Goal: Task Accomplishment & Management: Use online tool/utility

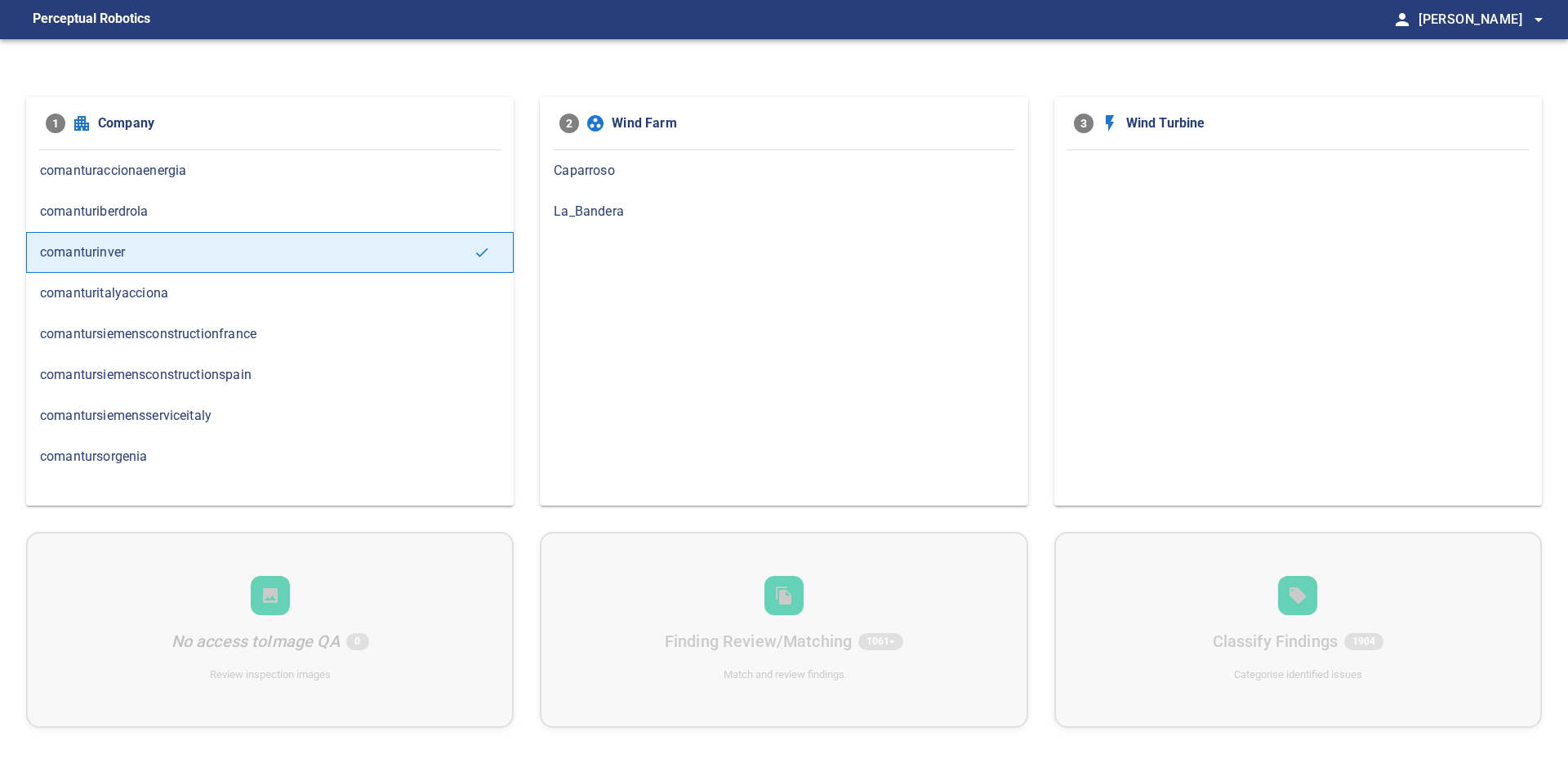
click at [553, 168] on span "Caparroso" at bounding box center [783, 170] width 460 height 19
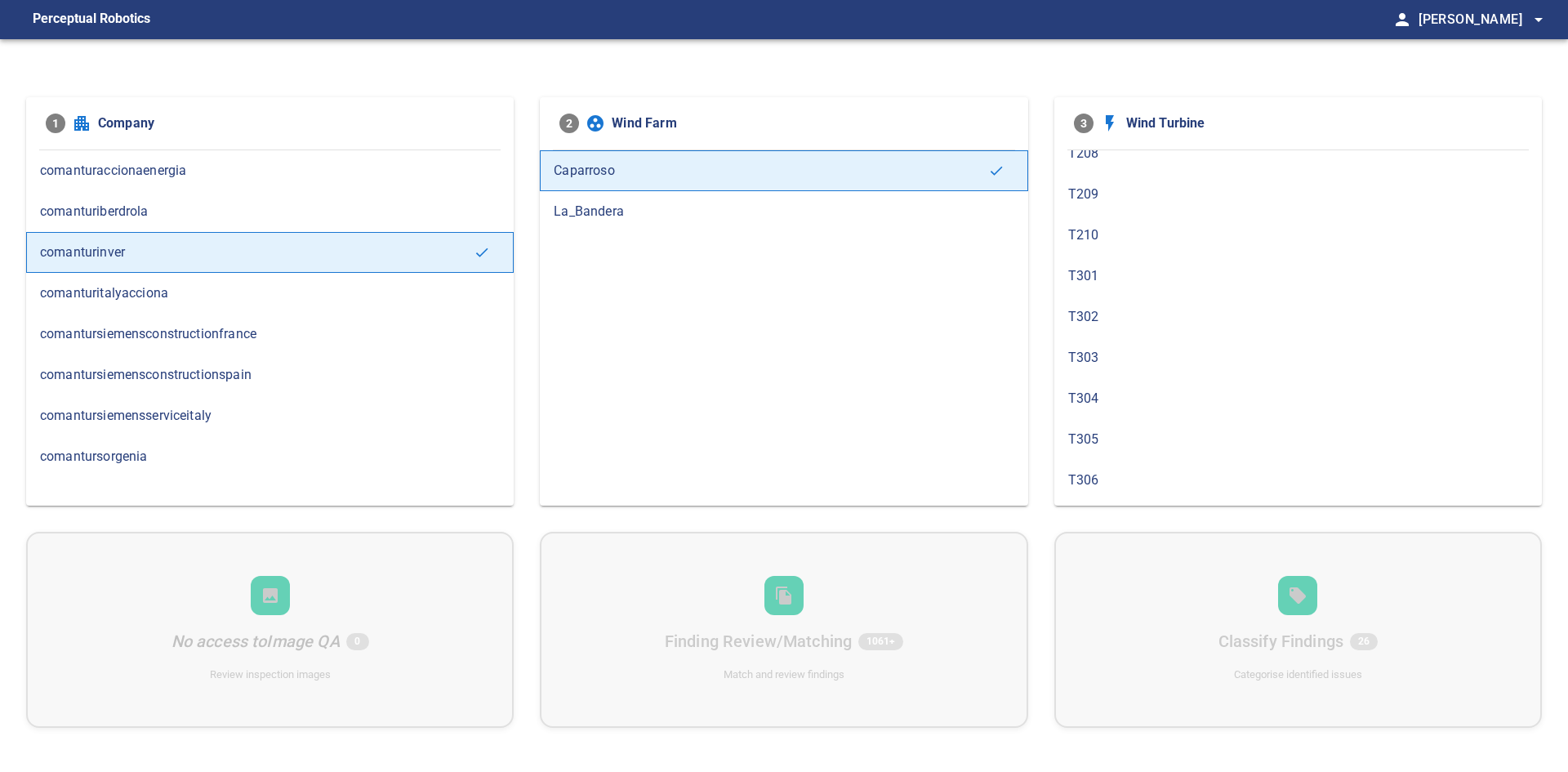
scroll to position [735, 0]
click at [823, 448] on span "T309" at bounding box center [1298, 456] width 460 height 19
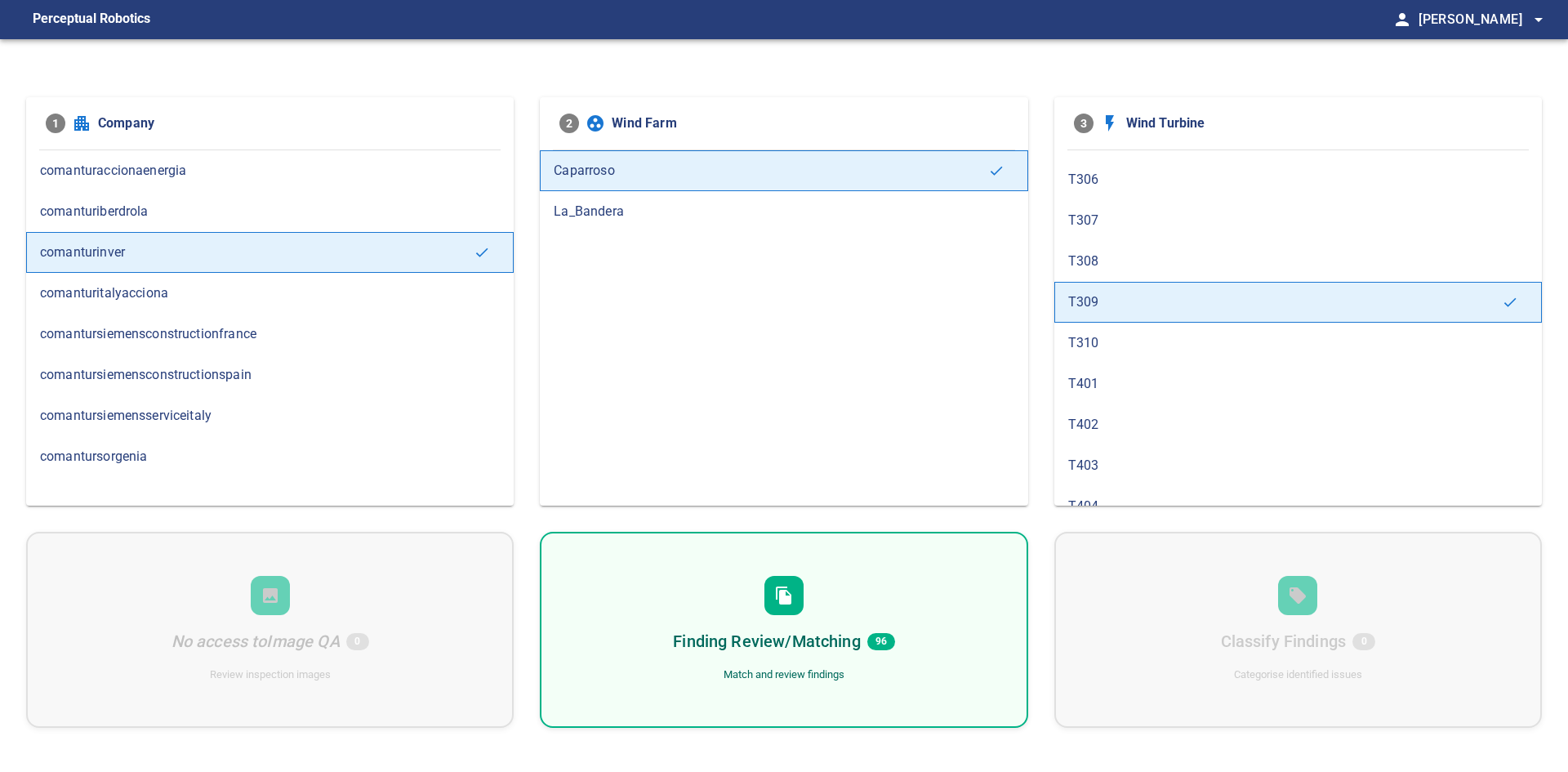
scroll to position [898, 0]
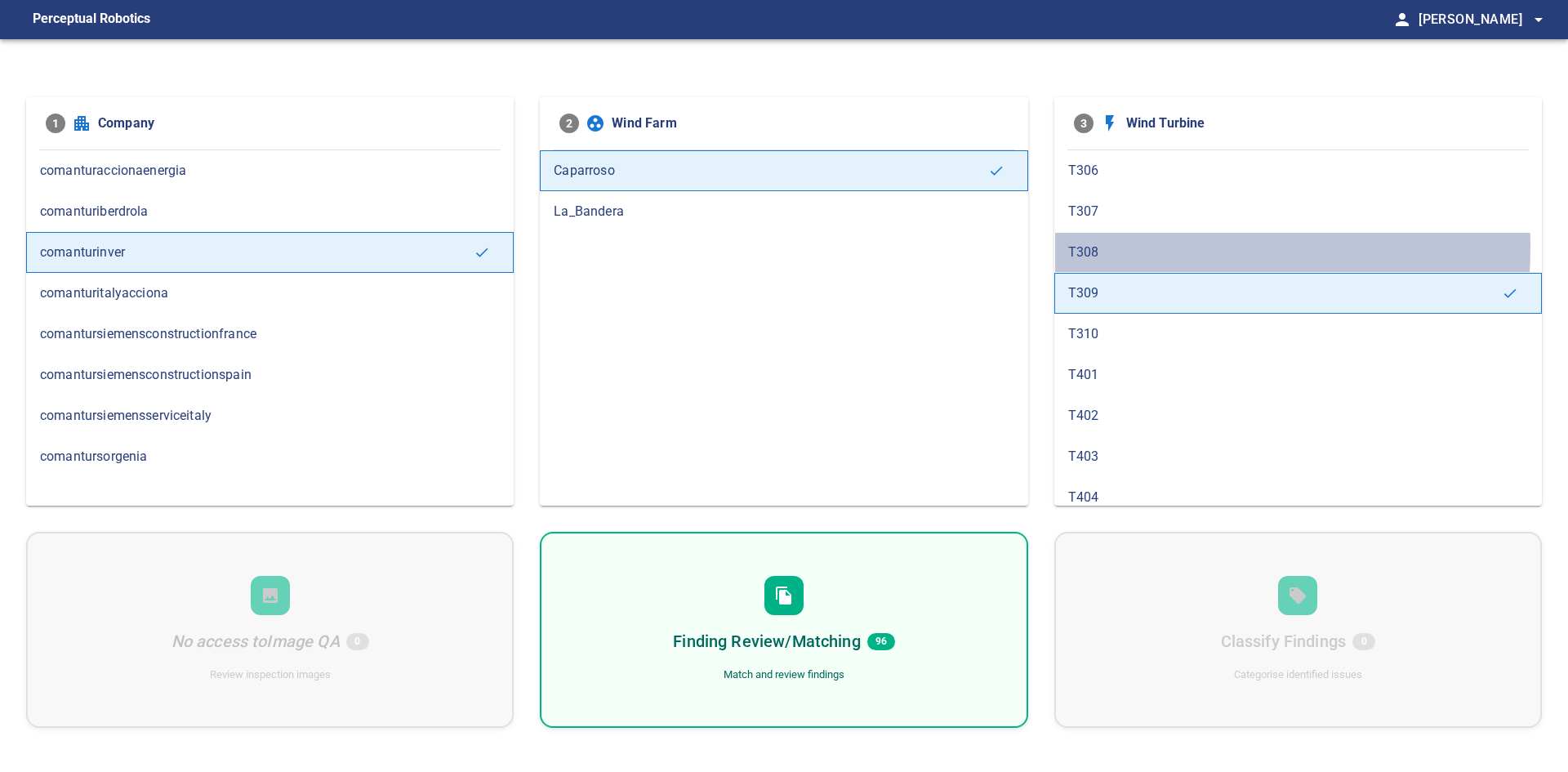
click at [823, 246] on span "T308" at bounding box center [1298, 253] width 460 height 19
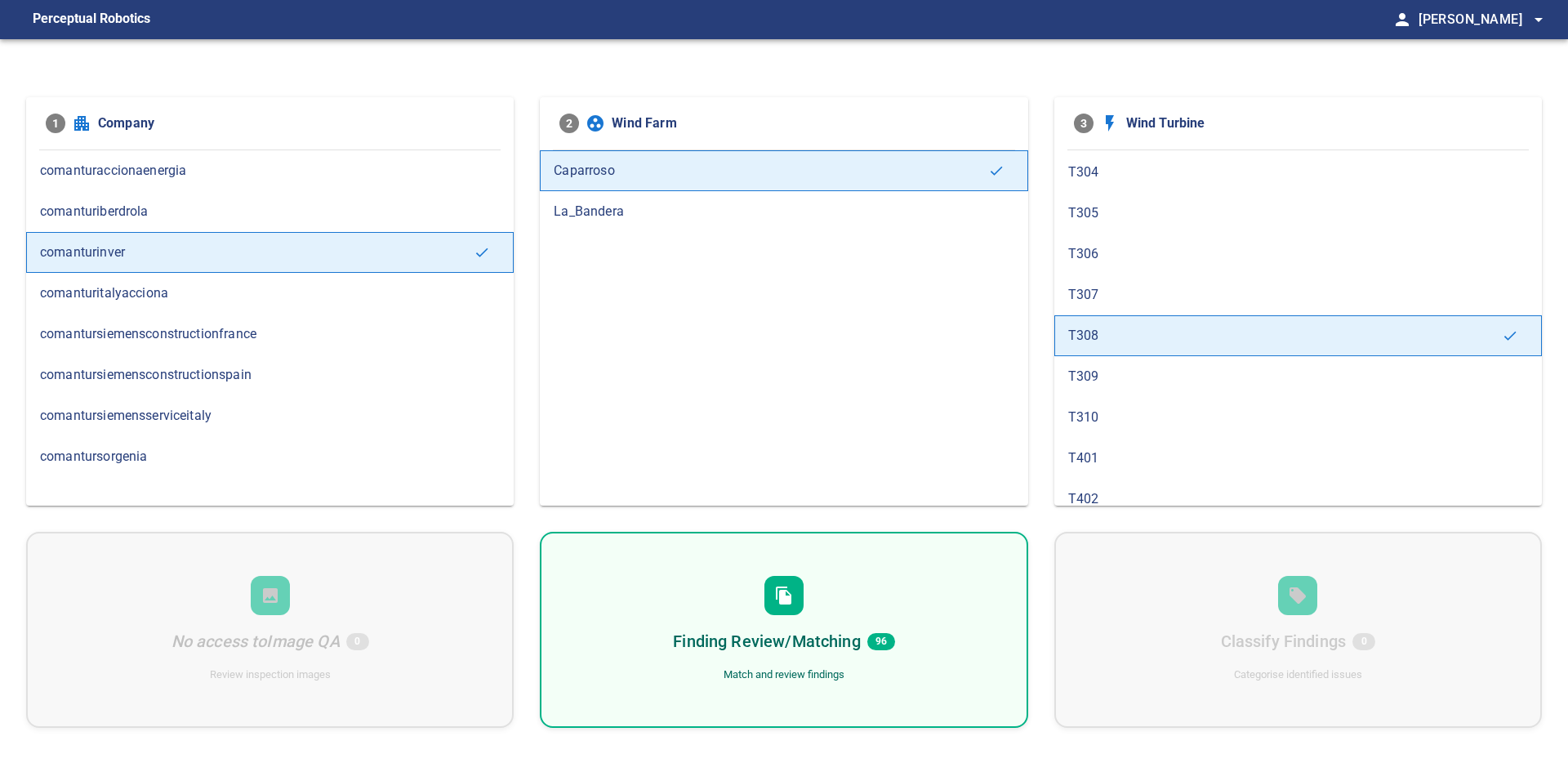
scroll to position [572, 0]
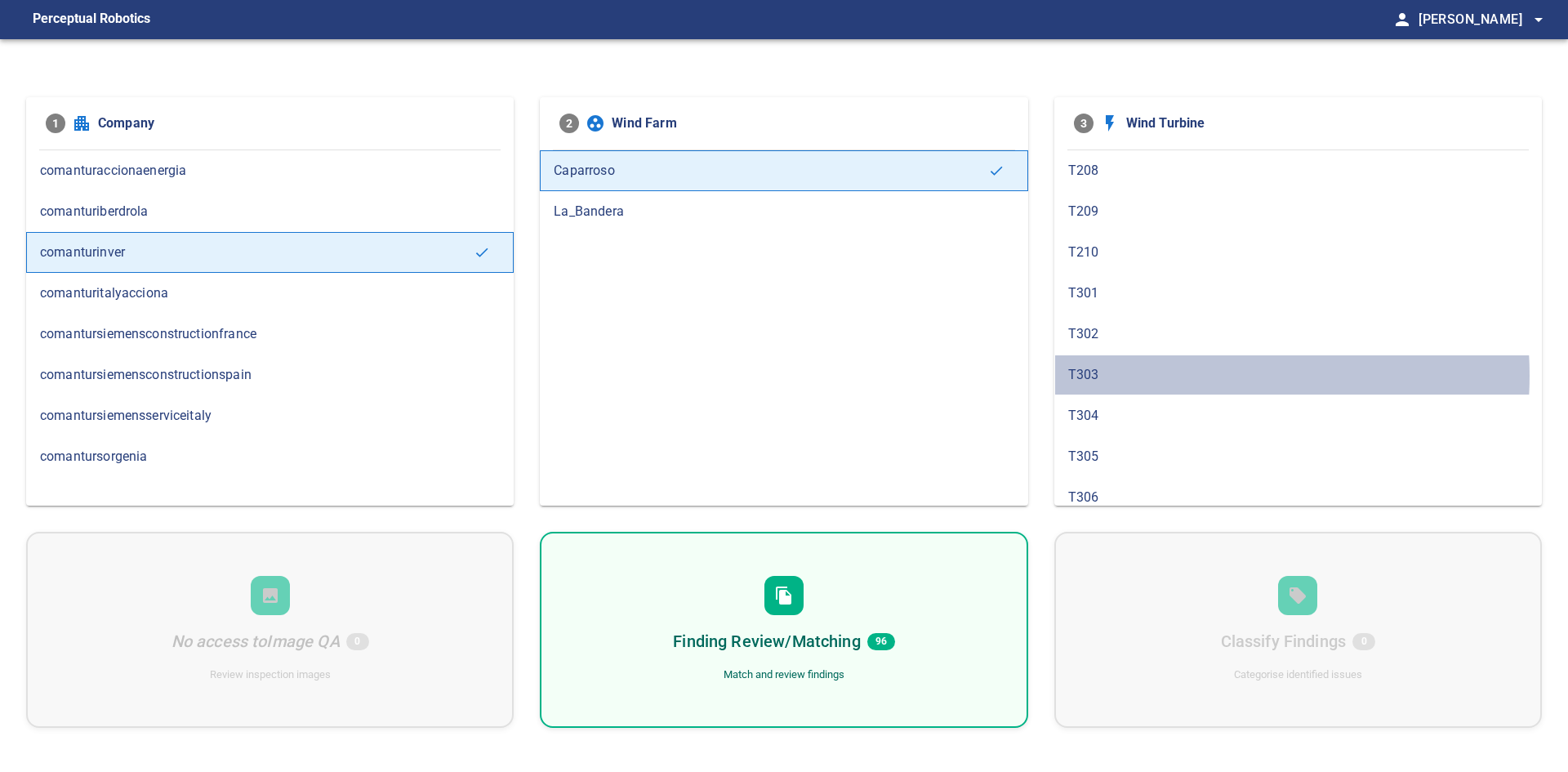
click at [823, 375] on span "T303" at bounding box center [1298, 375] width 460 height 19
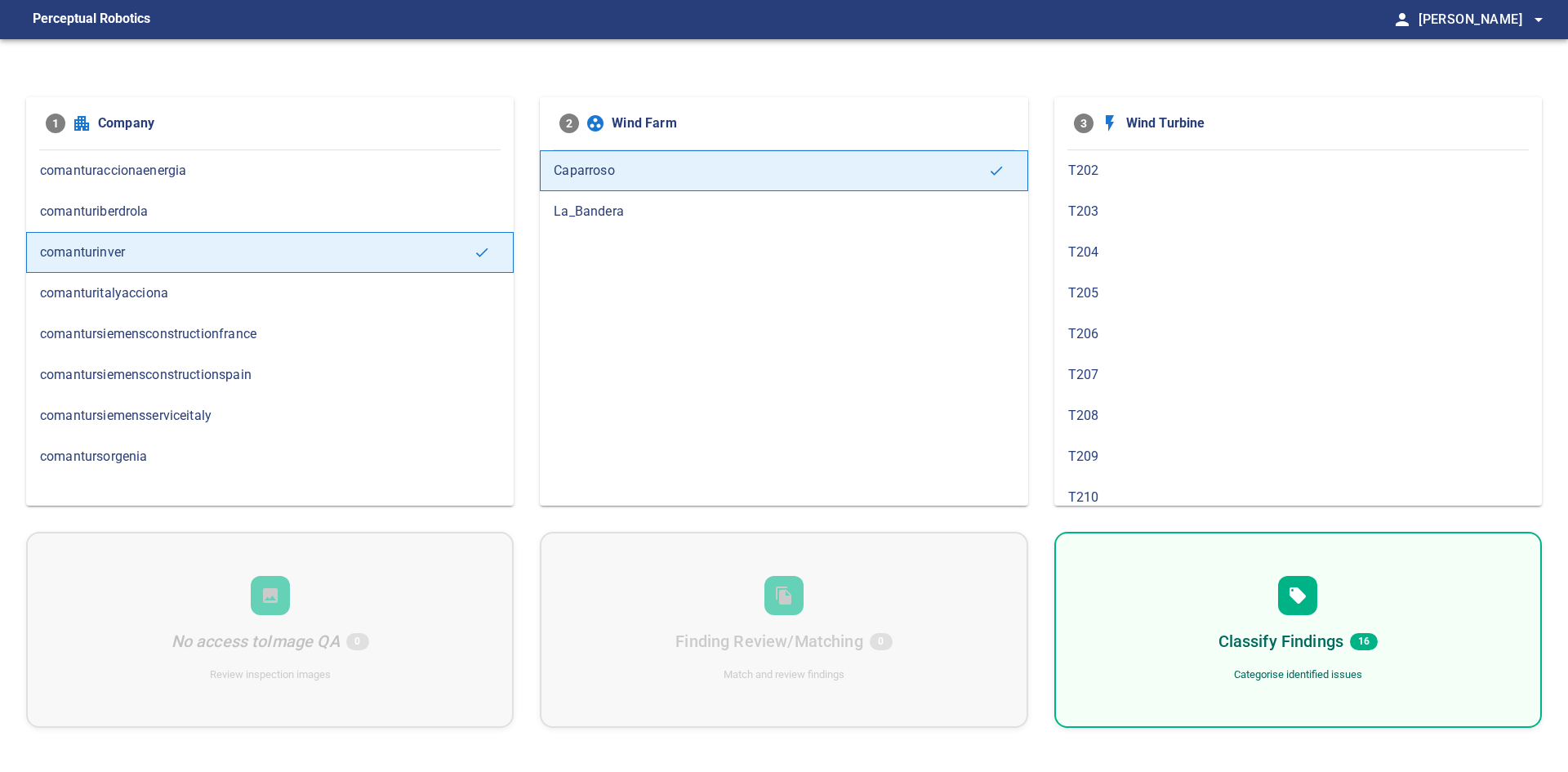
scroll to position [490, 0]
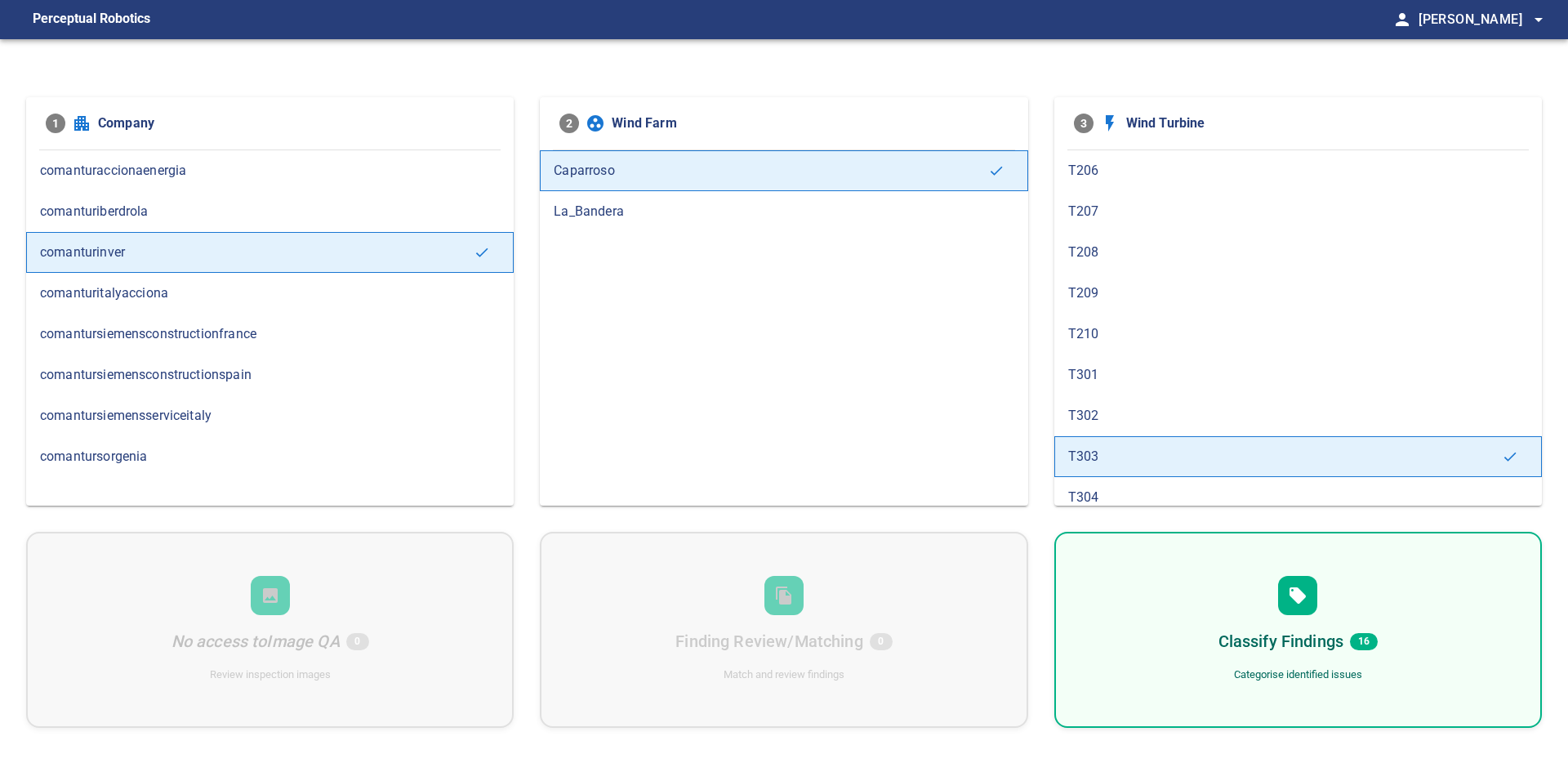
click at [823, 492] on span "T304" at bounding box center [1298, 497] width 460 height 19
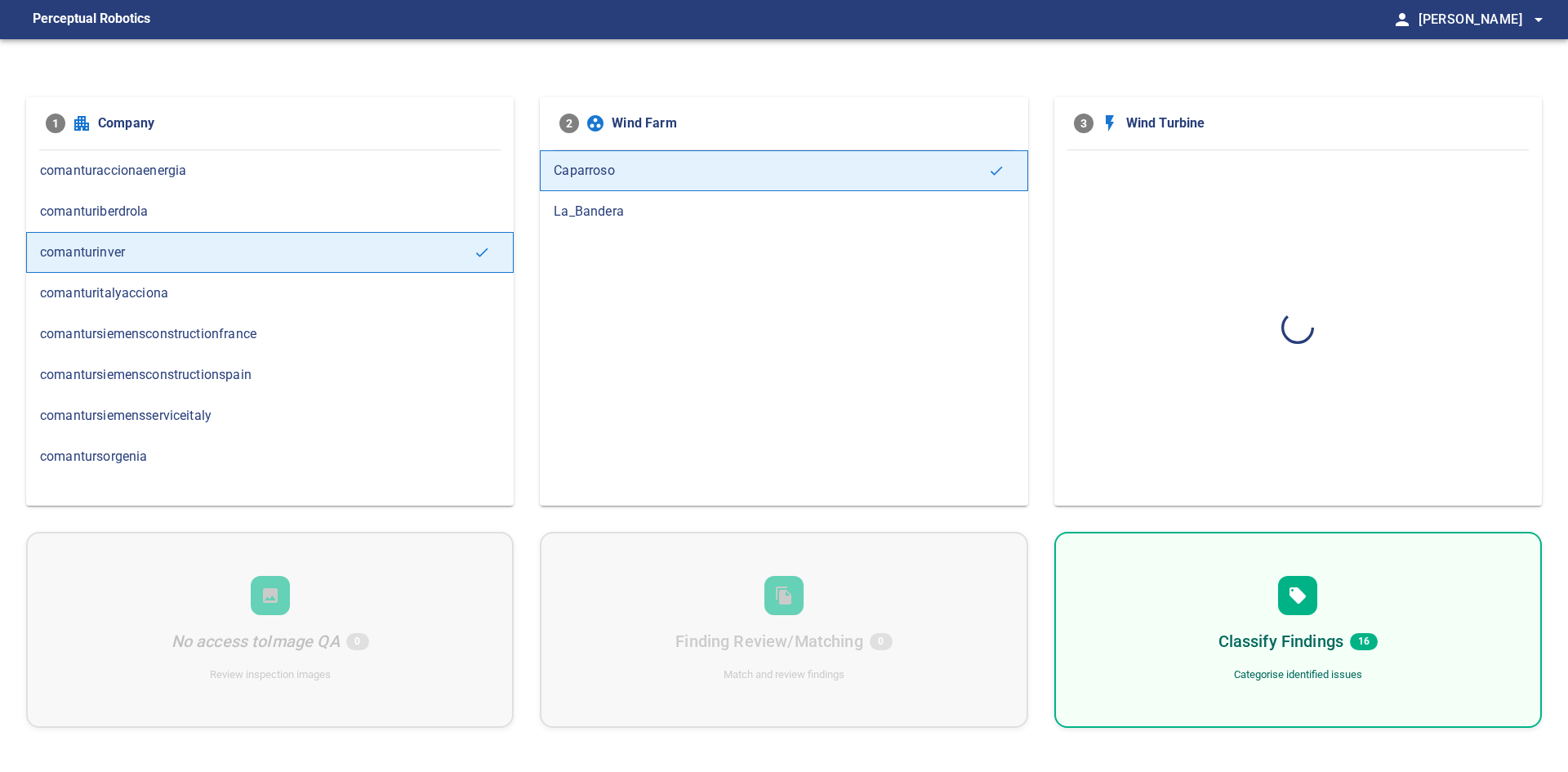
scroll to position [0, 0]
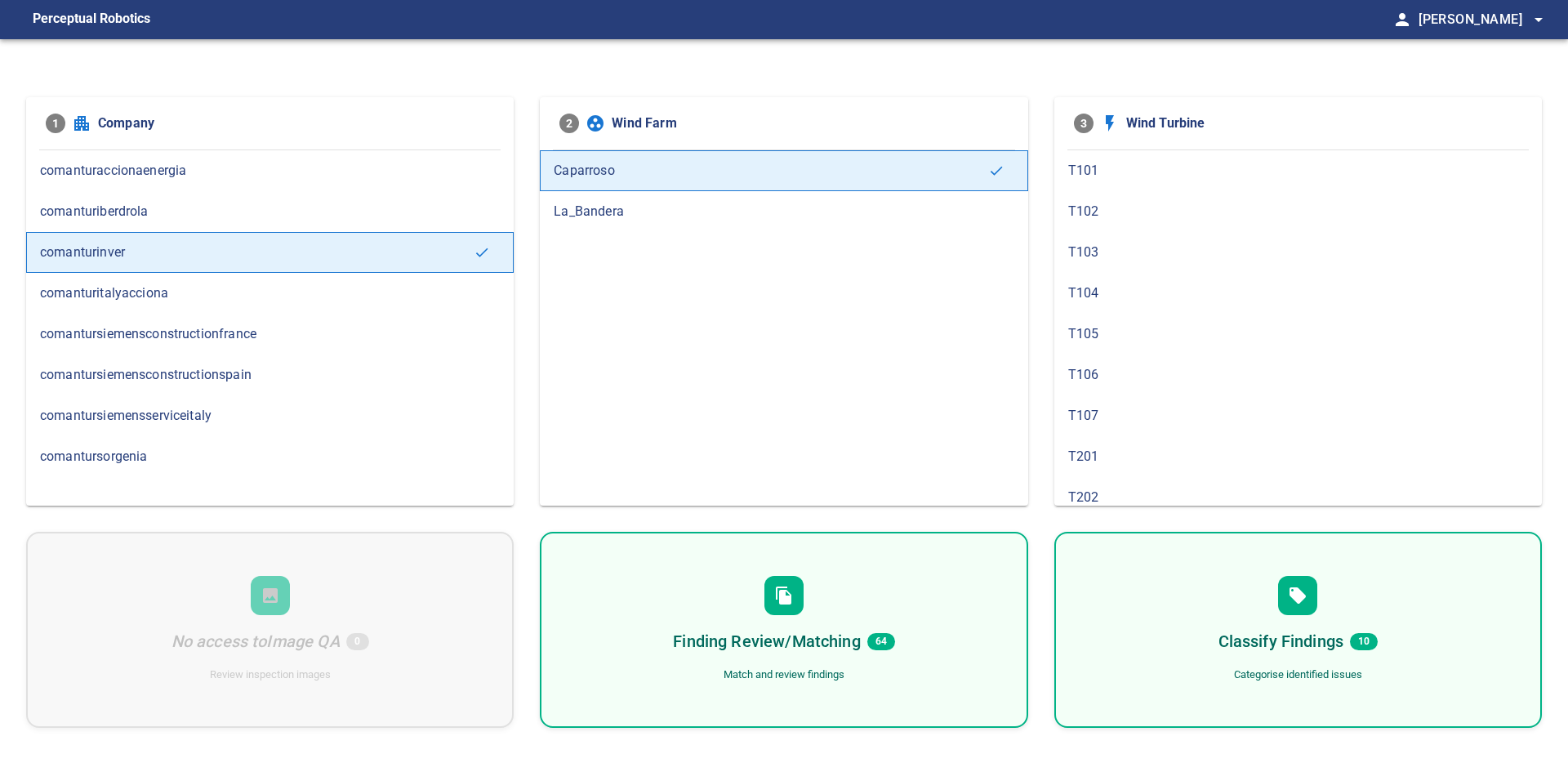
click at [769, 510] on h6 "Finding Review/Matching" at bounding box center [766, 641] width 187 height 26
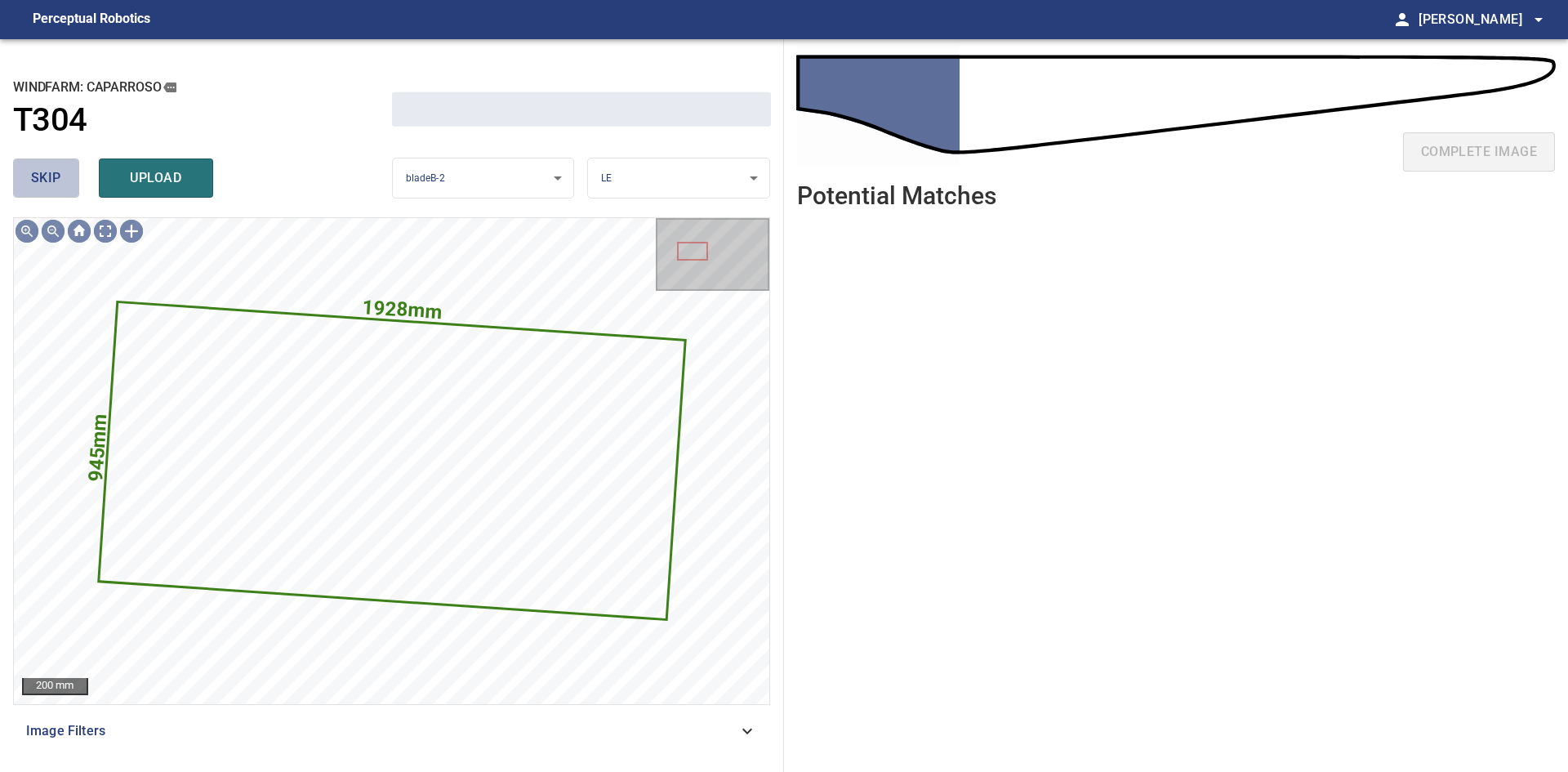
click at [53, 168] on span "skip" at bounding box center [46, 178] width 30 height 23
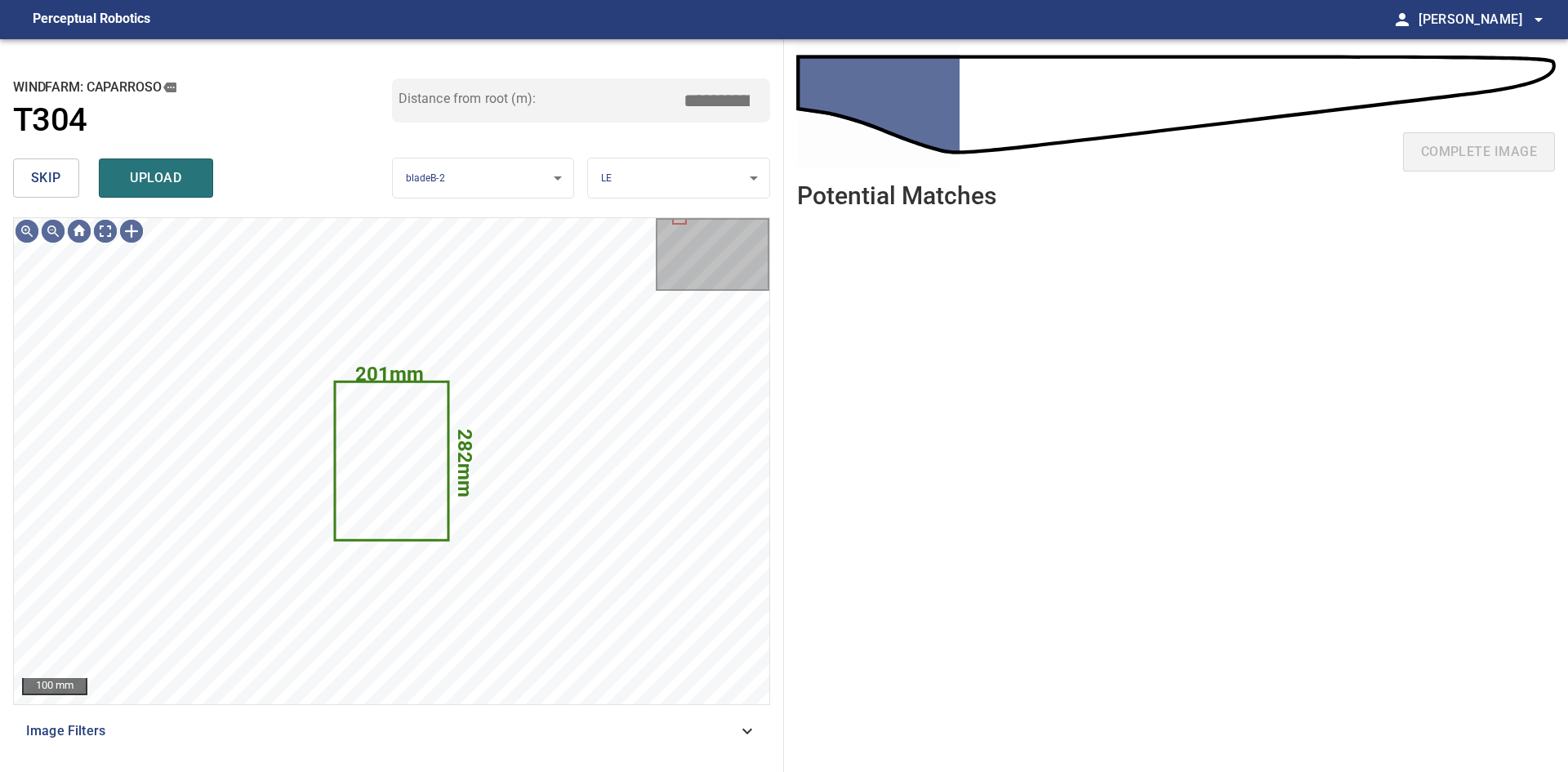
click at [53, 168] on span "skip" at bounding box center [46, 178] width 30 height 23
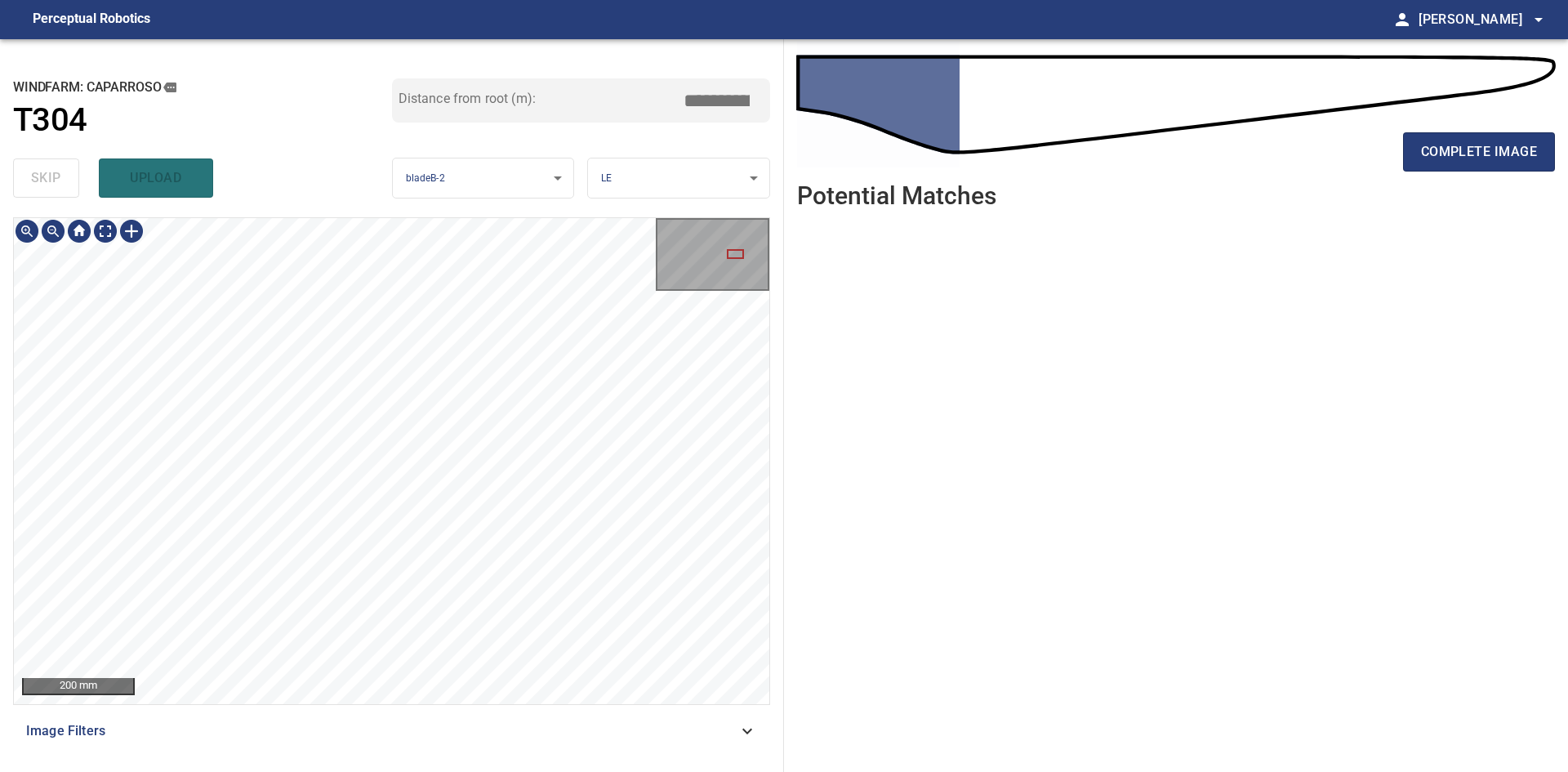
click at [823, 510] on div "**********" at bounding box center [784, 405] width 1568 height 733
click at [823, 510] on html "**********" at bounding box center [784, 386] width 1568 height 772
click at [823, 164] on button "complete image" at bounding box center [1479, 152] width 152 height 39
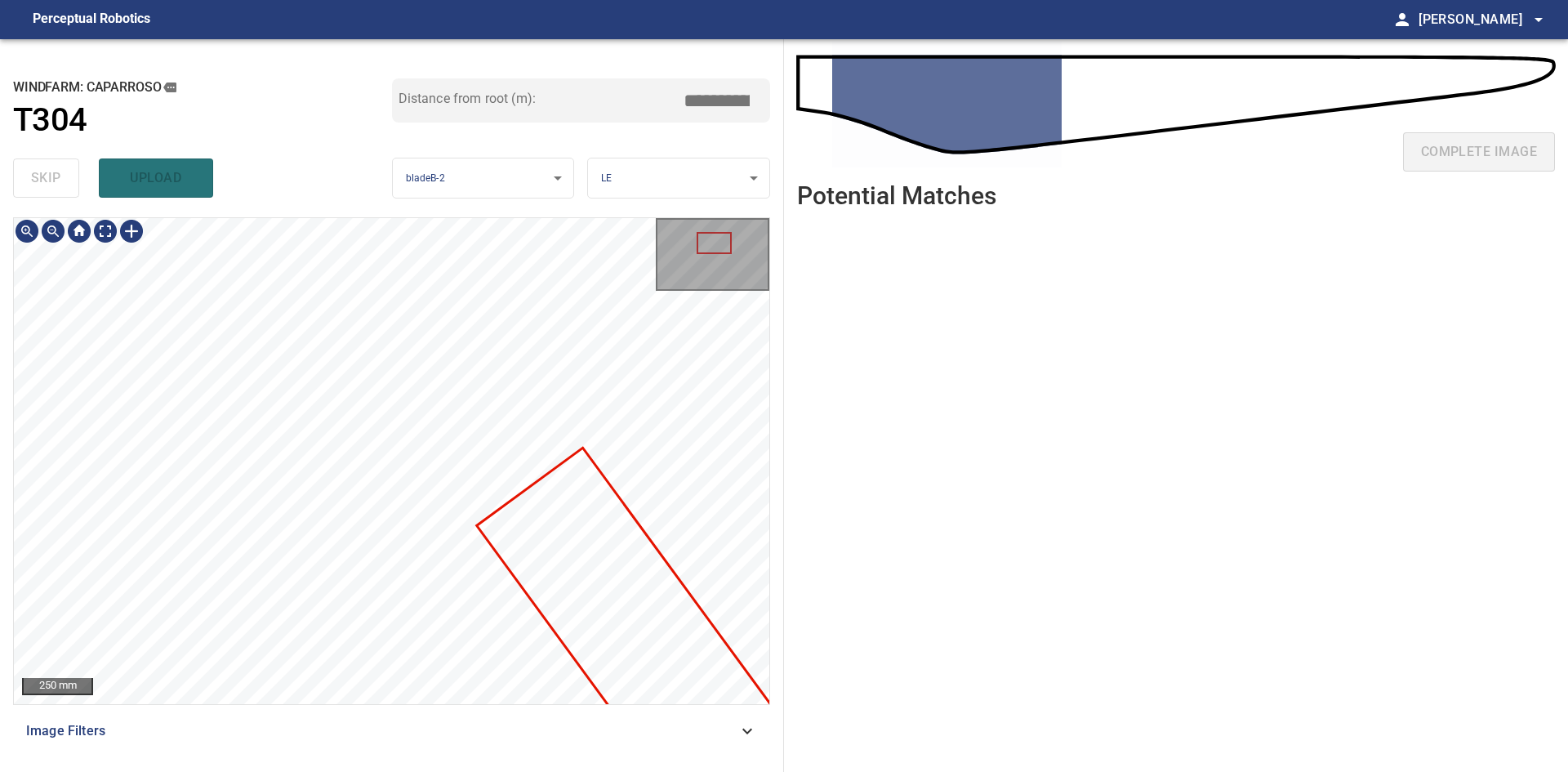
click at [282, 206] on div "**********" at bounding box center [392, 405] width 784 height 733
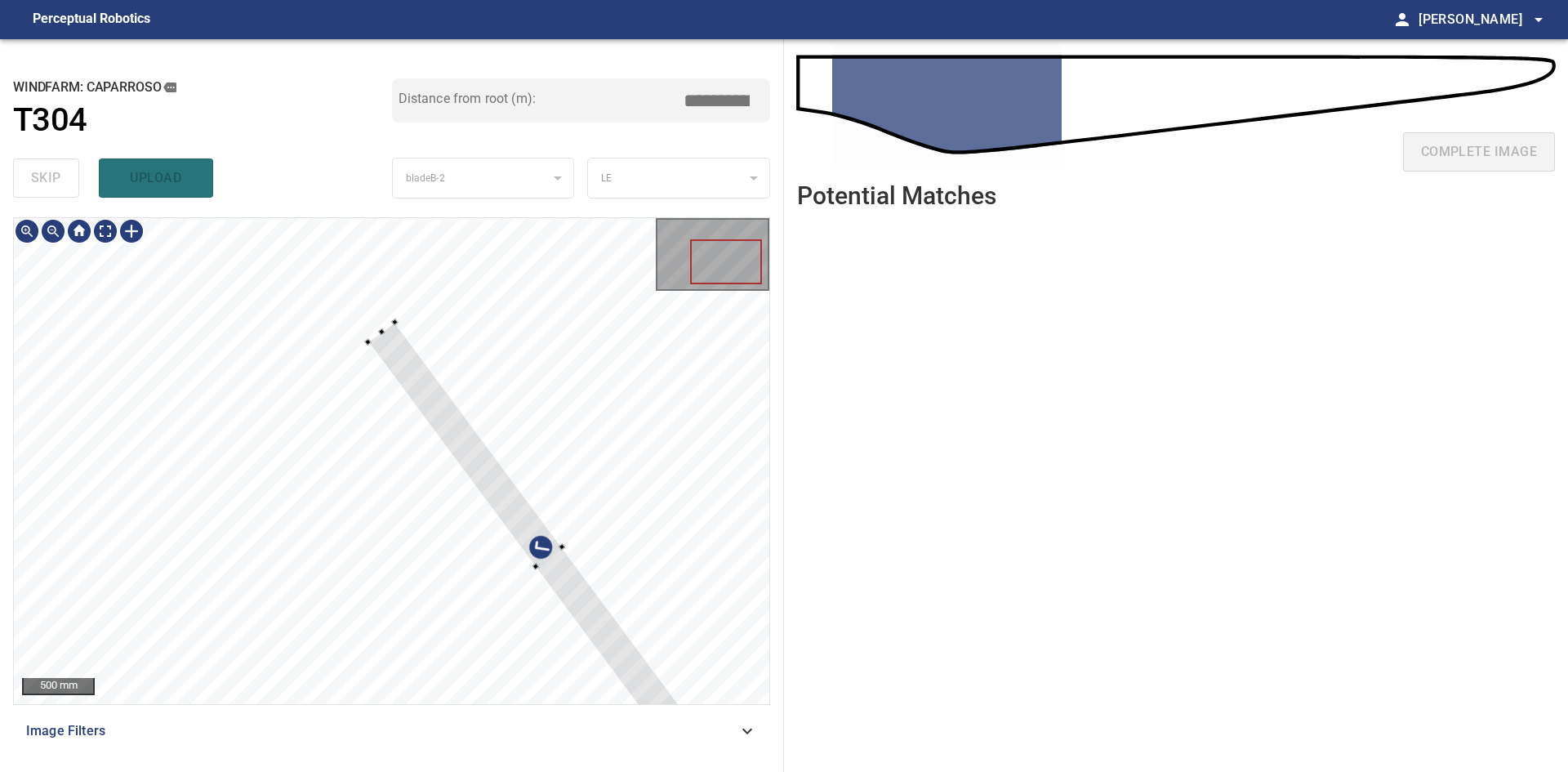
click at [593, 510] on div at bounding box center [548, 557] width 362 height 471
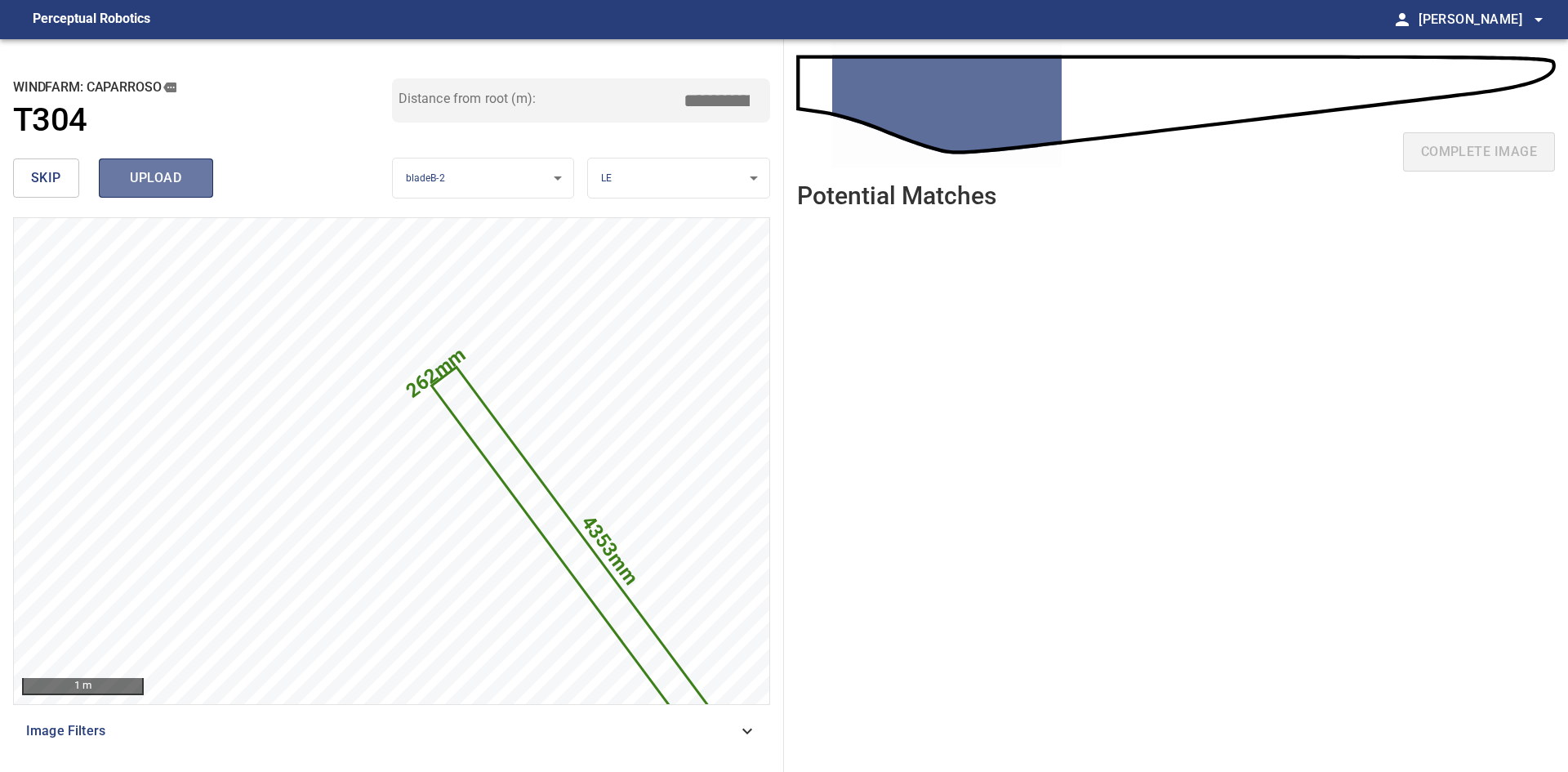
click at [159, 172] on span "upload" at bounding box center [155, 178] width 78 height 23
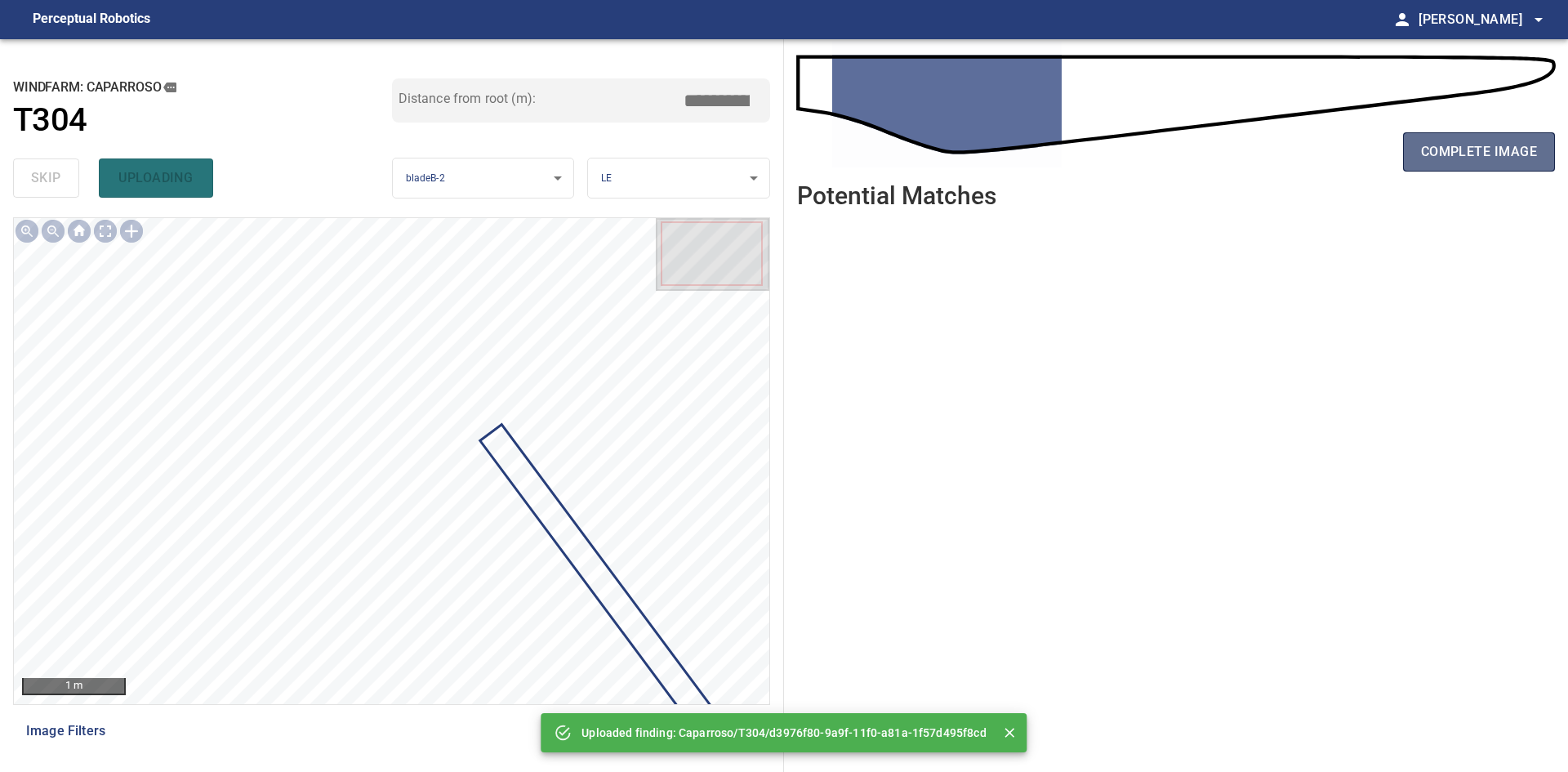
click at [823, 150] on span "complete image" at bounding box center [1479, 152] width 116 height 23
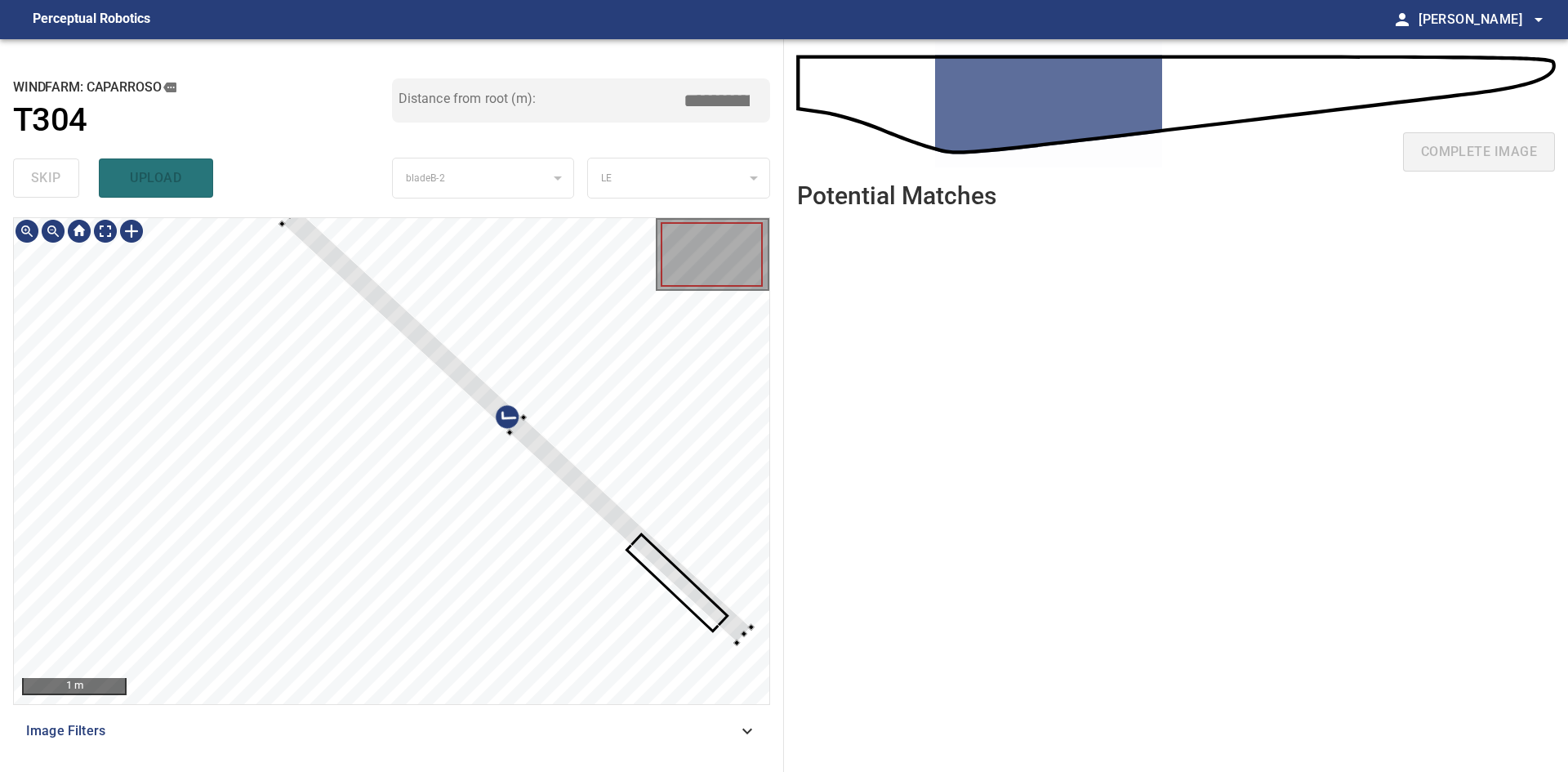
click at [549, 462] on div at bounding box center [517, 425] width 469 height 434
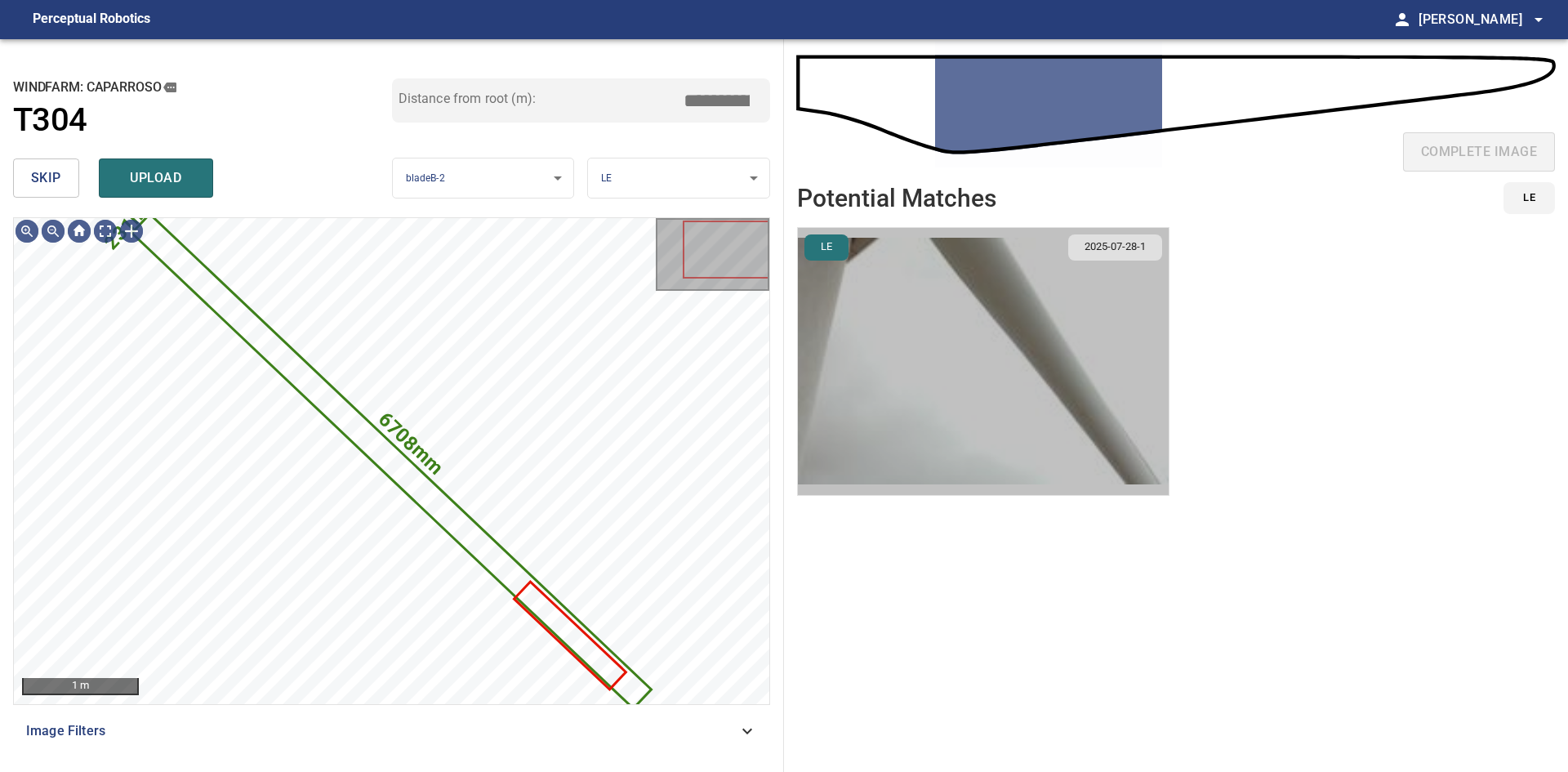
click at [823, 328] on img "button" at bounding box center [983, 361] width 371 height 267
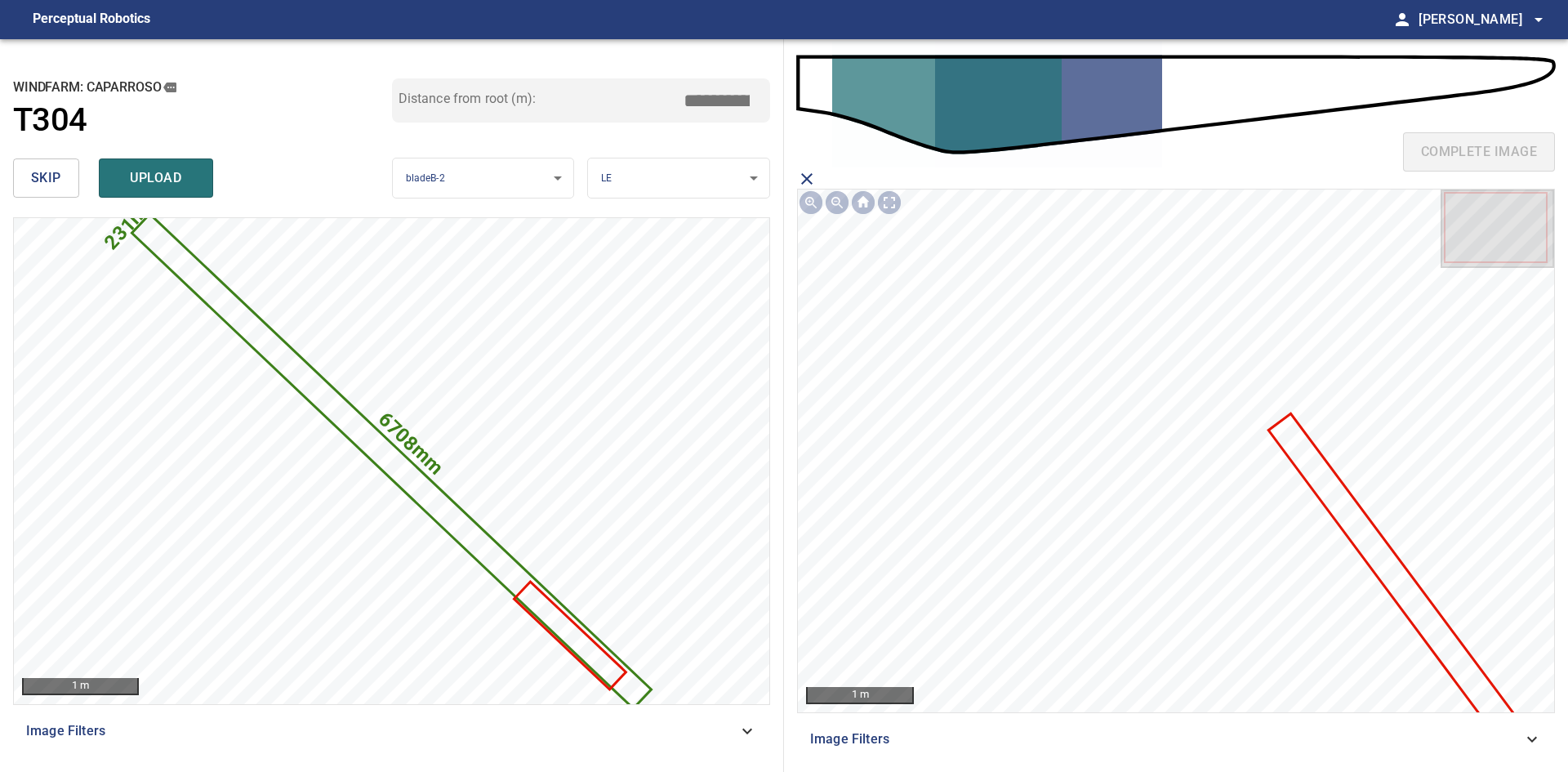
click at [823, 510] on icon at bounding box center [1404, 590] width 268 height 350
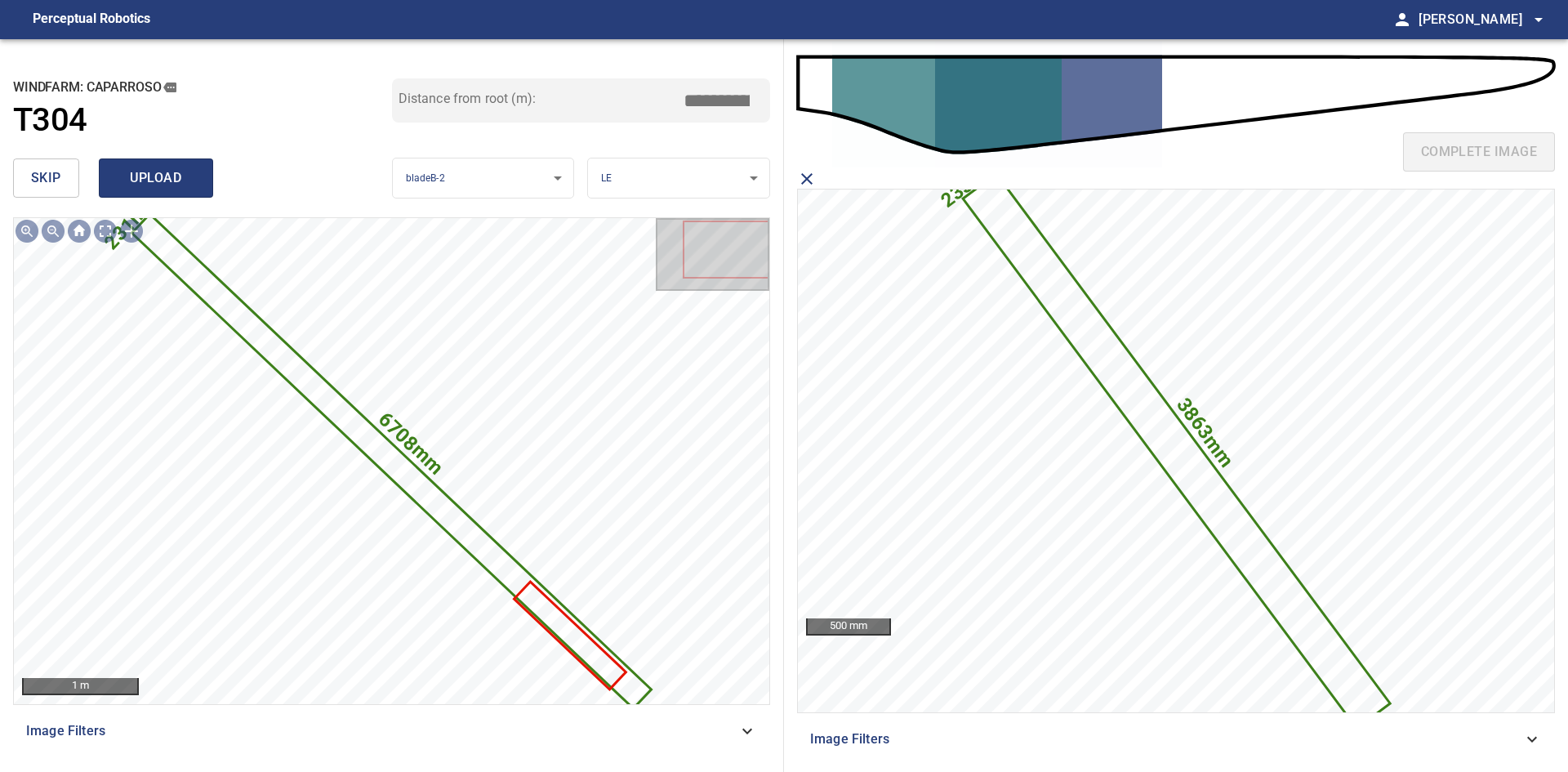
click at [177, 174] on span "upload" at bounding box center [155, 178] width 78 height 23
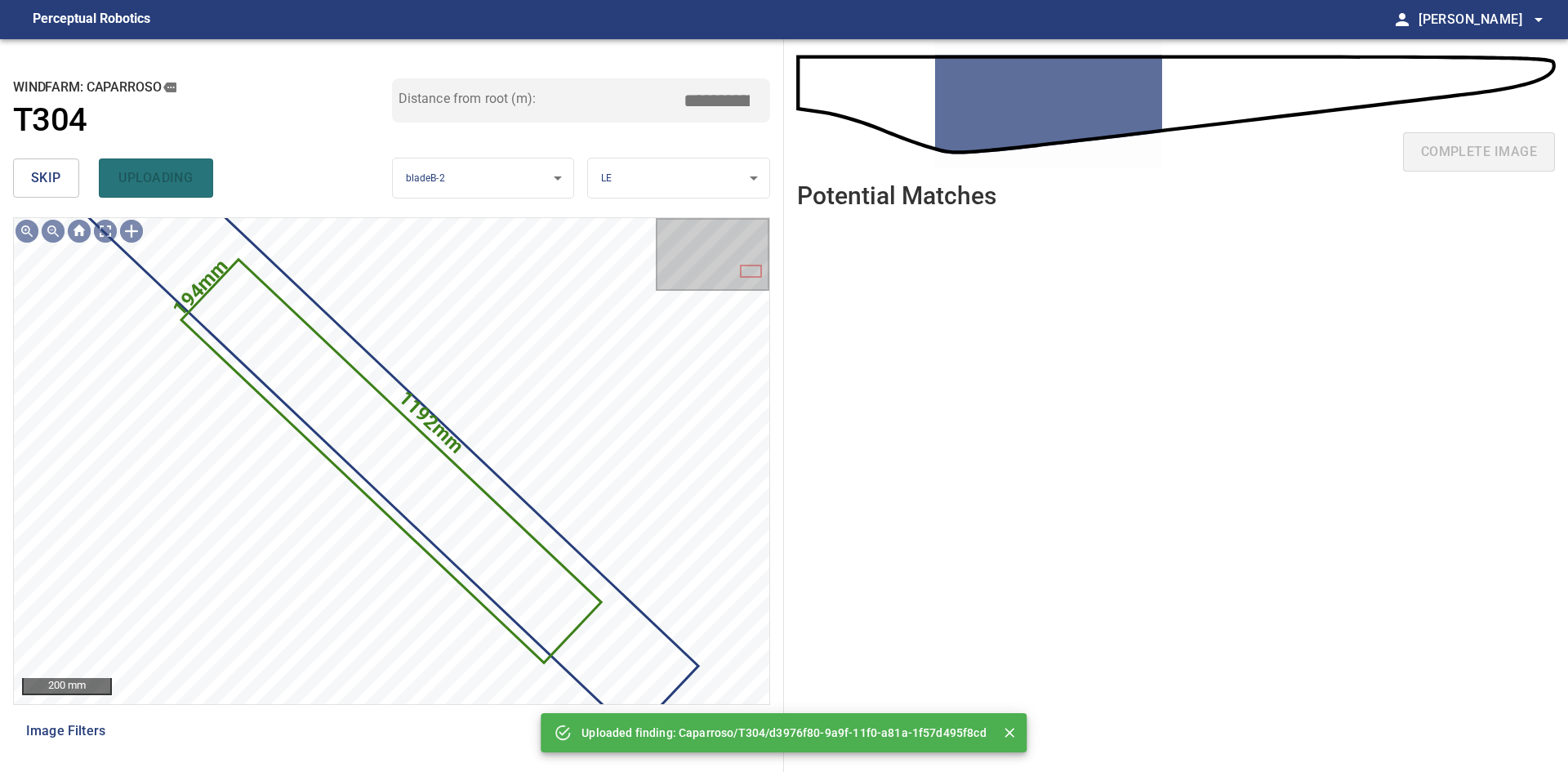
click at [75, 175] on button "skip" at bounding box center [46, 178] width 66 height 39
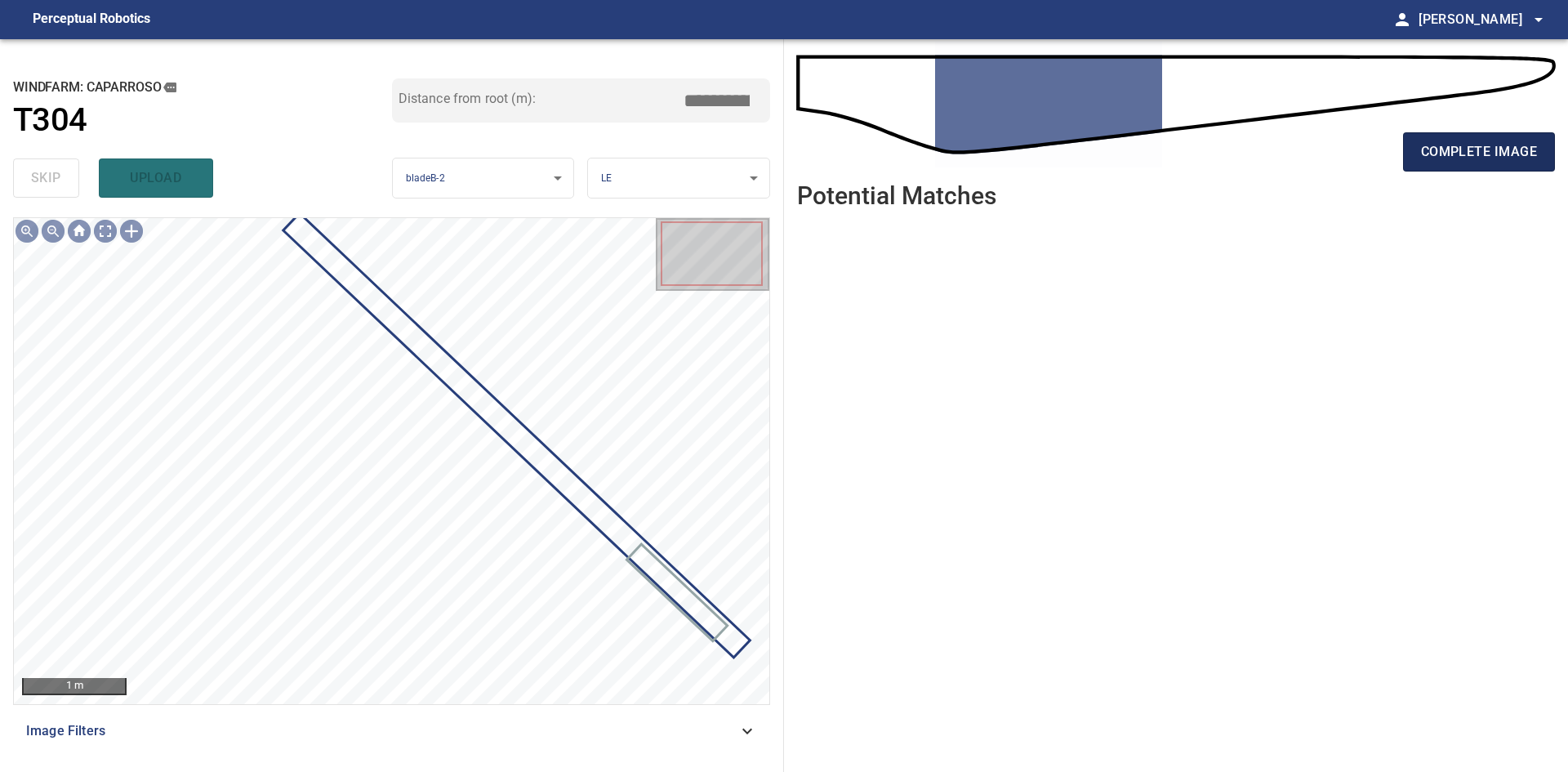
click at [823, 153] on span "complete image" at bounding box center [1479, 152] width 116 height 23
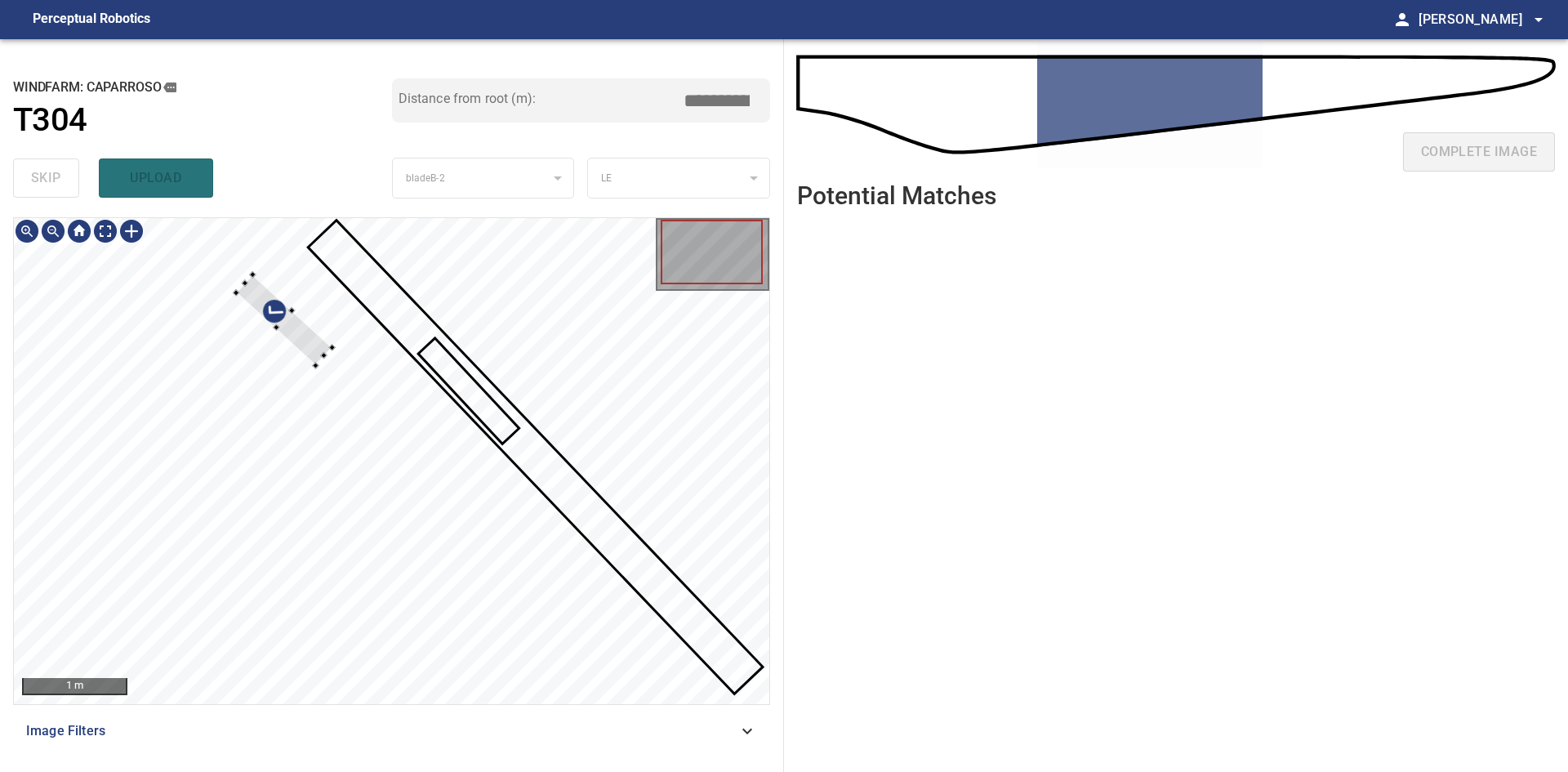
click at [232, 356] on div at bounding box center [391, 461] width 755 height 485
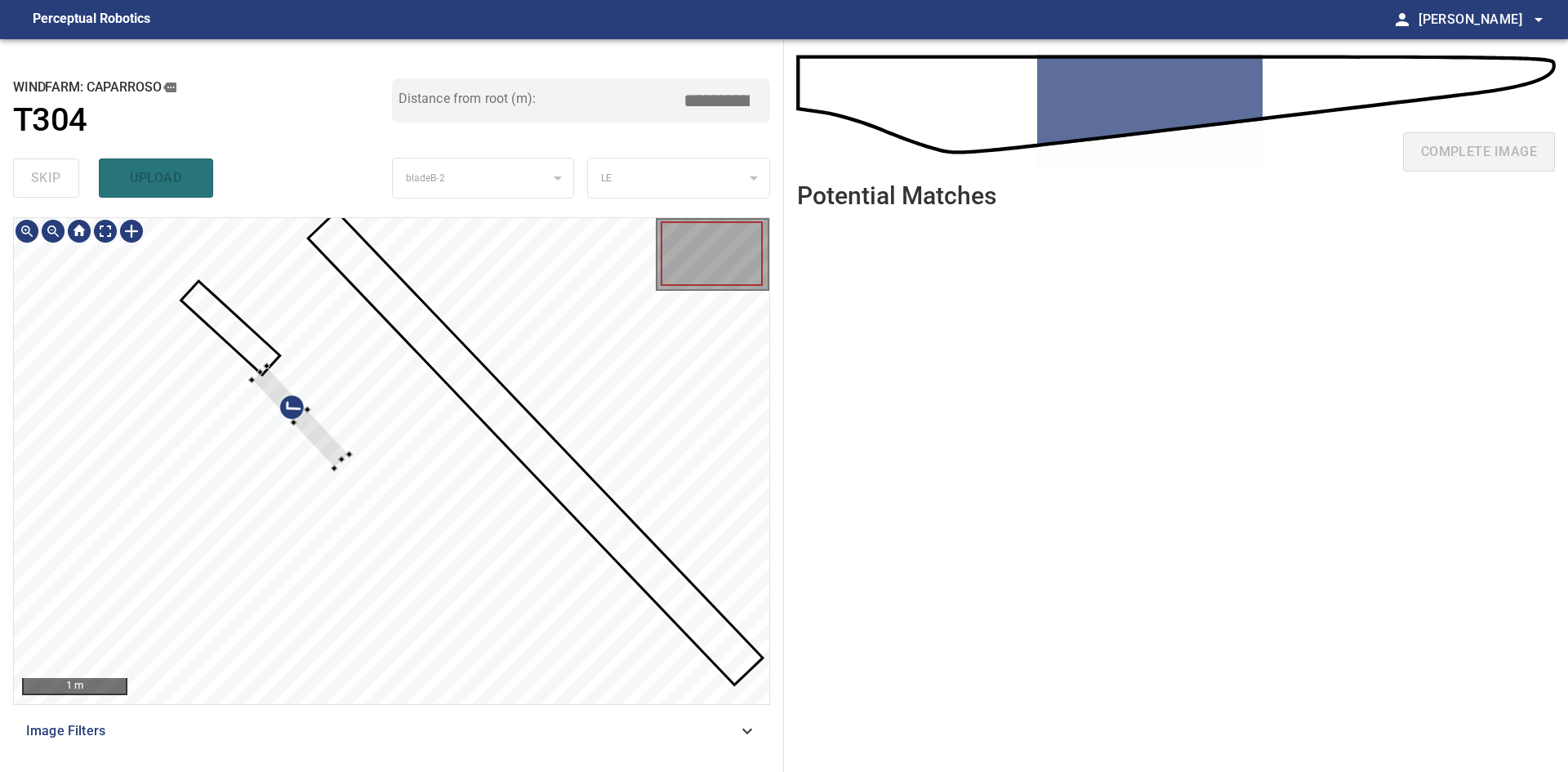
click at [293, 436] on div at bounding box center [391, 461] width 755 height 485
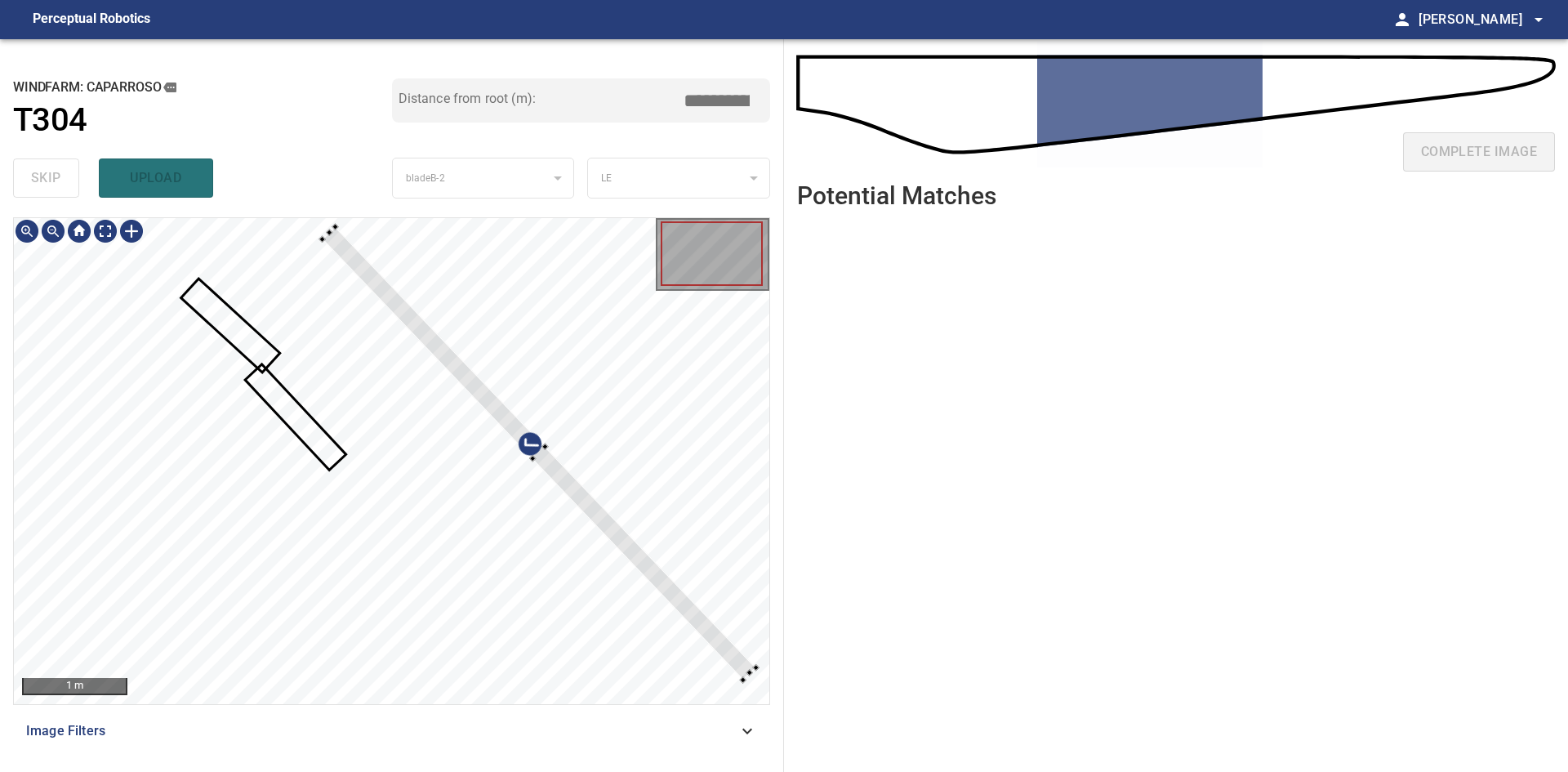
click at [588, 510] on div at bounding box center [539, 453] width 433 height 454
click at [606, 510] on div at bounding box center [539, 448] width 428 height 459
click at [602, 510] on div at bounding box center [542, 457] width 433 height 454
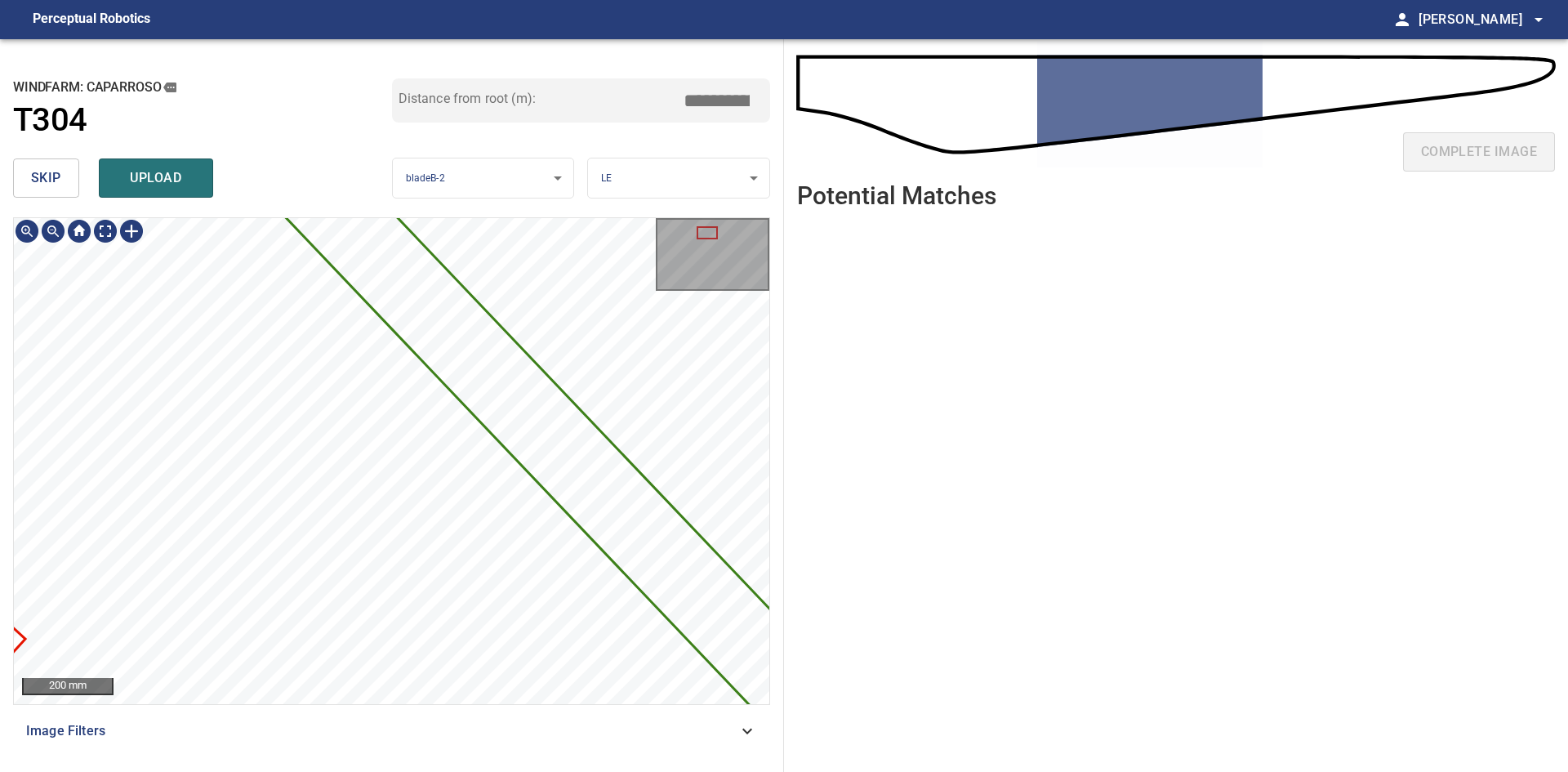
click at [823, 510] on html "**********" at bounding box center [784, 386] width 1568 height 772
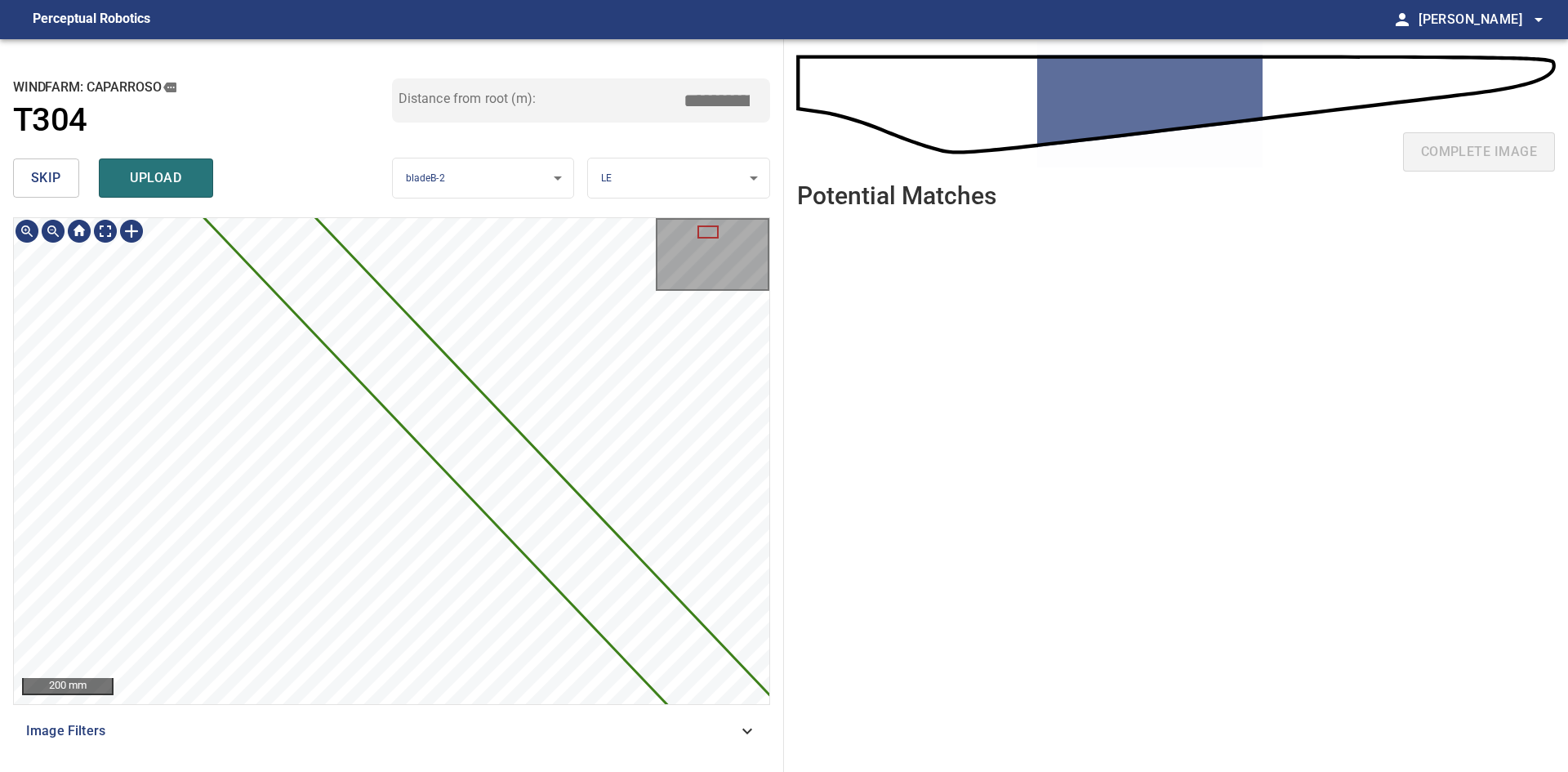
click at [222, 218] on div "6607mm 197mm 200 mm" at bounding box center [391, 461] width 757 height 487
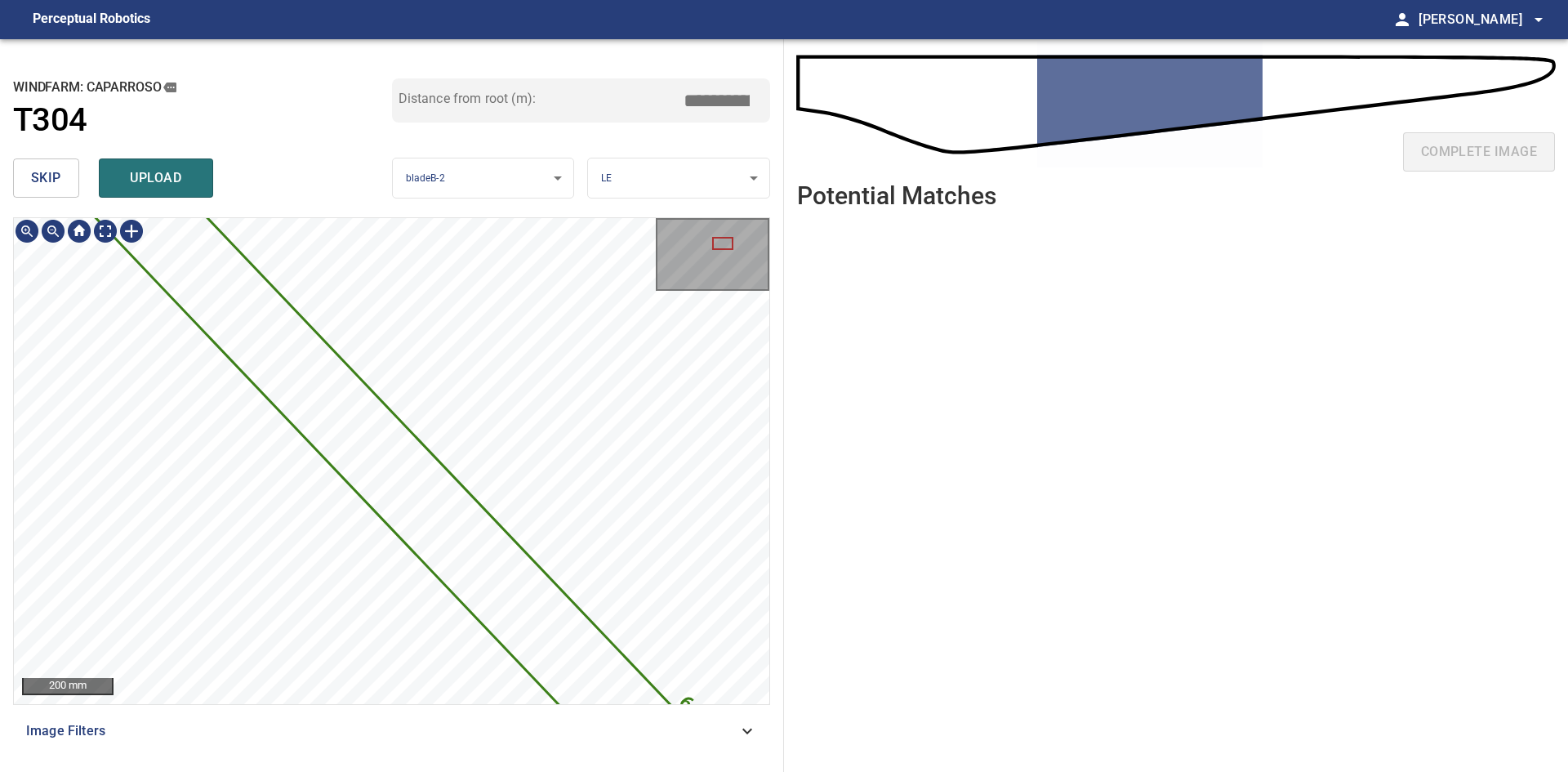
click at [216, 180] on div "**********" at bounding box center [392, 405] width 784 height 733
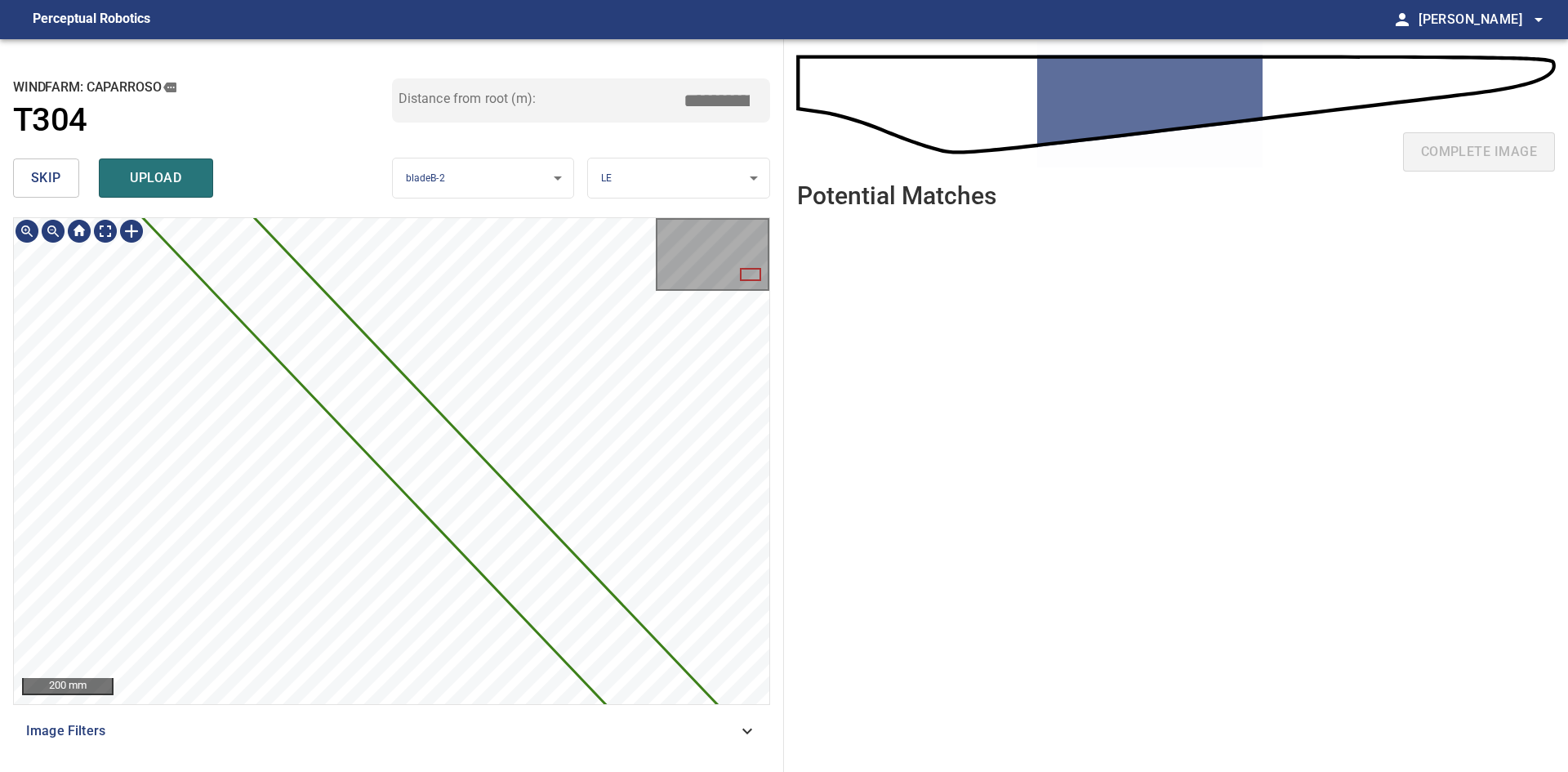
click at [367, 296] on div "6607mm 197mm" at bounding box center [391, 461] width 755 height 485
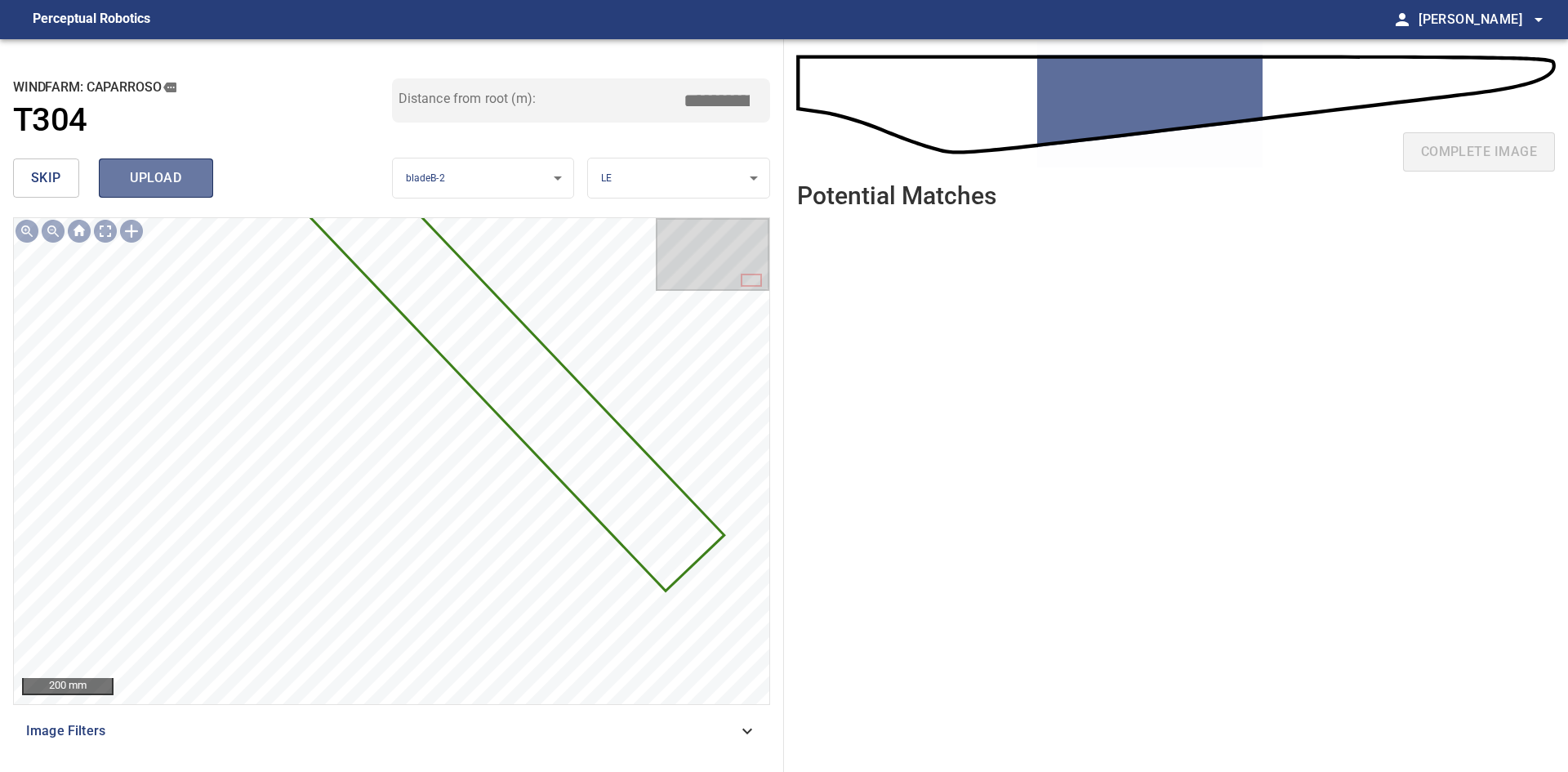
click at [160, 169] on span "upload" at bounding box center [155, 178] width 78 height 23
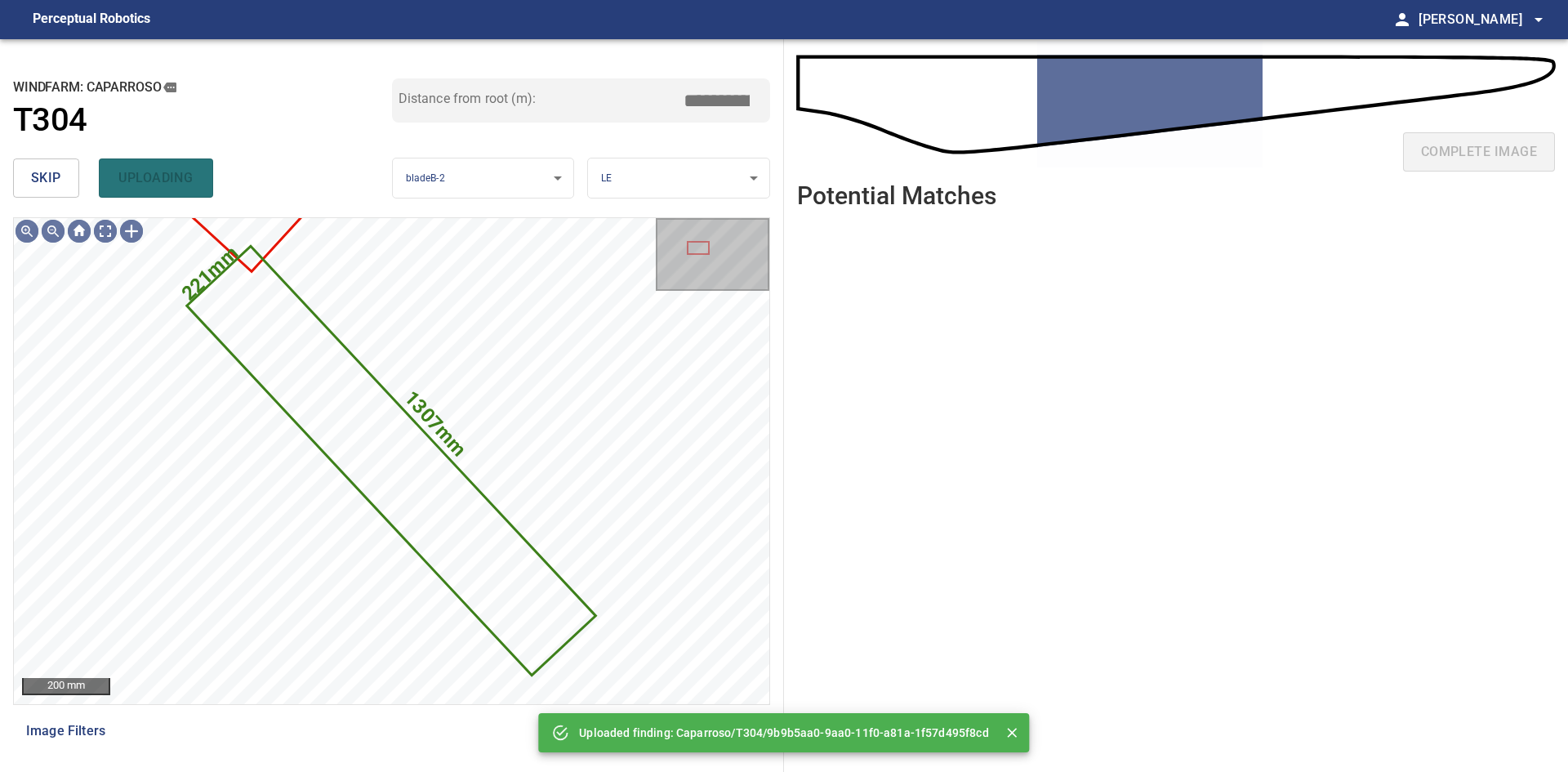
click at [51, 166] on button "skip" at bounding box center [46, 178] width 66 height 39
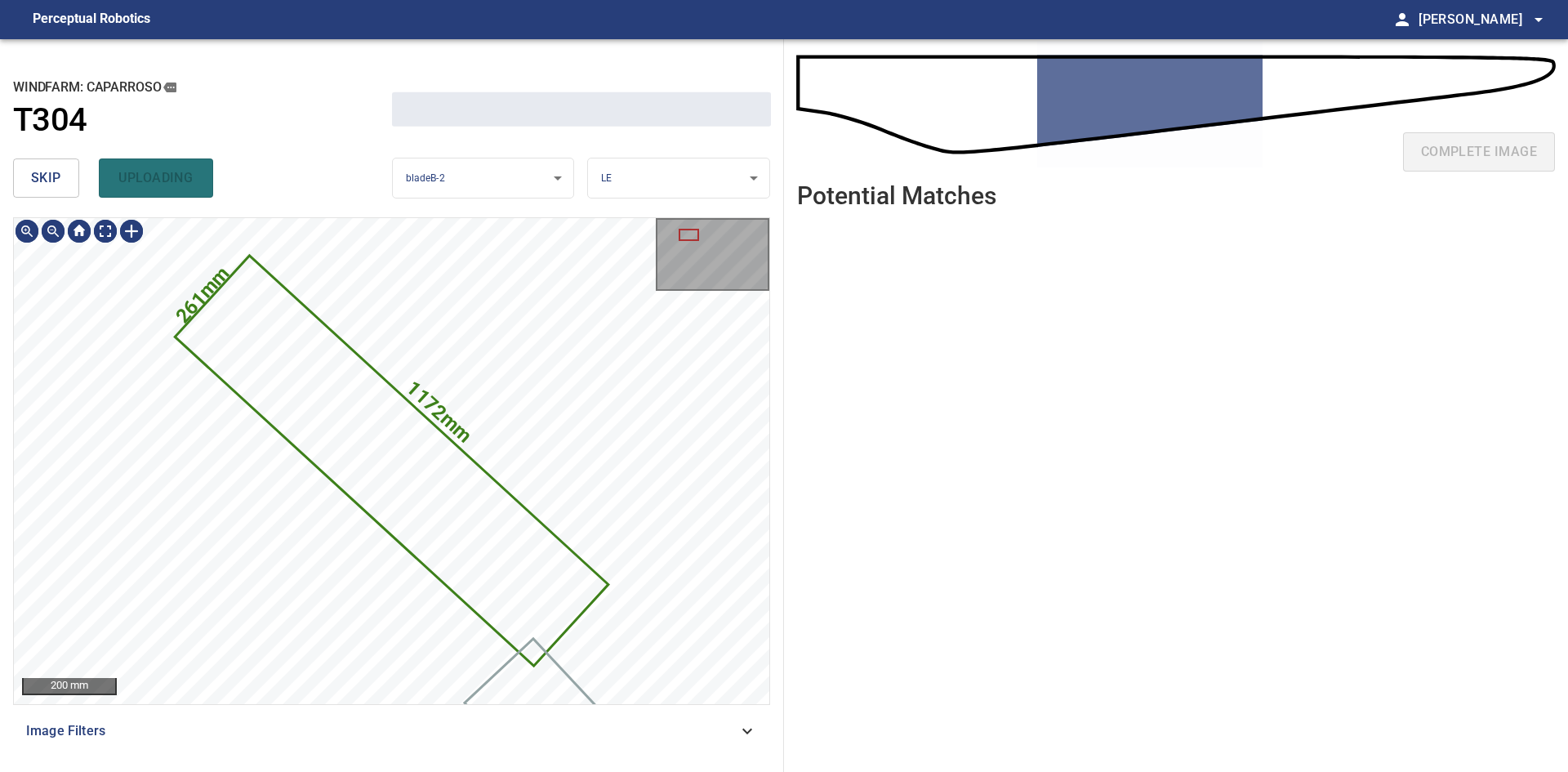
click at [51, 166] on button "skip" at bounding box center [46, 178] width 66 height 39
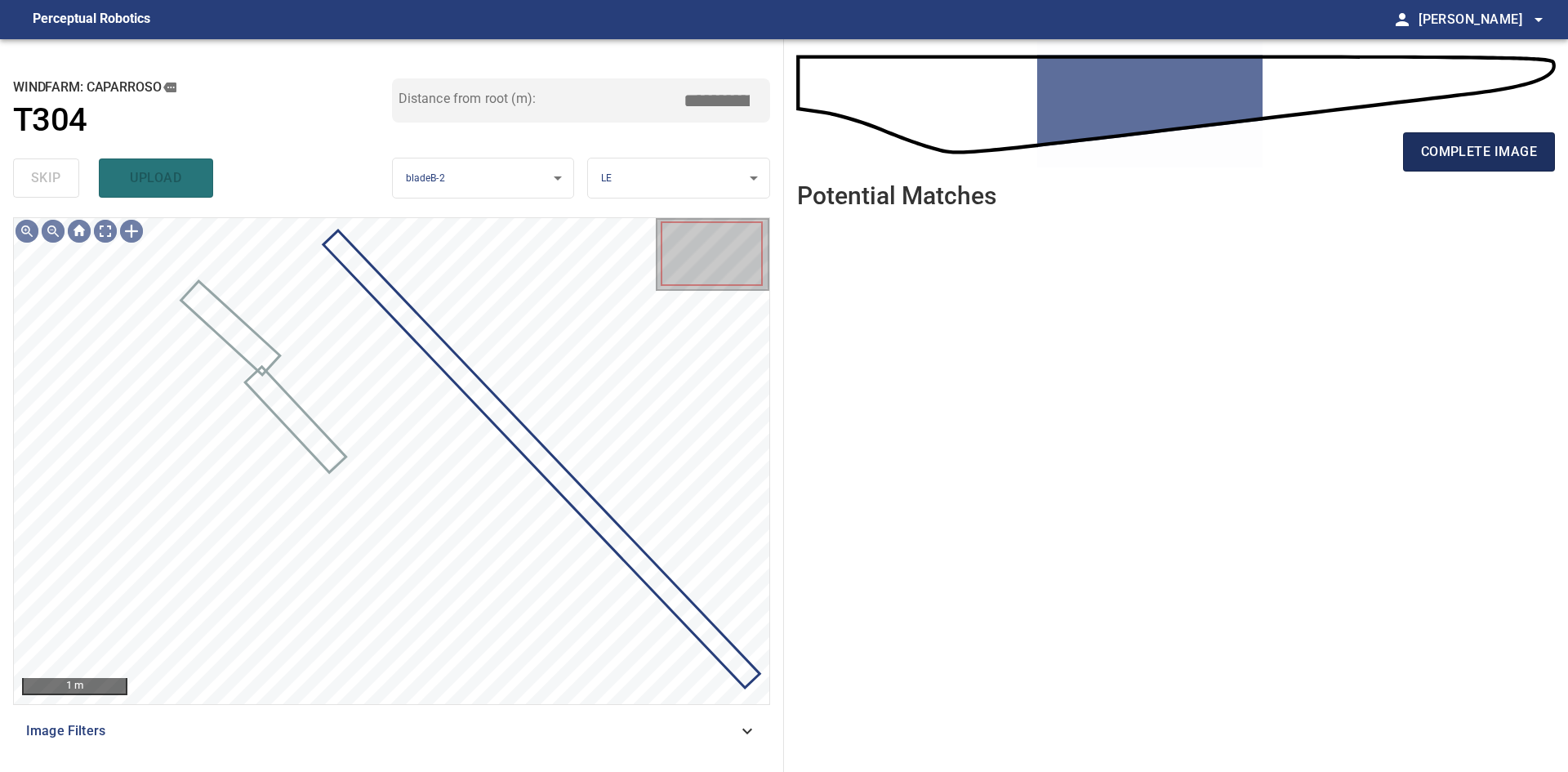
click at [823, 160] on span "complete image" at bounding box center [1479, 152] width 116 height 23
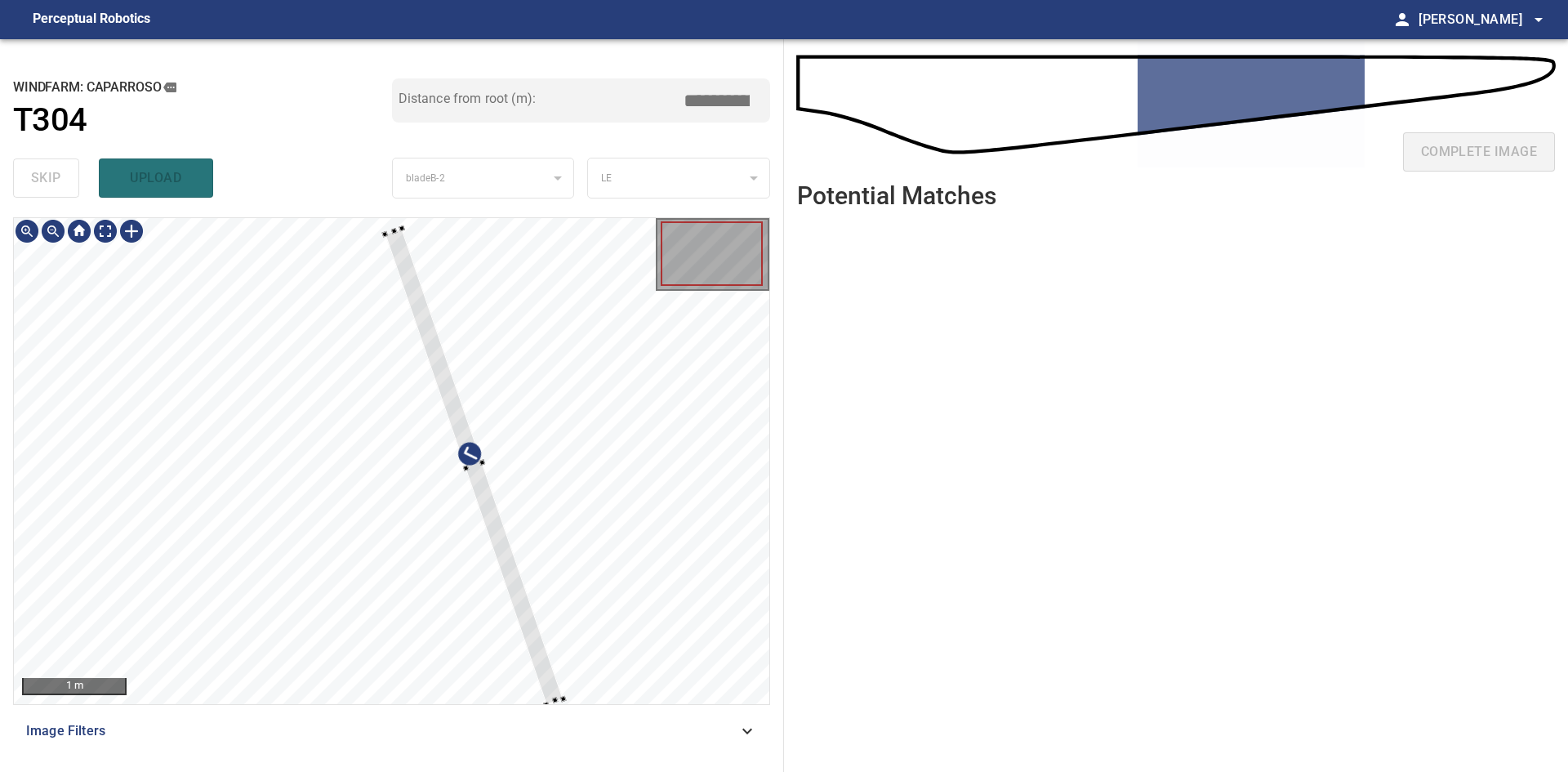
click at [496, 510] on div at bounding box center [474, 466] width 178 height 476
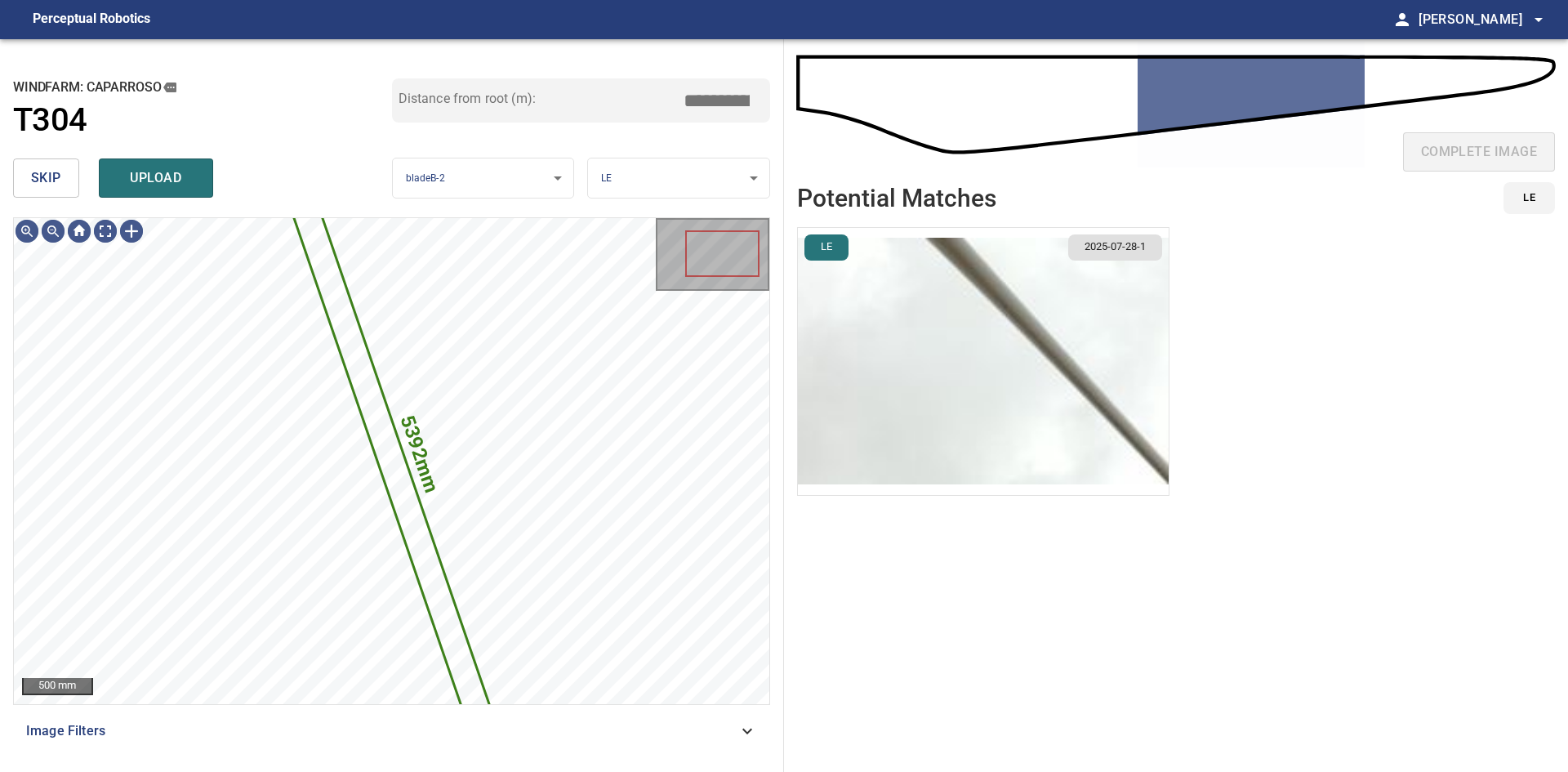
click at [823, 325] on img "button" at bounding box center [983, 361] width 371 height 267
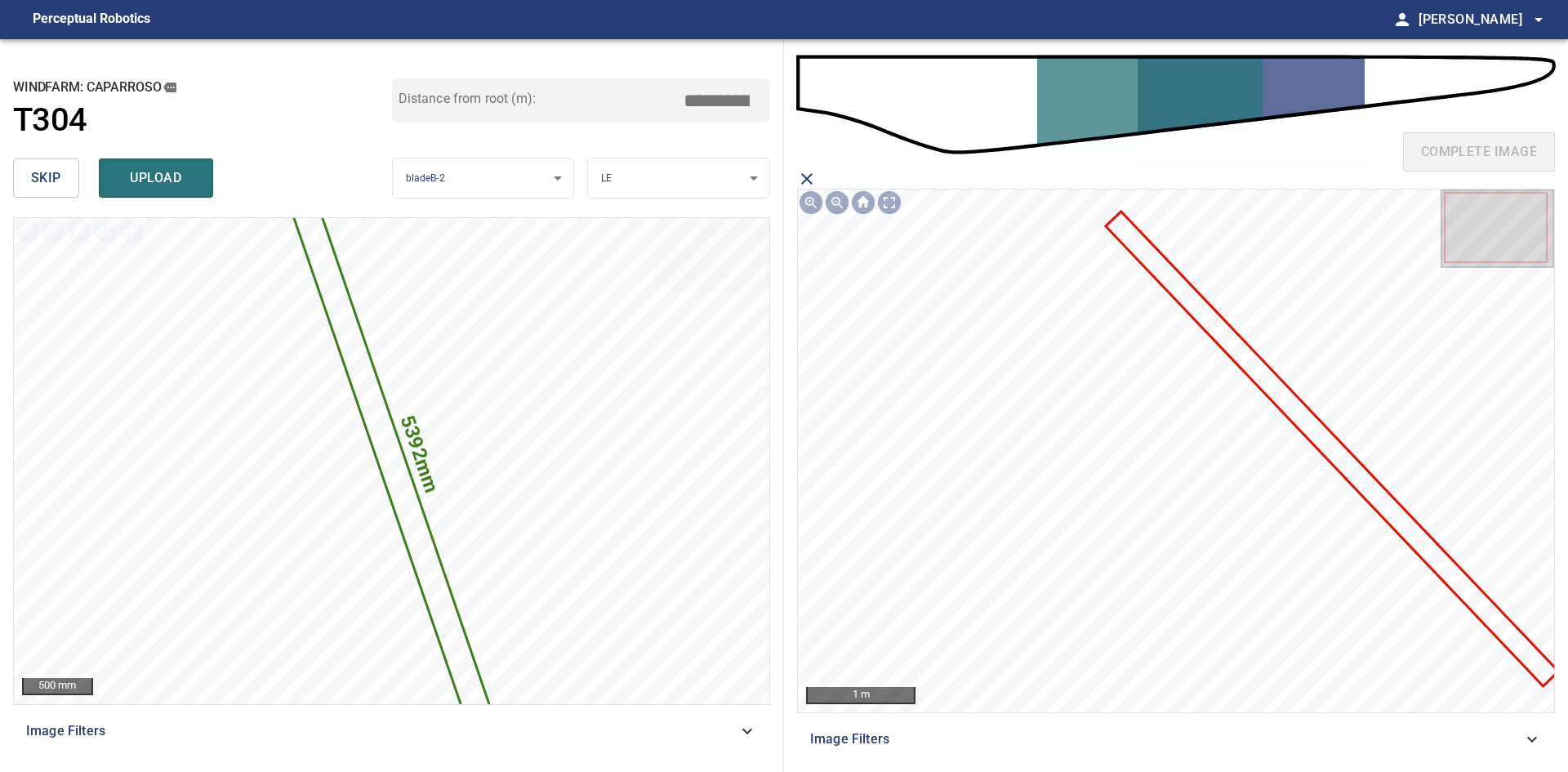
click at [823, 340] on icon at bounding box center [1331, 448] width 450 height 471
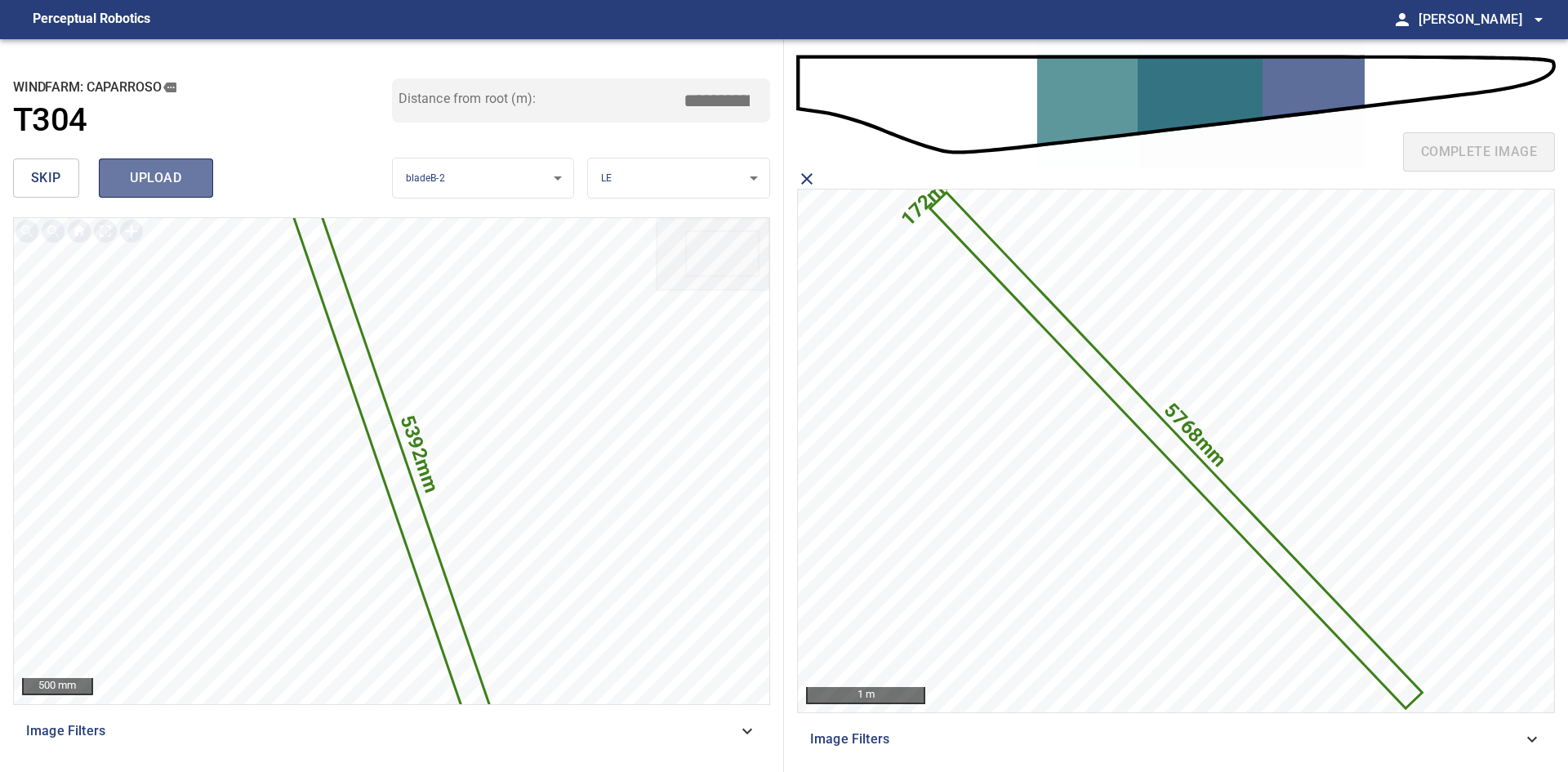
click at [187, 175] on span "upload" at bounding box center [155, 178] width 78 height 23
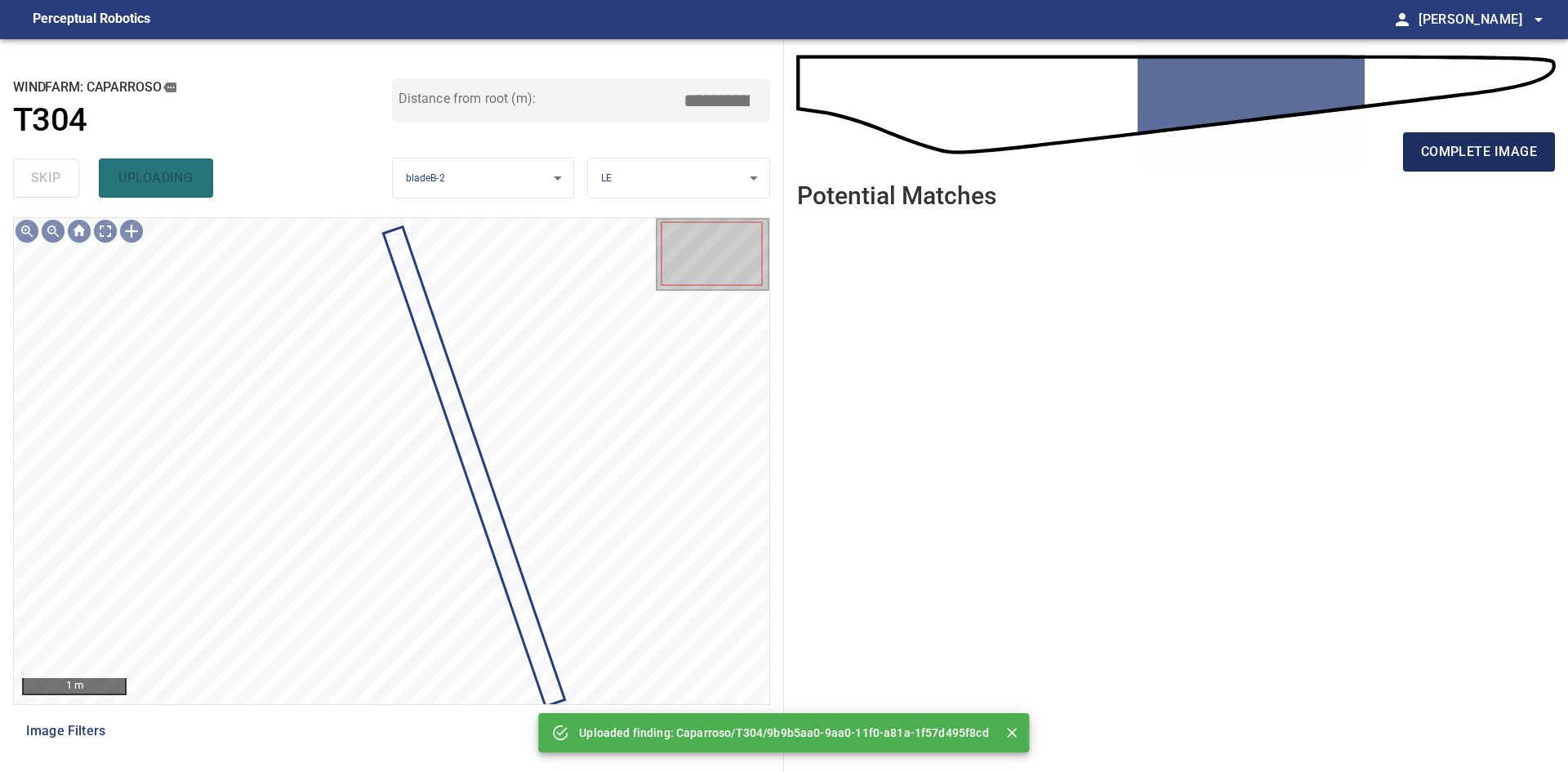
click at [823, 139] on button "complete image" at bounding box center [1479, 152] width 152 height 39
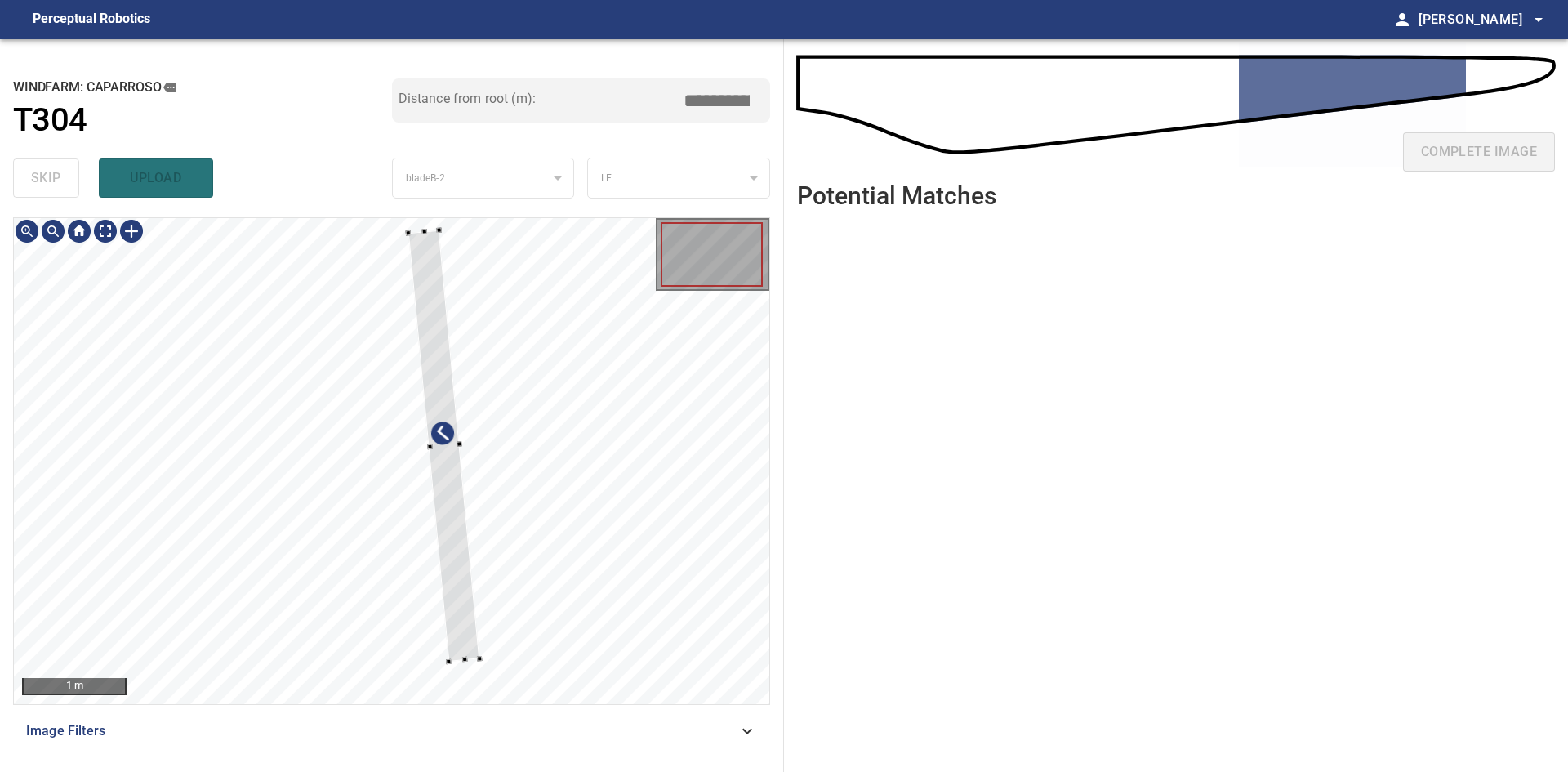
click at [445, 374] on div at bounding box center [444, 446] width 71 height 432
click at [462, 510] on div at bounding box center [465, 673] width 6 height 6
click at [456, 510] on div at bounding box center [445, 448] width 58 height 449
click at [473, 510] on div at bounding box center [448, 490] width 68 height 448
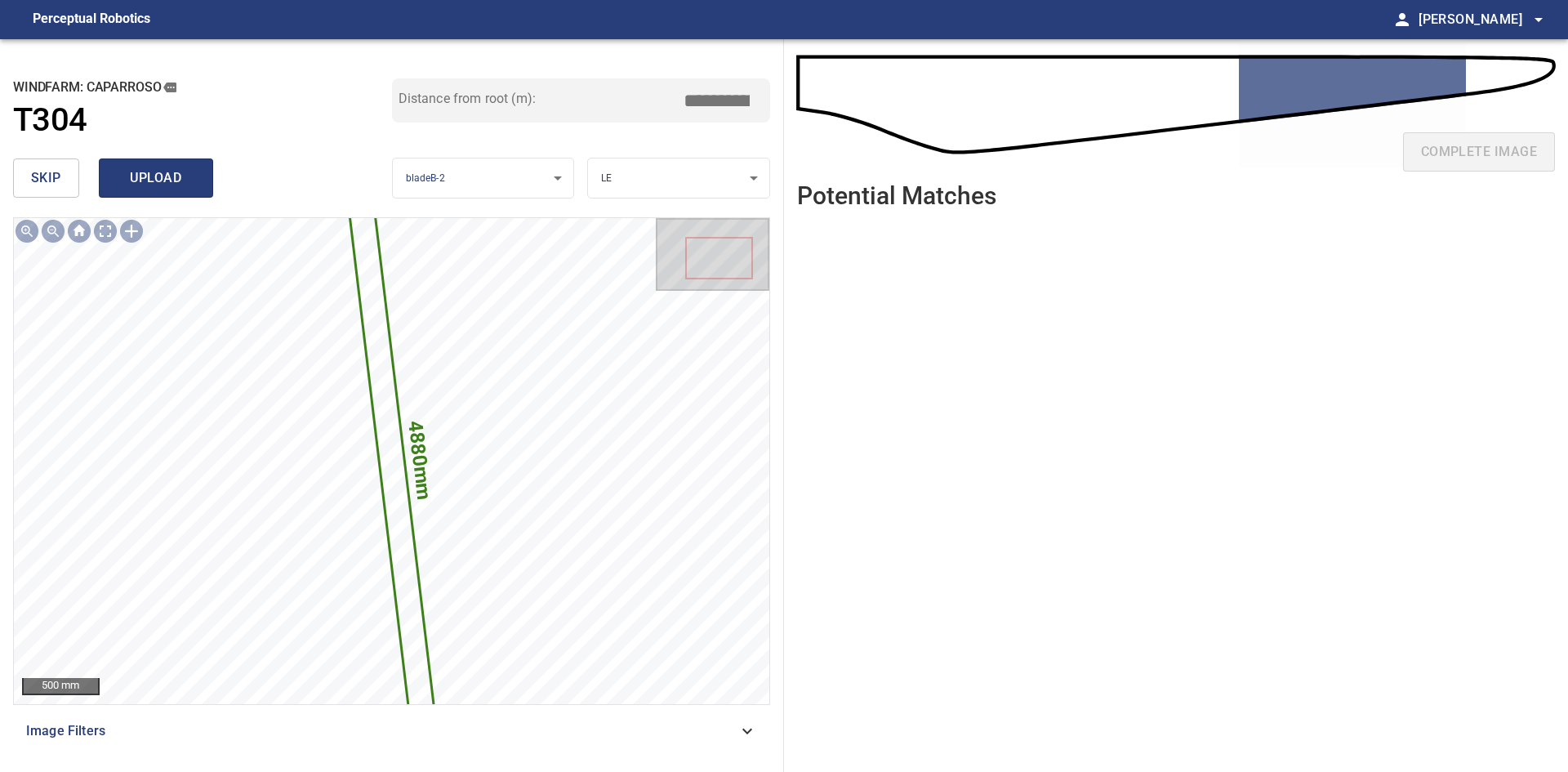
click at [169, 176] on span "upload" at bounding box center [155, 178] width 78 height 23
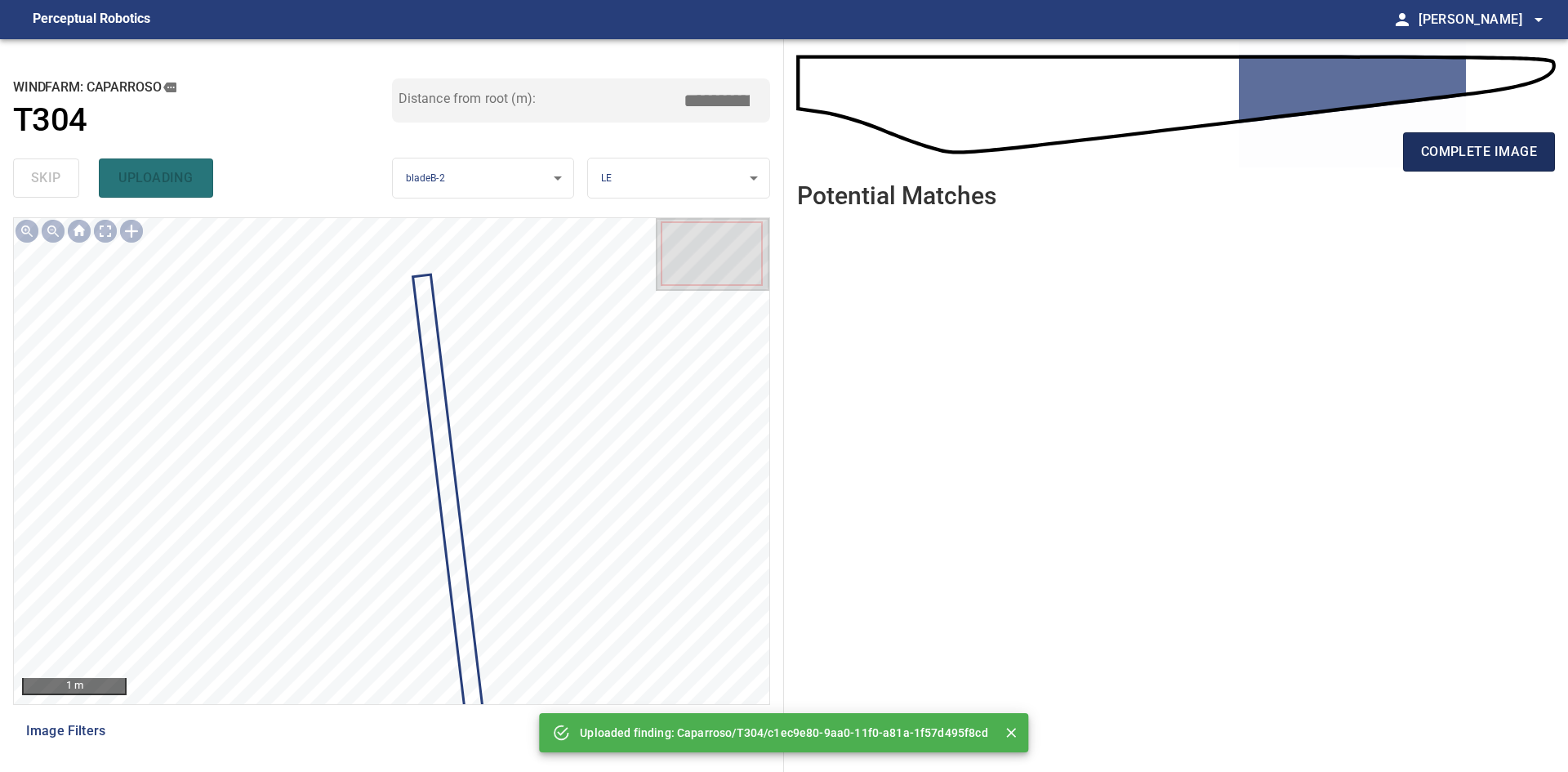
click at [823, 154] on span "complete image" at bounding box center [1479, 152] width 116 height 23
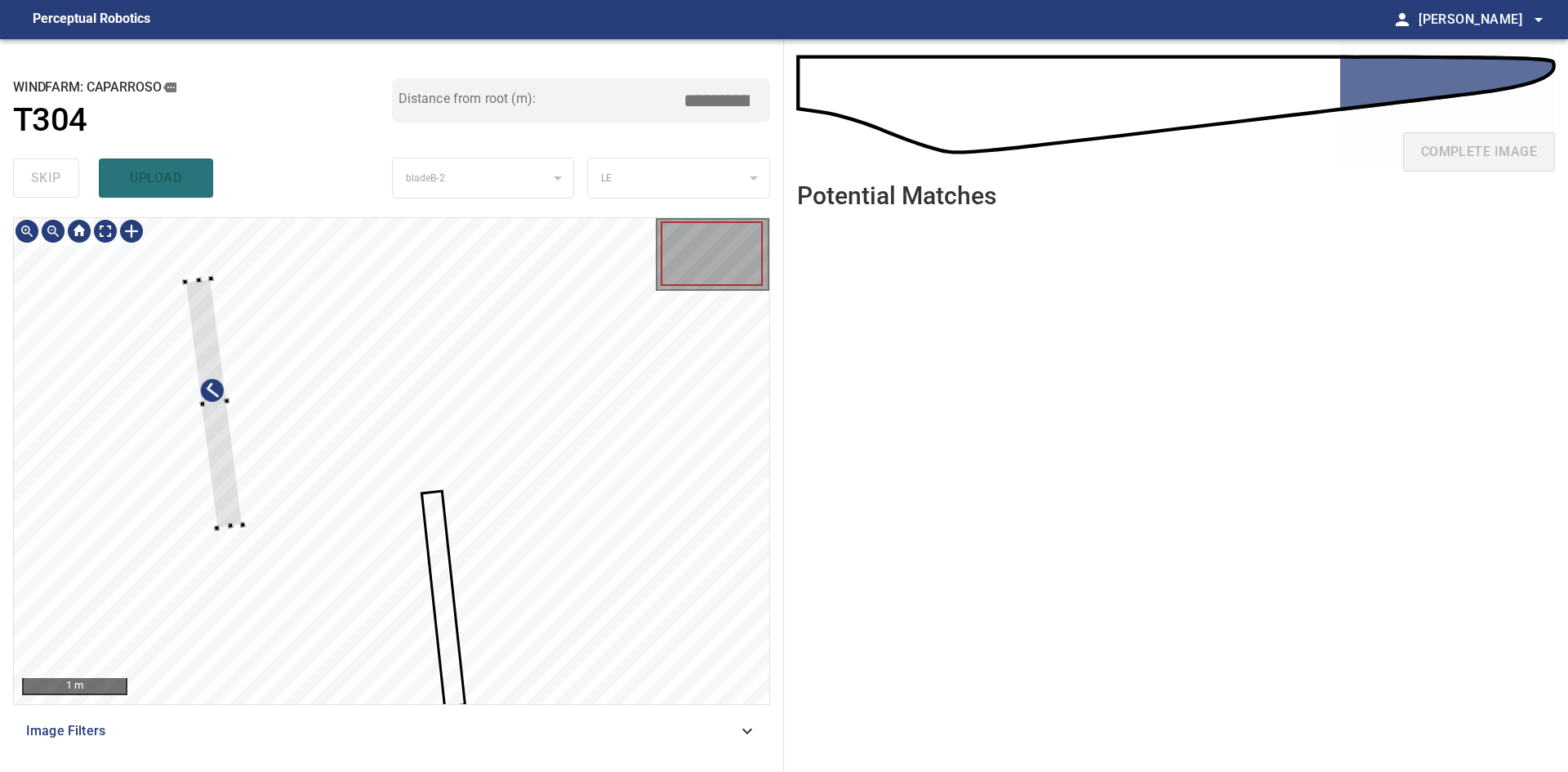
click at [196, 504] on div at bounding box center [213, 404] width 57 height 250
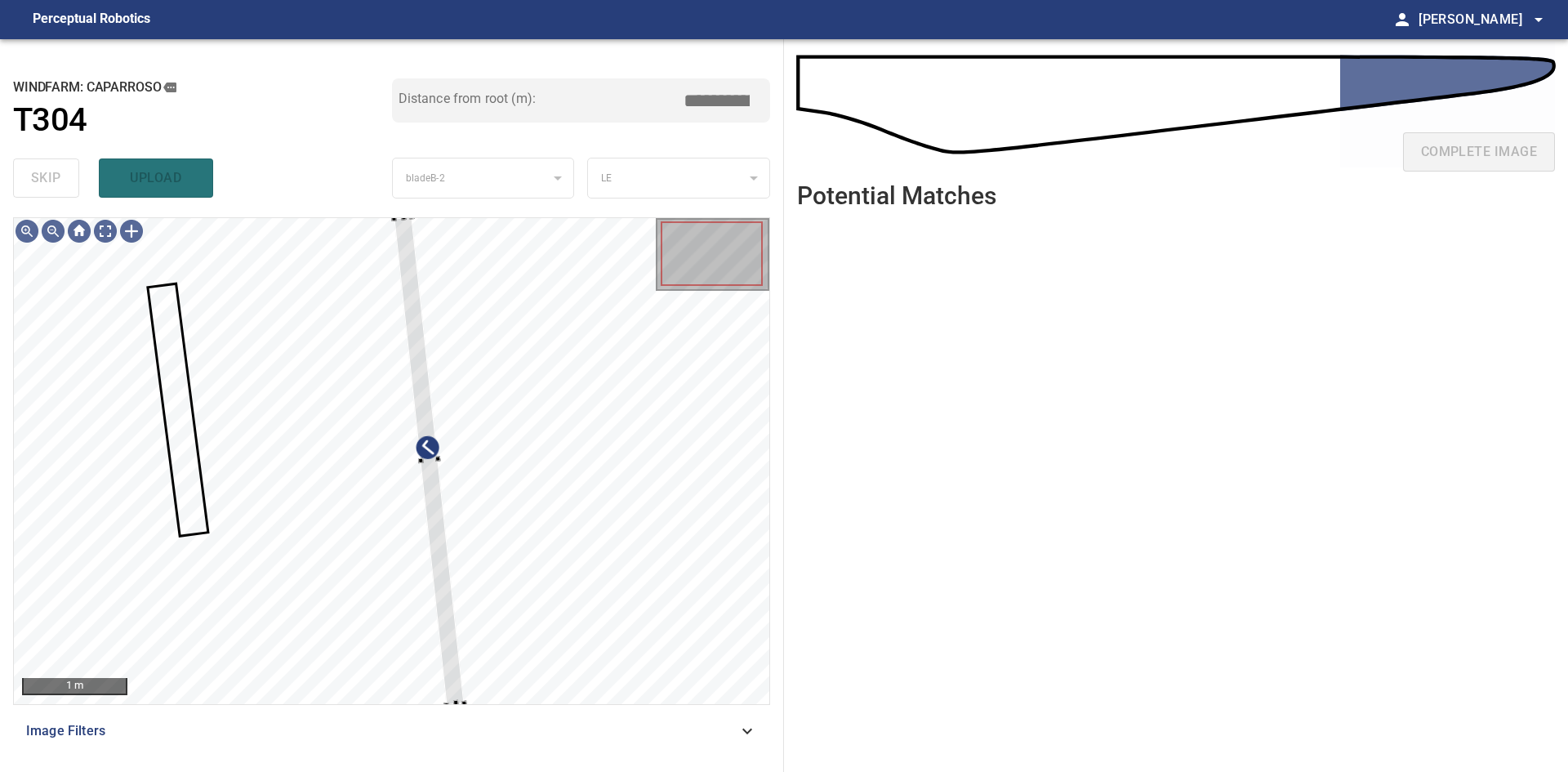
click at [417, 208] on div "**********" at bounding box center [392, 405] width 784 height 733
click at [438, 510] on div at bounding box center [429, 459] width 65 height 482
click at [439, 510] on div at bounding box center [425, 463] width 73 height 481
click at [449, 510] on div at bounding box center [428, 455] width 79 height 481
click at [432, 510] on div at bounding box center [430, 456] width 61 height 482
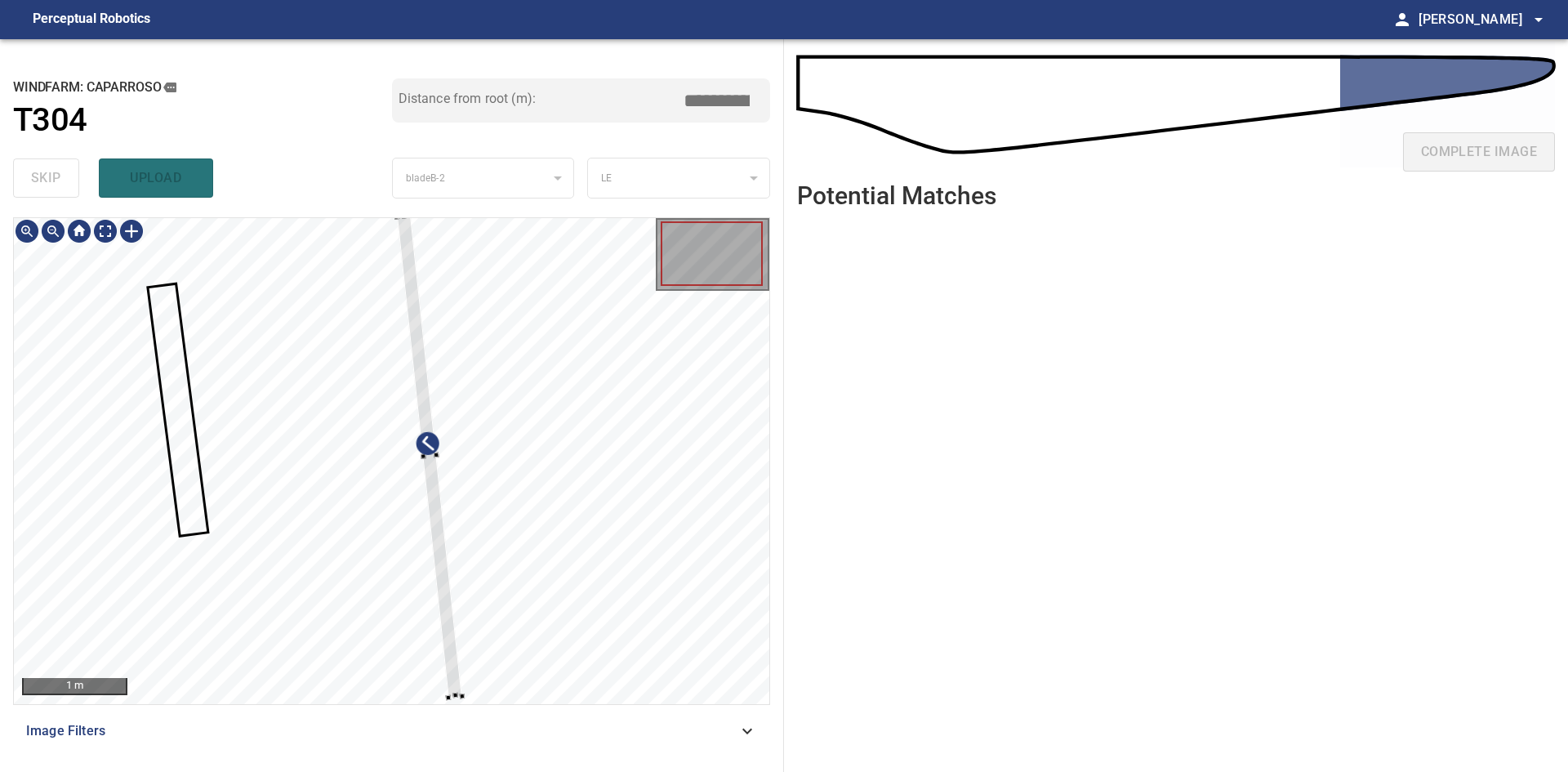
click at [442, 510] on div at bounding box center [430, 455] width 65 height 482
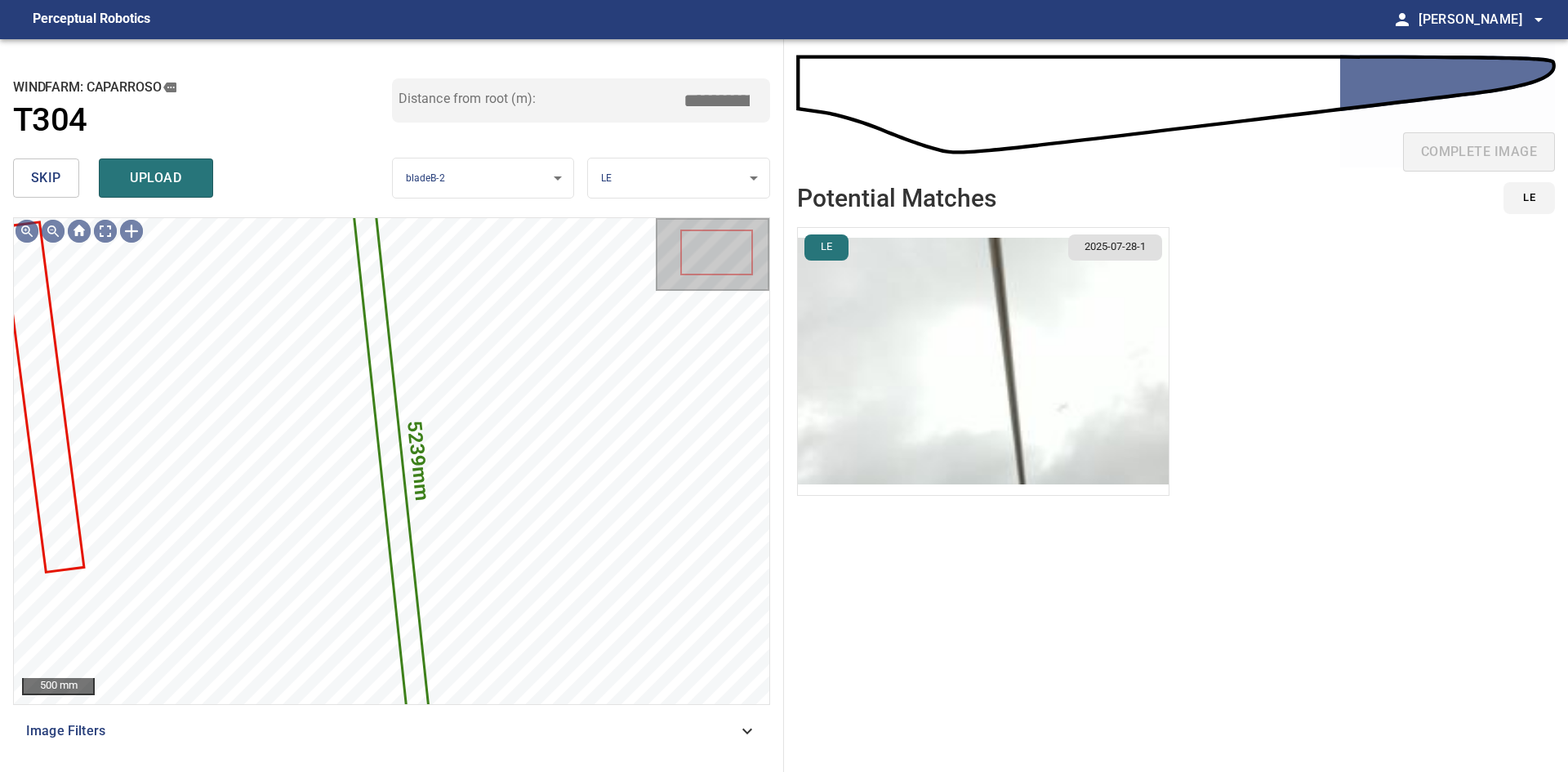
click at [823, 402] on img "button" at bounding box center [983, 361] width 371 height 267
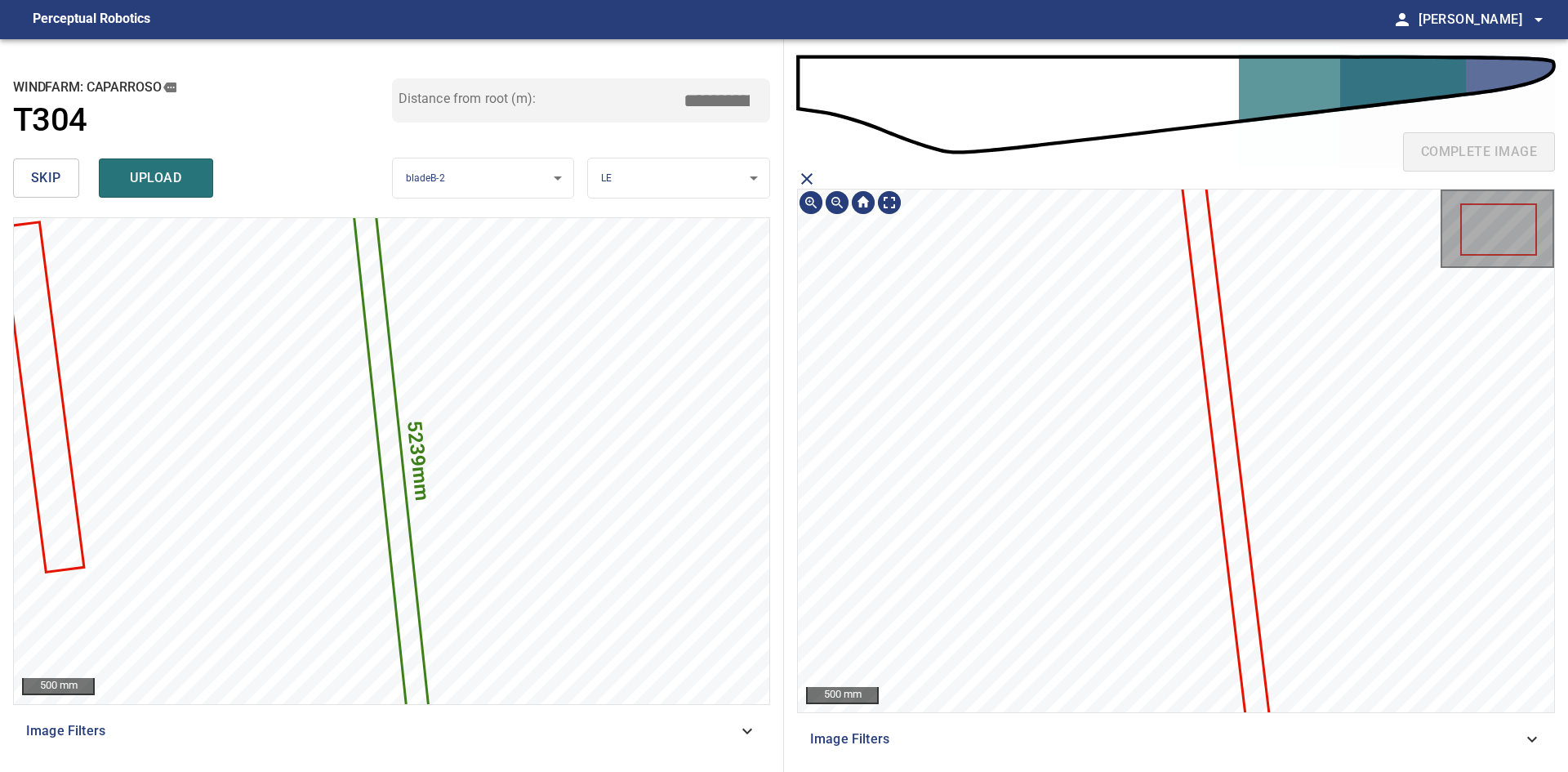
click at [823, 482] on icon at bounding box center [1230, 490] width 96 height 626
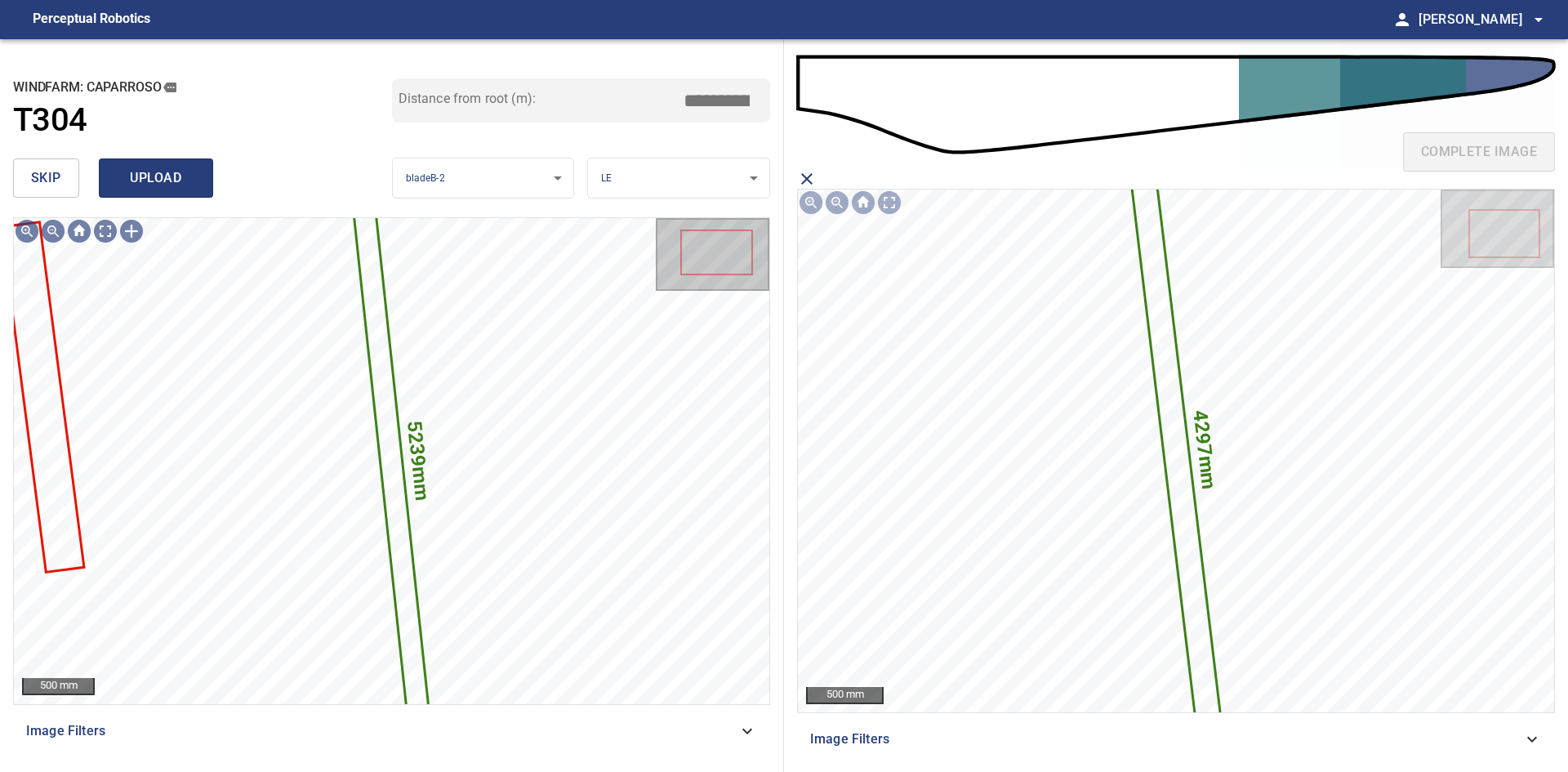
click at [150, 167] on span "upload" at bounding box center [155, 178] width 78 height 23
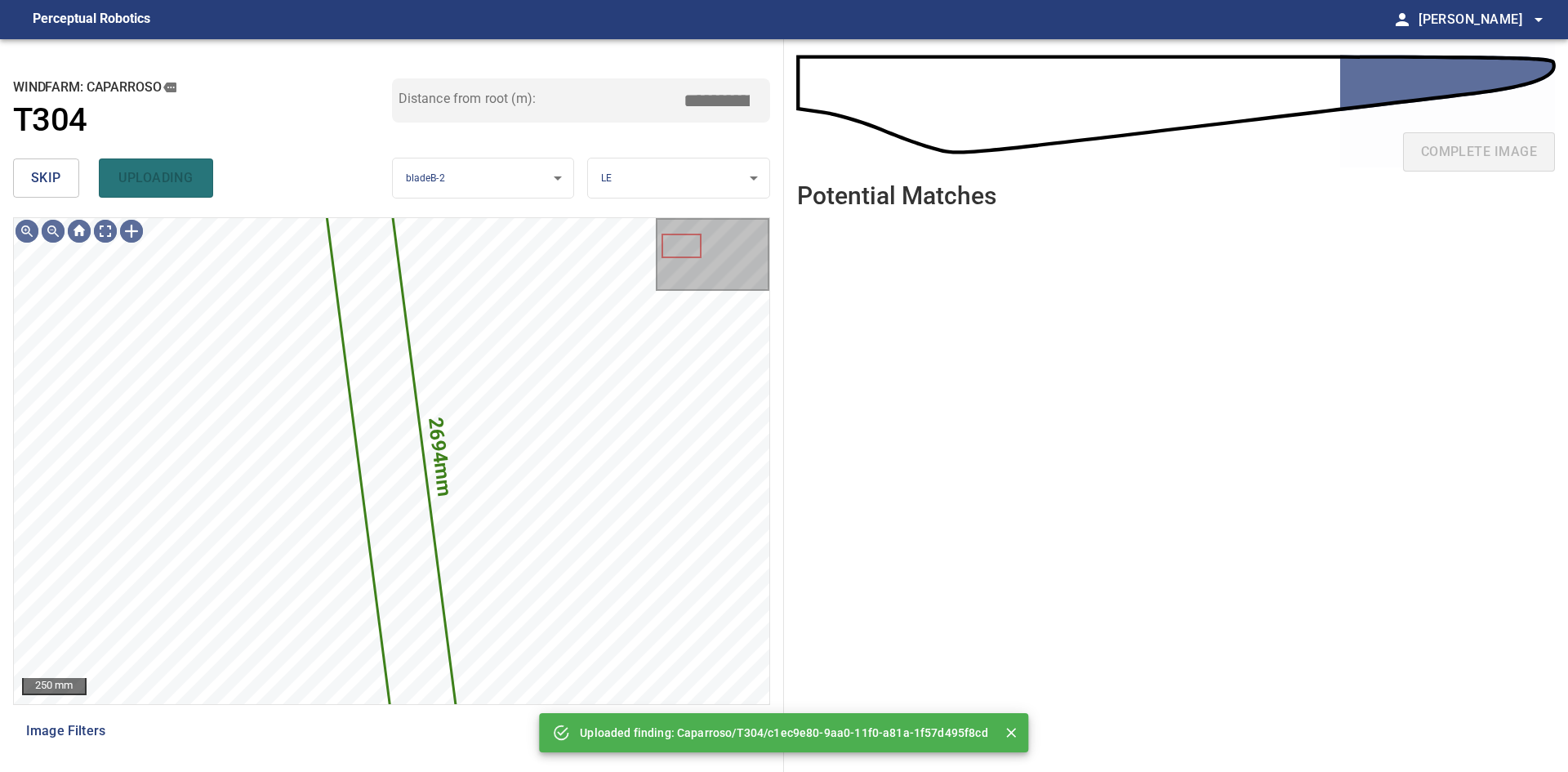
click at [56, 173] on span "skip" at bounding box center [46, 178] width 30 height 23
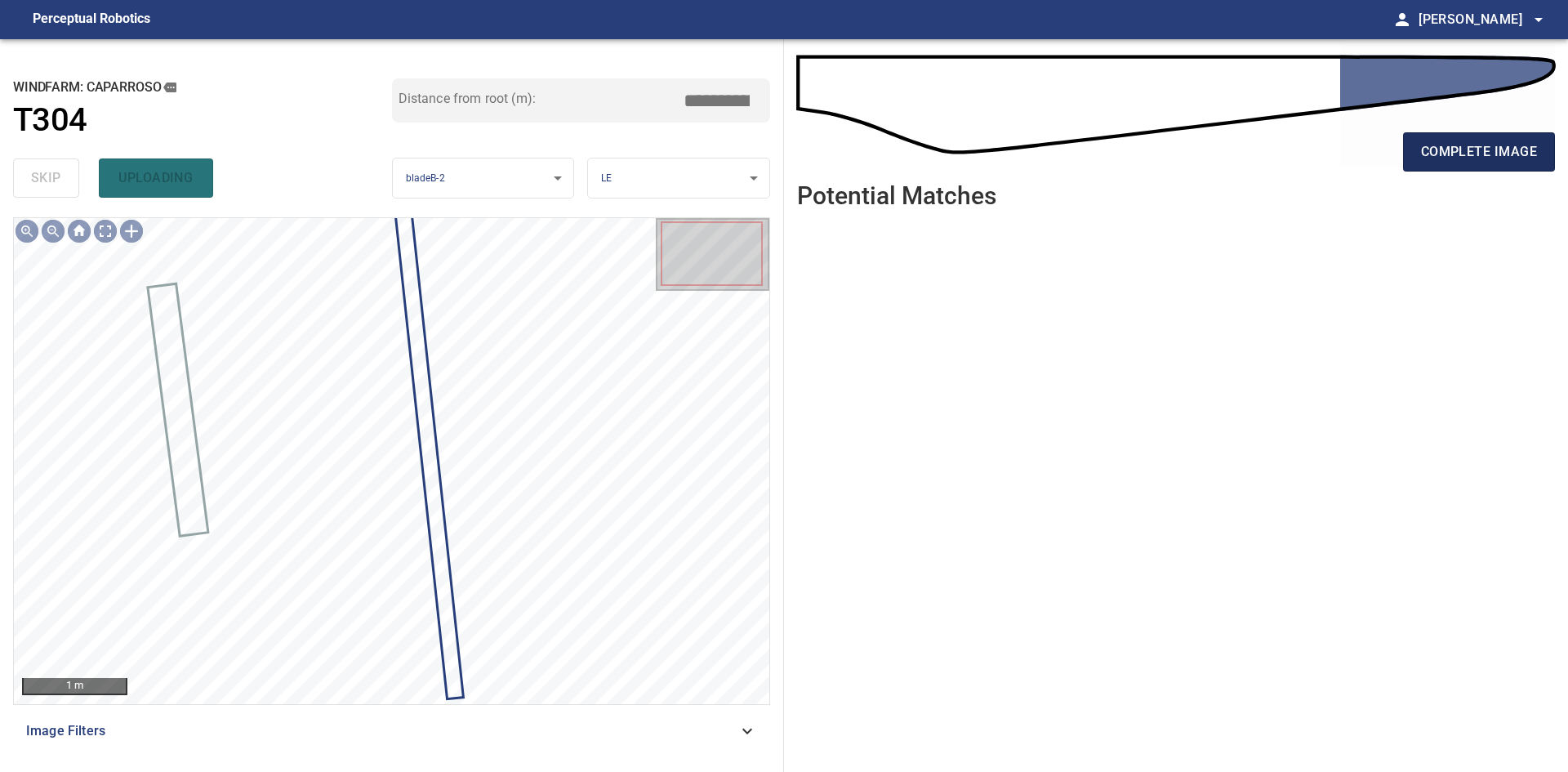
click at [823, 154] on button "complete image" at bounding box center [1479, 152] width 152 height 39
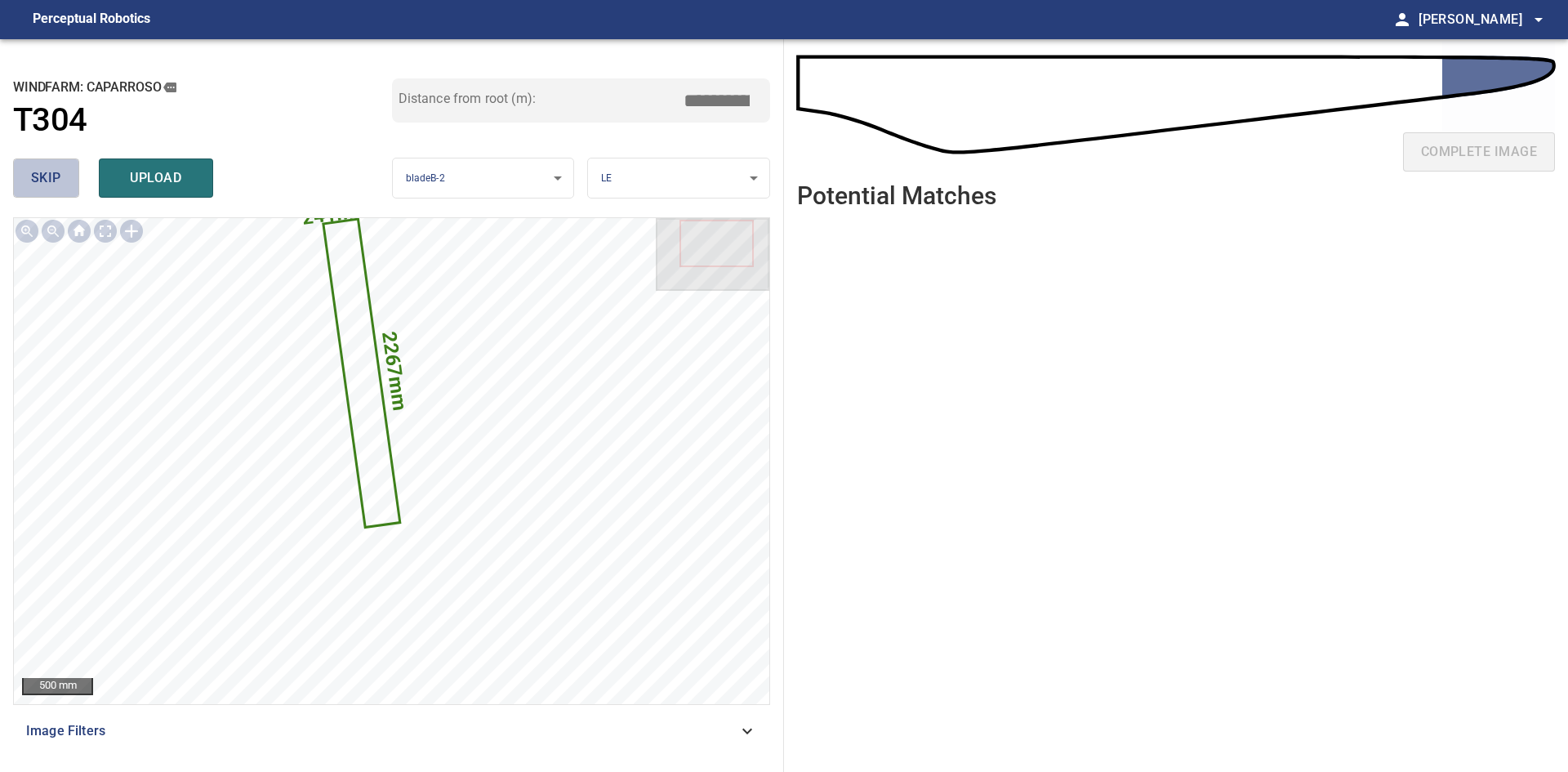
click at [55, 182] on span "skip" at bounding box center [46, 178] width 30 height 23
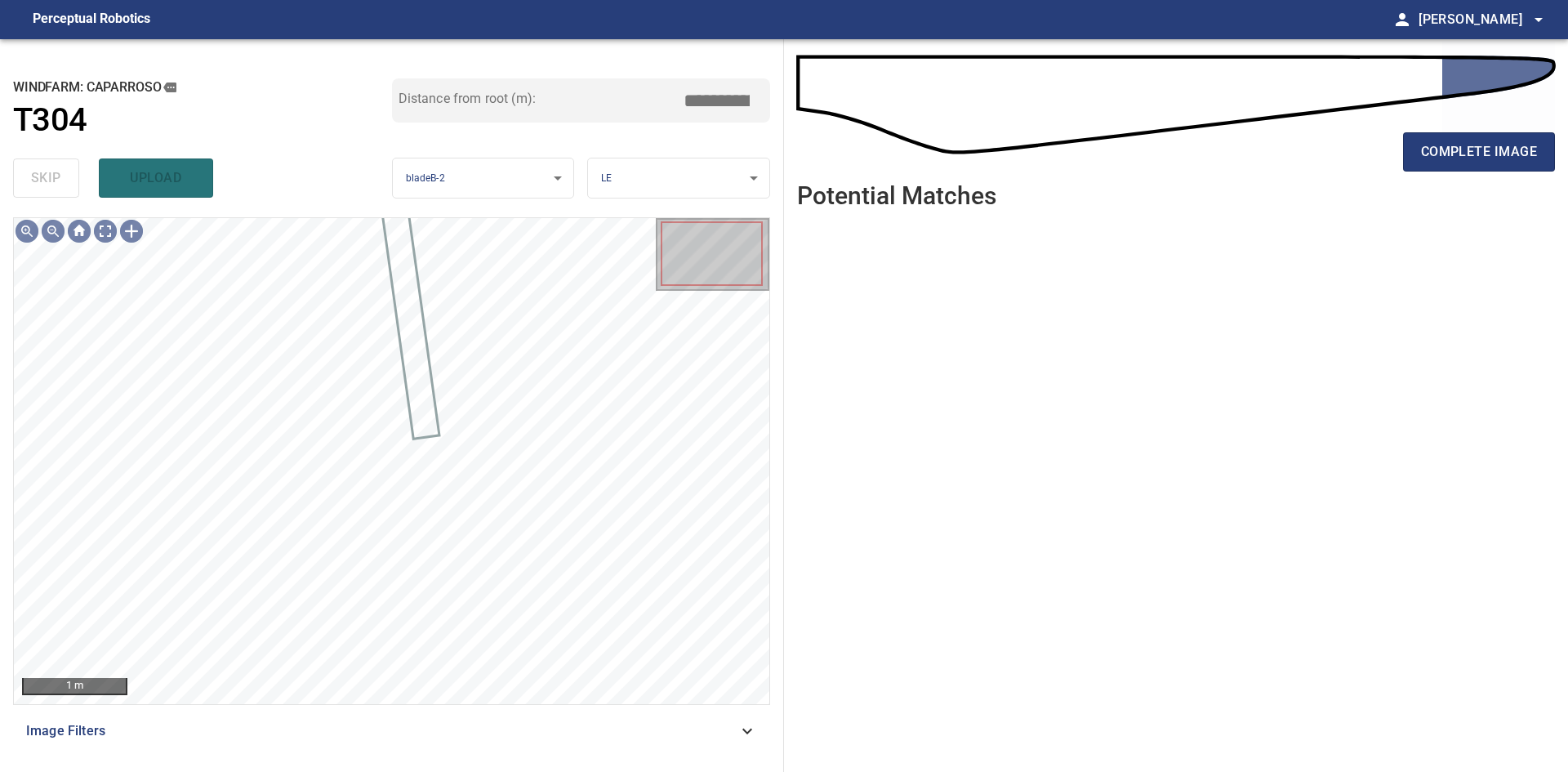
click at [823, 141] on div "complete image Potential Matches" at bounding box center [1176, 405] width 784 height 733
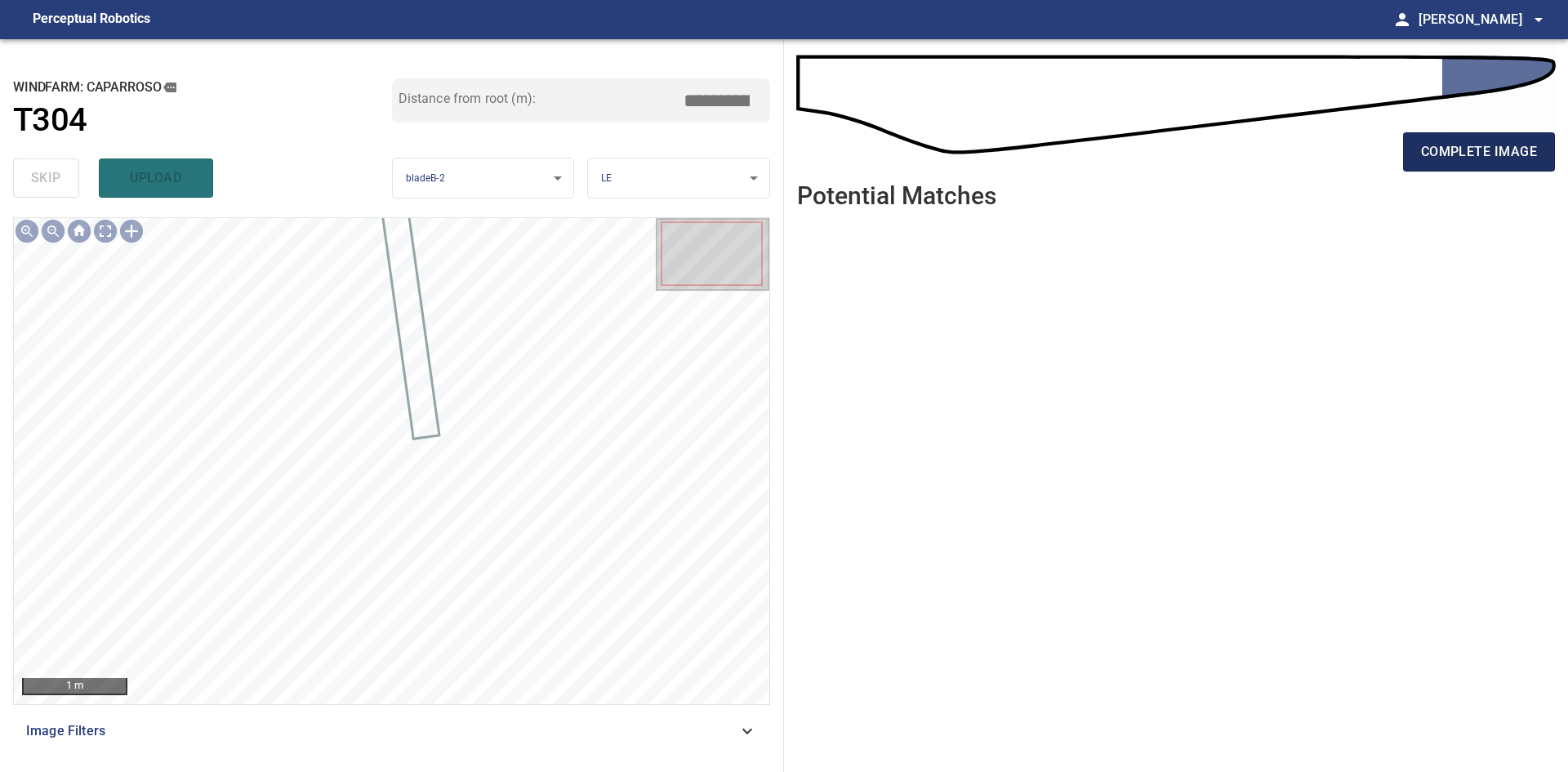
click at [823, 168] on button "complete image" at bounding box center [1479, 152] width 152 height 39
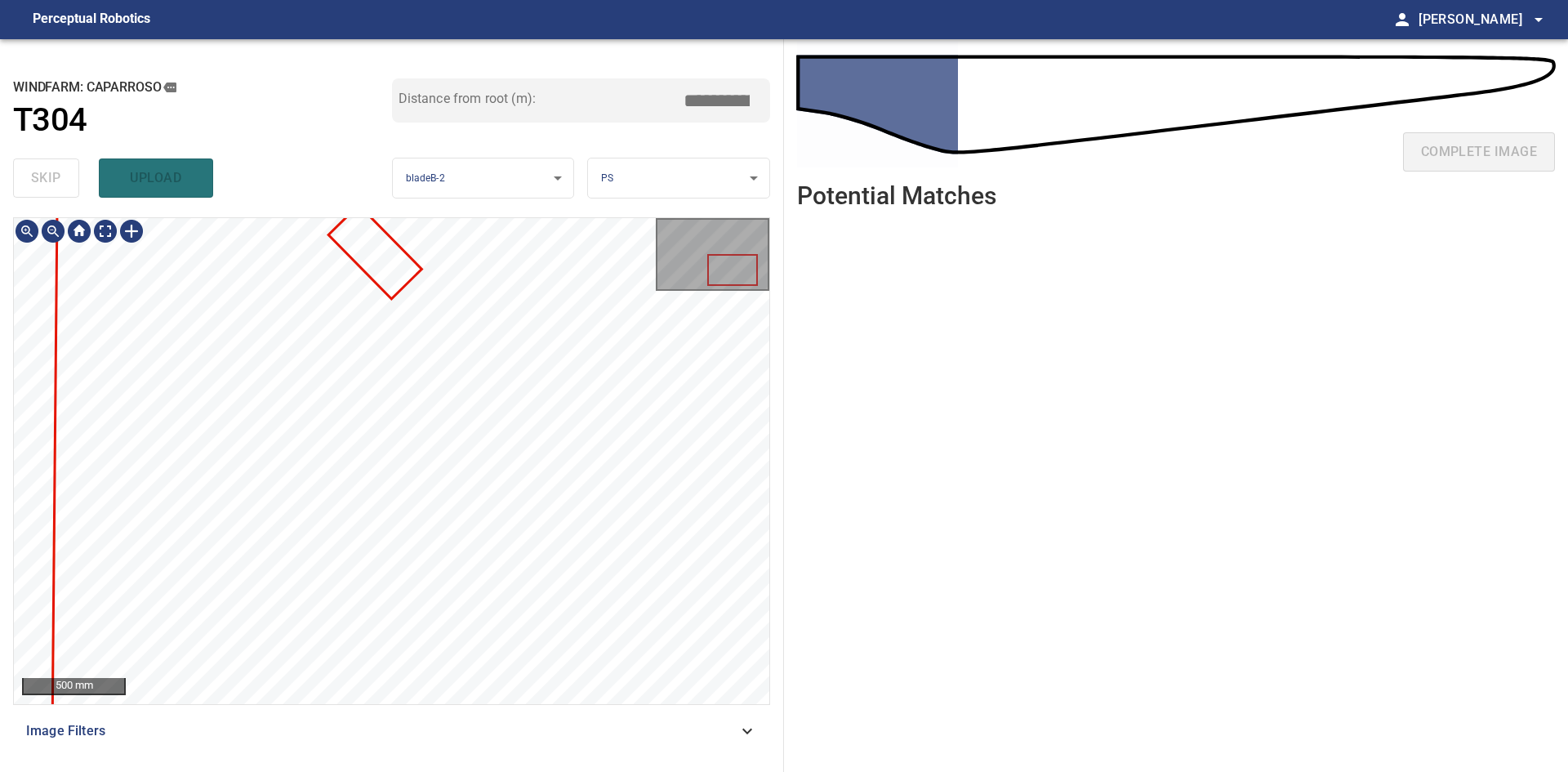
click at [823, 510] on div "**********" at bounding box center [784, 405] width 1568 height 733
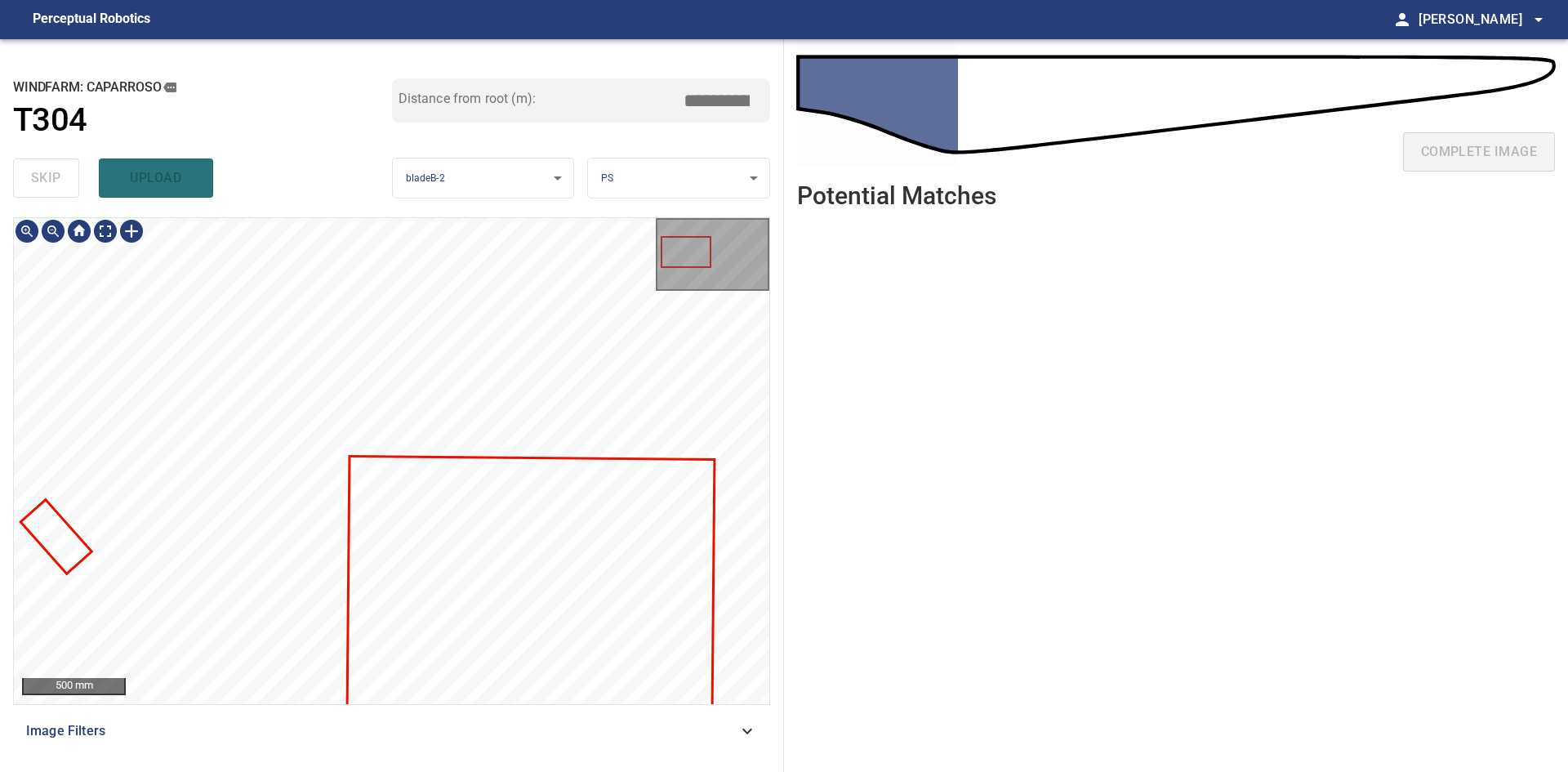
click at [800, 510] on div "**********" at bounding box center [784, 405] width 1568 height 733
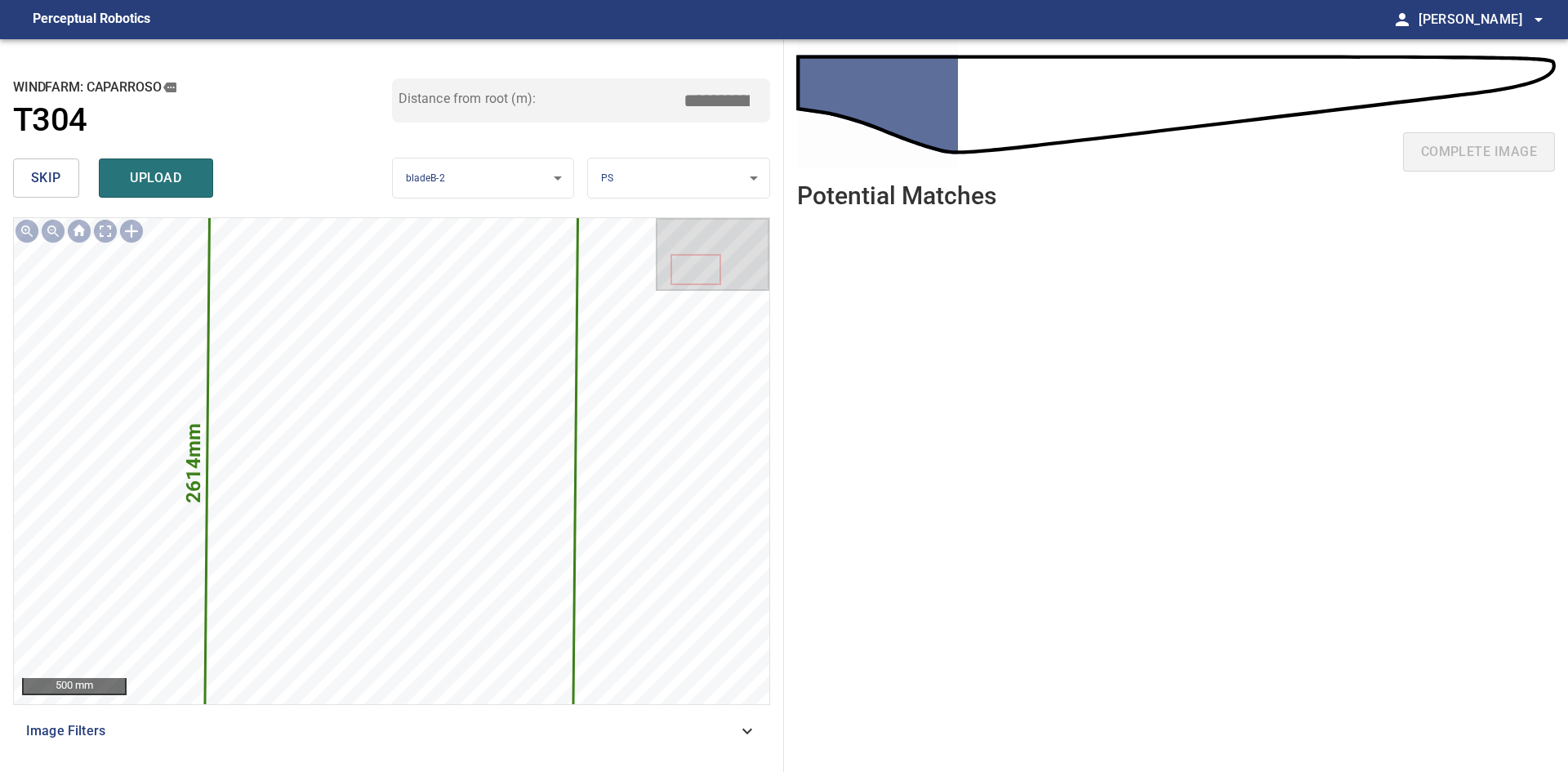
click at [39, 173] on span "skip" at bounding box center [46, 178] width 30 height 23
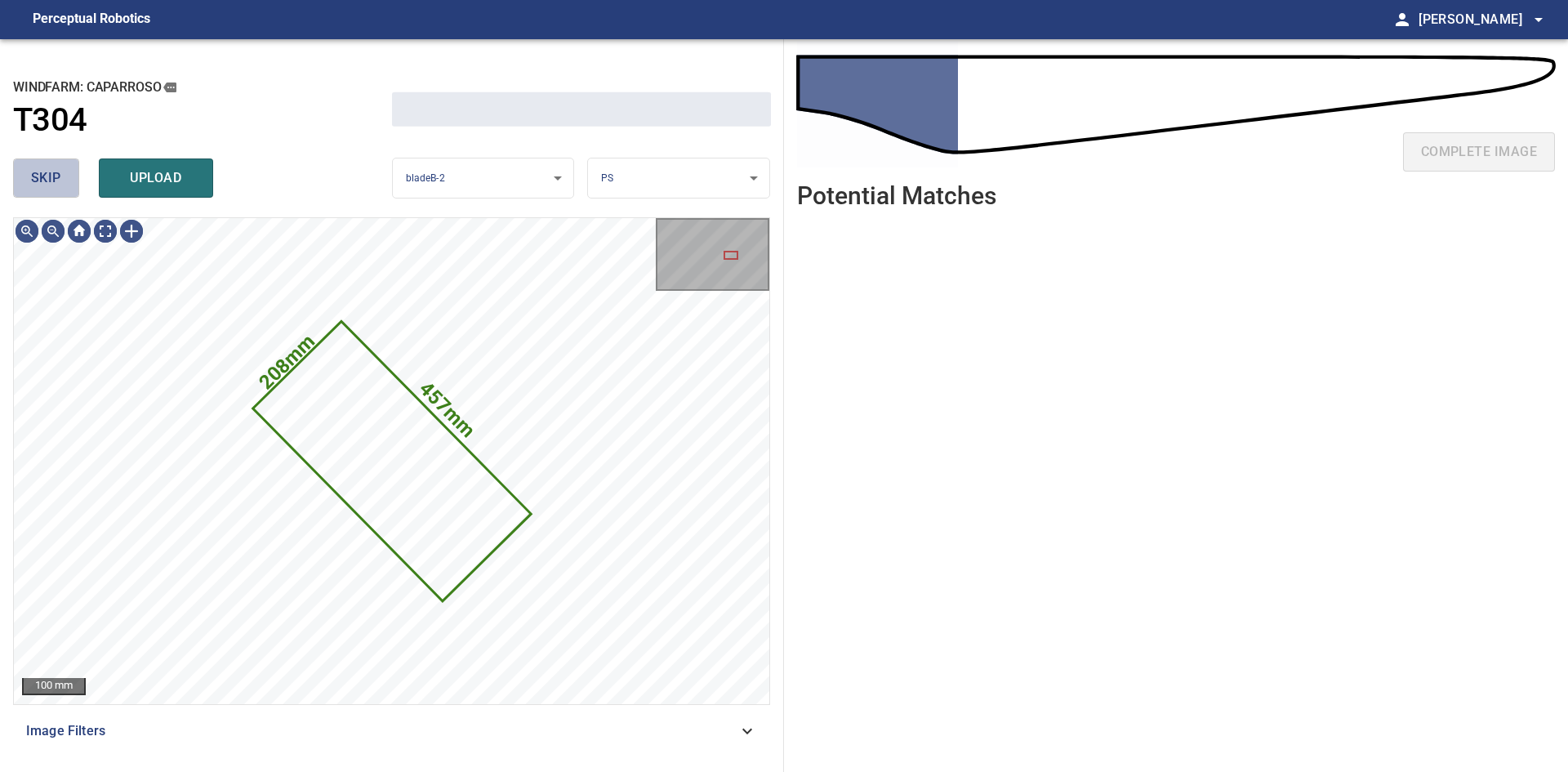
click at [41, 174] on span "skip" at bounding box center [46, 178] width 30 height 23
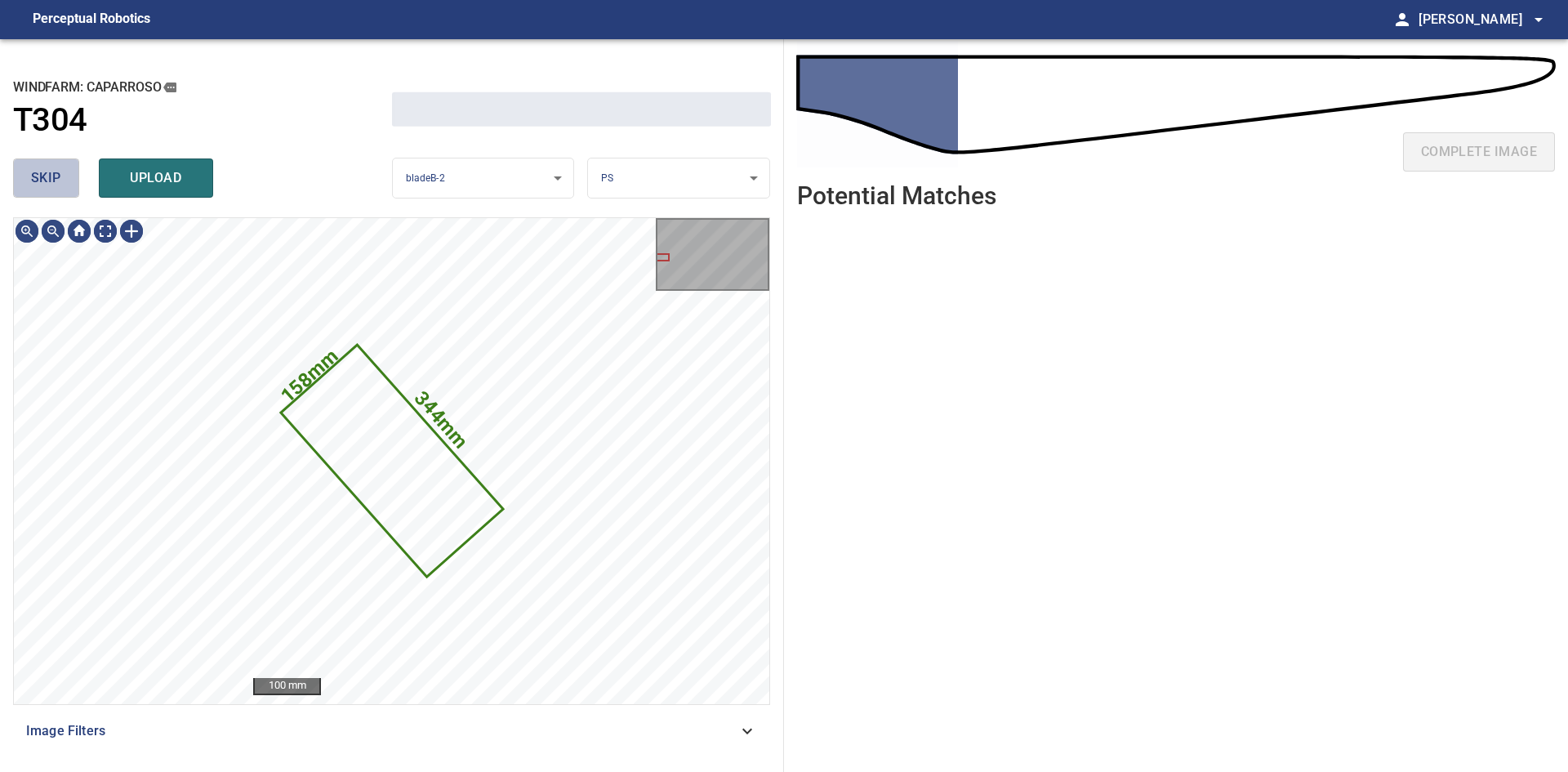
click at [41, 174] on span "skip" at bounding box center [46, 178] width 30 height 23
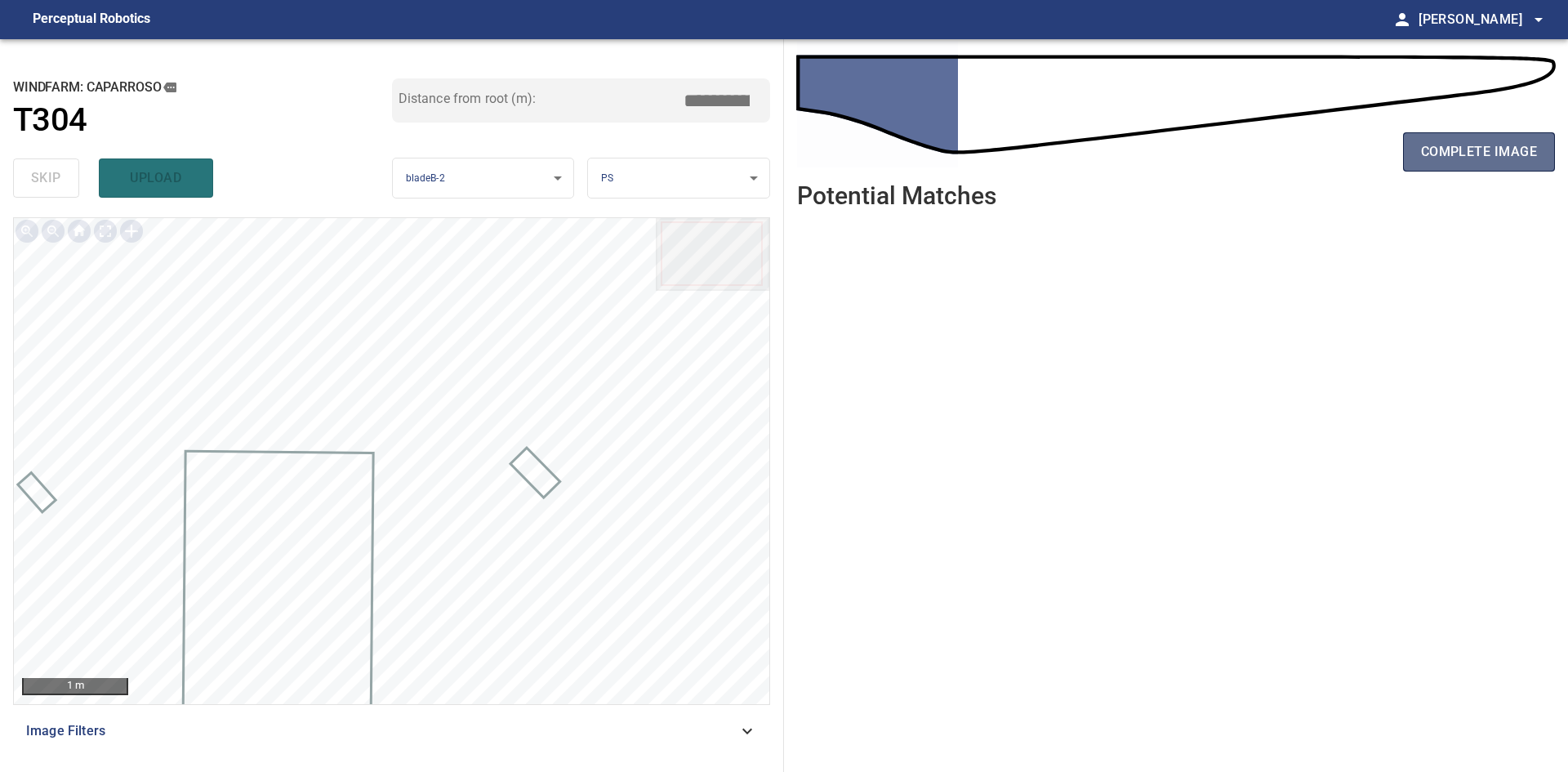
click at [823, 154] on span "complete image" at bounding box center [1479, 152] width 116 height 23
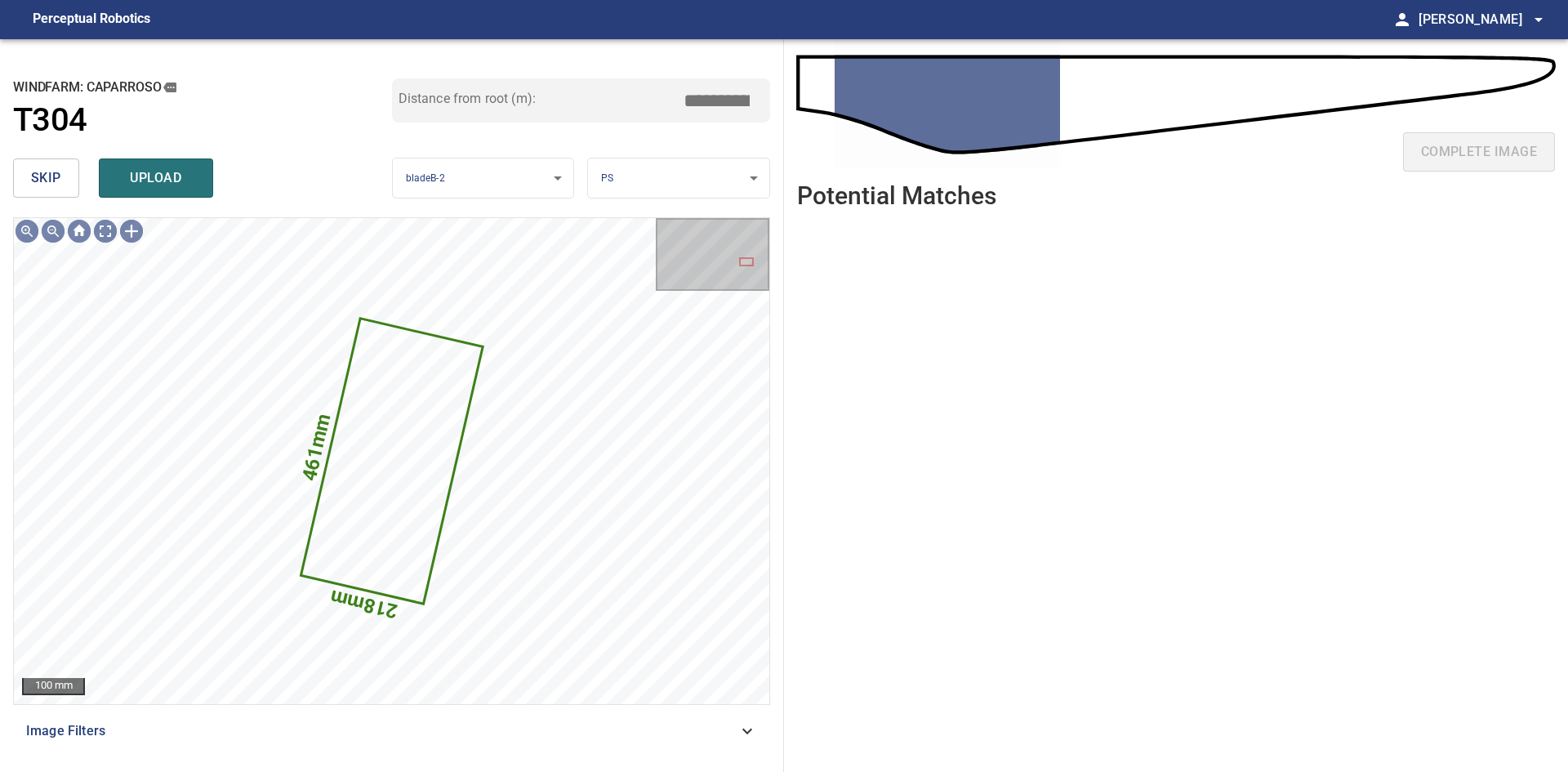
click at [46, 172] on span "skip" at bounding box center [46, 178] width 30 height 23
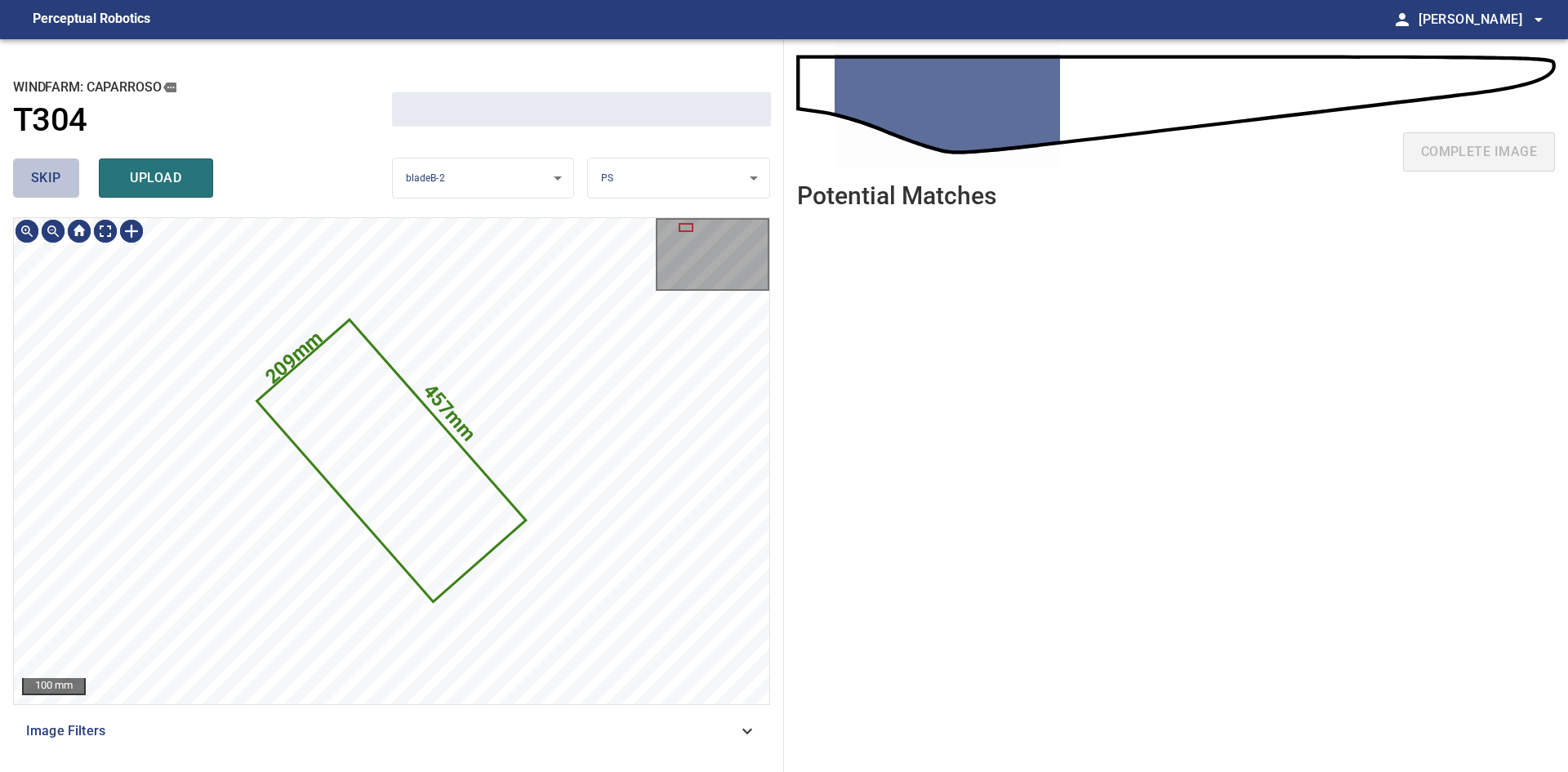
click at [46, 172] on span "skip" at bounding box center [46, 178] width 30 height 23
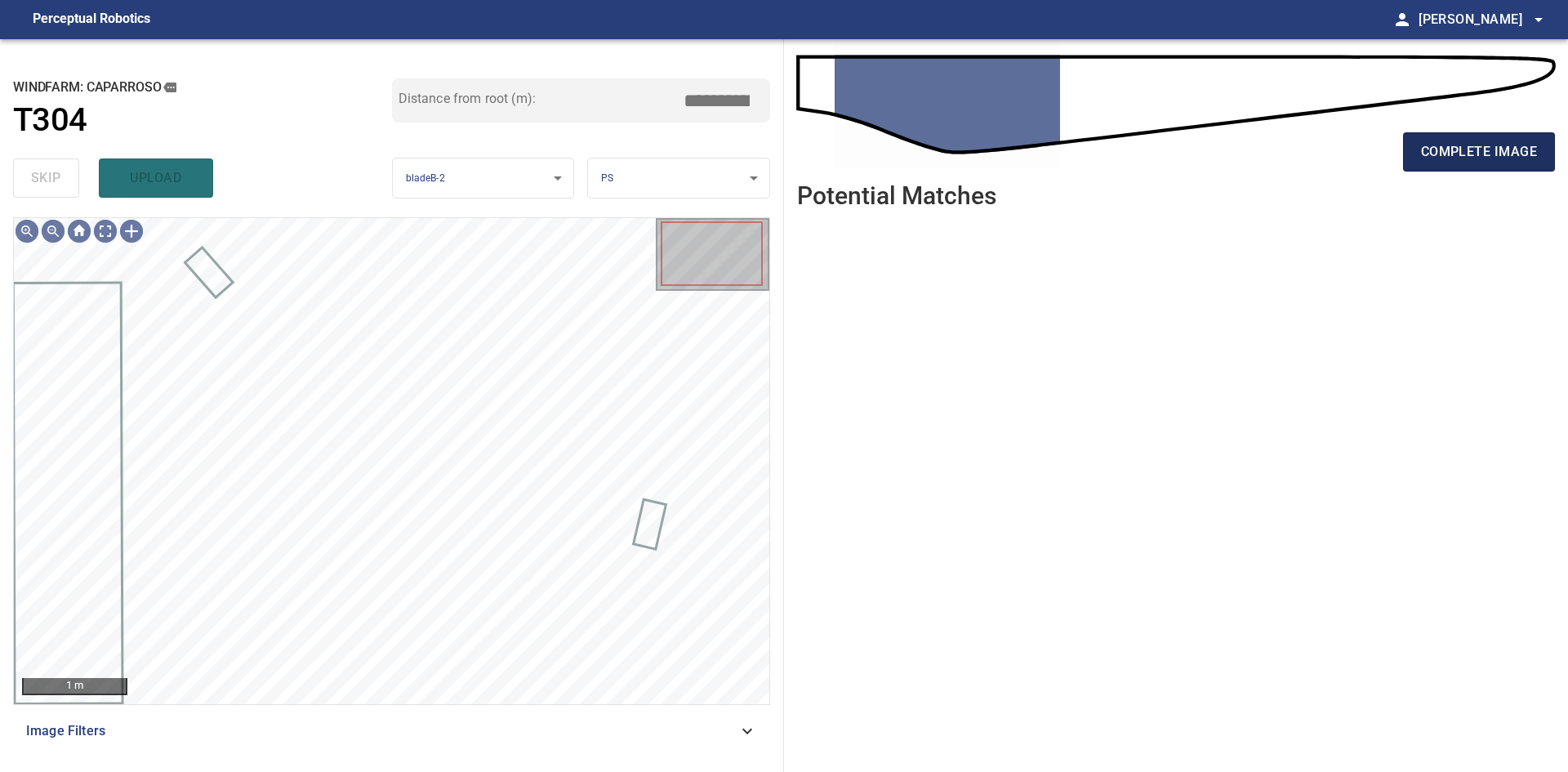
click at [823, 157] on button "complete image" at bounding box center [1479, 152] width 152 height 39
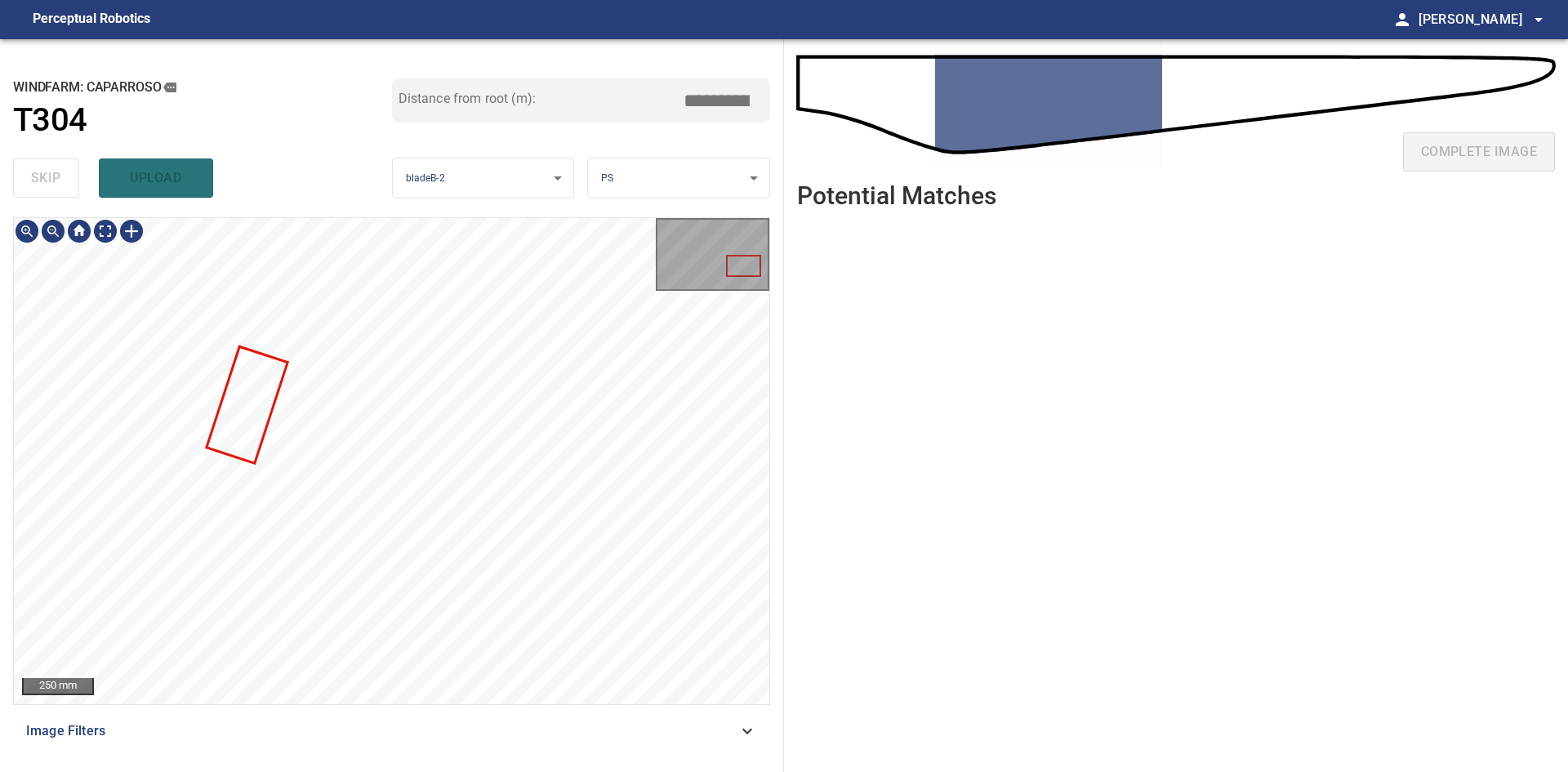
click at [248, 334] on div at bounding box center [391, 461] width 755 height 485
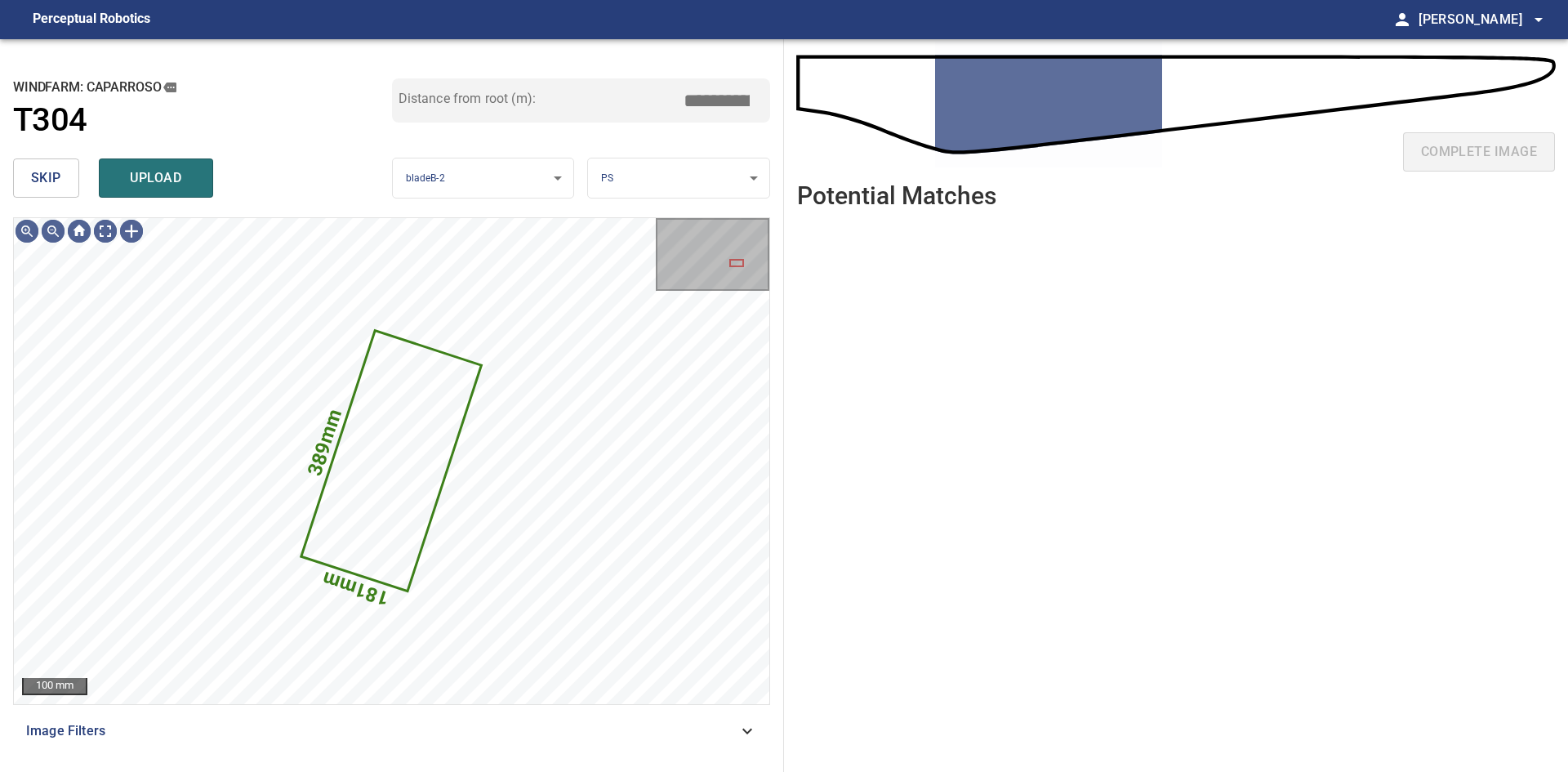
click at [56, 183] on span "skip" at bounding box center [46, 178] width 30 height 23
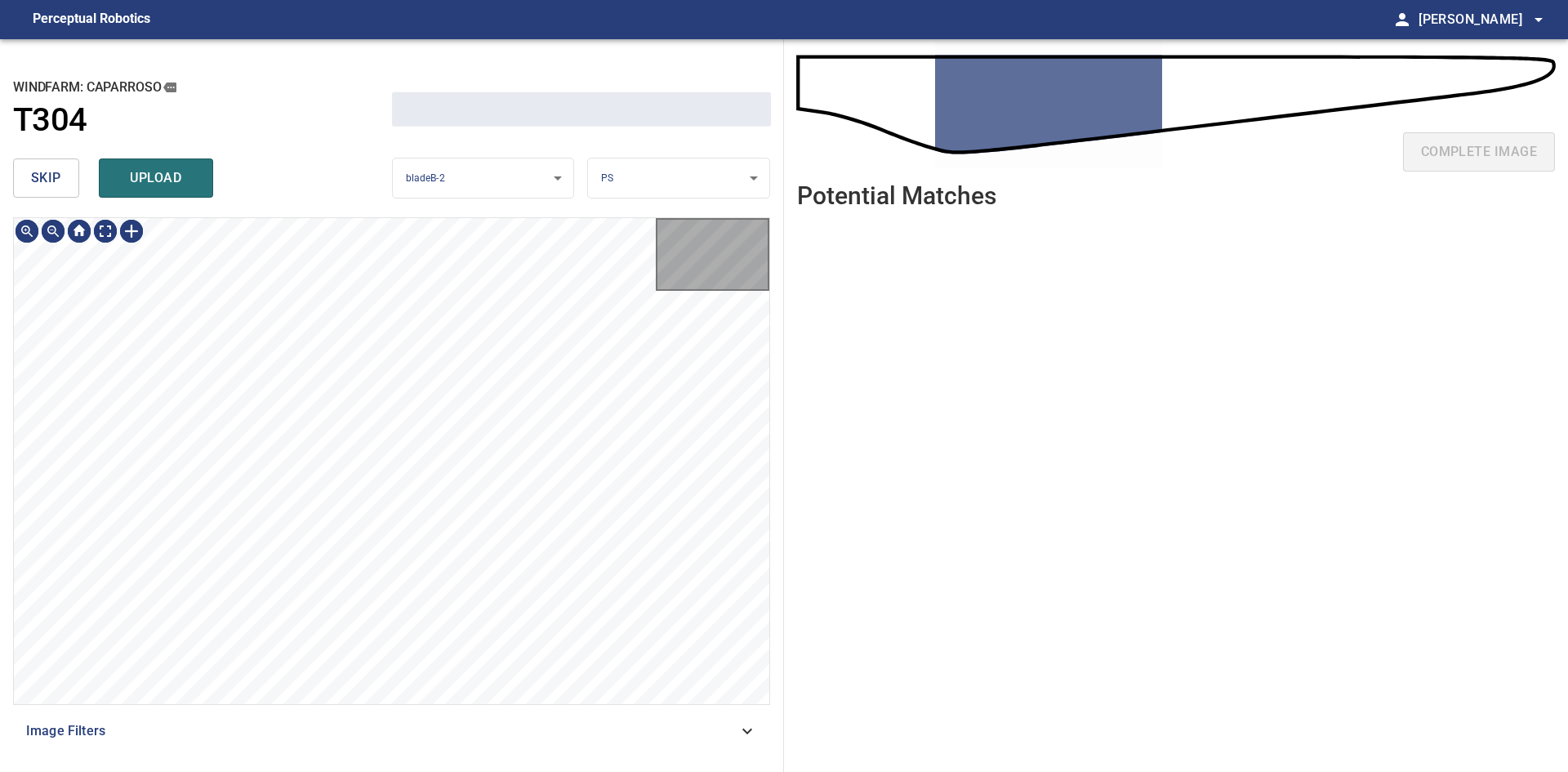
click at [56, 183] on span "skip" at bounding box center [46, 178] width 30 height 23
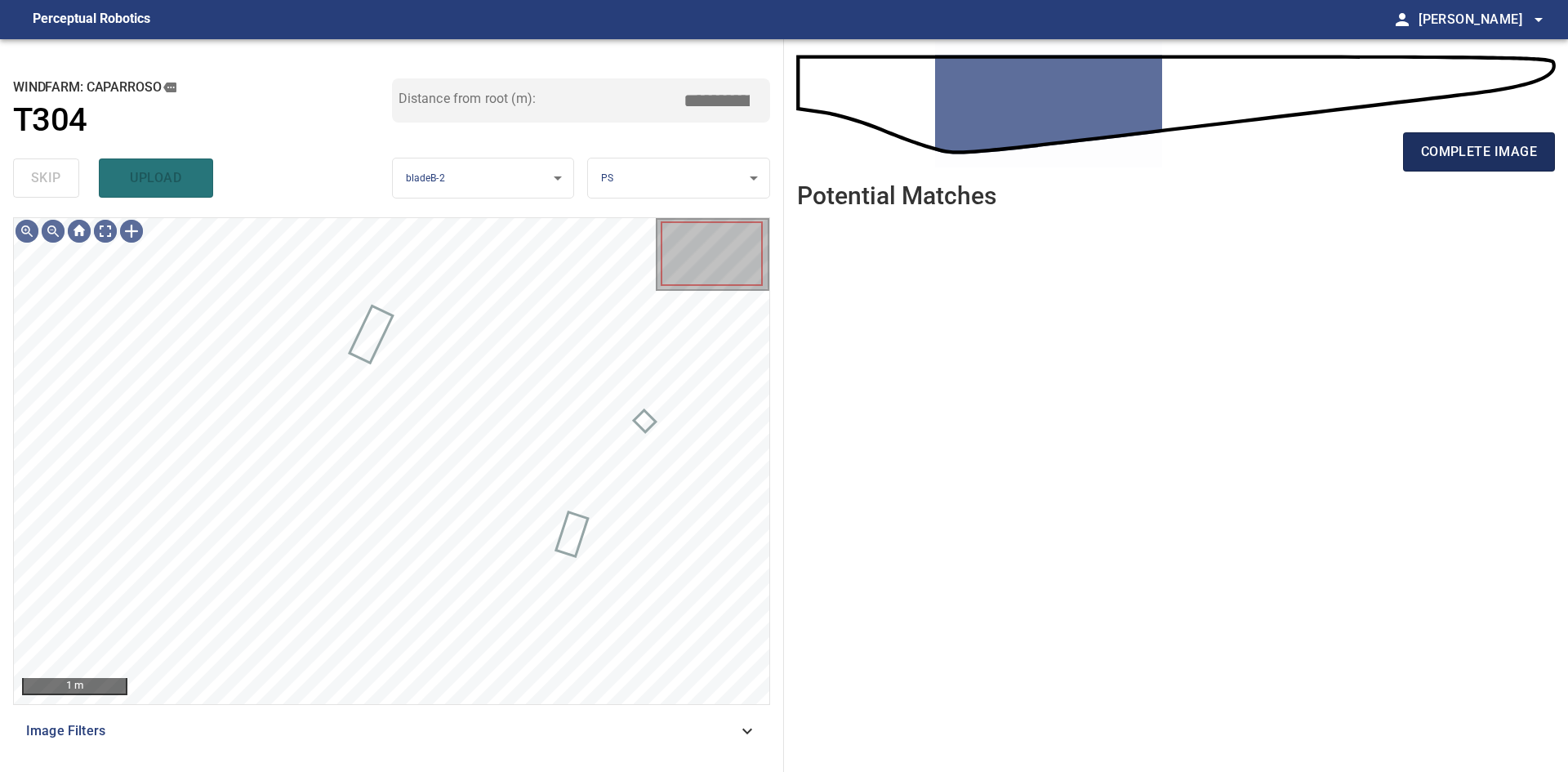
click at [823, 146] on span "complete image" at bounding box center [1479, 152] width 116 height 23
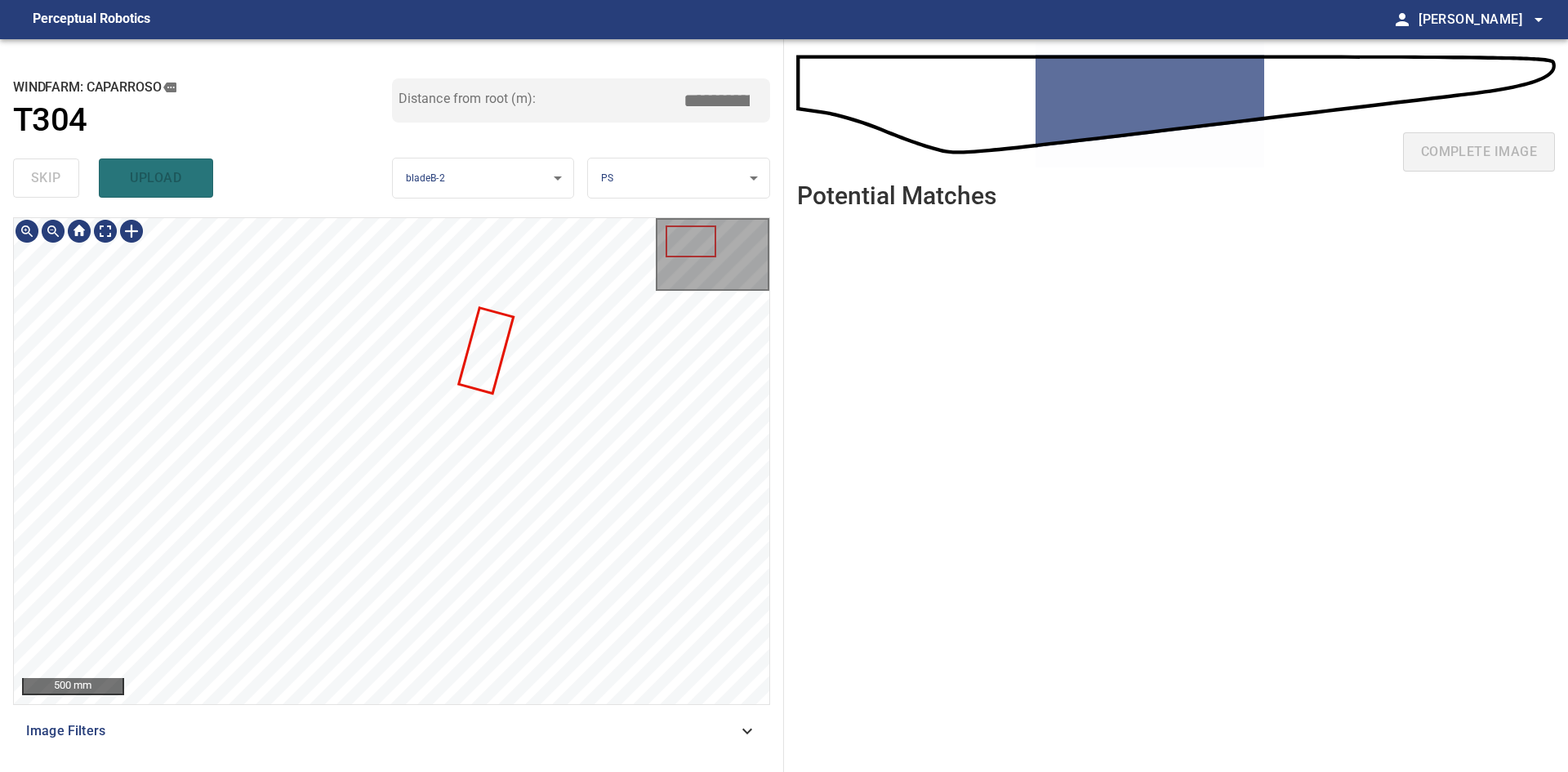
click at [823, 510] on html "**********" at bounding box center [784, 386] width 1568 height 772
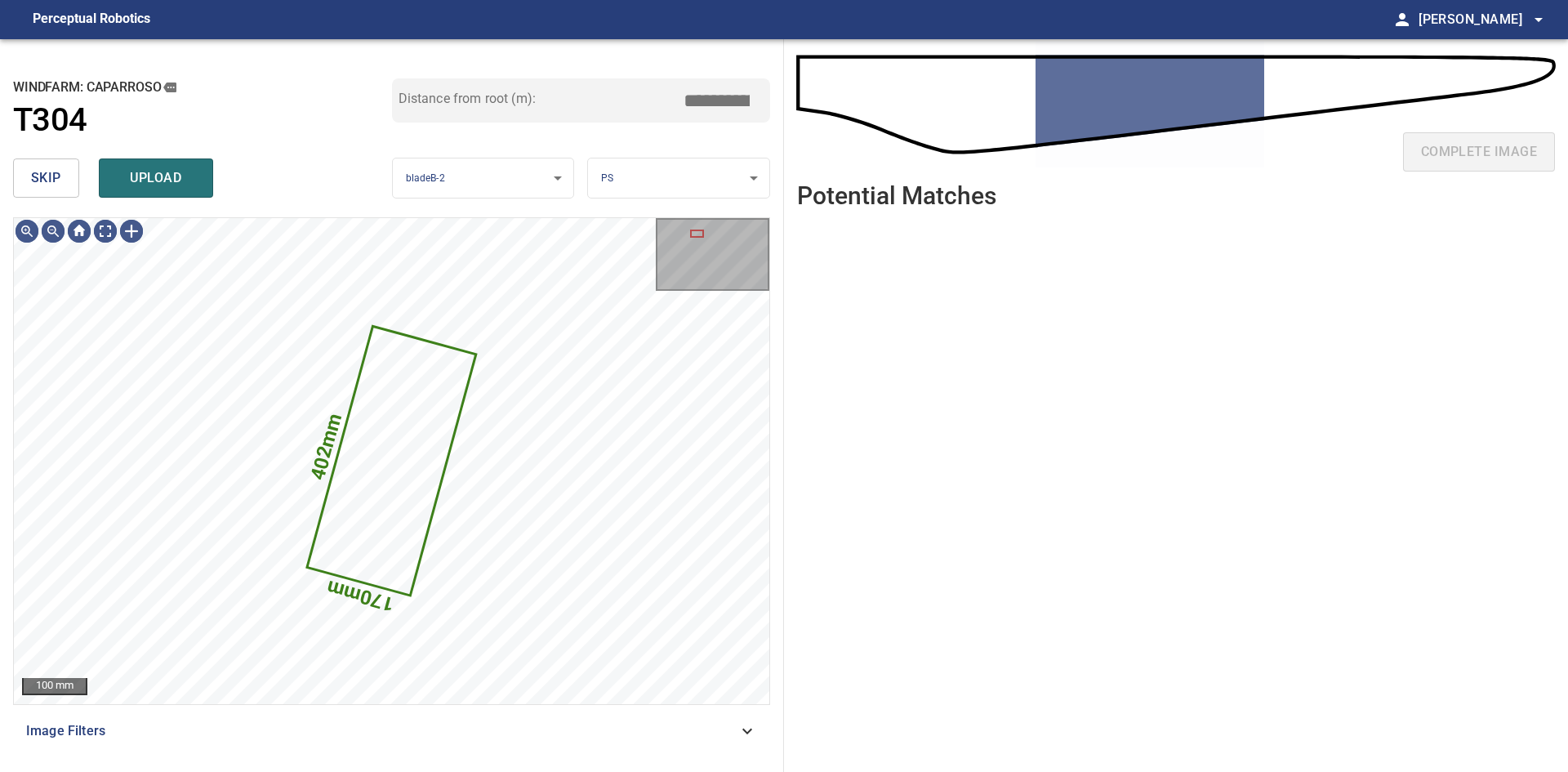
click at [48, 170] on span "skip" at bounding box center [46, 178] width 30 height 23
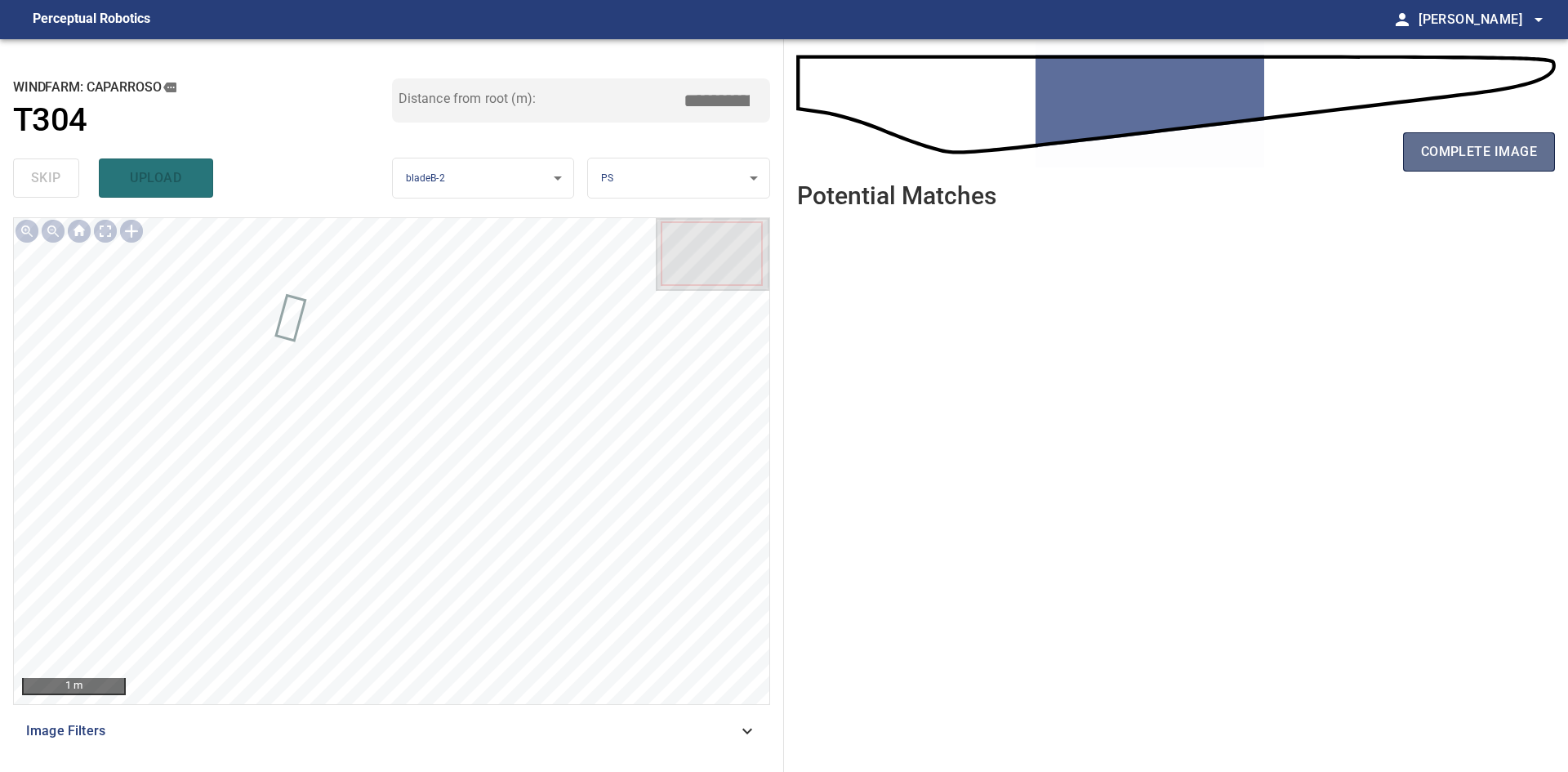
click at [823, 163] on span "complete image" at bounding box center [1479, 152] width 116 height 23
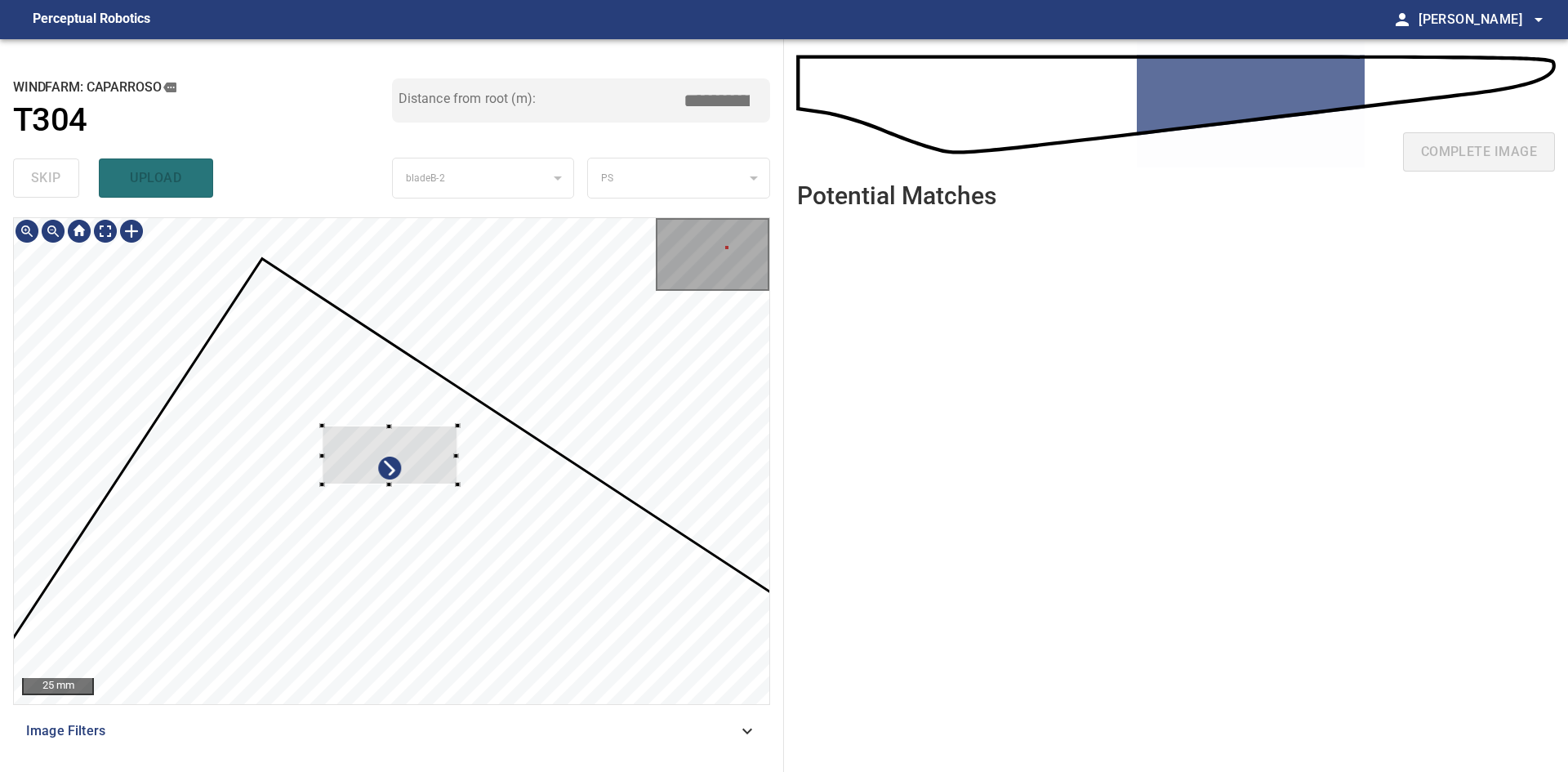
click at [433, 452] on div at bounding box center [390, 454] width 136 height 59
click at [388, 413] on div at bounding box center [388, 416] width 5 height 5
click at [339, 452] on div at bounding box center [340, 450] width 5 height 5
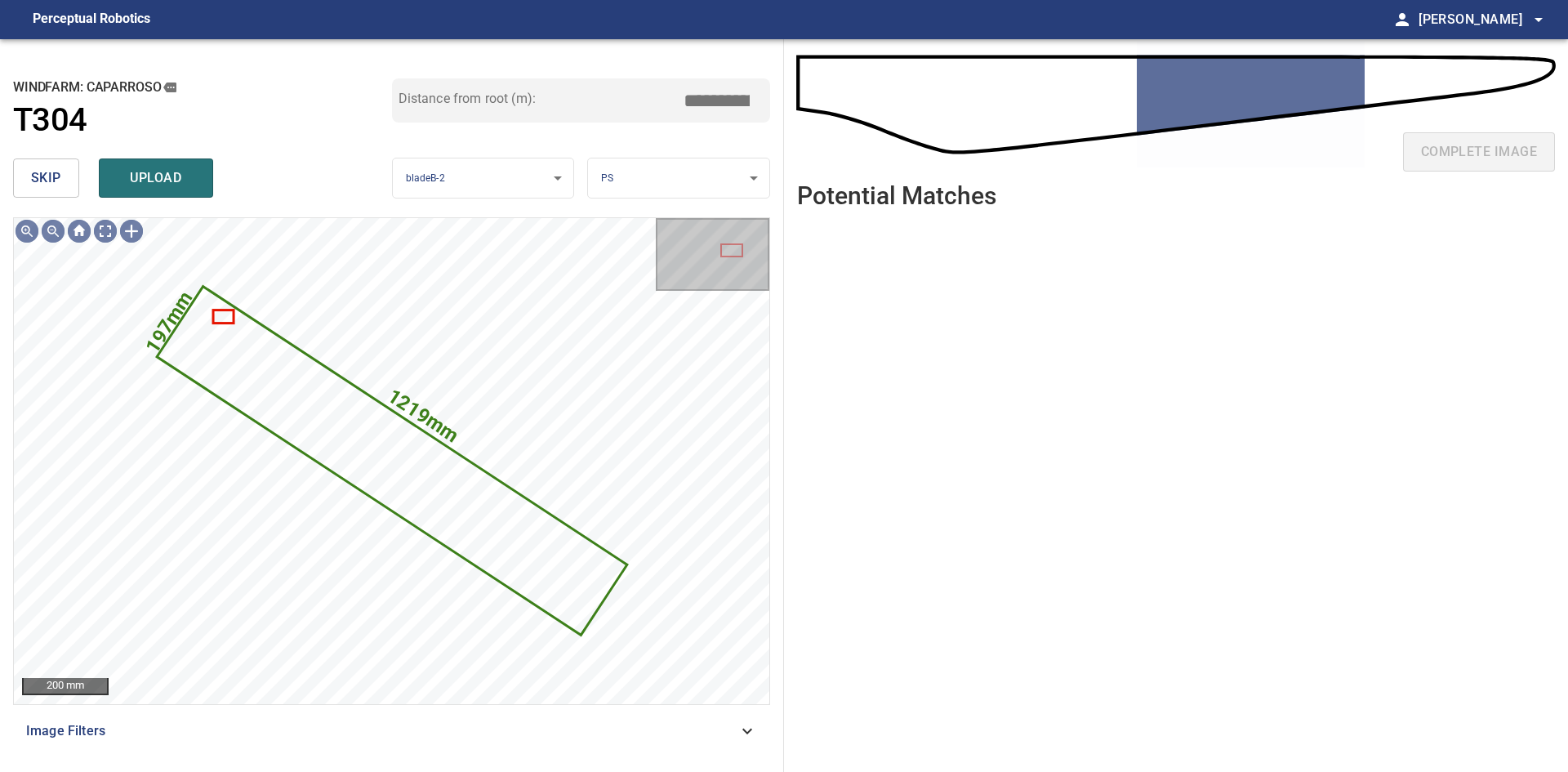
click at [61, 173] on button "skip" at bounding box center [46, 178] width 66 height 39
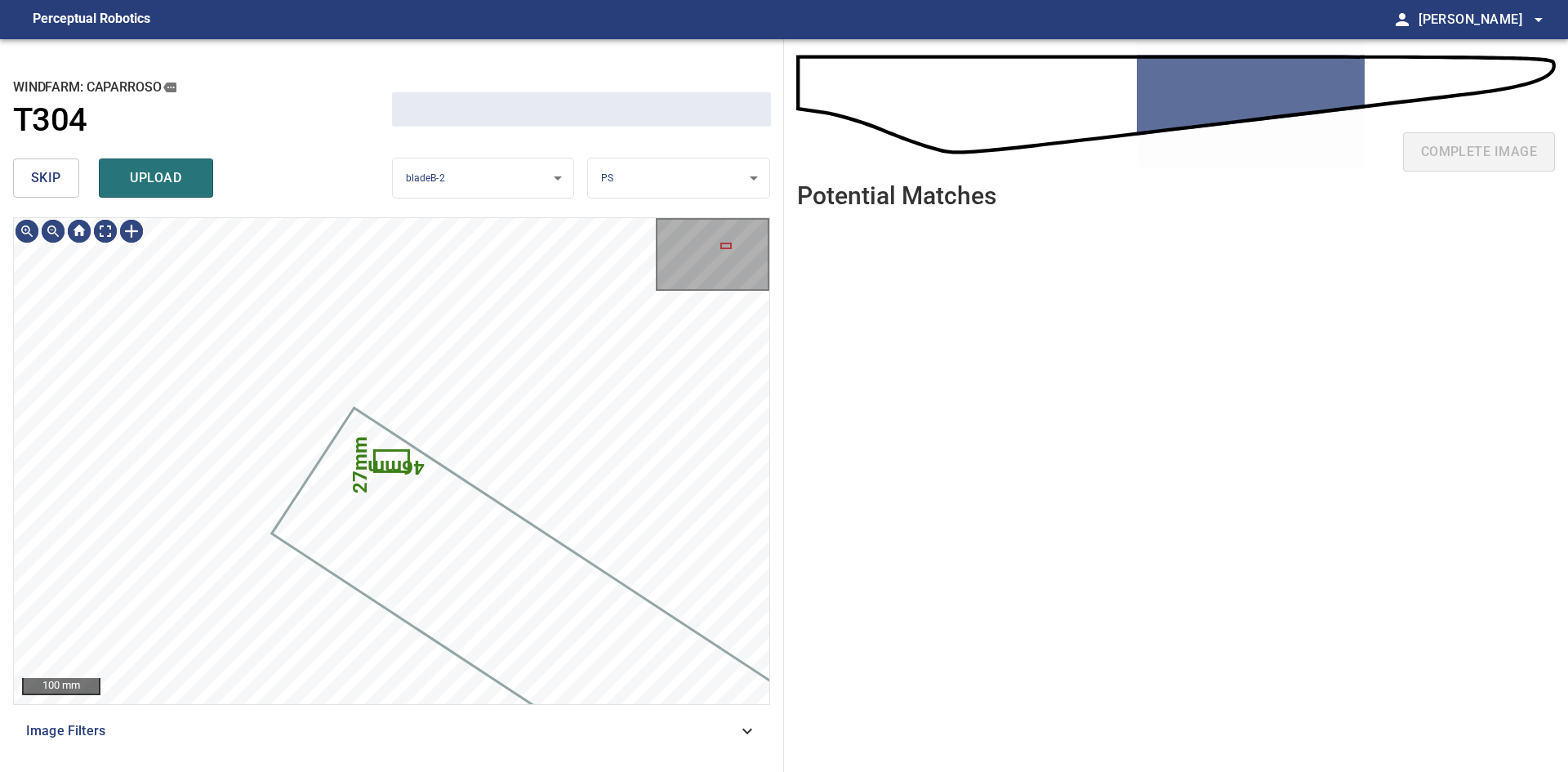
click at [61, 173] on button "skip" at bounding box center [46, 178] width 66 height 39
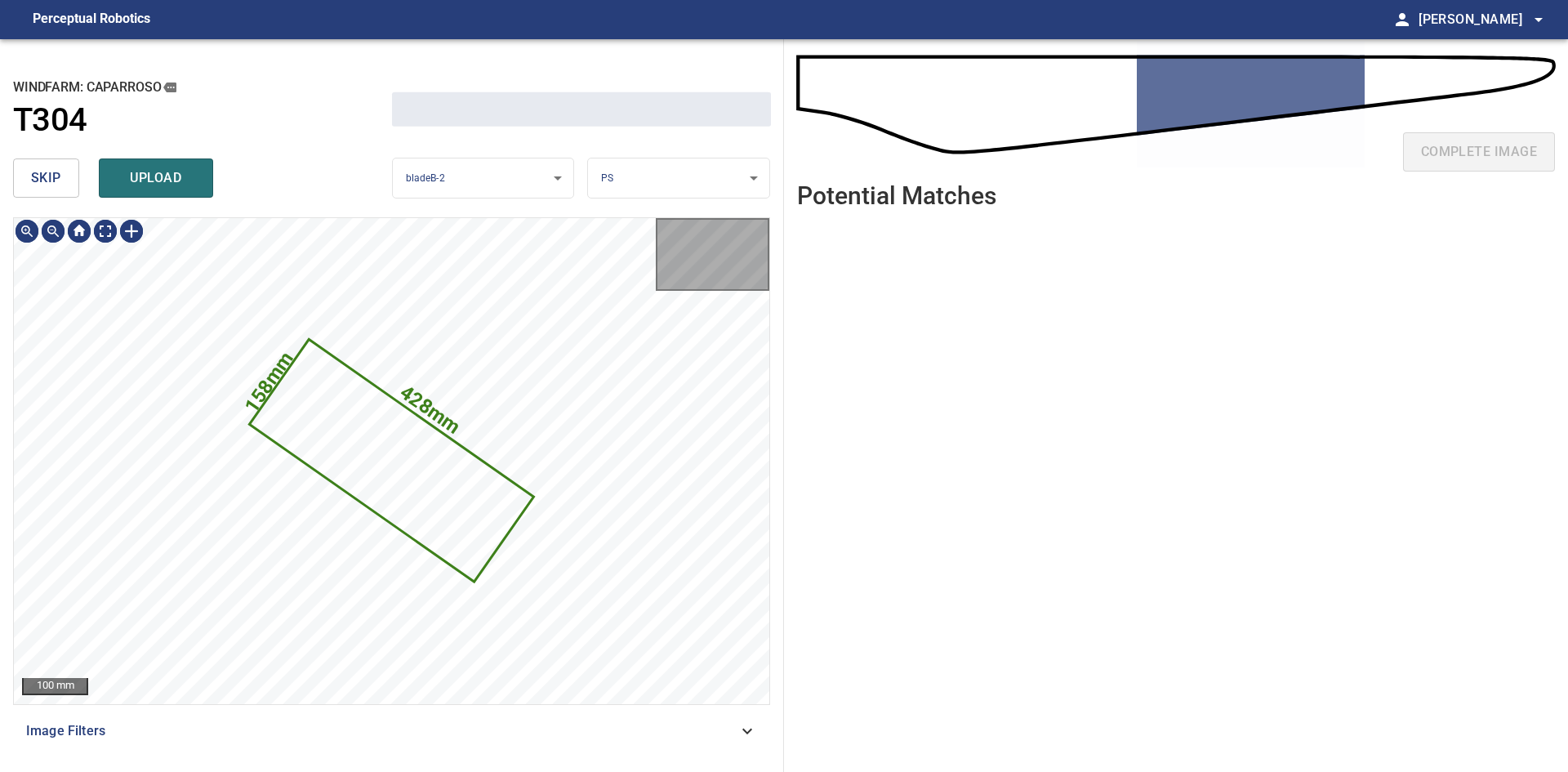
click at [61, 173] on button "skip" at bounding box center [46, 178] width 66 height 39
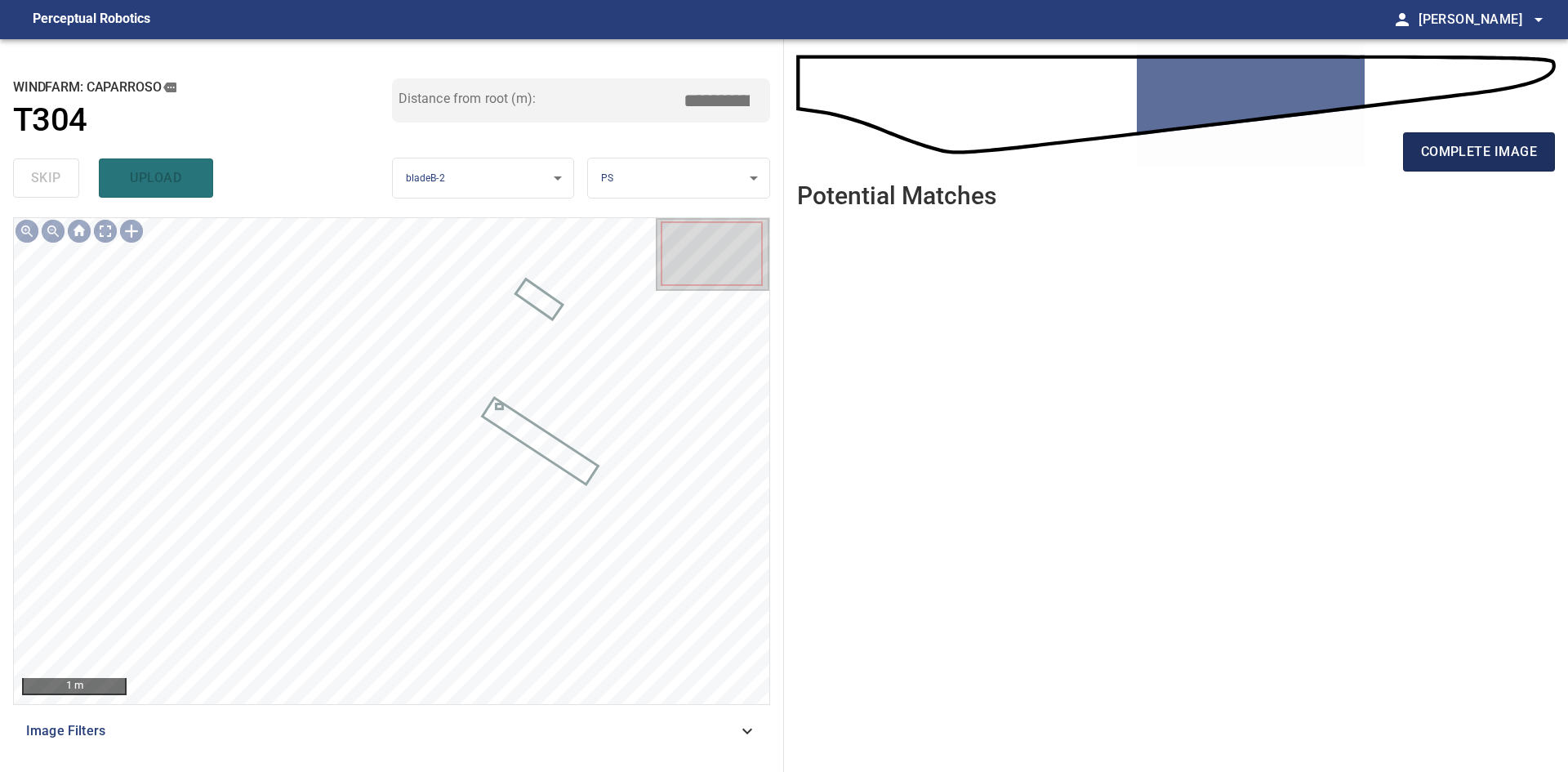
click at [823, 153] on span "complete image" at bounding box center [1479, 152] width 116 height 23
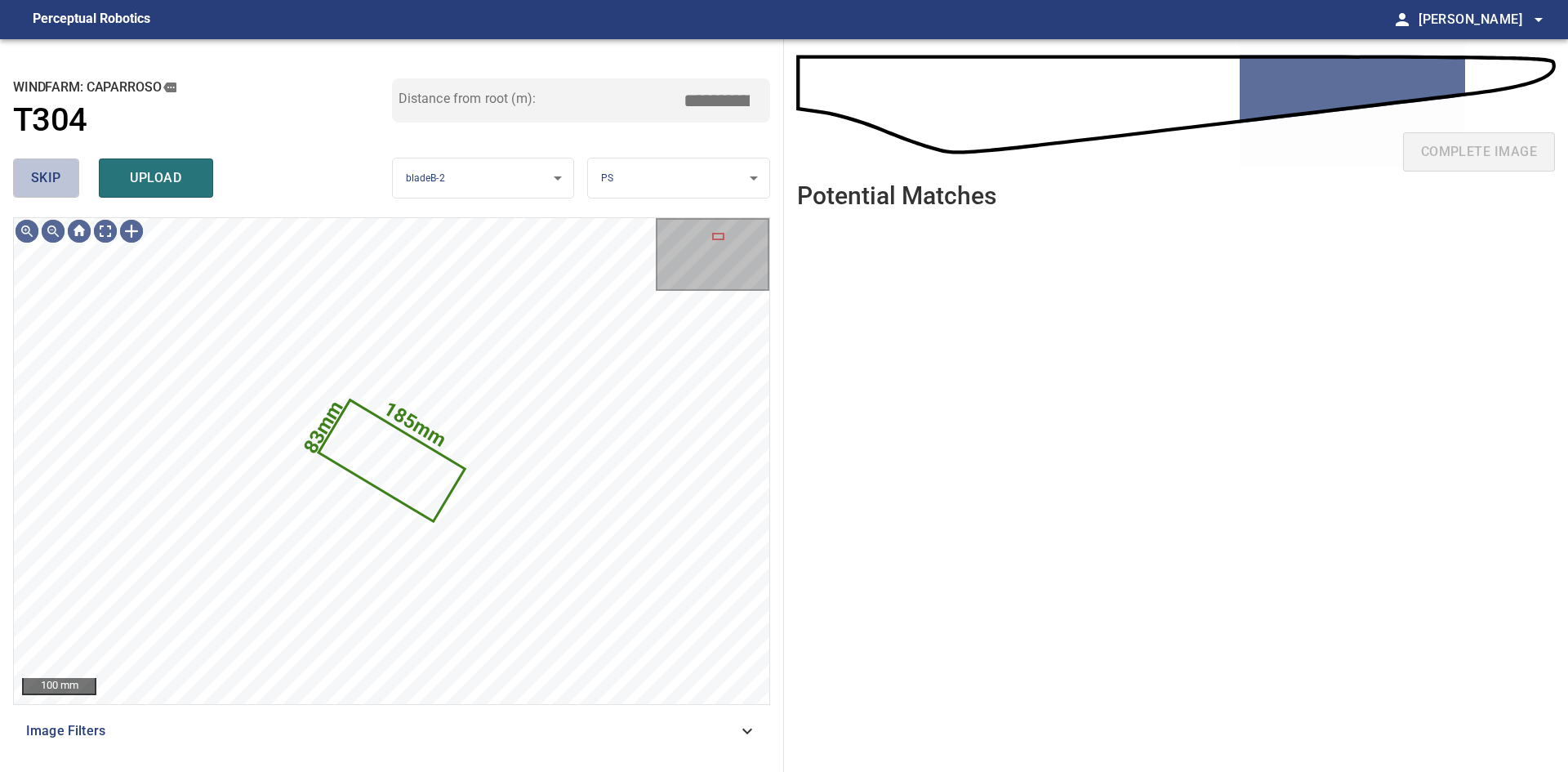
click at [54, 186] on span "skip" at bounding box center [46, 178] width 30 height 23
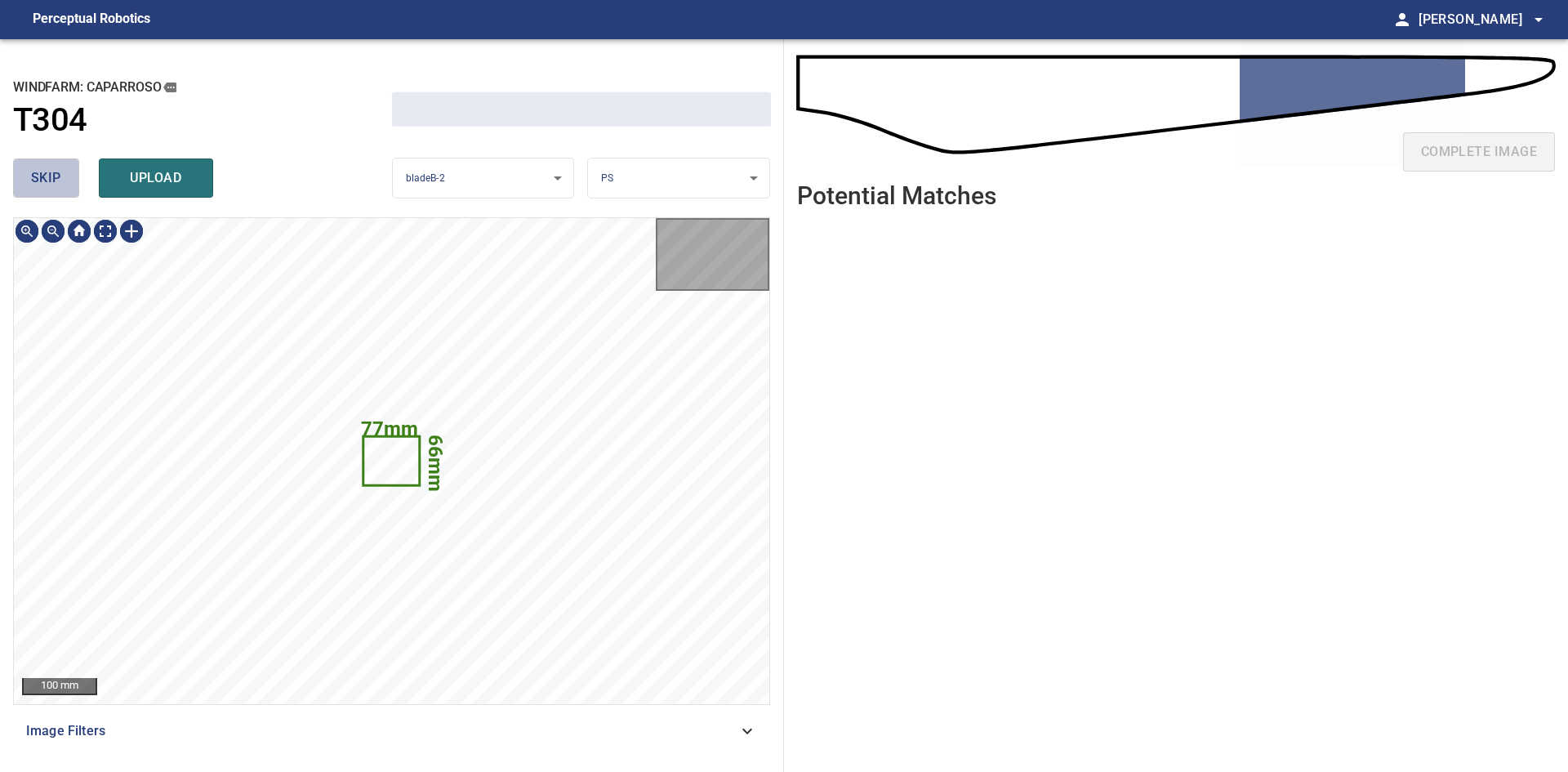
click at [54, 186] on span "skip" at bounding box center [46, 178] width 30 height 23
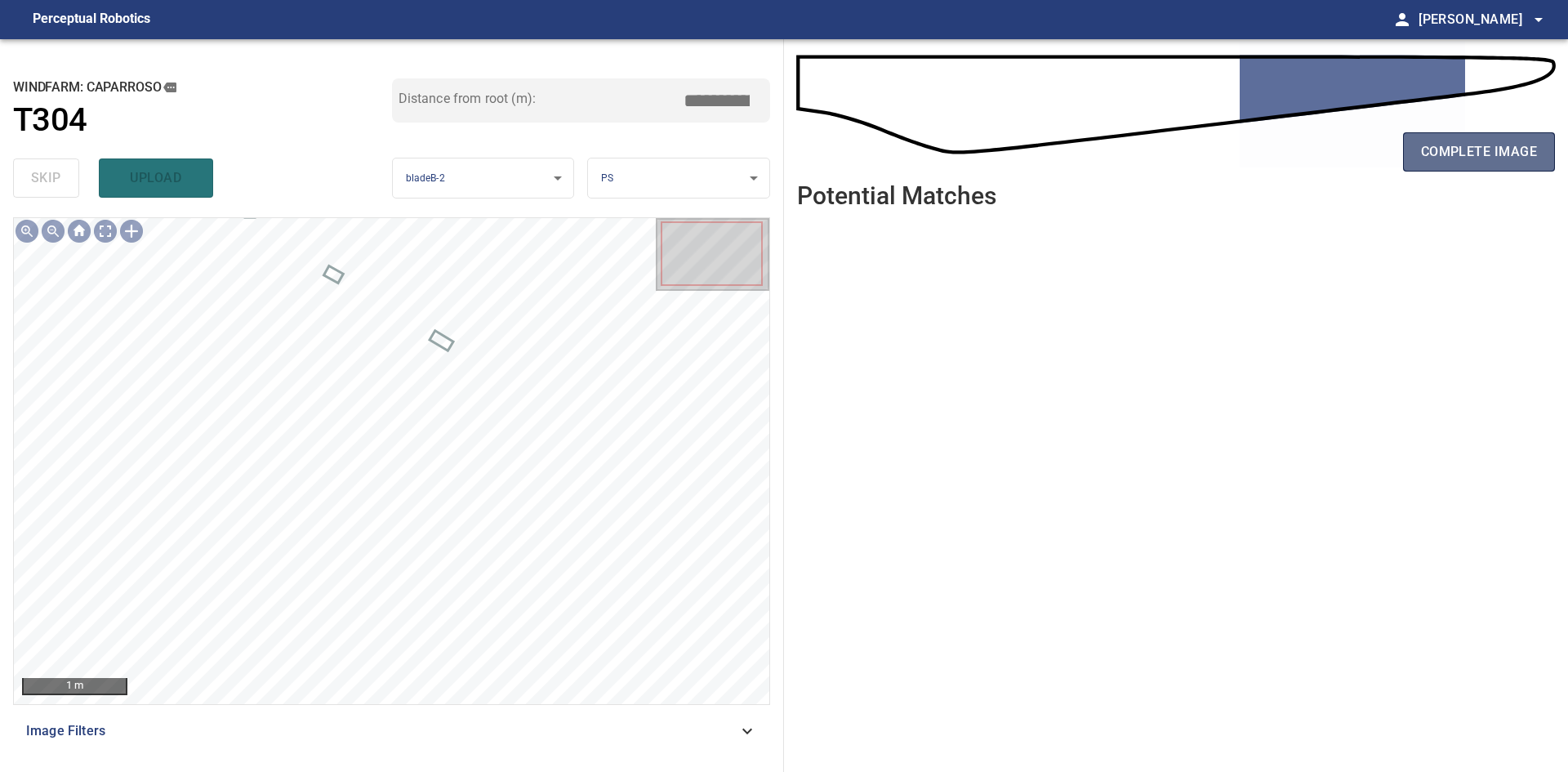
click at [823, 161] on span "complete image" at bounding box center [1479, 152] width 116 height 23
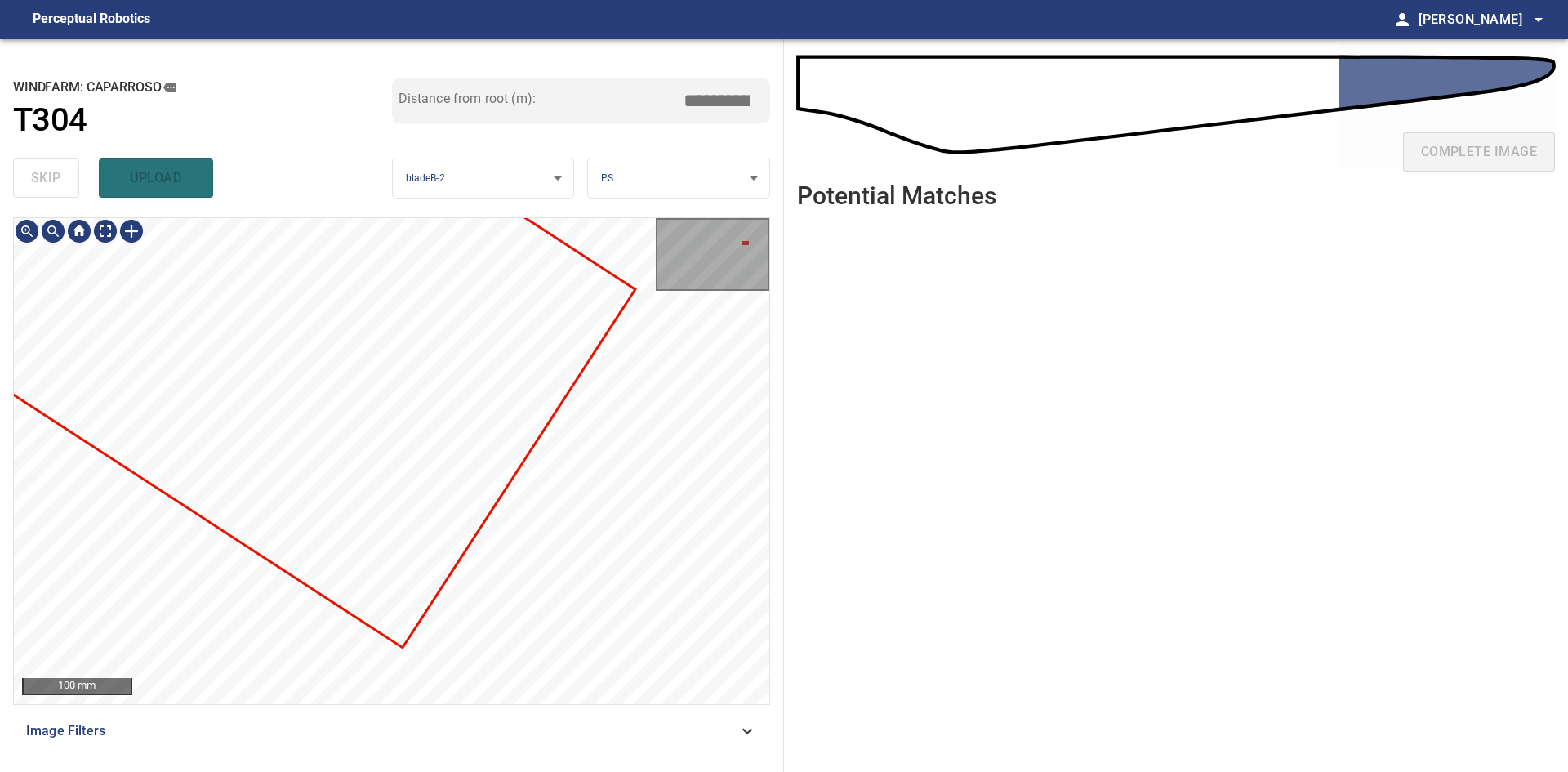
click at [302, 396] on div at bounding box center [391, 461] width 755 height 485
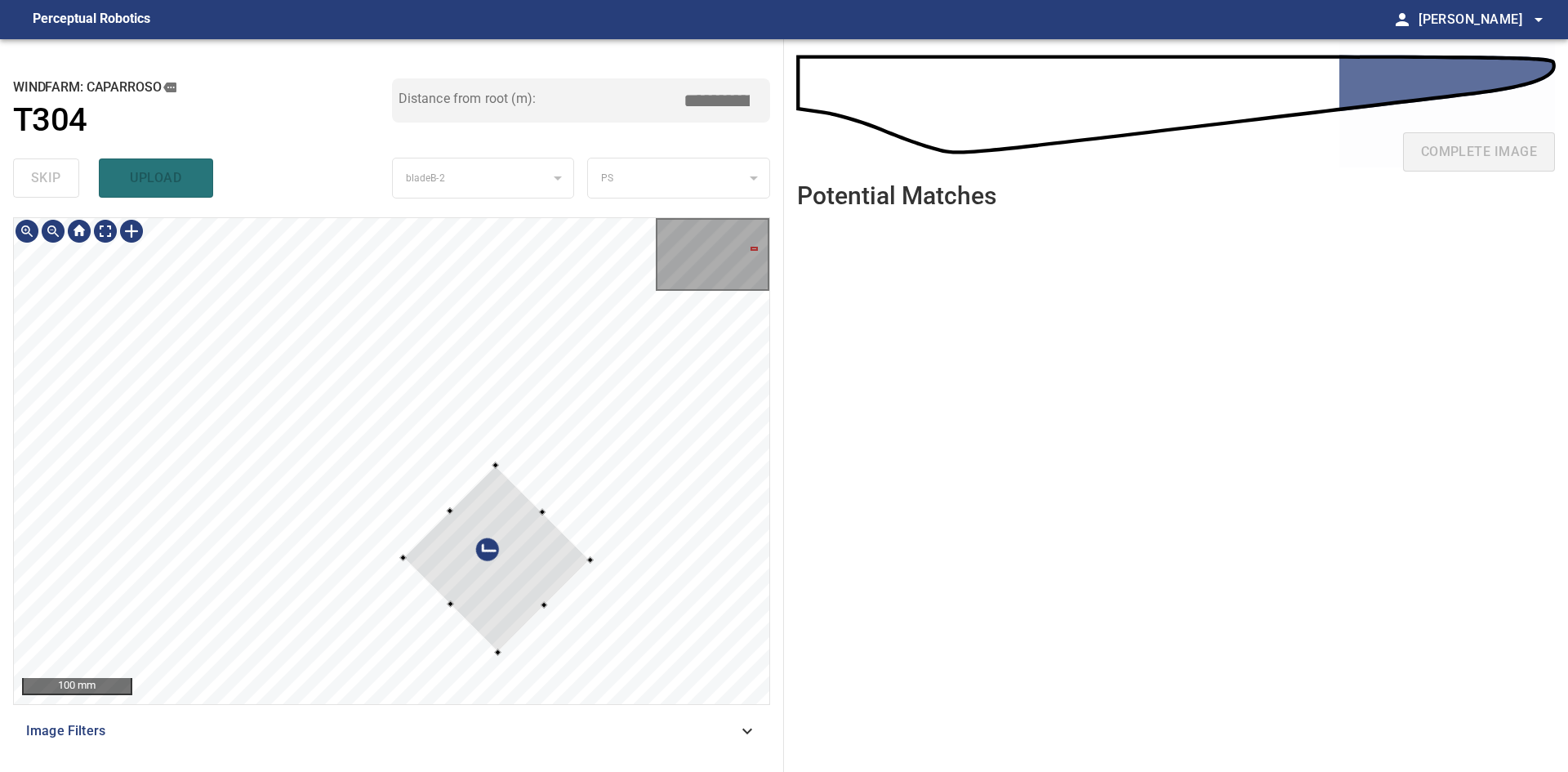
click at [492, 468] on div at bounding box center [495, 558] width 187 height 187
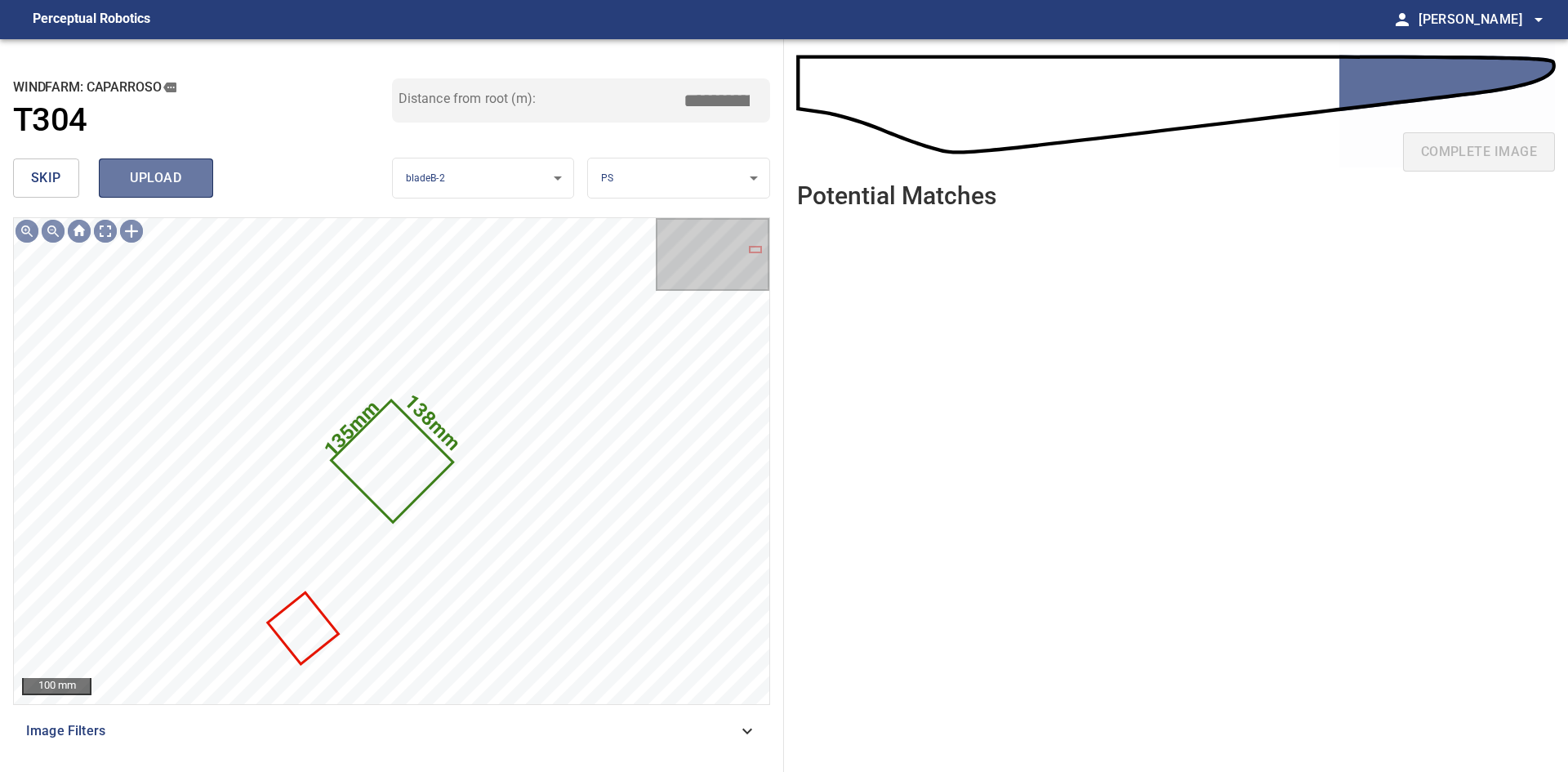
click at [139, 166] on button "upload" at bounding box center [156, 178] width 114 height 39
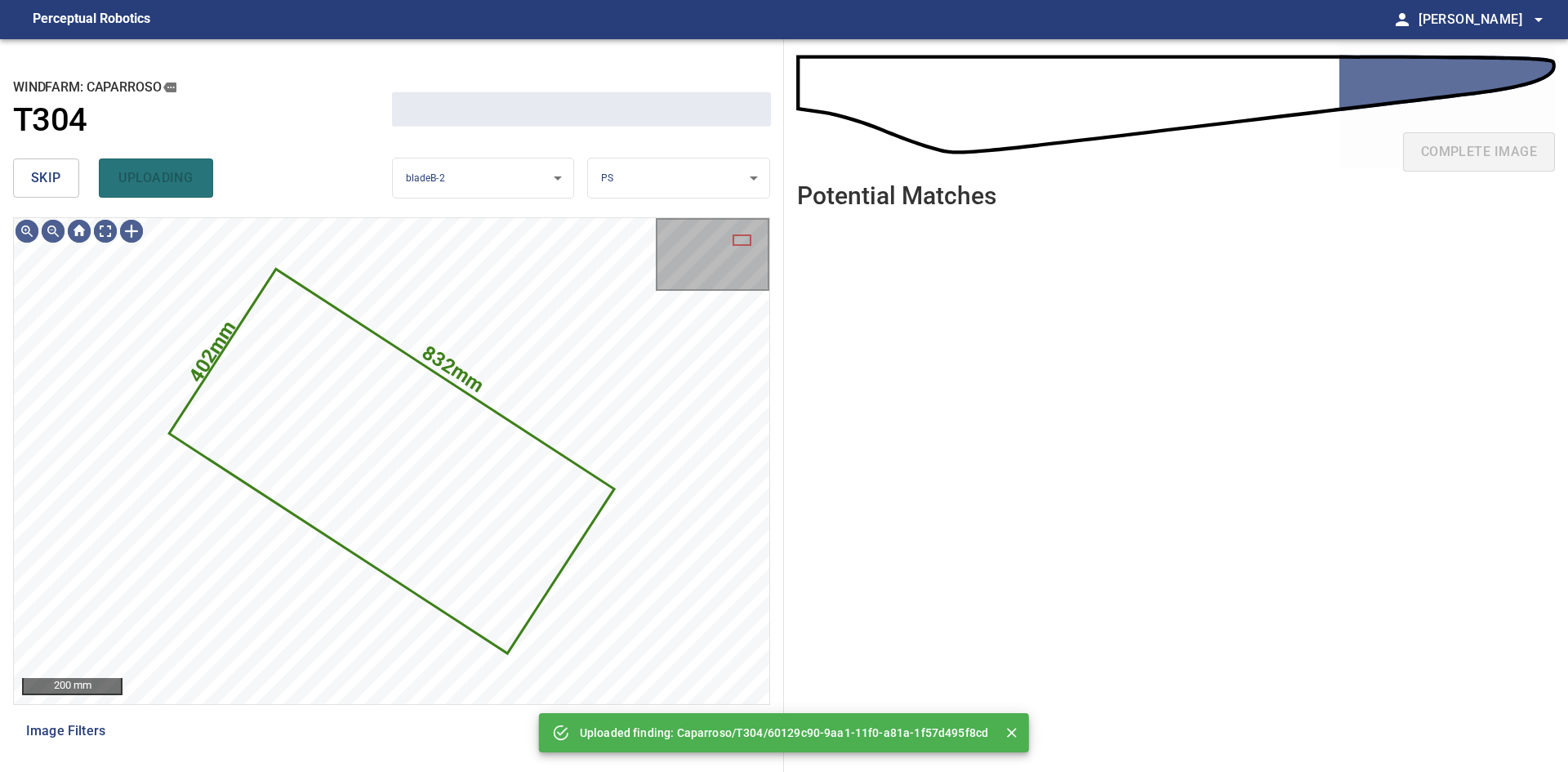
click at [29, 179] on button "skip" at bounding box center [46, 178] width 66 height 39
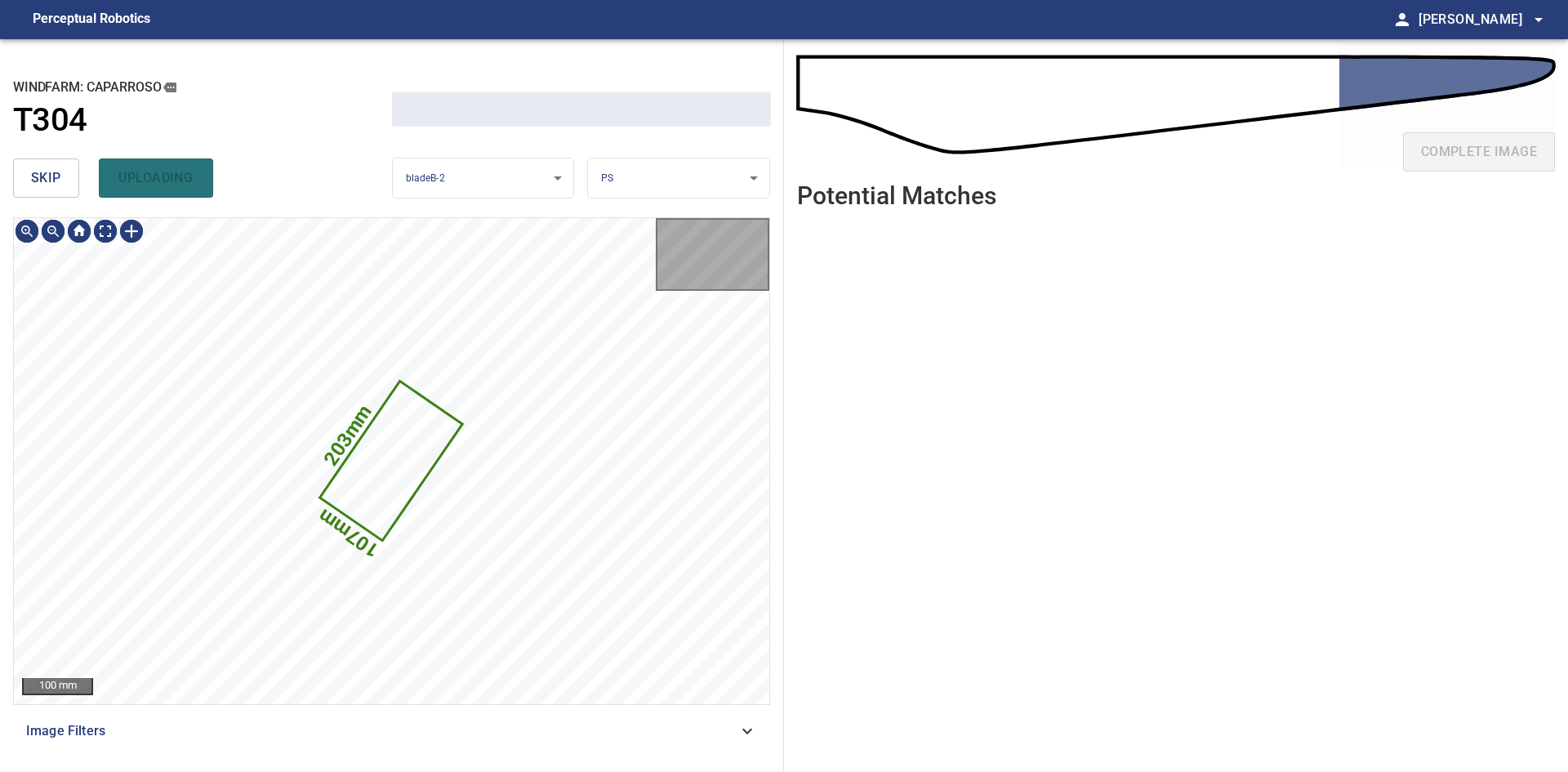
click at [29, 179] on button "skip" at bounding box center [46, 178] width 66 height 39
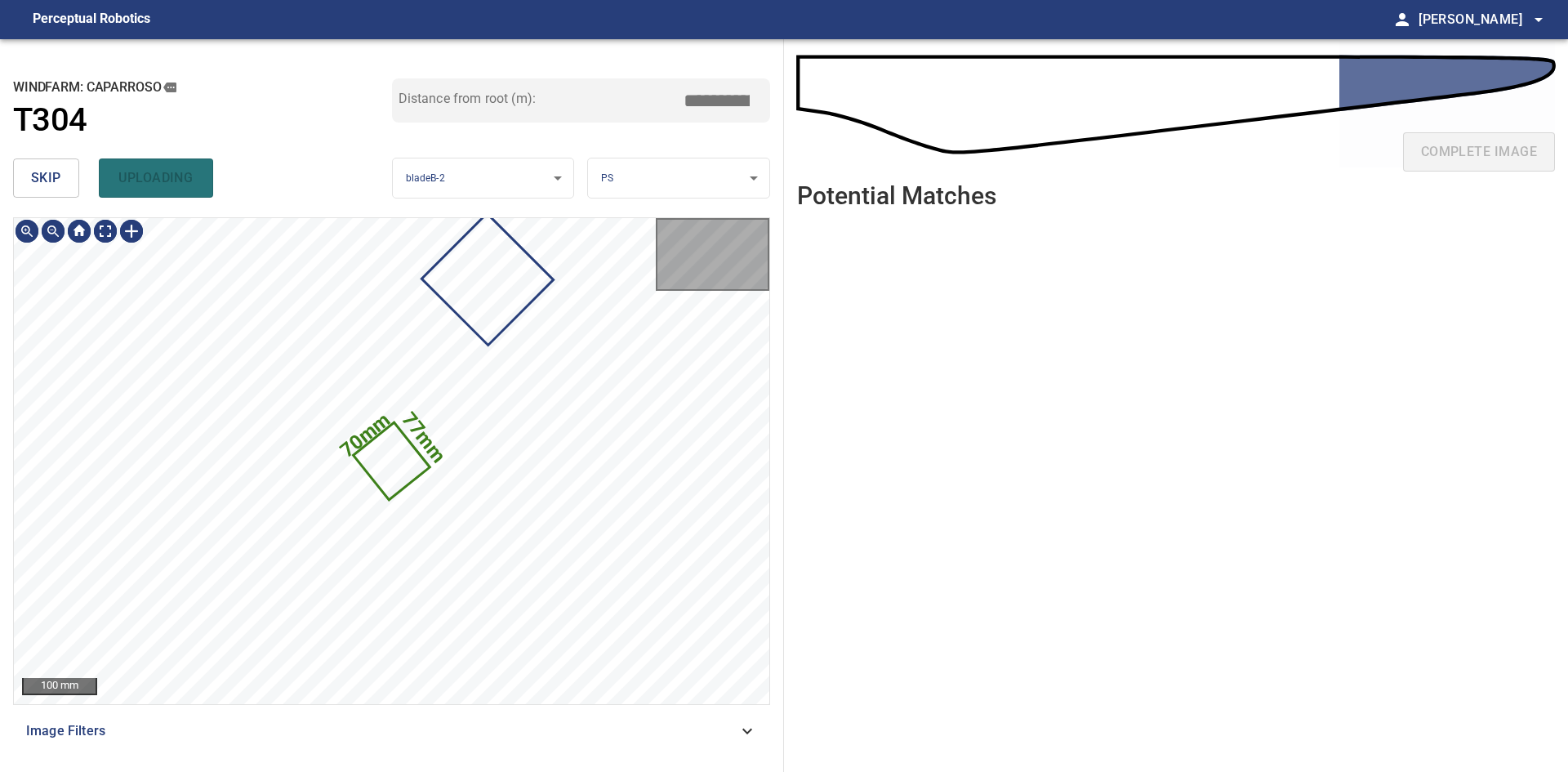
click at [29, 179] on button "skip" at bounding box center [46, 178] width 66 height 39
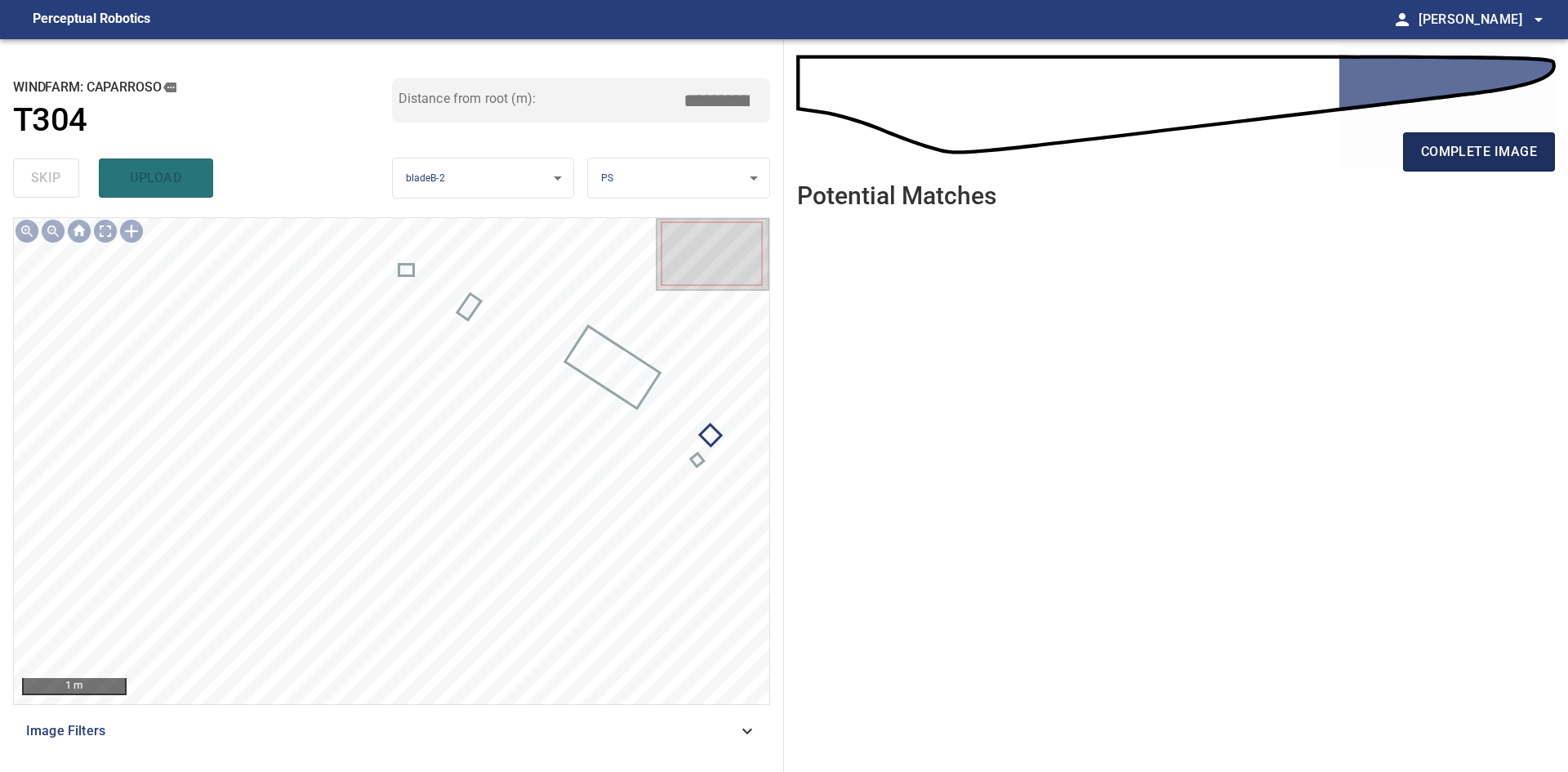
click at [823, 150] on span "complete image" at bounding box center [1479, 152] width 116 height 23
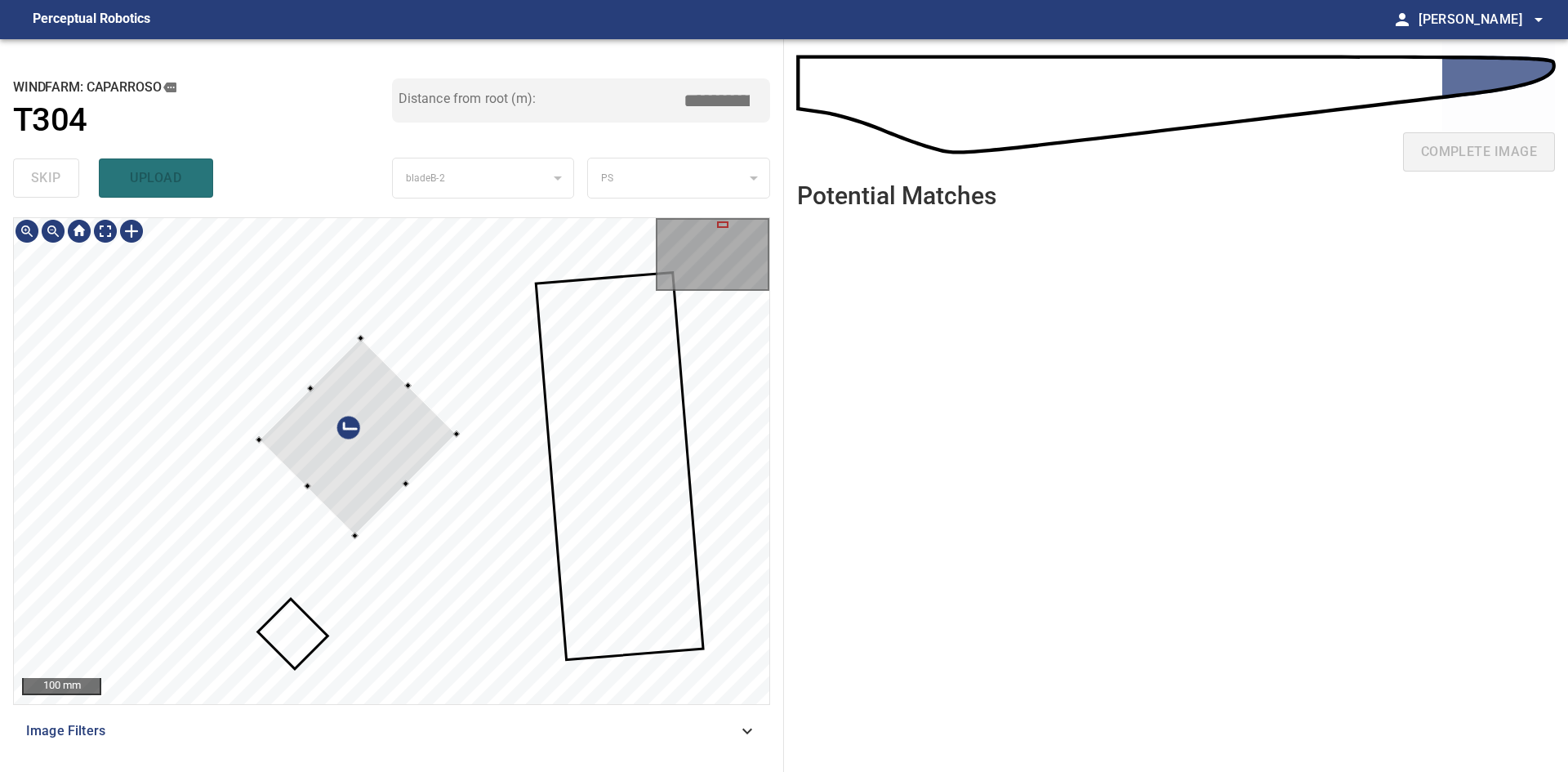
click at [353, 460] on div at bounding box center [357, 437] width 197 height 197
click at [314, 433] on div at bounding box center [316, 433] width 6 height 6
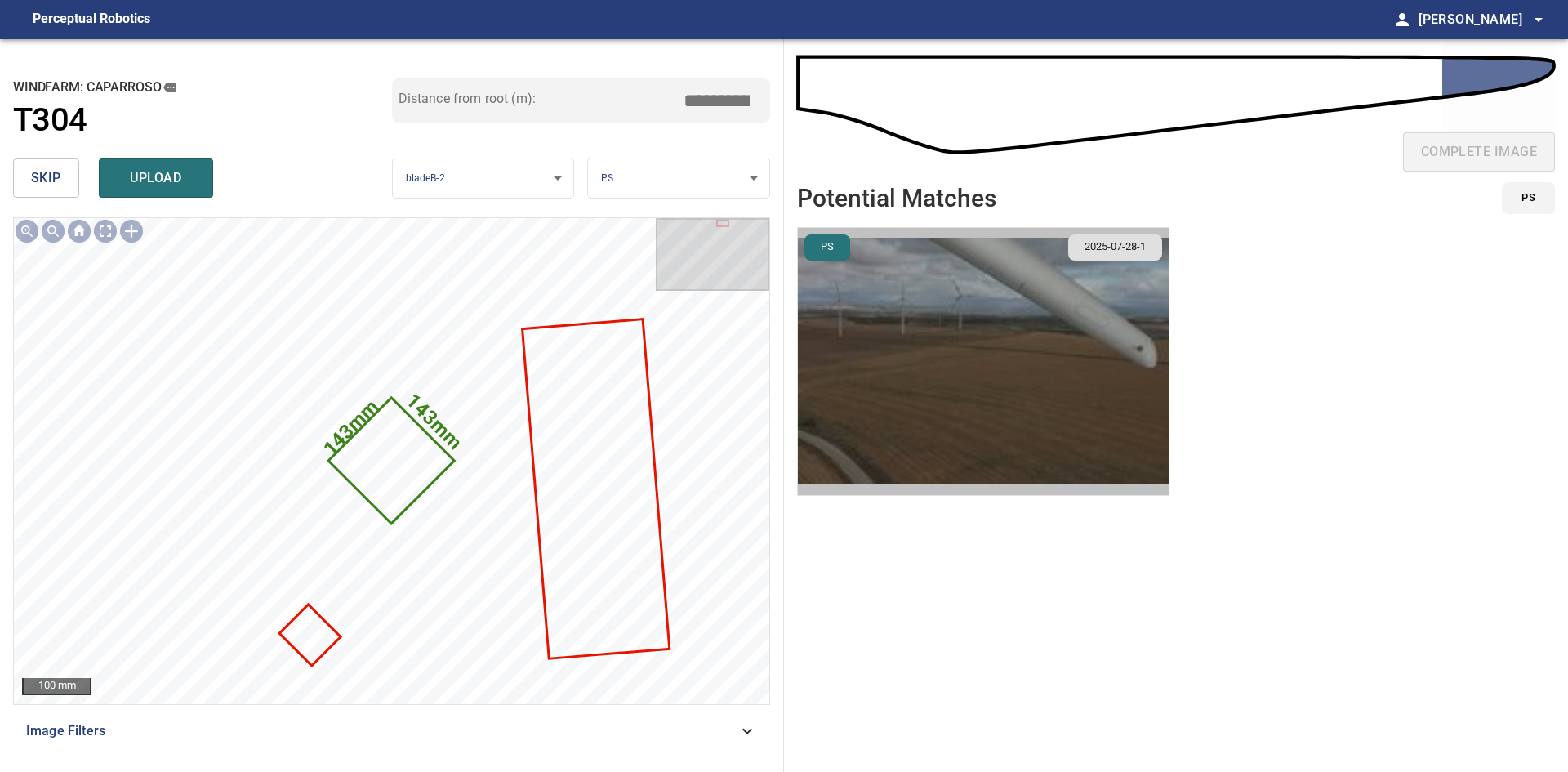
click at [823, 404] on img "button" at bounding box center [983, 361] width 371 height 267
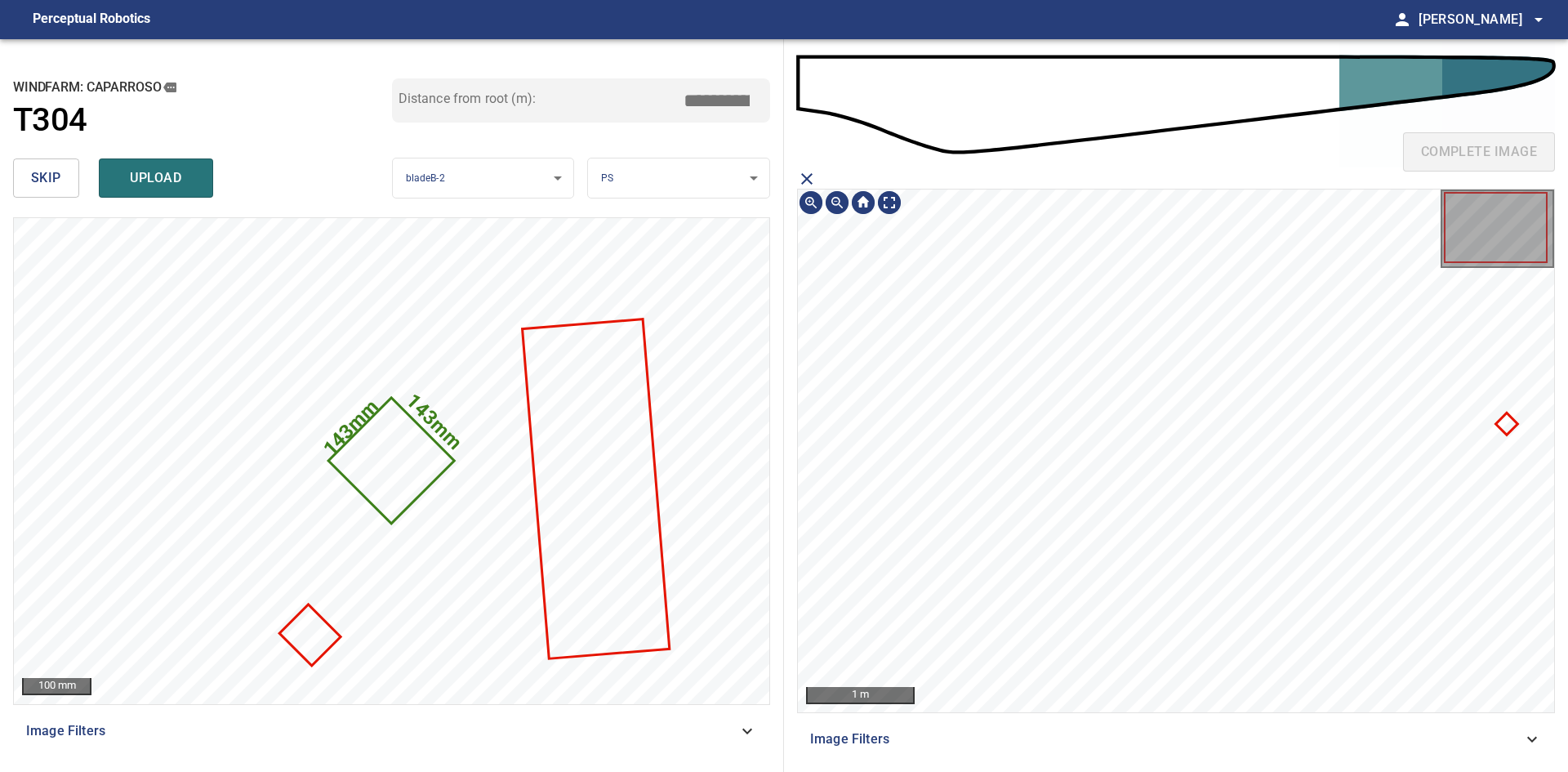
click at [823, 425] on icon at bounding box center [1507, 424] width 18 height 18
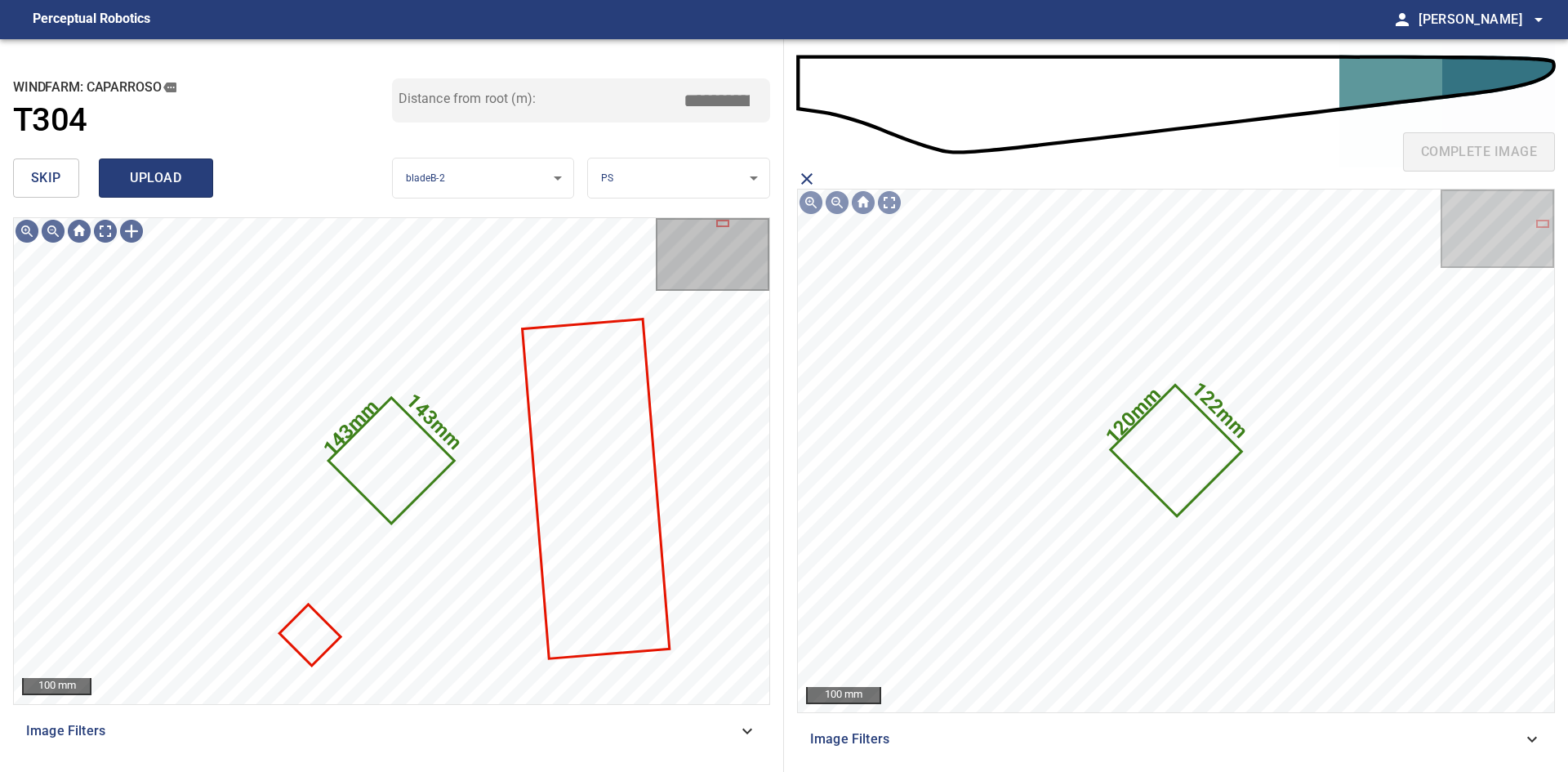
click at [132, 180] on span "upload" at bounding box center [155, 178] width 78 height 23
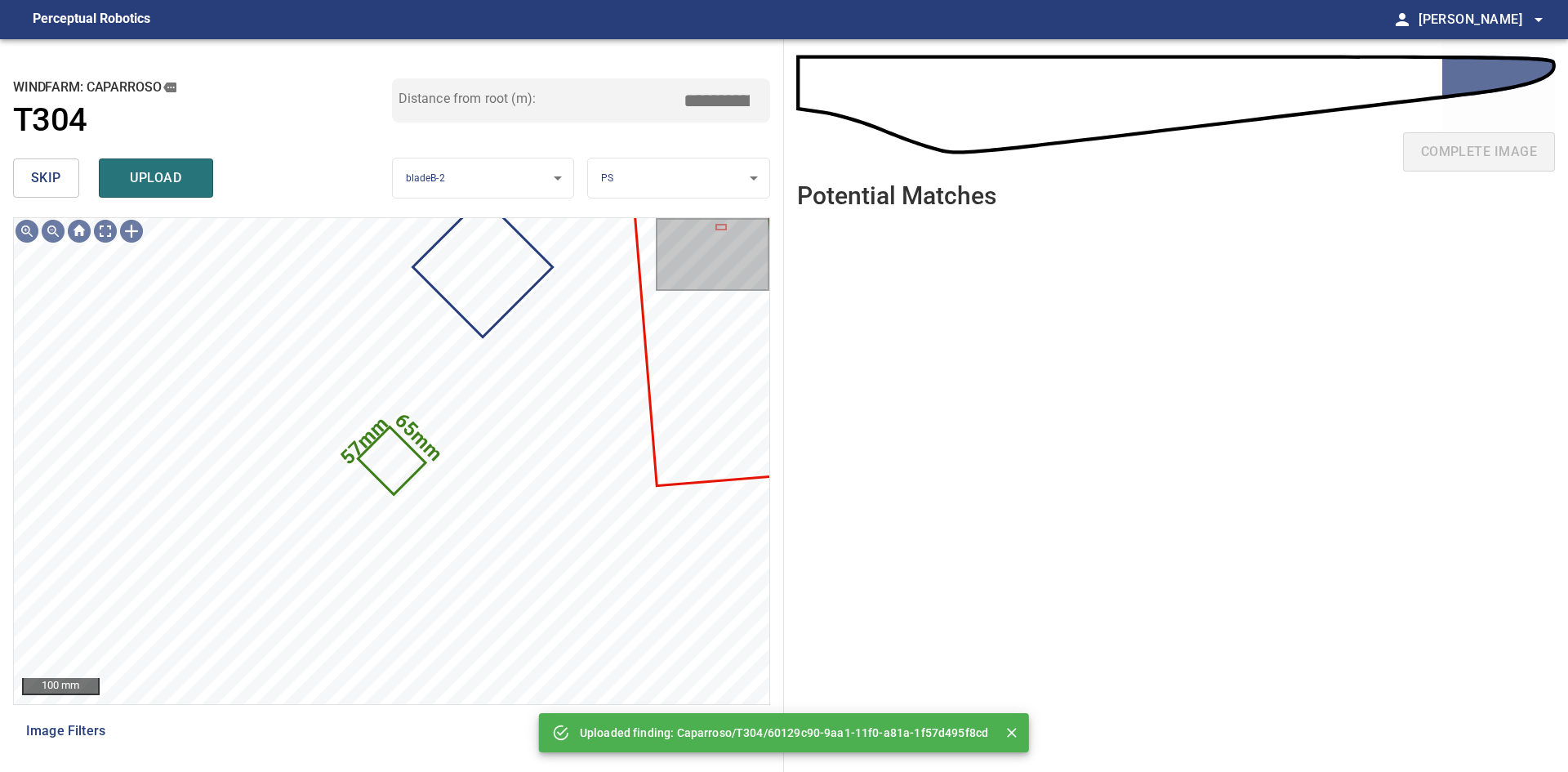
click at [60, 180] on span "skip" at bounding box center [46, 178] width 30 height 23
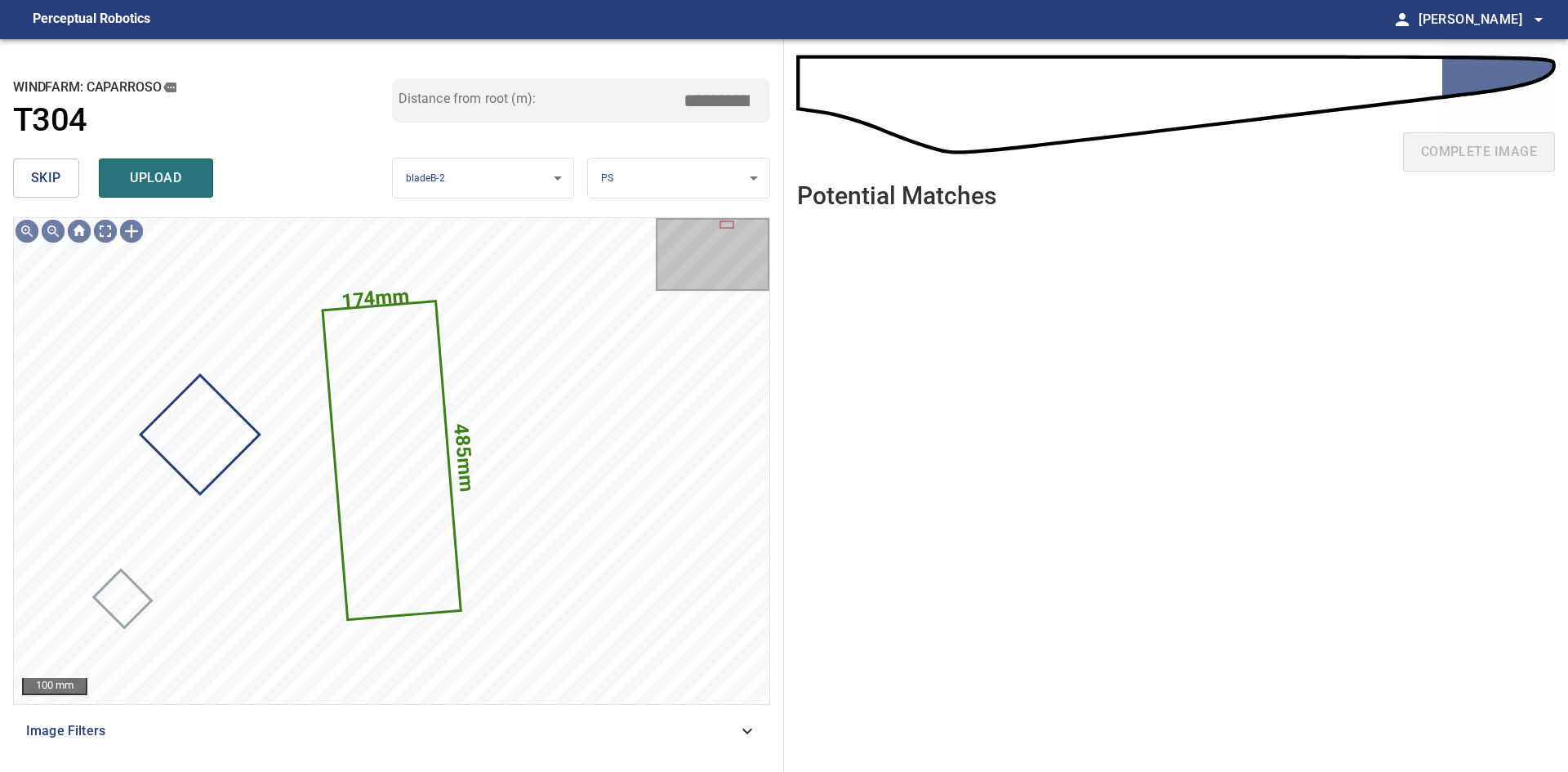
click at [60, 180] on span "skip" at bounding box center [46, 178] width 30 height 23
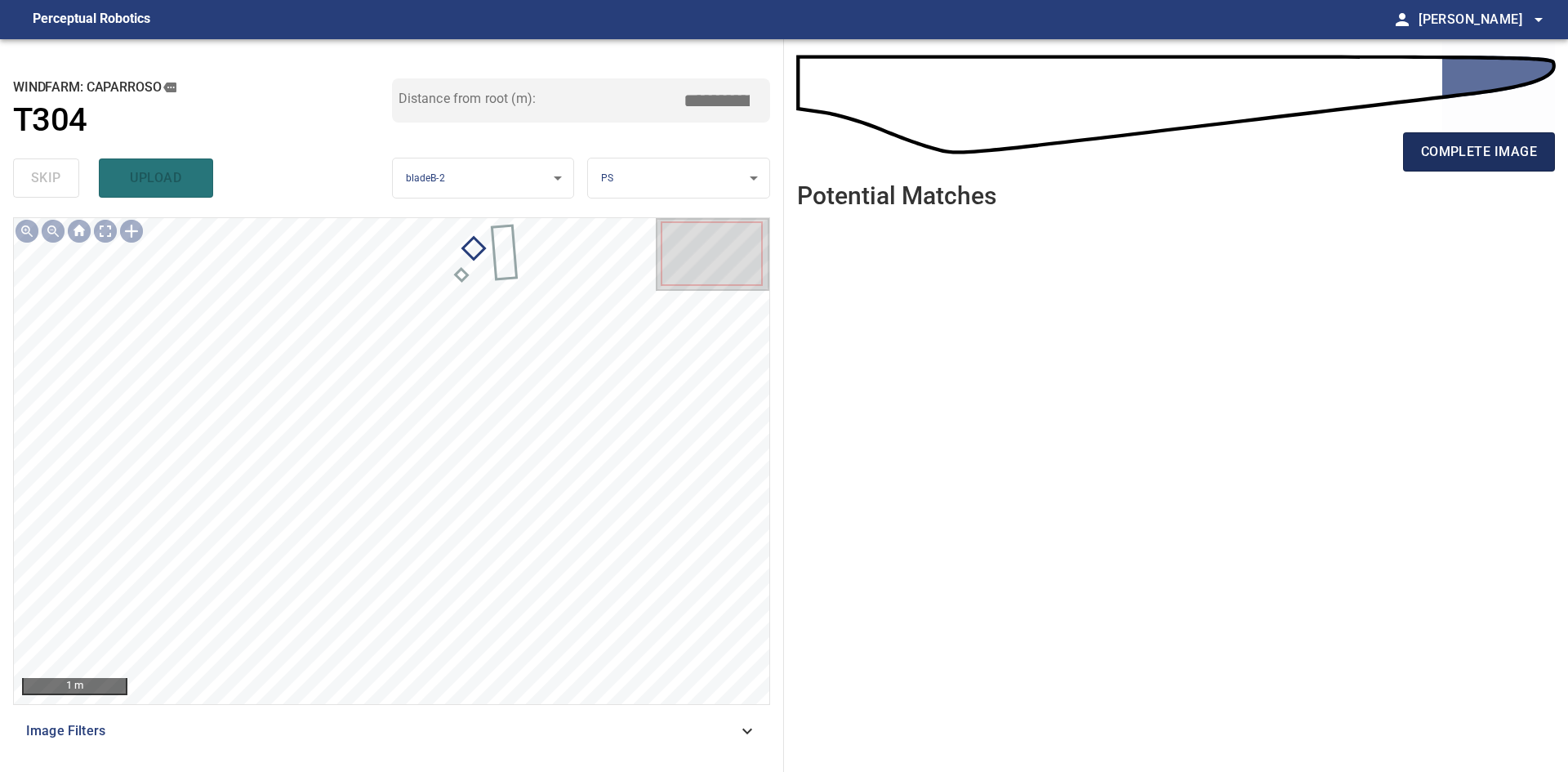
click at [823, 157] on span "complete image" at bounding box center [1479, 152] width 116 height 23
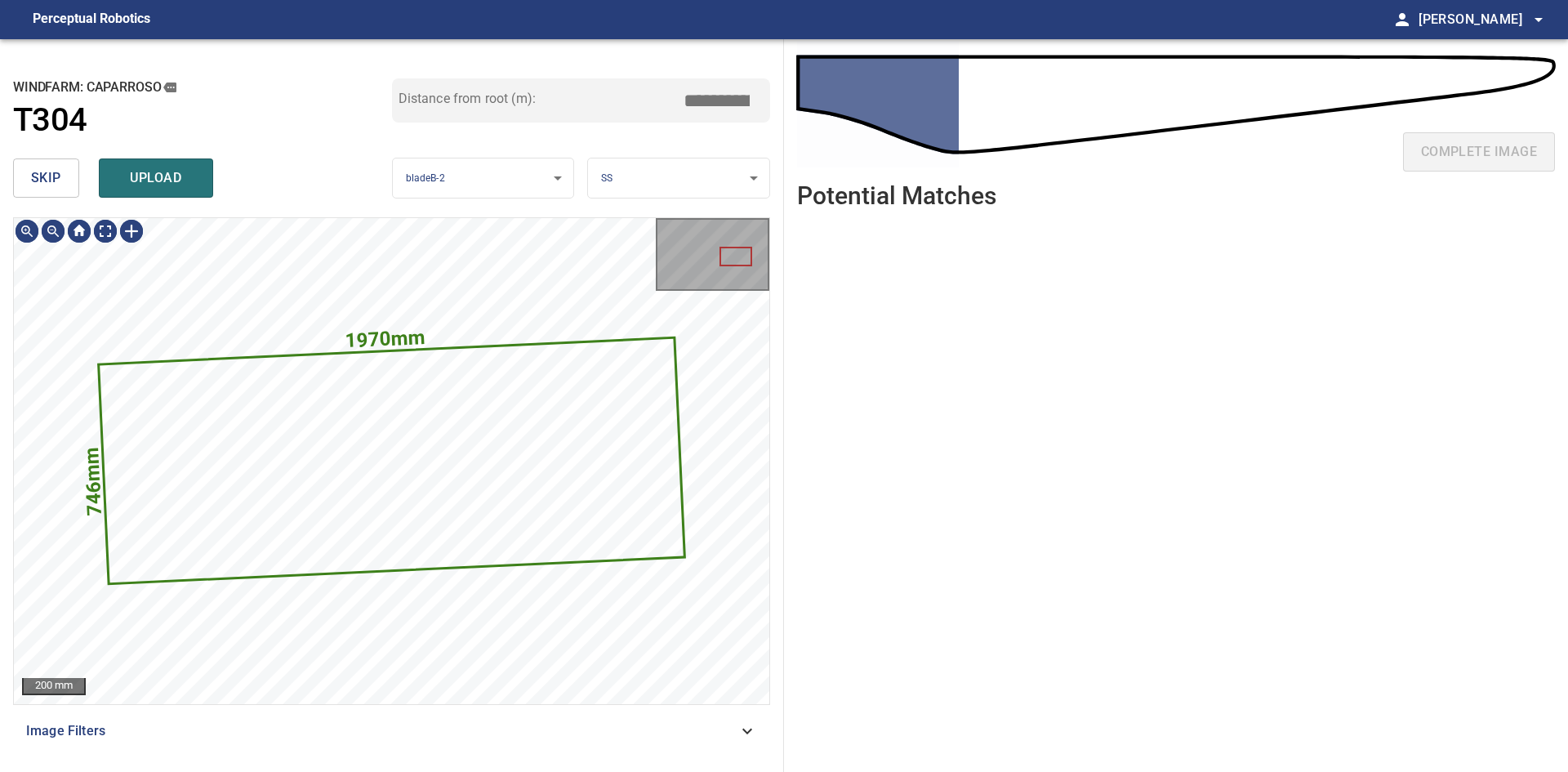
click at [54, 181] on span "skip" at bounding box center [46, 178] width 30 height 23
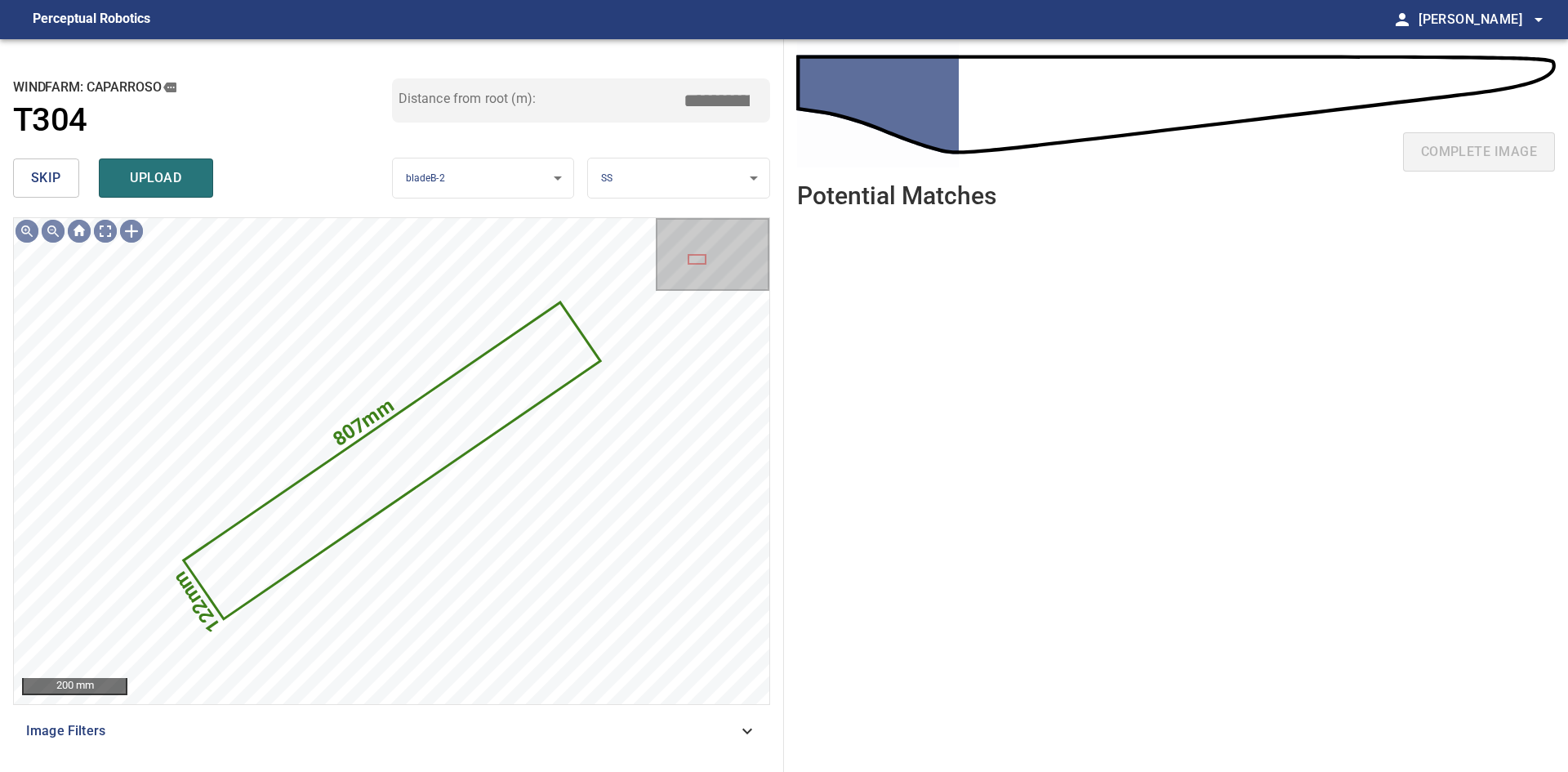
click at [54, 181] on span "skip" at bounding box center [46, 178] width 30 height 23
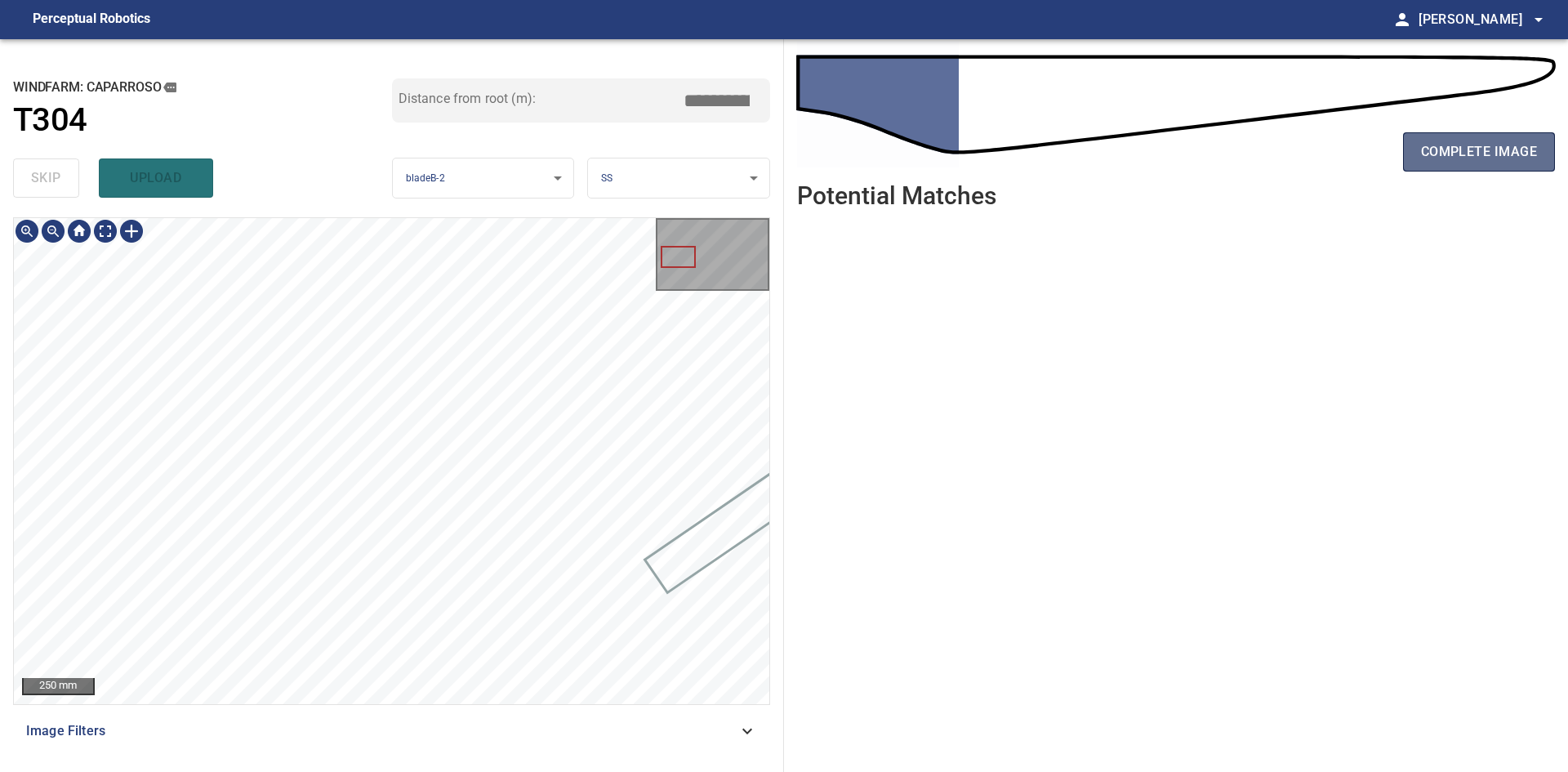
click at [823, 149] on span "complete image" at bounding box center [1479, 152] width 116 height 23
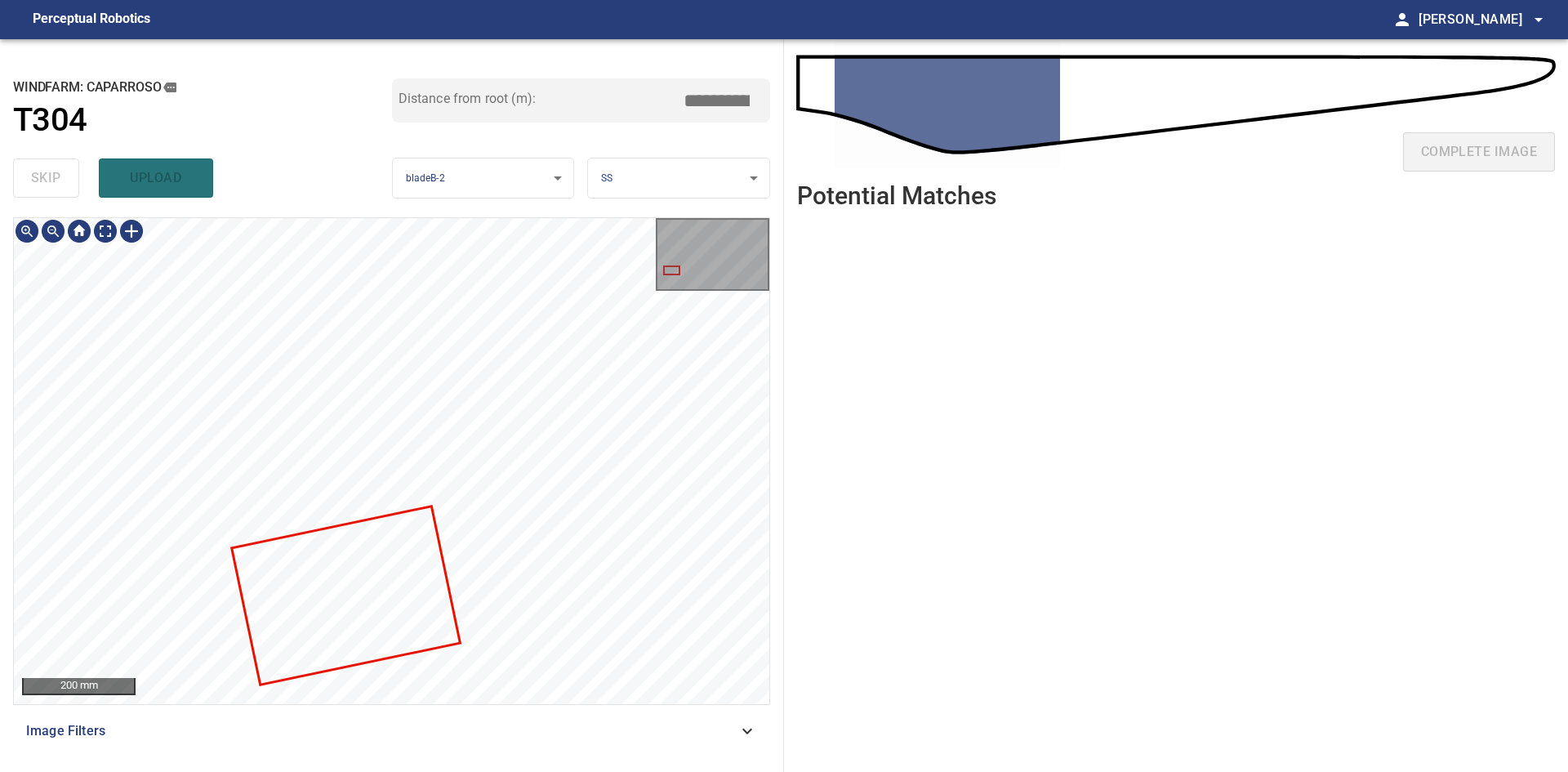
click at [169, 510] on div at bounding box center [391, 461] width 755 height 485
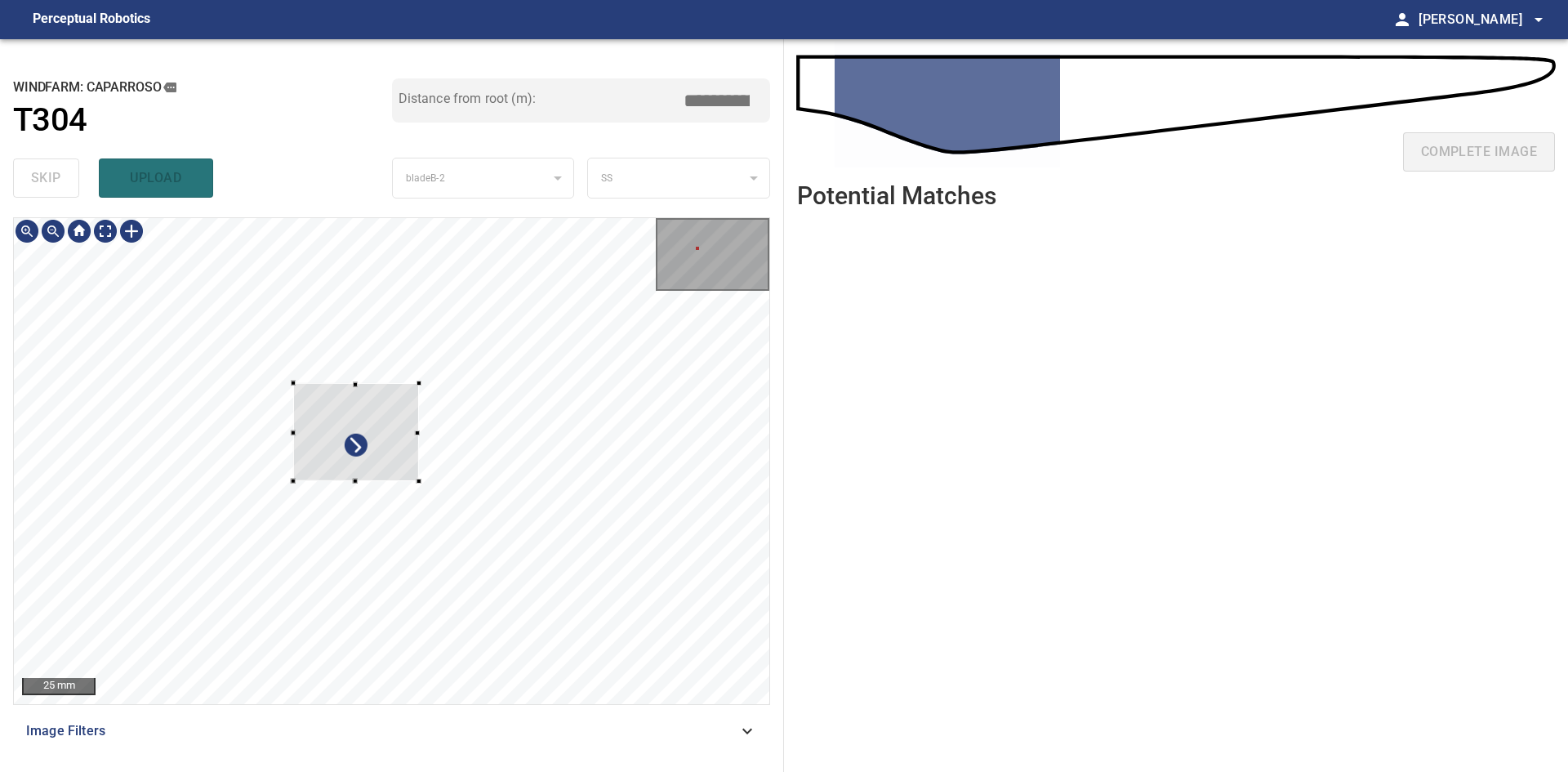
click at [417, 477] on div at bounding box center [355, 432] width 125 height 98
click at [334, 425] on div at bounding box center [336, 427] width 5 height 5
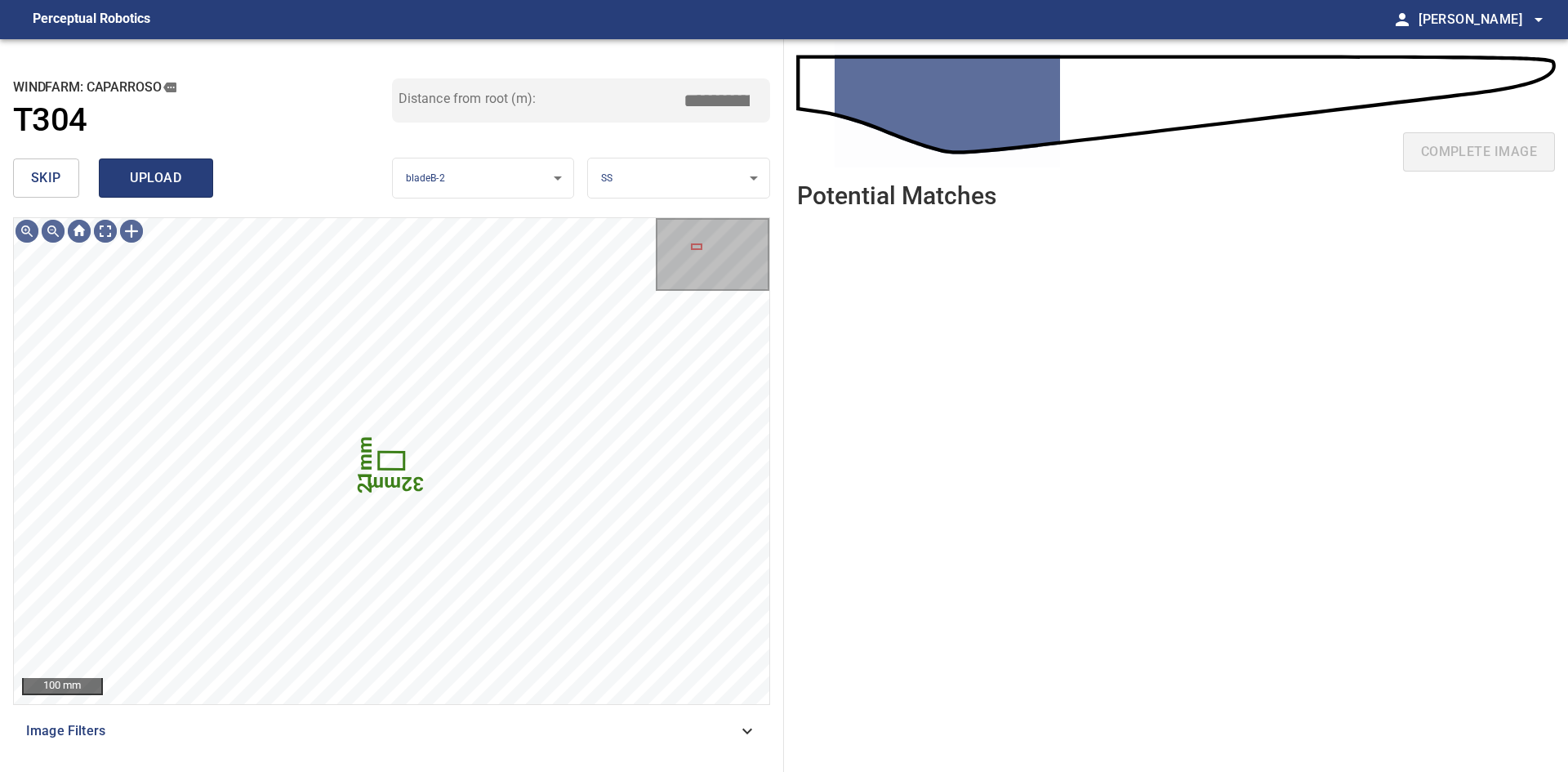
click at [148, 168] on span "upload" at bounding box center [155, 178] width 78 height 23
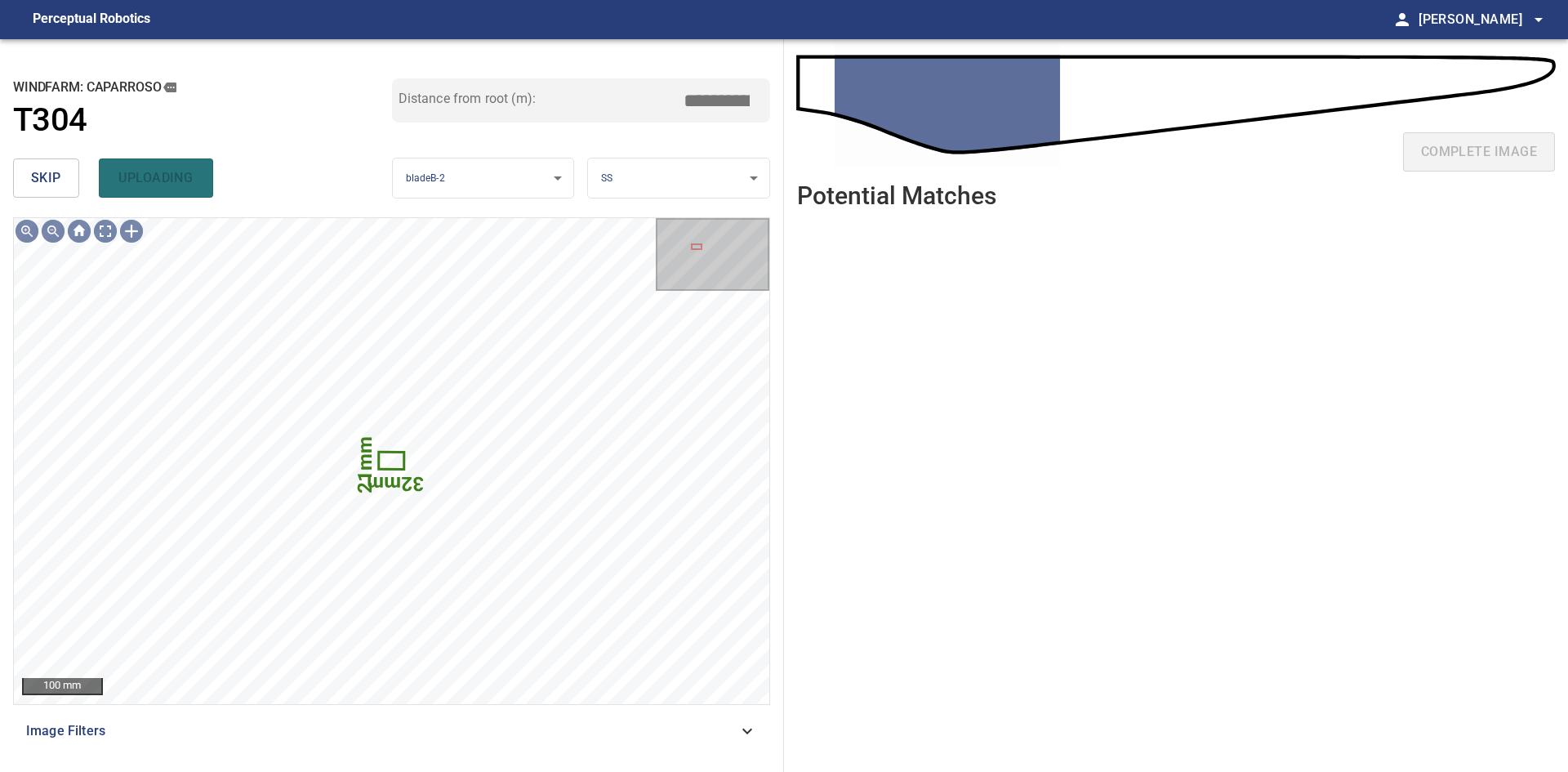
click at [55, 178] on span "skip" at bounding box center [46, 178] width 30 height 23
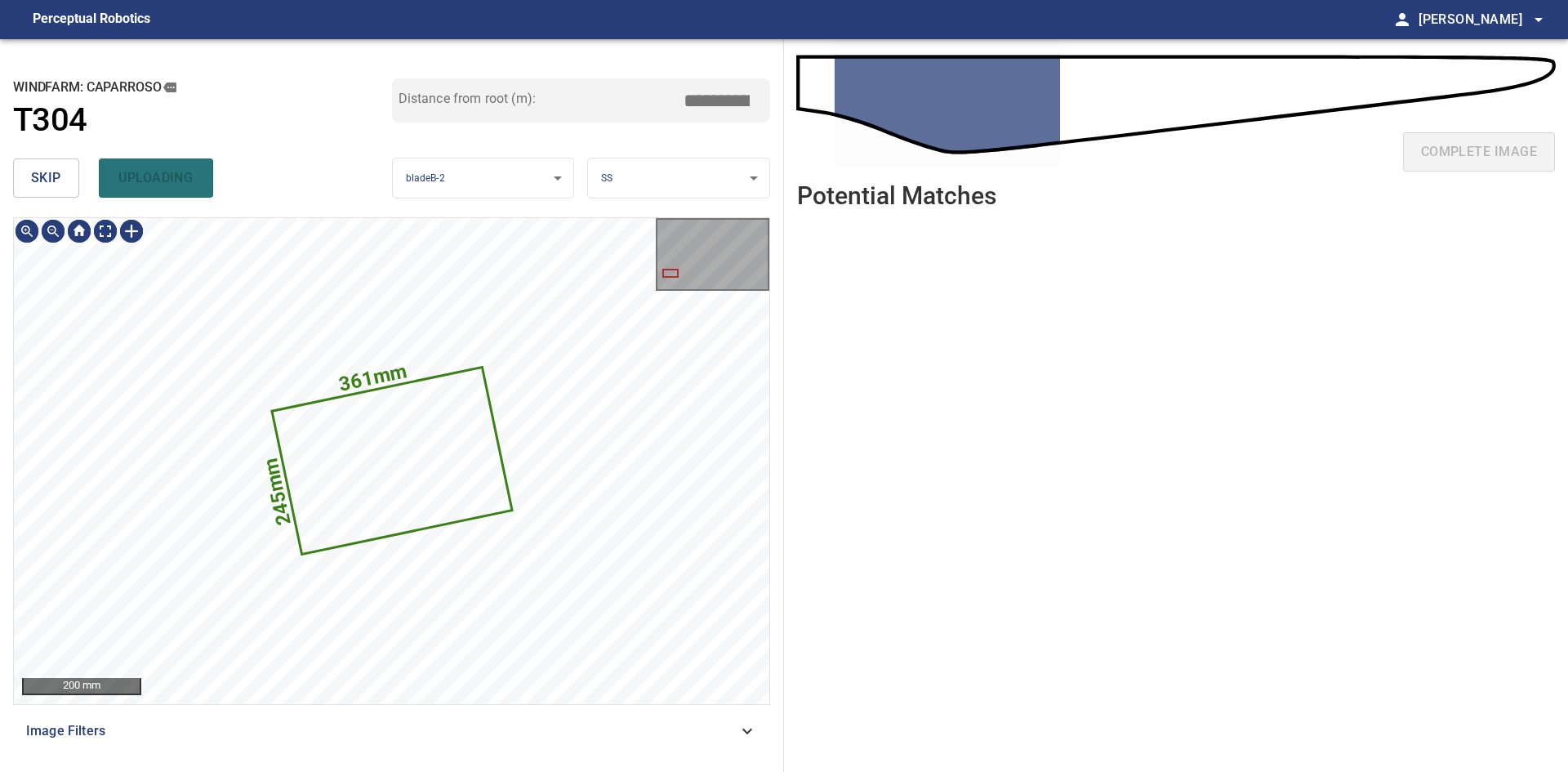
click at [55, 178] on span "skip" at bounding box center [46, 178] width 30 height 23
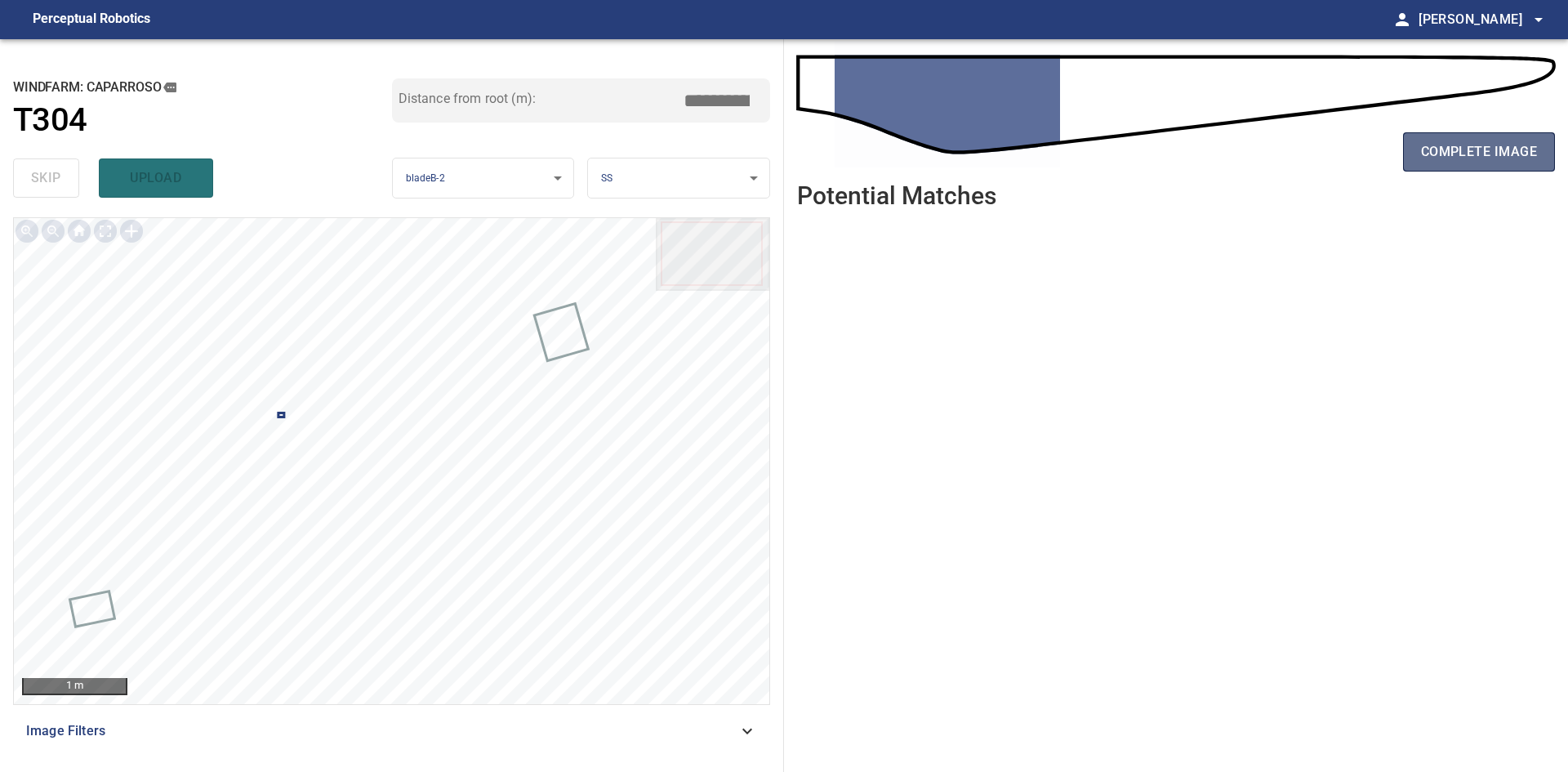
click at [823, 156] on button "complete image" at bounding box center [1479, 152] width 152 height 39
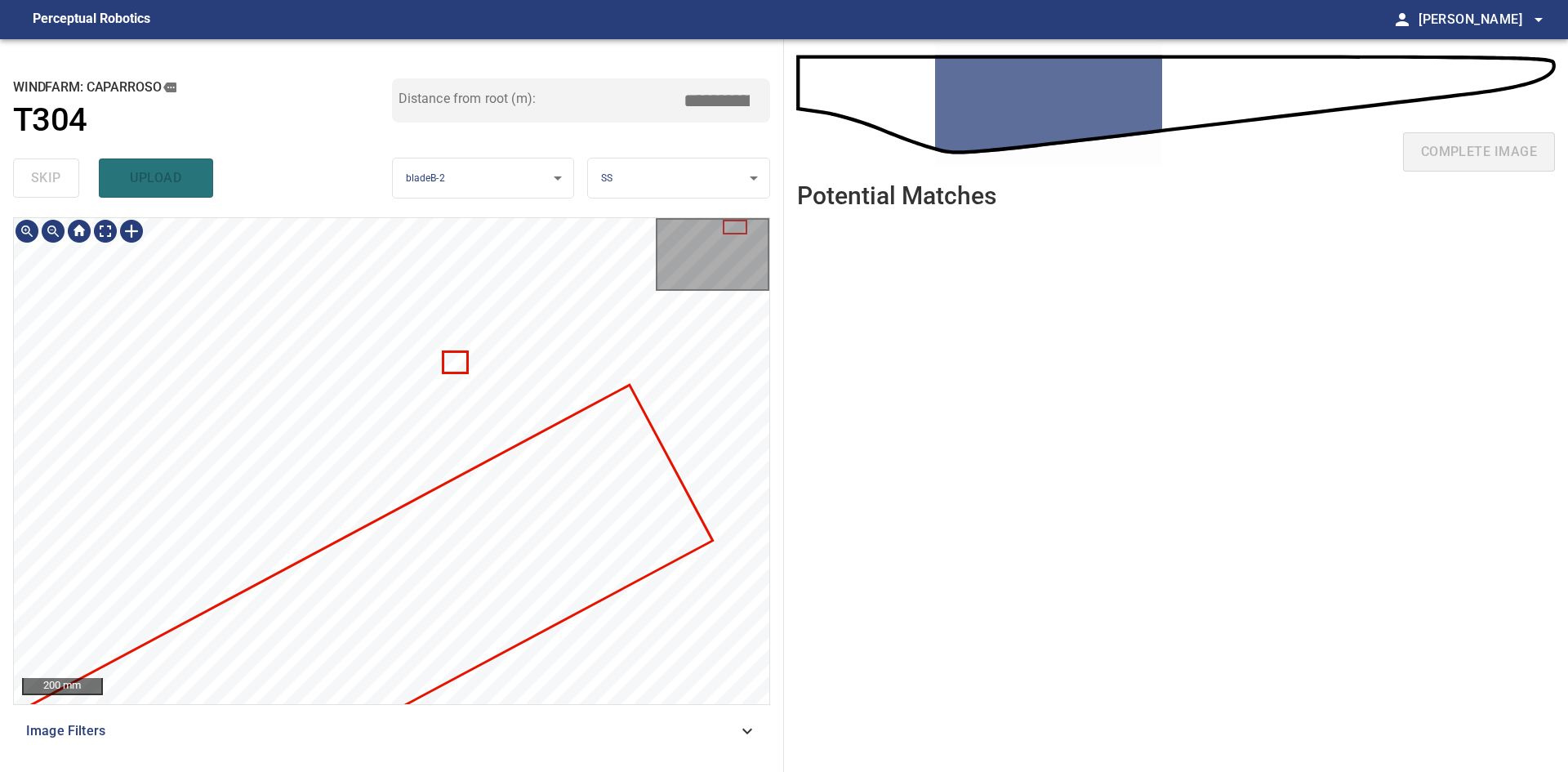
click at [584, 442] on div at bounding box center [391, 461] width 755 height 485
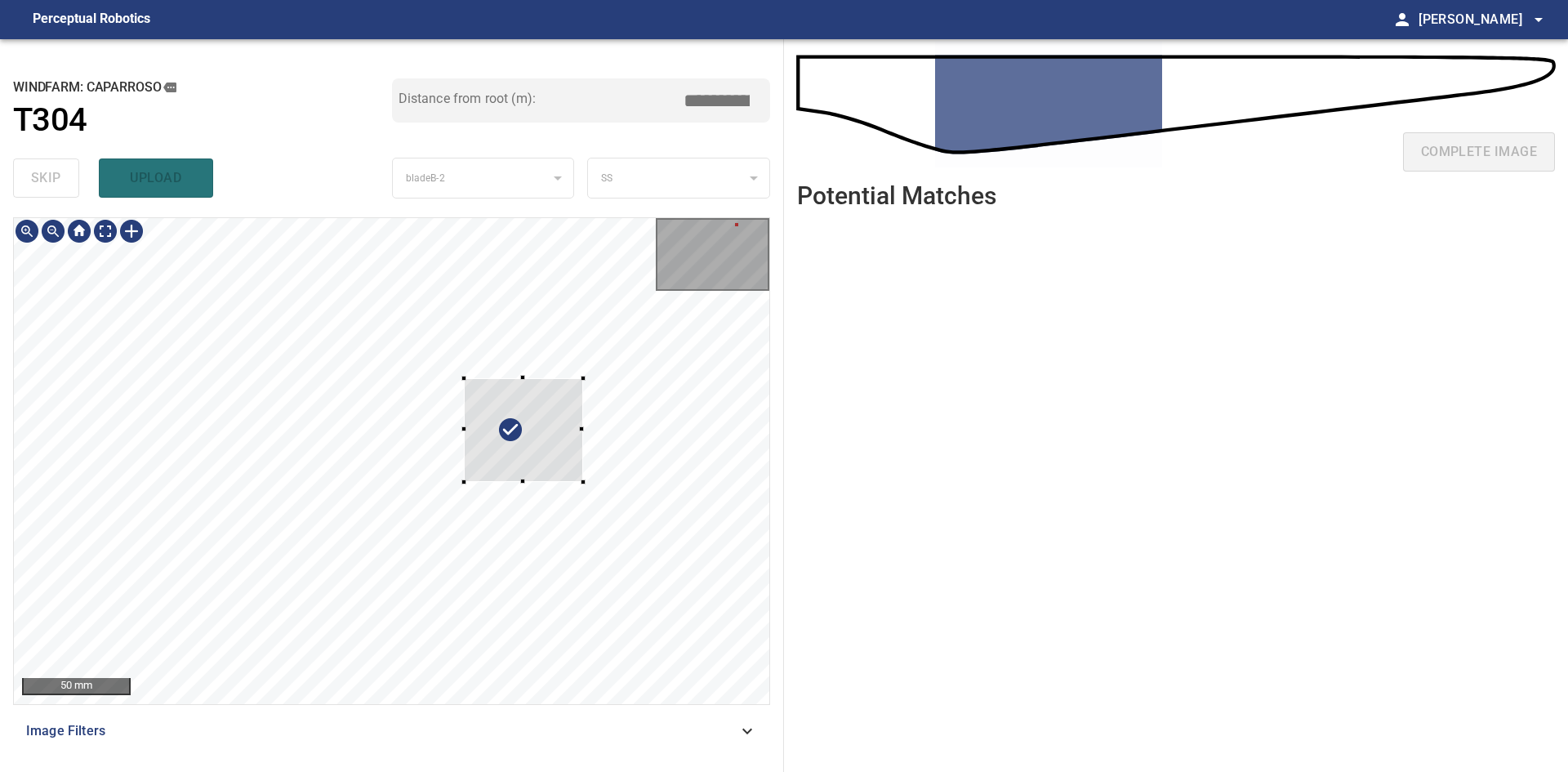
click at [556, 460] on div at bounding box center [524, 430] width 119 height 104
click at [531, 454] on div at bounding box center [552, 465] width 61 height 32
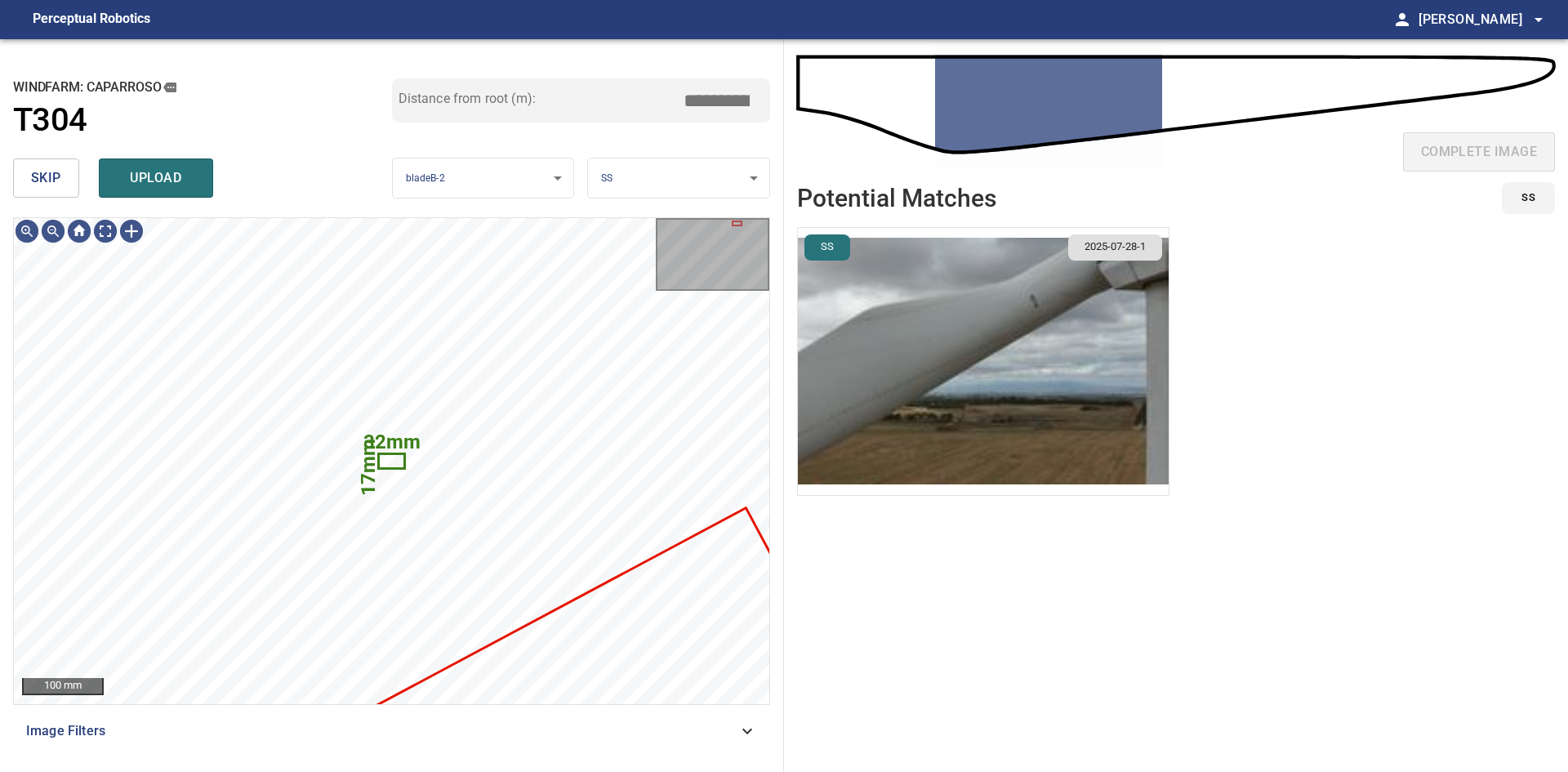
click at [823, 349] on img "button" at bounding box center [983, 361] width 371 height 267
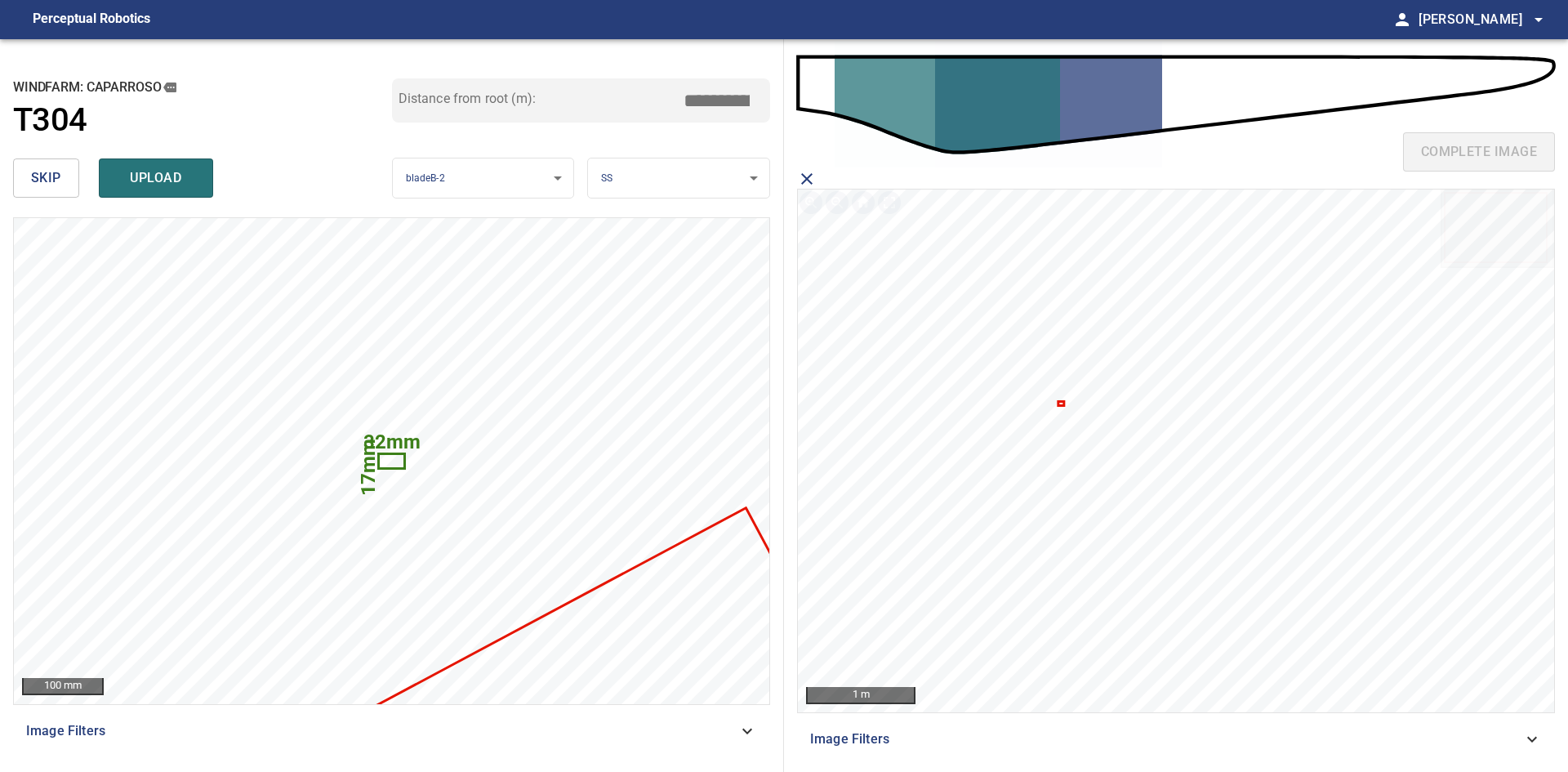
click at [823, 404] on icon at bounding box center [1062, 404] width 4 height 2
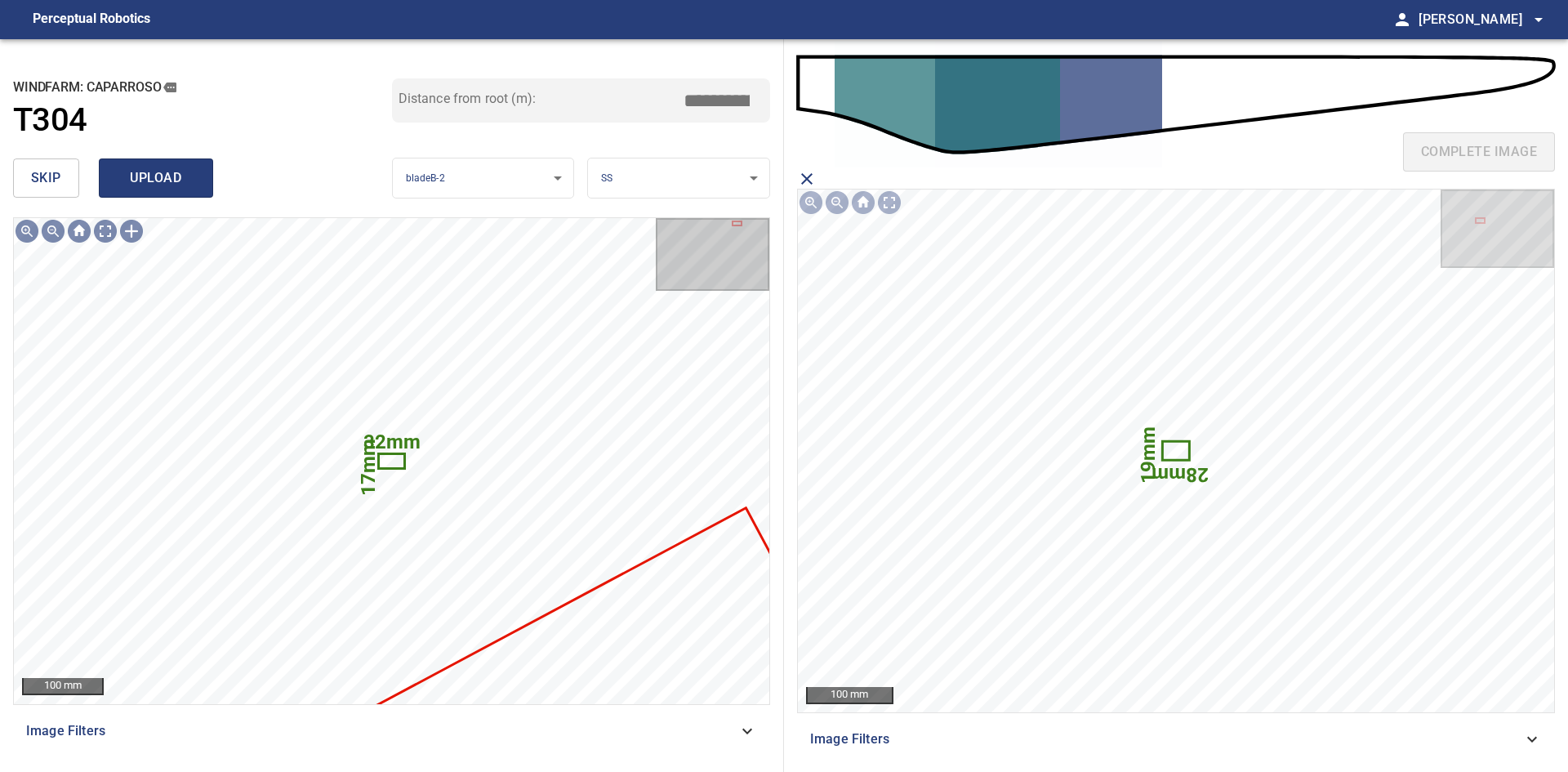
click at [184, 175] on span "upload" at bounding box center [155, 178] width 78 height 23
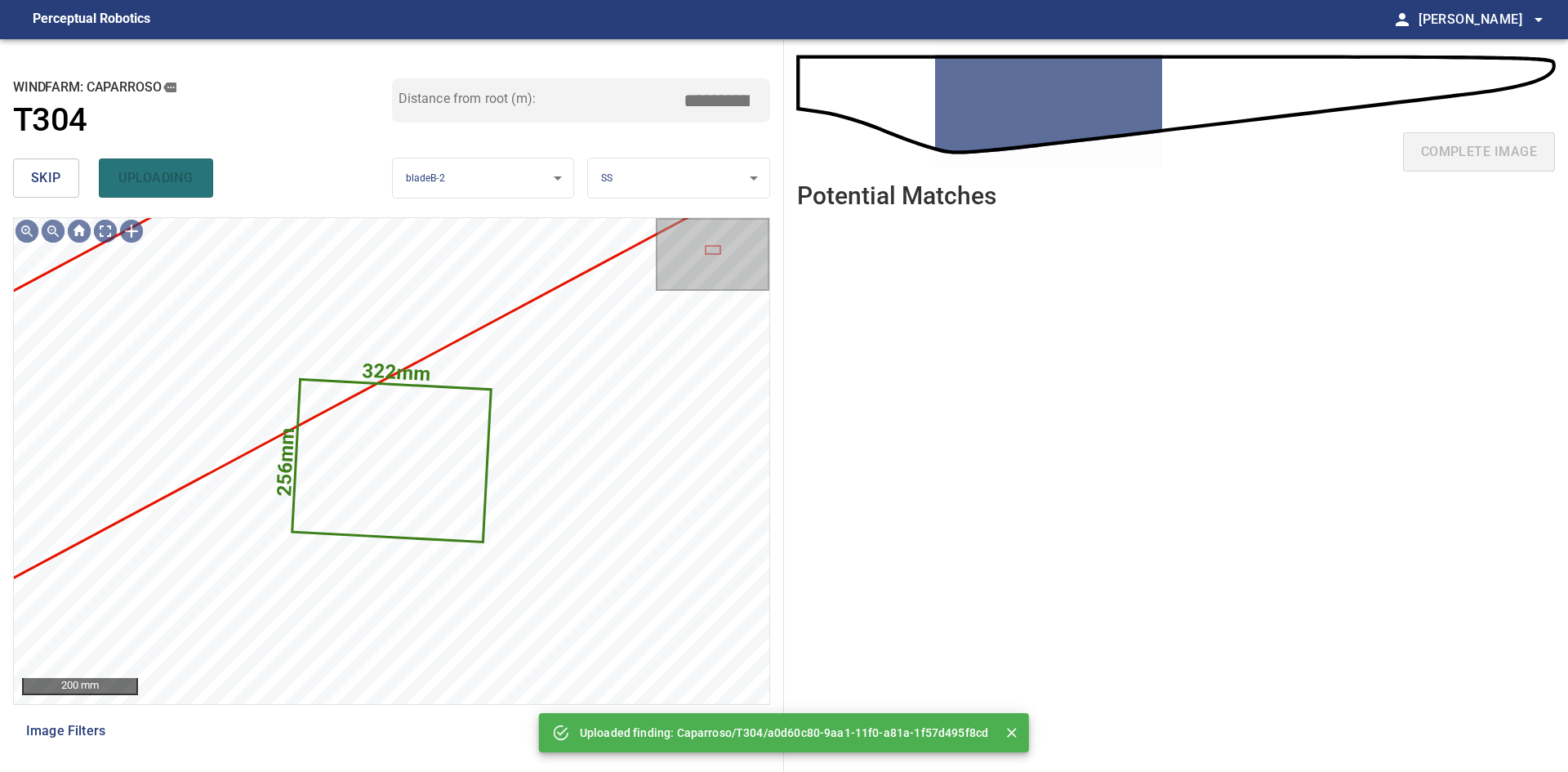
click at [32, 165] on button "skip" at bounding box center [46, 178] width 66 height 39
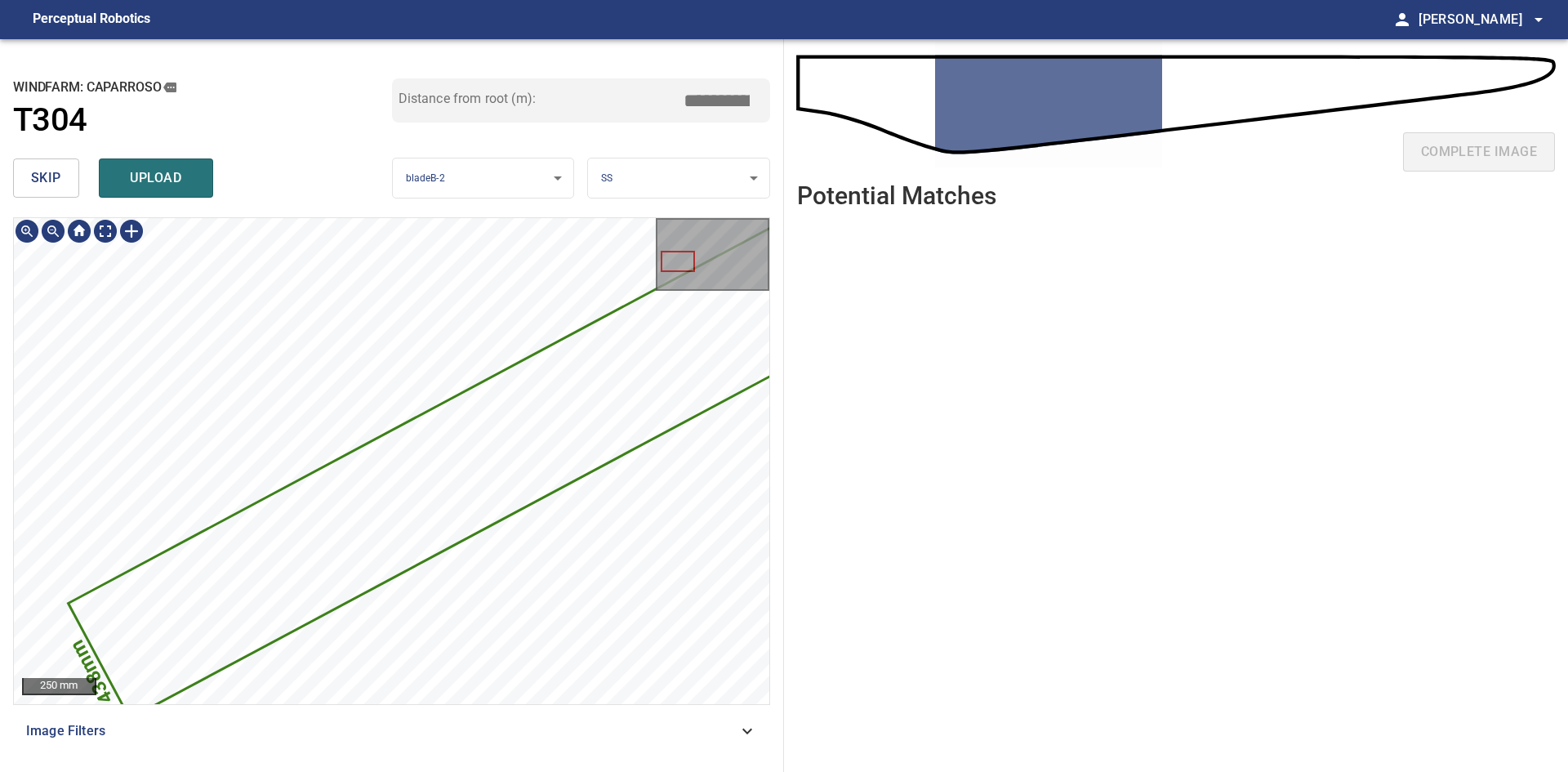
click at [632, 293] on div "6520mm 438mm" at bounding box center [391, 461] width 755 height 485
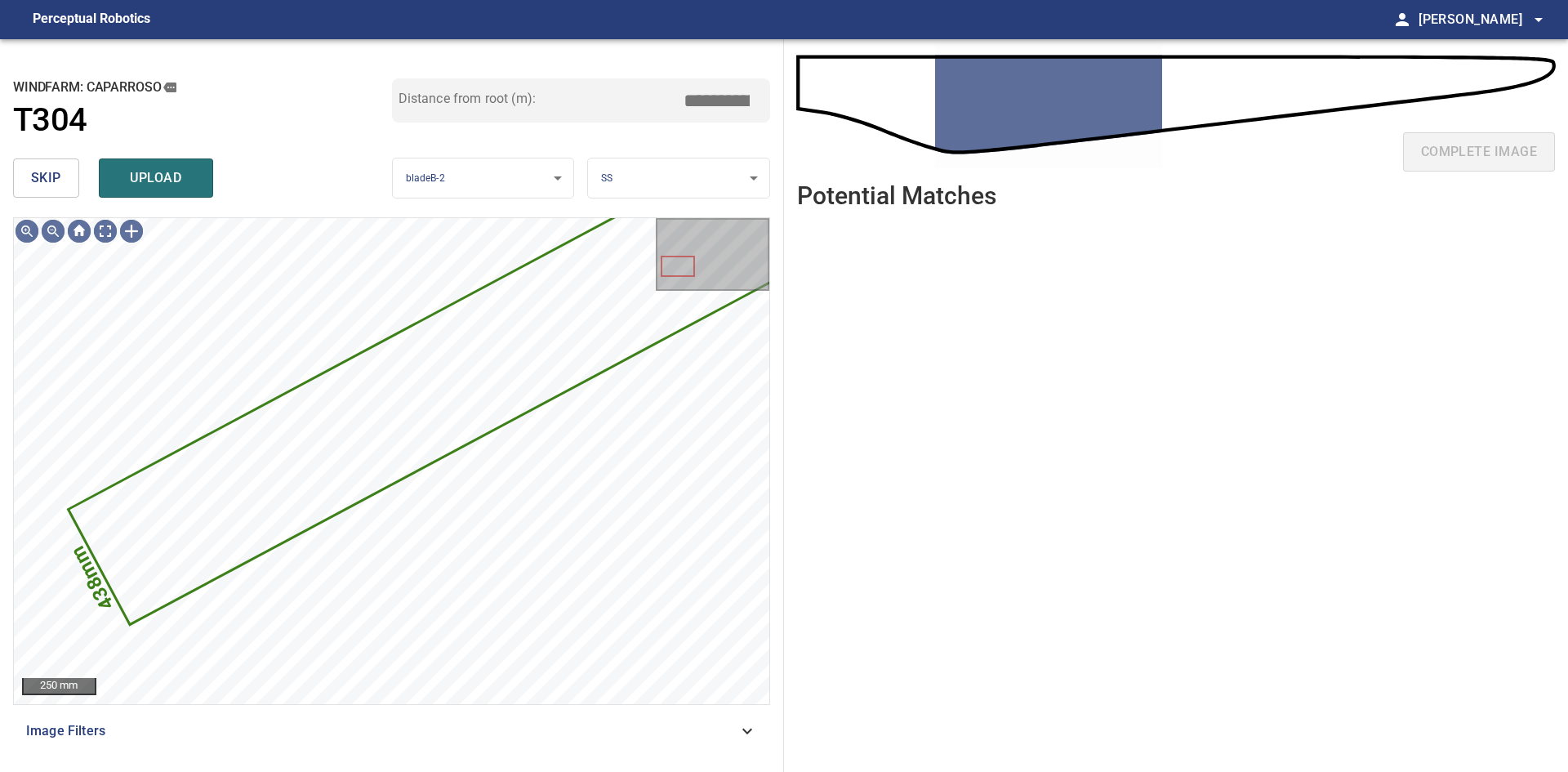
click at [42, 183] on span "skip" at bounding box center [46, 178] width 30 height 23
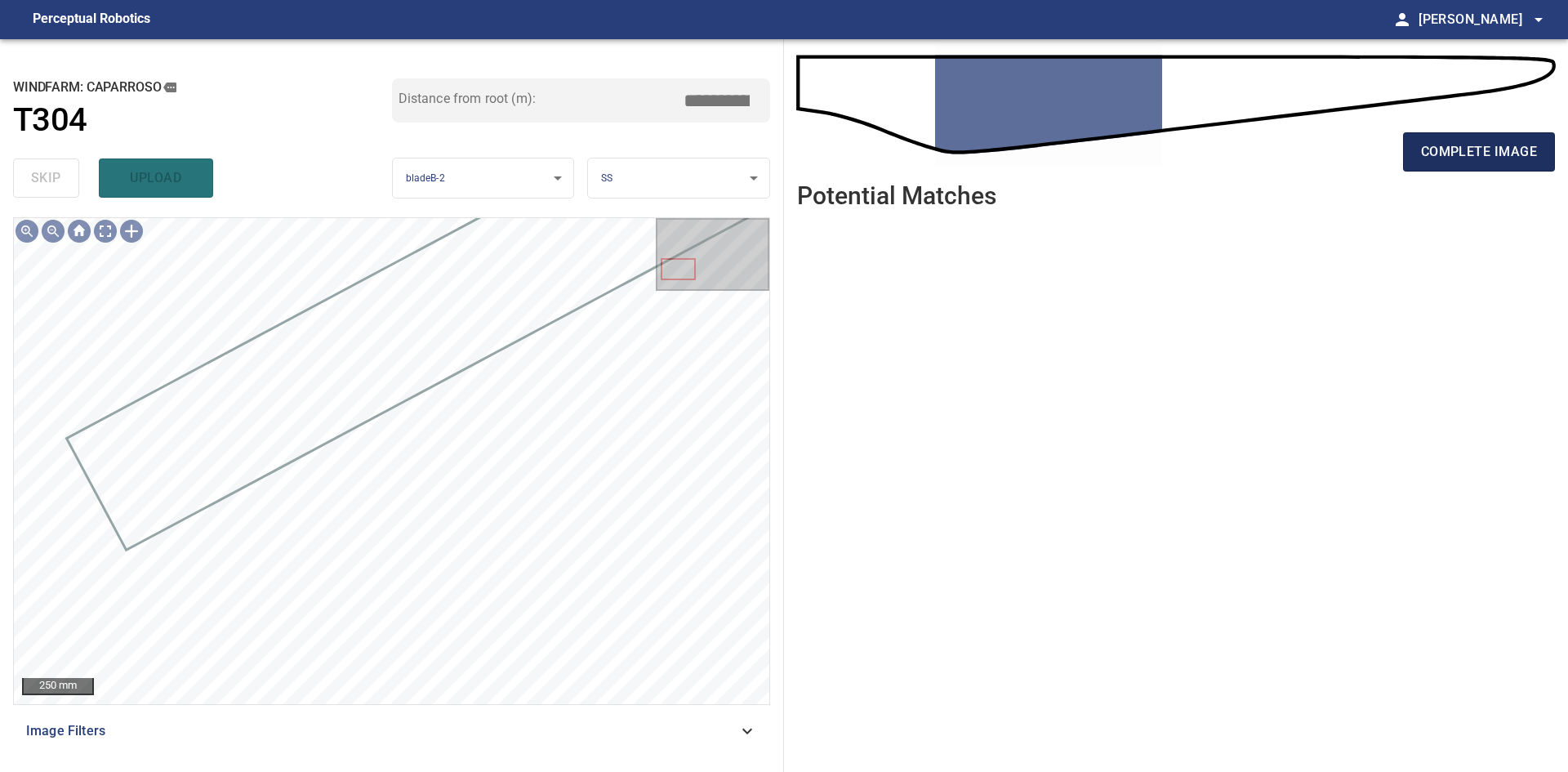
click at [823, 158] on span "complete image" at bounding box center [1479, 152] width 116 height 23
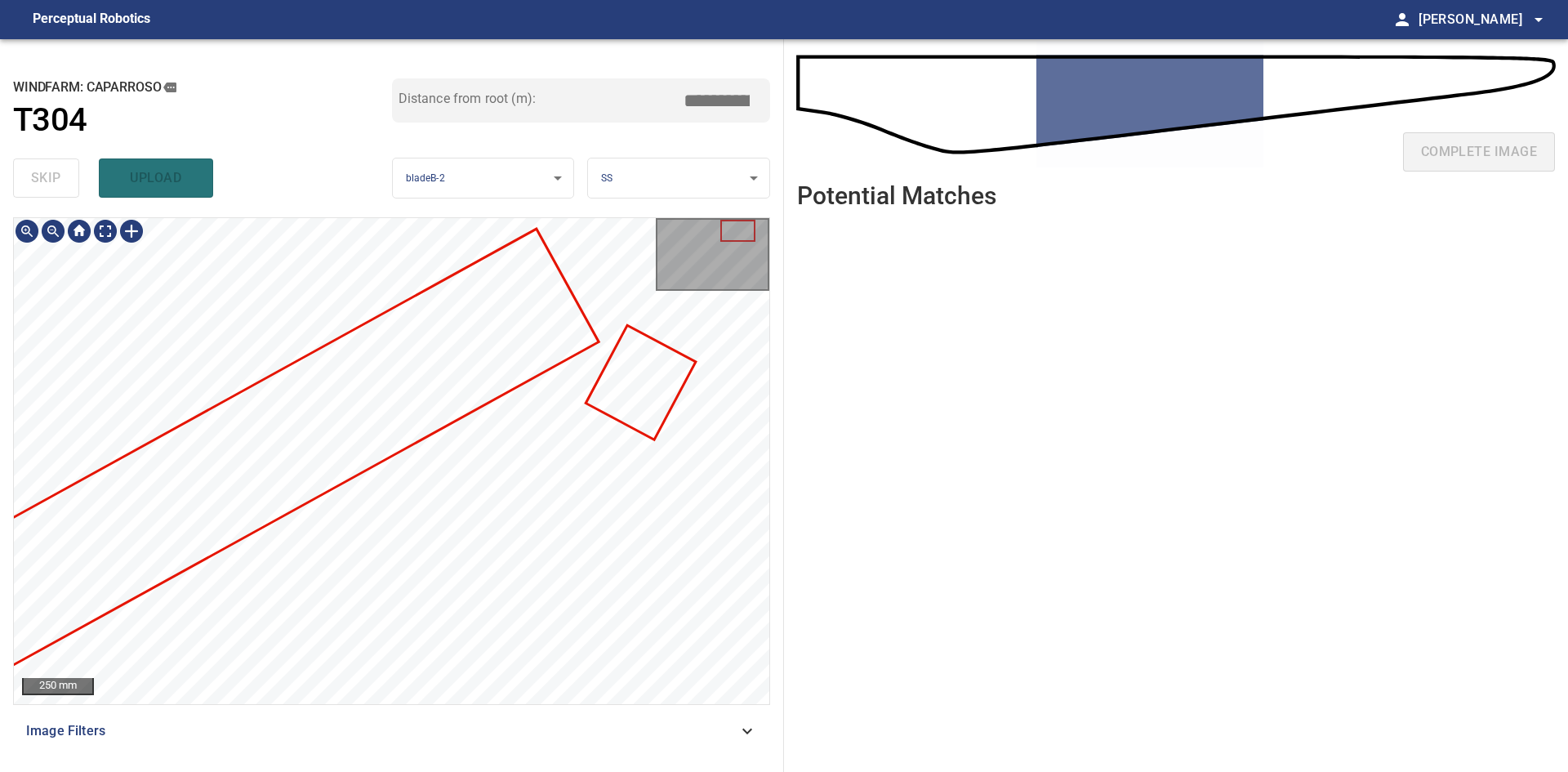
click at [817, 510] on html "**********" at bounding box center [784, 386] width 1568 height 772
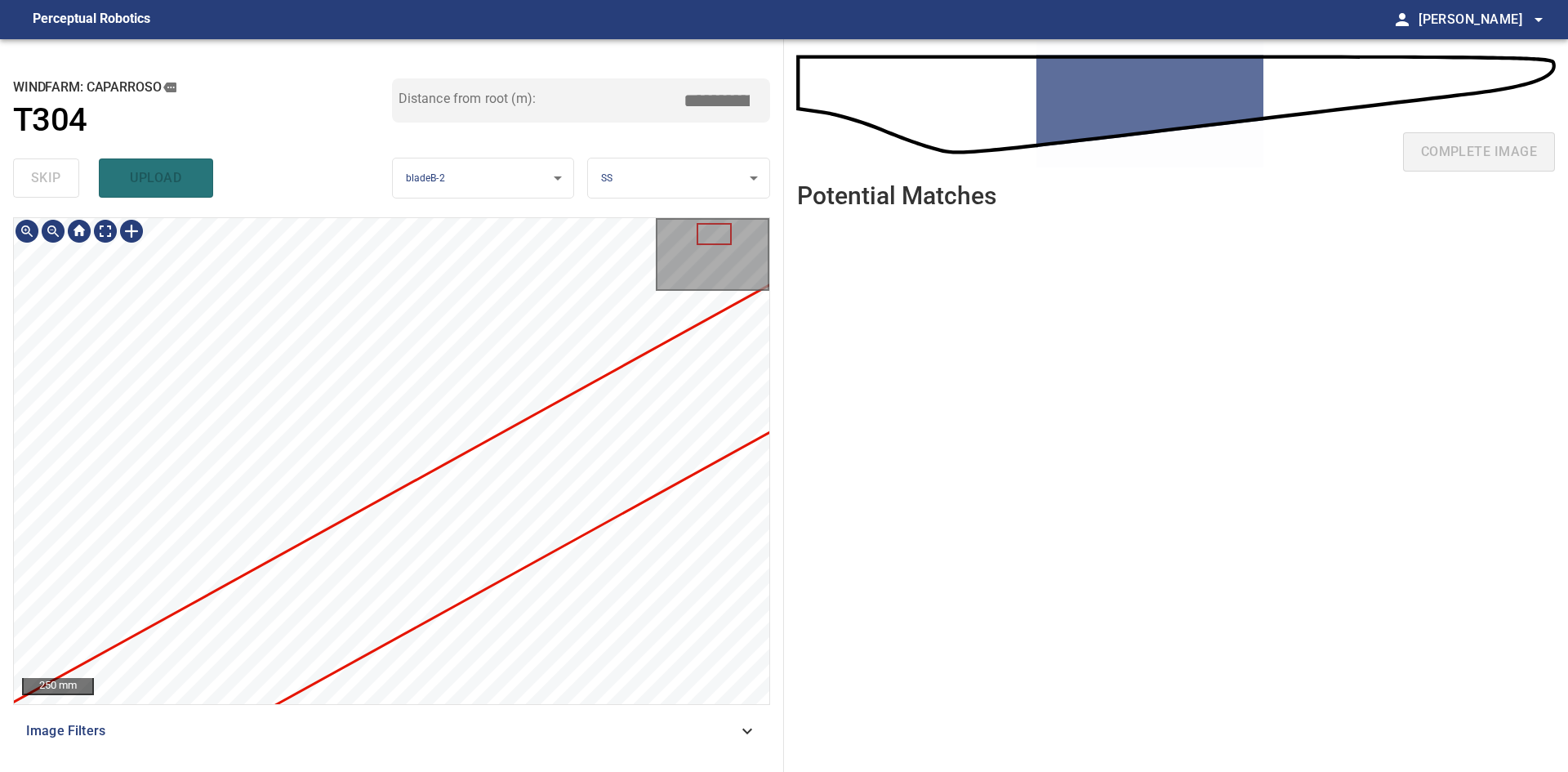
click at [823, 510] on div "**********" at bounding box center [784, 405] width 1568 height 733
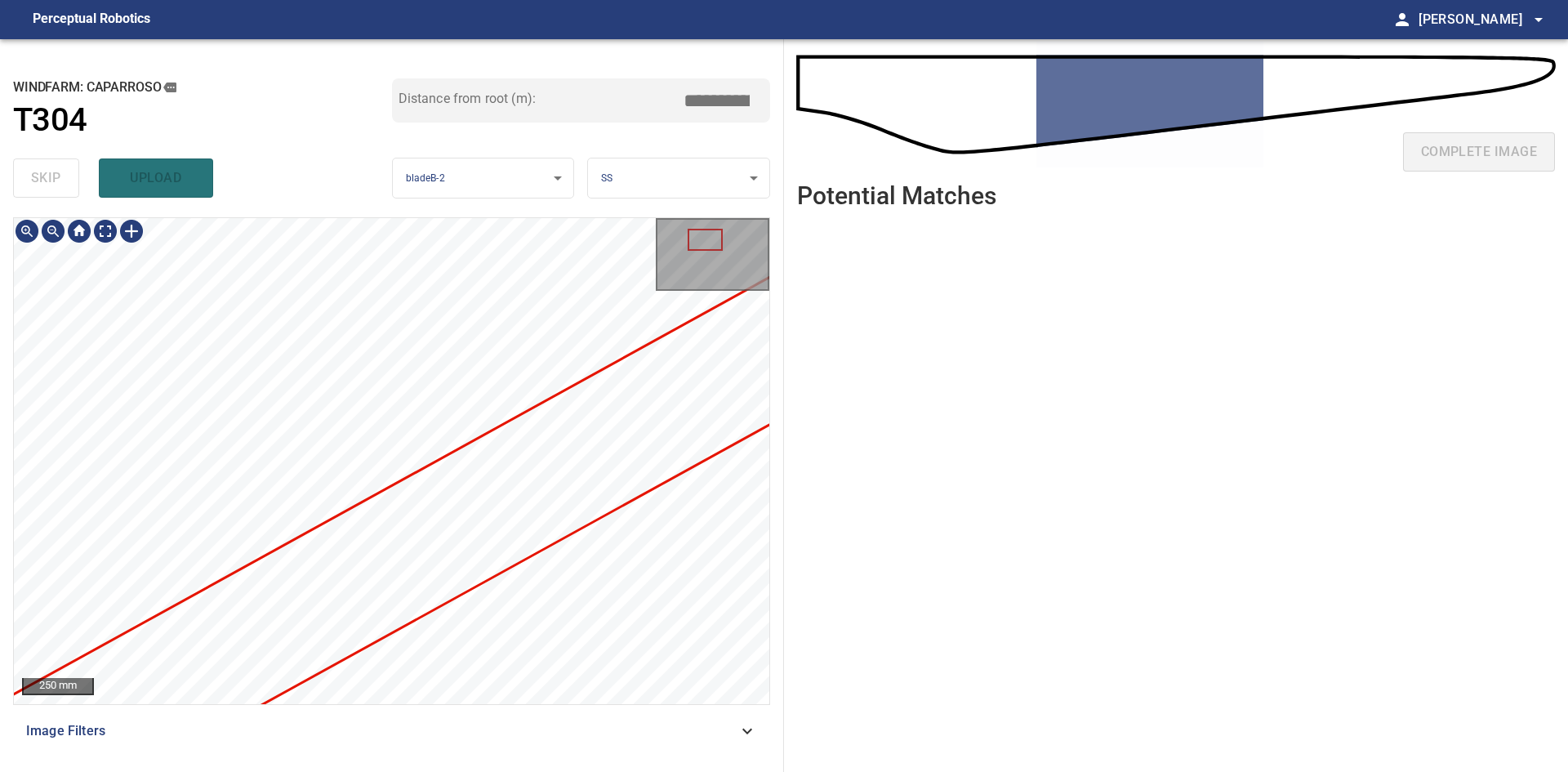
click at [823, 507] on div "**********" at bounding box center [784, 405] width 1568 height 733
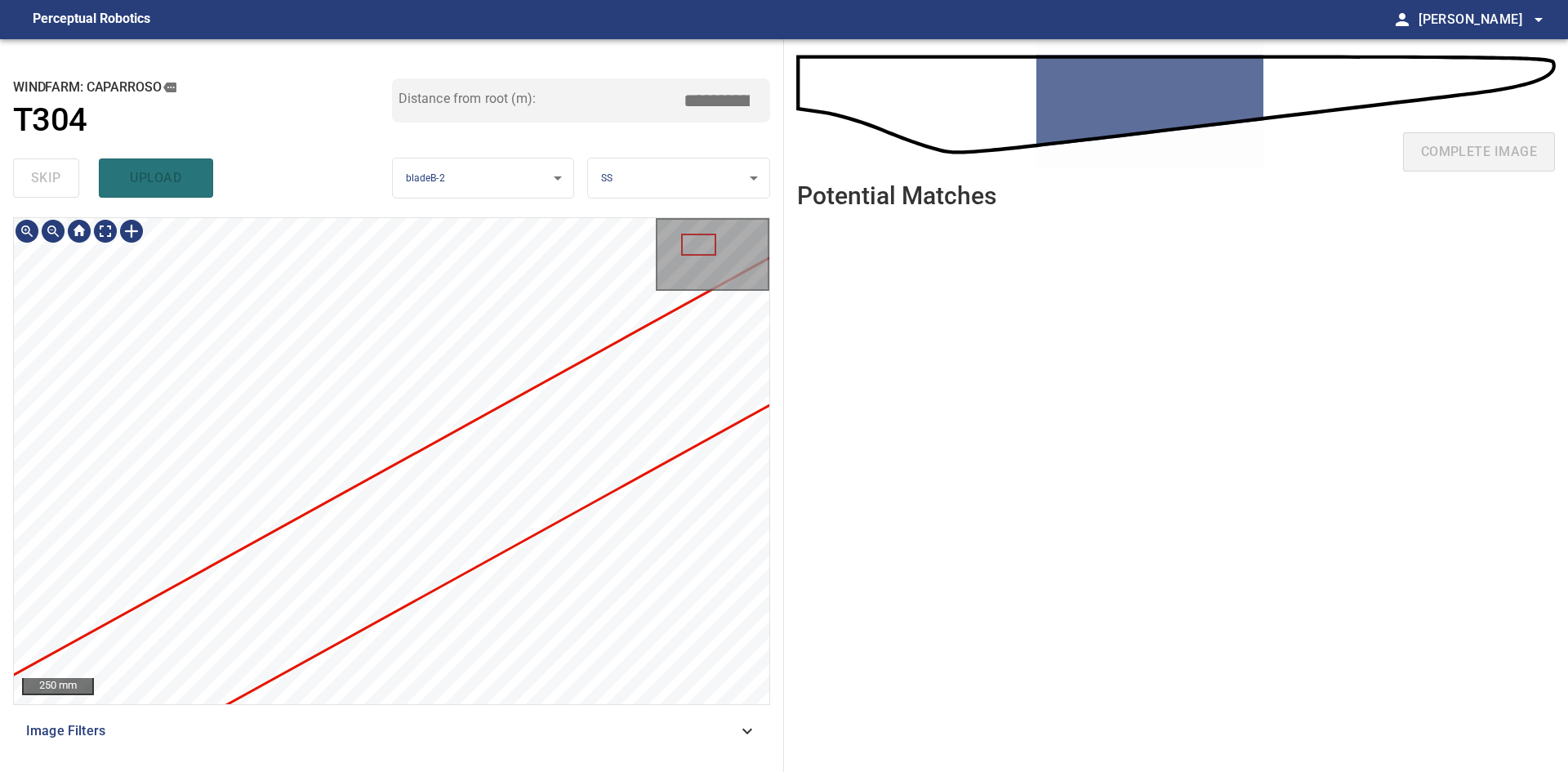
click at [821, 464] on div "**********" at bounding box center [784, 405] width 1568 height 733
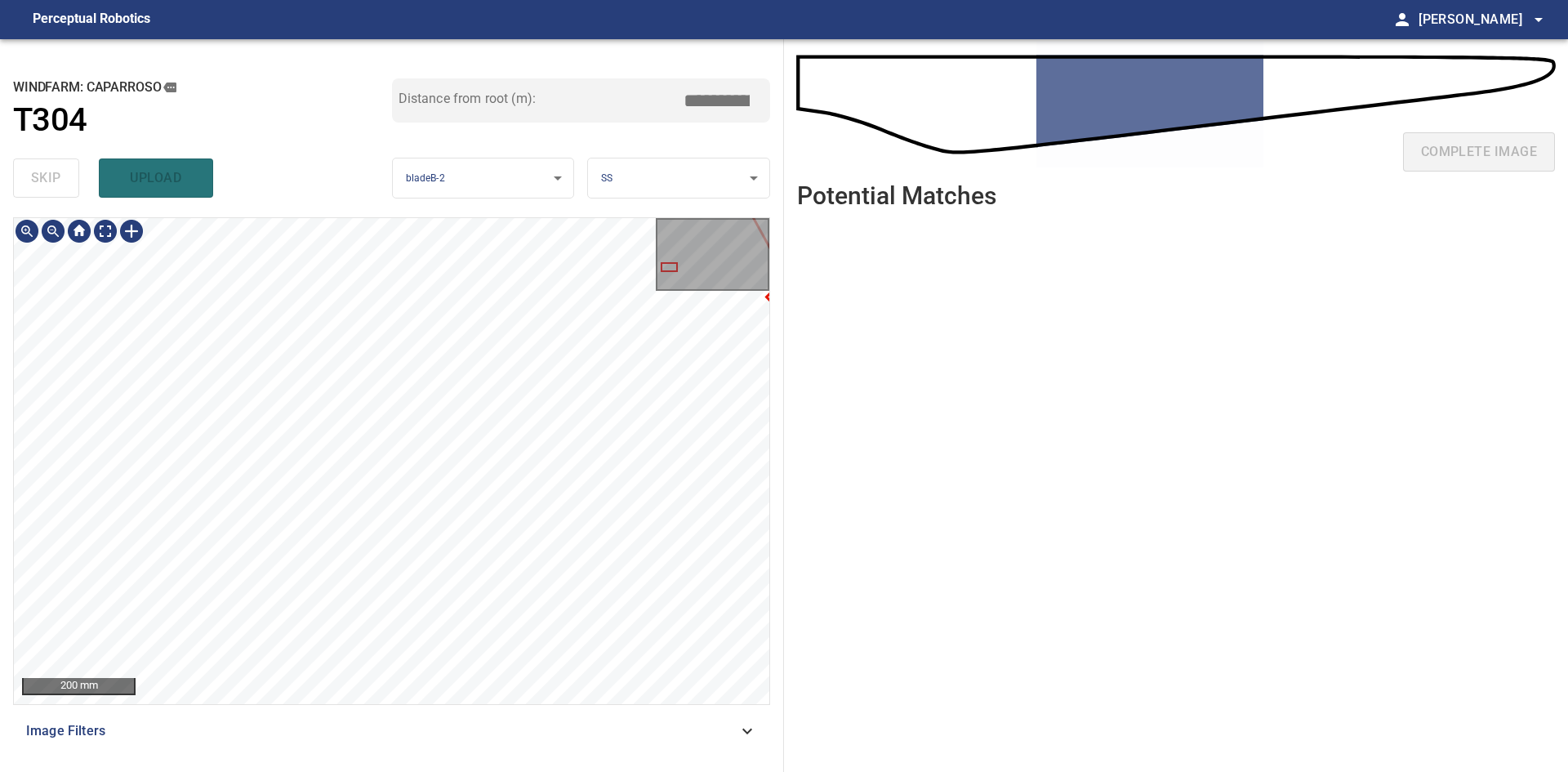
click at [823, 468] on div "**********" at bounding box center [784, 405] width 1568 height 733
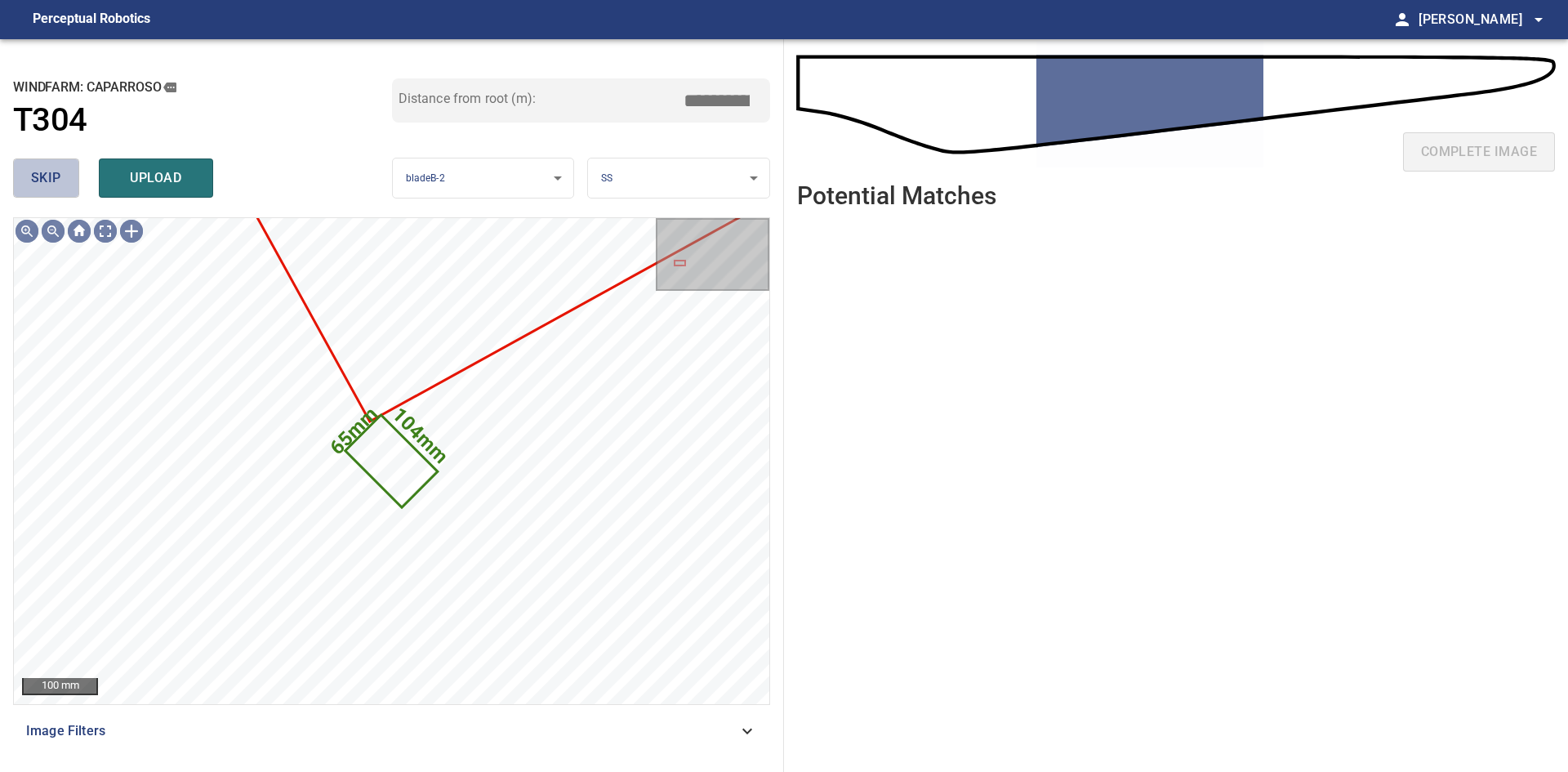
click at [56, 188] on span "skip" at bounding box center [46, 178] width 30 height 23
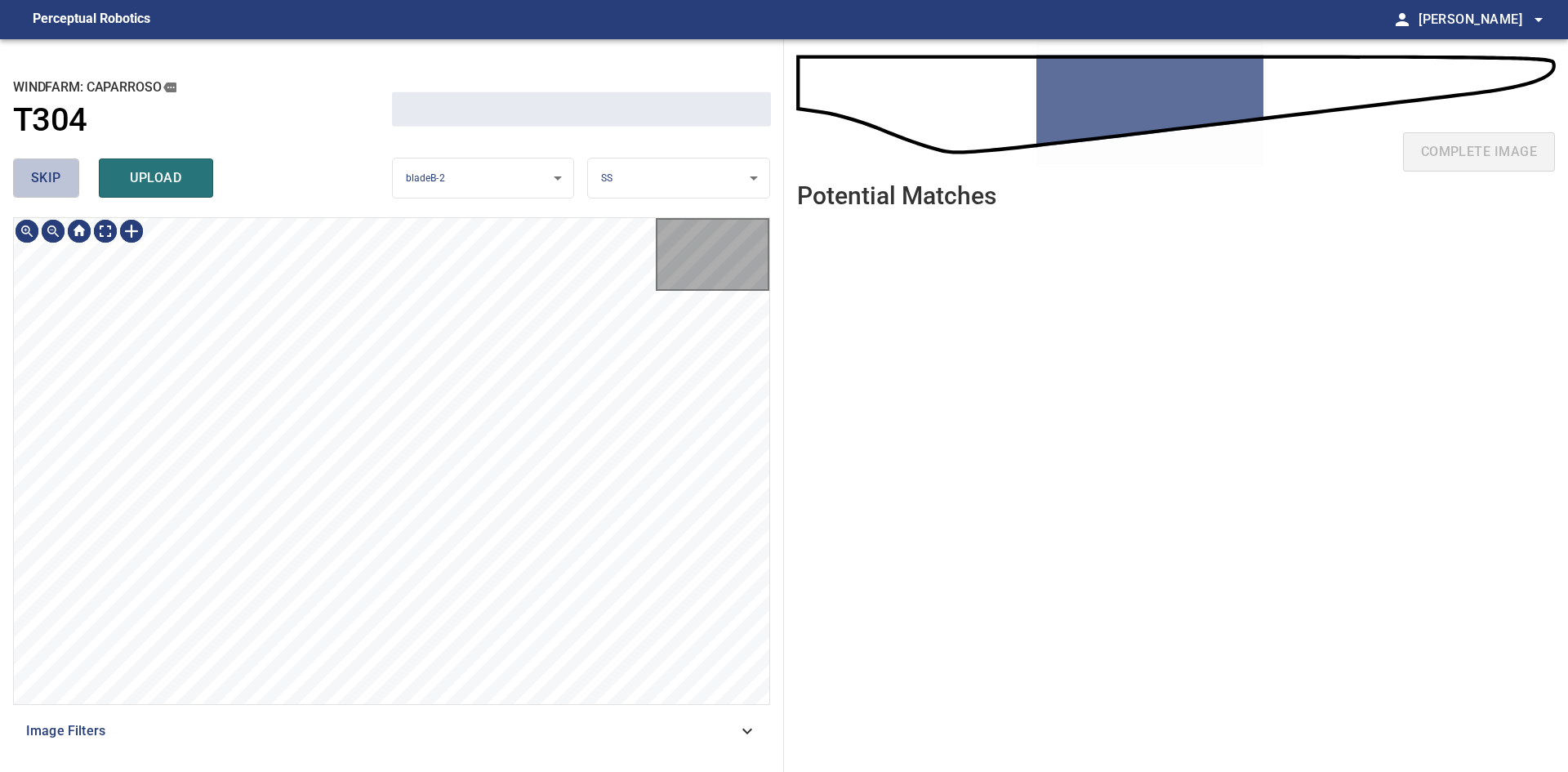
click at [56, 188] on span "skip" at bounding box center [46, 178] width 30 height 23
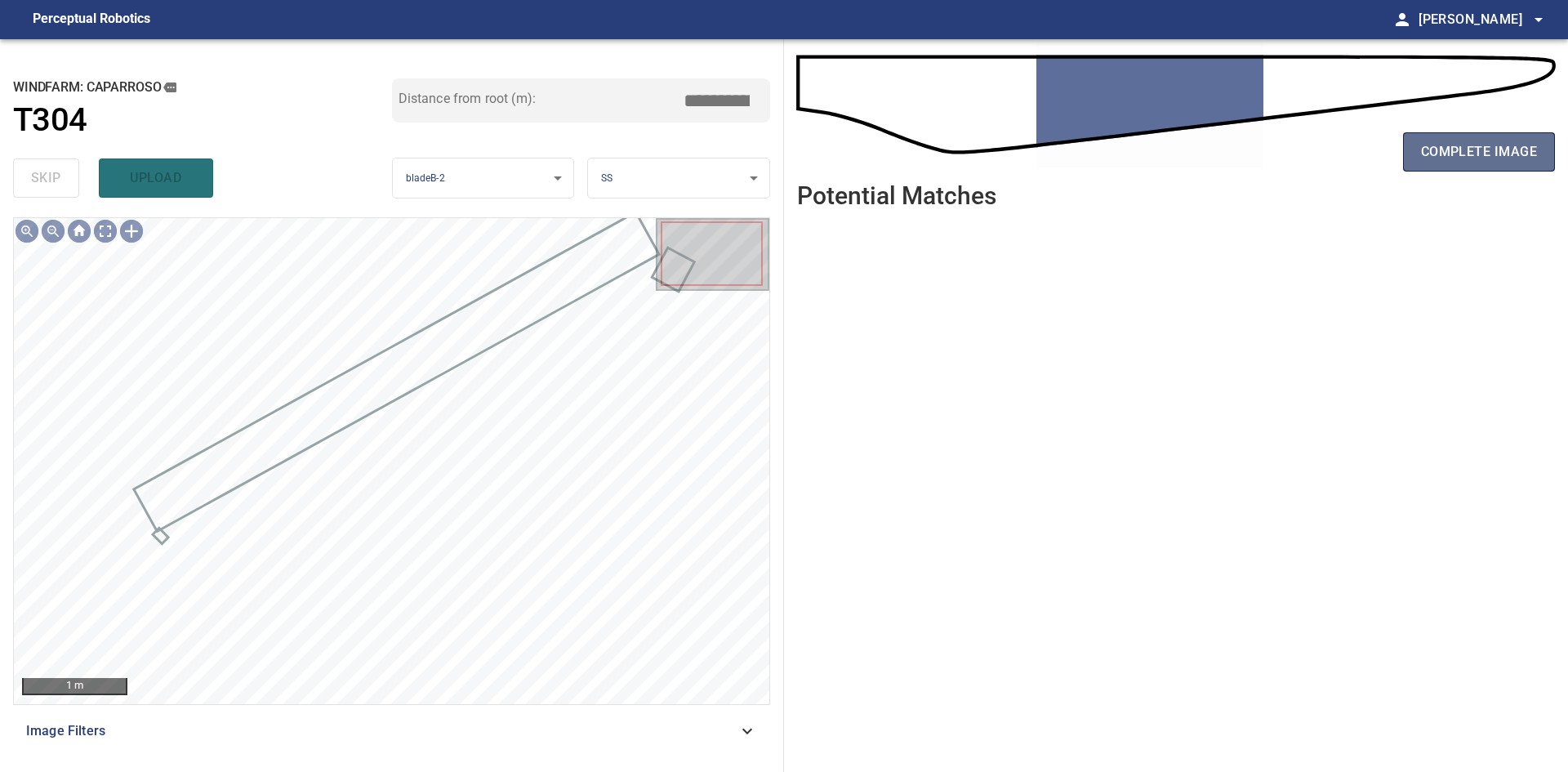
click at [823, 161] on span "complete image" at bounding box center [1479, 152] width 116 height 23
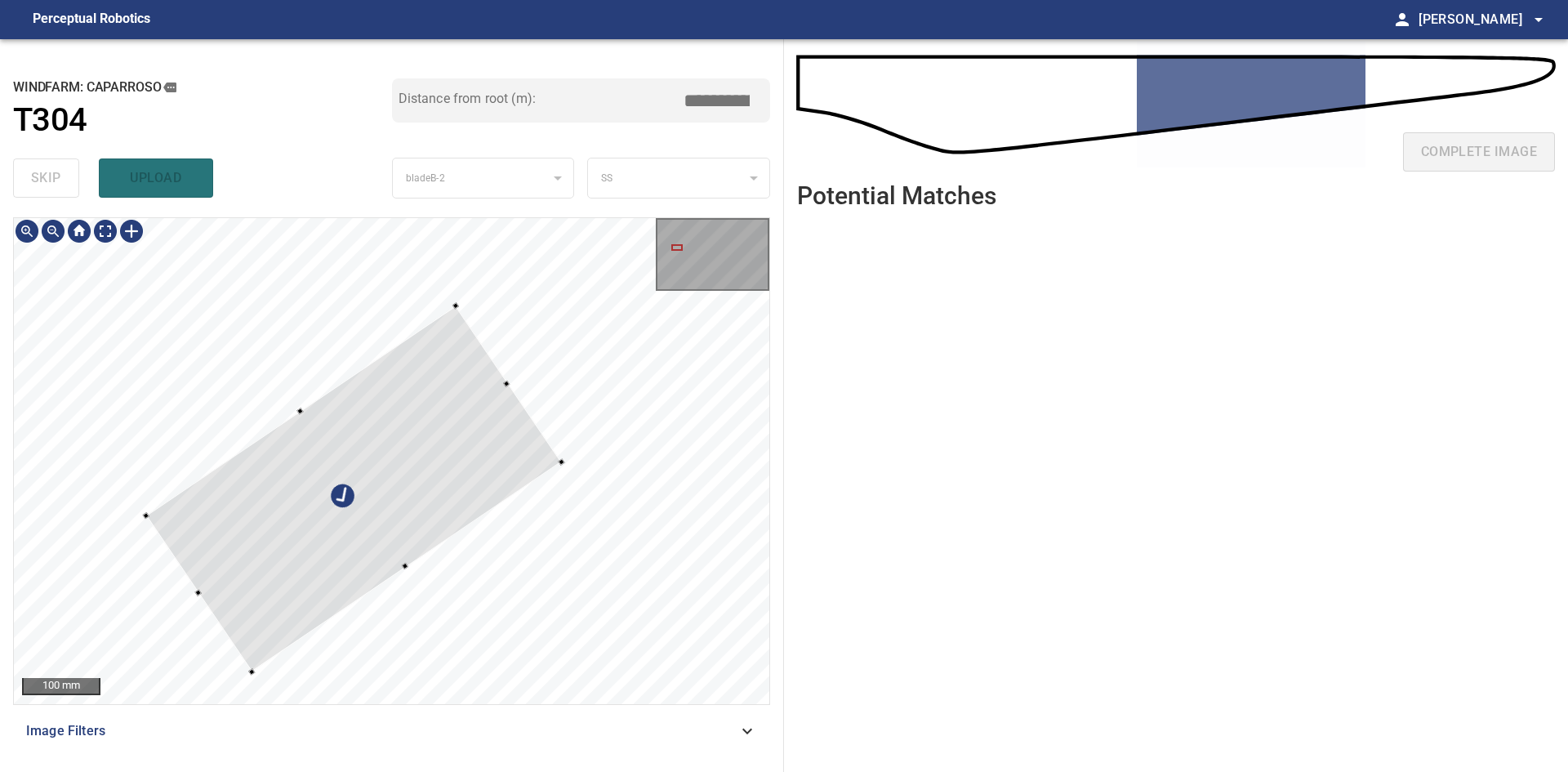
click at [442, 482] on div at bounding box center [353, 488] width 415 height 366
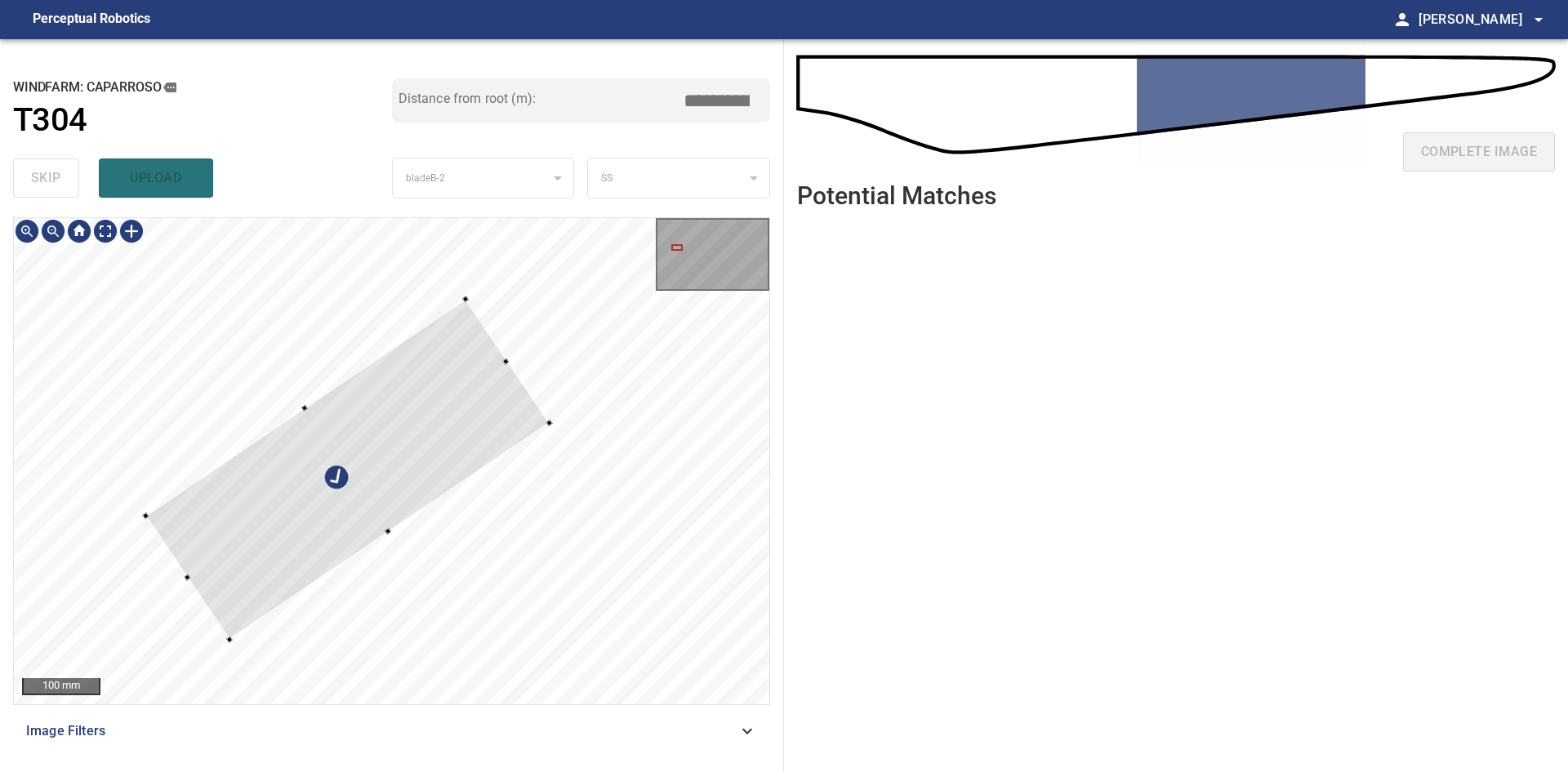
click at [545, 424] on div at bounding box center [348, 469] width 403 height 340
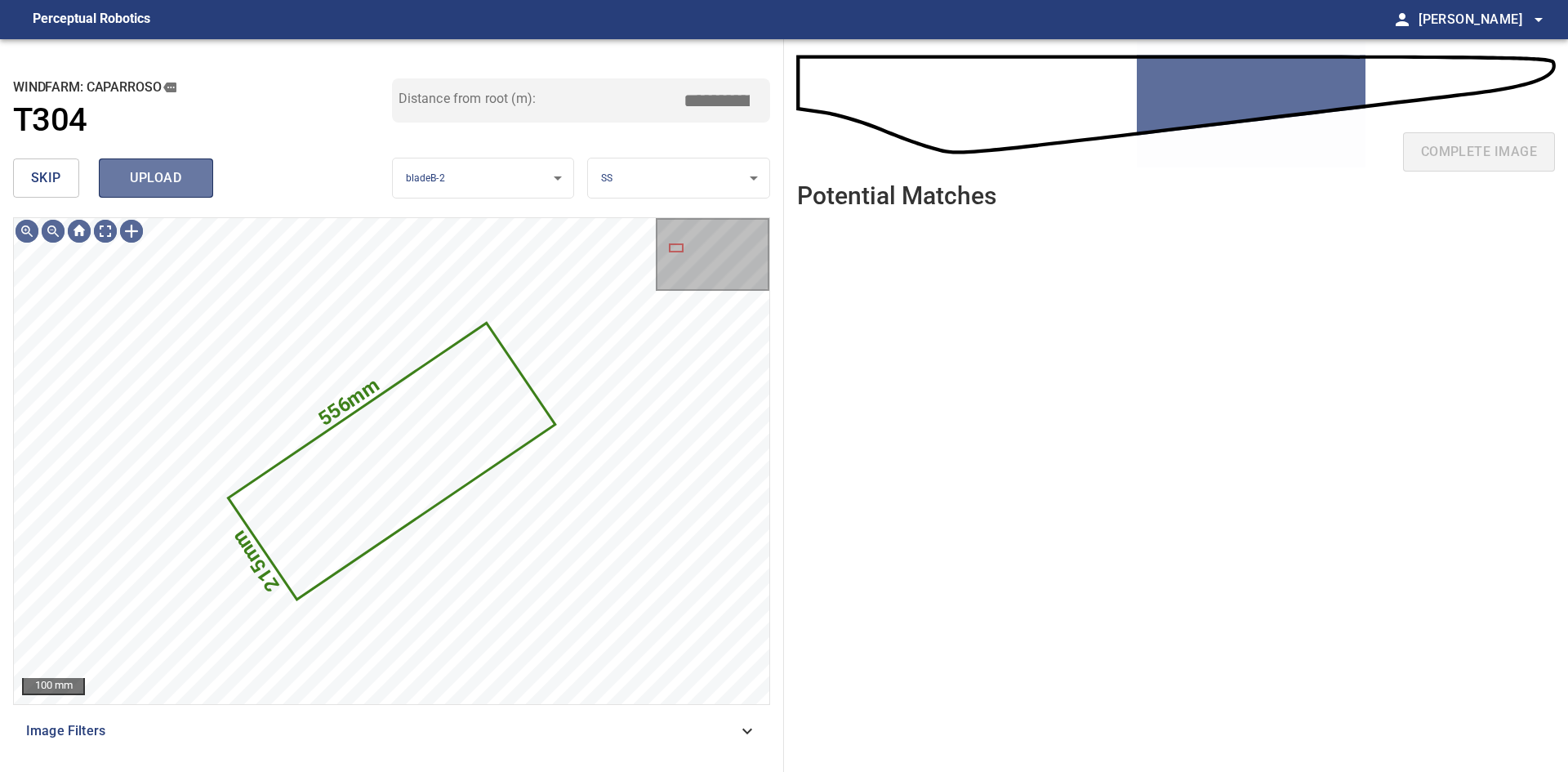
click at [144, 167] on span "upload" at bounding box center [155, 178] width 78 height 23
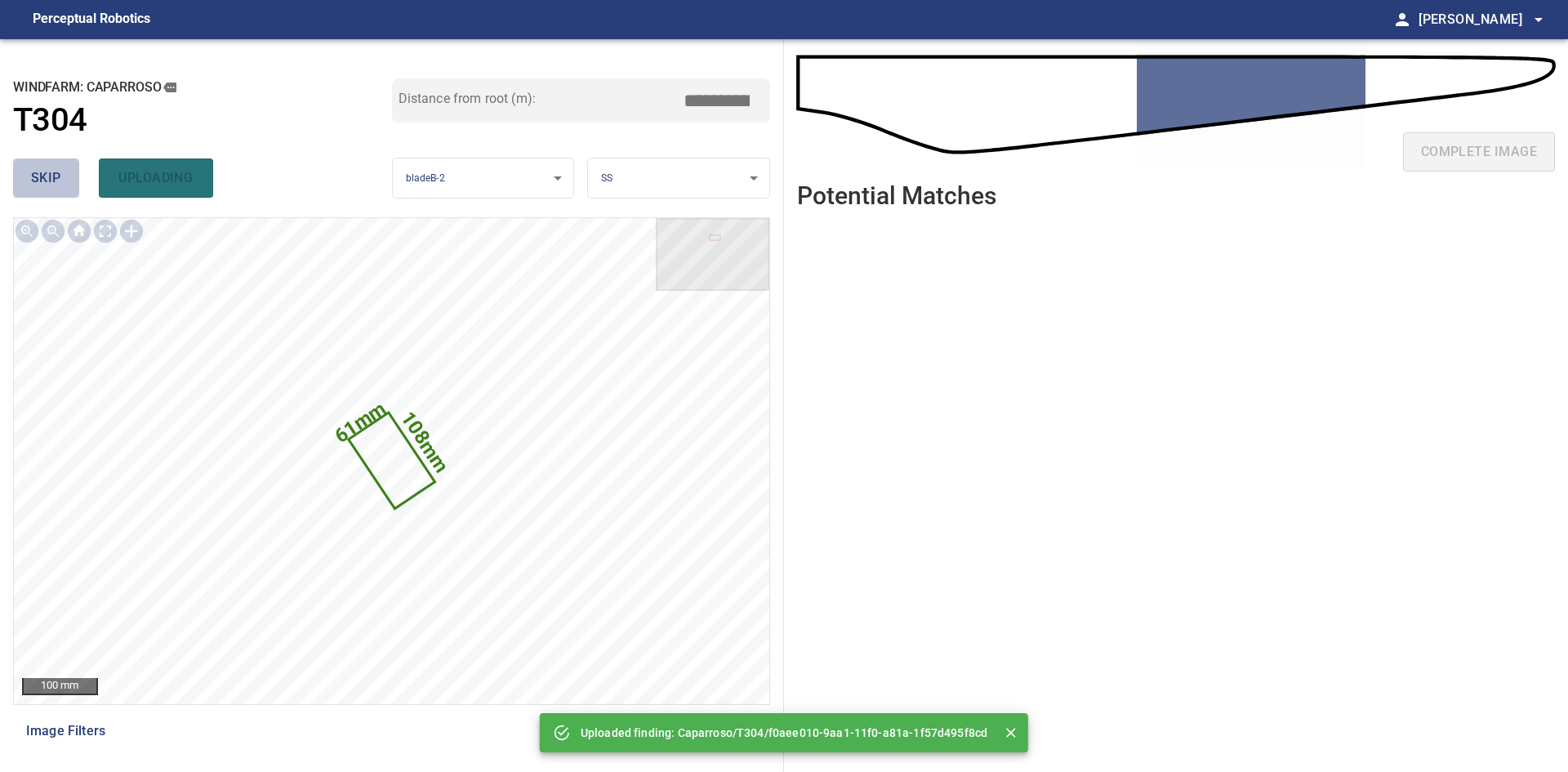
click at [54, 184] on span "skip" at bounding box center [46, 178] width 30 height 23
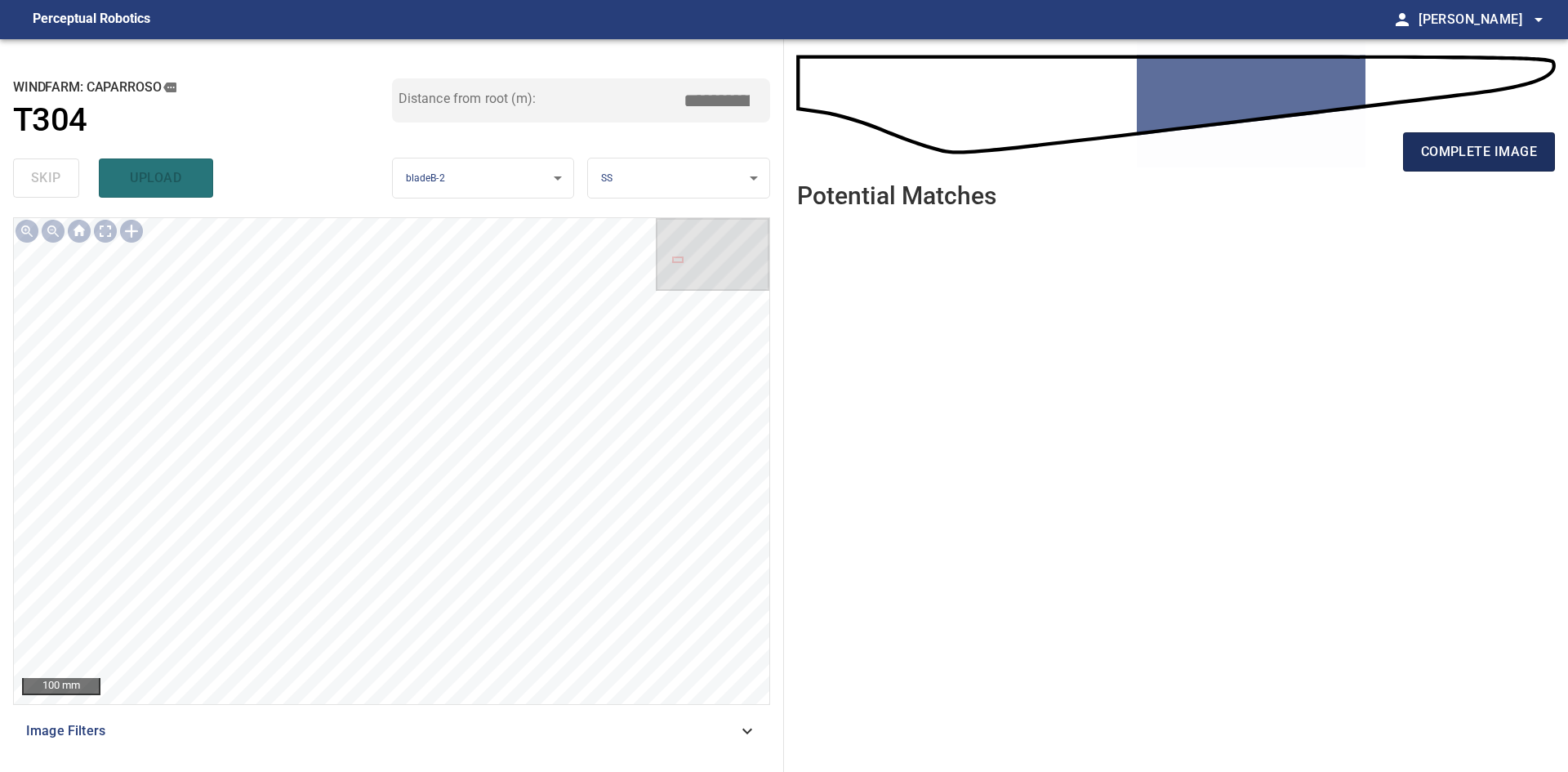
click at [823, 154] on span "complete image" at bounding box center [1479, 152] width 116 height 23
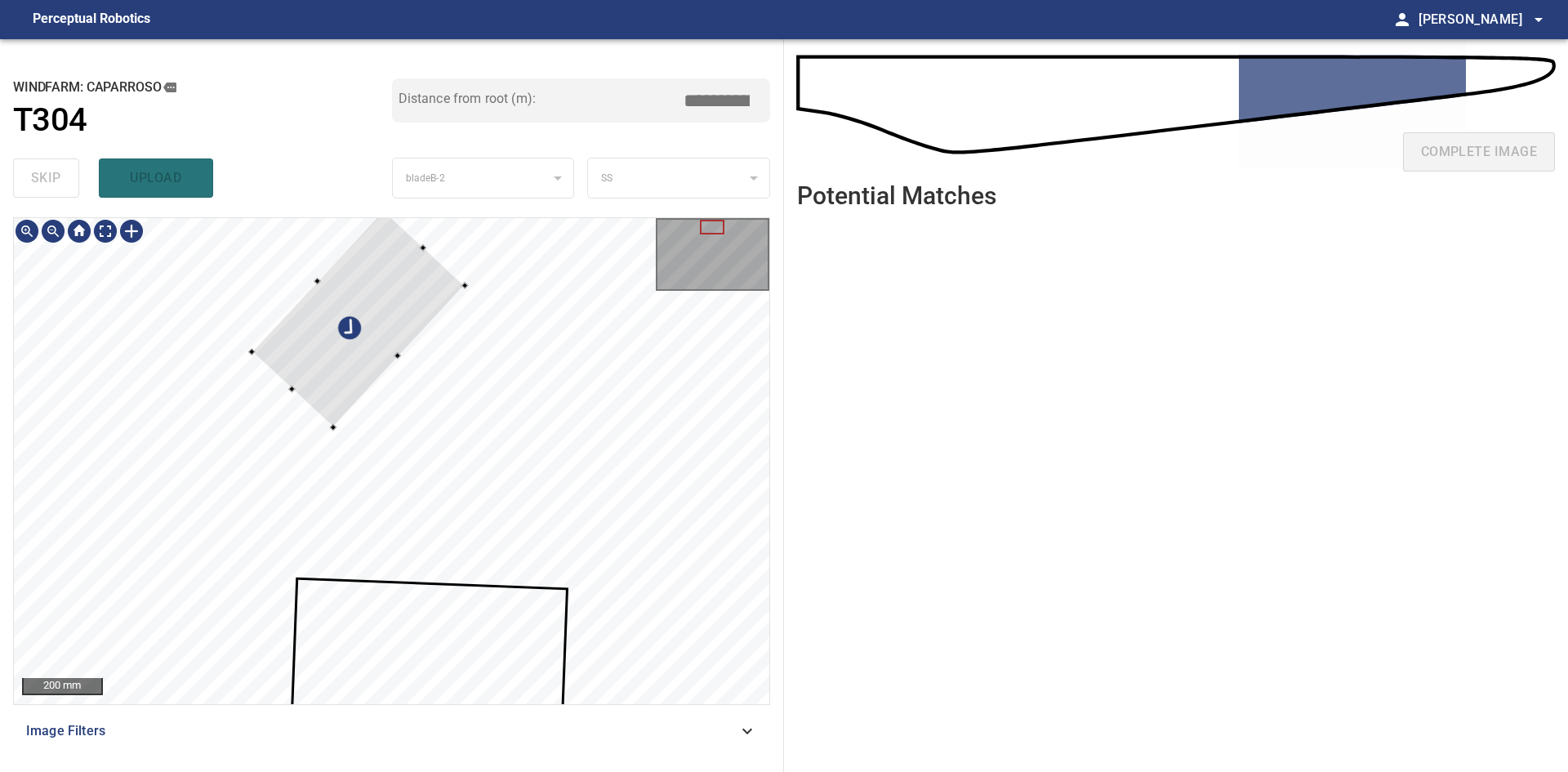
click at [402, 299] on div at bounding box center [358, 318] width 213 height 218
click at [413, 310] on div at bounding box center [360, 304] width 223 height 200
click at [457, 261] on div at bounding box center [391, 461] width 755 height 485
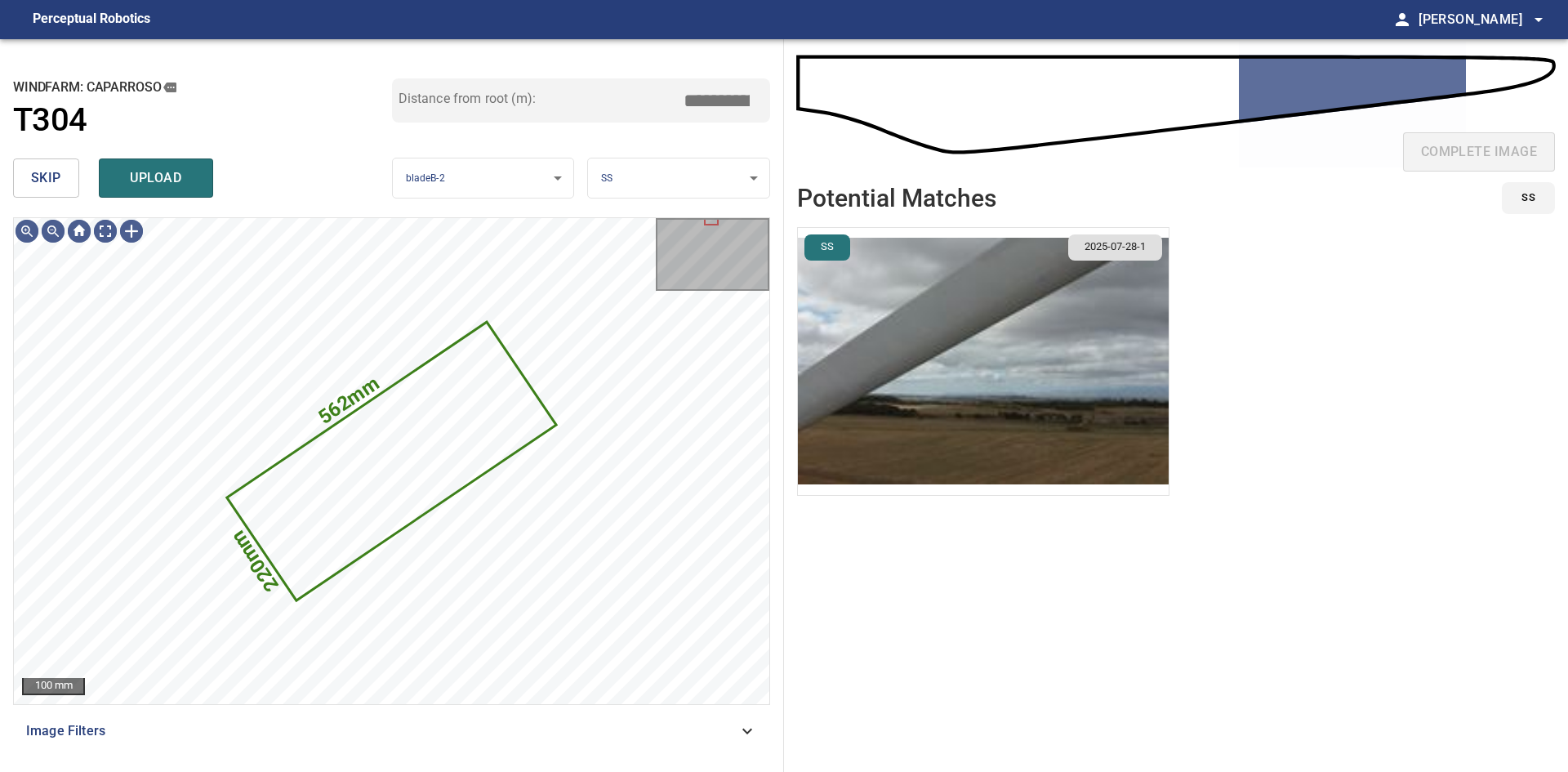
click at [823, 364] on img "button" at bounding box center [983, 361] width 371 height 267
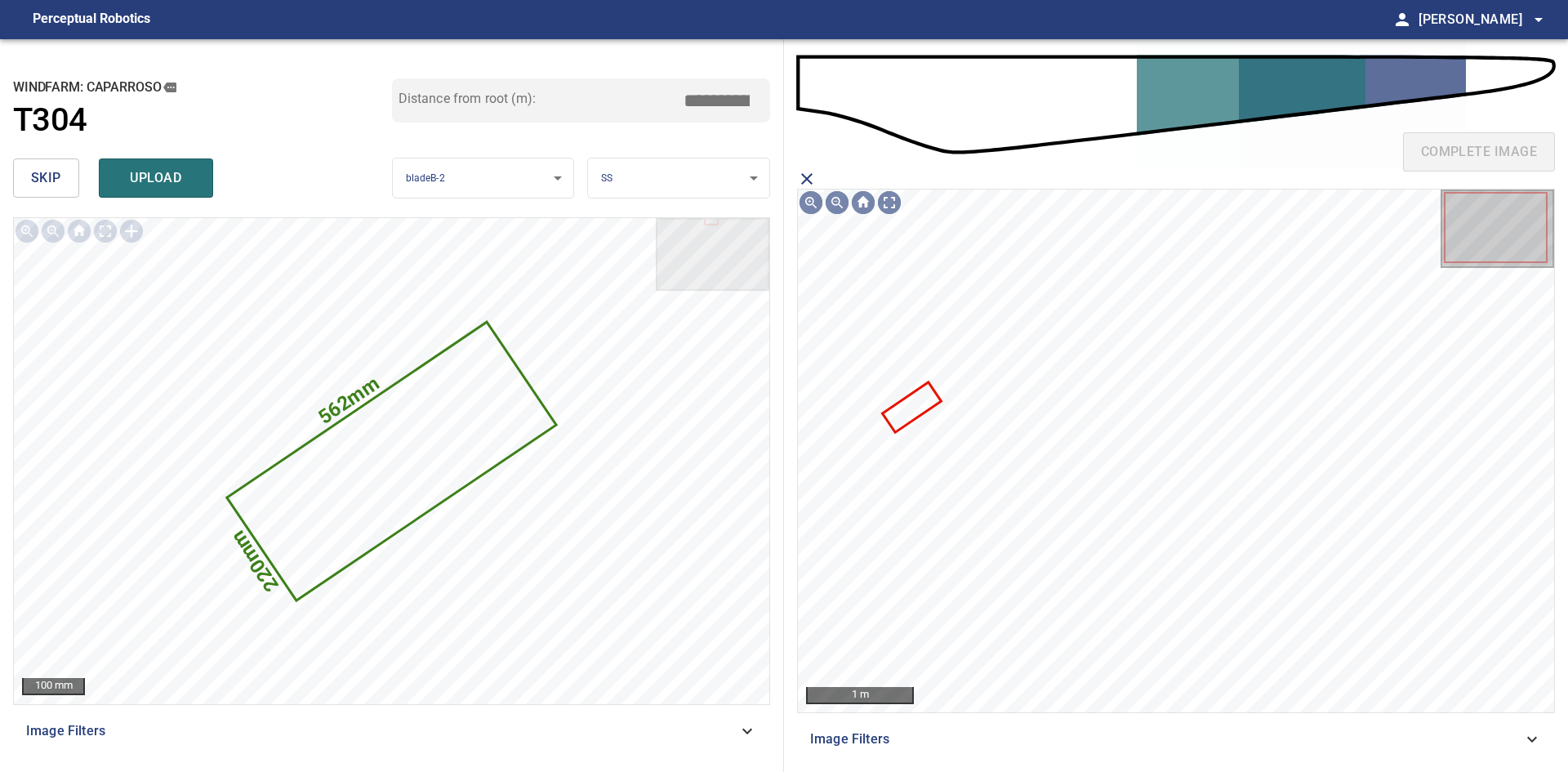
click at [823, 390] on icon at bounding box center [911, 407] width 55 height 46
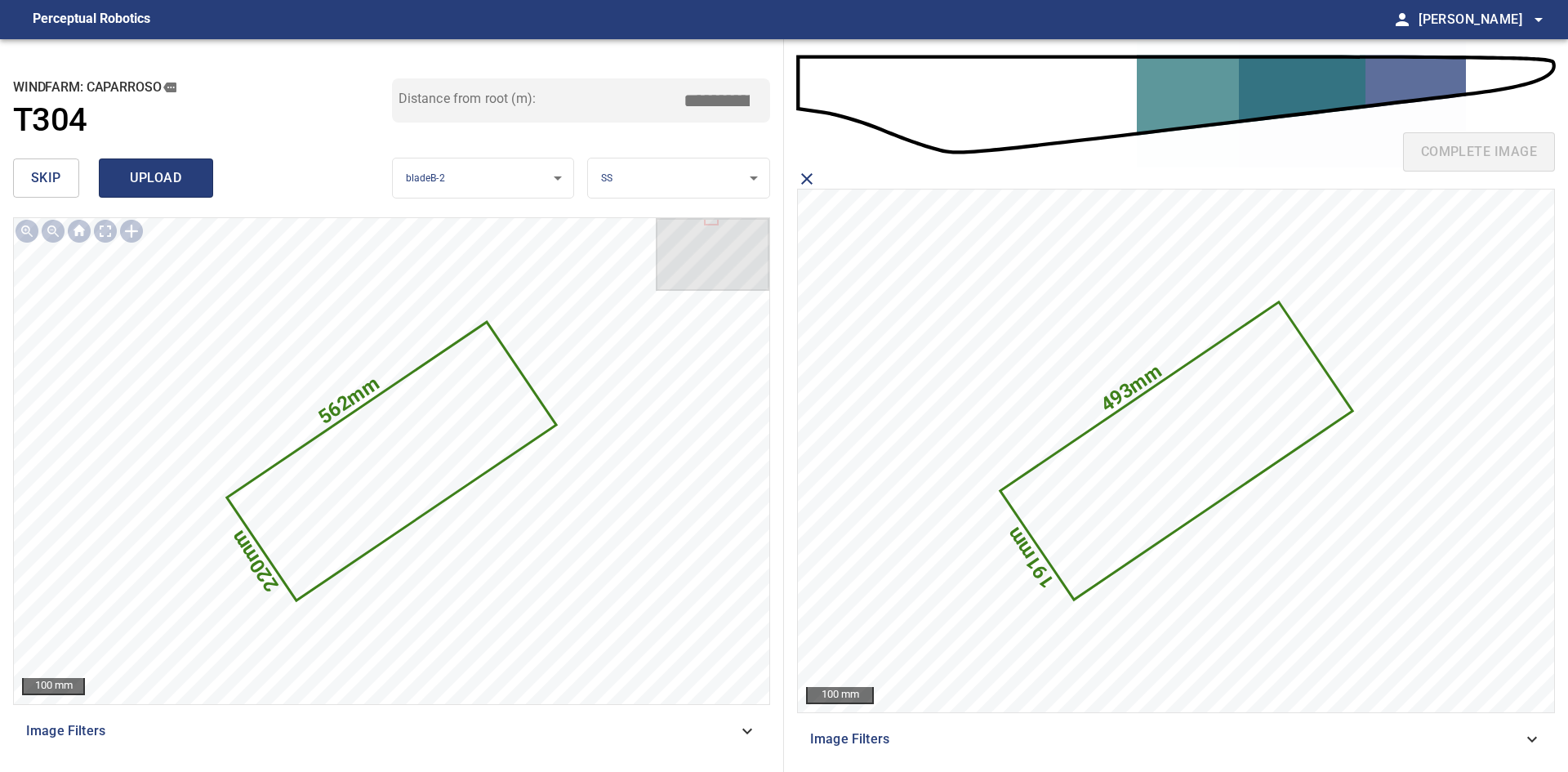
click at [143, 189] on span "upload" at bounding box center [155, 178] width 78 height 23
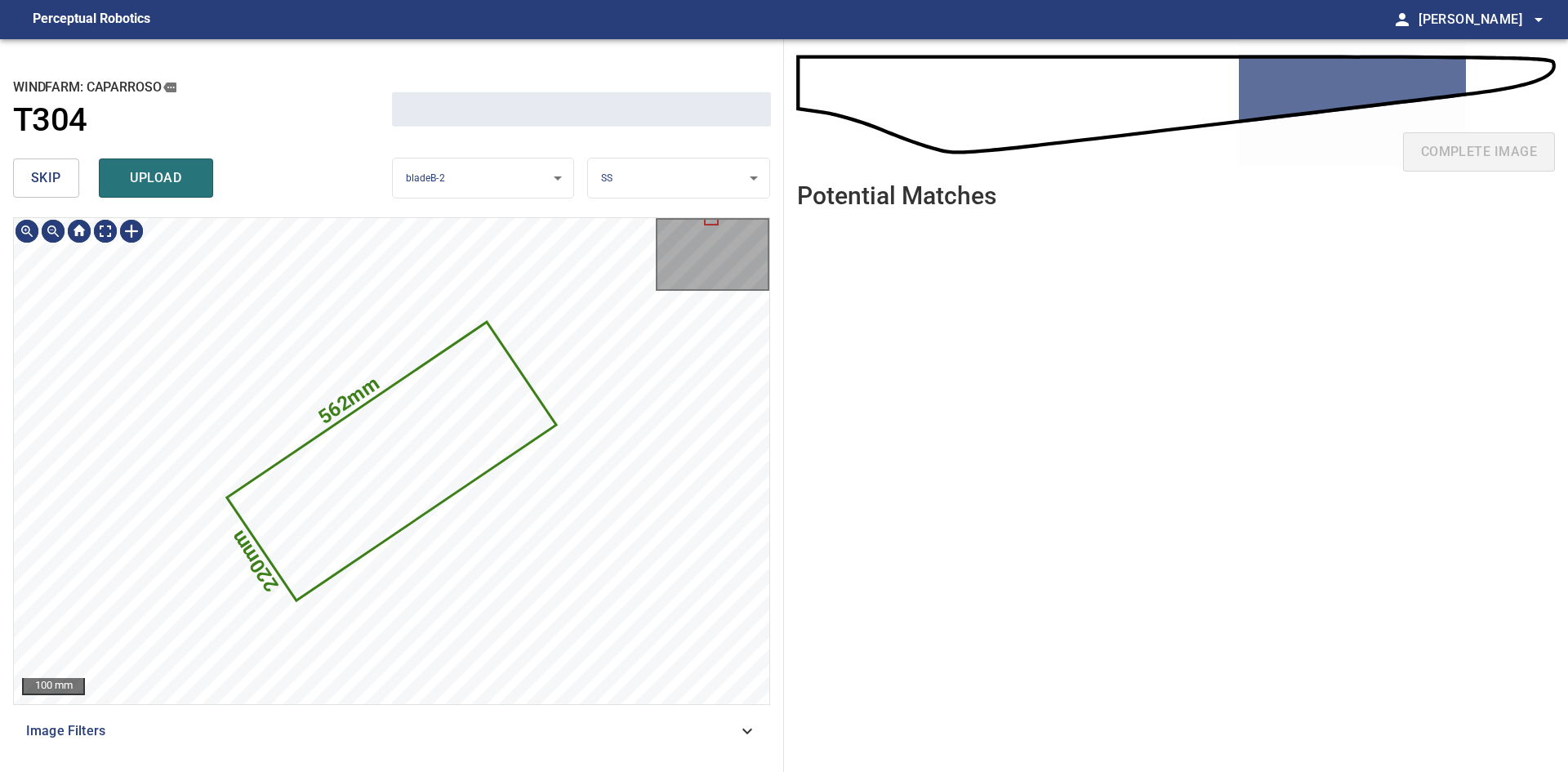
click at [368, 460] on icon at bounding box center [392, 461] width 326 height 275
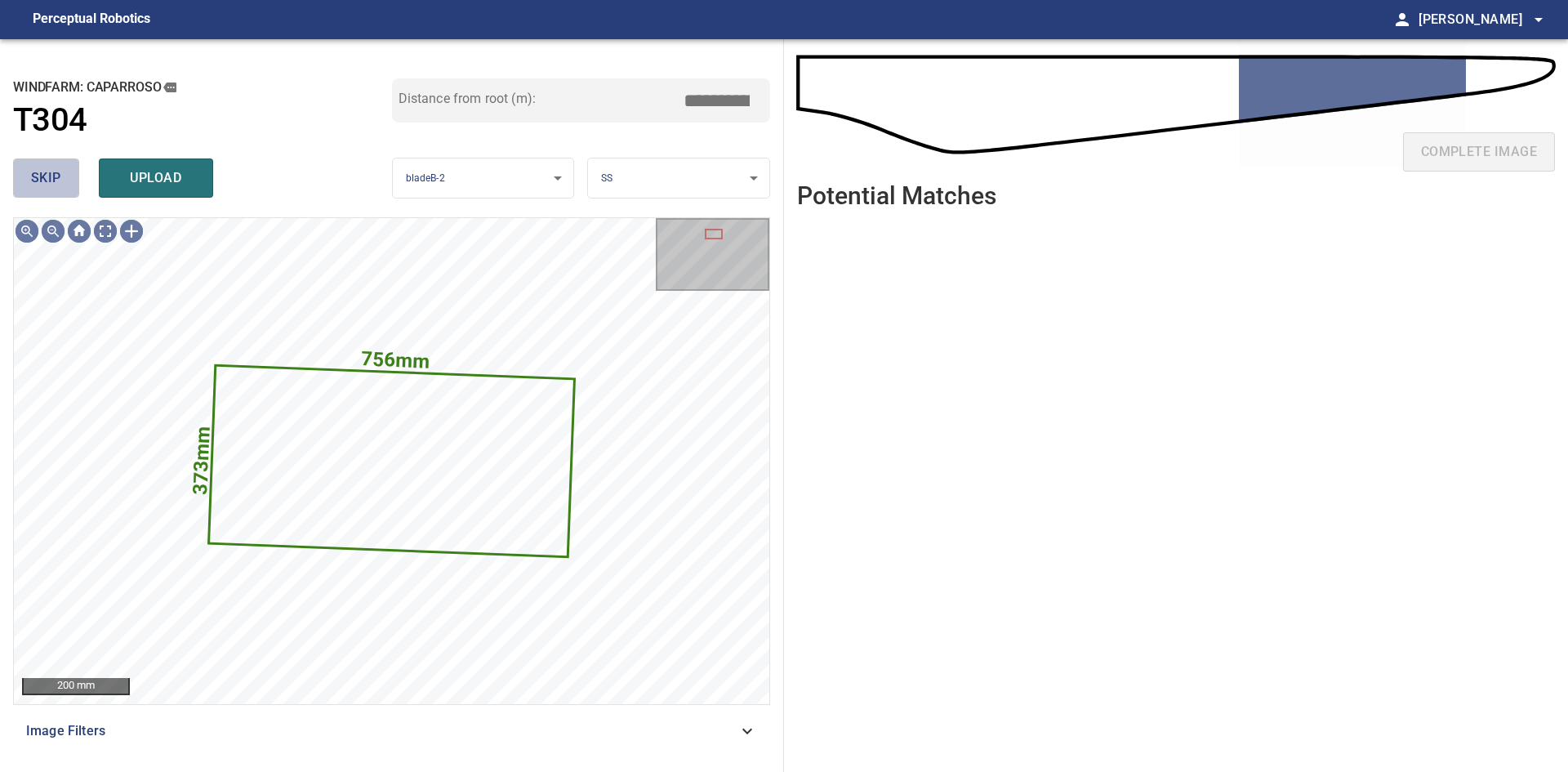
click at [52, 189] on span "skip" at bounding box center [46, 178] width 30 height 23
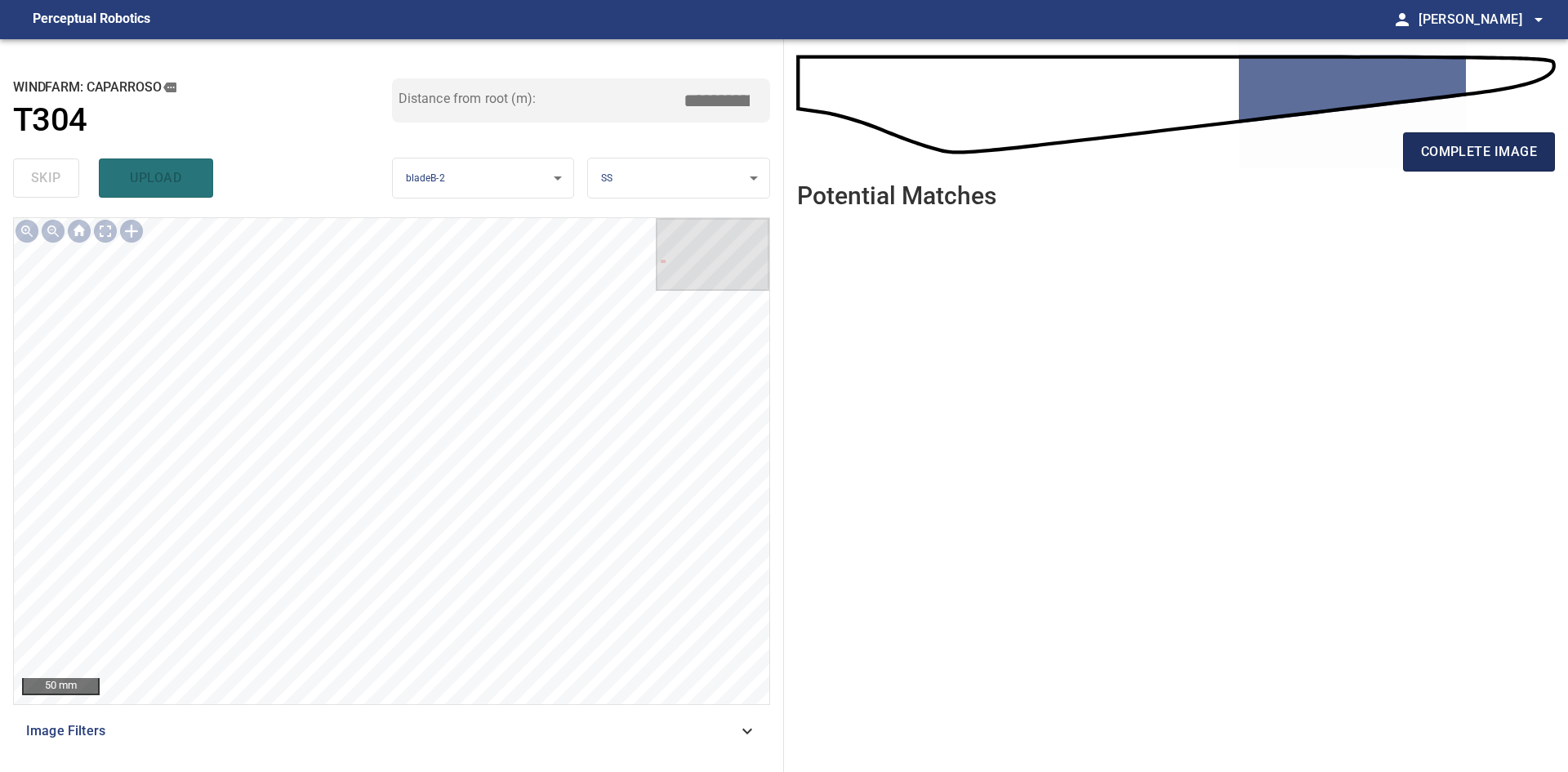
click at [823, 164] on button "complete image" at bounding box center [1479, 152] width 152 height 39
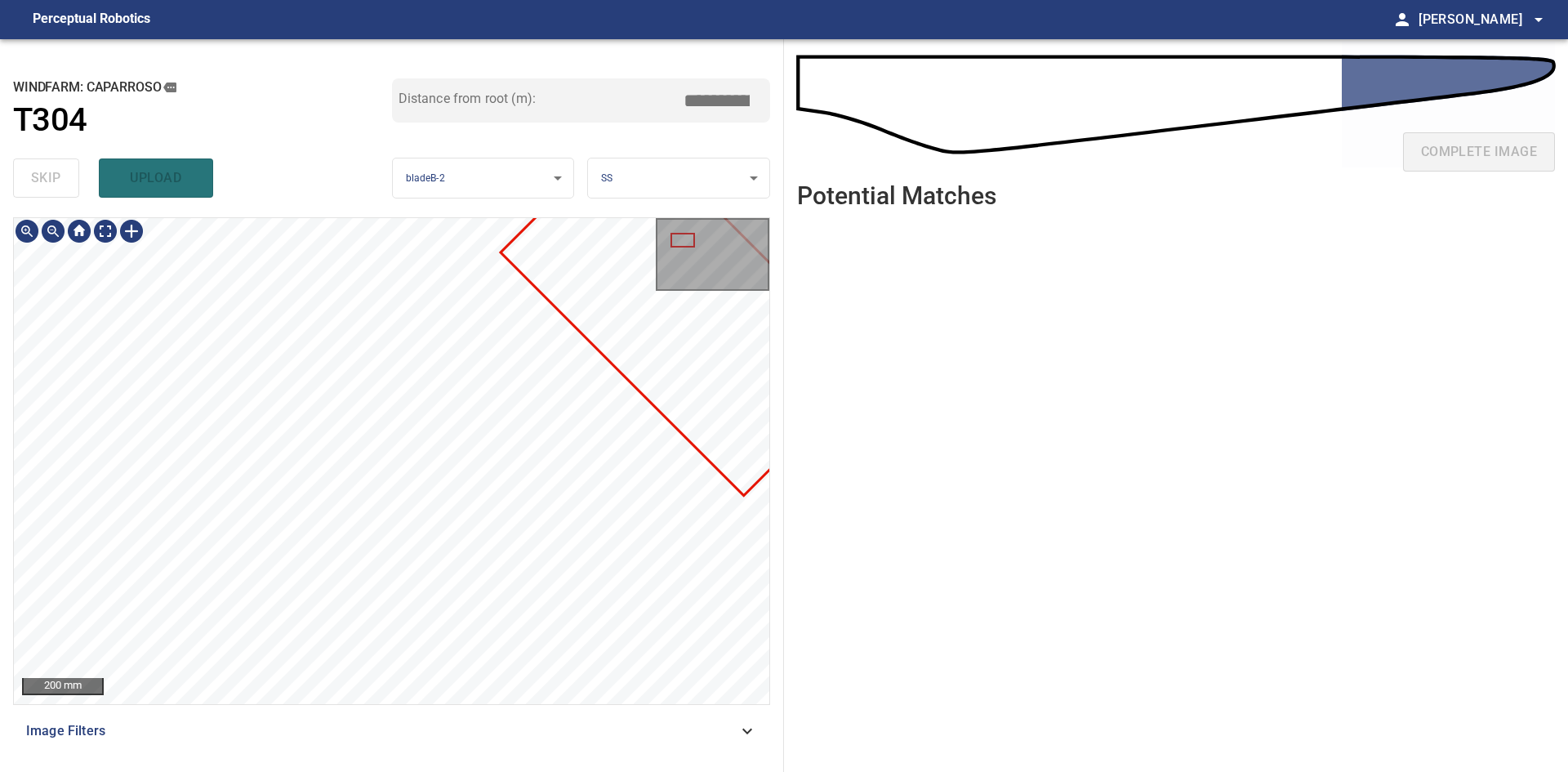
click at [626, 361] on div at bounding box center [391, 461] width 755 height 485
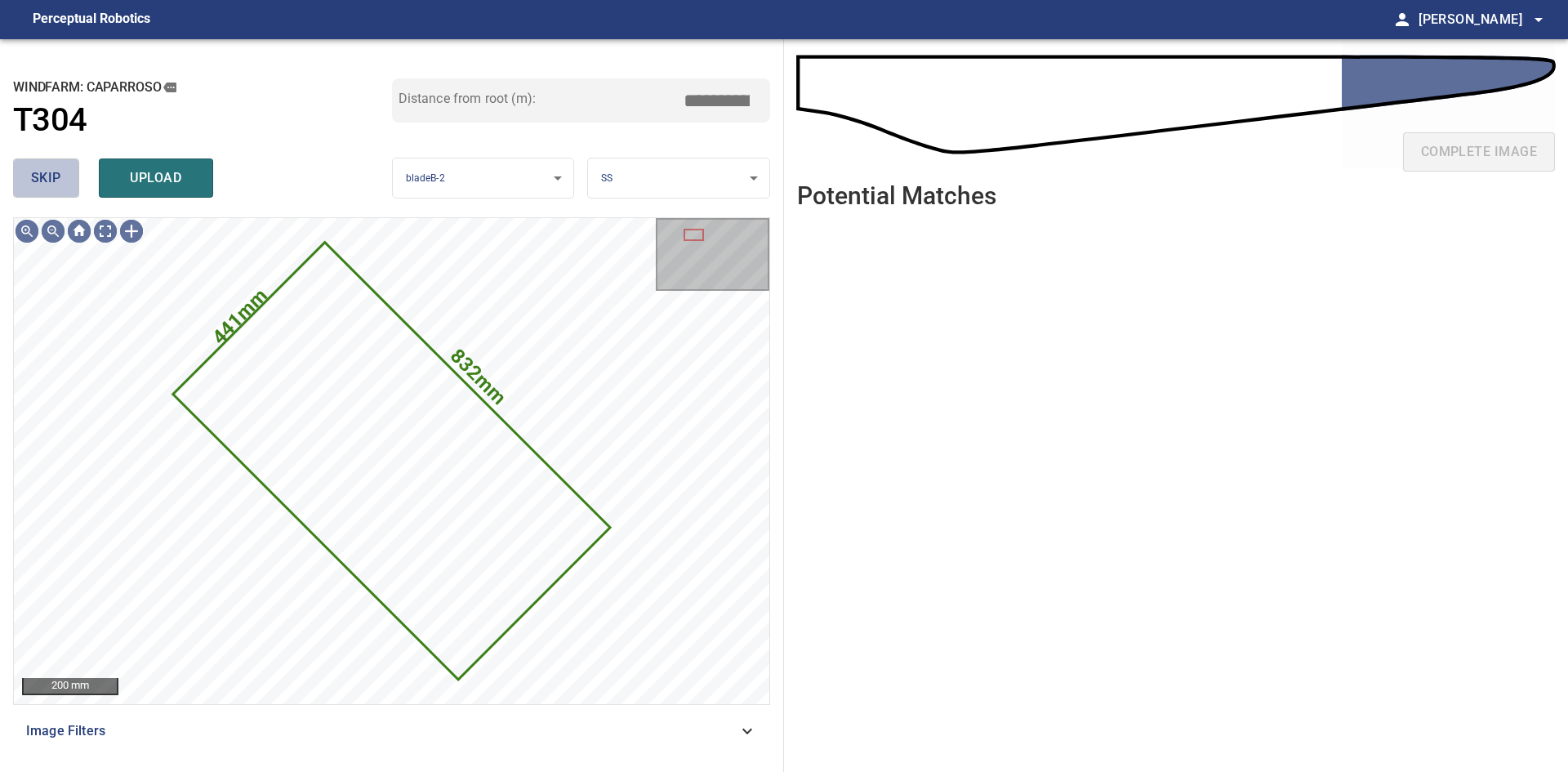
click at [36, 175] on span "skip" at bounding box center [46, 178] width 30 height 23
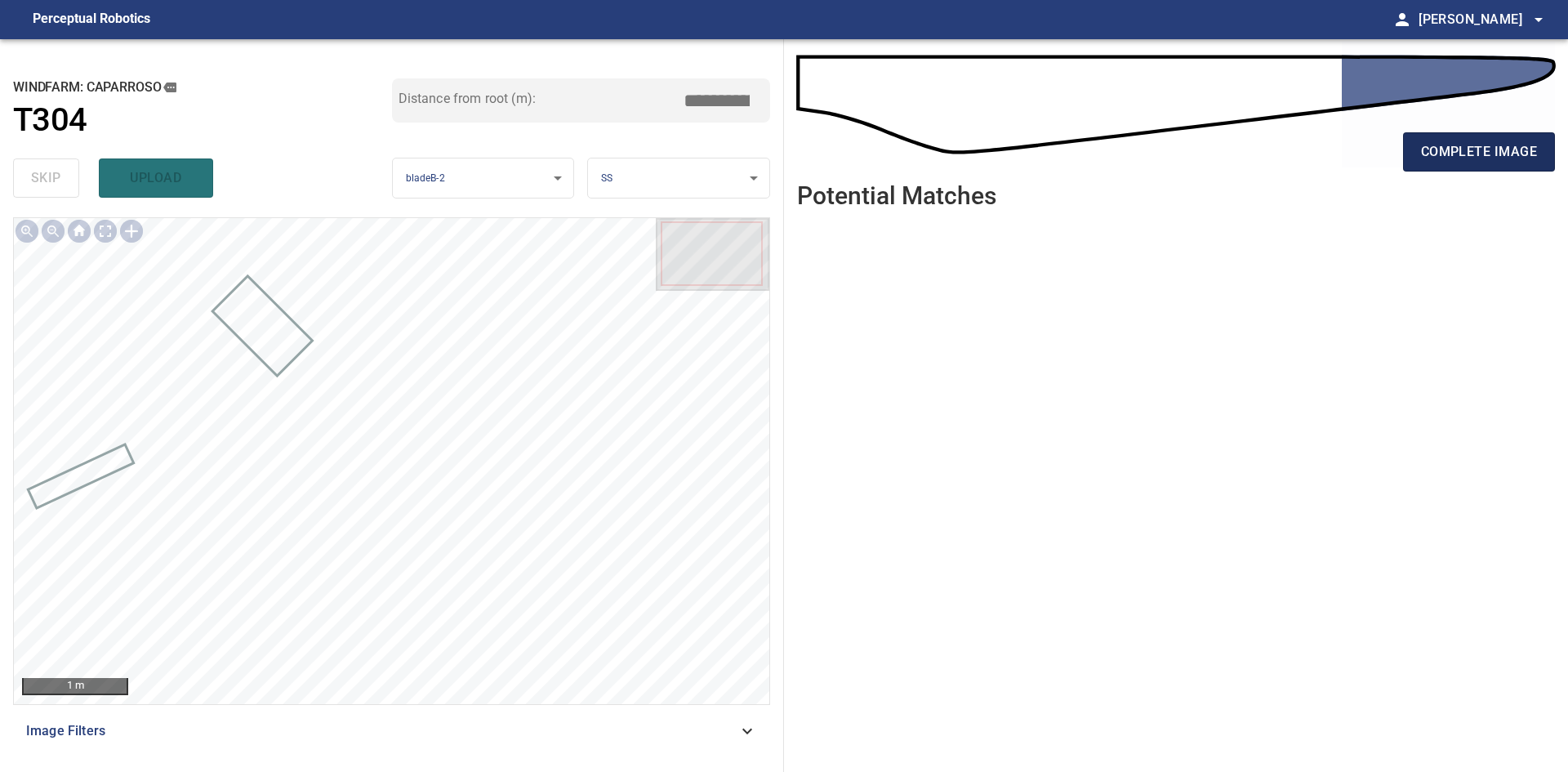
click at [823, 157] on button "complete image" at bounding box center [1479, 152] width 152 height 39
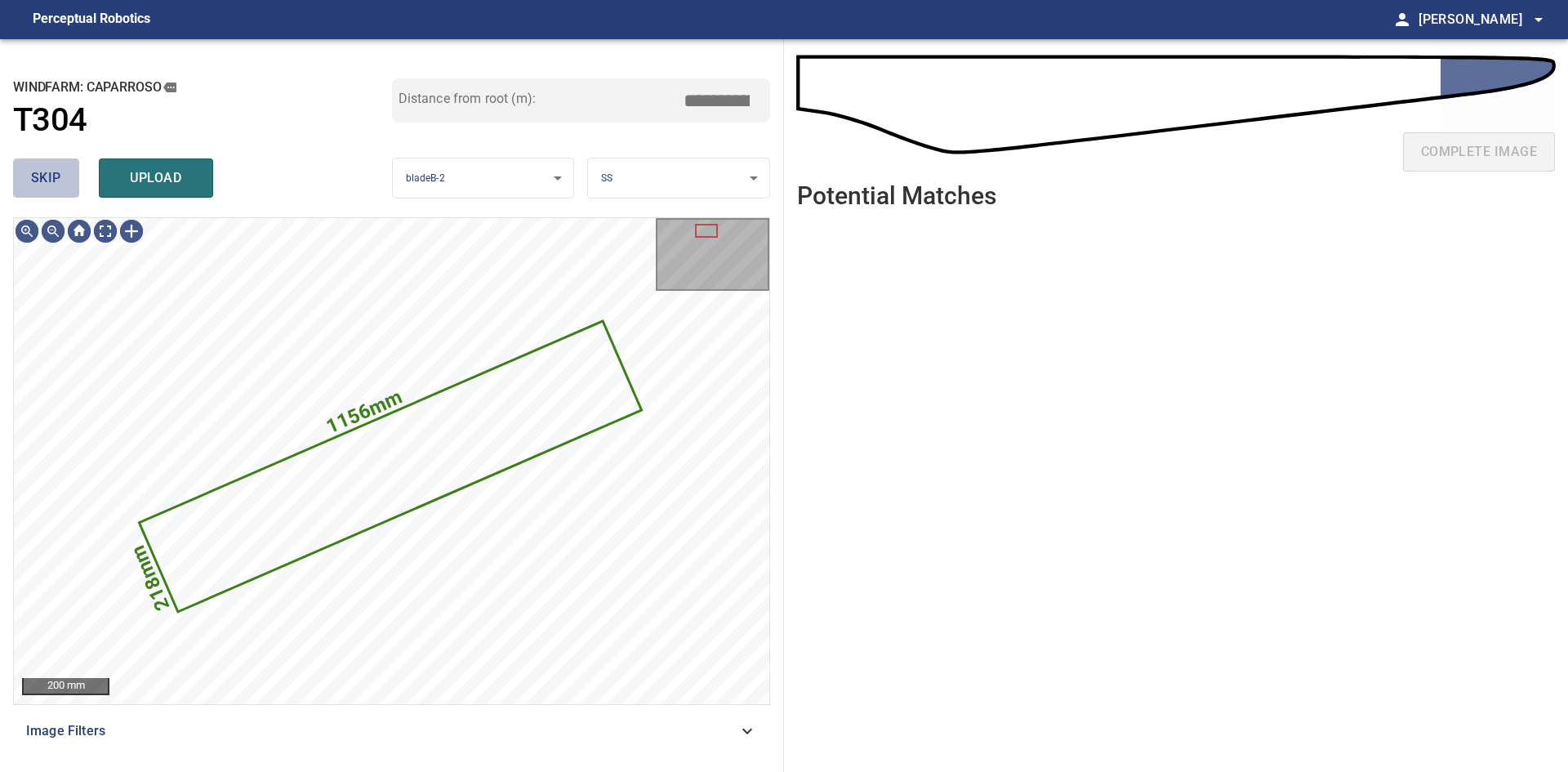
click at [53, 175] on span "skip" at bounding box center [46, 178] width 30 height 23
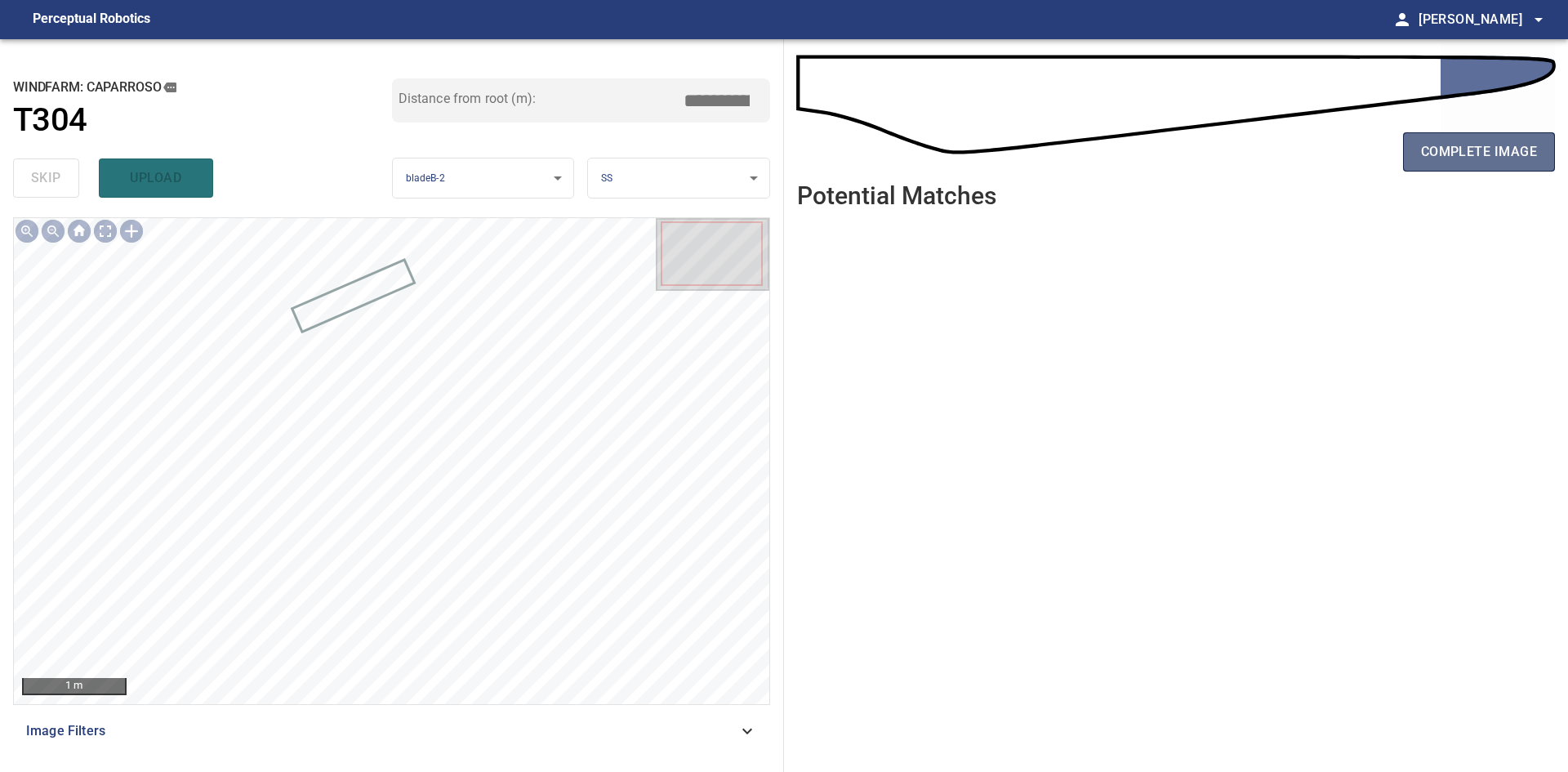
click at [823, 137] on button "complete image" at bounding box center [1479, 152] width 152 height 39
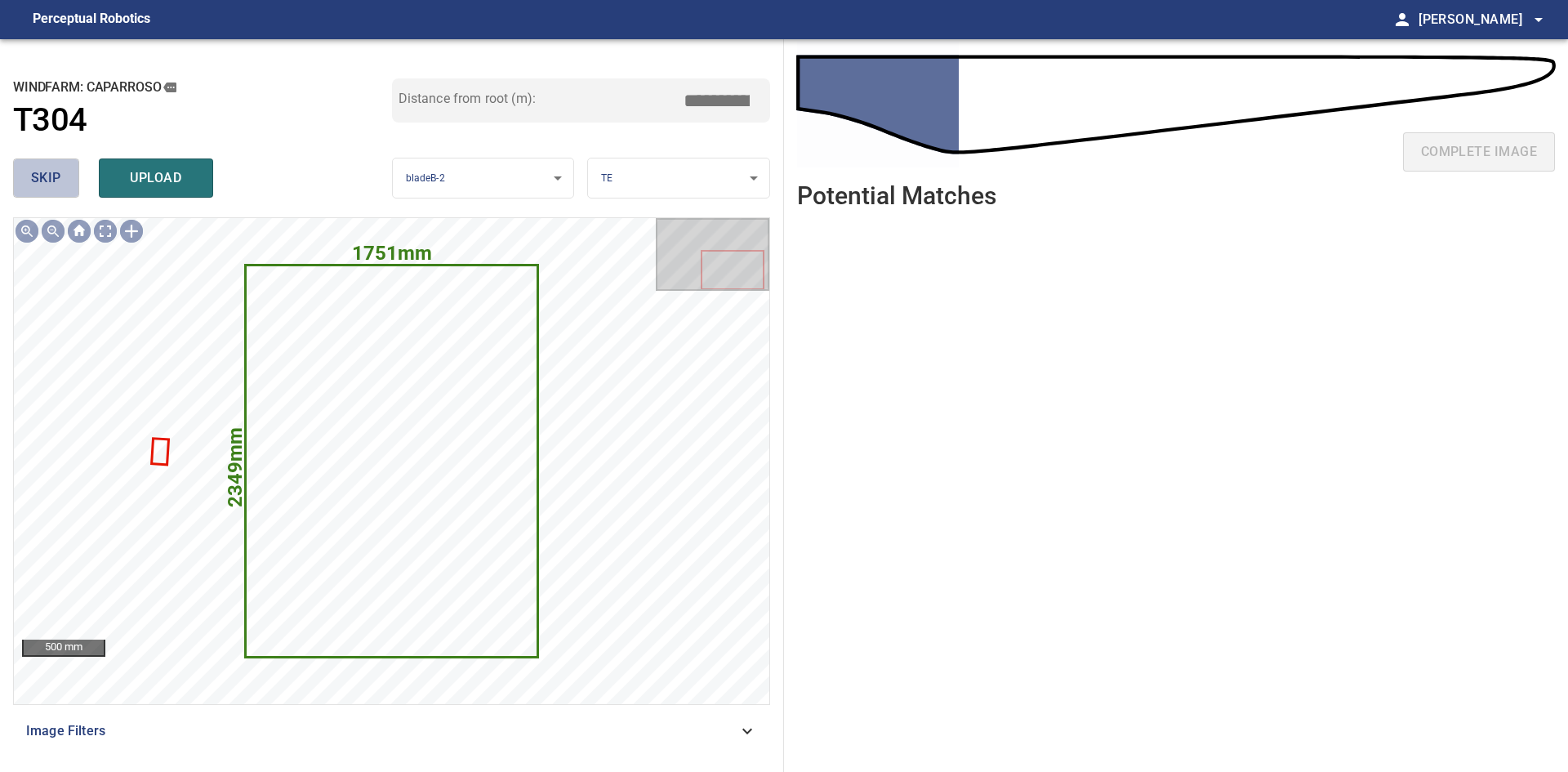
click at [30, 166] on button "skip" at bounding box center [46, 178] width 66 height 39
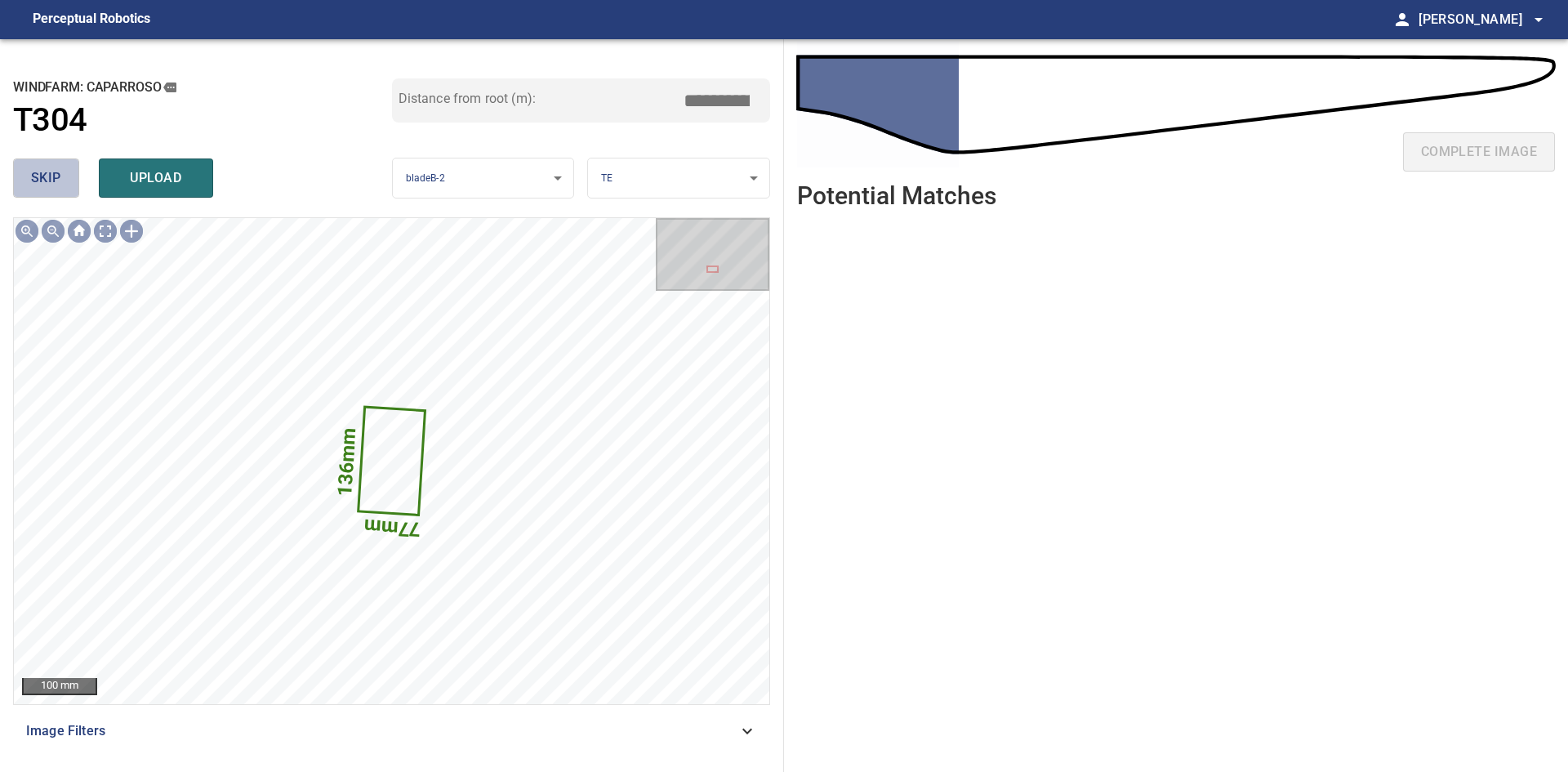
click at [30, 166] on button "skip" at bounding box center [46, 178] width 66 height 39
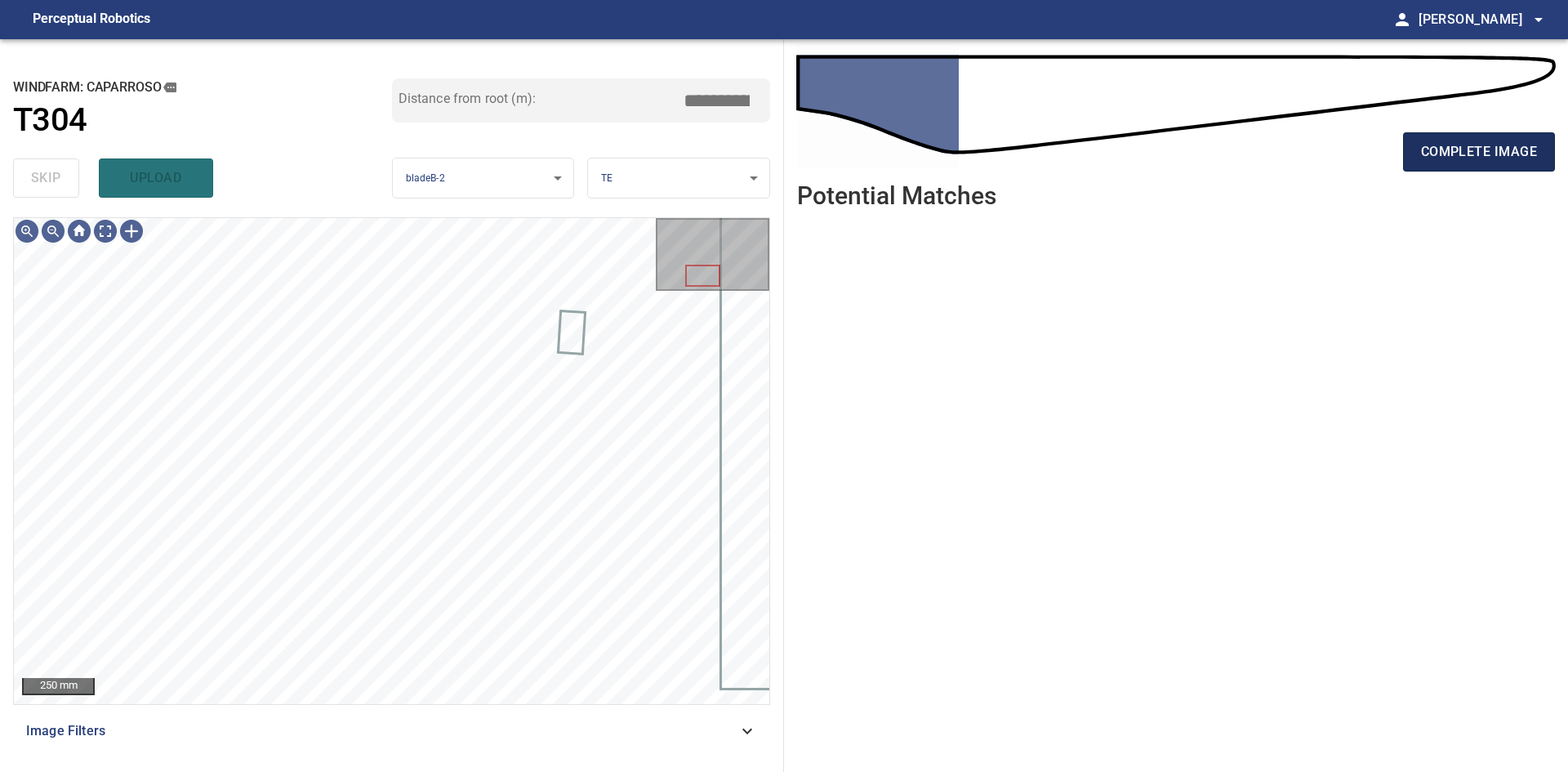
click at [823, 161] on span "complete image" at bounding box center [1479, 152] width 116 height 23
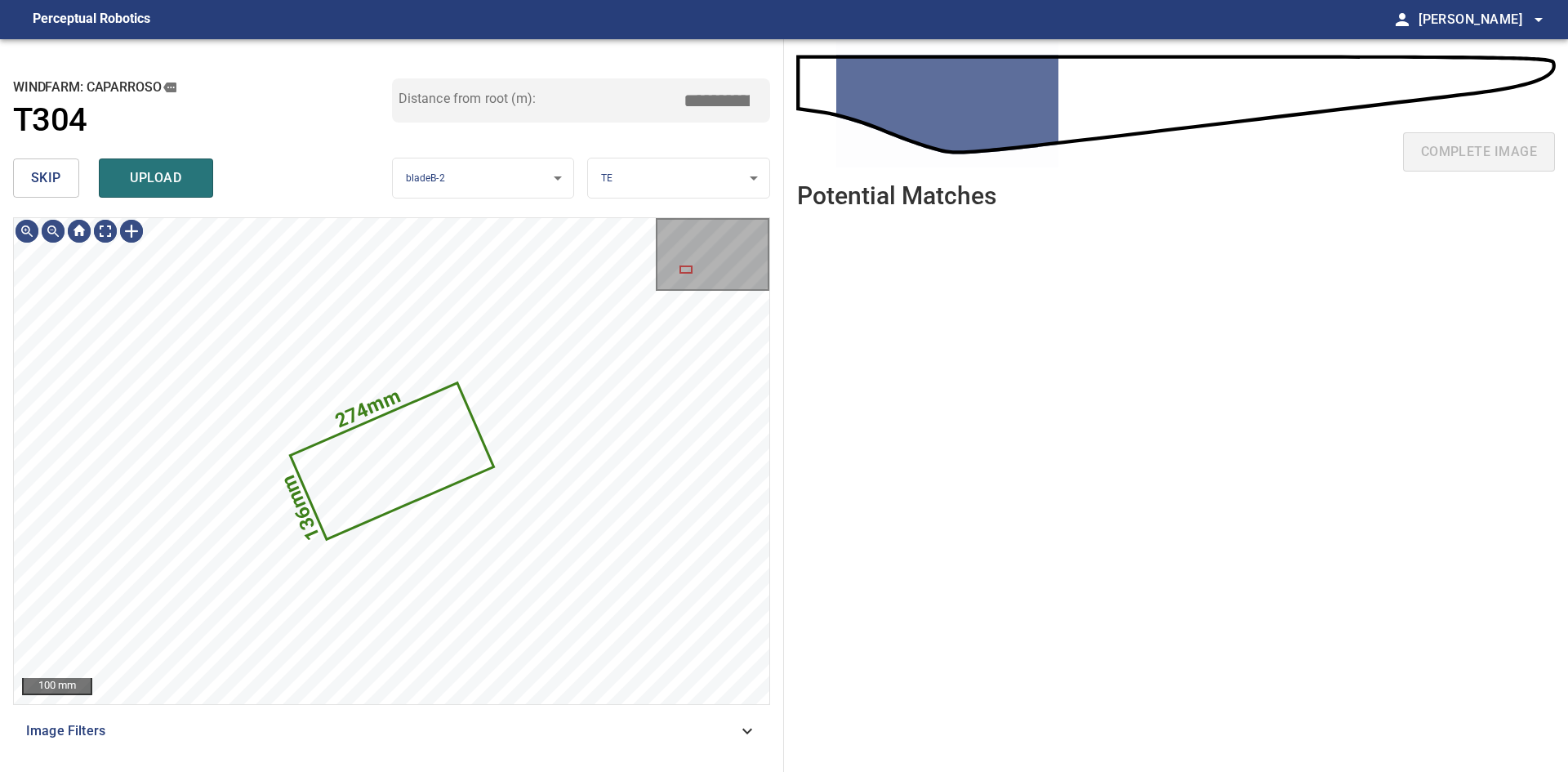
click at [27, 174] on button "skip" at bounding box center [46, 178] width 66 height 39
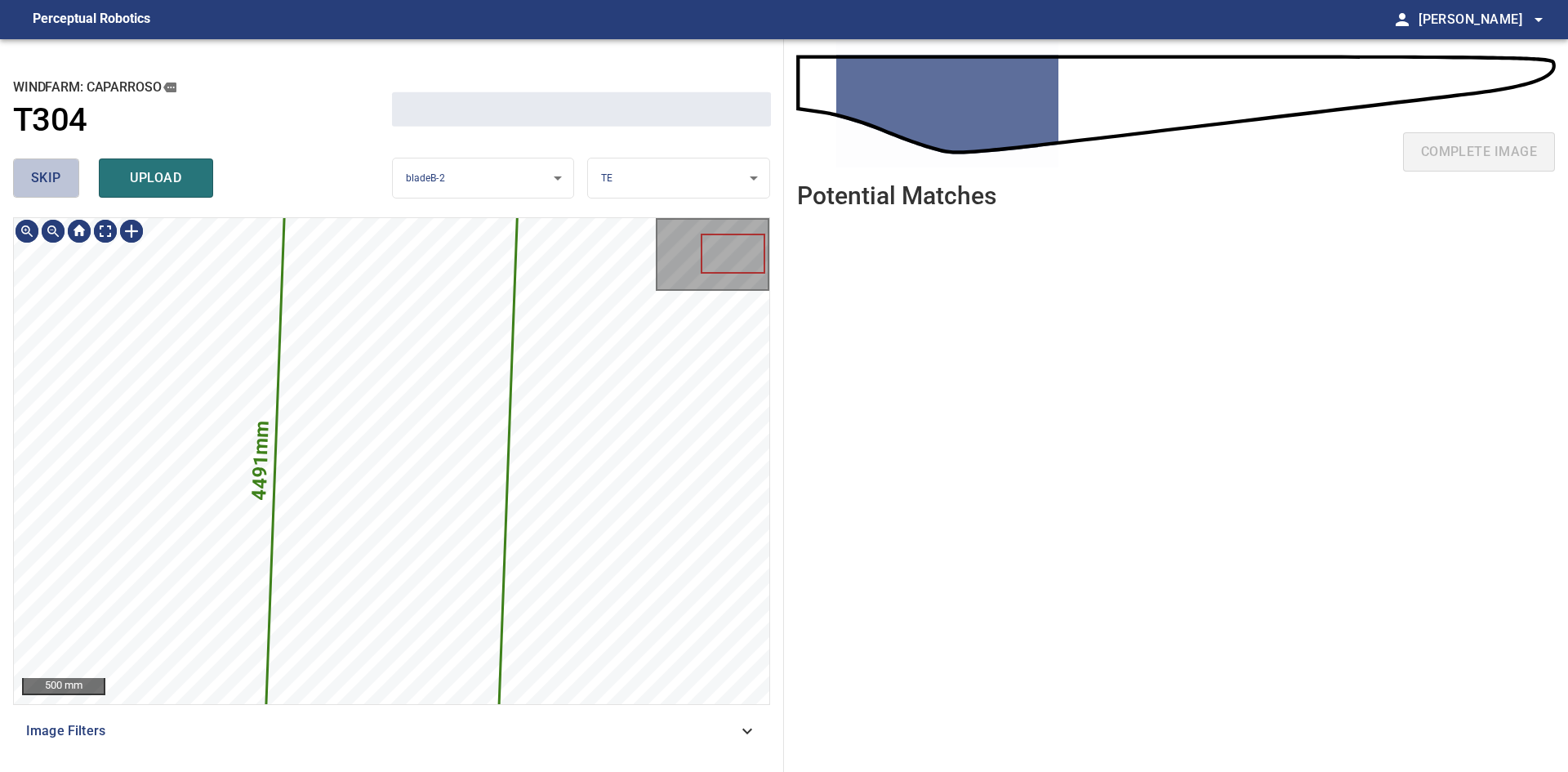
click at [27, 174] on button "skip" at bounding box center [46, 178] width 66 height 39
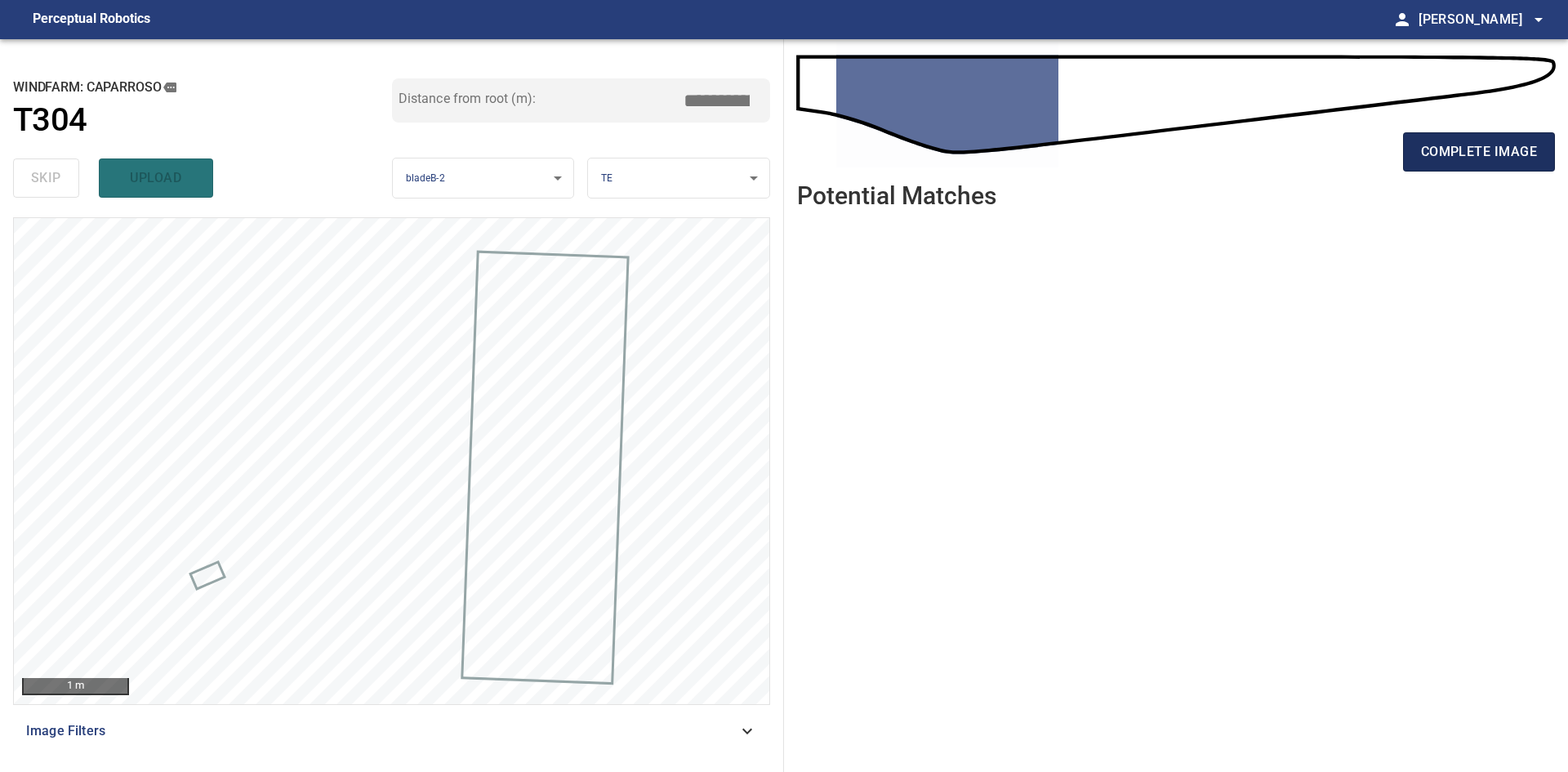
click at [823, 157] on span "complete image" at bounding box center [1479, 152] width 116 height 23
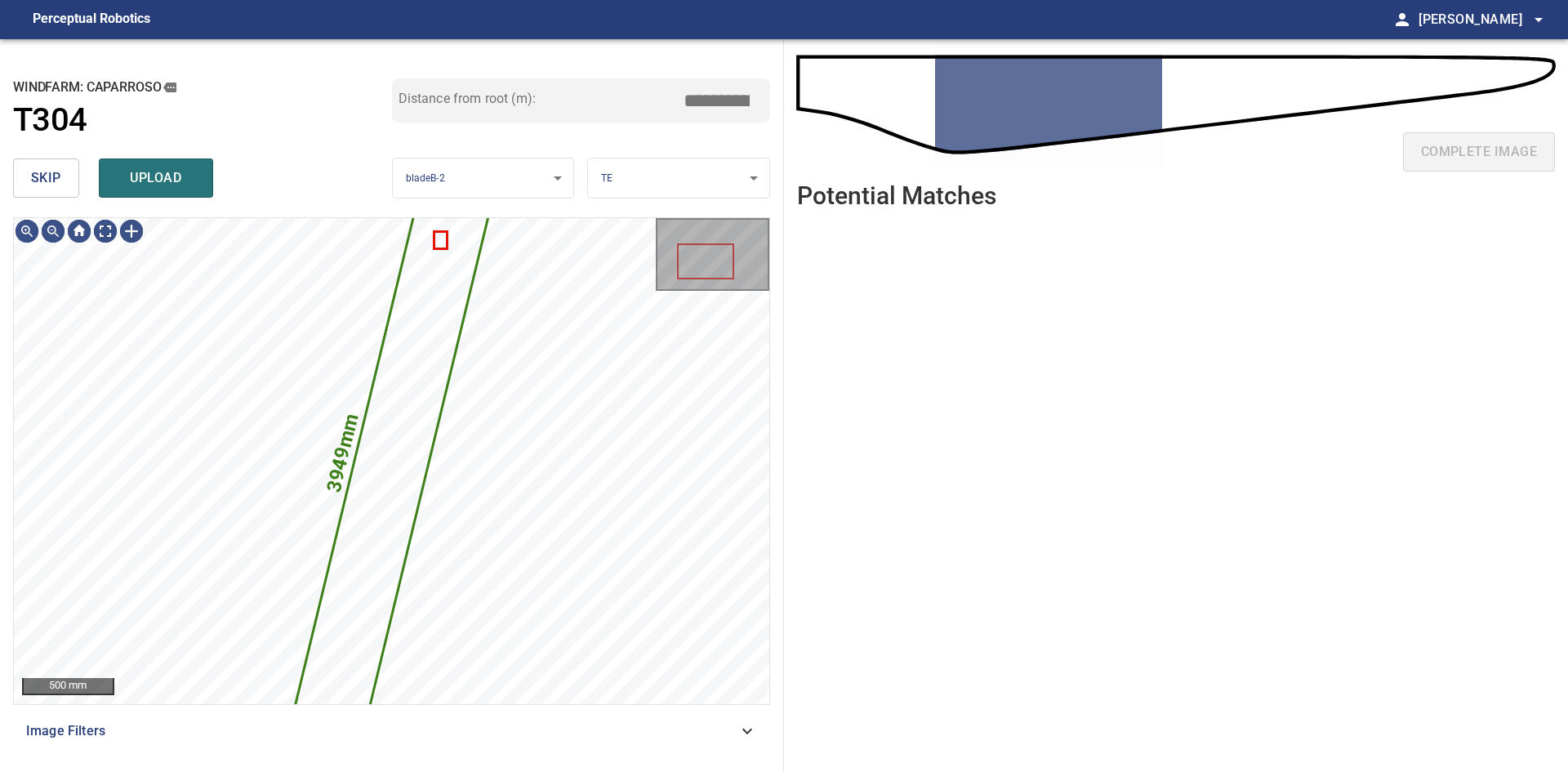
click at [56, 190] on button "skip" at bounding box center [46, 178] width 66 height 39
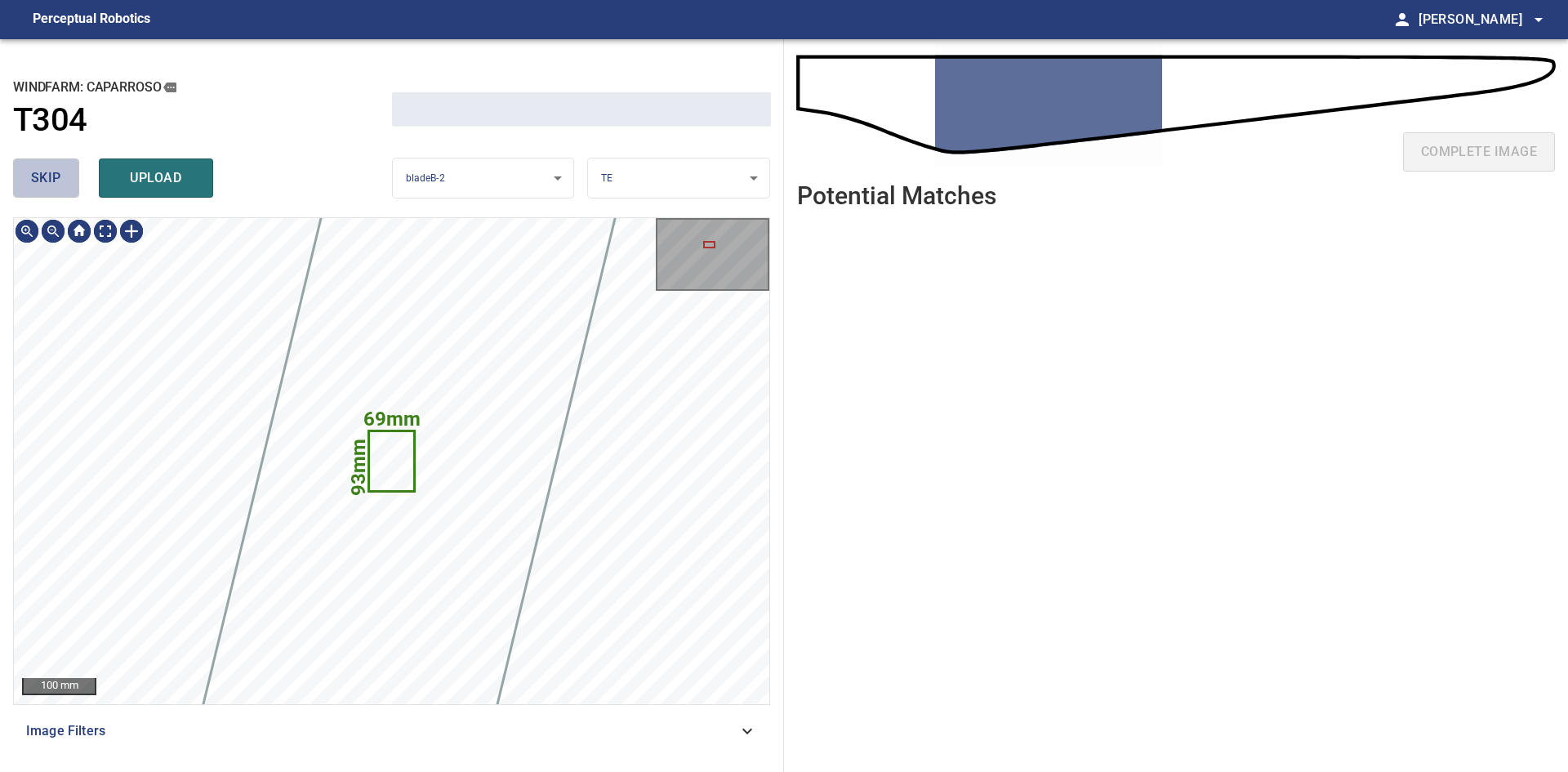
click at [56, 190] on button "skip" at bounding box center [46, 178] width 66 height 39
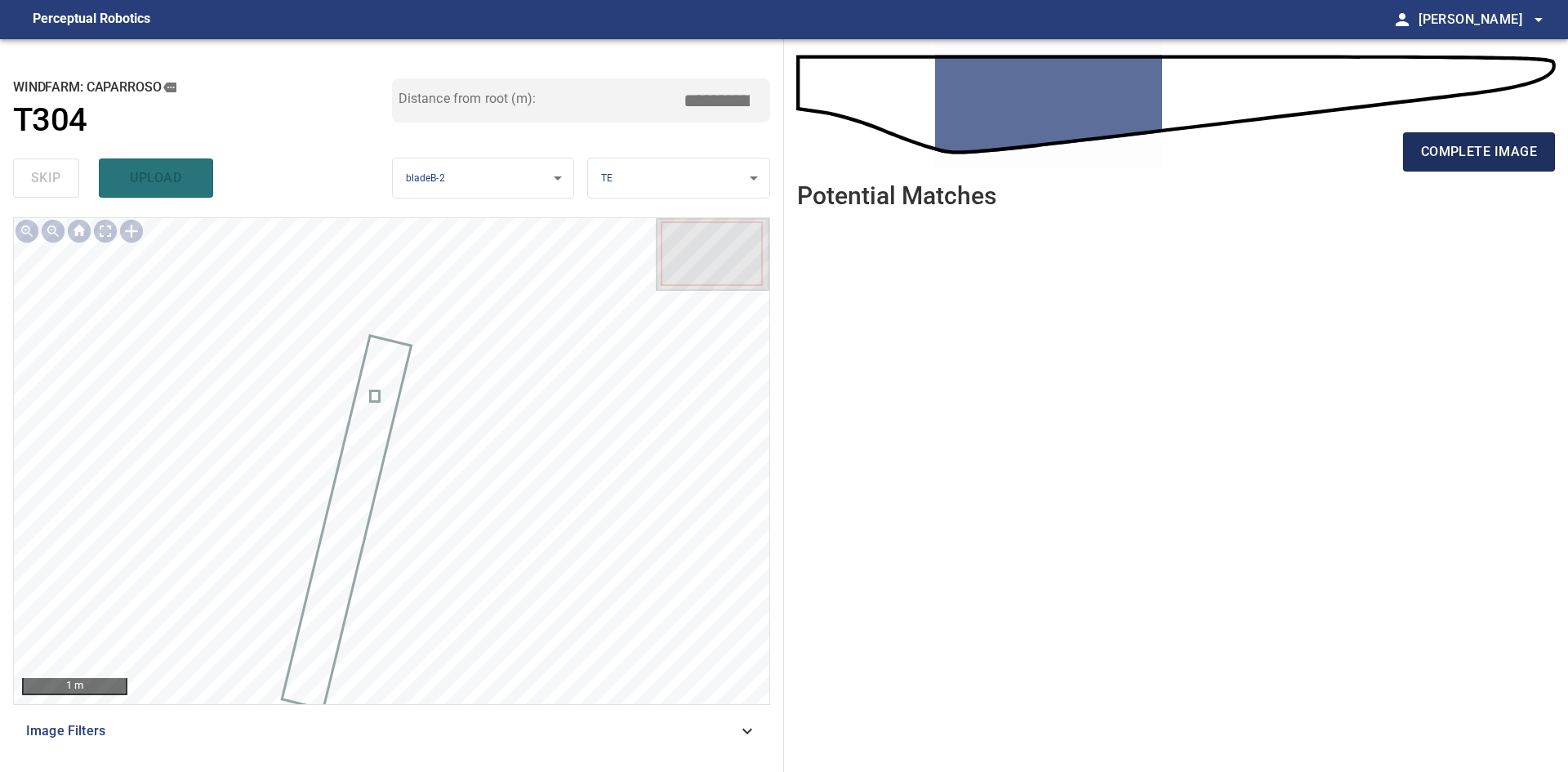
click at [1536, 154] on span "complete image" at bounding box center [1479, 152] width 116 height 23
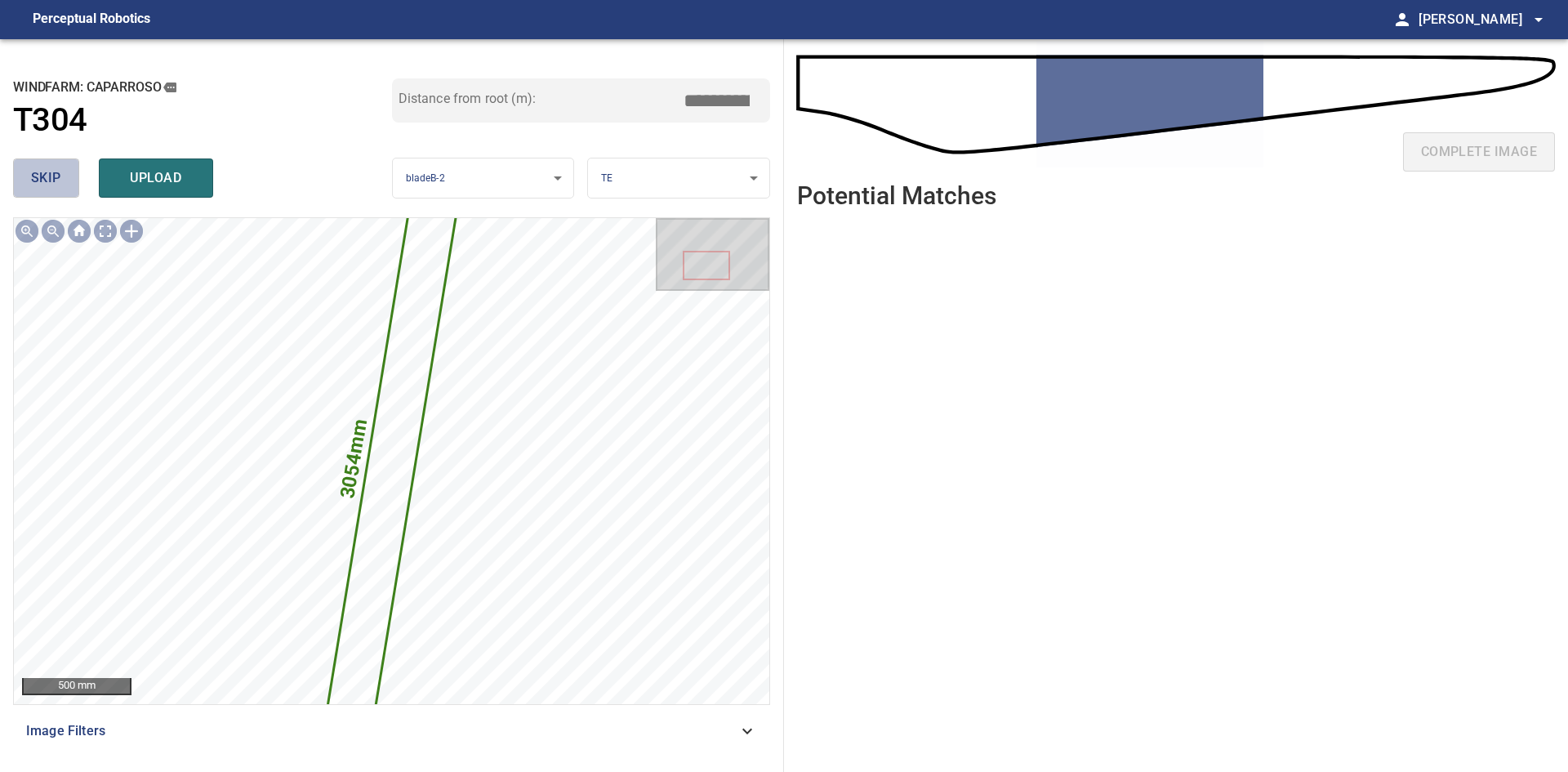
click at [60, 191] on button "skip" at bounding box center [46, 178] width 66 height 39
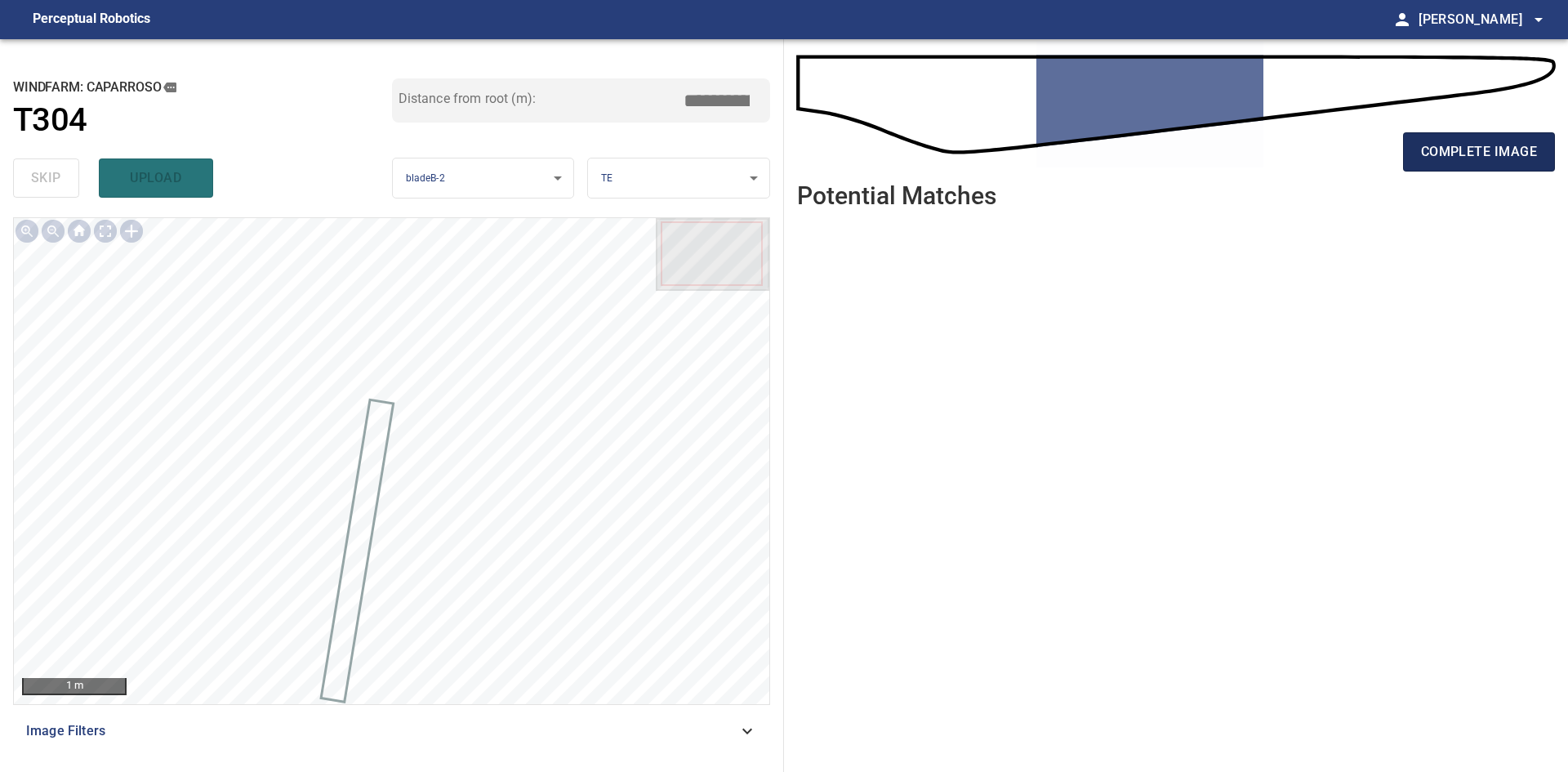
click at [1450, 147] on span "complete image" at bounding box center [1479, 152] width 116 height 23
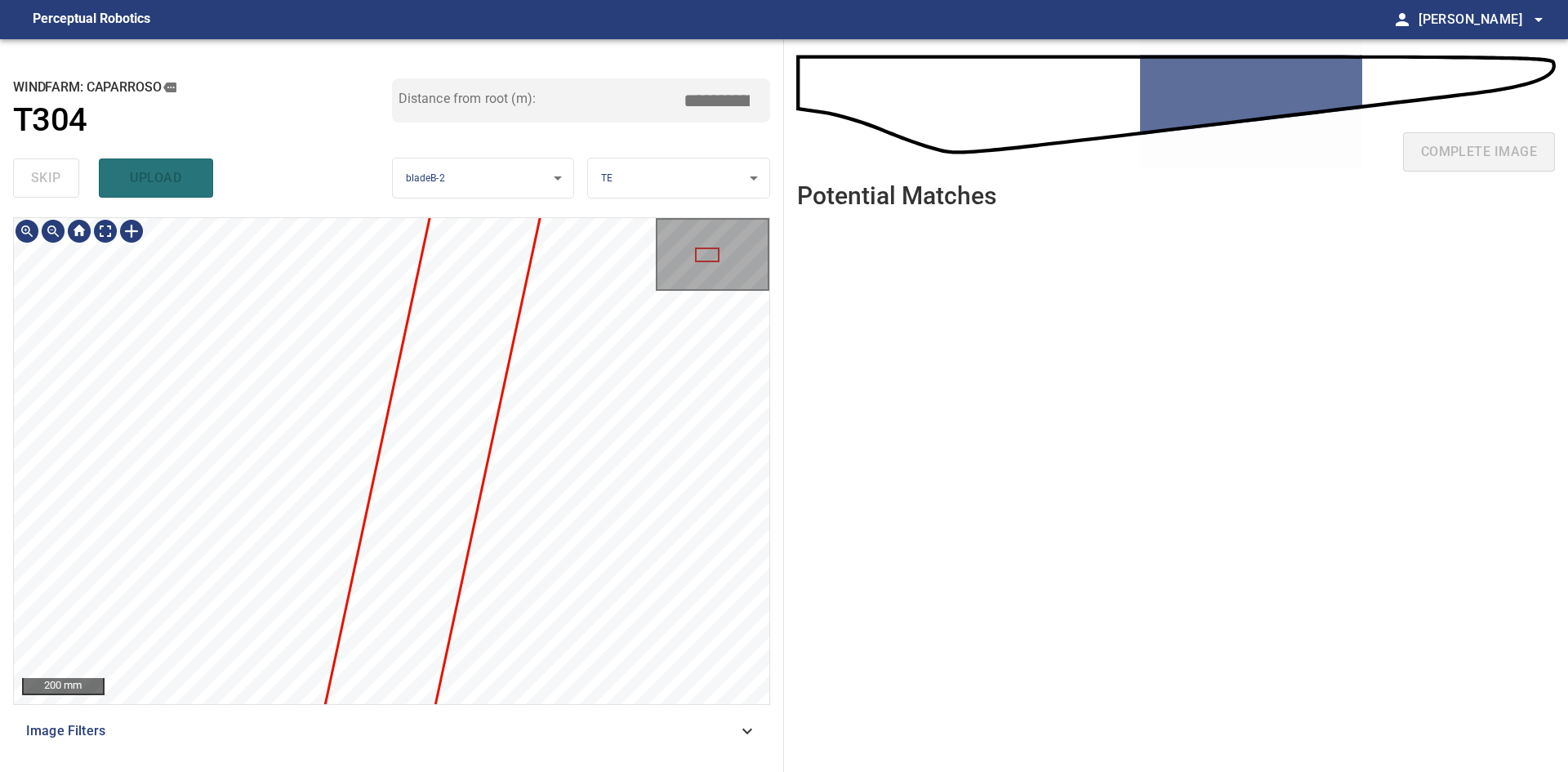
click at [659, 267] on div "200 mm" at bounding box center [391, 461] width 755 height 485
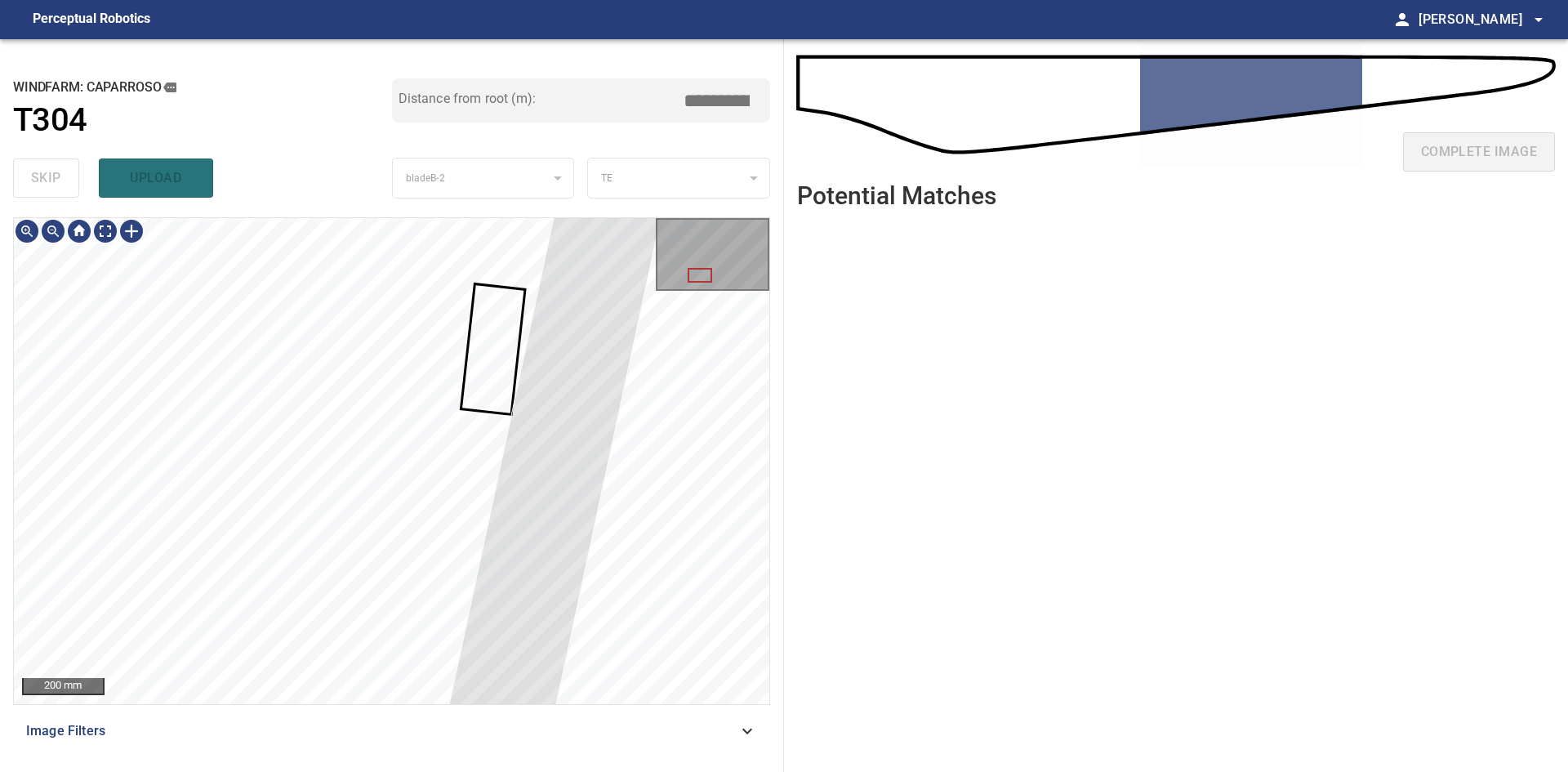
click at [515, 741] on div "200 mm Image Filters" at bounding box center [391, 488] width 757 height 541
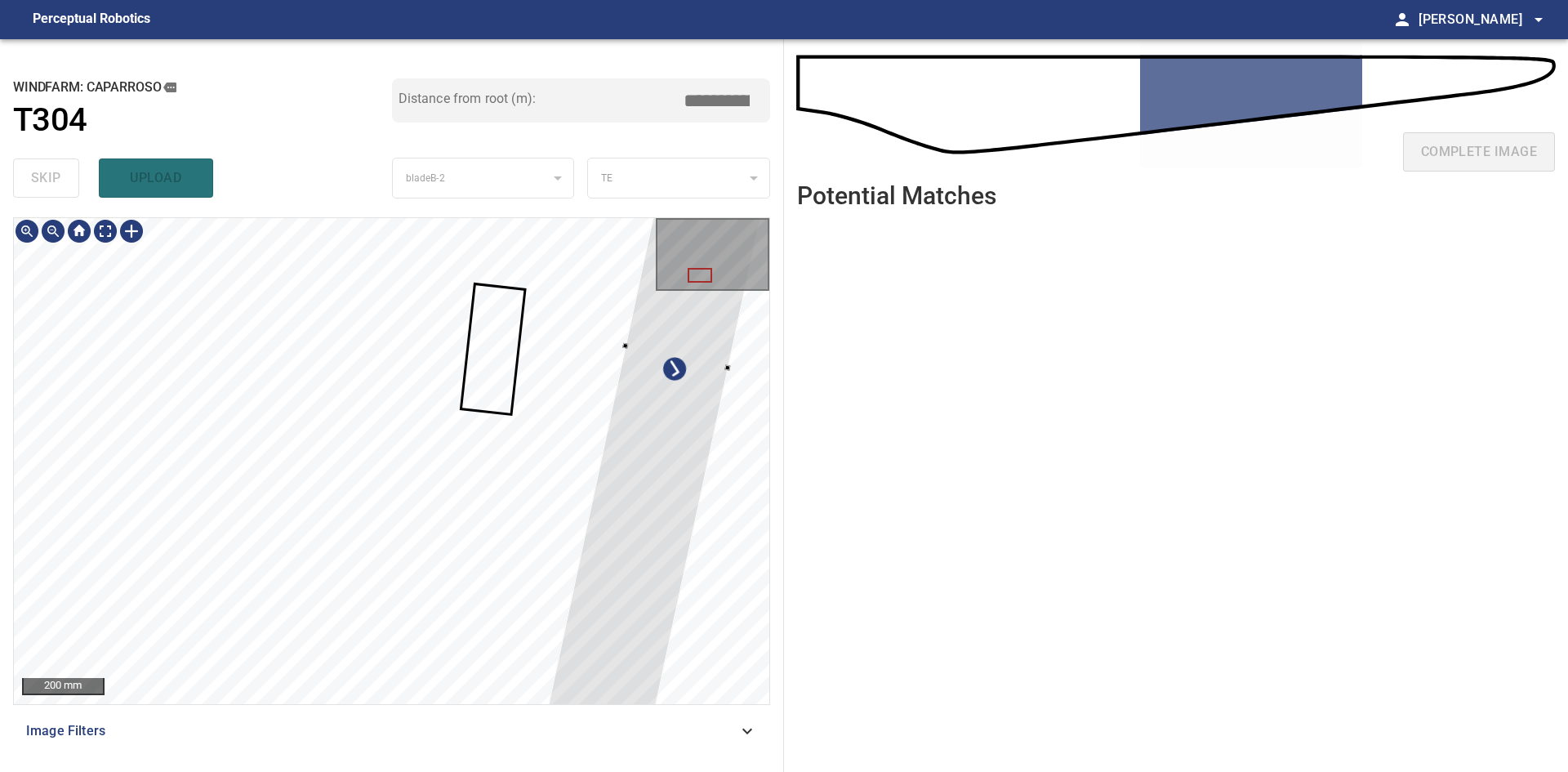
click at [613, 669] on div at bounding box center [678, 355] width 491 height 1829
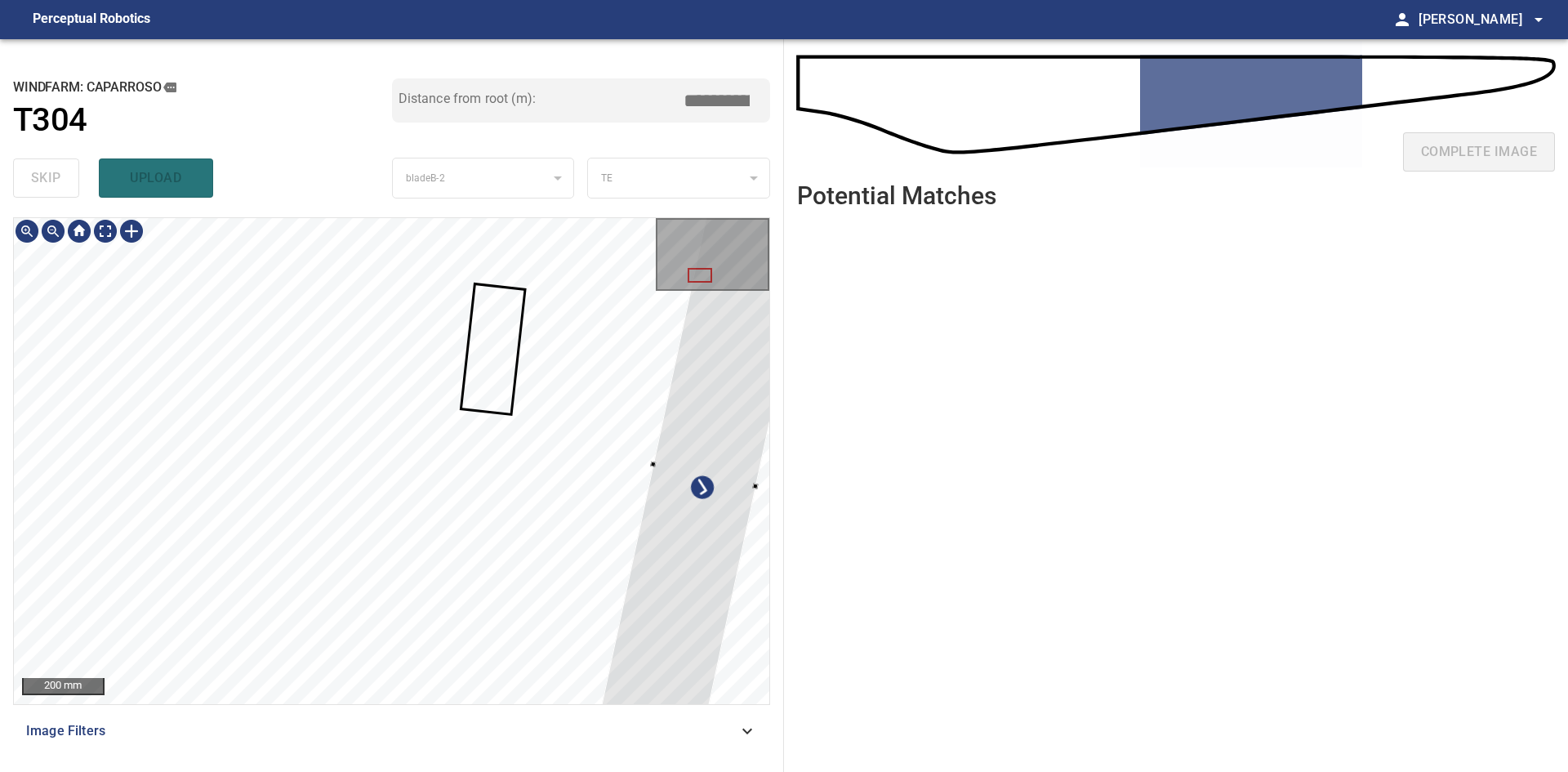
click at [655, 626] on div at bounding box center [705, 474] width 491 height 1829
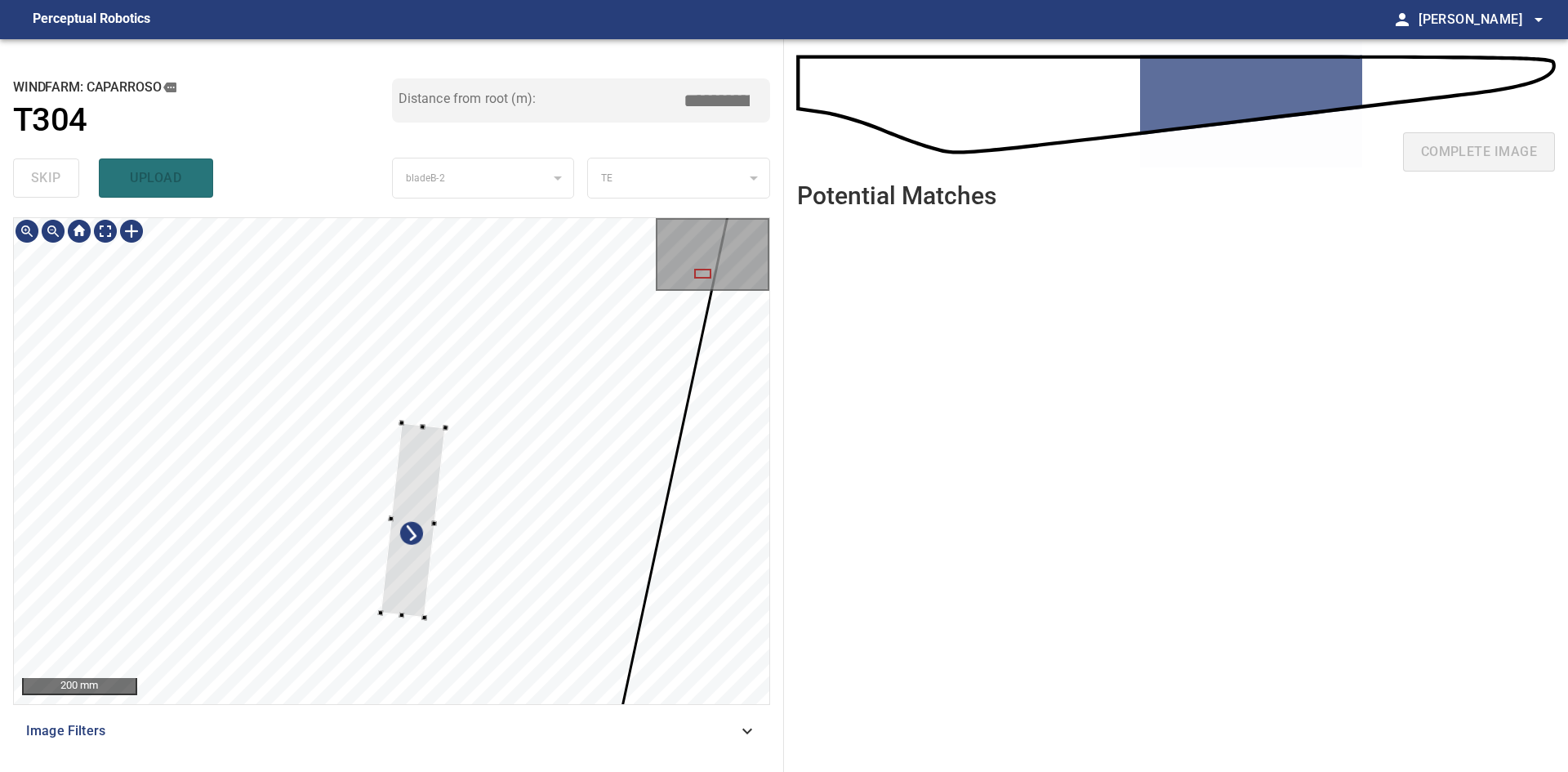
click at [404, 590] on div at bounding box center [413, 520] width 65 height 195
click at [447, 267] on div at bounding box center [391, 461] width 755 height 485
click at [394, 626] on div at bounding box center [393, 627] width 6 height 6
click at [397, 446] on div at bounding box center [400, 447] width 6 height 6
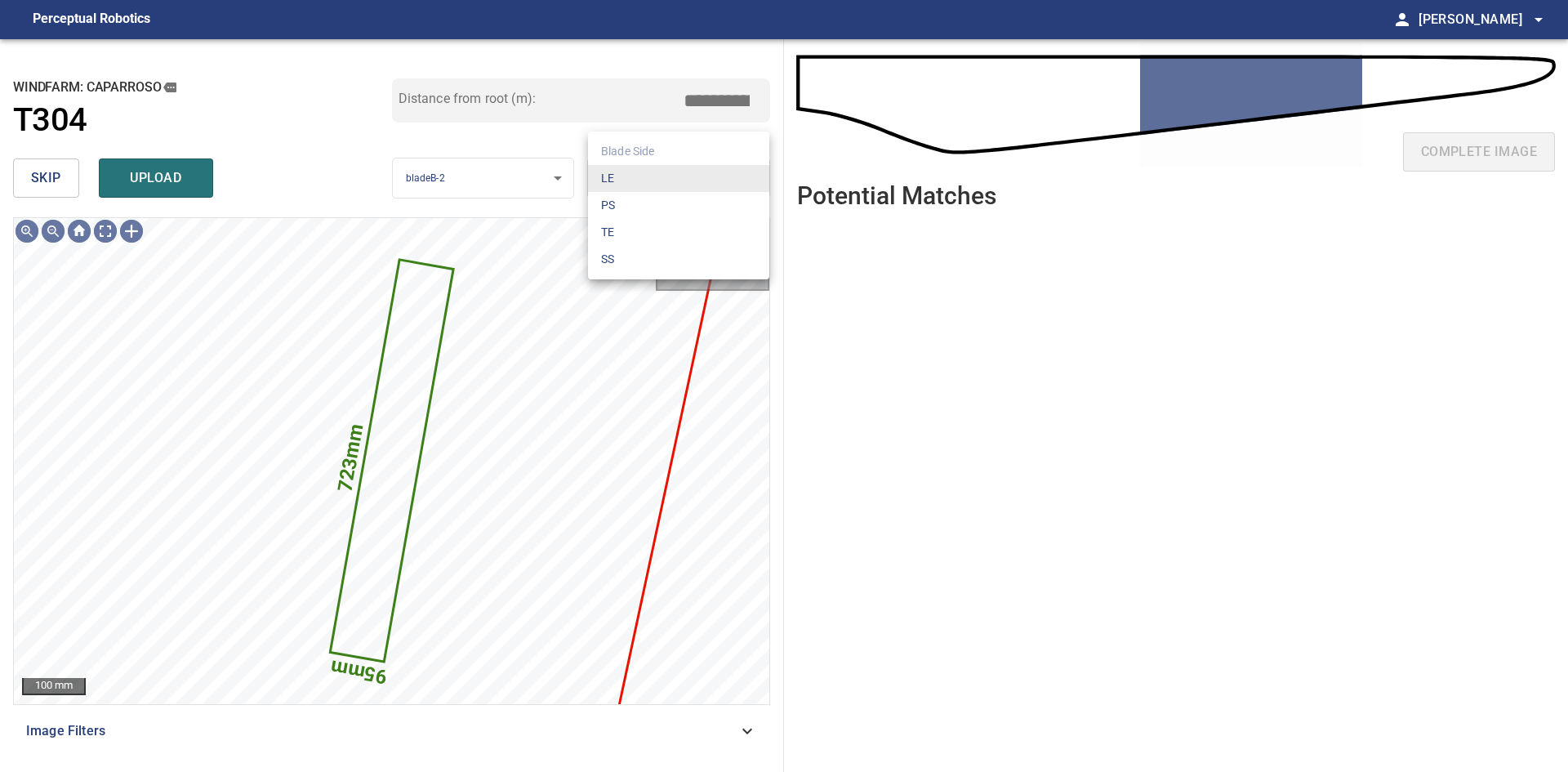
click at [709, 191] on body "**********" at bounding box center [784, 386] width 1568 height 772
click at [646, 254] on li "SS" at bounding box center [678, 259] width 182 height 27
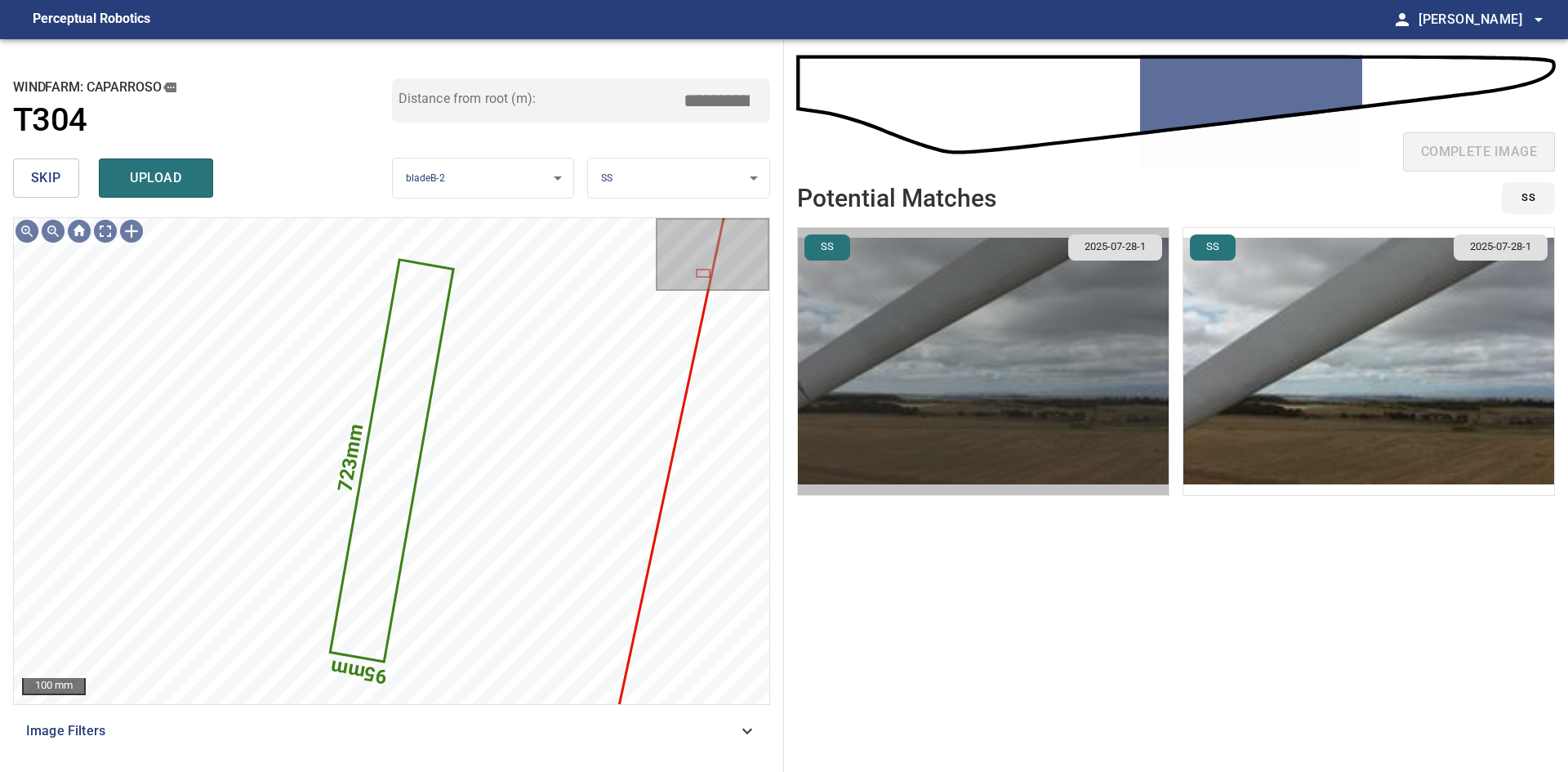
click at [1078, 329] on img "button" at bounding box center [983, 361] width 371 height 267
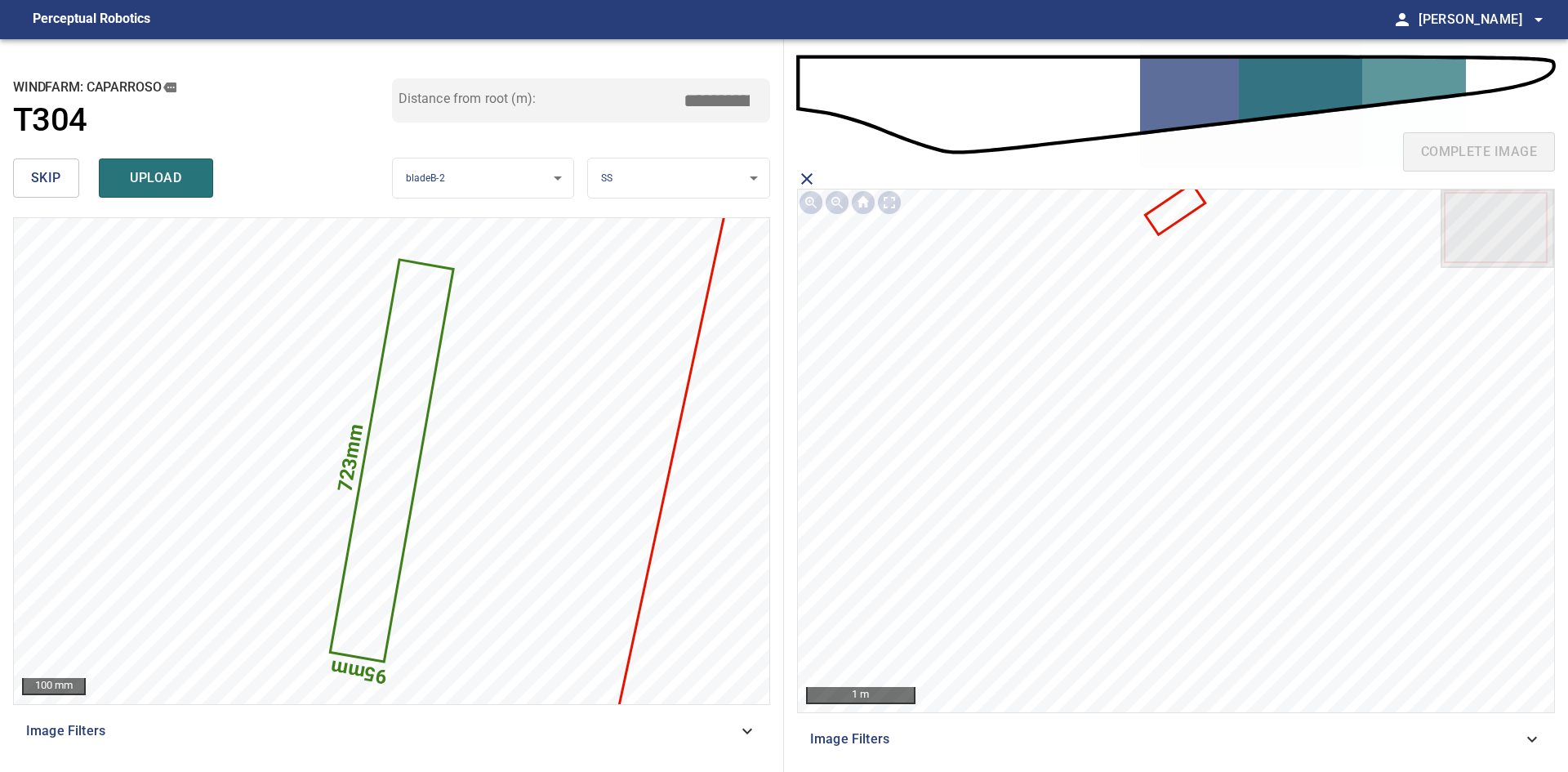
click at [1166, 226] on icon at bounding box center [1174, 208] width 56 height 47
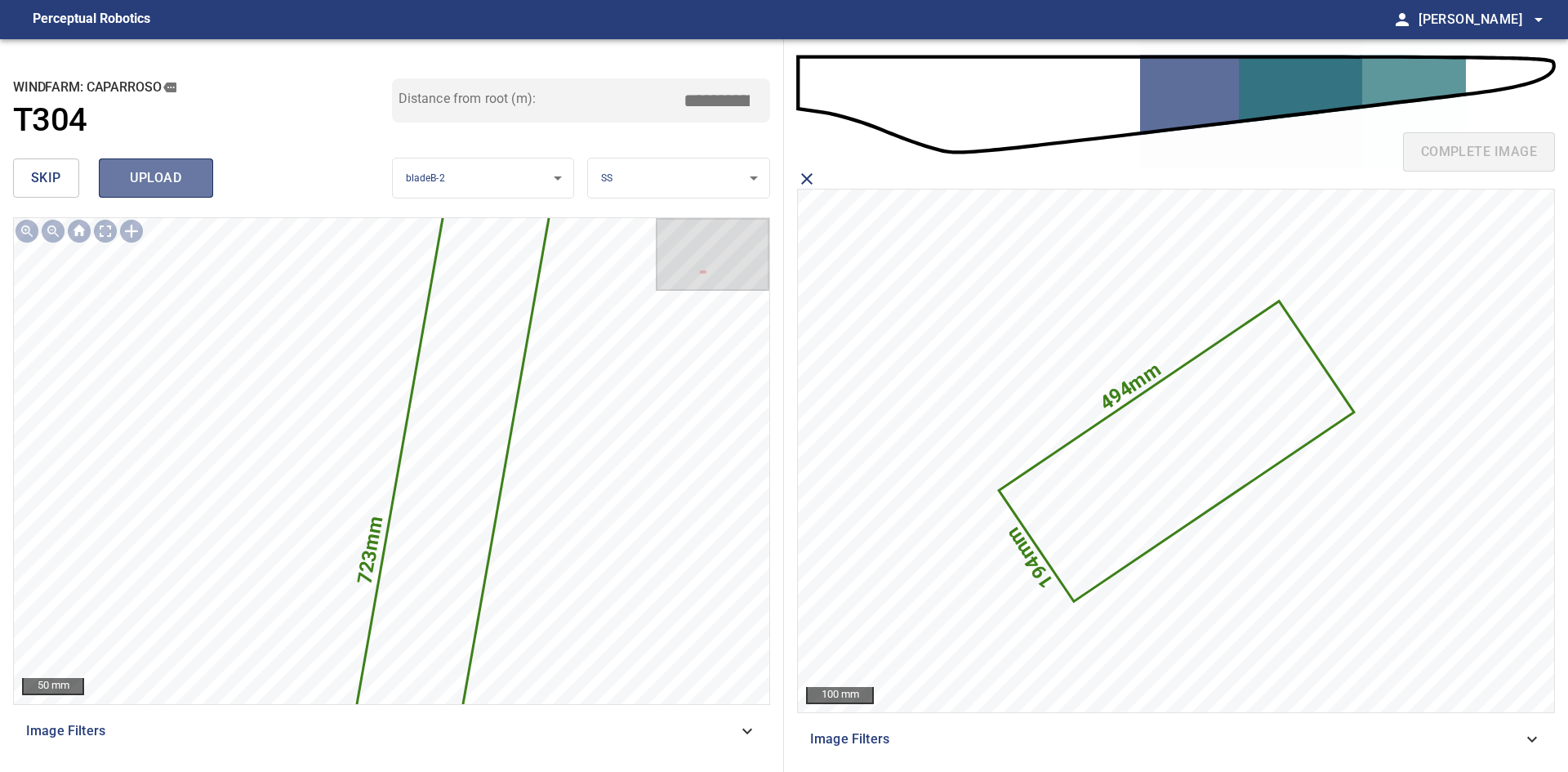
click at [153, 172] on span "upload" at bounding box center [155, 178] width 78 height 23
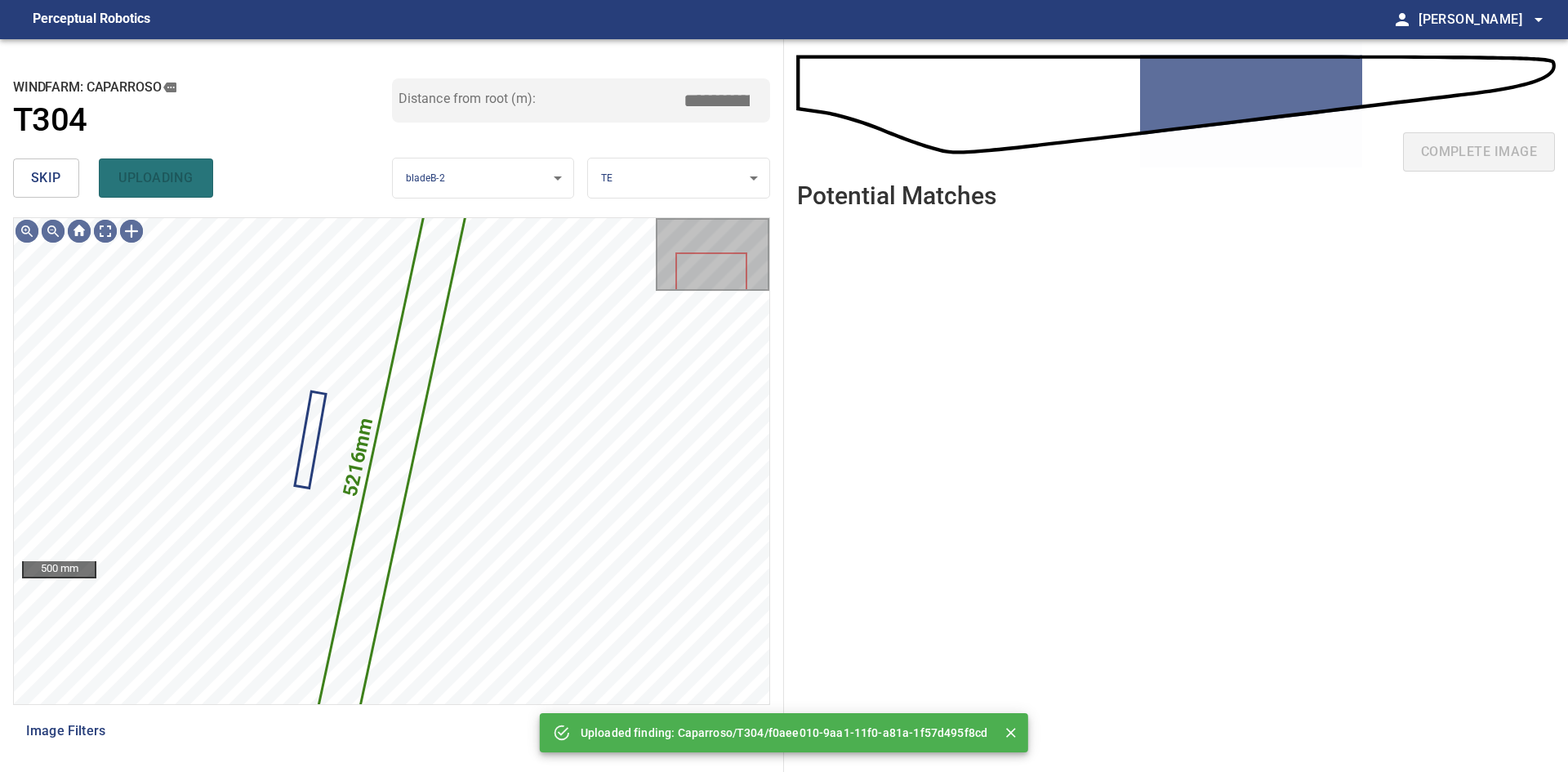
click at [25, 175] on button "skip" at bounding box center [46, 178] width 66 height 39
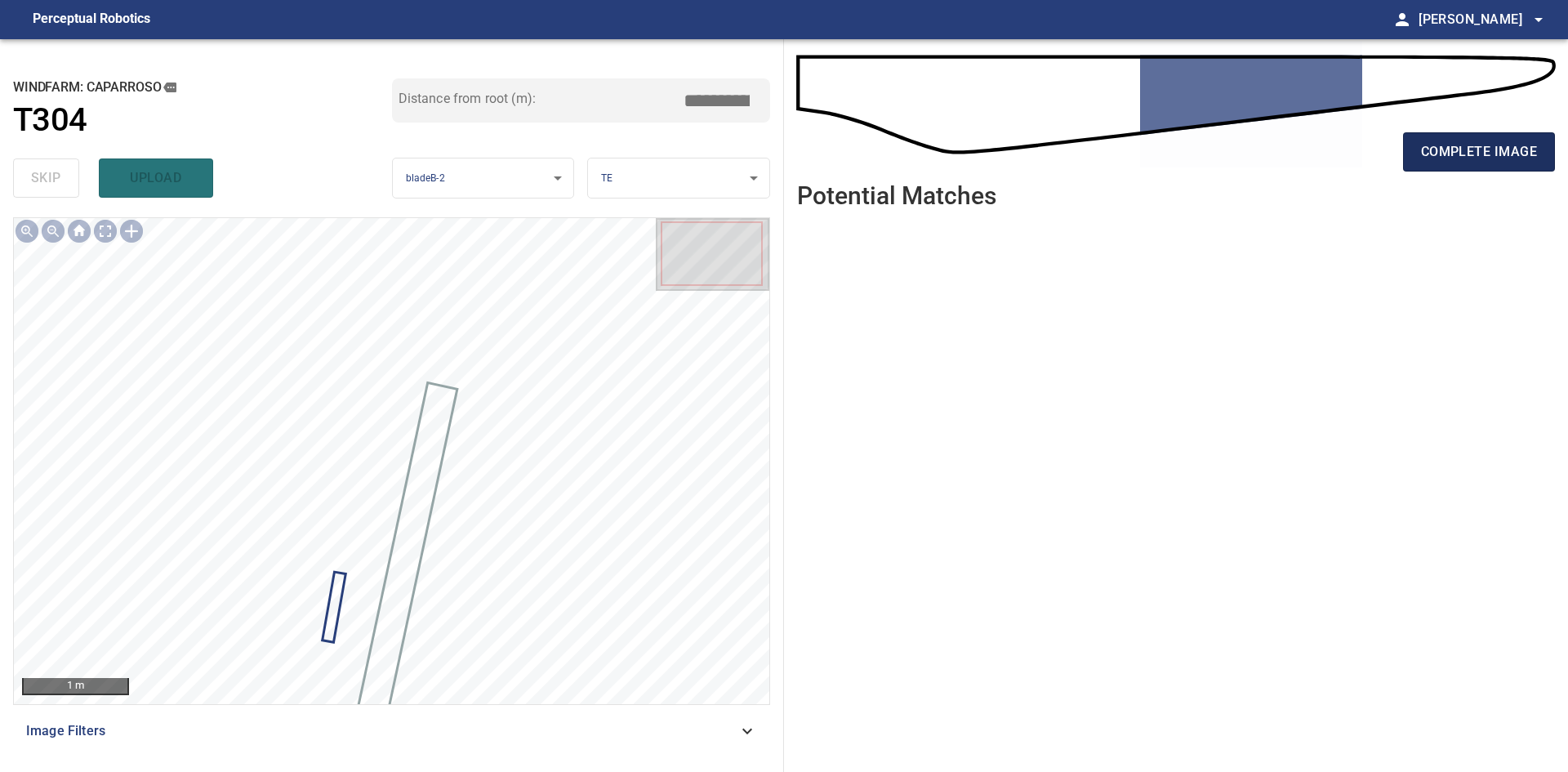
click at [1416, 152] on button "complete image" at bounding box center [1479, 152] width 152 height 39
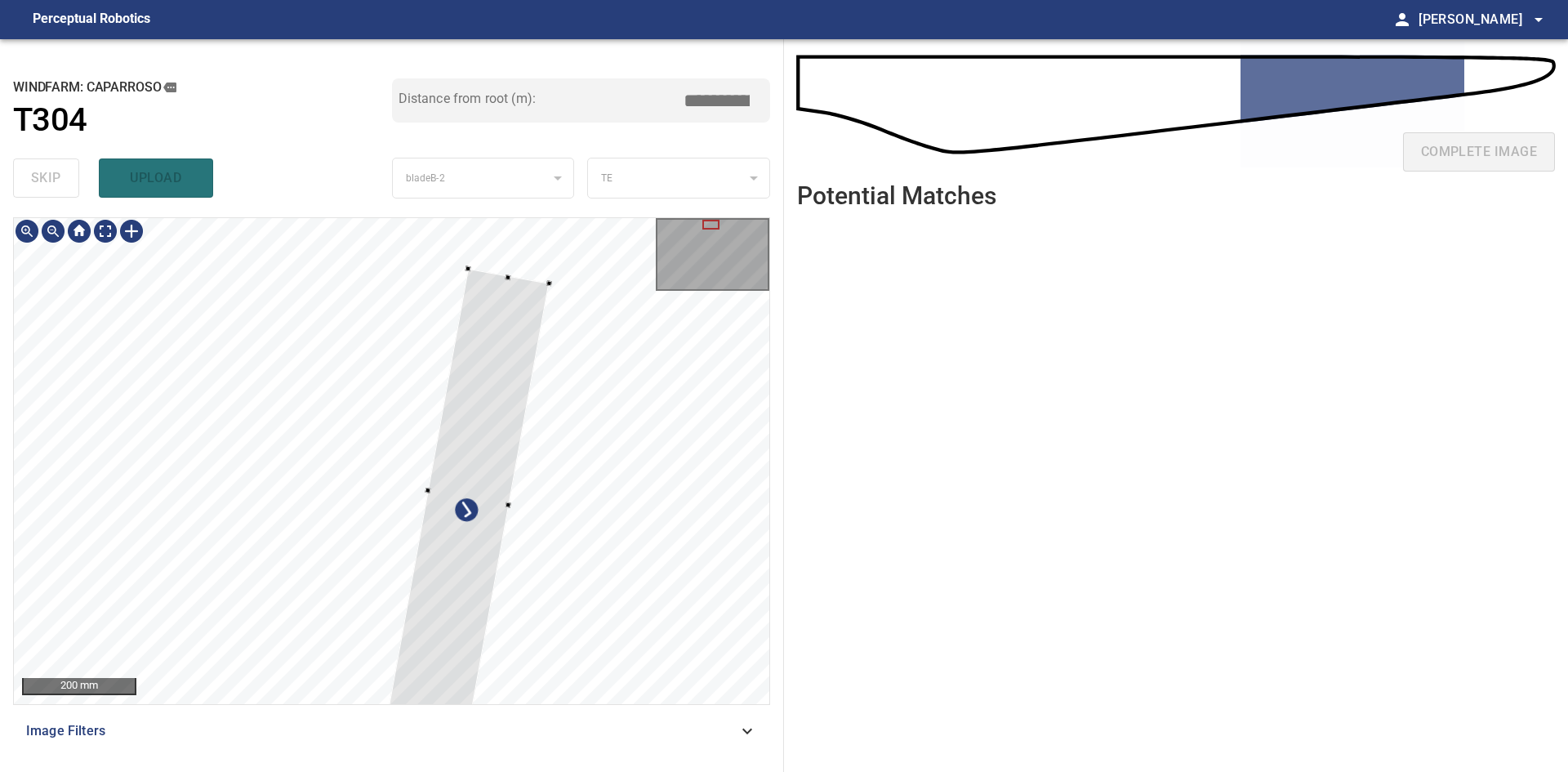
click at [525, 277] on div at bounding box center [391, 461] width 755 height 485
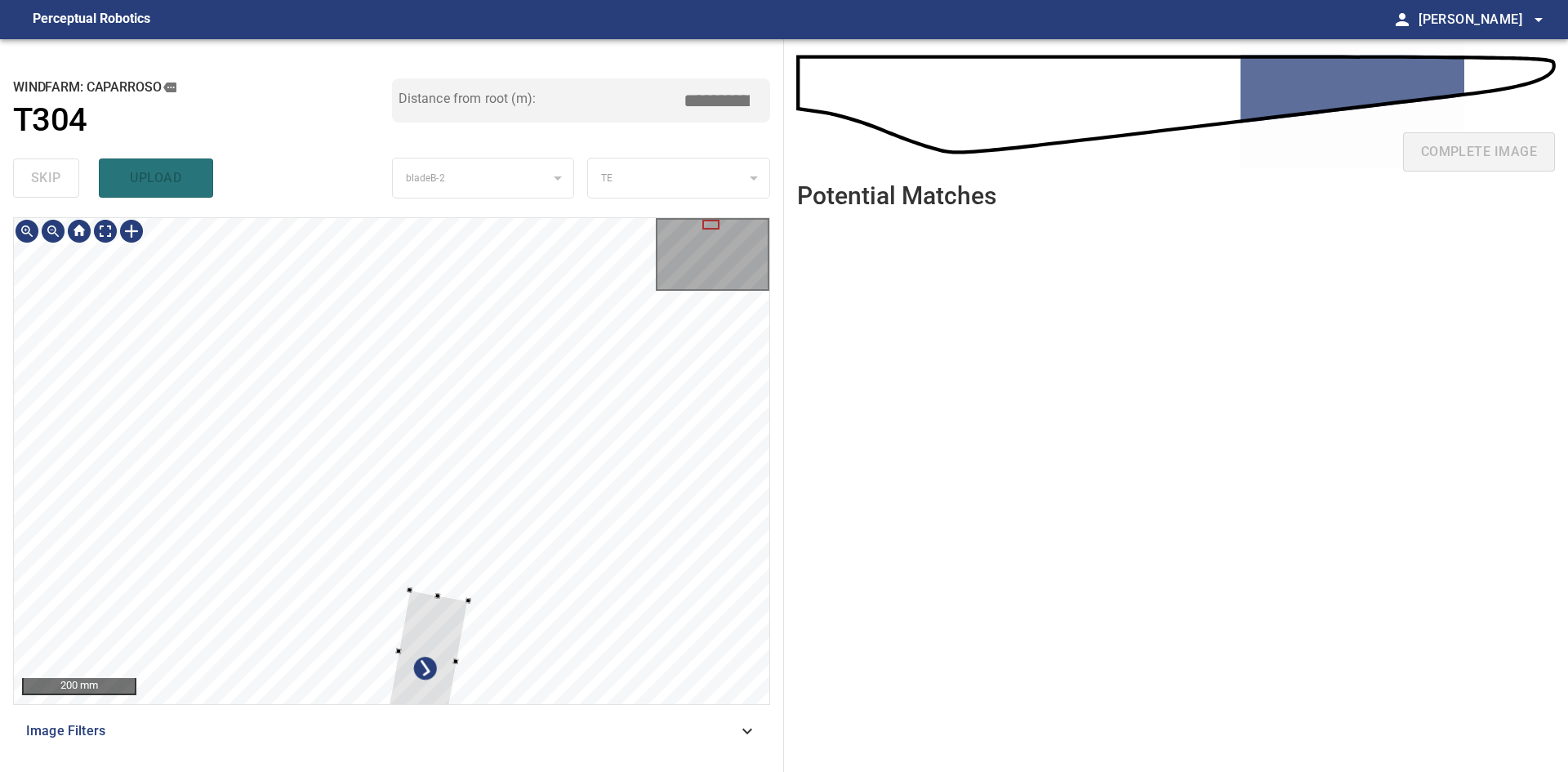
click at [466, 606] on div at bounding box center [428, 655] width 81 height 132
click at [457, 361] on div at bounding box center [391, 461] width 755 height 485
click at [465, 384] on div at bounding box center [438, 412] width 81 height 132
click at [458, 410] on div at bounding box center [434, 430] width 82 height 132
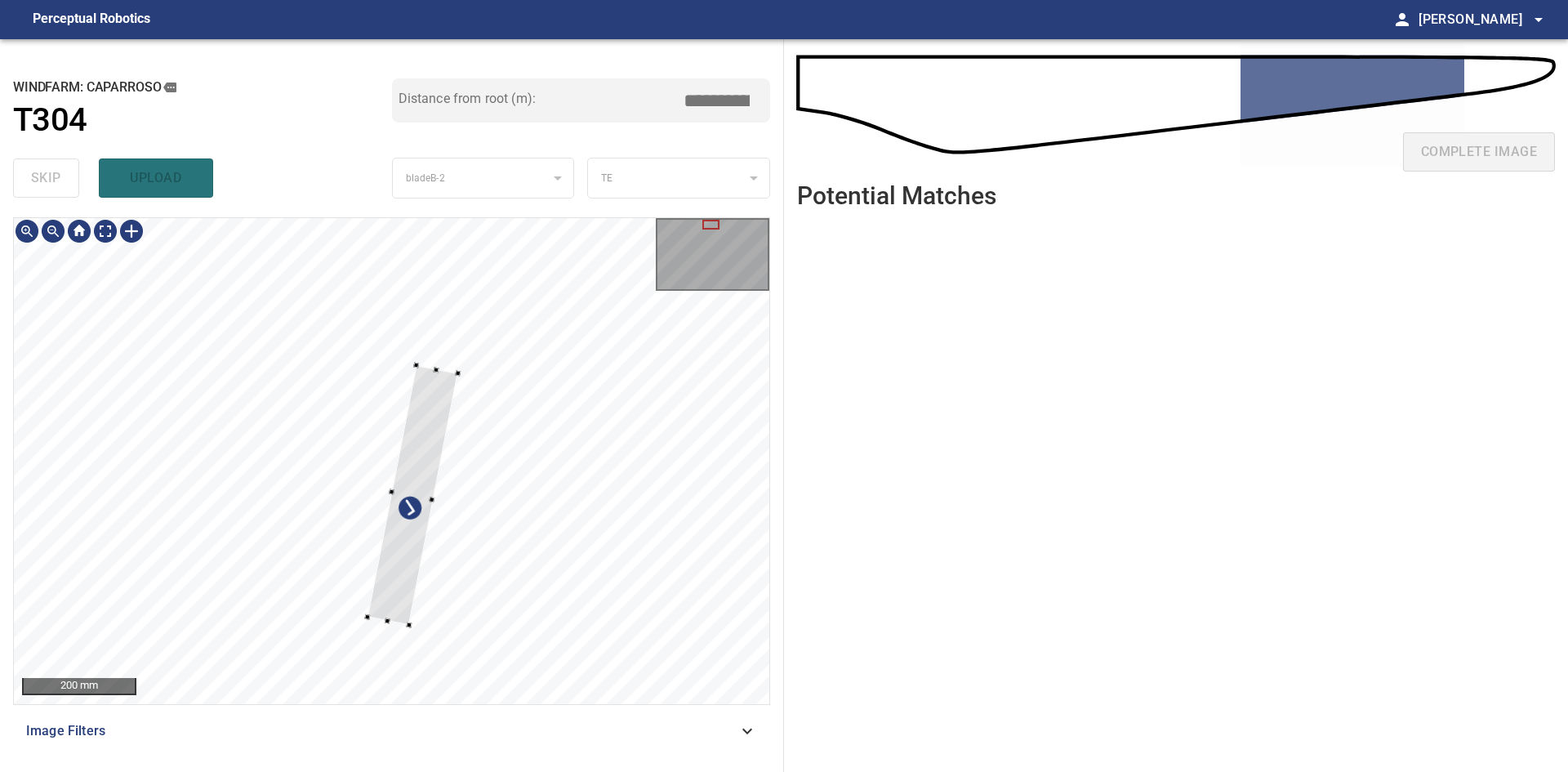
click at [407, 632] on div at bounding box center [391, 461] width 755 height 485
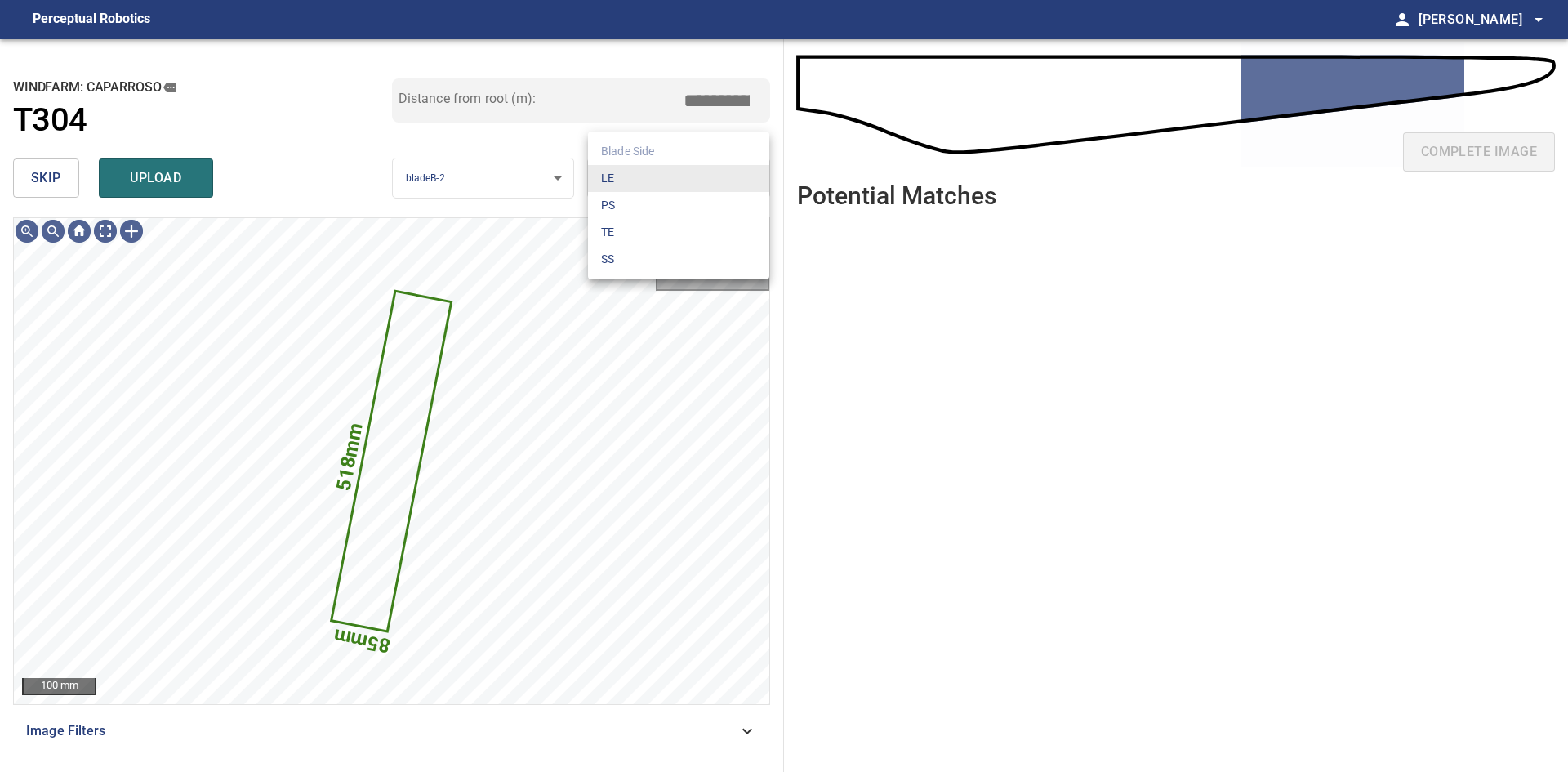
click at [667, 188] on body "**********" at bounding box center [784, 386] width 1568 height 772
click at [646, 265] on li "SS" at bounding box center [678, 259] width 182 height 27
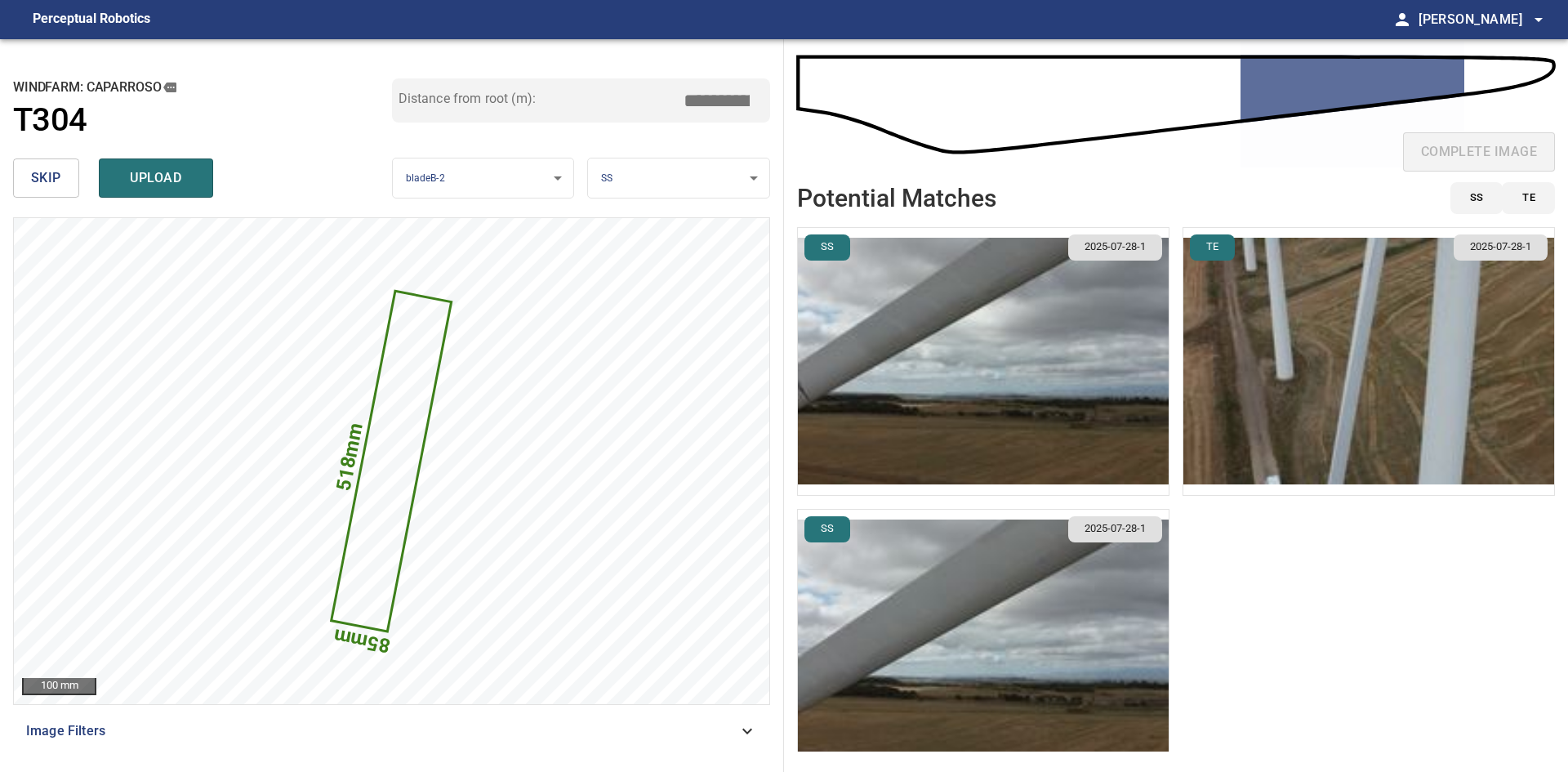
click at [1112, 434] on img "button" at bounding box center [983, 361] width 371 height 267
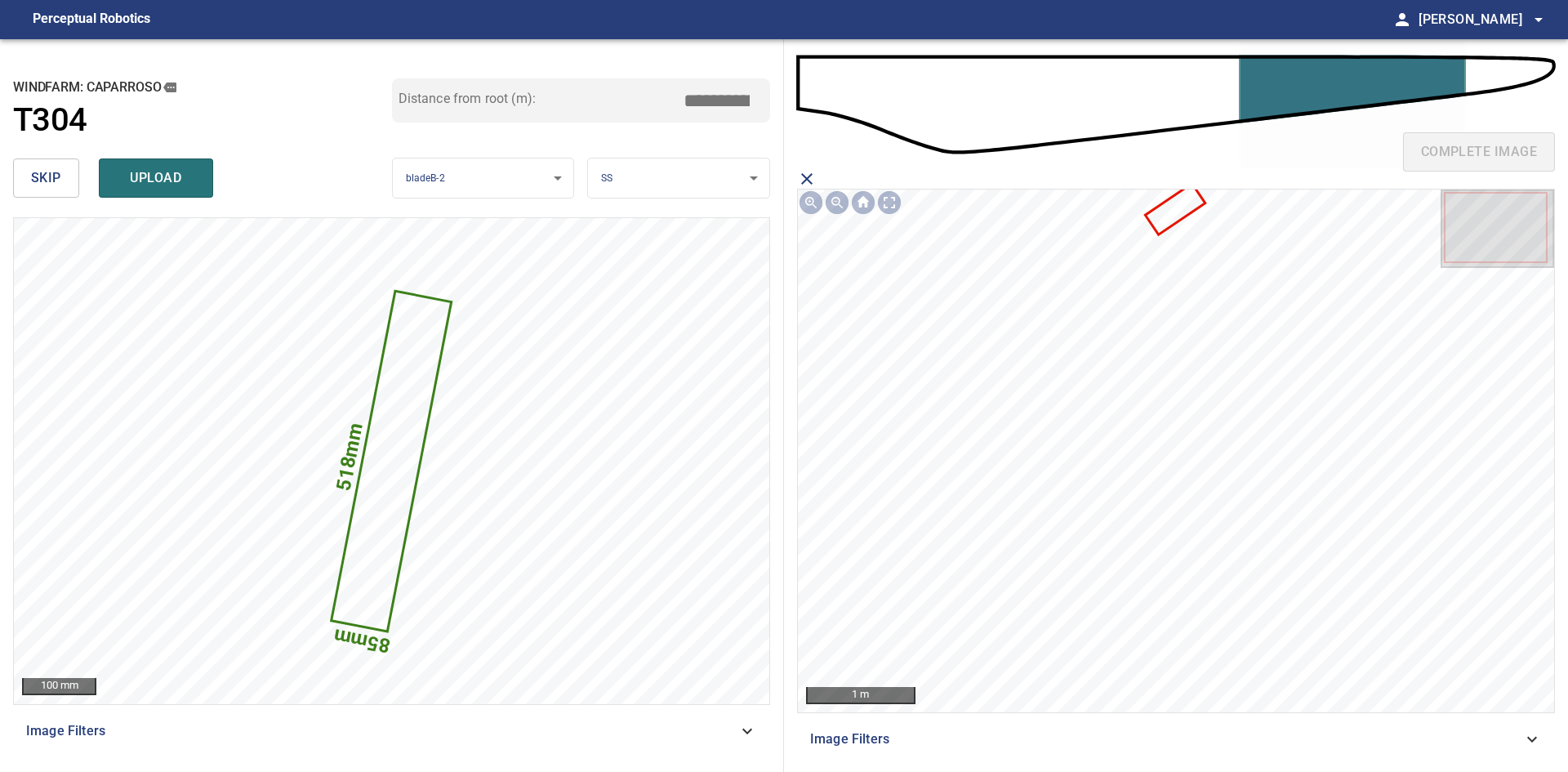
click at [1163, 221] on icon at bounding box center [1174, 208] width 56 height 47
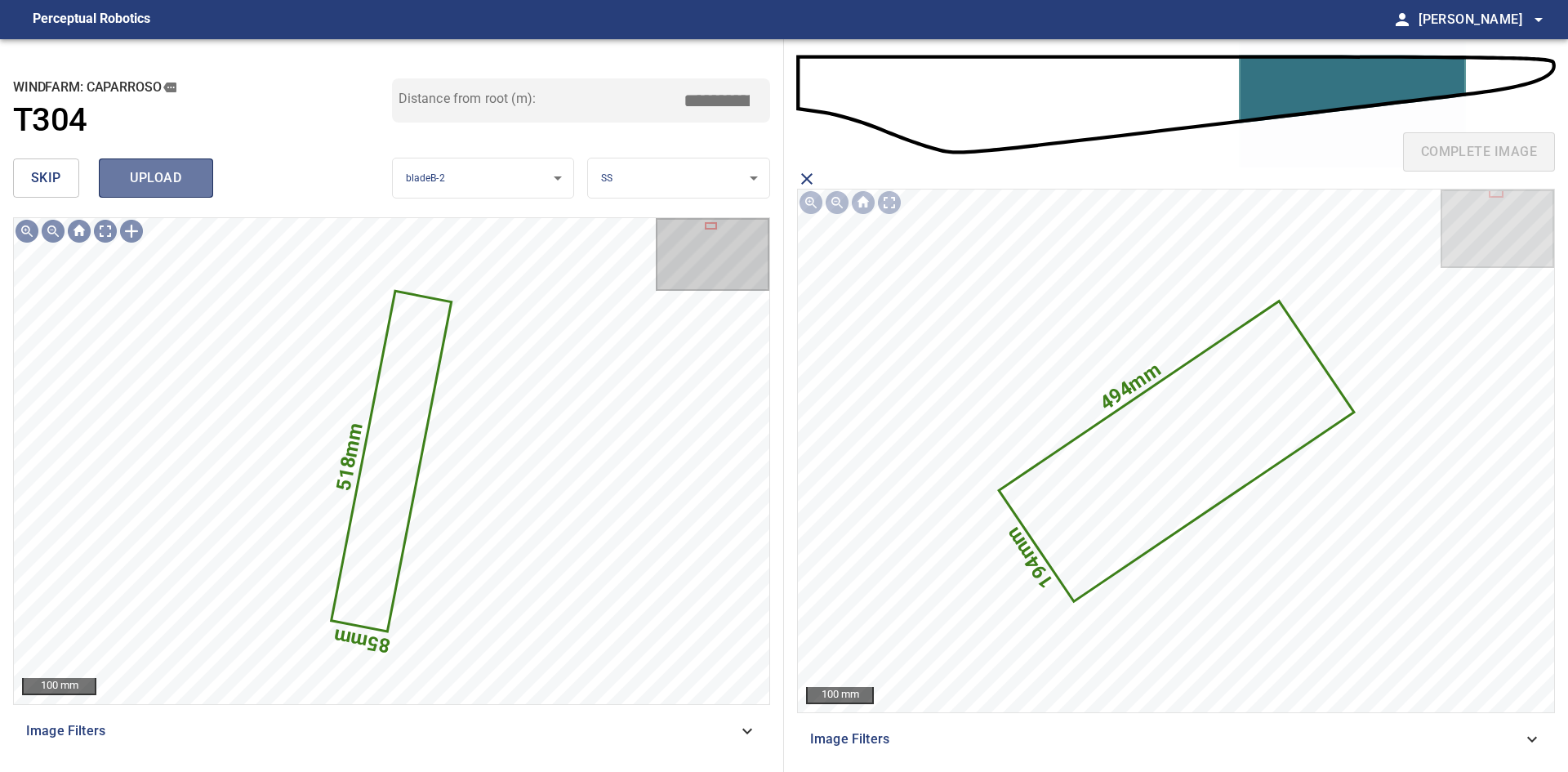
click at [189, 189] on span "upload" at bounding box center [155, 178] width 78 height 23
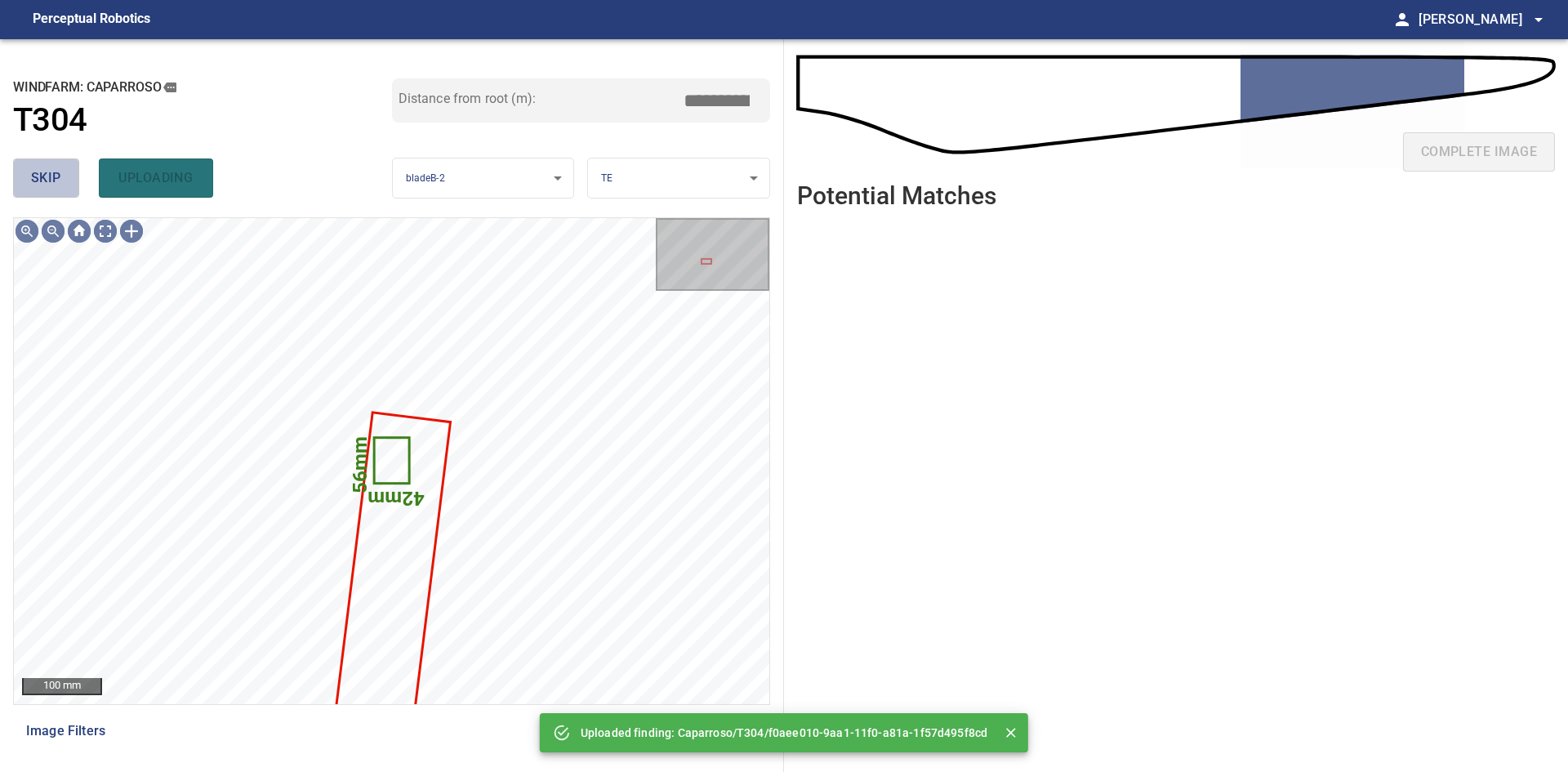
click at [67, 190] on button "skip" at bounding box center [46, 178] width 66 height 39
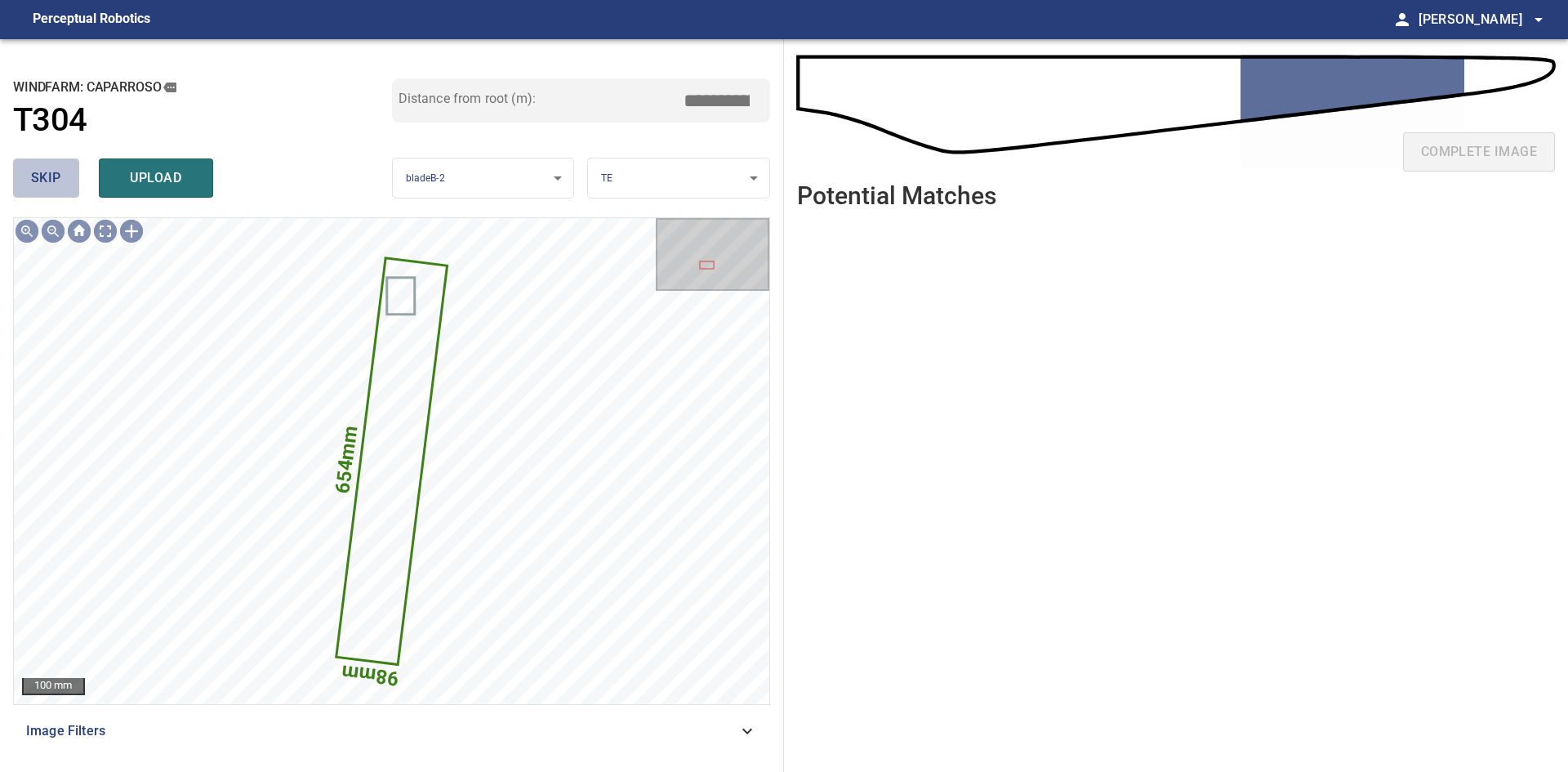
click at [67, 190] on button "skip" at bounding box center [46, 178] width 66 height 39
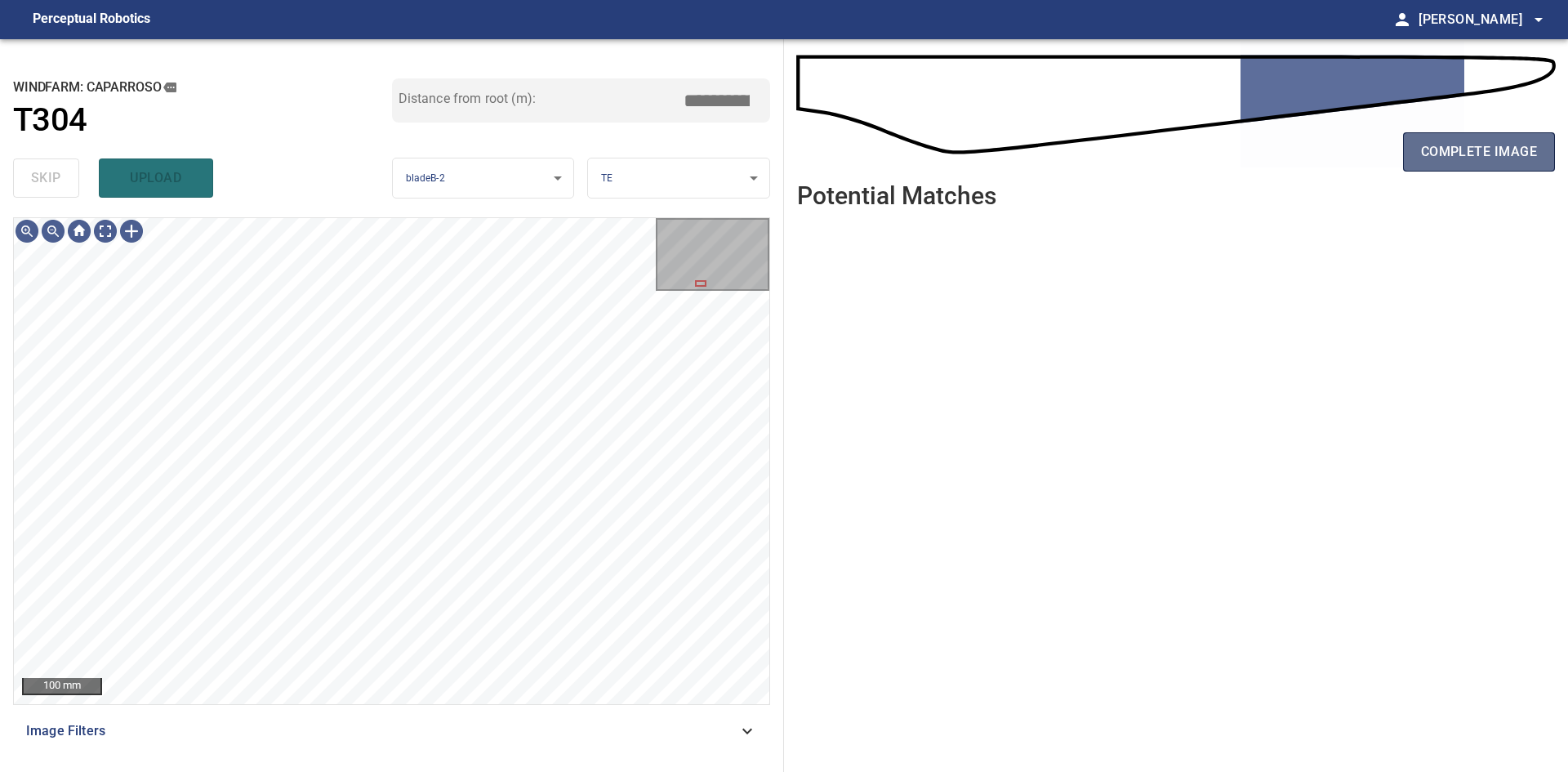
click at [1465, 156] on span "complete image" at bounding box center [1479, 152] width 116 height 23
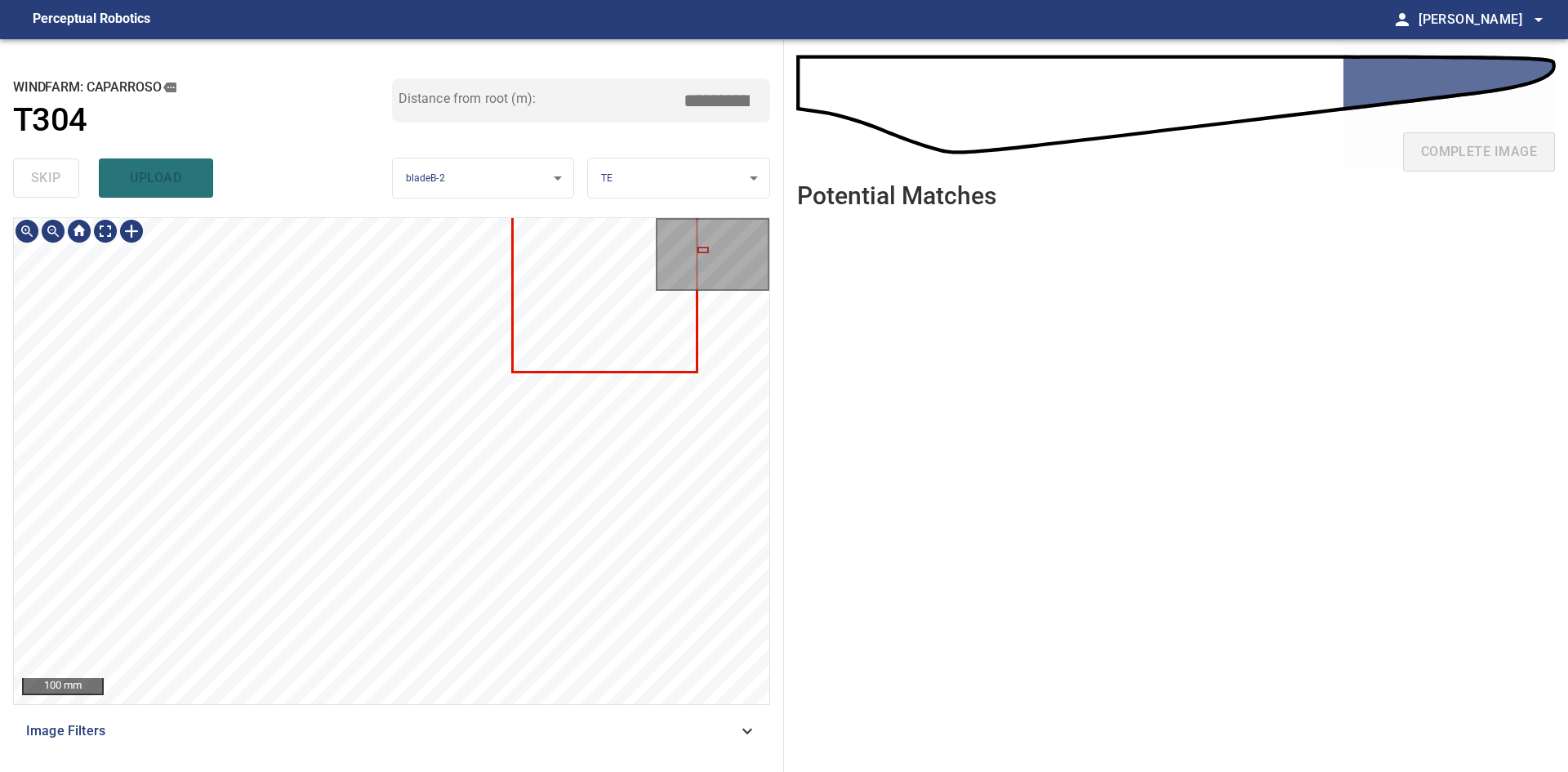
click at [487, 754] on div "100 mm Image Filters" at bounding box center [391, 488] width 757 height 541
click at [436, 740] on div "100 mm Image Filters" at bounding box center [391, 488] width 757 height 541
click at [453, 707] on div "100 mm Image Filters" at bounding box center [391, 488] width 757 height 541
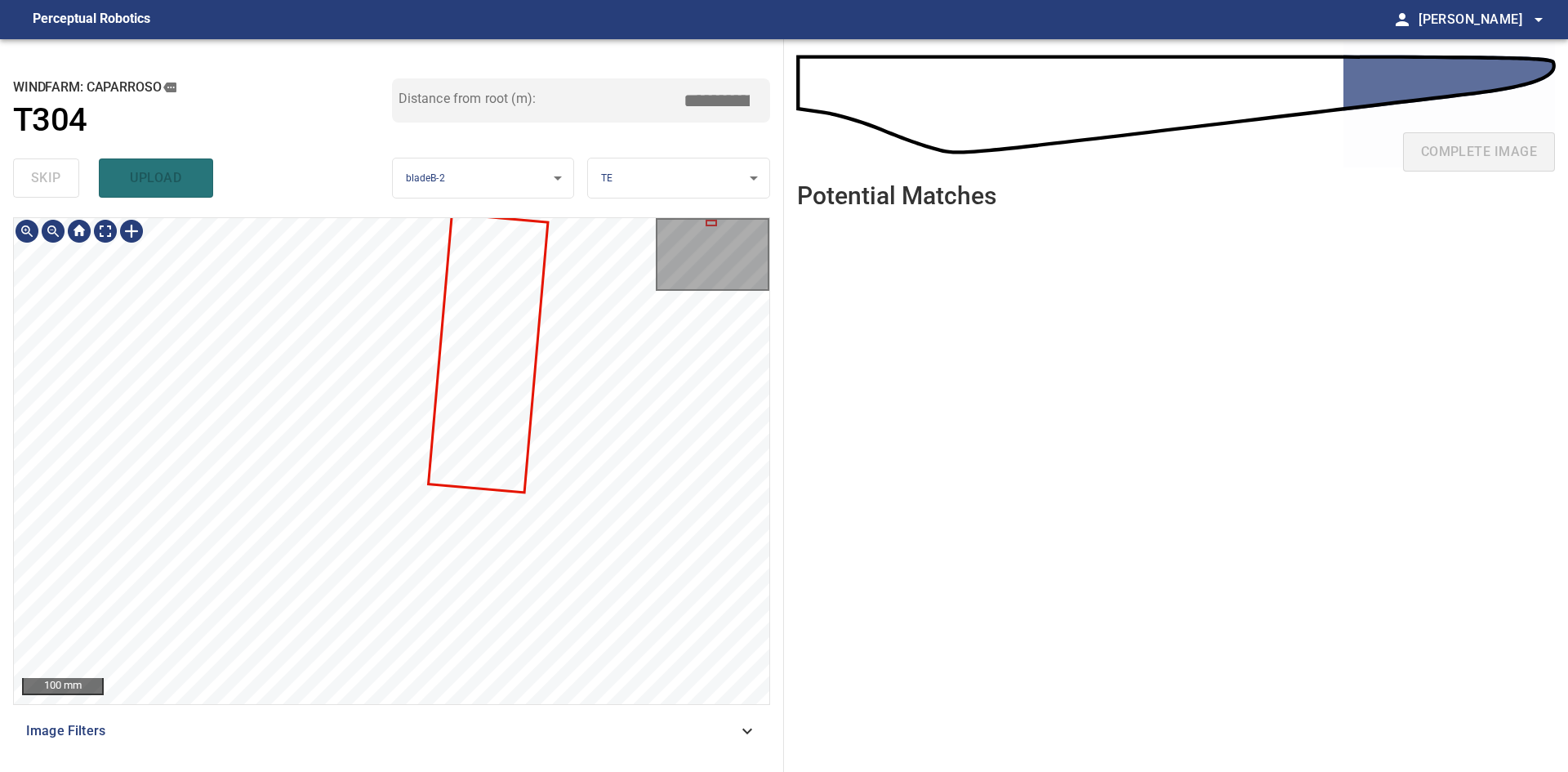
click at [390, 706] on div "100 mm Image Filters" at bounding box center [391, 488] width 757 height 541
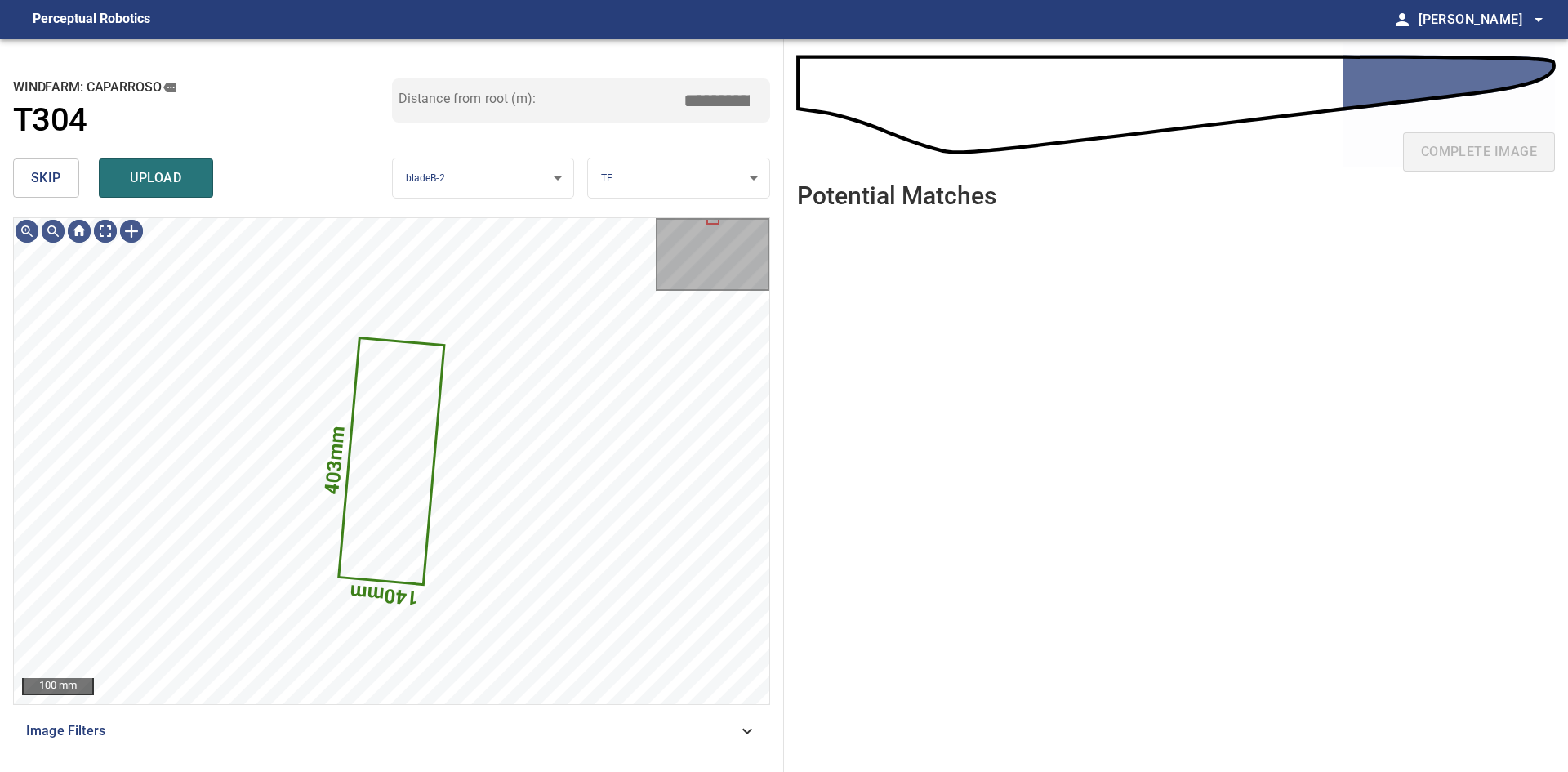
click at [32, 184] on span "skip" at bounding box center [46, 178] width 30 height 23
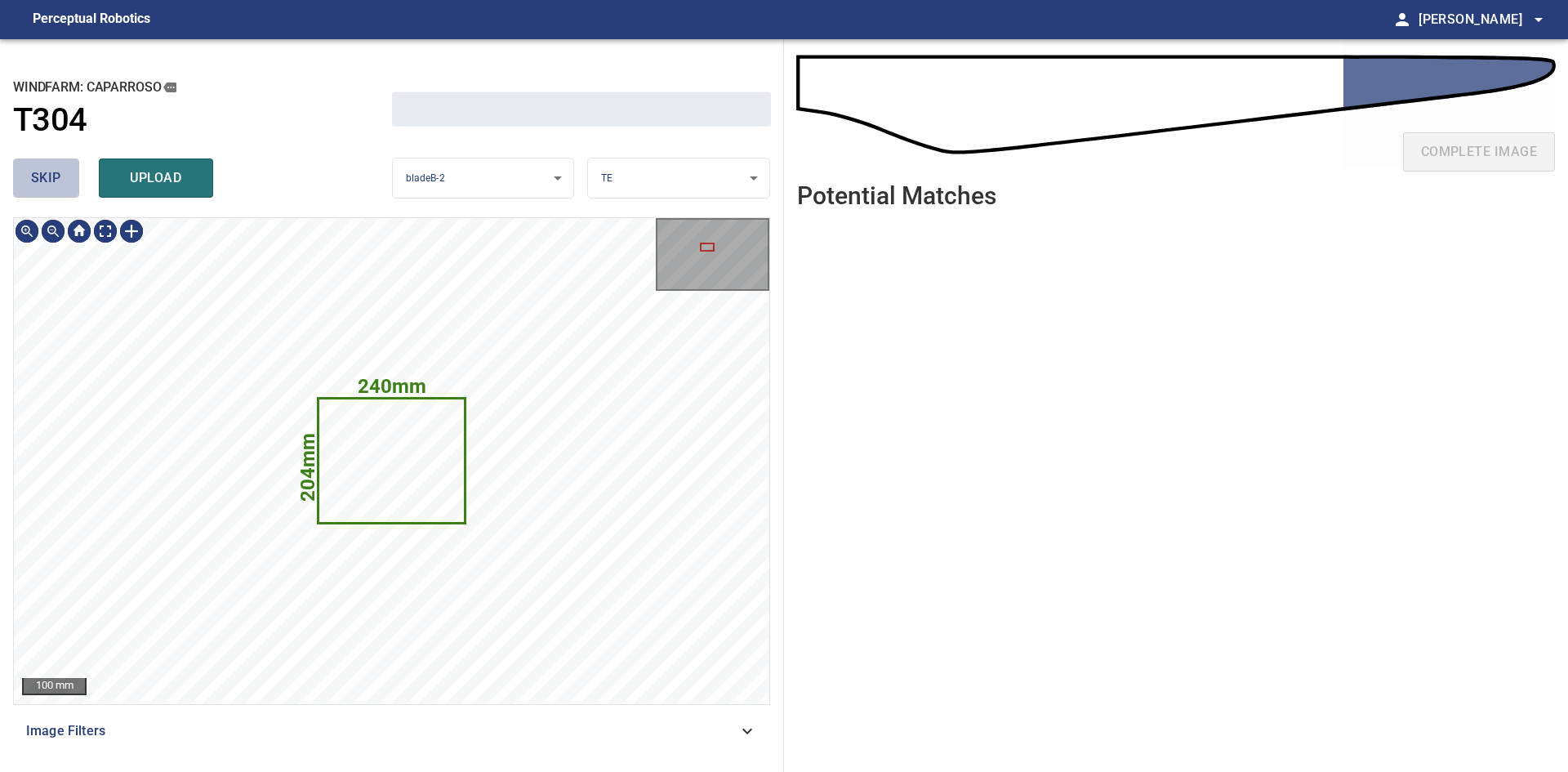
click at [32, 184] on span "skip" at bounding box center [46, 178] width 30 height 23
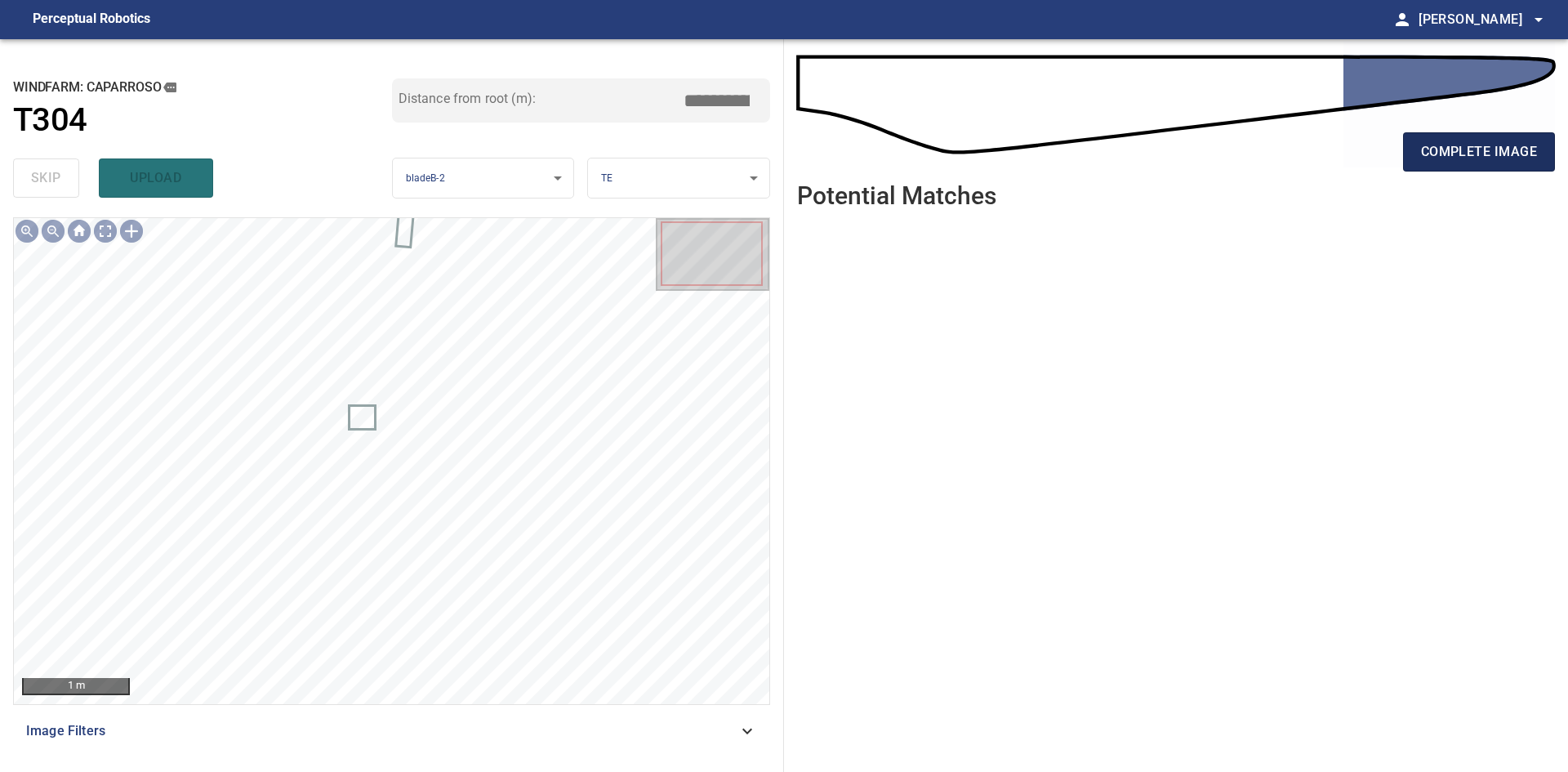
click at [1436, 156] on span "complete image" at bounding box center [1479, 152] width 116 height 23
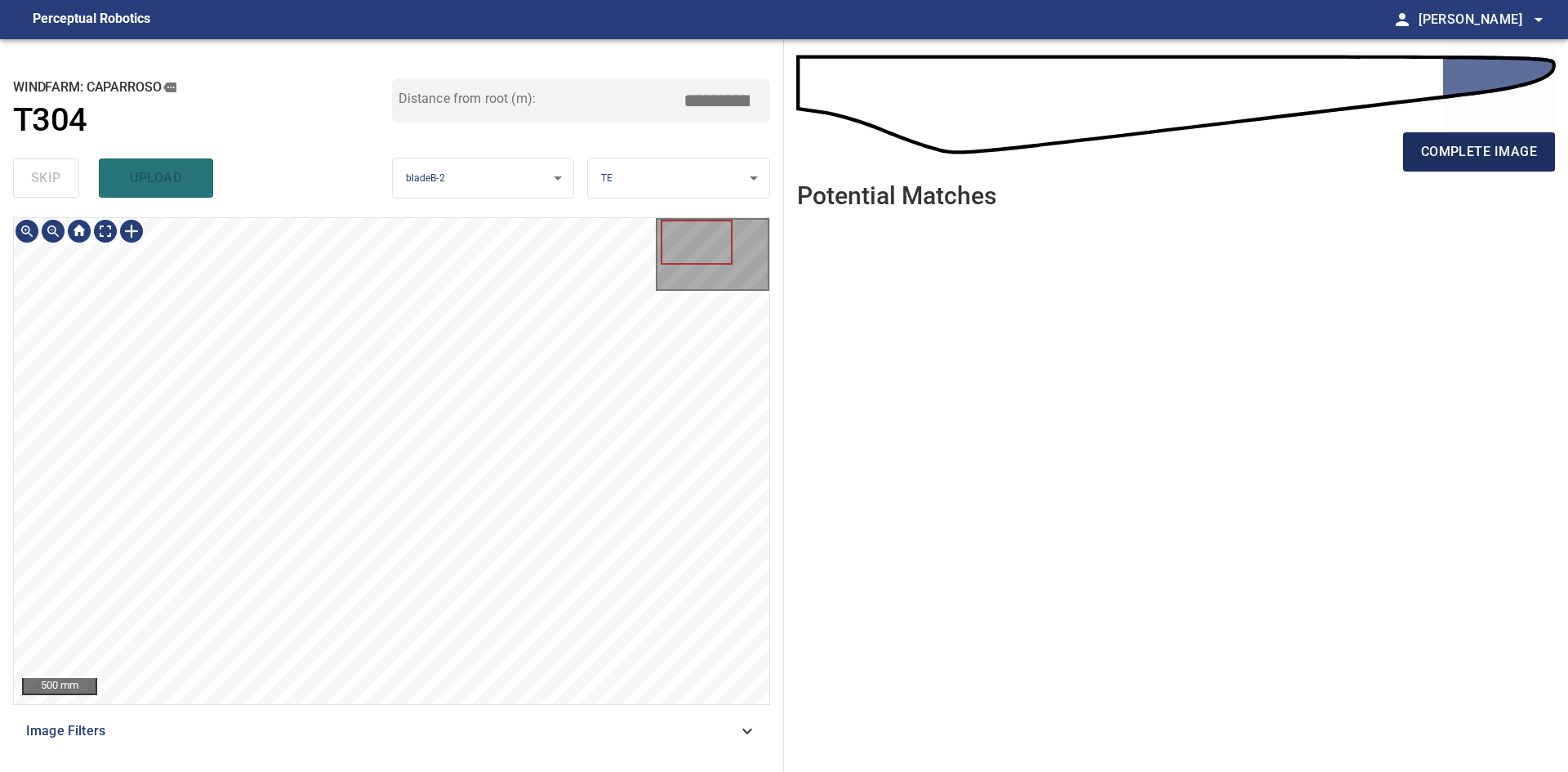
click at [1465, 159] on span "complete image" at bounding box center [1479, 152] width 116 height 23
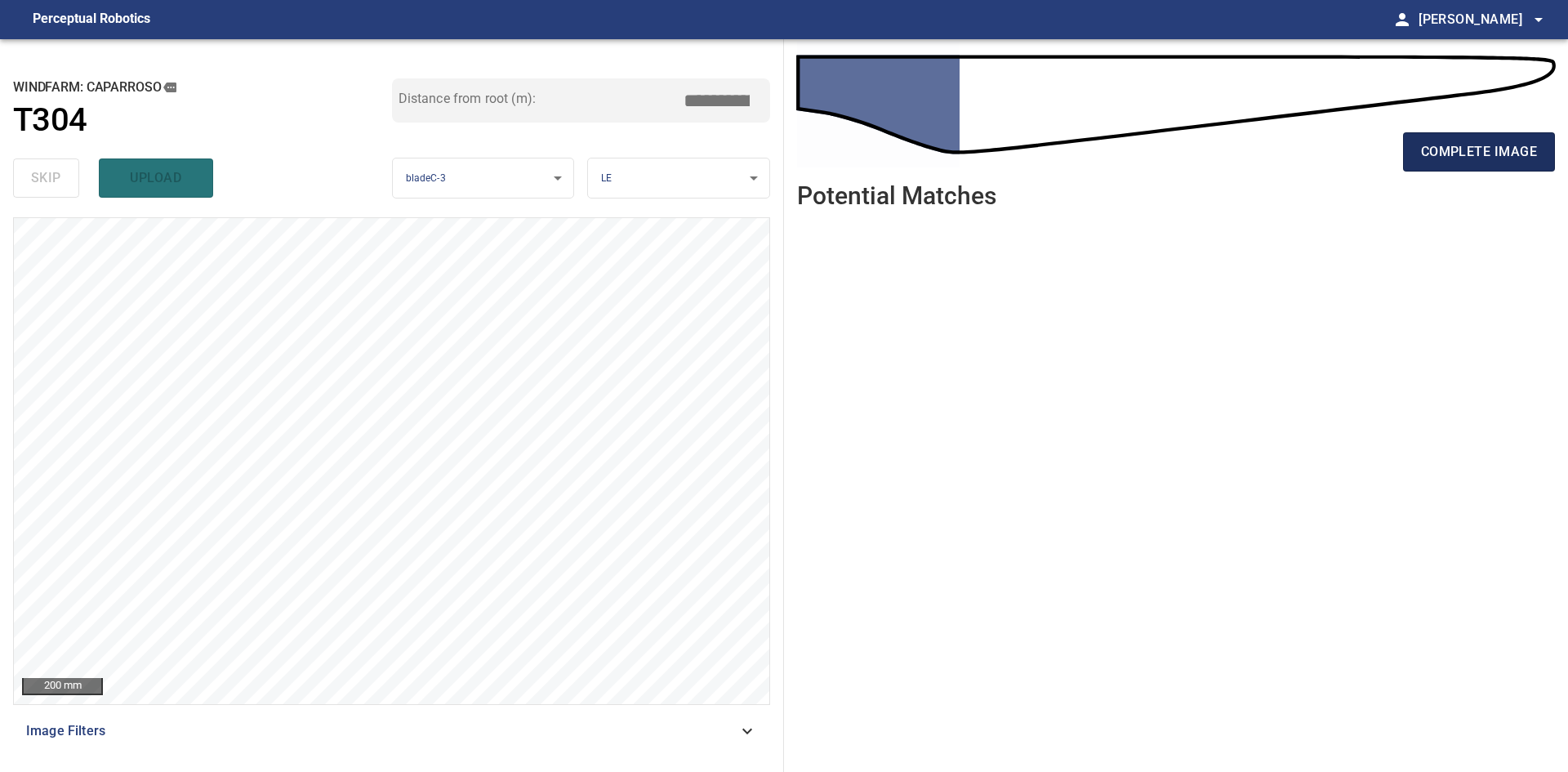
click at [1443, 159] on span "complete image" at bounding box center [1479, 152] width 116 height 23
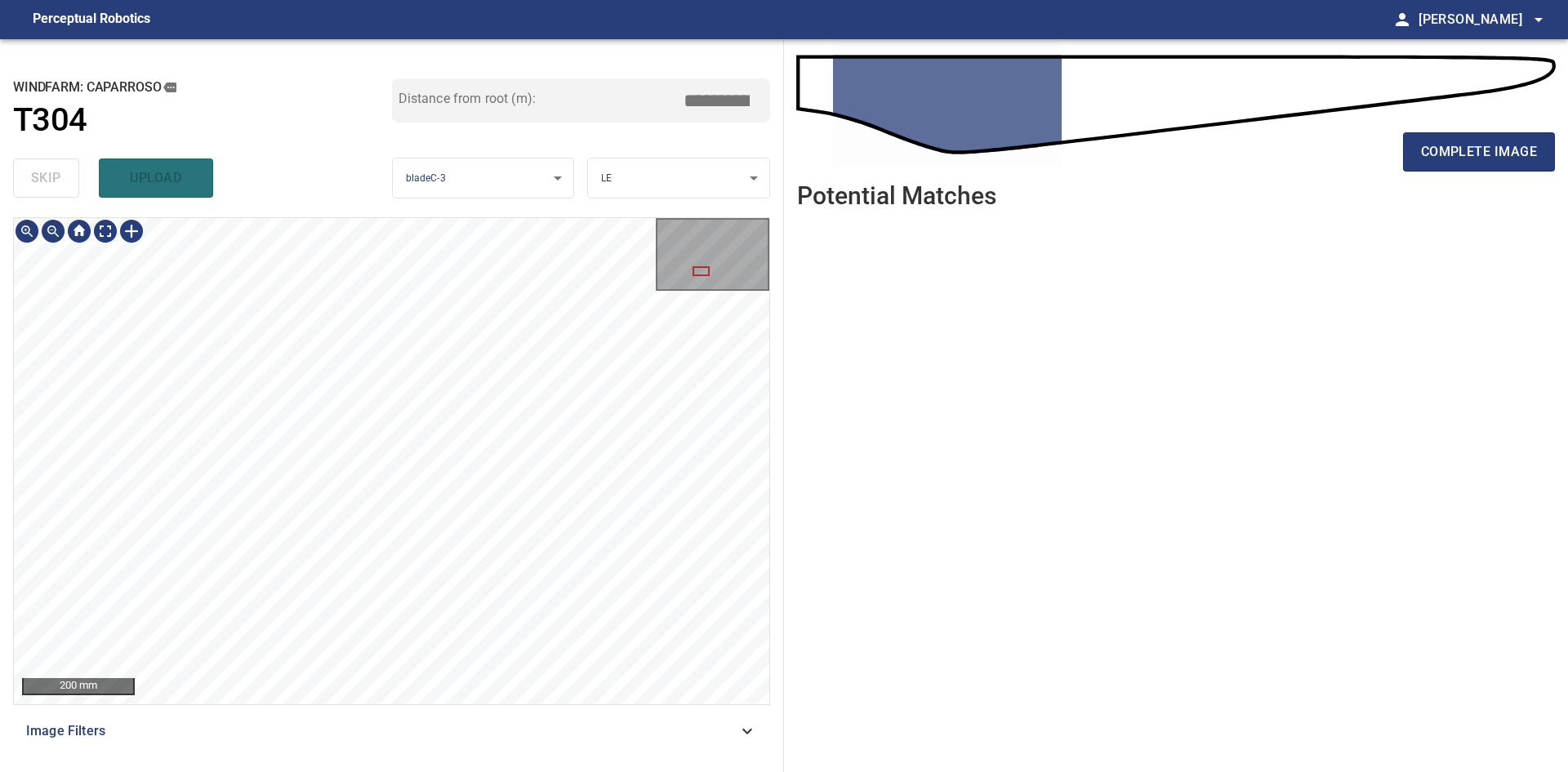
click at [502, 727] on div "200 mm Image Filters" at bounding box center [391, 488] width 757 height 541
click at [503, 720] on div "200 mm Image Filters" at bounding box center [391, 488] width 757 height 541
click at [379, 705] on div "200 mm Image Filters" at bounding box center [391, 488] width 757 height 541
click at [482, 705] on div "200 mm Image Filters" at bounding box center [391, 488] width 757 height 541
click at [577, 749] on div "200 mm Image Filters" at bounding box center [391, 488] width 757 height 541
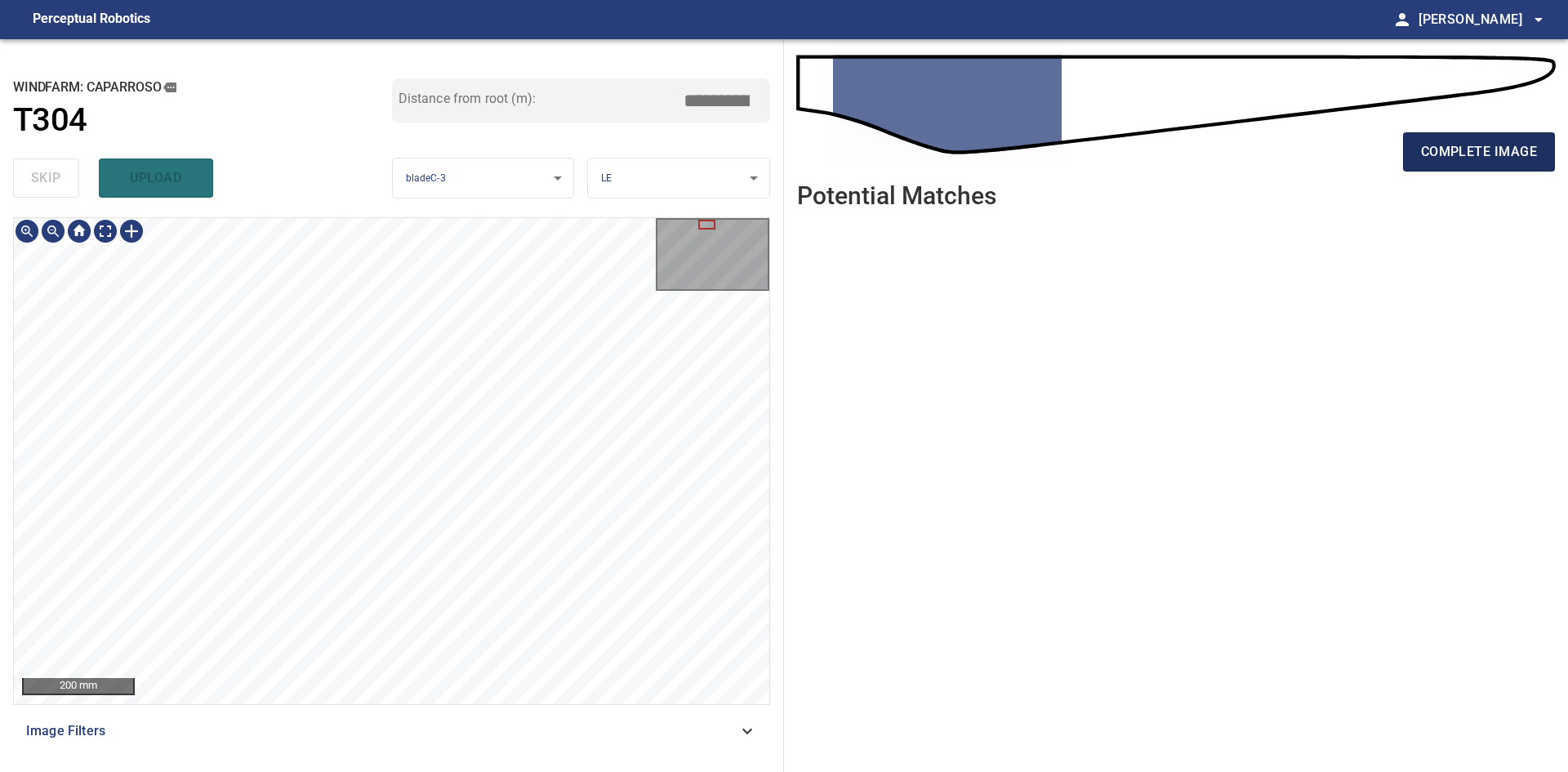
click at [1482, 163] on span "complete image" at bounding box center [1479, 152] width 116 height 23
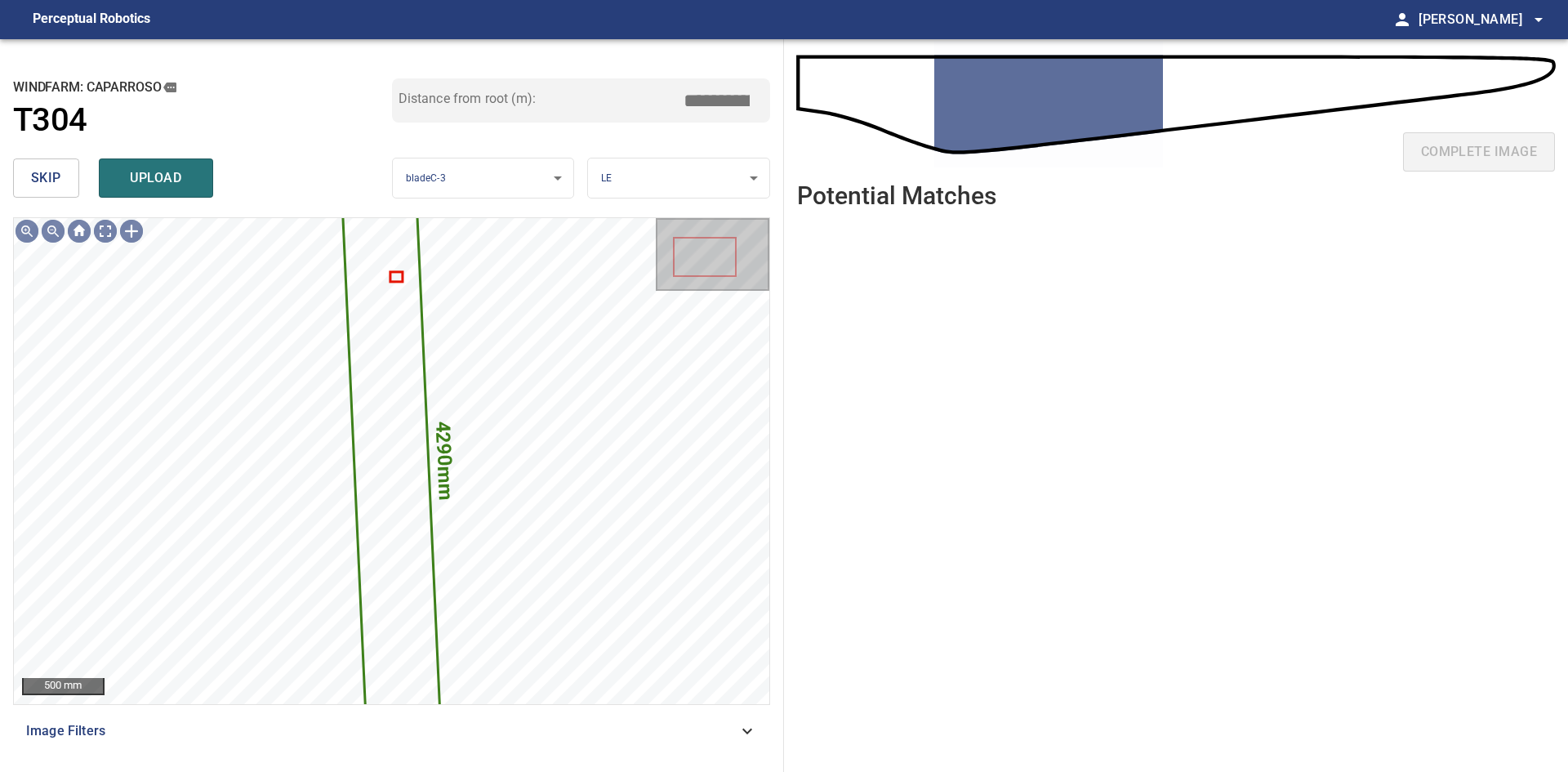
click at [55, 182] on span "skip" at bounding box center [46, 178] width 30 height 23
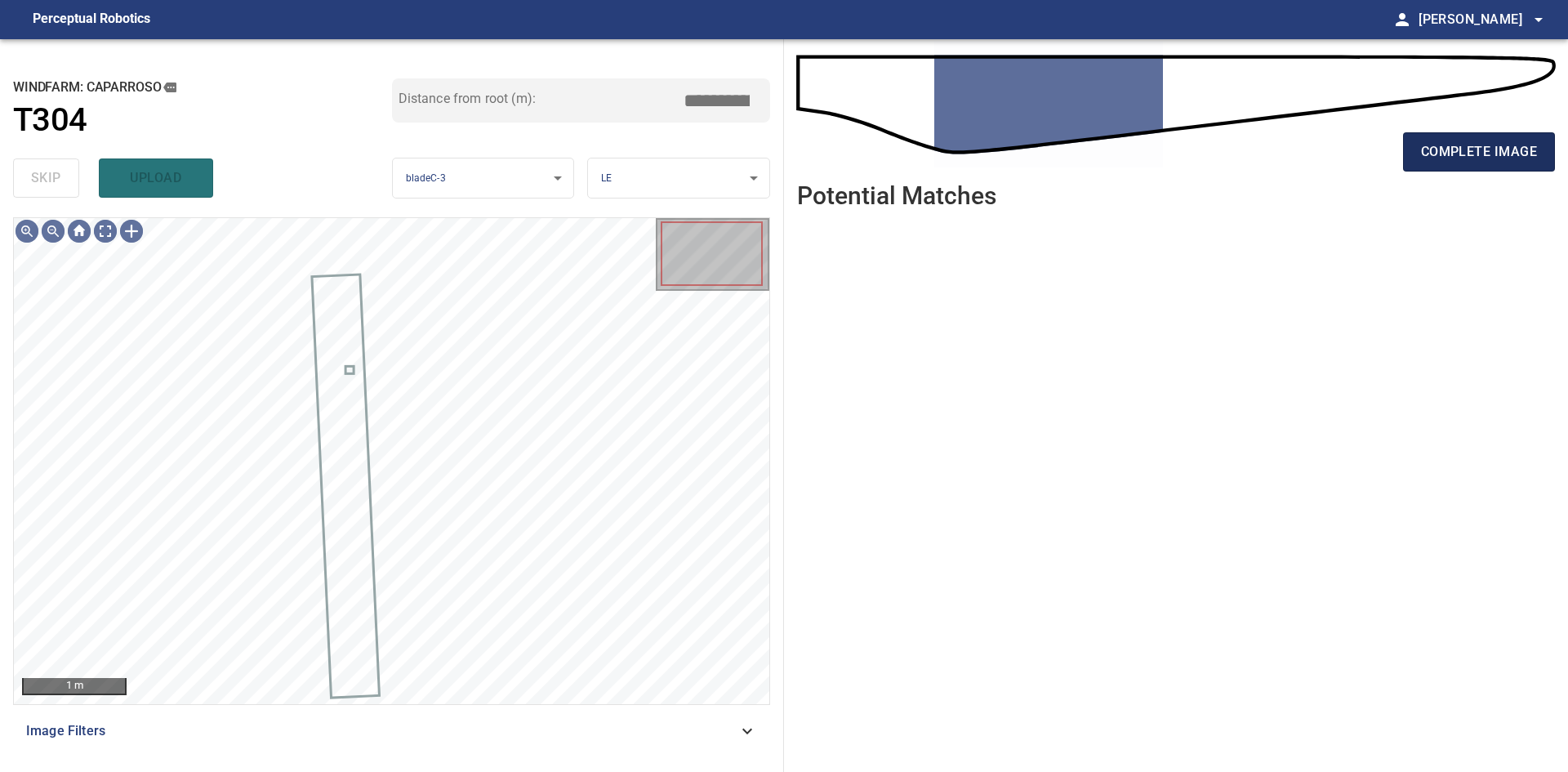
click at [1491, 140] on span "complete image" at bounding box center [1479, 152] width 116 height 23
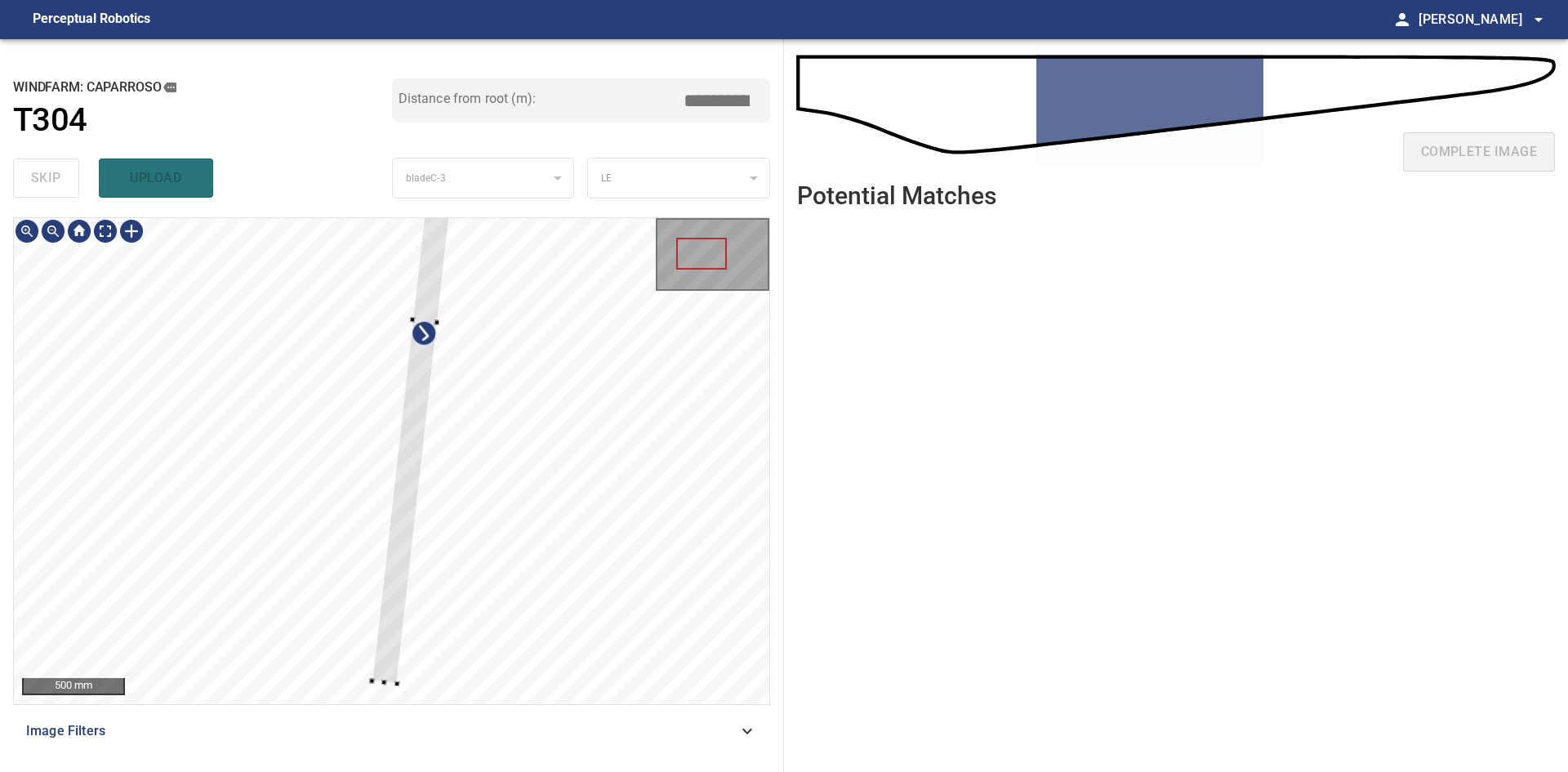
click at [403, 512] on div at bounding box center [425, 321] width 106 height 726
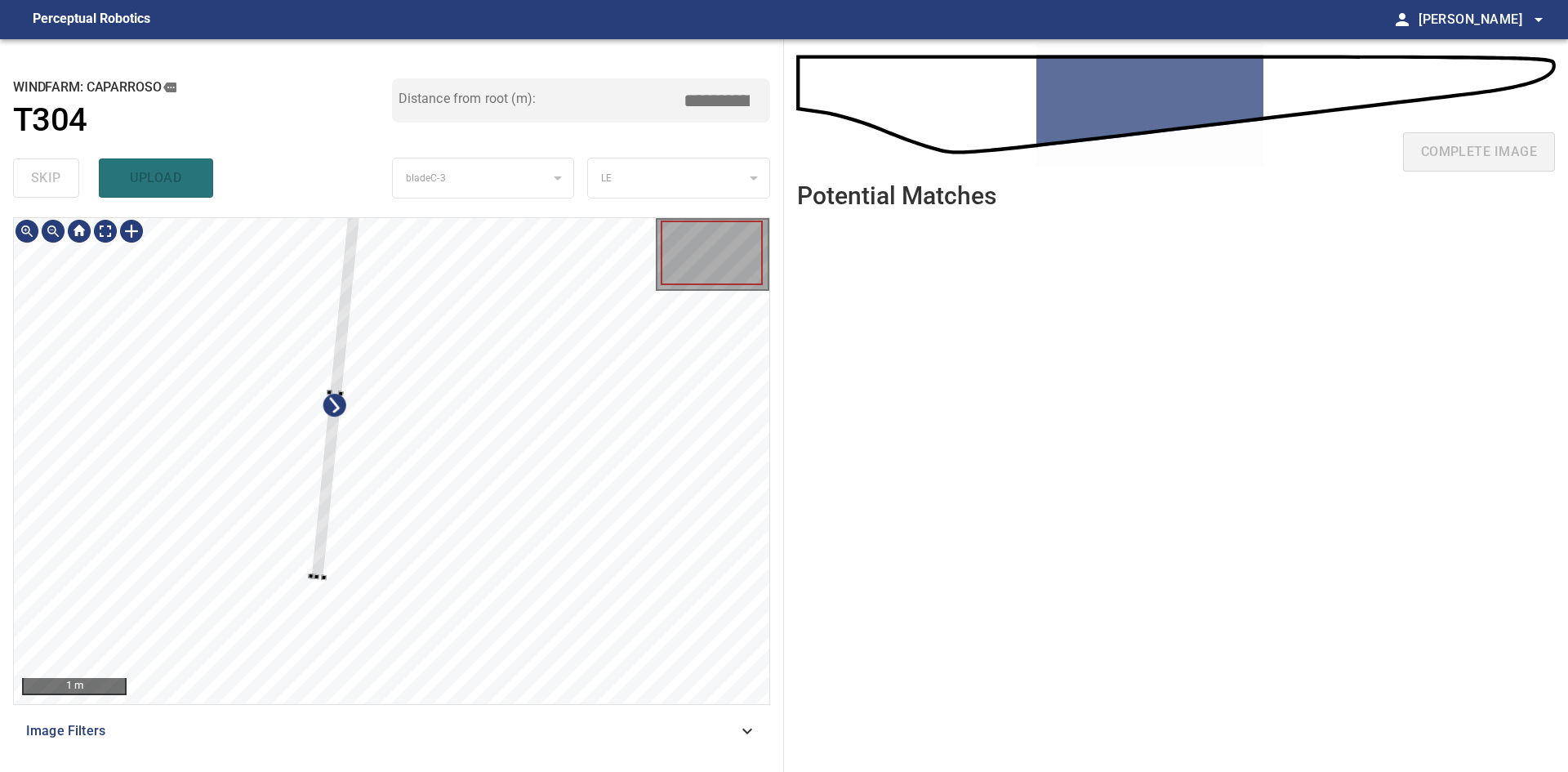
click at [324, 511] on div at bounding box center [336, 392] width 50 height 371
click at [347, 297] on div at bounding box center [338, 382] width 50 height 371
click at [318, 650] on div at bounding box center [331, 419] width 64 height 468
click at [318, 654] on div at bounding box center [318, 654] width 6 height 6
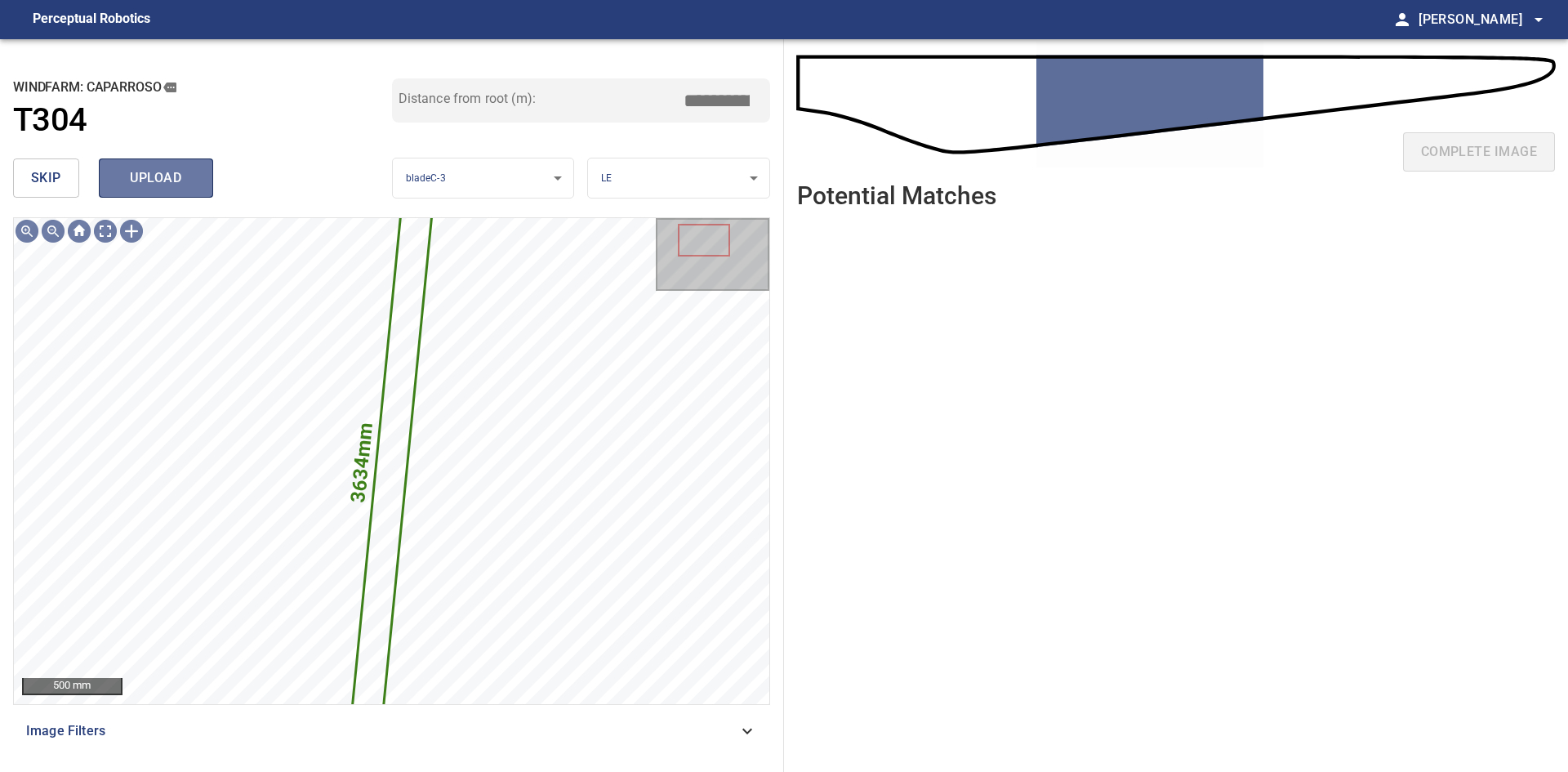
click at [153, 173] on span "upload" at bounding box center [155, 178] width 78 height 23
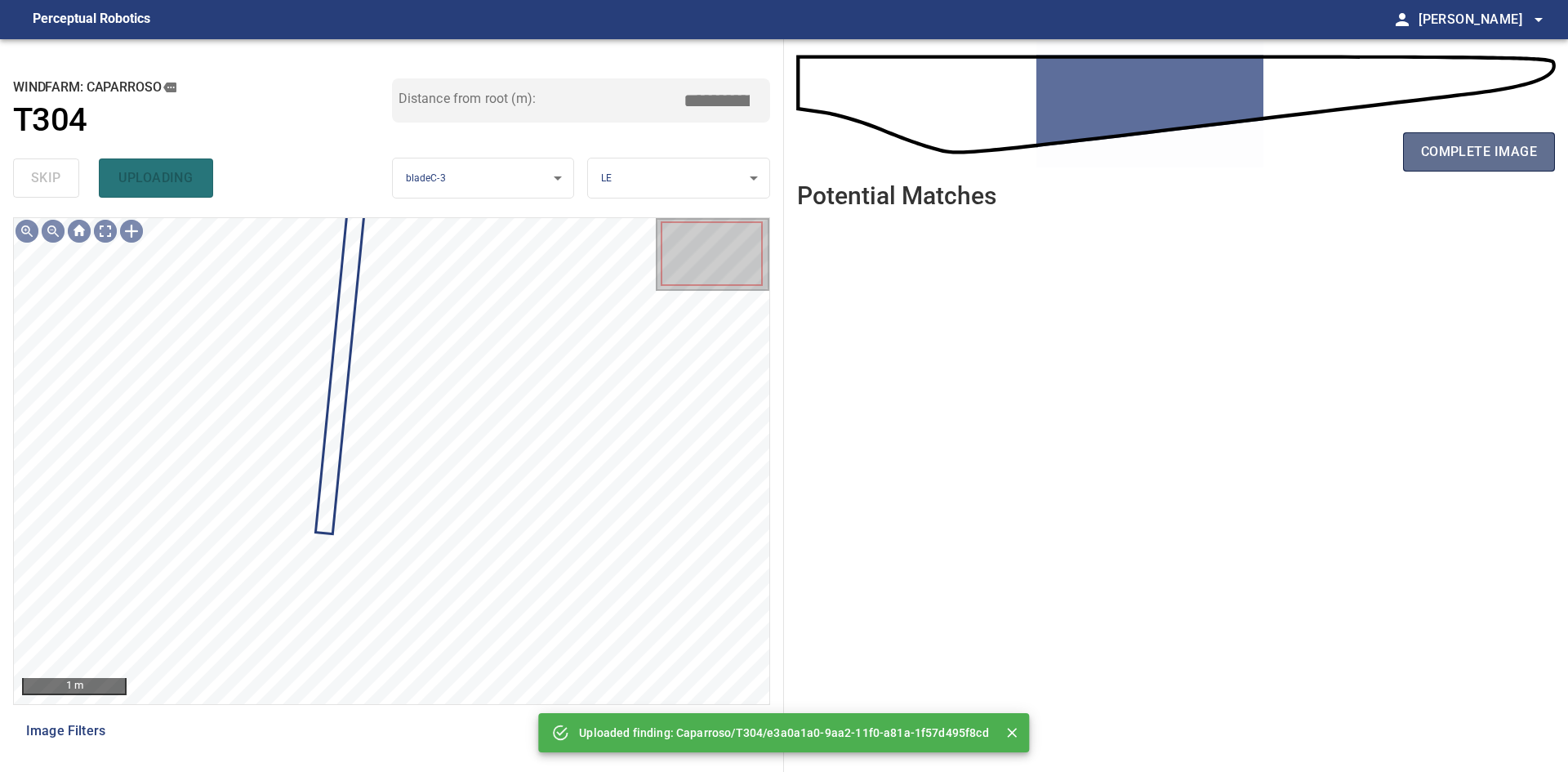
click at [1467, 158] on span "complete image" at bounding box center [1479, 152] width 116 height 23
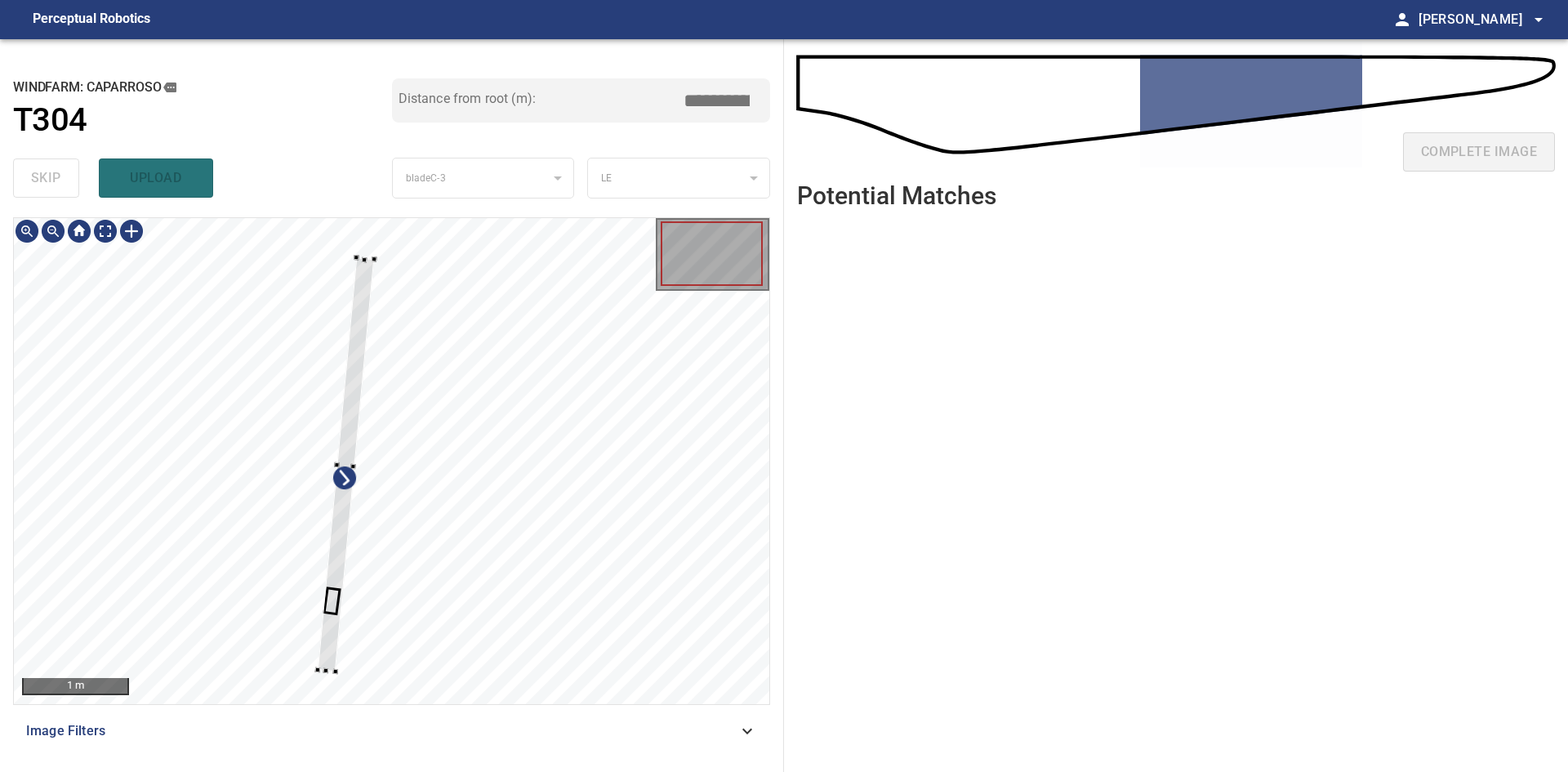
click at [353, 382] on div at bounding box center [346, 464] width 56 height 413
click at [327, 708] on div "1 m Image Filters" at bounding box center [391, 488] width 757 height 541
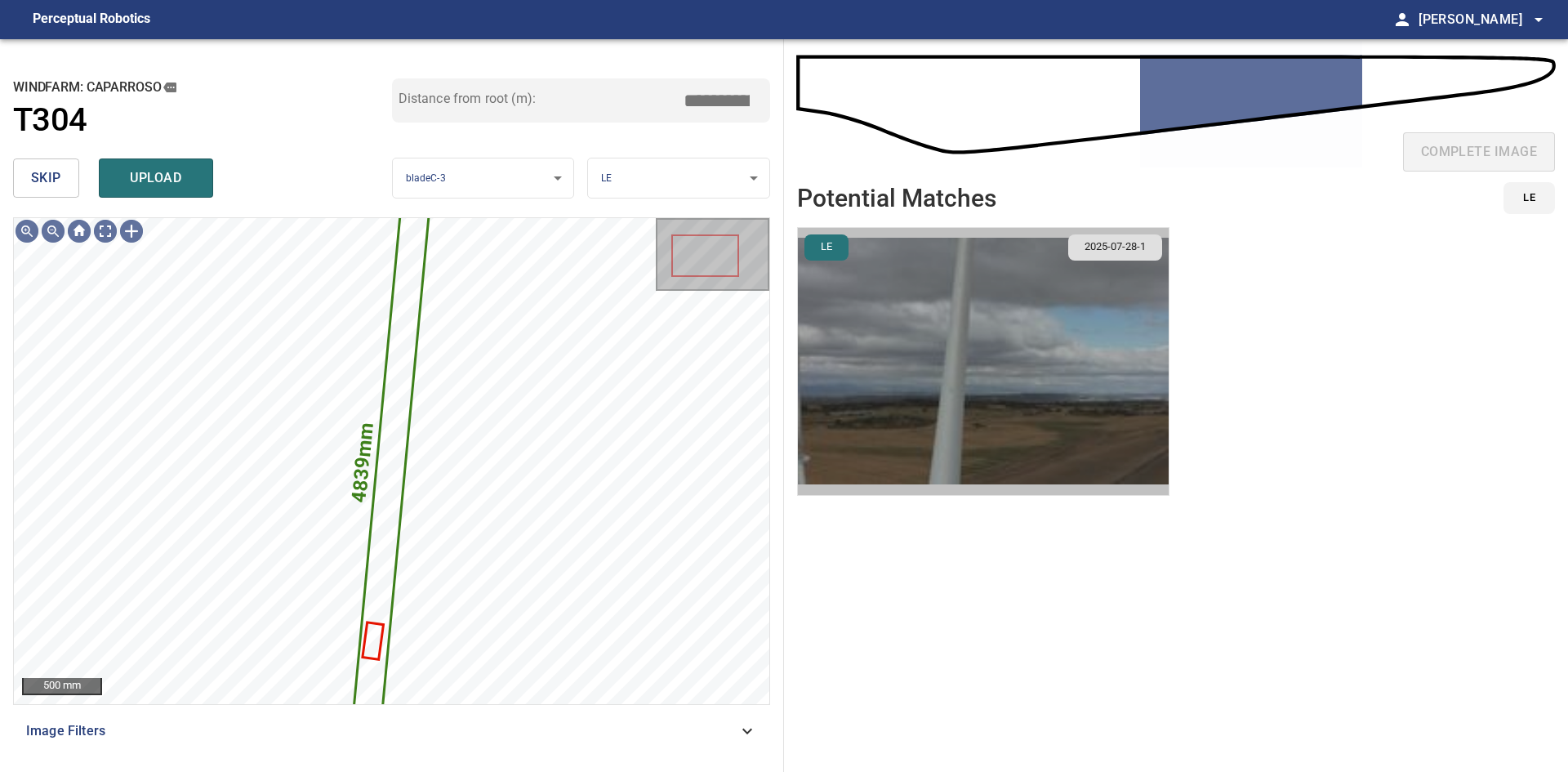
click at [1038, 373] on img "button" at bounding box center [983, 361] width 371 height 267
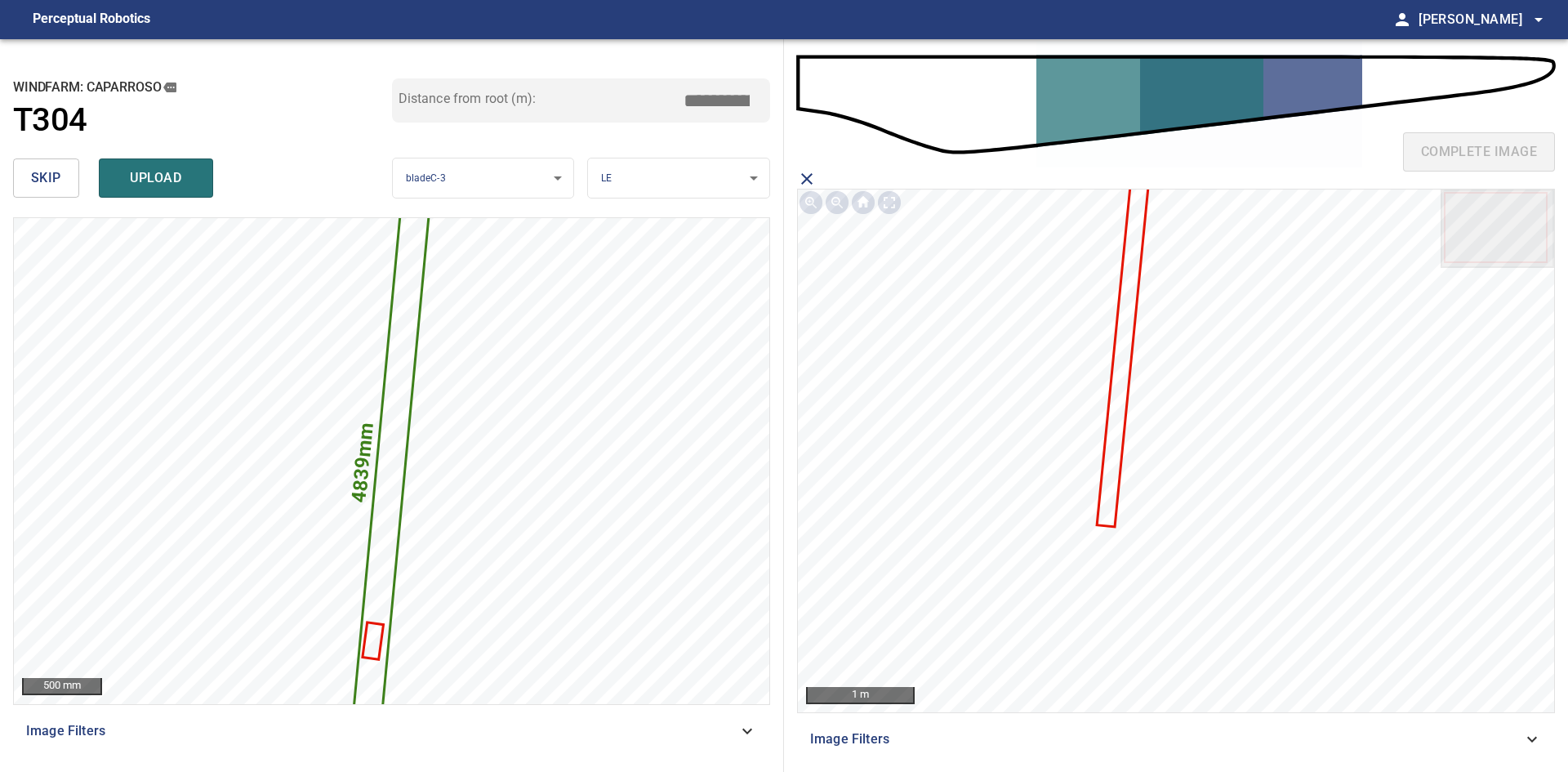
click at [1123, 357] on icon at bounding box center [1123, 351] width 49 height 348
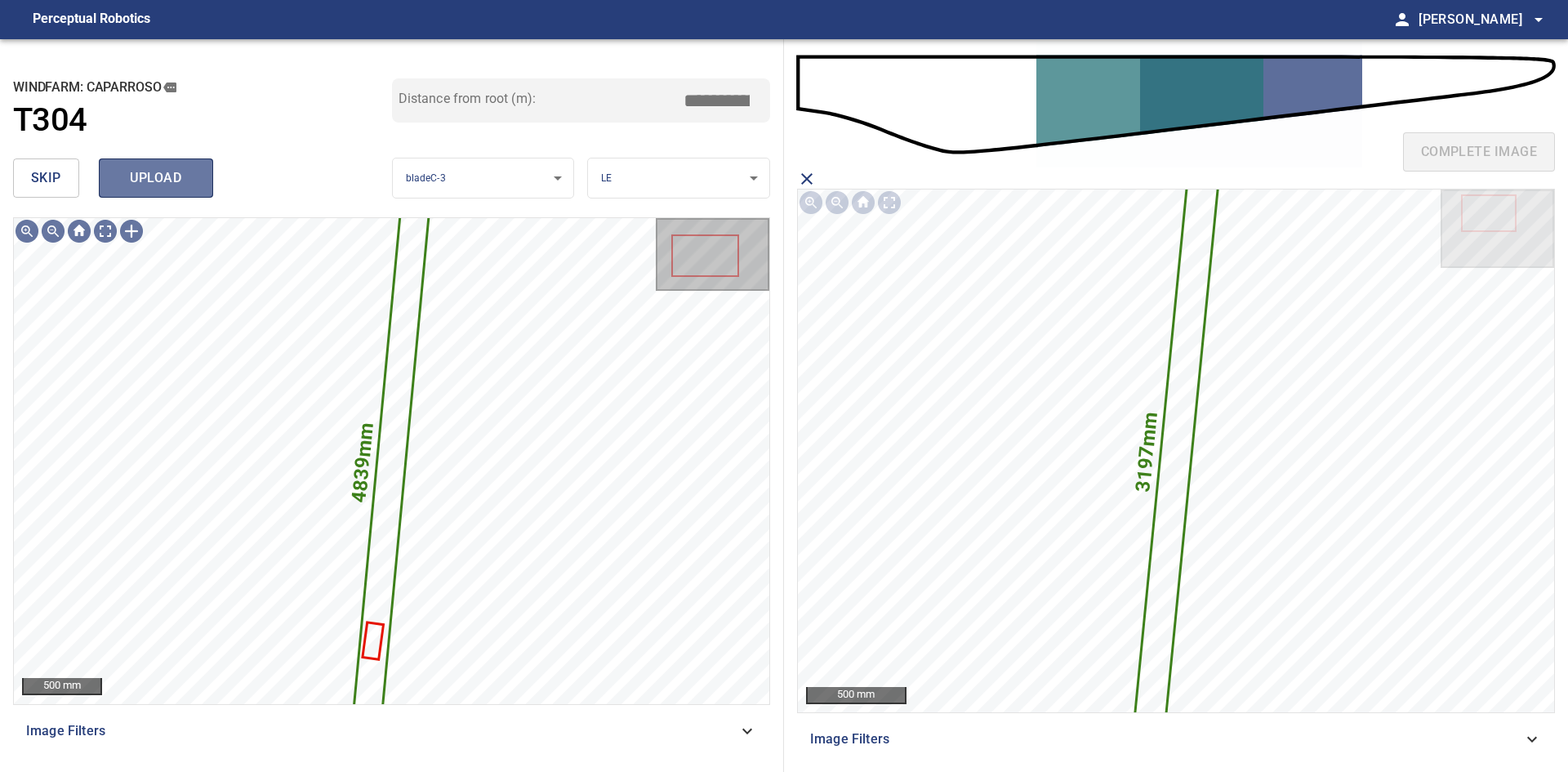
click at [106, 186] on button "upload" at bounding box center [156, 178] width 114 height 39
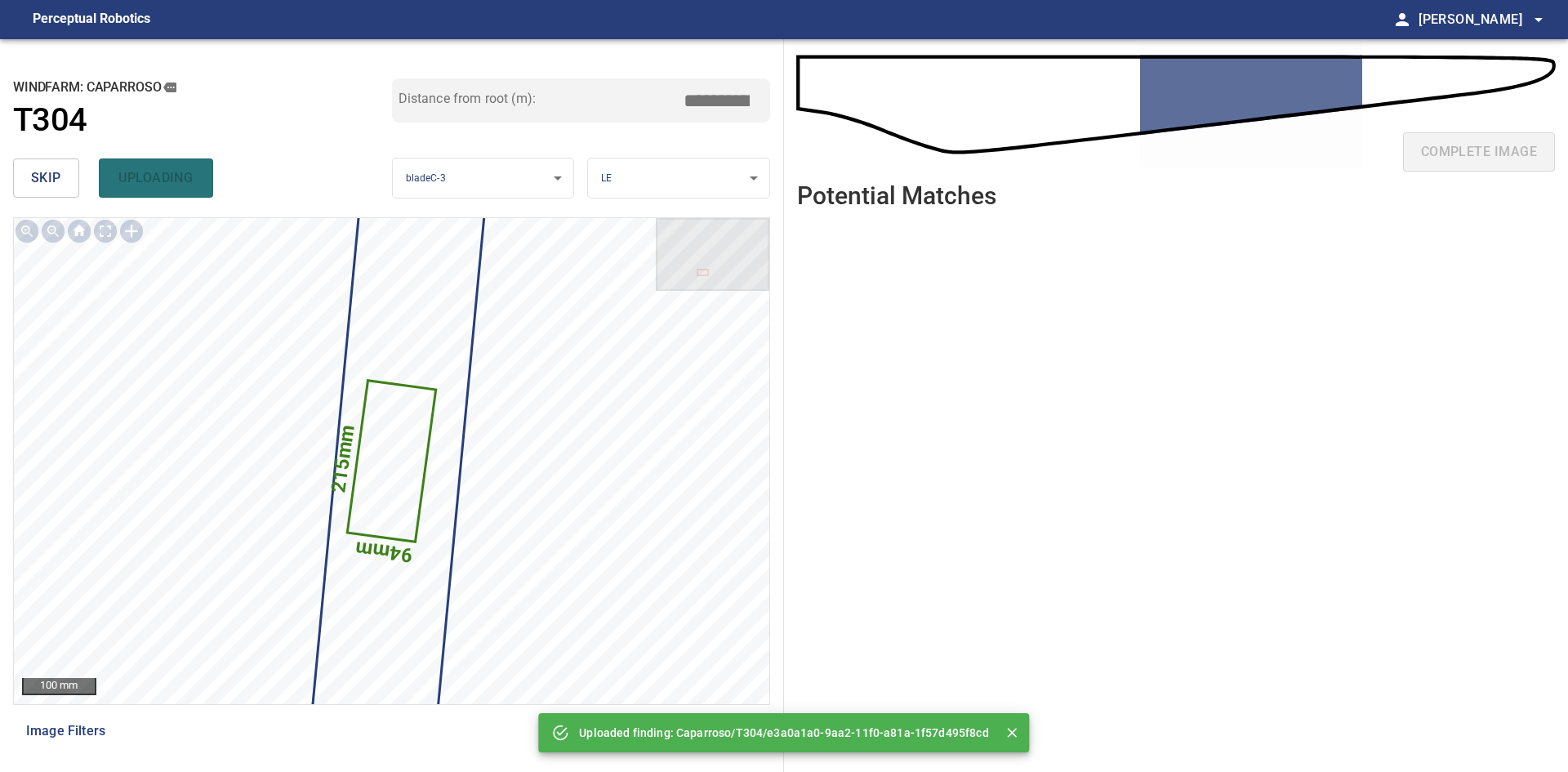
click at [52, 189] on span "skip" at bounding box center [46, 178] width 30 height 23
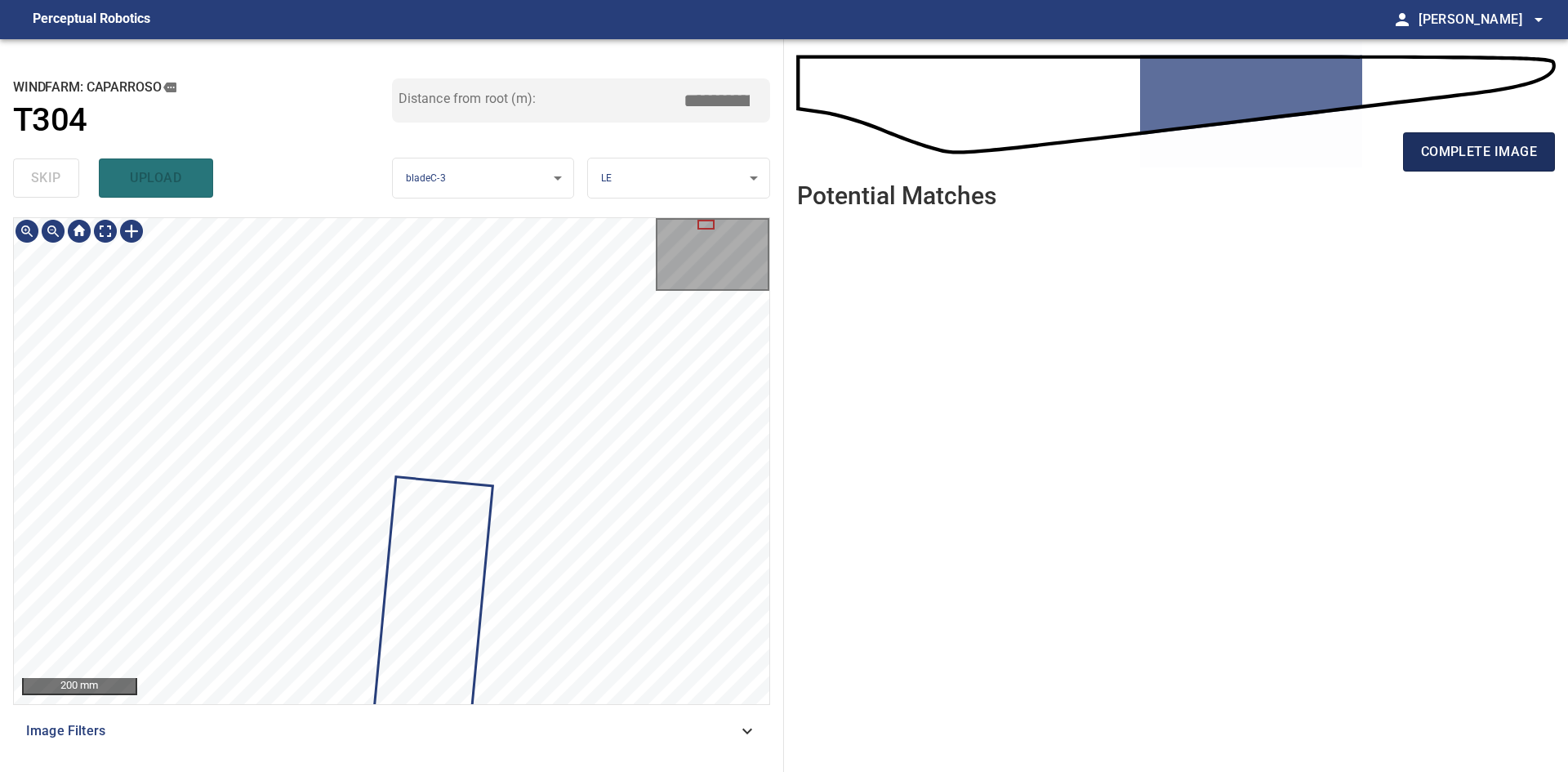
click at [1525, 146] on span "complete image" at bounding box center [1479, 152] width 116 height 23
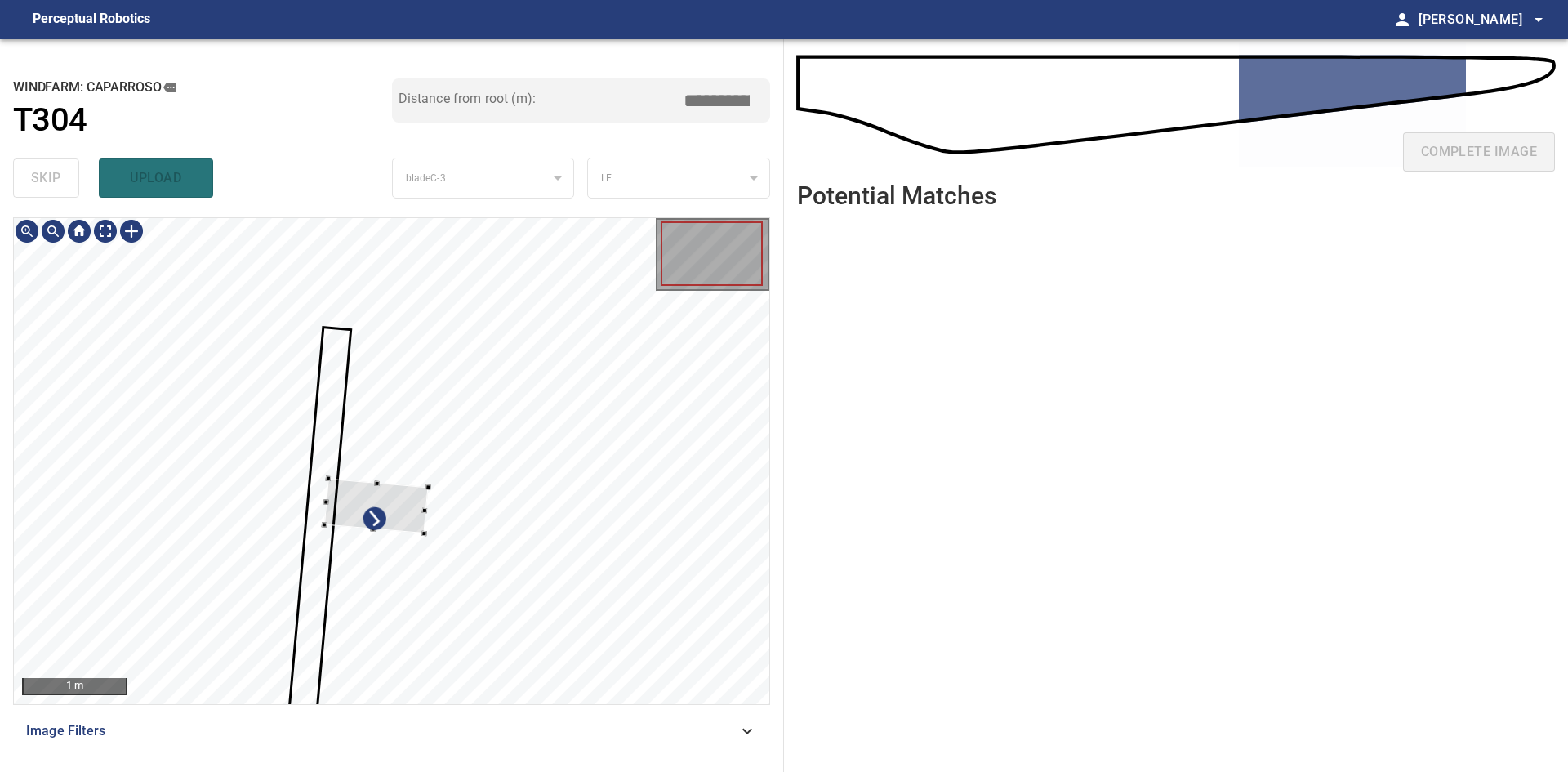
click at [431, 503] on div at bounding box center [391, 461] width 755 height 485
click at [633, 499] on div at bounding box center [391, 461] width 755 height 485
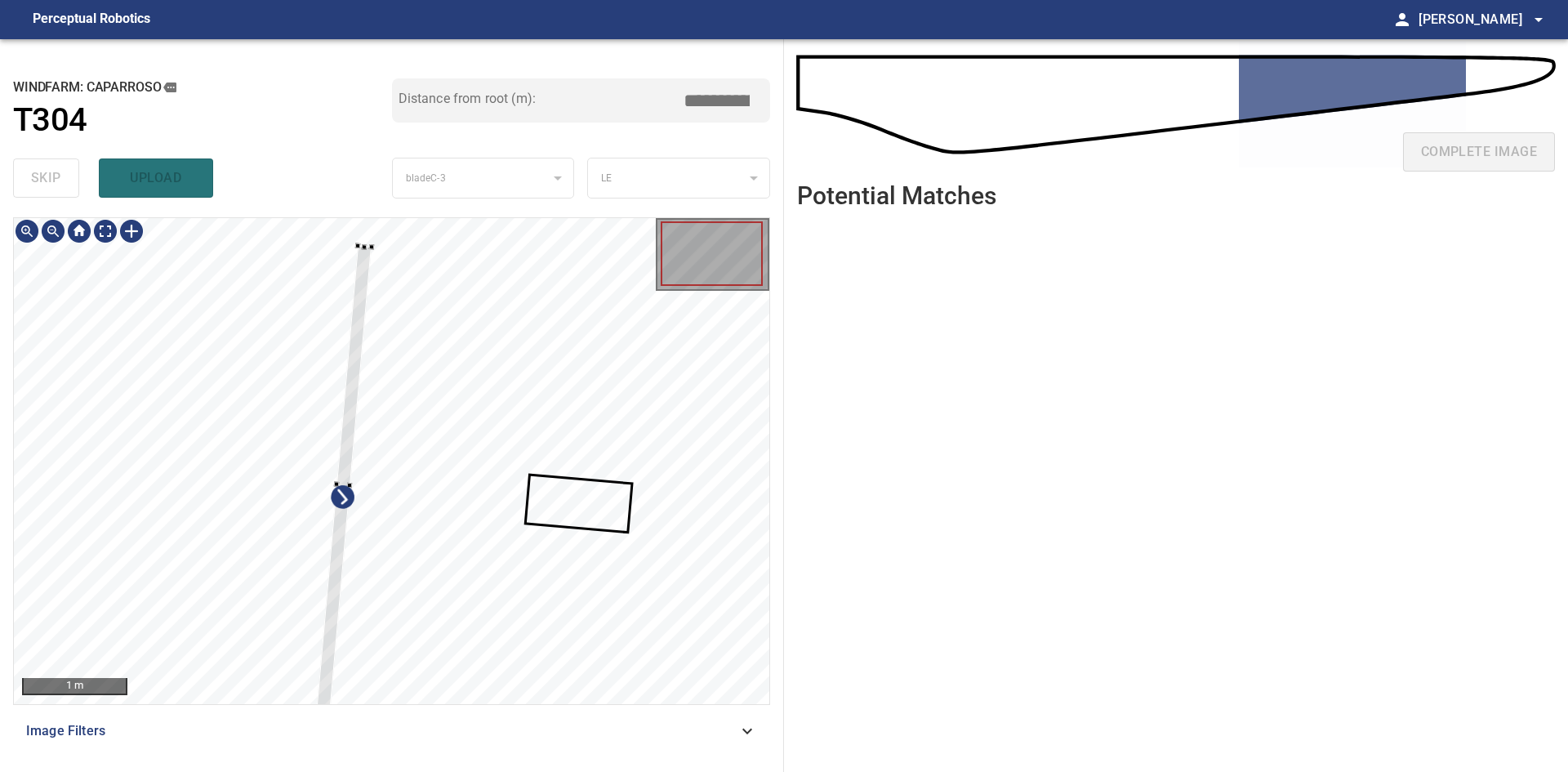
click at [315, 241] on div at bounding box center [391, 461] width 755 height 485
click at [365, 311] on div at bounding box center [340, 515] width 51 height 414
click at [336, 327] on div at bounding box center [322, 495] width 51 height 414
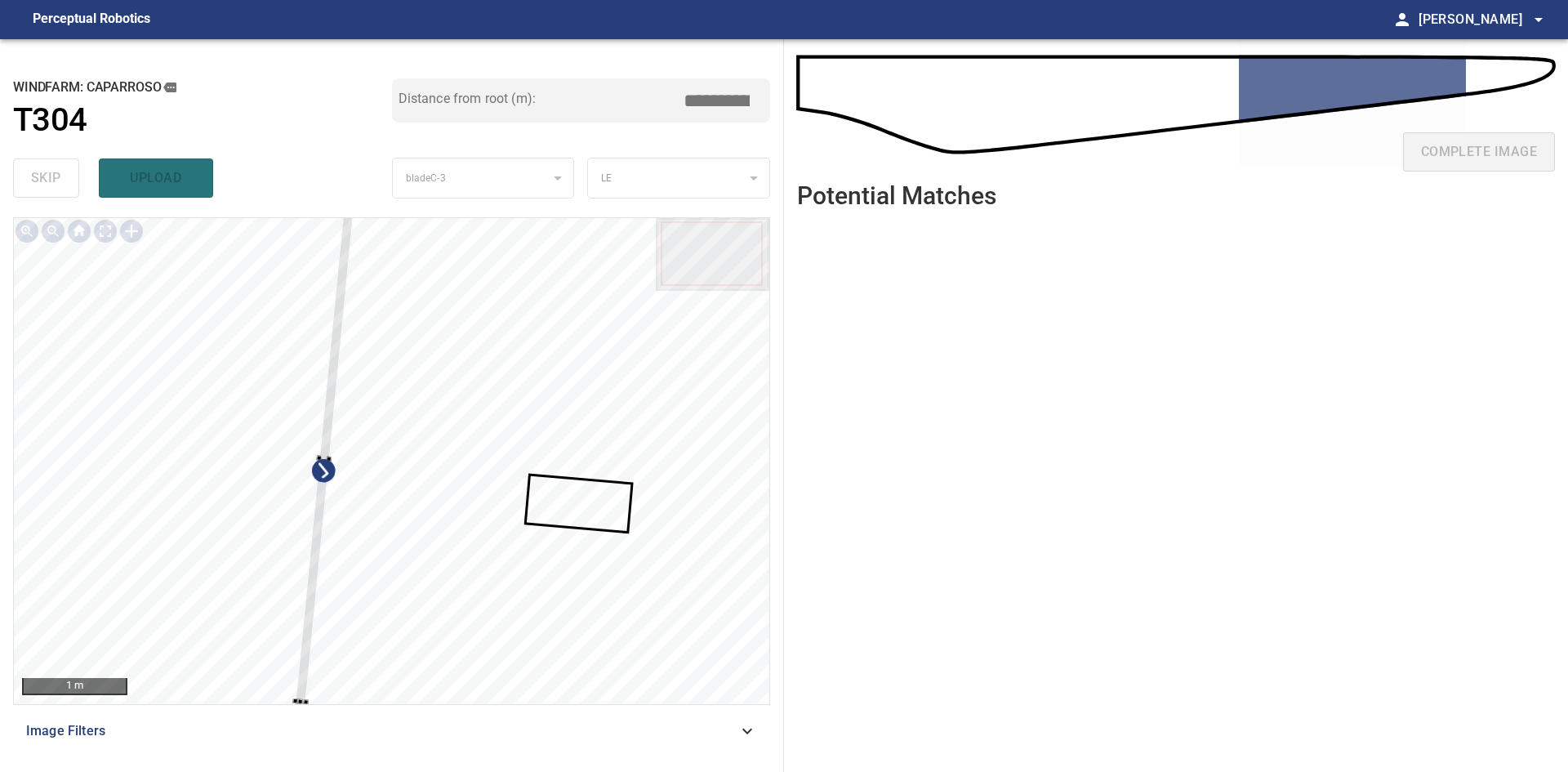
click at [353, 211] on div "**********" at bounding box center [392, 405] width 784 height 733
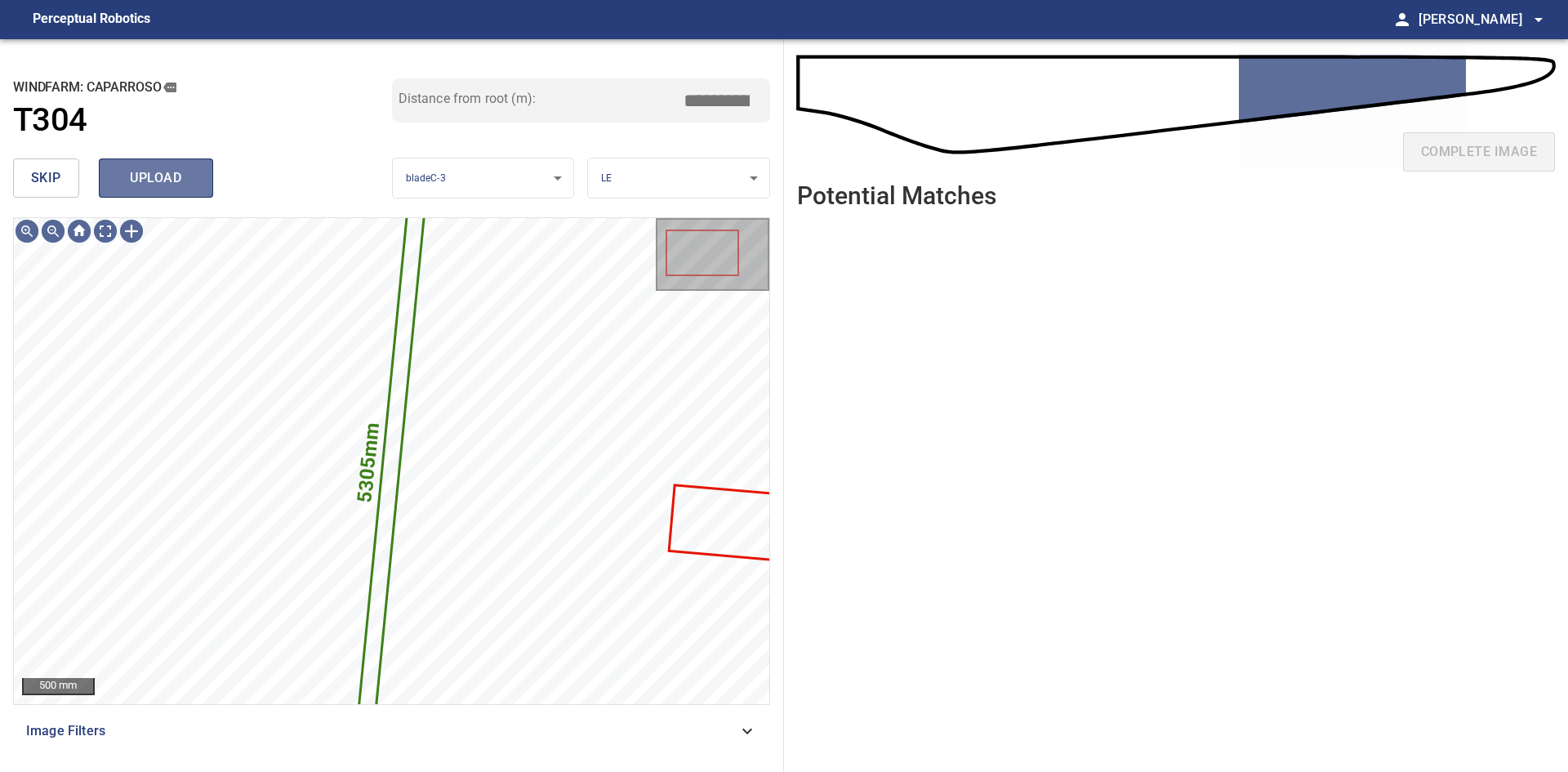
click at [196, 194] on button "upload" at bounding box center [156, 178] width 114 height 39
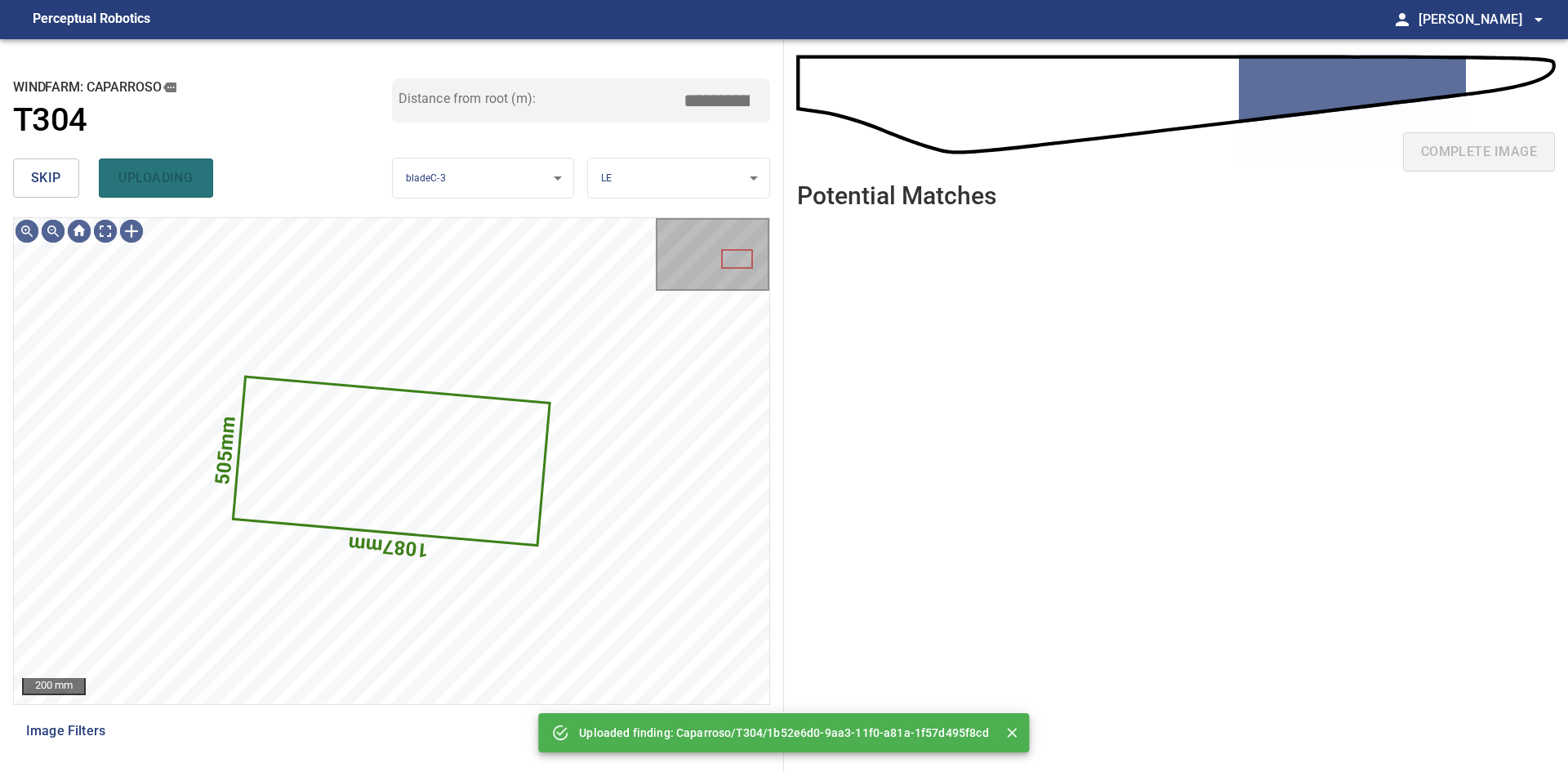
click at [67, 189] on button "skip" at bounding box center [46, 178] width 66 height 39
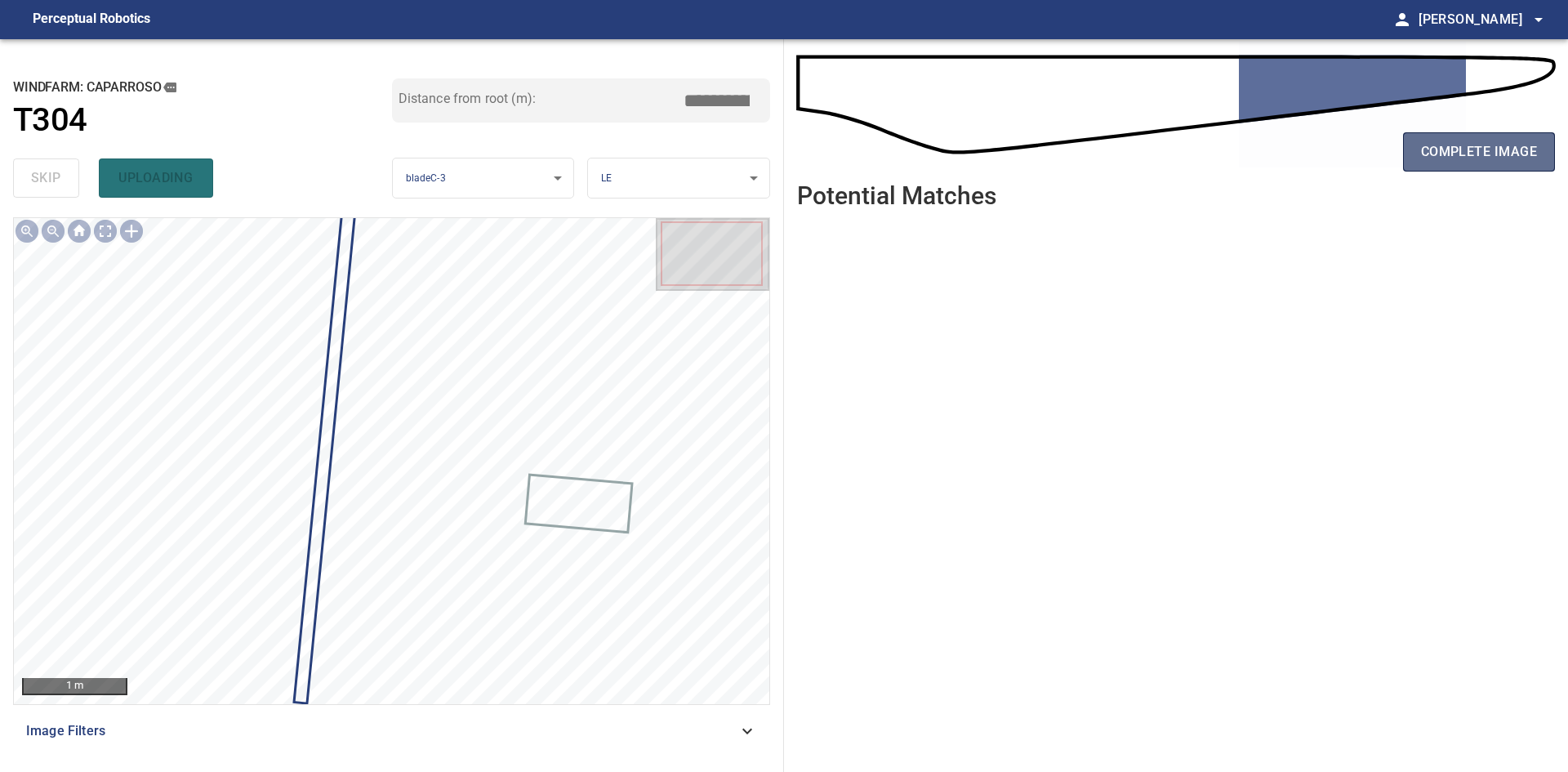
click at [1417, 154] on button "complete image" at bounding box center [1479, 152] width 152 height 39
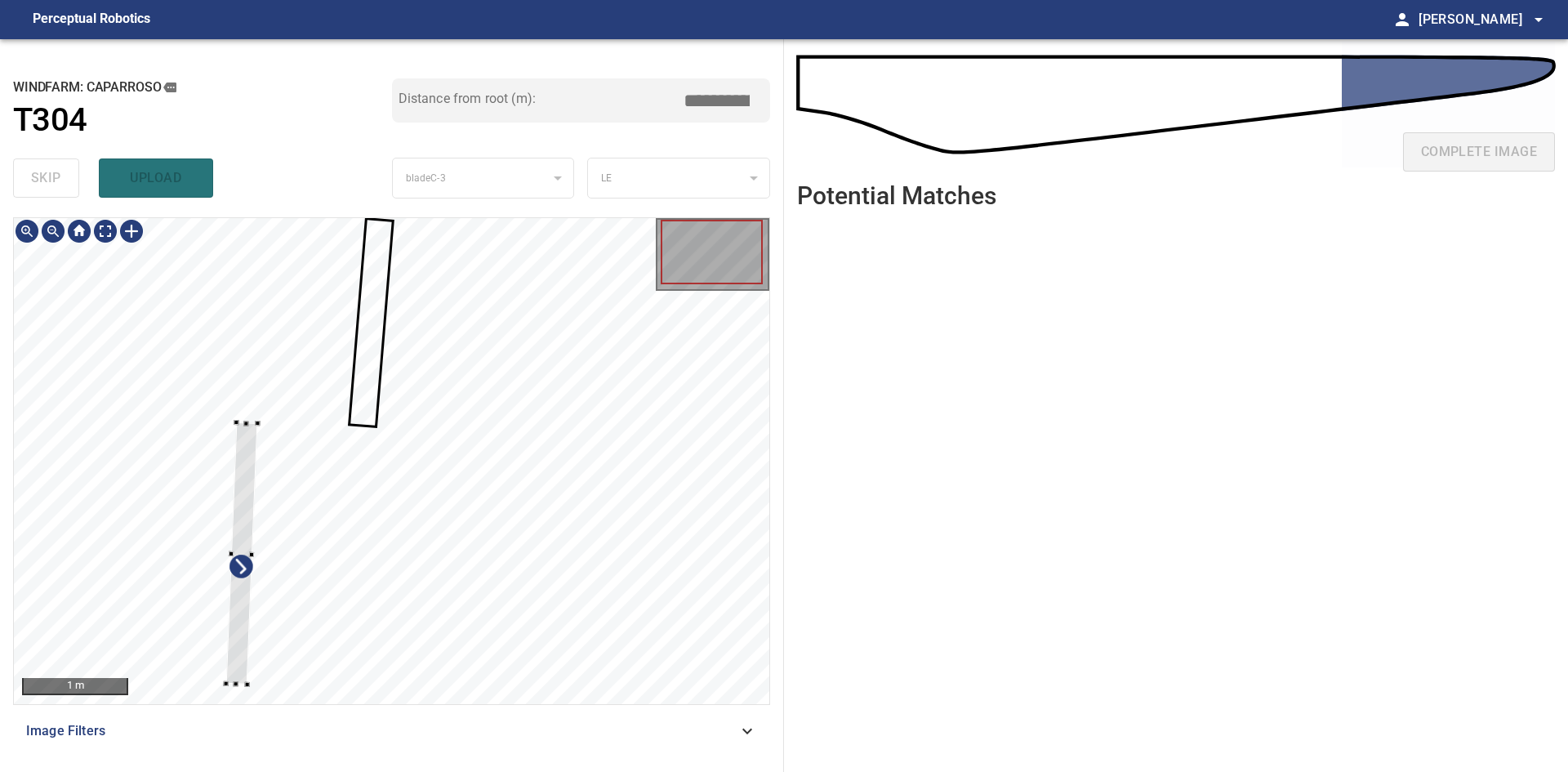
click at [143, 568] on div at bounding box center [391, 461] width 755 height 485
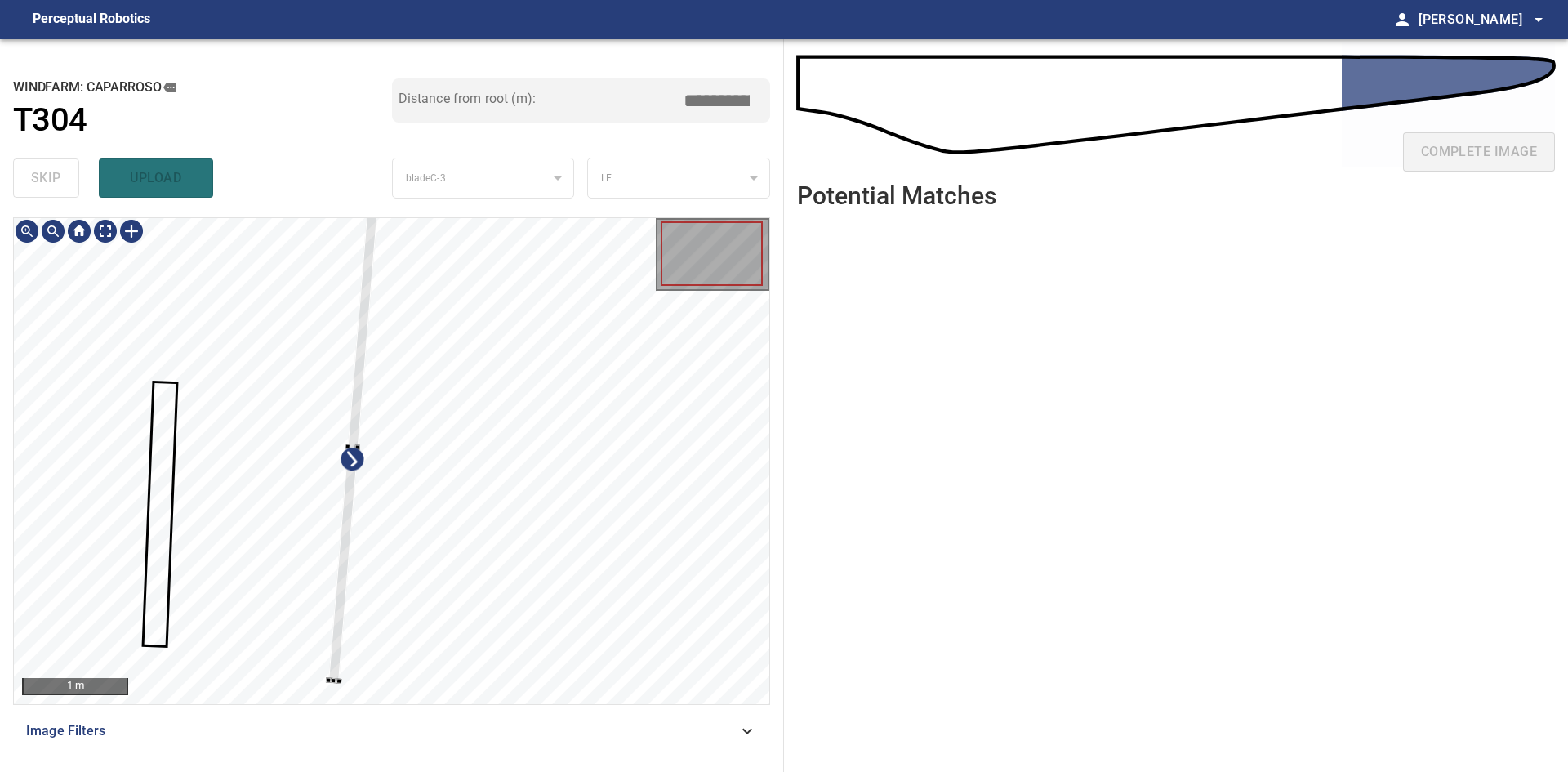
click at [338, 697] on div at bounding box center [391, 461] width 755 height 485
click at [341, 650] on div at bounding box center [358, 468] width 51 height 473
click at [374, 196] on div "**********" at bounding box center [392, 405] width 784 height 733
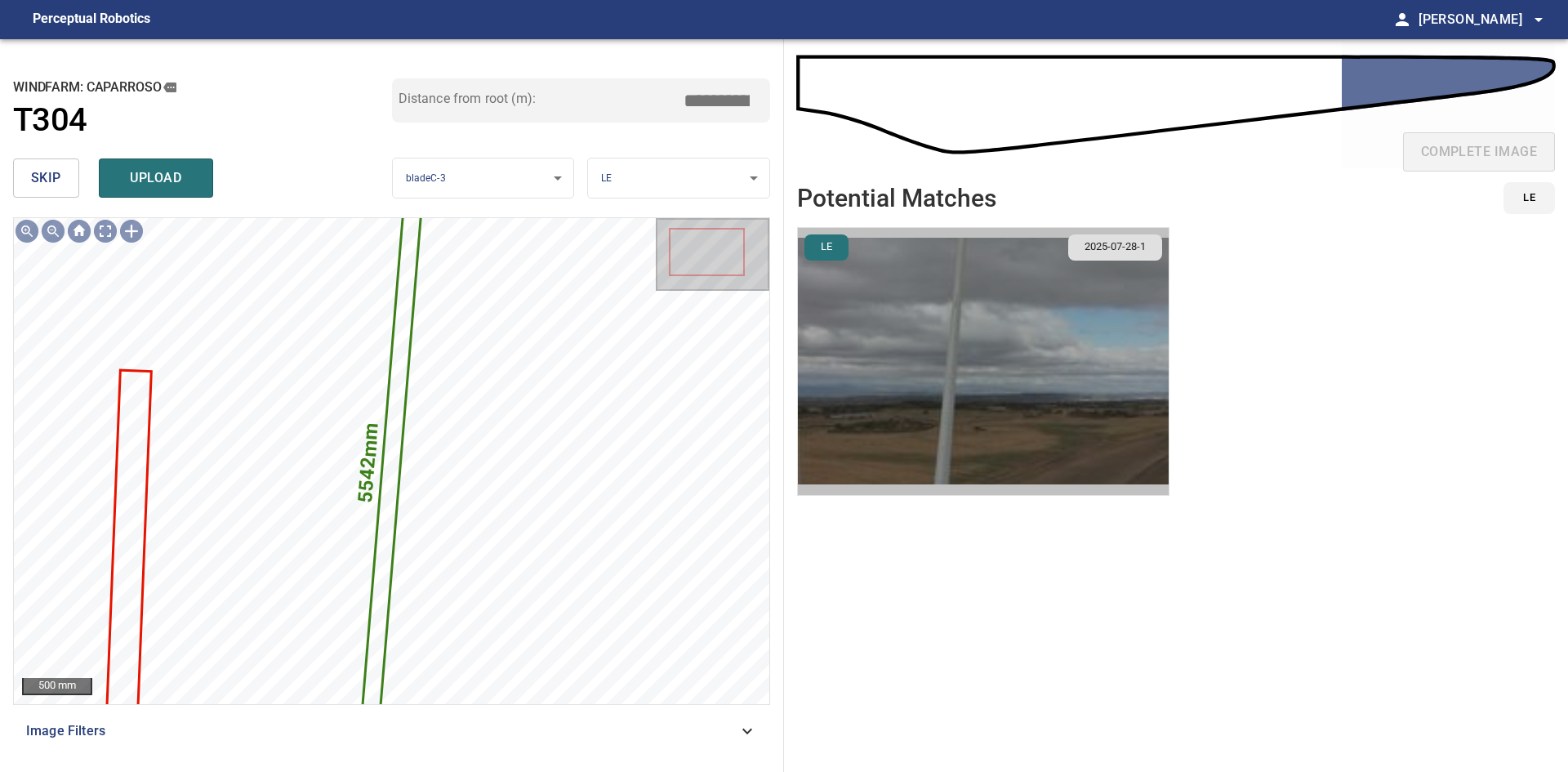
click at [900, 335] on img "button" at bounding box center [983, 361] width 371 height 267
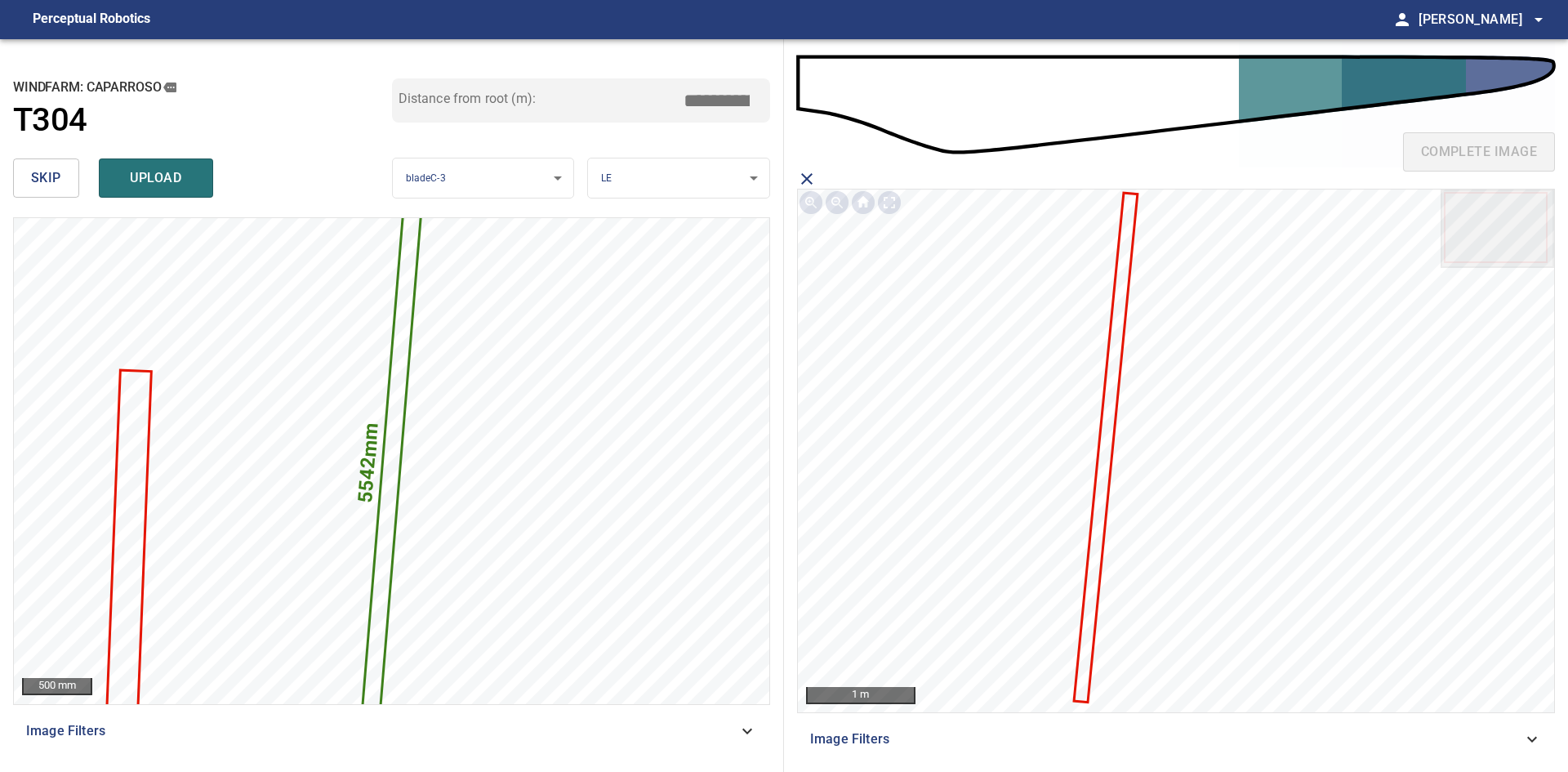
click at [1108, 444] on icon at bounding box center [1105, 447] width 61 height 506
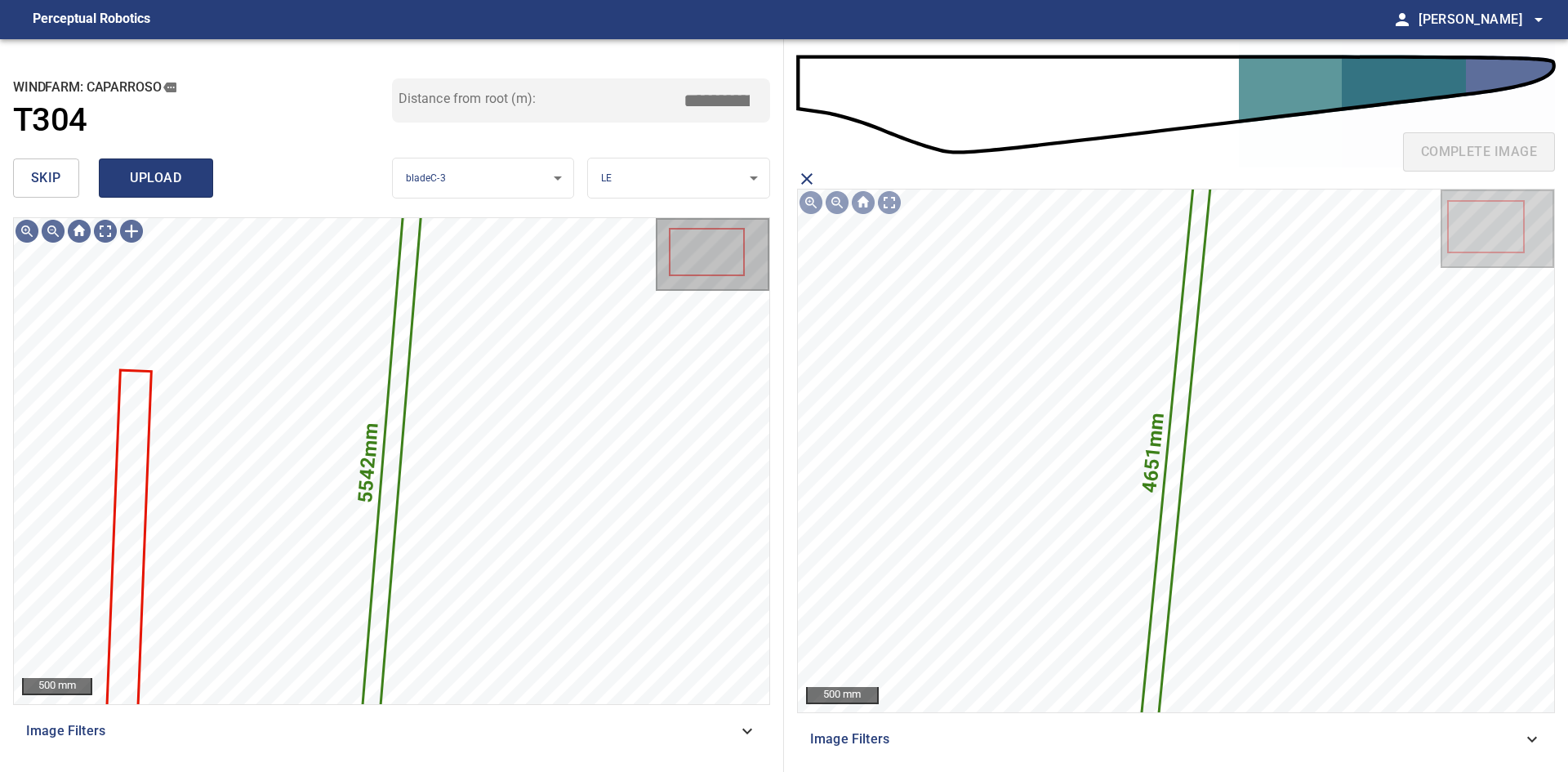
click at [147, 189] on span "upload" at bounding box center [155, 178] width 78 height 23
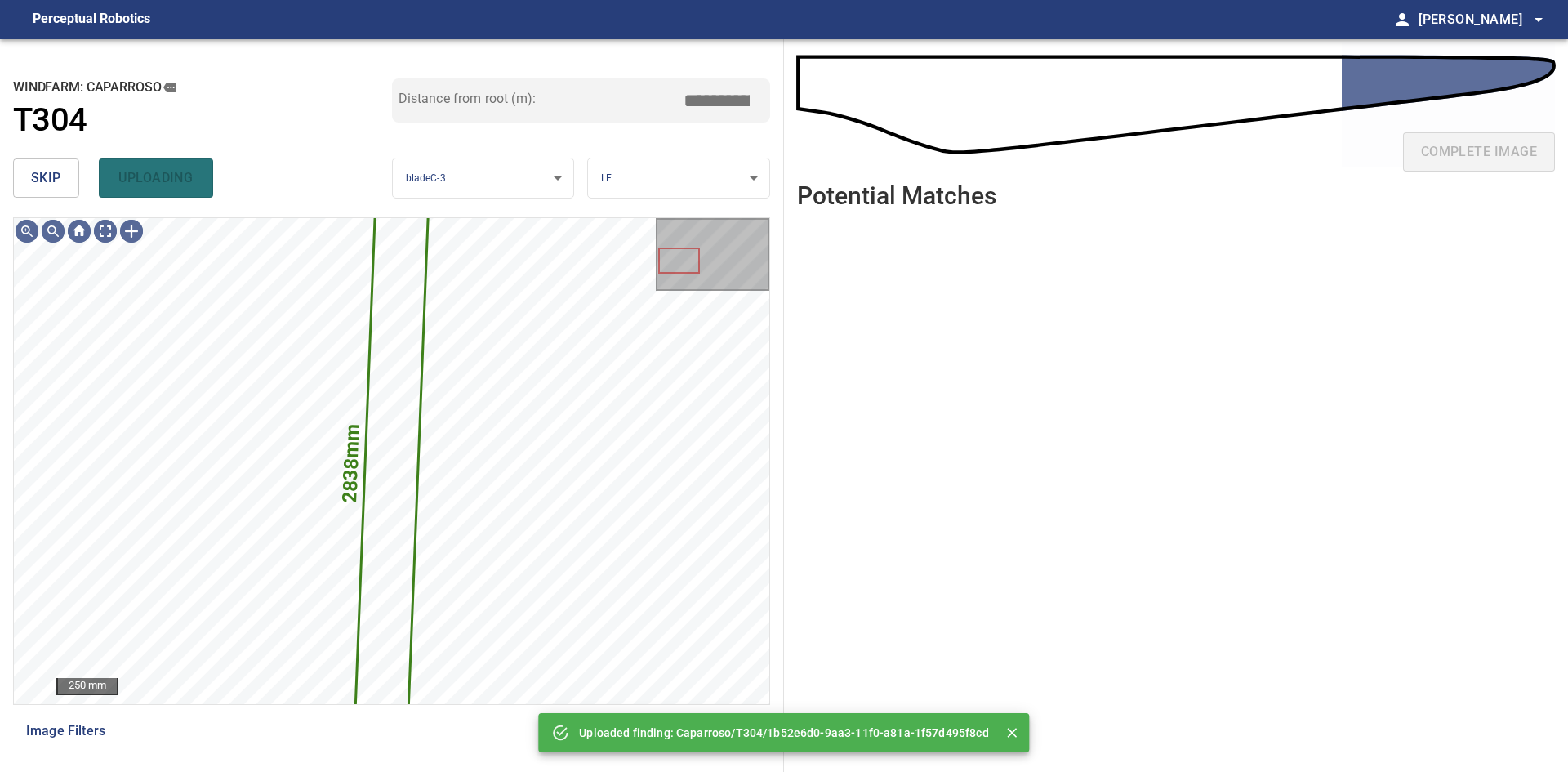
click at [58, 182] on span "skip" at bounding box center [46, 178] width 30 height 23
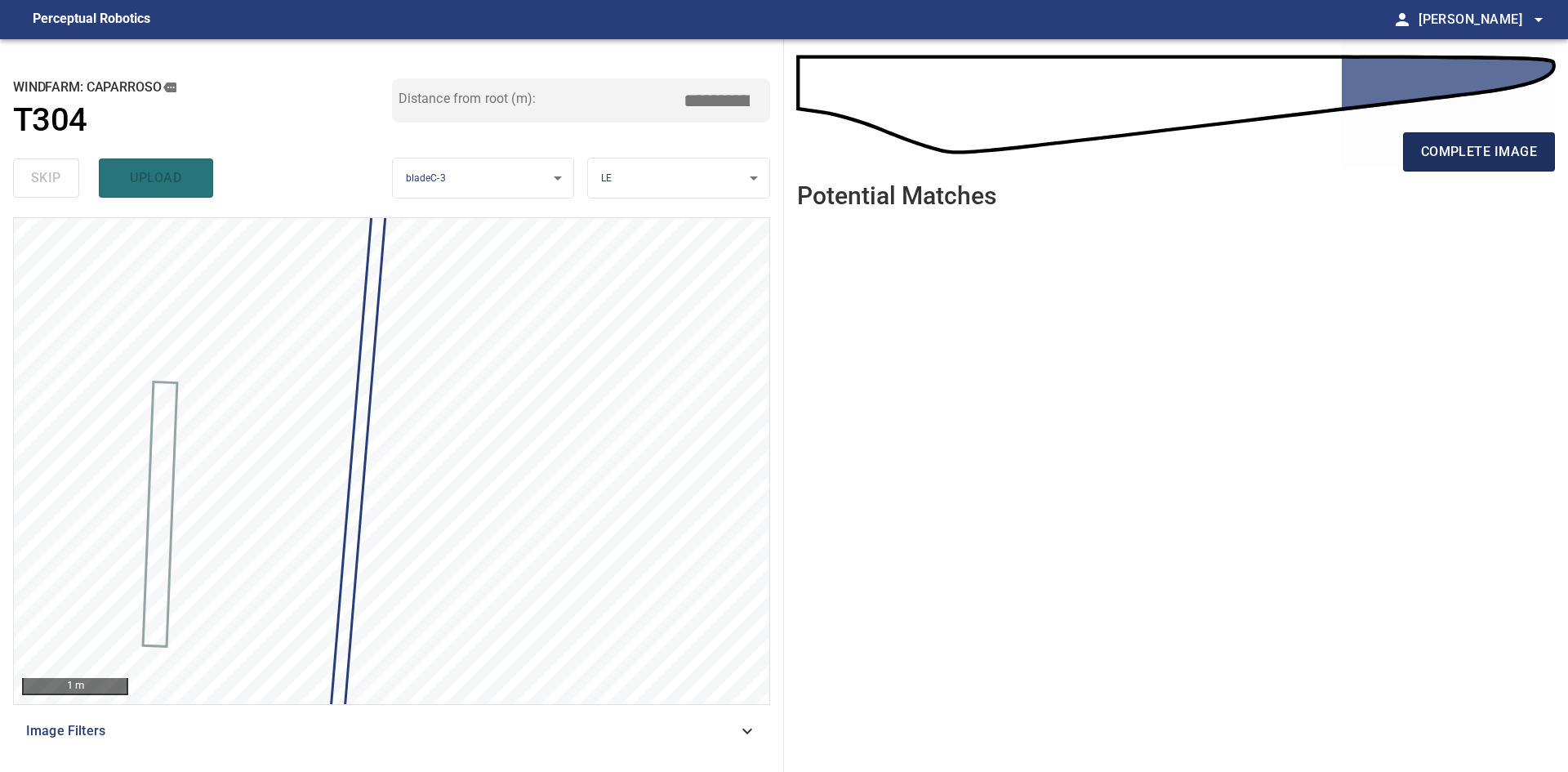
click at [1515, 161] on span "complete image" at bounding box center [1479, 152] width 116 height 23
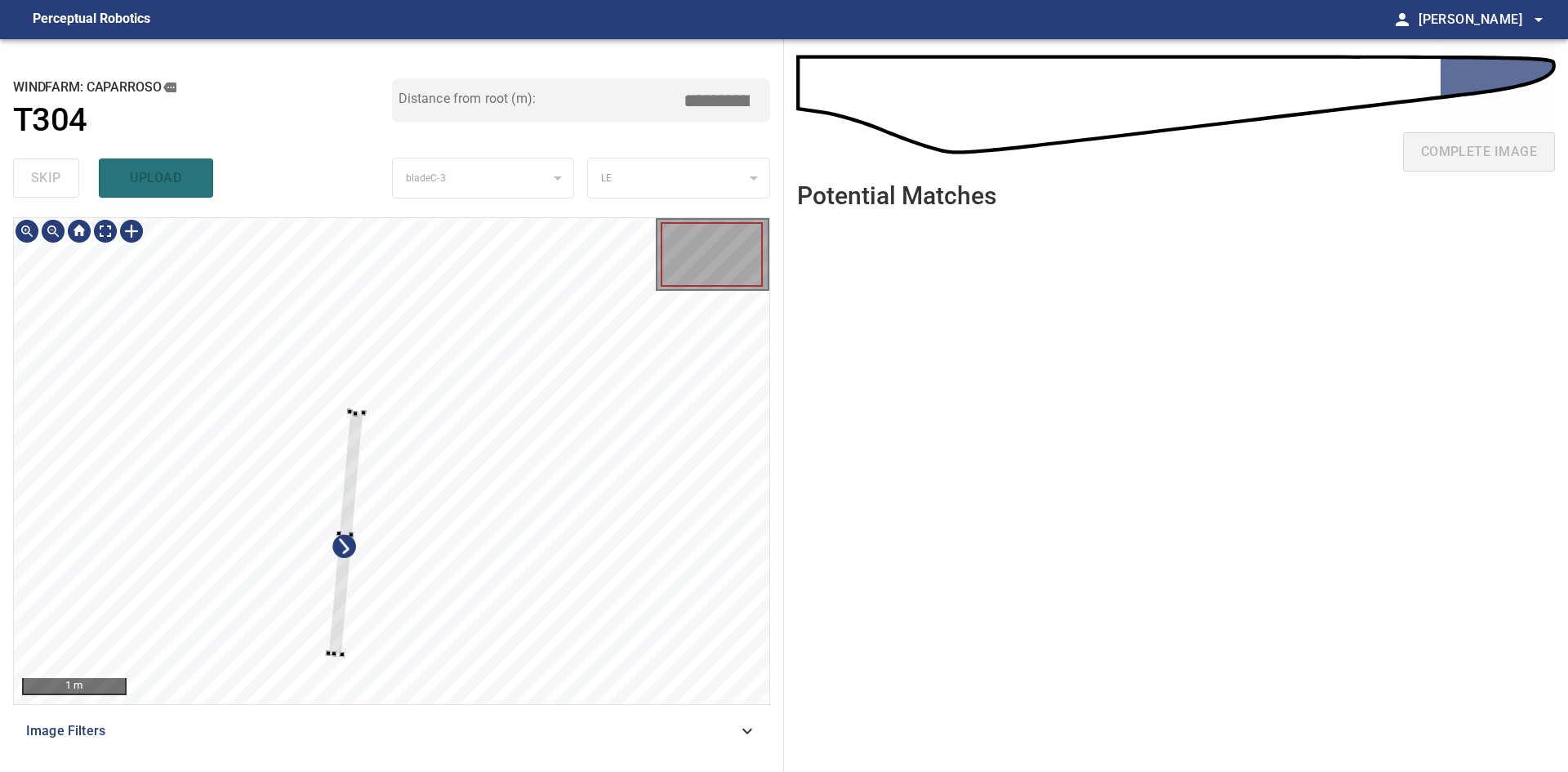
click at [339, 658] on div at bounding box center [391, 461] width 755 height 485
click at [334, 694] on div at bounding box center [344, 590] width 35 height 243
click at [360, 423] on div at bounding box center [360, 422] width 6 height 6
click at [359, 437] on div at bounding box center [345, 566] width 33 height 290
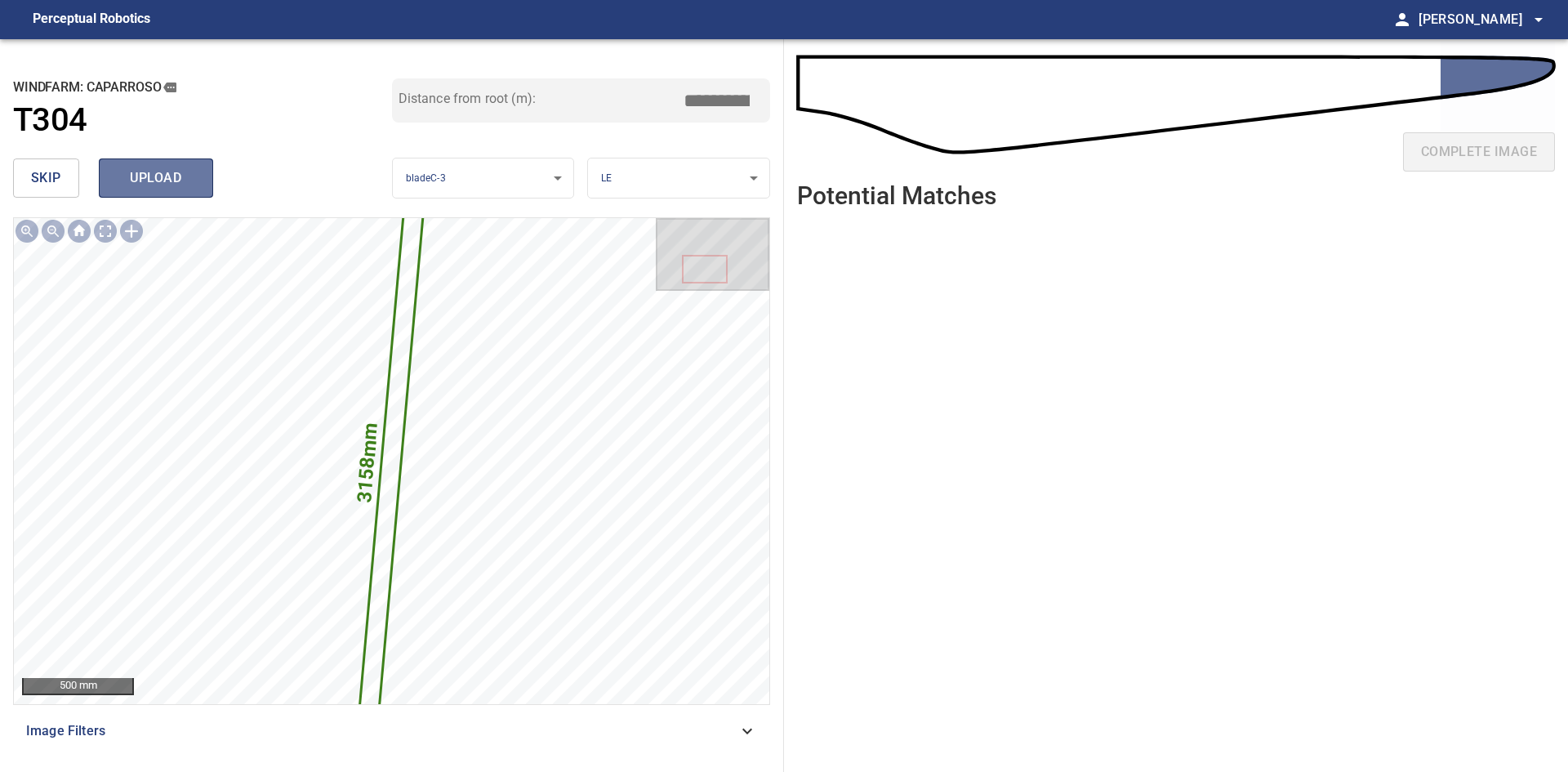
click at [160, 184] on span "upload" at bounding box center [155, 178] width 78 height 23
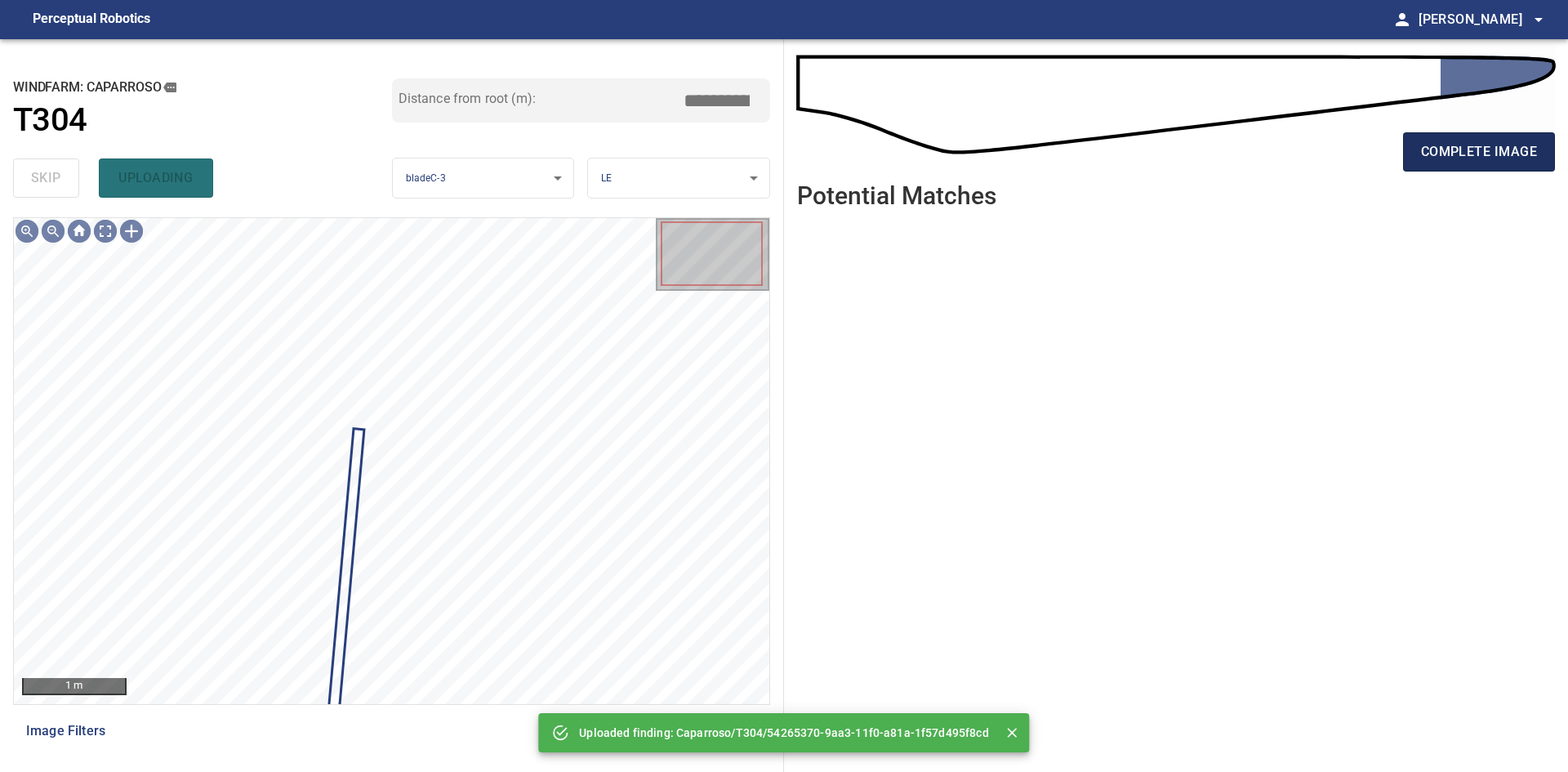
click at [1448, 142] on span "complete image" at bounding box center [1479, 152] width 116 height 23
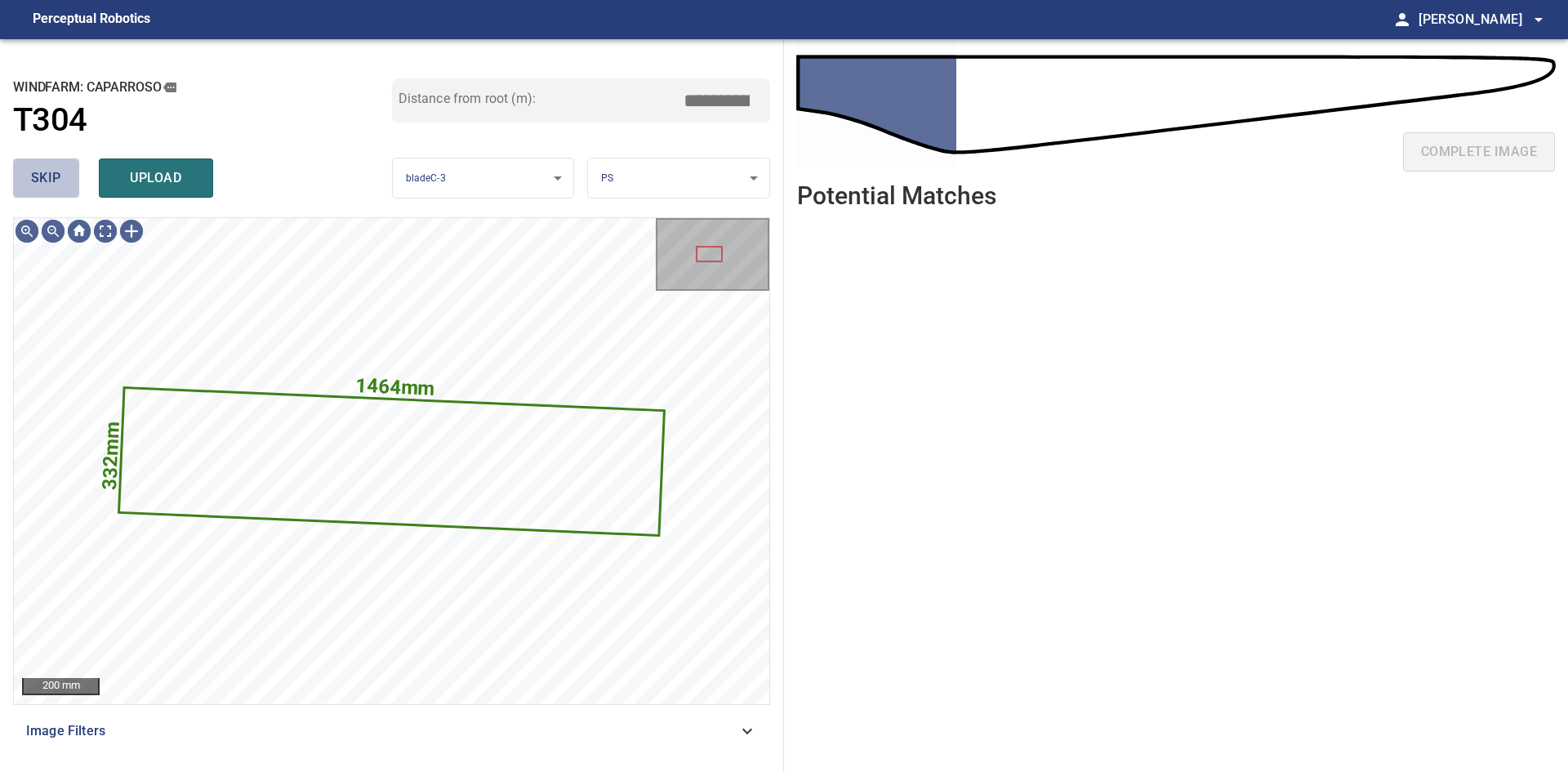
click at [61, 188] on span "skip" at bounding box center [46, 178] width 30 height 23
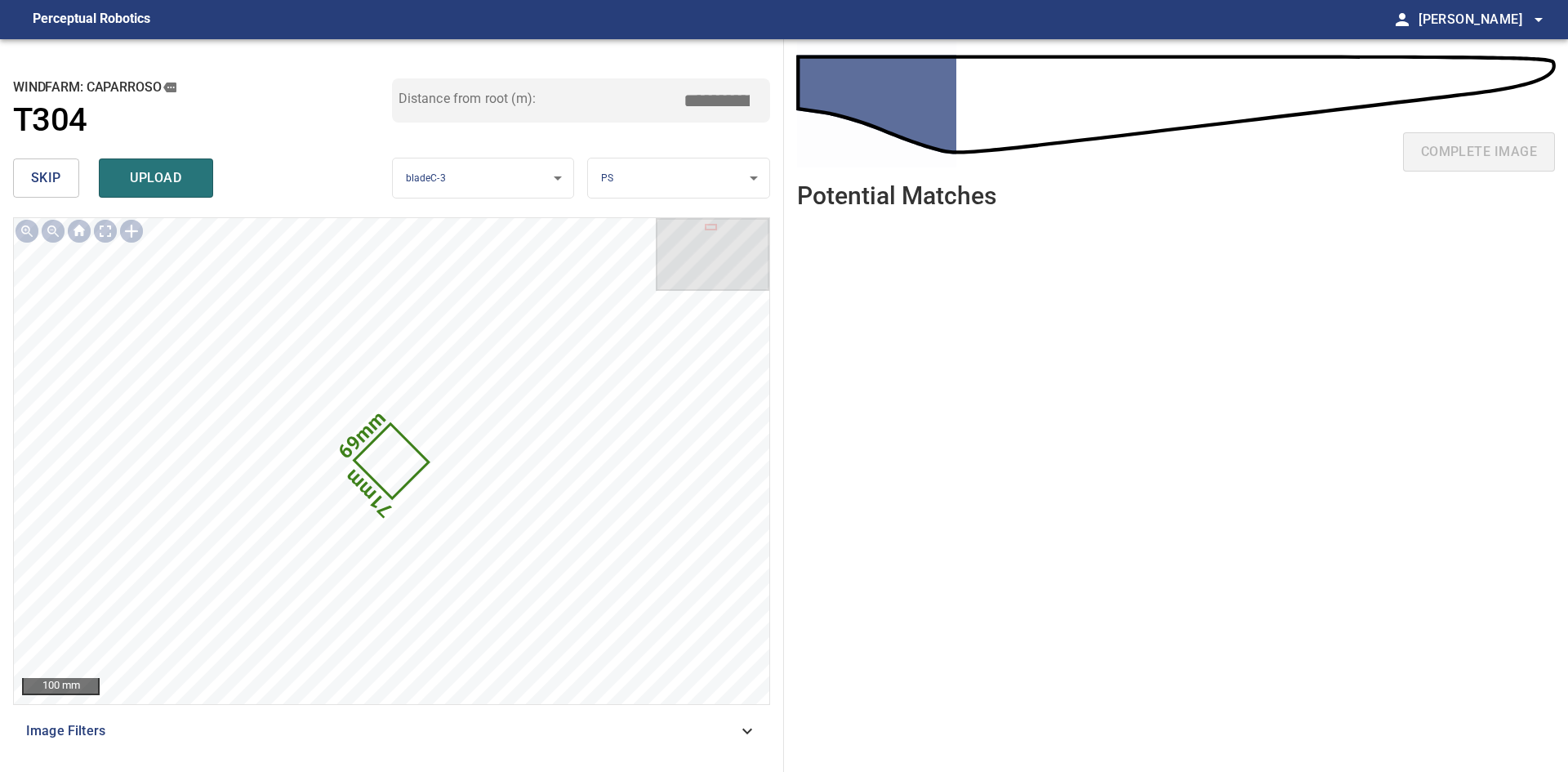
click at [61, 188] on span "skip" at bounding box center [46, 178] width 30 height 23
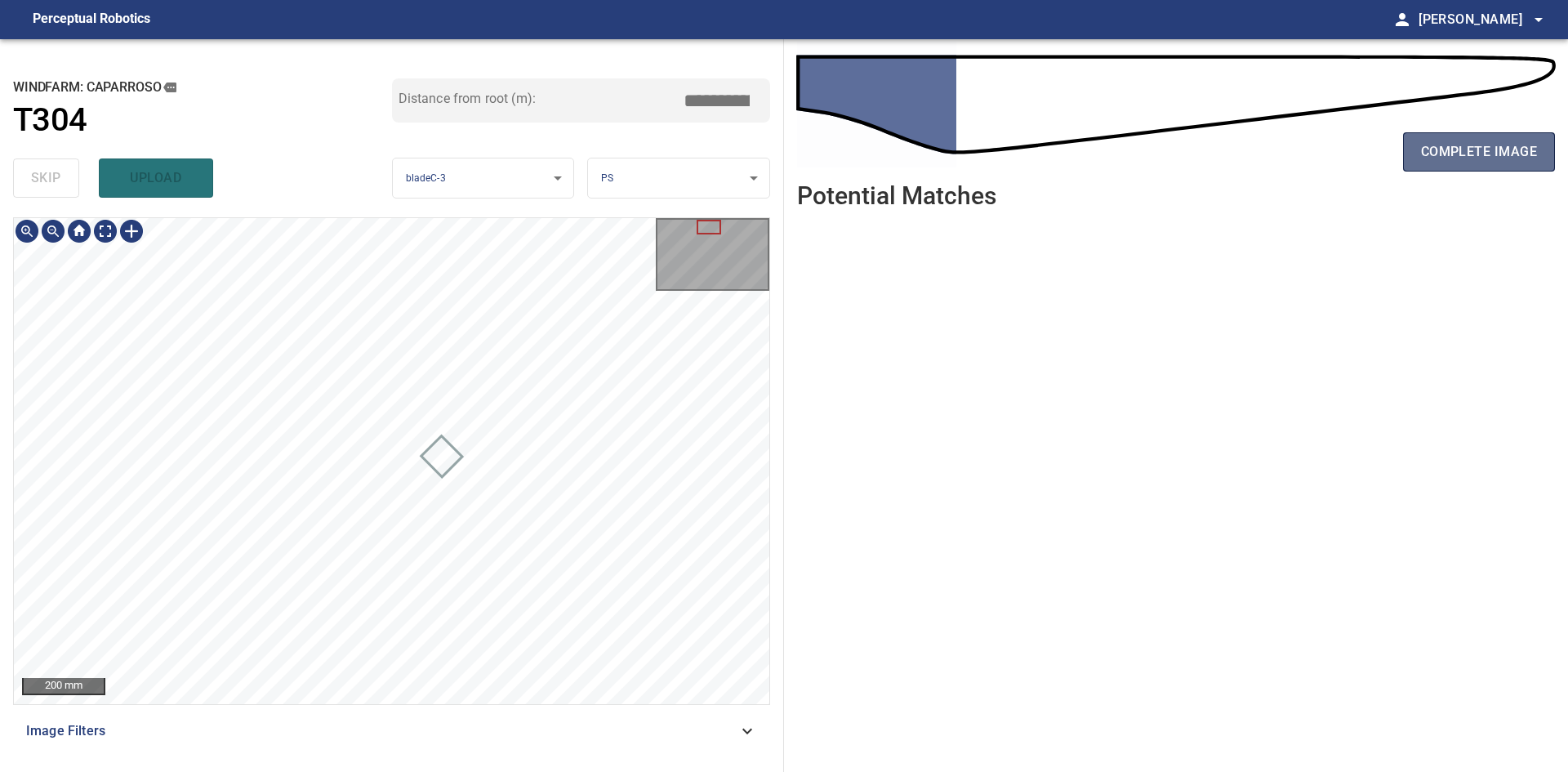
click at [1540, 153] on button "complete image" at bounding box center [1479, 152] width 152 height 39
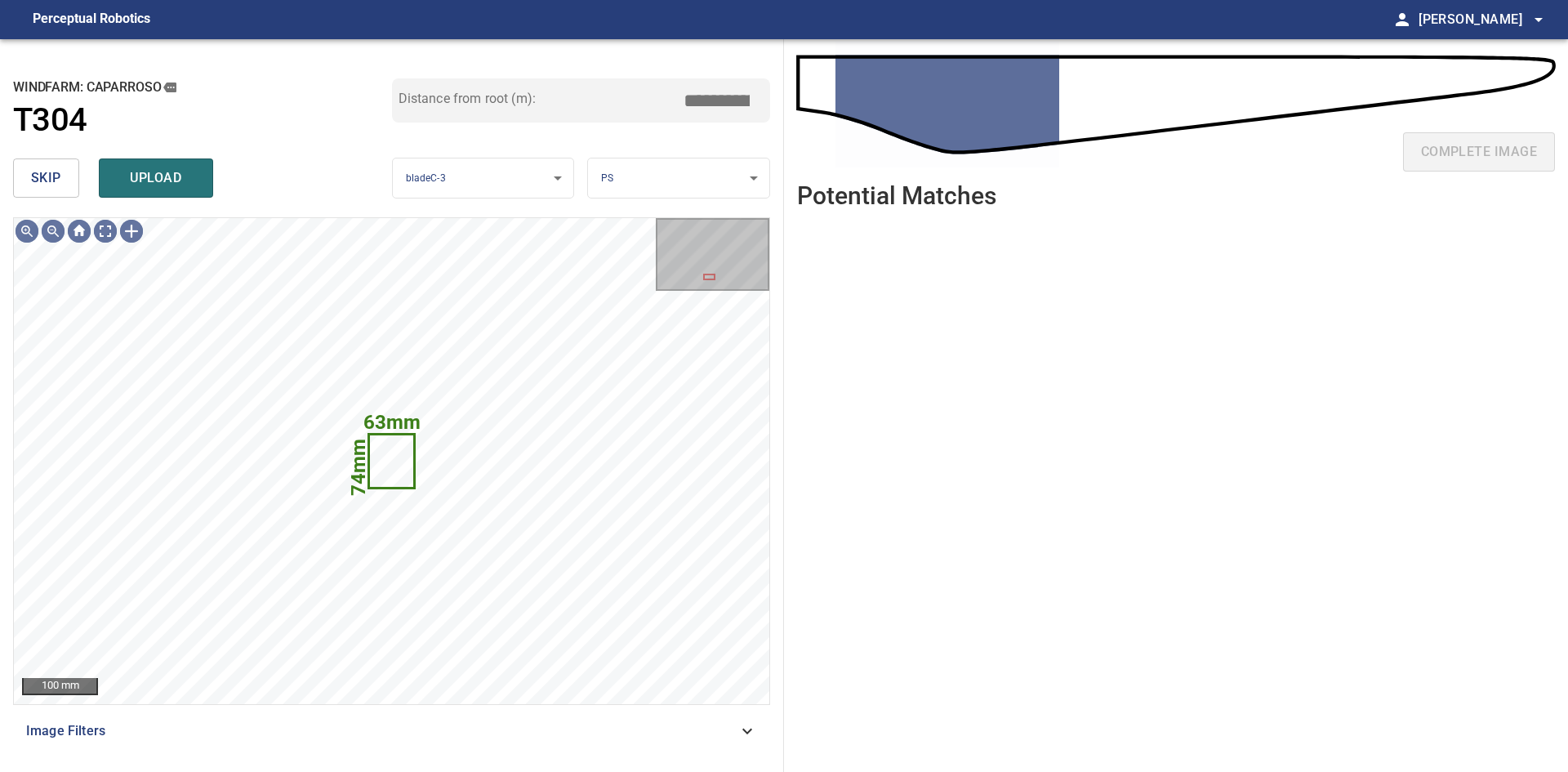
click at [45, 178] on span "skip" at bounding box center [46, 178] width 30 height 23
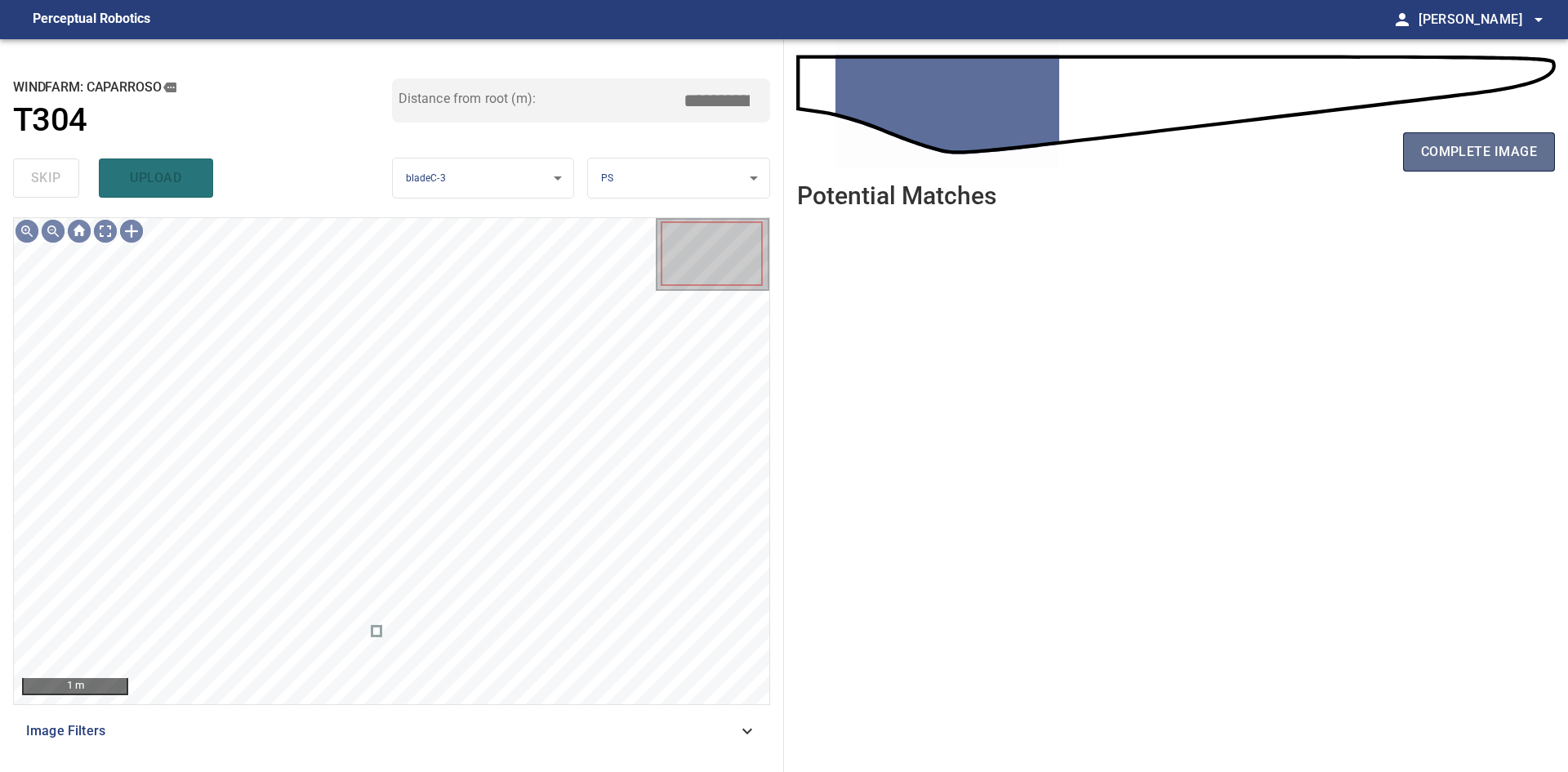
click at [1493, 147] on span "complete image" at bounding box center [1479, 152] width 116 height 23
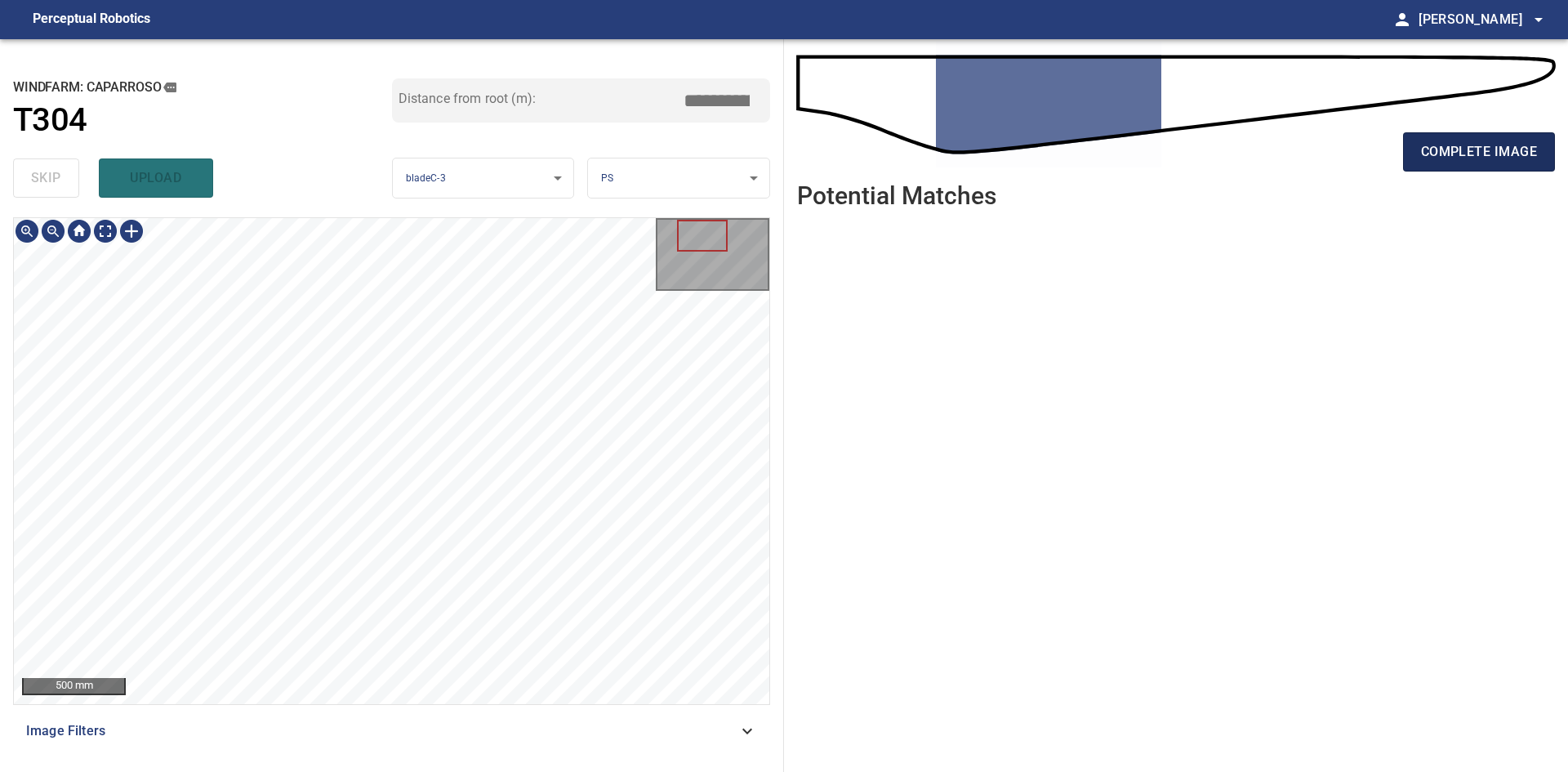
click at [1422, 144] on span "complete image" at bounding box center [1479, 152] width 116 height 23
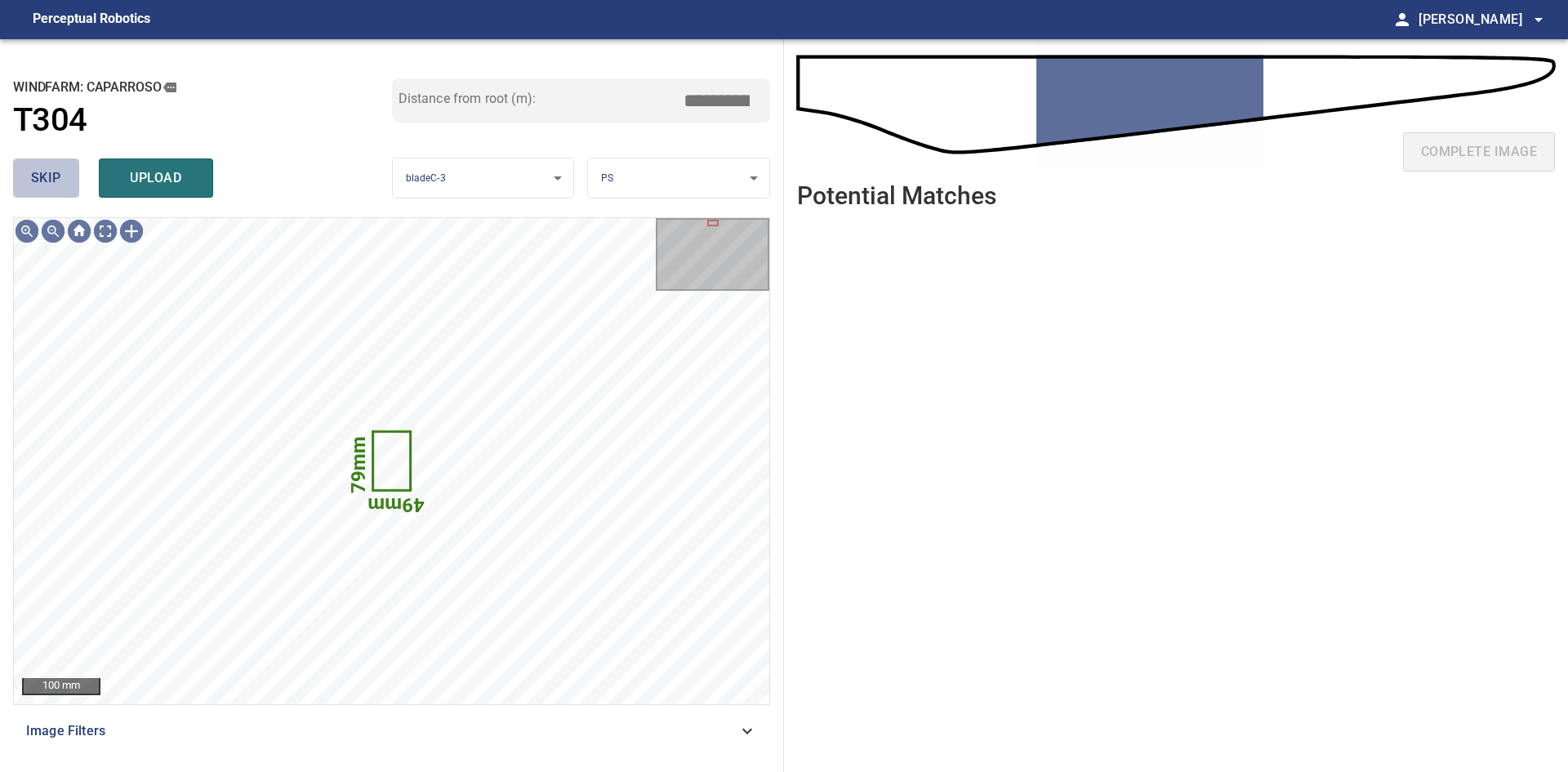
click at [55, 187] on span "skip" at bounding box center [46, 178] width 30 height 23
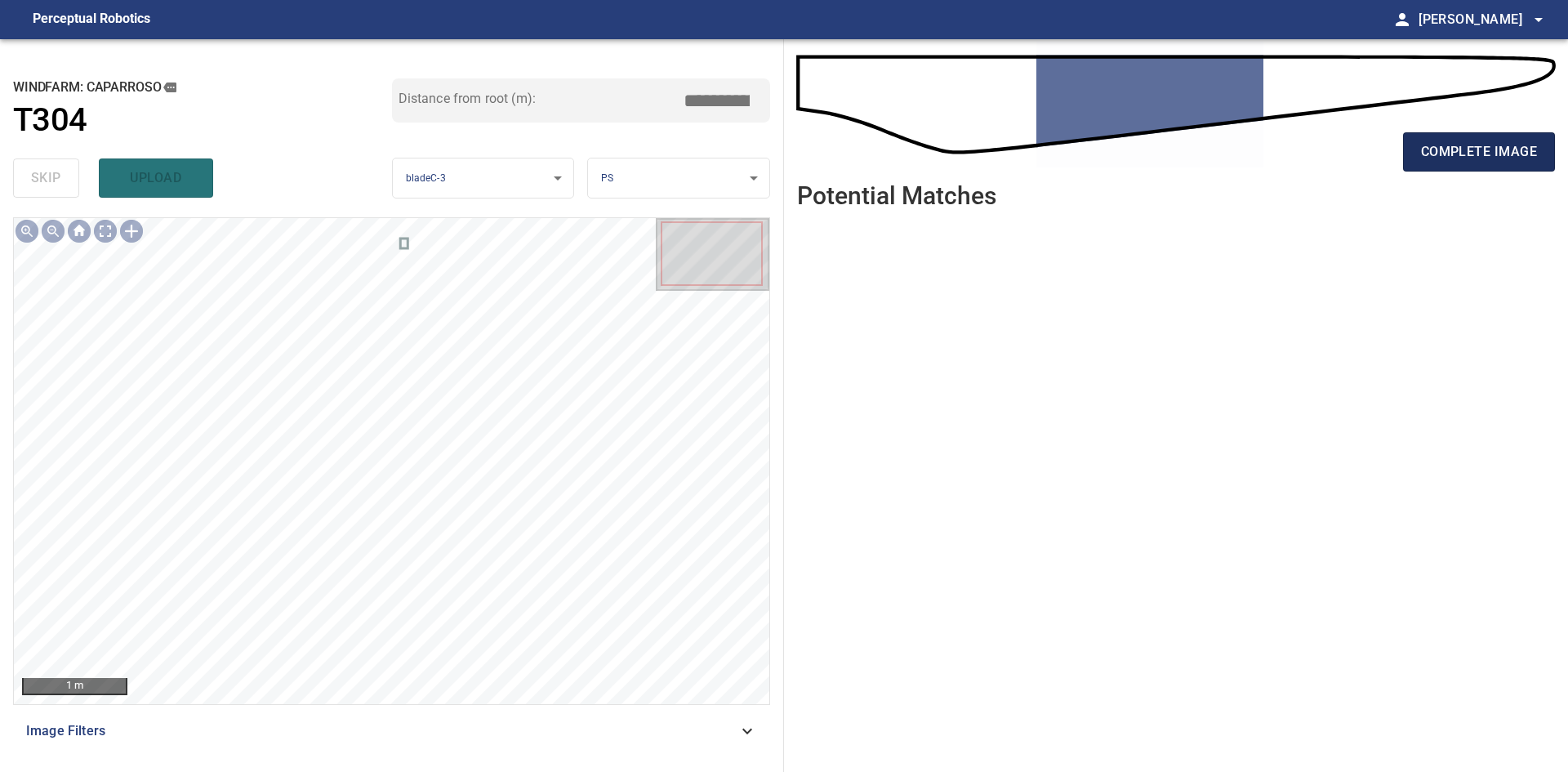
click at [1462, 162] on span "complete image" at bounding box center [1479, 152] width 116 height 23
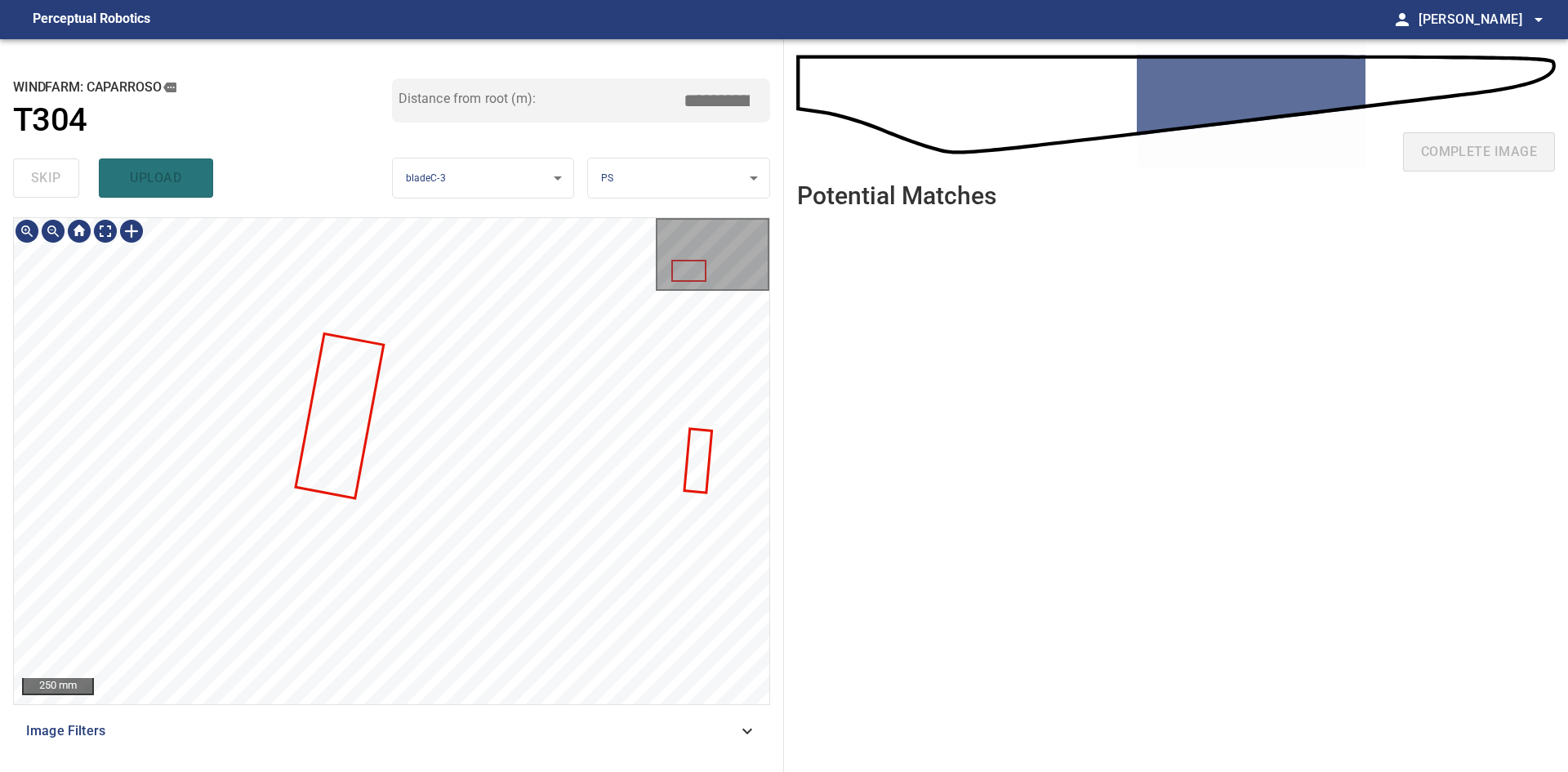
click at [462, 707] on div "250 mm Image Filters" at bounding box center [391, 488] width 757 height 541
click at [433, 768] on div "**********" at bounding box center [392, 405] width 784 height 733
click at [551, 107] on div "**********" at bounding box center [392, 405] width 784 height 733
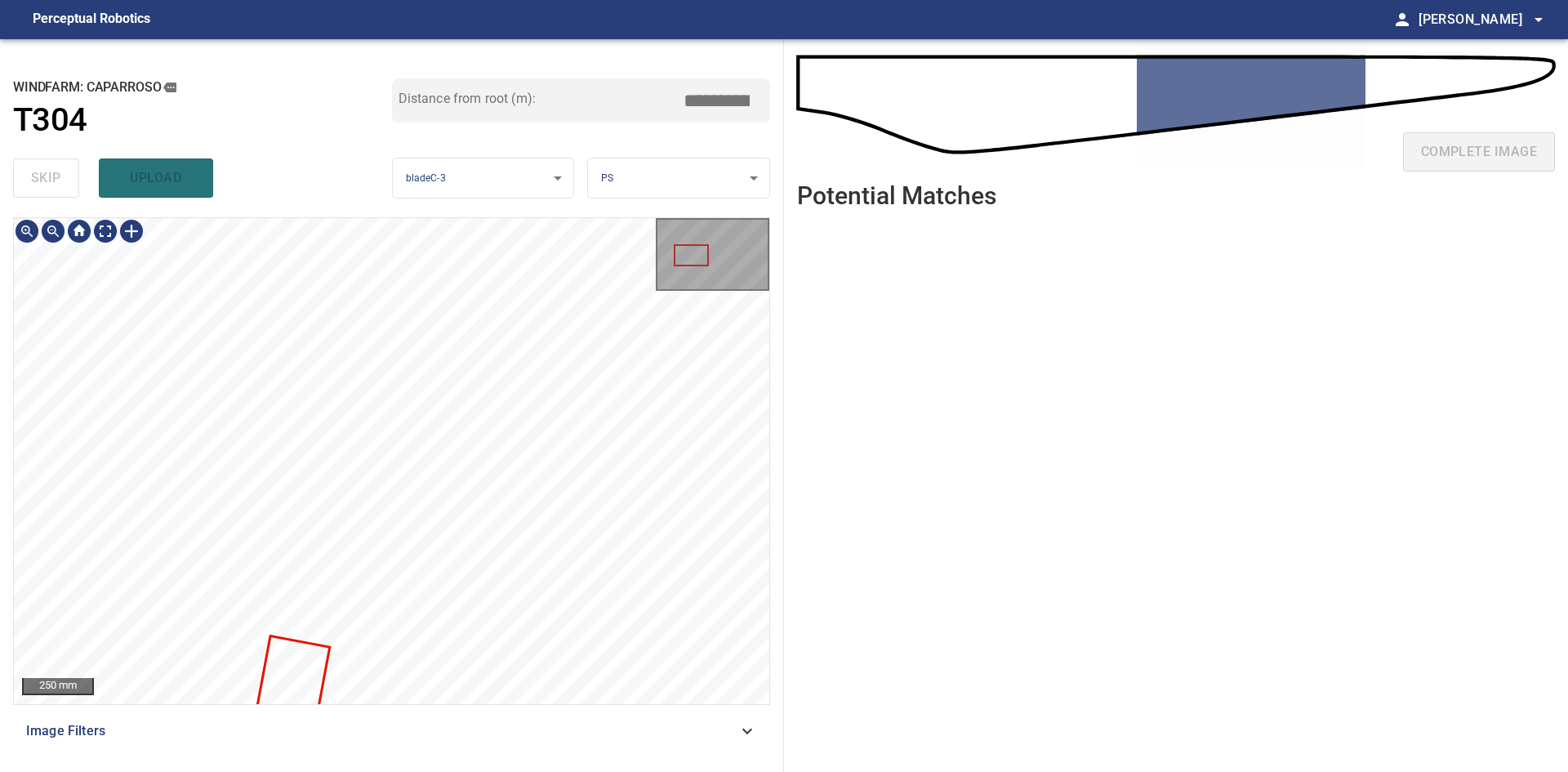
click at [535, 194] on div "**********" at bounding box center [392, 405] width 784 height 733
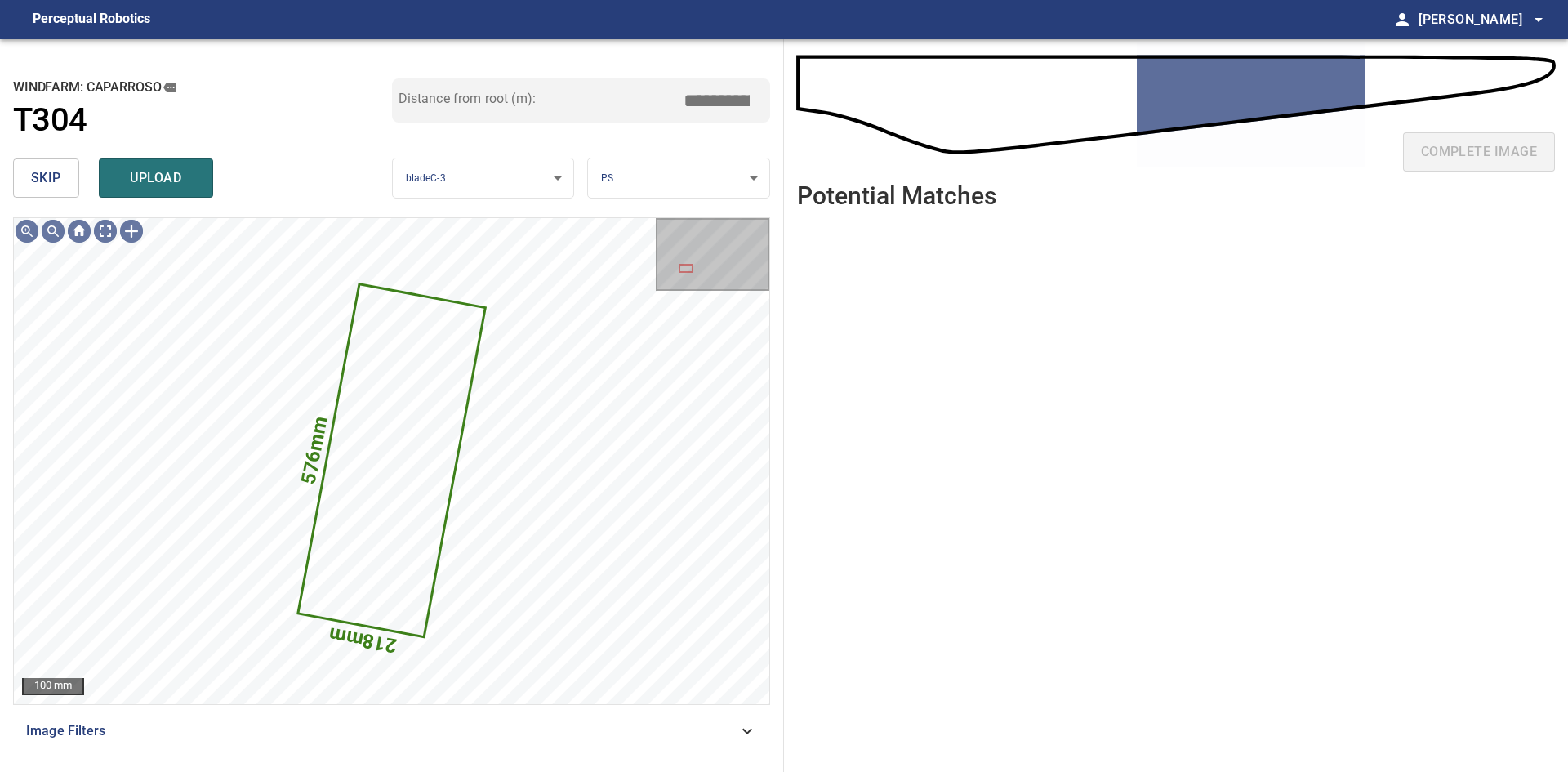
click at [51, 184] on span "skip" at bounding box center [46, 178] width 30 height 23
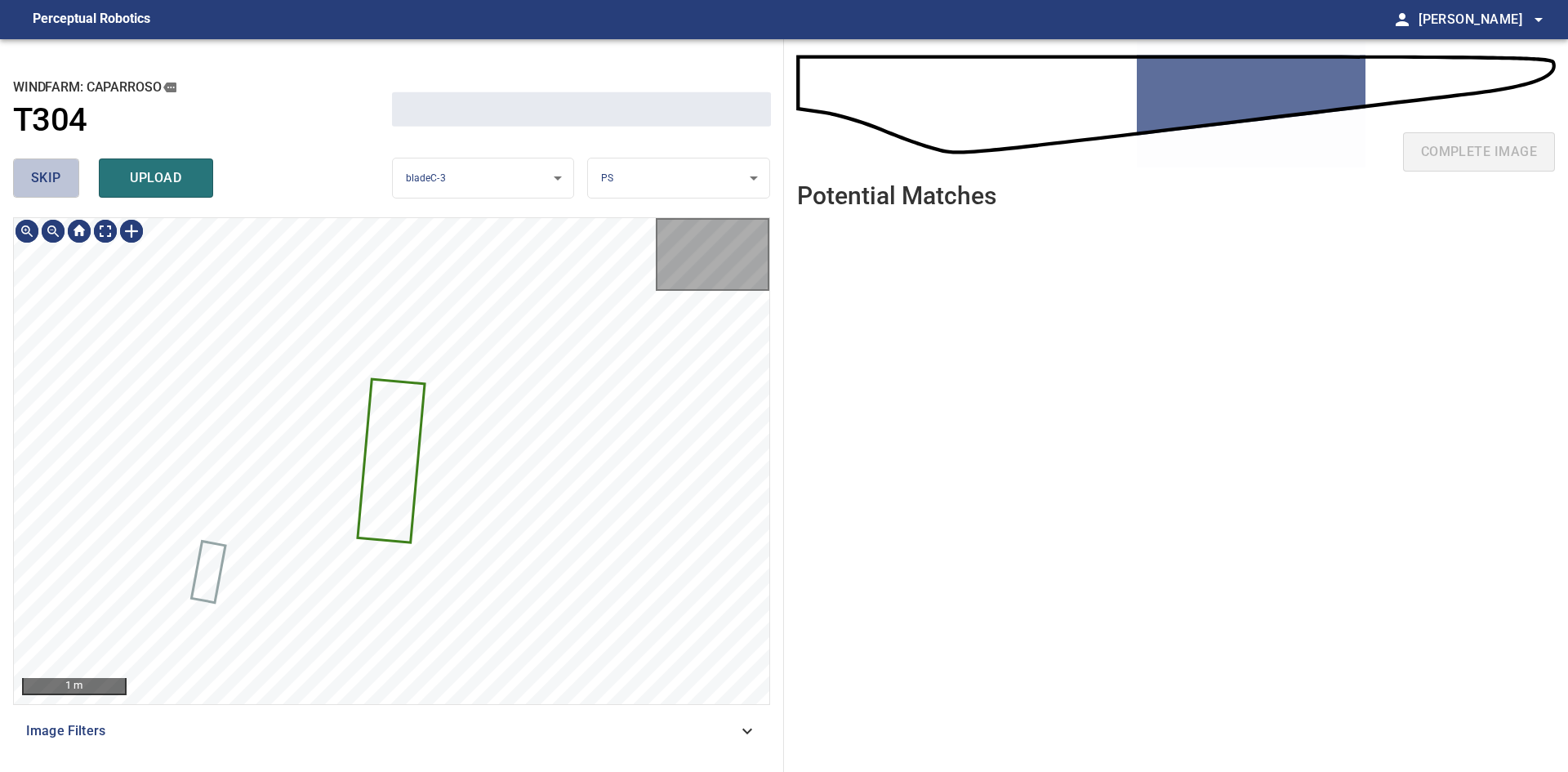
click at [51, 184] on span "skip" at bounding box center [46, 178] width 30 height 23
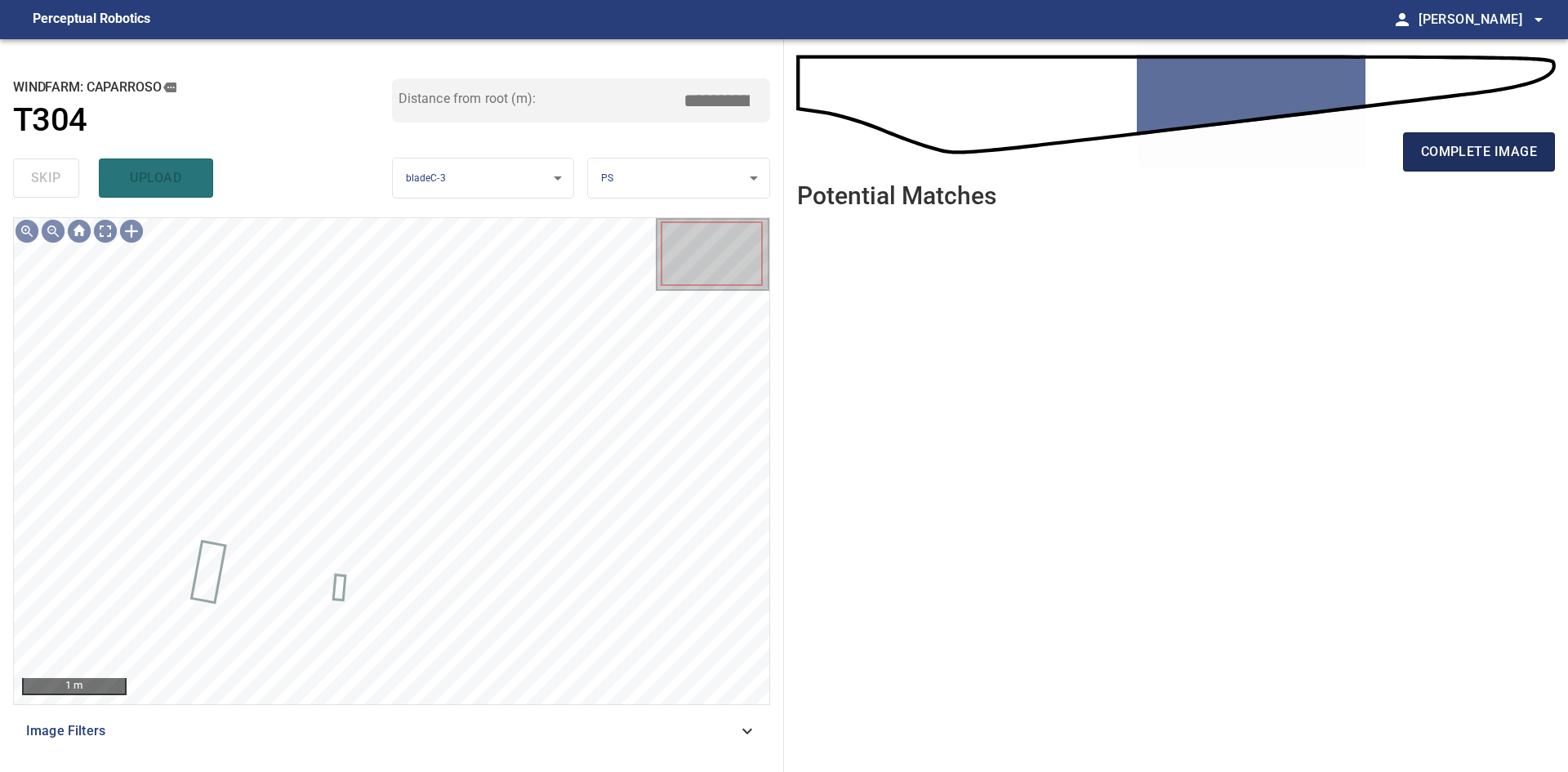
click at [1445, 156] on span "complete image" at bounding box center [1479, 152] width 116 height 23
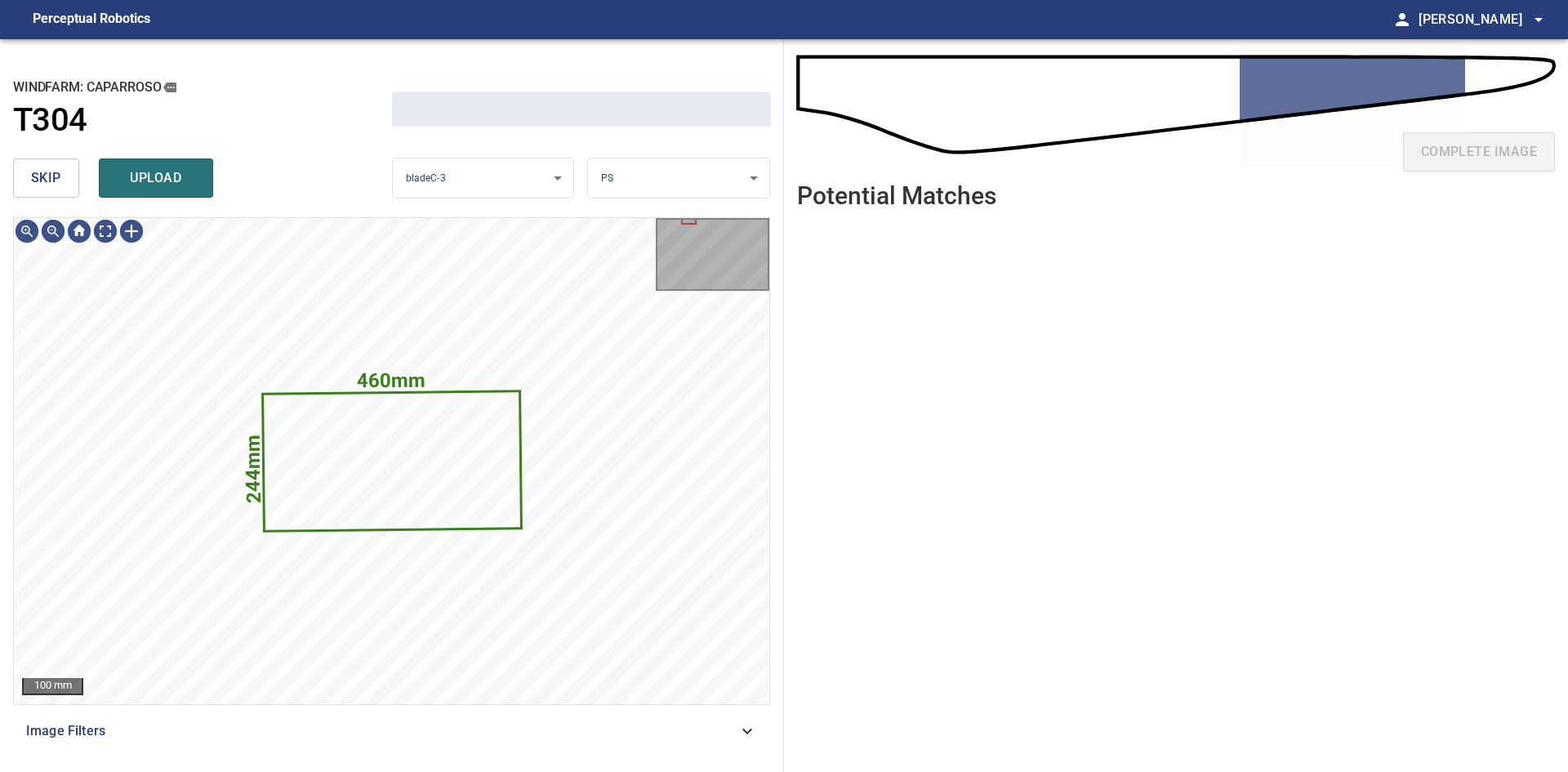
click at [25, 187] on button "skip" at bounding box center [46, 178] width 66 height 39
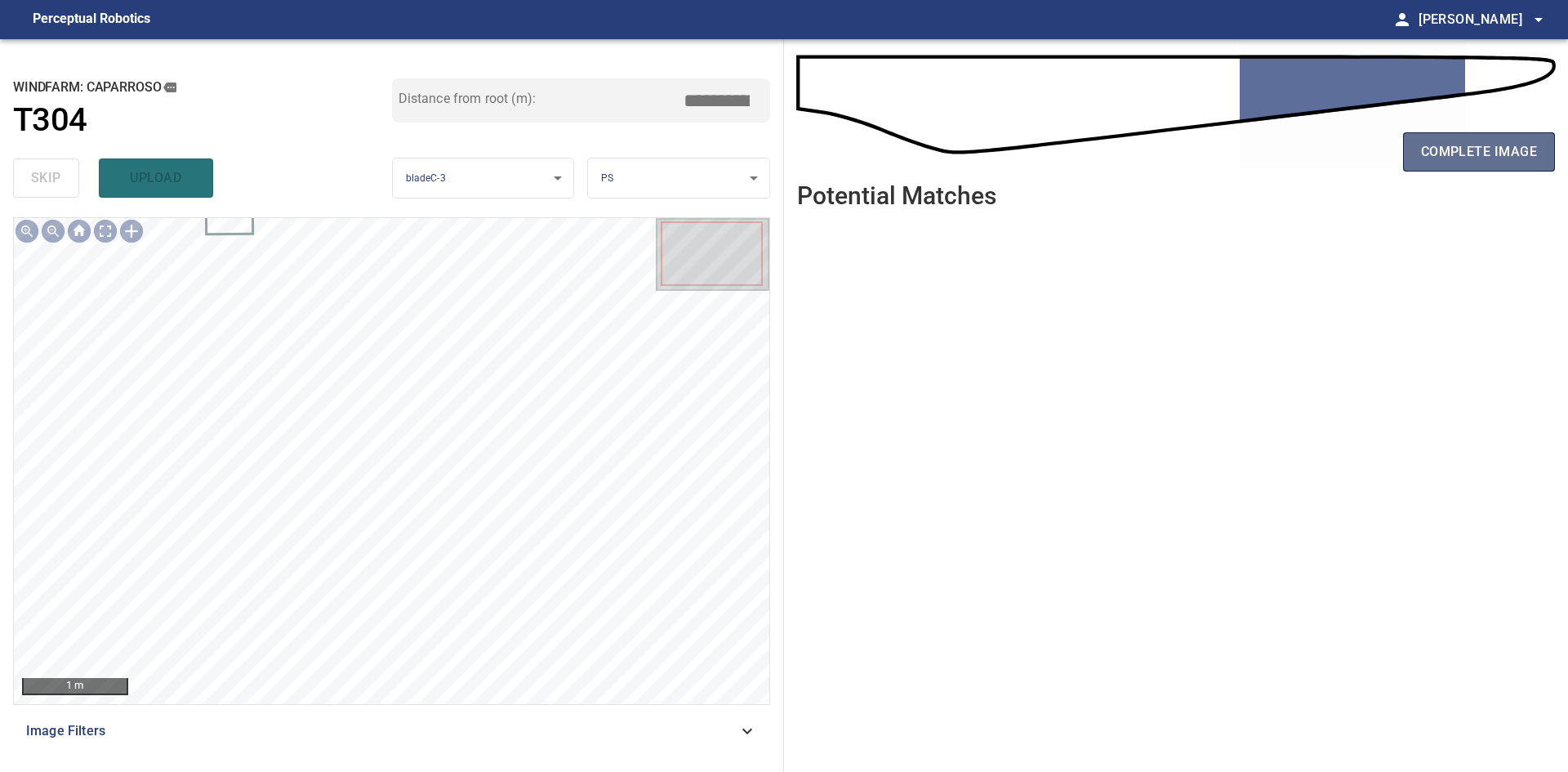
click at [1537, 143] on button "complete image" at bounding box center [1479, 152] width 152 height 39
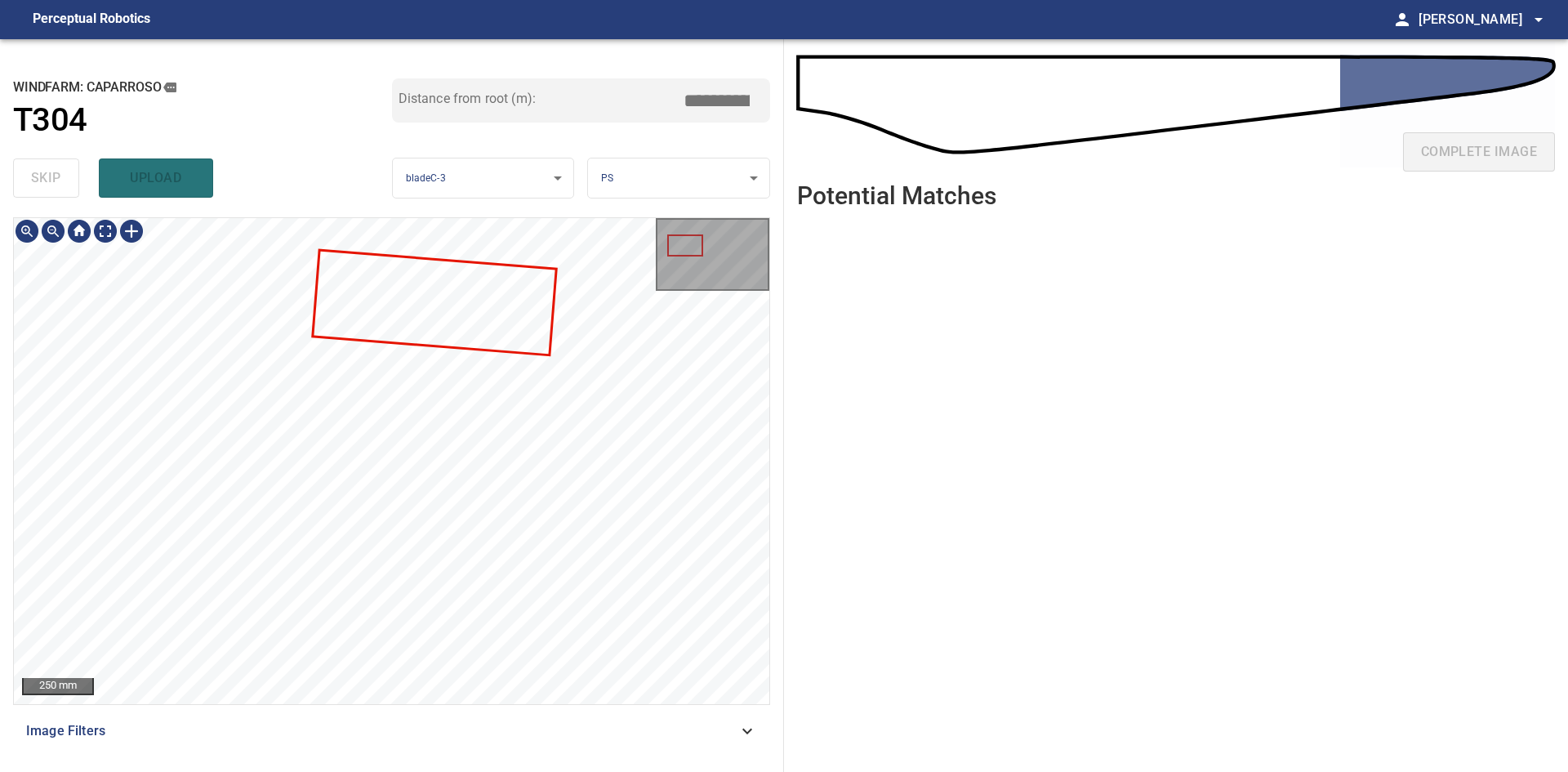
click at [577, 241] on div at bounding box center [391, 461] width 755 height 485
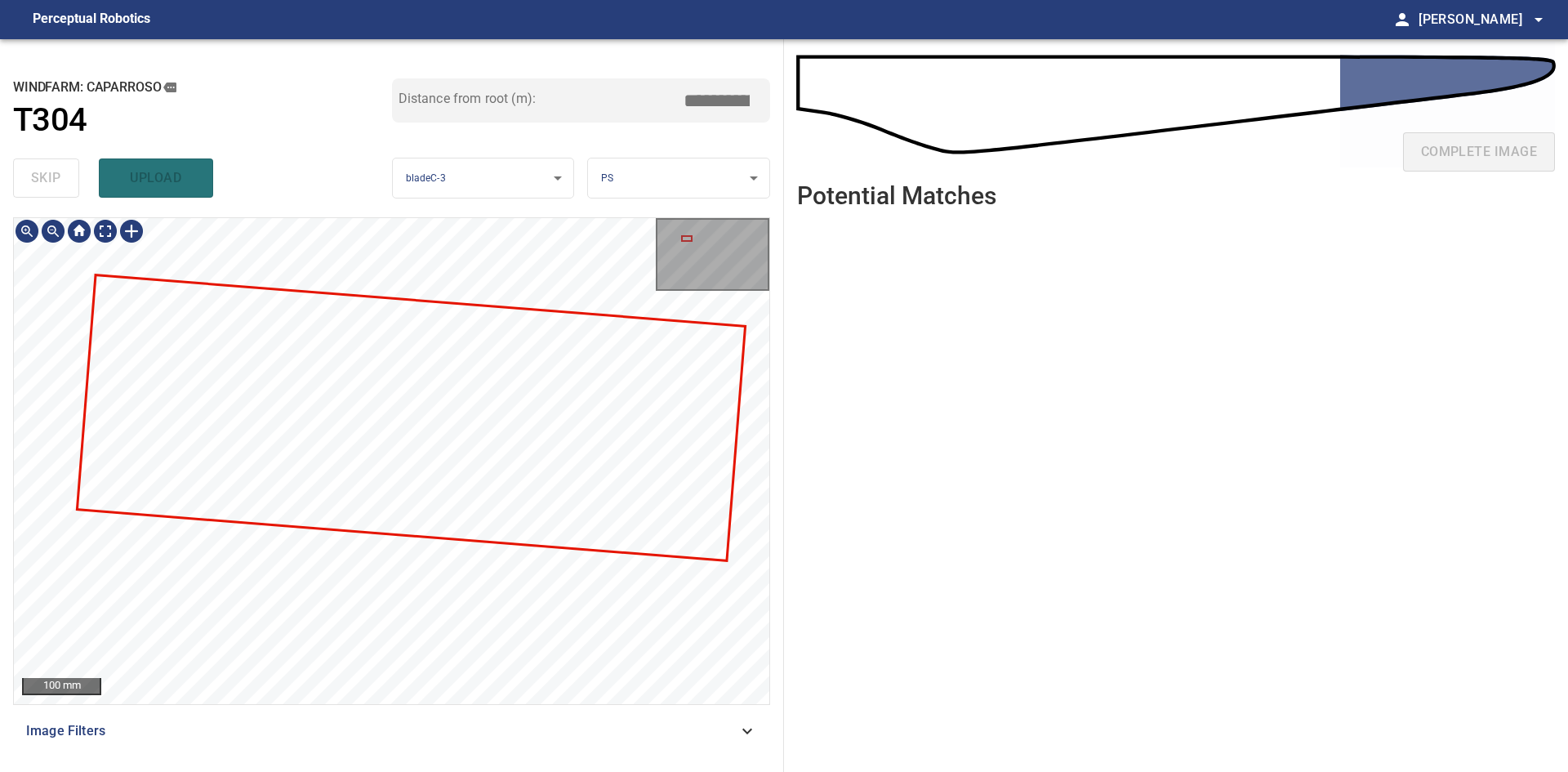
click at [523, 758] on div "100 mm Image Filters" at bounding box center [391, 488] width 757 height 541
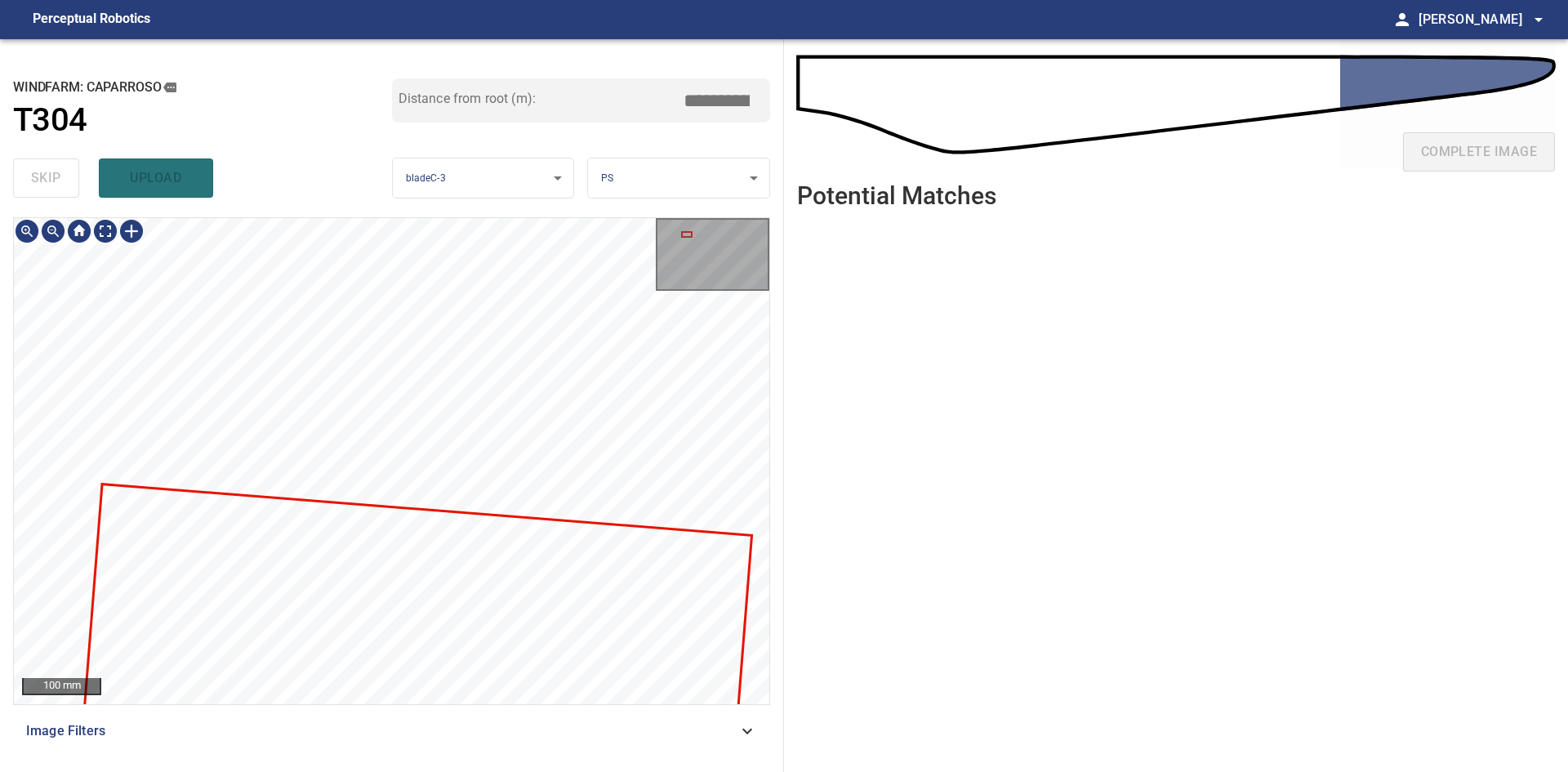
click at [570, 771] on html "**********" at bounding box center [784, 386] width 1568 height 772
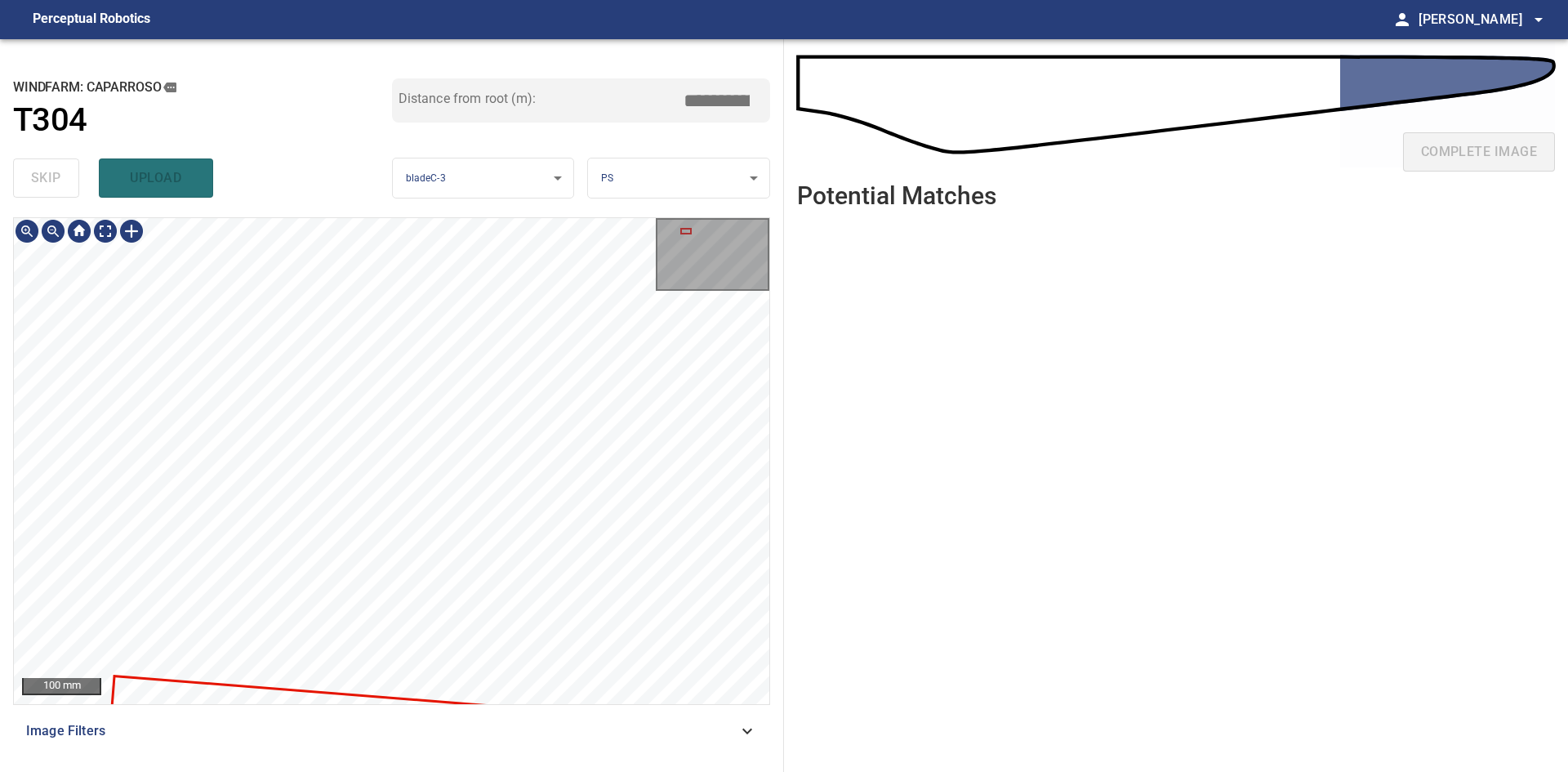
click at [549, 755] on div "100 mm Image Filters" at bounding box center [391, 488] width 757 height 541
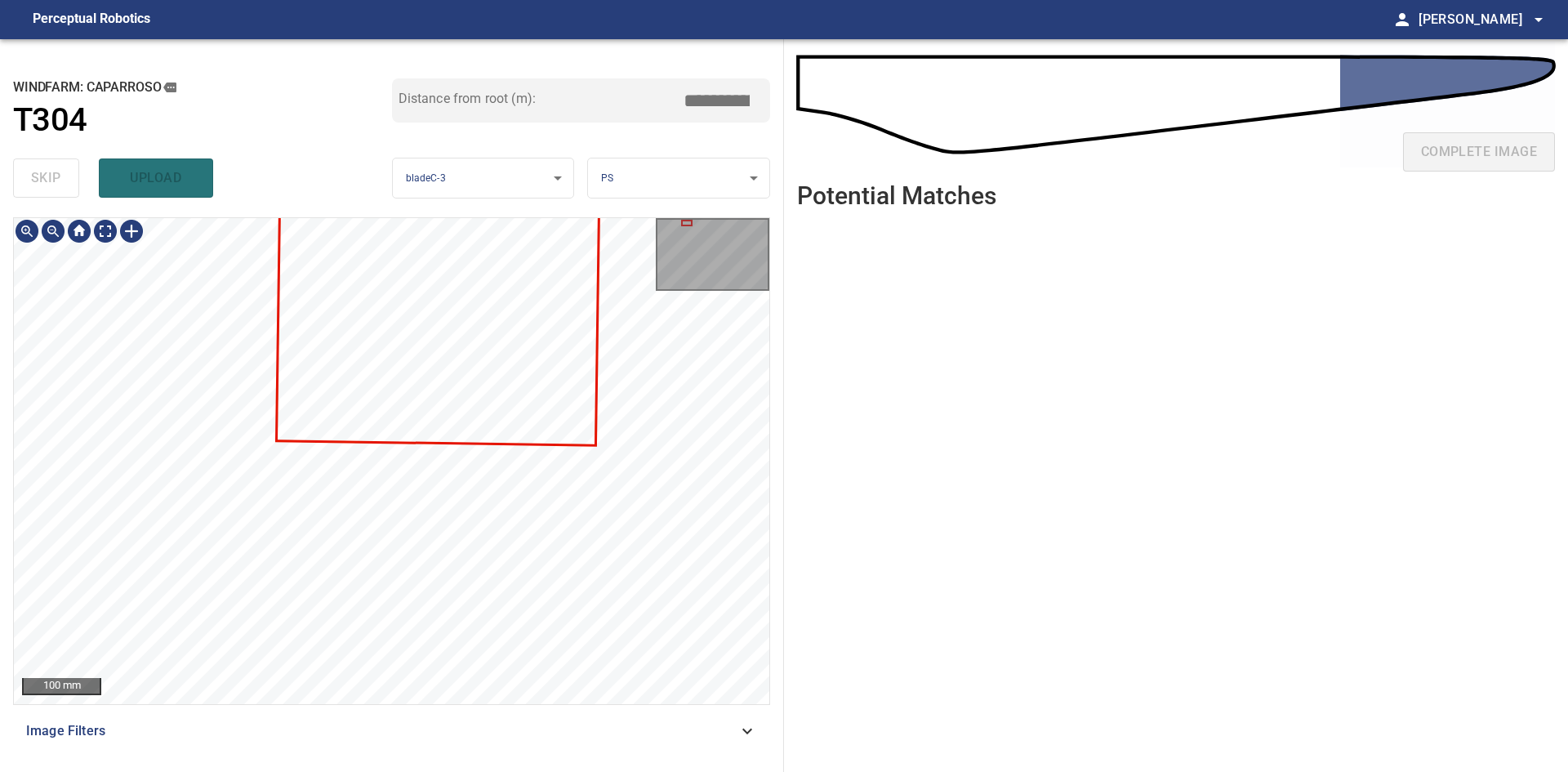
click at [552, 757] on div "100 mm Image Filters" at bounding box center [391, 488] width 757 height 541
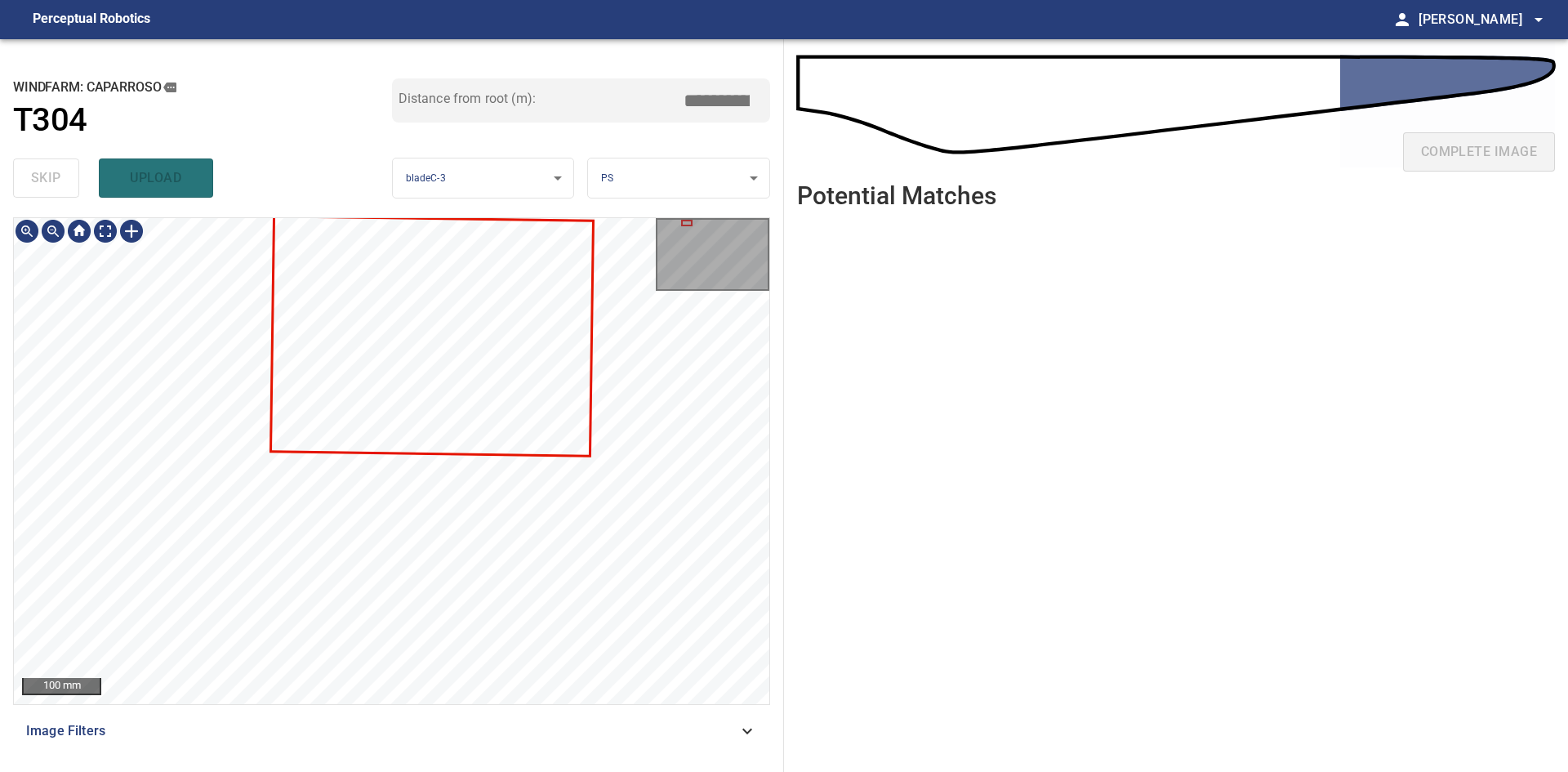
click at [557, 771] on html "**********" at bounding box center [784, 386] width 1568 height 772
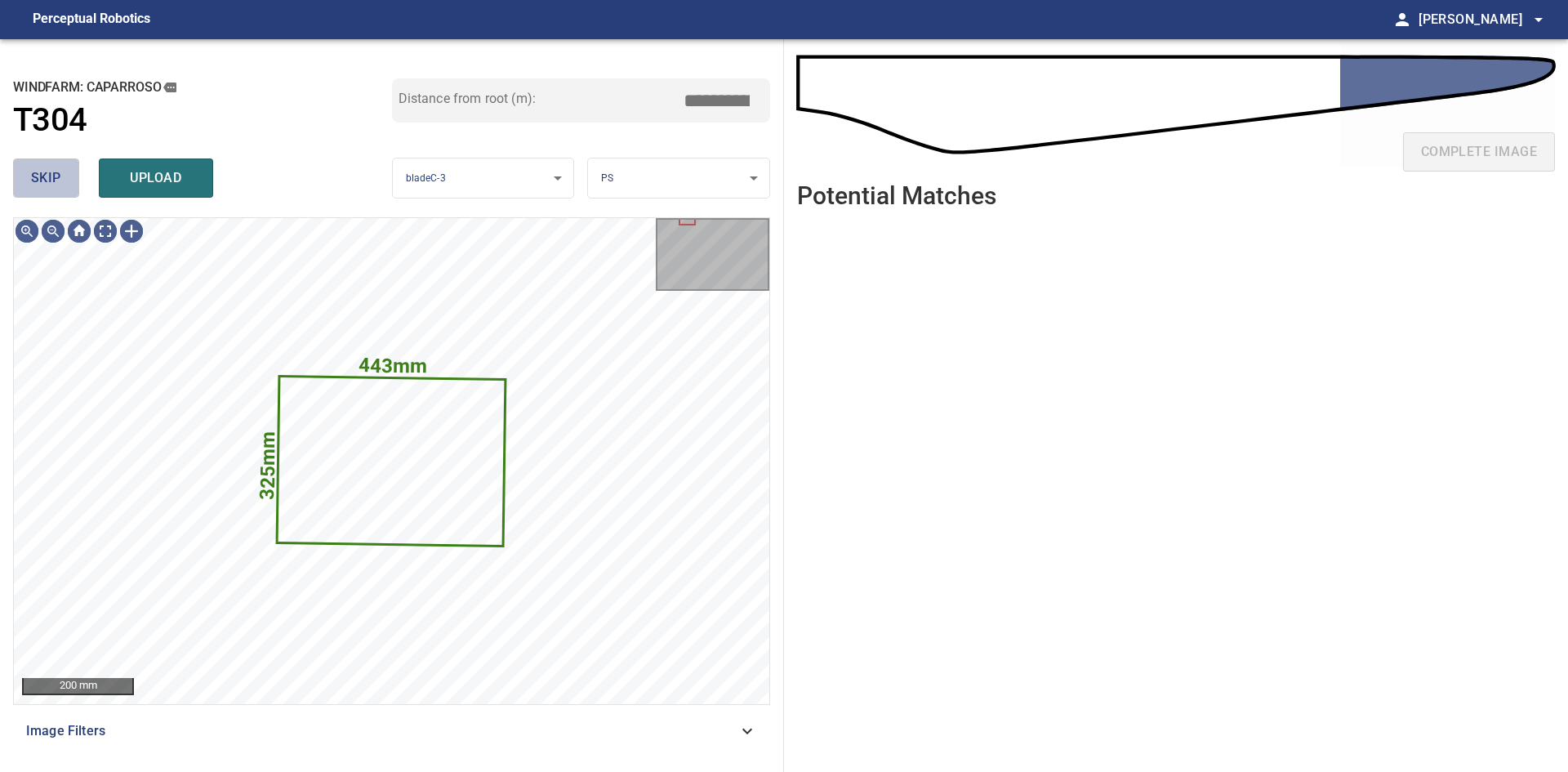
click at [25, 182] on button "skip" at bounding box center [46, 178] width 66 height 39
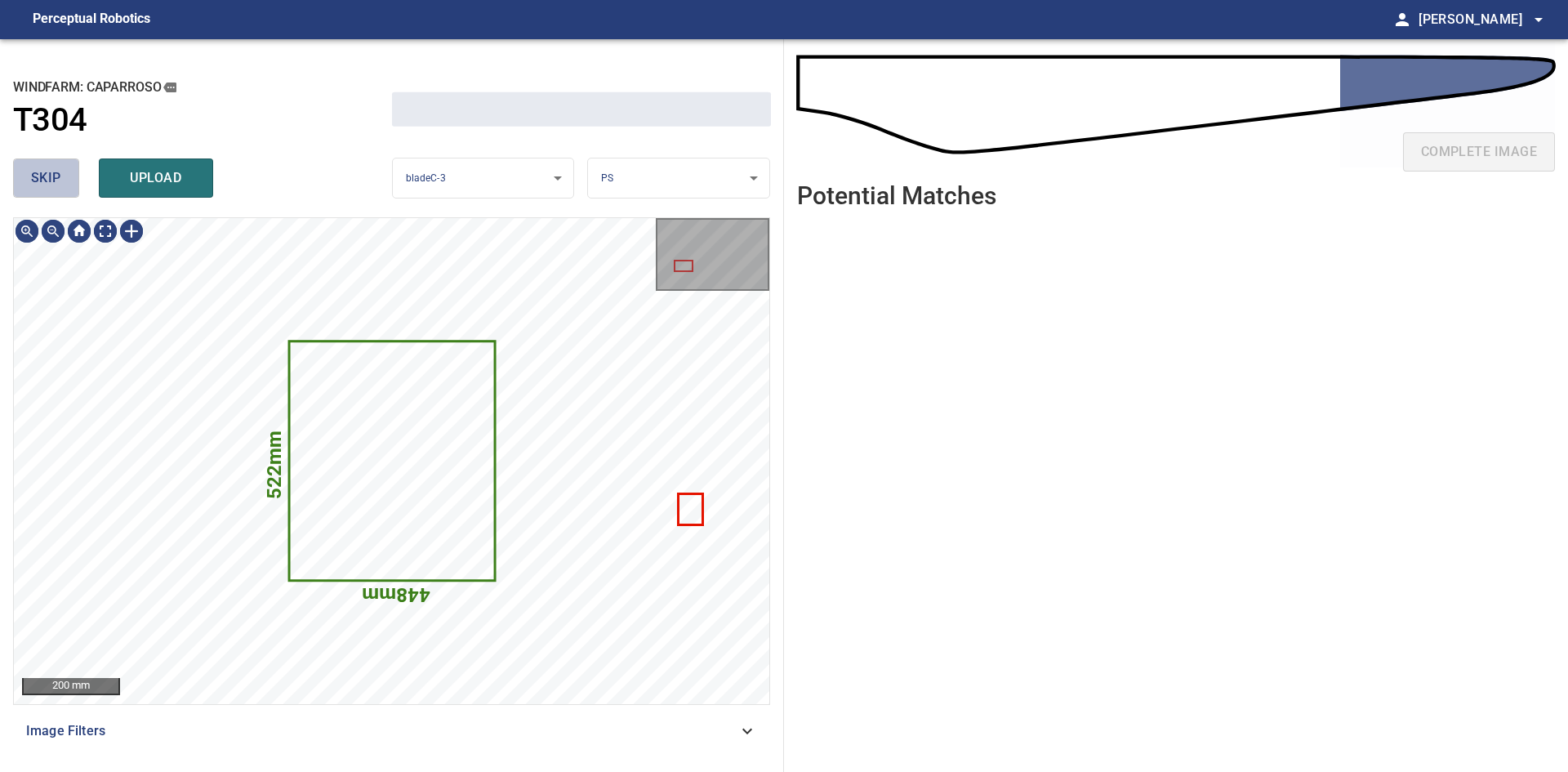
click at [25, 182] on button "skip" at bounding box center [46, 178] width 66 height 39
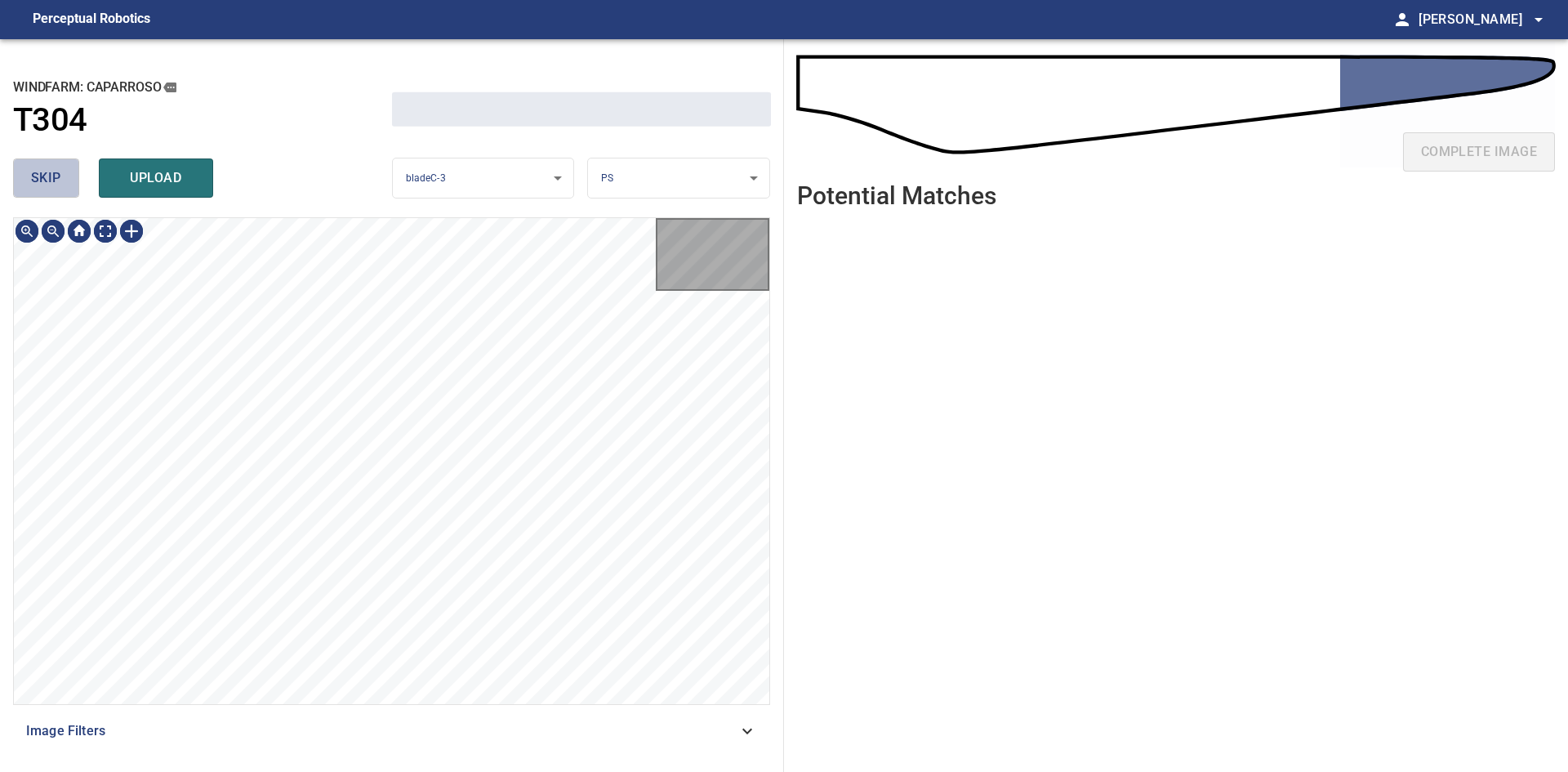
click at [25, 182] on button "skip" at bounding box center [46, 178] width 66 height 39
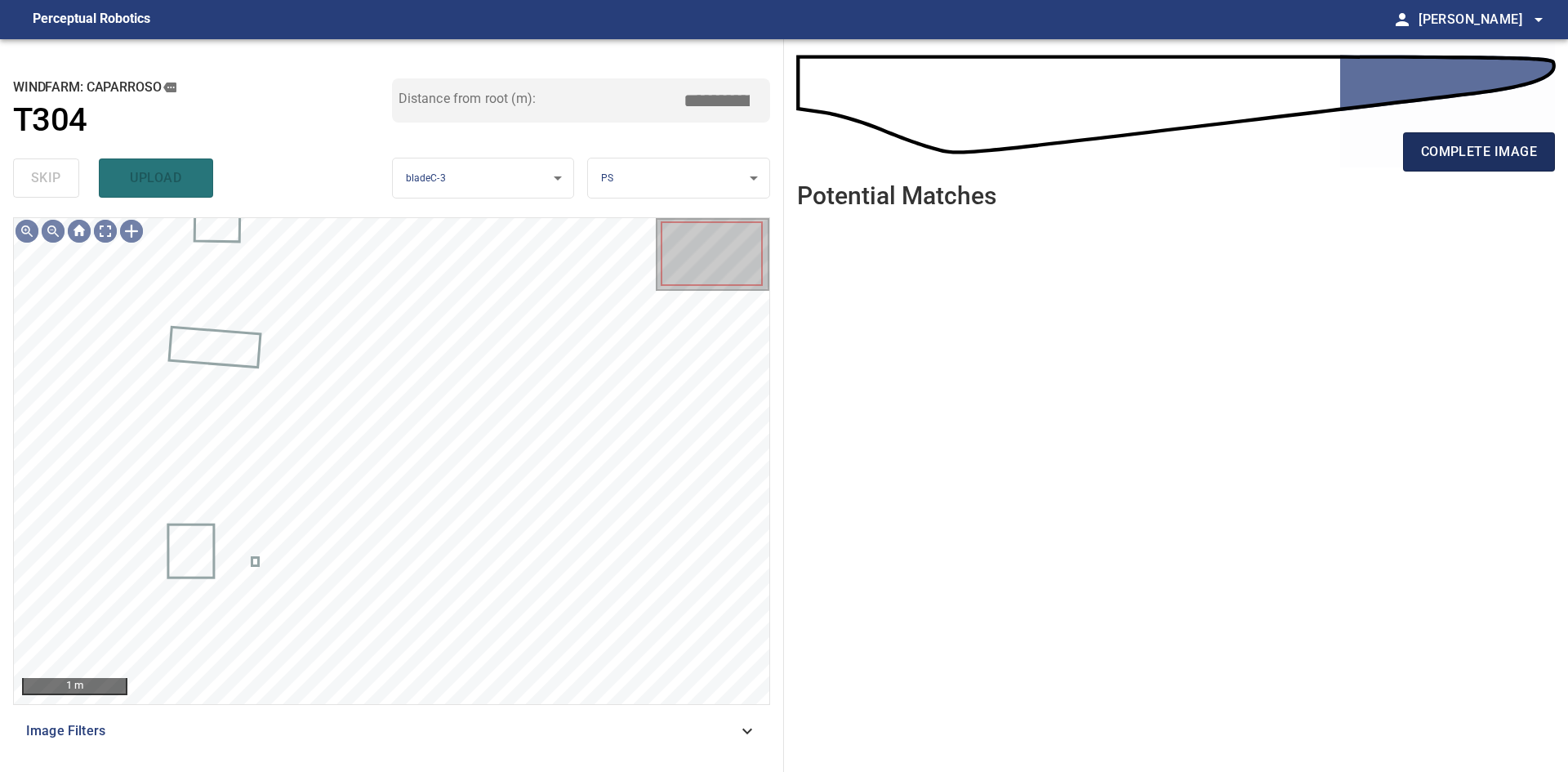
click at [1408, 147] on button "complete image" at bounding box center [1479, 152] width 152 height 39
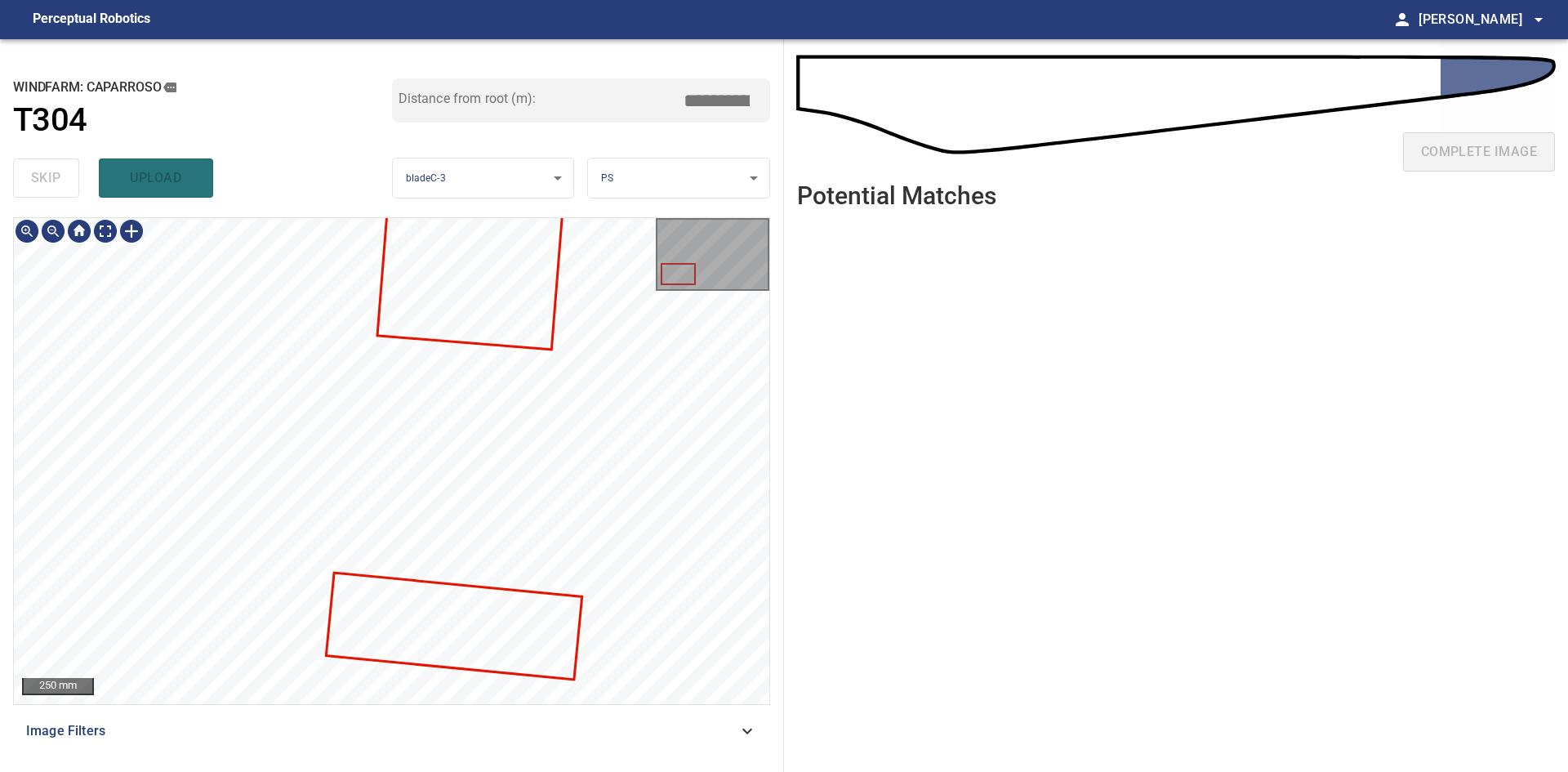
click at [595, 751] on div "250 mm Image Filters" at bounding box center [391, 488] width 757 height 541
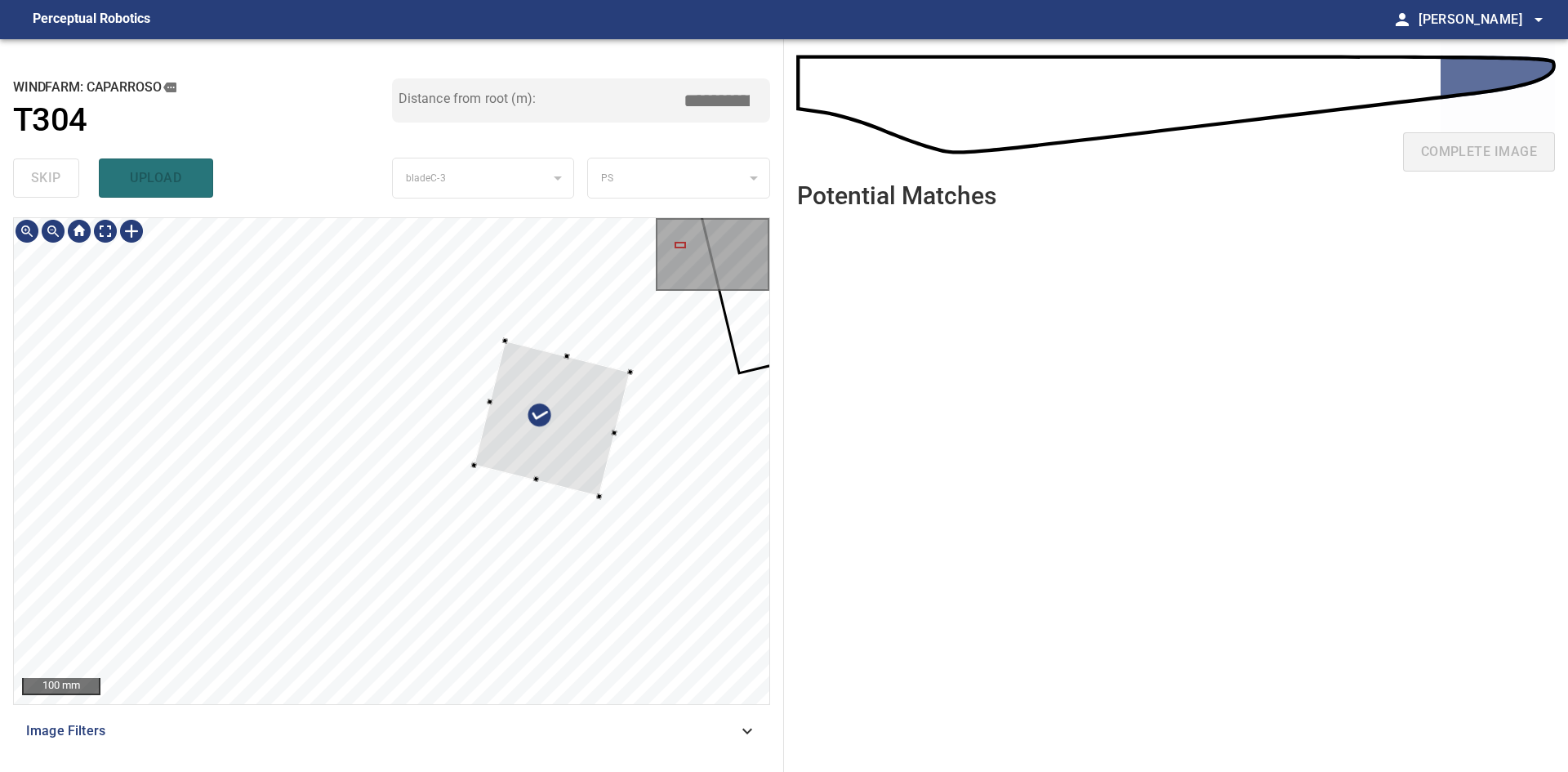
click at [570, 474] on div at bounding box center [552, 419] width 157 height 156
click at [533, 389] on div at bounding box center [564, 440] width 113 height 113
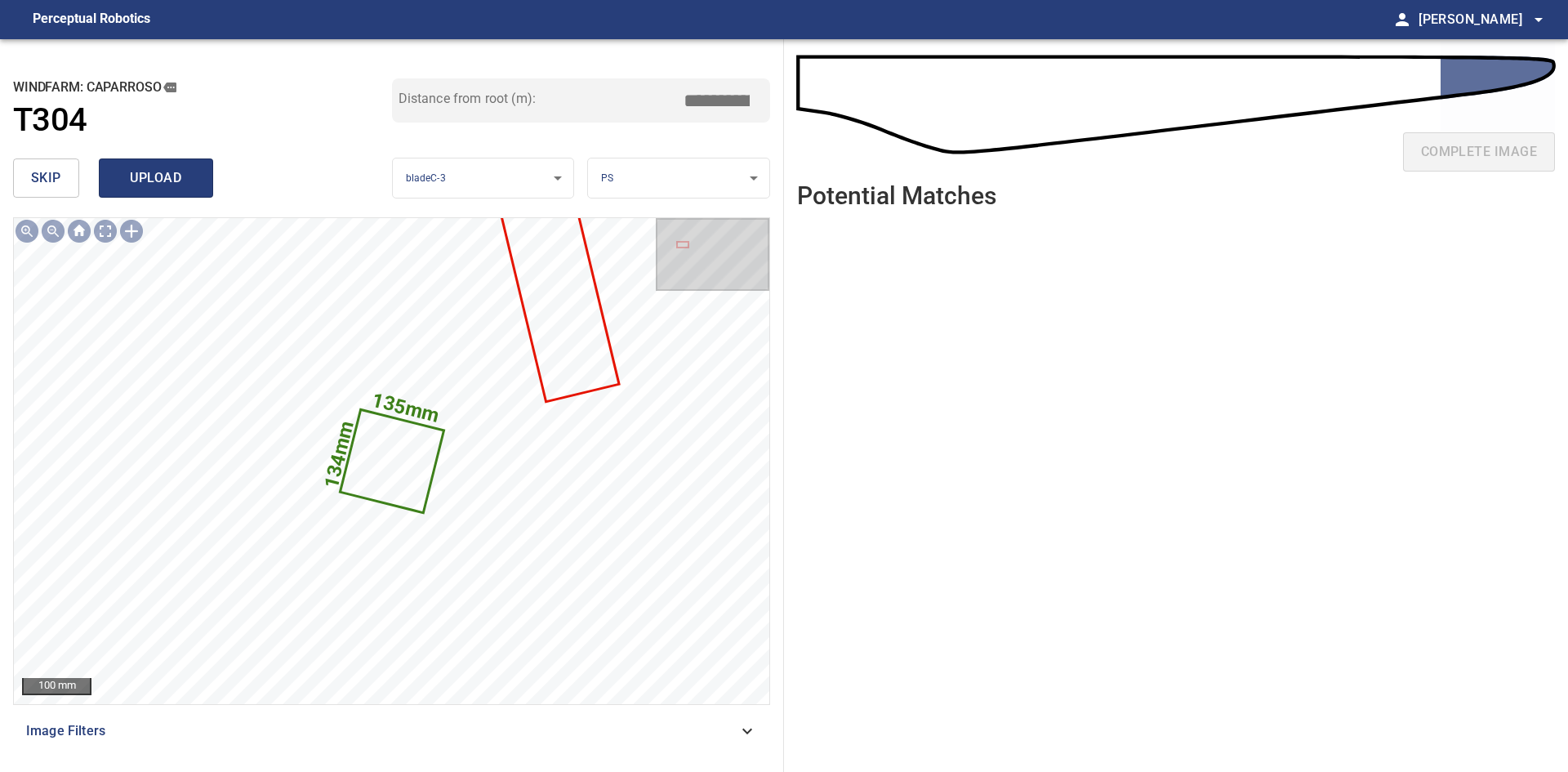
click at [163, 171] on span "upload" at bounding box center [155, 178] width 78 height 23
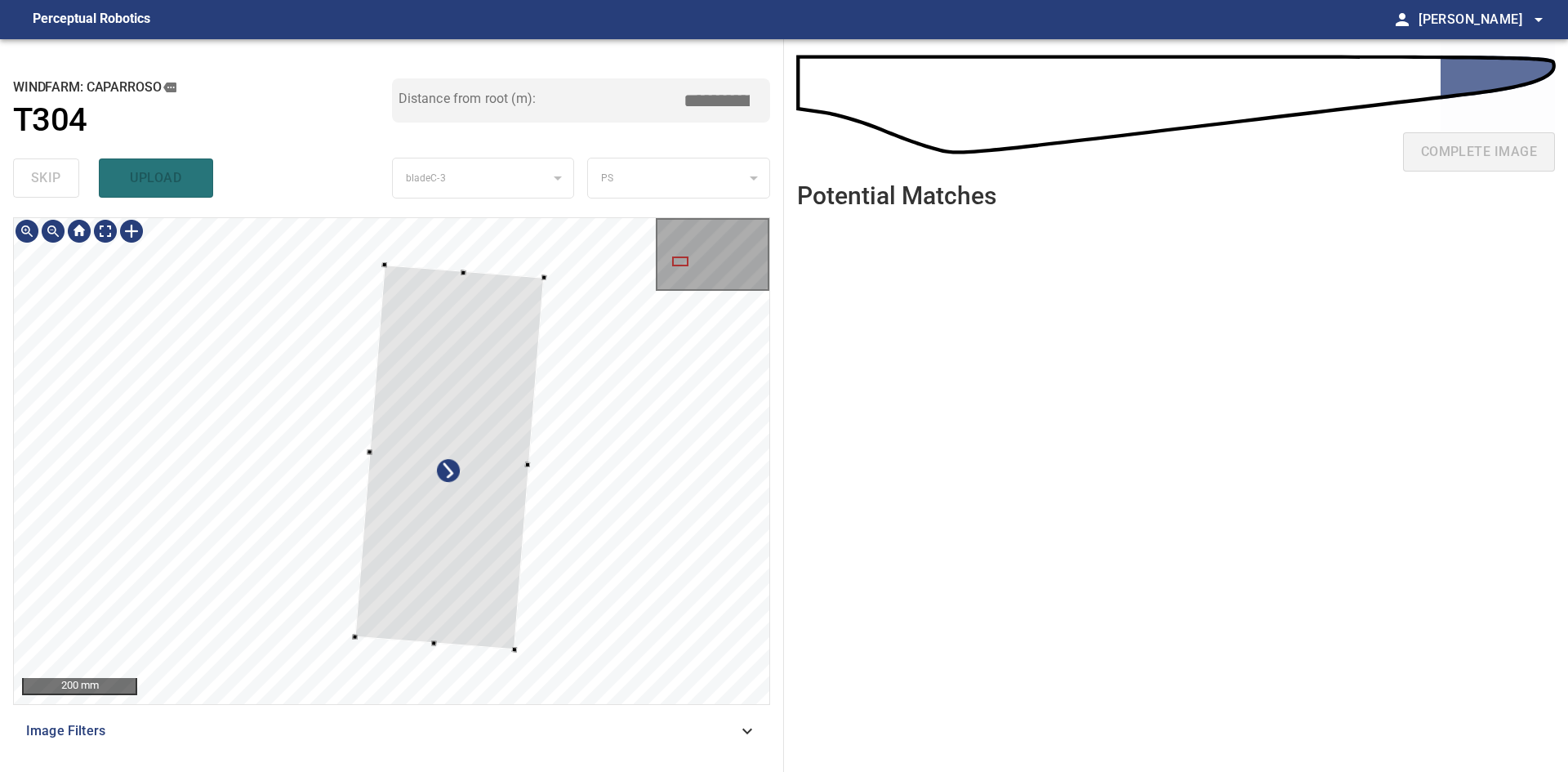
click at [473, 524] on div at bounding box center [449, 458] width 189 height 385
click at [477, 559] on div at bounding box center [453, 442] width 169 height 376
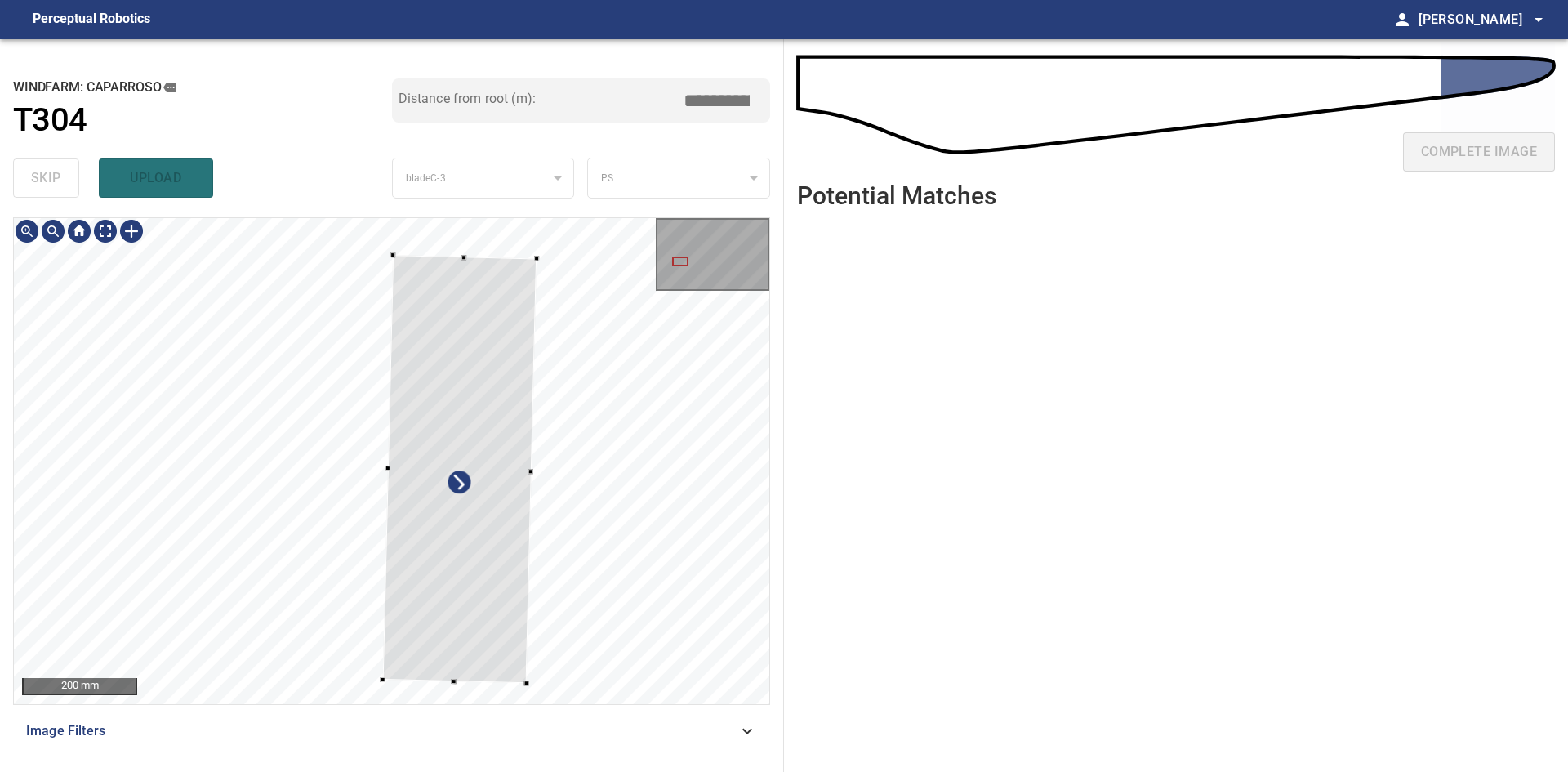
click at [382, 682] on div at bounding box center [383, 680] width 5 height 5
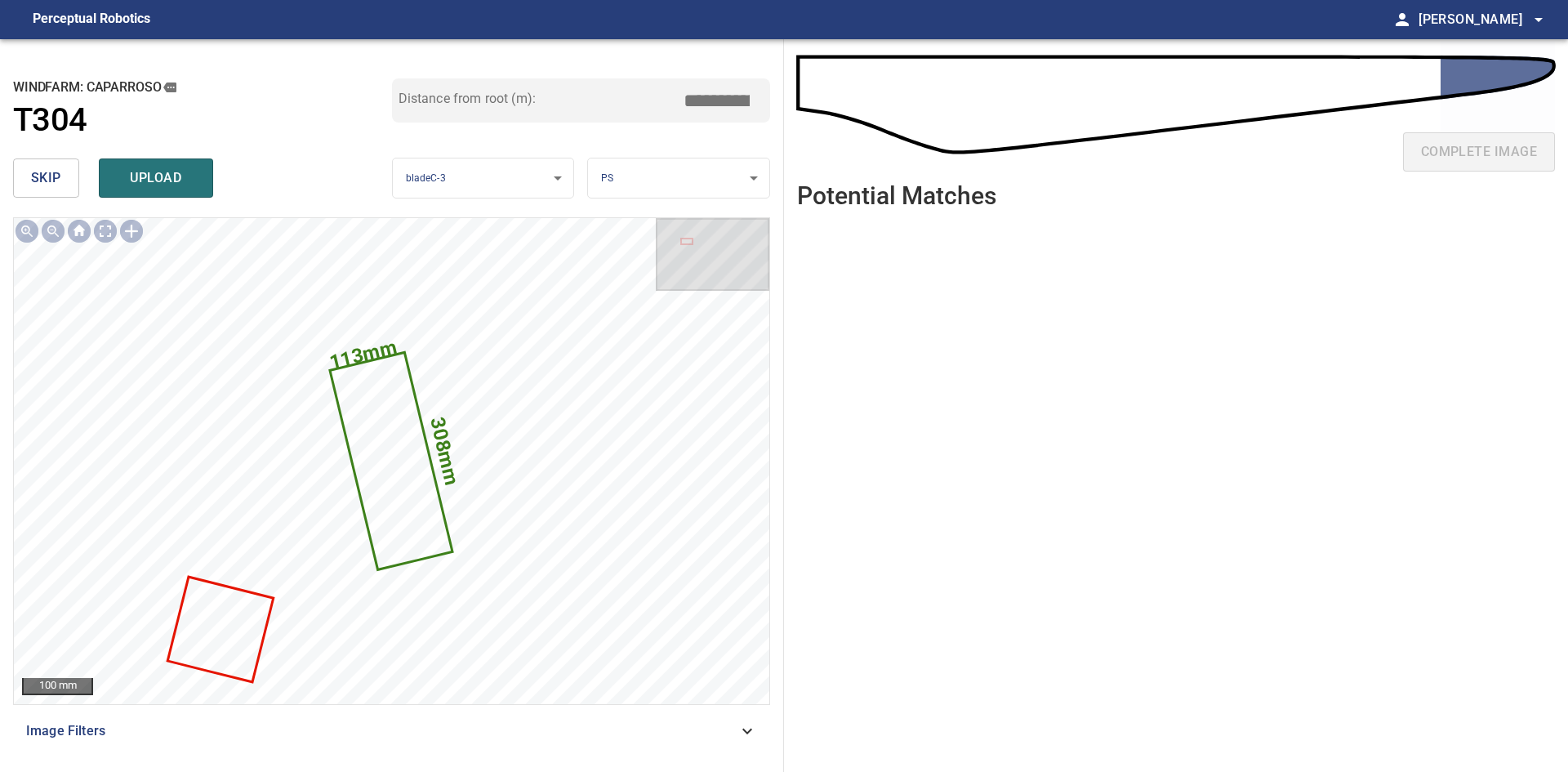
click at [56, 177] on span "skip" at bounding box center [46, 178] width 30 height 23
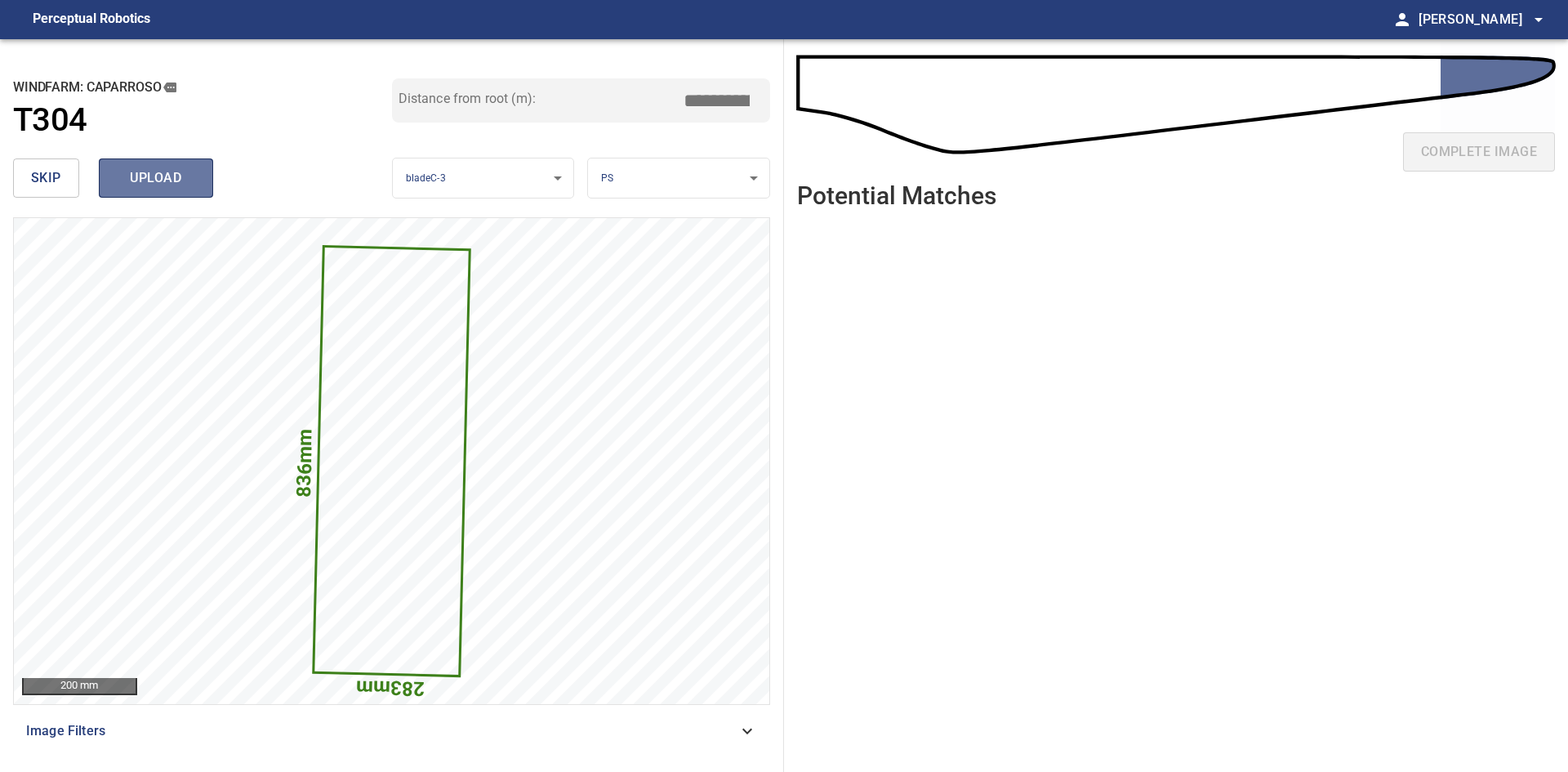
click at [160, 183] on span "upload" at bounding box center [155, 178] width 78 height 23
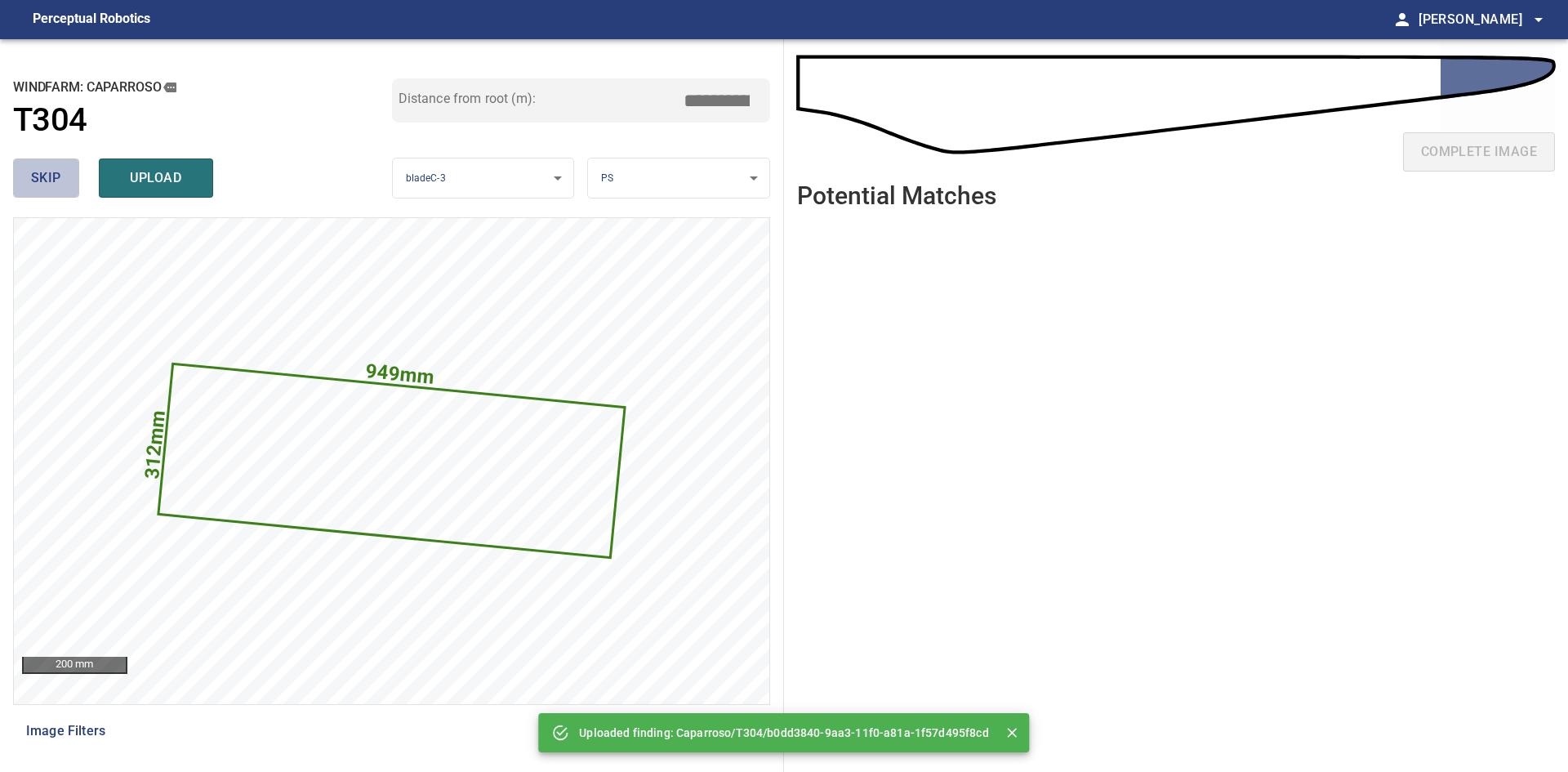
click at [34, 189] on span "skip" at bounding box center [46, 178] width 30 height 23
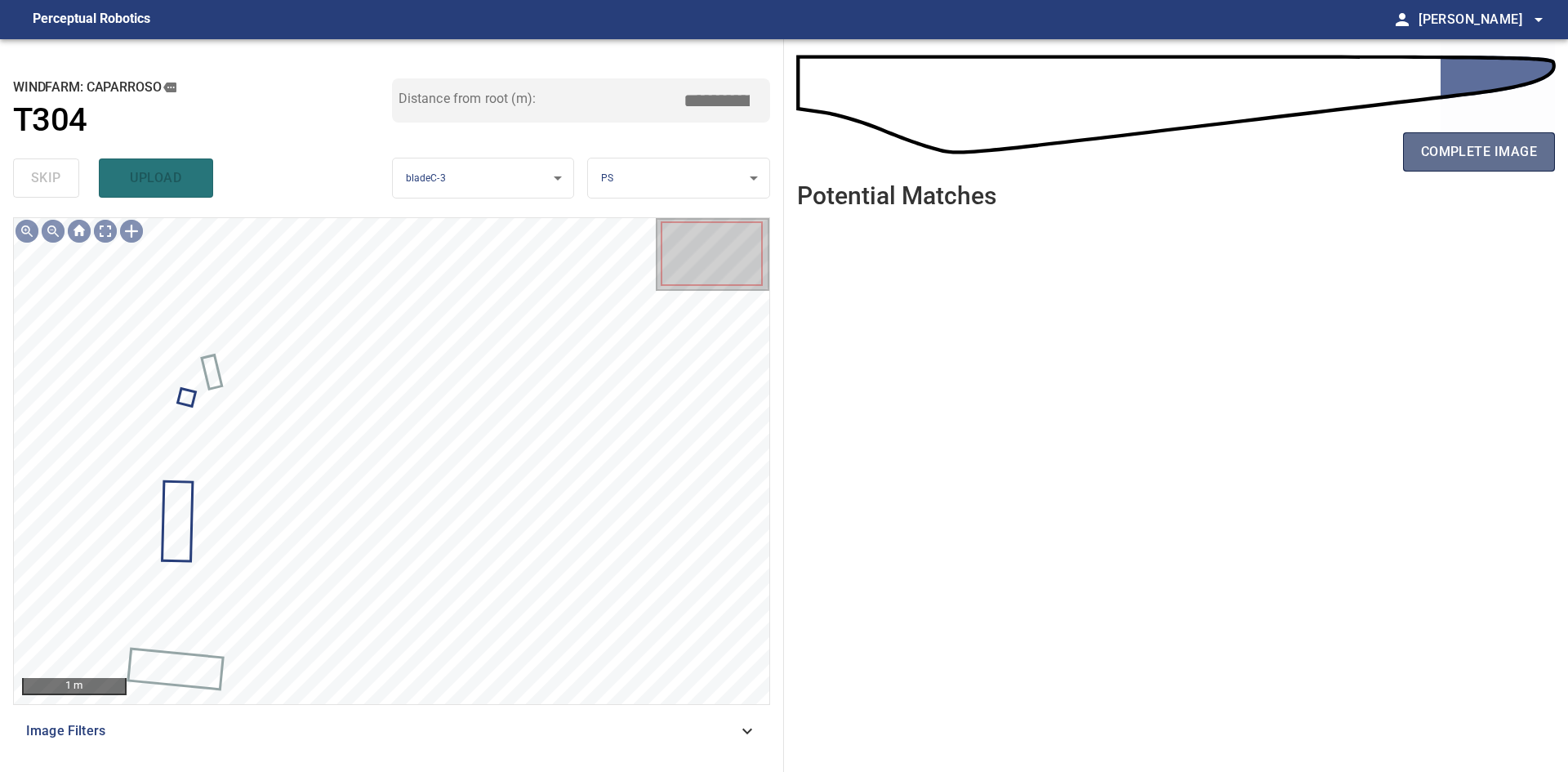
click at [1467, 148] on span "complete image" at bounding box center [1479, 152] width 116 height 23
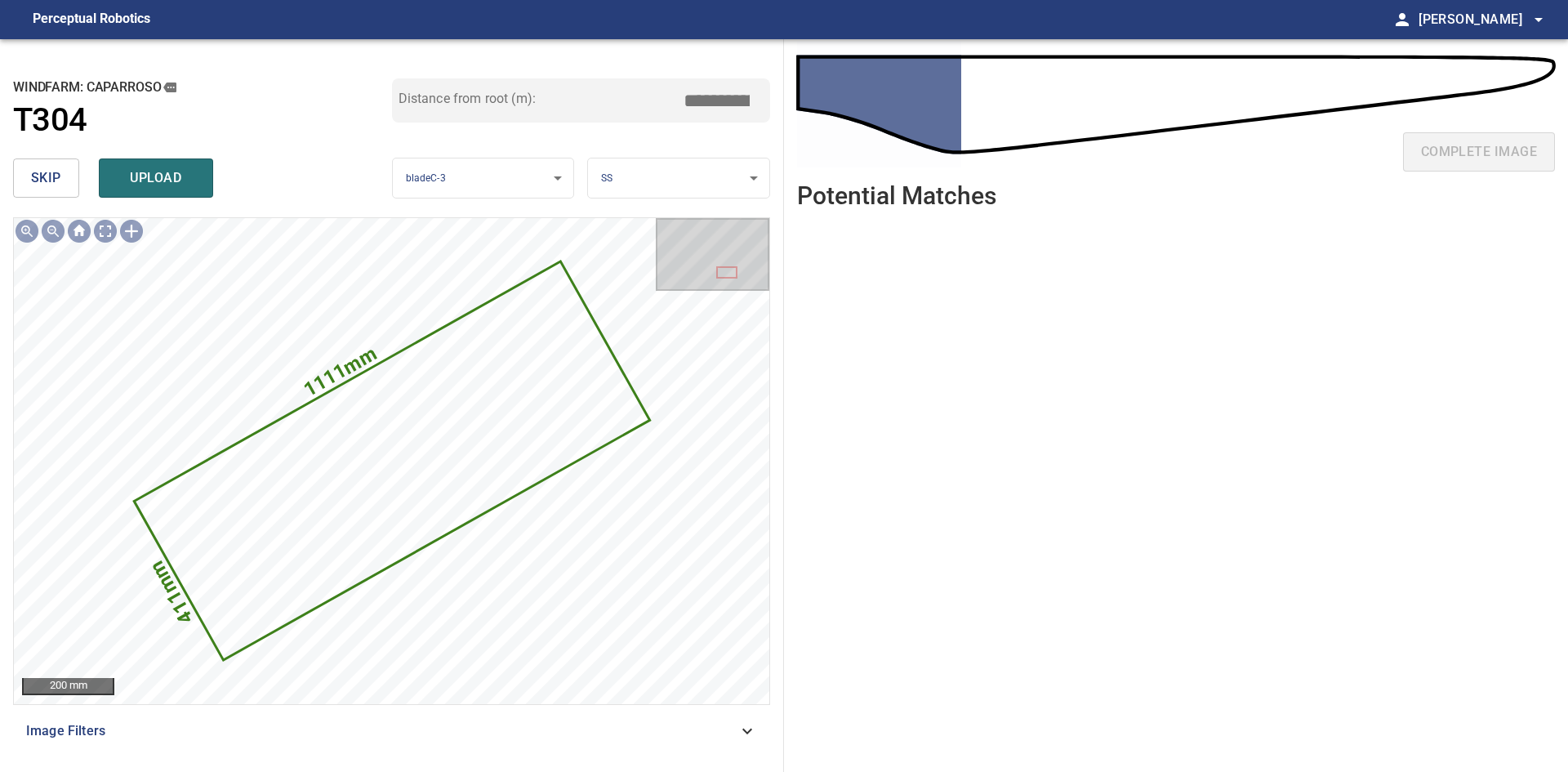
click at [41, 176] on span "skip" at bounding box center [46, 178] width 30 height 23
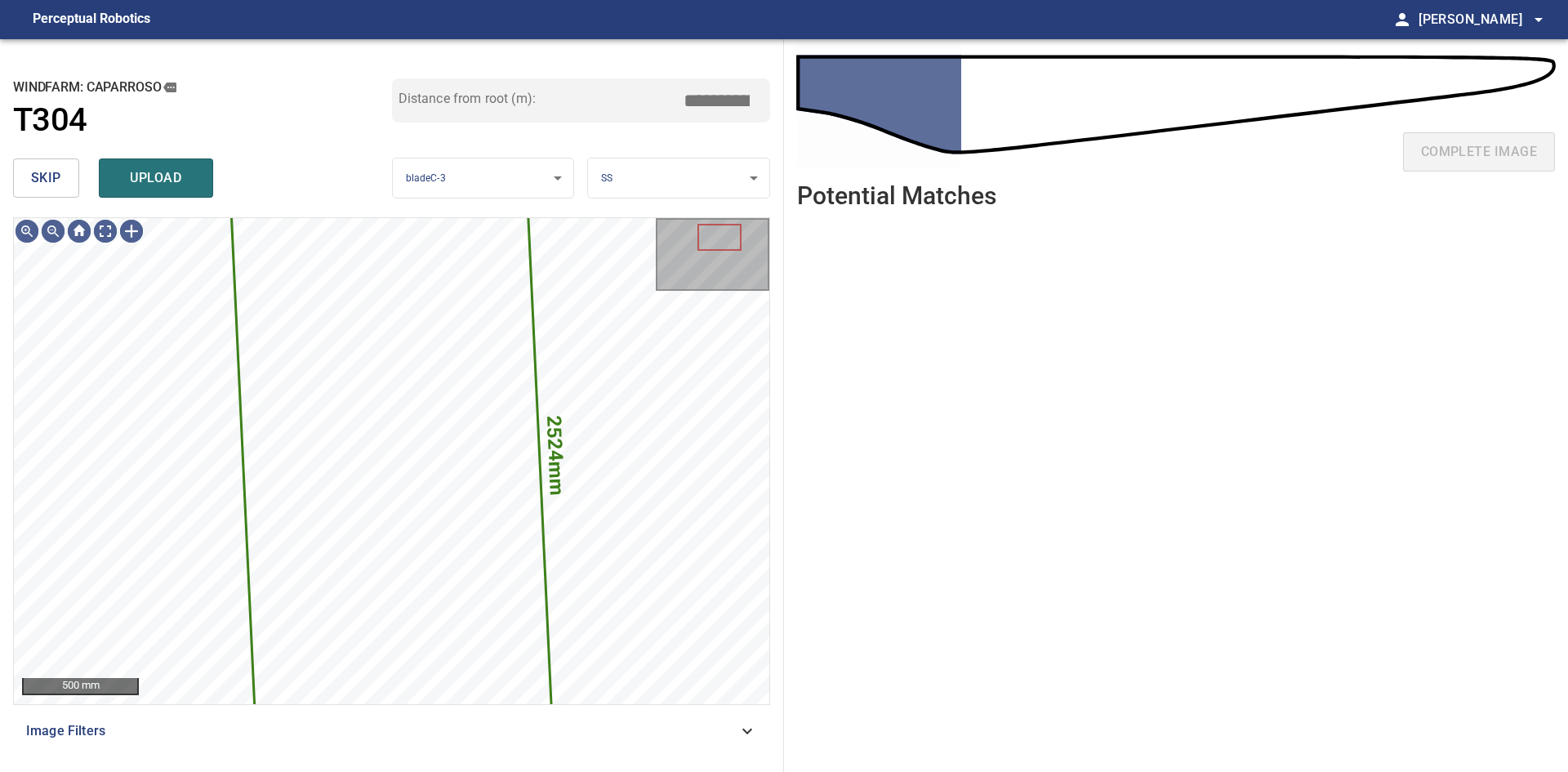
click at [41, 176] on span "skip" at bounding box center [46, 178] width 30 height 23
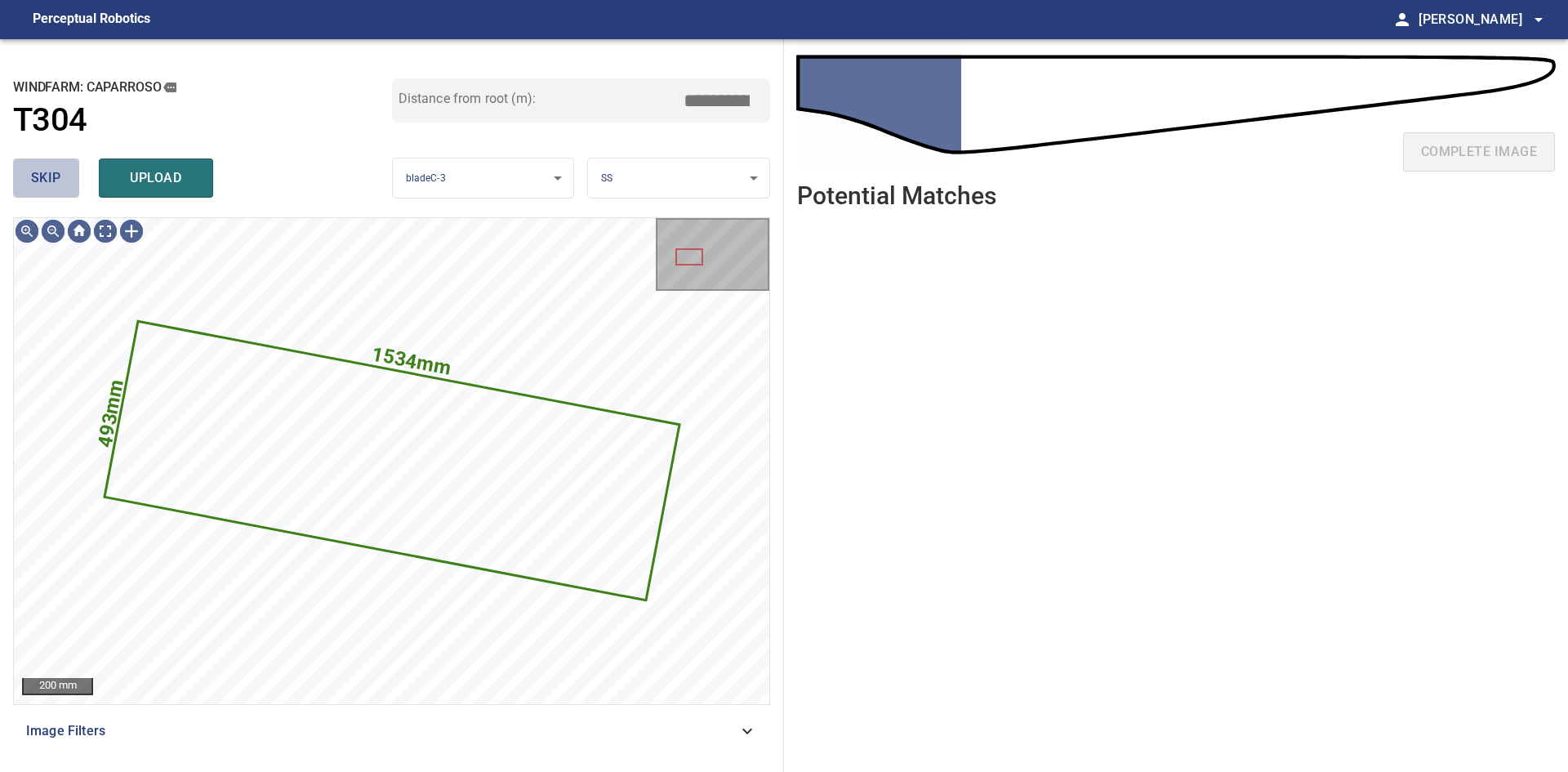
click at [41, 176] on span "skip" at bounding box center [46, 178] width 30 height 23
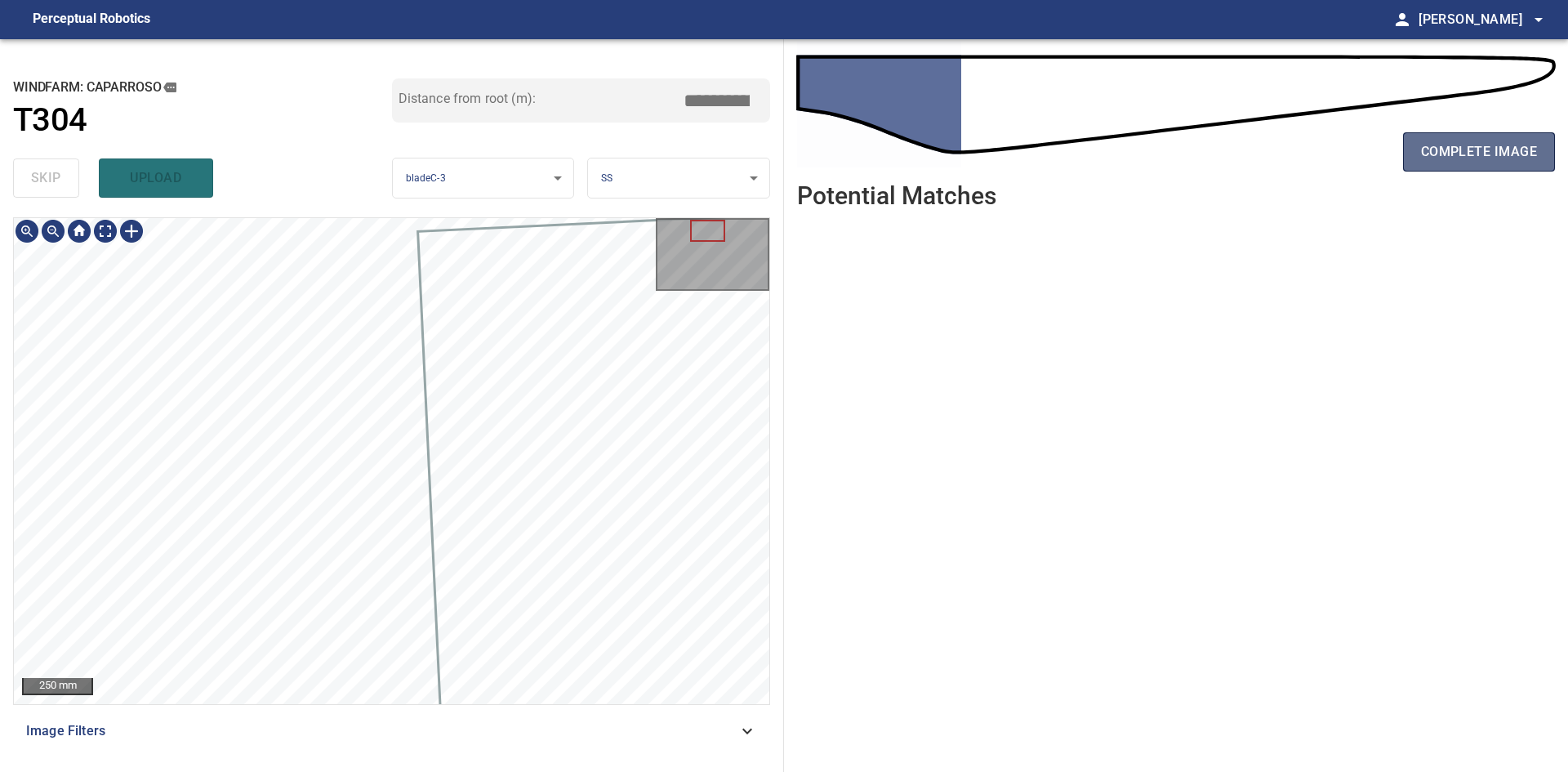
click at [1456, 162] on span "complete image" at bounding box center [1479, 152] width 116 height 23
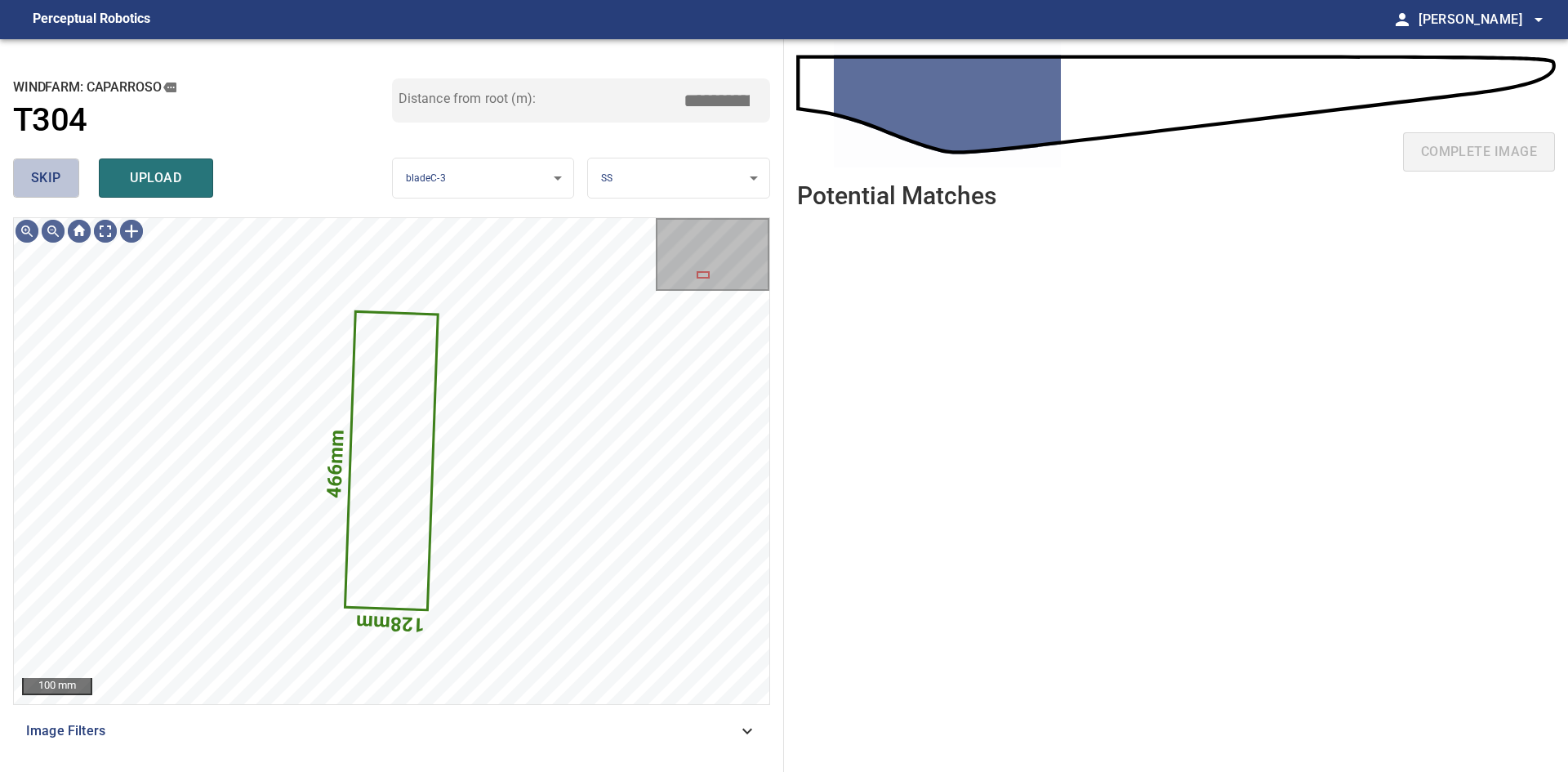
click at [66, 191] on button "skip" at bounding box center [46, 178] width 66 height 39
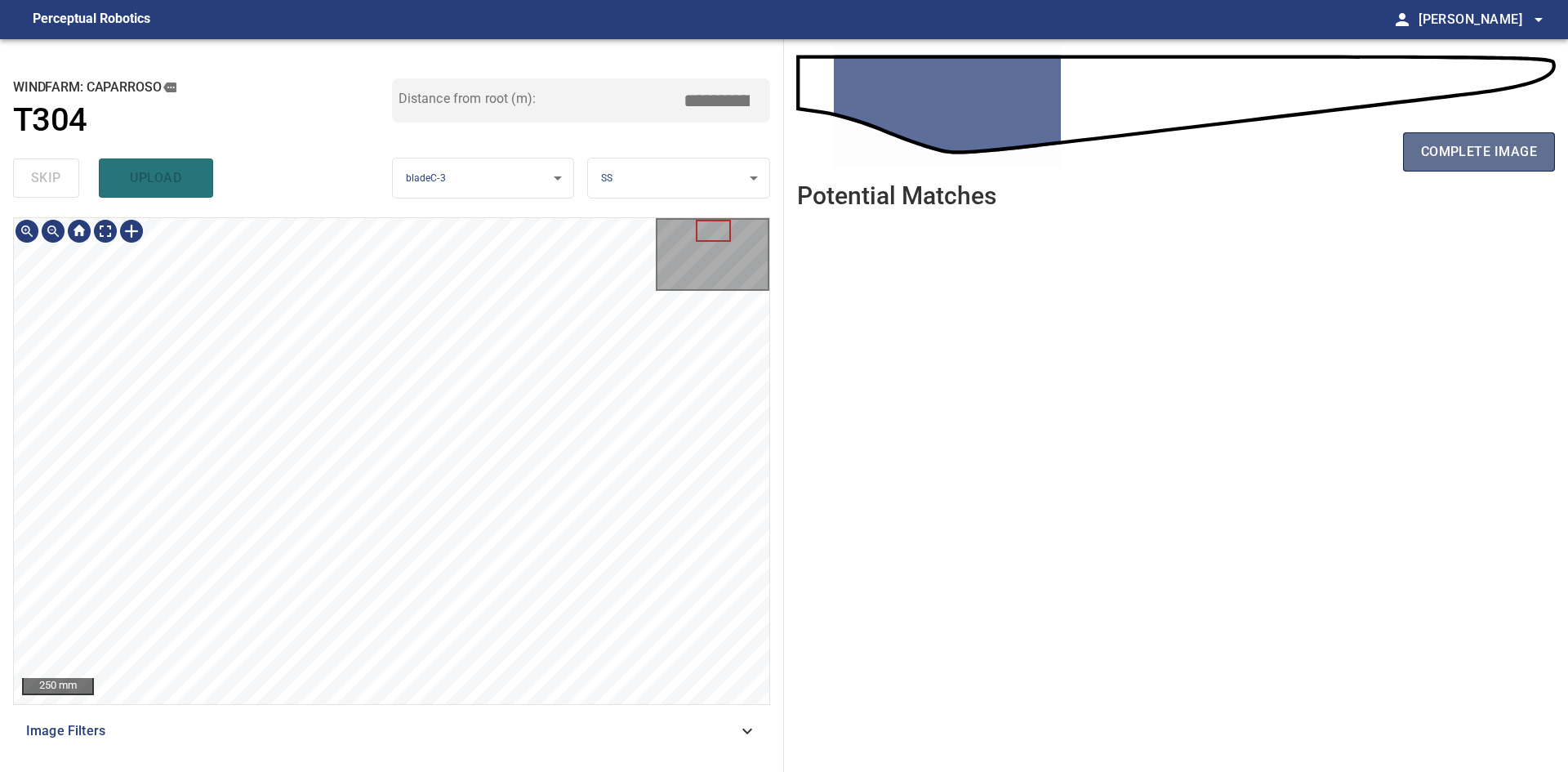
click at [1485, 137] on button "complete image" at bounding box center [1479, 152] width 152 height 39
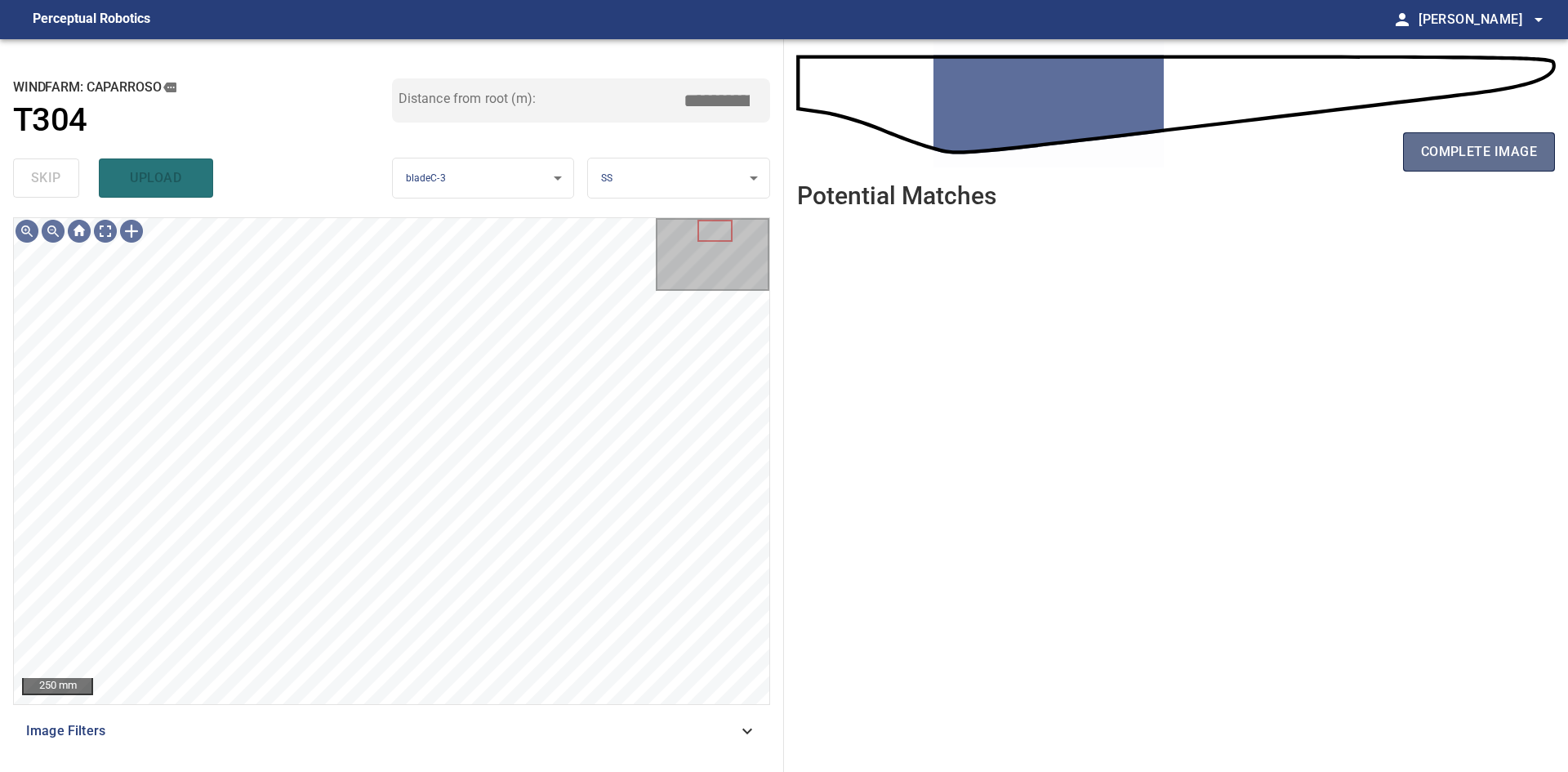
click at [1479, 153] on span "complete image" at bounding box center [1479, 152] width 116 height 23
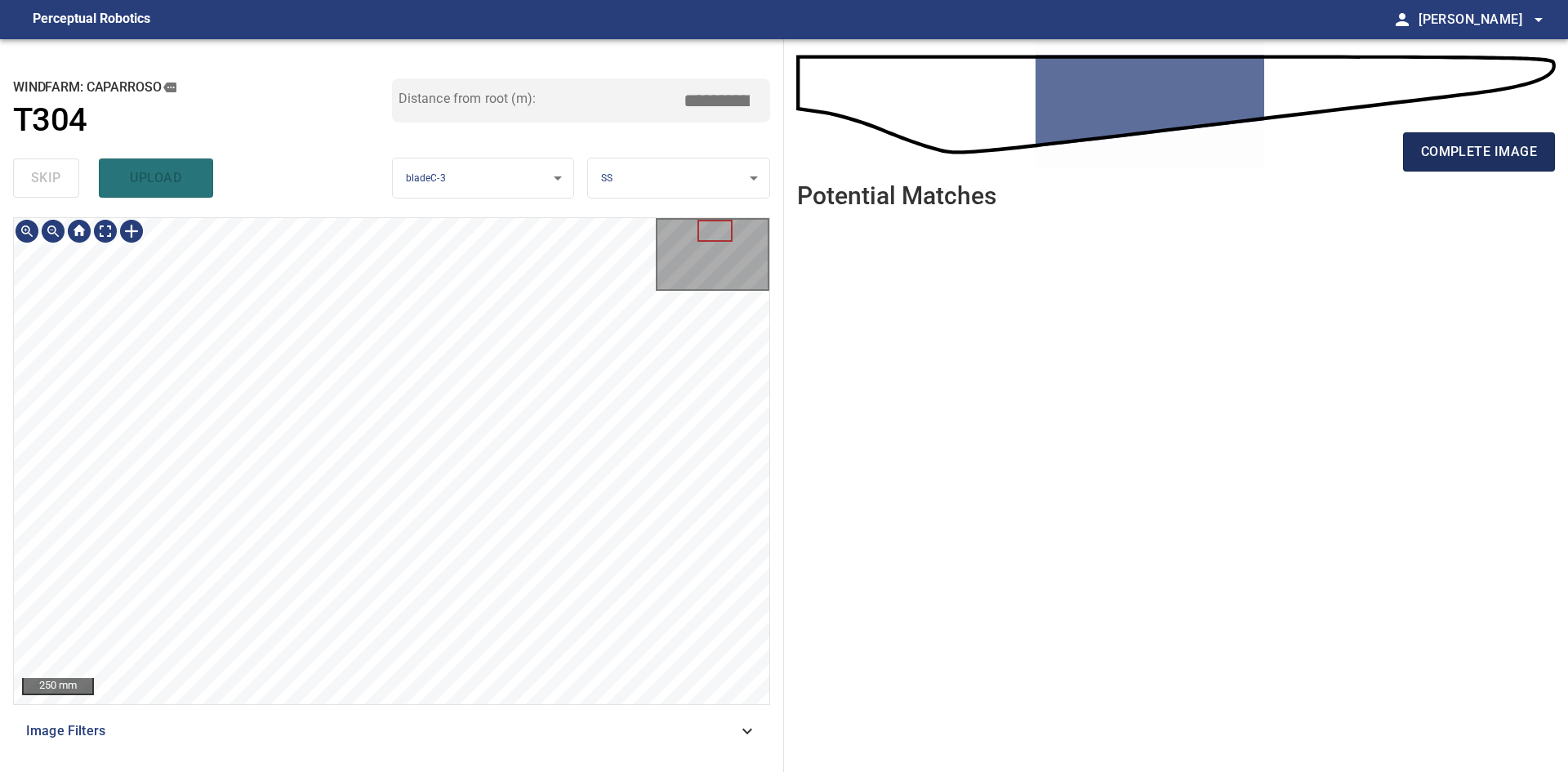
click at [1429, 148] on span "complete image" at bounding box center [1479, 152] width 116 height 23
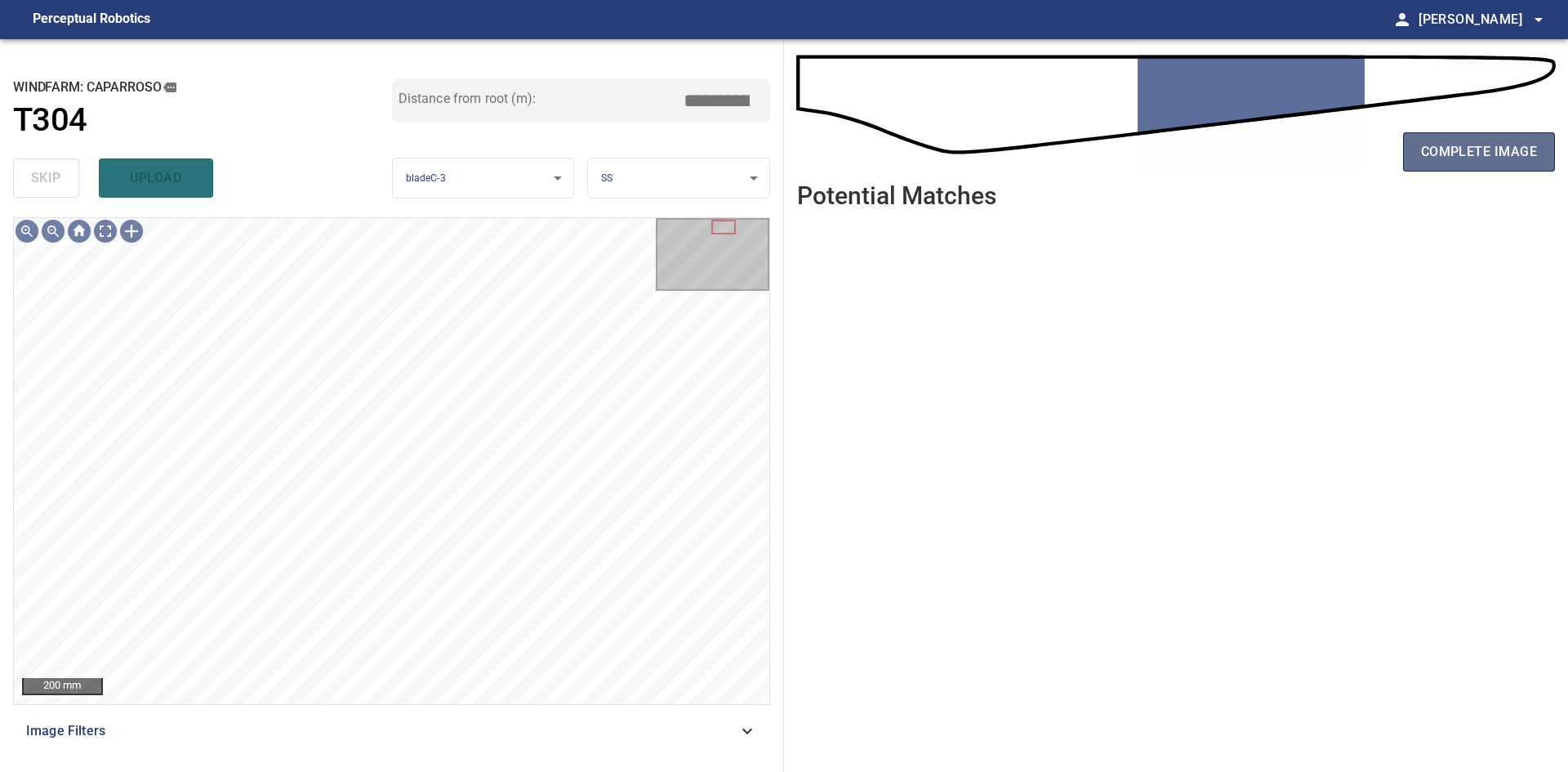
click at [1461, 161] on span "complete image" at bounding box center [1479, 152] width 116 height 23
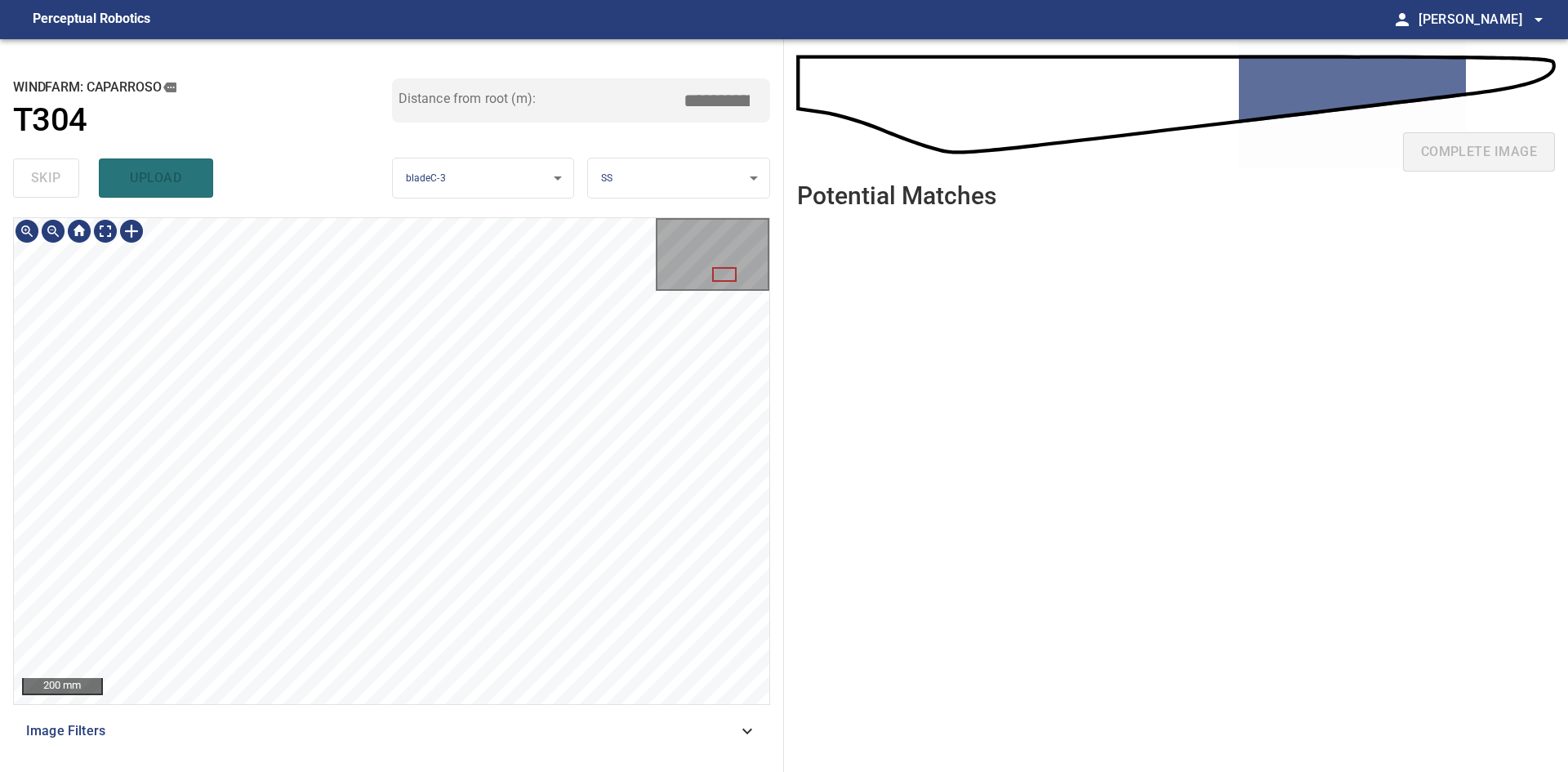
click at [603, 716] on div "200 mm Image Filters" at bounding box center [391, 488] width 757 height 541
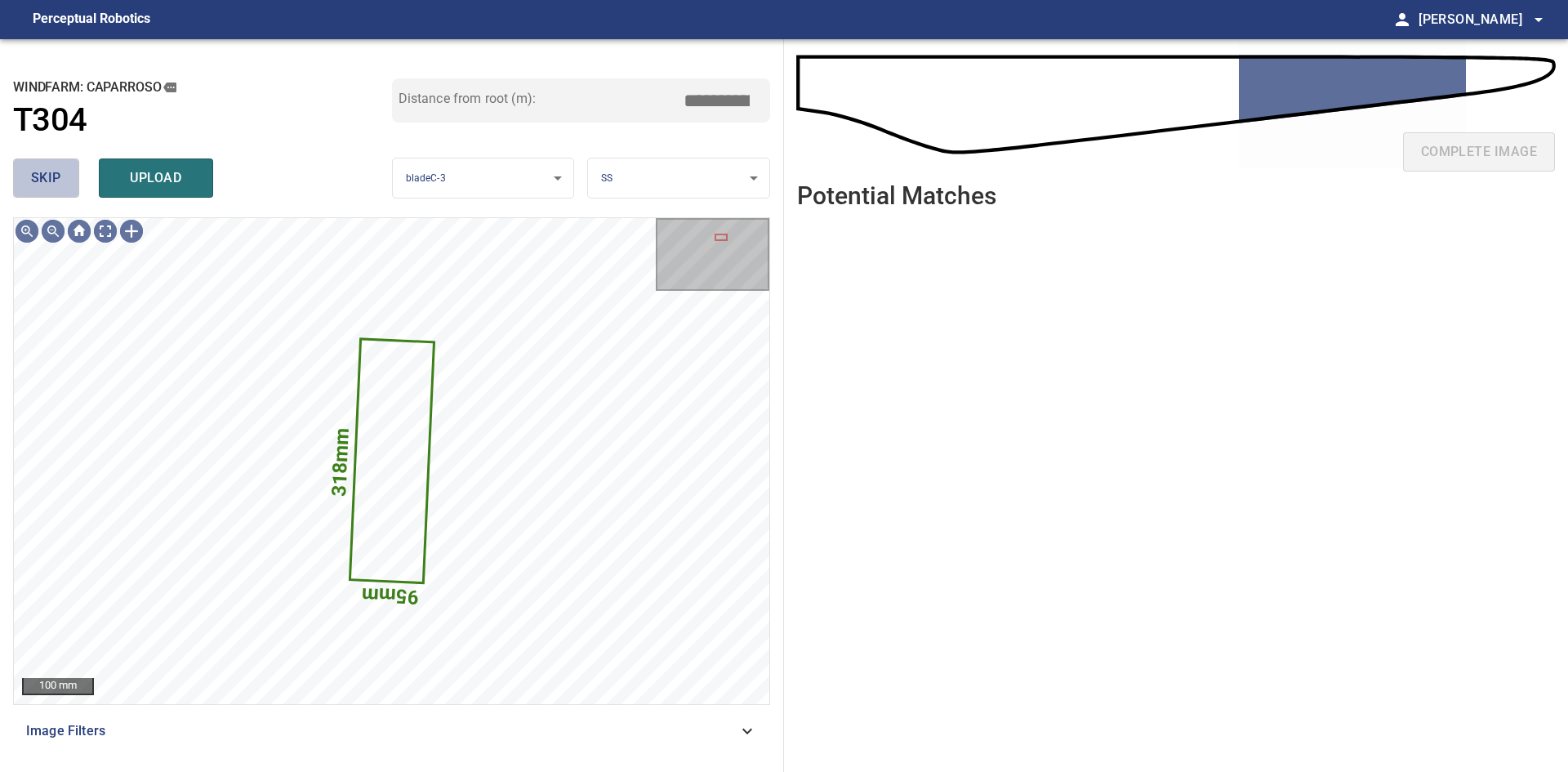
click at [49, 171] on span "skip" at bounding box center [46, 178] width 30 height 23
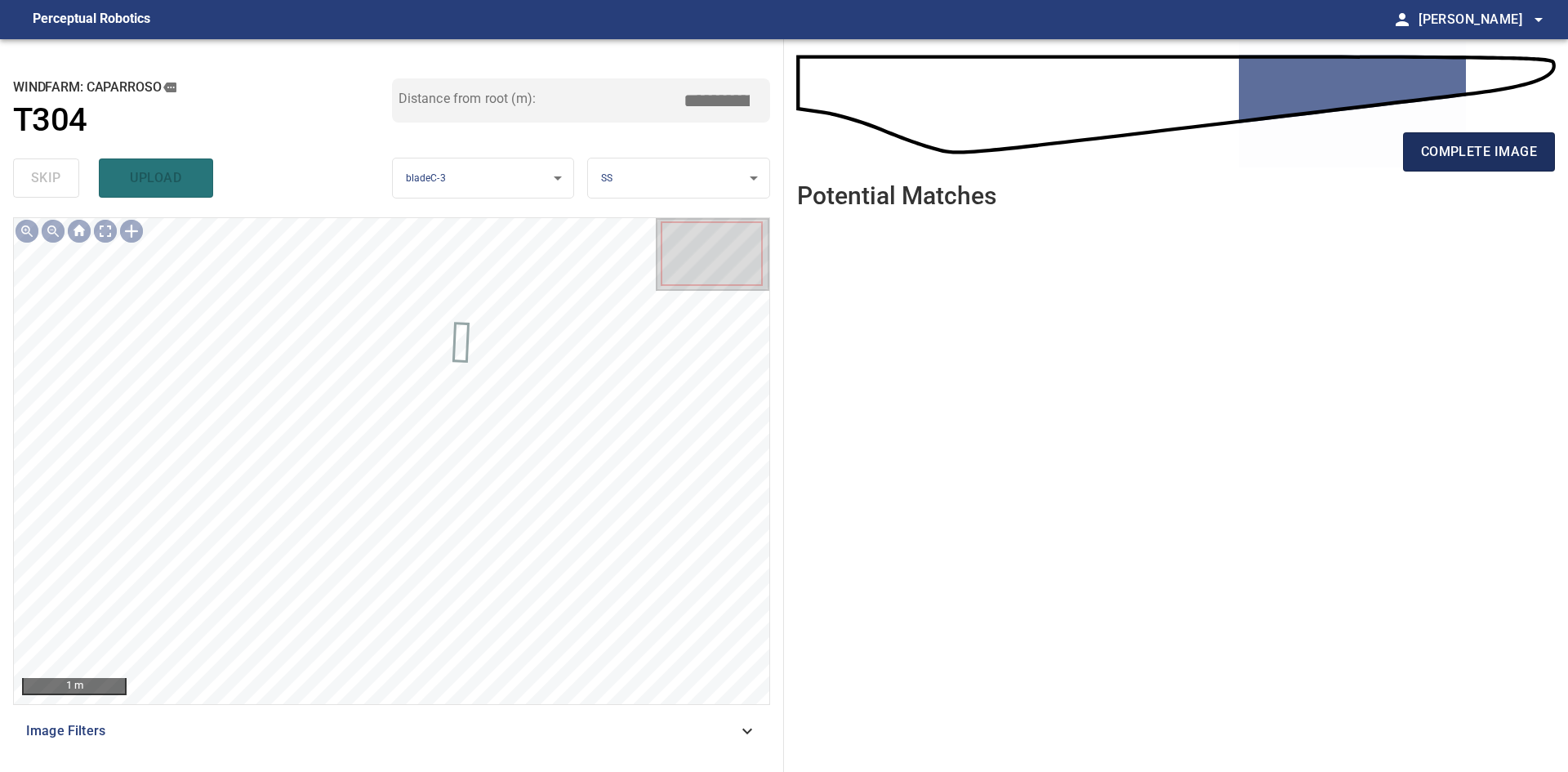
click at [1422, 155] on span "complete image" at bounding box center [1479, 152] width 116 height 23
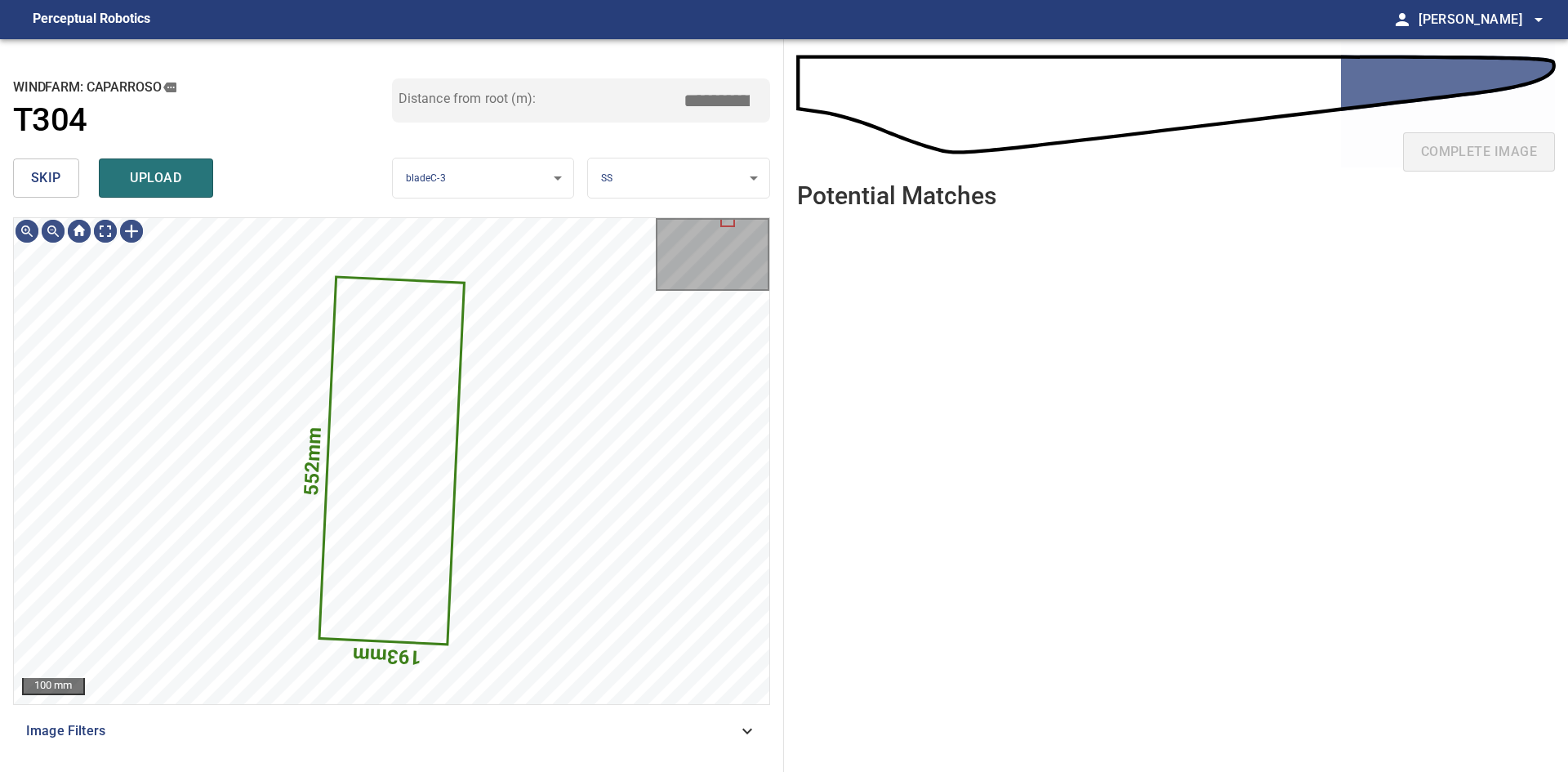
click at [45, 174] on span "skip" at bounding box center [46, 178] width 30 height 23
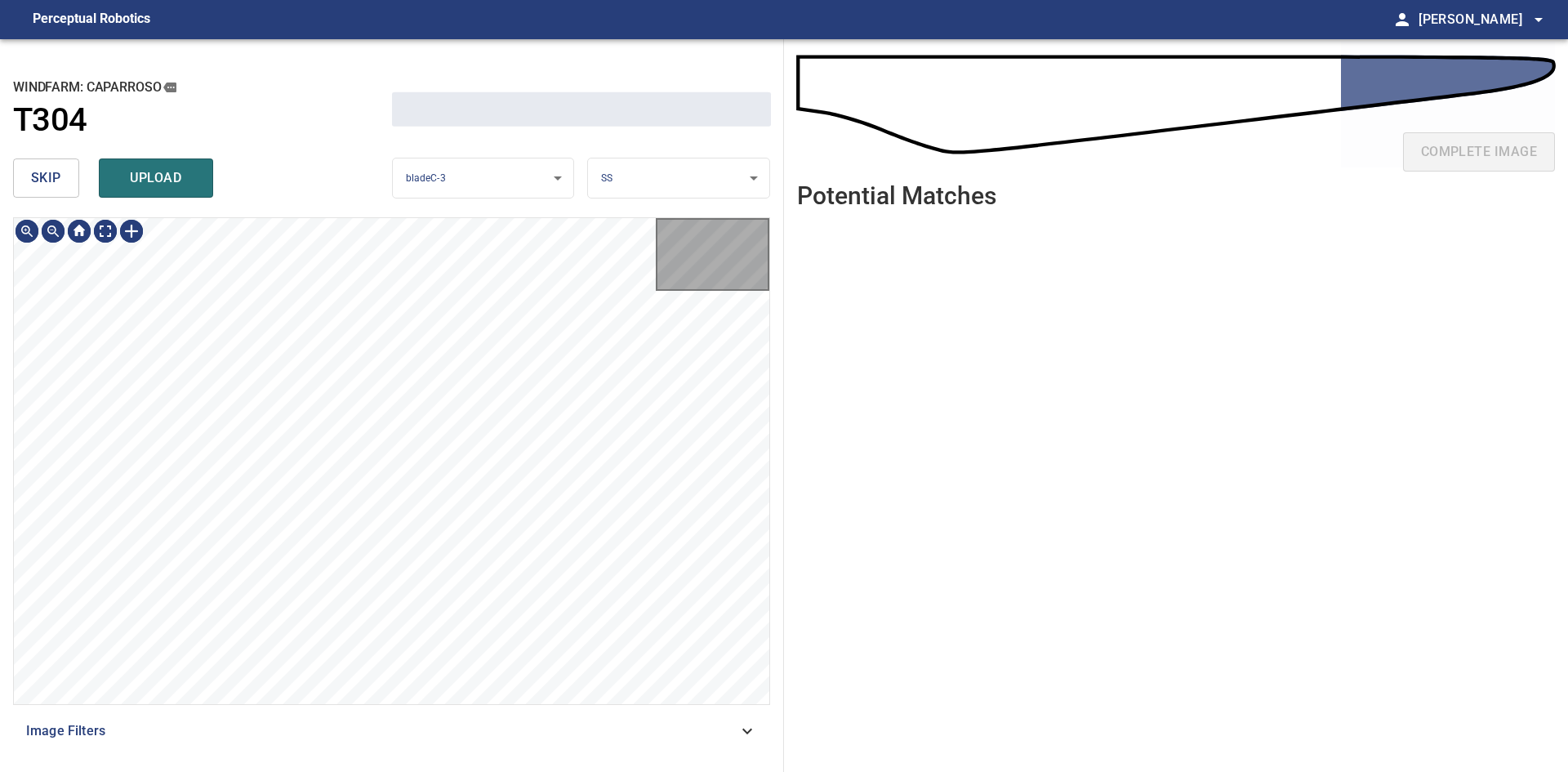
click at [45, 174] on span "skip" at bounding box center [46, 178] width 30 height 23
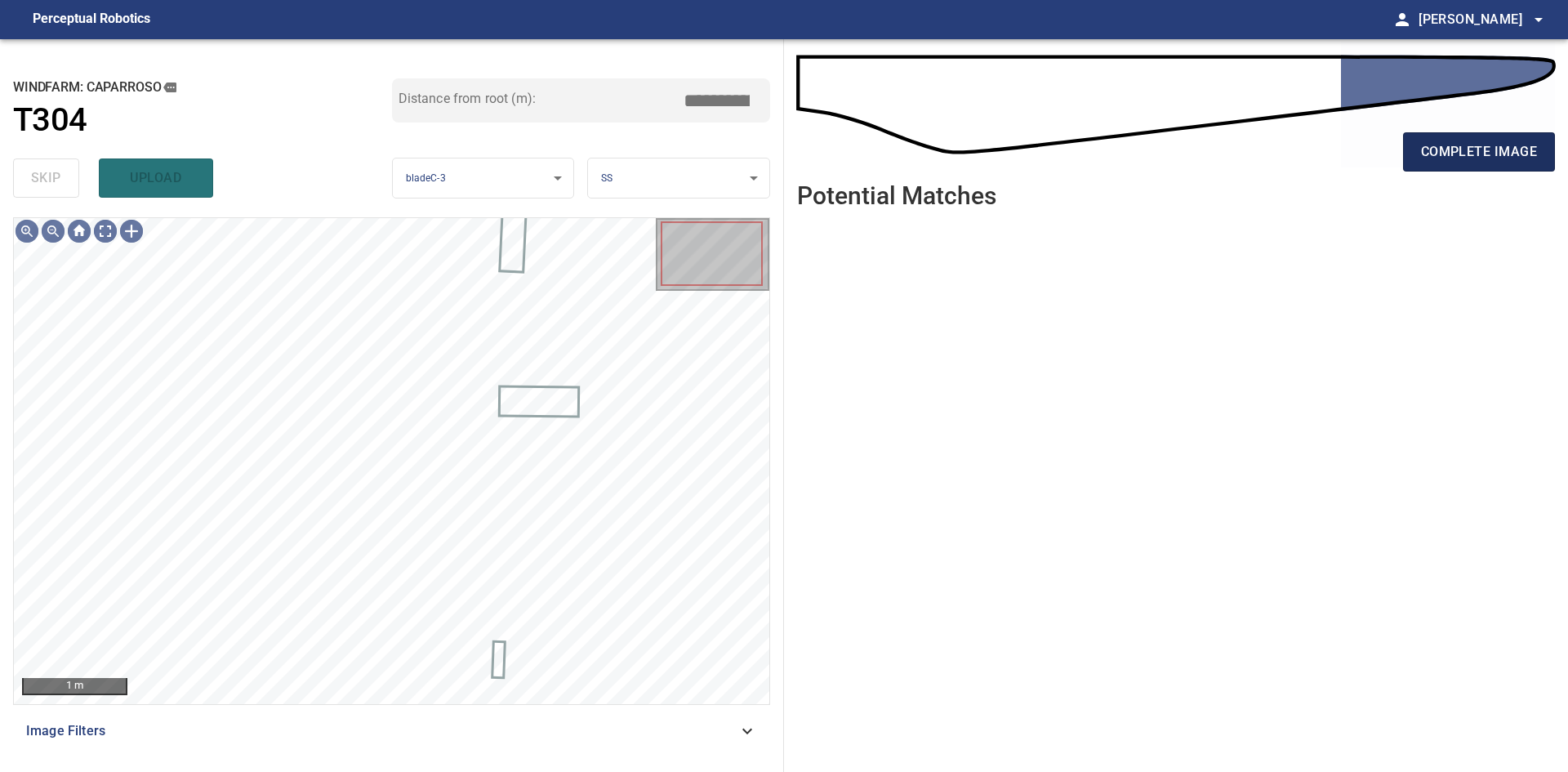
click at [1519, 159] on span "complete image" at bounding box center [1479, 152] width 116 height 23
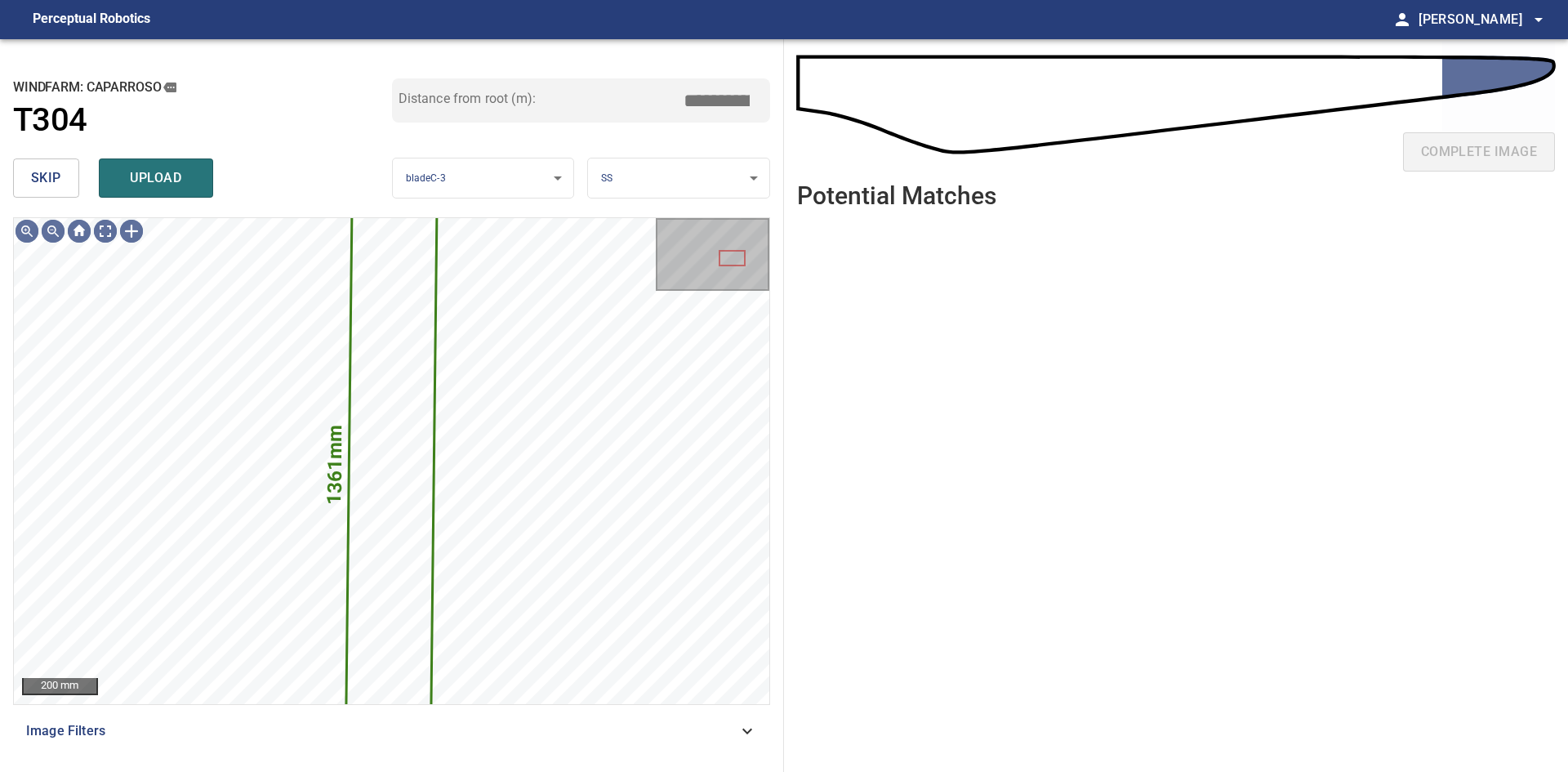
click at [57, 180] on span "skip" at bounding box center [46, 178] width 30 height 23
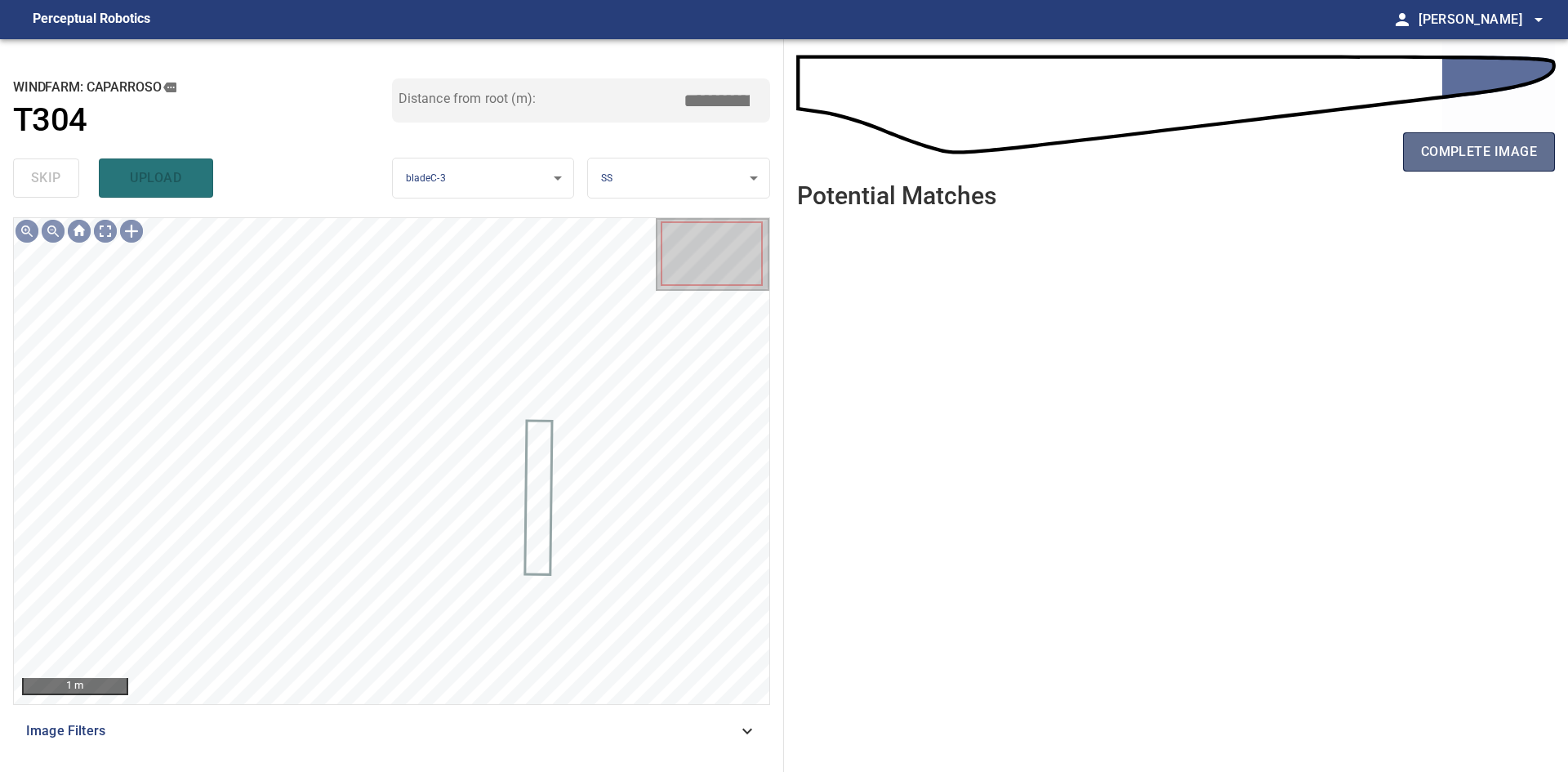
click at [1437, 163] on span "complete image" at bounding box center [1479, 152] width 116 height 23
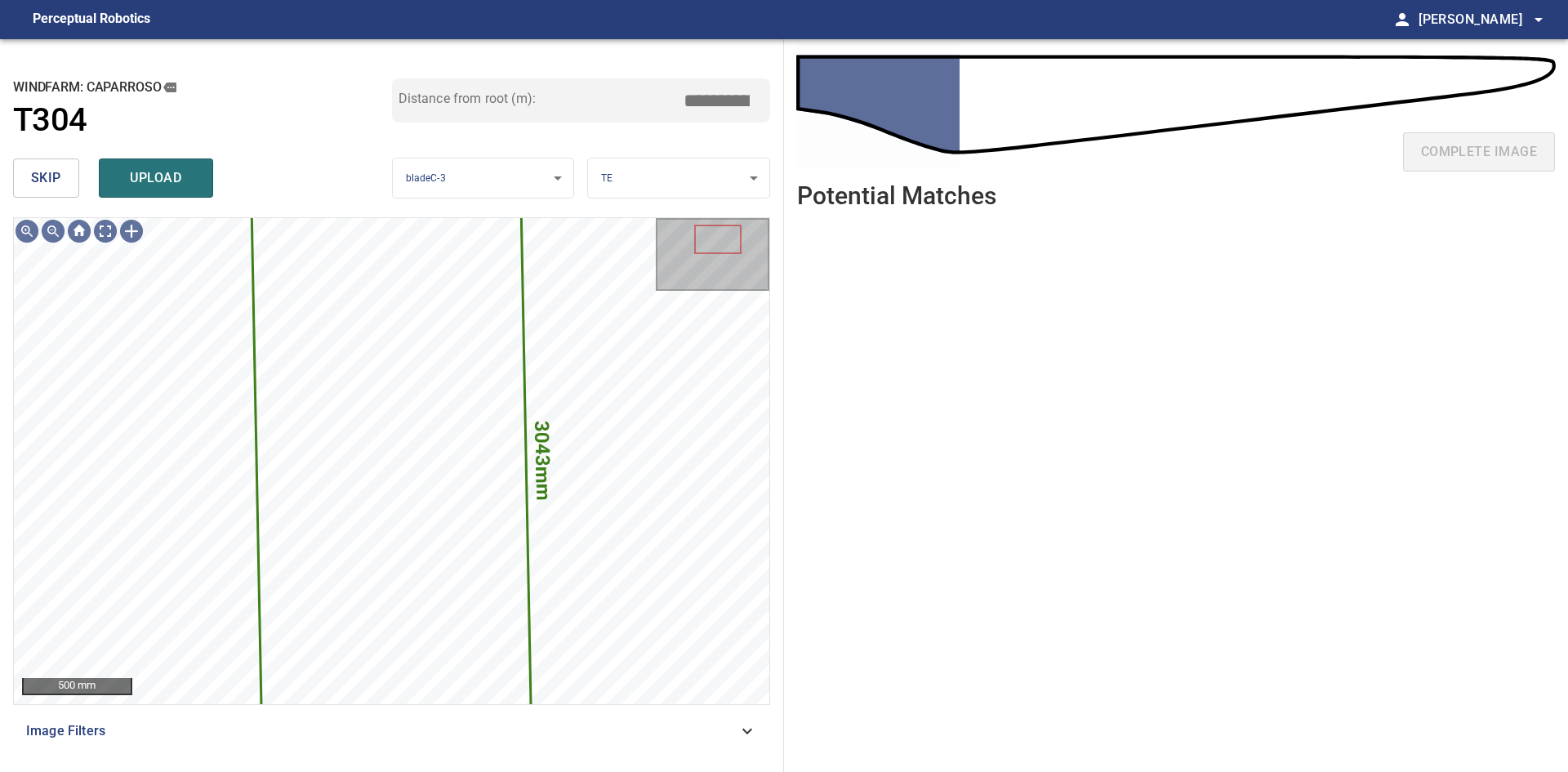
click at [71, 176] on button "skip" at bounding box center [46, 178] width 66 height 39
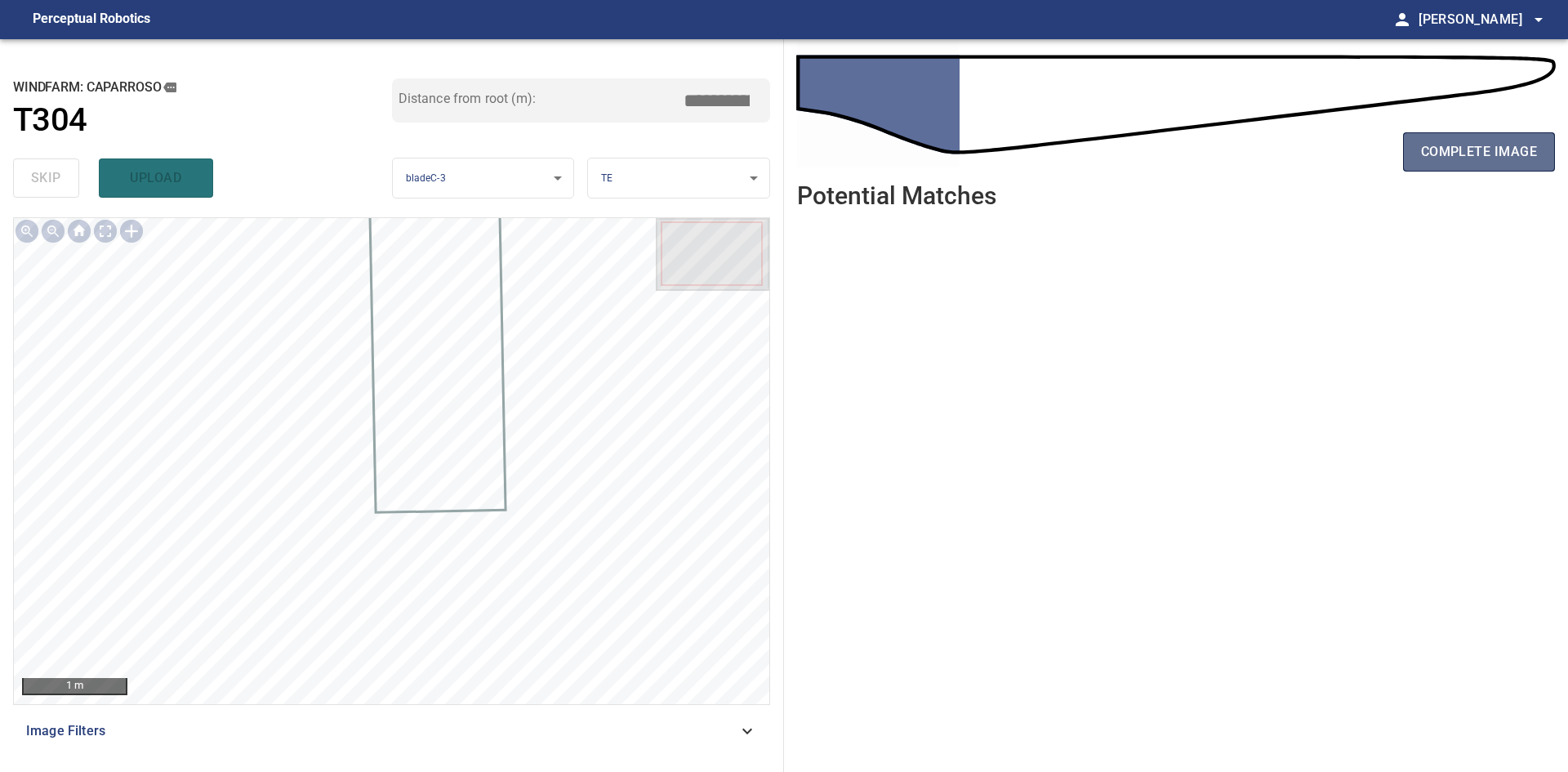
click at [1537, 148] on button "complete image" at bounding box center [1479, 152] width 152 height 39
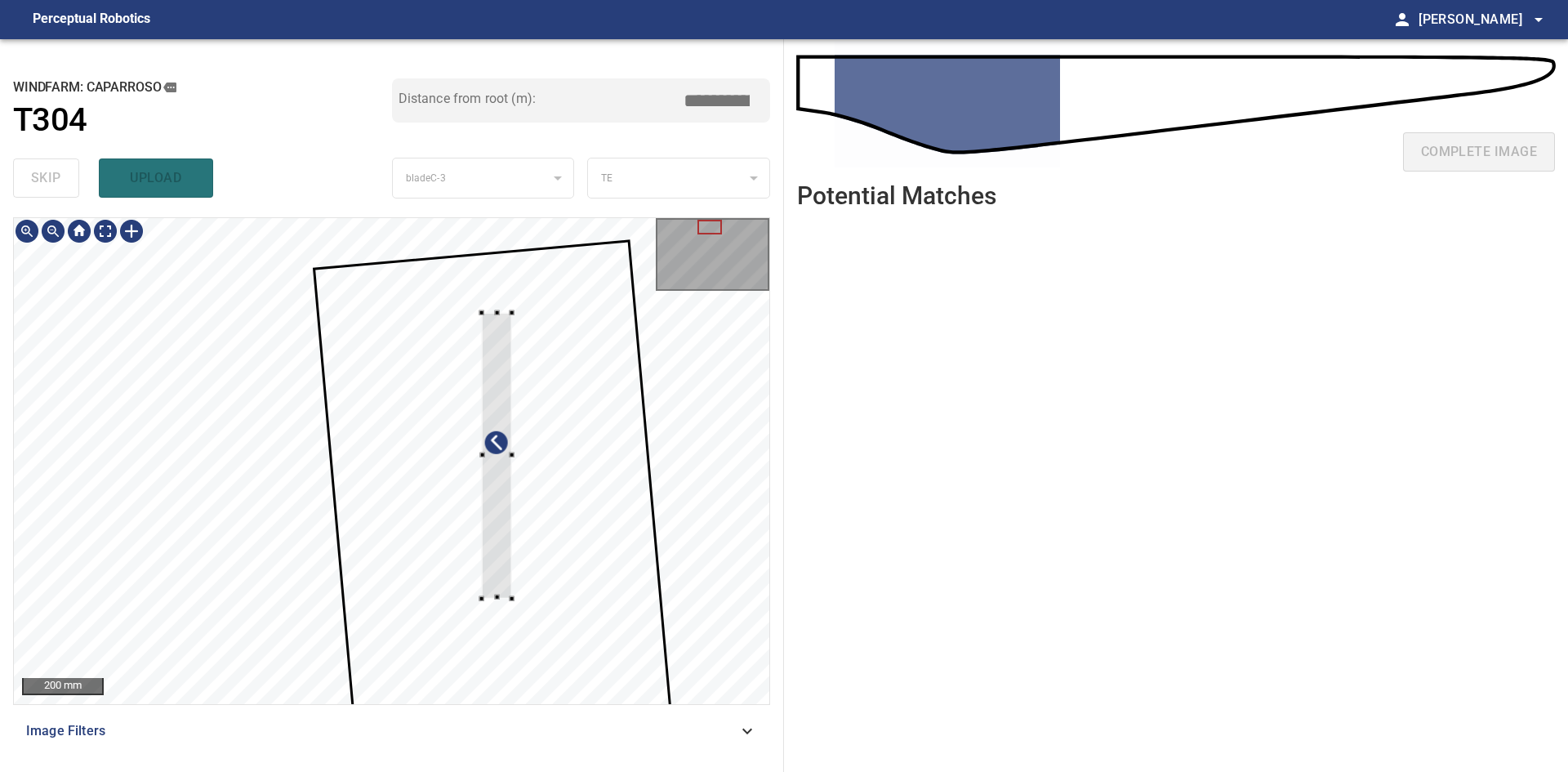
click at [500, 564] on div at bounding box center [495, 456] width 30 height 286
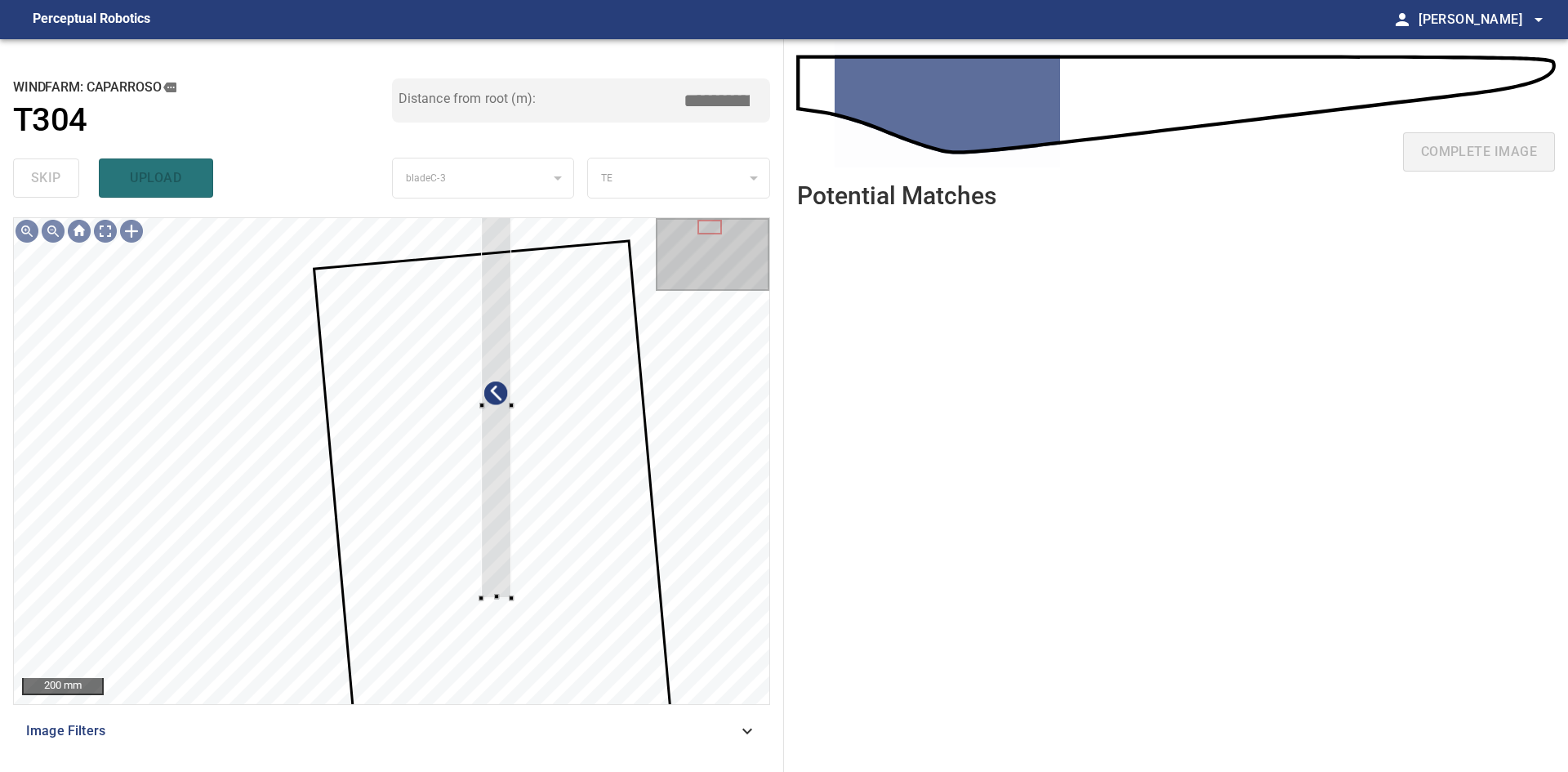
click at [503, 210] on div "**********" at bounding box center [392, 405] width 784 height 733
click at [482, 597] on div at bounding box center [483, 599] width 5 height 5
click at [505, 598] on div at bounding box center [507, 600] width 5 height 5
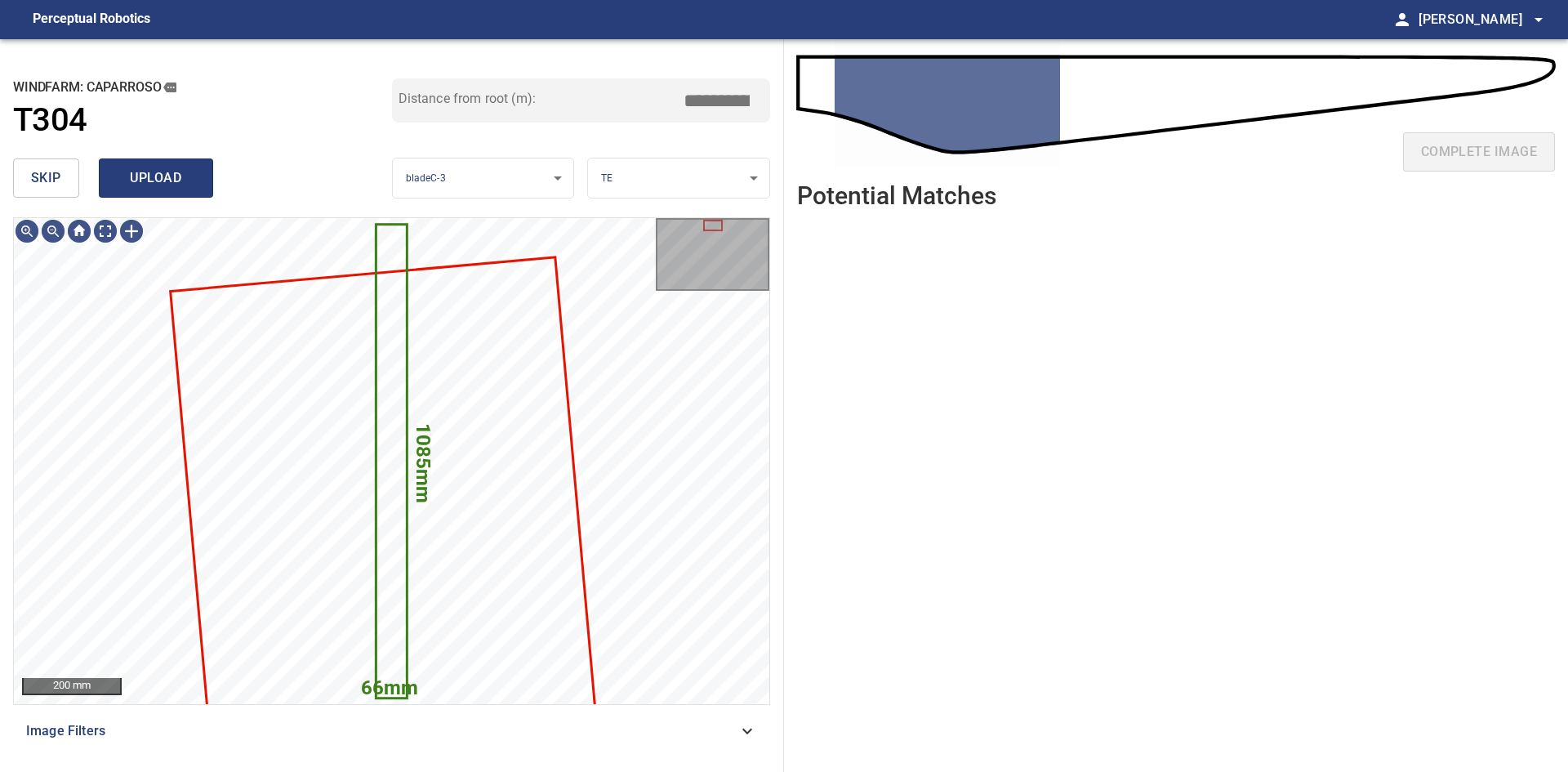
click at [189, 179] on span "upload" at bounding box center [155, 178] width 78 height 23
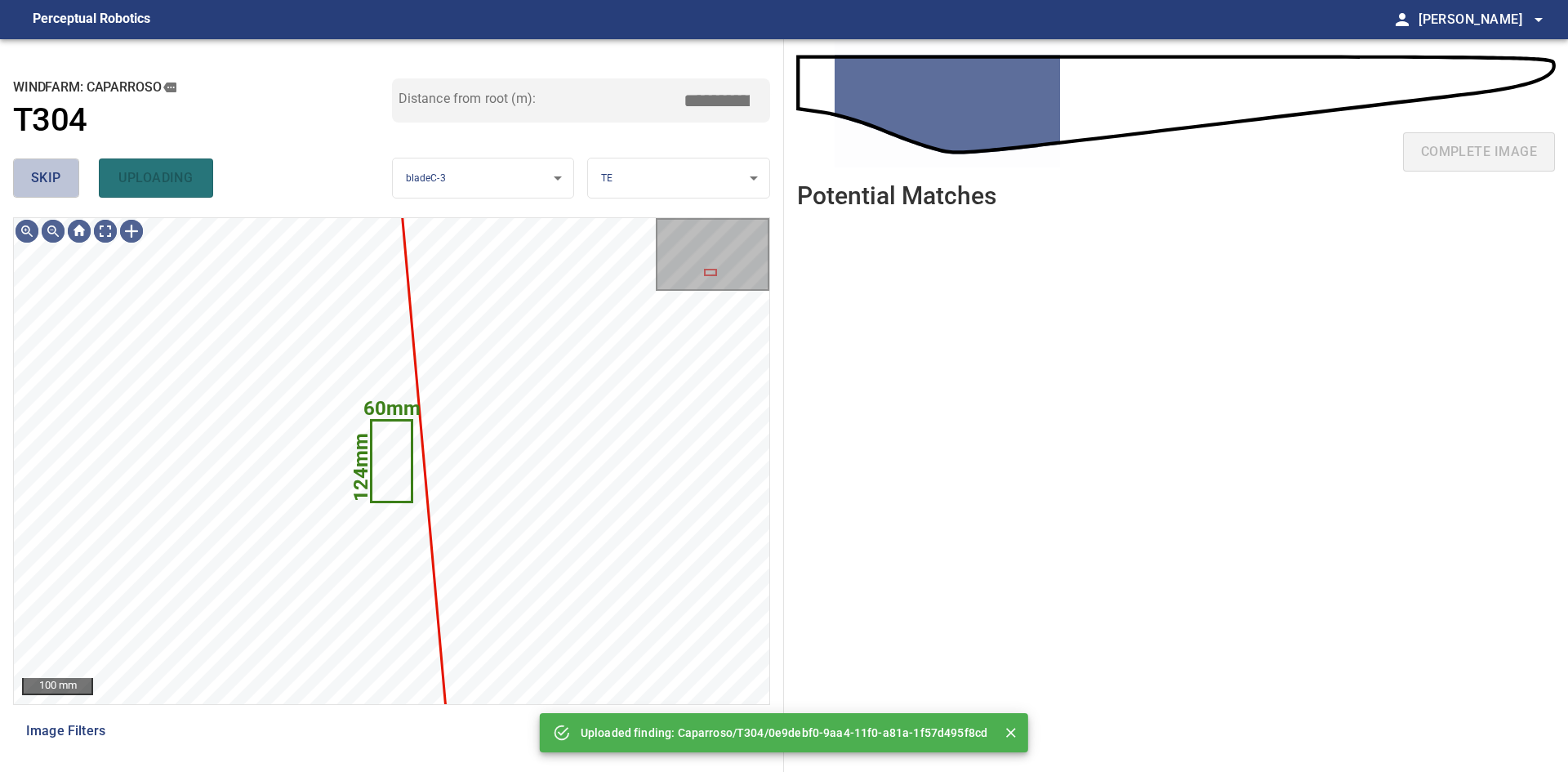
click at [50, 176] on span "skip" at bounding box center [46, 178] width 30 height 23
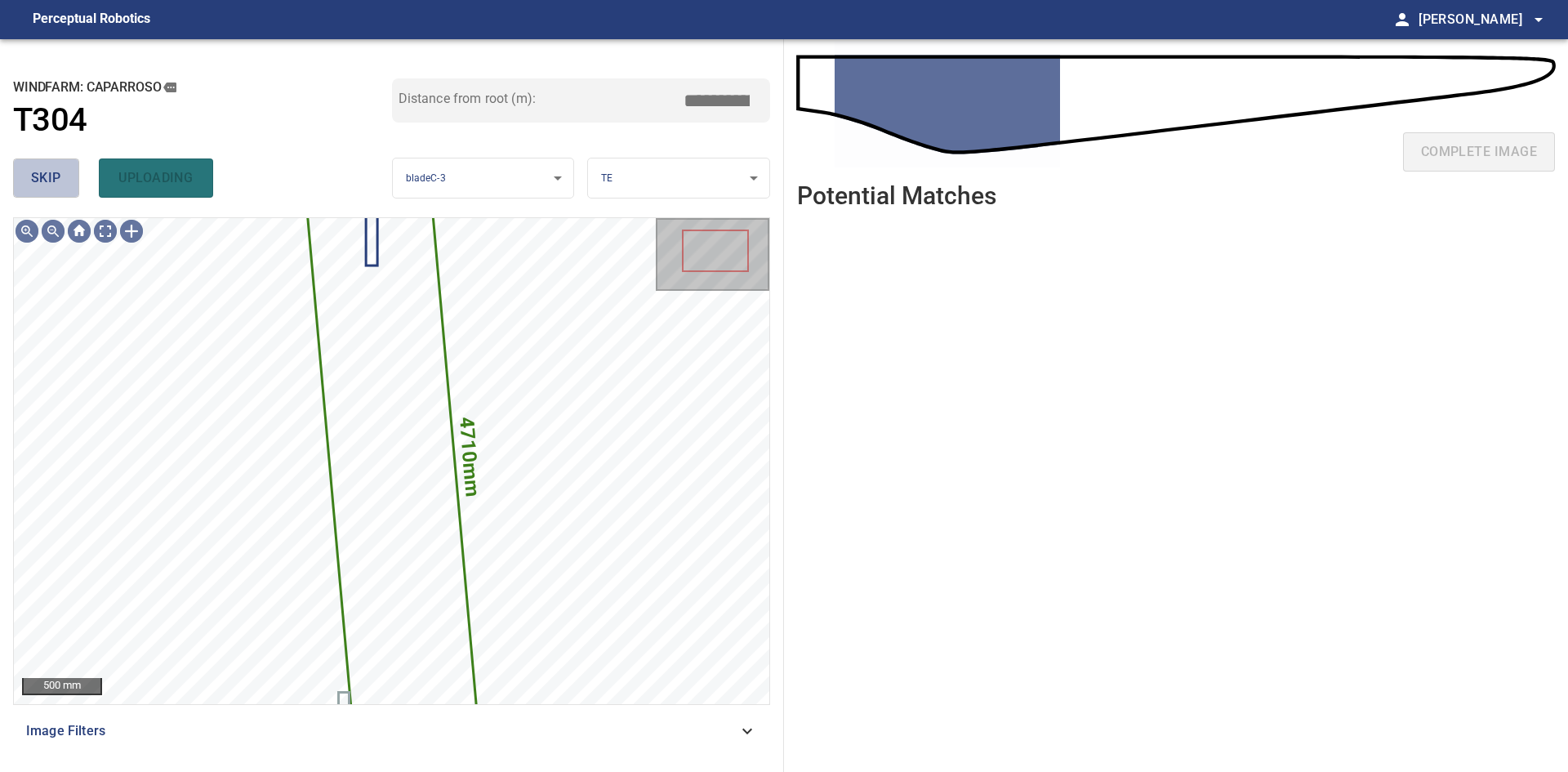
click at [57, 173] on span "skip" at bounding box center [46, 178] width 30 height 23
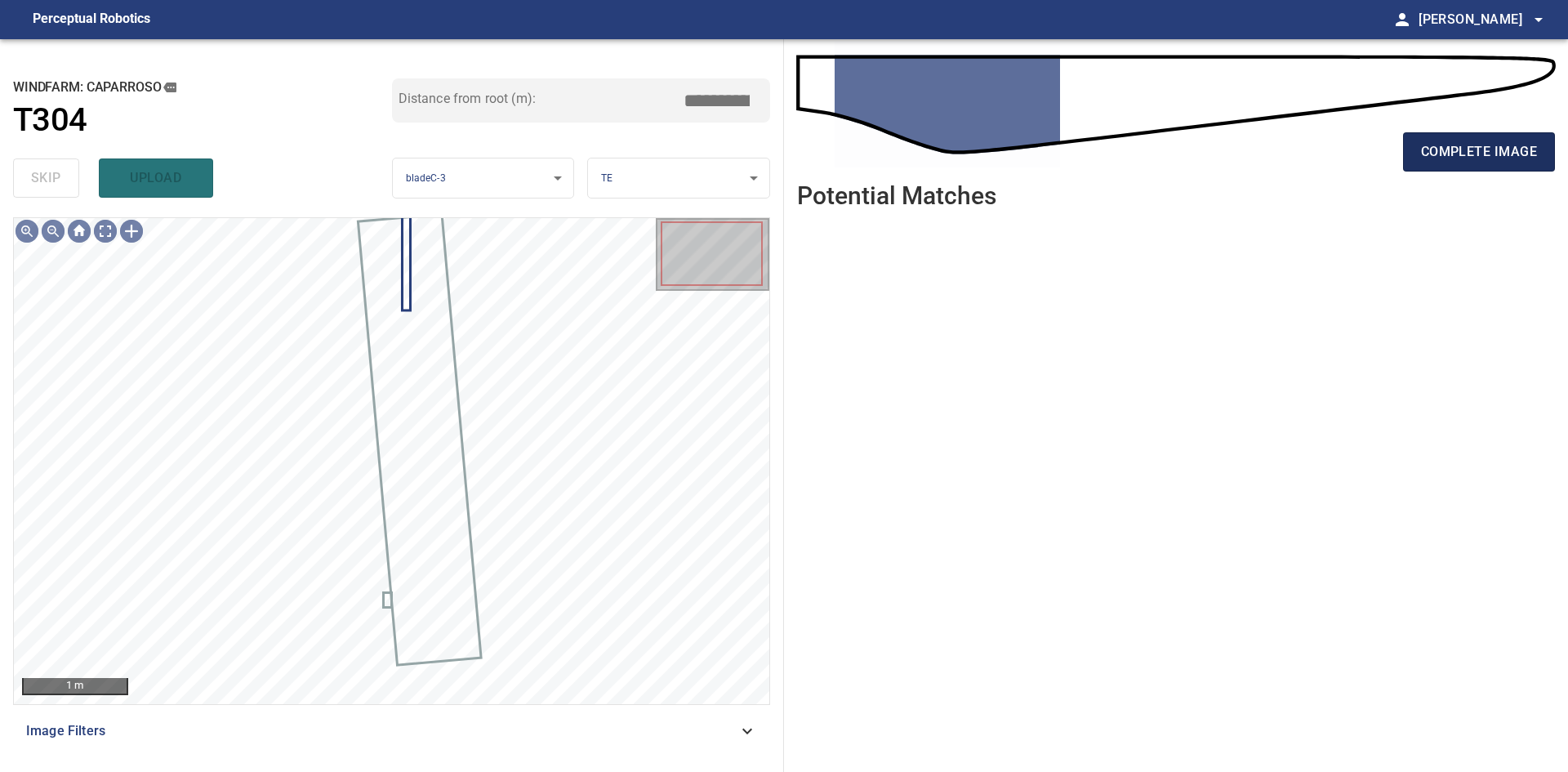
click at [1458, 152] on span "complete image" at bounding box center [1479, 152] width 116 height 23
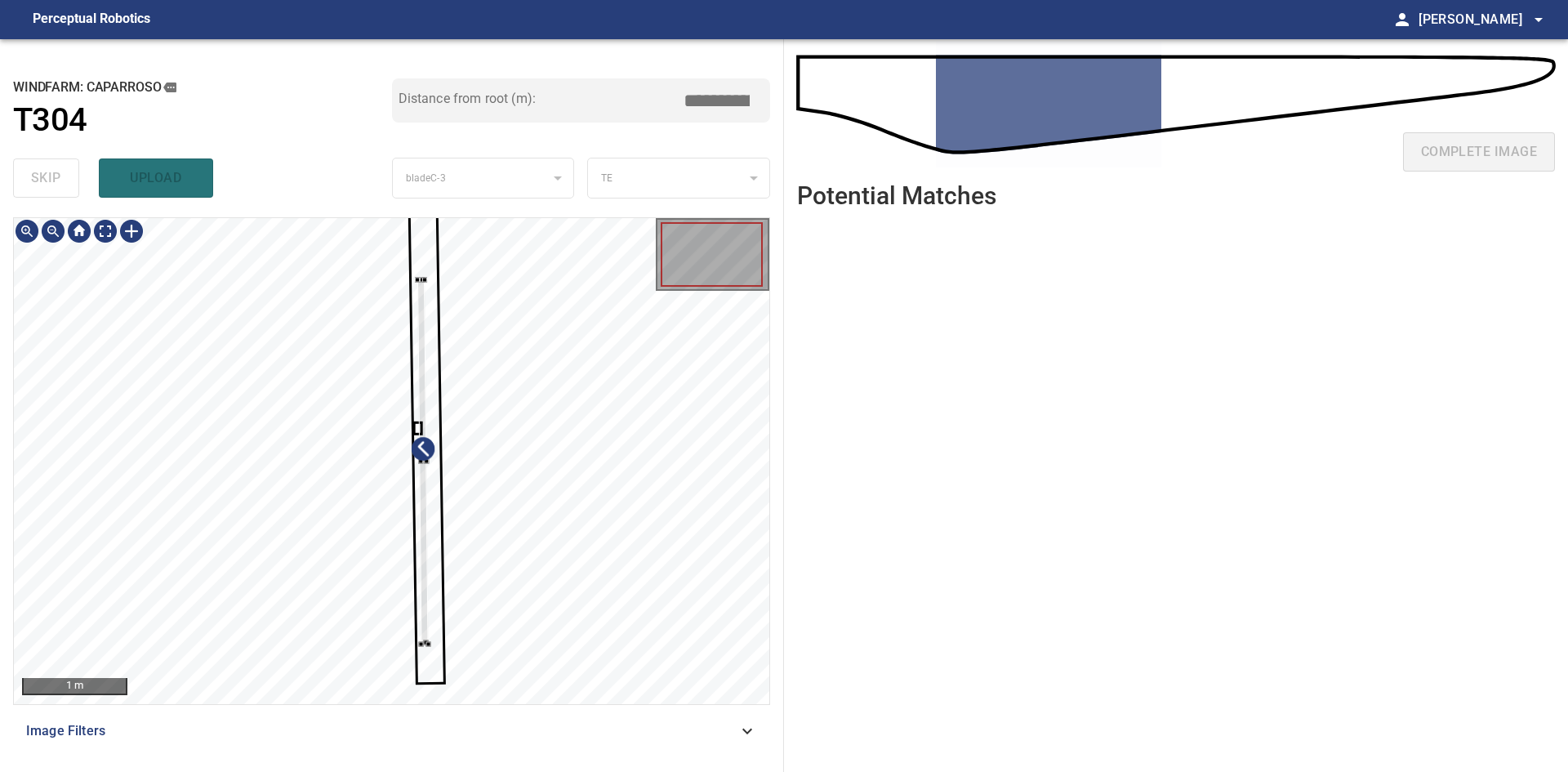
click at [421, 280] on div at bounding box center [423, 461] width 11 height 364
click at [425, 304] on div at bounding box center [426, 464] width 11 height 364
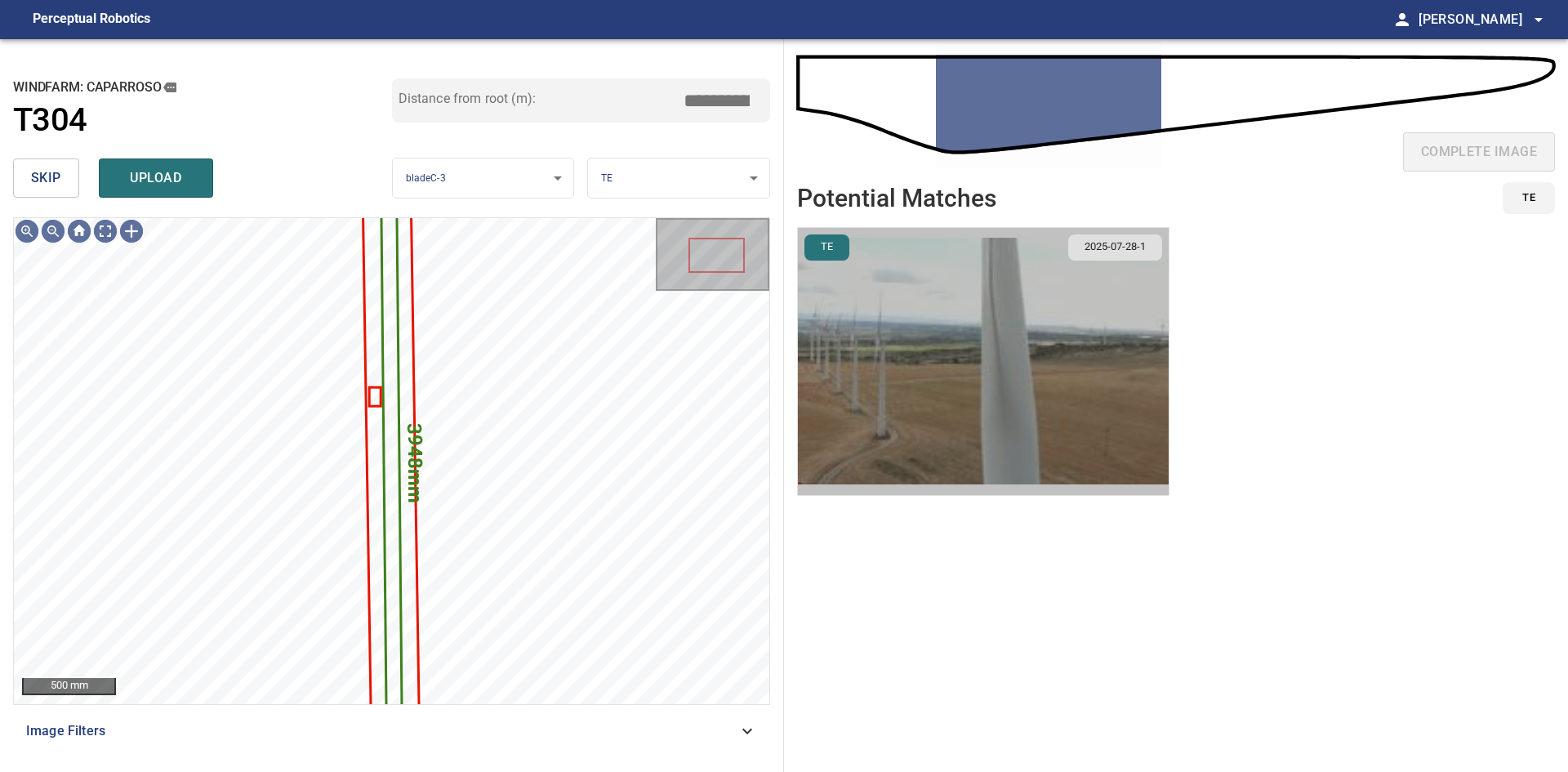
click at [905, 345] on img "button" at bounding box center [983, 361] width 371 height 267
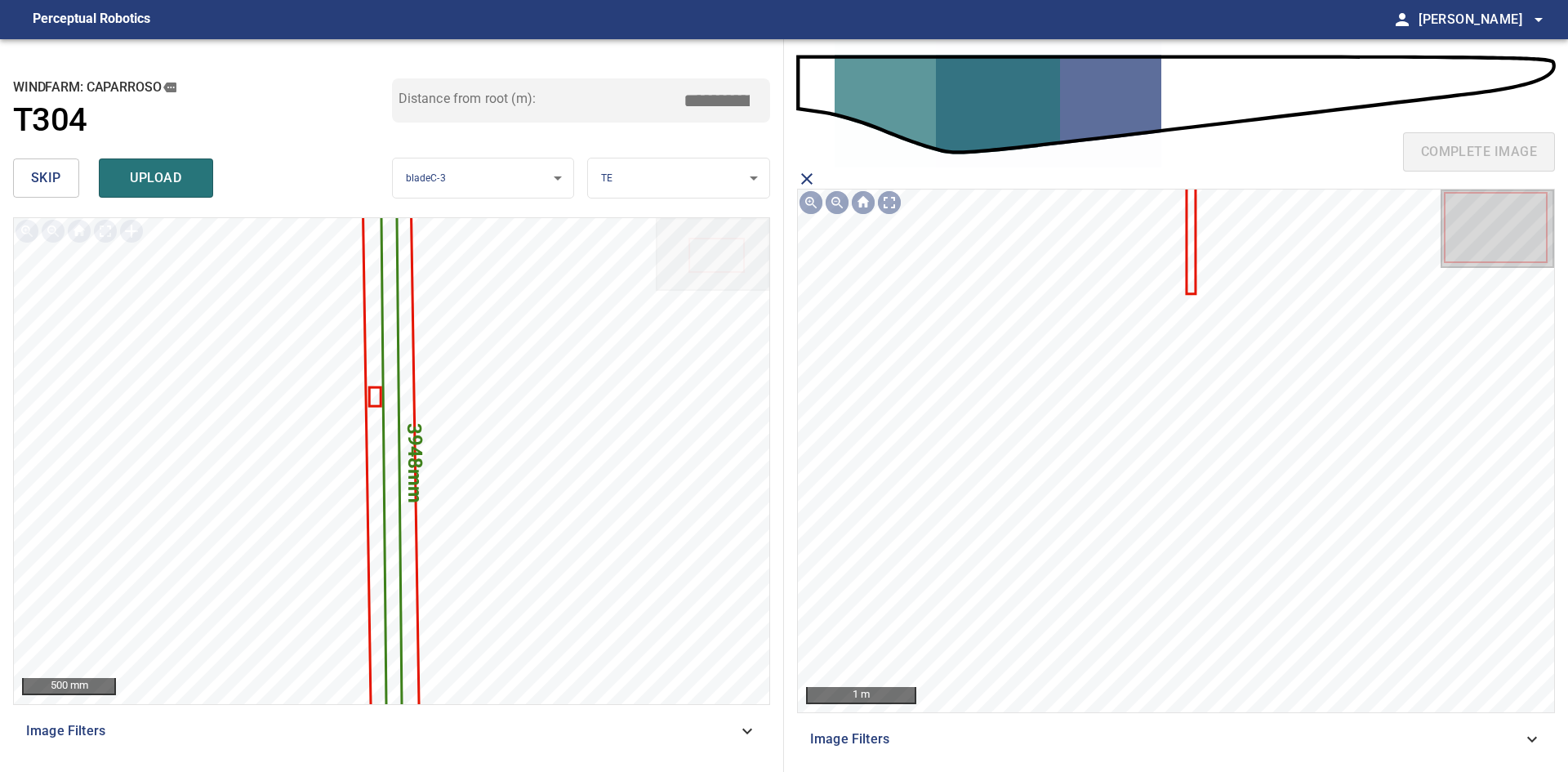
click at [1192, 268] on icon at bounding box center [1191, 240] width 6 height 104
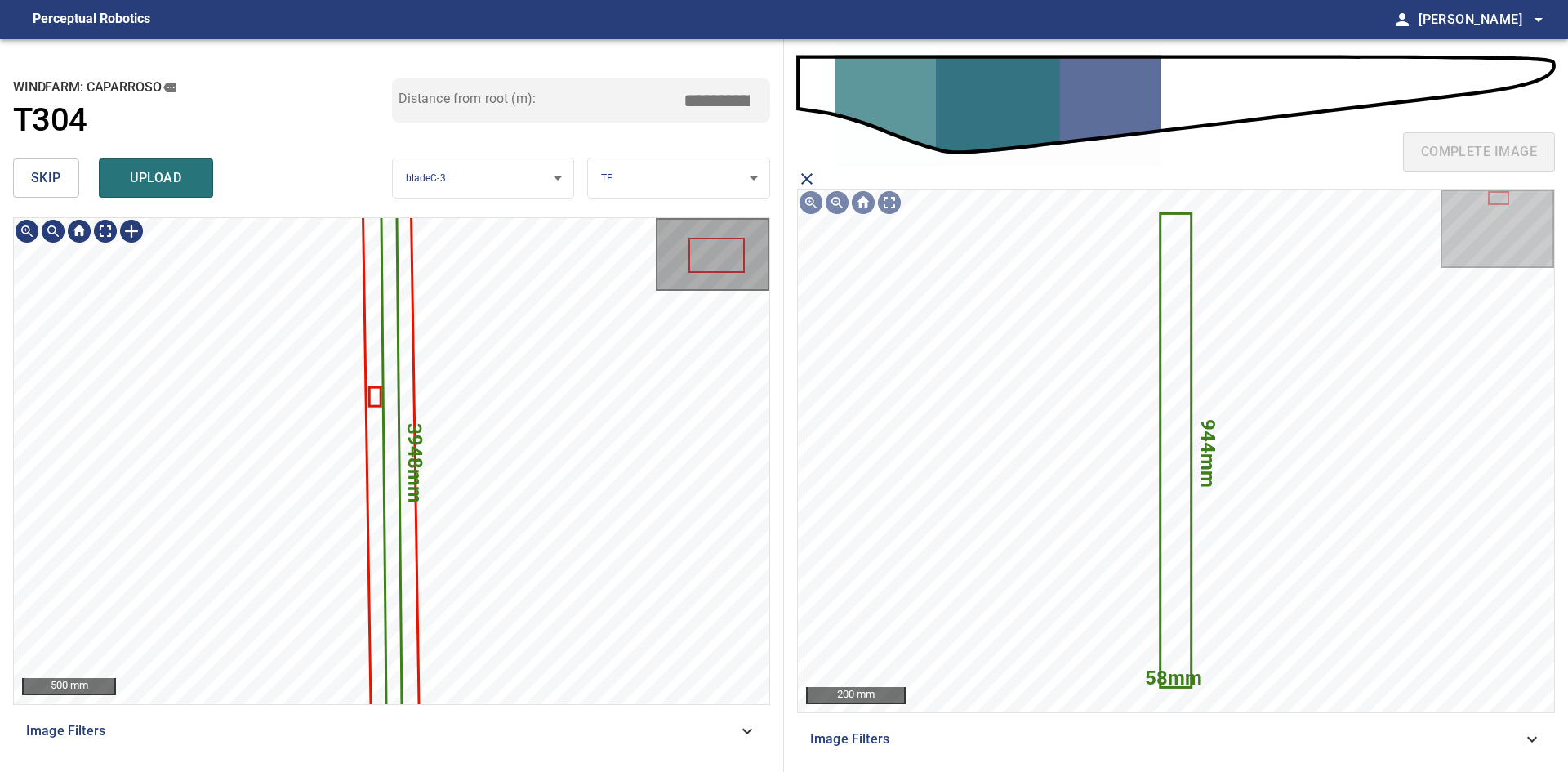
click at [177, 176] on span "upload" at bounding box center [155, 178] width 78 height 23
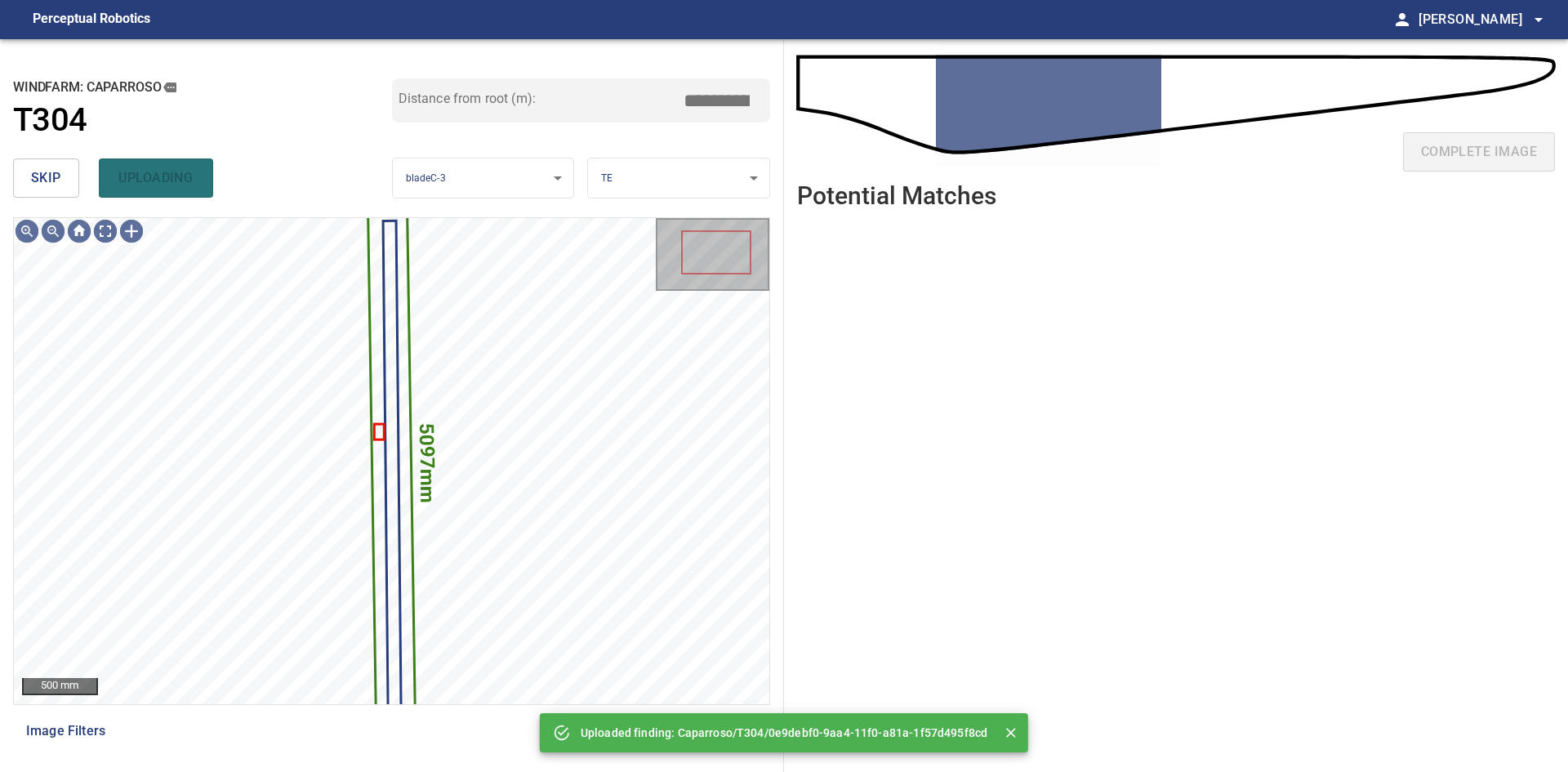
click at [57, 182] on span "skip" at bounding box center [46, 178] width 30 height 23
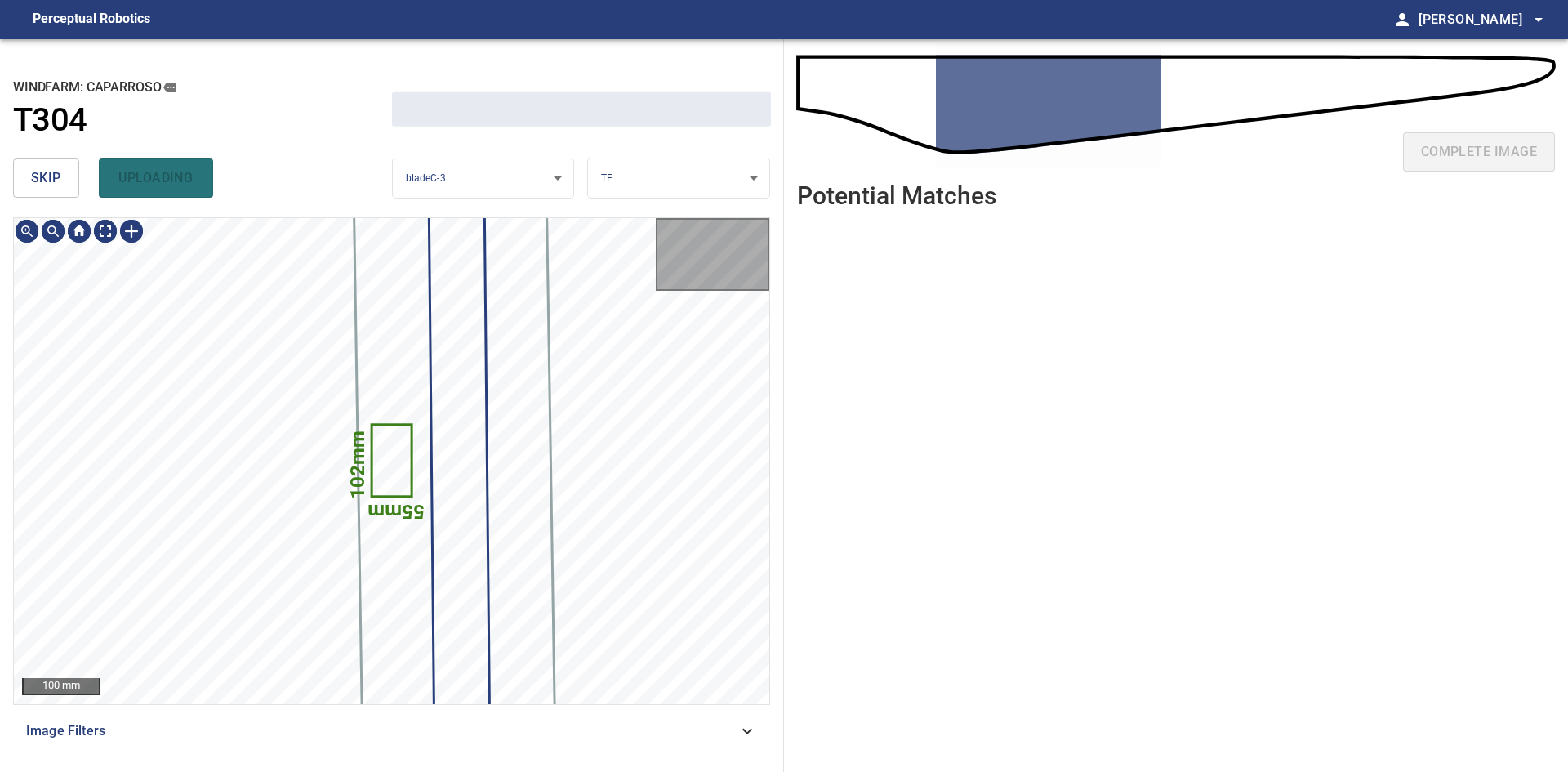
click at [57, 182] on span "skip" at bounding box center [46, 178] width 30 height 23
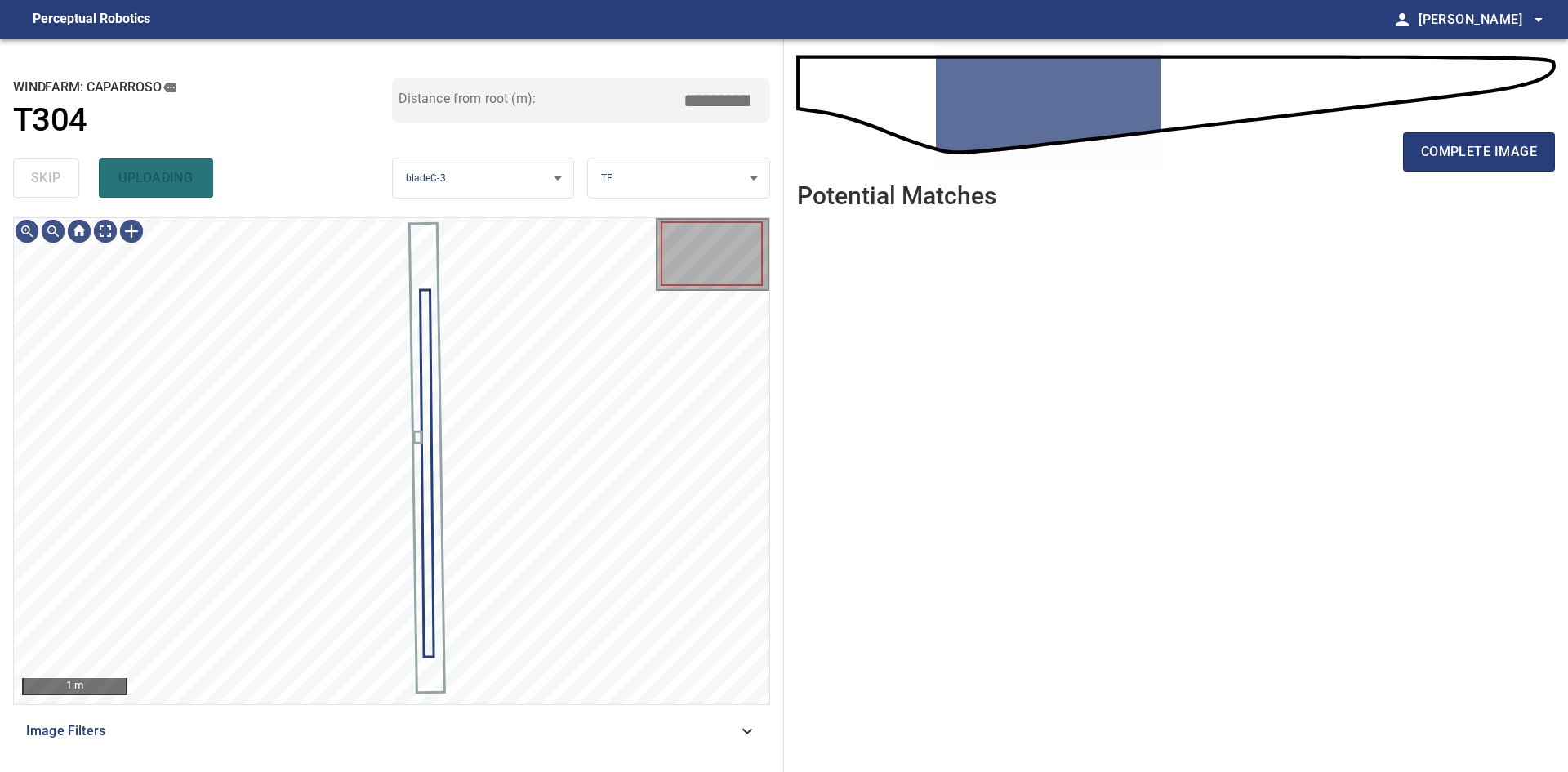
click at [57, 182] on div "skip uploading" at bounding box center [203, 178] width 379 height 53
click at [1431, 173] on div "complete image" at bounding box center [1176, 158] width 758 height 65
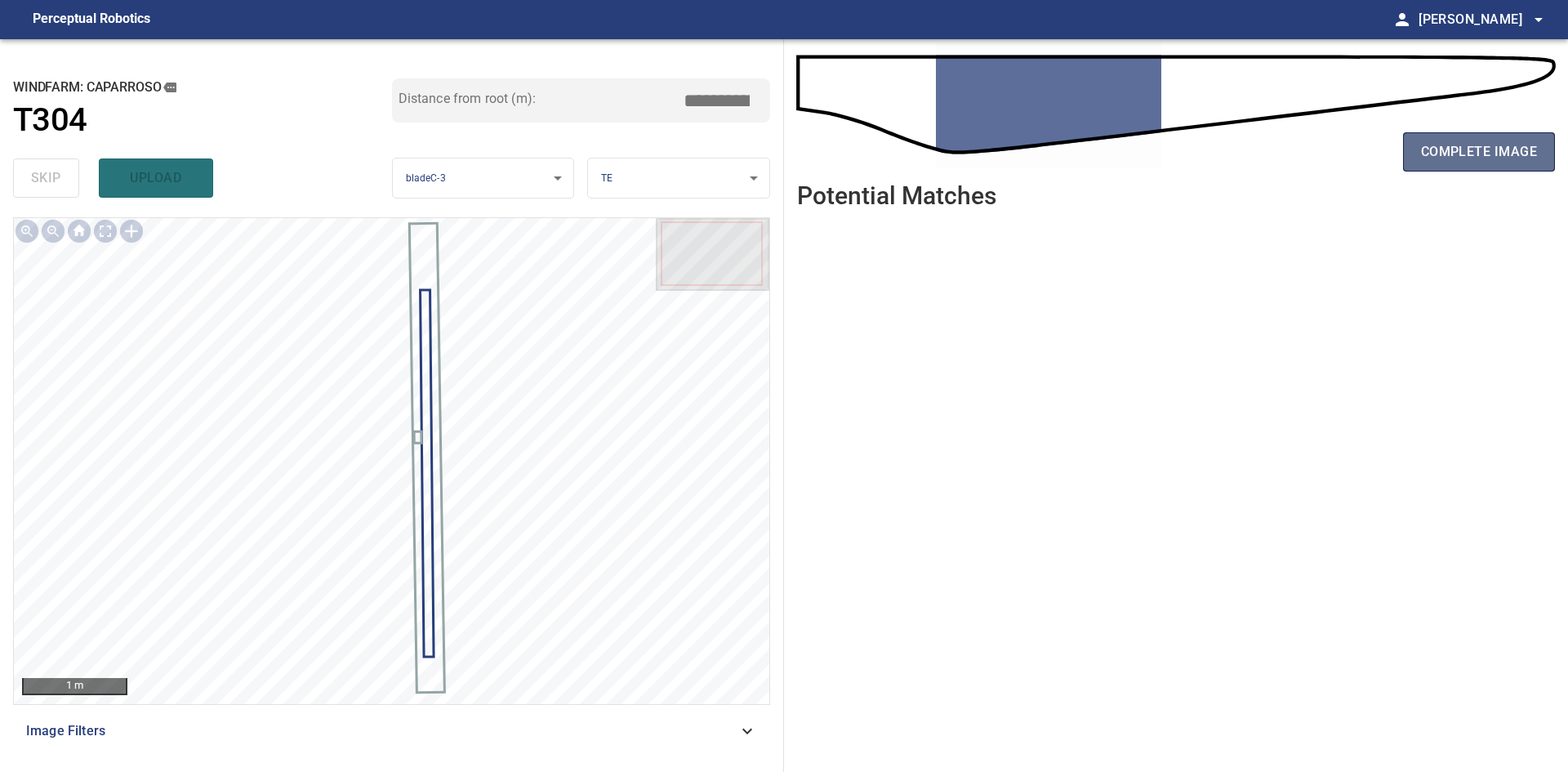
click at [1434, 170] on button "complete image" at bounding box center [1479, 152] width 152 height 39
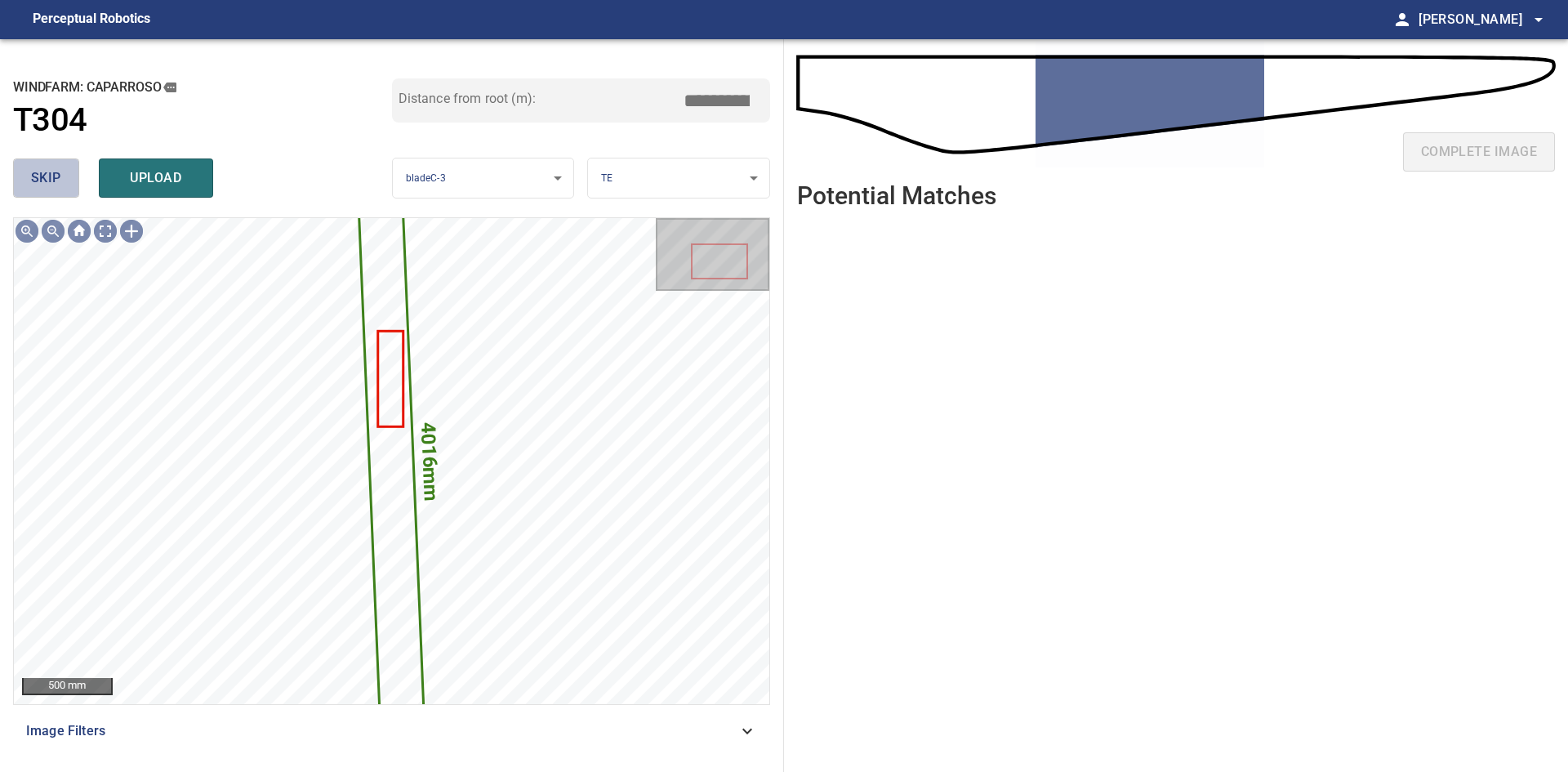
click at [29, 180] on button "skip" at bounding box center [46, 178] width 66 height 39
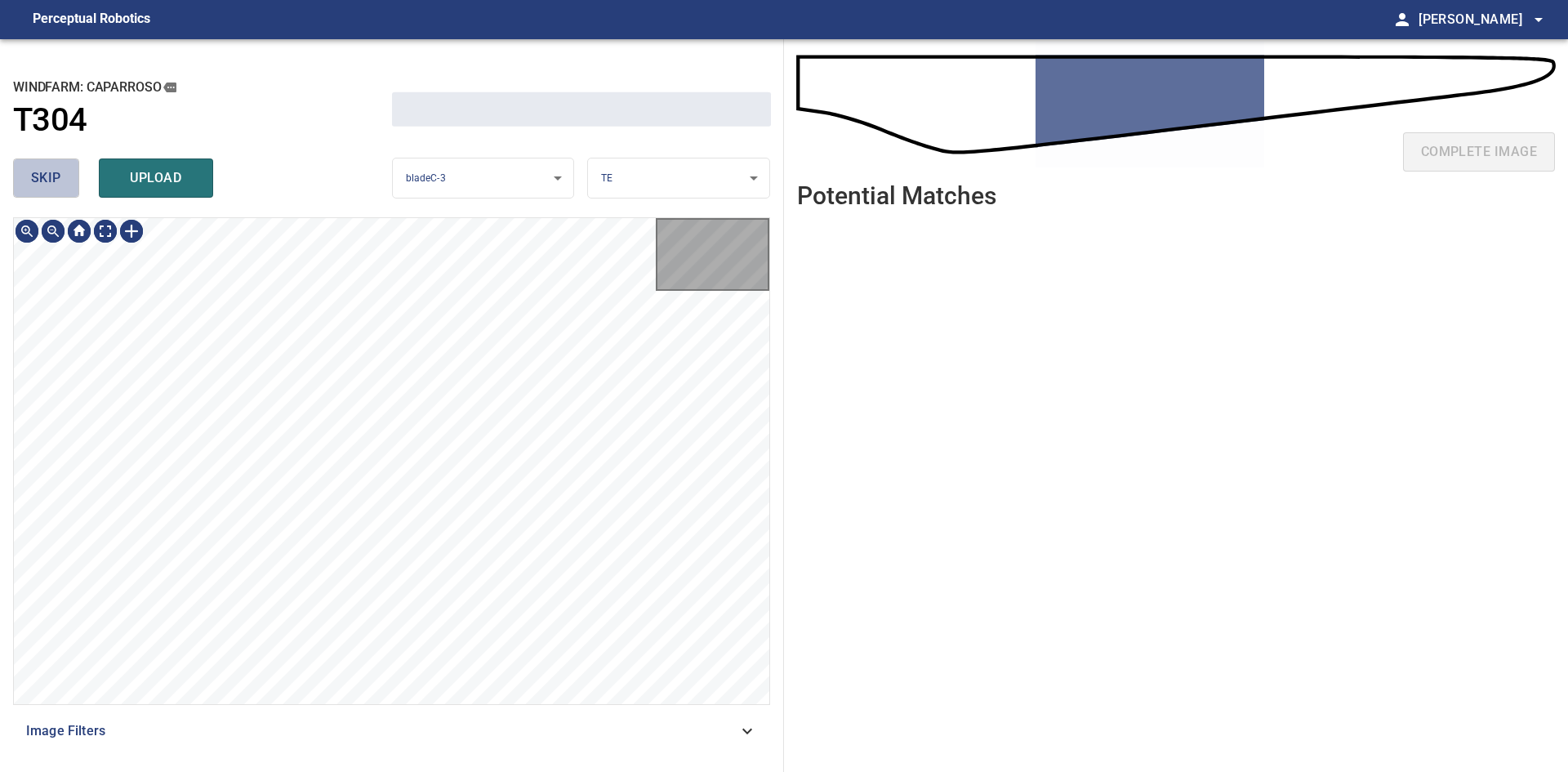
click at [29, 180] on button "skip" at bounding box center [46, 178] width 66 height 39
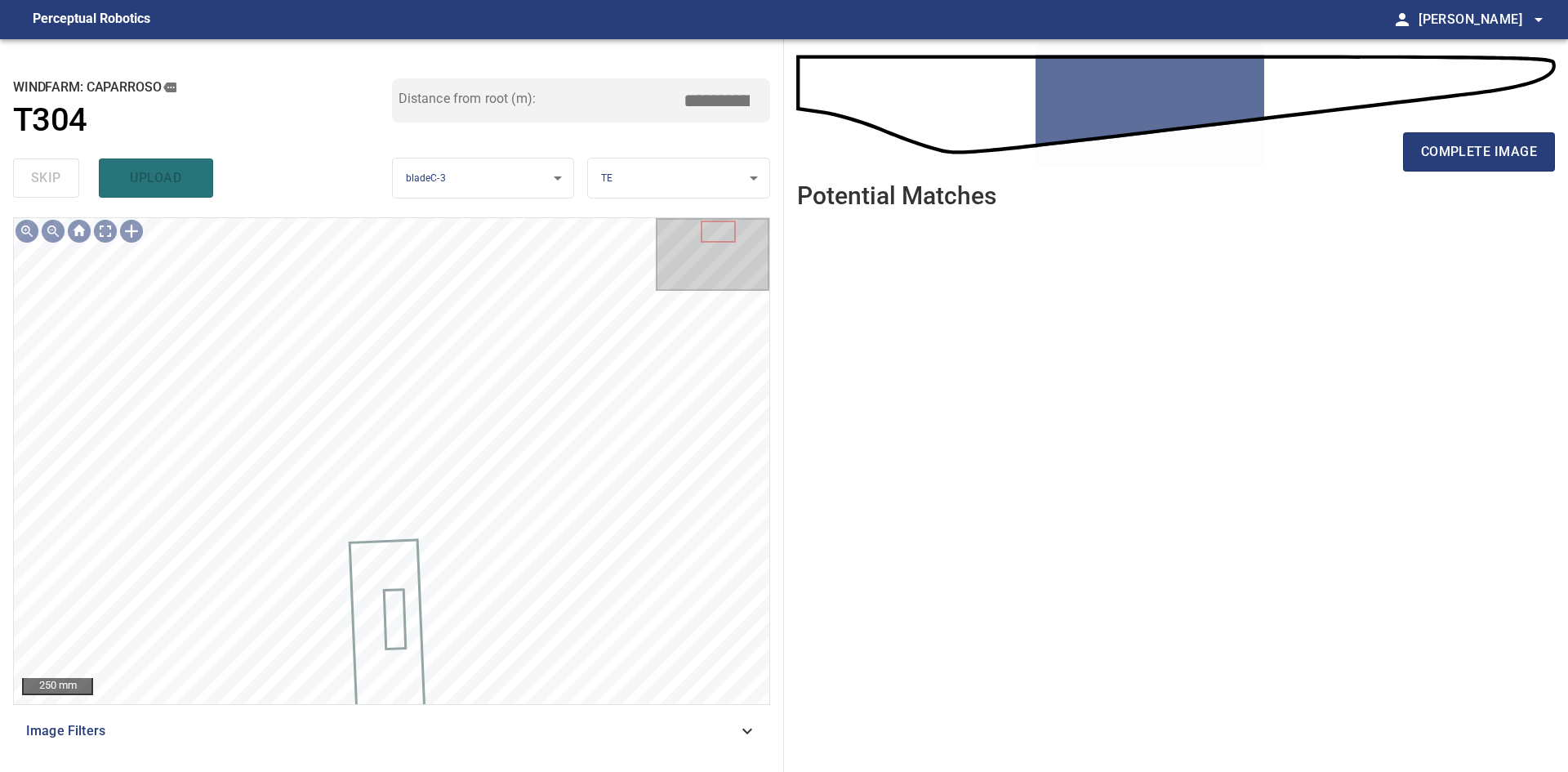
click at [1423, 175] on div "complete image" at bounding box center [1176, 158] width 758 height 65
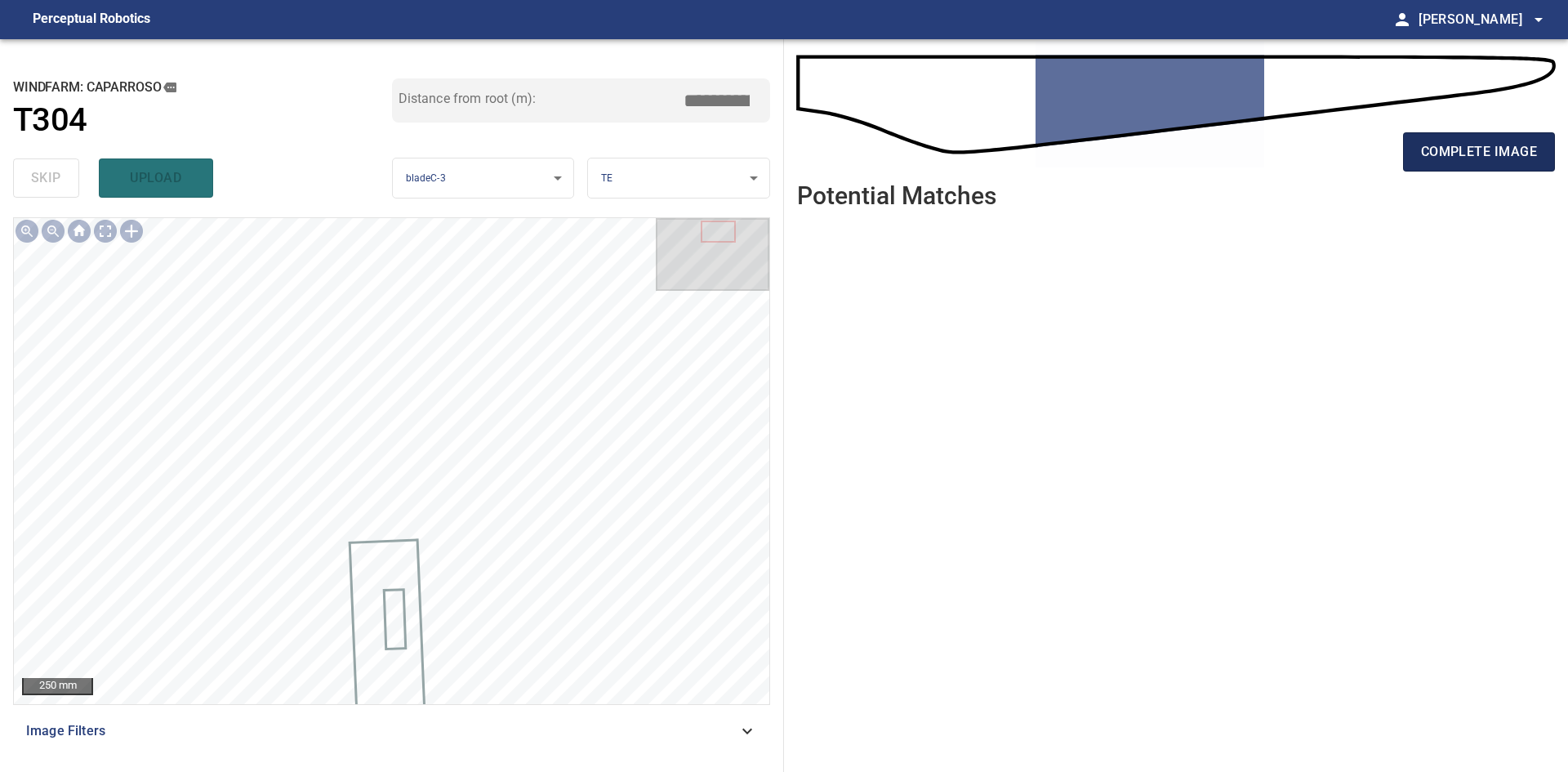
click at [1427, 168] on button "complete image" at bounding box center [1479, 152] width 152 height 39
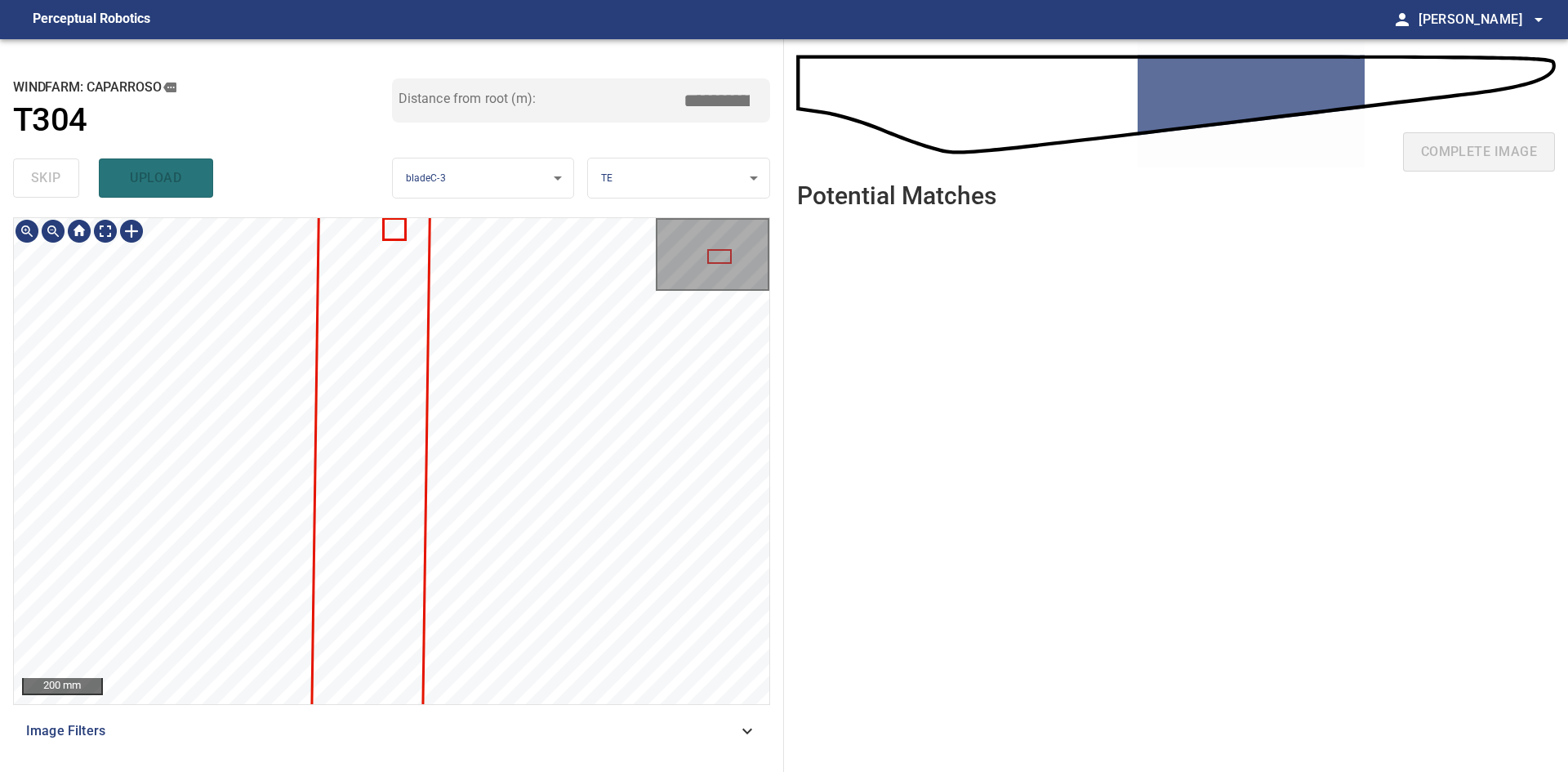
click at [600, 728] on div "200 mm Image Filters" at bounding box center [391, 488] width 757 height 541
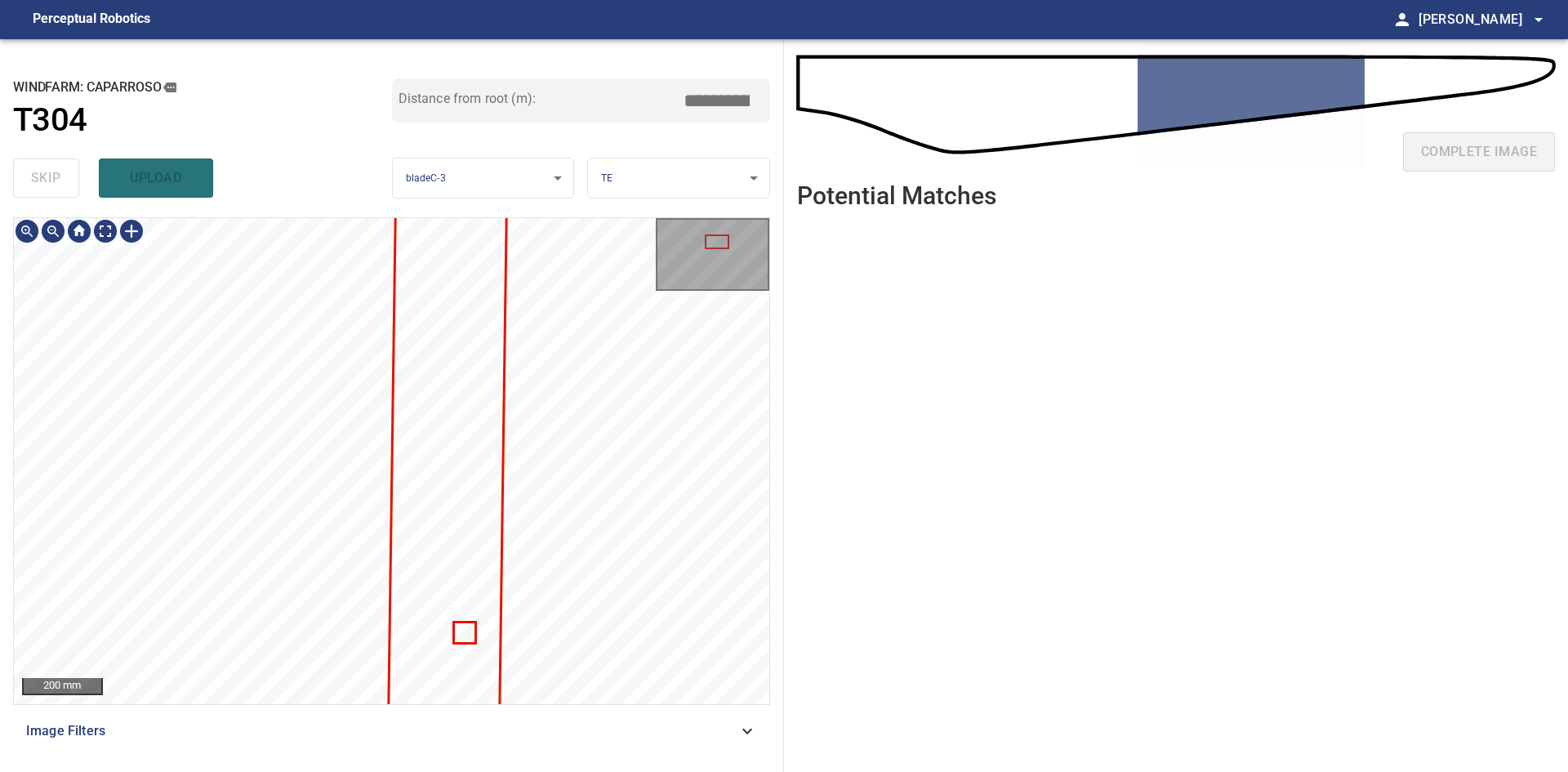
click at [559, 733] on div "200 mm Image Filters" at bounding box center [391, 488] width 757 height 541
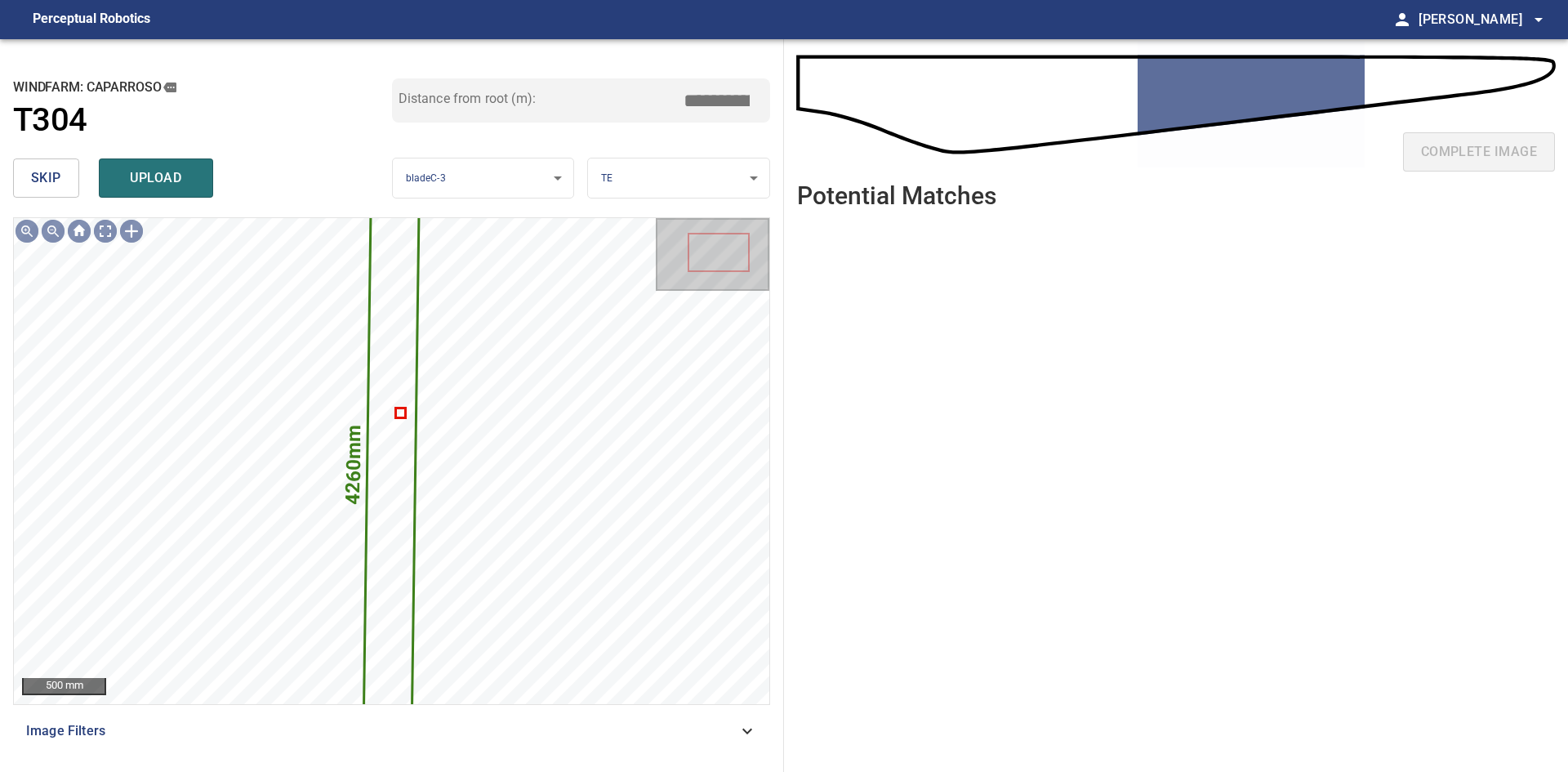
click at [44, 178] on span "skip" at bounding box center [46, 178] width 30 height 23
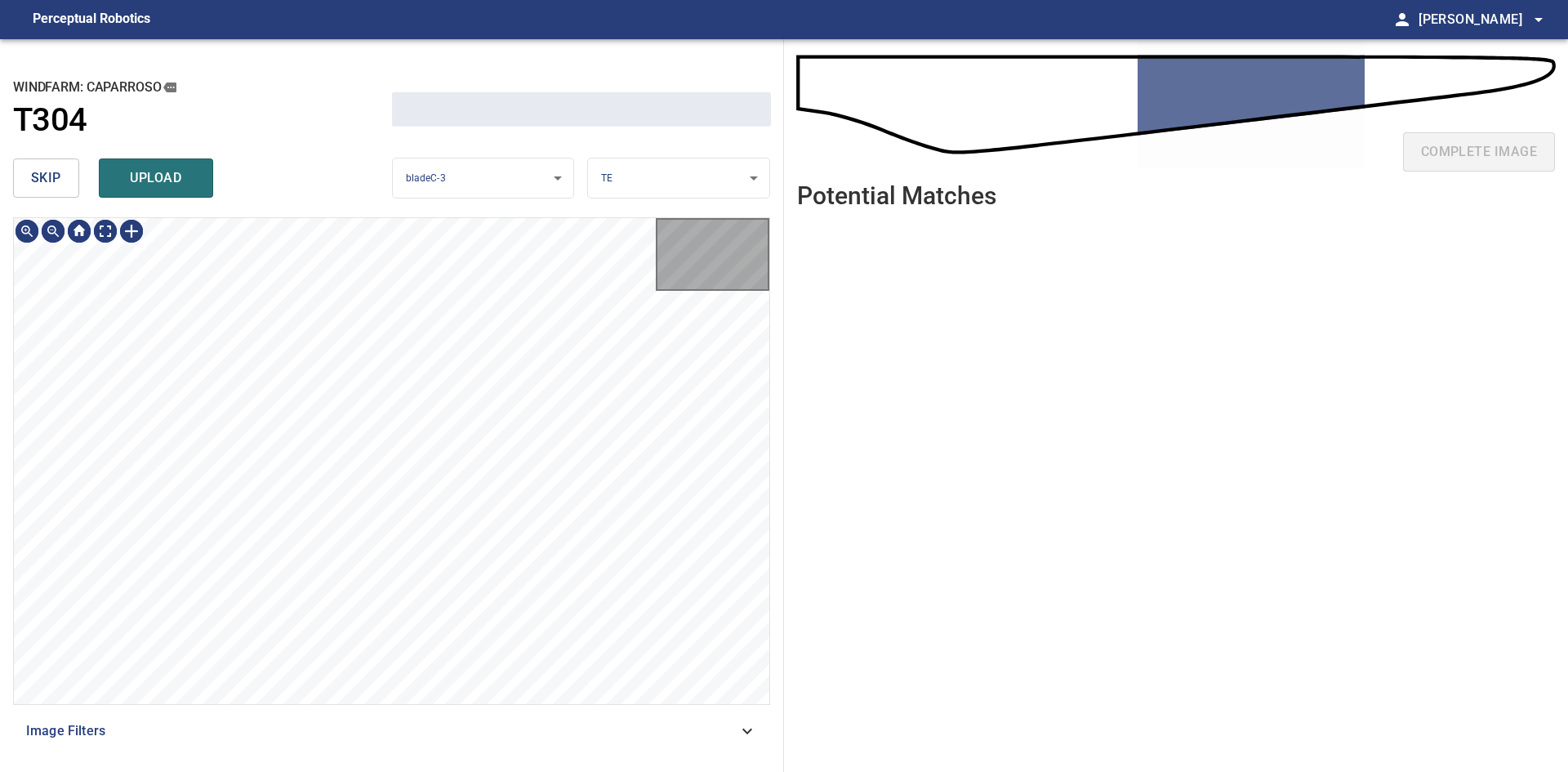
click at [44, 178] on span "skip" at bounding box center [46, 178] width 30 height 23
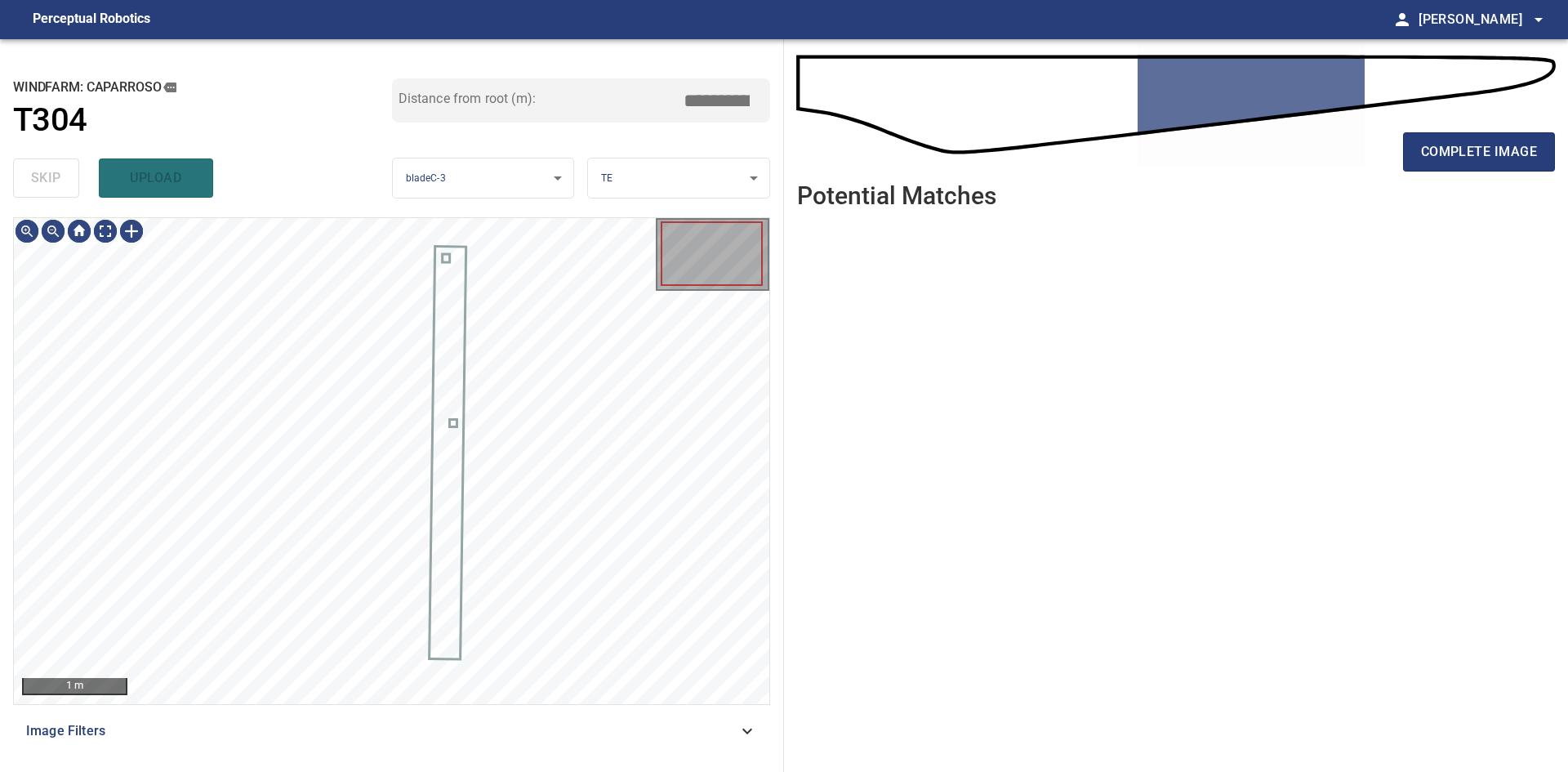
click at [44, 178] on div "skip upload" at bounding box center [203, 178] width 379 height 53
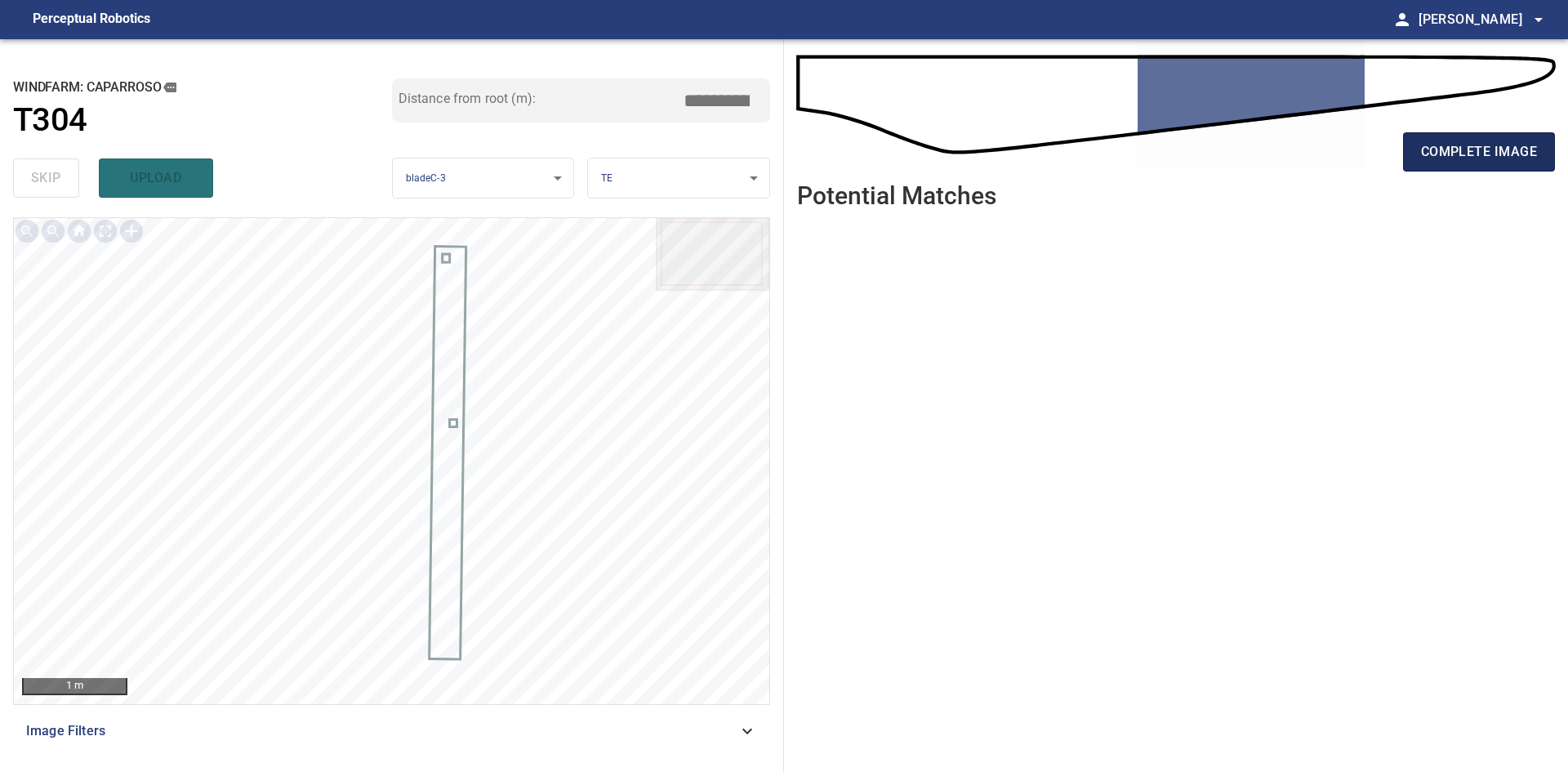
click at [1525, 144] on span "complete image" at bounding box center [1479, 152] width 116 height 23
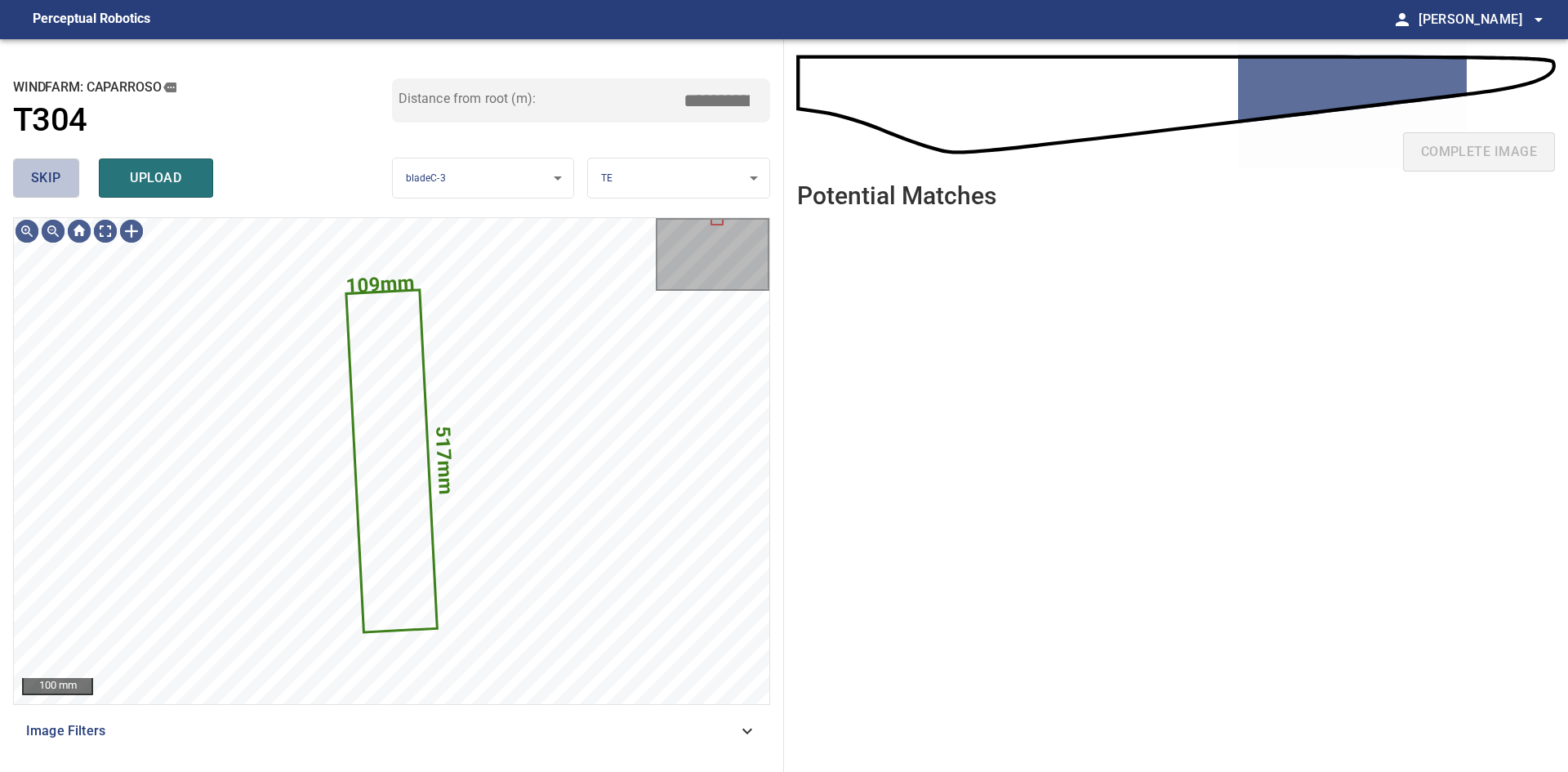
click at [75, 184] on button "skip" at bounding box center [46, 178] width 66 height 39
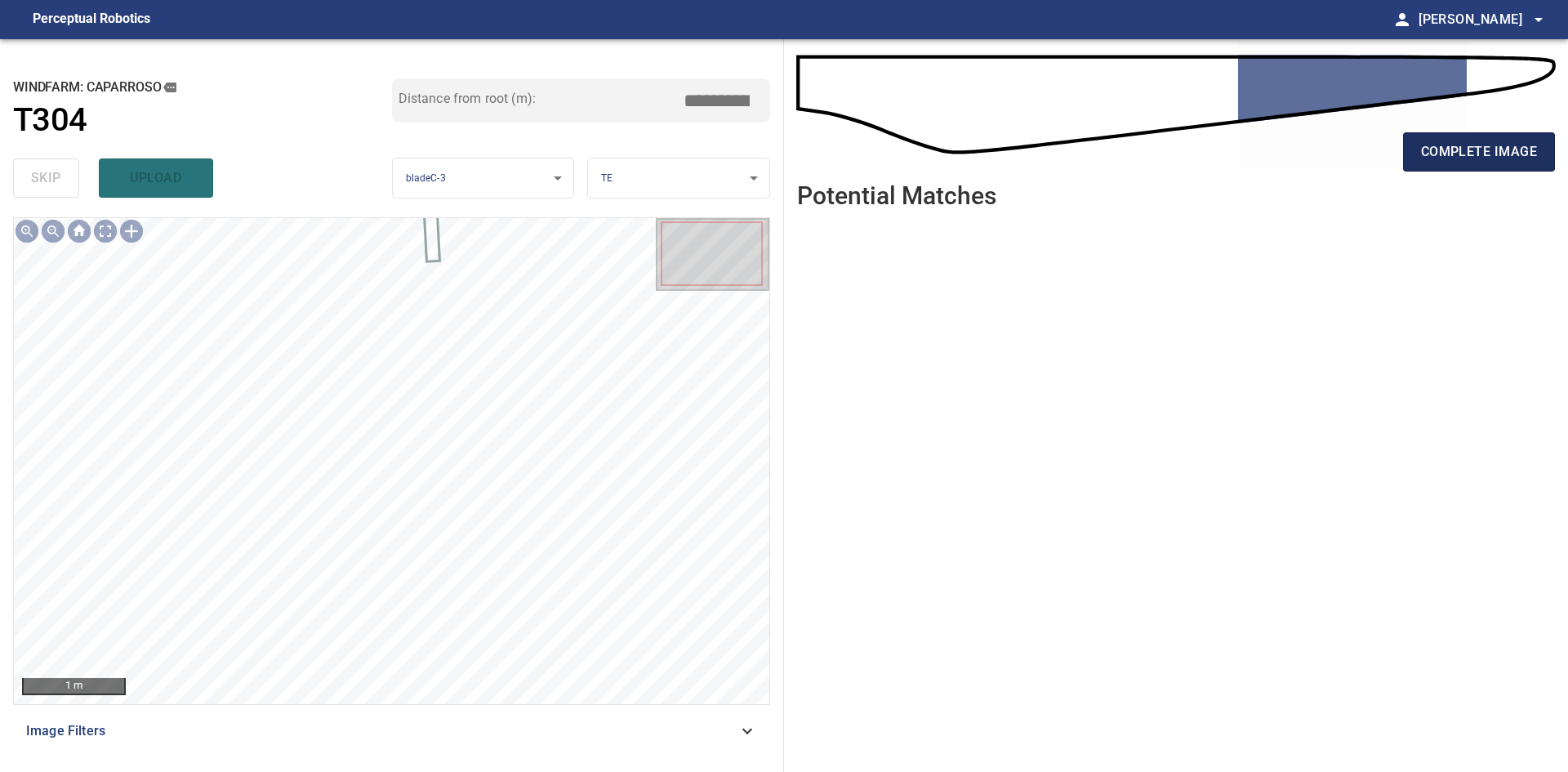
click at [1507, 151] on span "complete image" at bounding box center [1479, 152] width 116 height 23
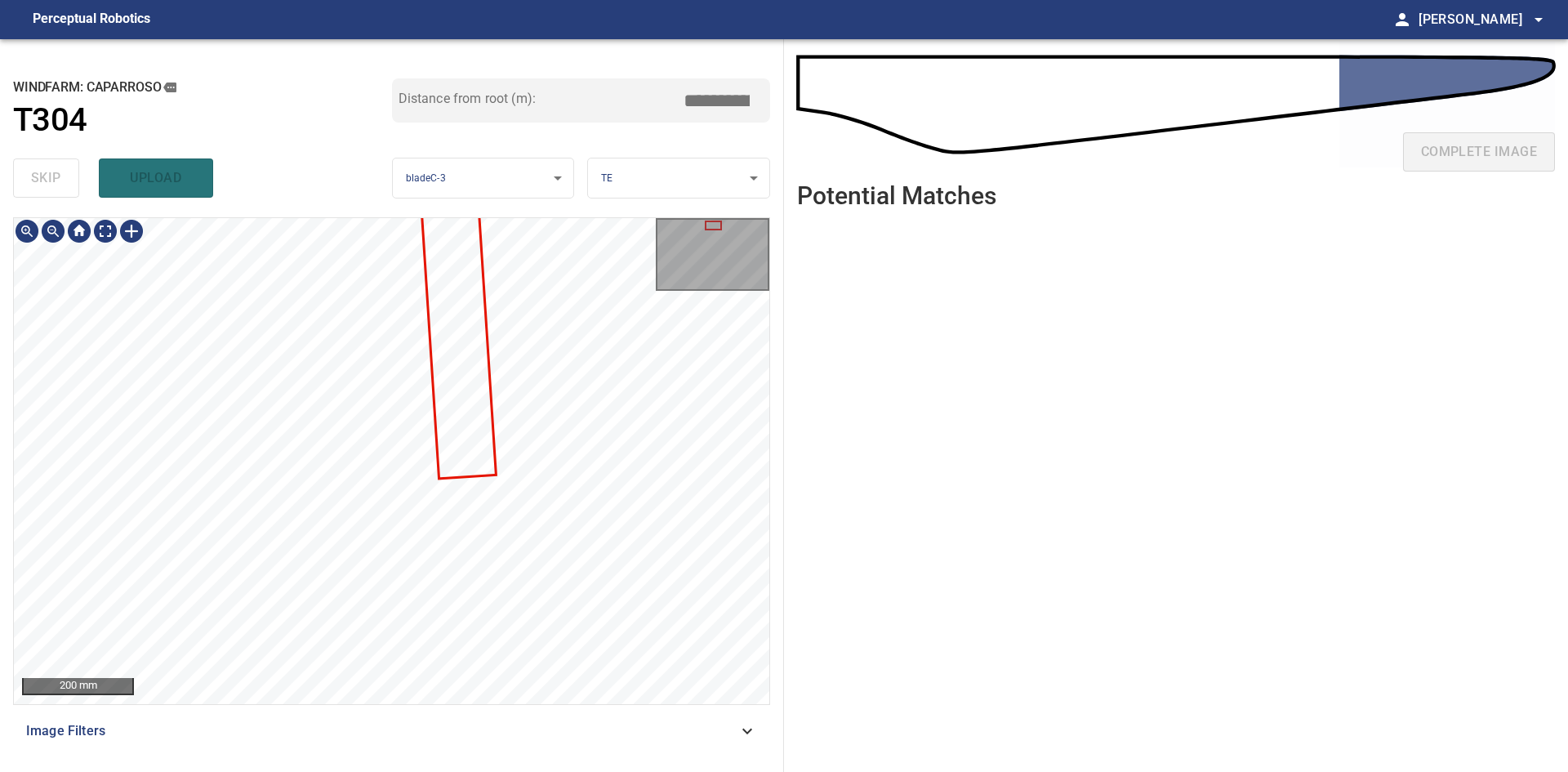
click at [431, 704] on div "200 mm" at bounding box center [391, 461] width 757 height 487
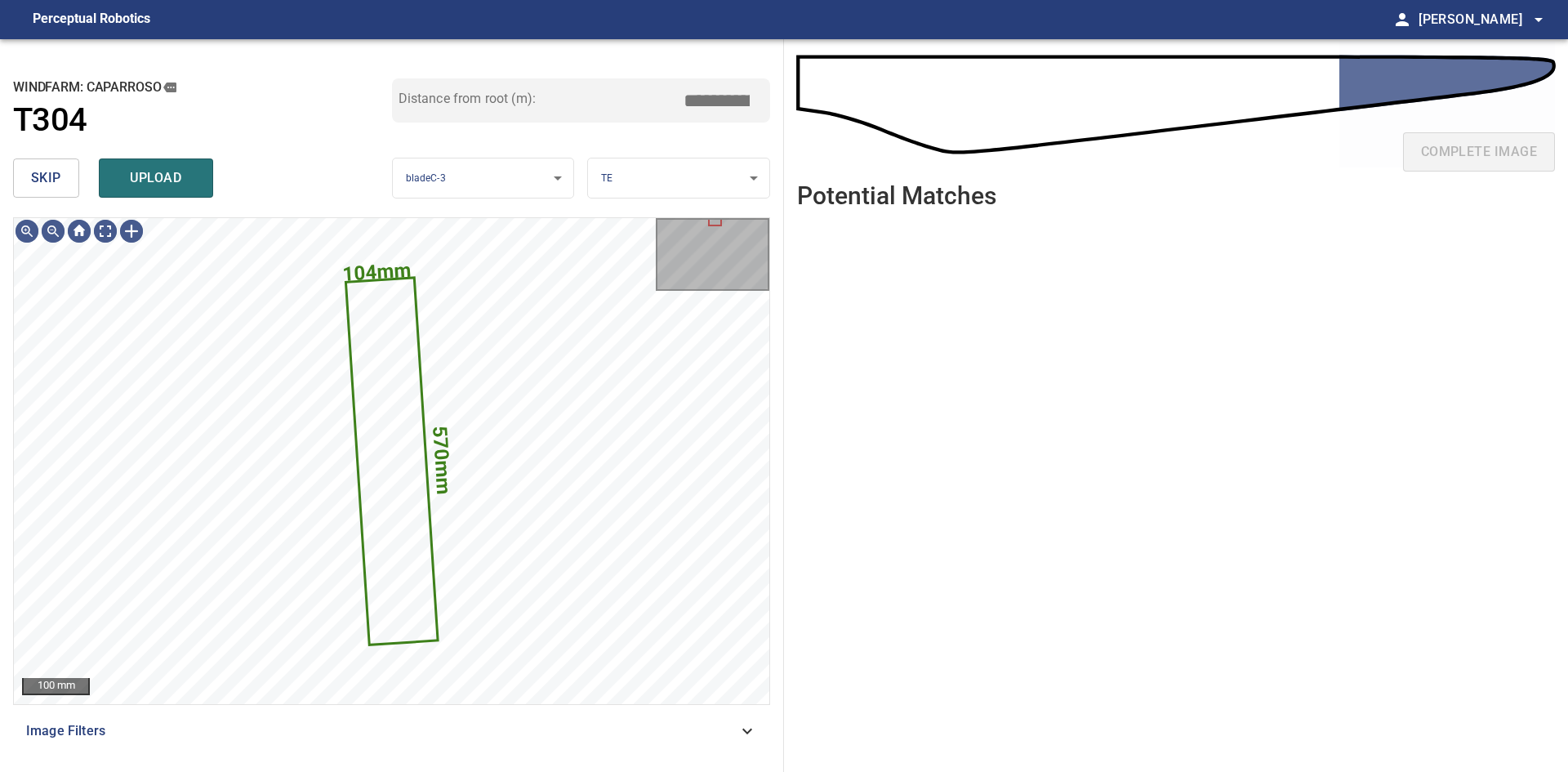
click at [39, 167] on span "skip" at bounding box center [46, 178] width 30 height 23
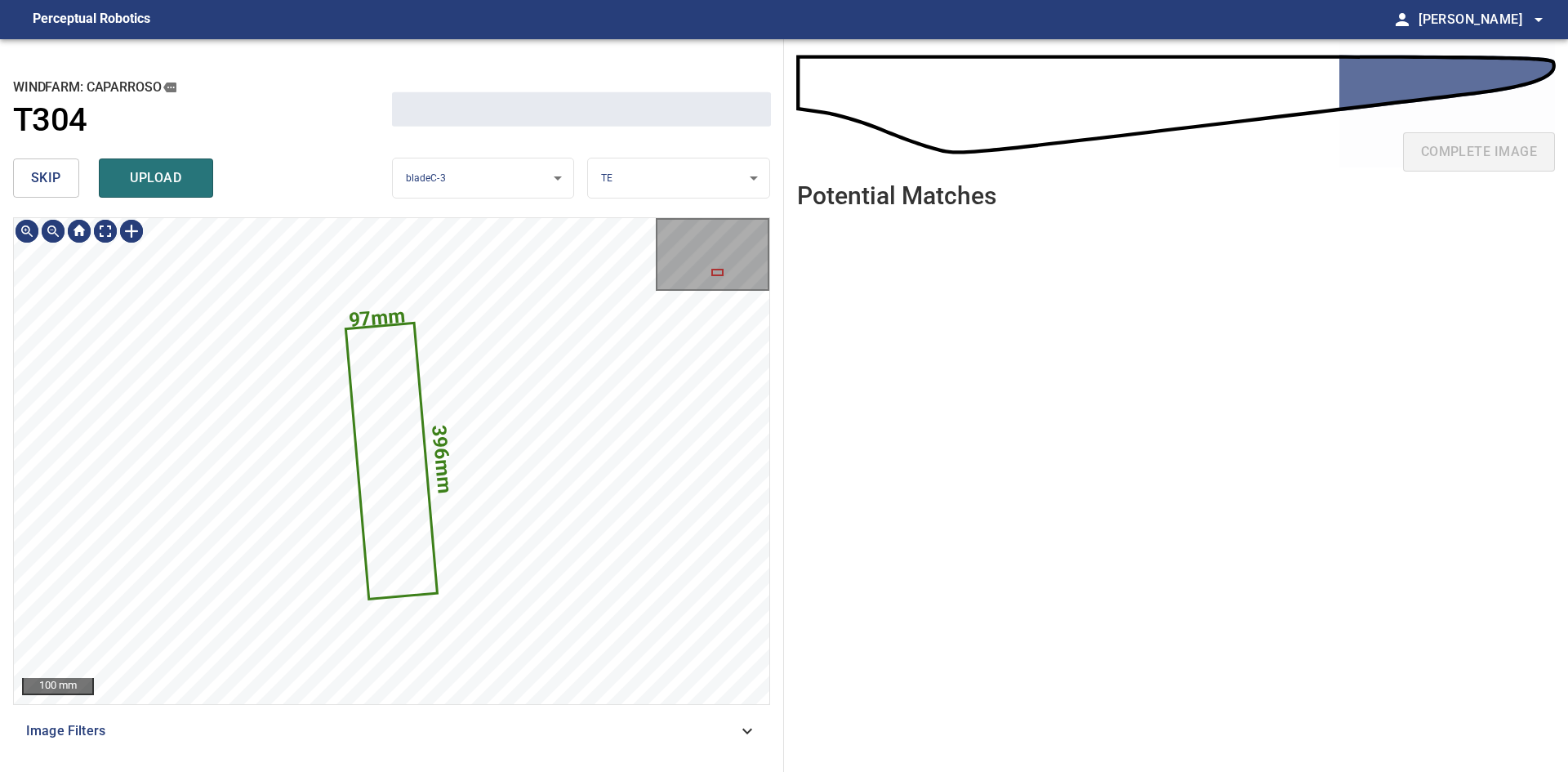
click at [39, 167] on span "skip" at bounding box center [46, 178] width 30 height 23
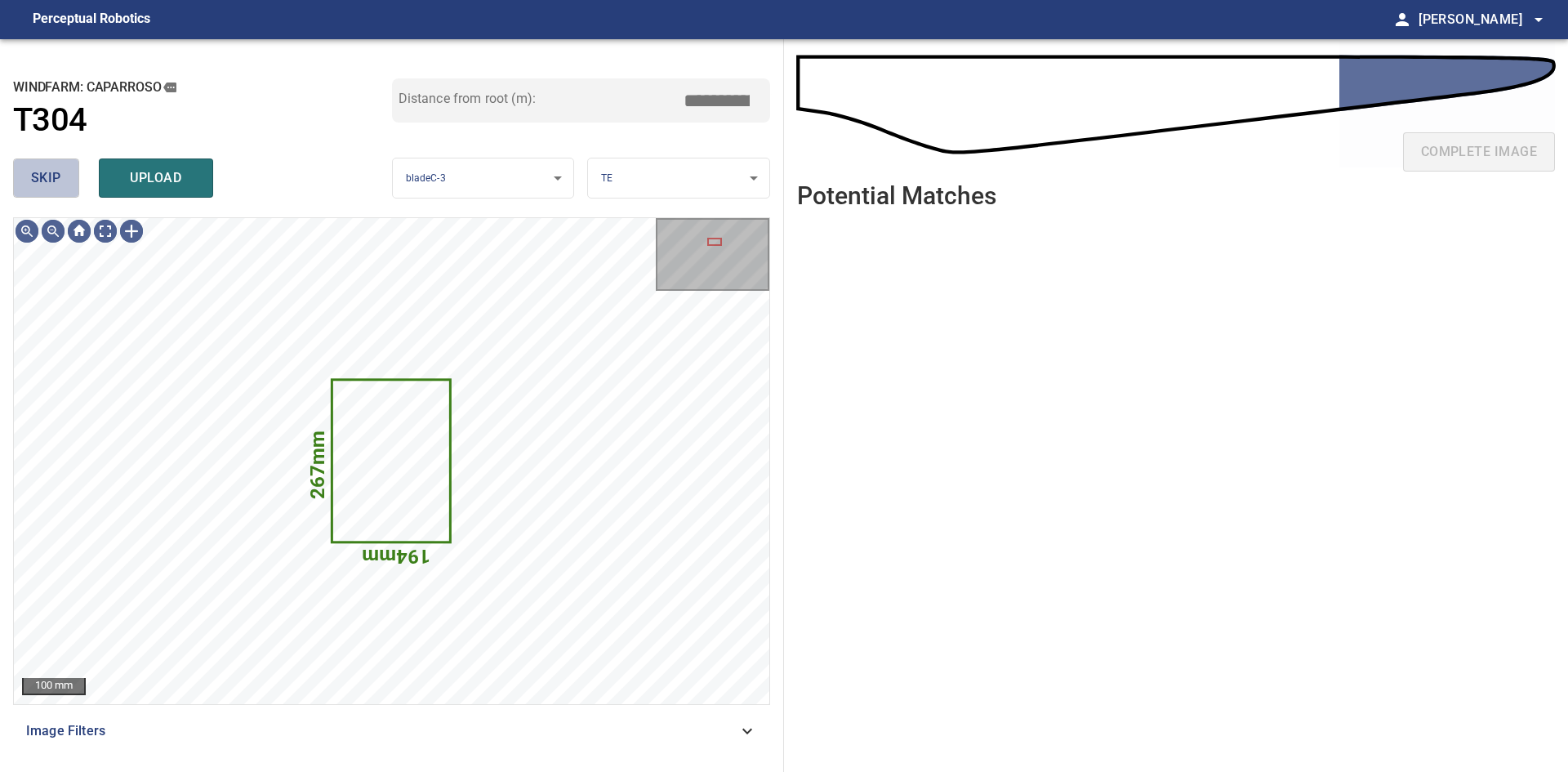
click at [39, 167] on span "skip" at bounding box center [46, 178] width 30 height 23
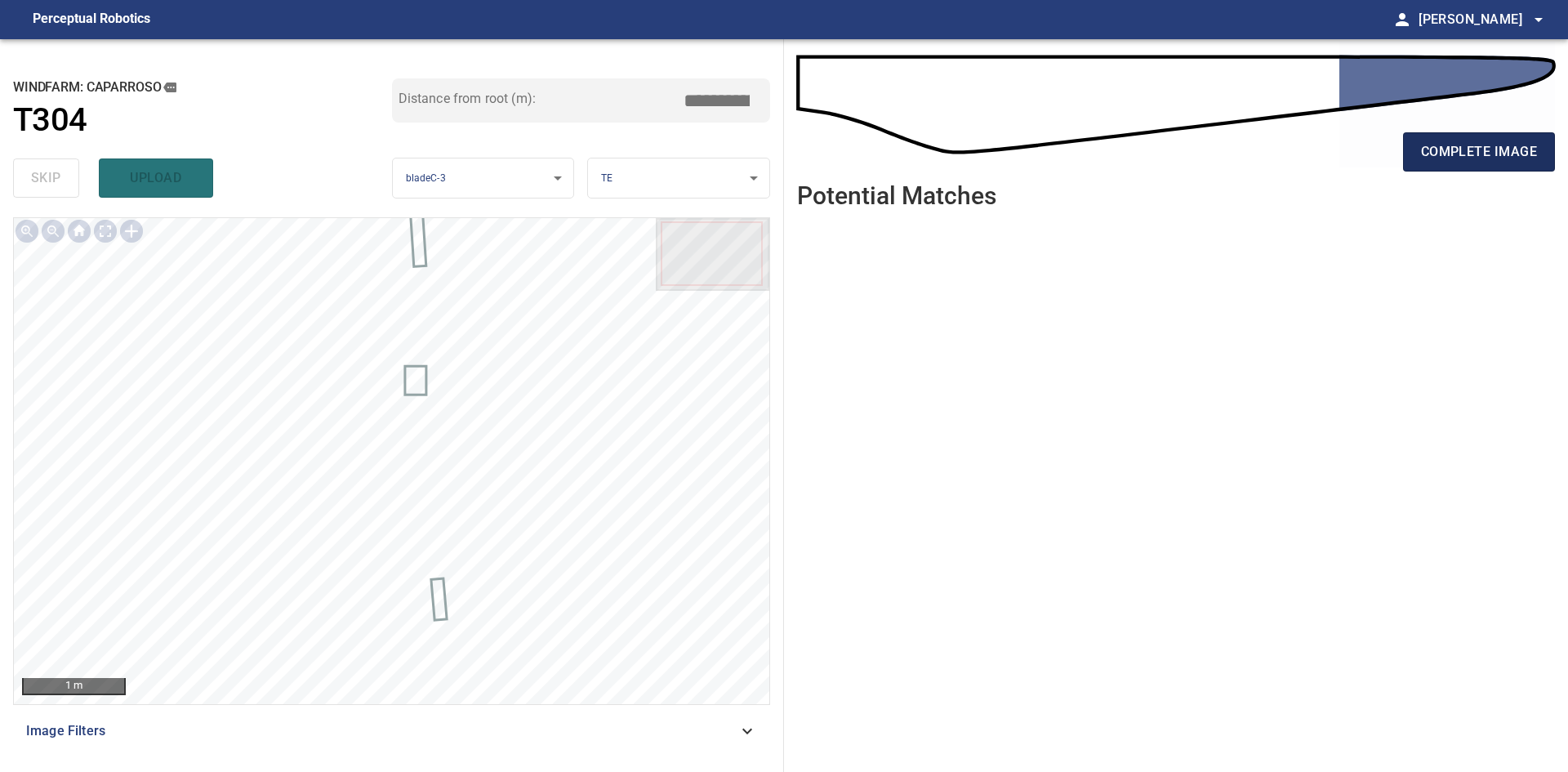
click at [1442, 155] on span "complete image" at bounding box center [1479, 152] width 116 height 23
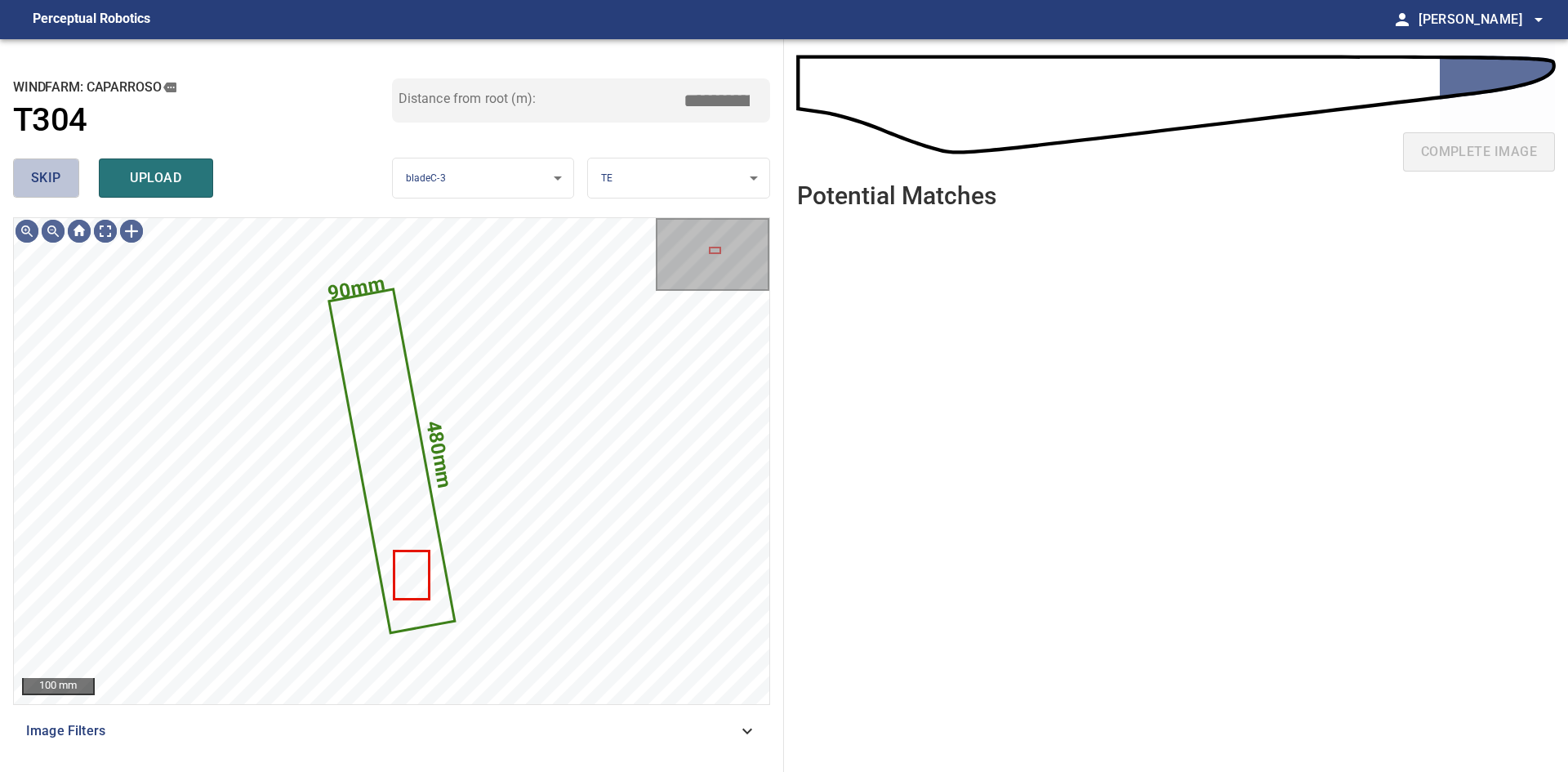
click at [63, 182] on button "skip" at bounding box center [46, 178] width 66 height 39
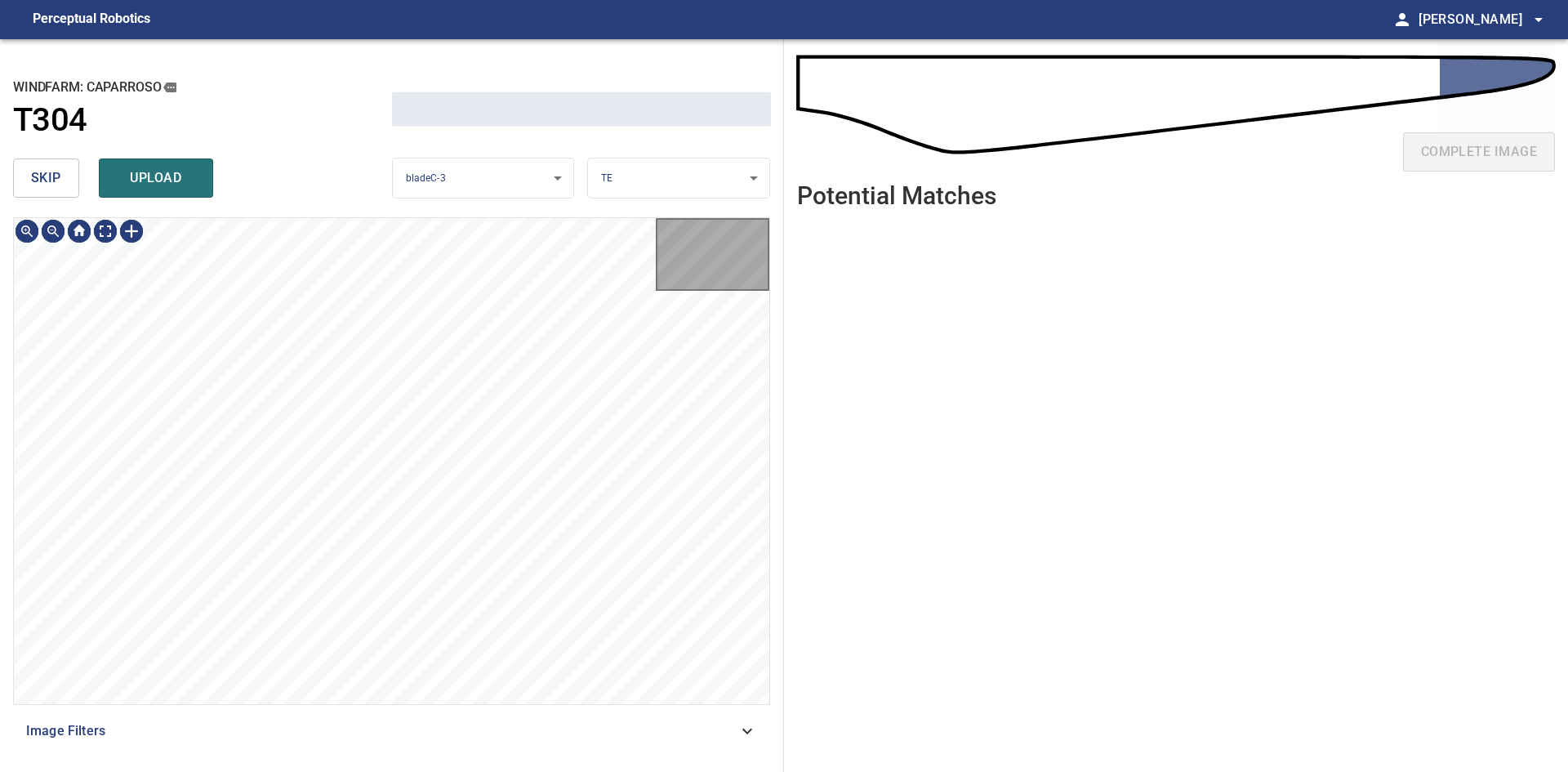
click at [63, 182] on button "skip" at bounding box center [46, 178] width 66 height 39
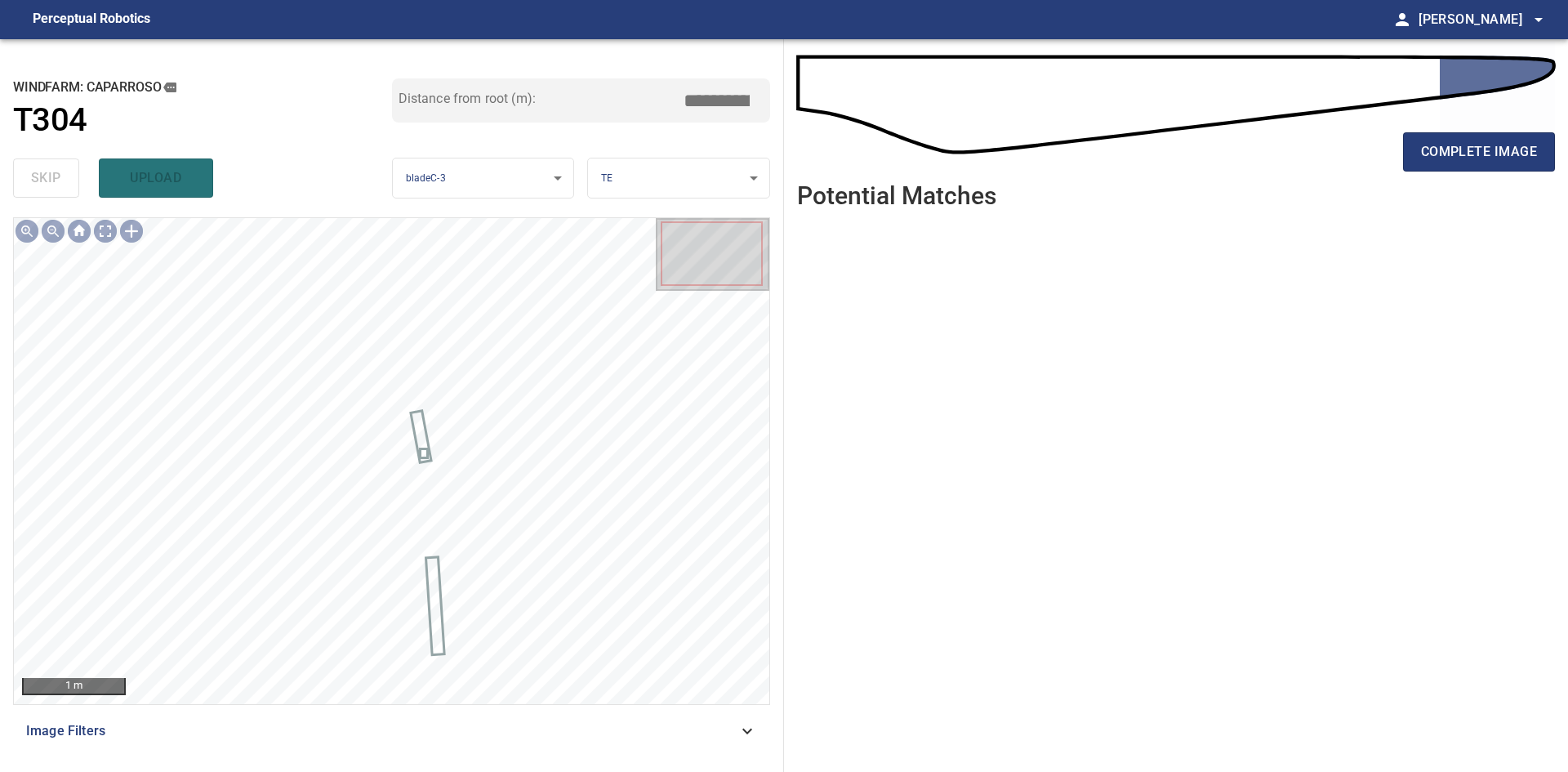
click at [1475, 132] on div "complete image" at bounding box center [1176, 158] width 758 height 65
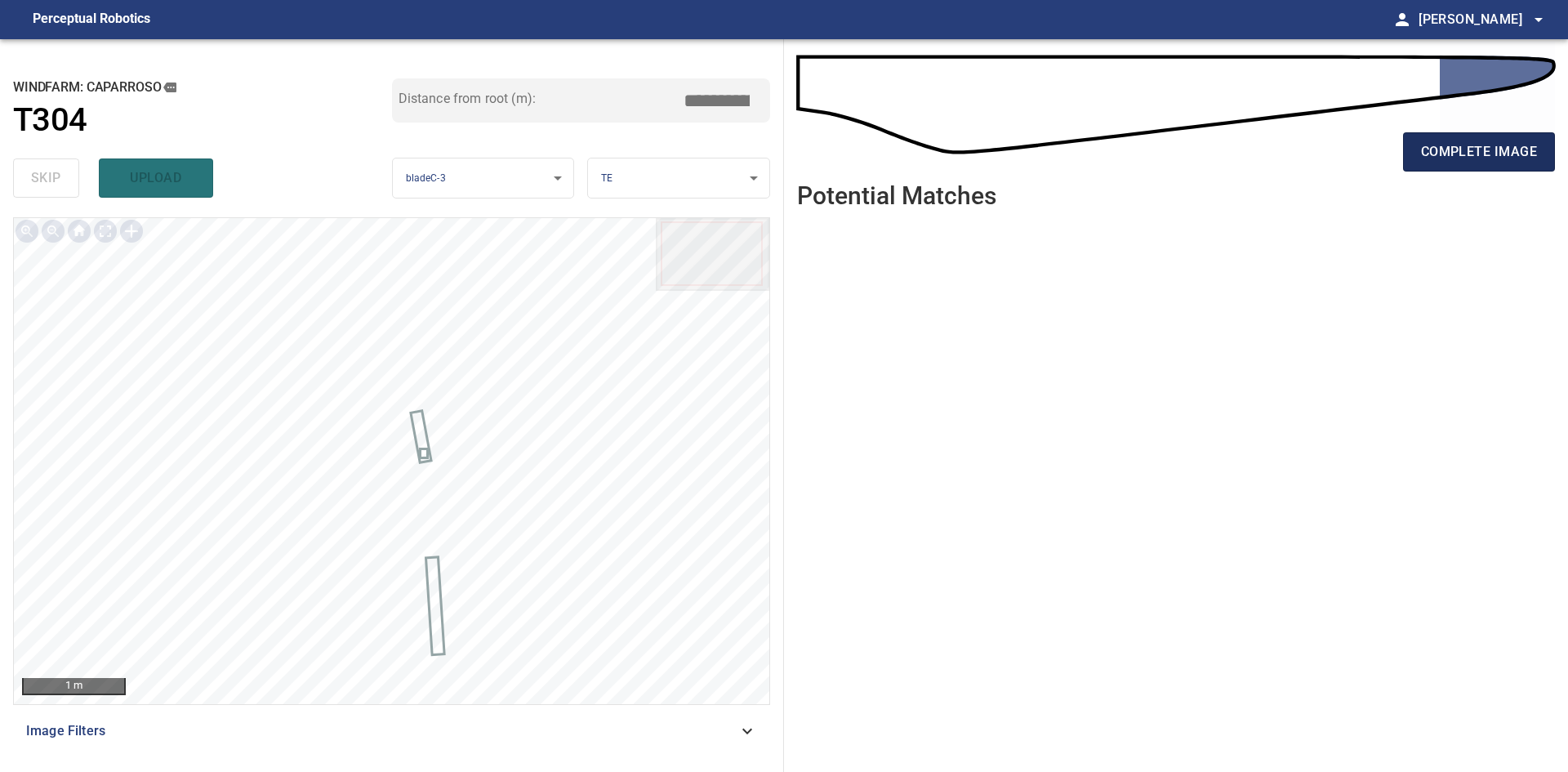
click at [1464, 143] on span "complete image" at bounding box center [1479, 152] width 116 height 23
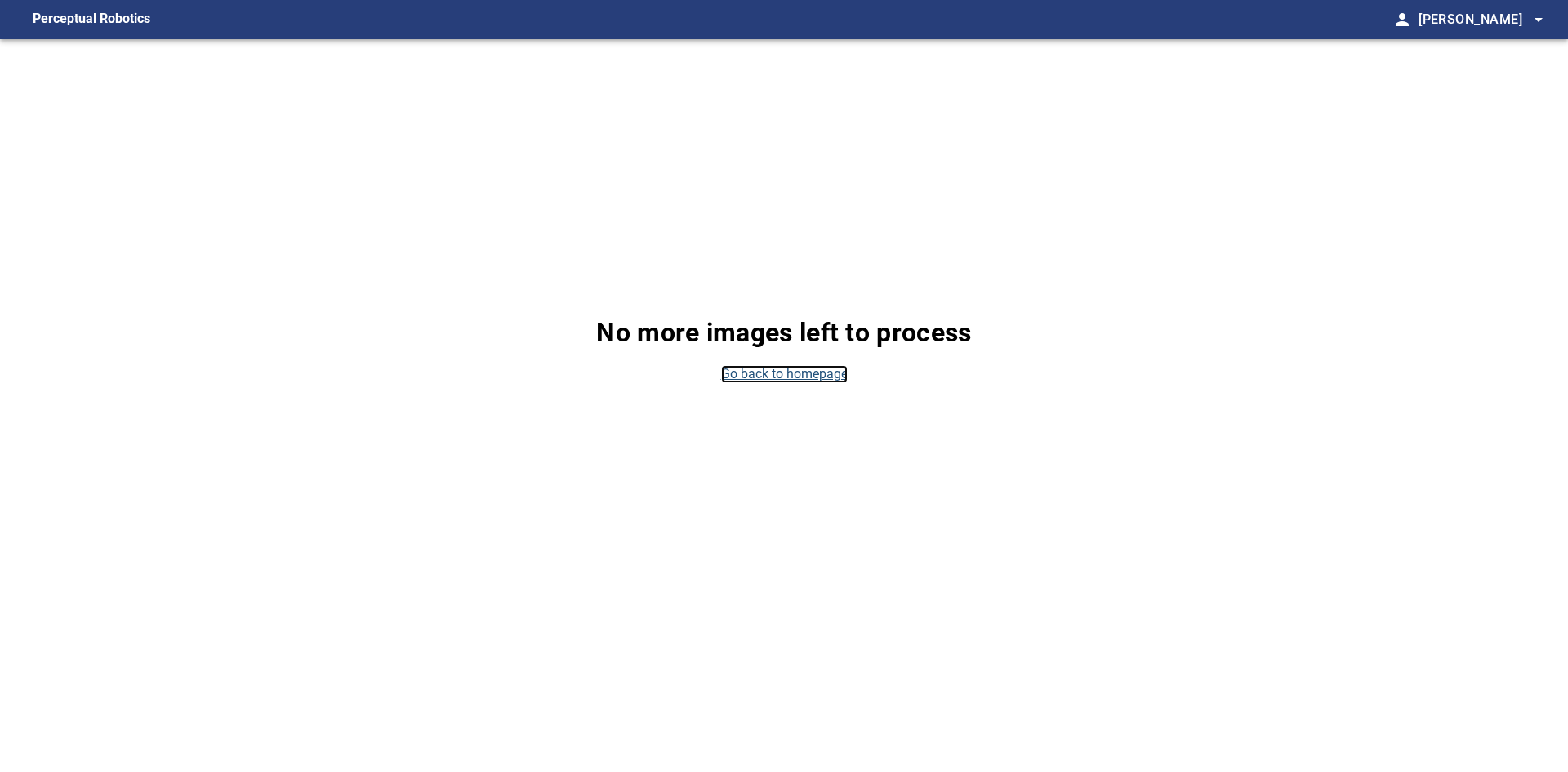
click at [759, 372] on link "Go back to homepage" at bounding box center [784, 374] width 126 height 18
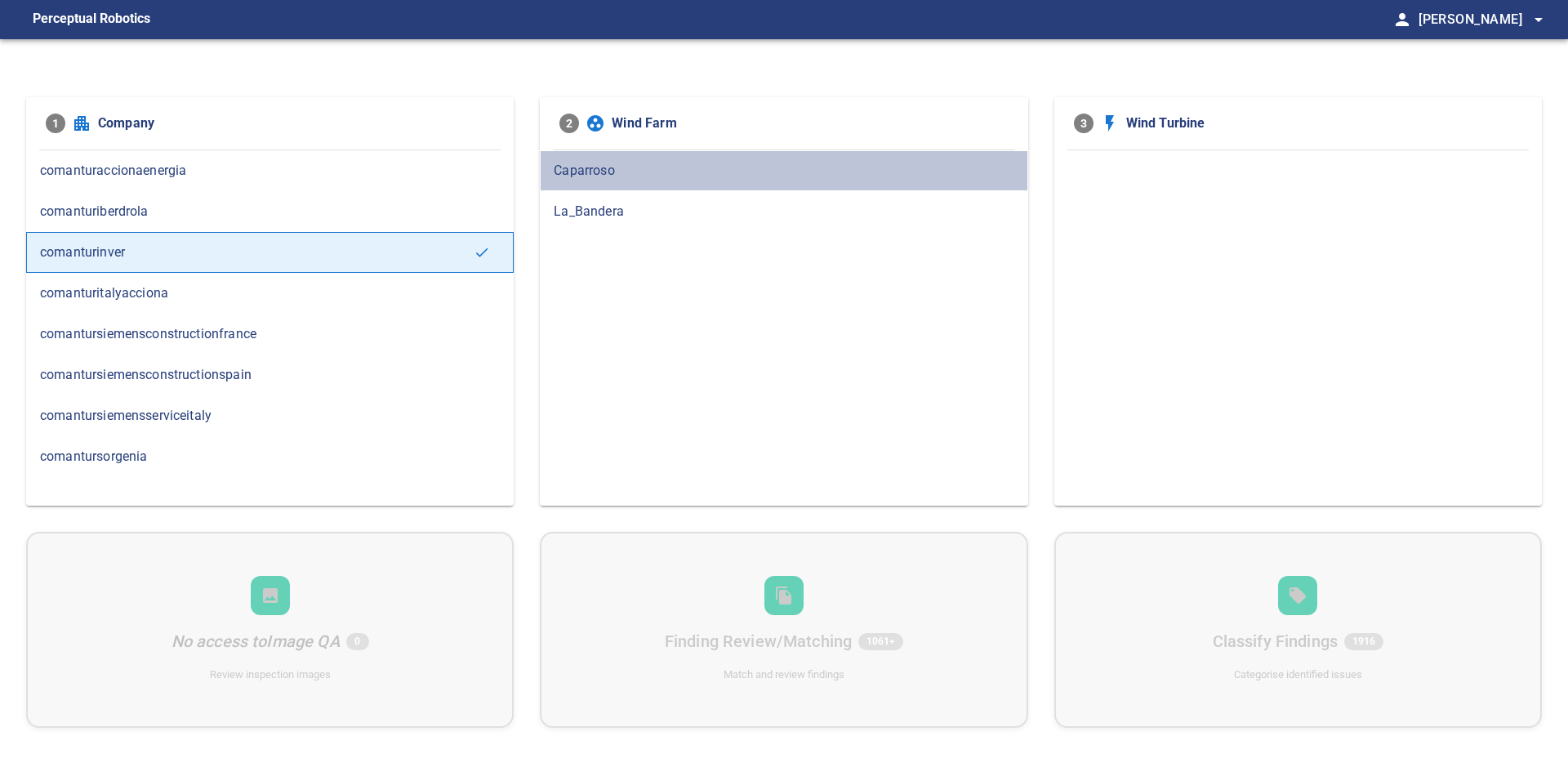
click at [655, 183] on div "Caparroso" at bounding box center [783, 170] width 488 height 41
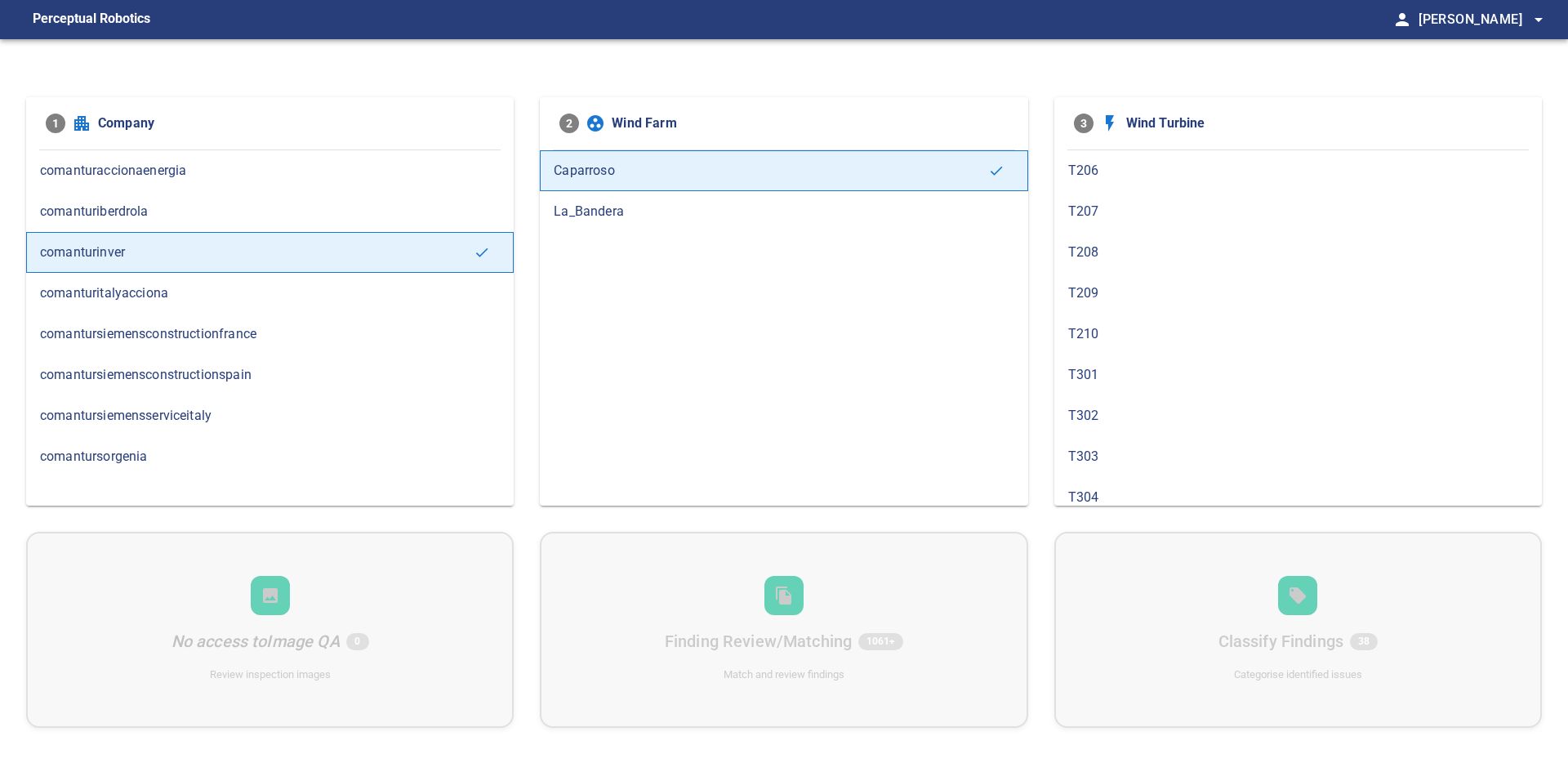
scroll to position [572, 0]
click at [1178, 403] on div "T304" at bounding box center [1298, 416] width 488 height 41
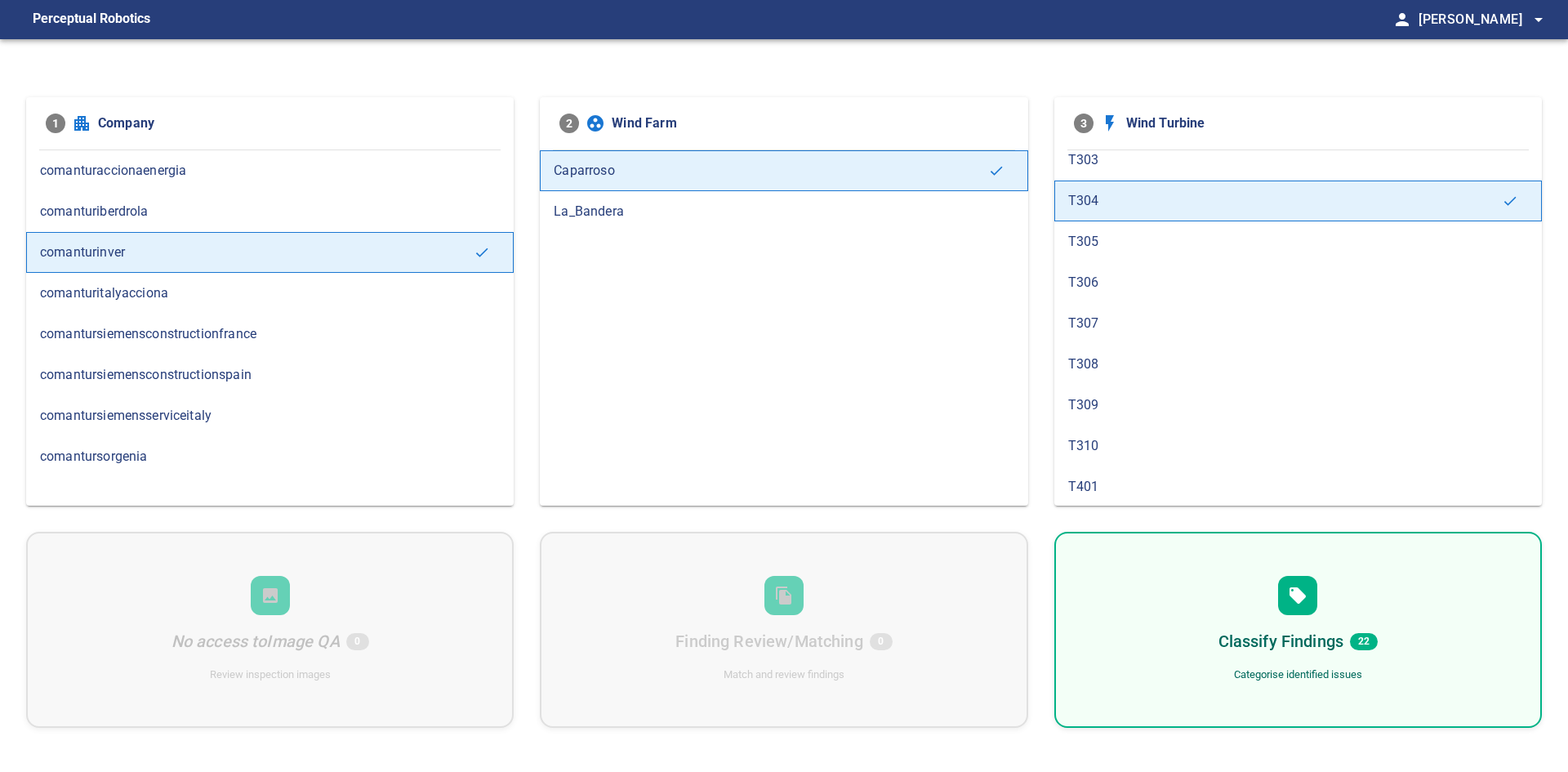
scroll to position [817, 0]
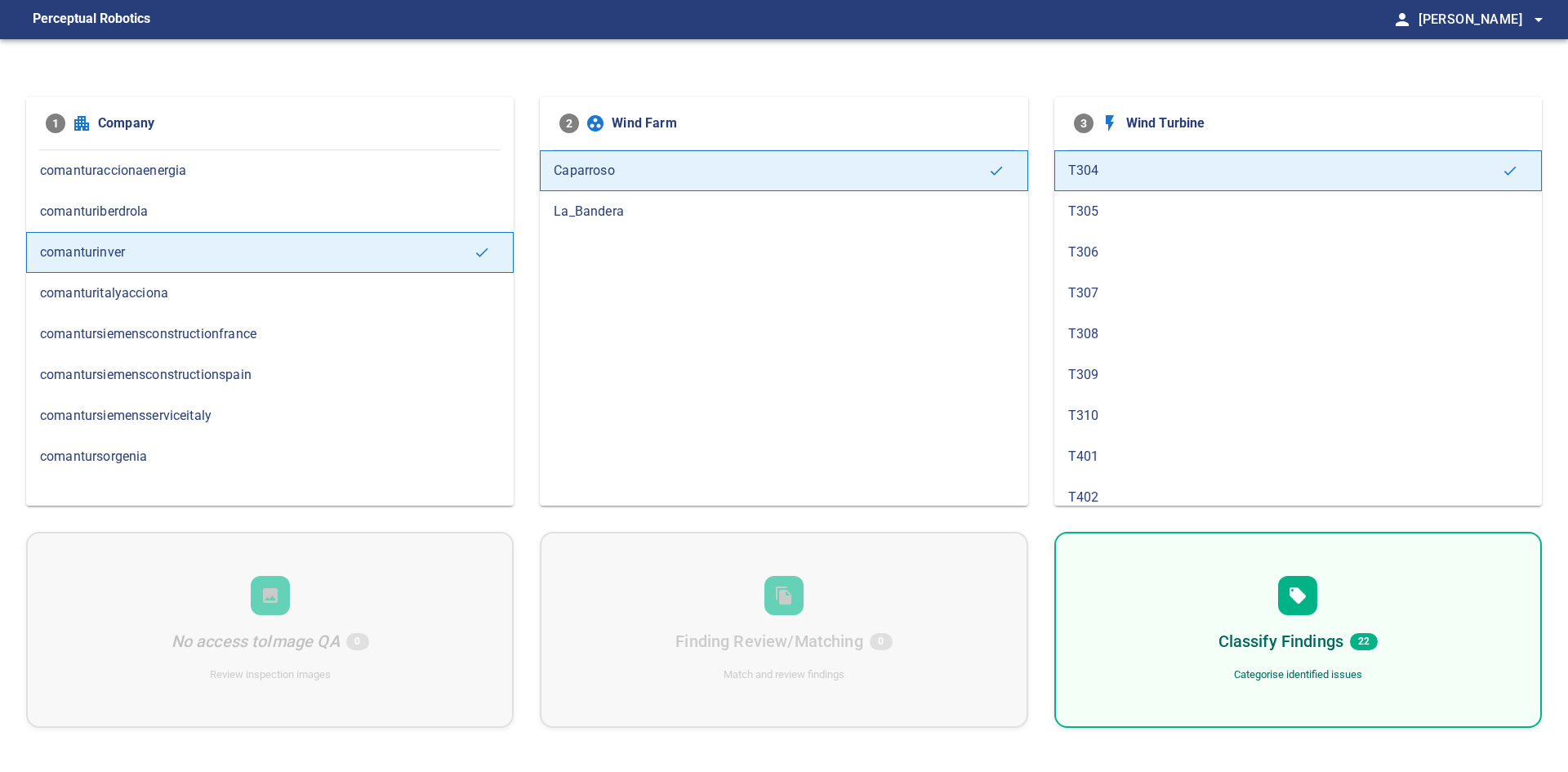
click at [1165, 224] on div "T305" at bounding box center [1298, 211] width 488 height 41
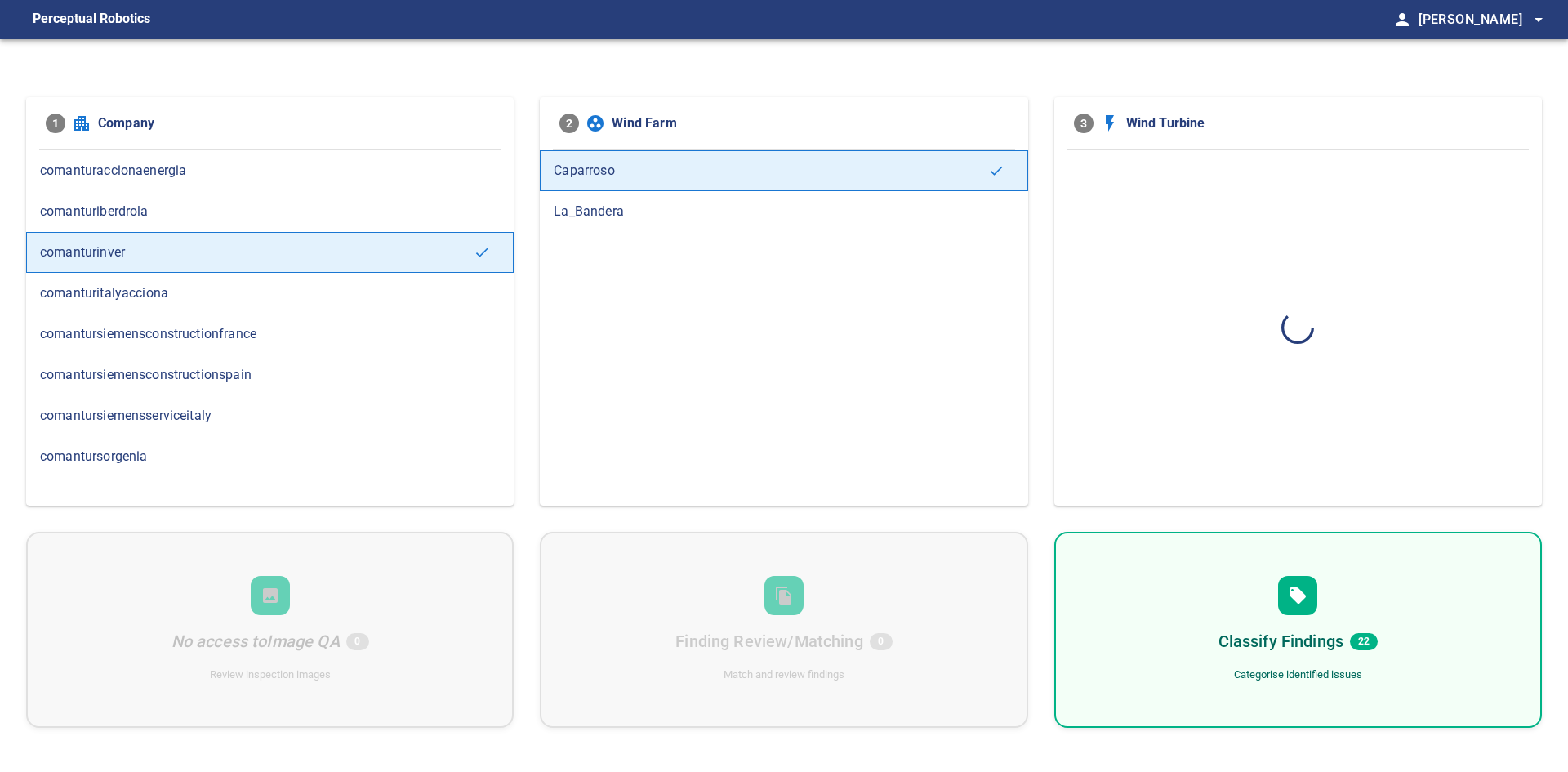
scroll to position [0, 0]
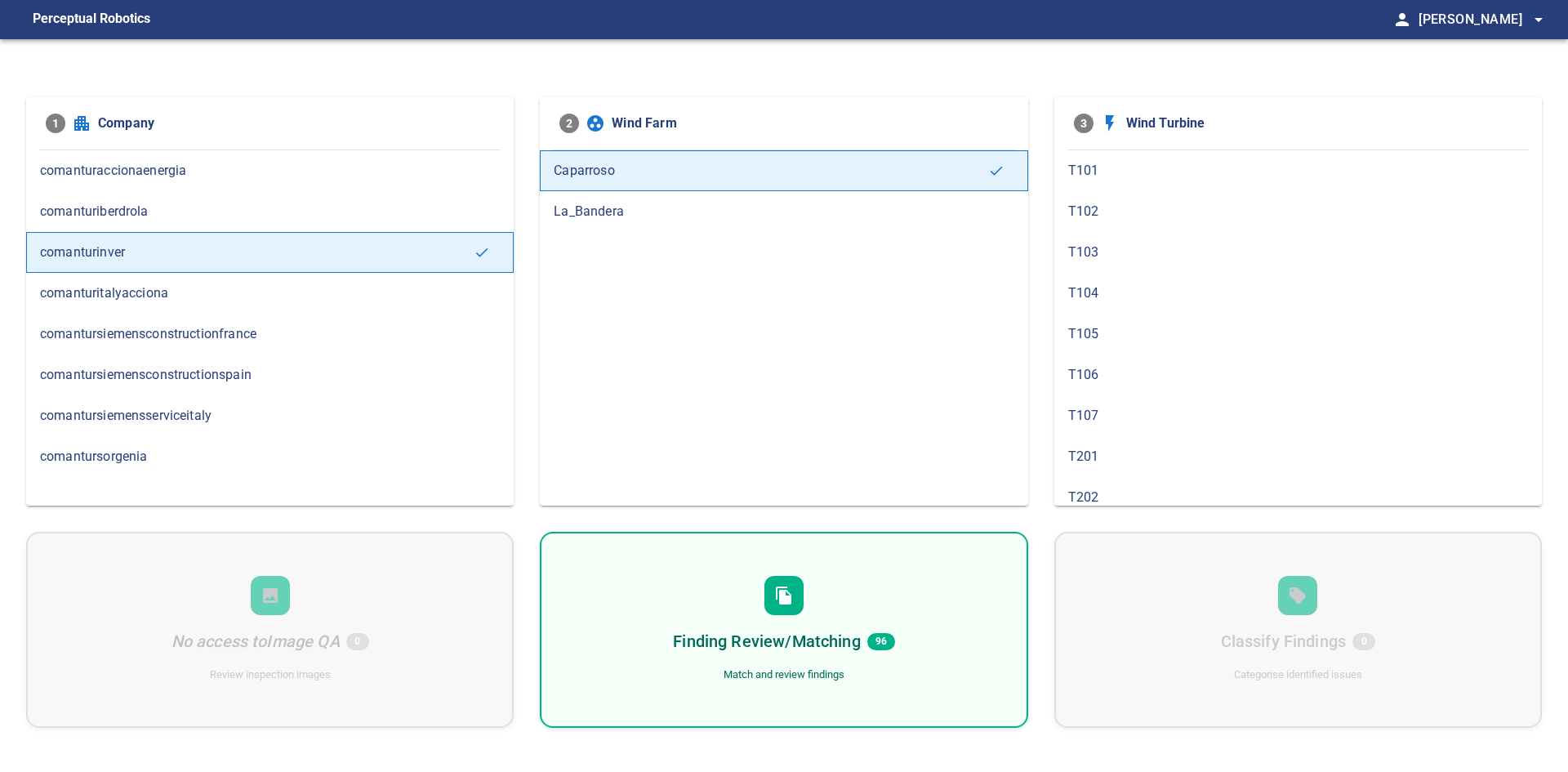
click at [864, 594] on div "Finding Review/Matching 96 Match and review findings" at bounding box center [783, 629] width 488 height 196
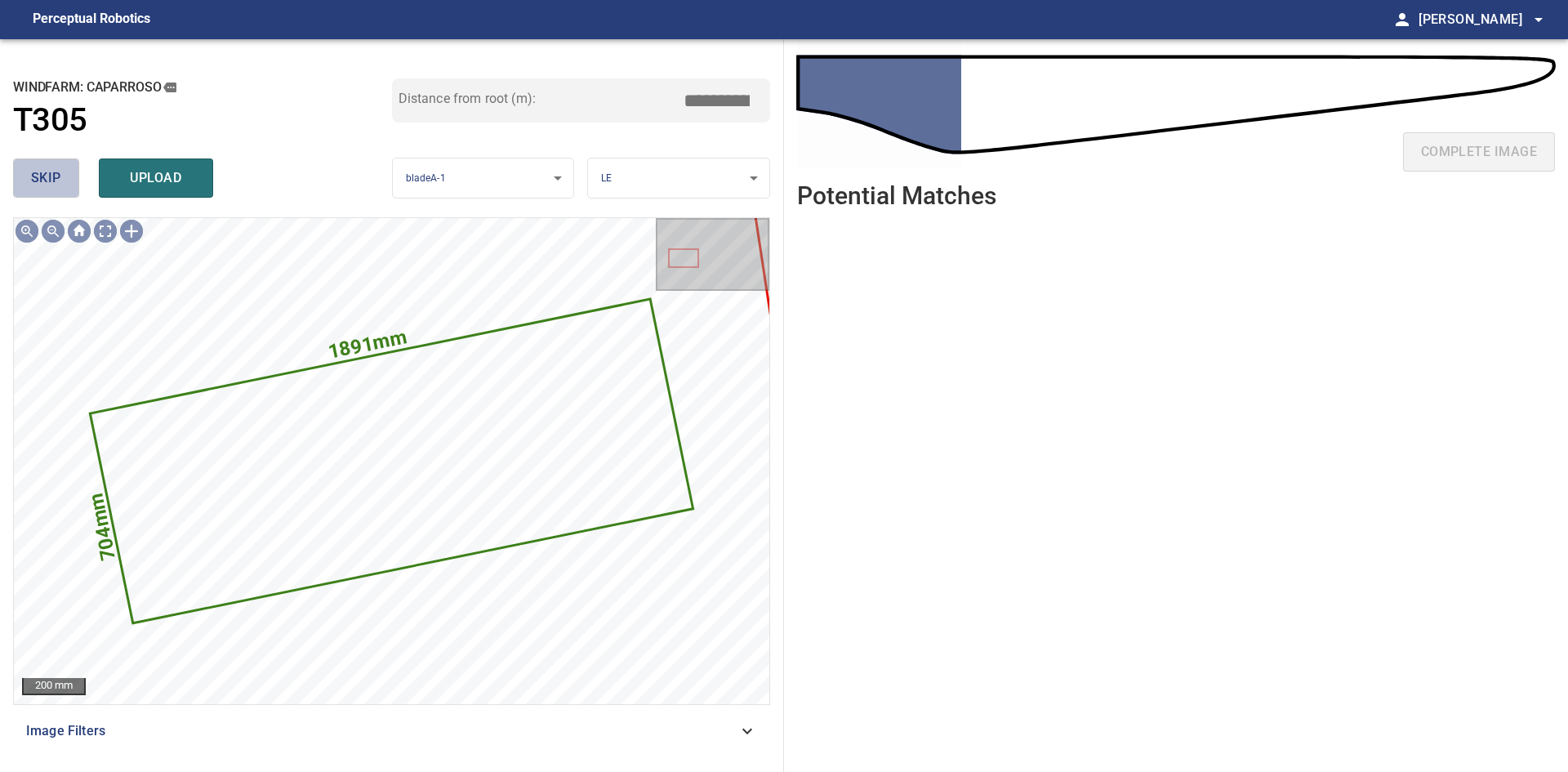
click at [57, 177] on span "skip" at bounding box center [46, 178] width 30 height 23
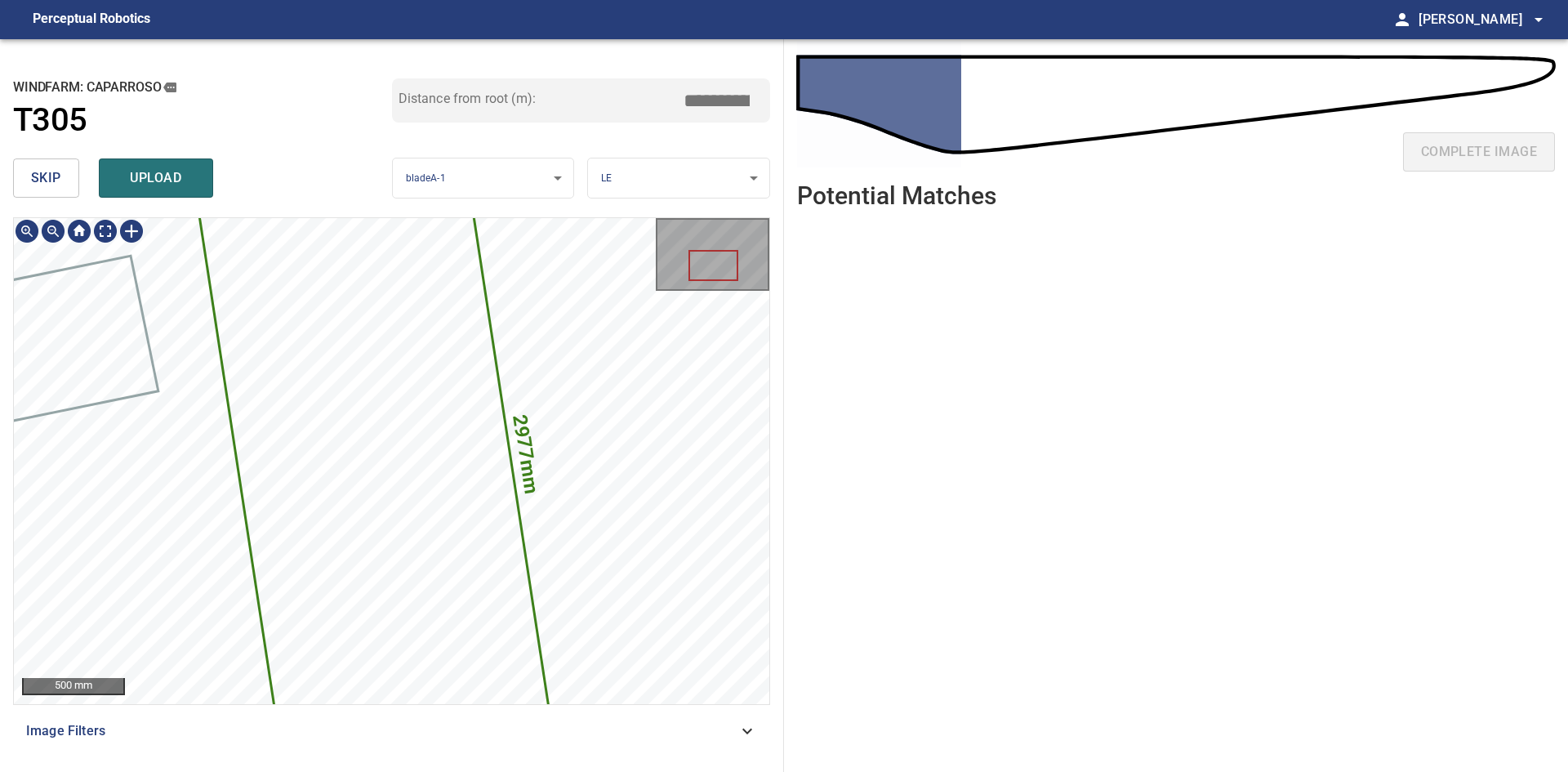
click at [479, 292] on div "2977mm 1259mm" at bounding box center [391, 461] width 755 height 485
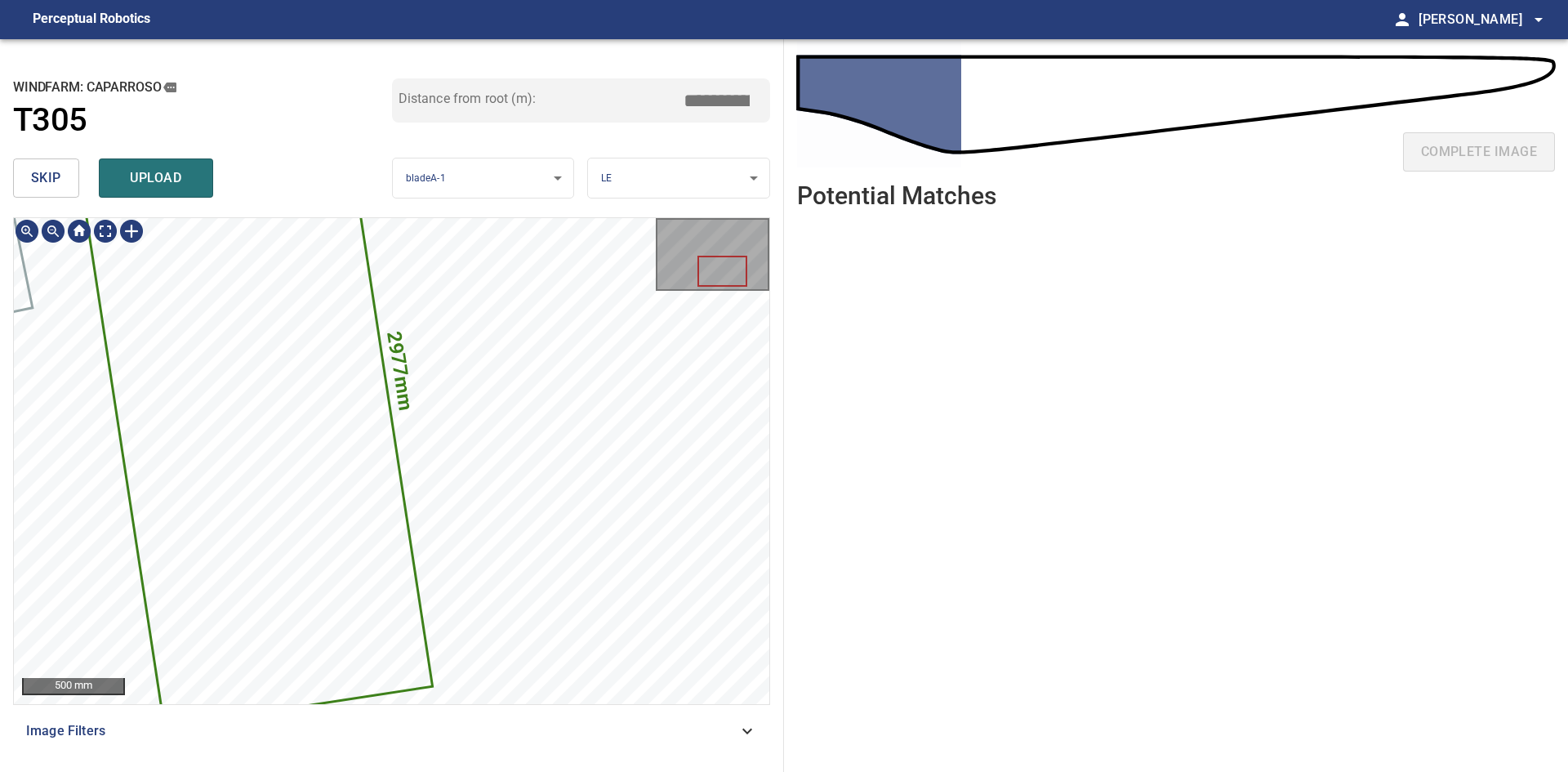
click at [277, 502] on icon at bounding box center [249, 390] width 362 height 669
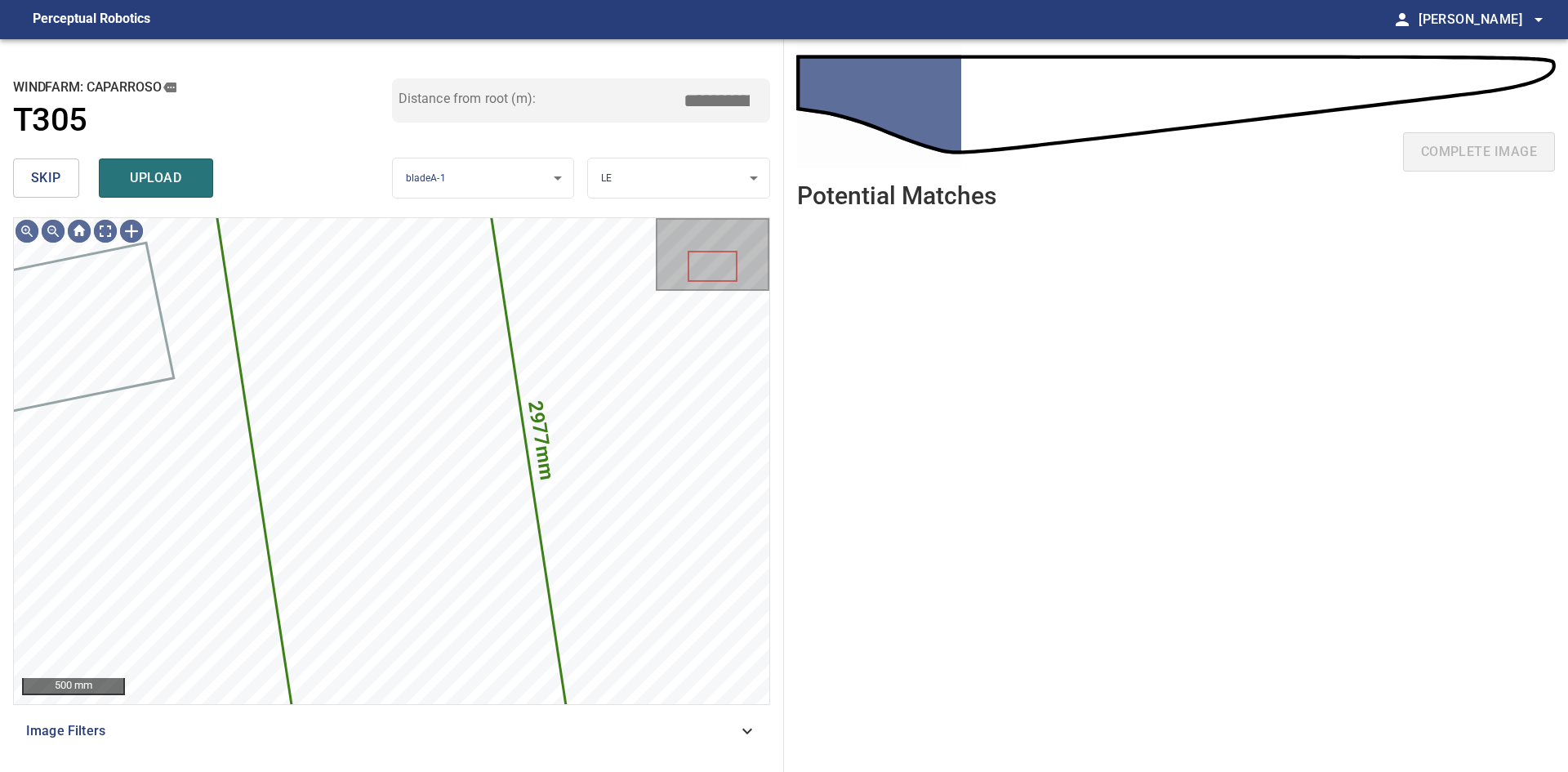
click at [24, 186] on button "skip" at bounding box center [46, 178] width 66 height 39
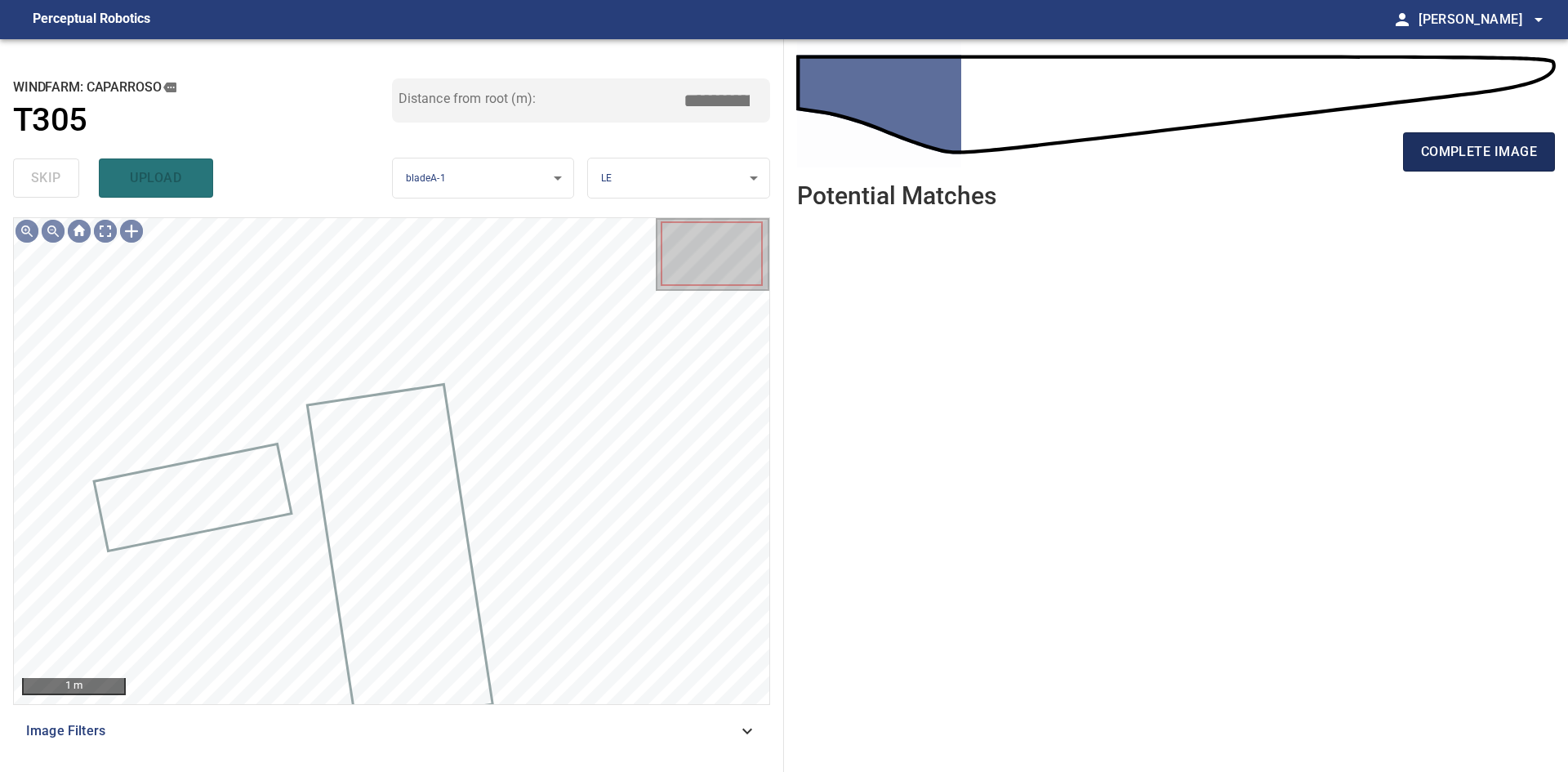
click at [1442, 154] on span "complete image" at bounding box center [1479, 152] width 116 height 23
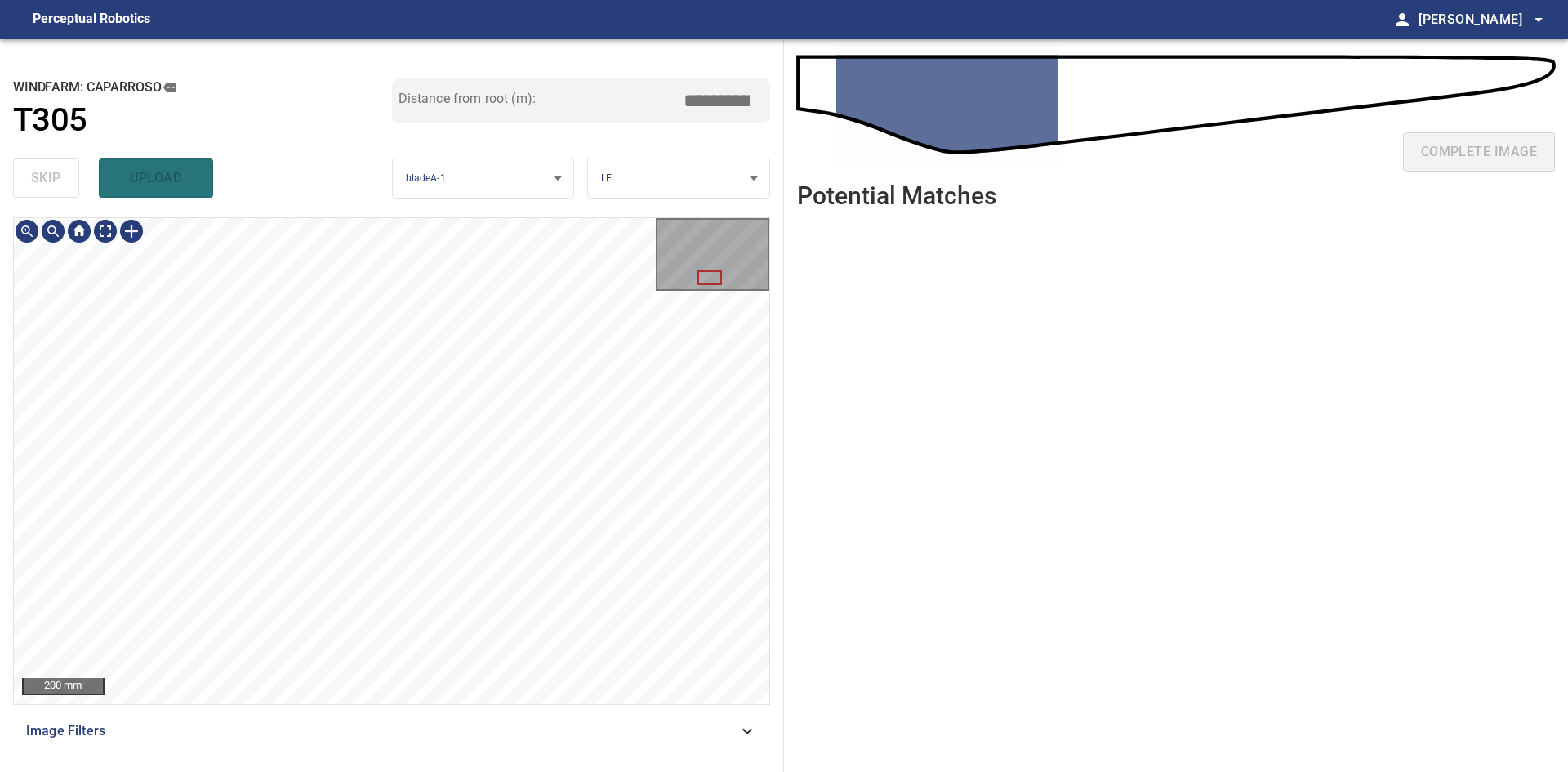
click at [1045, 476] on div "**********" at bounding box center [784, 405] width 1568 height 733
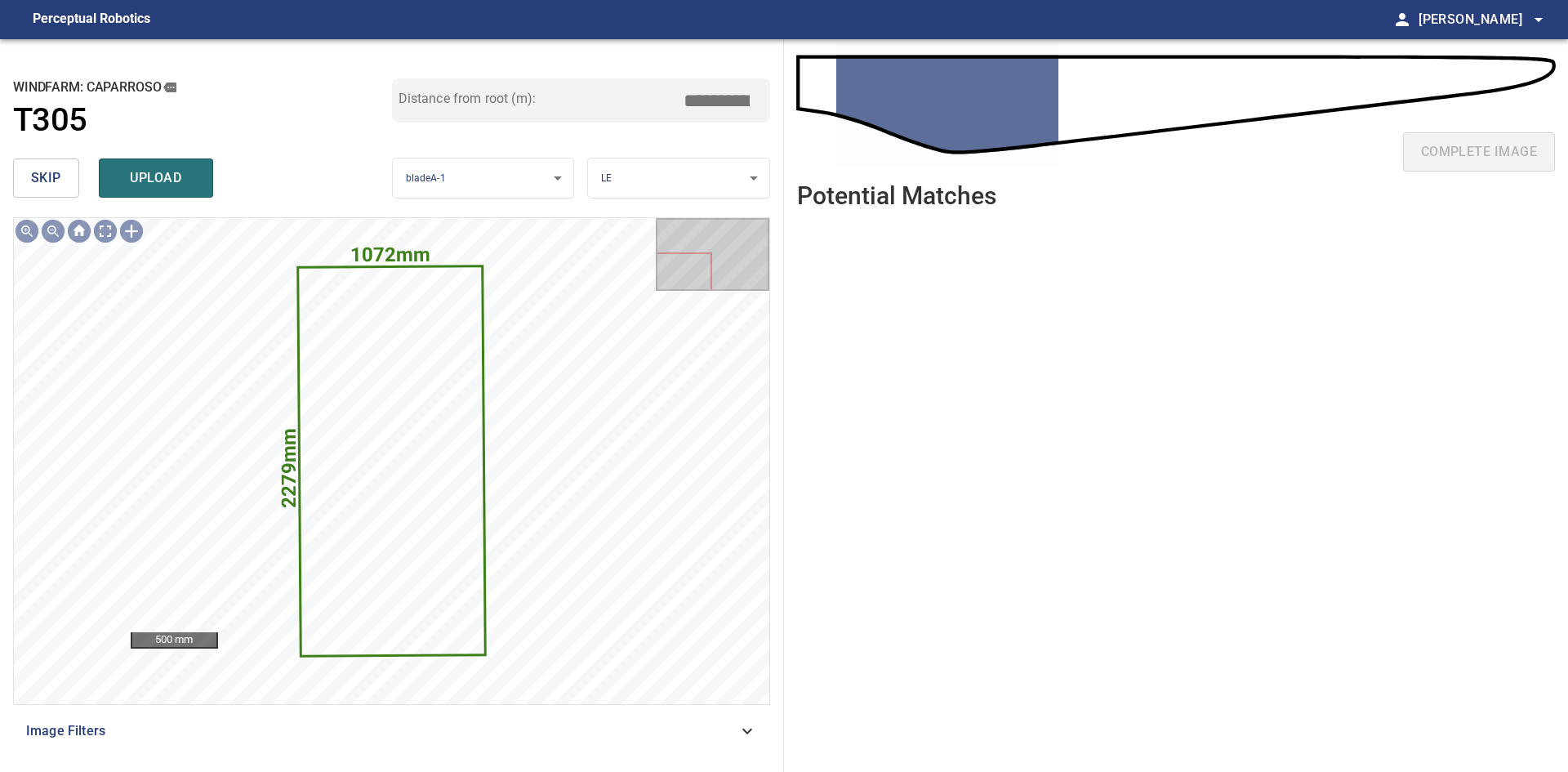
click at [36, 175] on span "skip" at bounding box center [46, 178] width 30 height 23
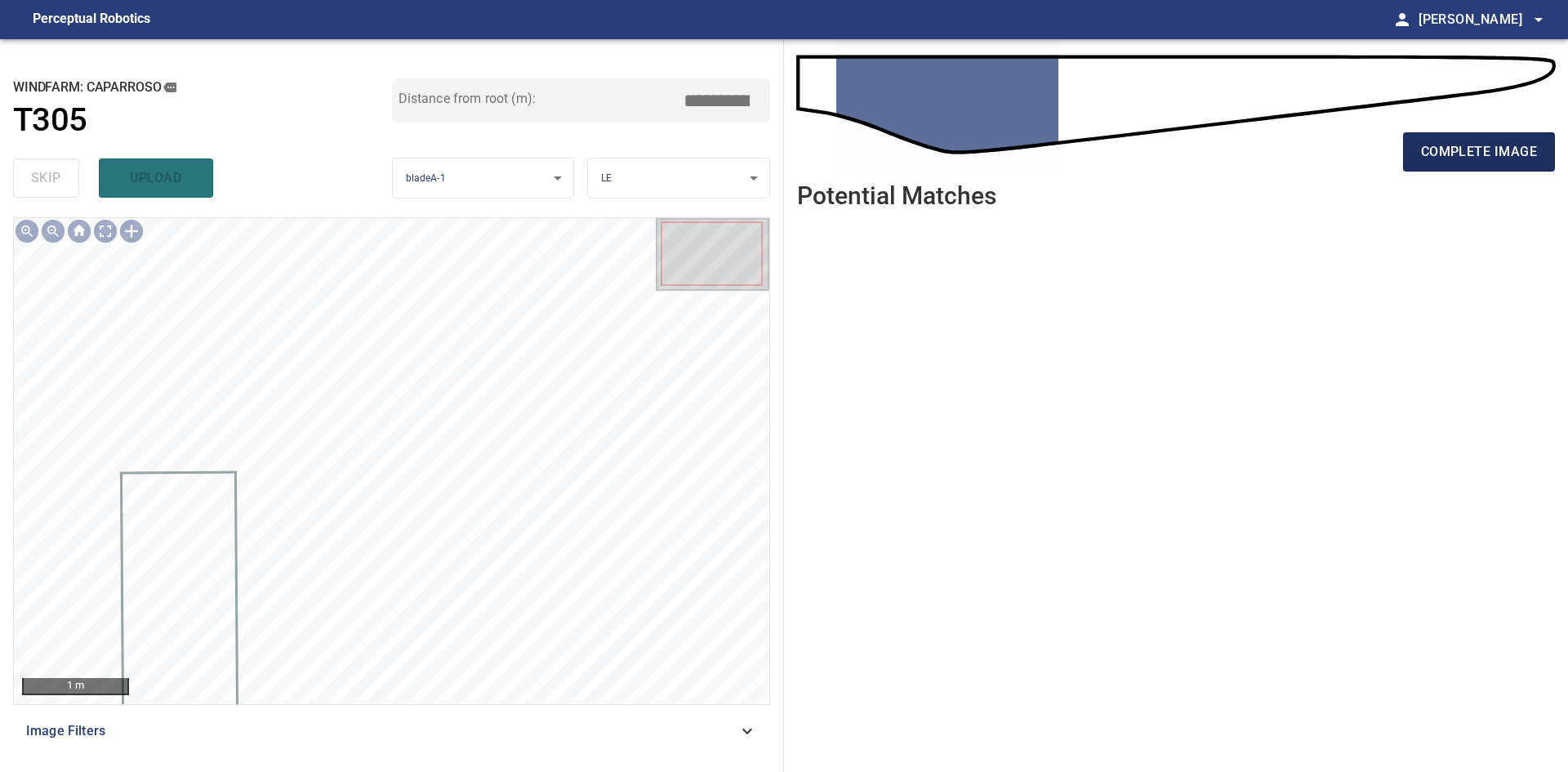
click at [1446, 147] on span "complete image" at bounding box center [1479, 152] width 116 height 23
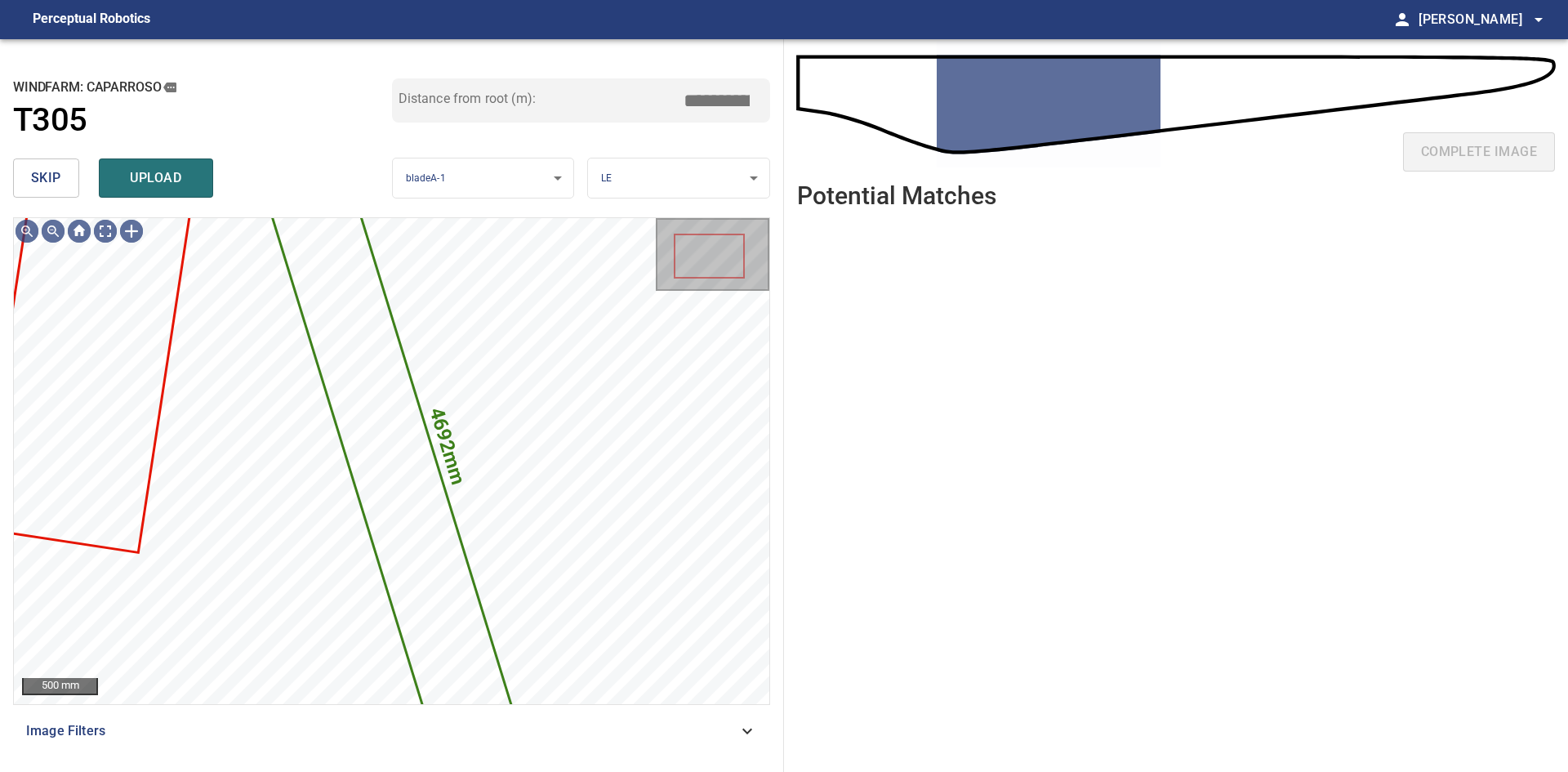
click at [50, 190] on button "skip" at bounding box center [46, 178] width 66 height 39
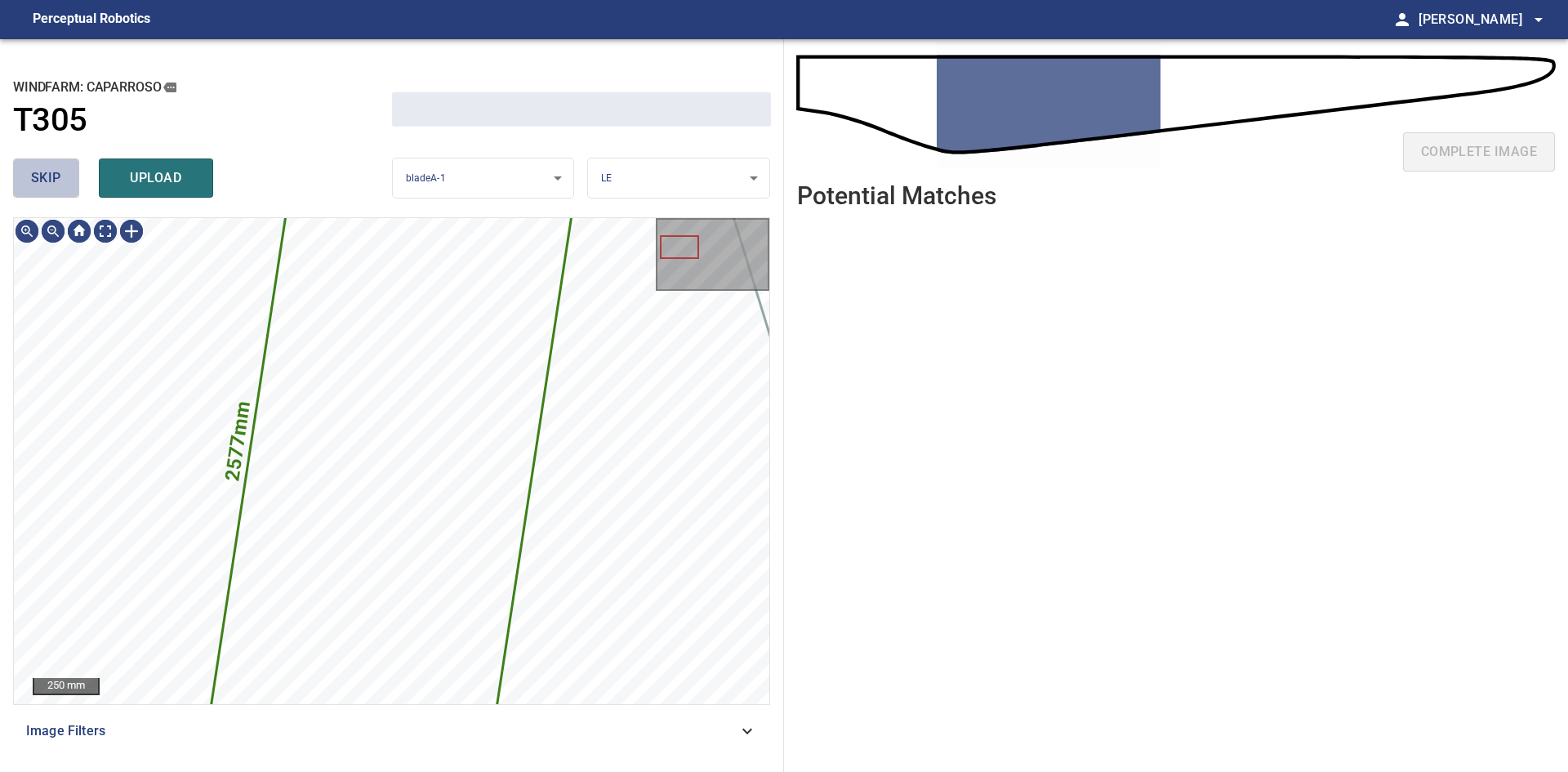
click at [50, 190] on button "skip" at bounding box center [46, 178] width 66 height 39
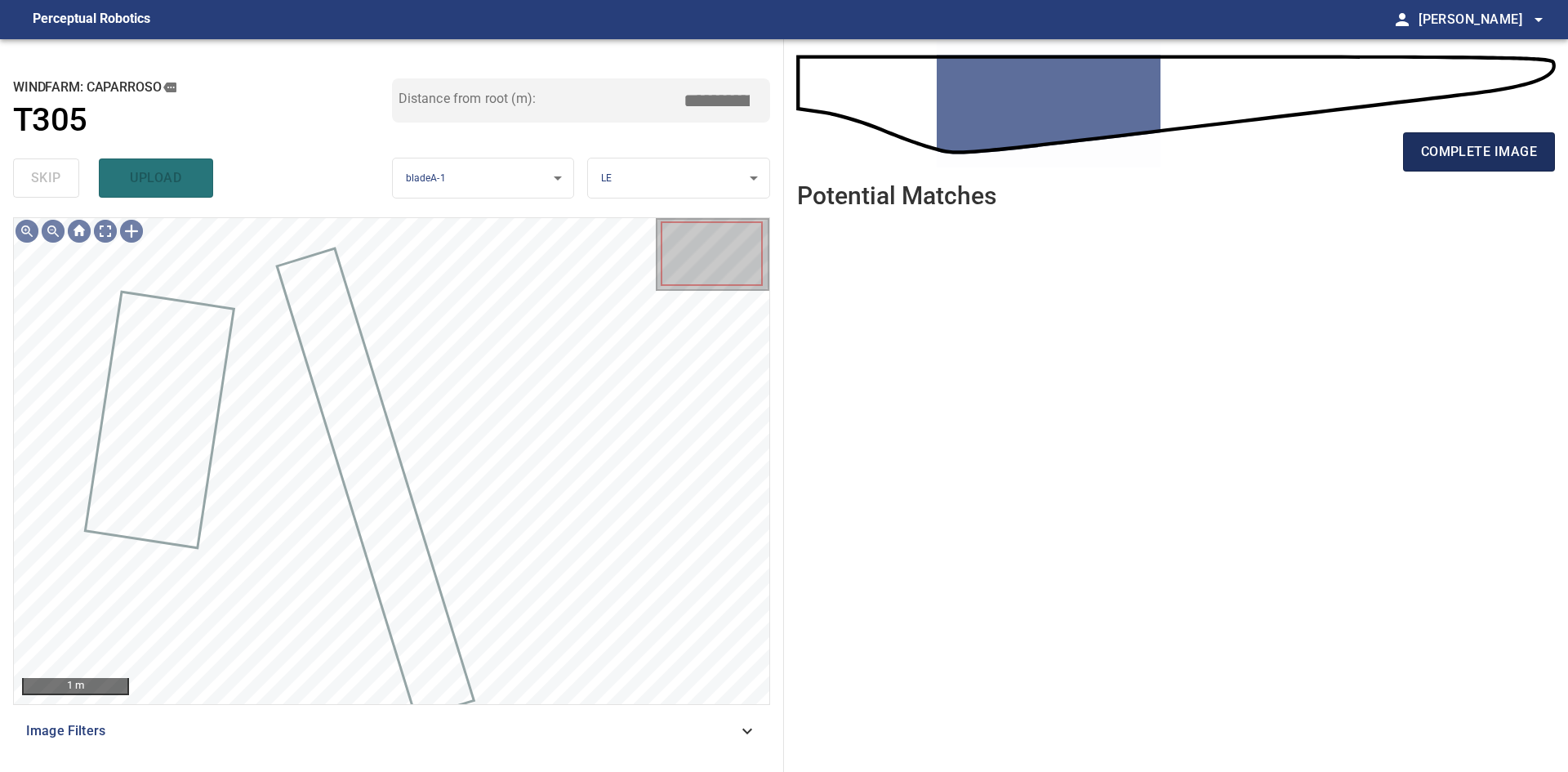
click at [1491, 159] on span "complete image" at bounding box center [1479, 152] width 116 height 23
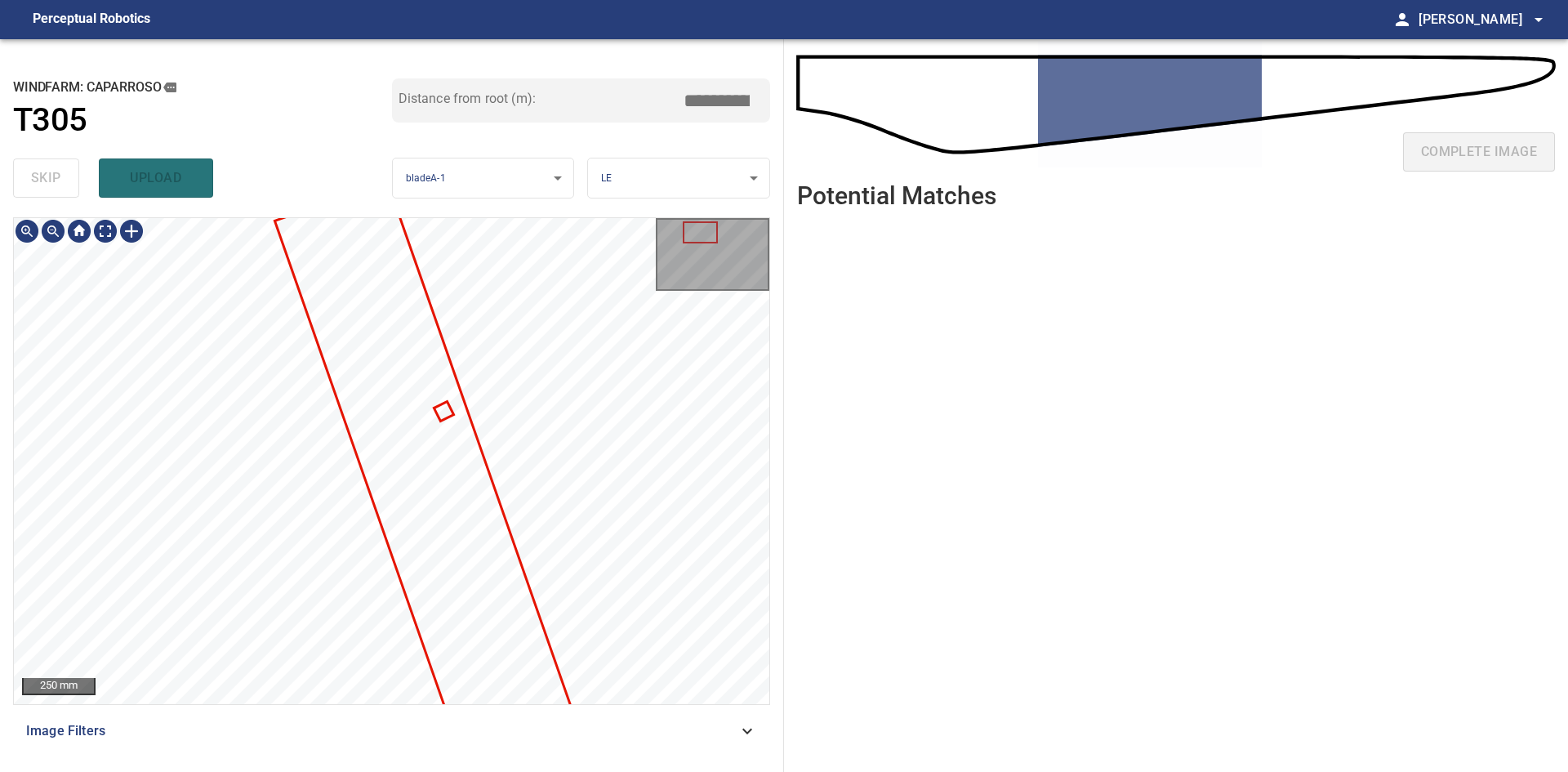
click at [419, 411] on div at bounding box center [391, 461] width 755 height 485
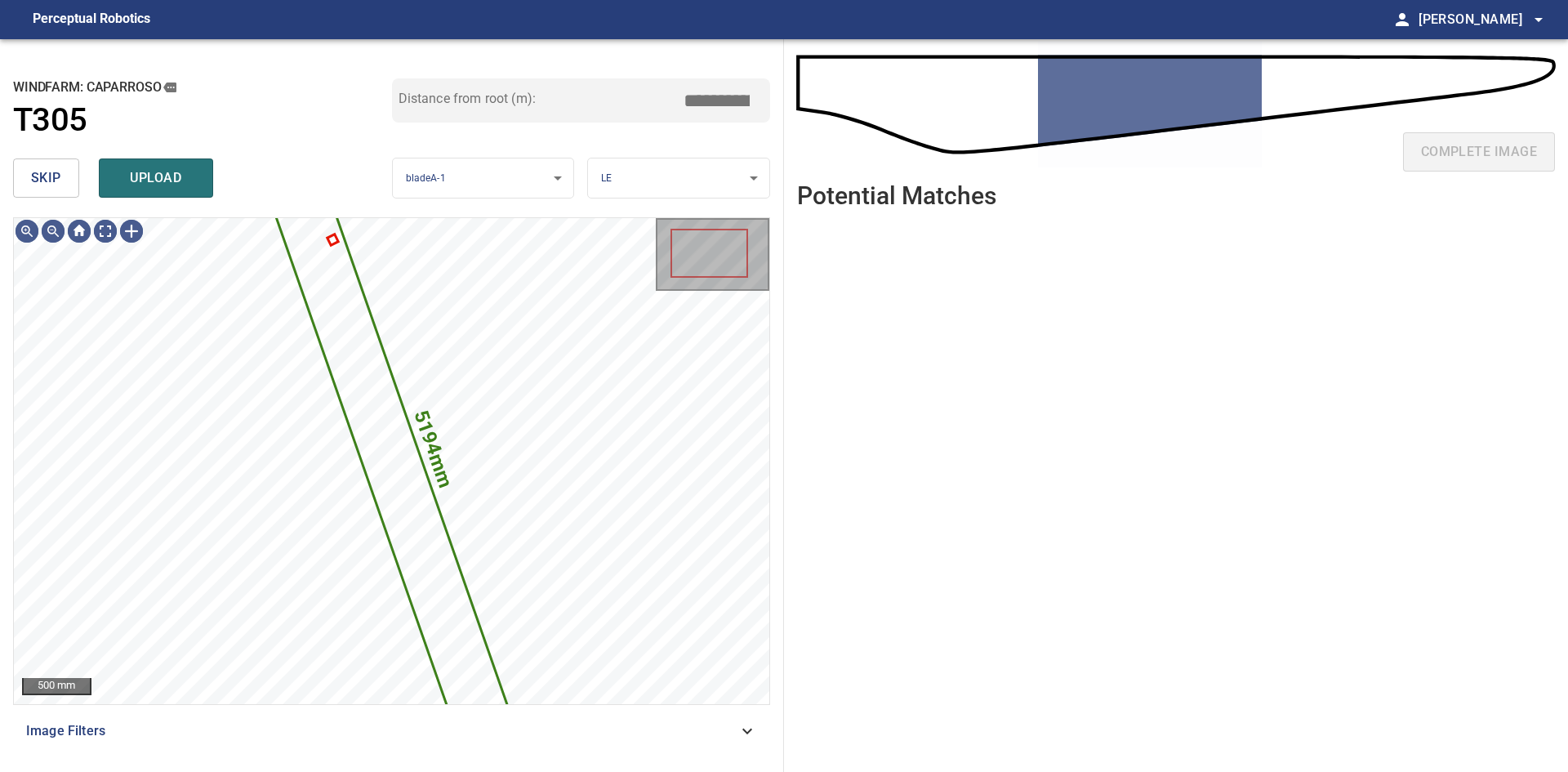
click at [34, 185] on span "skip" at bounding box center [46, 178] width 30 height 23
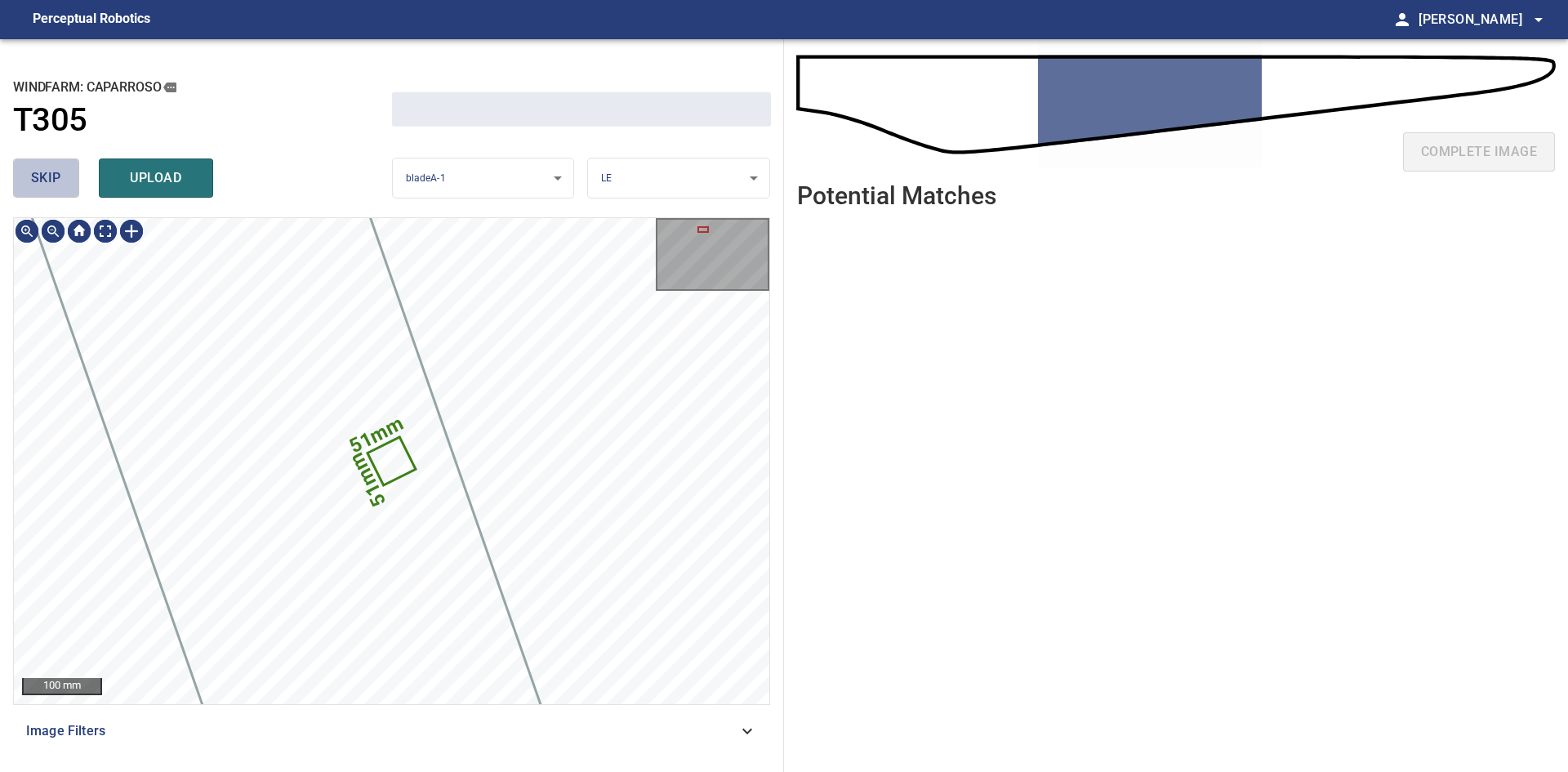
click at [34, 185] on span "skip" at bounding box center [46, 178] width 30 height 23
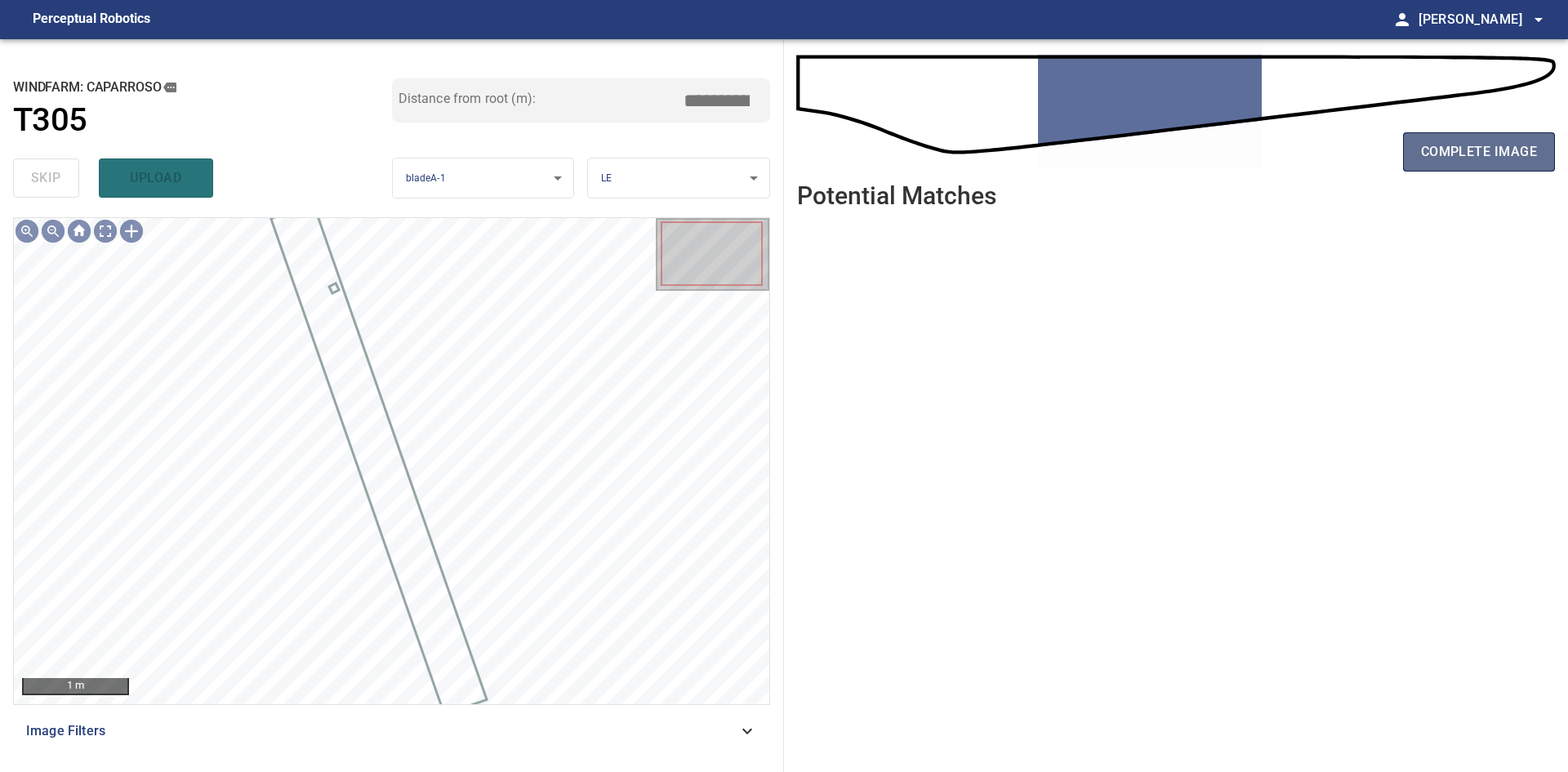
click at [1493, 161] on span "complete image" at bounding box center [1479, 152] width 116 height 23
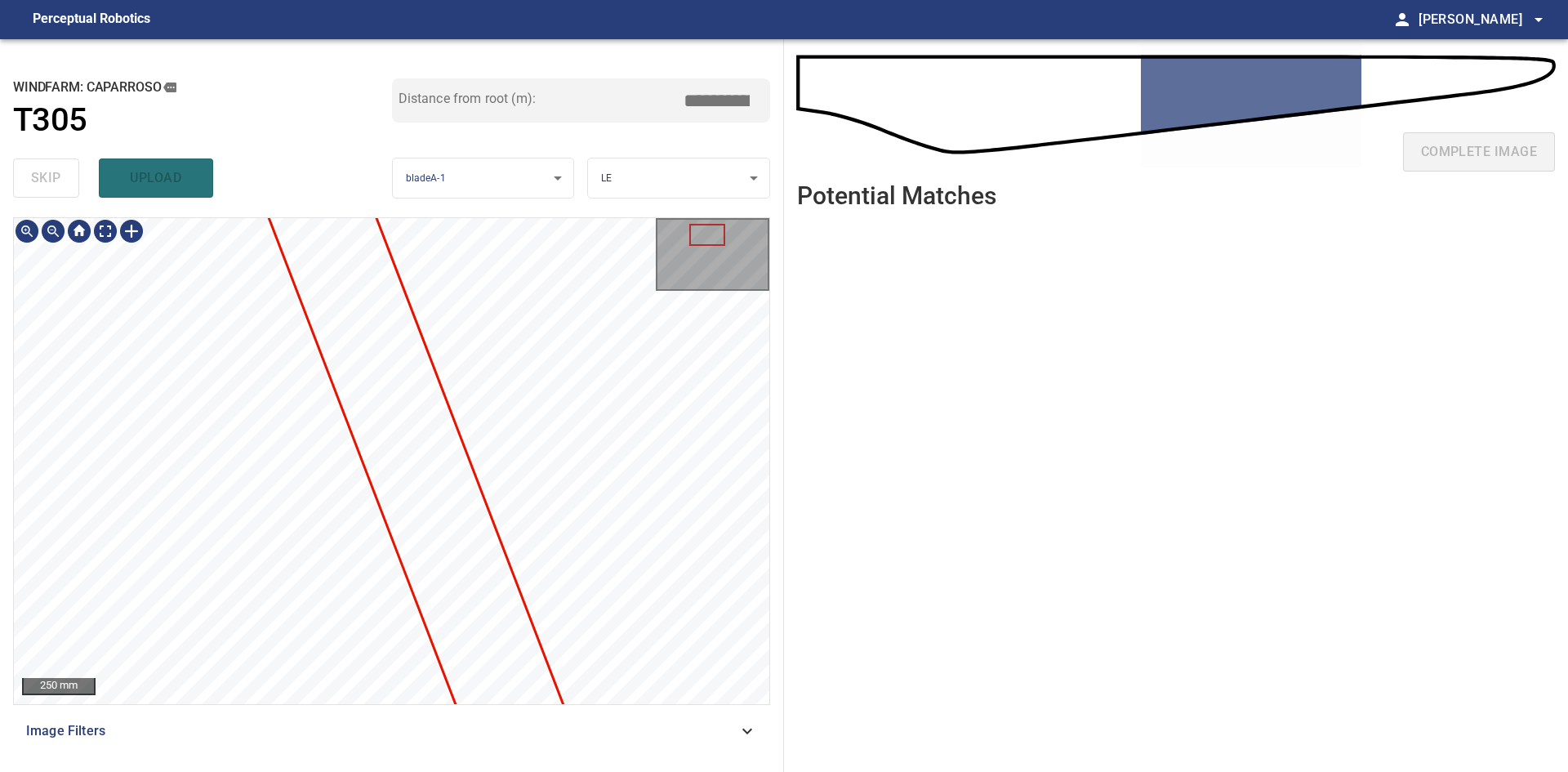
click at [498, 579] on div at bounding box center [391, 461] width 755 height 485
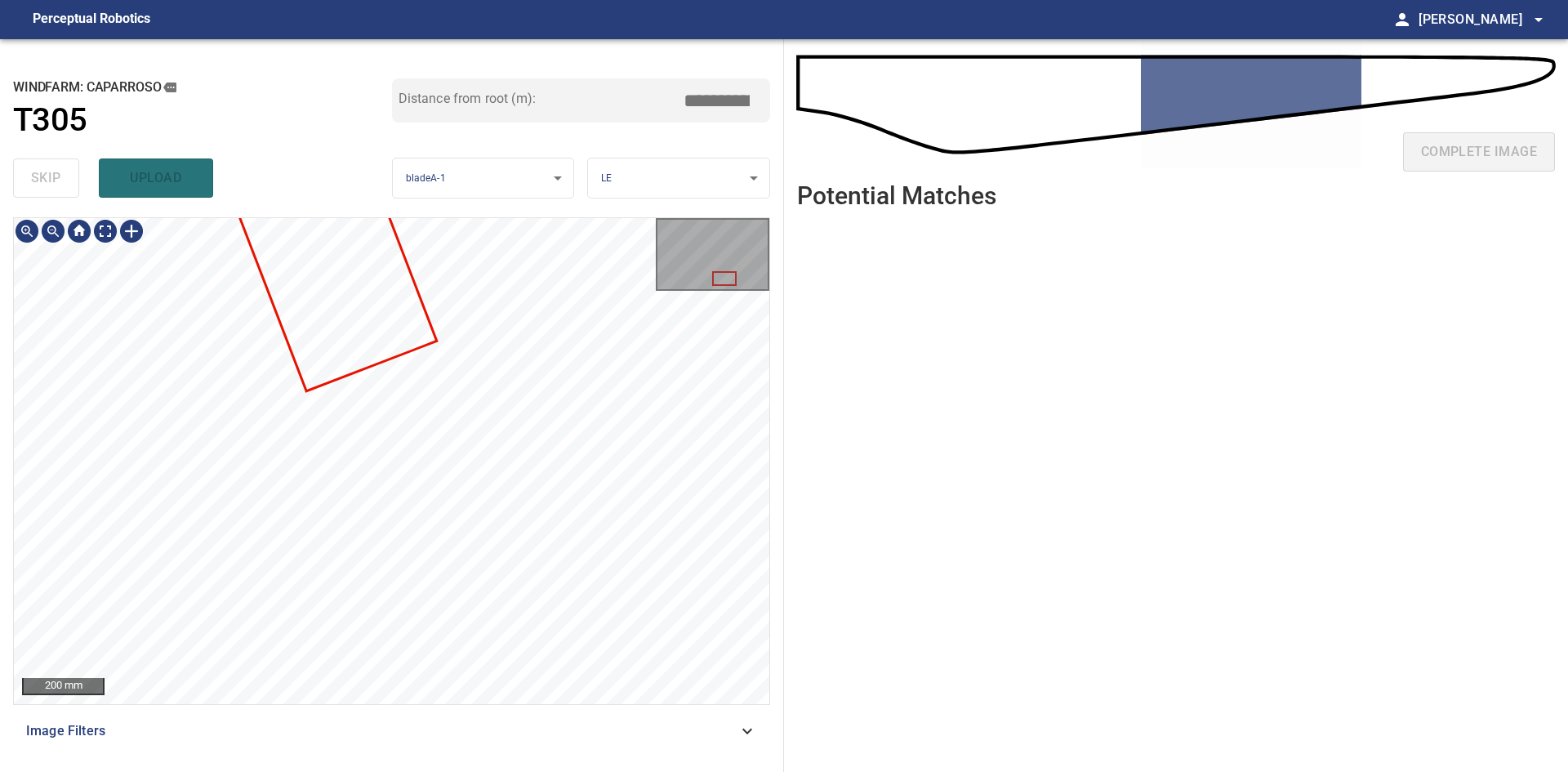
click at [824, 741] on div "**********" at bounding box center [784, 405] width 1568 height 733
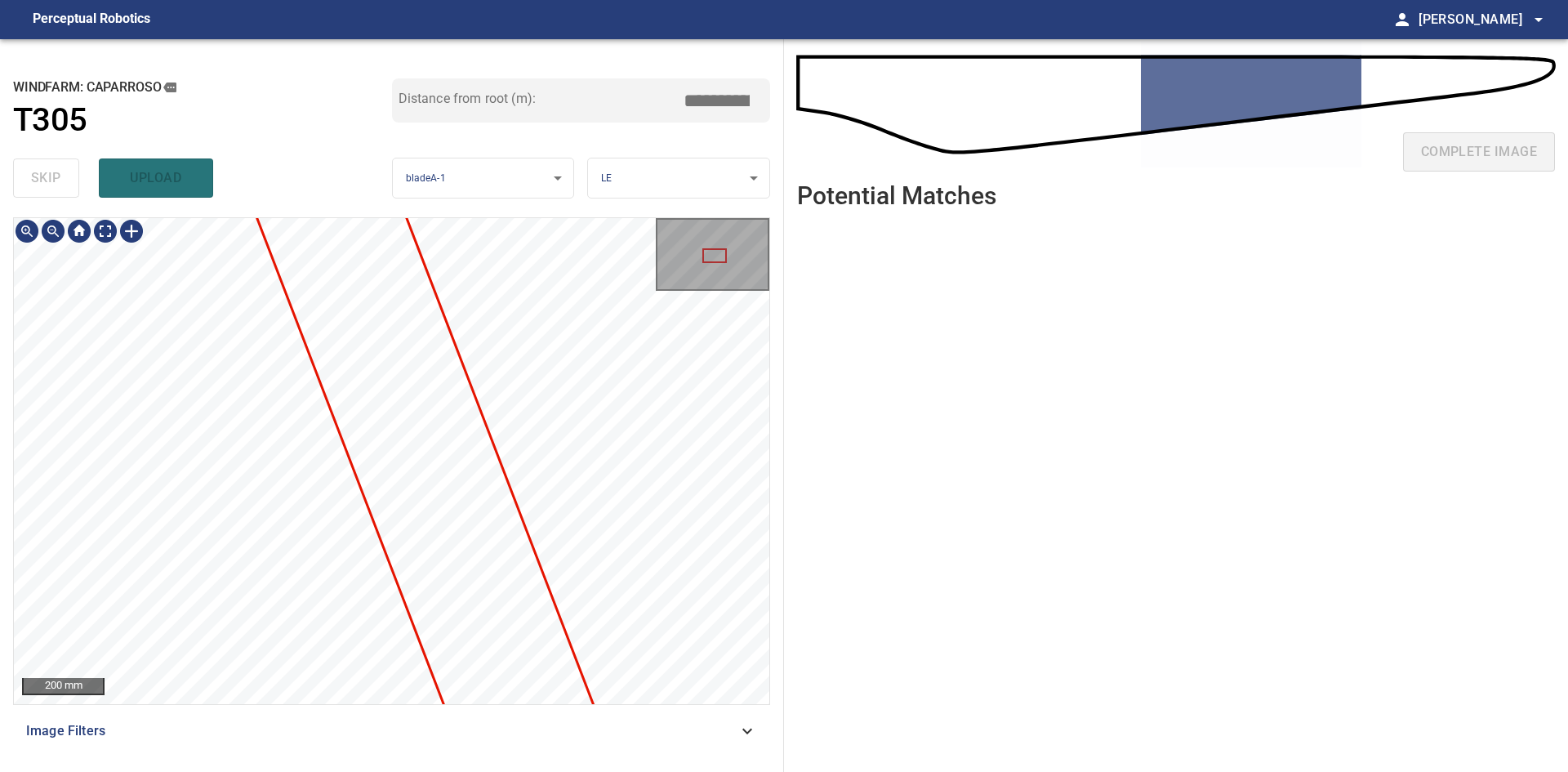
click at [635, 712] on div "200 mm Image Filters" at bounding box center [391, 488] width 757 height 541
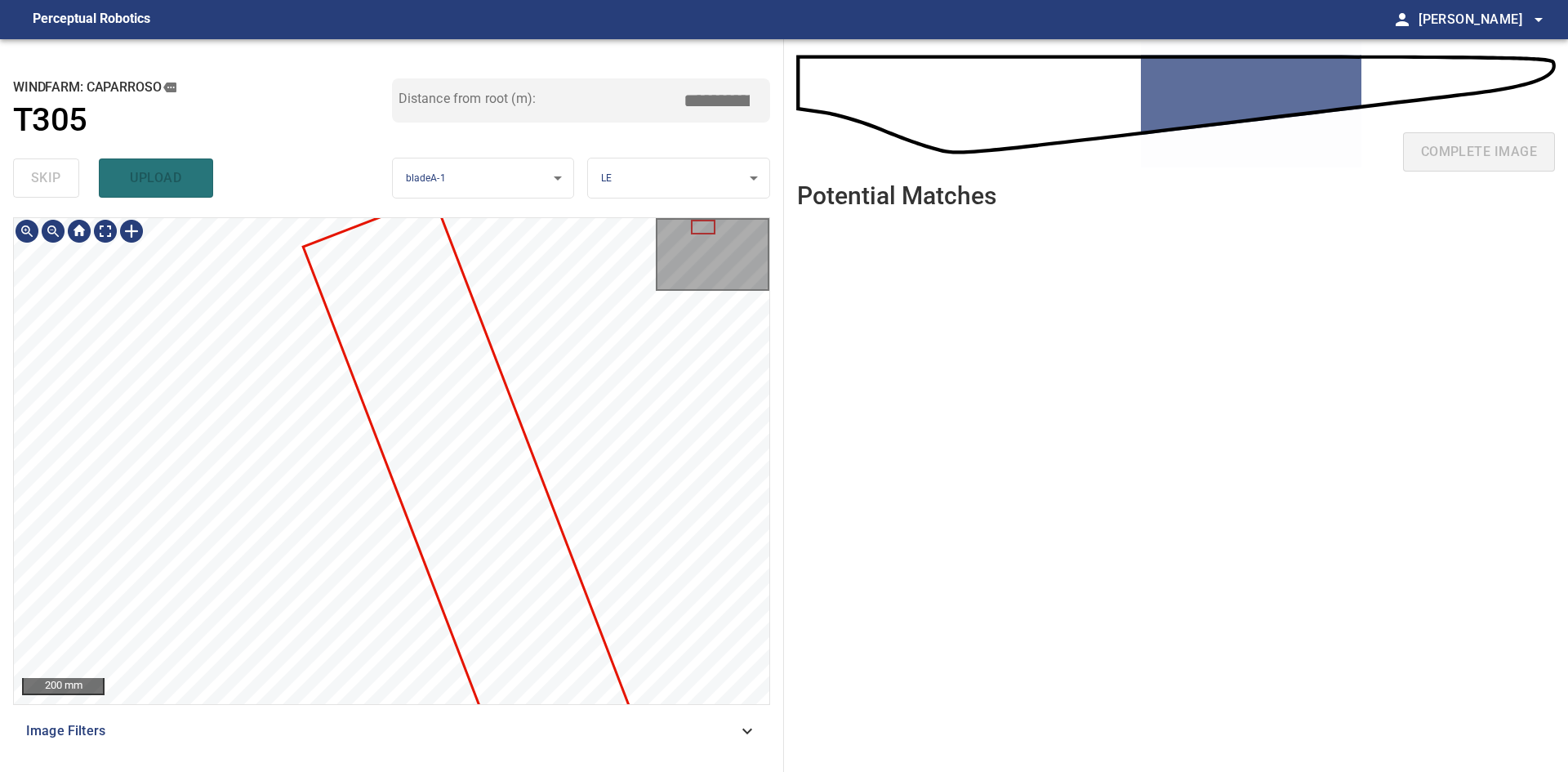
click at [552, 580] on div at bounding box center [391, 461] width 755 height 485
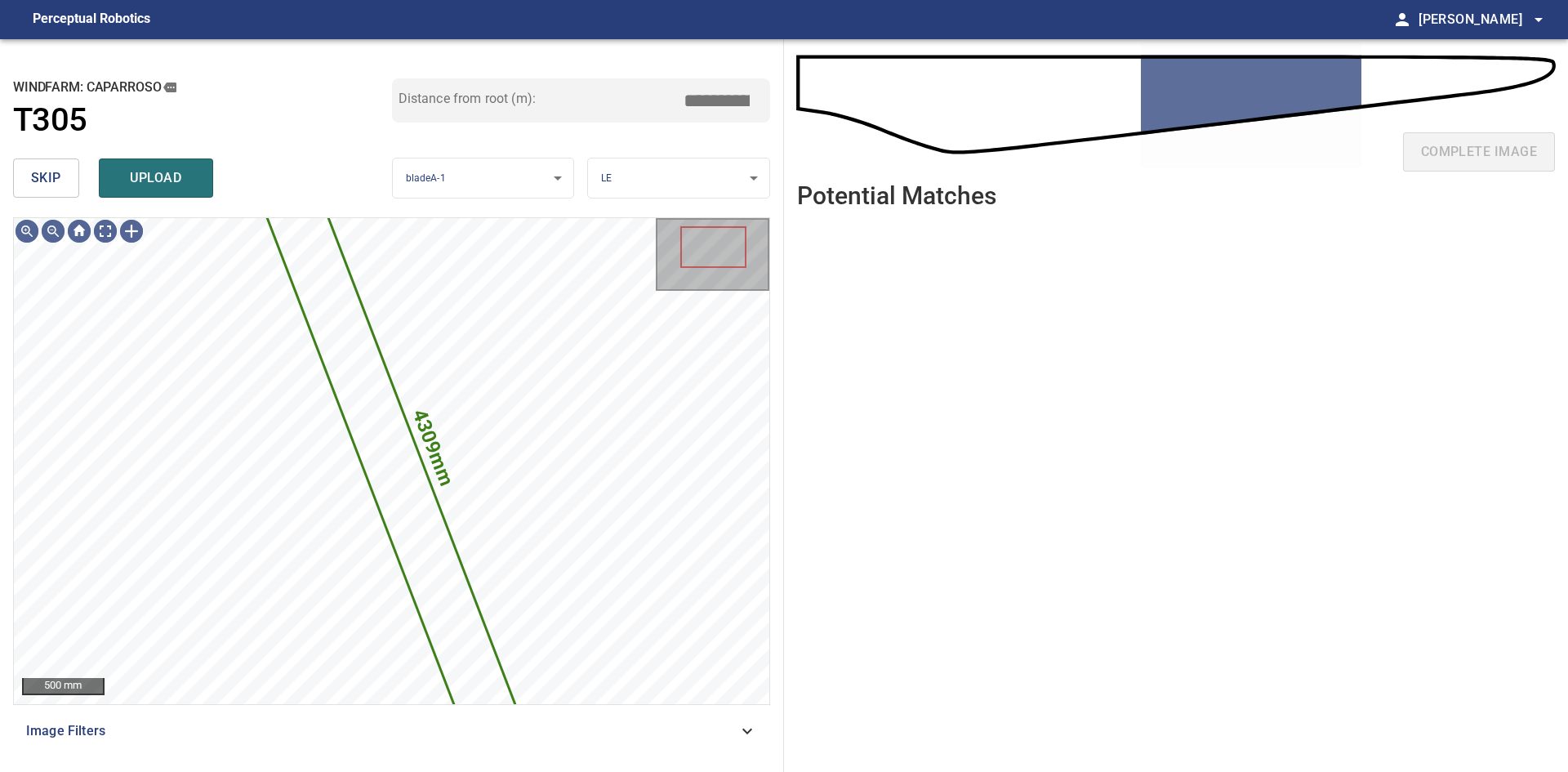
click at [32, 180] on span "skip" at bounding box center [46, 178] width 30 height 23
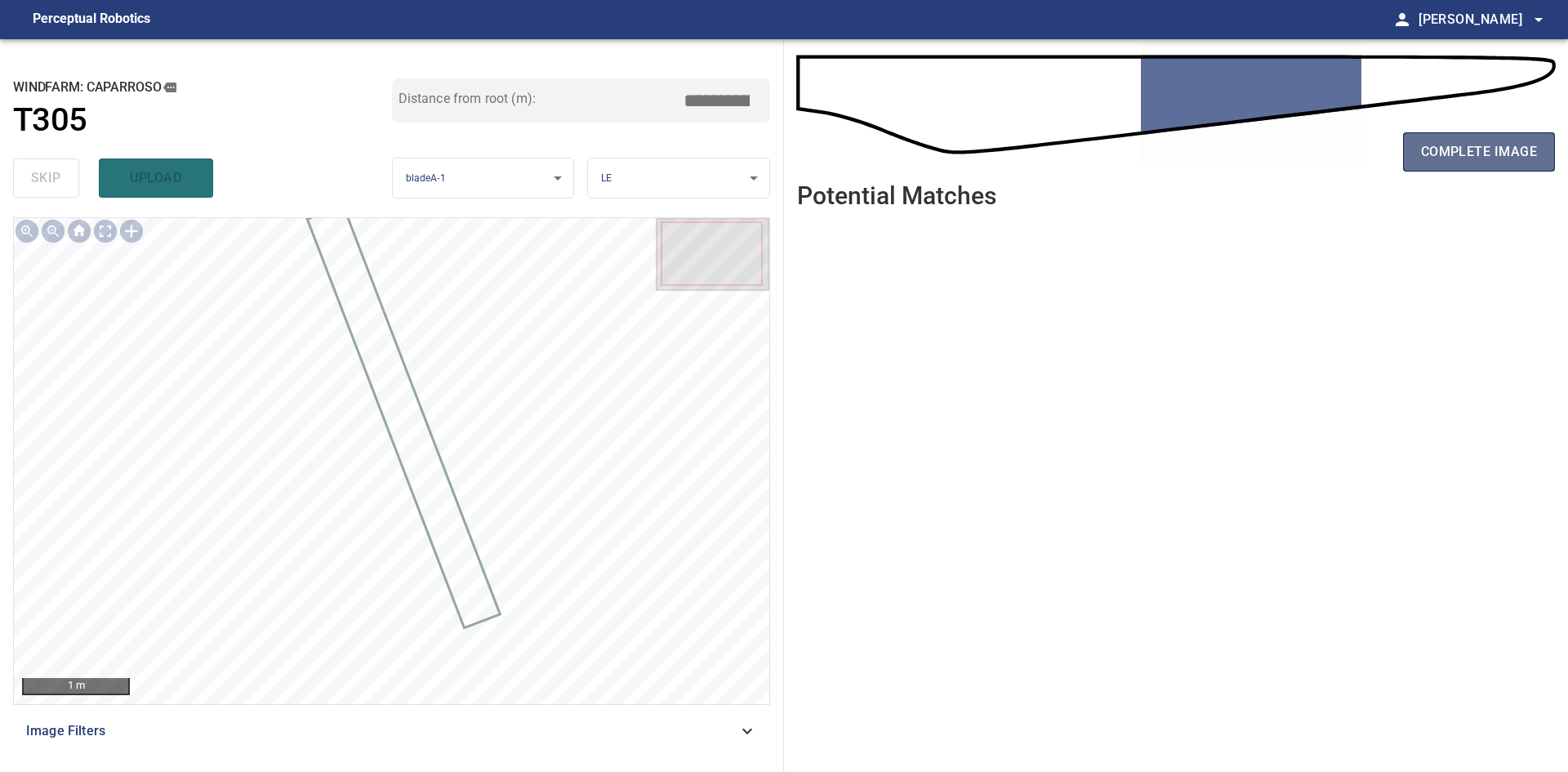
click at [1461, 140] on span "complete image" at bounding box center [1479, 152] width 116 height 23
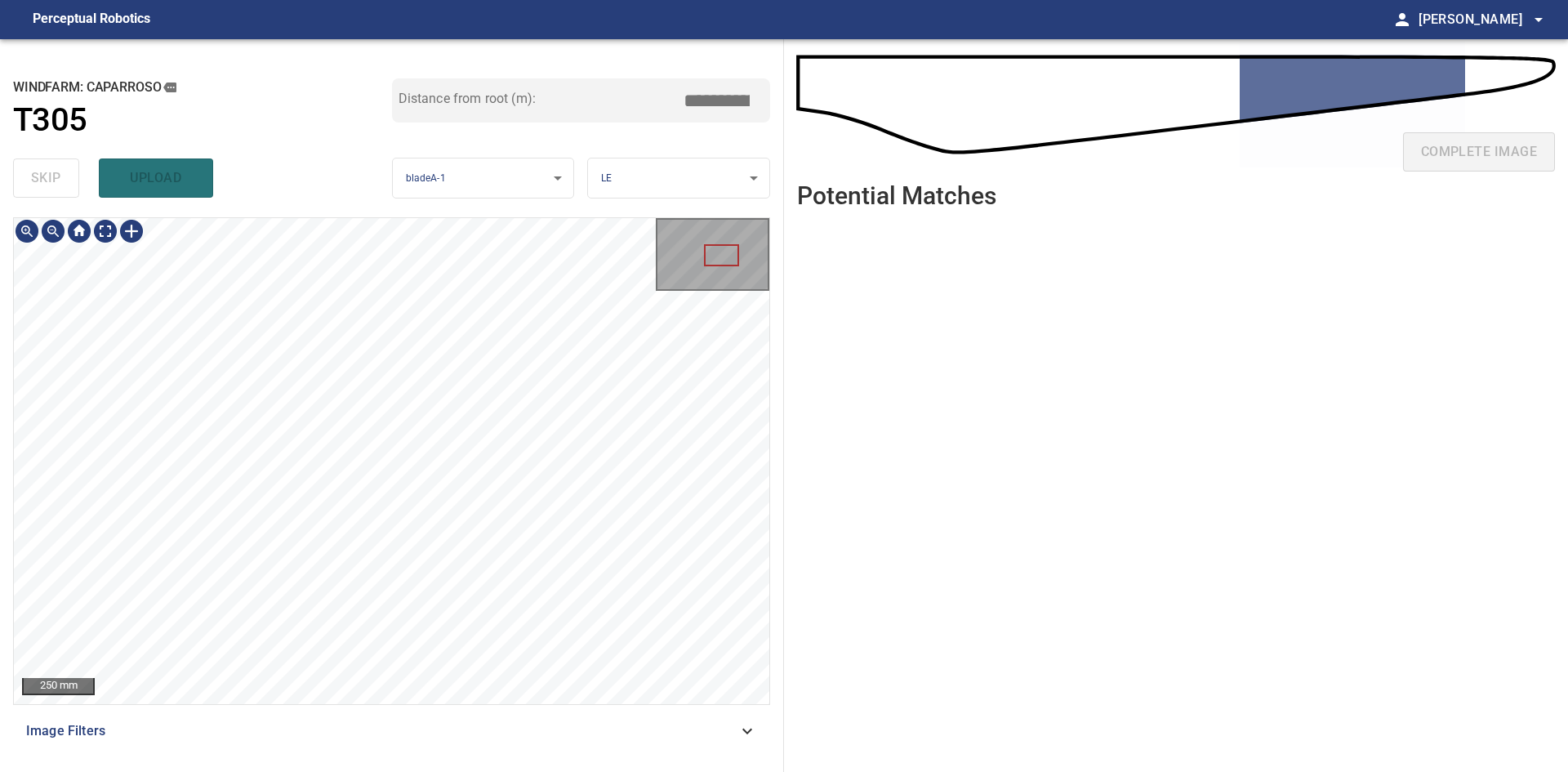
click at [418, 157] on div "**********" at bounding box center [392, 405] width 784 height 733
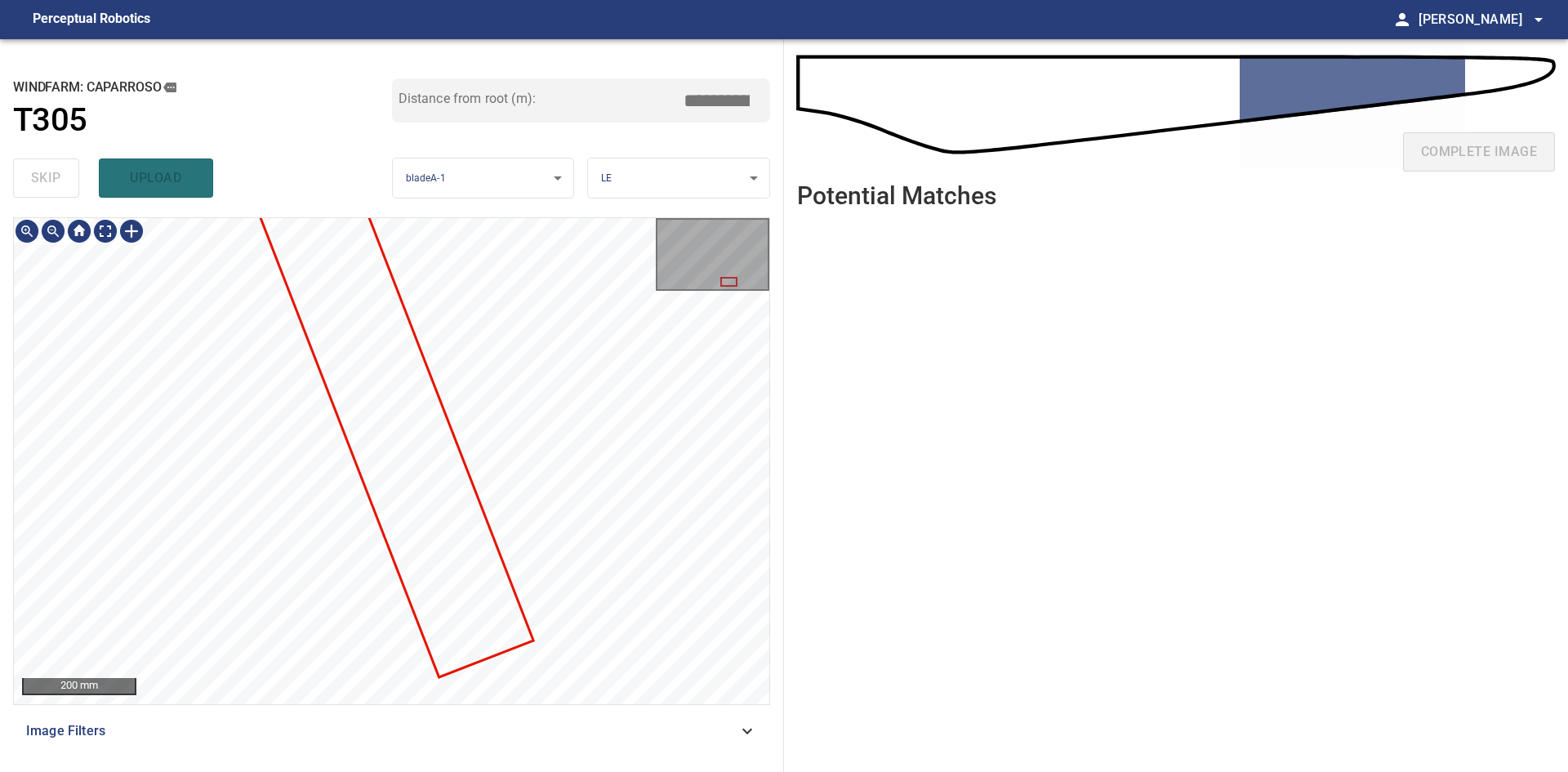
click at [498, 202] on div "**********" at bounding box center [392, 405] width 784 height 733
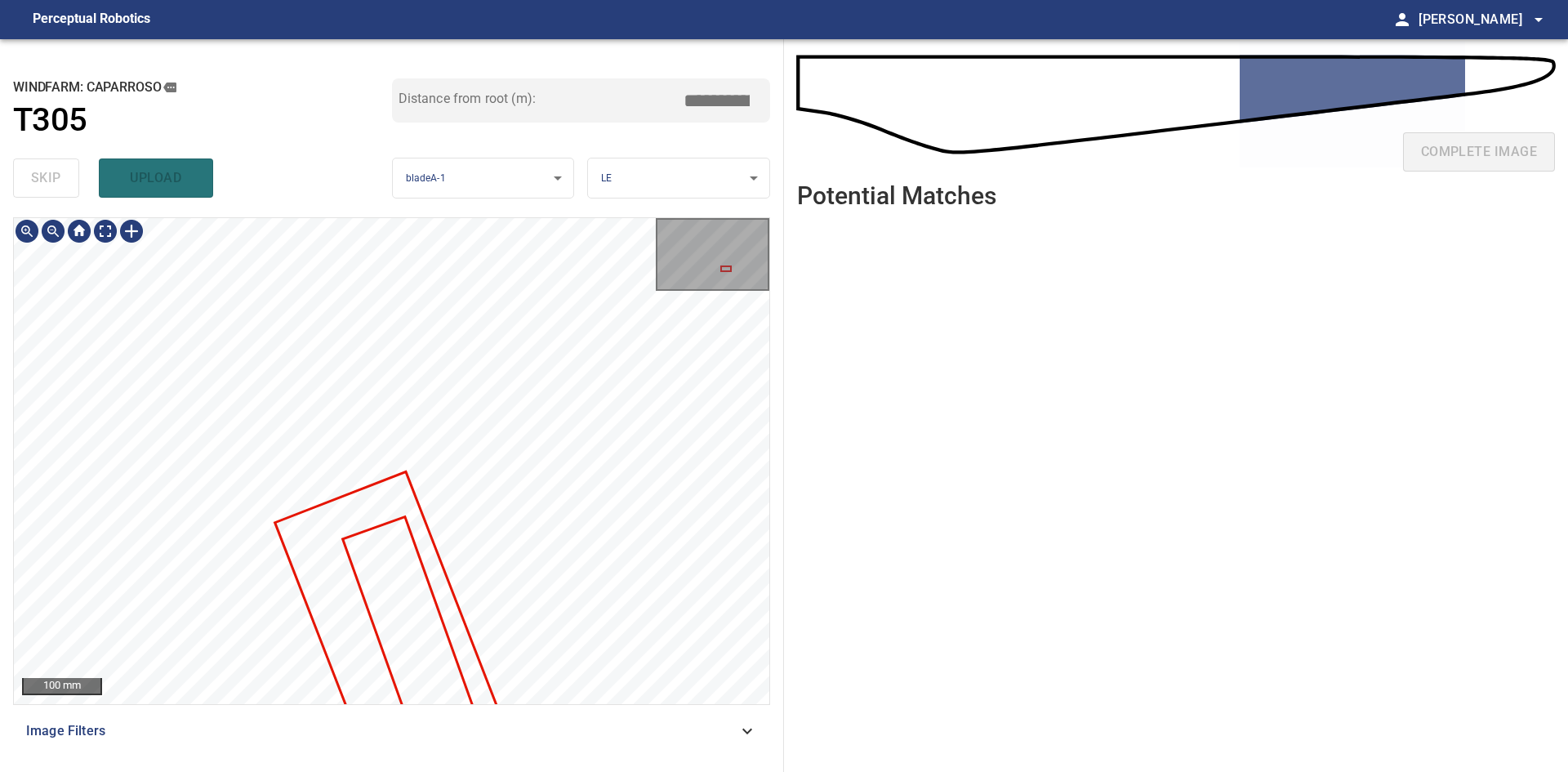
click at [399, 218] on div "Caparroso/T305/1 Category unclassified unclassified" at bounding box center [391, 218] width 755 height 0
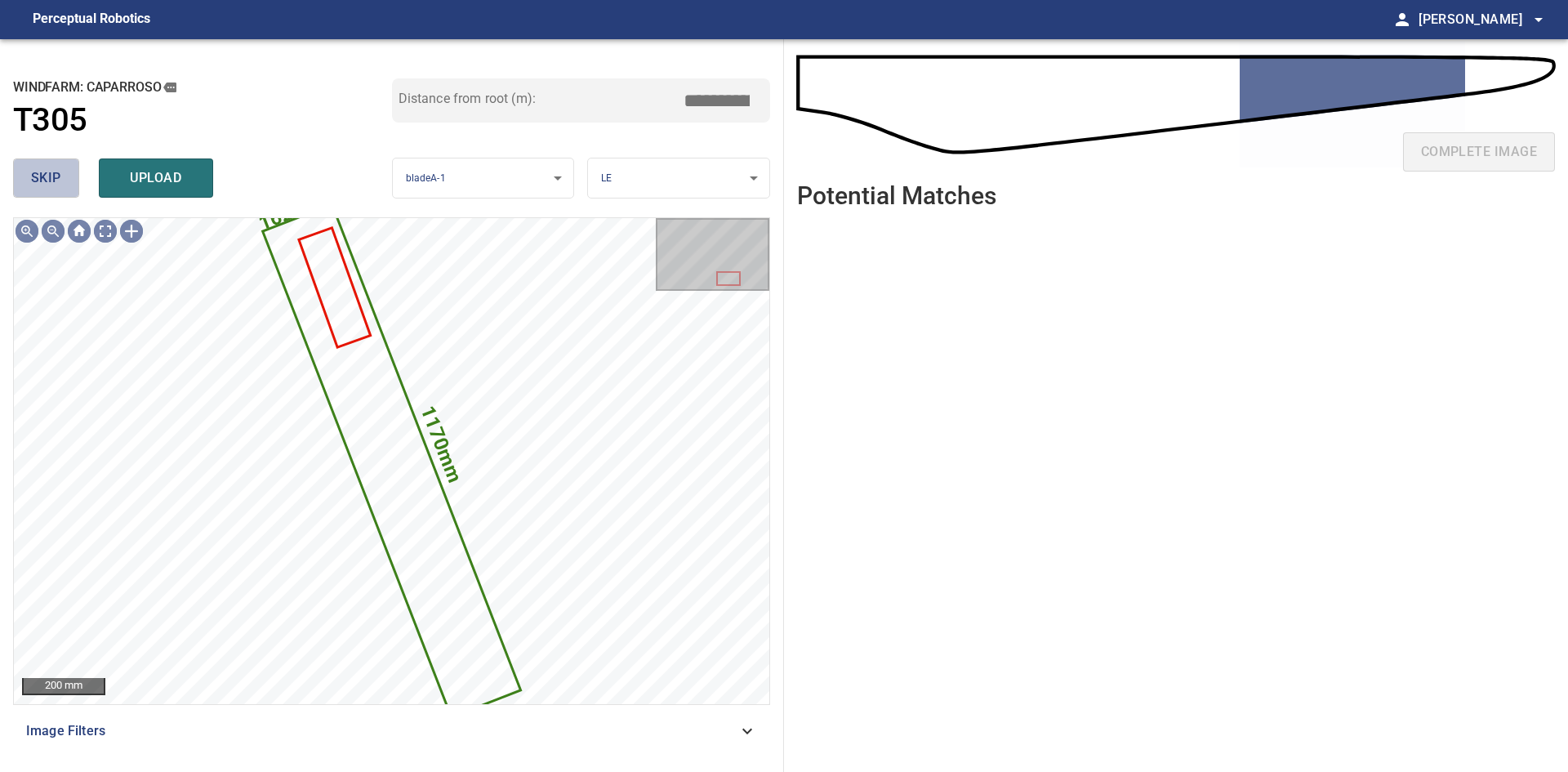
click at [48, 182] on span "skip" at bounding box center [46, 178] width 30 height 23
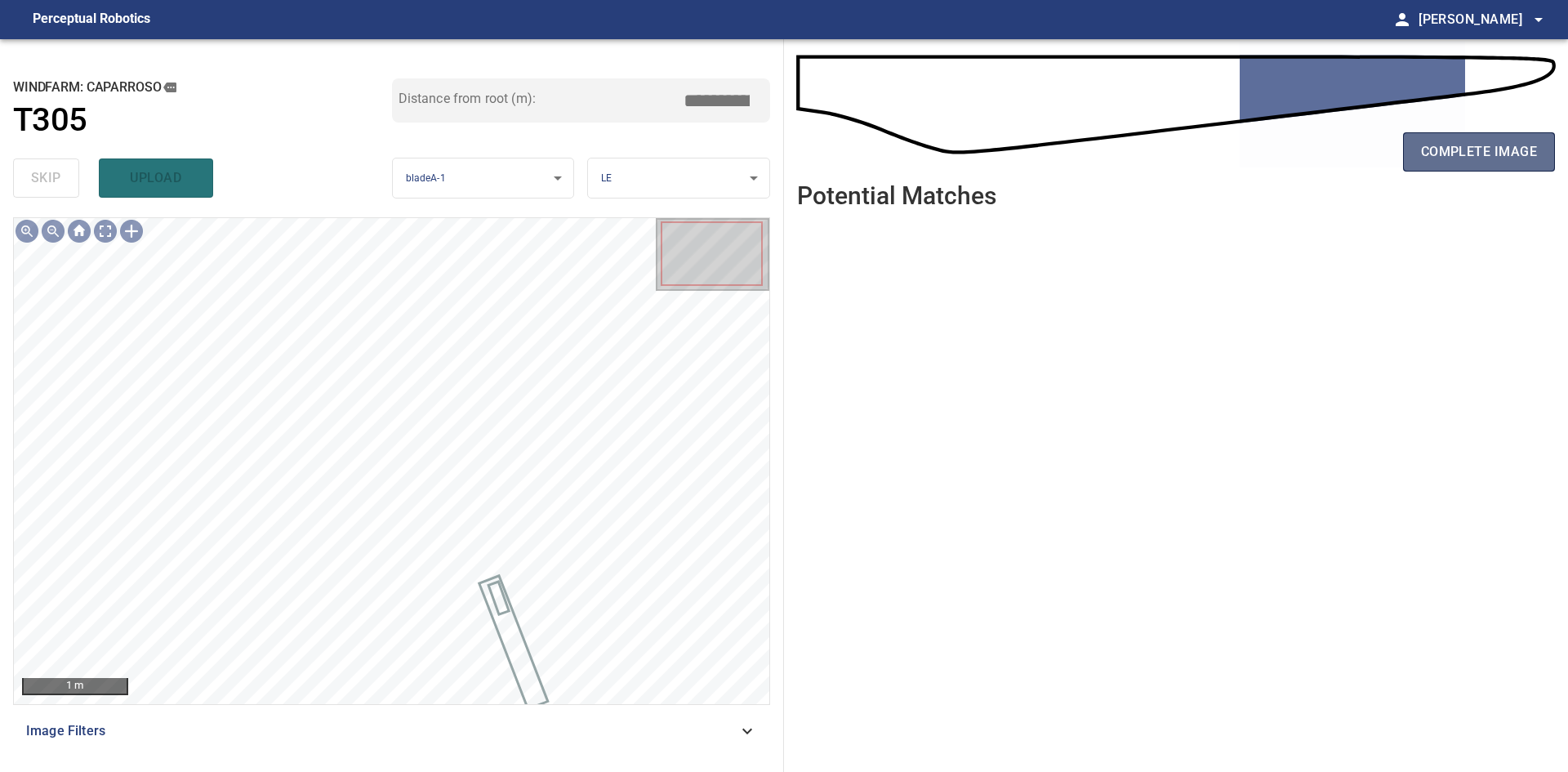
click at [1417, 171] on button "complete image" at bounding box center [1479, 152] width 152 height 39
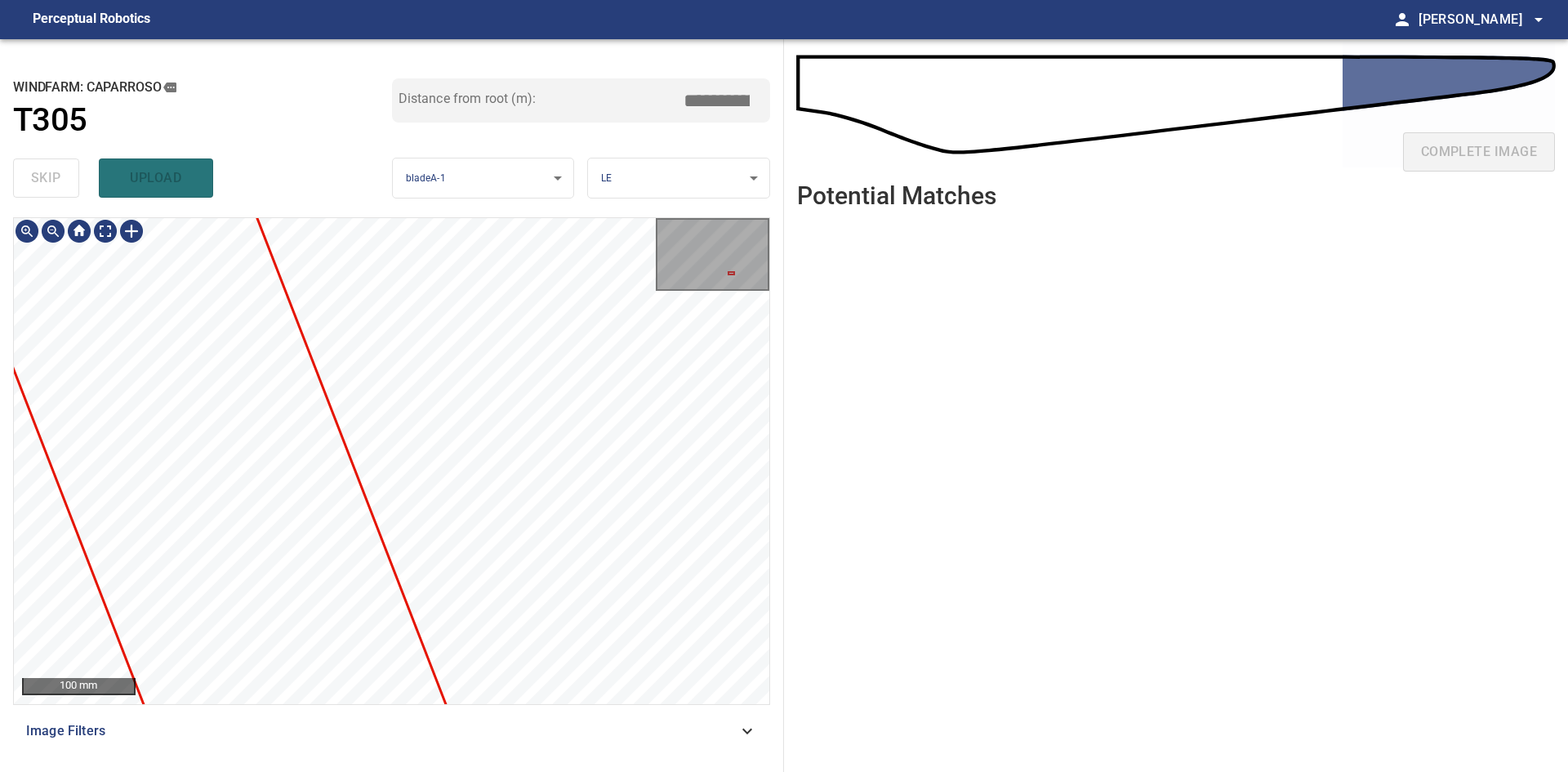
click at [393, 184] on div "**********" at bounding box center [392, 405] width 784 height 733
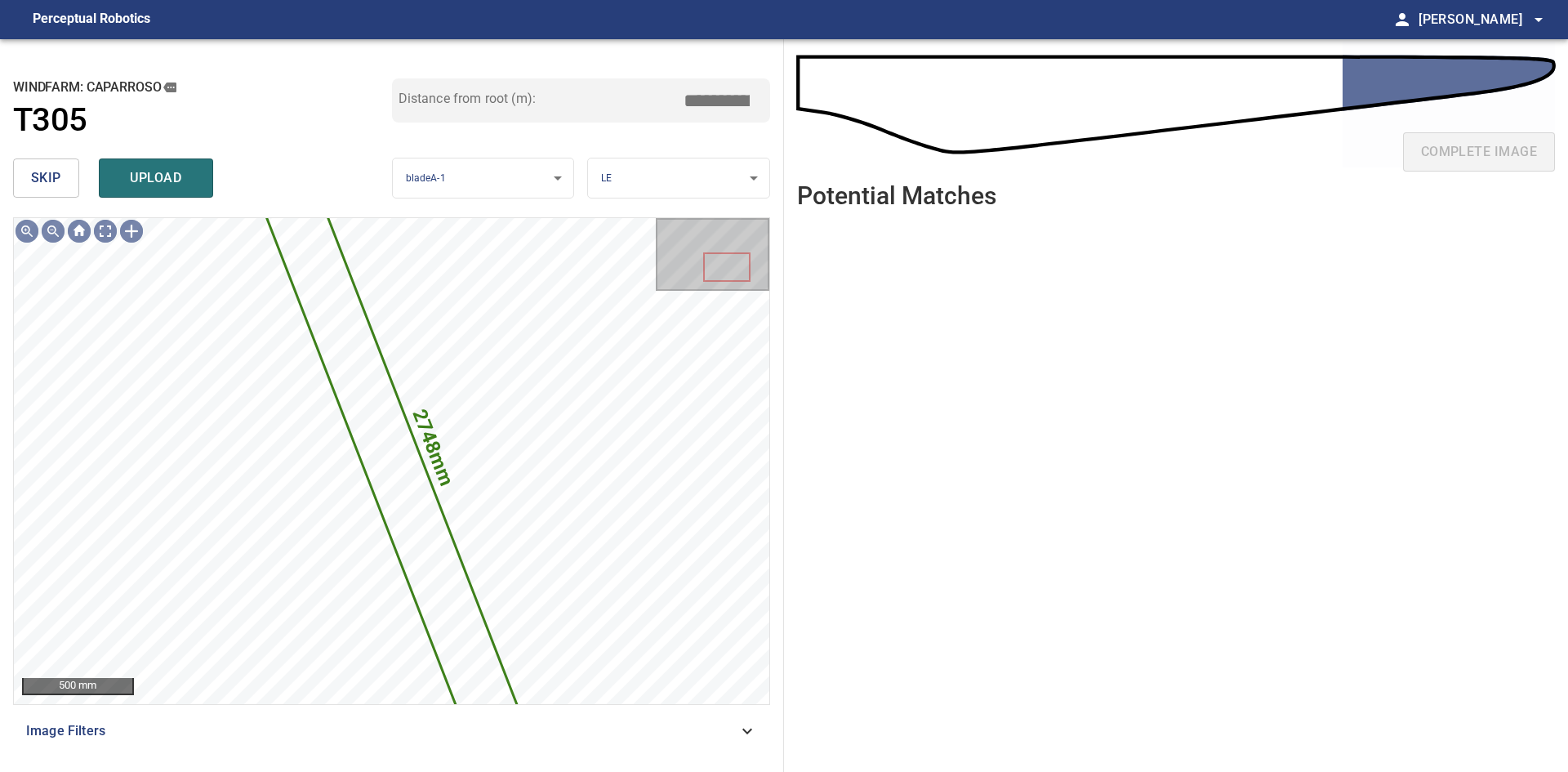
click at [51, 174] on span "skip" at bounding box center [46, 178] width 30 height 23
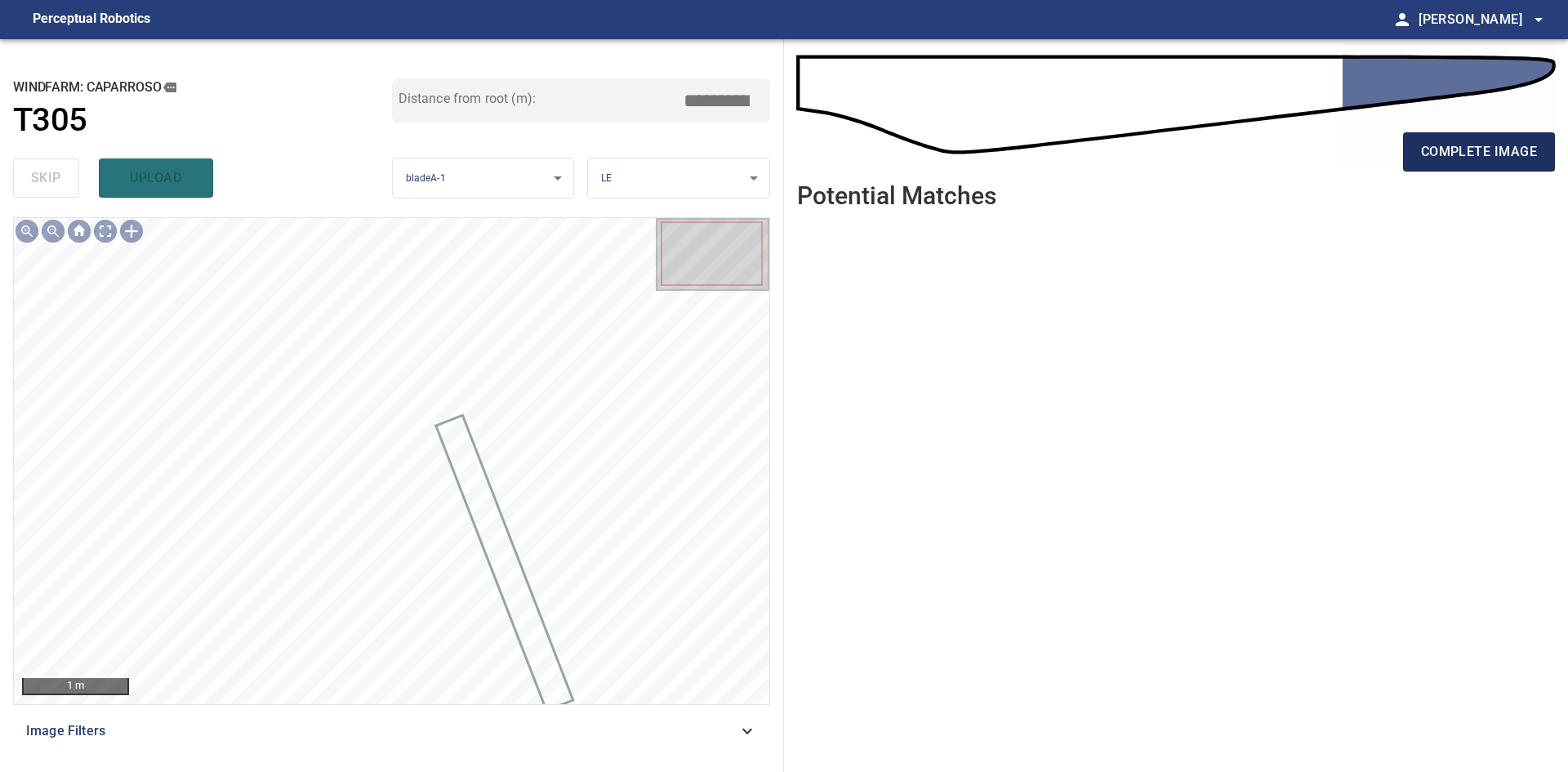
click at [1458, 147] on span "complete image" at bounding box center [1479, 152] width 116 height 23
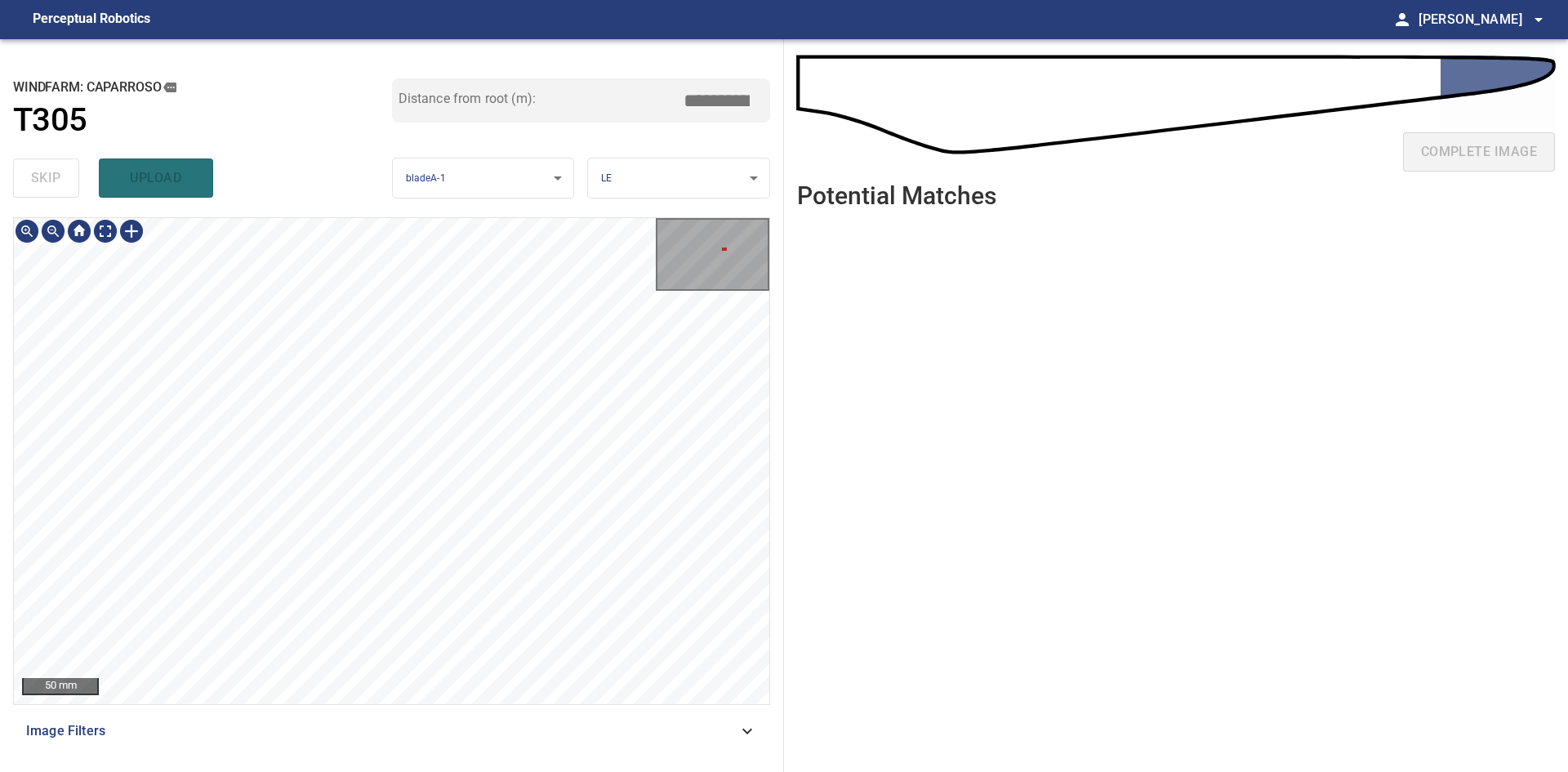
click at [481, 726] on div "50 mm Image Filters" at bounding box center [391, 488] width 757 height 541
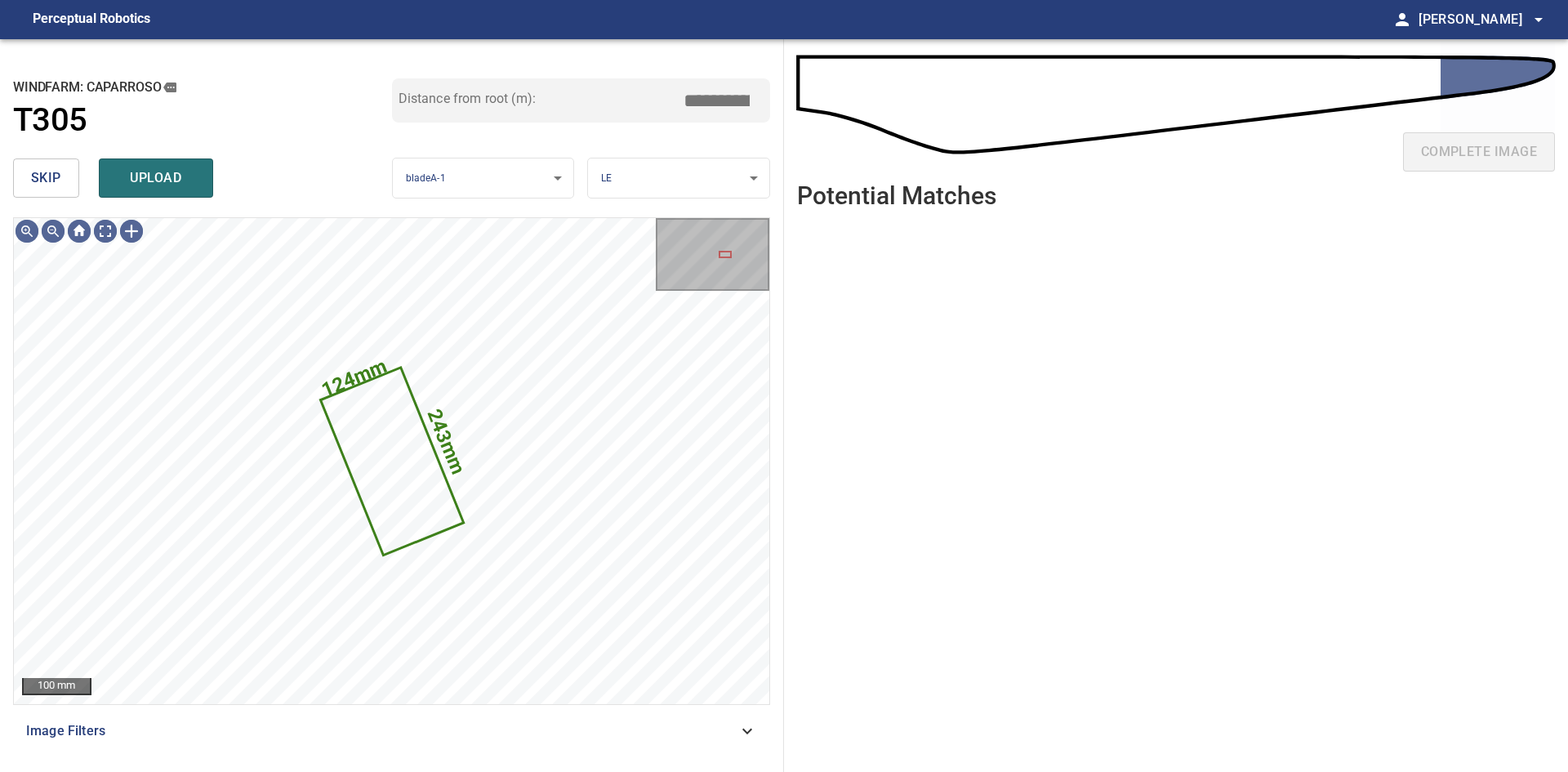
click at [54, 182] on span "skip" at bounding box center [46, 178] width 30 height 23
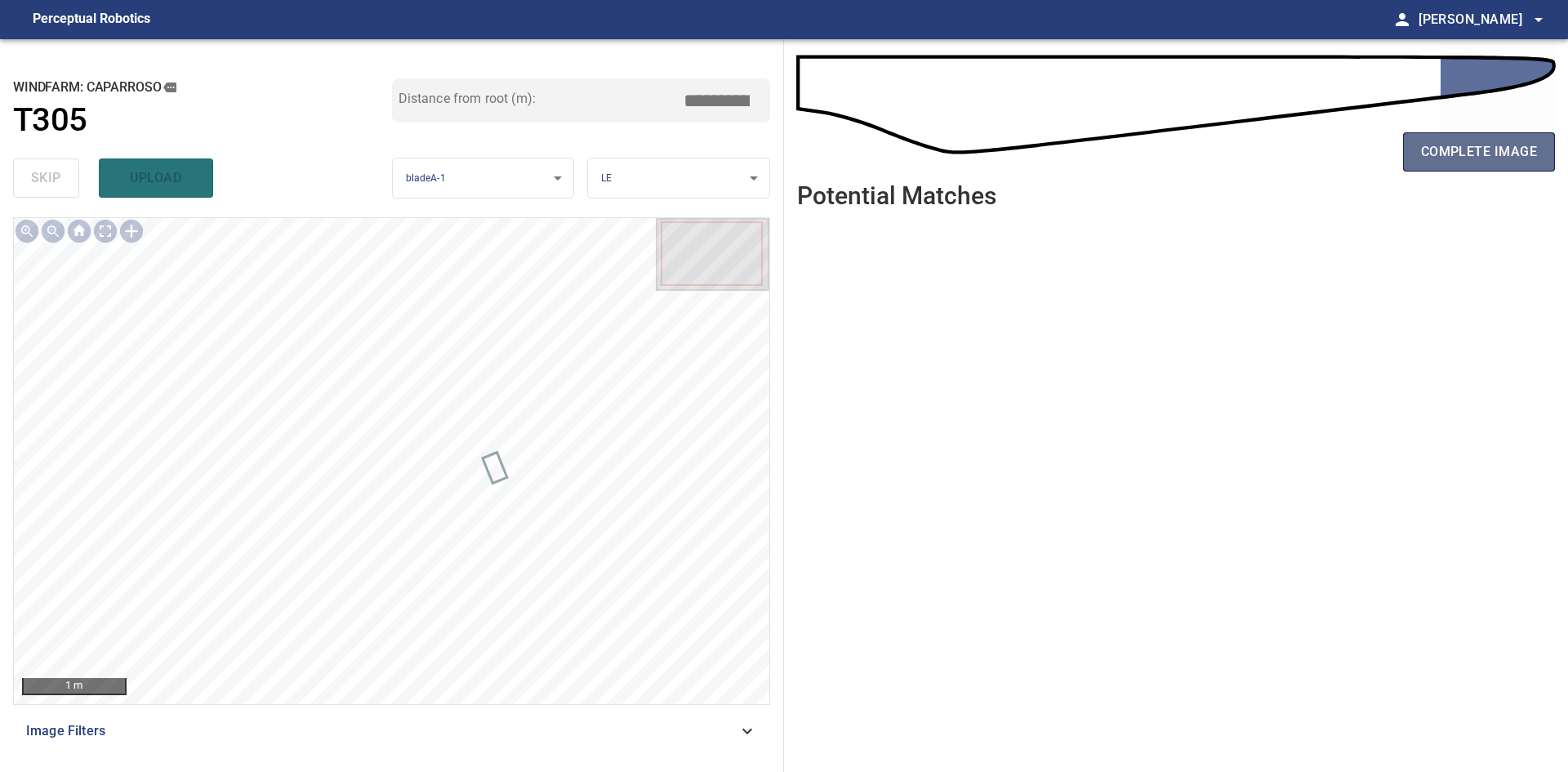
click at [1471, 147] on span "complete image" at bounding box center [1479, 152] width 116 height 23
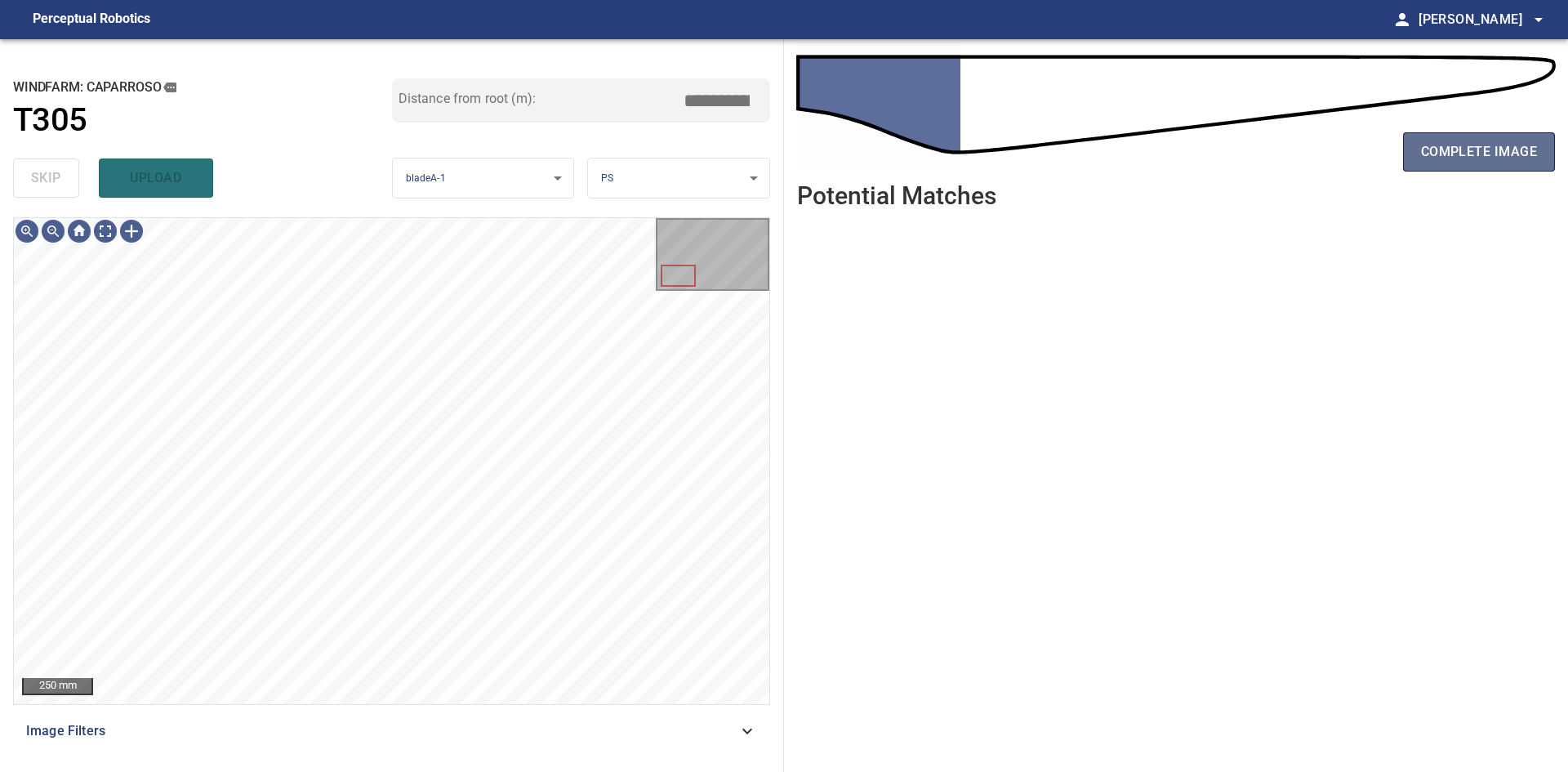
click at [1524, 161] on span "complete image" at bounding box center [1479, 152] width 116 height 23
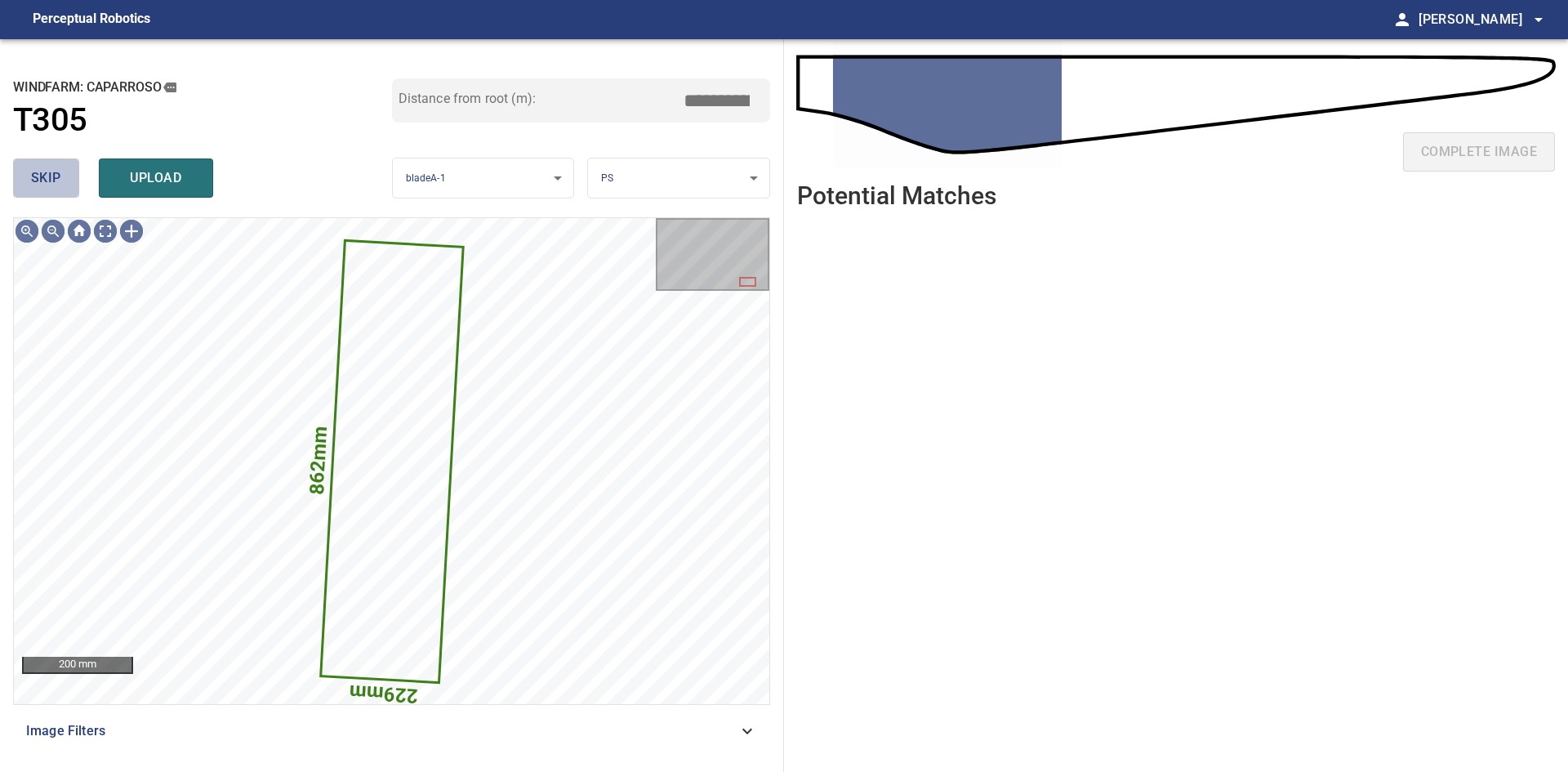
click at [18, 184] on button "skip" at bounding box center [46, 178] width 66 height 39
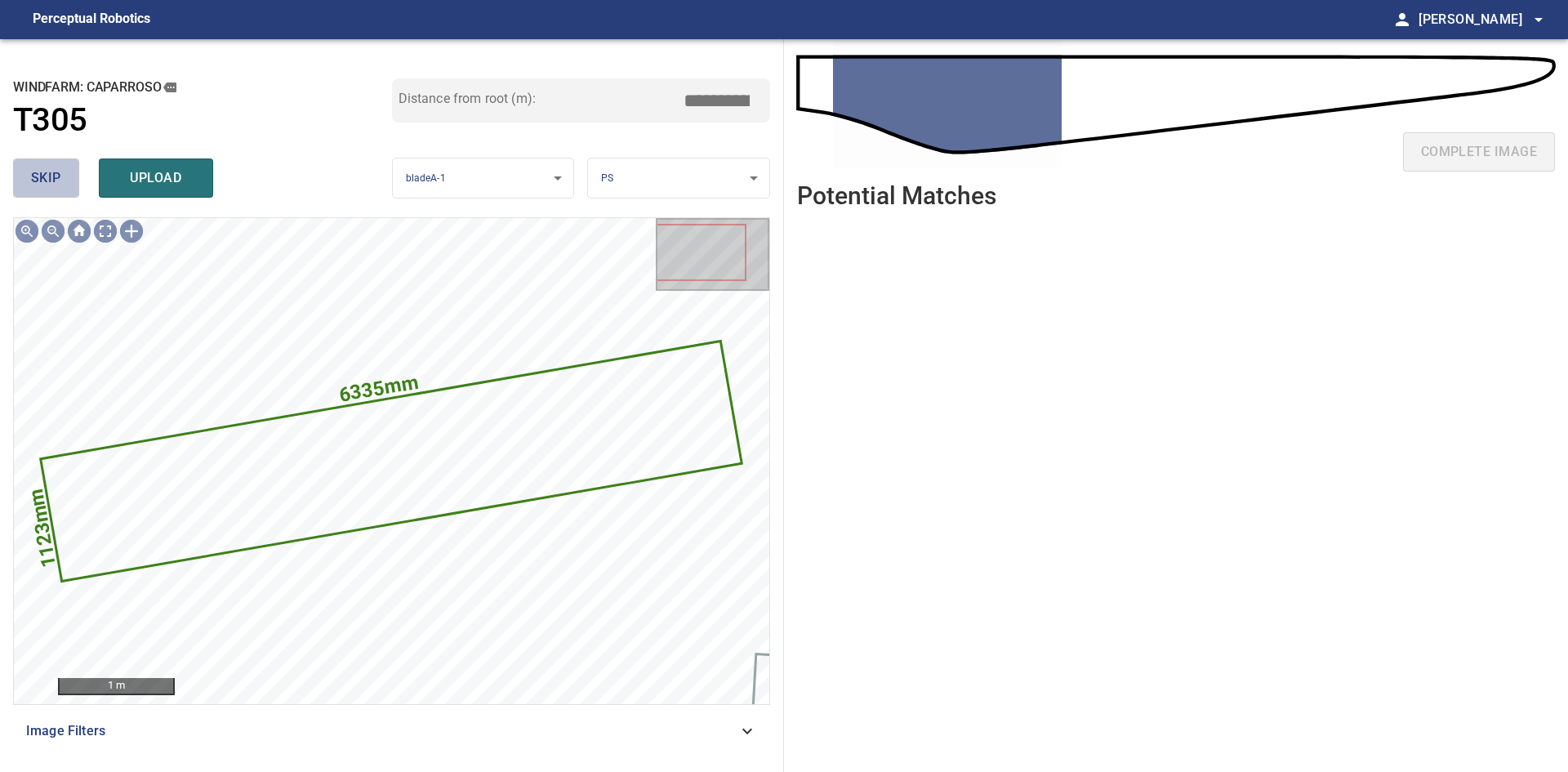
click at [18, 184] on button "skip" at bounding box center [46, 178] width 66 height 39
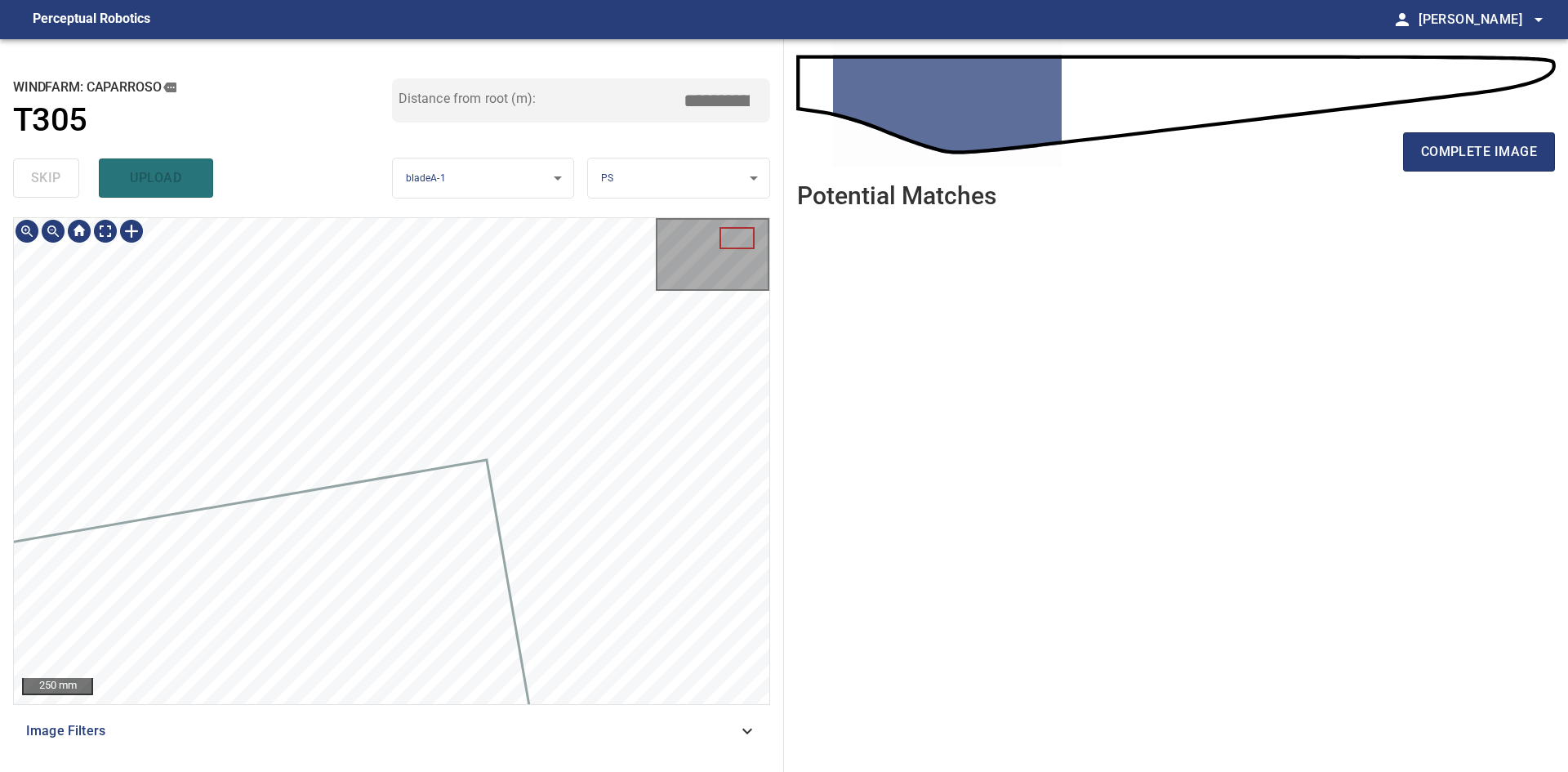
click at [859, 375] on div "**********" at bounding box center [784, 405] width 1568 height 733
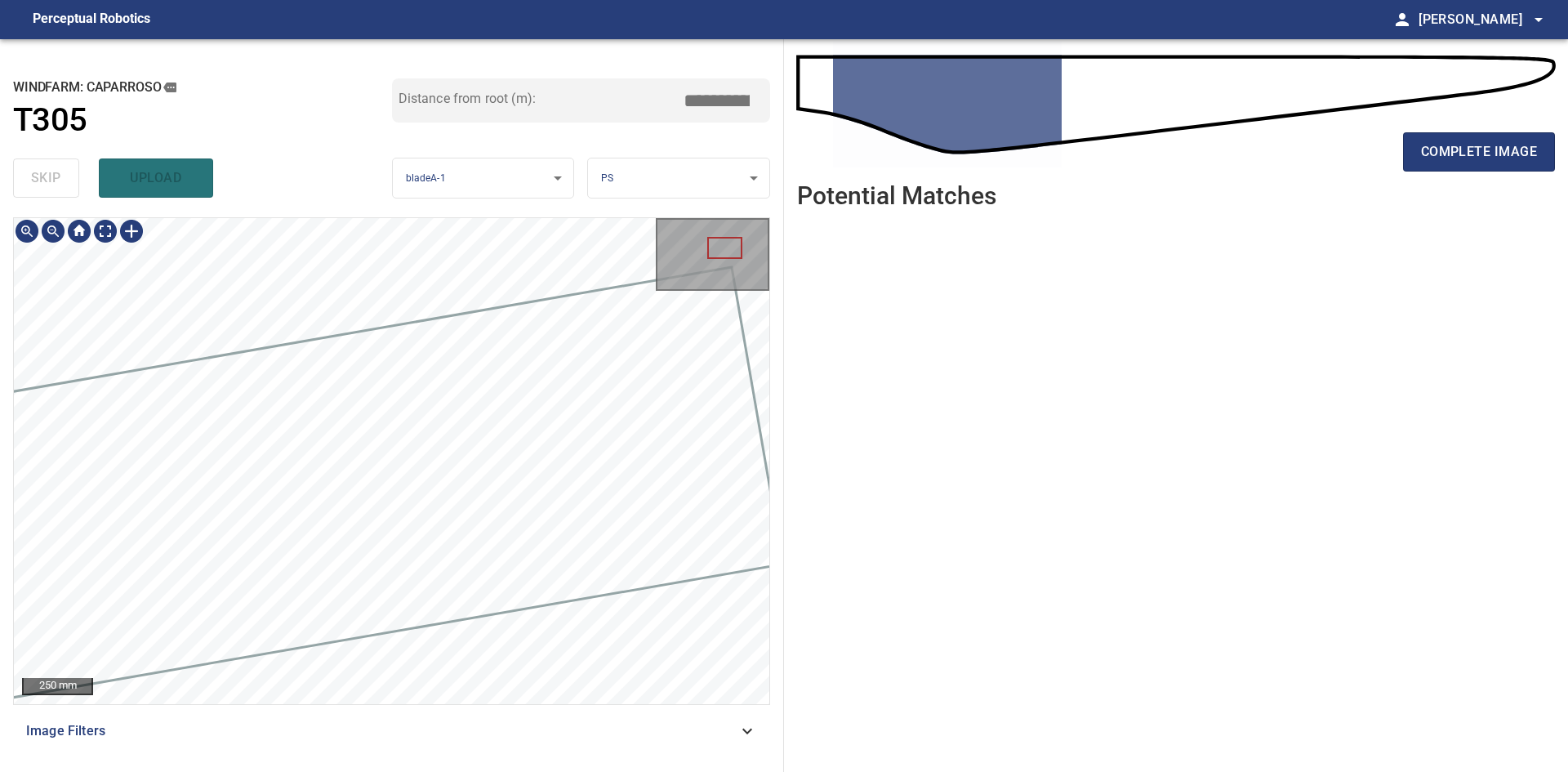
click at [977, 426] on div "**********" at bounding box center [784, 405] width 1568 height 733
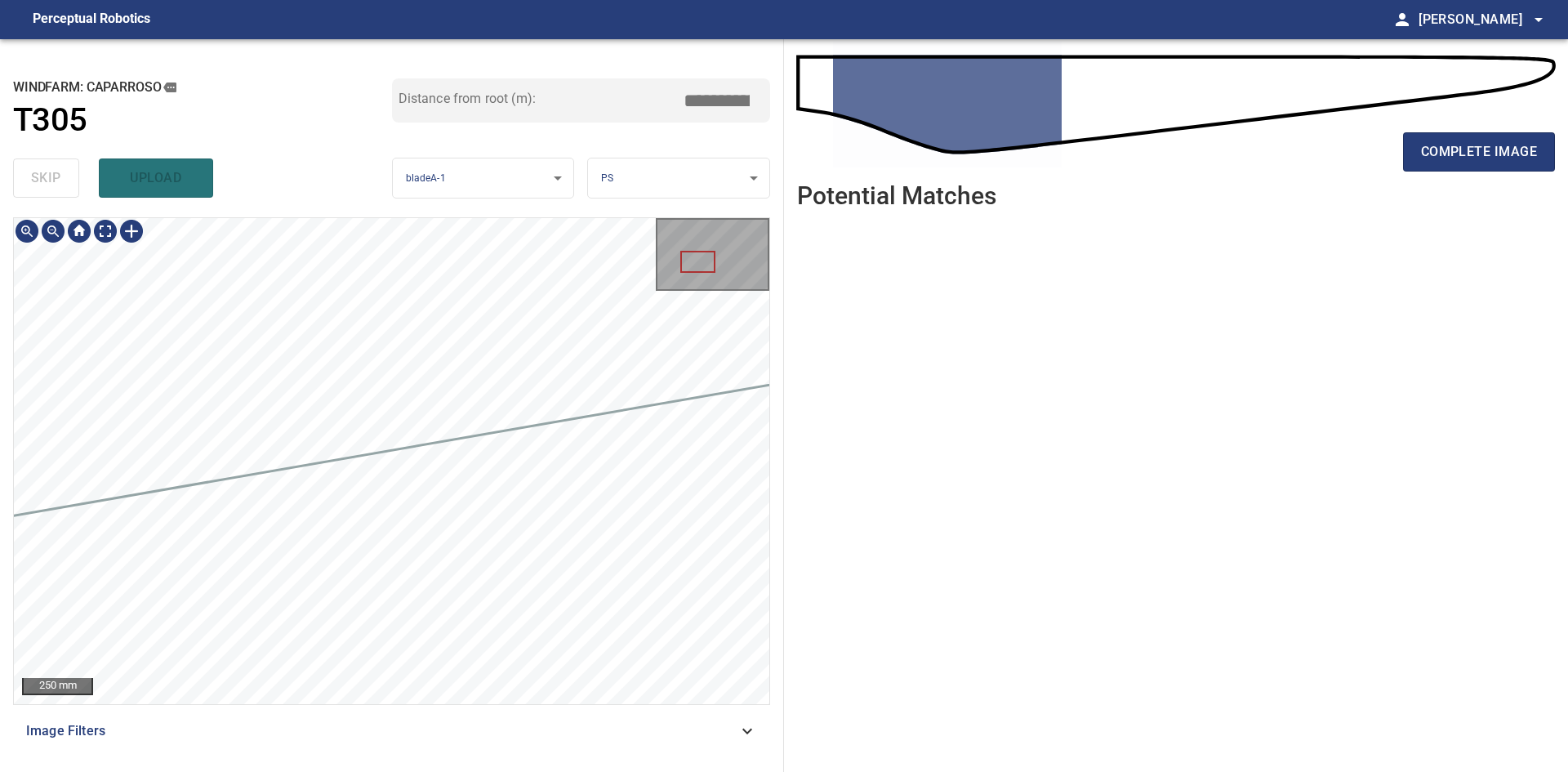
click at [1143, 410] on div "**********" at bounding box center [784, 405] width 1568 height 733
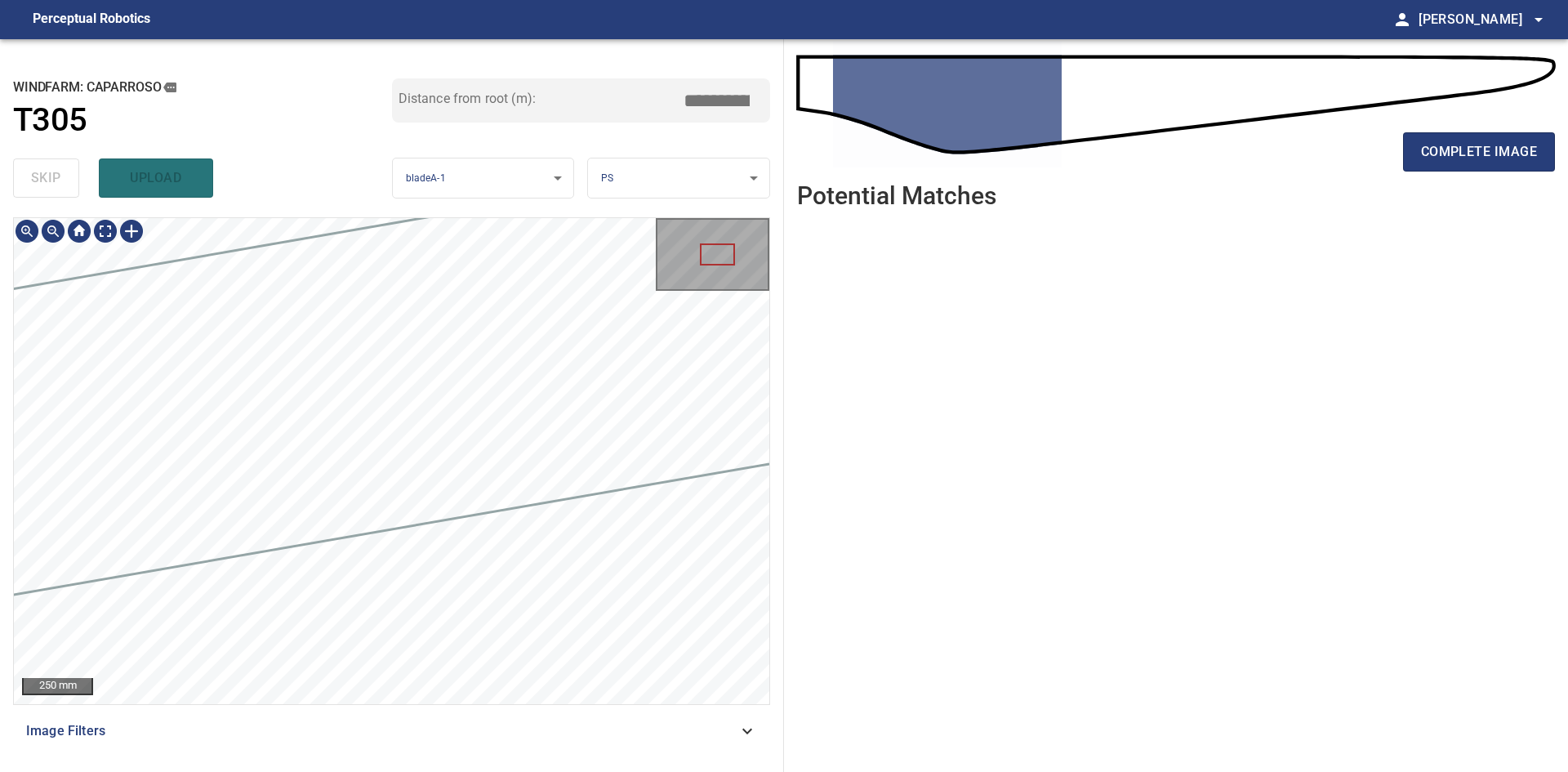
click at [89, 730] on div "250 mm Image Filters" at bounding box center [391, 488] width 757 height 541
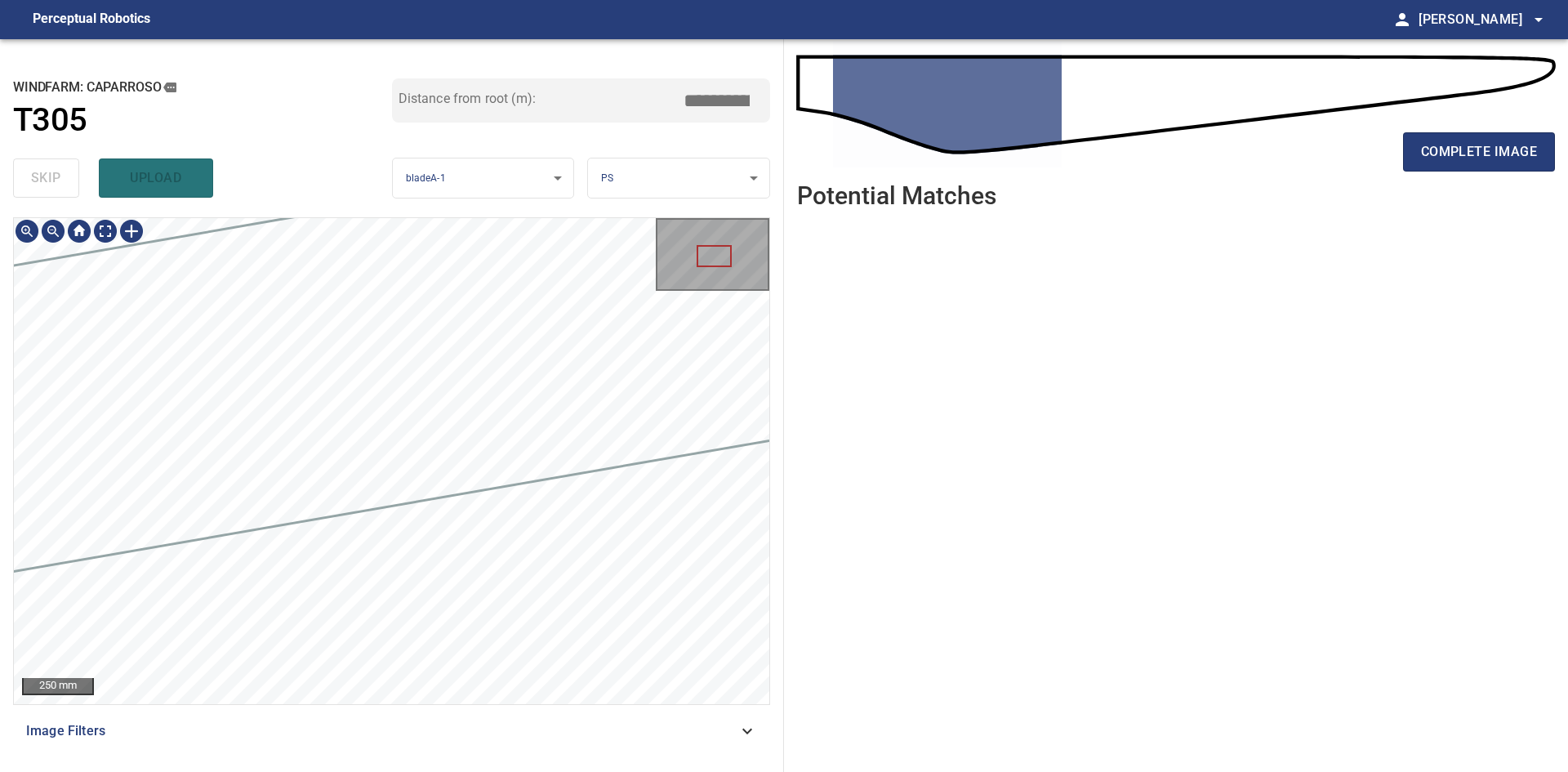
click at [898, 351] on div "**********" at bounding box center [784, 405] width 1568 height 733
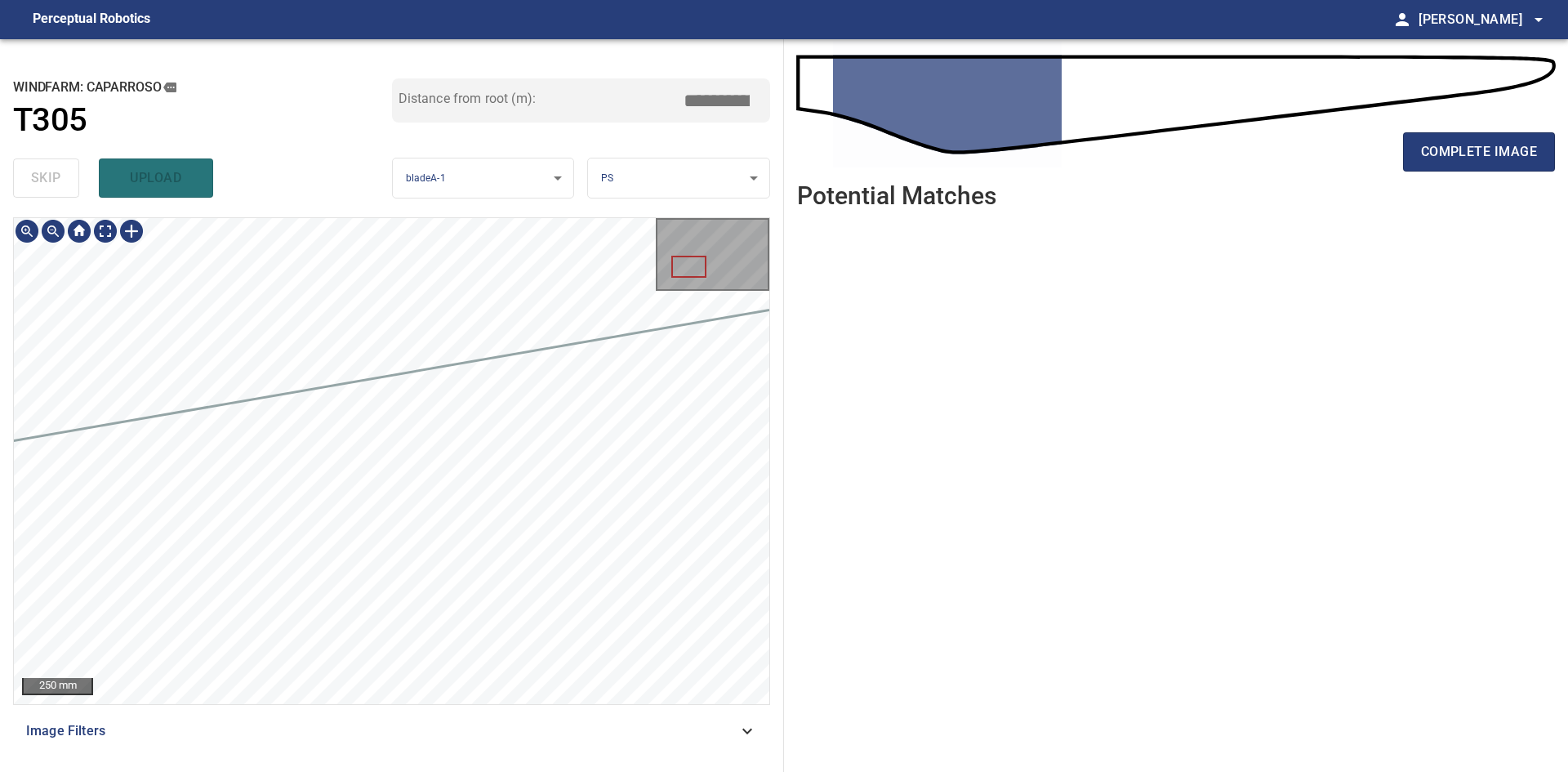
click at [915, 413] on div "**********" at bounding box center [784, 405] width 1568 height 733
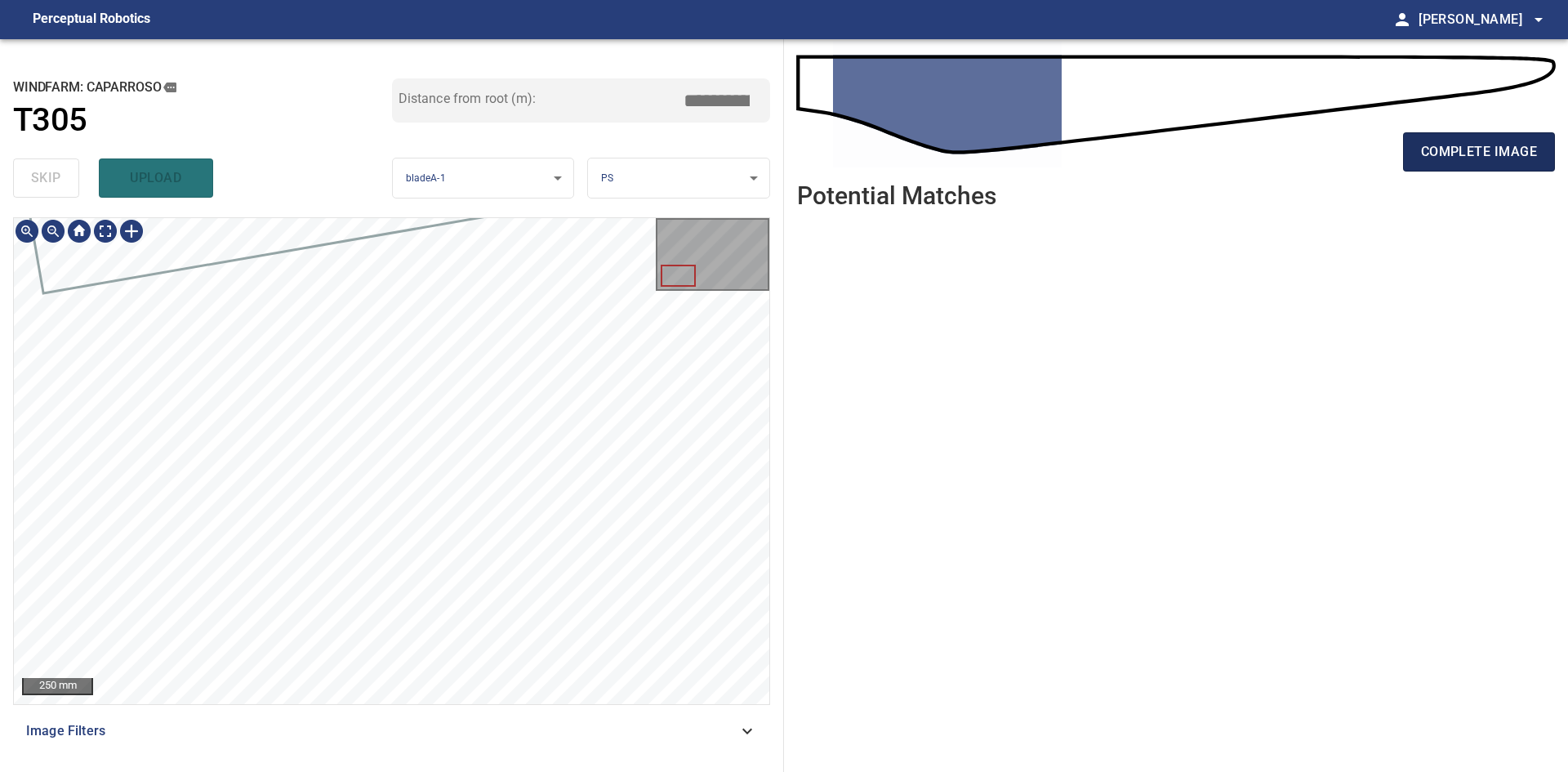
click at [1457, 169] on button "complete image" at bounding box center [1479, 152] width 152 height 39
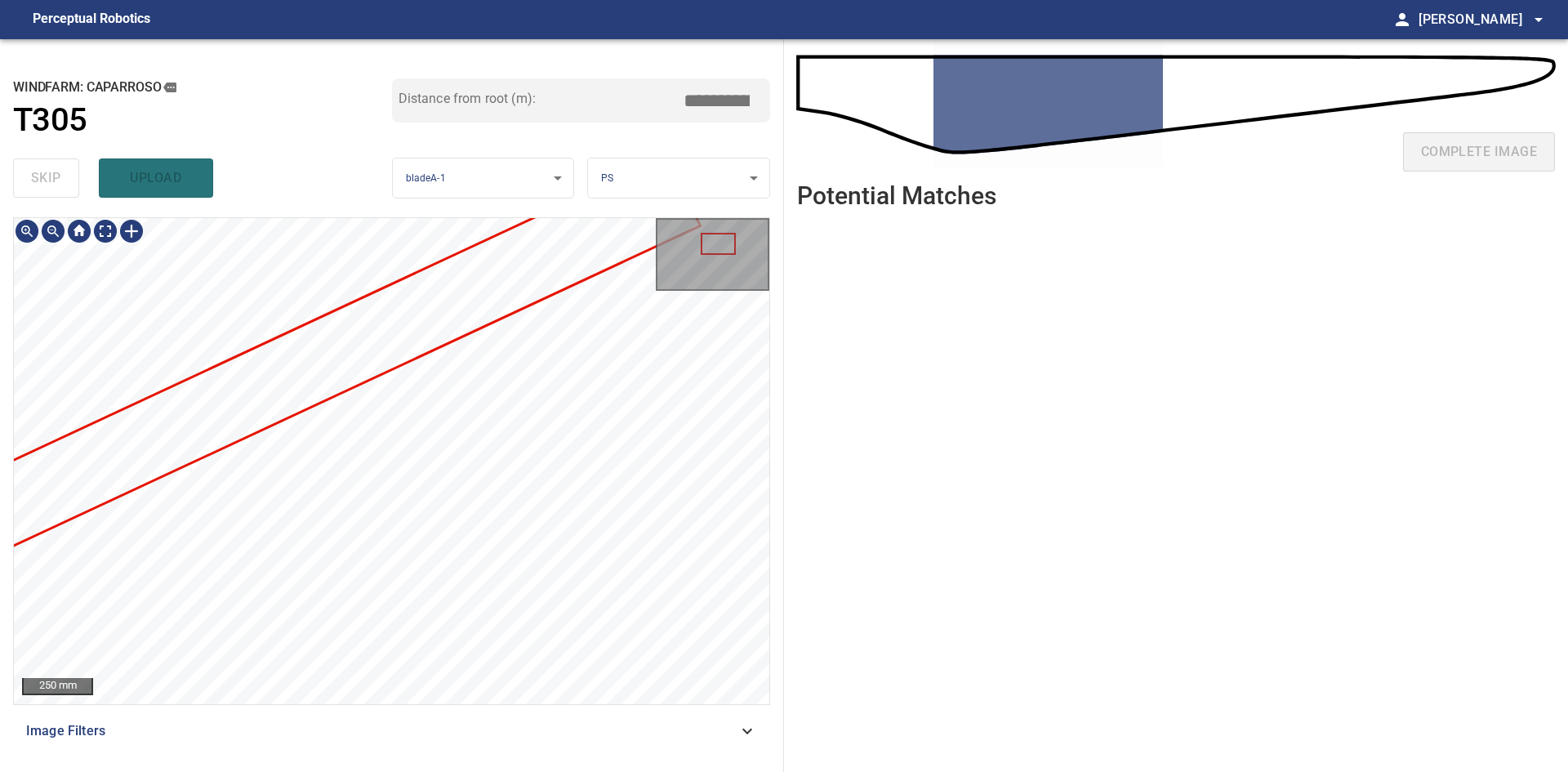
click at [950, 294] on div "**********" at bounding box center [784, 405] width 1568 height 733
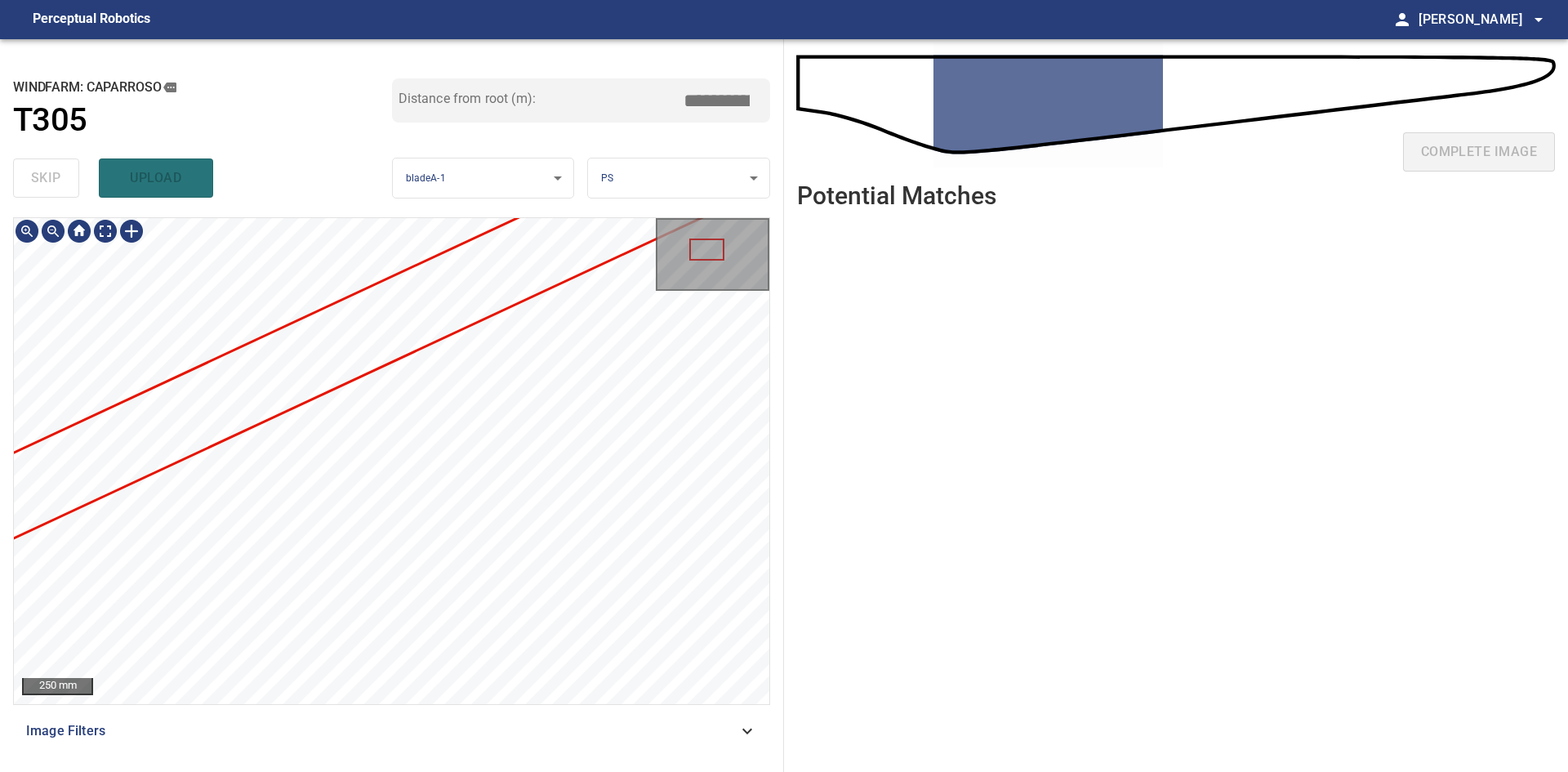
click at [948, 304] on div "**********" at bounding box center [784, 405] width 1568 height 733
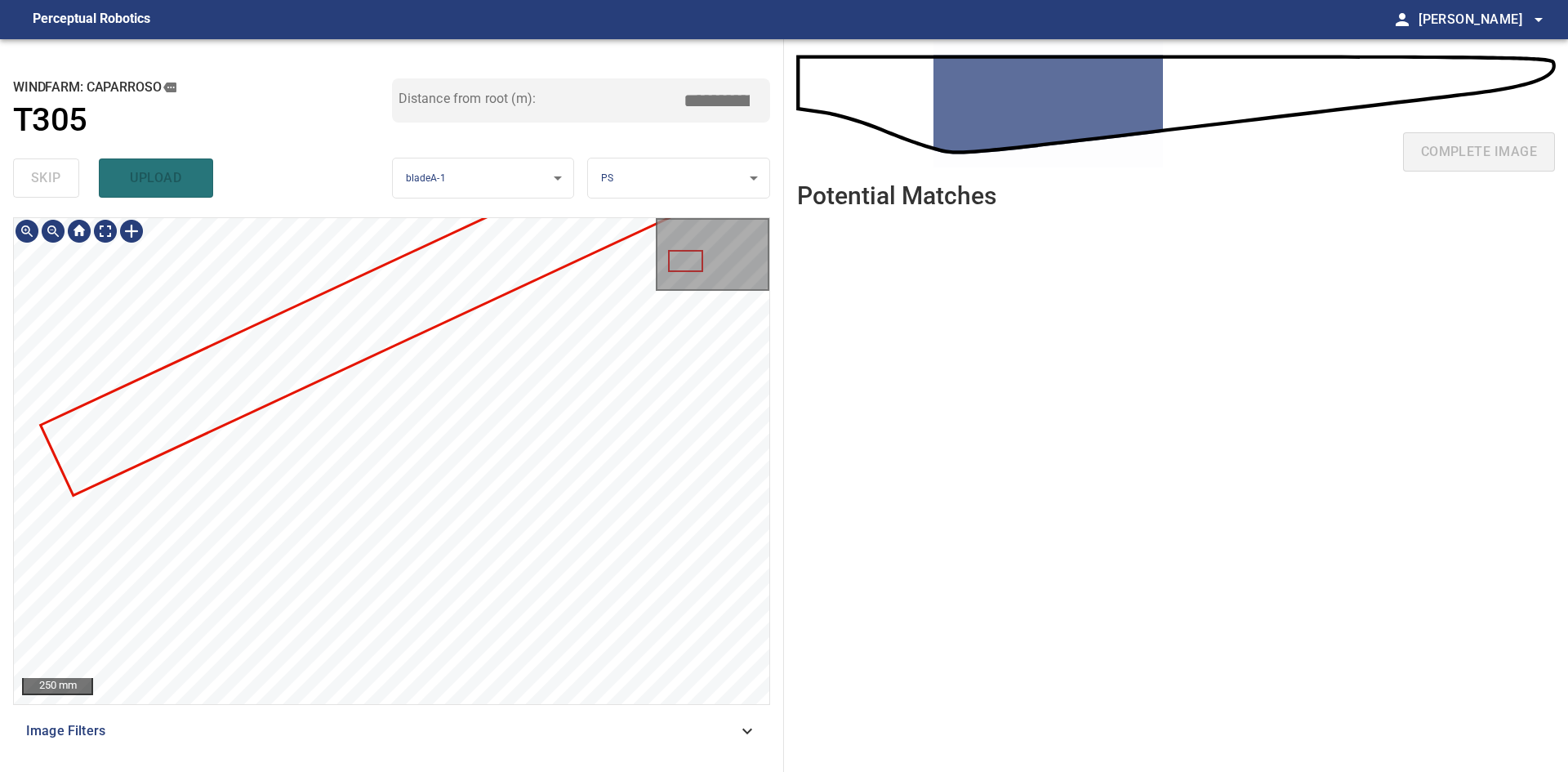
click at [853, 314] on div "**********" at bounding box center [784, 405] width 1568 height 733
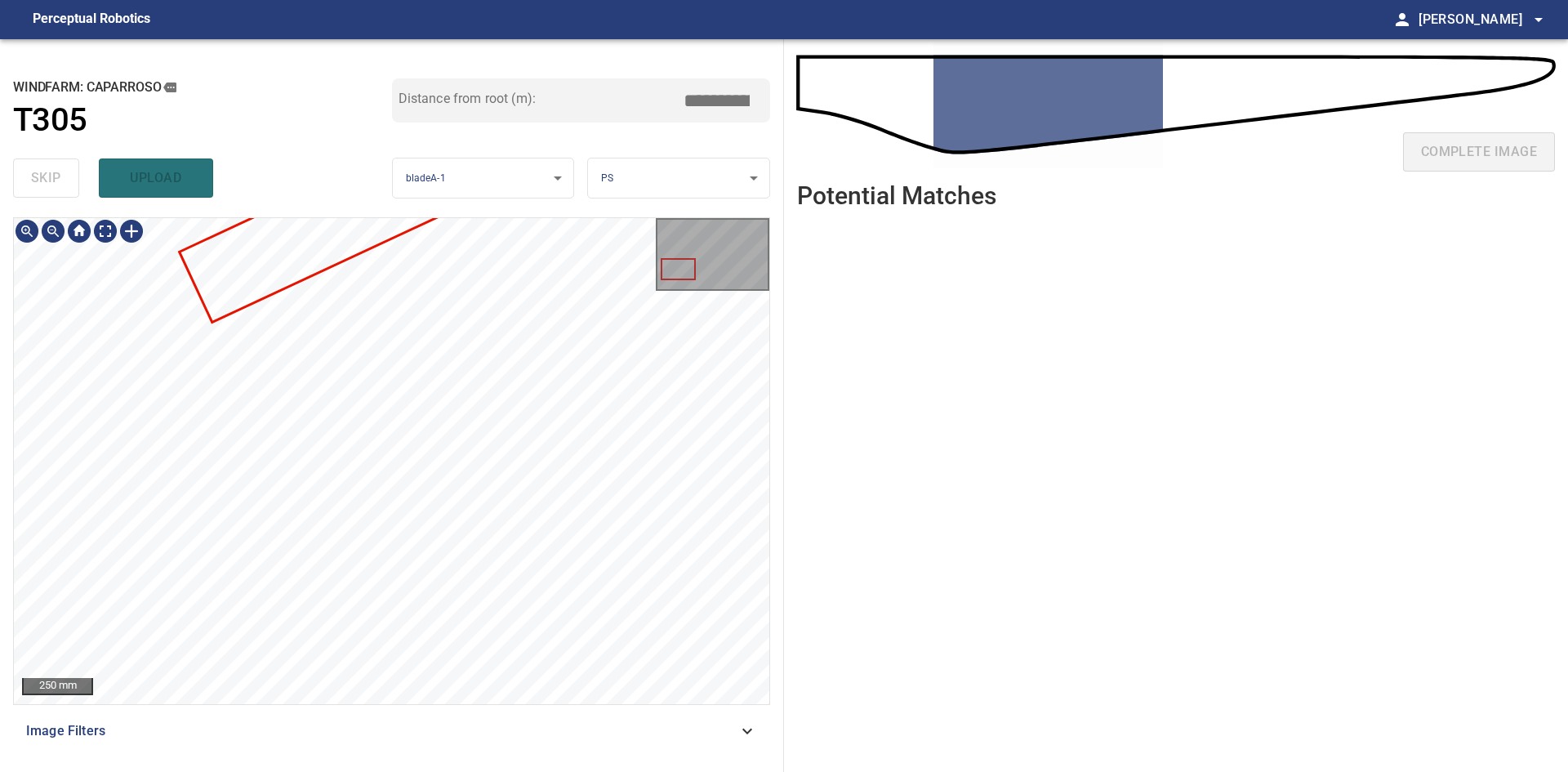
click at [800, 324] on div "**********" at bounding box center [784, 405] width 1568 height 733
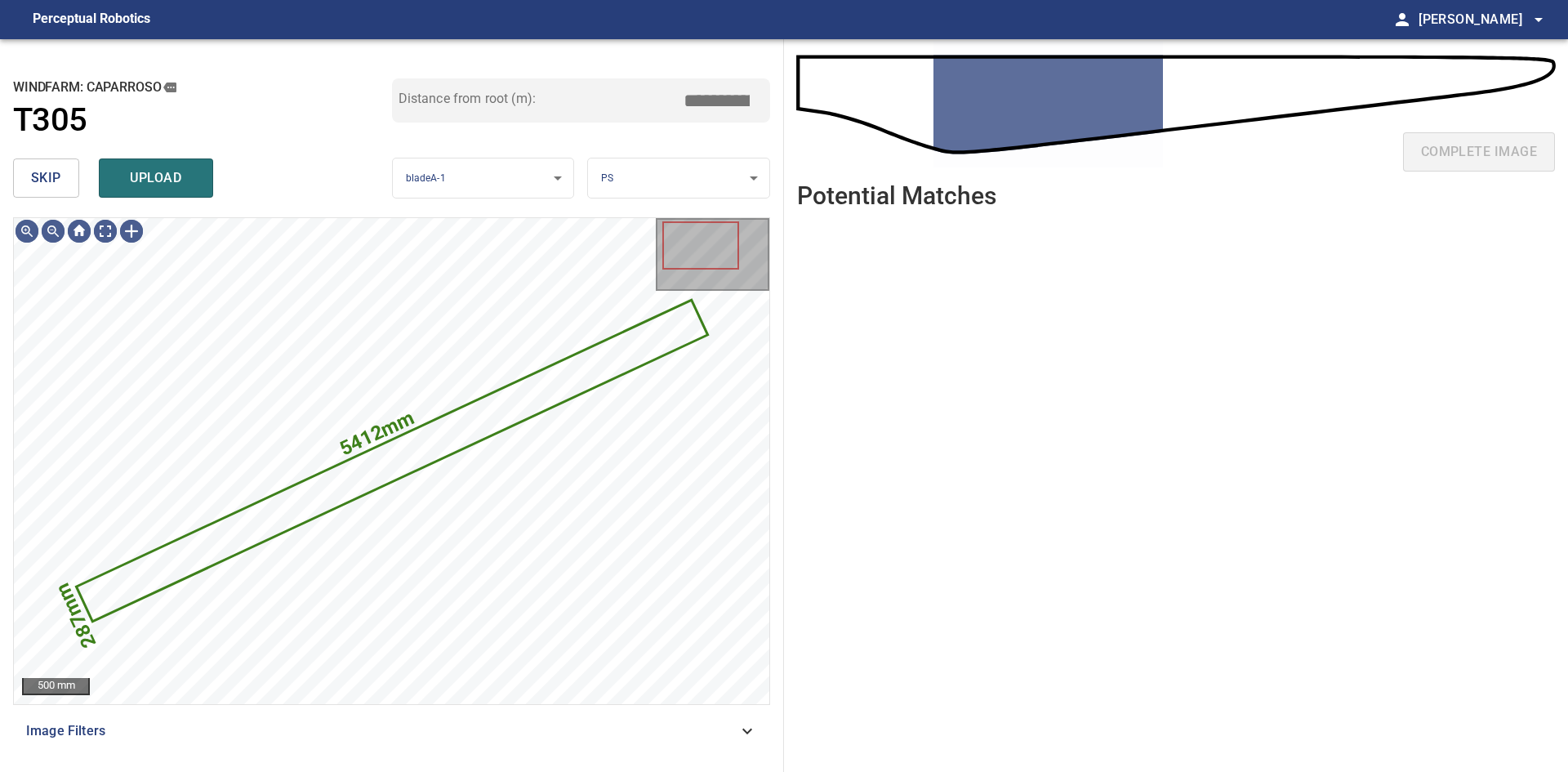
click at [31, 179] on span "skip" at bounding box center [46, 178] width 30 height 23
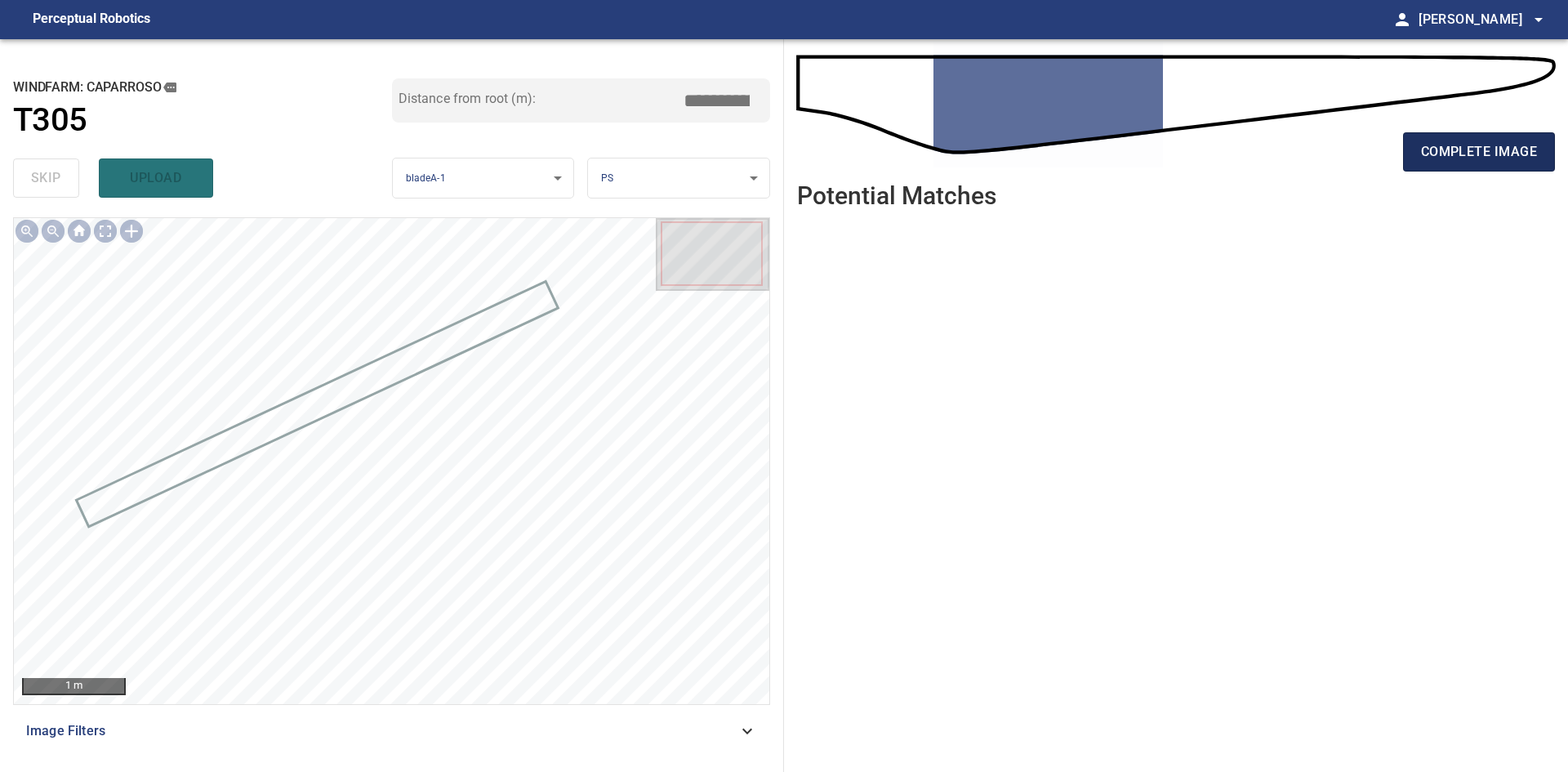
click at [1419, 161] on button "complete image" at bounding box center [1479, 152] width 152 height 39
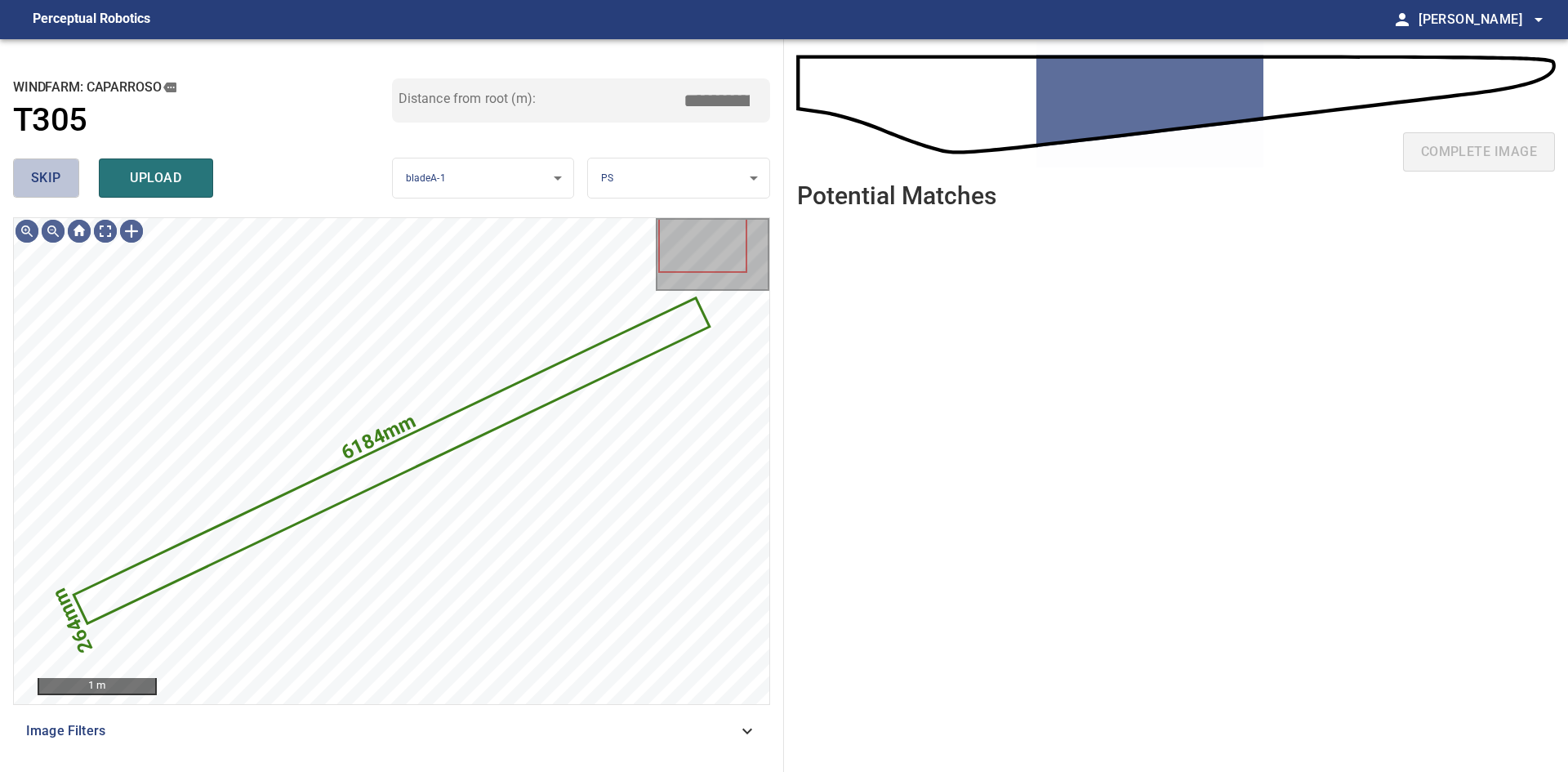
click at [41, 184] on span "skip" at bounding box center [46, 178] width 30 height 23
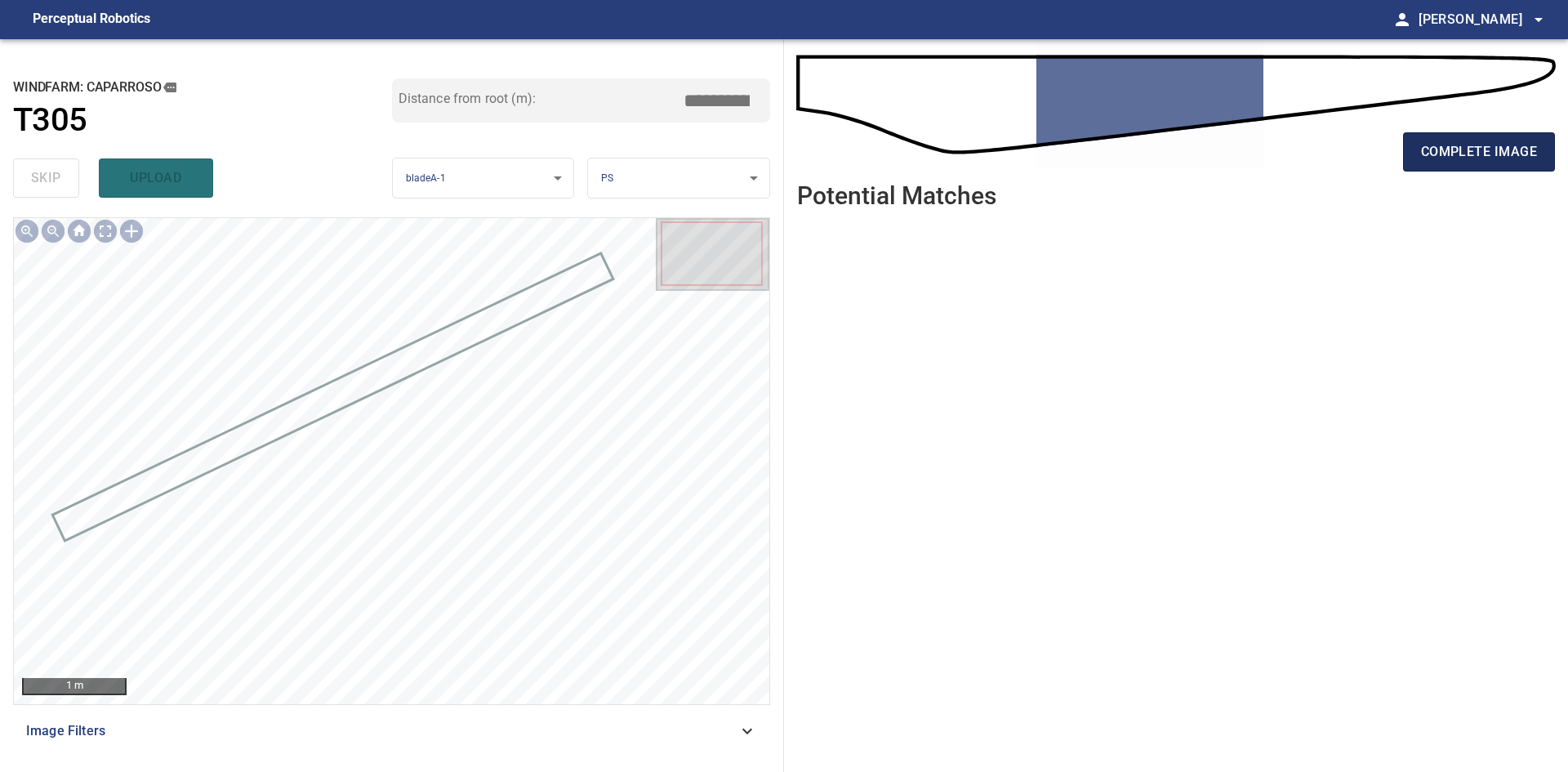
click at [1506, 147] on span "complete image" at bounding box center [1479, 152] width 116 height 23
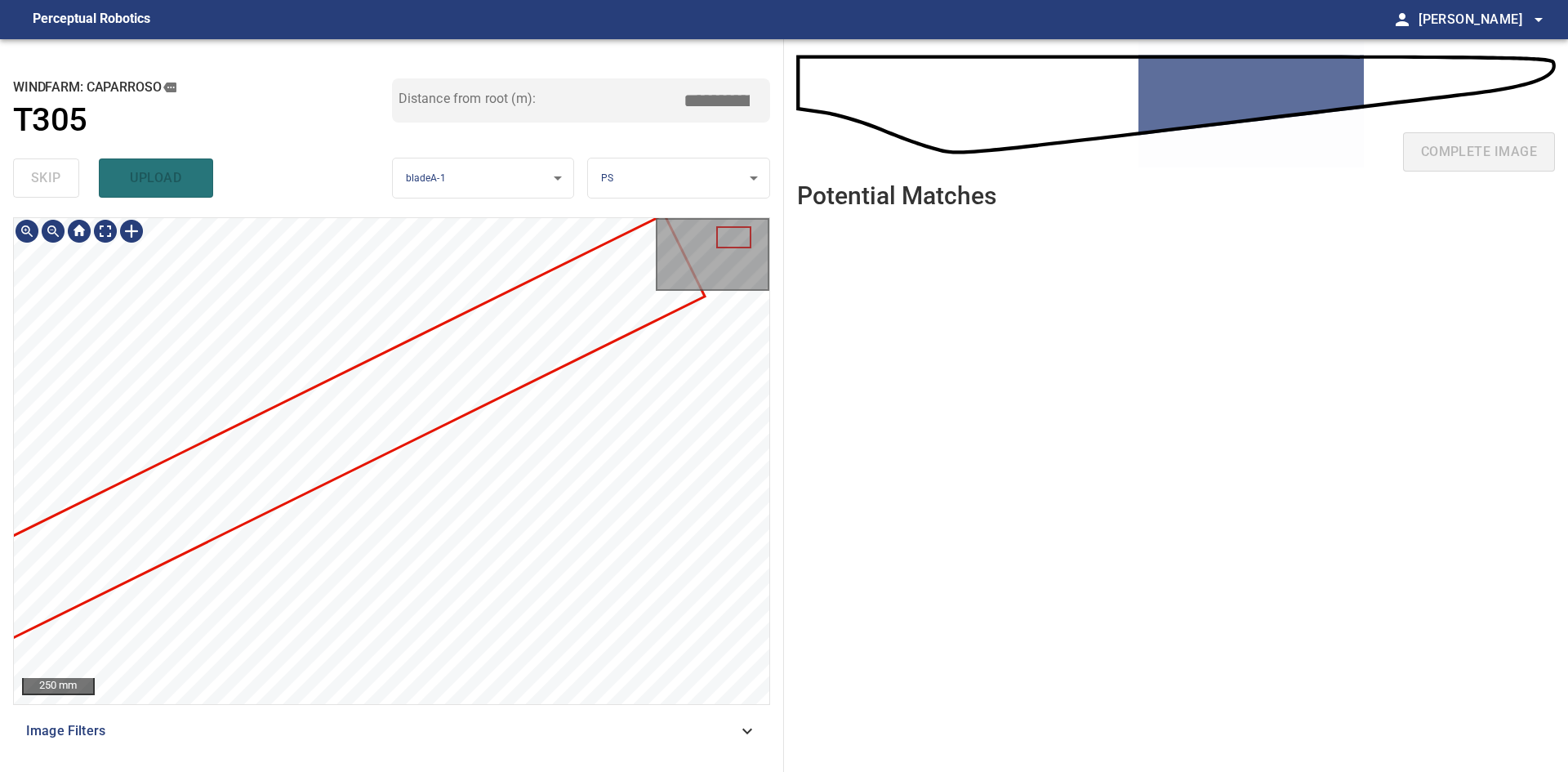
click at [655, 264] on div at bounding box center [391, 461] width 755 height 485
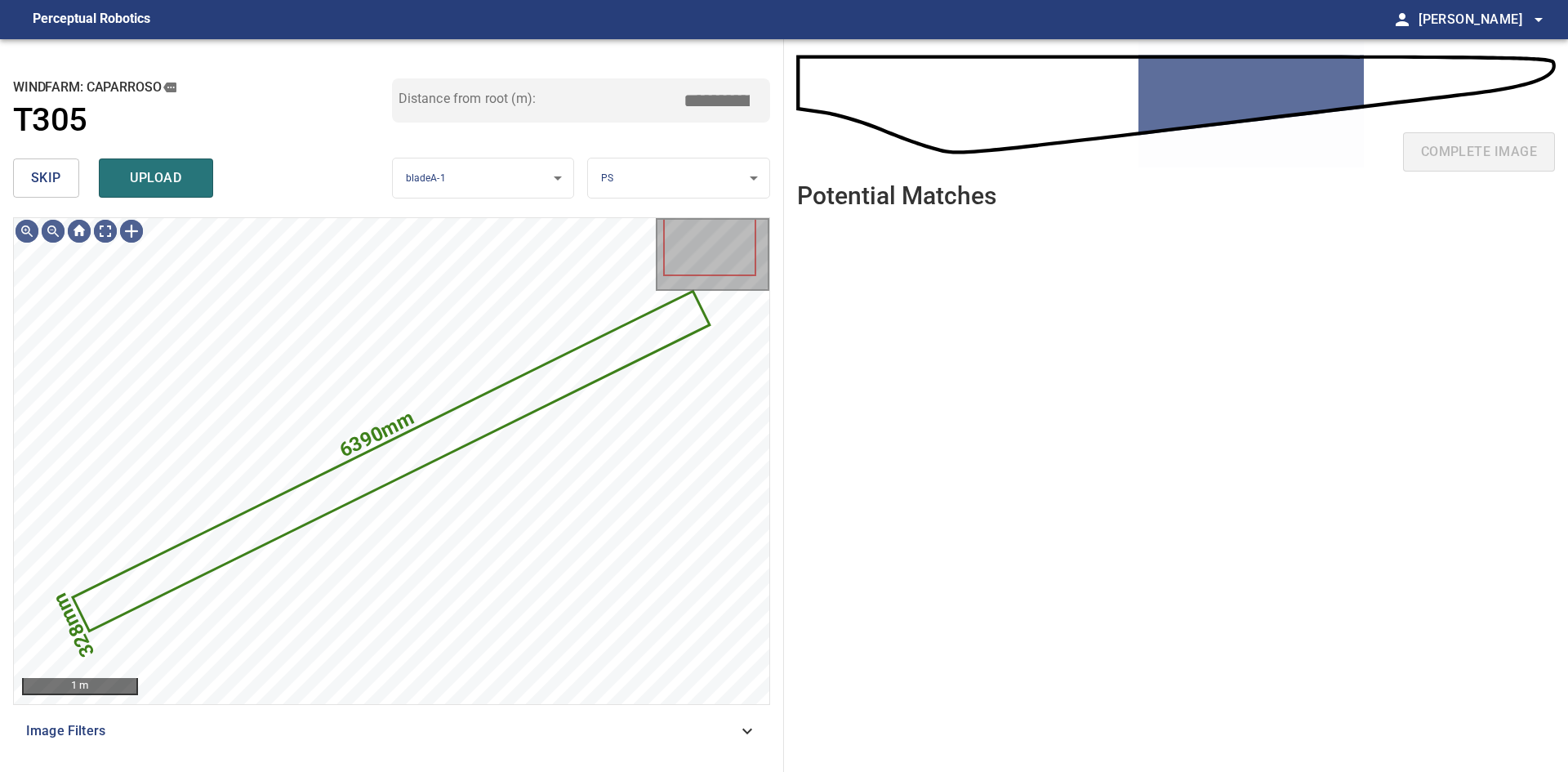
click at [61, 186] on button "skip" at bounding box center [46, 178] width 66 height 39
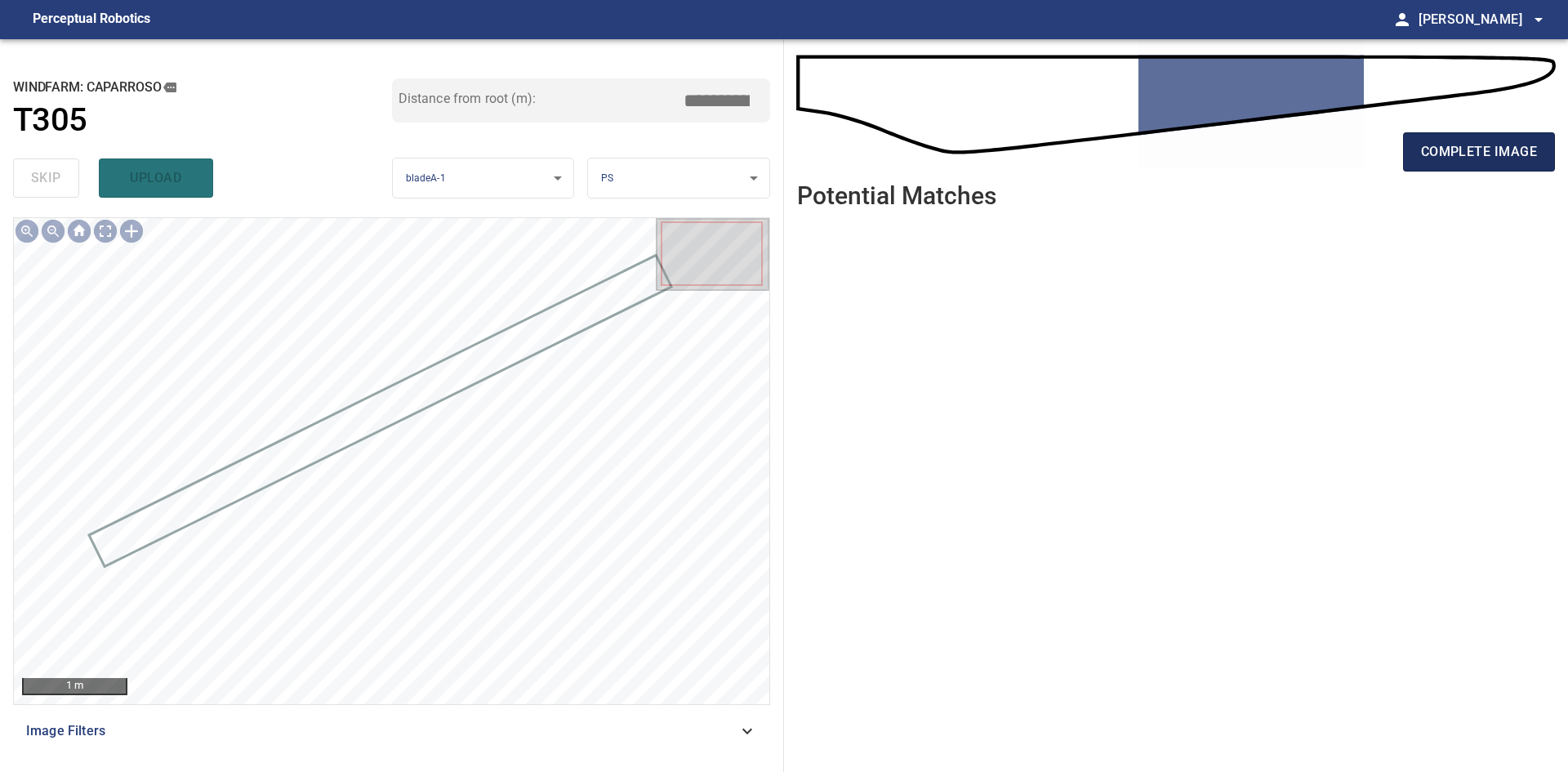
click at [1476, 139] on button "complete image" at bounding box center [1479, 152] width 152 height 39
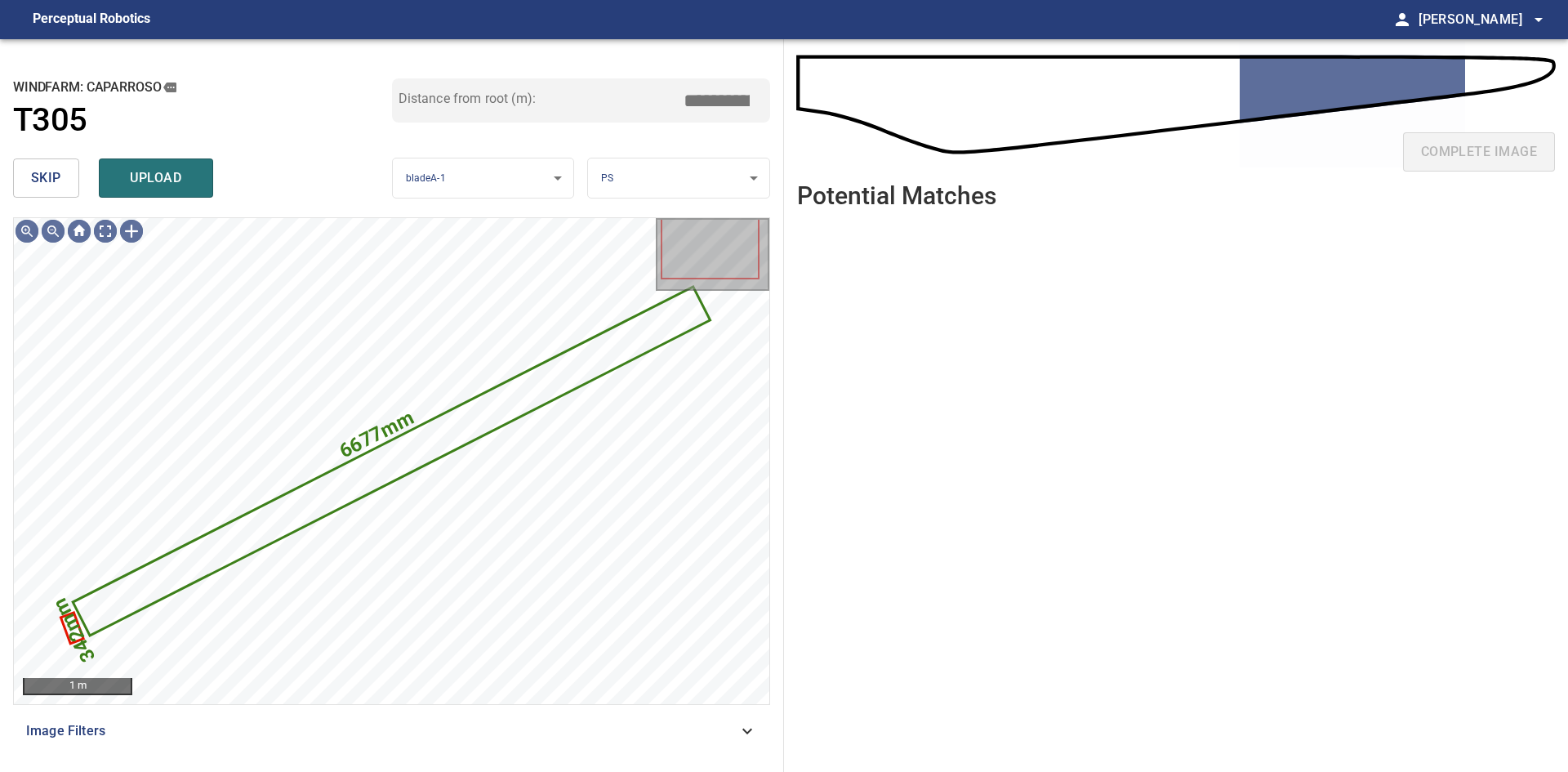
click at [51, 193] on button "skip" at bounding box center [46, 178] width 66 height 39
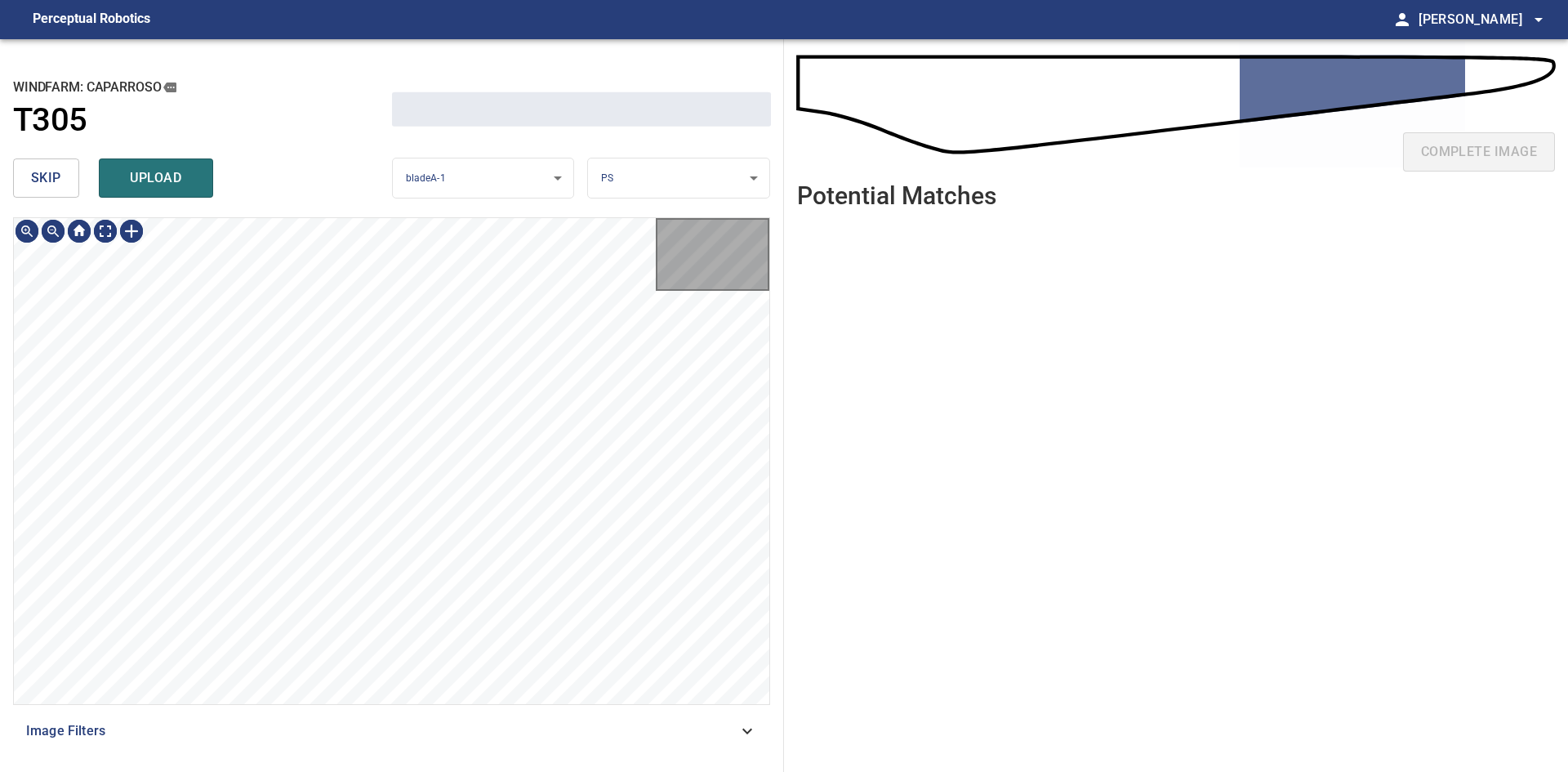
click at [51, 193] on button "skip" at bounding box center [46, 178] width 66 height 39
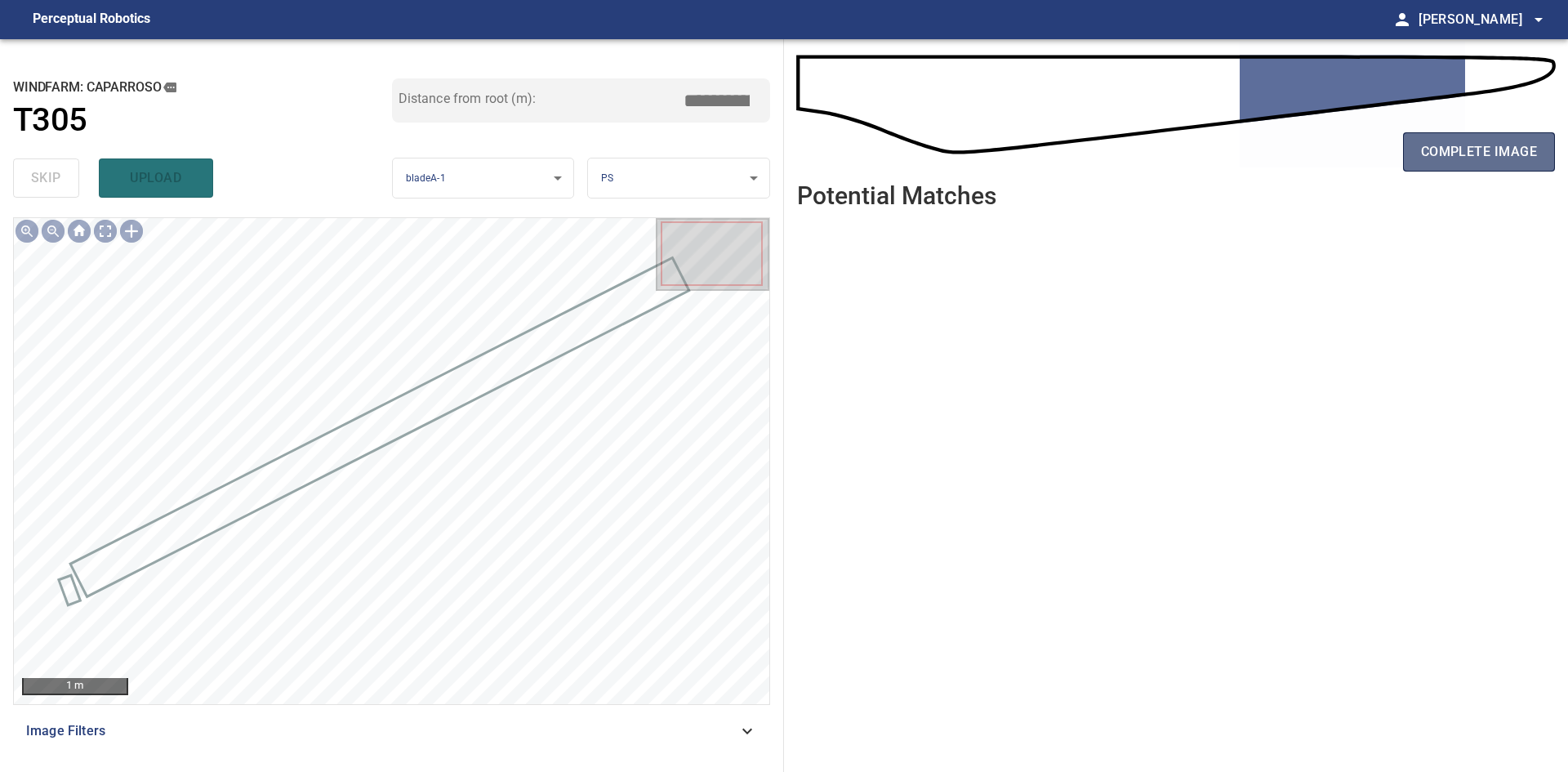
click at [1428, 154] on span "complete image" at bounding box center [1479, 152] width 116 height 23
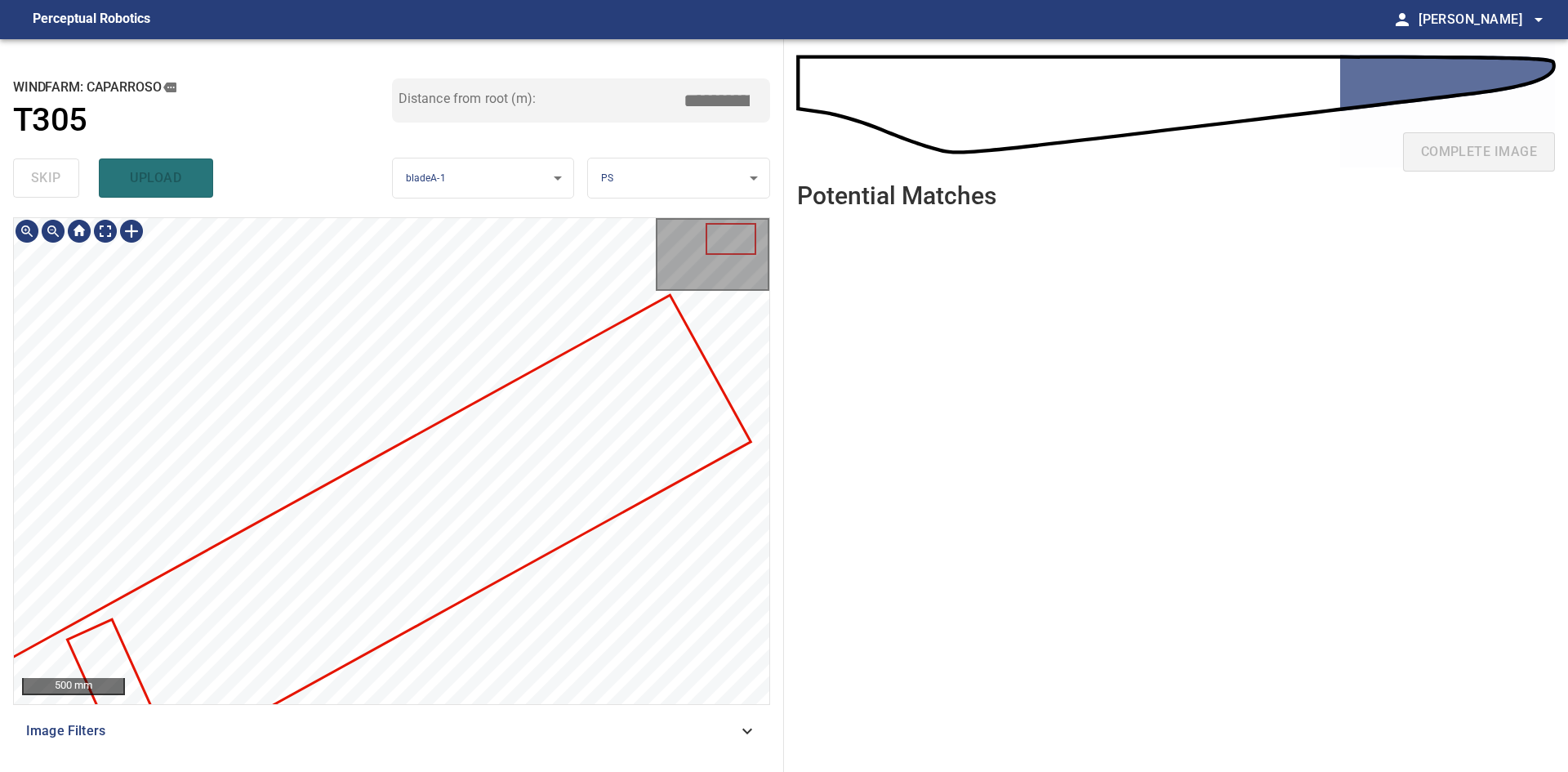
click at [703, 333] on div at bounding box center [391, 461] width 755 height 485
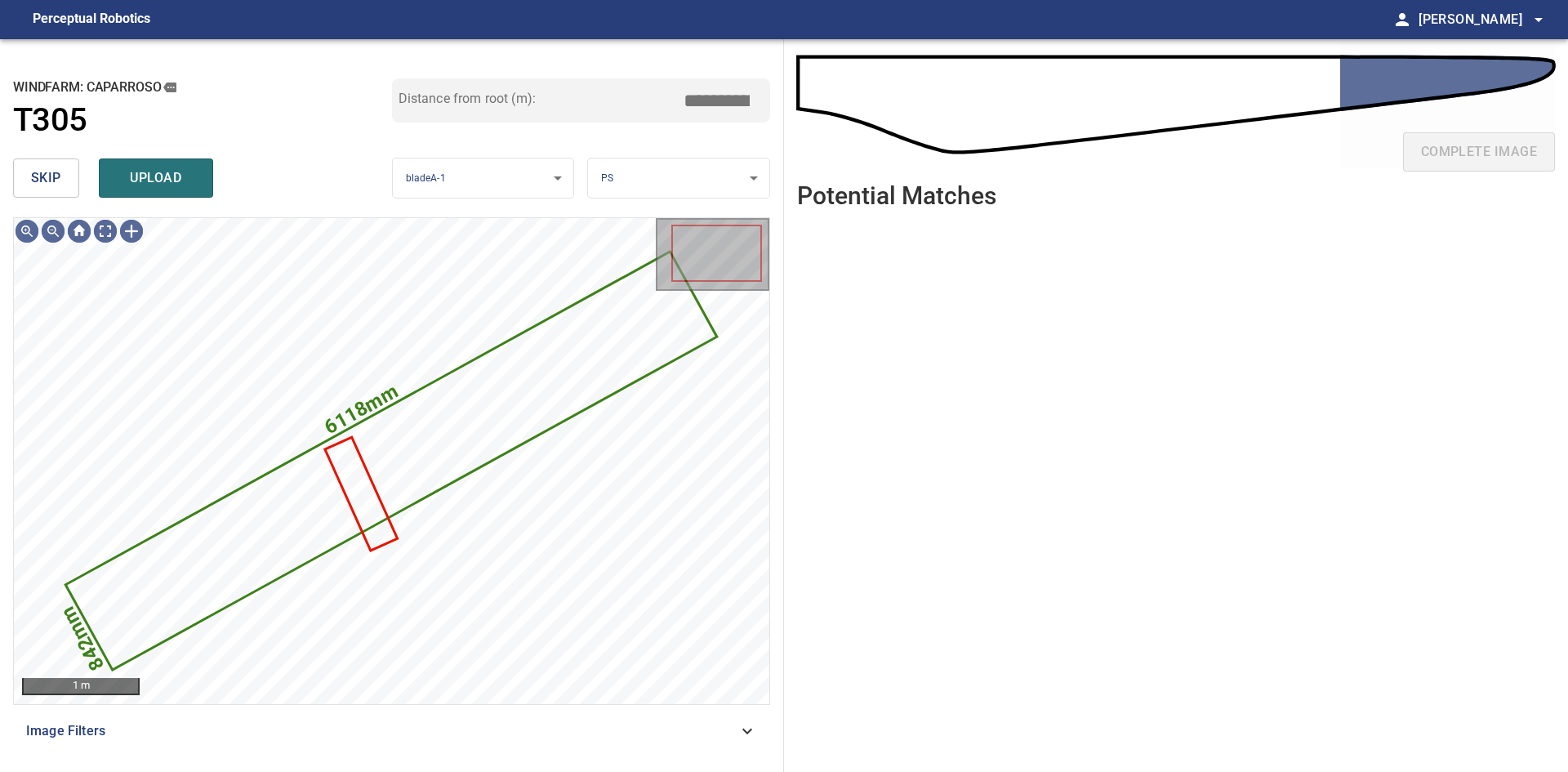
click at [62, 181] on button "skip" at bounding box center [46, 178] width 66 height 39
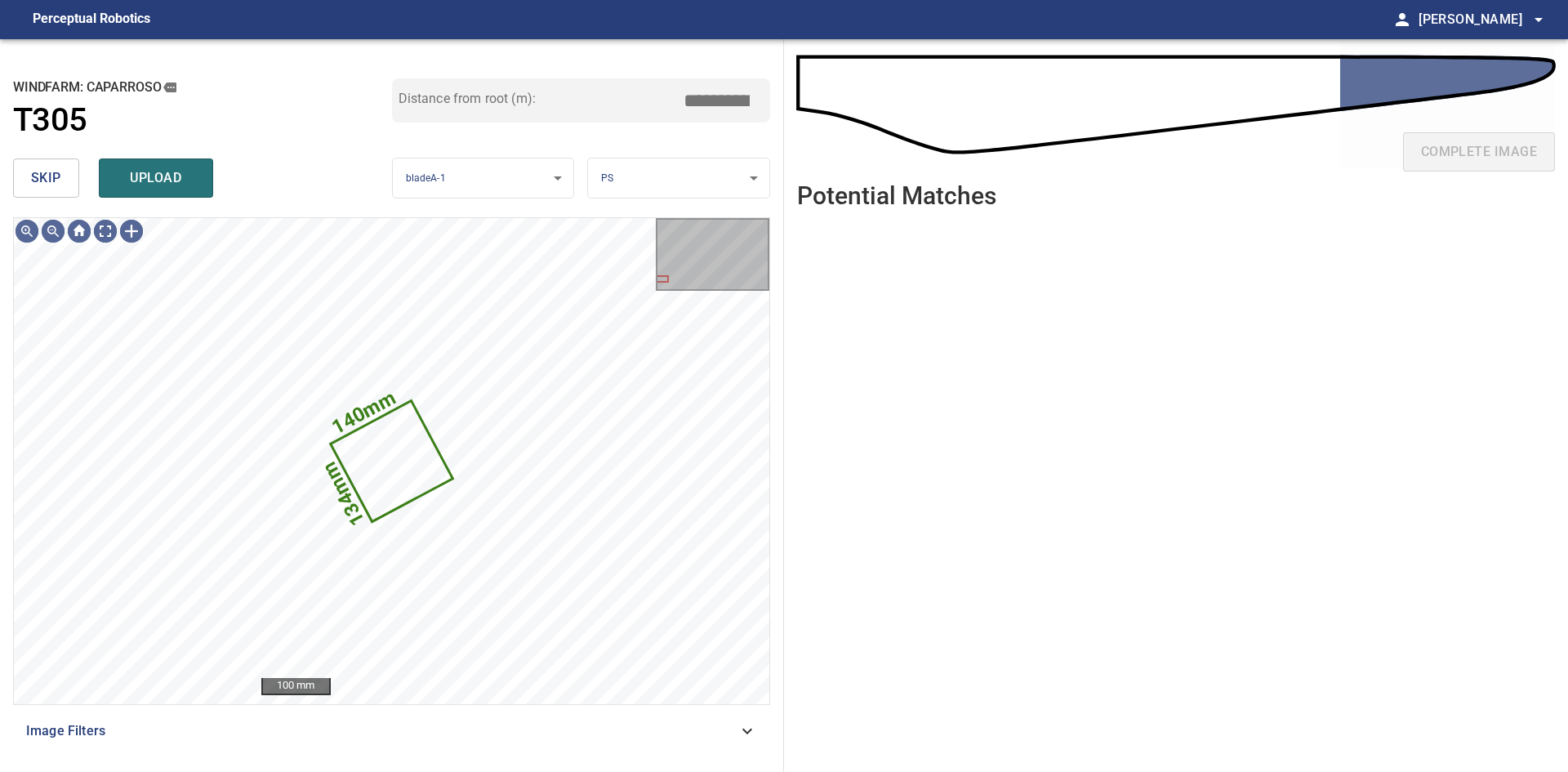
click at [62, 181] on button "skip" at bounding box center [46, 178] width 66 height 39
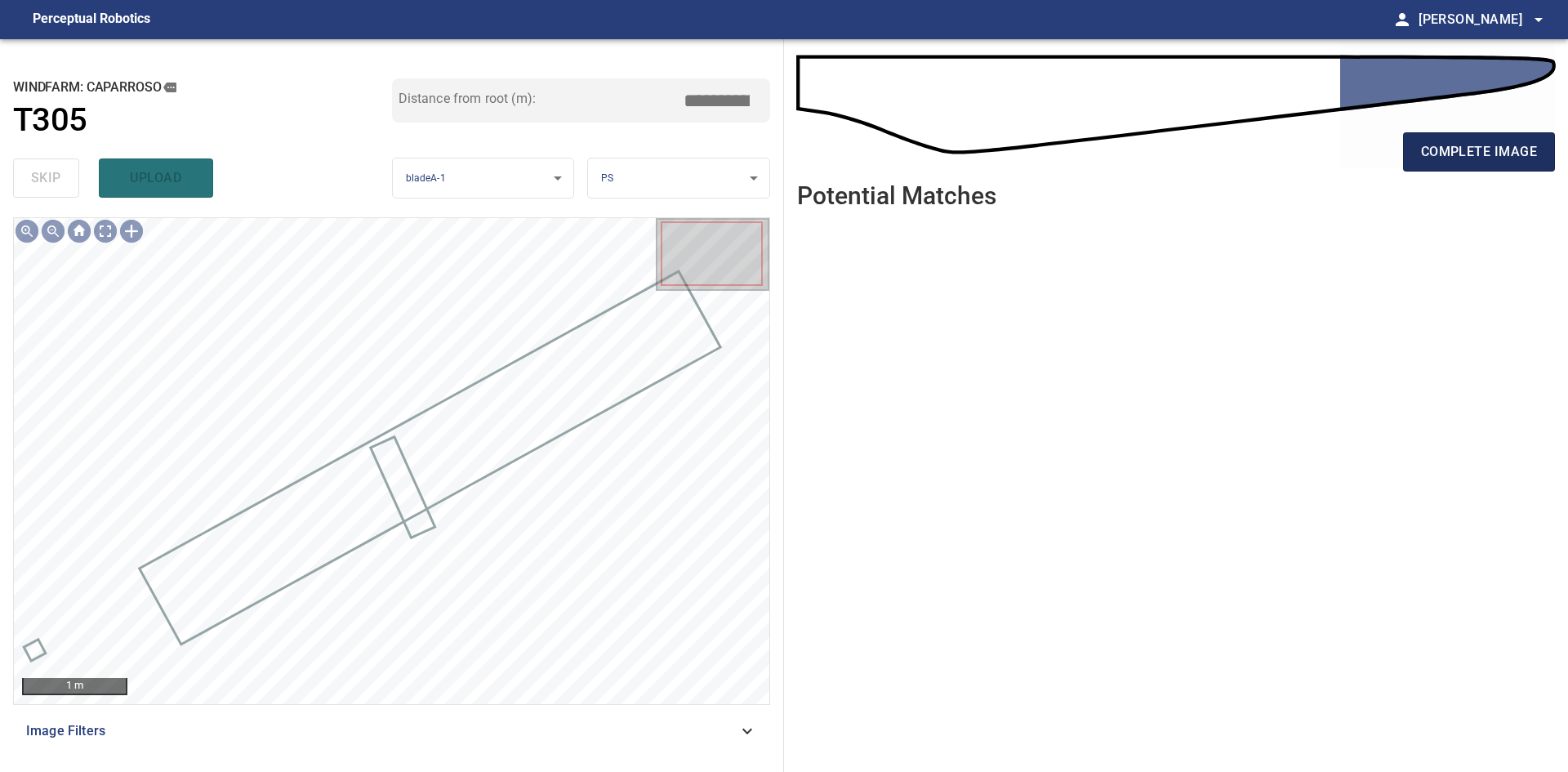
click at [1456, 150] on span "complete image" at bounding box center [1479, 152] width 116 height 23
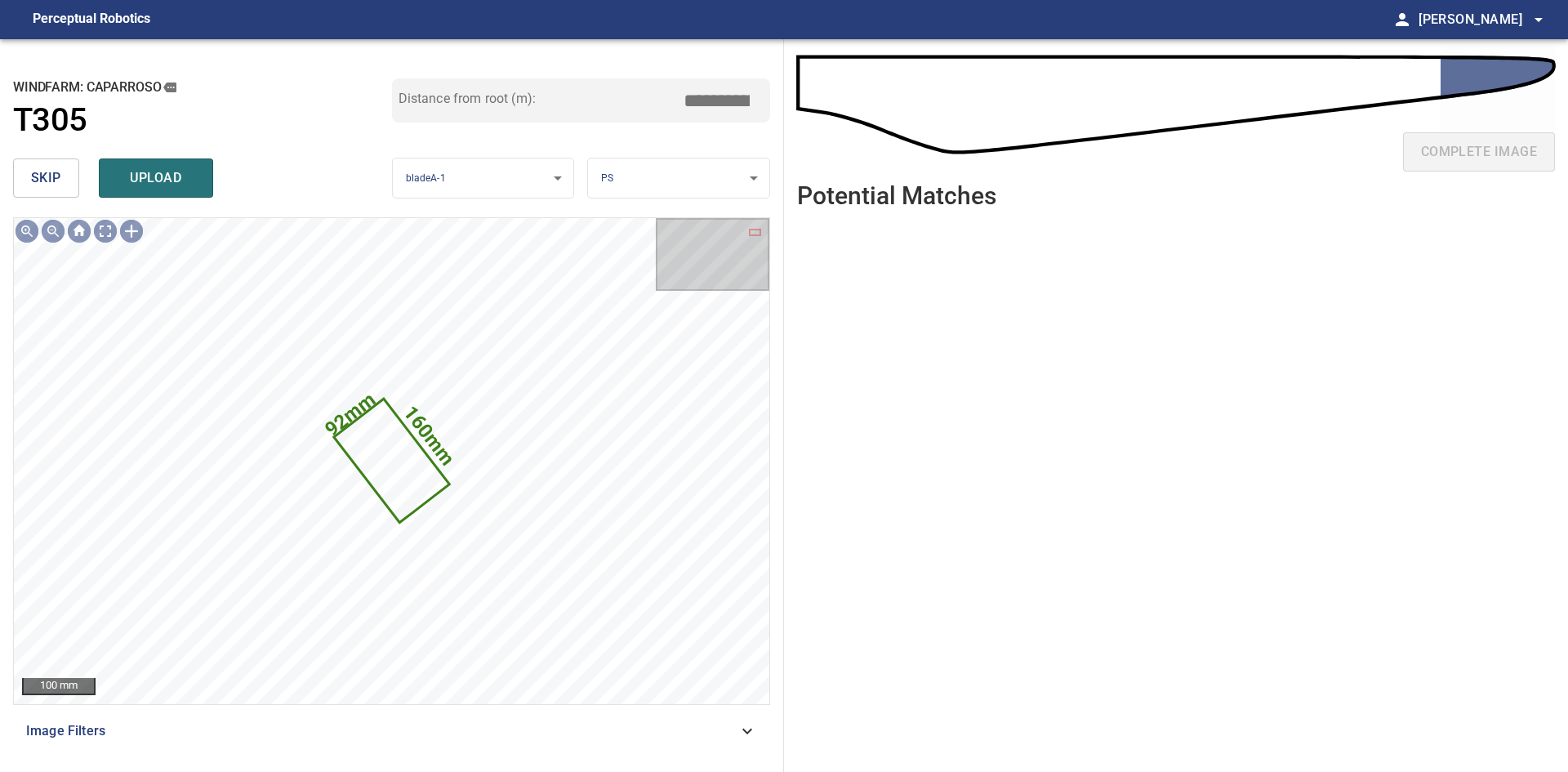
click at [44, 189] on span "skip" at bounding box center [46, 178] width 30 height 23
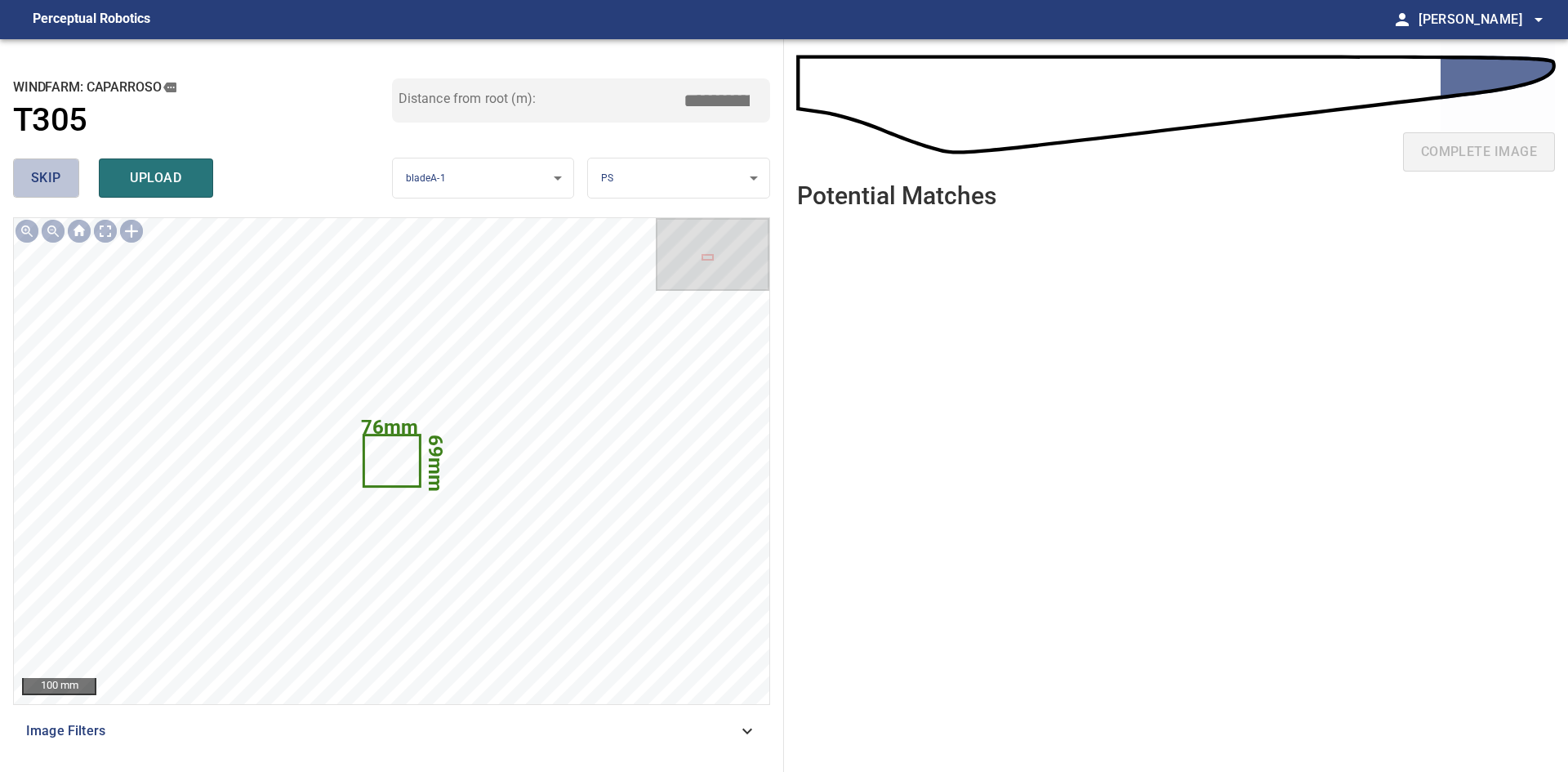
click at [44, 189] on span "skip" at bounding box center [46, 178] width 30 height 23
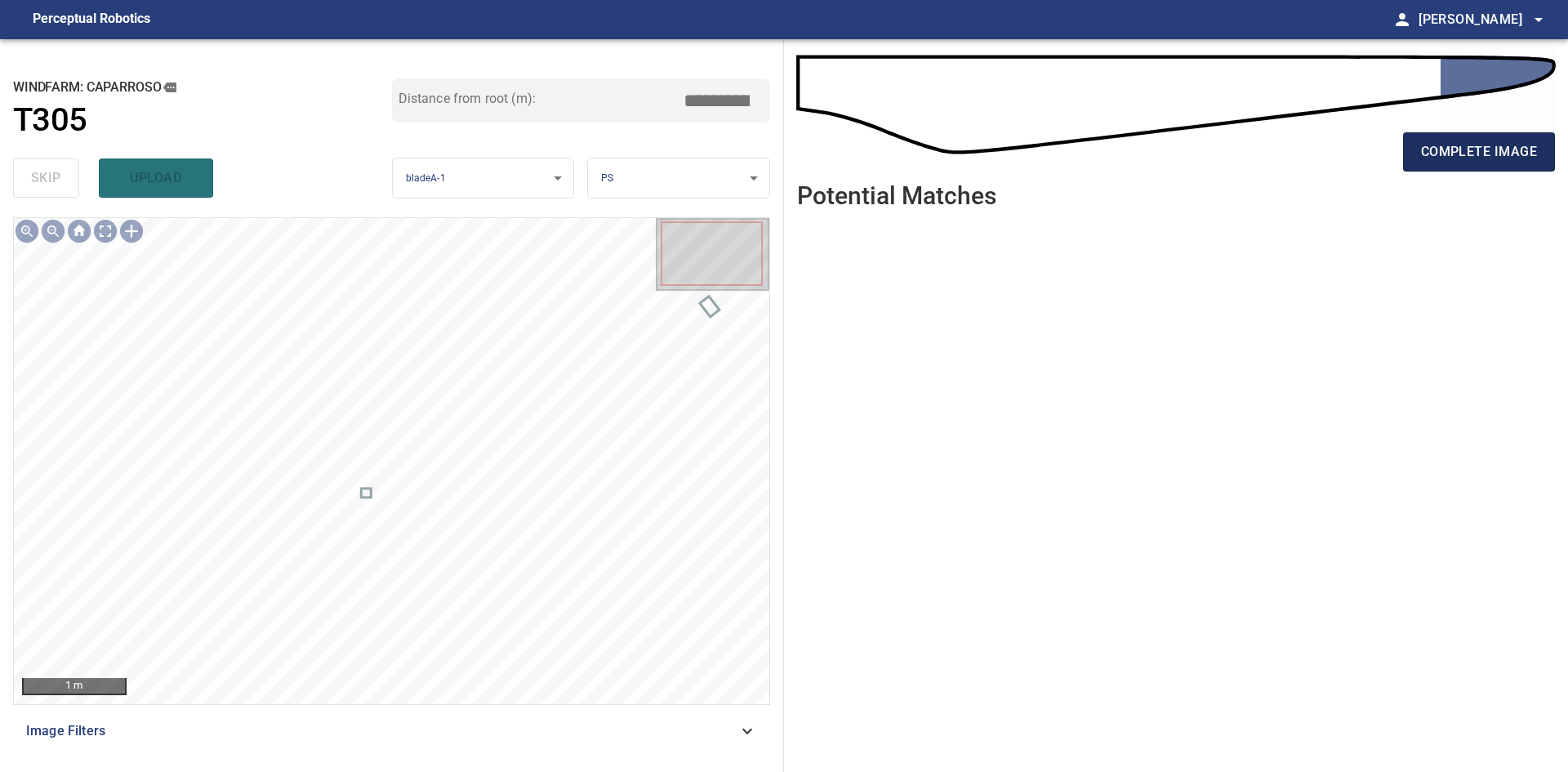
click at [1452, 153] on span "complete image" at bounding box center [1479, 152] width 116 height 23
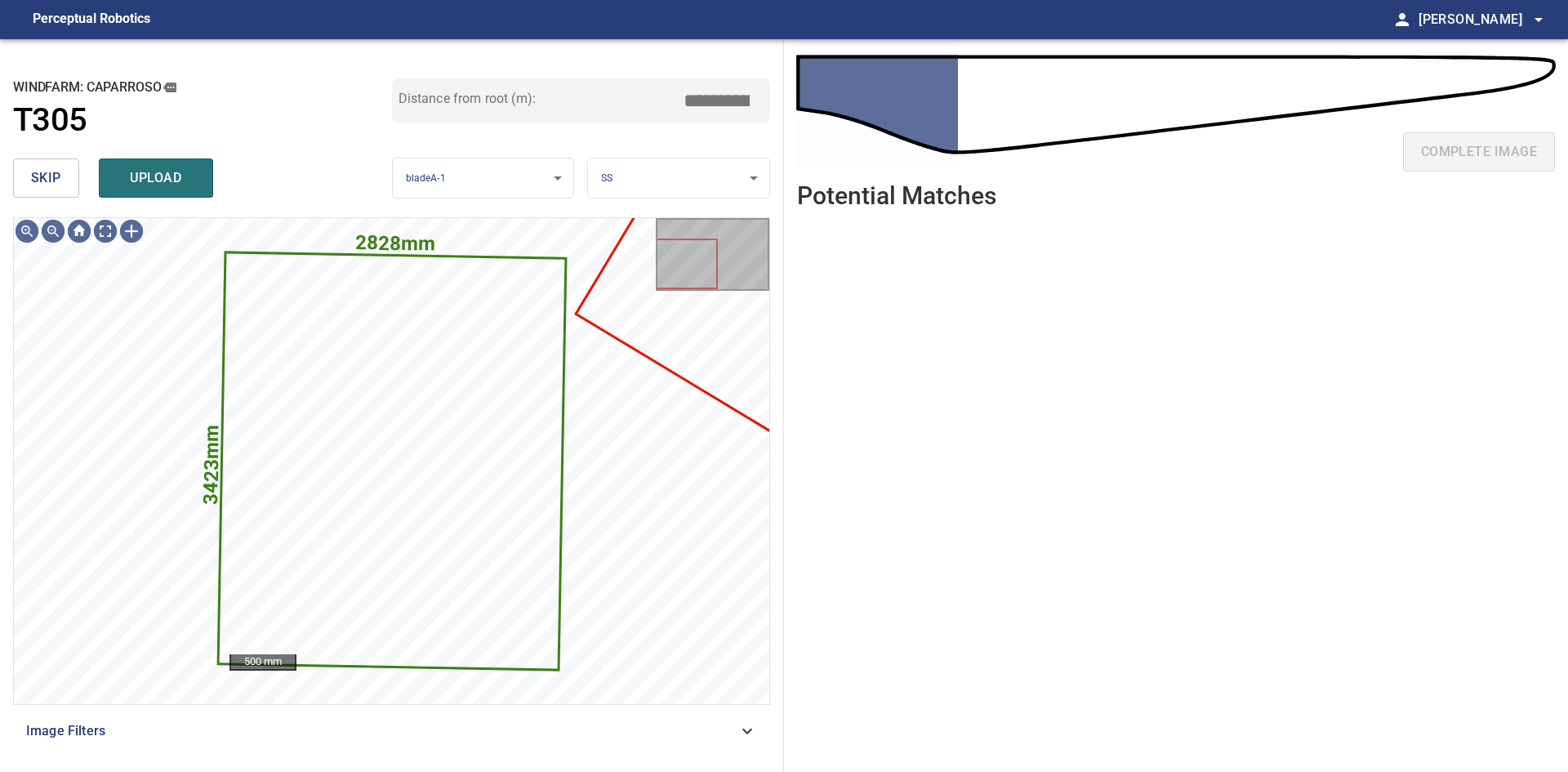
click at [65, 187] on button "skip" at bounding box center [46, 178] width 66 height 39
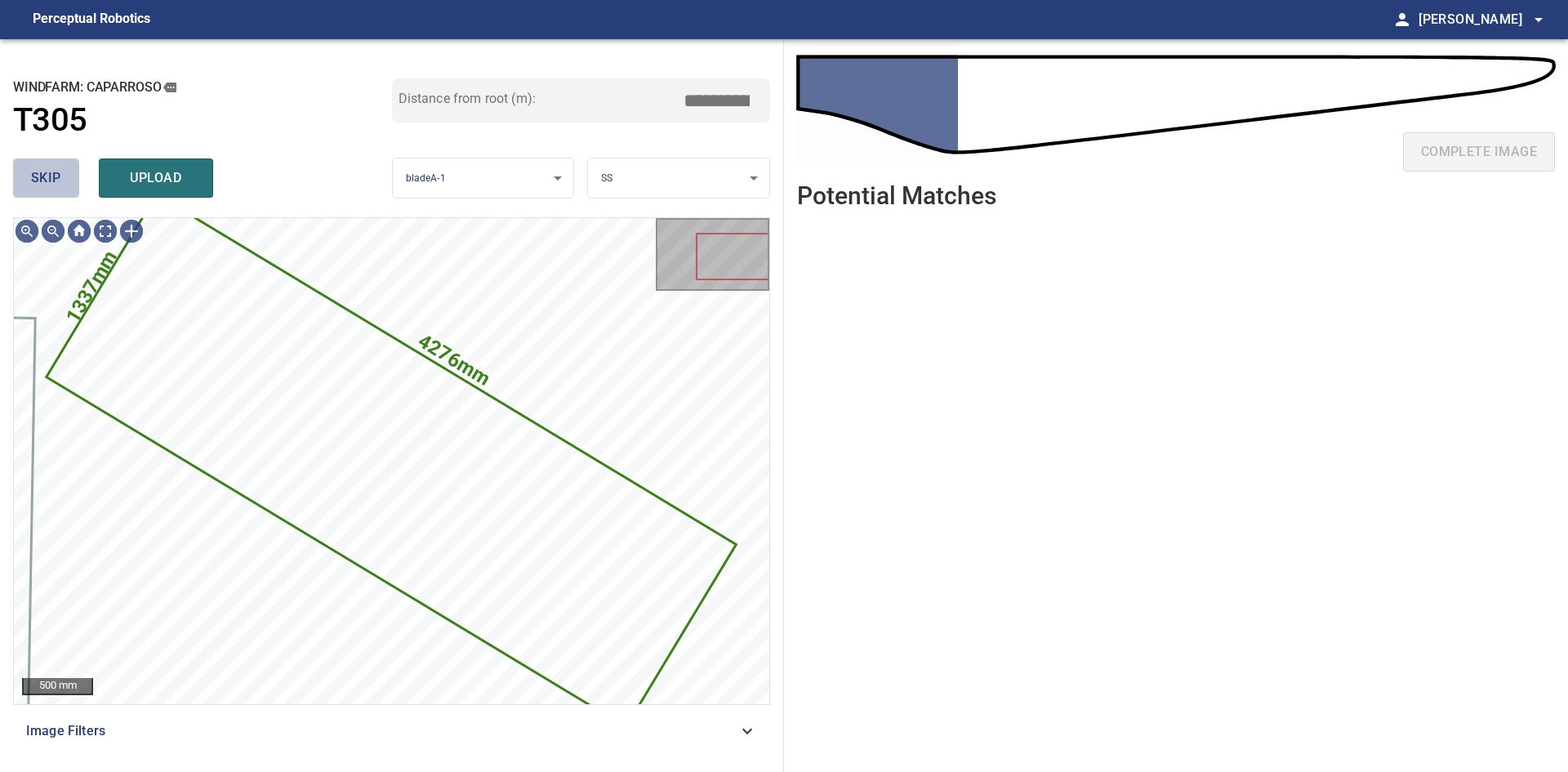
click at [65, 187] on button "skip" at bounding box center [46, 178] width 66 height 39
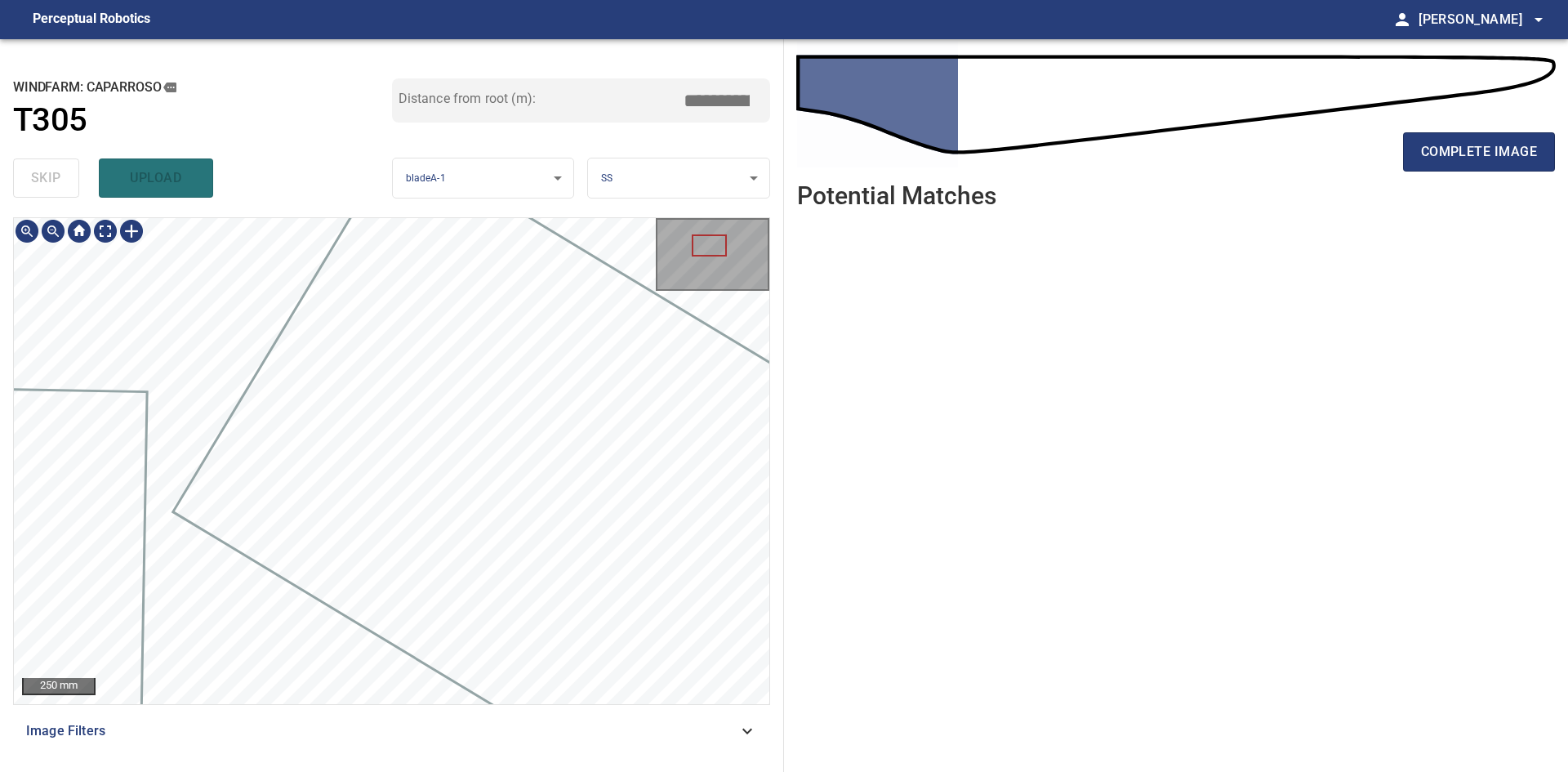
click at [383, 711] on div "250 mm Image Filters" at bounding box center [391, 488] width 757 height 541
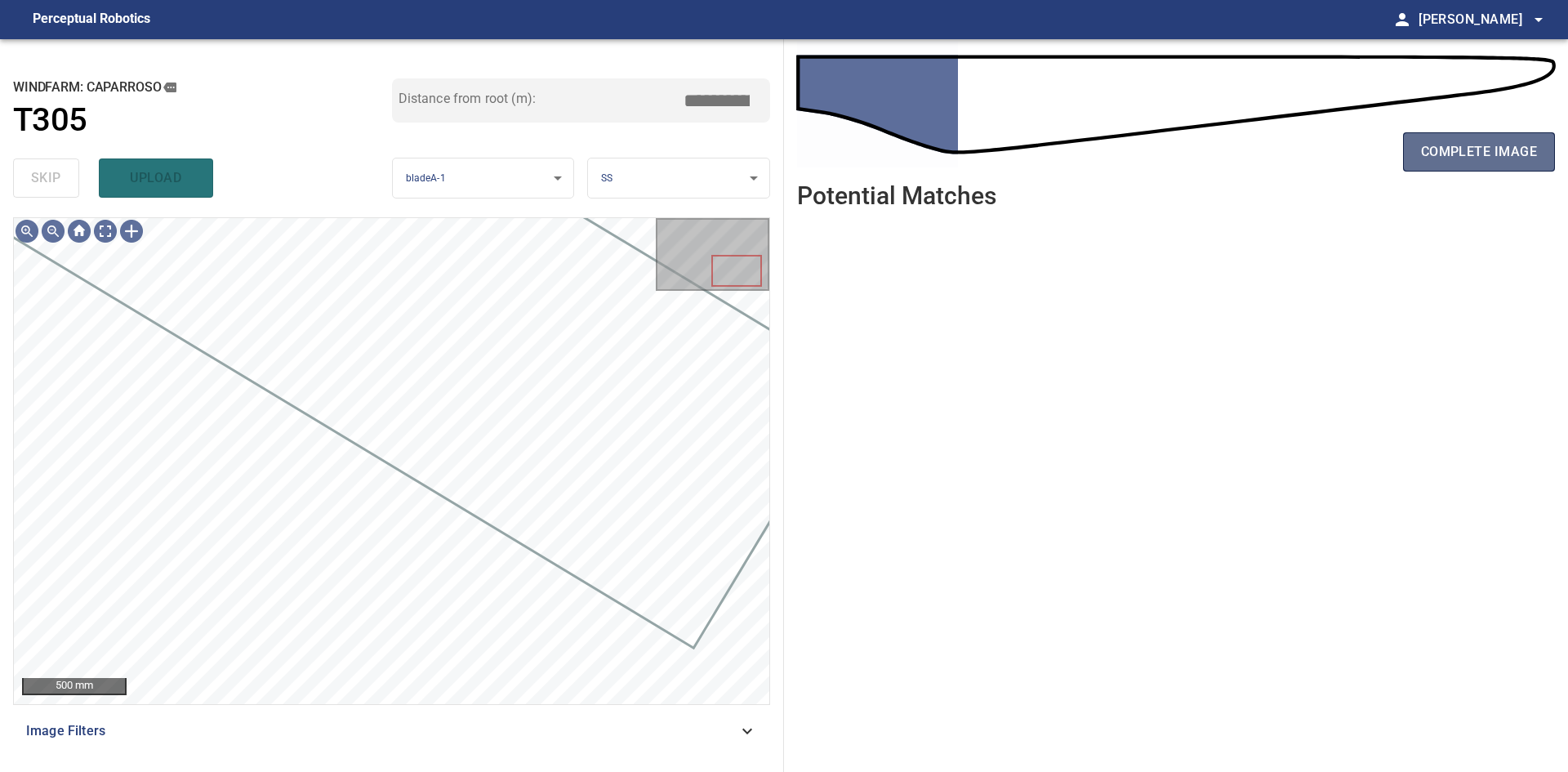
click at [1546, 154] on button "complete image" at bounding box center [1479, 152] width 152 height 39
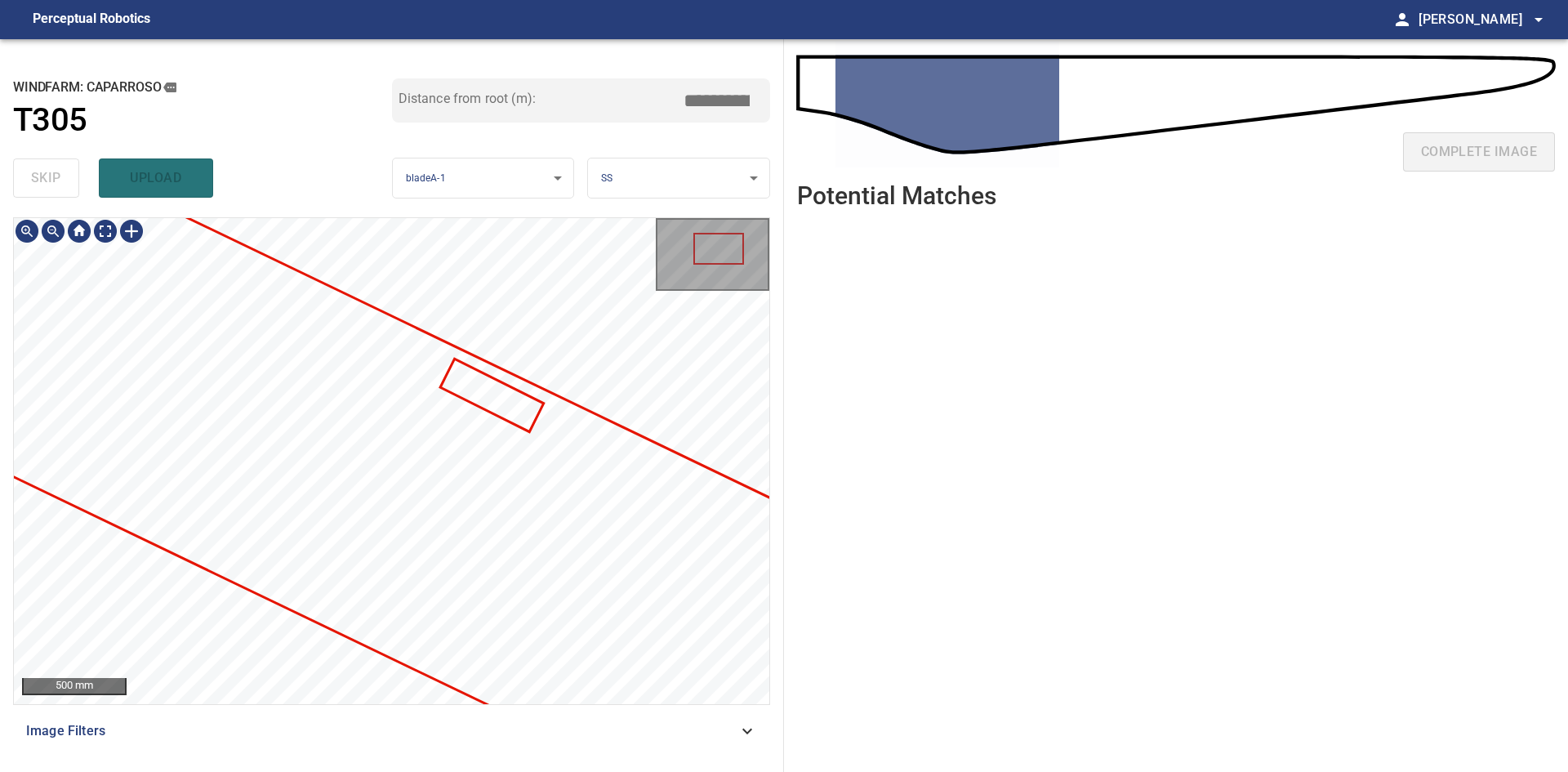
click at [244, 298] on div at bounding box center [391, 461] width 755 height 485
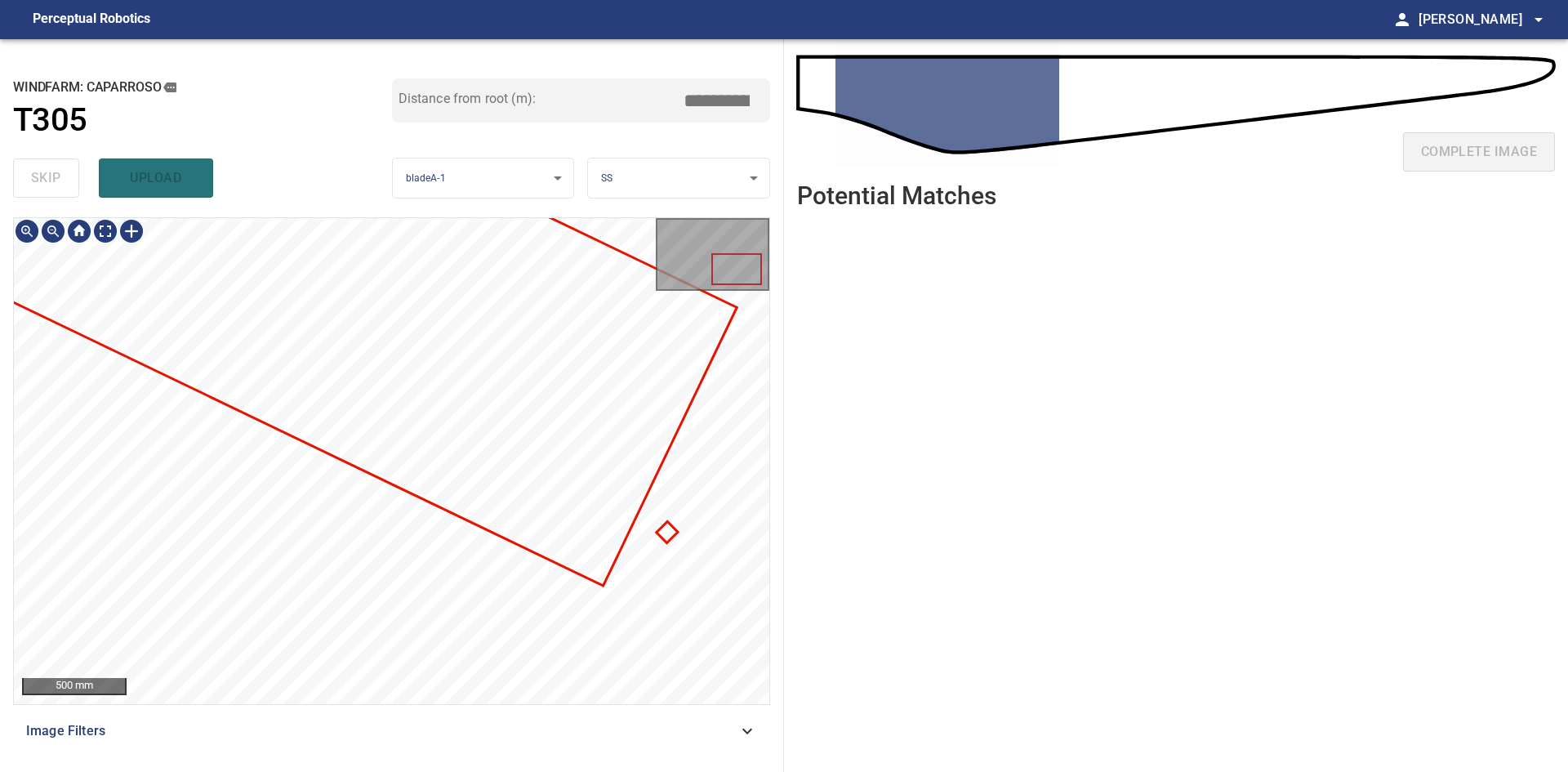
click at [553, 437] on div at bounding box center [391, 461] width 755 height 485
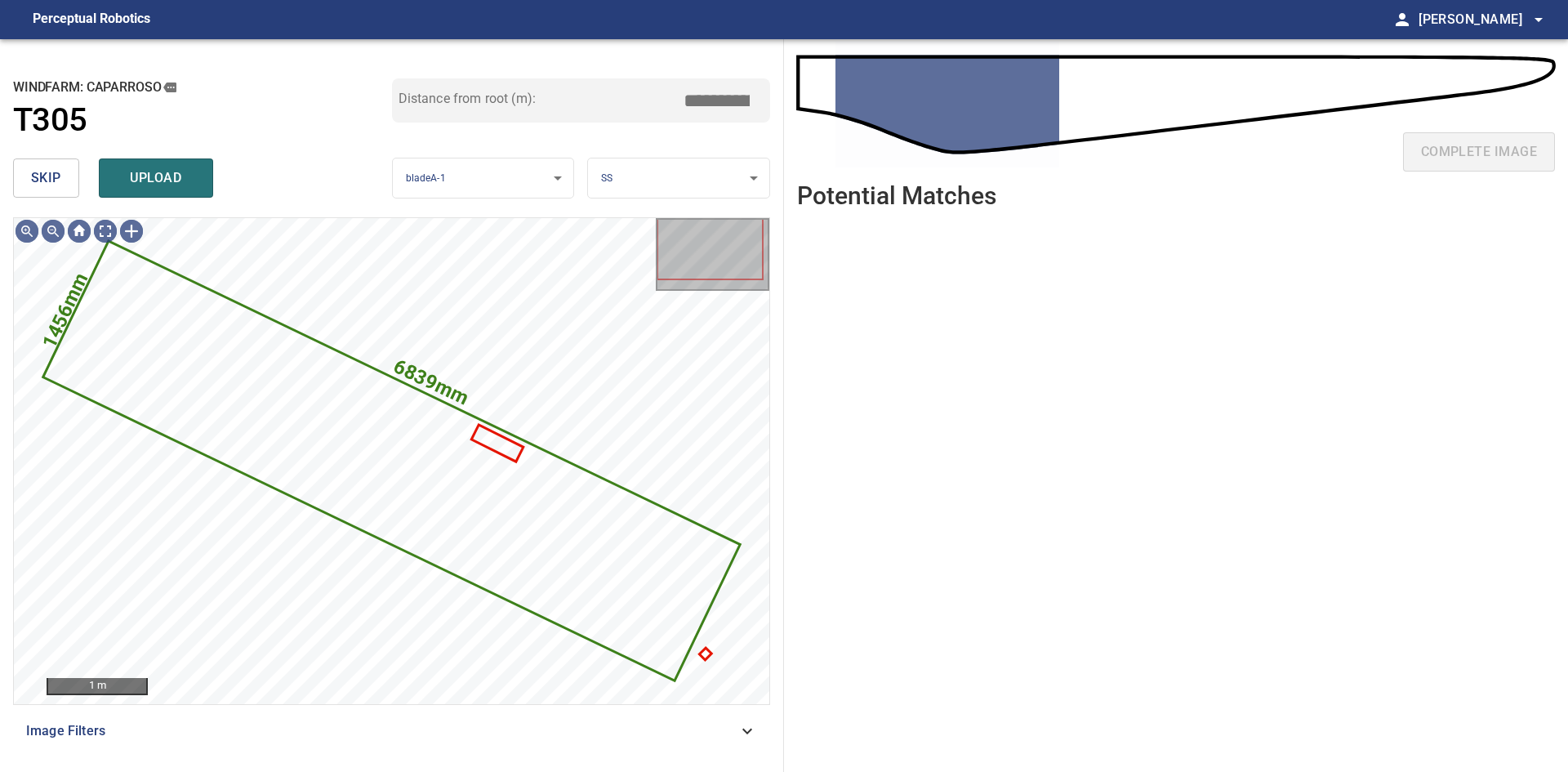
click at [69, 182] on button "skip" at bounding box center [46, 178] width 66 height 39
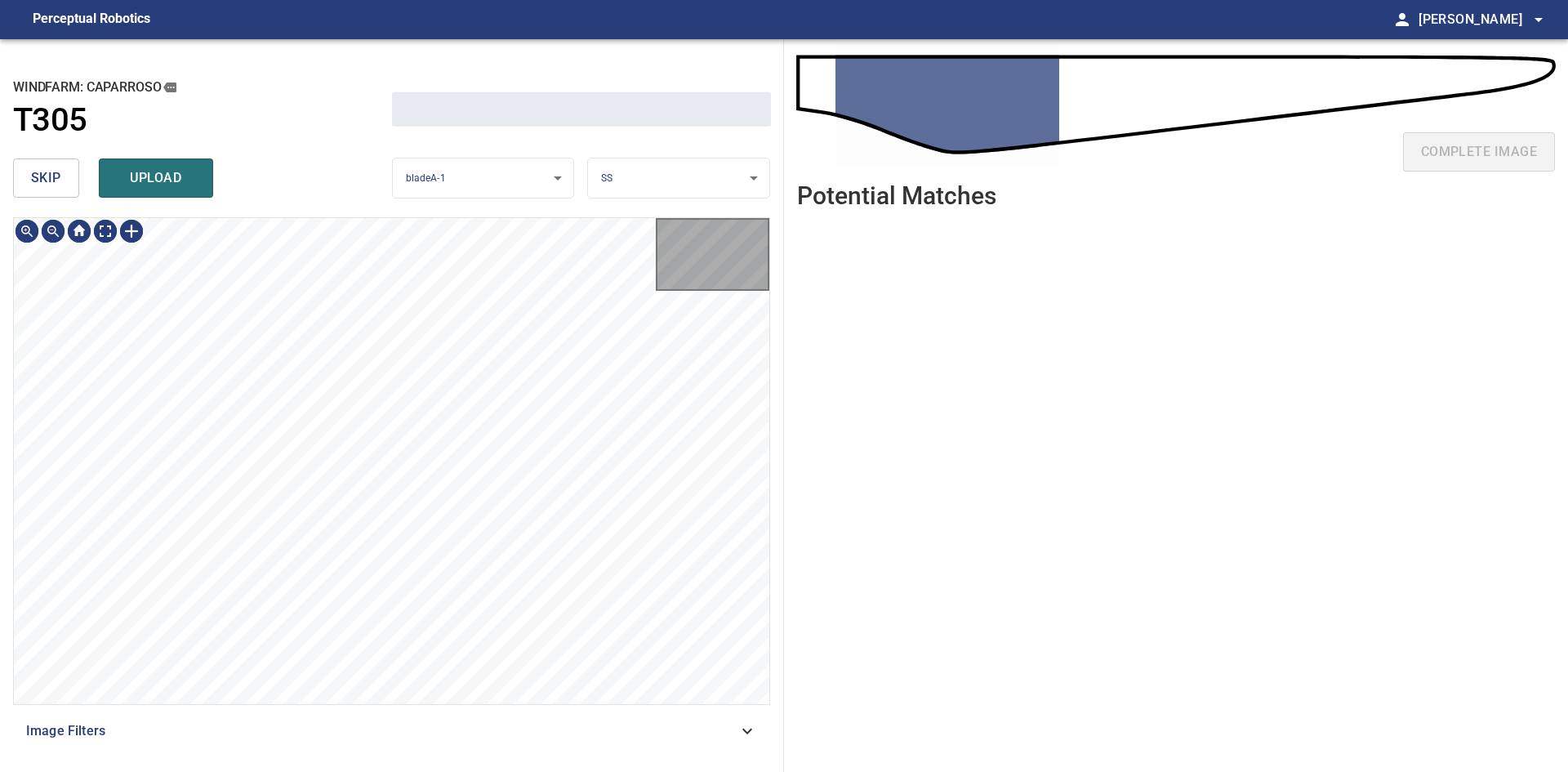
click at [69, 182] on button "skip" at bounding box center [46, 178] width 66 height 39
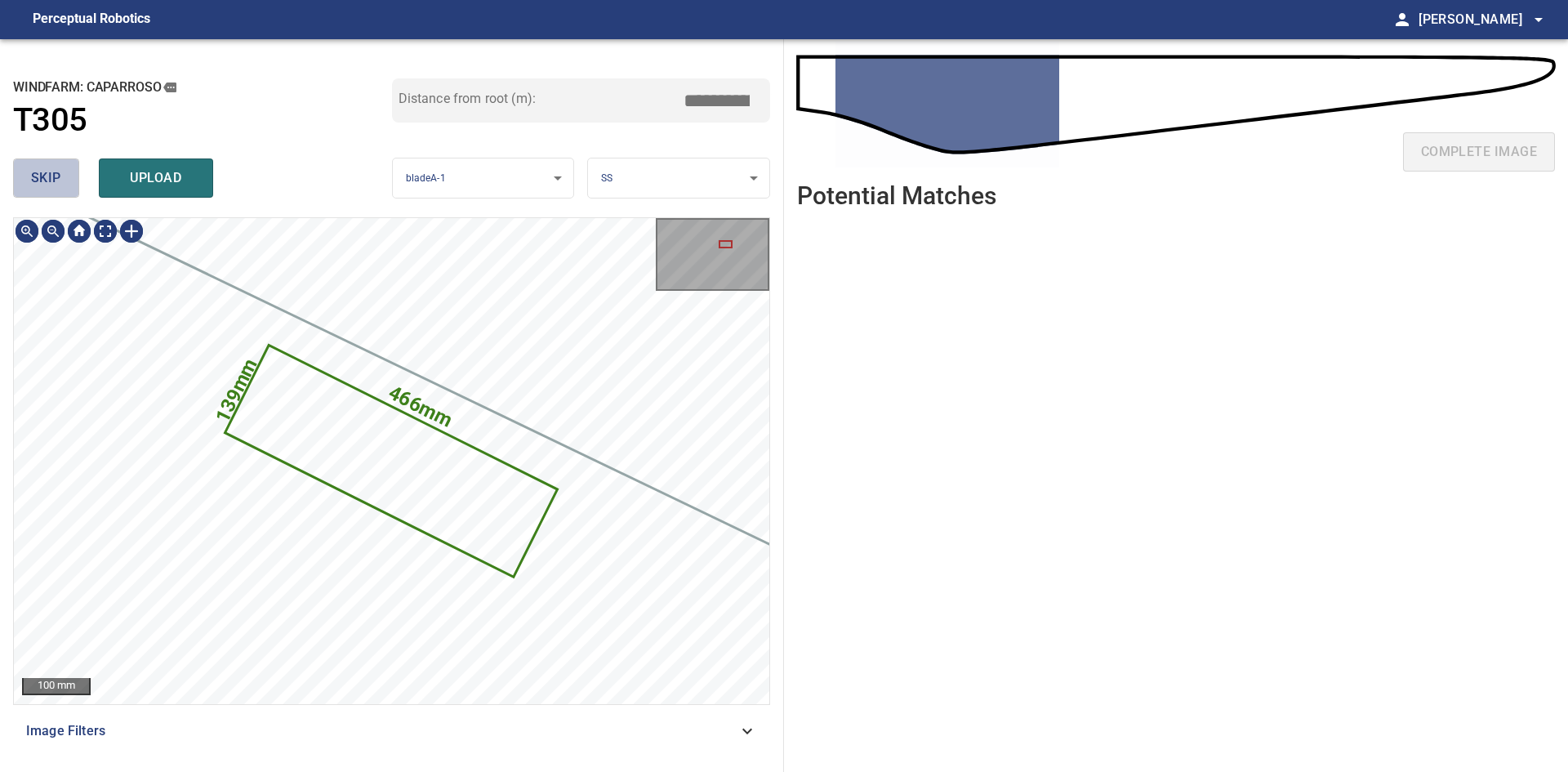
click at [69, 182] on button "skip" at bounding box center [46, 178] width 66 height 39
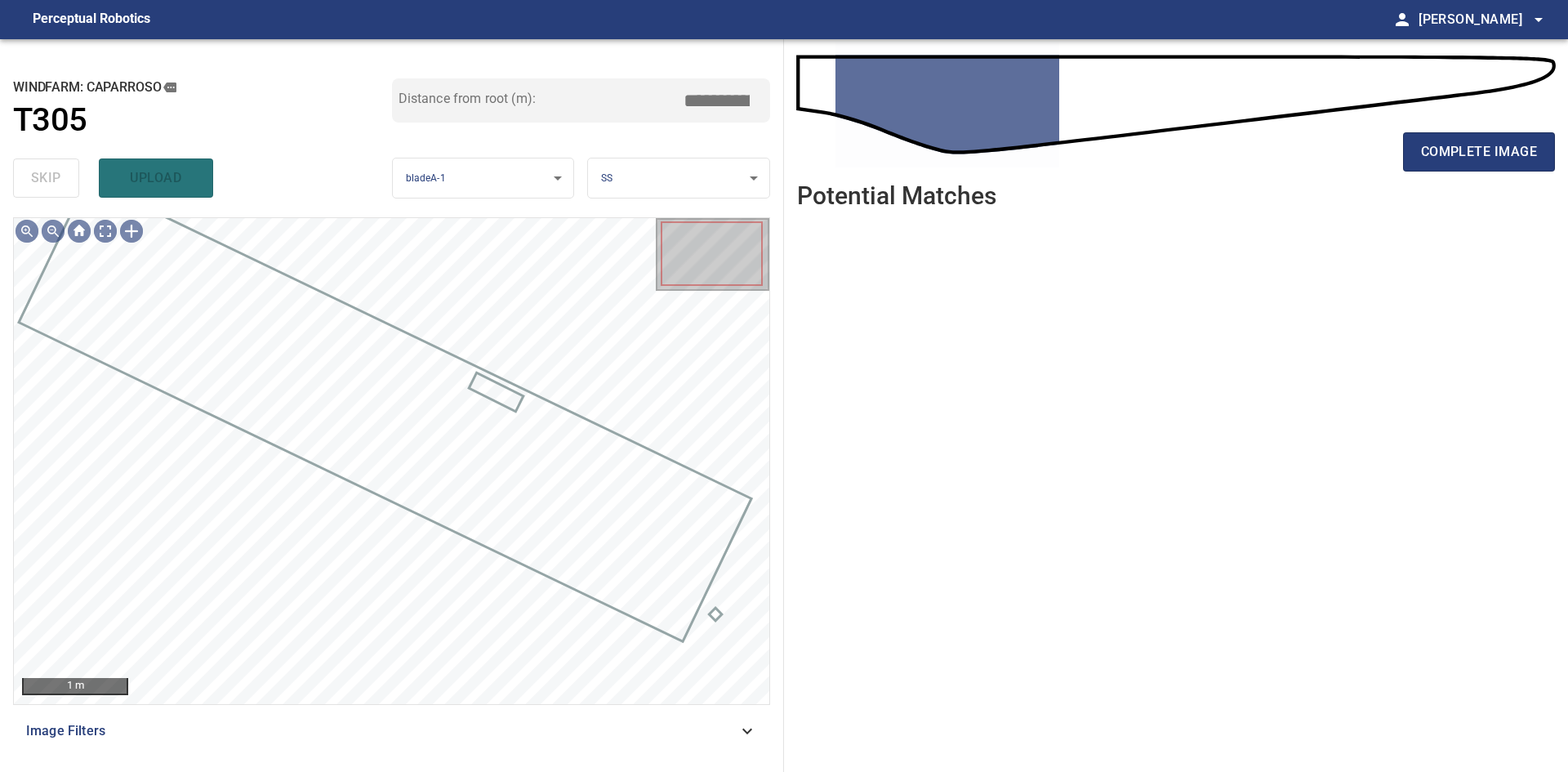
click at [1397, 149] on div "complete image" at bounding box center [1176, 158] width 758 height 65
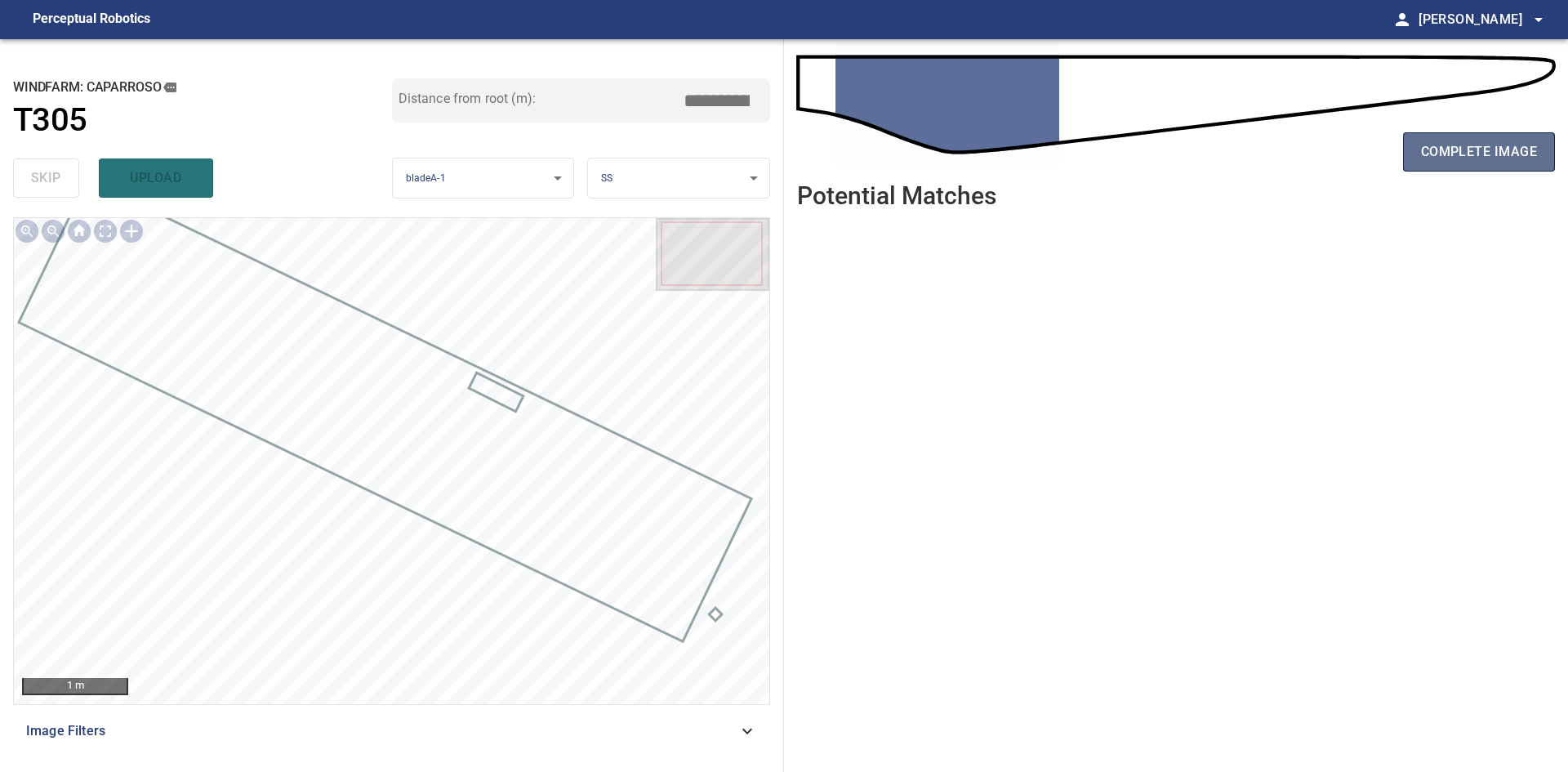
click at [1411, 151] on button "complete image" at bounding box center [1479, 152] width 152 height 39
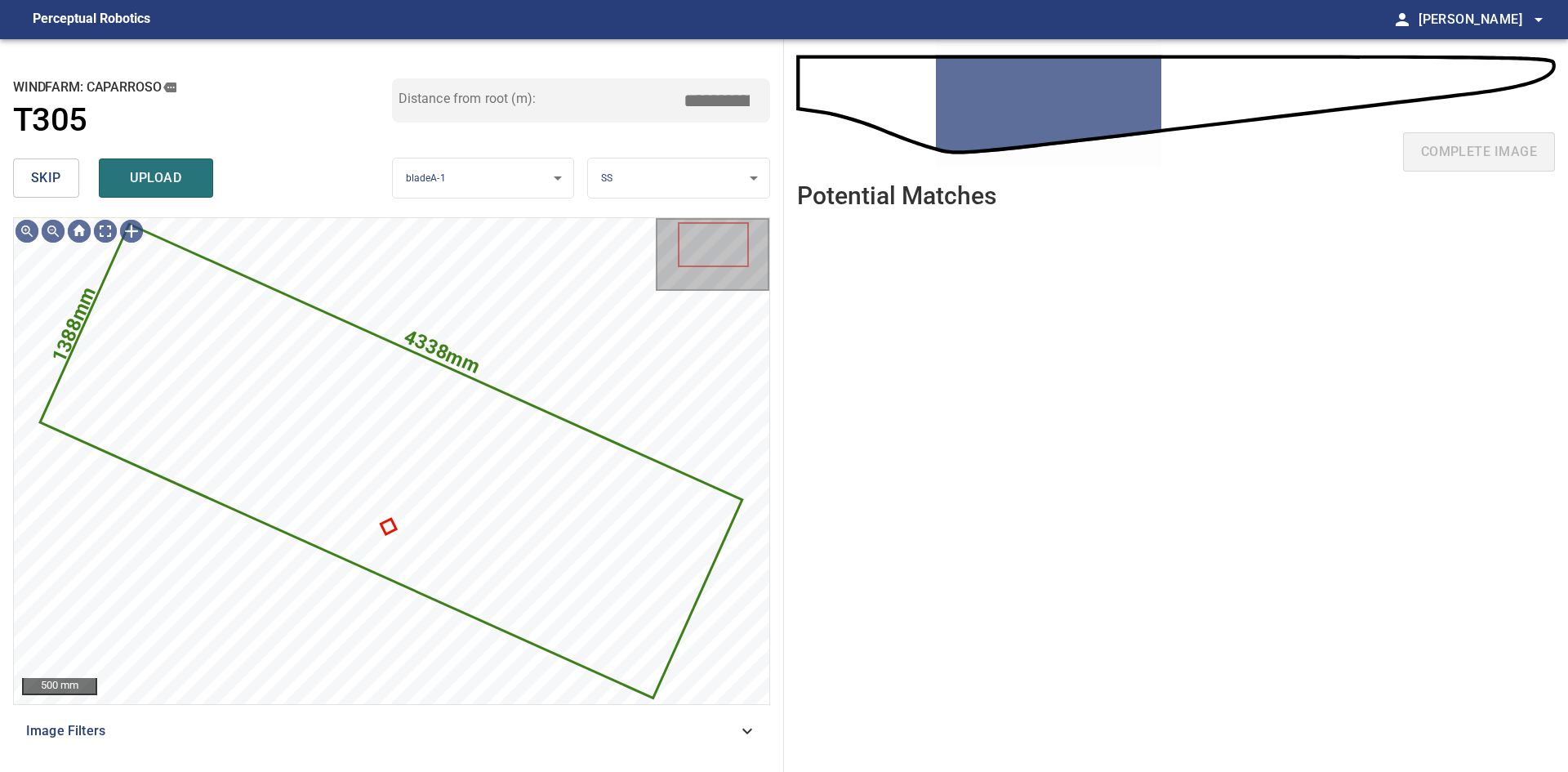
click at [35, 188] on span "skip" at bounding box center [46, 178] width 30 height 23
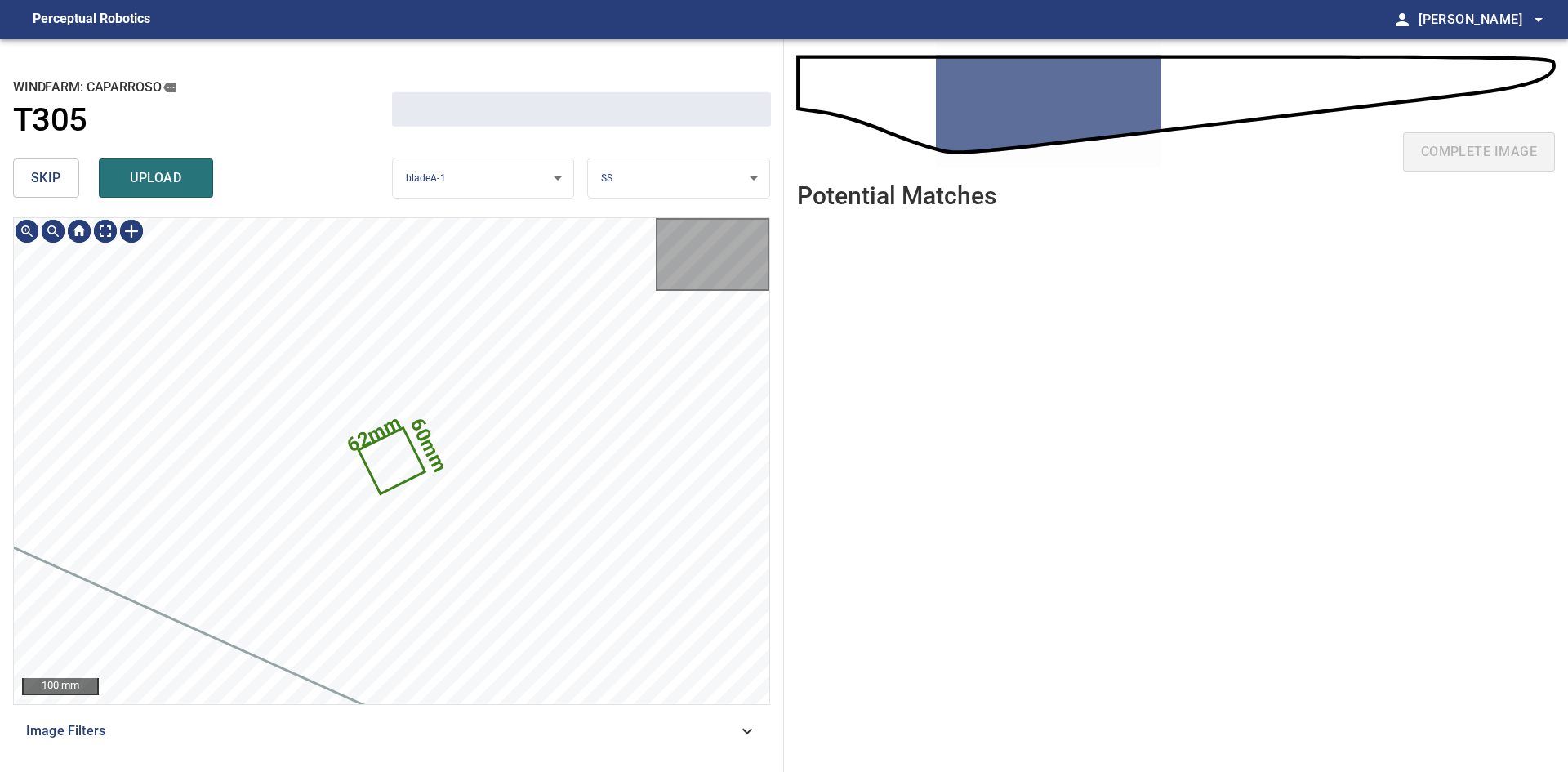
click at [35, 188] on span "skip" at bounding box center [46, 178] width 30 height 23
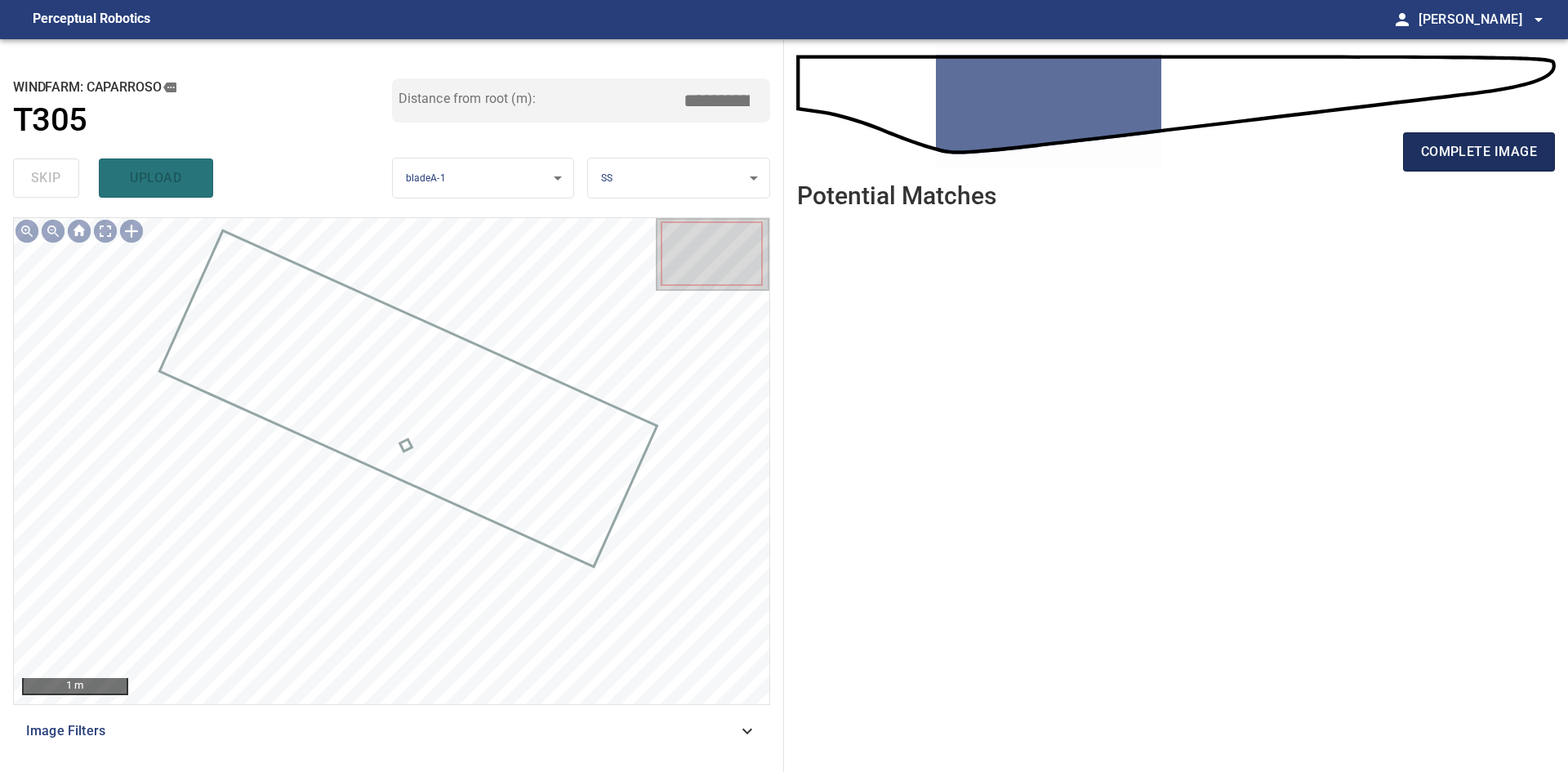
click at [1455, 172] on button "complete image" at bounding box center [1479, 152] width 152 height 39
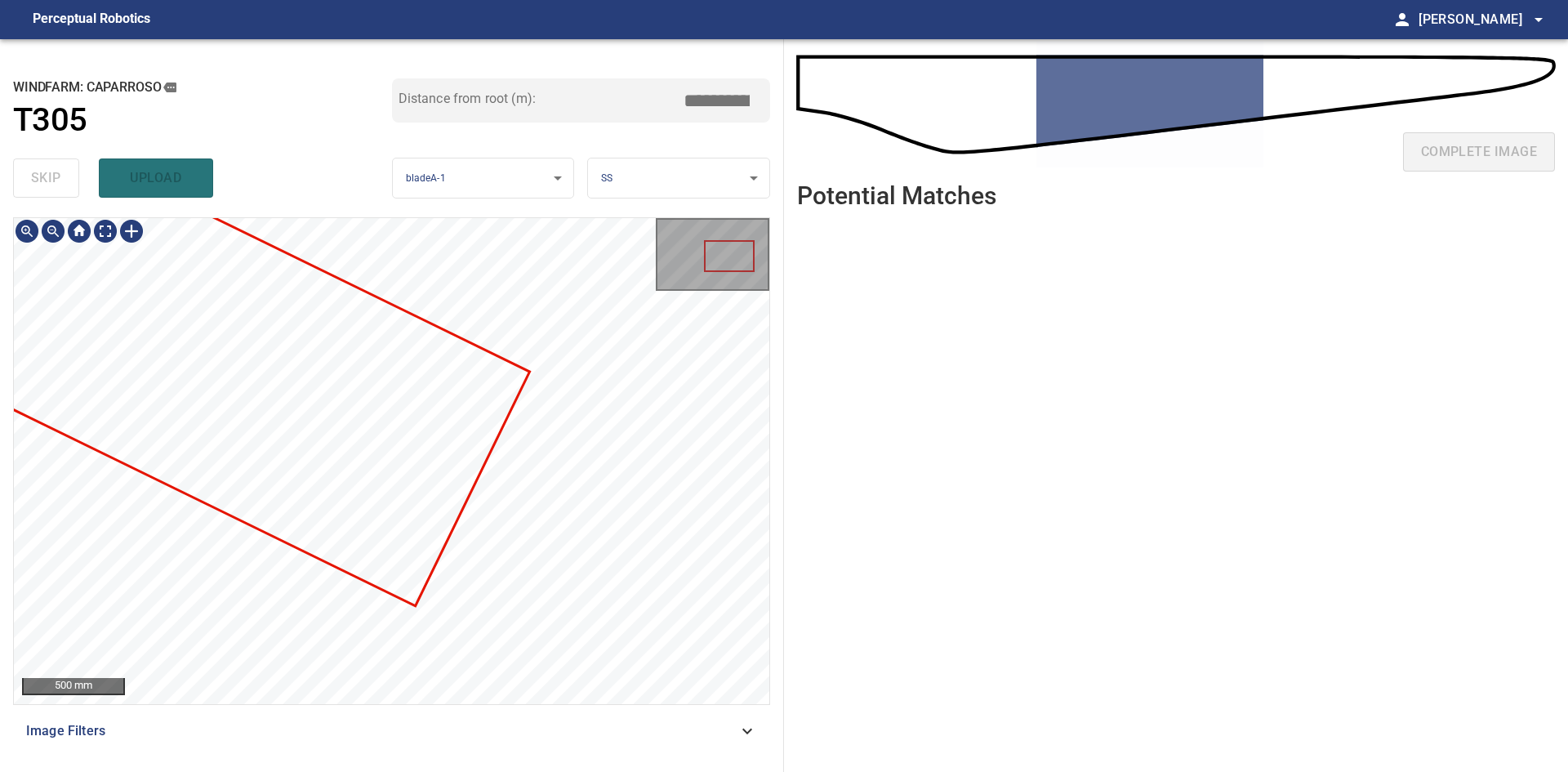
click at [304, 295] on div at bounding box center [391, 461] width 755 height 485
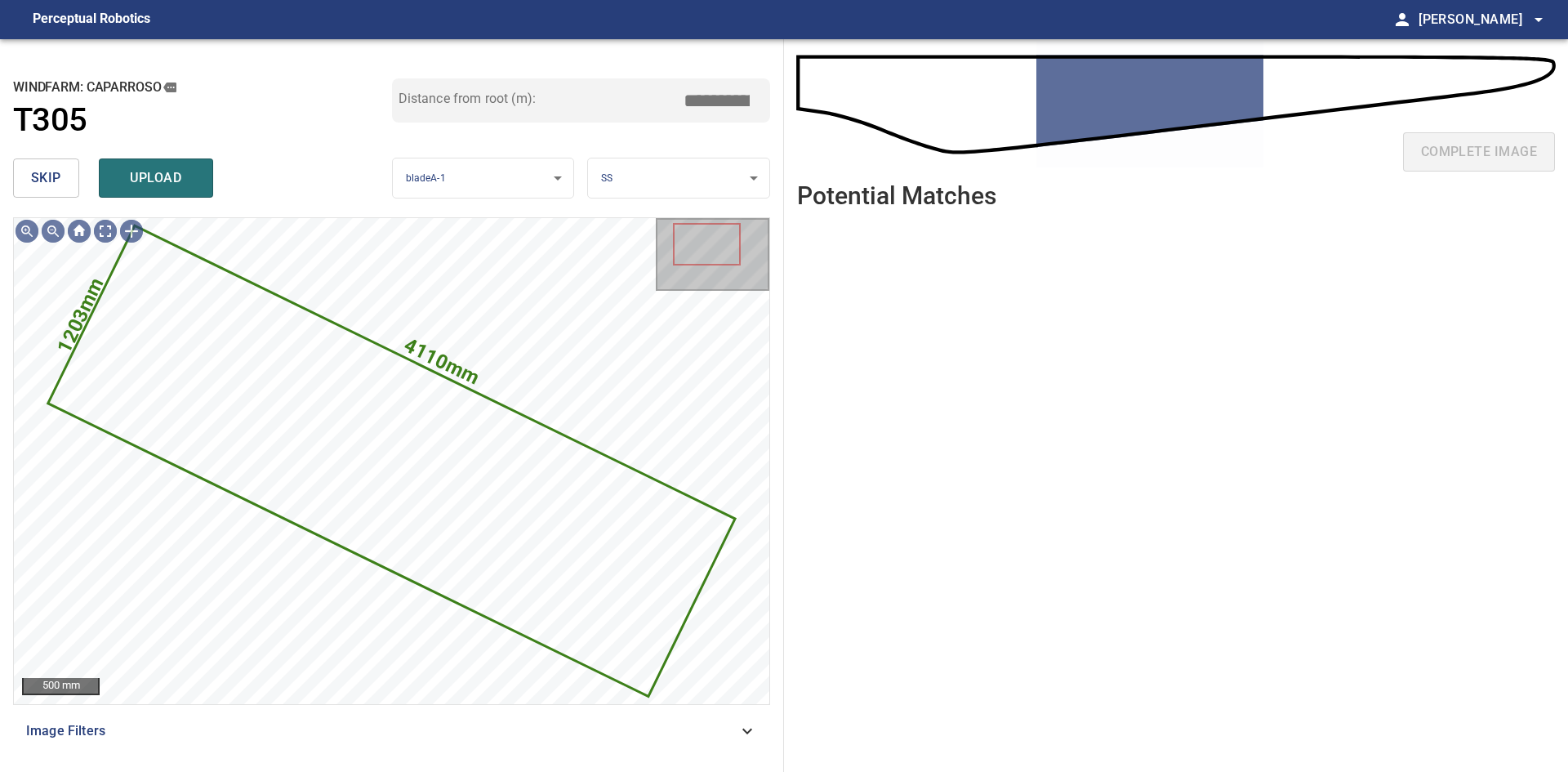
click at [41, 175] on span "skip" at bounding box center [46, 178] width 30 height 23
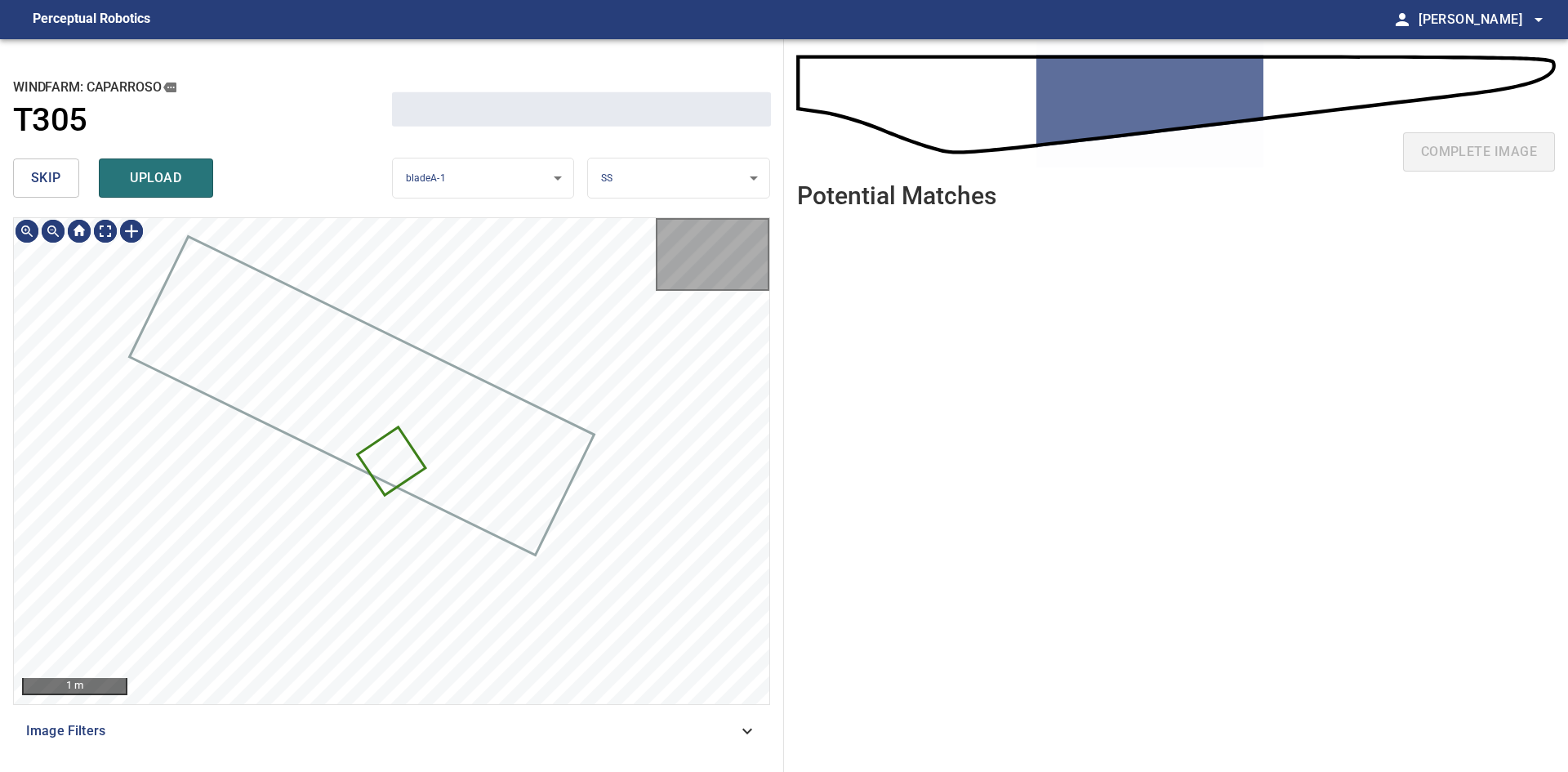
click at [41, 175] on span "skip" at bounding box center [46, 178] width 30 height 23
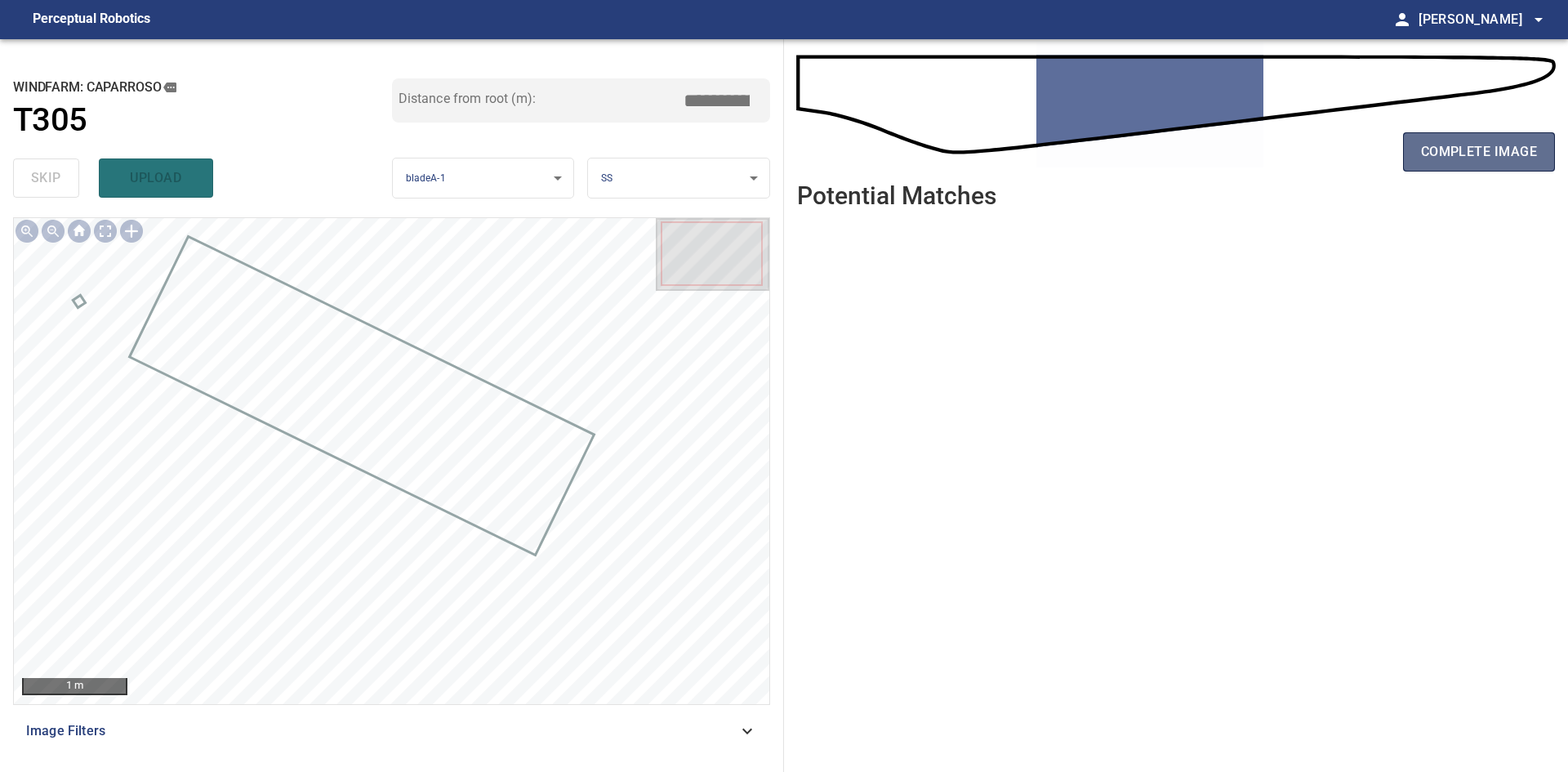
click at [1436, 157] on span "complete image" at bounding box center [1479, 152] width 116 height 23
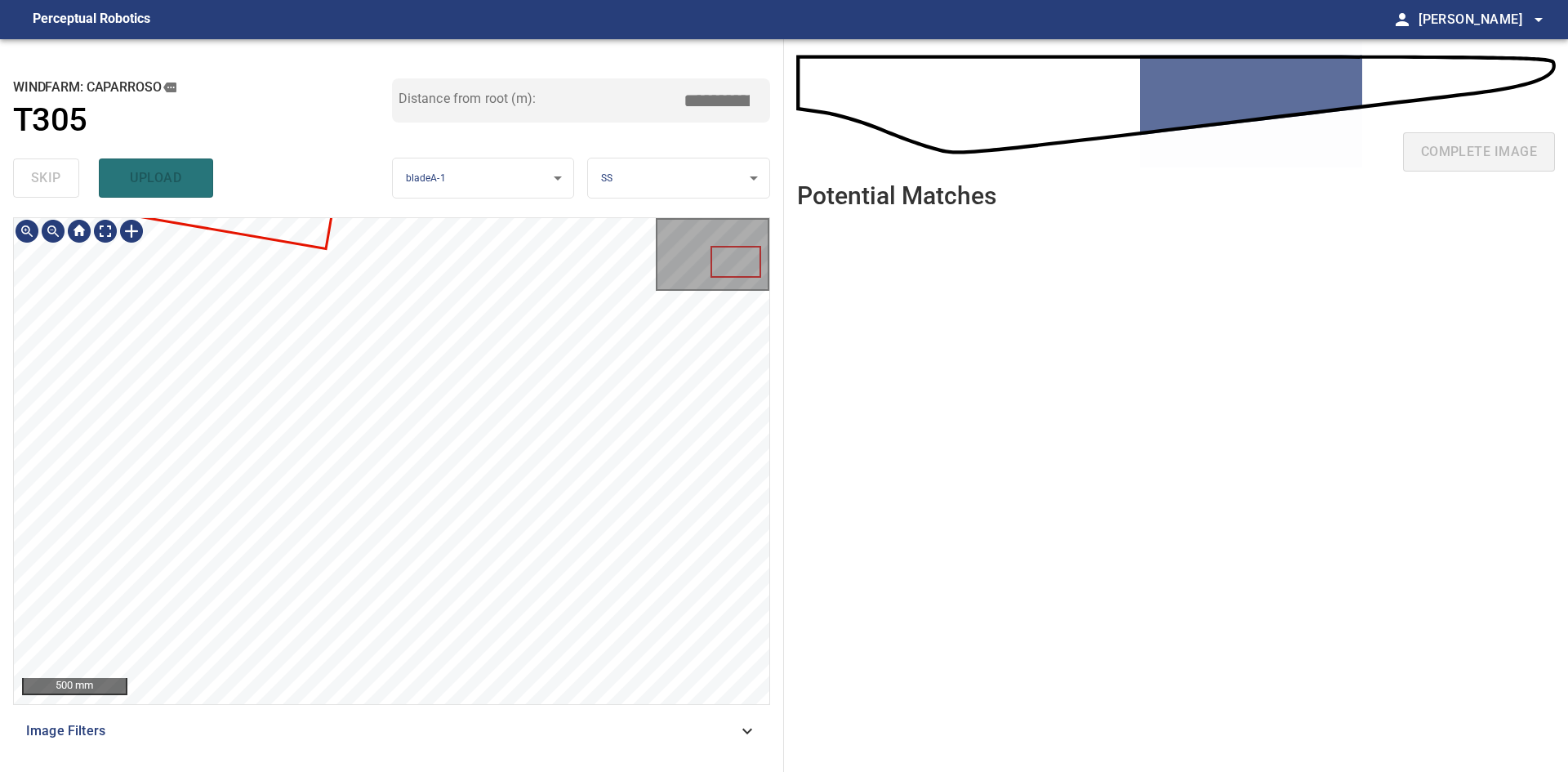
click at [0, 393] on div "**********" at bounding box center [392, 405] width 784 height 733
click at [829, 771] on html "**********" at bounding box center [784, 386] width 1568 height 772
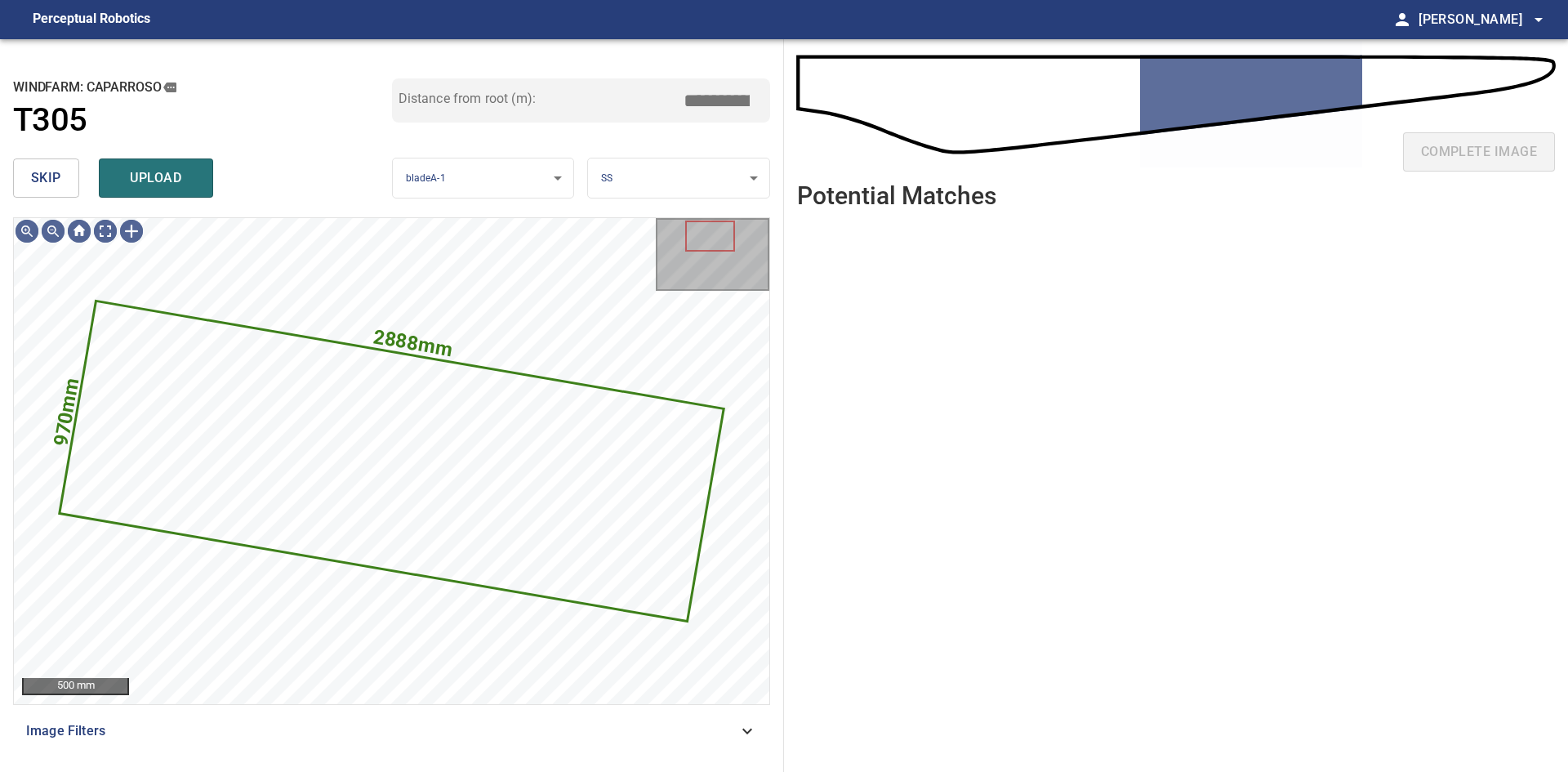
click at [21, 175] on button "skip" at bounding box center [46, 178] width 66 height 39
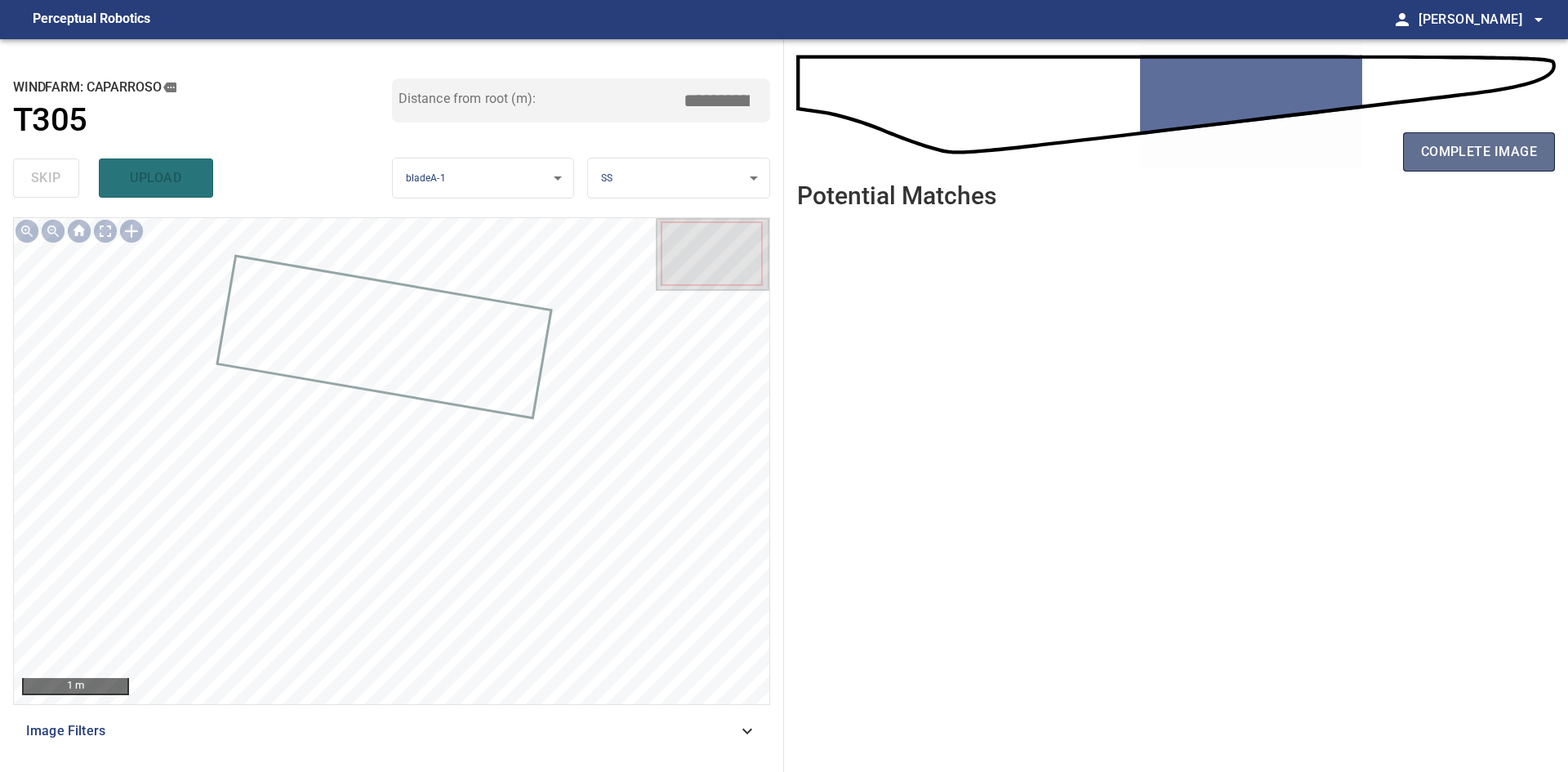
click at [1461, 159] on span "complete image" at bounding box center [1479, 152] width 116 height 23
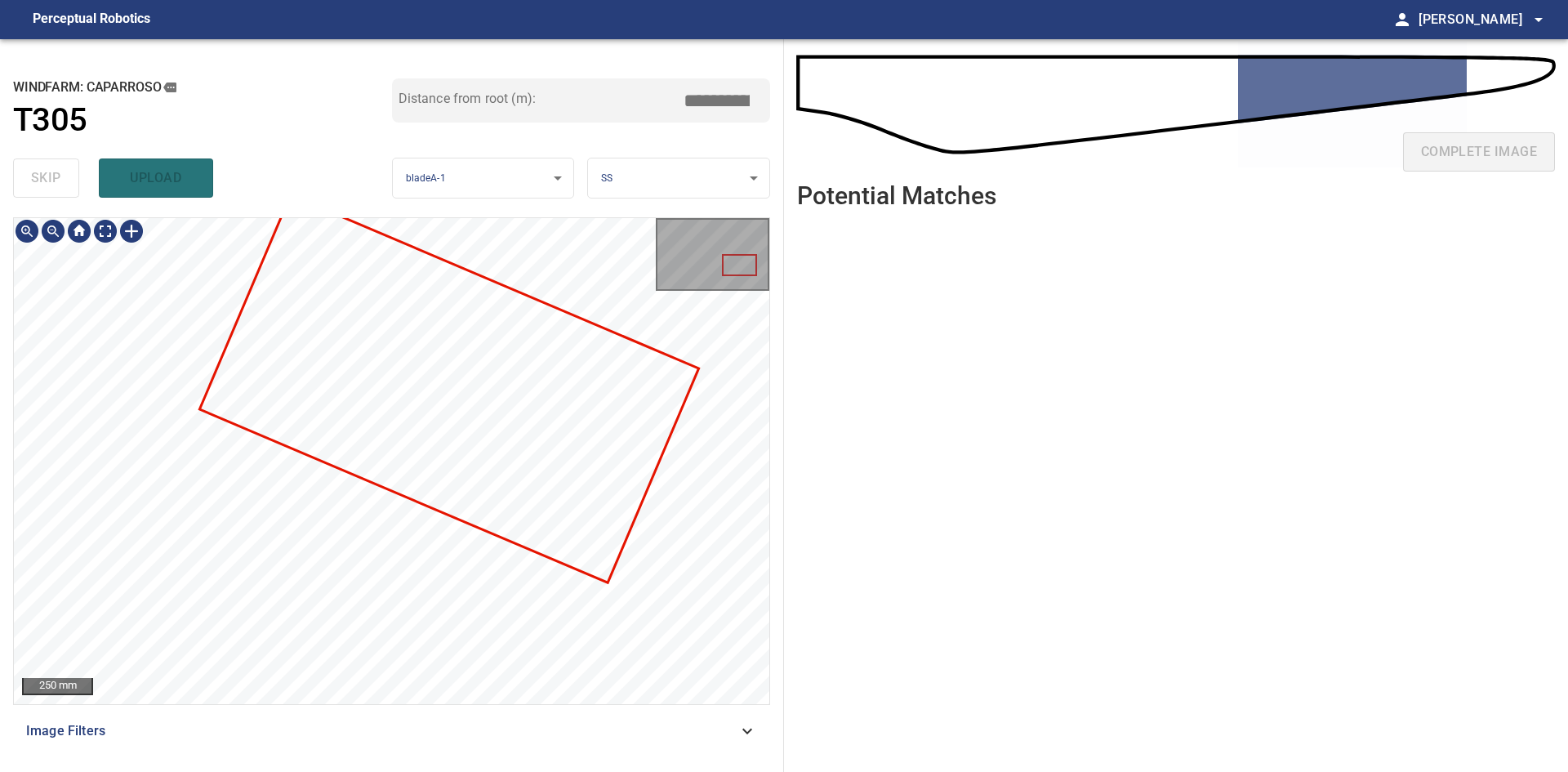
click at [543, 503] on div at bounding box center [391, 461] width 755 height 485
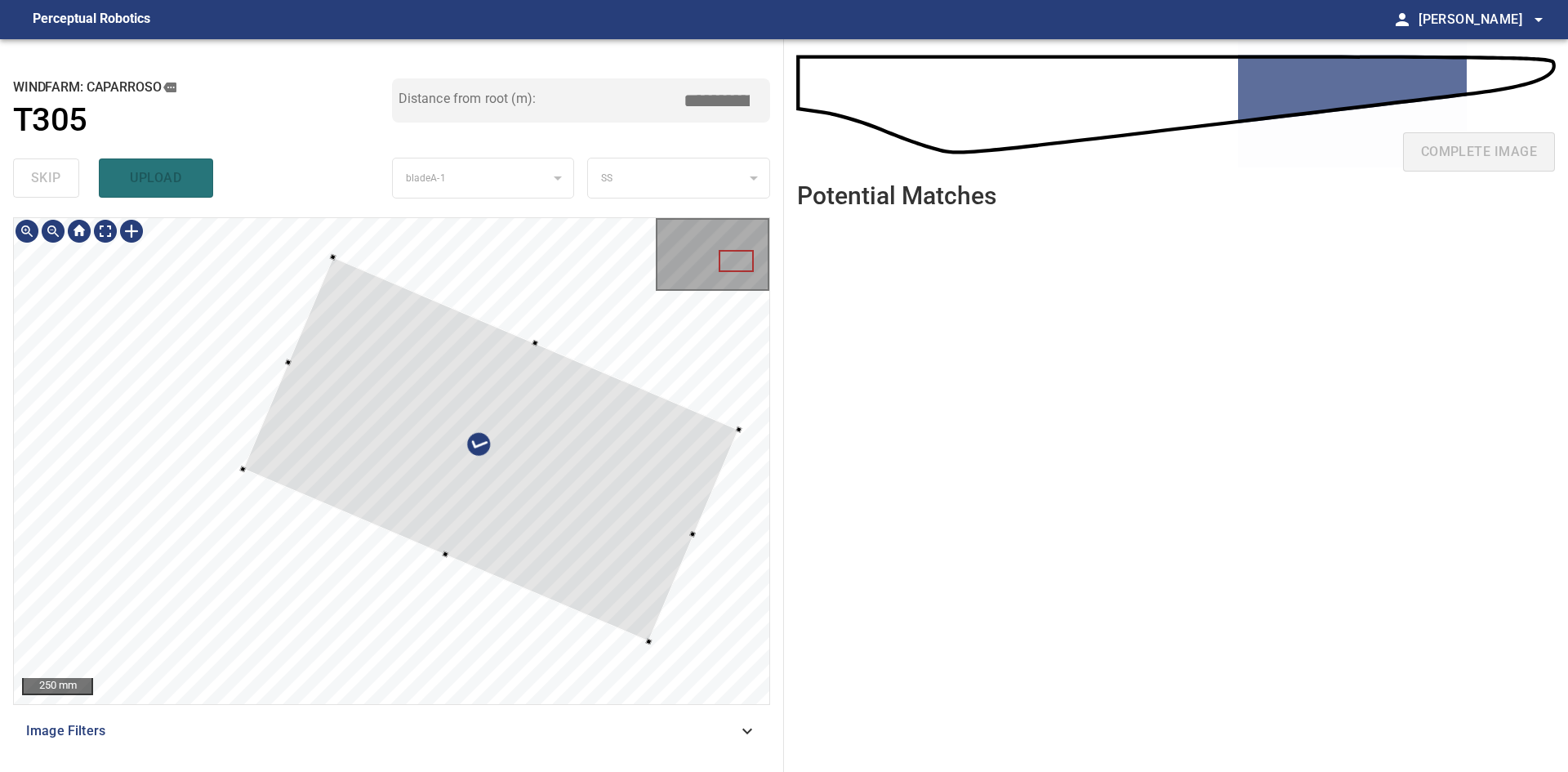
click at [640, 511] on div at bounding box center [490, 449] width 495 height 385
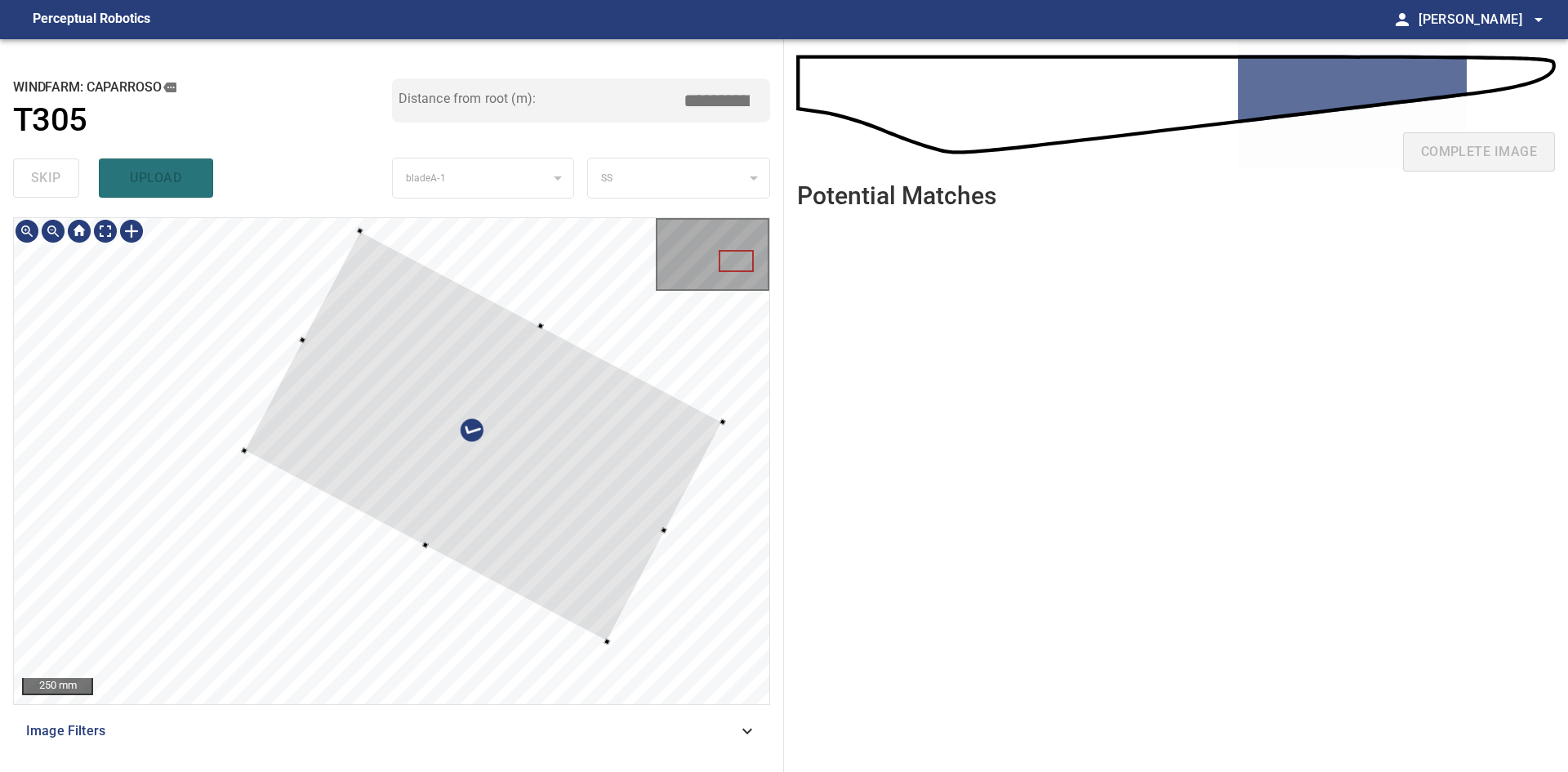
click at [621, 555] on div at bounding box center [483, 437] width 479 height 411
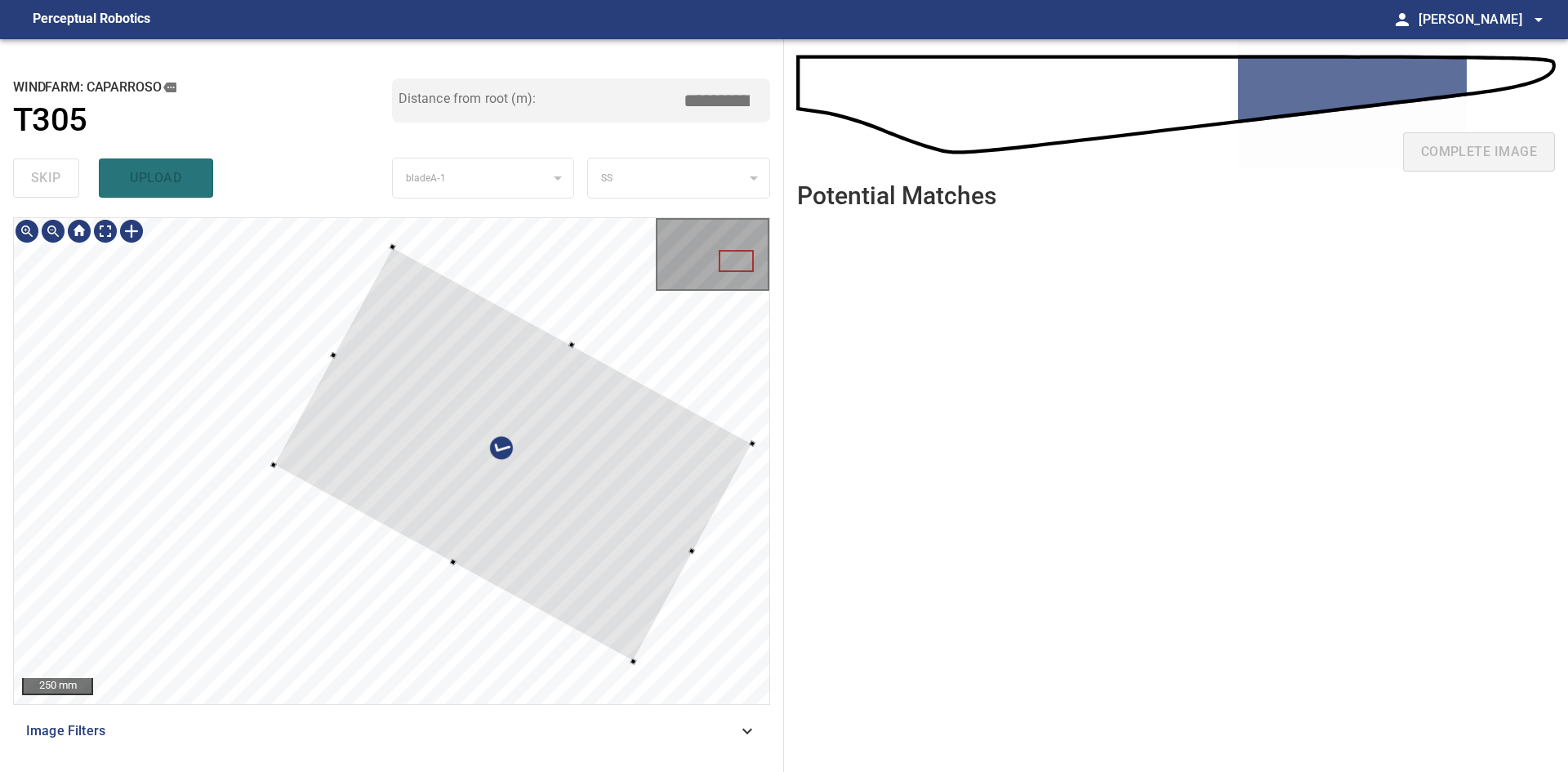
click at [641, 563] on div at bounding box center [513, 454] width 479 height 414
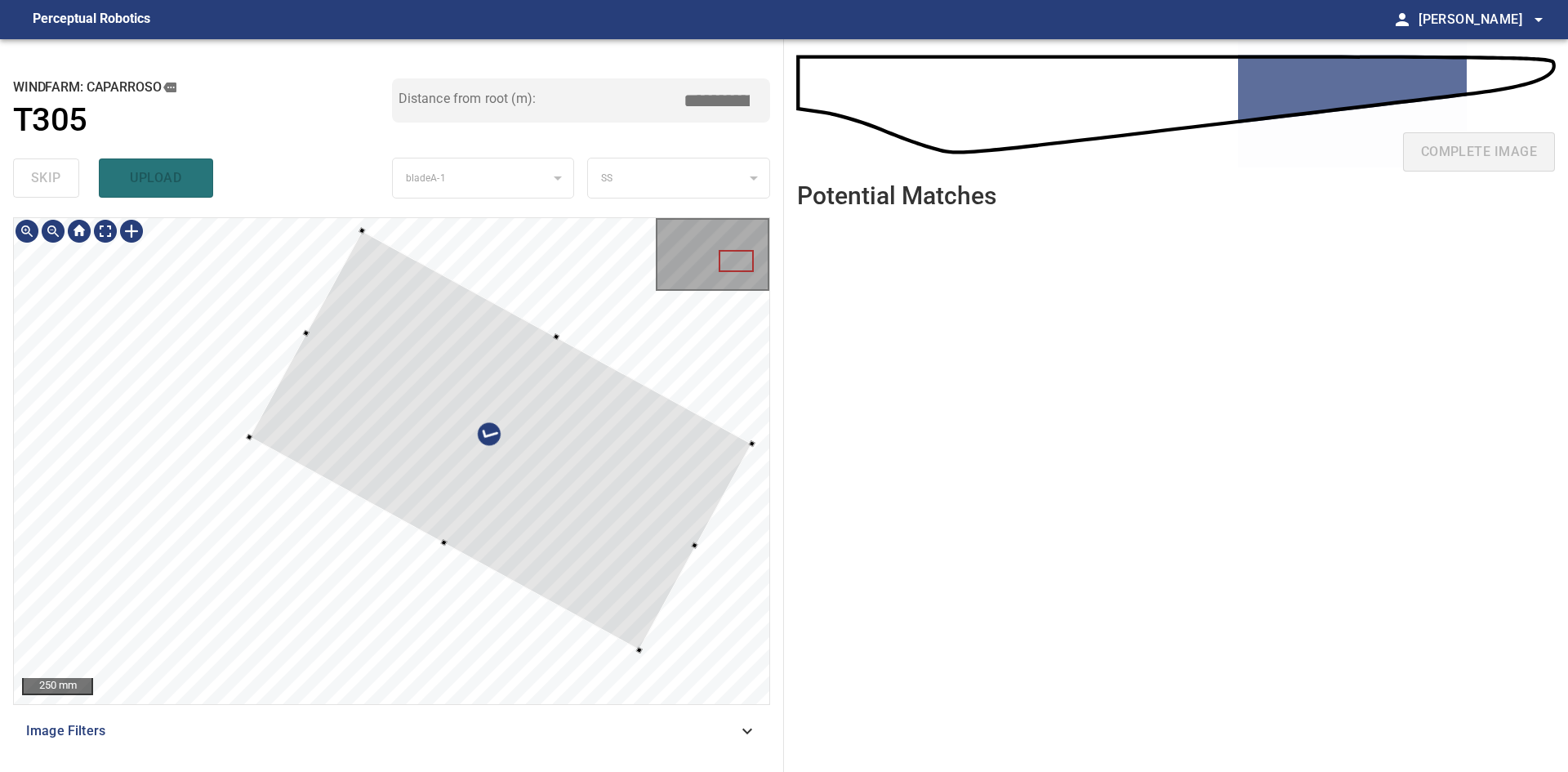
click at [254, 436] on div at bounding box center [501, 441] width 502 height 419
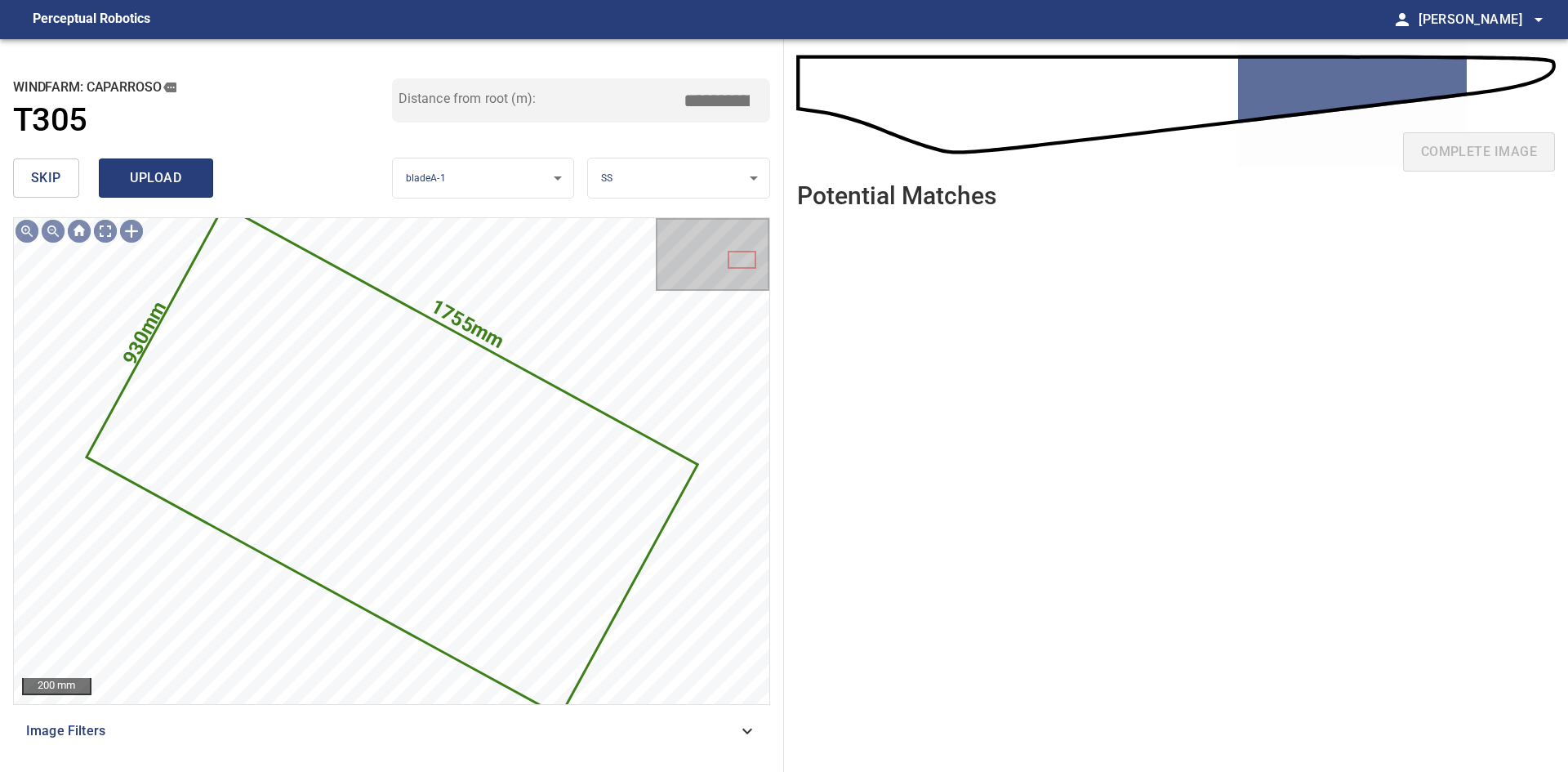
click at [148, 177] on span "upload" at bounding box center [155, 178] width 78 height 23
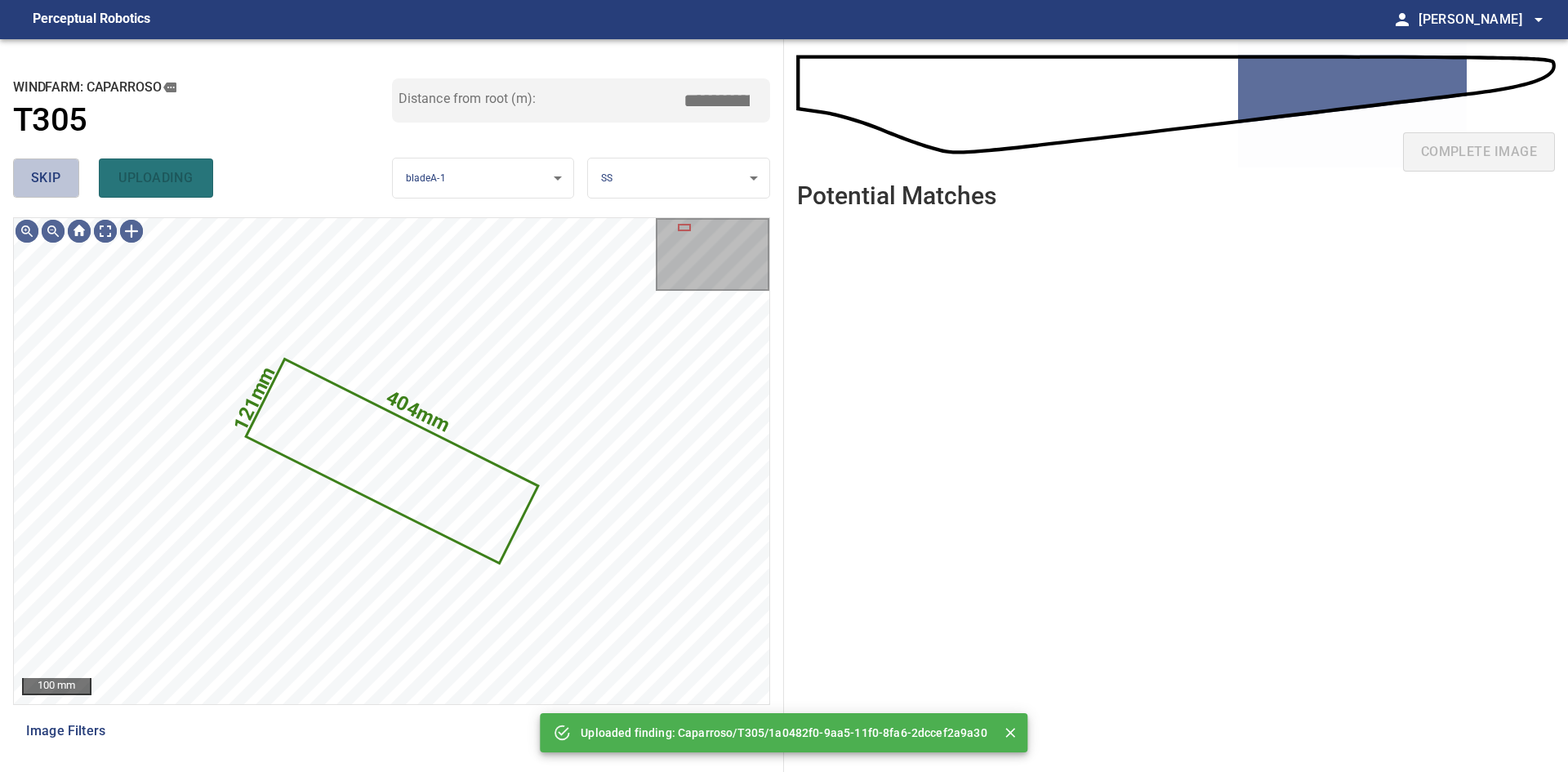
click at [53, 173] on span "skip" at bounding box center [46, 178] width 30 height 23
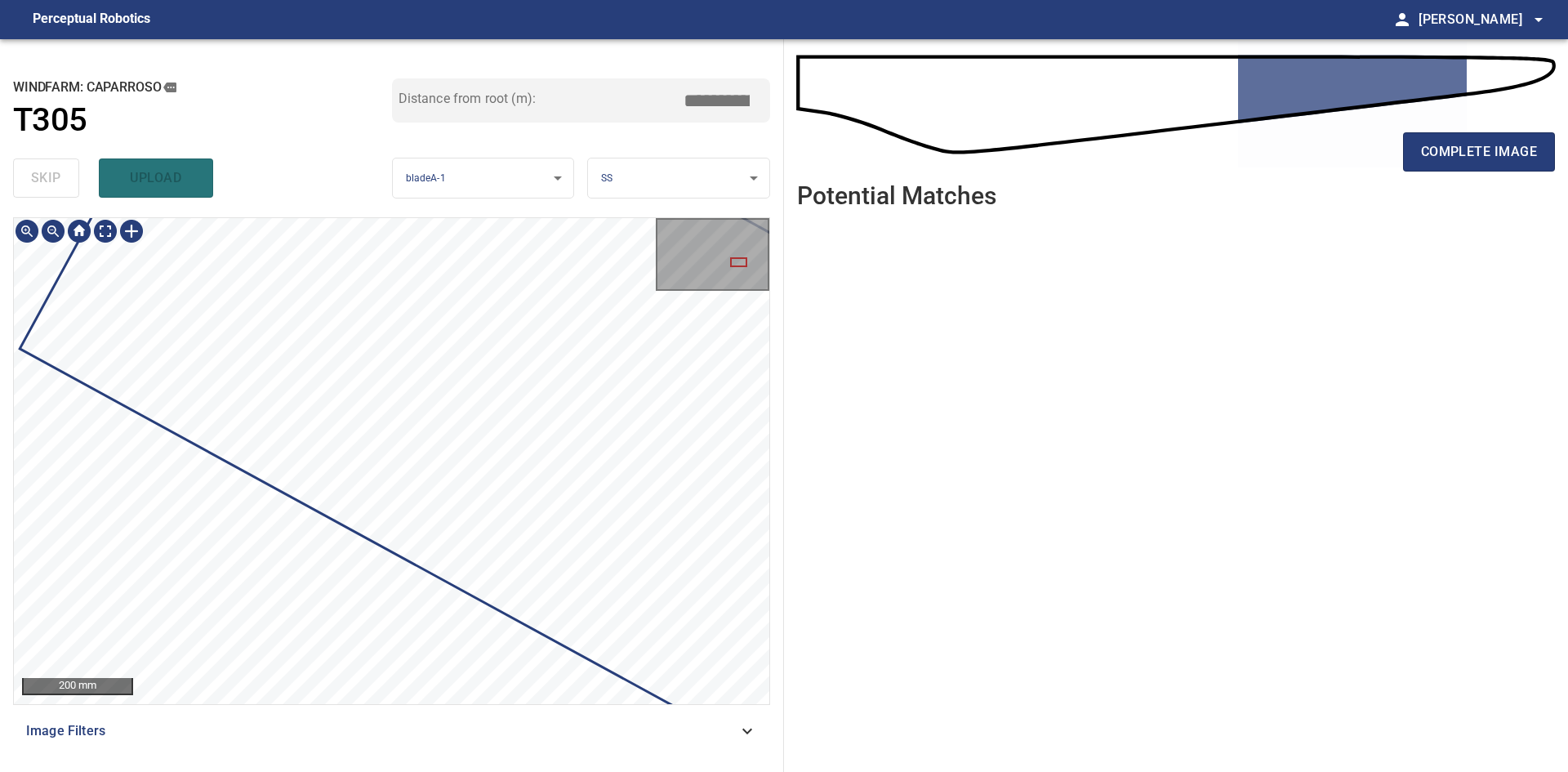
click at [304, 440] on div at bounding box center [391, 461] width 755 height 485
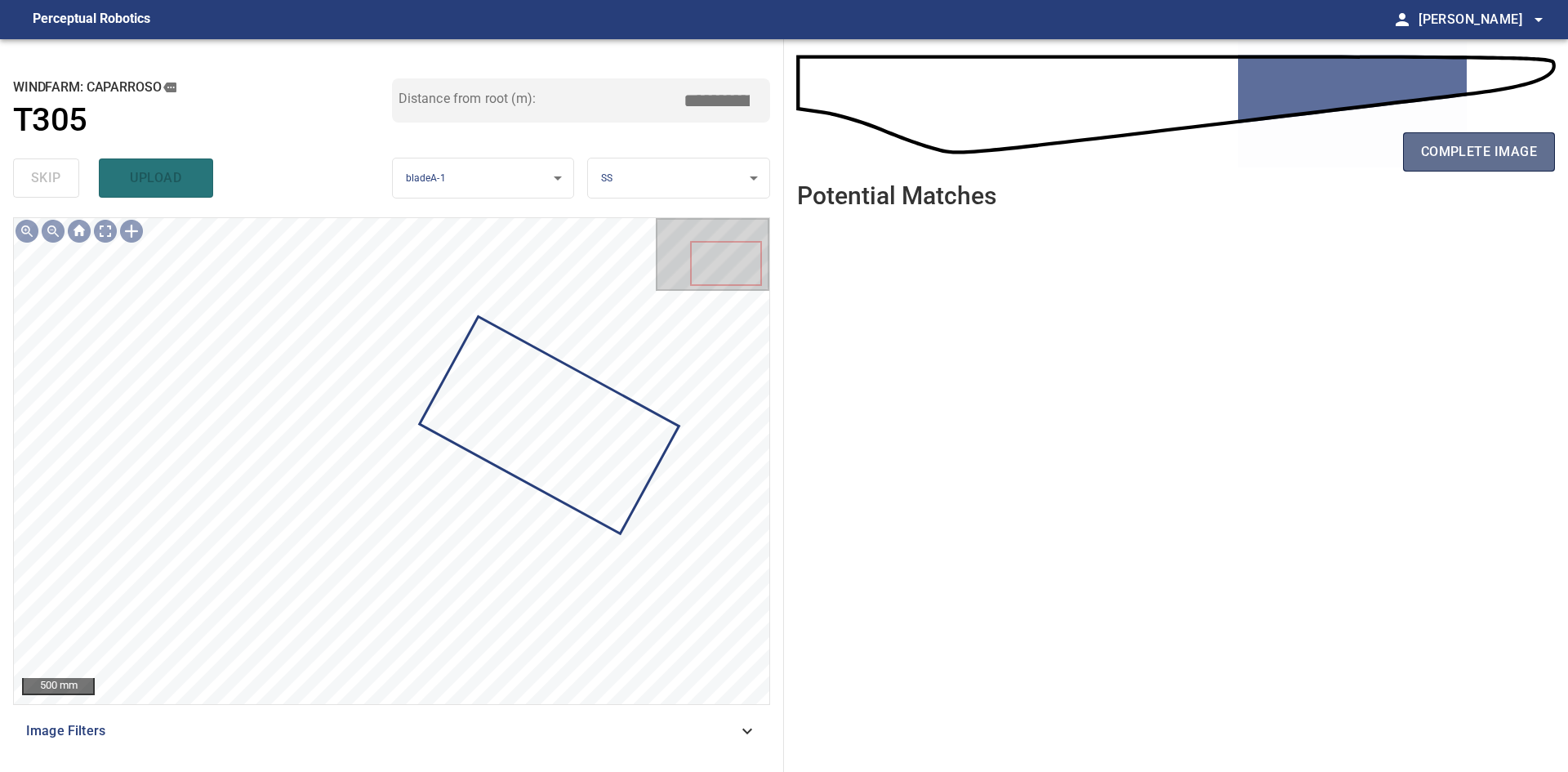
click at [1495, 170] on button "complete image" at bounding box center [1479, 152] width 152 height 39
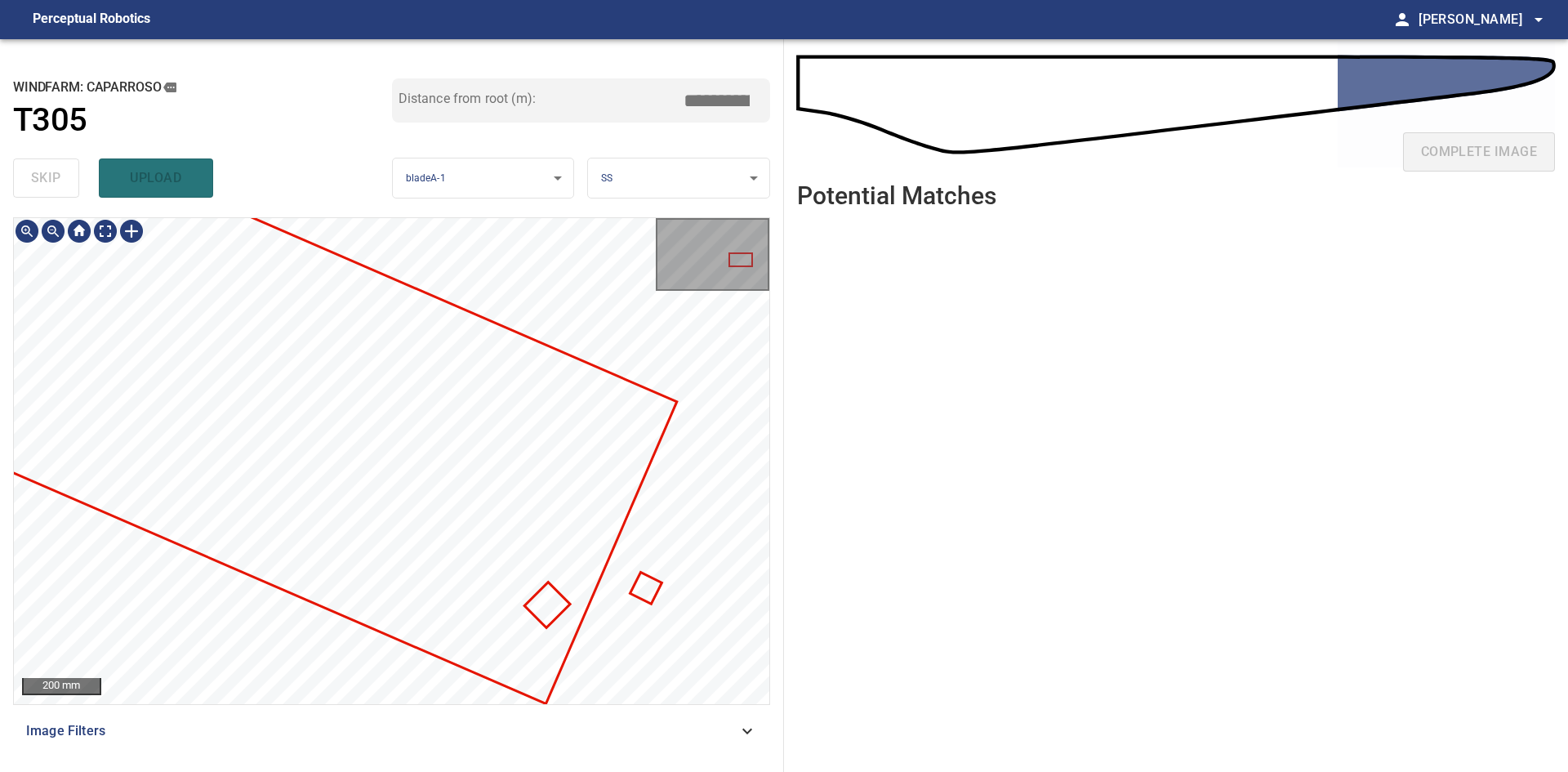
click at [531, 655] on div at bounding box center [391, 461] width 755 height 485
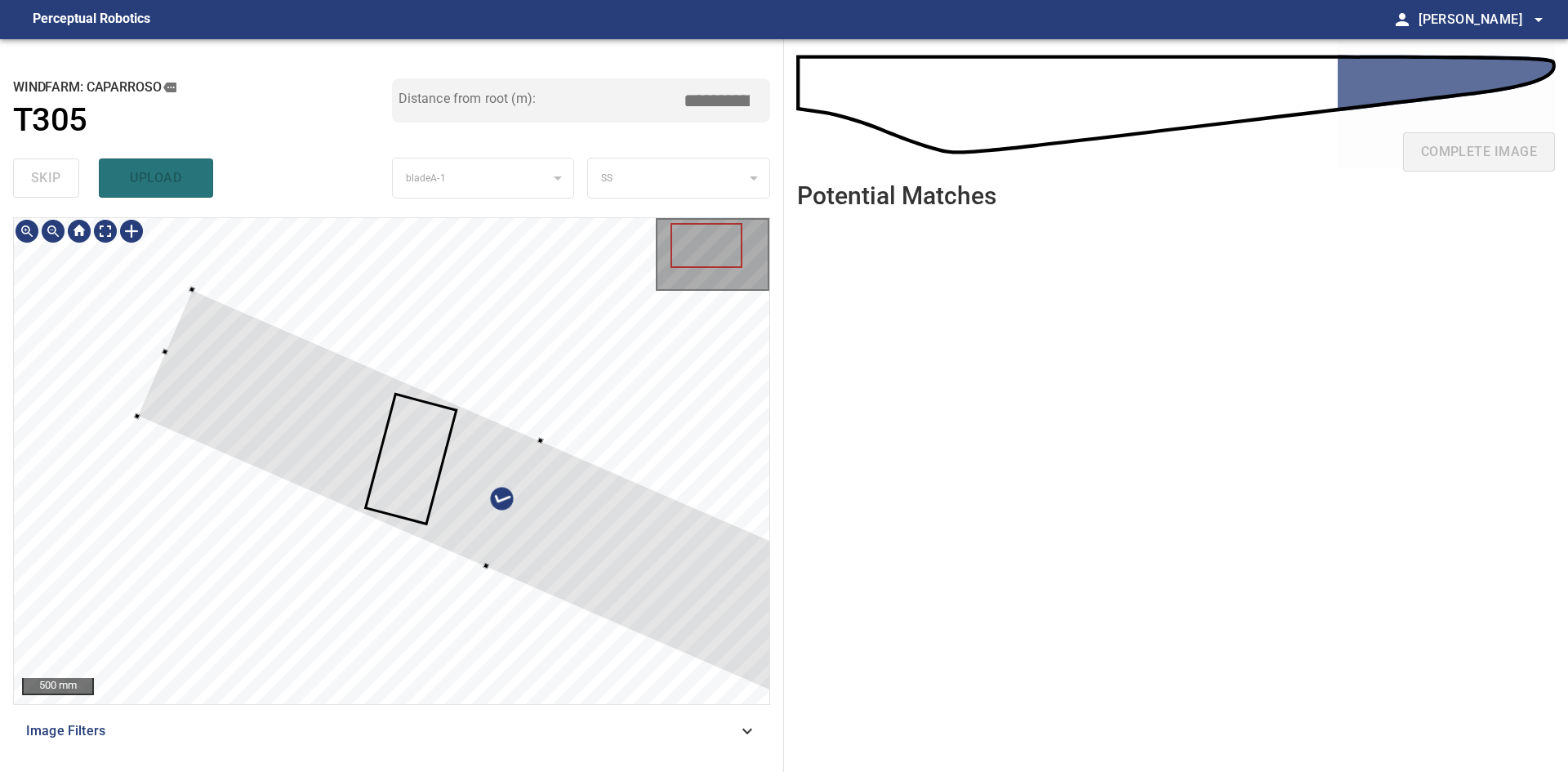
click at [169, 422] on div at bounding box center [391, 461] width 755 height 485
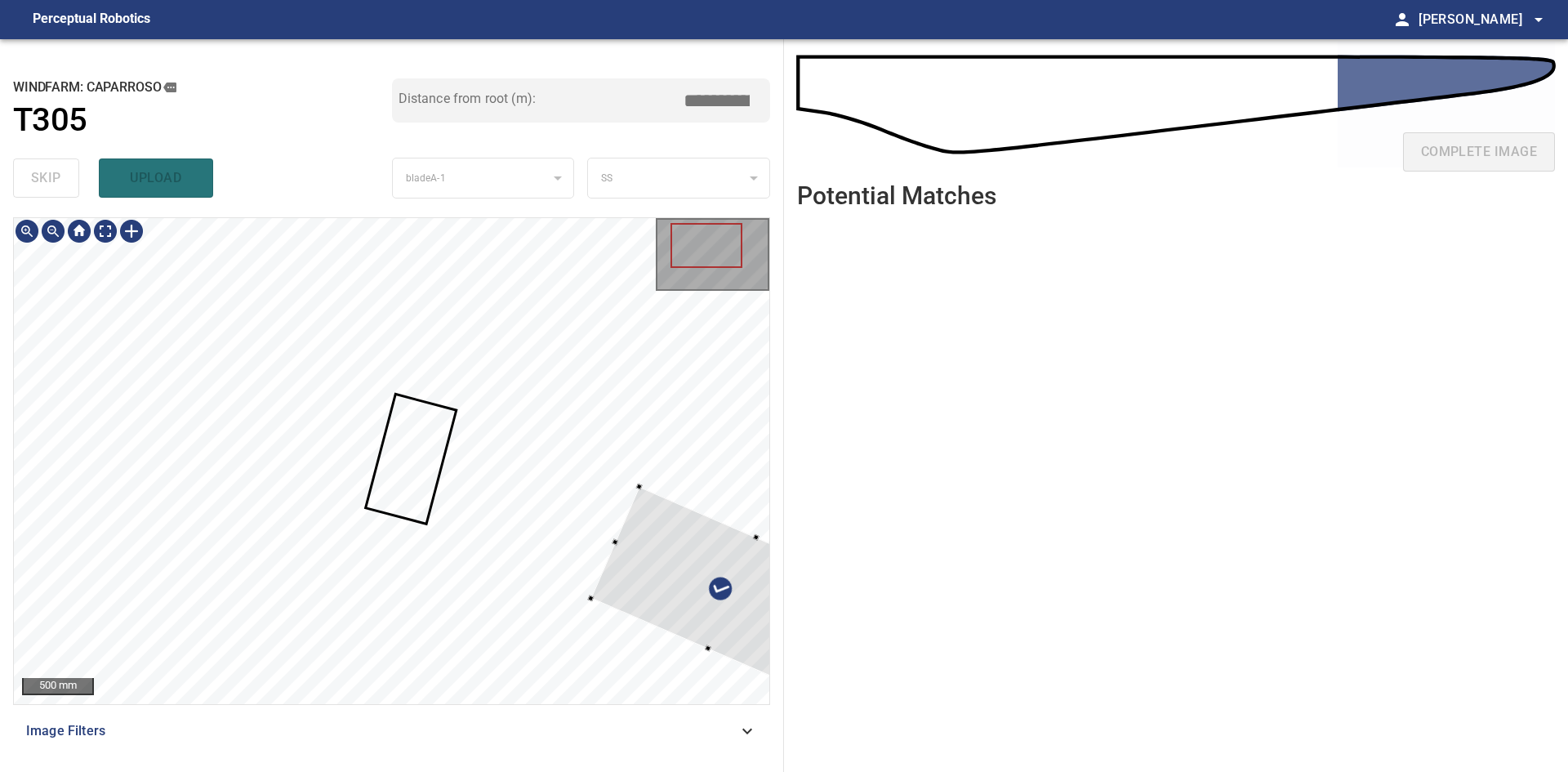
click at [595, 600] on div at bounding box center [732, 594] width 284 height 214
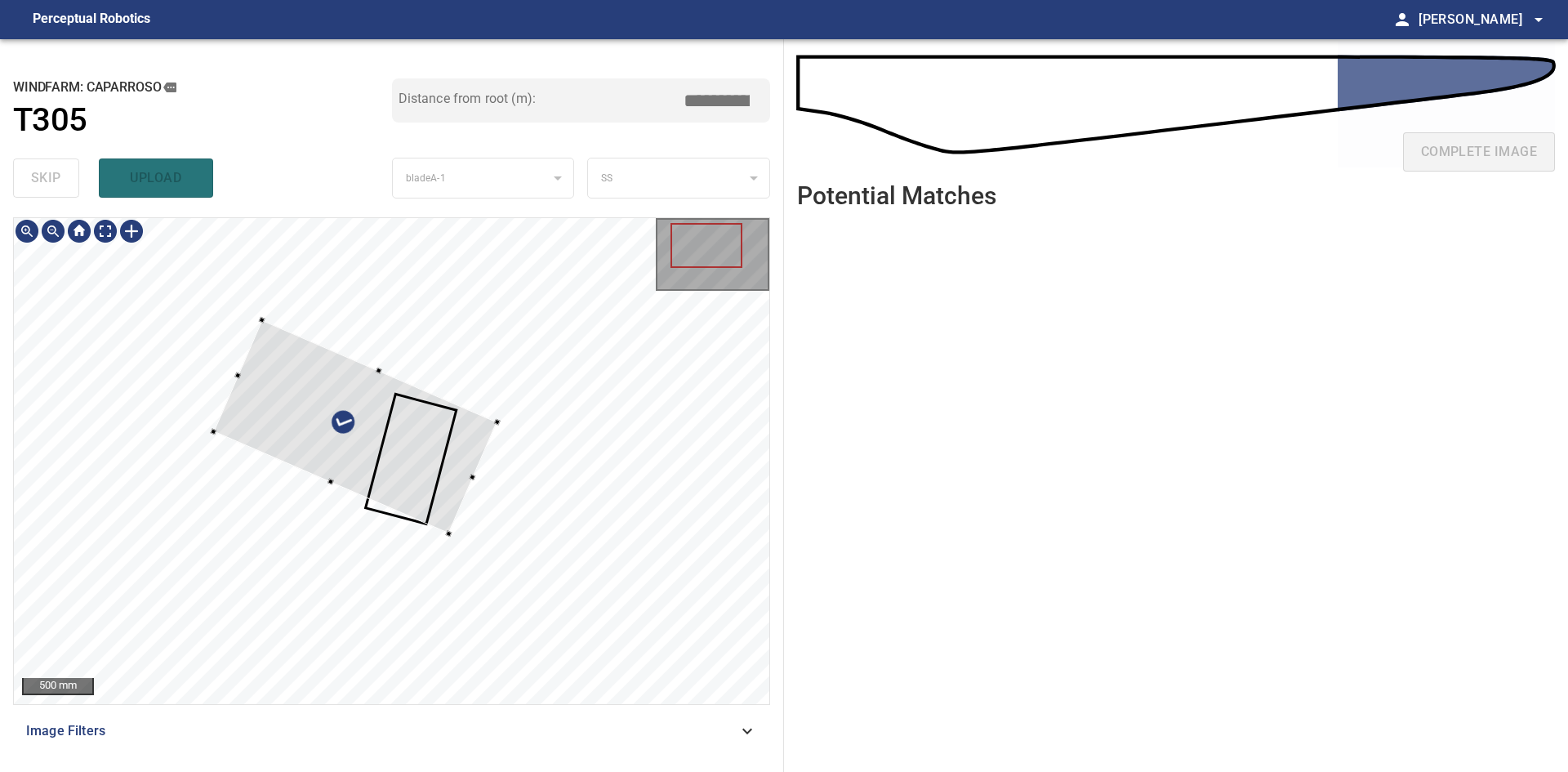
click at [195, 406] on div at bounding box center [391, 461] width 755 height 485
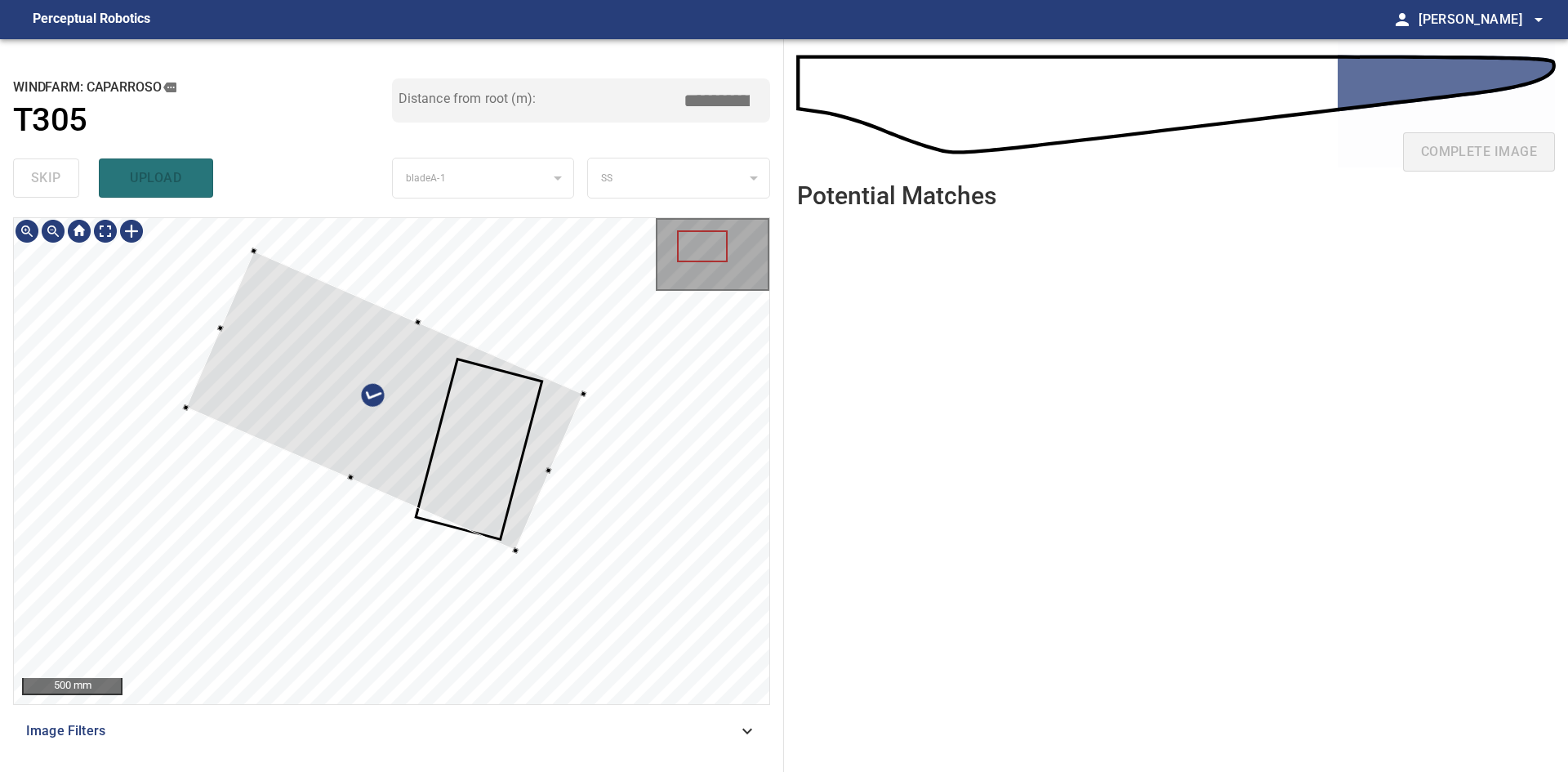
click at [492, 493] on div at bounding box center [384, 401] width 397 height 300
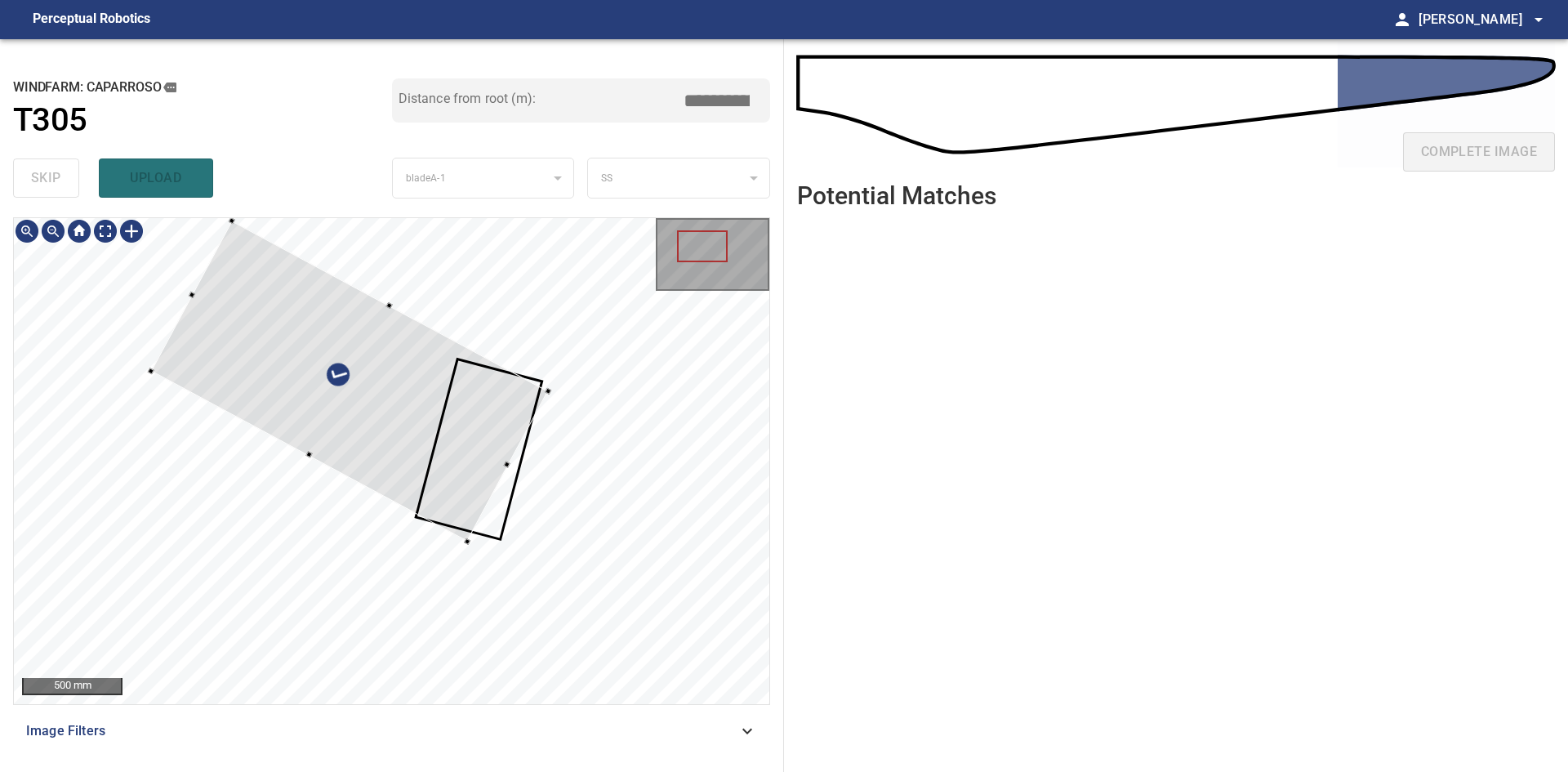
click at [430, 482] on div at bounding box center [349, 381] width 397 height 320
click at [200, 400] on div at bounding box center [391, 461] width 755 height 485
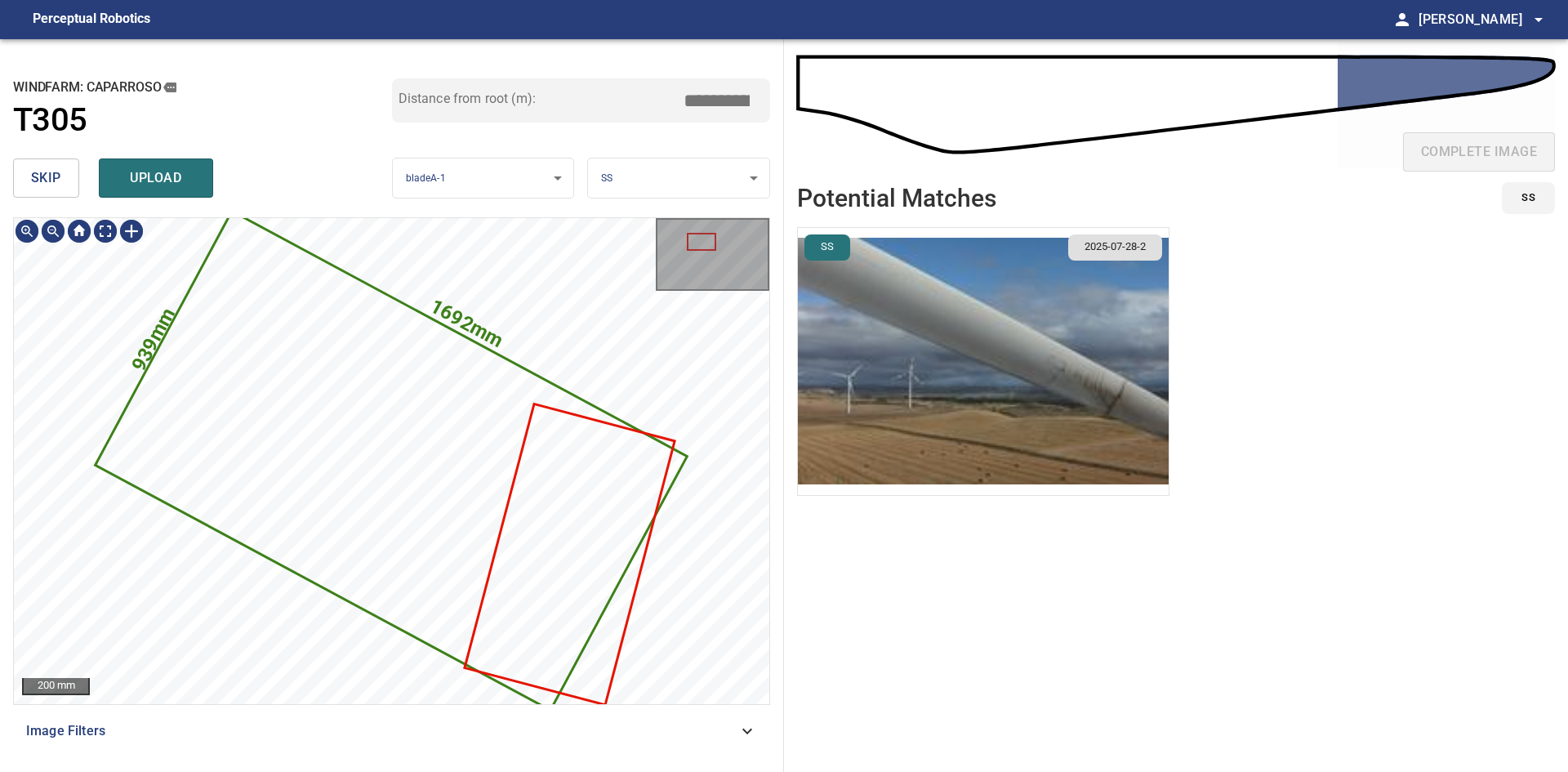
click at [983, 332] on img "button" at bounding box center [983, 361] width 371 height 267
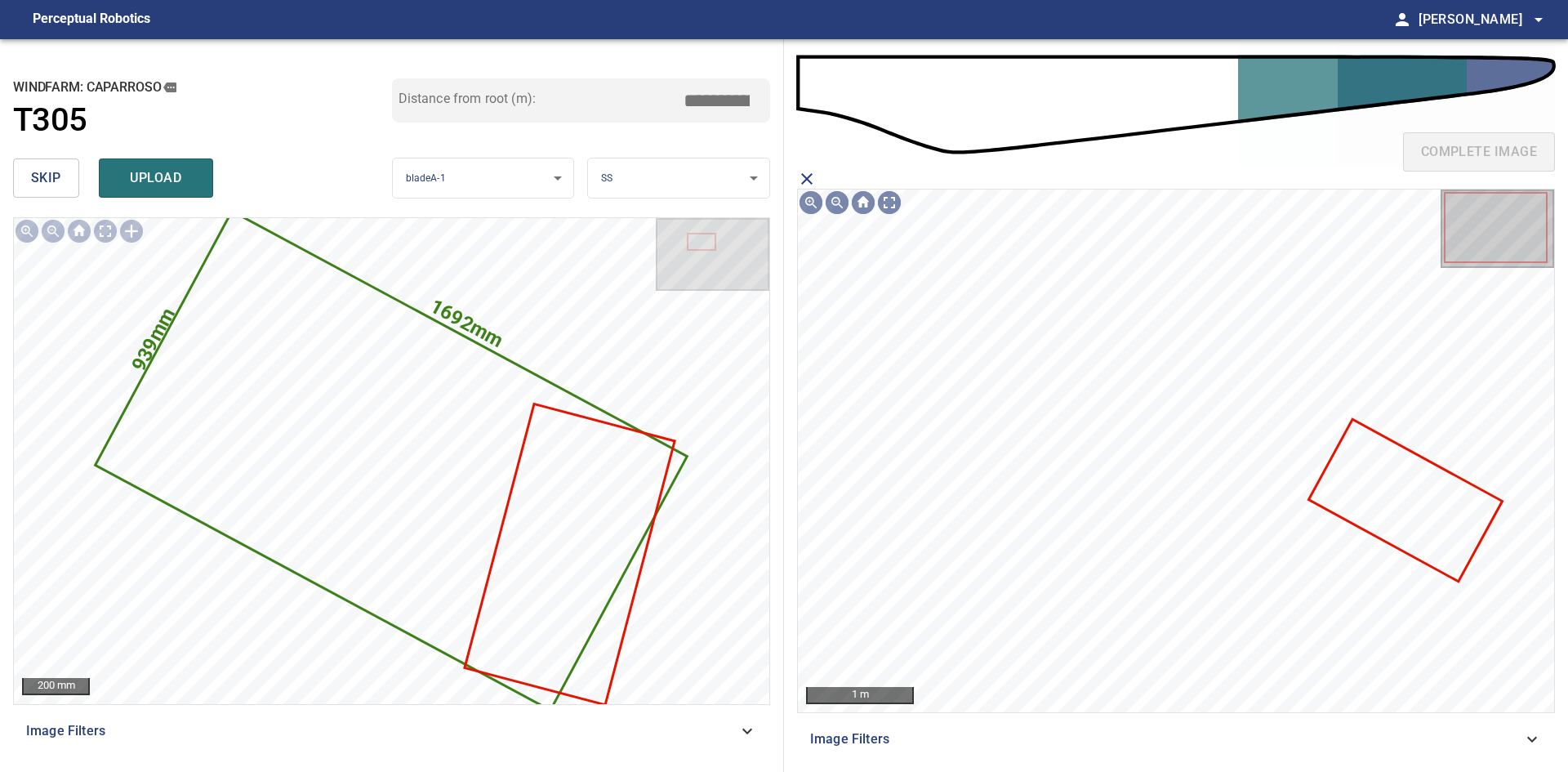
click at [1358, 497] on icon at bounding box center [1405, 500] width 190 height 159
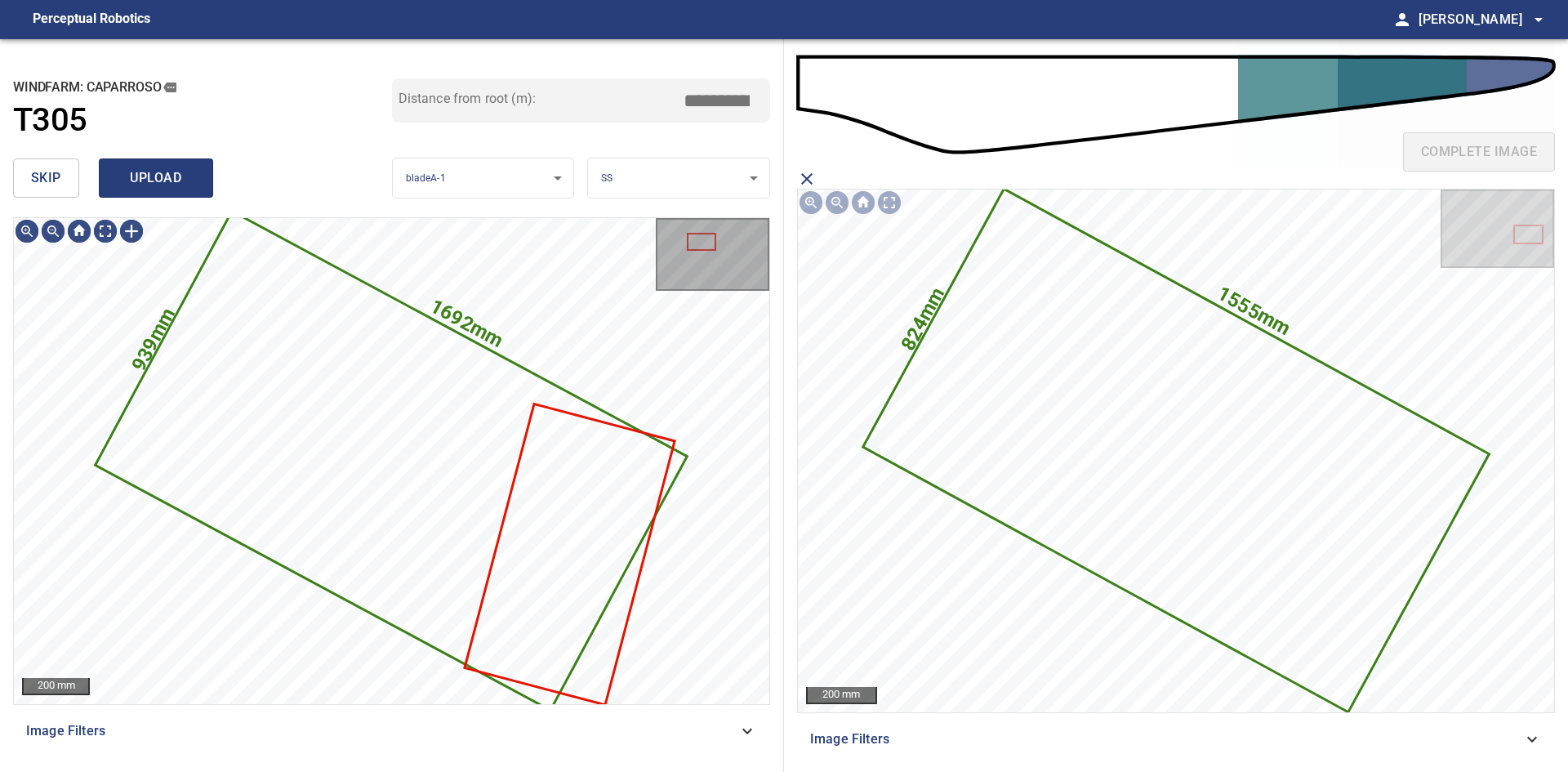
click at [142, 183] on span "upload" at bounding box center [155, 178] width 78 height 23
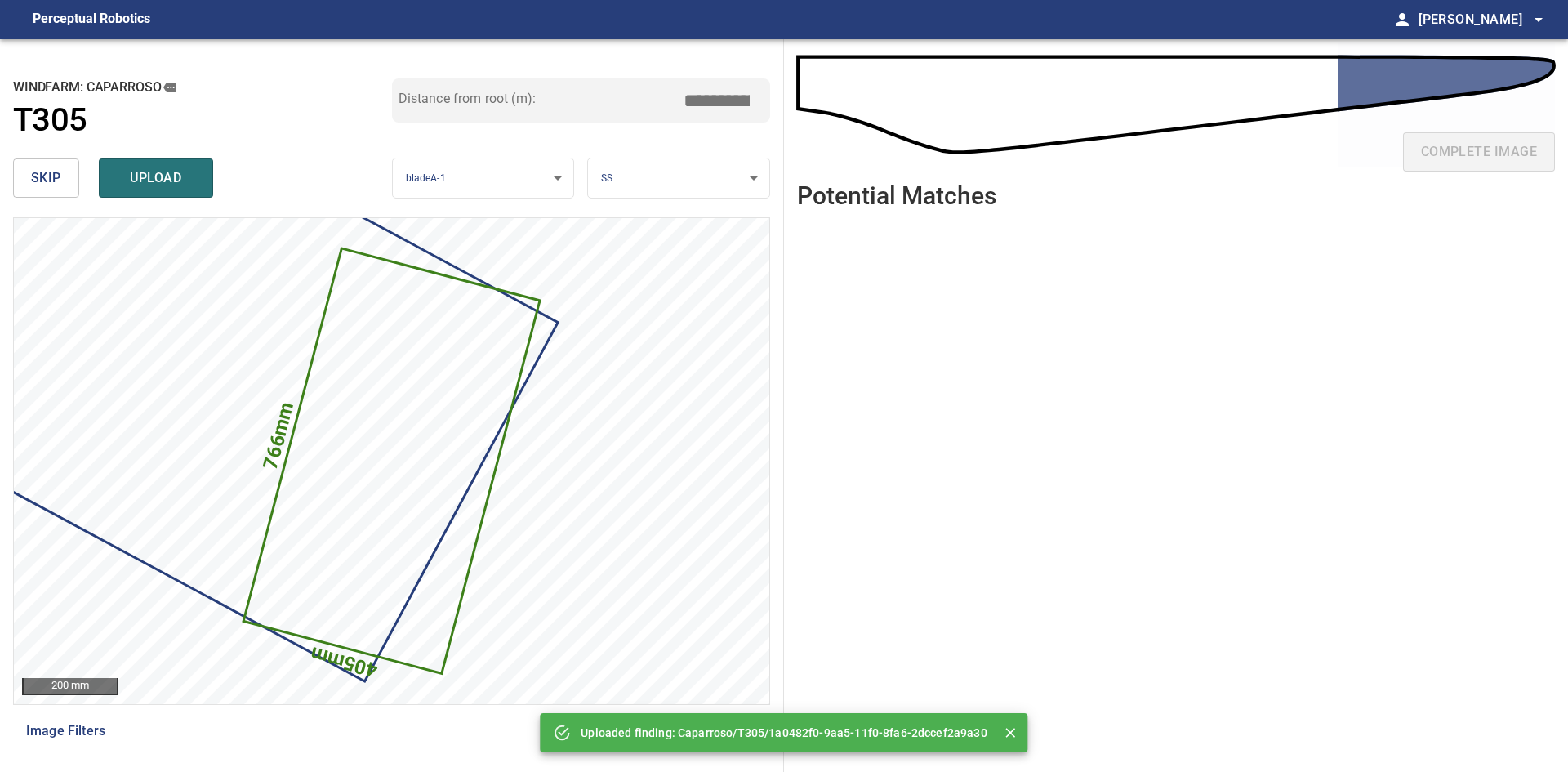
click at [63, 175] on button "skip" at bounding box center [46, 178] width 66 height 39
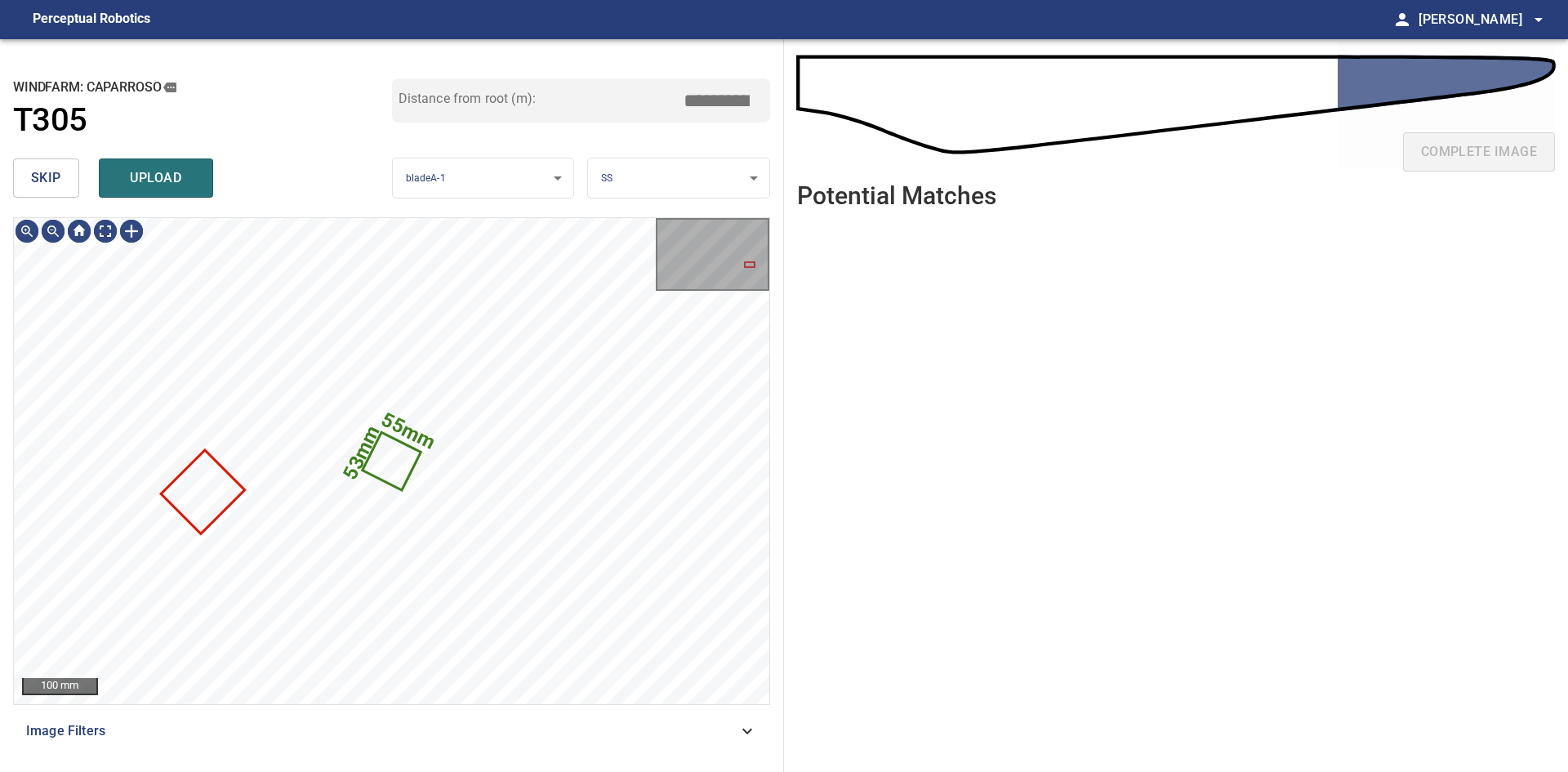
click at [42, 172] on span "skip" at bounding box center [46, 178] width 30 height 23
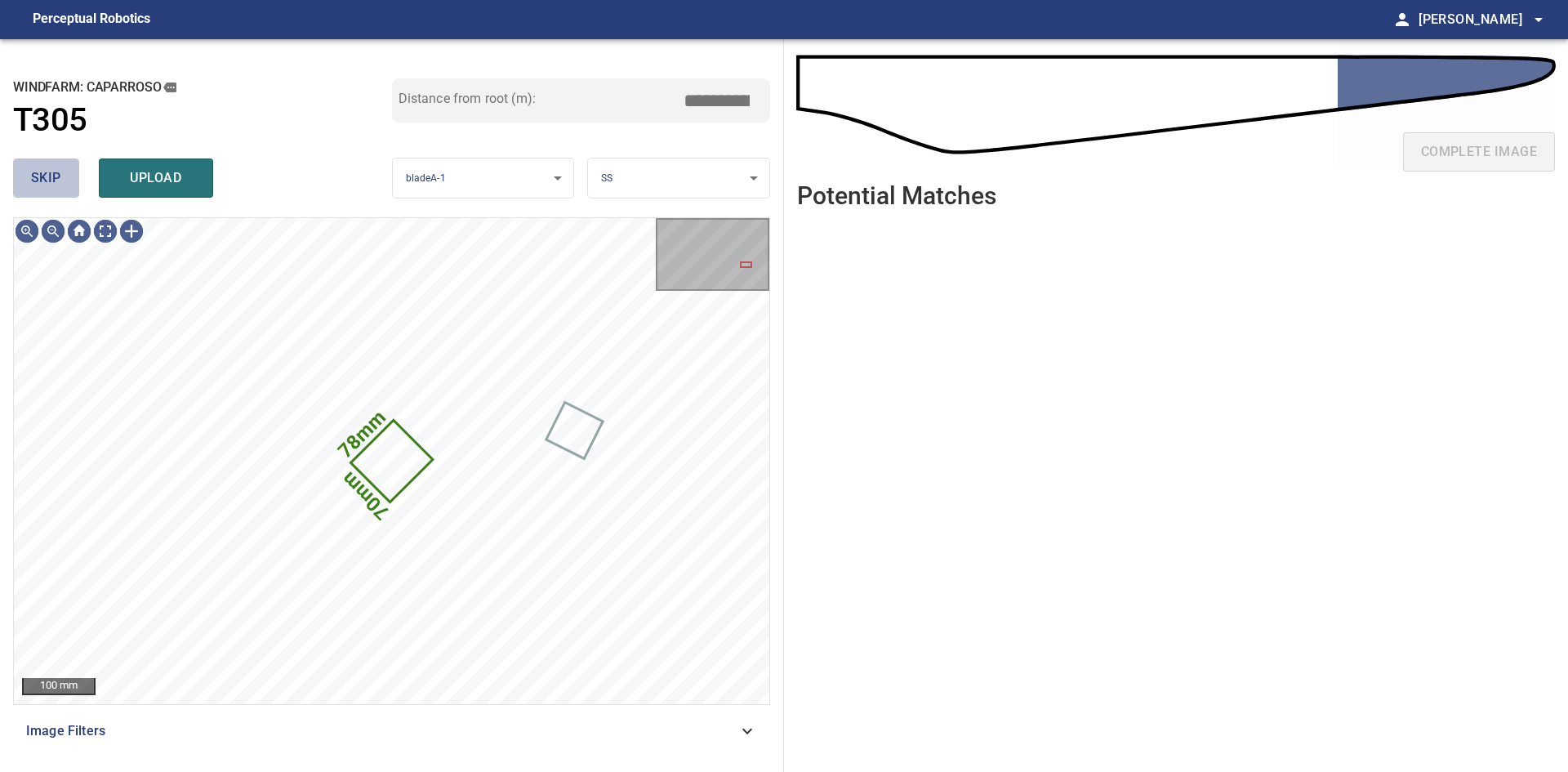
click at [42, 172] on span "skip" at bounding box center [46, 178] width 30 height 23
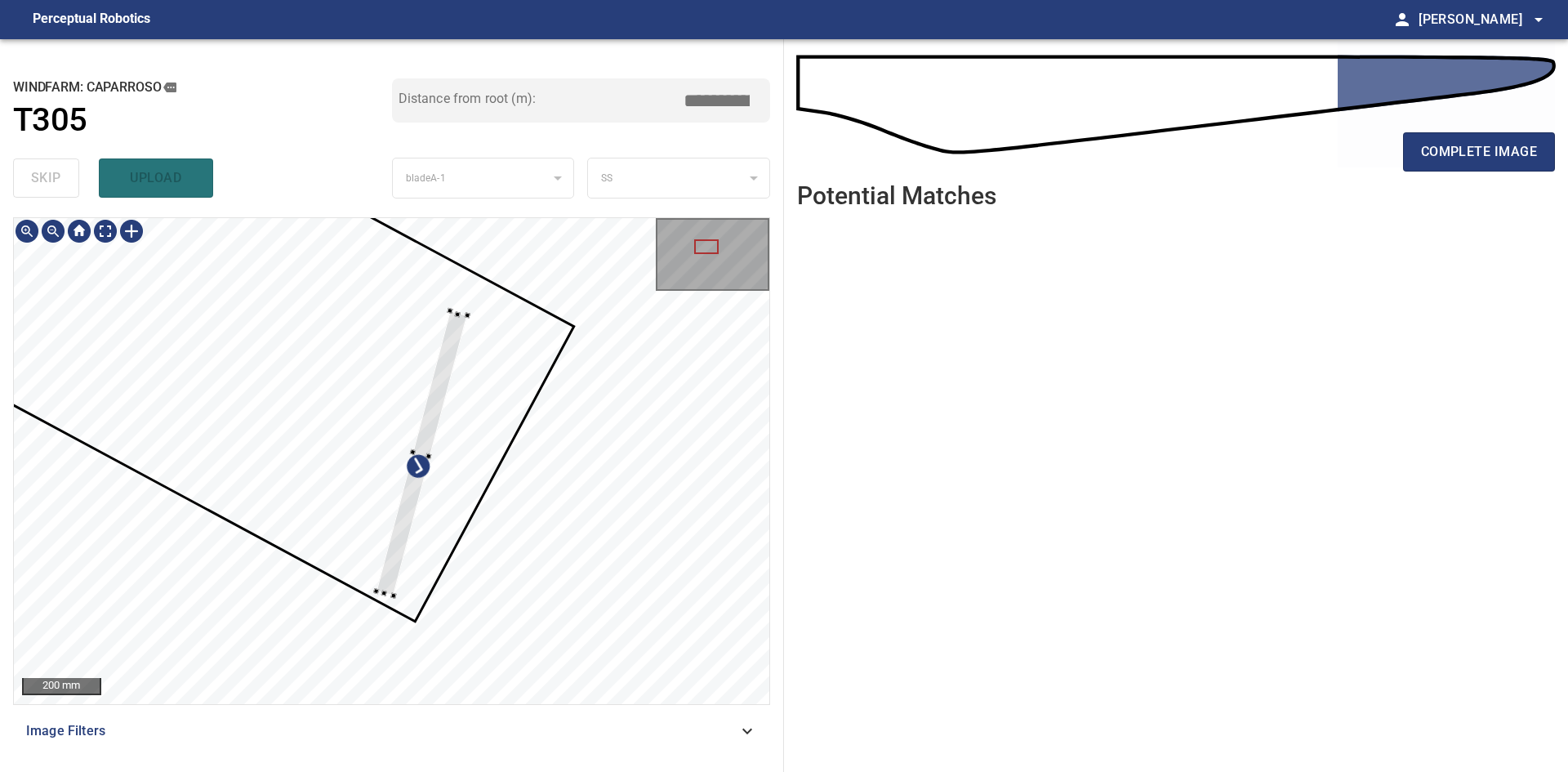
click at [398, 575] on div at bounding box center [420, 453] width 90 height 285
click at [404, 521] on div at bounding box center [437, 458] width 140 height 269
click at [518, 297] on div at bounding box center [391, 461] width 755 height 485
click at [524, 304] on div at bounding box center [522, 304] width 6 height 6
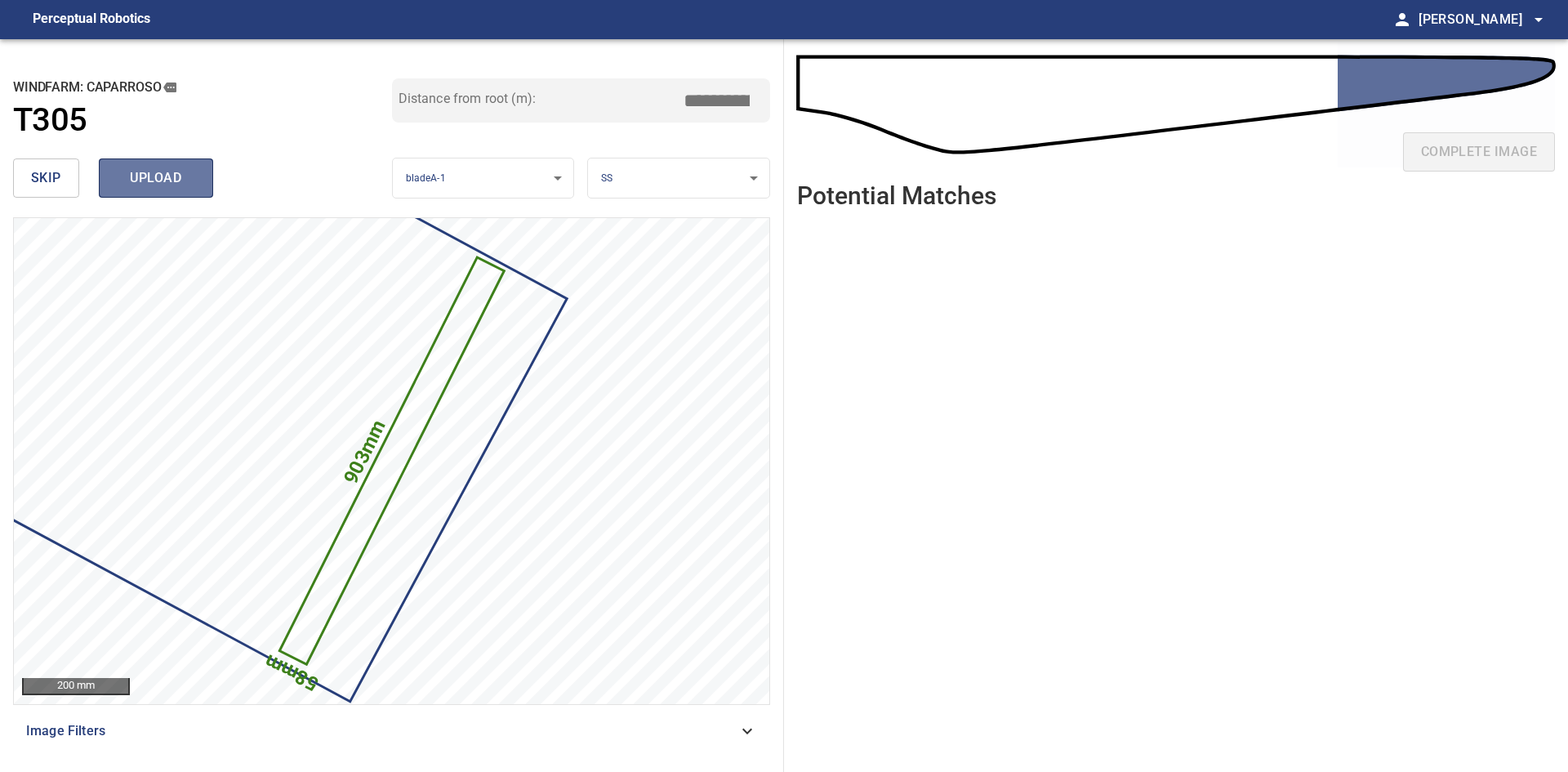
click at [197, 175] on button "upload" at bounding box center [156, 178] width 114 height 39
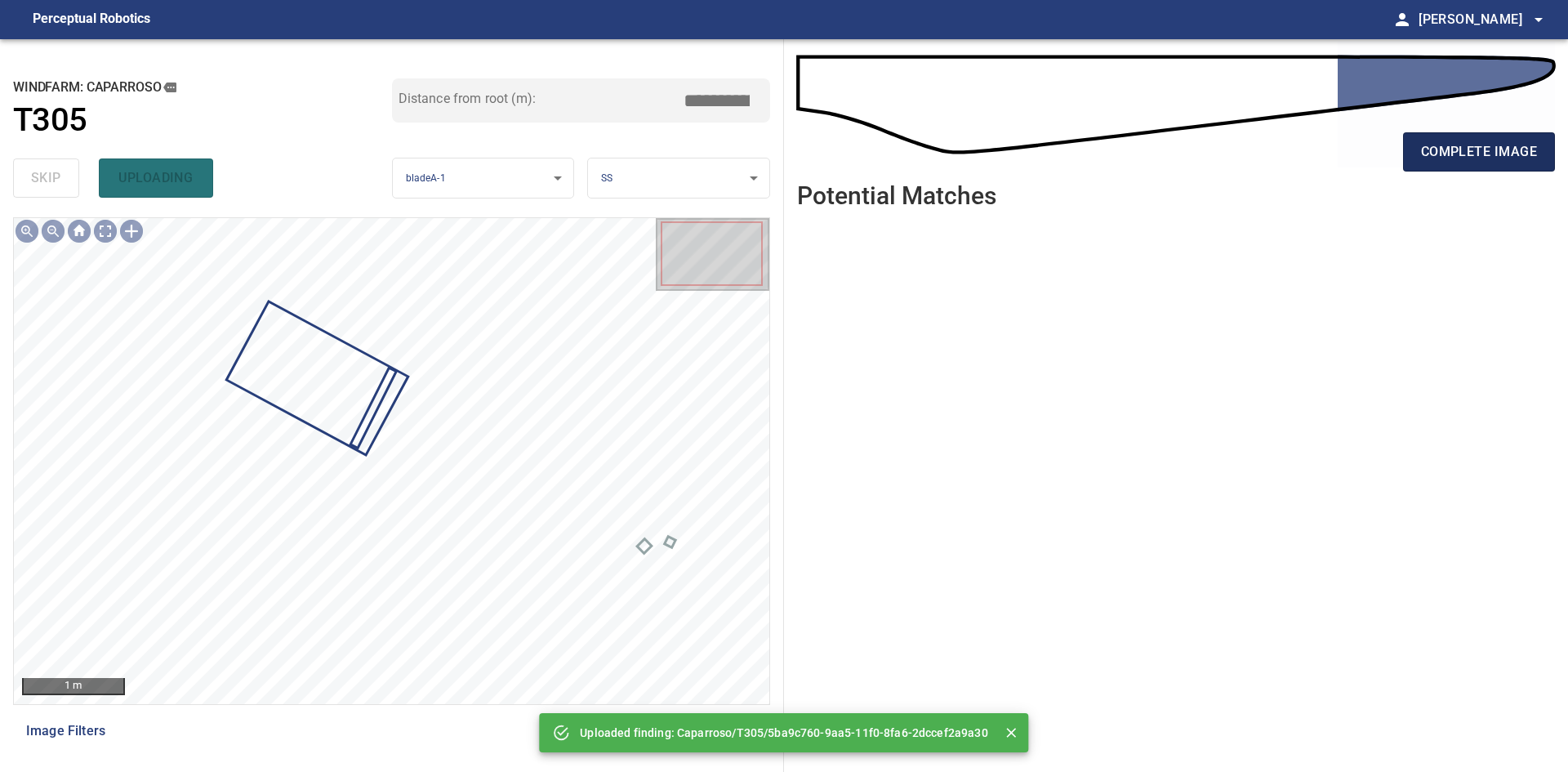
click at [1472, 132] on button "complete image" at bounding box center [1479, 152] width 152 height 39
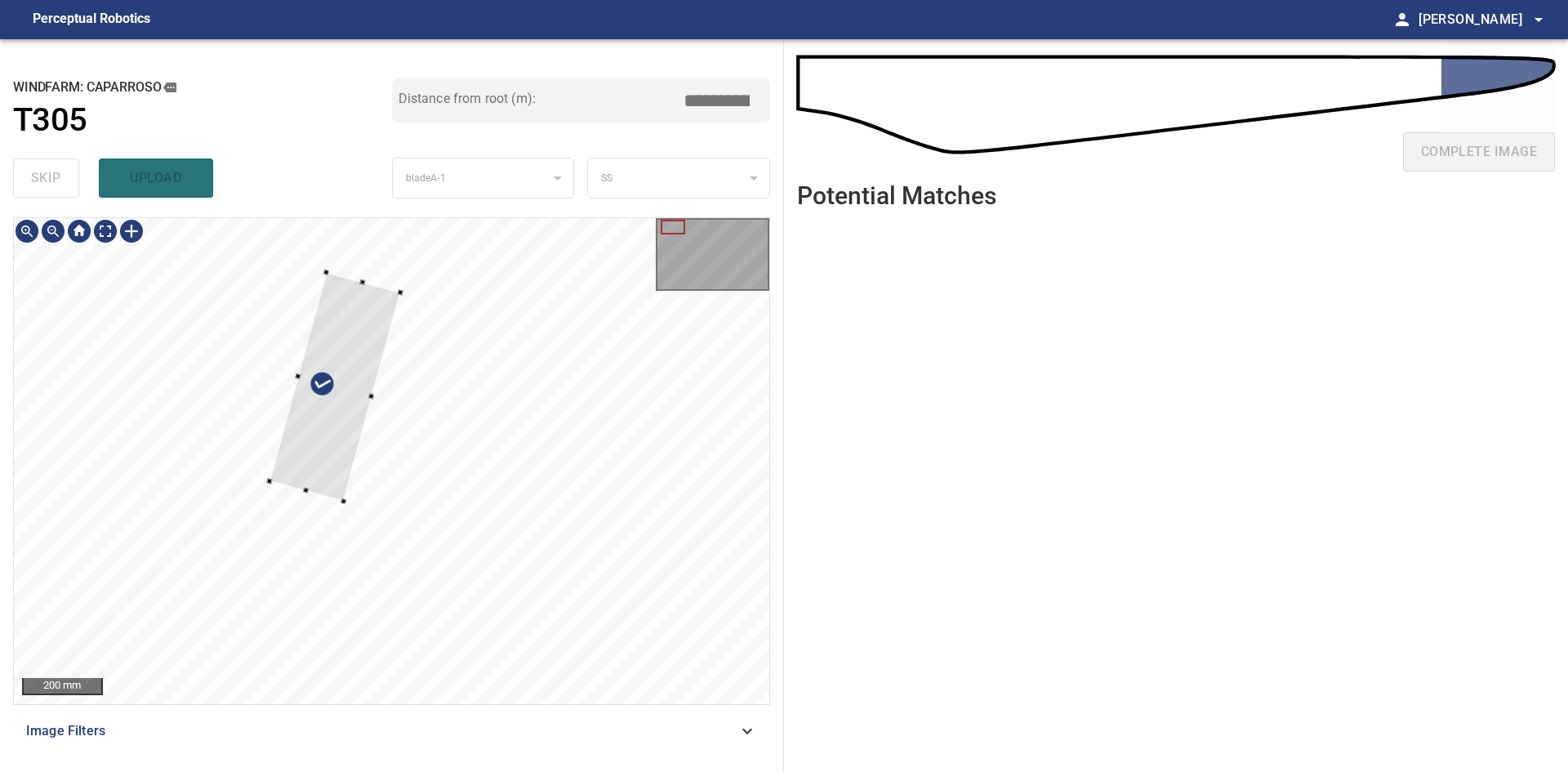
click at [383, 336] on div at bounding box center [335, 387] width 132 height 230
click at [314, 333] on div at bounding box center [310, 382] width 164 height 229
click at [355, 347] on div at bounding box center [323, 389] width 168 height 228
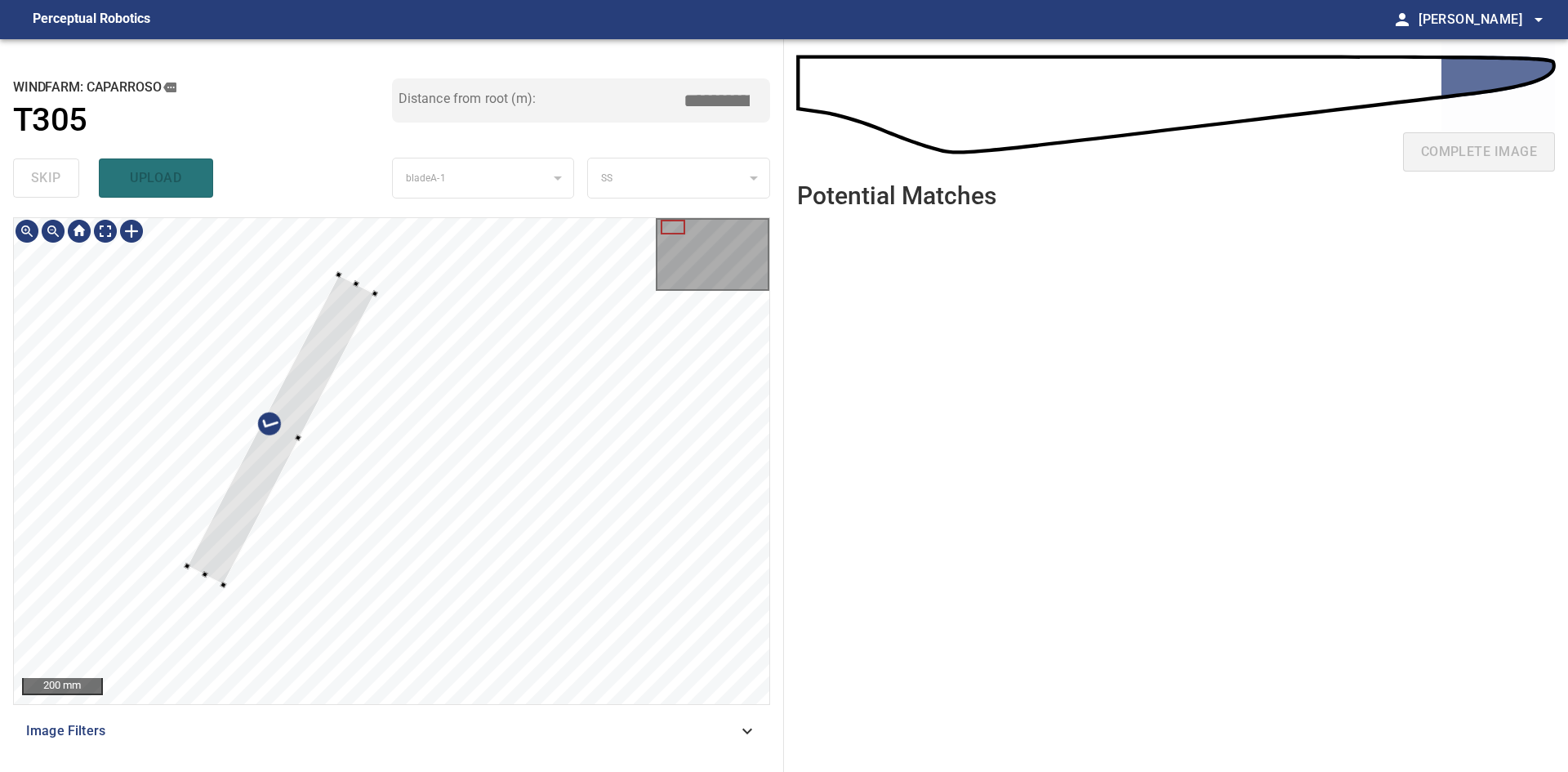
click at [219, 582] on div at bounding box center [281, 430] width 188 height 311
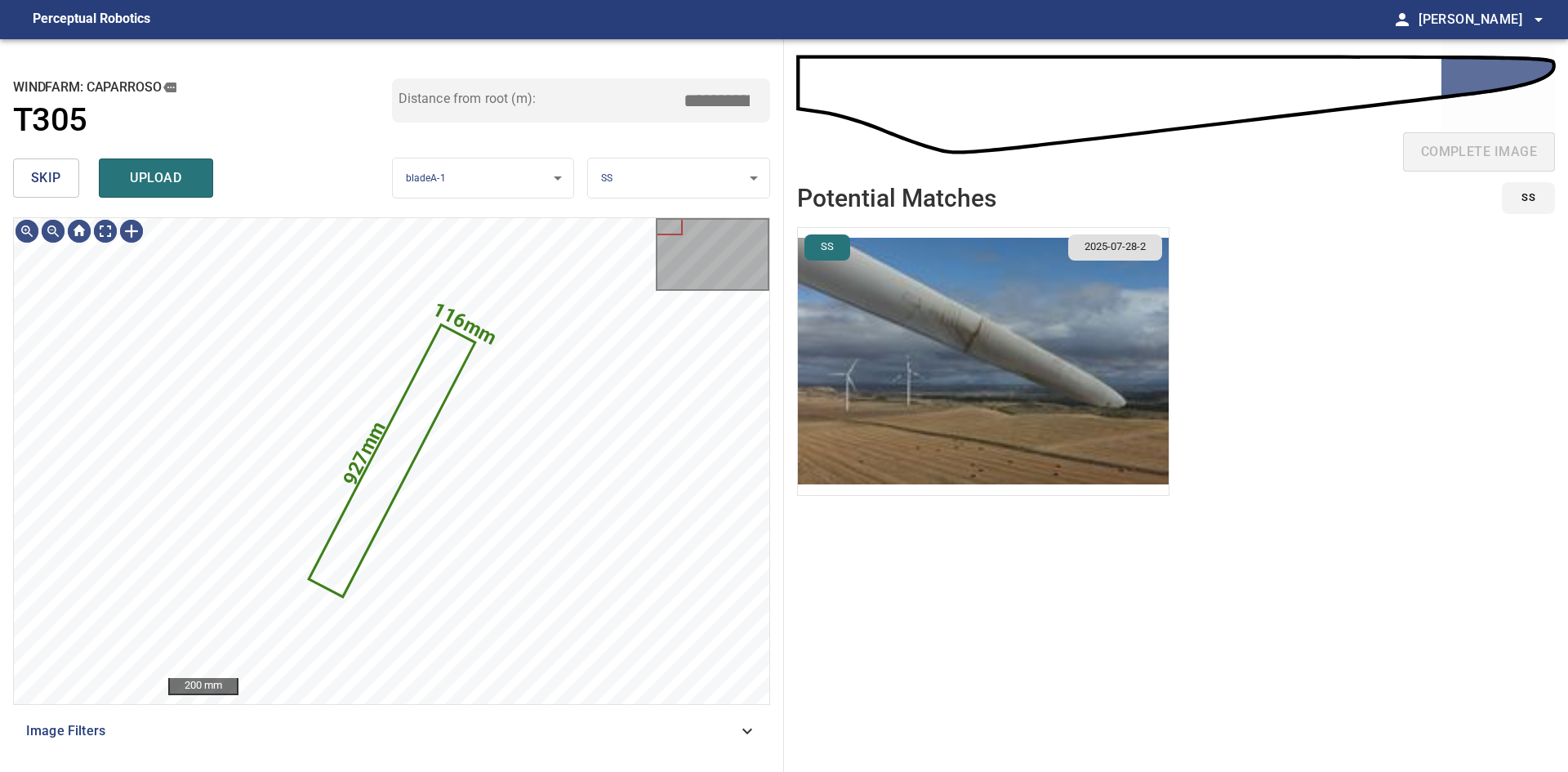
click at [937, 395] on img "button" at bounding box center [983, 361] width 371 height 267
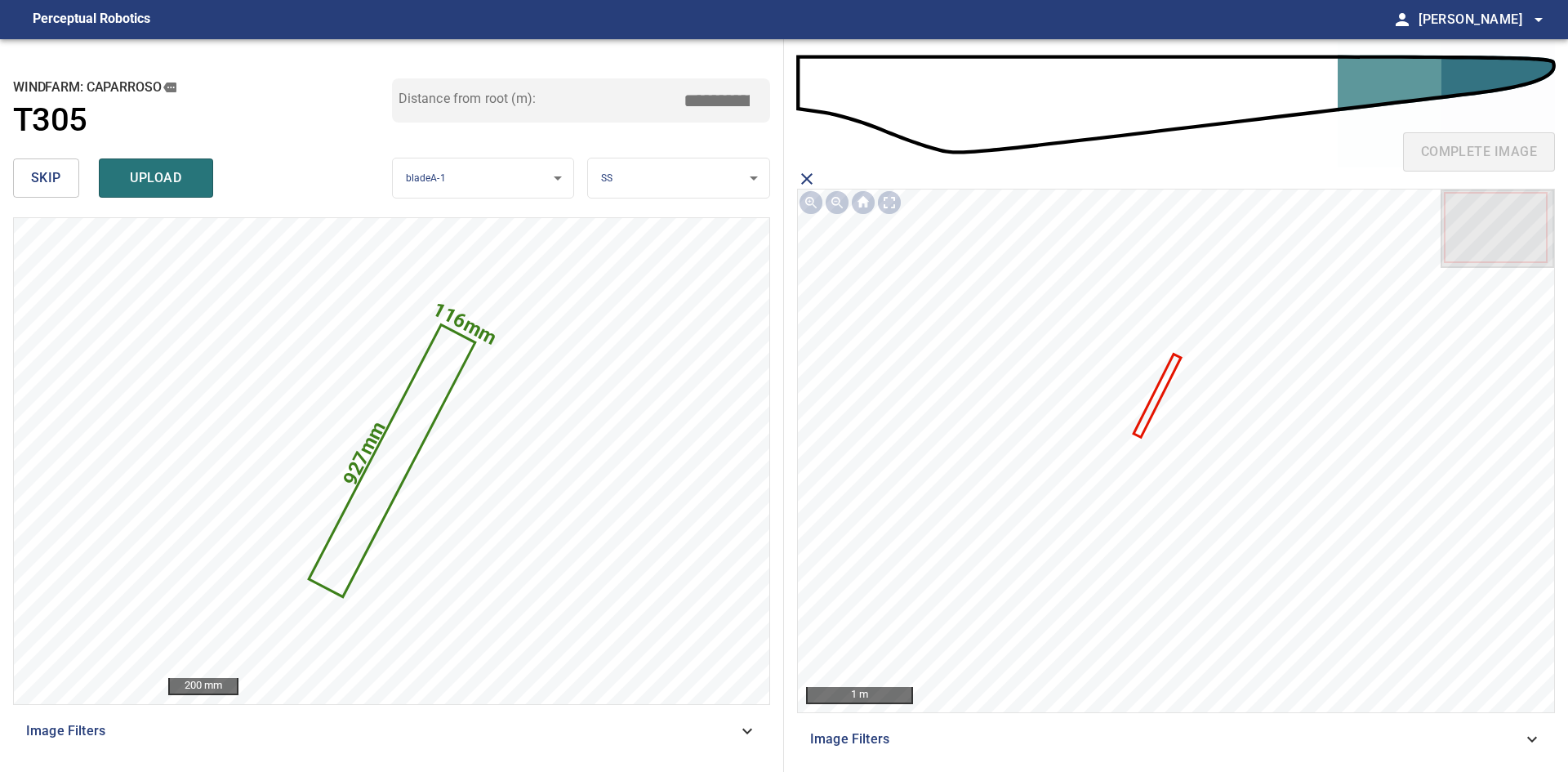
click at [1156, 399] on icon at bounding box center [1157, 395] width 44 height 80
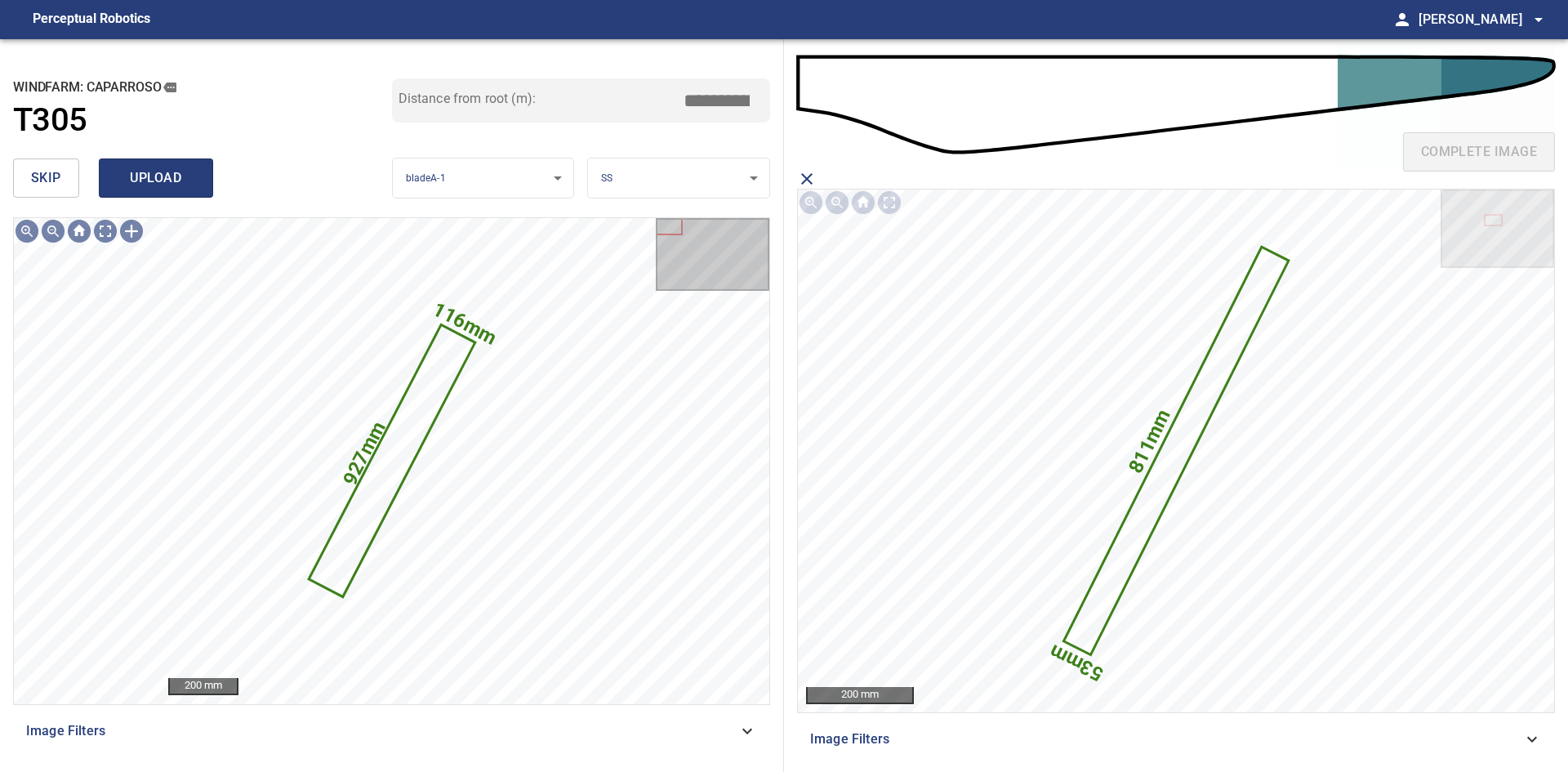
click at [167, 184] on span "upload" at bounding box center [155, 178] width 78 height 23
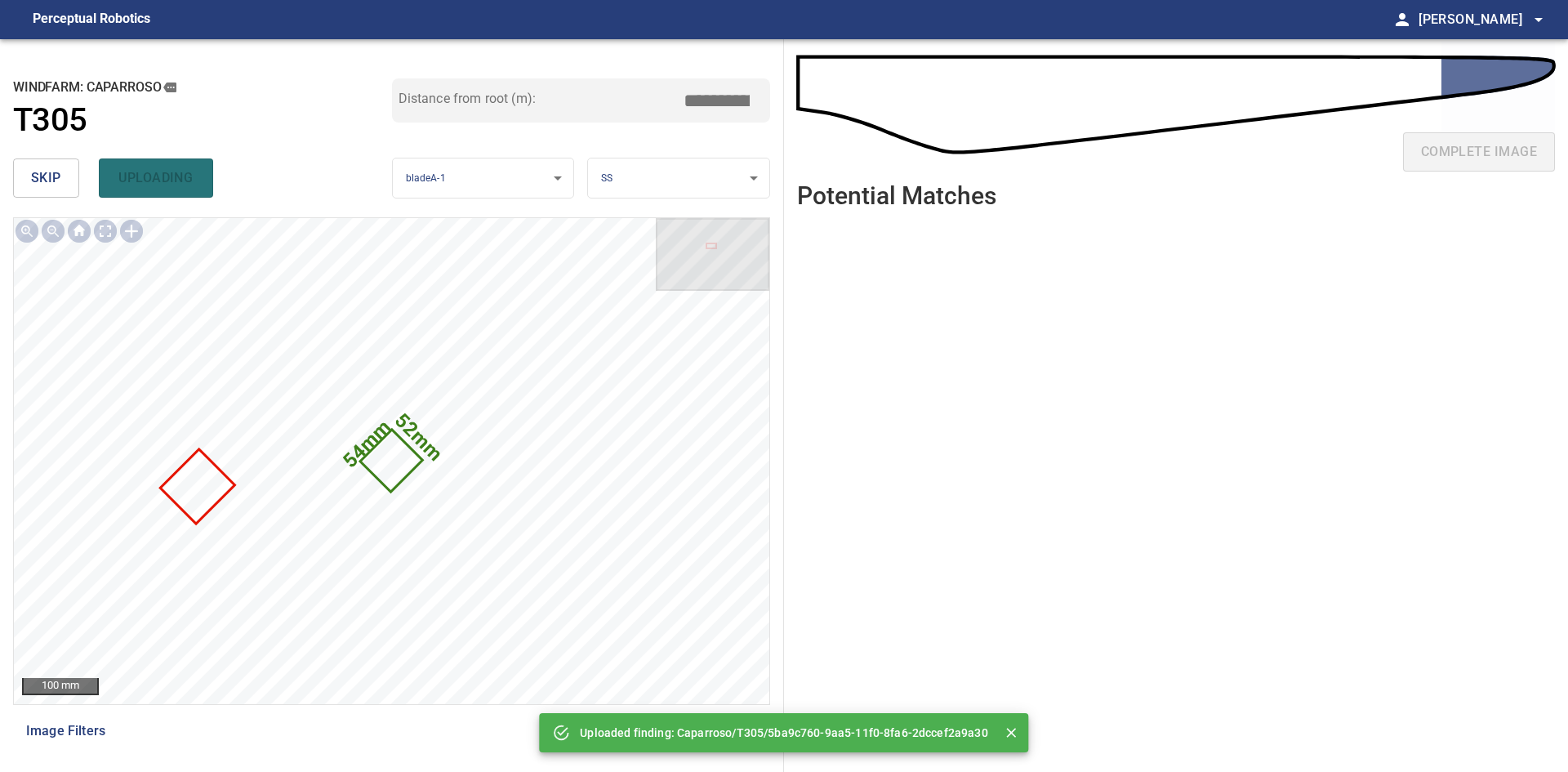
click at [75, 177] on button "skip" at bounding box center [46, 178] width 66 height 39
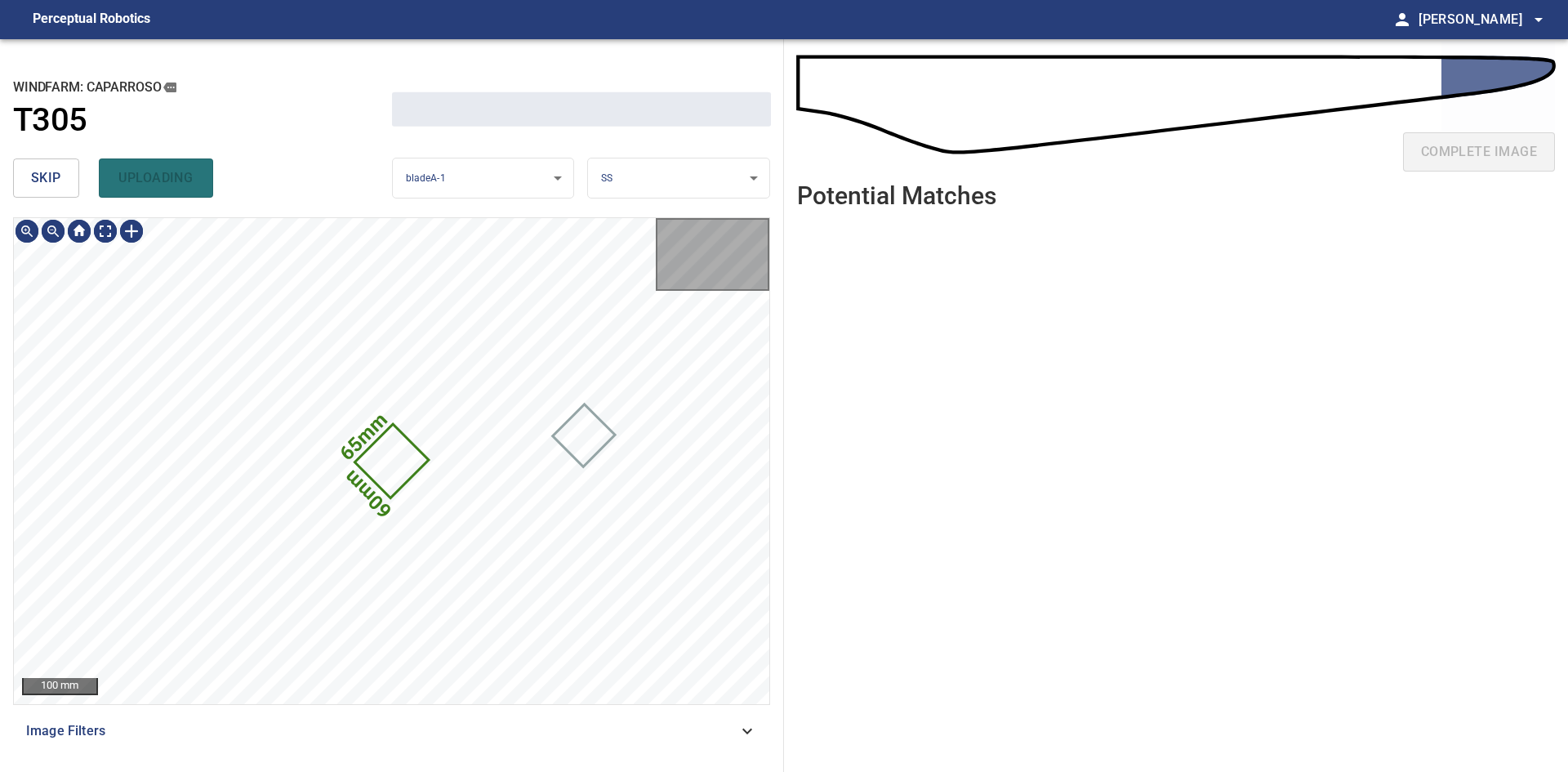
click at [75, 178] on button "skip" at bounding box center [46, 178] width 66 height 39
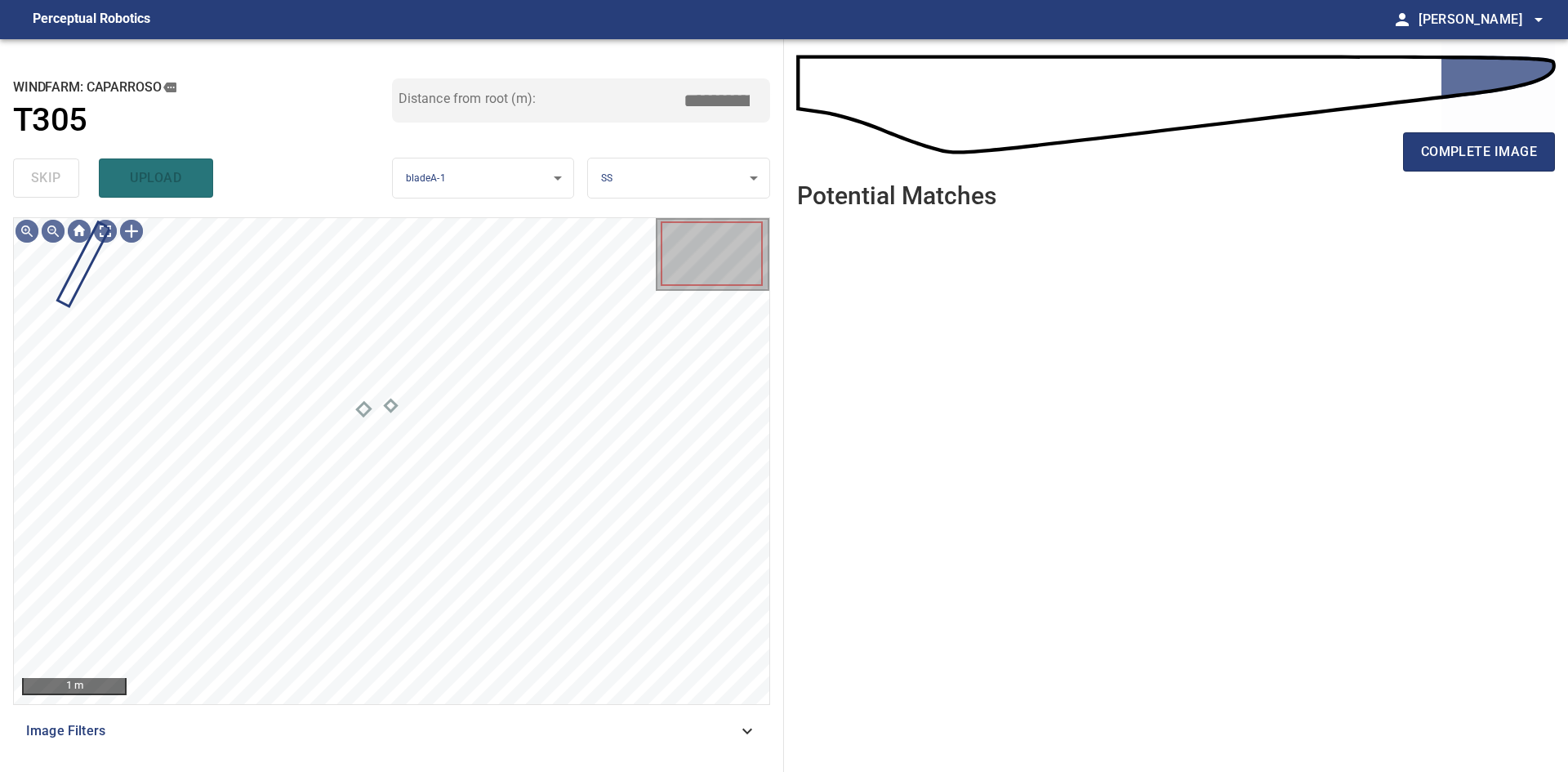
click at [1375, 166] on div "complete image" at bounding box center [1176, 158] width 758 height 65
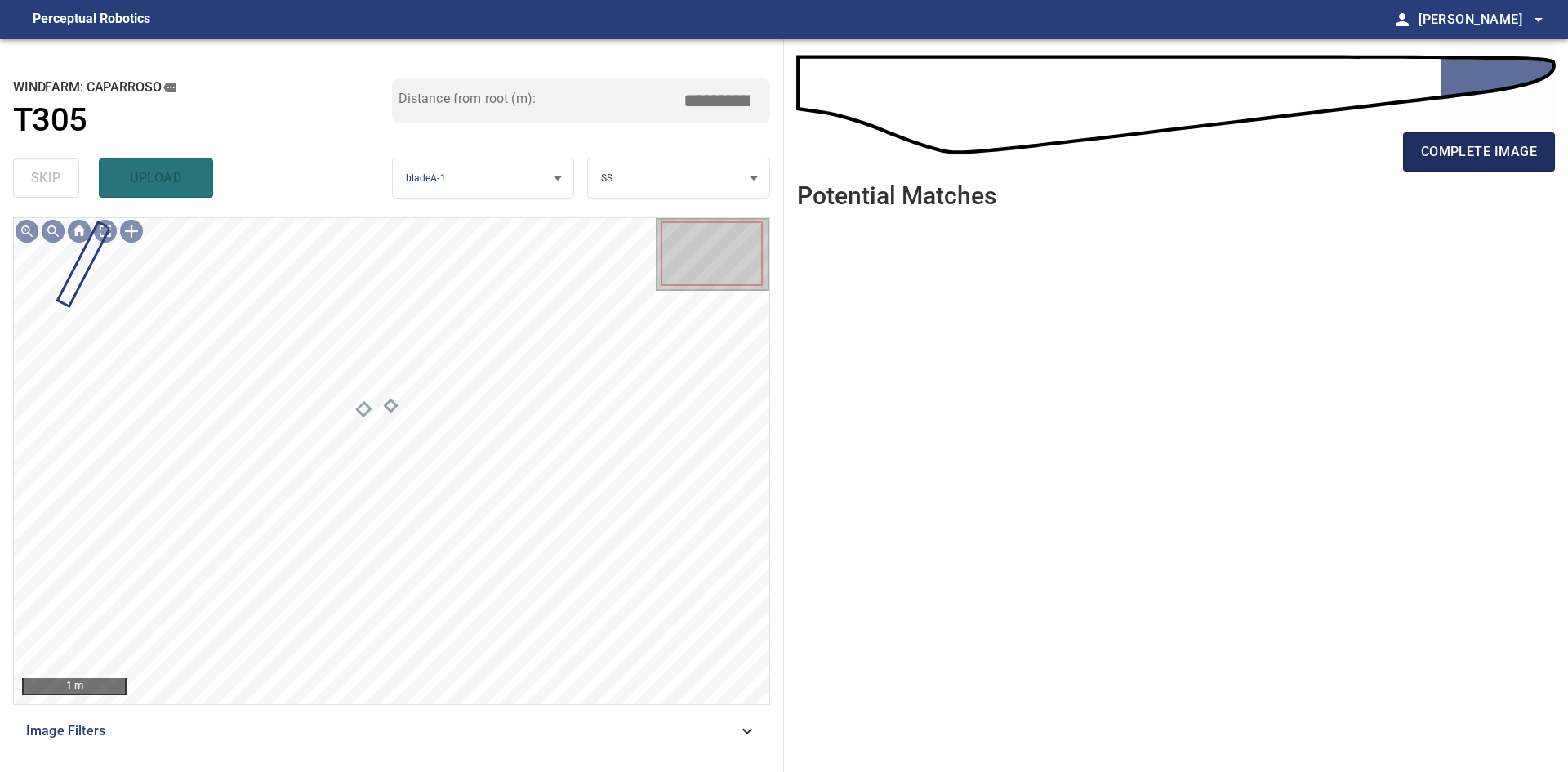
click at [1413, 155] on button "complete image" at bounding box center [1479, 152] width 152 height 39
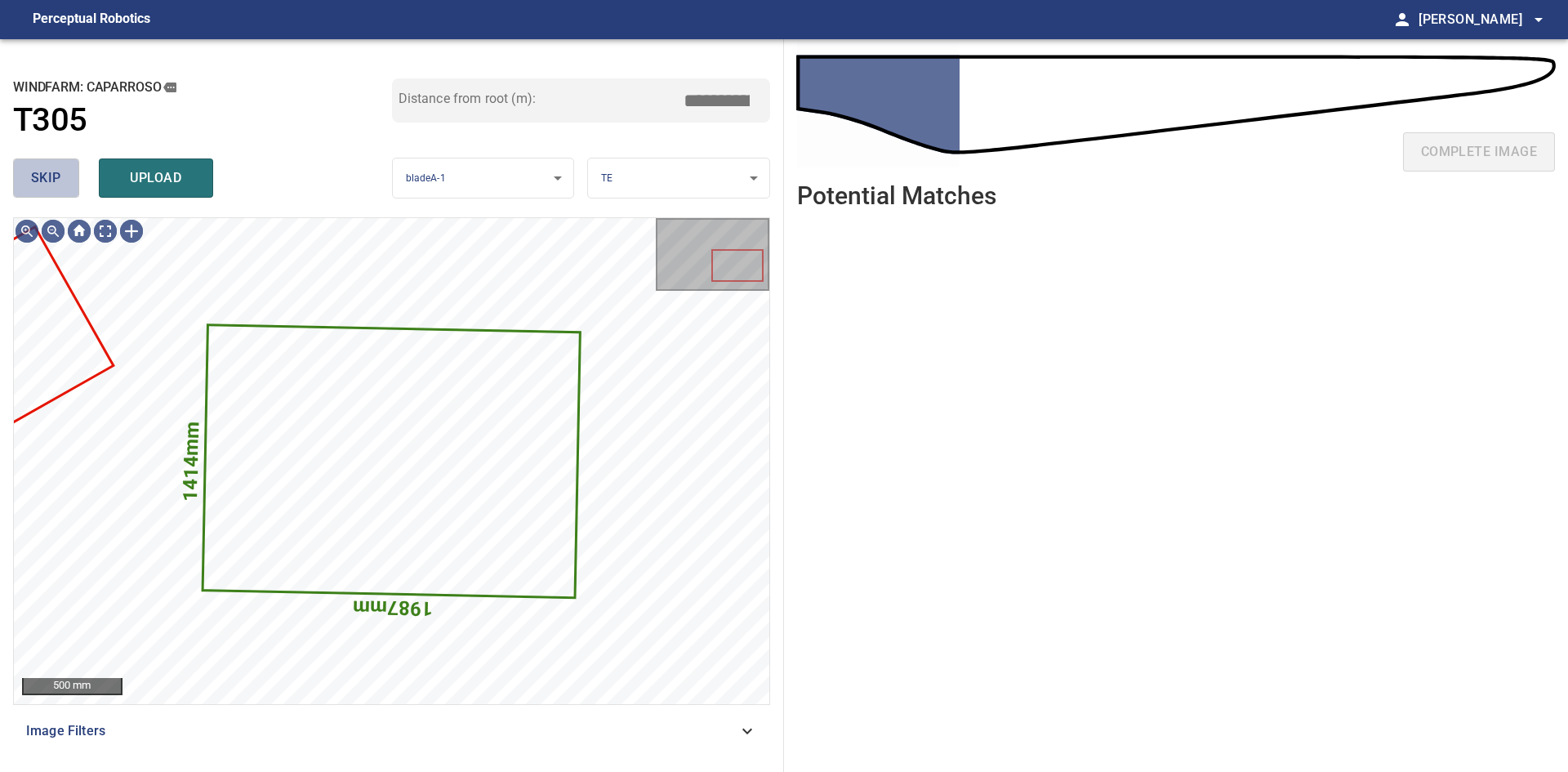
click at [43, 178] on span "skip" at bounding box center [46, 178] width 30 height 23
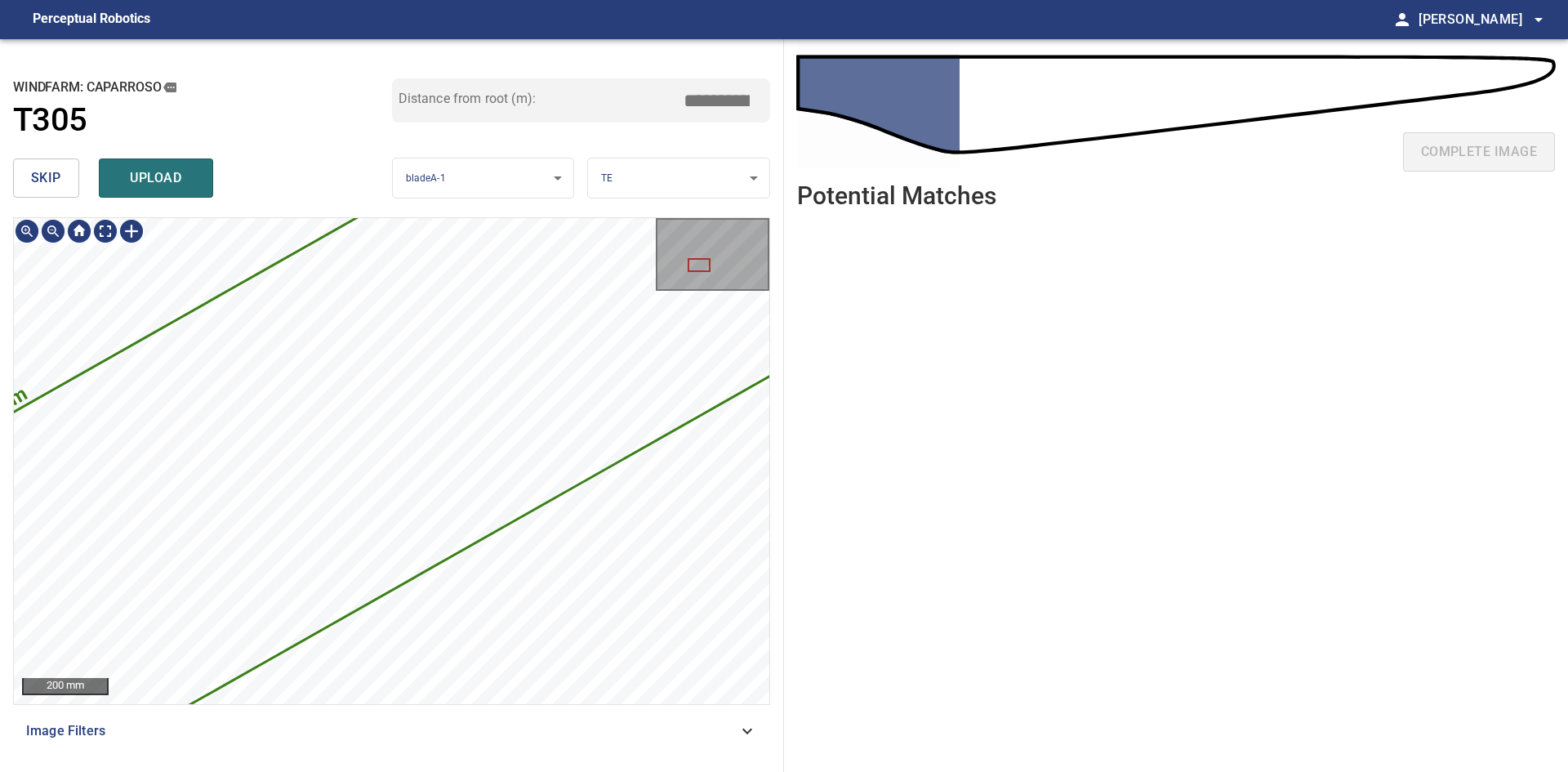
click at [784, 318] on div "**********" at bounding box center [784, 405] width 1568 height 733
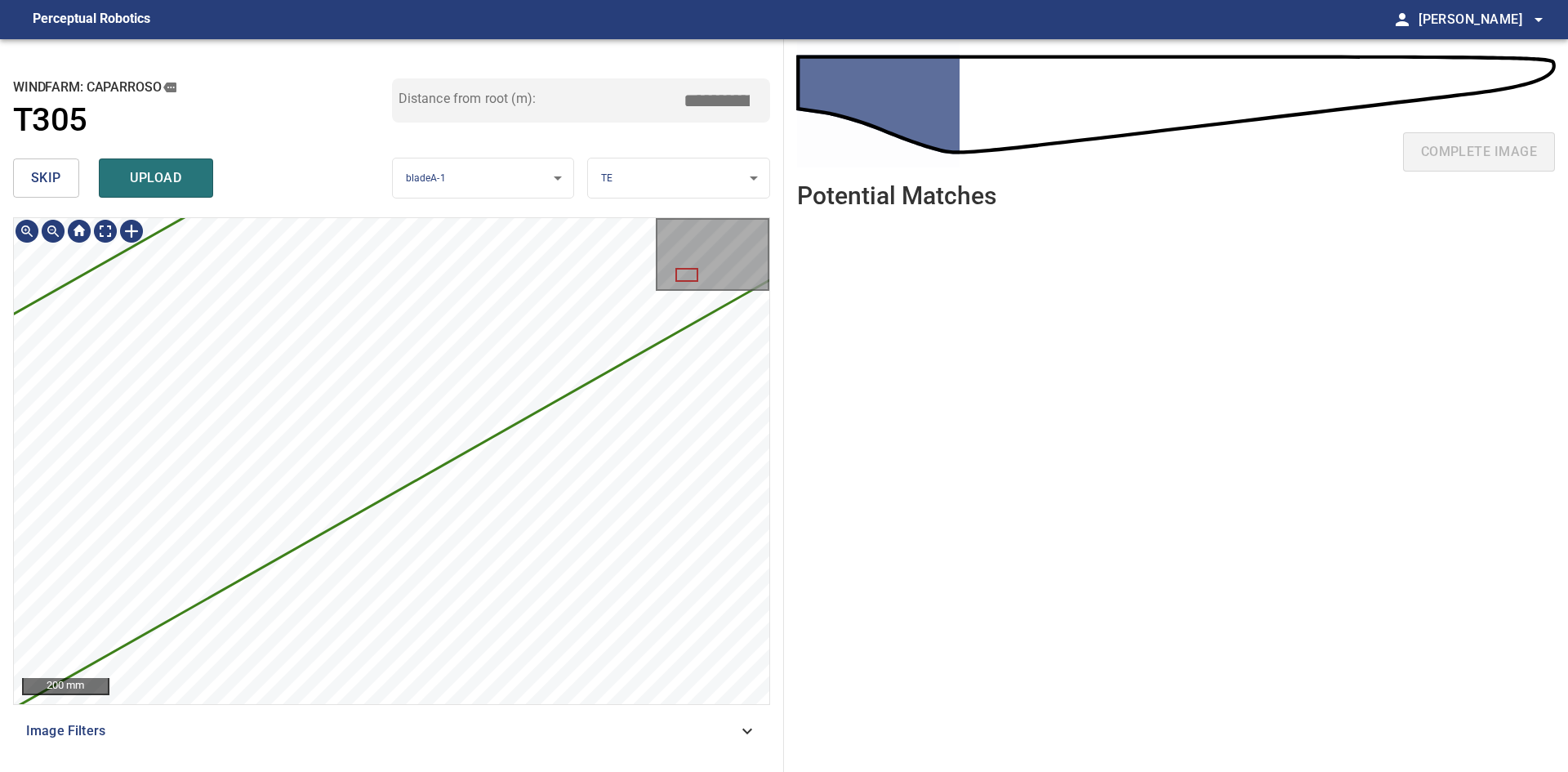
click at [658, 290] on div "4590mm 858mm 200 mm" at bounding box center [391, 461] width 755 height 485
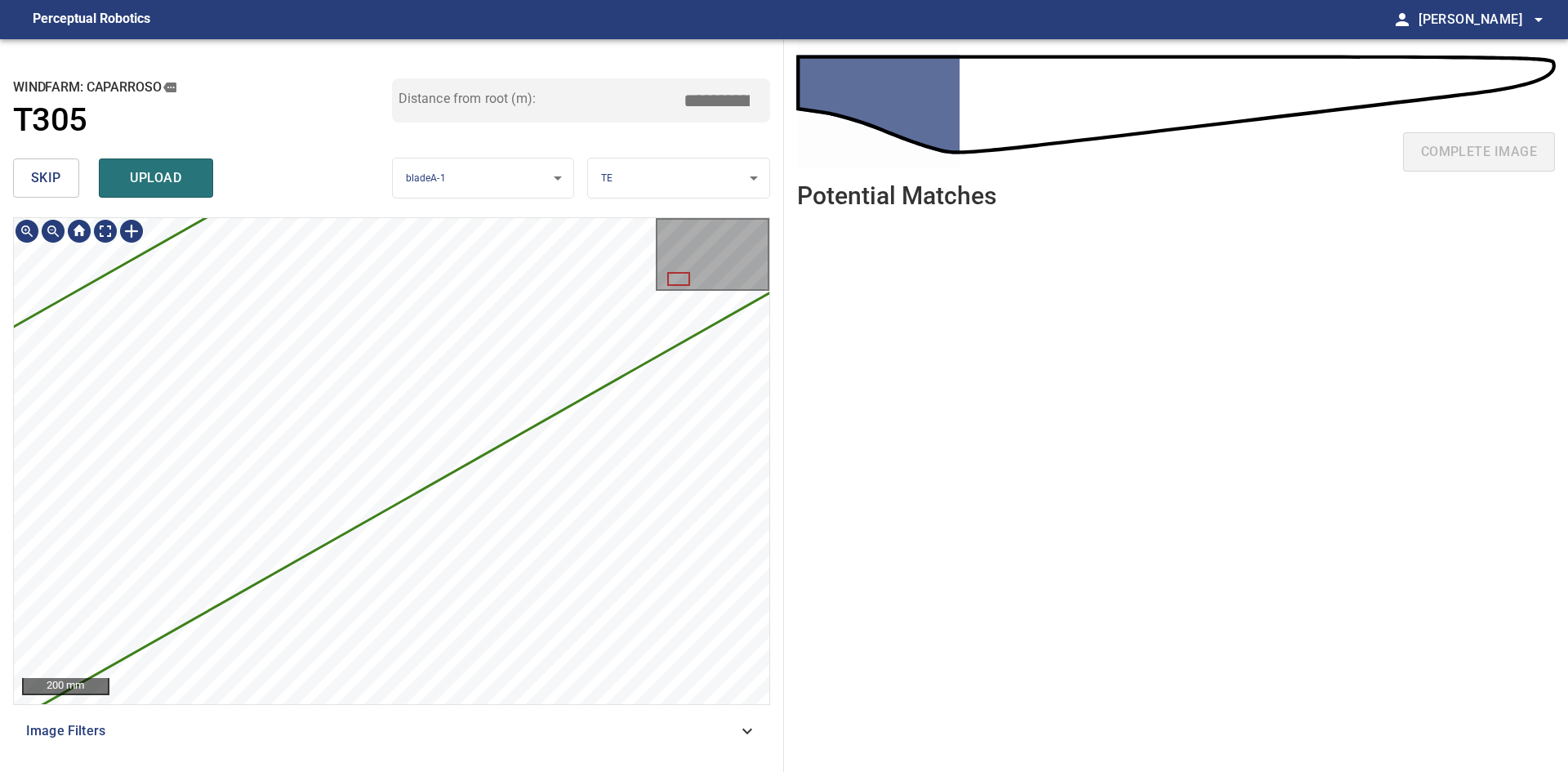
click at [631, 339] on div "4590mm 858mm" at bounding box center [391, 461] width 755 height 485
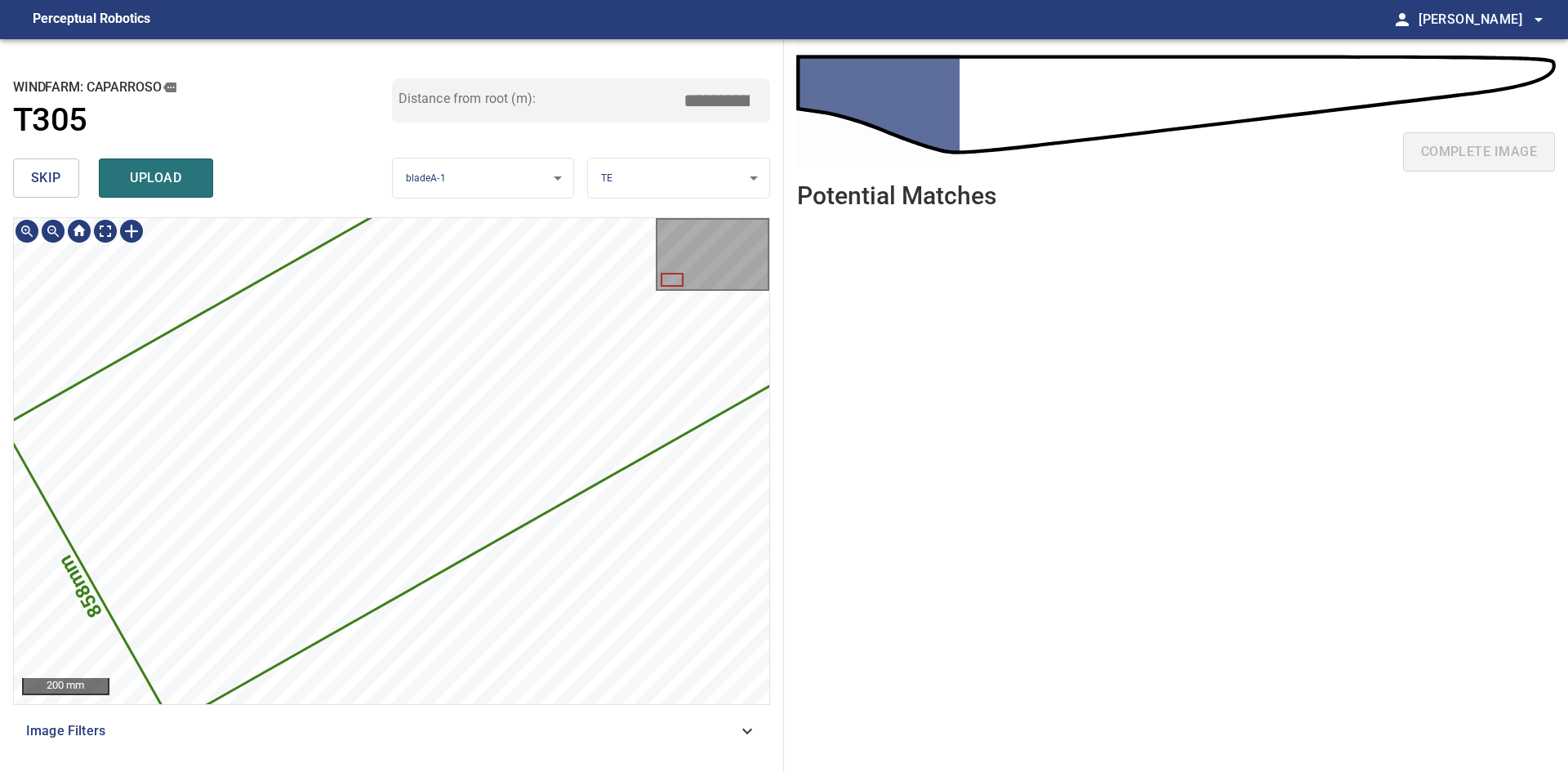
click at [215, 530] on icon at bounding box center [881, 125] width 1753 height 1195
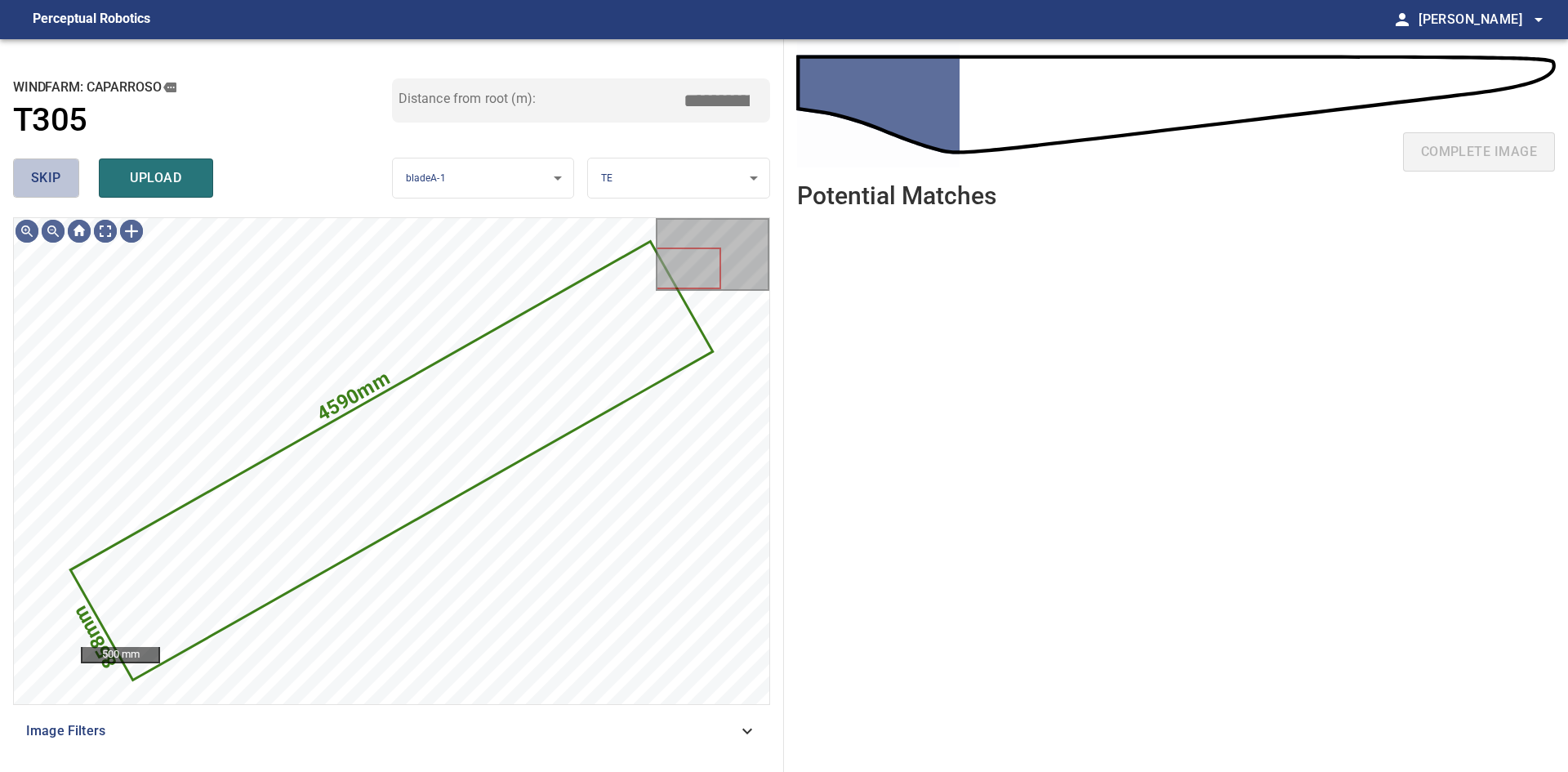
click at [49, 187] on span "skip" at bounding box center [46, 178] width 30 height 23
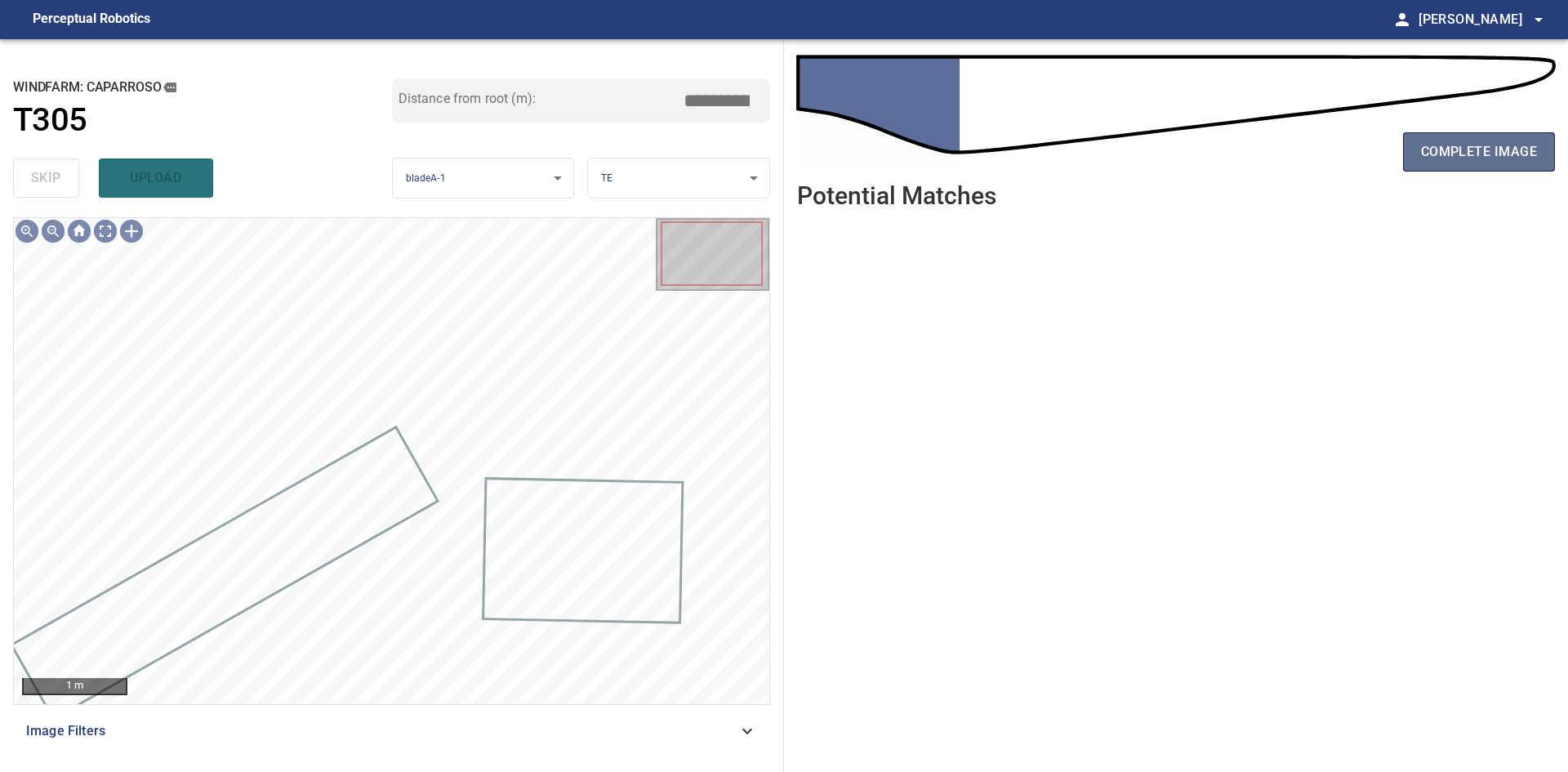
click at [1458, 159] on span "complete image" at bounding box center [1479, 152] width 116 height 23
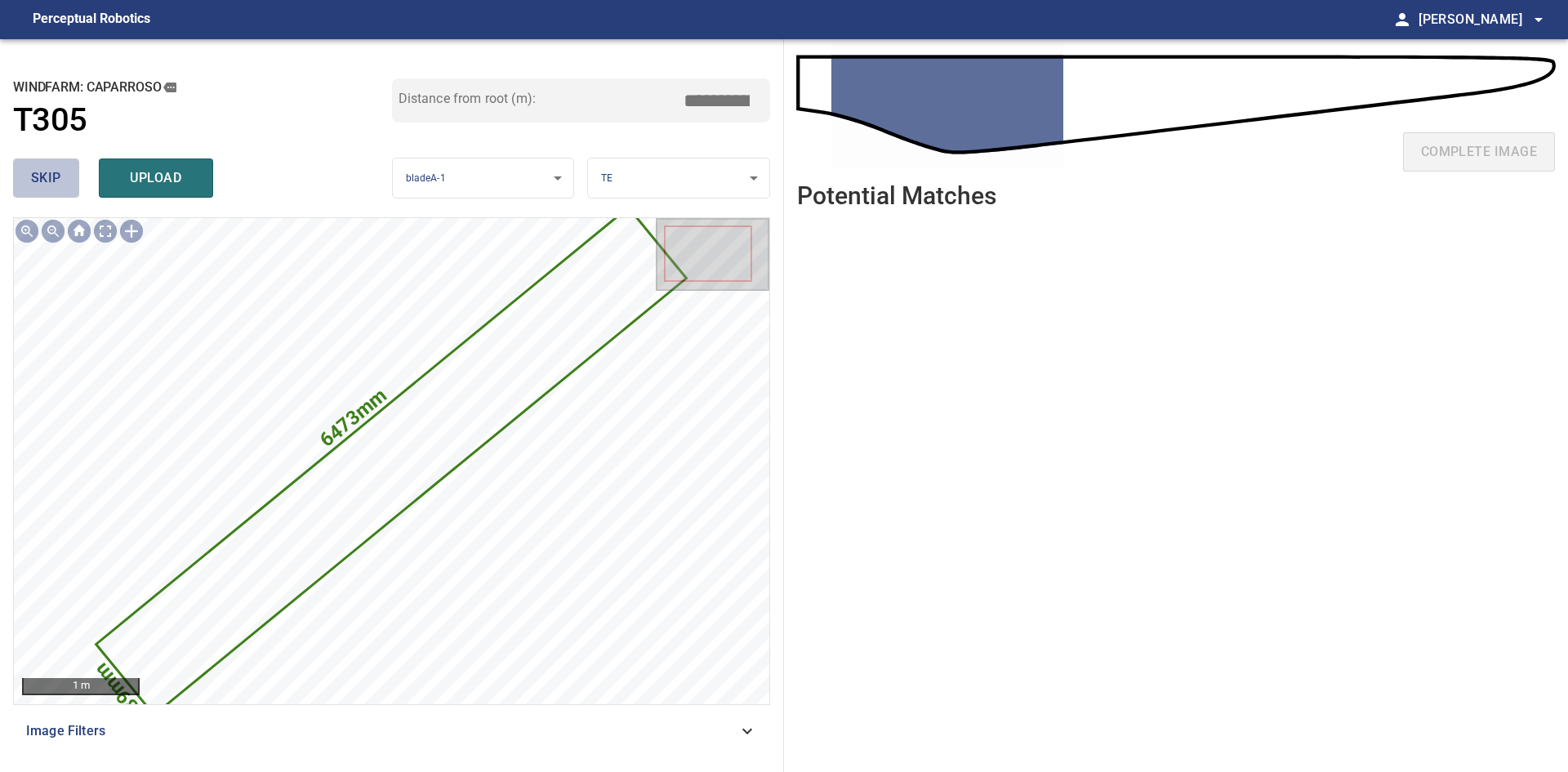
click at [49, 173] on span "skip" at bounding box center [46, 178] width 30 height 23
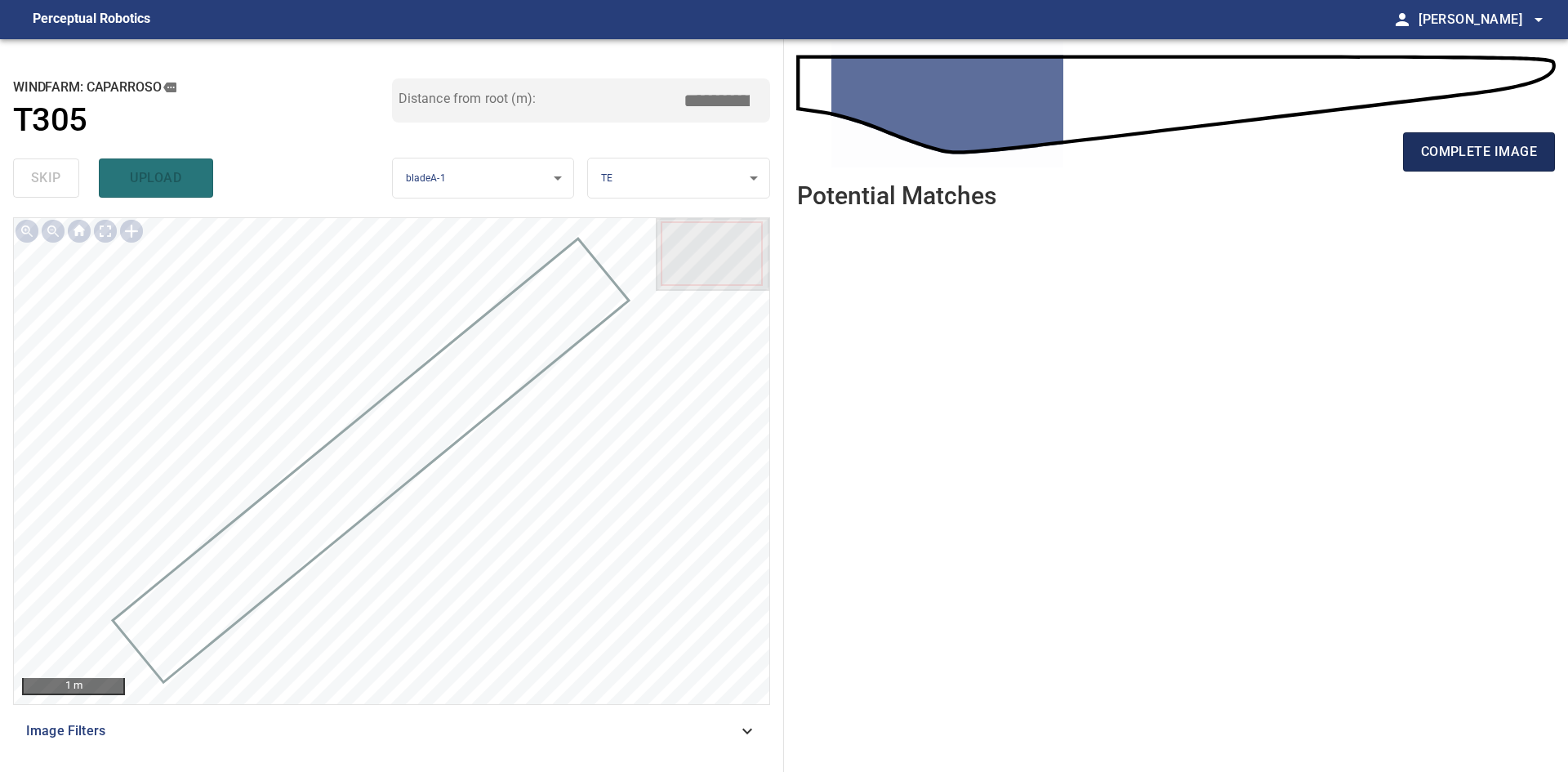
click at [1504, 135] on button "complete image" at bounding box center [1479, 152] width 152 height 39
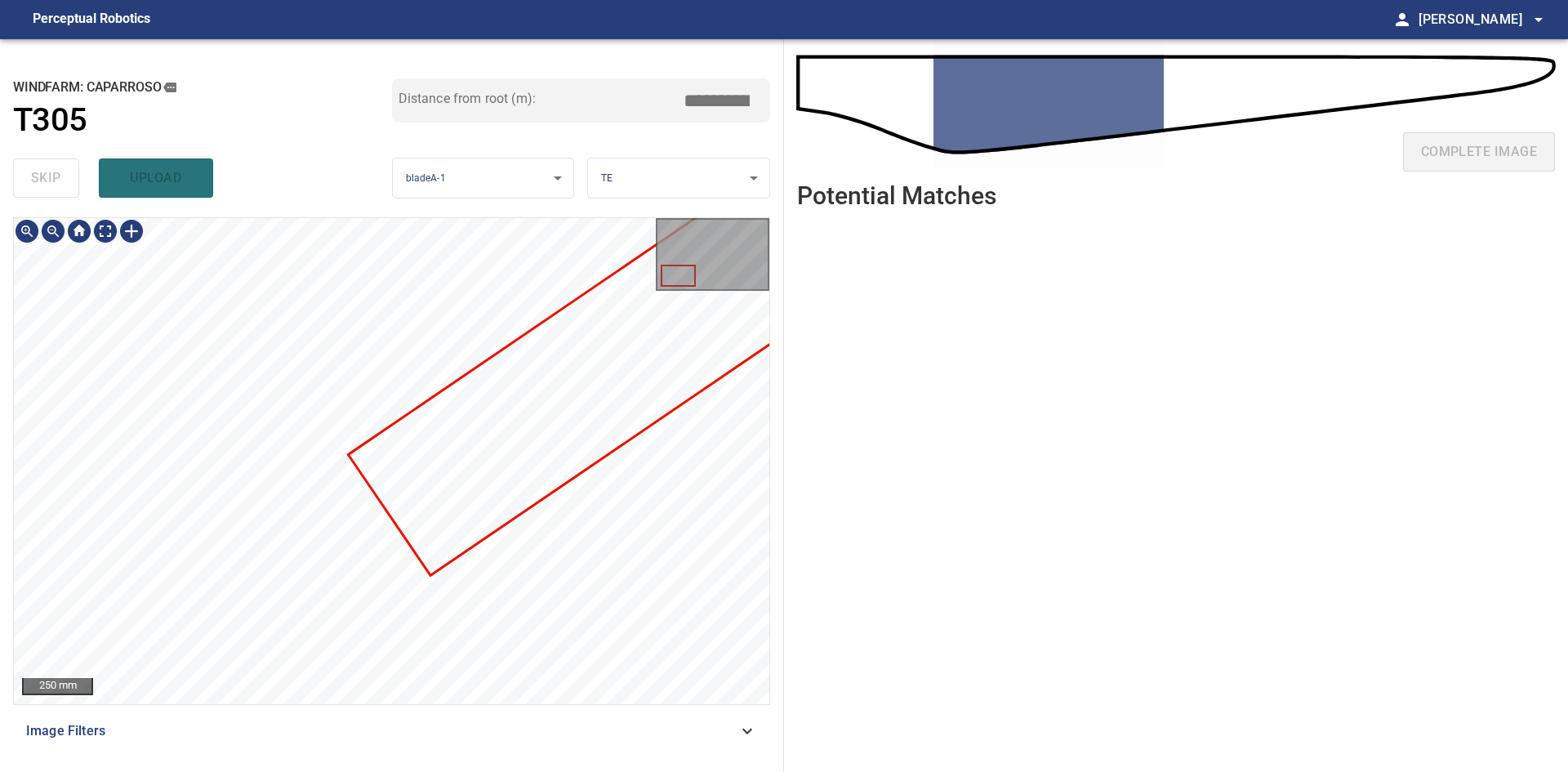
click at [798, 410] on div "**********" at bounding box center [784, 405] width 1568 height 733
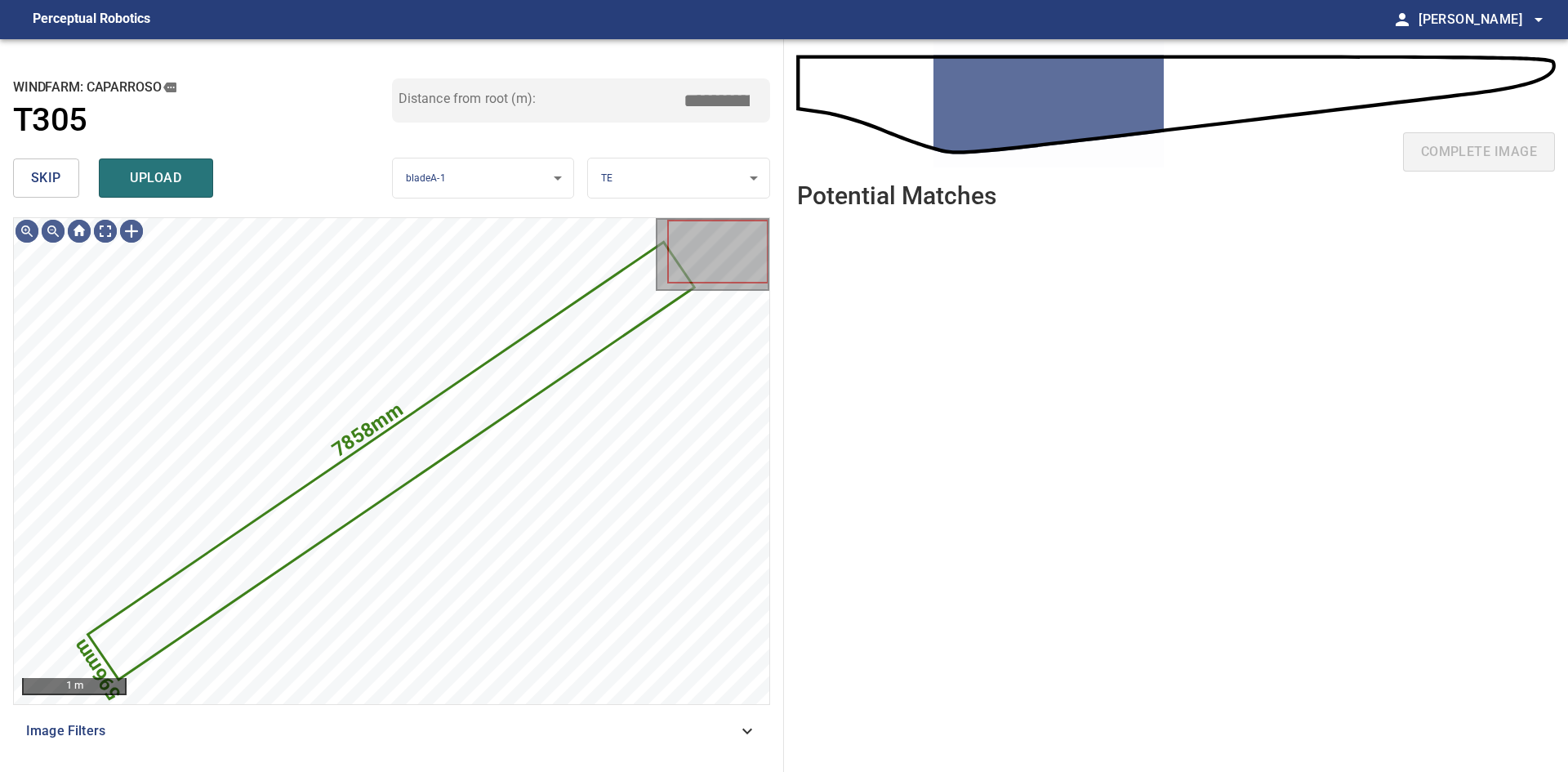
click at [50, 183] on span "skip" at bounding box center [46, 178] width 30 height 23
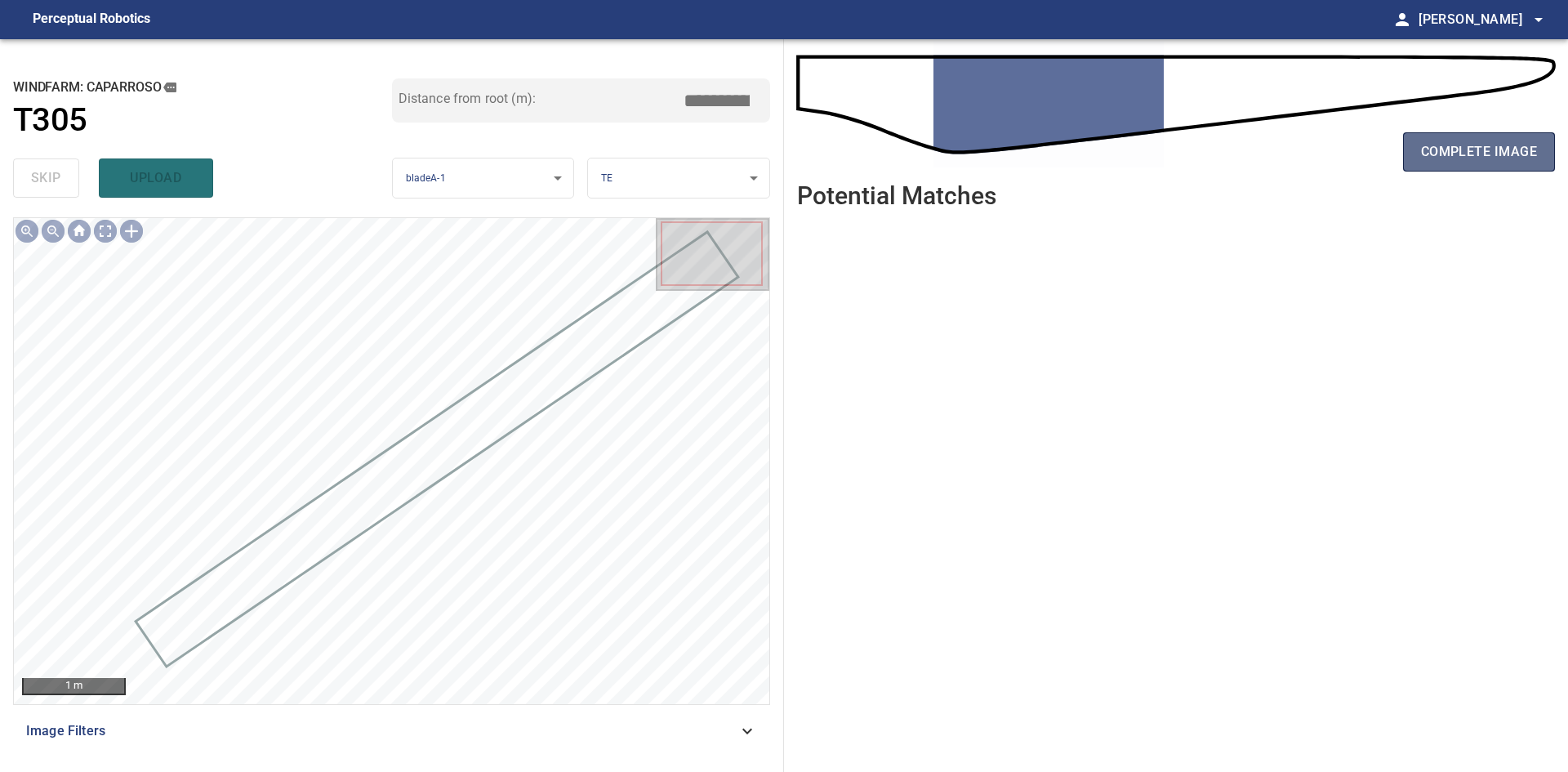
click at [1482, 166] on button "complete image" at bounding box center [1479, 152] width 152 height 39
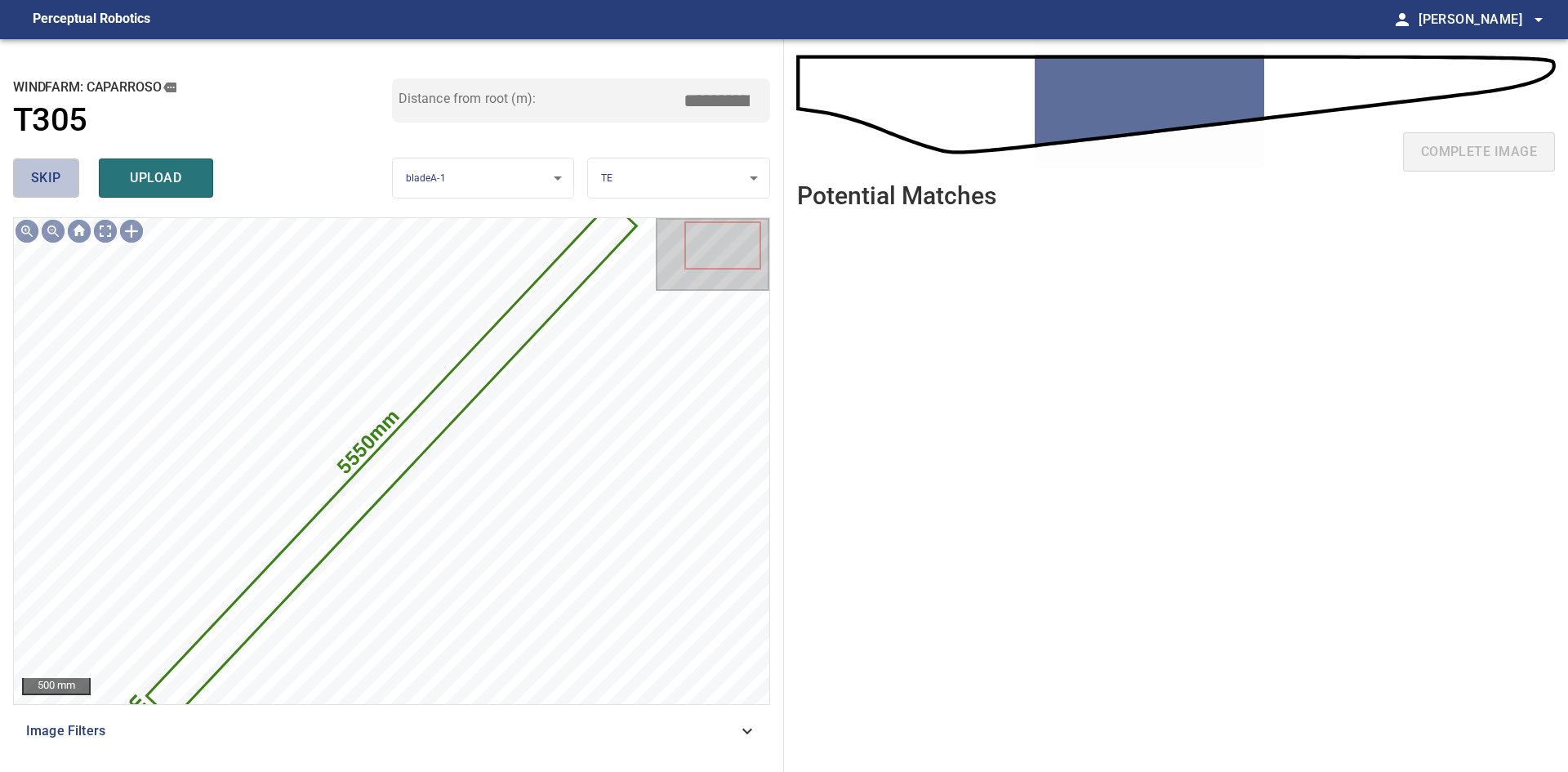
click at [61, 172] on button "skip" at bounding box center [46, 178] width 66 height 39
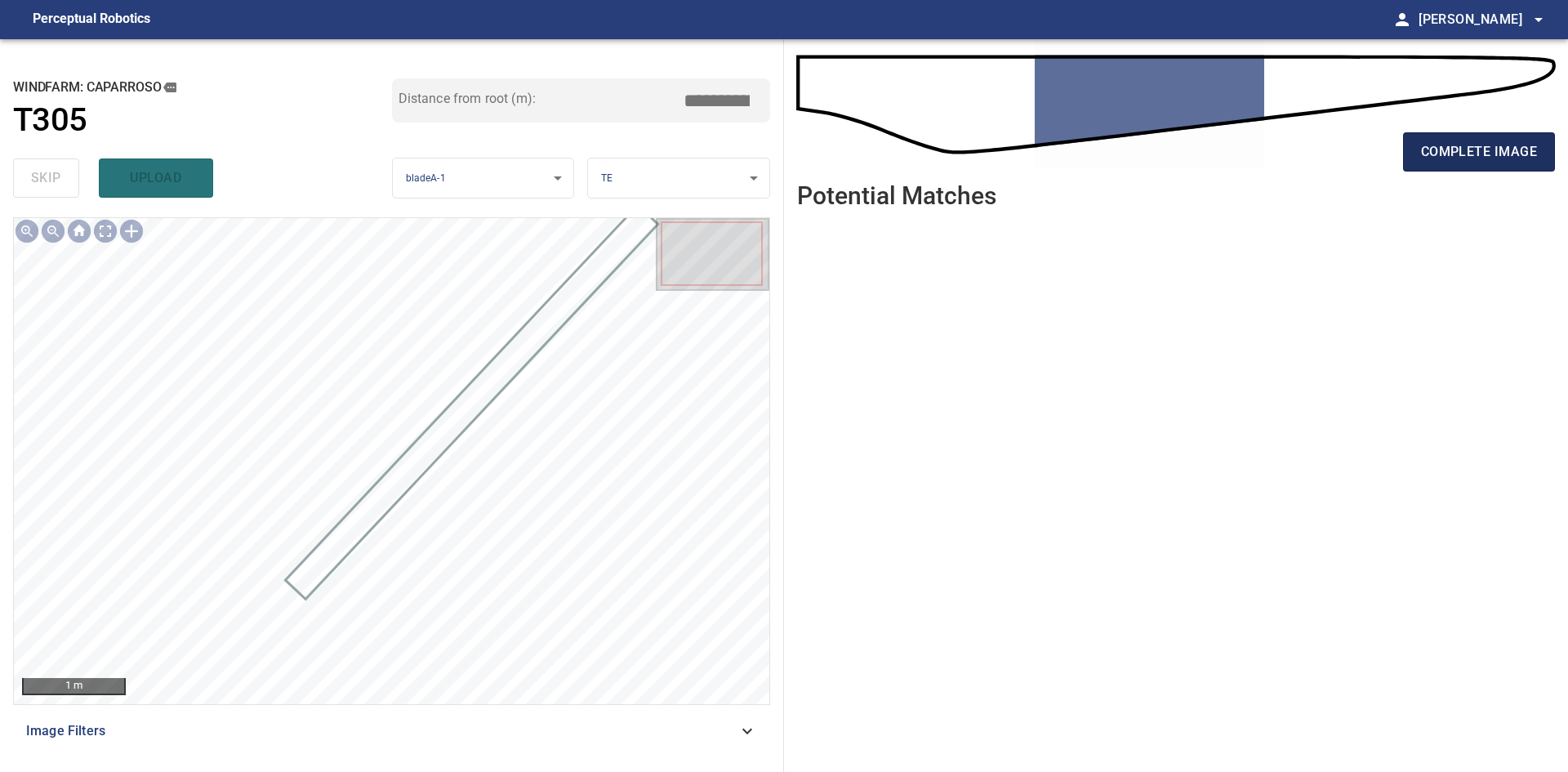
click at [1438, 155] on span "complete image" at bounding box center [1479, 152] width 116 height 23
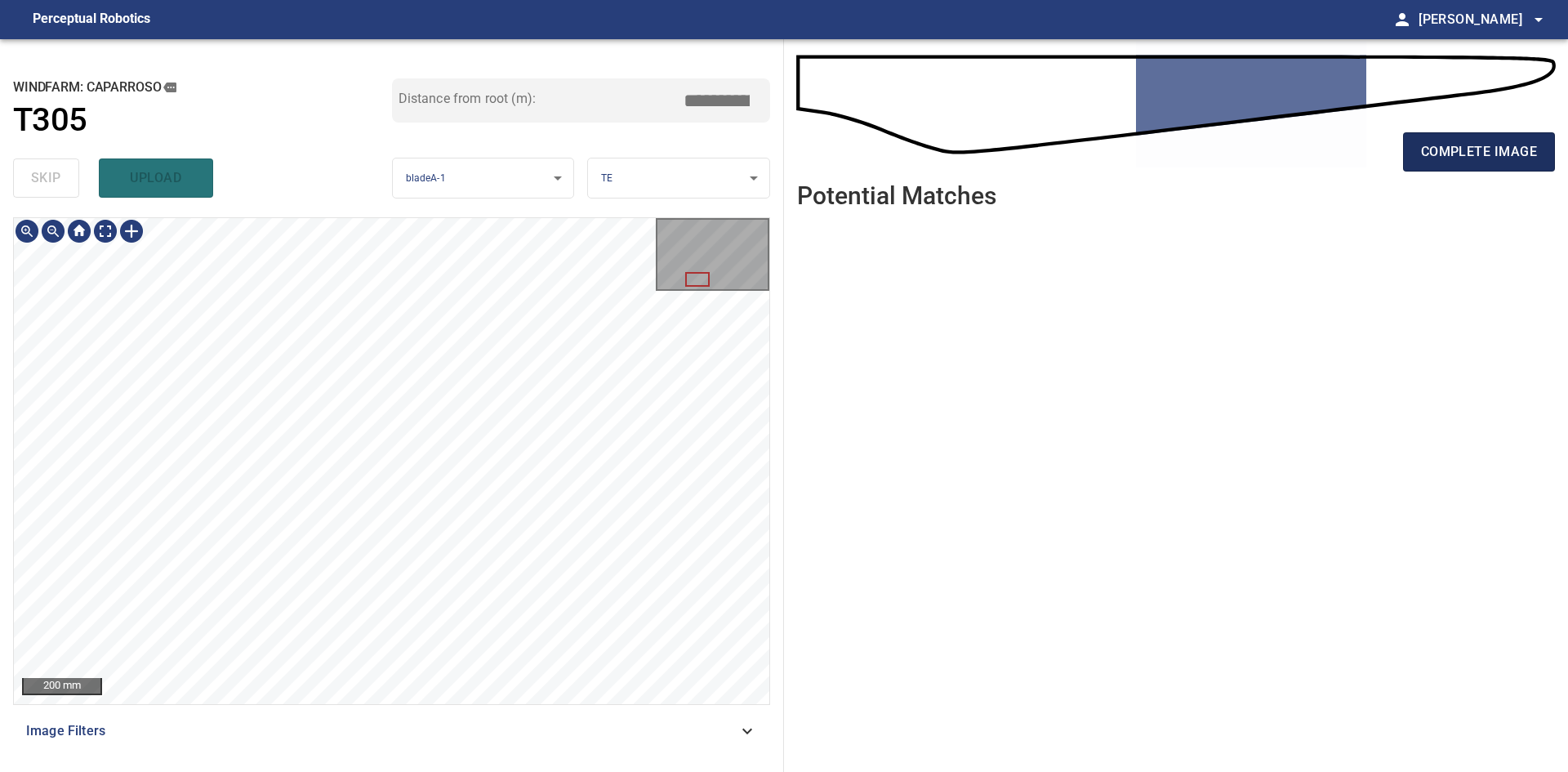
click at [1464, 146] on span "complete image" at bounding box center [1479, 152] width 116 height 23
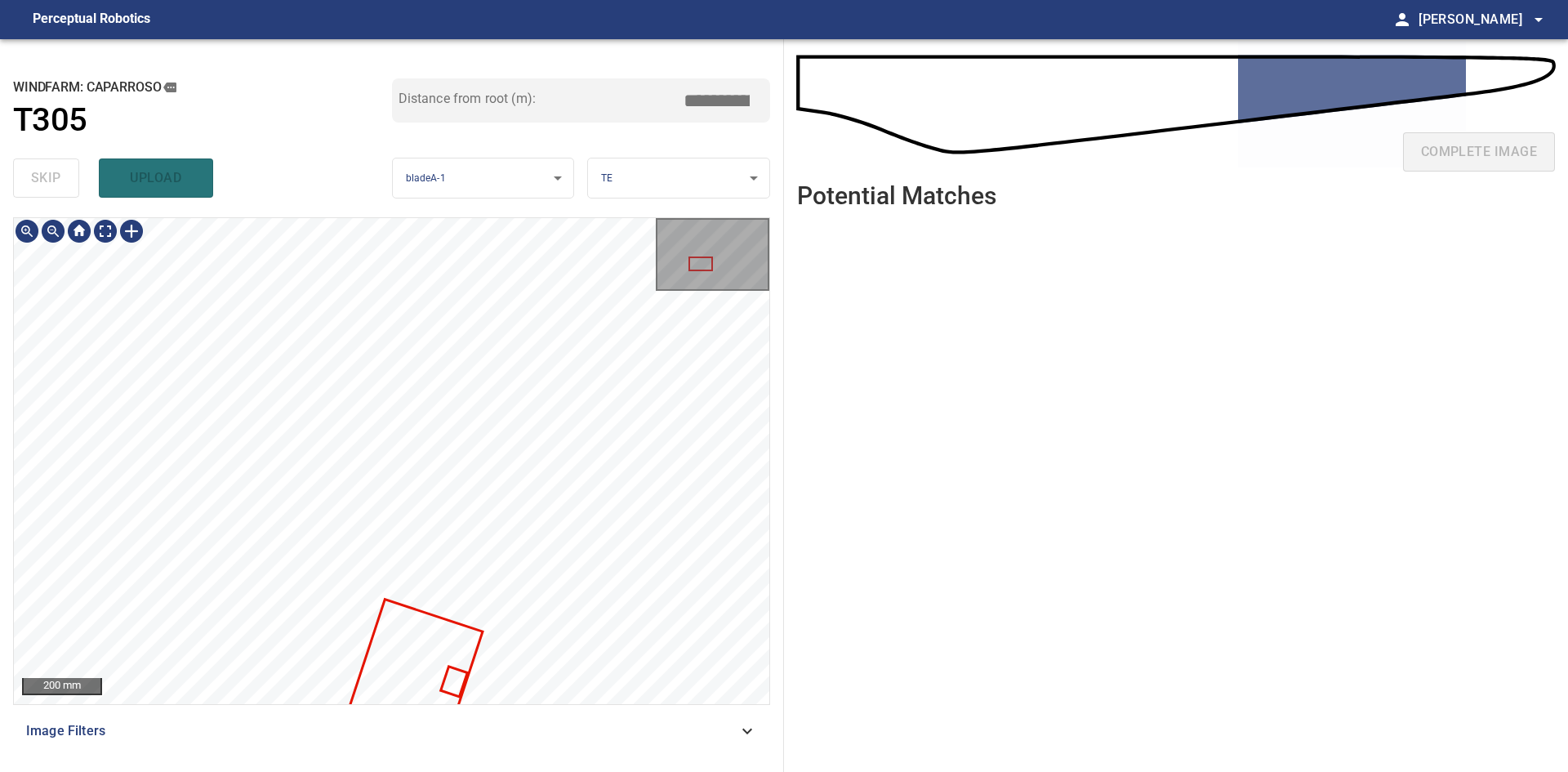
click at [500, 504] on div "Caparroso/T305/2 Category unclassified unclassified" at bounding box center [391, 461] width 755 height 485
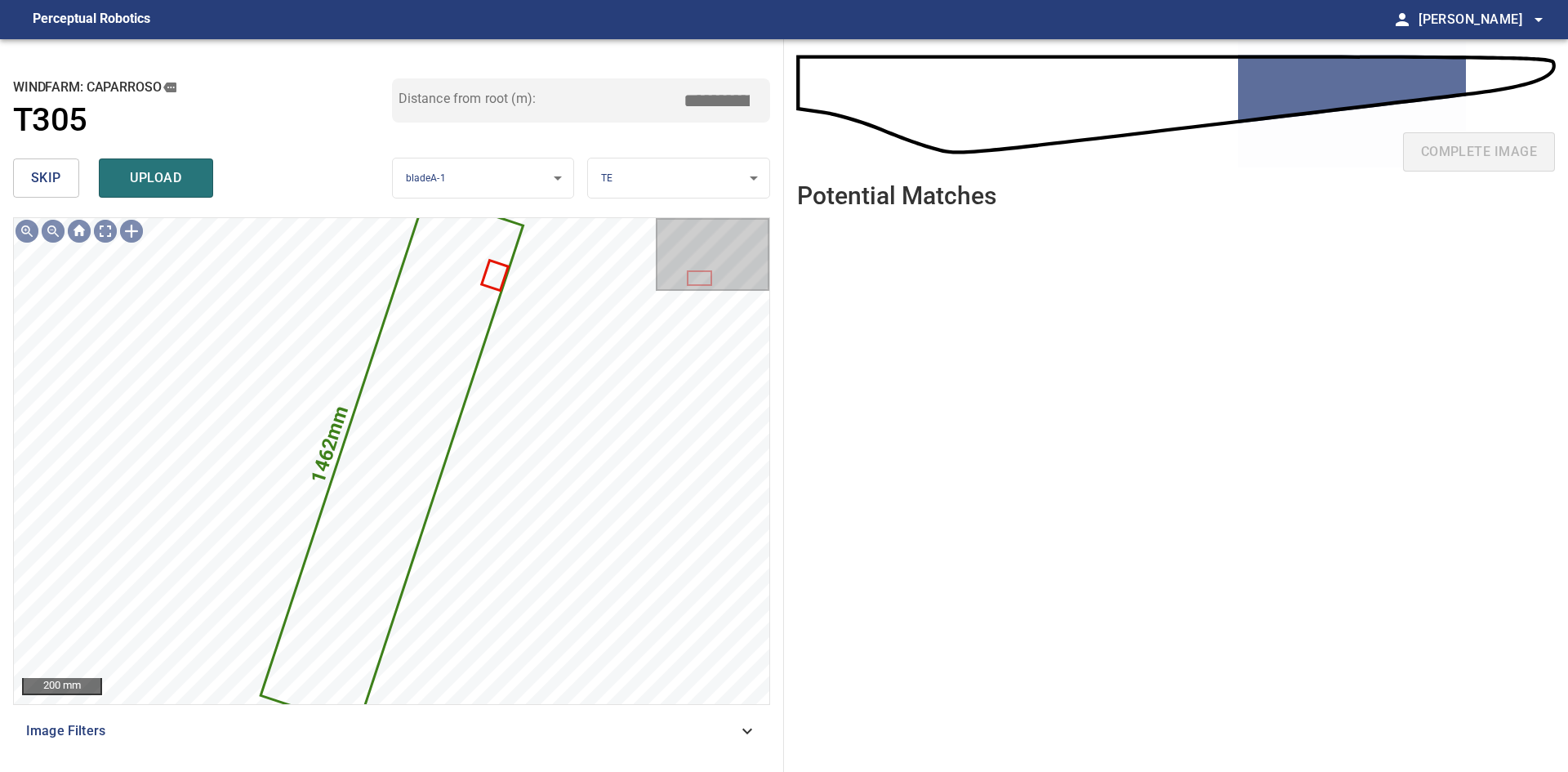
click at [68, 172] on button "skip" at bounding box center [46, 178] width 66 height 39
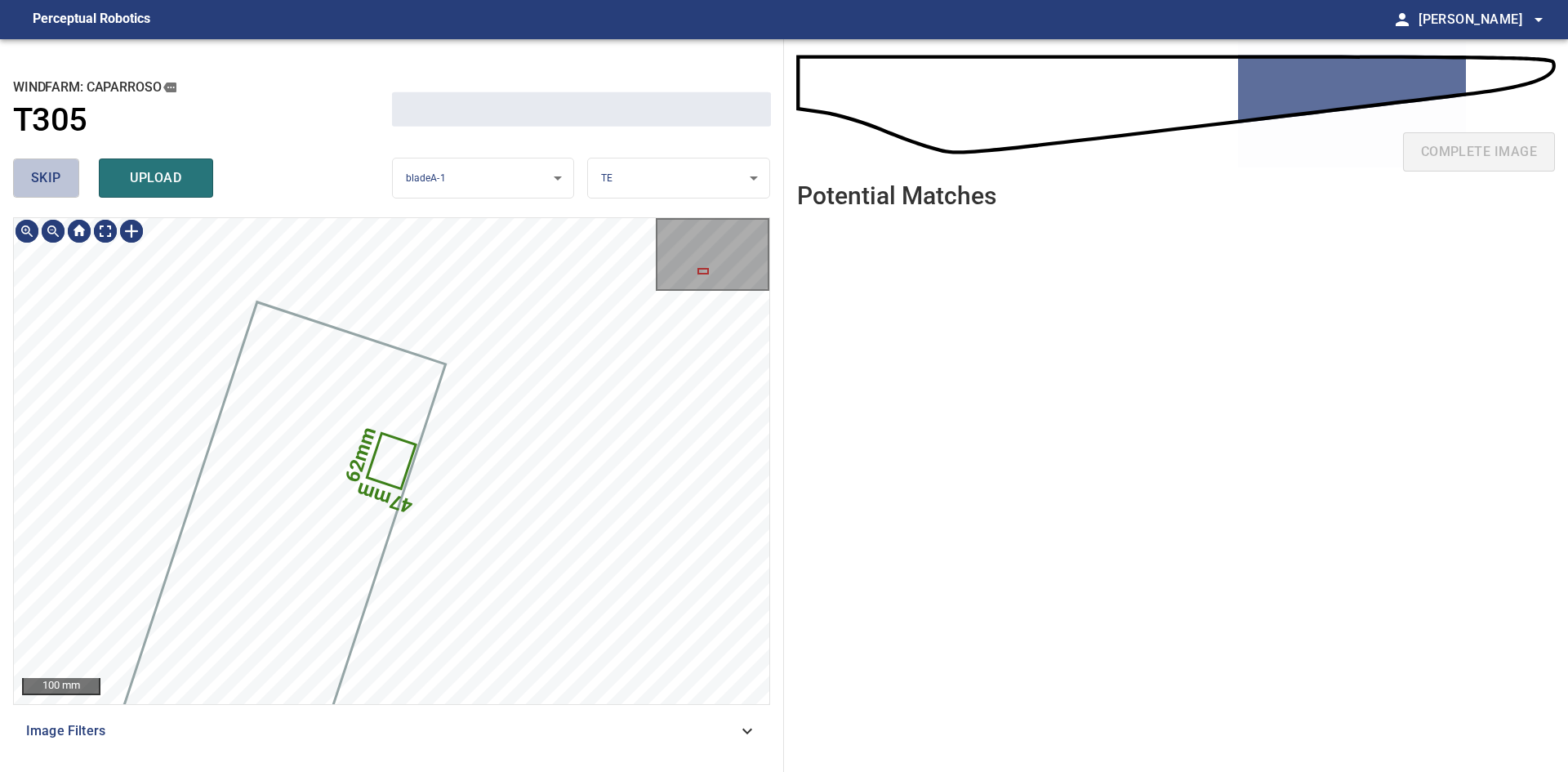
click at [66, 172] on button "skip" at bounding box center [46, 178] width 66 height 39
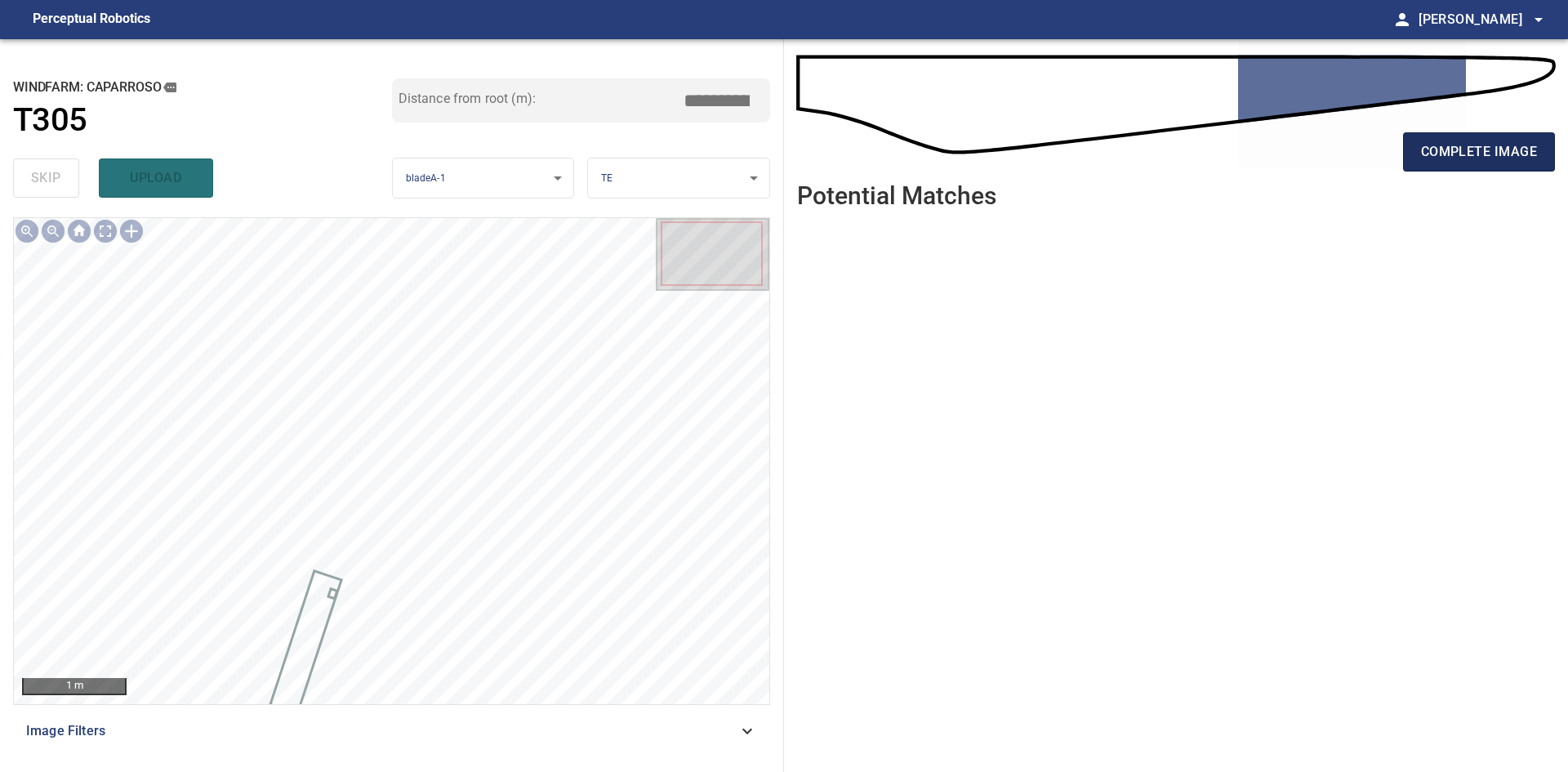
click at [1496, 141] on span "complete image" at bounding box center [1479, 152] width 116 height 23
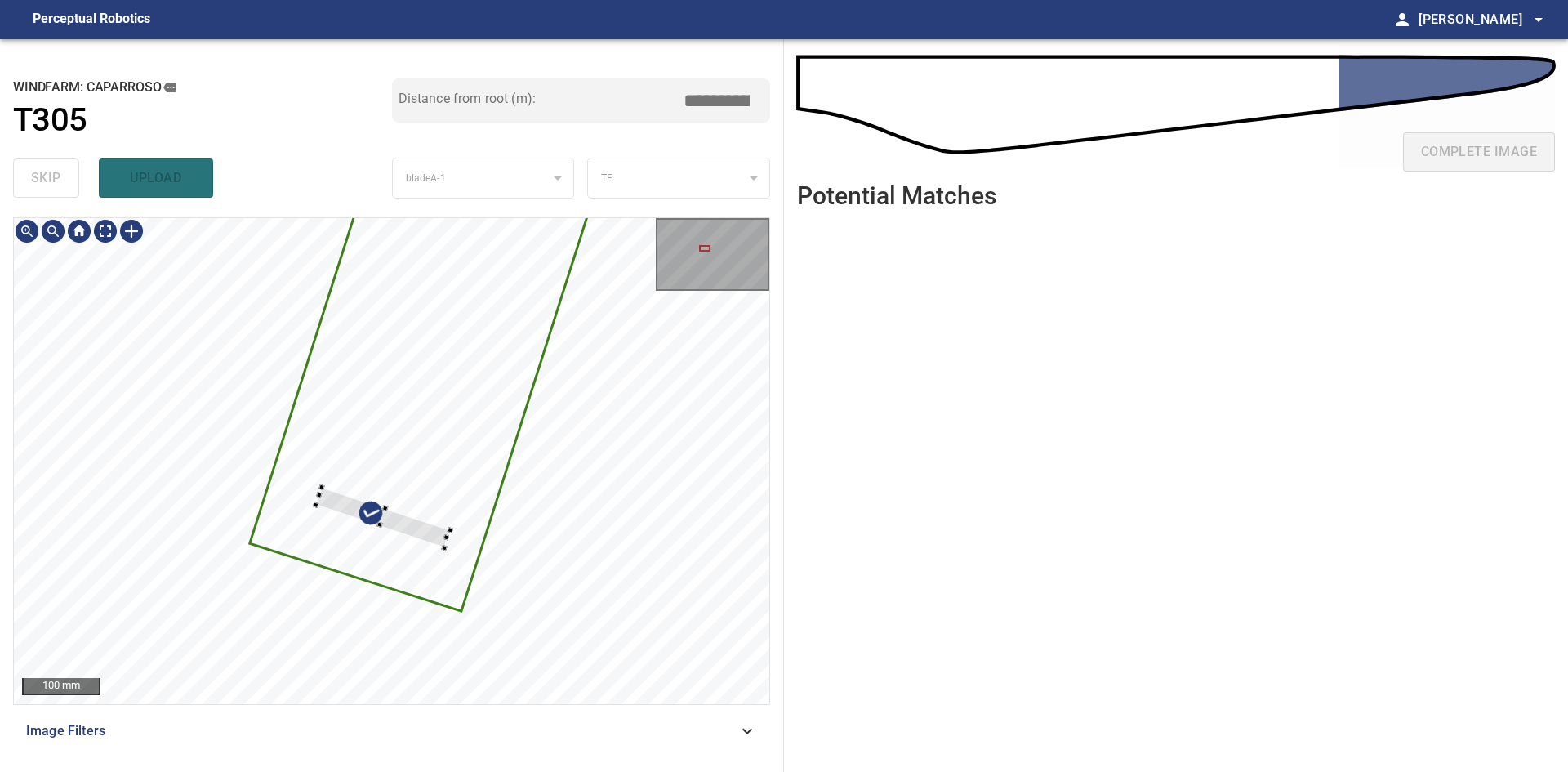
click at [416, 540] on div at bounding box center [391, 461] width 755 height 485
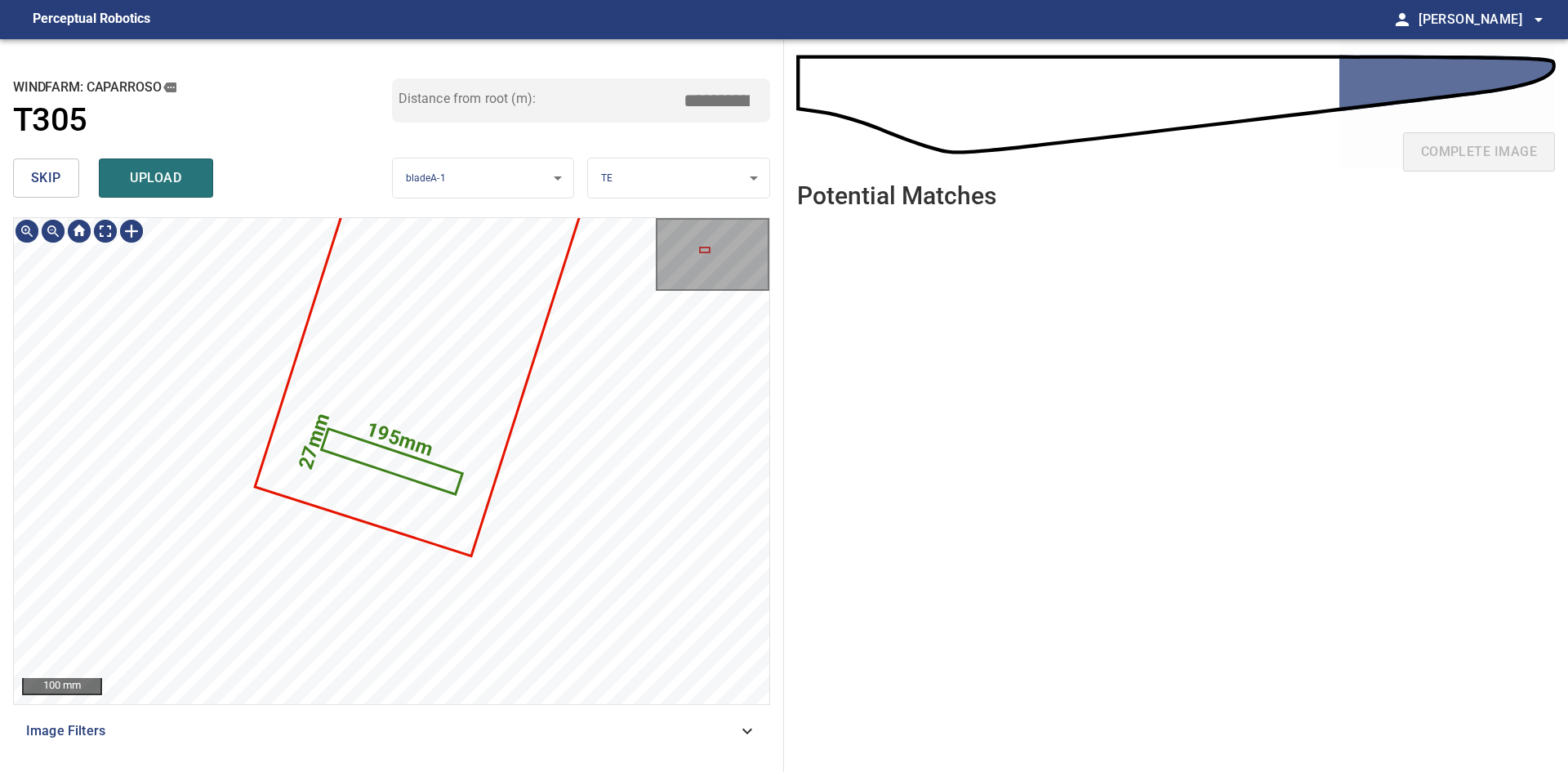
click at [681, 197] on body "**********" at bounding box center [784, 386] width 1568 height 772
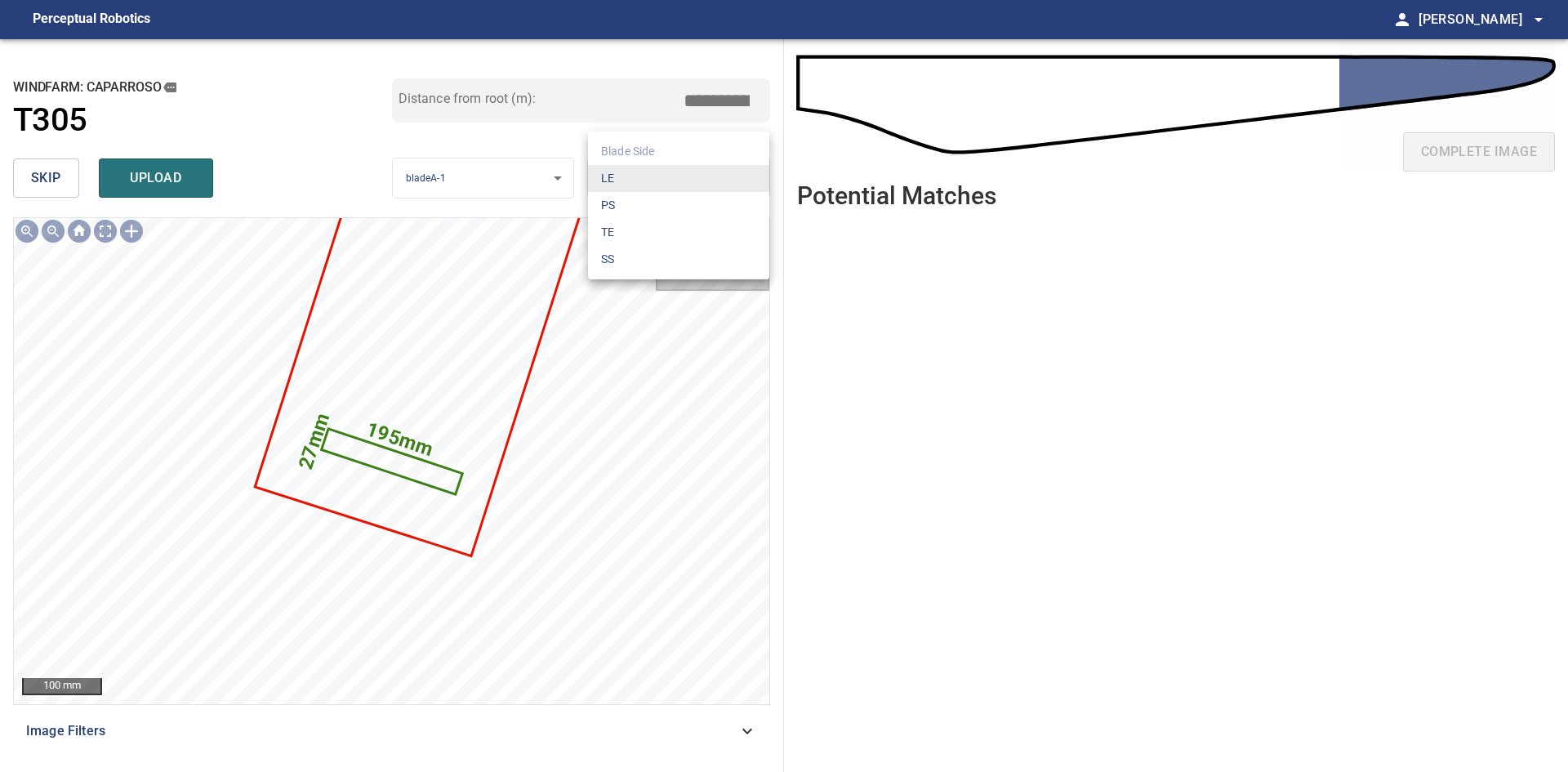
click at [644, 251] on li "SS" at bounding box center [678, 259] width 182 height 27
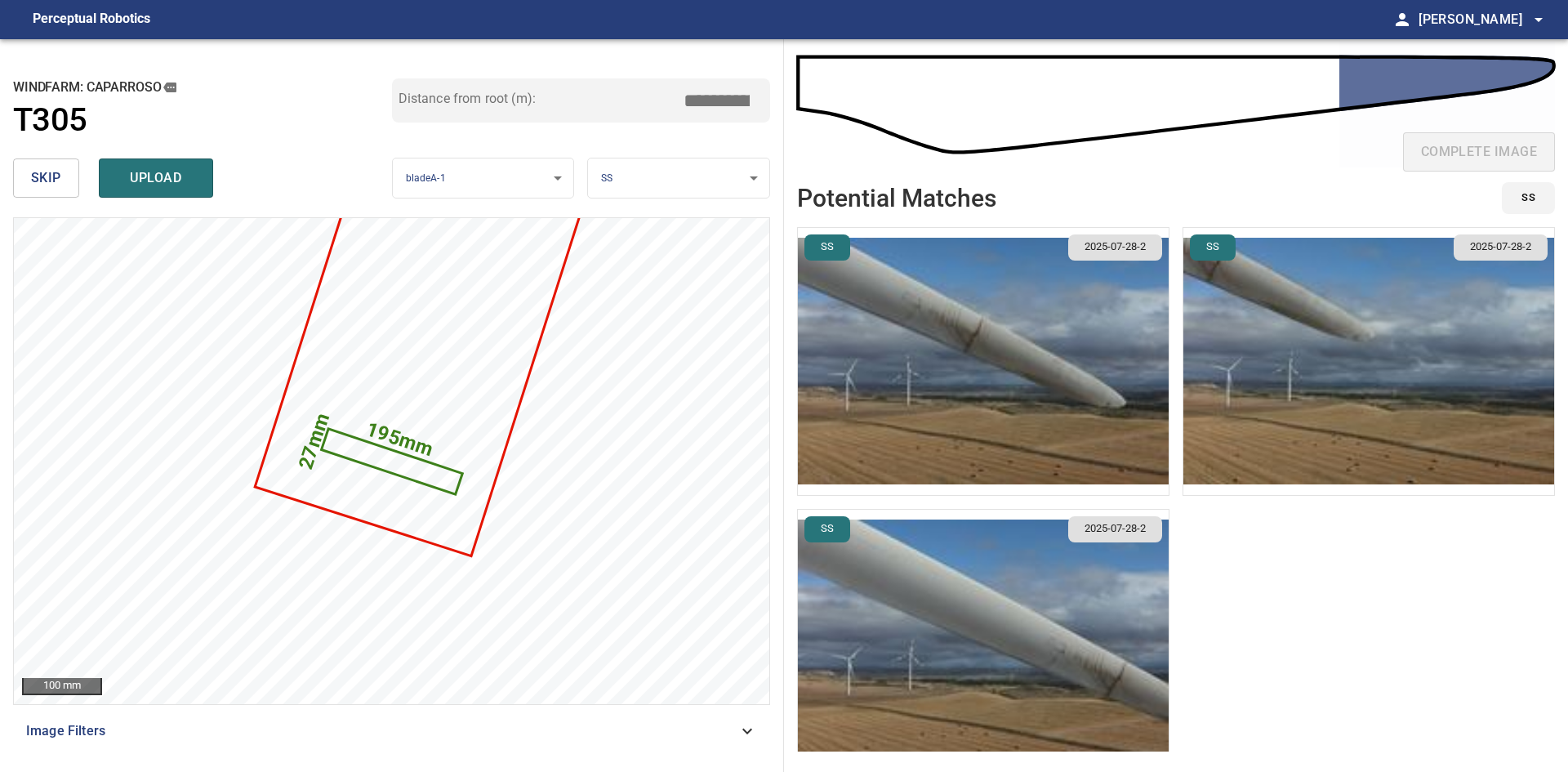
click at [1016, 410] on img "button" at bounding box center [983, 361] width 371 height 267
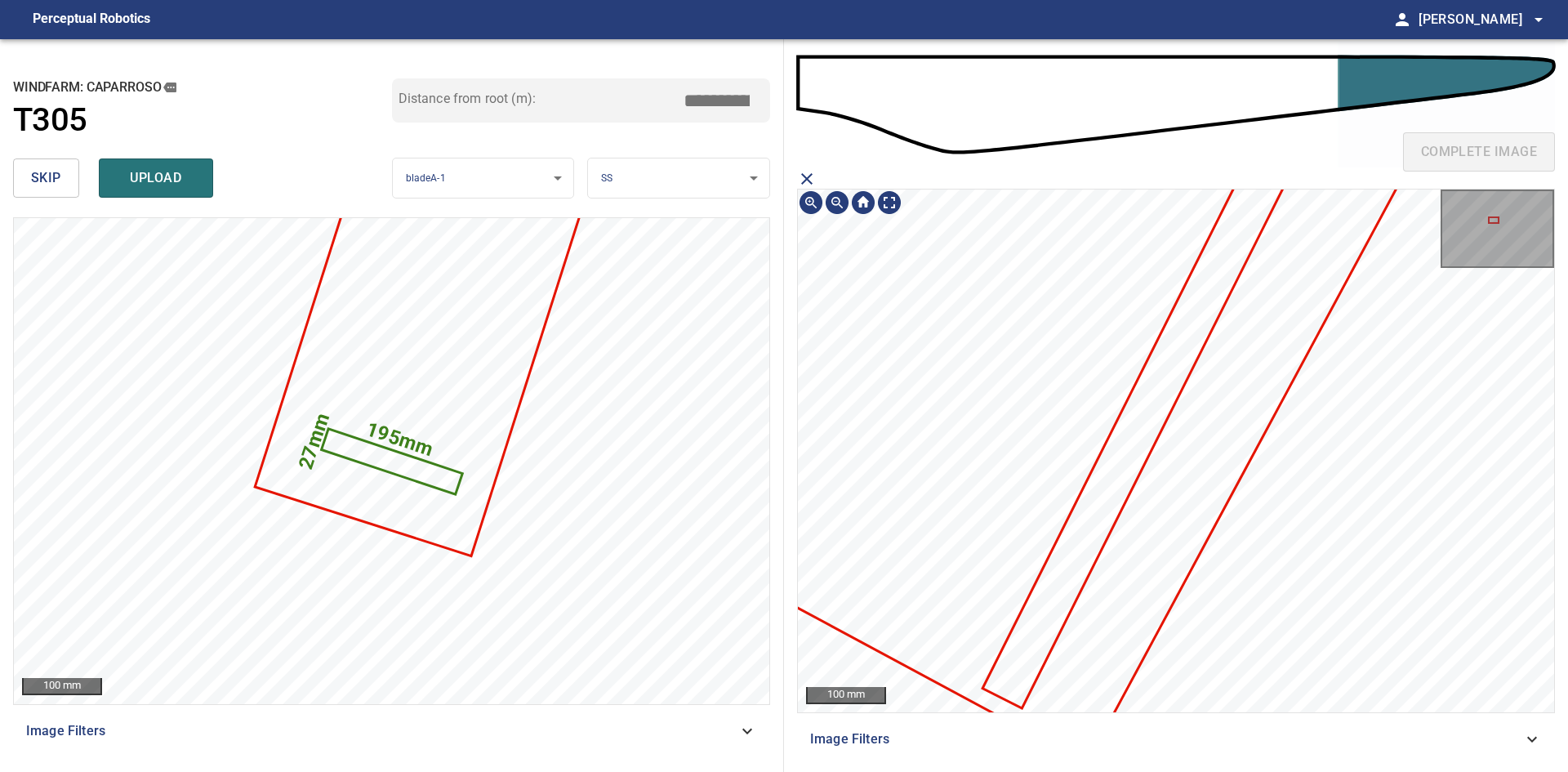
click at [1158, 394] on icon at bounding box center [1148, 407] width 328 height 599
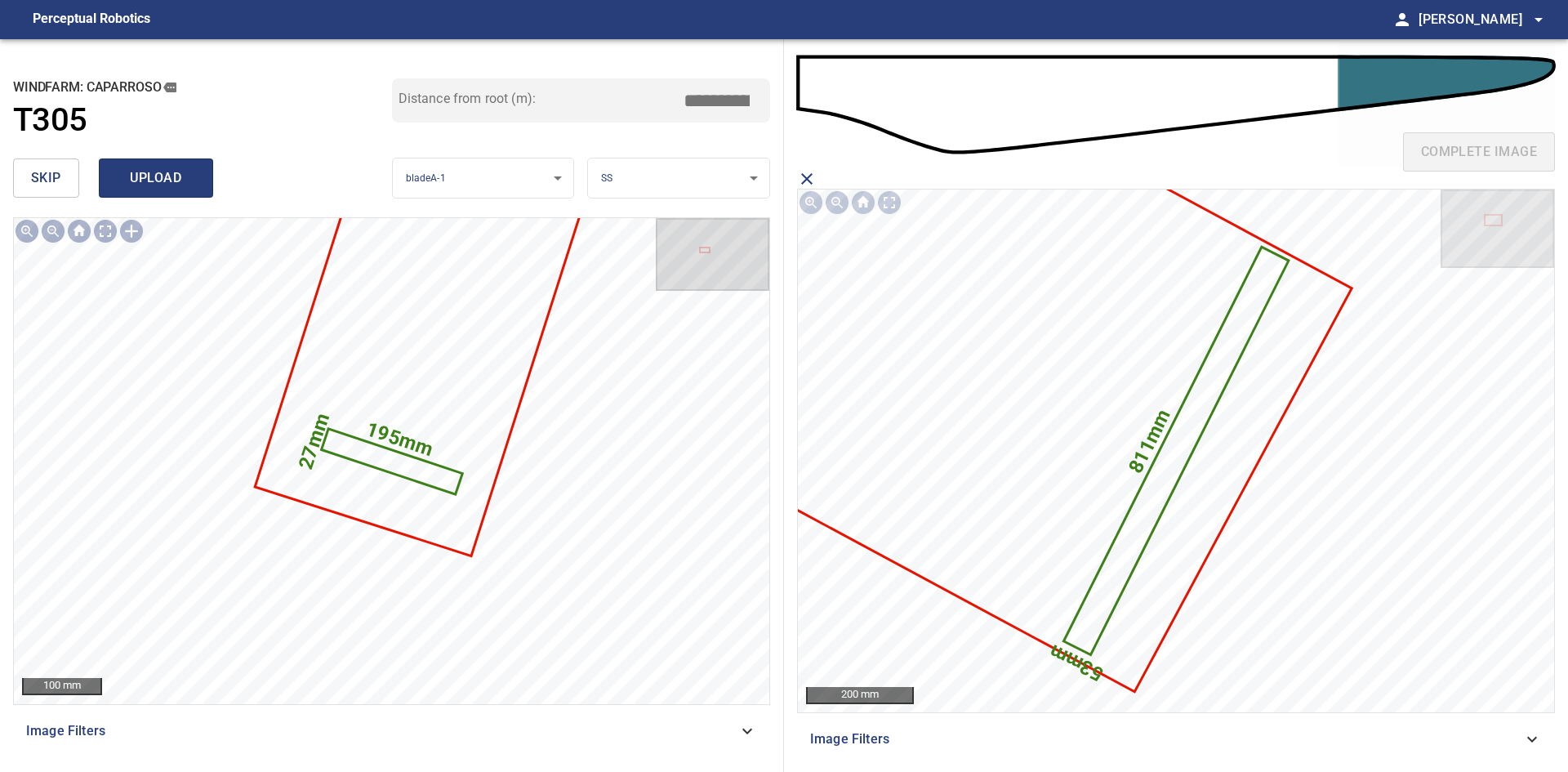
click at [141, 182] on span "upload" at bounding box center [155, 178] width 78 height 23
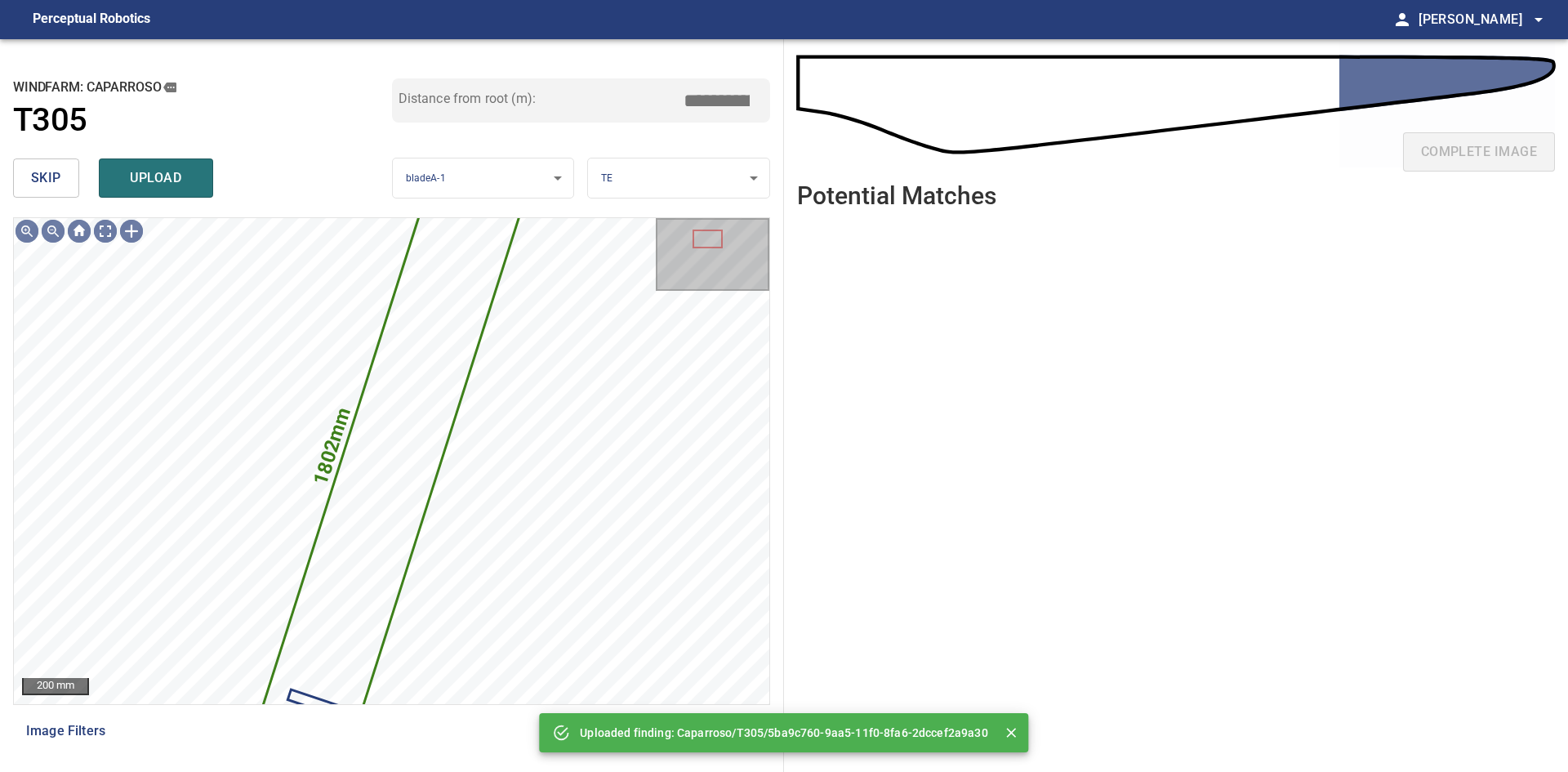
click at [47, 180] on span "skip" at bounding box center [46, 178] width 30 height 23
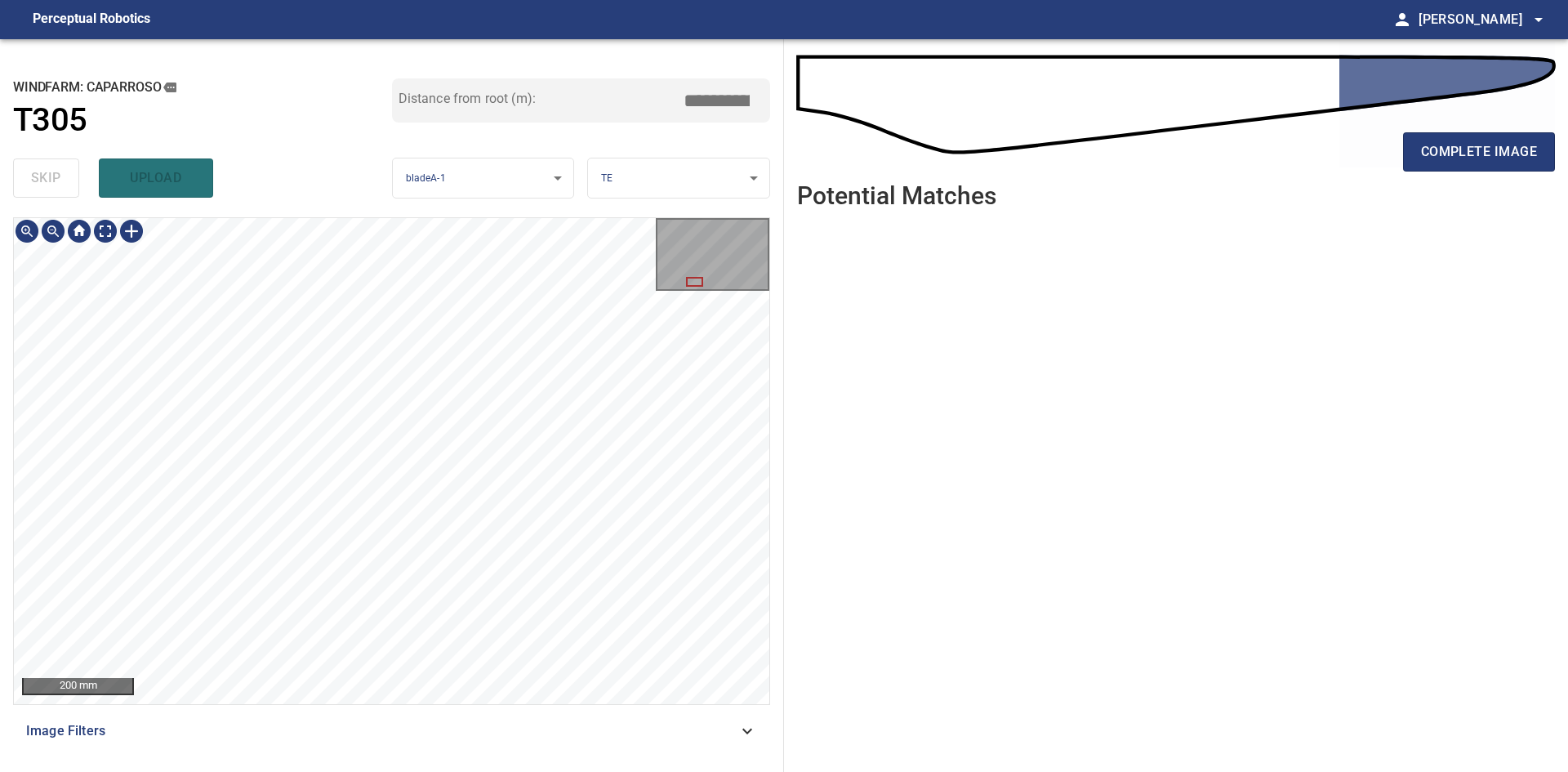
click at [1480, 174] on div "complete image" at bounding box center [1176, 158] width 758 height 65
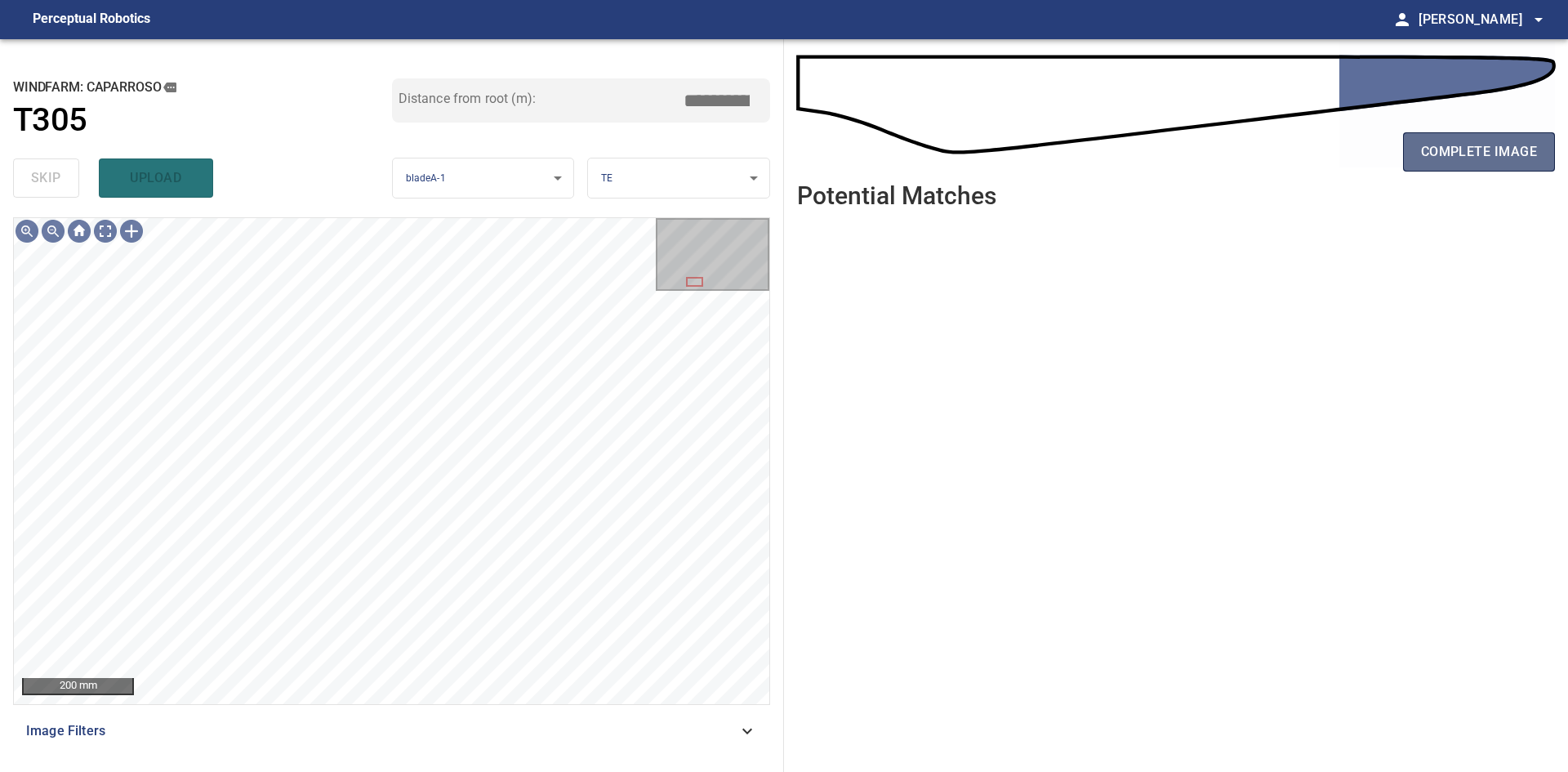
click at [1459, 145] on span "complete image" at bounding box center [1479, 152] width 116 height 23
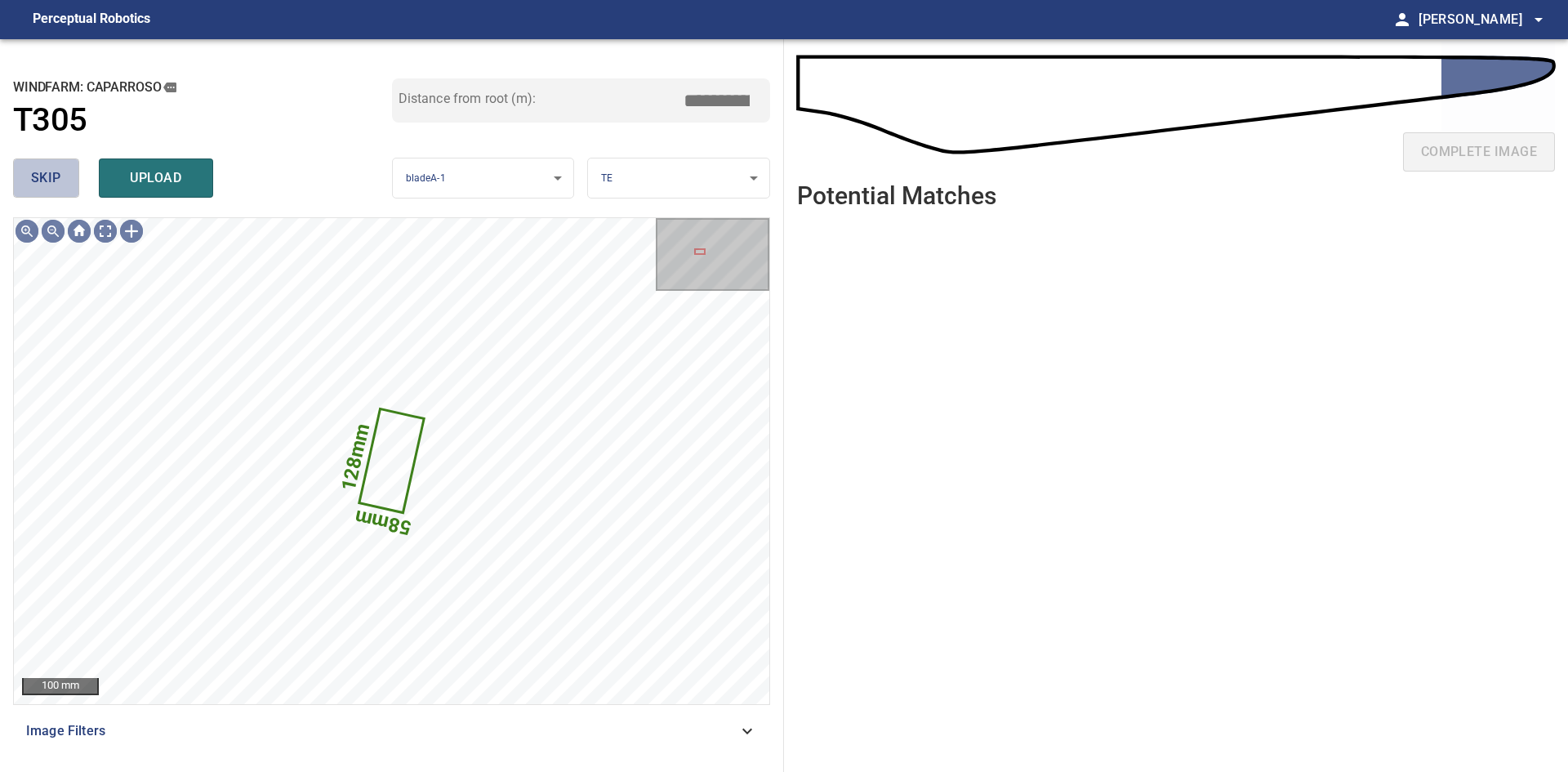
click at [56, 176] on span "skip" at bounding box center [46, 178] width 30 height 23
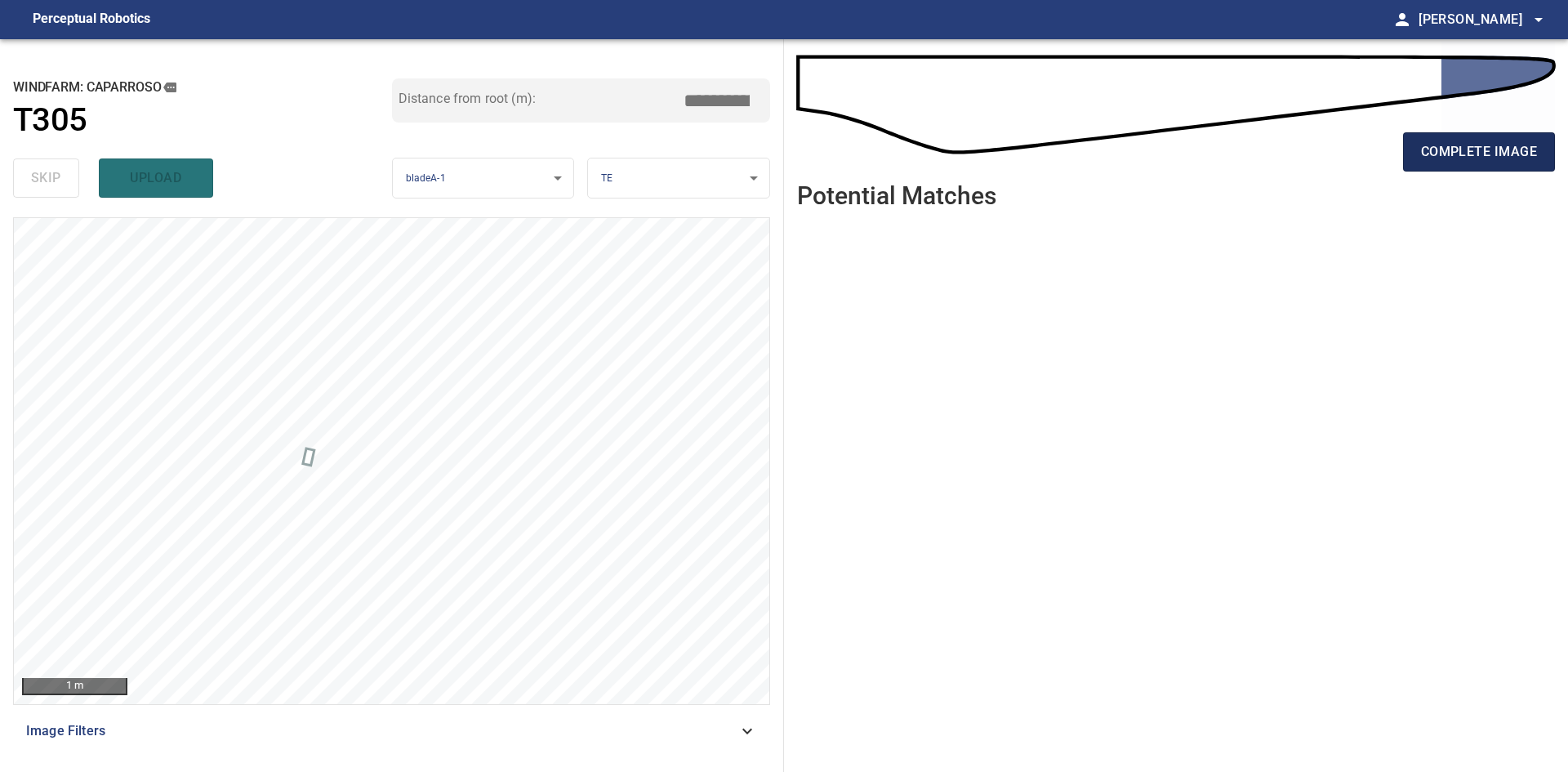
click at [1440, 147] on span "complete image" at bounding box center [1479, 152] width 116 height 23
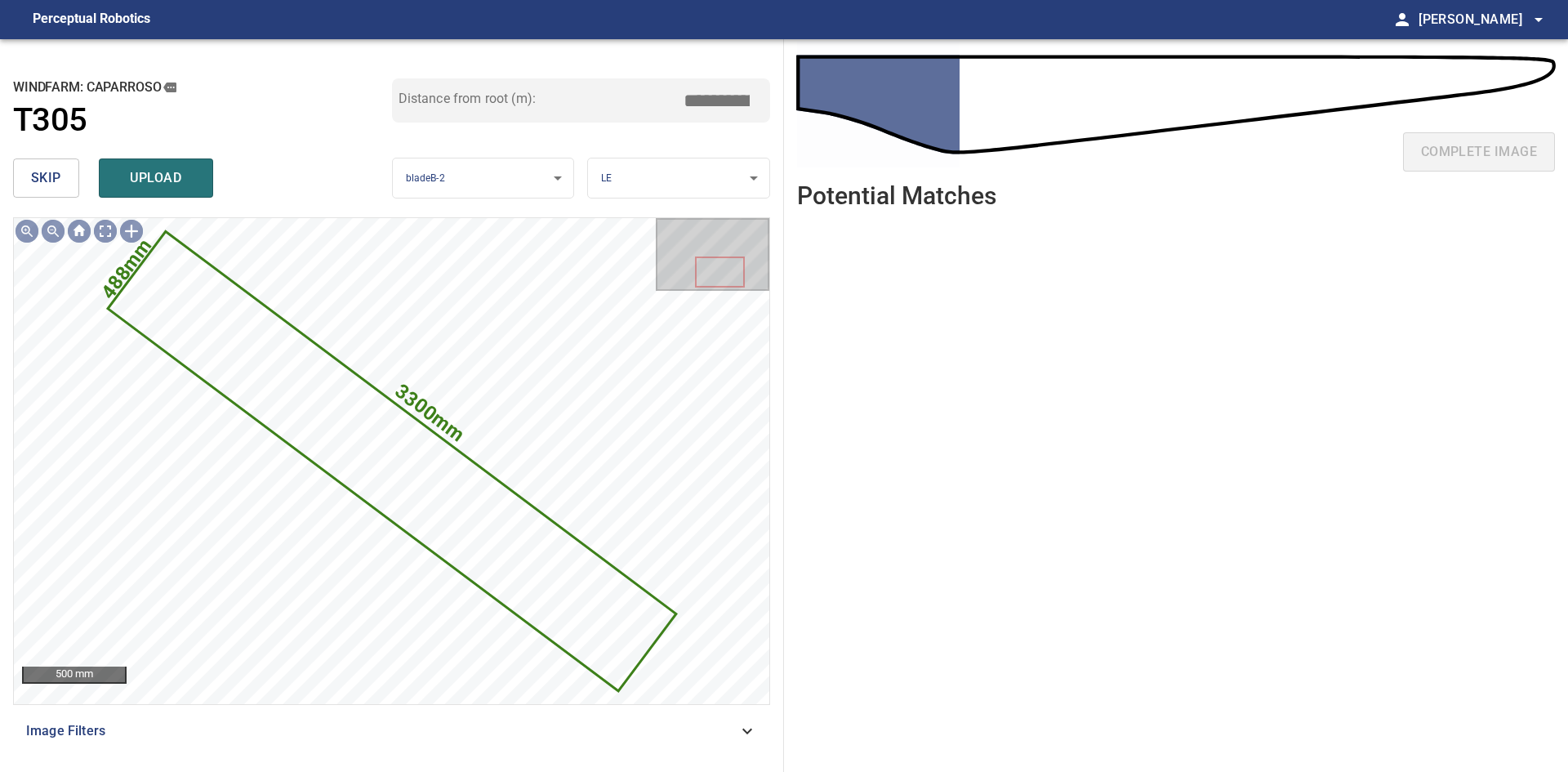
click at [62, 181] on button "skip" at bounding box center [46, 178] width 66 height 39
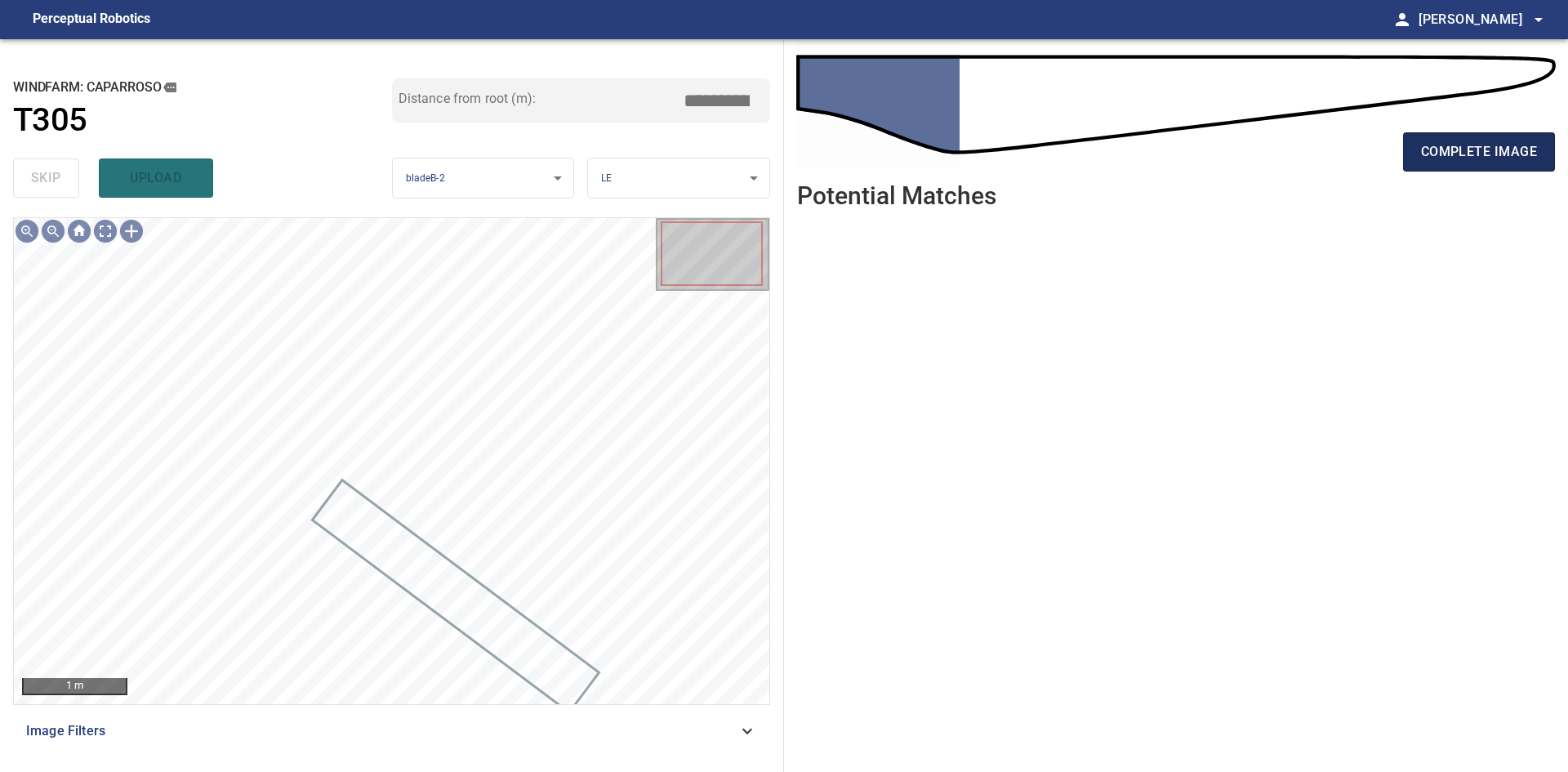
click at [1497, 143] on span "complete image" at bounding box center [1479, 152] width 116 height 23
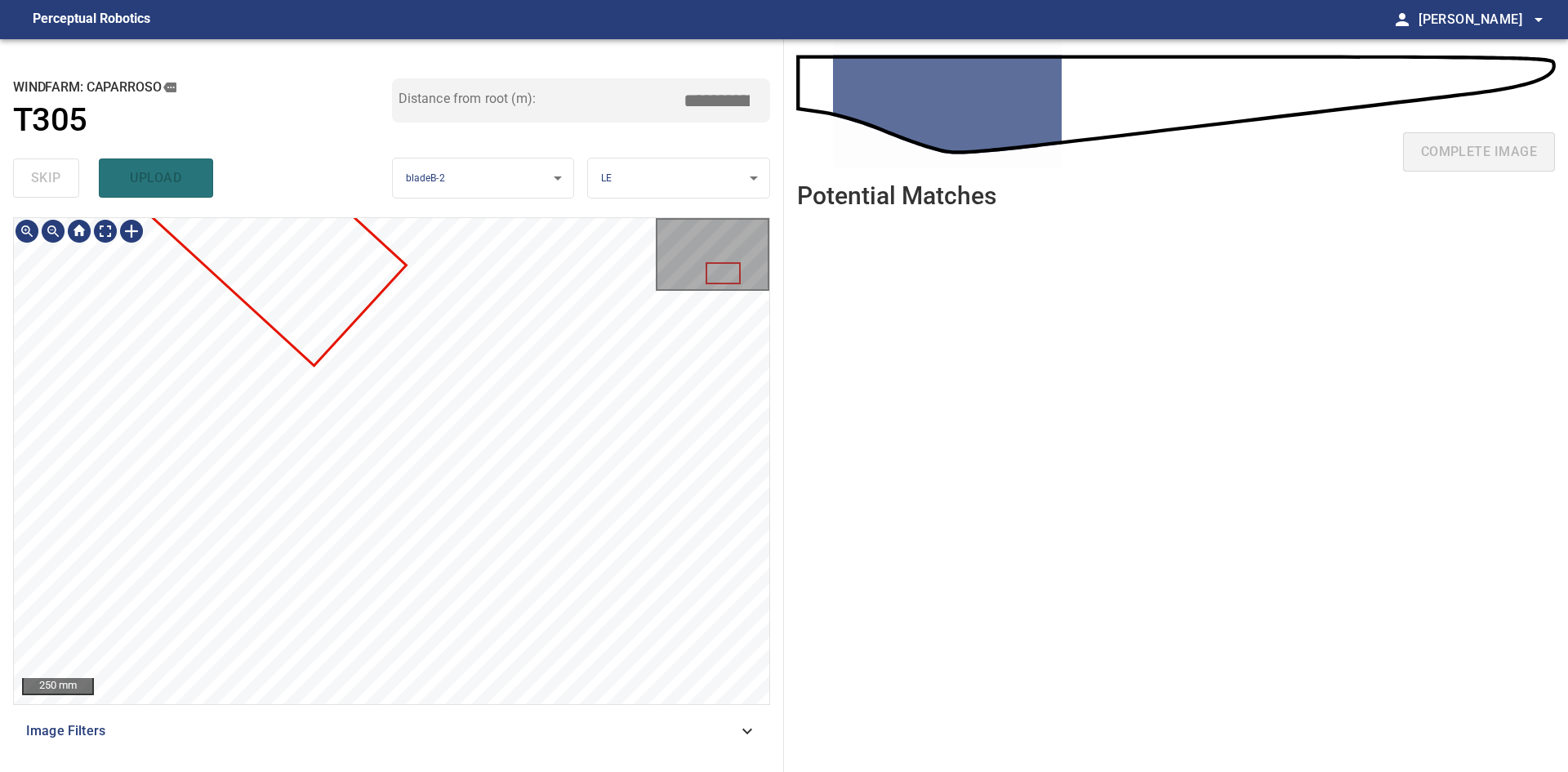
click at [767, 768] on div "**********" at bounding box center [392, 405] width 784 height 733
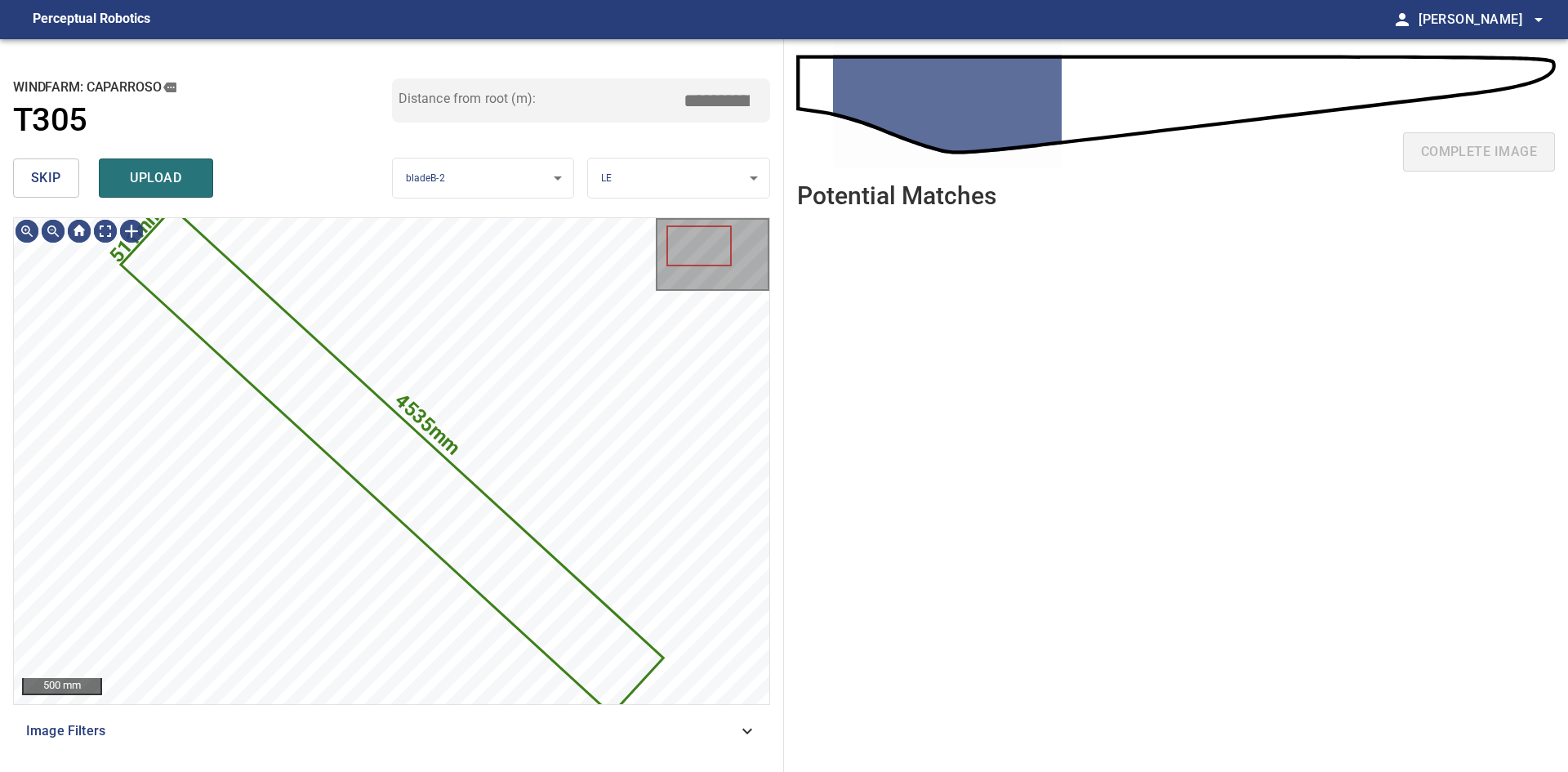
click at [53, 167] on span "skip" at bounding box center [46, 178] width 30 height 23
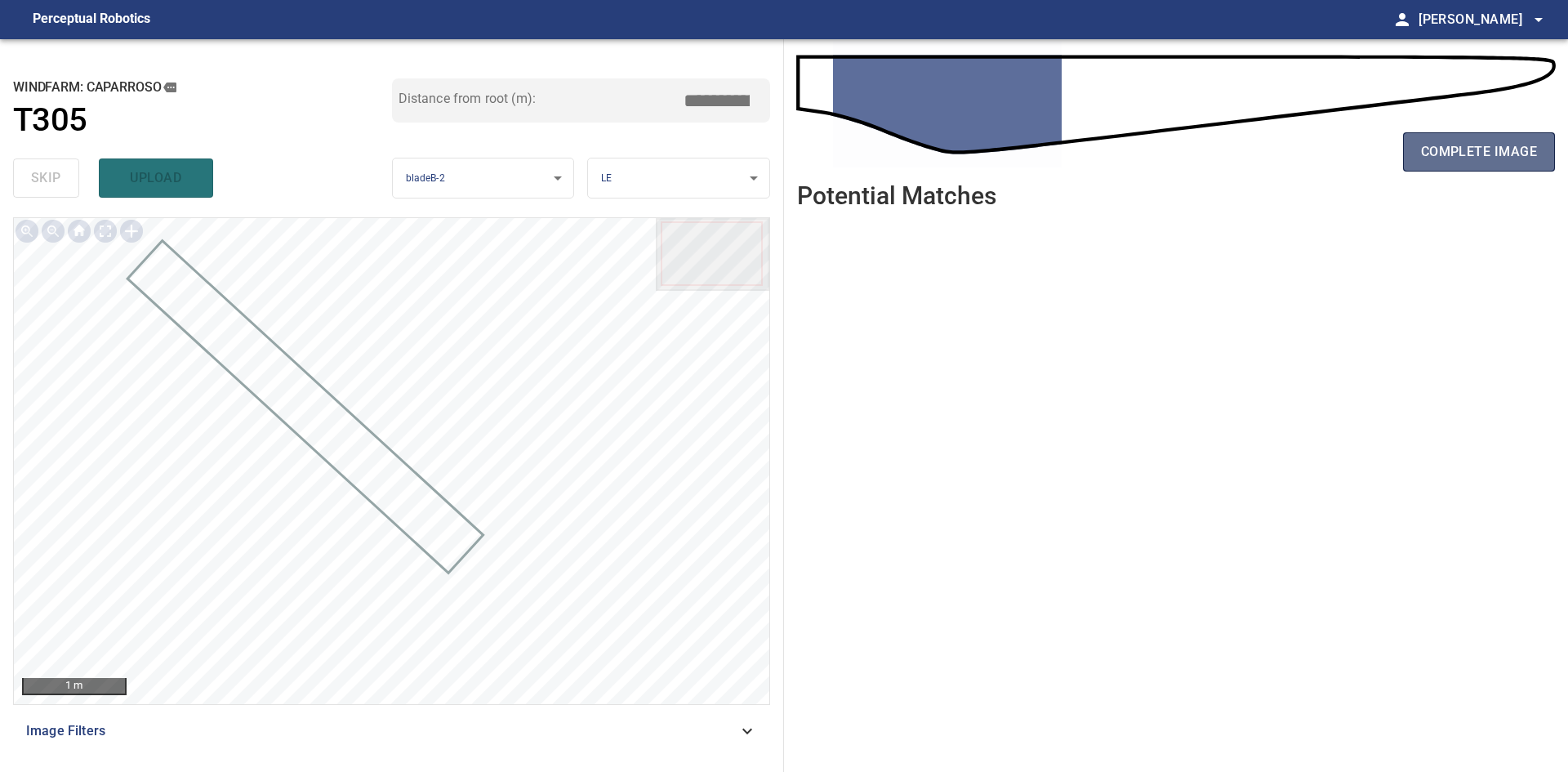
click at [1510, 142] on span "complete image" at bounding box center [1479, 152] width 116 height 23
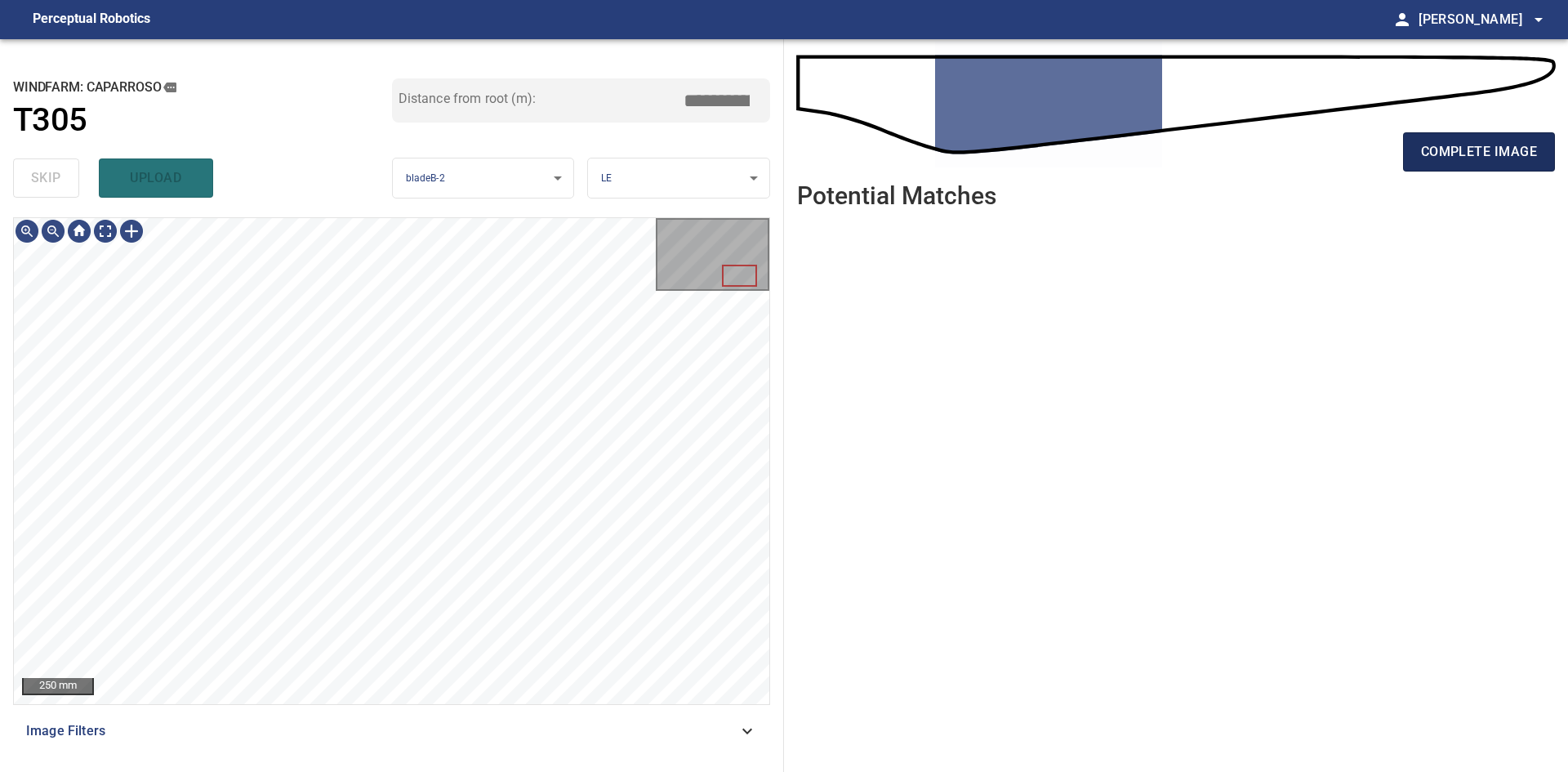
click at [1453, 157] on span "complete image" at bounding box center [1479, 152] width 116 height 23
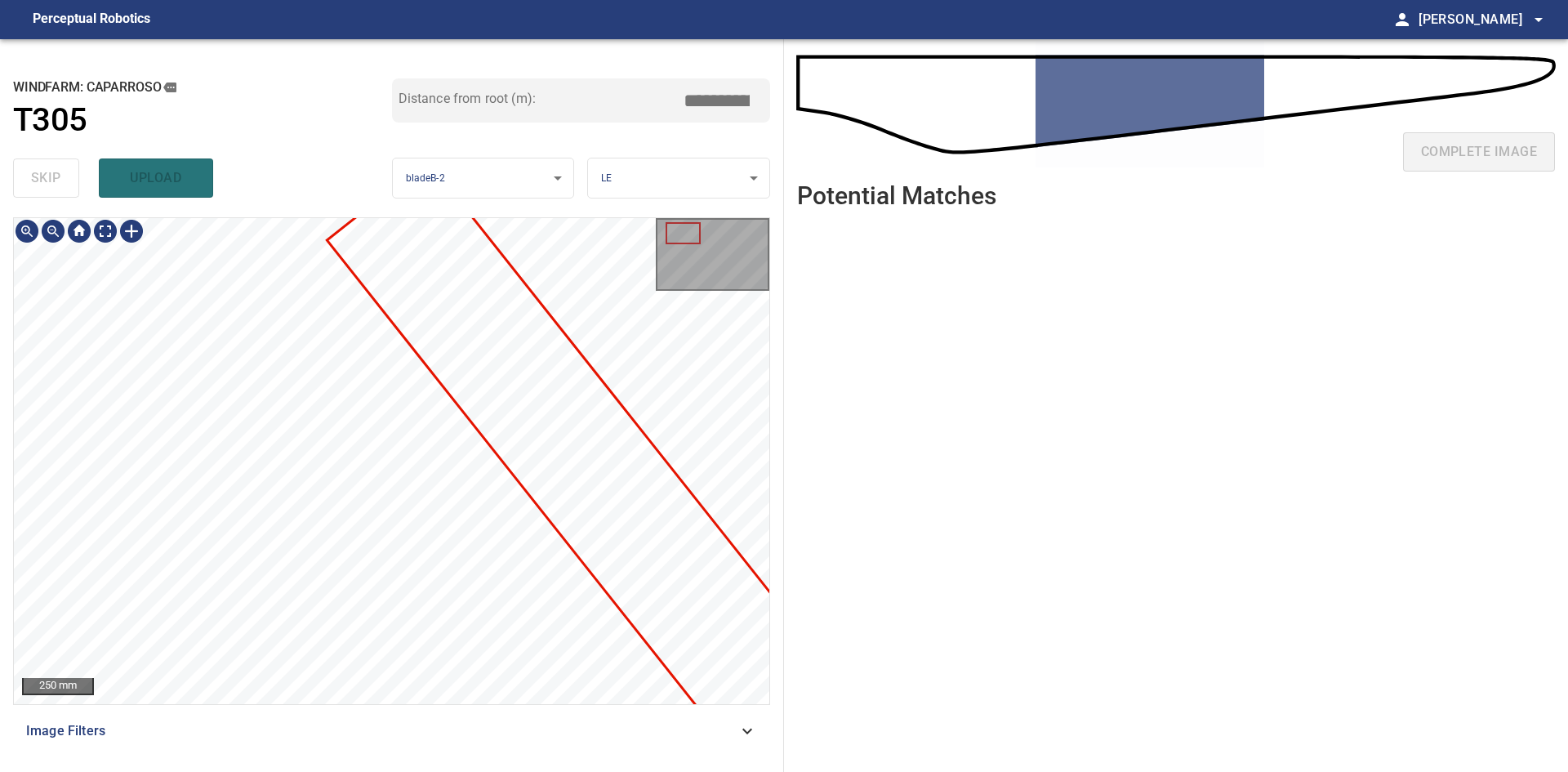
click at [494, 347] on div at bounding box center [391, 461] width 755 height 485
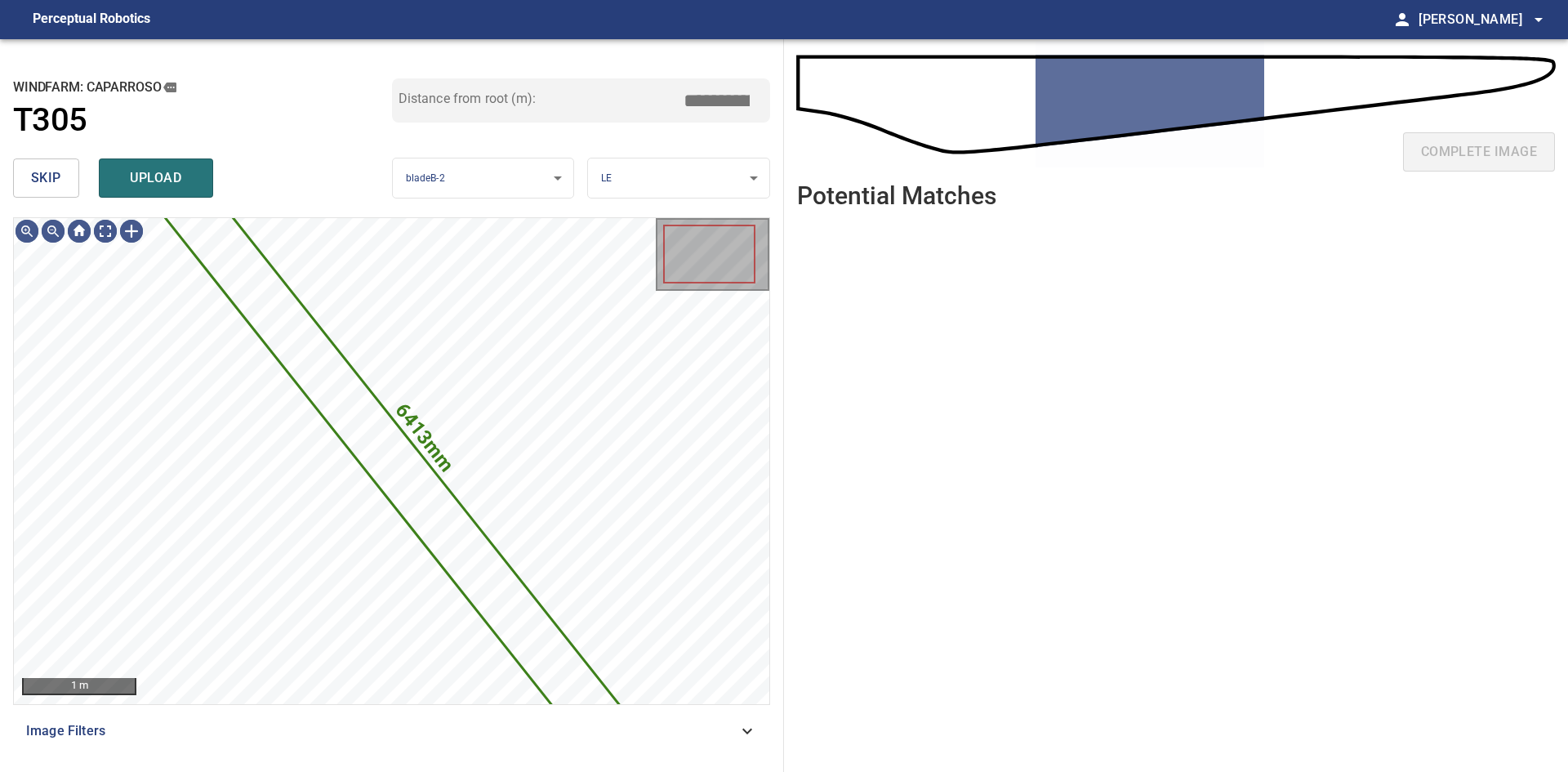
click at [23, 178] on button "skip" at bounding box center [46, 178] width 66 height 39
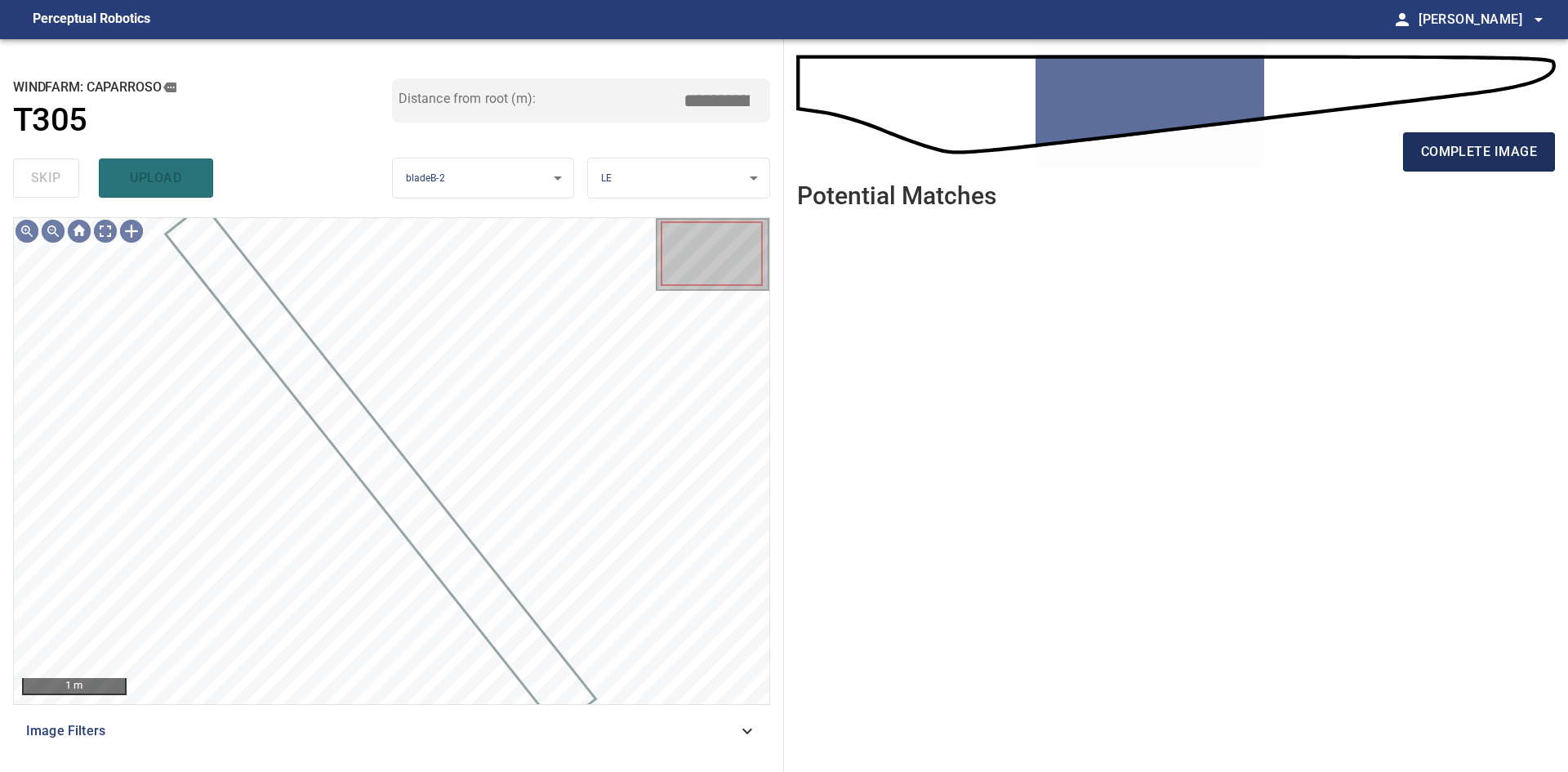
click at [1438, 152] on span "complete image" at bounding box center [1479, 152] width 116 height 23
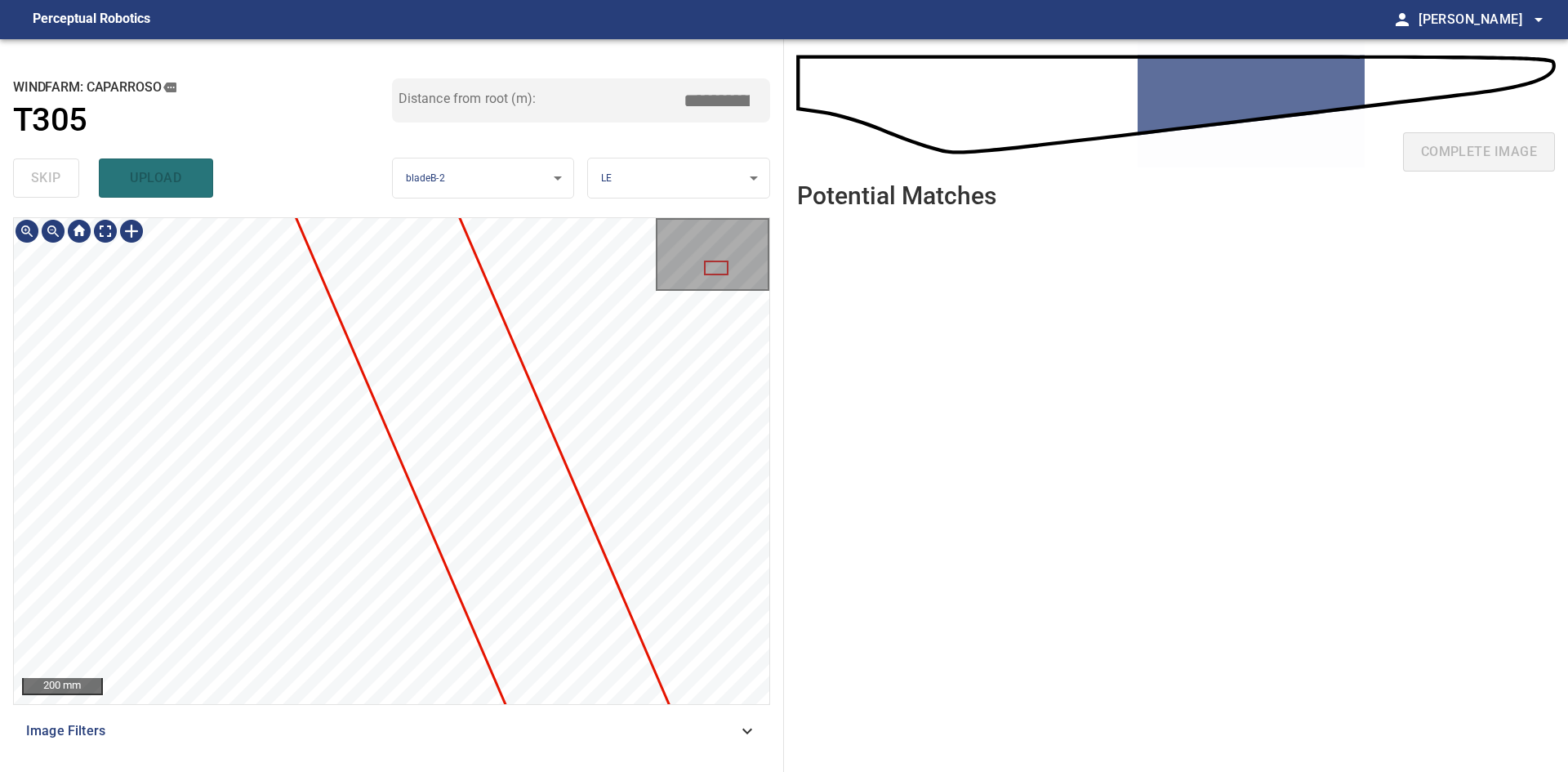
click at [160, 196] on div "**********" at bounding box center [392, 405] width 784 height 733
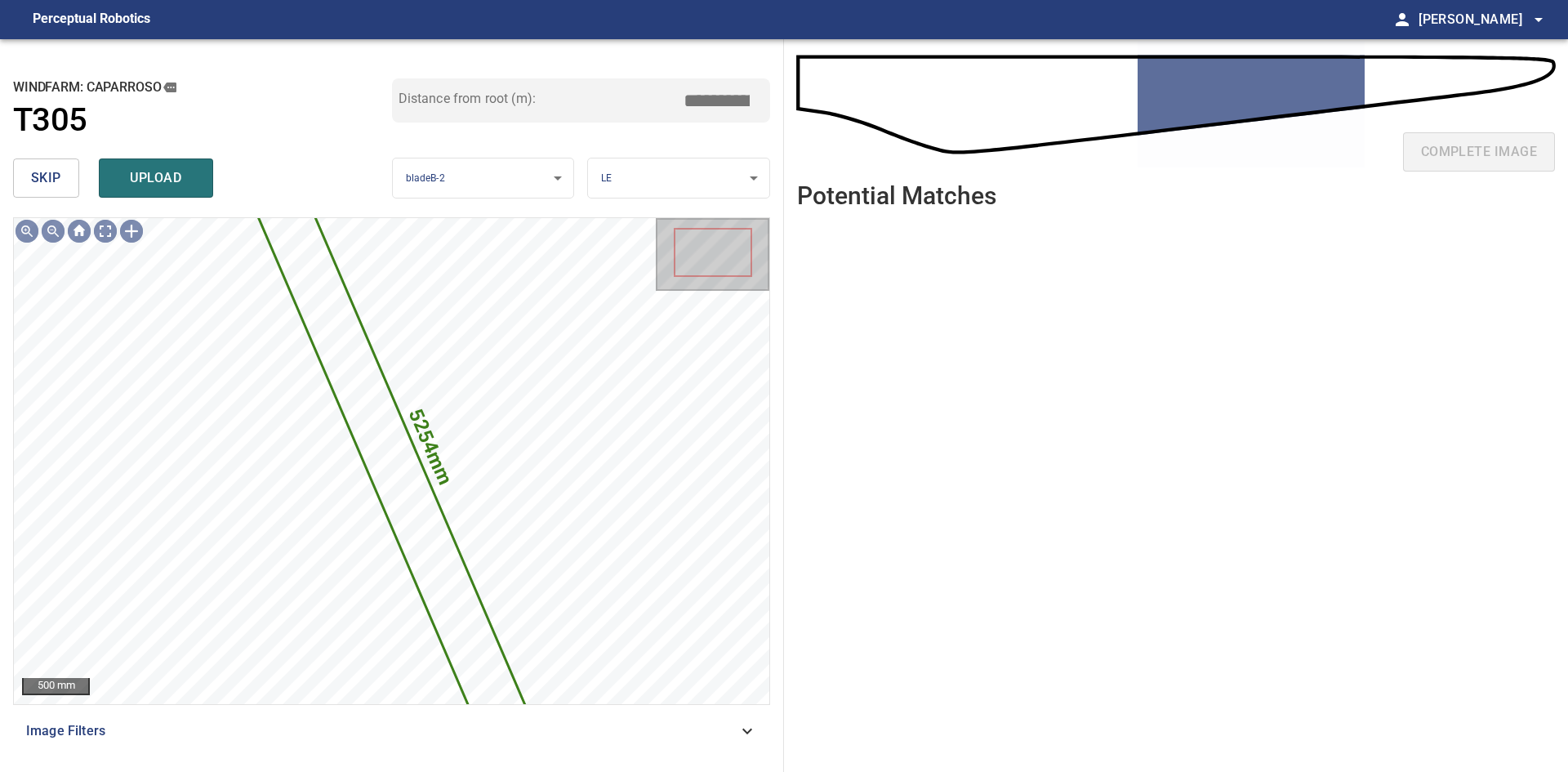
click at [46, 175] on span "skip" at bounding box center [46, 178] width 30 height 23
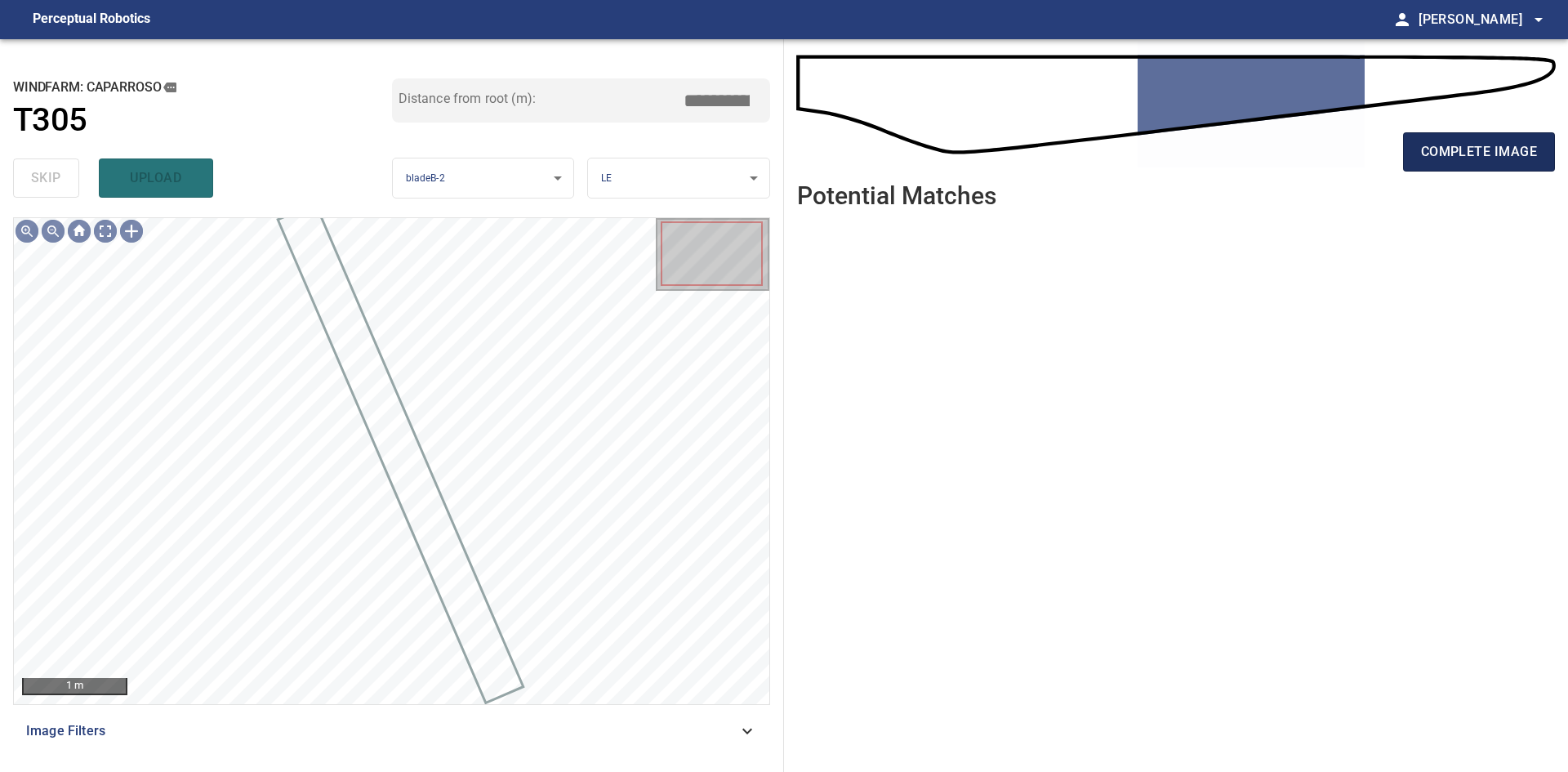
click at [1495, 152] on span "complete image" at bounding box center [1479, 152] width 116 height 23
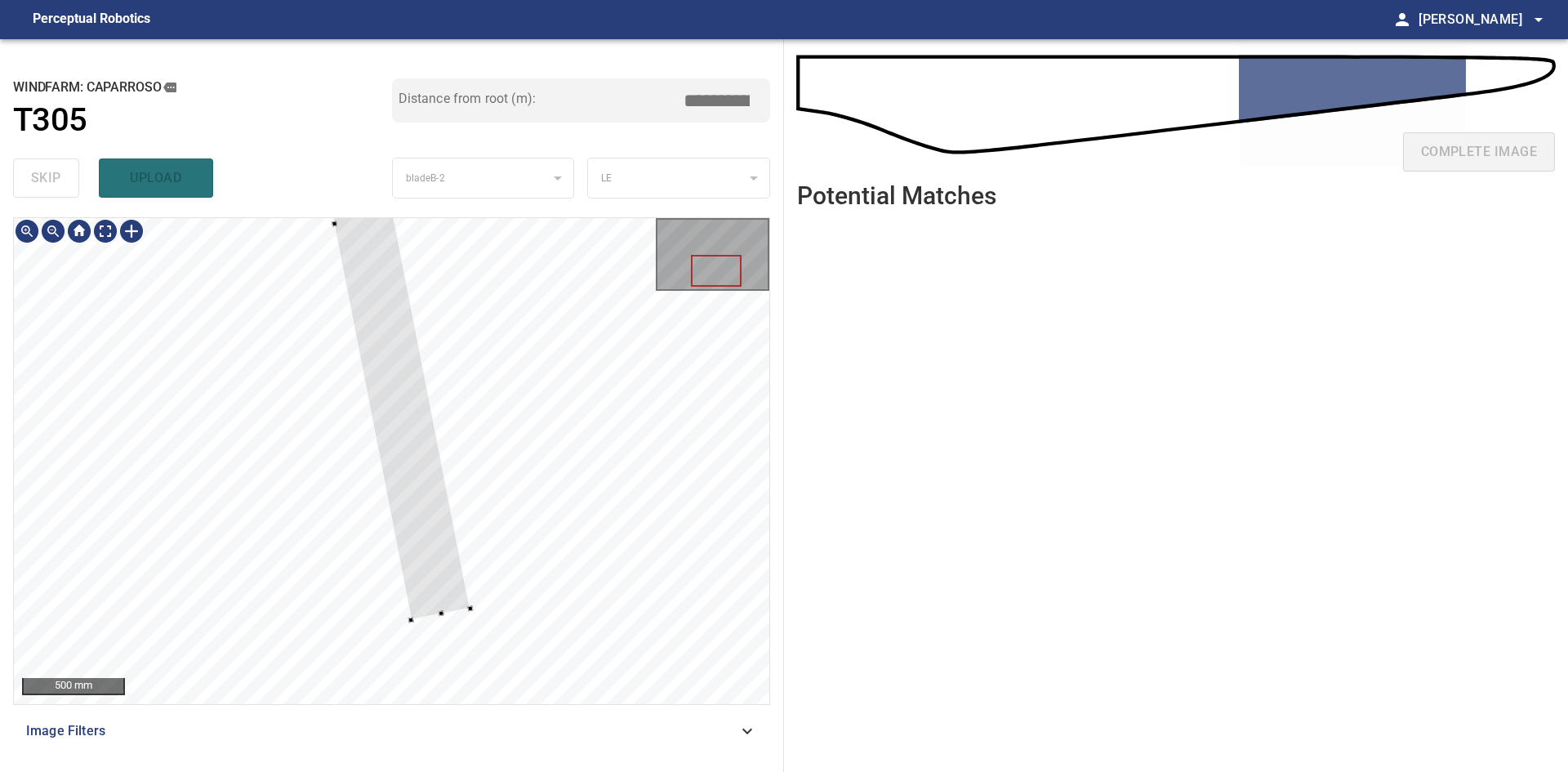
click at [445, 556] on div at bounding box center [364, 218] width 214 height 802
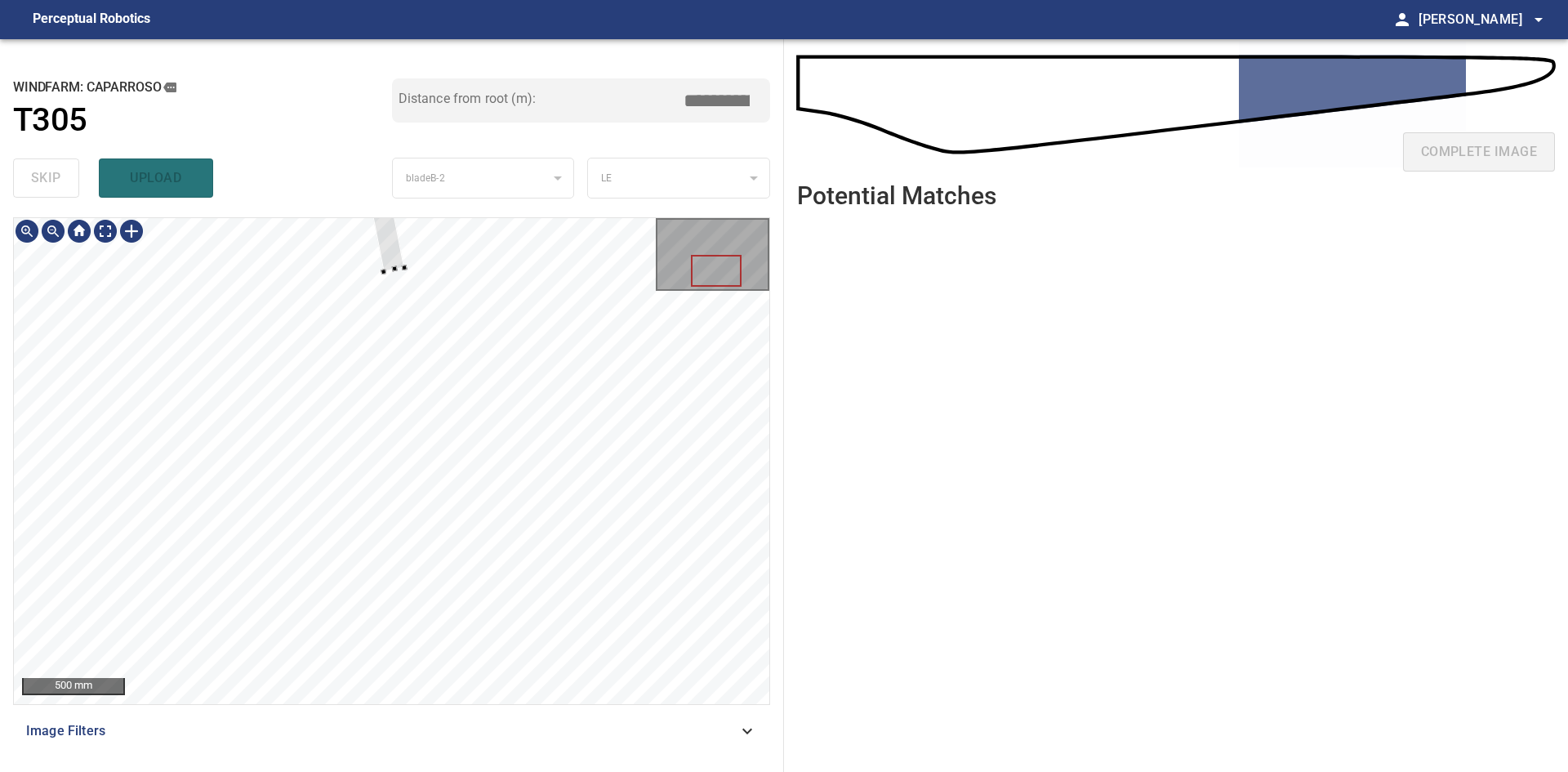
click at [383, 259] on div at bounding box center [350, 45] width 109 height 454
click at [415, 660] on div at bounding box center [391, 461] width 755 height 485
click at [350, 315] on div at bounding box center [350, 317] width 6 height 6
click at [424, 667] on div at bounding box center [408, 614] width 31 height 104
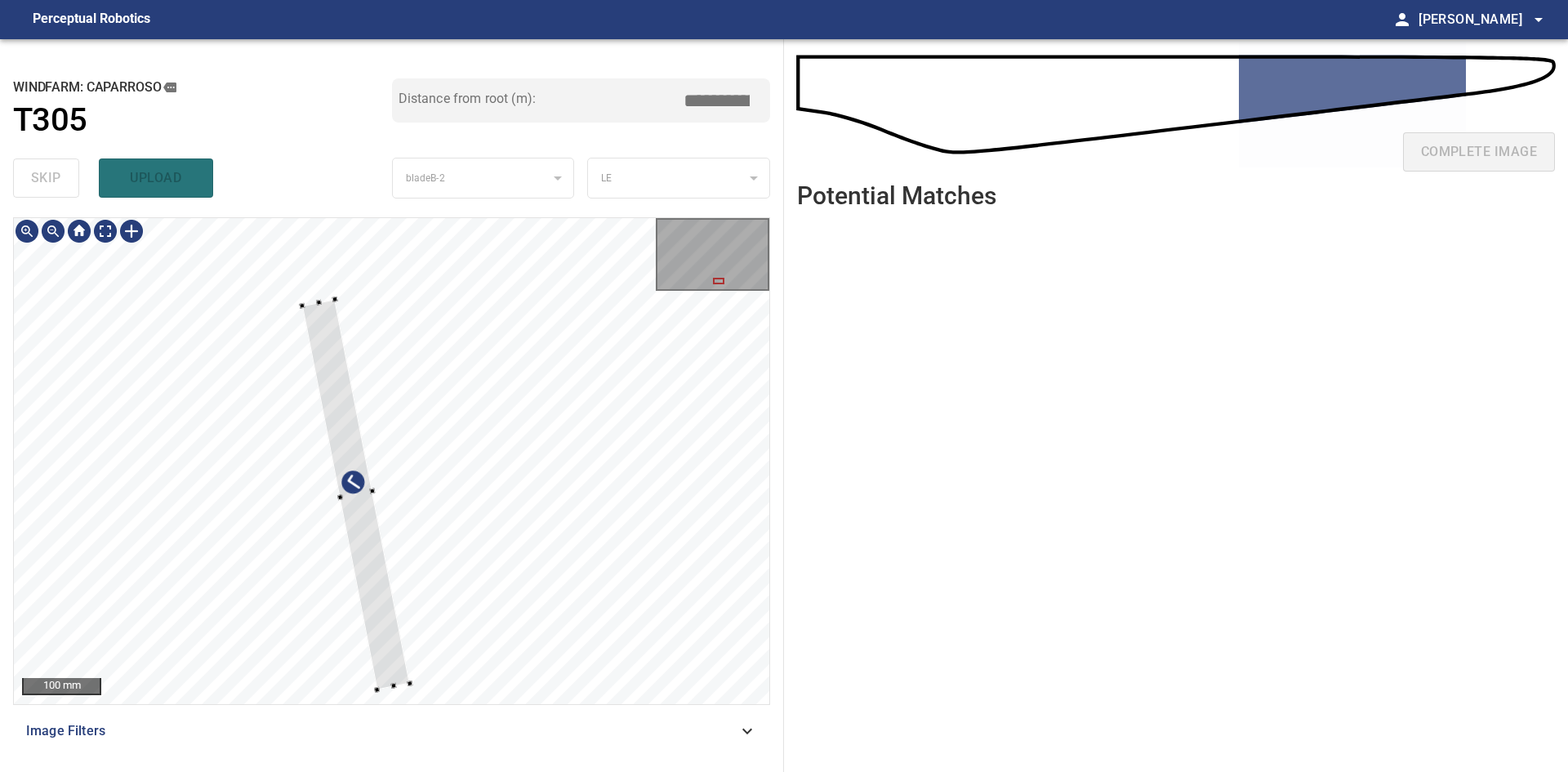
click at [386, 662] on div at bounding box center [355, 494] width 108 height 390
click at [355, 503] on div at bounding box center [347, 496] width 89 height 388
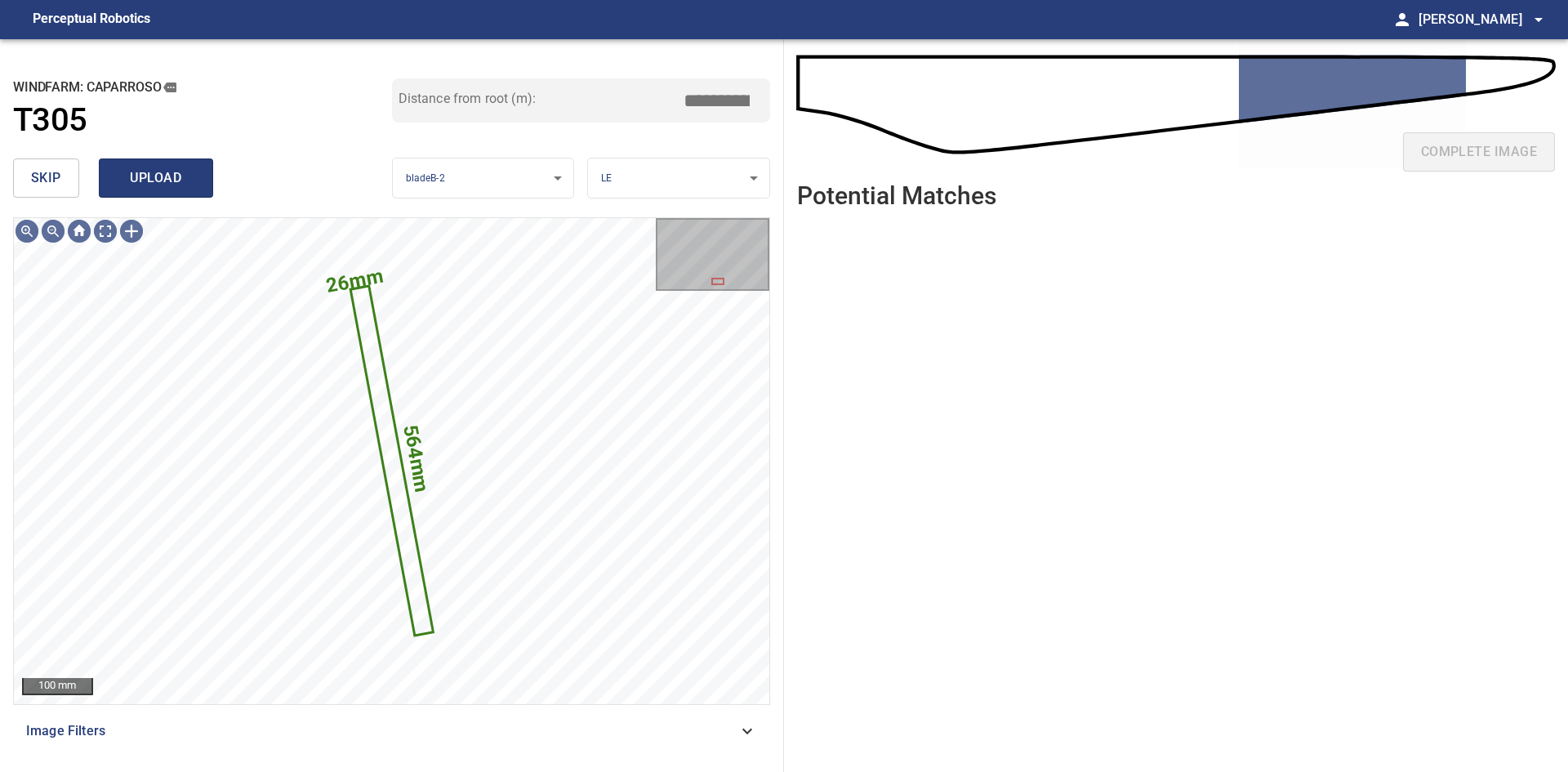
click at [153, 181] on span "upload" at bounding box center [155, 178] width 78 height 23
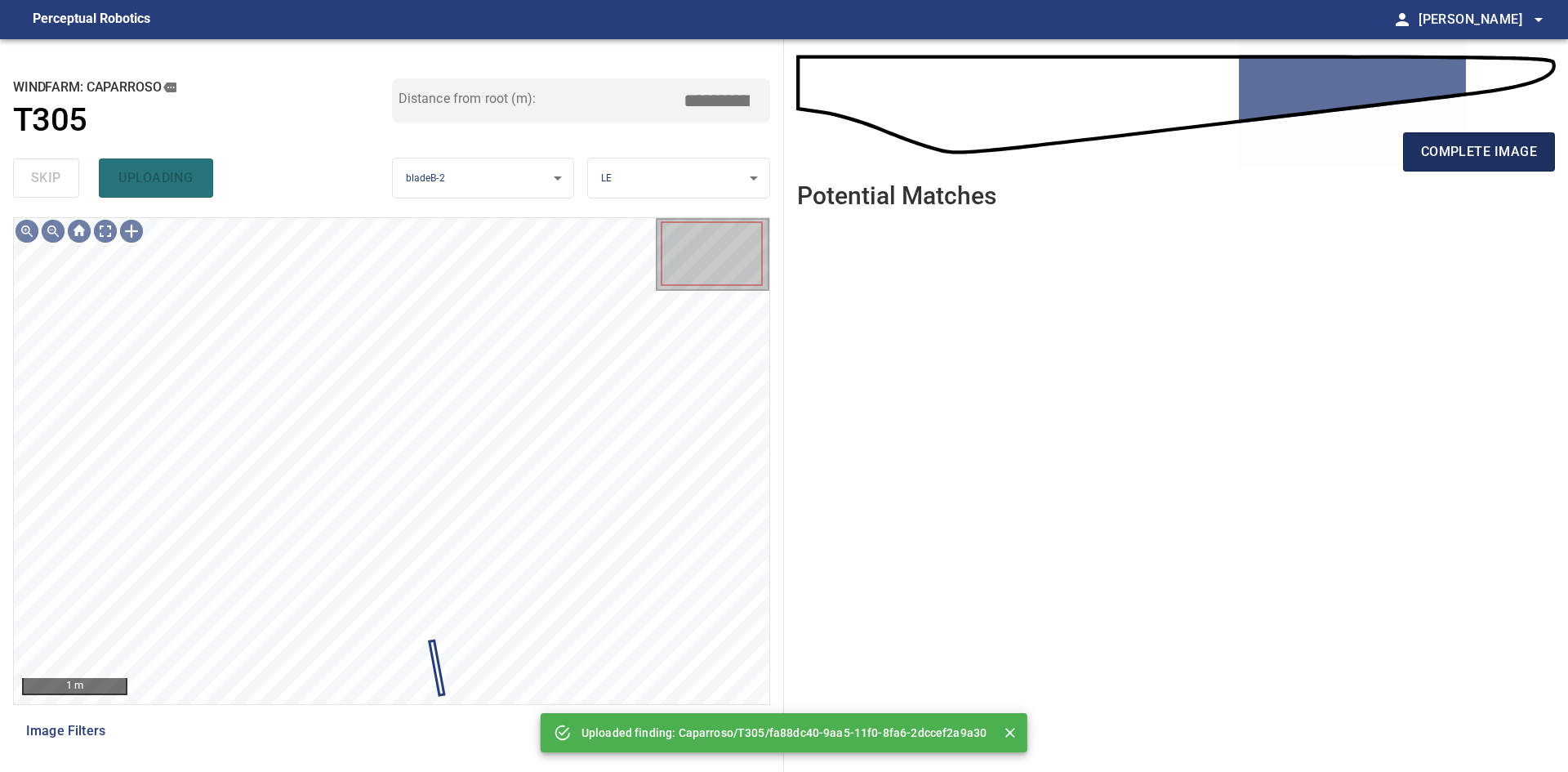
click at [1472, 159] on span "complete image" at bounding box center [1479, 152] width 116 height 23
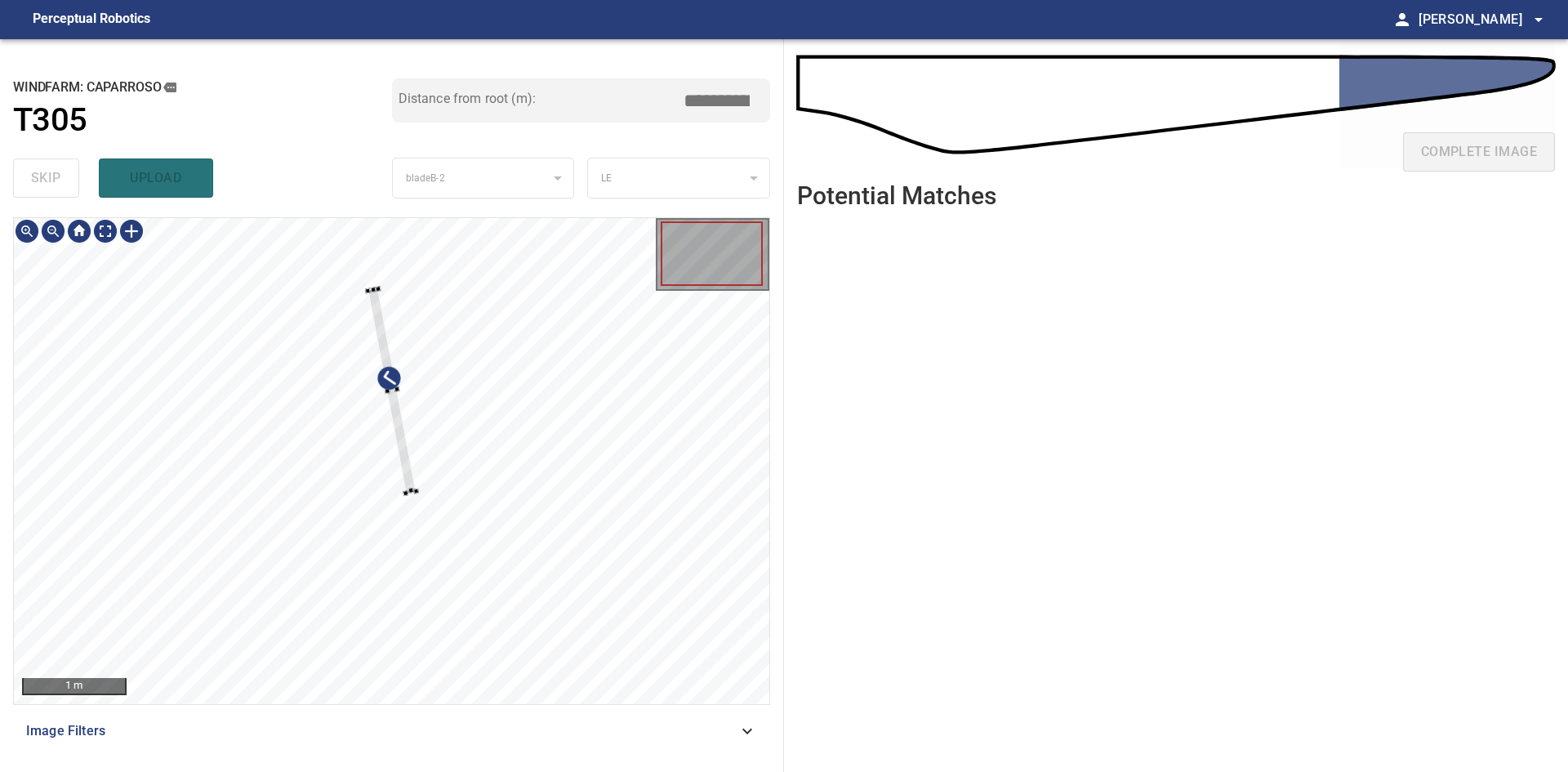
click at [386, 327] on div at bounding box center [391, 391] width 48 height 204
click at [397, 385] on div at bounding box center [391, 461] width 755 height 485
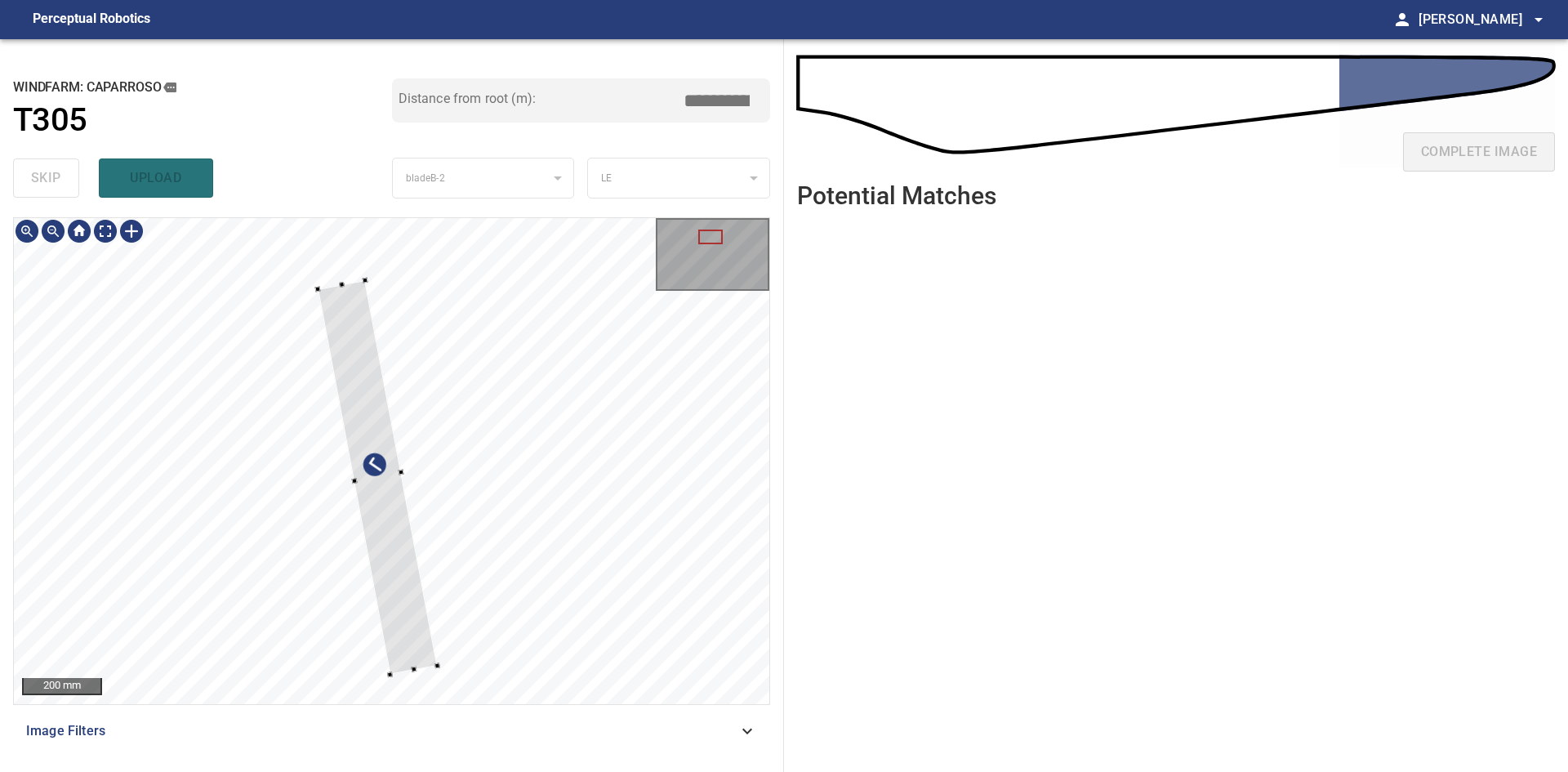
click at [374, 407] on div at bounding box center [377, 477] width 120 height 395
click at [386, 492] on div at bounding box center [388, 583] width 63 height 186
click at [364, 396] on div at bounding box center [367, 462] width 63 height 186
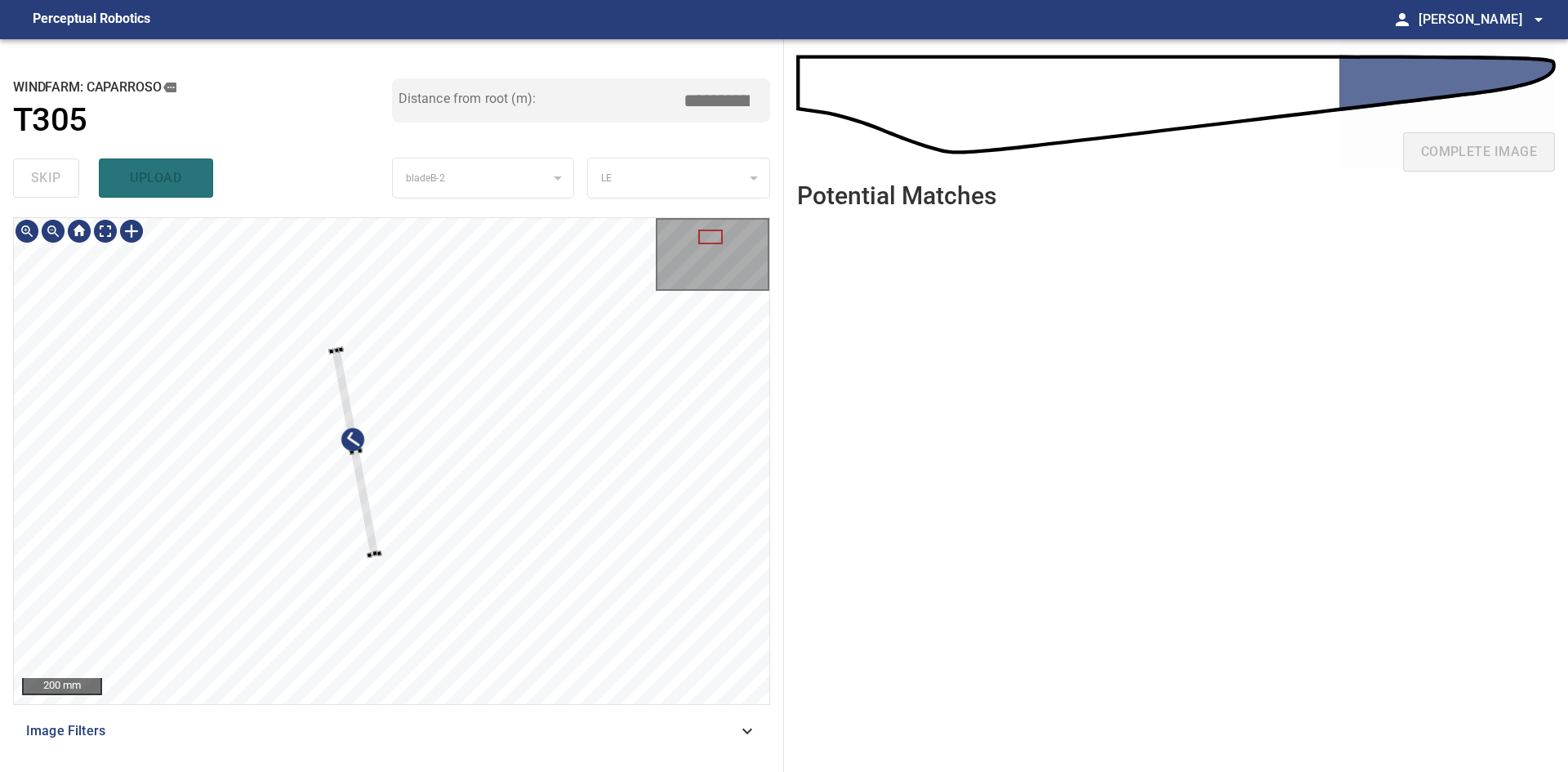
click at [341, 350] on div at bounding box center [341, 349] width 6 height 6
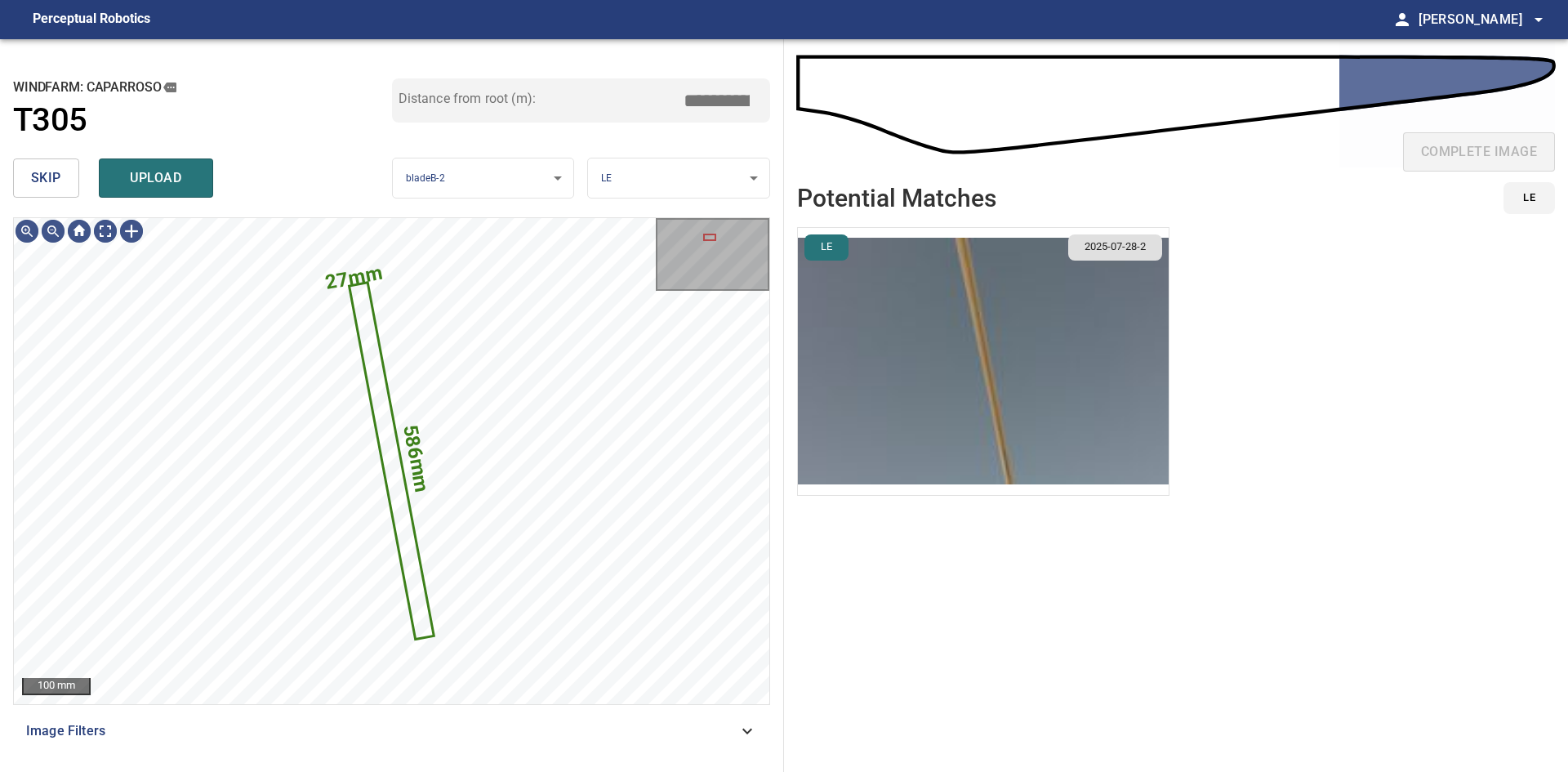
click at [870, 285] on img "button" at bounding box center [983, 361] width 371 height 267
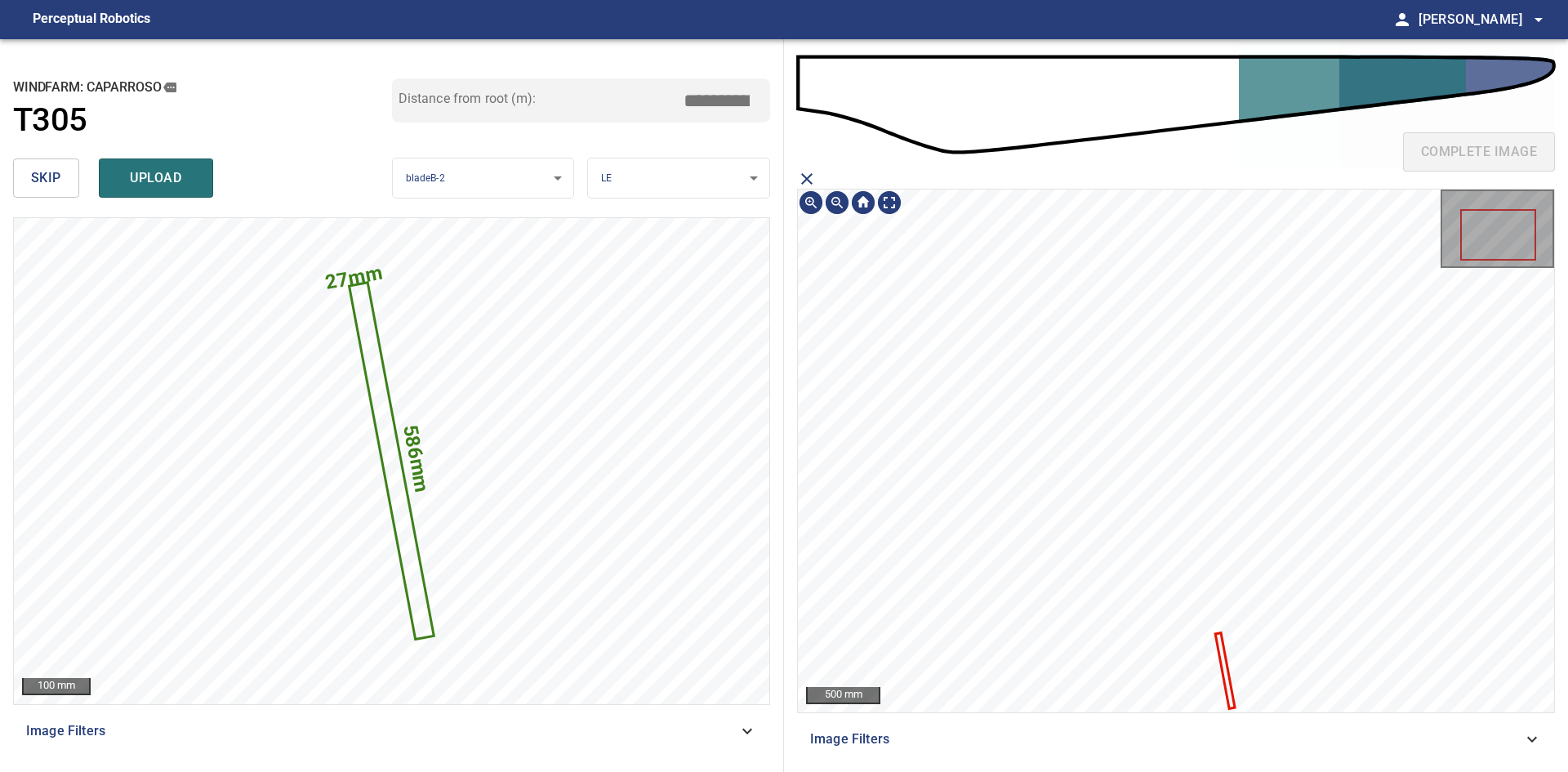
click at [1219, 648] on icon at bounding box center [1225, 671] width 18 height 73
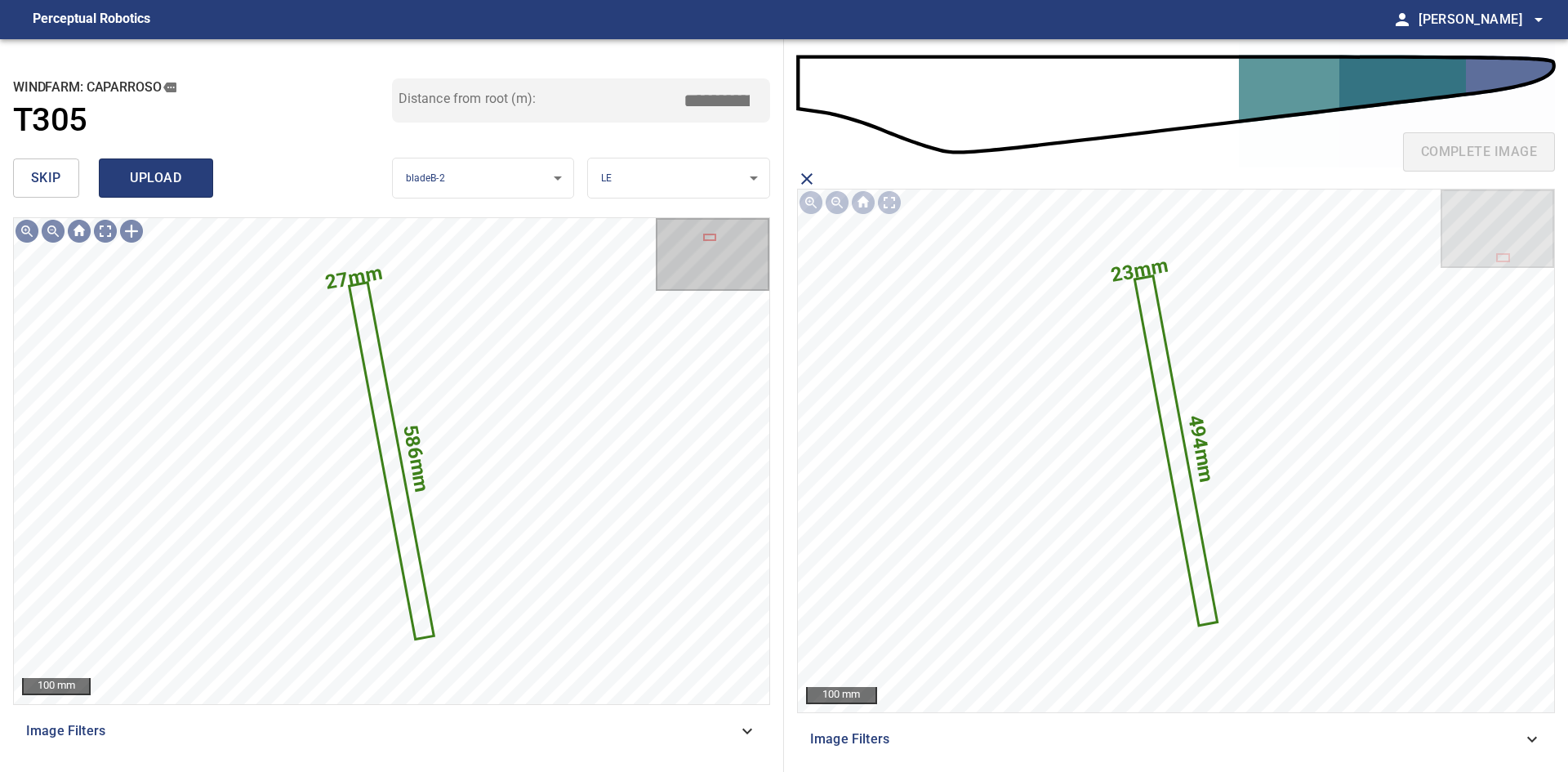
click at [157, 184] on span "upload" at bounding box center [155, 178] width 78 height 23
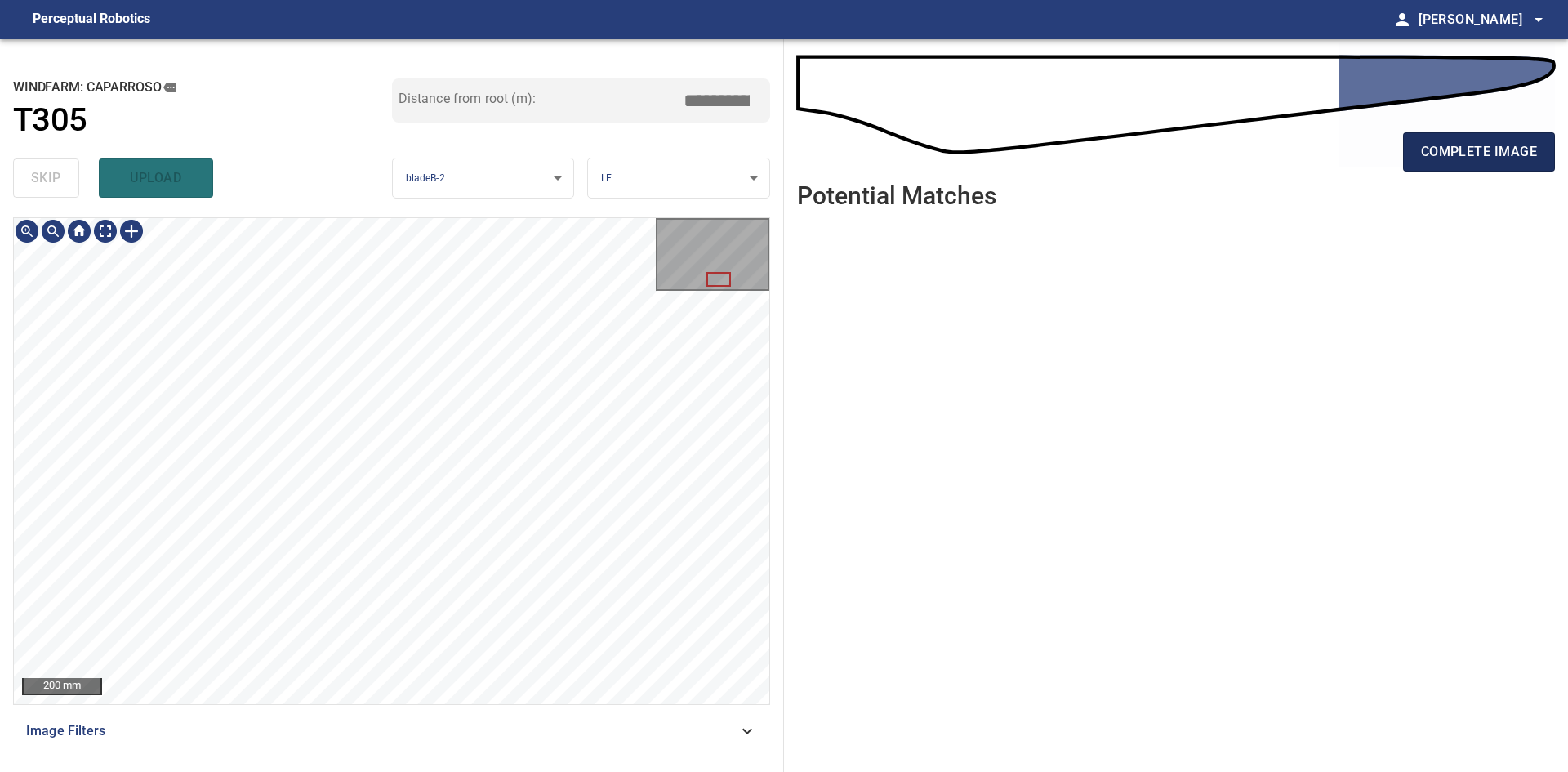
click at [1443, 163] on span "complete image" at bounding box center [1479, 152] width 116 height 23
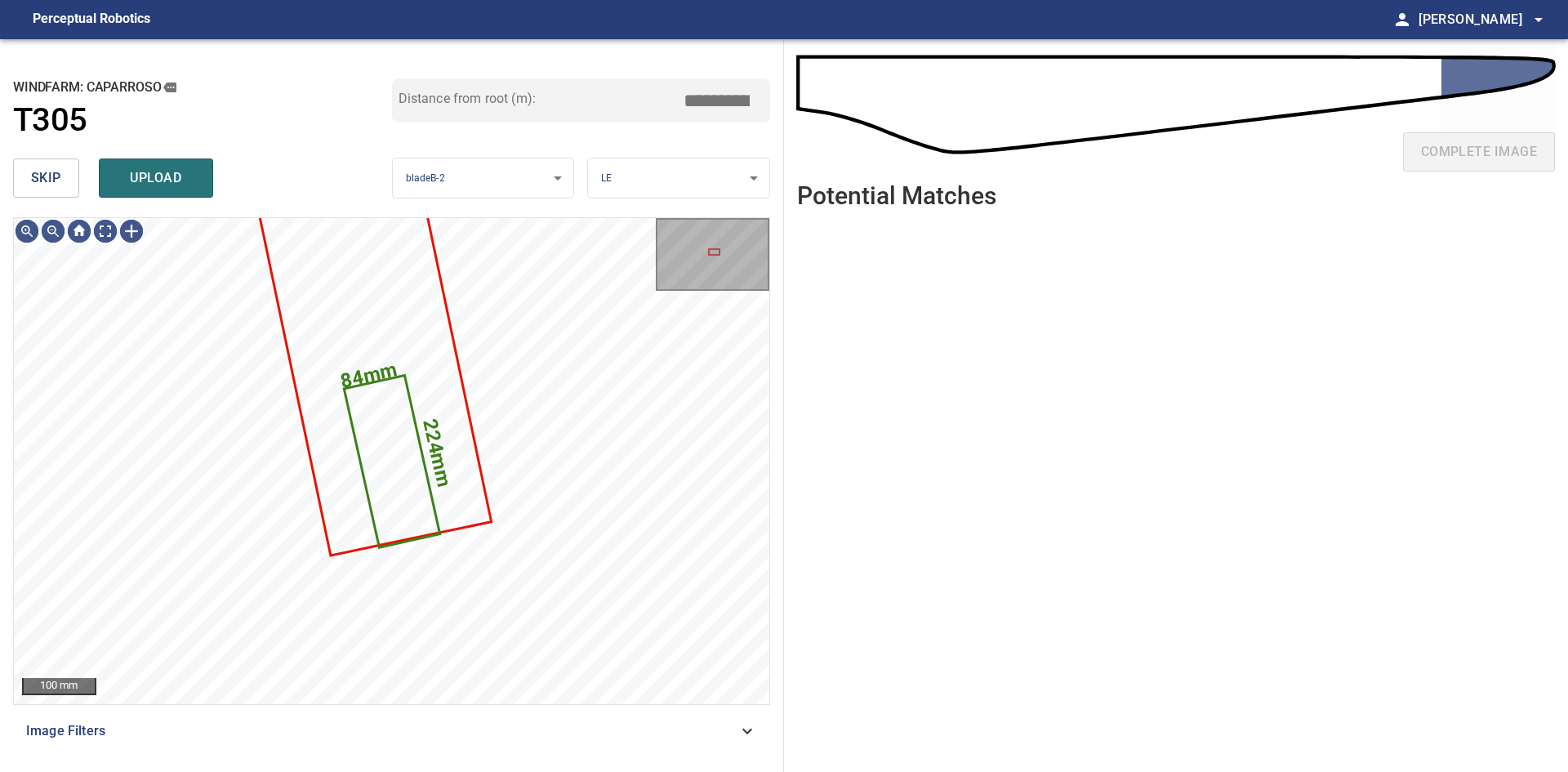
click at [39, 178] on span "skip" at bounding box center [46, 178] width 30 height 23
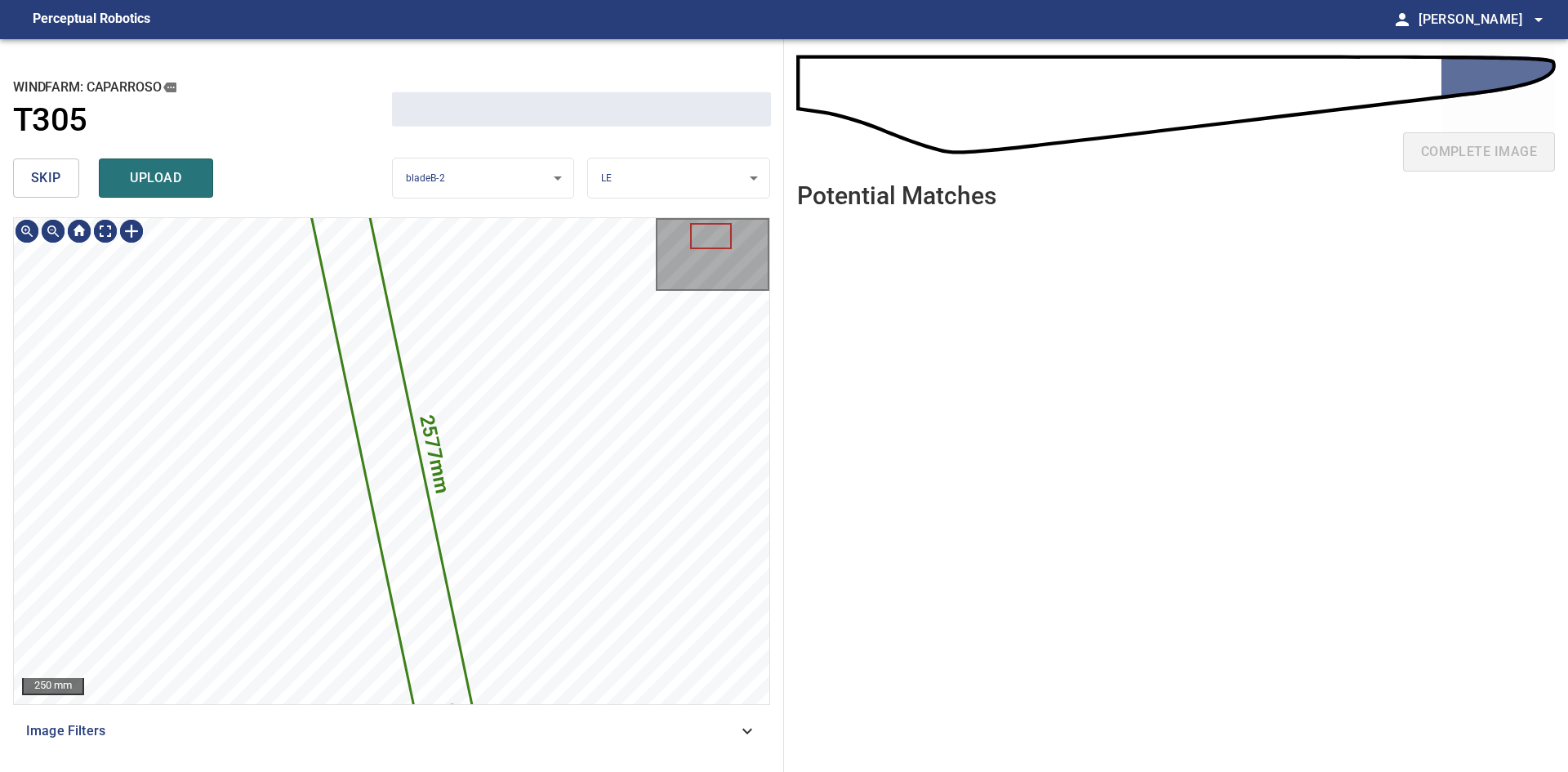
click at [39, 178] on span "skip" at bounding box center [46, 178] width 30 height 23
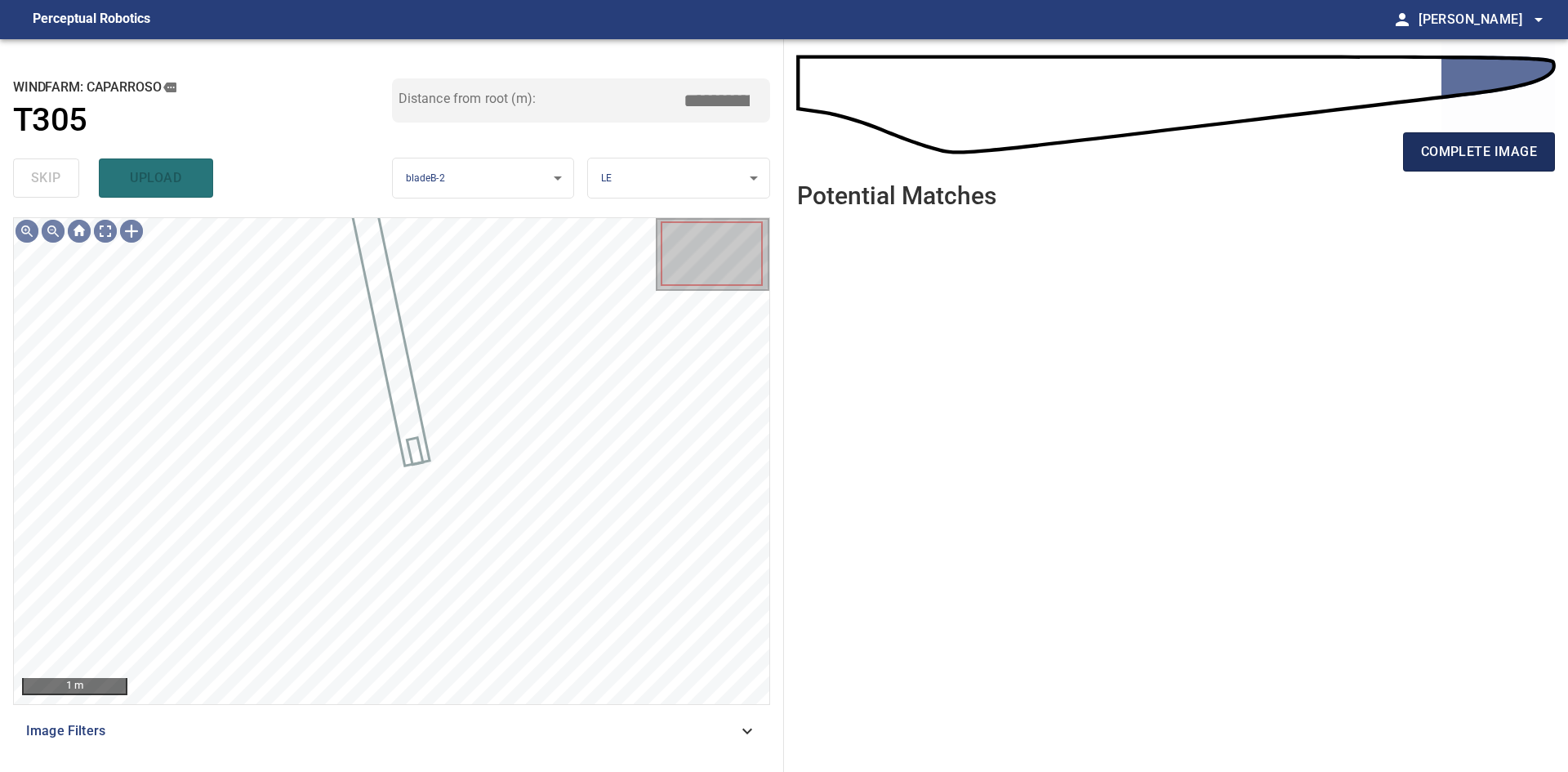
click at [1452, 169] on button "complete image" at bounding box center [1479, 152] width 152 height 39
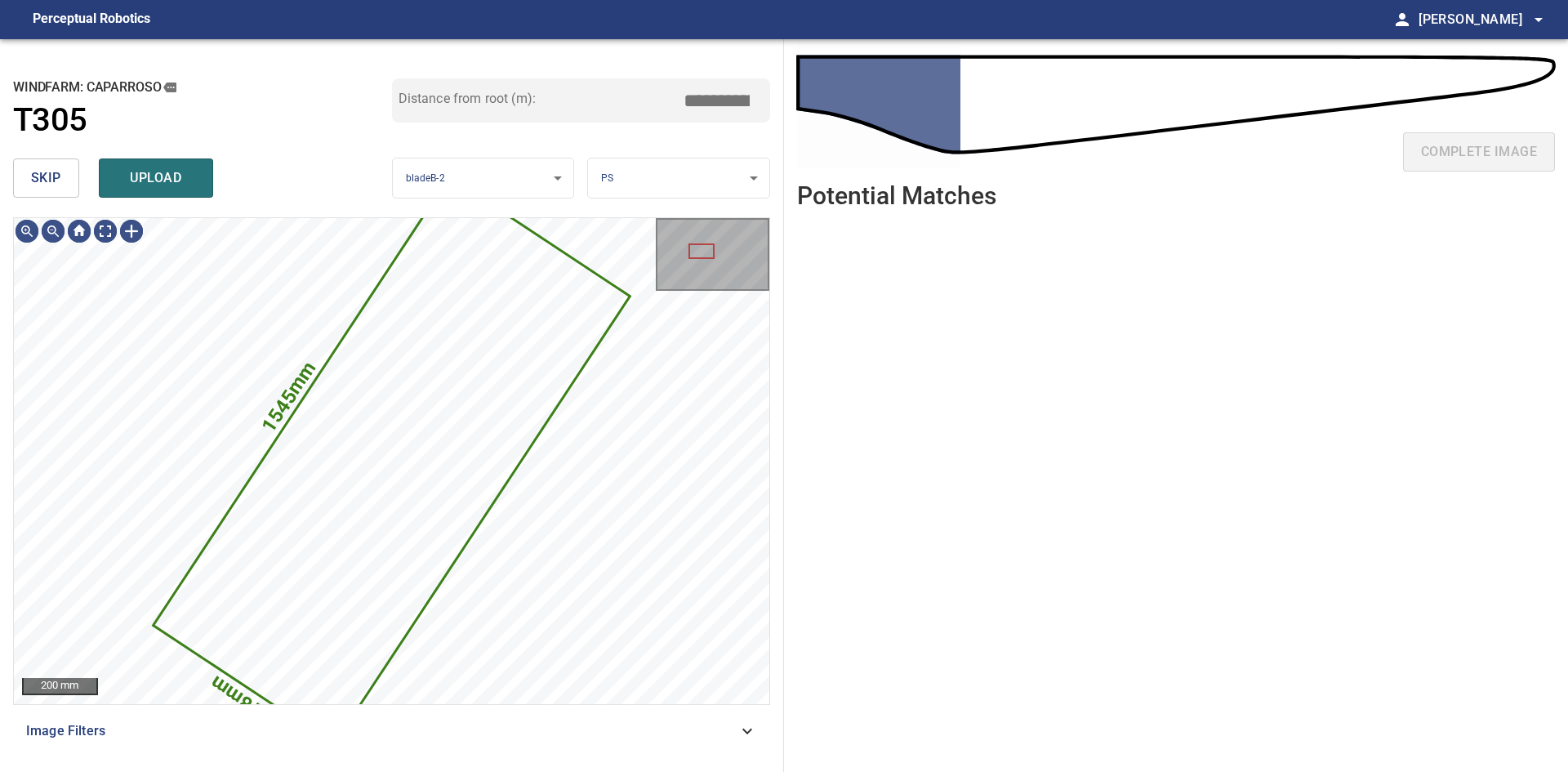
click at [65, 184] on button "skip" at bounding box center [46, 178] width 66 height 39
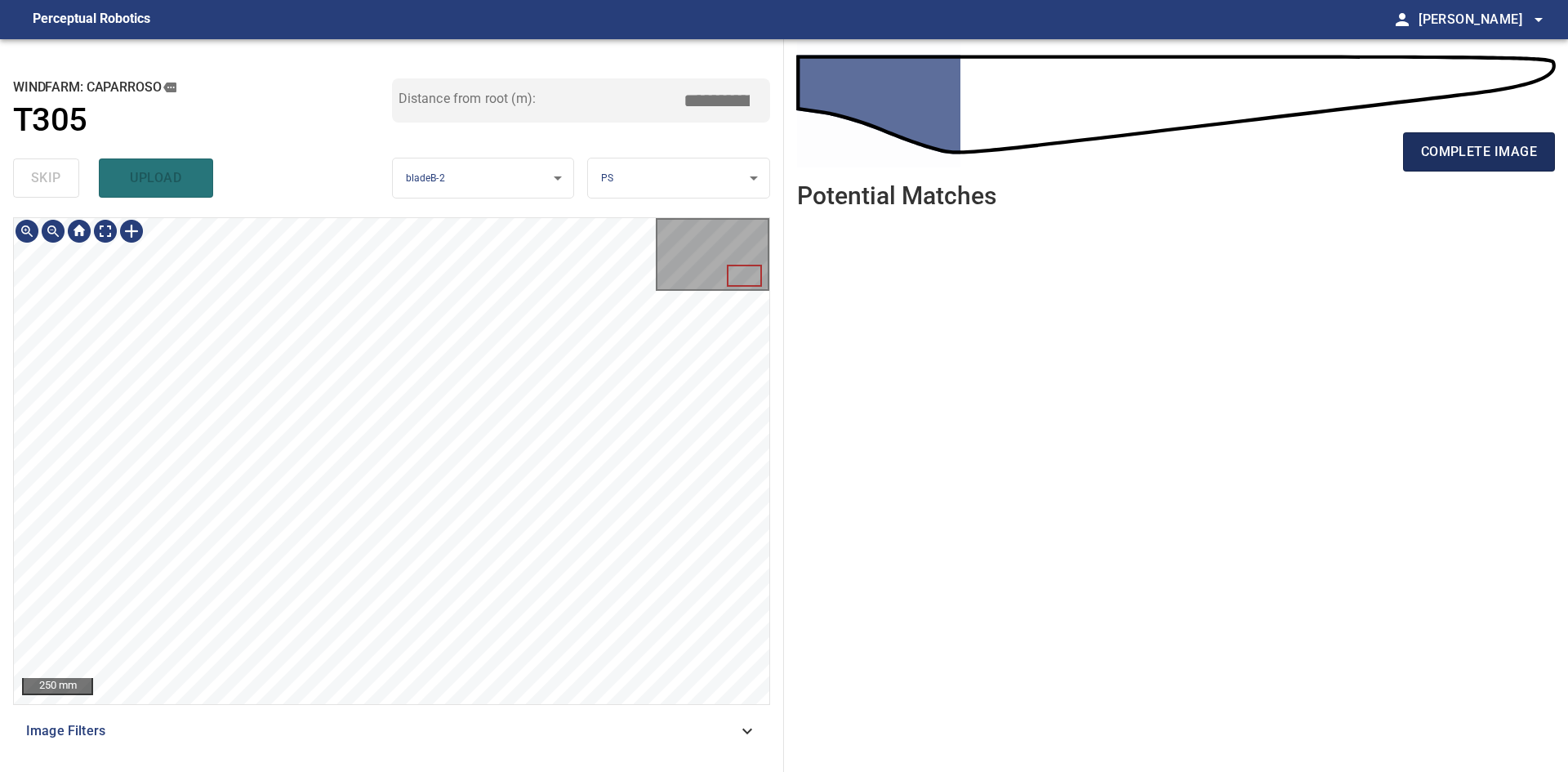
click at [1429, 161] on span "complete image" at bounding box center [1479, 152] width 116 height 23
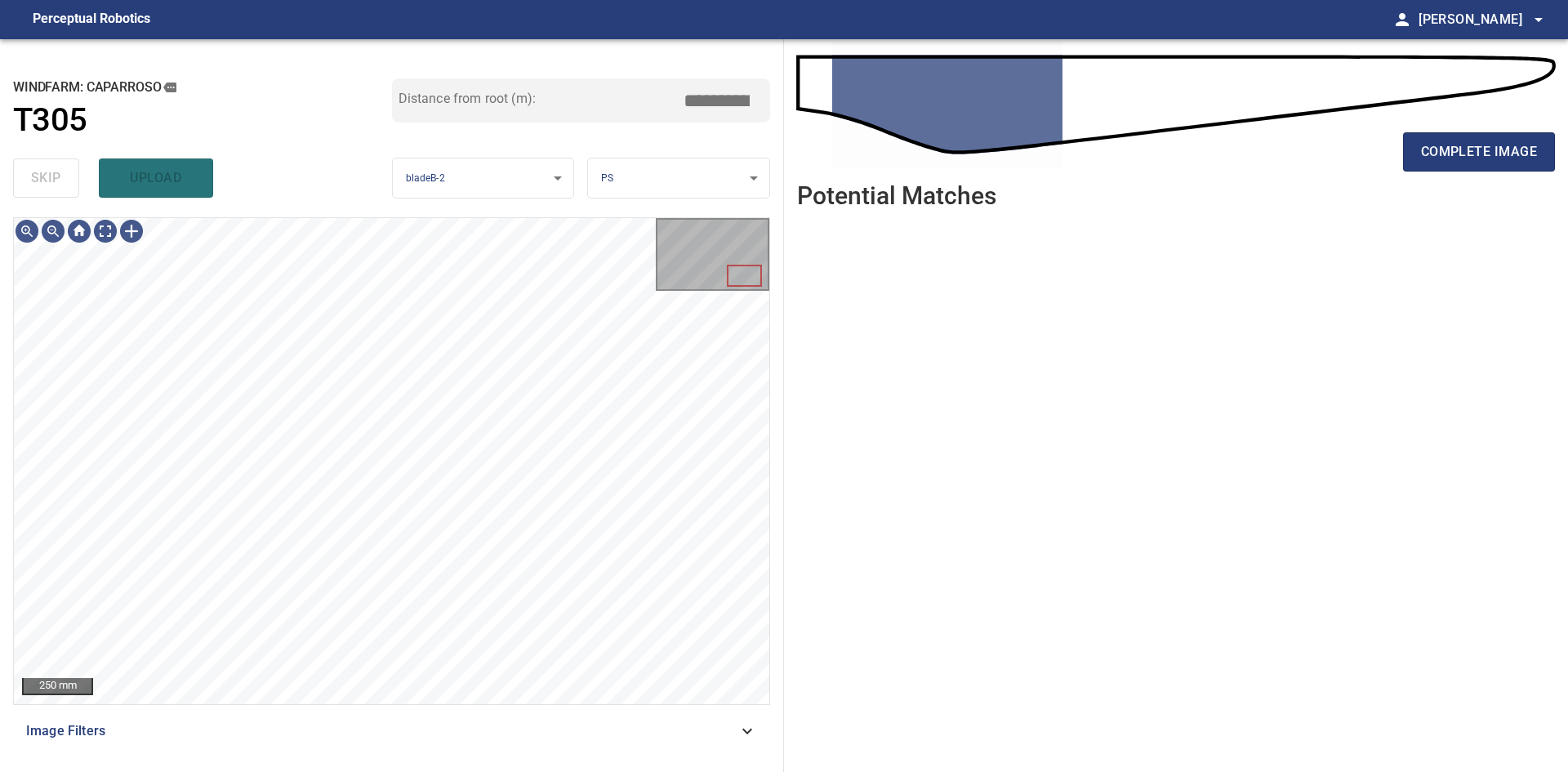
click at [1450, 172] on div "complete image" at bounding box center [1176, 158] width 758 height 65
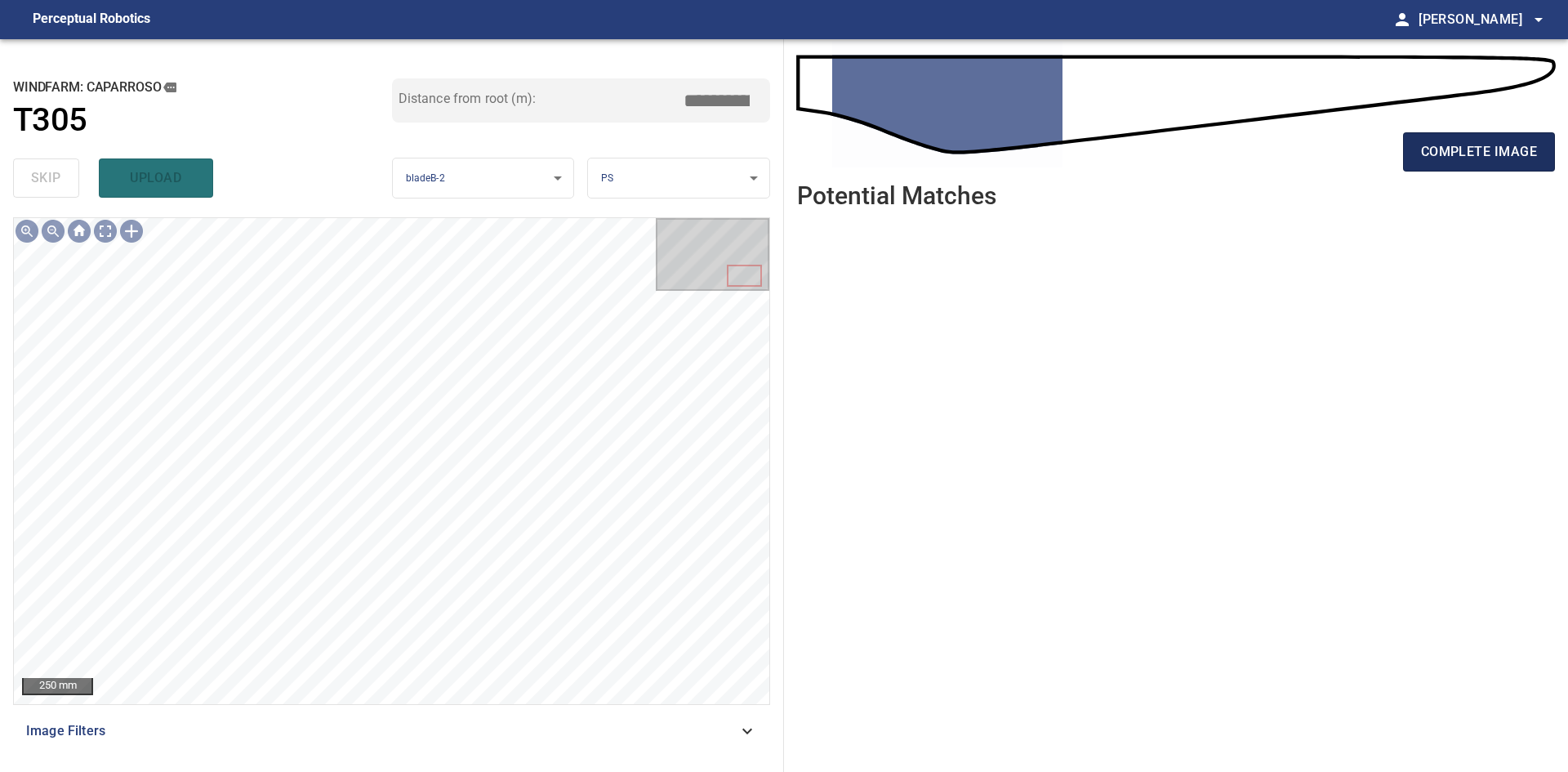
click at [1445, 165] on button "complete image" at bounding box center [1479, 152] width 152 height 39
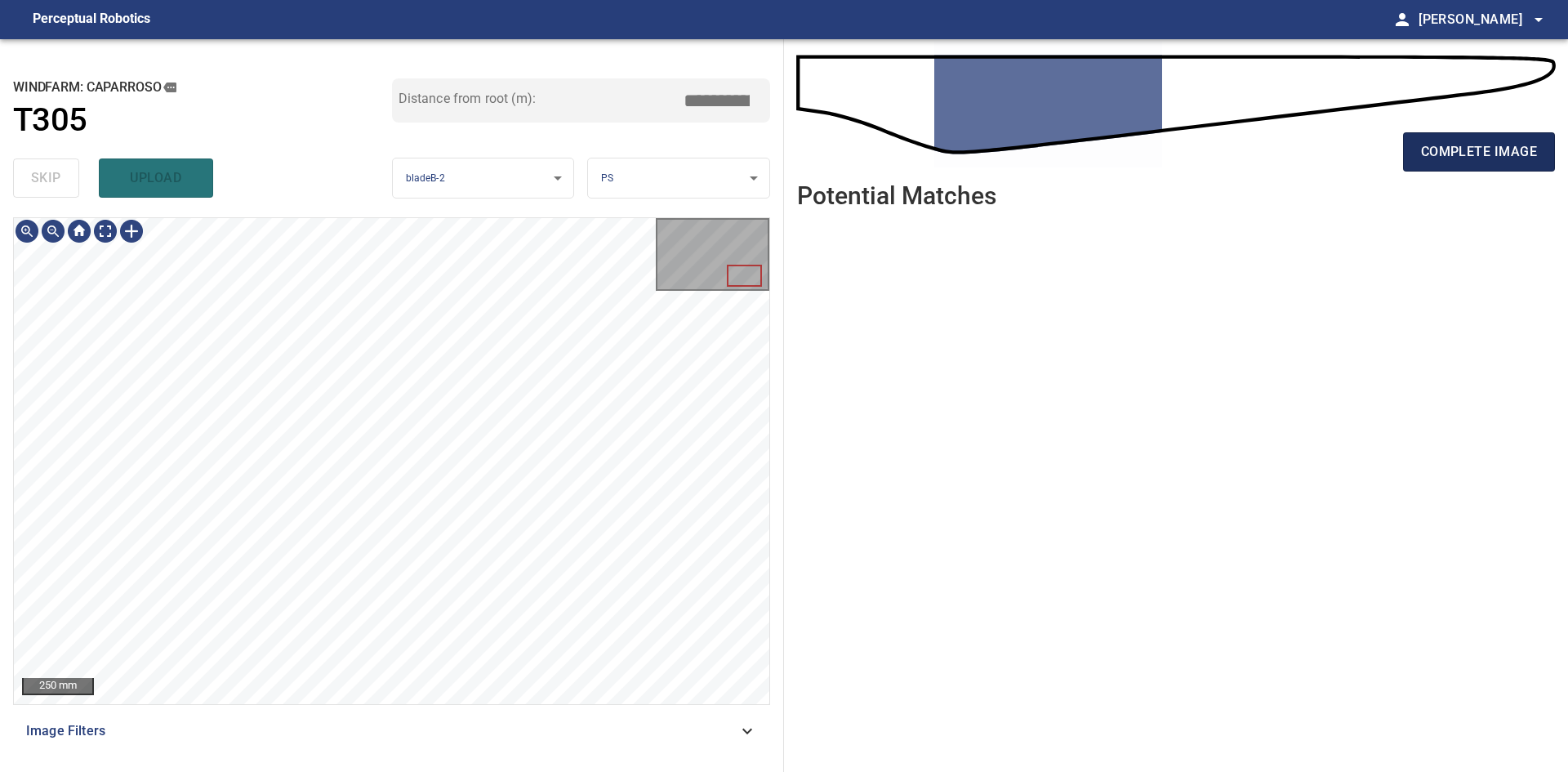
click at [1496, 154] on span "complete image" at bounding box center [1479, 152] width 116 height 23
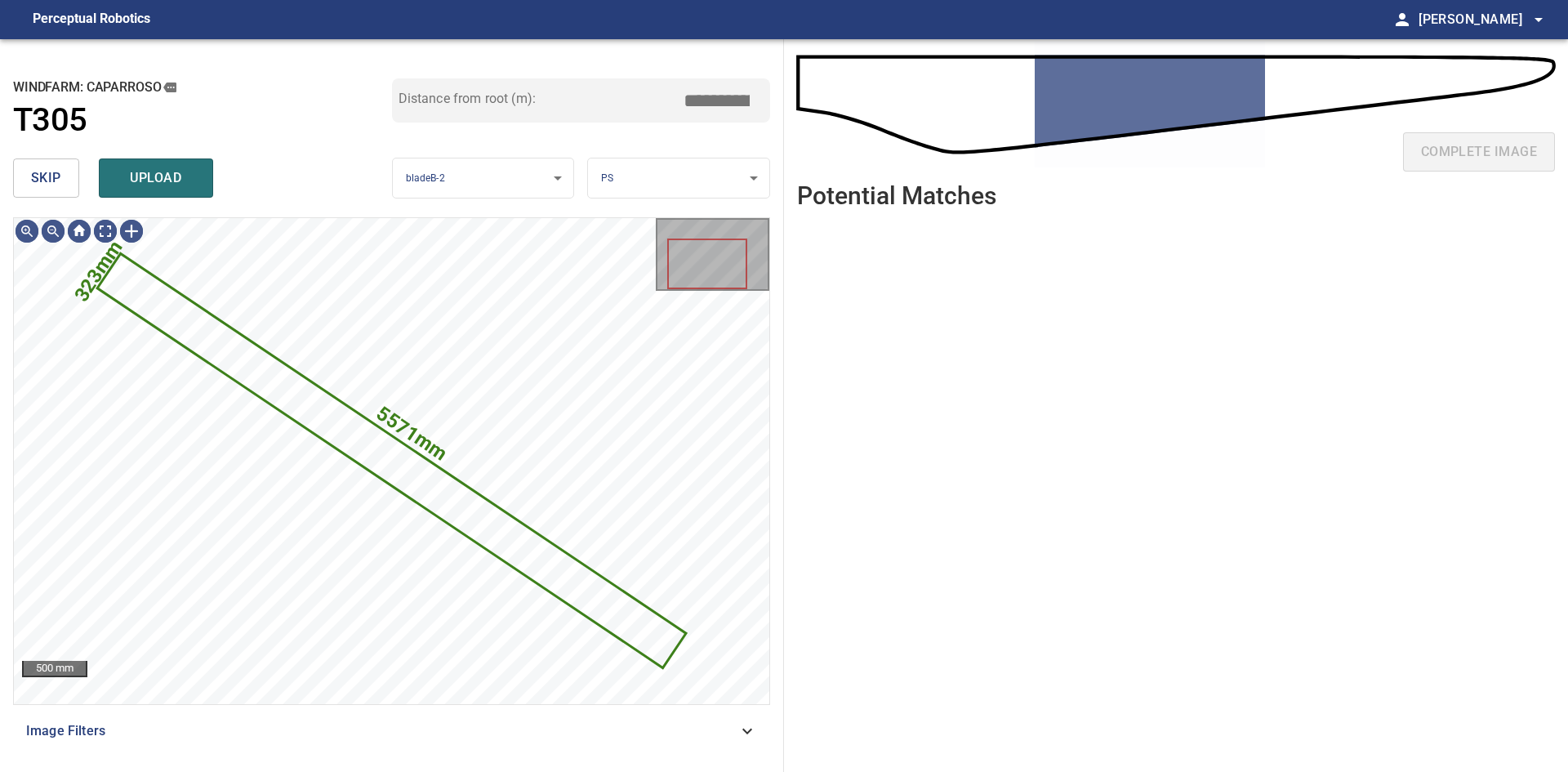
click at [16, 168] on button "skip" at bounding box center [46, 178] width 66 height 39
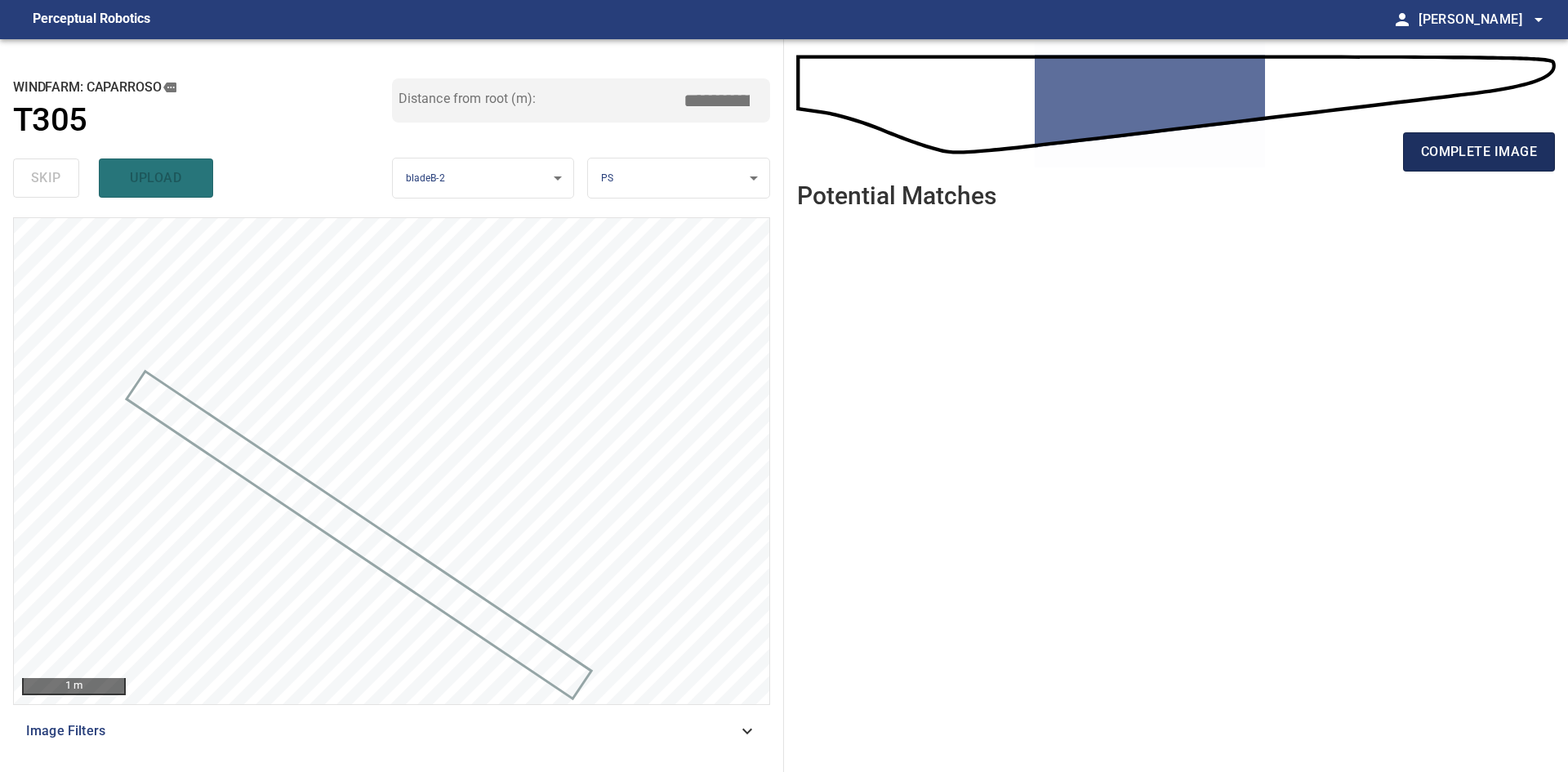
click at [1419, 133] on button "complete image" at bounding box center [1479, 152] width 152 height 39
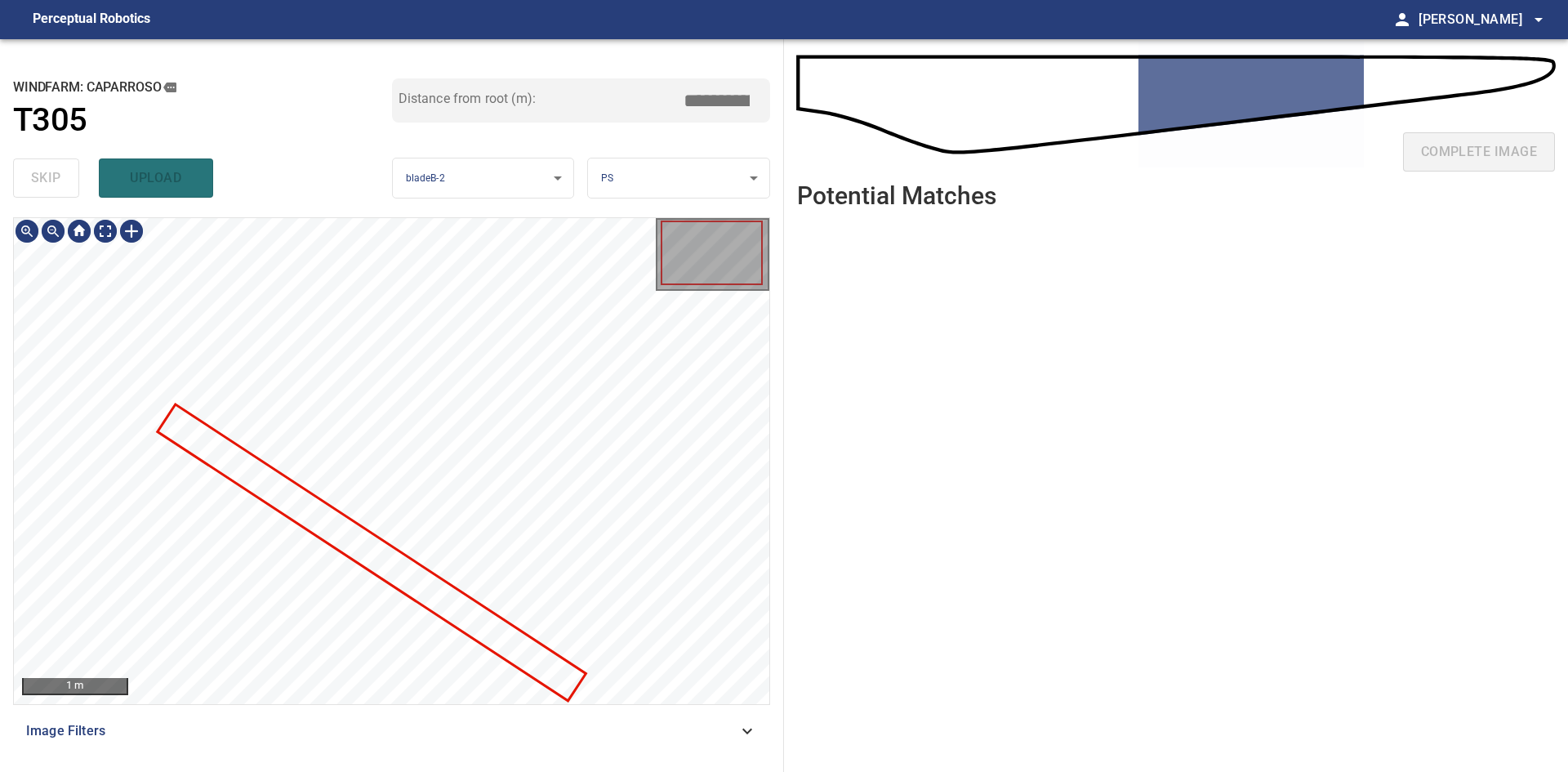
click at [381, 549] on div at bounding box center [391, 461] width 755 height 485
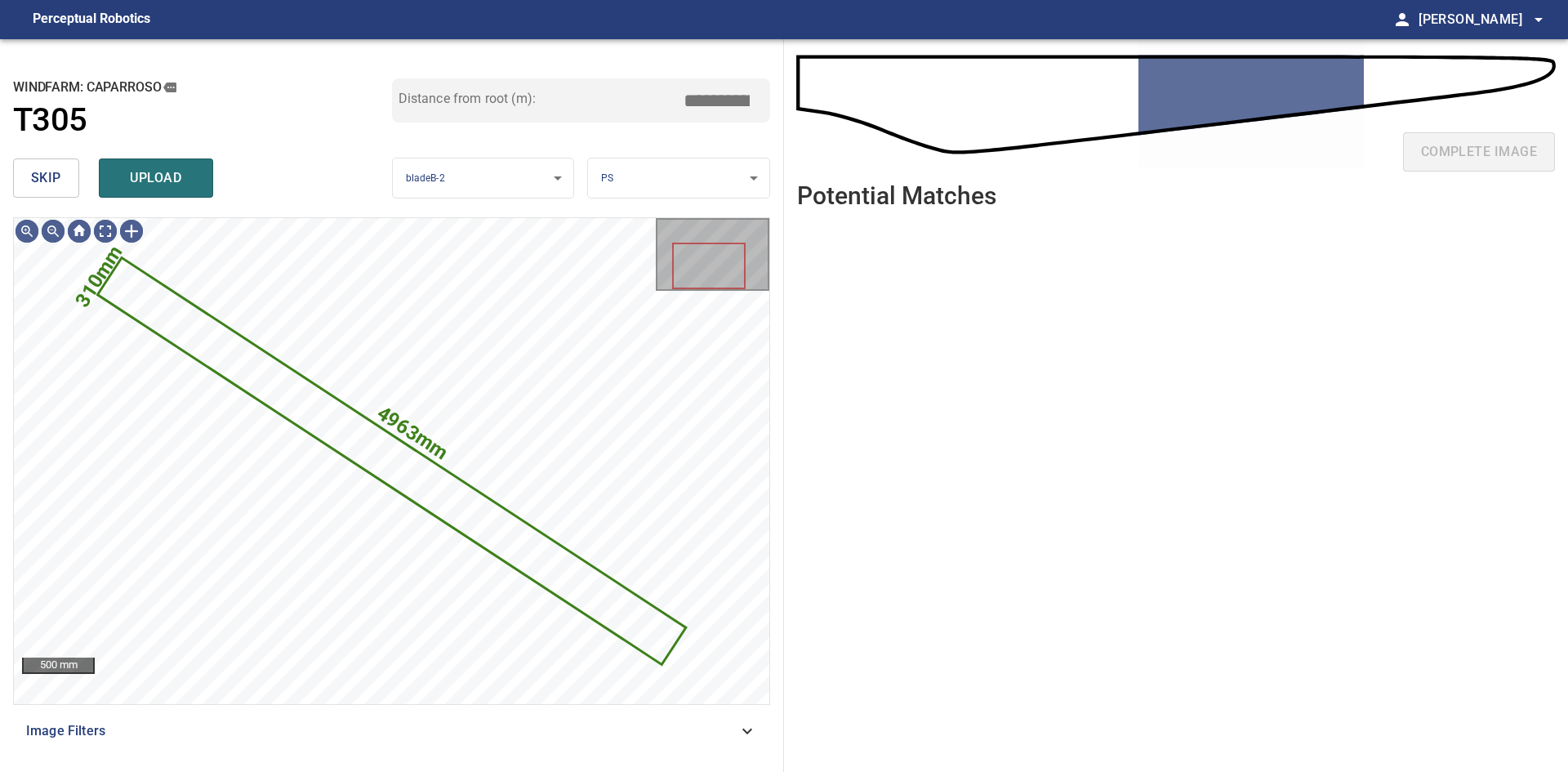
click at [32, 184] on span "skip" at bounding box center [46, 178] width 30 height 23
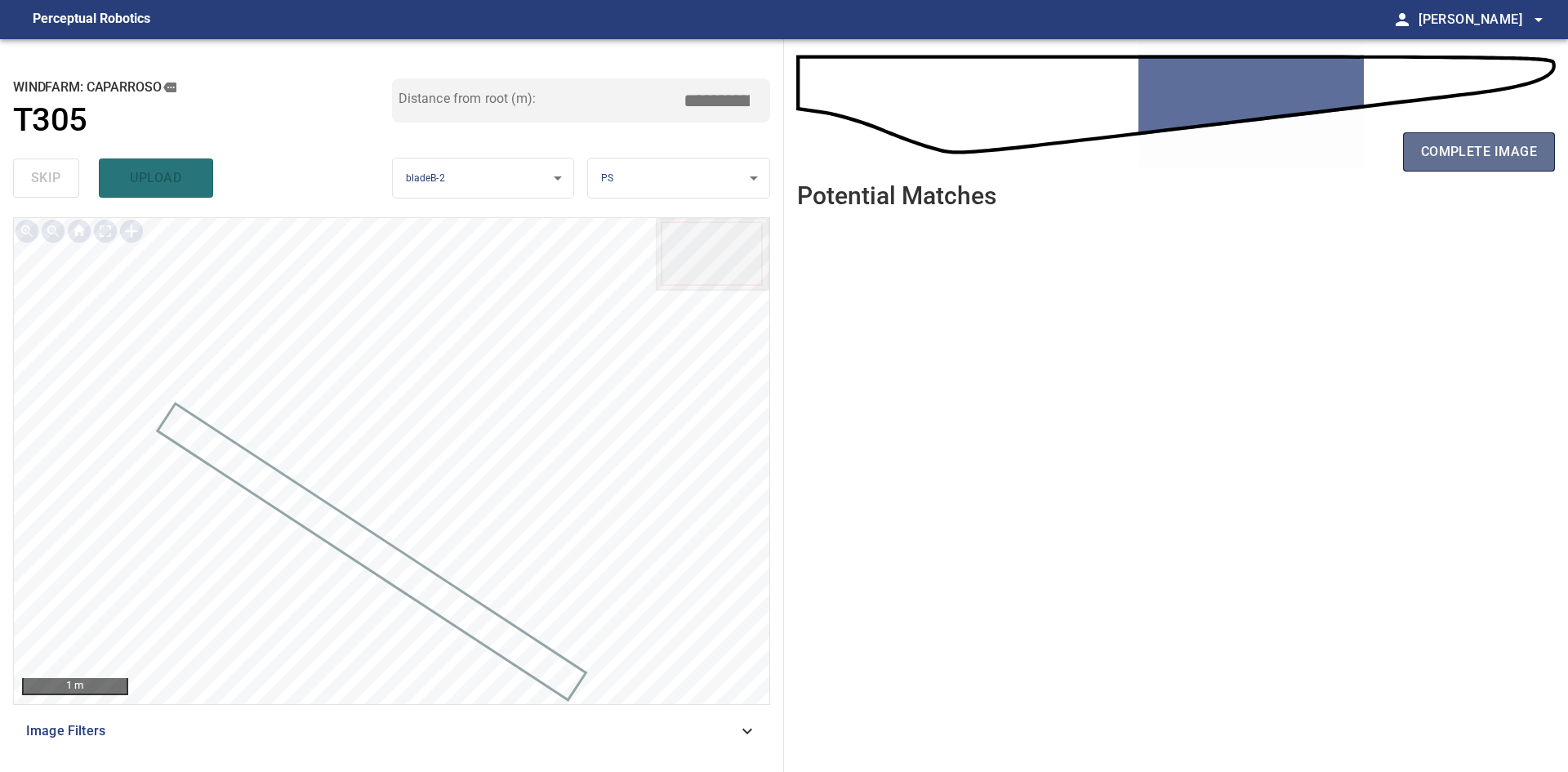
click at [1458, 149] on span "complete image" at bounding box center [1479, 152] width 116 height 23
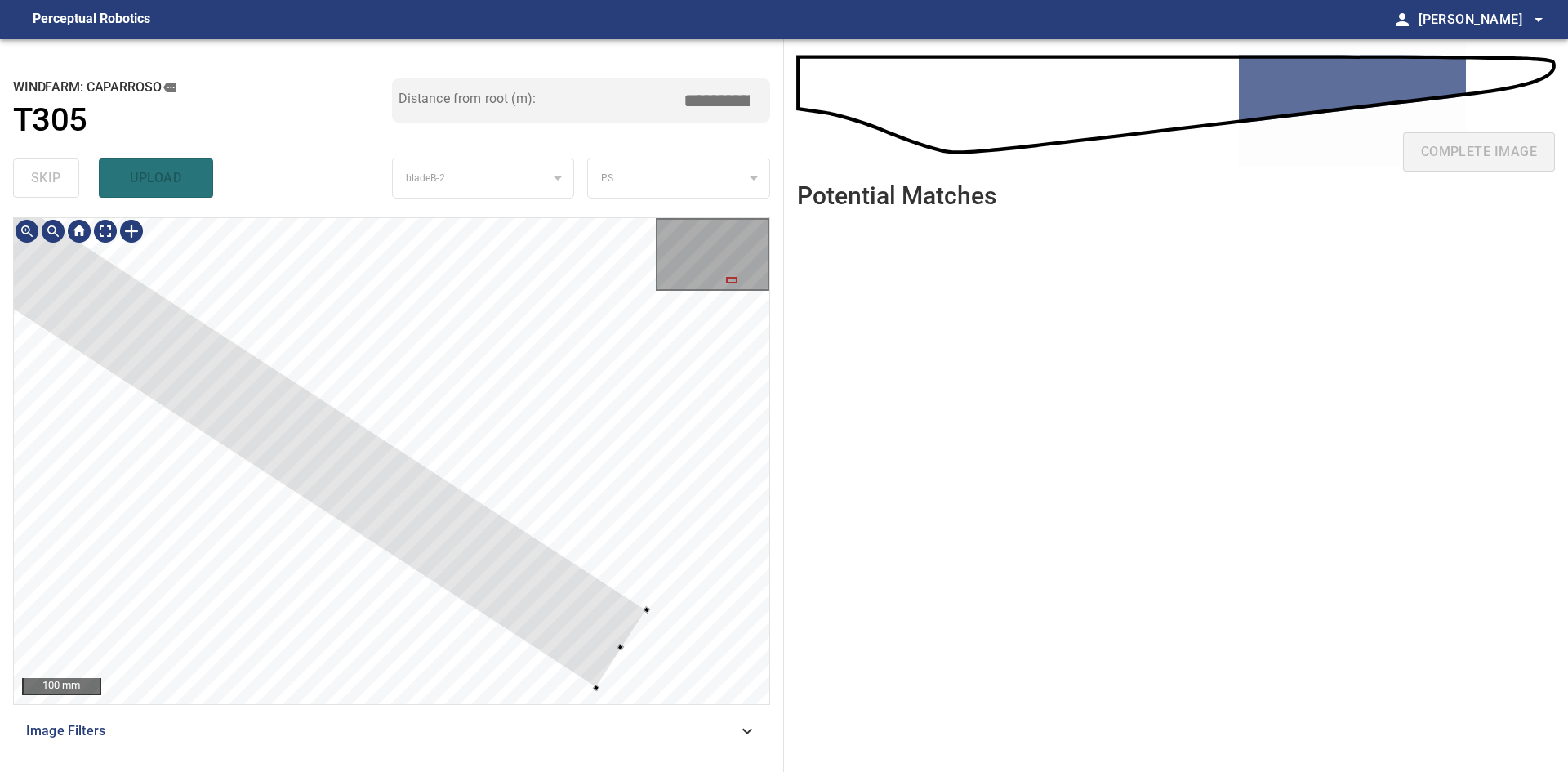
click at [605, 679] on div at bounding box center [391, 461] width 755 height 485
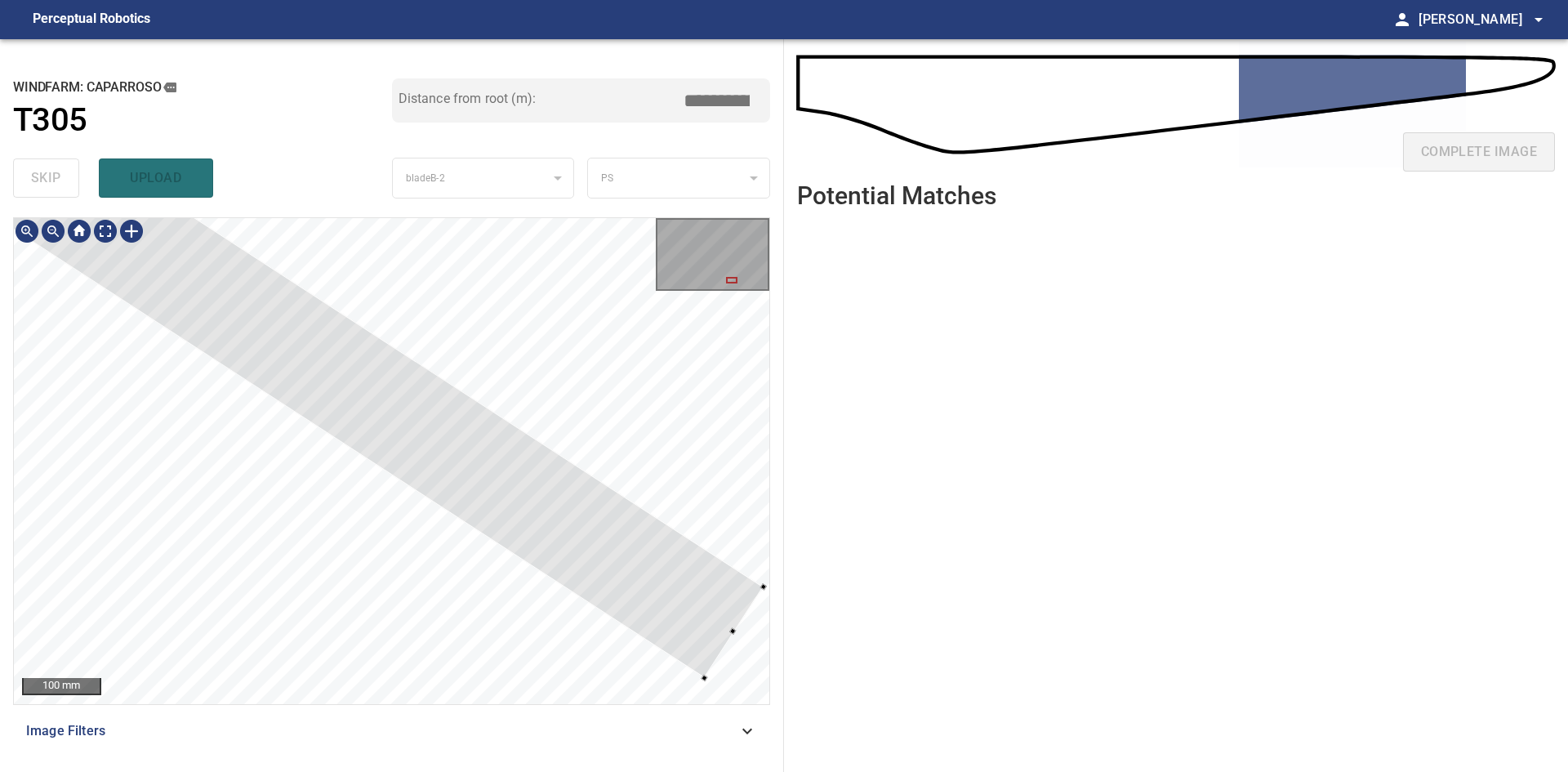
click at [751, 618] on div at bounding box center [391, 461] width 755 height 485
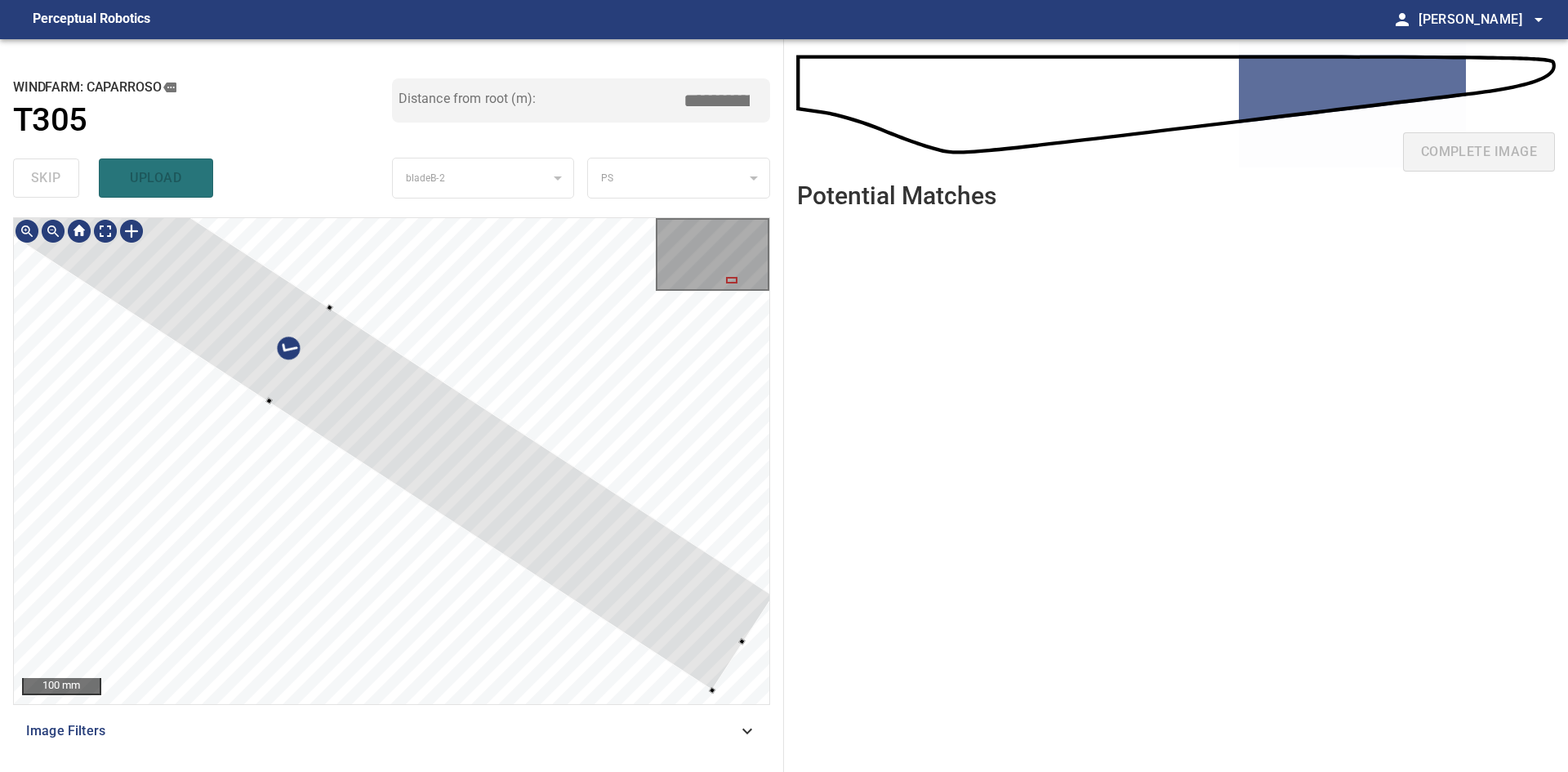
click at [706, 631] on div at bounding box center [299, 354] width 947 height 670
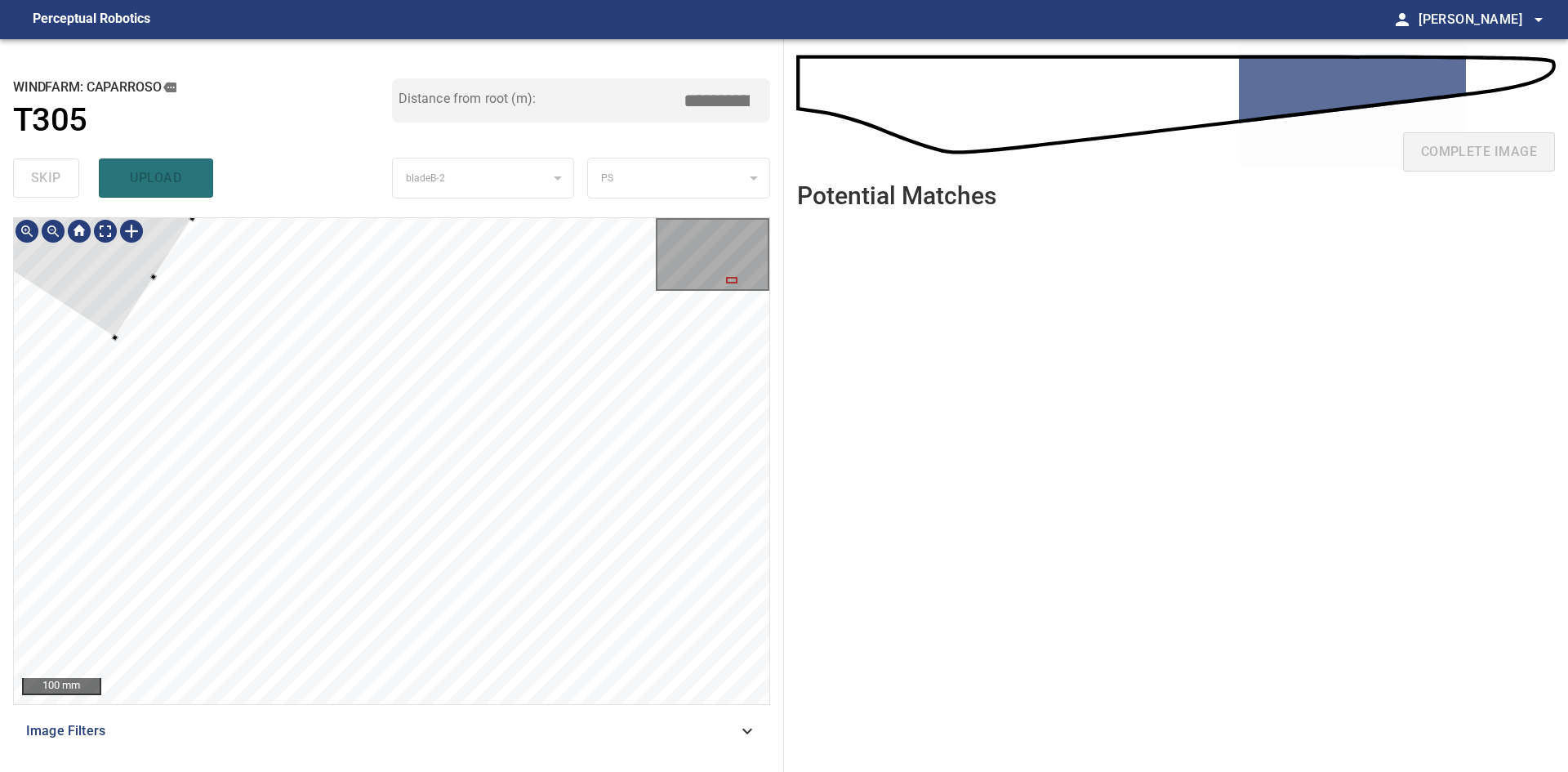
click at [95, 322] on div at bounding box center [1, 178] width 383 height 318
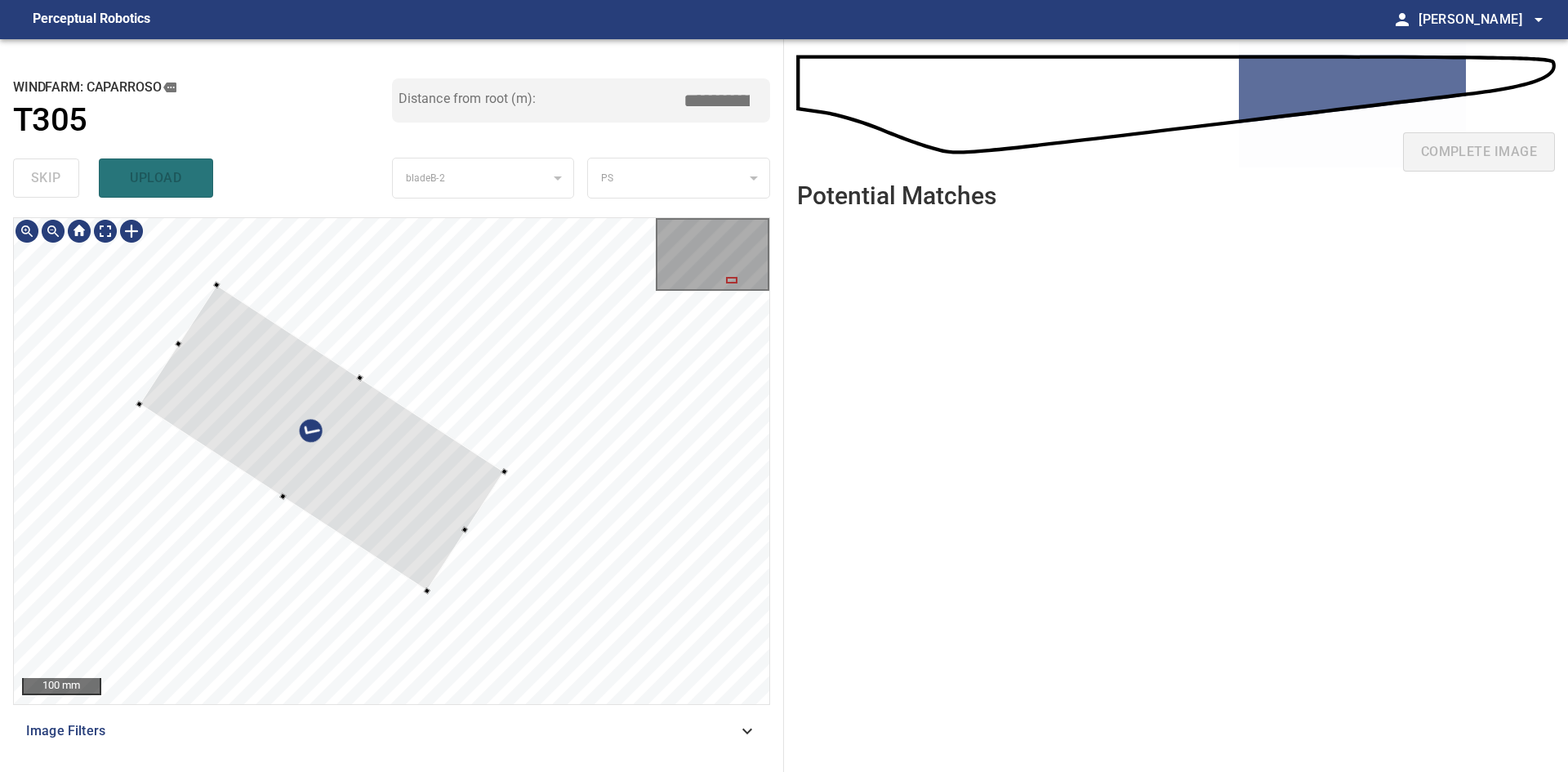
click at [393, 547] on div at bounding box center [322, 437] width 365 height 306
click at [397, 547] on div at bounding box center [323, 435] width 365 height 306
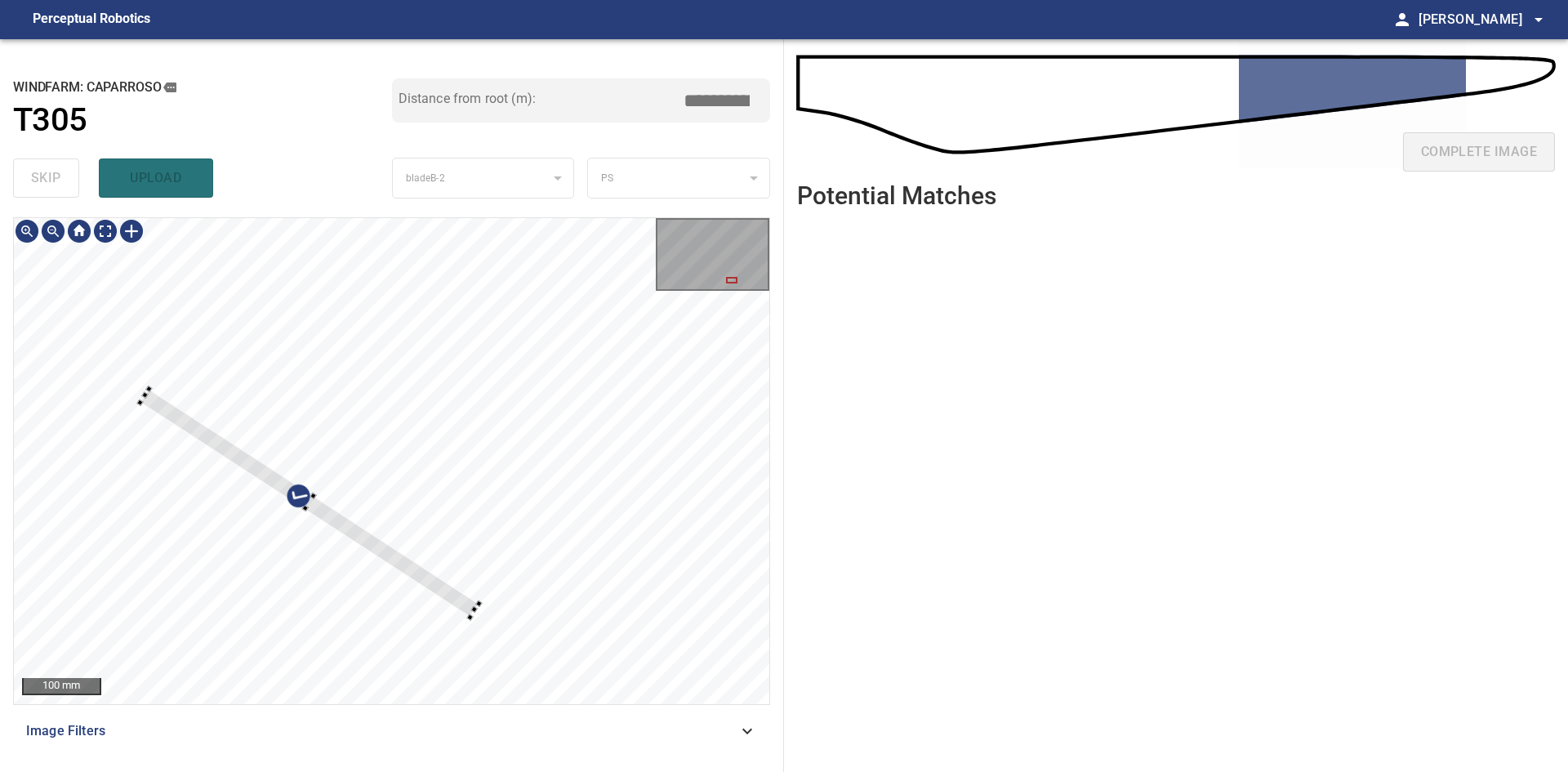
click at [477, 608] on div at bounding box center [310, 503] width 339 height 229
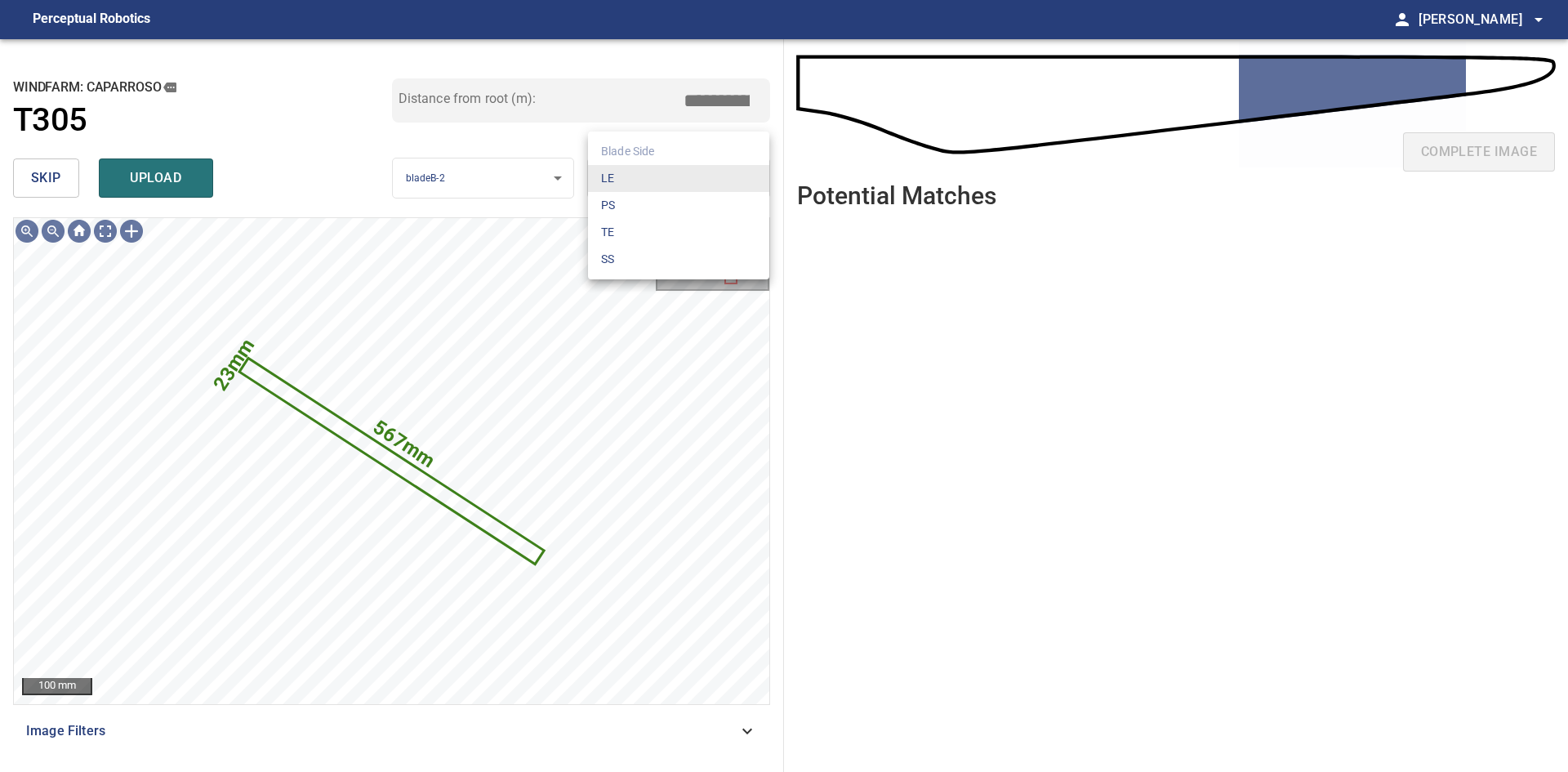
click at [701, 183] on body "**********" at bounding box center [784, 386] width 1568 height 772
click at [659, 182] on li "LE" at bounding box center [678, 178] width 182 height 27
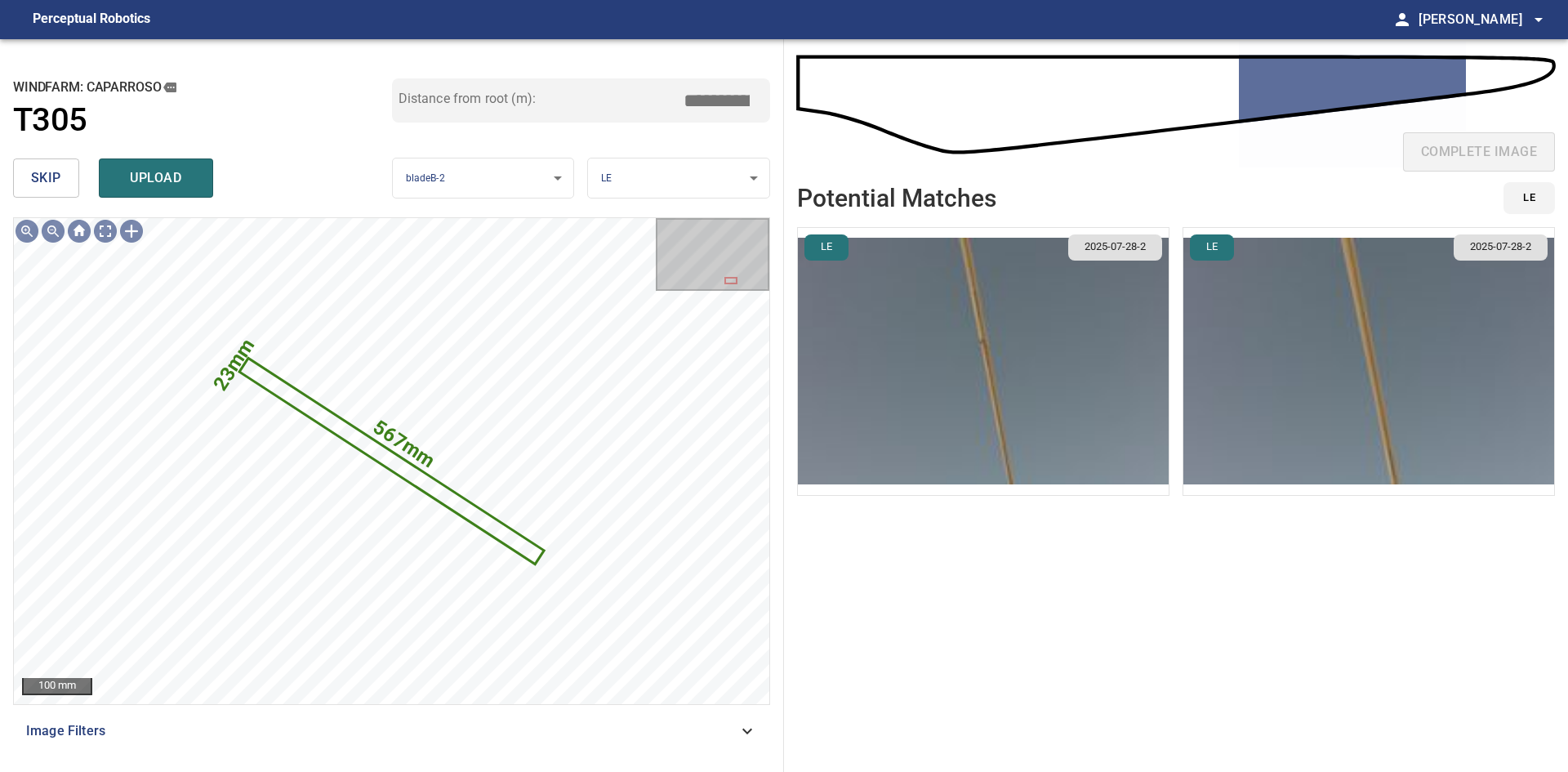
click at [1068, 345] on img "button" at bounding box center [983, 361] width 371 height 267
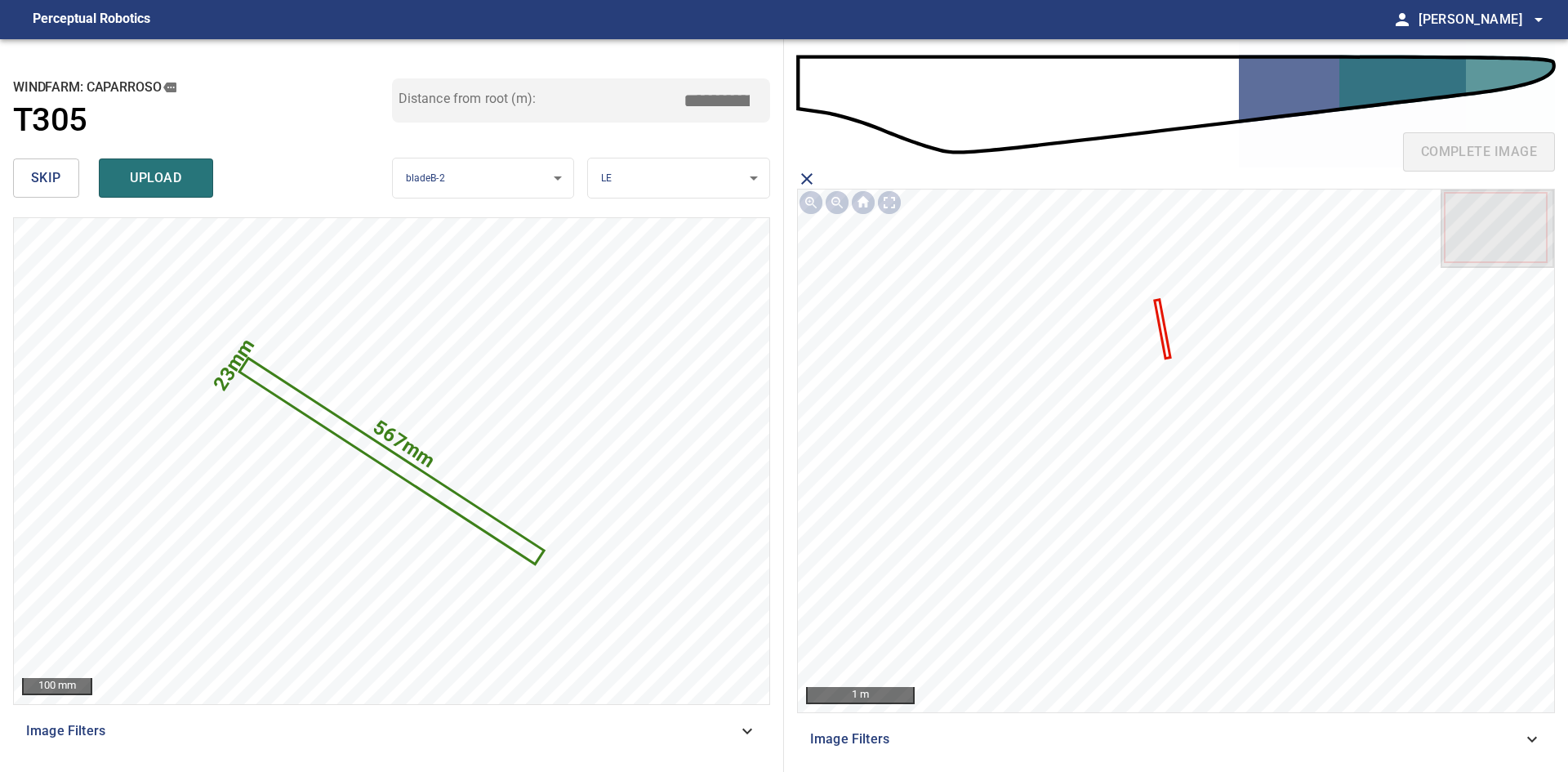
click at [1161, 325] on icon at bounding box center [1162, 329] width 13 height 55
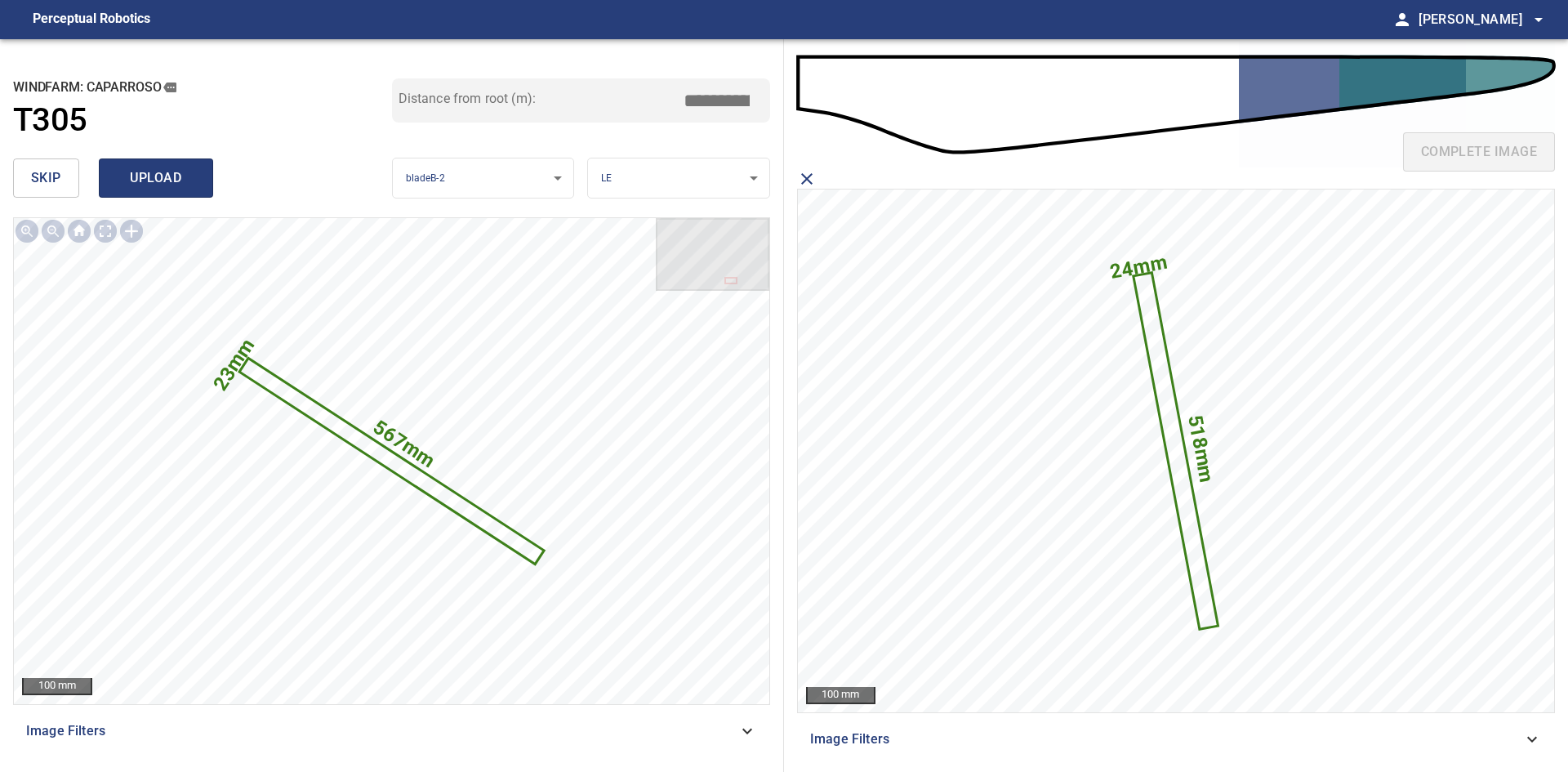
click at [125, 176] on span "upload" at bounding box center [155, 178] width 78 height 23
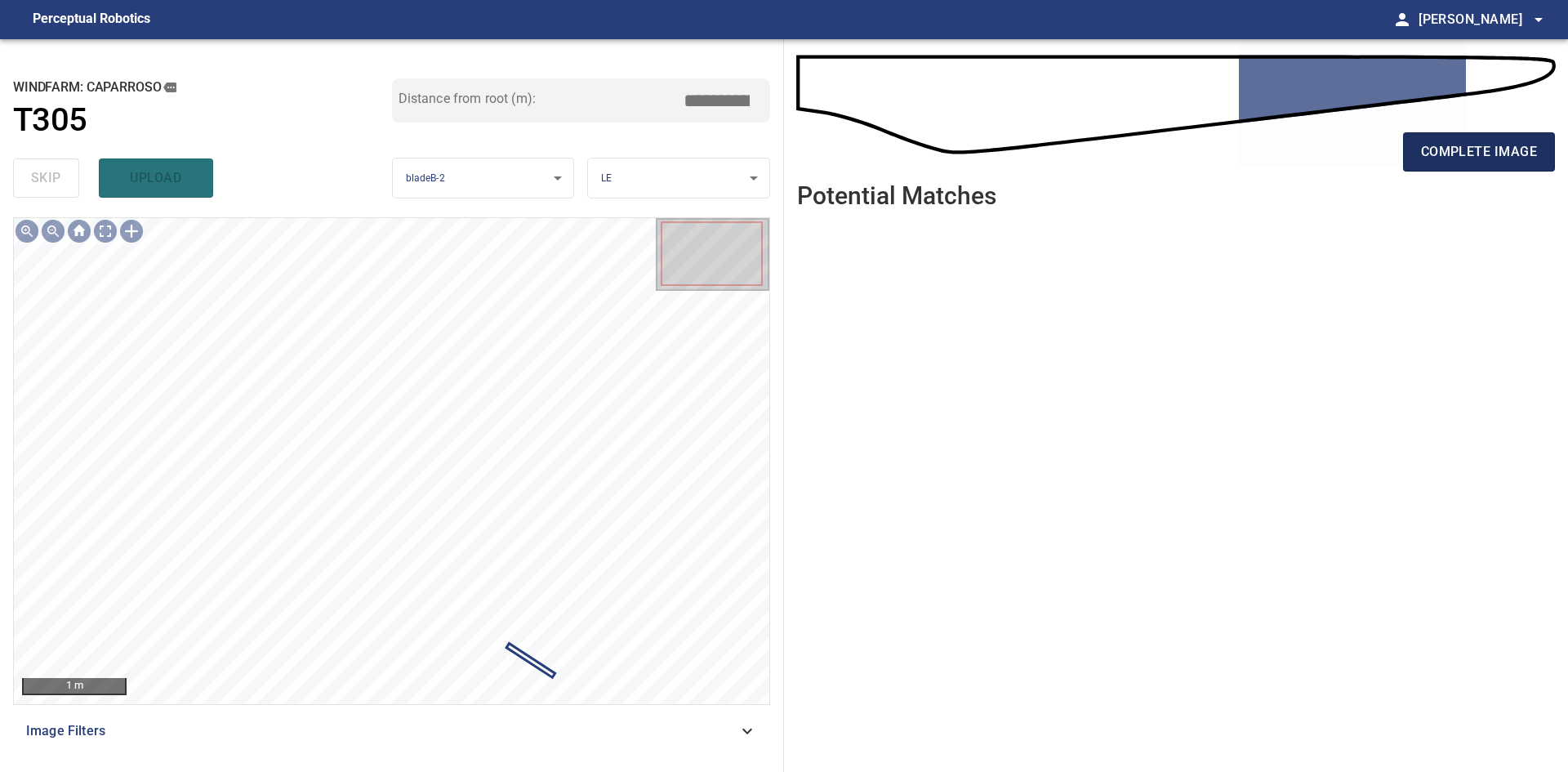
click at [1458, 138] on button "complete image" at bounding box center [1479, 152] width 152 height 39
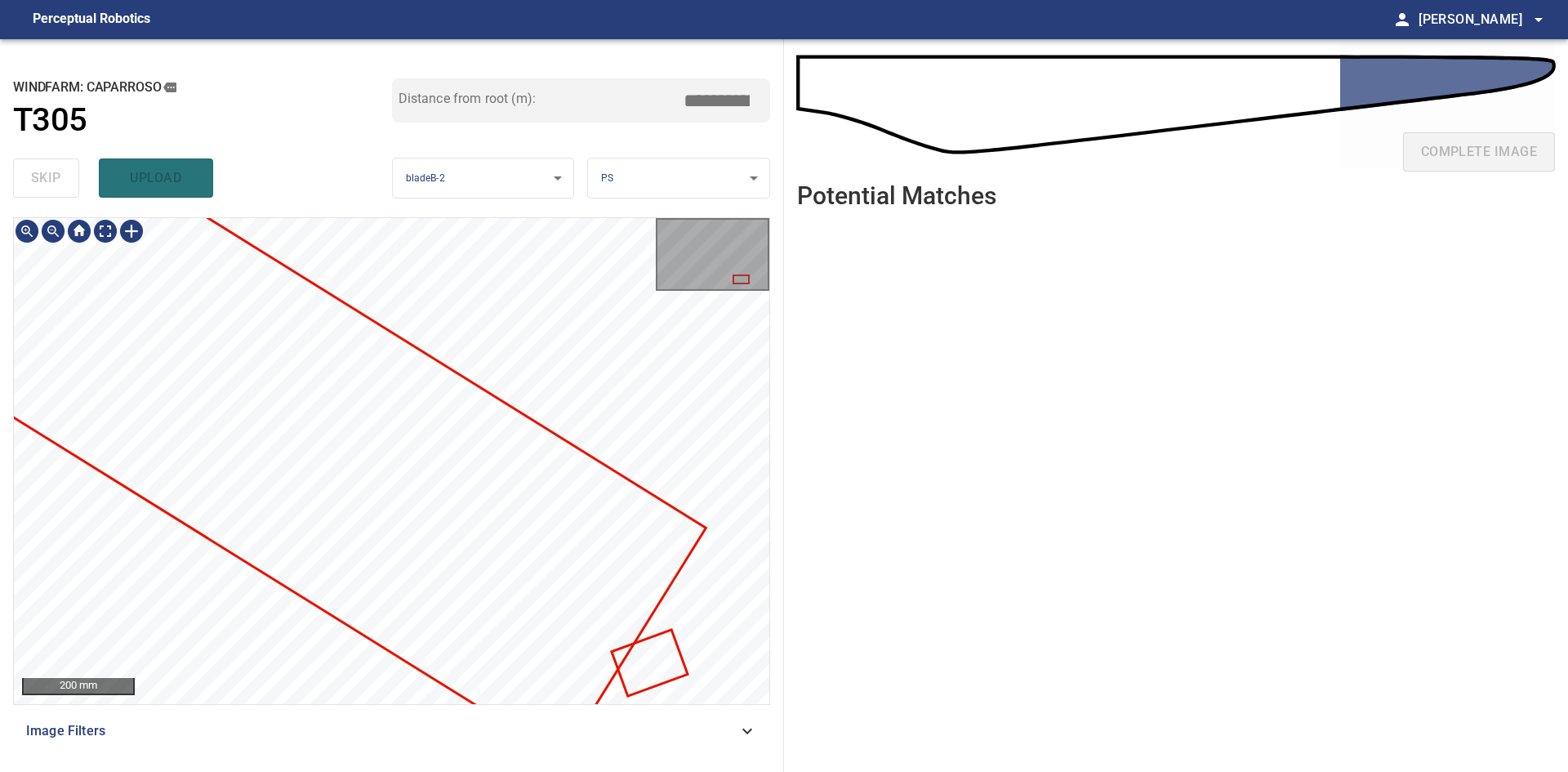
click at [677, 459] on div at bounding box center [391, 461] width 755 height 485
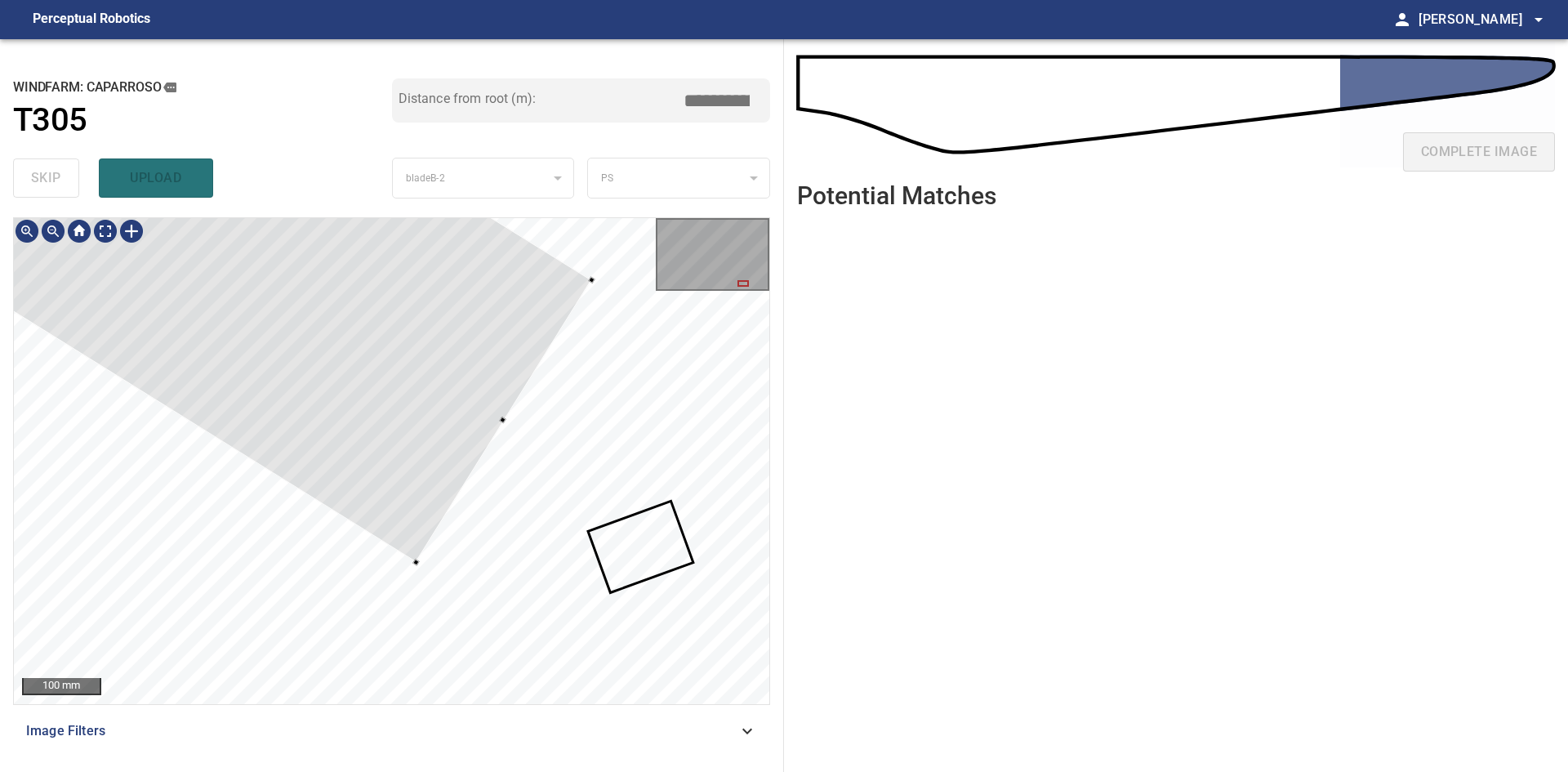
click at [410, 559] on div at bounding box center [391, 461] width 755 height 485
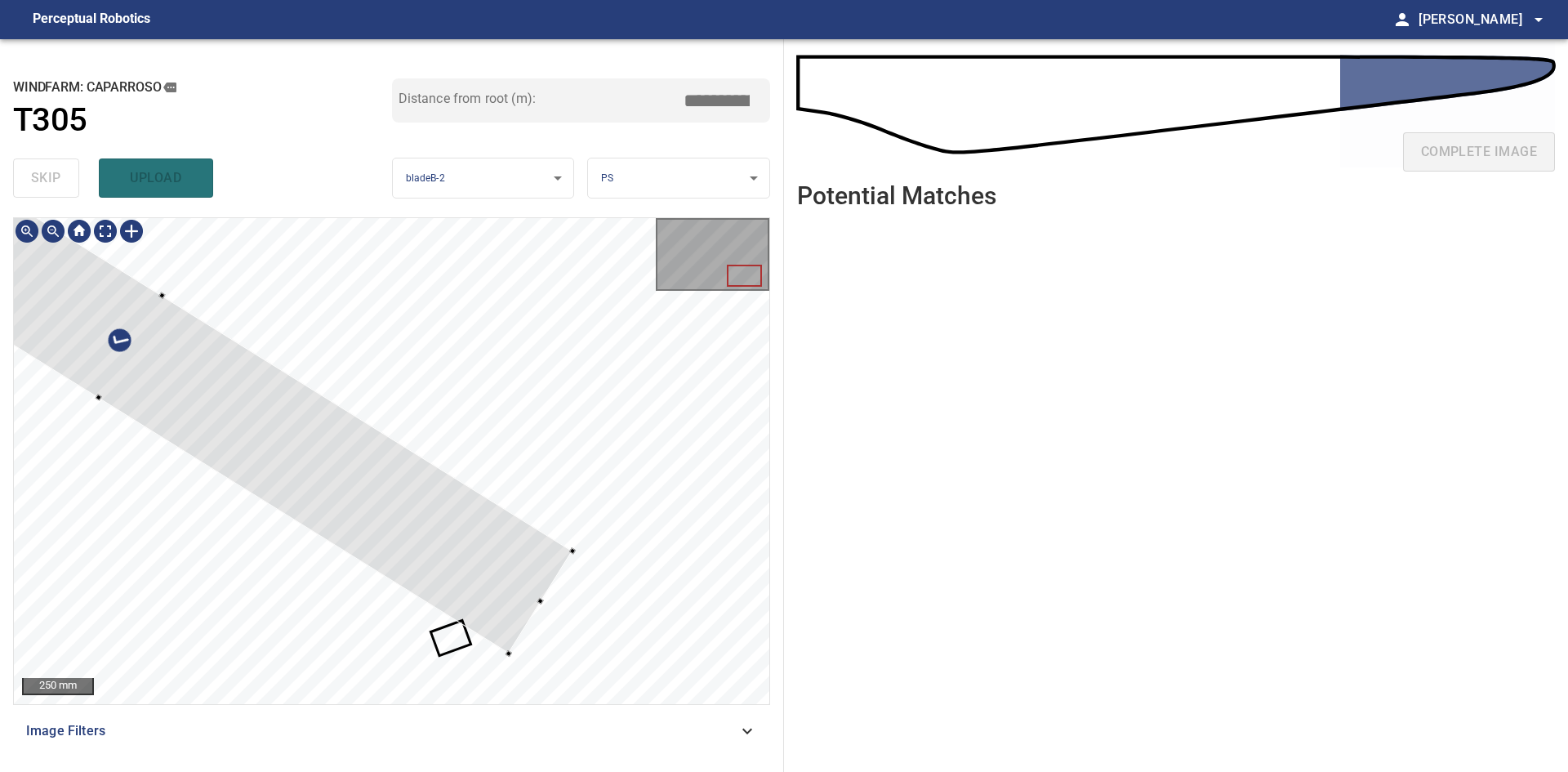
click at [260, 429] on div at bounding box center [131, 347] width 884 height 613
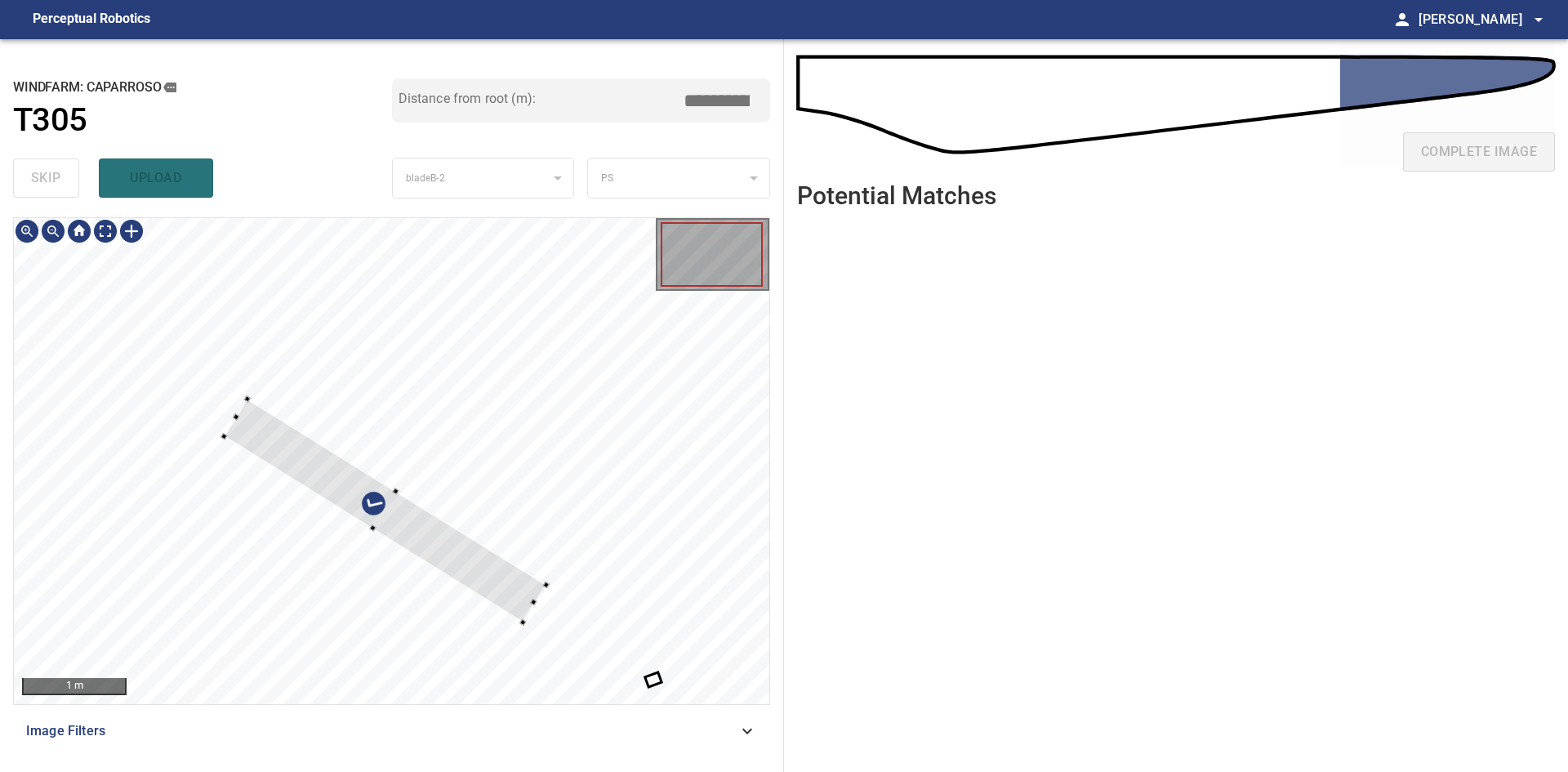
click at [435, 537] on div at bounding box center [384, 510] width 322 height 223
click at [284, 447] on div at bounding box center [391, 461] width 755 height 485
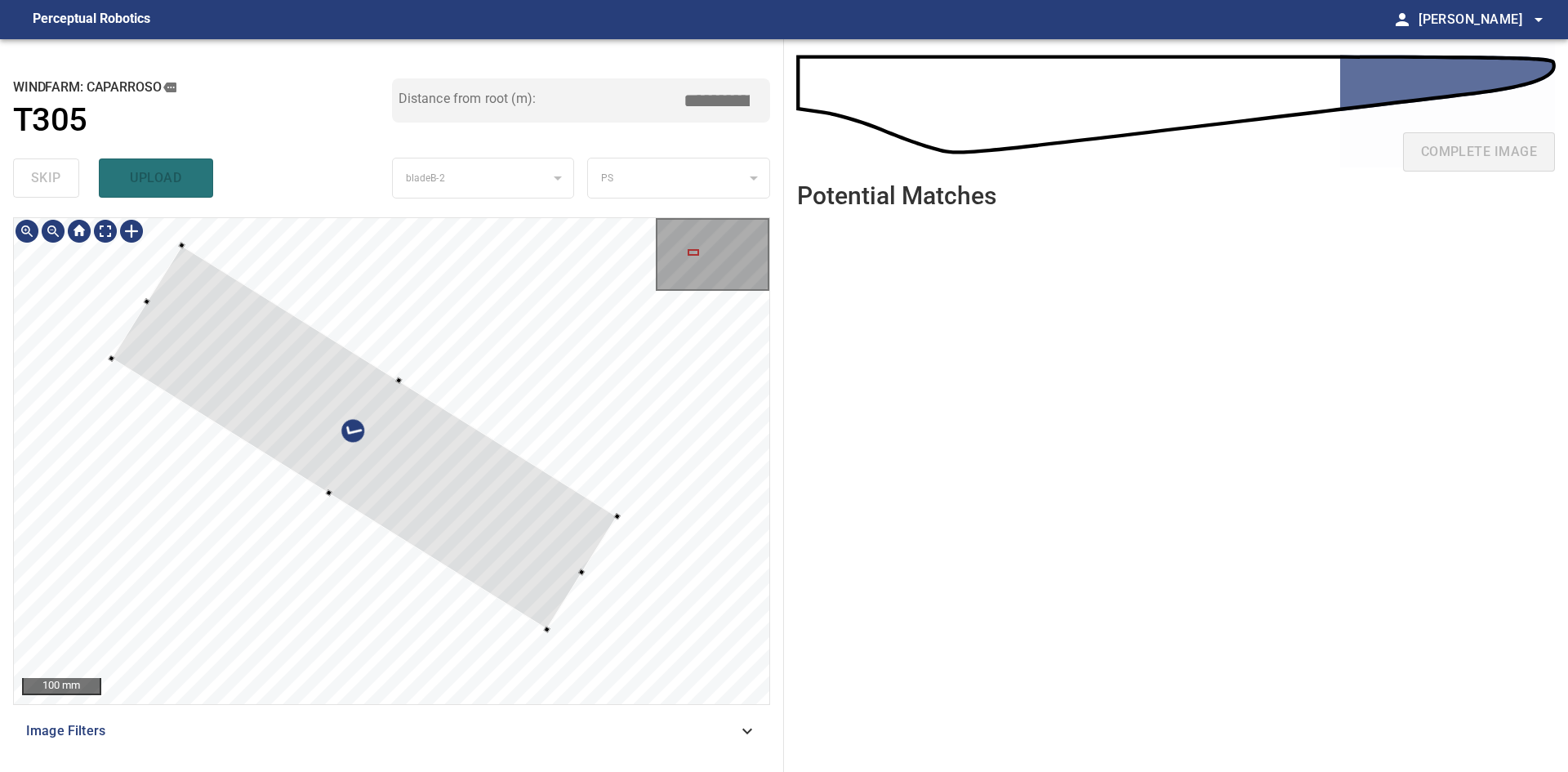
click at [500, 528] on div at bounding box center [364, 437] width 506 height 385
click at [466, 547] on div at bounding box center [361, 425] width 506 height 397
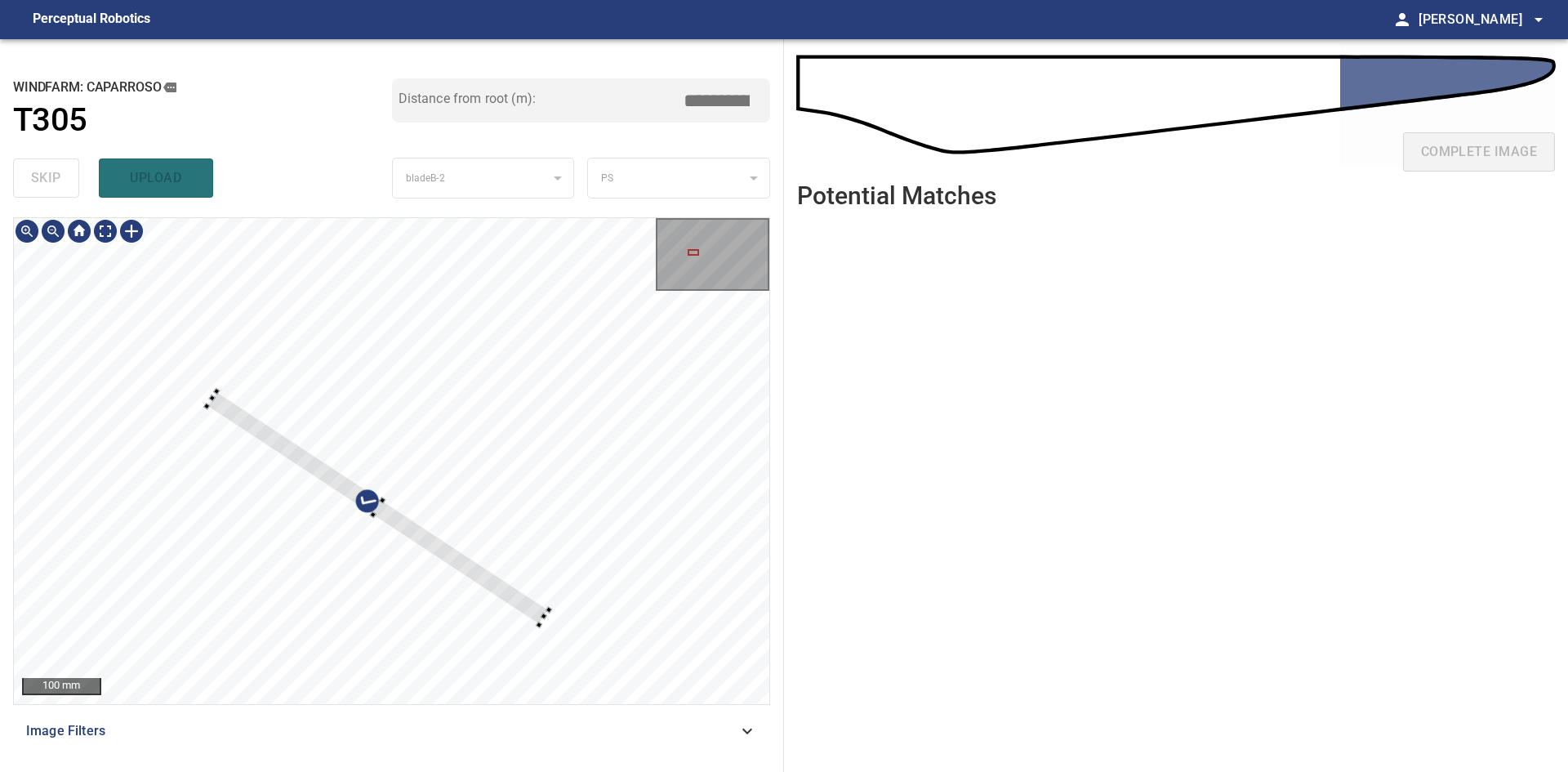
click at [215, 395] on div at bounding box center [378, 508] width 342 height 233
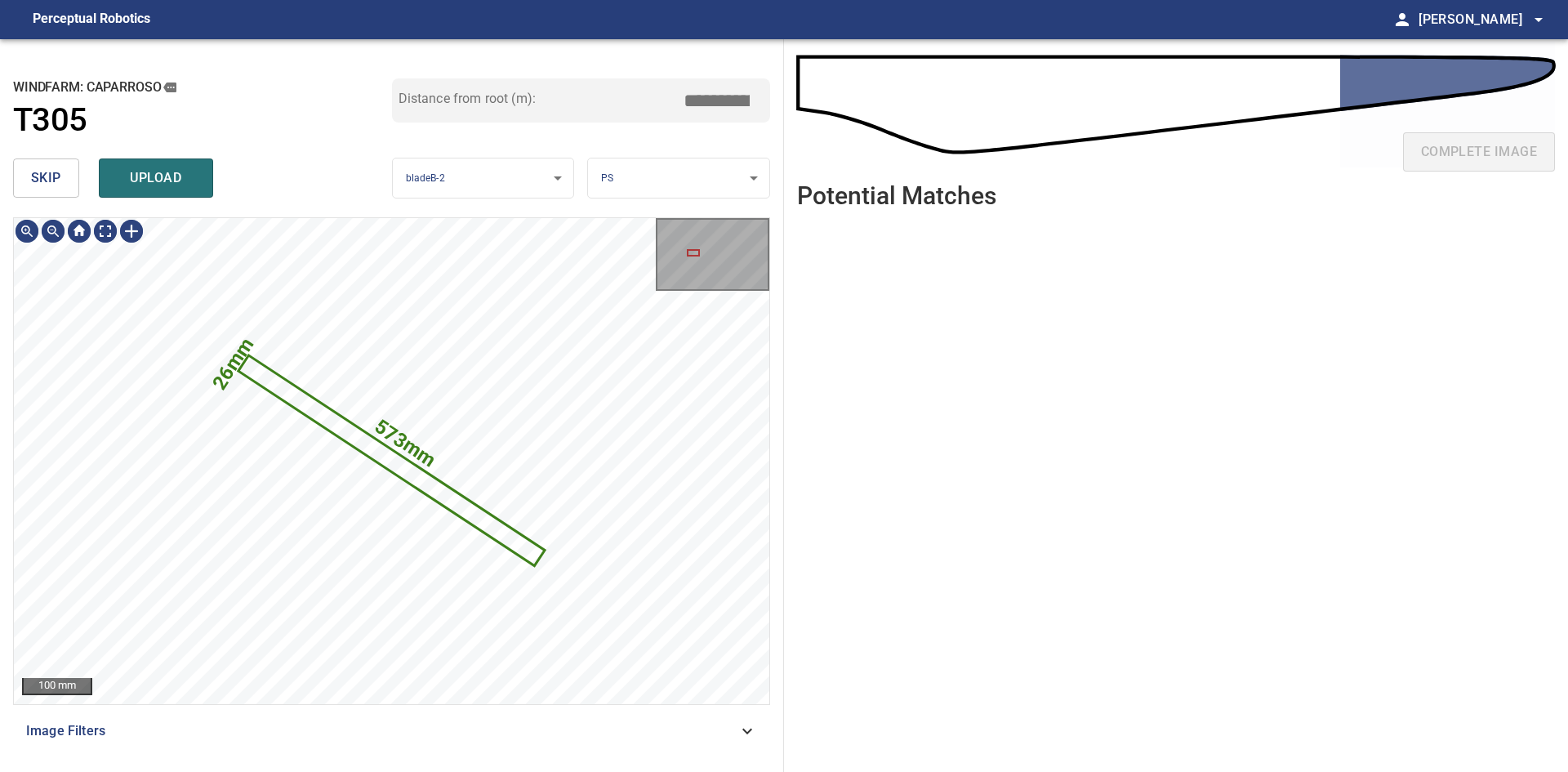
click at [626, 176] on body "**********" at bounding box center [784, 386] width 1568 height 772
click at [630, 178] on li "LE" at bounding box center [678, 178] width 182 height 27
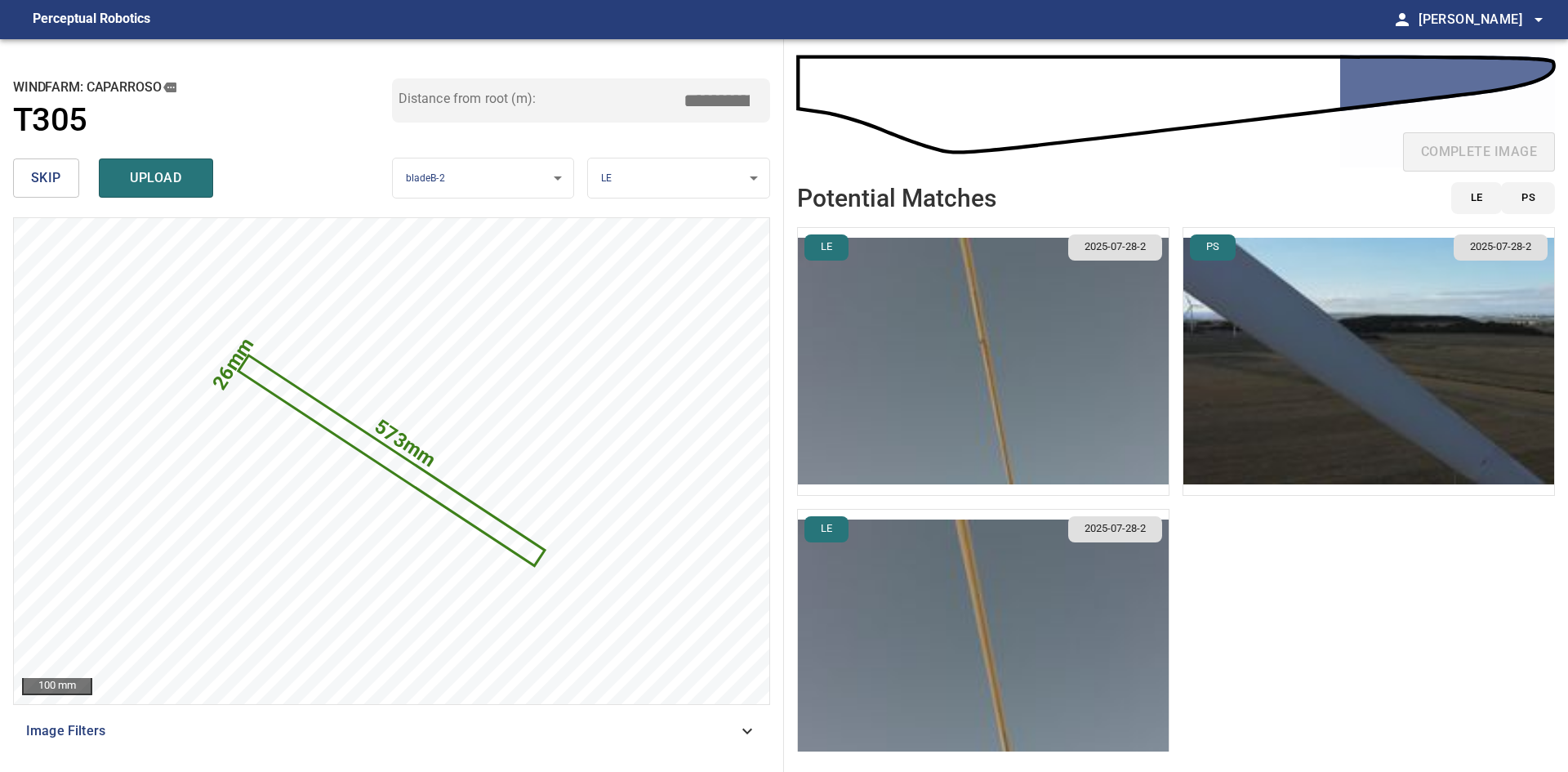
click at [1311, 374] on img "button" at bounding box center [1368, 361] width 371 height 267
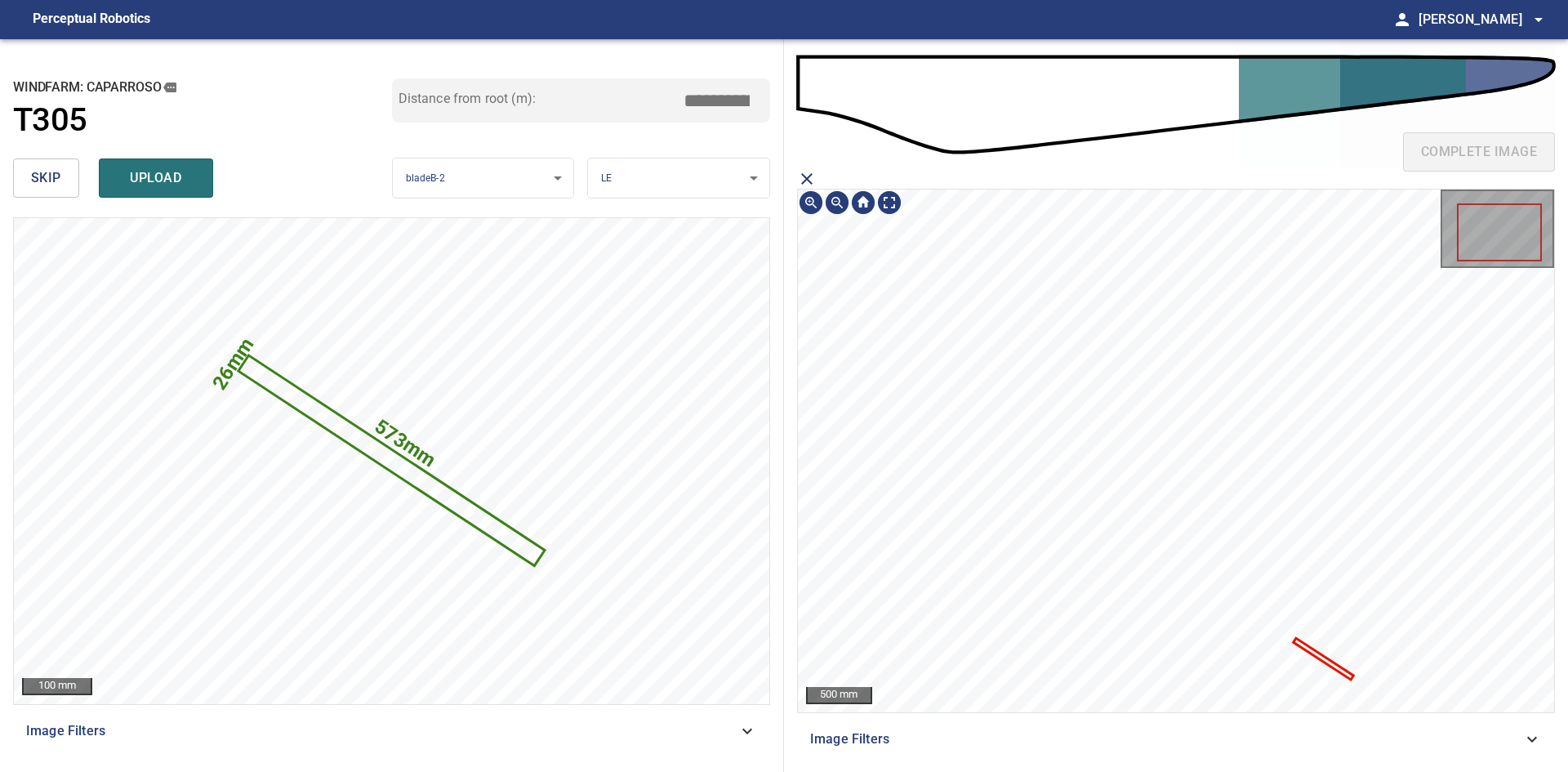
click at [1309, 649] on icon at bounding box center [1323, 660] width 56 height 39
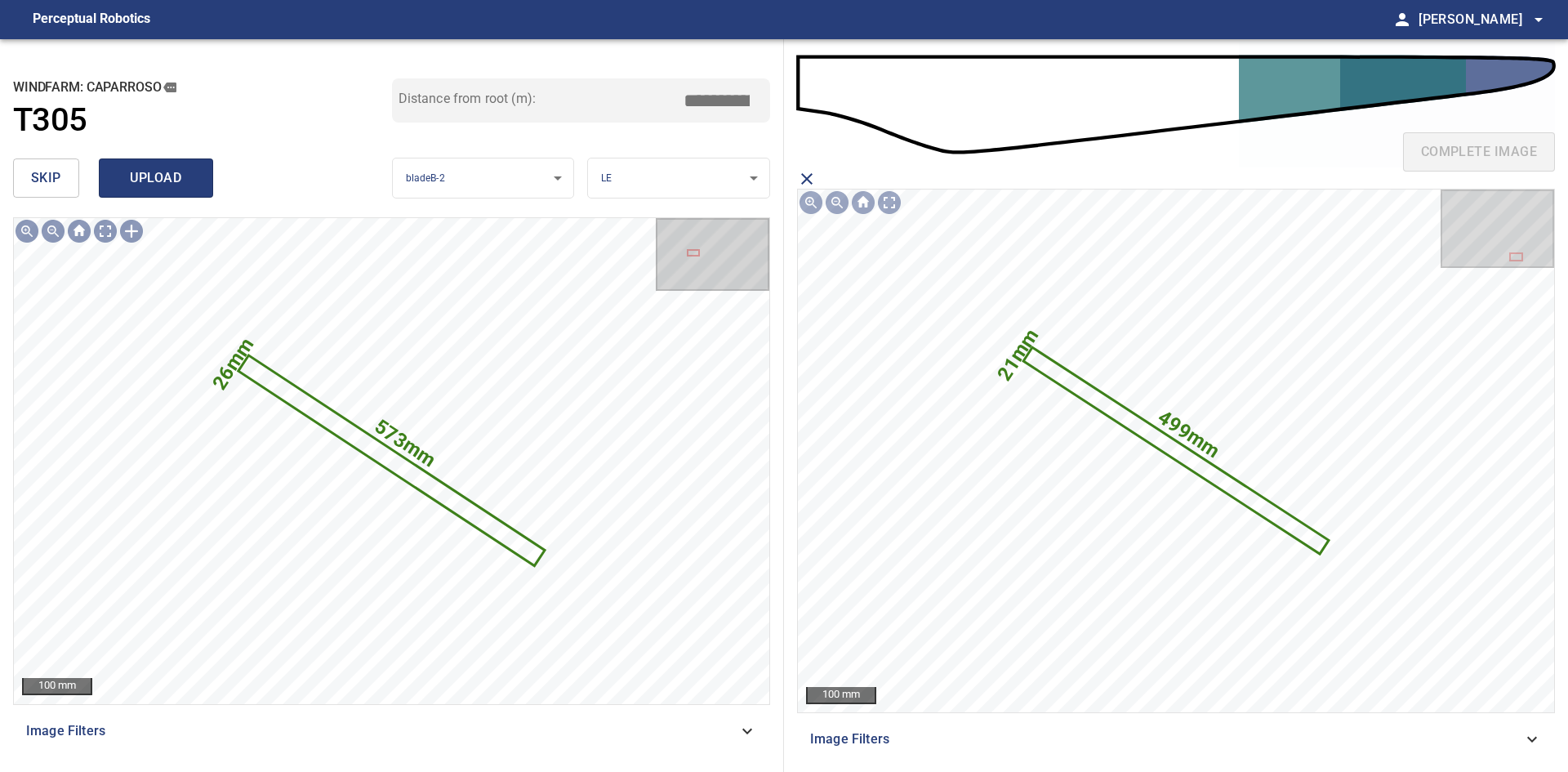
click at [125, 179] on span "upload" at bounding box center [155, 178] width 78 height 23
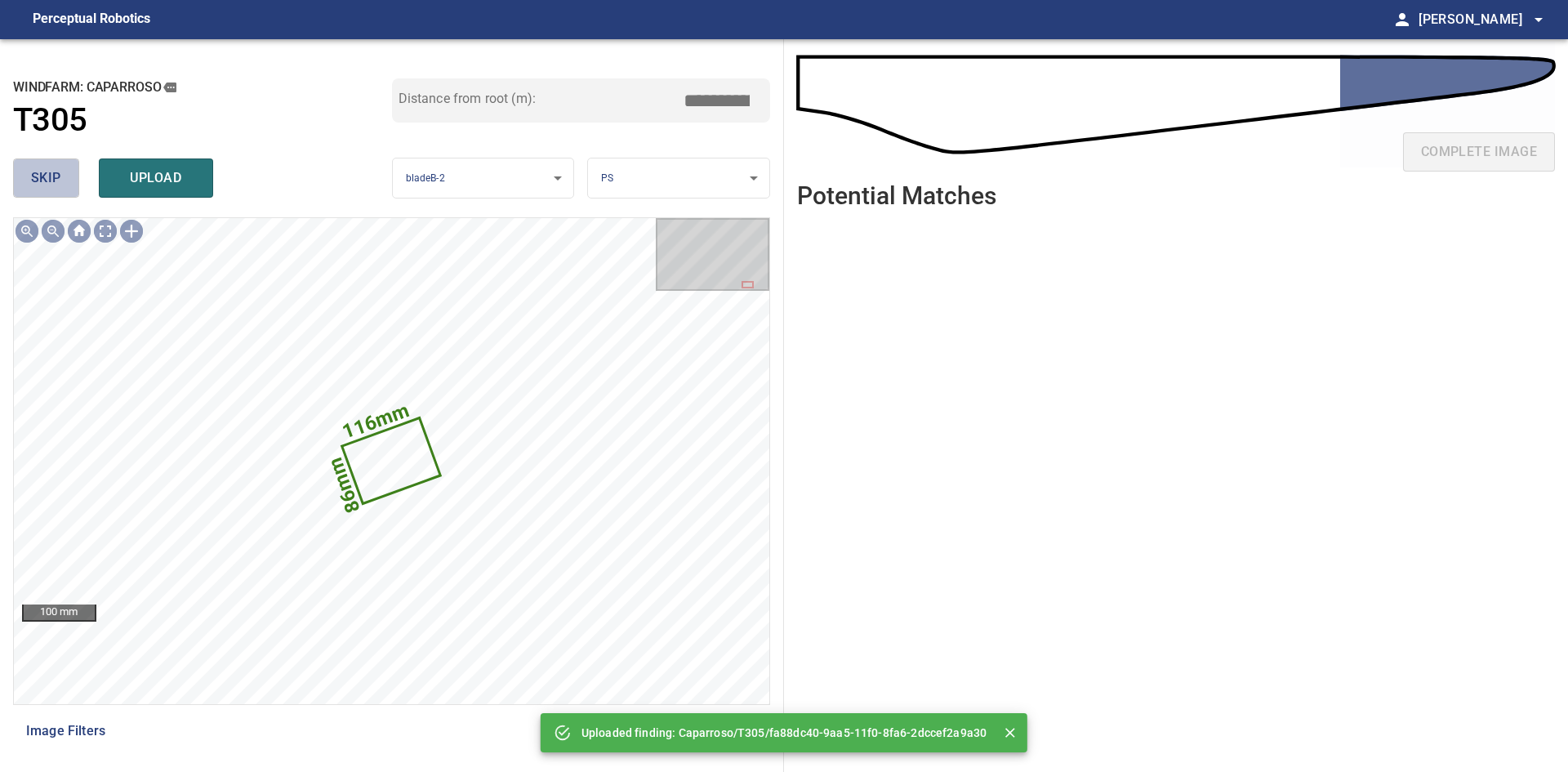
click at [36, 184] on span "skip" at bounding box center [46, 178] width 30 height 23
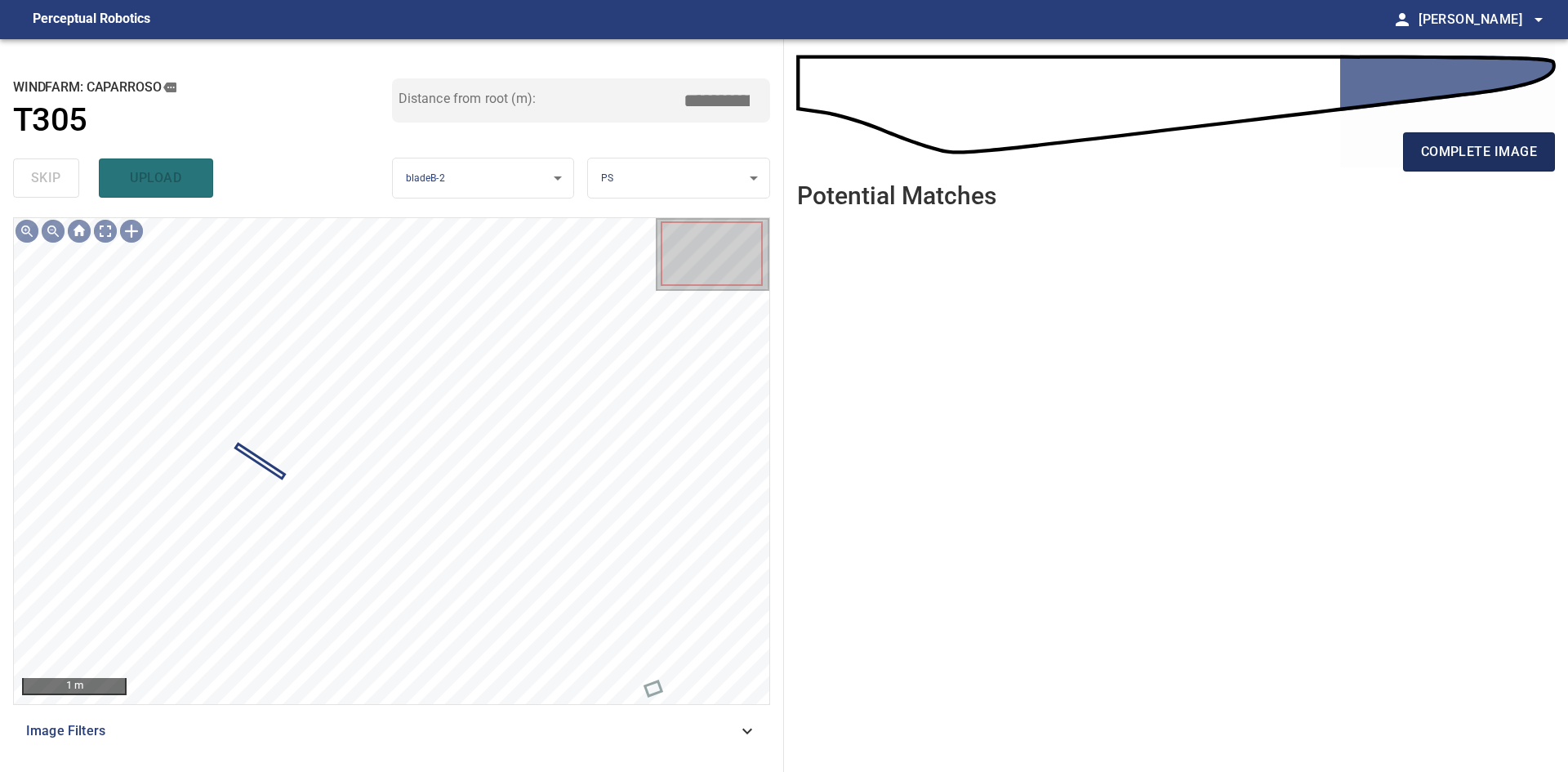
click at [1431, 168] on button "complete image" at bounding box center [1479, 152] width 152 height 39
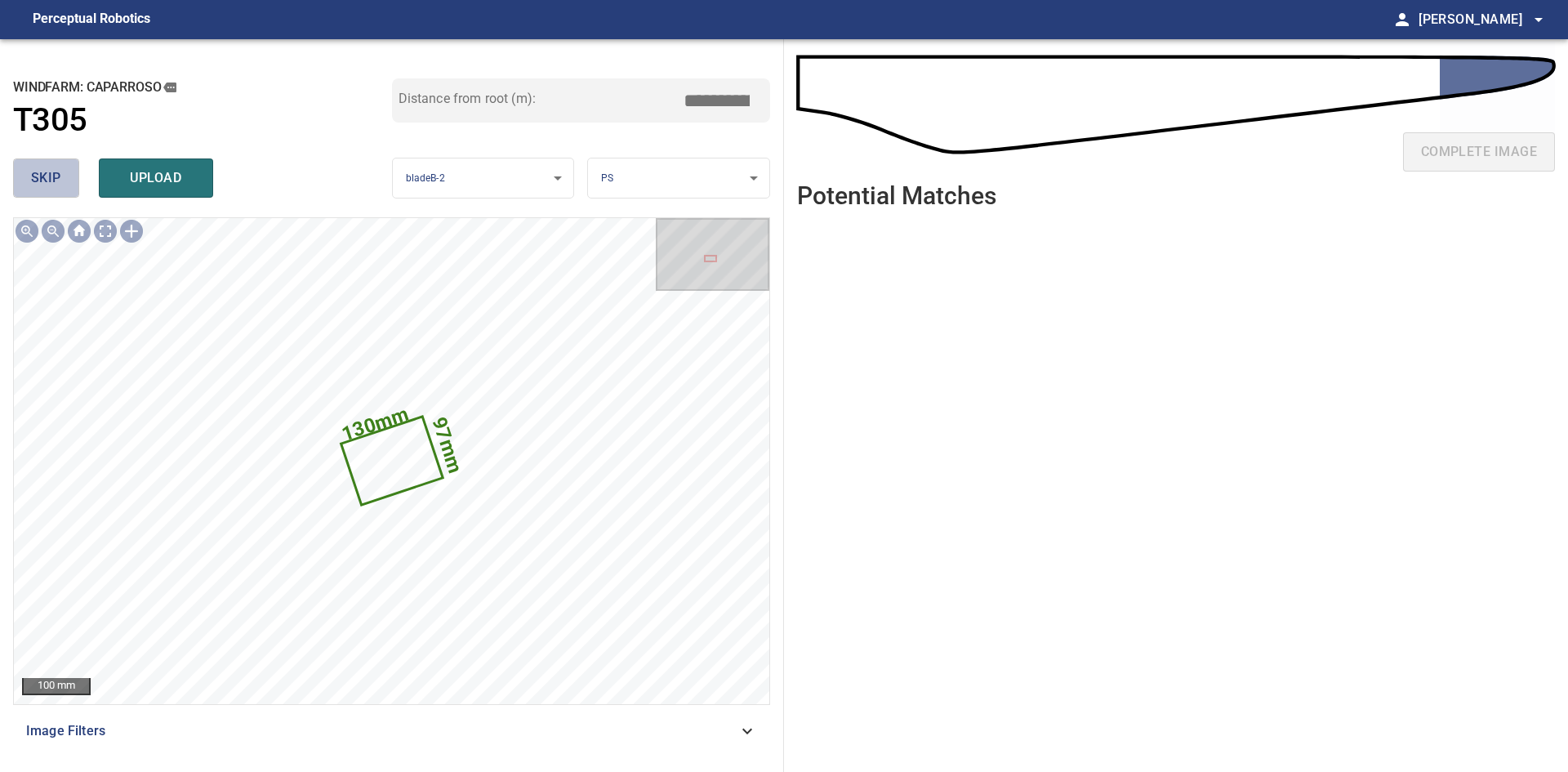
click at [53, 170] on span "skip" at bounding box center [46, 178] width 30 height 23
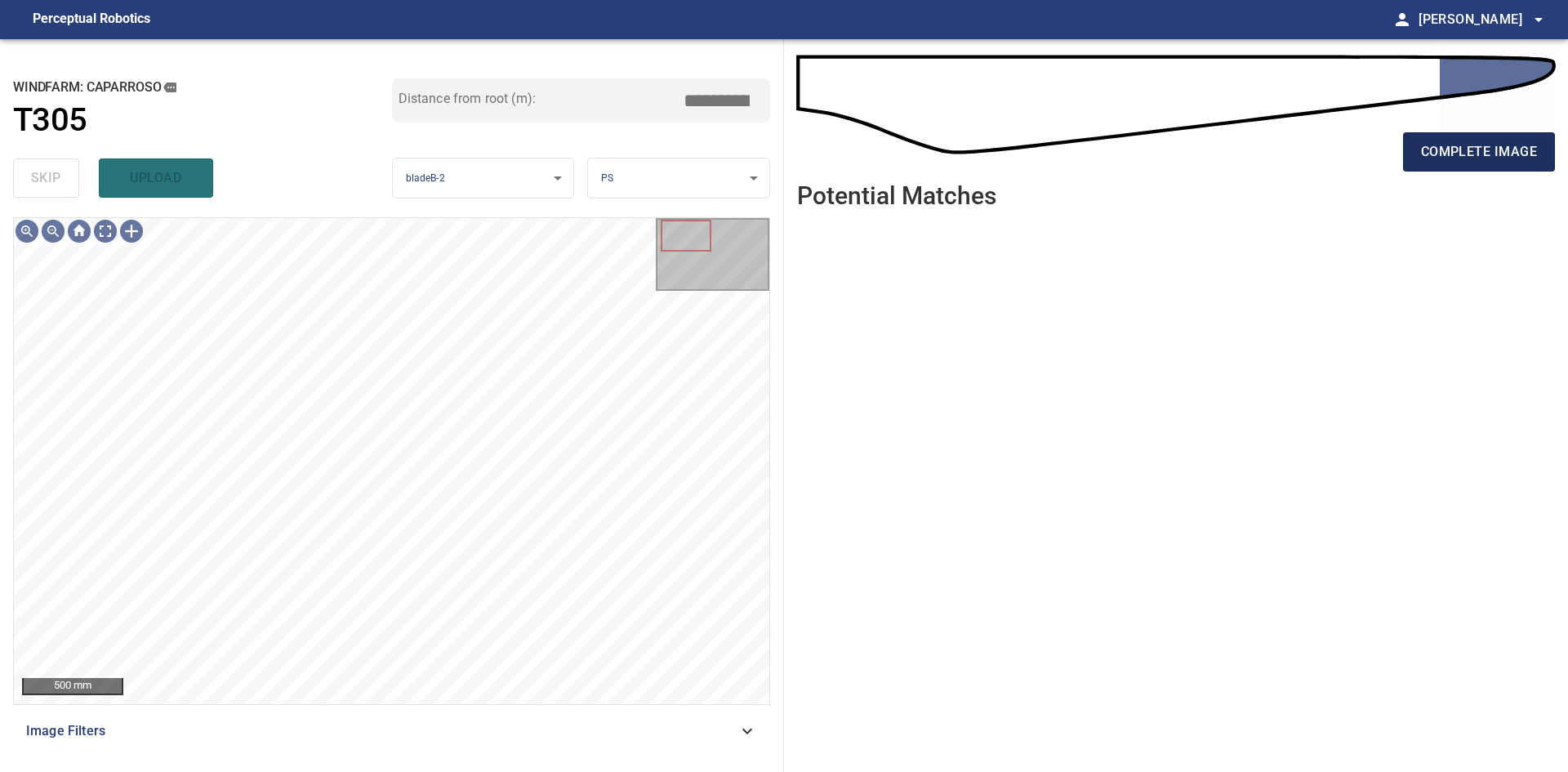
click at [1505, 148] on span "complete image" at bounding box center [1479, 152] width 116 height 23
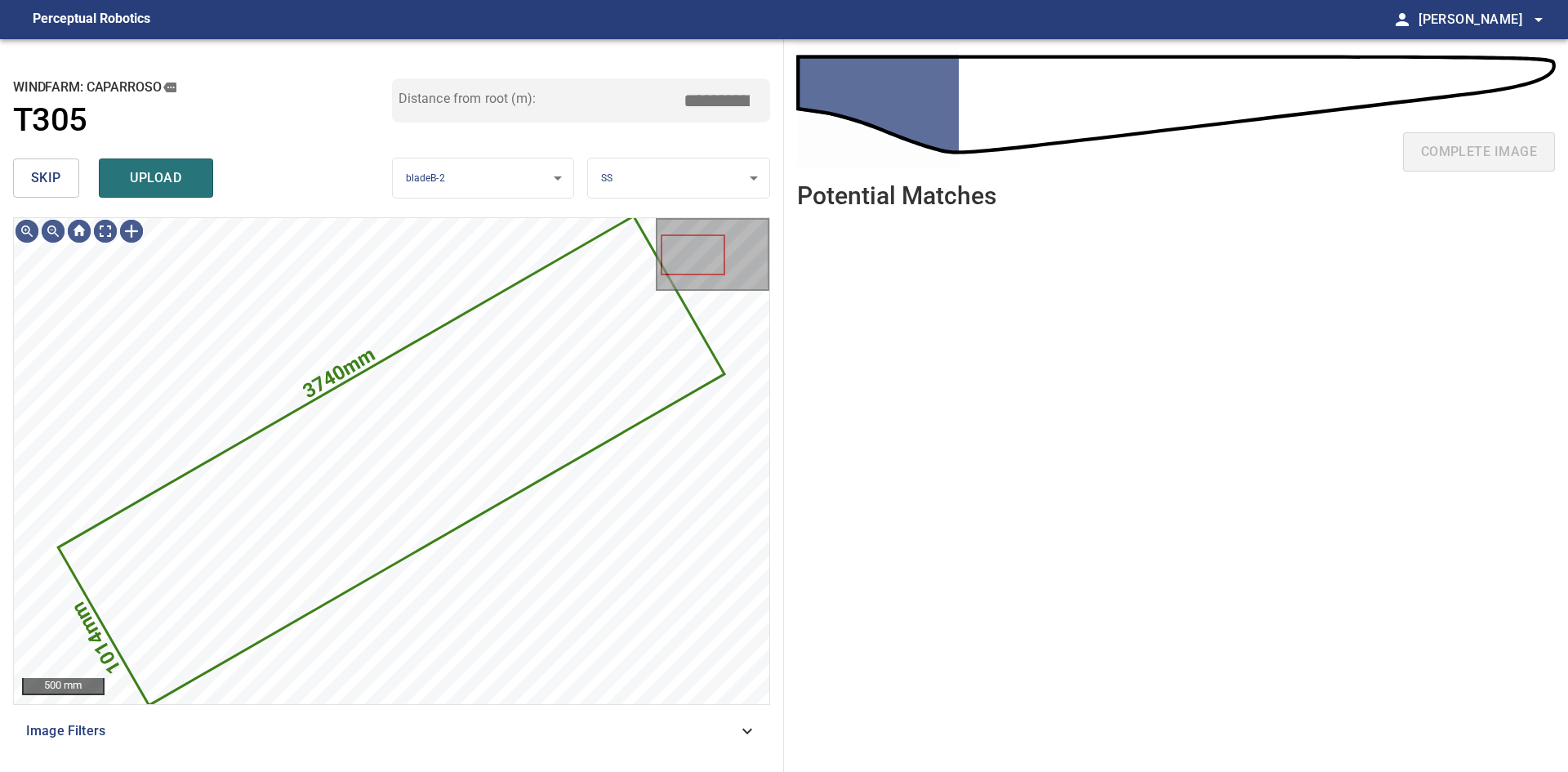
click at [53, 186] on span "skip" at bounding box center [46, 178] width 30 height 23
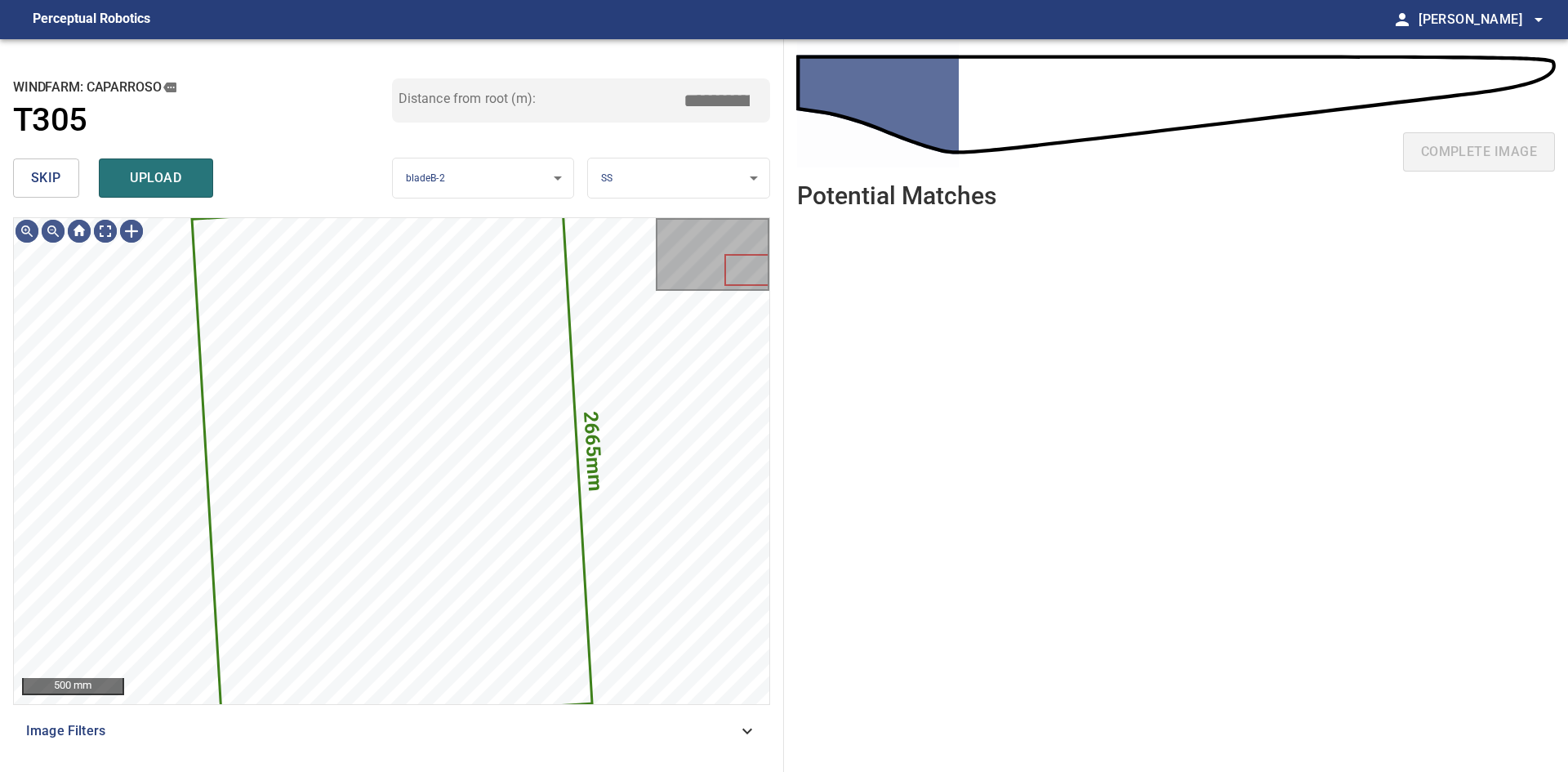
click at [53, 186] on span "skip" at bounding box center [46, 178] width 30 height 23
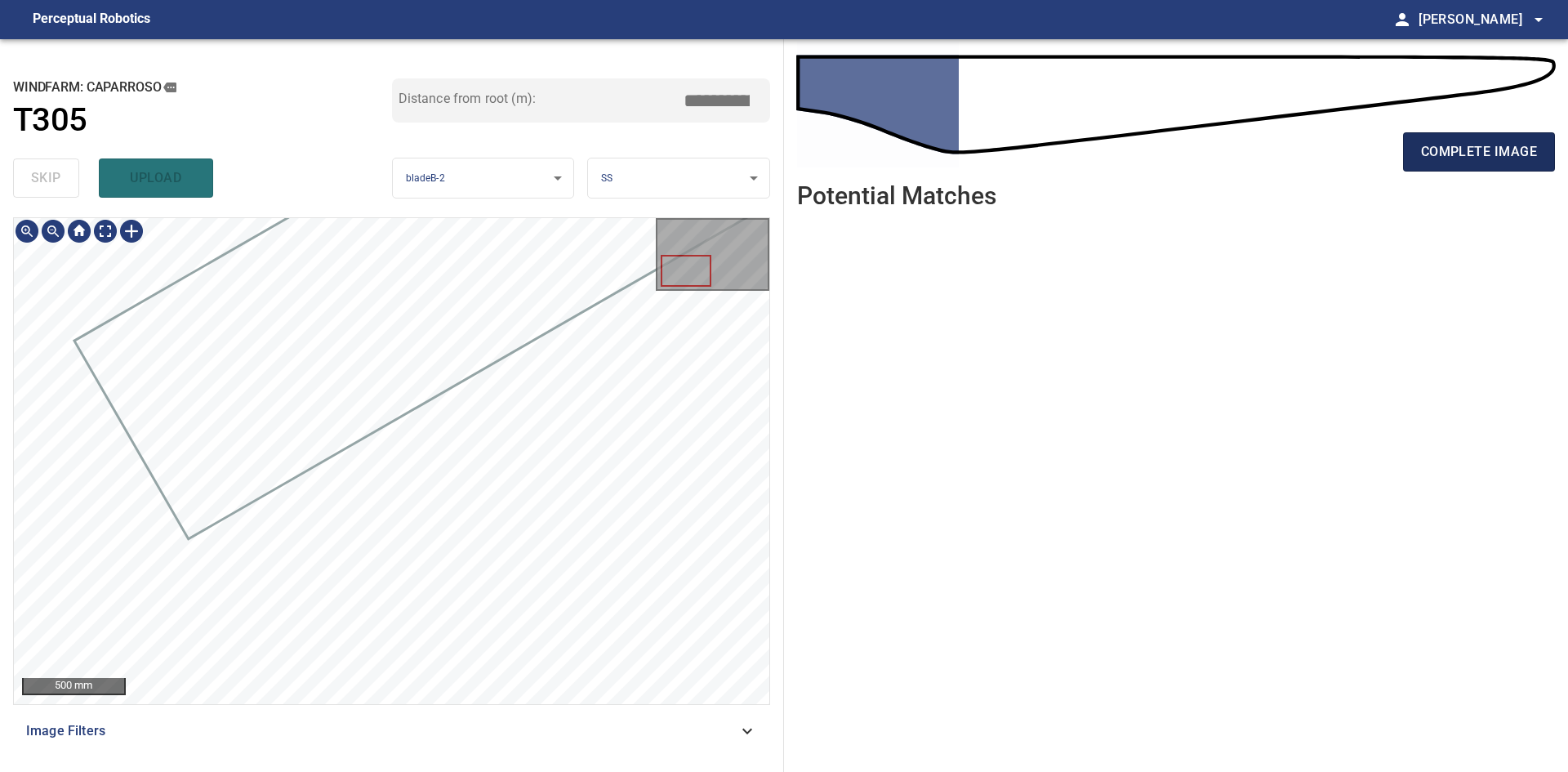
click at [1448, 156] on span "complete image" at bounding box center [1479, 152] width 116 height 23
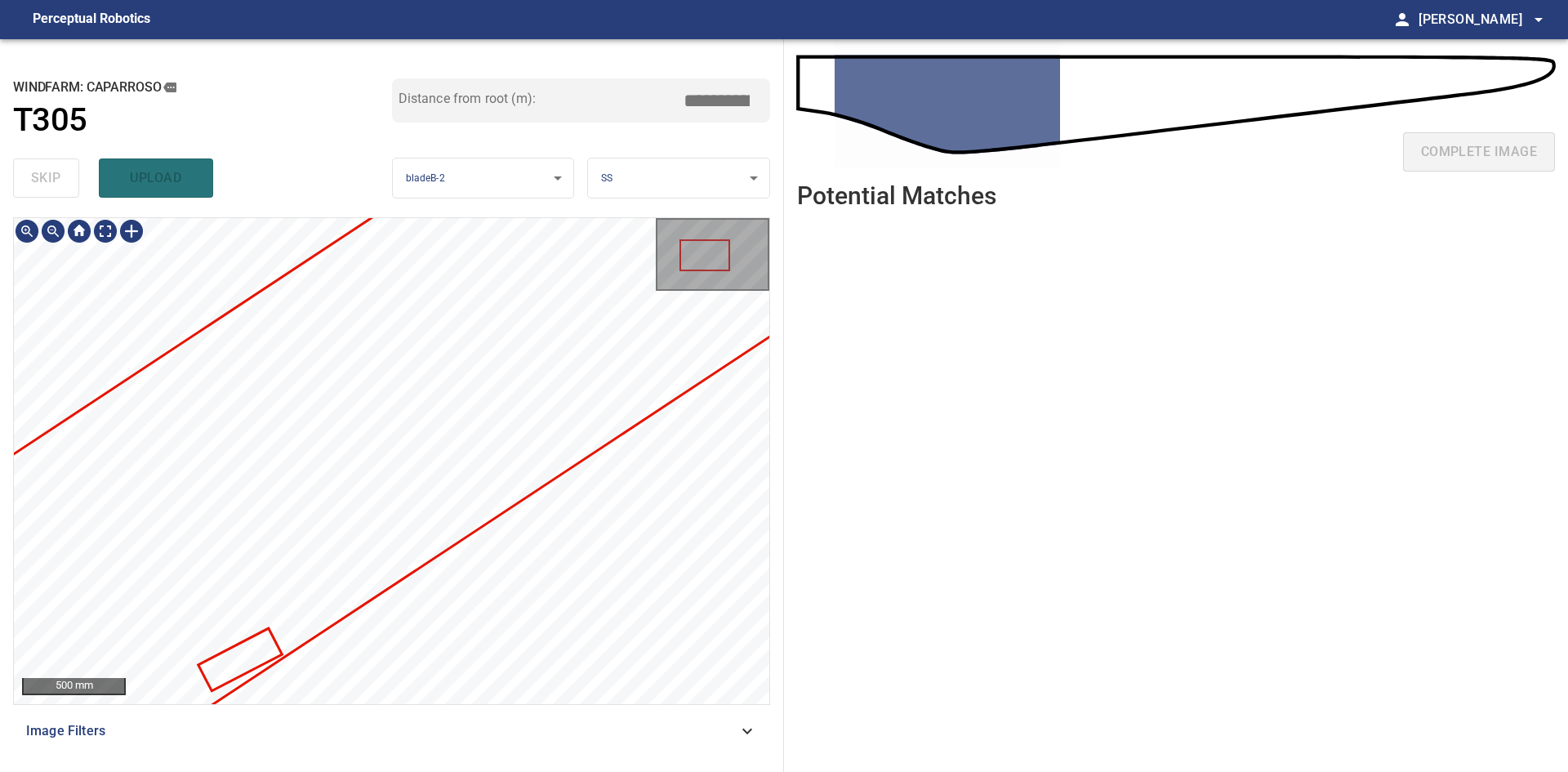
click at [844, 362] on div "**********" at bounding box center [784, 405] width 1568 height 733
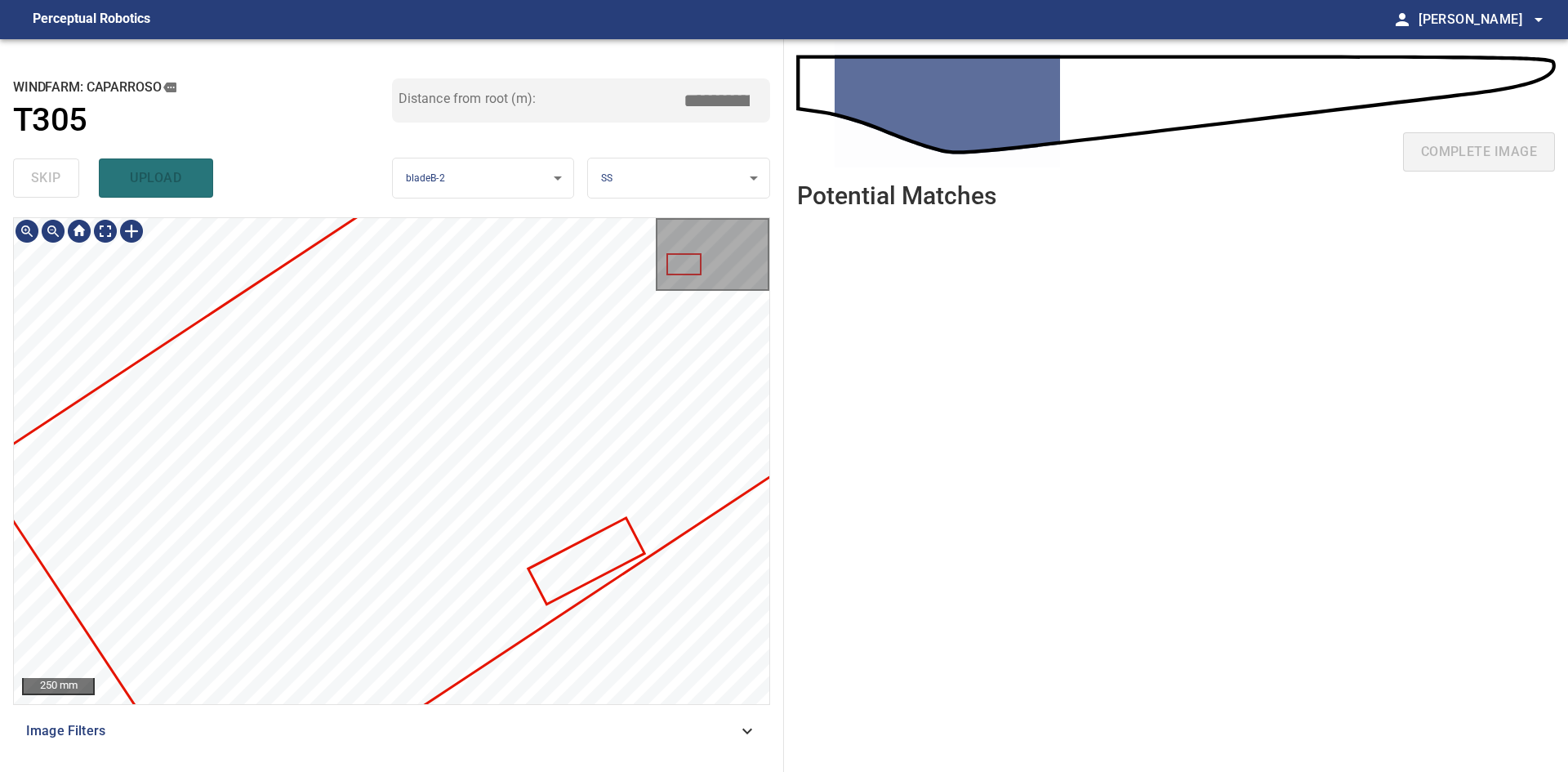
click at [987, 424] on div "**********" at bounding box center [784, 405] width 1568 height 733
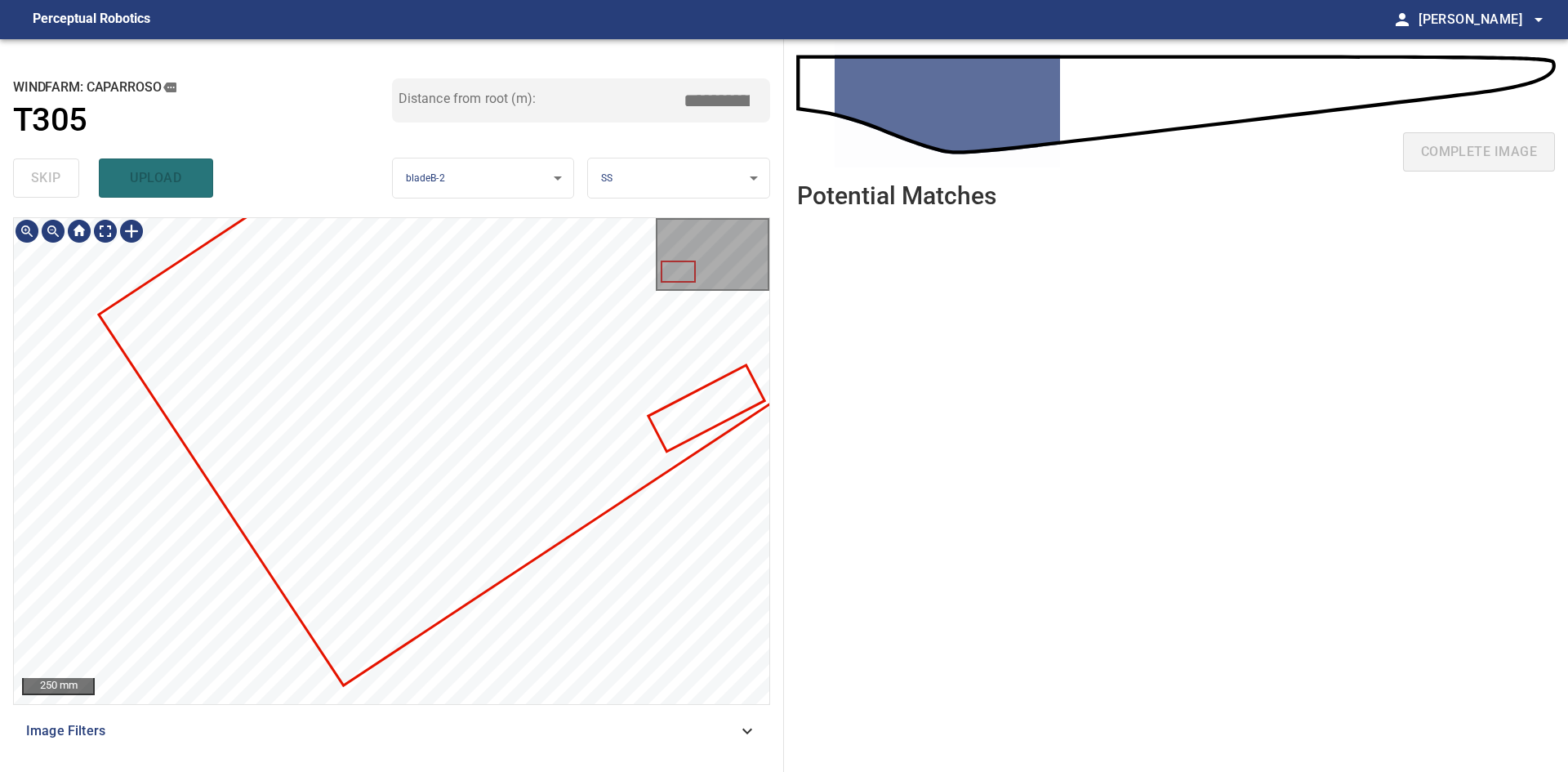
click at [813, 608] on div "**********" at bounding box center [784, 405] width 1568 height 733
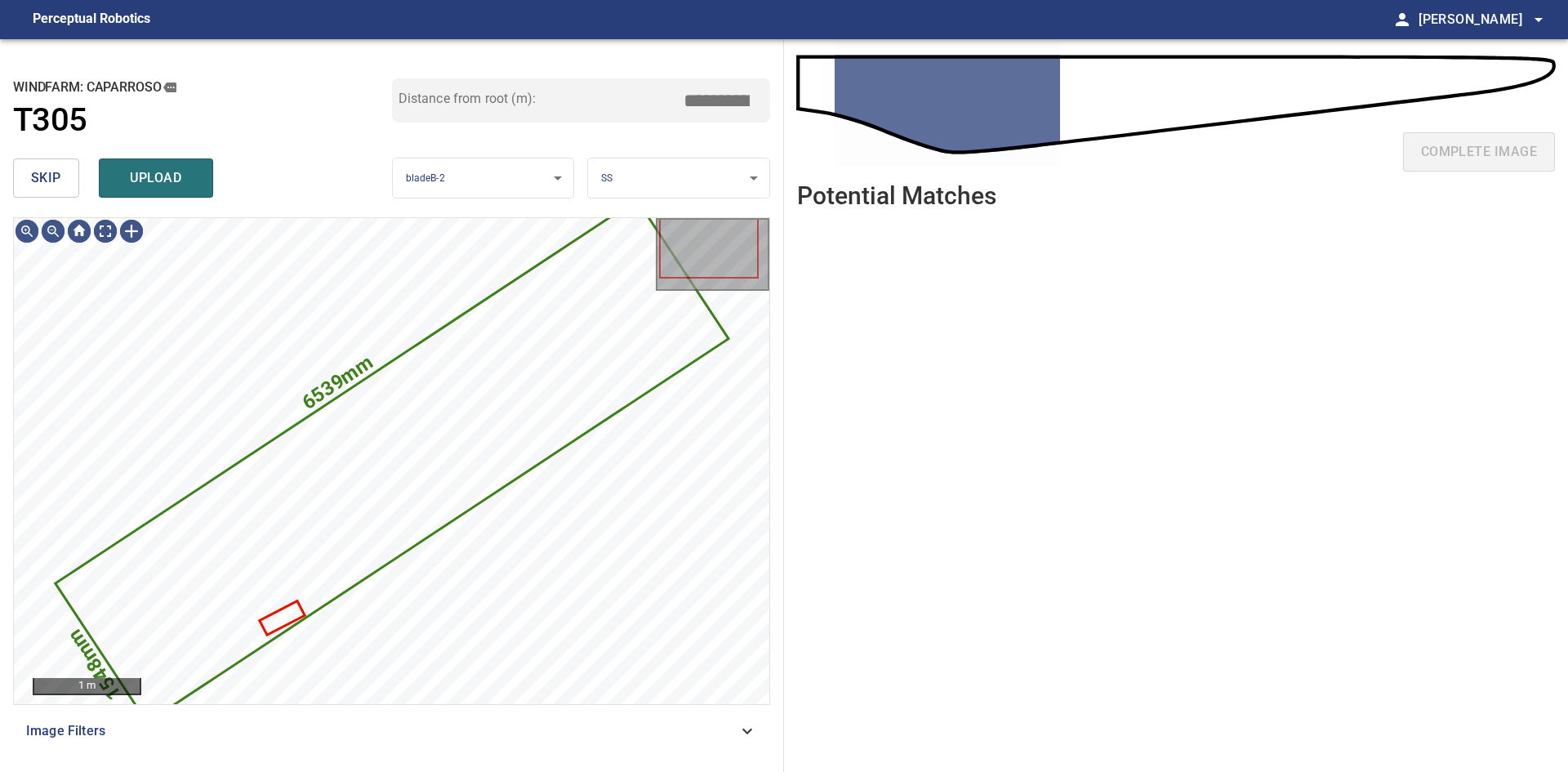
click at [62, 184] on button "skip" at bounding box center [46, 178] width 66 height 39
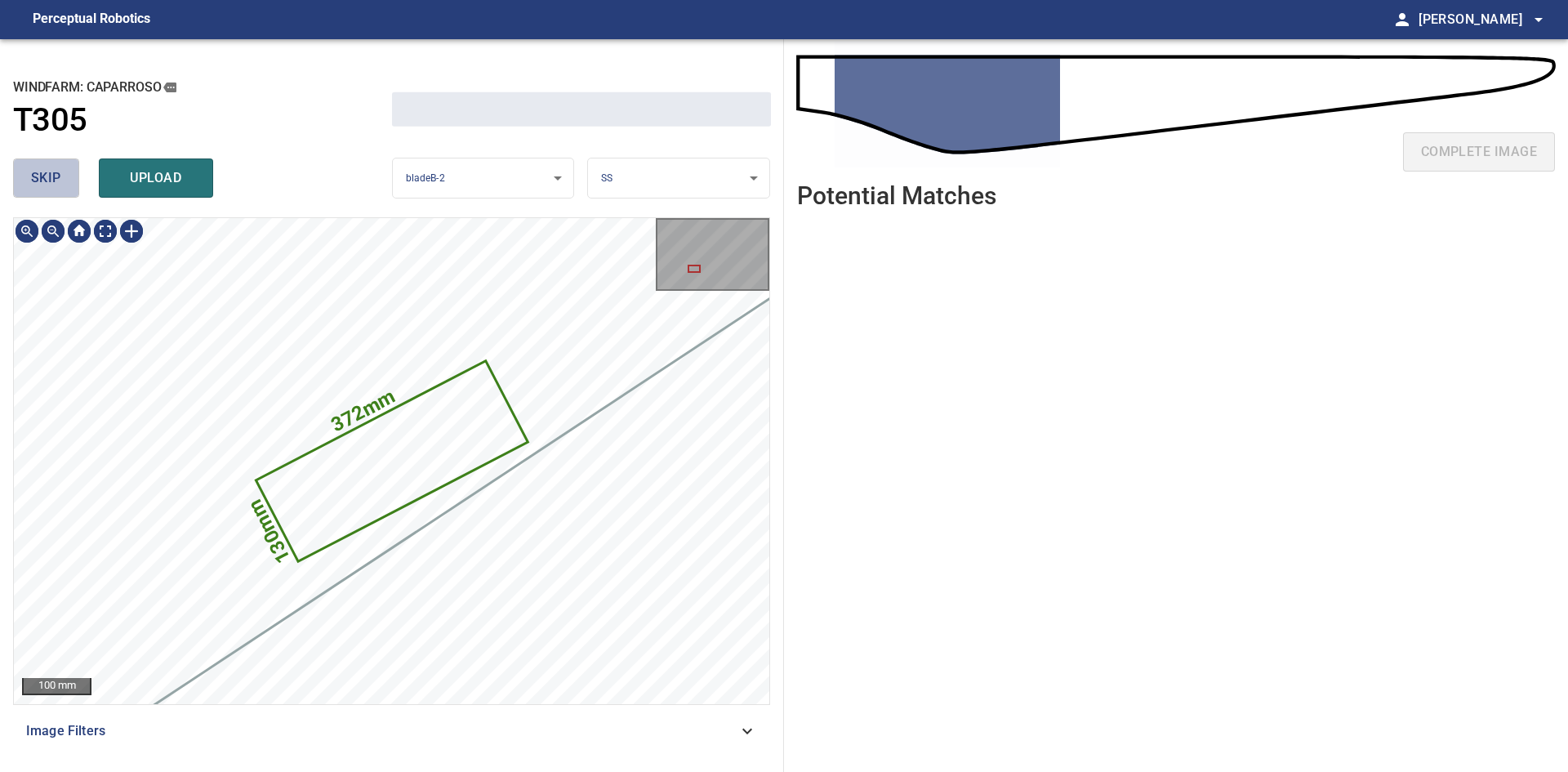
click at [62, 184] on button "skip" at bounding box center [46, 178] width 66 height 39
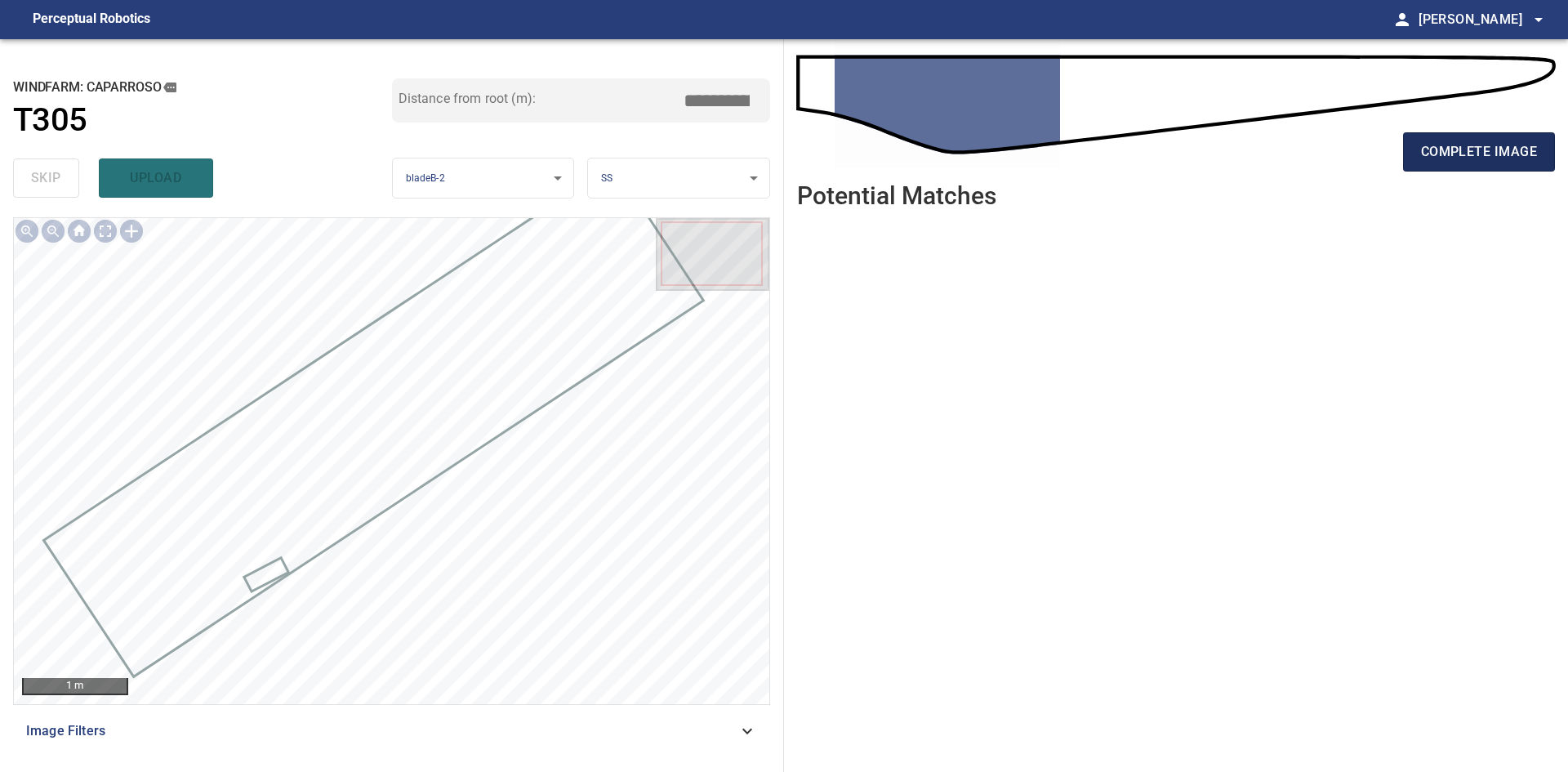
click at [1431, 165] on button "complete image" at bounding box center [1479, 152] width 152 height 39
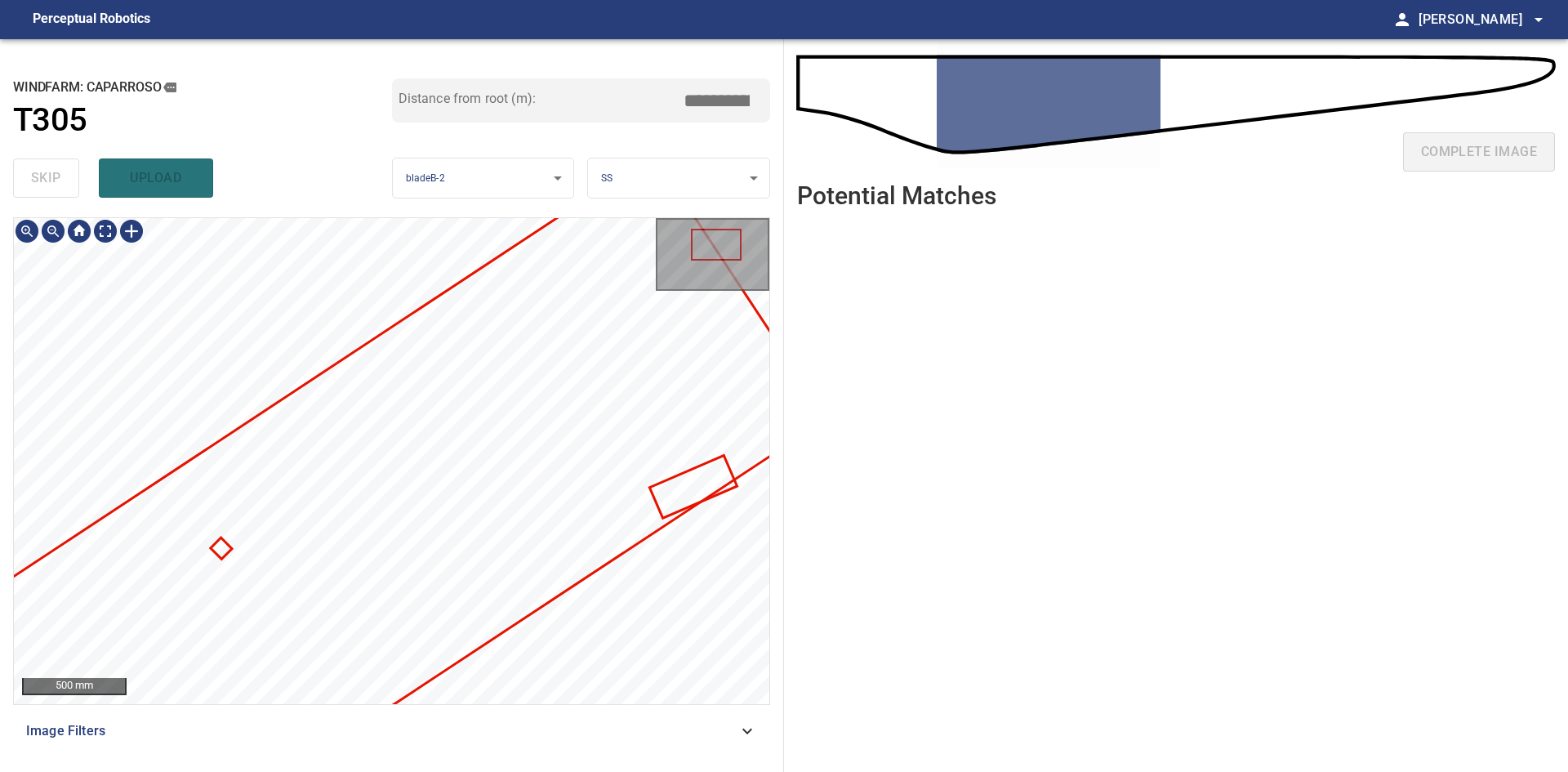
click at [832, 518] on div "**********" at bounding box center [784, 405] width 1568 height 733
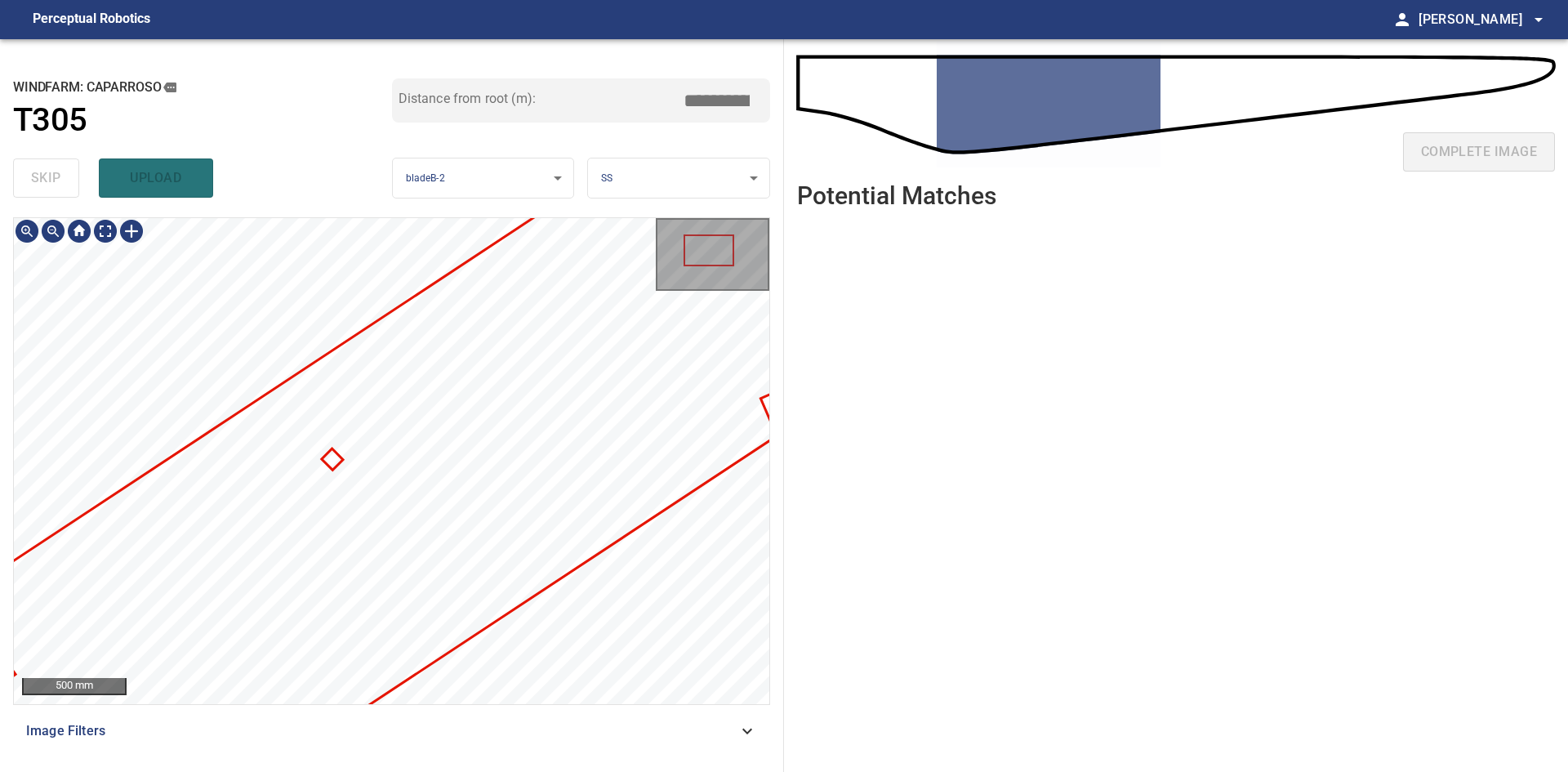
click at [817, 468] on div "**********" at bounding box center [784, 405] width 1568 height 733
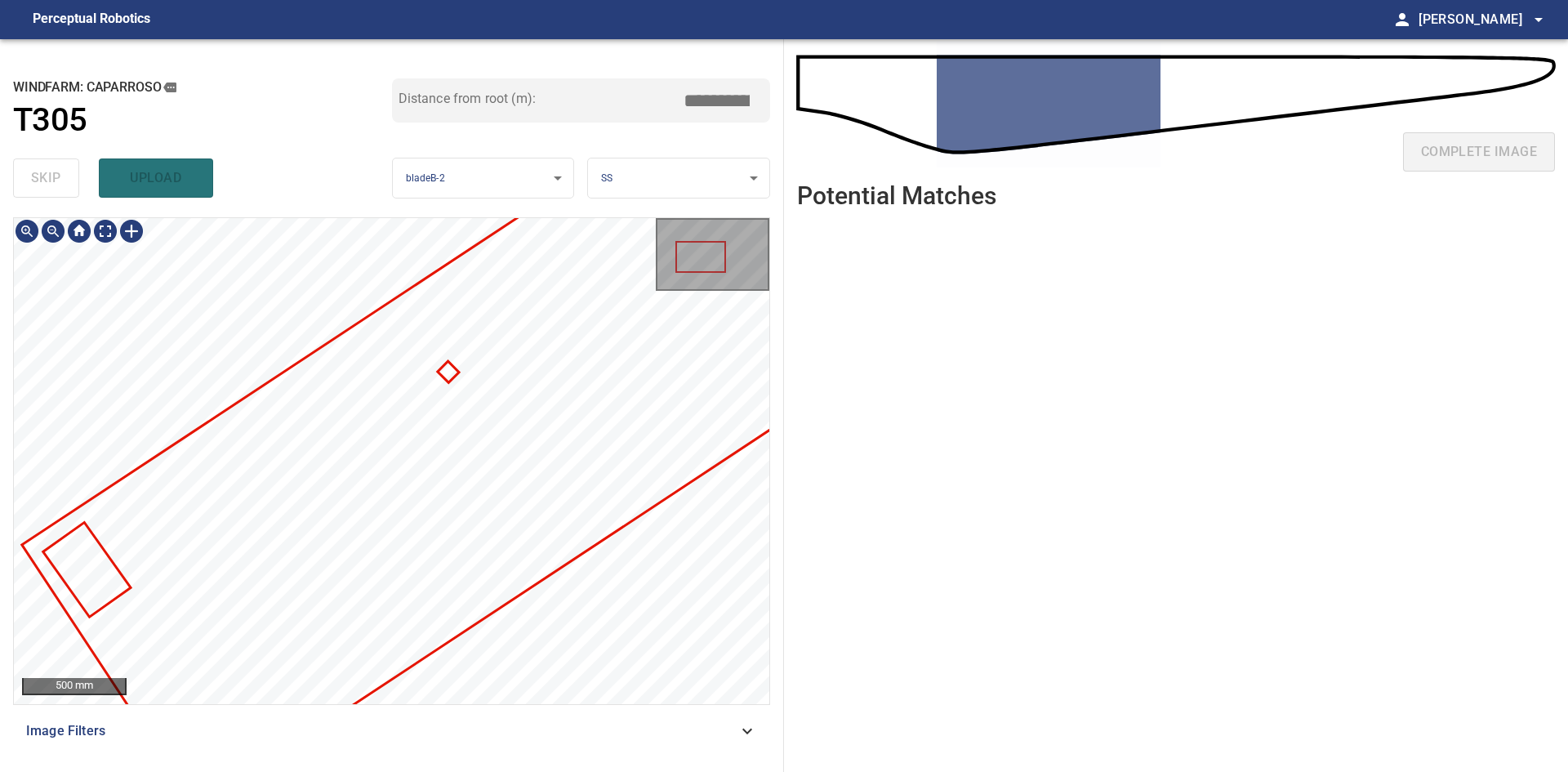
click at [889, 428] on div "**********" at bounding box center [784, 405] width 1568 height 733
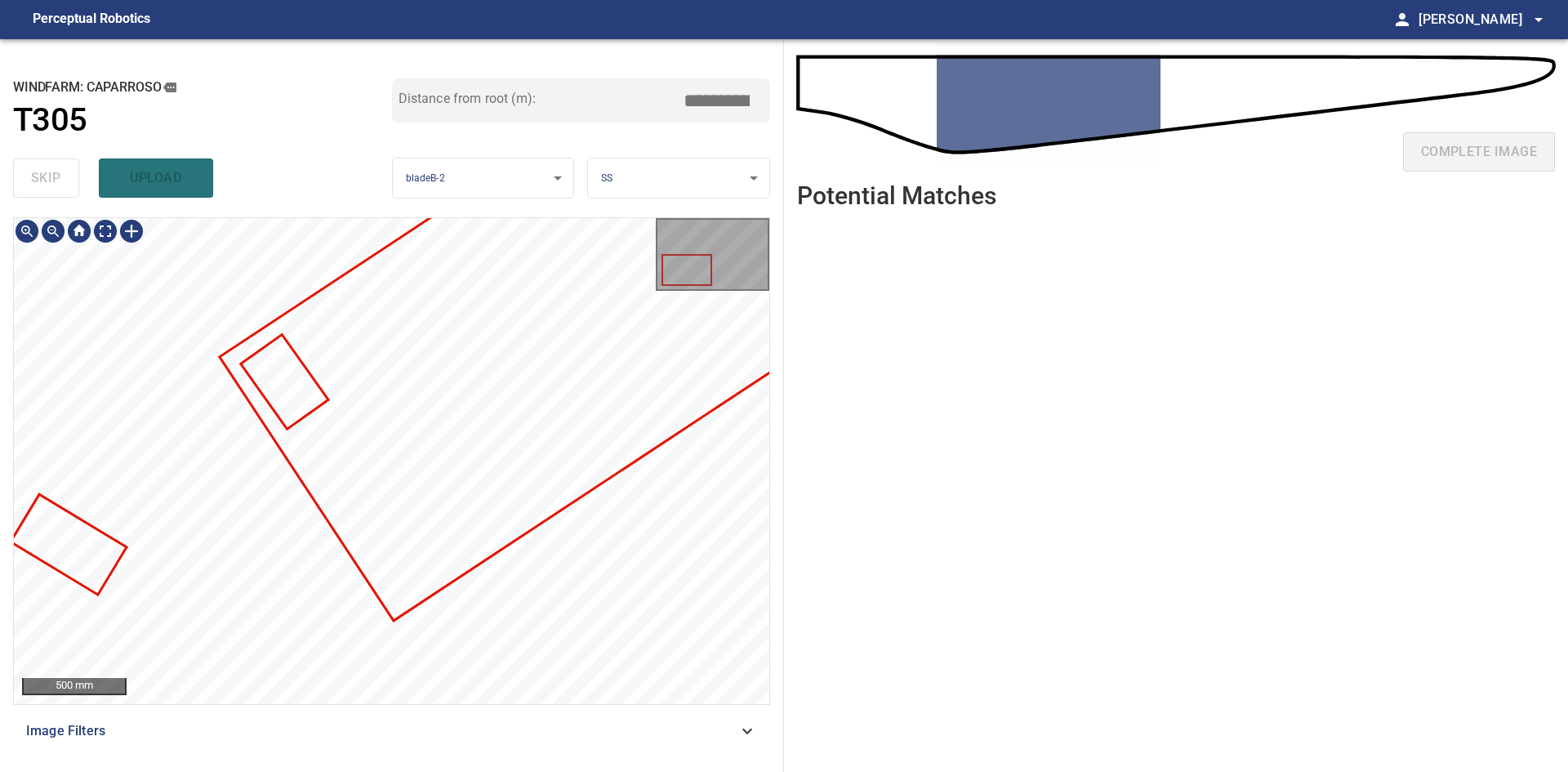
click at [833, 437] on div "**********" at bounding box center [784, 405] width 1568 height 733
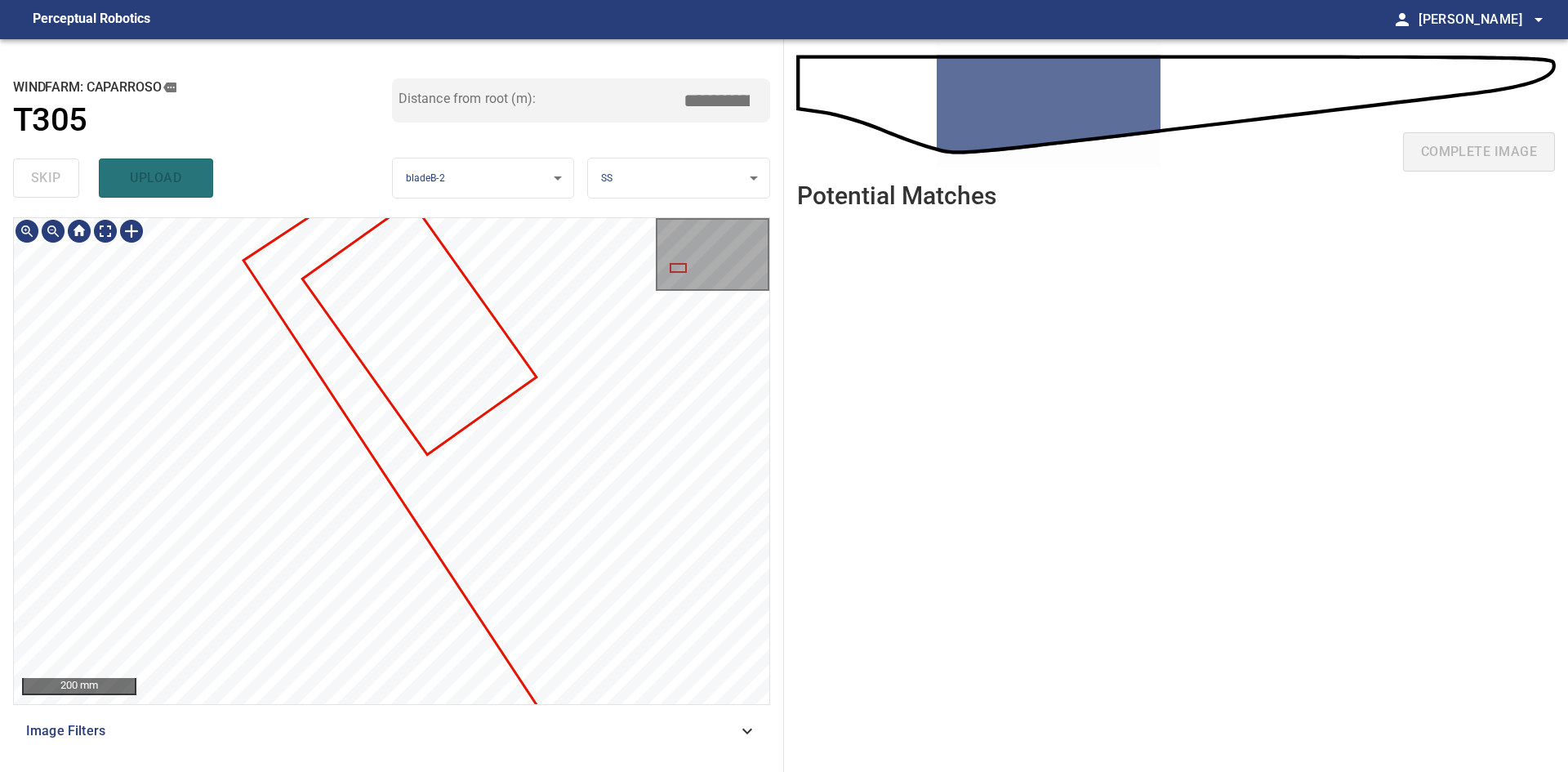
click at [824, 285] on div "**********" at bounding box center [784, 405] width 1568 height 733
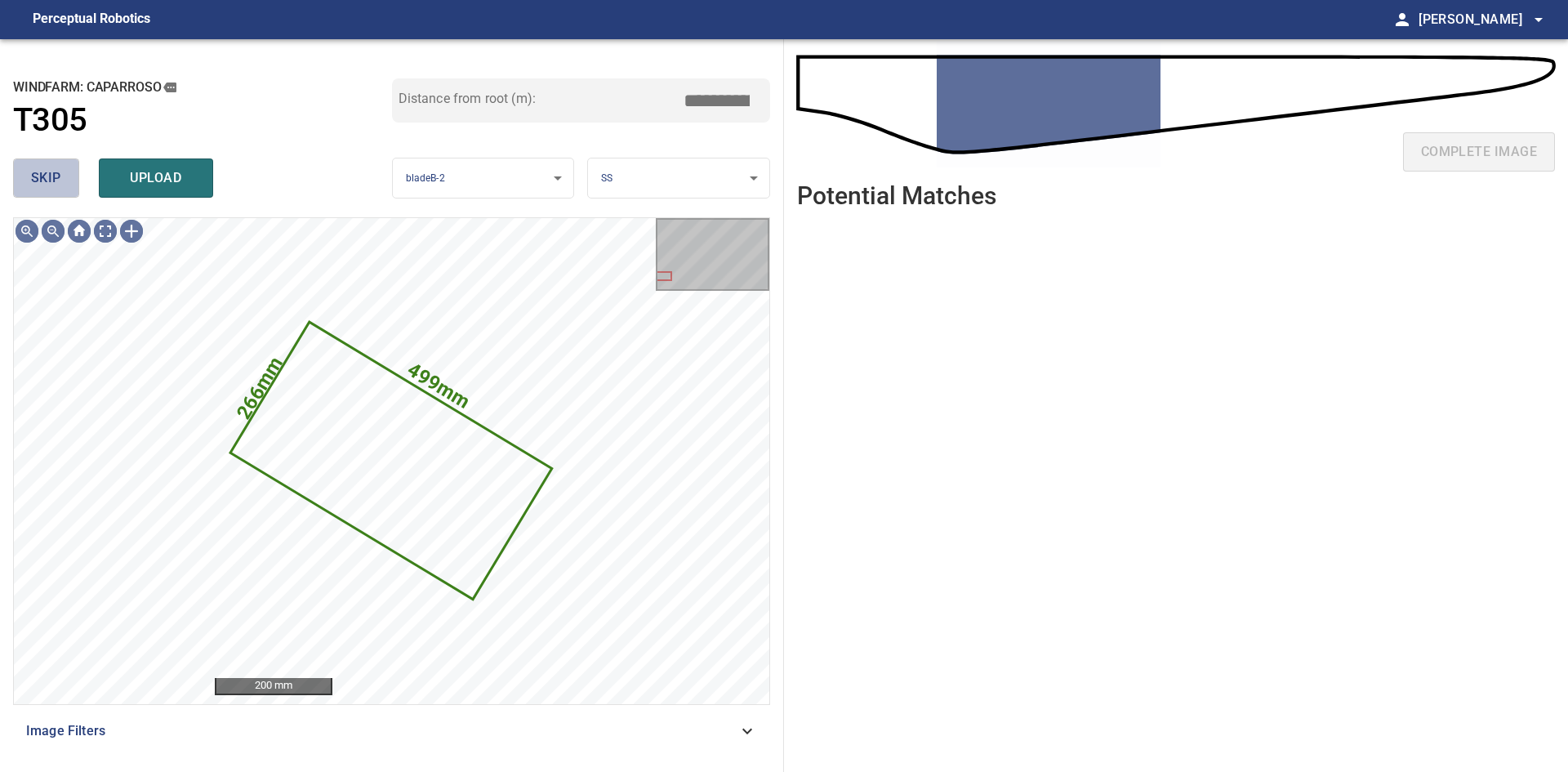
click at [49, 181] on span "skip" at bounding box center [46, 178] width 30 height 23
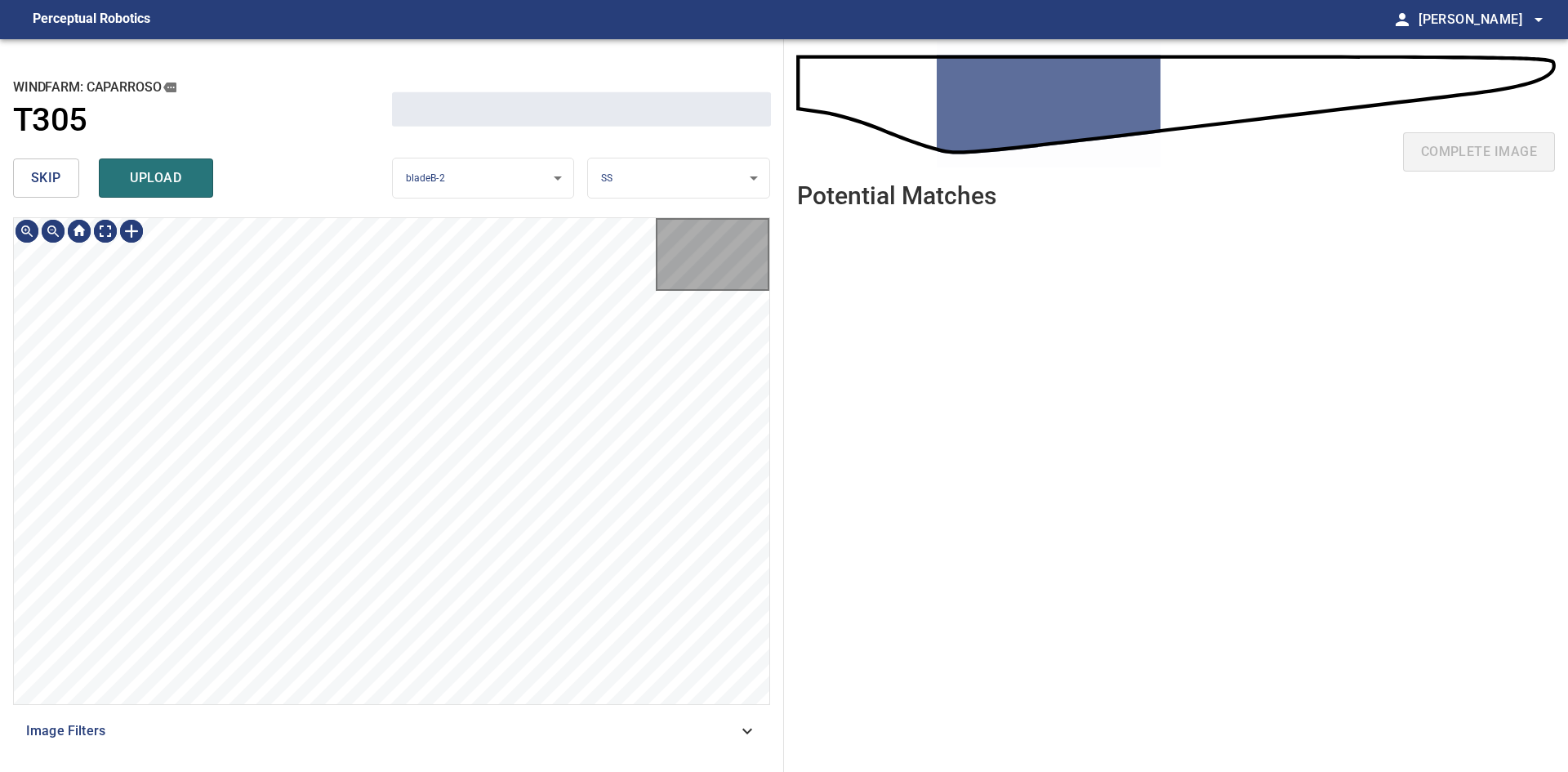
click at [49, 181] on span "skip" at bounding box center [46, 178] width 30 height 23
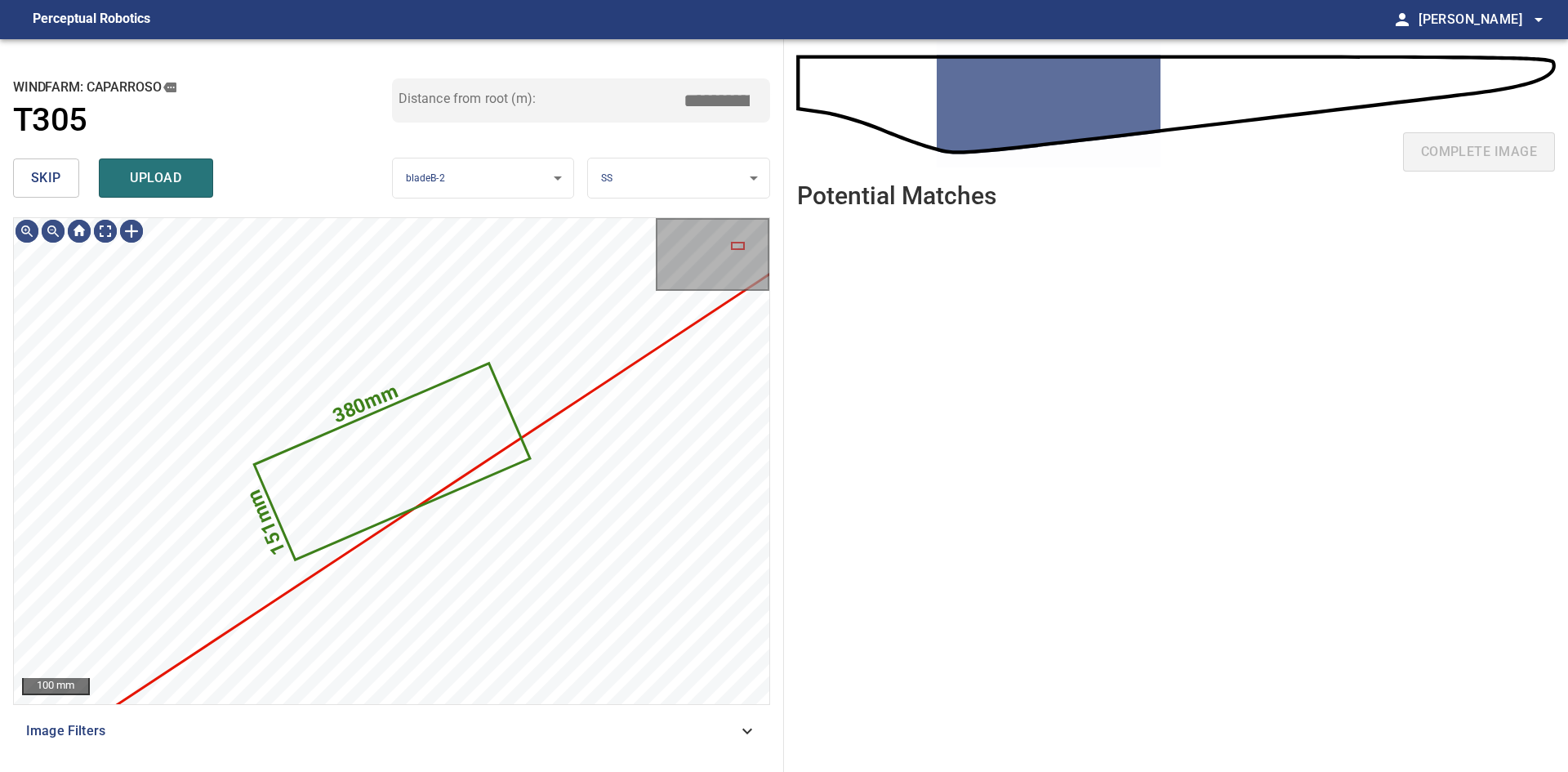
click at [49, 181] on span "skip" at bounding box center [46, 178] width 30 height 23
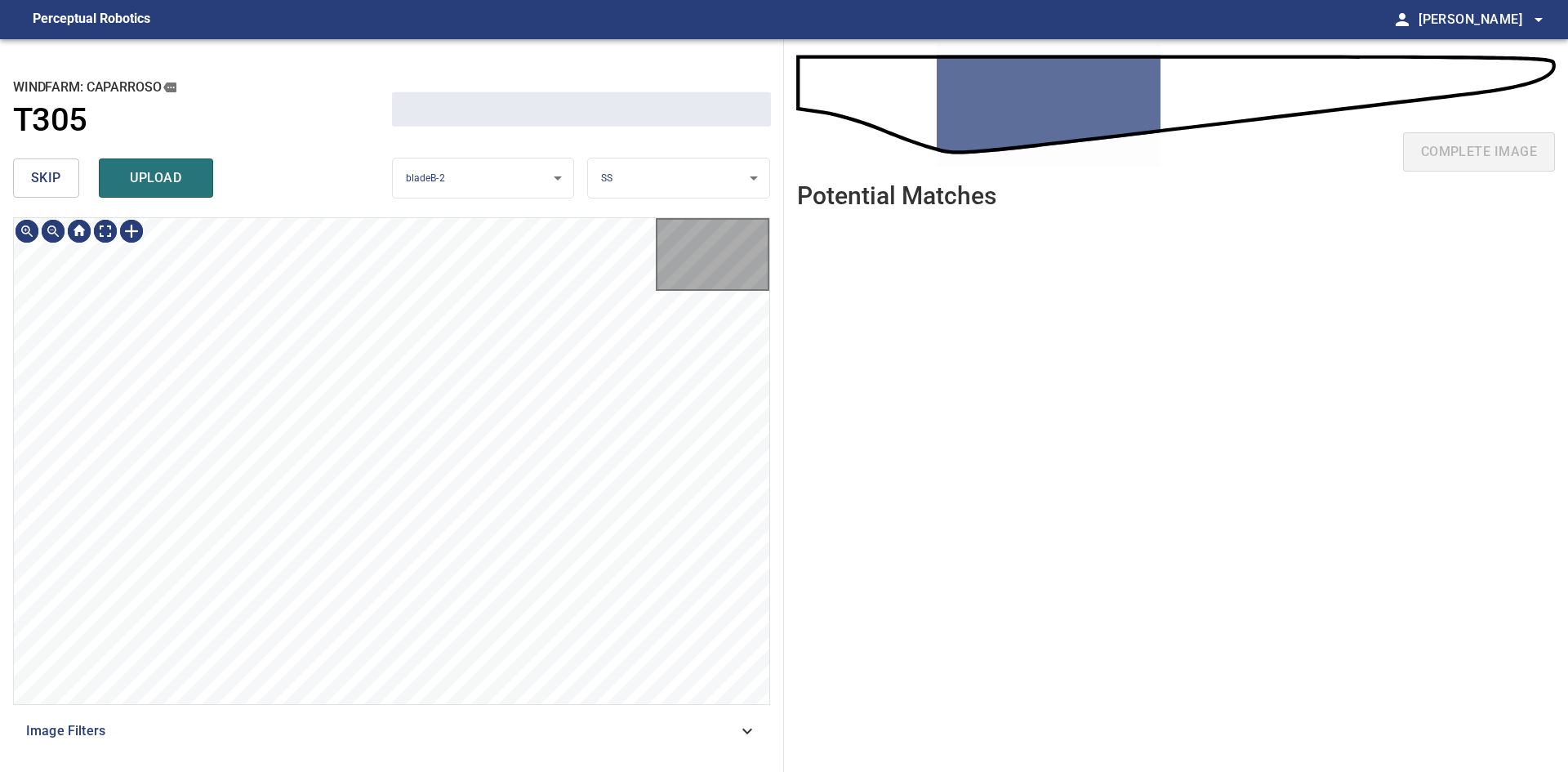
click at [49, 181] on span "skip" at bounding box center [46, 178] width 30 height 23
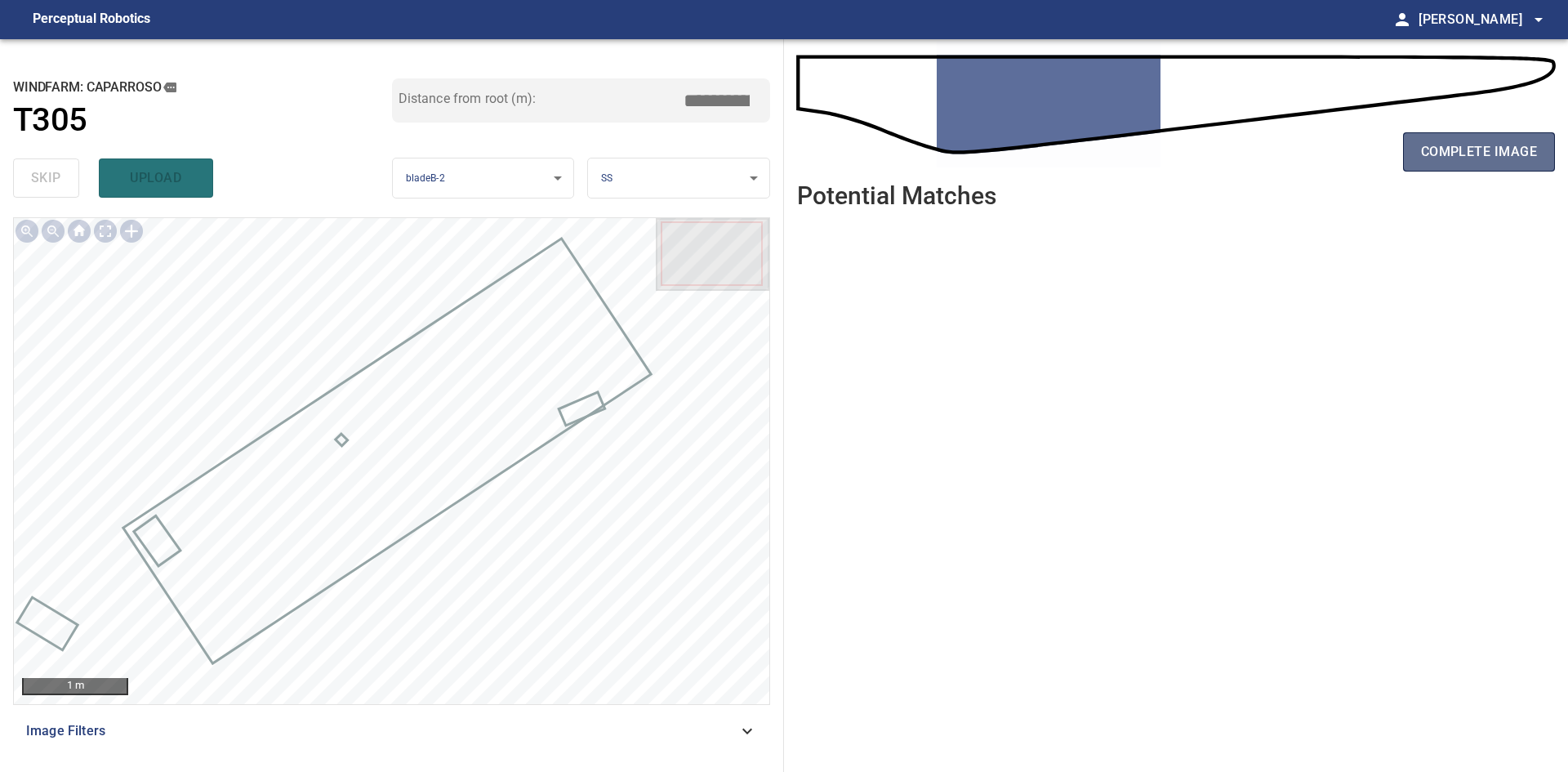
click at [1429, 161] on span "complete image" at bounding box center [1479, 152] width 116 height 23
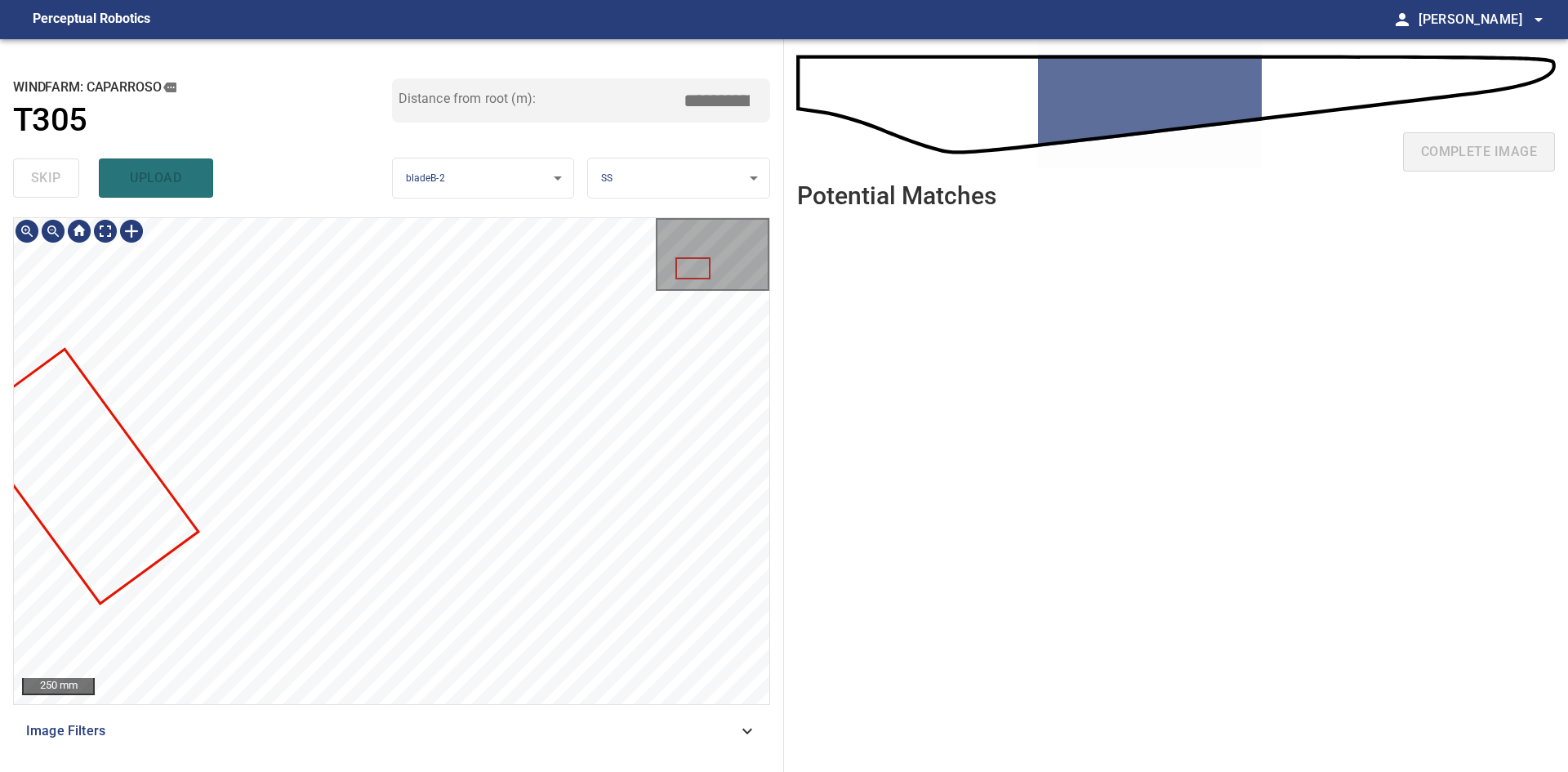
click at [833, 242] on div "**********" at bounding box center [784, 405] width 1568 height 733
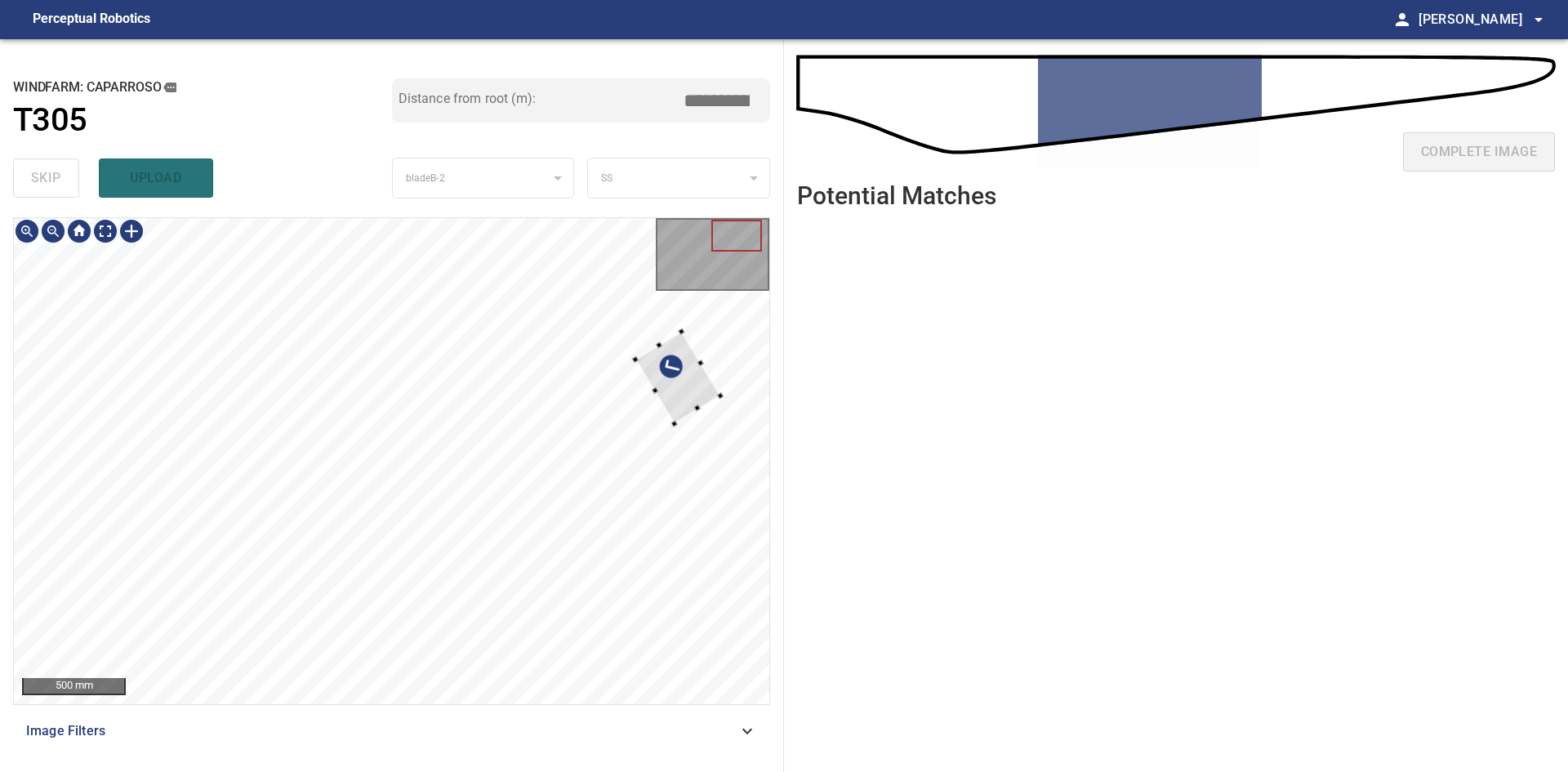
click at [710, 386] on div at bounding box center [677, 377] width 85 height 92
click at [612, 431] on div at bounding box center [675, 388] width 200 height 137
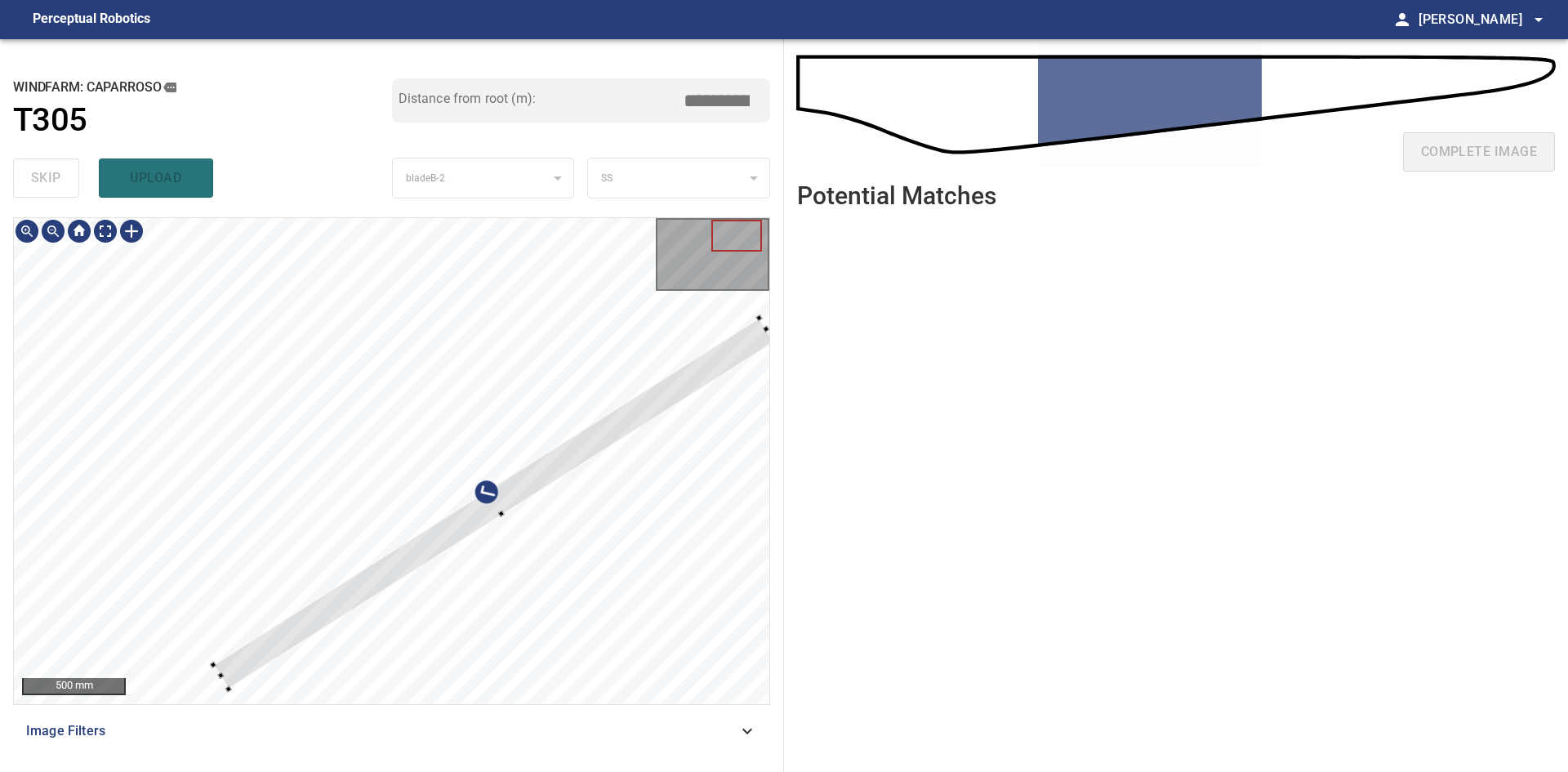
click at [188, 630] on div at bounding box center [391, 461] width 755 height 485
click at [221, 675] on div at bounding box center [221, 674] width 6 height 6
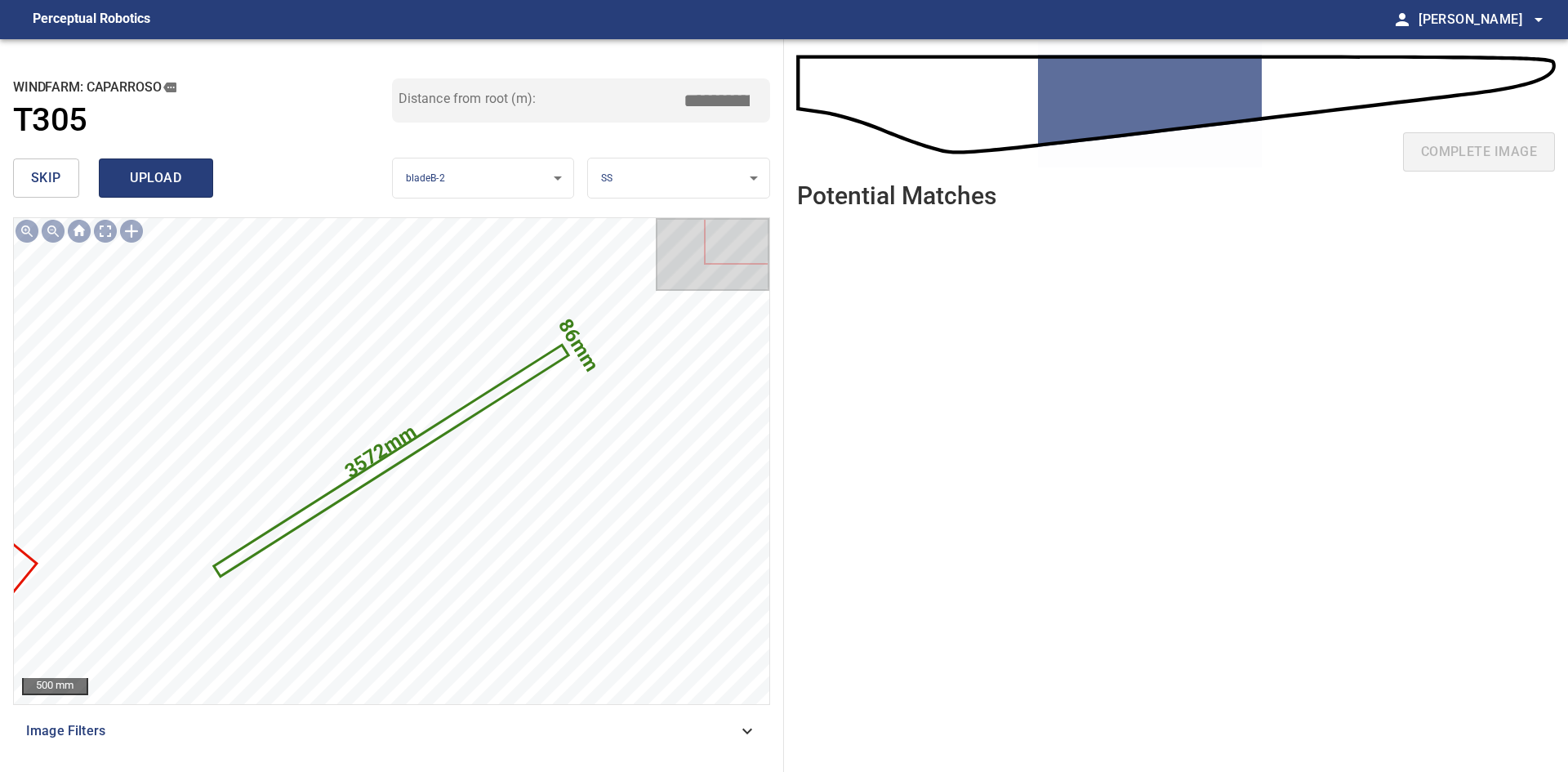
click at [159, 176] on span "upload" at bounding box center [155, 178] width 78 height 23
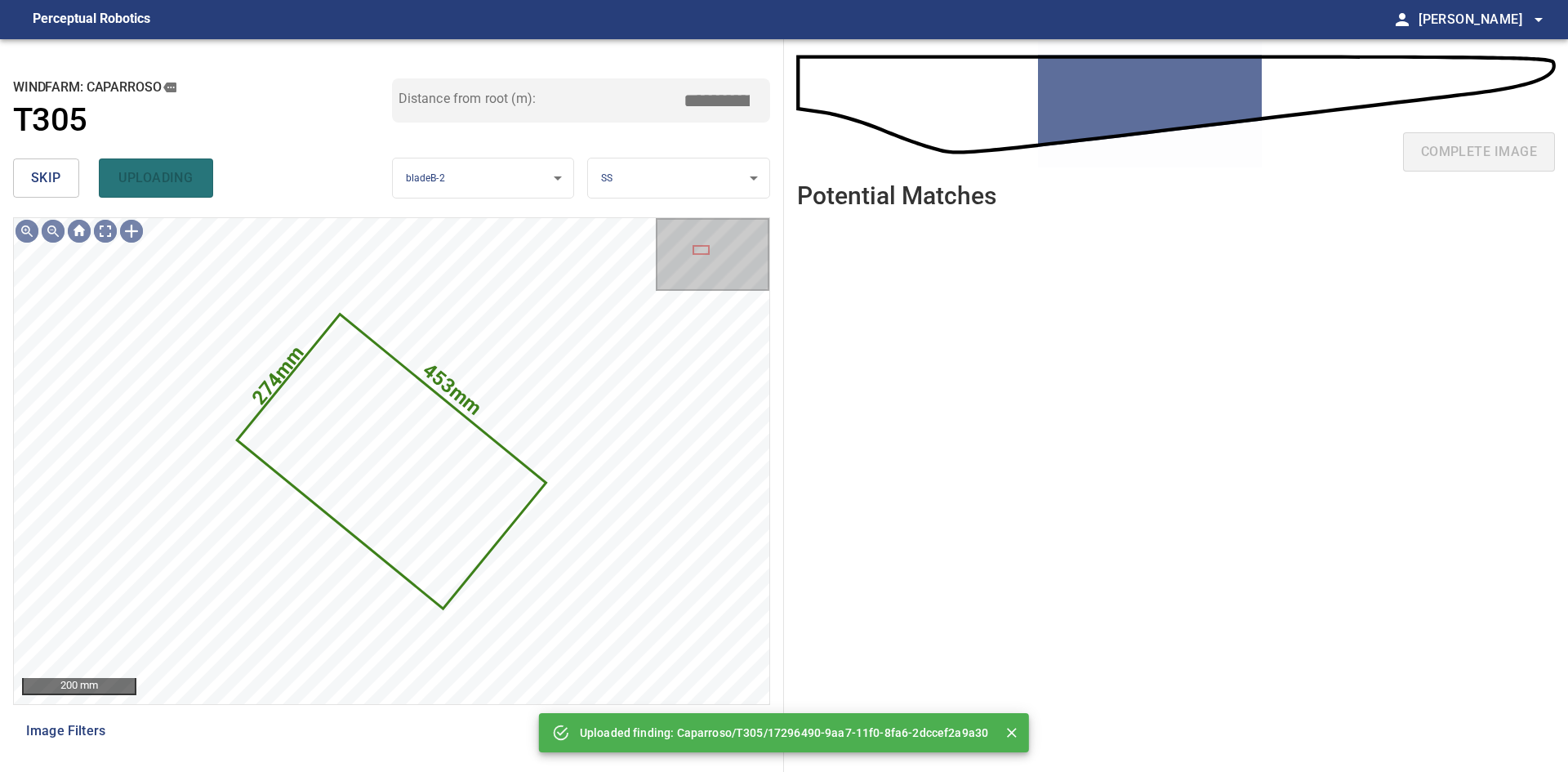
click at [60, 175] on span "skip" at bounding box center [46, 178] width 30 height 23
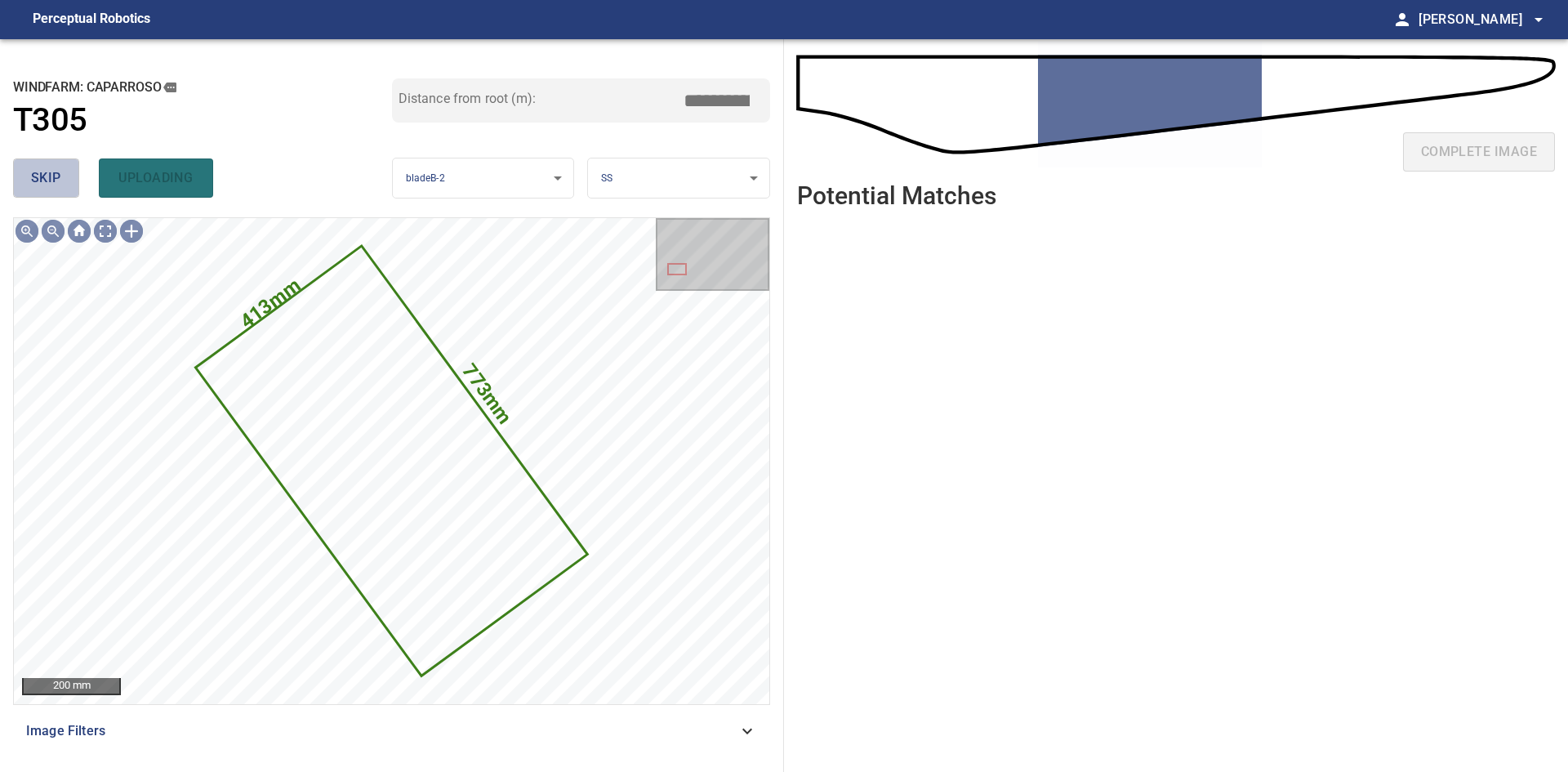
click at [60, 175] on span "skip" at bounding box center [46, 178] width 30 height 23
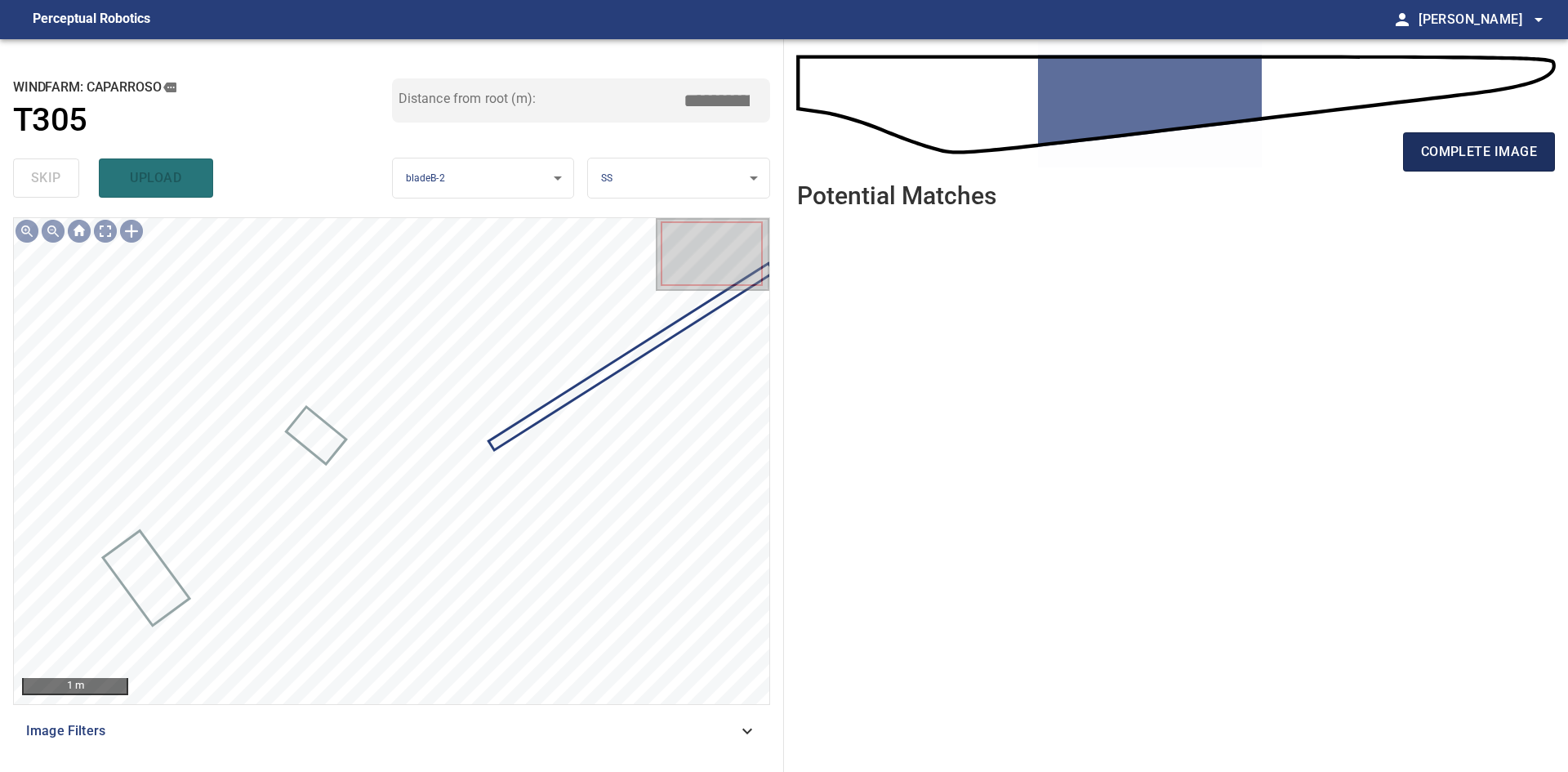
click at [1430, 167] on button "complete image" at bounding box center [1479, 152] width 152 height 39
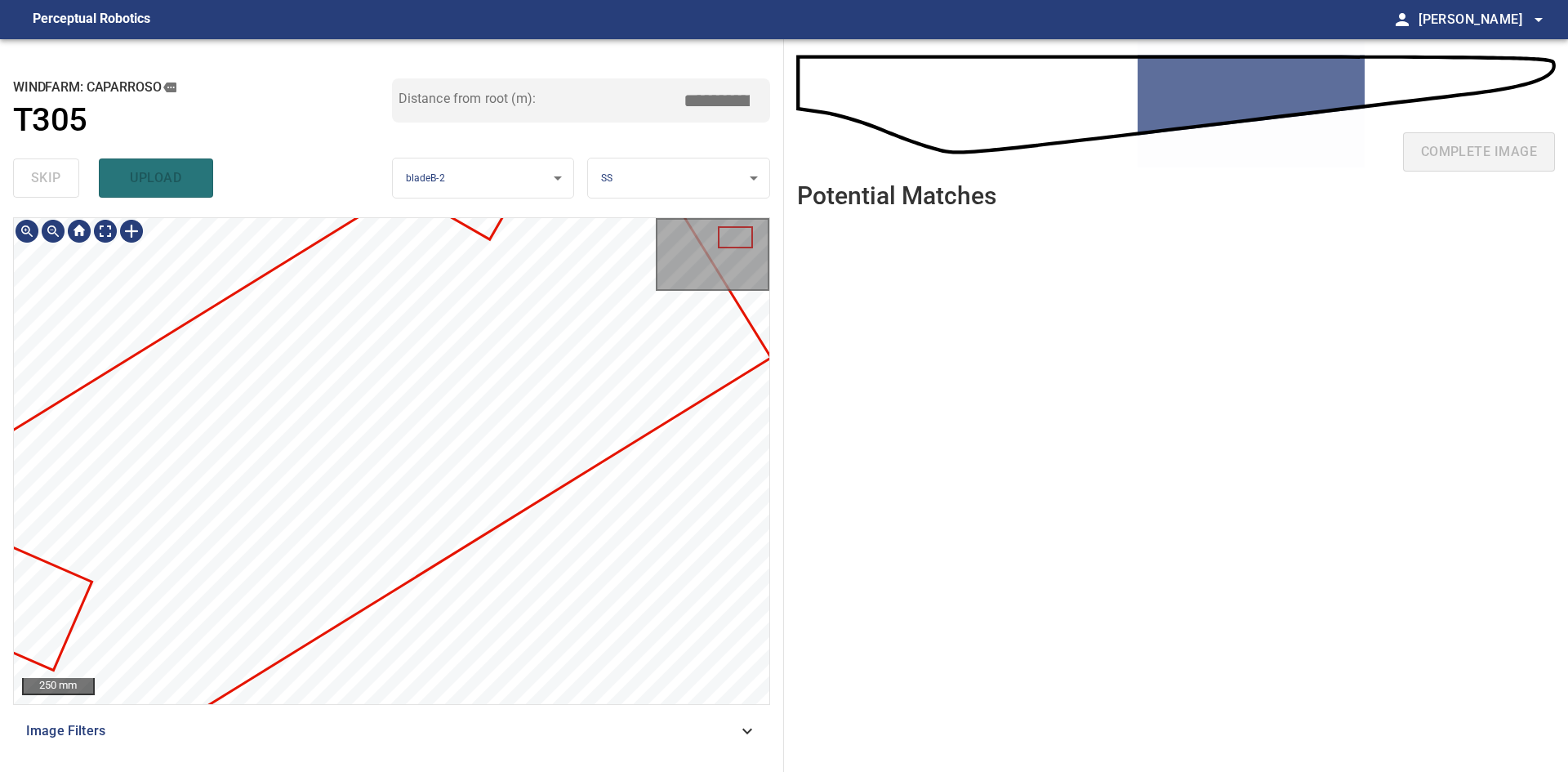
click at [595, 437] on div at bounding box center [391, 461] width 755 height 485
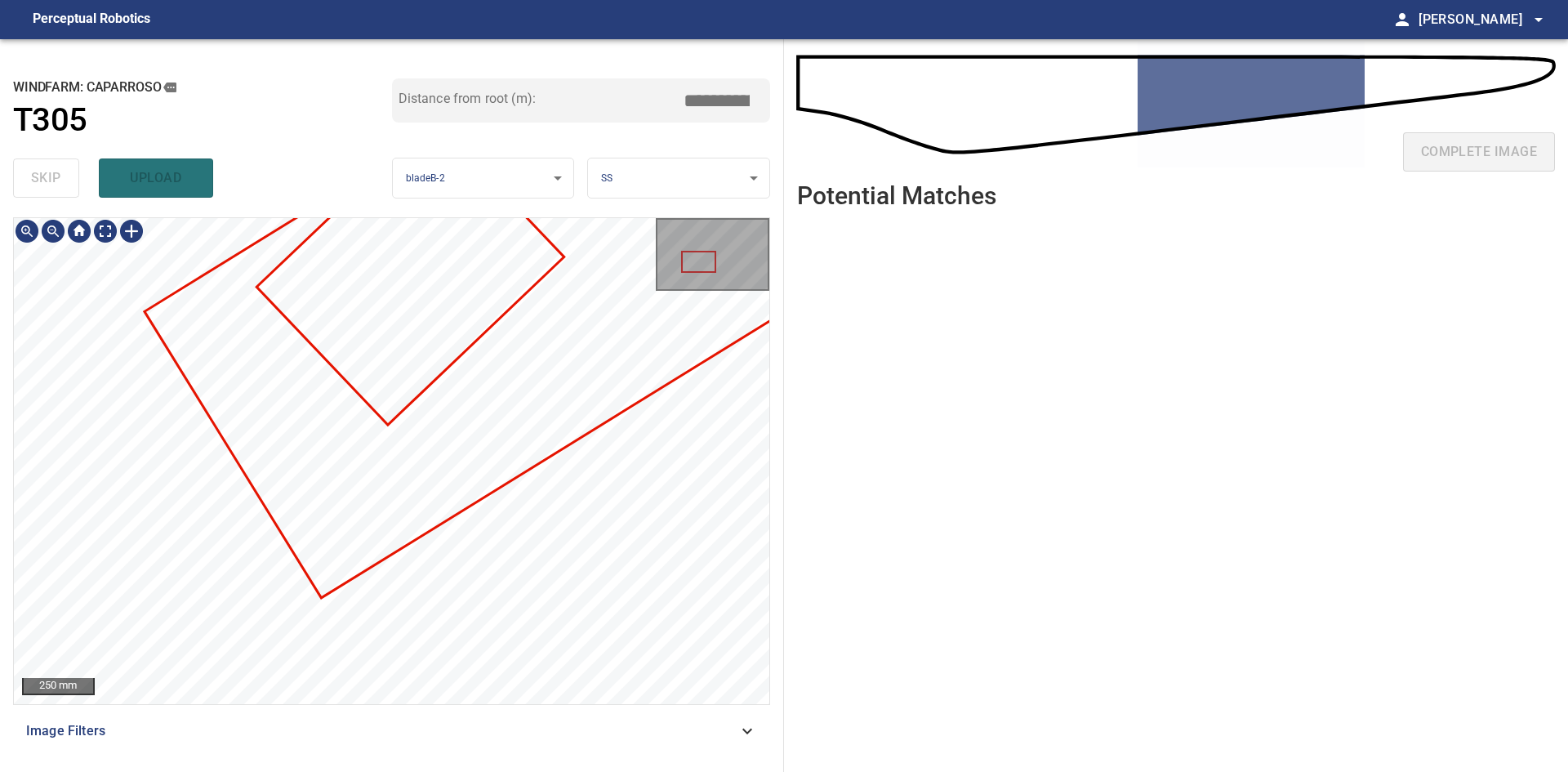
click at [837, 354] on div "**********" at bounding box center [784, 405] width 1568 height 733
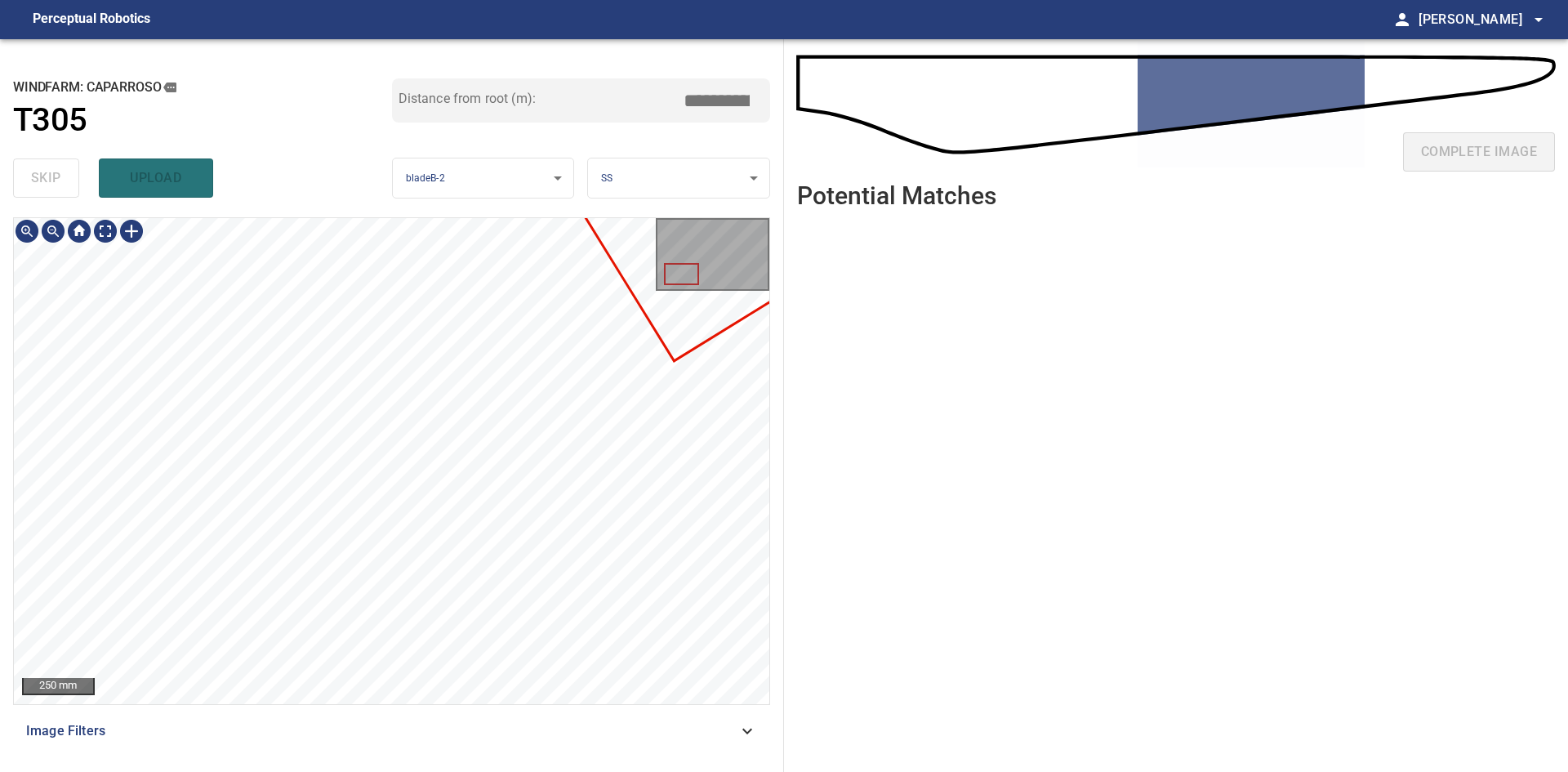
click at [820, 337] on div "**********" at bounding box center [784, 405] width 1568 height 733
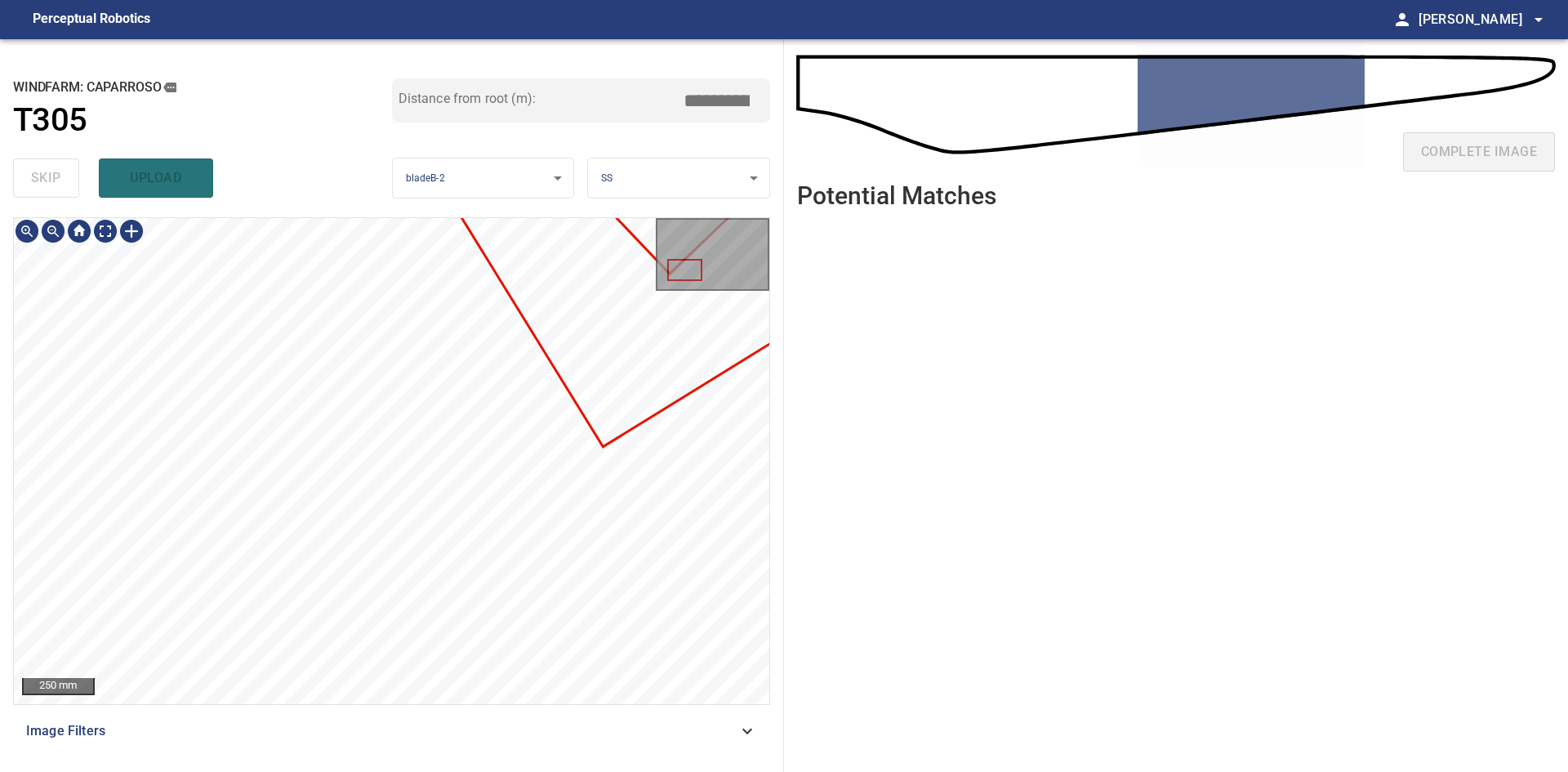
click at [257, 728] on div "250 mm Image Filters" at bounding box center [391, 488] width 757 height 541
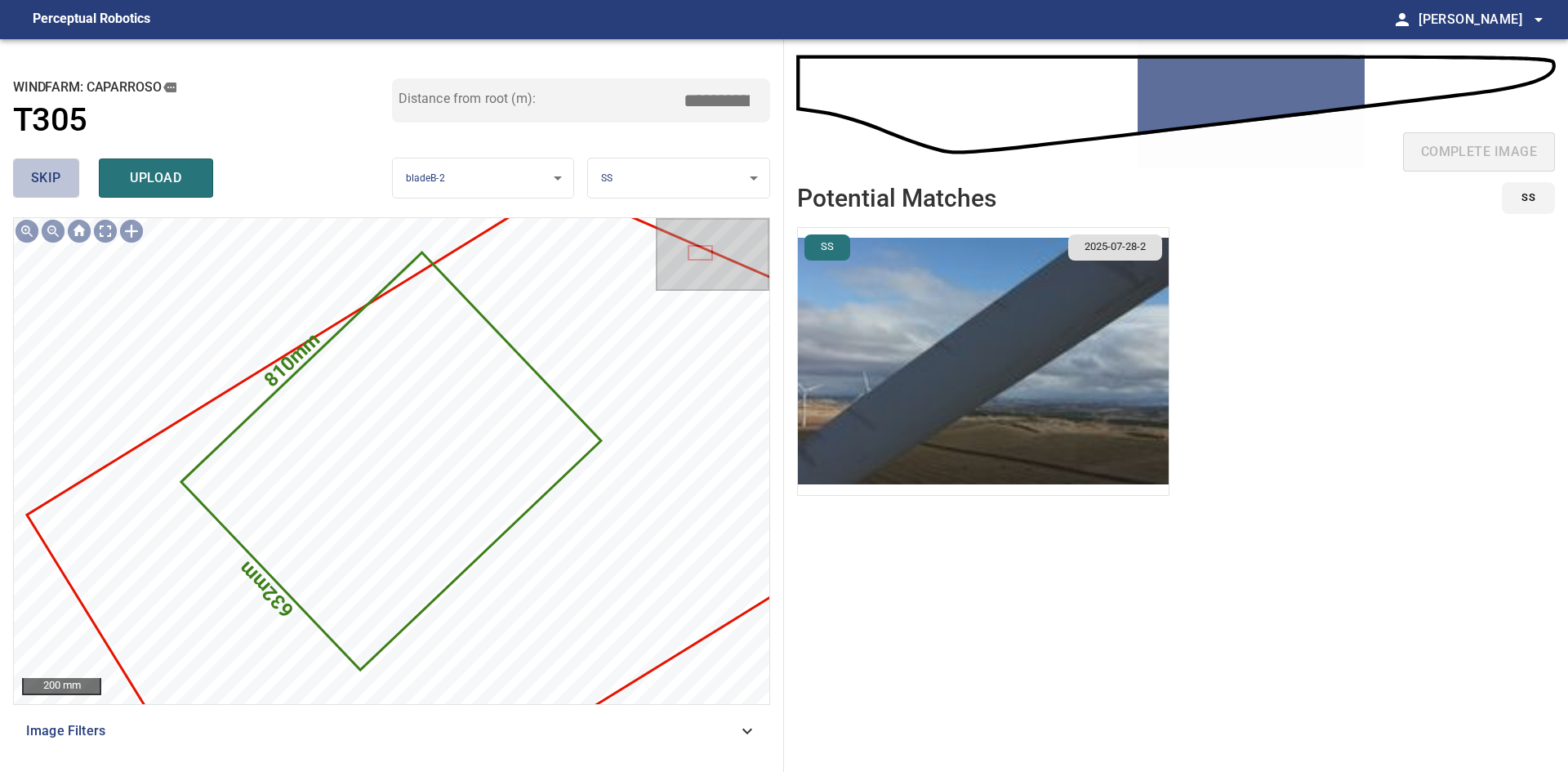
click at [46, 179] on span "skip" at bounding box center [46, 178] width 30 height 23
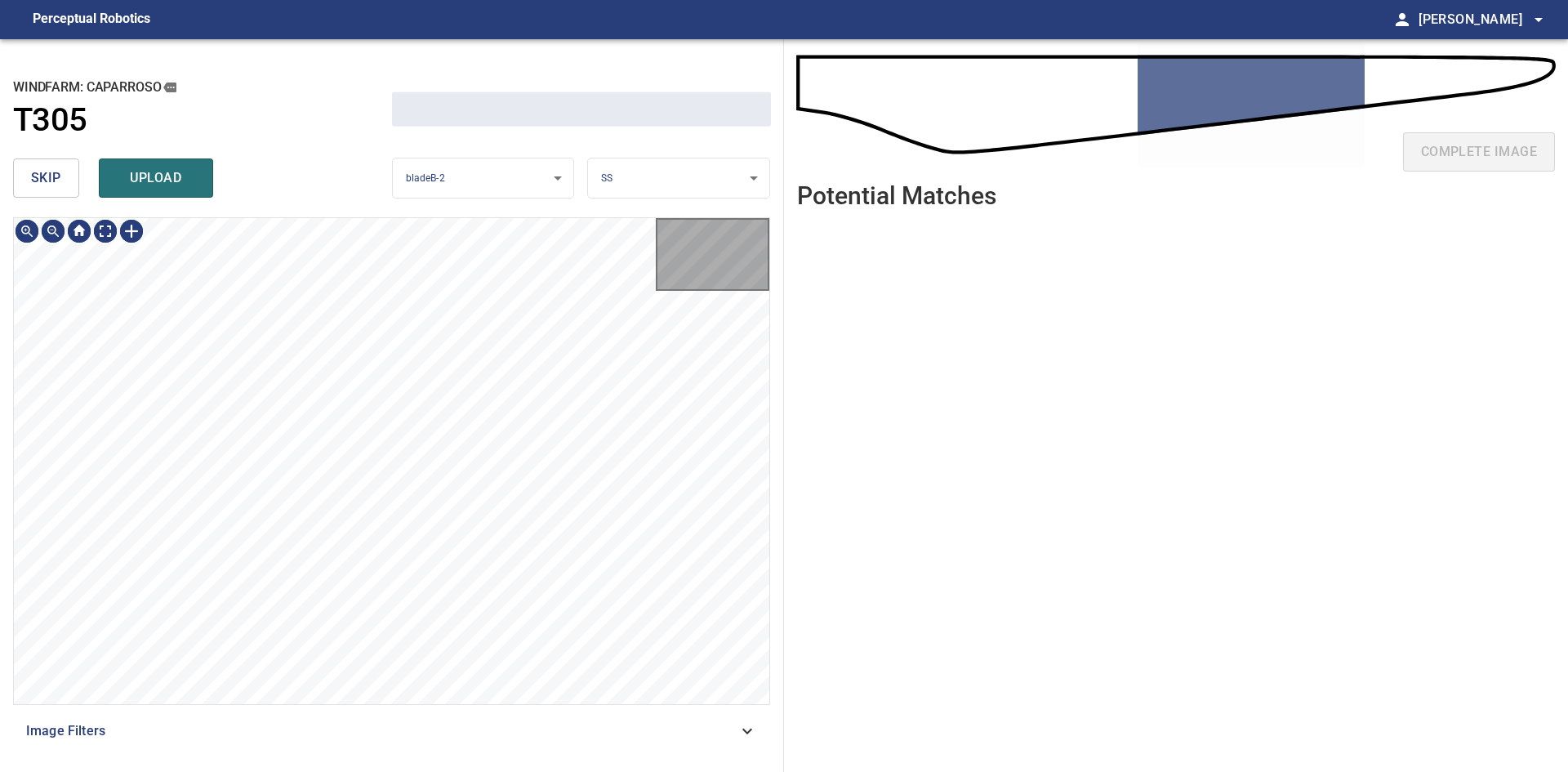
click at [46, 179] on span "skip" at bounding box center [46, 178] width 30 height 23
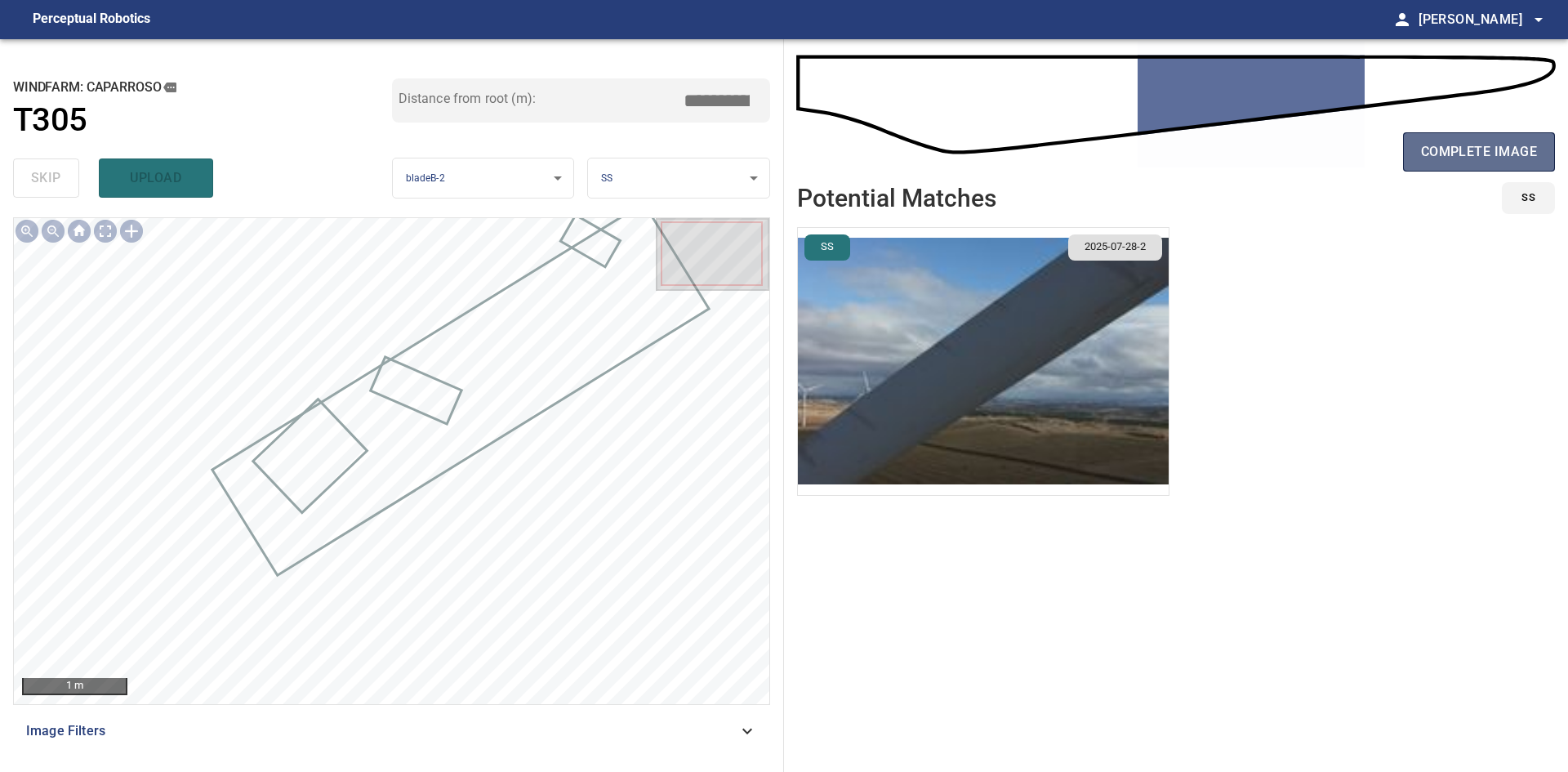
click at [1406, 170] on button "complete image" at bounding box center [1479, 152] width 152 height 39
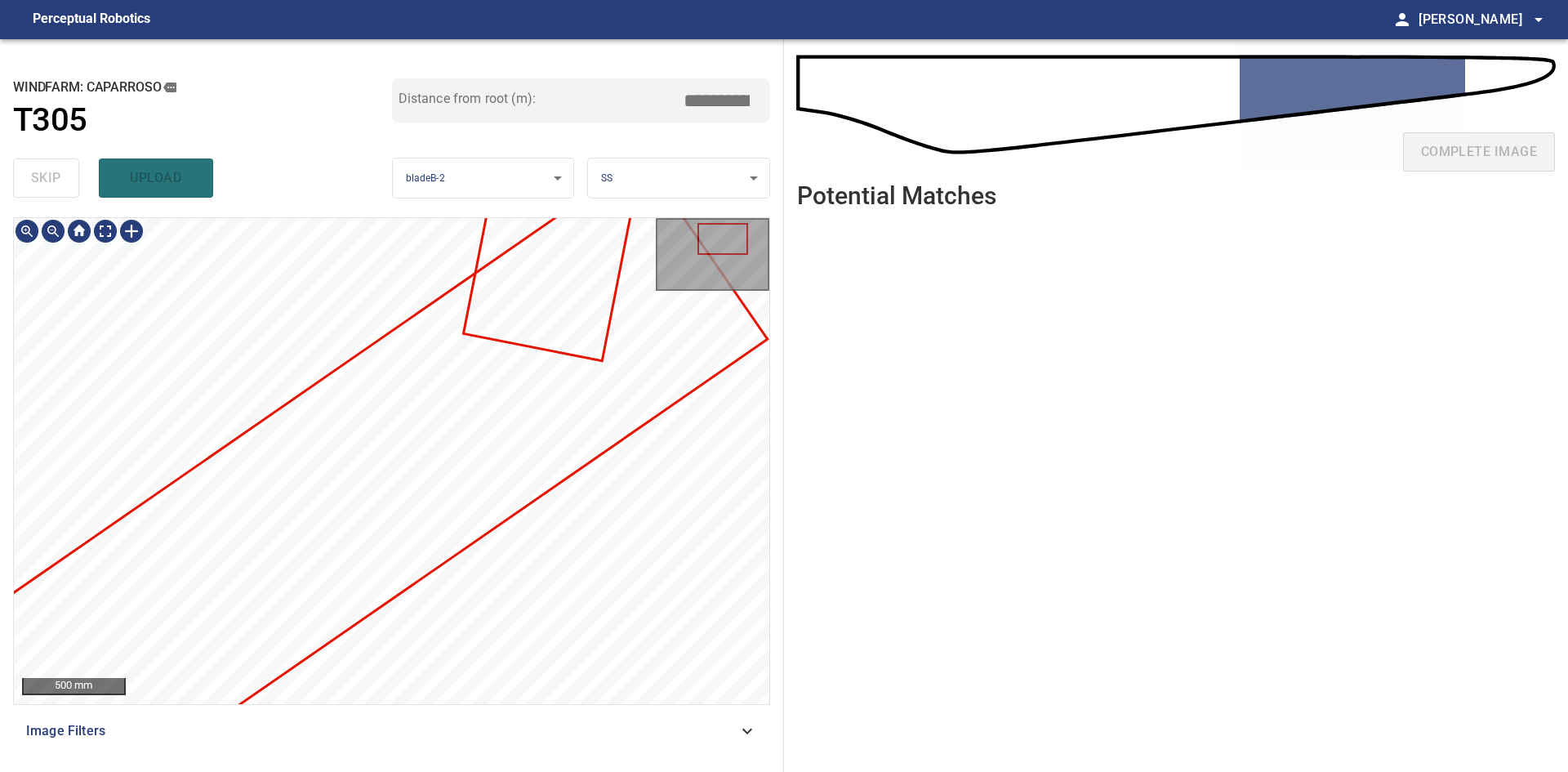
click at [809, 527] on div "**********" at bounding box center [784, 405] width 1568 height 733
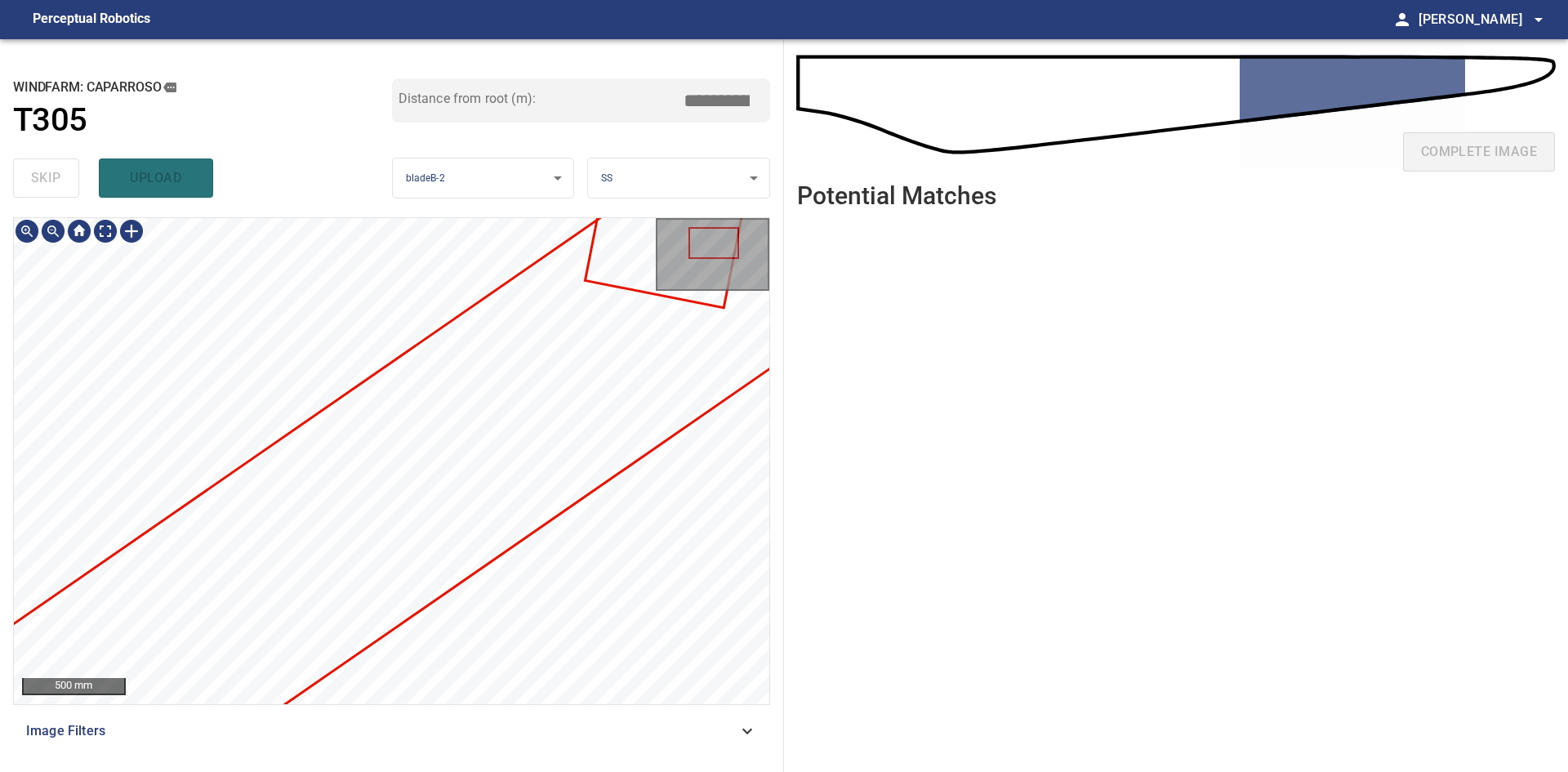
click at [781, 473] on div "**********" at bounding box center [392, 405] width 784 height 733
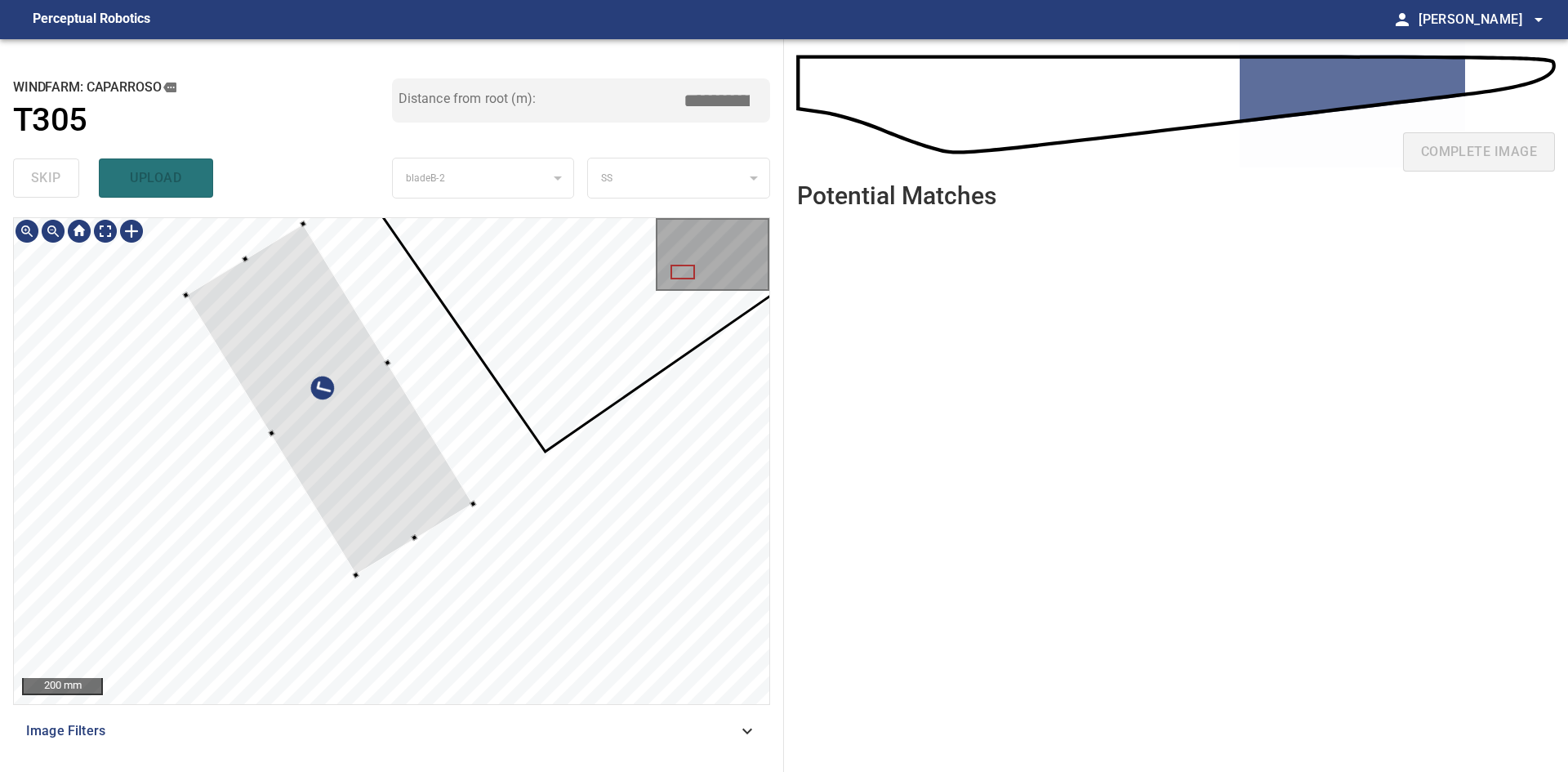
click at [374, 426] on div at bounding box center [329, 399] width 288 height 351
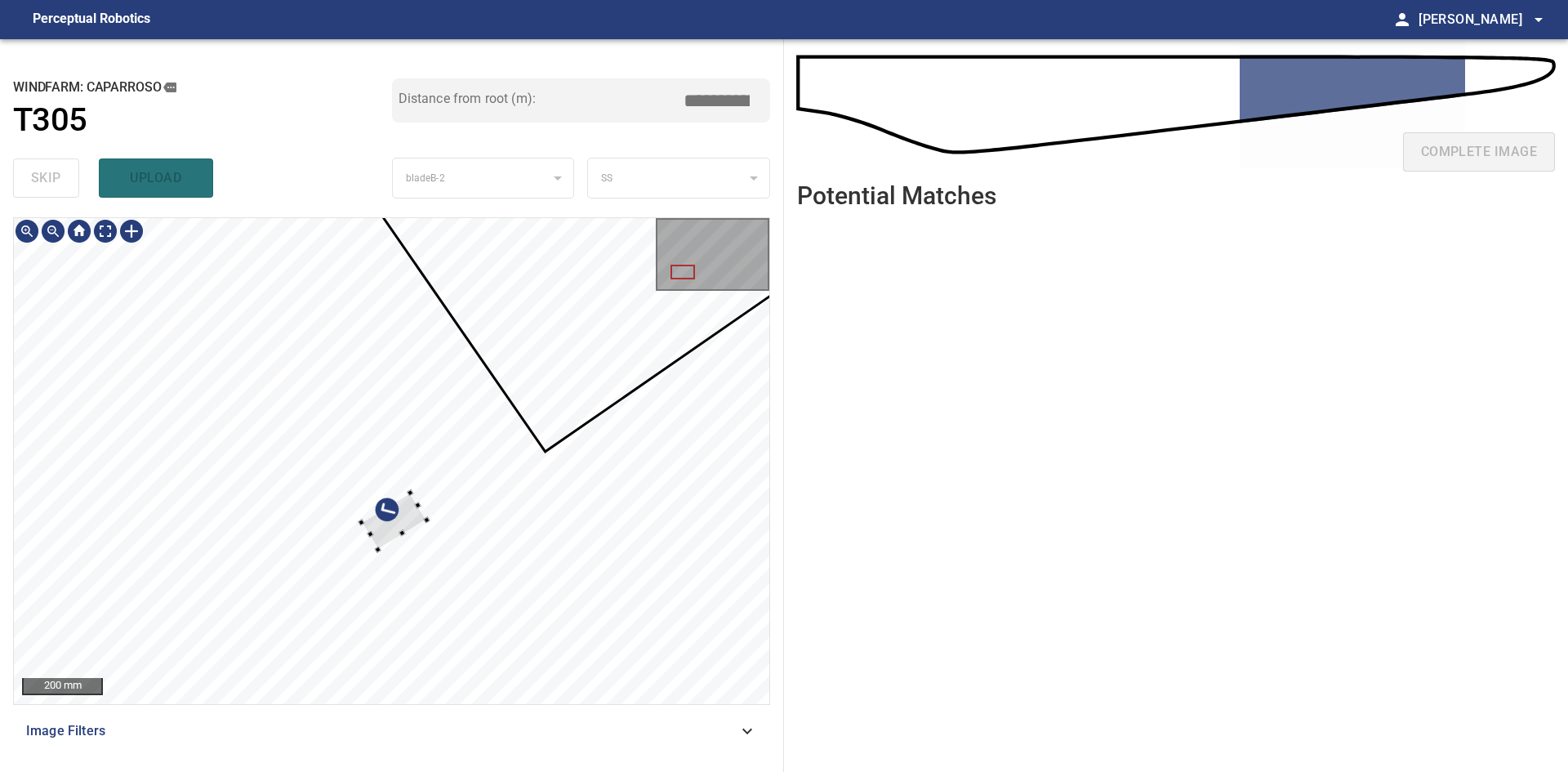
click at [403, 544] on div at bounding box center [391, 461] width 755 height 485
click at [539, 447] on div at bounding box center [538, 447] width 6 height 6
click at [363, 544] on div at bounding box center [363, 542] width 6 height 6
click at [377, 542] on div at bounding box center [453, 495] width 175 height 115
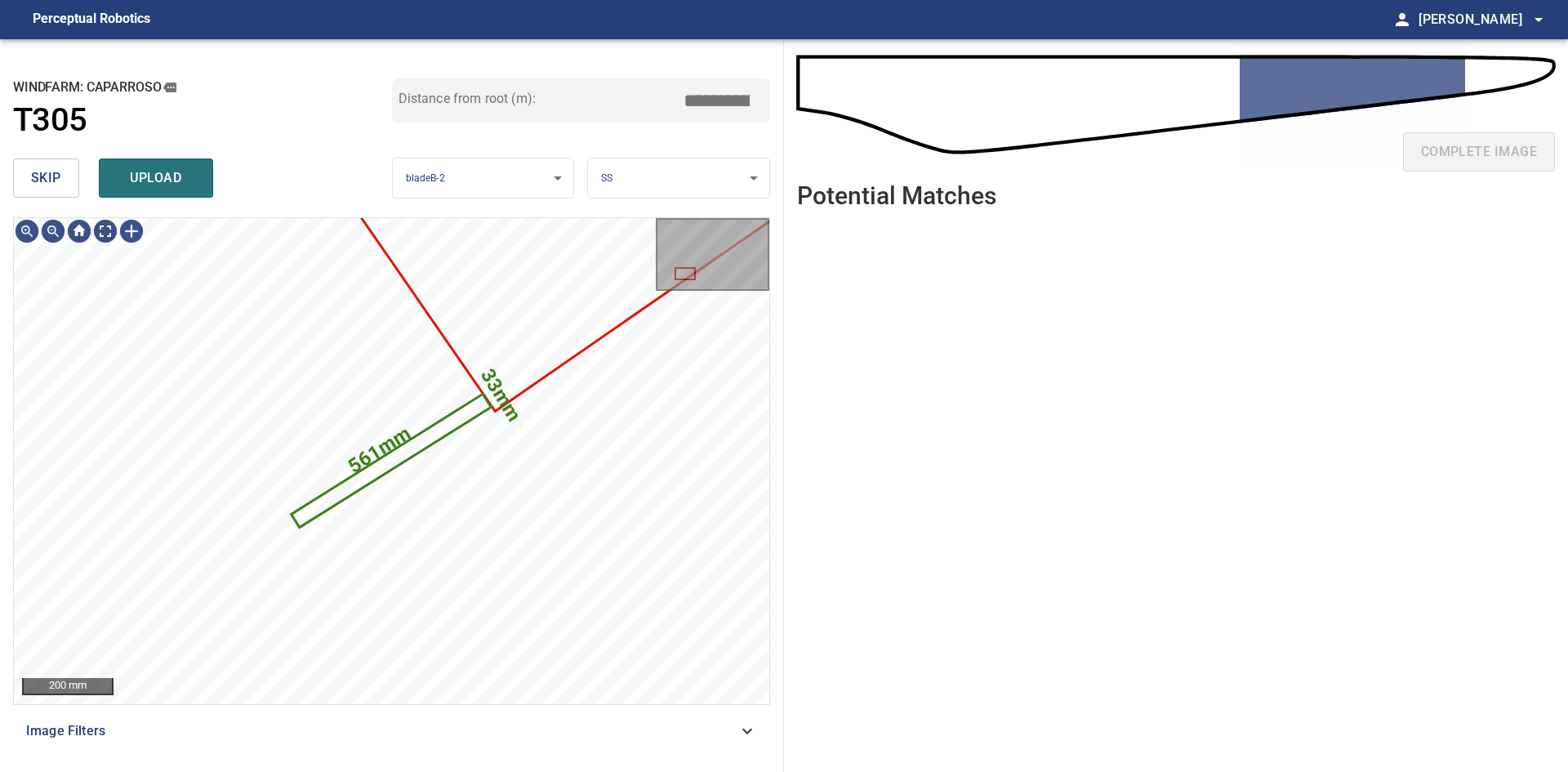
click at [645, 186] on body "**********" at bounding box center [784, 386] width 1568 height 772
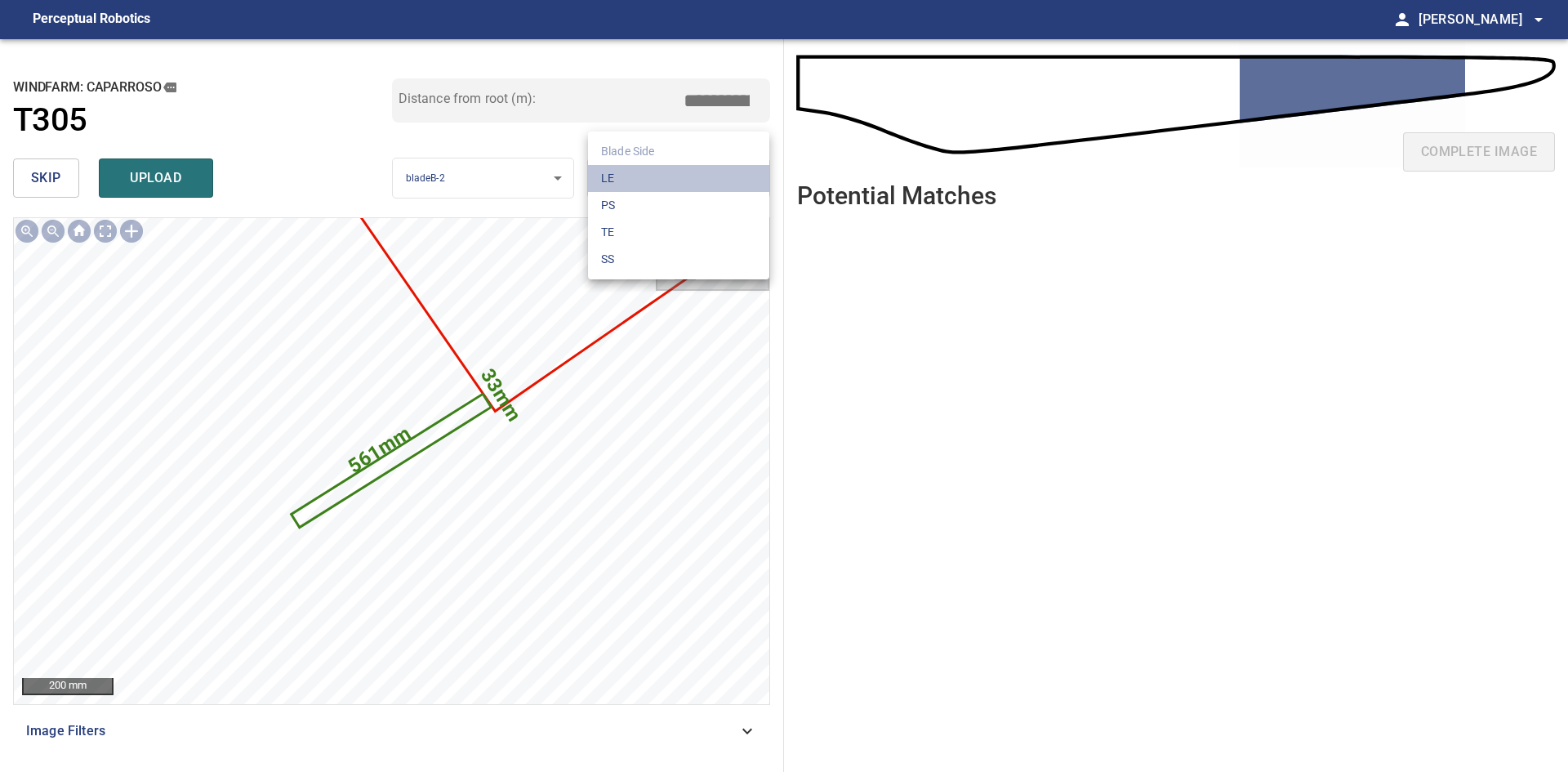
click at [646, 181] on li "LE" at bounding box center [678, 178] width 182 height 27
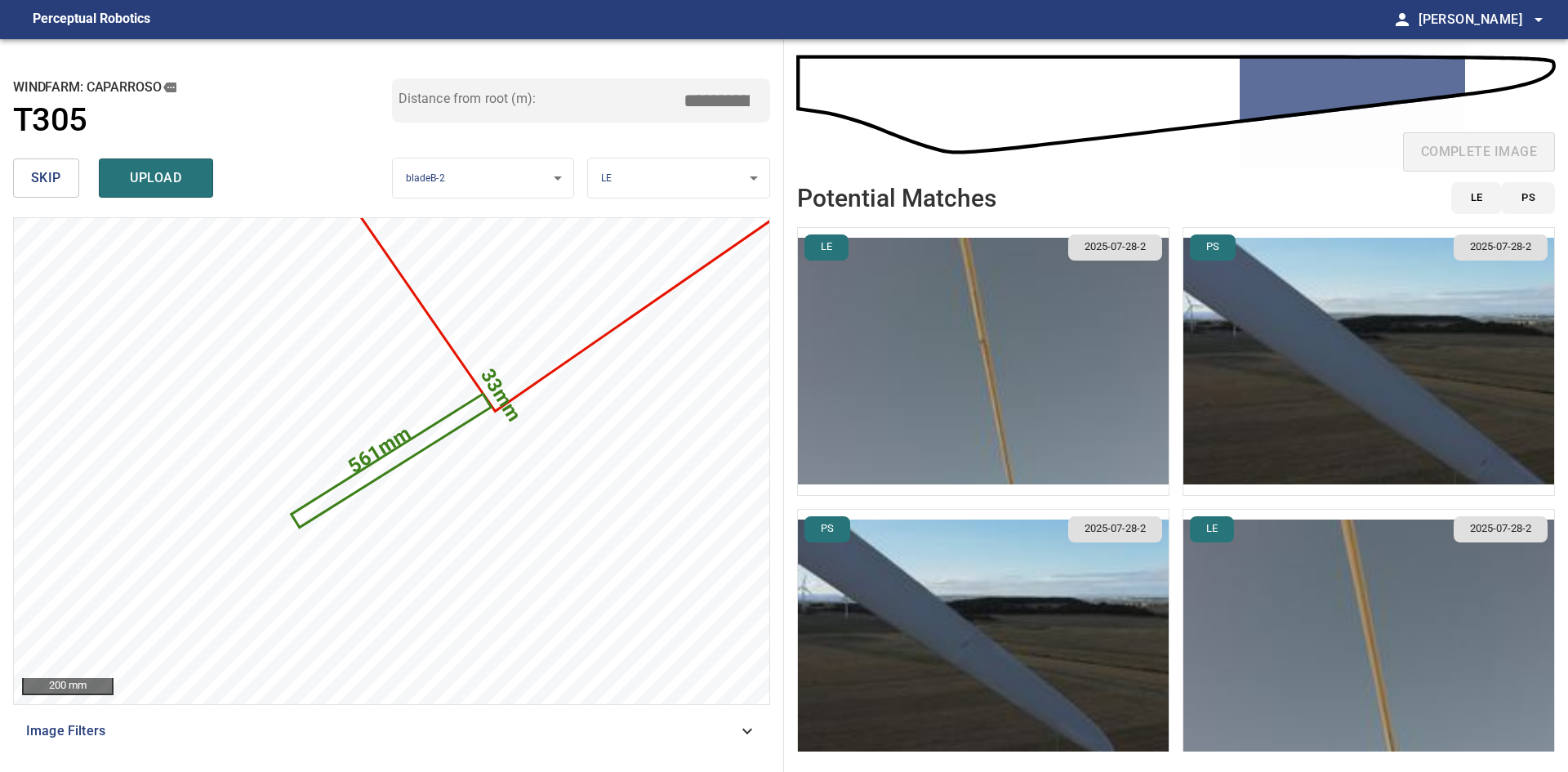
click at [1030, 429] on img "button" at bounding box center [983, 361] width 371 height 267
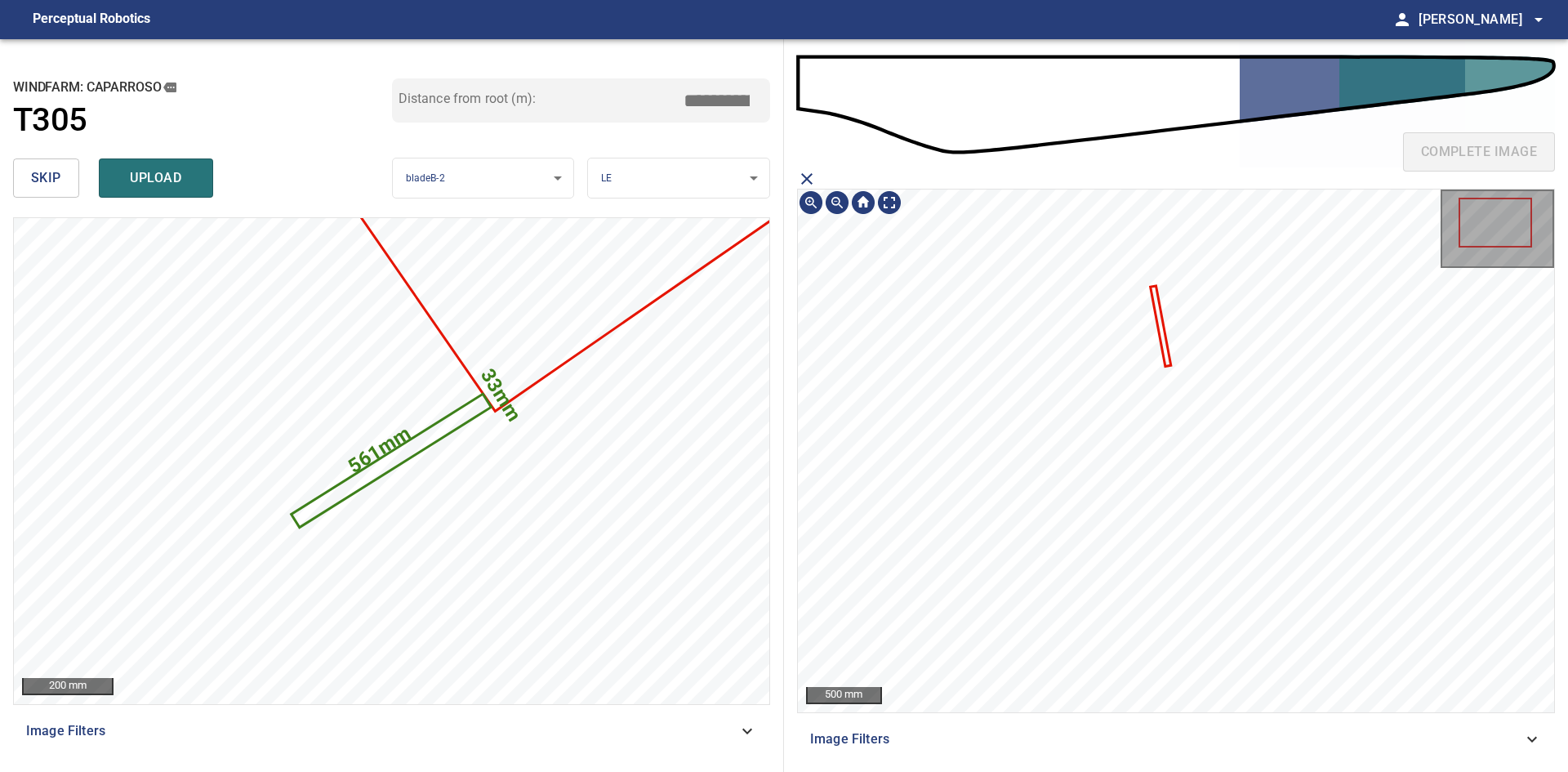
click at [1162, 337] on icon at bounding box center [1160, 326] width 18 height 77
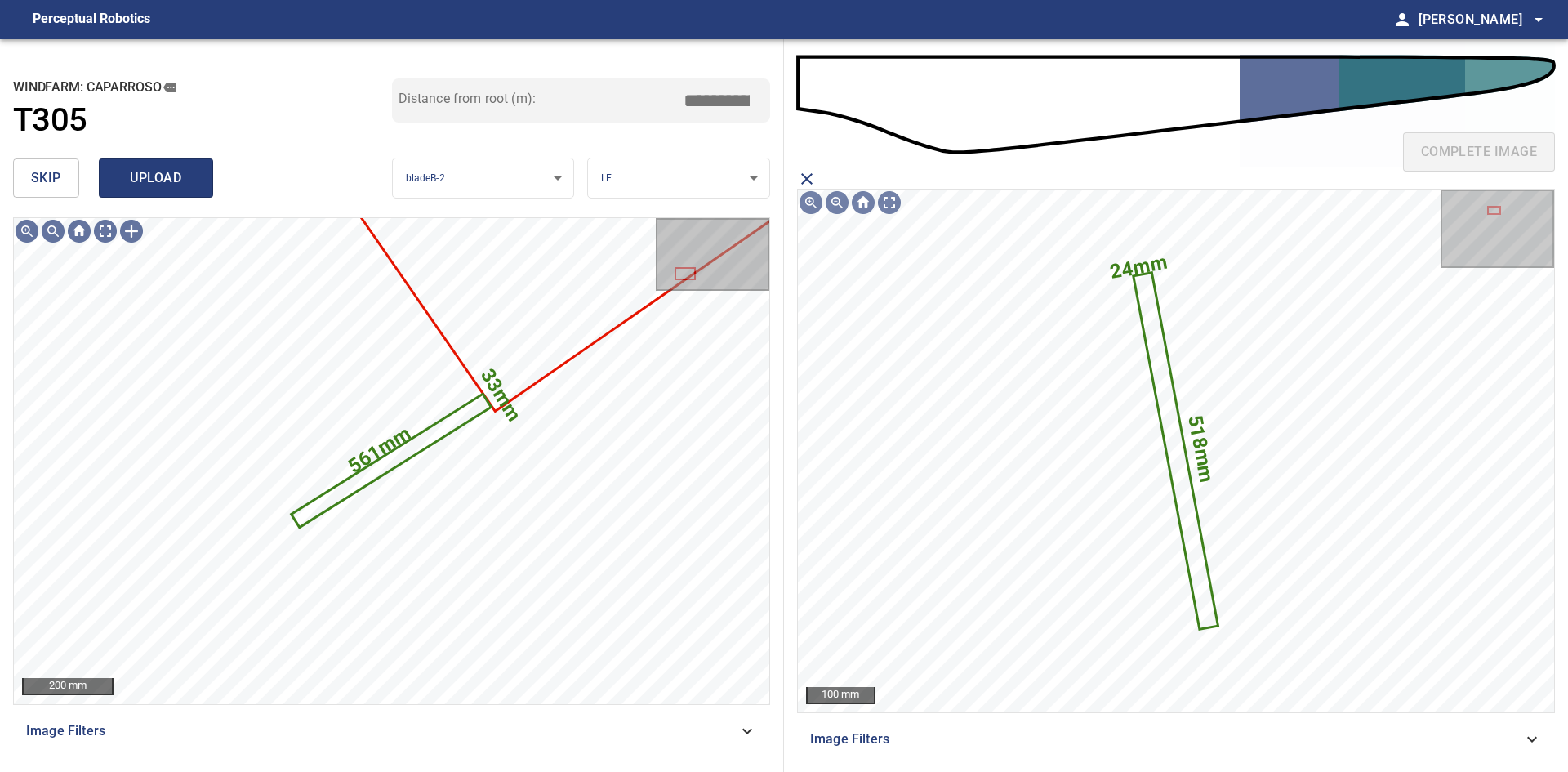
click at [195, 184] on span "upload" at bounding box center [155, 178] width 78 height 23
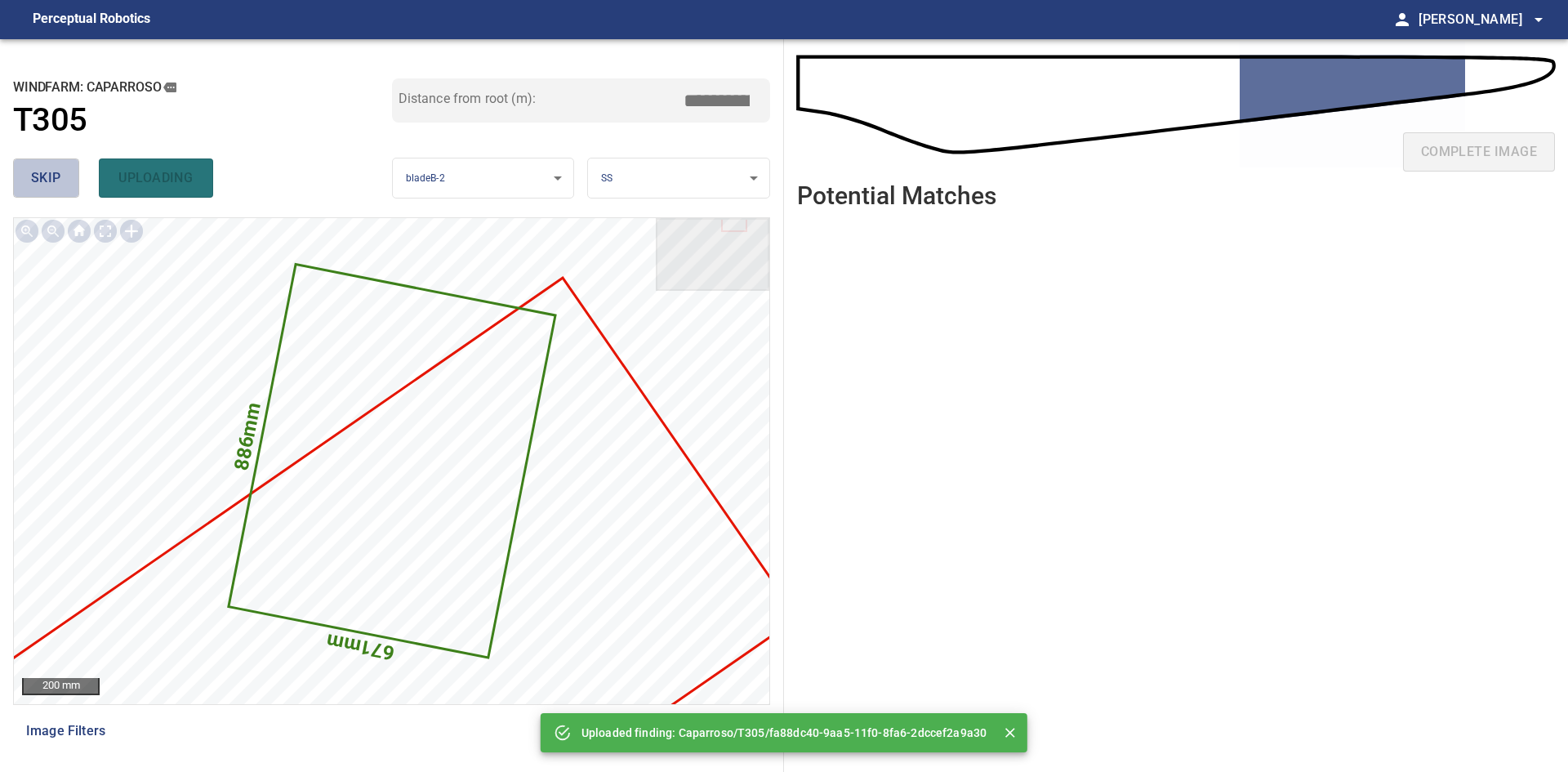
click at [18, 182] on button "skip" at bounding box center [46, 178] width 66 height 39
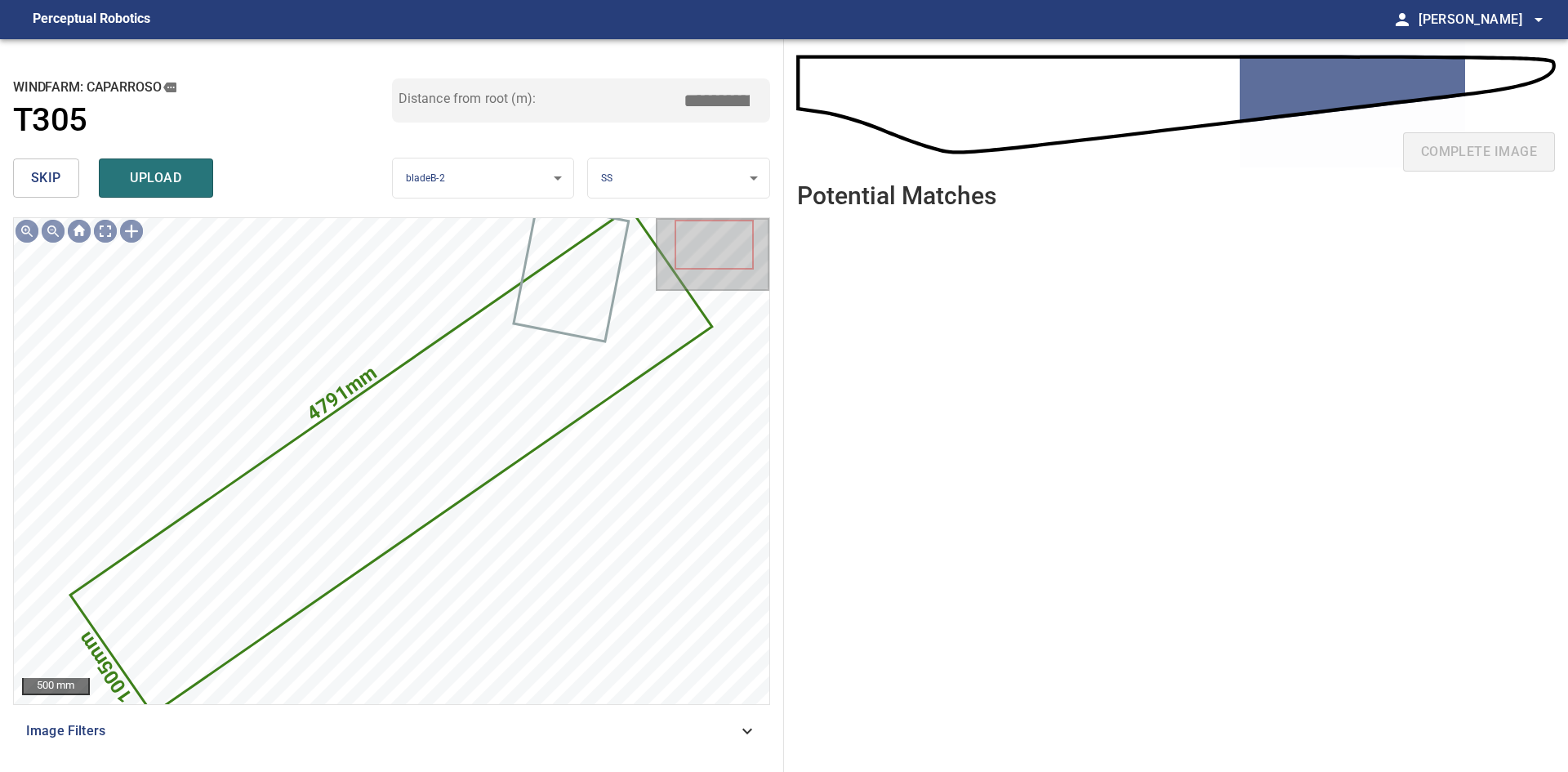
click at [18, 182] on button "skip" at bounding box center [46, 178] width 66 height 39
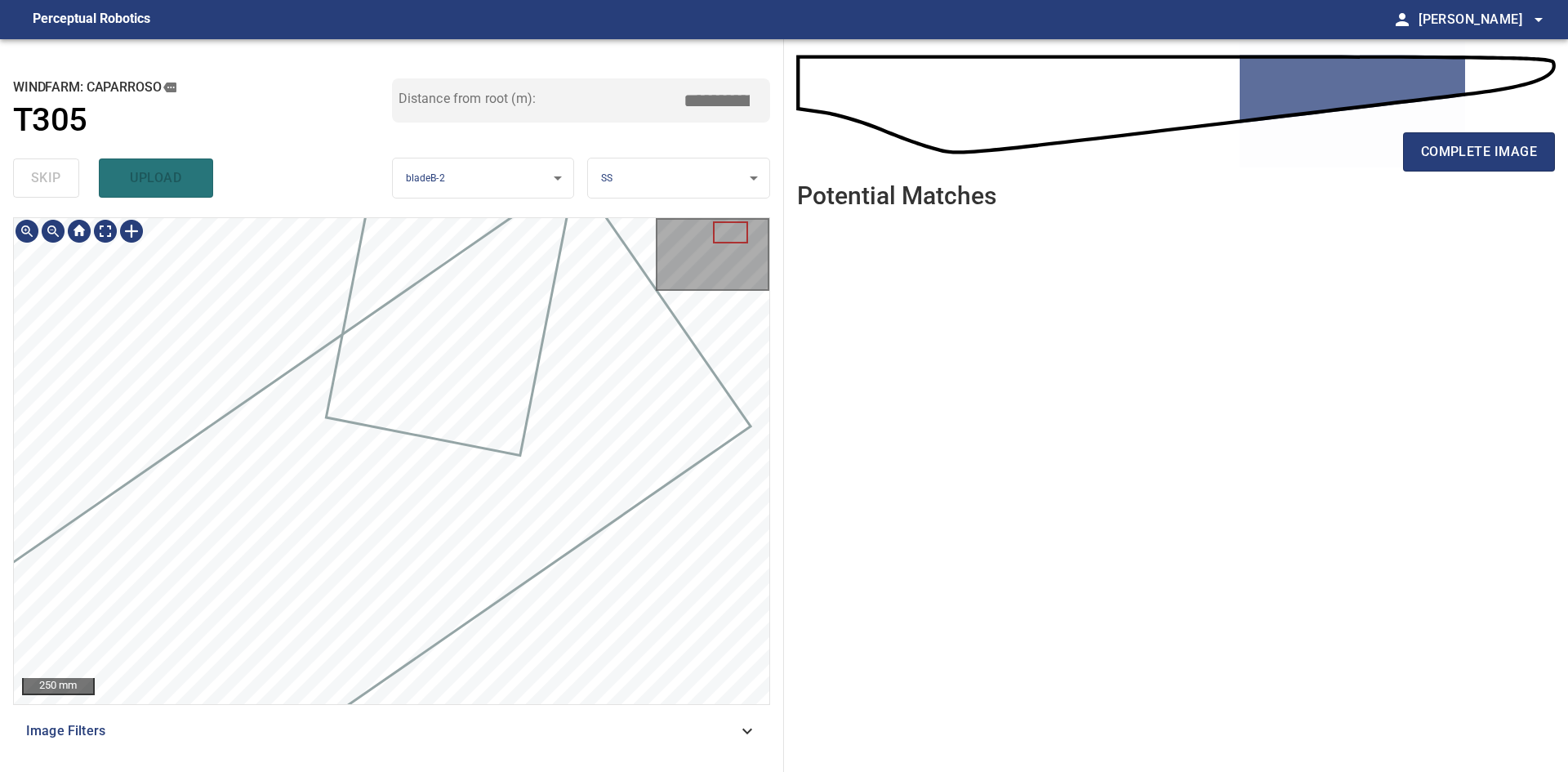
click at [818, 396] on div "**********" at bounding box center [784, 405] width 1568 height 733
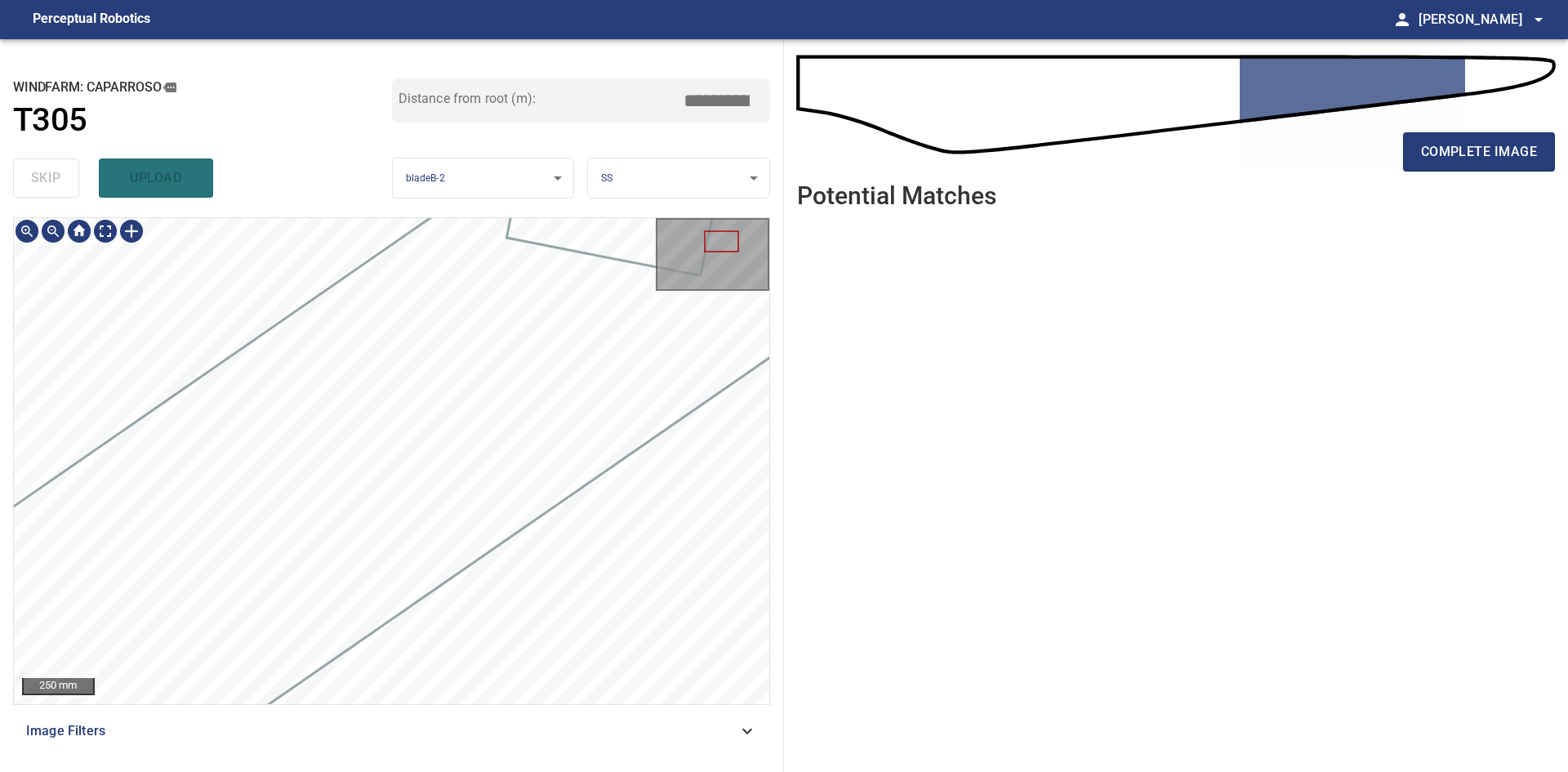
click at [796, 470] on div "**********" at bounding box center [784, 405] width 1568 height 733
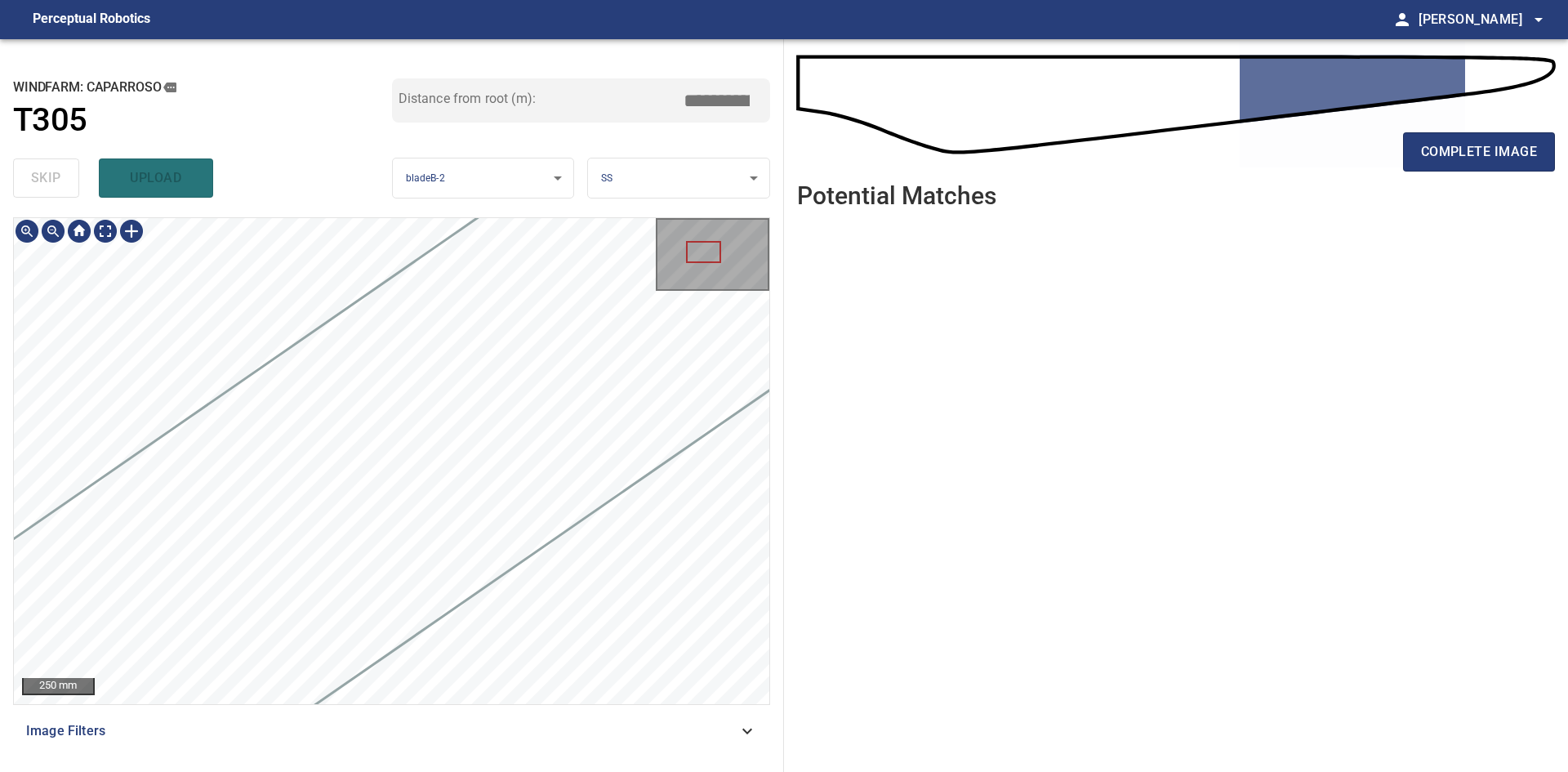
click at [984, 337] on div "**********" at bounding box center [784, 405] width 1568 height 733
click at [937, 324] on div "**********" at bounding box center [784, 405] width 1568 height 733
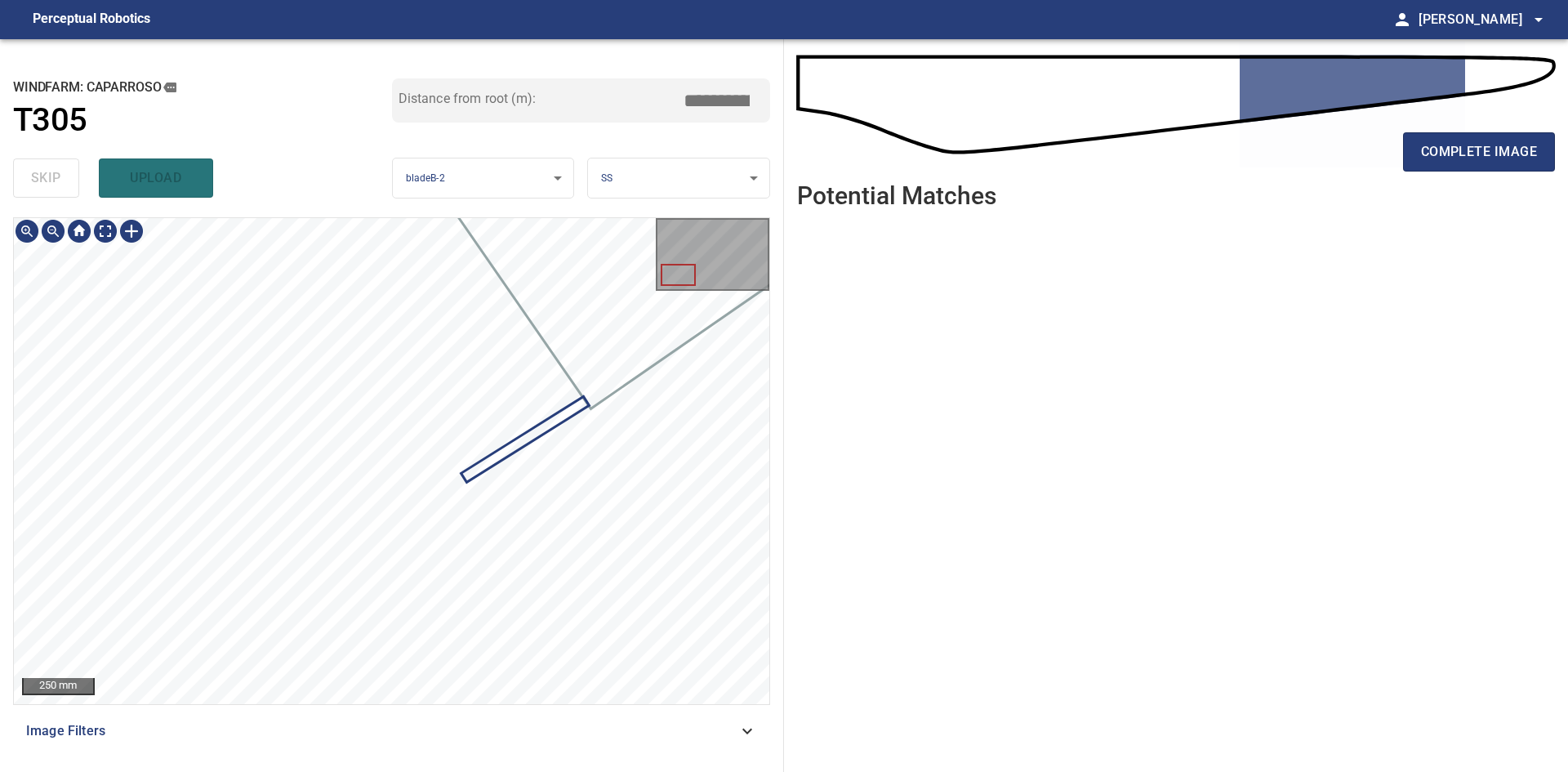
click at [902, 374] on div "**********" at bounding box center [784, 405] width 1568 height 733
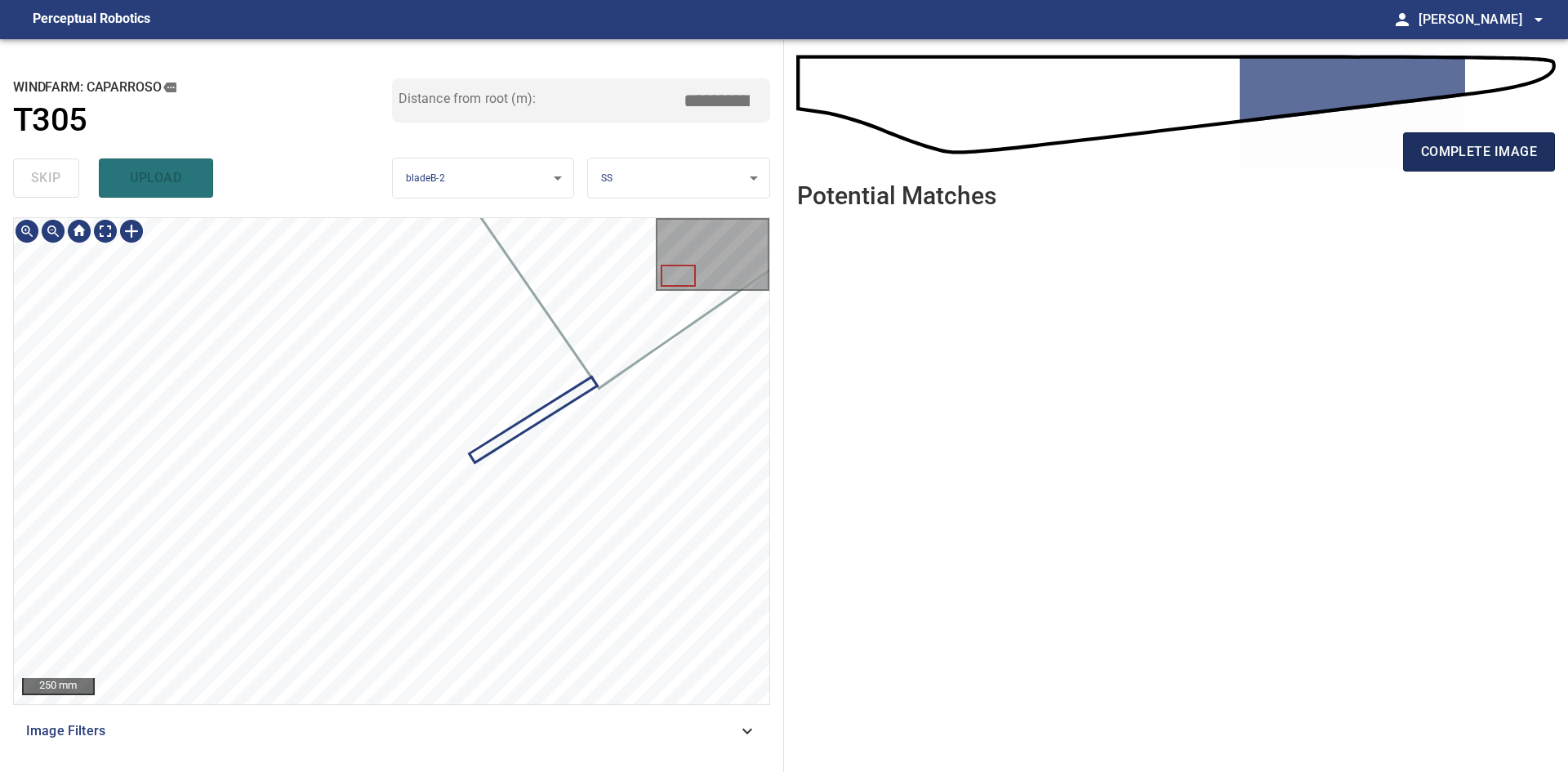
click at [1492, 166] on button "complete image" at bounding box center [1479, 152] width 152 height 39
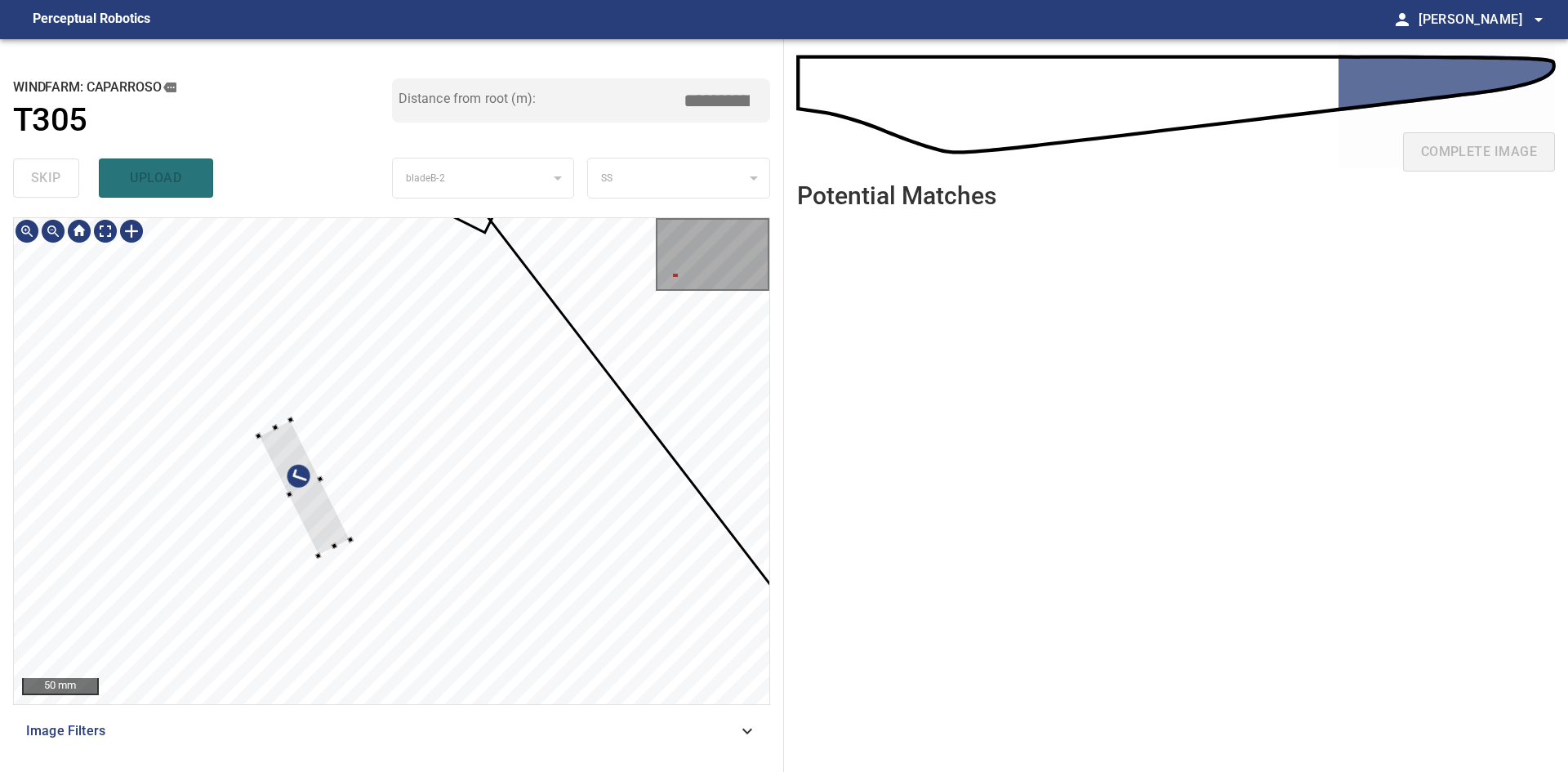
click at [312, 518] on div at bounding box center [303, 488] width 91 height 136
click at [331, 527] on div at bounding box center [303, 494] width 103 height 132
click at [247, 446] on div at bounding box center [246, 447] width 6 height 6
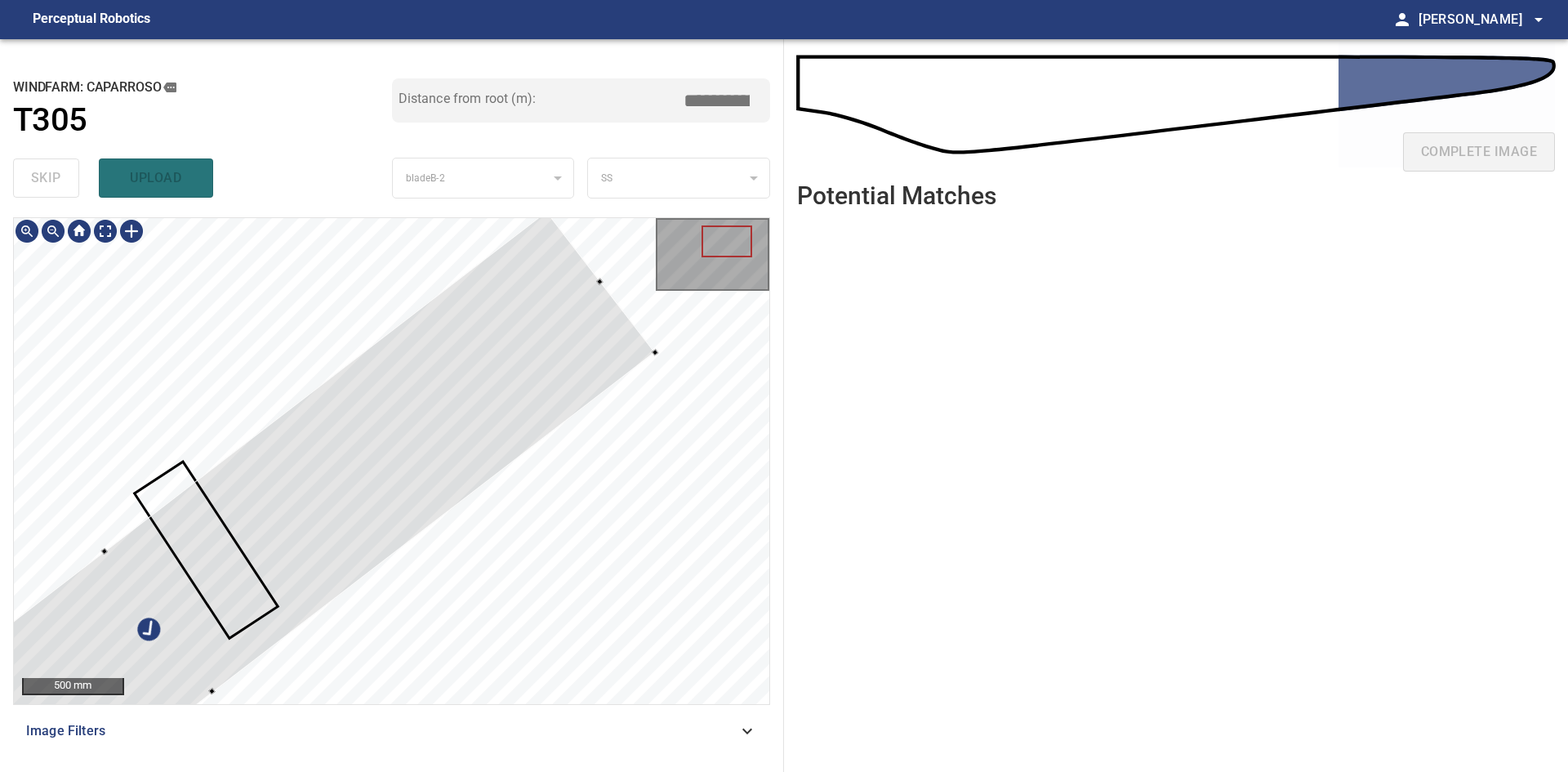
click at [494, 407] on div at bounding box center [158, 620] width 992 height 820
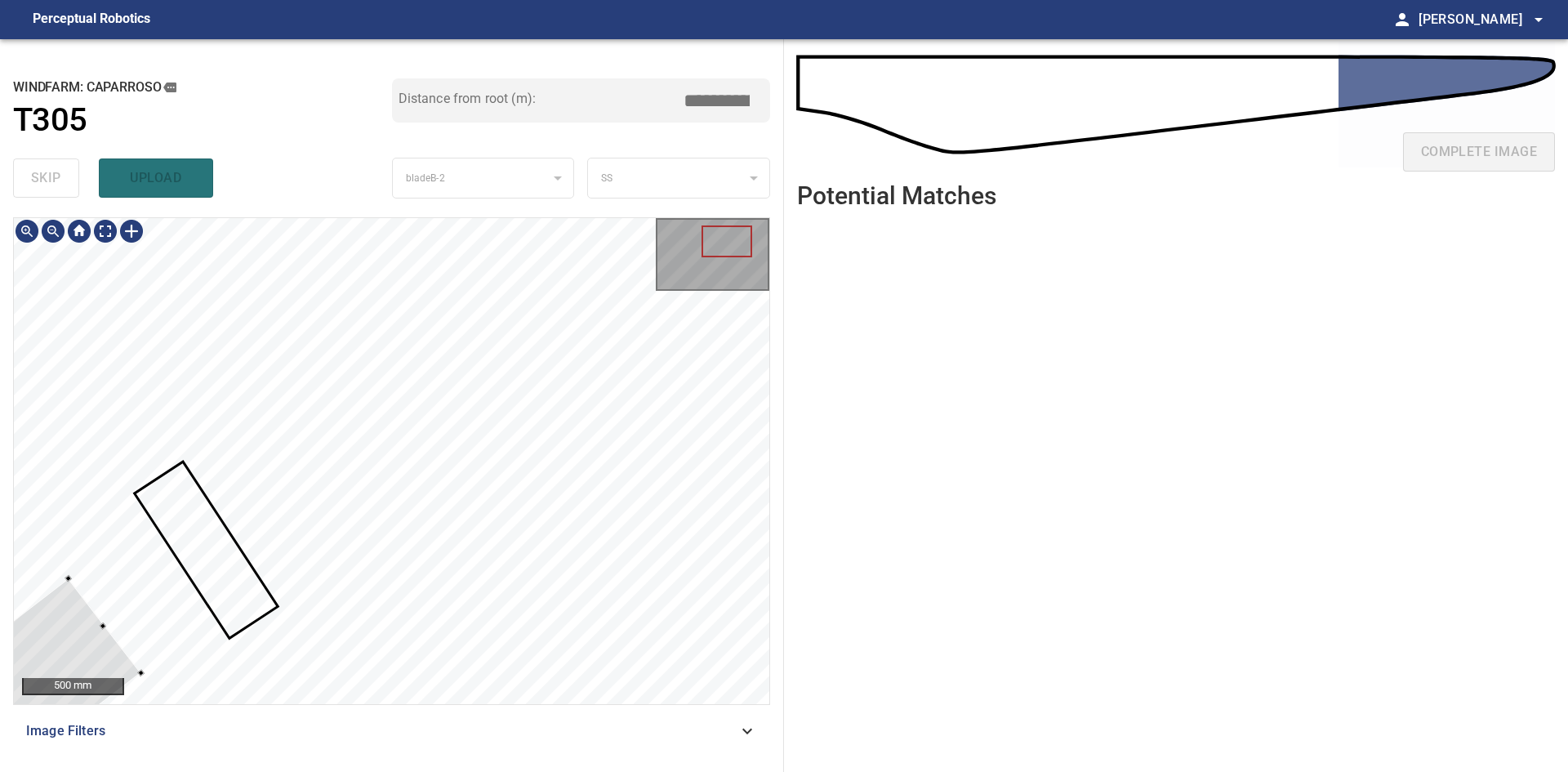
click at [137, 678] on div at bounding box center [391, 461] width 755 height 485
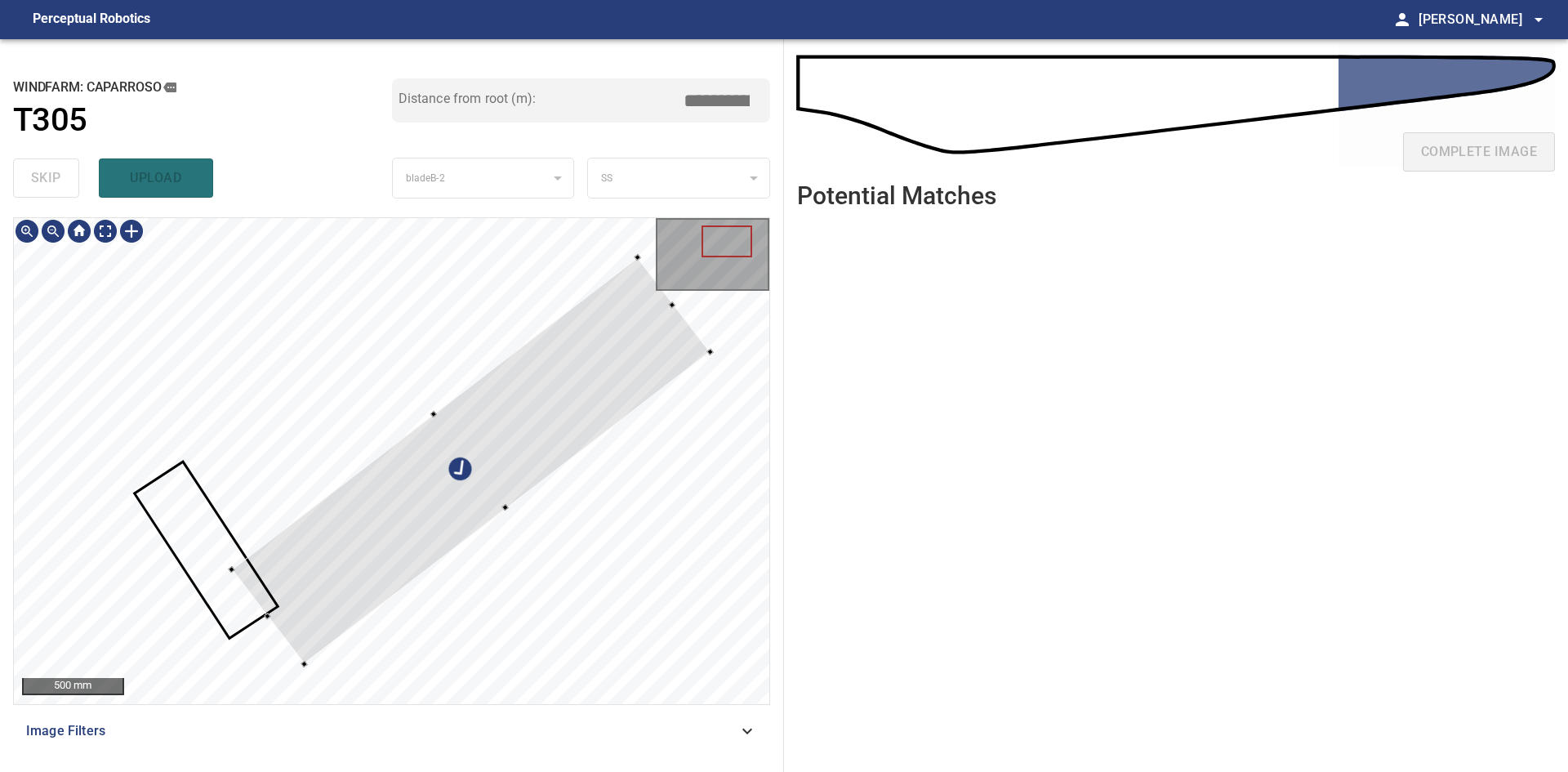
click at [670, 306] on div at bounding box center [471, 461] width 479 height 407
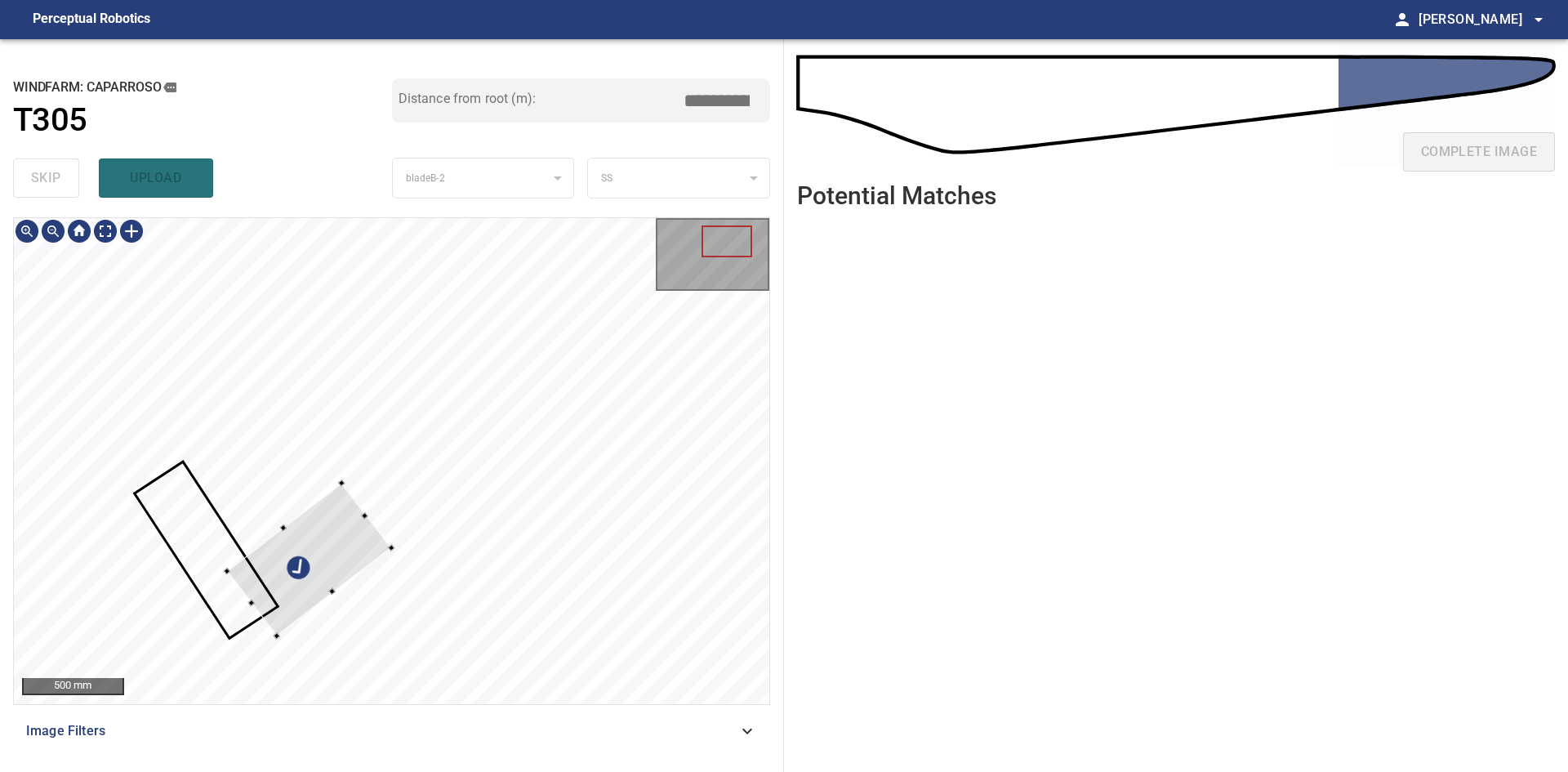
click at [395, 547] on div at bounding box center [391, 461] width 755 height 485
click at [410, 510] on div at bounding box center [365, 530] width 164 height 153
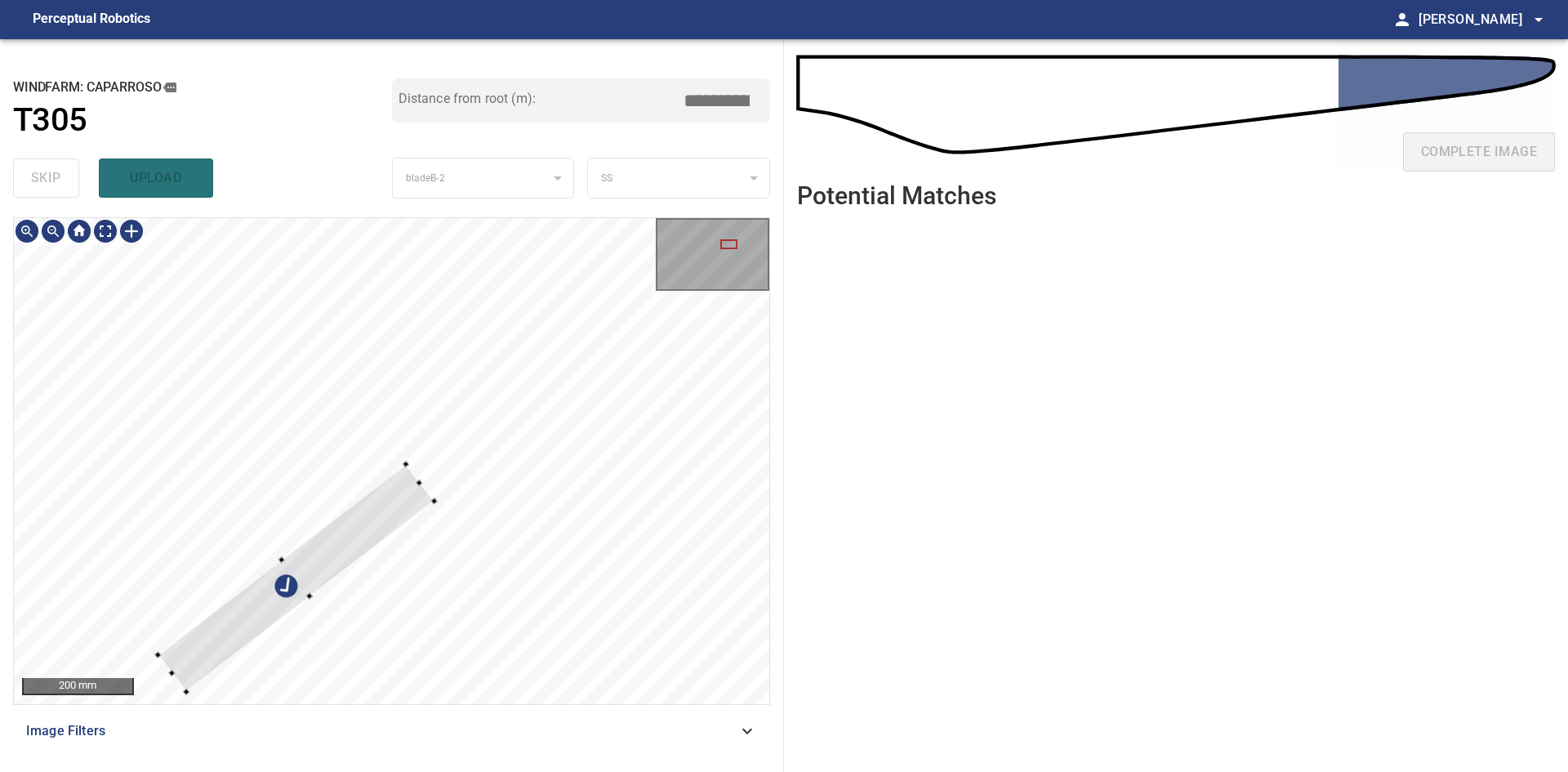
click at [419, 577] on div at bounding box center [391, 461] width 755 height 485
click at [399, 521] on div at bounding box center [310, 565] width 290 height 205
click at [419, 511] on div at bounding box center [305, 586] width 246 height 161
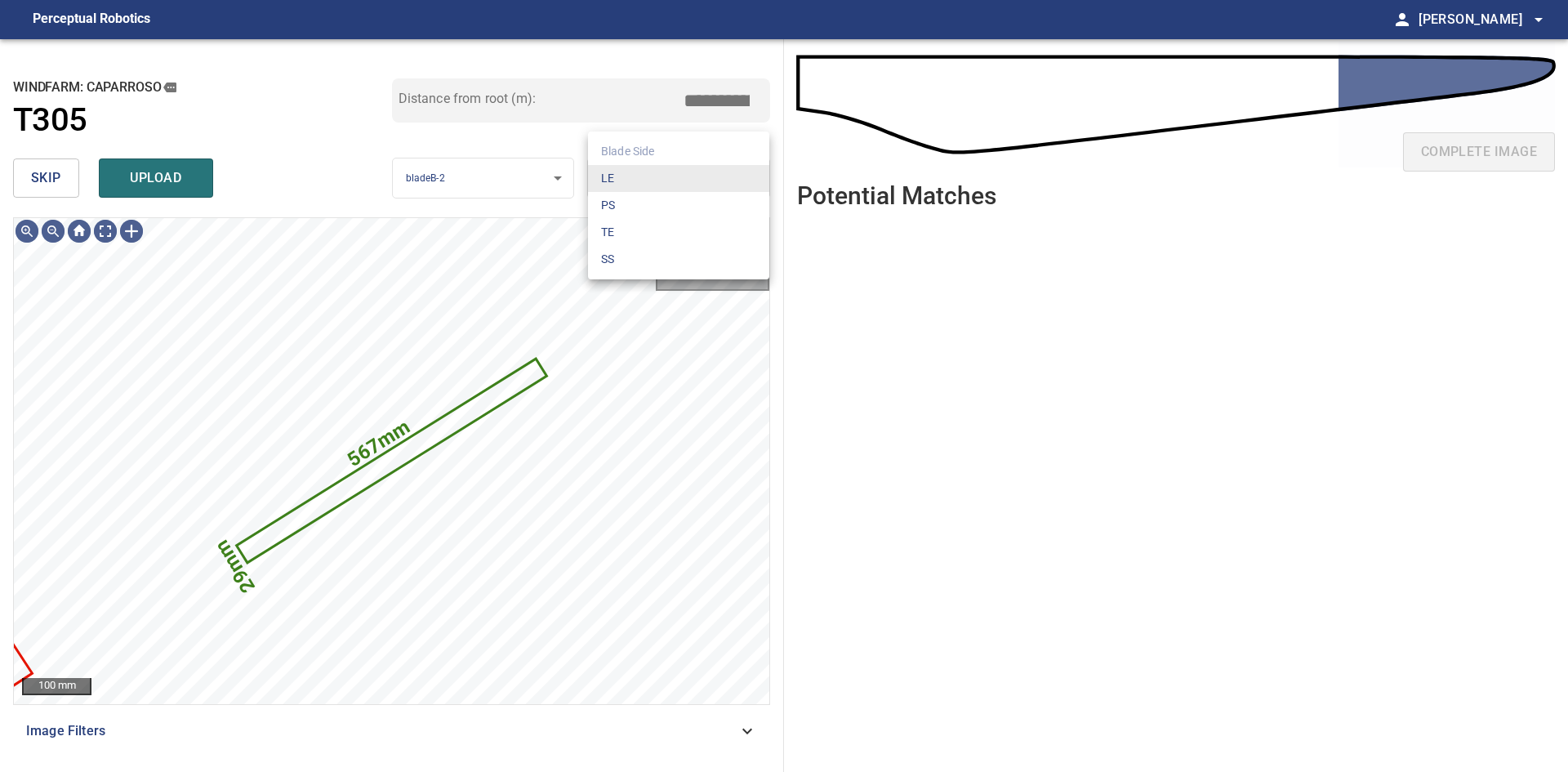
click at [633, 191] on body "**********" at bounding box center [784, 386] width 1568 height 772
click at [633, 190] on li "LE" at bounding box center [678, 178] width 182 height 27
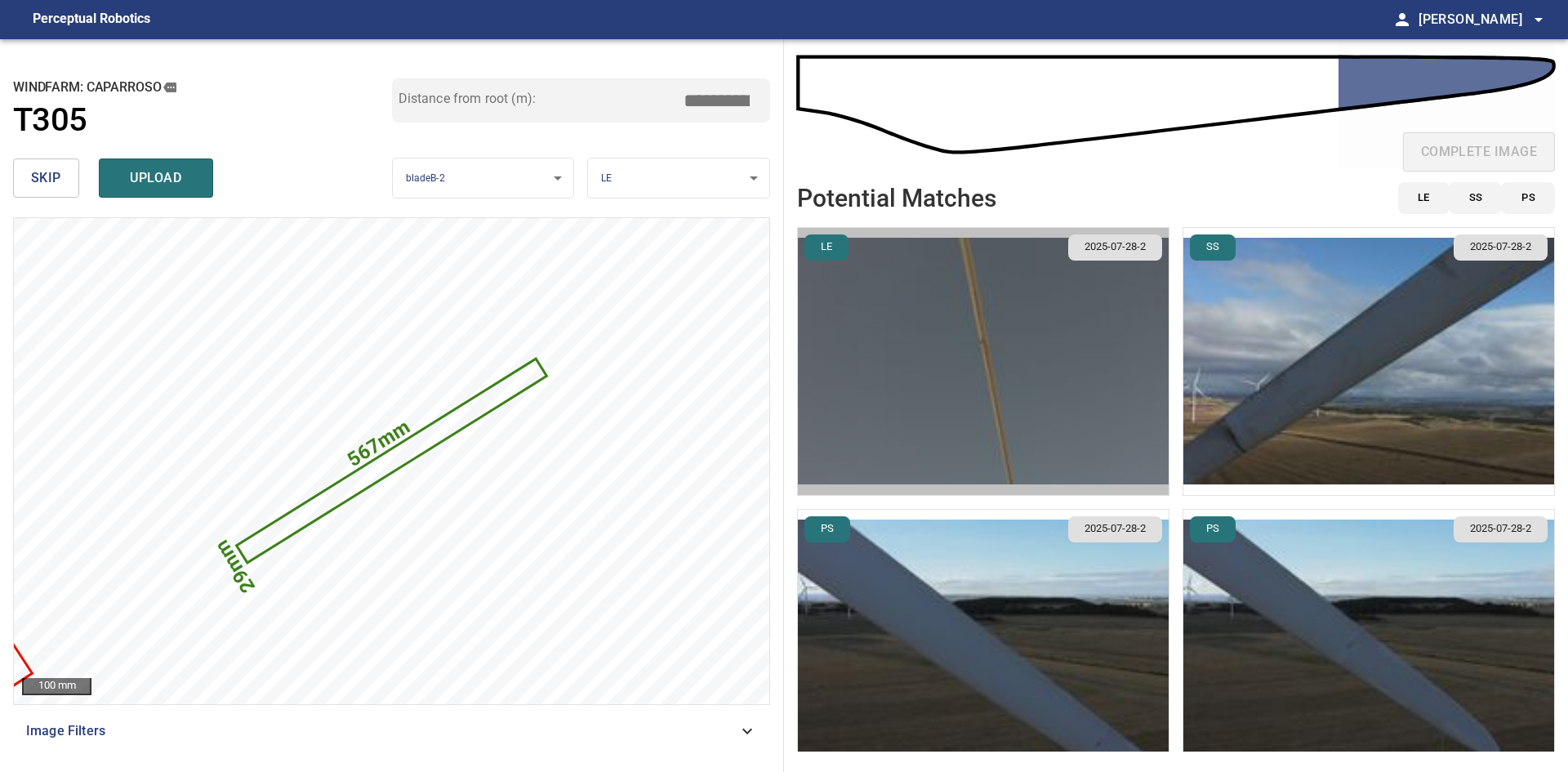
click at [1060, 432] on img "button" at bounding box center [983, 361] width 371 height 267
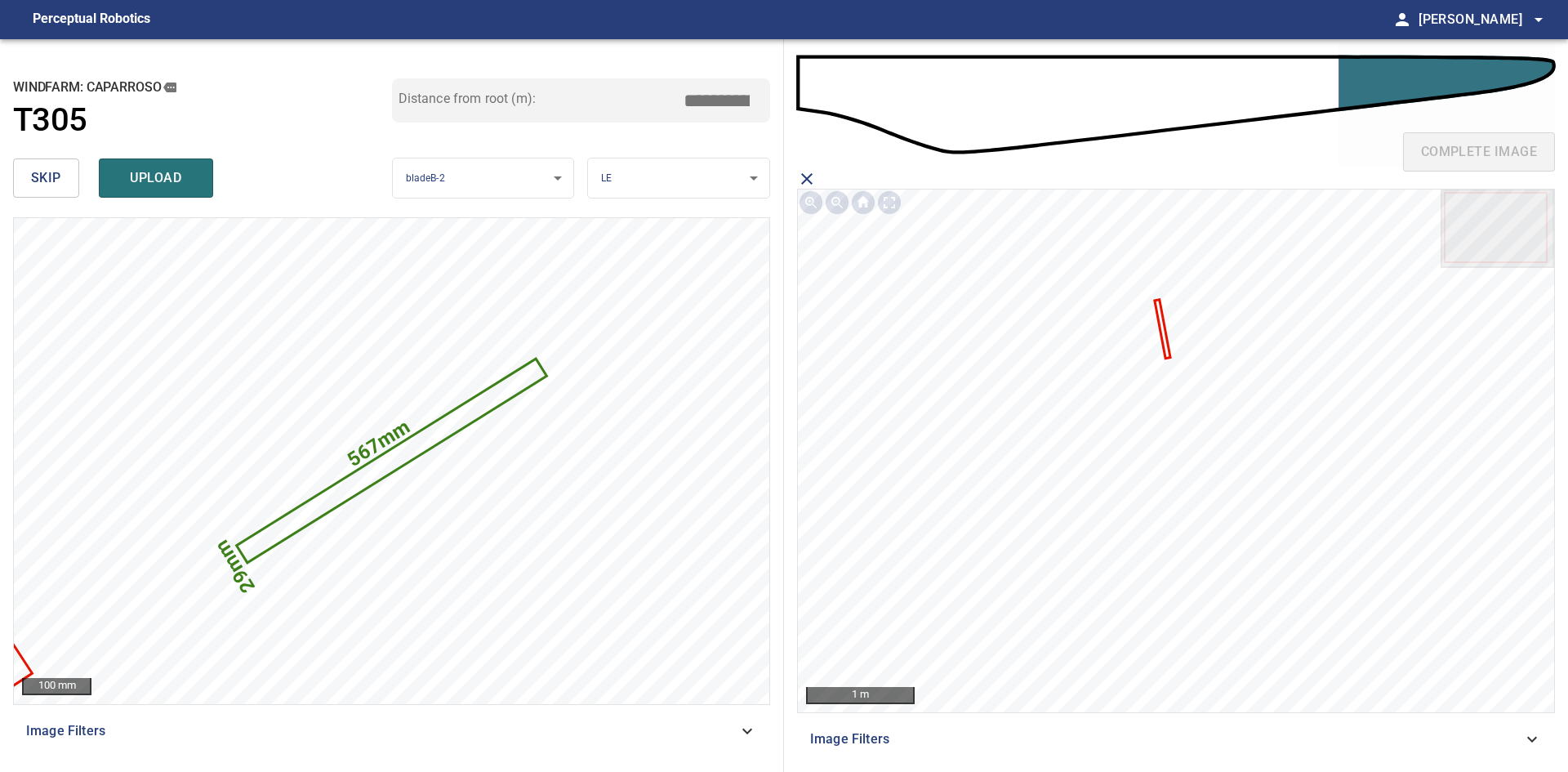
click at [1163, 333] on icon at bounding box center [1162, 329] width 13 height 55
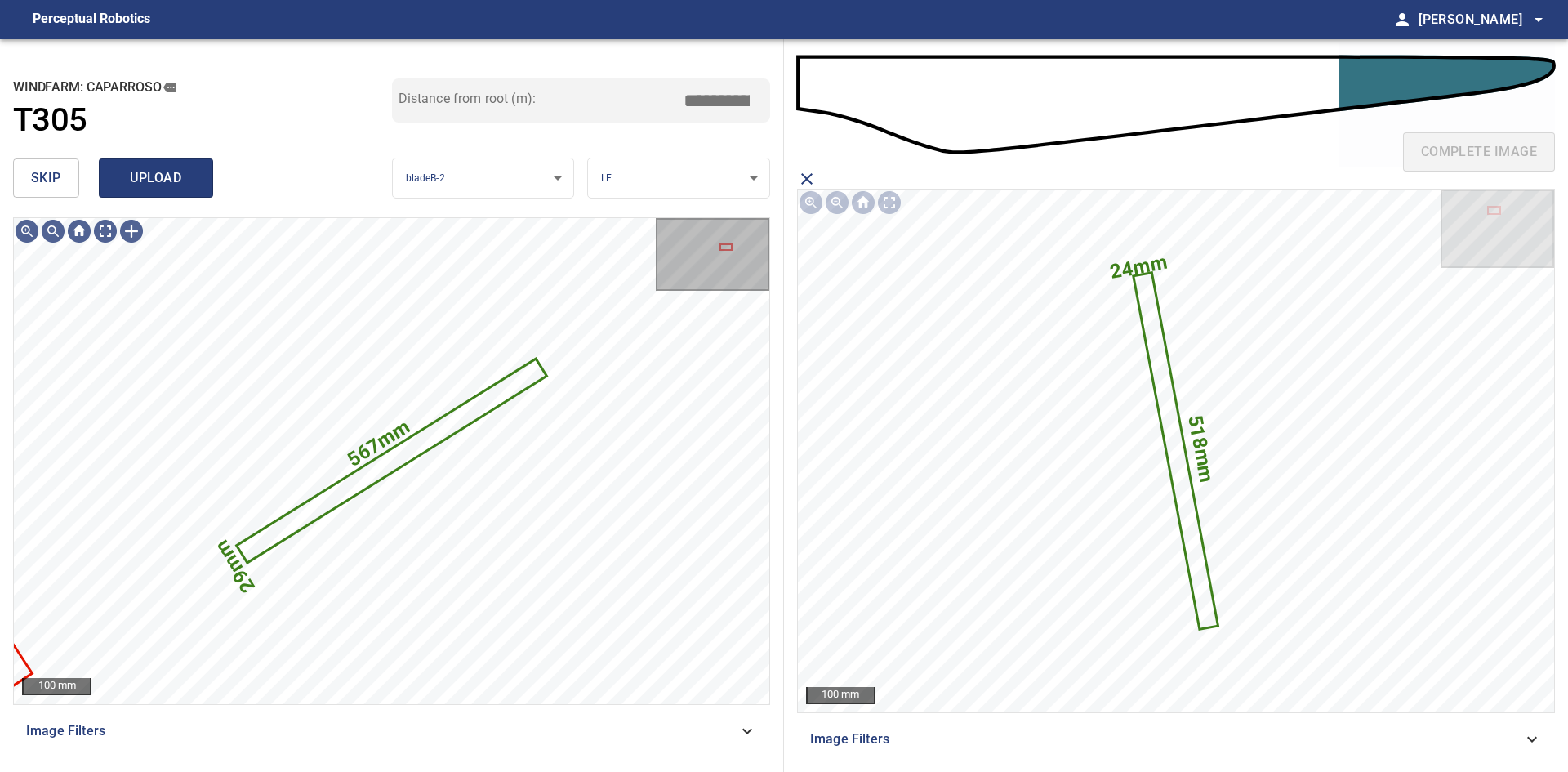
click at [172, 170] on span "upload" at bounding box center [155, 178] width 78 height 23
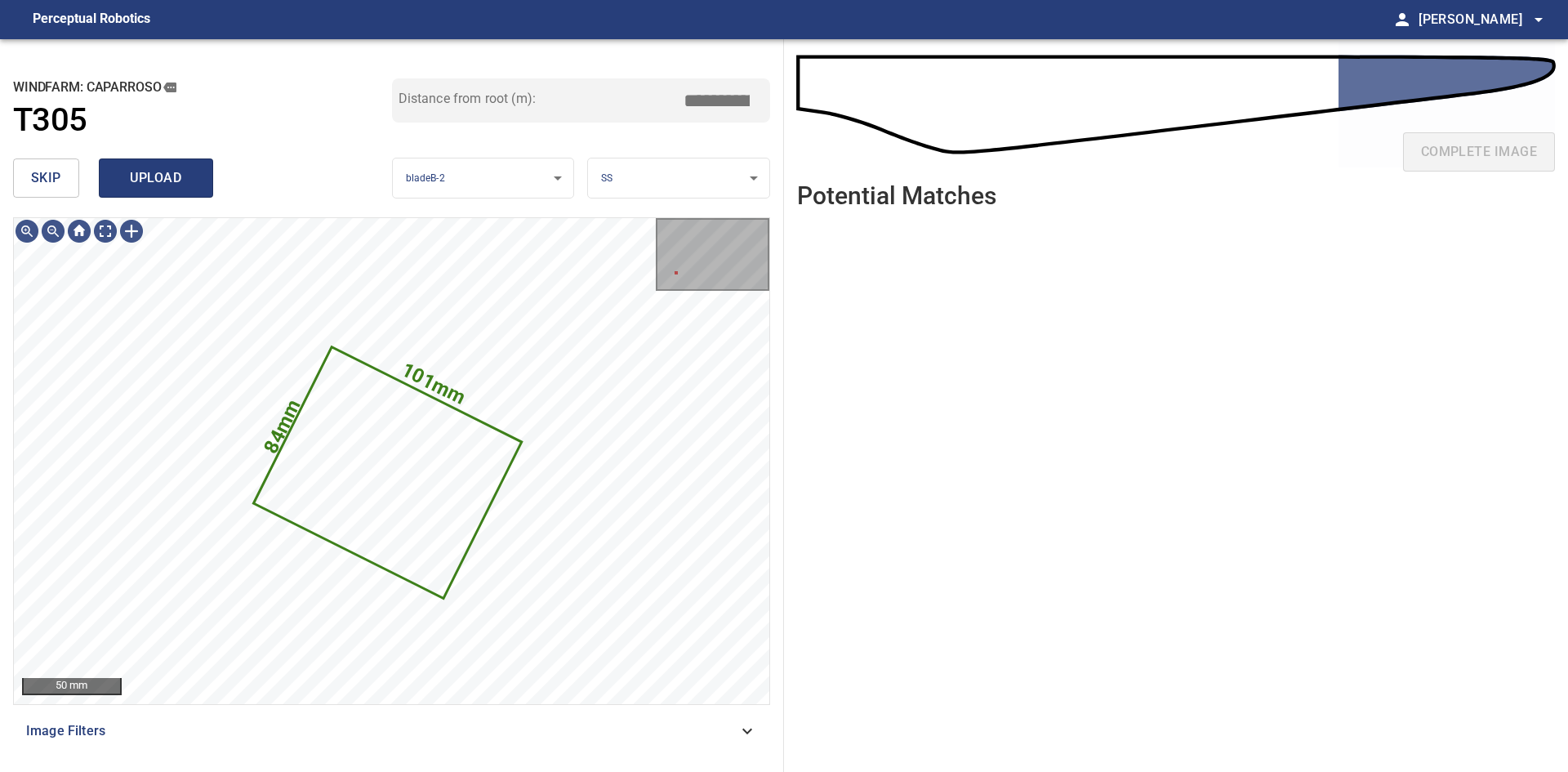
click at [167, 171] on span "upload" at bounding box center [155, 178] width 78 height 23
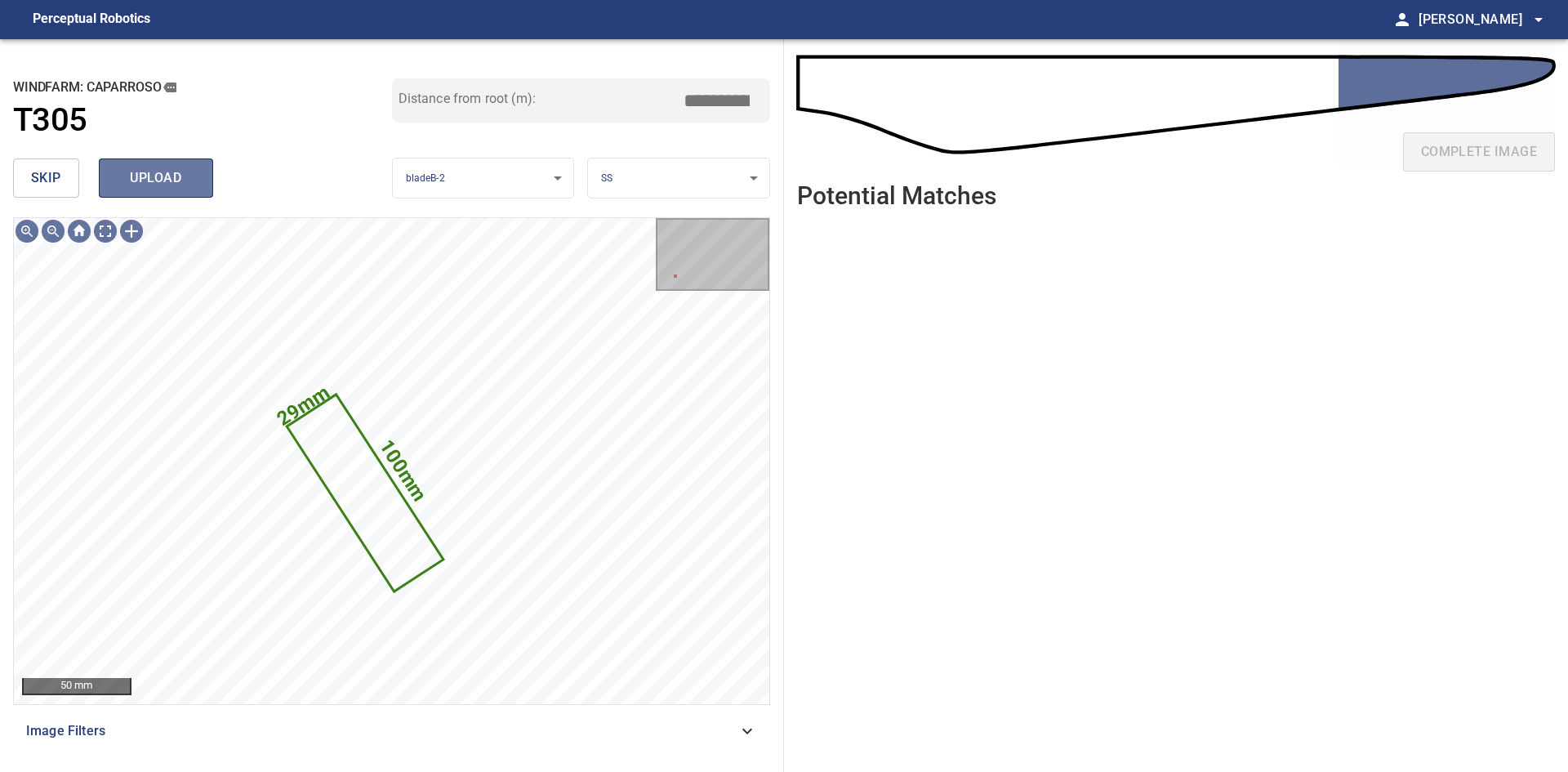
click at [160, 182] on span "upload" at bounding box center [155, 178] width 78 height 23
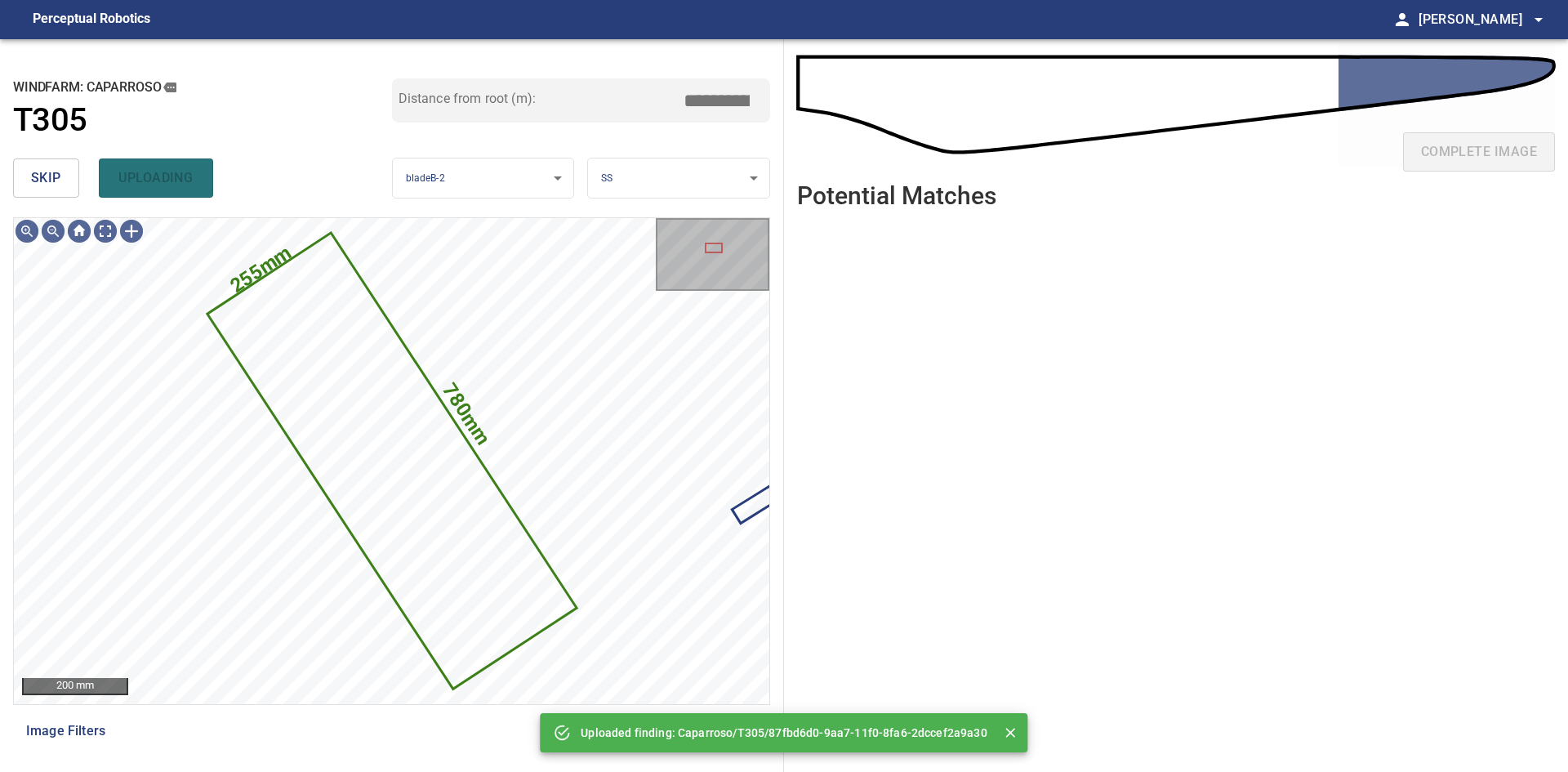
click at [56, 184] on span "skip" at bounding box center [46, 178] width 30 height 23
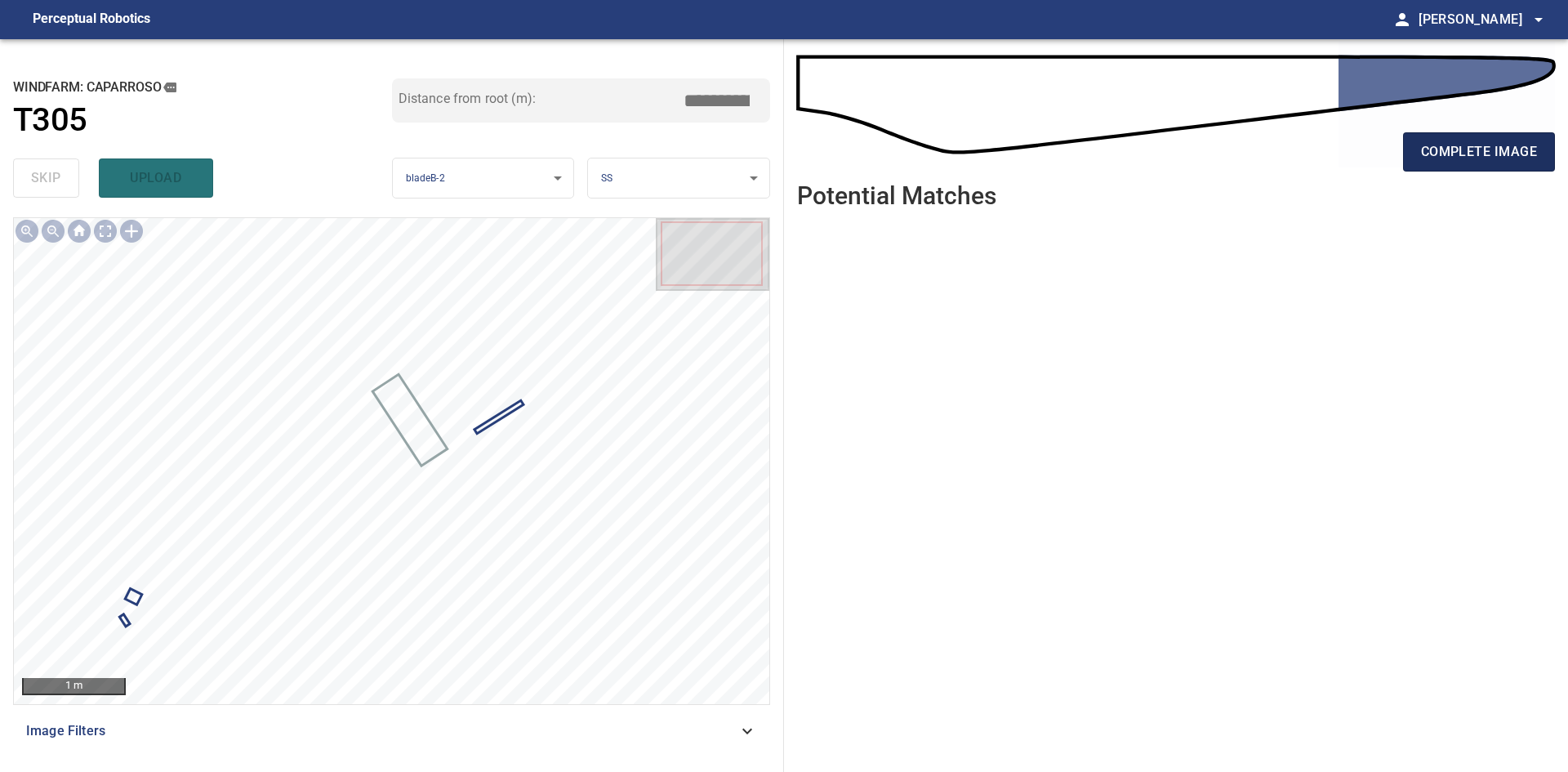
click at [1471, 156] on span "complete image" at bounding box center [1479, 152] width 116 height 23
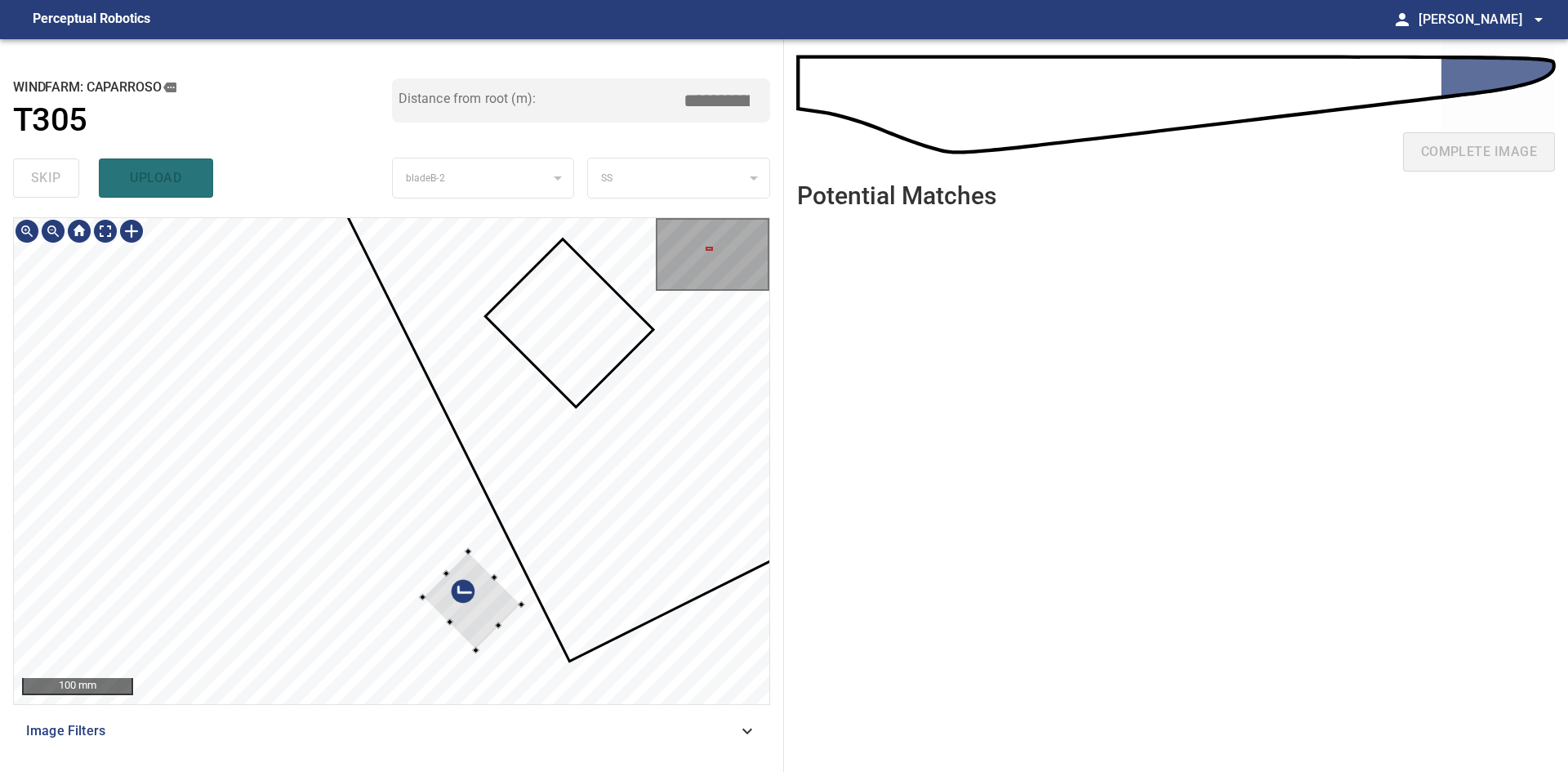
click at [473, 607] on div at bounding box center [471, 601] width 99 height 99
click at [496, 605] on div at bounding box center [471, 593] width 101 height 101
click at [494, 608] on div at bounding box center [468, 587] width 95 height 104
click at [420, 522] on div at bounding box center [391, 461] width 755 height 485
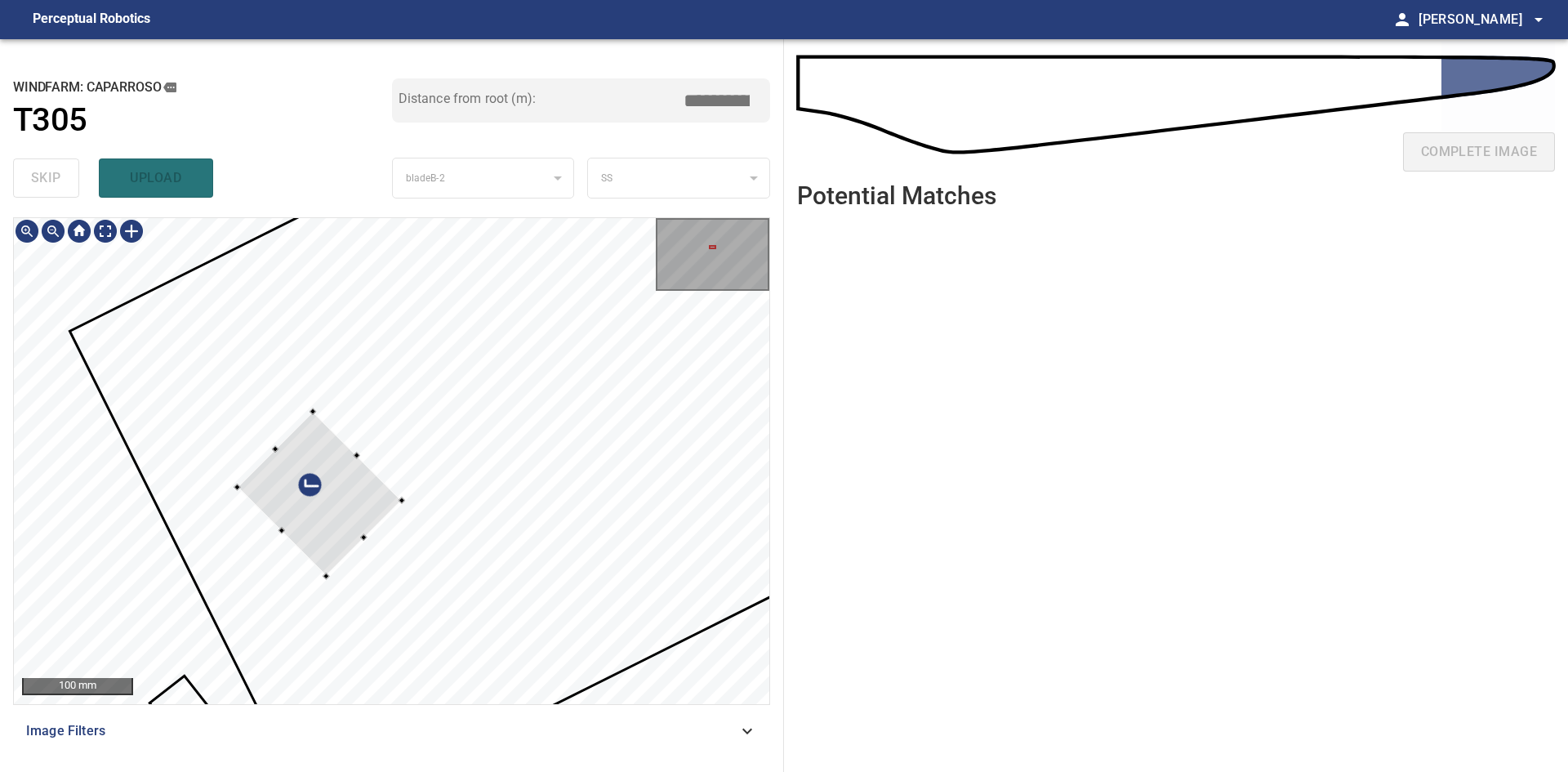
click at [339, 515] on div at bounding box center [319, 494] width 165 height 165
click at [359, 482] on div at bounding box center [391, 461] width 755 height 485
click at [330, 525] on div at bounding box center [311, 493] width 175 height 172
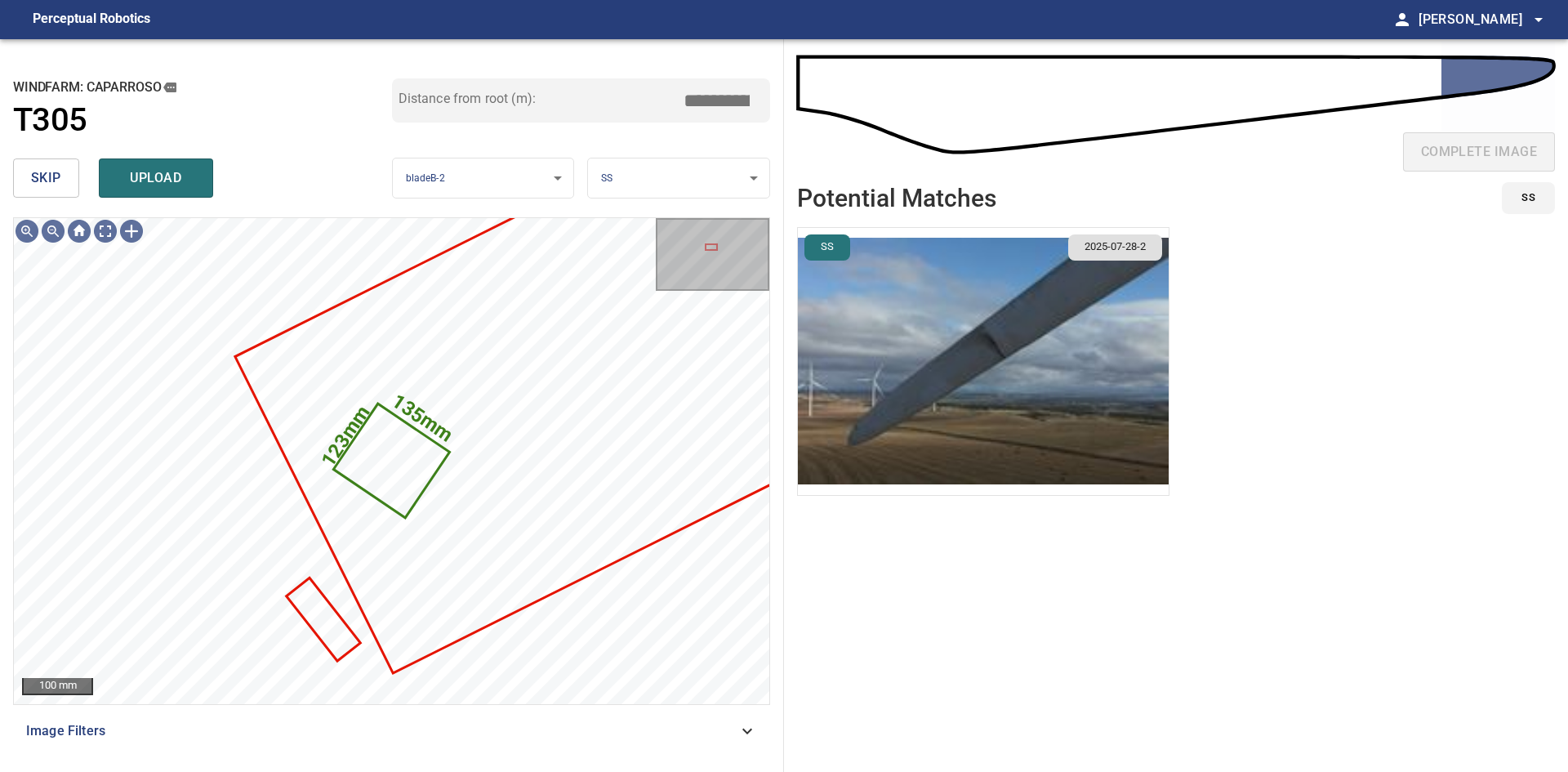
click at [951, 377] on img "button" at bounding box center [983, 361] width 371 height 267
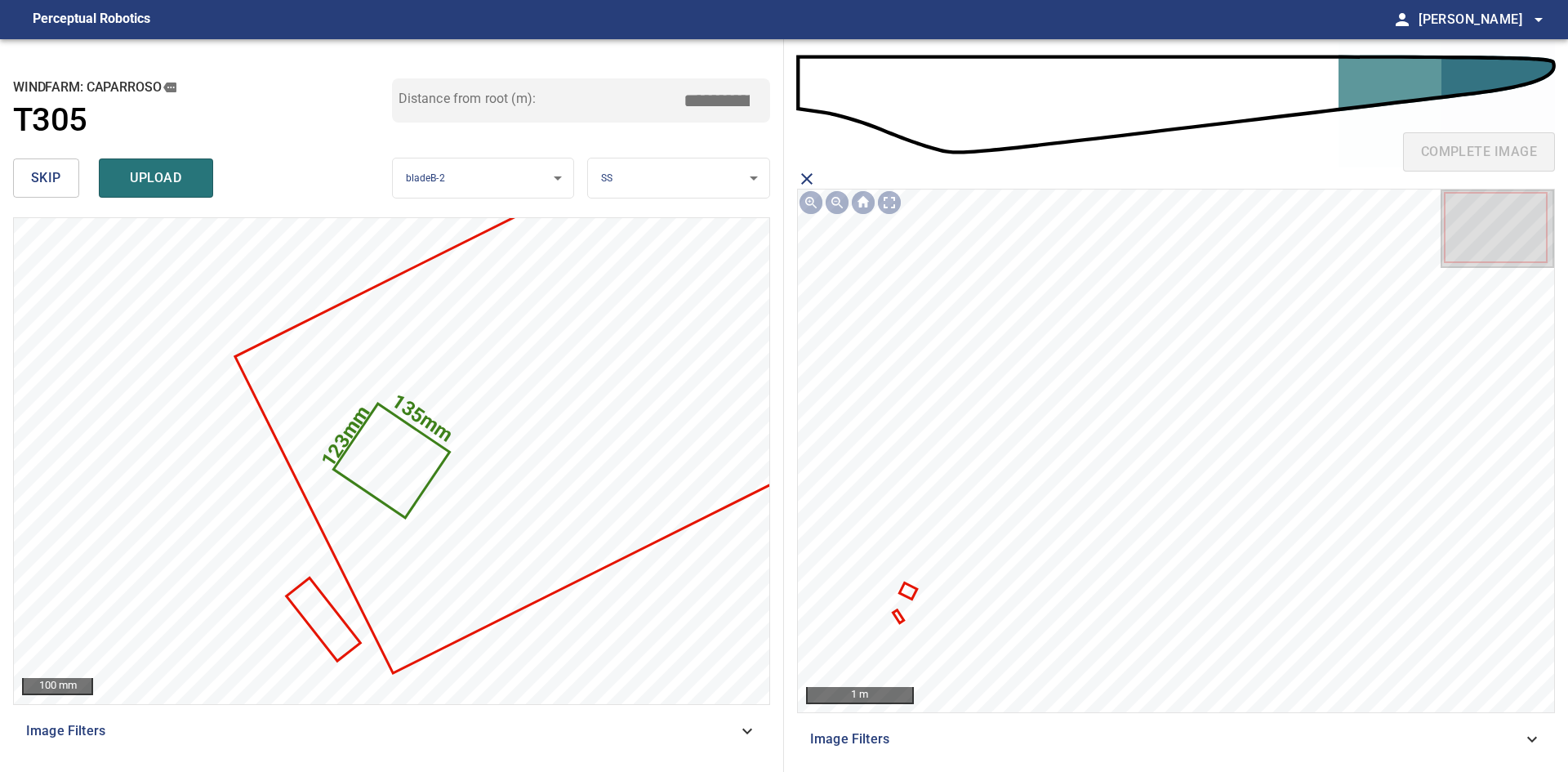
click at [908, 592] on icon at bounding box center [909, 591] width 15 height 13
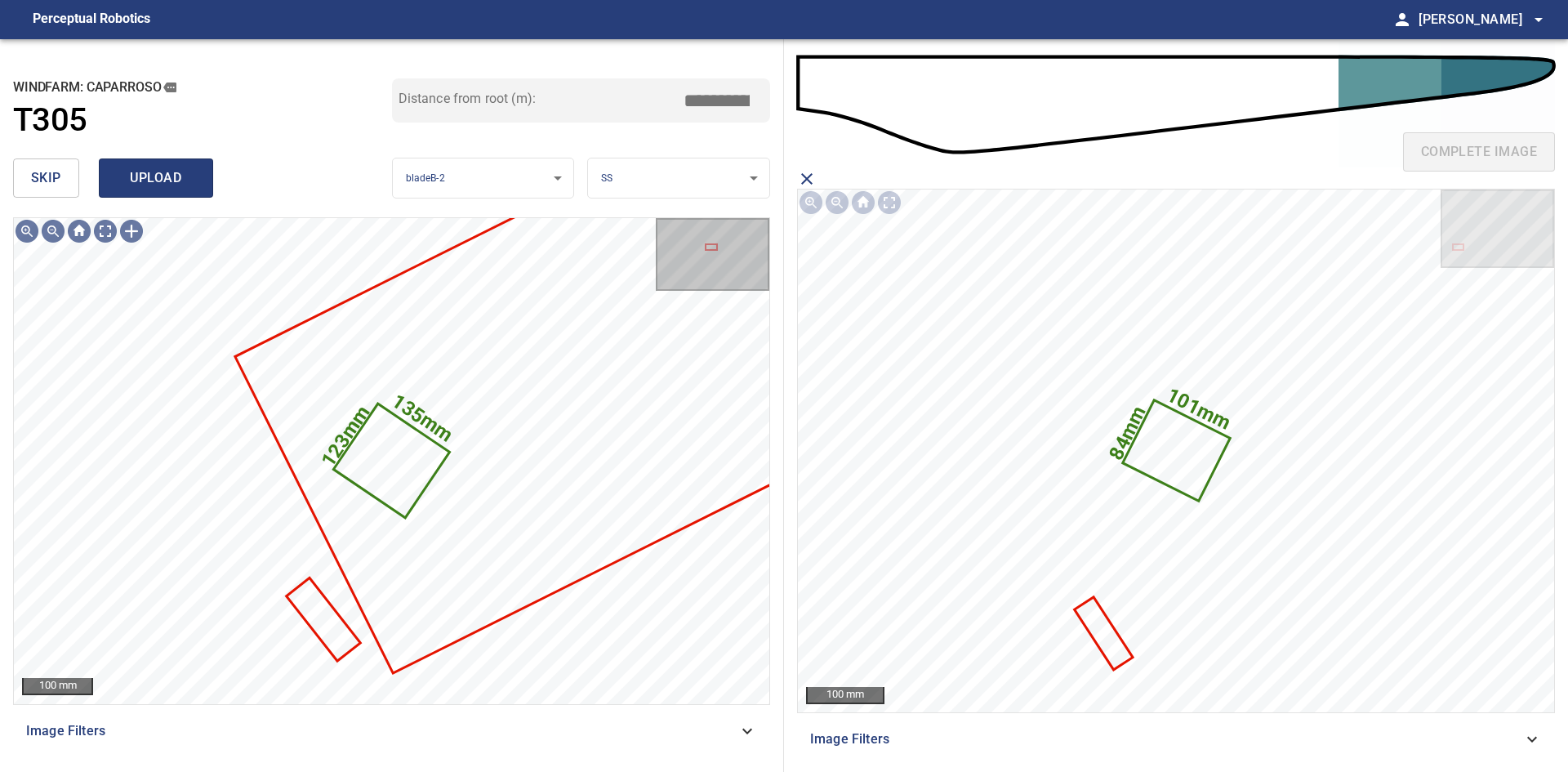
click at [192, 174] on span "upload" at bounding box center [155, 178] width 78 height 23
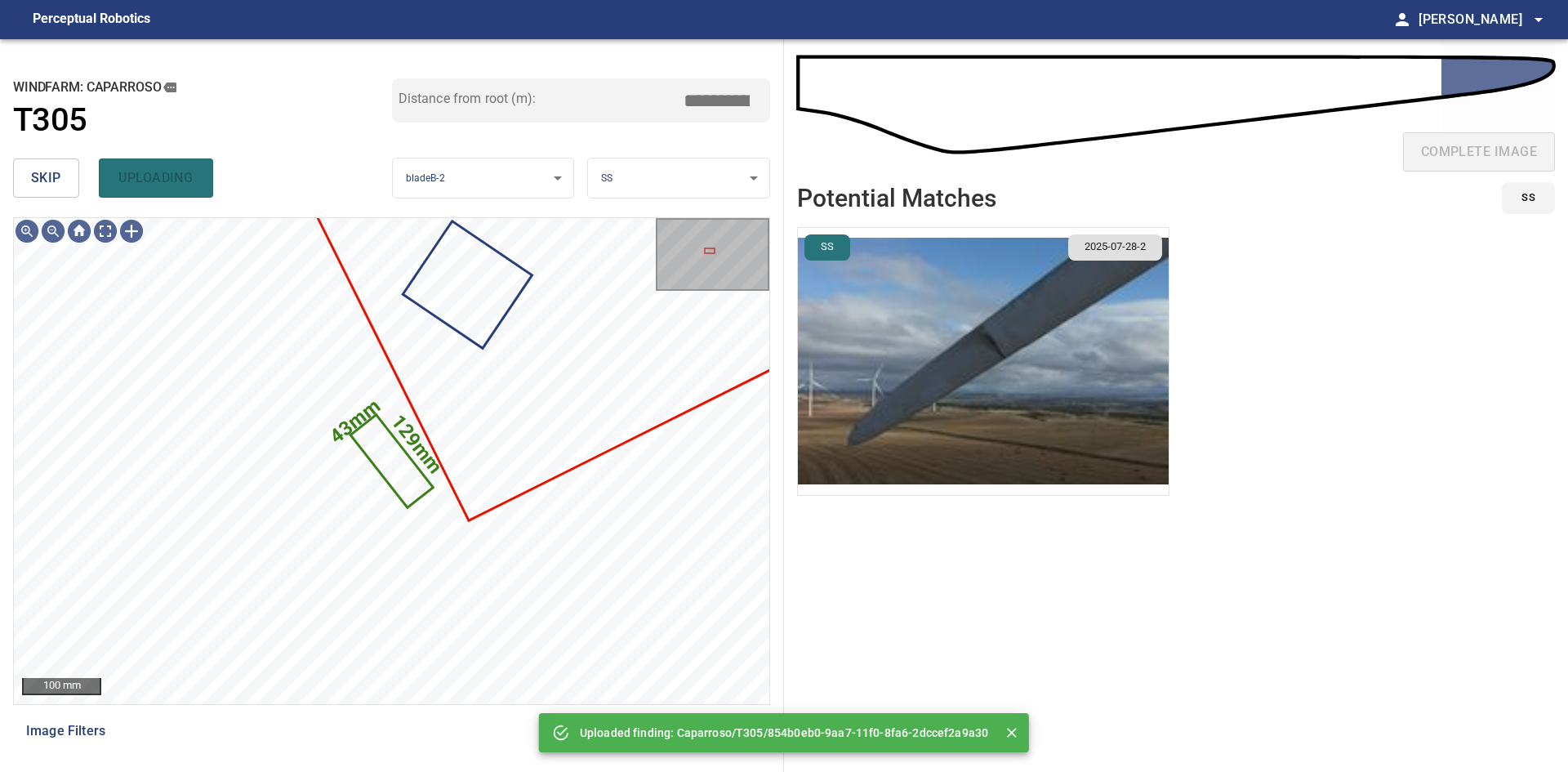
click at [864, 377] on img "button" at bounding box center [983, 361] width 371 height 267
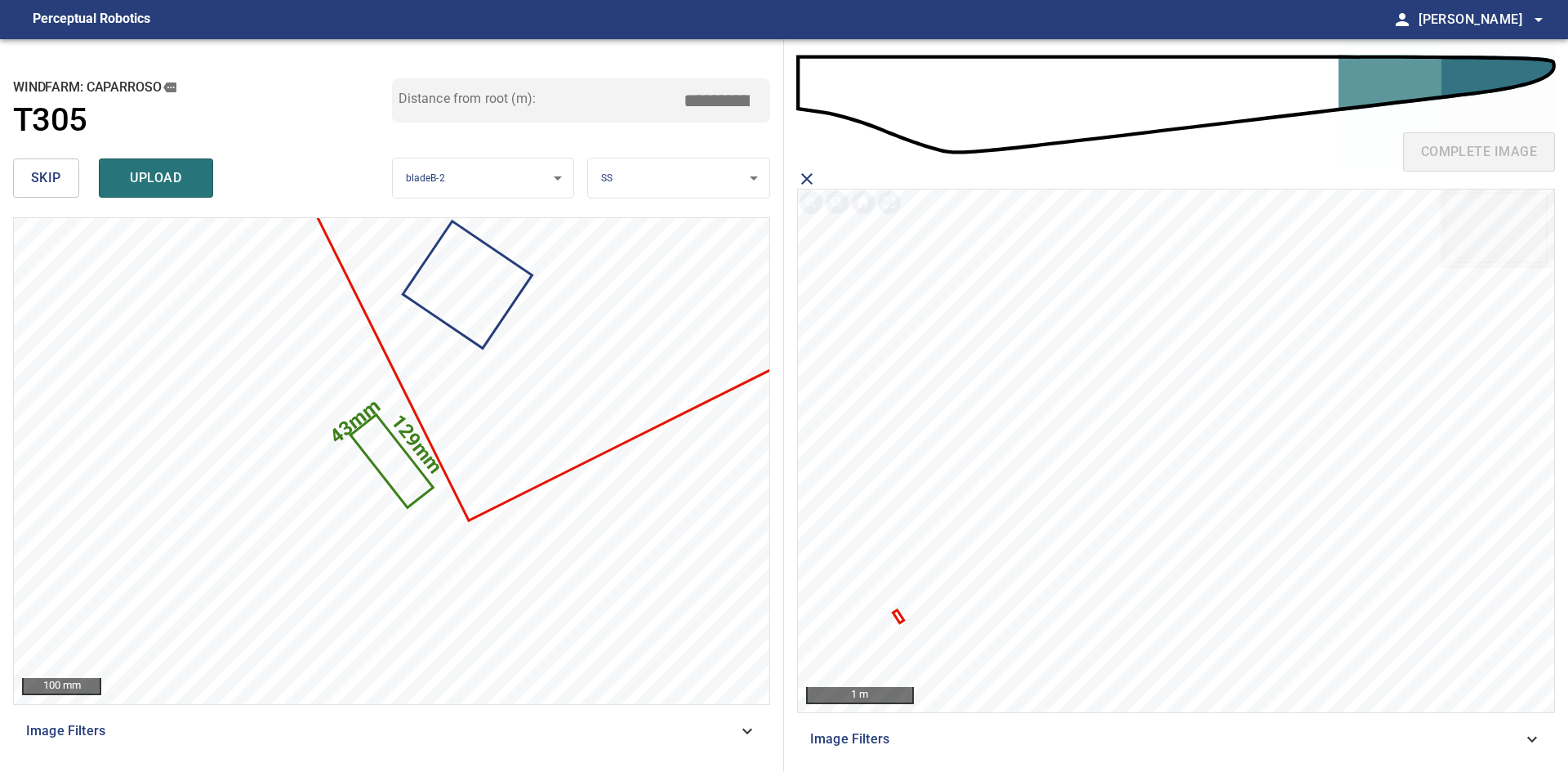
click at [900, 618] on icon at bounding box center [899, 616] width 7 height 10
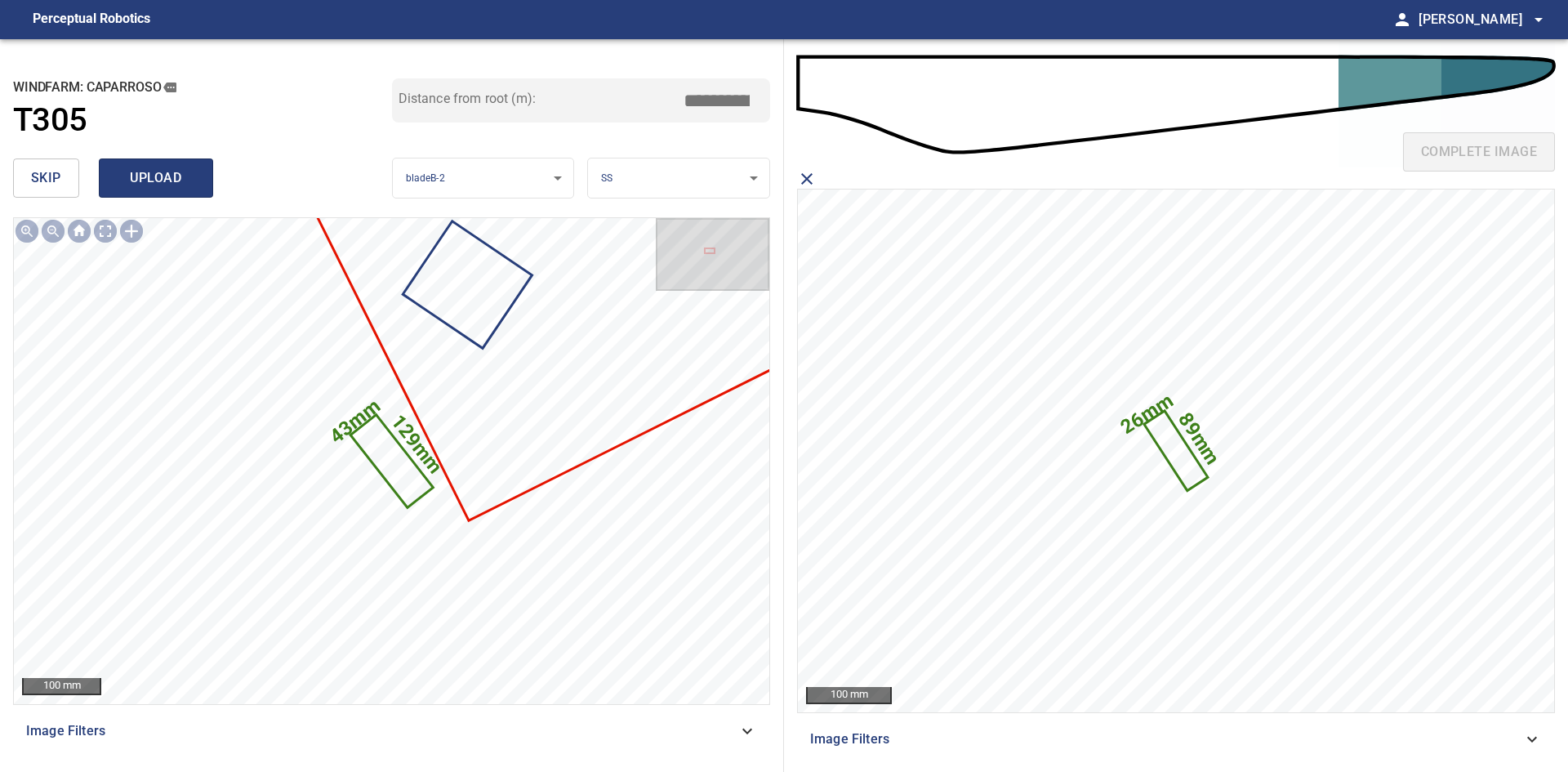
click at [123, 179] on span "upload" at bounding box center [155, 178] width 78 height 23
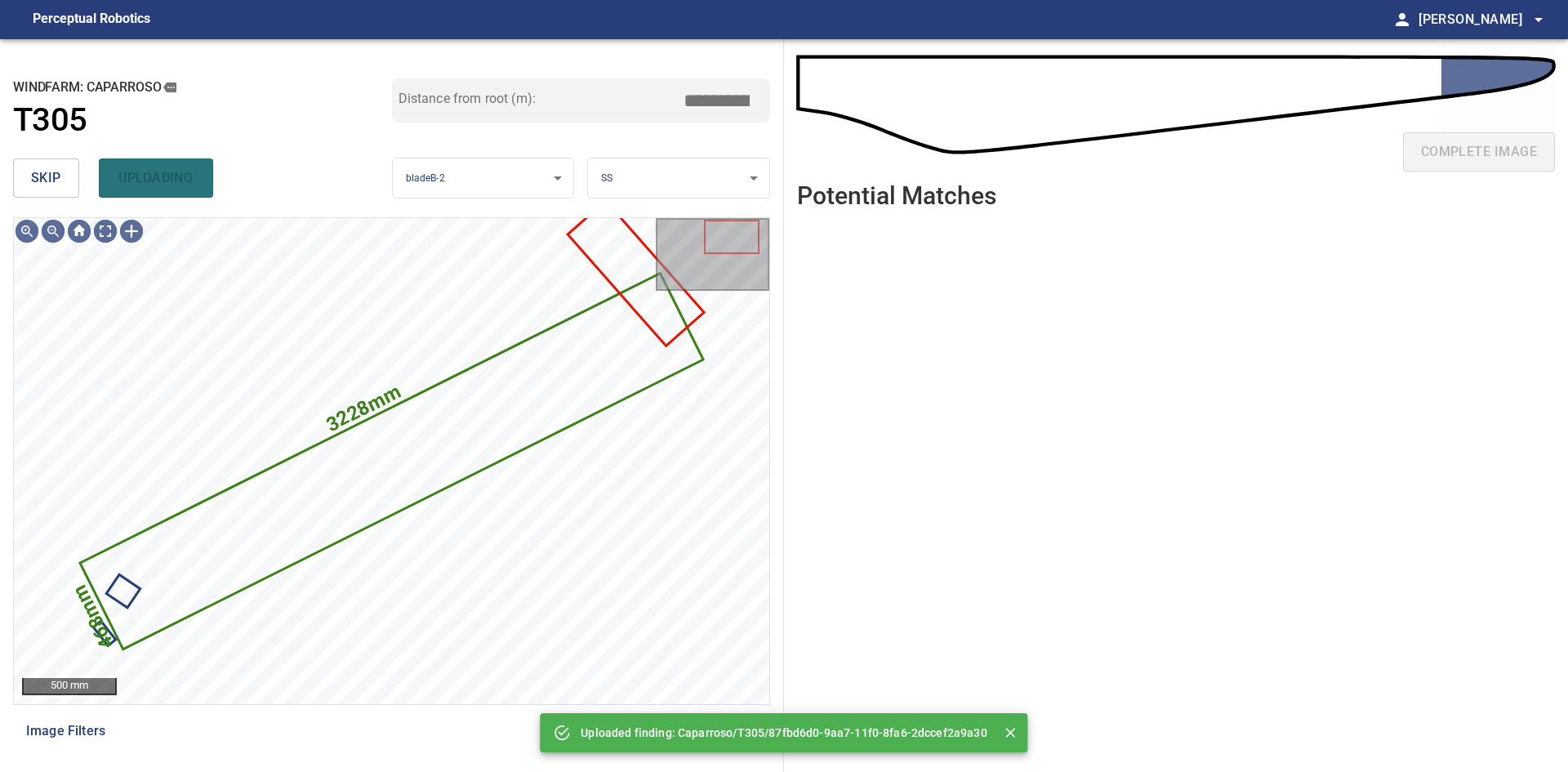
click at [57, 183] on span "skip" at bounding box center [46, 178] width 30 height 23
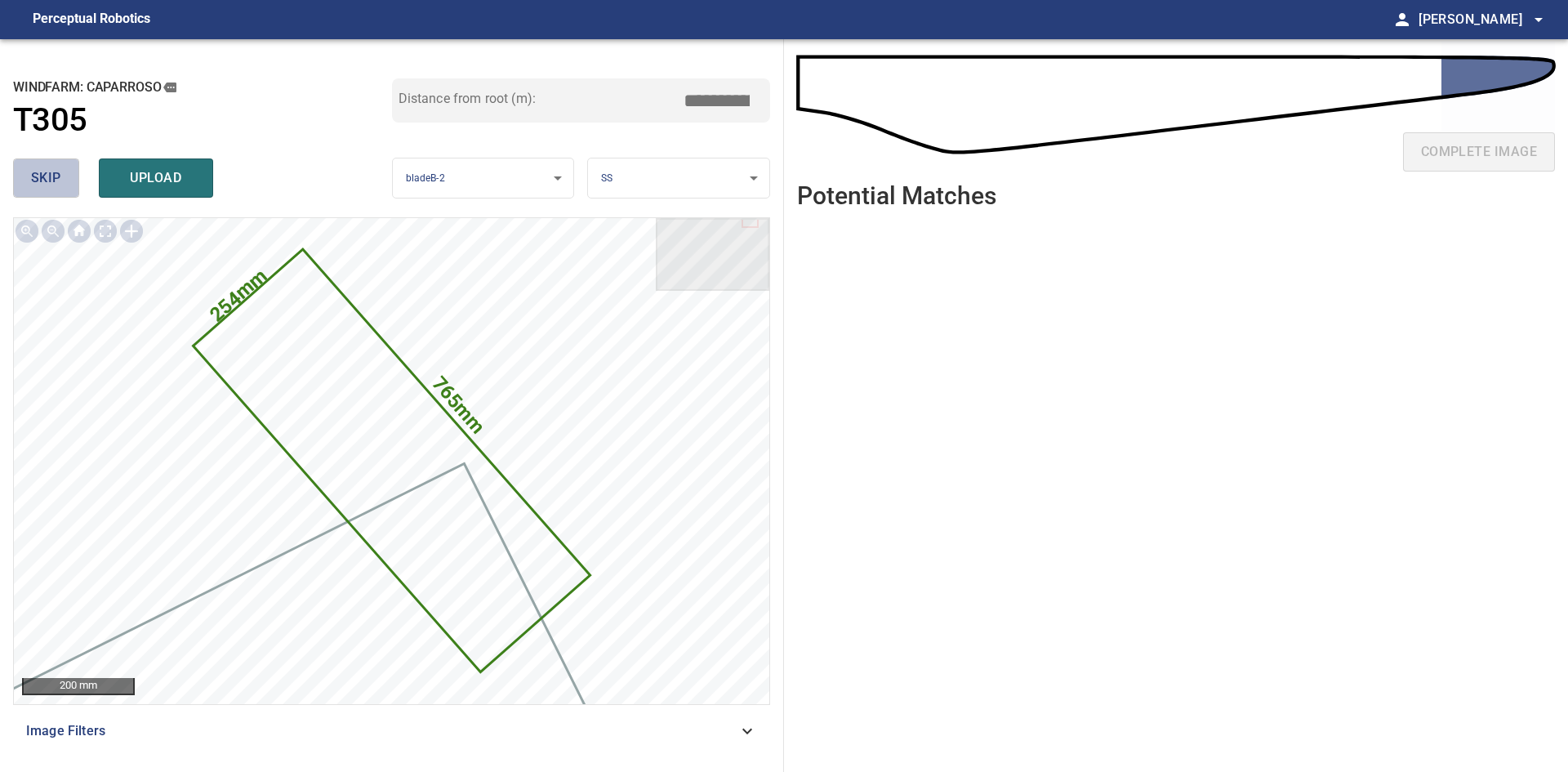
click at [69, 182] on button "skip" at bounding box center [46, 178] width 66 height 39
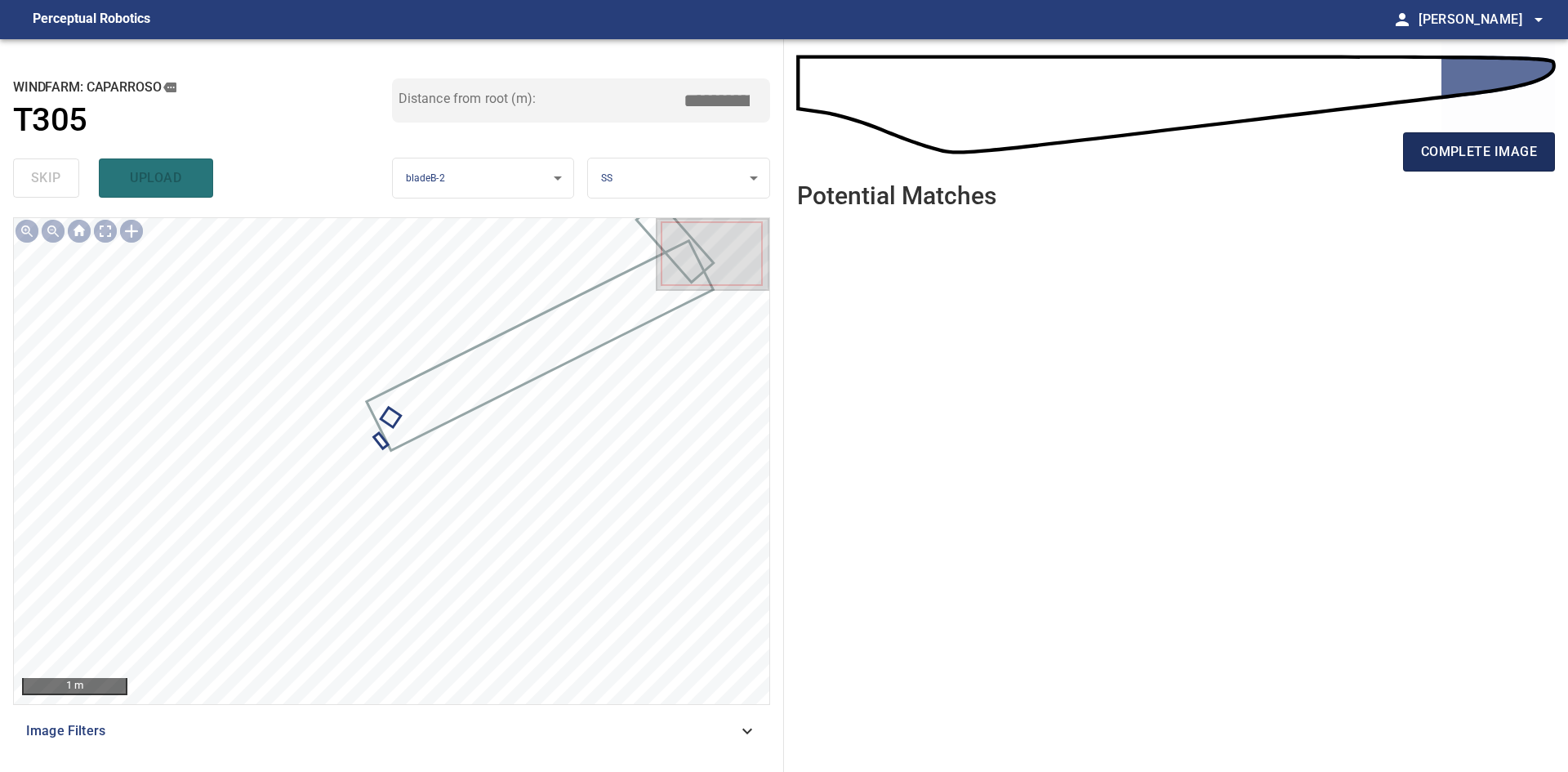
click at [1462, 158] on span "complete image" at bounding box center [1479, 152] width 116 height 23
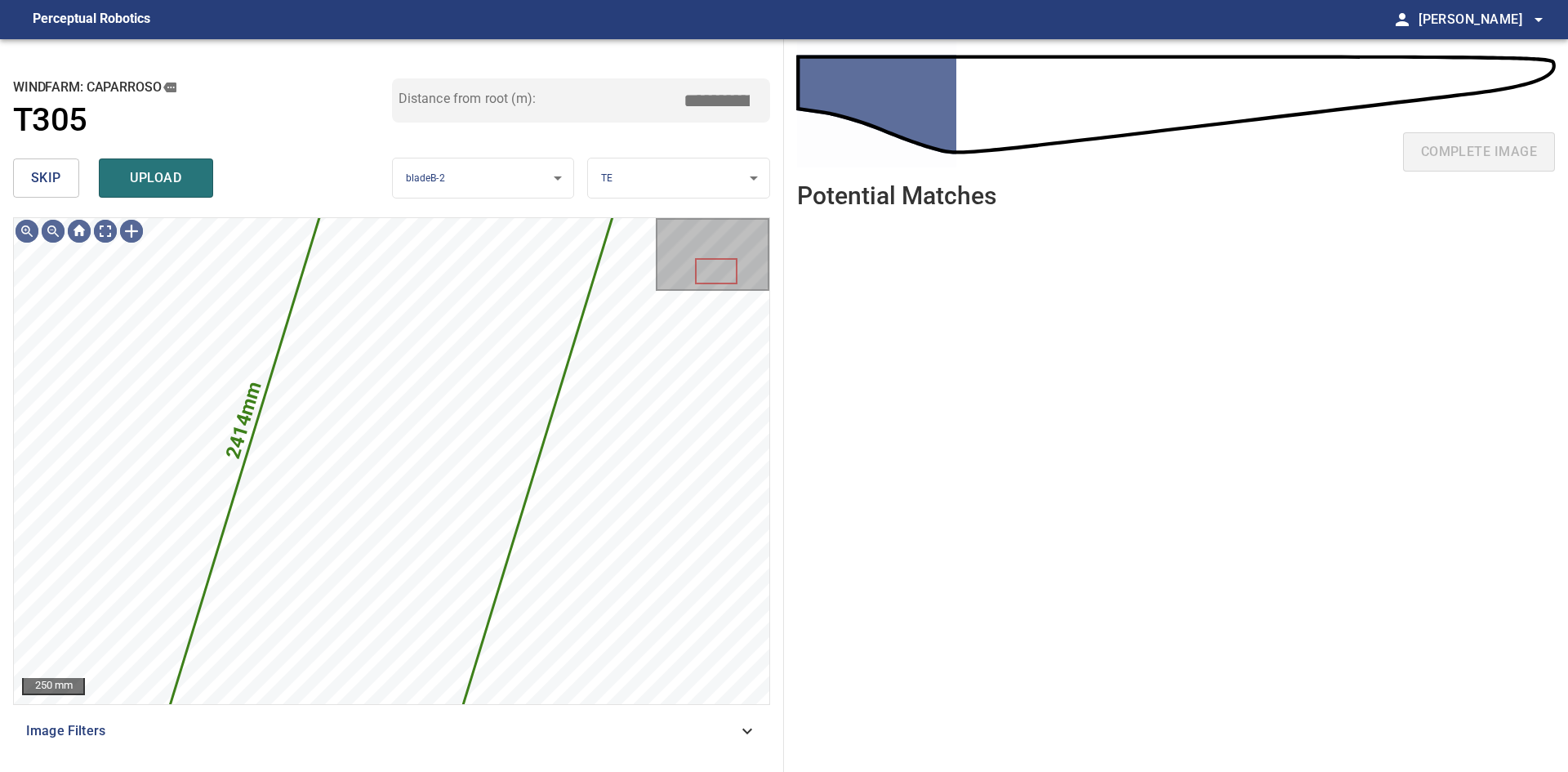
click at [61, 182] on span "skip" at bounding box center [46, 178] width 30 height 23
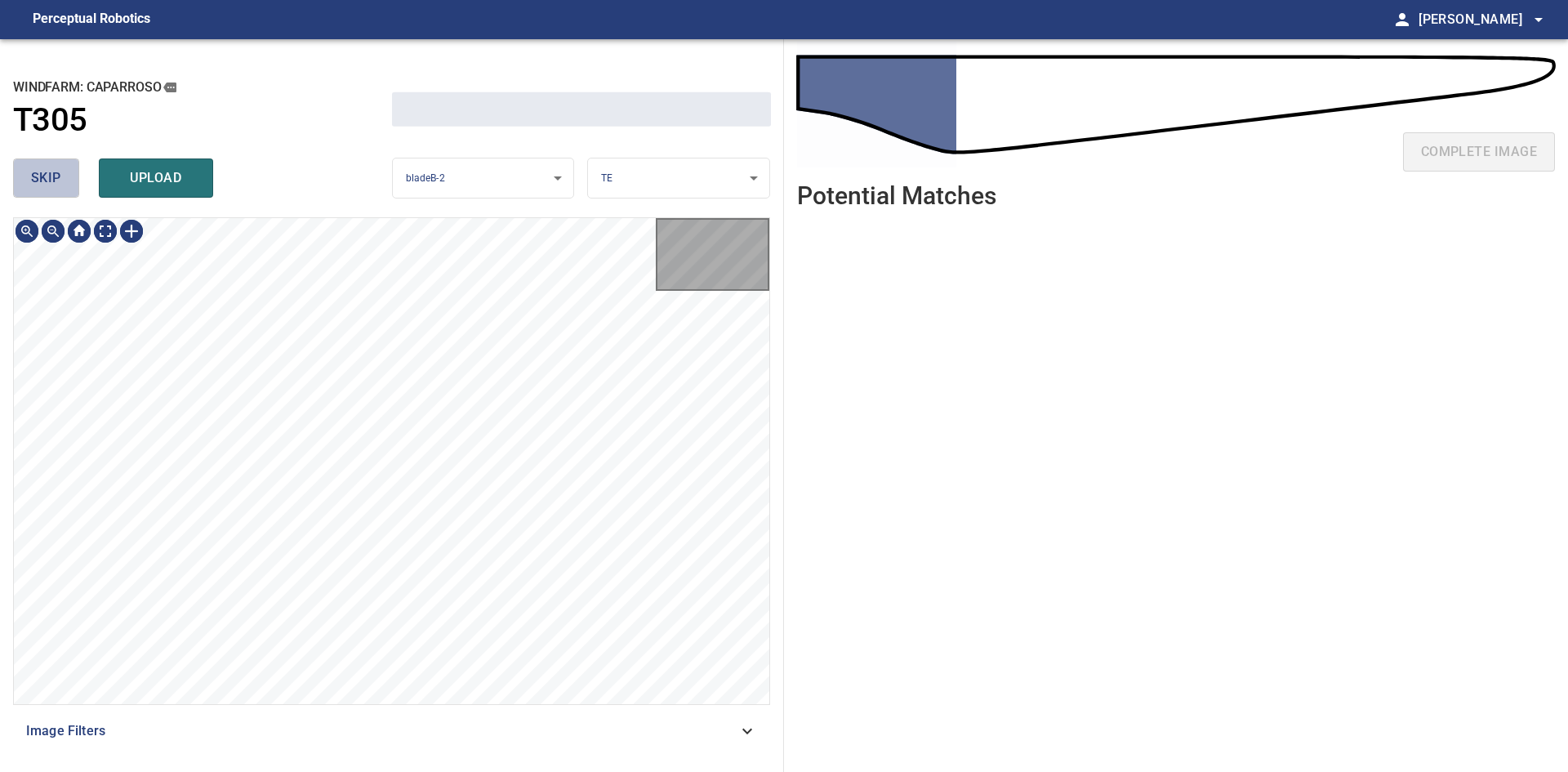
click at [61, 182] on span "skip" at bounding box center [46, 178] width 30 height 23
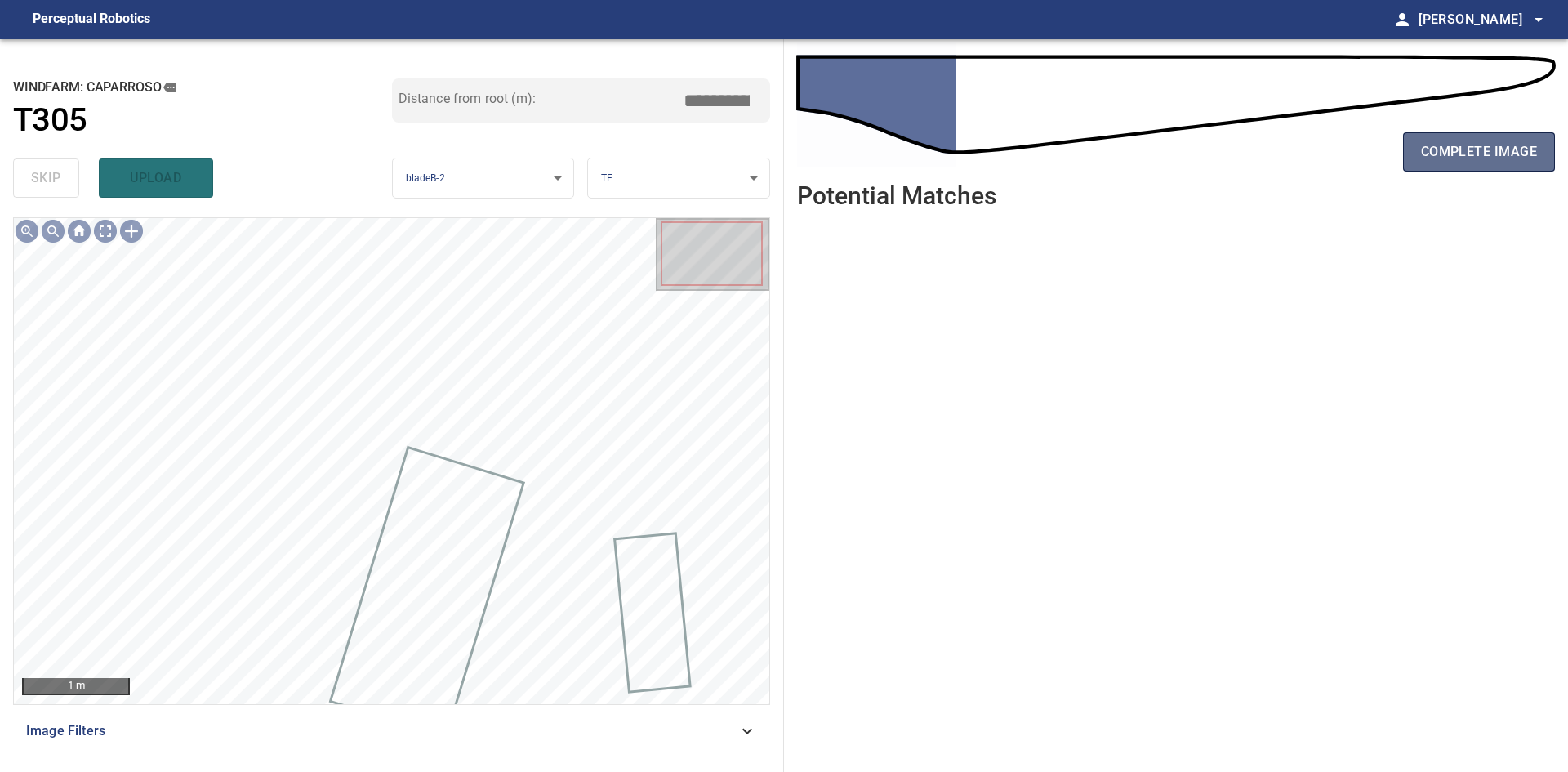
click at [1443, 148] on span "complete image" at bounding box center [1479, 152] width 116 height 23
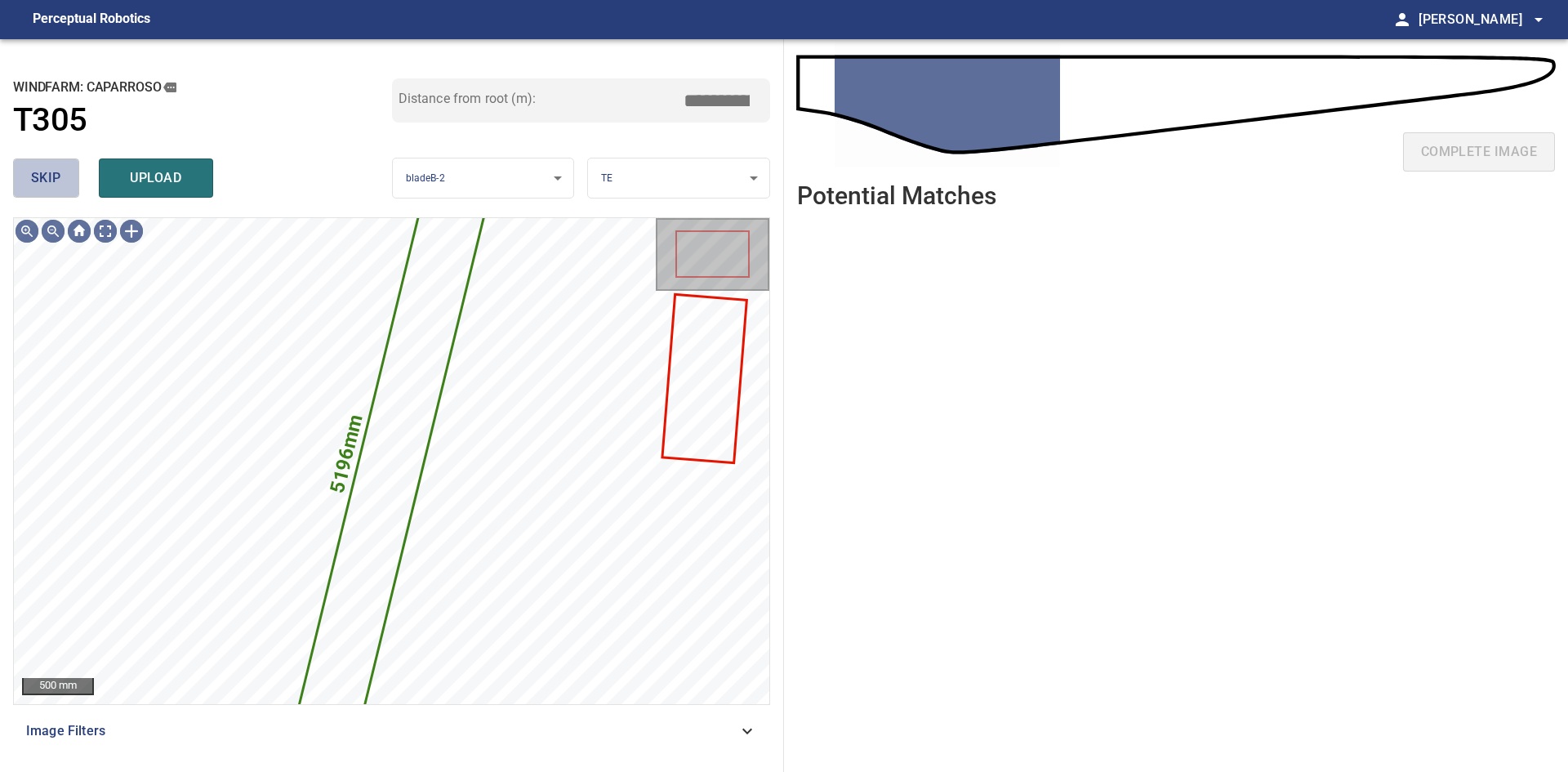
click at [53, 188] on span "skip" at bounding box center [46, 178] width 30 height 23
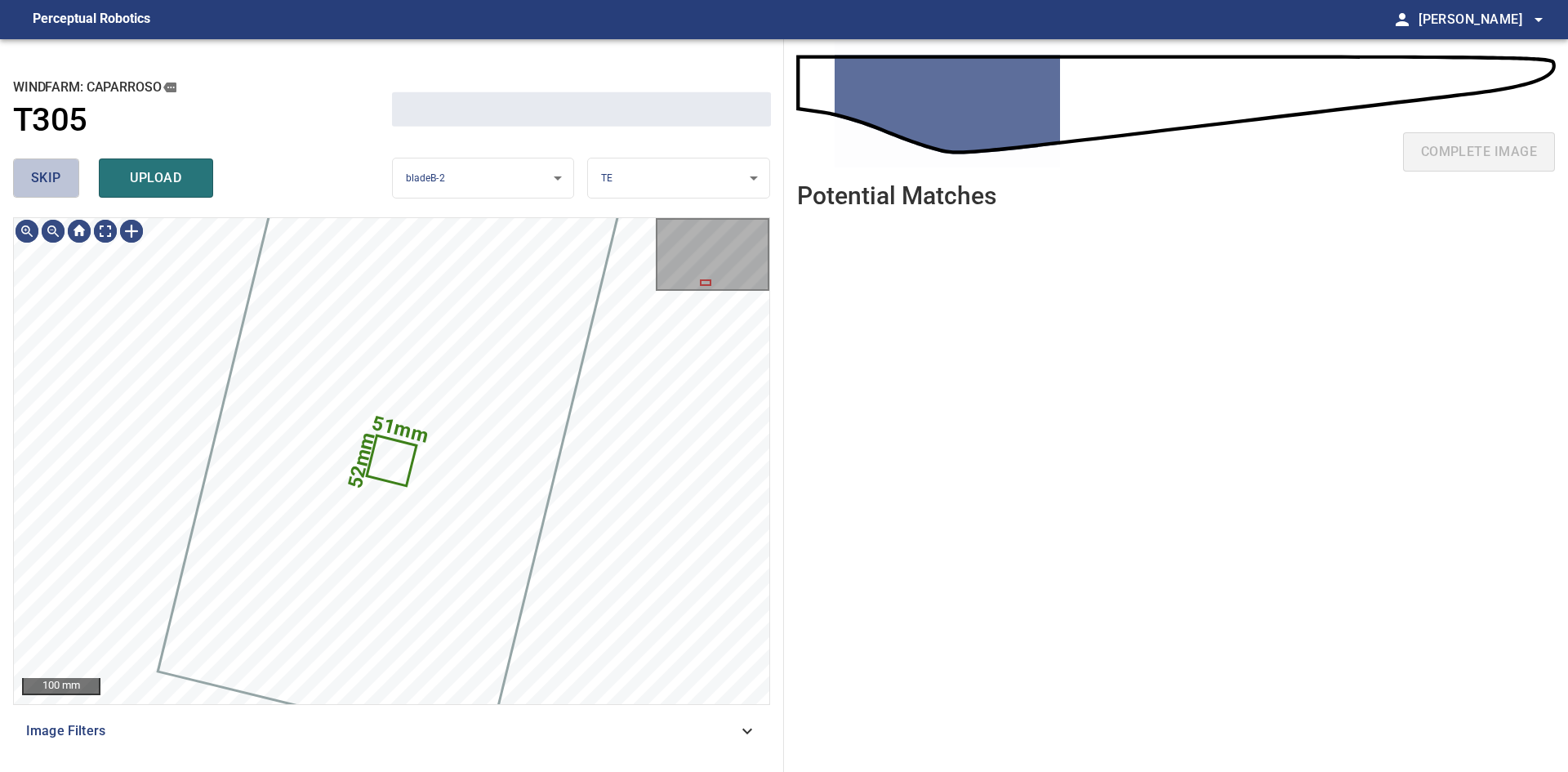
click at [53, 188] on span "skip" at bounding box center [46, 178] width 30 height 23
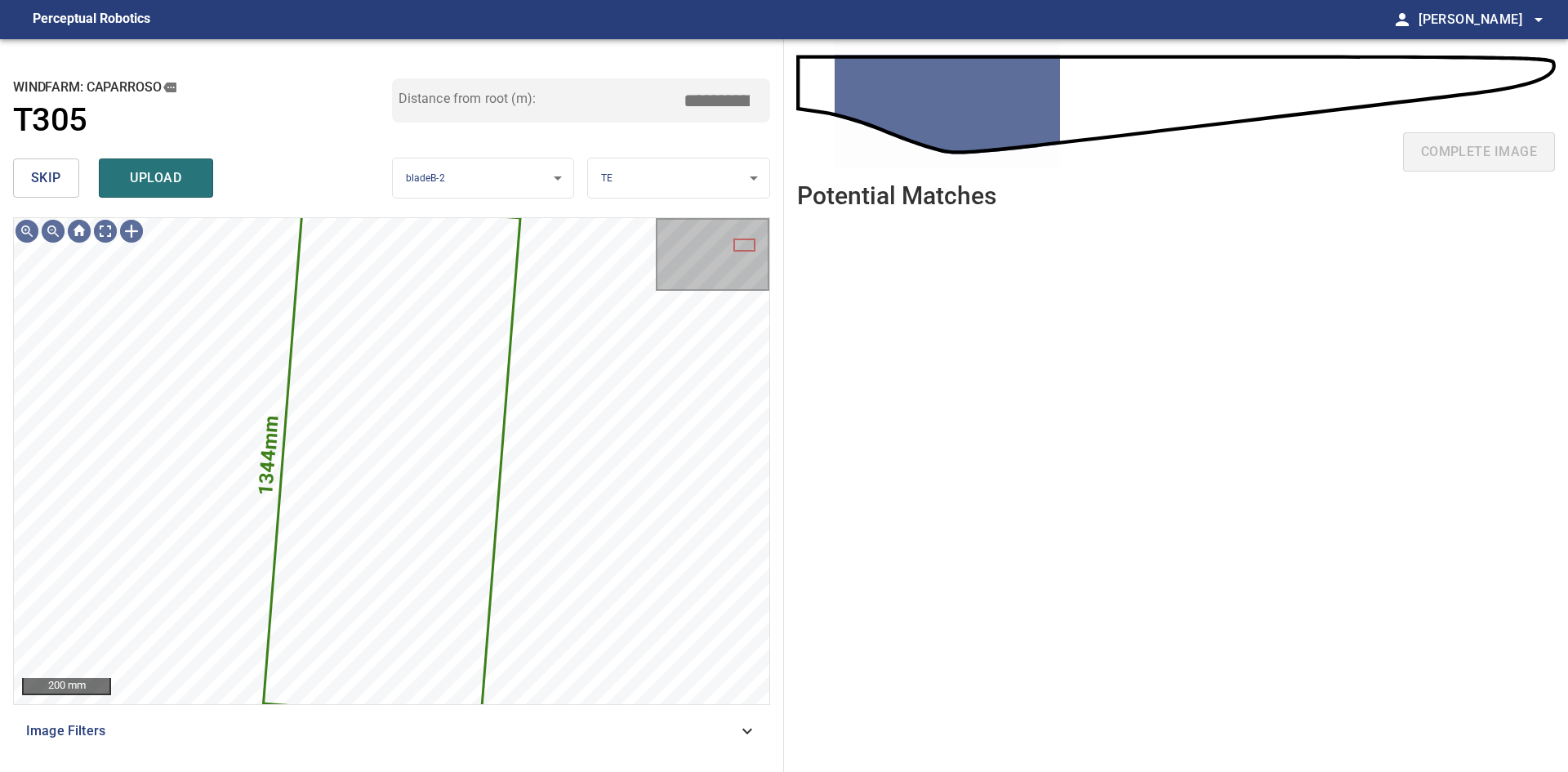
click at [51, 172] on span "skip" at bounding box center [46, 178] width 30 height 23
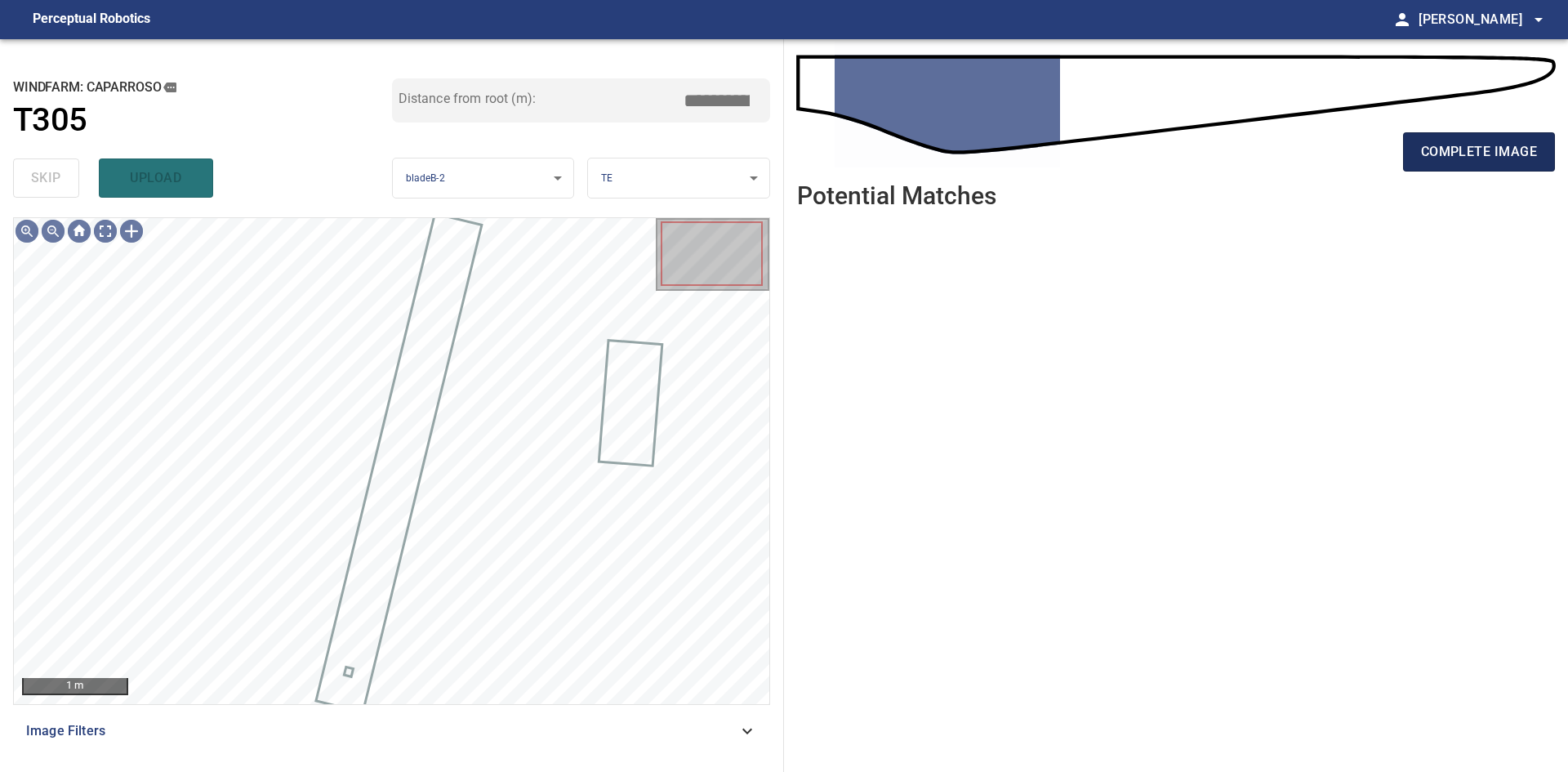
click at [1446, 155] on span "complete image" at bounding box center [1479, 152] width 116 height 23
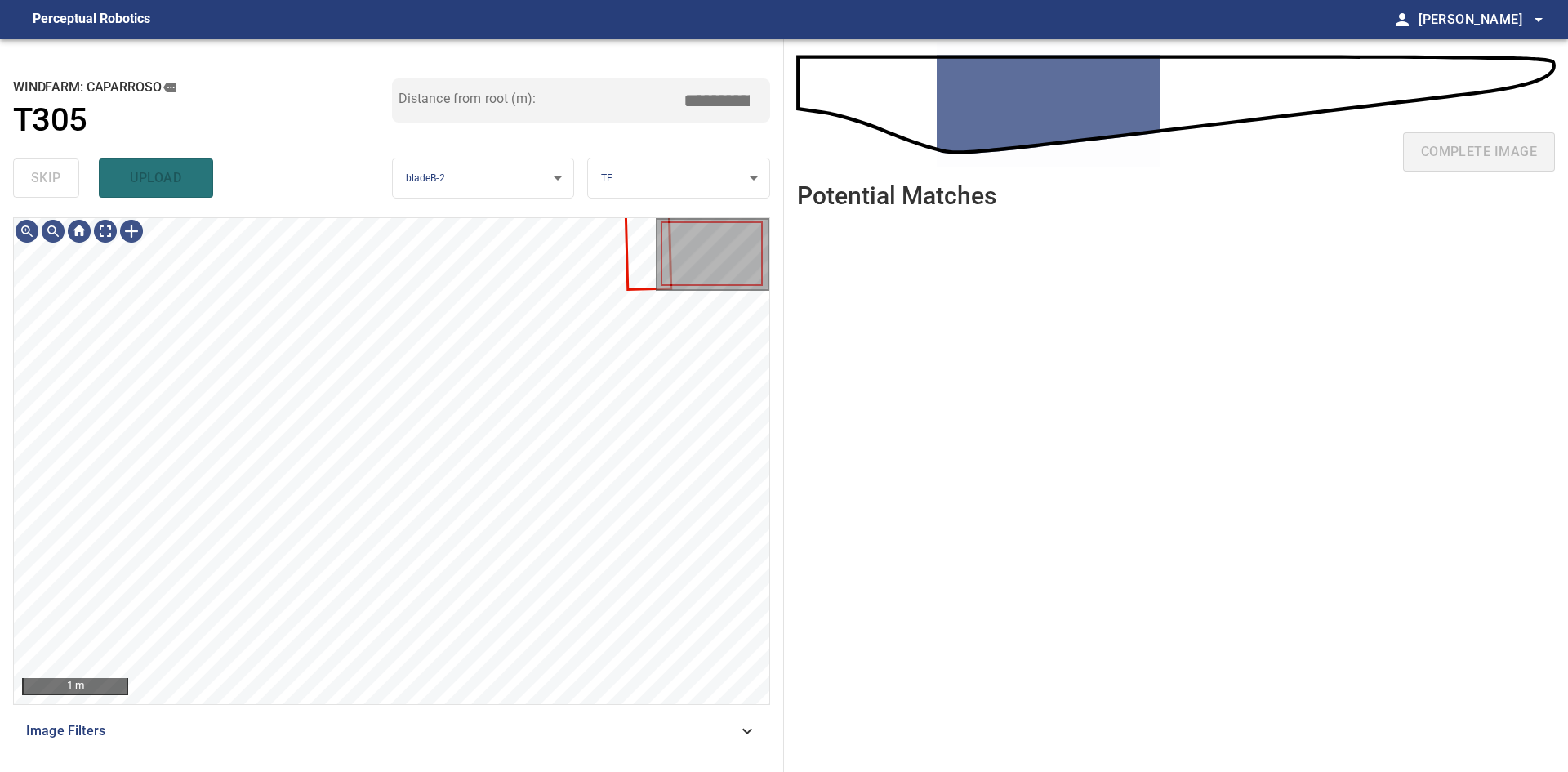
click at [667, 213] on div "**********" at bounding box center [392, 405] width 784 height 733
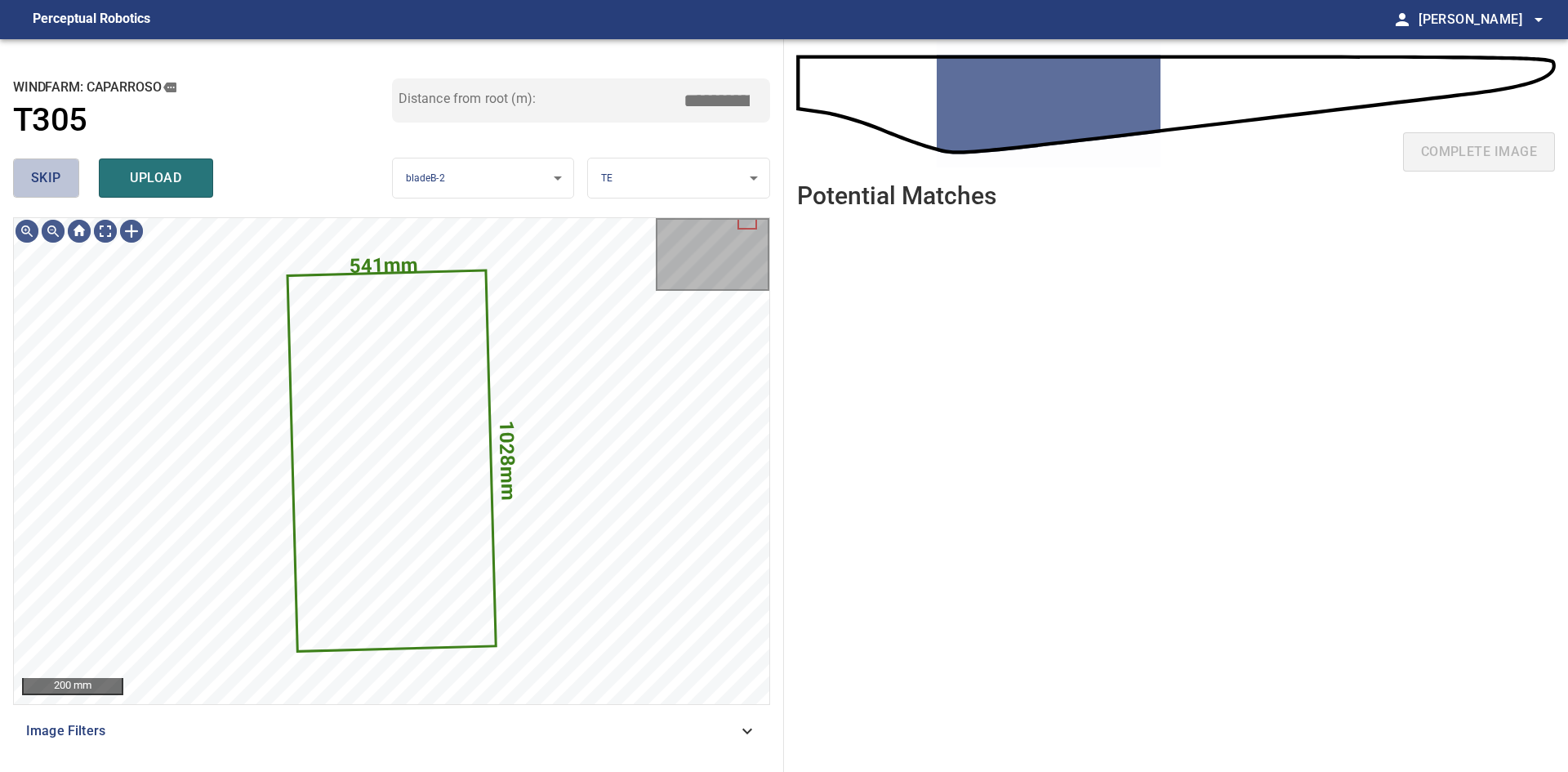
click at [45, 175] on span "skip" at bounding box center [46, 178] width 30 height 23
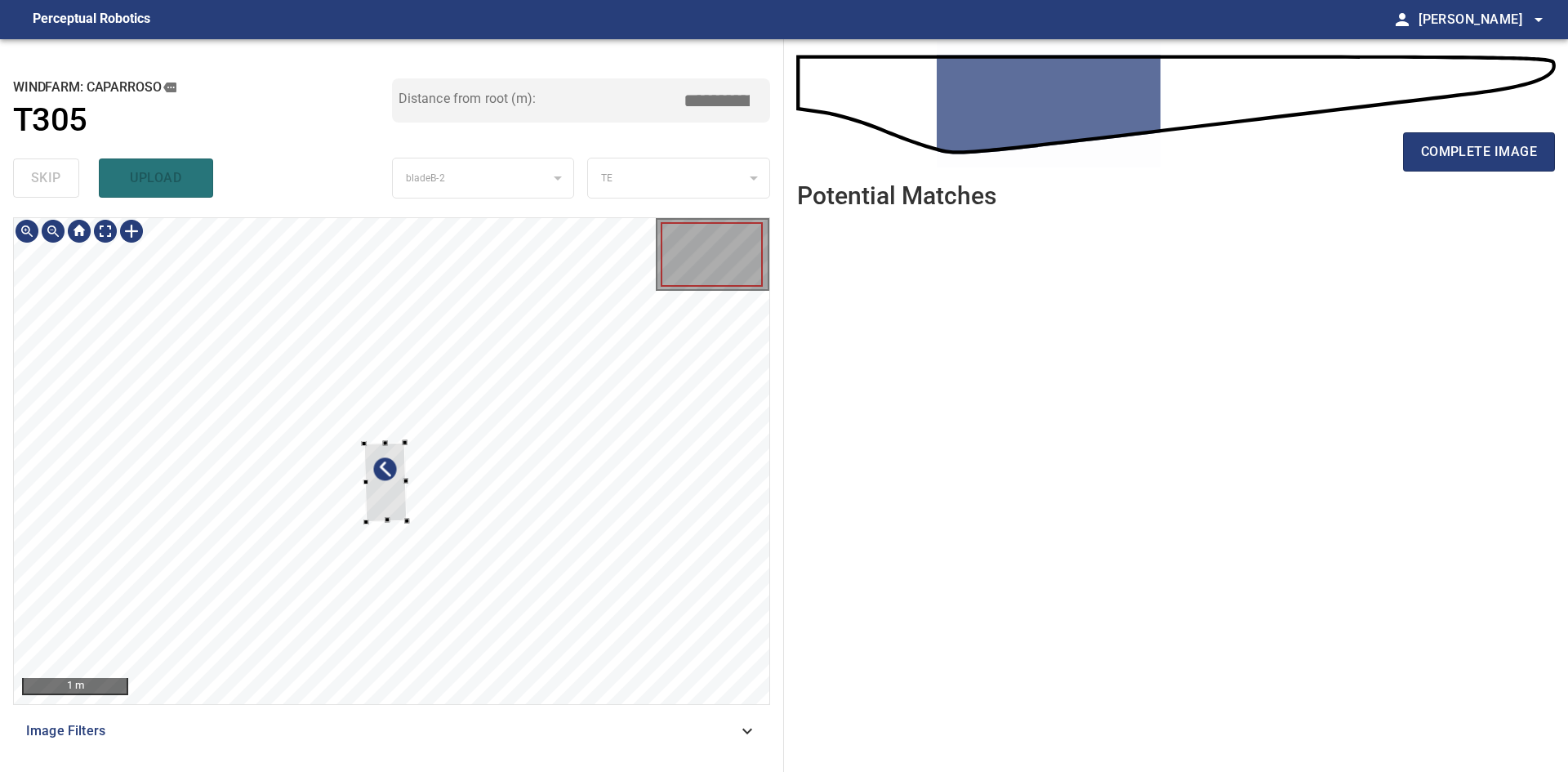
click at [385, 504] on div at bounding box center [385, 482] width 43 height 79
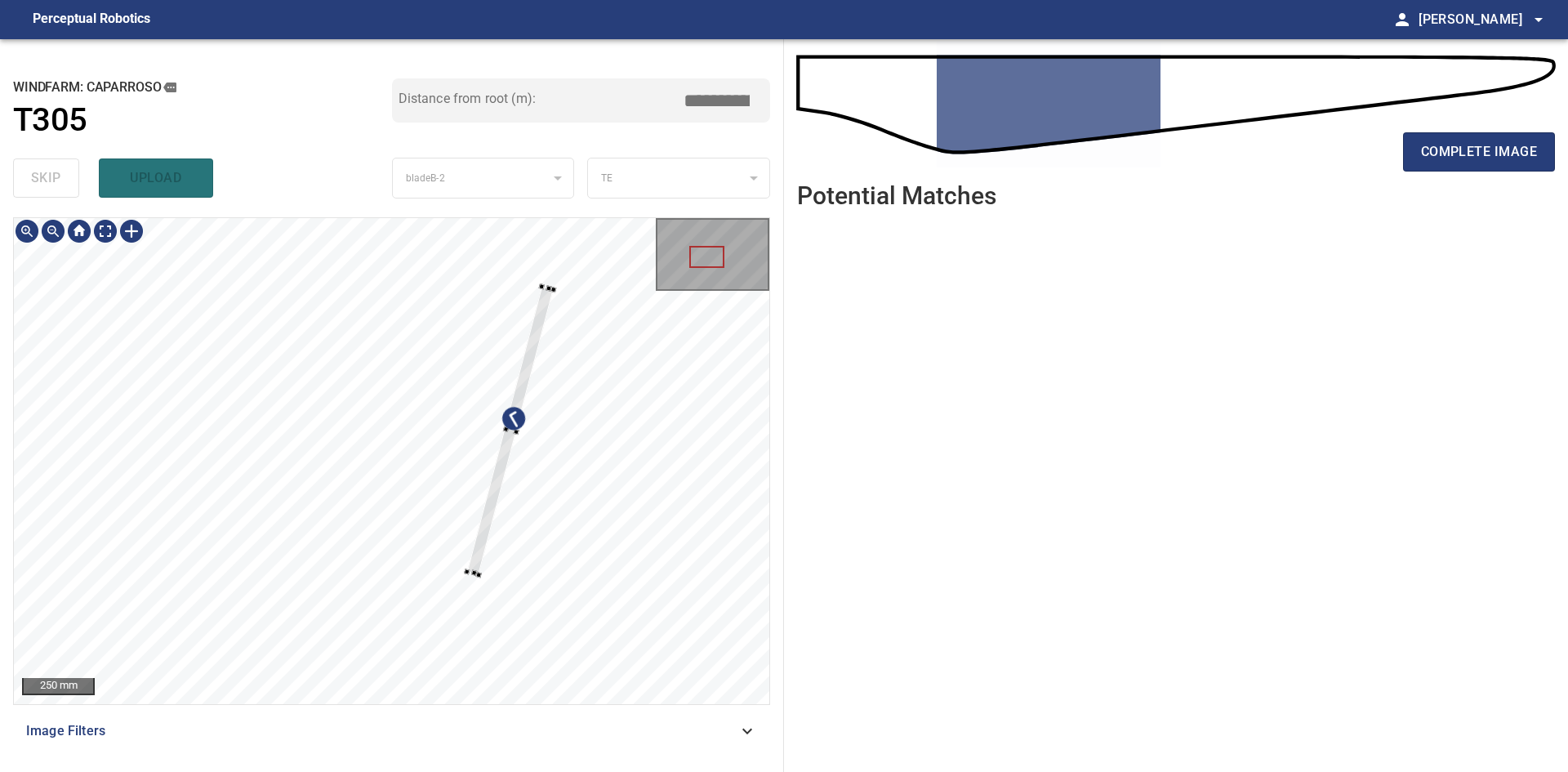
click at [482, 498] on div at bounding box center [391, 461] width 755 height 485
click at [466, 473] on div at bounding box center [488, 396] width 89 height 289
click at [453, 543] on div at bounding box center [452, 544] width 6 height 6
click at [454, 520] on div at bounding box center [488, 402] width 88 height 293
click at [449, 535] on div at bounding box center [485, 402] width 85 height 294
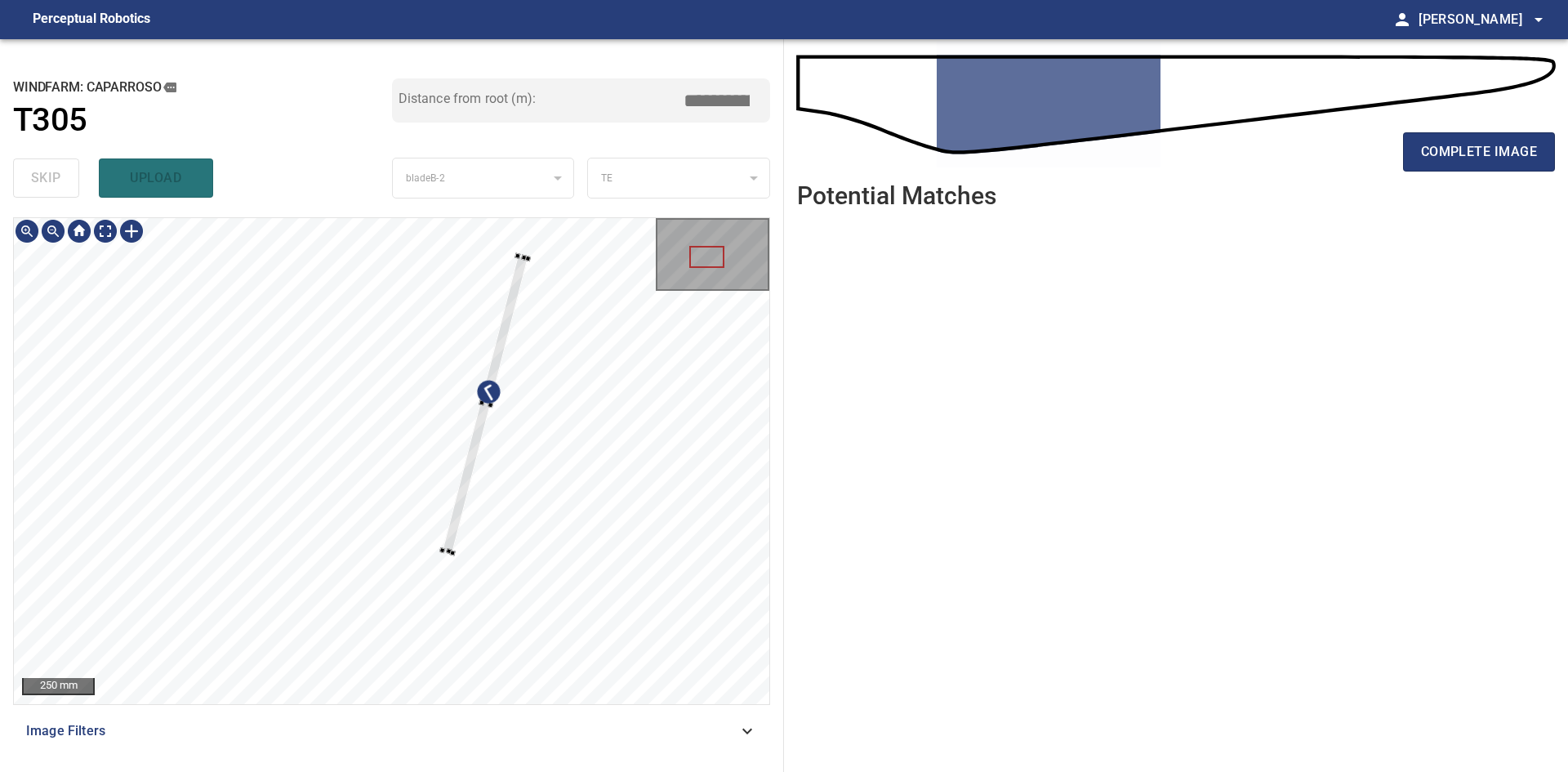
click at [451, 547] on div at bounding box center [485, 404] width 86 height 297
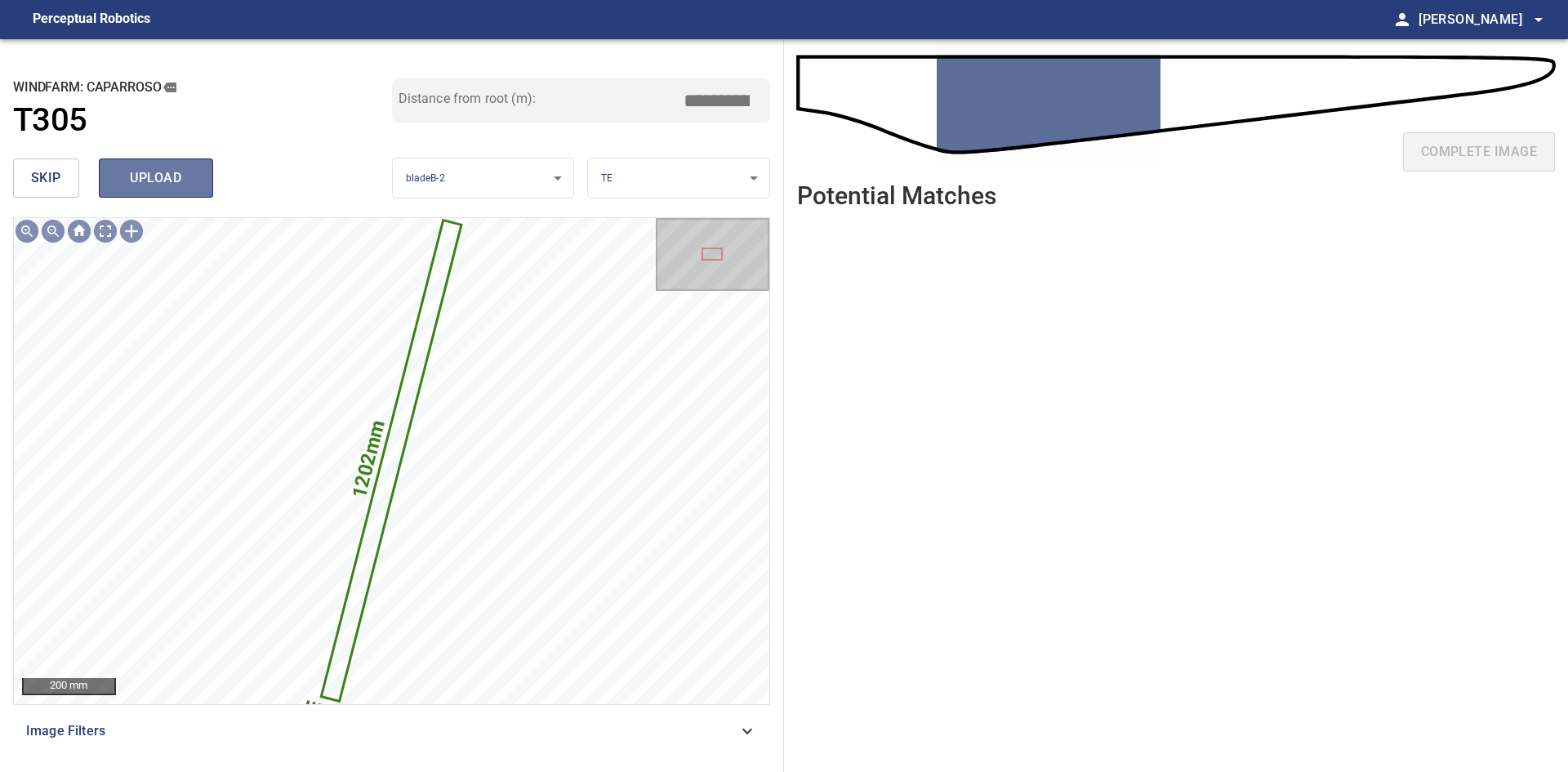
click at [145, 191] on button "upload" at bounding box center [156, 178] width 114 height 39
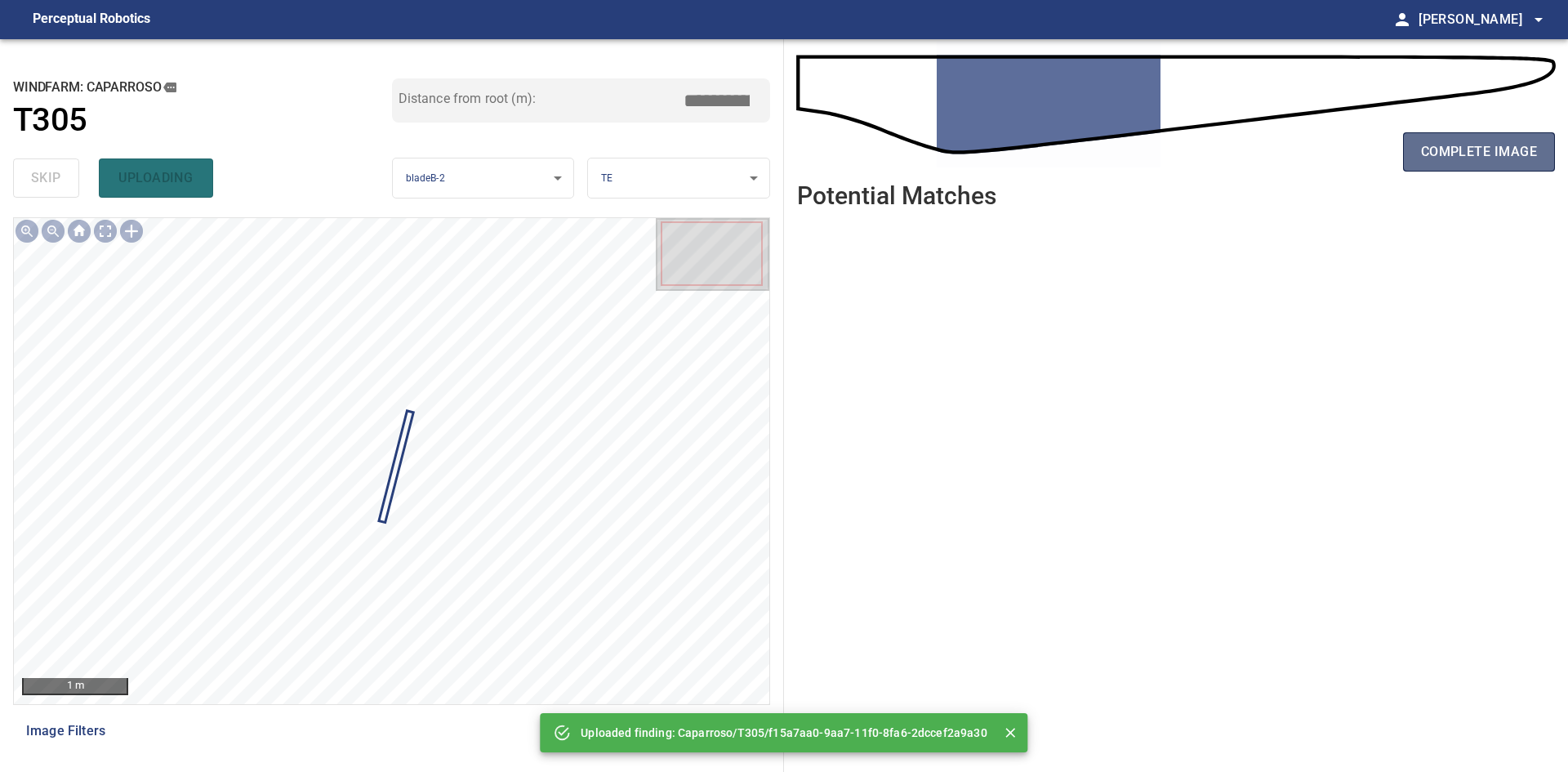
click at [1415, 168] on button "complete image" at bounding box center [1479, 152] width 152 height 39
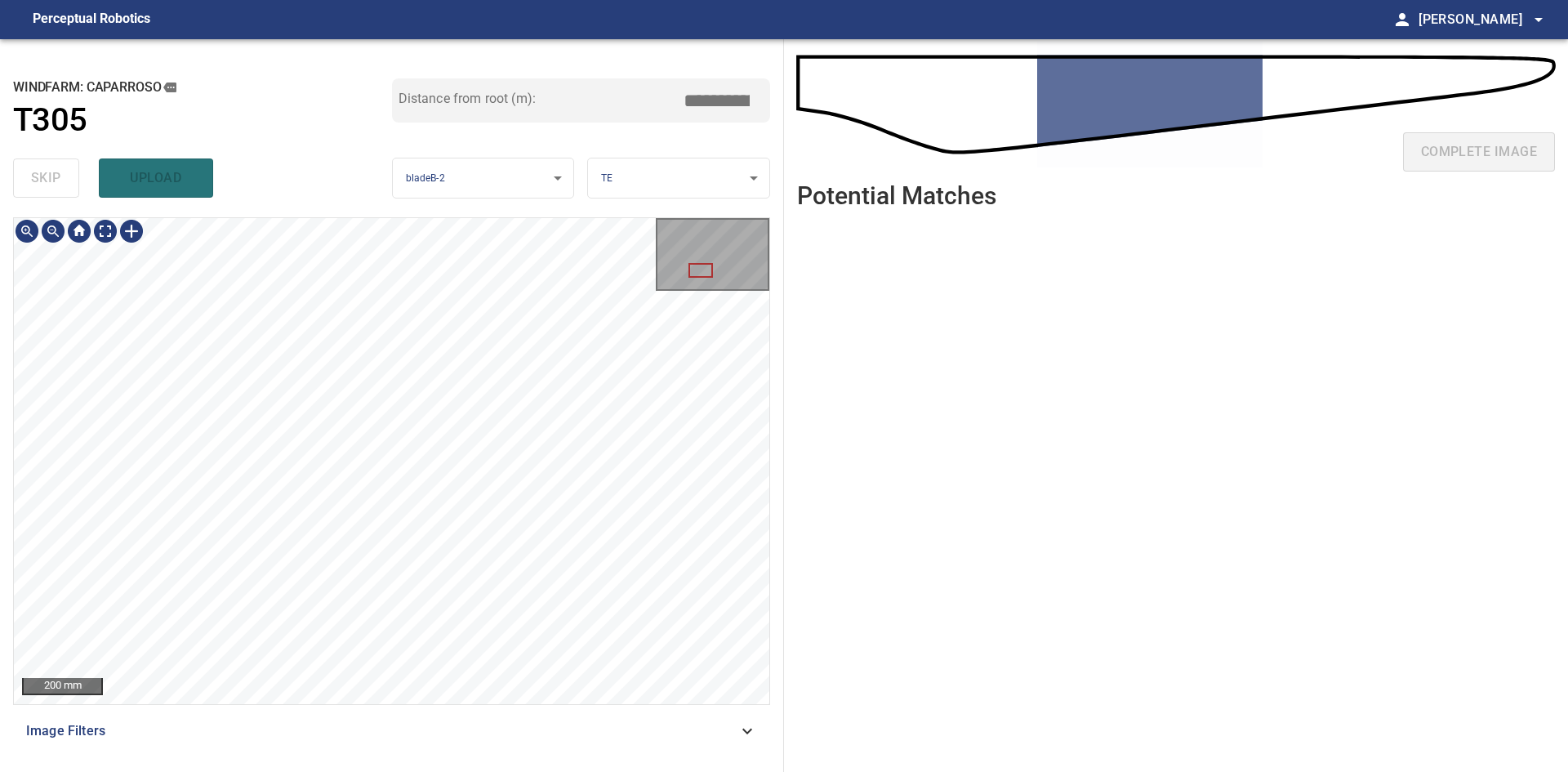
click at [408, 771] on html "**********" at bounding box center [784, 386] width 1568 height 772
click at [424, 744] on div "200 mm Image Filters" at bounding box center [391, 488] width 757 height 541
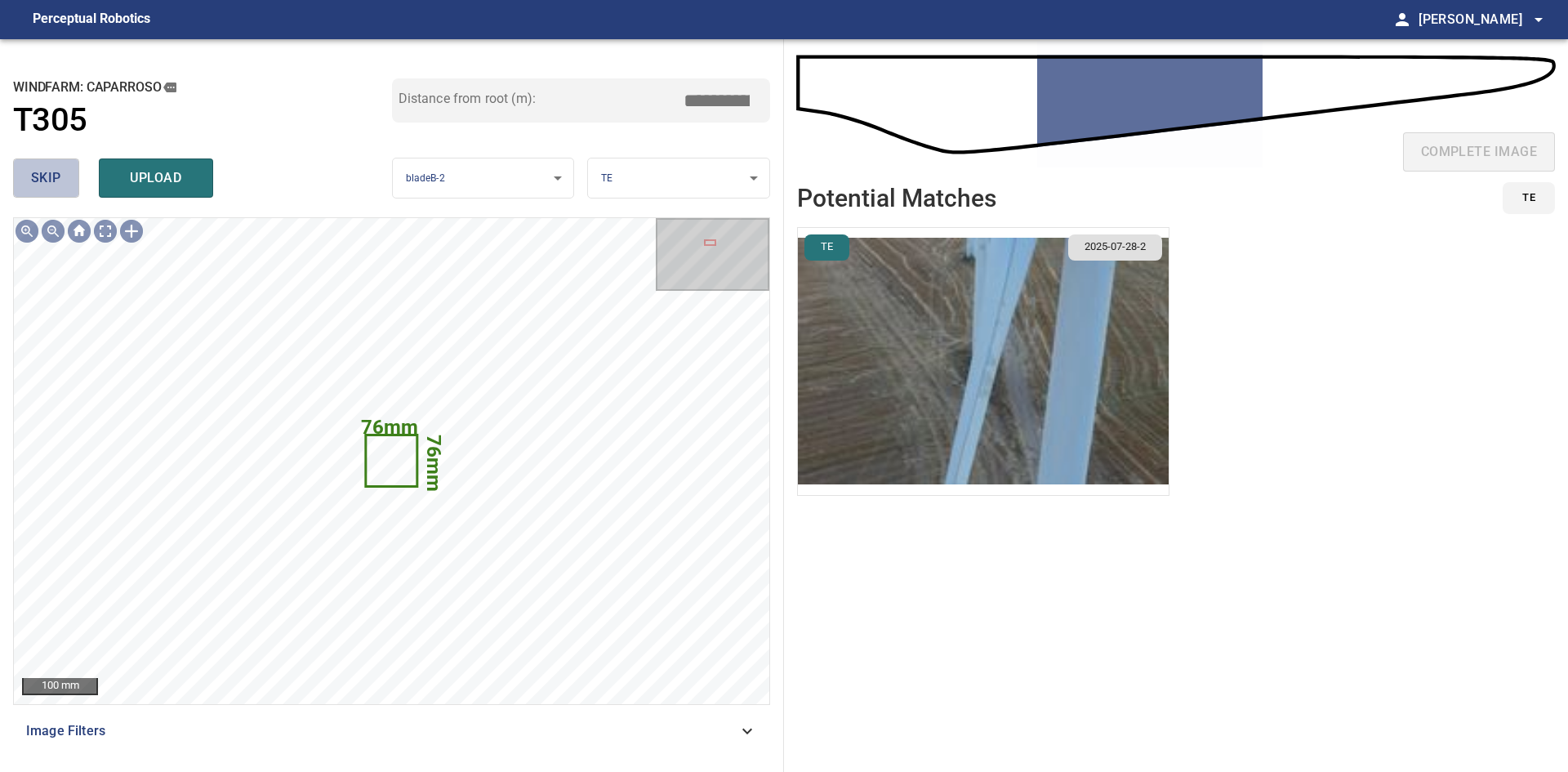
click at [36, 182] on span "skip" at bounding box center [46, 178] width 30 height 23
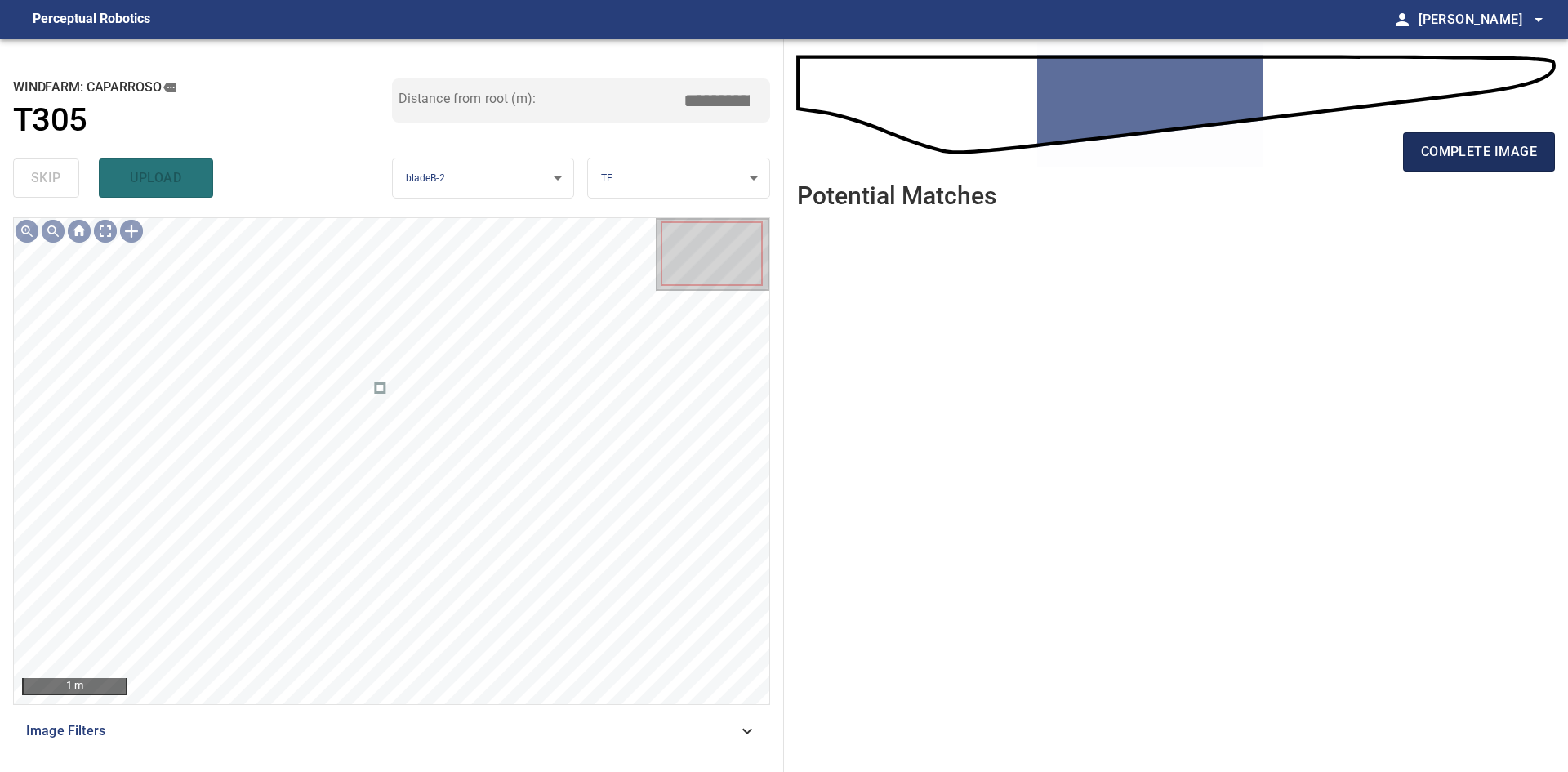
click at [1458, 167] on button "complete image" at bounding box center [1479, 152] width 152 height 39
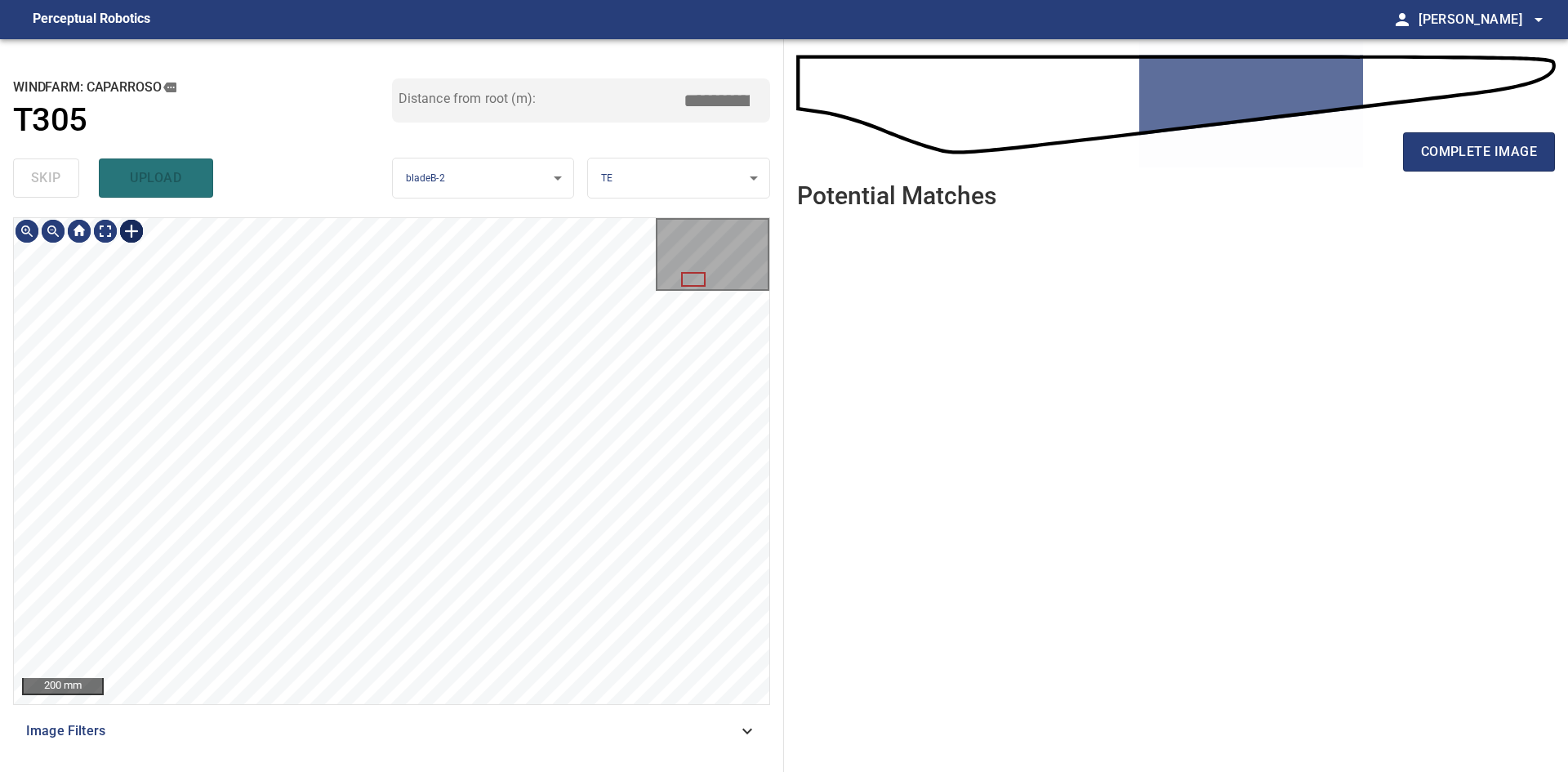
click at [133, 230] on div at bounding box center [132, 232] width 26 height 26
click at [569, 687] on div at bounding box center [391, 461] width 755 height 485
click at [492, 628] on div at bounding box center [537, 456] width 132 height 418
click at [468, 691] on div at bounding box center [391, 461] width 755 height 485
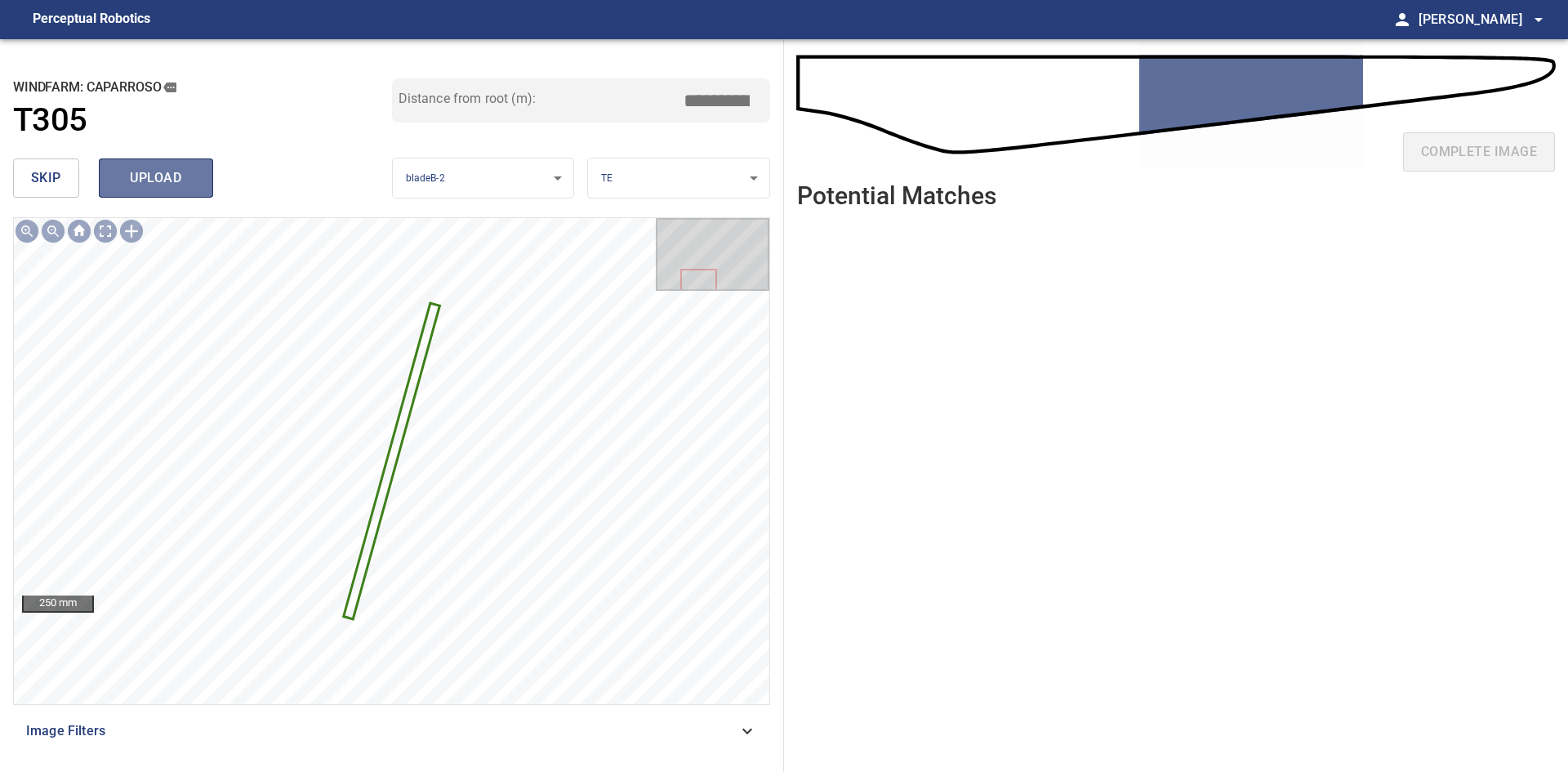
click at [190, 175] on span "upload" at bounding box center [155, 178] width 78 height 23
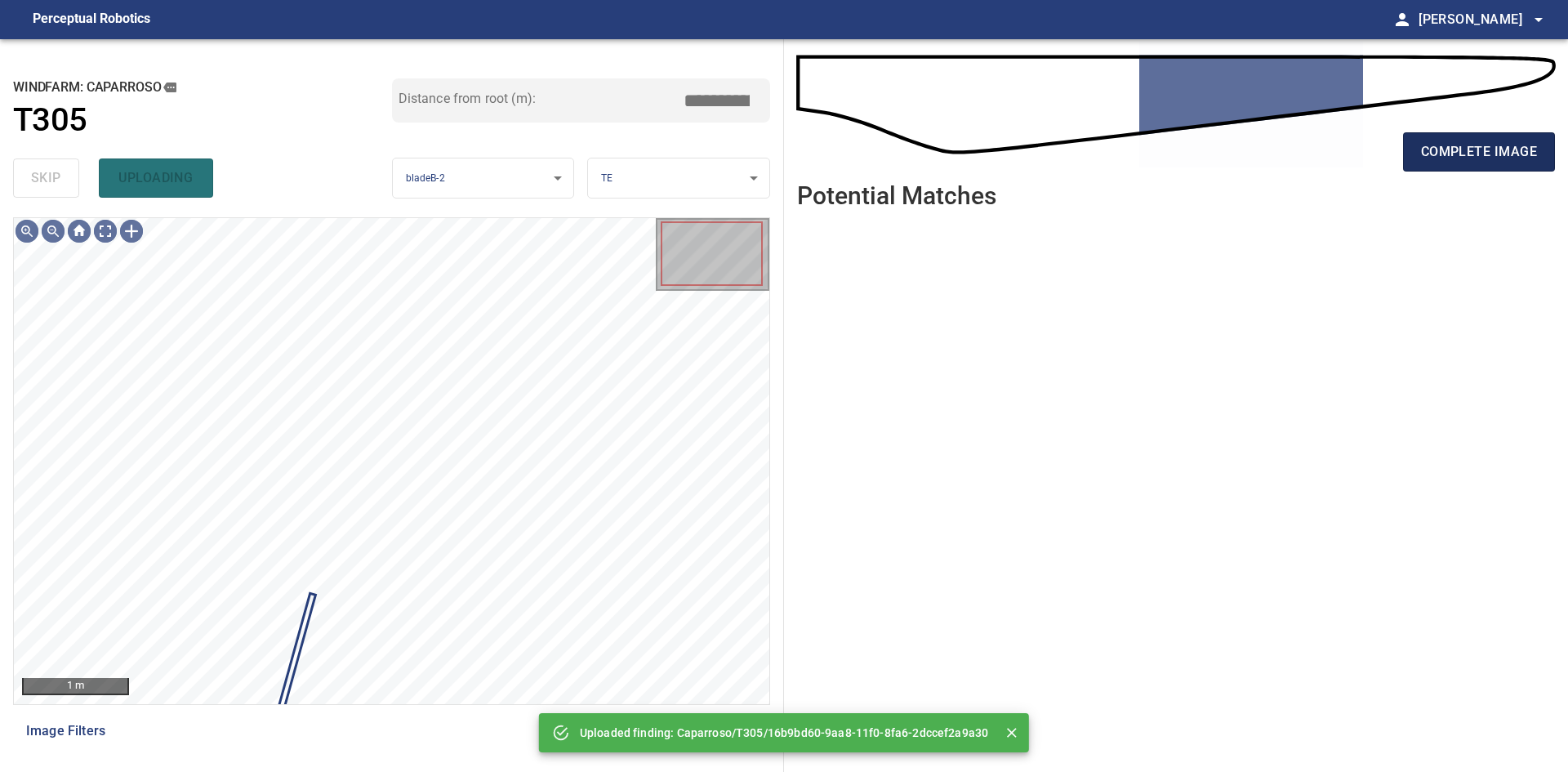
click at [1456, 153] on span "complete image" at bounding box center [1479, 152] width 116 height 23
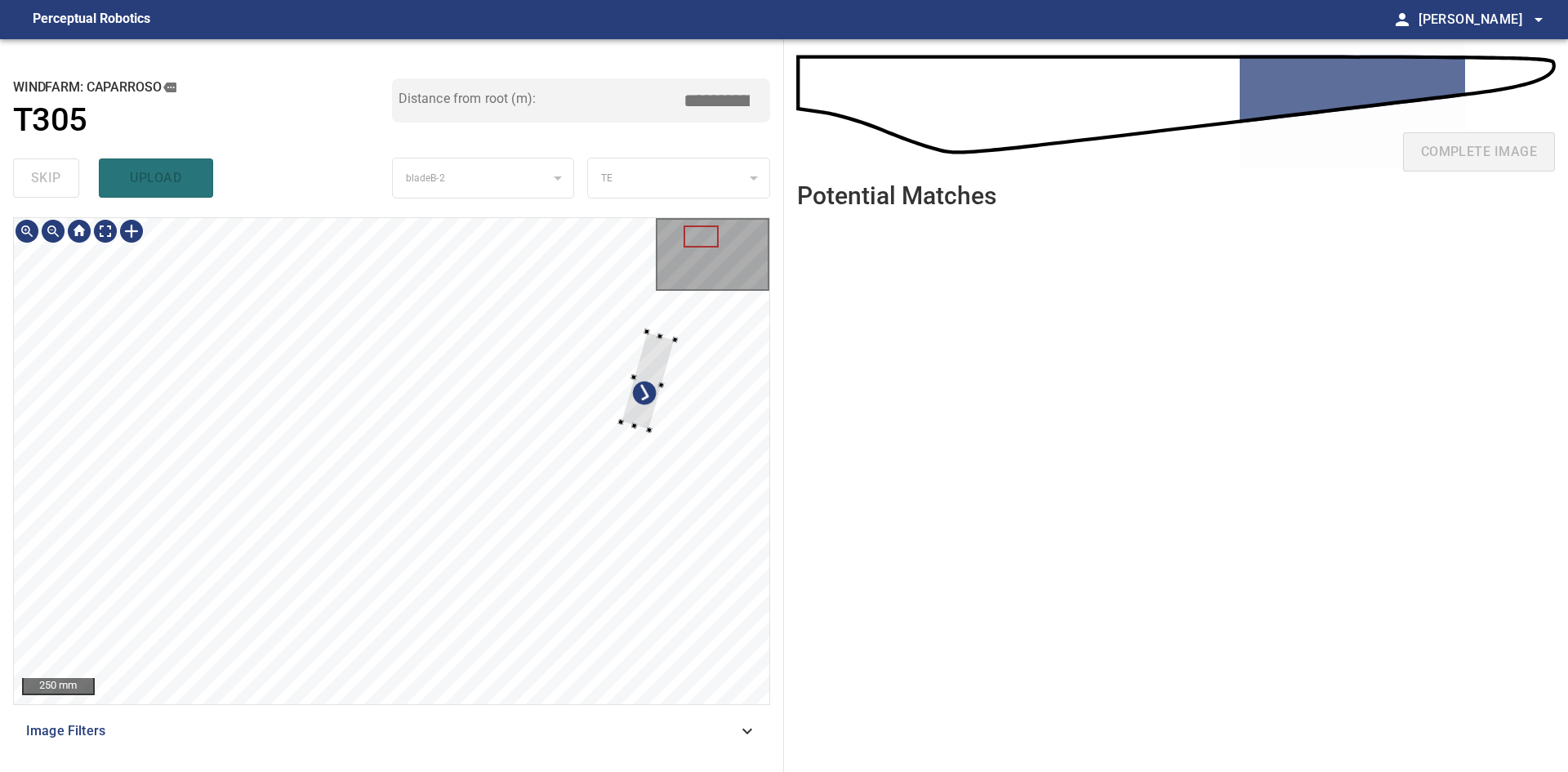
click at [635, 421] on div at bounding box center [648, 381] width 54 height 99
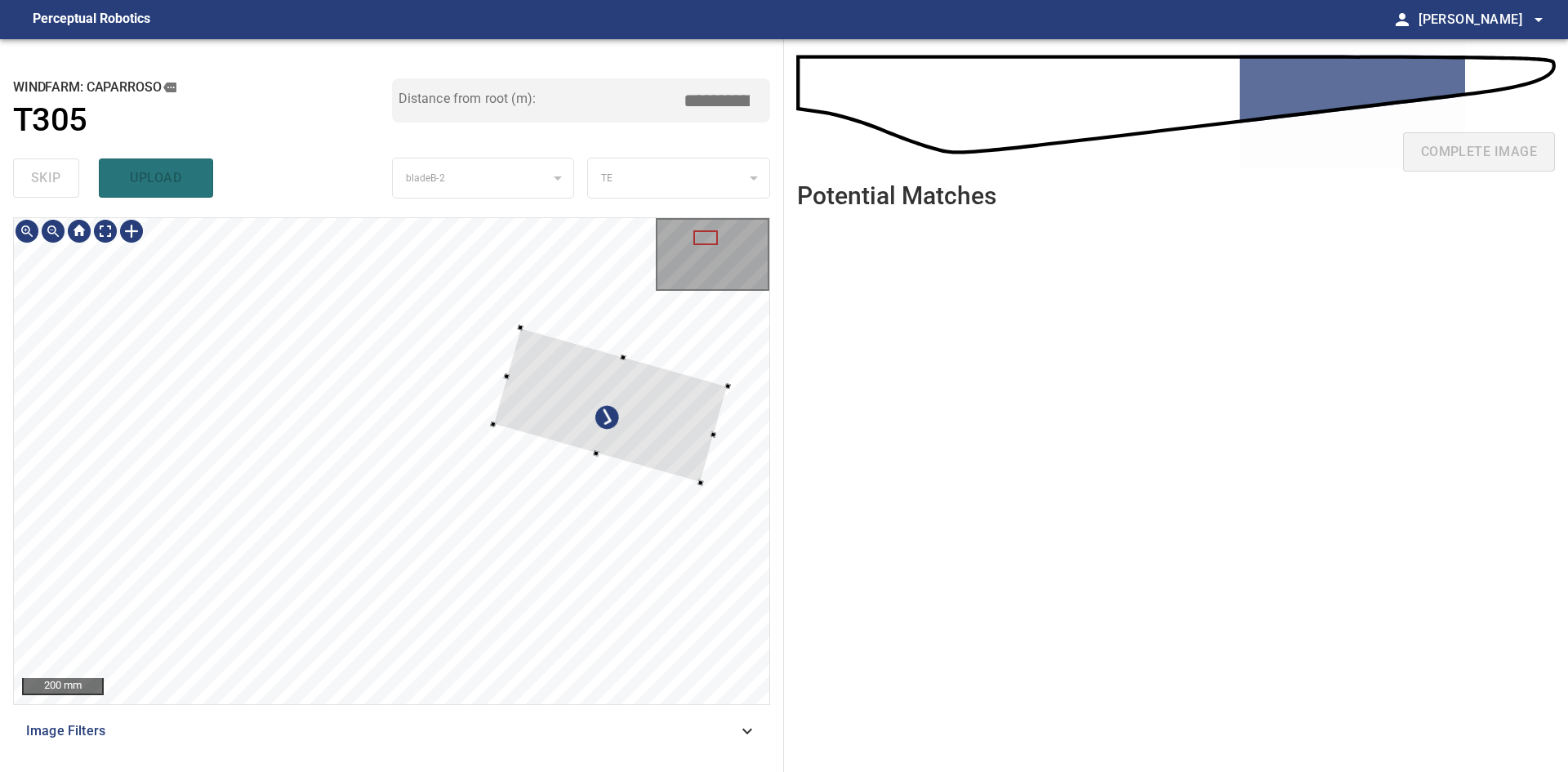
click at [729, 380] on div at bounding box center [391, 461] width 755 height 485
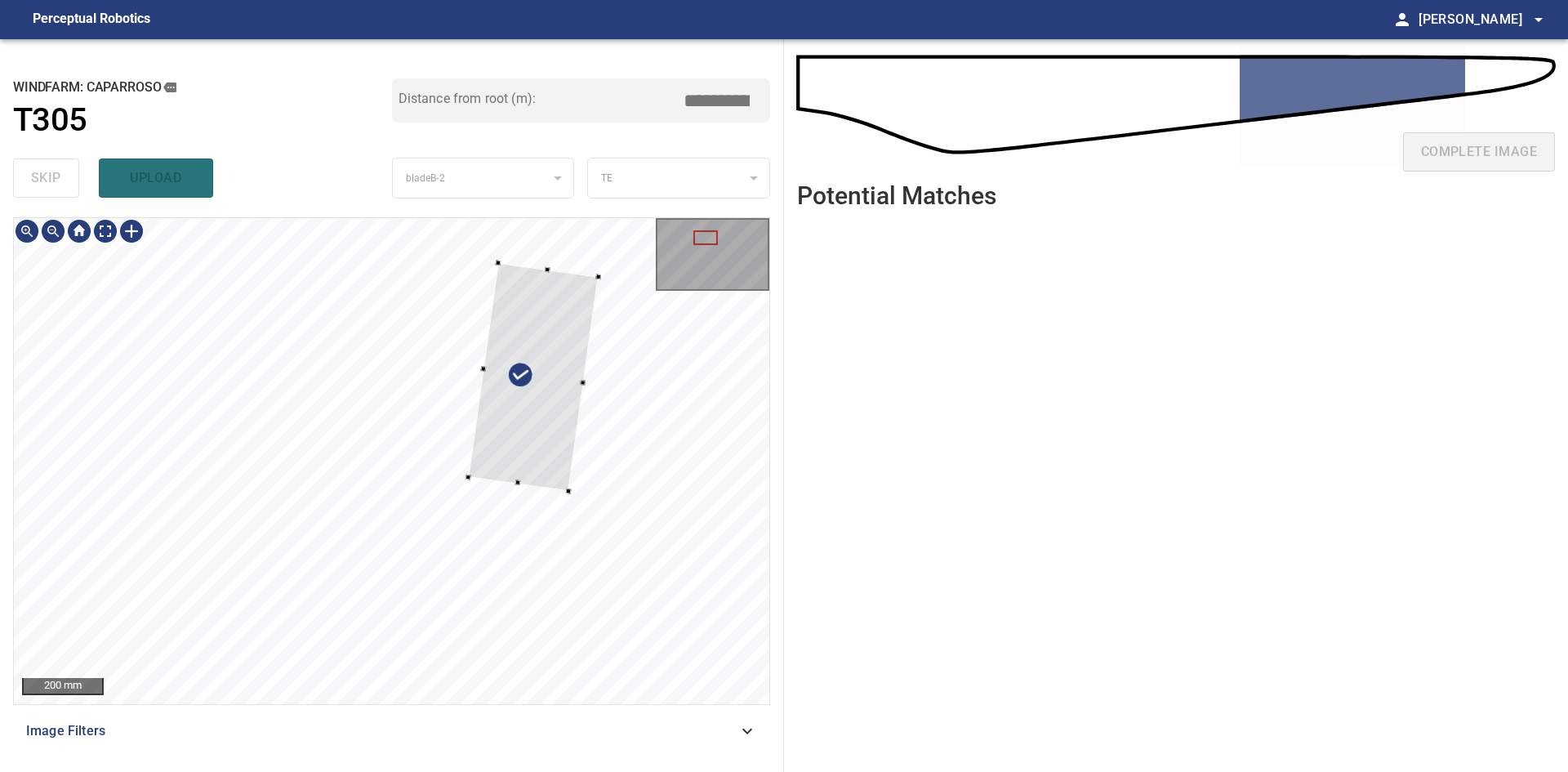
click at [549, 450] on div at bounding box center [533, 377] width 131 height 228
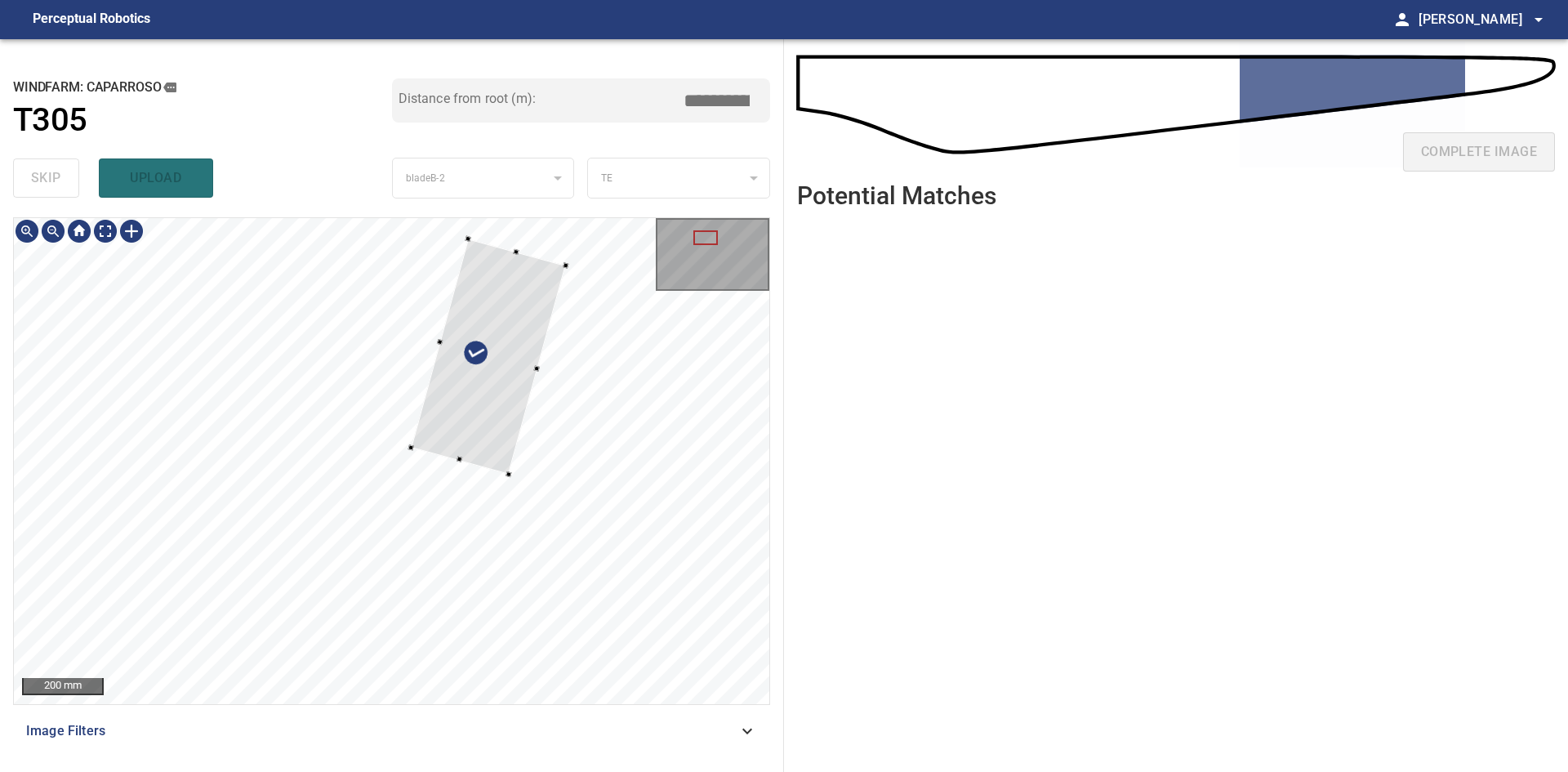
click at [492, 434] on div at bounding box center [488, 356] width 155 height 235
click at [499, 448] on div at bounding box center [486, 363] width 154 height 235
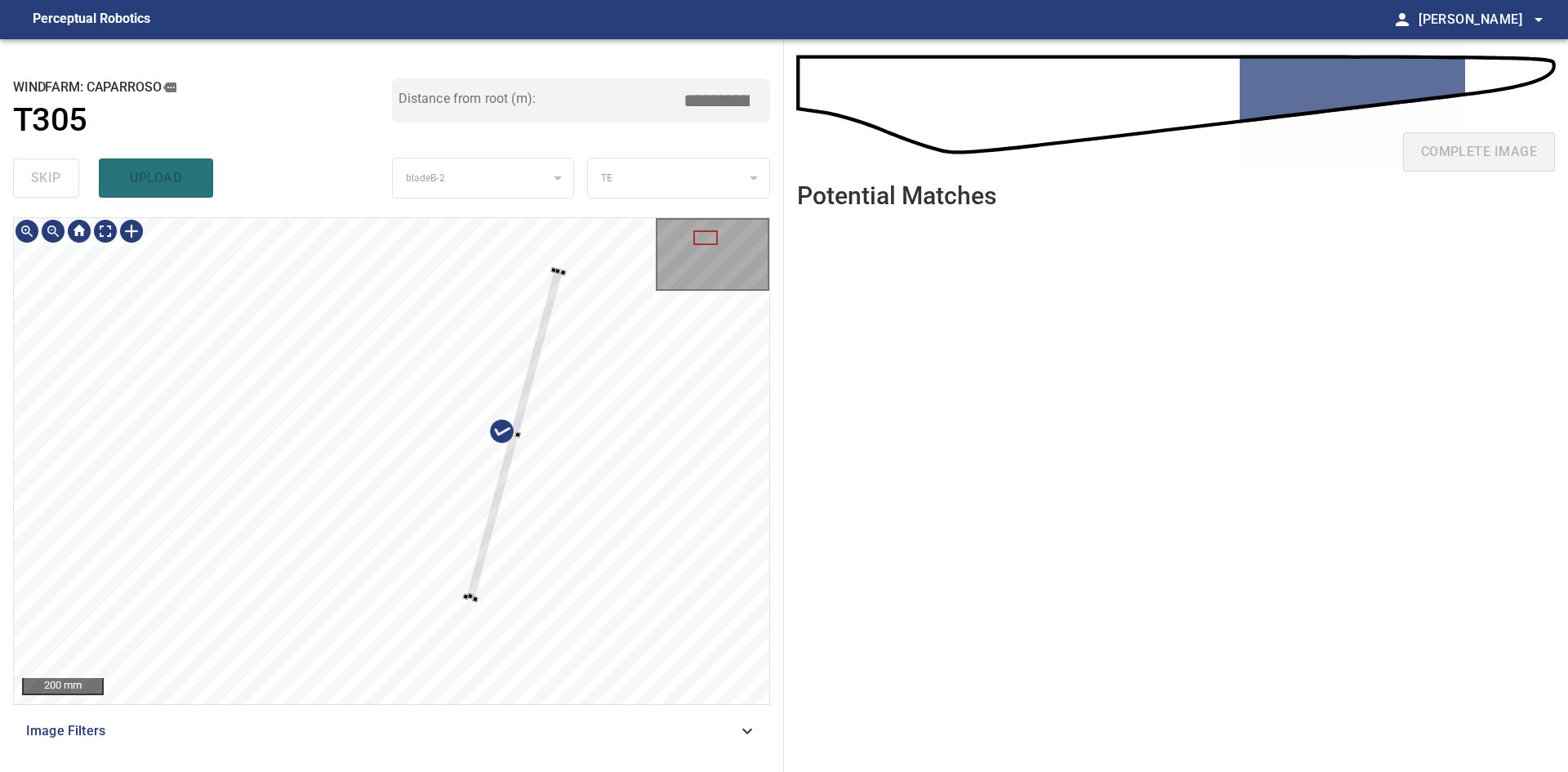
click at [468, 603] on div at bounding box center [391, 461] width 755 height 485
click at [472, 600] on div at bounding box center [471, 600] width 6 height 6
click at [477, 569] on div at bounding box center [512, 438] width 95 height 330
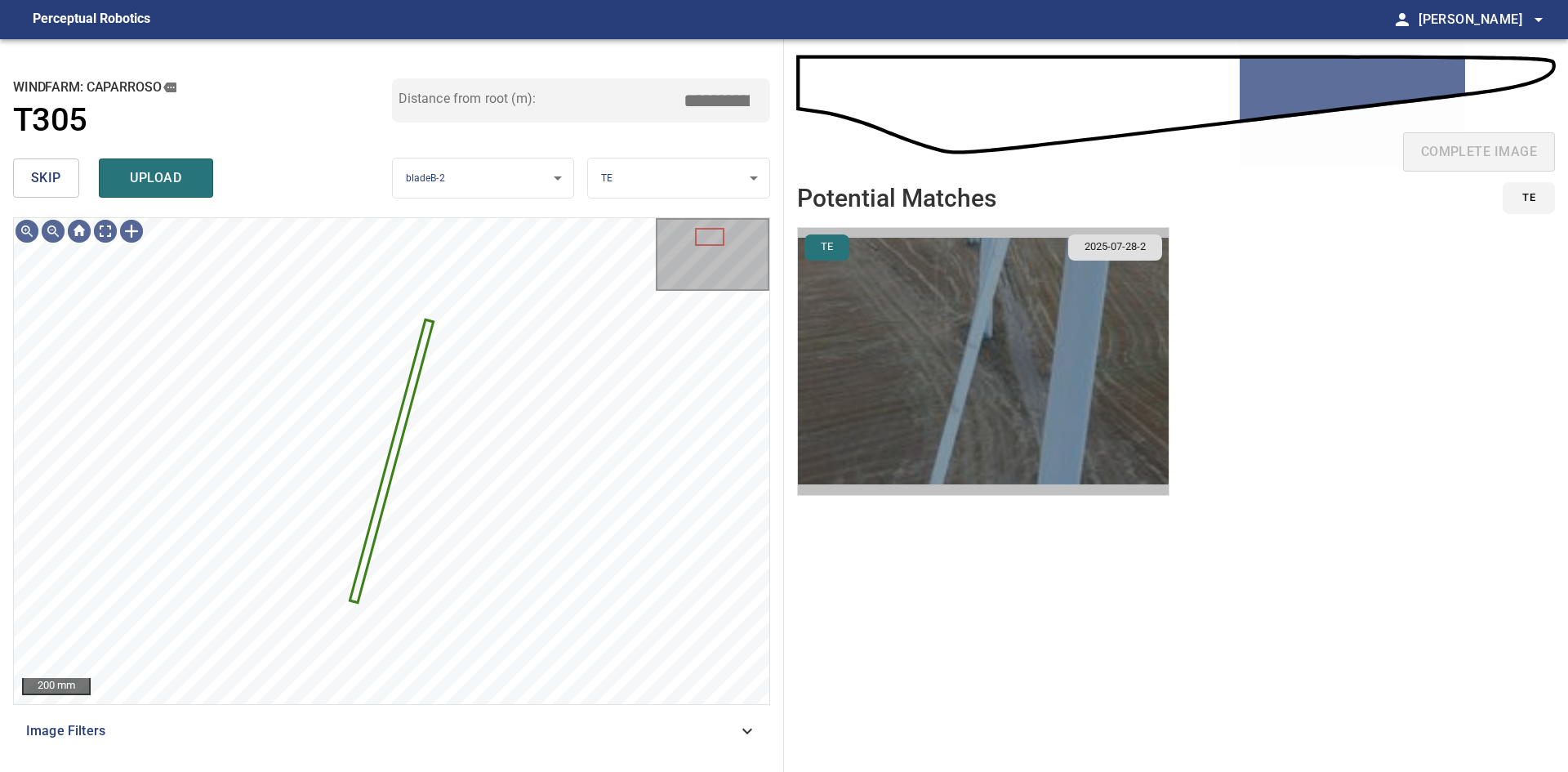
click at [916, 331] on img "button" at bounding box center [983, 361] width 371 height 267
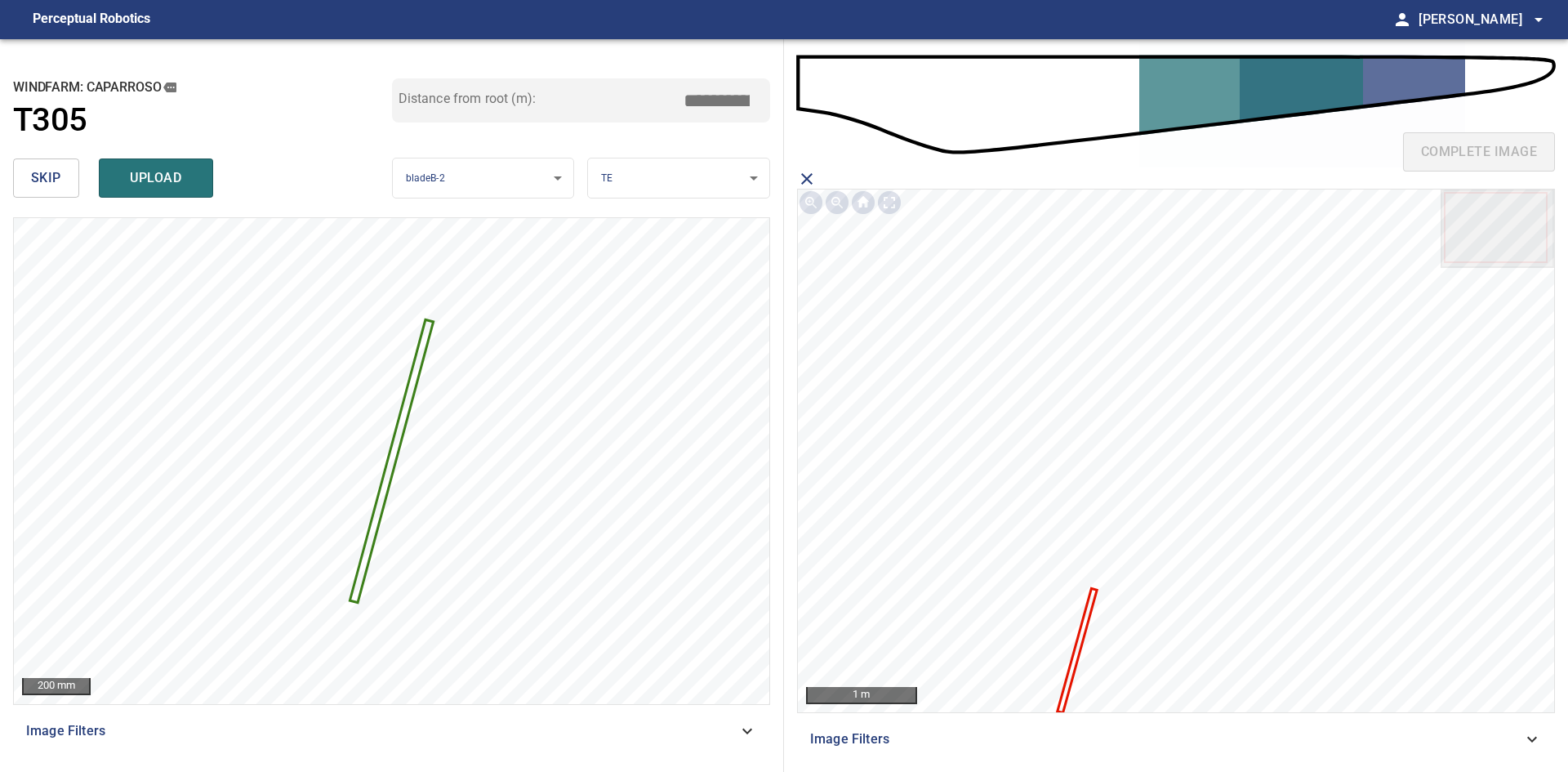
click at [1086, 613] on icon at bounding box center [1077, 650] width 36 height 121
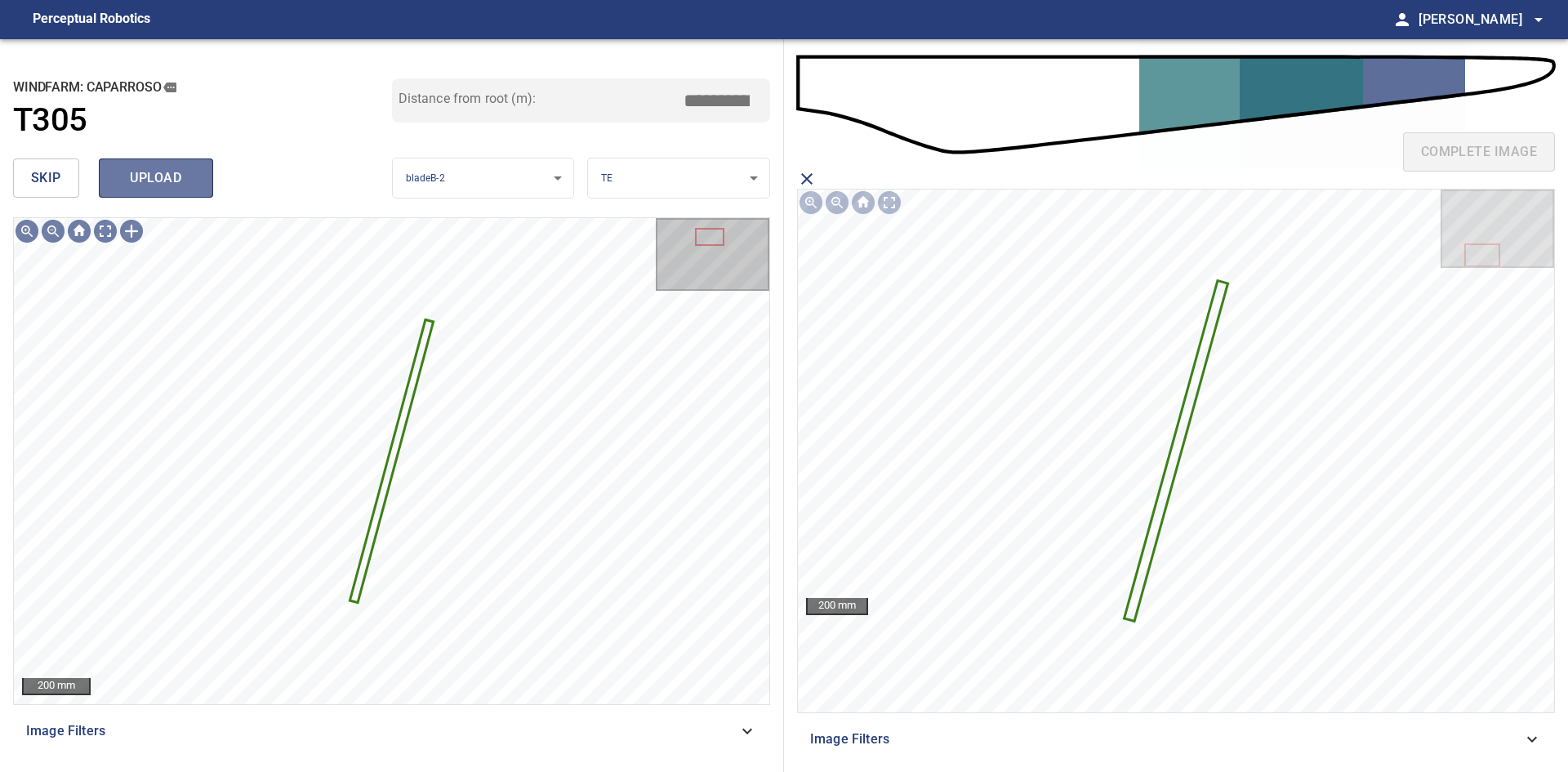
click at [188, 196] on button "upload" at bounding box center [156, 178] width 114 height 39
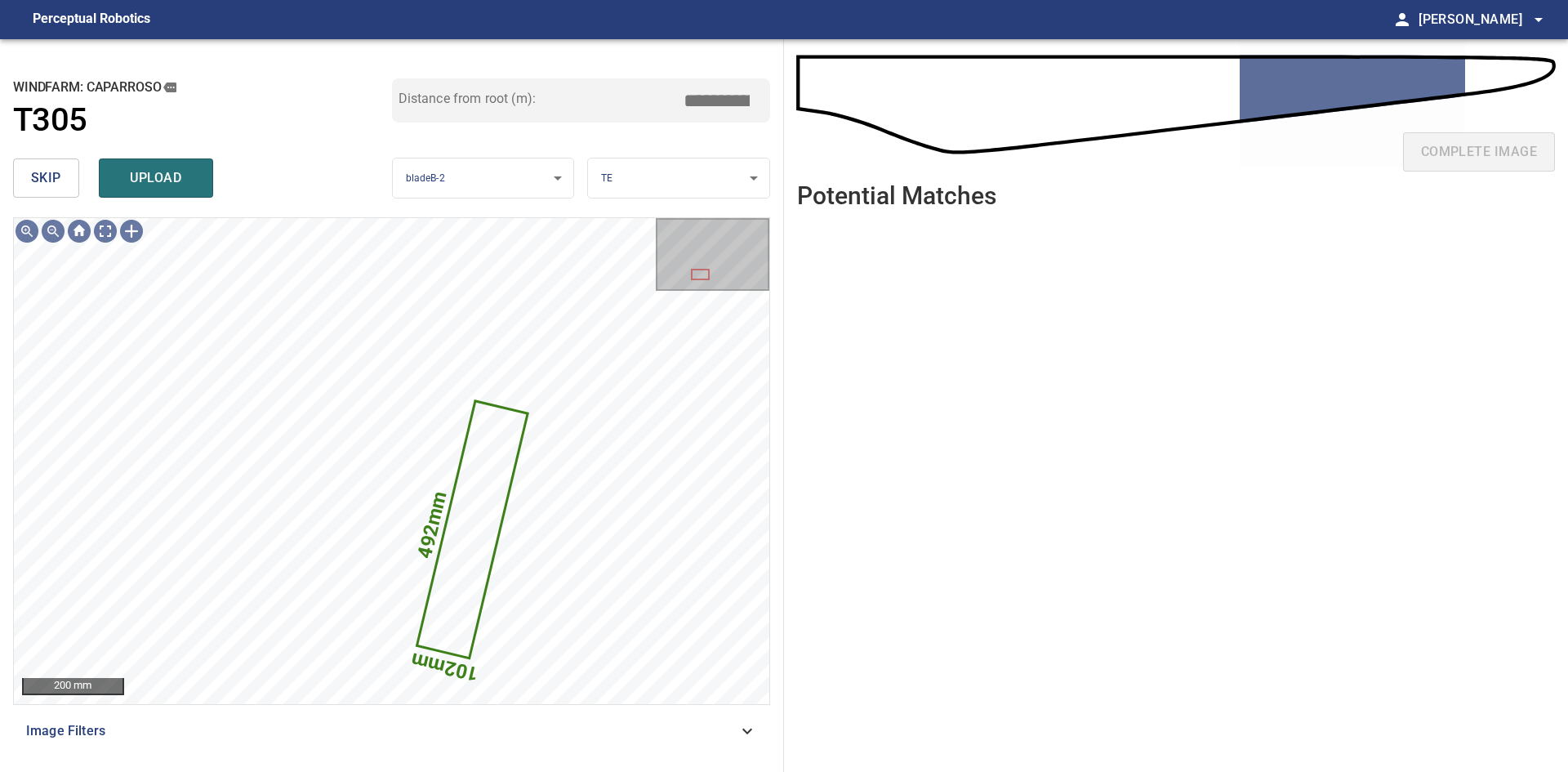
click at [53, 171] on span "skip" at bounding box center [46, 178] width 30 height 23
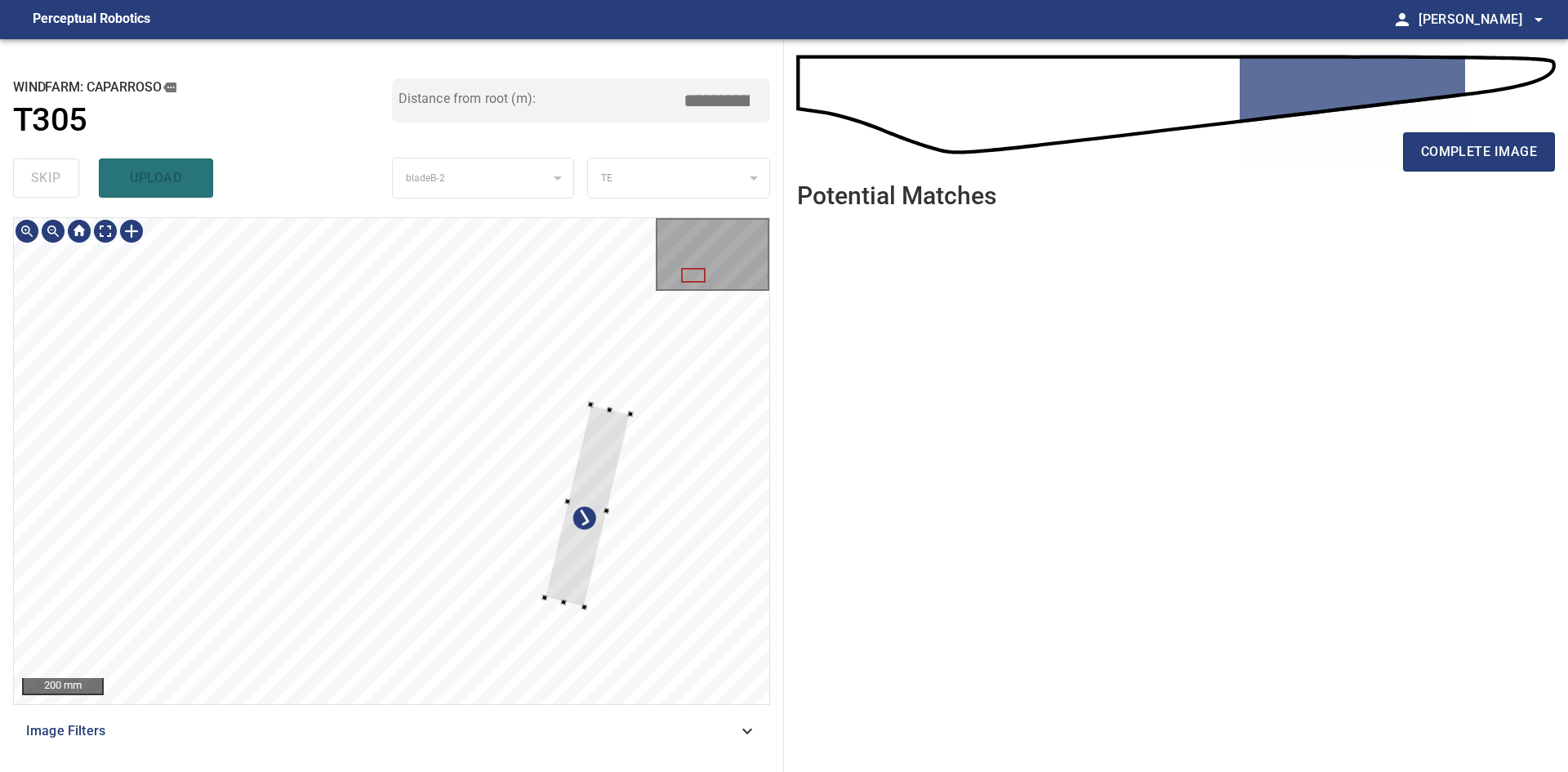
click at [595, 501] on div at bounding box center [588, 505] width 86 height 203
click at [572, 607] on div at bounding box center [581, 534] width 89 height 201
click at [559, 551] on div at bounding box center [572, 495] width 37 height 121
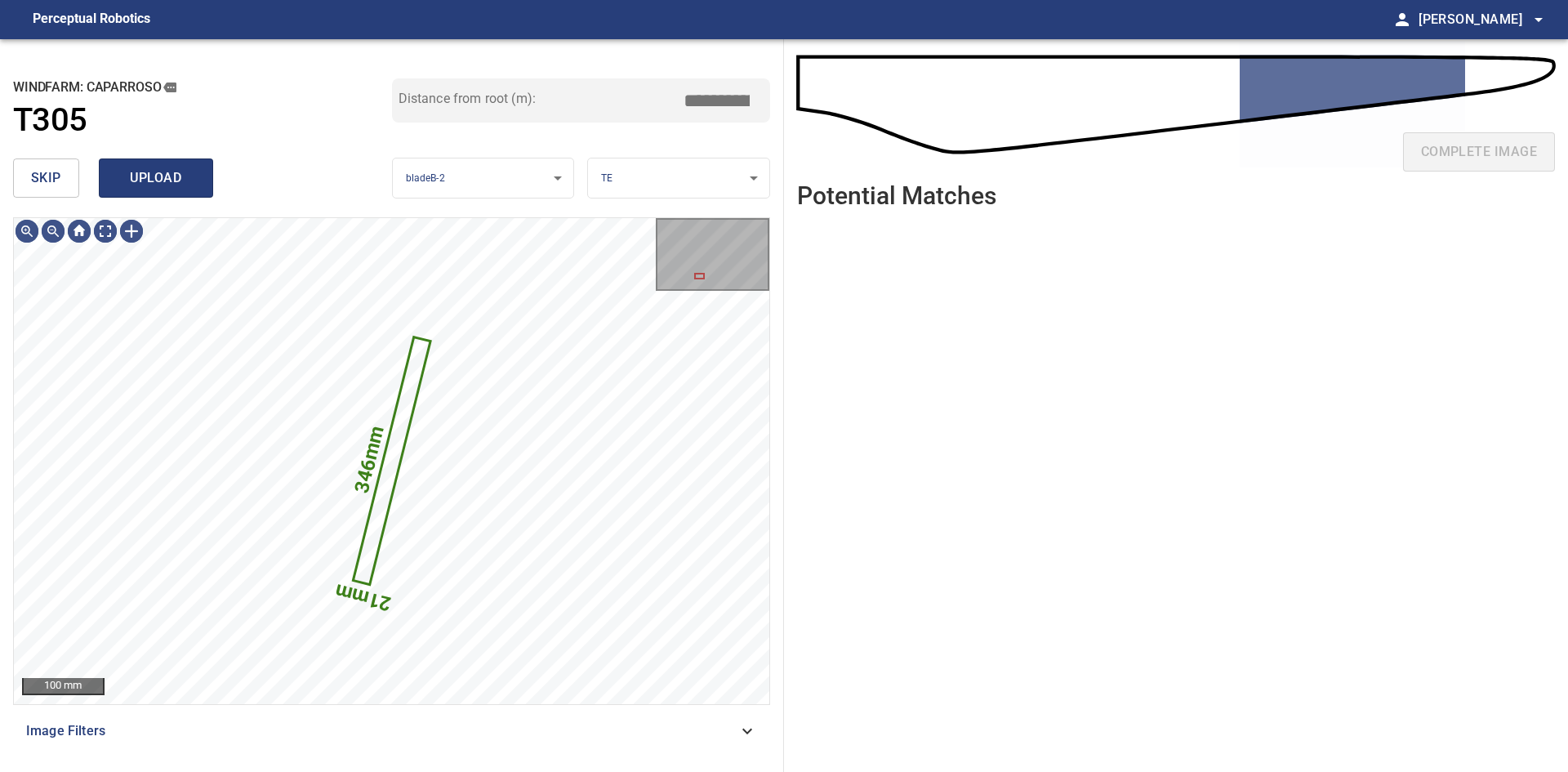
click at [148, 184] on span "upload" at bounding box center [155, 178] width 78 height 23
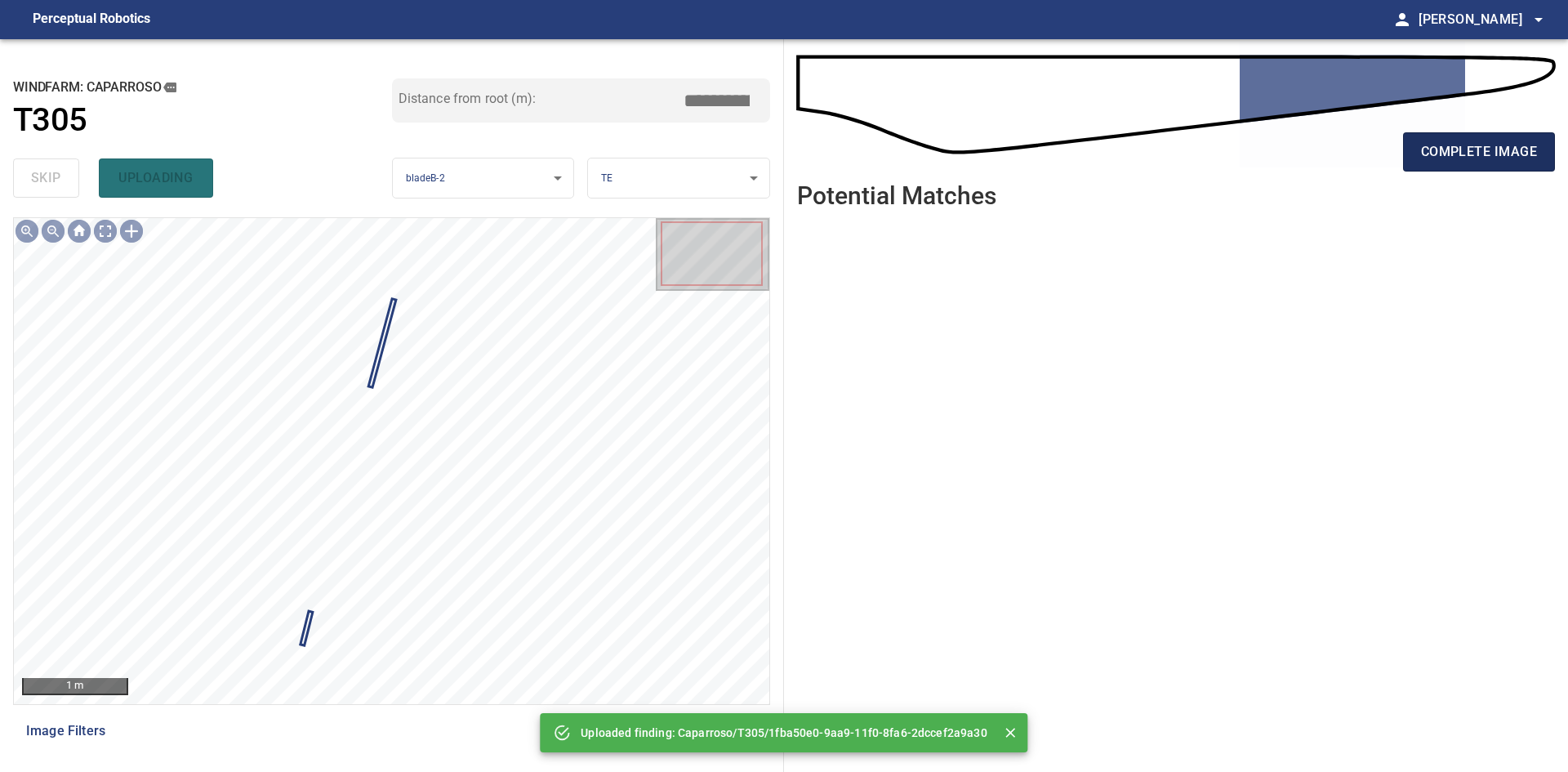
click at [1492, 146] on span "complete image" at bounding box center [1479, 152] width 116 height 23
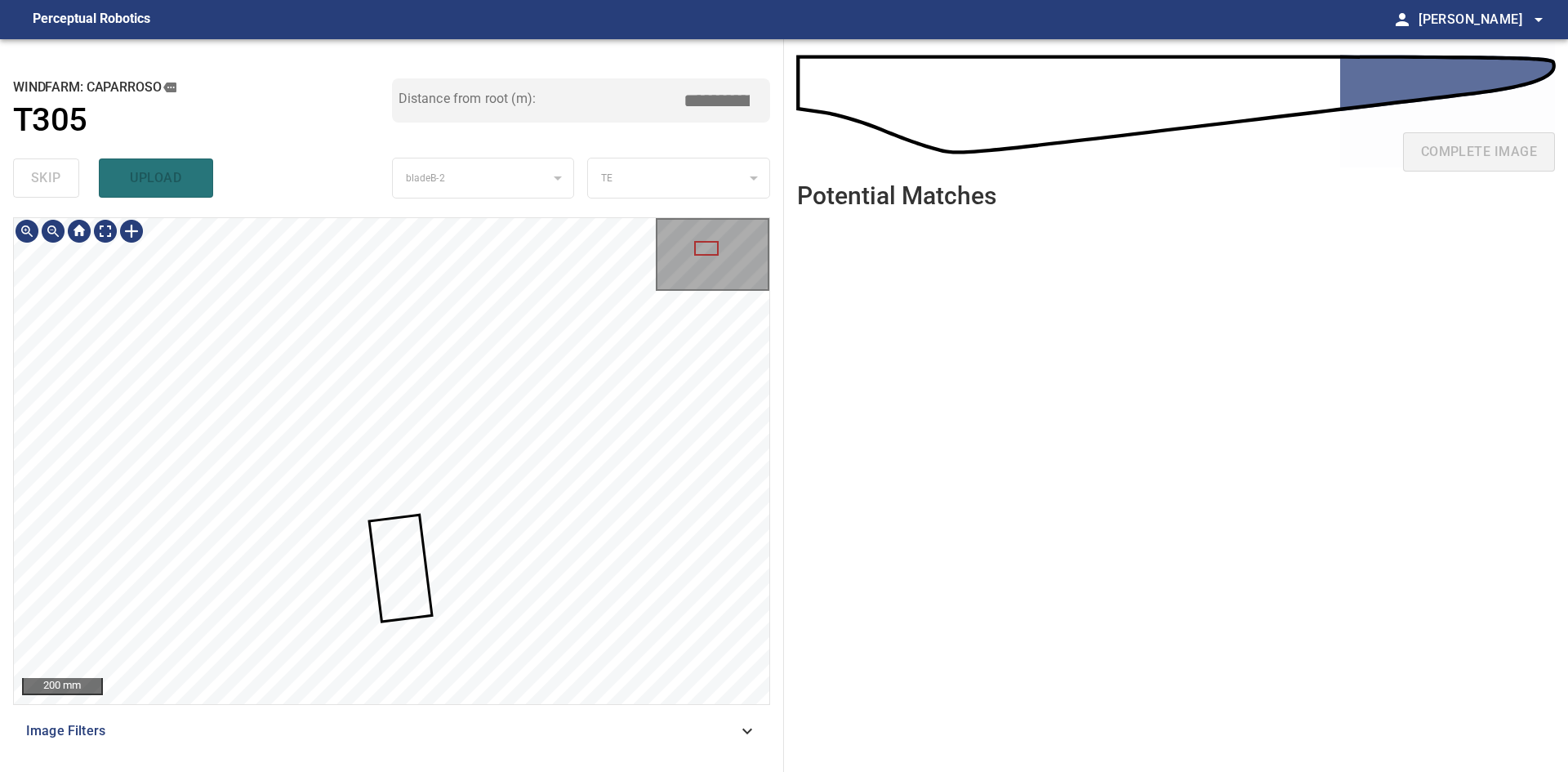
click at [455, 265] on div at bounding box center [391, 461] width 755 height 485
click at [435, 253] on div at bounding box center [439, 225] width 61 height 104
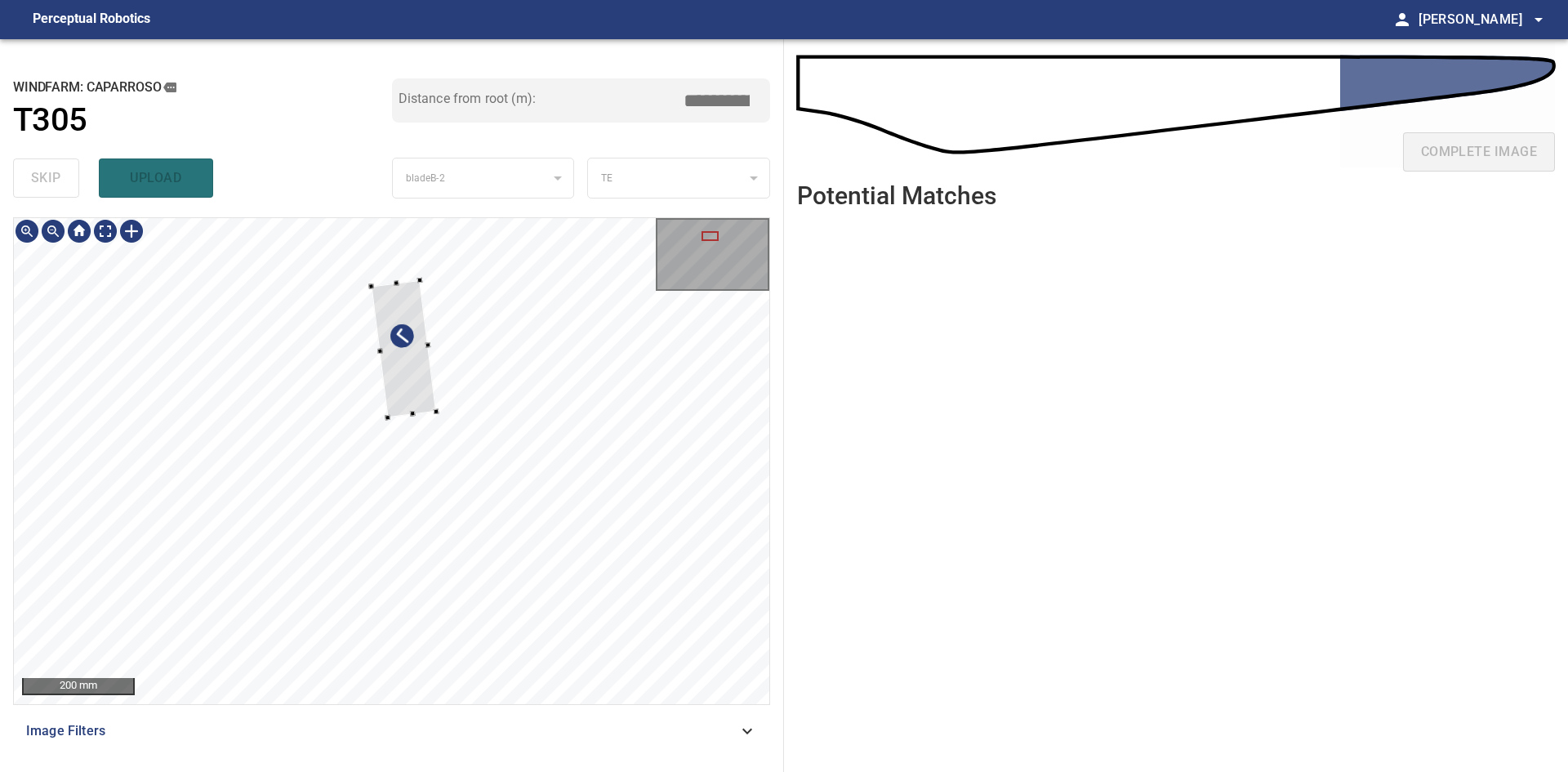
click at [390, 302] on div at bounding box center [403, 348] width 65 height 137
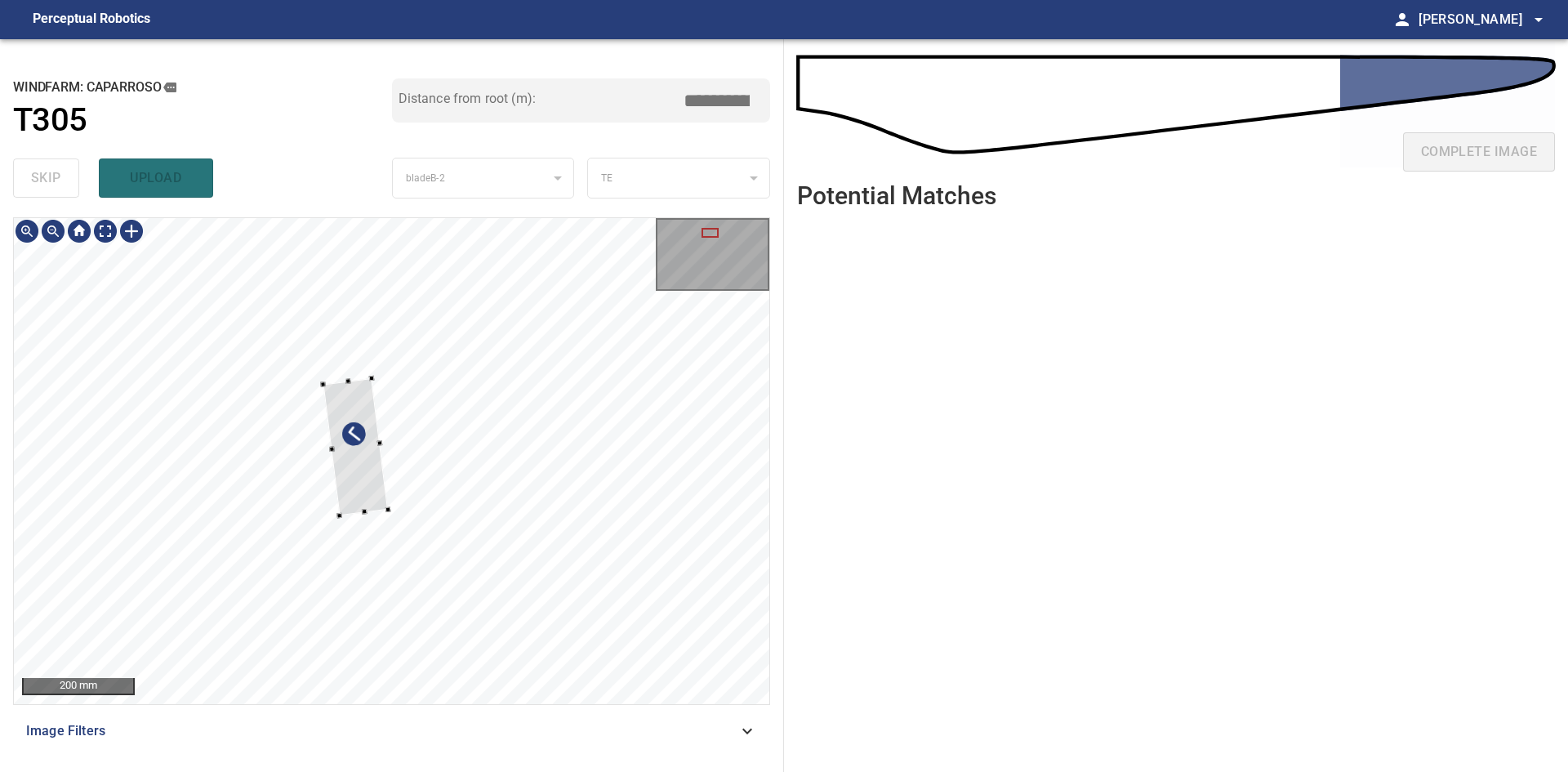
click at [356, 481] on div at bounding box center [355, 447] width 65 height 137
click at [339, 536] on div at bounding box center [338, 478] width 79 height 140
click at [386, 327] on div at bounding box center [391, 461] width 755 height 485
click at [367, 397] on div at bounding box center [349, 434] width 103 height 221
click at [388, 343] on div at bounding box center [388, 345] width 6 height 6
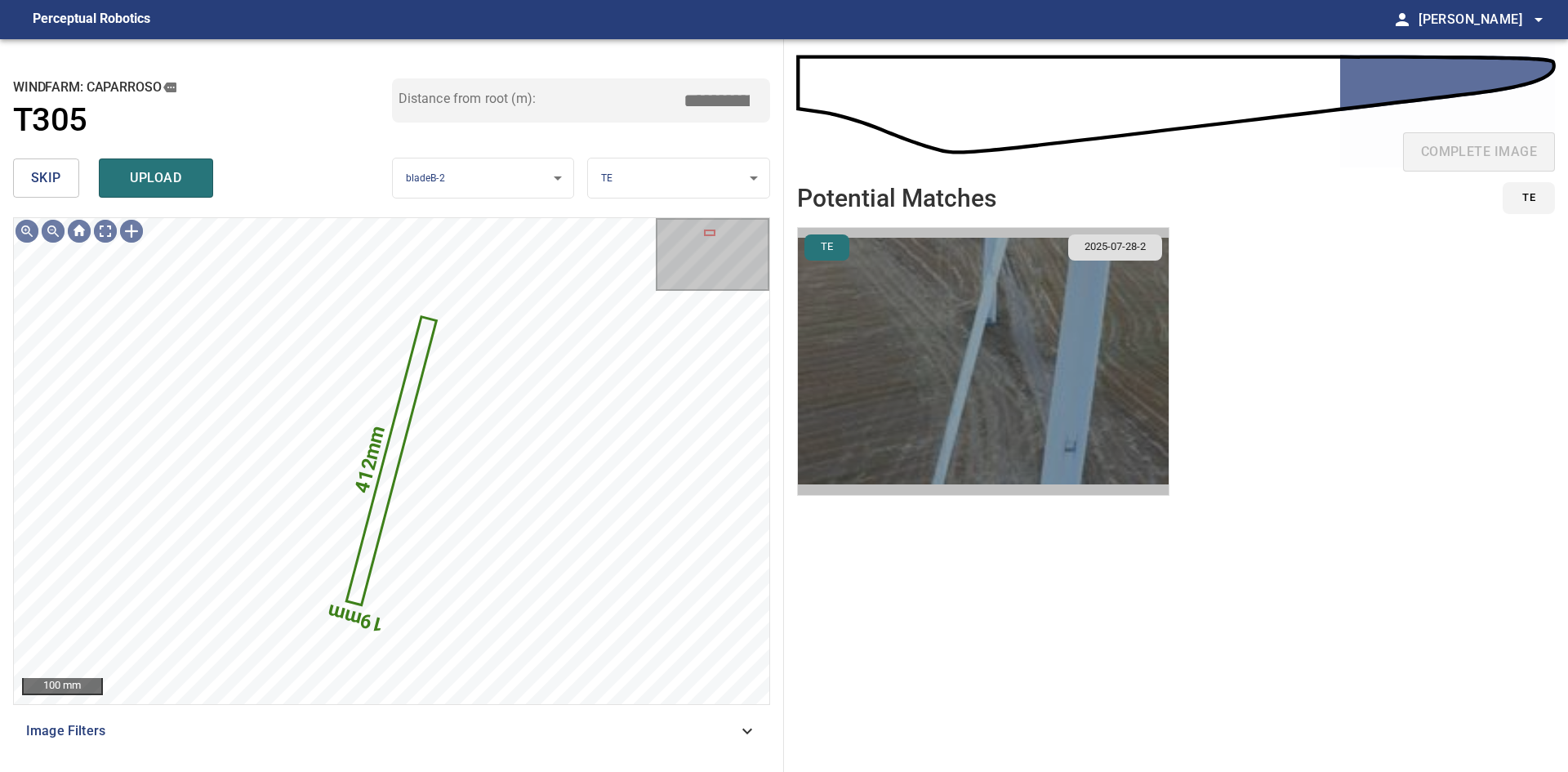
click at [1068, 448] on img "button" at bounding box center [983, 361] width 371 height 267
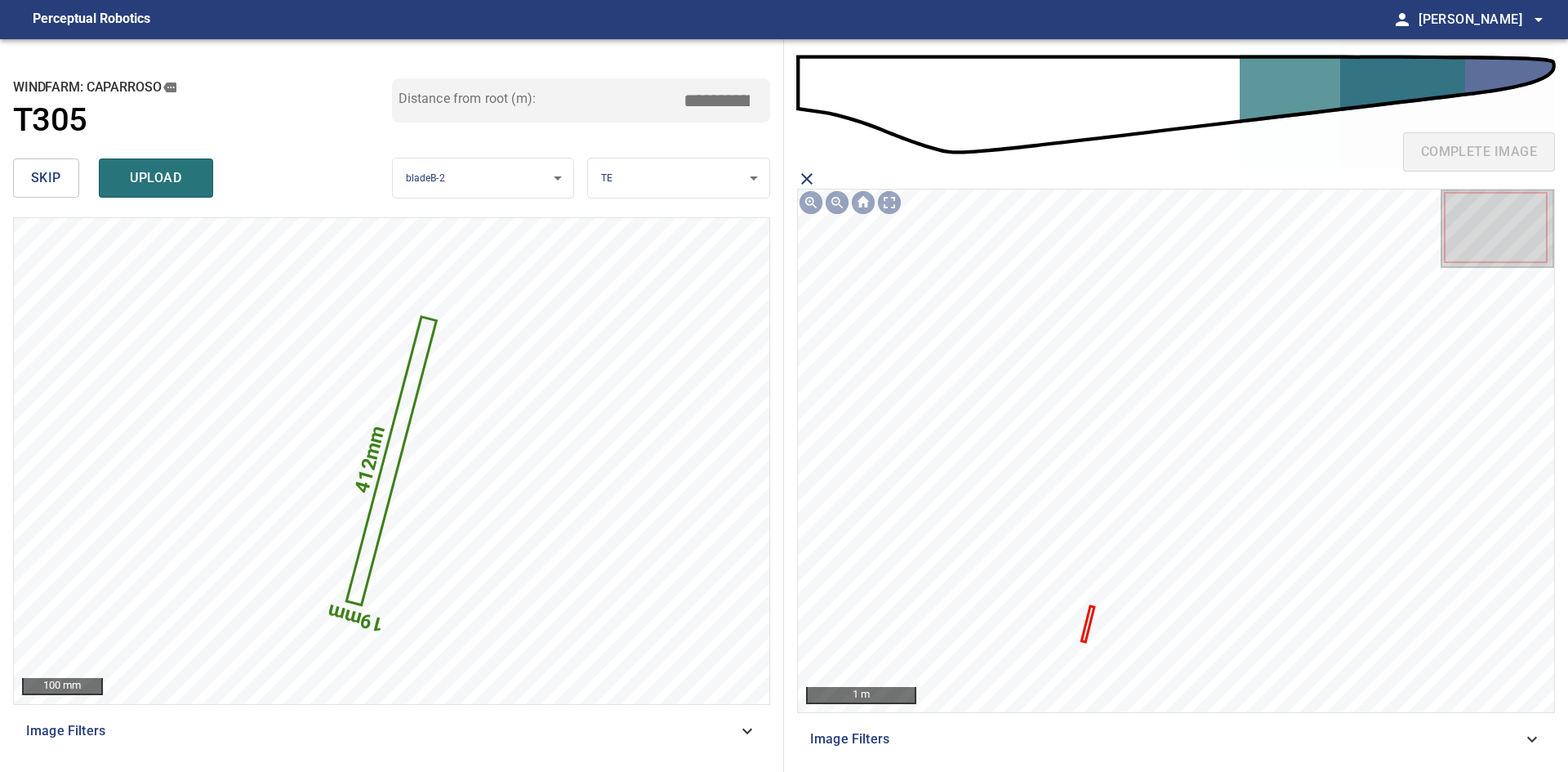
click at [1087, 631] on icon at bounding box center [1087, 624] width 10 height 32
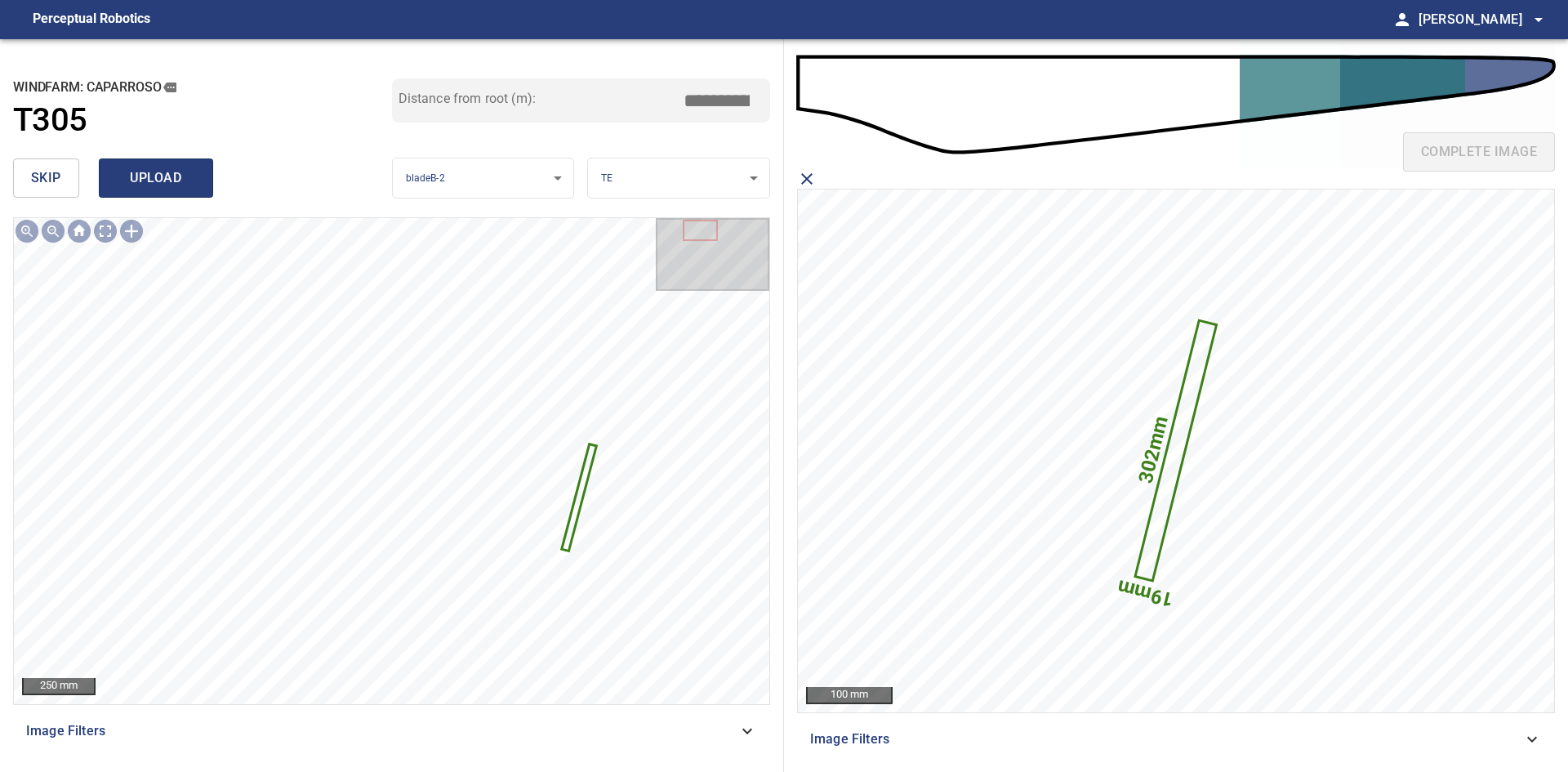
click at [160, 175] on span "upload" at bounding box center [155, 178] width 78 height 23
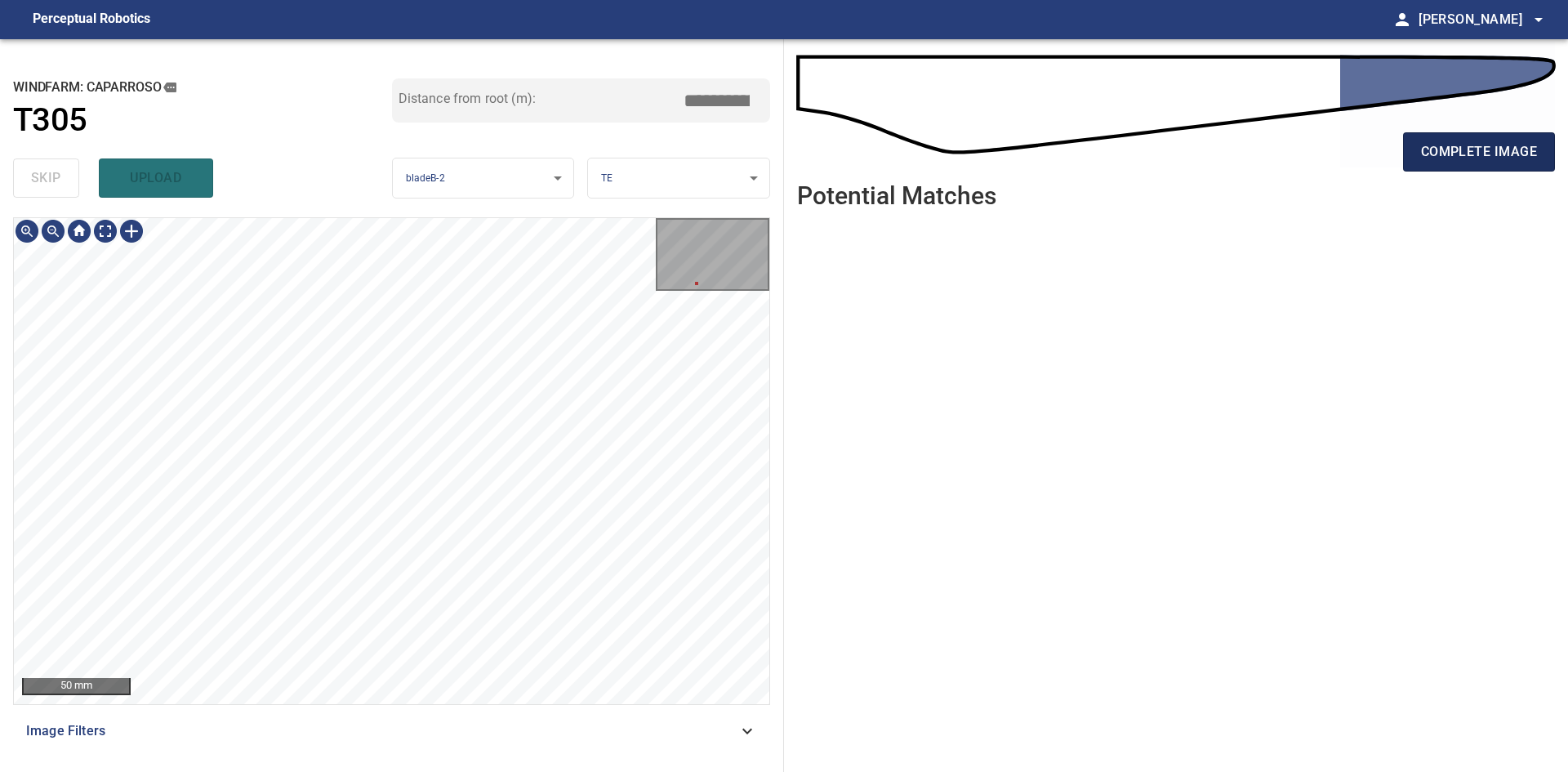
click at [1486, 158] on span "complete image" at bounding box center [1479, 152] width 116 height 23
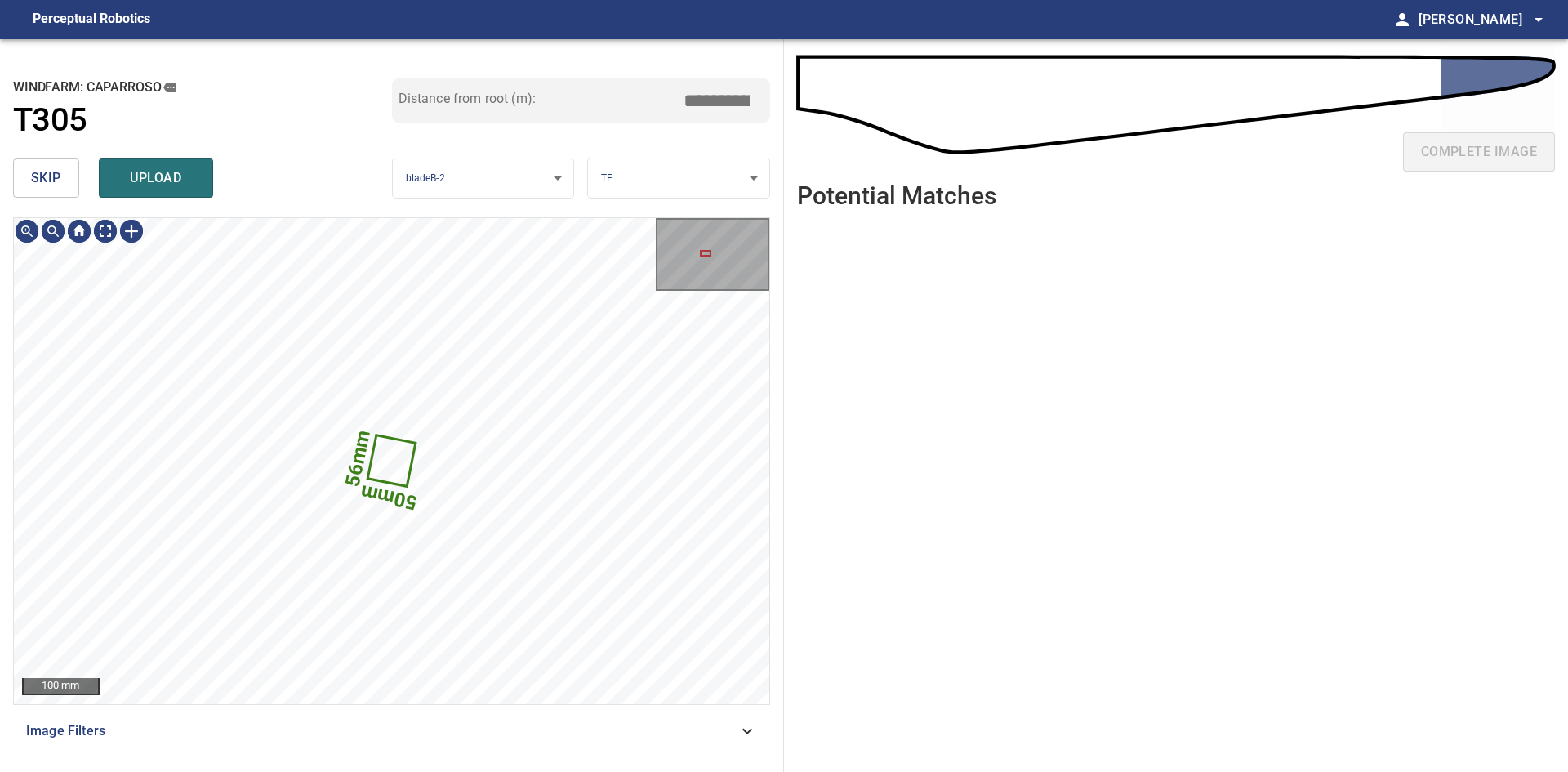
click at [53, 181] on span "skip" at bounding box center [46, 178] width 30 height 23
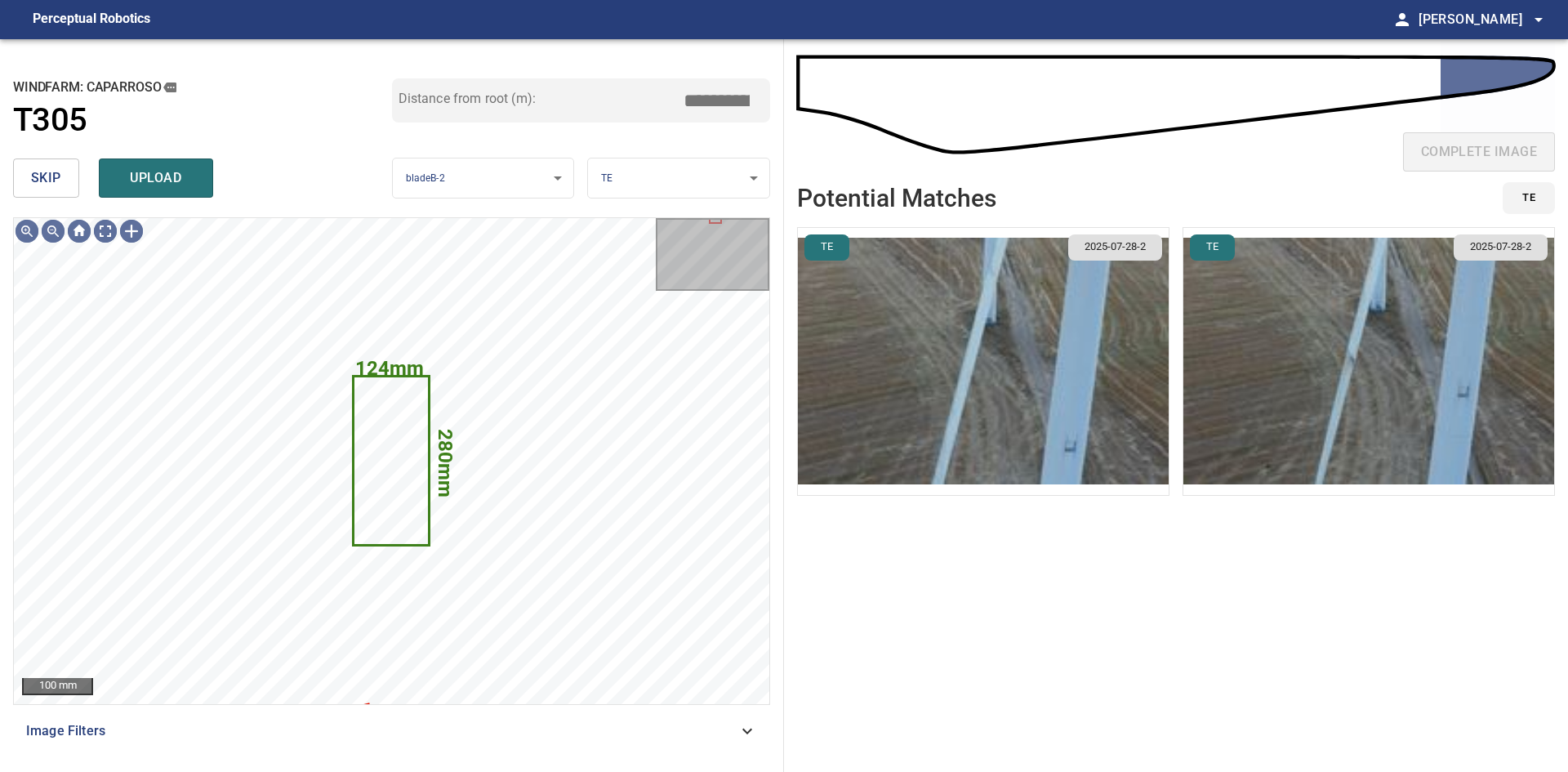
click at [53, 171] on span "skip" at bounding box center [46, 178] width 30 height 23
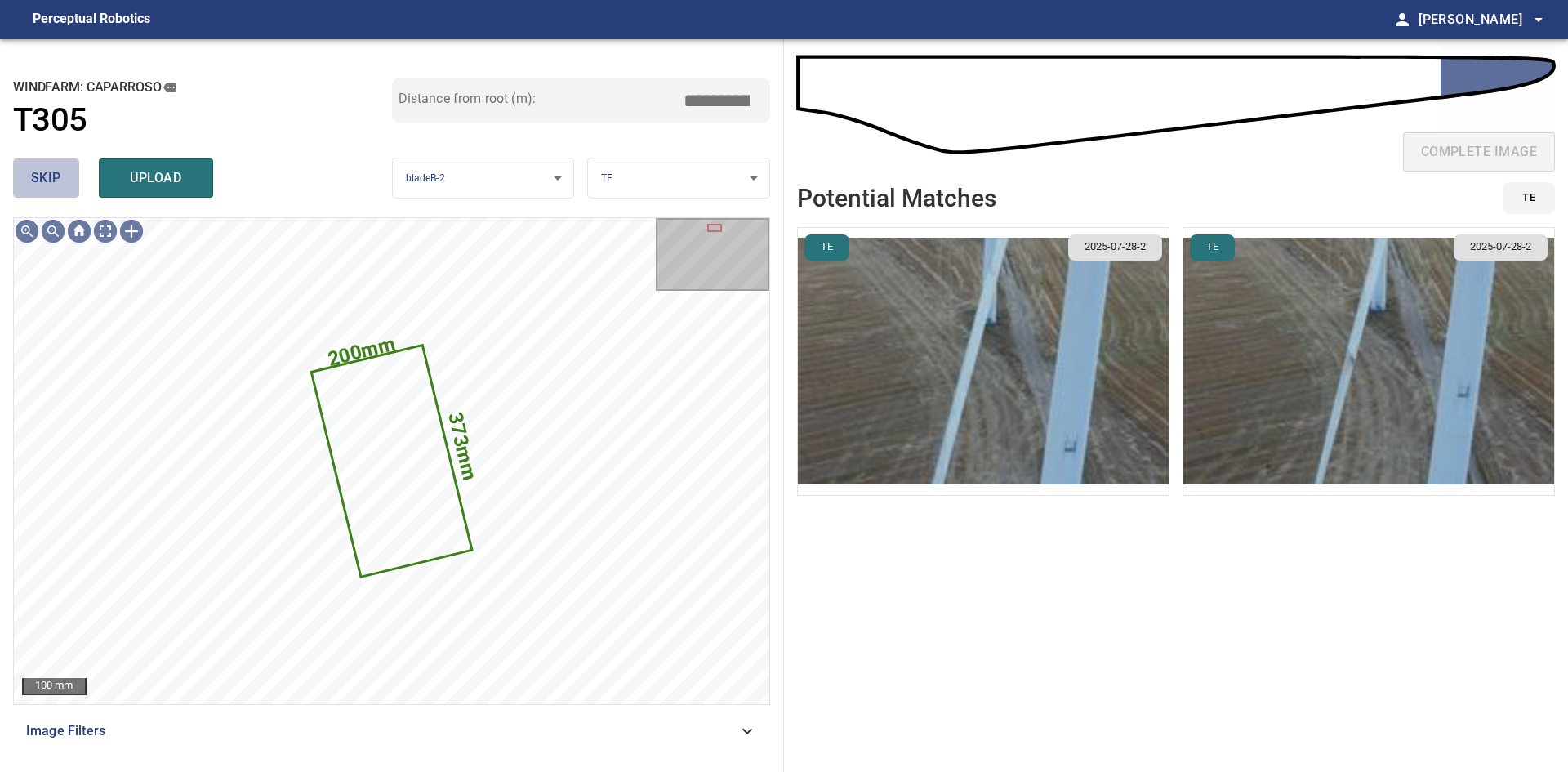
click at [29, 183] on button "skip" at bounding box center [46, 178] width 66 height 39
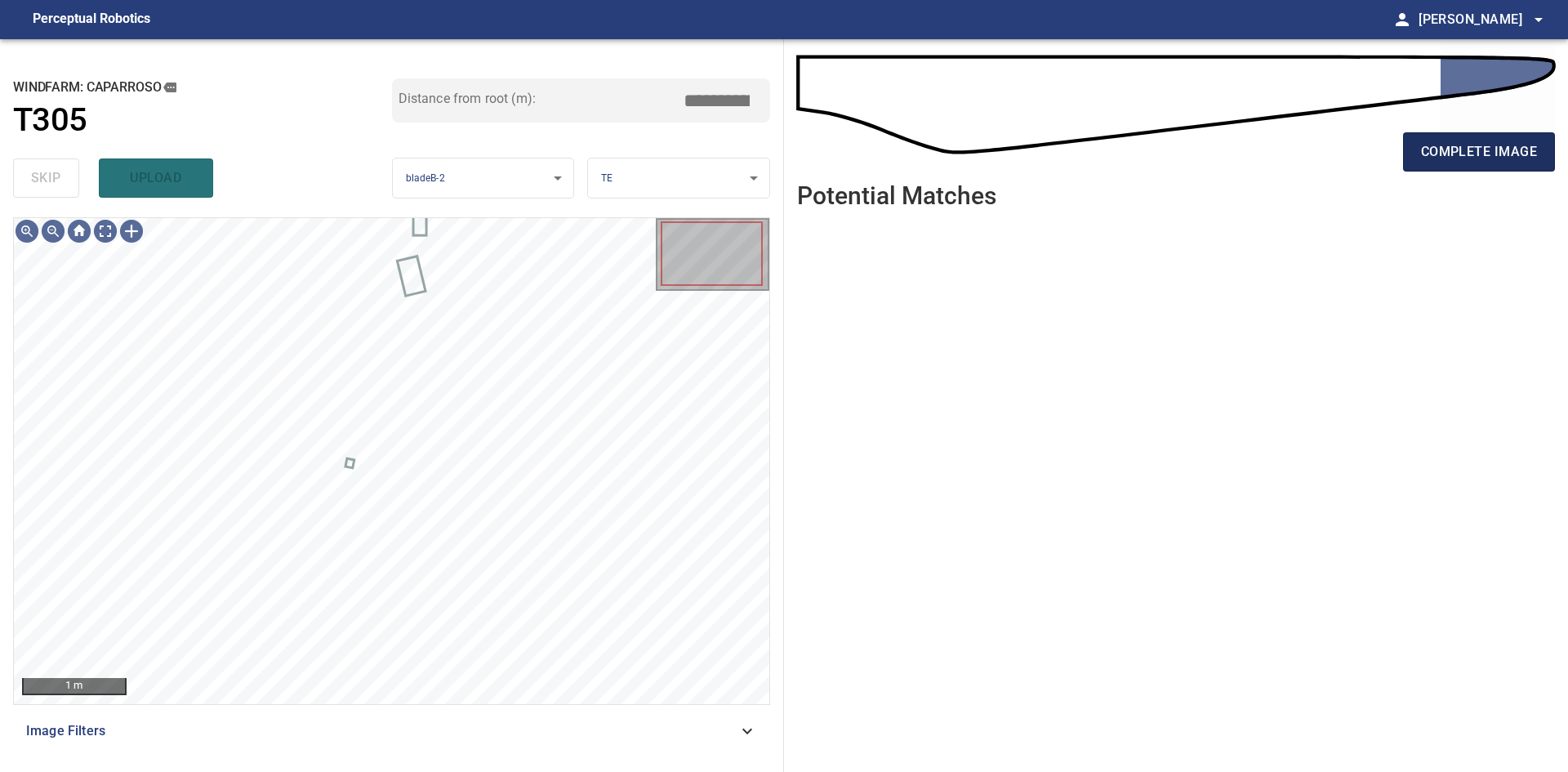
click at [1467, 161] on span "complete image" at bounding box center [1479, 152] width 116 height 23
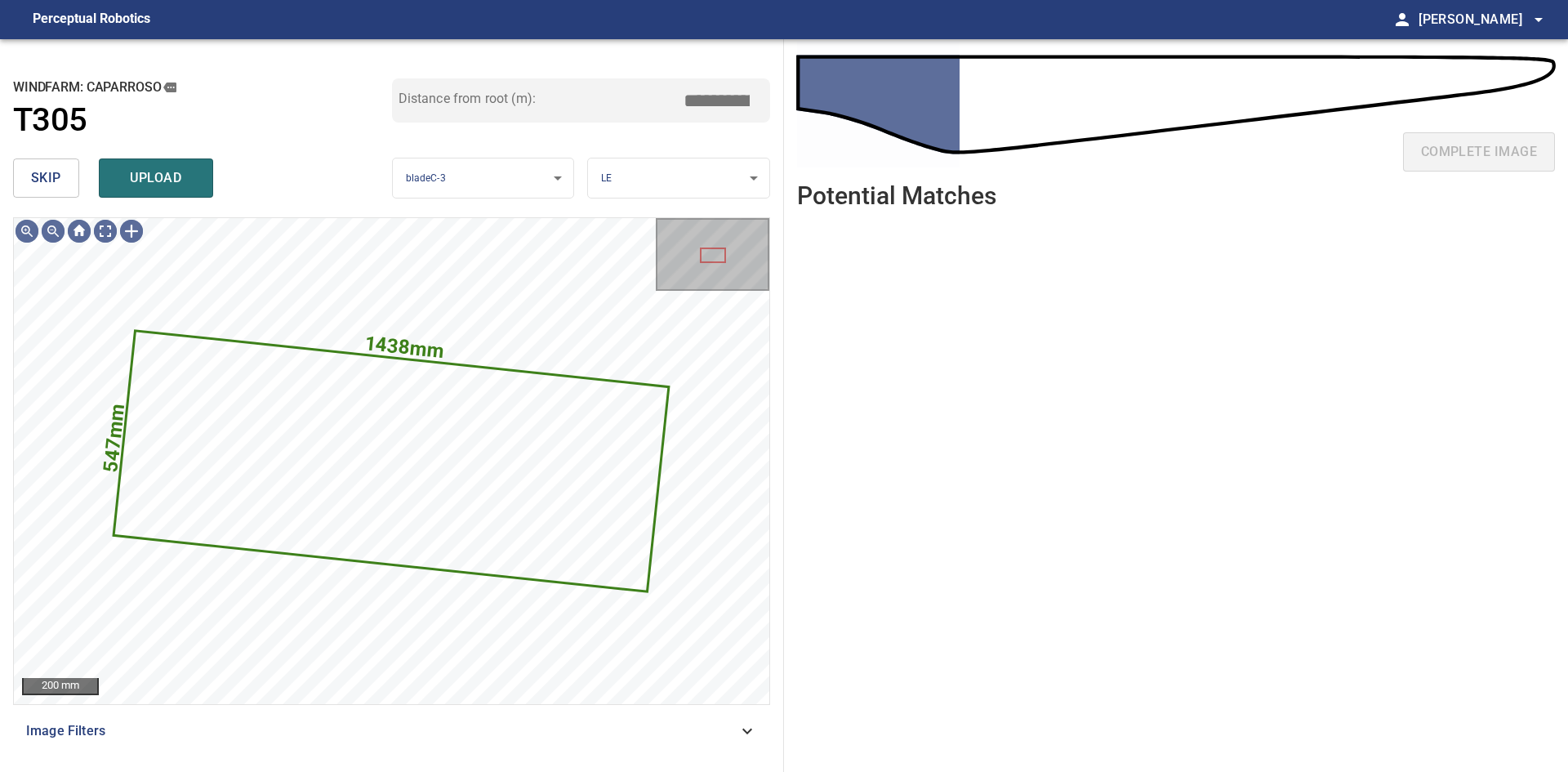
click at [20, 172] on button "skip" at bounding box center [46, 178] width 66 height 39
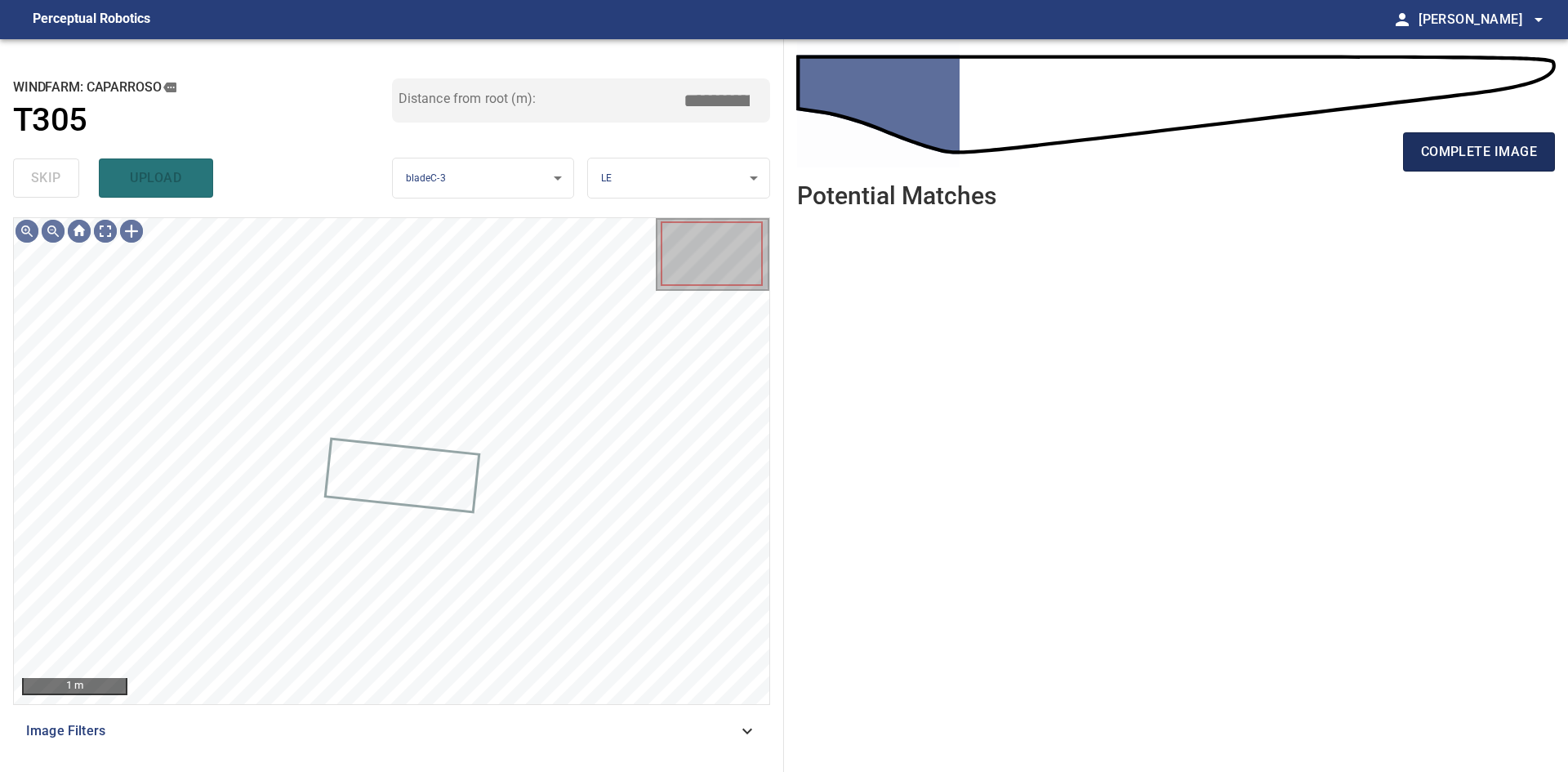
drag, startPoint x: 1488, startPoint y: 155, endPoint x: 1477, endPoint y: 161, distance: 12.5
click at [1487, 155] on span "complete image" at bounding box center [1479, 152] width 116 height 23
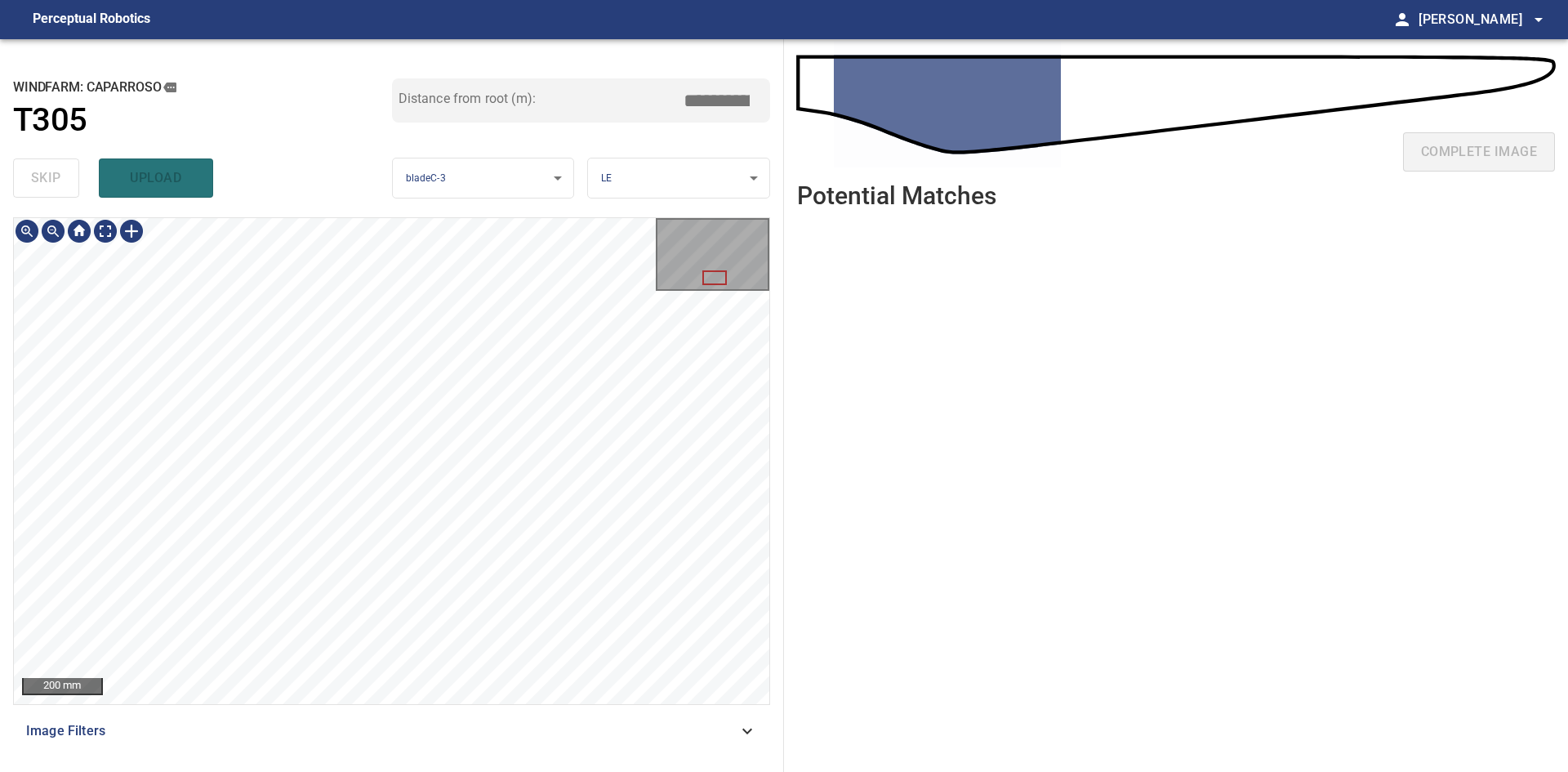
click at [493, 58] on div "**********" at bounding box center [392, 405] width 784 height 733
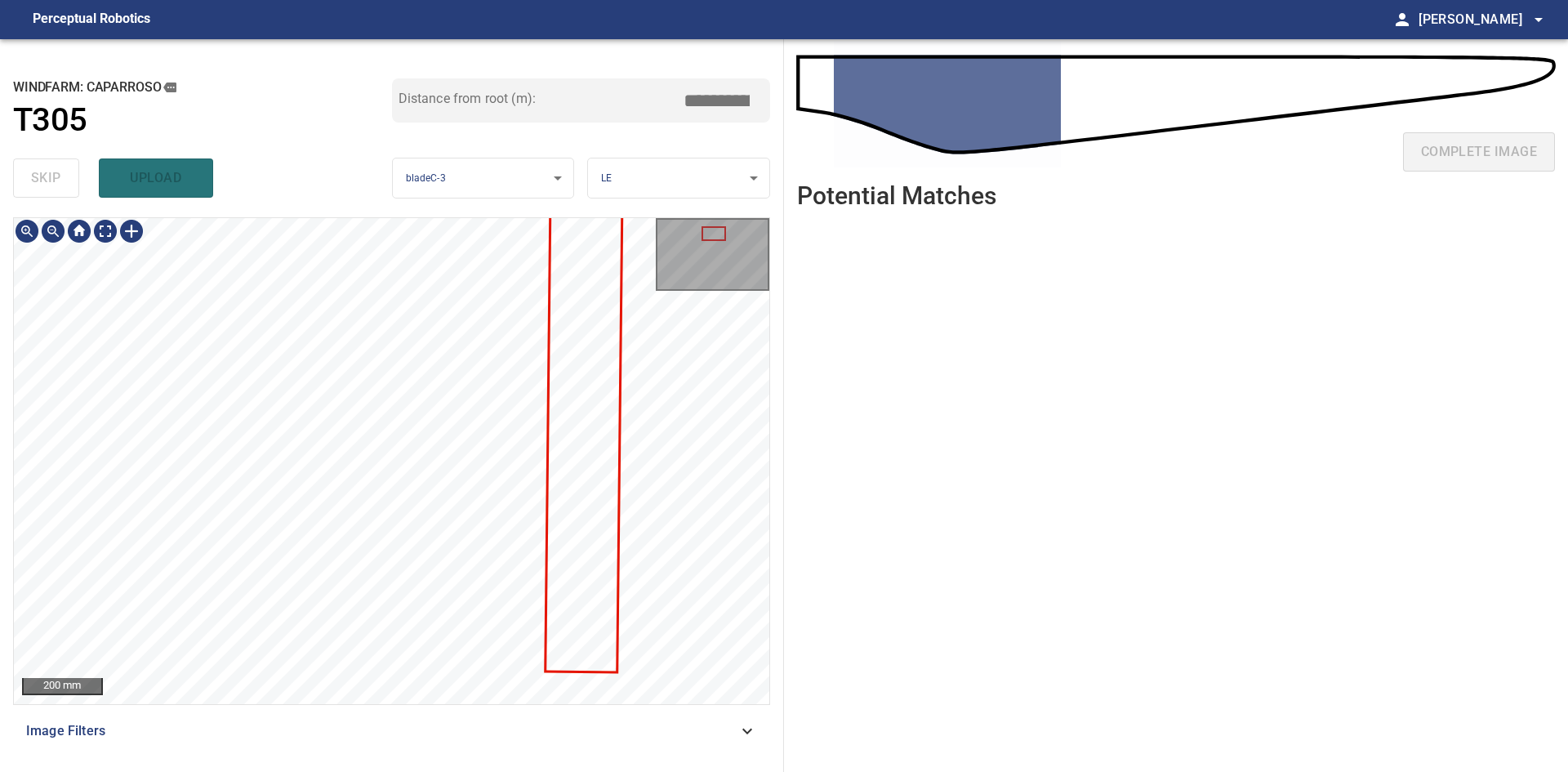
click at [469, 730] on div "200 mm Image Filters" at bounding box center [391, 488] width 757 height 541
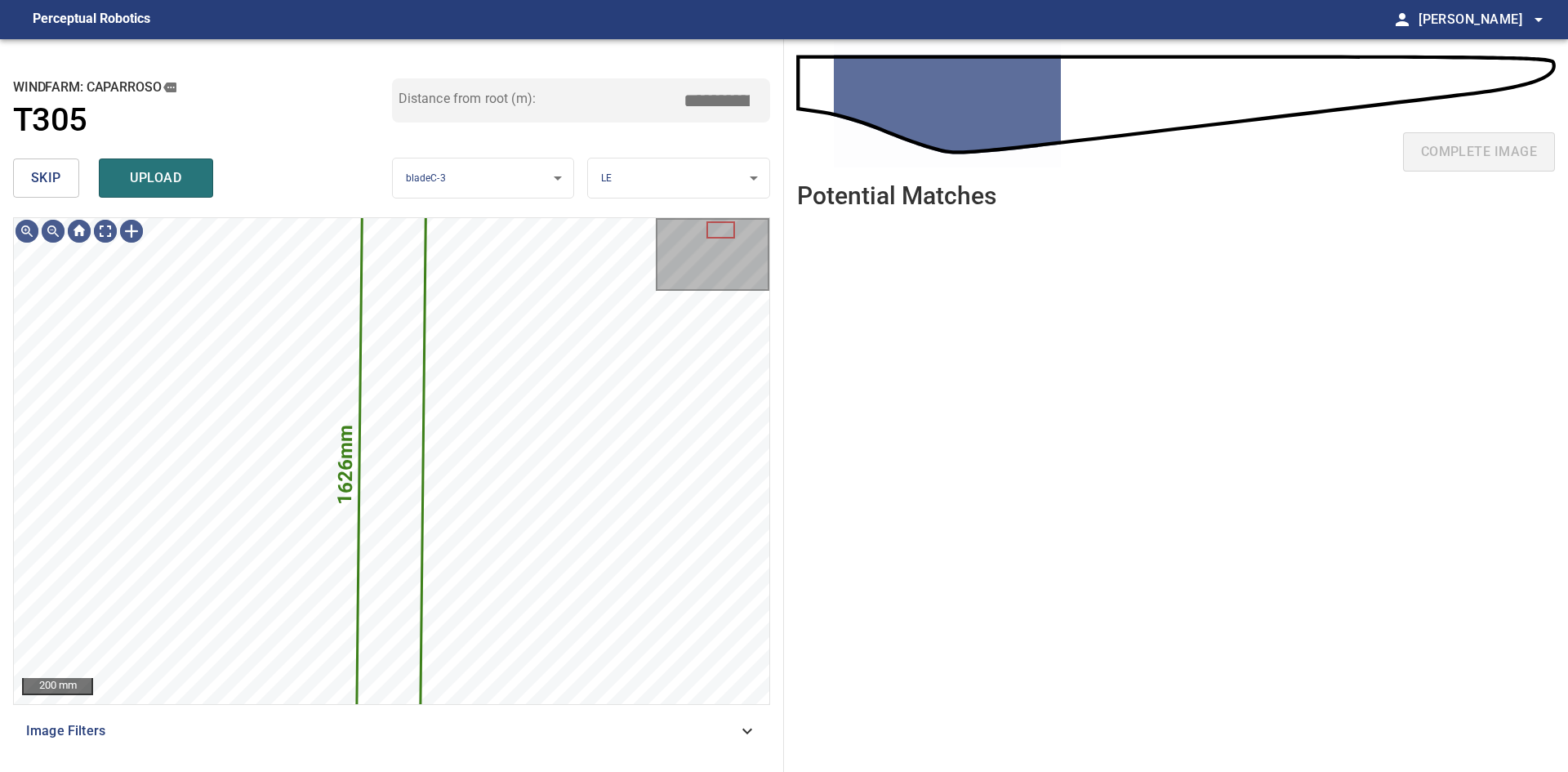
click at [39, 194] on button "skip" at bounding box center [46, 178] width 66 height 39
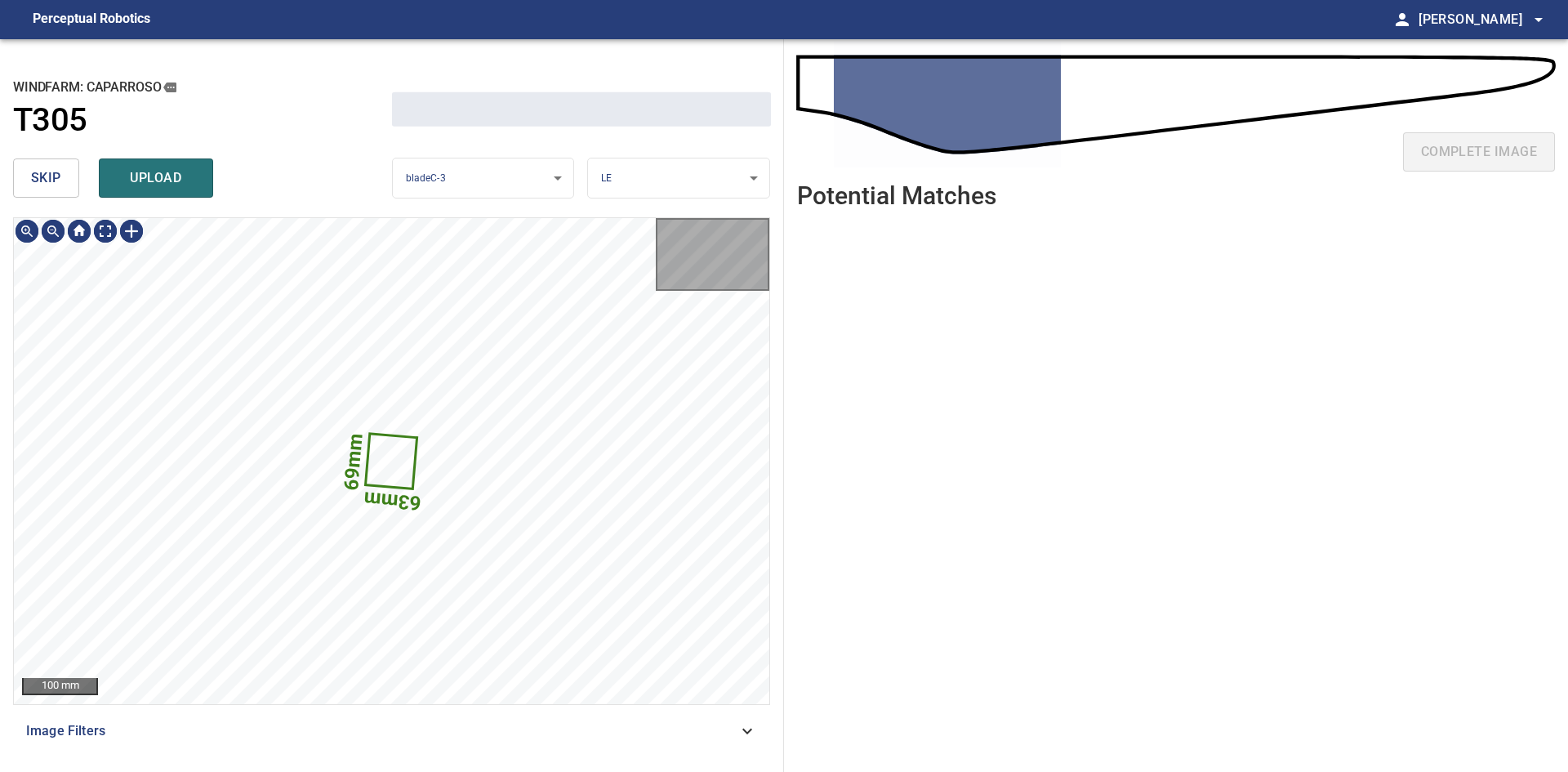
click at [39, 194] on button "skip" at bounding box center [46, 178] width 66 height 39
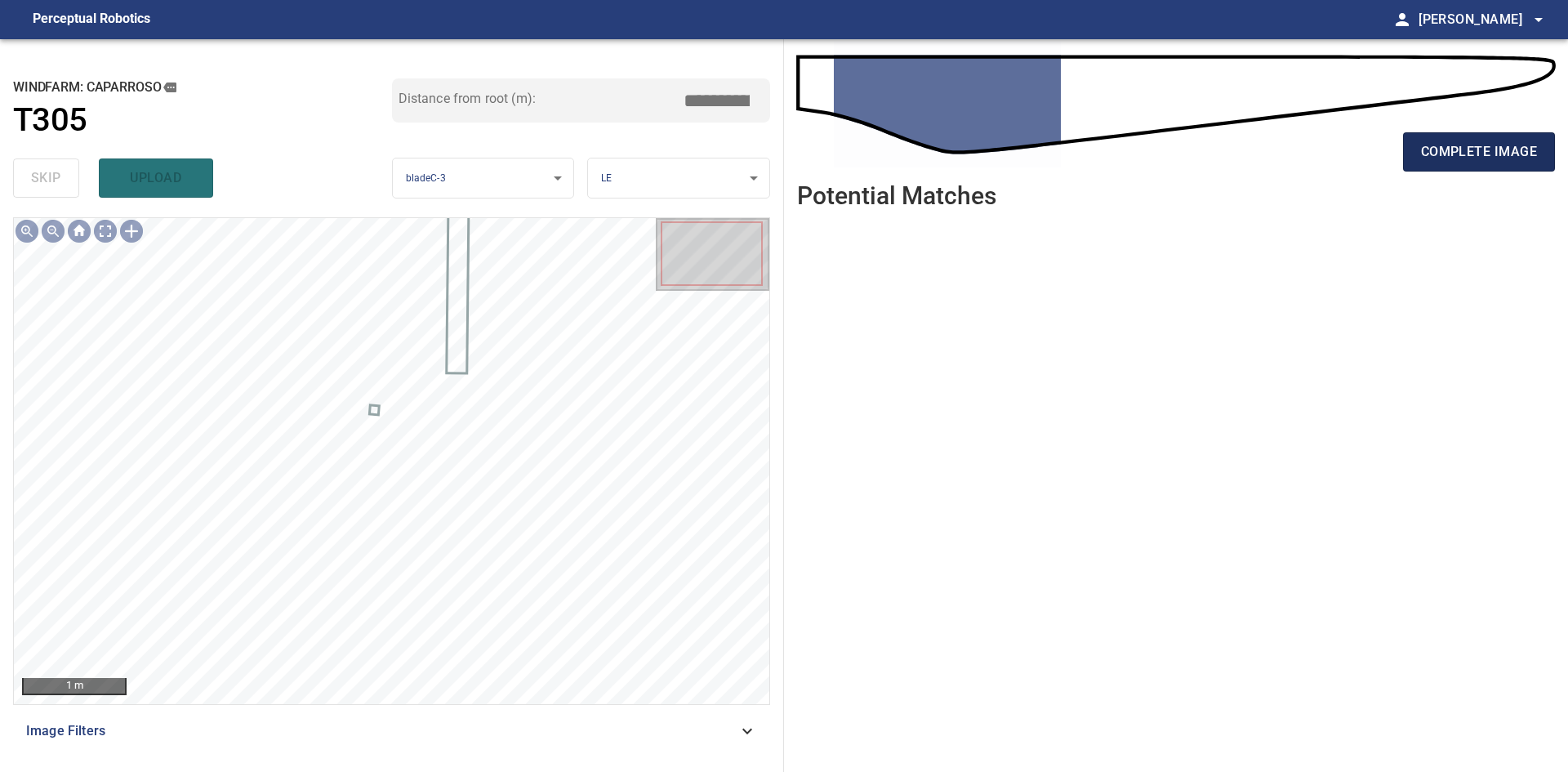
click at [1500, 152] on span "complete image" at bounding box center [1479, 152] width 116 height 23
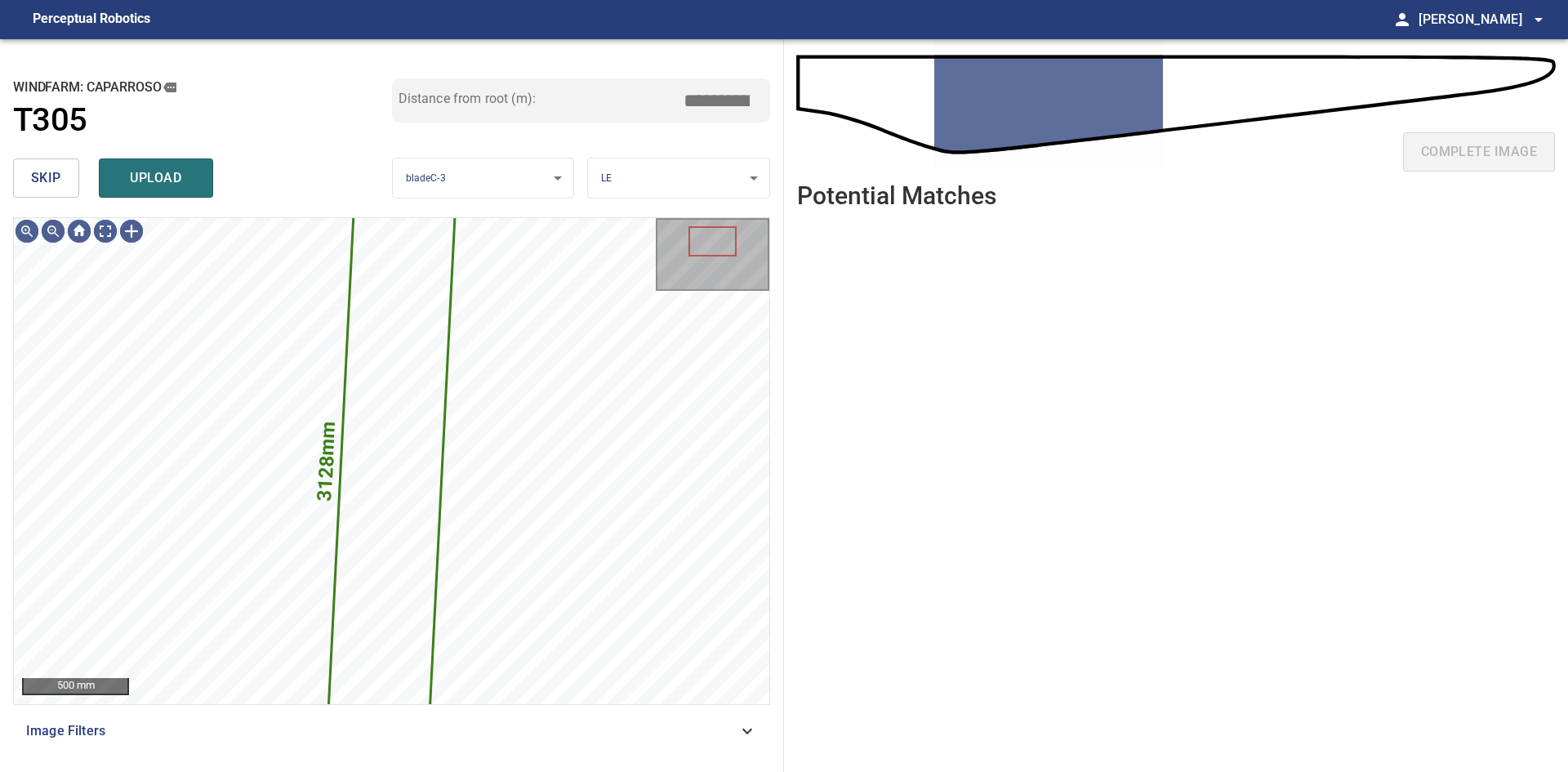
click at [53, 178] on span "skip" at bounding box center [46, 178] width 30 height 23
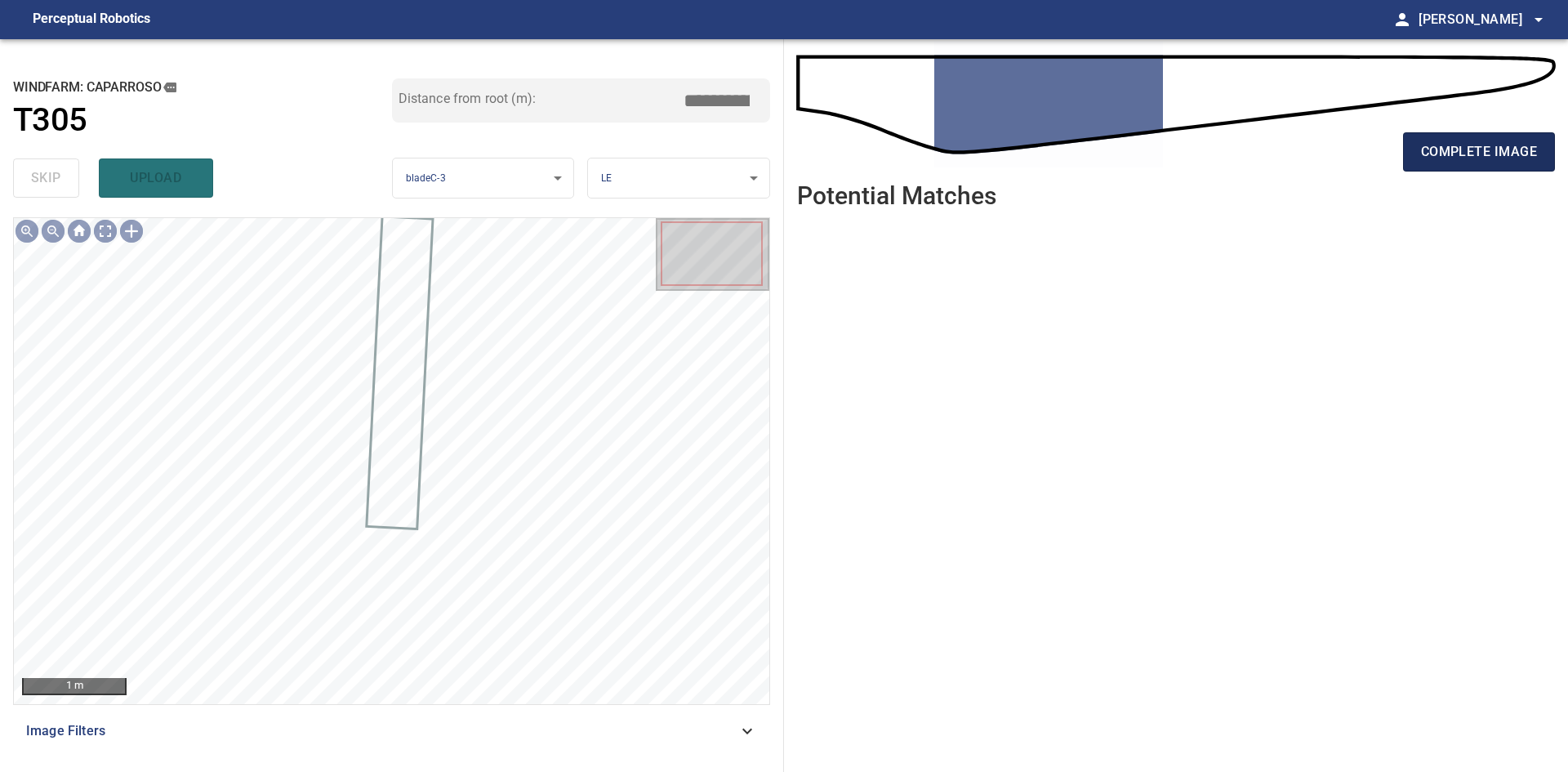
click at [1486, 163] on span "complete image" at bounding box center [1479, 152] width 116 height 23
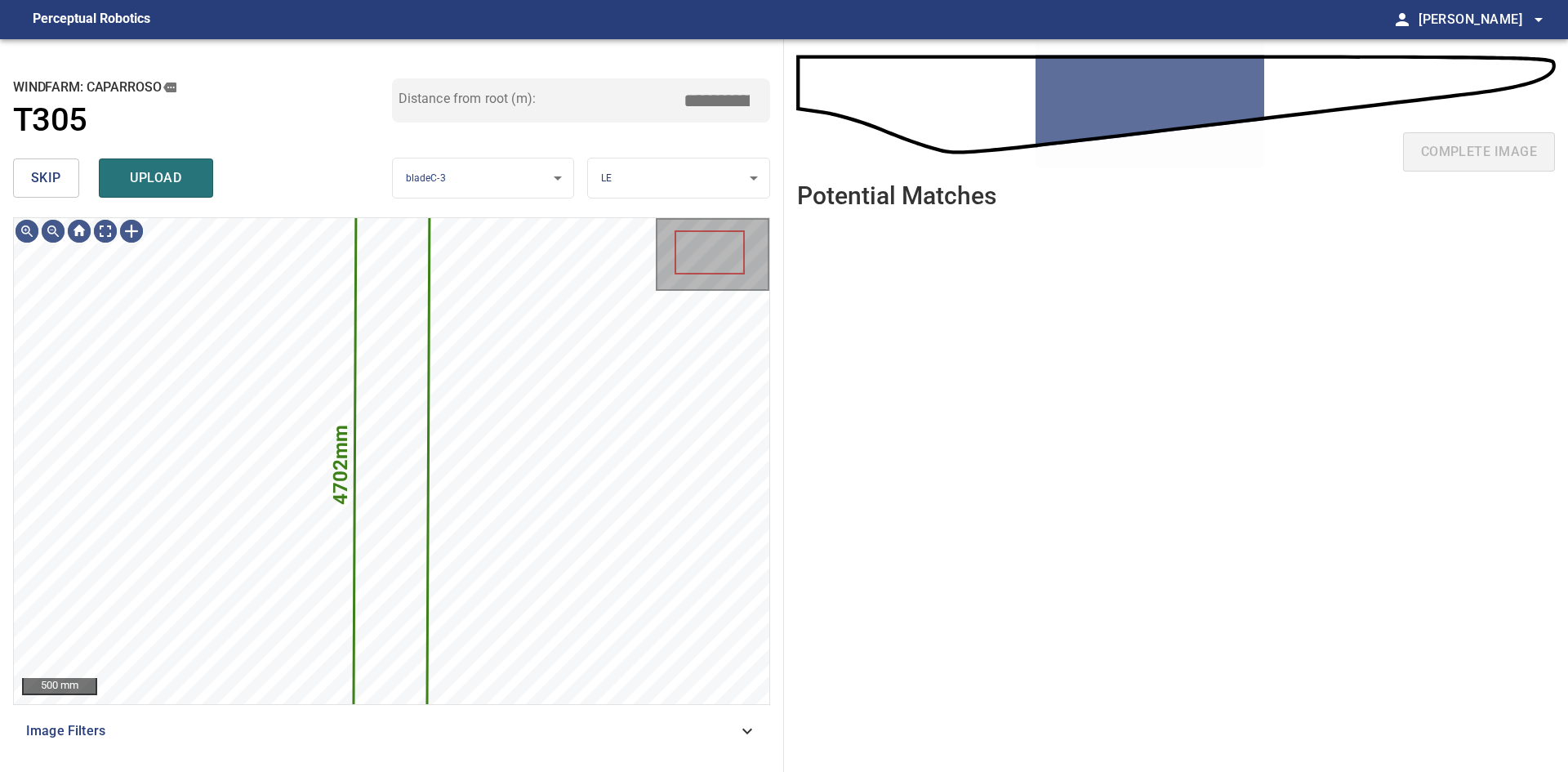
click at [31, 187] on span "skip" at bounding box center [46, 178] width 30 height 23
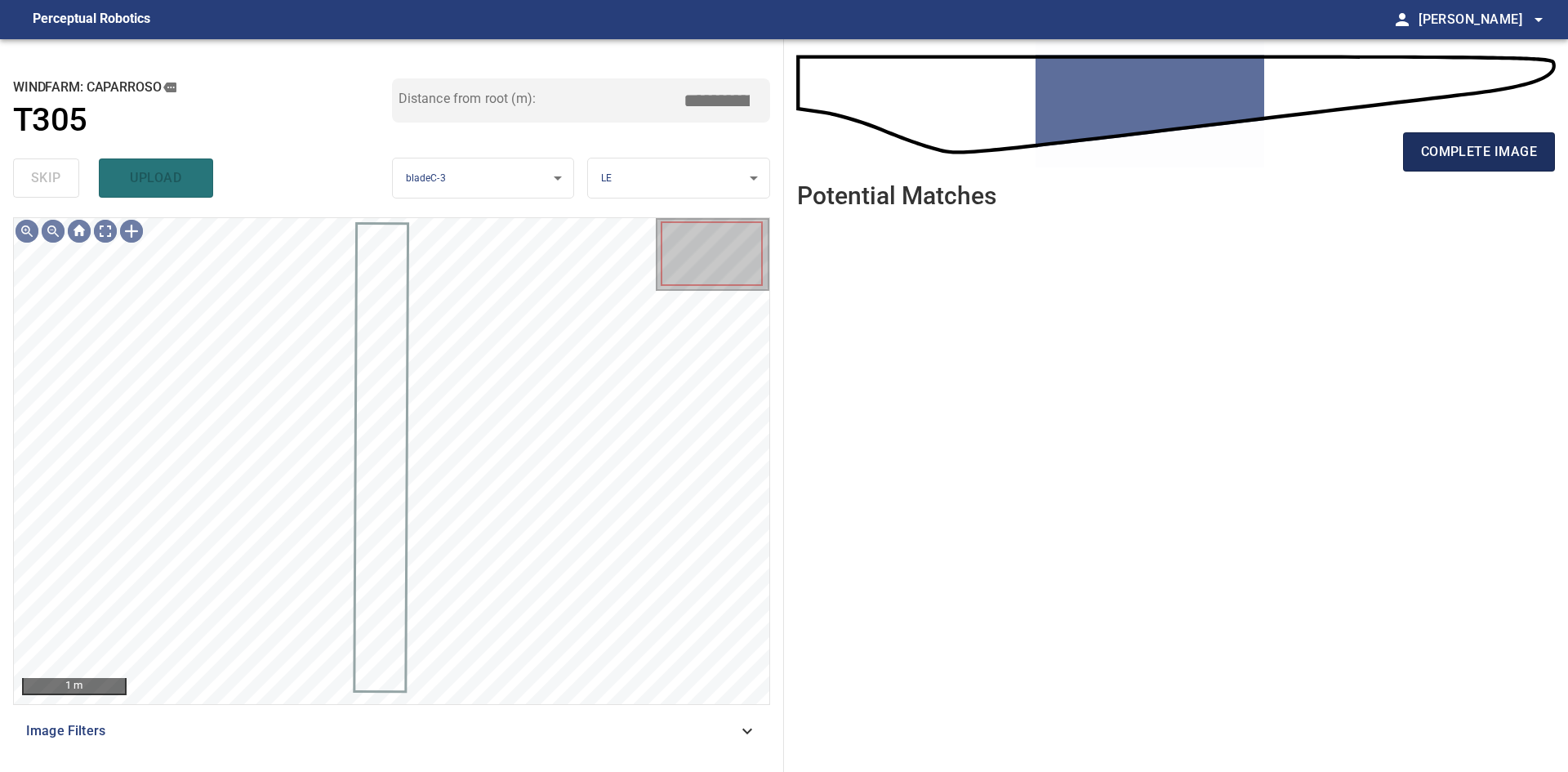
click at [1468, 167] on button "complete image" at bounding box center [1479, 152] width 152 height 39
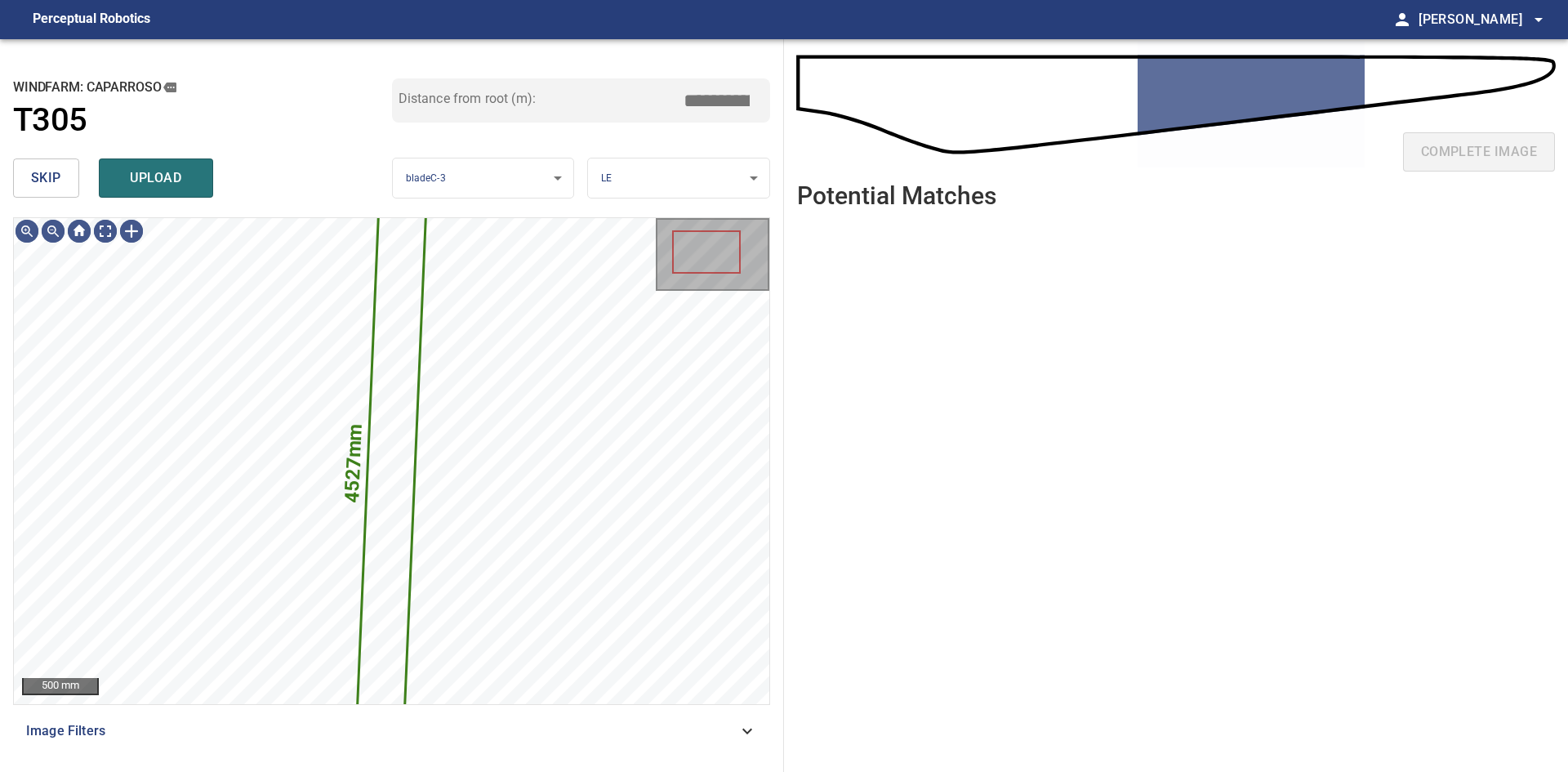
click at [39, 178] on span "skip" at bounding box center [46, 178] width 30 height 23
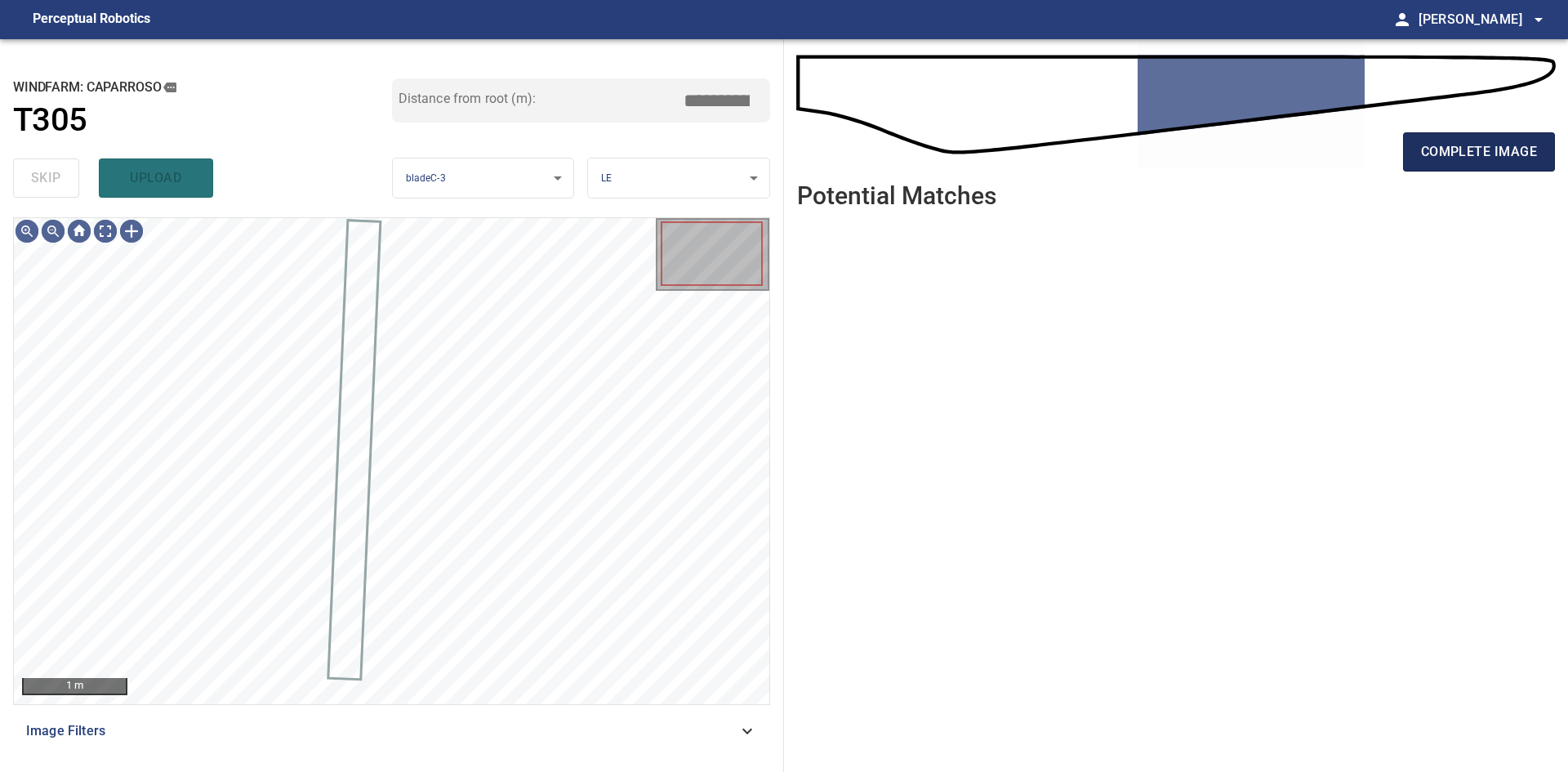
drag, startPoint x: 1562, startPoint y: 136, endPoint x: 1554, endPoint y: 138, distance: 8.2
click at [1561, 137] on div "complete image Potential Matches" at bounding box center [1176, 405] width 784 height 733
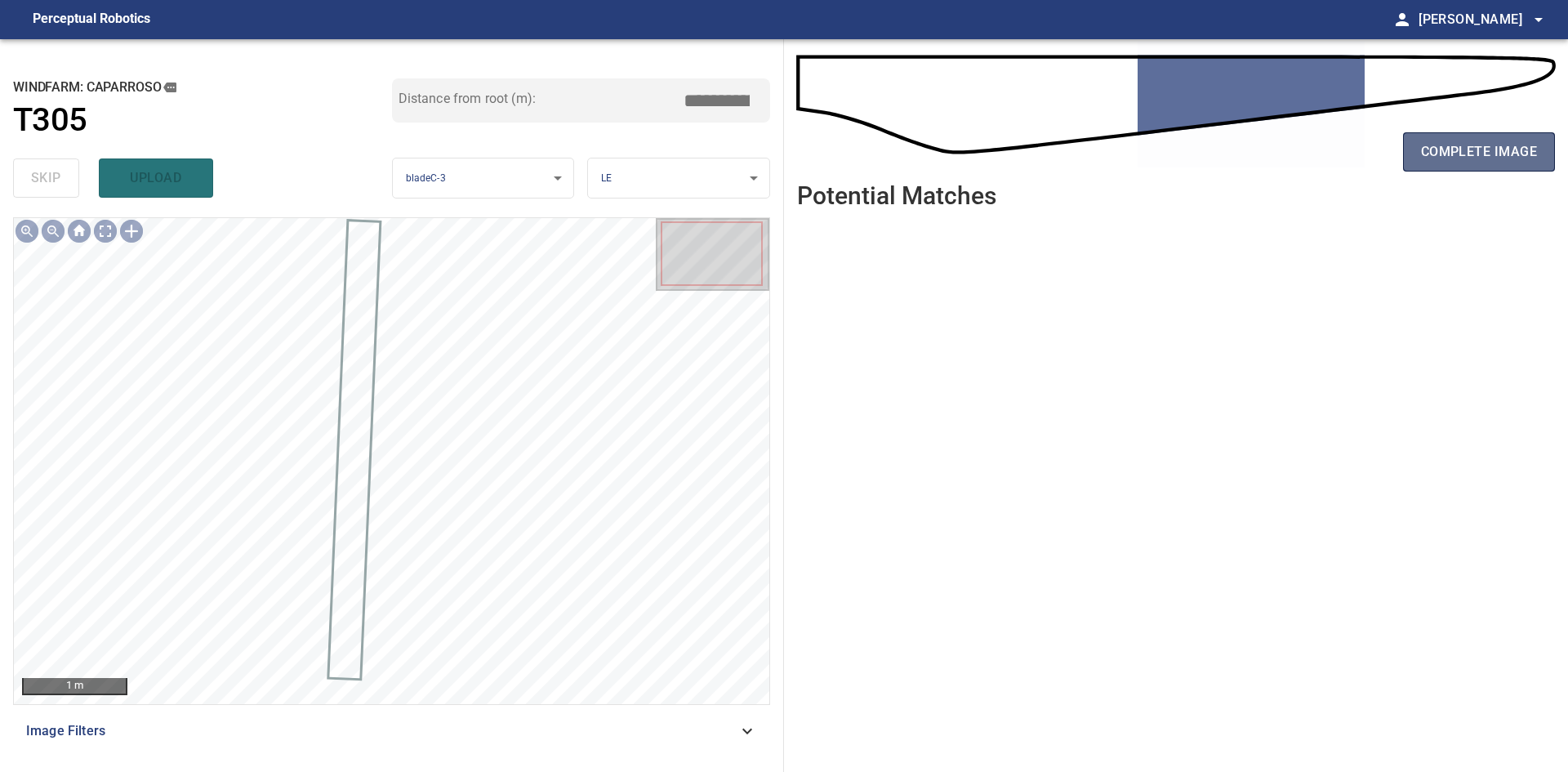
click at [1543, 139] on button "complete image" at bounding box center [1479, 152] width 152 height 39
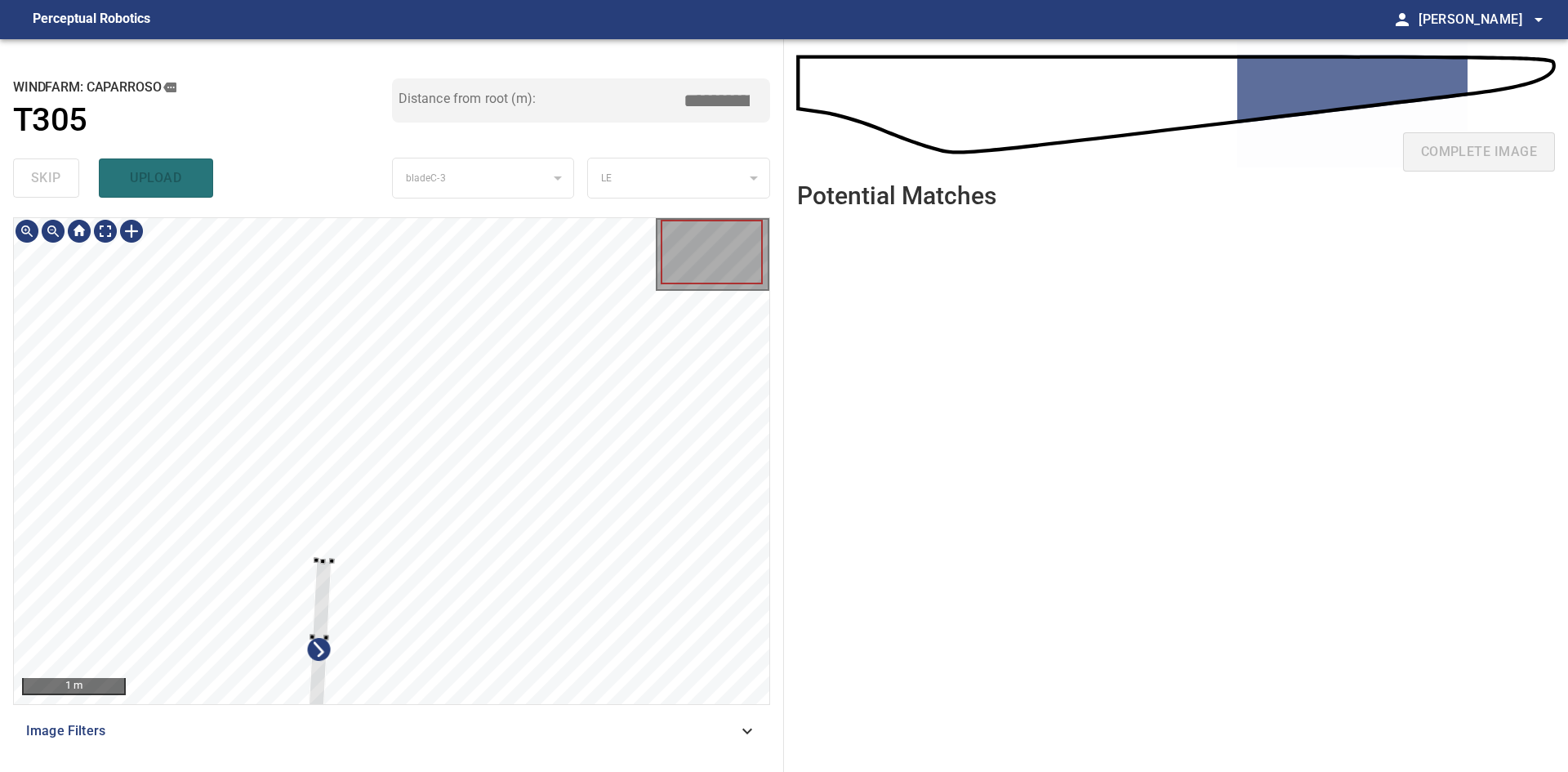
click at [332, 565] on div at bounding box center [391, 461] width 755 height 485
click at [344, 354] on div at bounding box center [340, 415] width 24 height 154
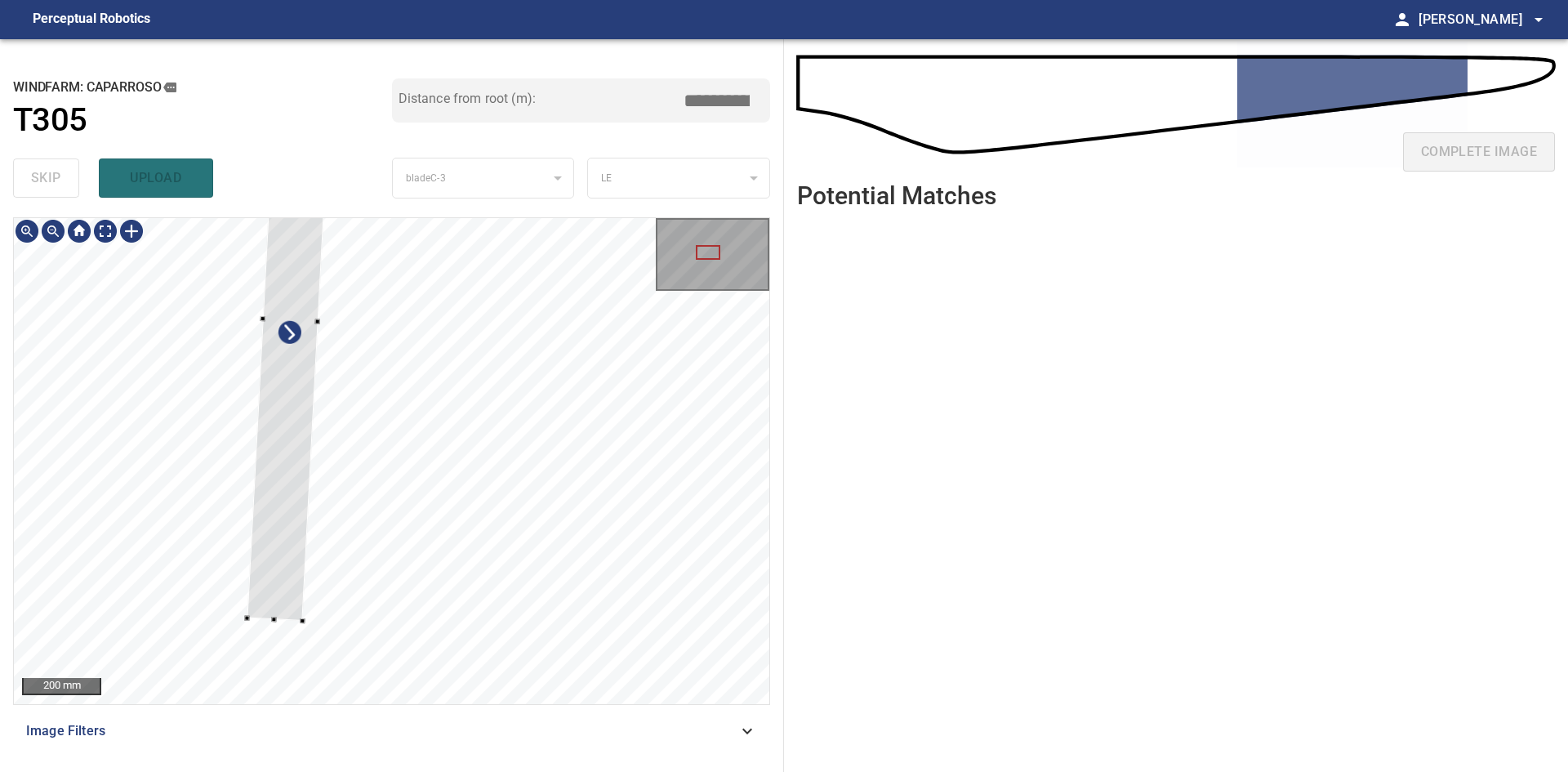
click at [267, 525] on div at bounding box center [290, 318] width 88 height 603
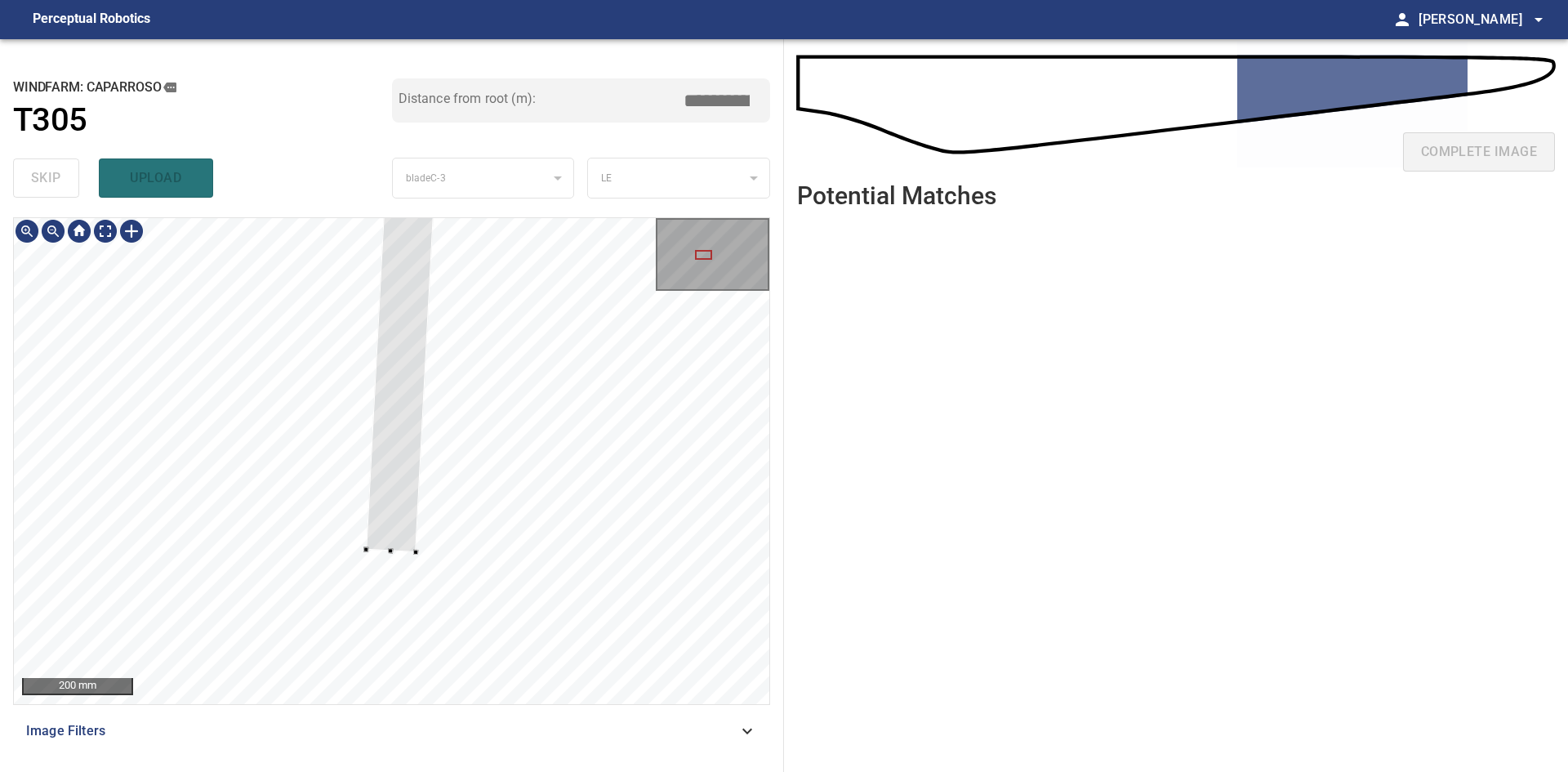
click at [420, 550] on div at bounding box center [391, 461] width 755 height 485
click at [374, 554] on div at bounding box center [391, 461] width 755 height 485
click at [389, 553] on div at bounding box center [405, 139] width 67 height 828
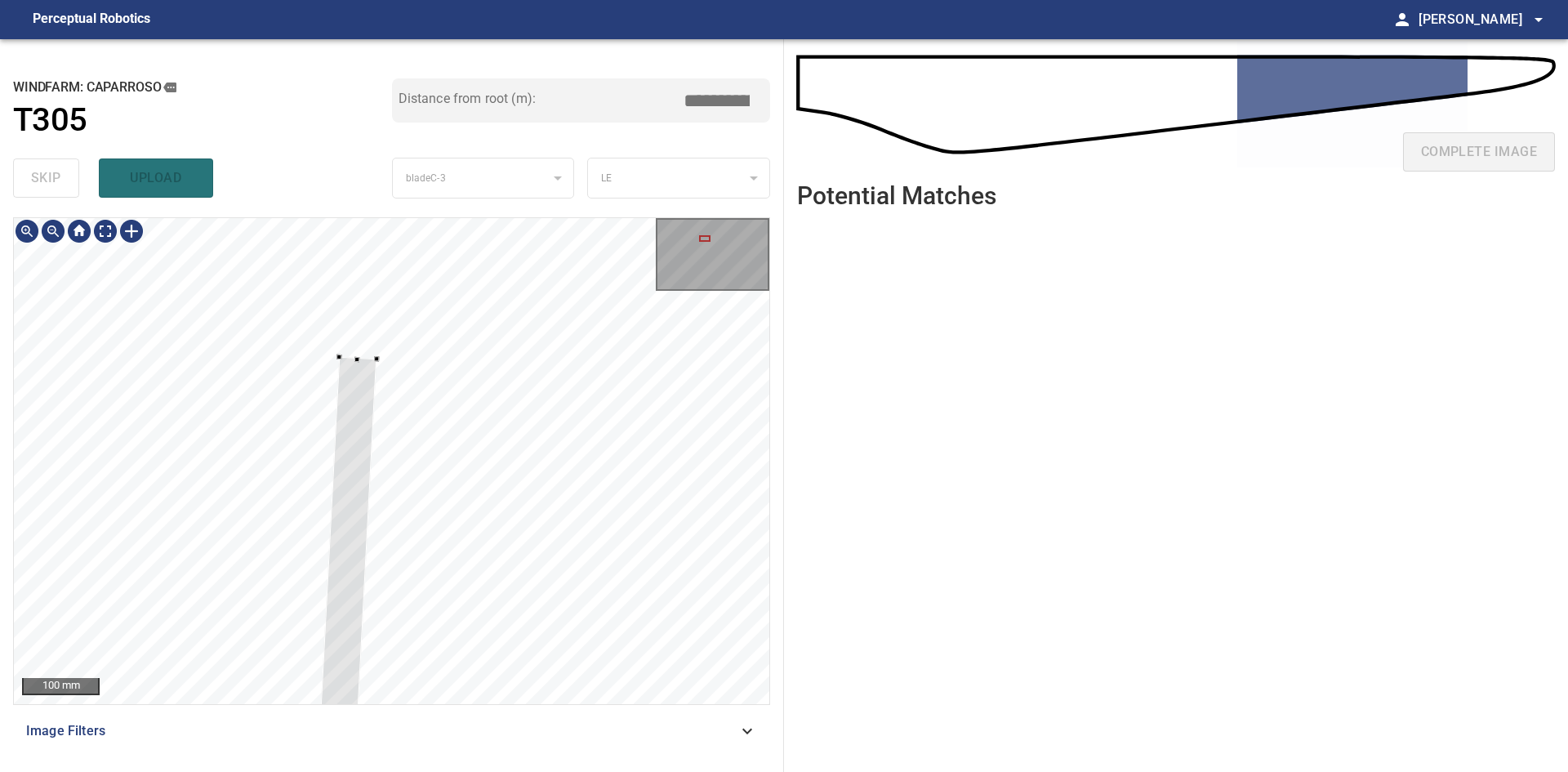
click at [702, 238] on div at bounding box center [704, 238] width 11 height 6
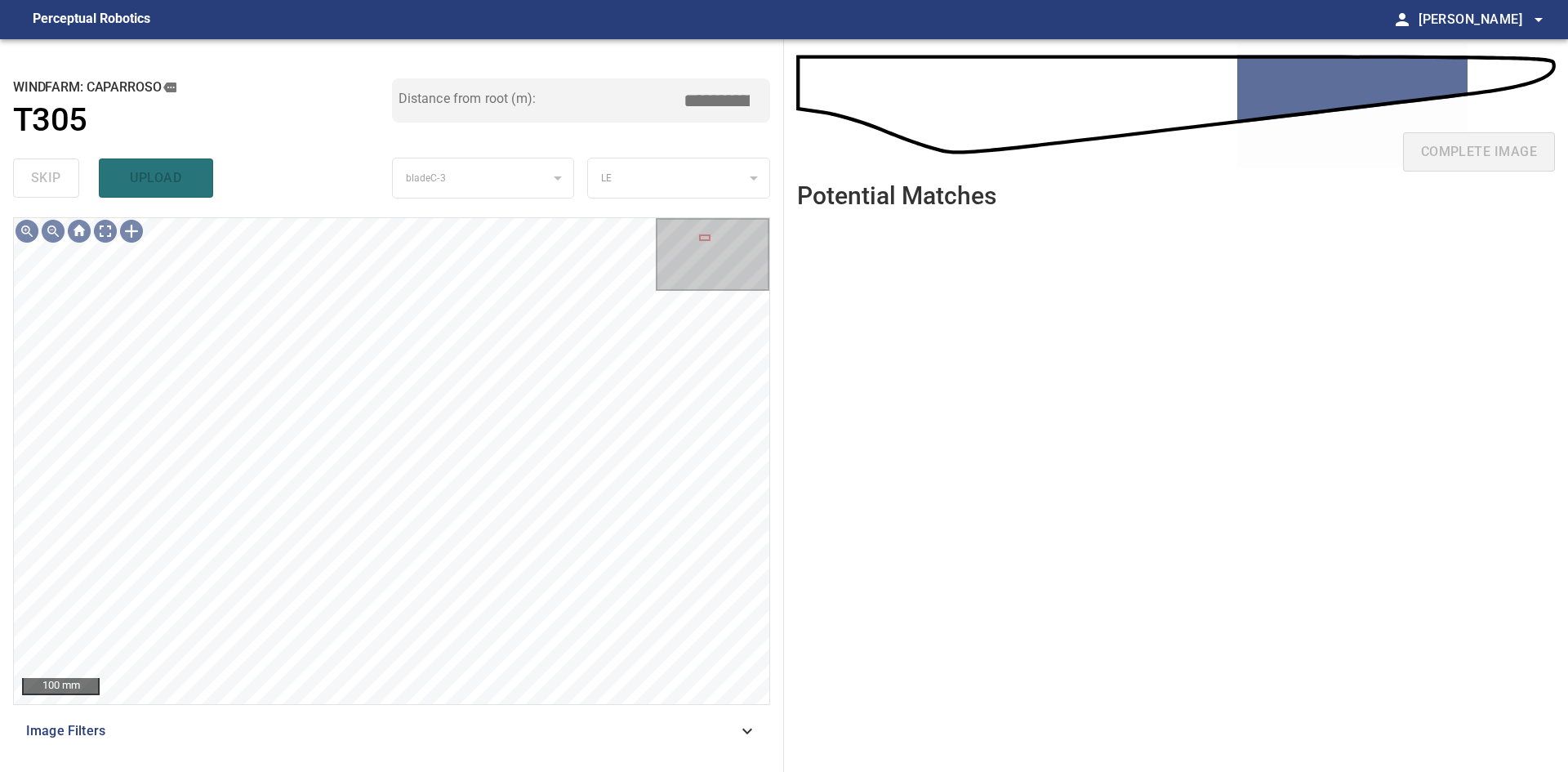
click at [340, 741] on div "100 mm Image Filters" at bounding box center [391, 488] width 757 height 541
click at [705, 241] on div at bounding box center [704, 237] width 11 height 6
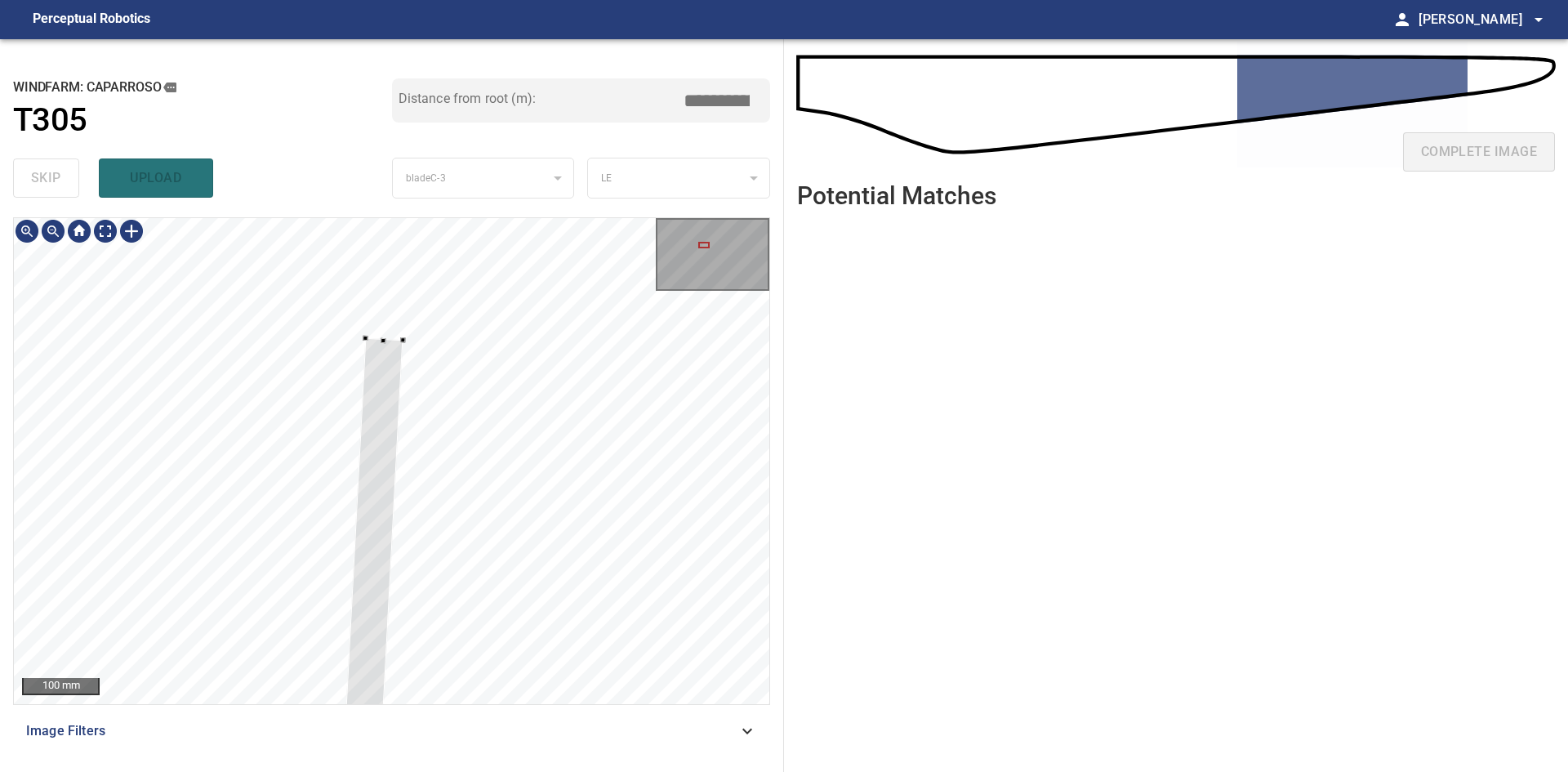
click at [704, 244] on div at bounding box center [703, 245] width 11 height 6
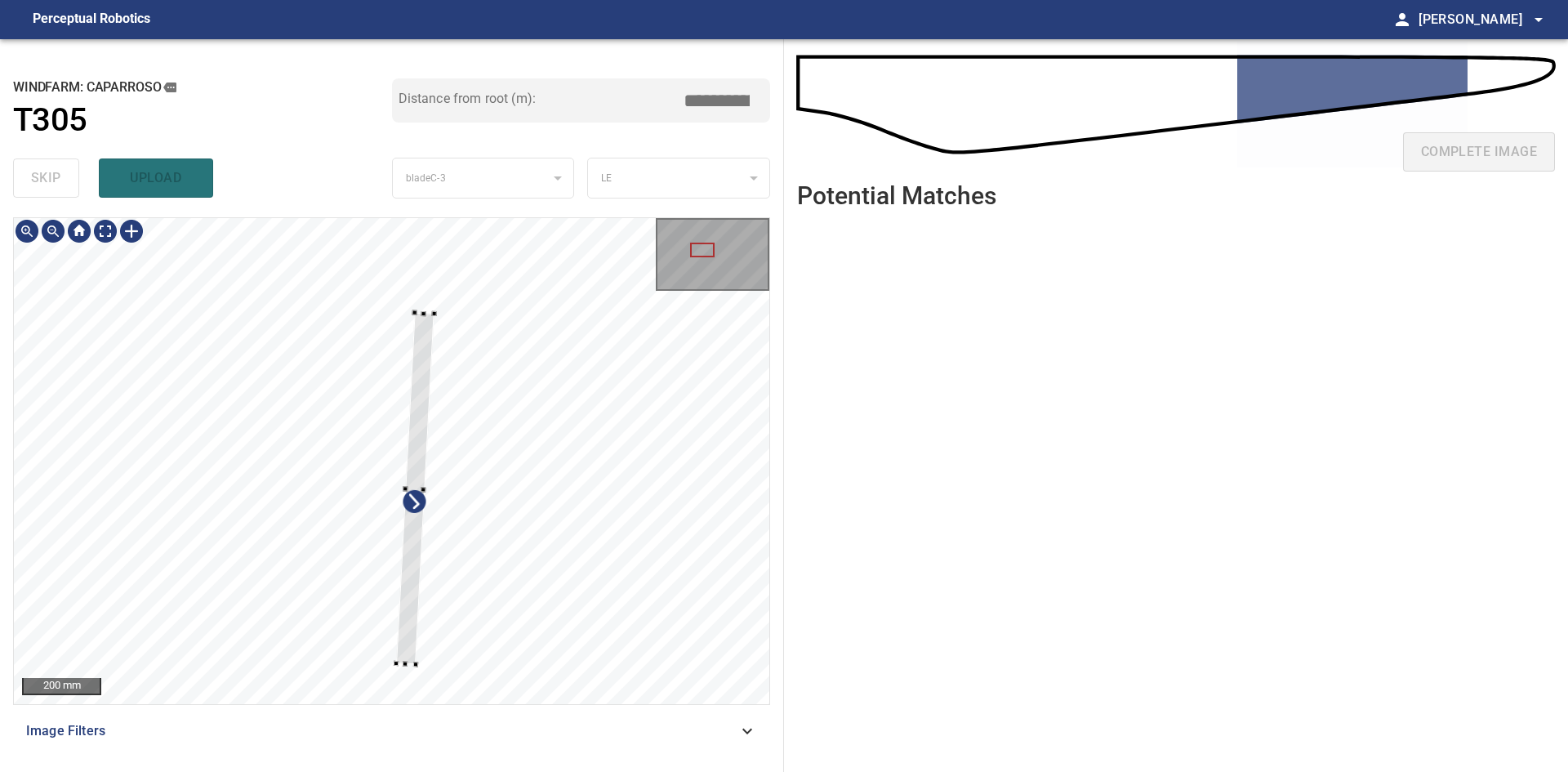
click at [704, 250] on div at bounding box center [702, 250] width 25 height 15
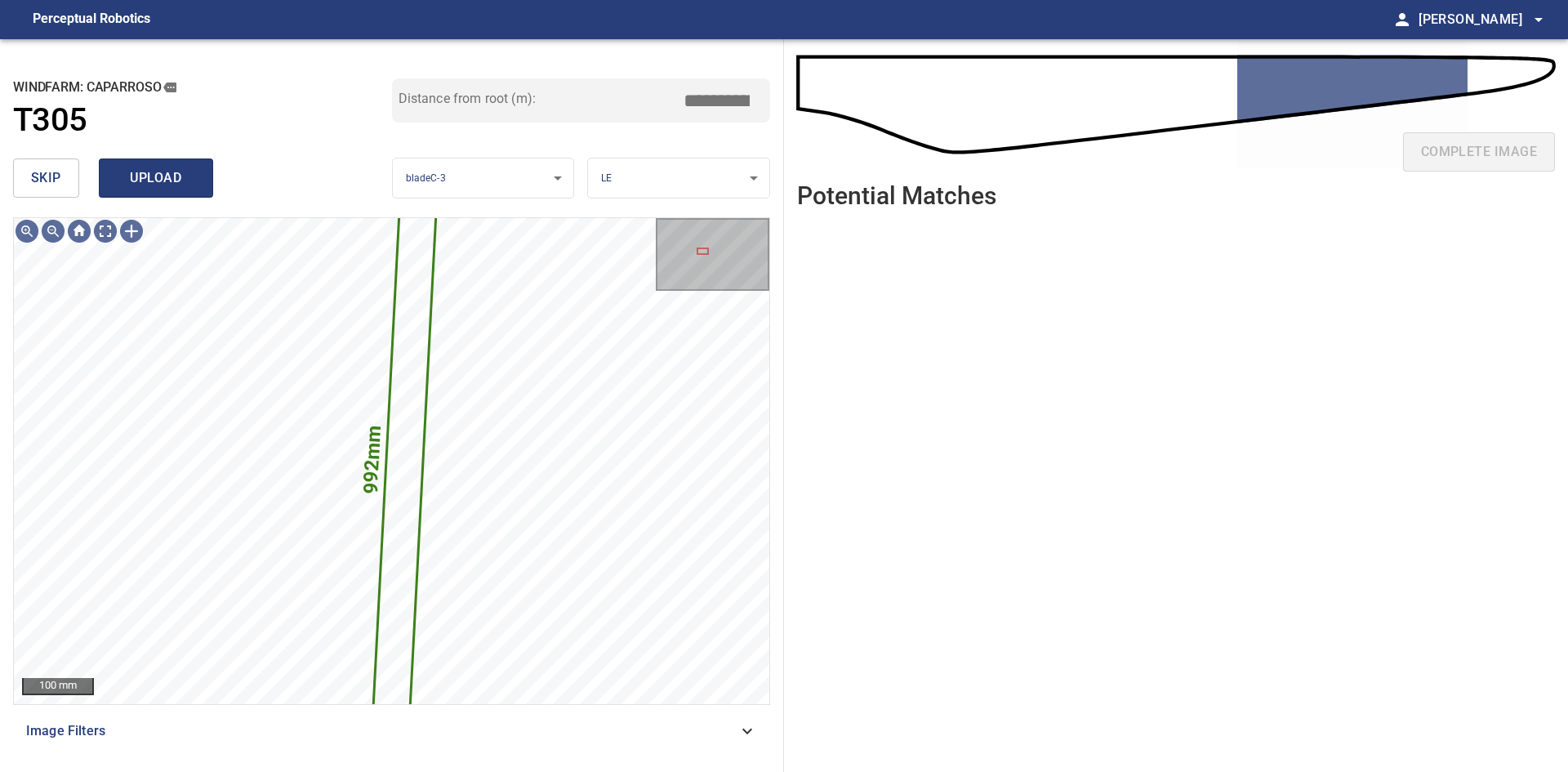
click at [162, 181] on span "upload" at bounding box center [155, 178] width 78 height 23
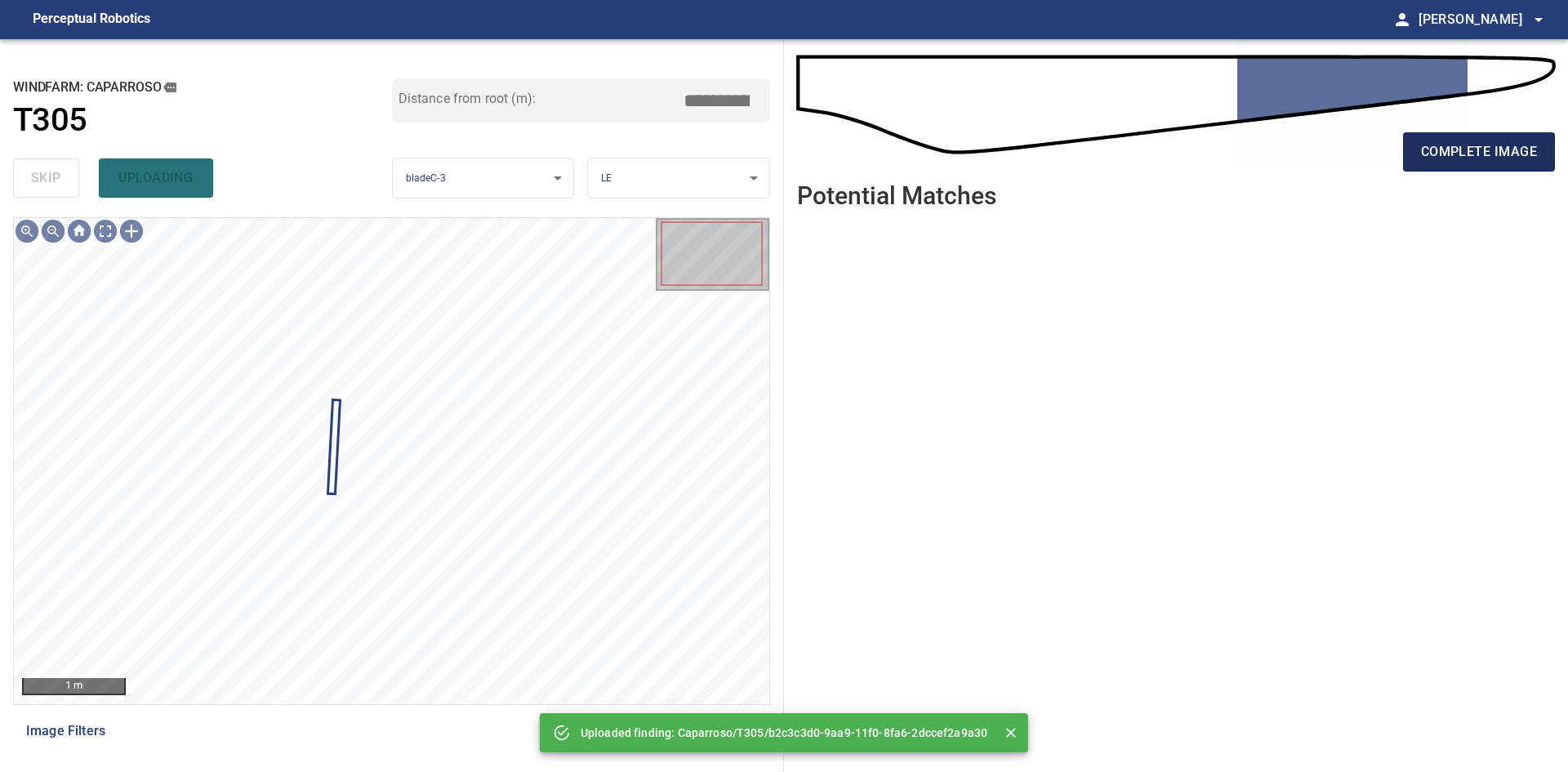
click at [1493, 147] on span "complete image" at bounding box center [1479, 152] width 116 height 23
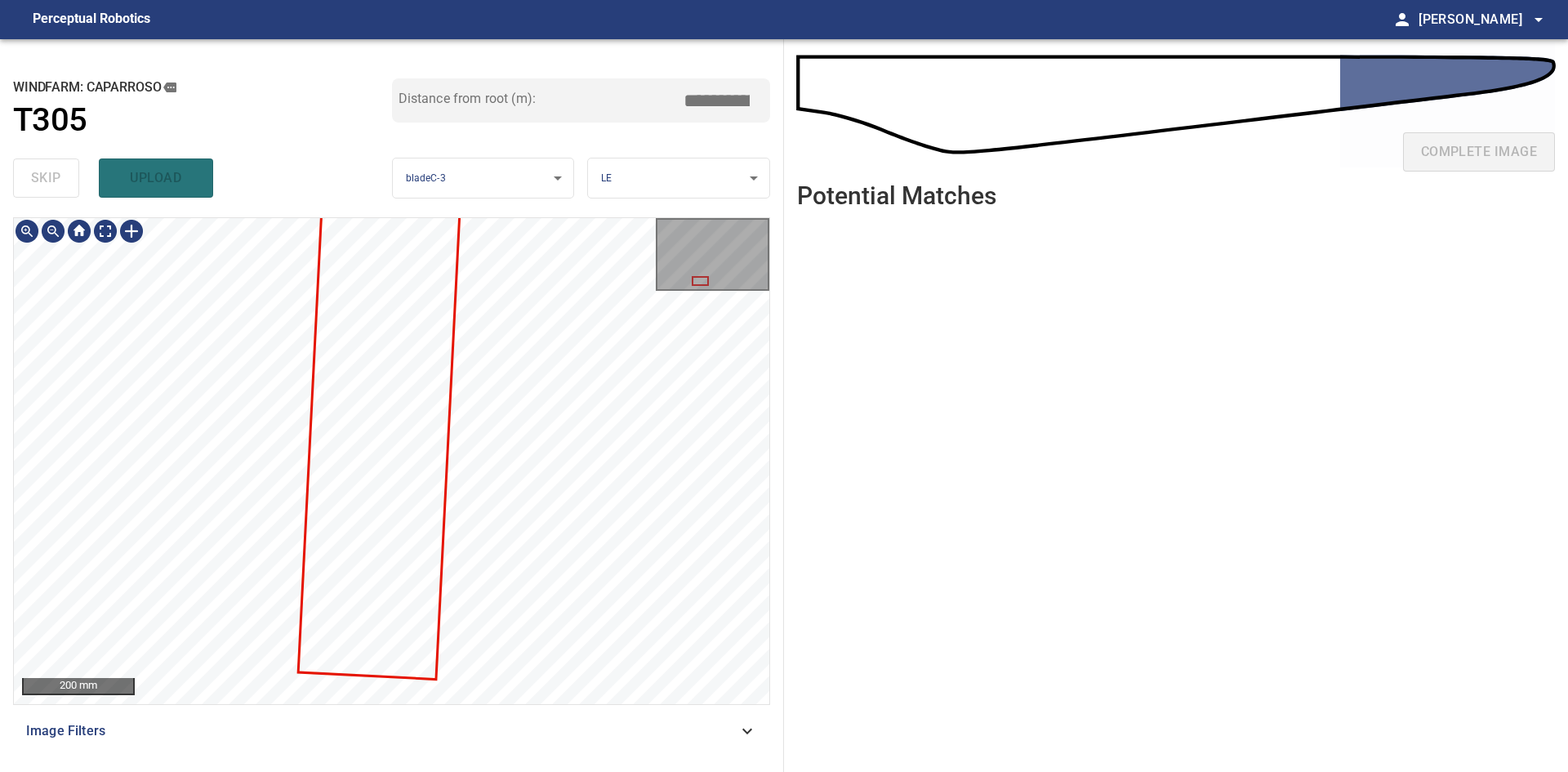
click at [534, 201] on div "**********" at bounding box center [392, 405] width 784 height 733
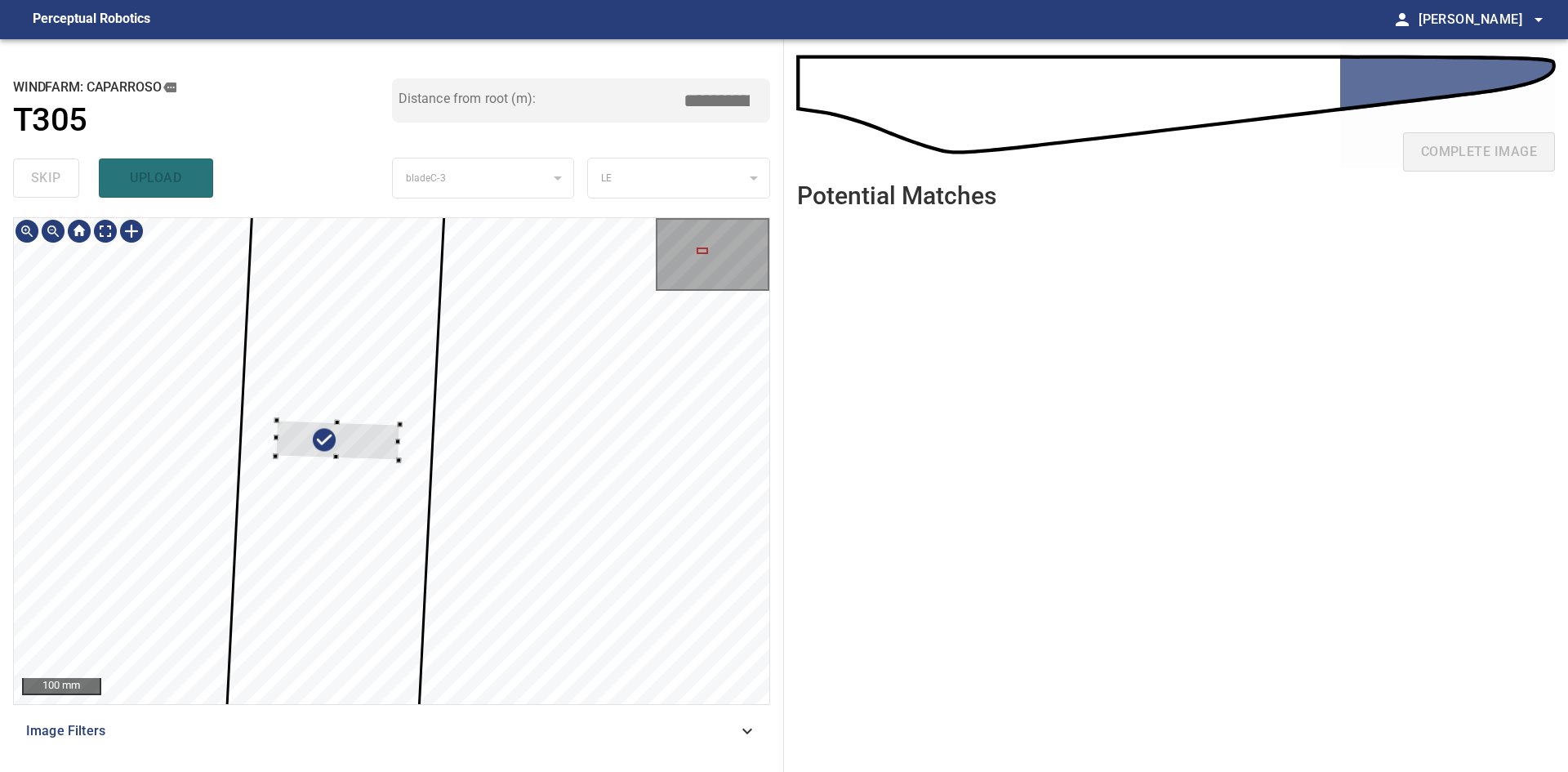
click at [372, 440] on div at bounding box center [338, 440] width 125 height 40
click at [285, 444] on div at bounding box center [287, 445] width 5 height 5
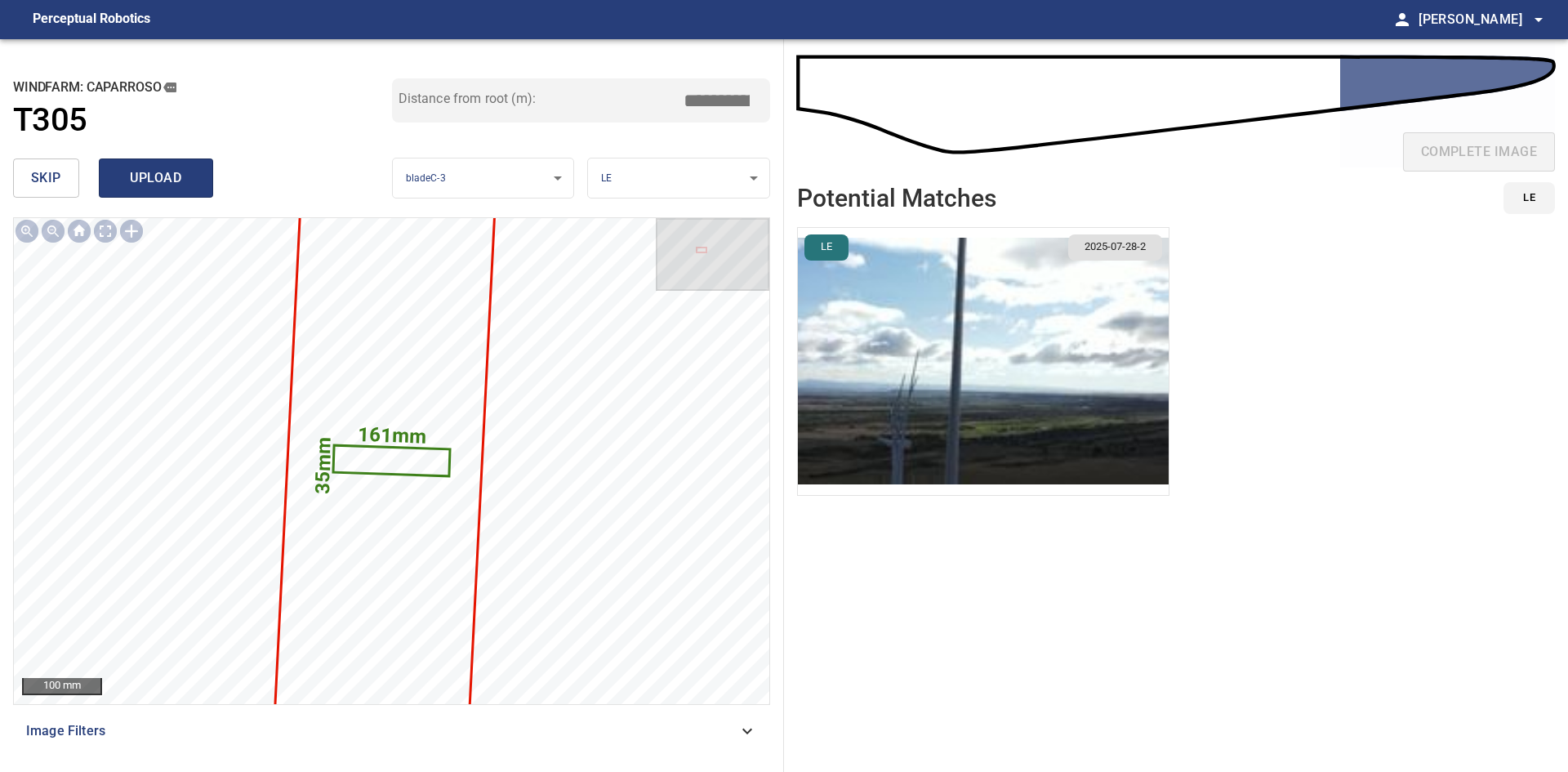
click at [132, 172] on span "upload" at bounding box center [155, 178] width 78 height 23
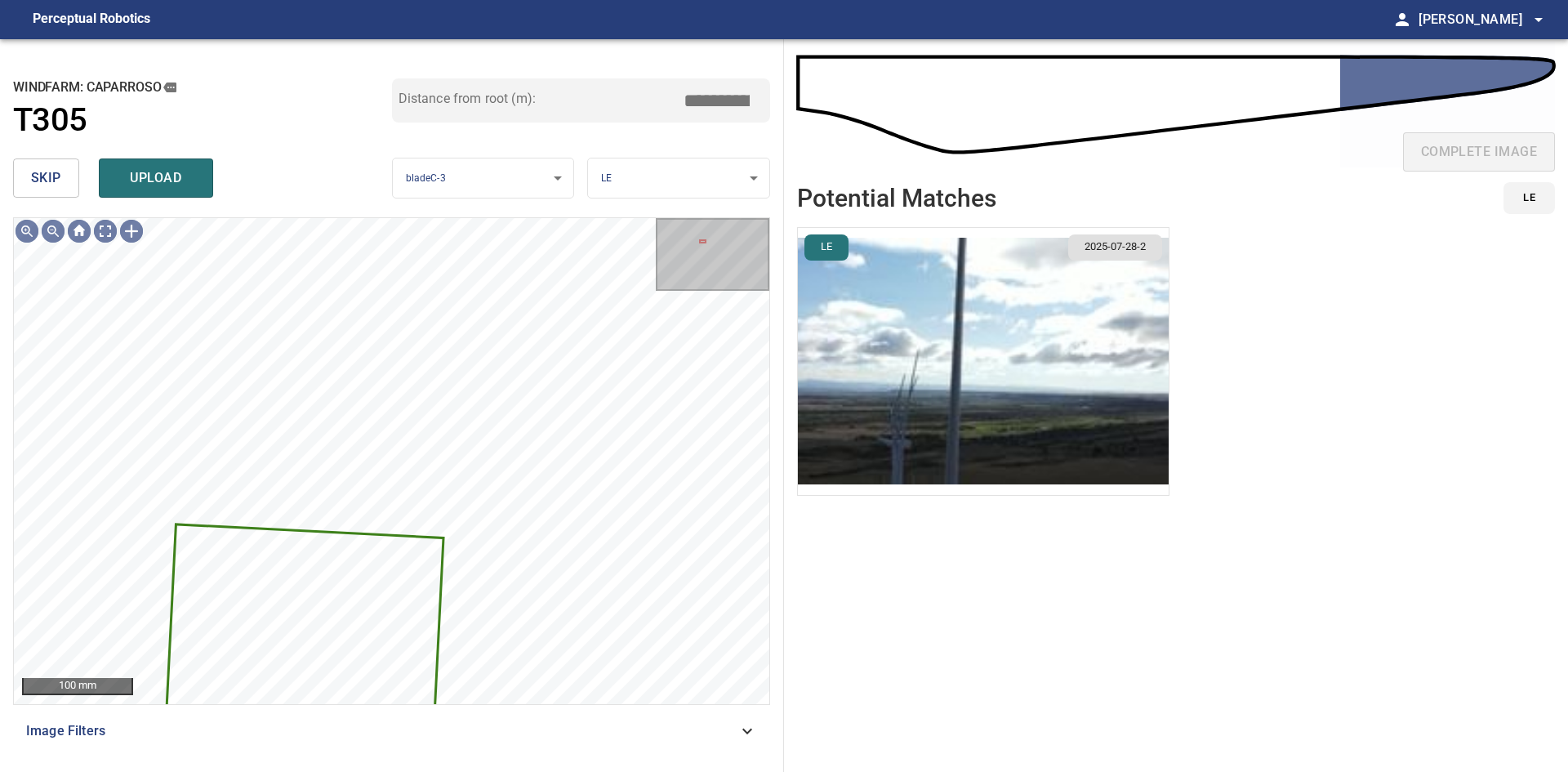
click at [56, 190] on button "skip" at bounding box center [46, 178] width 66 height 39
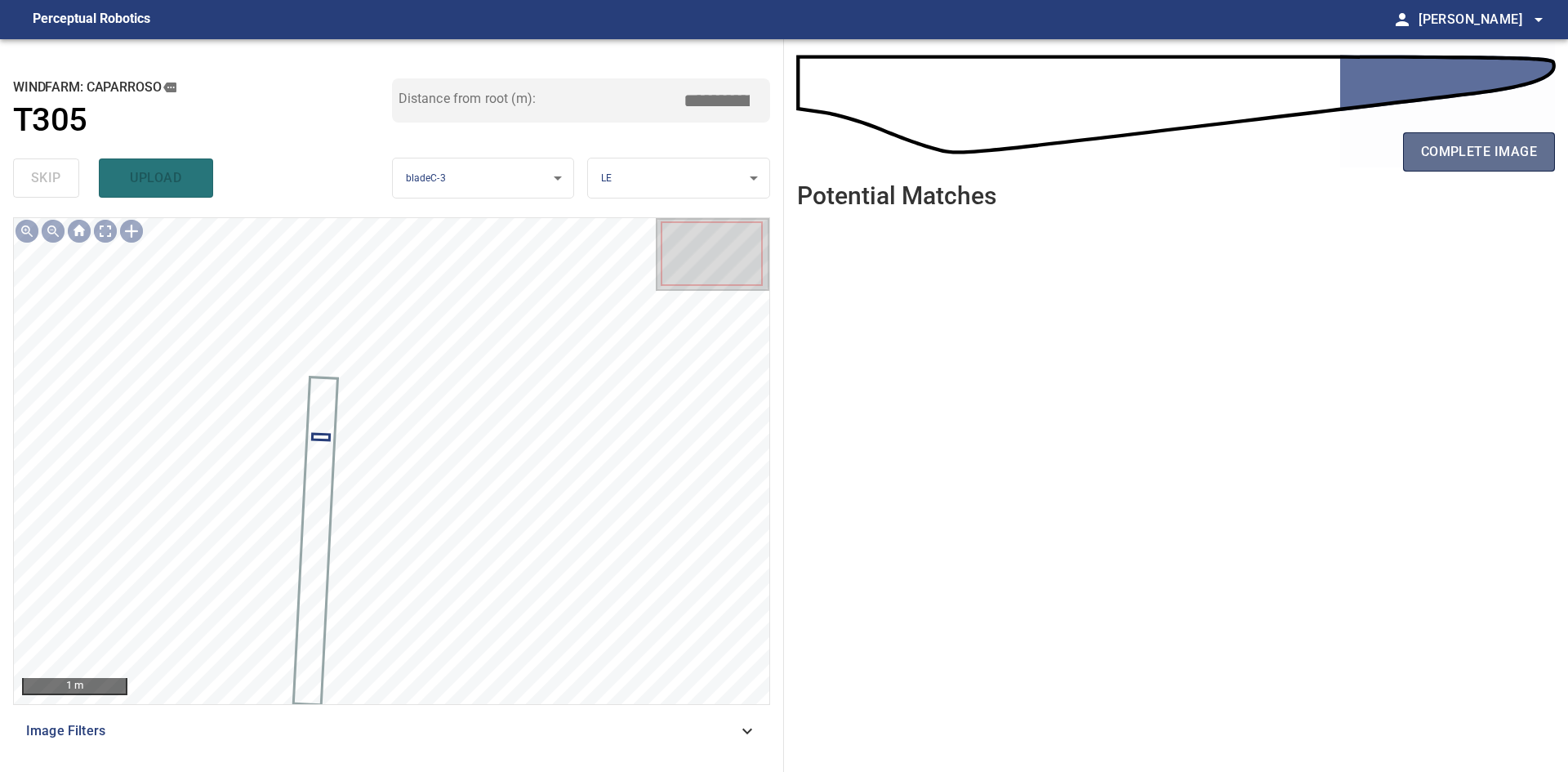
click at [1436, 171] on button "complete image" at bounding box center [1479, 152] width 152 height 39
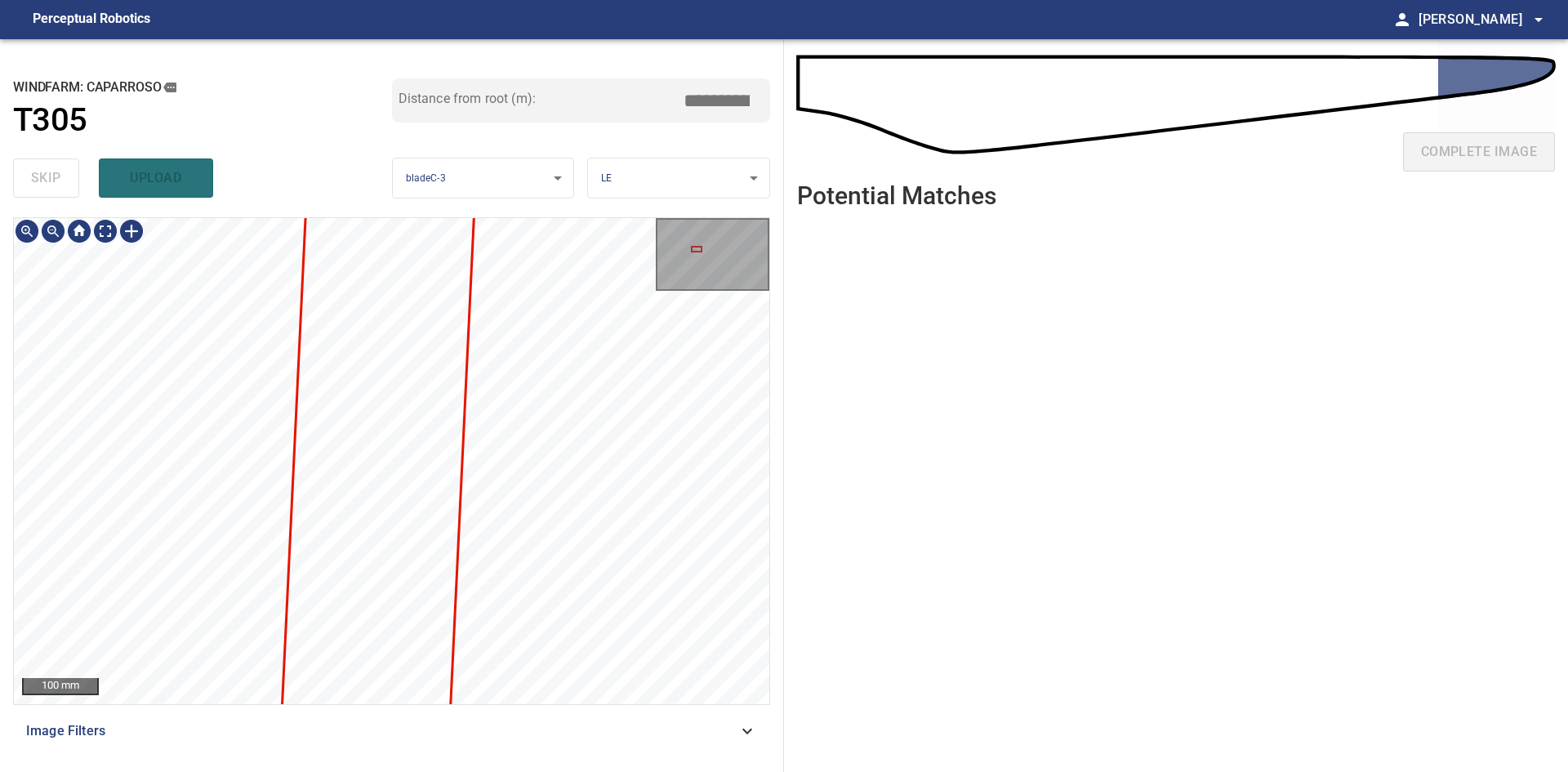
click at [506, 510] on div "Caparroso/T305/1 Category unclassified unclassified" at bounding box center [391, 461] width 755 height 485
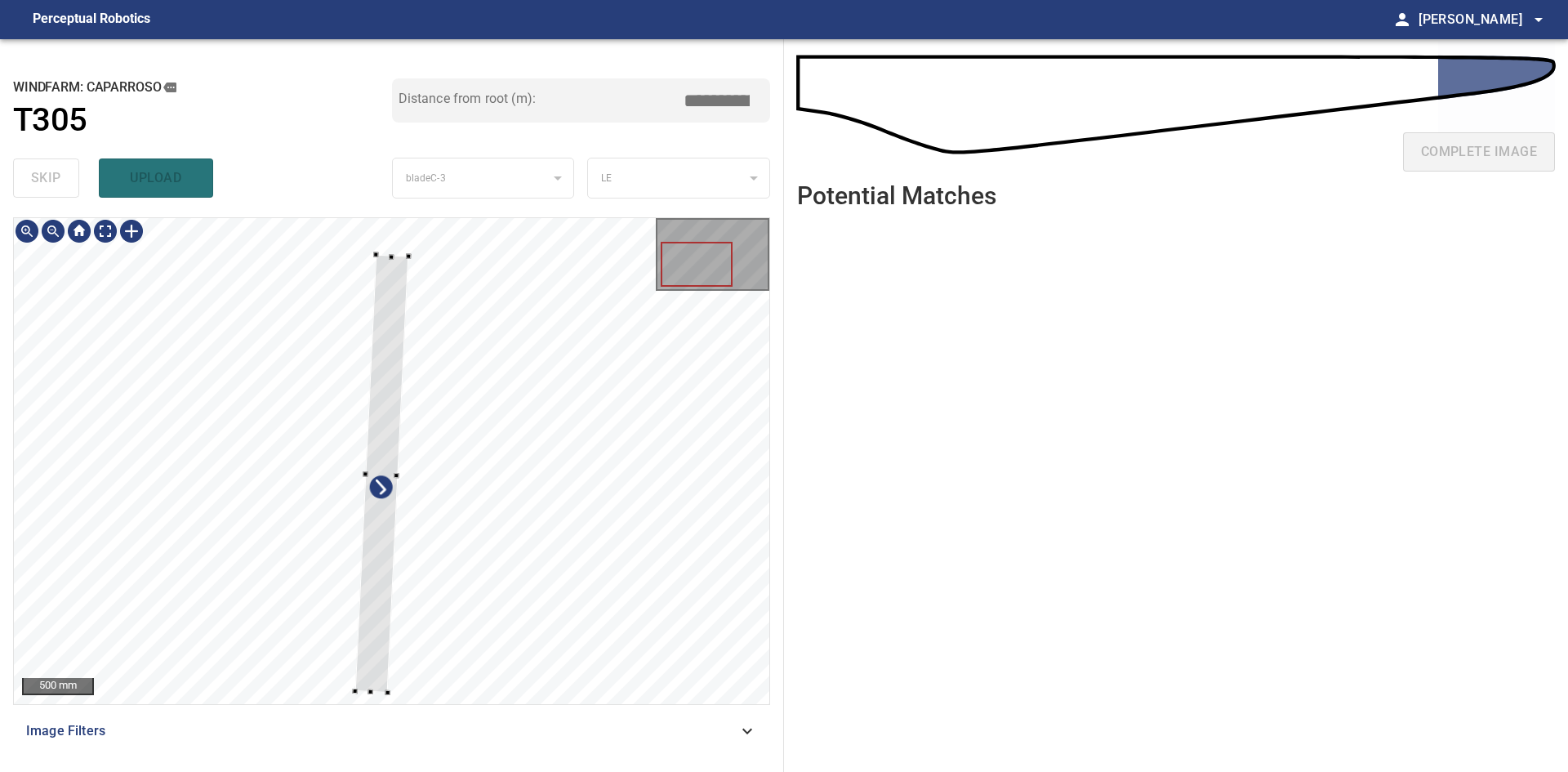
click at [390, 622] on div at bounding box center [396, 474] width 22 height 436
click at [384, 535] on div at bounding box center [380, 397] width 35 height 285
click at [387, 233] on div at bounding box center [388, 234] width 5 height 5
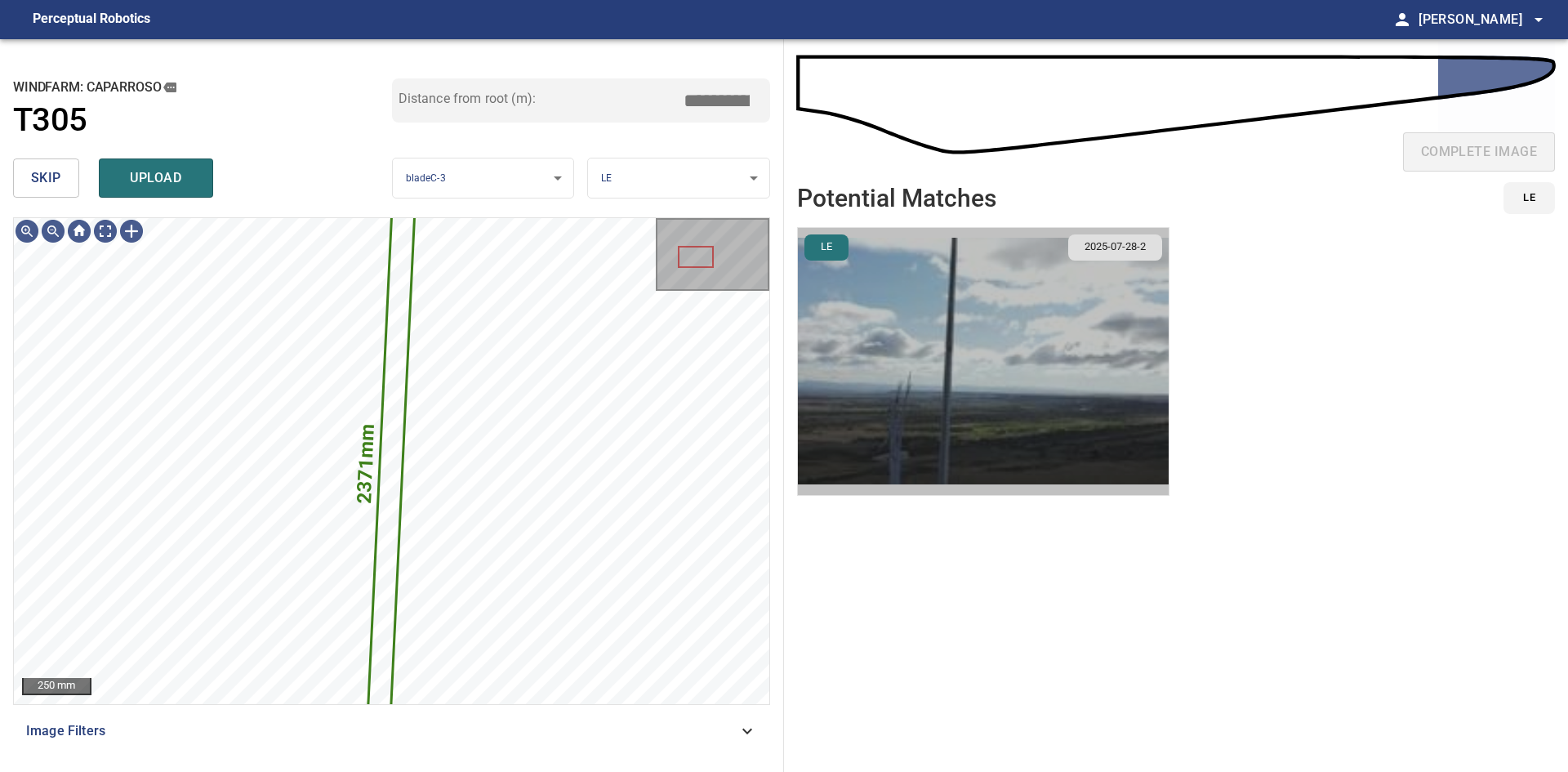
click at [981, 407] on img "button" at bounding box center [983, 361] width 371 height 267
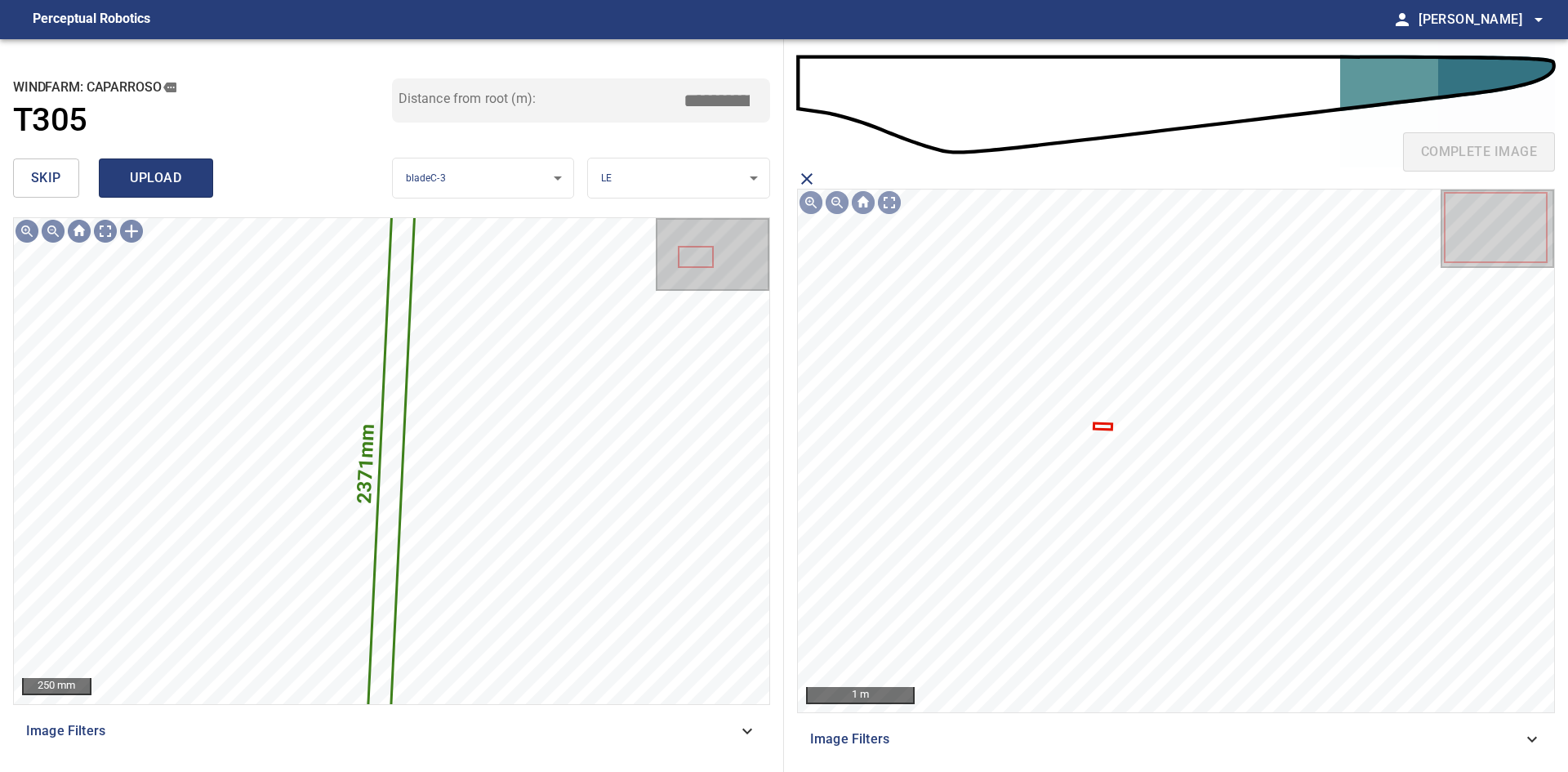
click at [190, 187] on span "upload" at bounding box center [155, 178] width 78 height 23
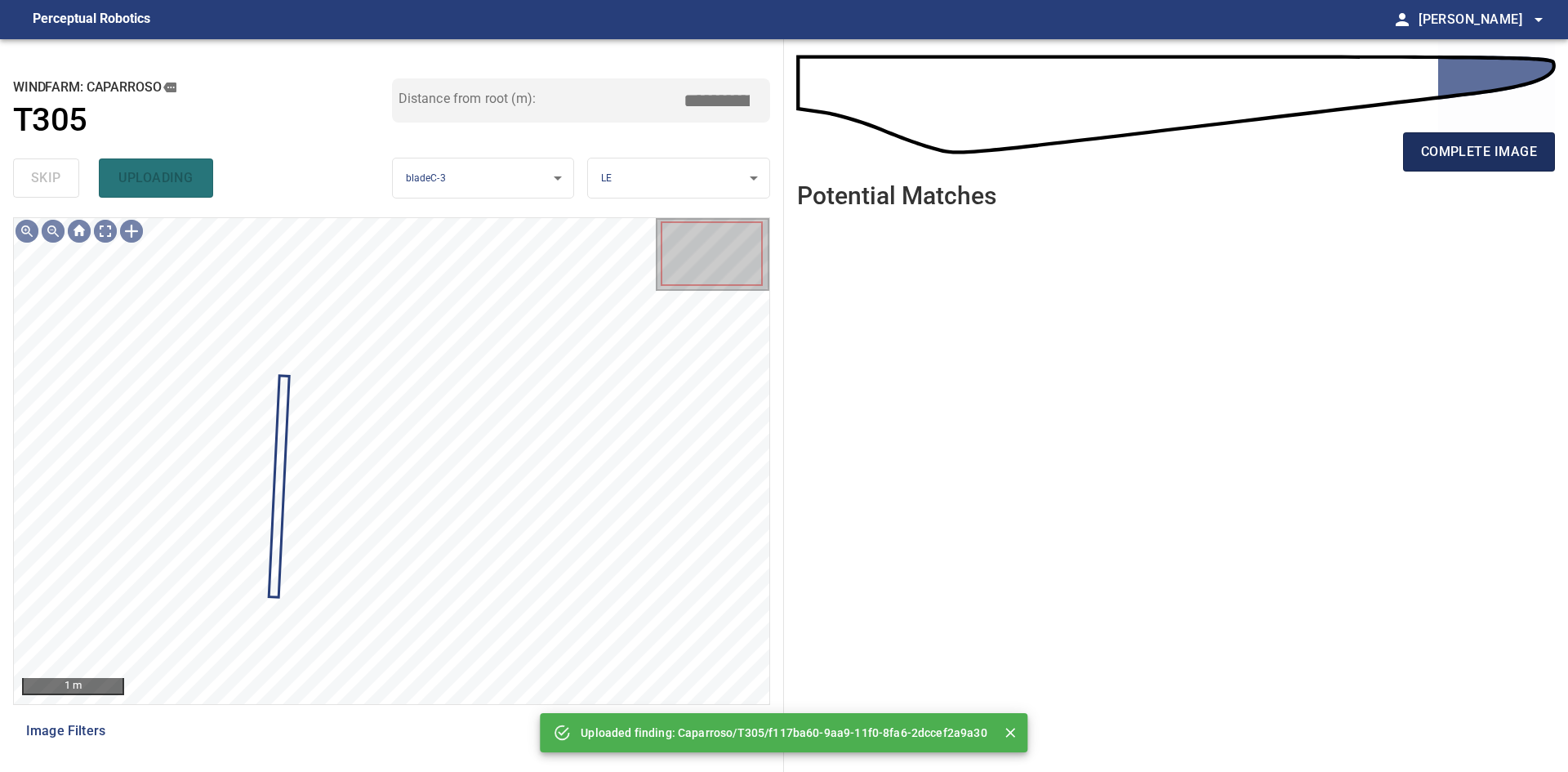
click at [1418, 161] on button "complete image" at bounding box center [1479, 152] width 152 height 39
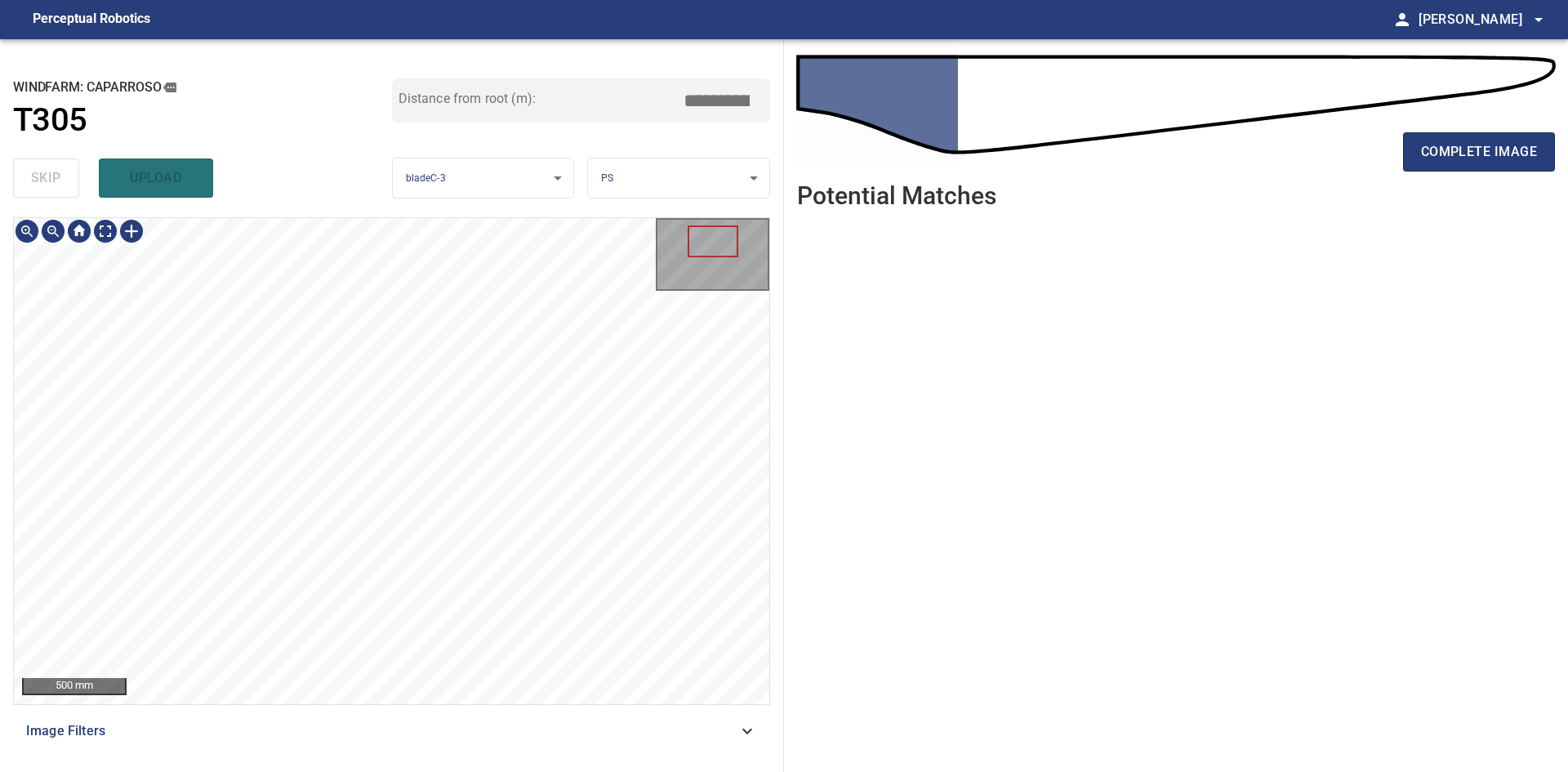
click at [480, 754] on div "500 mm Image Filters" at bounding box center [391, 488] width 757 height 541
click at [1508, 139] on button "complete image" at bounding box center [1479, 152] width 152 height 39
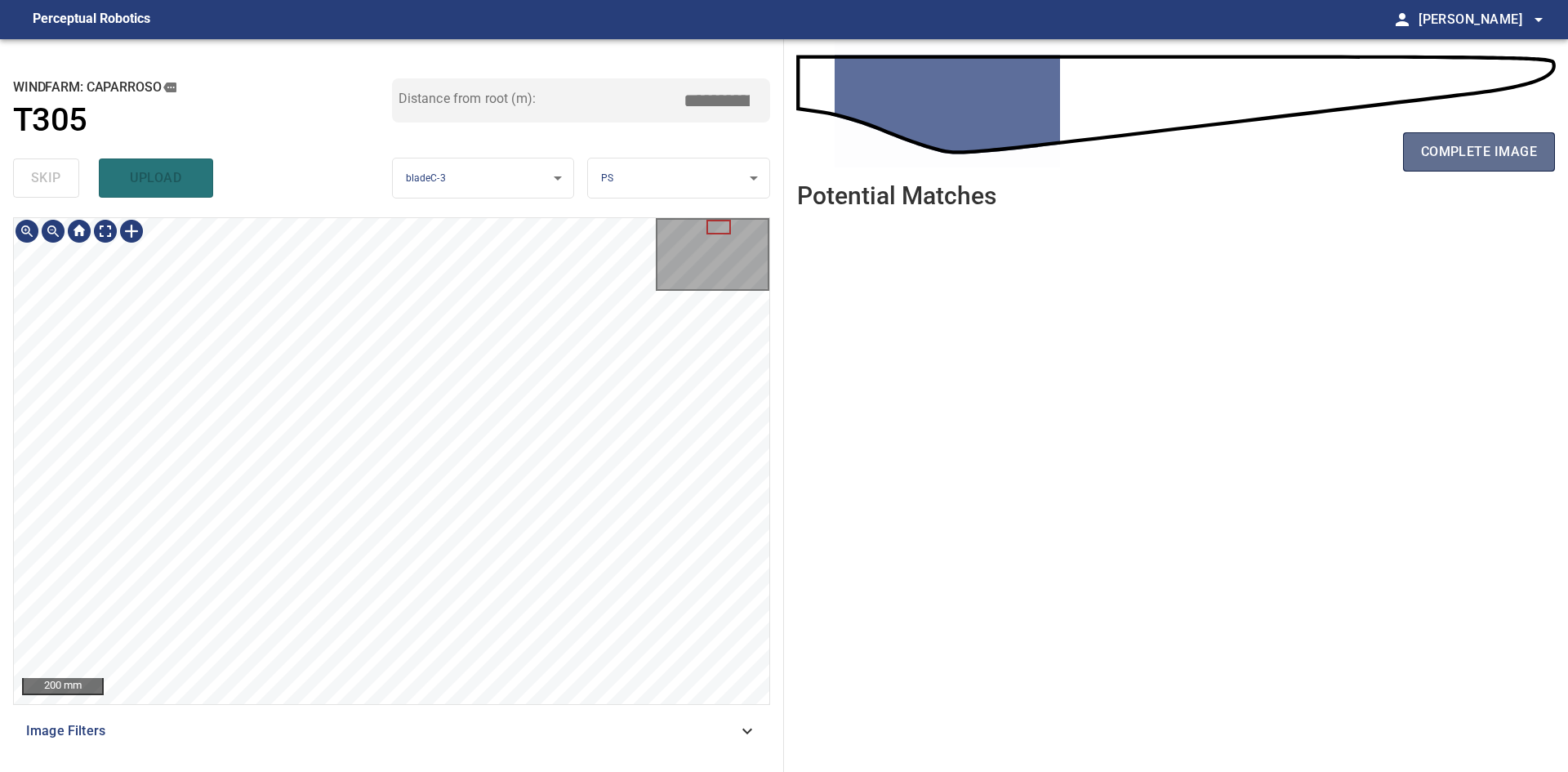
click at [1445, 147] on span "complete image" at bounding box center [1479, 152] width 116 height 23
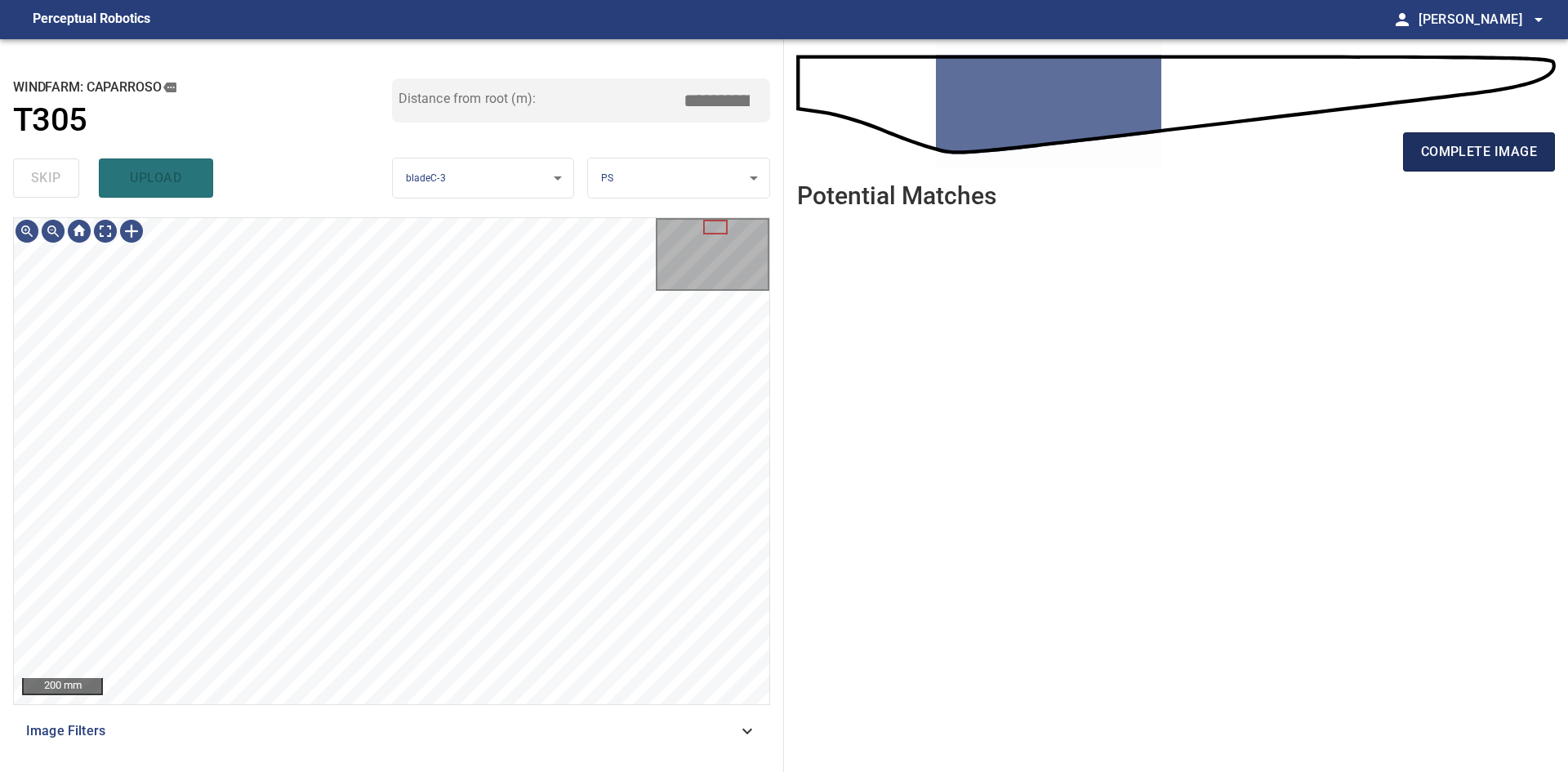
click at [1408, 142] on button "complete image" at bounding box center [1479, 152] width 152 height 39
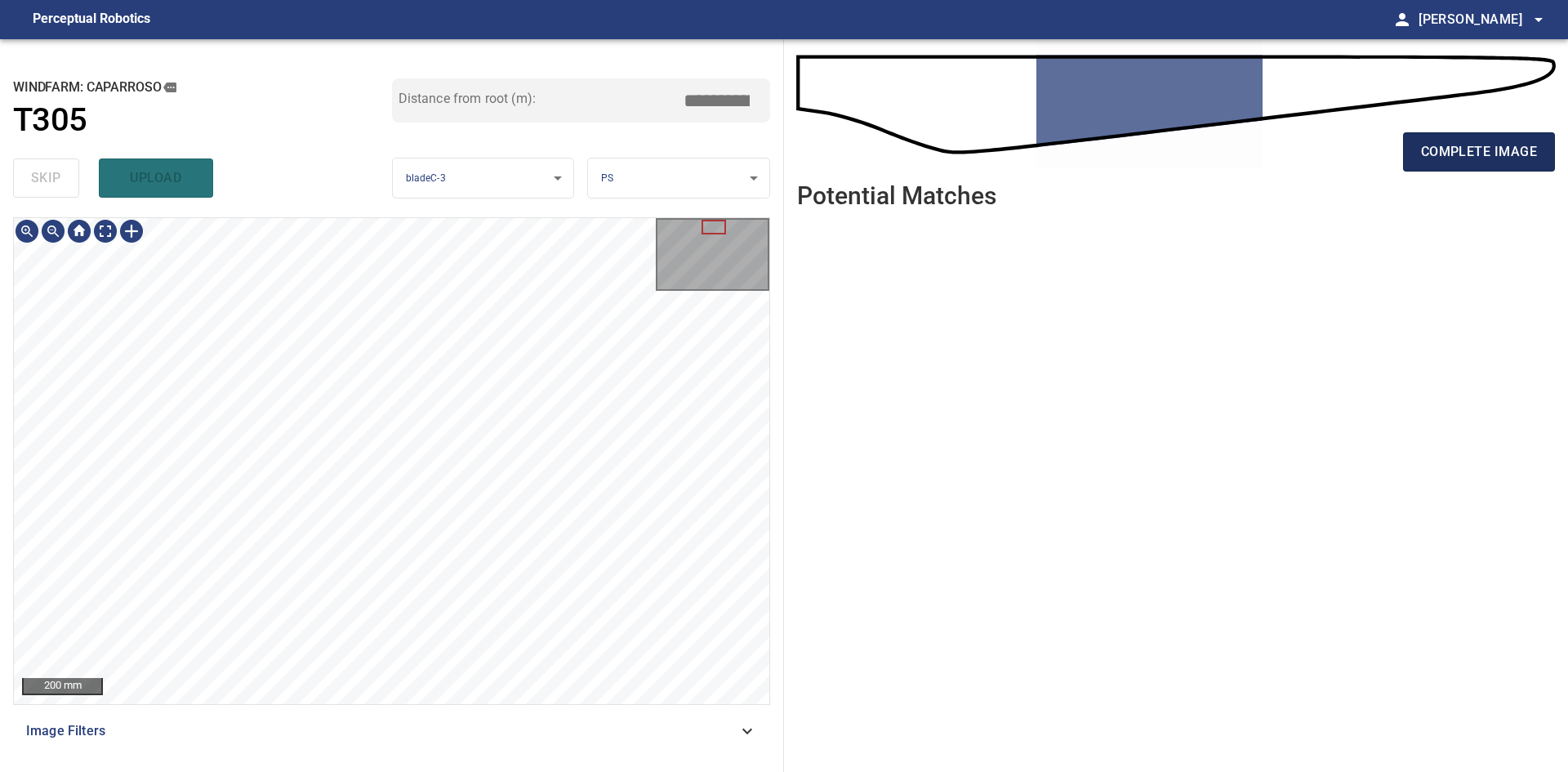
click at [1422, 150] on span "complete image" at bounding box center [1479, 152] width 116 height 23
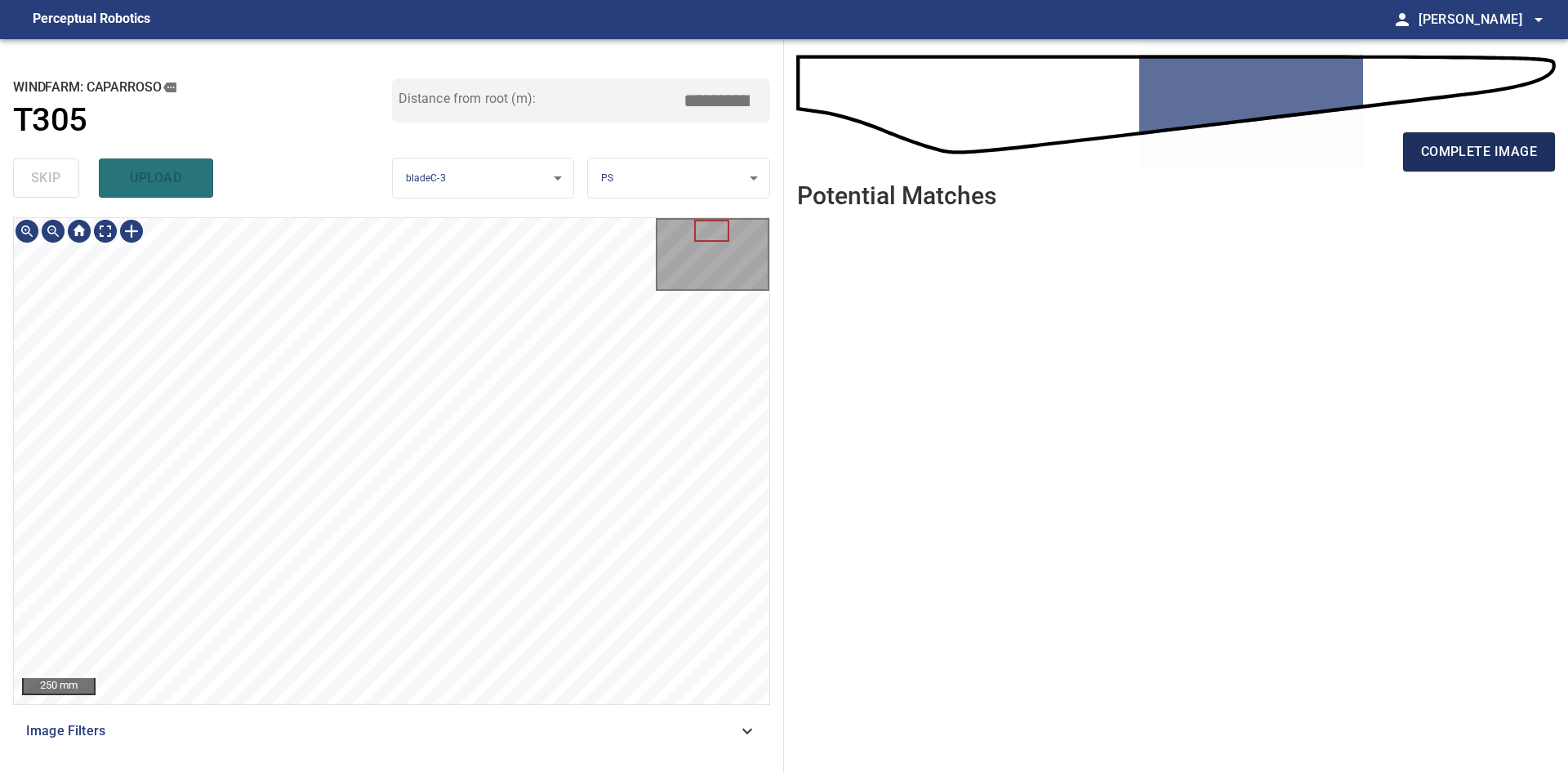
click at [1405, 156] on button "complete image" at bounding box center [1479, 152] width 152 height 39
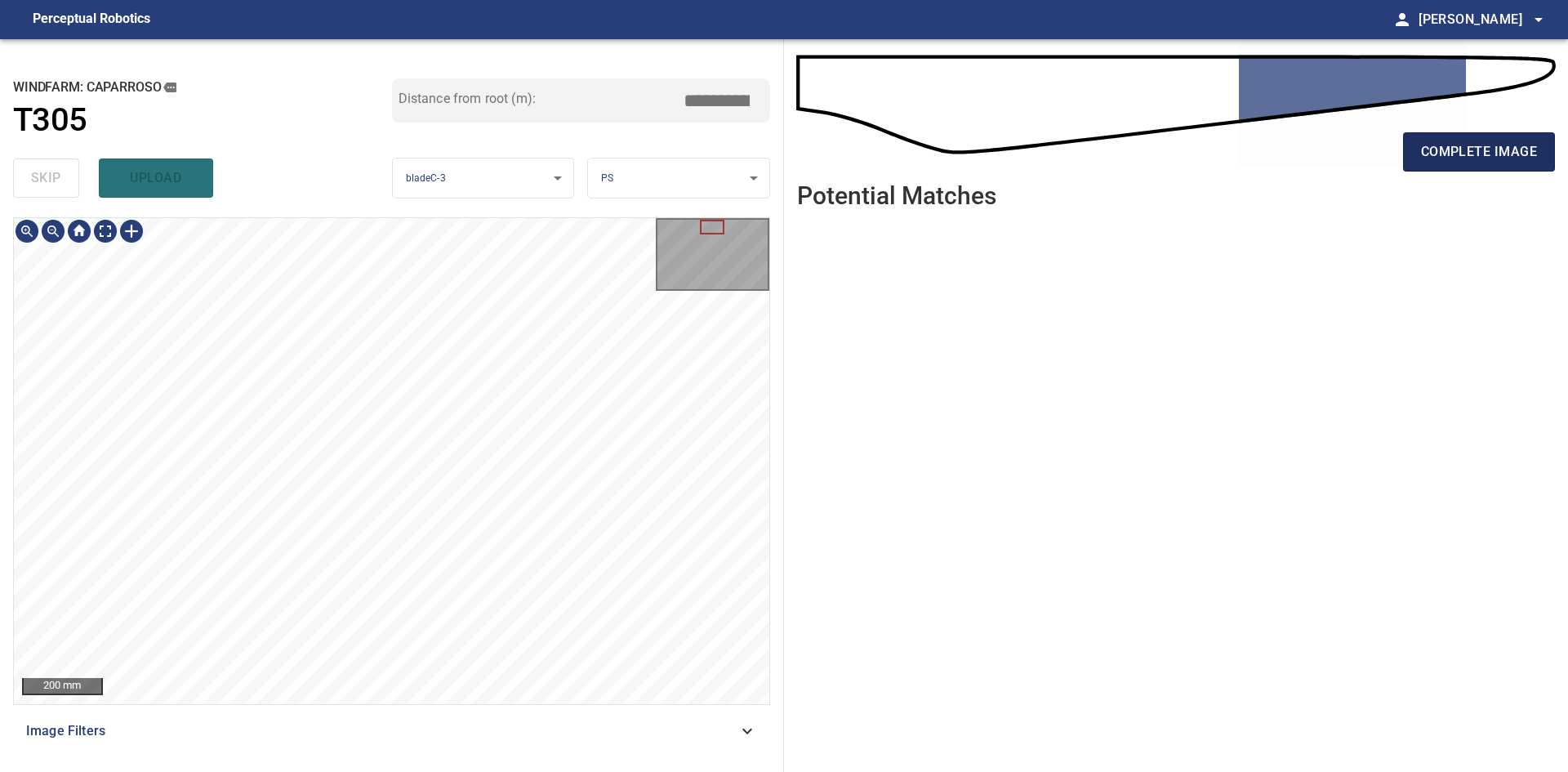
click at [1461, 161] on span "complete image" at bounding box center [1479, 152] width 116 height 23
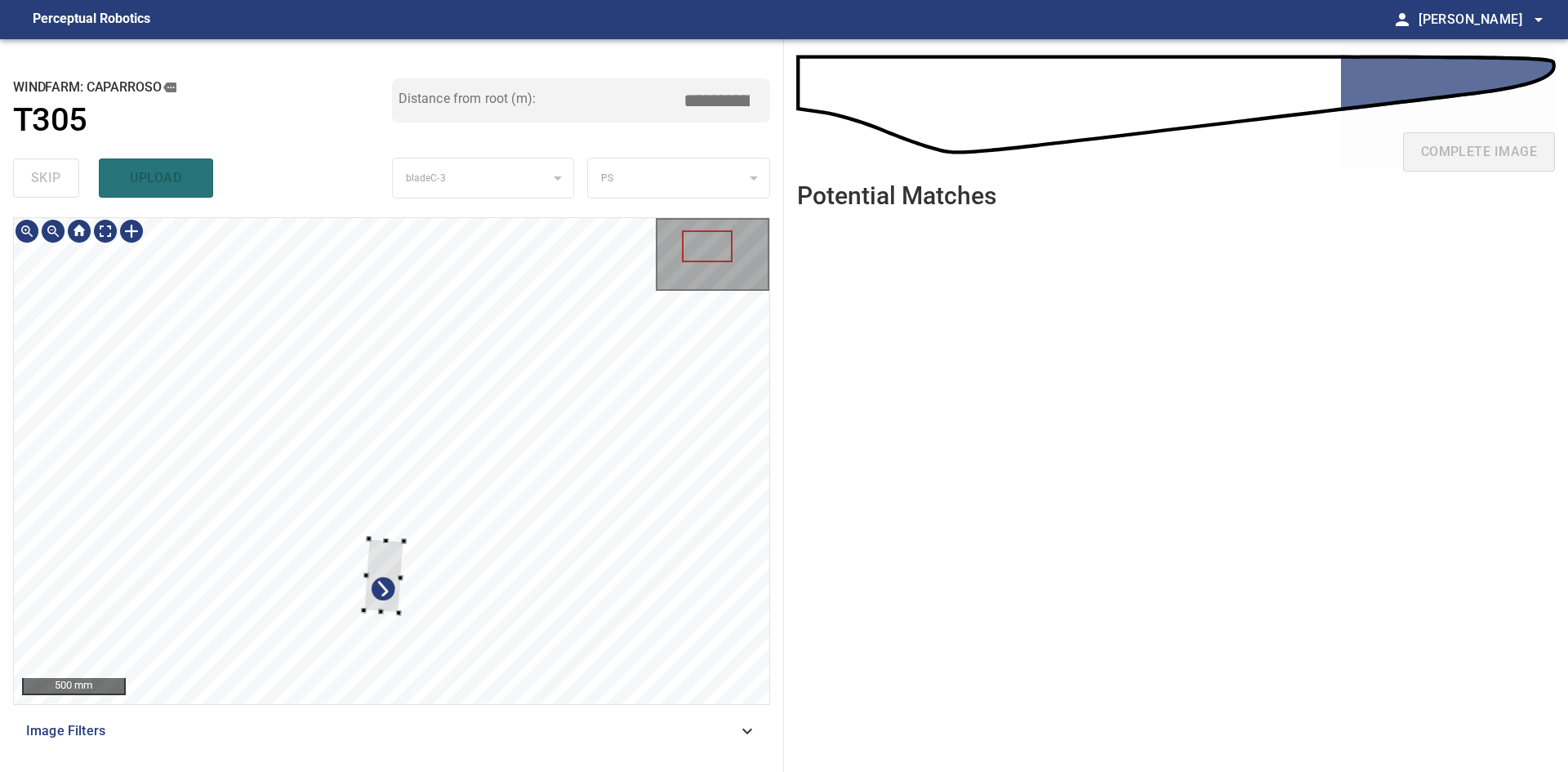
click at [385, 610] on div at bounding box center [384, 575] width 41 height 75
click at [548, 712] on div "500 mm Image Filters" at bounding box center [391, 488] width 757 height 541
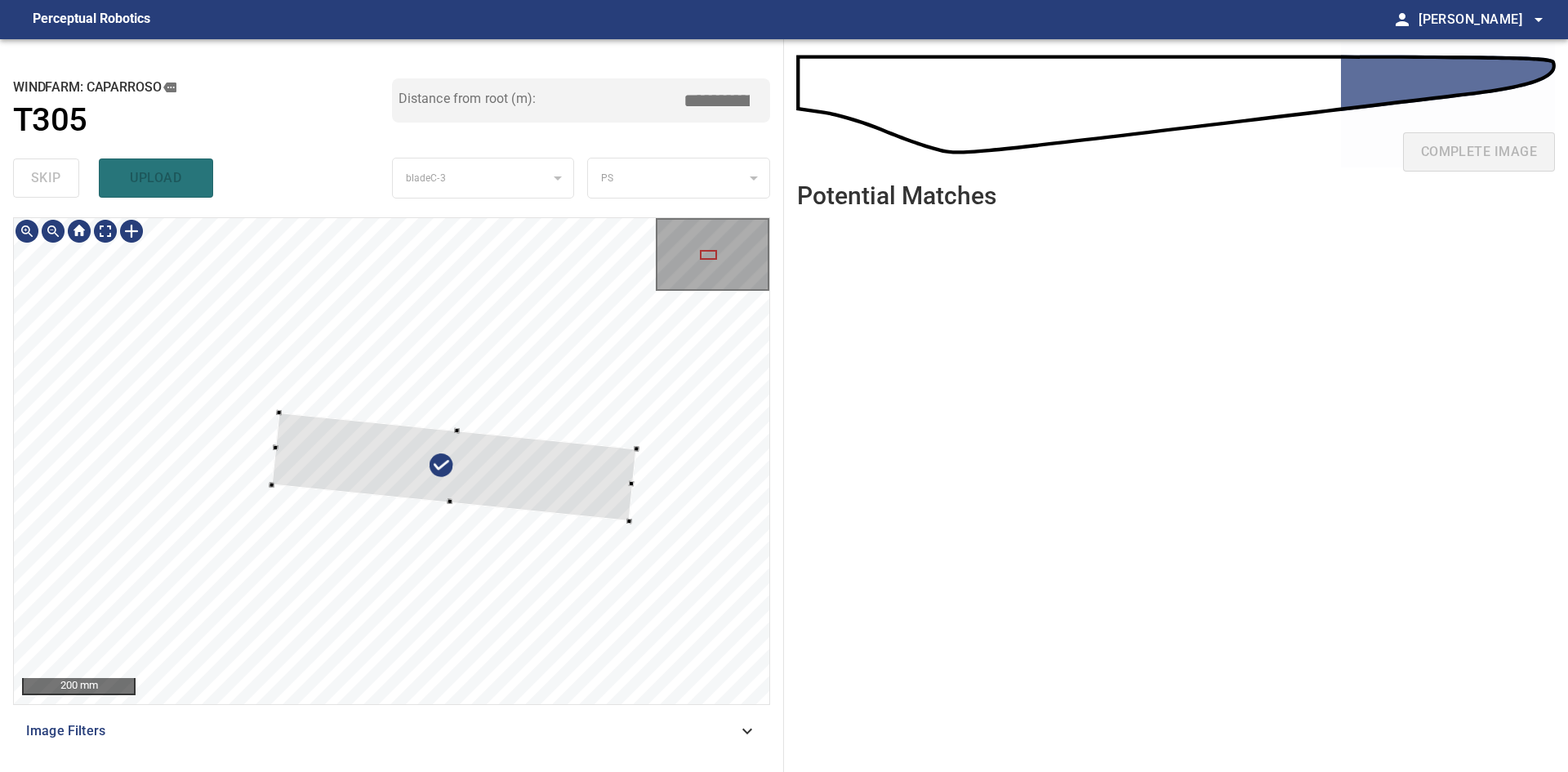
click at [502, 484] on div at bounding box center [454, 467] width 365 height 109
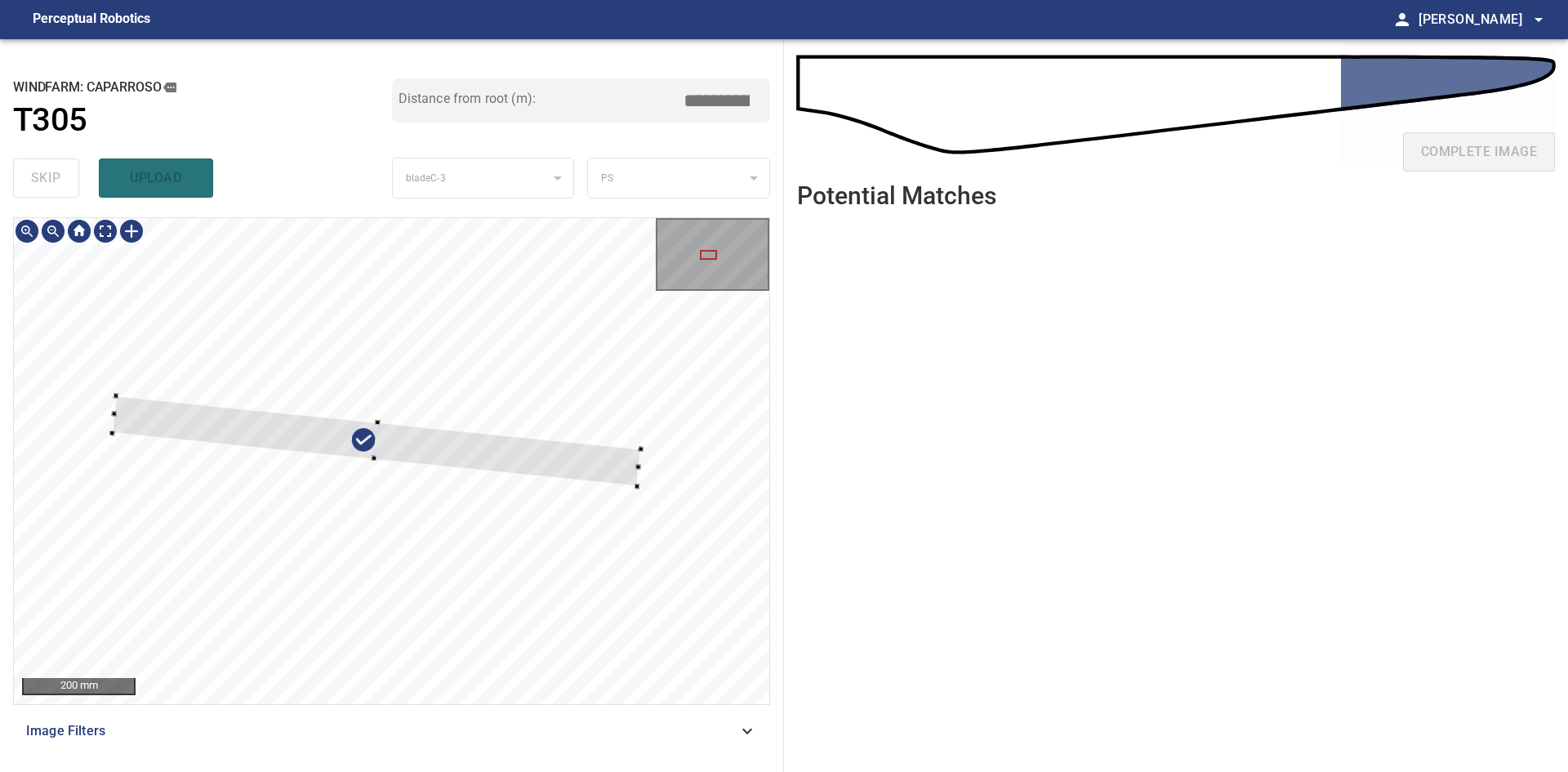
click at [109, 427] on div at bounding box center [391, 461] width 755 height 485
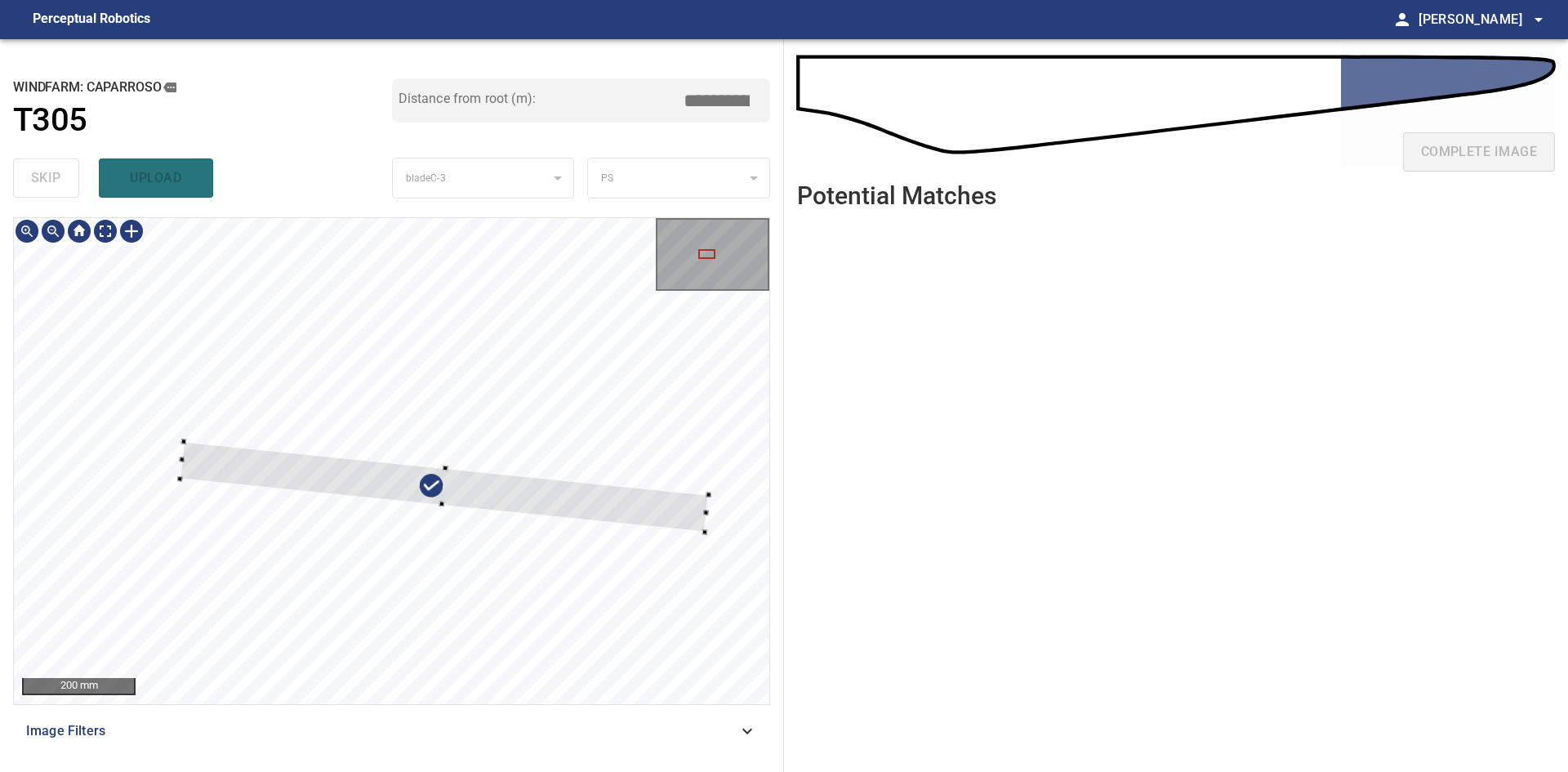
click at [498, 495] on div at bounding box center [445, 486] width 529 height 89
click at [514, 499] on div at bounding box center [444, 483] width 529 height 77
click at [703, 499] on div at bounding box center [391, 461] width 755 height 485
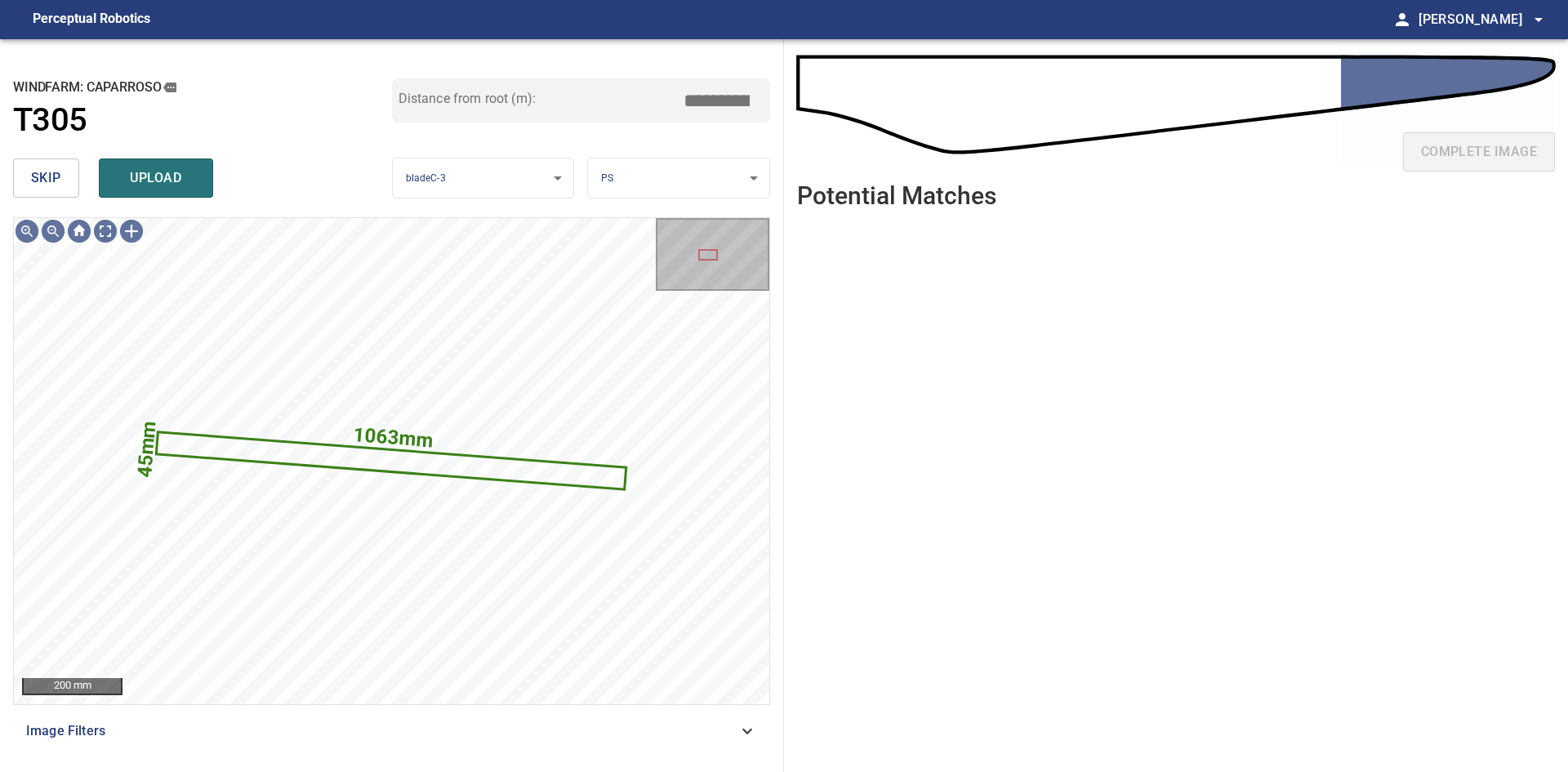
click at [659, 180] on body "**********" at bounding box center [784, 386] width 1568 height 772
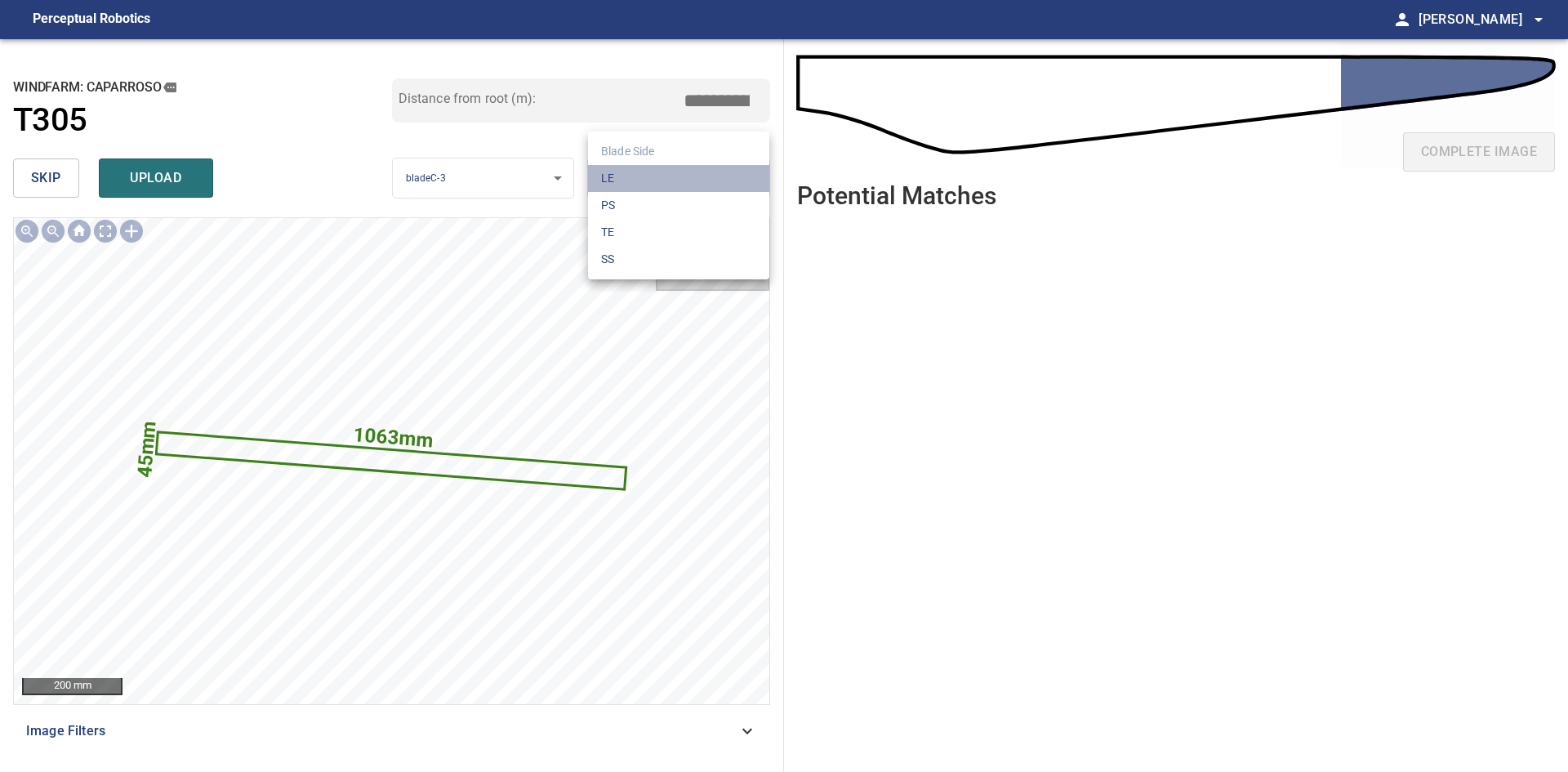
click at [659, 180] on li "LE" at bounding box center [678, 178] width 182 height 27
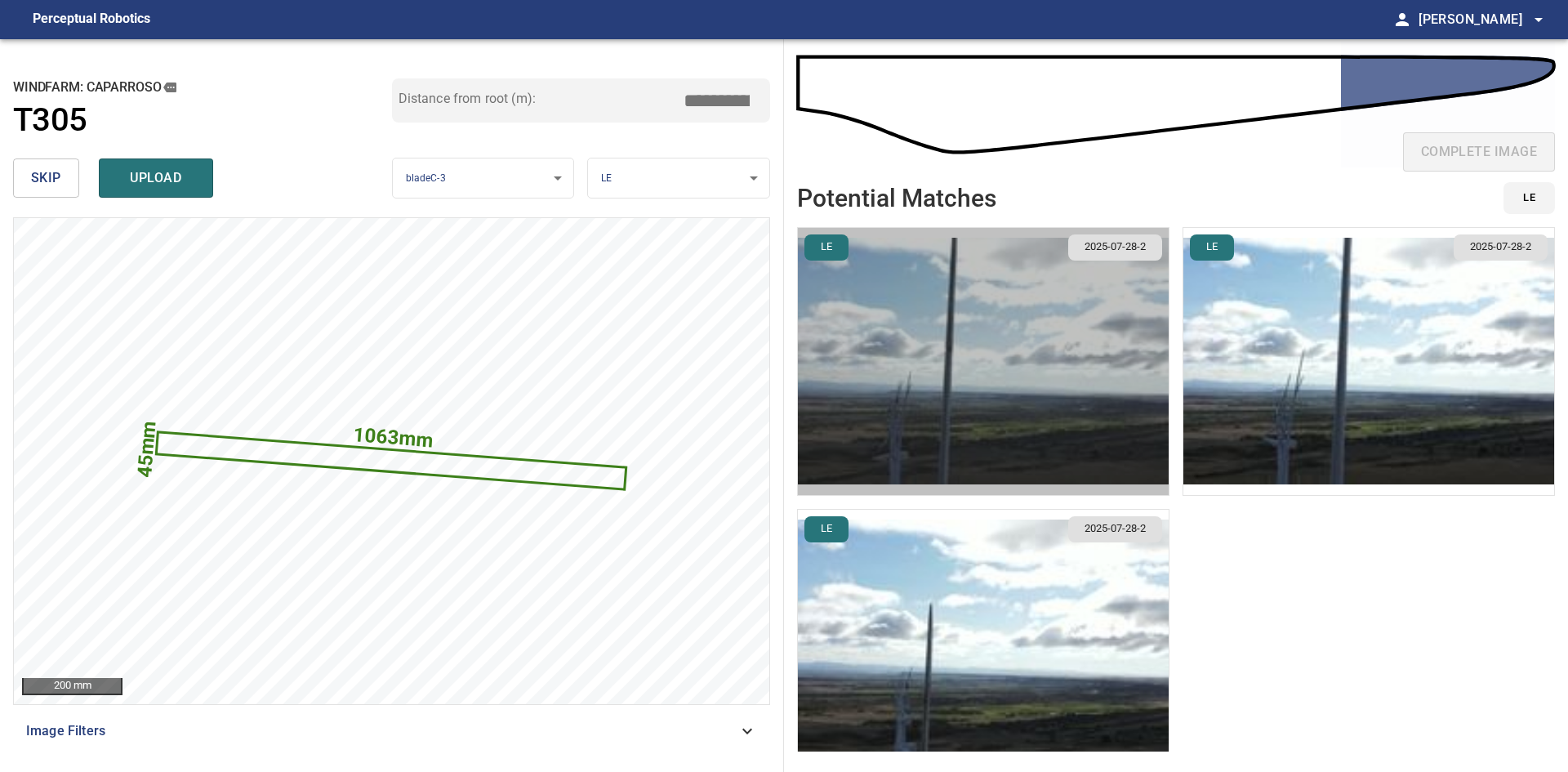
click at [1028, 421] on img "button" at bounding box center [983, 361] width 371 height 267
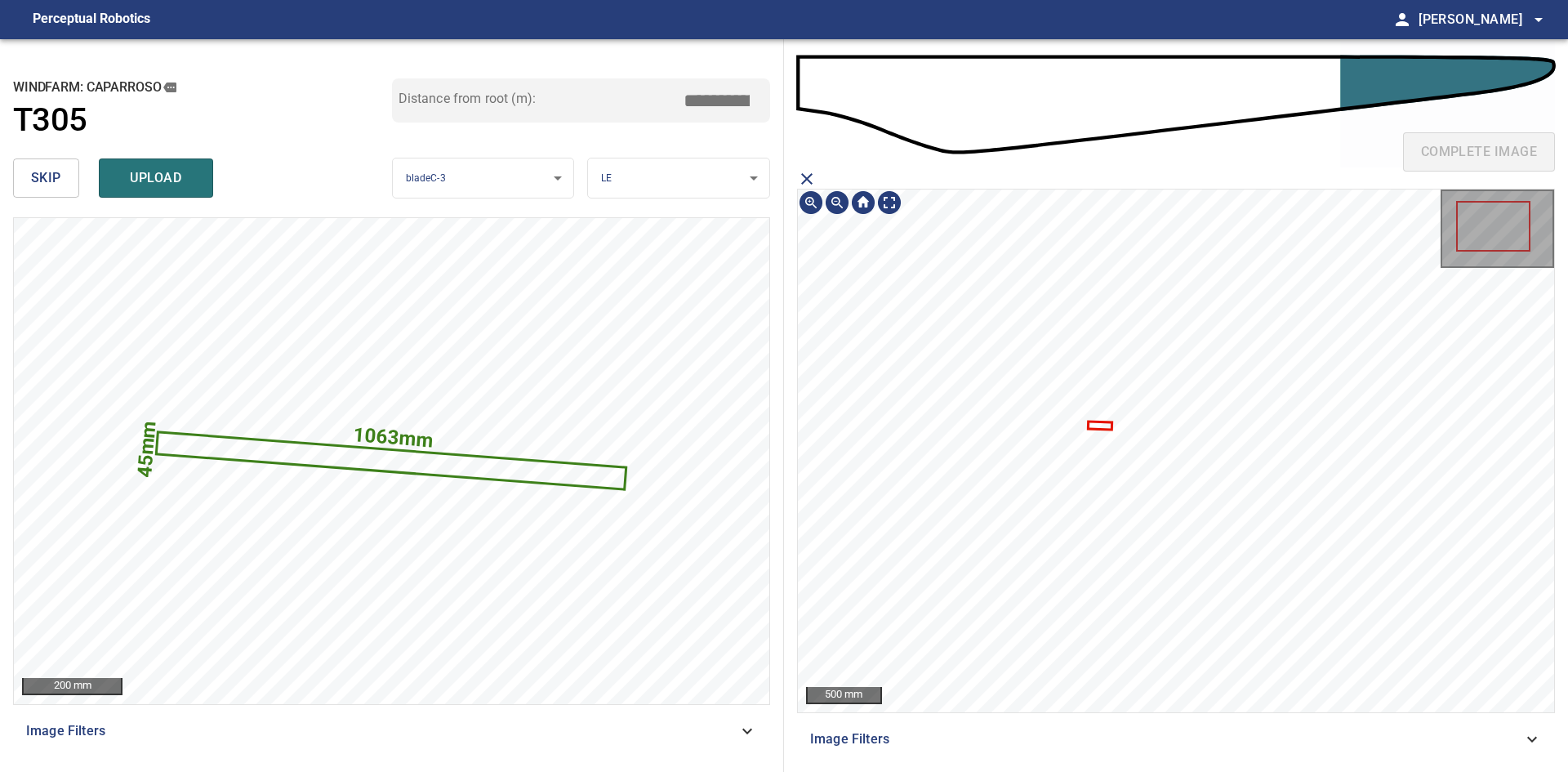
click at [1107, 425] on icon at bounding box center [1100, 425] width 21 height 6
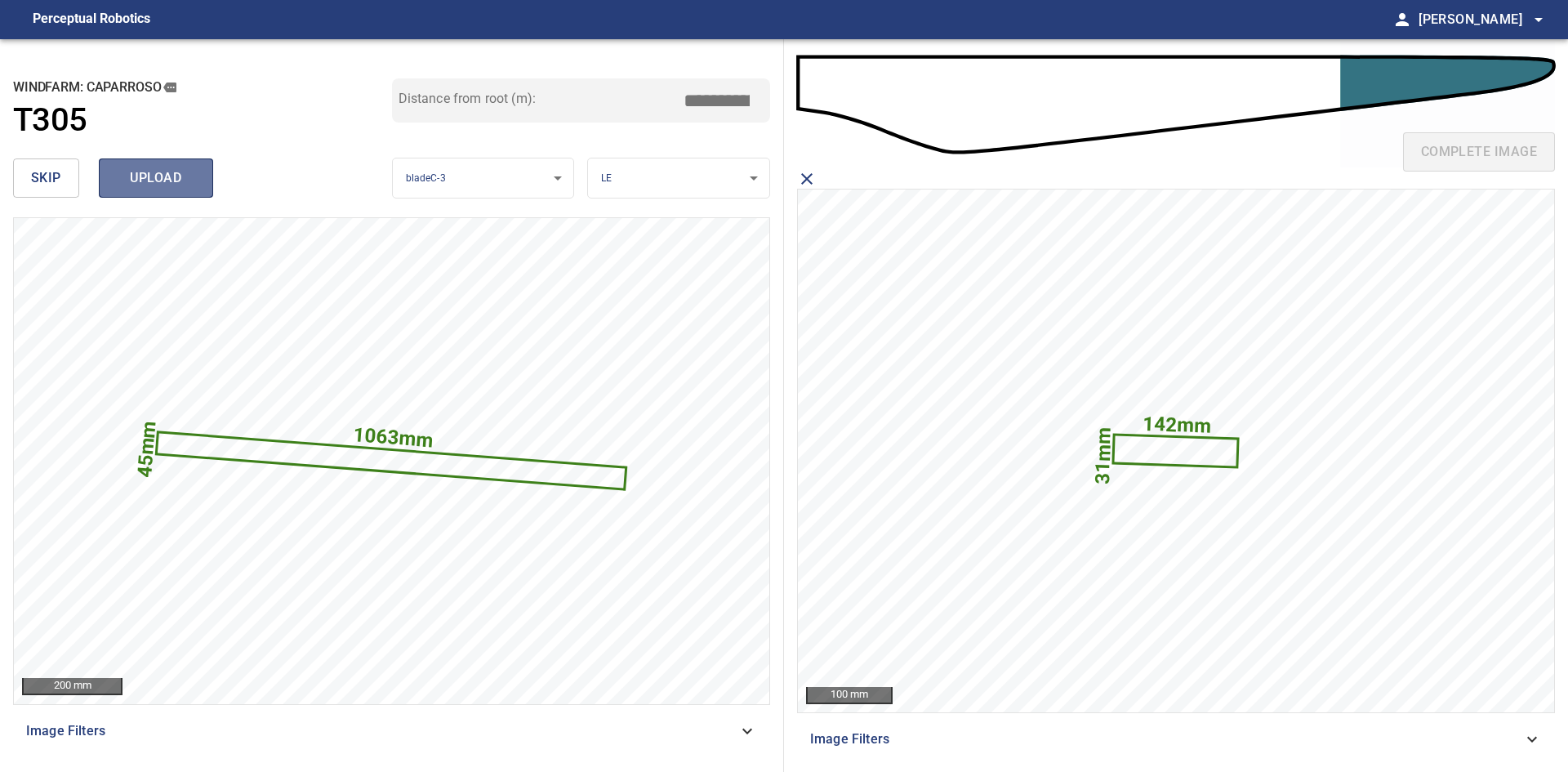
click at [167, 172] on span "upload" at bounding box center [155, 178] width 78 height 23
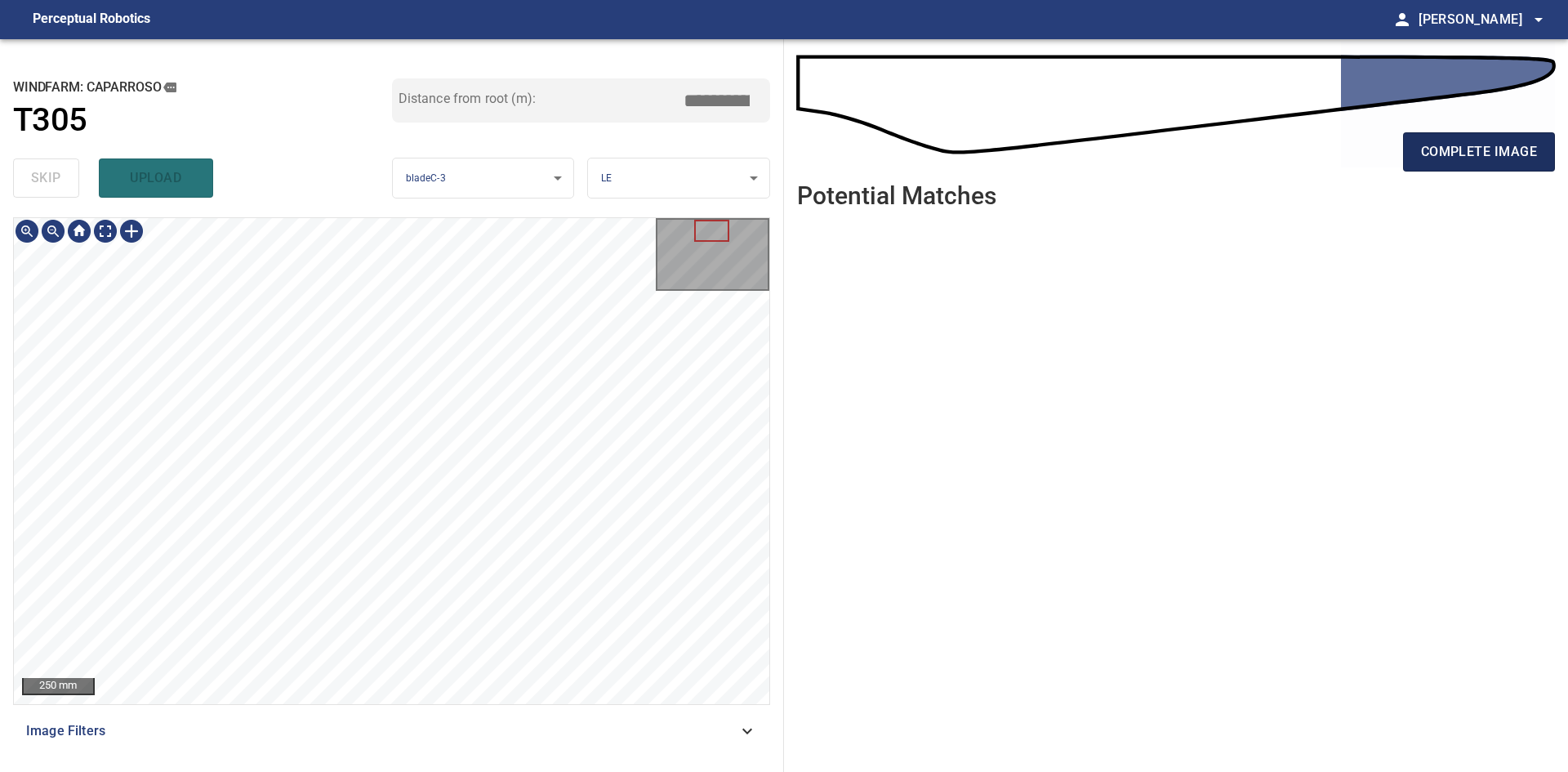
click at [1477, 161] on span "complete image" at bounding box center [1479, 152] width 116 height 23
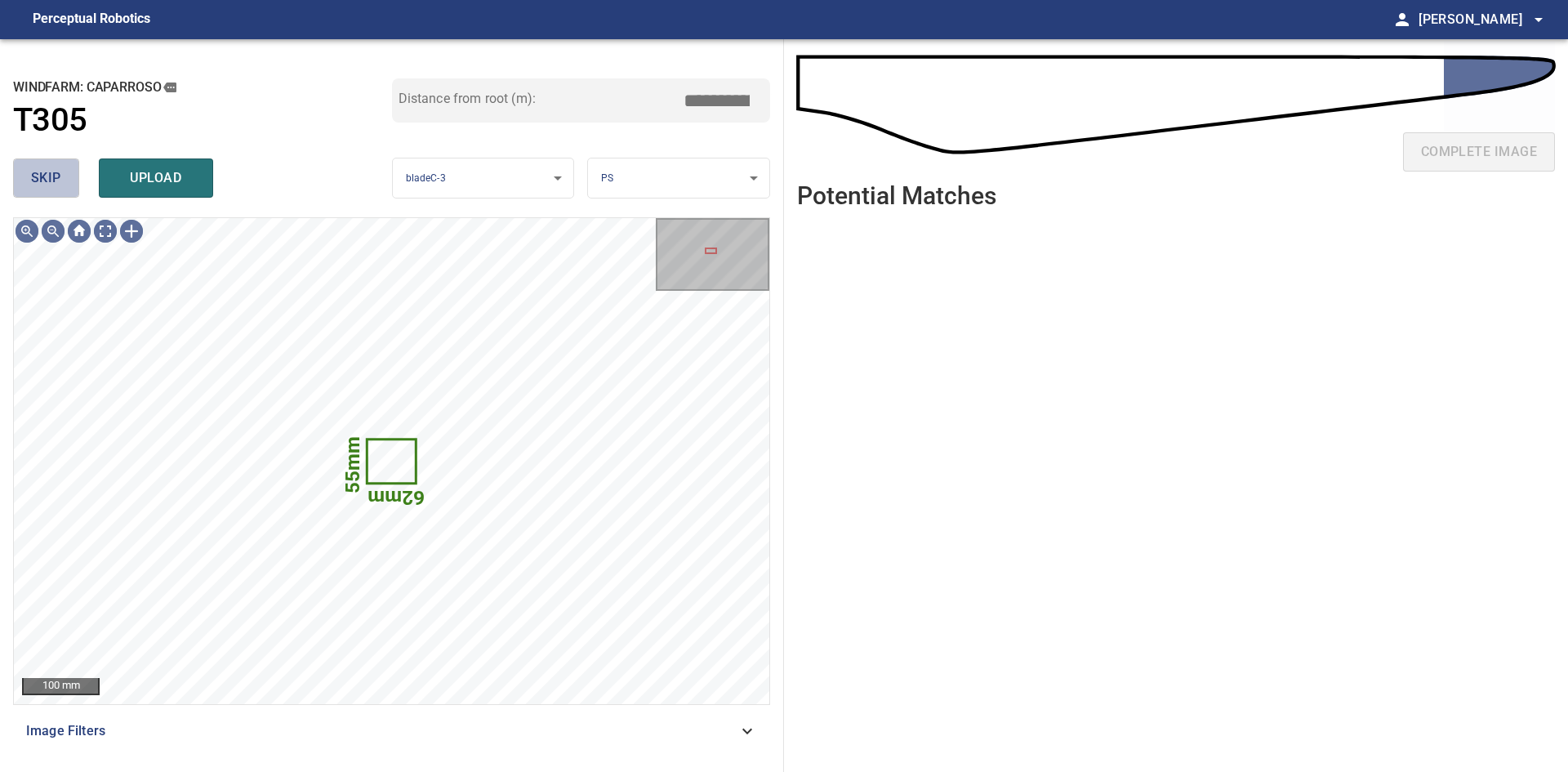
click at [48, 176] on span "skip" at bounding box center [46, 178] width 30 height 23
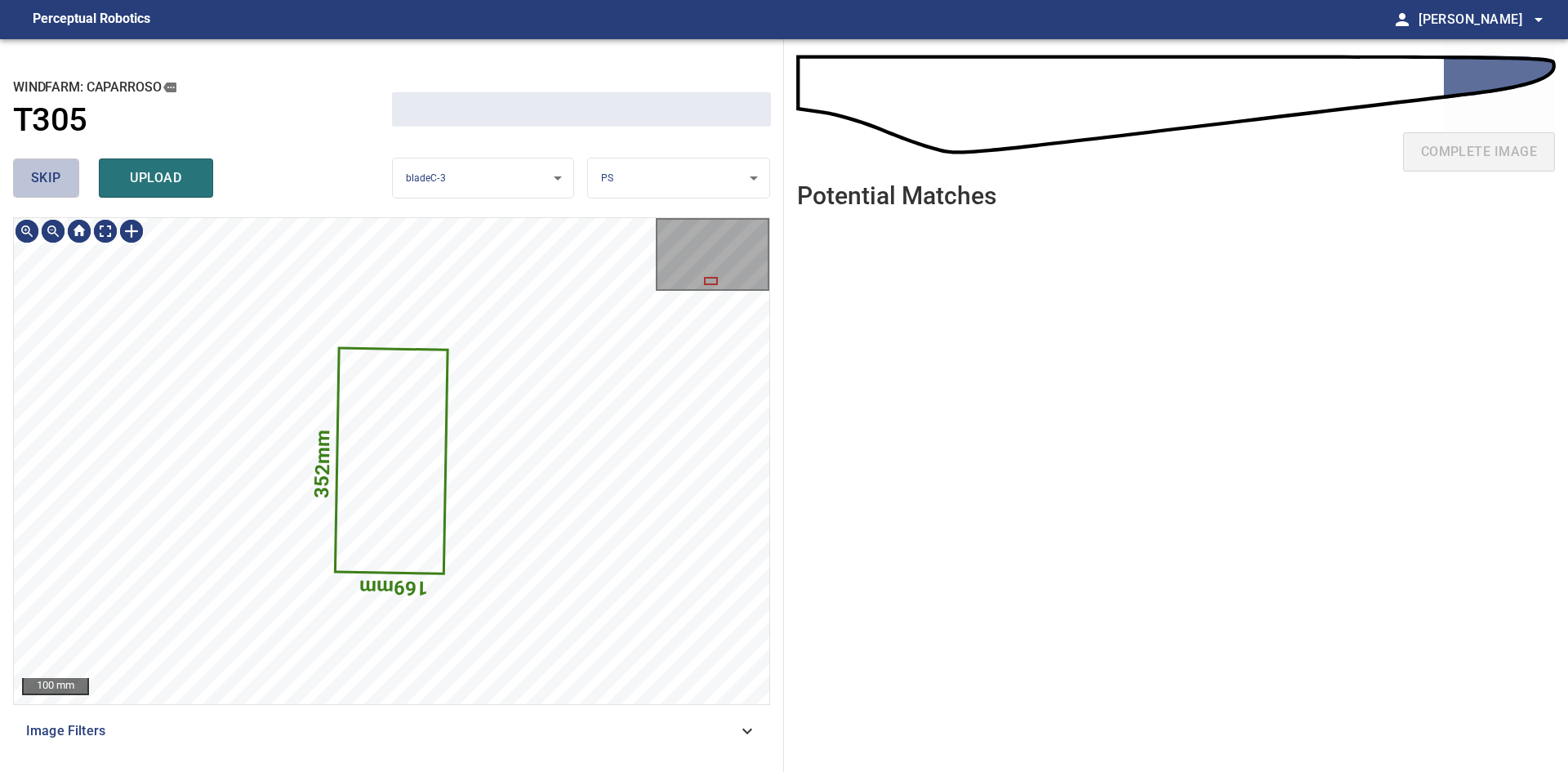
click at [48, 176] on span "skip" at bounding box center [46, 178] width 30 height 23
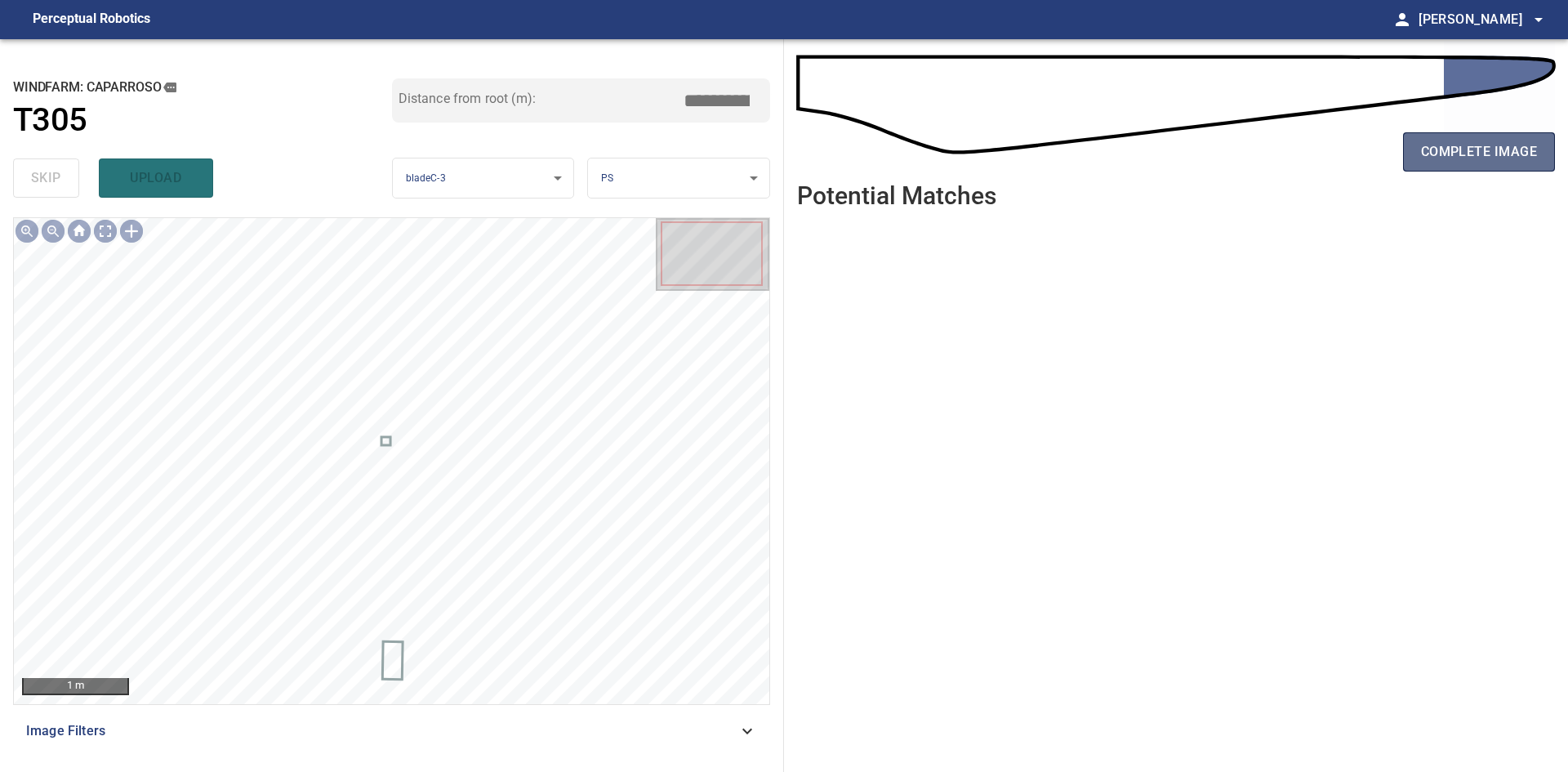
click at [1533, 138] on button "complete image" at bounding box center [1479, 152] width 152 height 39
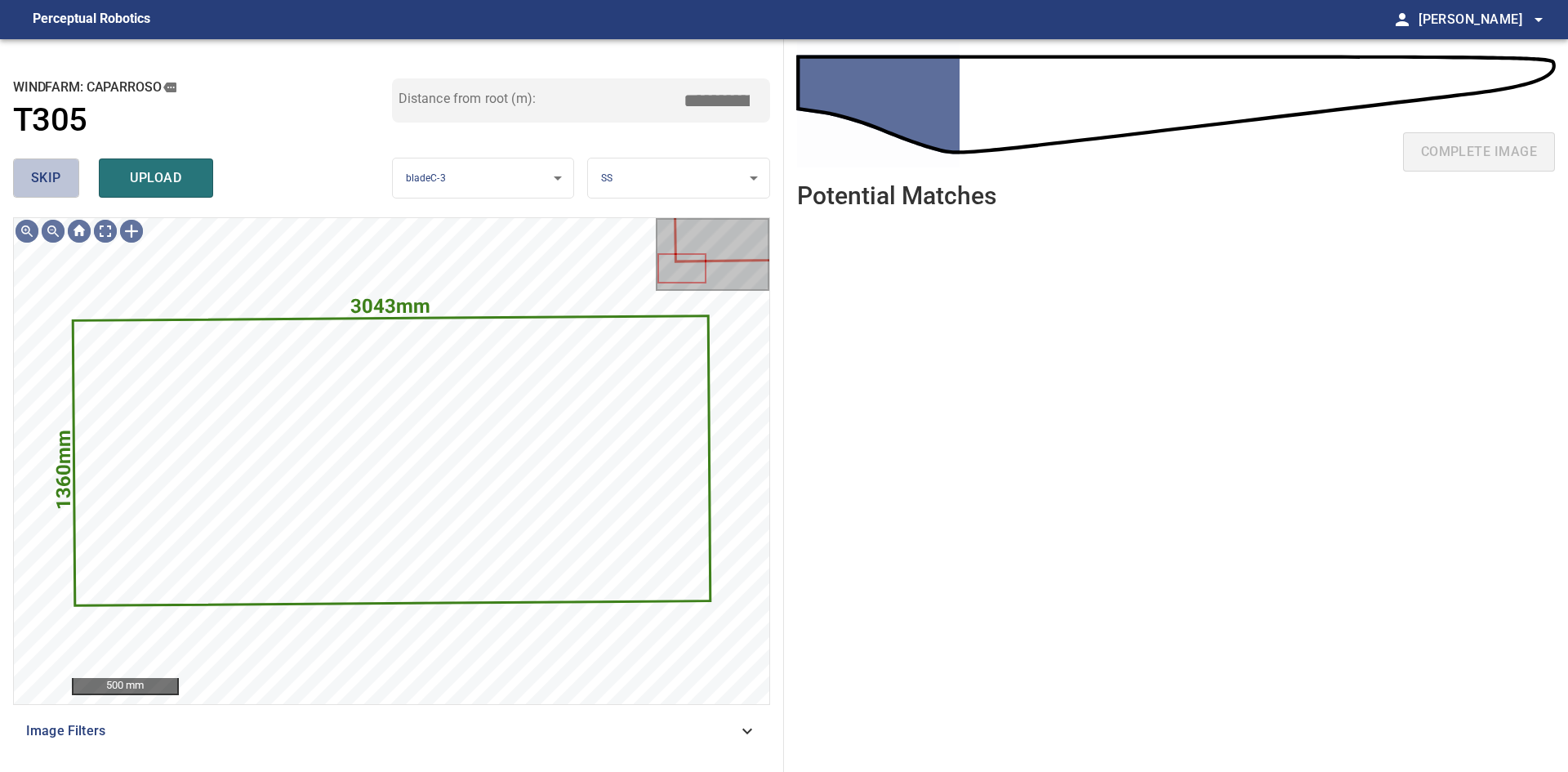
click at [52, 184] on span "skip" at bounding box center [46, 178] width 30 height 23
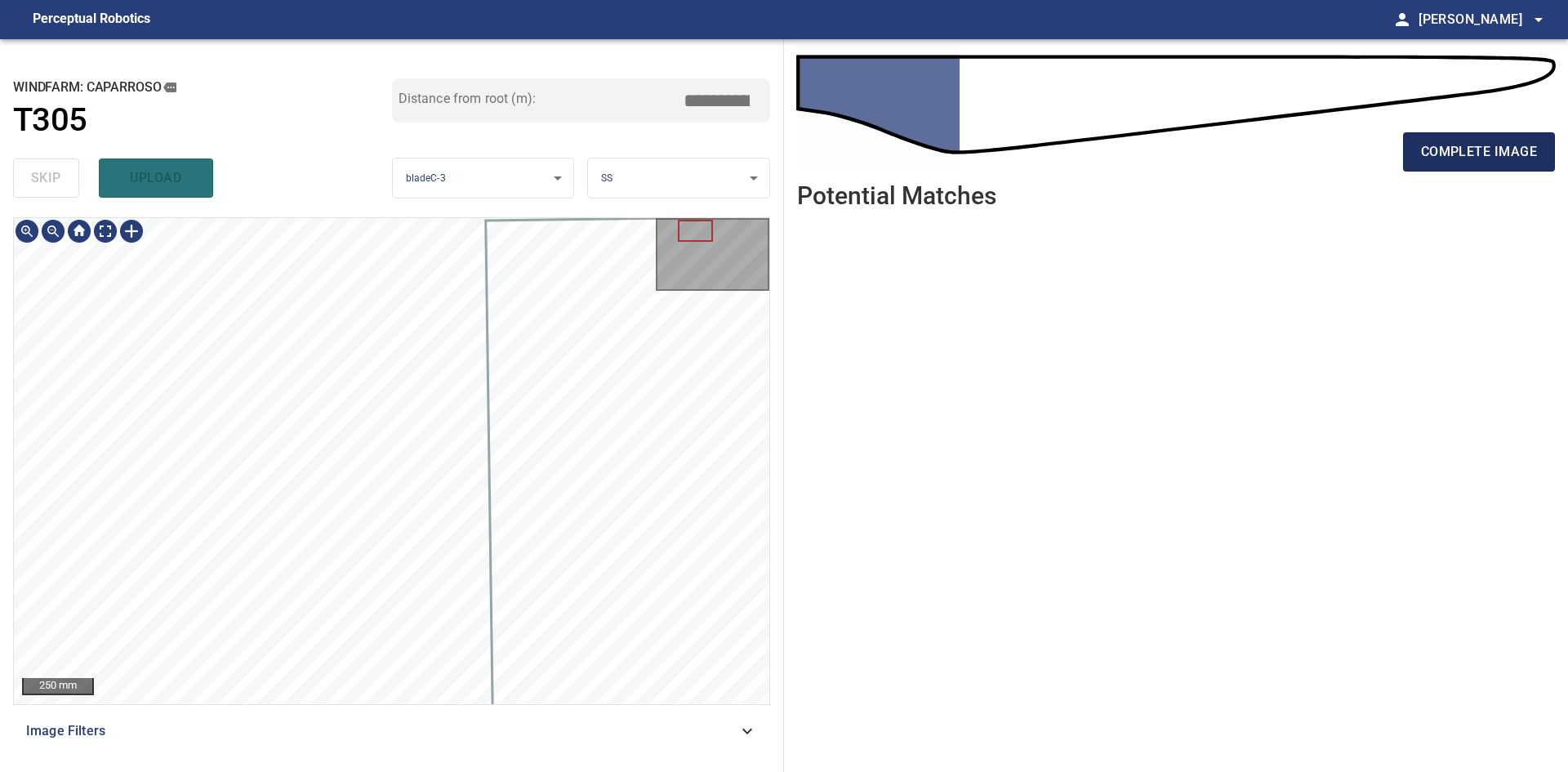
click at [1464, 152] on span "complete image" at bounding box center [1479, 152] width 116 height 23
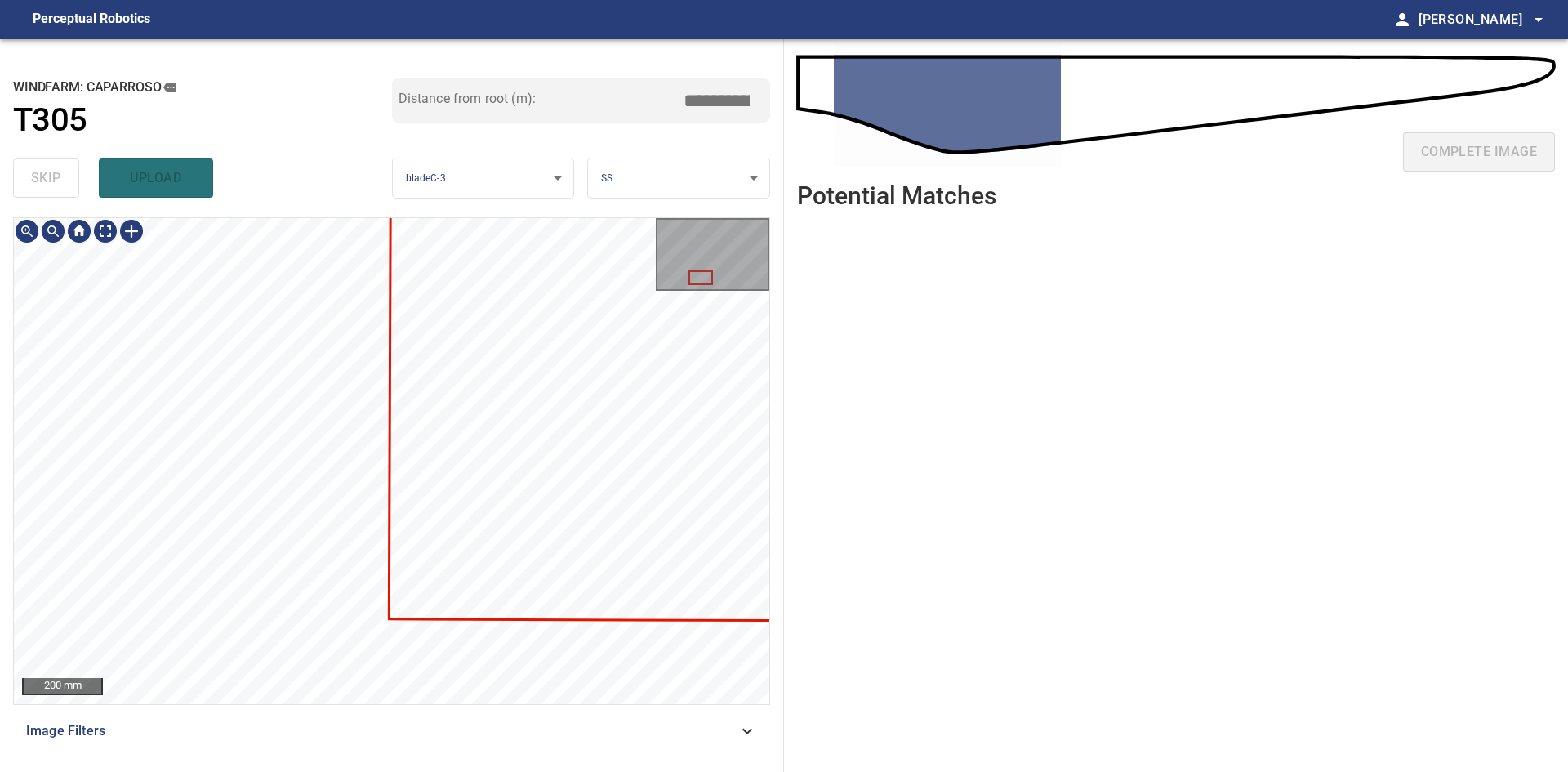
click at [435, 709] on div "200 mm Image Filters" at bounding box center [391, 488] width 757 height 541
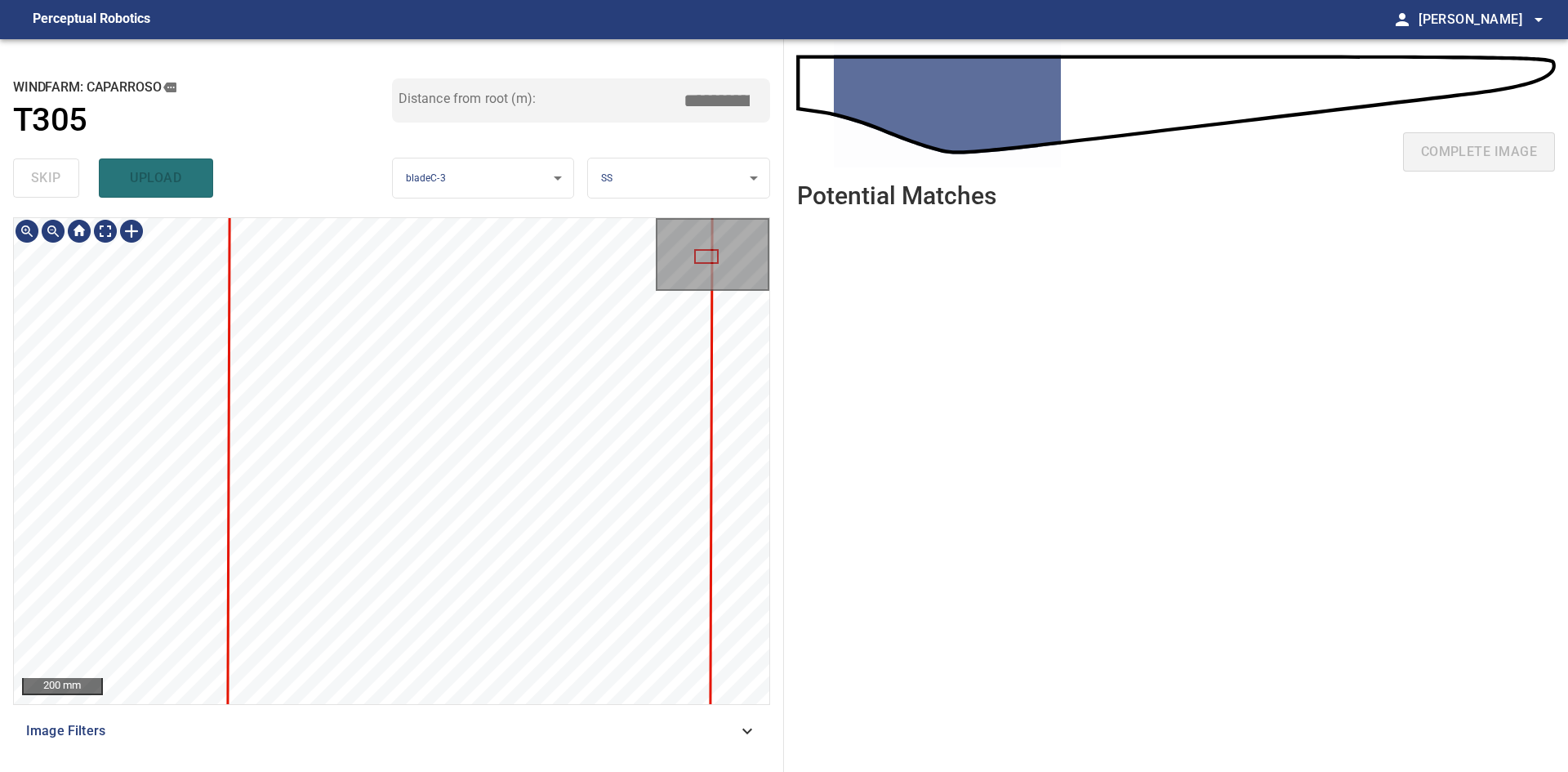
click at [707, 588] on div at bounding box center [391, 461] width 755 height 485
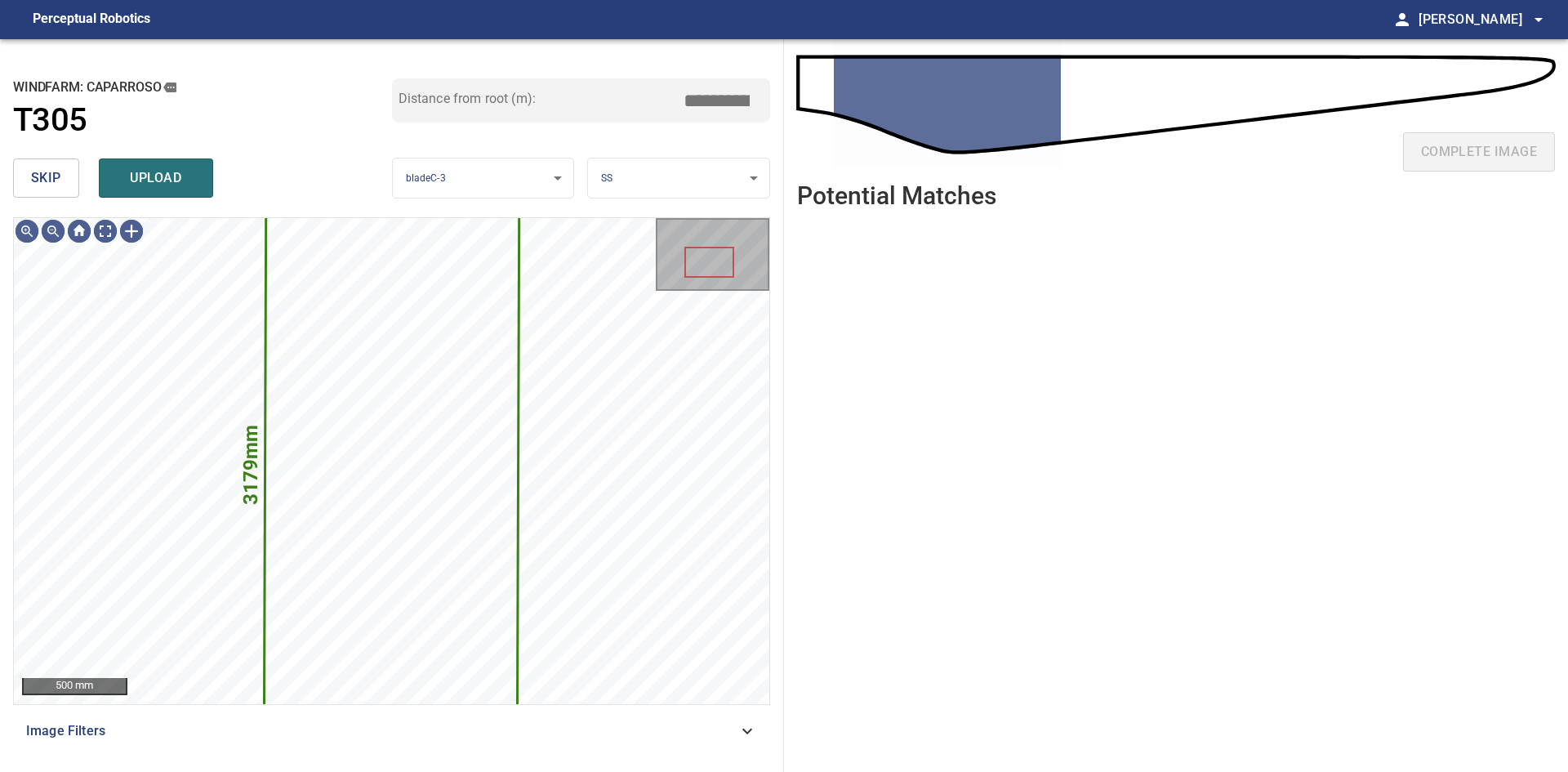
click at [69, 185] on button "skip" at bounding box center [46, 178] width 66 height 39
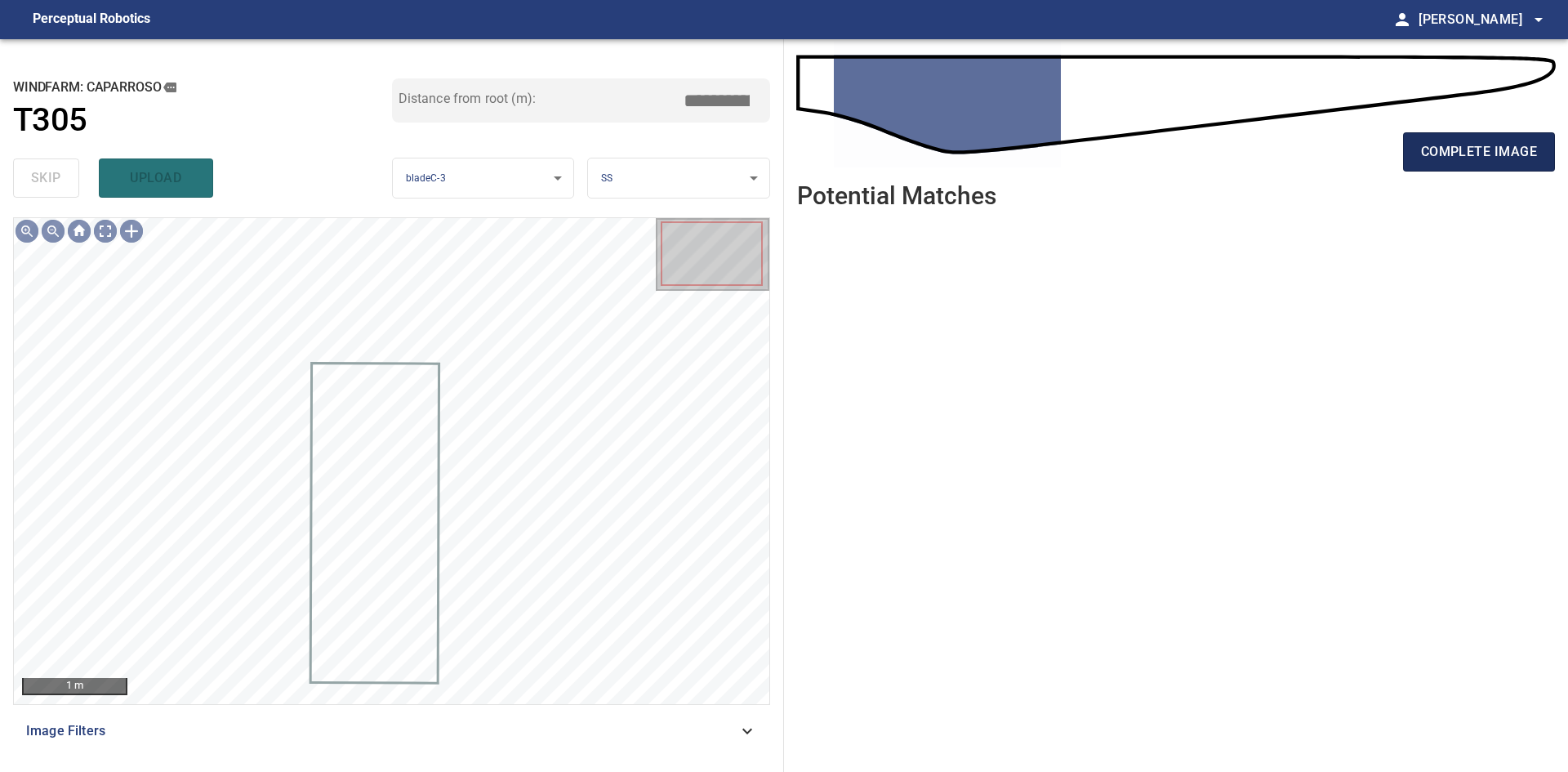
click at [1491, 150] on span "complete image" at bounding box center [1479, 152] width 116 height 23
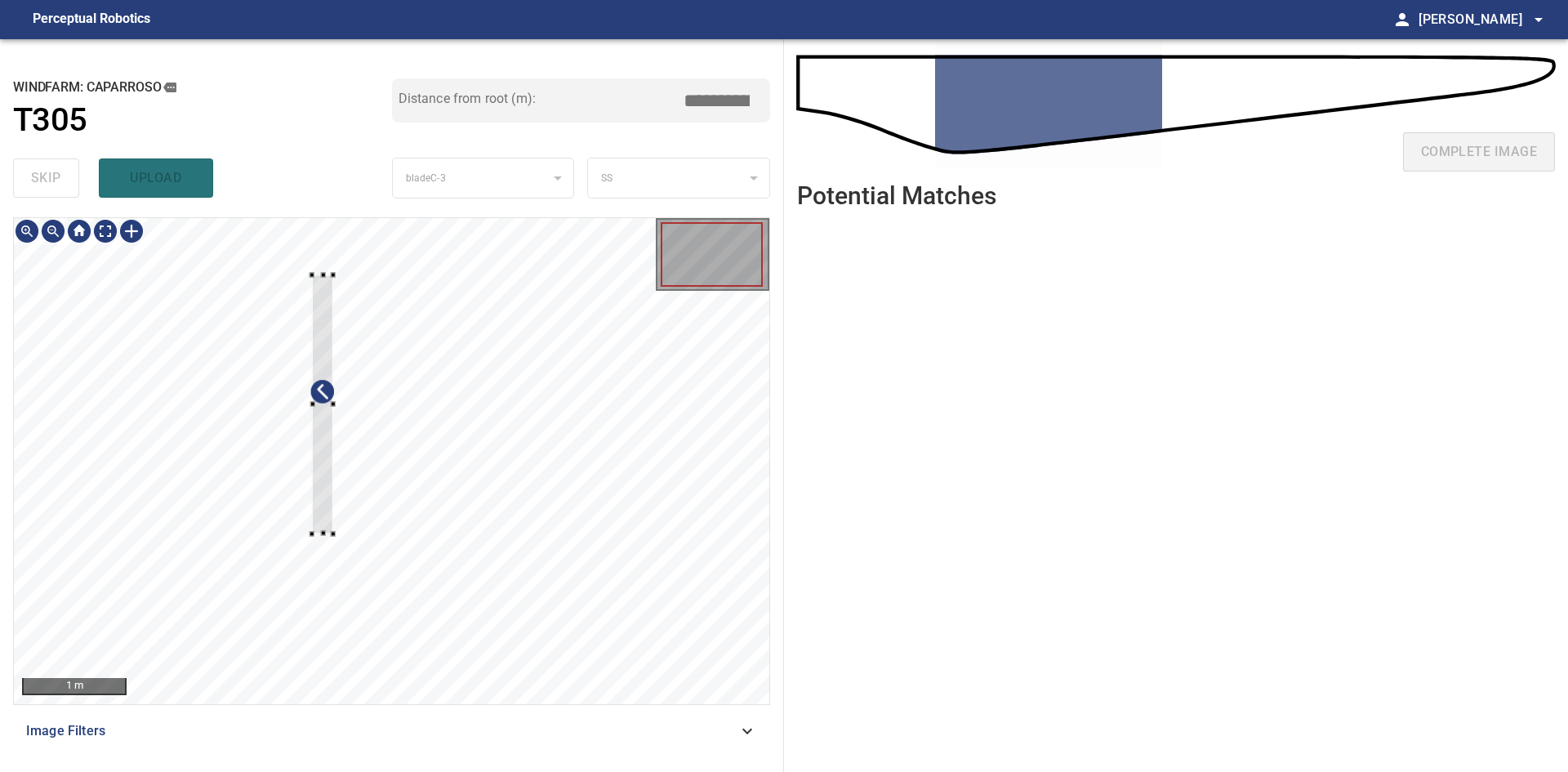
click at [306, 451] on div at bounding box center [391, 461] width 755 height 485
click at [360, 659] on div at bounding box center [391, 461] width 755 height 485
click at [340, 635] on div at bounding box center [337, 468] width 21 height 386
click at [349, 554] on div at bounding box center [346, 463] width 39 height 387
click at [349, 622] on div at bounding box center [339, 468] width 39 height 387
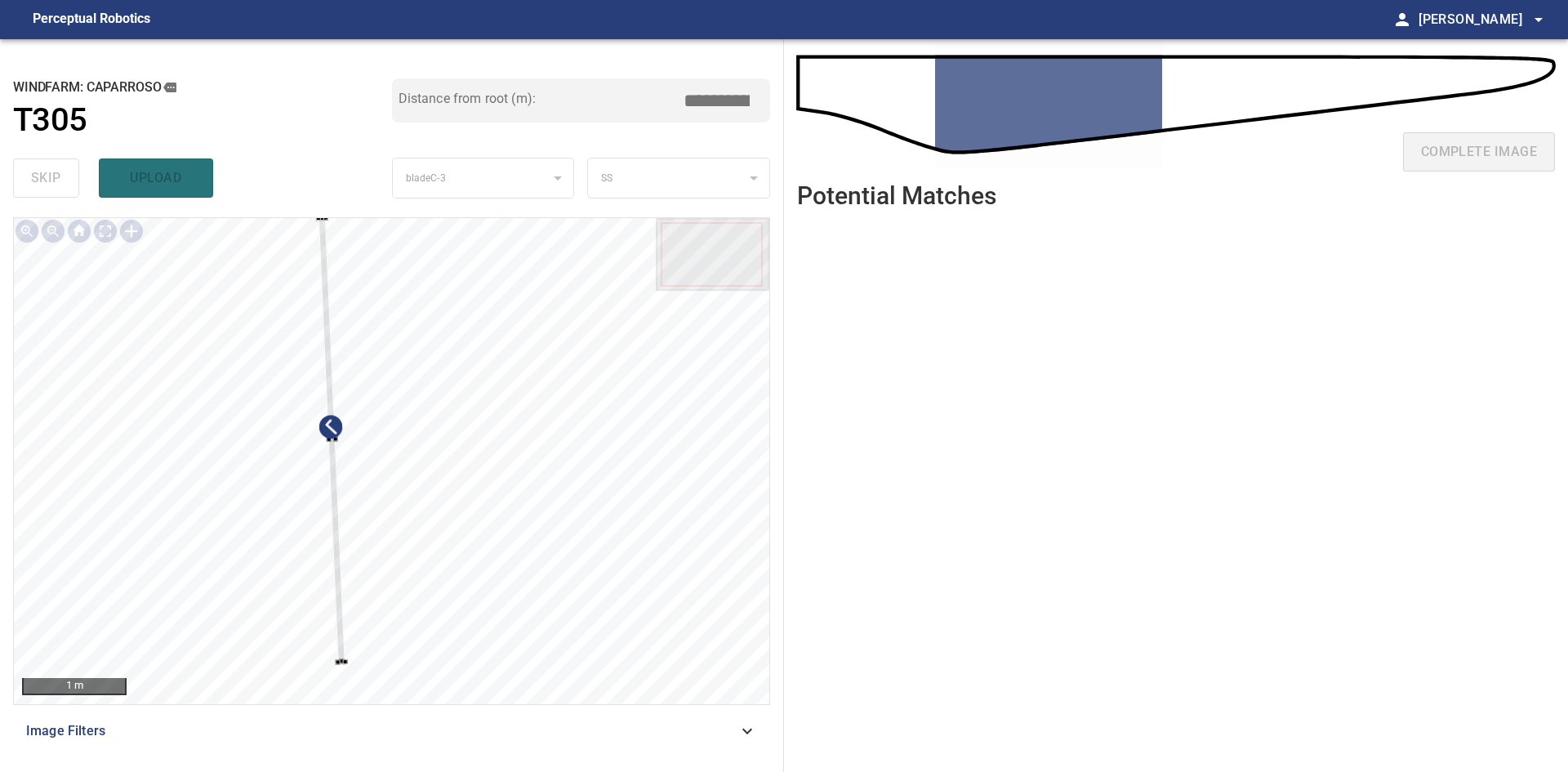
click at [324, 212] on div "**********" at bounding box center [392, 405] width 784 height 733
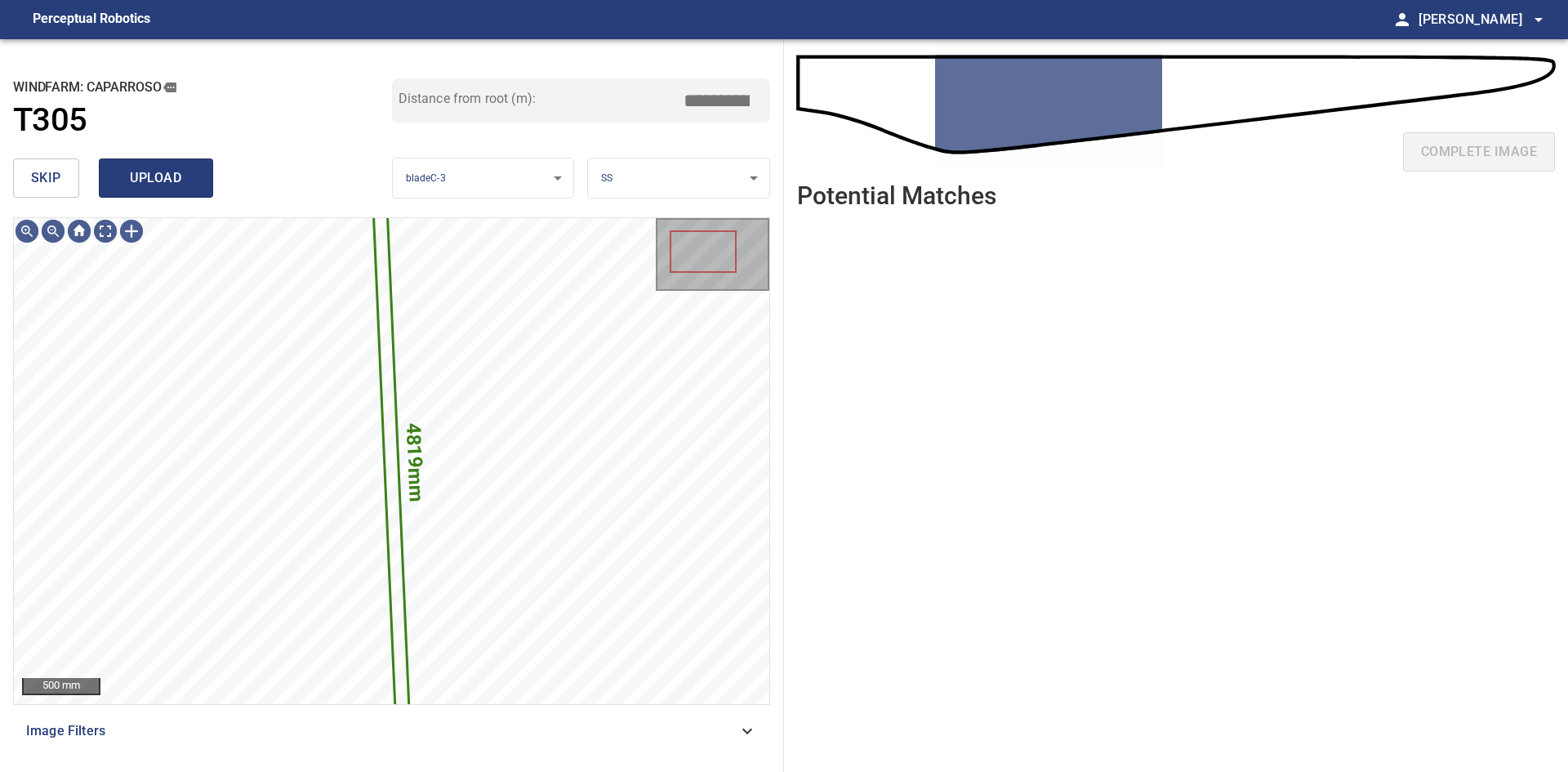
click at [200, 182] on button "upload" at bounding box center [156, 178] width 114 height 39
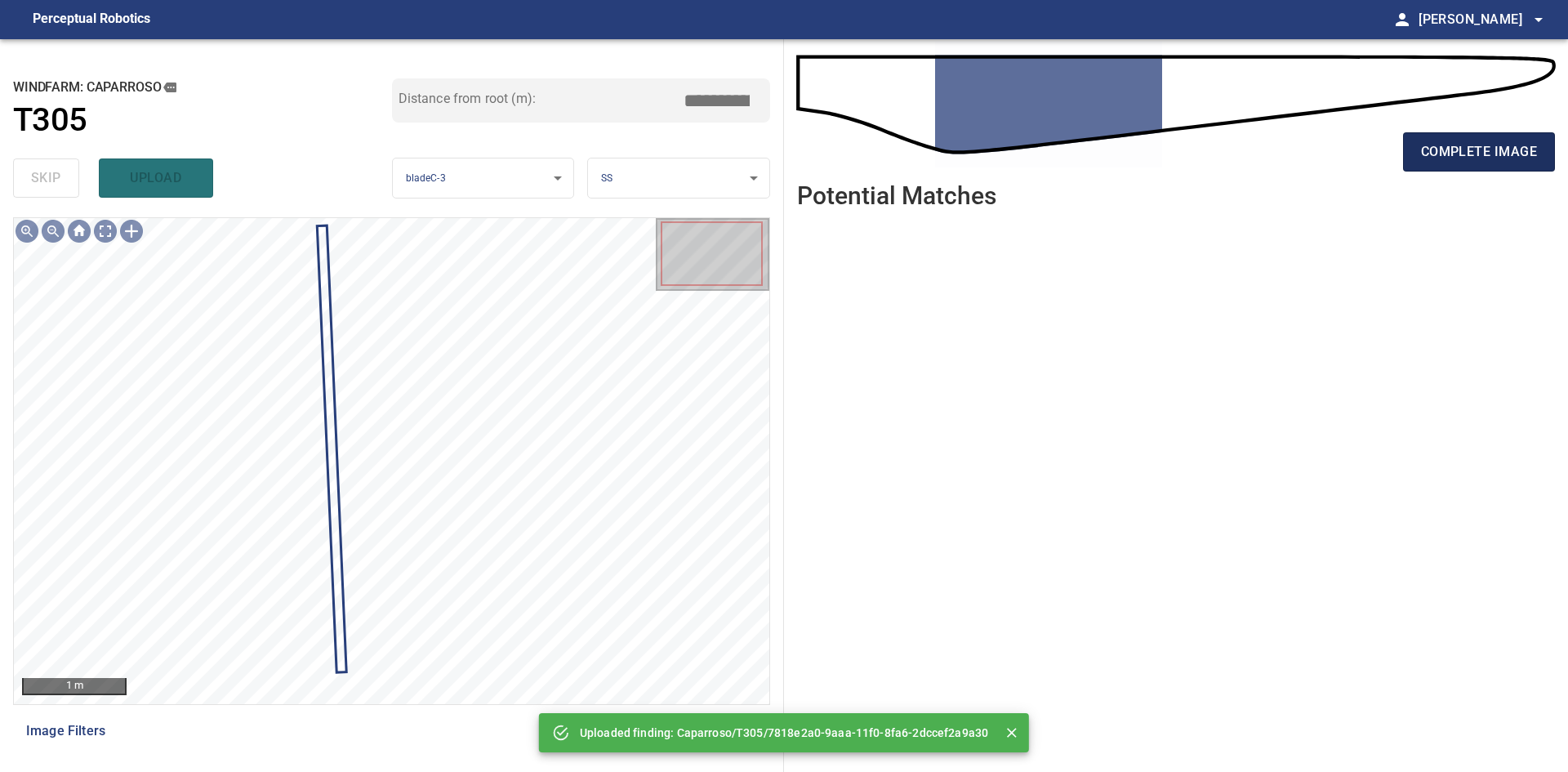
click at [1441, 162] on span "complete image" at bounding box center [1479, 152] width 116 height 23
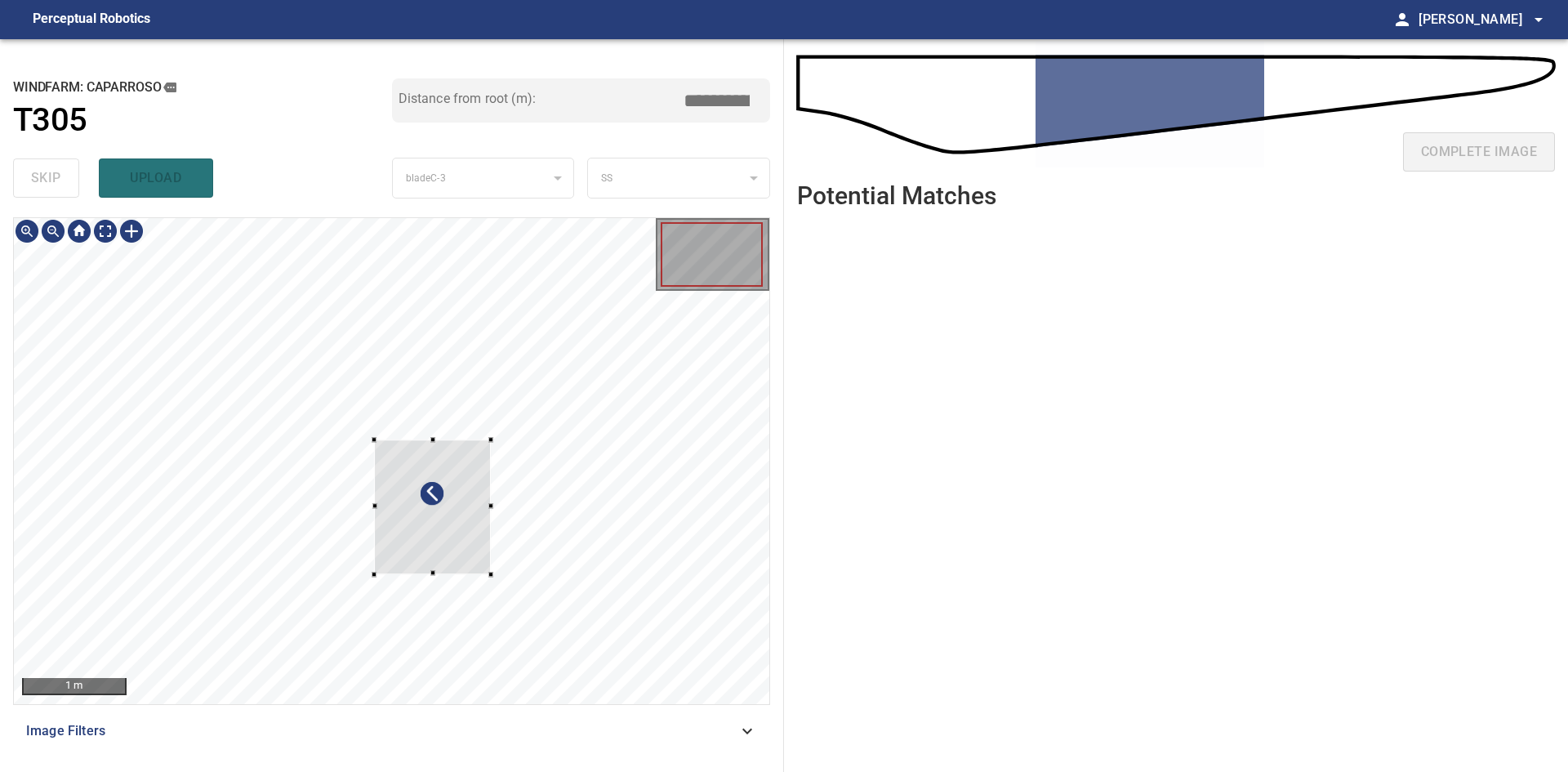
click at [448, 440] on div at bounding box center [431, 507] width 117 height 135
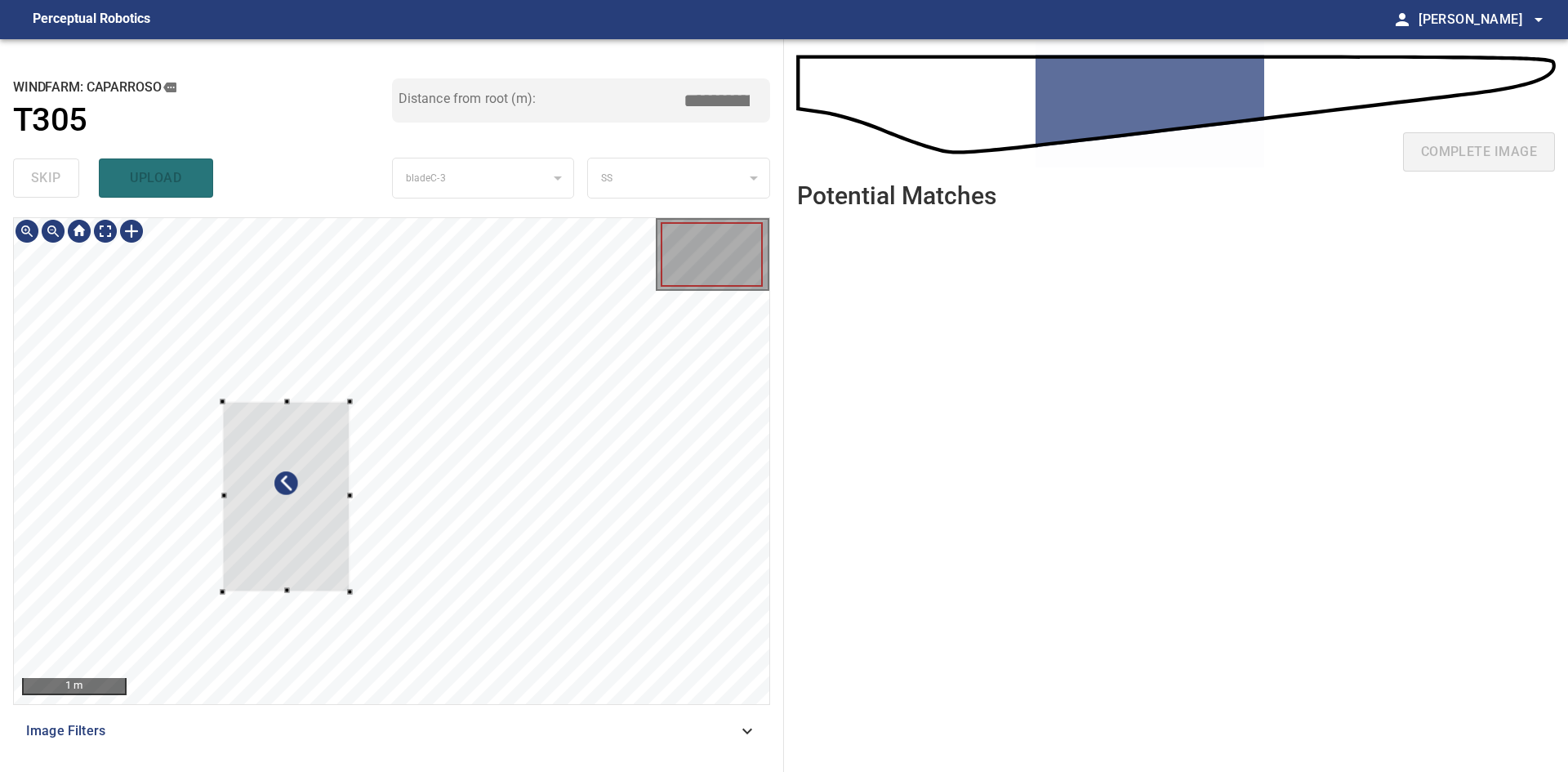
click at [115, 609] on div at bounding box center [391, 461] width 755 height 485
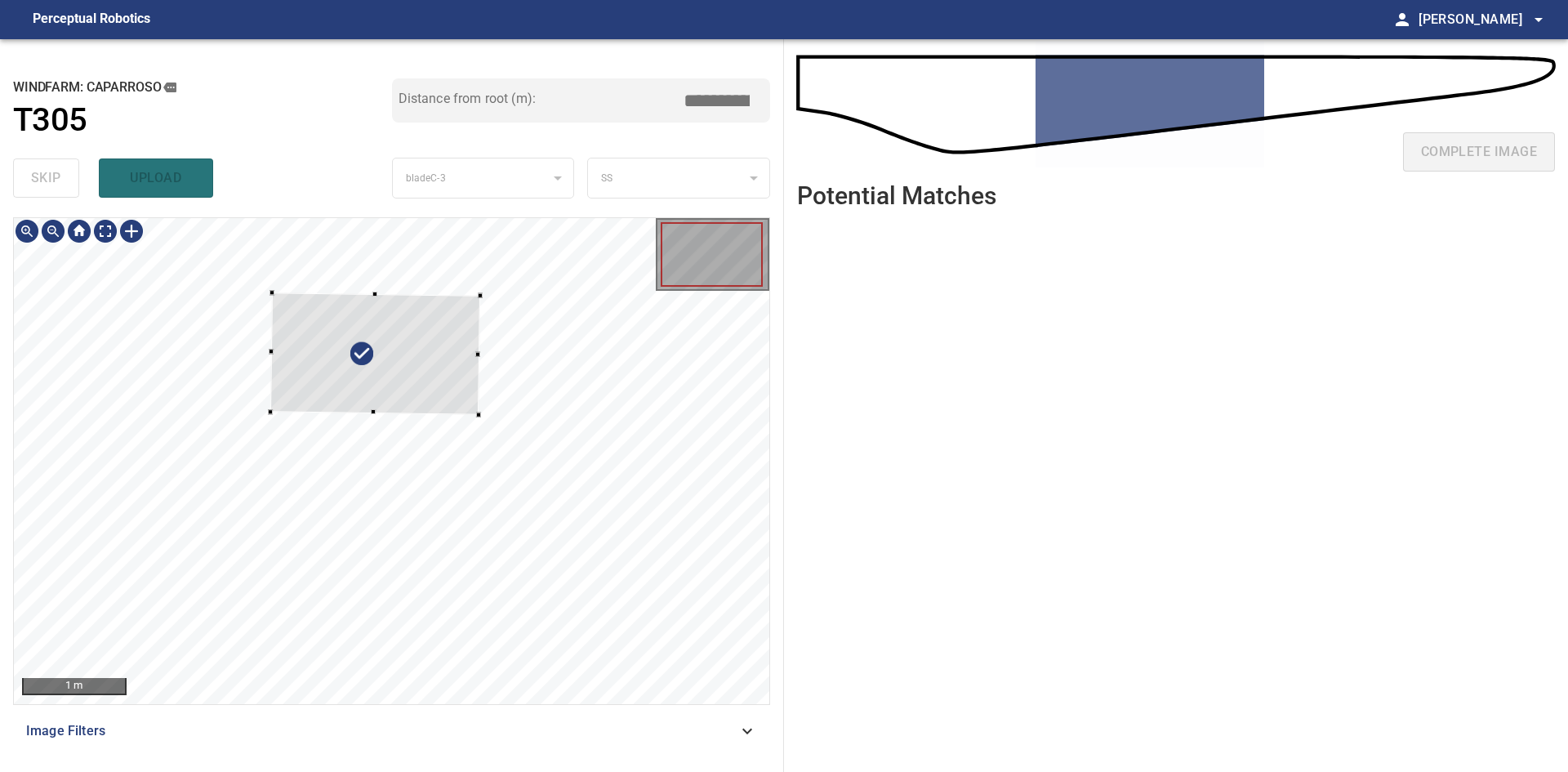
click at [444, 344] on div at bounding box center [374, 354] width 210 height 122
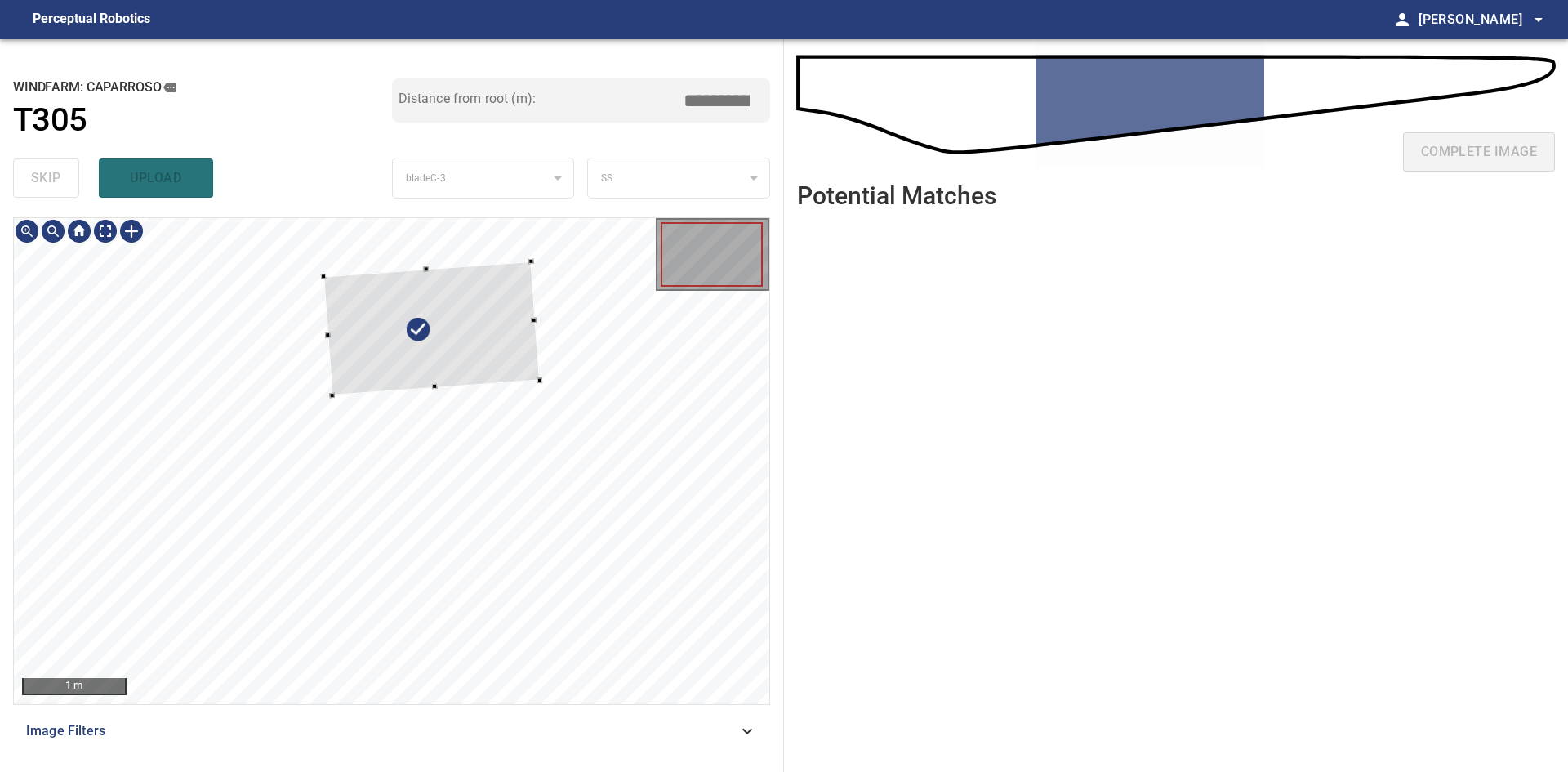
click at [502, 339] on div at bounding box center [431, 328] width 217 height 134
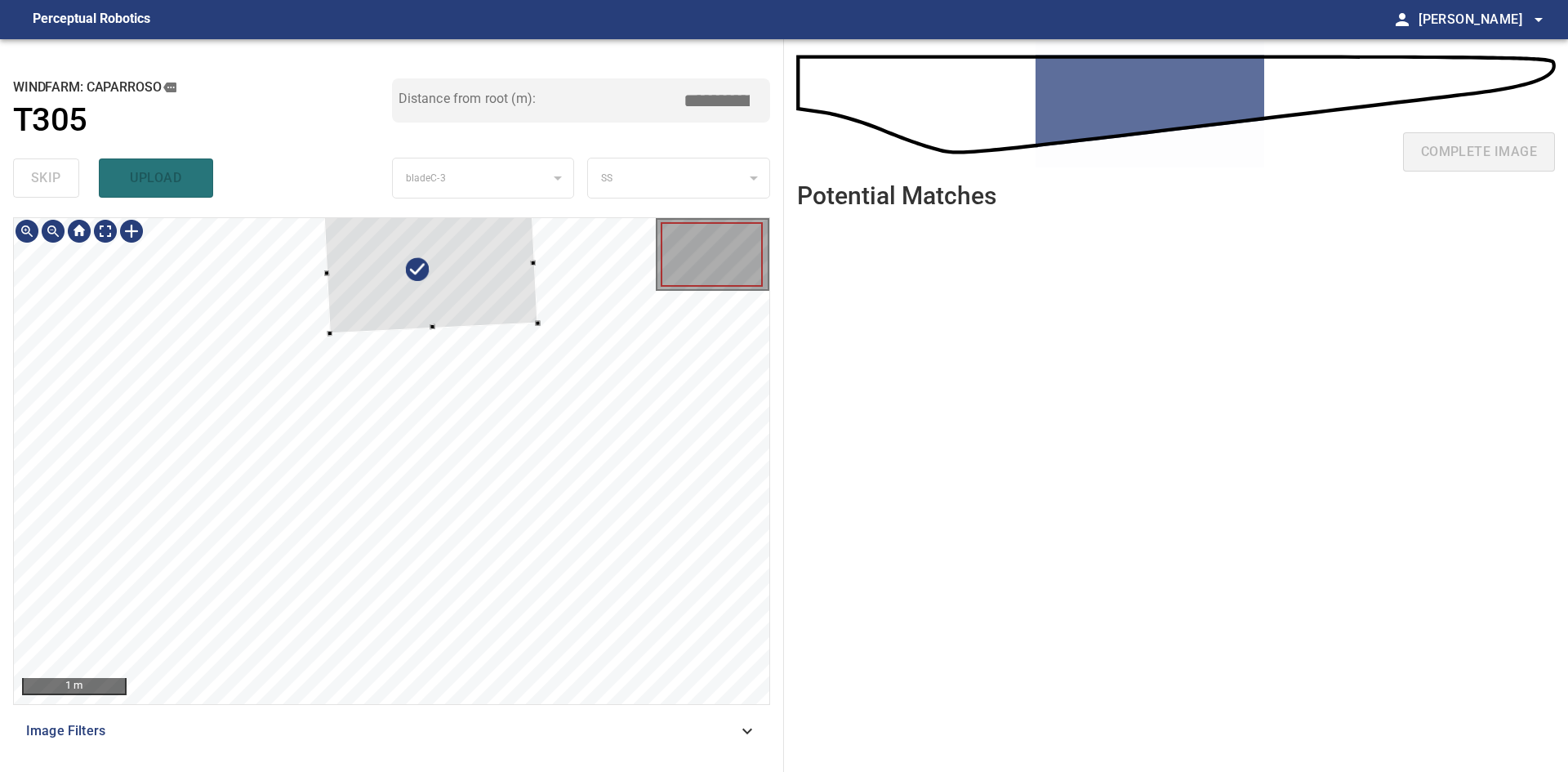
click at [495, 311] on div at bounding box center [431, 268] width 214 height 129
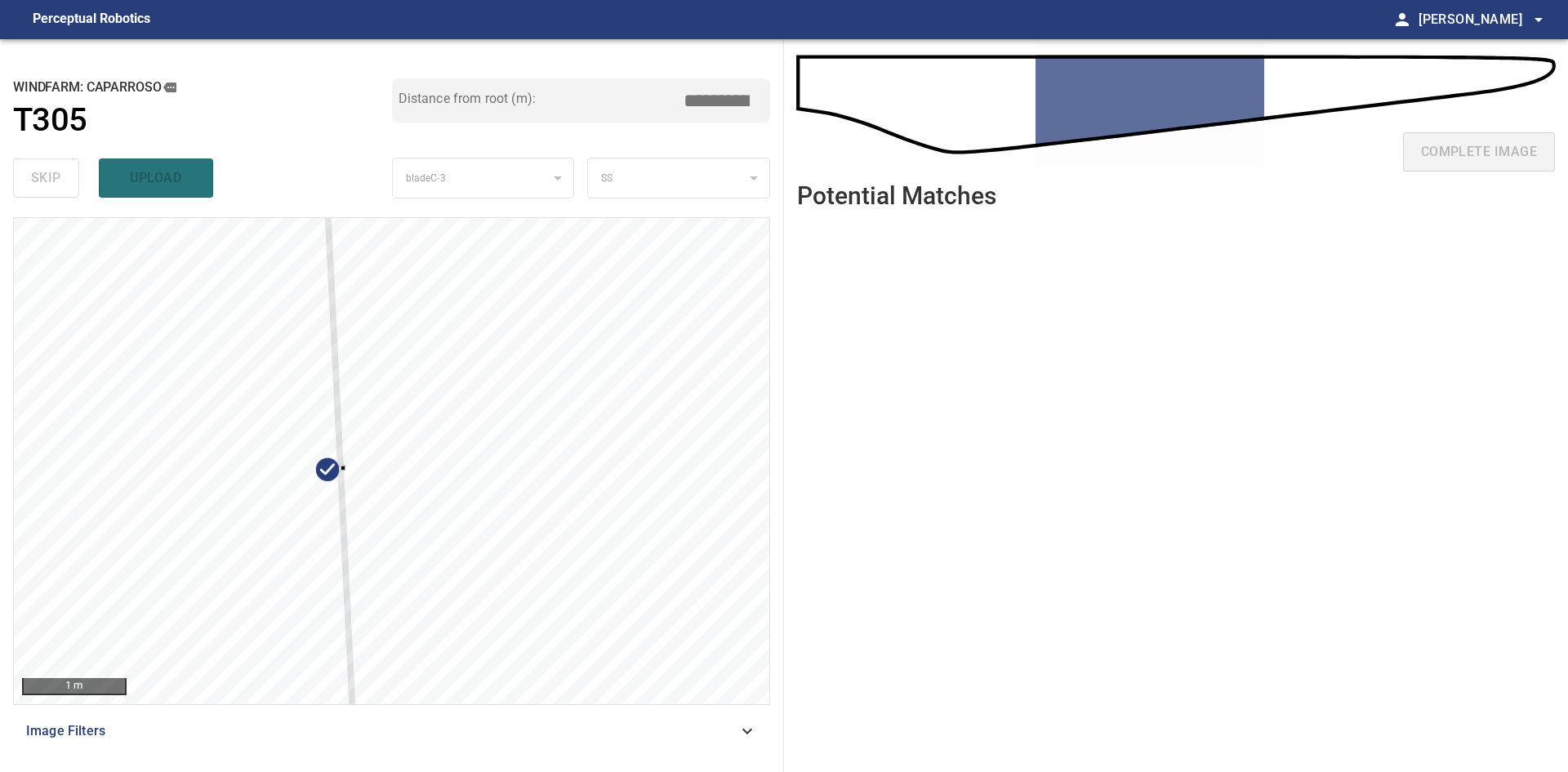
click at [356, 728] on div "1 m Image Filters" at bounding box center [391, 488] width 757 height 541
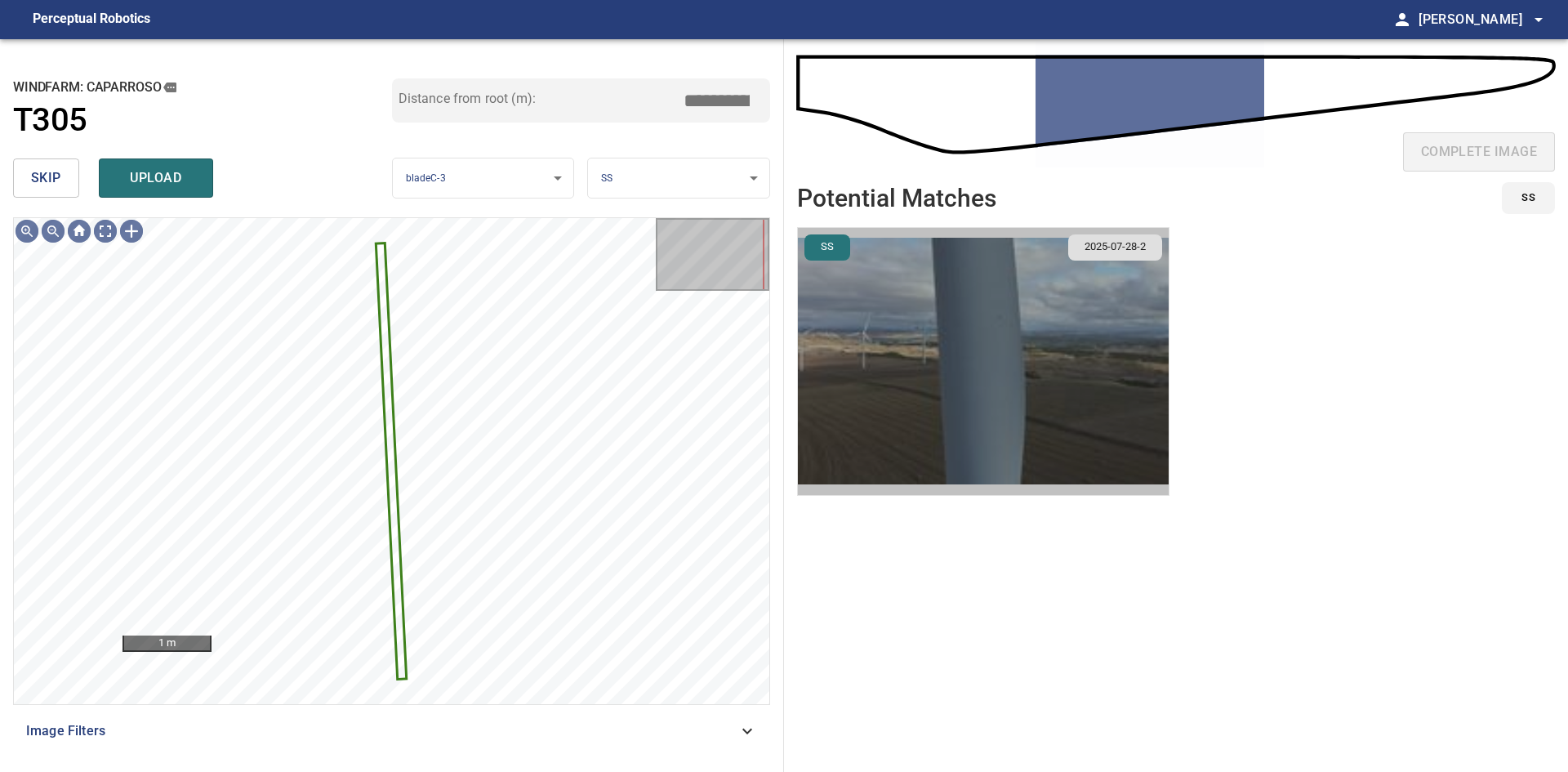
click at [902, 361] on img "button" at bounding box center [983, 361] width 371 height 267
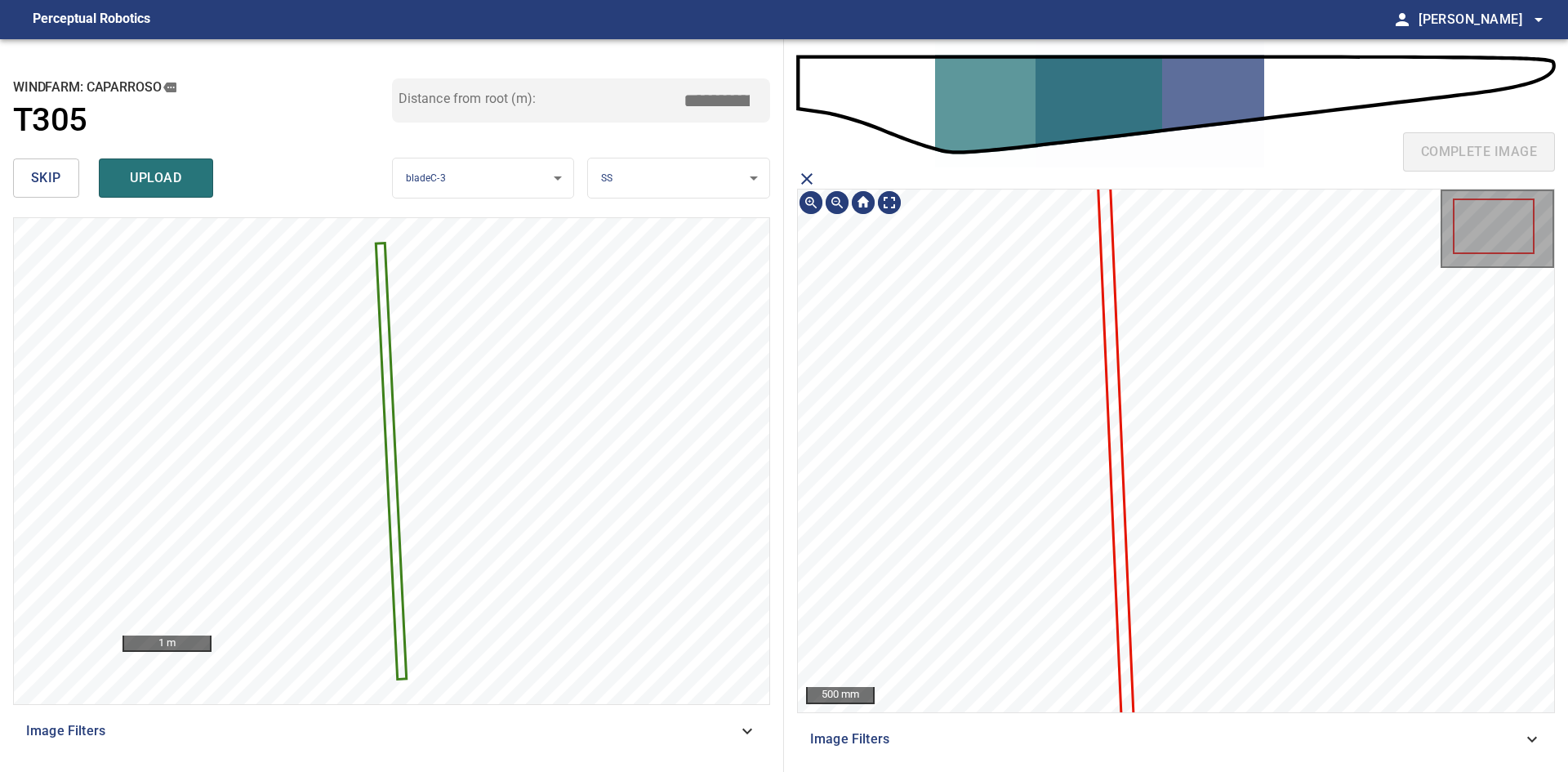
click at [1109, 403] on icon at bounding box center [1115, 448] width 36 height 583
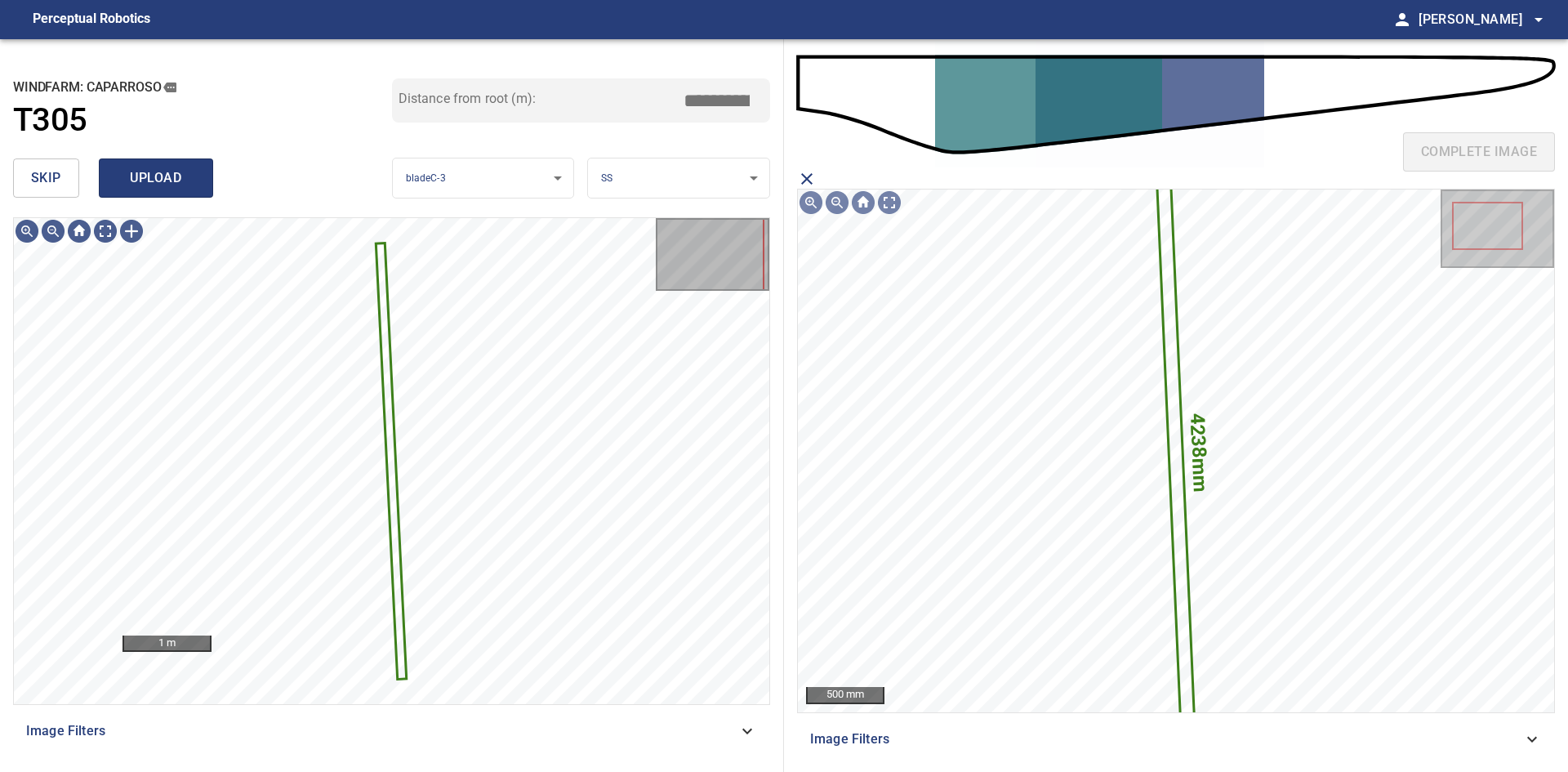
click at [170, 177] on span "upload" at bounding box center [155, 178] width 78 height 23
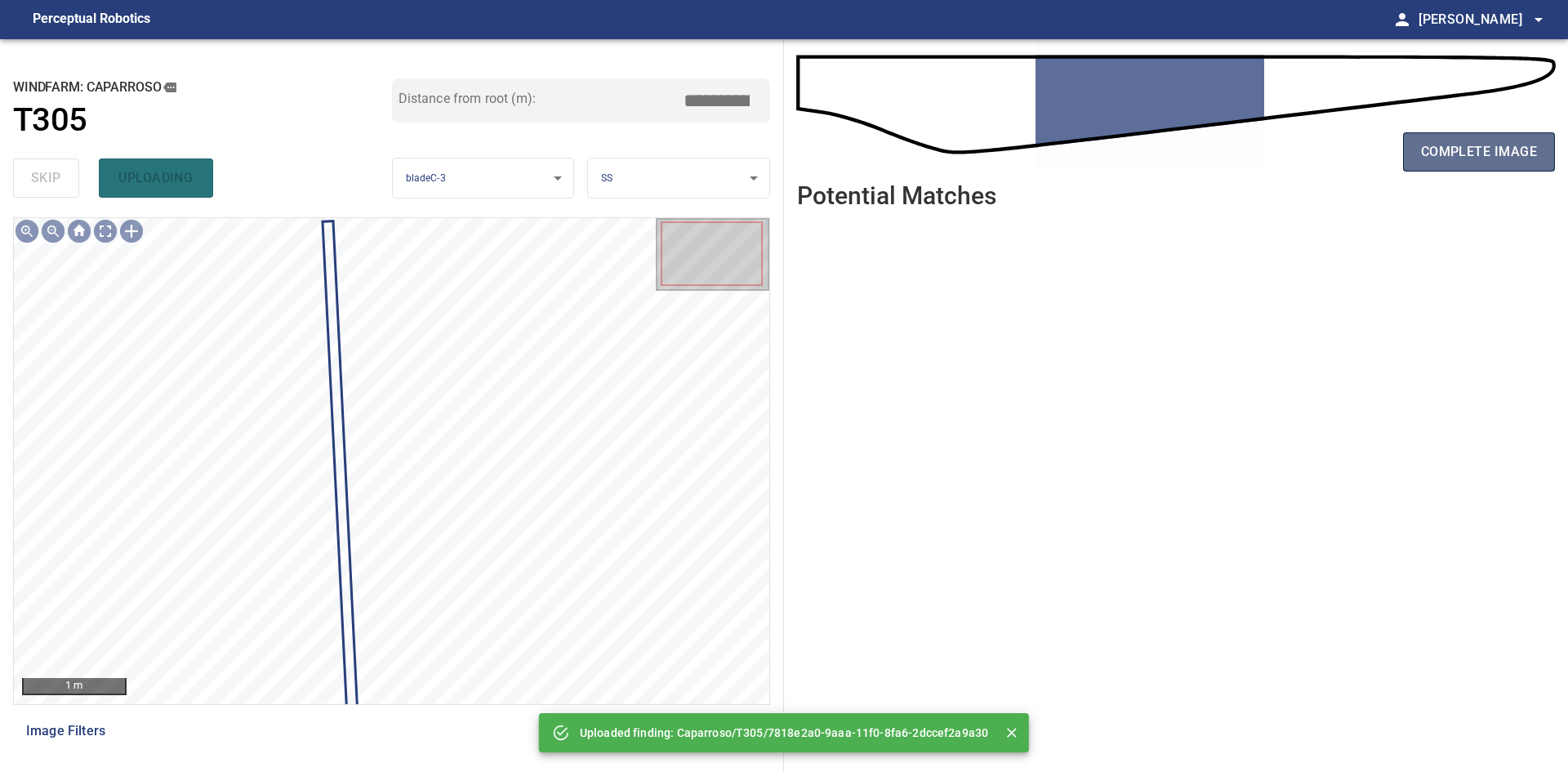
click at [1459, 152] on span "complete image" at bounding box center [1479, 152] width 116 height 23
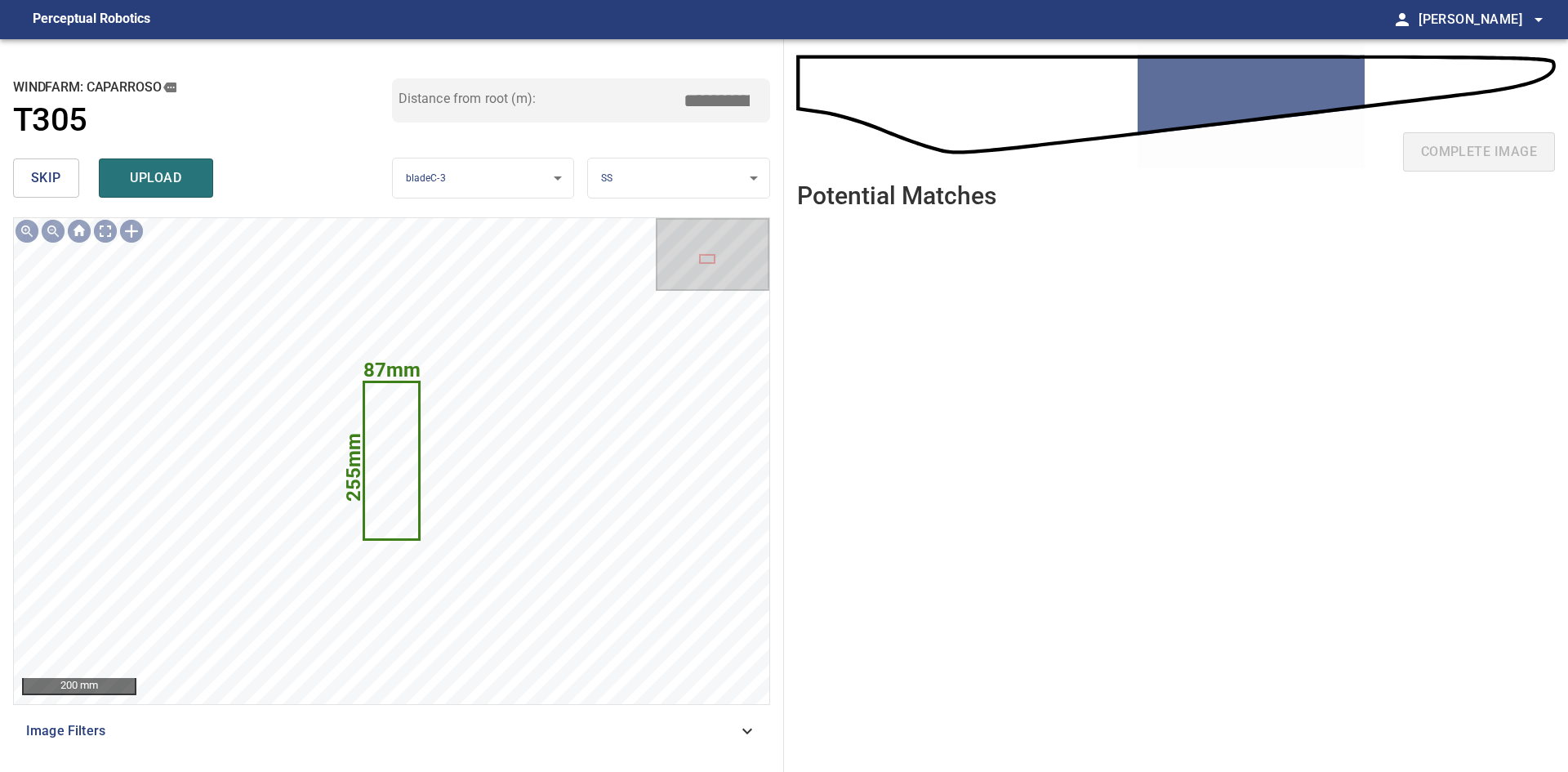
click at [32, 182] on span "skip" at bounding box center [46, 178] width 30 height 23
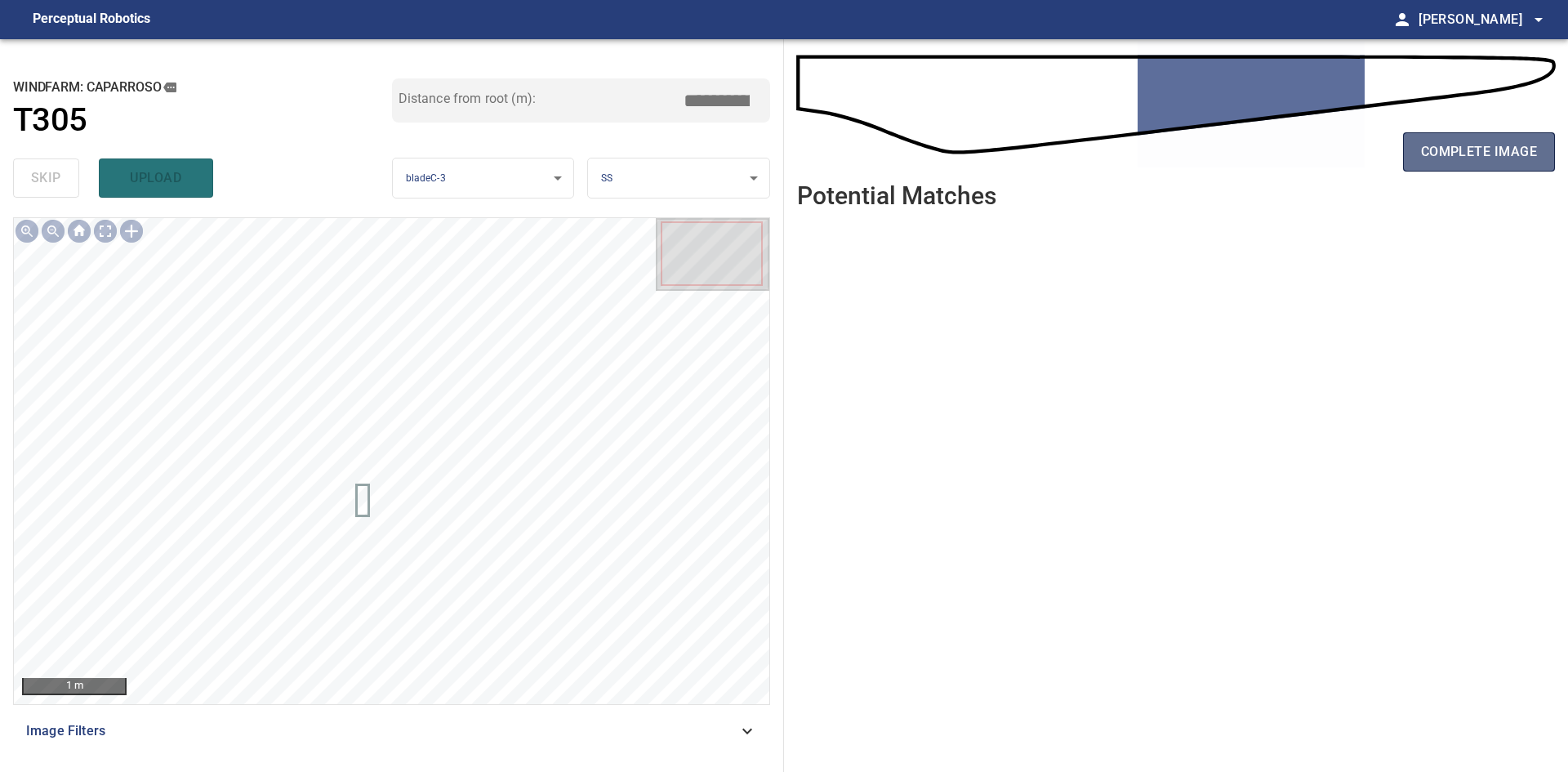
click at [1473, 139] on button "complete image" at bounding box center [1479, 152] width 152 height 39
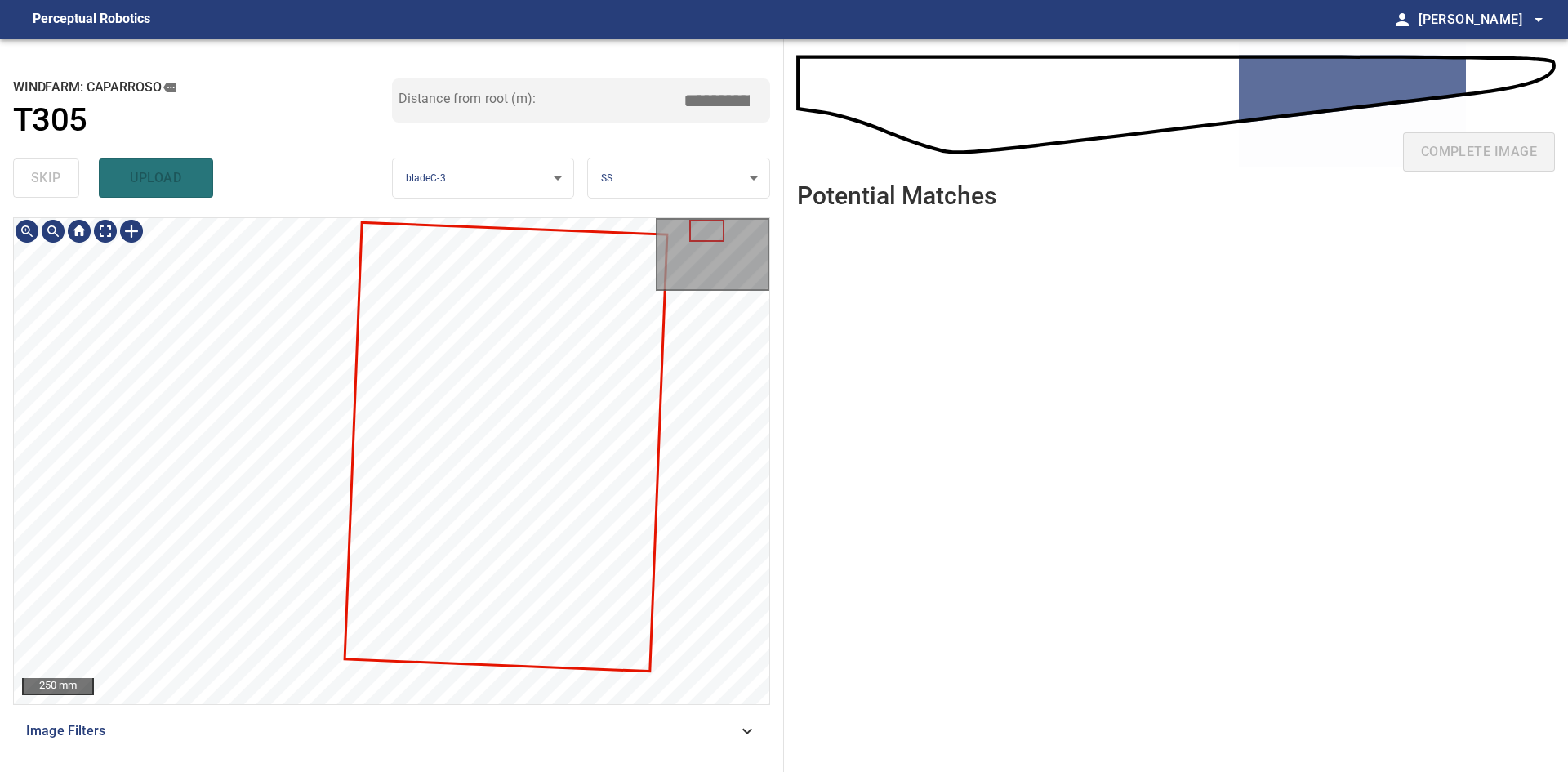
click at [730, 771] on html "**********" at bounding box center [784, 386] width 1568 height 772
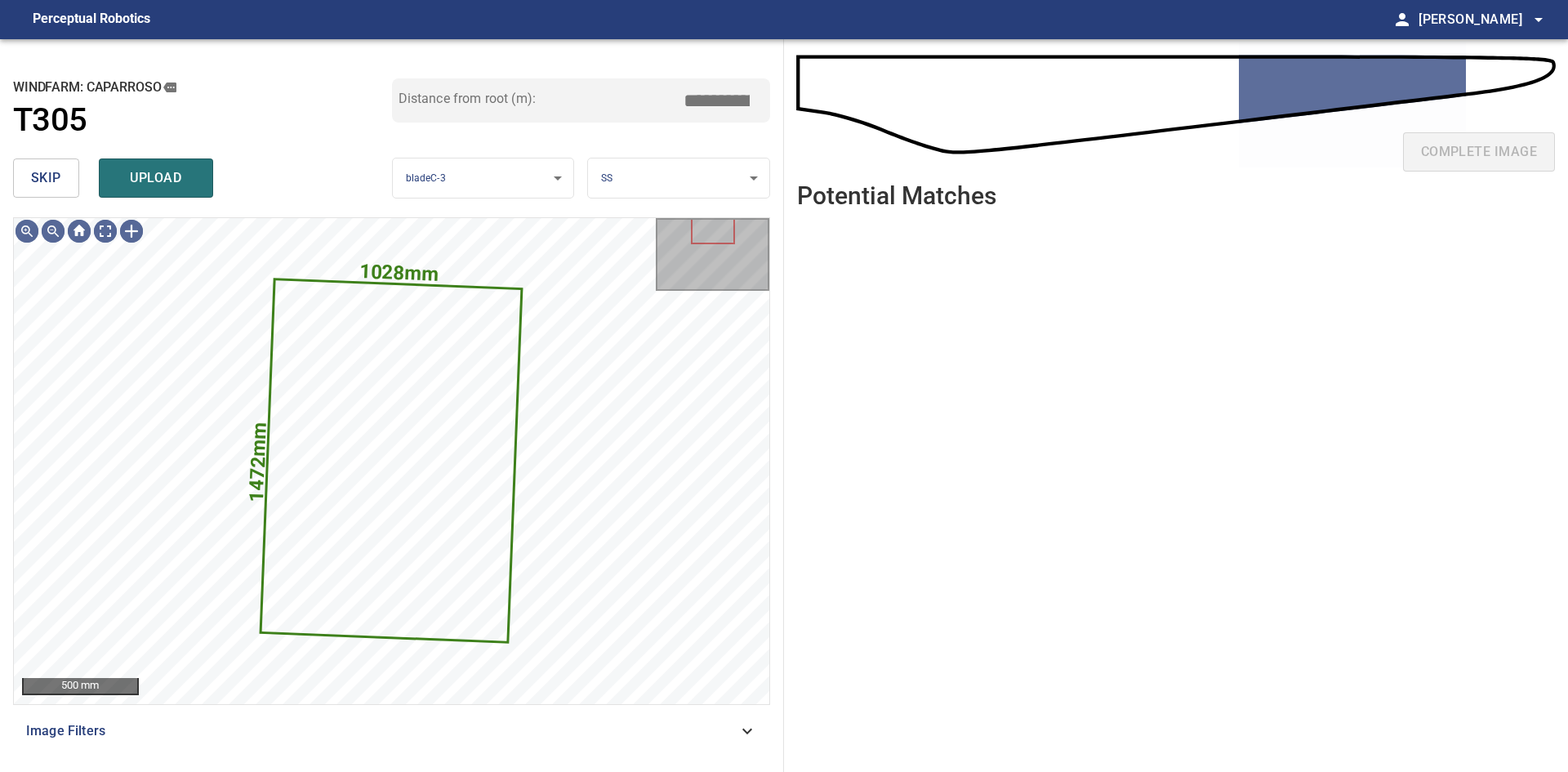
click at [61, 184] on button "skip" at bounding box center [46, 178] width 66 height 39
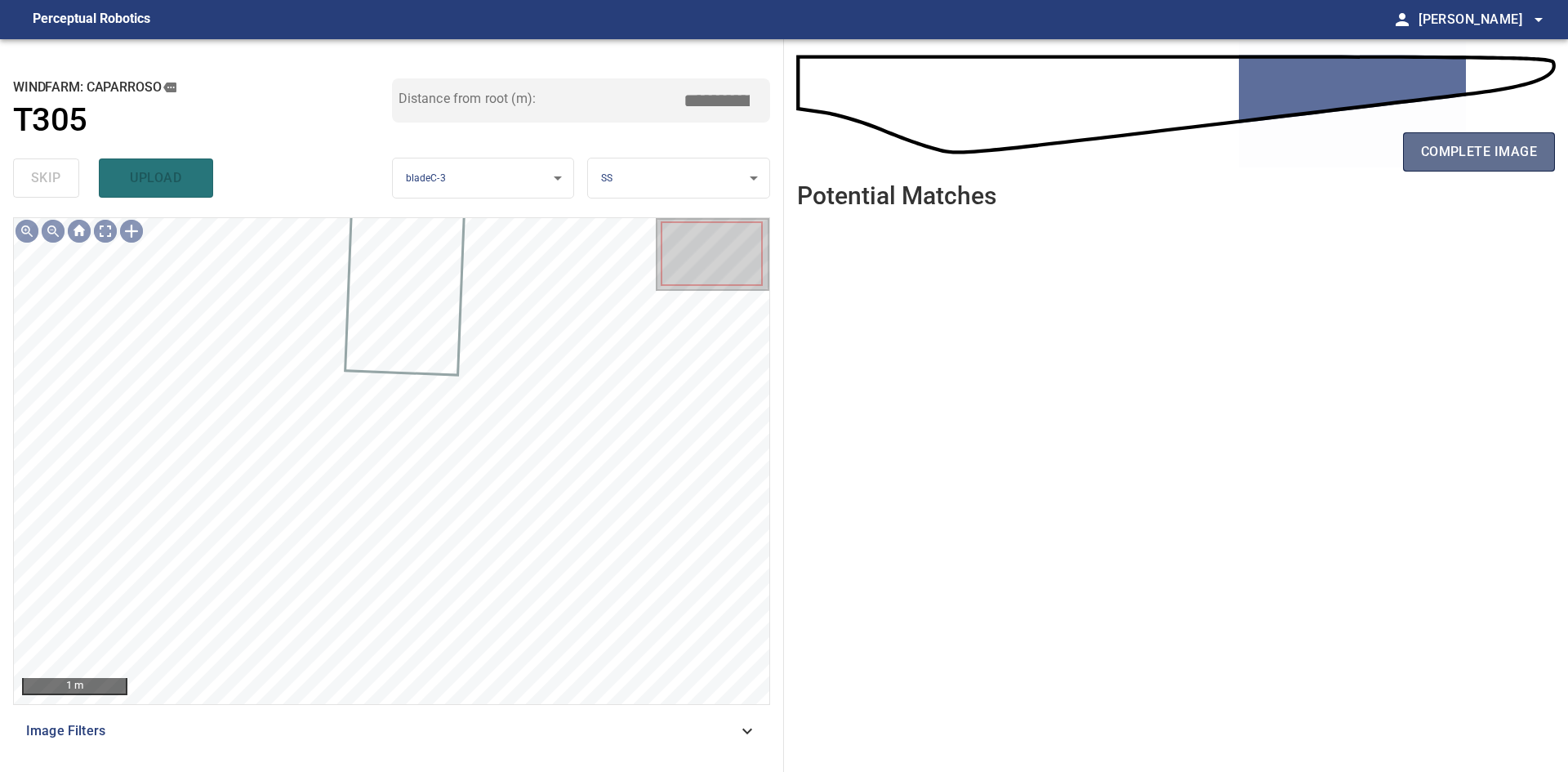
drag, startPoint x: 1465, startPoint y: 154, endPoint x: 1456, endPoint y: 154, distance: 9.0
click at [1465, 154] on span "complete image" at bounding box center [1479, 152] width 116 height 23
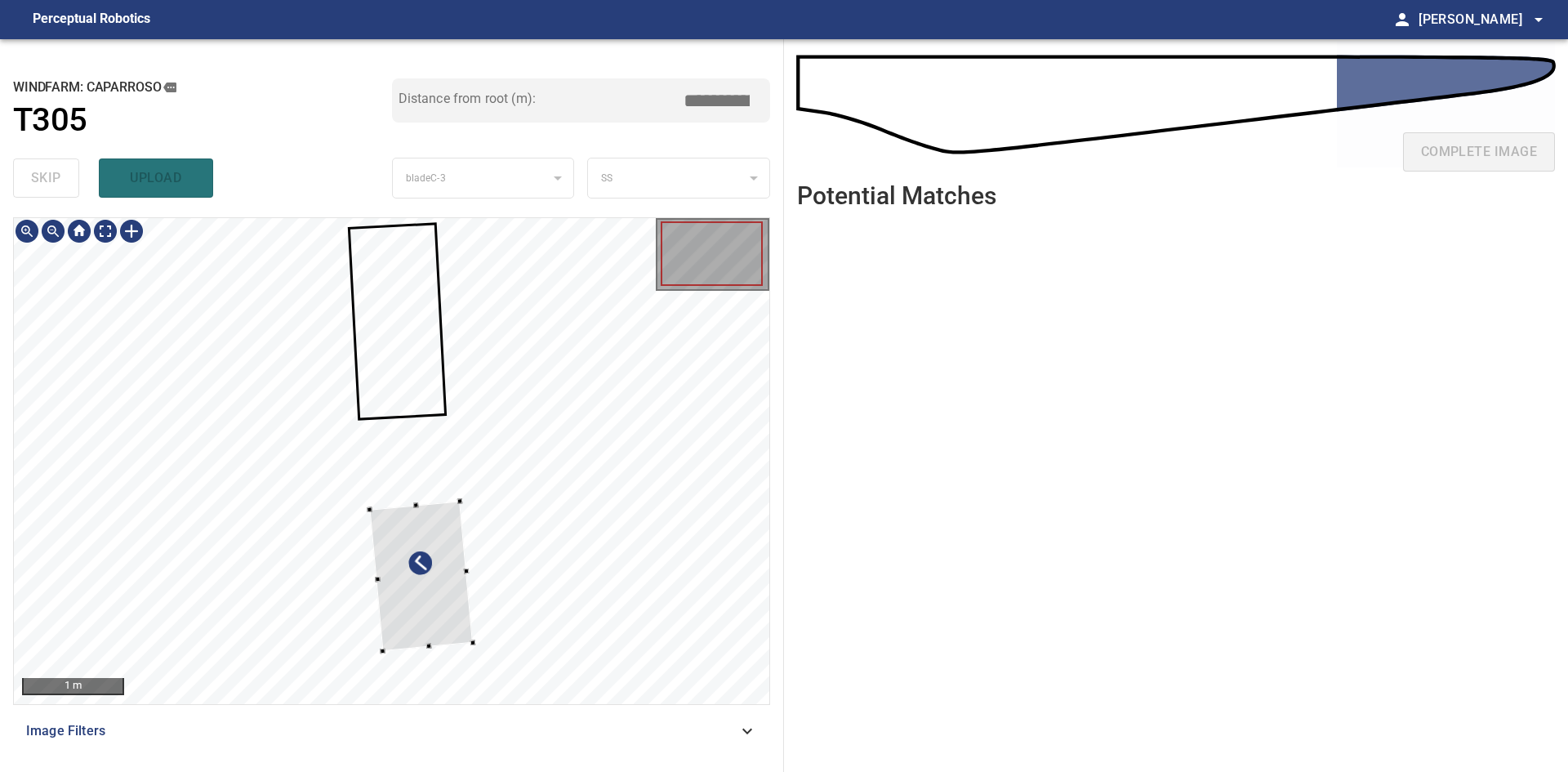
click at [432, 613] on div at bounding box center [421, 576] width 103 height 149
click at [435, 603] on div at bounding box center [418, 566] width 98 height 148
click at [449, 616] on div at bounding box center [417, 563] width 101 height 148
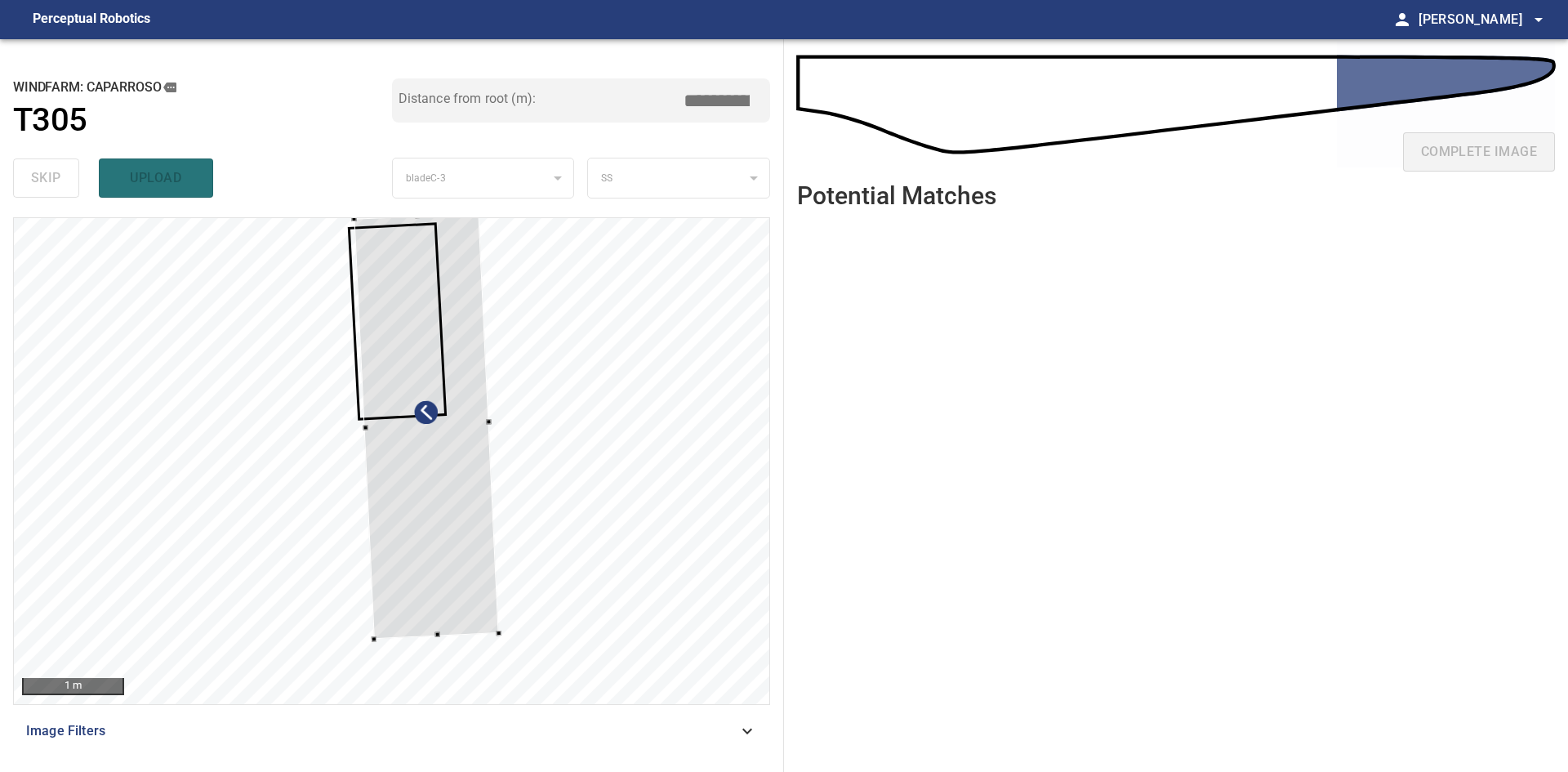
click at [481, 206] on div "**********" at bounding box center [392, 405] width 784 height 733
click at [467, 468] on div at bounding box center [427, 420] width 139 height 425
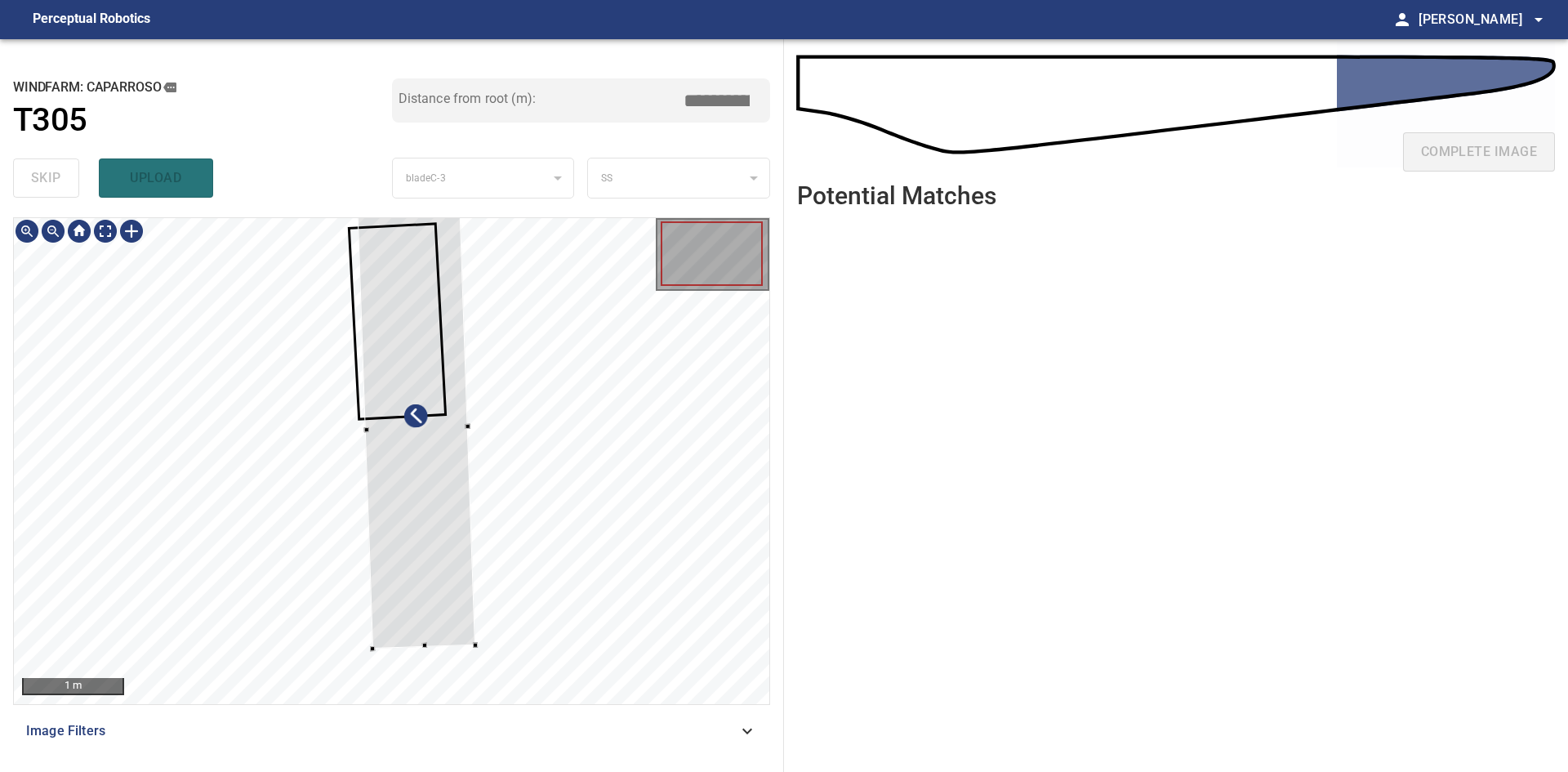
click at [470, 647] on div at bounding box center [391, 461] width 755 height 485
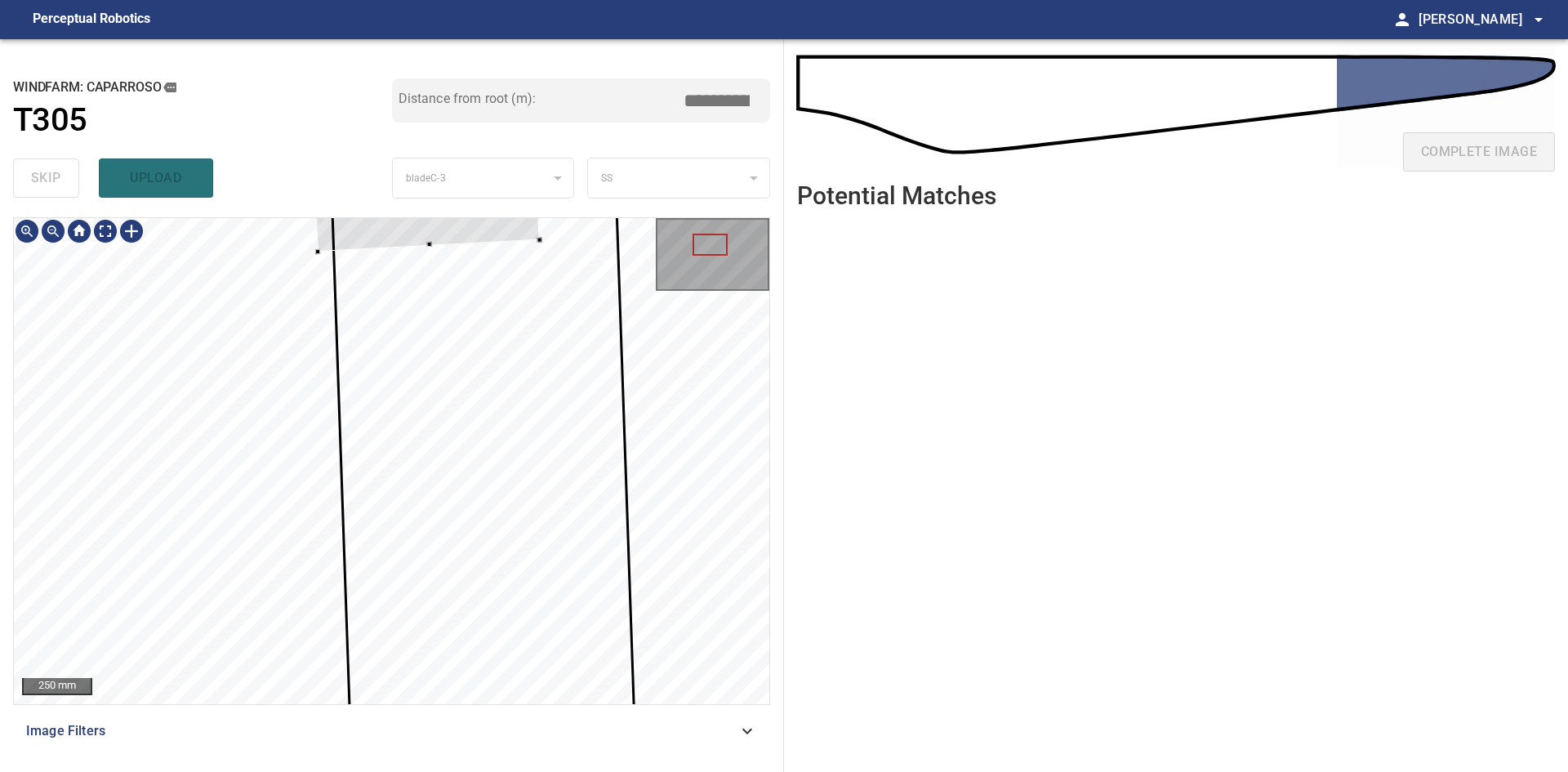
click at [536, 232] on div at bounding box center [422, 123] width 235 height 258
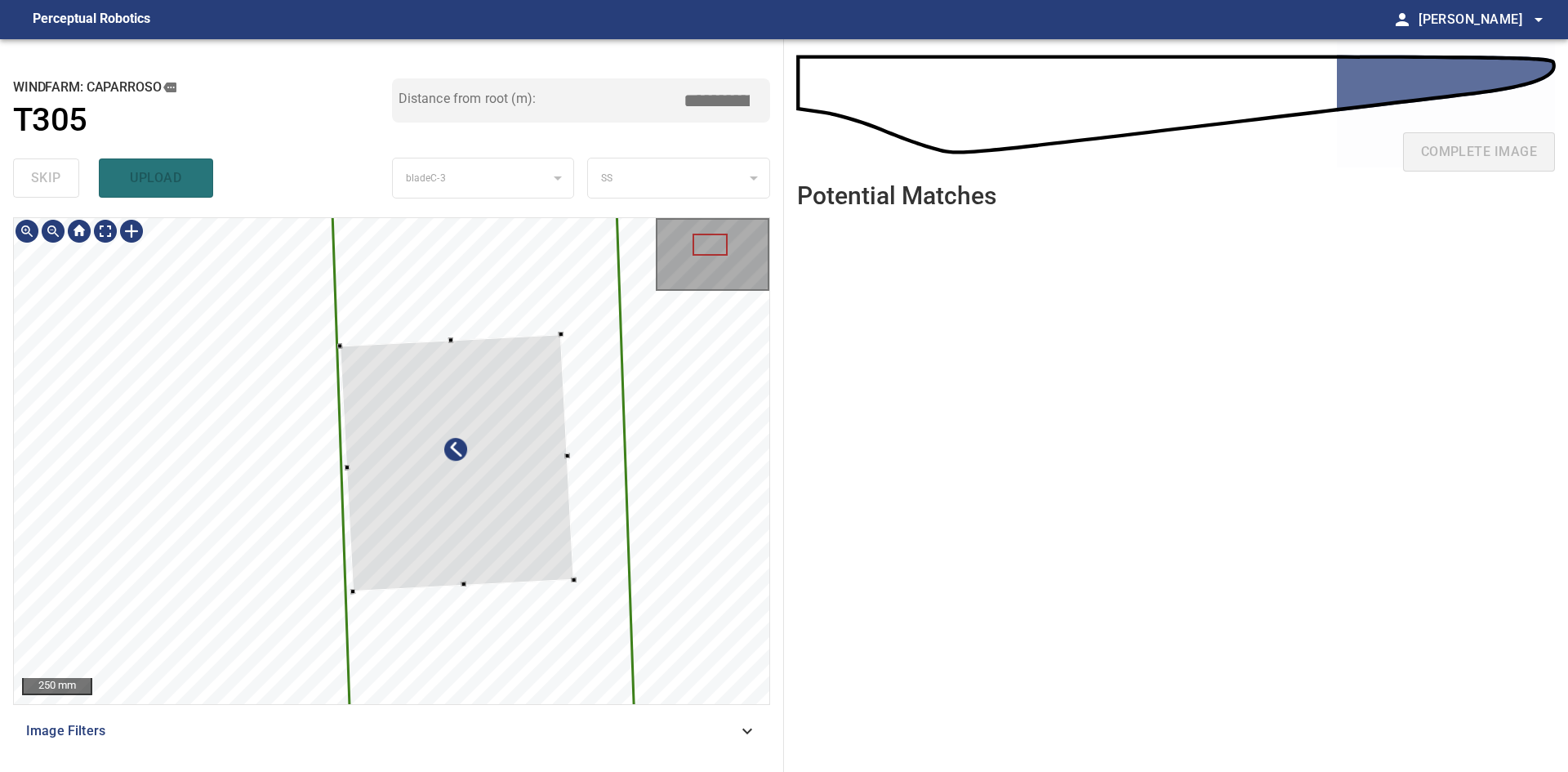
click at [559, 585] on div at bounding box center [391, 461] width 755 height 485
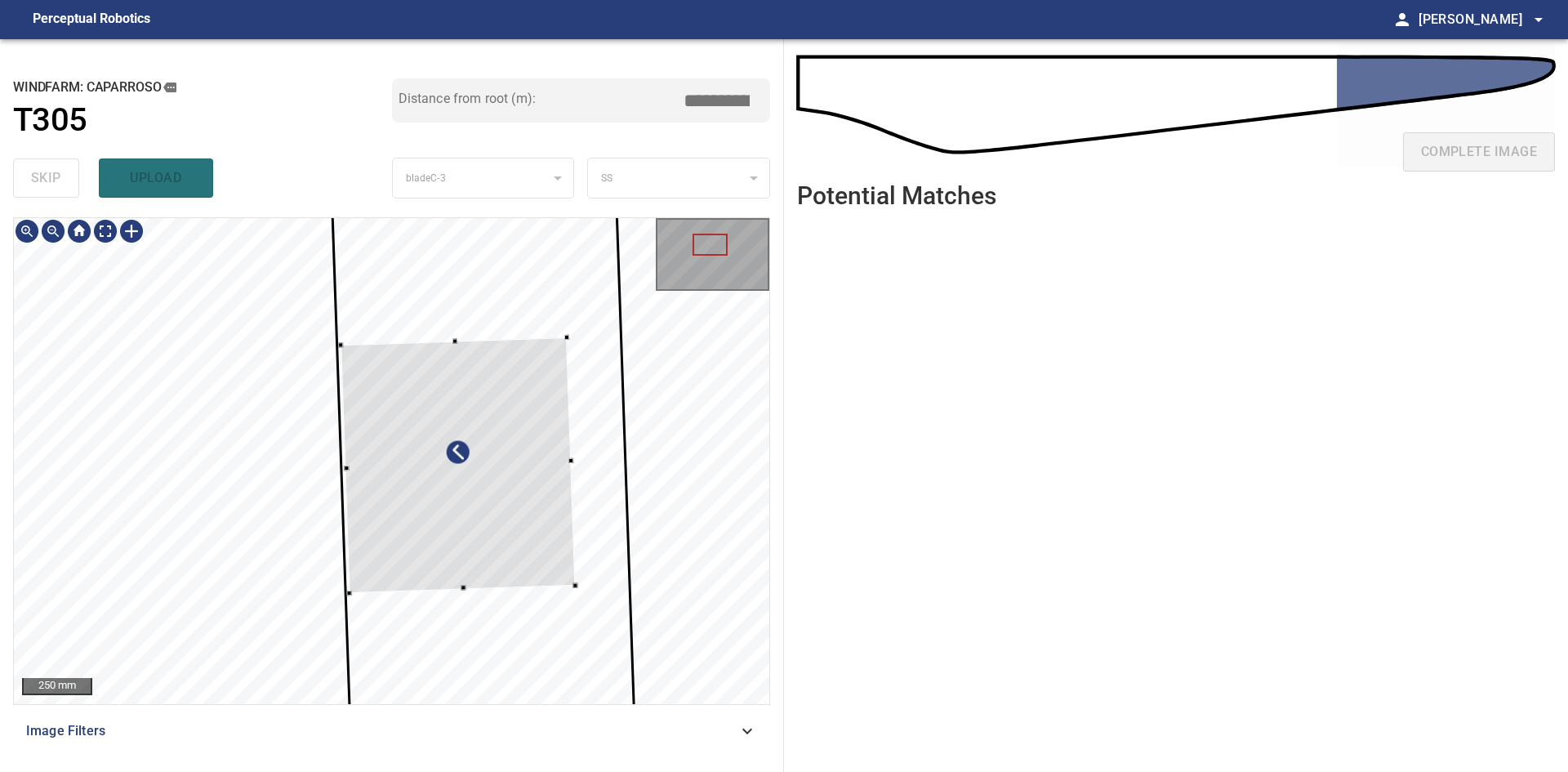
click at [570, 515] on div at bounding box center [457, 464] width 234 height 255
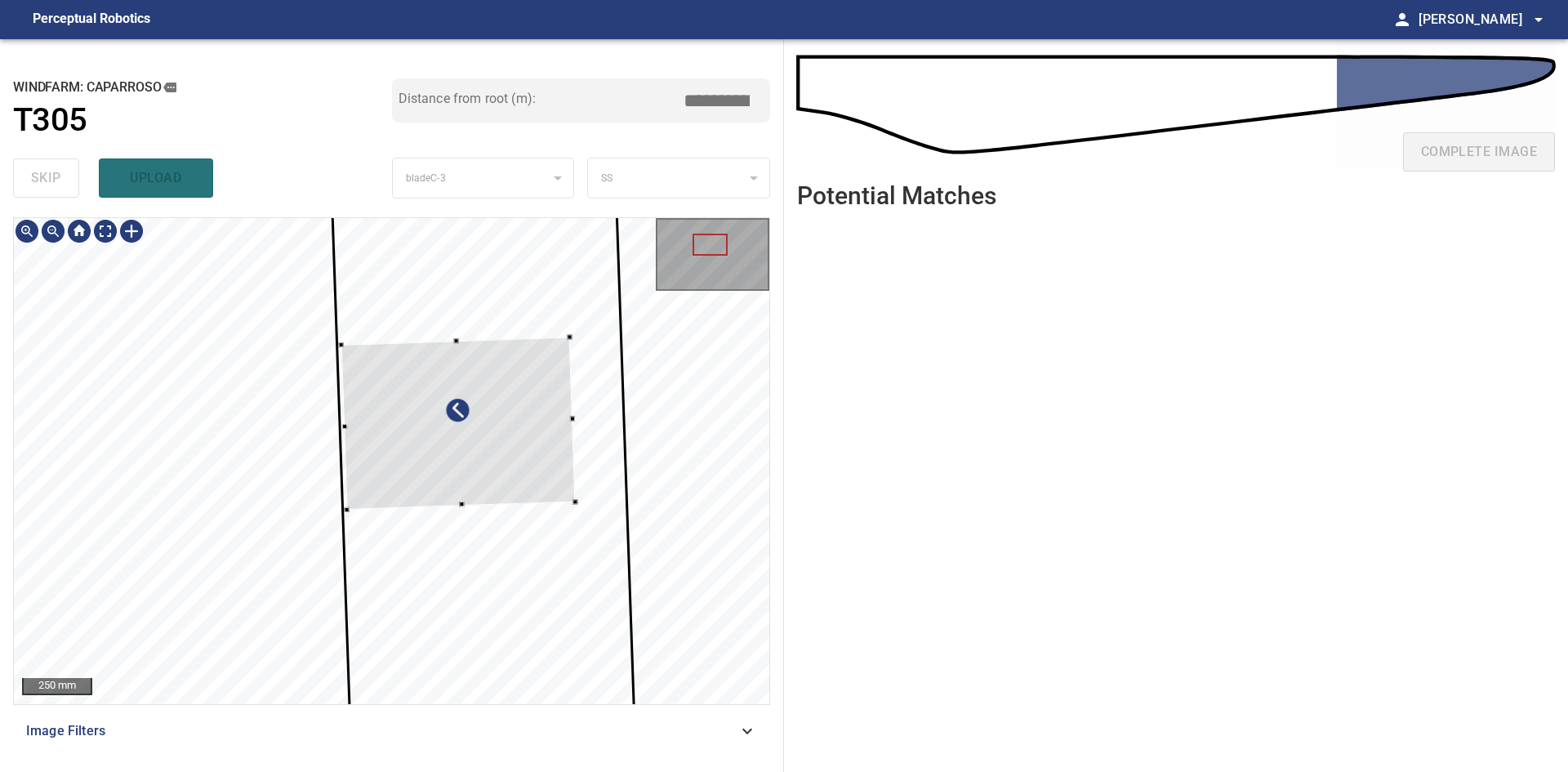
click at [574, 492] on div at bounding box center [457, 423] width 234 height 172
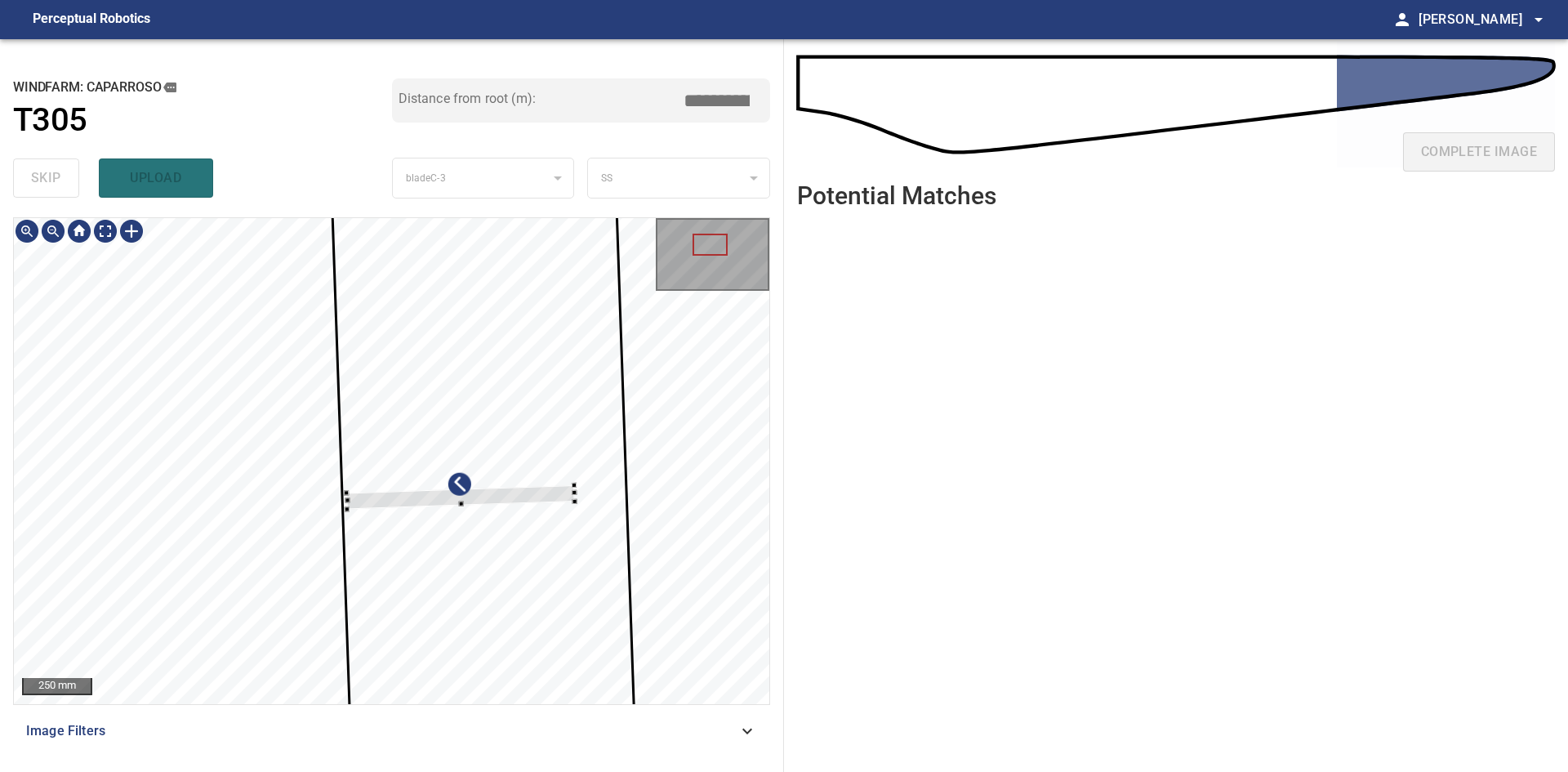
click at [574, 492] on div at bounding box center [460, 497] width 229 height 24
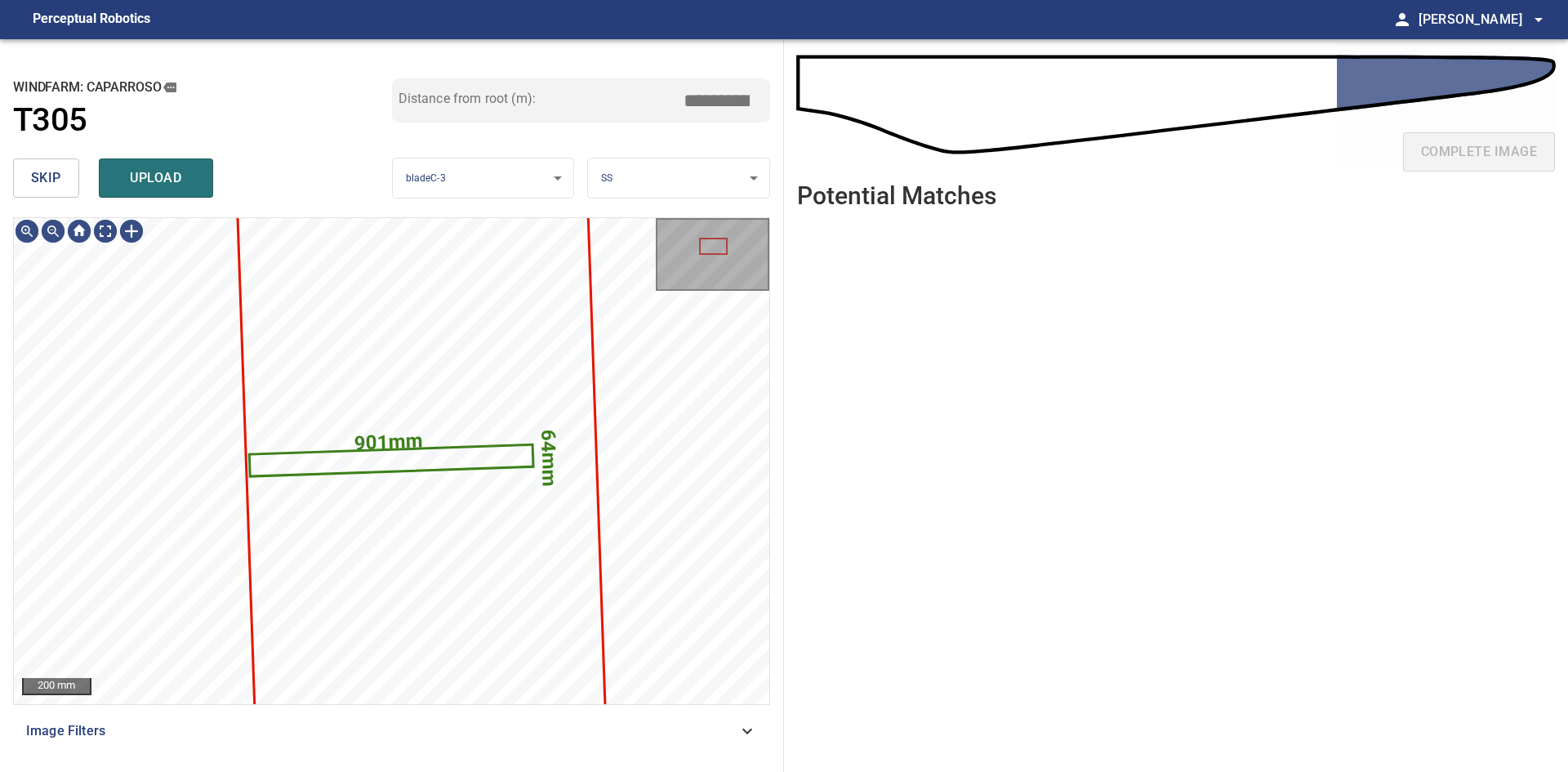
click at [691, 177] on body "**********" at bounding box center [784, 386] width 1568 height 772
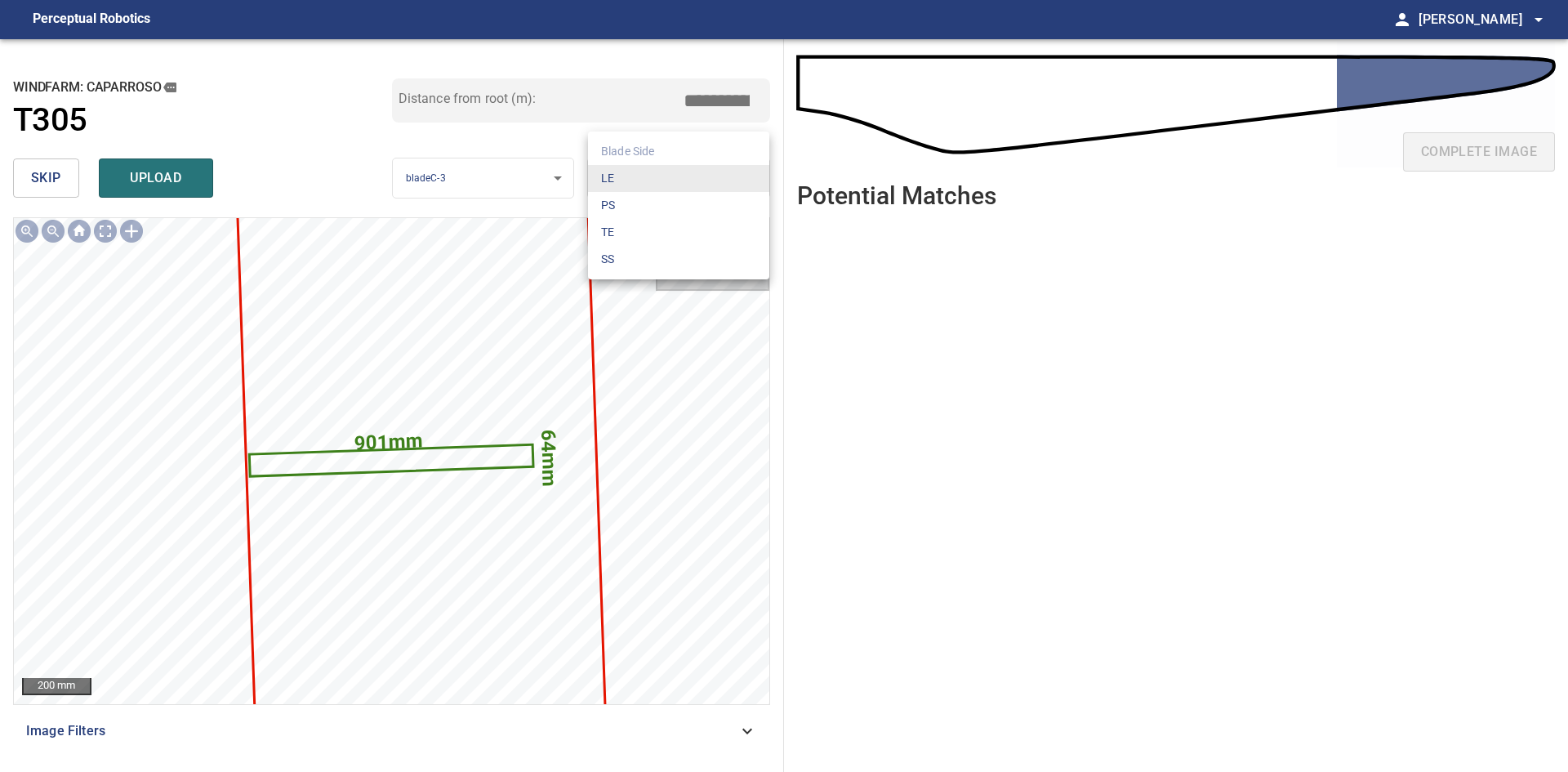
click at [691, 177] on li "LE" at bounding box center [678, 178] width 182 height 27
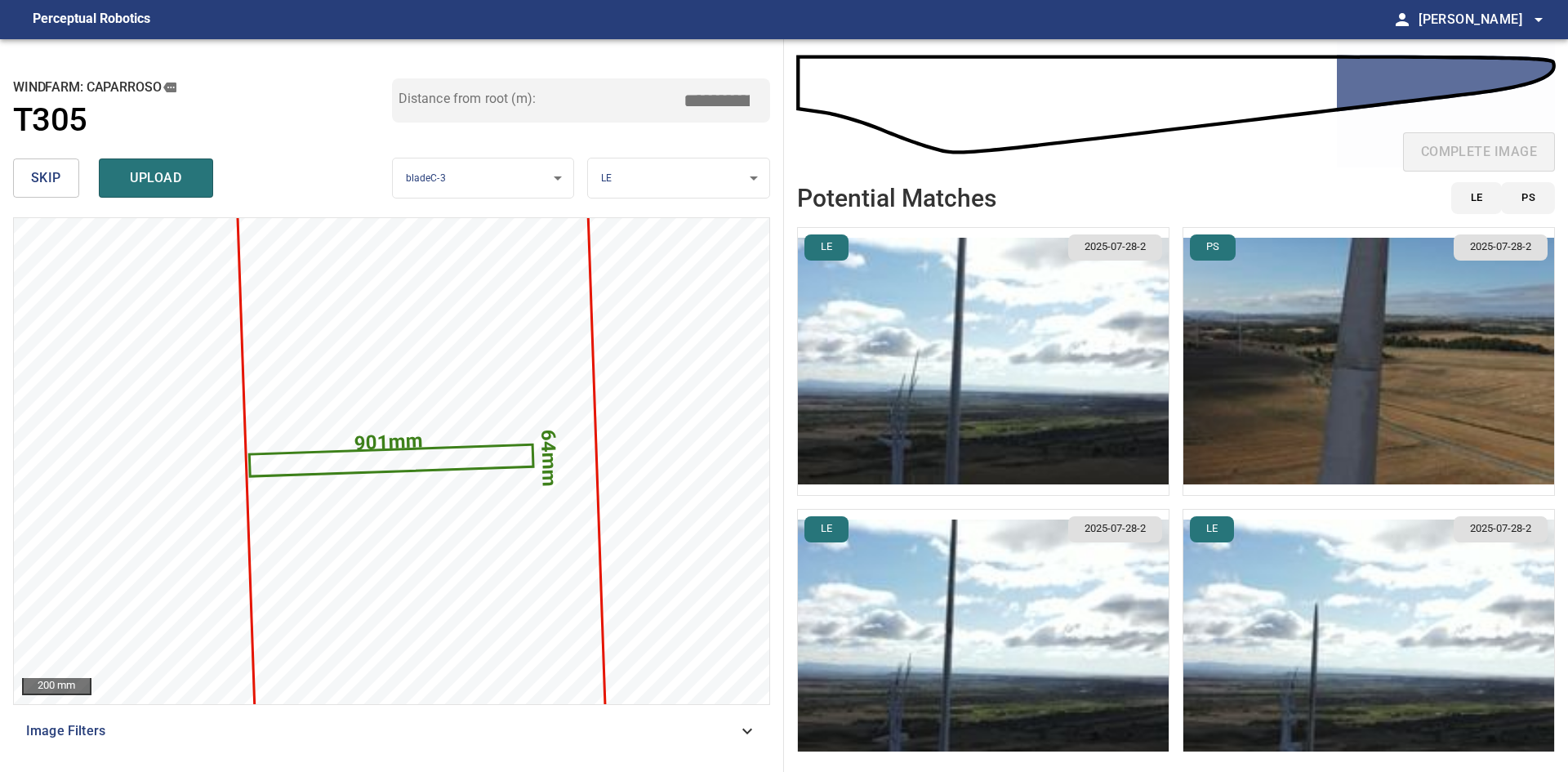
click at [1279, 366] on img "button" at bounding box center [1368, 361] width 371 height 267
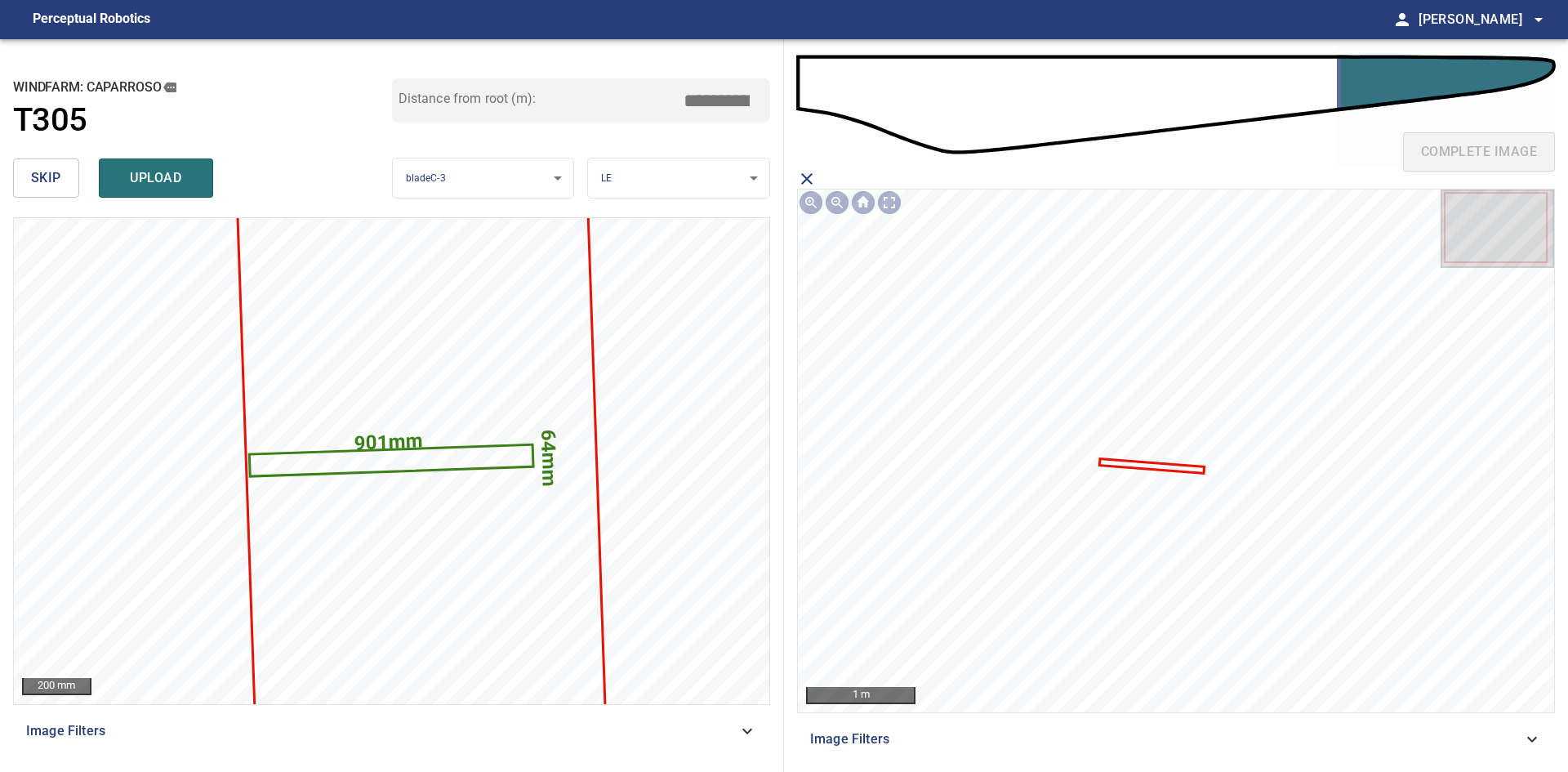
click at [1124, 464] on icon at bounding box center [1151, 467] width 102 height 12
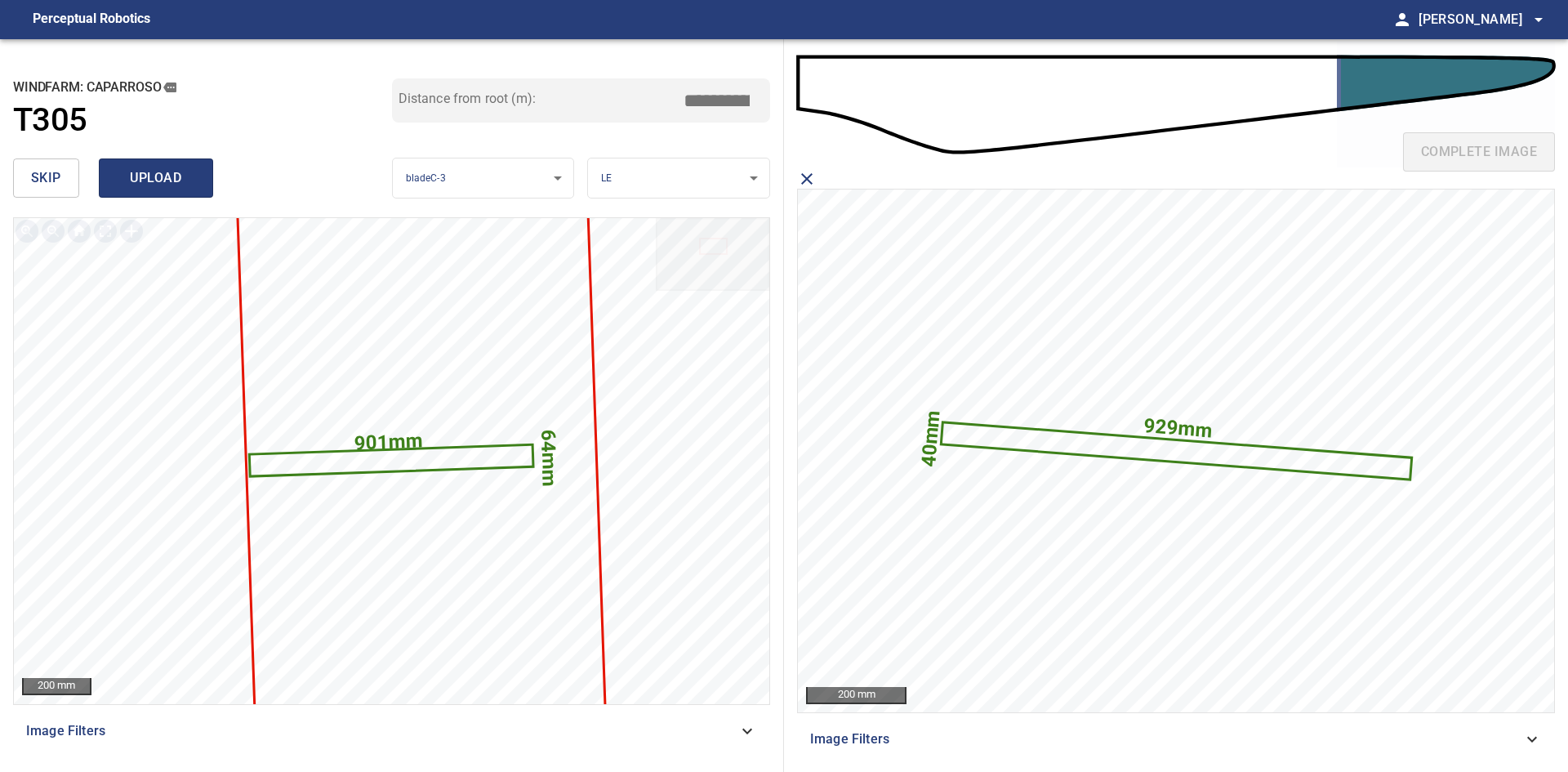
click at [164, 182] on span "upload" at bounding box center [155, 178] width 78 height 23
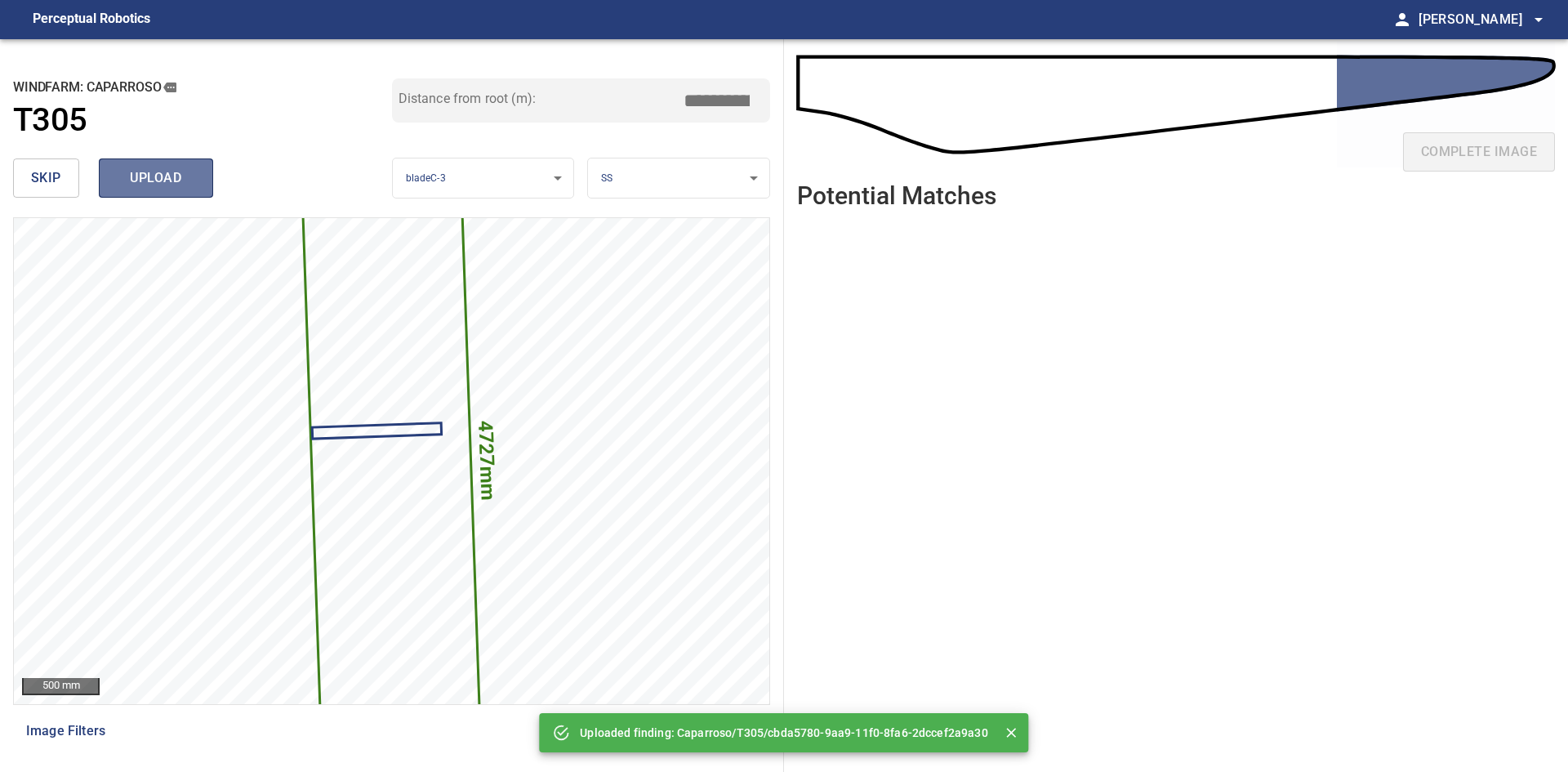
click at [155, 182] on span "upload" at bounding box center [155, 178] width 78 height 23
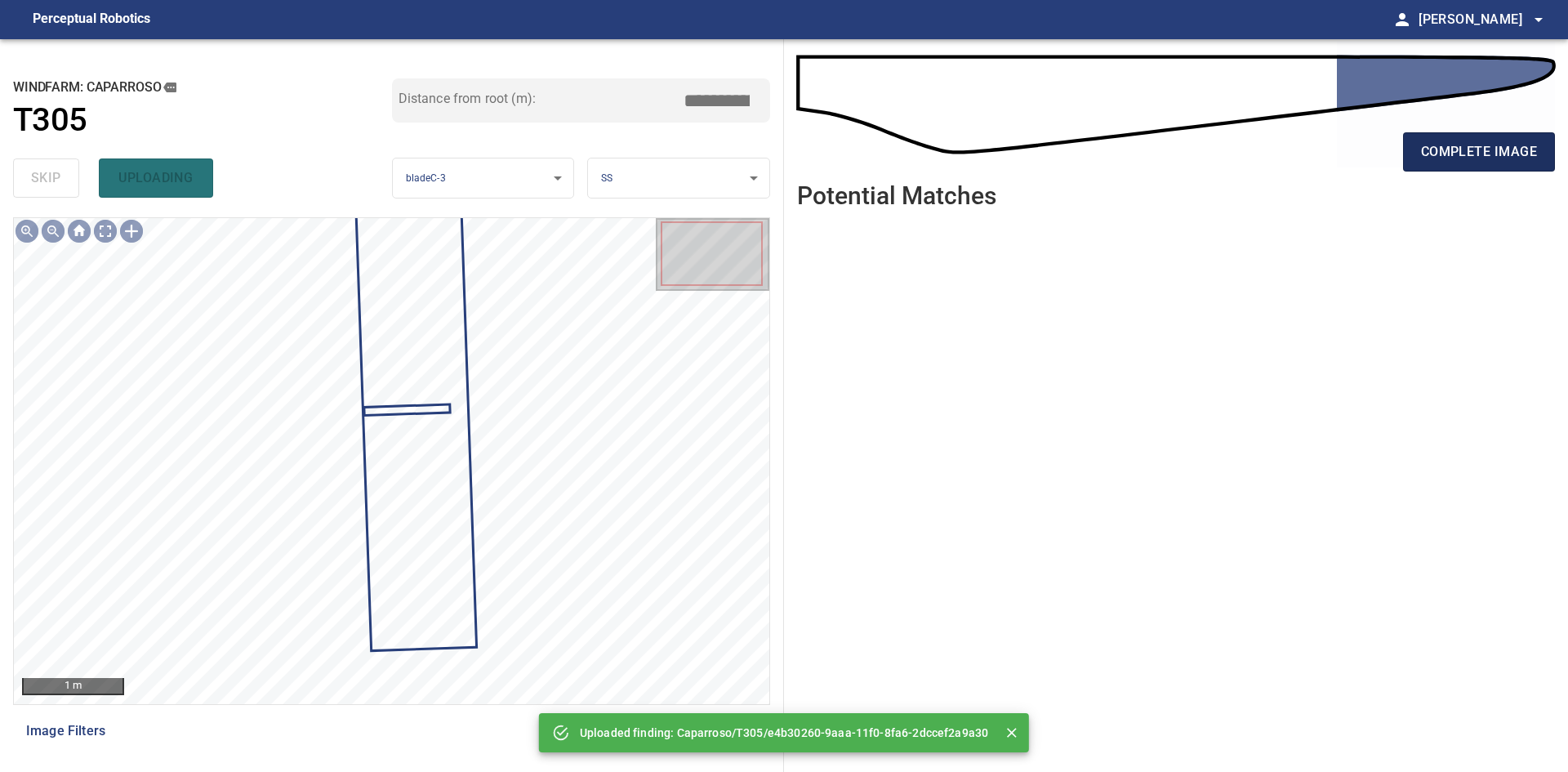
click at [1443, 147] on span "complete image" at bounding box center [1479, 152] width 116 height 23
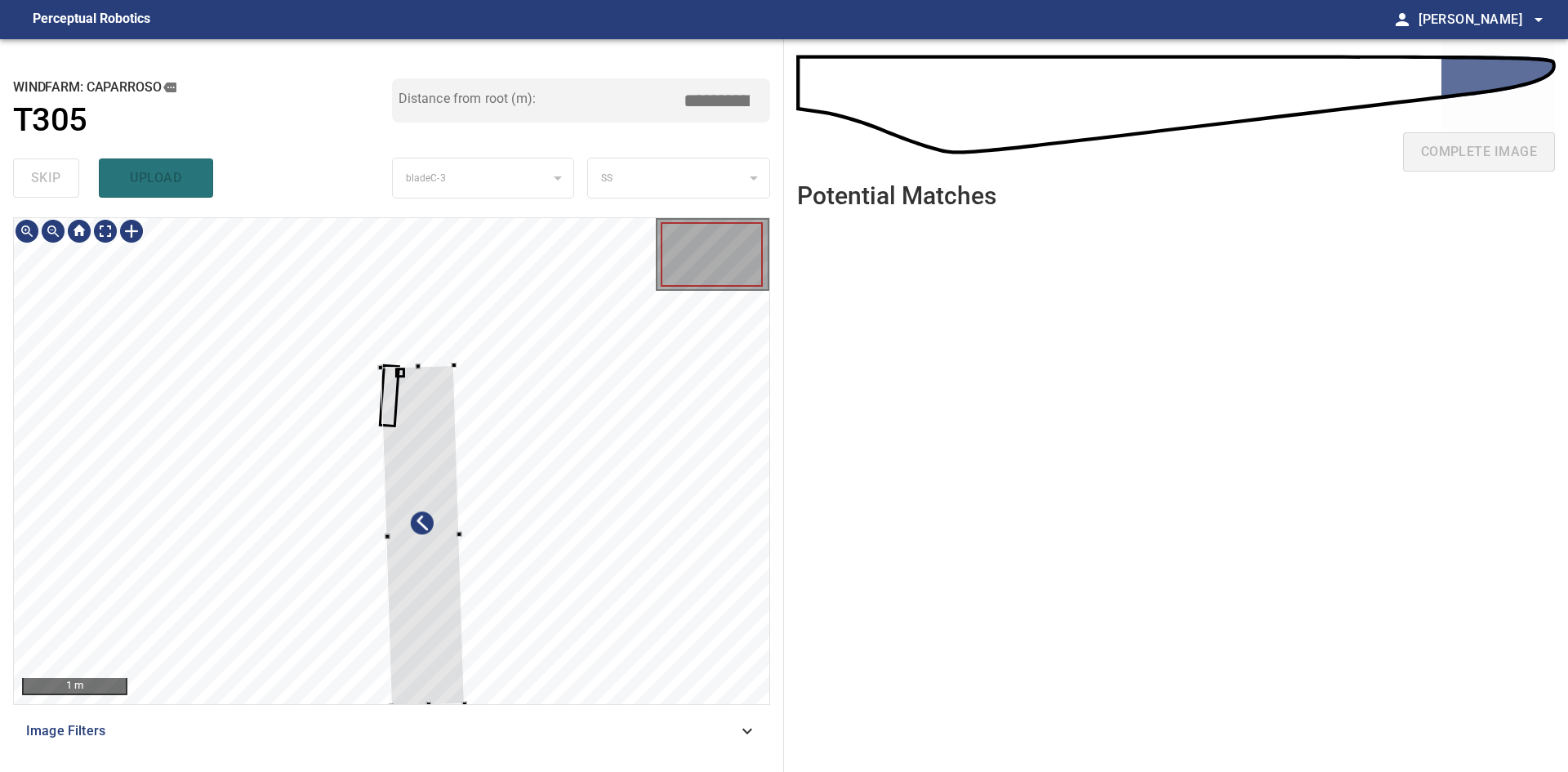
click at [436, 645] on div at bounding box center [423, 535] width 84 height 341
click at [471, 545] on div at bounding box center [391, 461] width 755 height 485
click at [422, 354] on div at bounding box center [424, 354] width 5 height 5
click at [419, 380] on div at bounding box center [428, 536] width 96 height 354
click at [424, 347] on div at bounding box center [391, 461] width 755 height 485
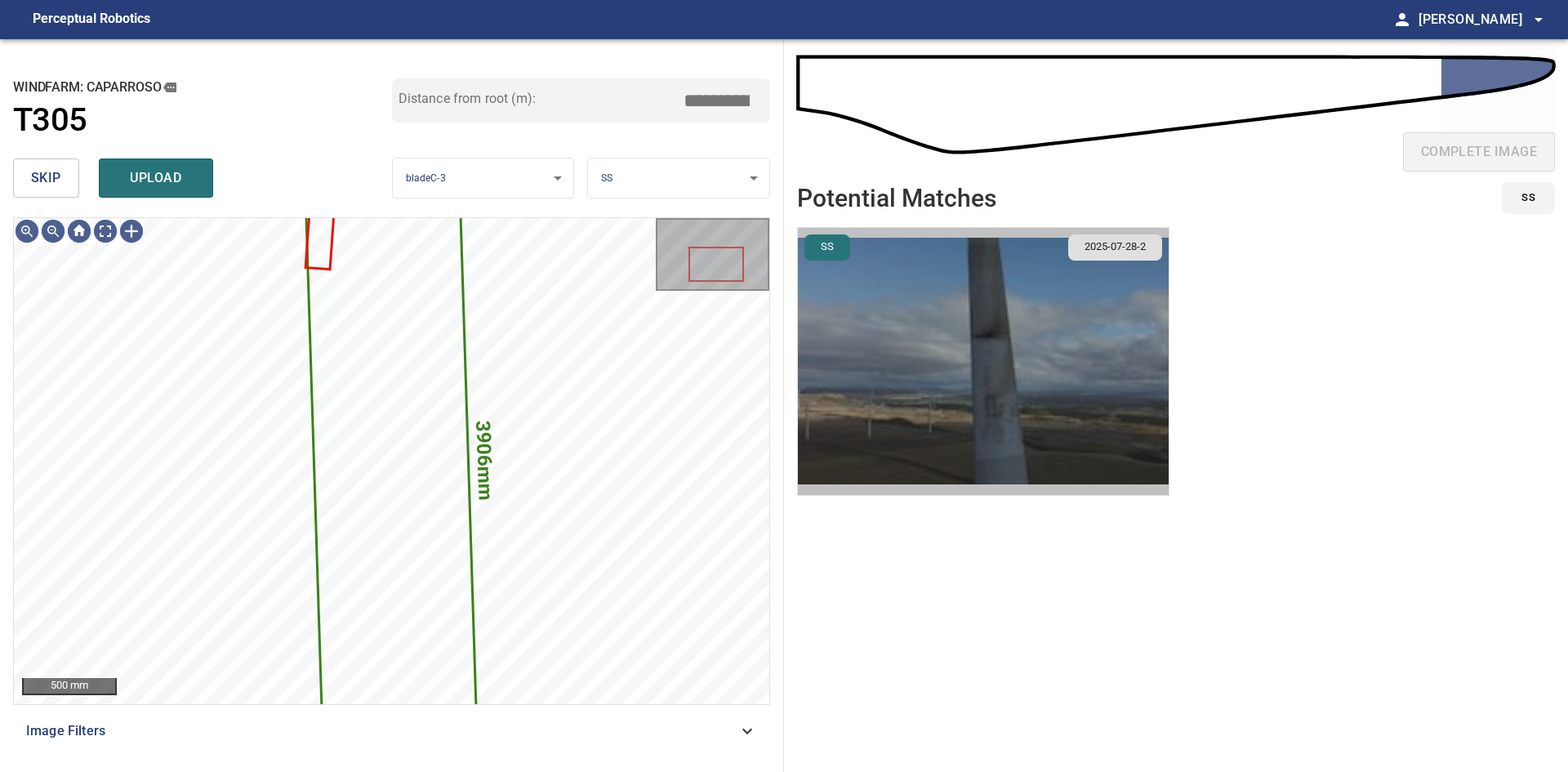
click at [1158, 300] on img "button" at bounding box center [983, 361] width 371 height 267
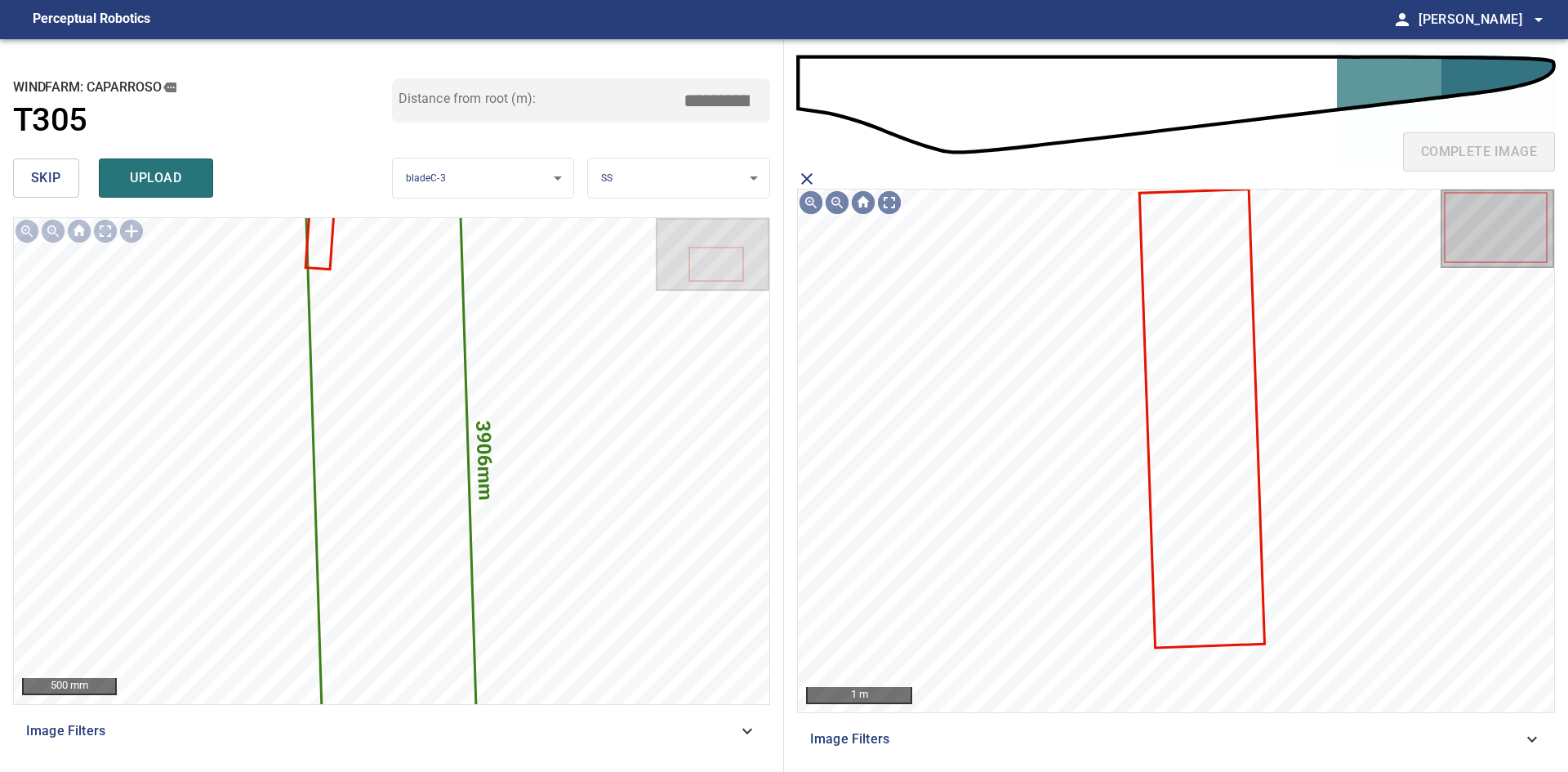
click at [1192, 353] on icon at bounding box center [1202, 418] width 123 height 456
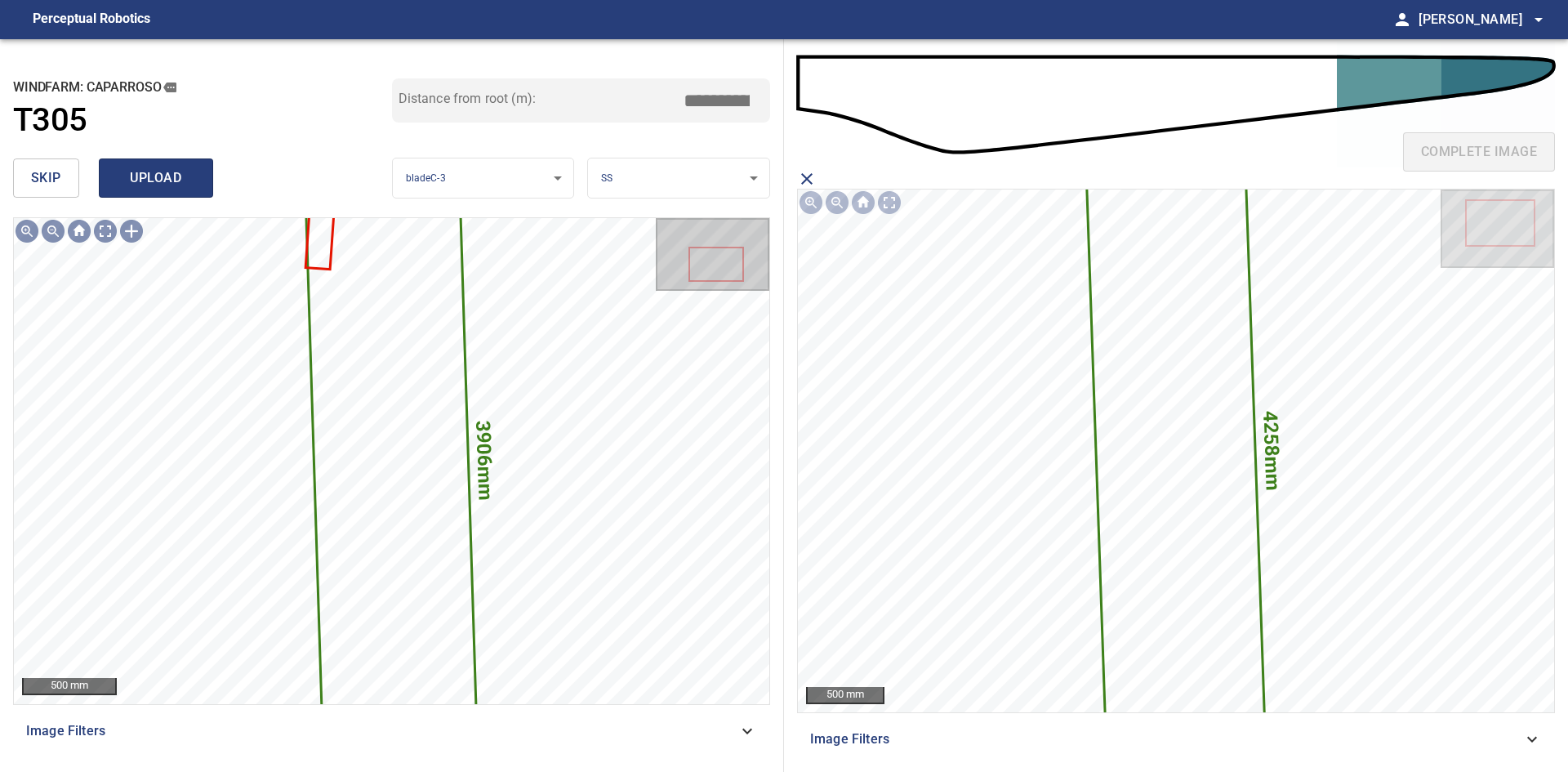
click at [170, 184] on span "upload" at bounding box center [155, 178] width 78 height 23
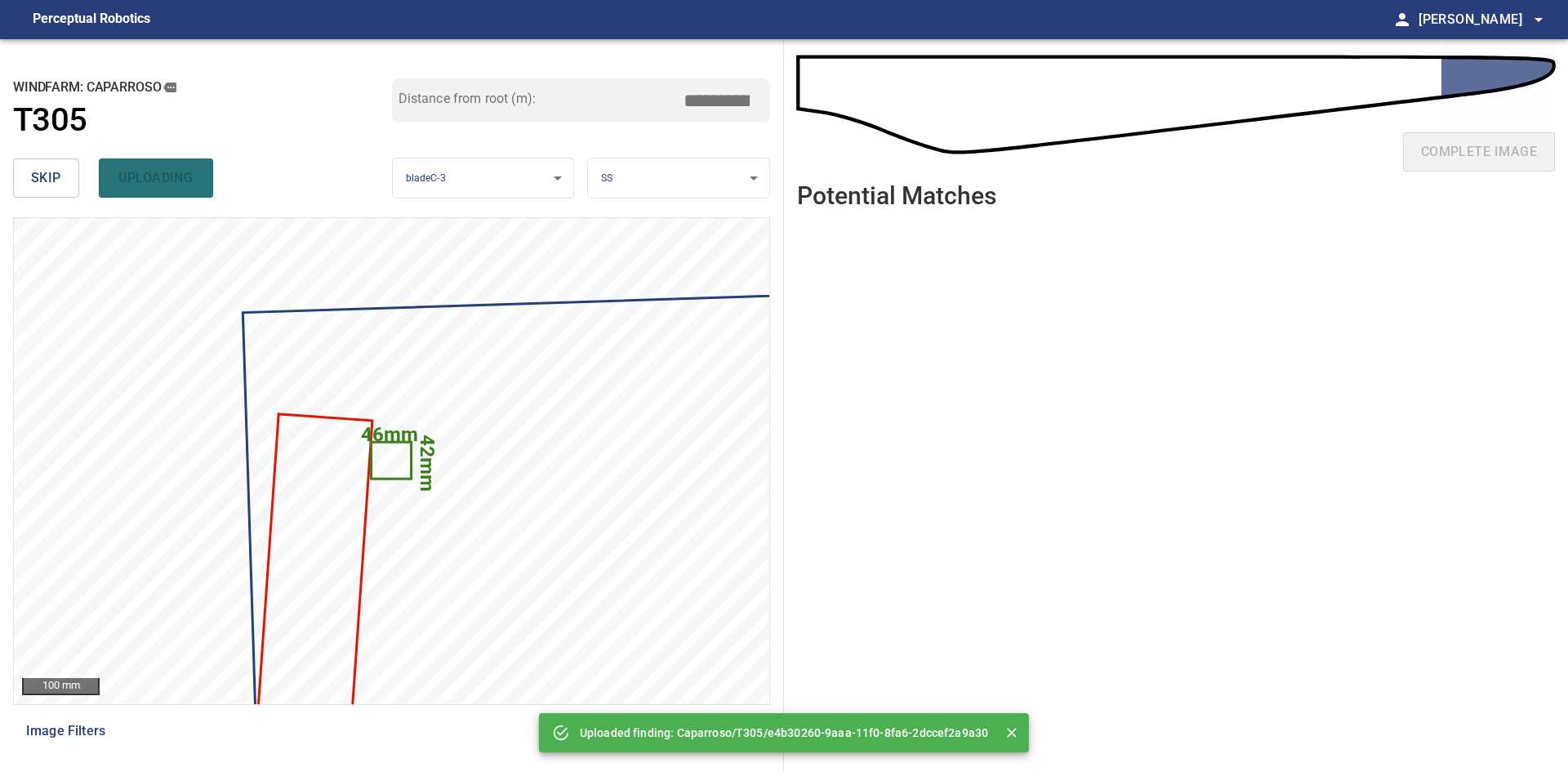
click at [50, 177] on span "skip" at bounding box center [46, 178] width 30 height 23
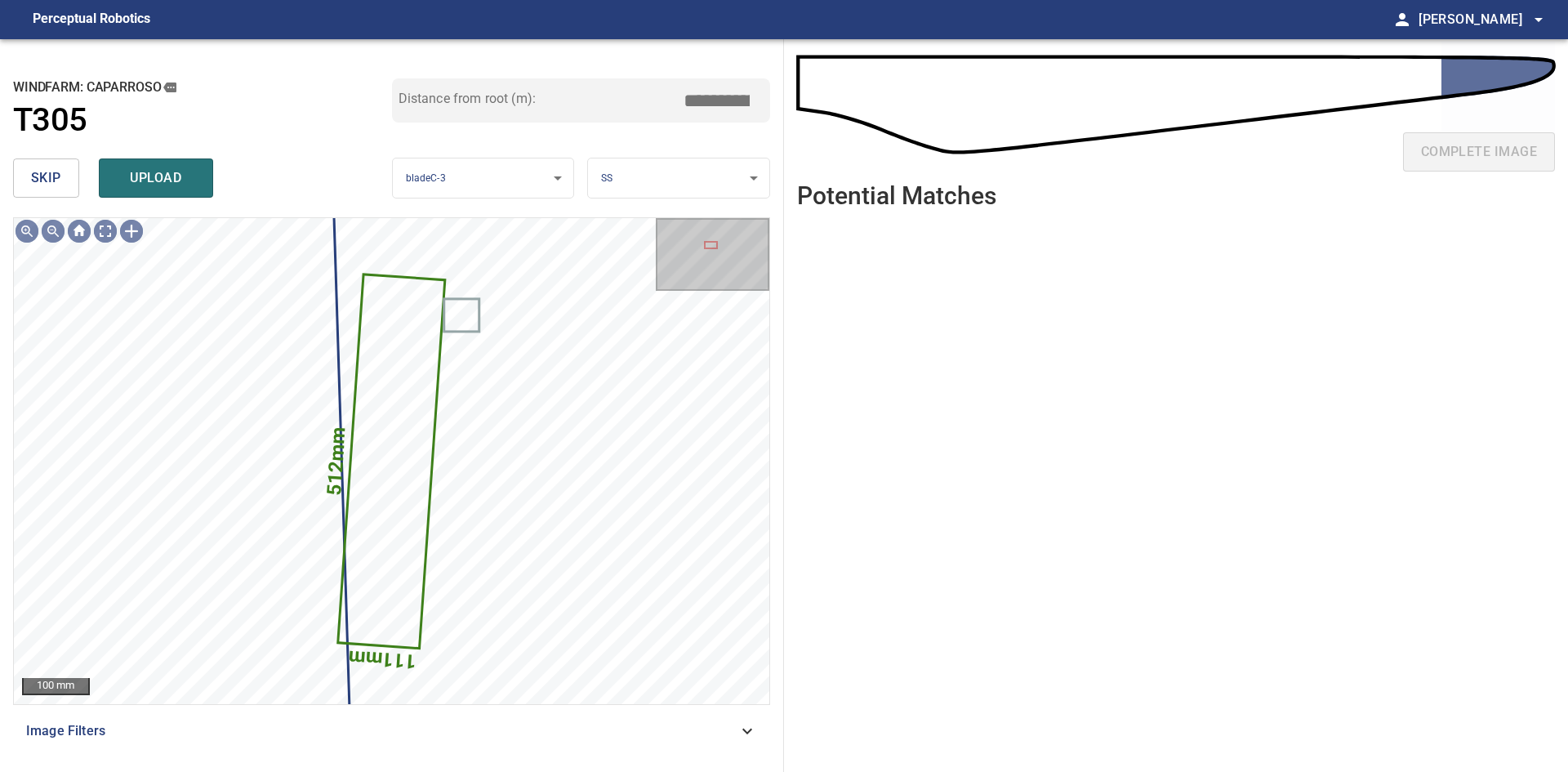
click at [50, 177] on span "skip" at bounding box center [46, 178] width 30 height 23
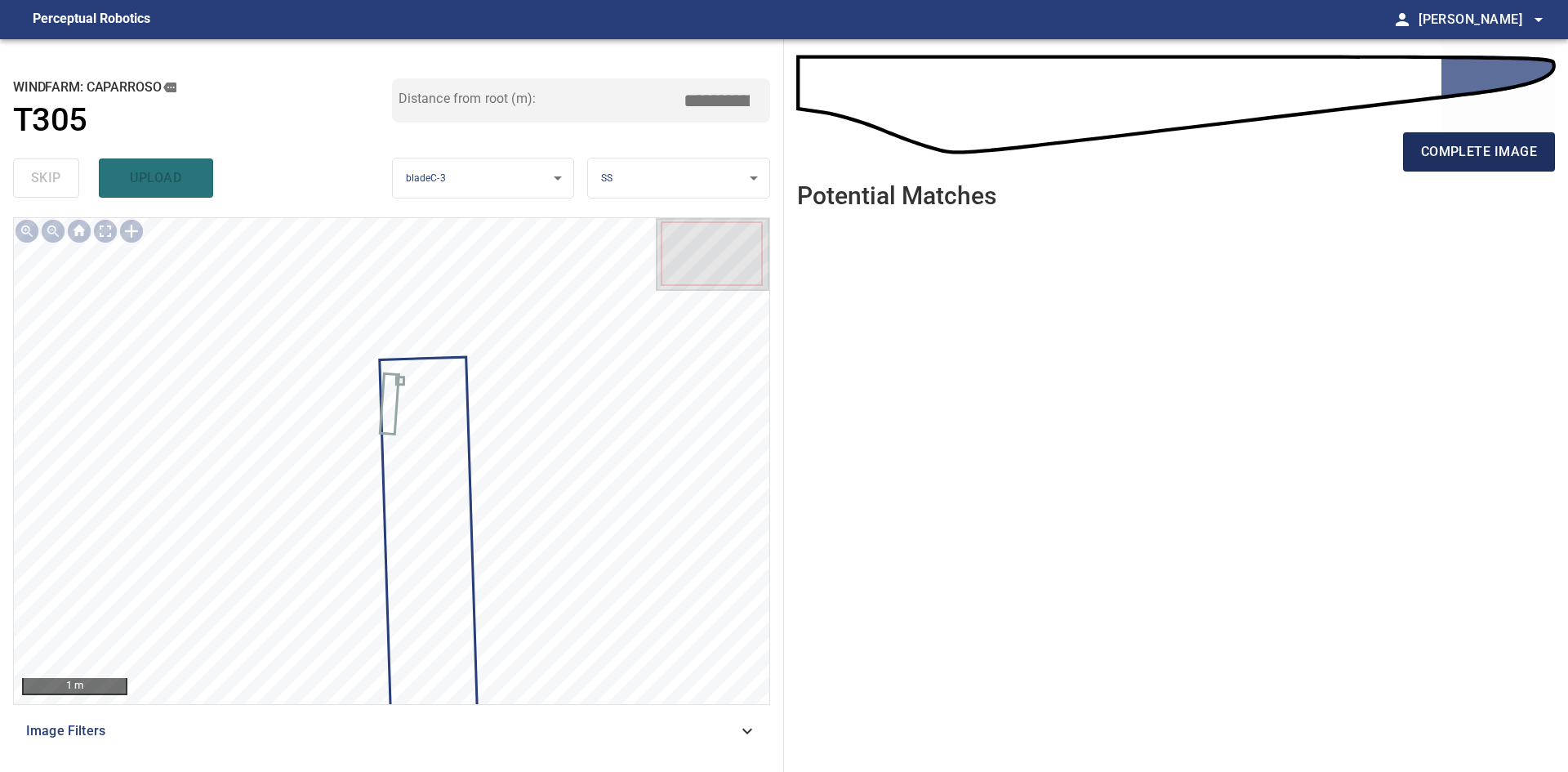
click at [1465, 161] on span "complete image" at bounding box center [1479, 152] width 116 height 23
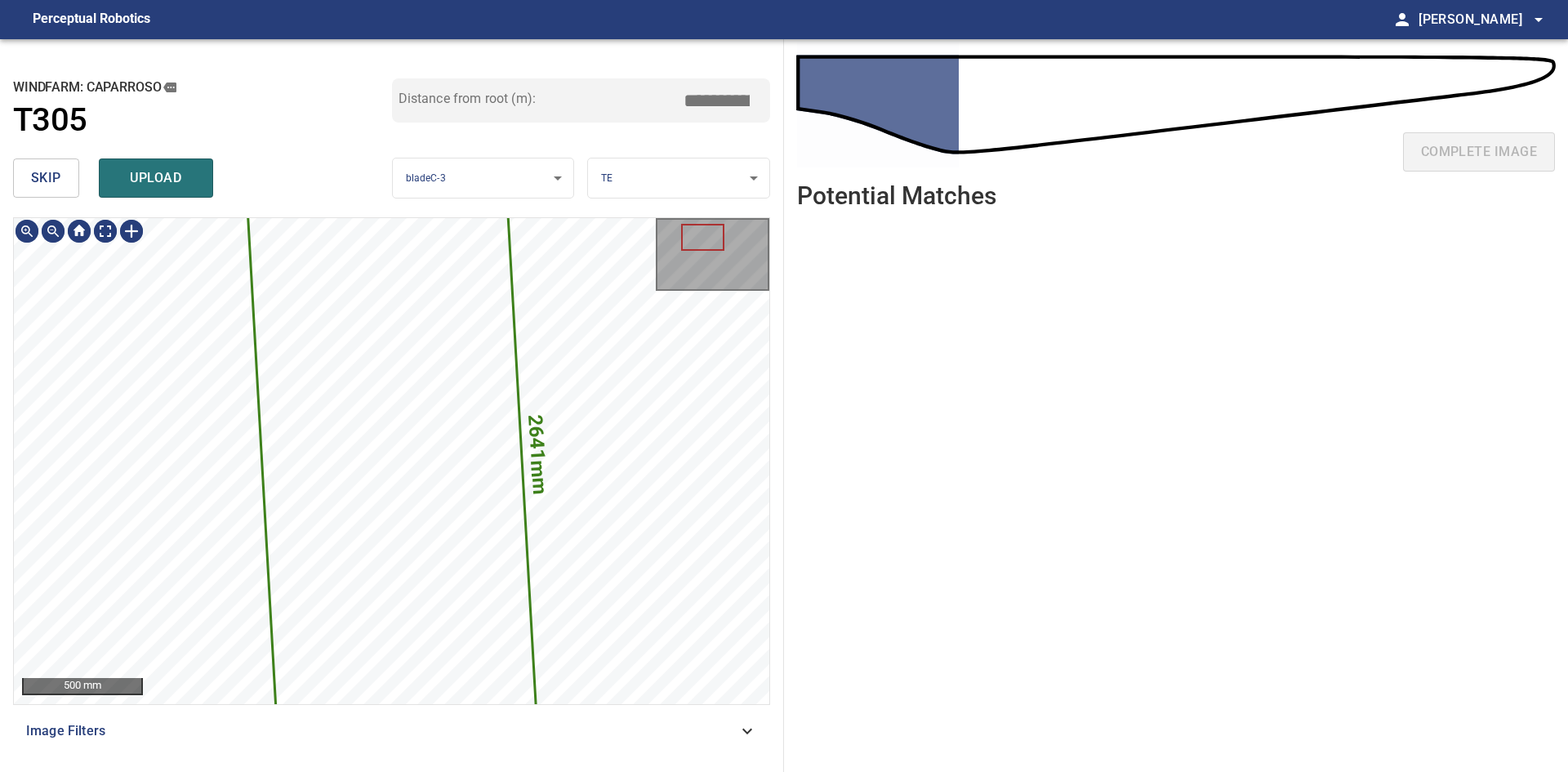
click at [53, 175] on span "skip" at bounding box center [46, 178] width 30 height 23
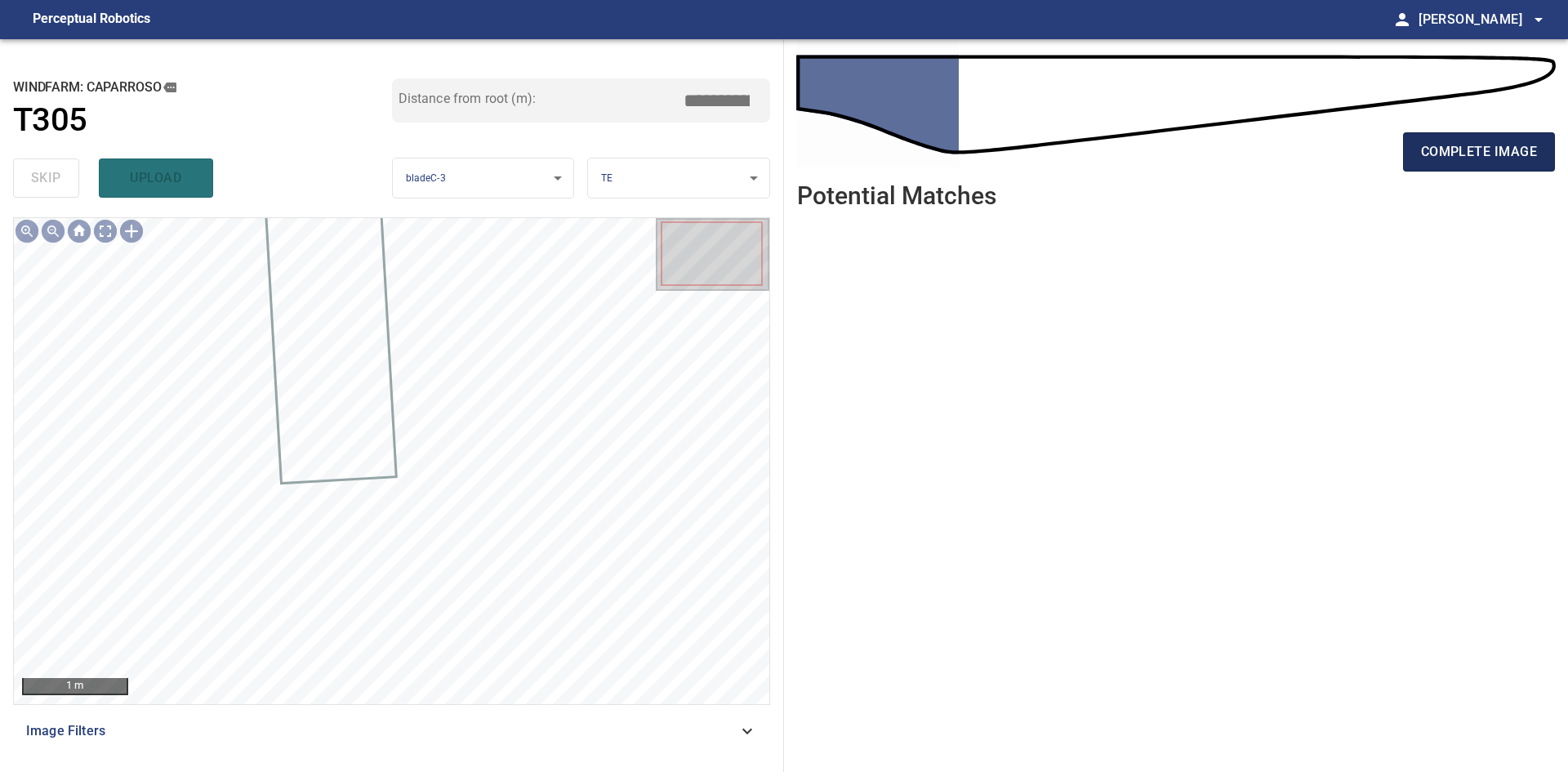
click at [1450, 149] on span "complete image" at bounding box center [1479, 152] width 116 height 23
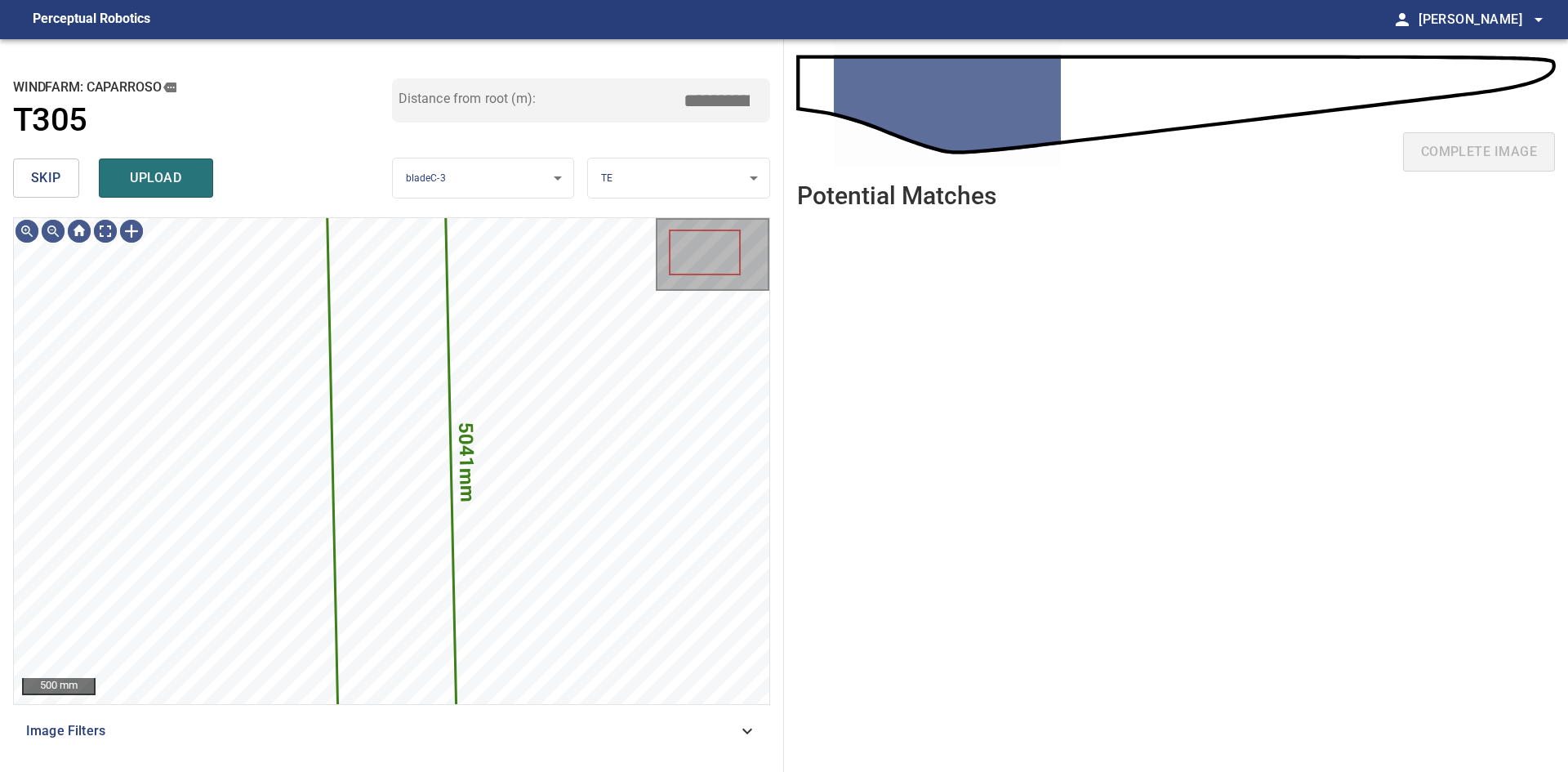
click at [32, 171] on span "skip" at bounding box center [46, 178] width 30 height 23
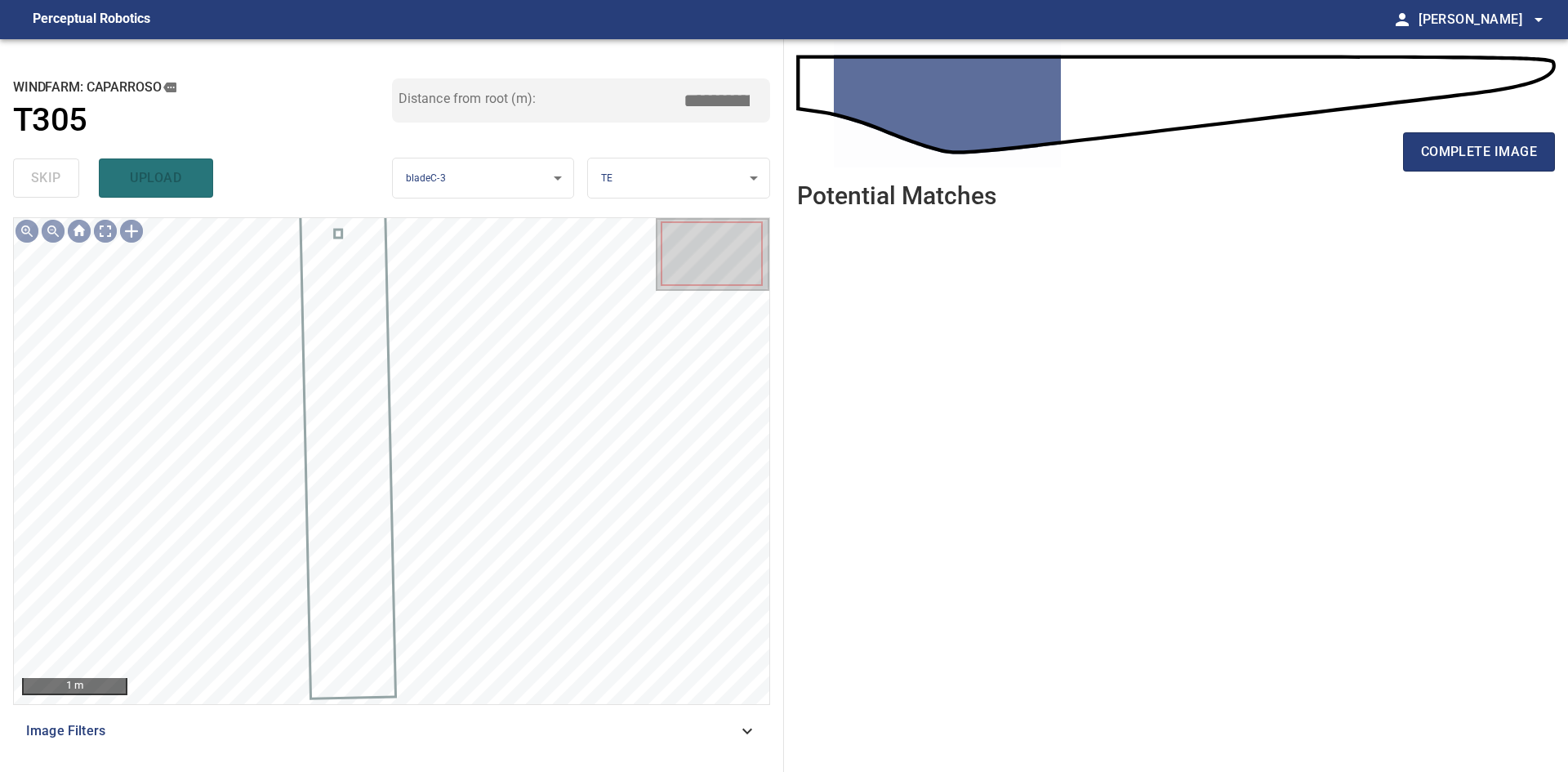
click at [1431, 173] on div "complete image" at bounding box center [1176, 158] width 758 height 65
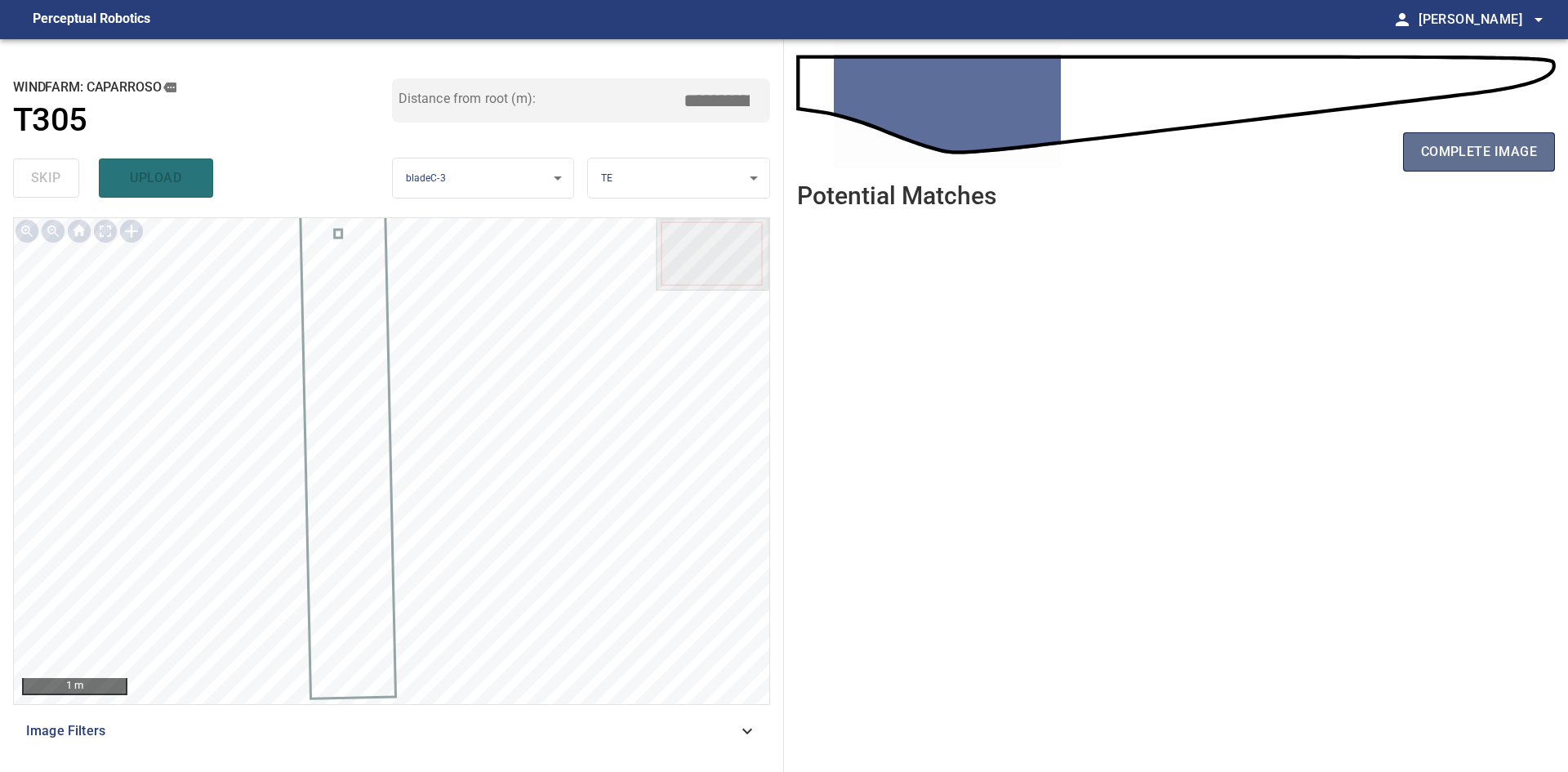
click at [1433, 167] on button "complete image" at bounding box center [1479, 152] width 152 height 39
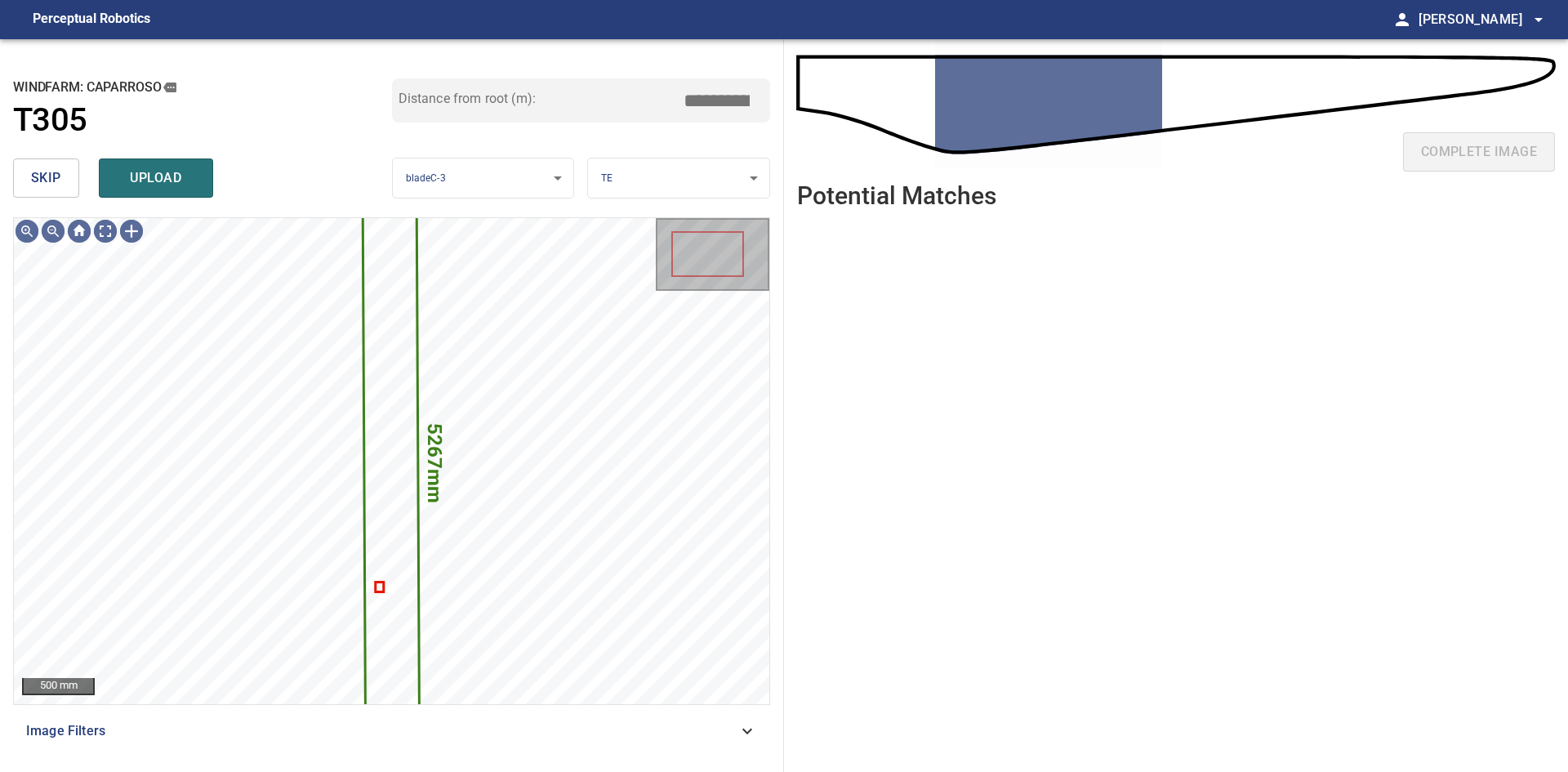
click at [35, 179] on span "skip" at bounding box center [46, 178] width 30 height 23
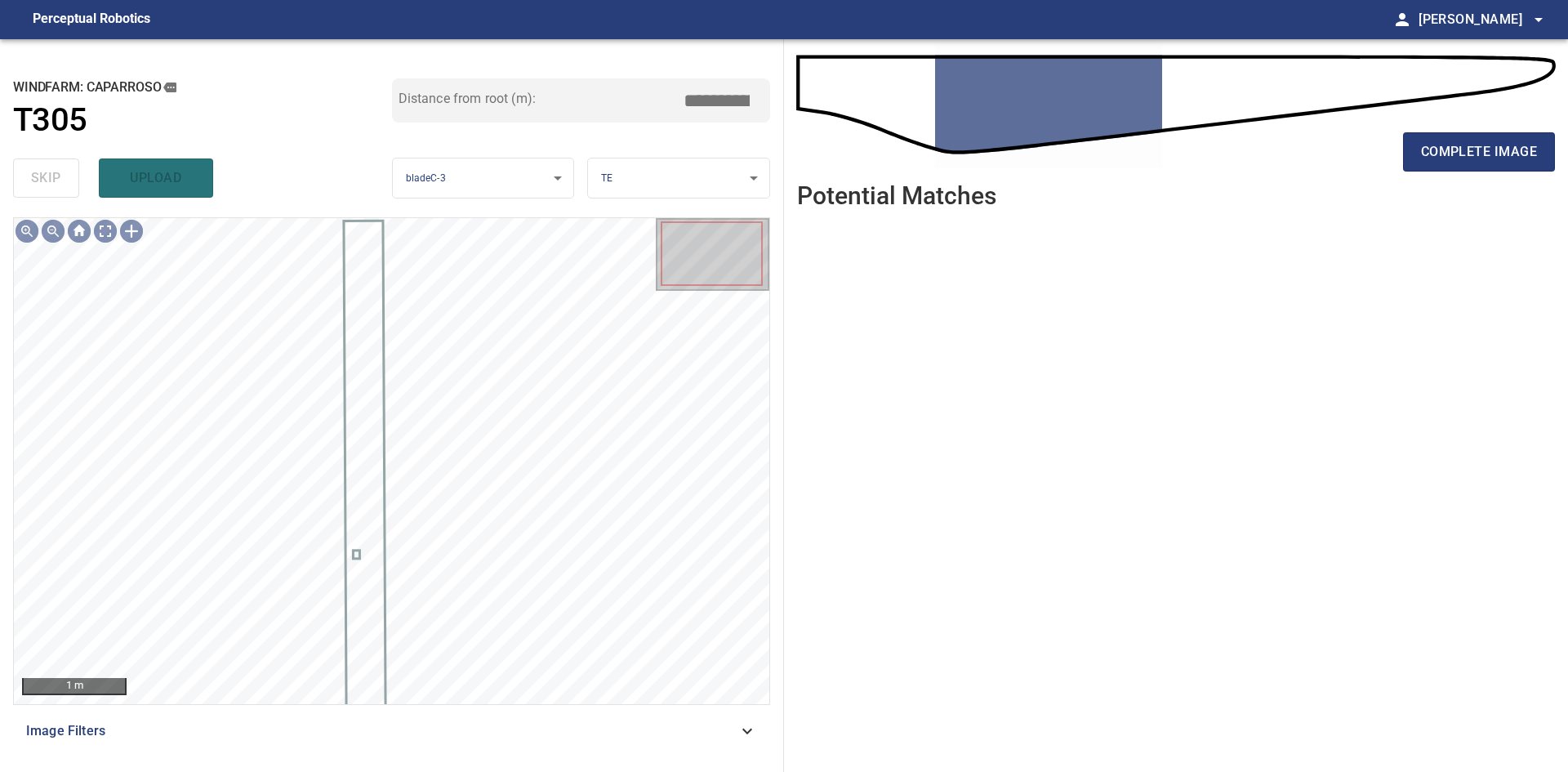
click at [1441, 132] on div "complete image" at bounding box center [1176, 158] width 758 height 65
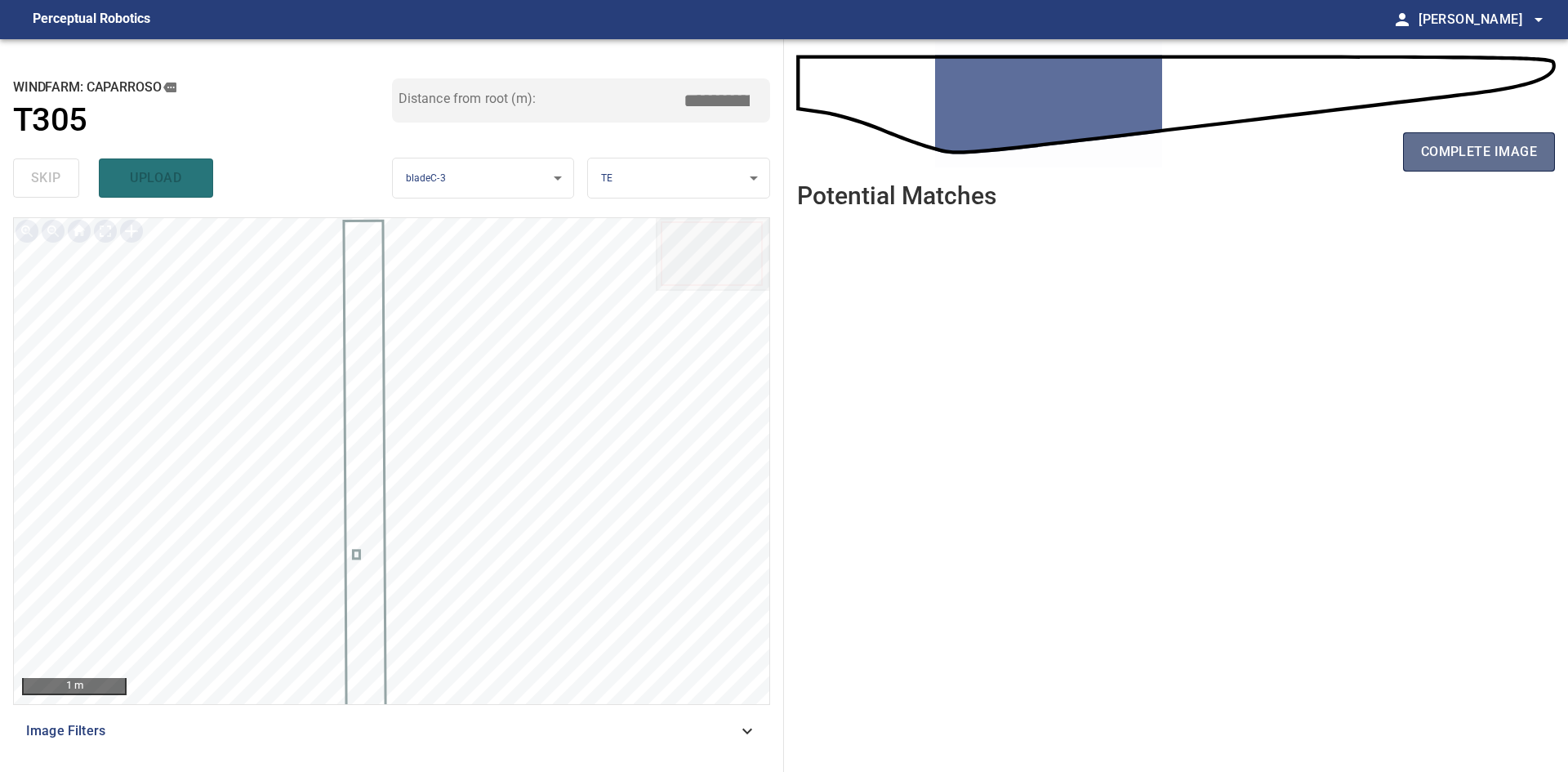
click at [1440, 147] on span "complete image" at bounding box center [1479, 152] width 116 height 23
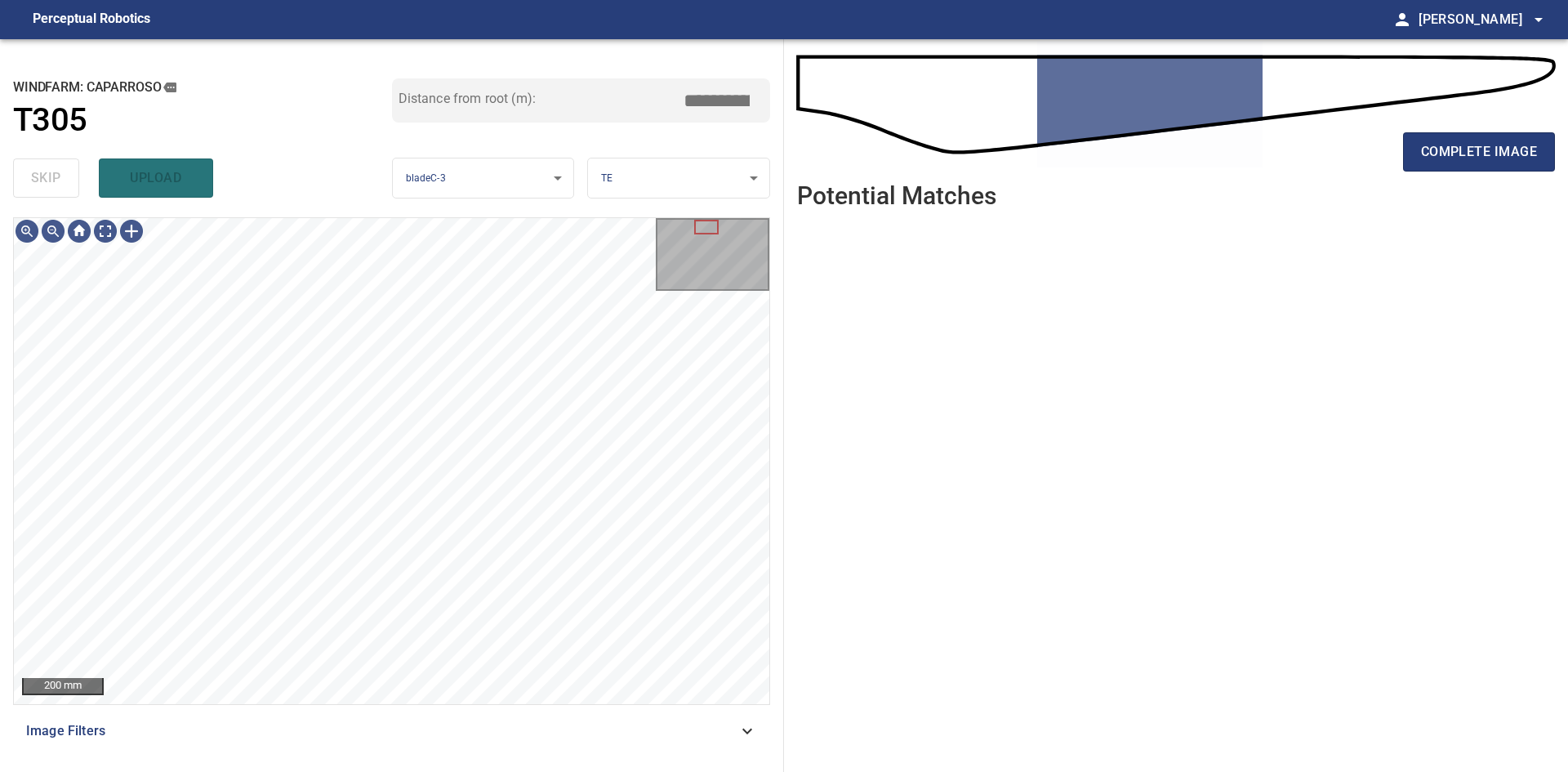
click at [1513, 127] on div "complete image" at bounding box center [1176, 158] width 758 height 65
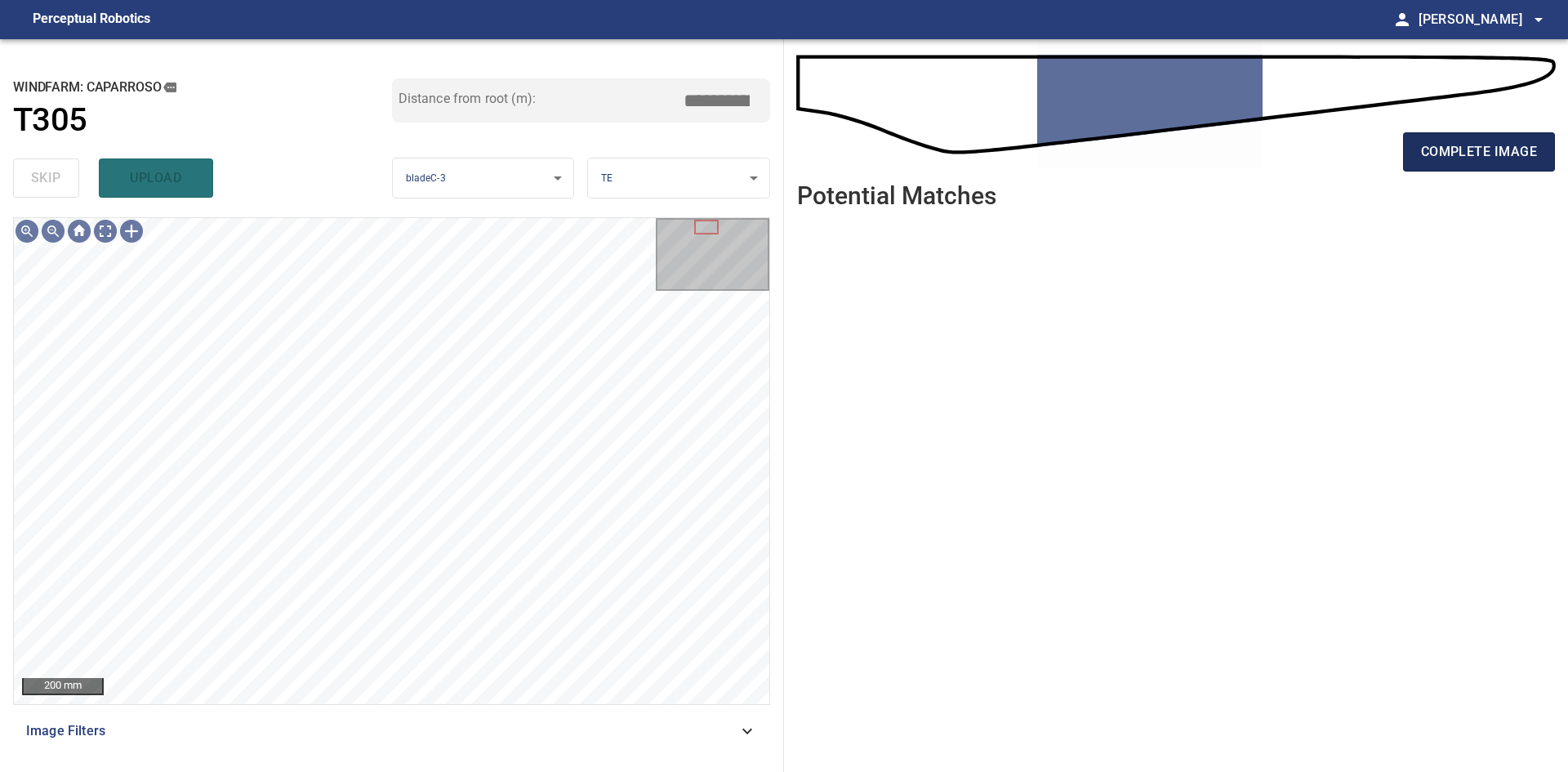
click at [1478, 164] on button "complete image" at bounding box center [1479, 152] width 152 height 39
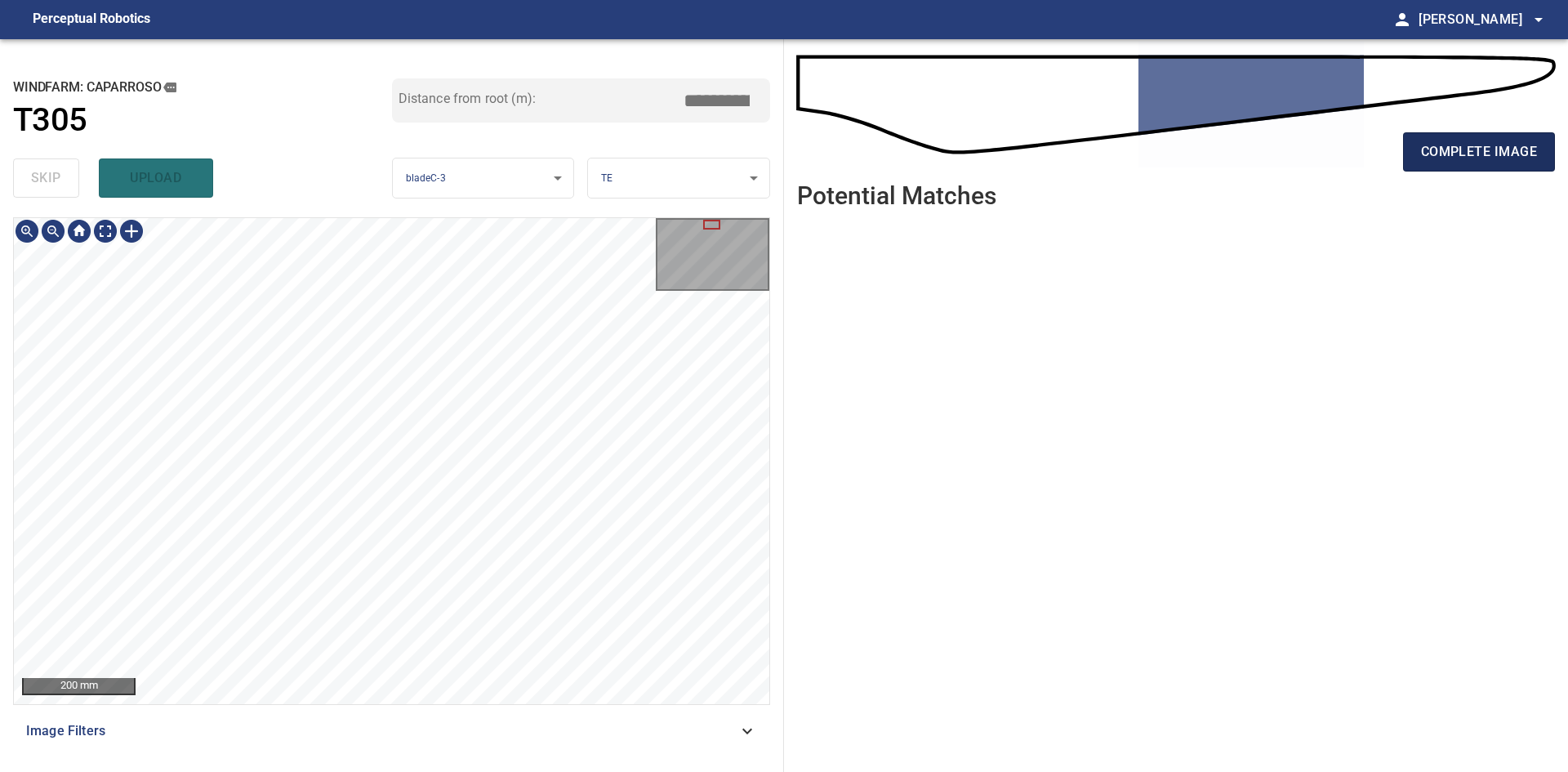
click at [1499, 133] on button "complete image" at bounding box center [1479, 152] width 152 height 39
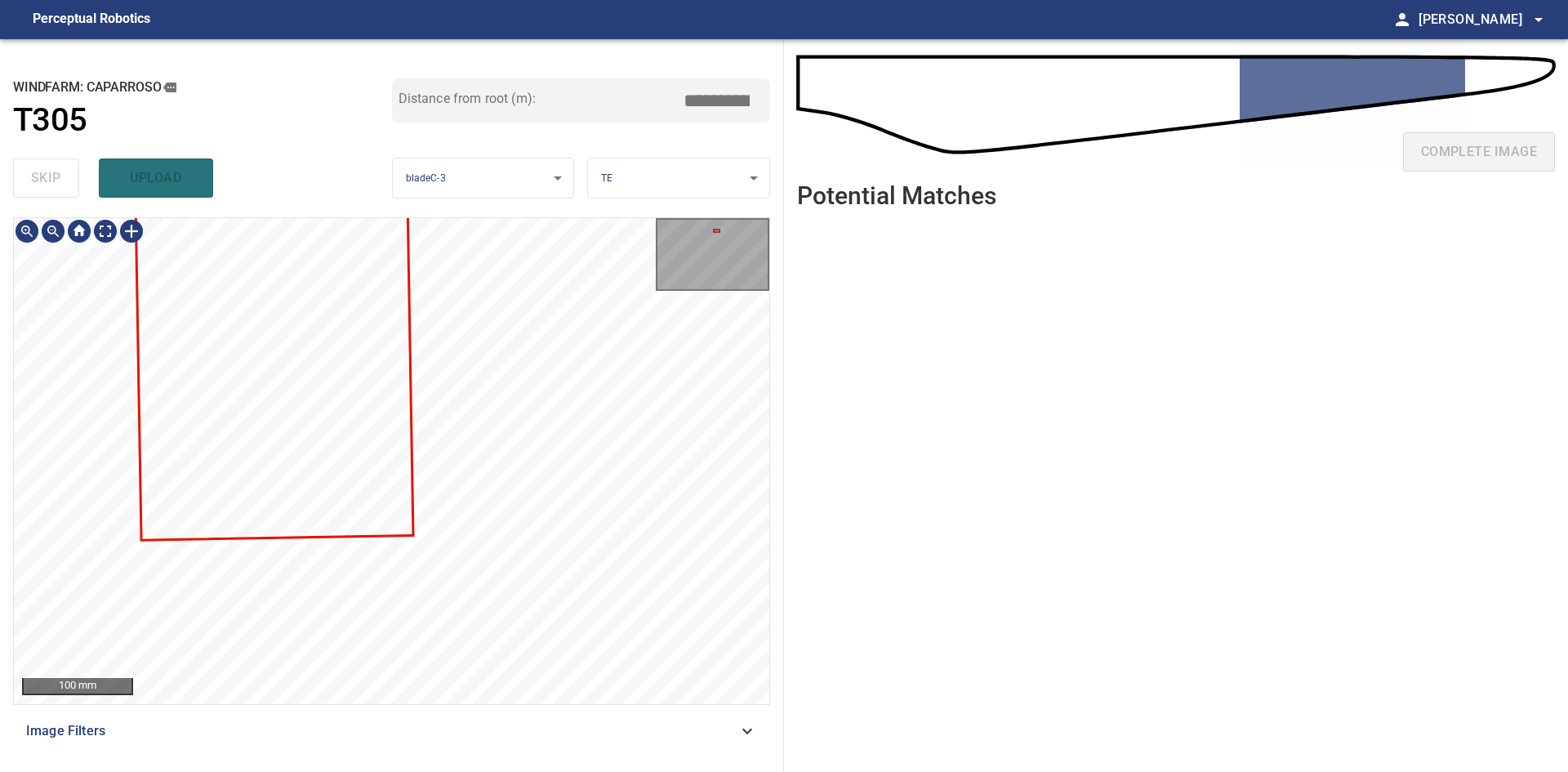
click at [461, 714] on div "100 mm Image Filters" at bounding box center [391, 488] width 757 height 541
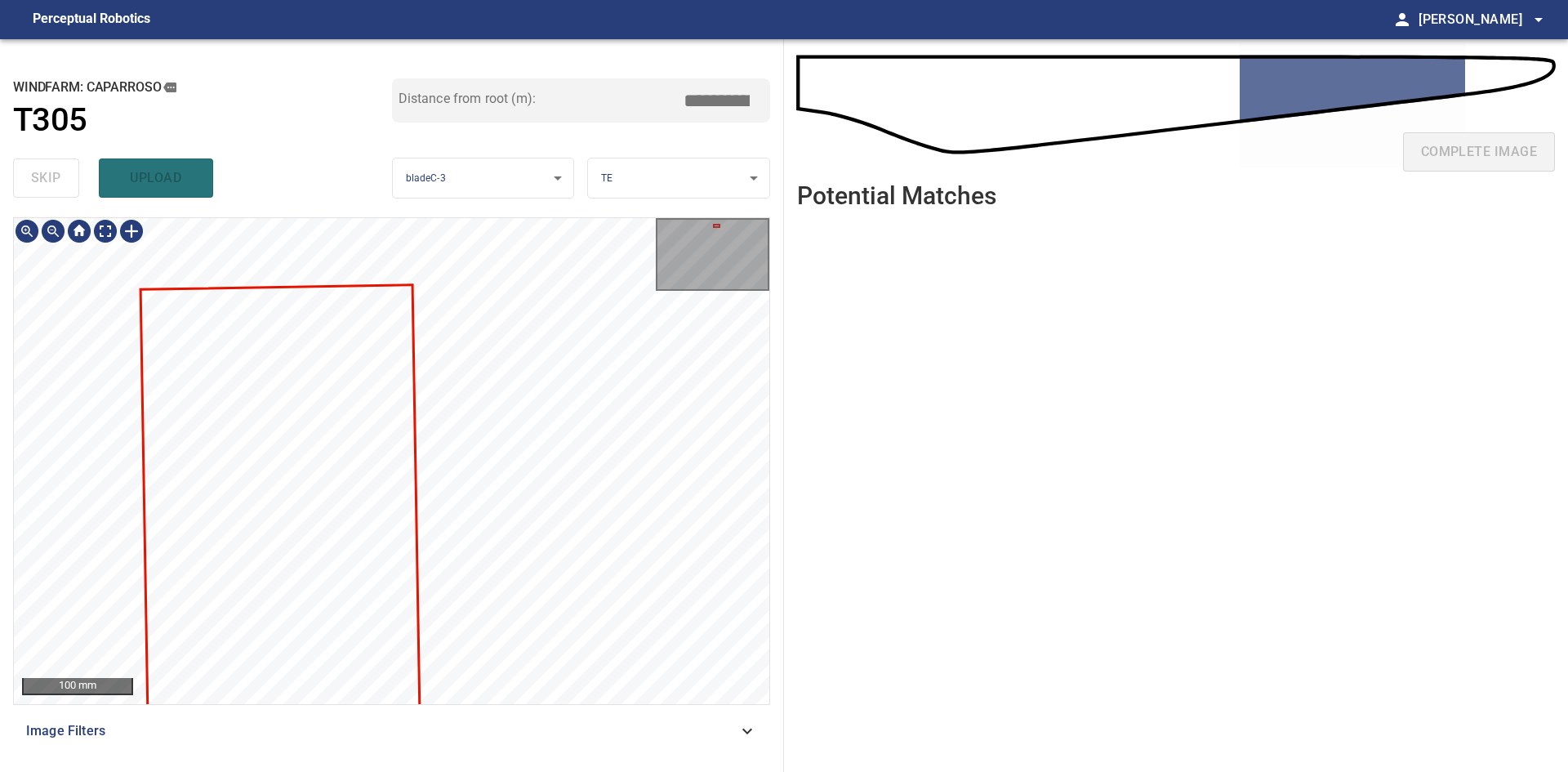
click at [488, 771] on html "**********" at bounding box center [784, 386] width 1568 height 772
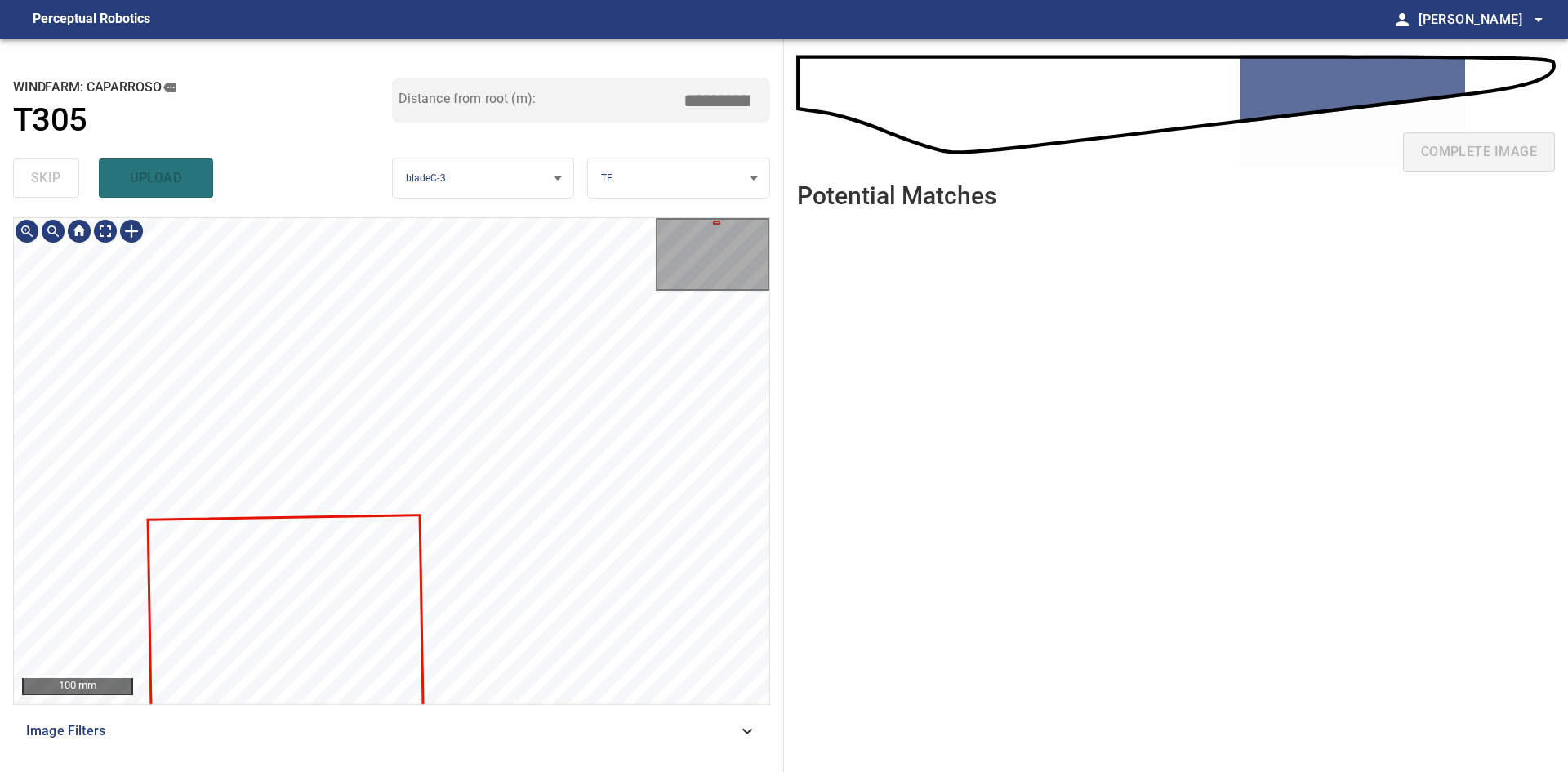
click at [478, 732] on div "100 mm Image Filters" at bounding box center [391, 488] width 757 height 541
click at [477, 740] on div "100 mm Image Filters" at bounding box center [391, 488] width 757 height 541
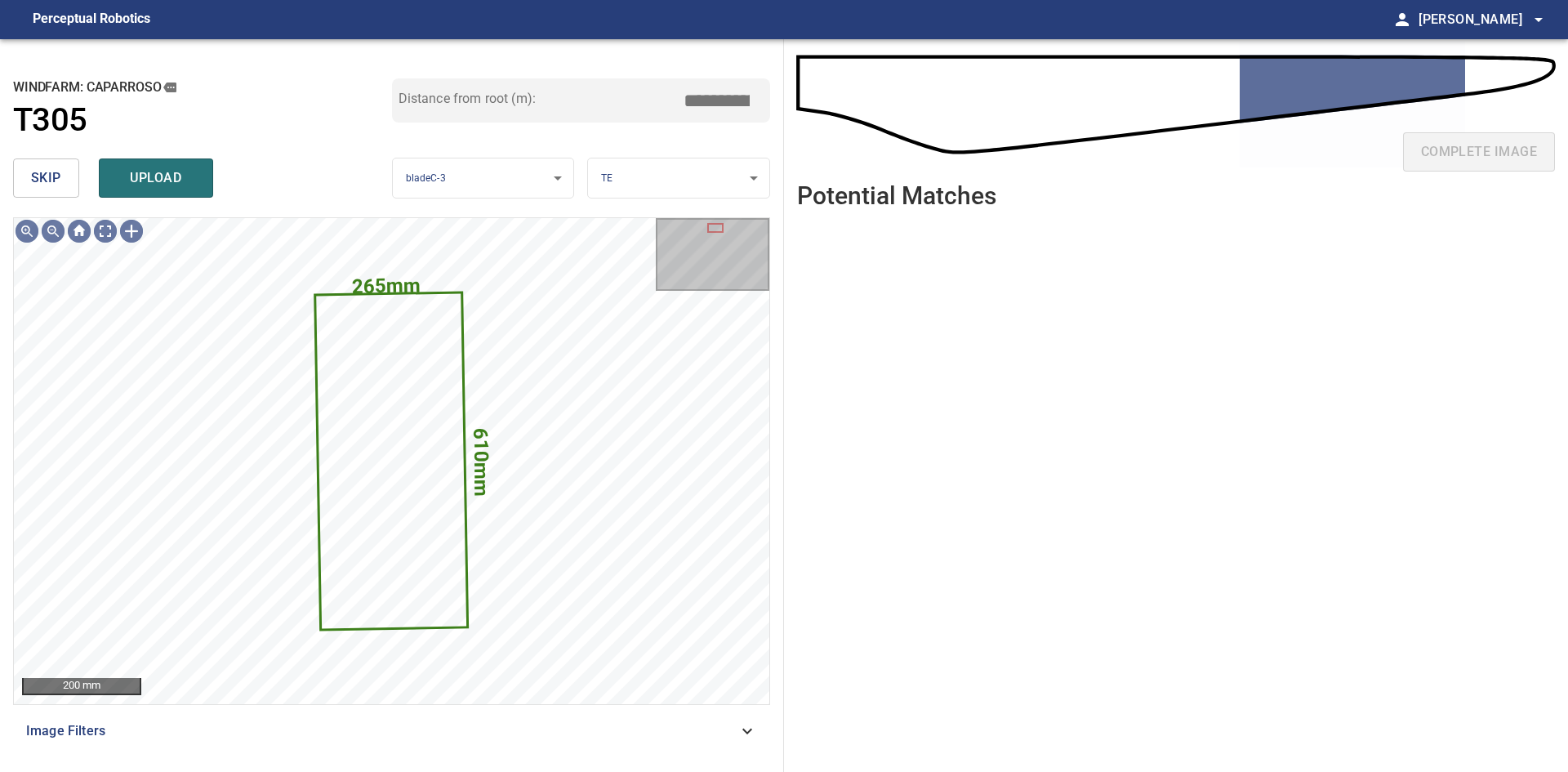
click at [60, 184] on span "skip" at bounding box center [46, 178] width 30 height 23
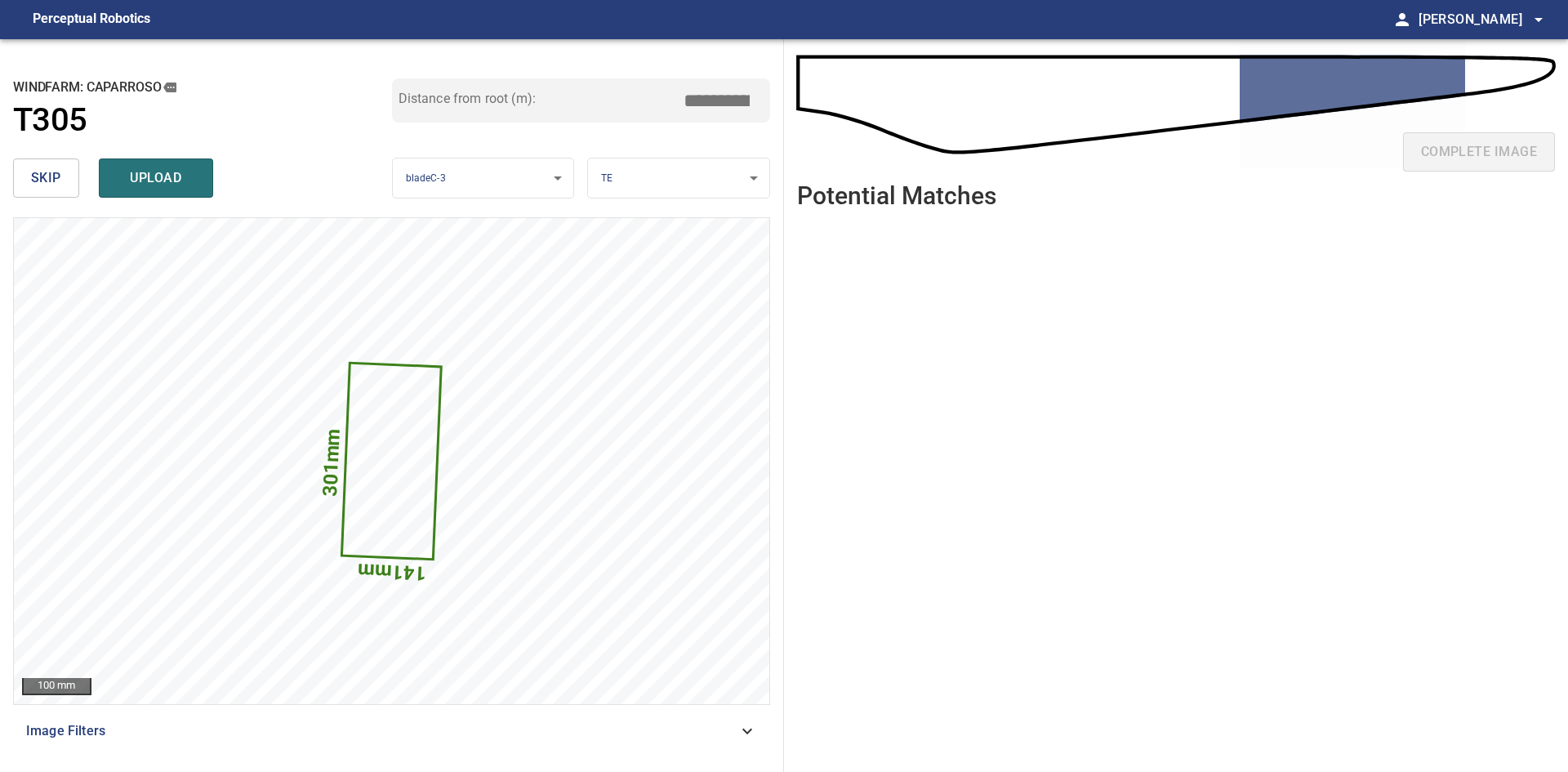
click at [65, 171] on button "skip" at bounding box center [46, 178] width 66 height 39
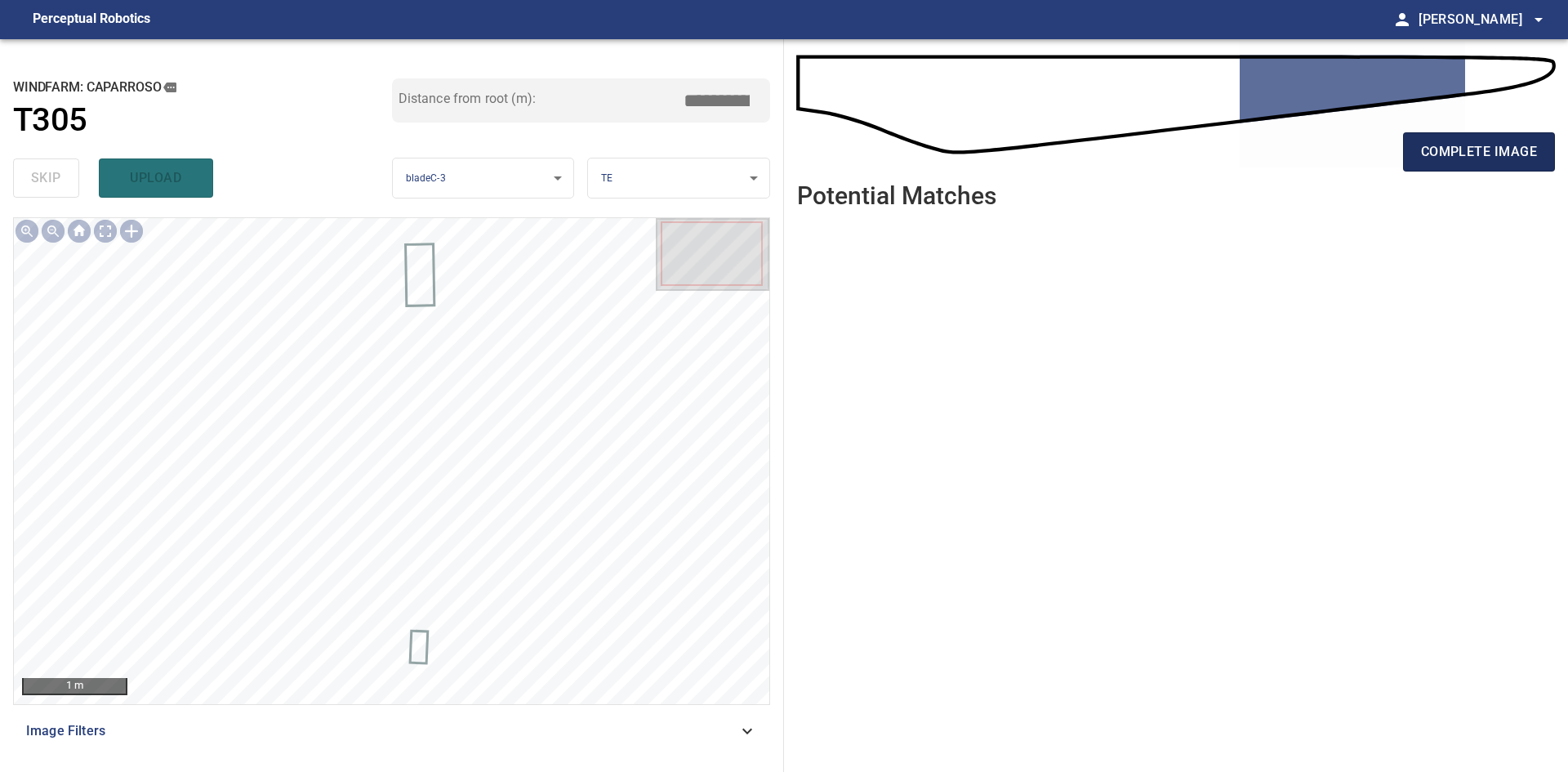
click at [1432, 159] on span "complete image" at bounding box center [1479, 152] width 116 height 23
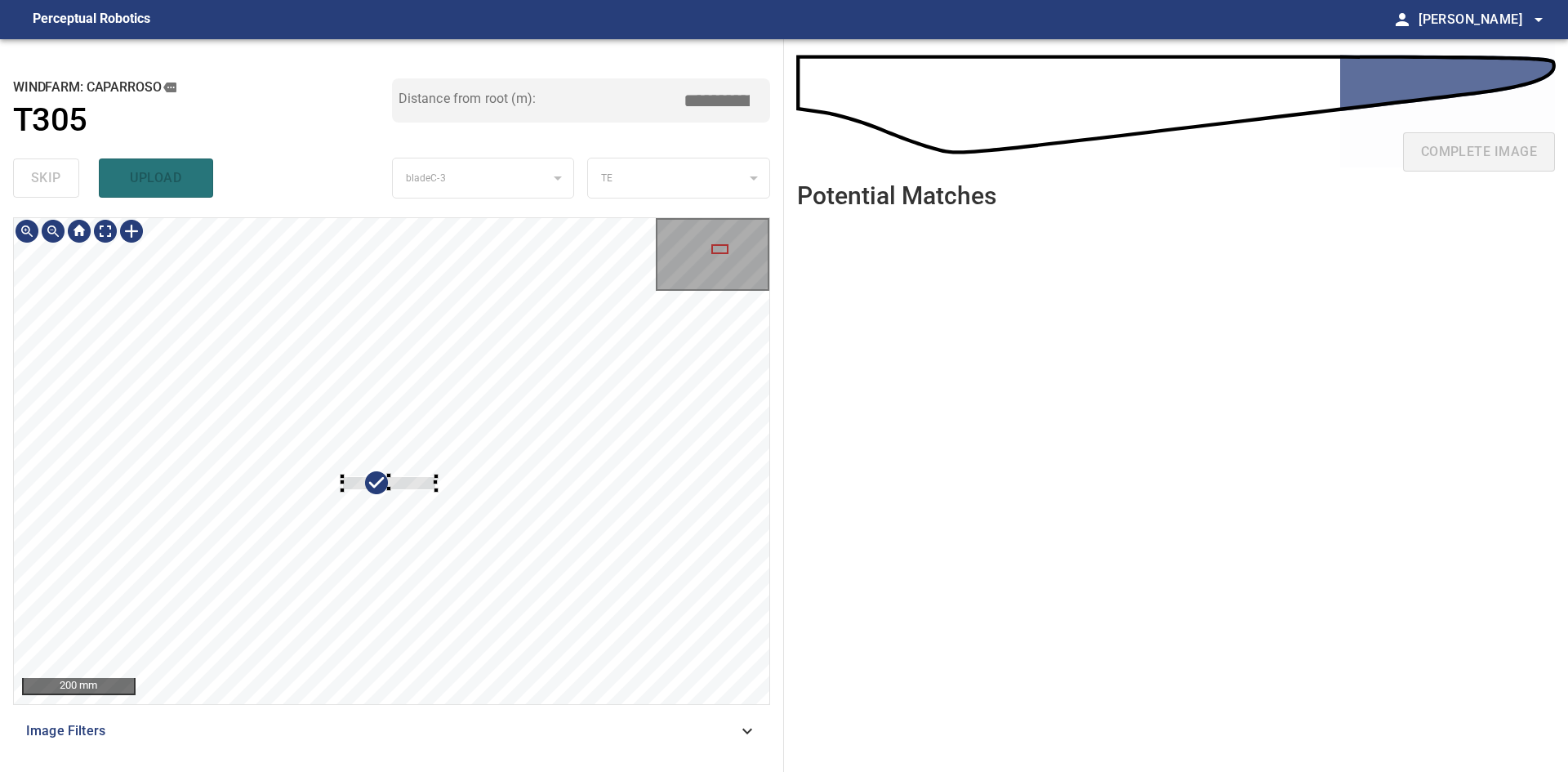
click at [411, 482] on div at bounding box center [388, 483] width 94 height 14
click at [438, 482] on div at bounding box center [439, 482] width 5 height 5
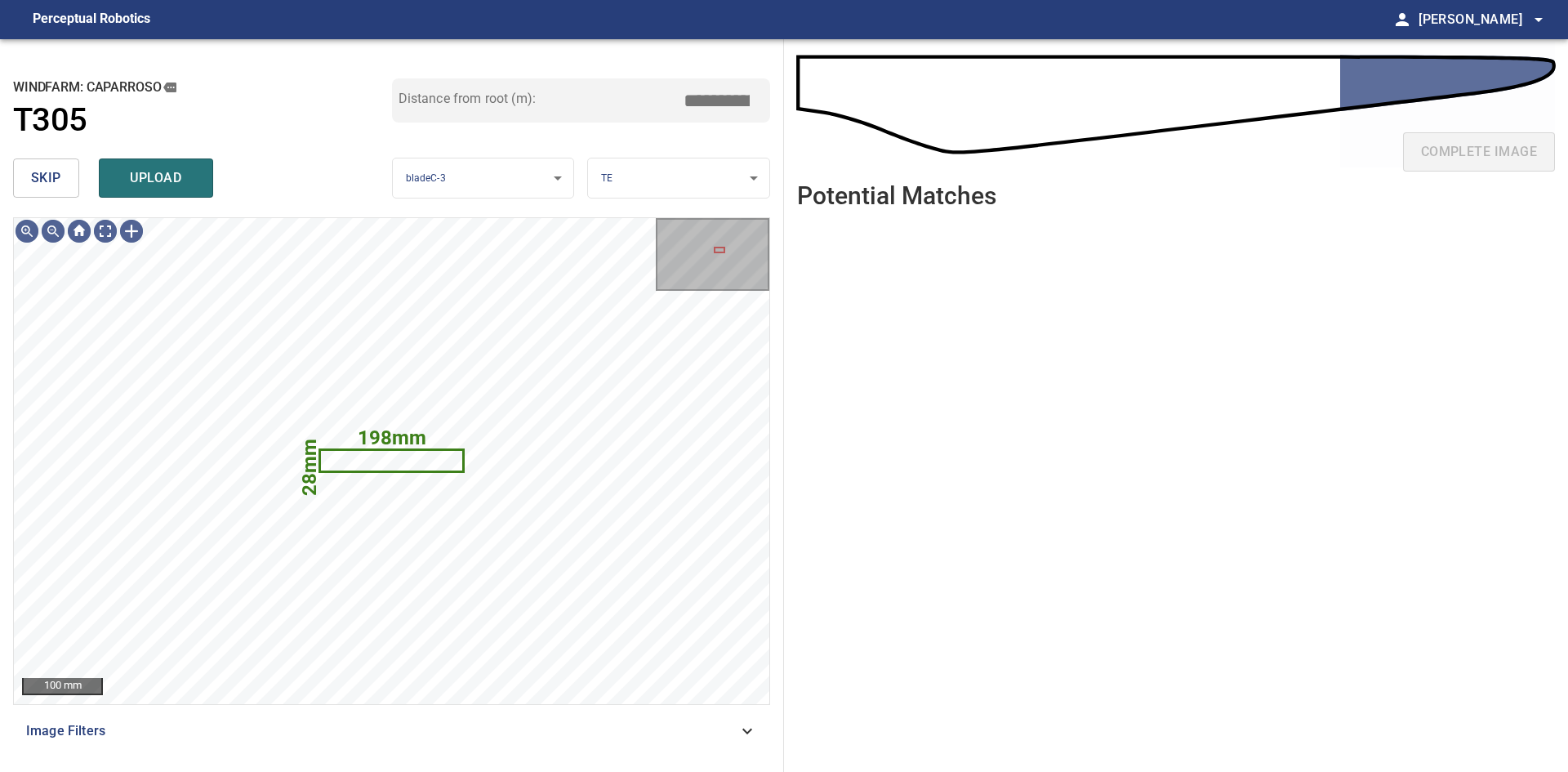
click at [701, 161] on body "**********" at bounding box center [784, 386] width 1568 height 772
click at [710, 173] on li "LE" at bounding box center [678, 178] width 182 height 27
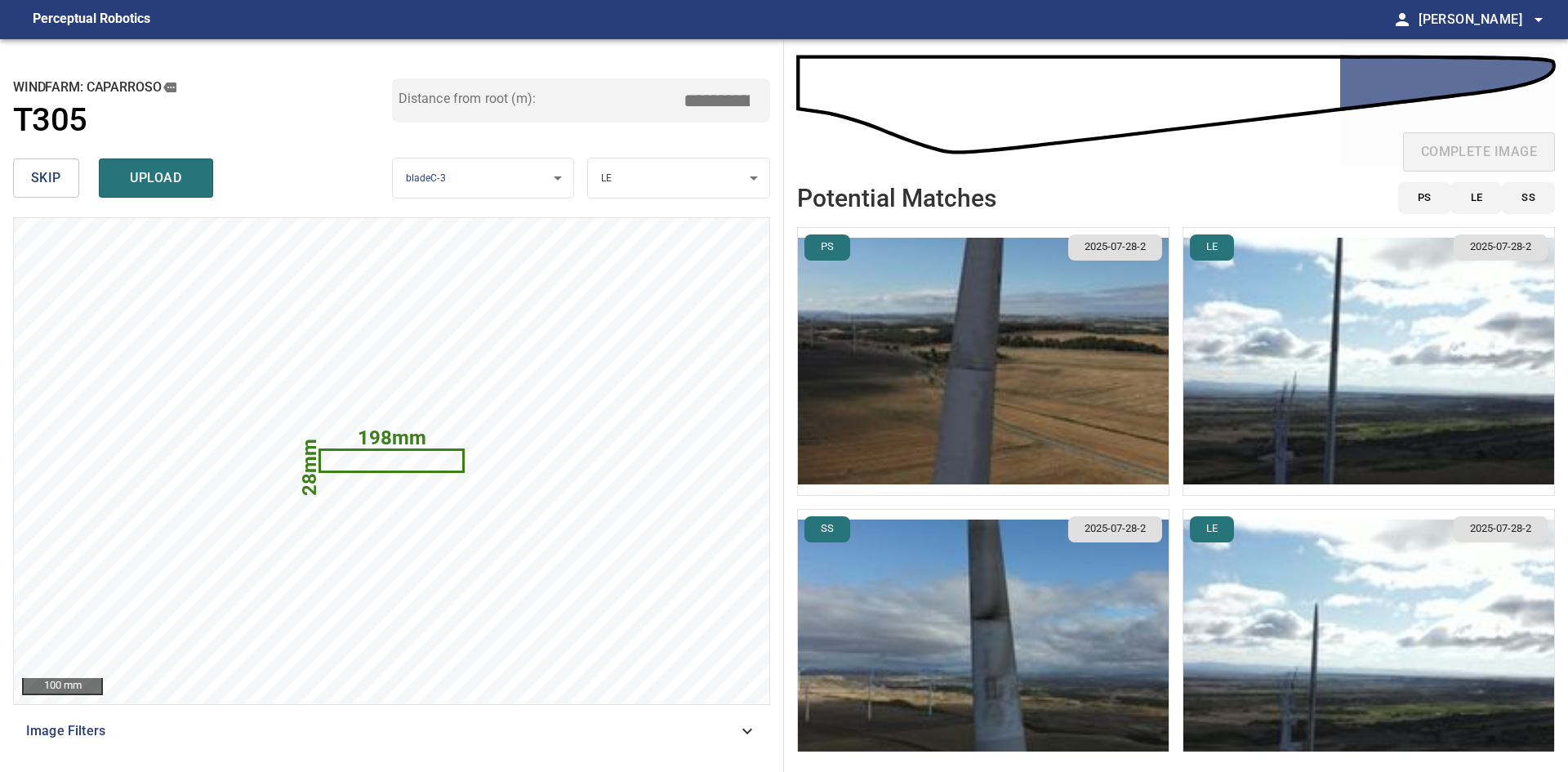
click at [988, 604] on img "button" at bounding box center [983, 643] width 371 height 267
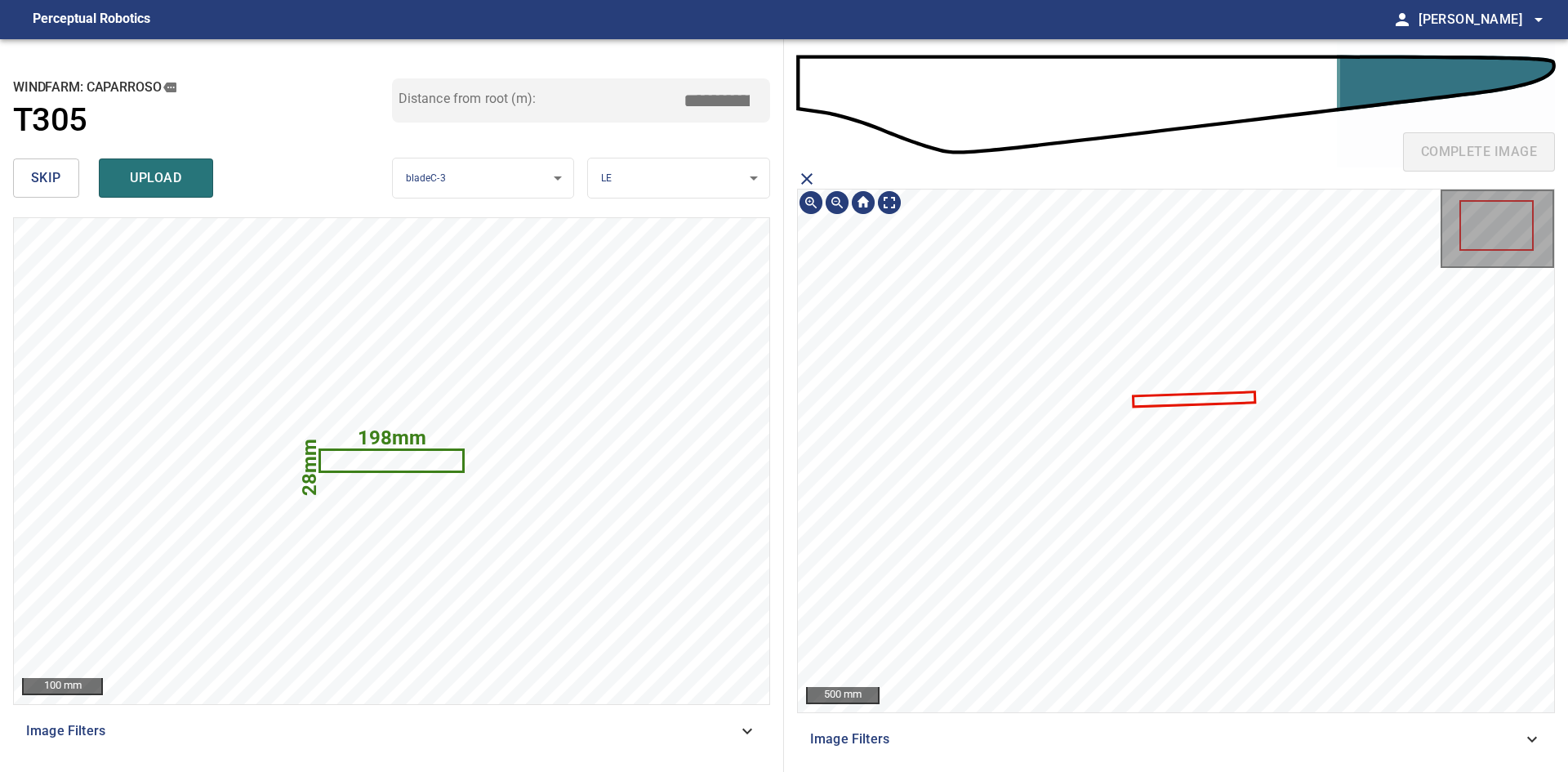
click at [1187, 398] on icon at bounding box center [1194, 399] width 119 height 12
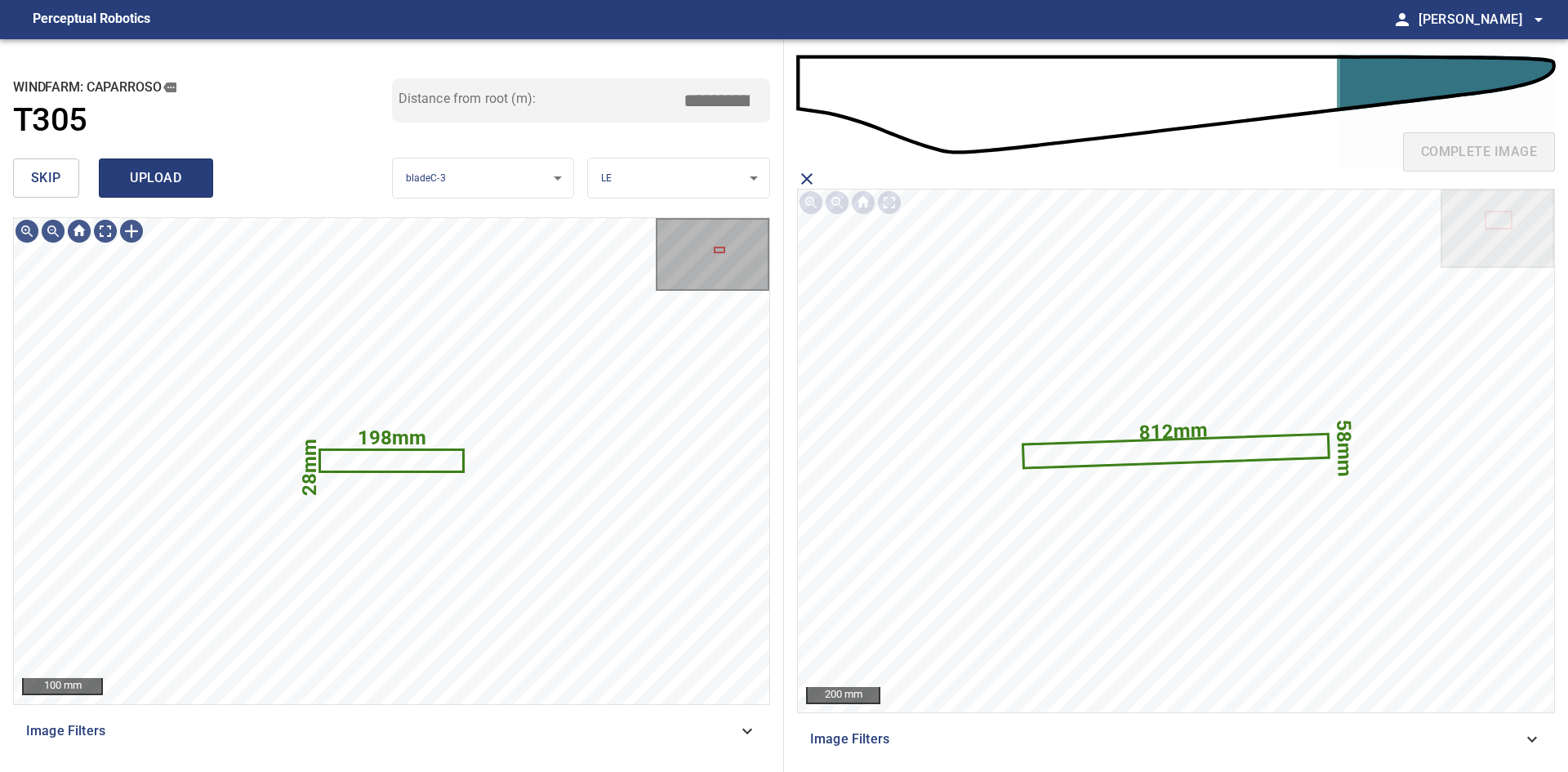
click at [168, 185] on span "upload" at bounding box center [155, 178] width 78 height 23
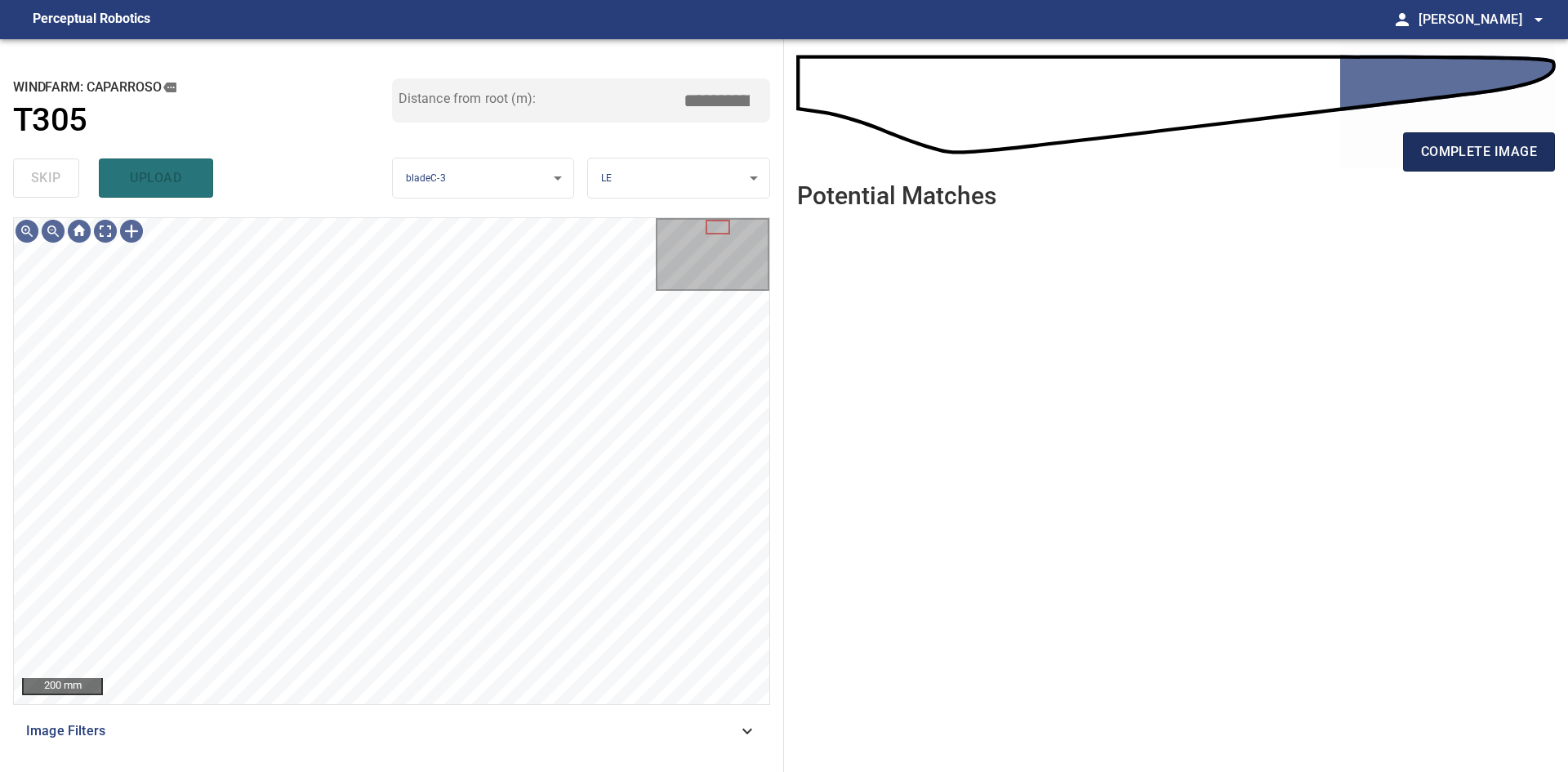
click at [1538, 134] on button "complete image" at bounding box center [1479, 152] width 152 height 39
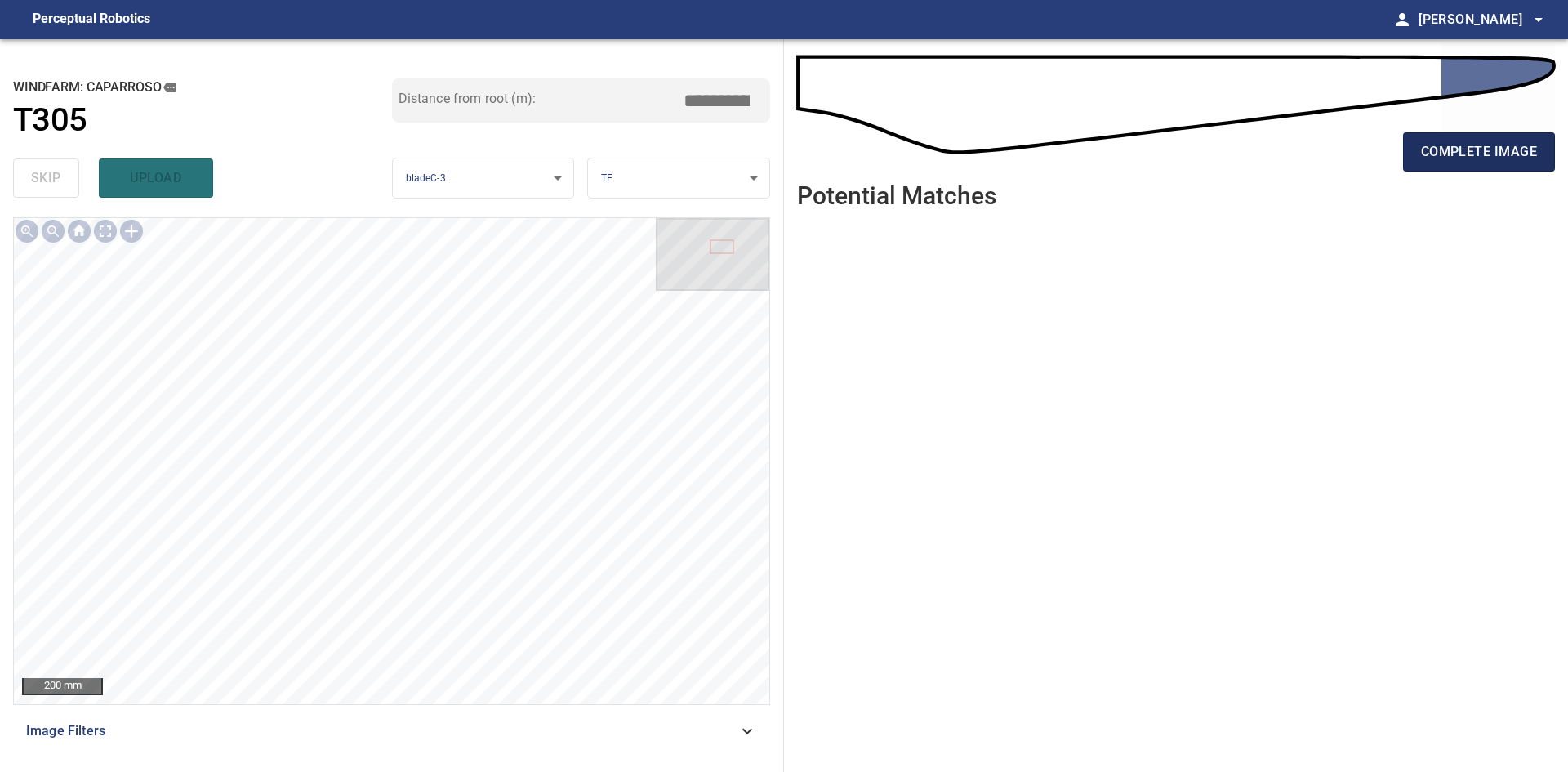
click at [1525, 158] on span "complete image" at bounding box center [1479, 152] width 116 height 23
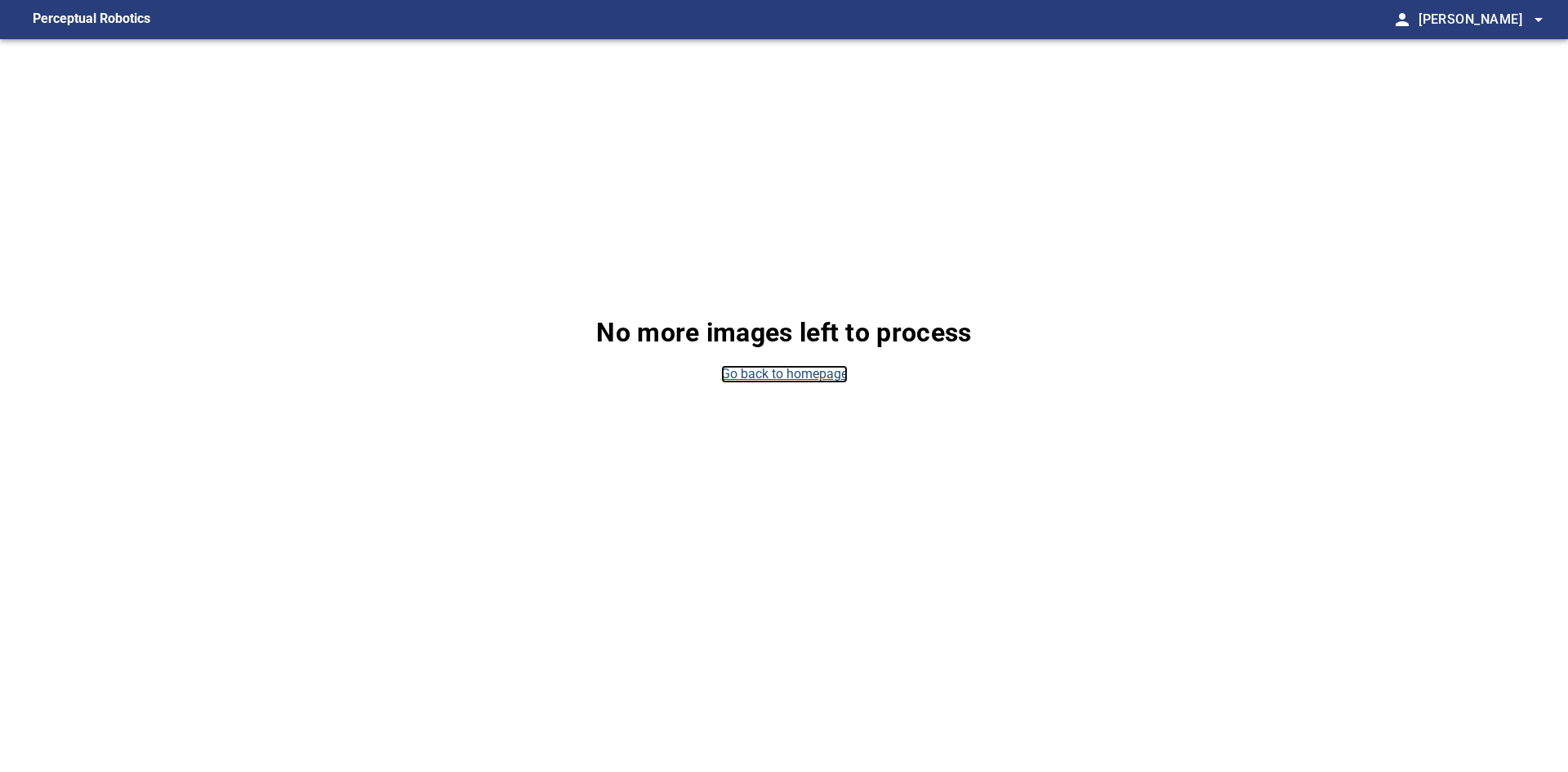
click at [768, 374] on link "Go back to homepage" at bounding box center [784, 374] width 126 height 18
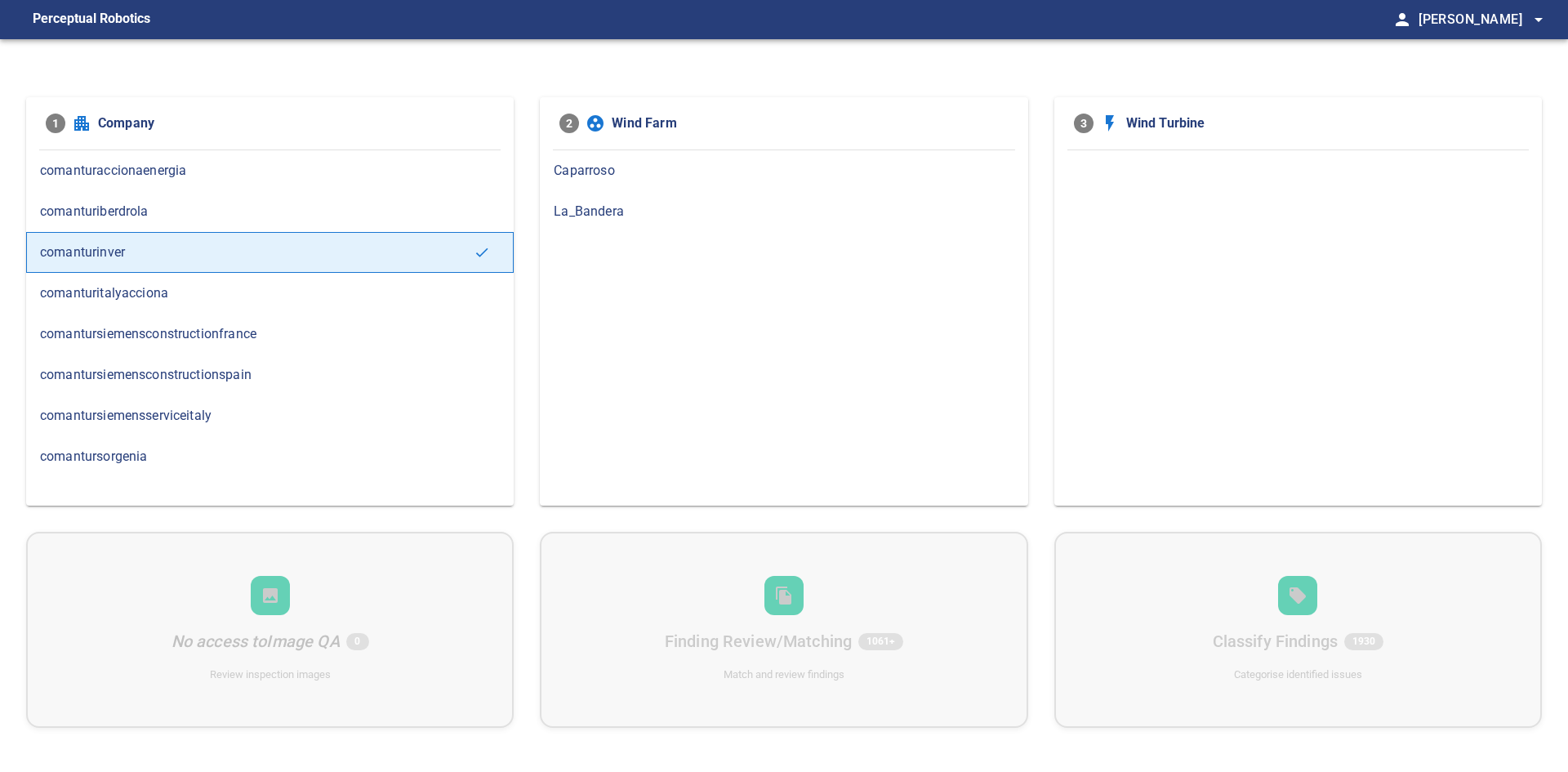
click at [682, 175] on span "Caparroso" at bounding box center [783, 170] width 460 height 19
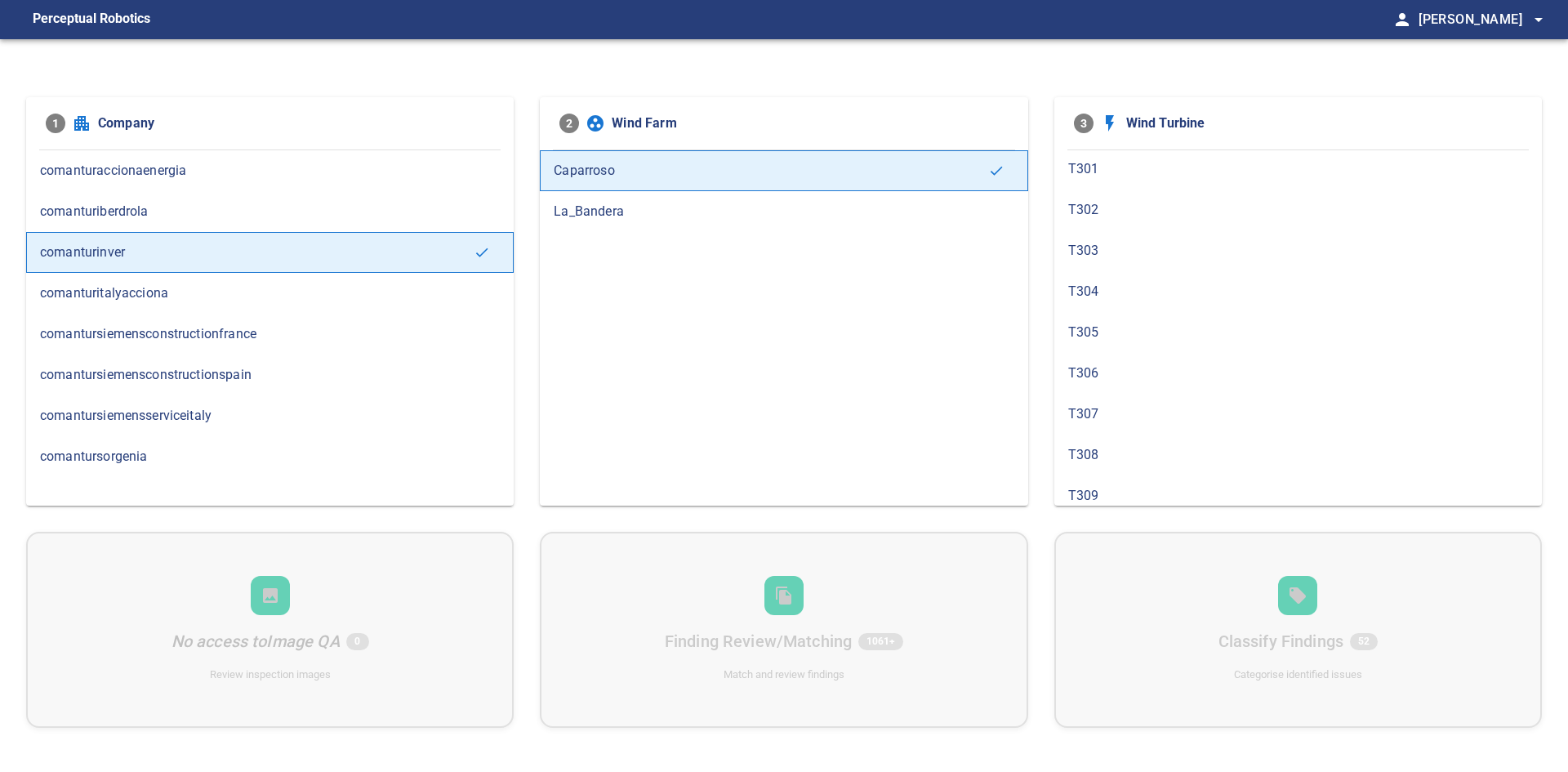
scroll to position [735, 0]
click at [1109, 297] on span "T305" at bounding box center [1298, 293] width 460 height 19
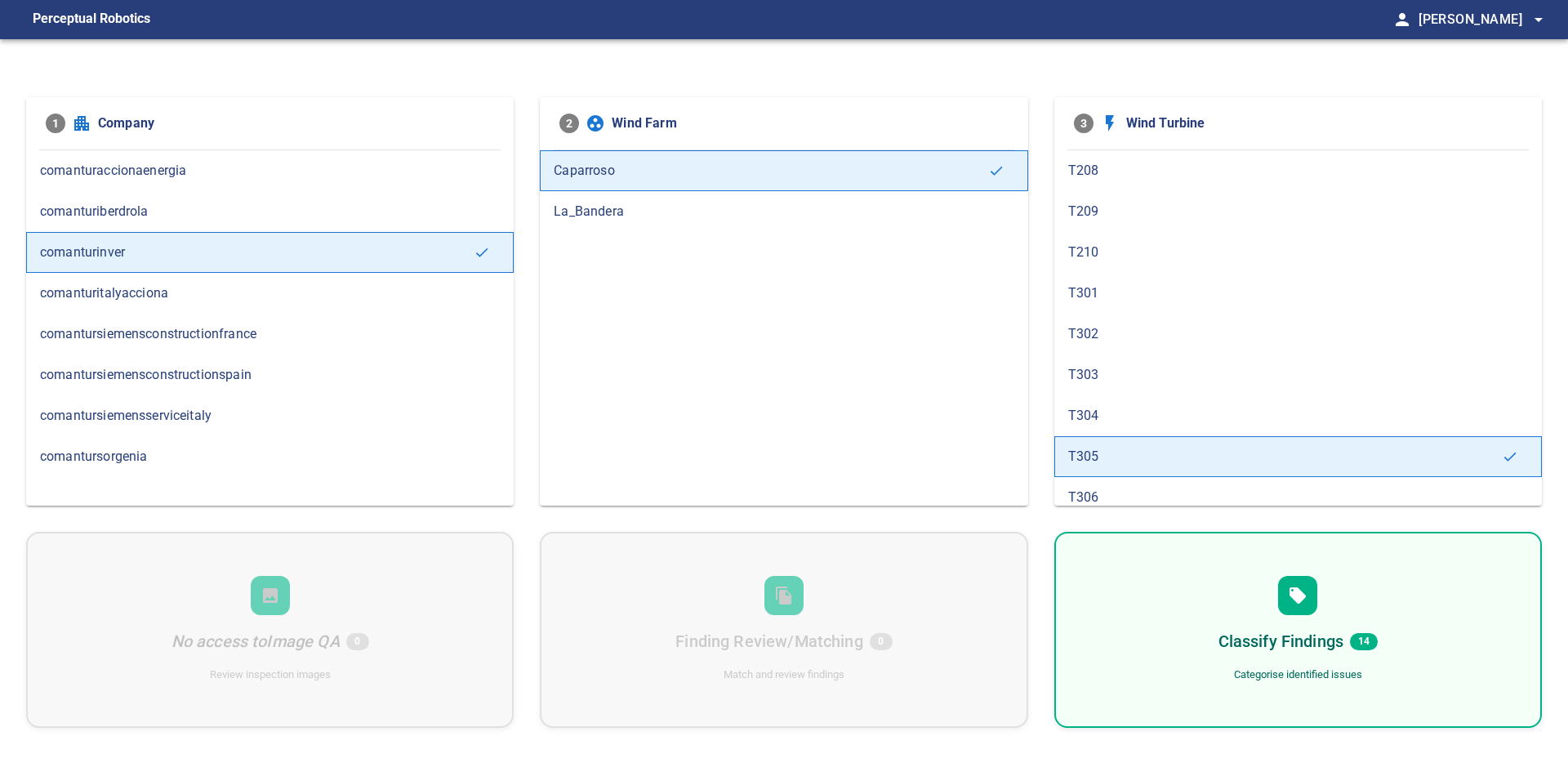
scroll to position [654, 0]
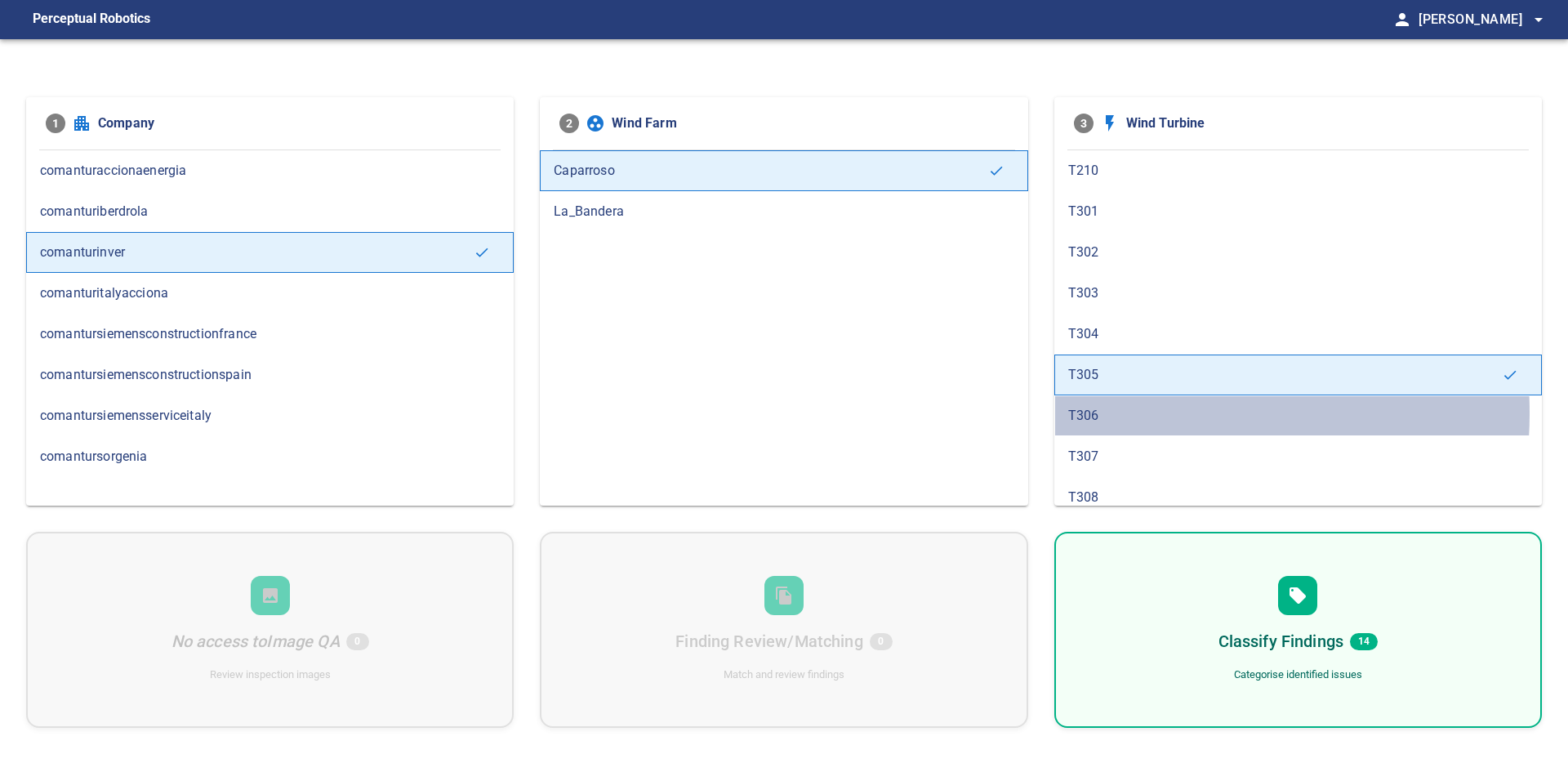
click at [1116, 412] on span "T306" at bounding box center [1298, 416] width 460 height 19
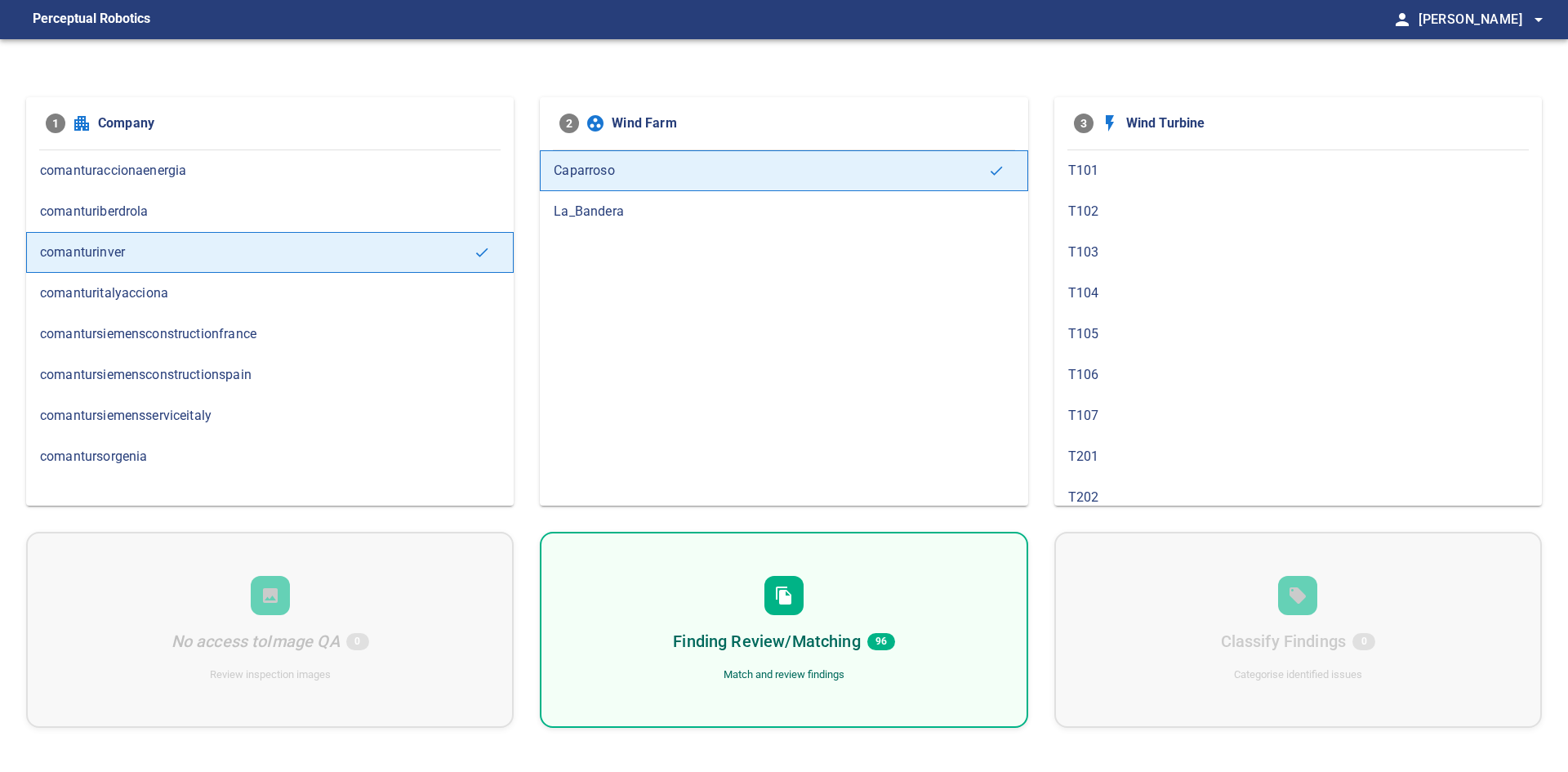
click at [877, 600] on div "Finding Review/Matching 96 Match and review findings" at bounding box center [783, 629] width 488 height 196
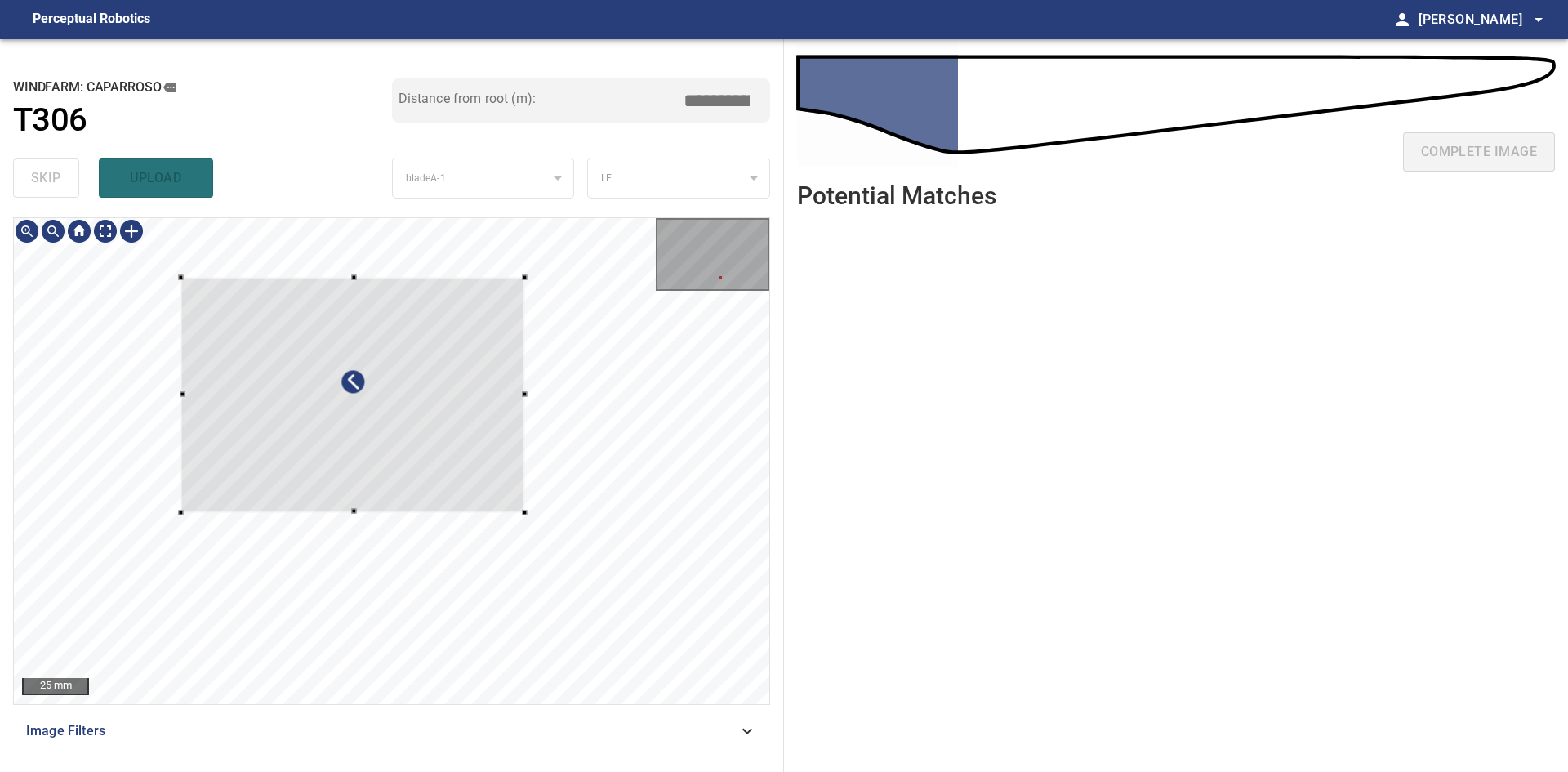
click at [488, 468] on div at bounding box center [353, 396] width 344 height 235
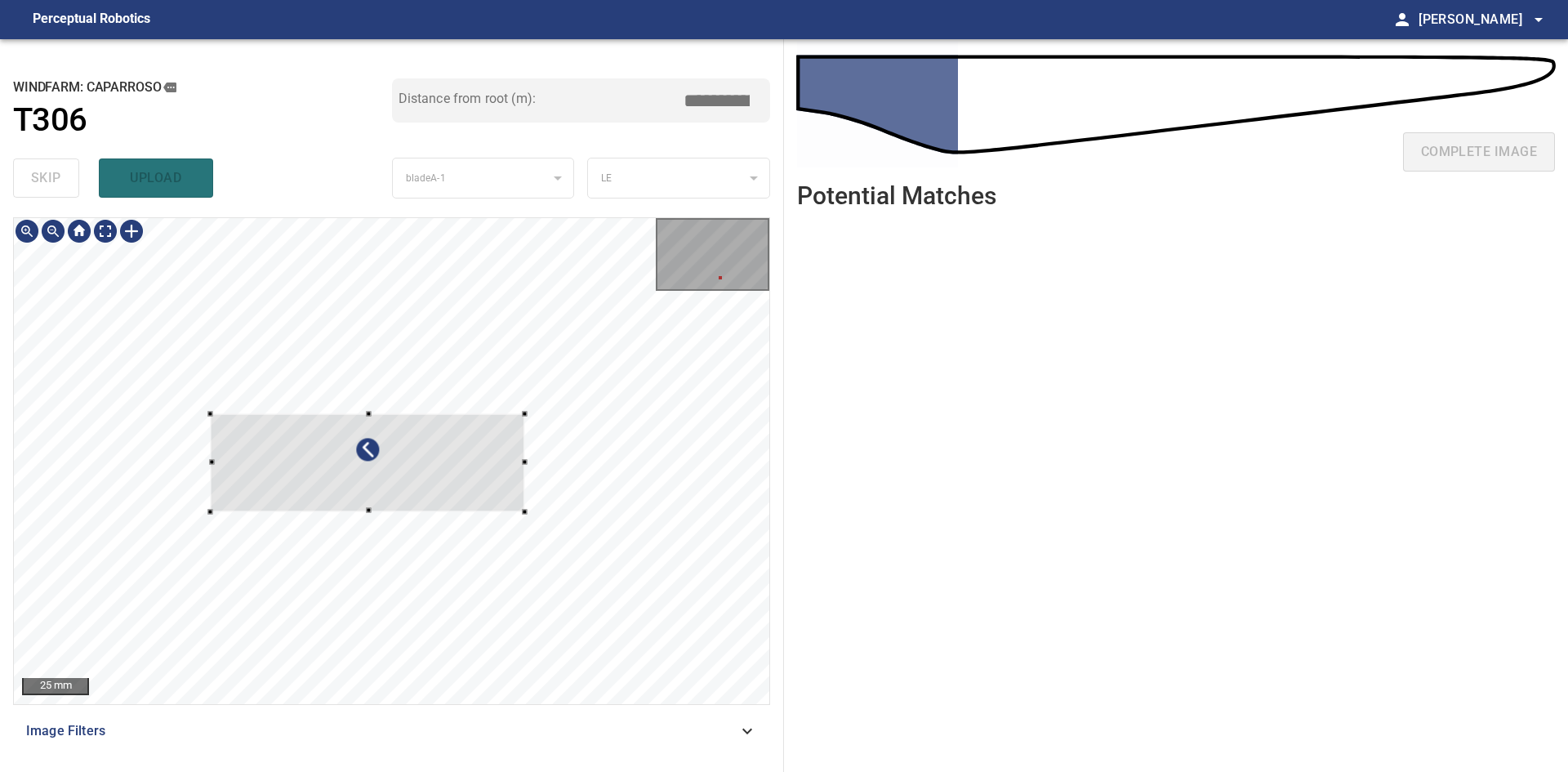
click at [218, 426] on div at bounding box center [367, 463] width 314 height 98
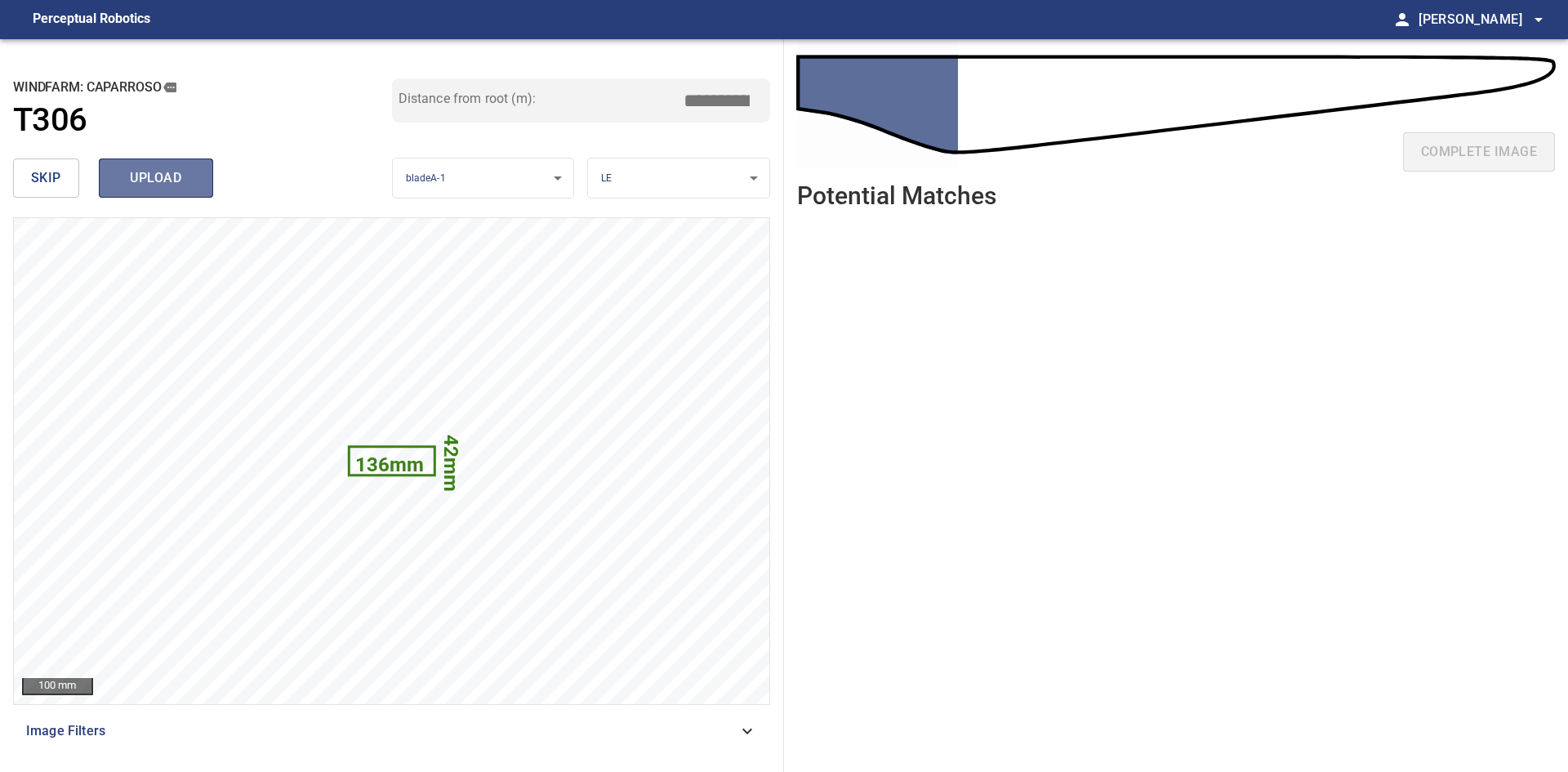
click at [139, 180] on span "upload" at bounding box center [155, 178] width 78 height 23
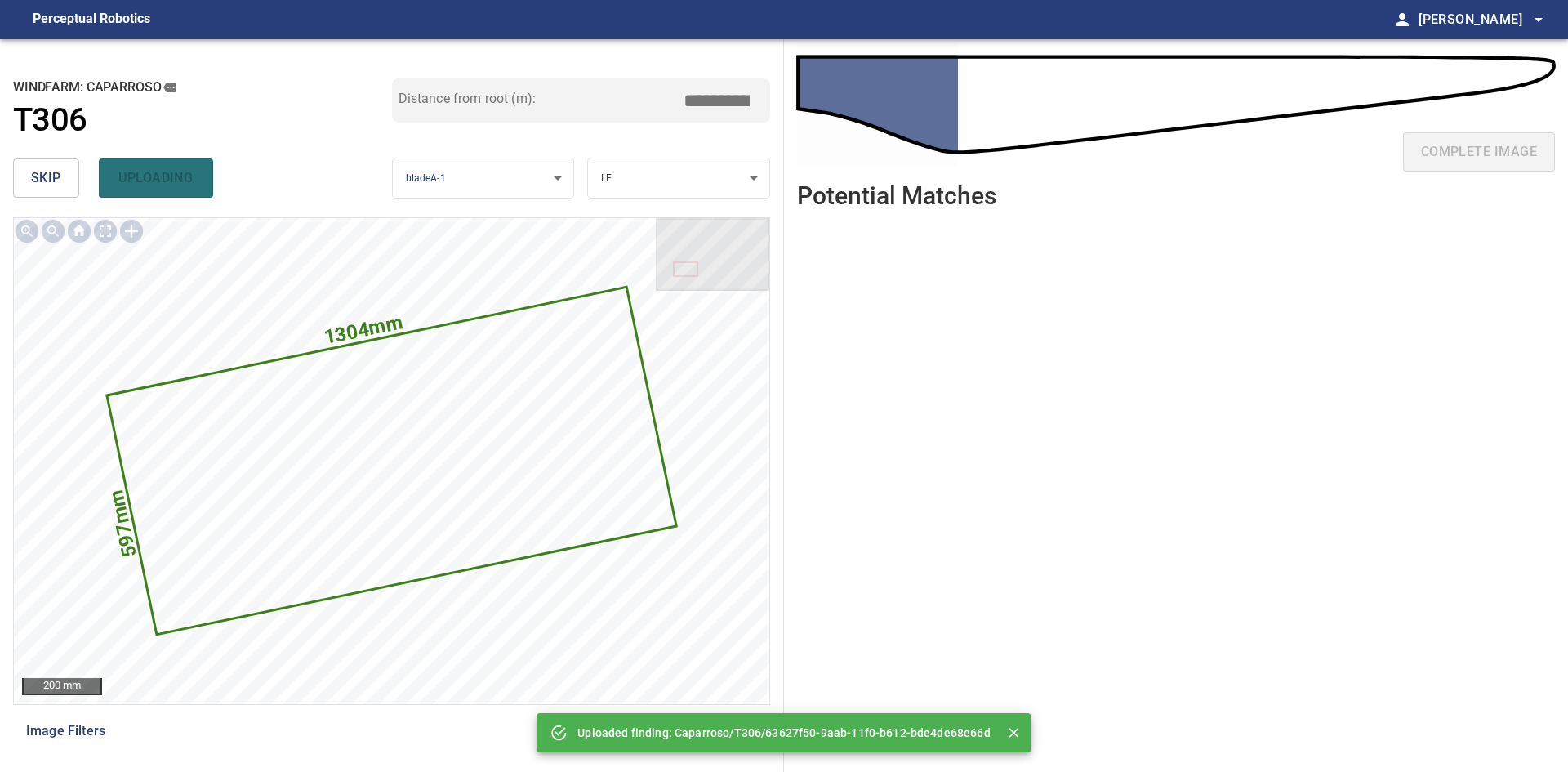
click at [81, 178] on div "skip uploading" at bounding box center [203, 178] width 379 height 53
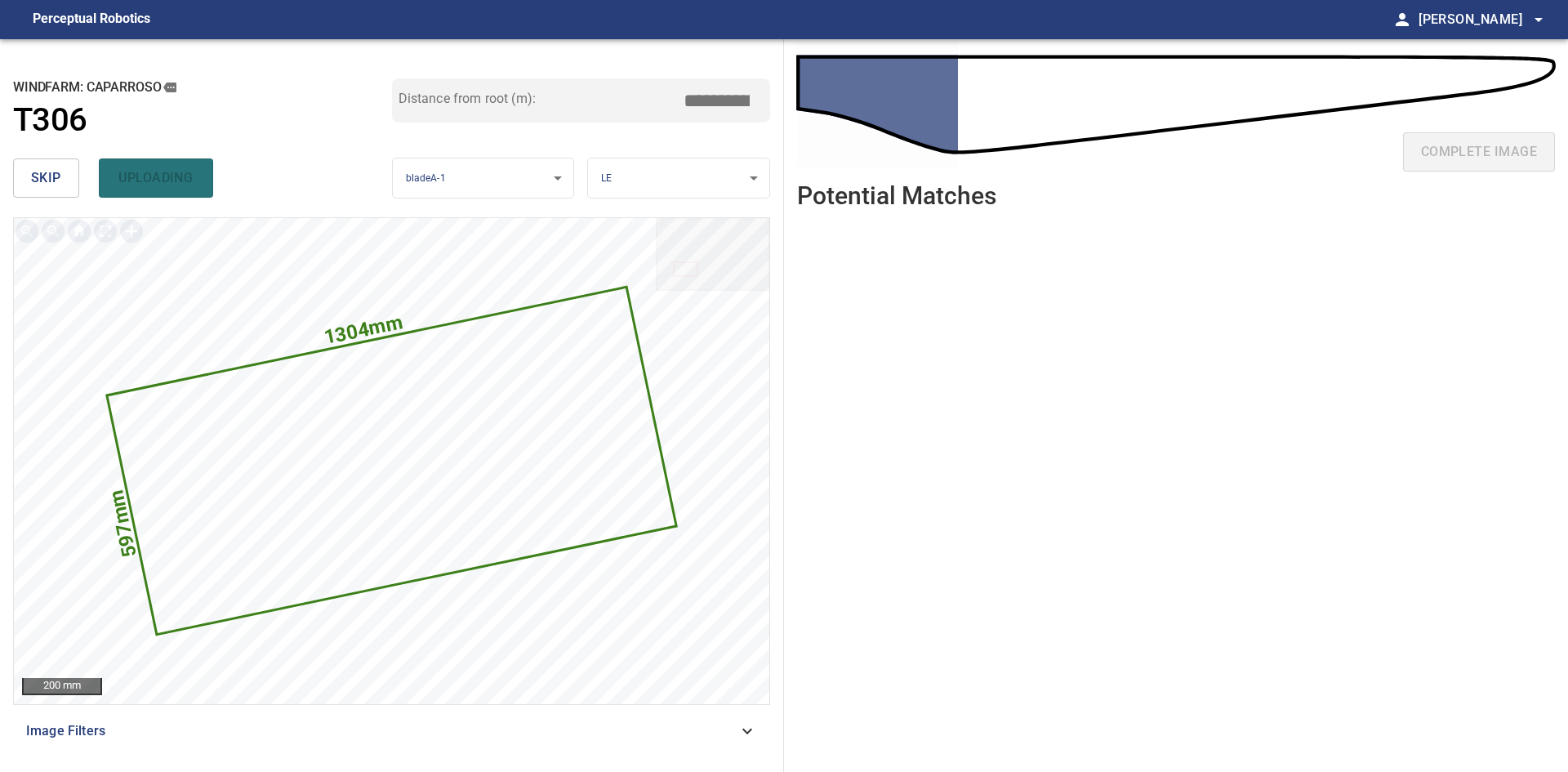
click at [68, 179] on button "skip" at bounding box center [46, 178] width 66 height 39
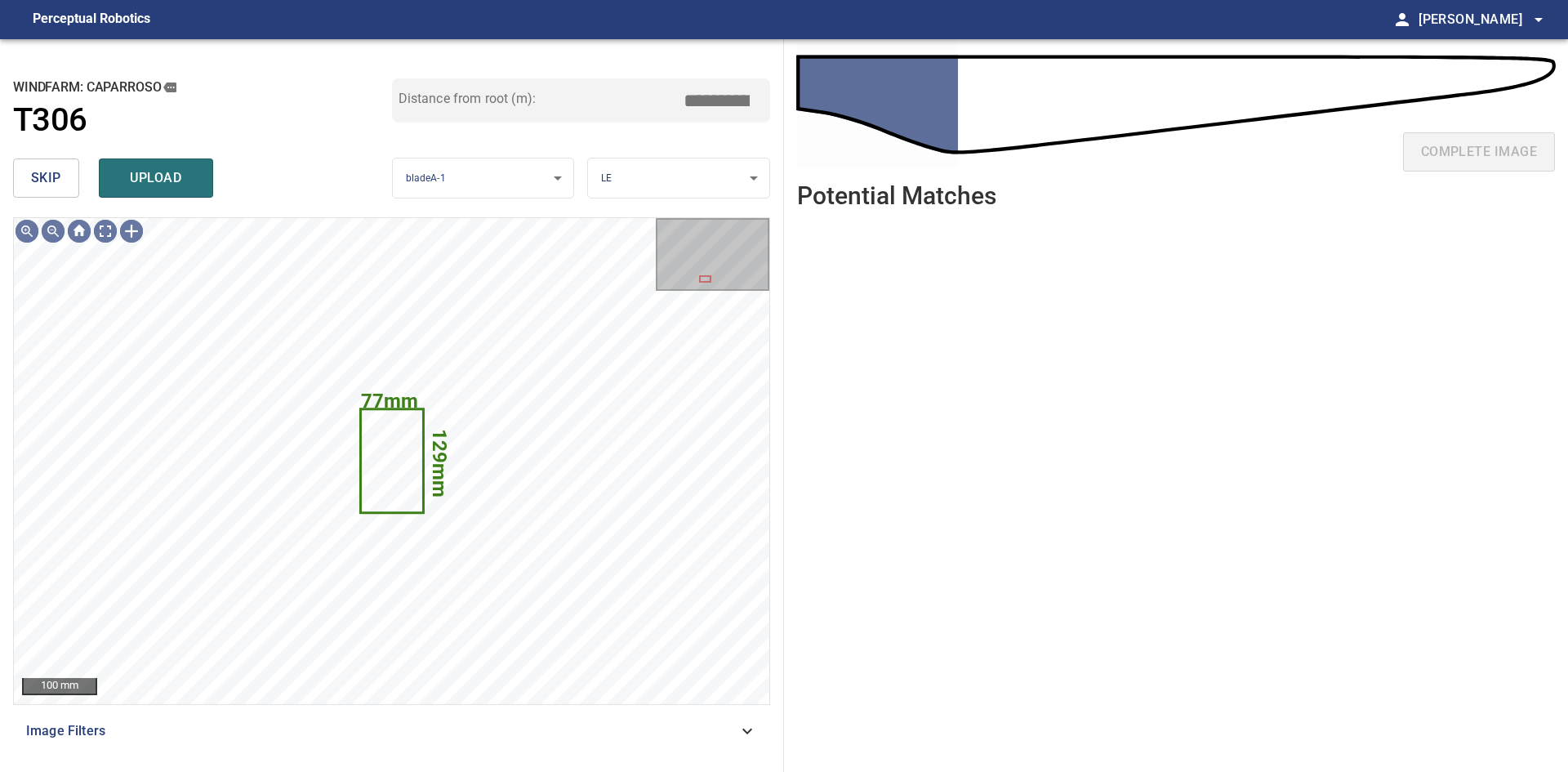
click at [68, 179] on button "skip" at bounding box center [46, 178] width 66 height 39
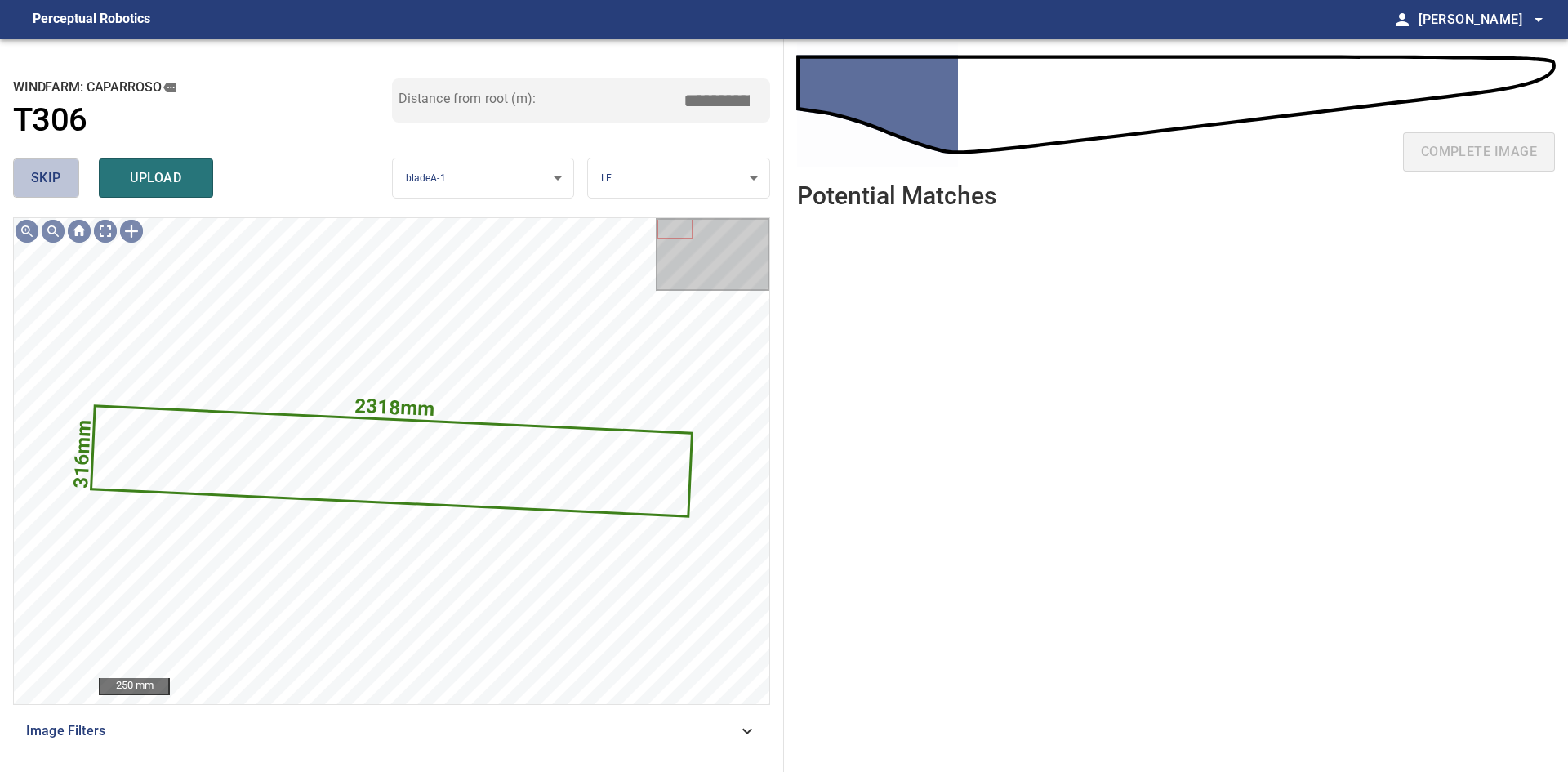
click at [68, 179] on button "skip" at bounding box center [46, 178] width 66 height 39
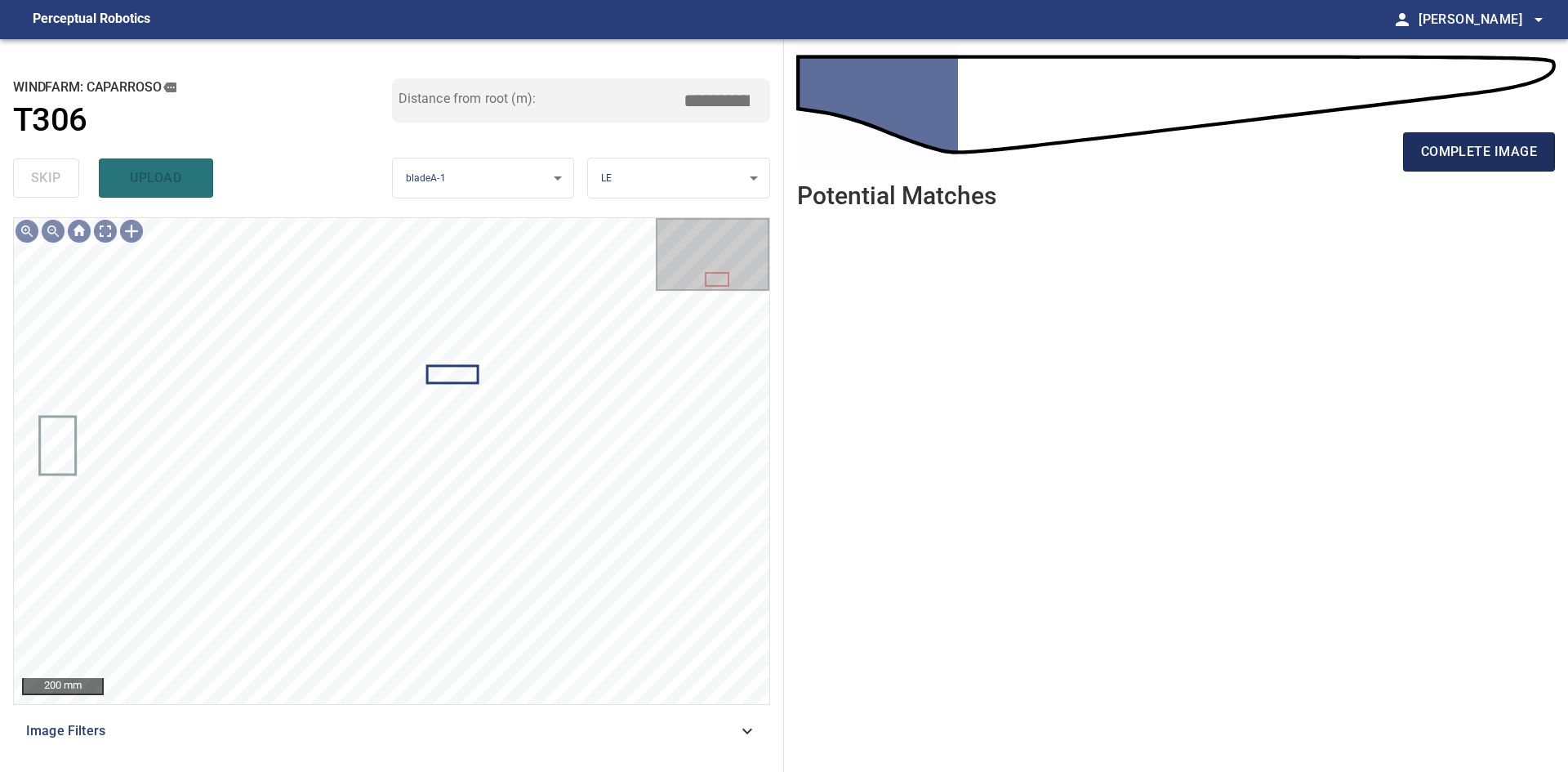
click at [1473, 158] on span "complete image" at bounding box center [1479, 152] width 116 height 23
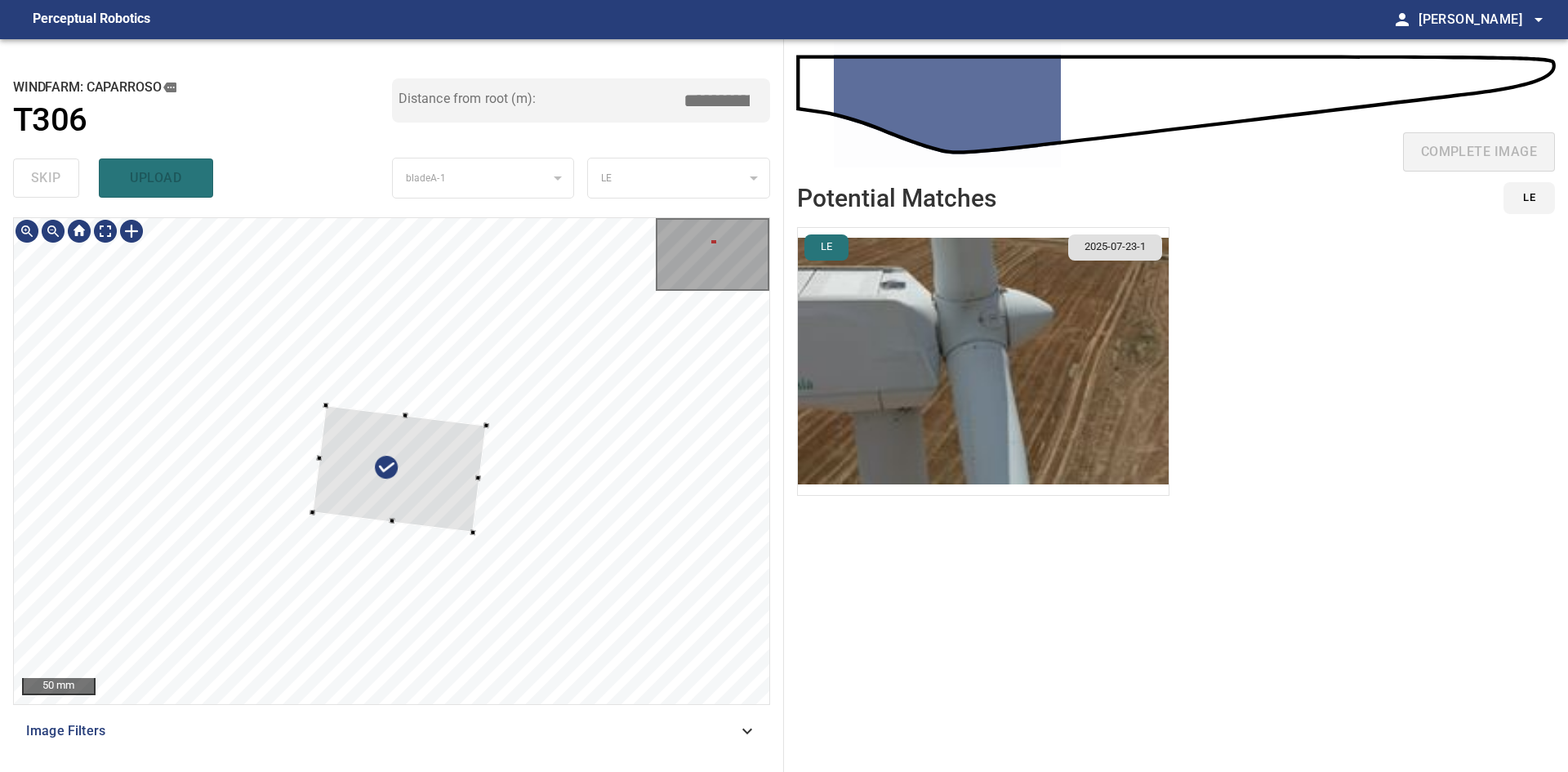
click at [410, 473] on div at bounding box center [399, 468] width 173 height 126
click at [450, 512] on div at bounding box center [404, 467] width 181 height 136
click at [328, 468] on div at bounding box center [329, 465] width 6 height 6
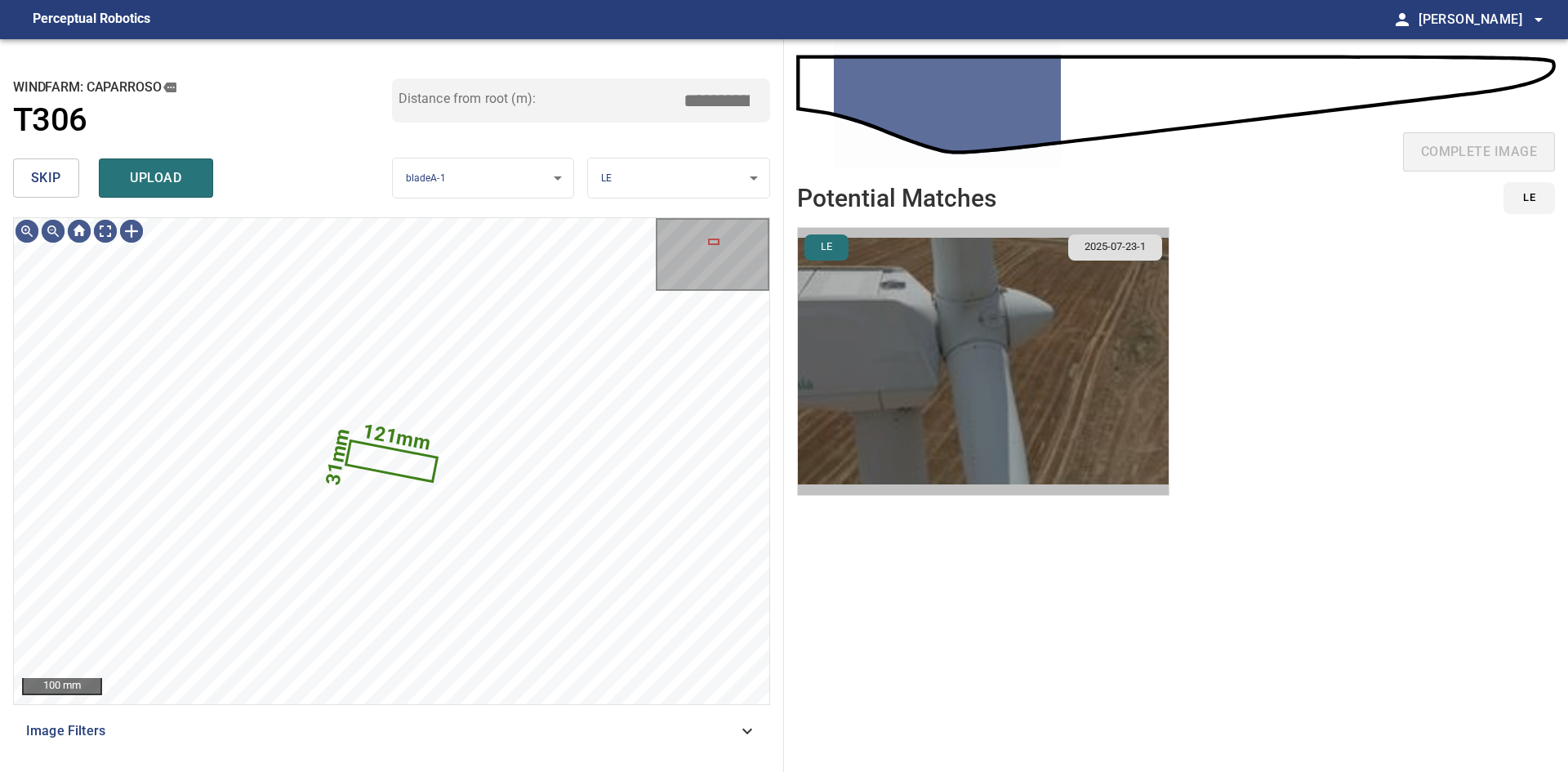
click at [848, 425] on img "button" at bounding box center [983, 361] width 371 height 267
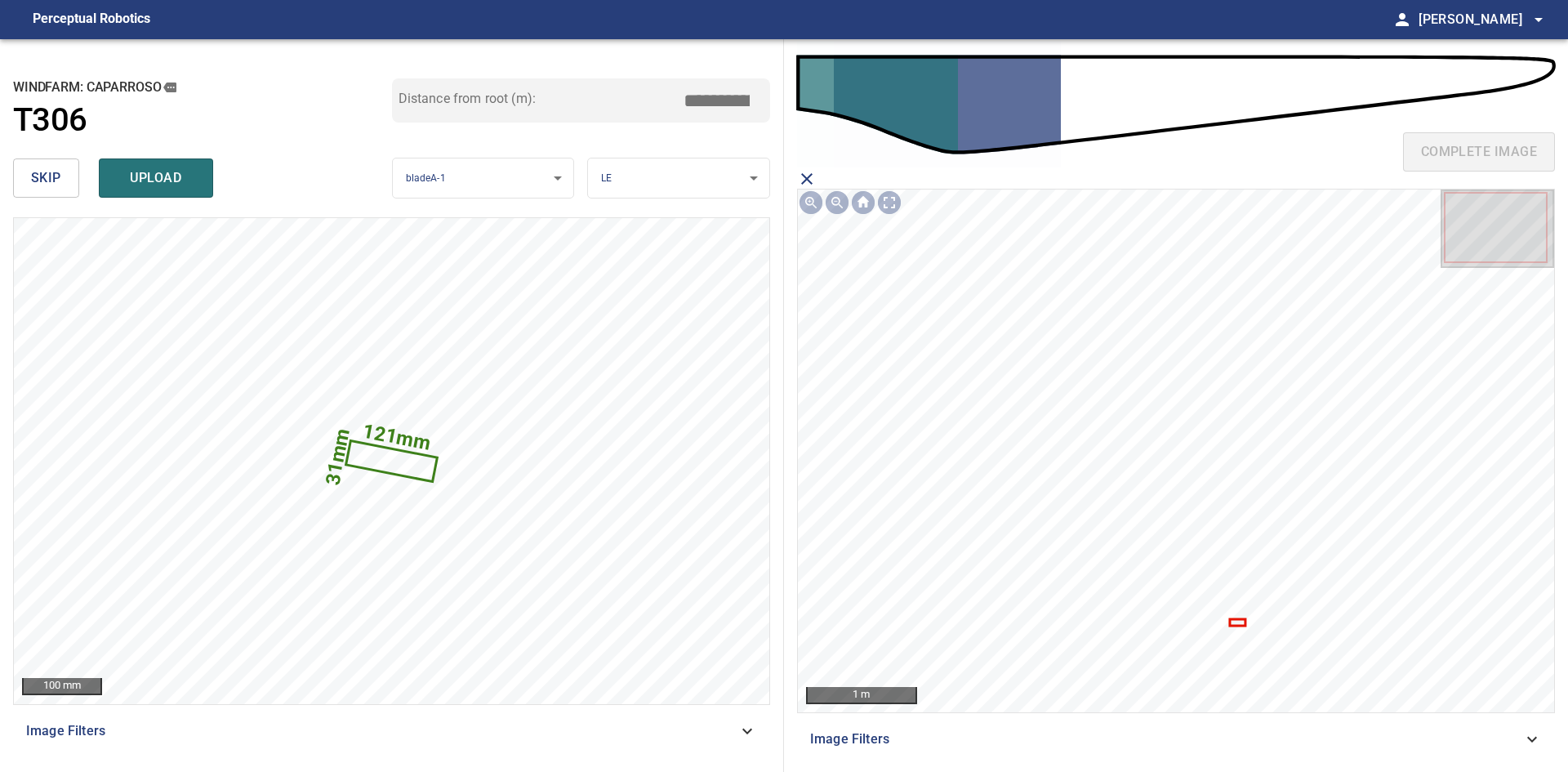
click at [1234, 621] on icon at bounding box center [1237, 623] width 13 height 4
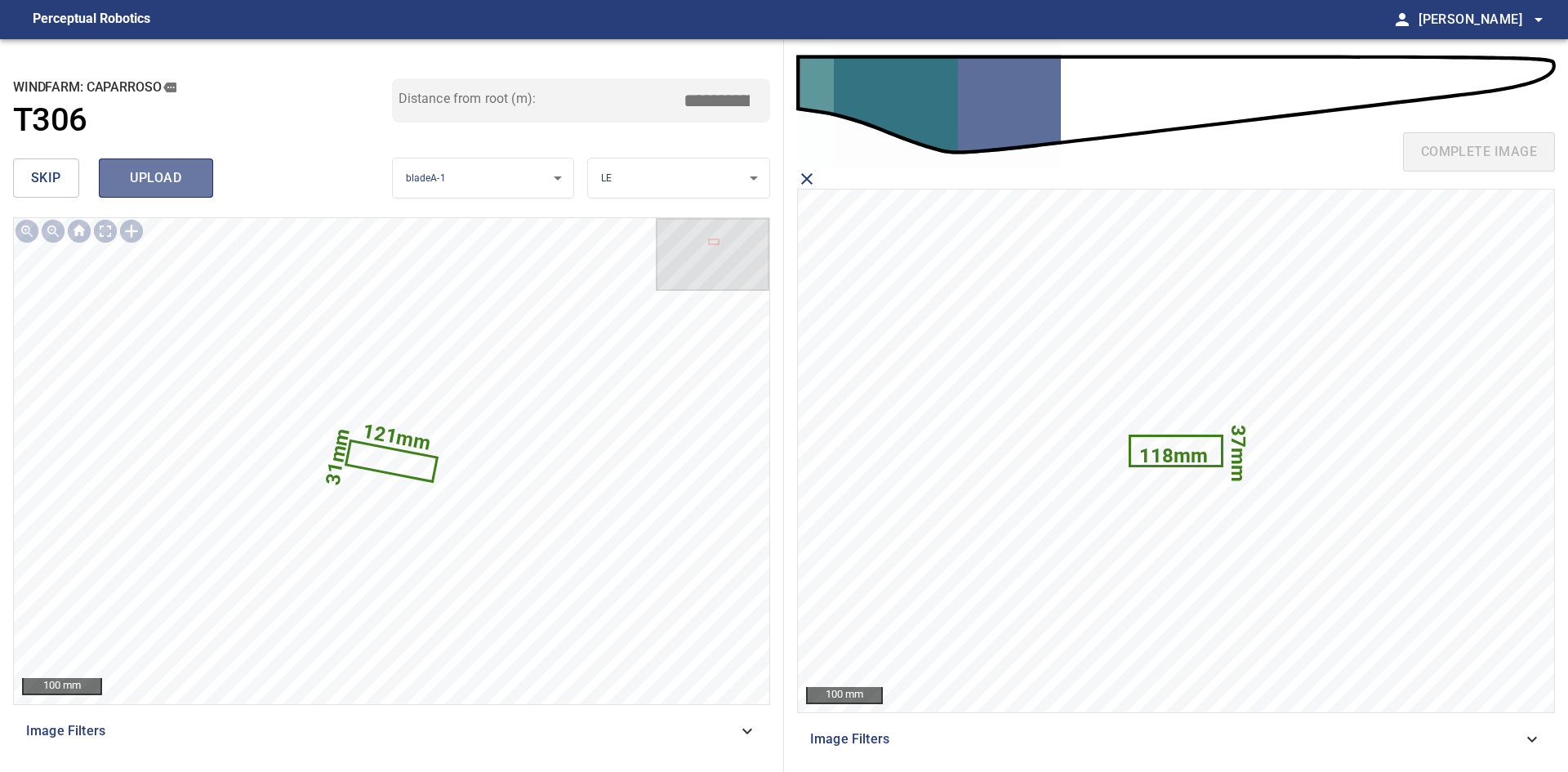
click at [149, 178] on span "upload" at bounding box center [155, 178] width 78 height 23
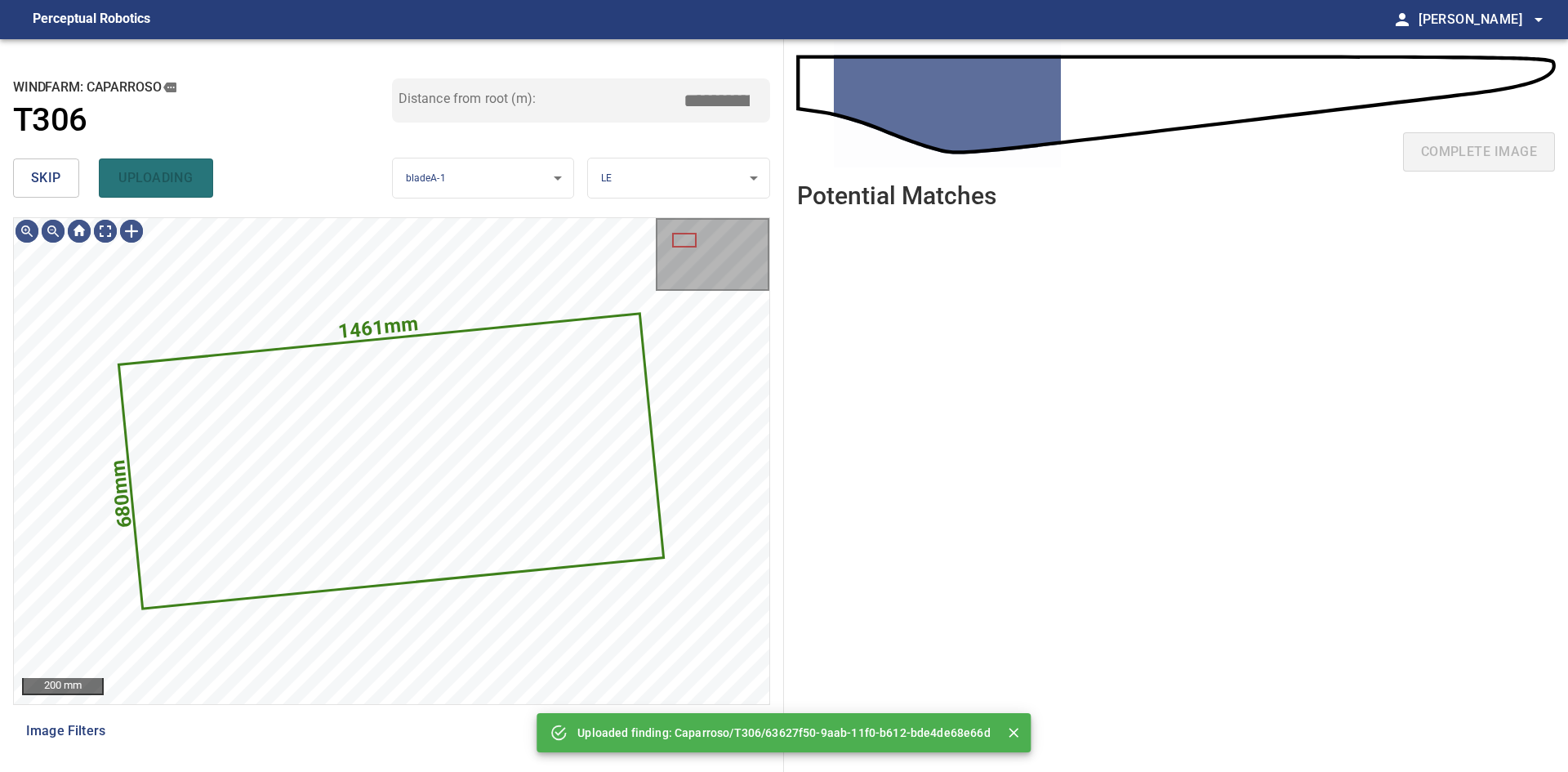
click at [59, 193] on button "skip" at bounding box center [46, 178] width 66 height 39
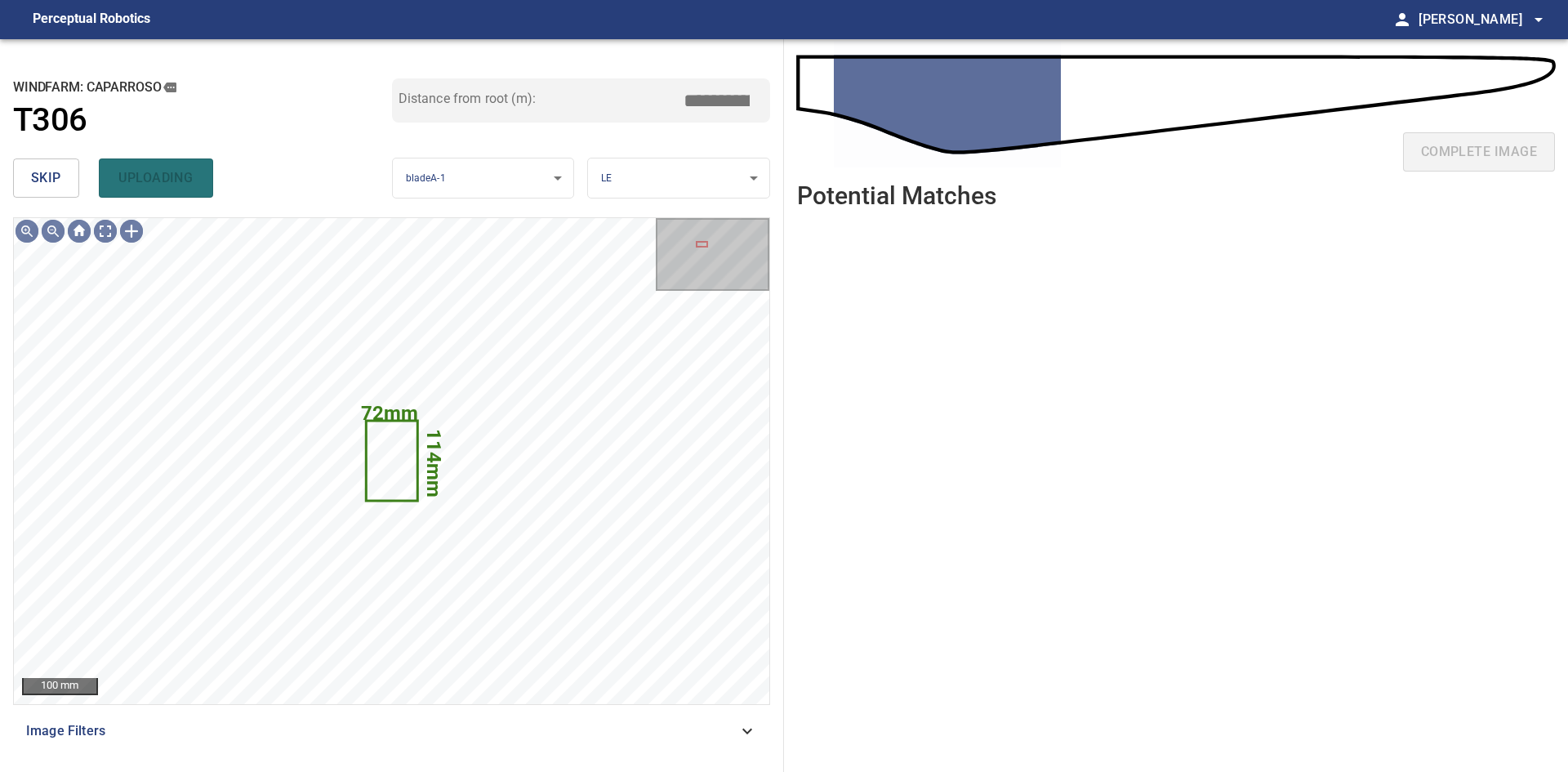
click at [59, 193] on button "skip" at bounding box center [46, 178] width 66 height 39
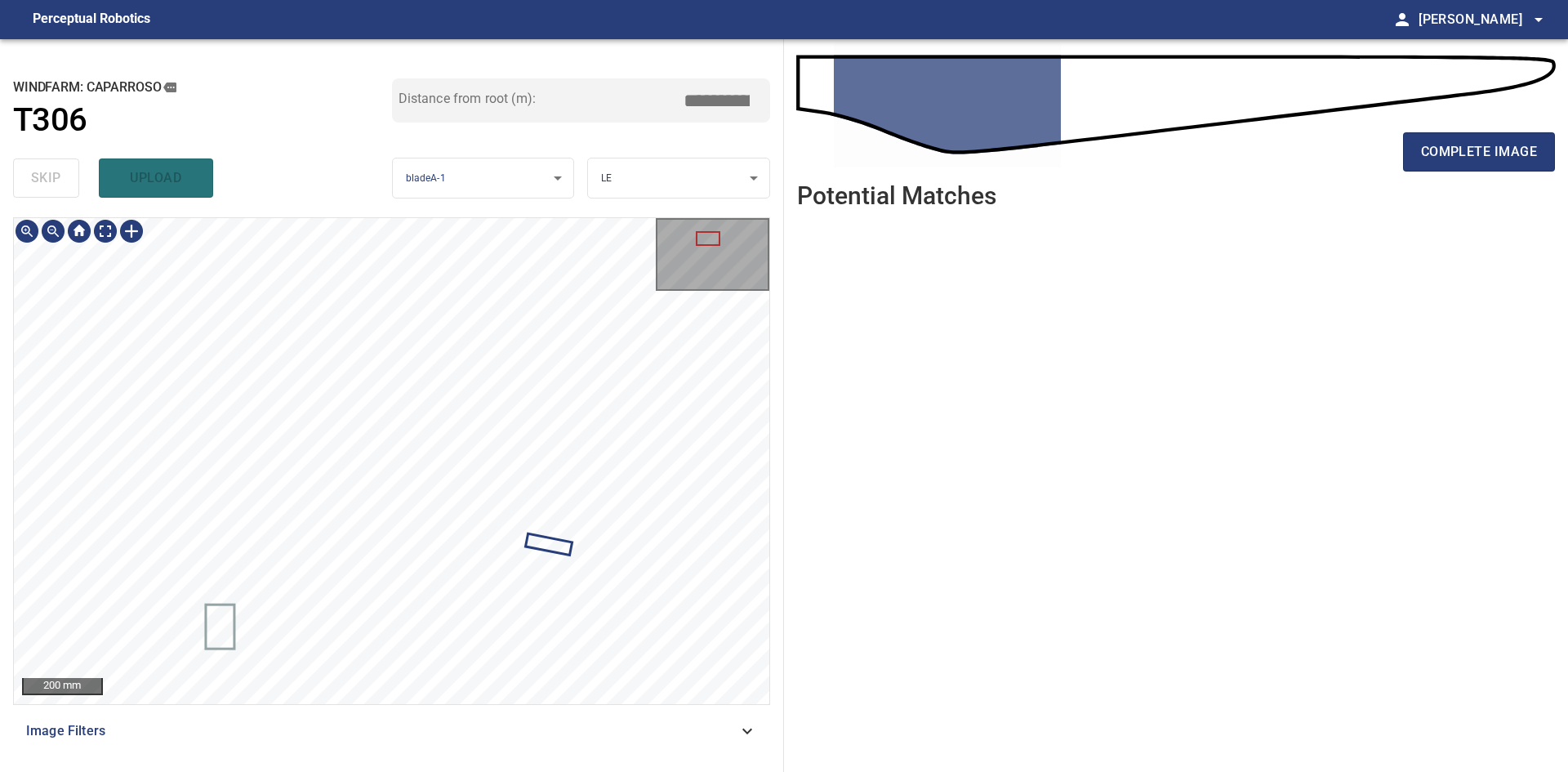
click at [392, 214] on div "**********" at bounding box center [392, 405] width 784 height 733
click at [1448, 137] on button "complete image" at bounding box center [1479, 152] width 152 height 39
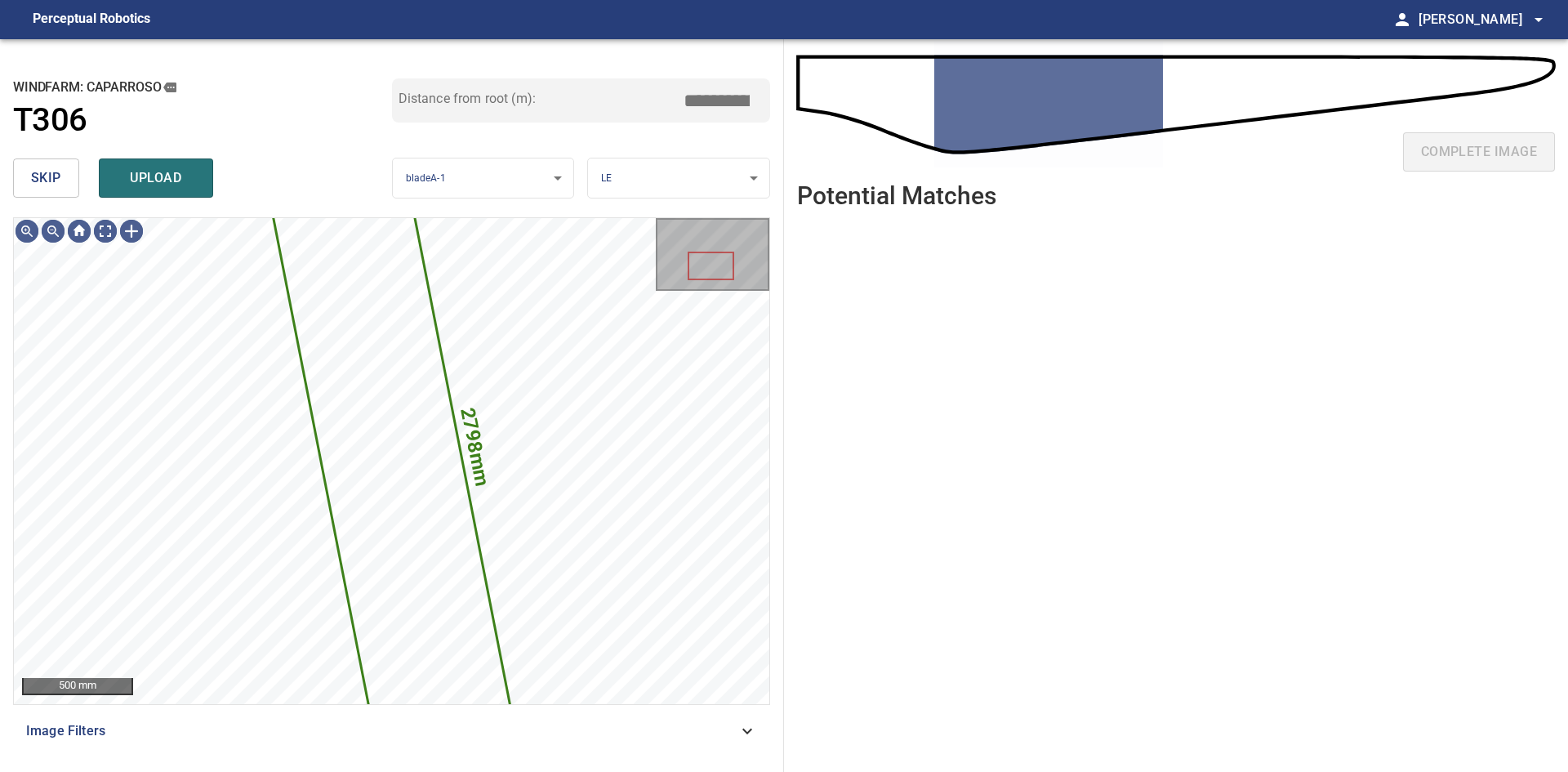
drag, startPoint x: 30, startPoint y: 169, endPoint x: 53, endPoint y: 170, distance: 23.0
click at [30, 169] on button "skip" at bounding box center [46, 178] width 66 height 39
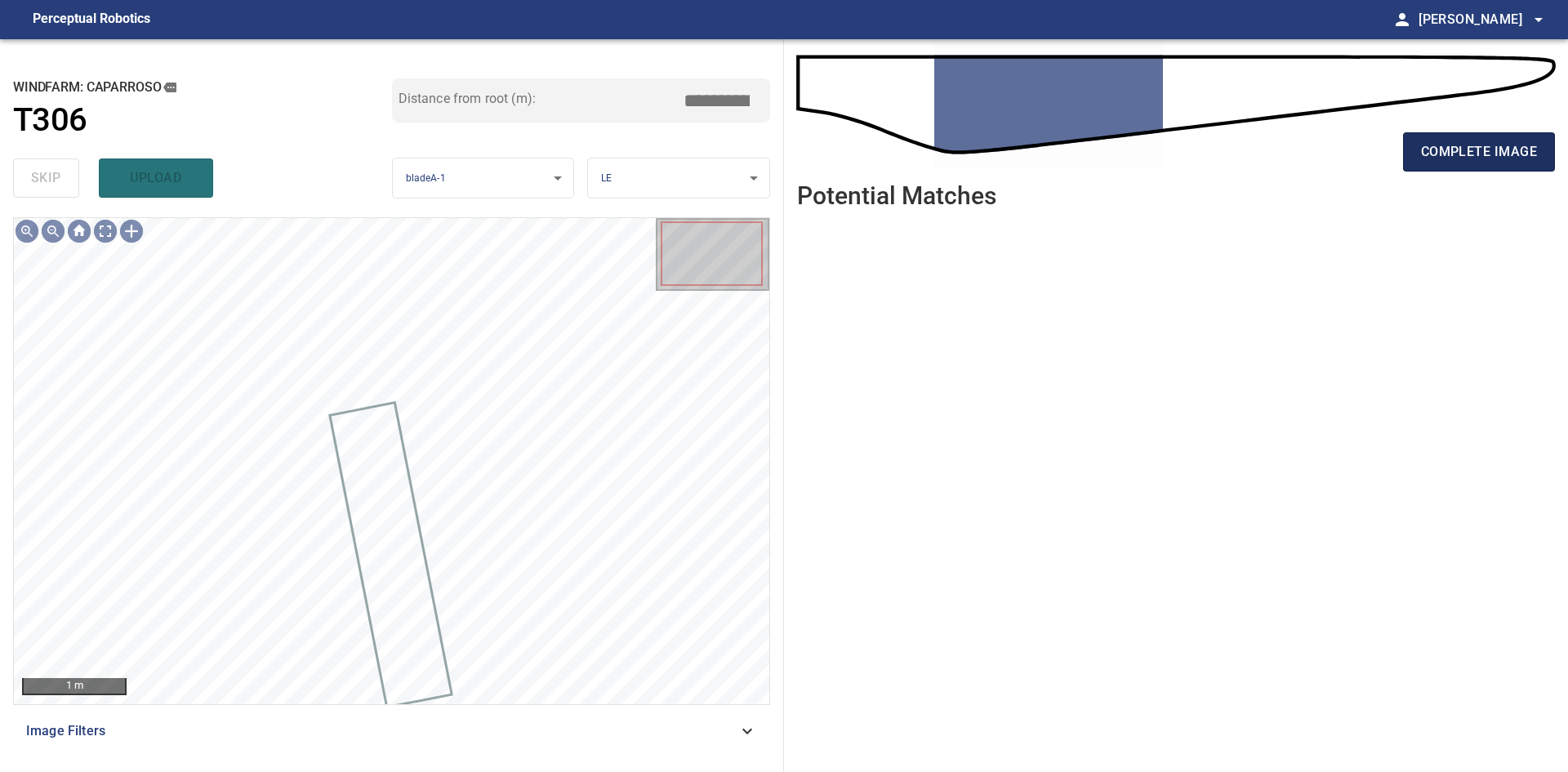
click at [1423, 140] on span "complete image" at bounding box center [1479, 152] width 116 height 23
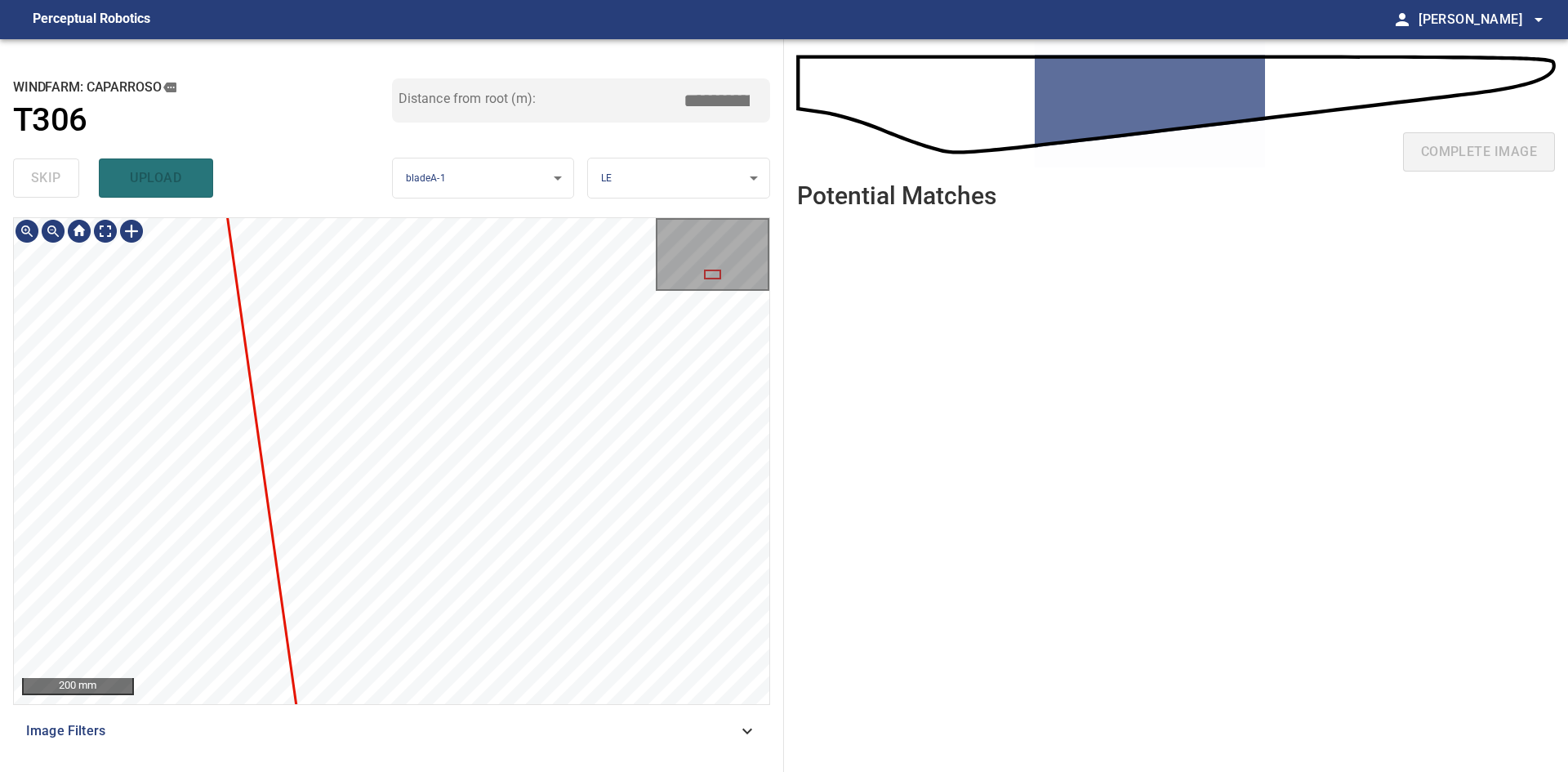
click at [317, 718] on div "200 mm Image Filters" at bounding box center [391, 488] width 757 height 541
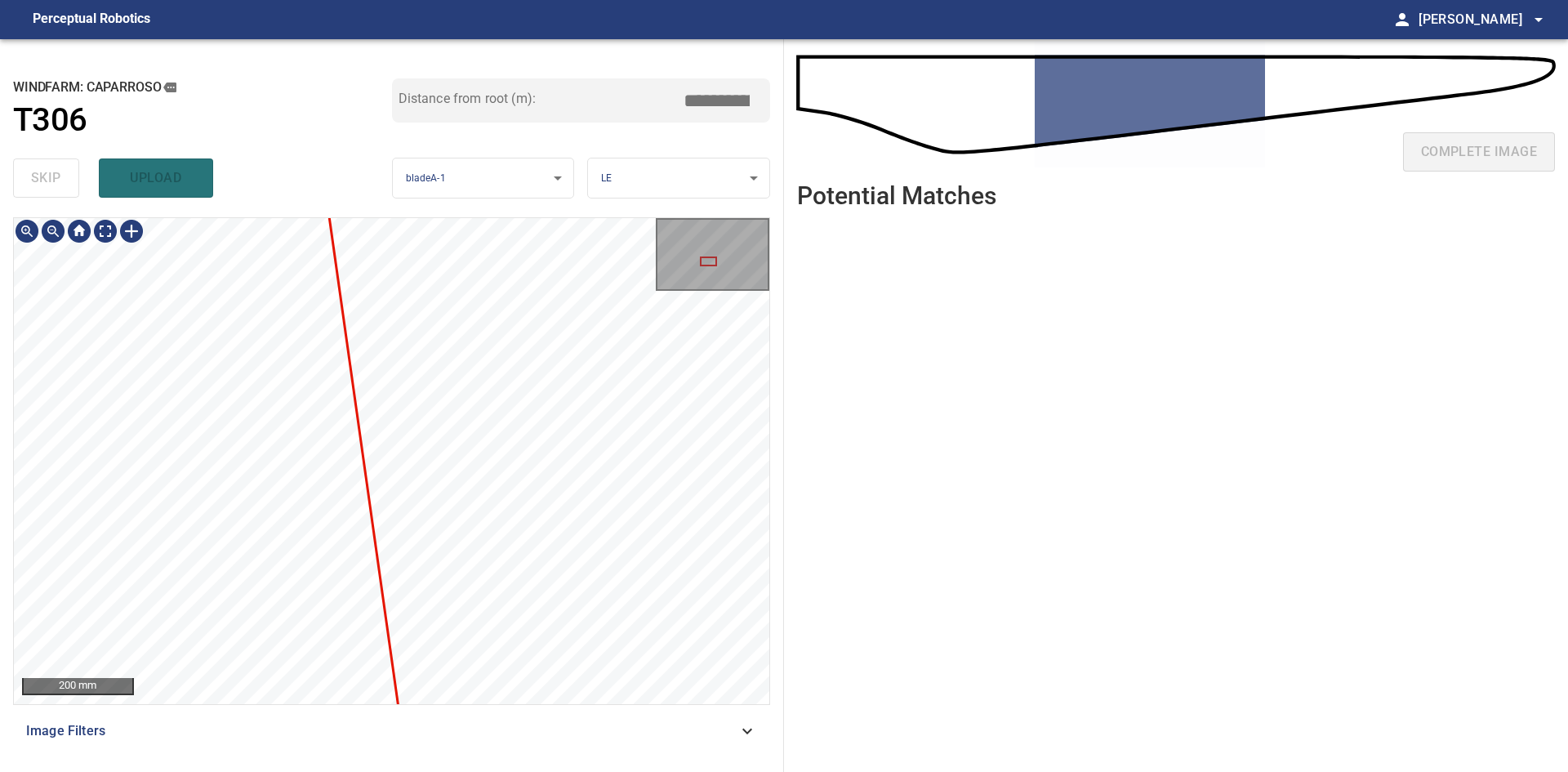
click at [316, 725] on div "200 mm Image Filters" at bounding box center [391, 488] width 757 height 541
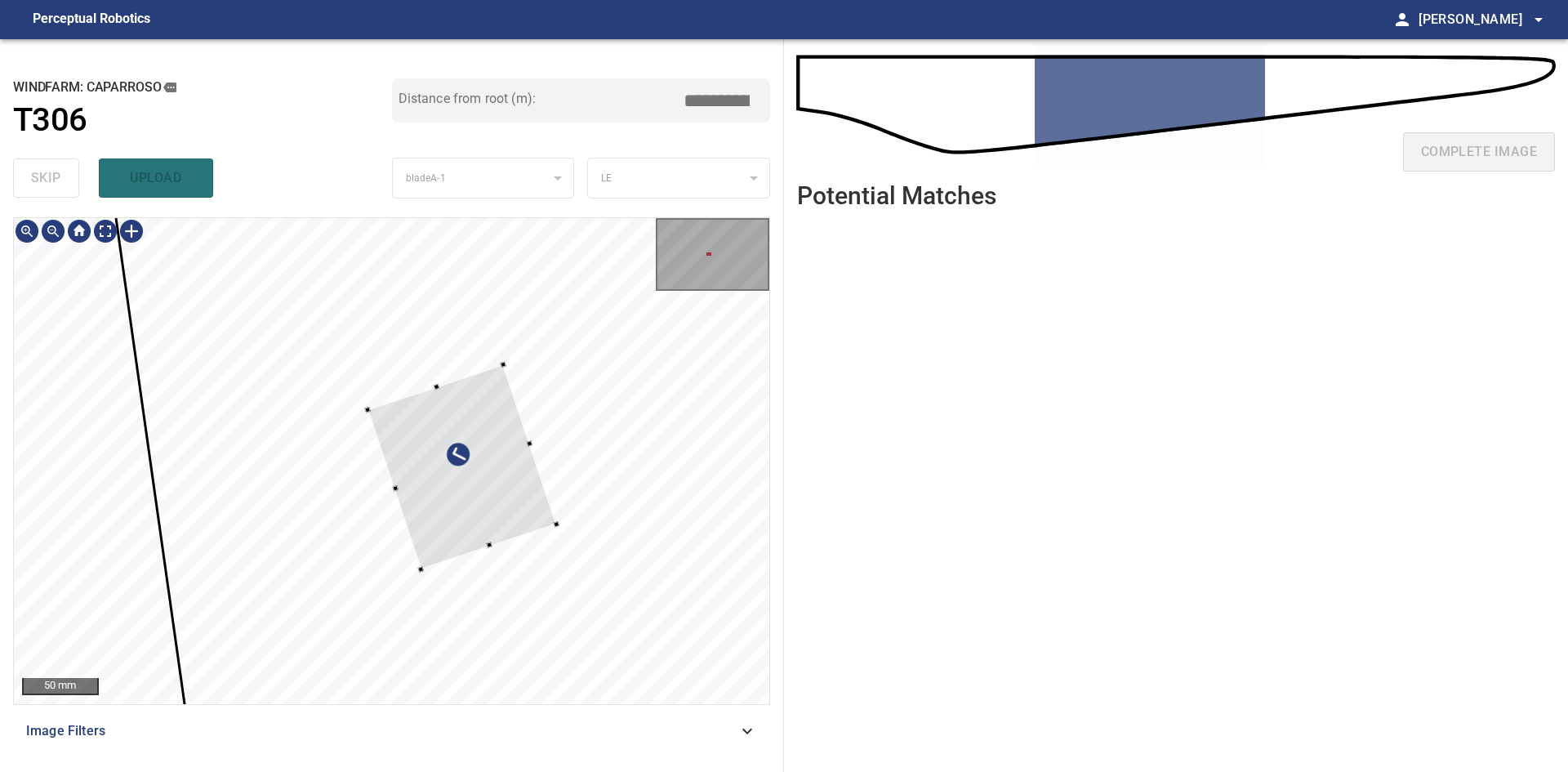
click at [496, 516] on div at bounding box center [462, 466] width 189 height 204
click at [487, 514] on div at bounding box center [452, 462] width 189 height 204
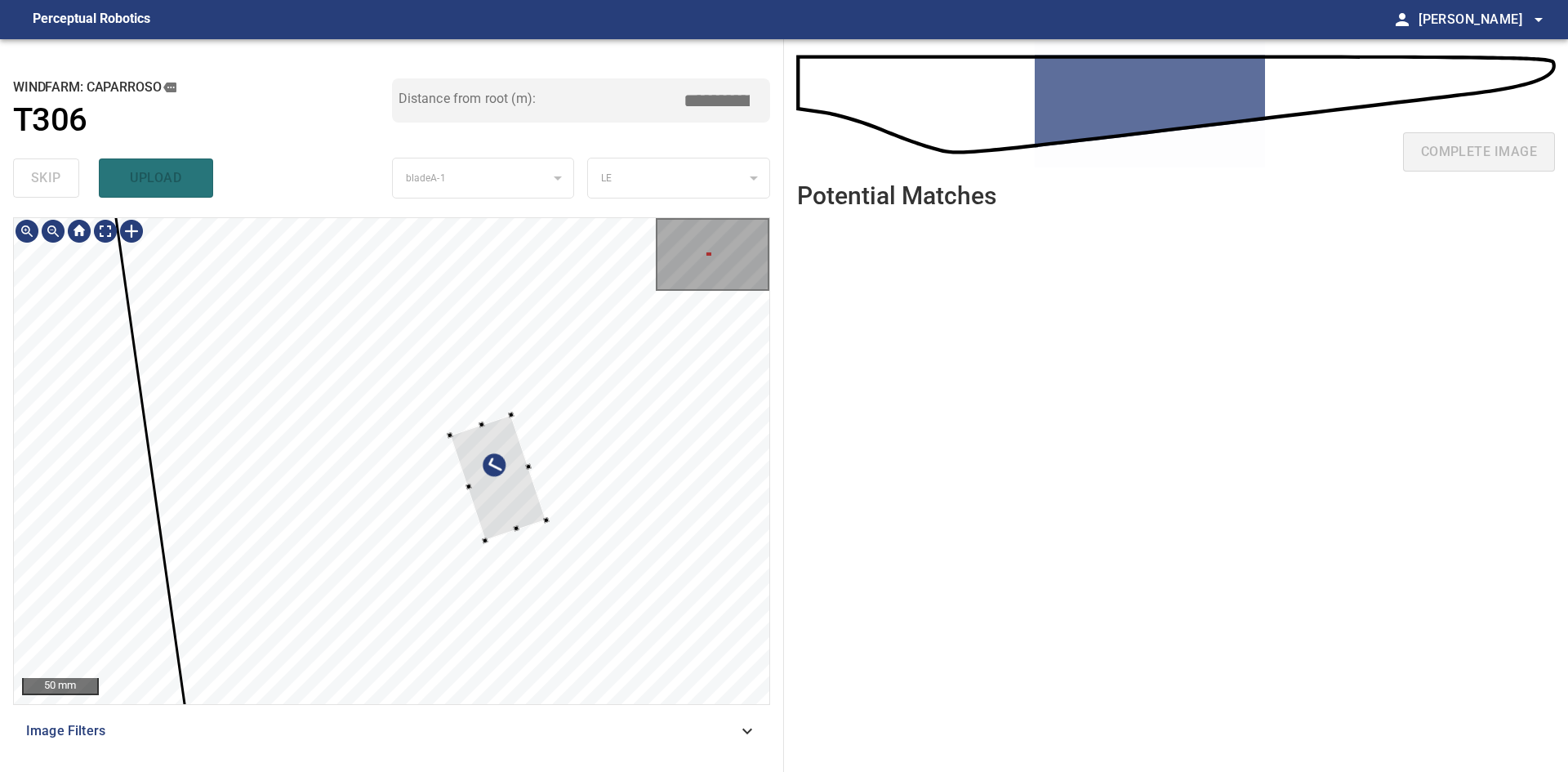
click at [454, 437] on div at bounding box center [498, 477] width 96 height 125
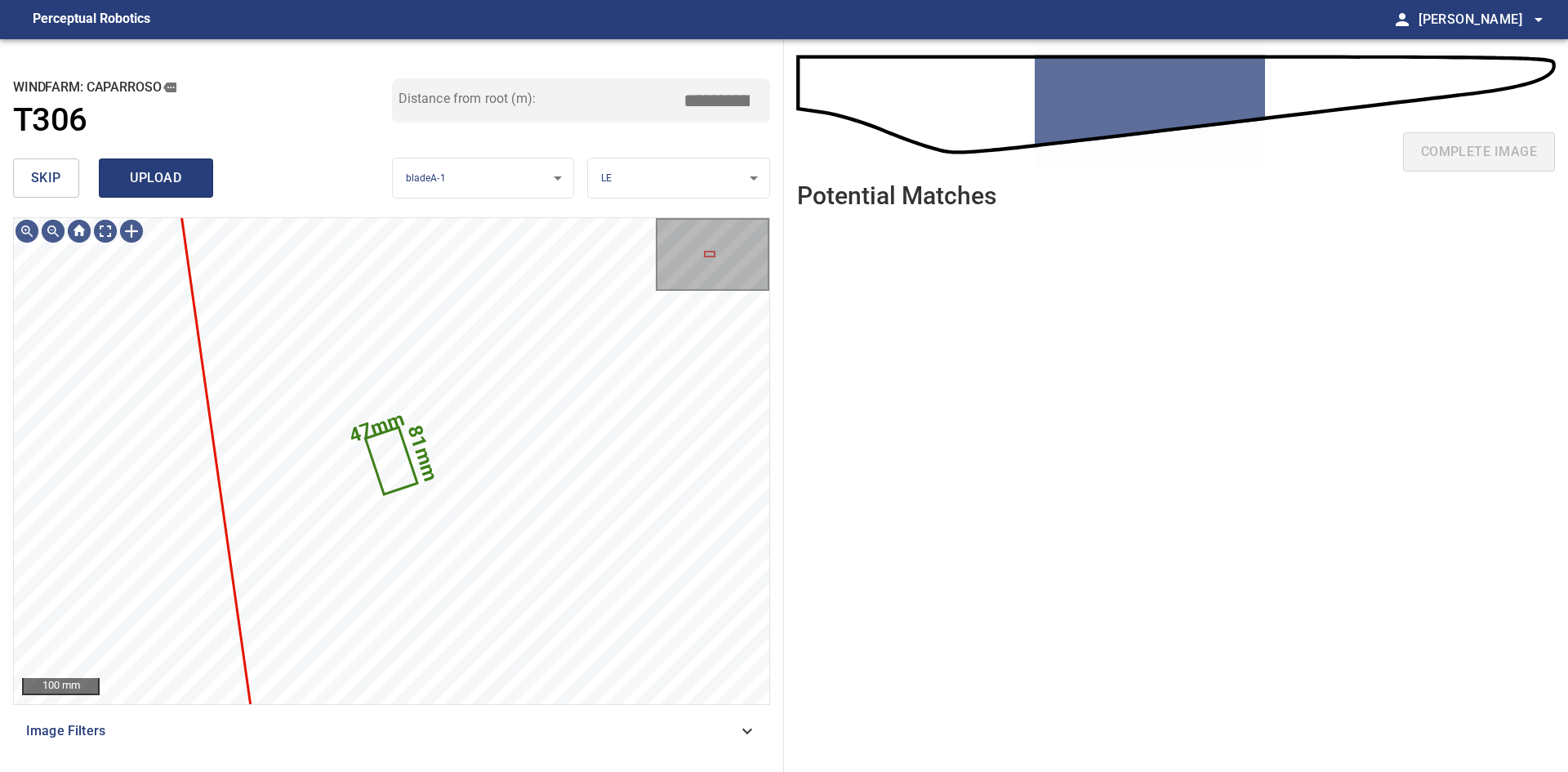
click at [168, 178] on span "upload" at bounding box center [155, 178] width 78 height 23
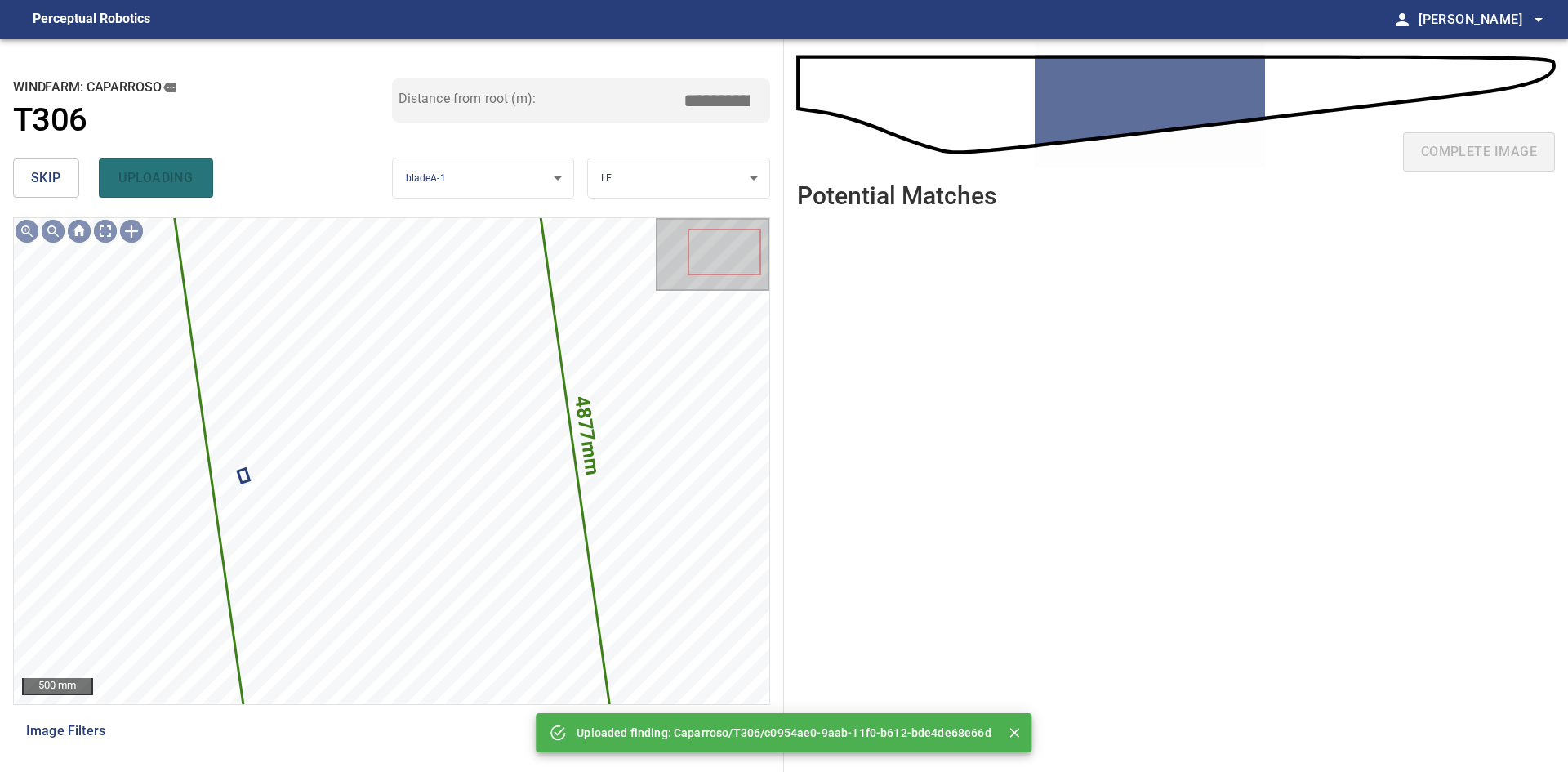
click at [51, 182] on span "skip" at bounding box center [46, 178] width 30 height 23
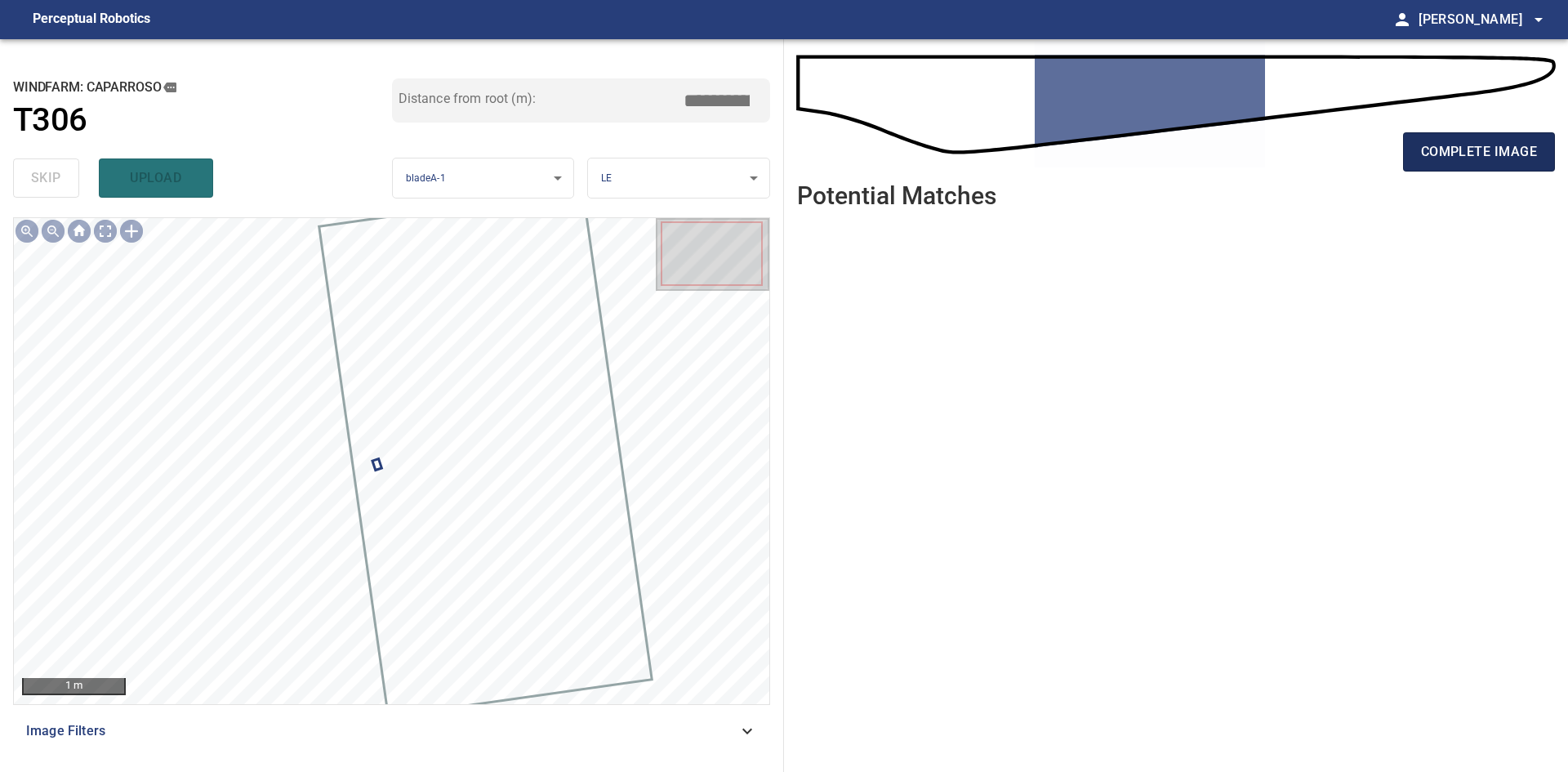
click at [1483, 139] on button "complete image" at bounding box center [1479, 152] width 152 height 39
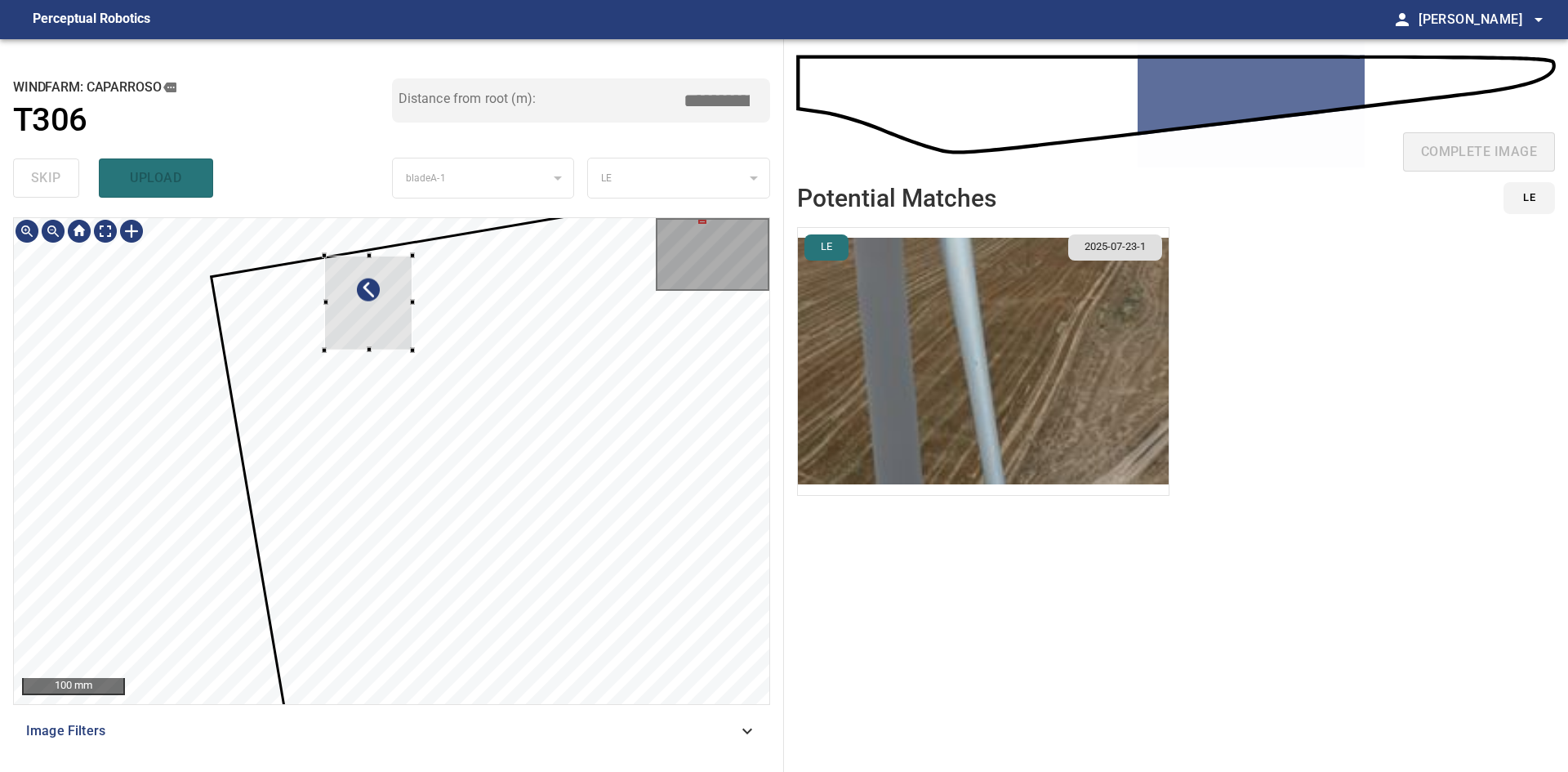
click at [390, 330] on div at bounding box center [369, 303] width 89 height 95
click at [368, 288] on div at bounding box center [371, 289] width 5 height 5
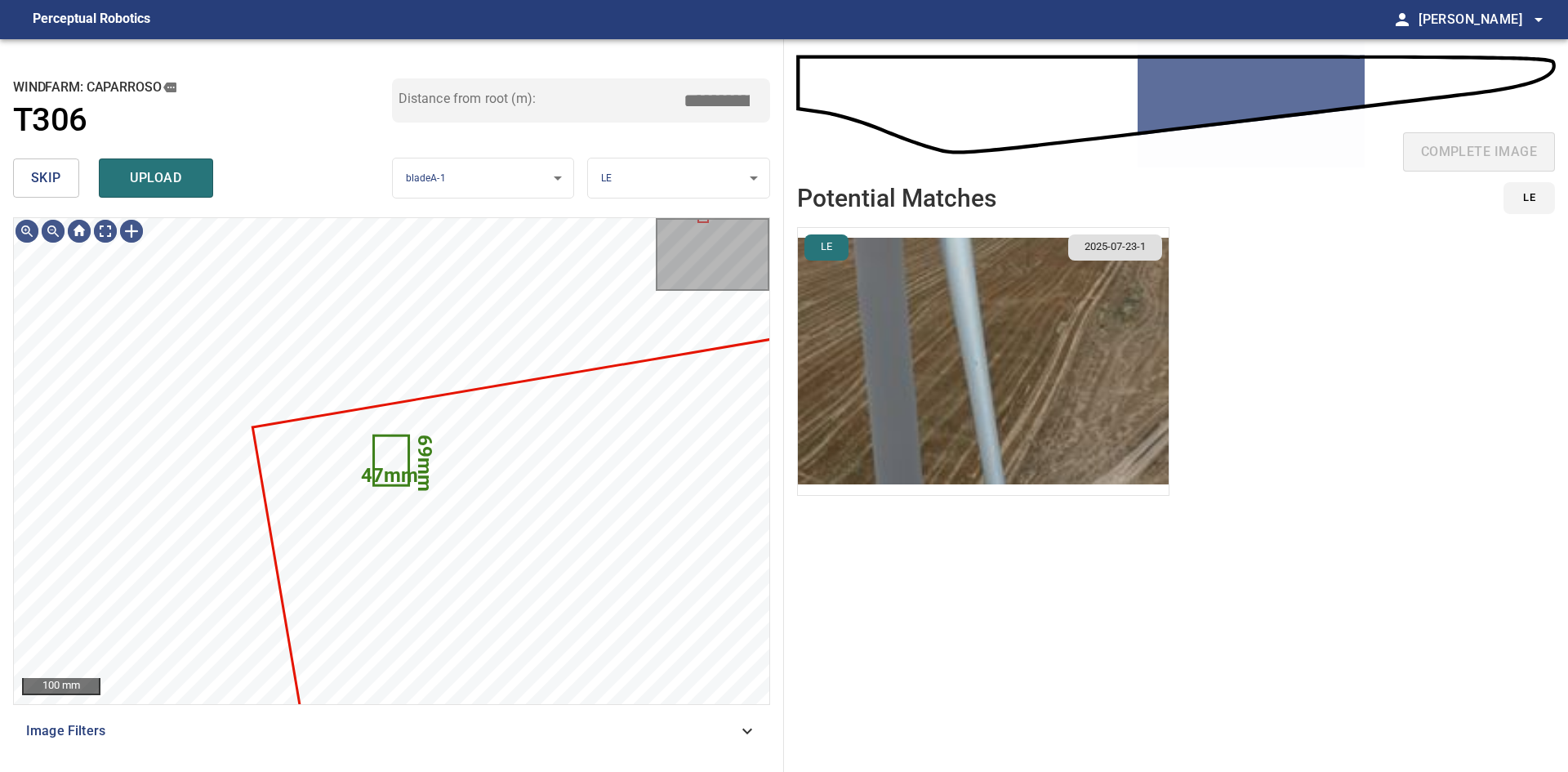
click at [1077, 313] on img "button" at bounding box center [983, 361] width 371 height 267
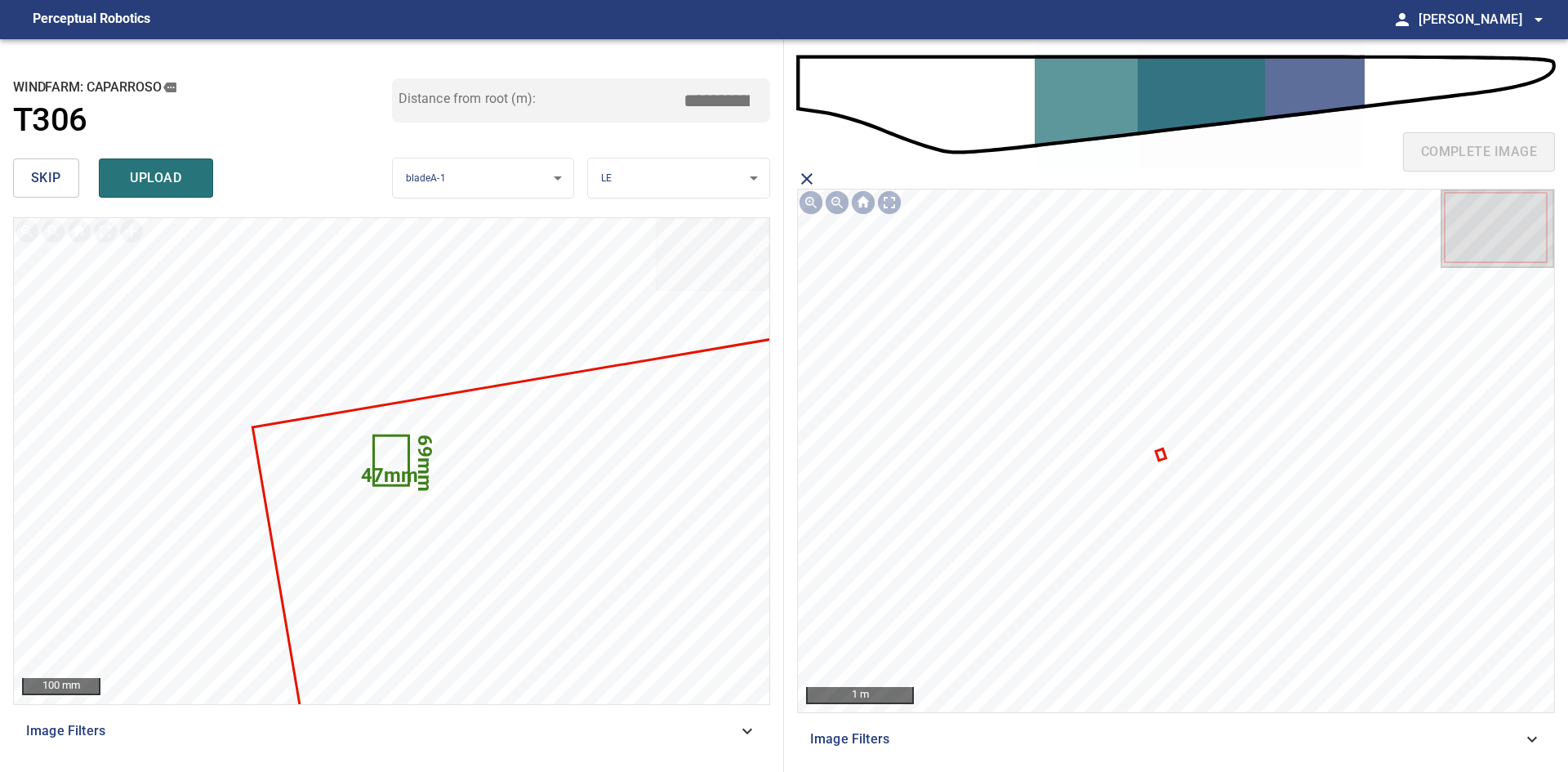
click at [1161, 454] on icon at bounding box center [1160, 454] width 6 height 9
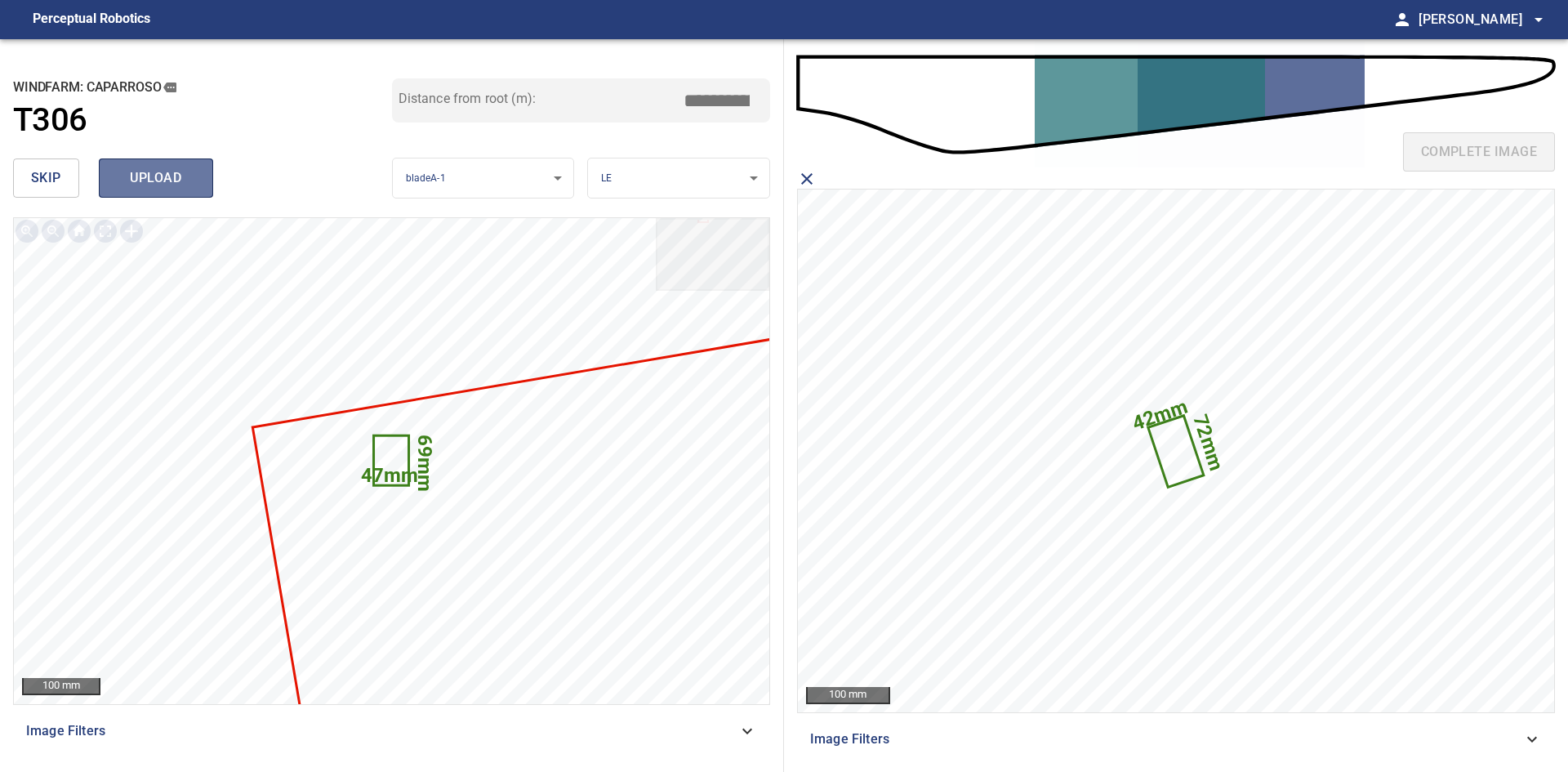
click at [118, 182] on span "upload" at bounding box center [155, 178] width 78 height 23
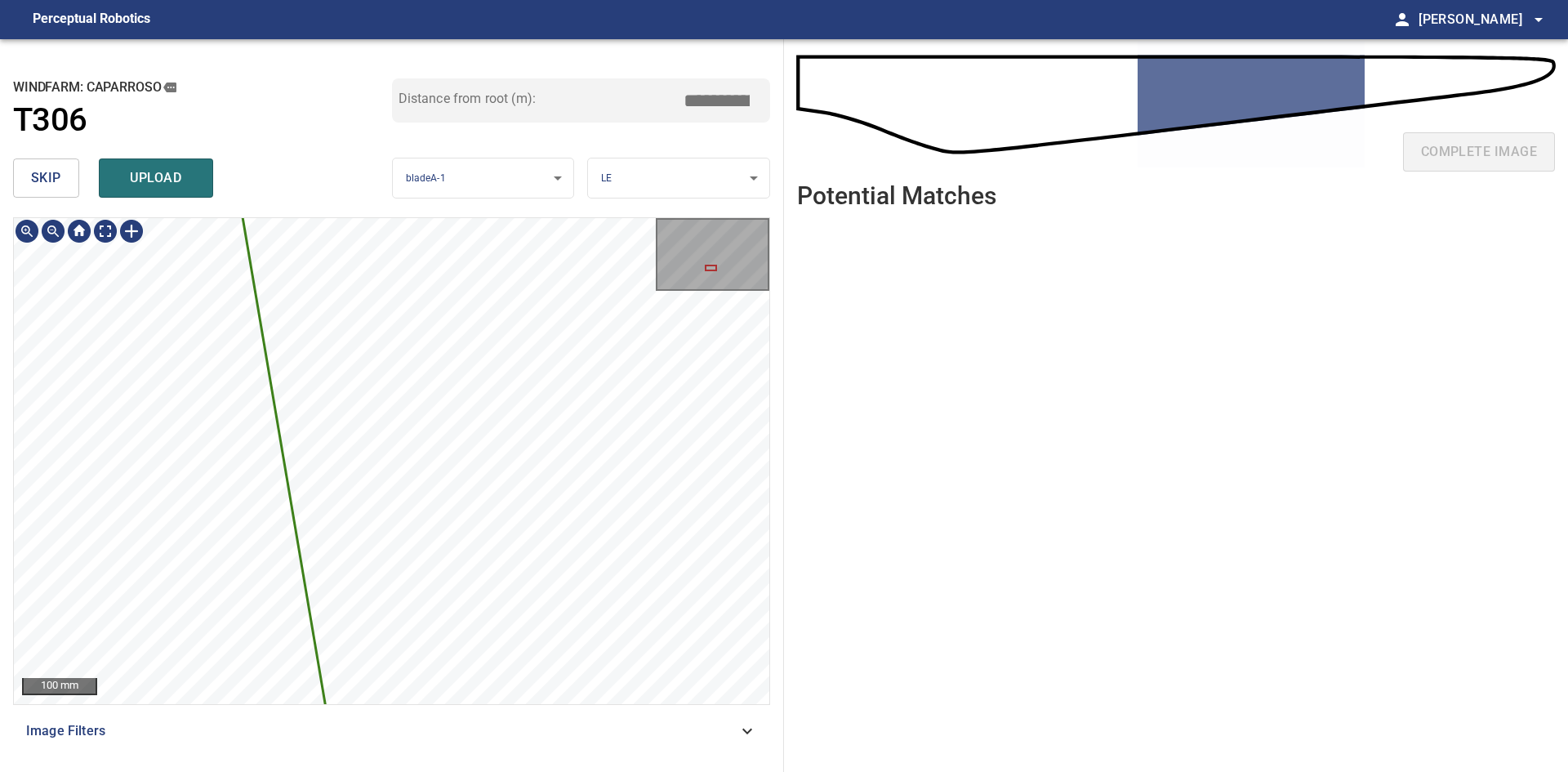
click at [105, 230] on div "4925mm 2614mm 100 mm" at bounding box center [391, 461] width 755 height 485
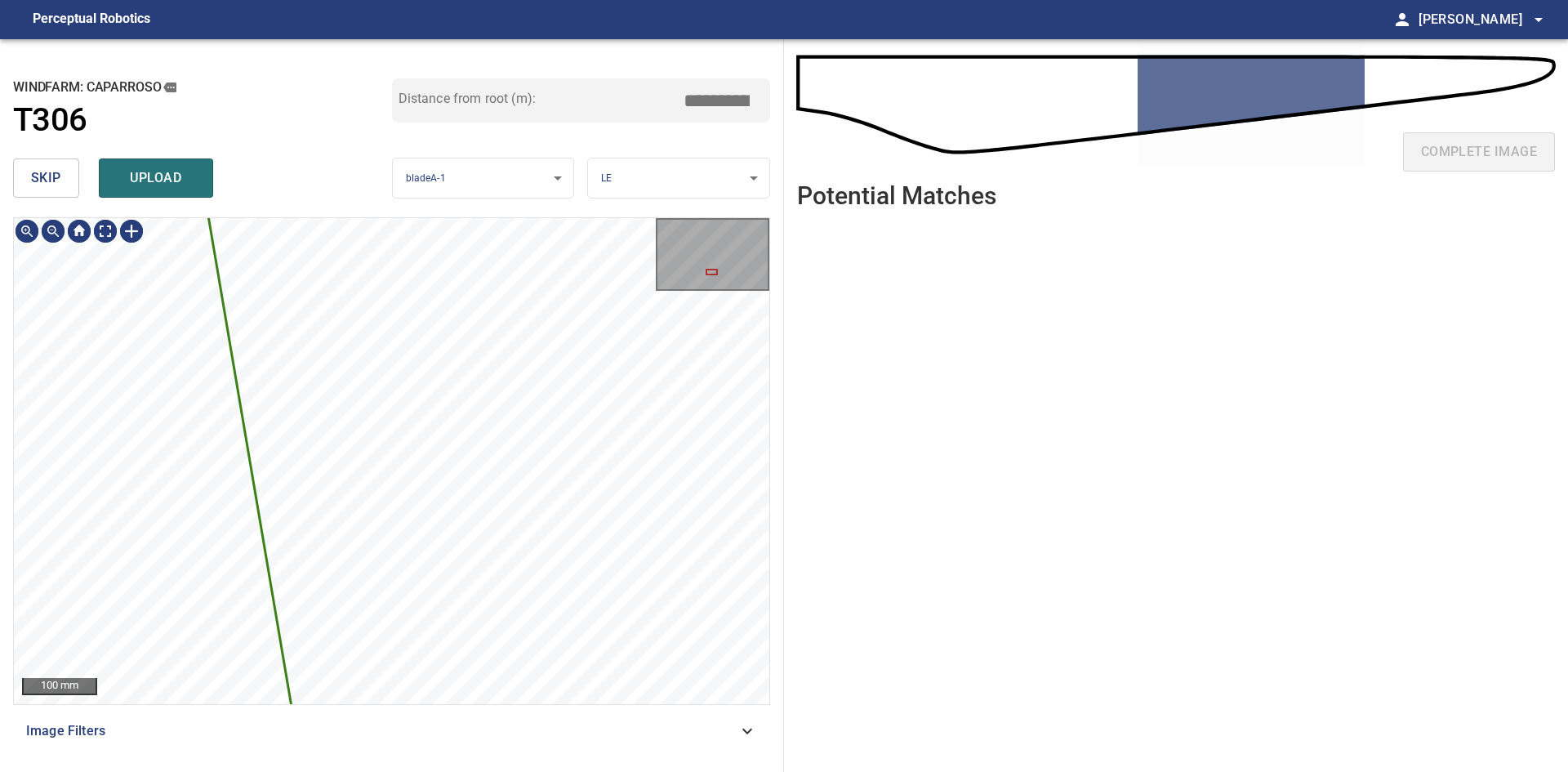
click at [164, 209] on div "**********" at bounding box center [392, 405] width 784 height 733
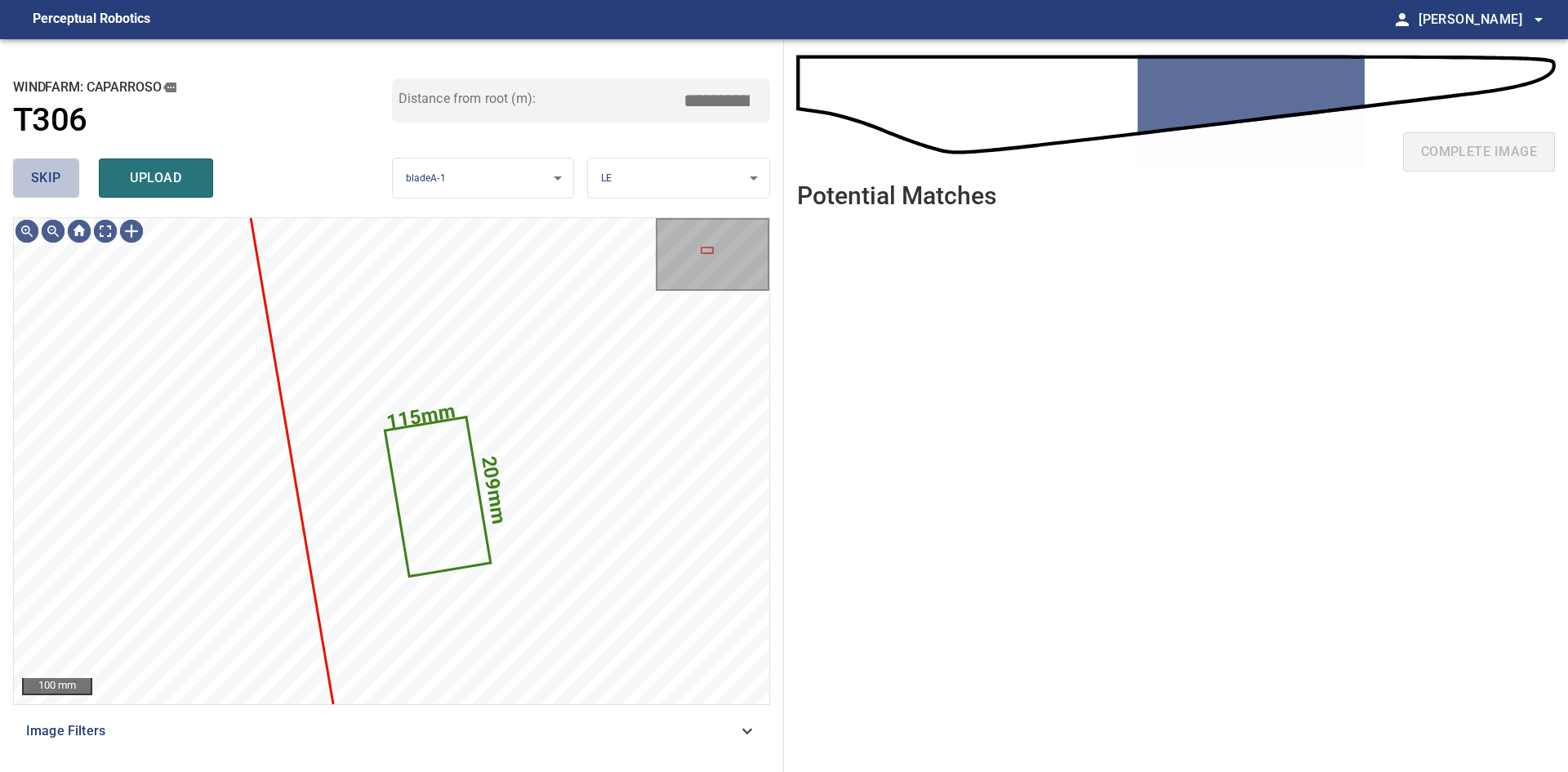
click at [48, 176] on span "skip" at bounding box center [46, 178] width 30 height 23
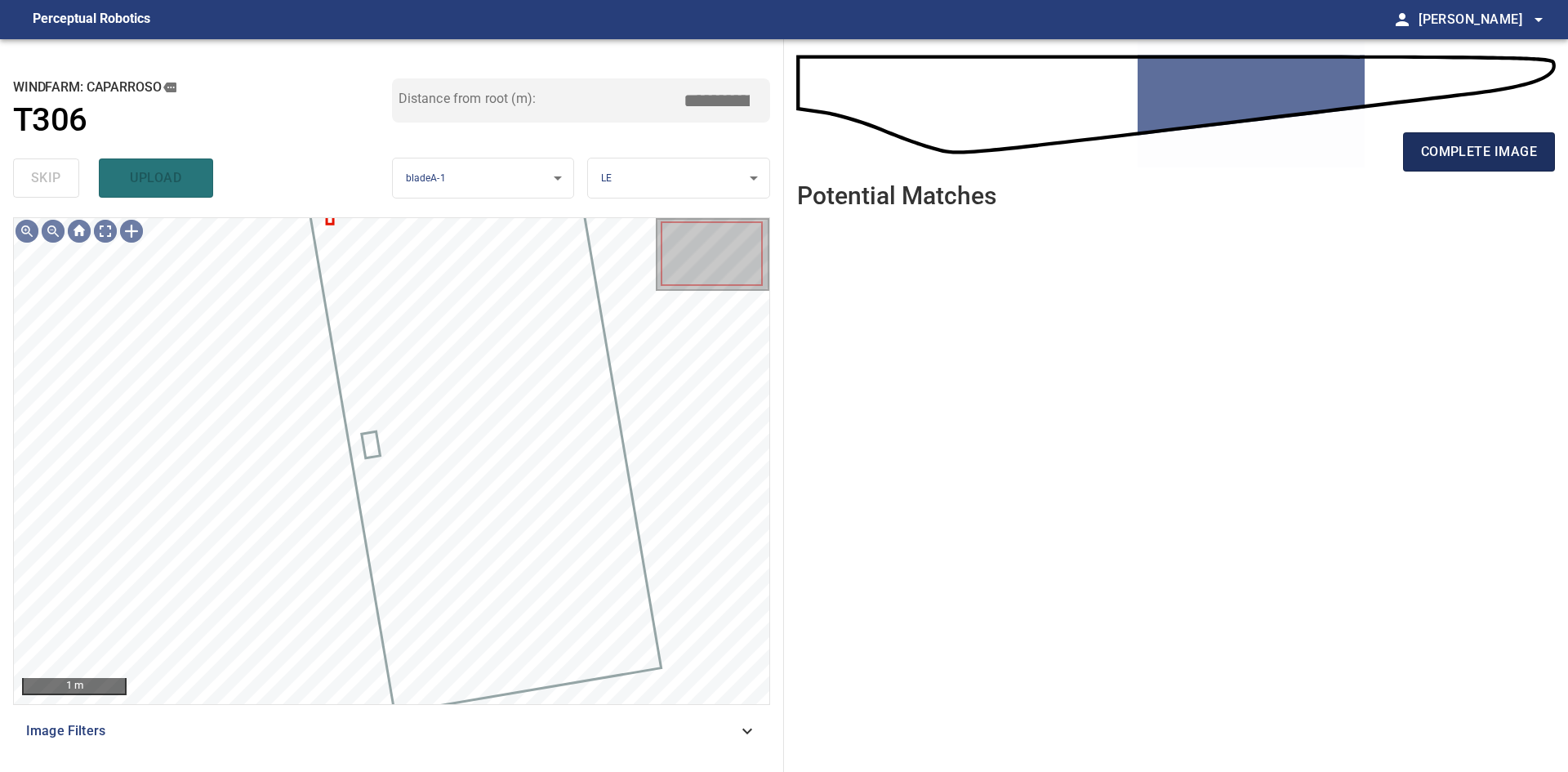
click at [1439, 161] on span "complete image" at bounding box center [1479, 152] width 116 height 23
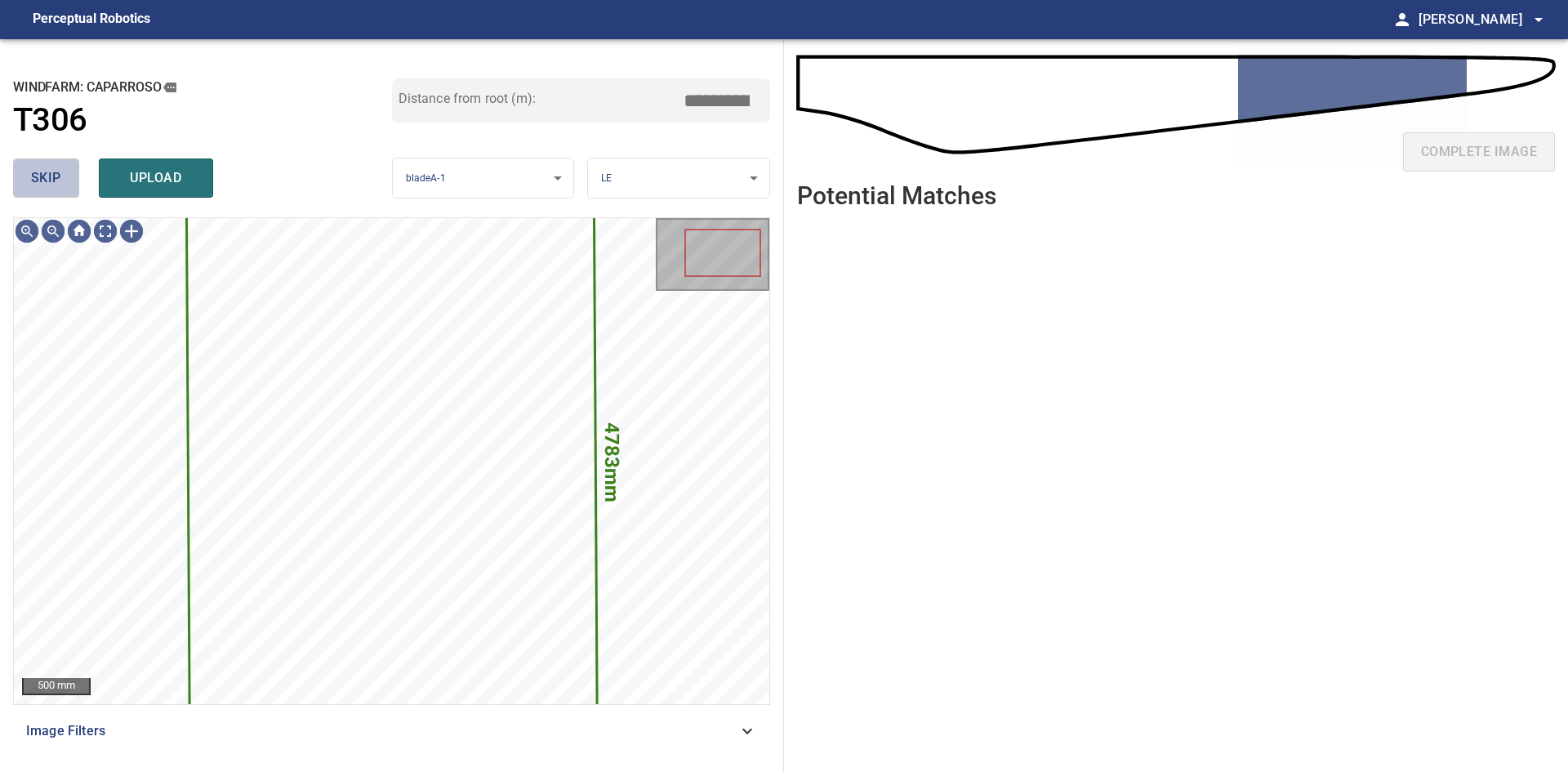
click at [40, 182] on span "skip" at bounding box center [46, 178] width 30 height 23
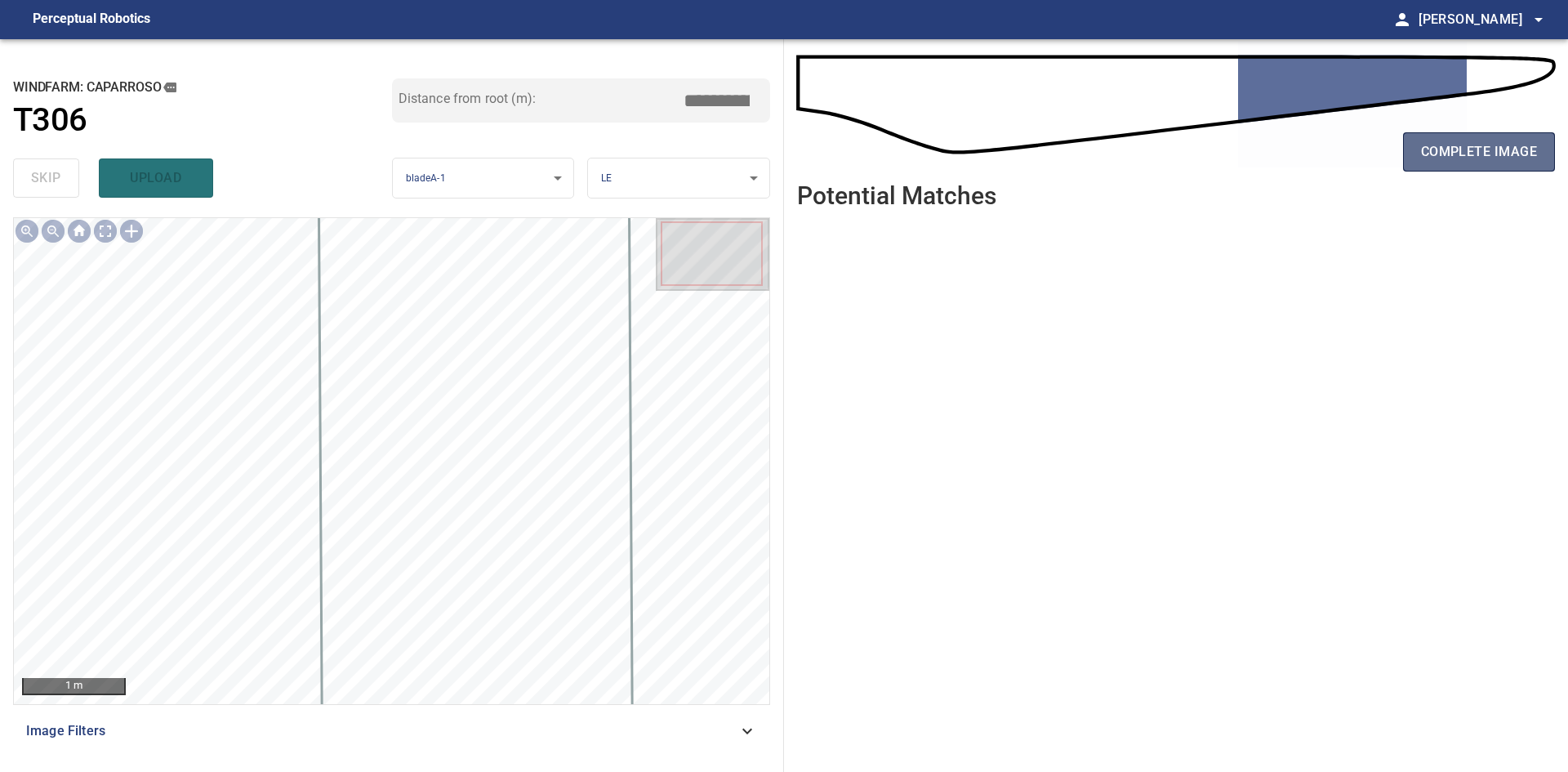
click at [1513, 152] on span "complete image" at bounding box center [1479, 152] width 116 height 23
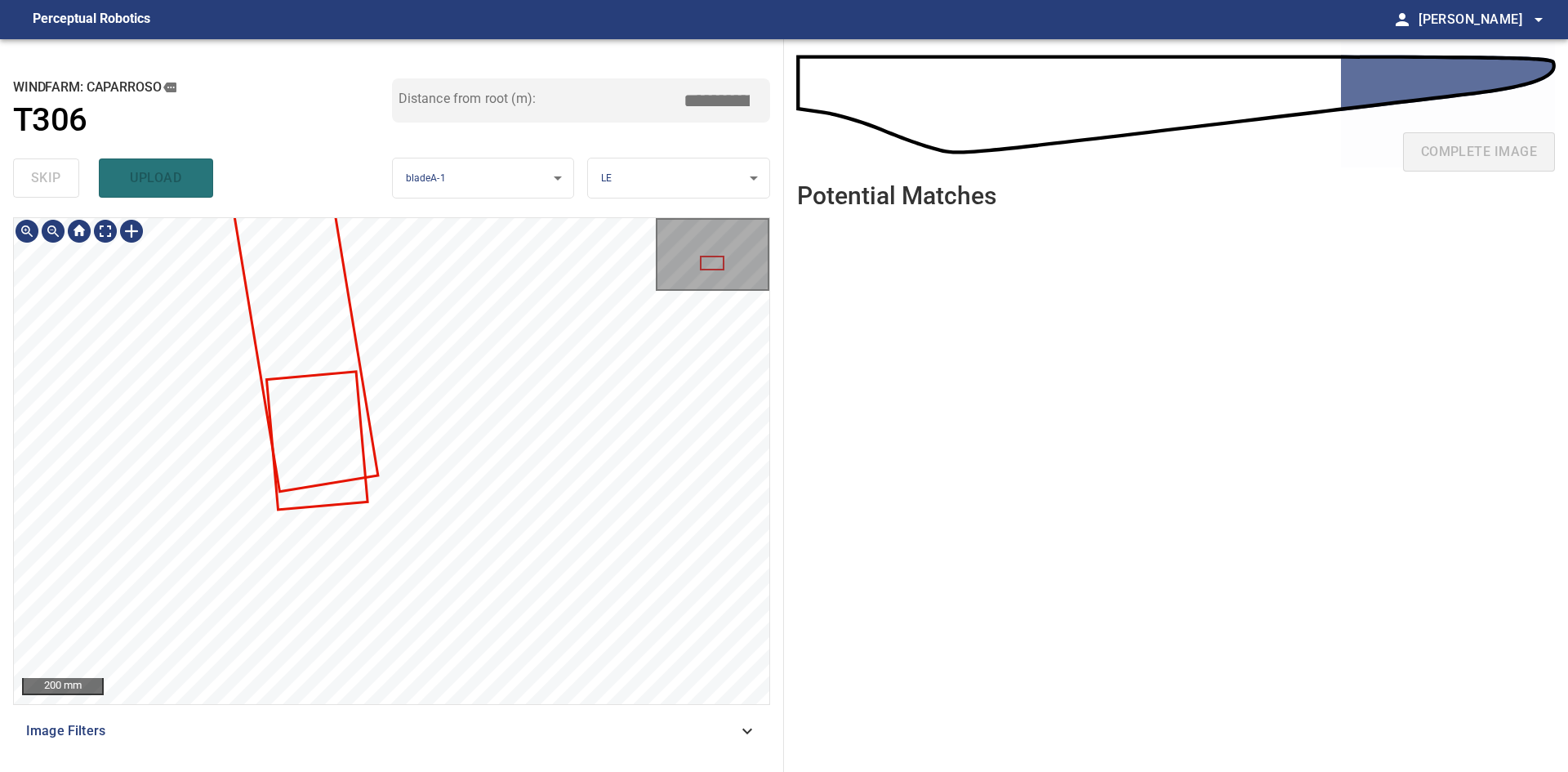
click at [388, 175] on div "**********" at bounding box center [392, 405] width 784 height 733
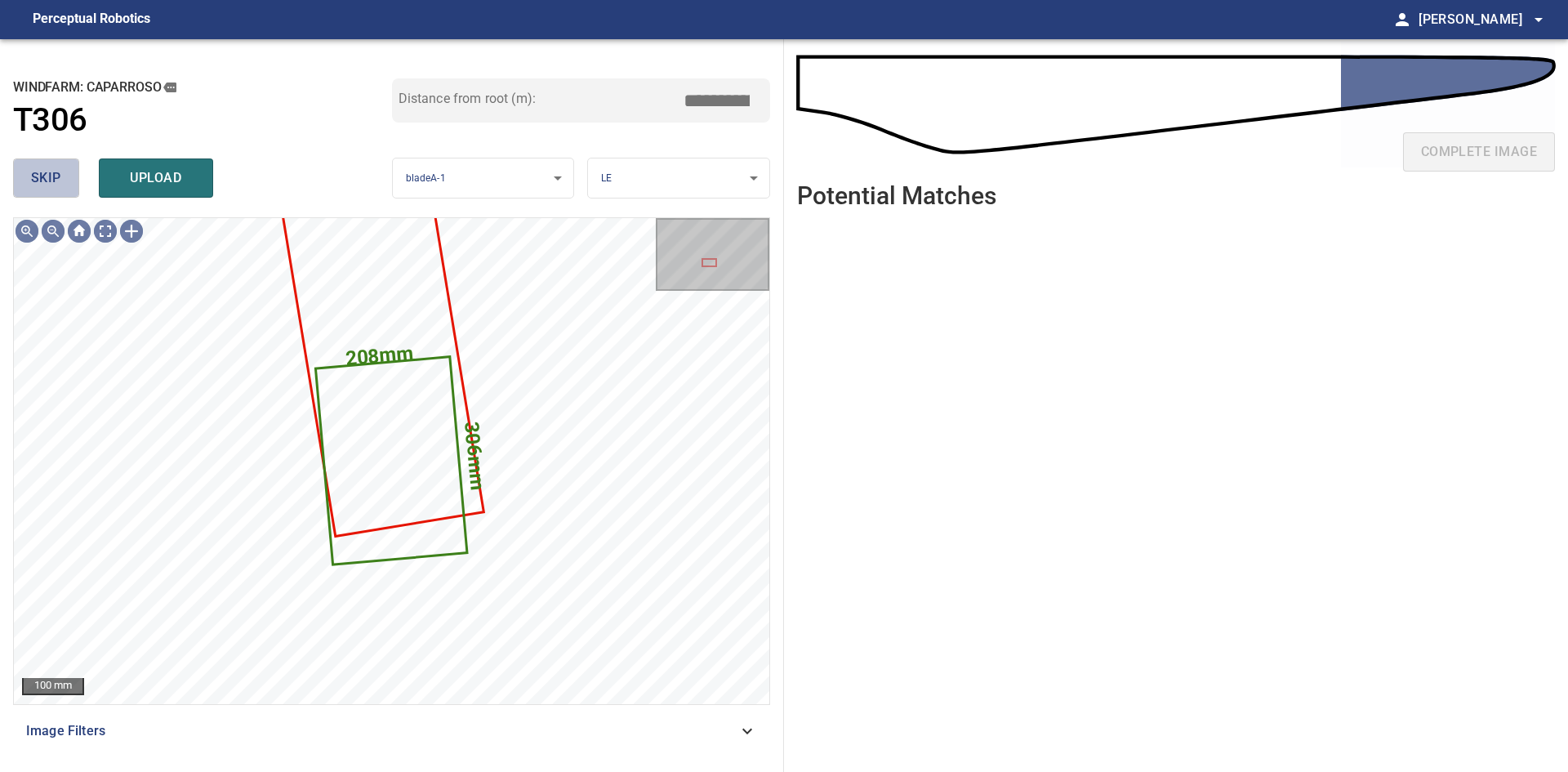
click at [46, 168] on span "skip" at bounding box center [46, 178] width 30 height 23
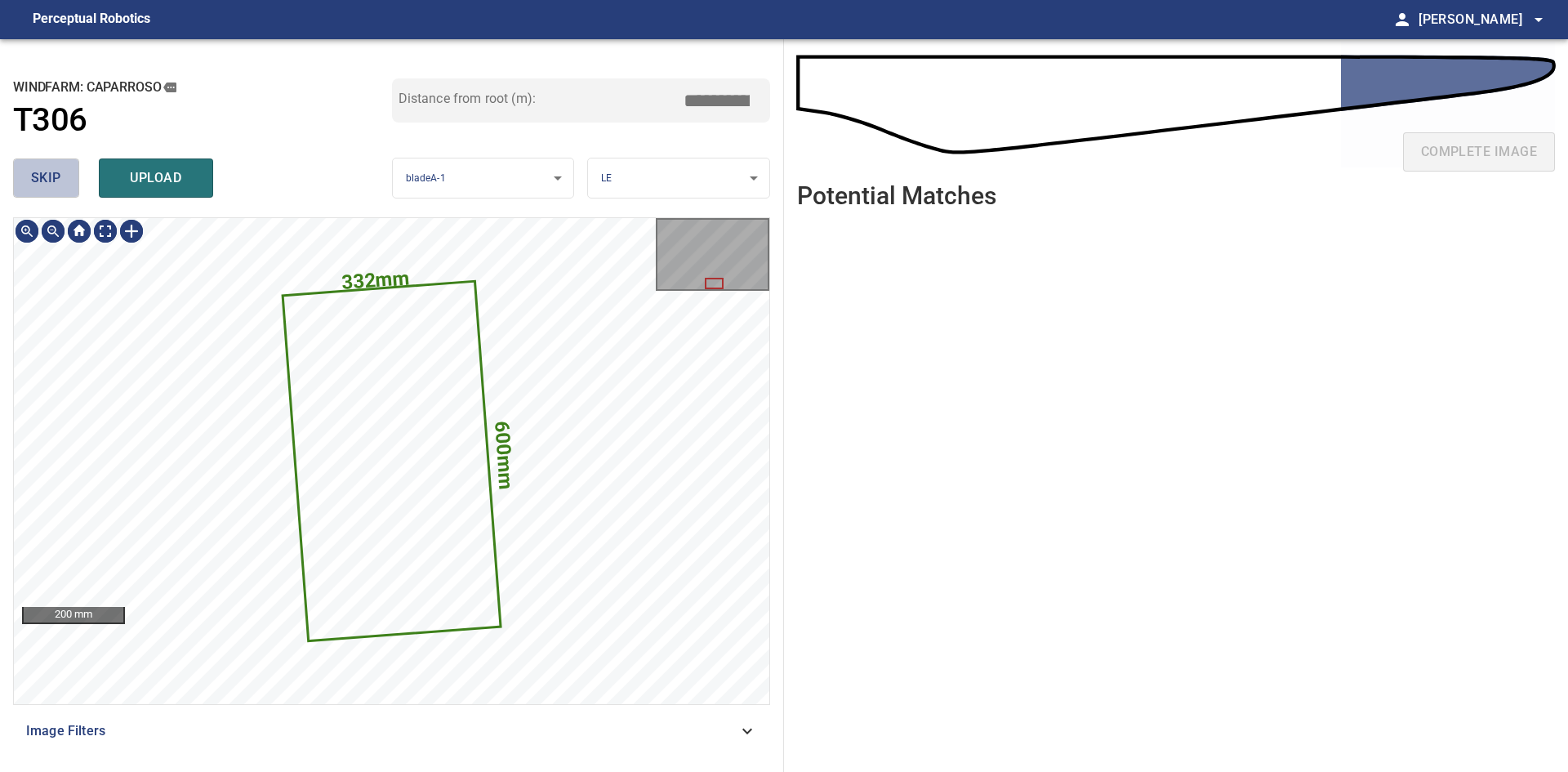
click at [46, 168] on span "skip" at bounding box center [46, 178] width 30 height 23
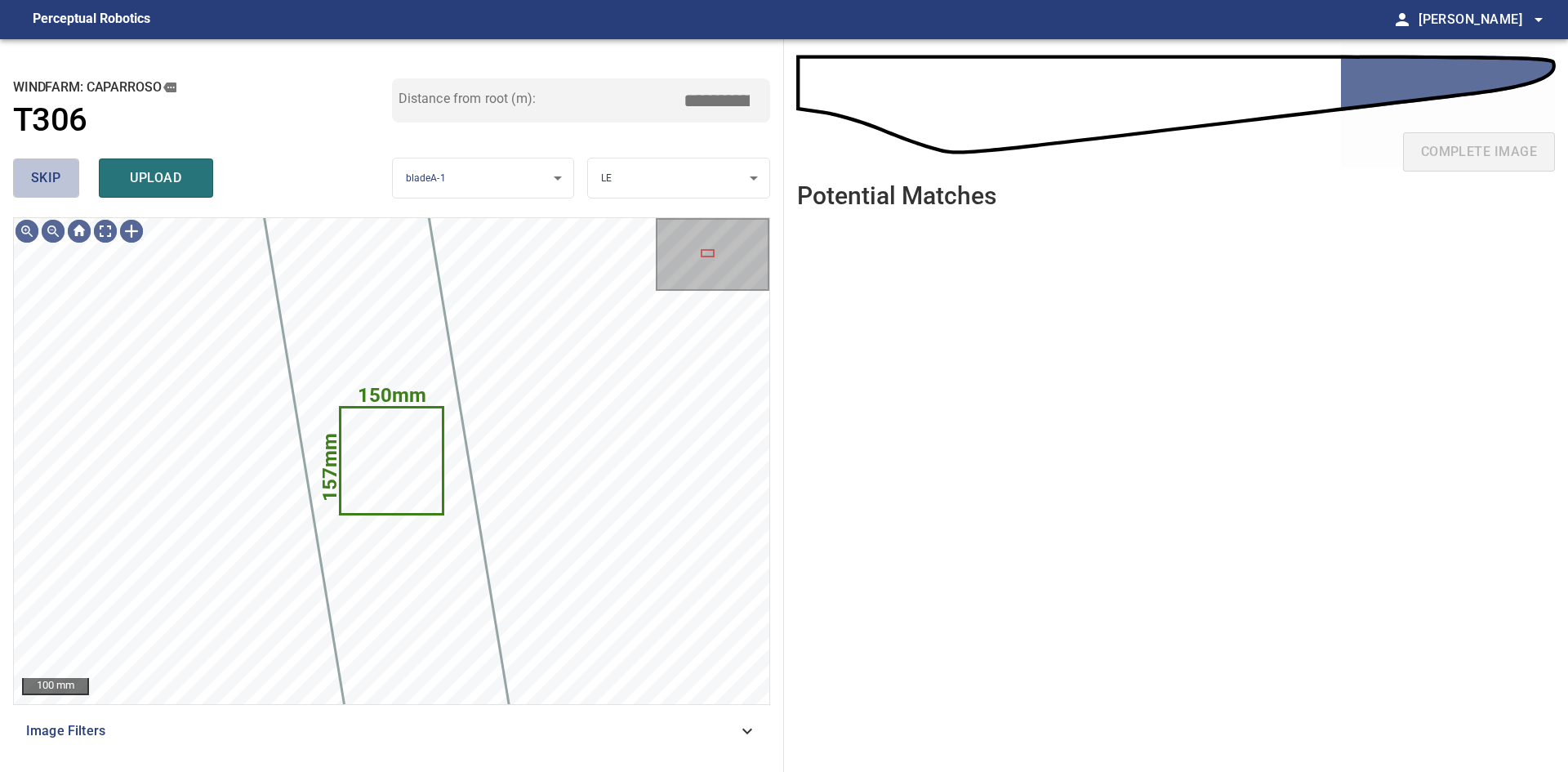
click at [47, 185] on span "skip" at bounding box center [46, 178] width 30 height 23
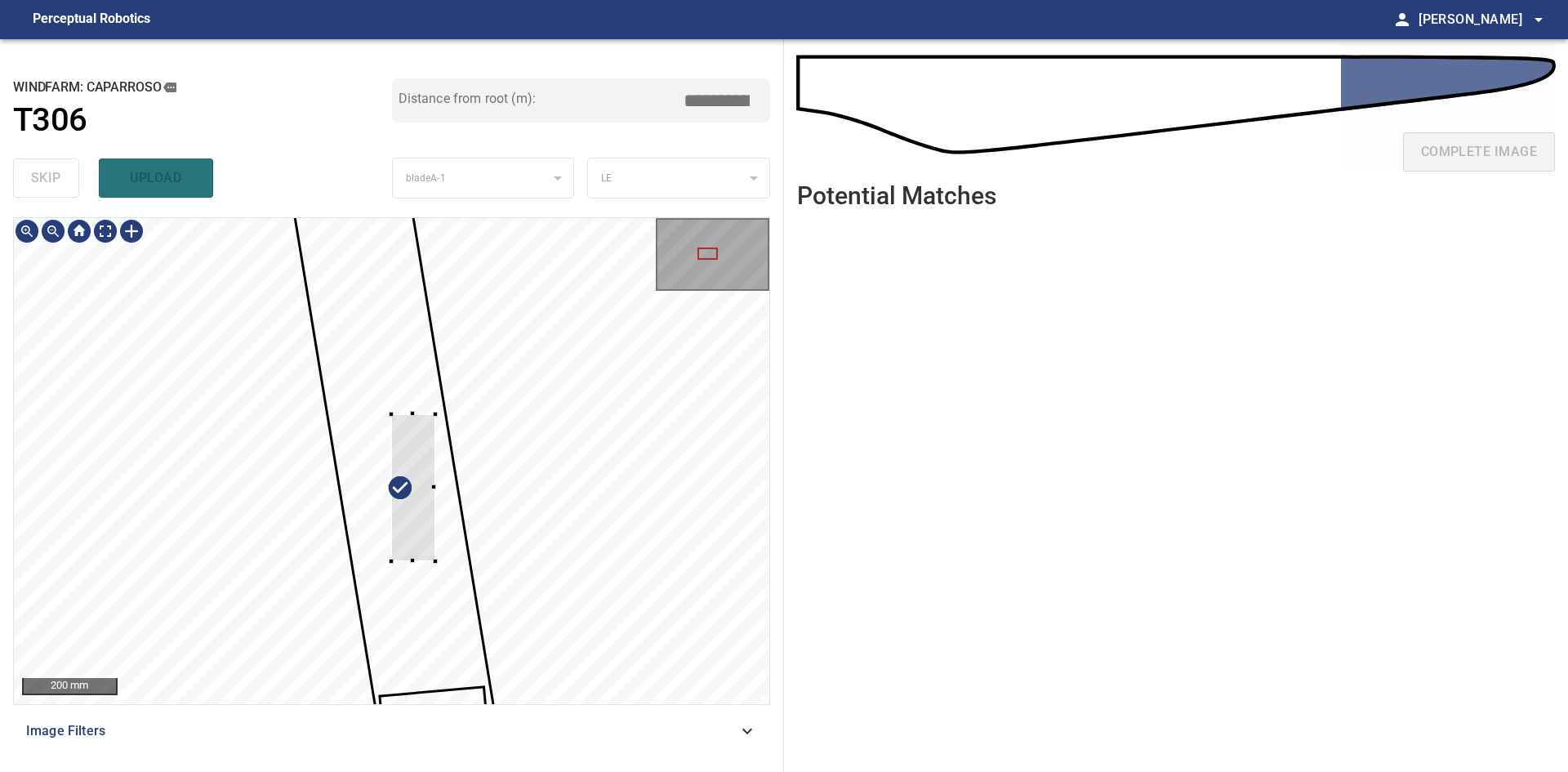
click at [401, 528] on div at bounding box center [413, 488] width 44 height 147
click at [409, 506] on div at bounding box center [401, 465] width 70 height 153
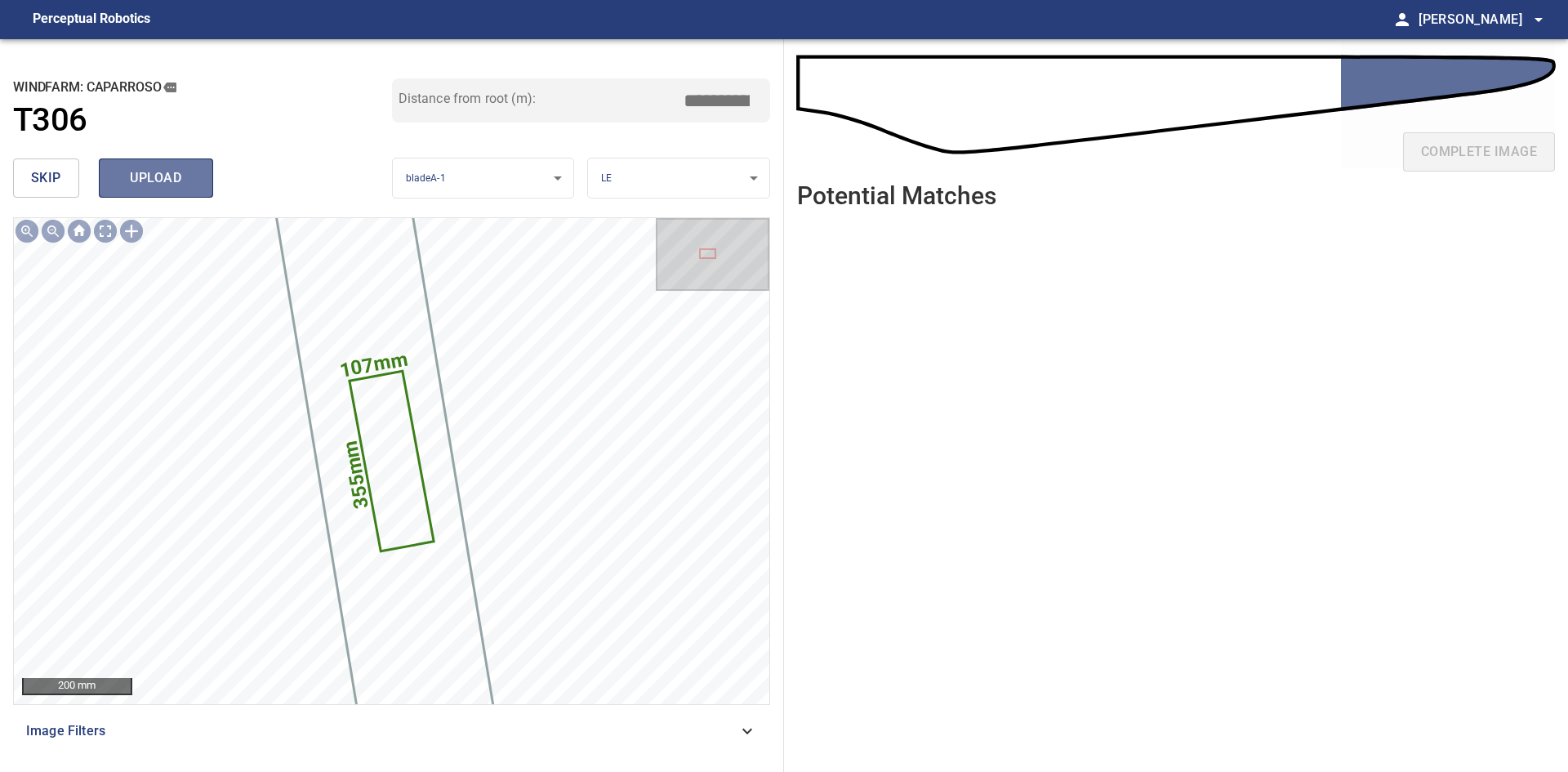
click at [126, 175] on span "upload" at bounding box center [155, 178] width 78 height 23
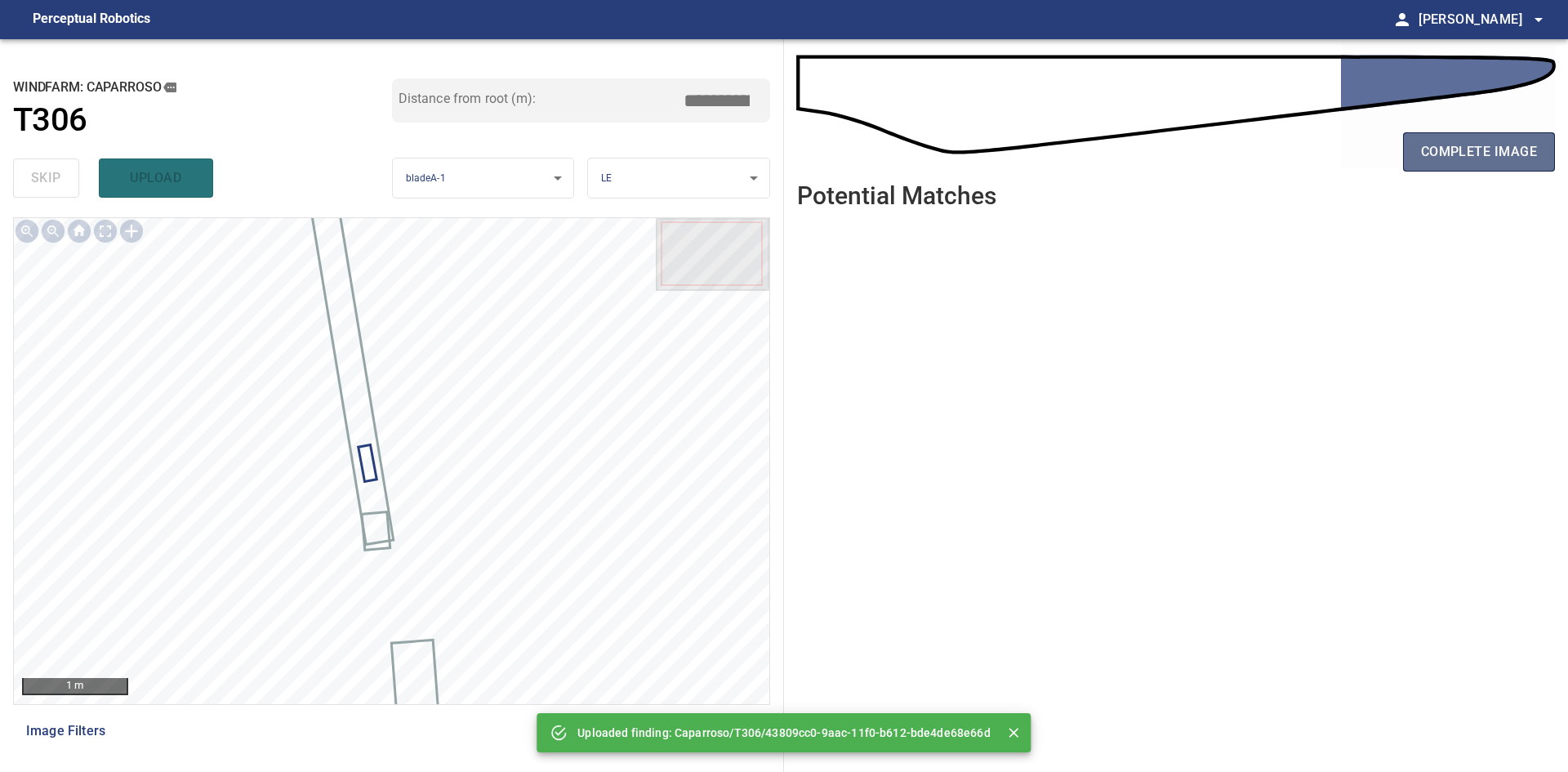
click at [1409, 156] on button "complete image" at bounding box center [1479, 152] width 152 height 39
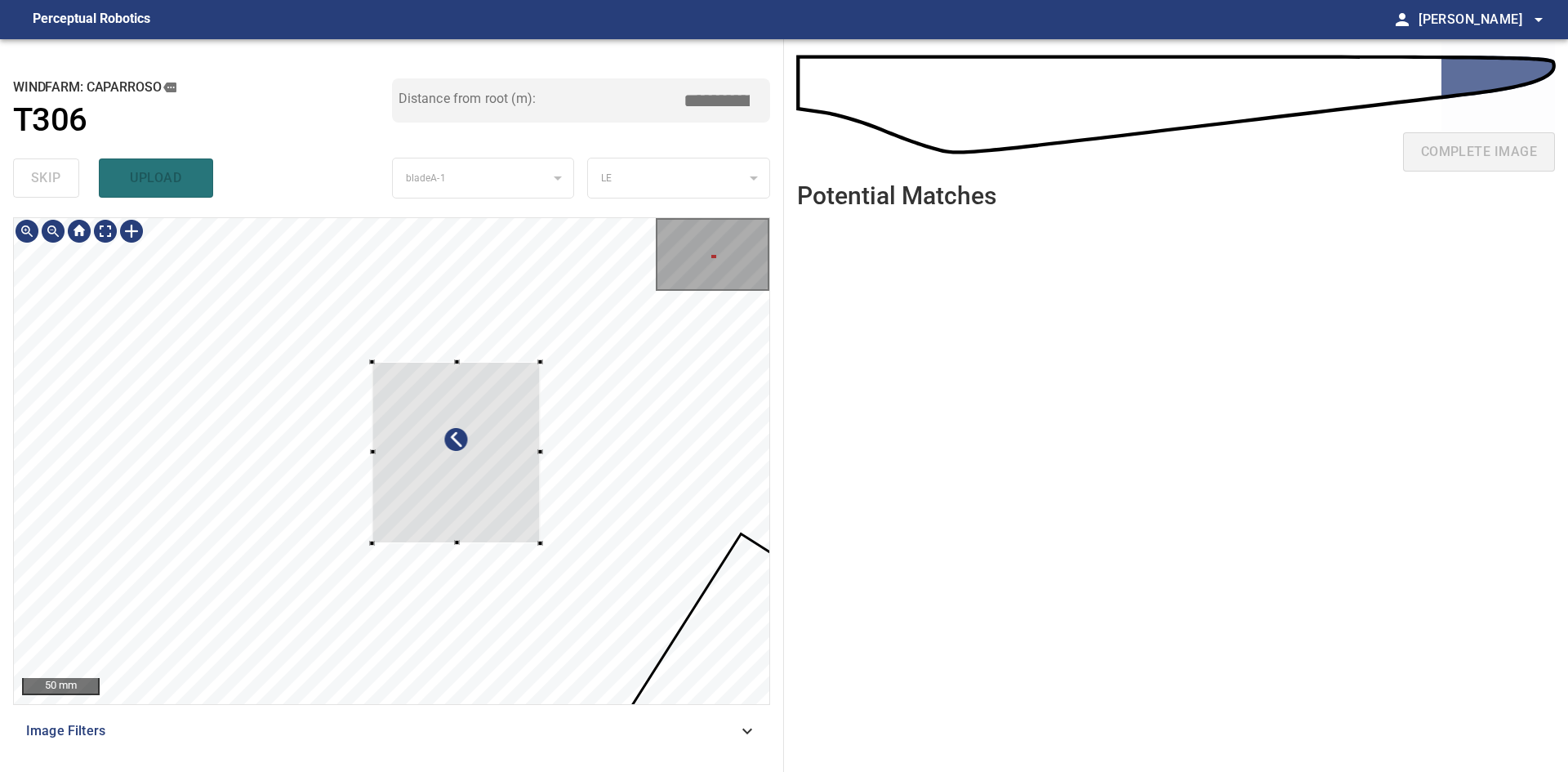
click at [535, 543] on div at bounding box center [456, 453] width 168 height 182
click at [396, 382] on div at bounding box center [397, 382] width 5 height 5
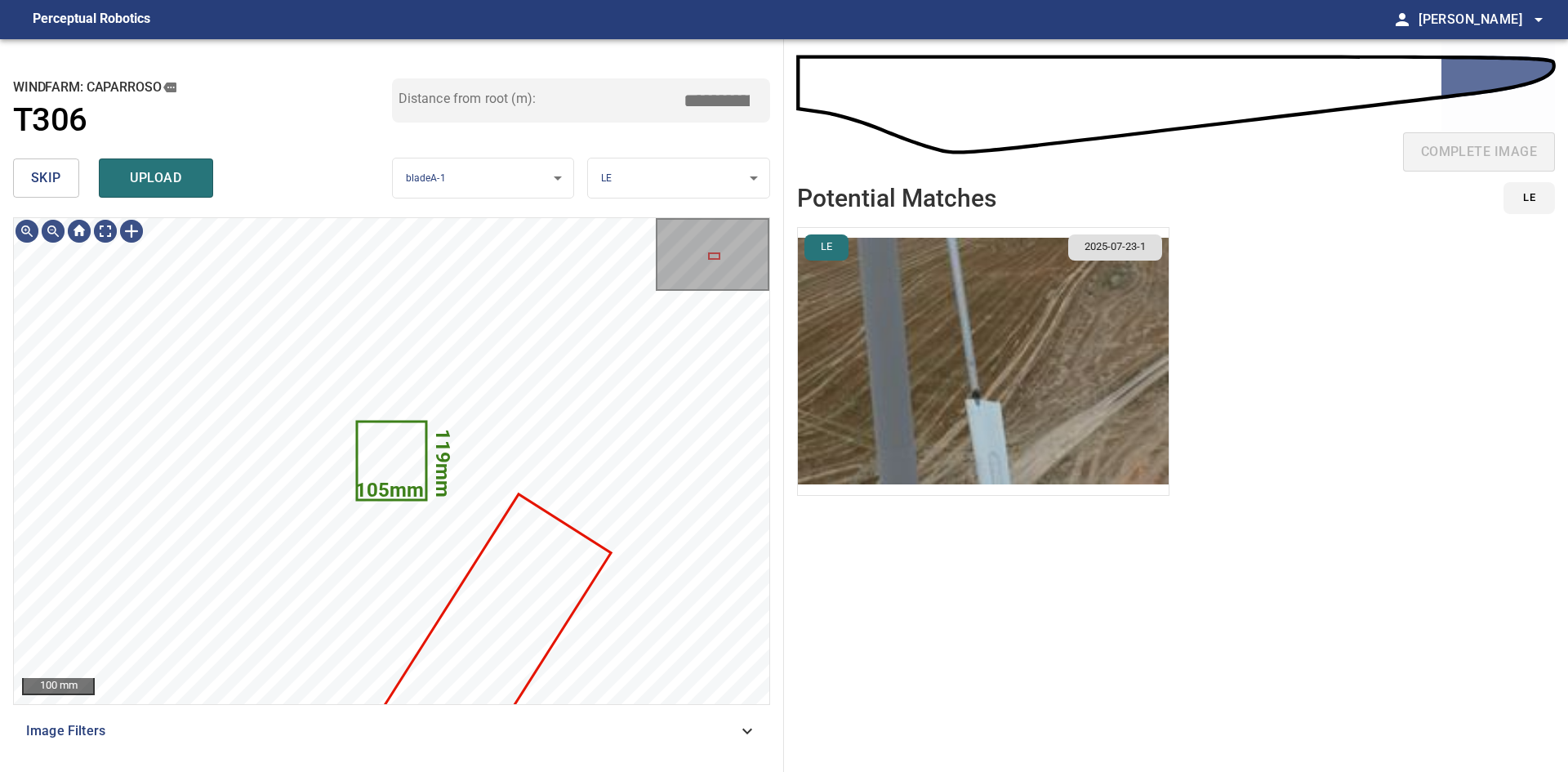
click at [979, 366] on img "button" at bounding box center [983, 361] width 371 height 267
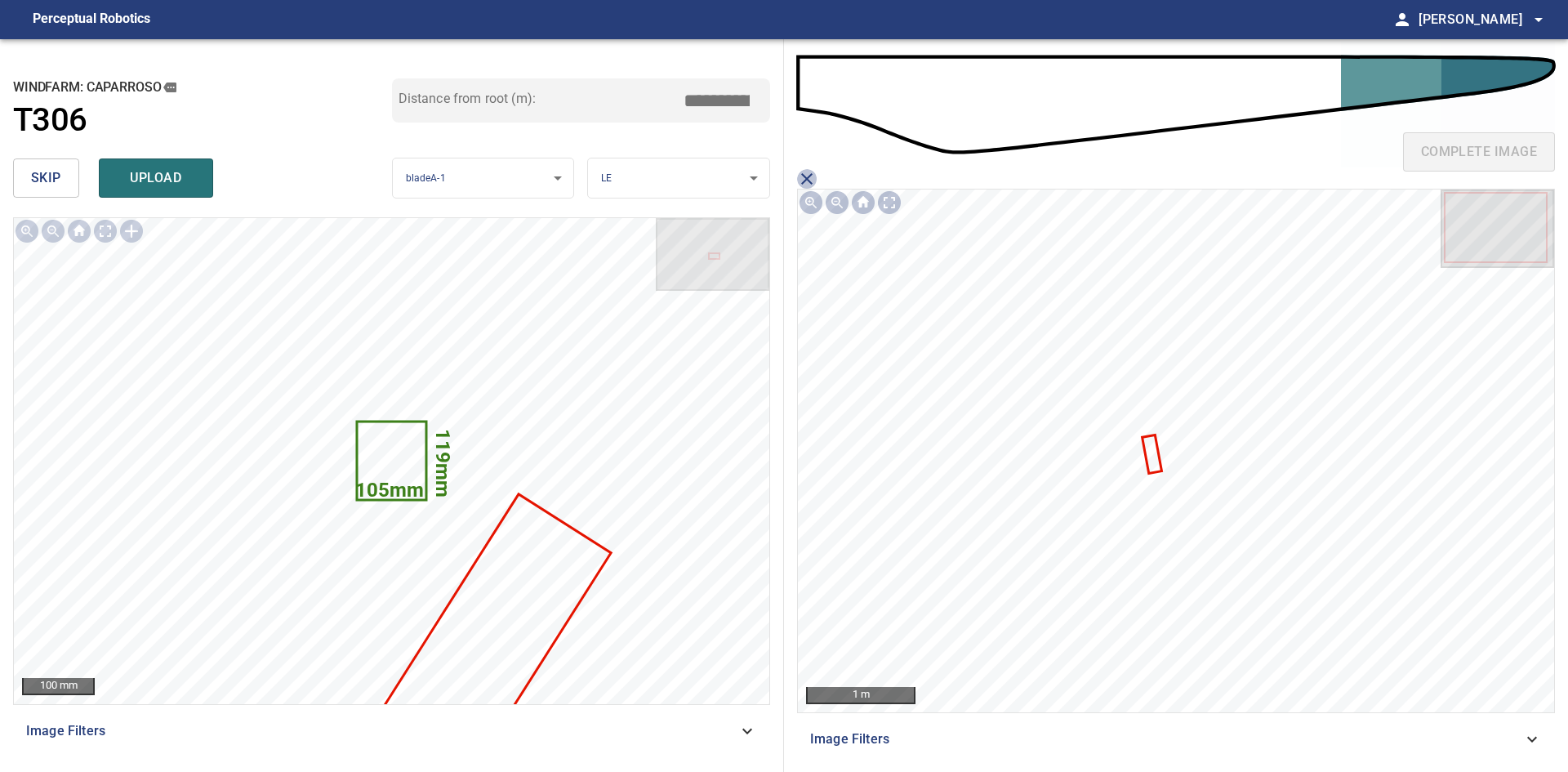
click at [813, 175] on icon "close matching imageResolution:" at bounding box center [807, 179] width 19 height 19
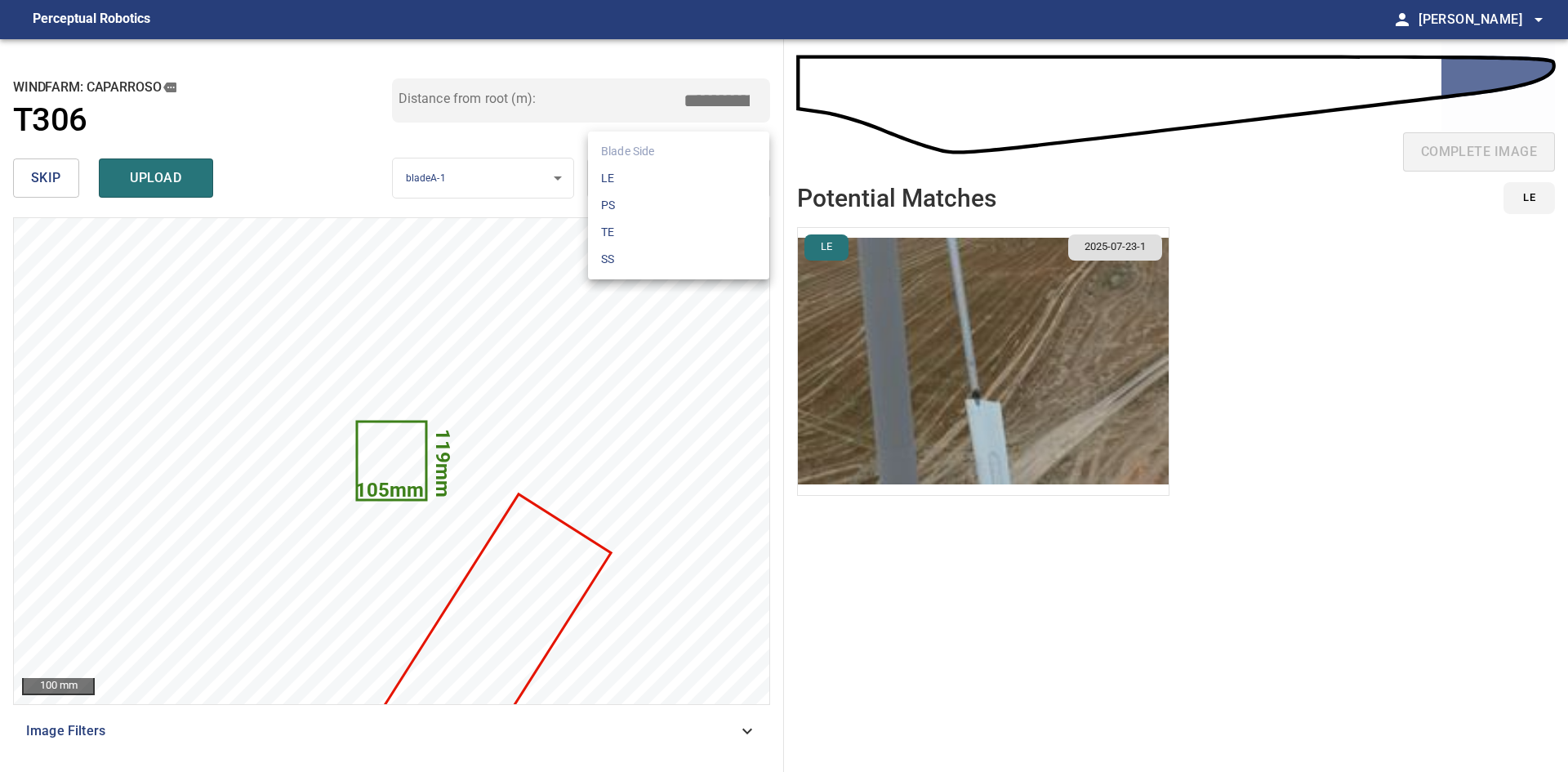
click at [631, 176] on body "**********" at bounding box center [784, 386] width 1568 height 772
click at [641, 213] on li "PS" at bounding box center [678, 205] width 182 height 27
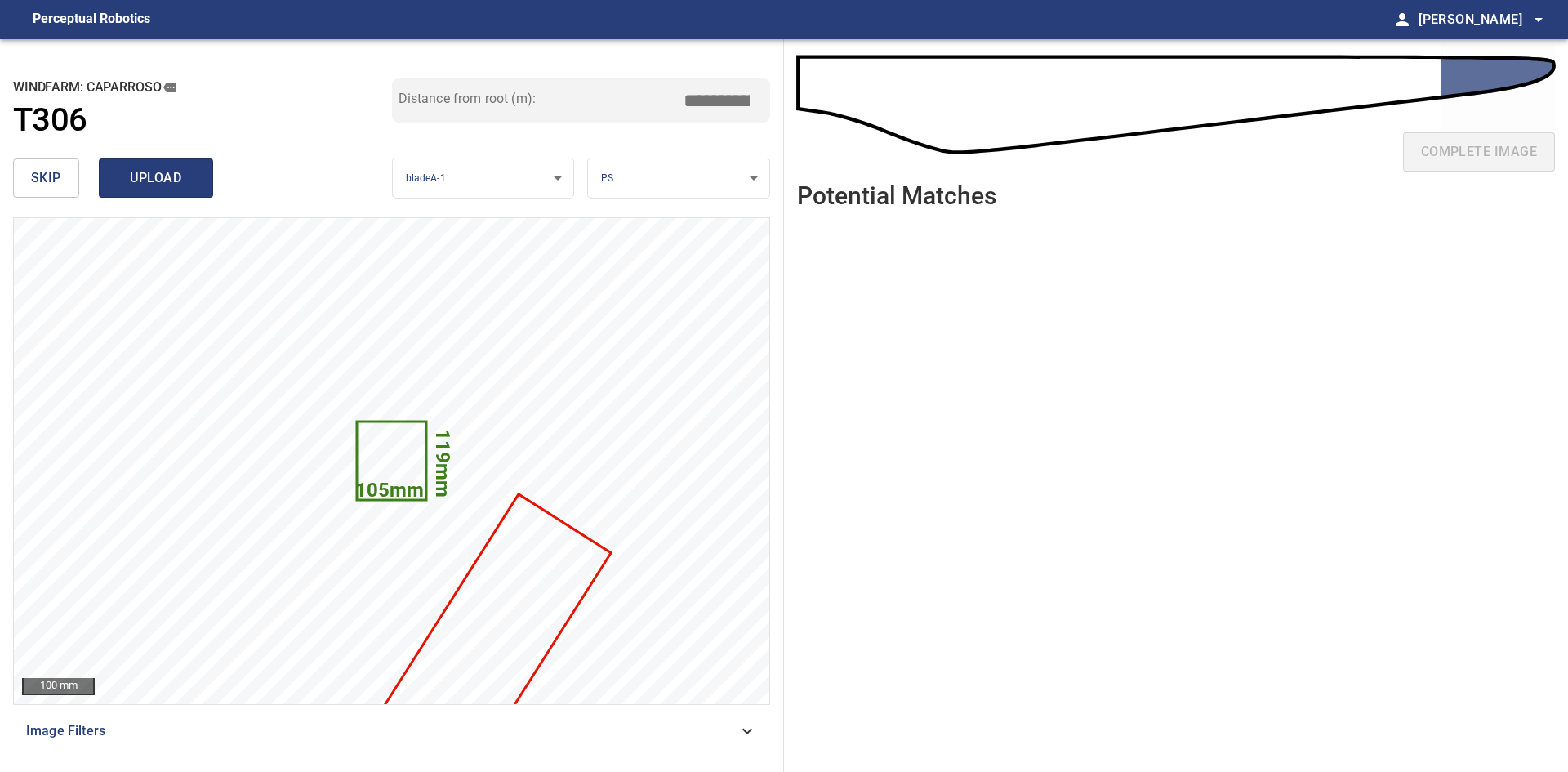
click at [138, 176] on span "upload" at bounding box center [155, 178] width 78 height 23
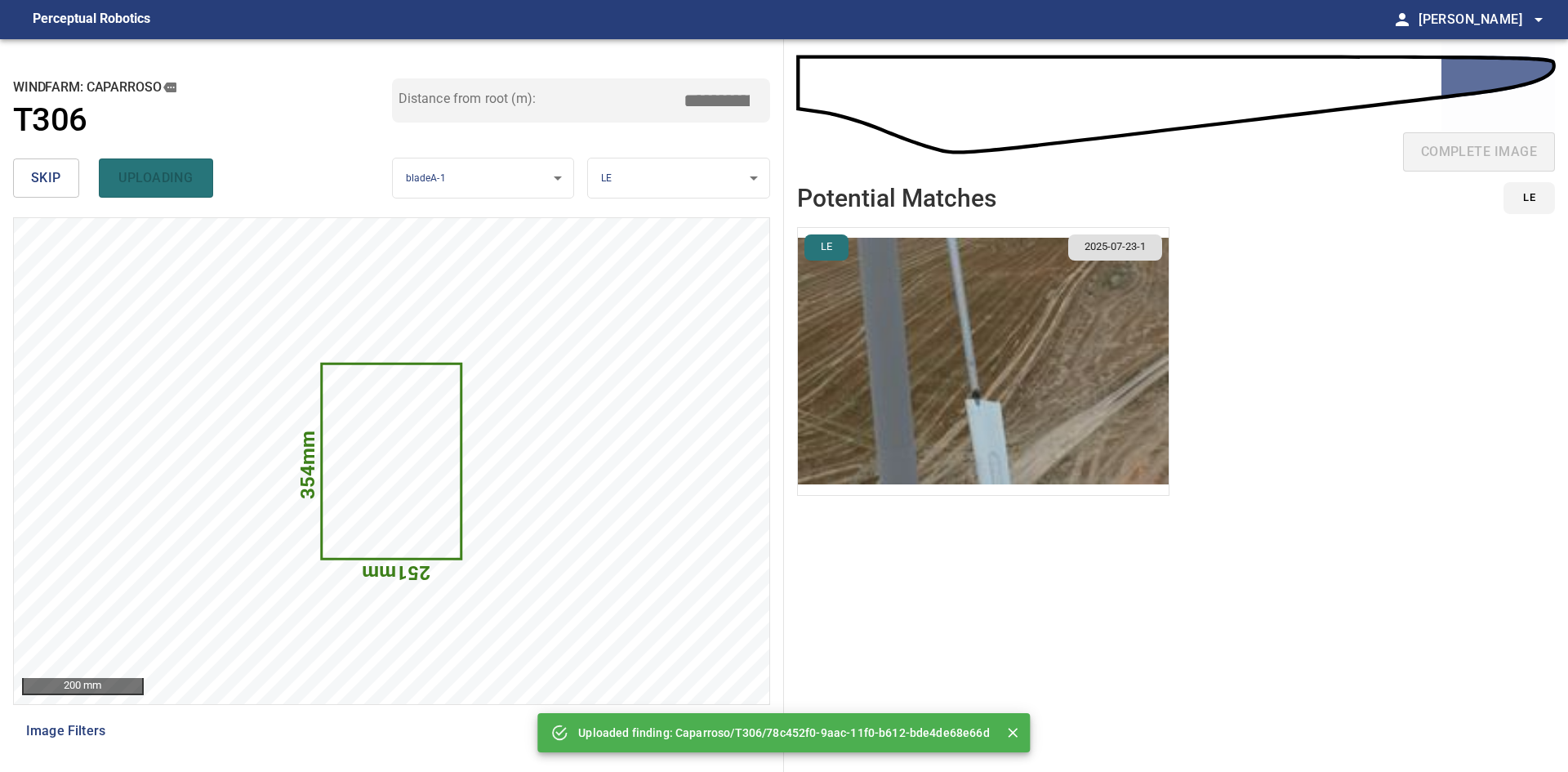
click at [30, 175] on button "skip" at bounding box center [46, 178] width 66 height 39
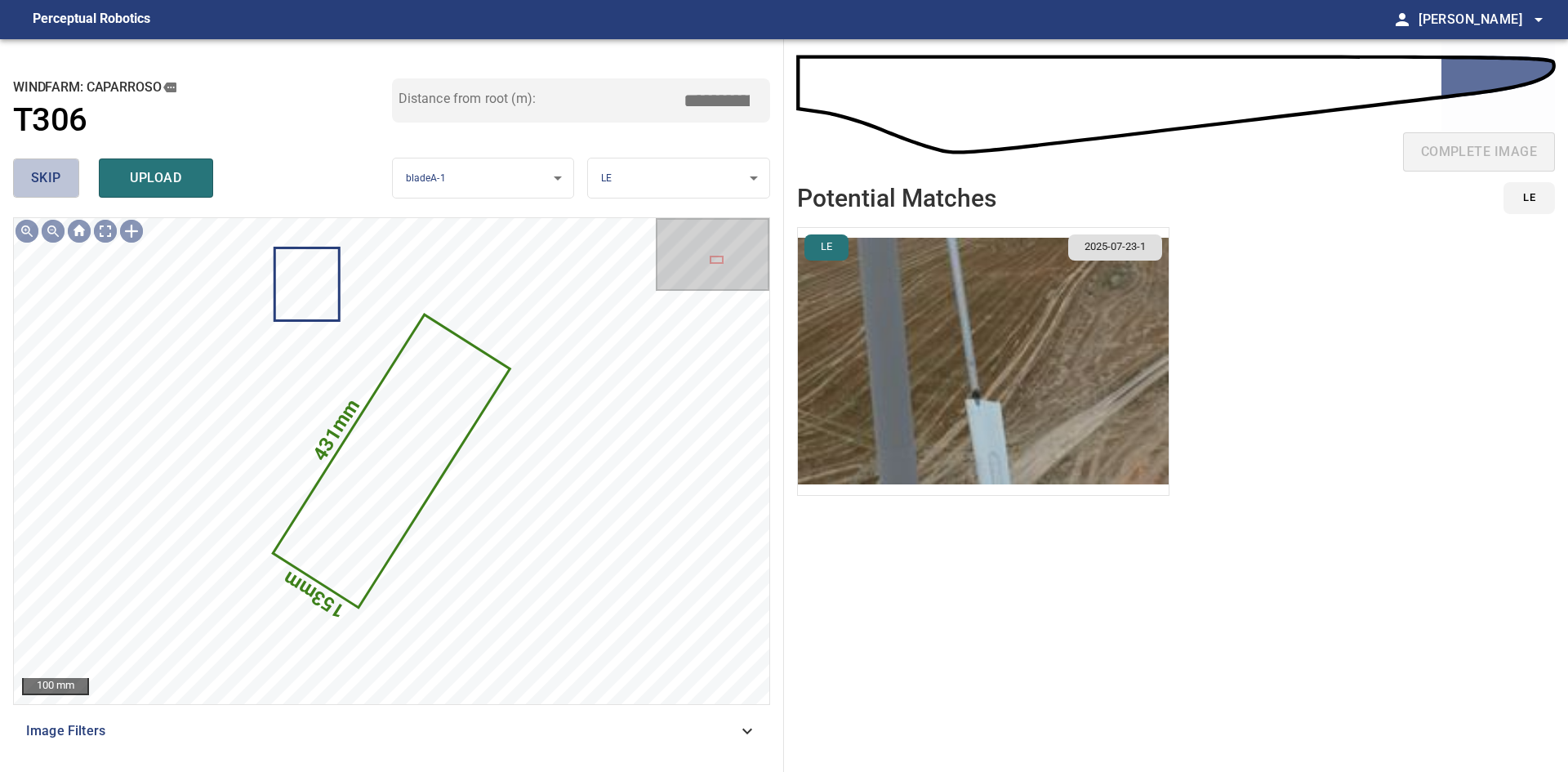
click at [30, 175] on button "skip" at bounding box center [46, 178] width 66 height 39
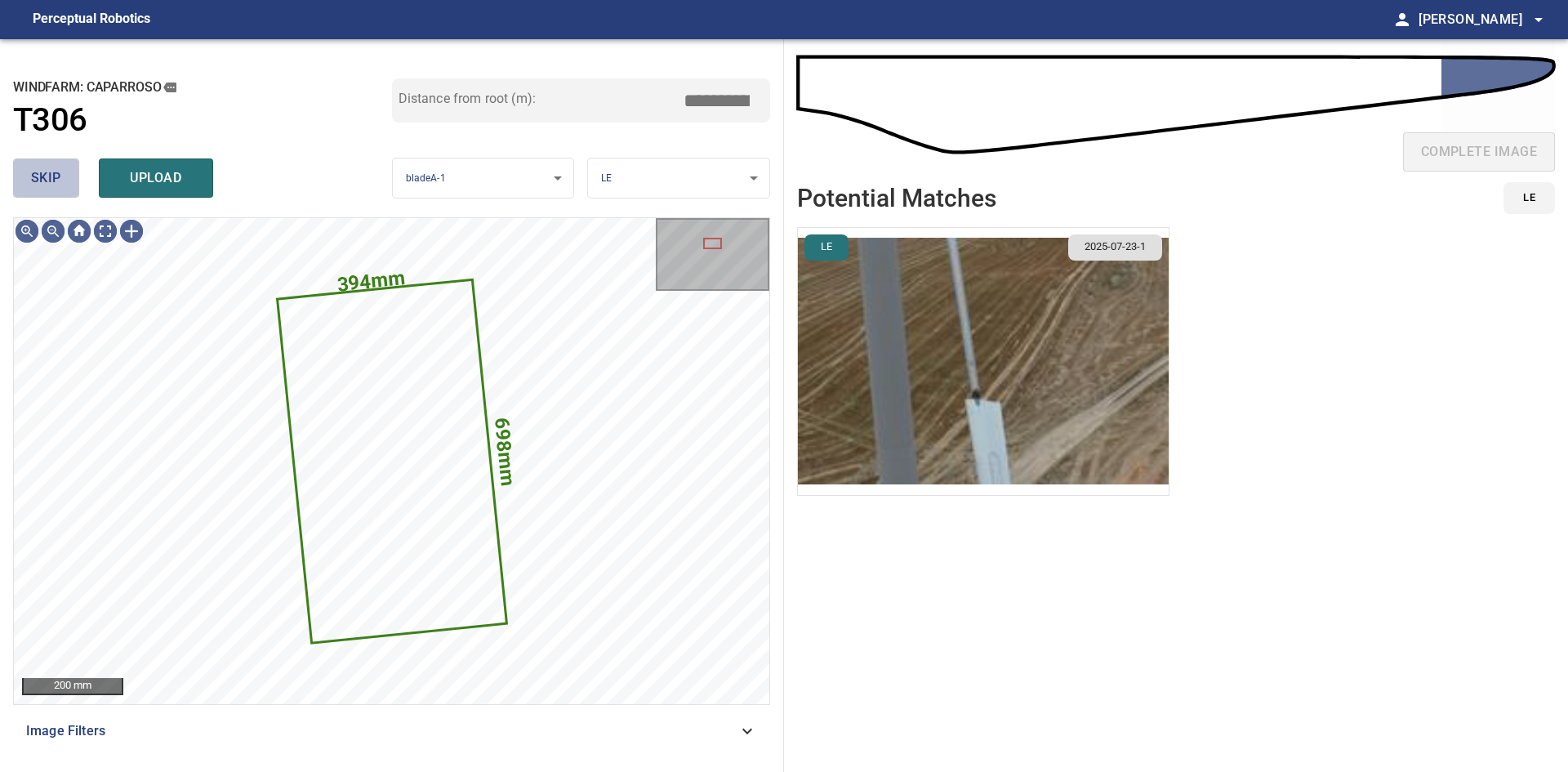
click at [66, 163] on button "skip" at bounding box center [46, 178] width 66 height 39
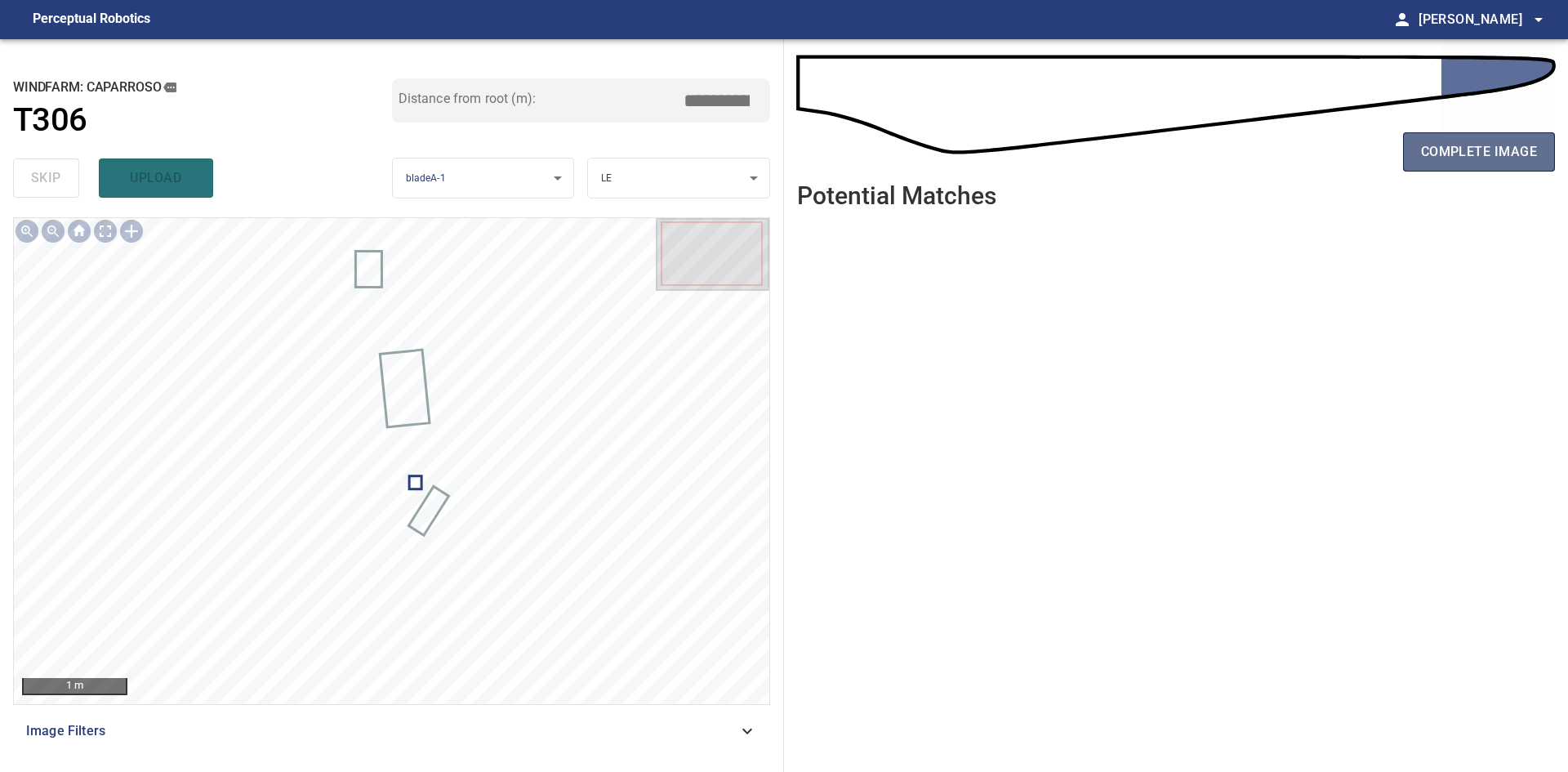
click at [1522, 156] on span "complete image" at bounding box center [1479, 152] width 116 height 23
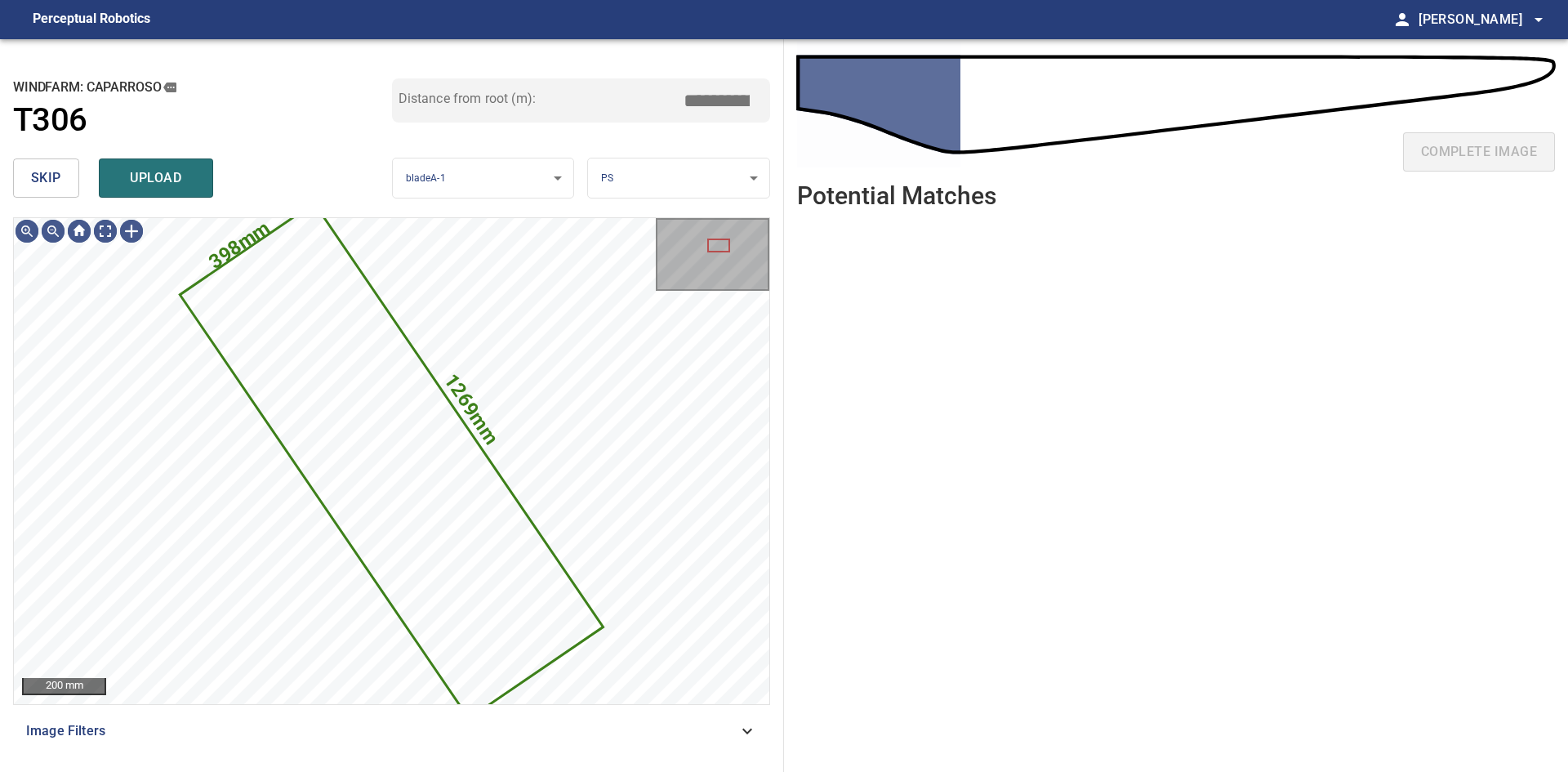
click at [32, 160] on button "skip" at bounding box center [46, 178] width 66 height 39
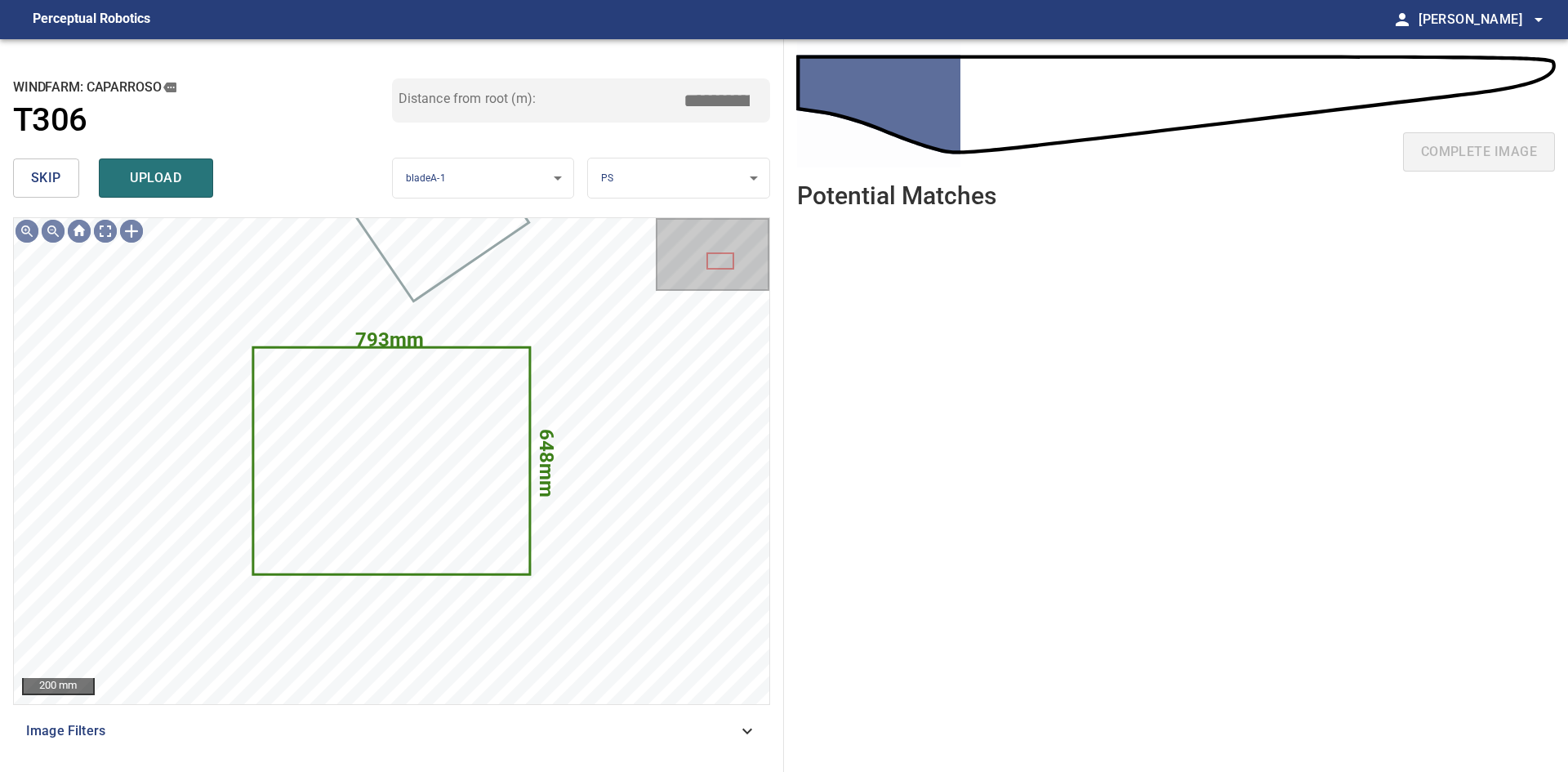
click at [36, 182] on span "skip" at bounding box center [46, 178] width 30 height 23
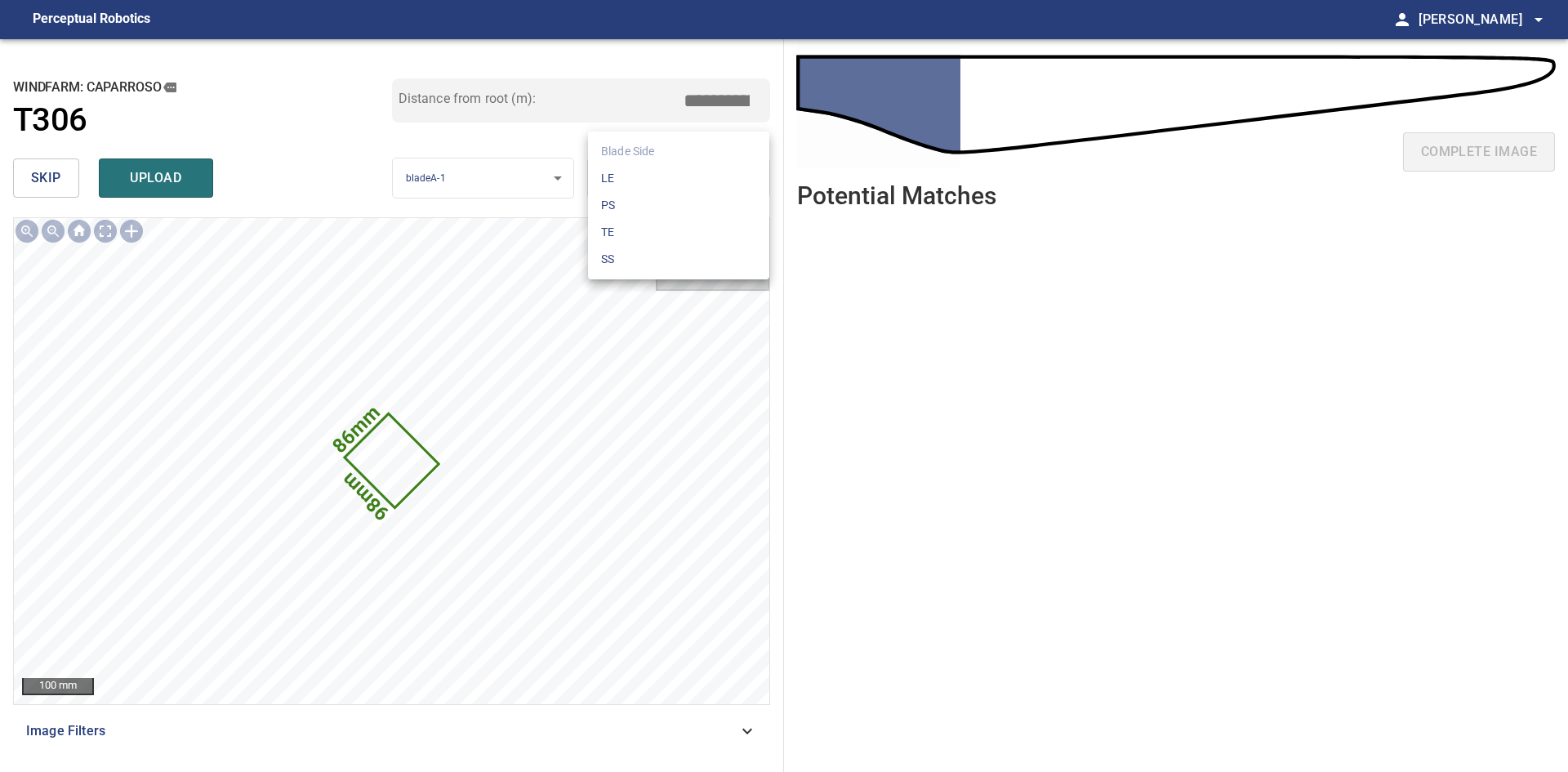
click at [611, 193] on body "**********" at bounding box center [784, 386] width 1568 height 772
click at [643, 176] on li "LE" at bounding box center [678, 178] width 182 height 27
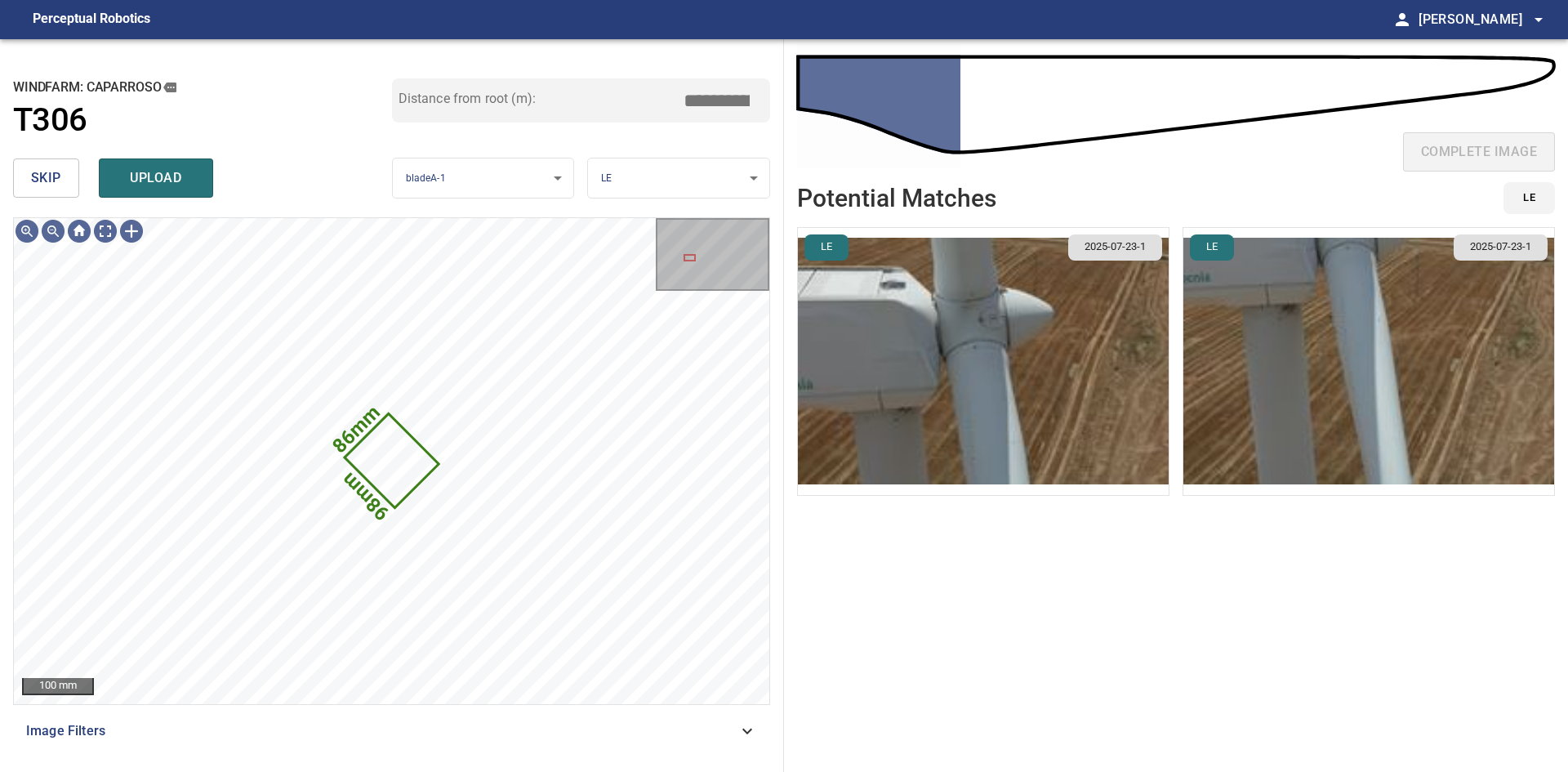
click at [1007, 361] on img "button" at bounding box center [983, 361] width 371 height 267
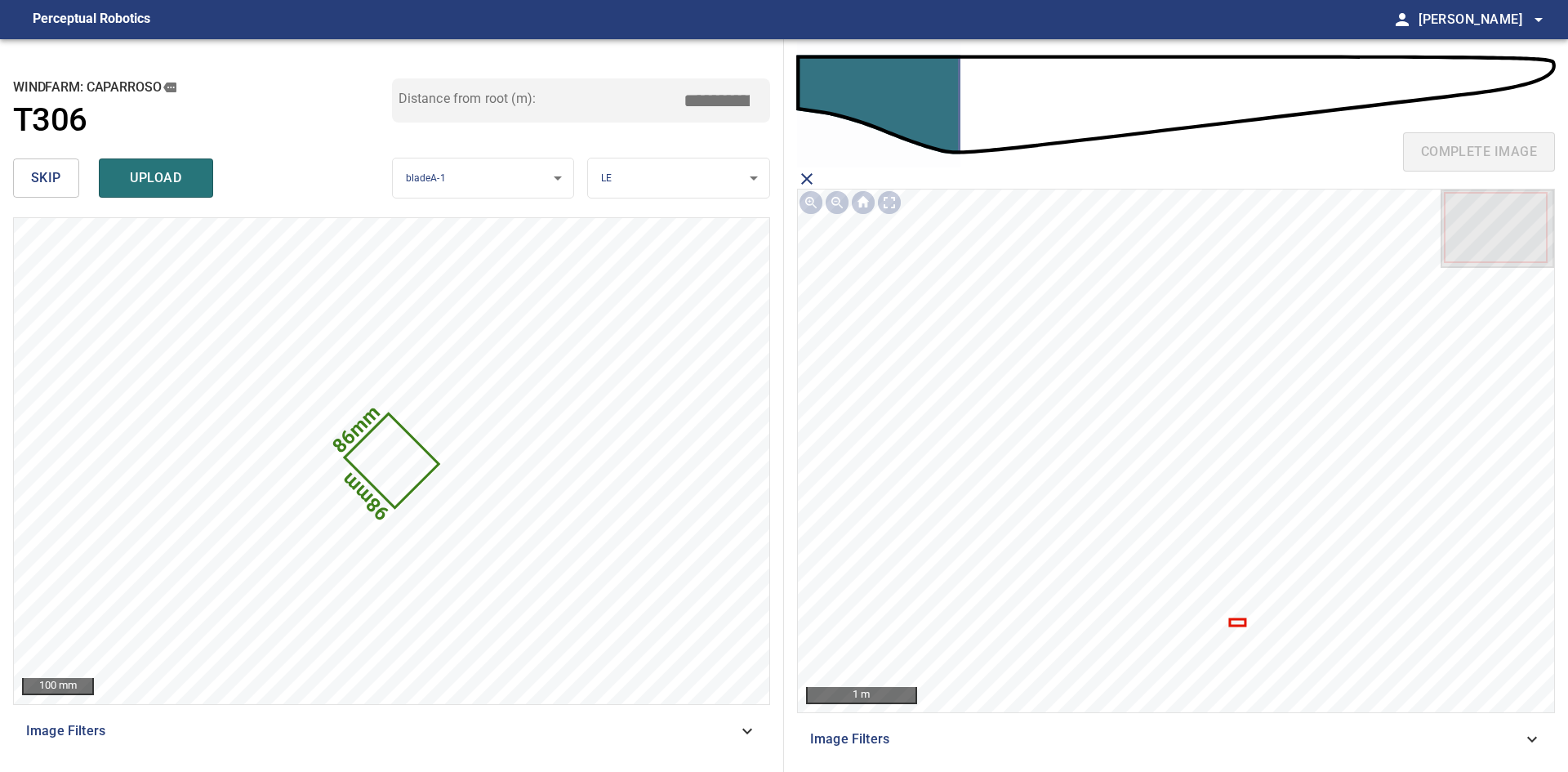
click at [1231, 621] on icon at bounding box center [1237, 623] width 13 height 4
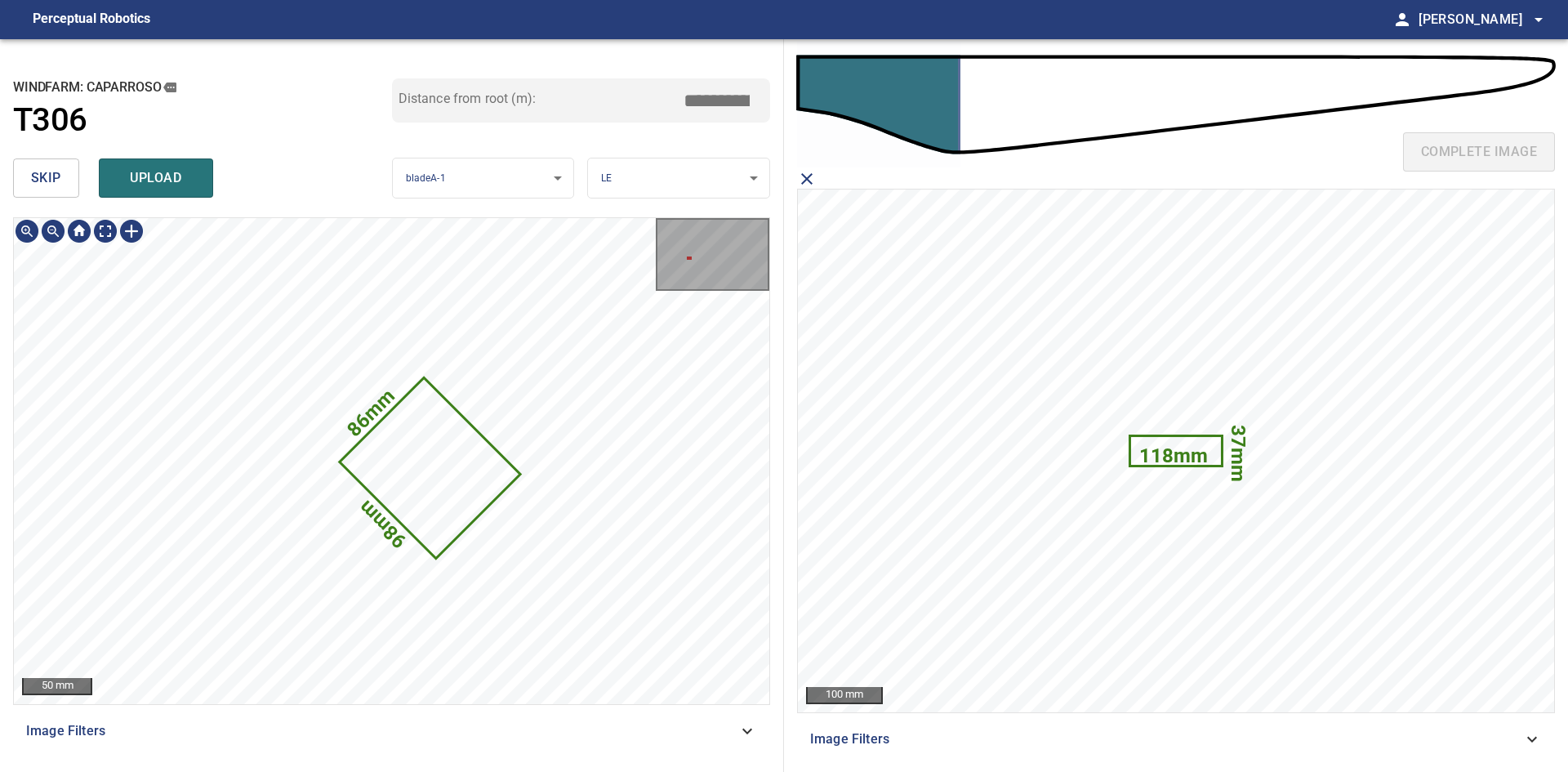
click at [403, 440] on icon at bounding box center [429, 468] width 177 height 177
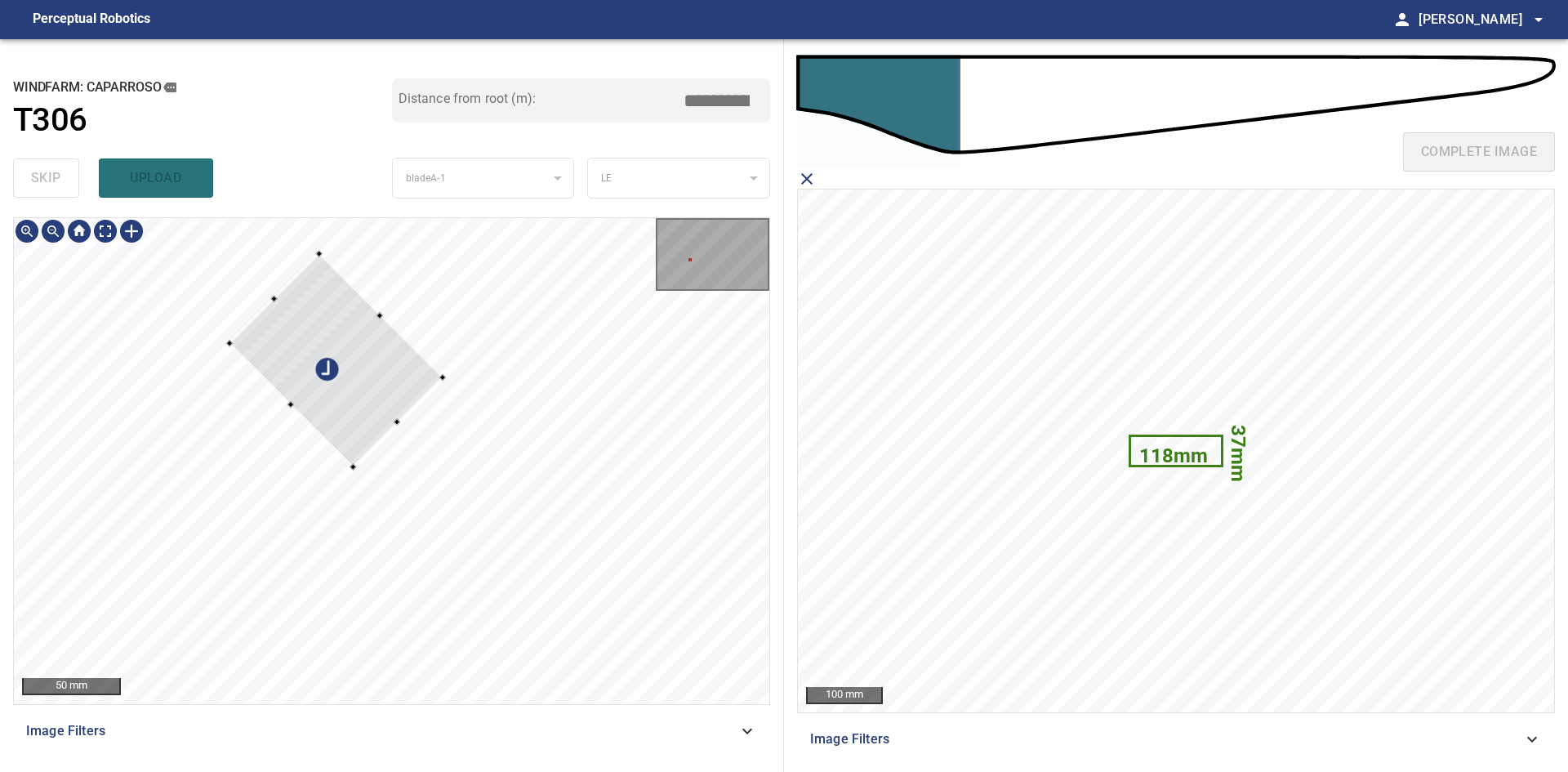
click at [361, 396] on div at bounding box center [336, 360] width 213 height 213
click at [305, 325] on div at bounding box center [329, 392] width 148 height 148
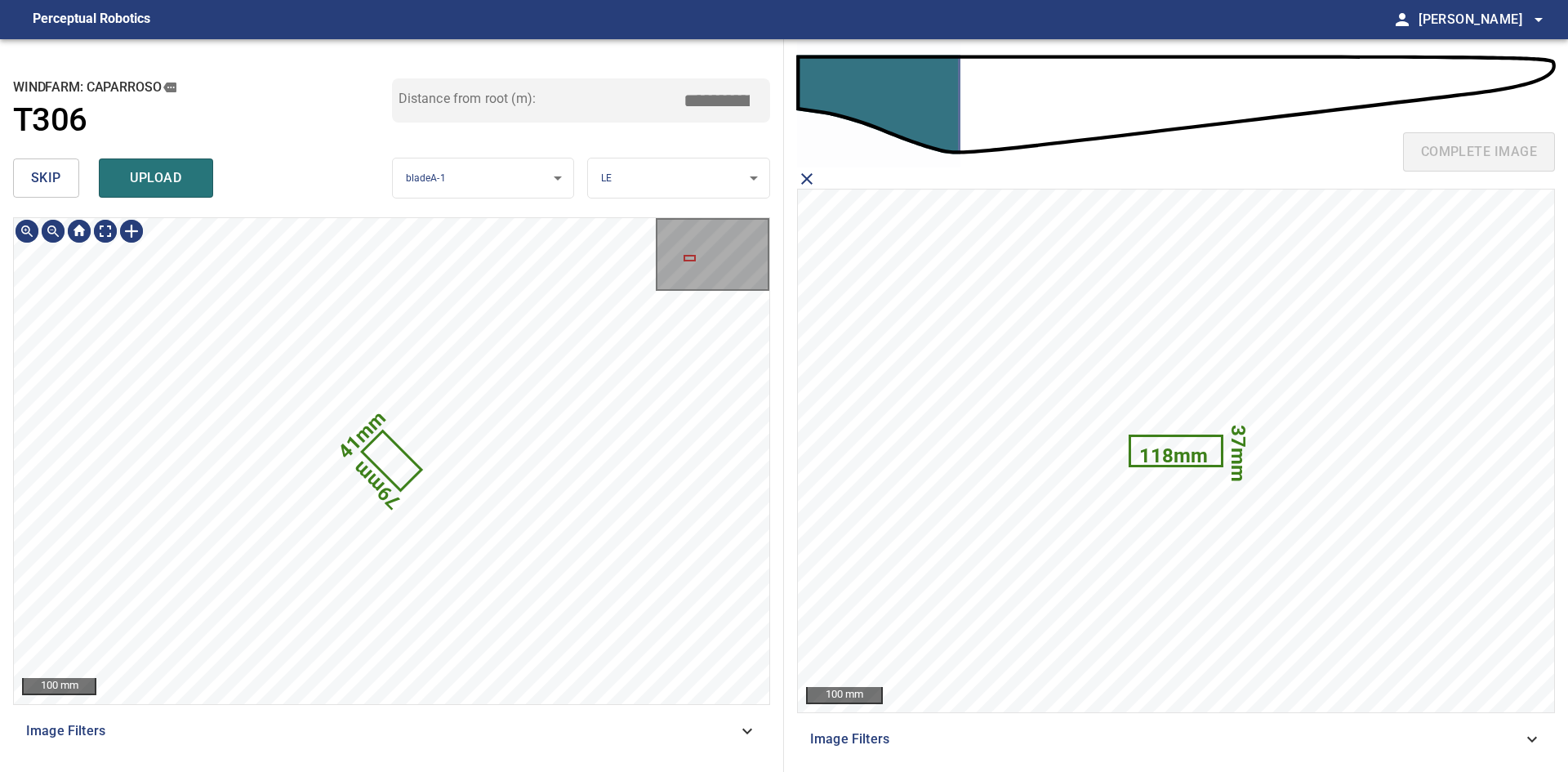
click at [381, 445] on icon at bounding box center [391, 461] width 56 height 56
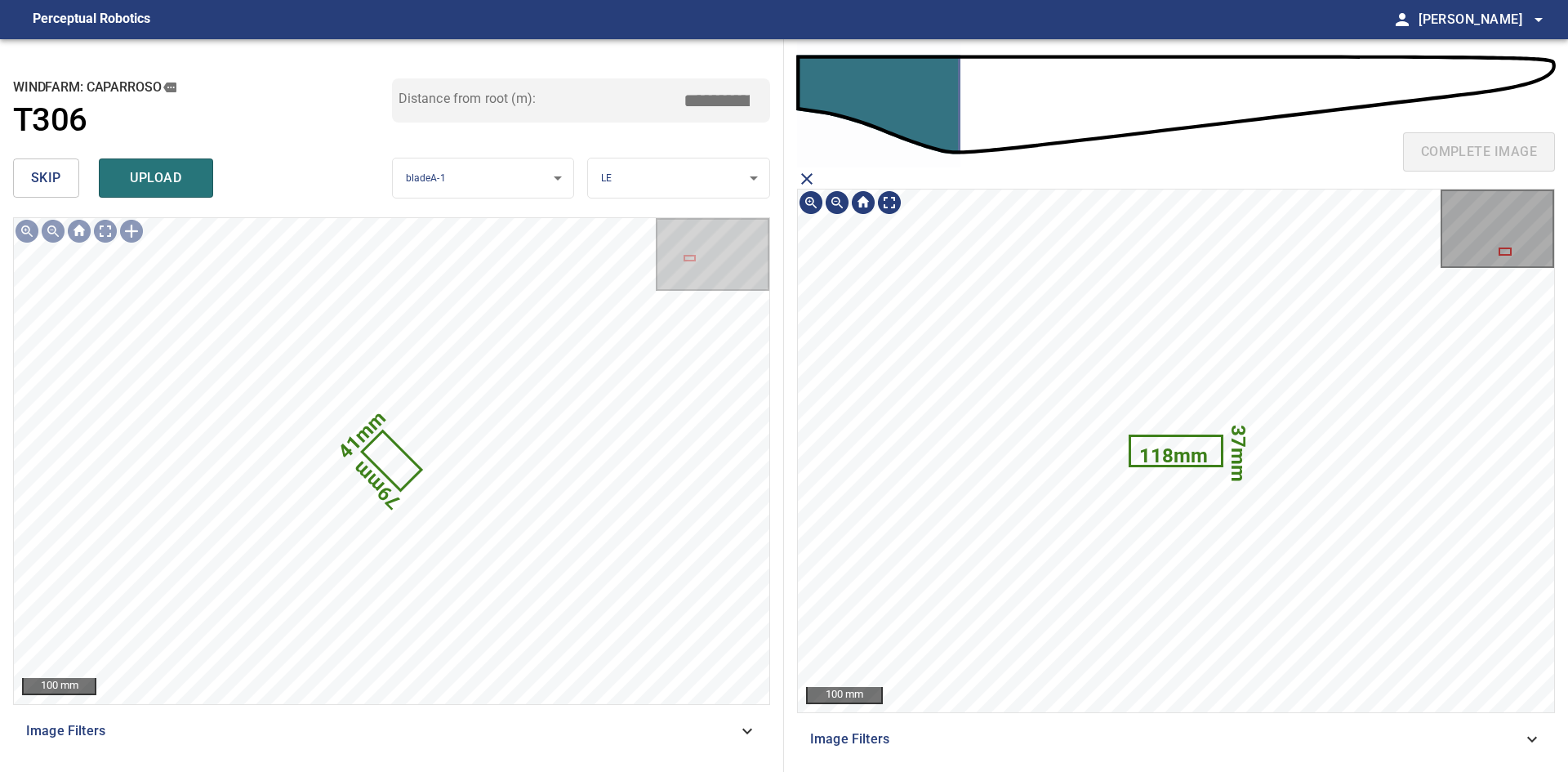
click at [1212, 440] on icon at bounding box center [1176, 451] width 89 height 28
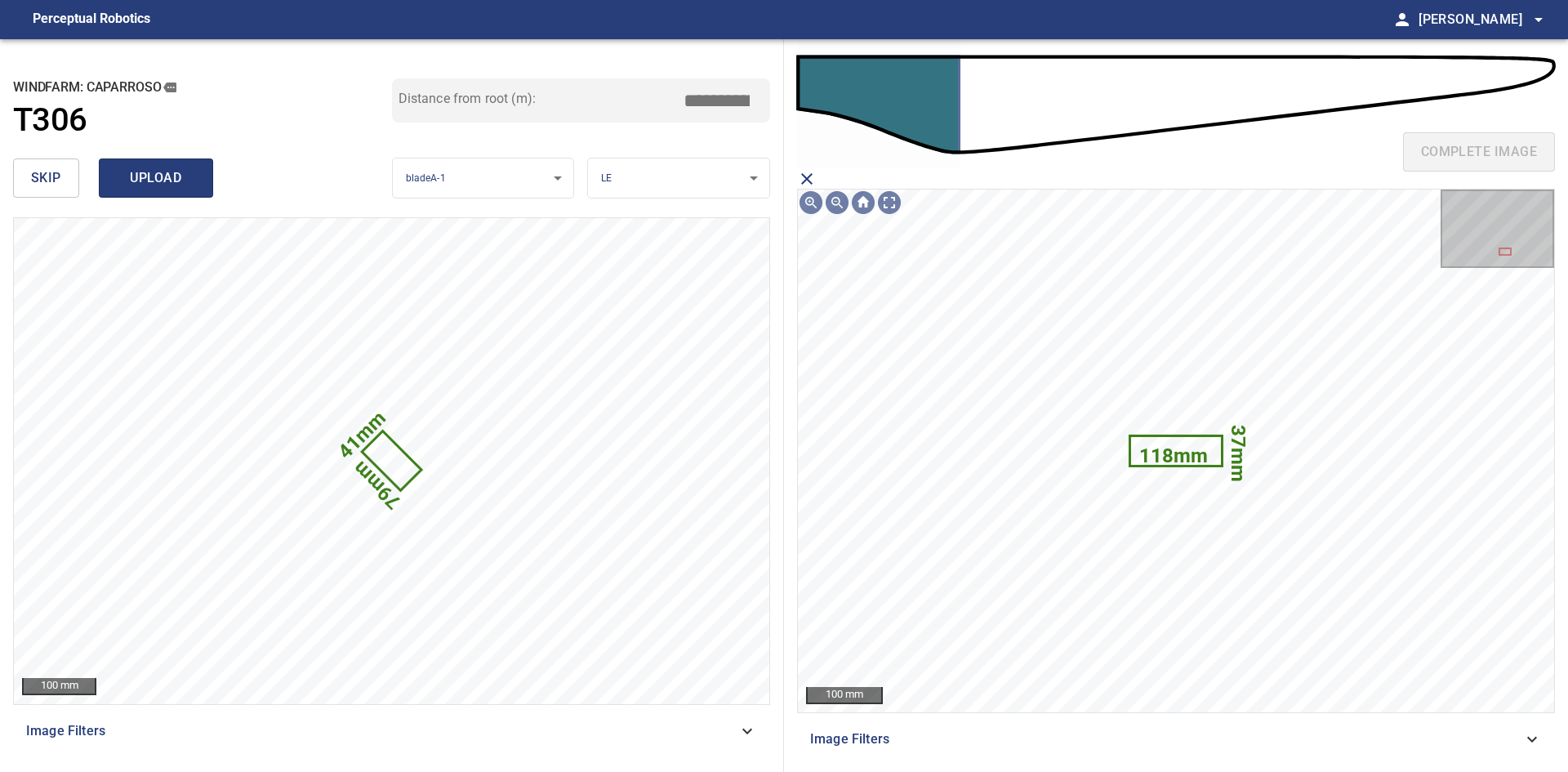
click at [176, 187] on span "upload" at bounding box center [155, 178] width 78 height 23
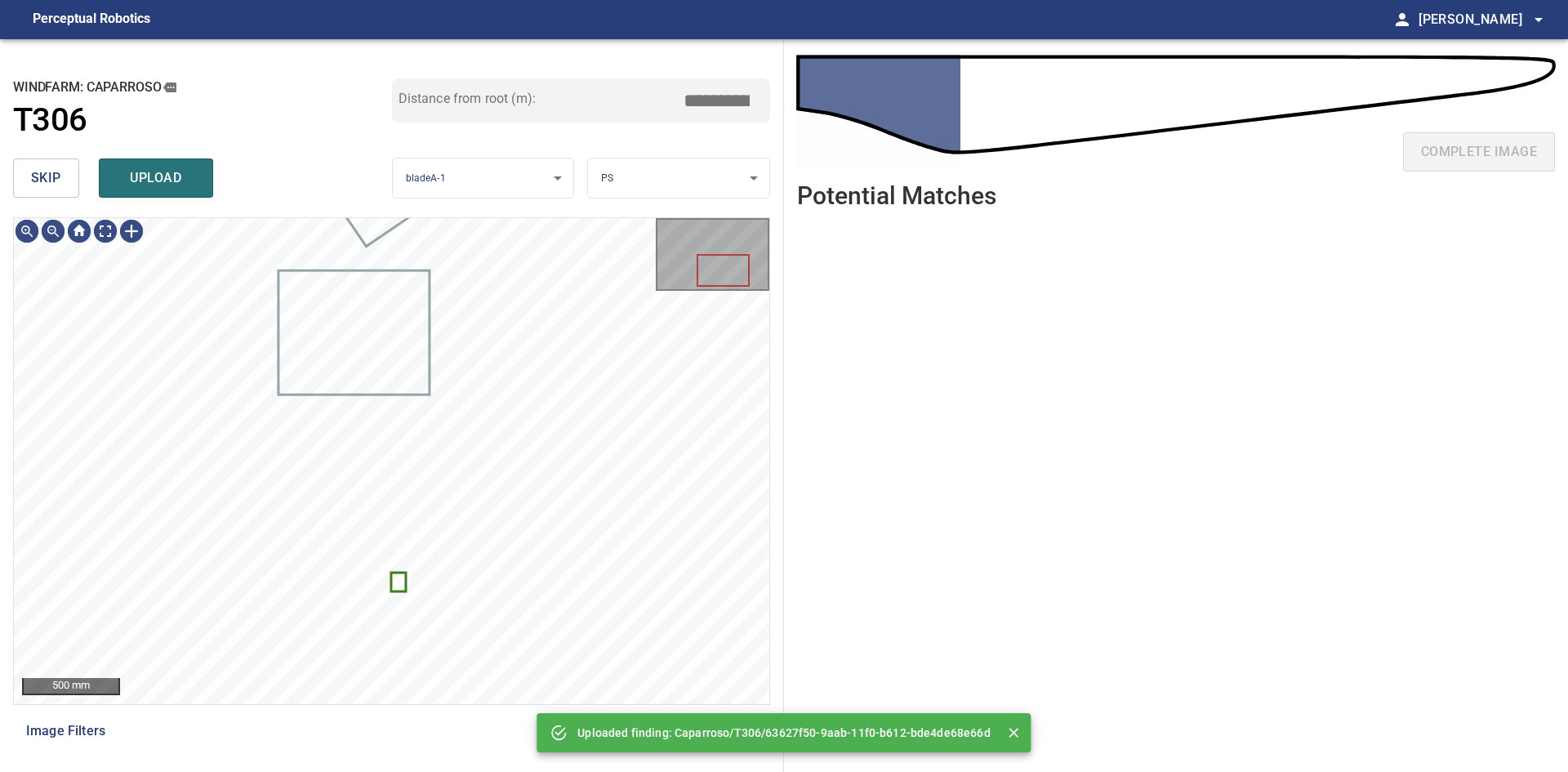
click at [52, 184] on span "skip" at bounding box center [46, 178] width 30 height 23
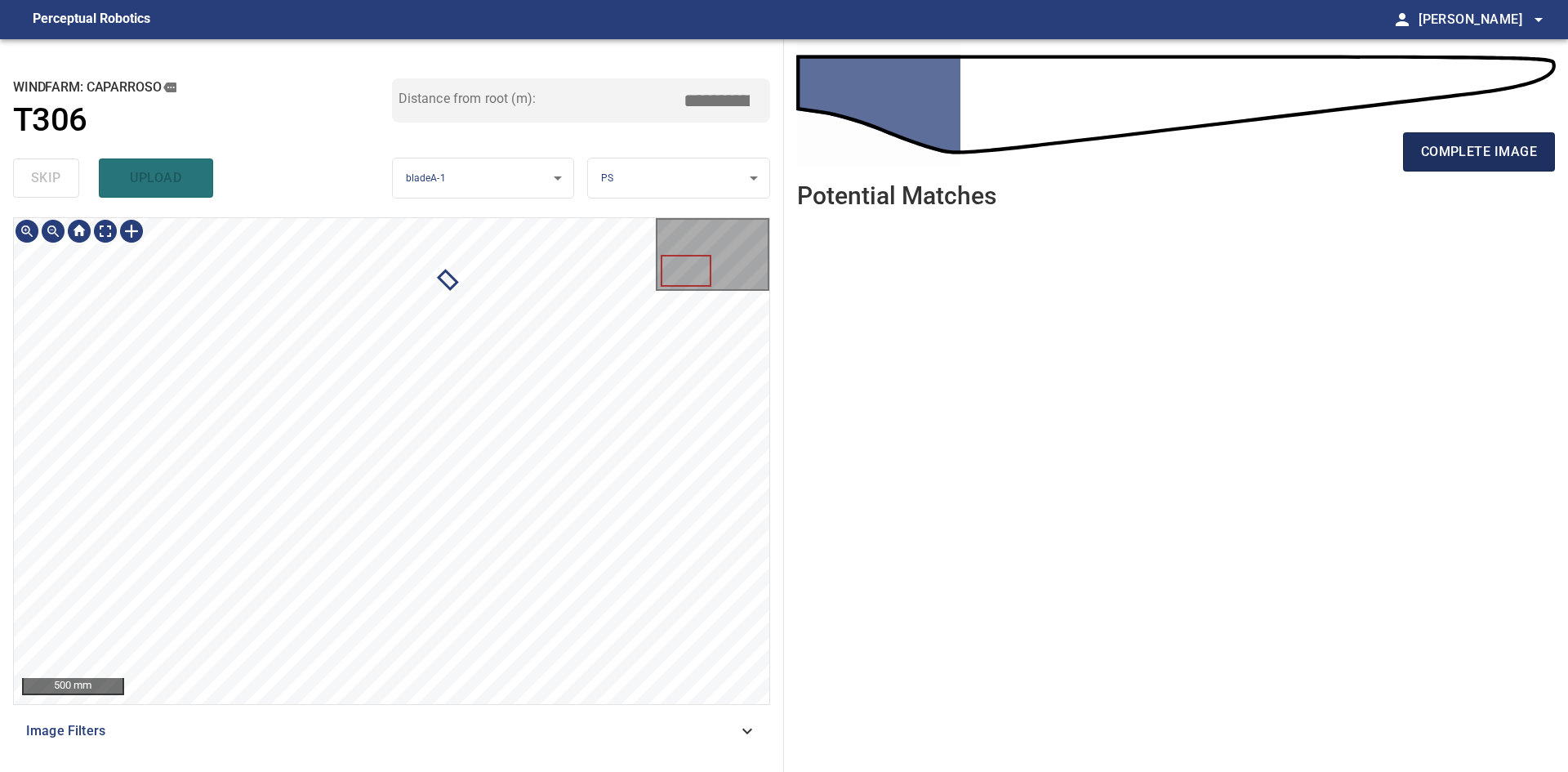
click at [1486, 150] on span "complete image" at bounding box center [1479, 152] width 116 height 23
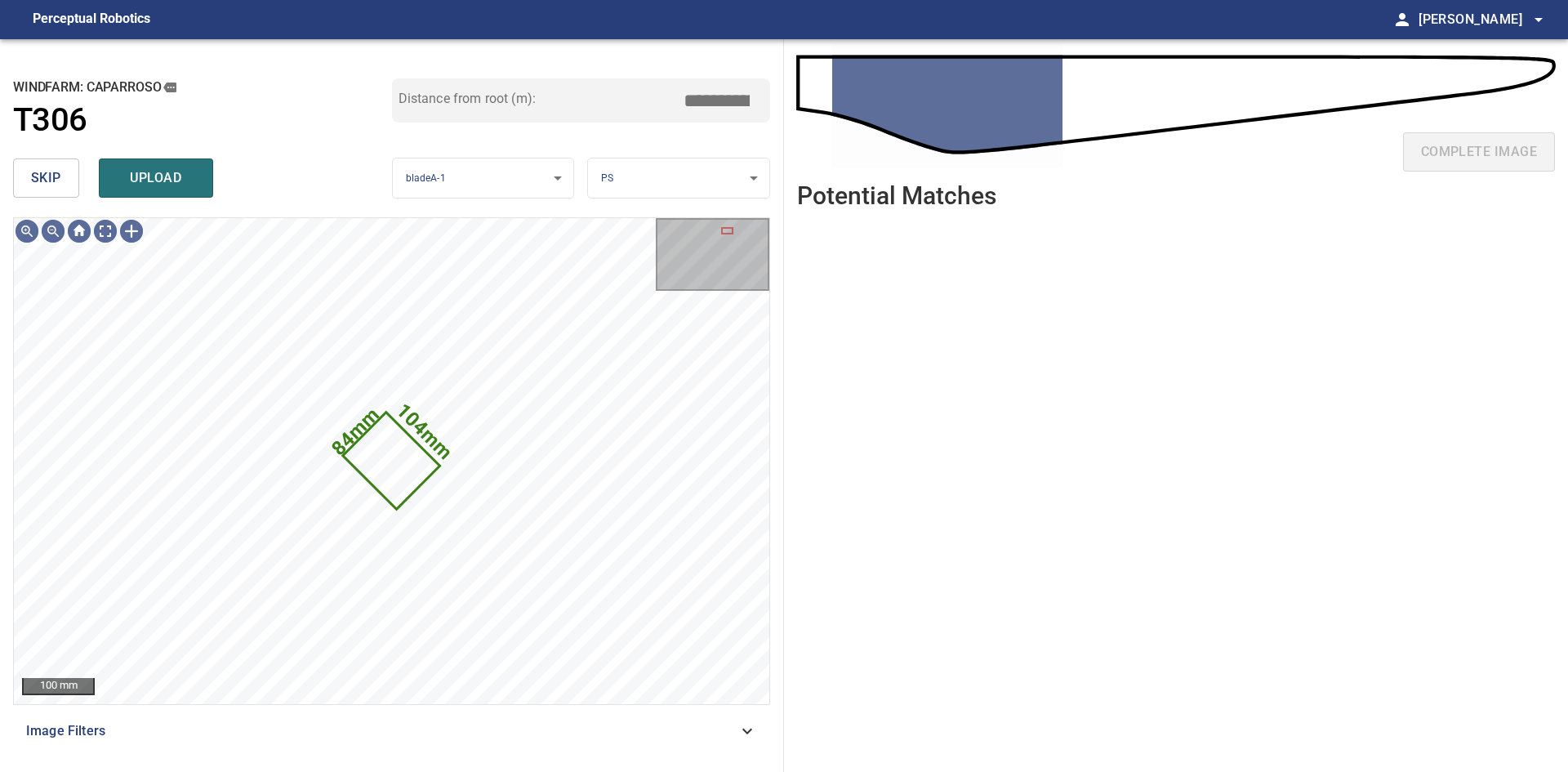
click at [685, 189] on body "**********" at bounding box center [784, 386] width 1568 height 772
click at [677, 184] on li "LE" at bounding box center [678, 178] width 182 height 27
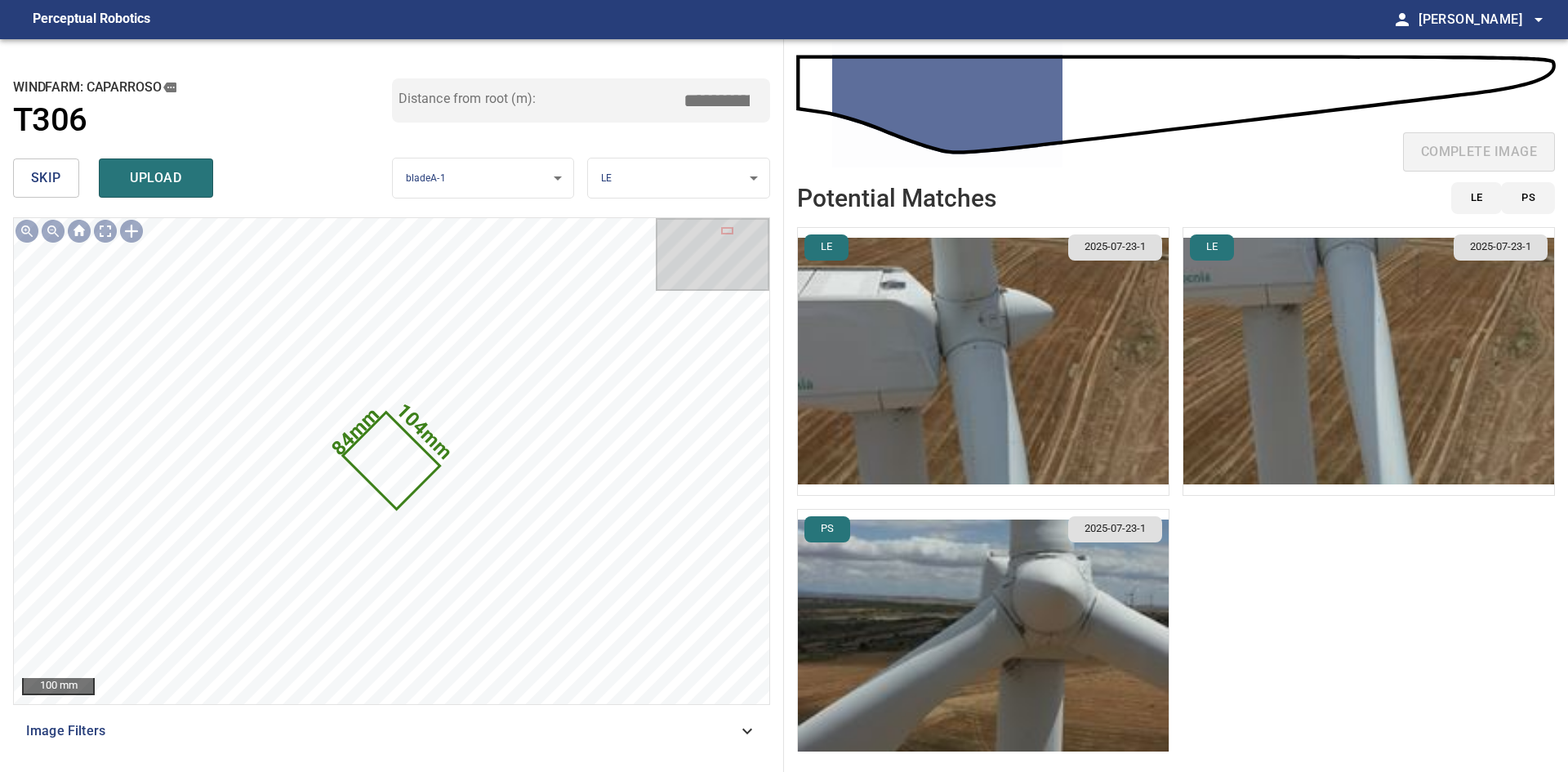
click at [1002, 454] on img "button" at bounding box center [983, 361] width 371 height 267
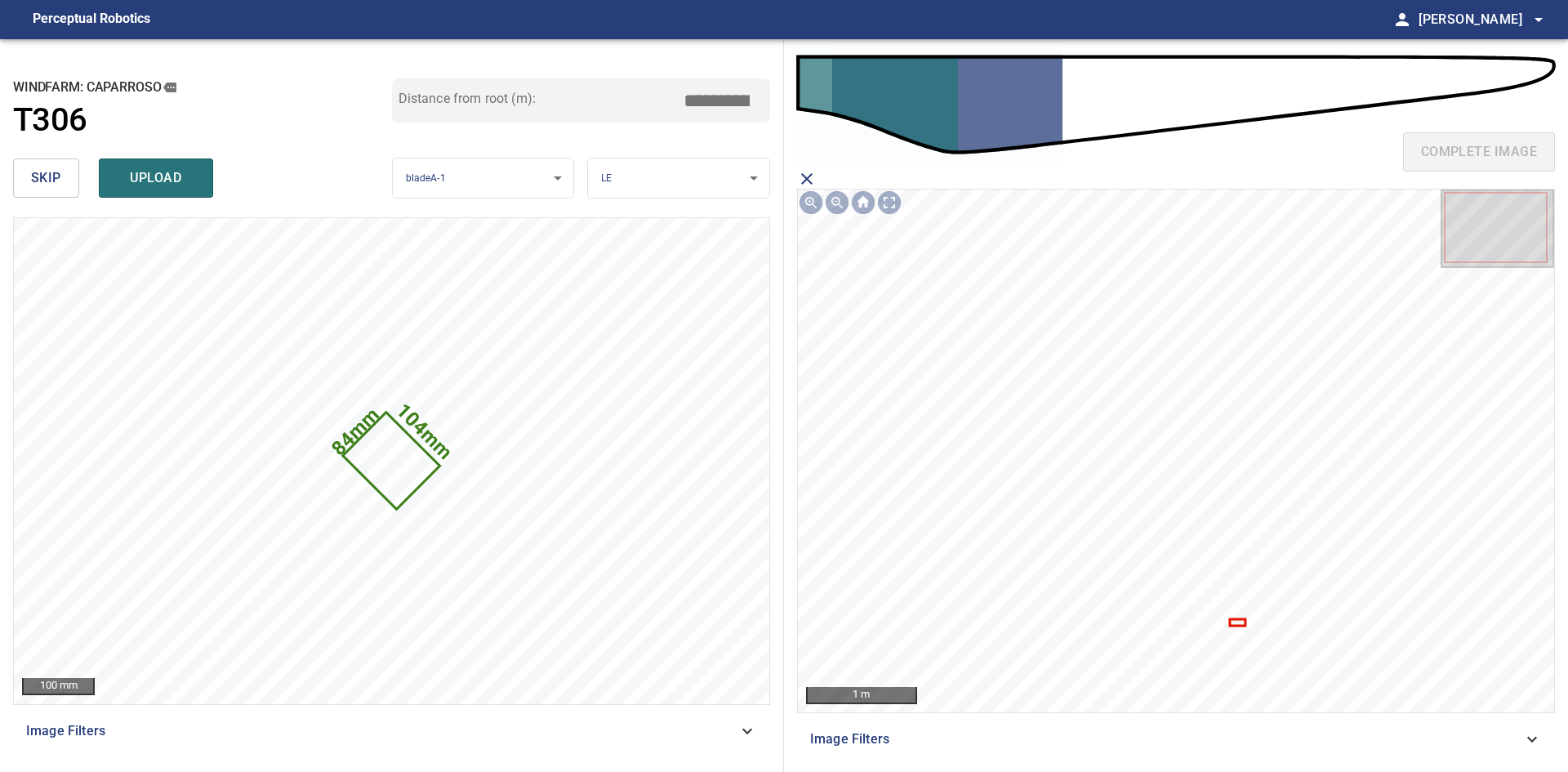
click at [1238, 623] on icon at bounding box center [1237, 623] width 13 height 4
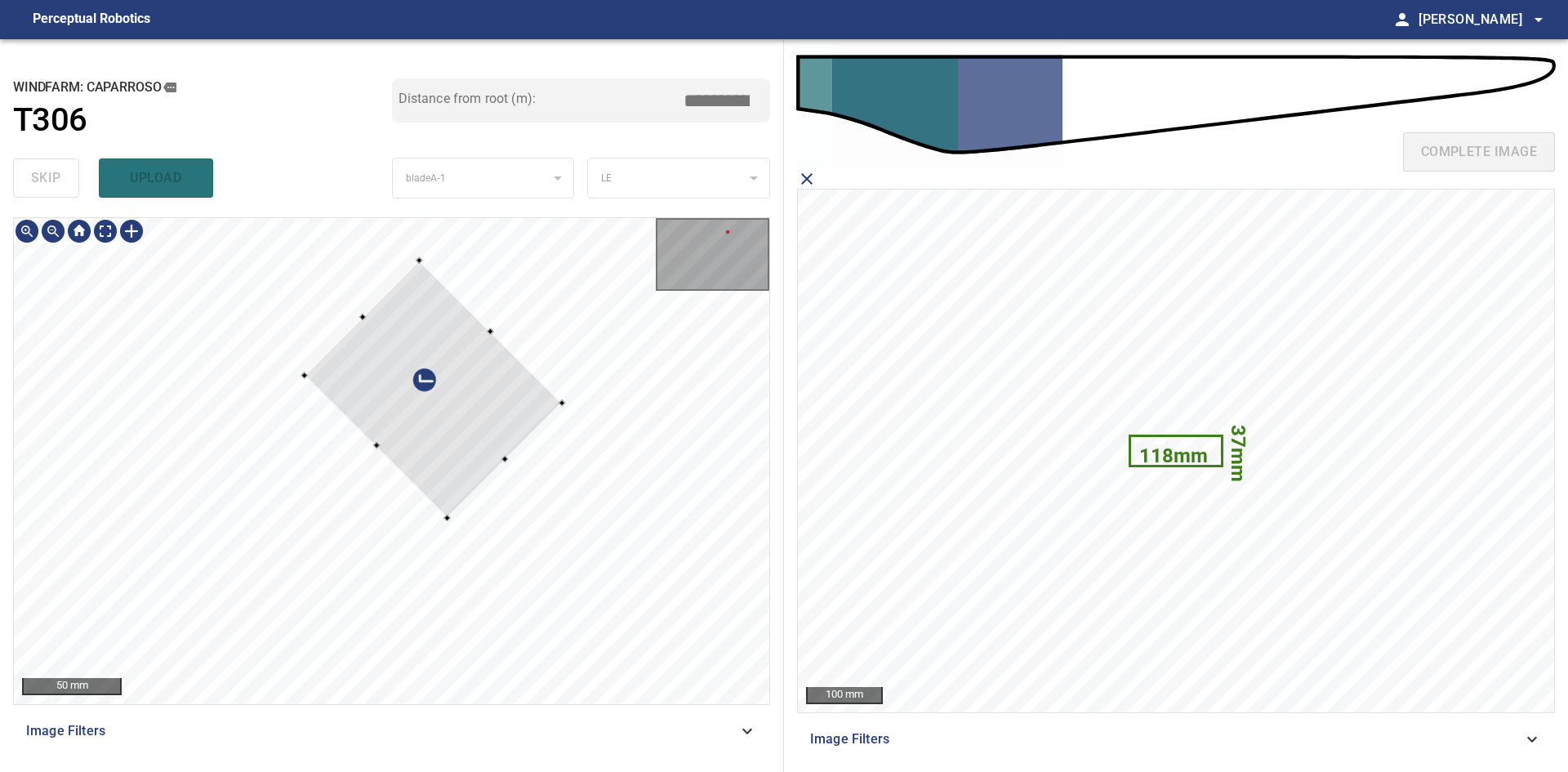
click at [483, 433] on div at bounding box center [432, 389] width 257 height 257
click at [442, 447] on div at bounding box center [427, 384] width 259 height 249
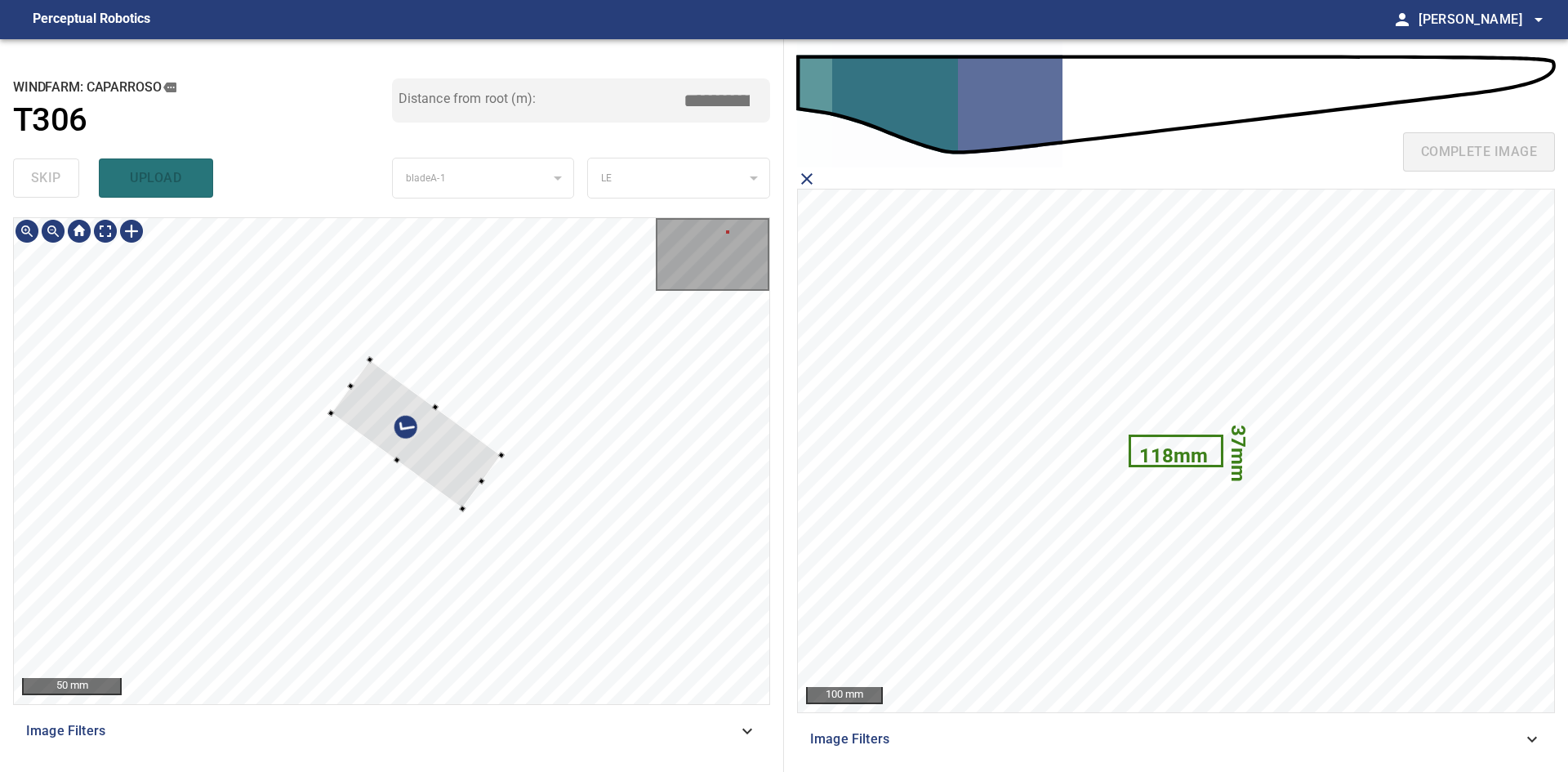
click at [366, 363] on div at bounding box center [416, 434] width 171 height 149
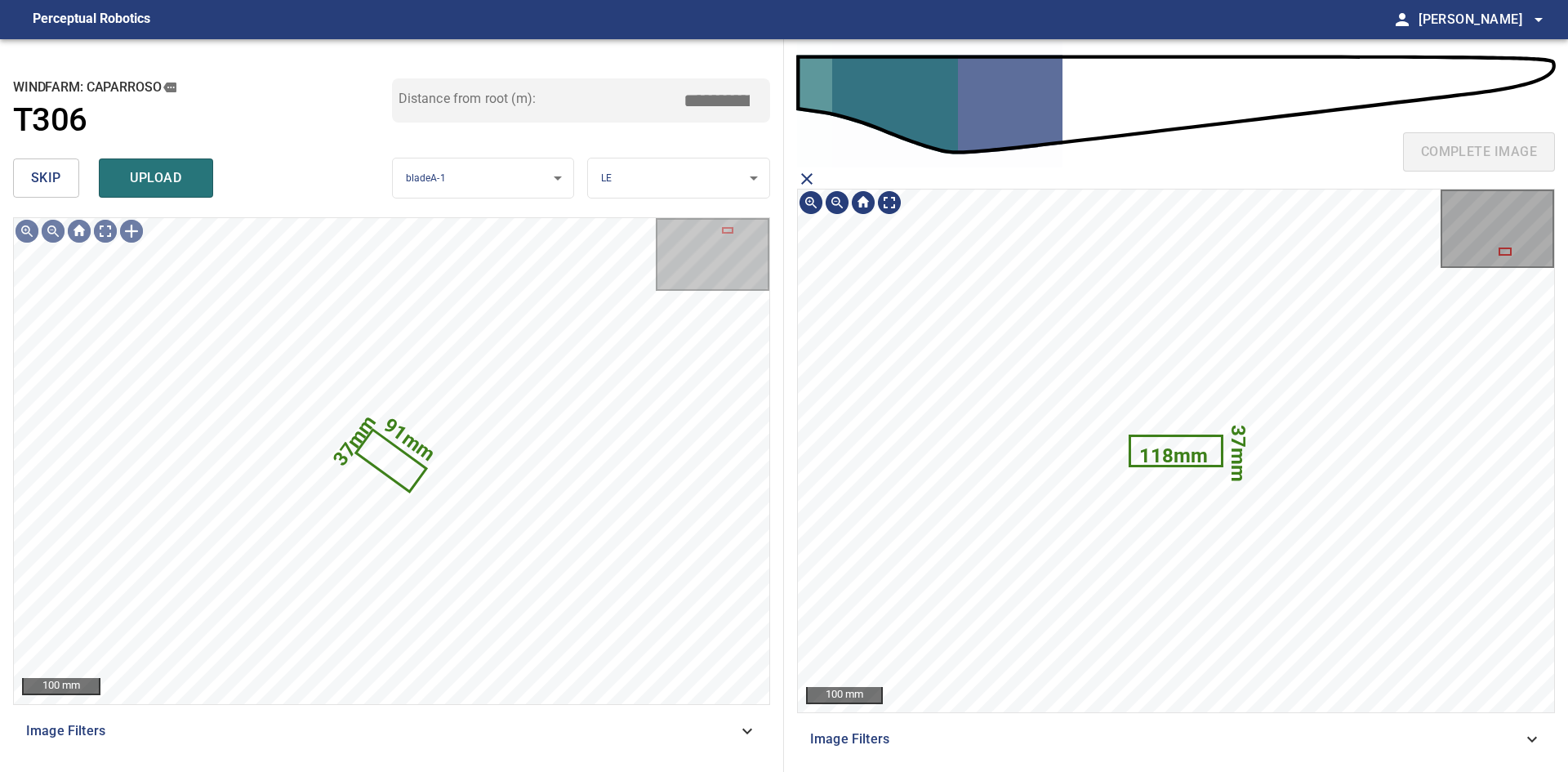
click at [1157, 453] on text "118mm" at bounding box center [1173, 456] width 68 height 23
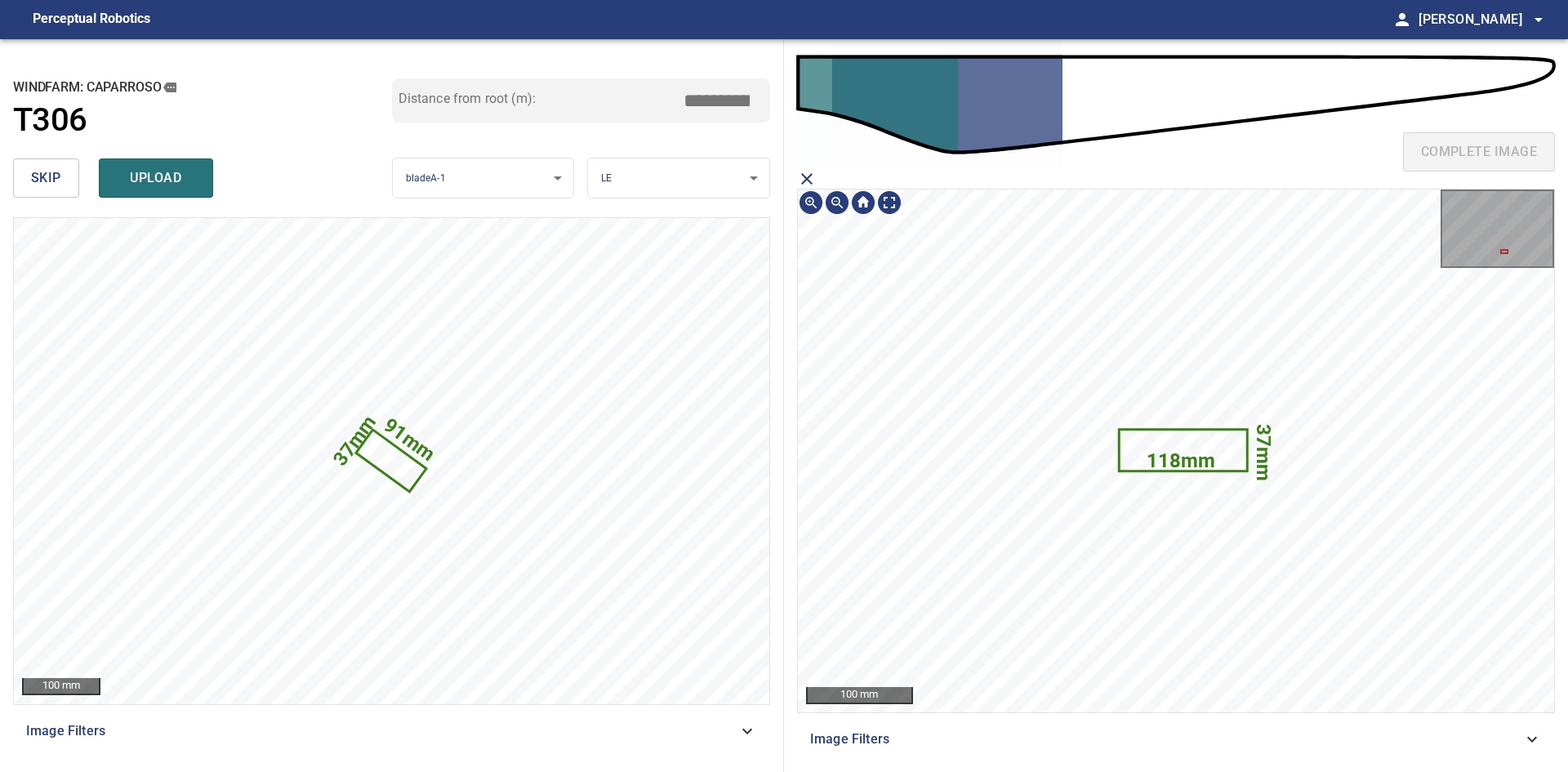
click at [1178, 443] on icon at bounding box center [1183, 450] width 125 height 39
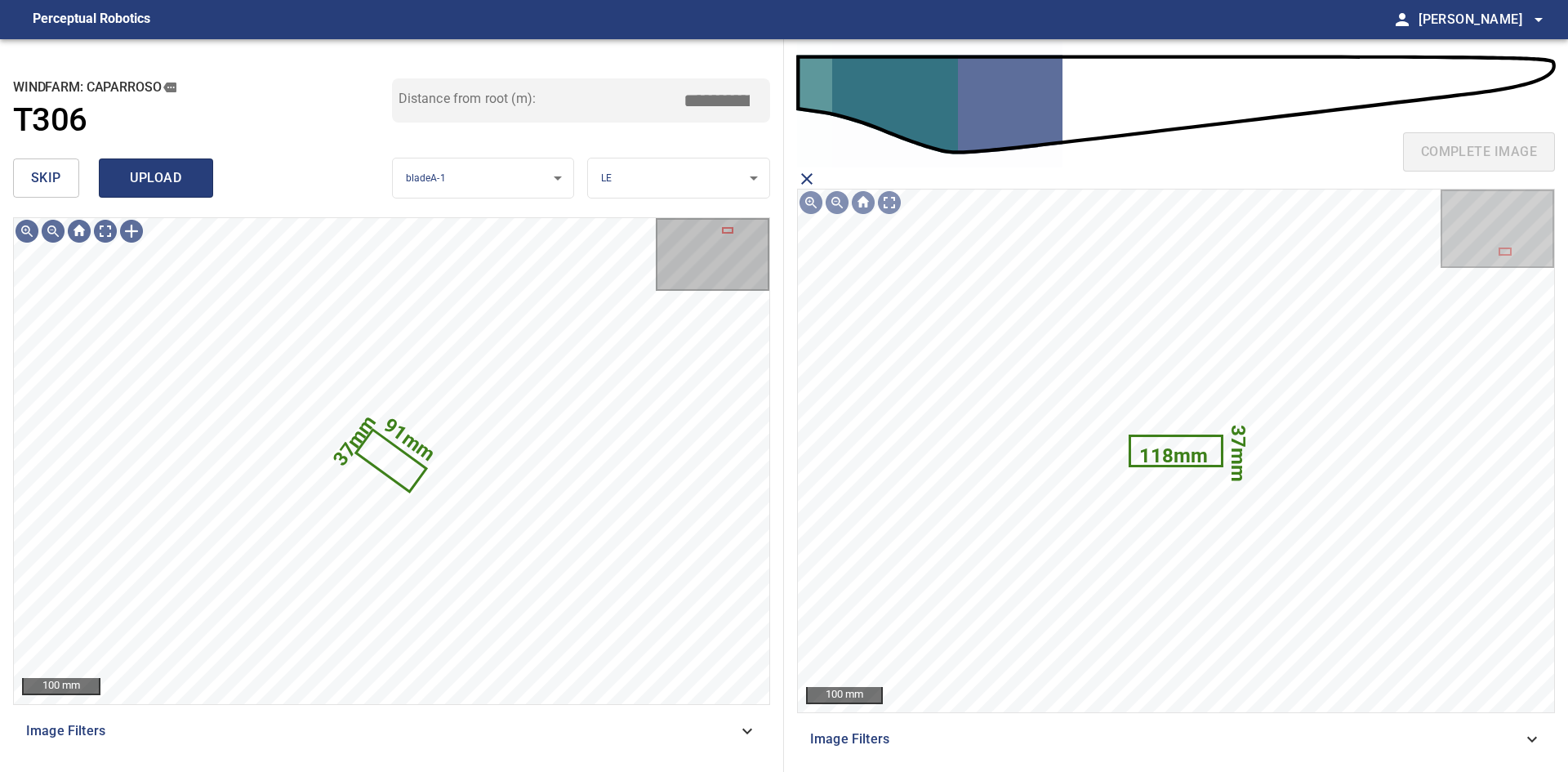
click at [111, 179] on button "upload" at bounding box center [156, 178] width 114 height 39
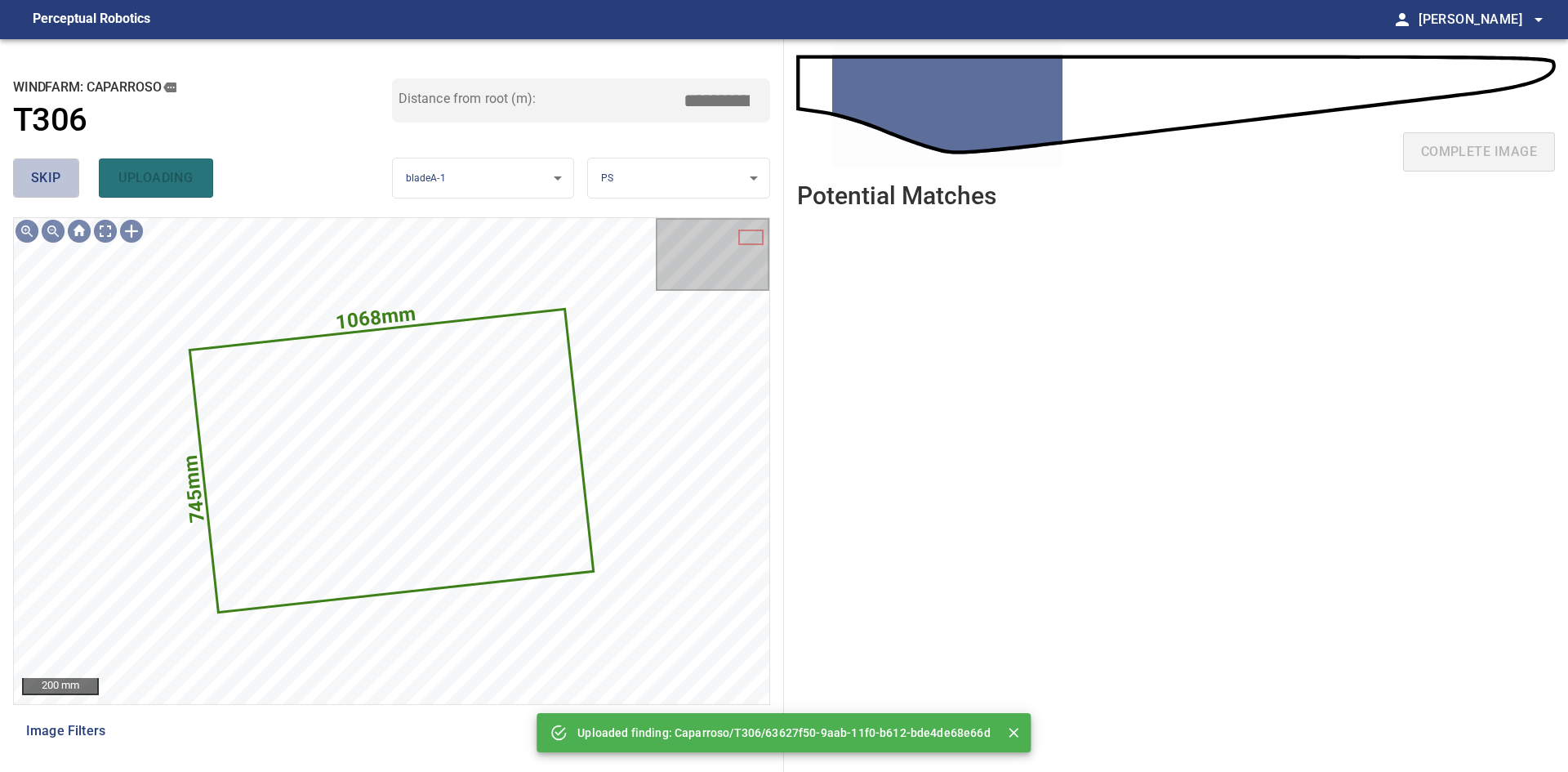
click at [59, 182] on span "skip" at bounding box center [46, 178] width 30 height 23
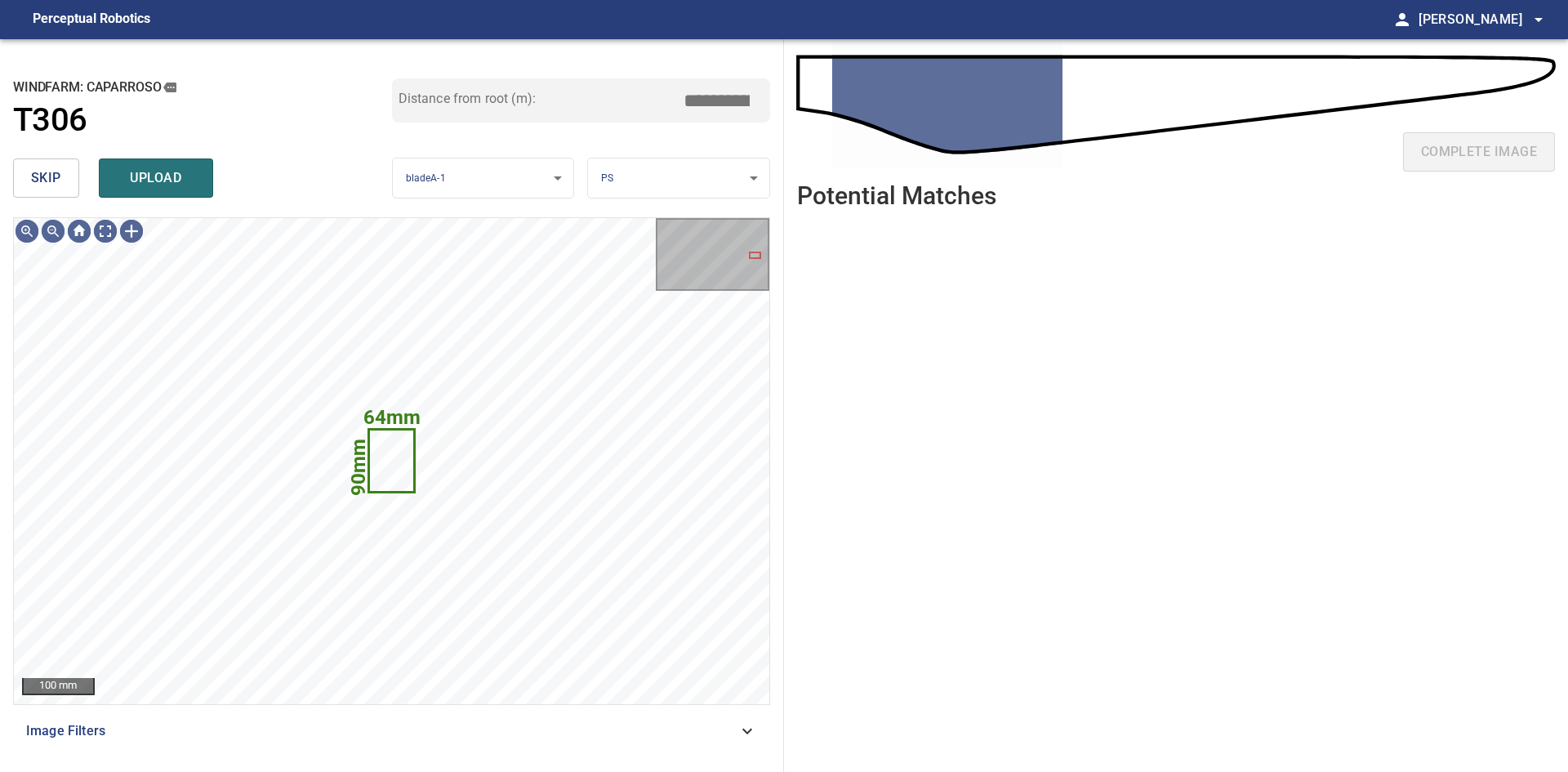
click at [59, 182] on span "skip" at bounding box center [46, 178] width 30 height 23
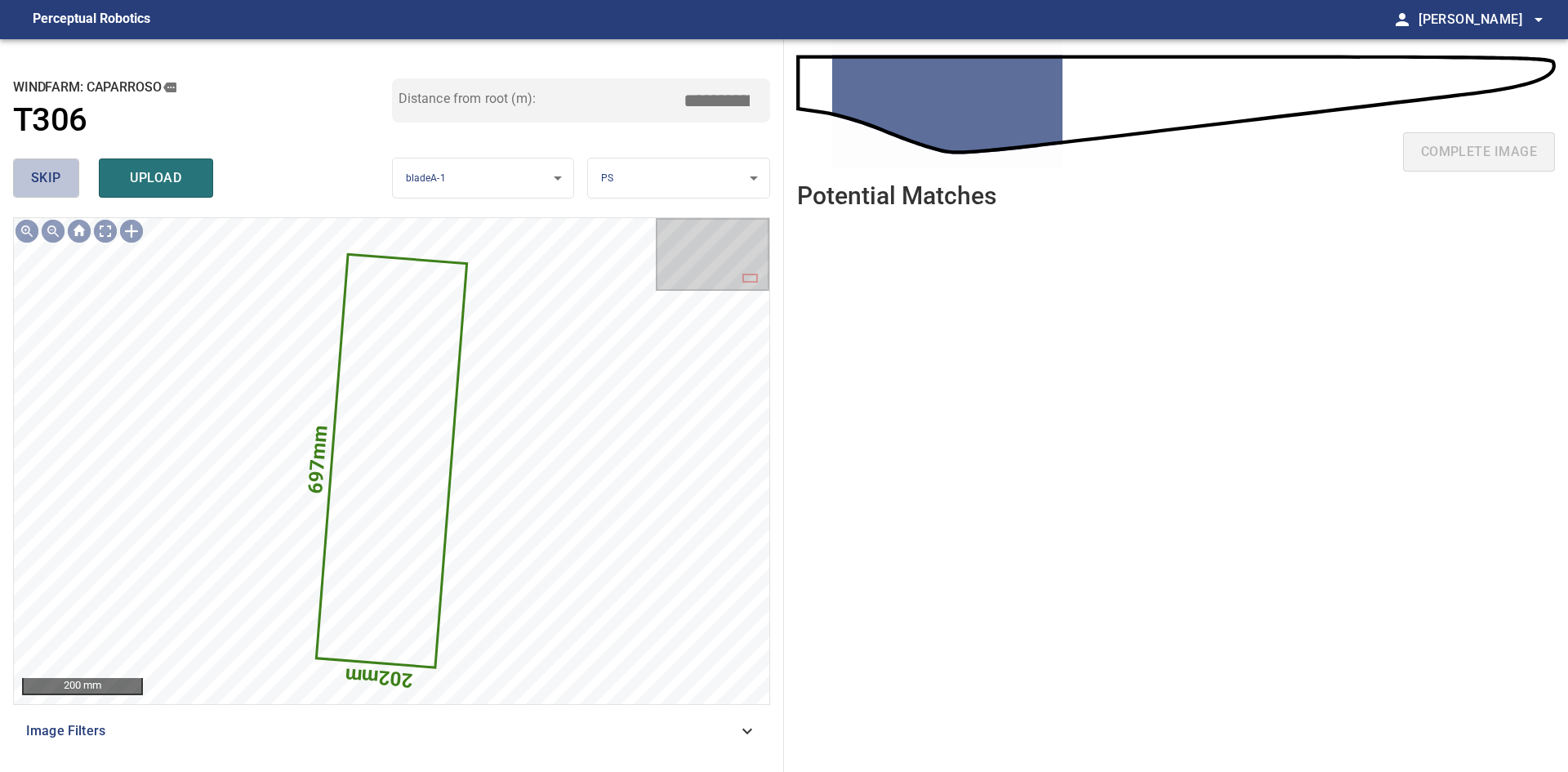
click at [59, 182] on span "skip" at bounding box center [46, 178] width 30 height 23
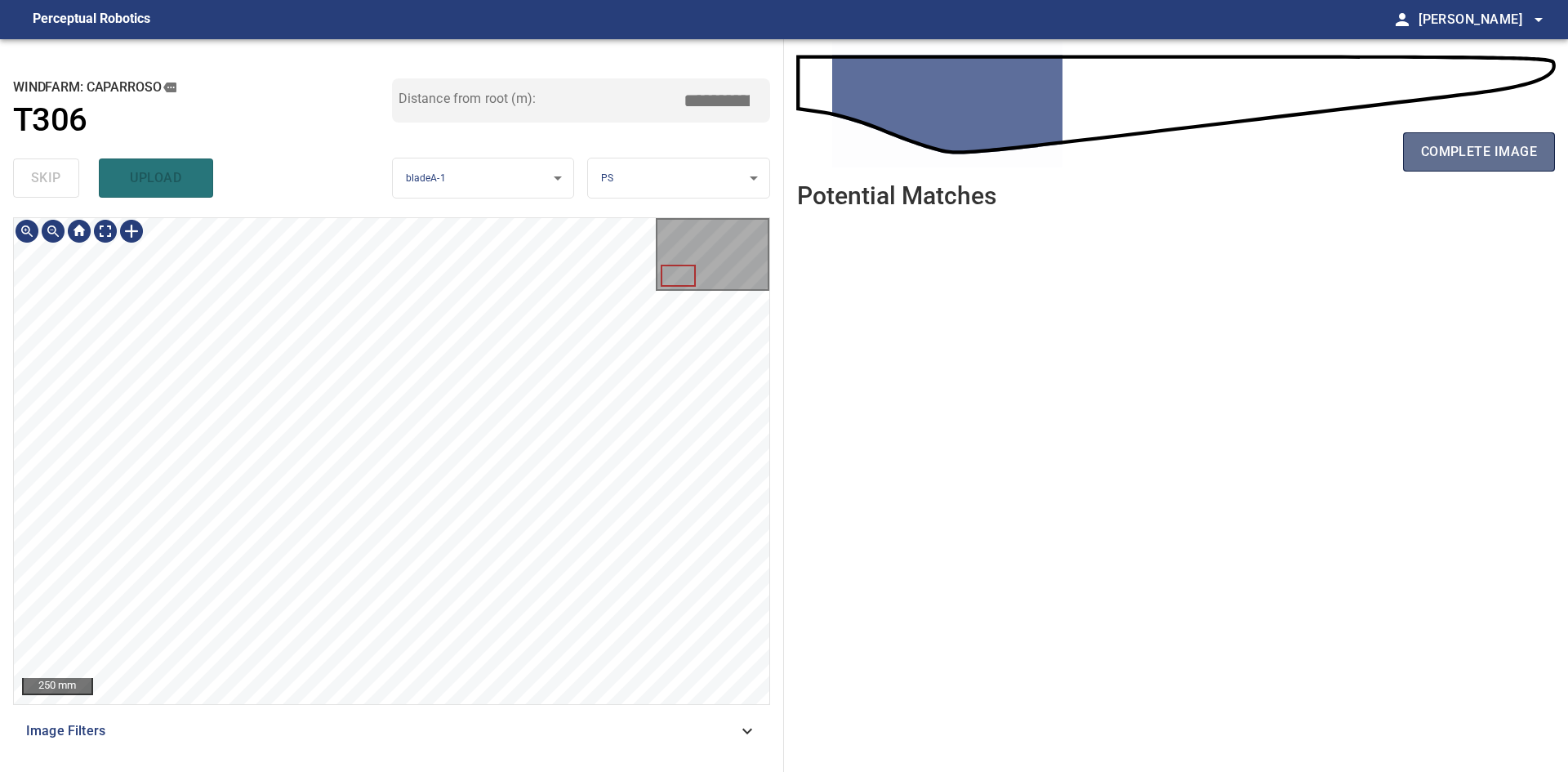
click at [1473, 161] on span "complete image" at bounding box center [1479, 152] width 116 height 23
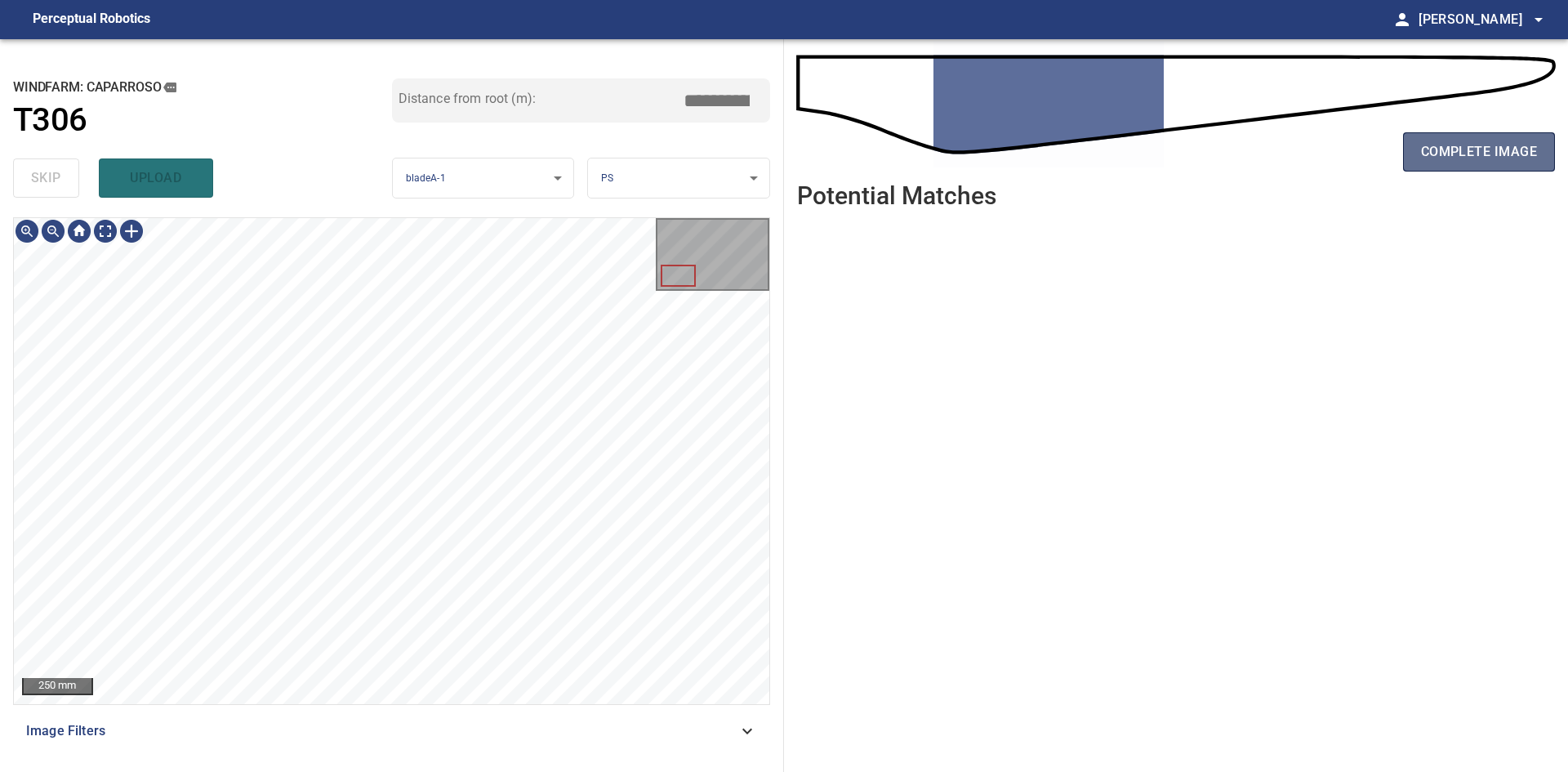
click at [1452, 144] on span "complete image" at bounding box center [1479, 152] width 116 height 23
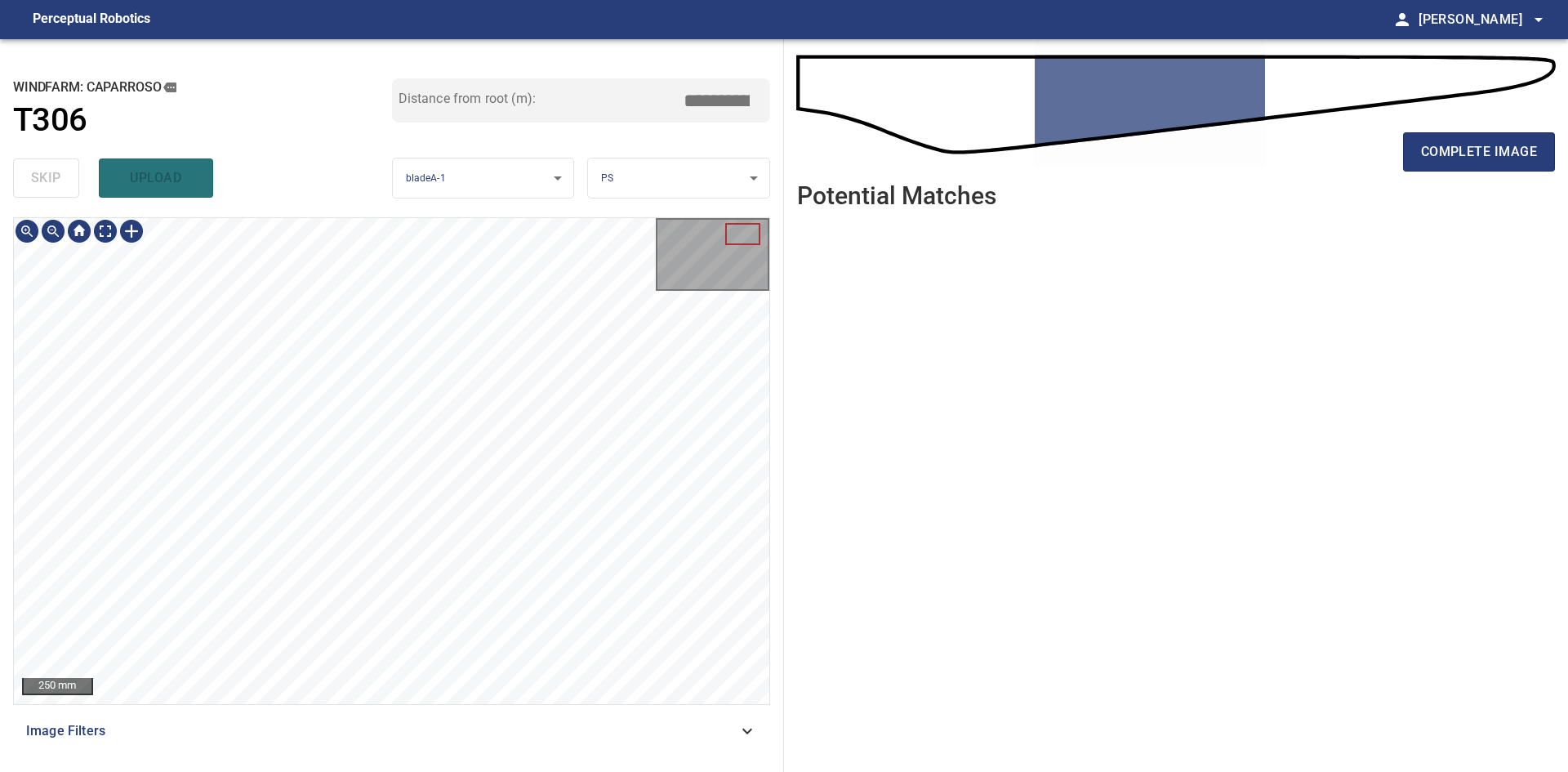
click at [182, 735] on div "250 mm Image Filters" at bounding box center [391, 488] width 757 height 541
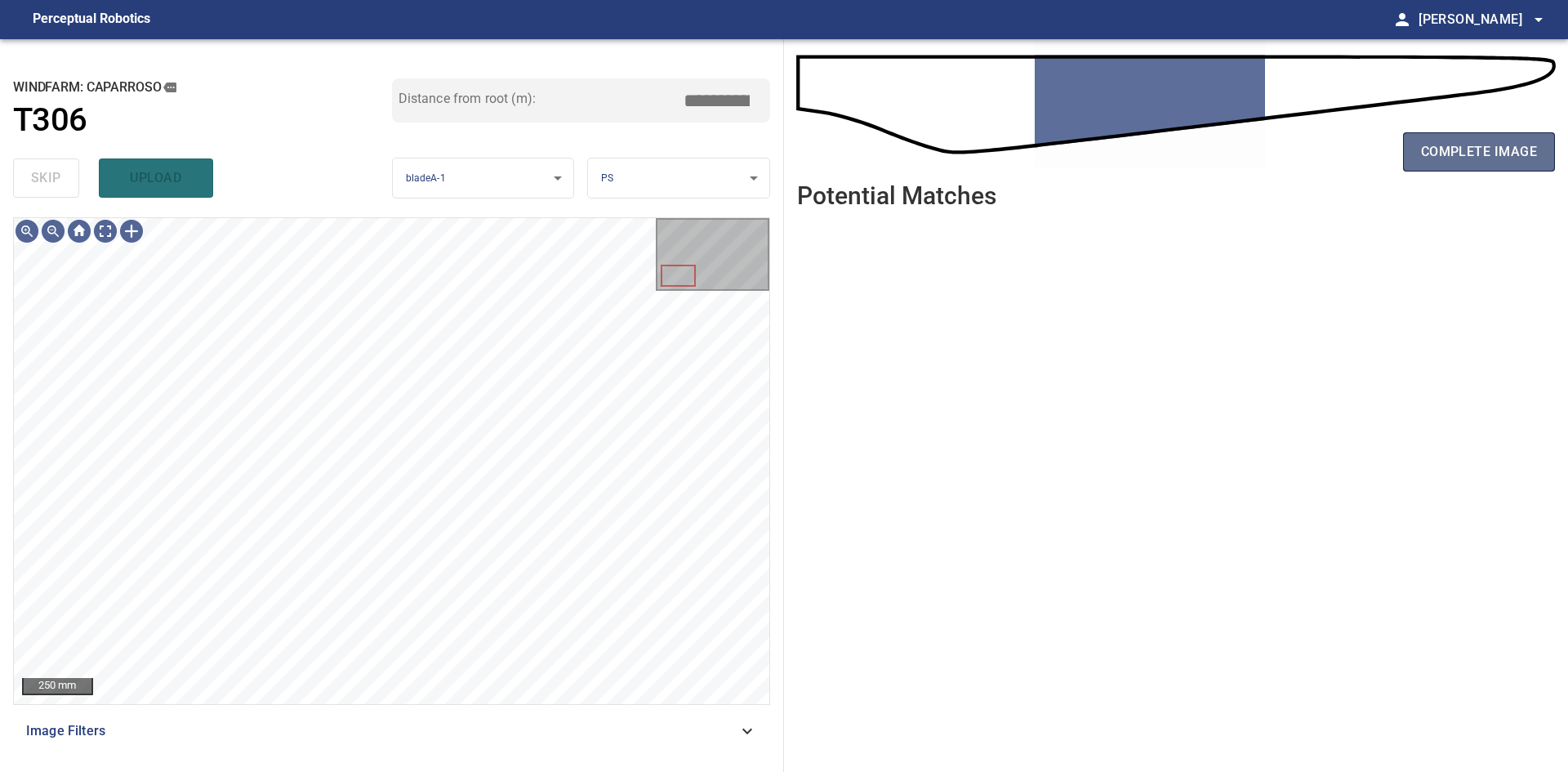
click at [1481, 164] on button "complete image" at bounding box center [1479, 152] width 152 height 39
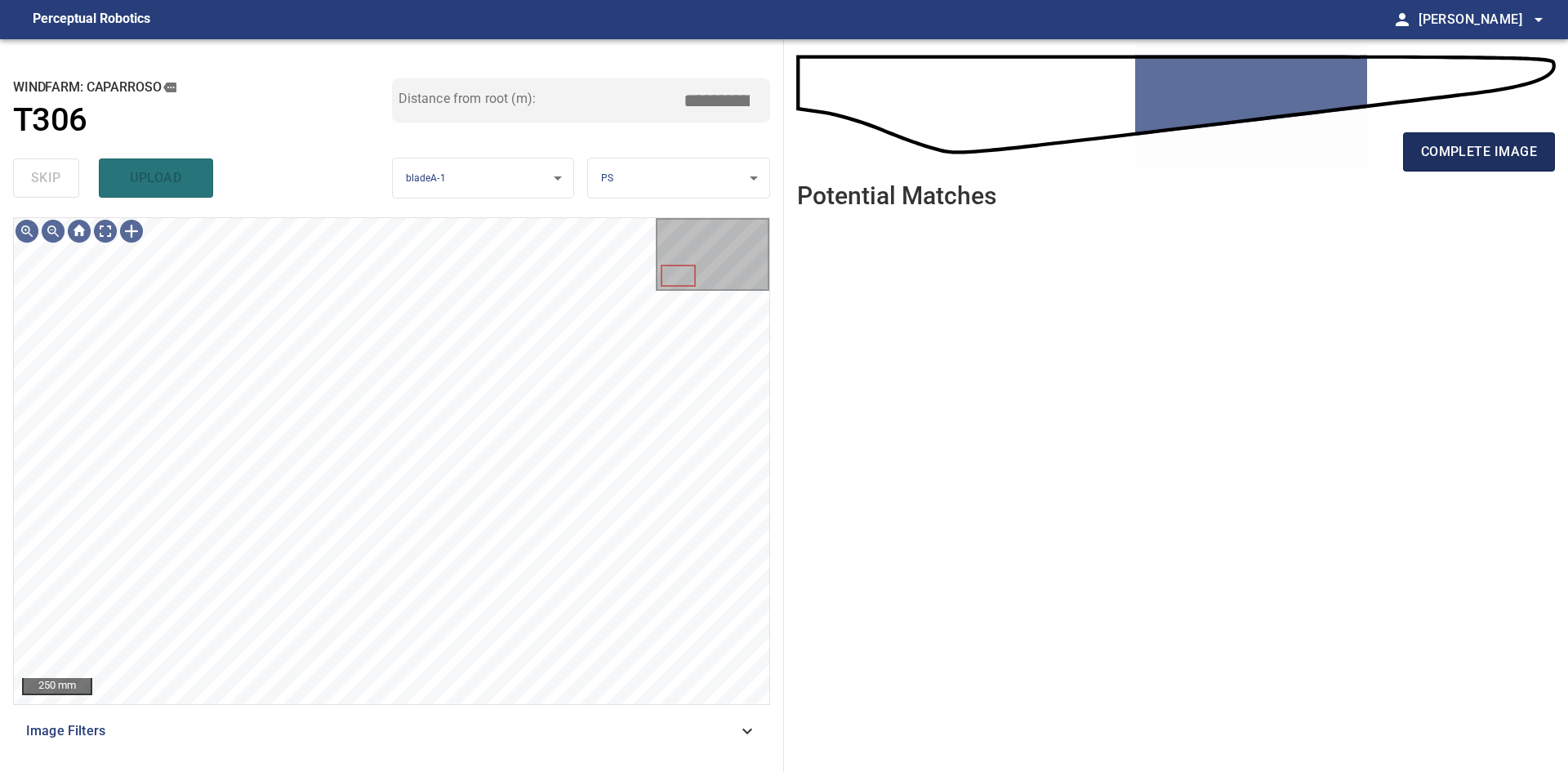
click at [1510, 162] on span "complete image" at bounding box center [1479, 152] width 116 height 23
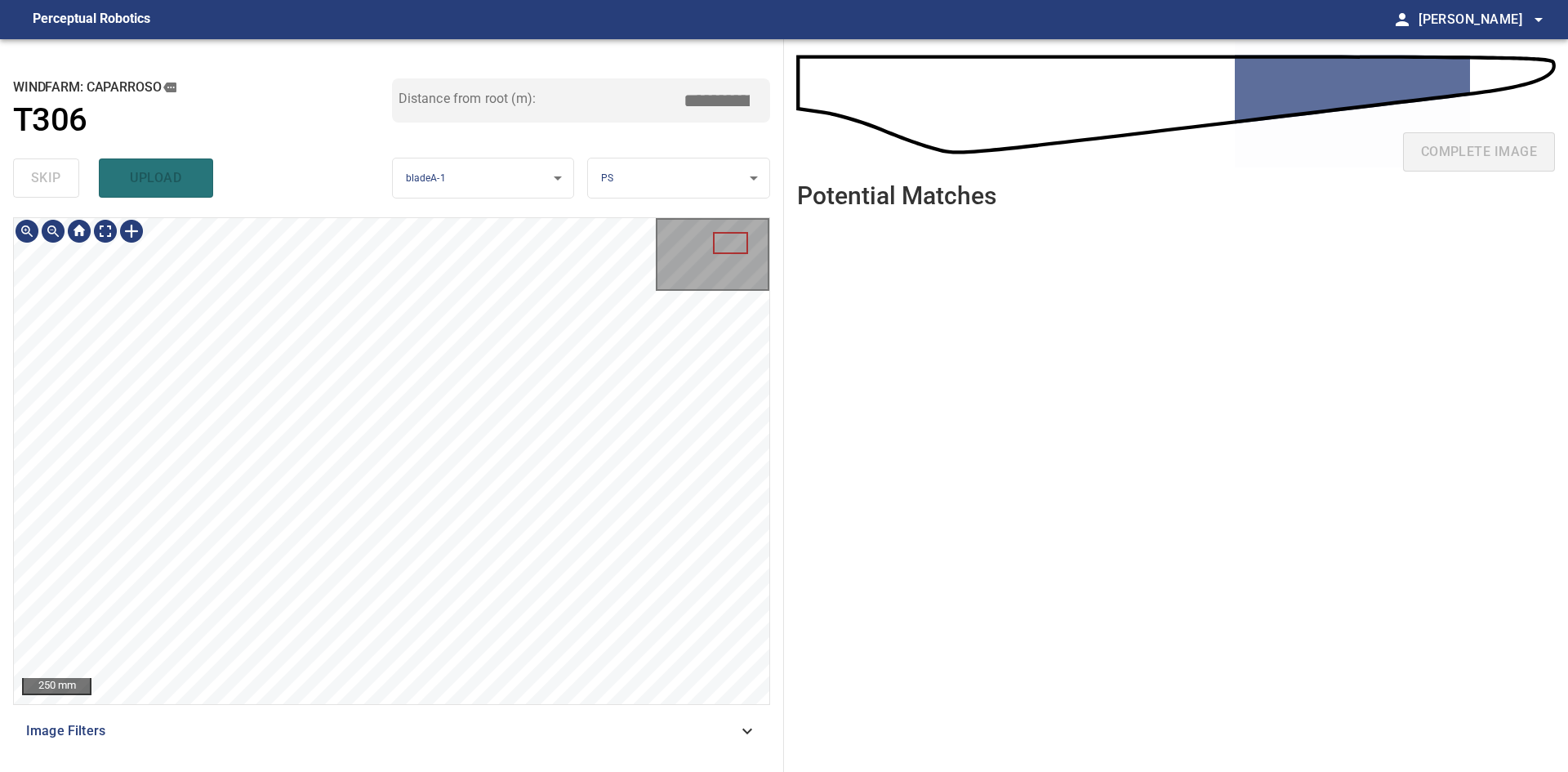
click at [725, 247] on div "250 mm" at bounding box center [391, 461] width 755 height 485
click at [870, 239] on div "**********" at bounding box center [784, 405] width 1568 height 733
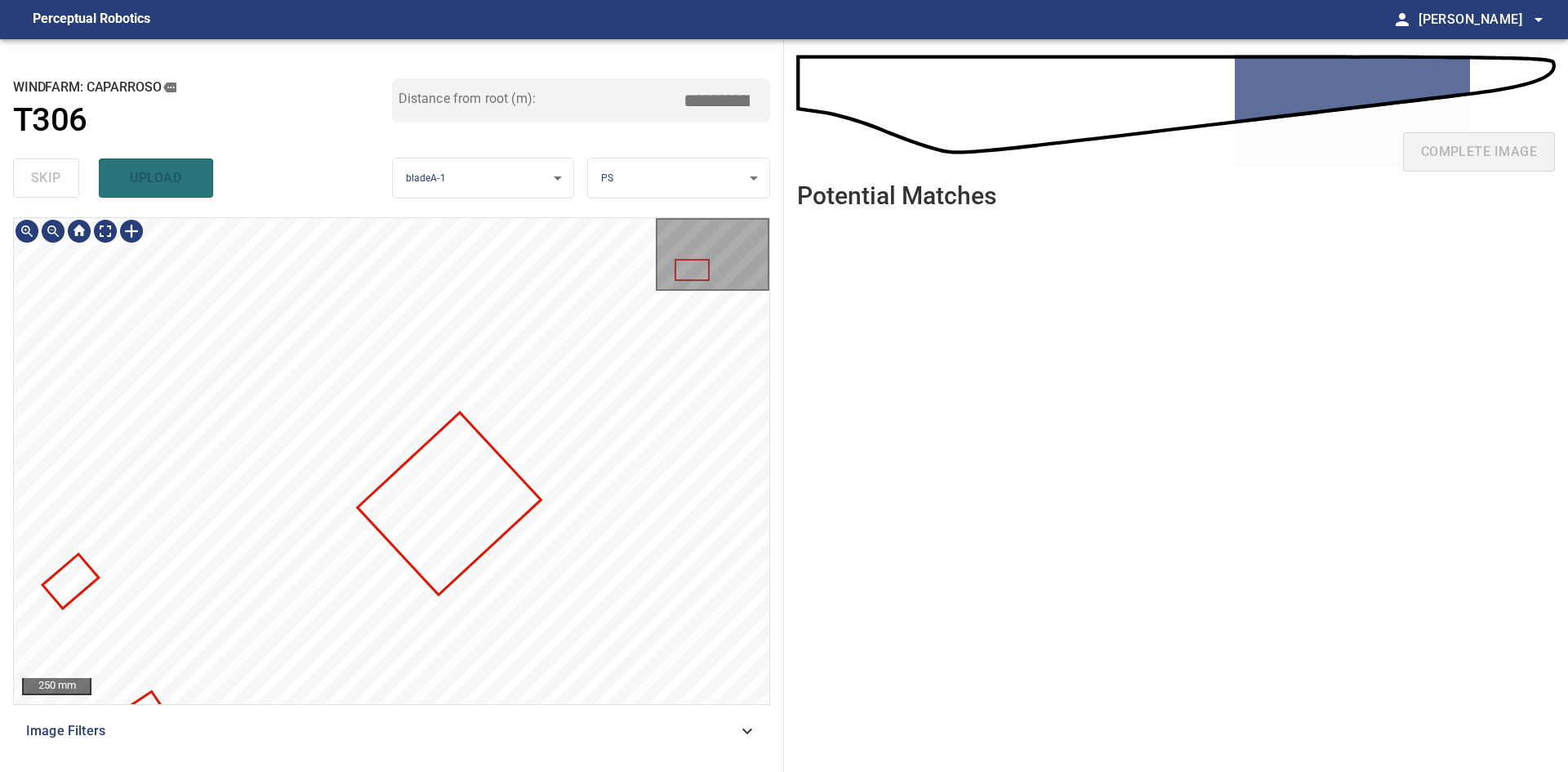
click at [810, 326] on div "**********" at bounding box center [784, 405] width 1568 height 733
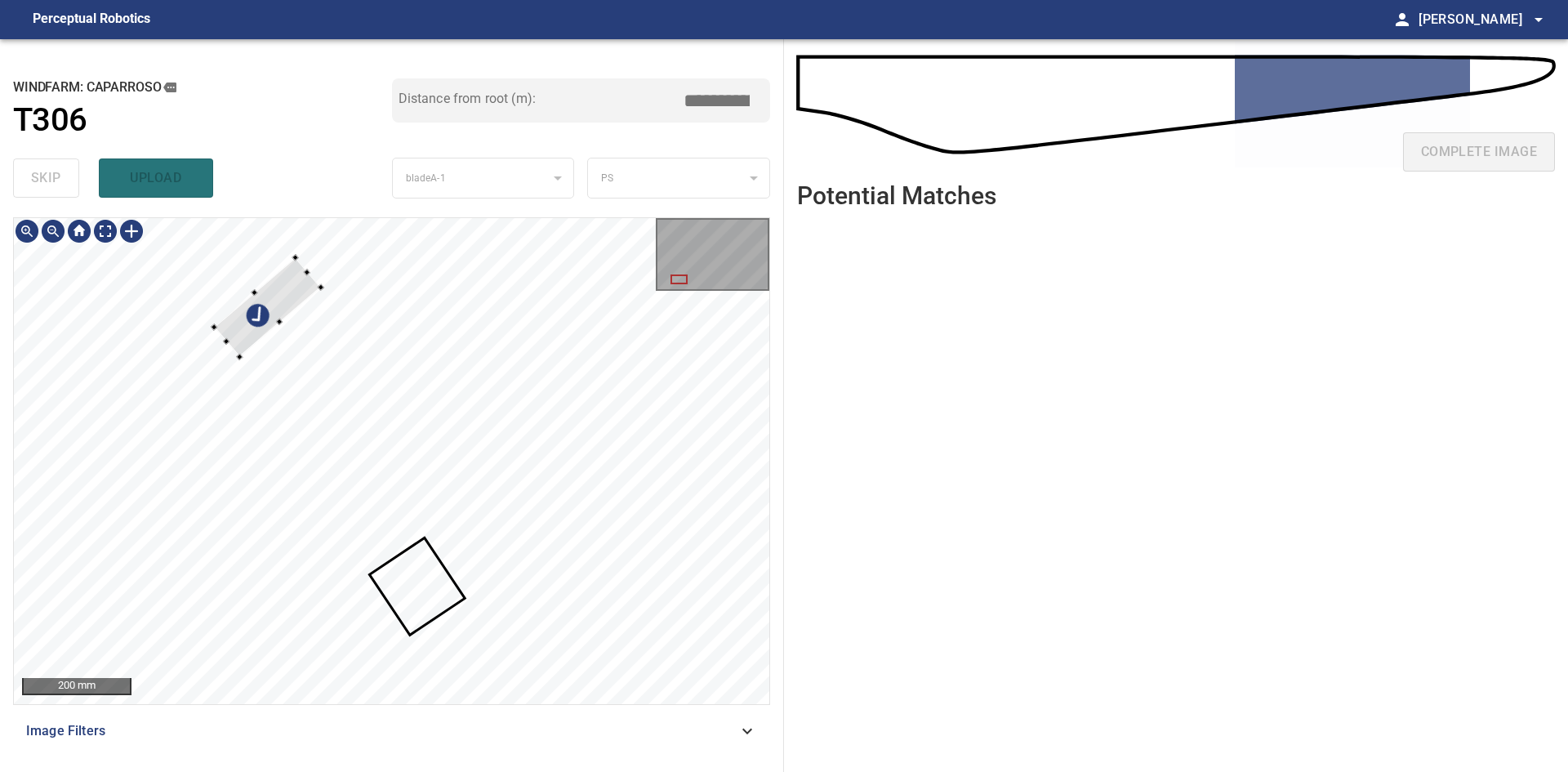
click at [317, 285] on div at bounding box center [267, 308] width 107 height 100
click at [290, 304] on div at bounding box center [261, 321] width 107 height 100
click at [290, 318] on div at bounding box center [271, 324] width 108 height 94
click at [315, 308] on div at bounding box center [285, 314] width 108 height 94
click at [311, 309] on div at bounding box center [310, 309] width 6 height 6
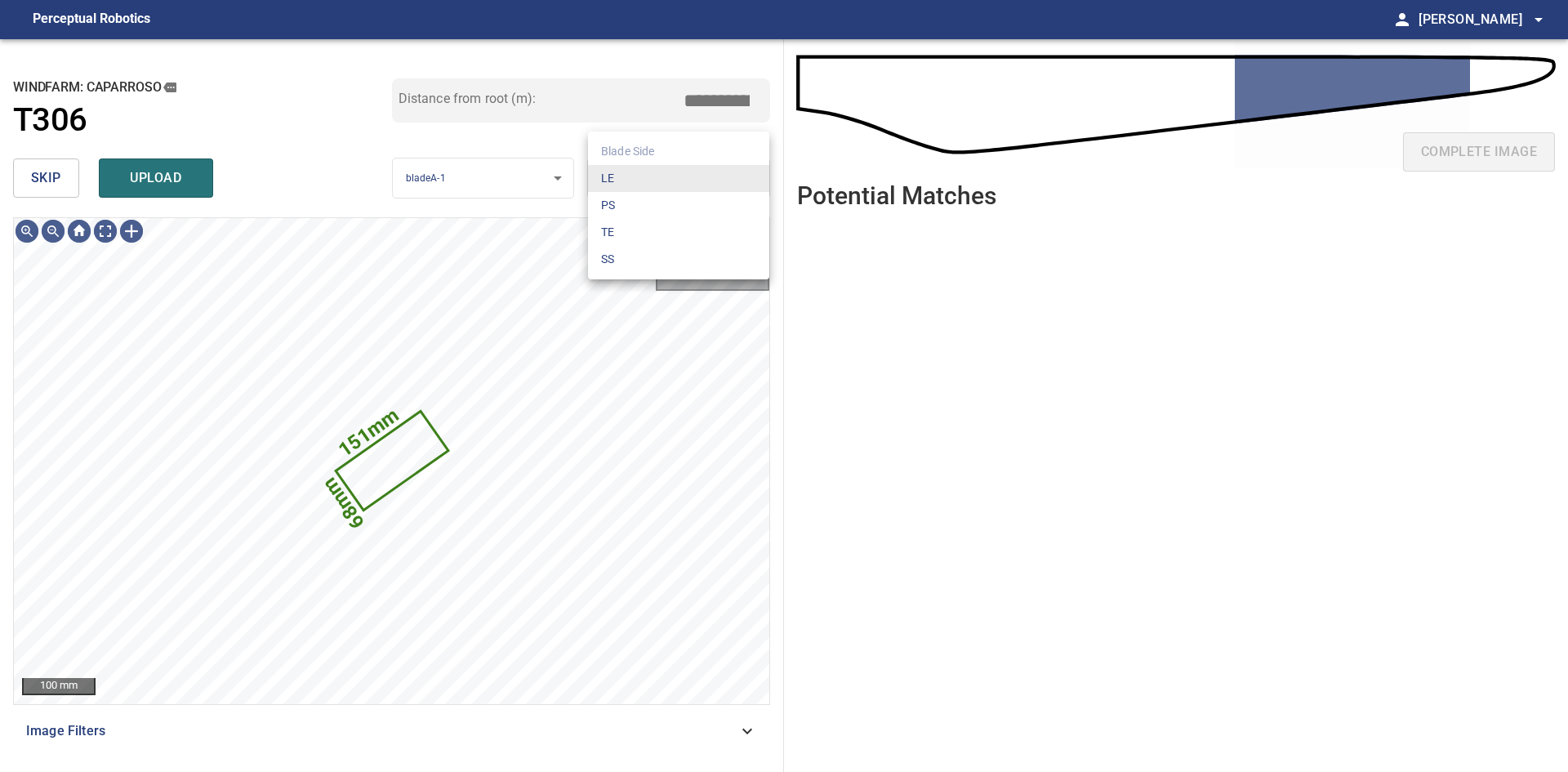
click at [616, 173] on body "**********" at bounding box center [784, 386] width 1568 height 772
click at [630, 183] on li "LE" at bounding box center [678, 178] width 182 height 27
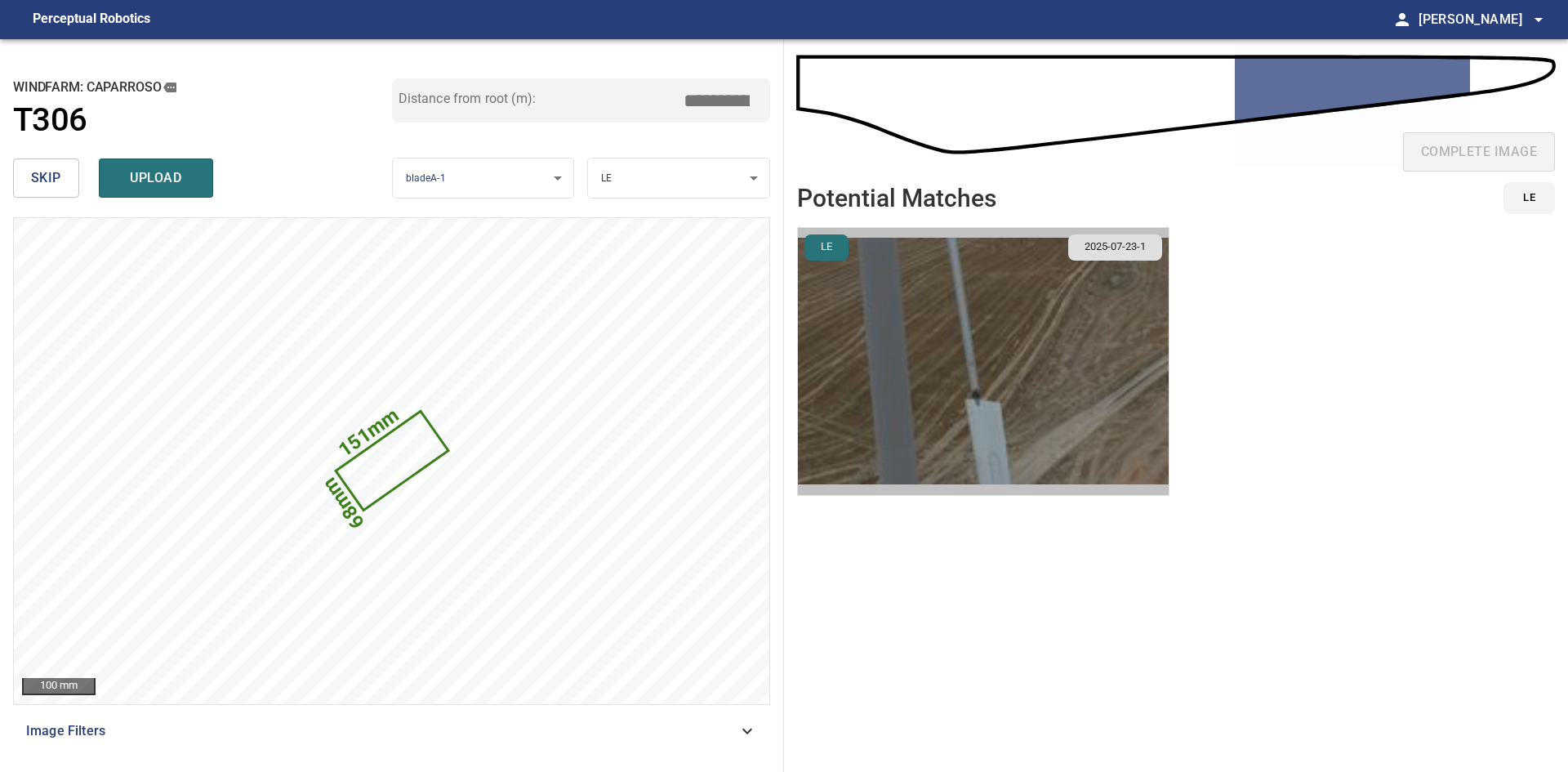
click at [1051, 385] on img "button" at bounding box center [983, 361] width 371 height 267
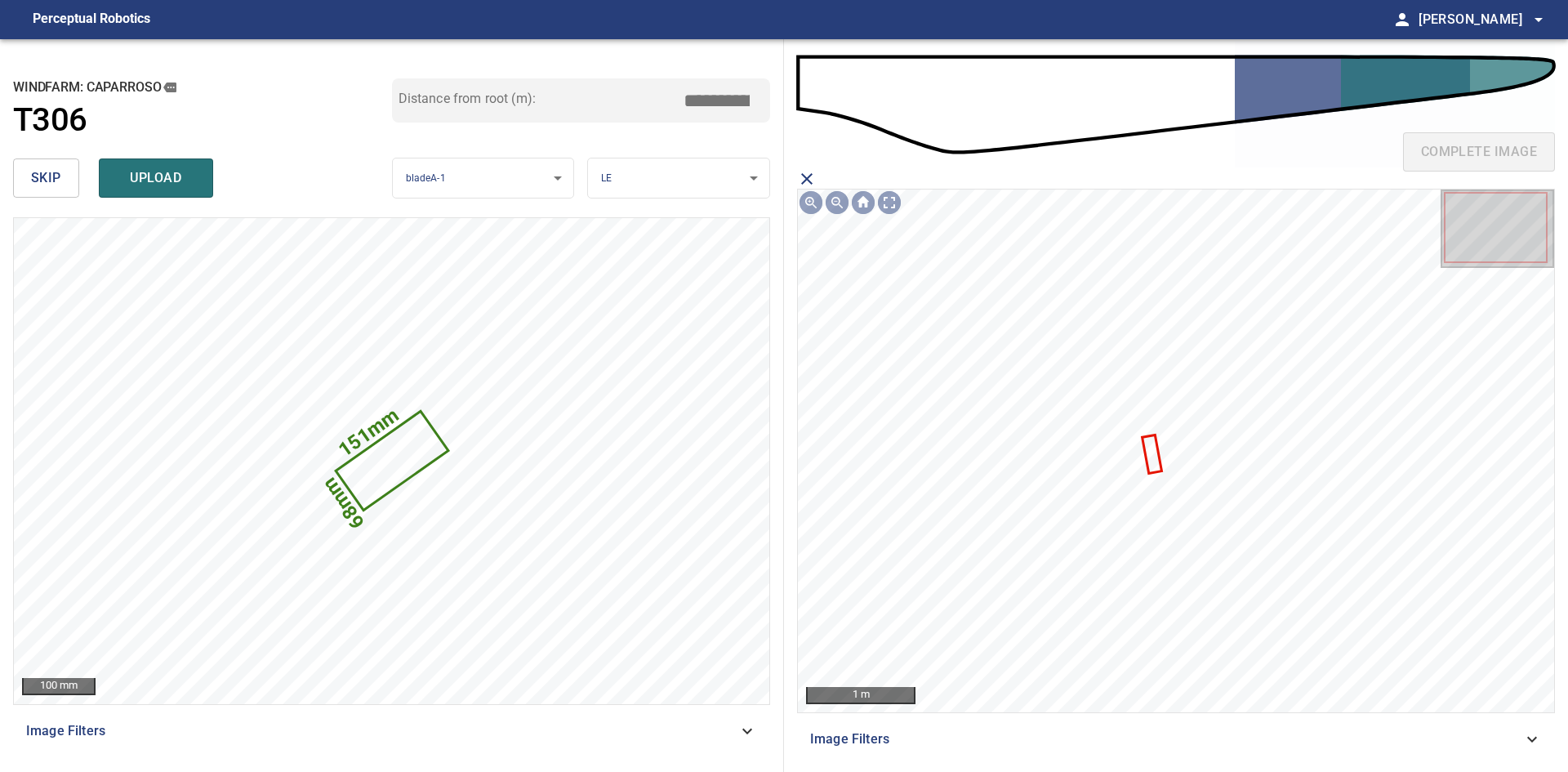
click at [1152, 448] on icon at bounding box center [1151, 454] width 17 height 35
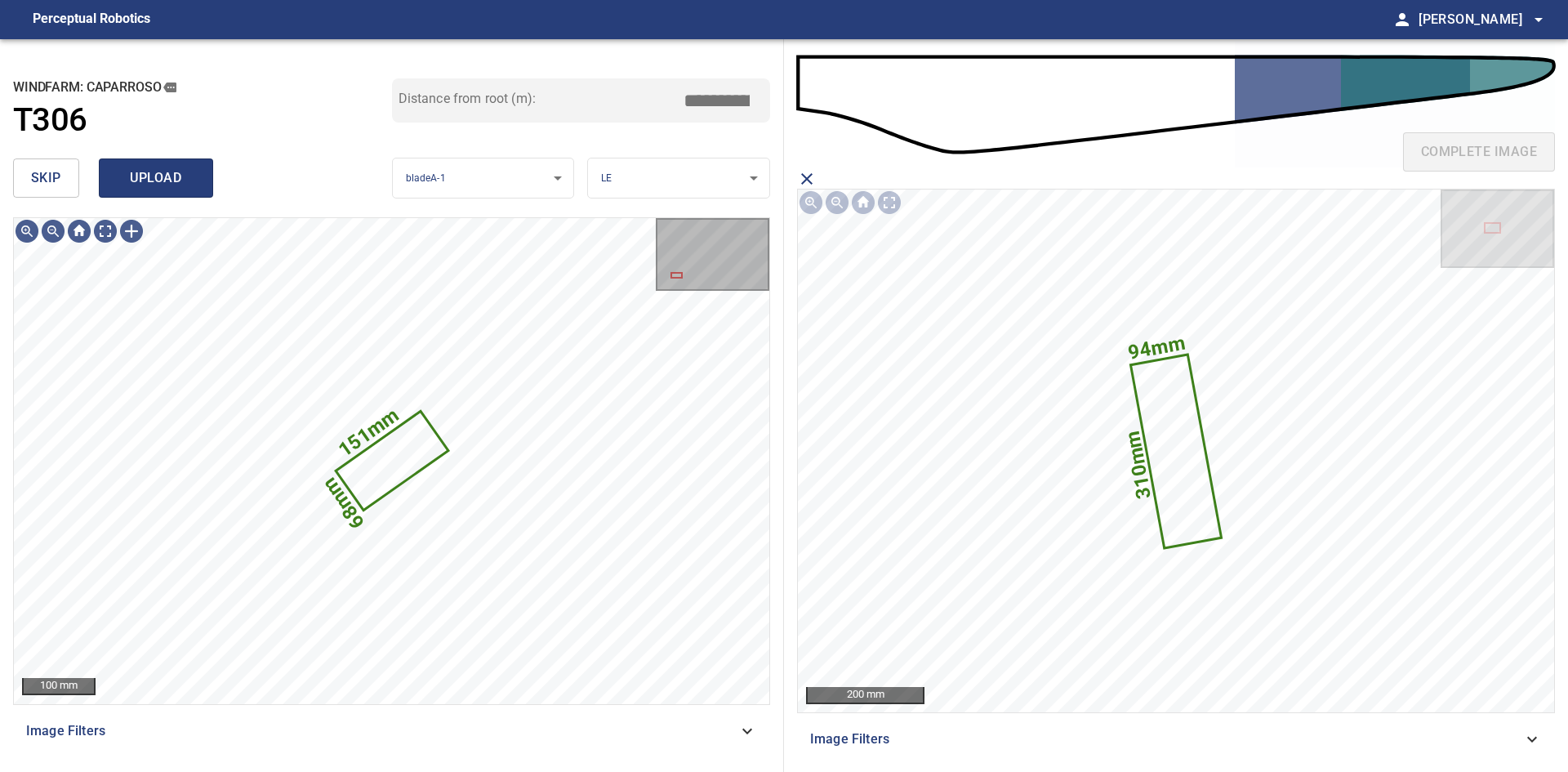
click at [153, 189] on span "upload" at bounding box center [155, 178] width 78 height 23
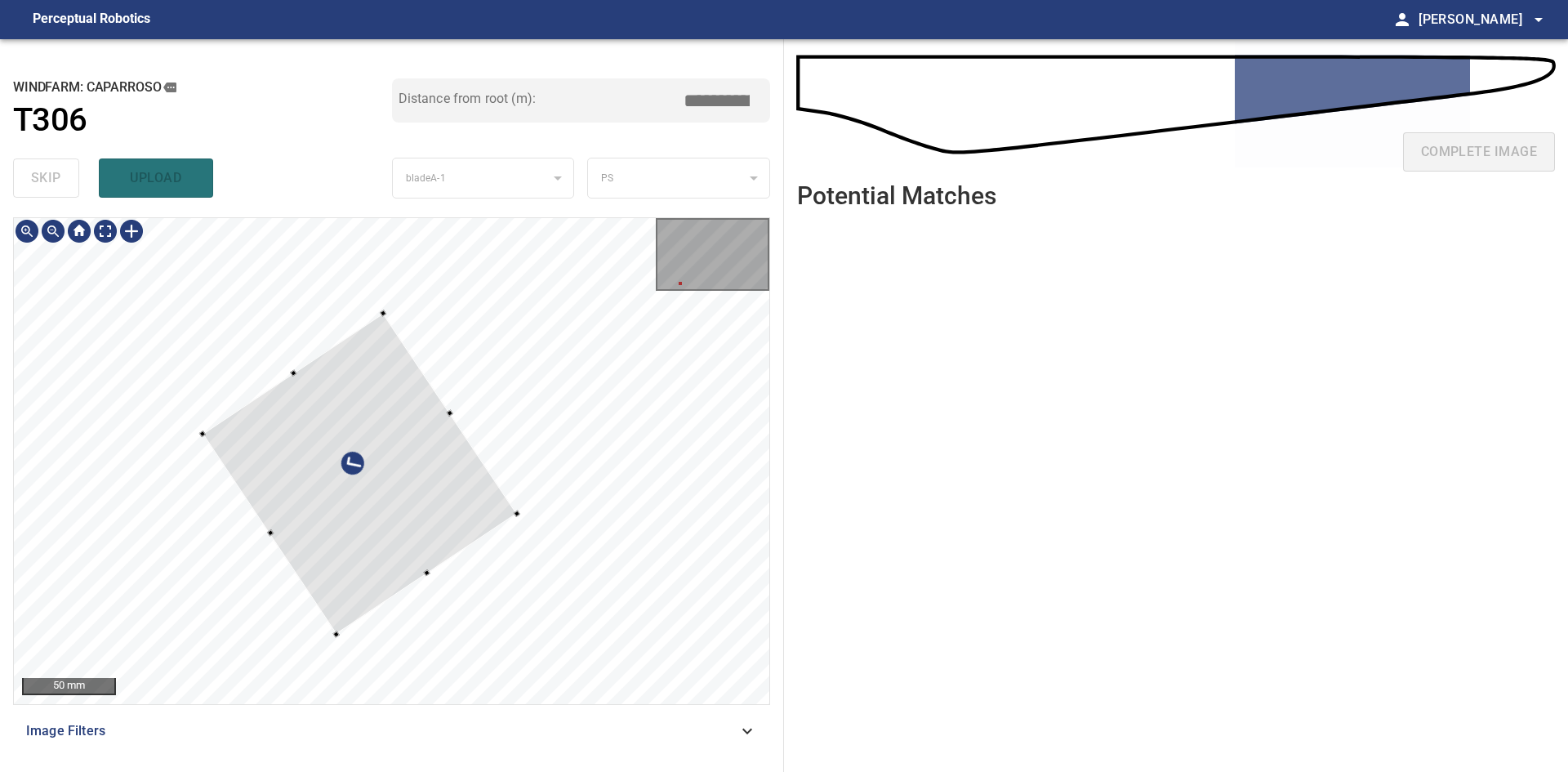
click at [447, 524] on div at bounding box center [360, 474] width 314 height 321
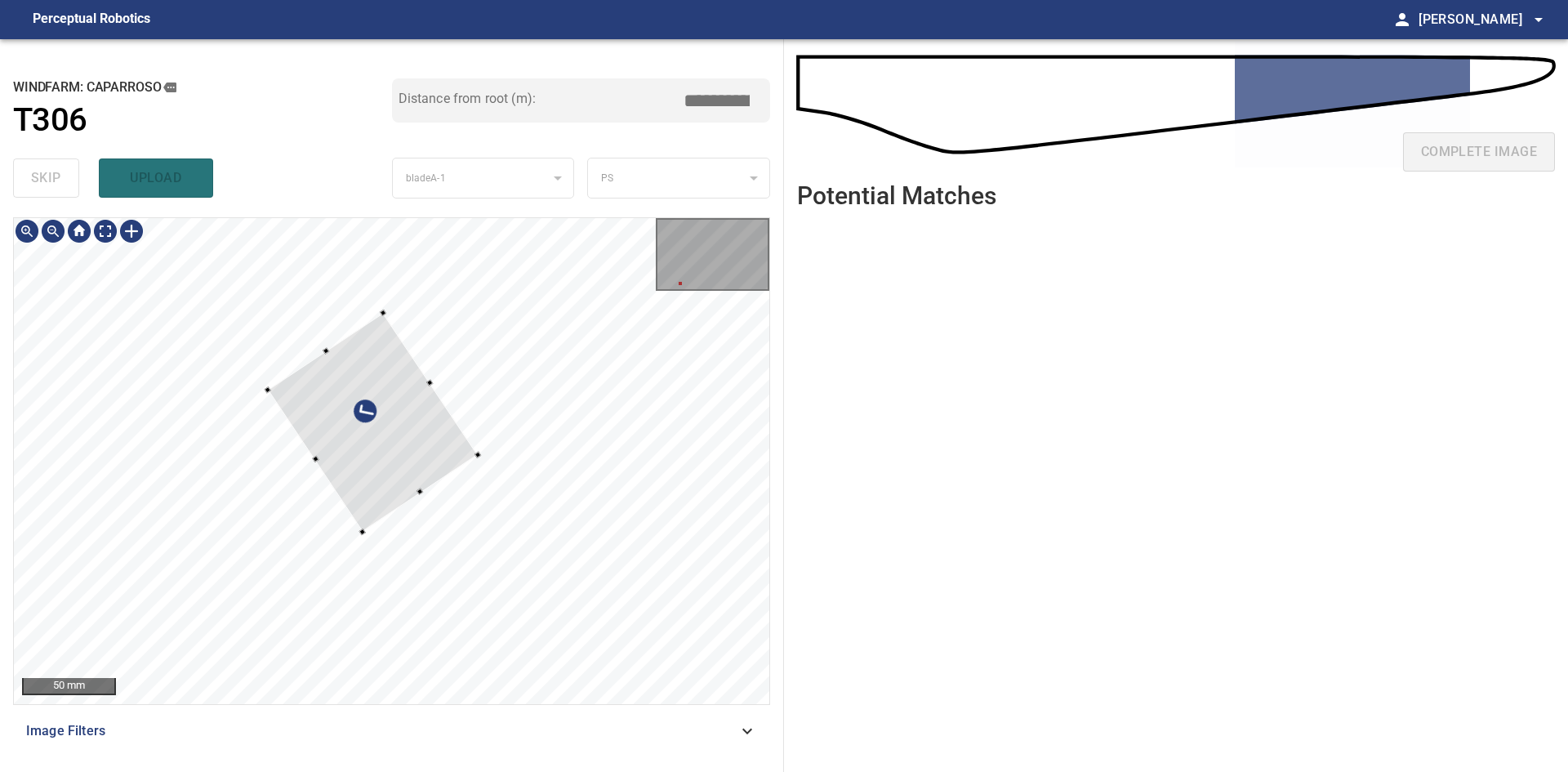
click at [364, 533] on div at bounding box center [361, 531] width 6 height 6
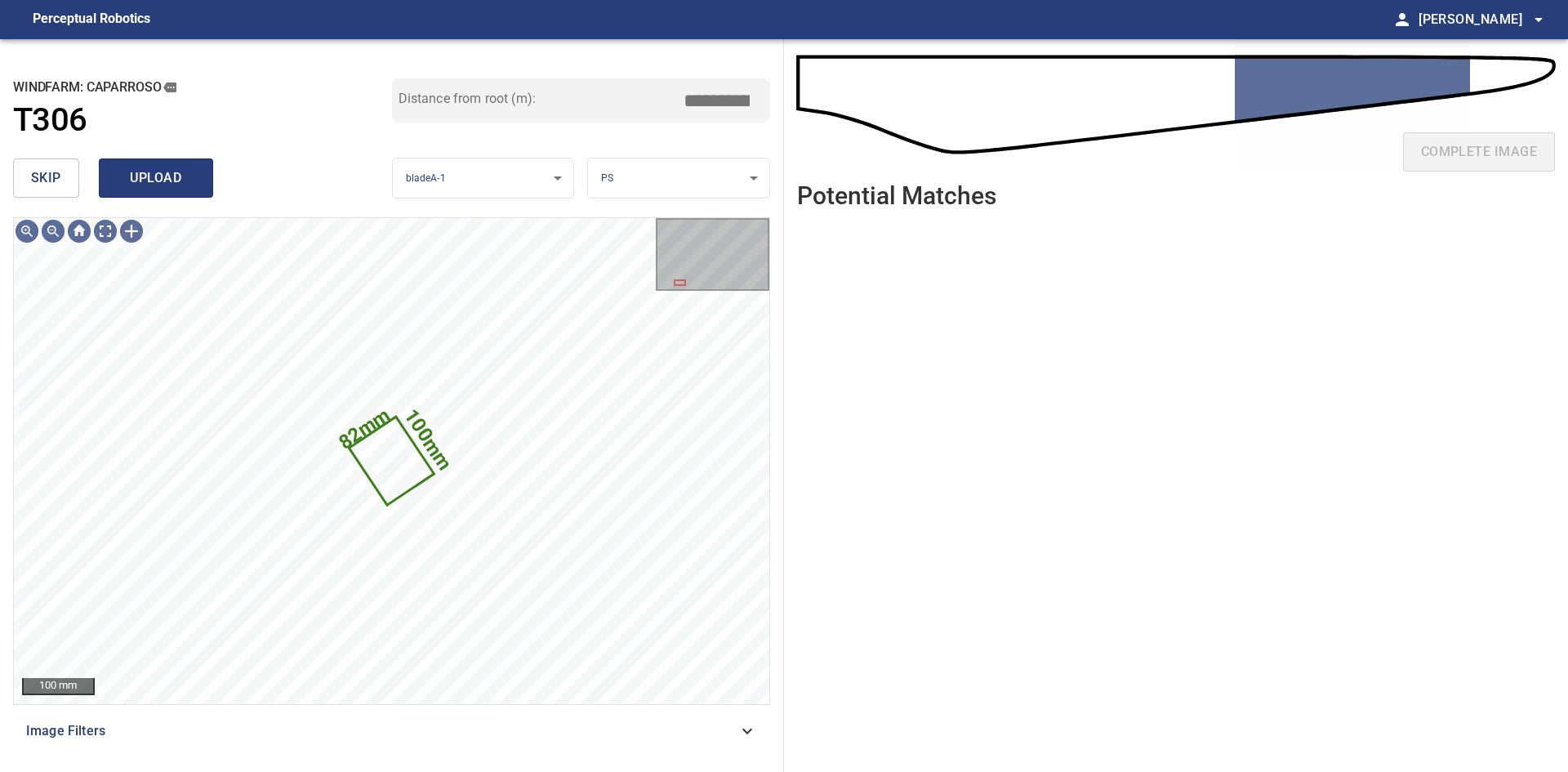
click at [162, 189] on span "upload" at bounding box center [155, 178] width 78 height 23
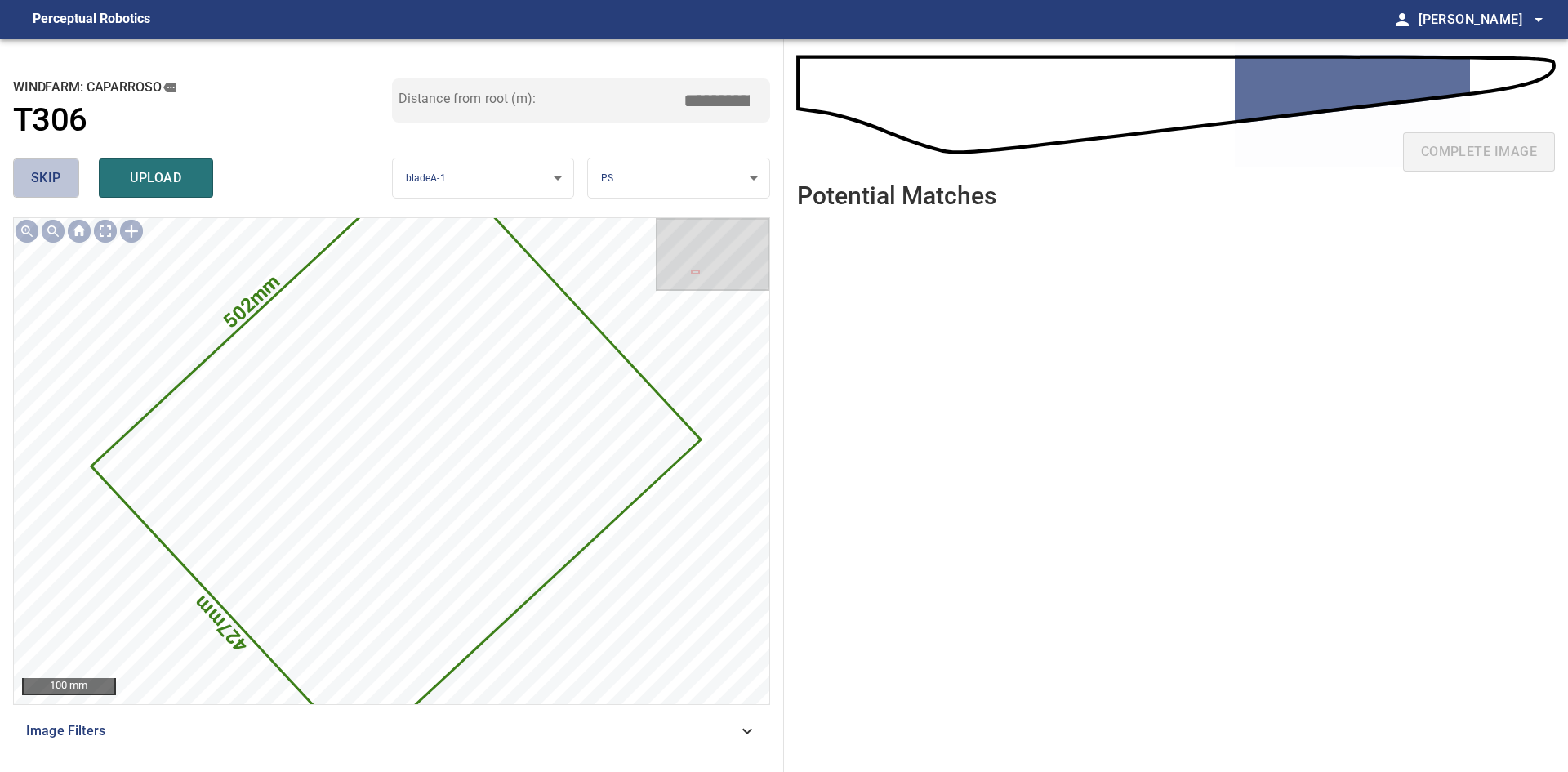
click at [70, 189] on button "skip" at bounding box center [46, 178] width 66 height 39
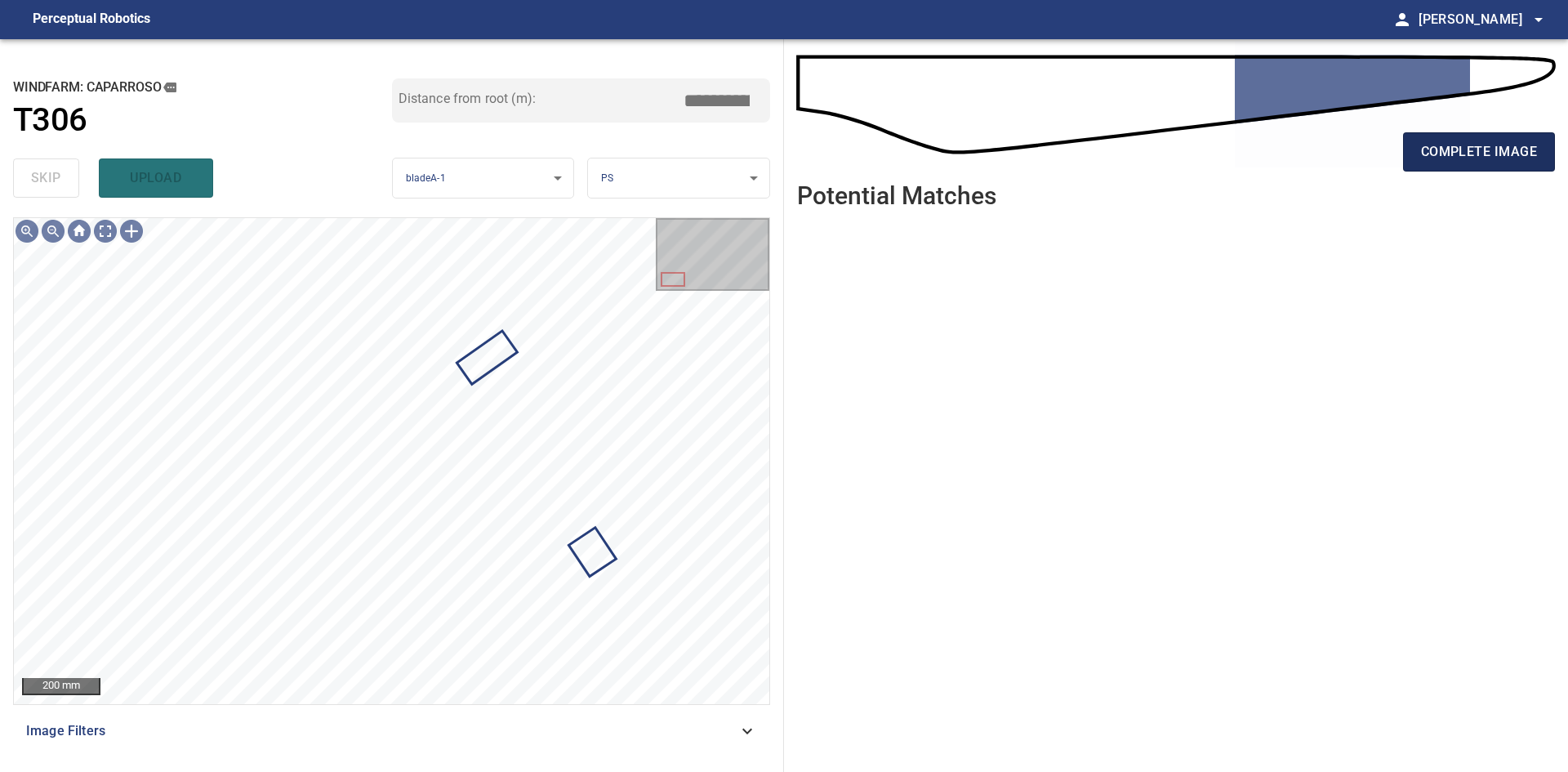
click at [1500, 148] on span "complete image" at bounding box center [1479, 152] width 116 height 23
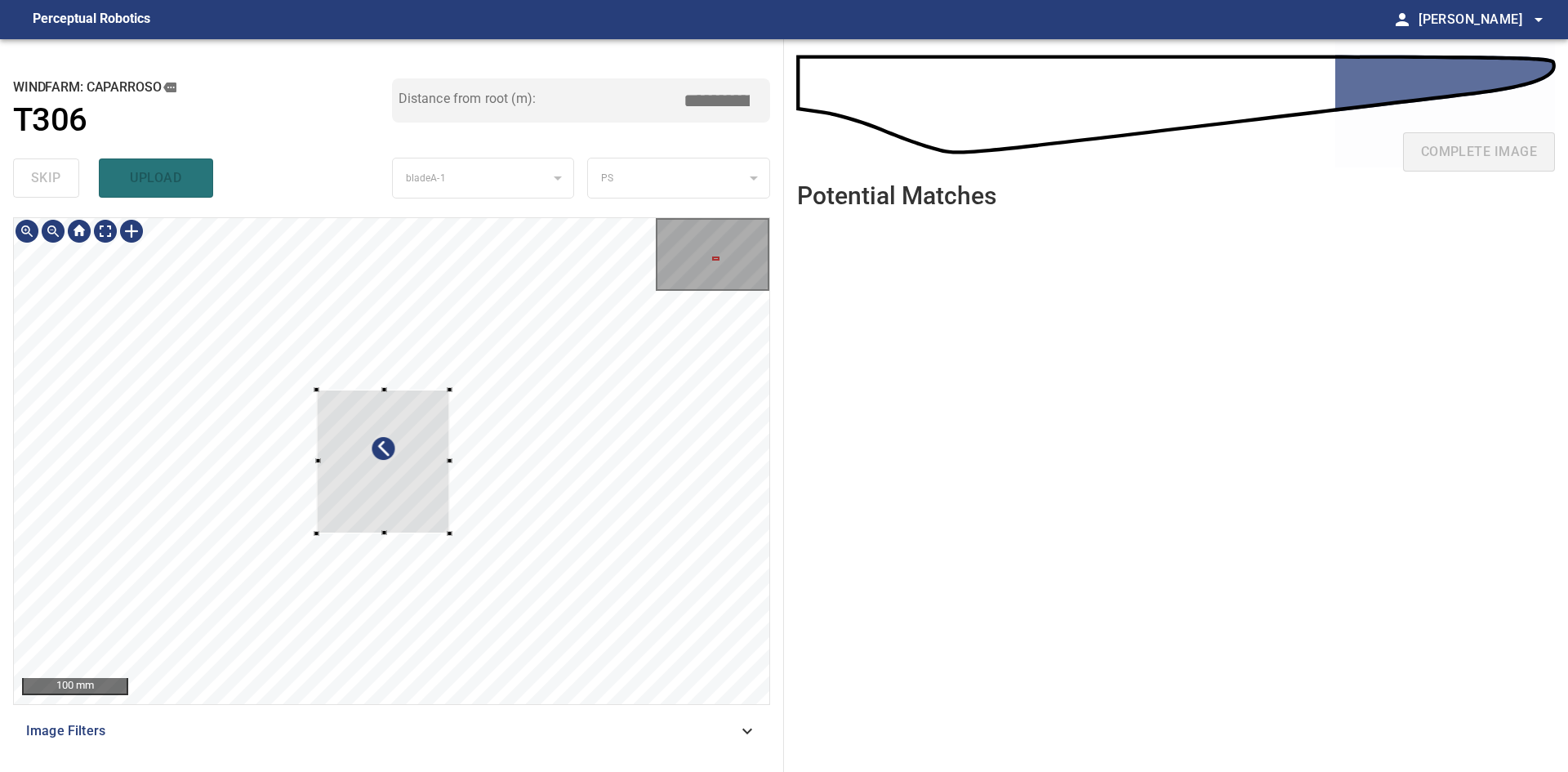
click at [418, 511] on div at bounding box center [383, 461] width 133 height 144
click at [388, 496] on div at bounding box center [391, 461] width 755 height 485
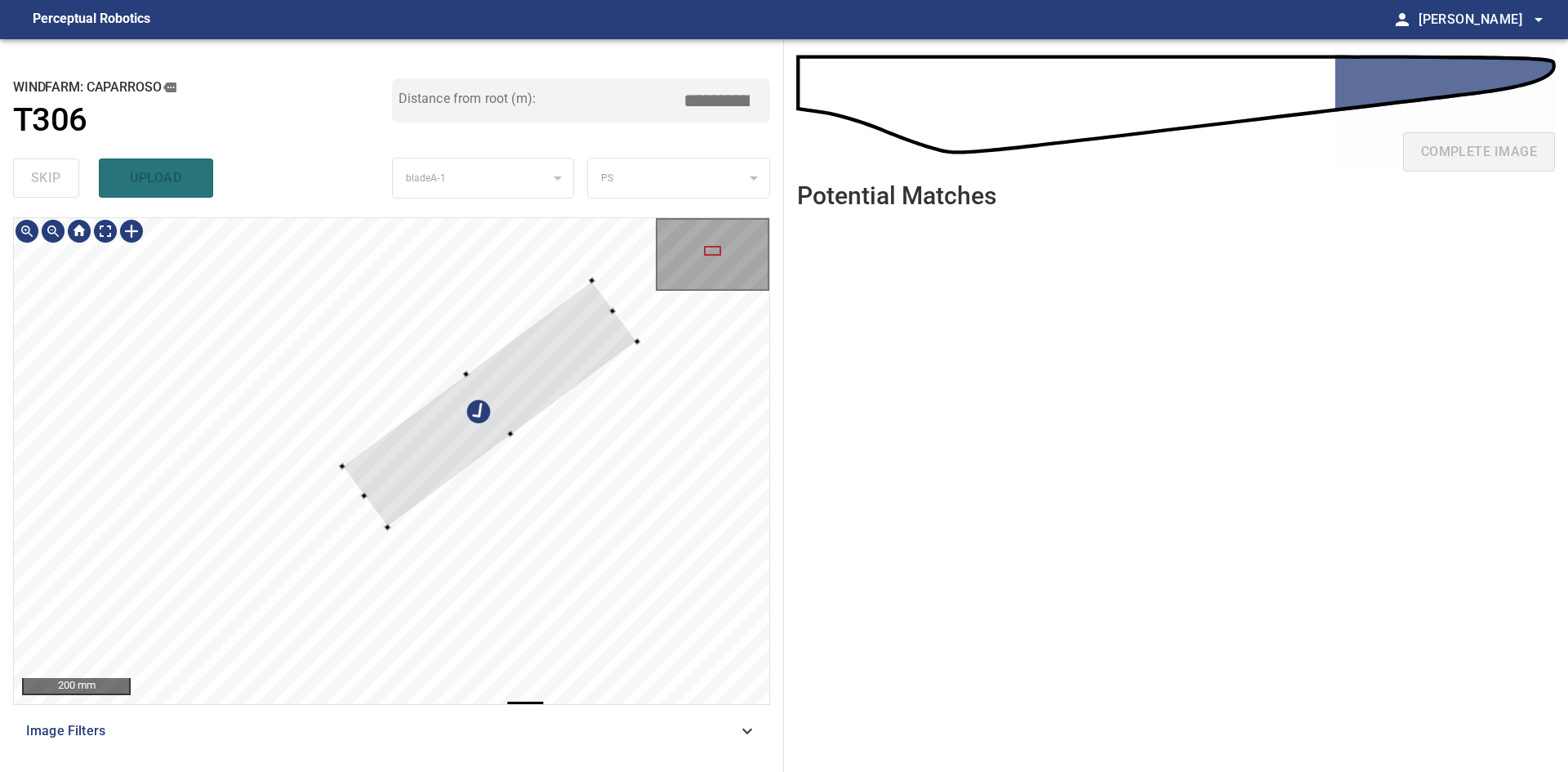
click at [544, 382] on div at bounding box center [489, 404] width 295 height 247
click at [533, 372] on div at bounding box center [488, 410] width 300 height 243
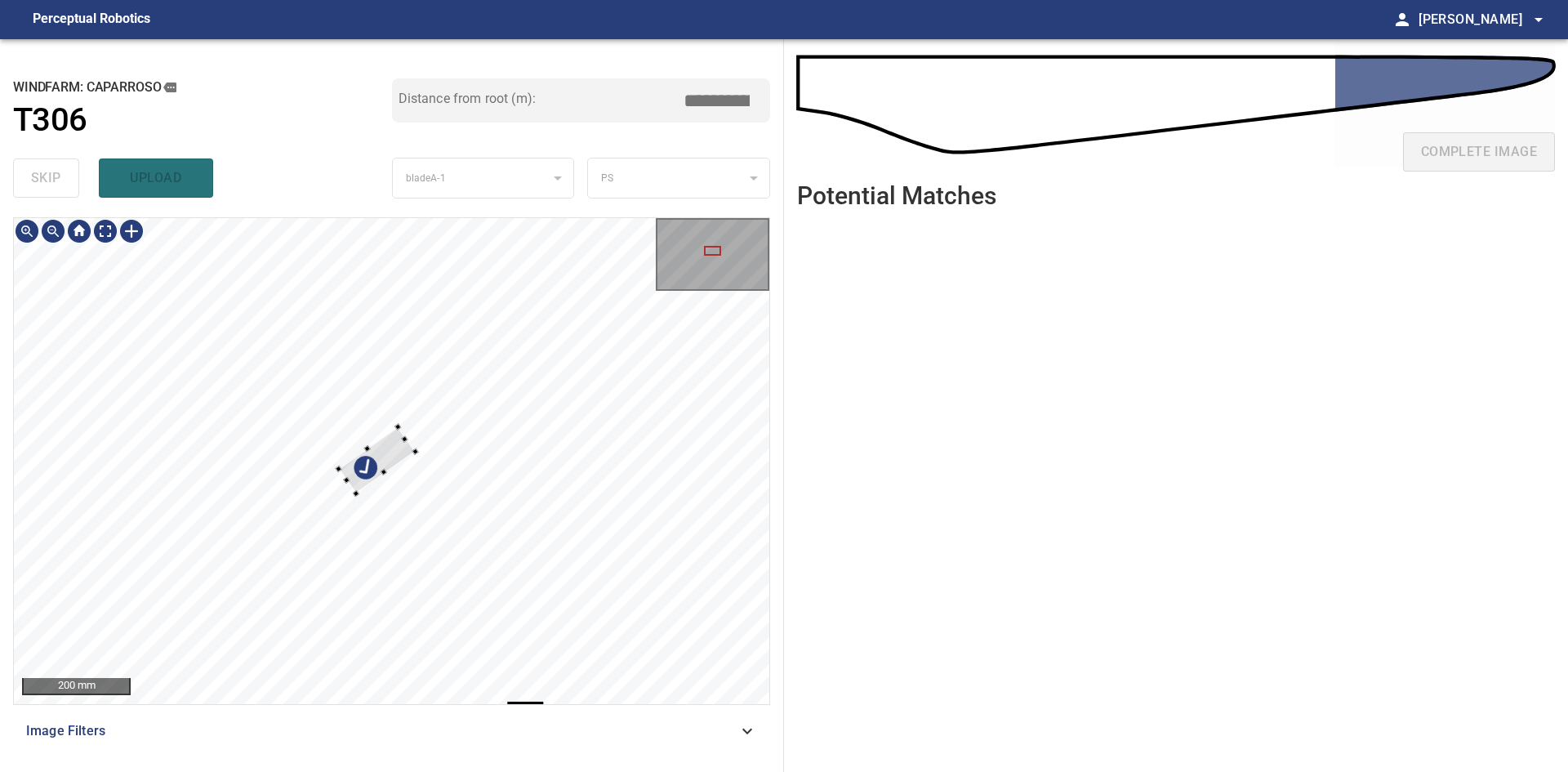
click at [410, 453] on div at bounding box center [377, 460] width 77 height 66
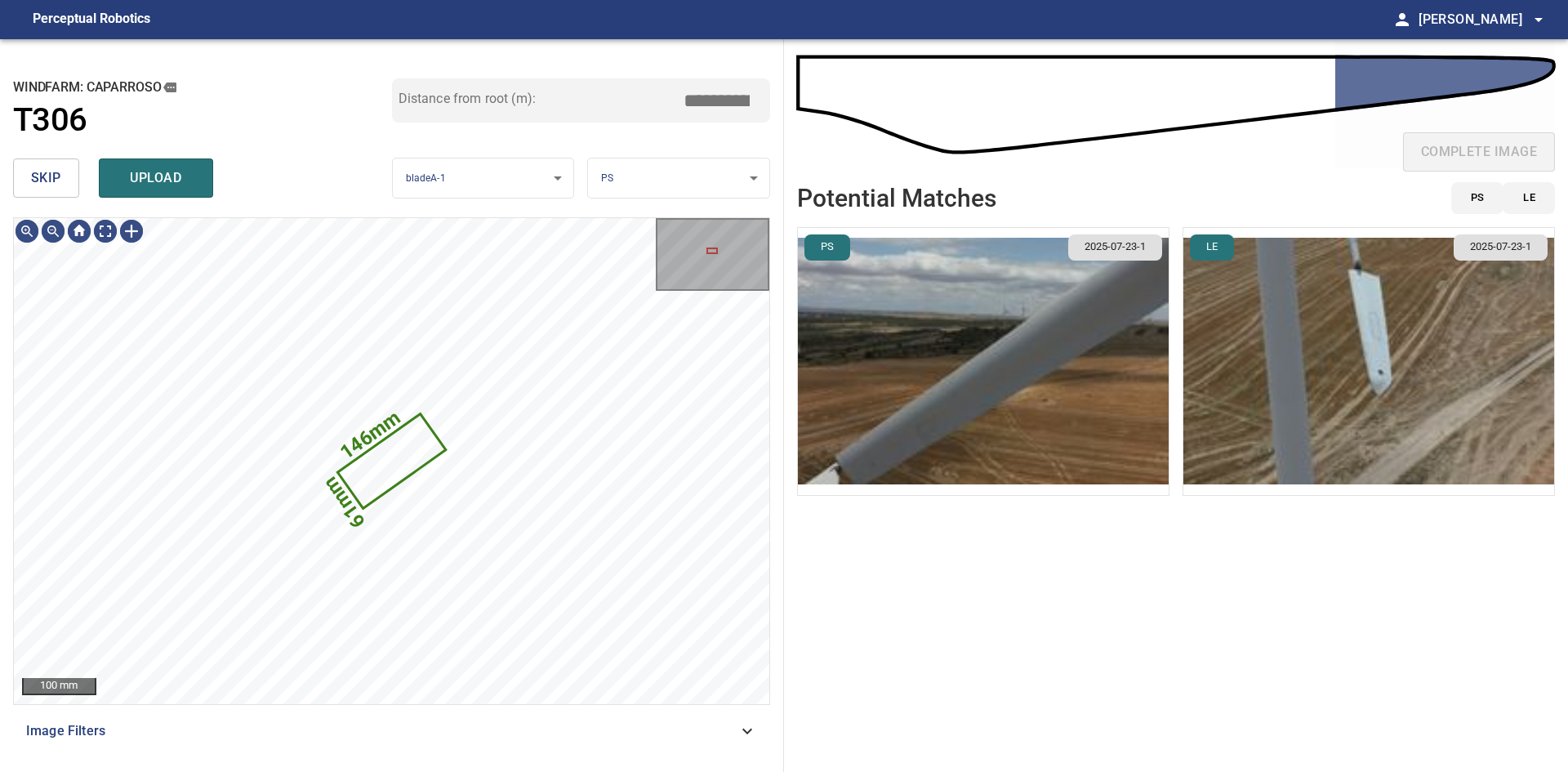
click at [950, 374] on img "button" at bounding box center [983, 361] width 371 height 267
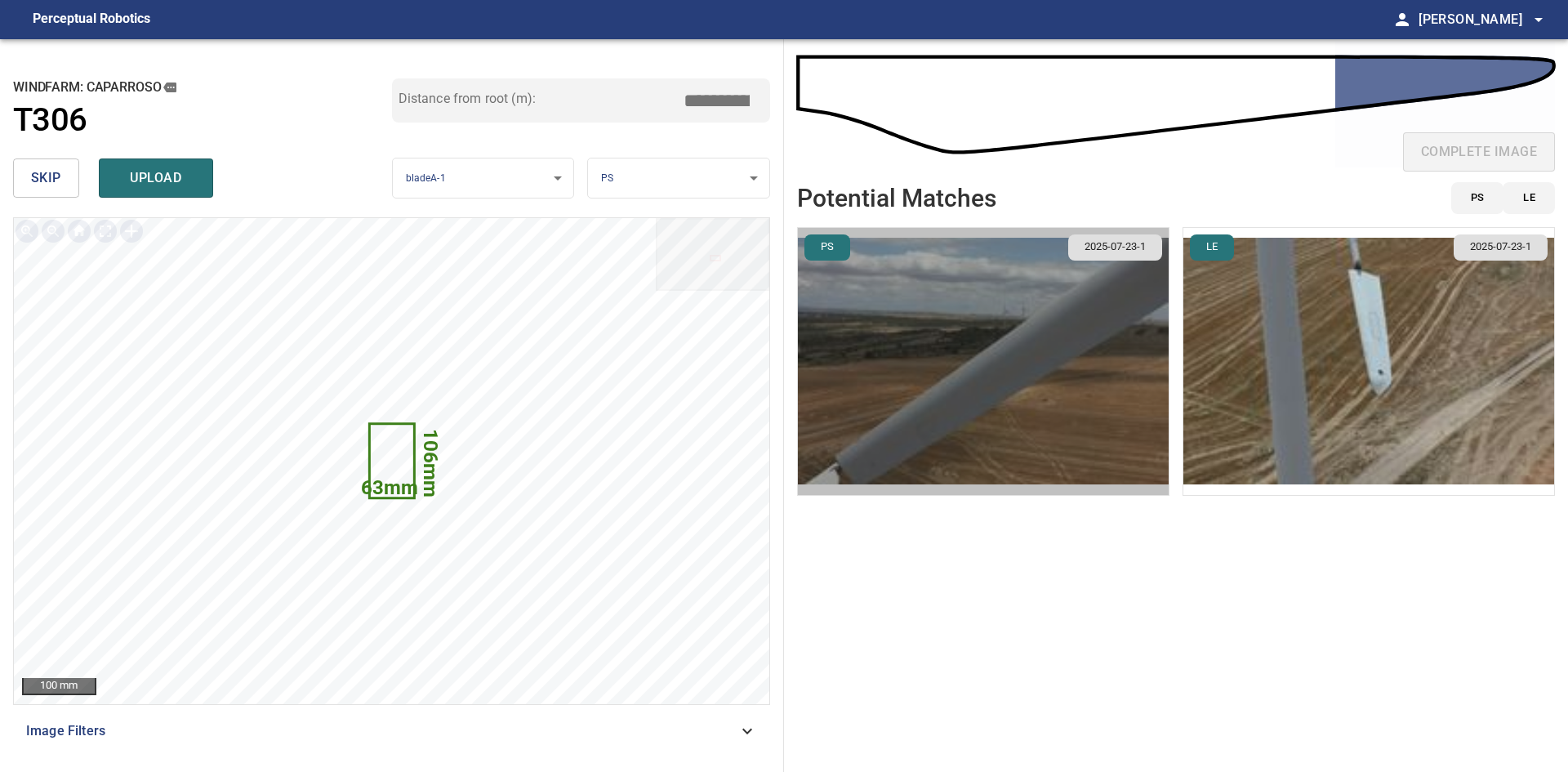
click at [1037, 447] on img "button" at bounding box center [983, 361] width 371 height 267
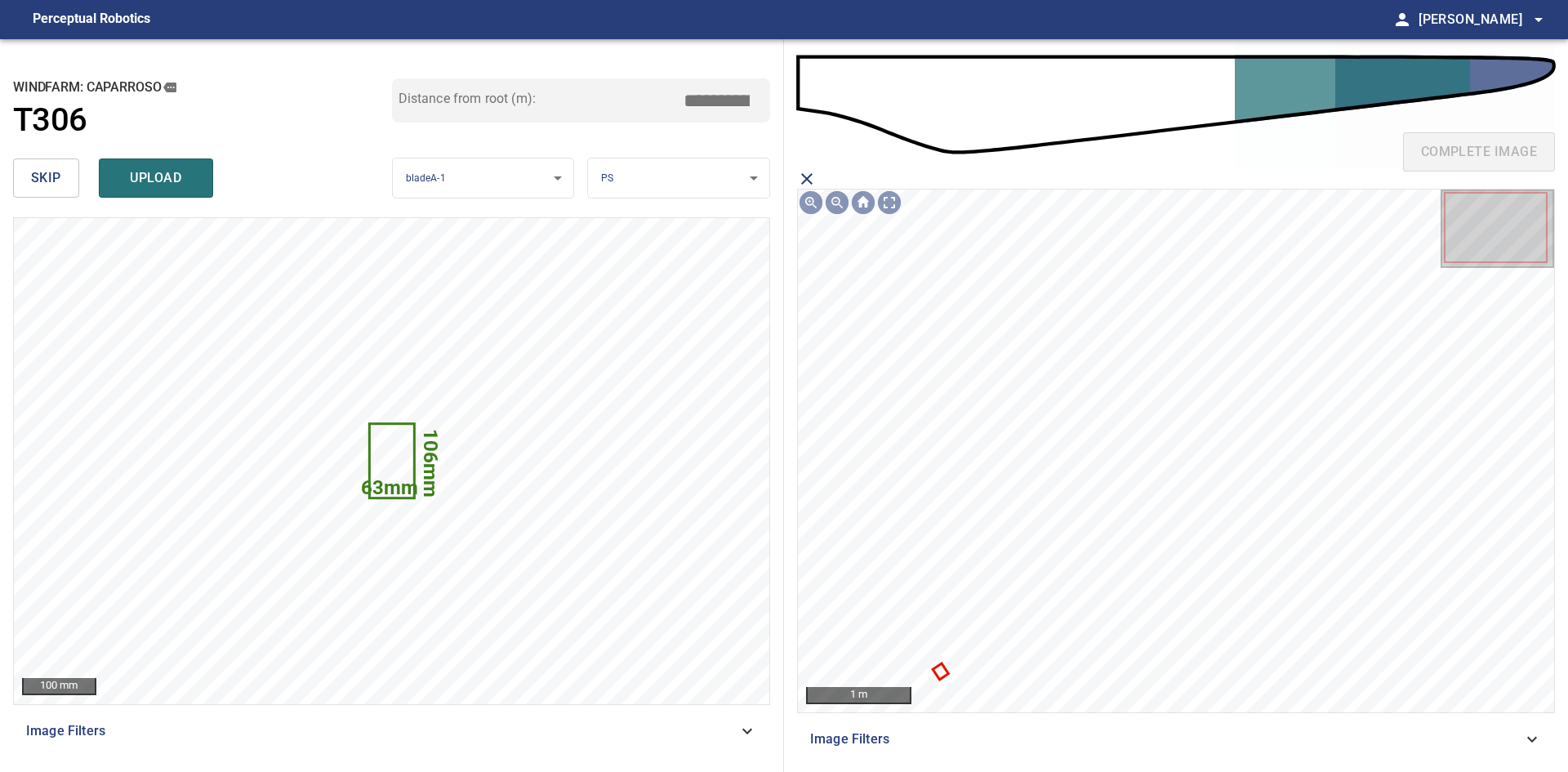
click at [938, 672] on icon at bounding box center [939, 671] width 11 height 12
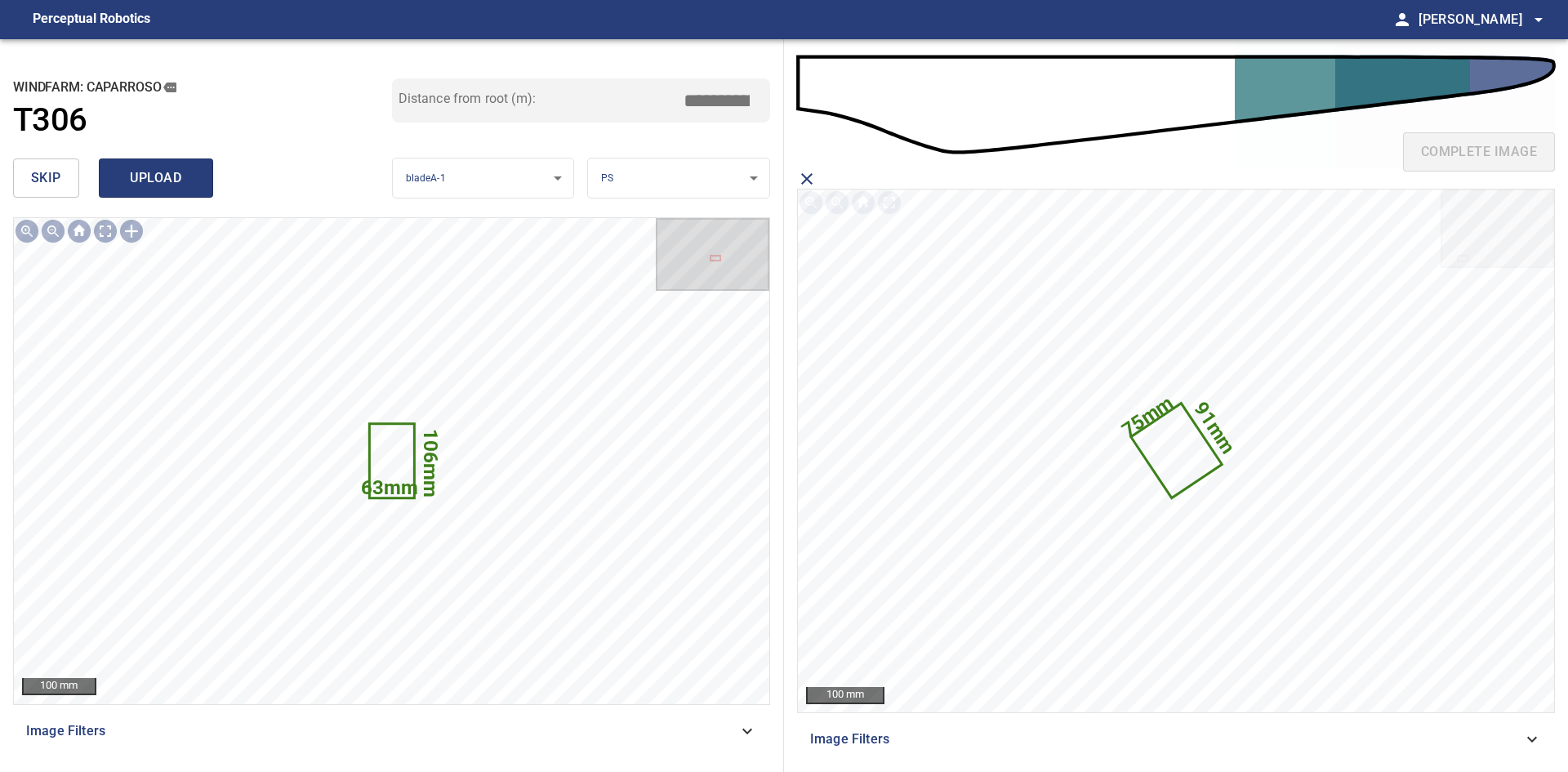
click at [152, 184] on span "upload" at bounding box center [155, 178] width 78 height 23
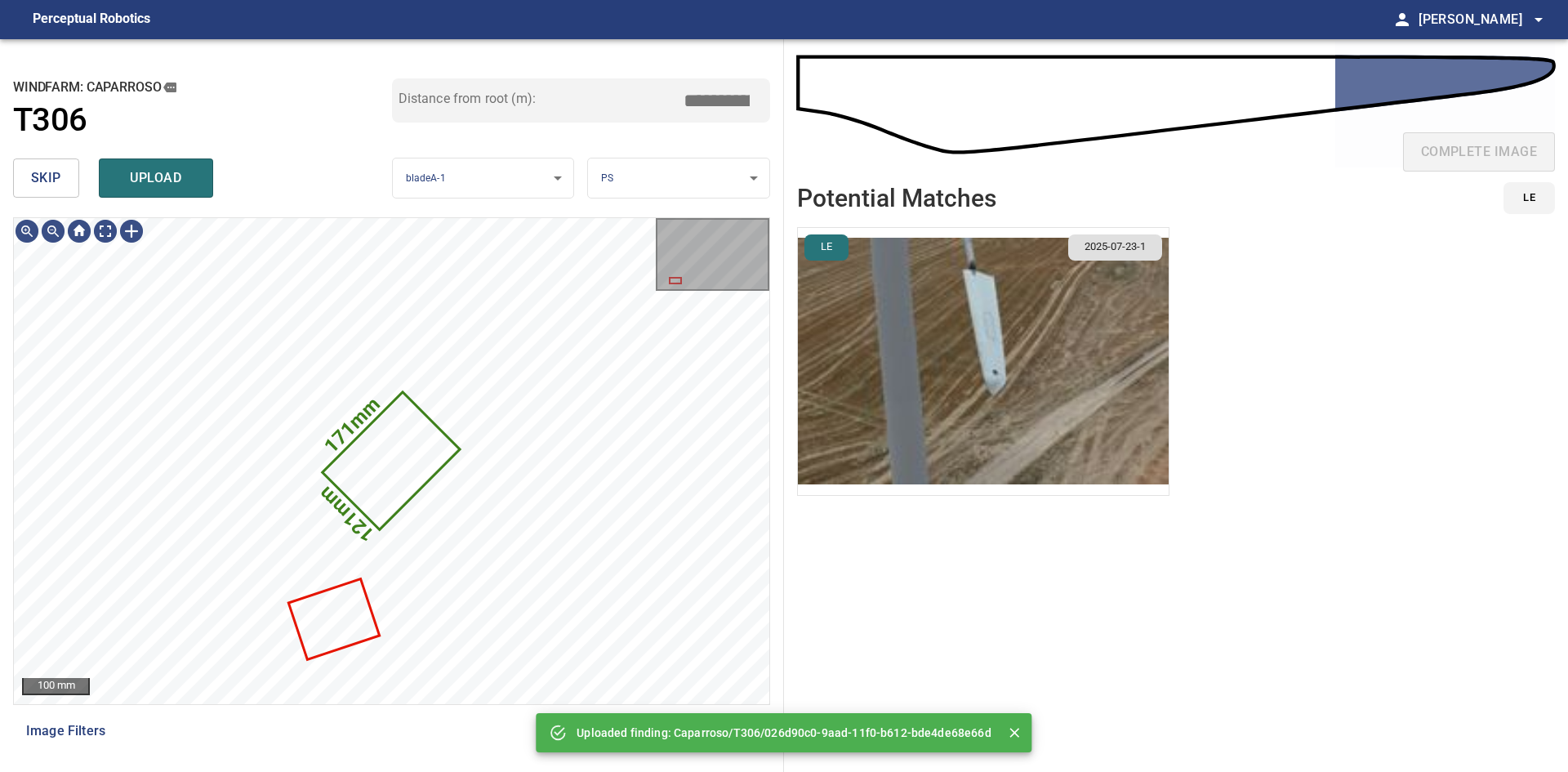
click at [1039, 371] on img "button" at bounding box center [983, 361] width 371 height 267
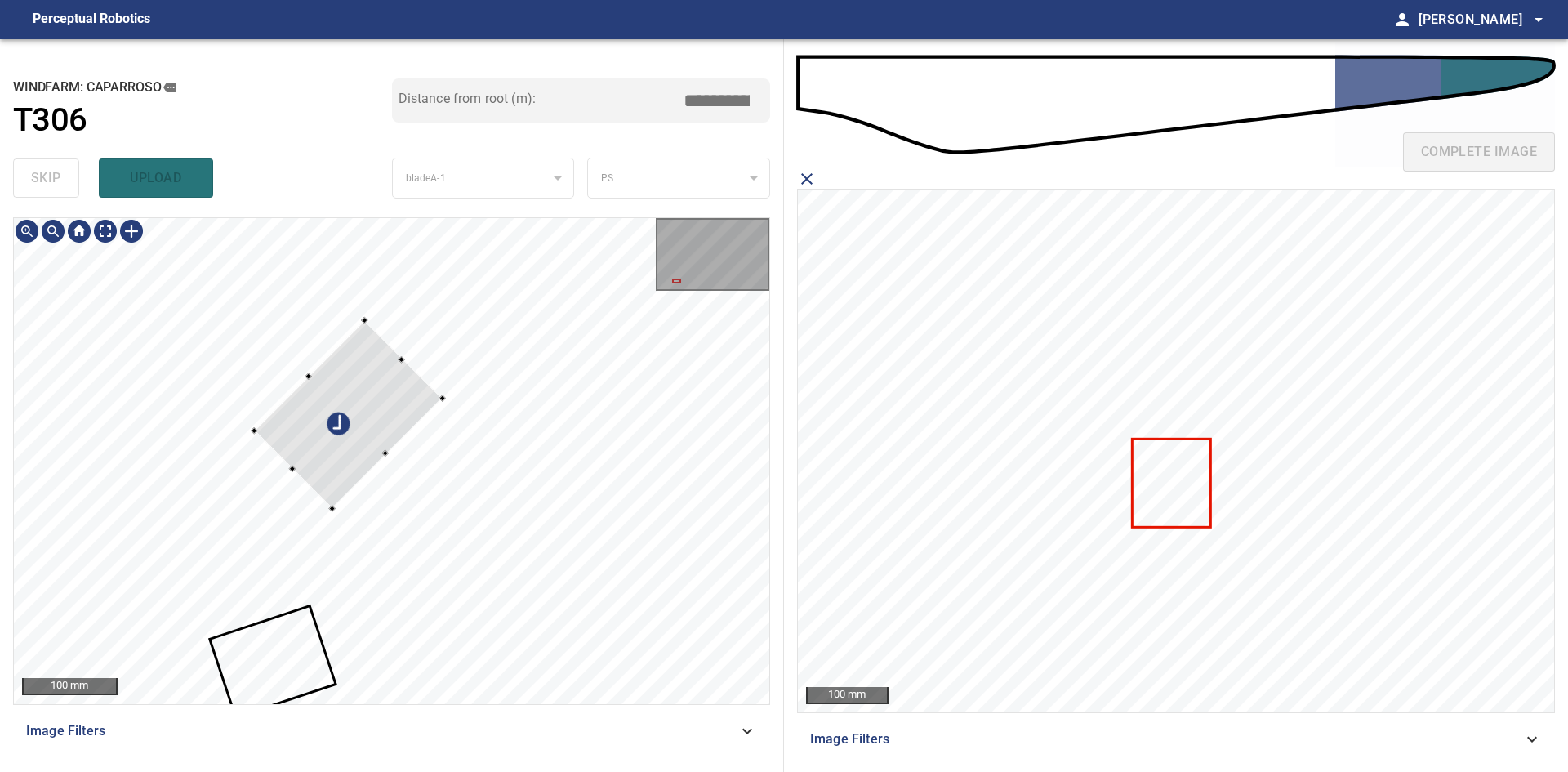
click at [392, 415] on div at bounding box center [348, 414] width 188 height 188
click at [393, 413] on div at bounding box center [349, 413] width 188 height 188
click at [394, 412] on div at bounding box center [350, 412] width 188 height 188
click at [372, 377] on div at bounding box center [353, 440] width 134 height 134
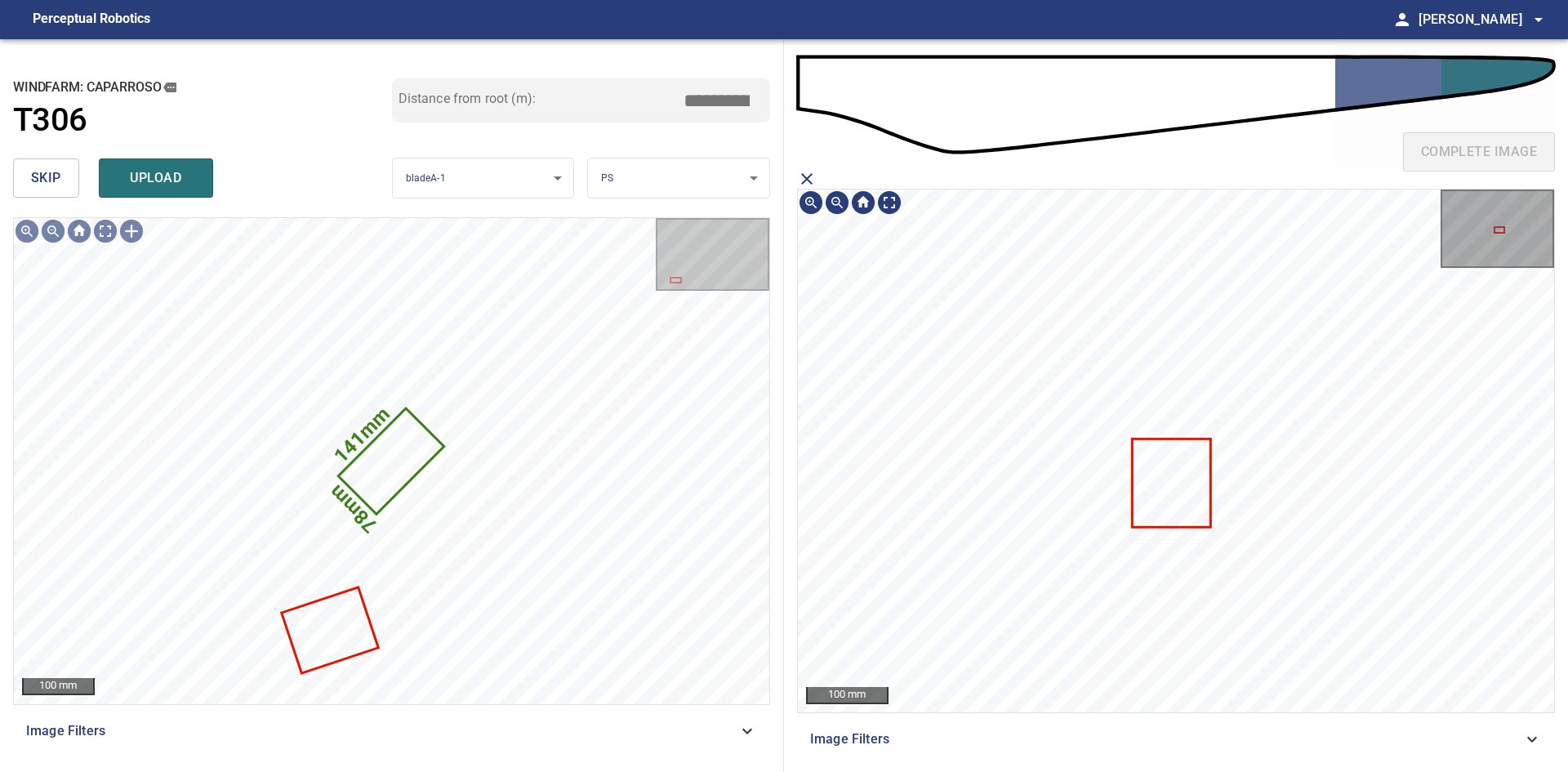
click at [1187, 482] on icon at bounding box center [1171, 483] width 76 height 86
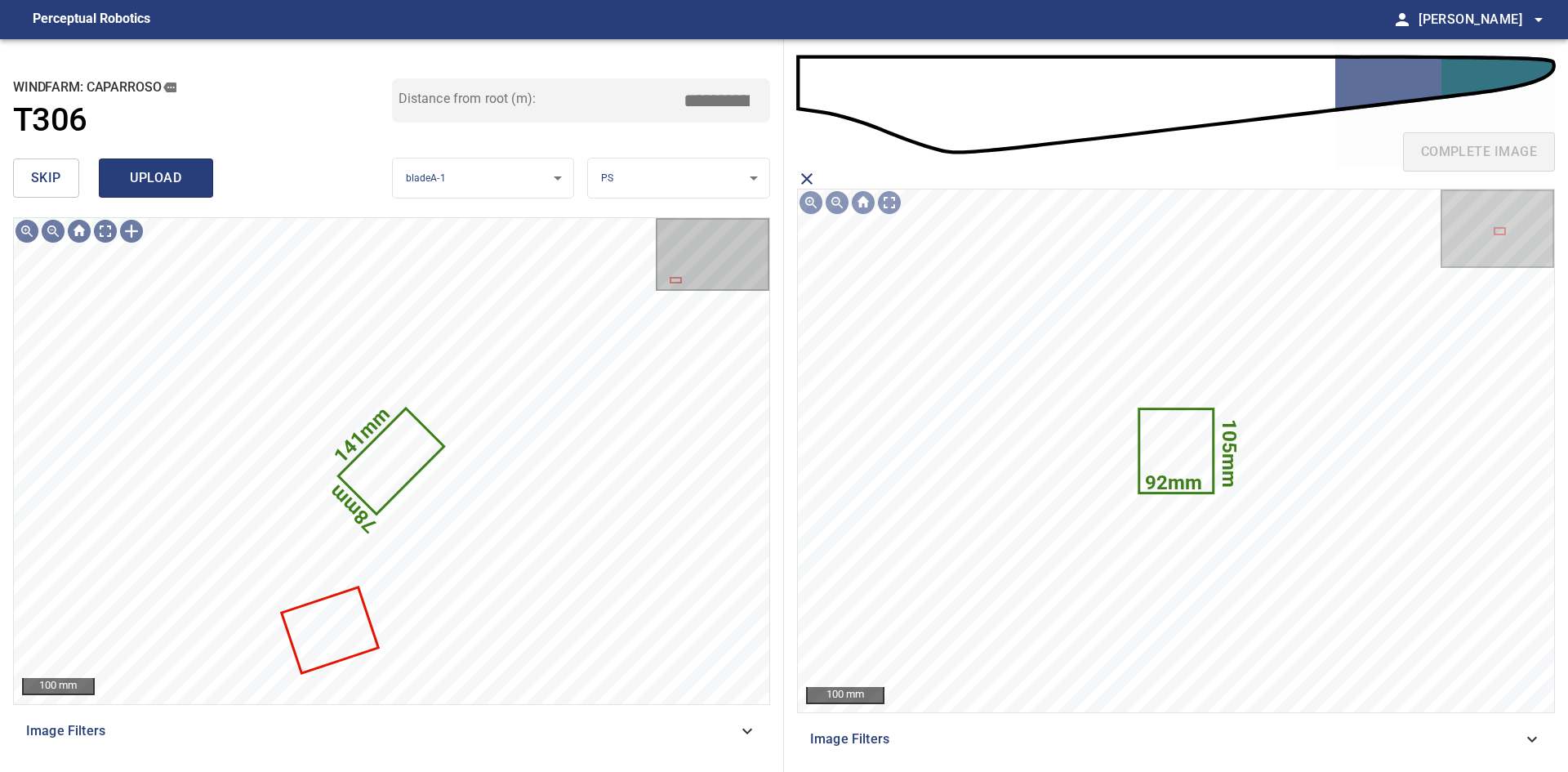
click at [161, 172] on span "upload" at bounding box center [155, 178] width 78 height 23
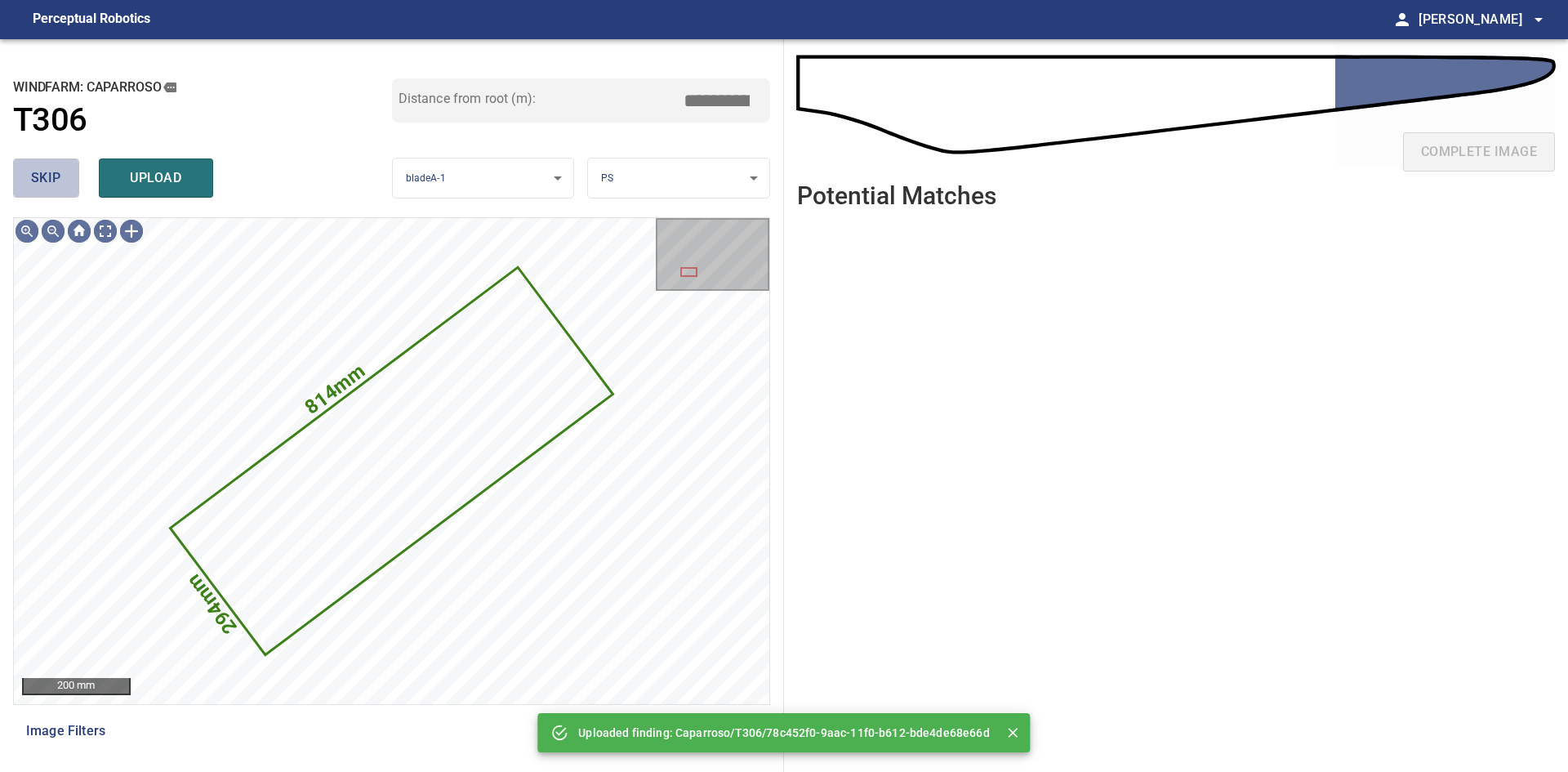
click at [55, 189] on span "skip" at bounding box center [46, 178] width 30 height 23
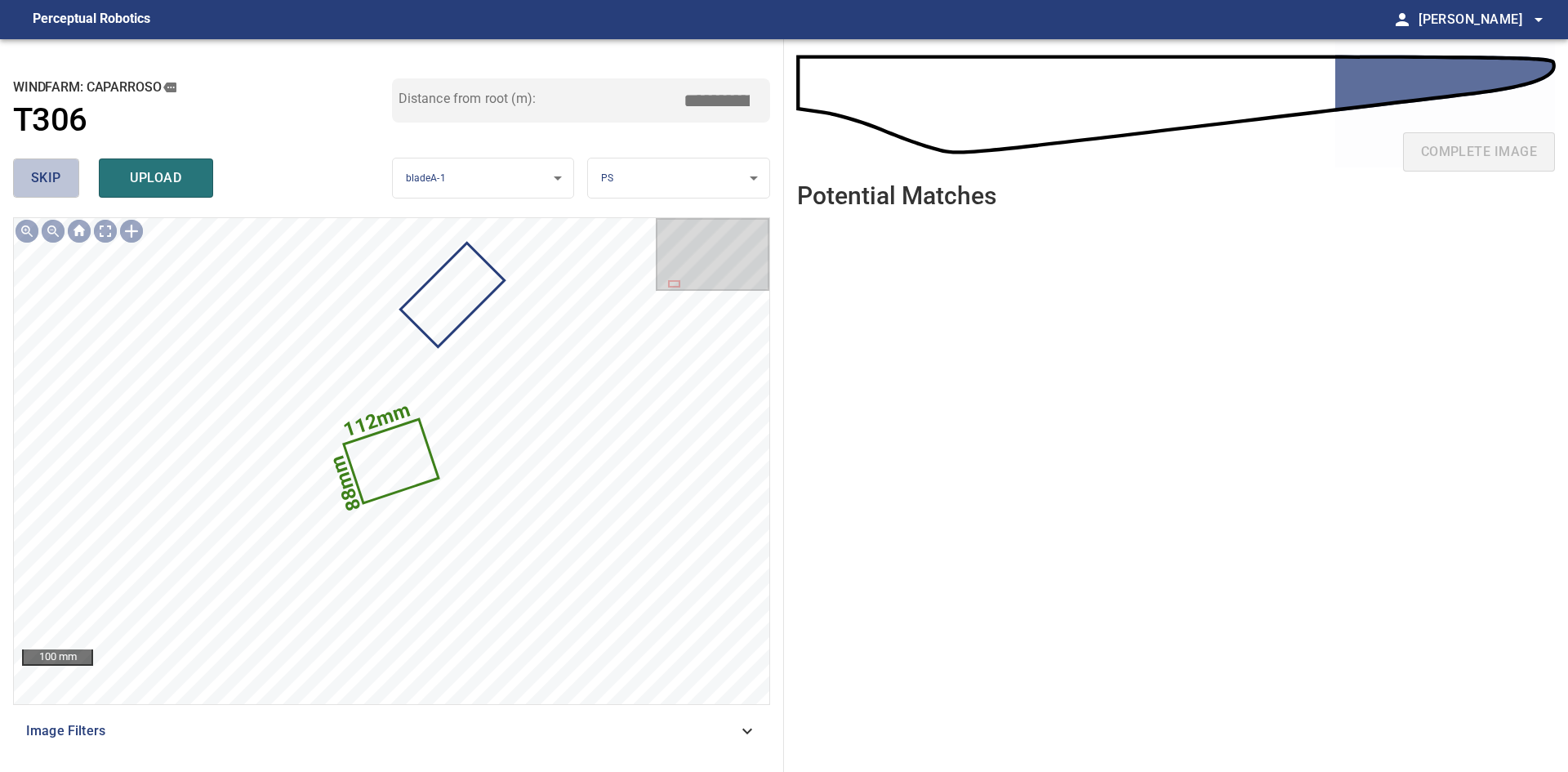
click at [35, 172] on span "skip" at bounding box center [46, 178] width 30 height 23
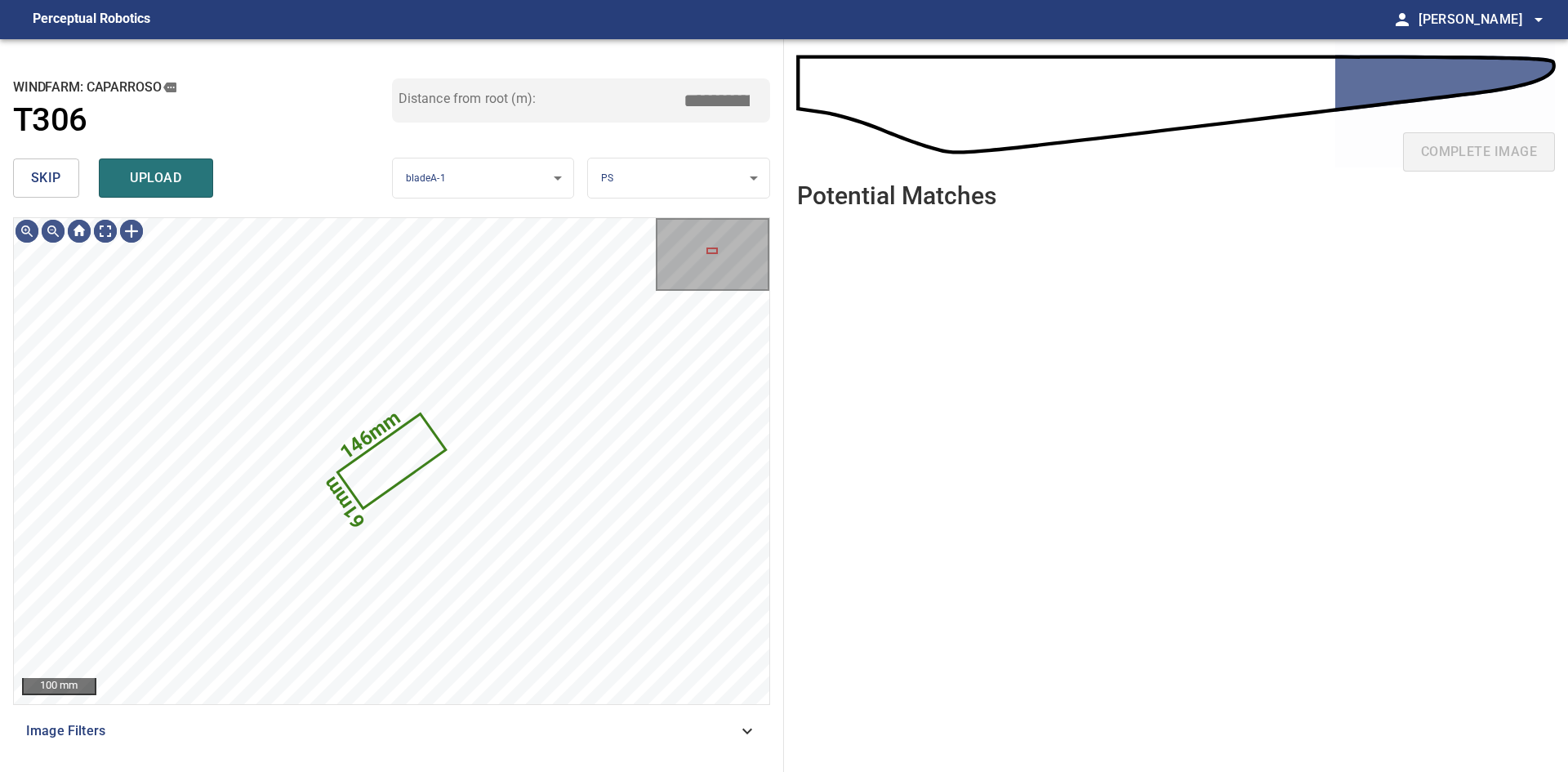
click at [56, 180] on span "skip" at bounding box center [46, 178] width 30 height 23
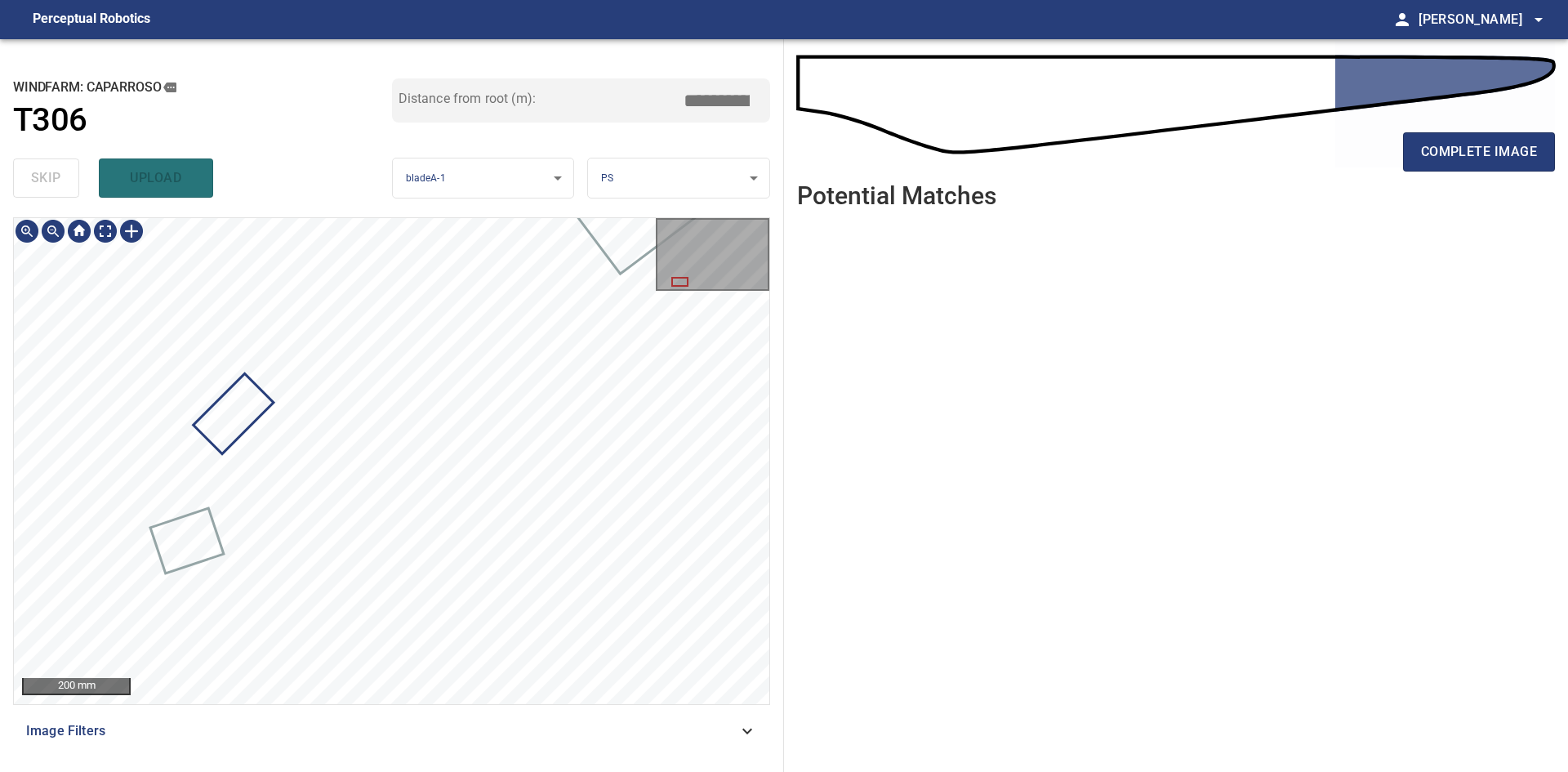
click at [341, 451] on div "Caparroso/T306/4 Category 2 unclassified" at bounding box center [391, 461] width 755 height 485
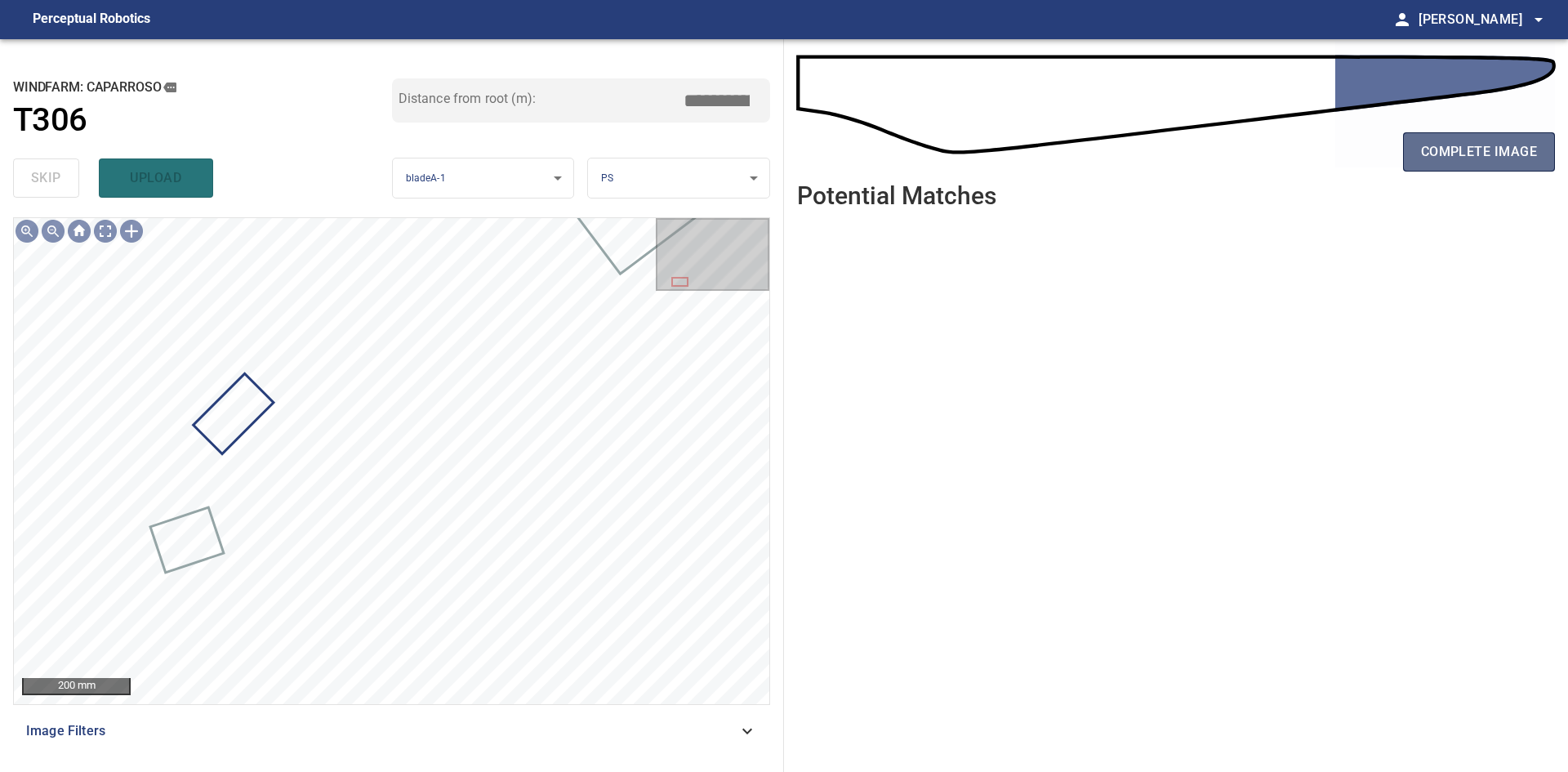
click at [1445, 160] on span "complete image" at bounding box center [1479, 152] width 116 height 23
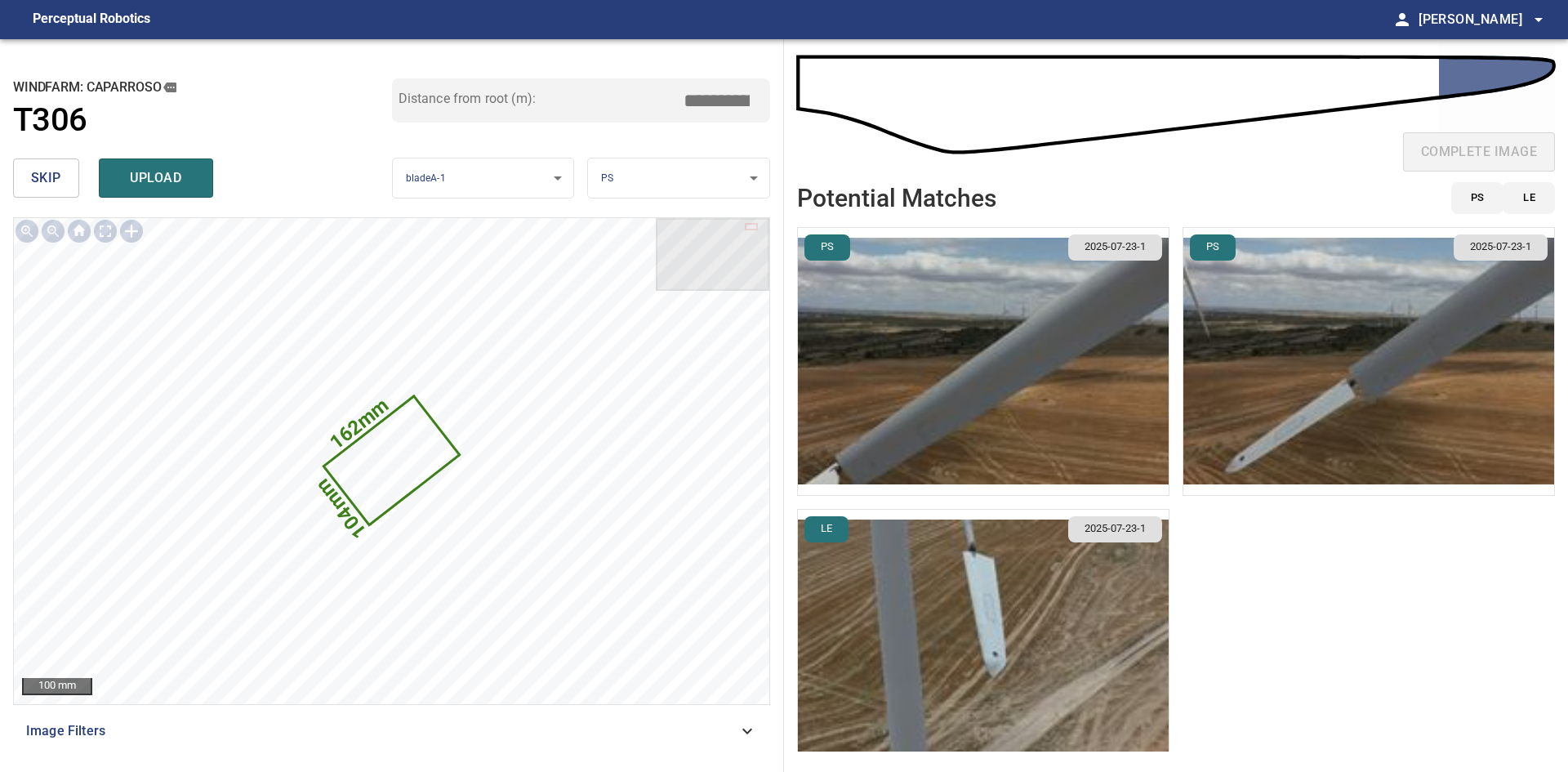
click at [642, 179] on body "**********" at bounding box center [784, 386] width 1568 height 772
click at [642, 179] on li "LE" at bounding box center [678, 178] width 182 height 27
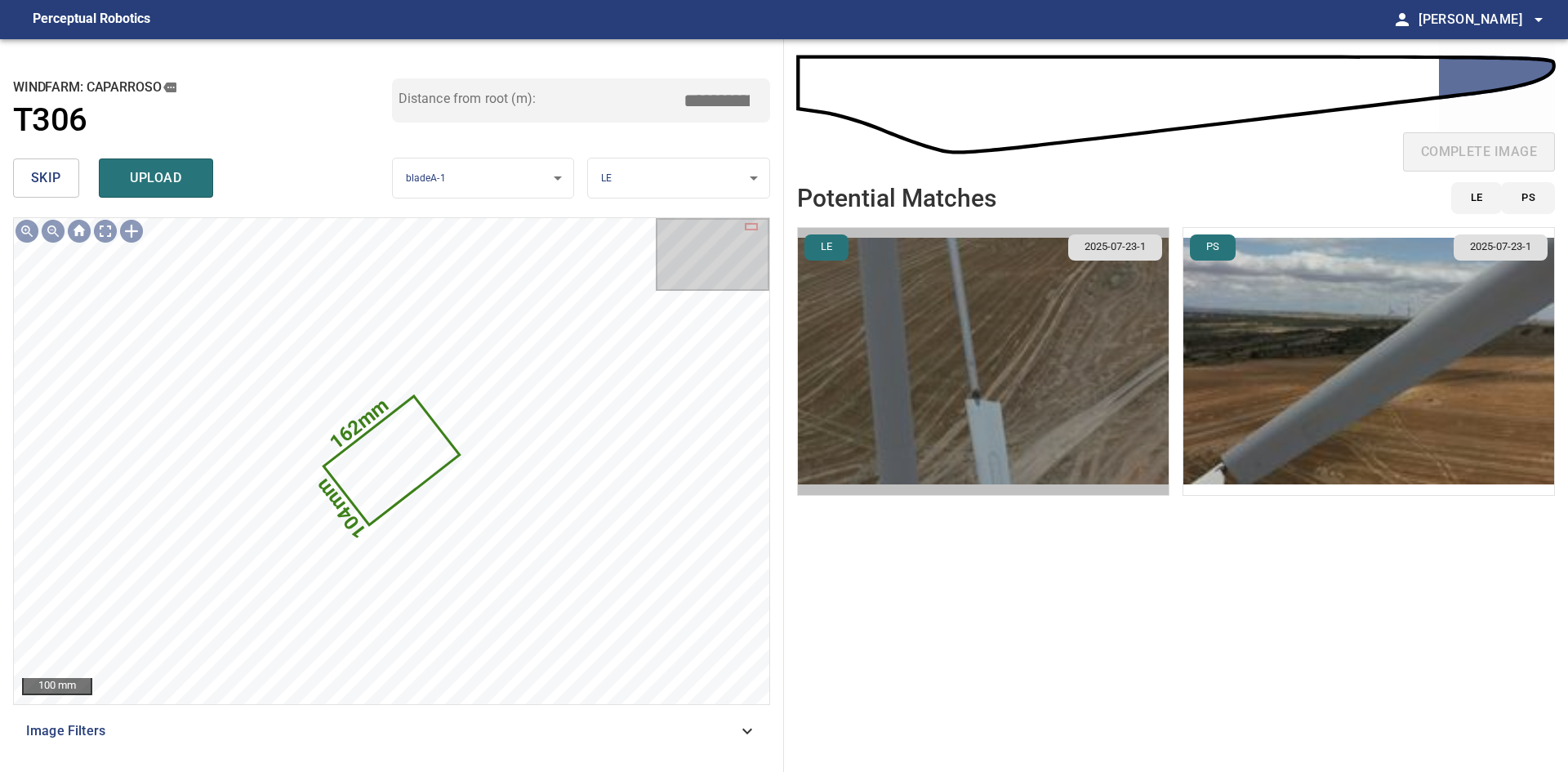
click at [1001, 388] on img "button" at bounding box center [983, 361] width 371 height 267
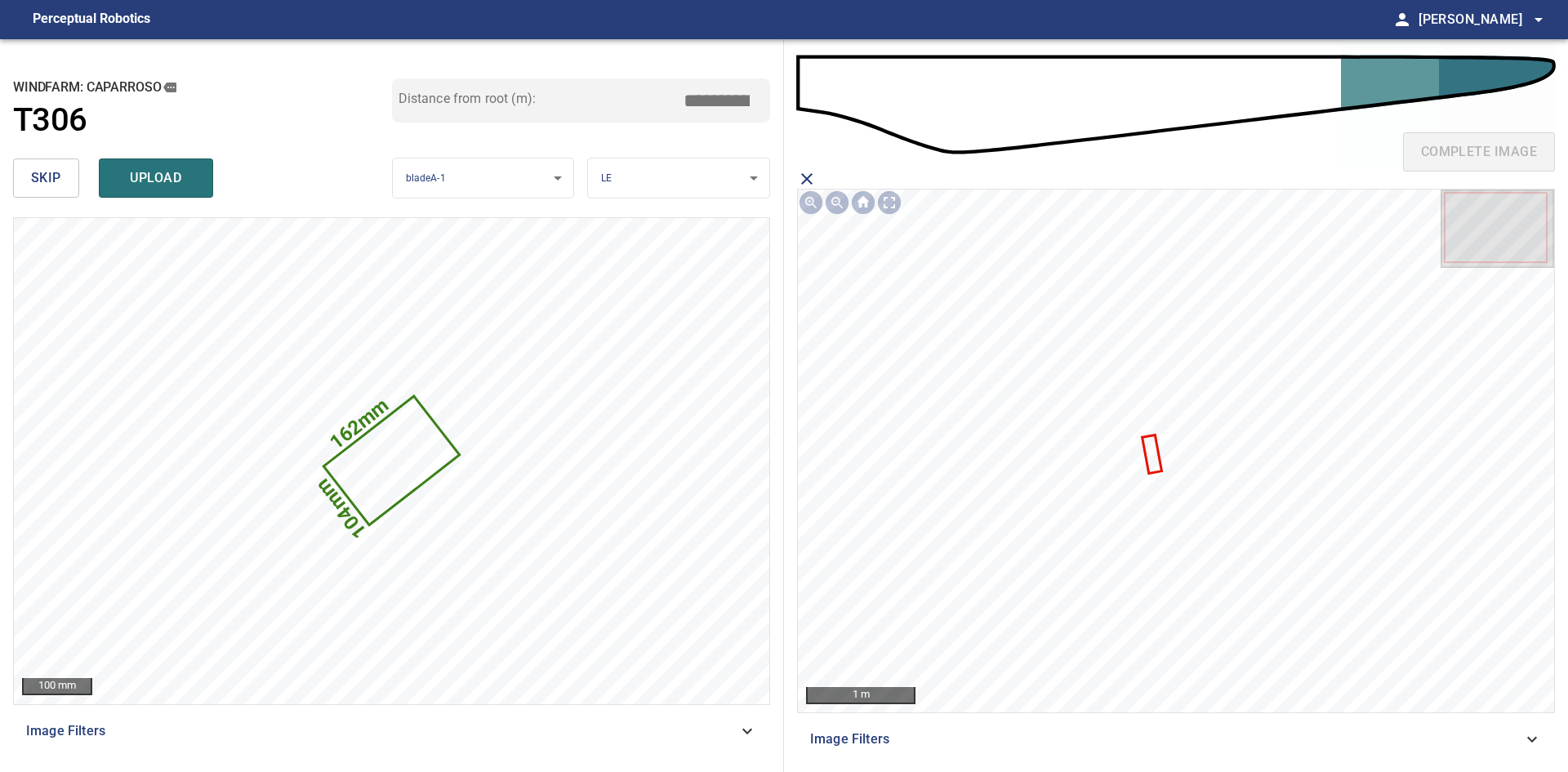
click at [1152, 454] on icon at bounding box center [1151, 454] width 17 height 35
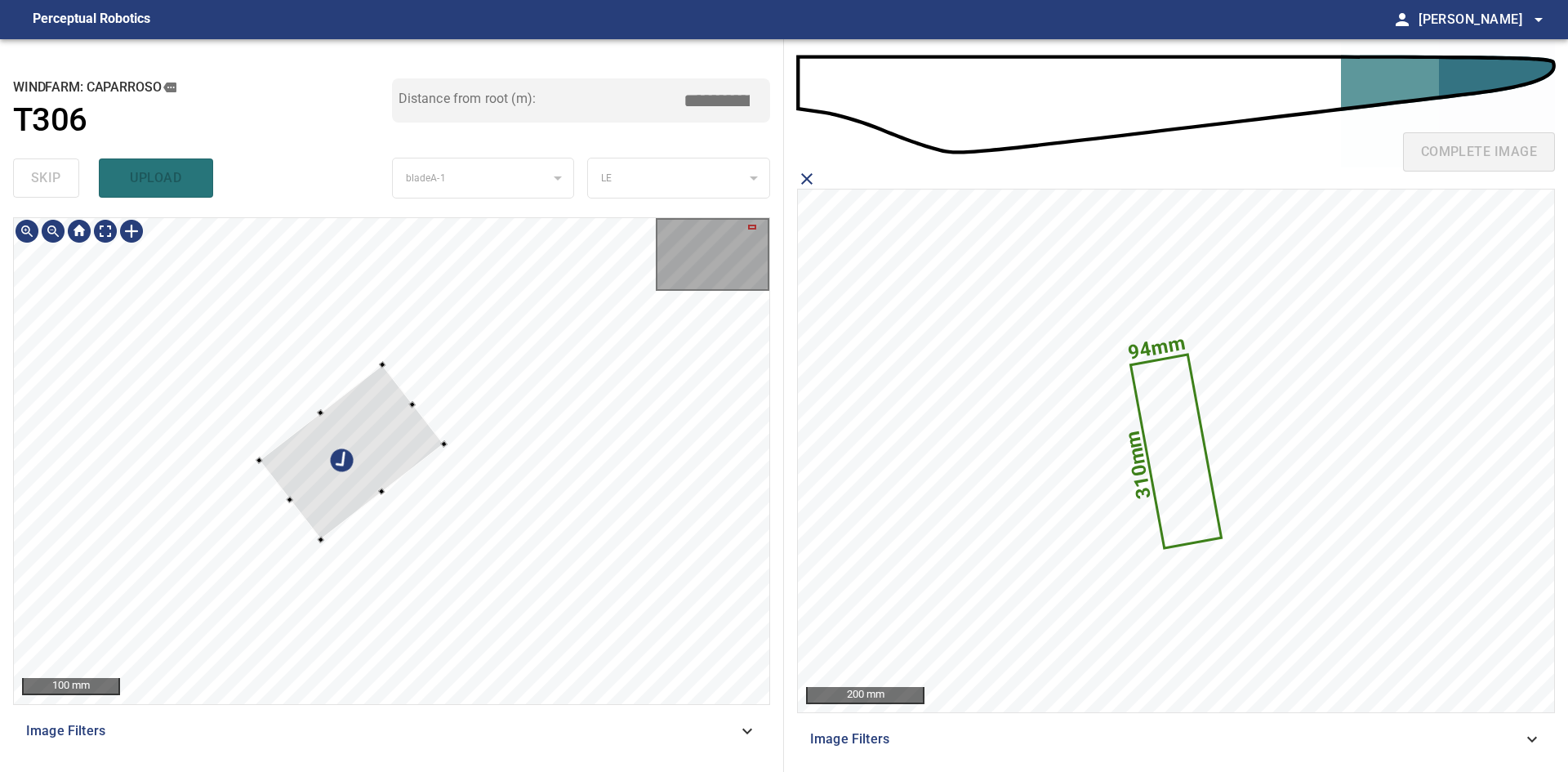
click at [387, 446] on div at bounding box center [351, 452] width 184 height 175
click at [396, 467] on div at bounding box center [353, 461] width 186 height 175
click at [395, 430] on div at bounding box center [330, 449] width 139 height 121
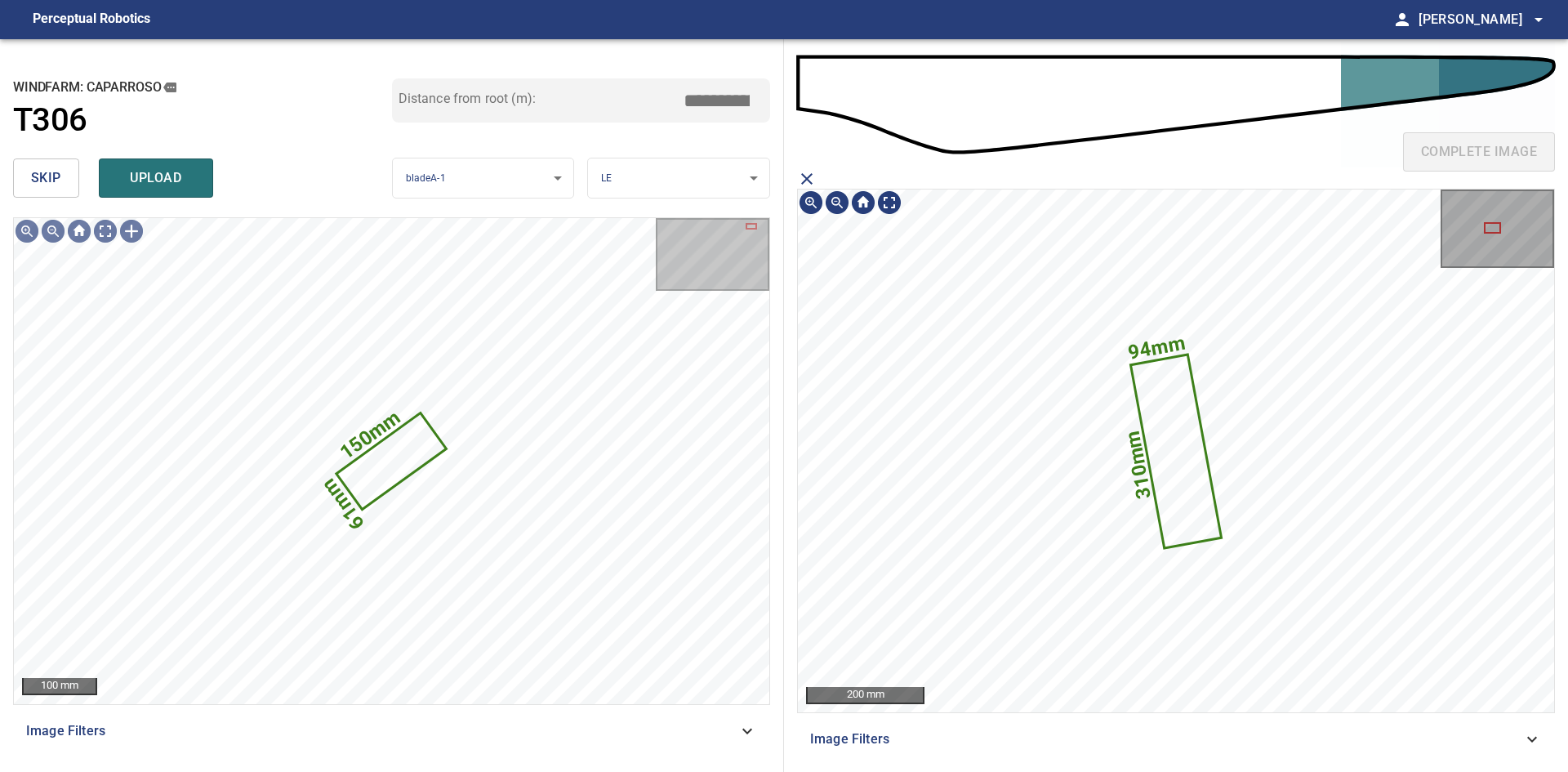
click at [1151, 432] on icon at bounding box center [1176, 450] width 88 height 190
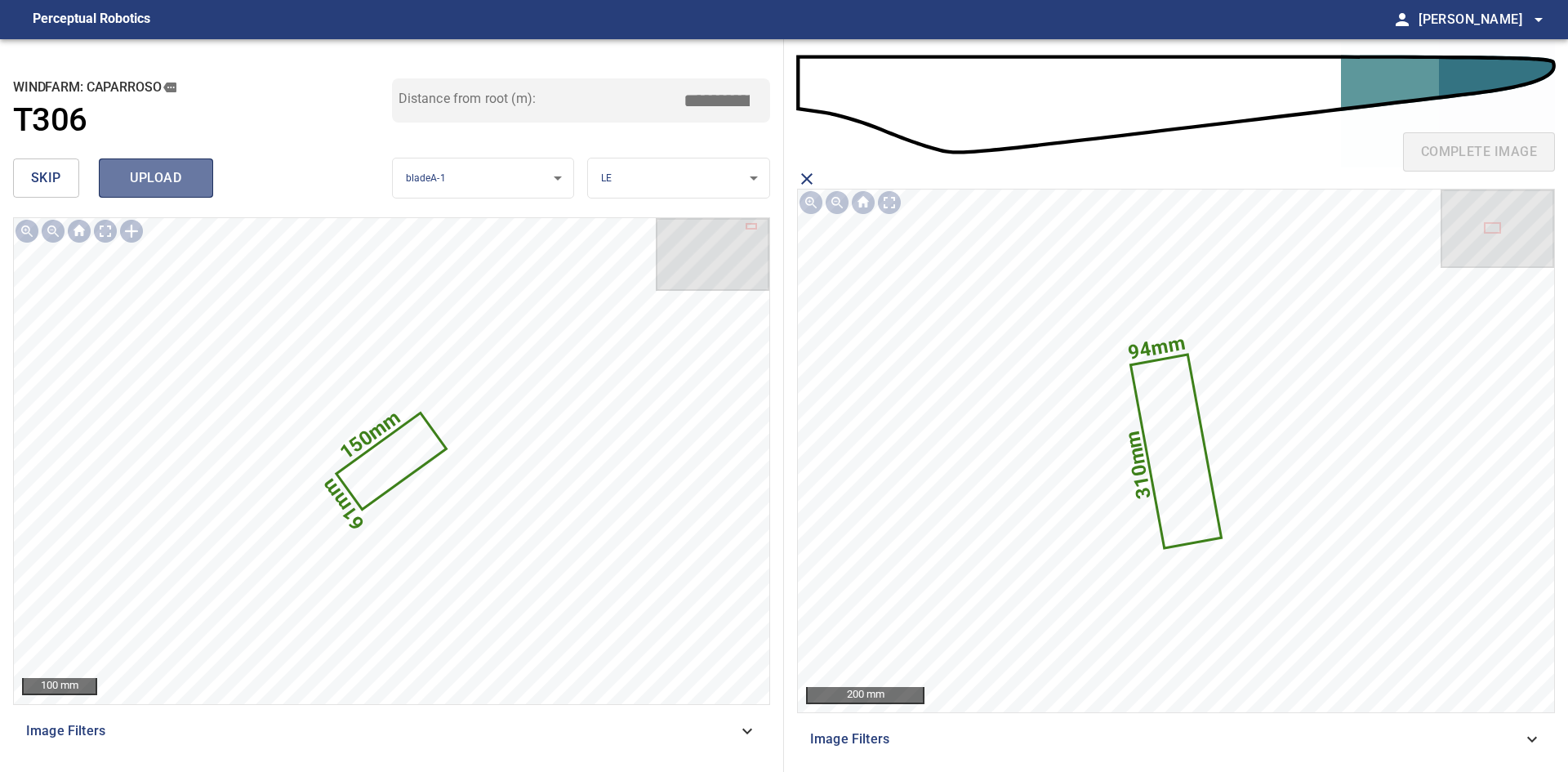
click at [141, 189] on span "upload" at bounding box center [155, 178] width 78 height 23
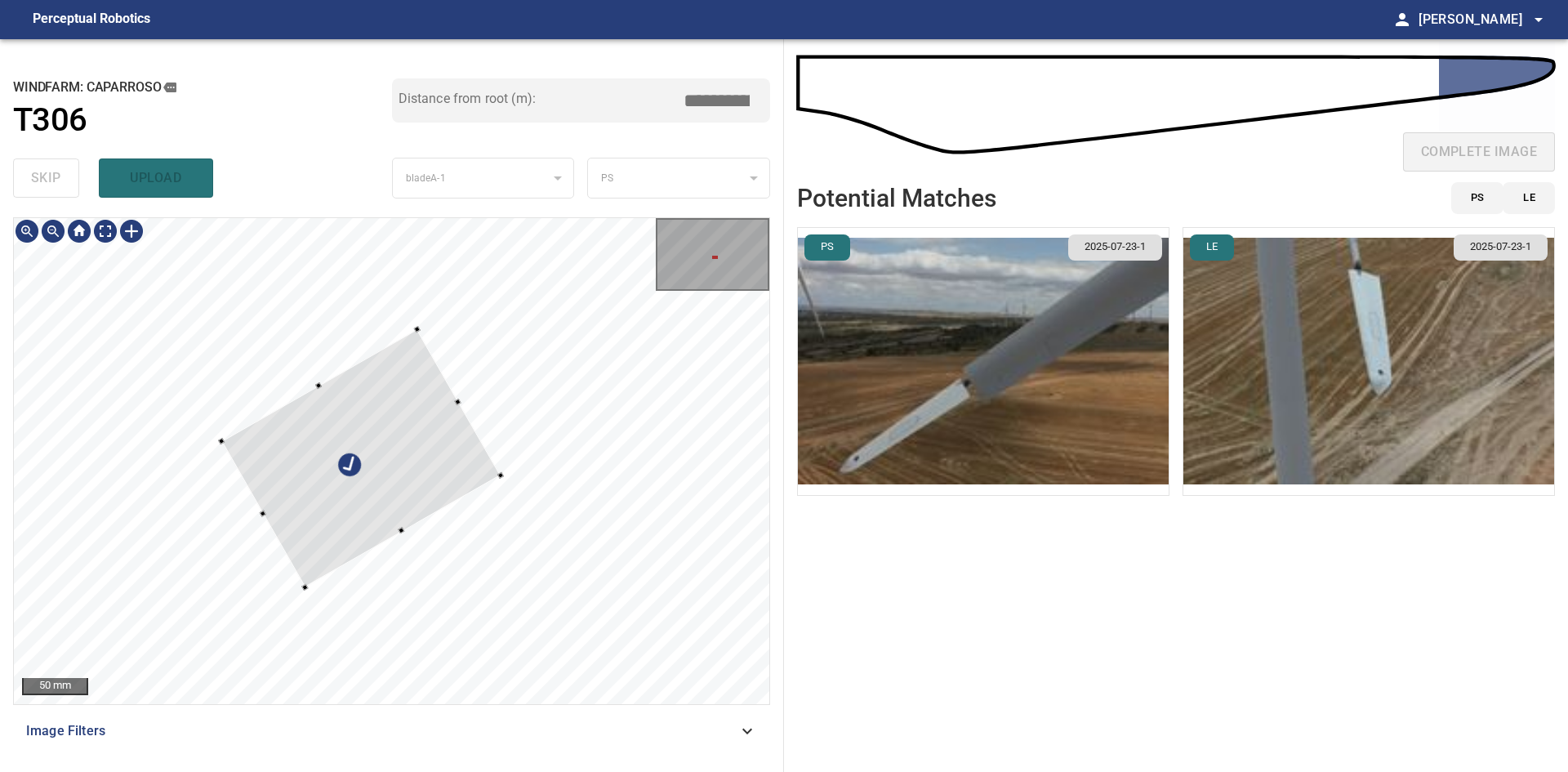
click at [396, 491] on div at bounding box center [360, 458] width 279 height 258
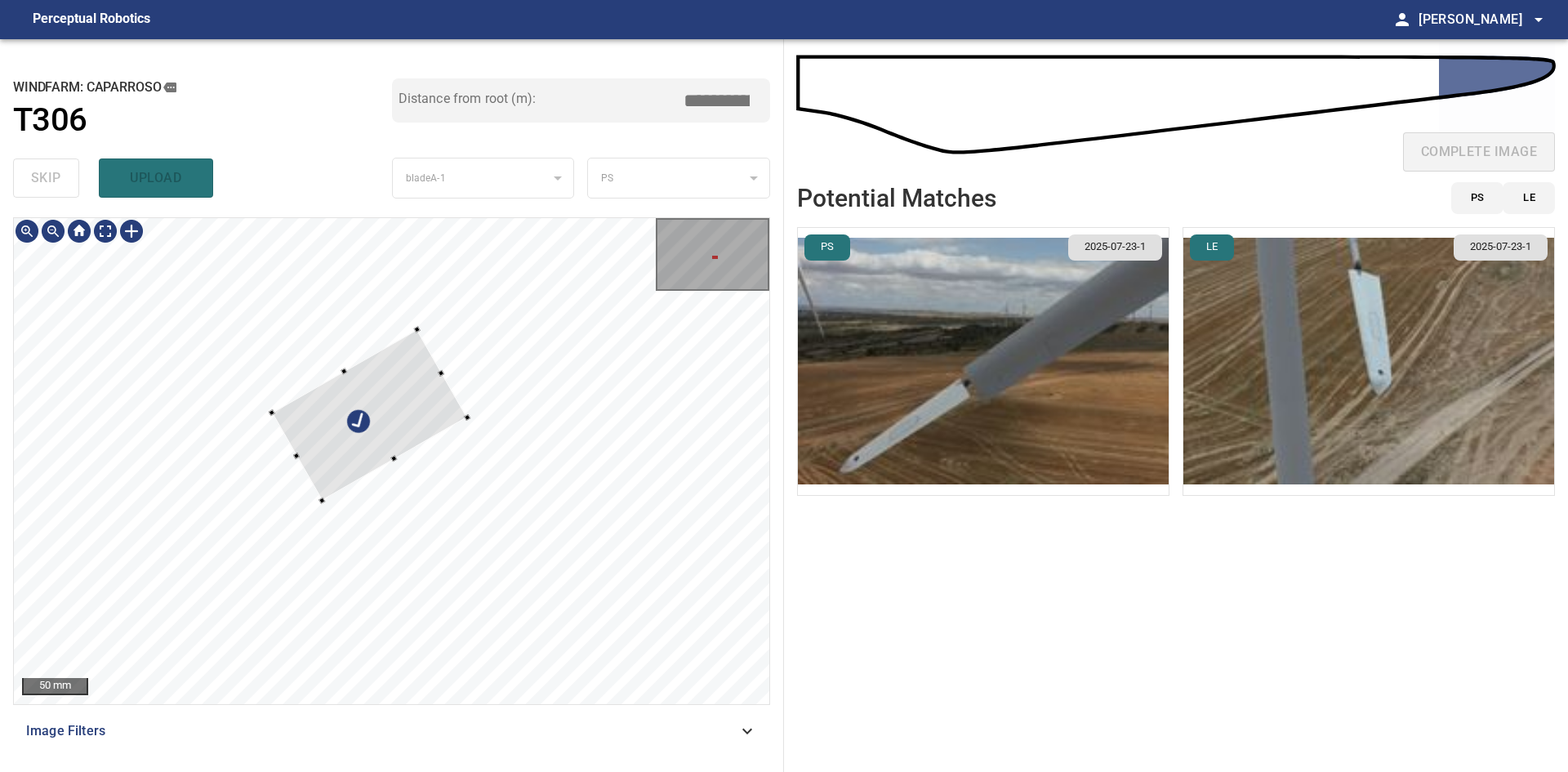
click at [322, 496] on div at bounding box center [369, 415] width 196 height 172
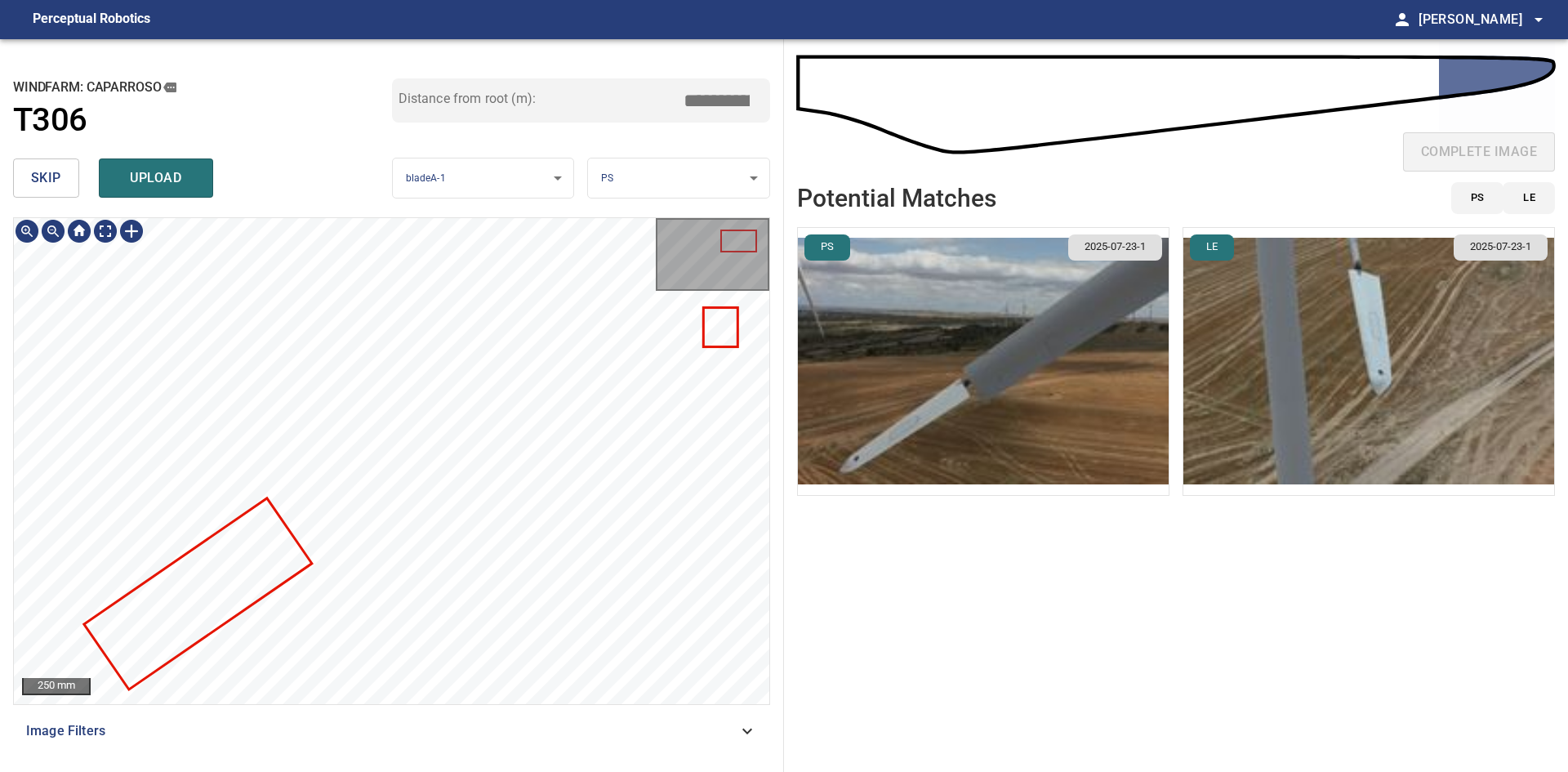
click at [346, 564] on div "Caparroso/T306/2 Category unclassified unclassified" at bounding box center [391, 461] width 755 height 485
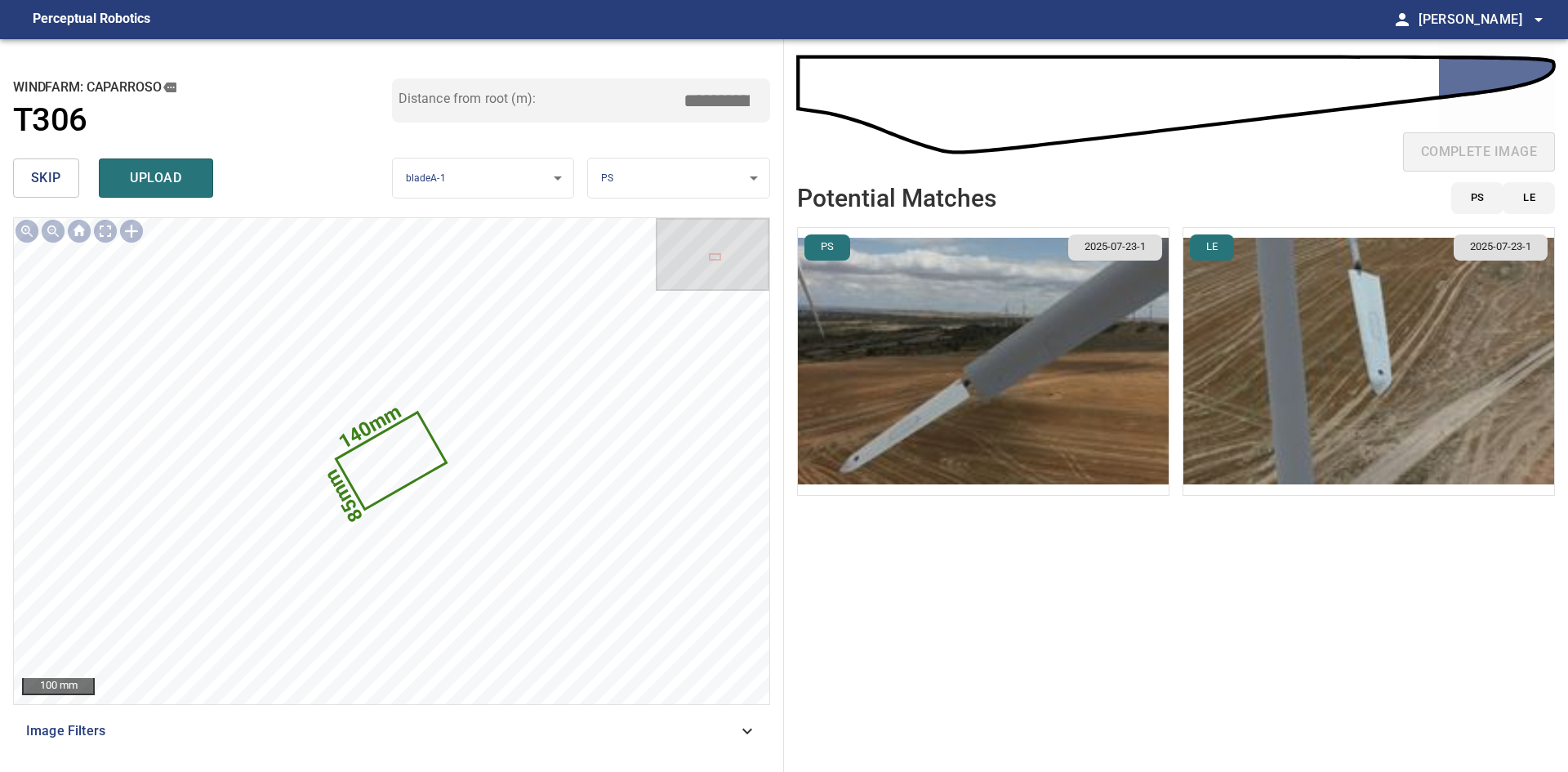
click at [1030, 434] on img "button" at bounding box center [983, 361] width 371 height 267
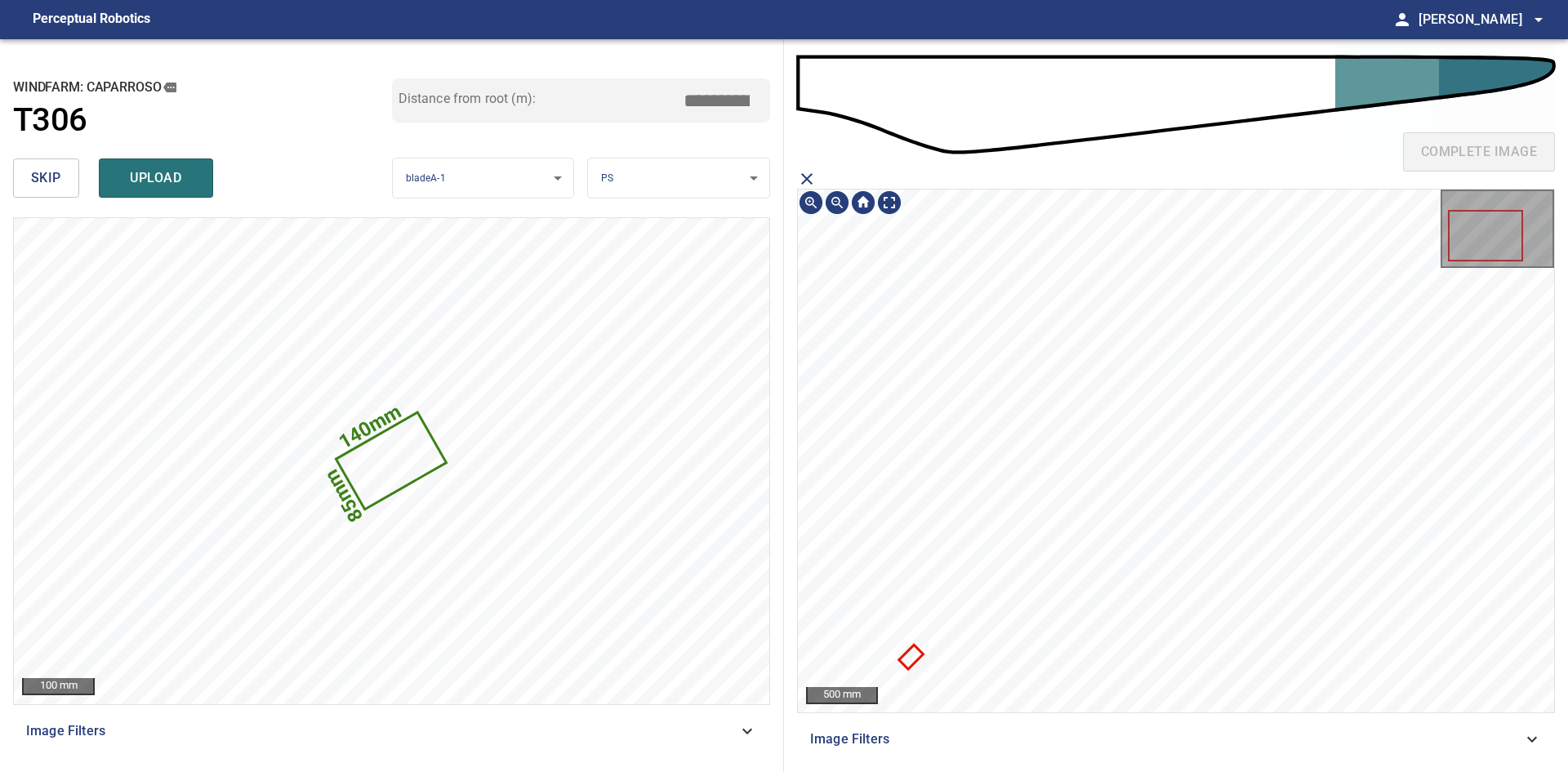
click at [904, 656] on icon at bounding box center [909, 656] width 20 height 20
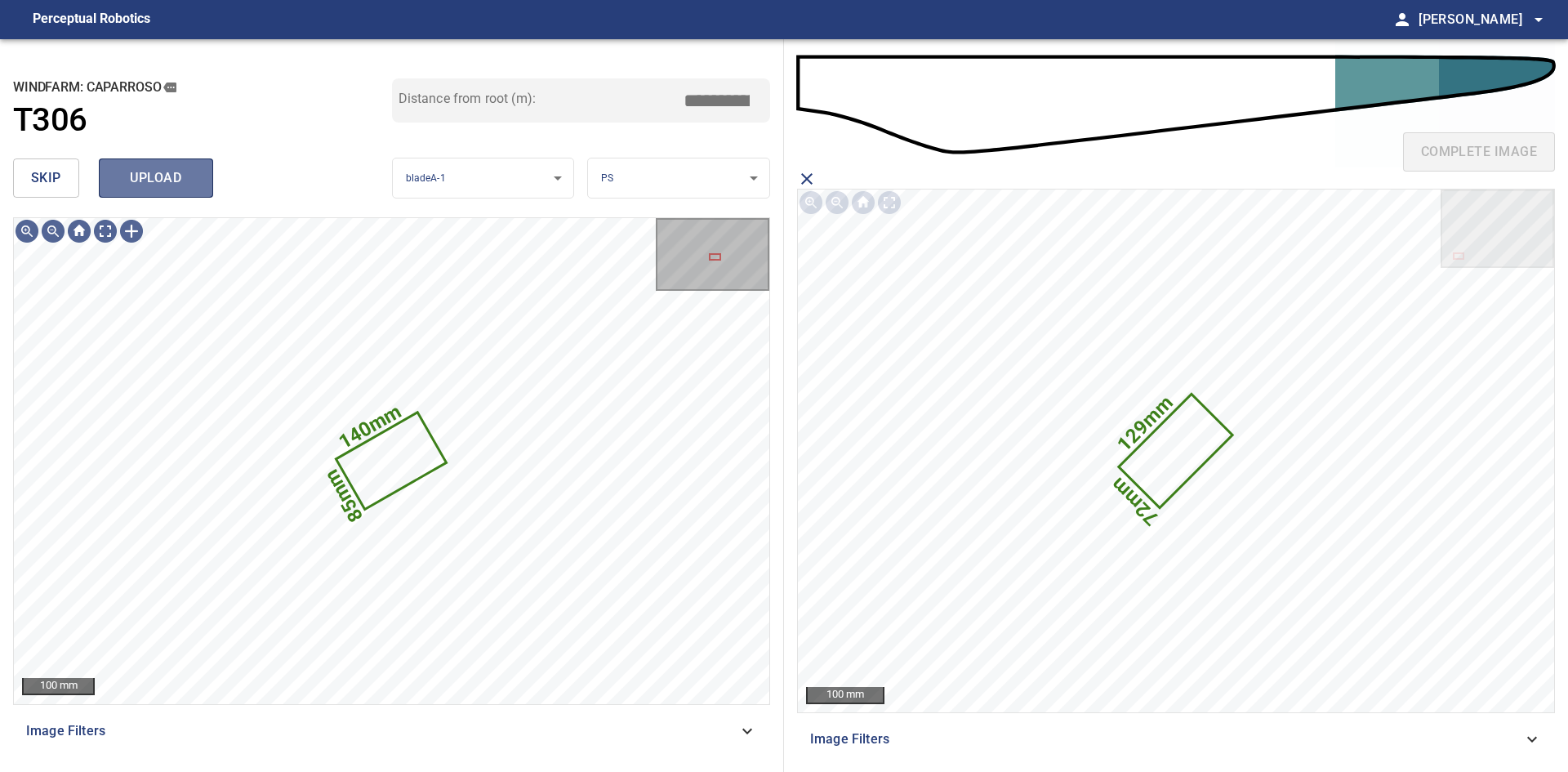
click at [167, 182] on span "upload" at bounding box center [155, 178] width 78 height 23
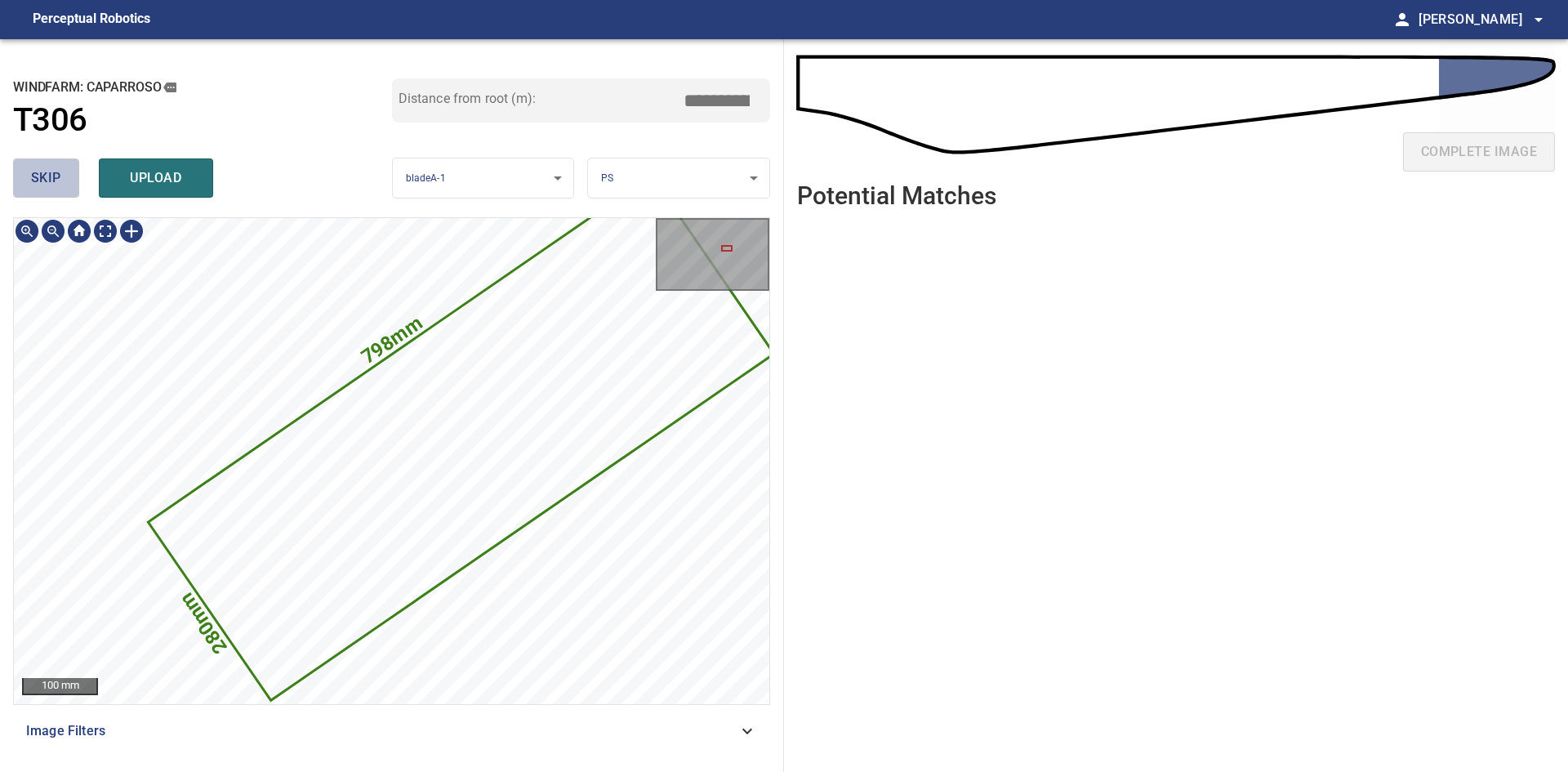
click at [47, 180] on span "skip" at bounding box center [46, 178] width 30 height 23
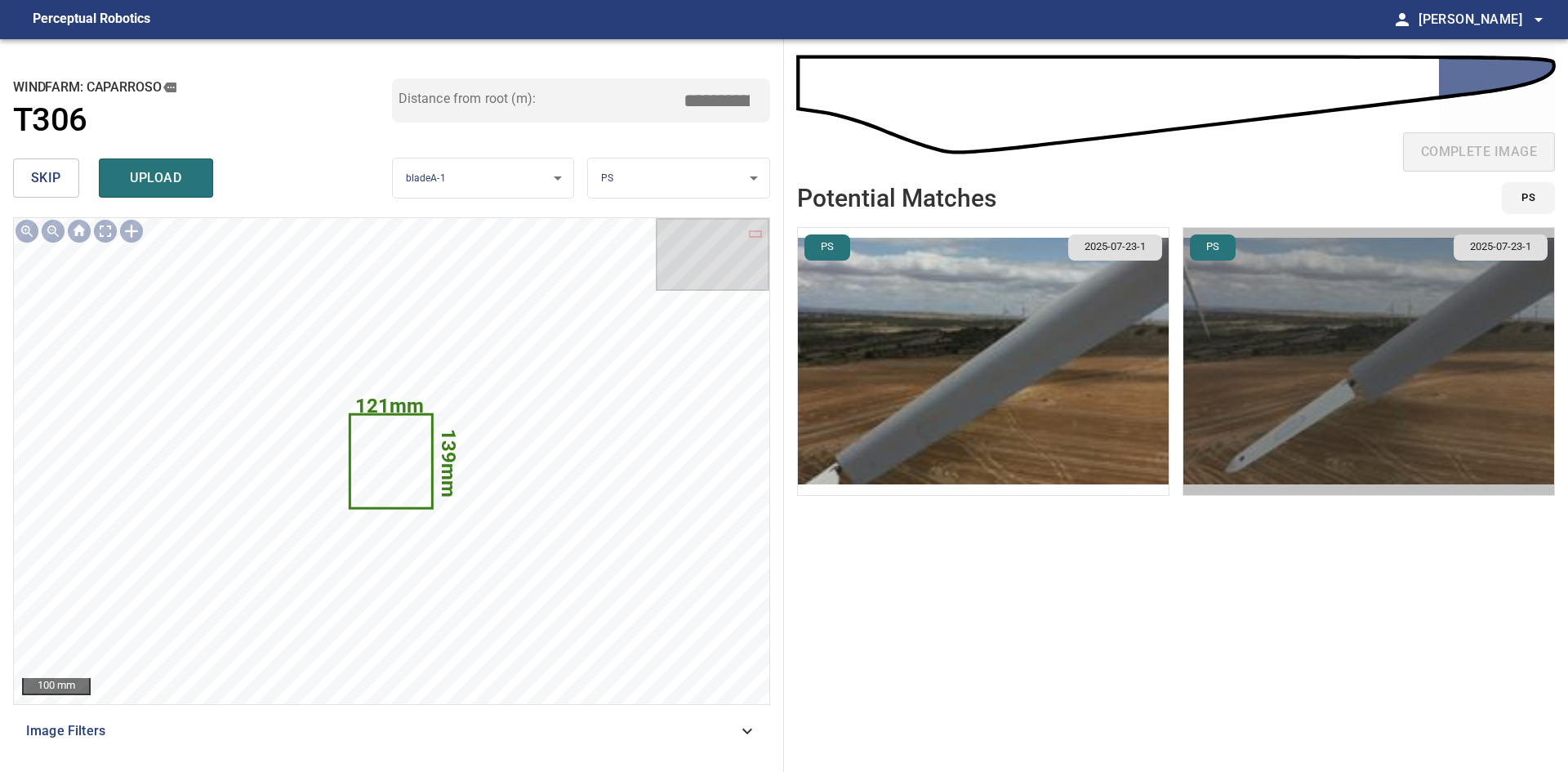
click at [1337, 432] on img "button" at bounding box center [1368, 361] width 371 height 267
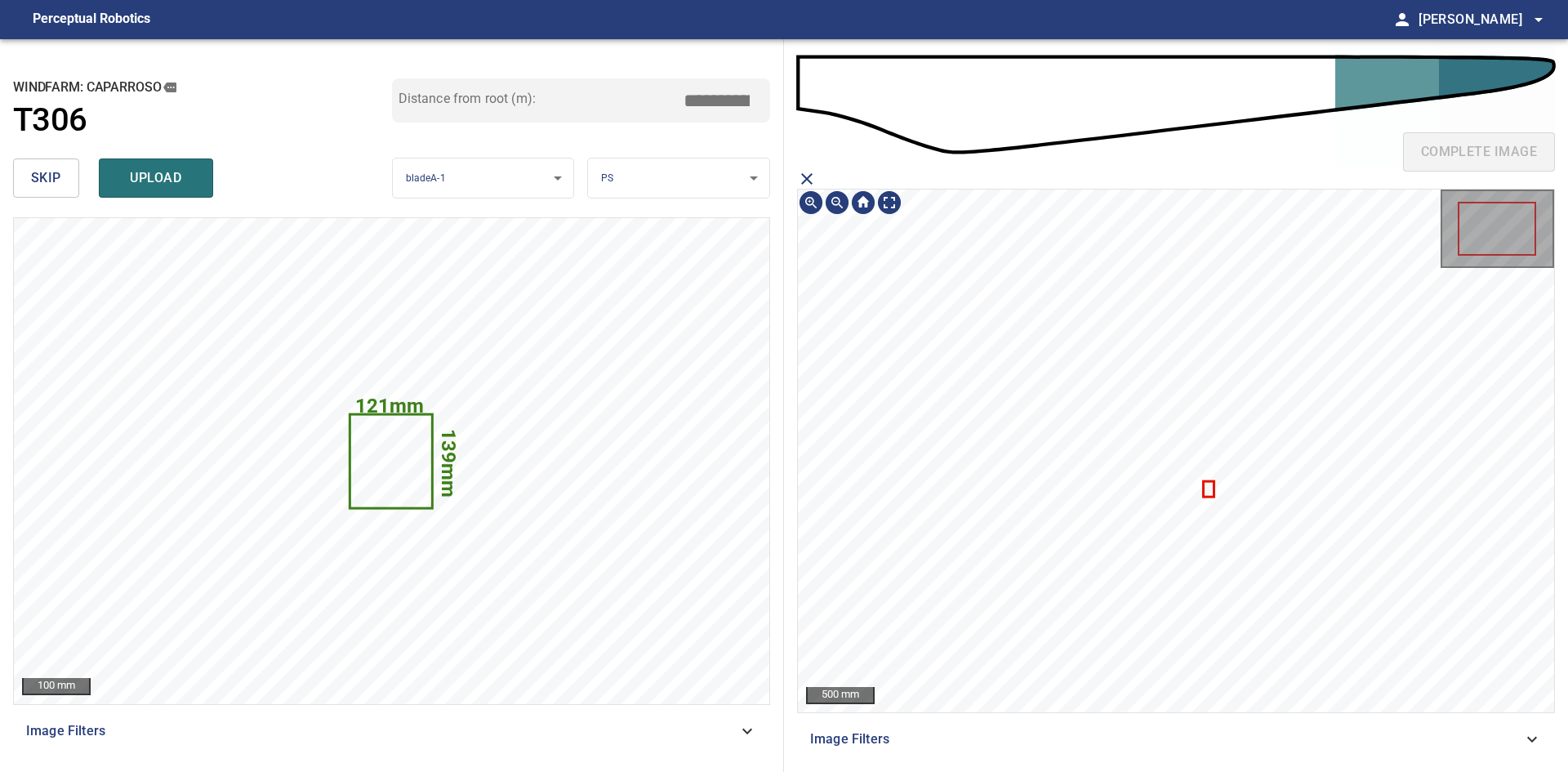
click at [1207, 489] on icon at bounding box center [1208, 489] width 8 height 13
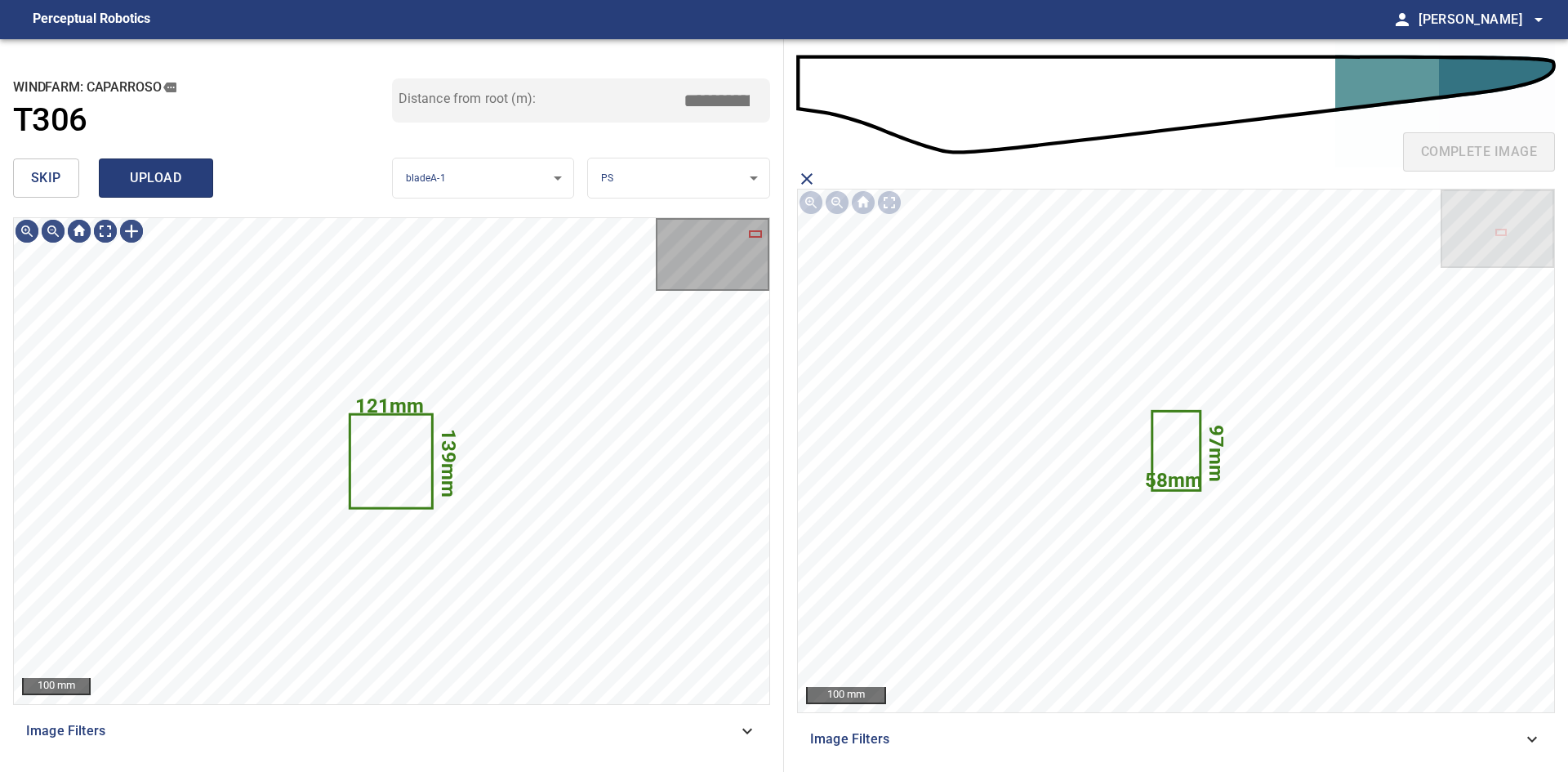
click at [148, 188] on span "upload" at bounding box center [155, 178] width 78 height 23
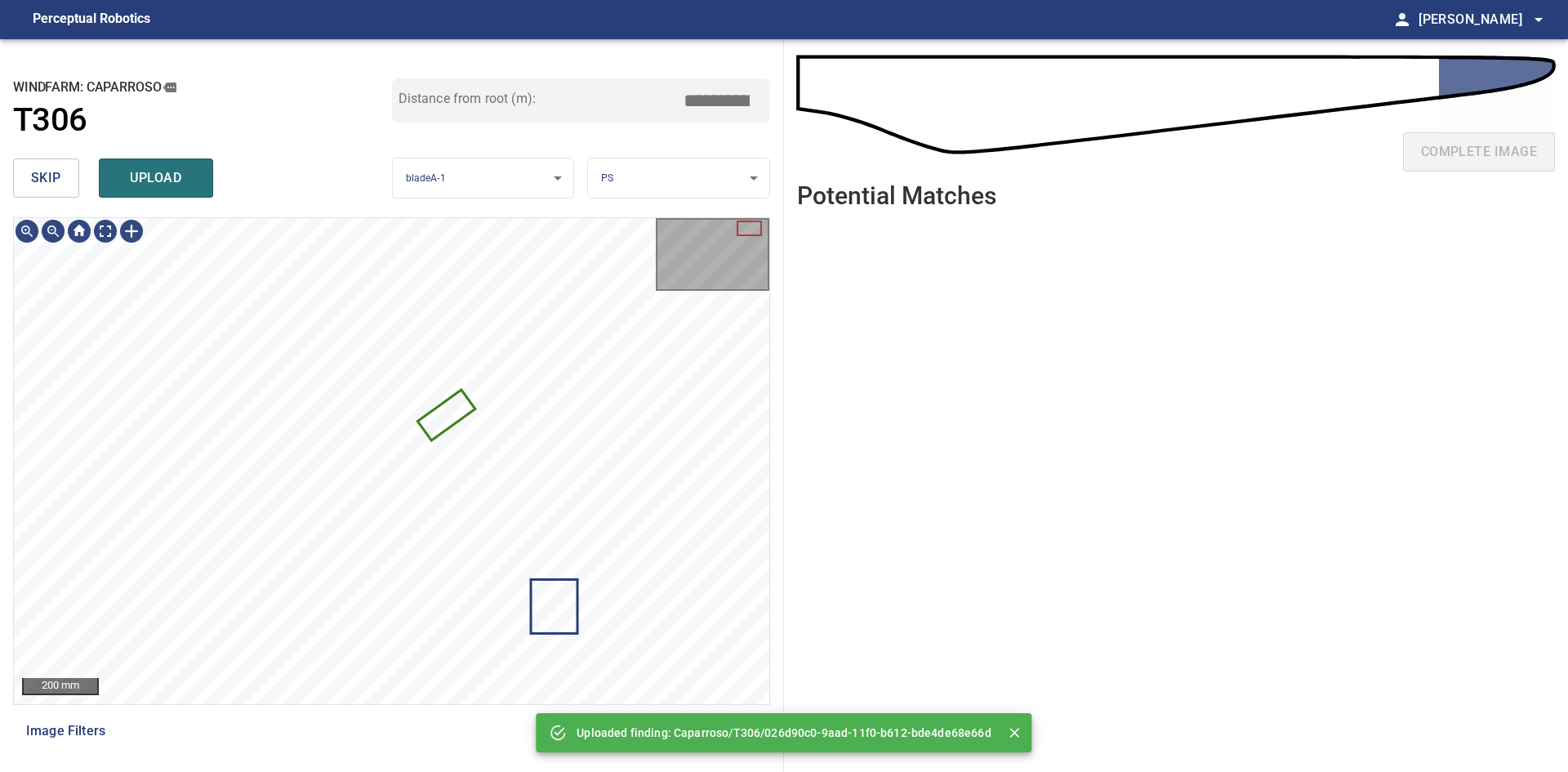
click at [690, 152] on div "Distance from root (m): *****" at bounding box center [581, 115] width 379 height 74
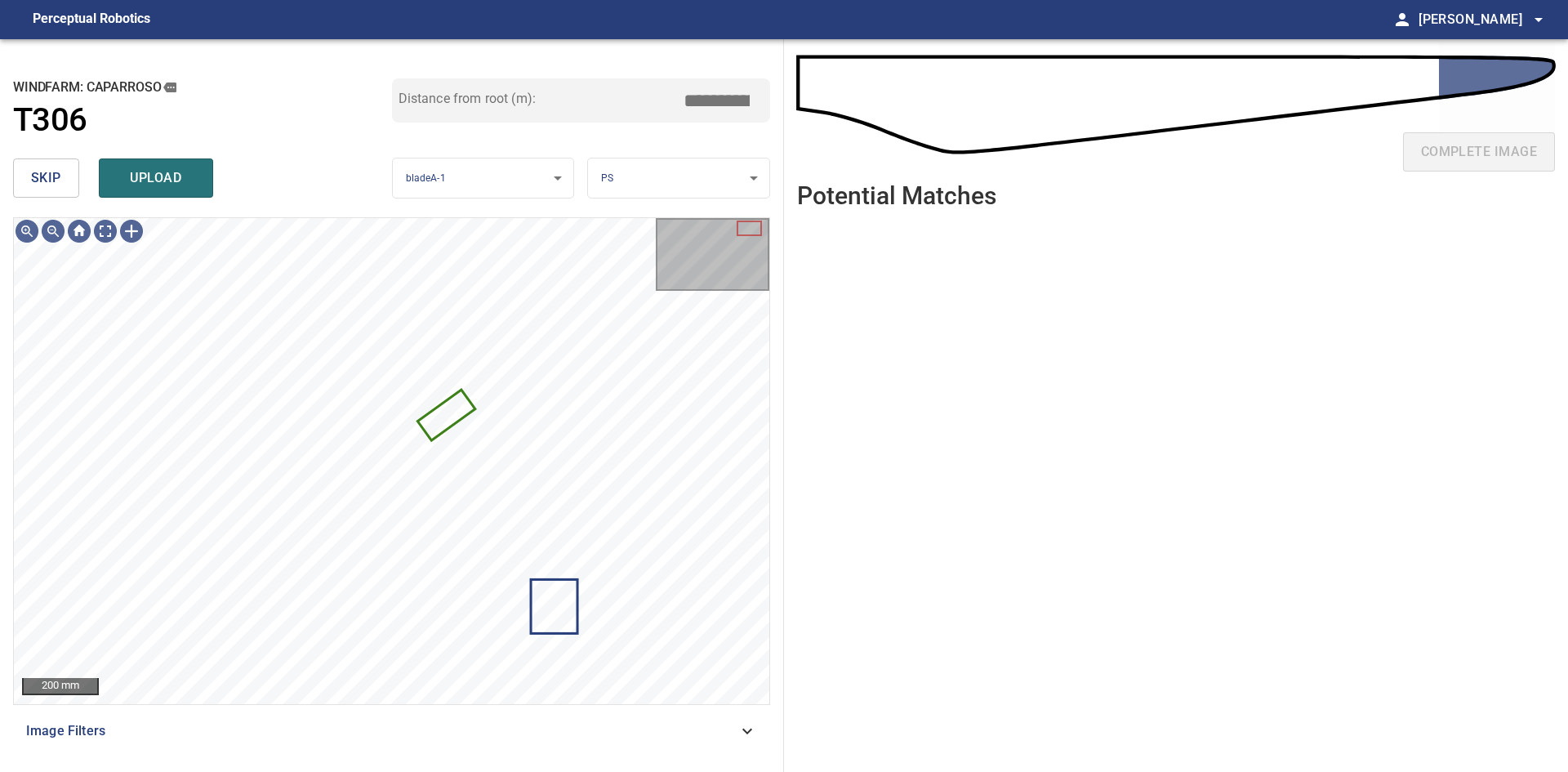
click at [687, 168] on body "**********" at bounding box center [784, 386] width 1568 height 772
click at [687, 171] on li "LE" at bounding box center [678, 178] width 182 height 27
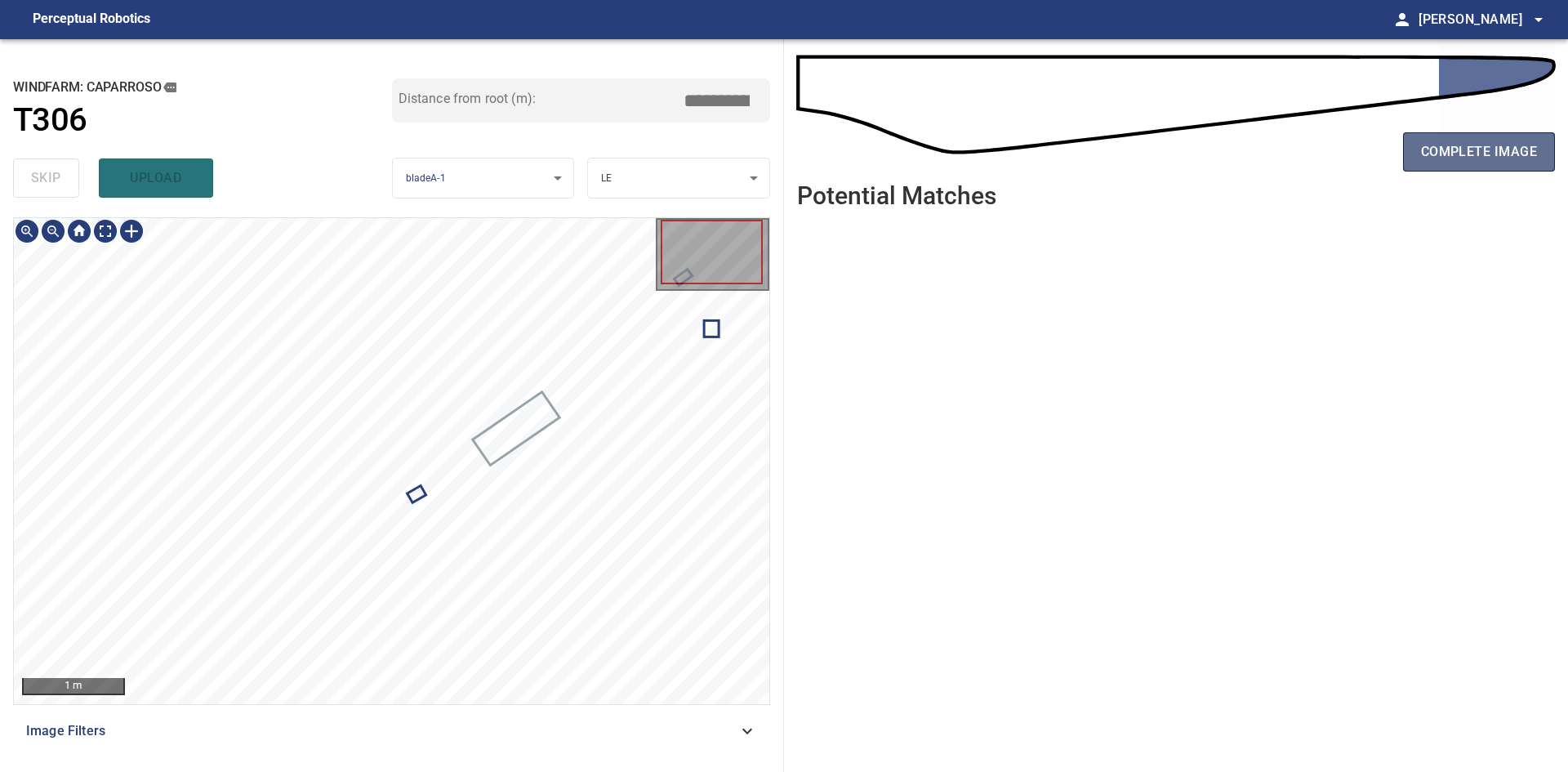
click at [1534, 152] on span "complete image" at bounding box center [1479, 152] width 116 height 23
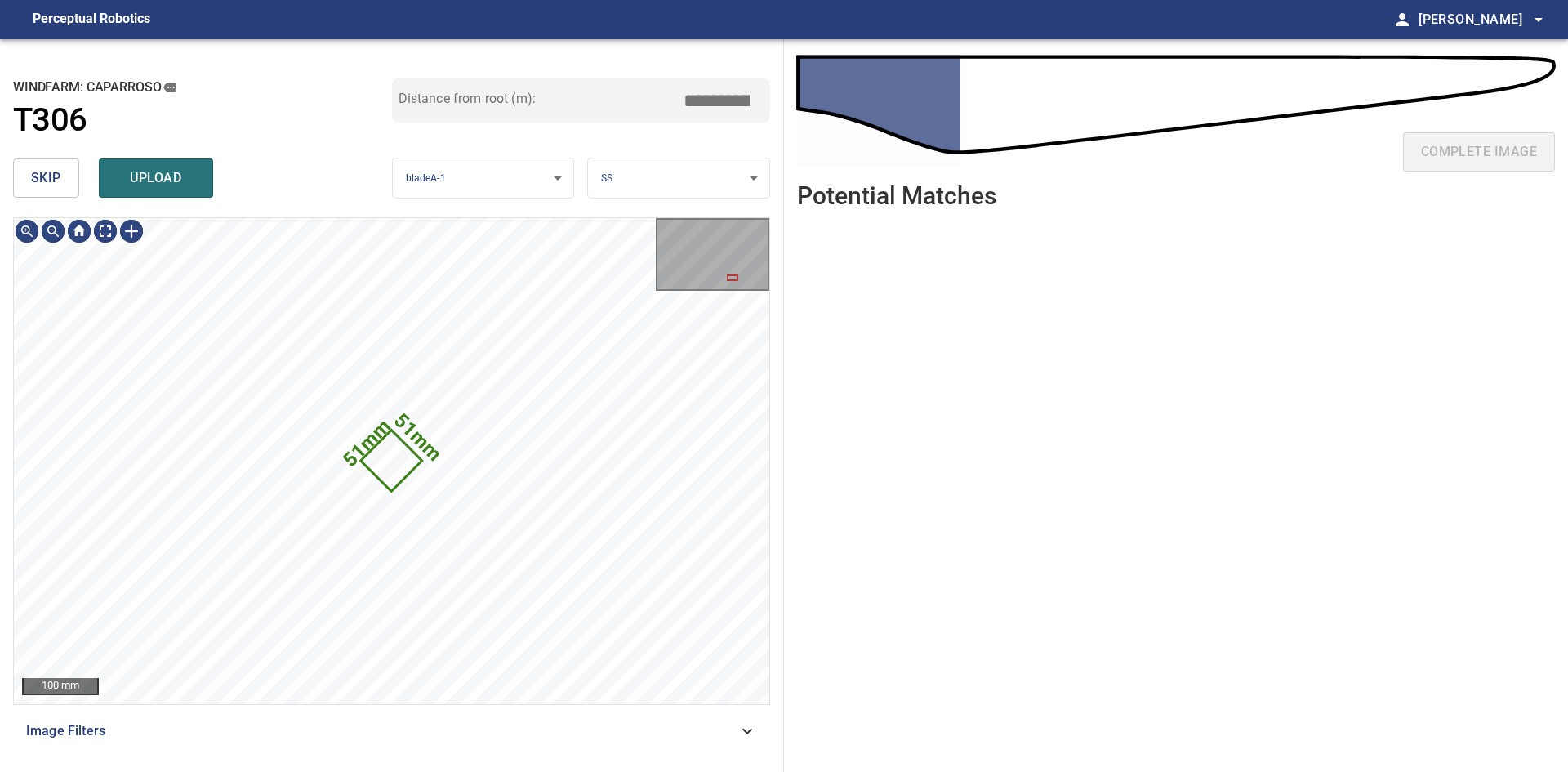
click at [47, 171] on span "skip" at bounding box center [46, 178] width 30 height 23
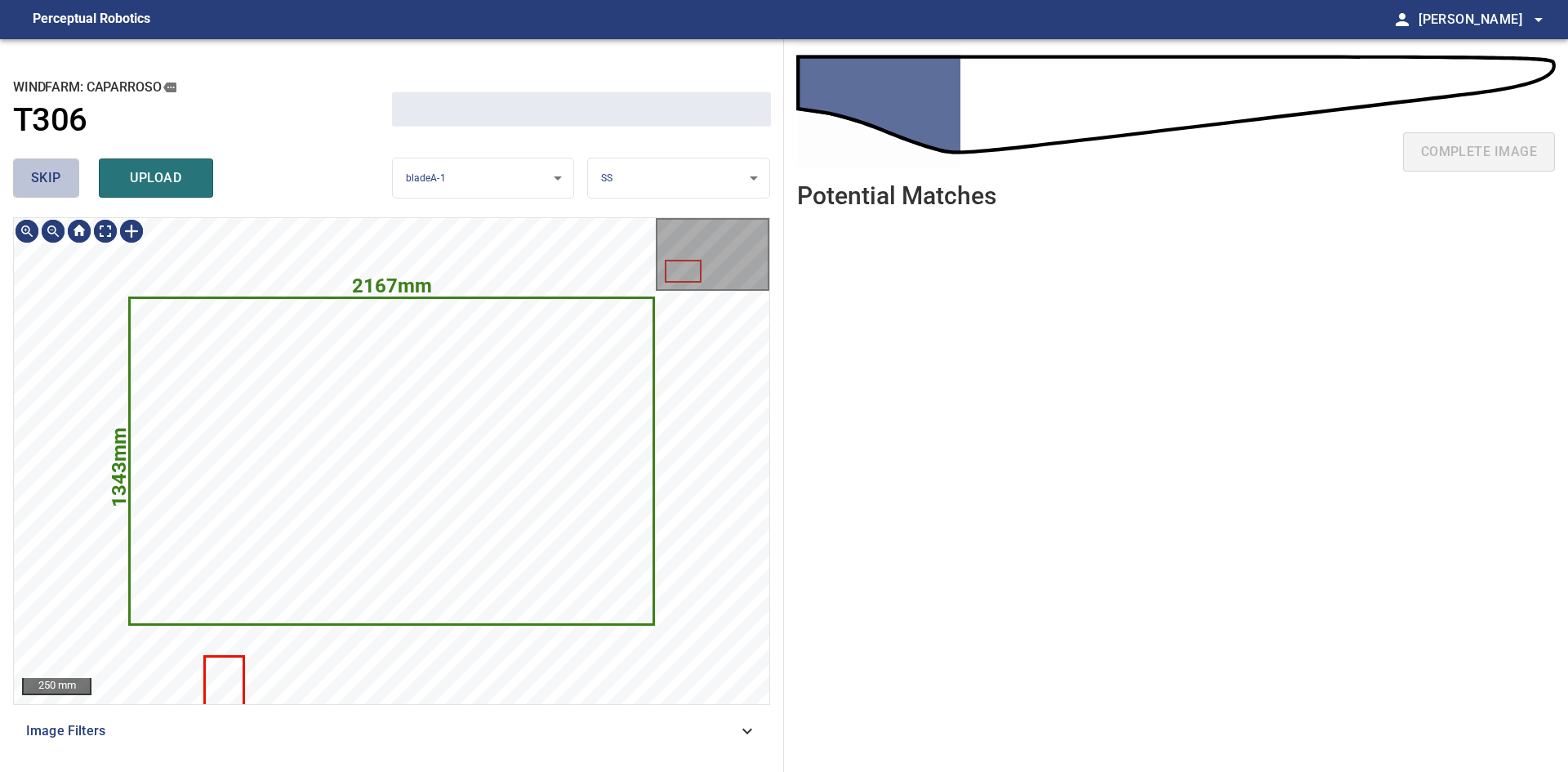
click at [47, 171] on span "skip" at bounding box center [46, 178] width 30 height 23
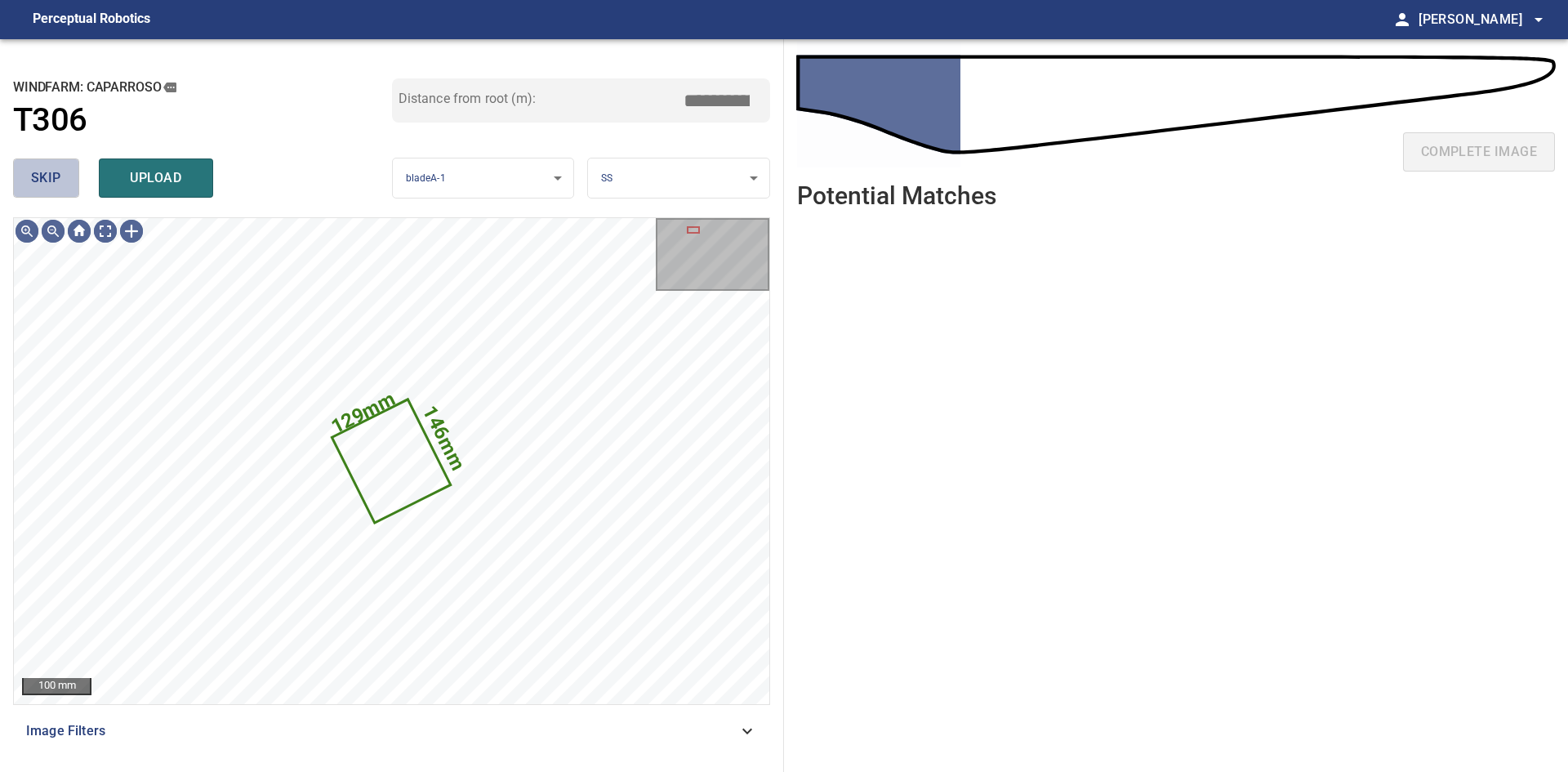
click at [47, 171] on span "skip" at bounding box center [46, 178] width 30 height 23
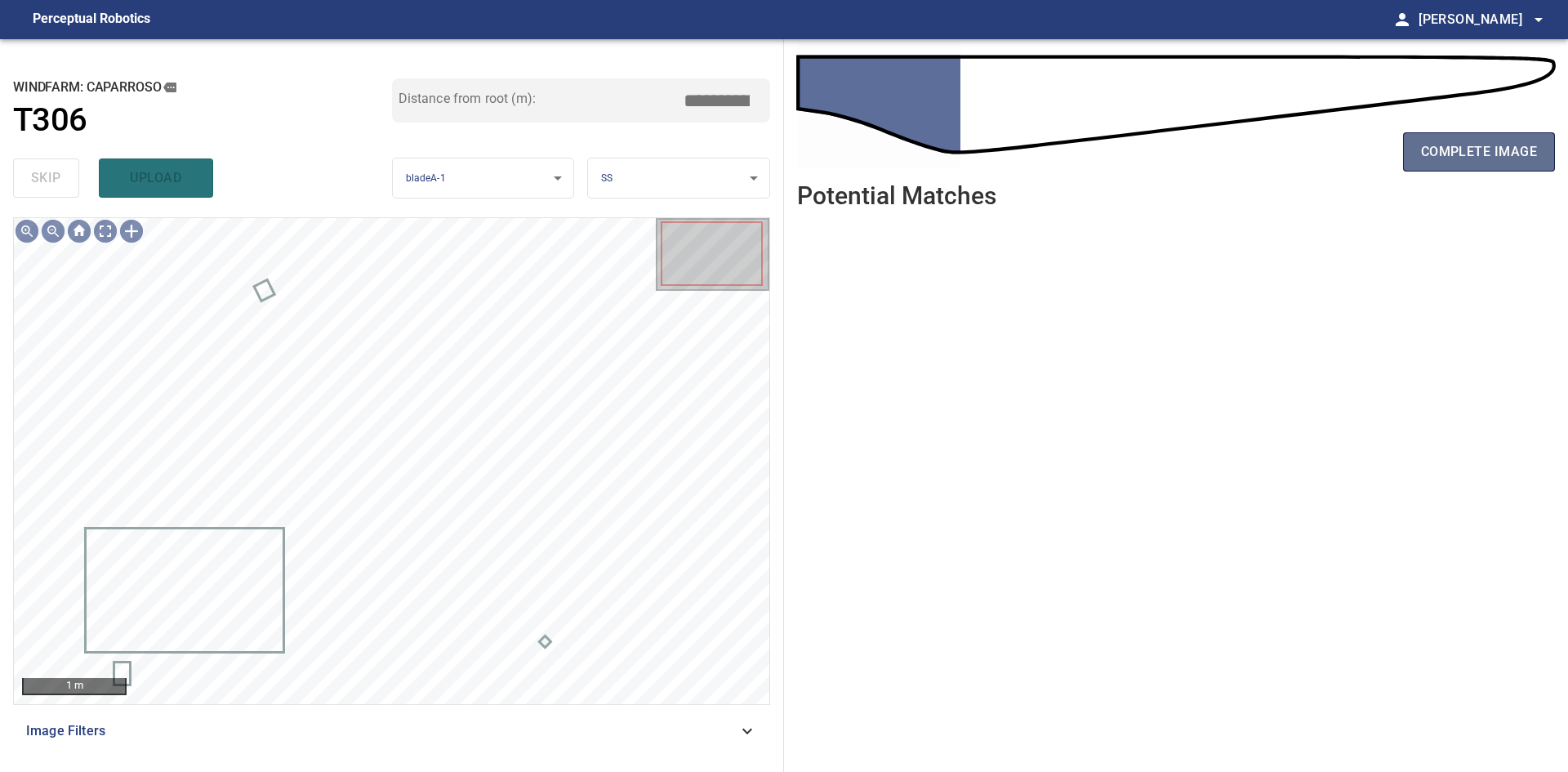
click at [1443, 157] on span "complete image" at bounding box center [1479, 152] width 116 height 23
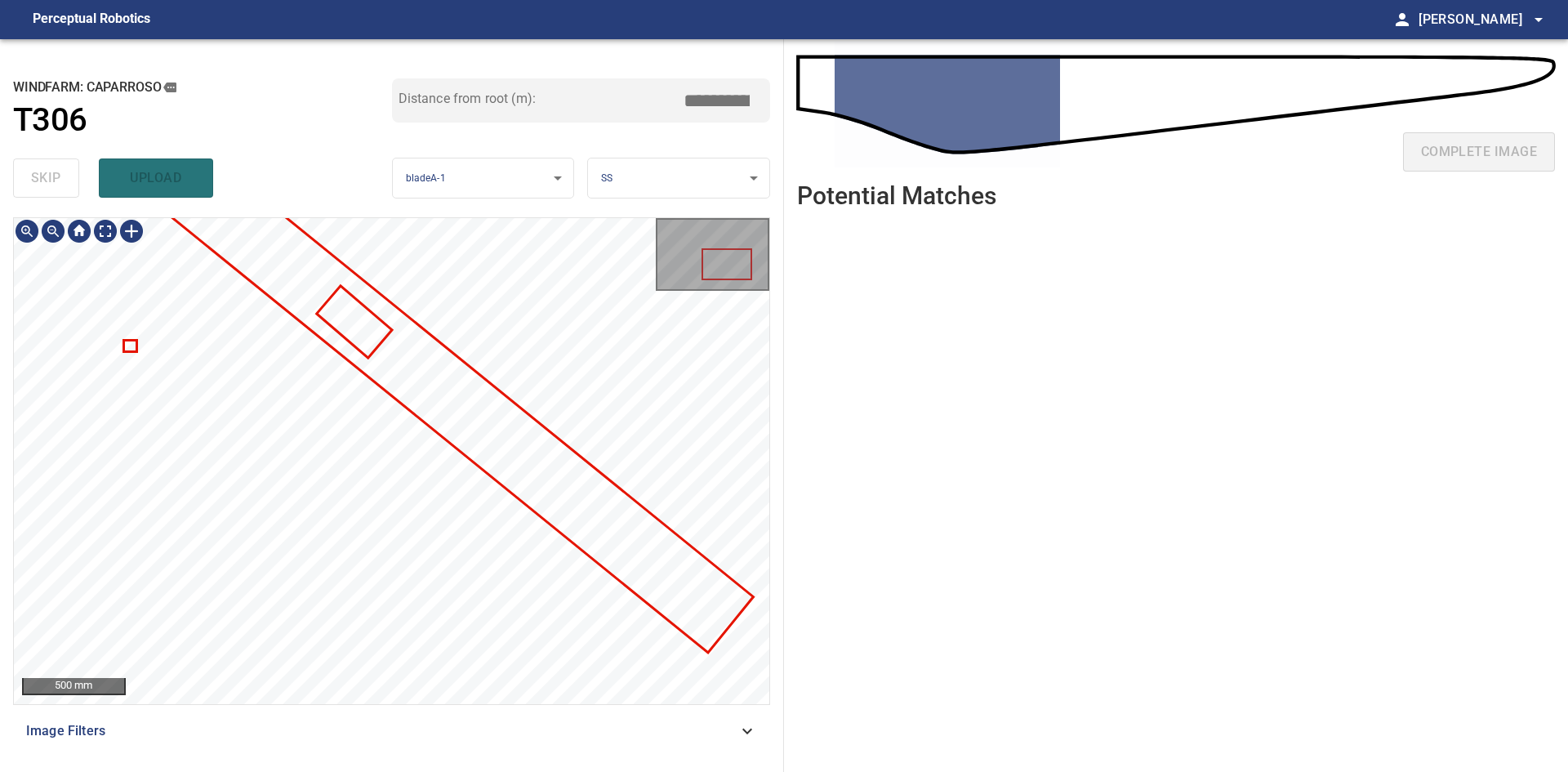
click at [401, 349] on div at bounding box center [391, 461] width 755 height 485
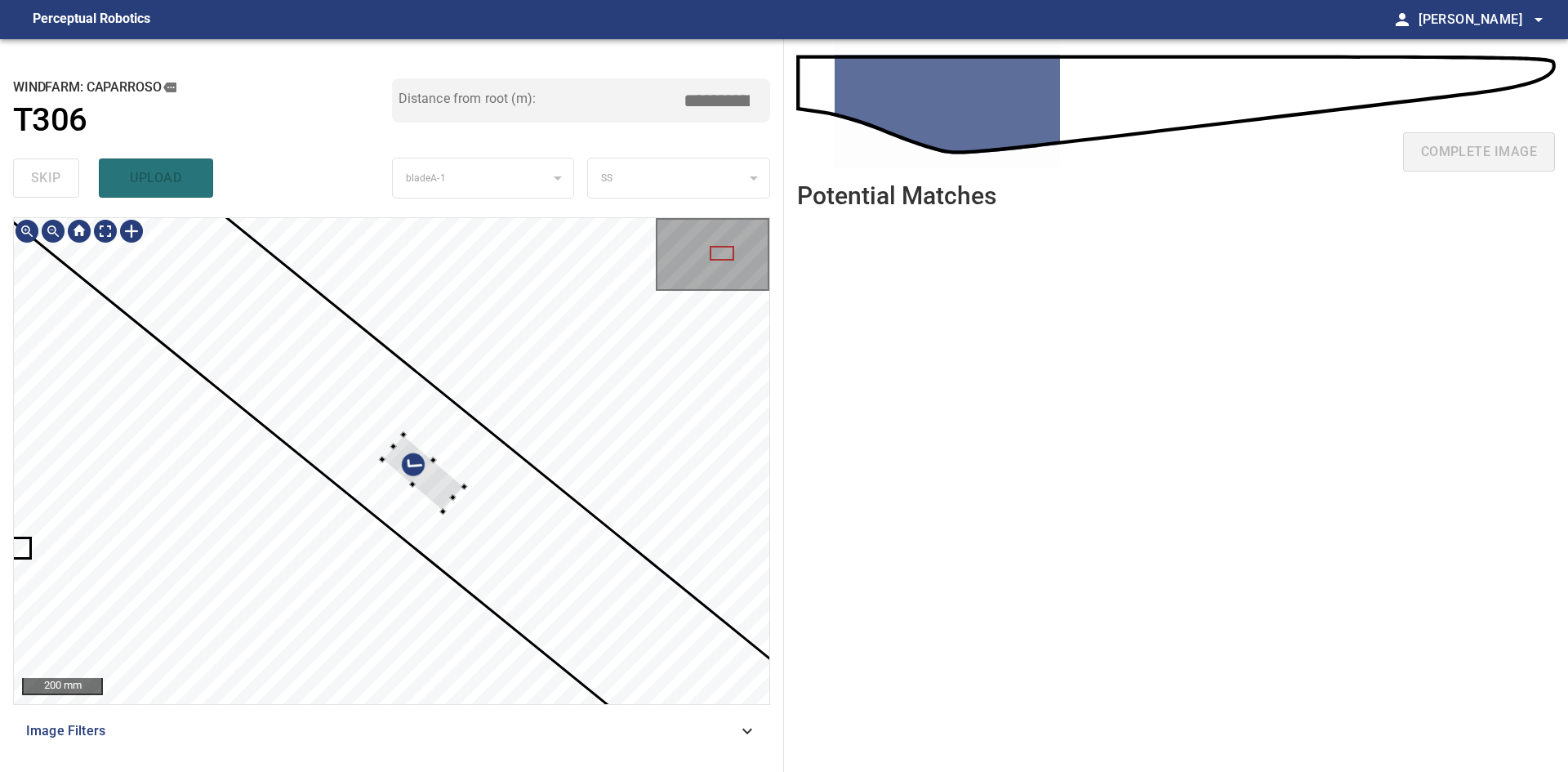
click at [439, 486] on div at bounding box center [424, 473] width 82 height 77
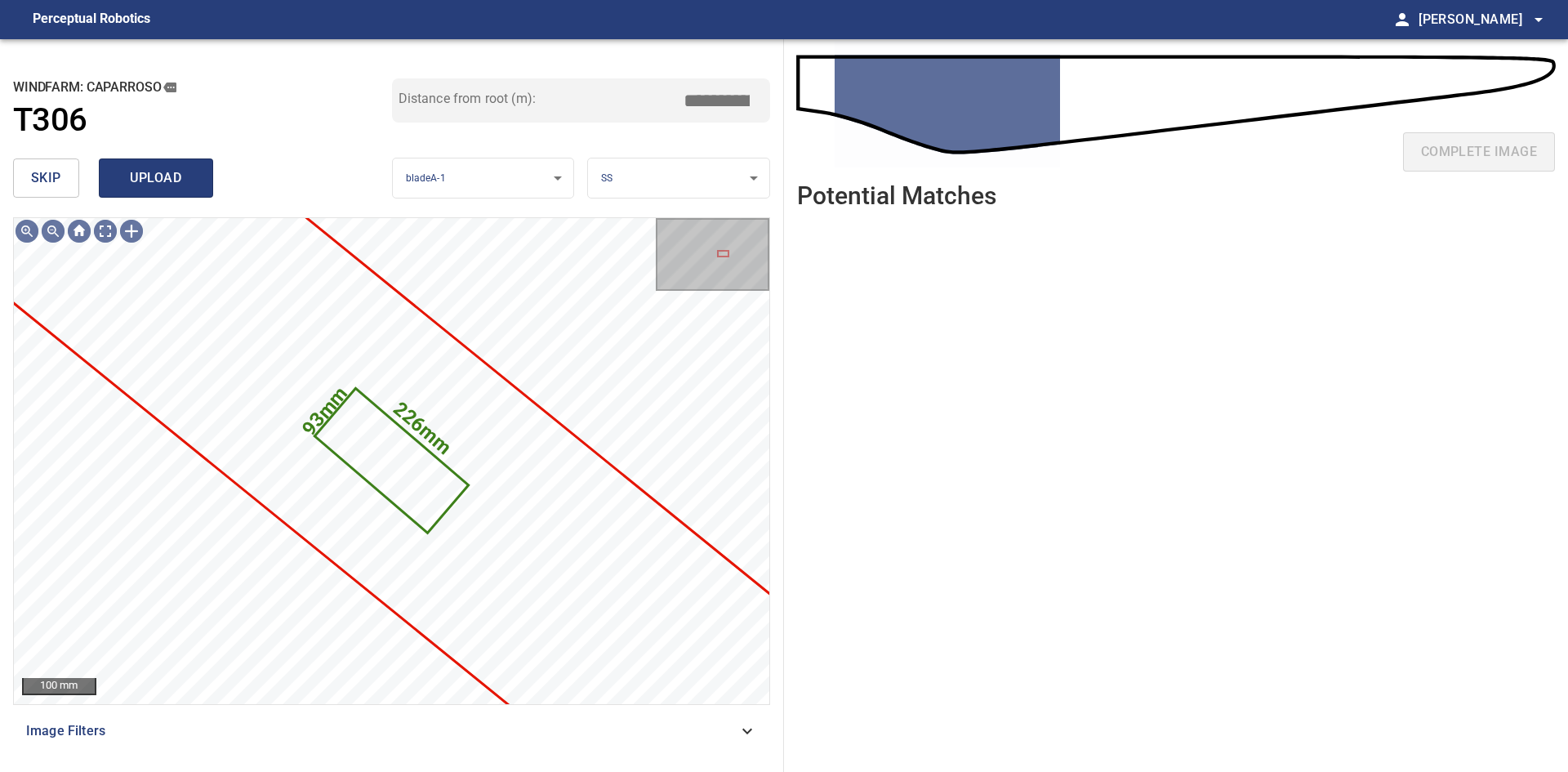
click at [146, 173] on span "upload" at bounding box center [155, 178] width 78 height 23
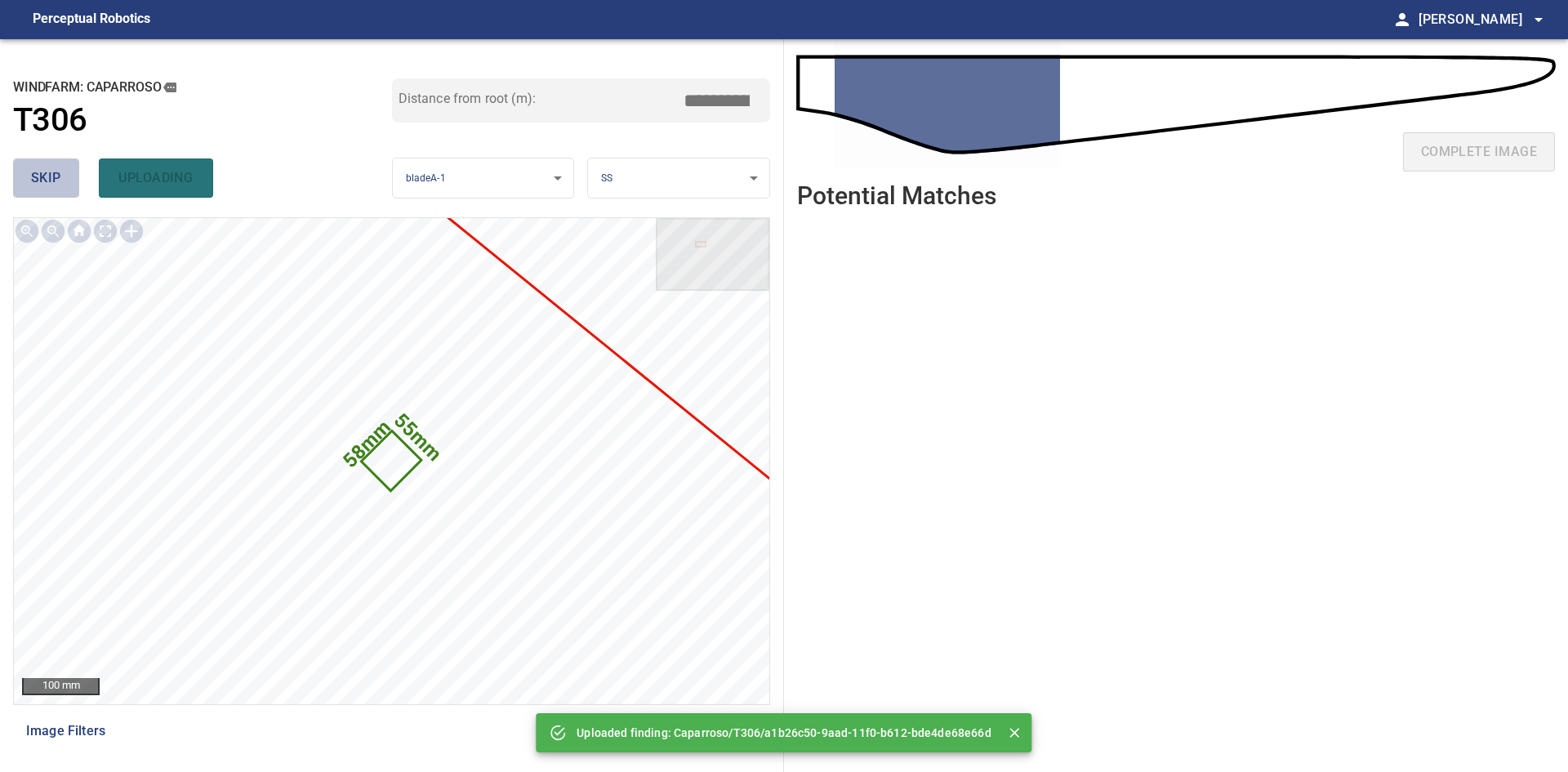
click at [46, 168] on span "skip" at bounding box center [46, 178] width 30 height 23
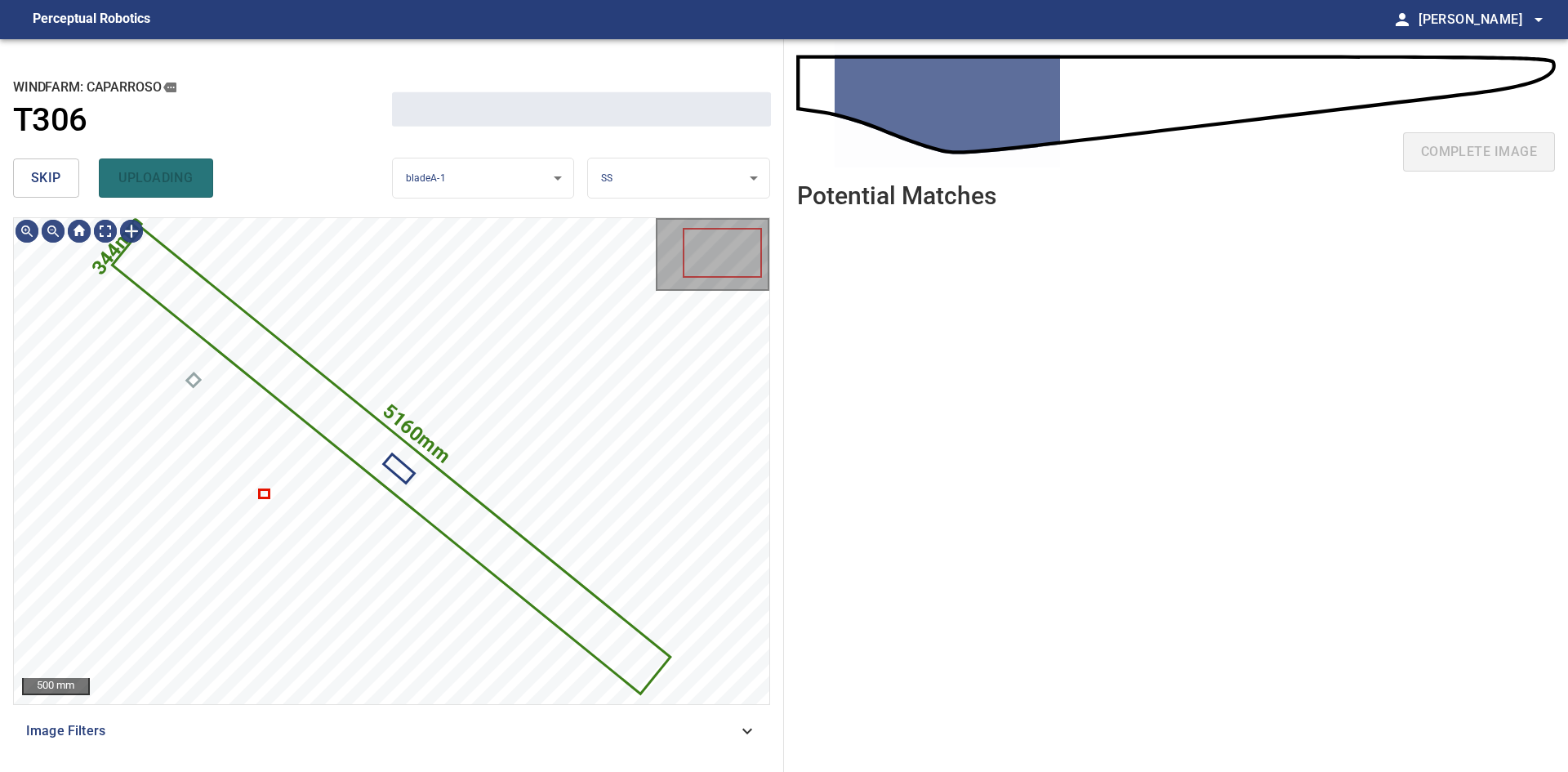
click at [46, 168] on span "skip" at bounding box center [46, 178] width 30 height 23
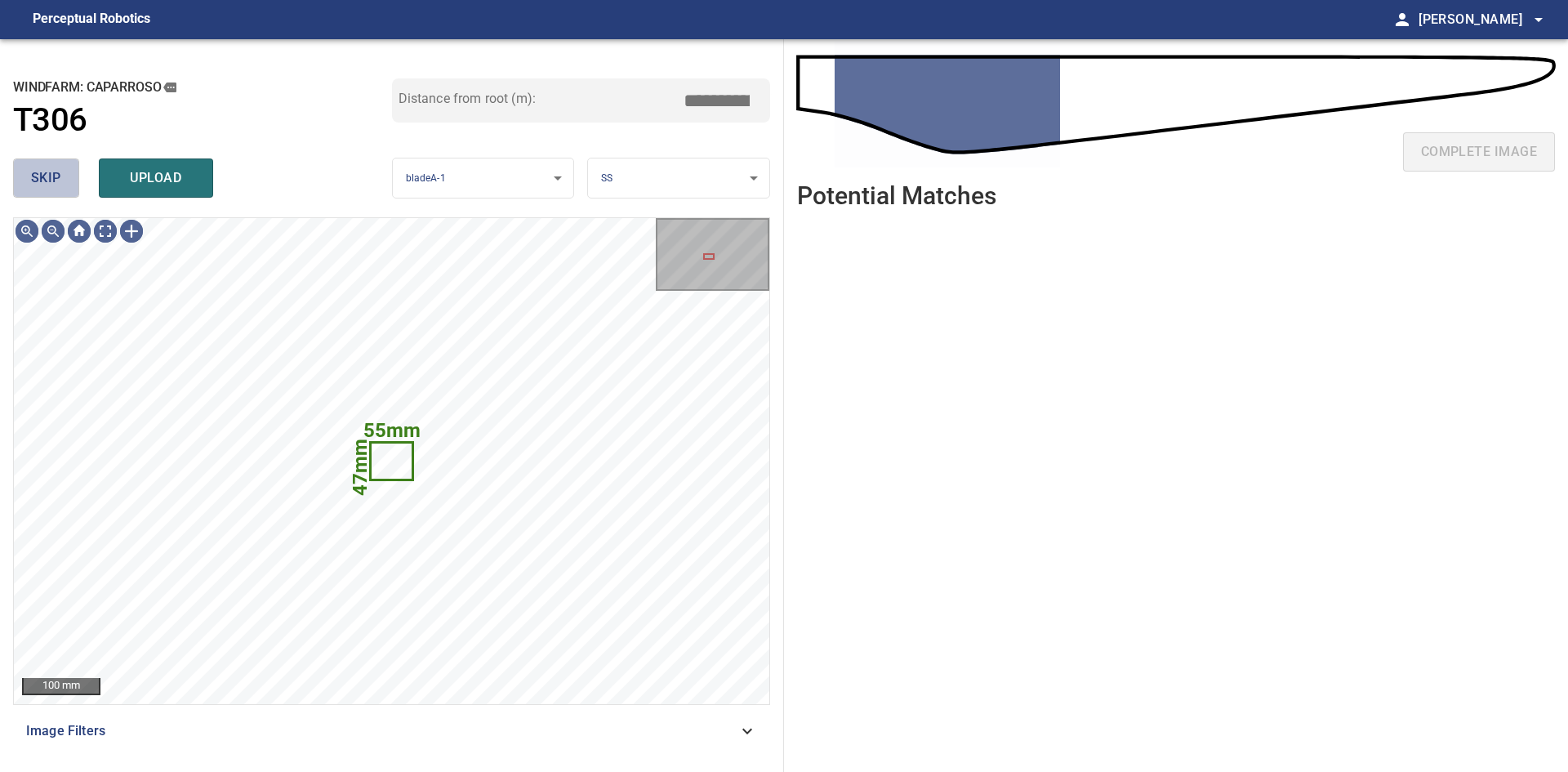
click at [46, 168] on span "skip" at bounding box center [46, 178] width 30 height 23
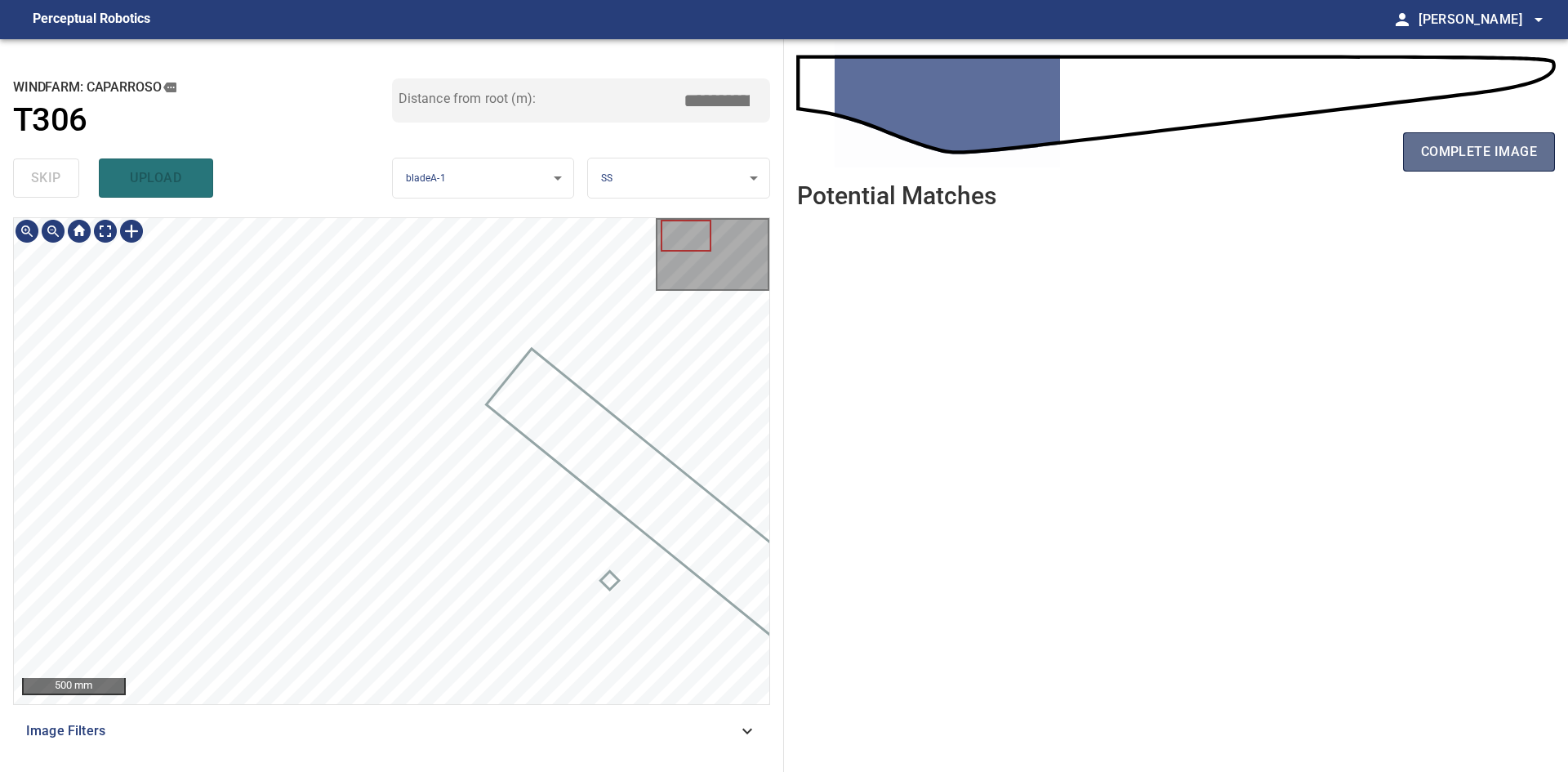
click at [1498, 161] on span "complete image" at bounding box center [1479, 152] width 116 height 23
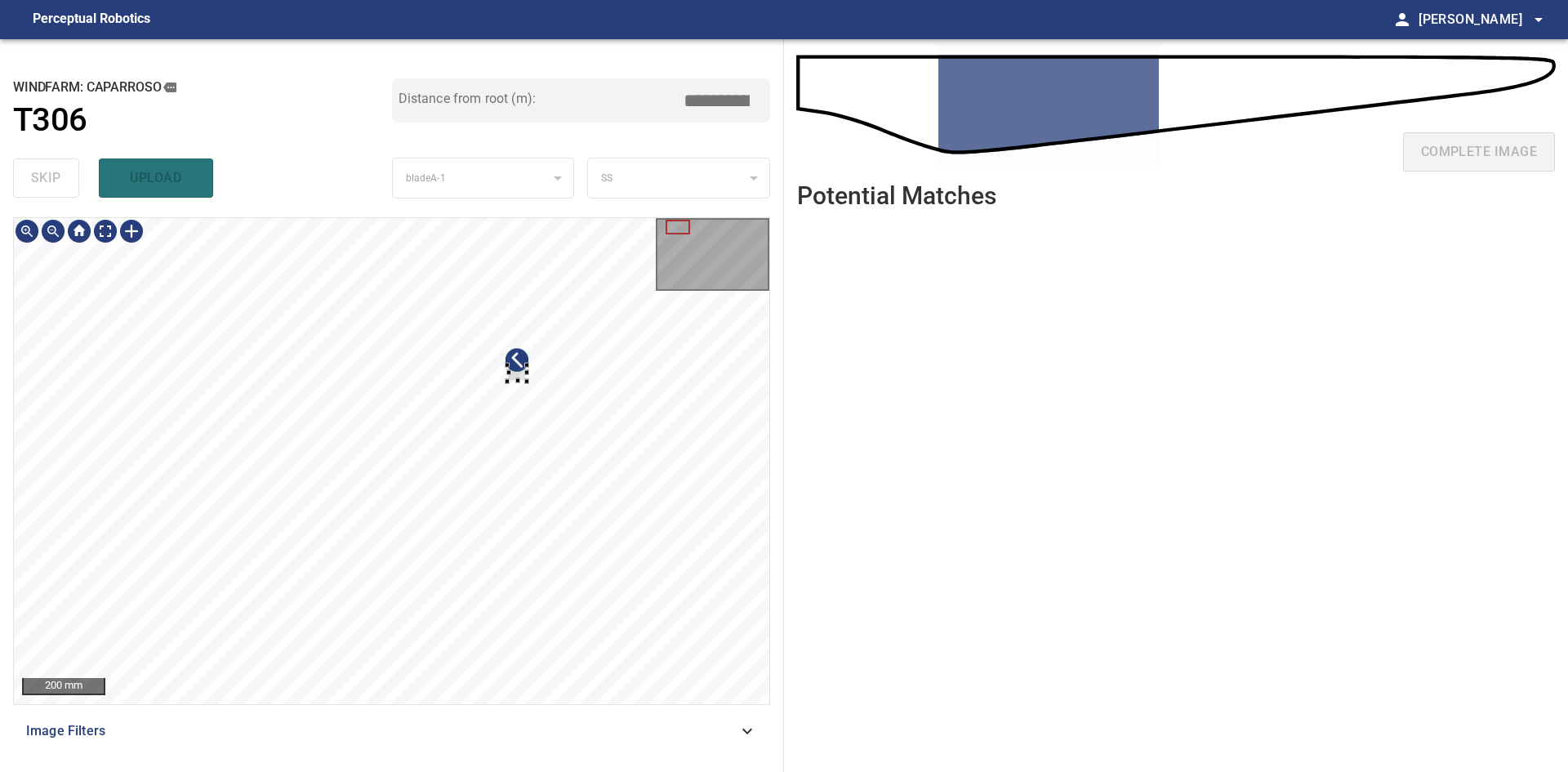
click at [538, 361] on div at bounding box center [391, 461] width 755 height 485
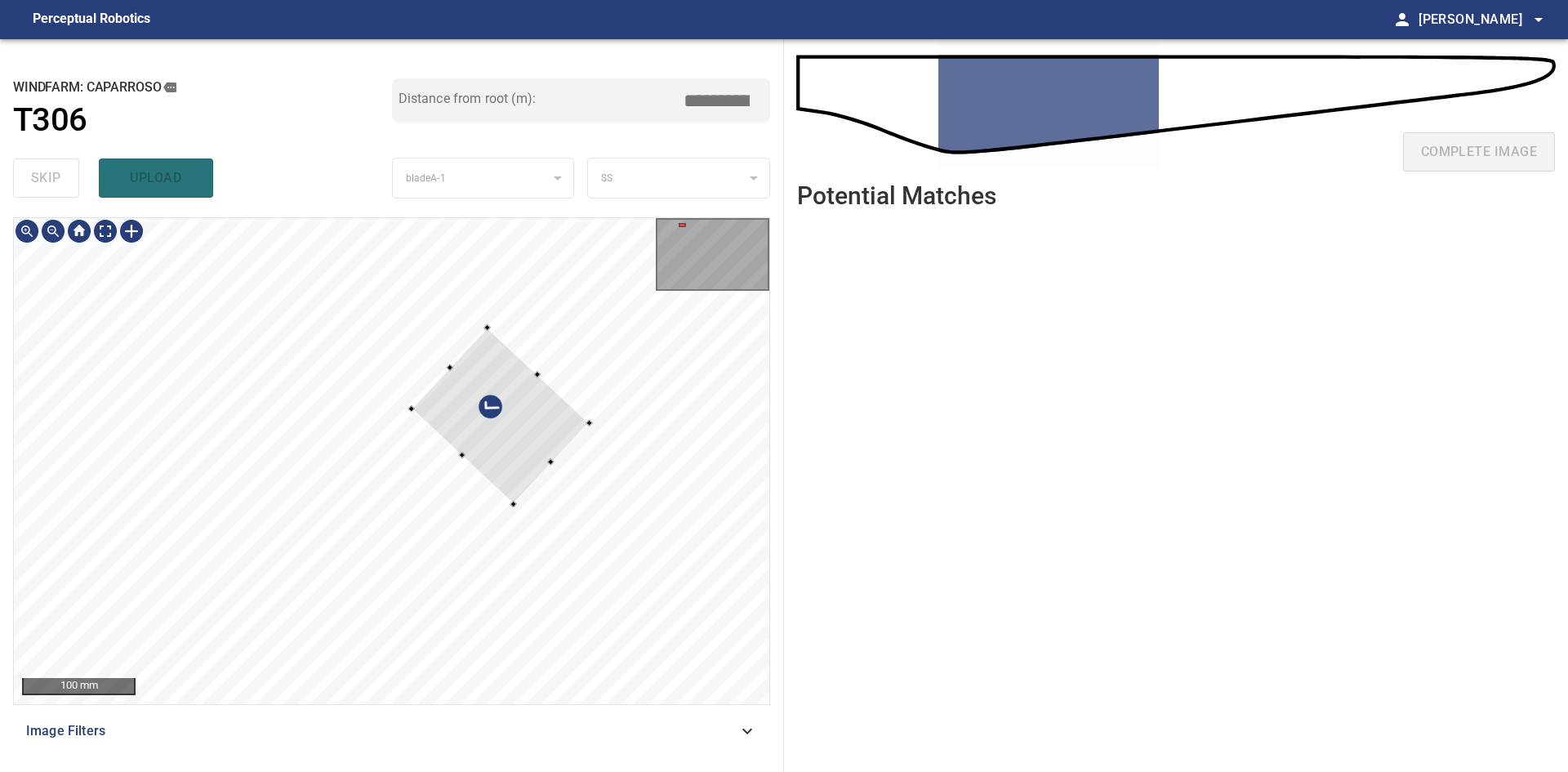
click at [557, 433] on div at bounding box center [499, 415] width 178 height 176
click at [537, 458] on div at bounding box center [508, 420] width 179 height 175
click at [546, 478] on div at bounding box center [517, 407] width 155 height 148
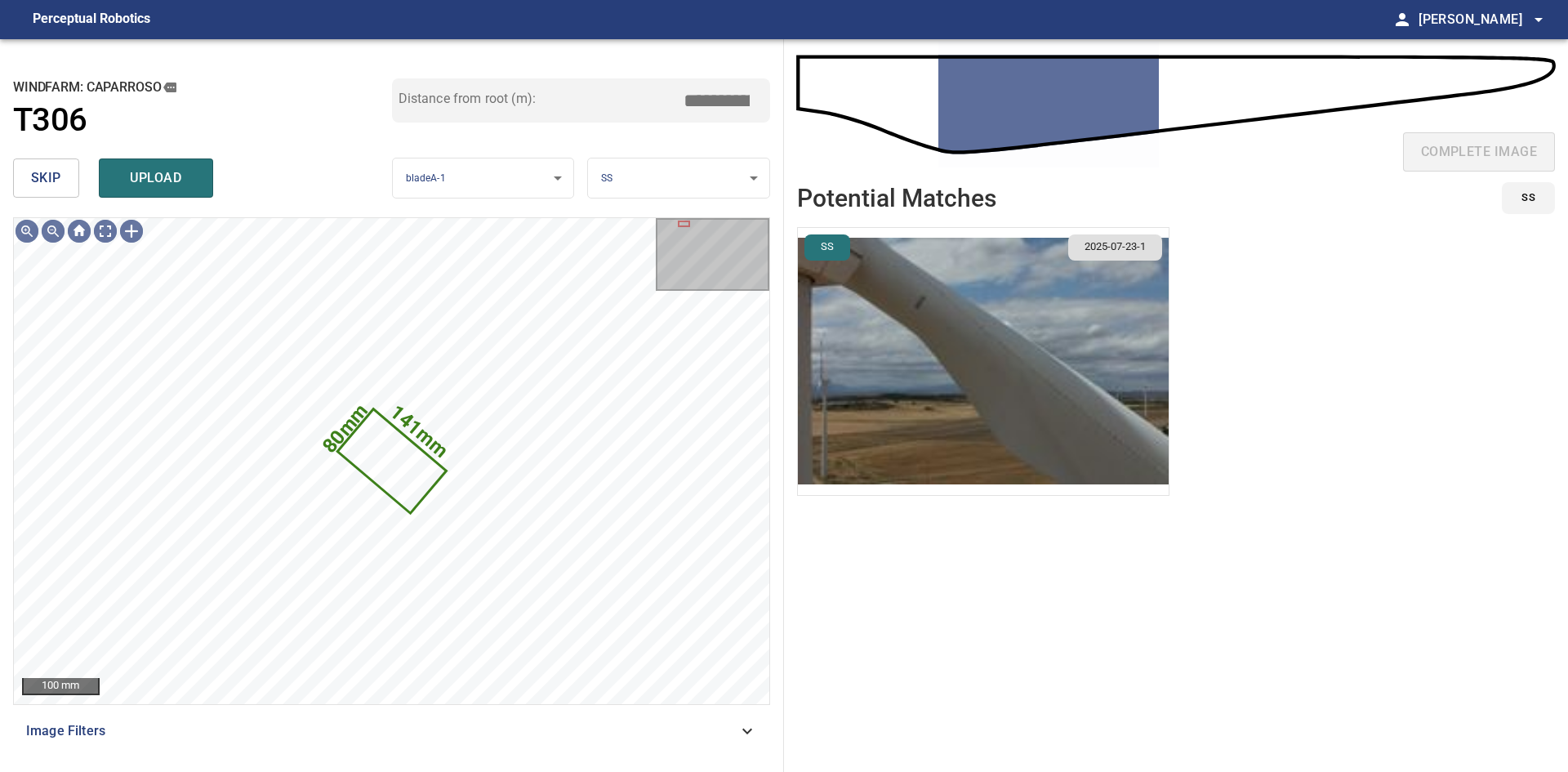
click at [1140, 351] on img "button" at bounding box center [983, 361] width 371 height 267
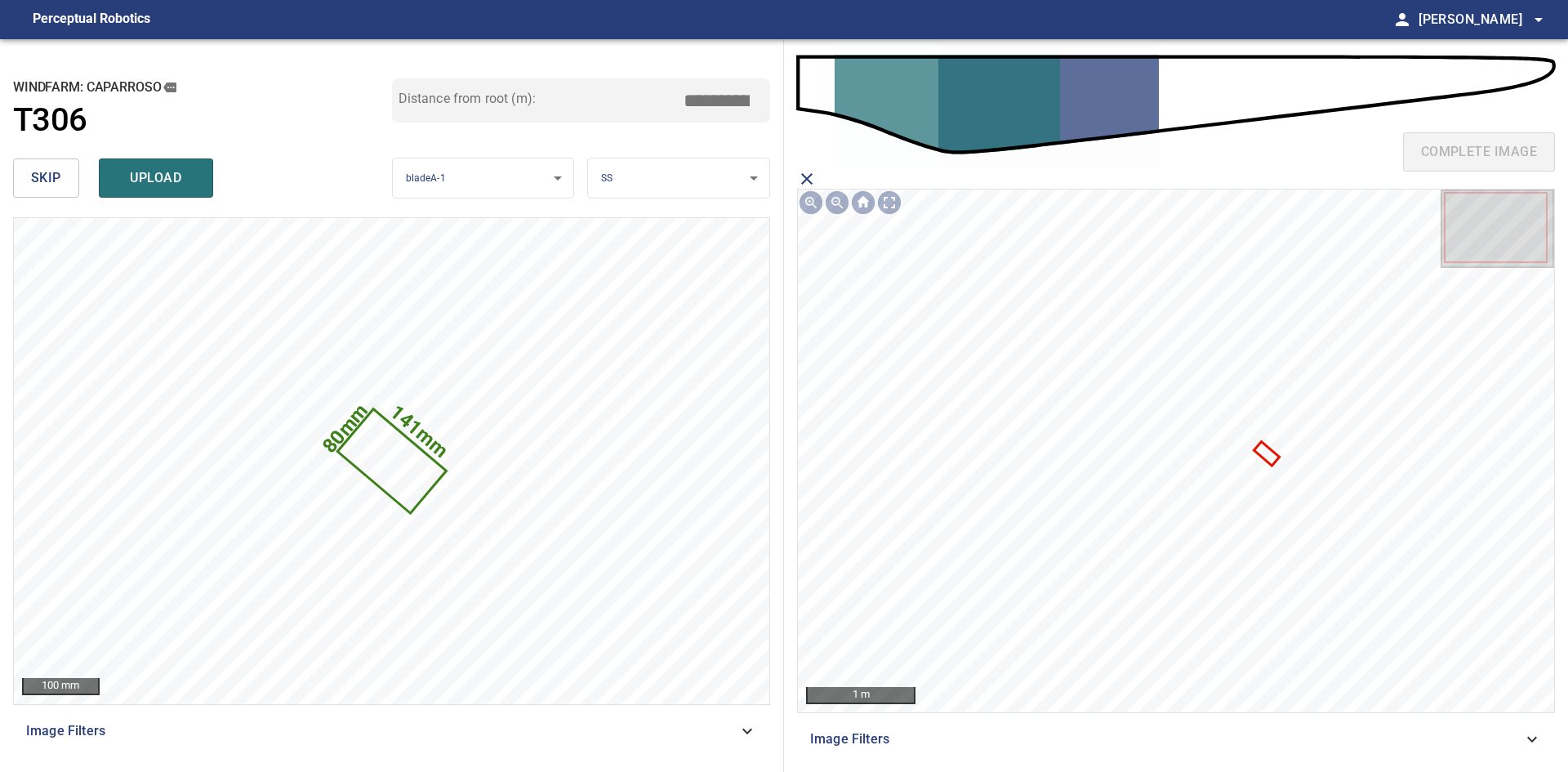
click at [1268, 457] on icon at bounding box center [1265, 454] width 22 height 21
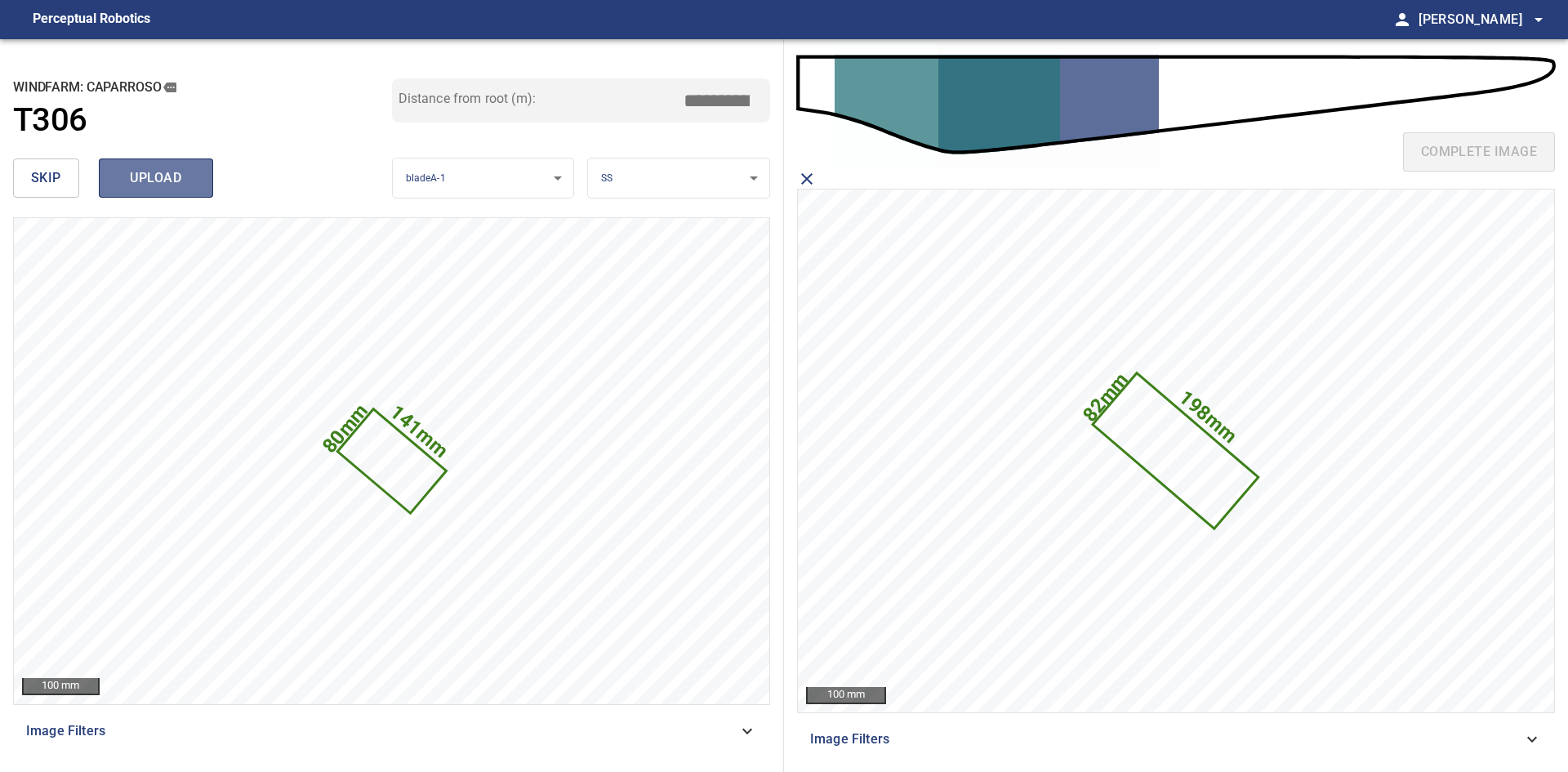
click at [192, 184] on span "upload" at bounding box center [155, 178] width 78 height 23
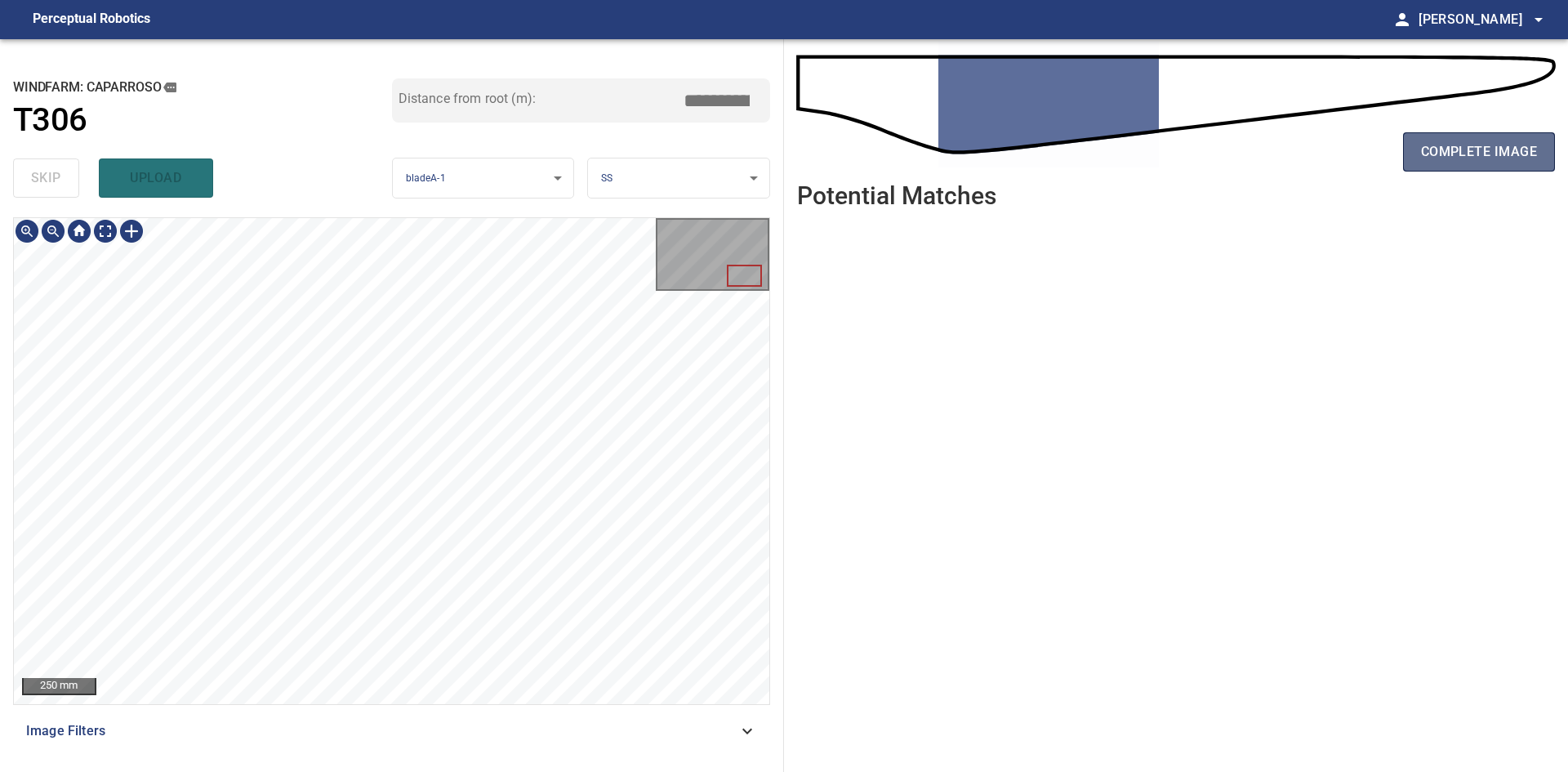
click at [1508, 153] on span "complete image" at bounding box center [1479, 152] width 116 height 23
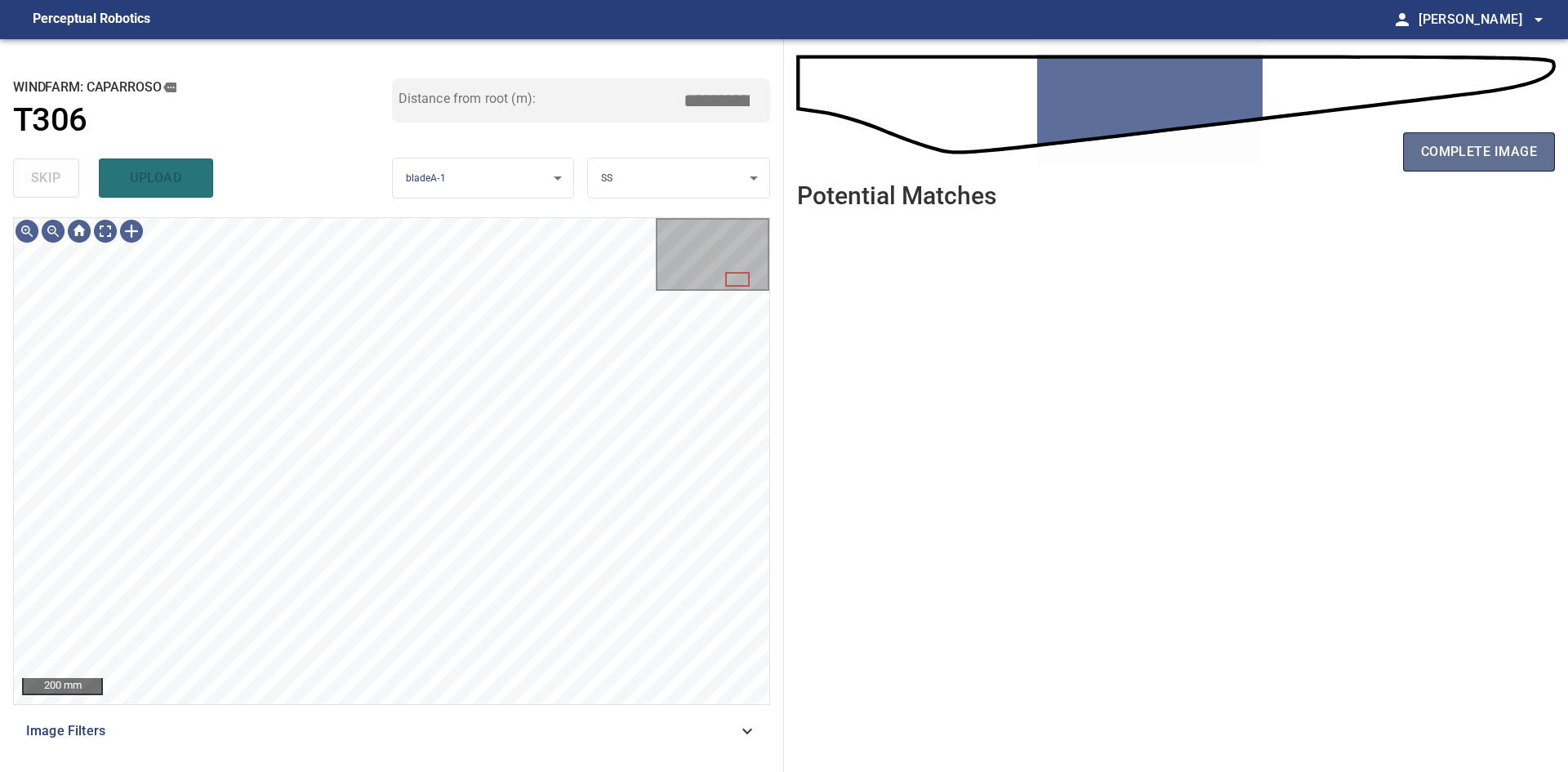
drag, startPoint x: 1518, startPoint y: 137, endPoint x: 1503, endPoint y: 140, distance: 15.3
click at [1517, 137] on button "complete image" at bounding box center [1479, 152] width 152 height 39
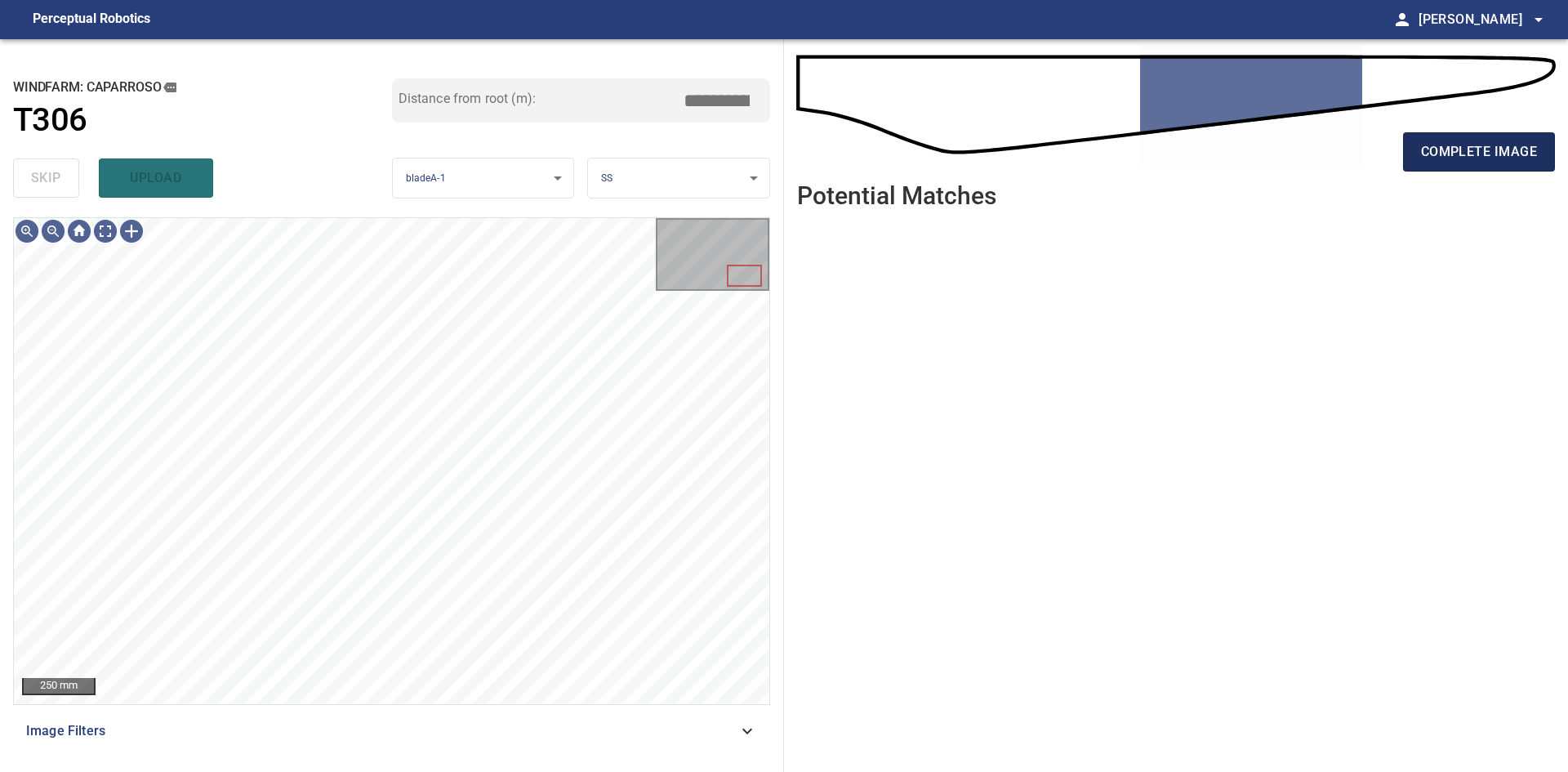
click at [1436, 168] on button "complete image" at bounding box center [1479, 152] width 152 height 39
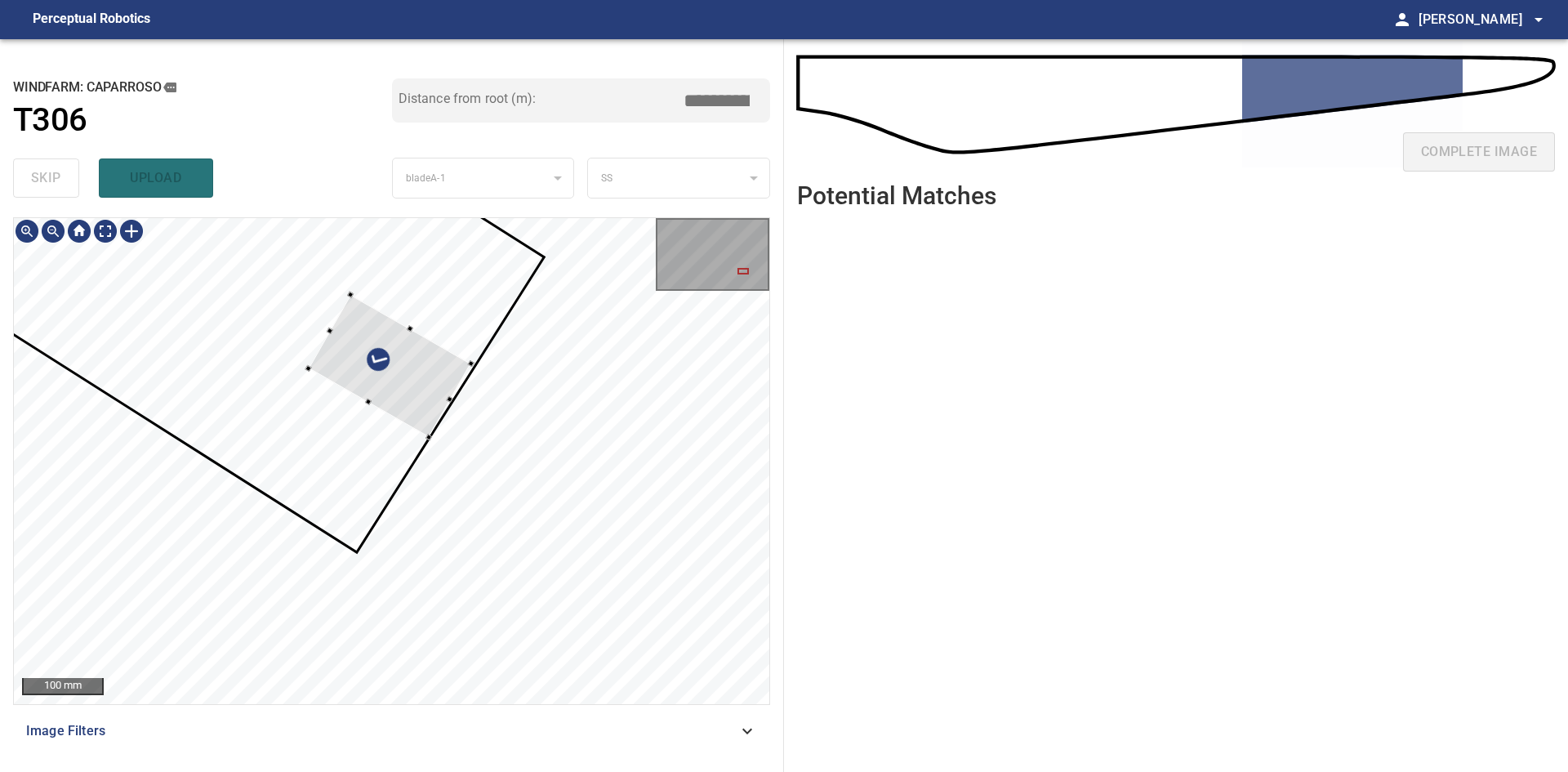
click at [417, 376] on div at bounding box center [390, 366] width 163 height 143
click at [405, 389] on div at bounding box center [399, 377] width 116 height 91
click at [418, 406] on div at bounding box center [390, 376] width 113 height 100
click at [363, 362] on div at bounding box center [365, 361] width 6 height 6
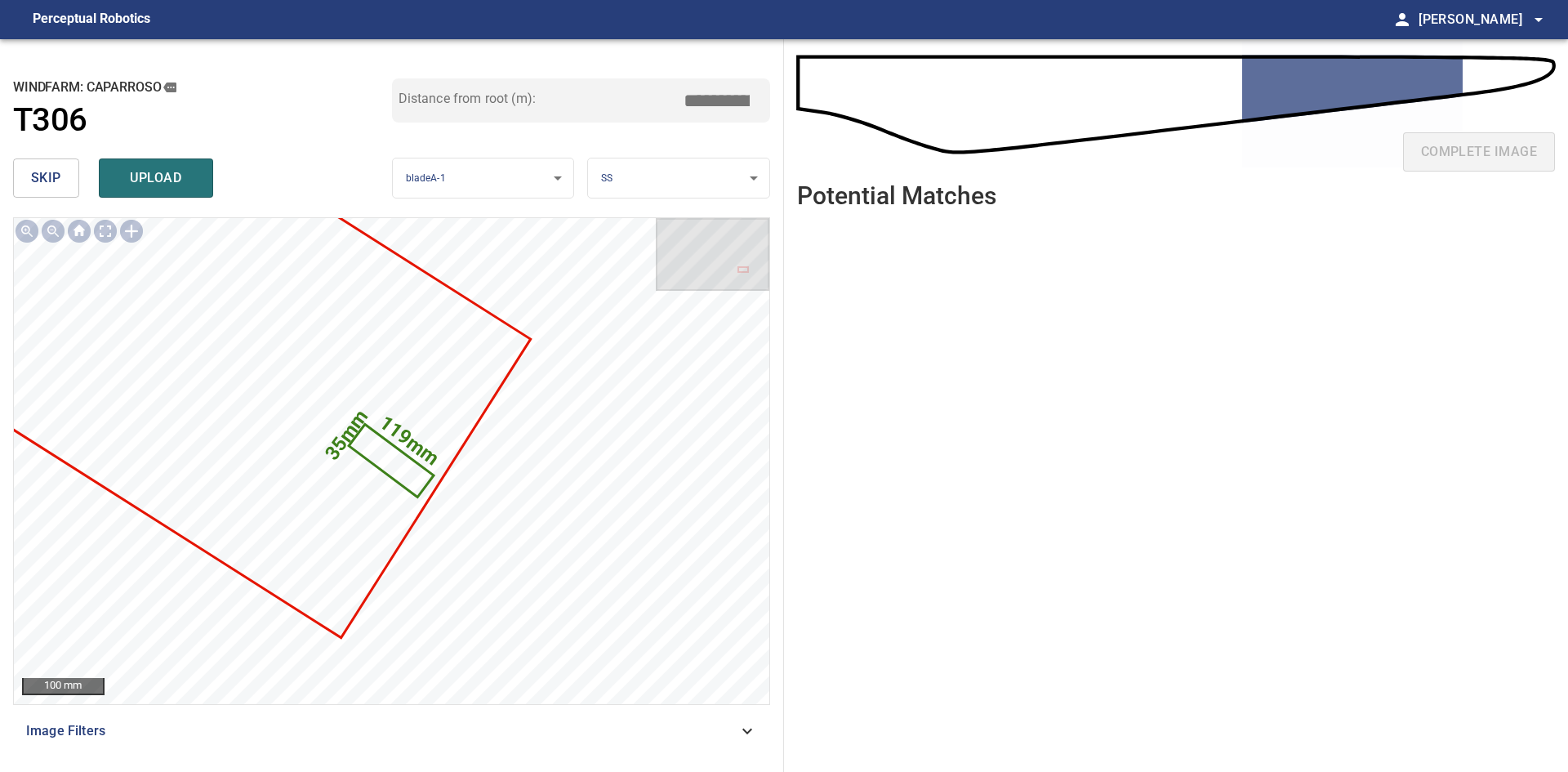
click at [635, 182] on body "**********" at bounding box center [784, 386] width 1568 height 772
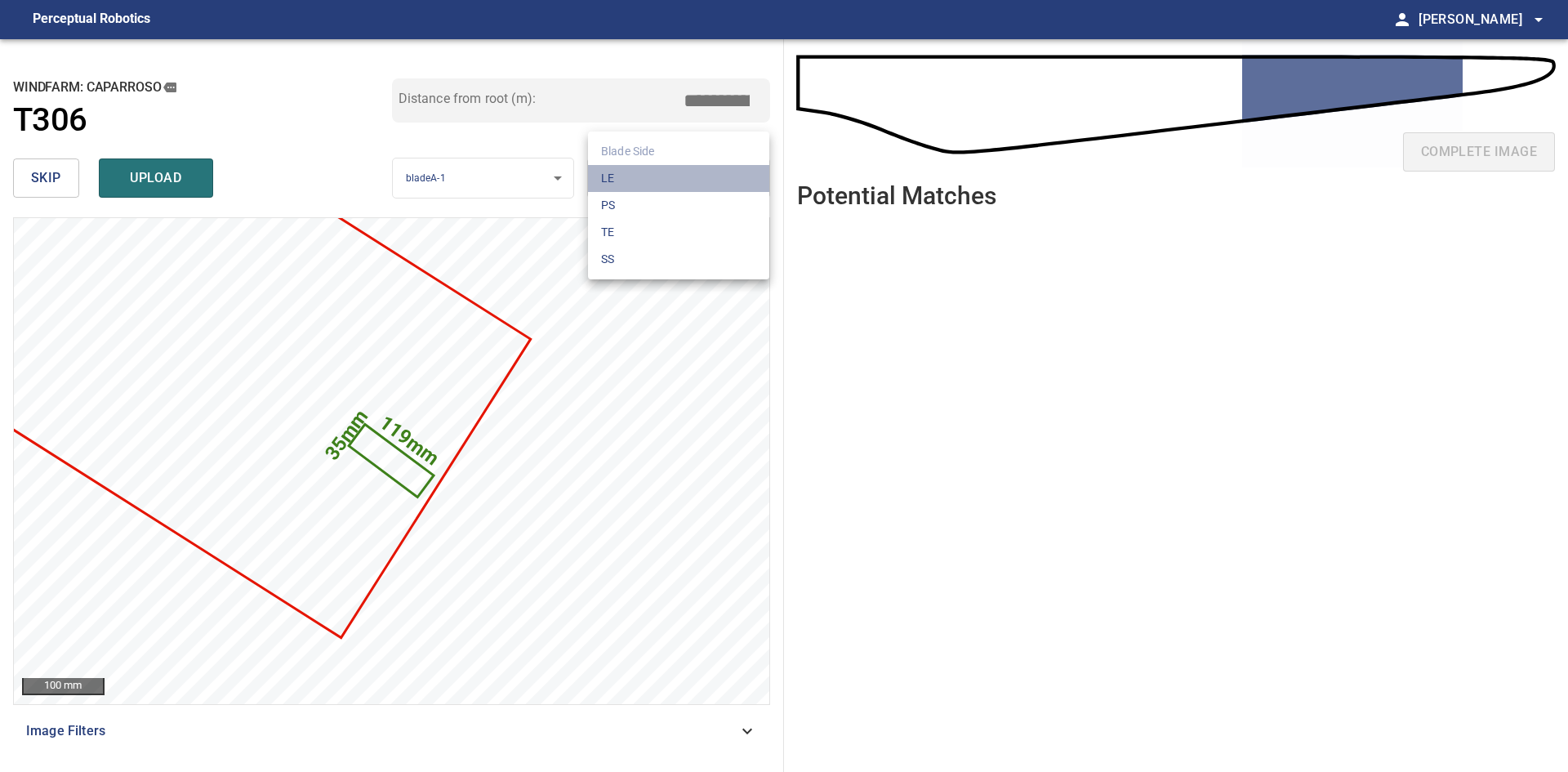
click at [635, 182] on li "LE" at bounding box center [678, 178] width 182 height 27
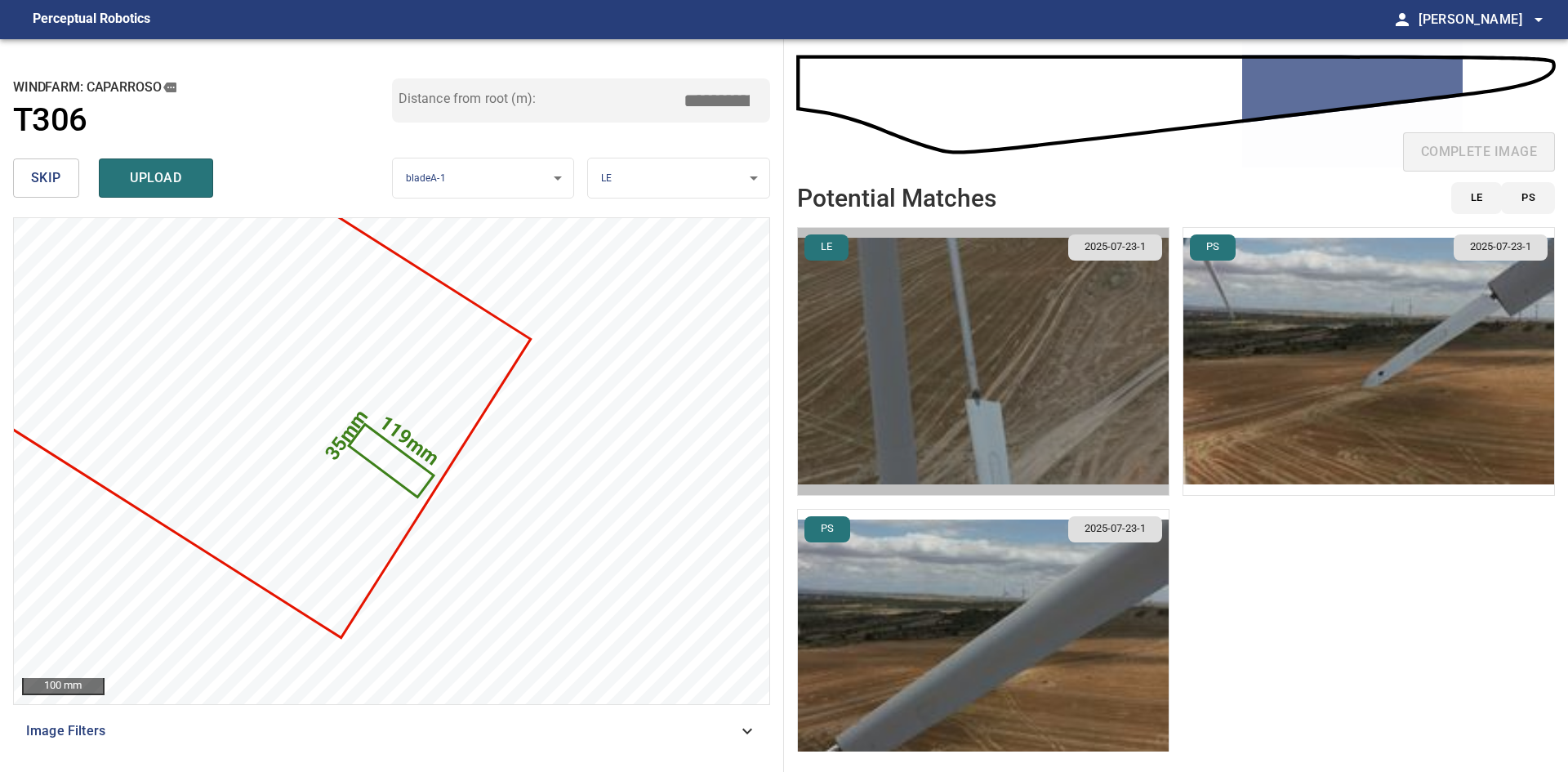
click at [1053, 433] on img "button" at bounding box center [983, 361] width 371 height 267
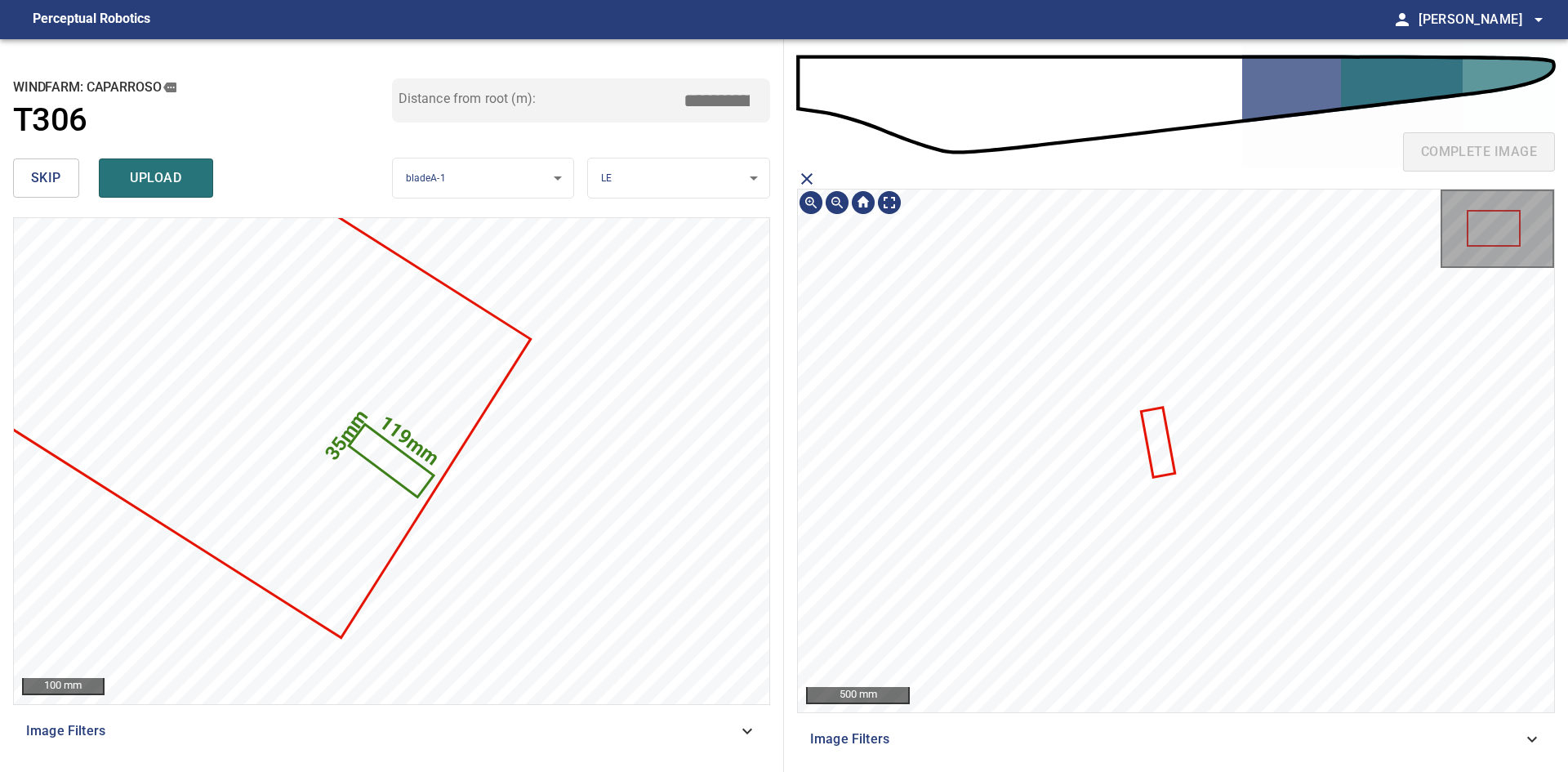
click at [1155, 455] on icon at bounding box center [1158, 443] width 31 height 67
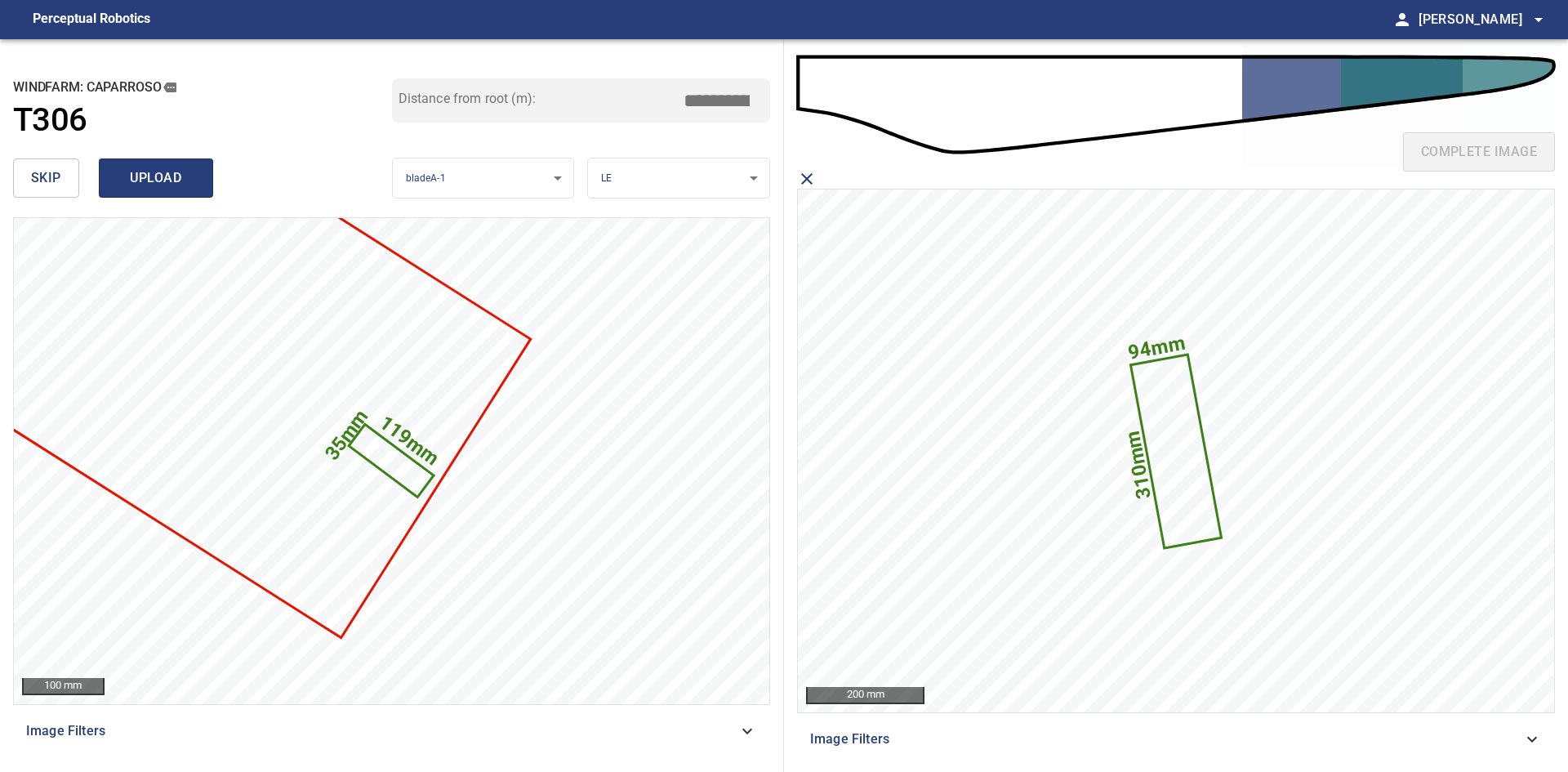
click at [145, 163] on button "upload" at bounding box center [156, 178] width 114 height 39
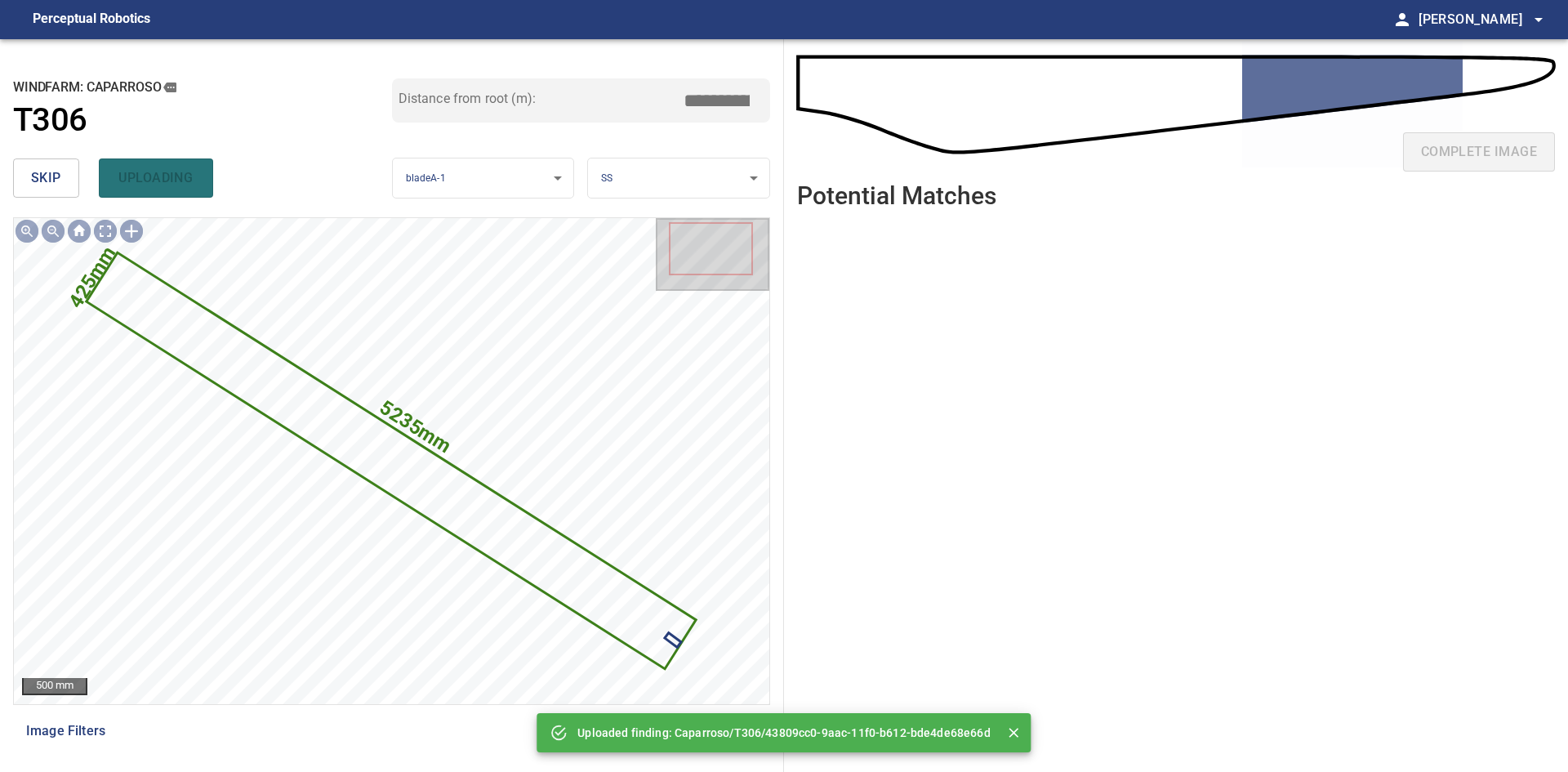
click at [47, 173] on span "skip" at bounding box center [46, 178] width 30 height 23
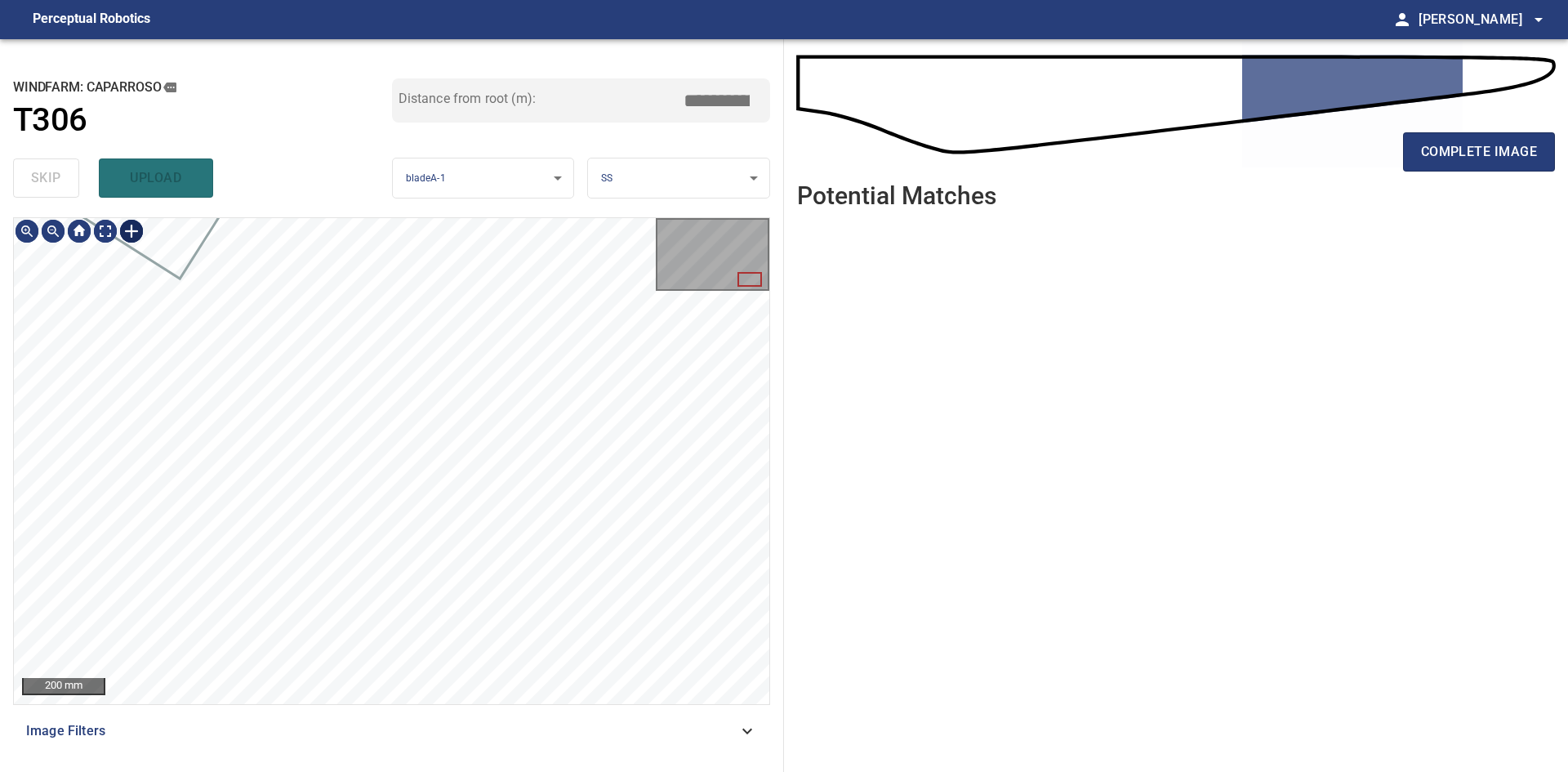
click at [131, 229] on div at bounding box center [132, 232] width 26 height 26
click at [486, 659] on div at bounding box center [391, 461] width 755 height 485
click at [611, 544] on div at bounding box center [571, 519] width 210 height 129
click at [616, 568] on div at bounding box center [568, 524] width 198 height 154
click at [545, 517] on div at bounding box center [503, 481] width 196 height 158
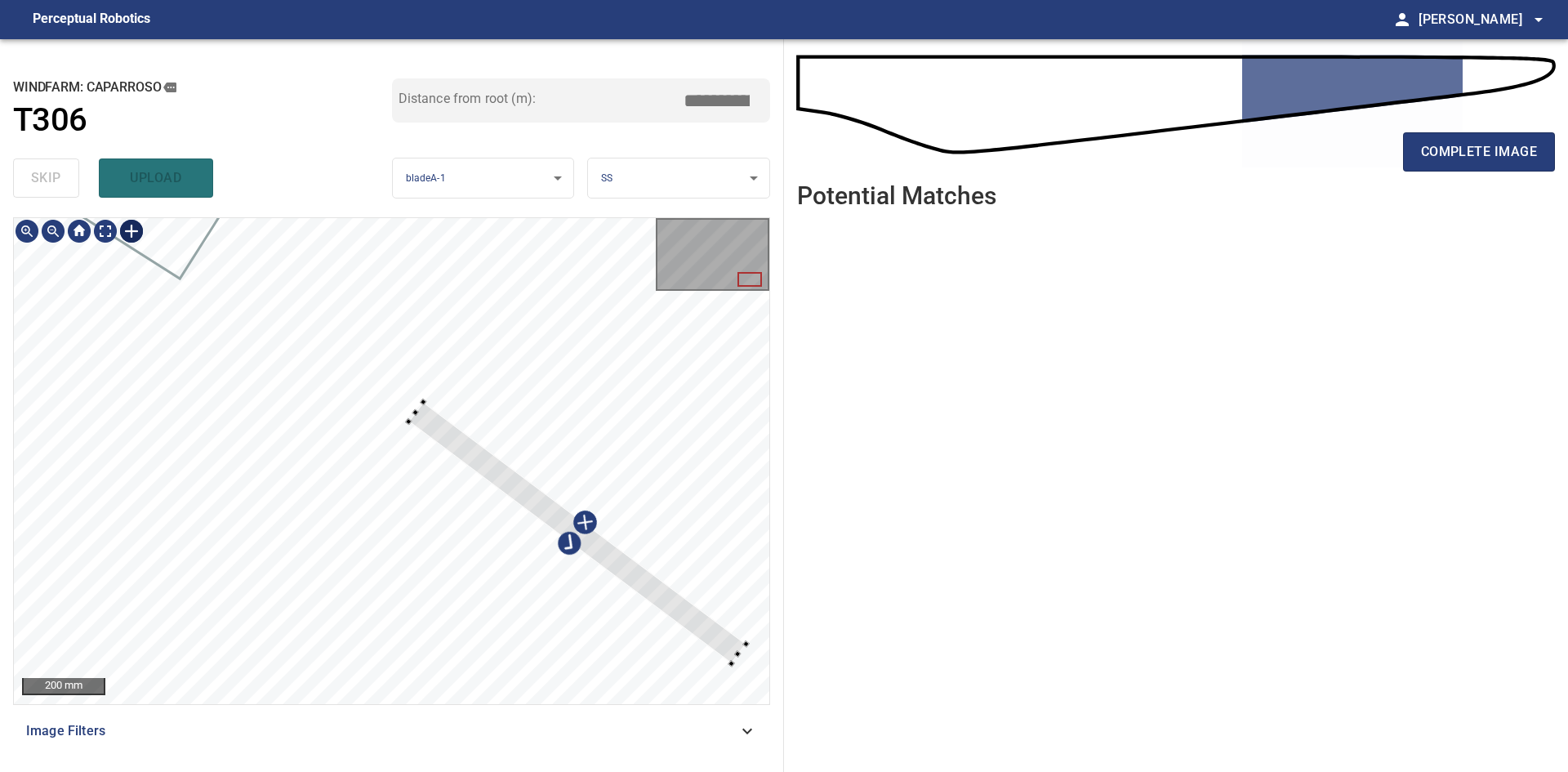
click at [745, 682] on div at bounding box center [391, 461] width 755 height 485
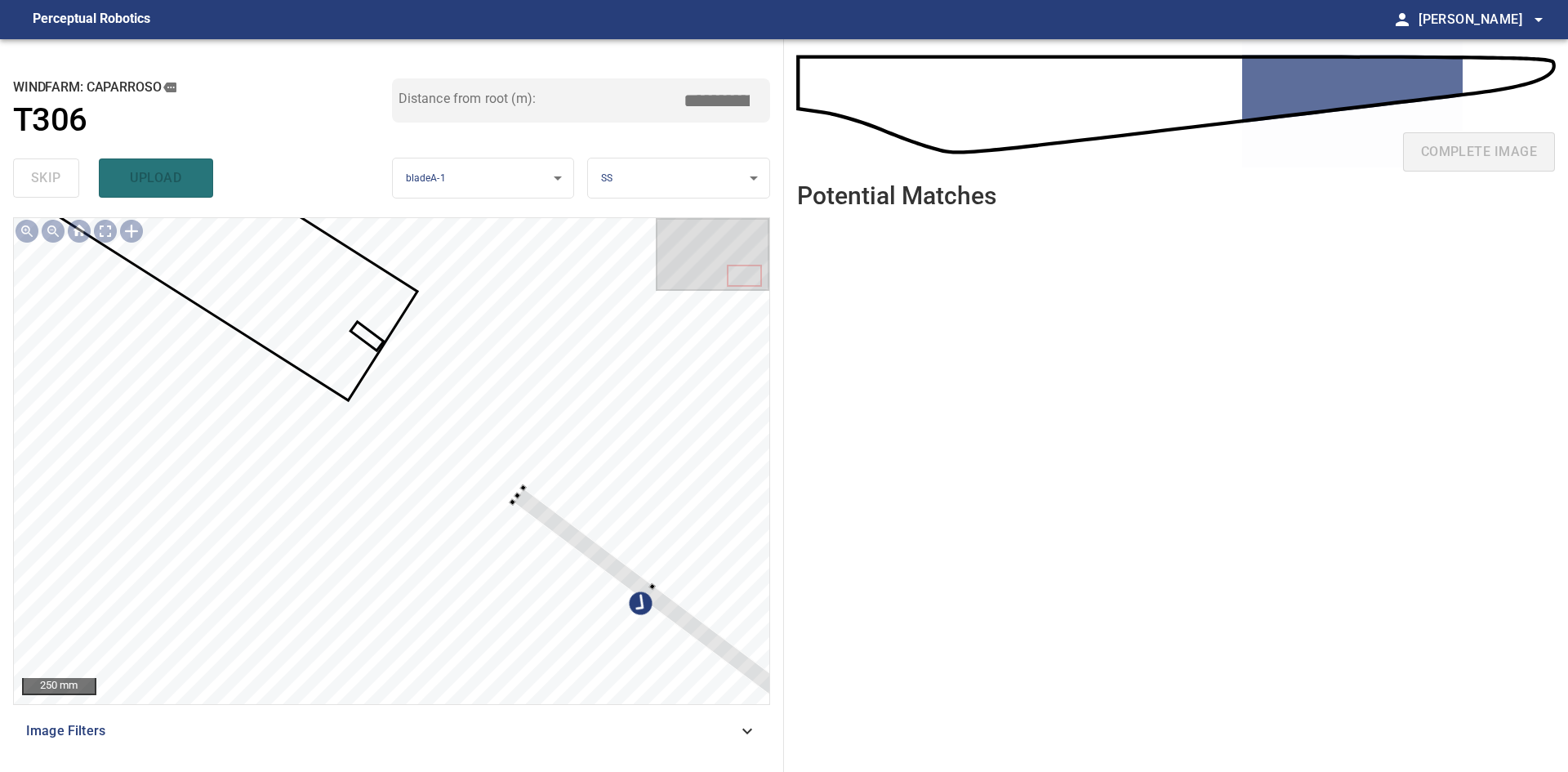
click at [781, 690] on div "**********" at bounding box center [392, 405] width 784 height 733
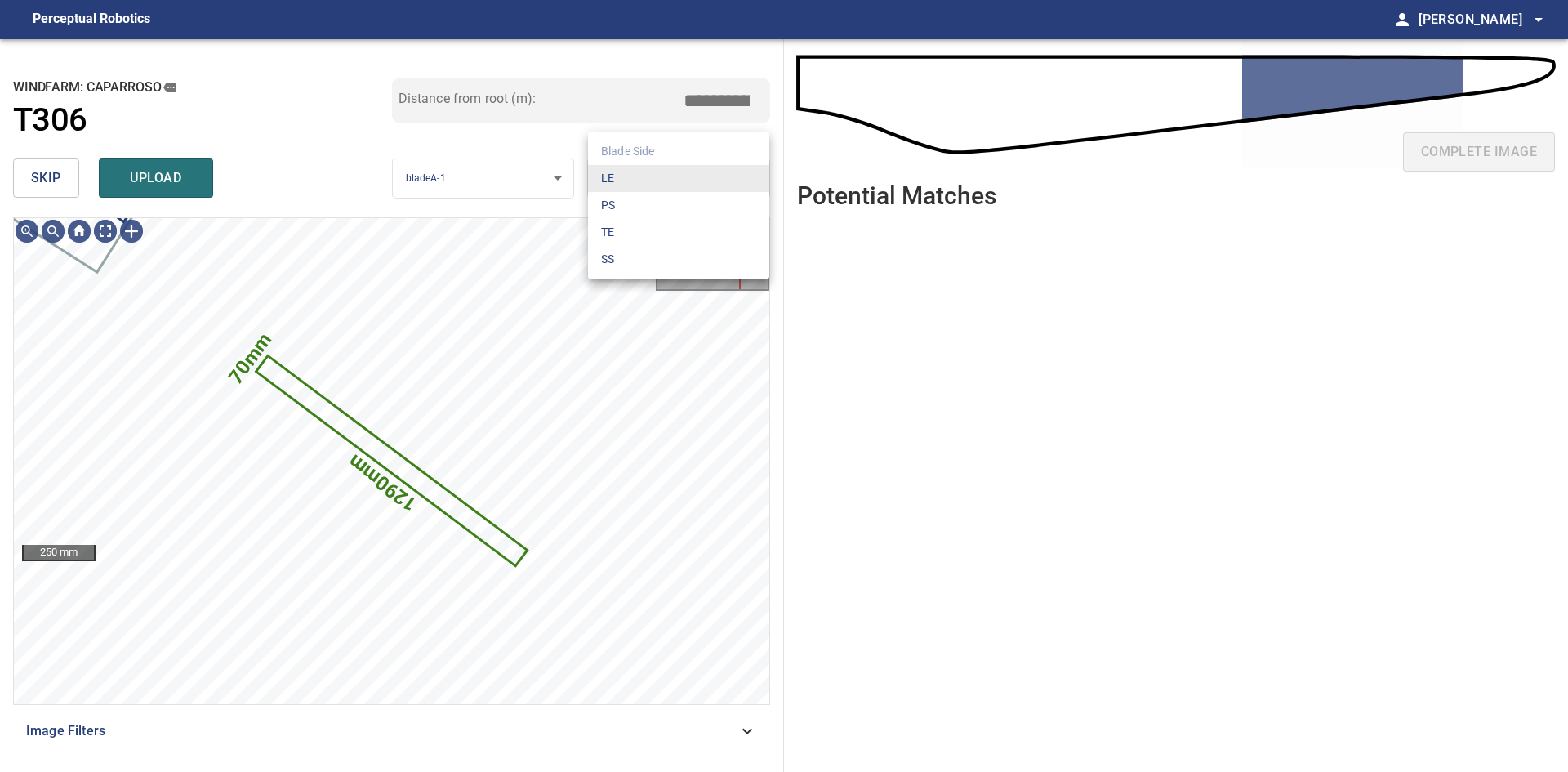
click at [622, 178] on body "**********" at bounding box center [784, 386] width 1568 height 772
click at [622, 178] on li "LE" at bounding box center [678, 178] width 182 height 27
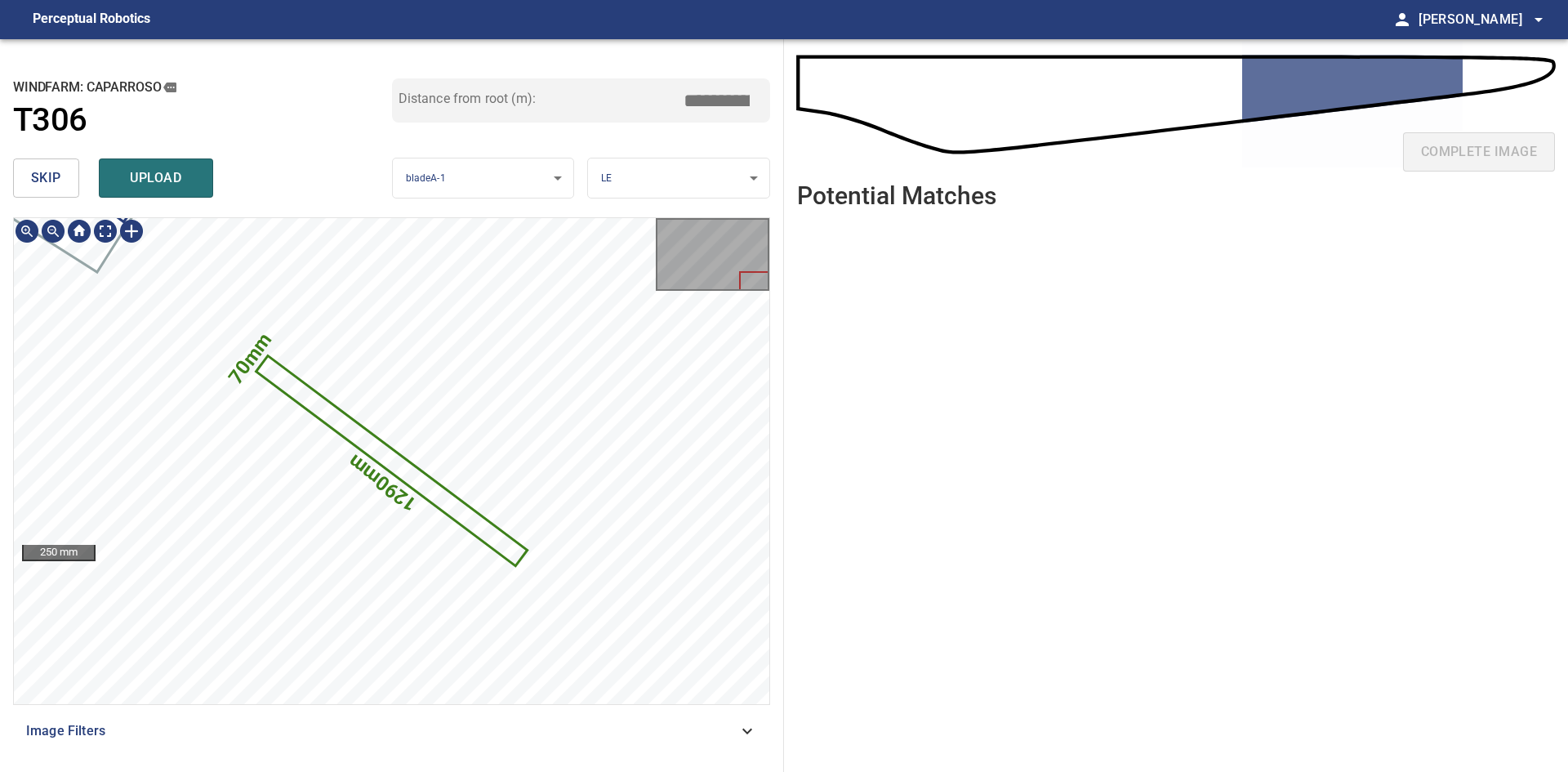
click at [370, 440] on icon at bounding box center [390, 461] width 267 height 207
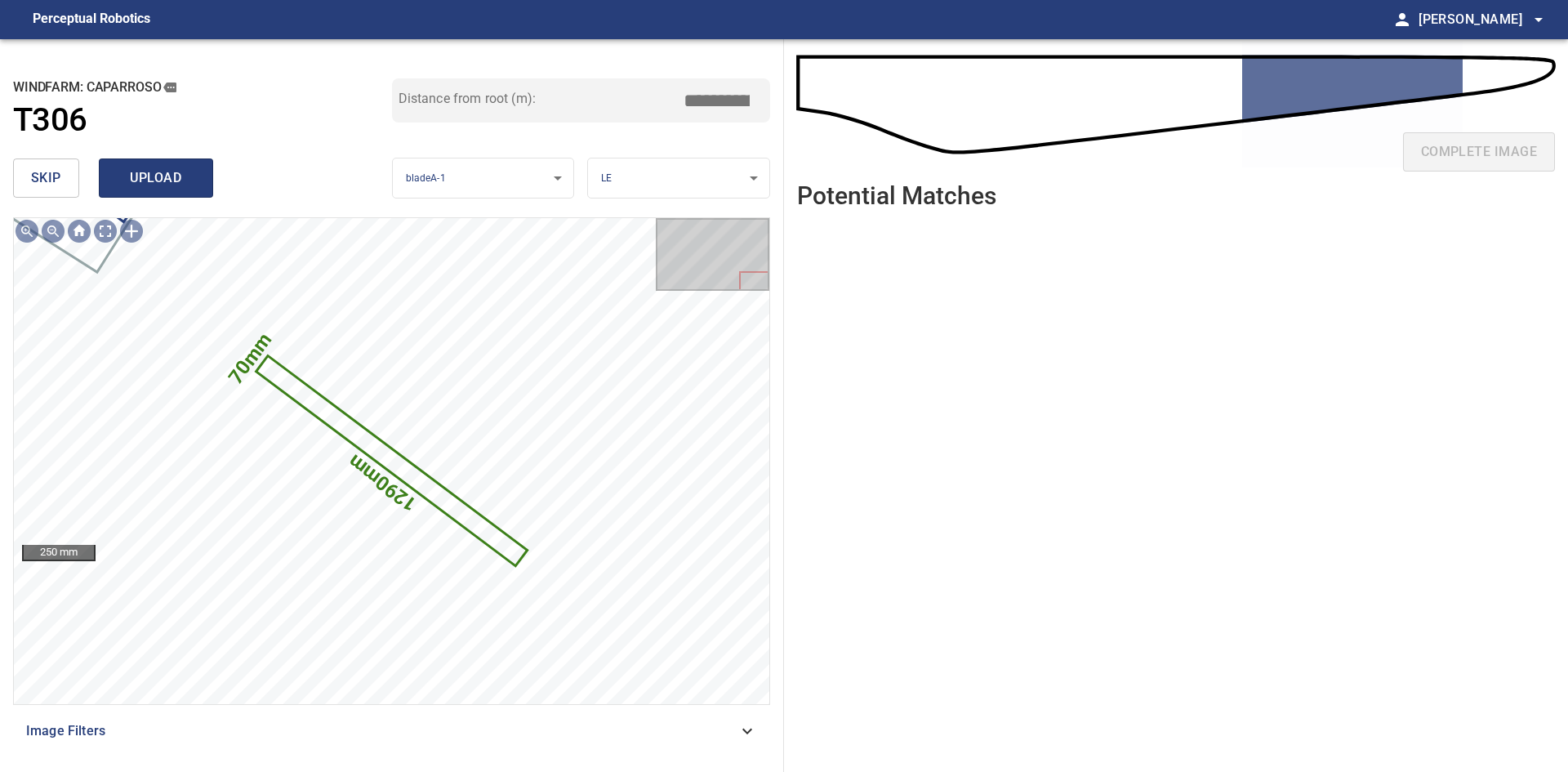
click at [174, 175] on span "upload" at bounding box center [155, 178] width 78 height 23
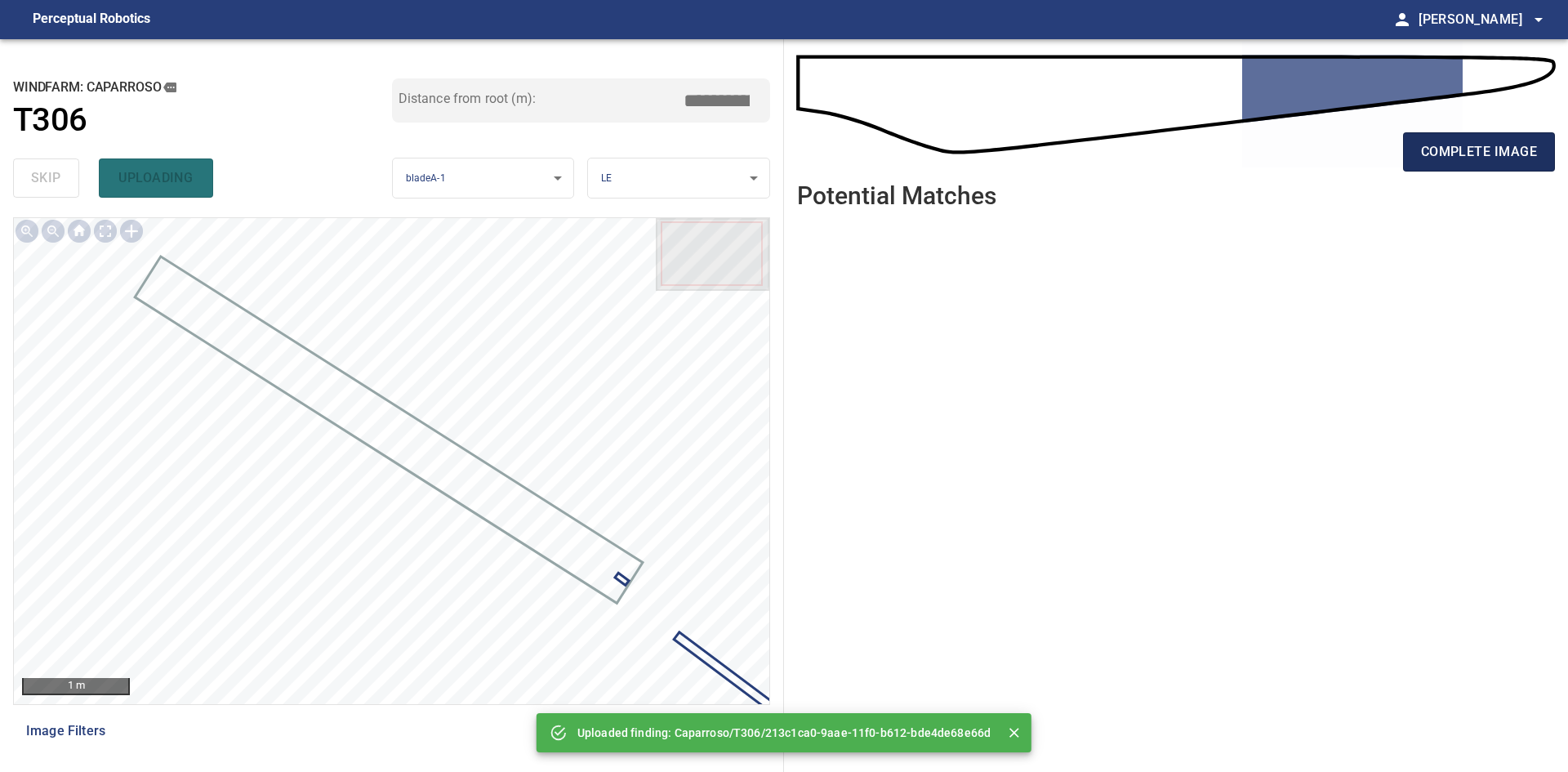
click at [1404, 167] on button "complete image" at bounding box center [1479, 152] width 152 height 39
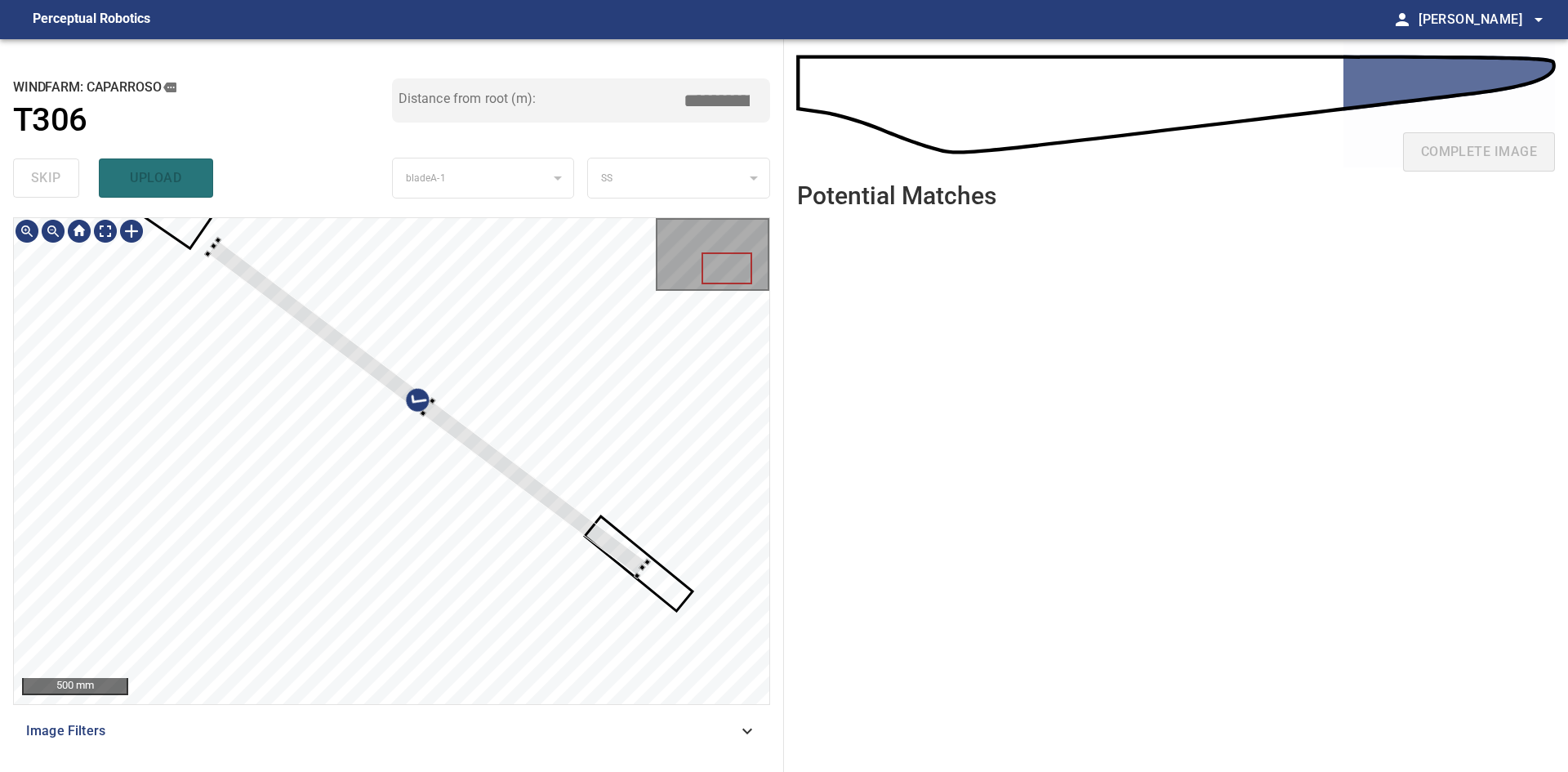
click at [598, 535] on div at bounding box center [427, 408] width 439 height 336
click at [692, 608] on div at bounding box center [391, 461] width 755 height 485
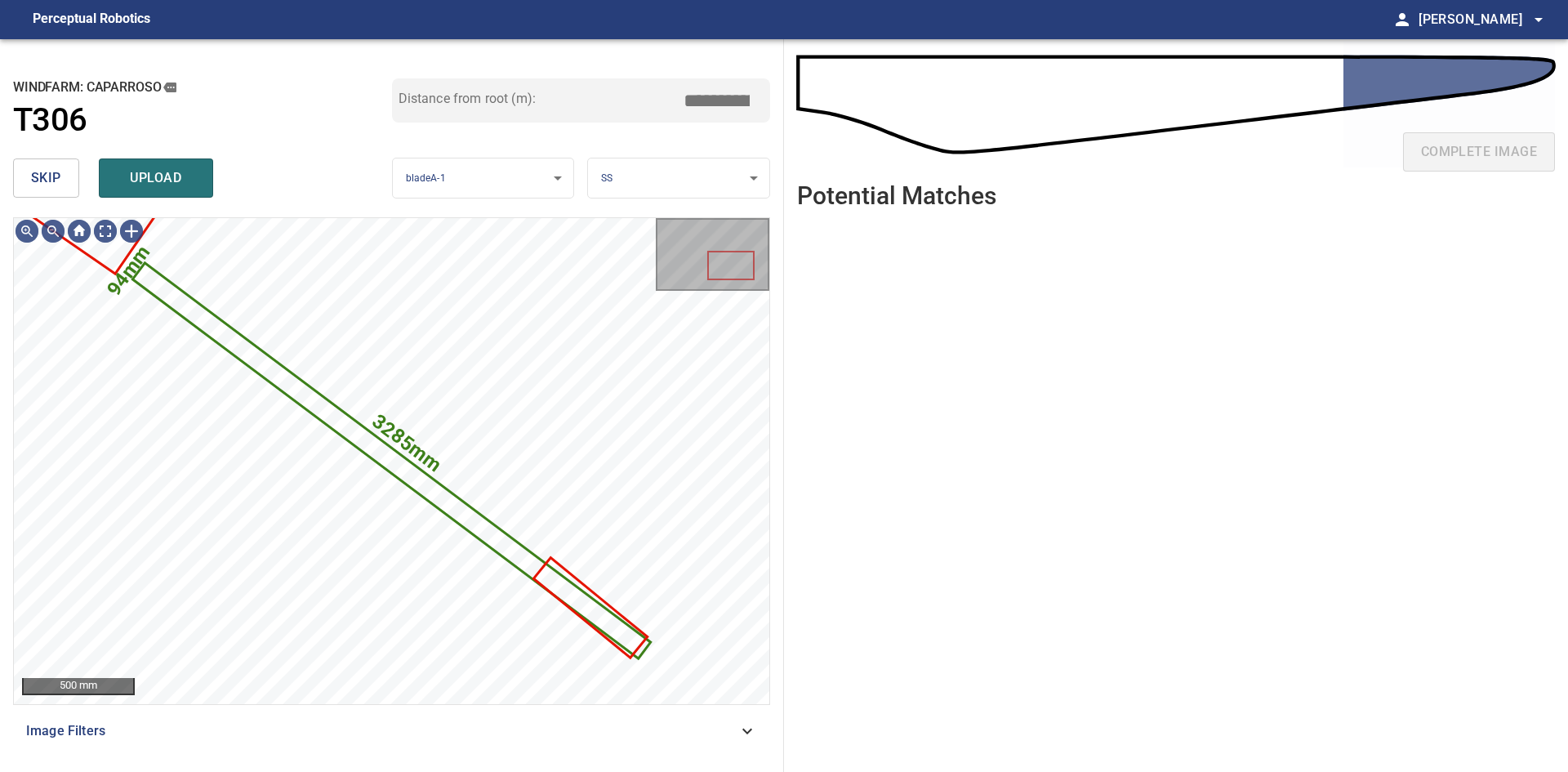
click at [709, 162] on body "**********" at bounding box center [784, 386] width 1568 height 772
click at [709, 175] on li "LE" at bounding box center [678, 178] width 182 height 27
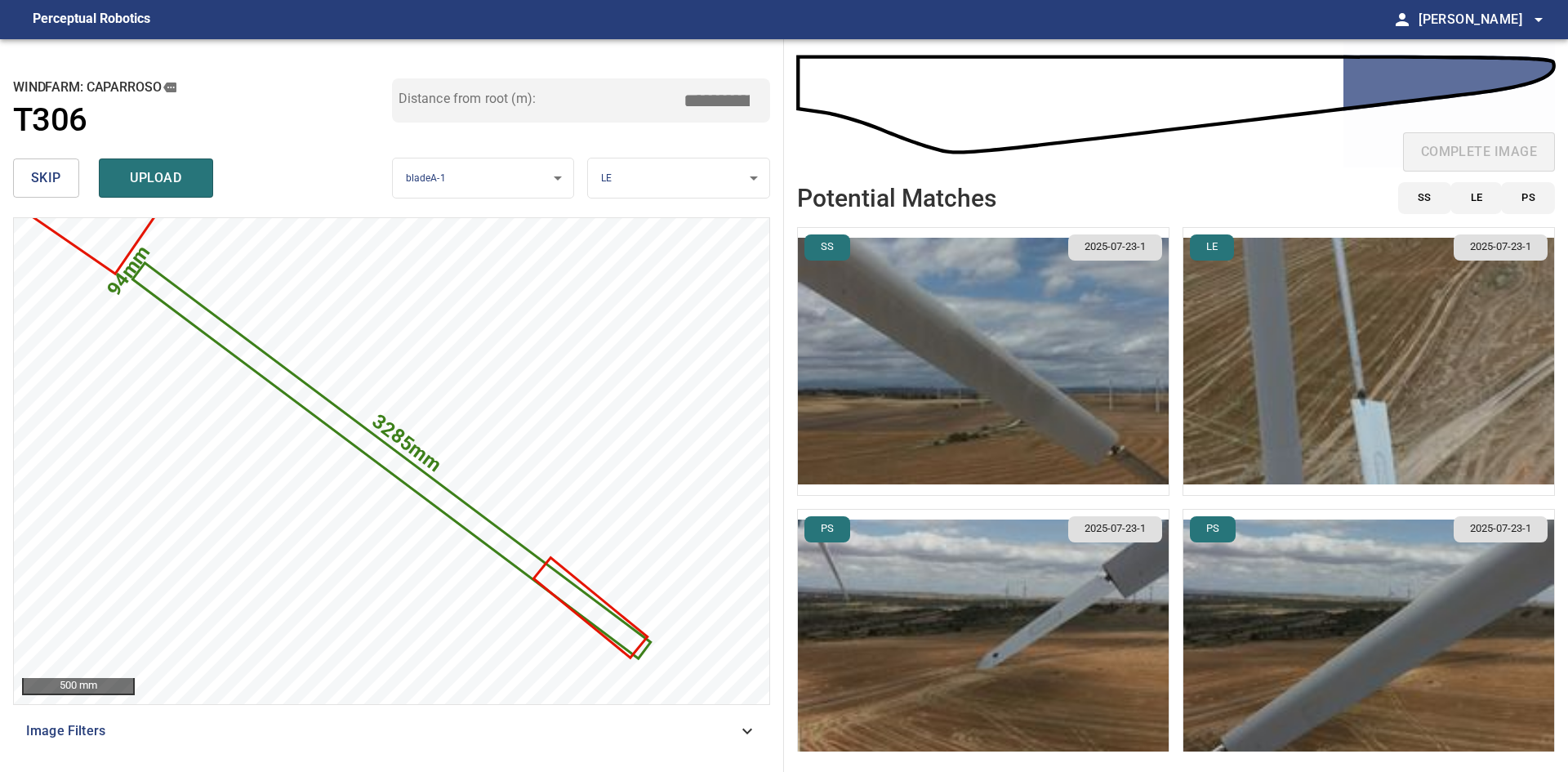
scroll to position [26, 0]
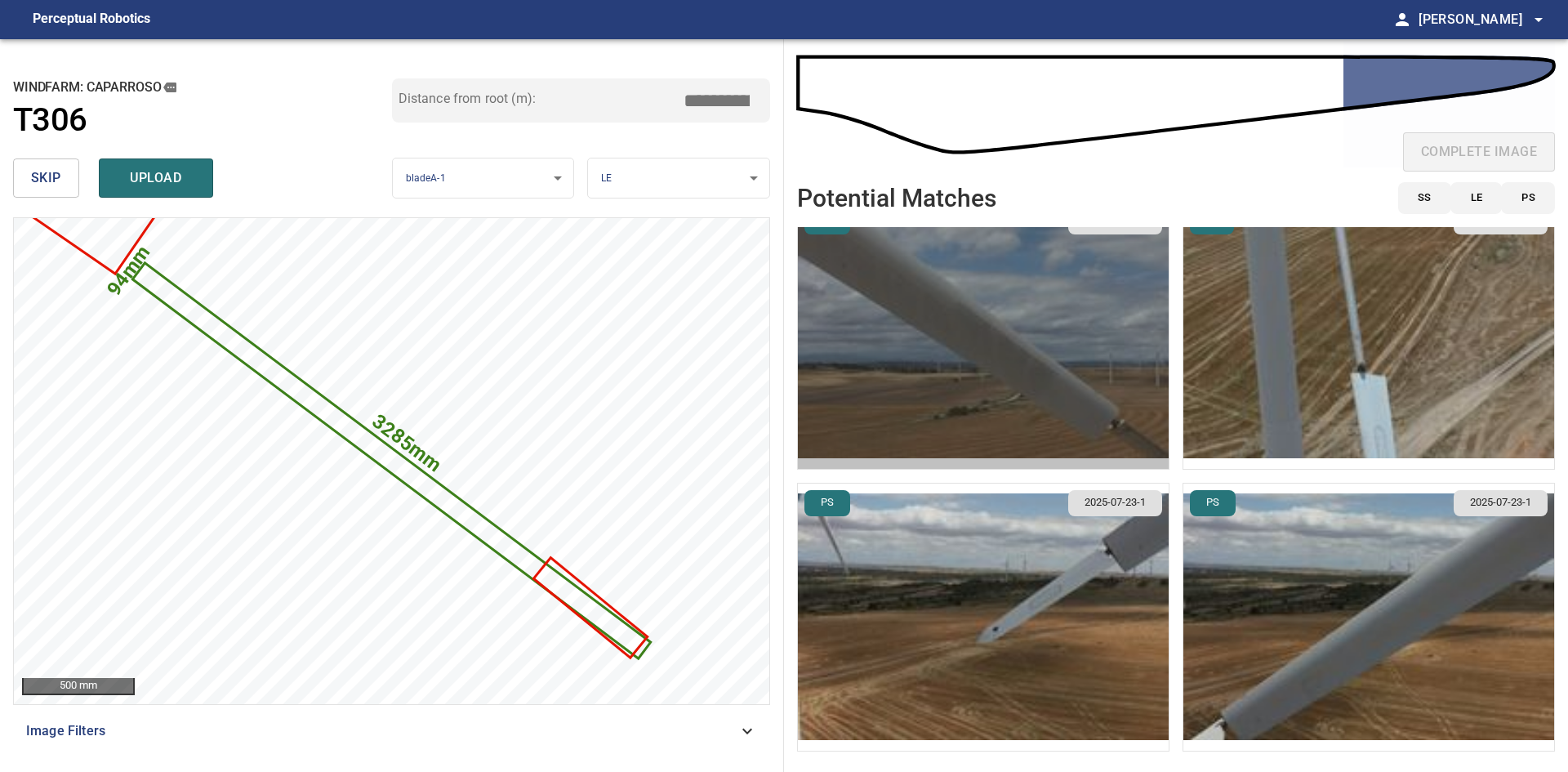
click at [1002, 429] on img "button" at bounding box center [983, 335] width 371 height 267
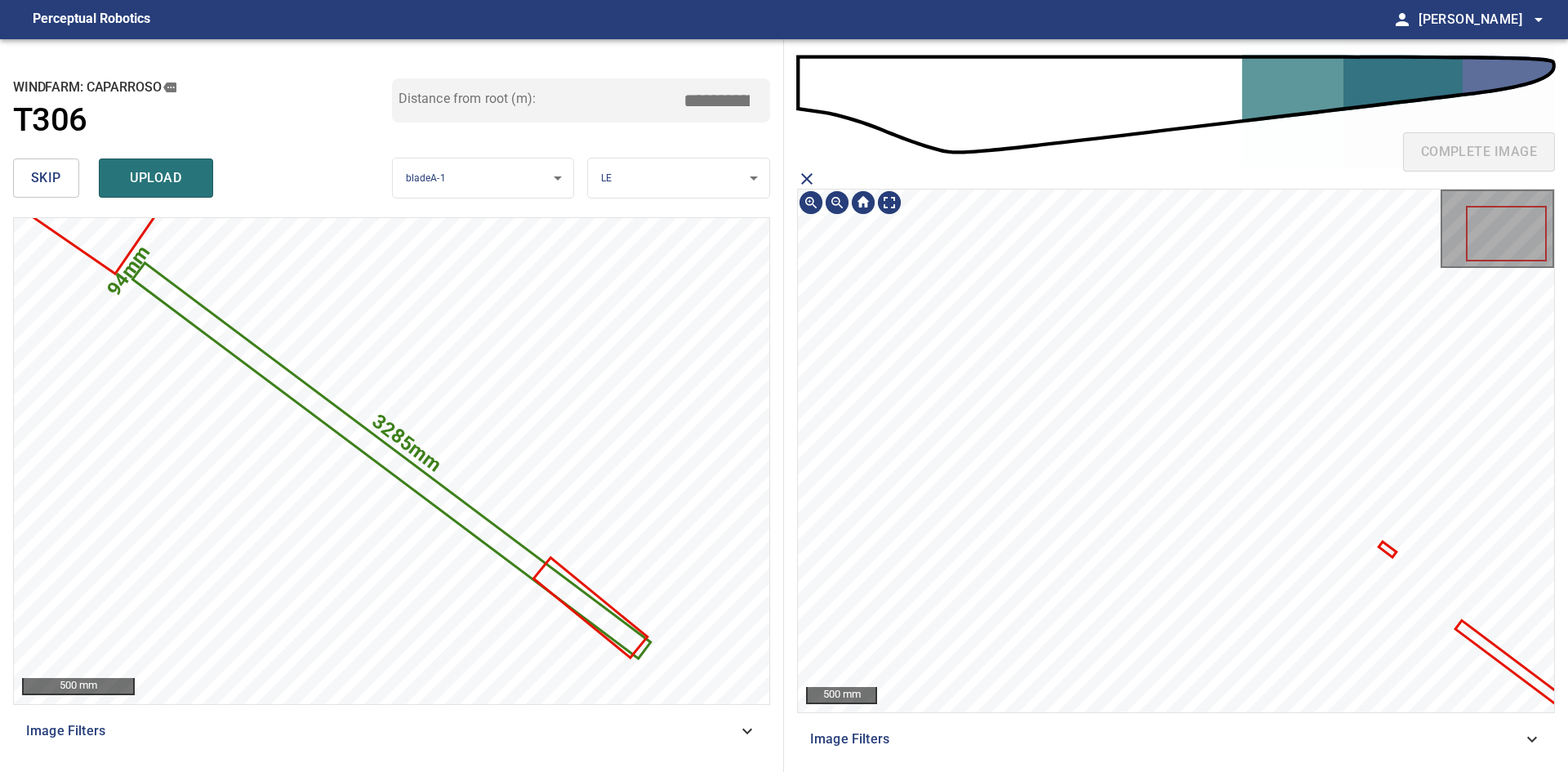
click at [1510, 666] on icon at bounding box center [1522, 673] width 131 height 101
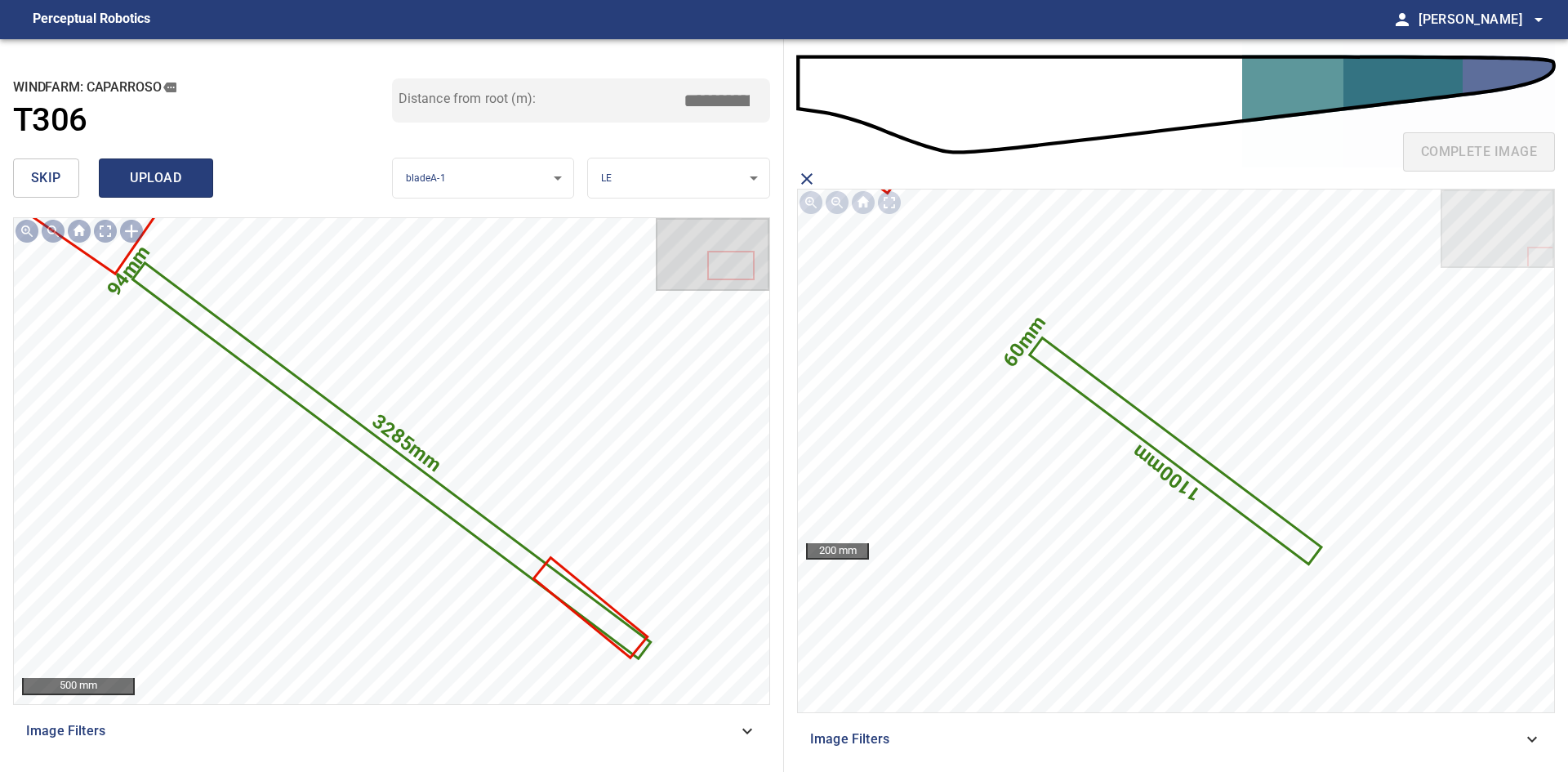
click at [146, 172] on span "upload" at bounding box center [155, 178] width 78 height 23
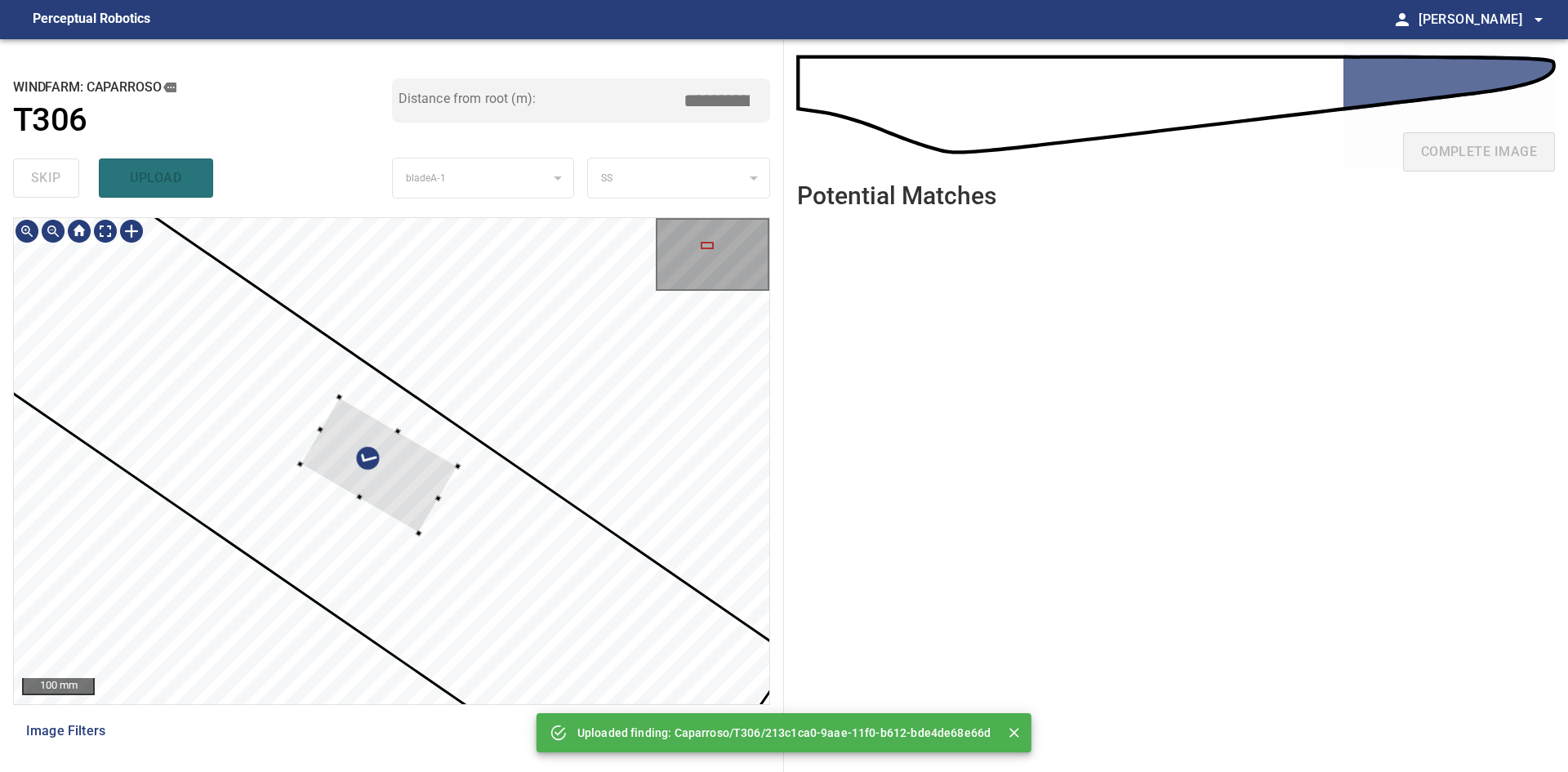
click at [405, 497] on div at bounding box center [380, 466] width 158 height 137
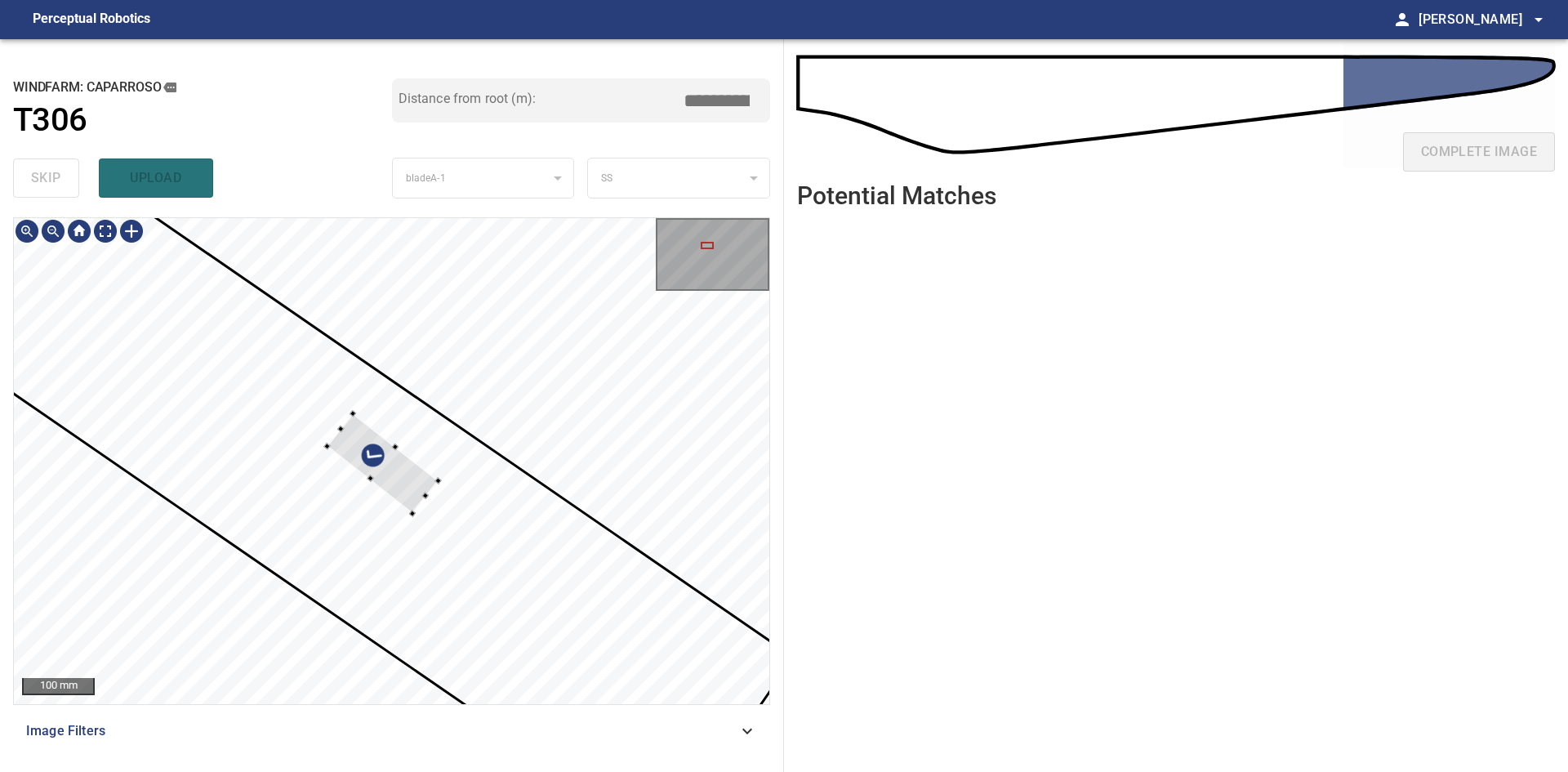
click at [397, 481] on div at bounding box center [382, 463] width 111 height 101
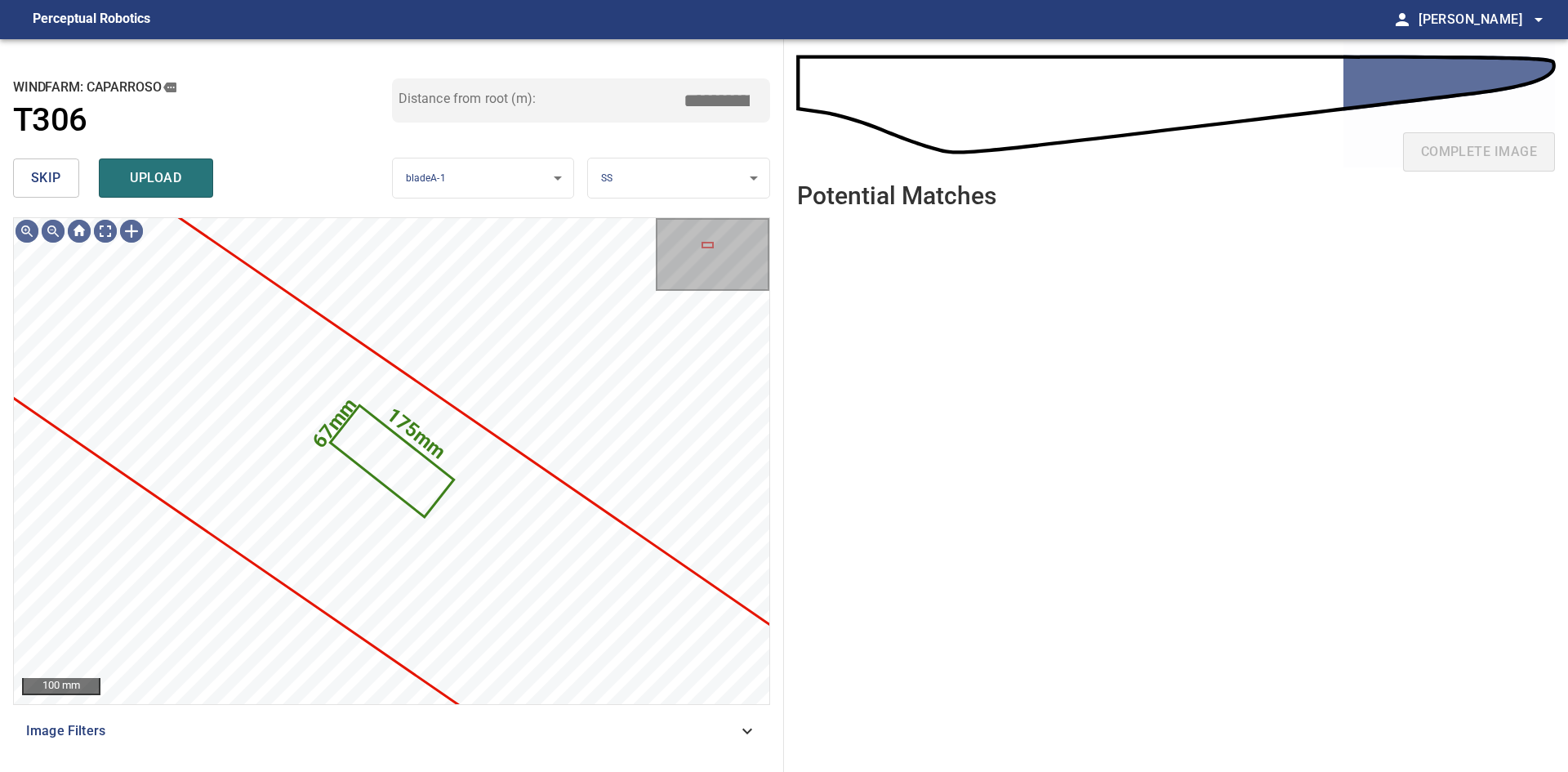
click at [653, 196] on body "**********" at bounding box center [784, 386] width 1568 height 772
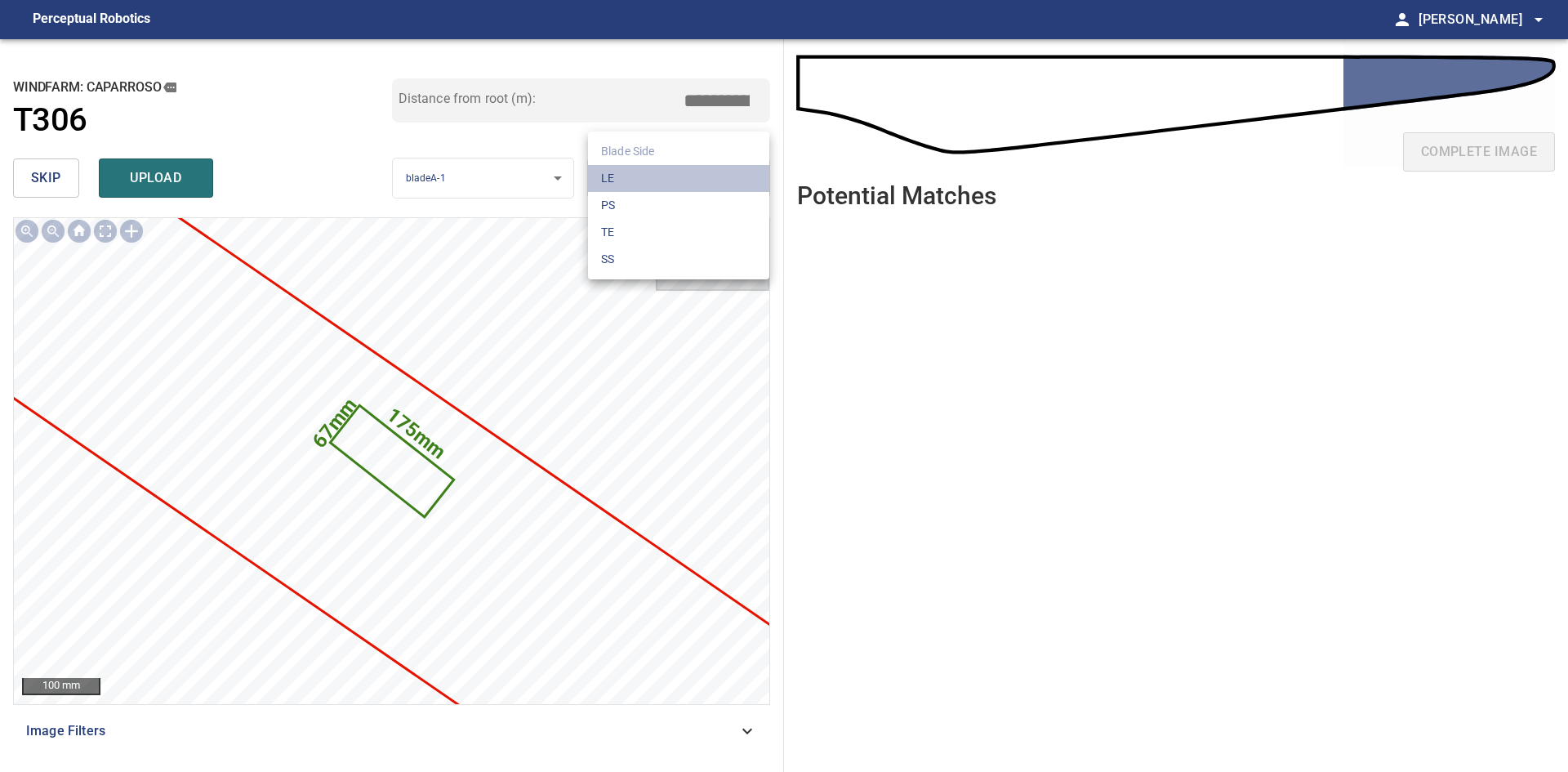
click at [654, 191] on li "LE" at bounding box center [678, 178] width 182 height 27
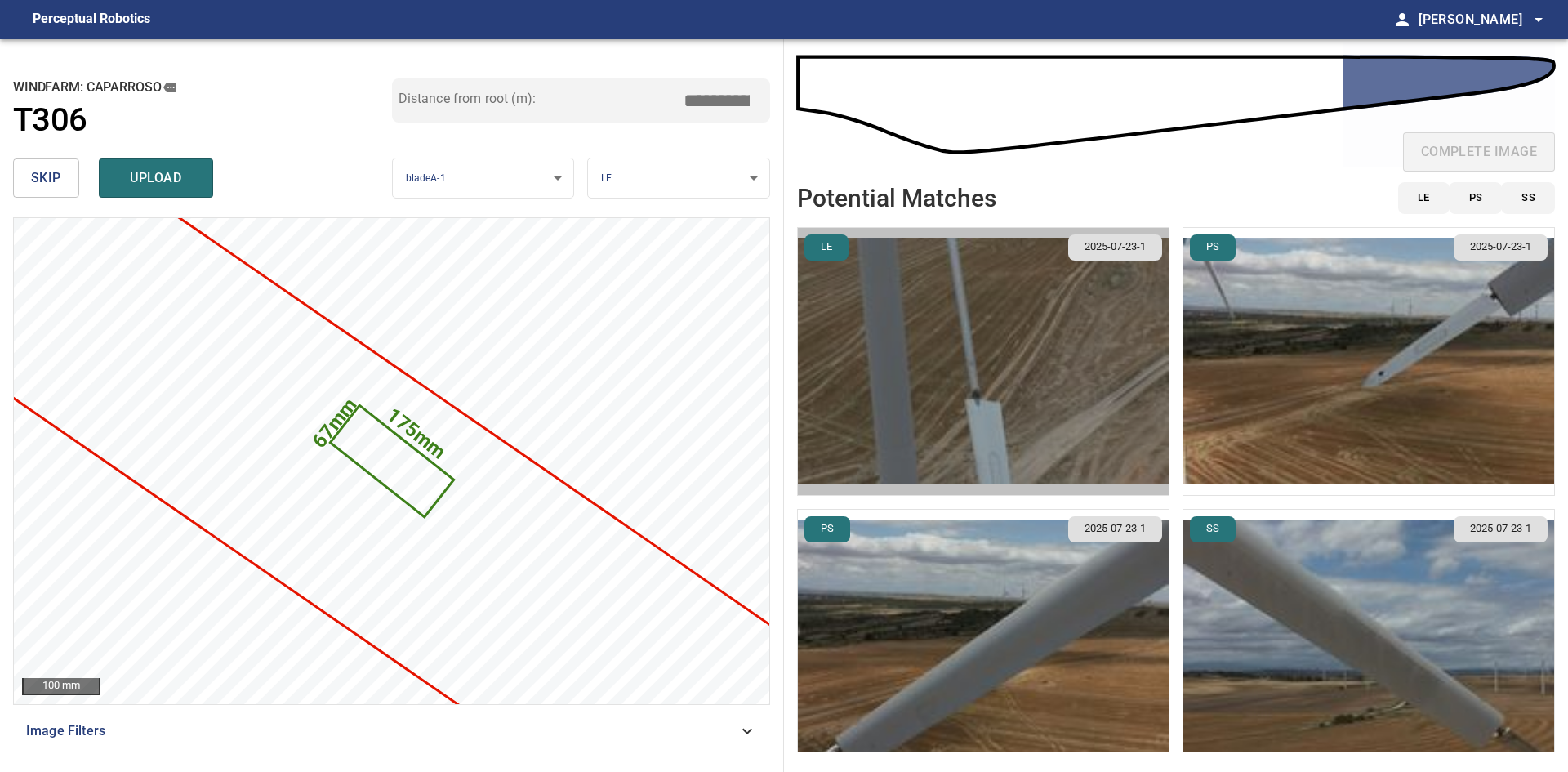
click at [1061, 394] on img "button" at bounding box center [983, 361] width 371 height 267
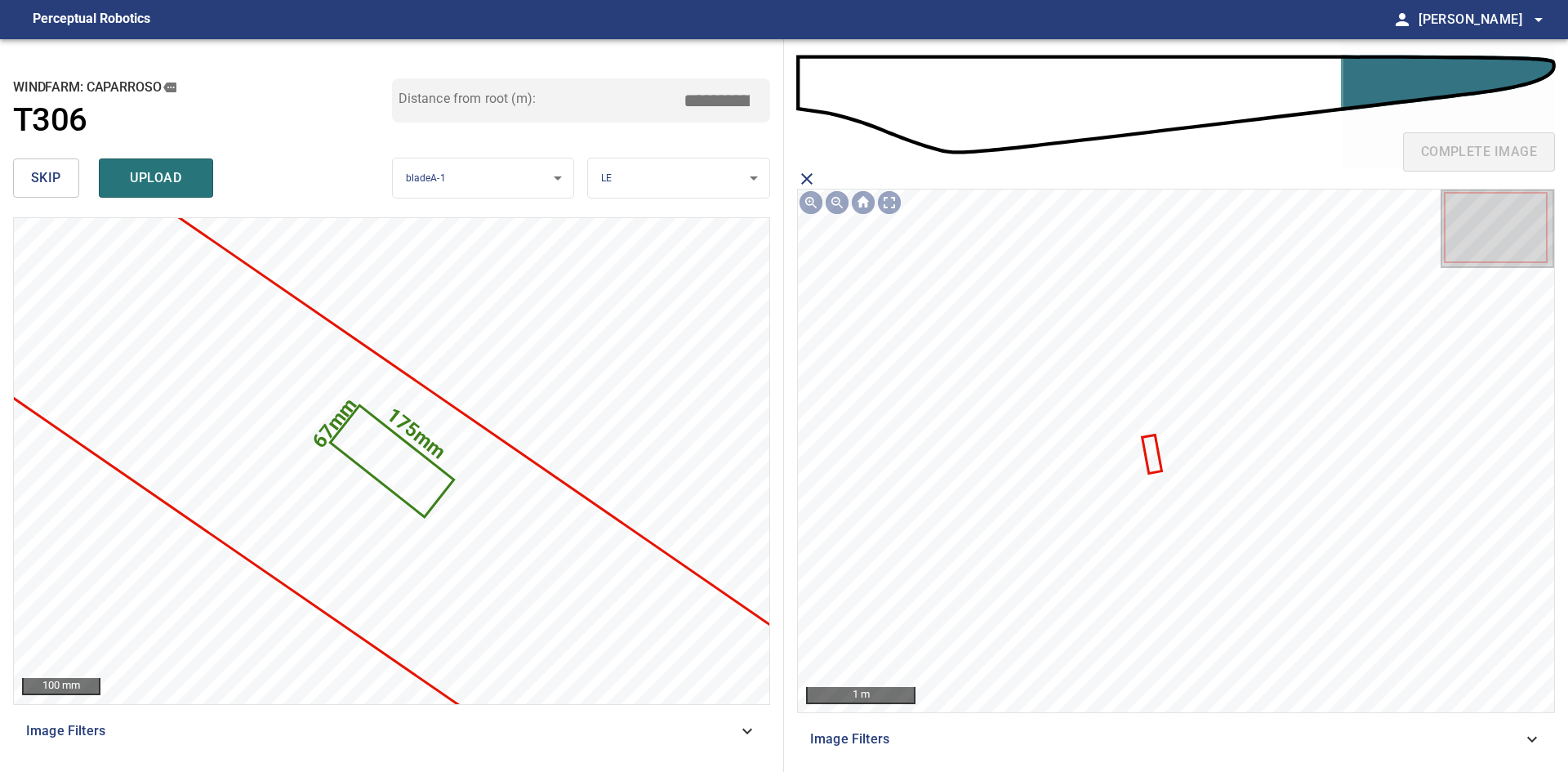
click at [1154, 458] on icon at bounding box center [1151, 454] width 17 height 35
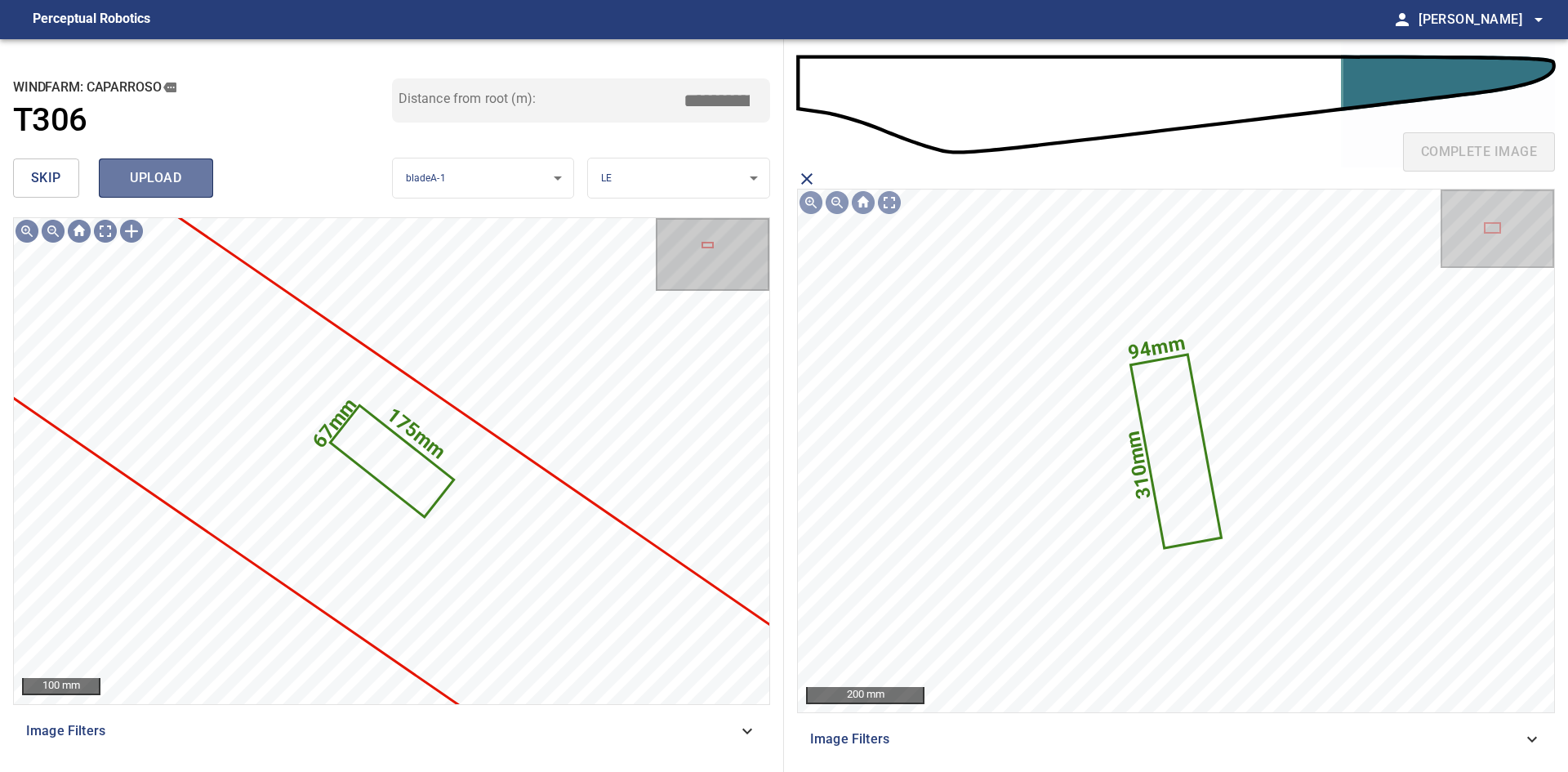
click at [170, 179] on span "upload" at bounding box center [155, 178] width 78 height 23
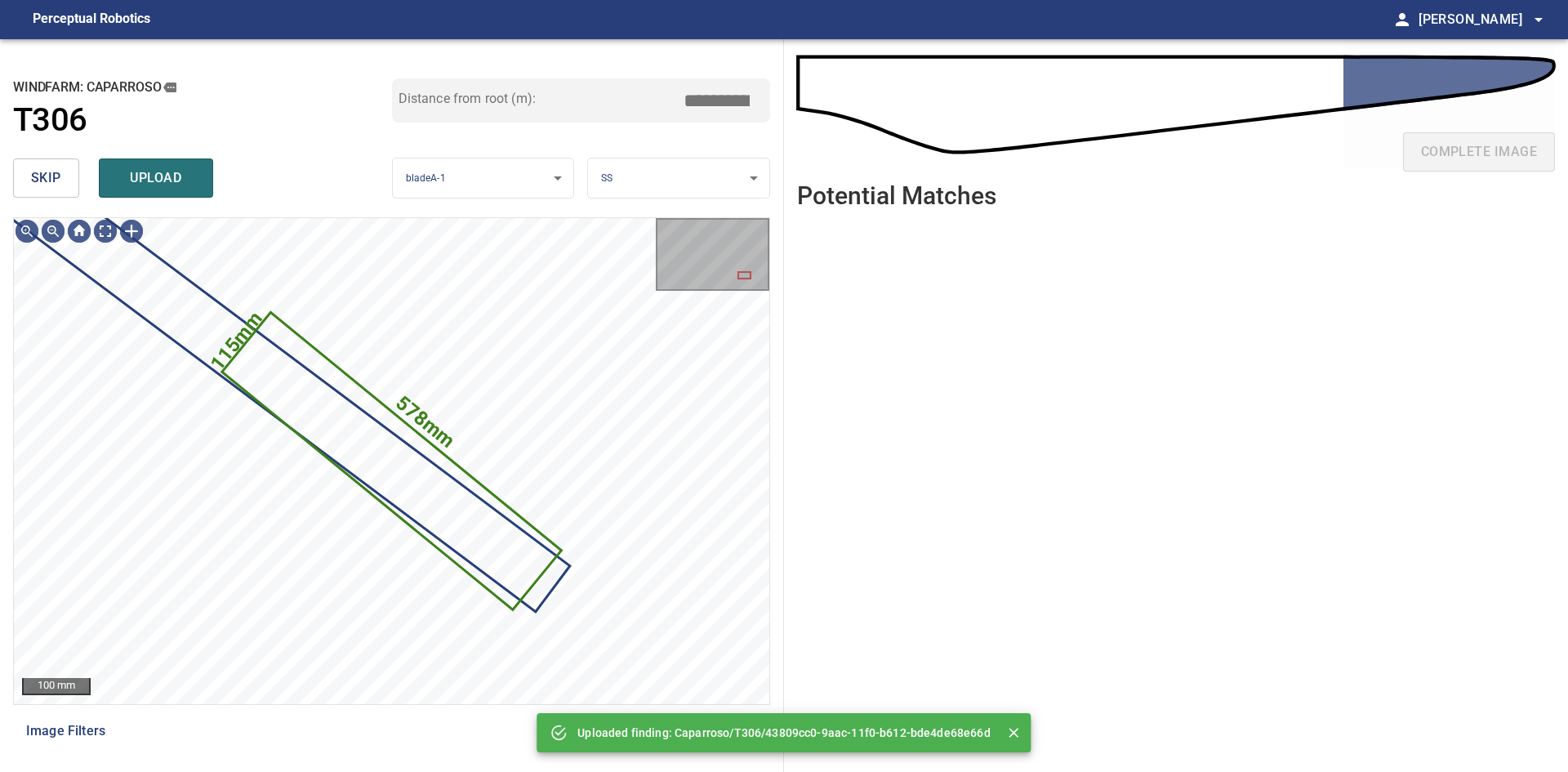
click at [43, 176] on span "skip" at bounding box center [46, 178] width 30 height 23
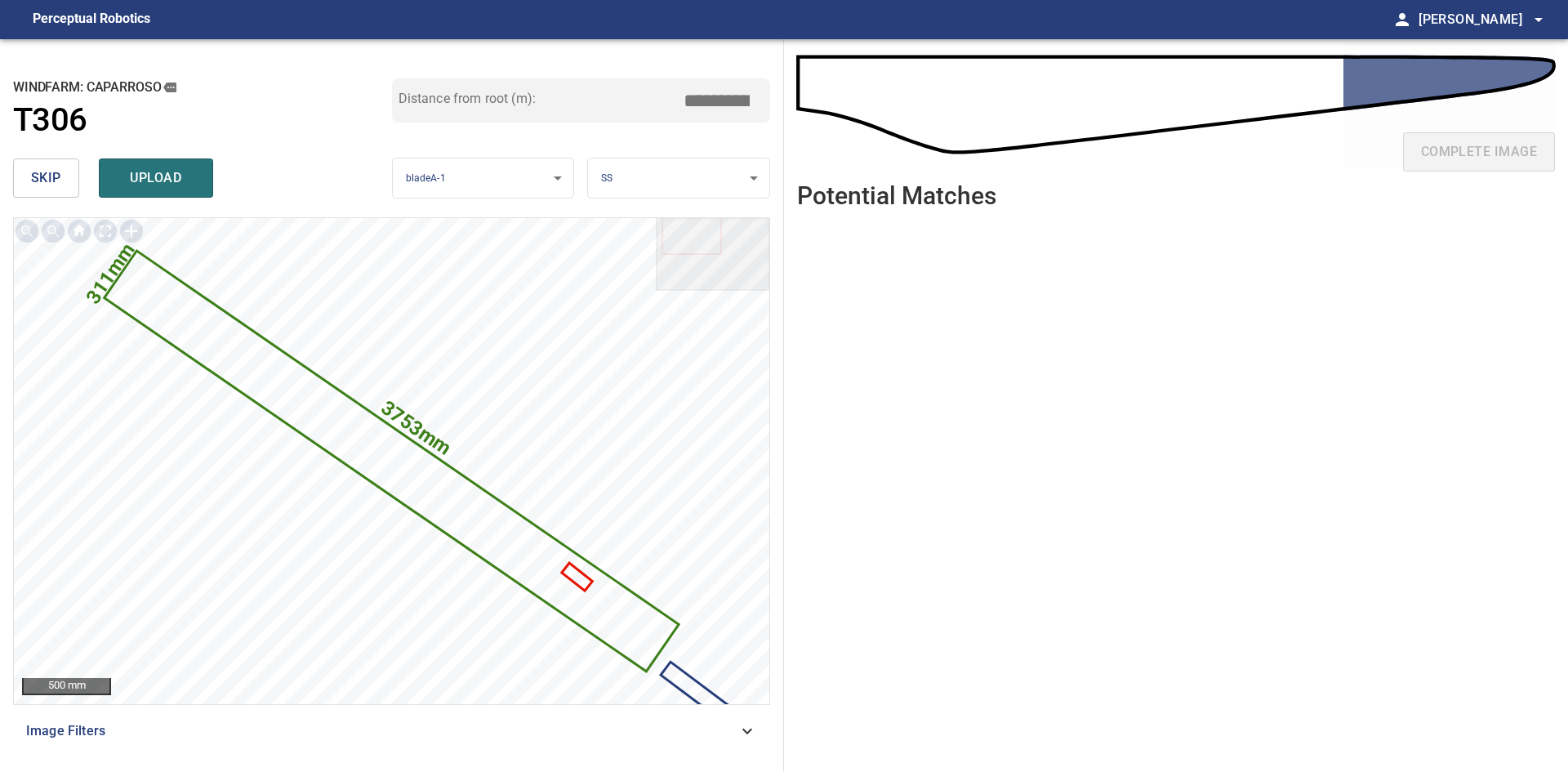
click at [43, 176] on span "skip" at bounding box center [46, 178] width 30 height 23
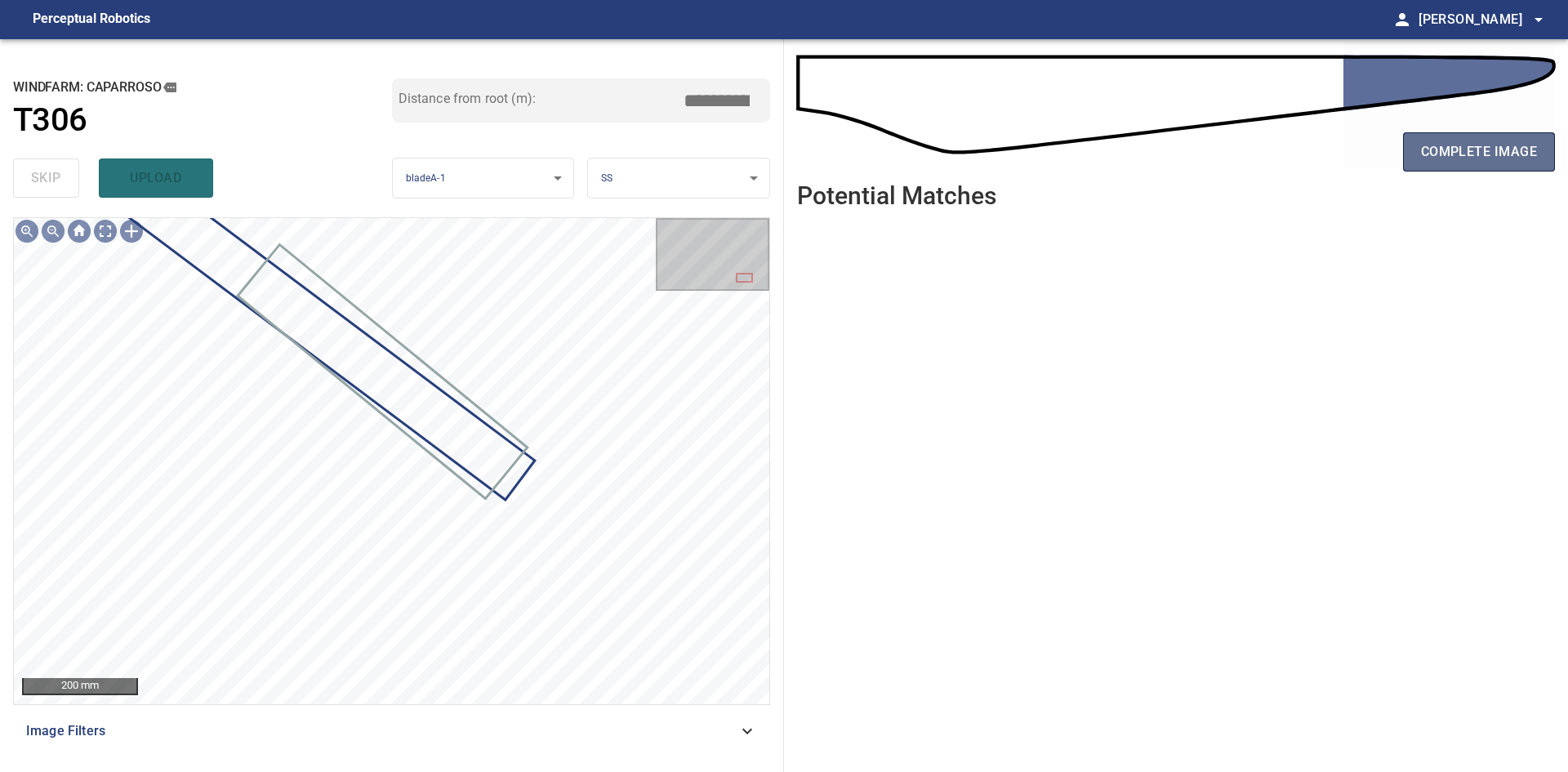
click at [1473, 157] on span "complete image" at bounding box center [1479, 152] width 116 height 23
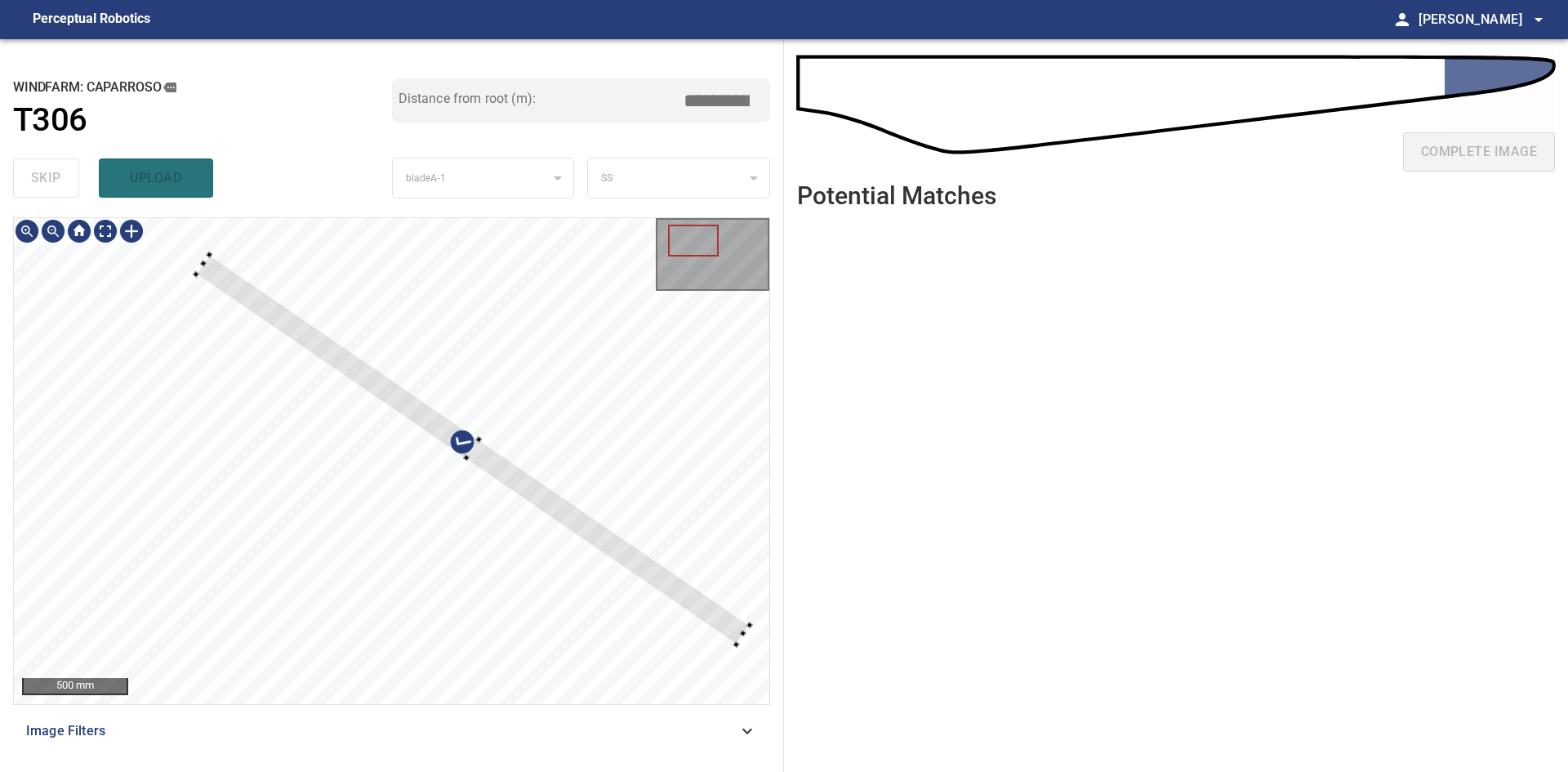
click at [569, 523] on div at bounding box center [472, 450] width 553 height 390
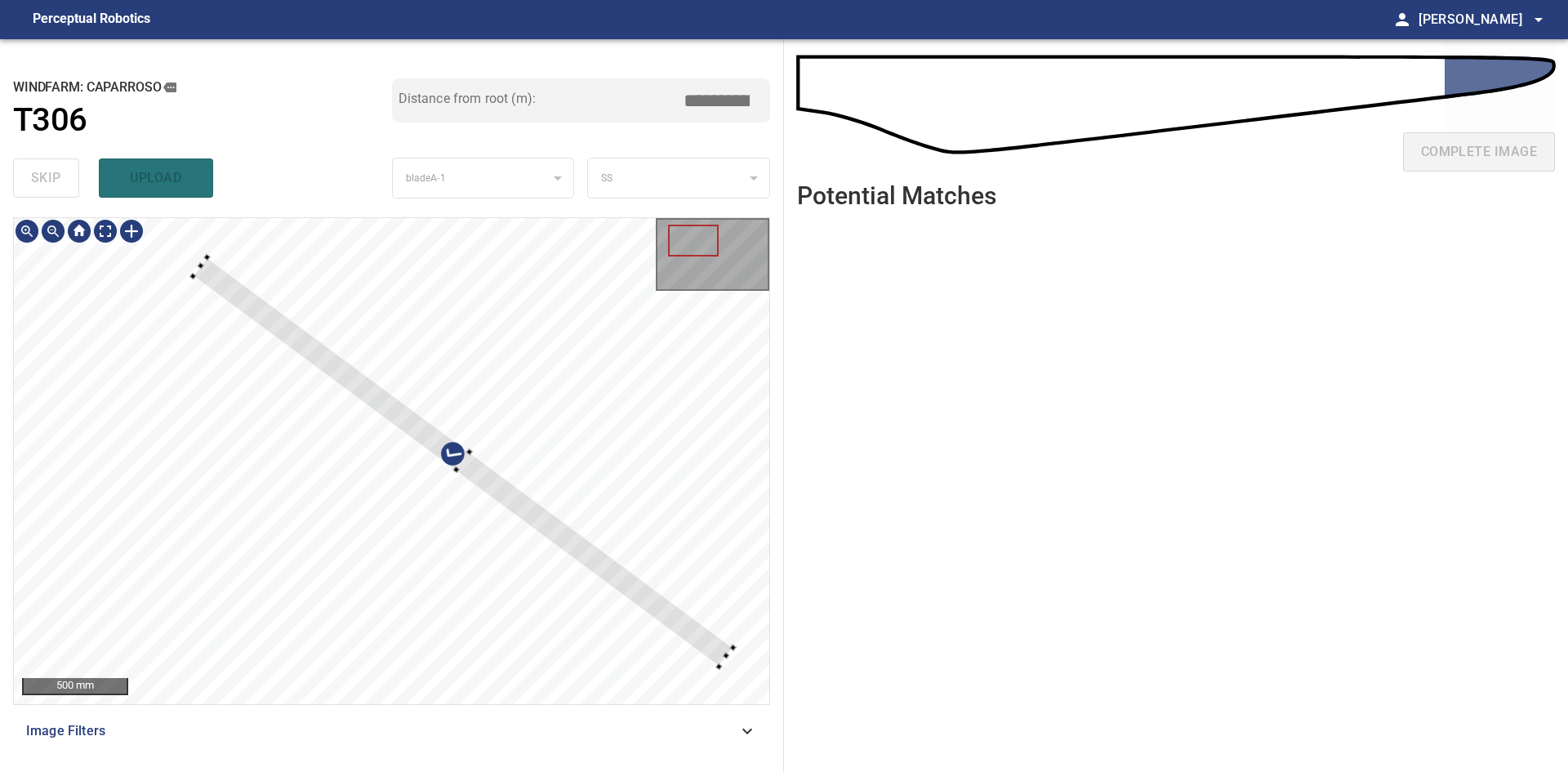
click at [622, 583] on div at bounding box center [462, 461] width 539 height 410
click at [695, 634] on div at bounding box center [696, 637] width 6 height 6
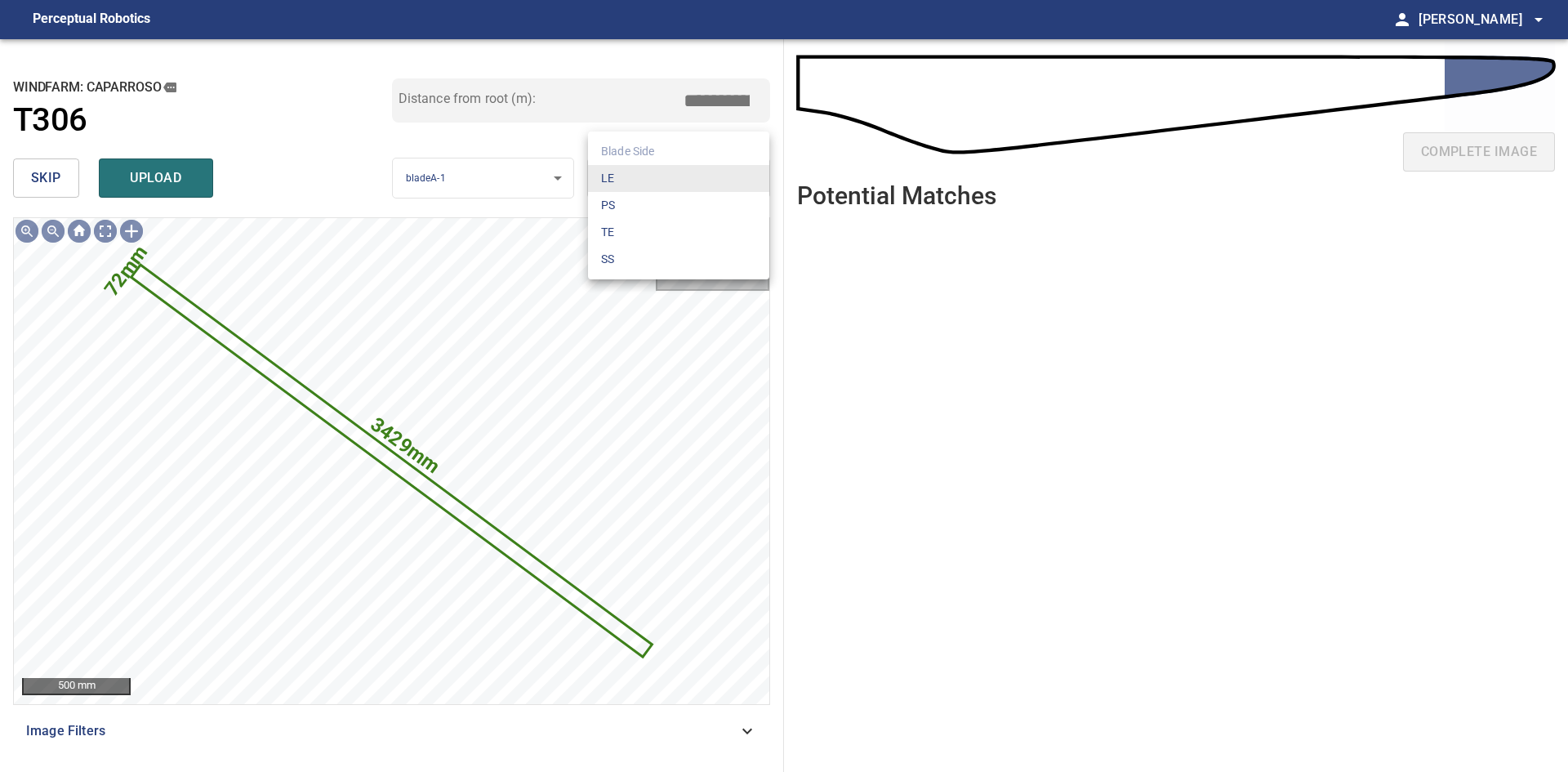
click at [689, 165] on body "**********" at bounding box center [784, 386] width 1568 height 772
click at [694, 168] on li "LE" at bounding box center [678, 178] width 182 height 27
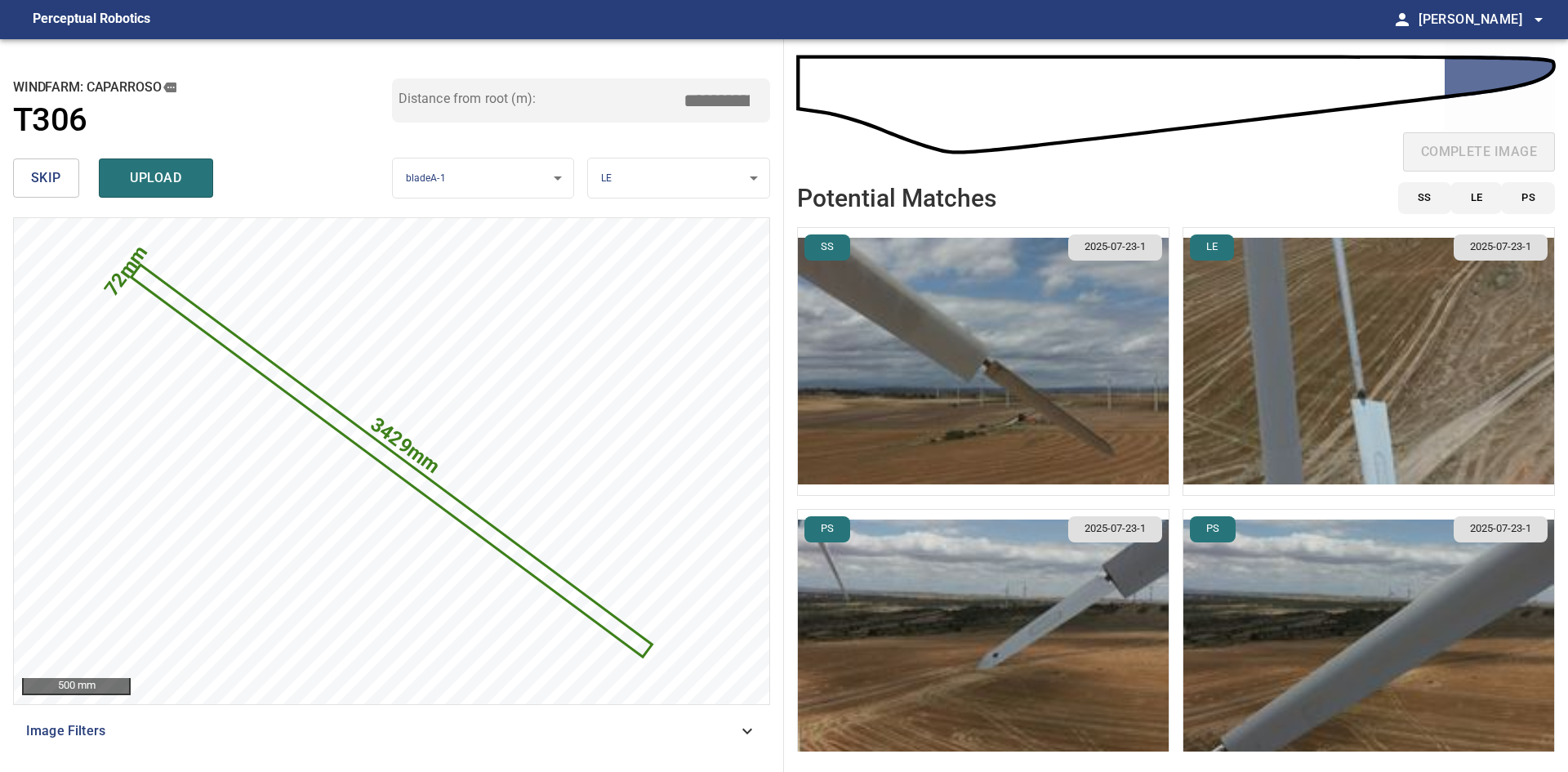
click at [1088, 451] on img "button" at bounding box center [983, 361] width 371 height 267
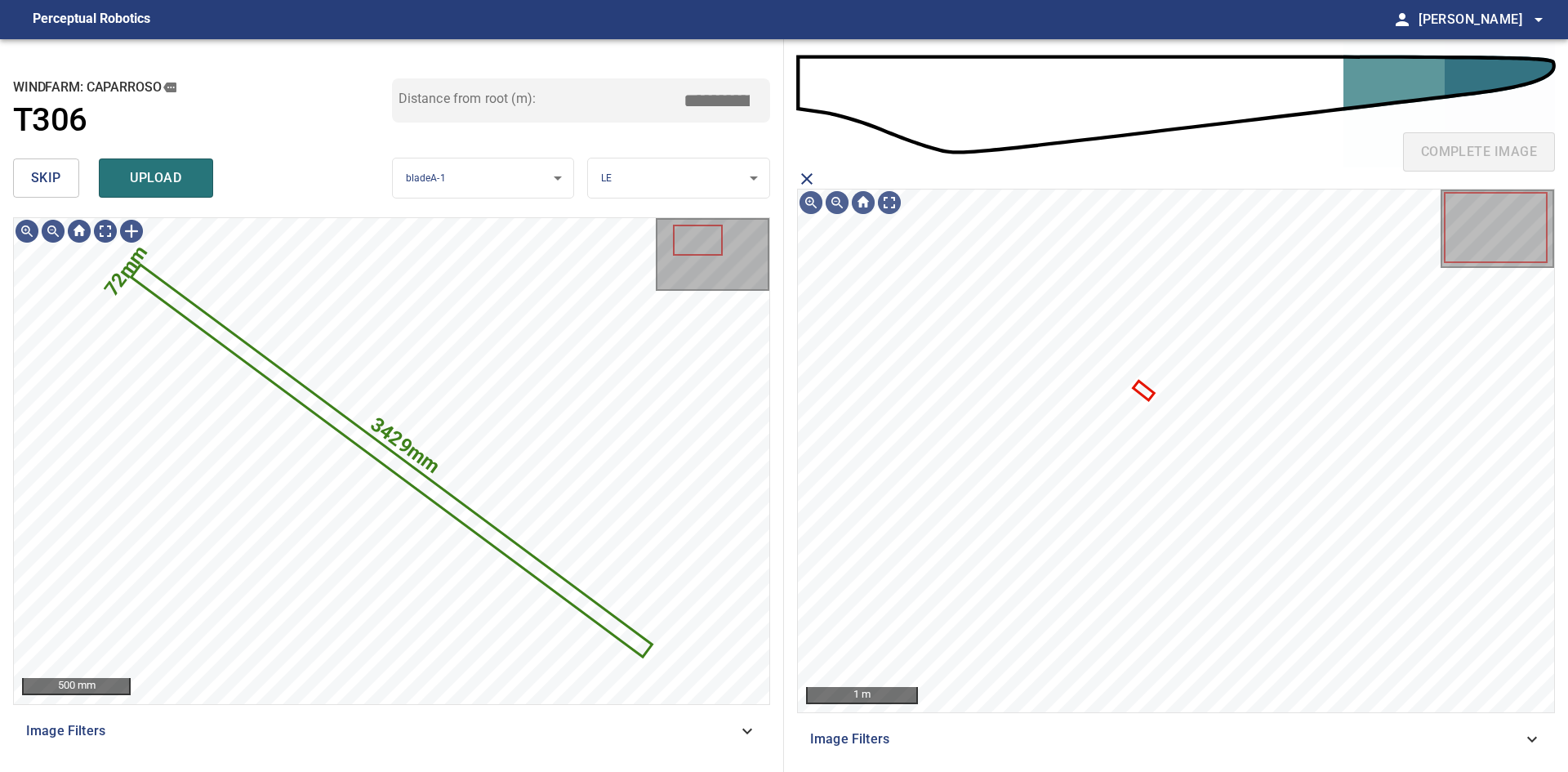
click at [719, 195] on body "**********" at bounding box center [784, 386] width 1568 height 772
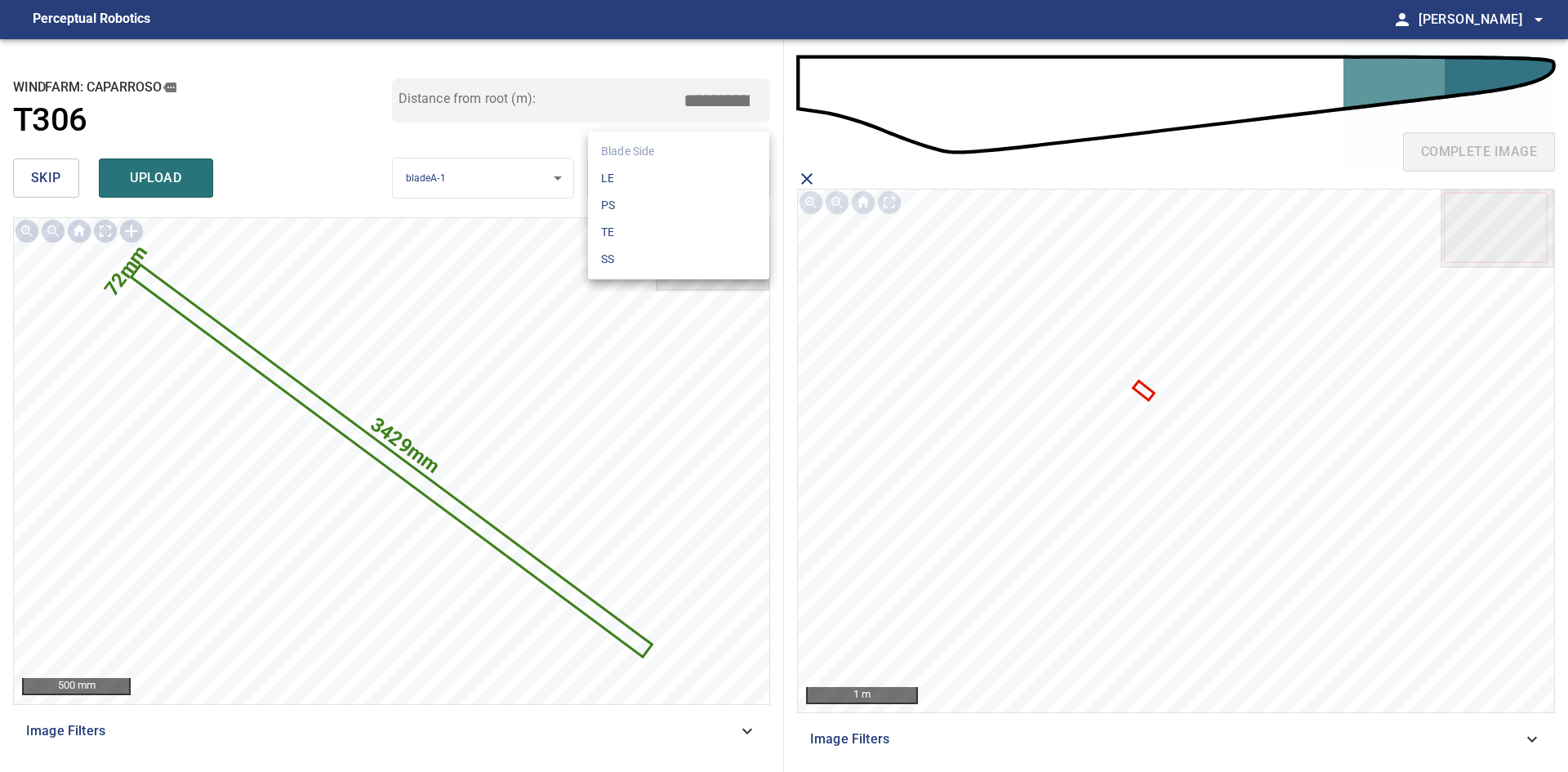
click at [702, 182] on li "LE" at bounding box center [678, 178] width 182 height 27
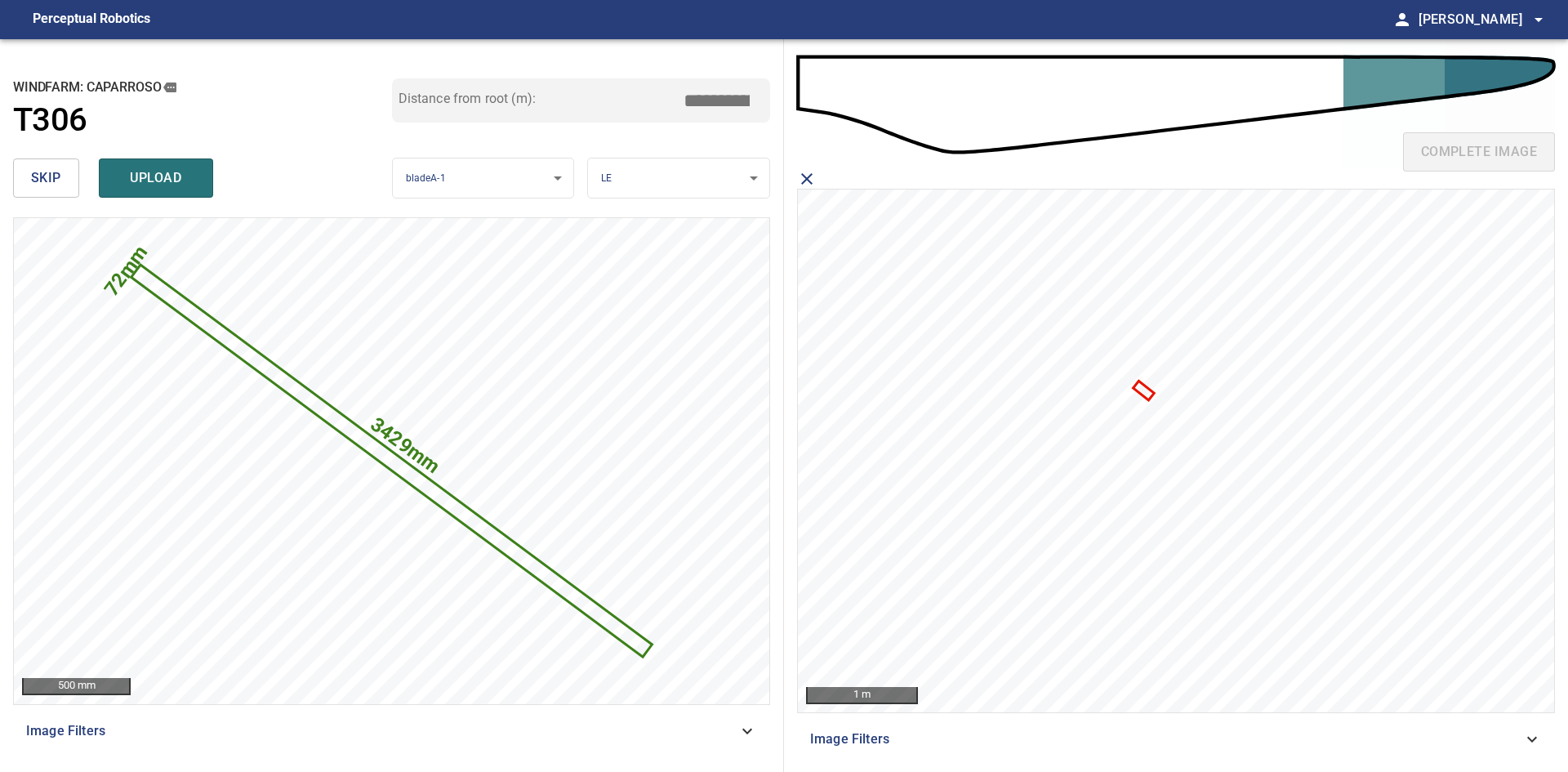
click at [802, 173] on icon "close matching imageResolution:" at bounding box center [807, 179] width 19 height 19
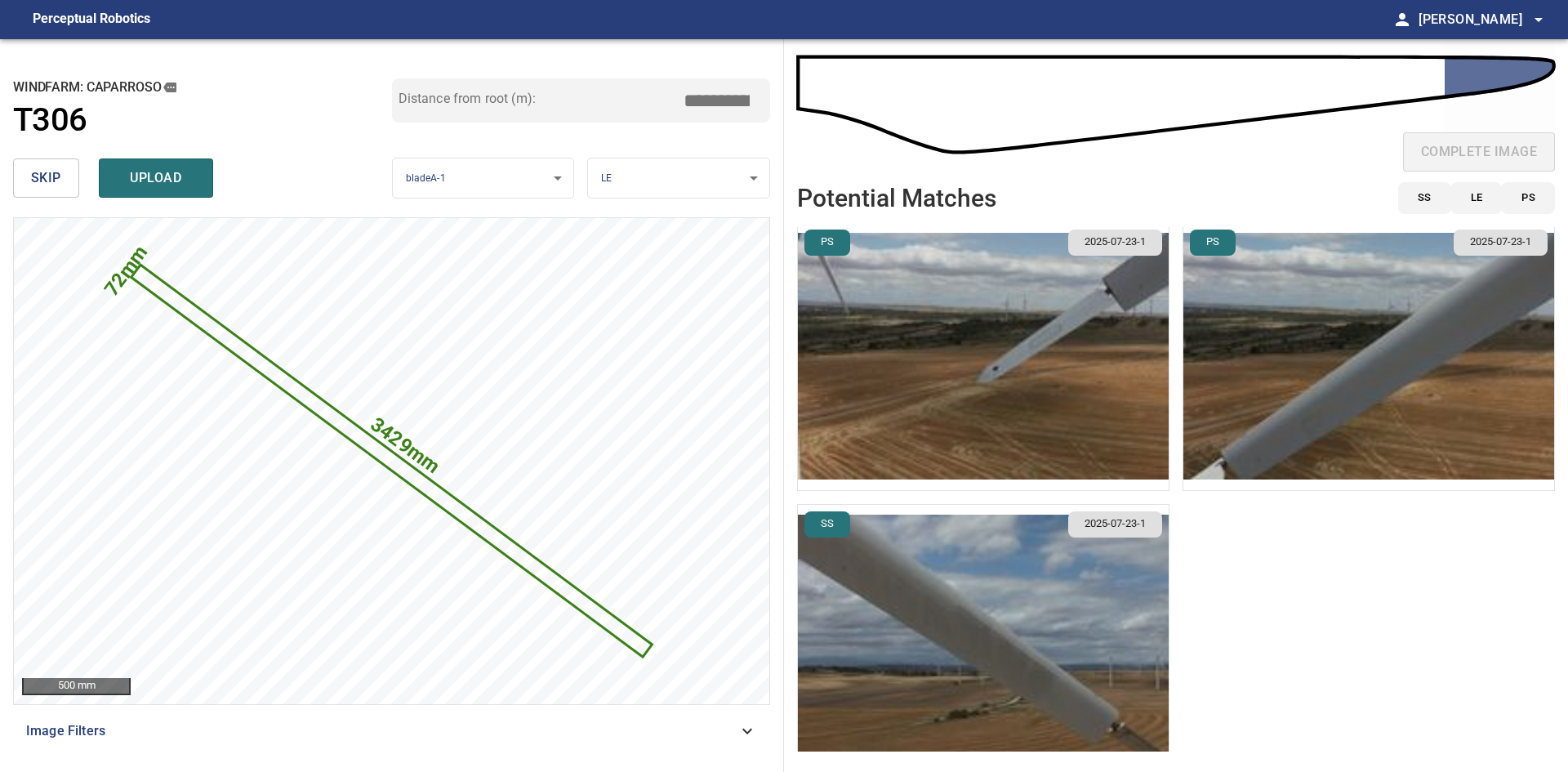
scroll to position [308, 0]
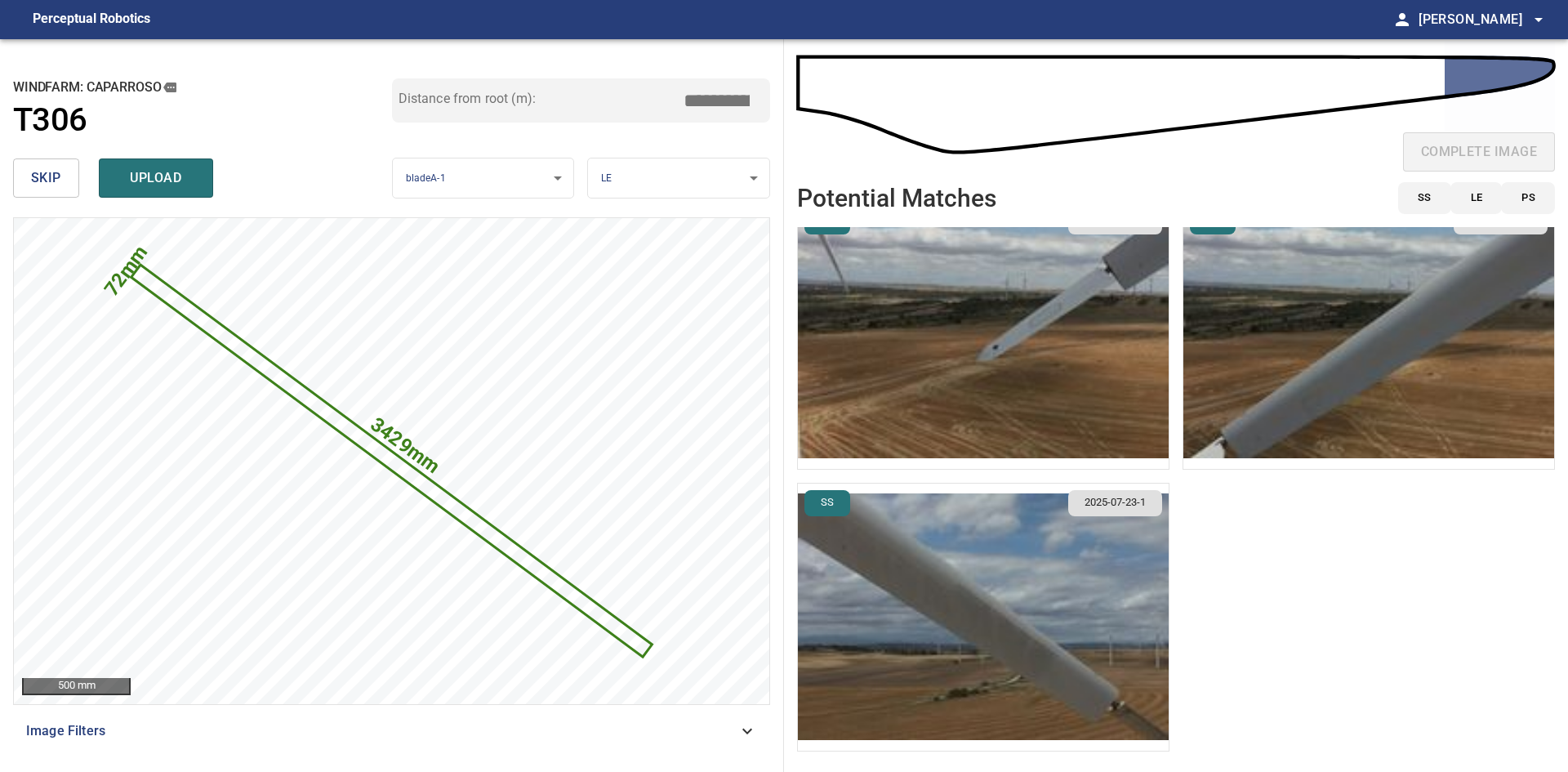
click at [1102, 646] on img "button" at bounding box center [983, 617] width 371 height 267
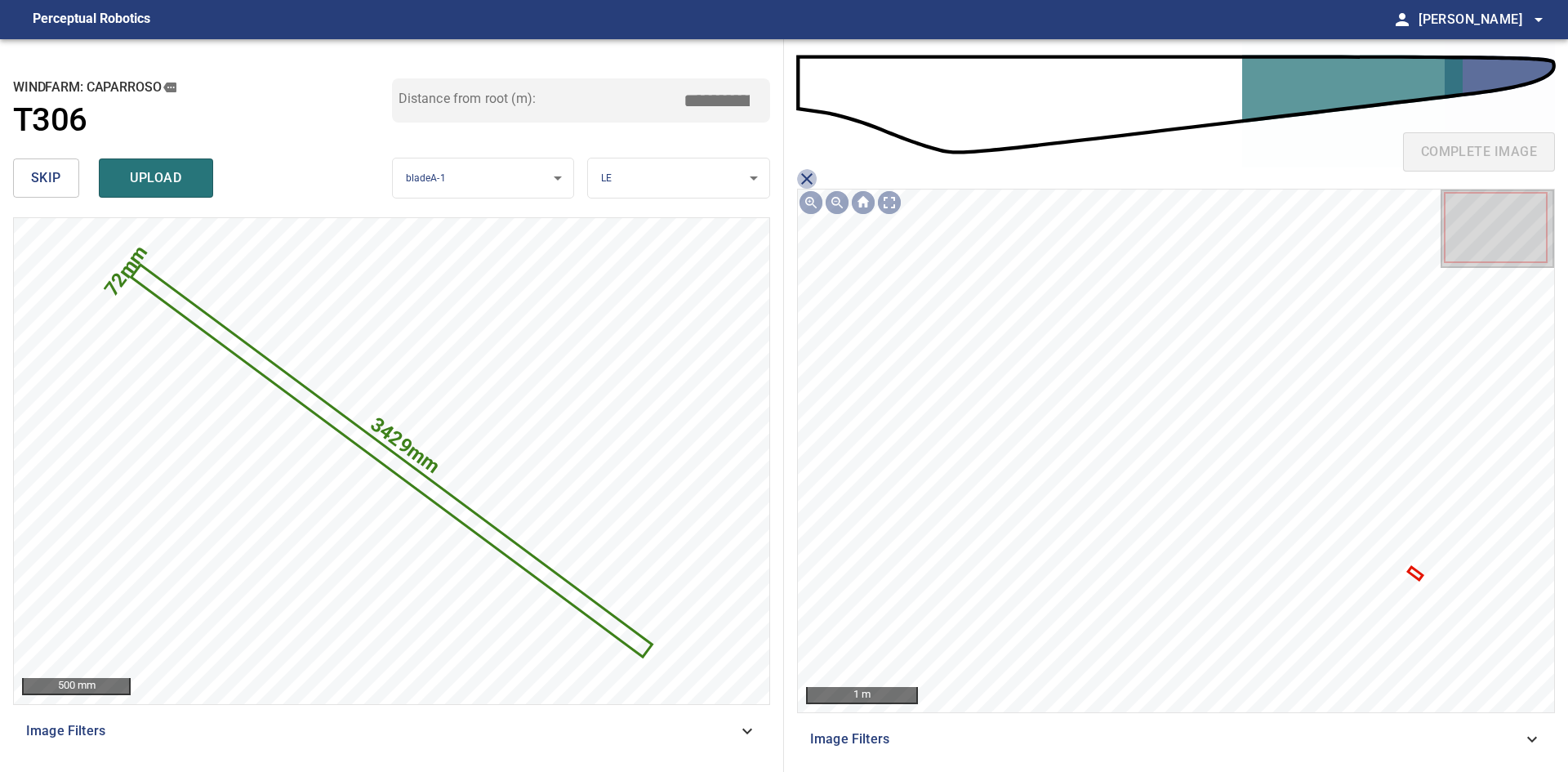
click at [803, 176] on icon "close matching imageResolution:" at bounding box center [806, 178] width 11 height 11
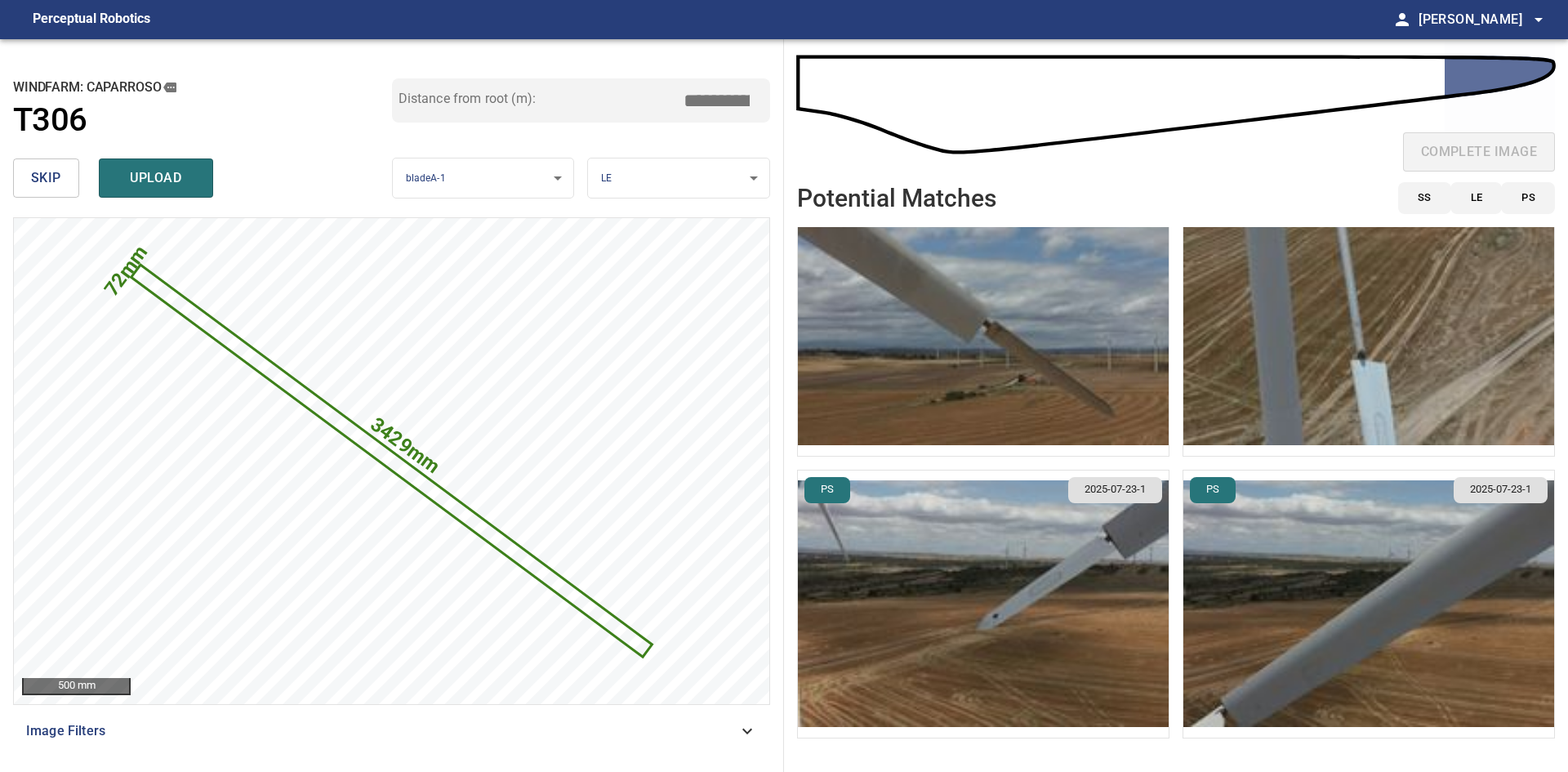
scroll to position [0, 0]
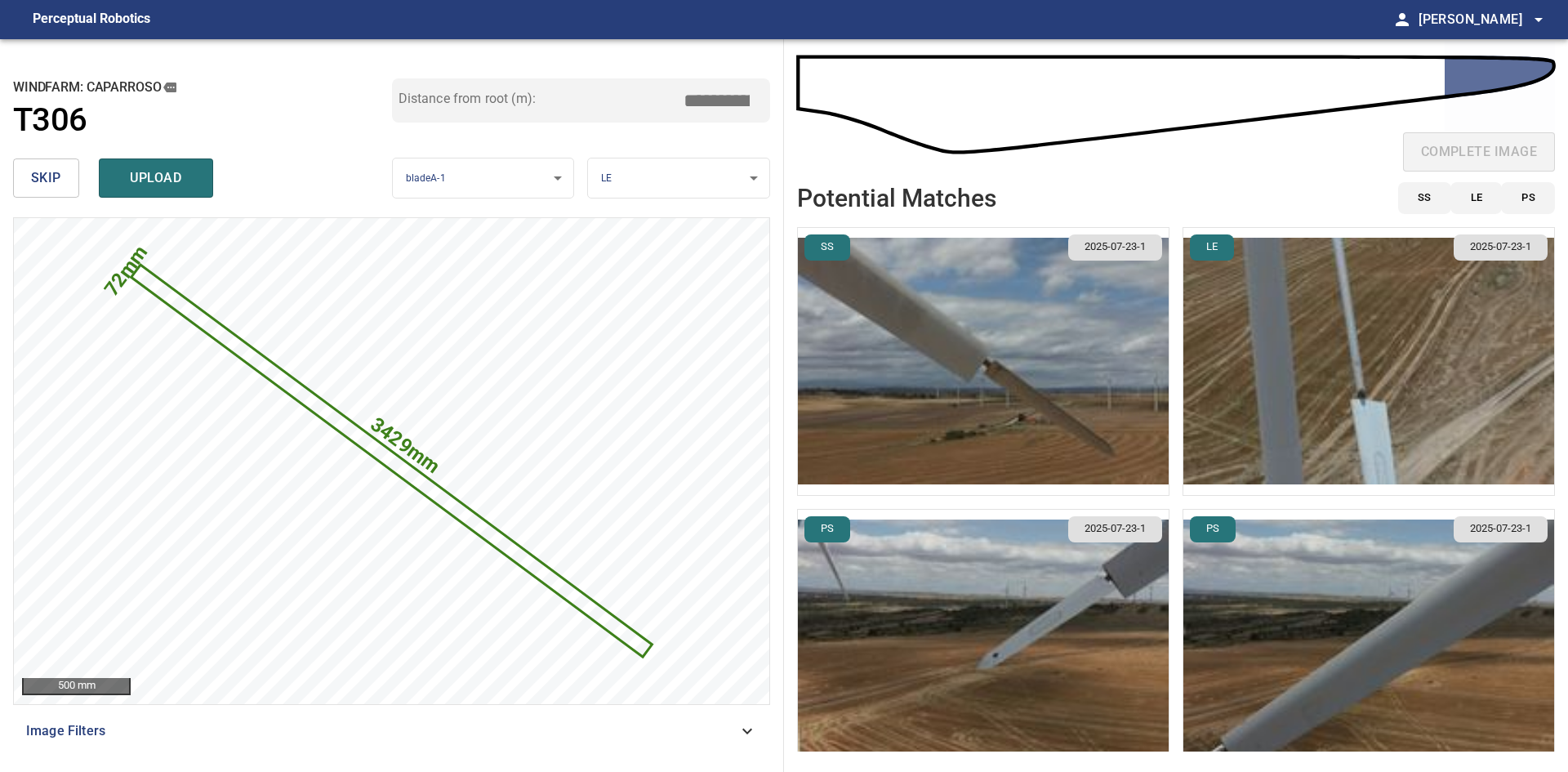
click at [1087, 421] on img "button" at bounding box center [983, 361] width 371 height 267
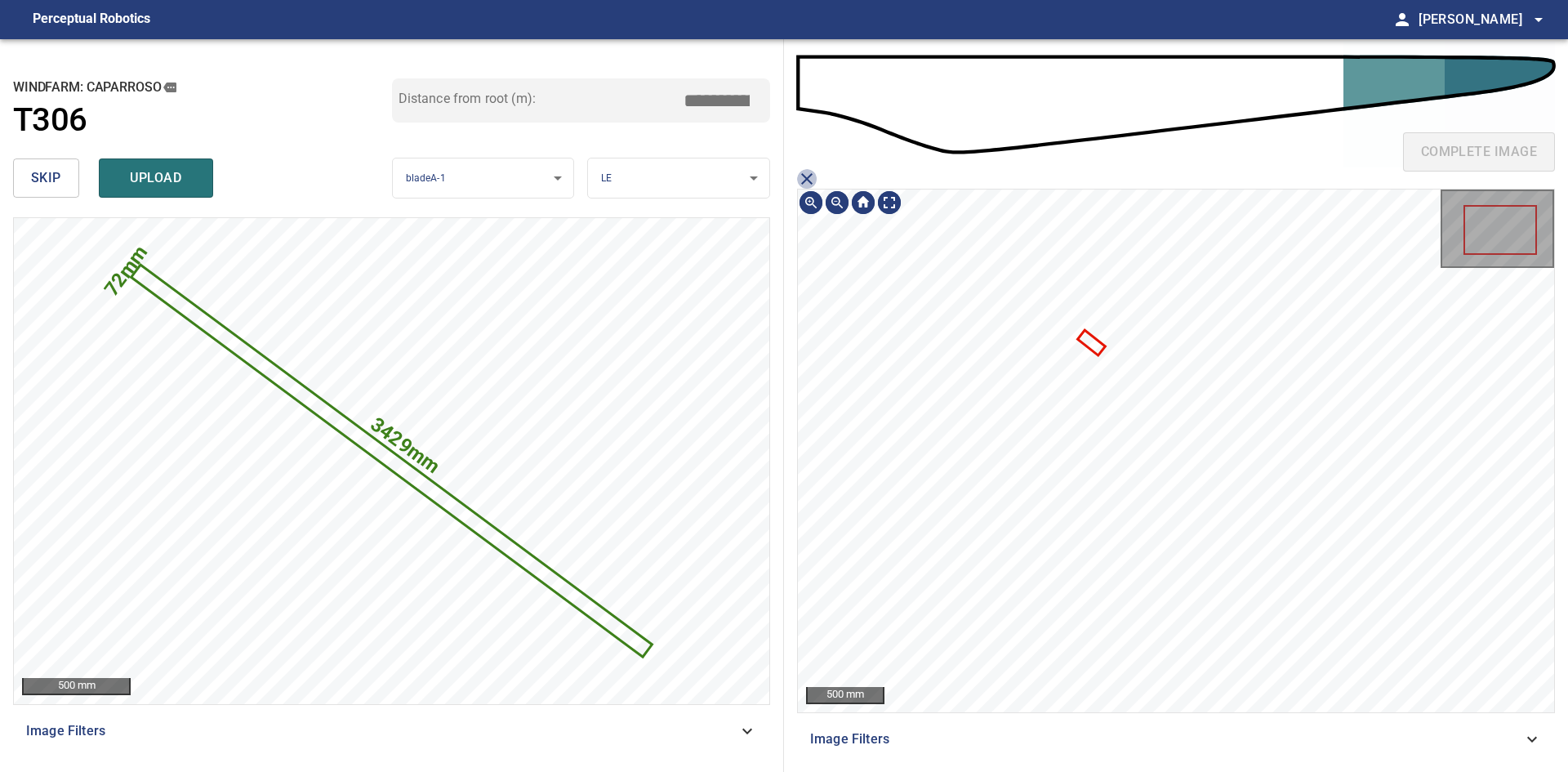
click at [802, 175] on icon "close matching imageResolution:" at bounding box center [807, 179] width 19 height 19
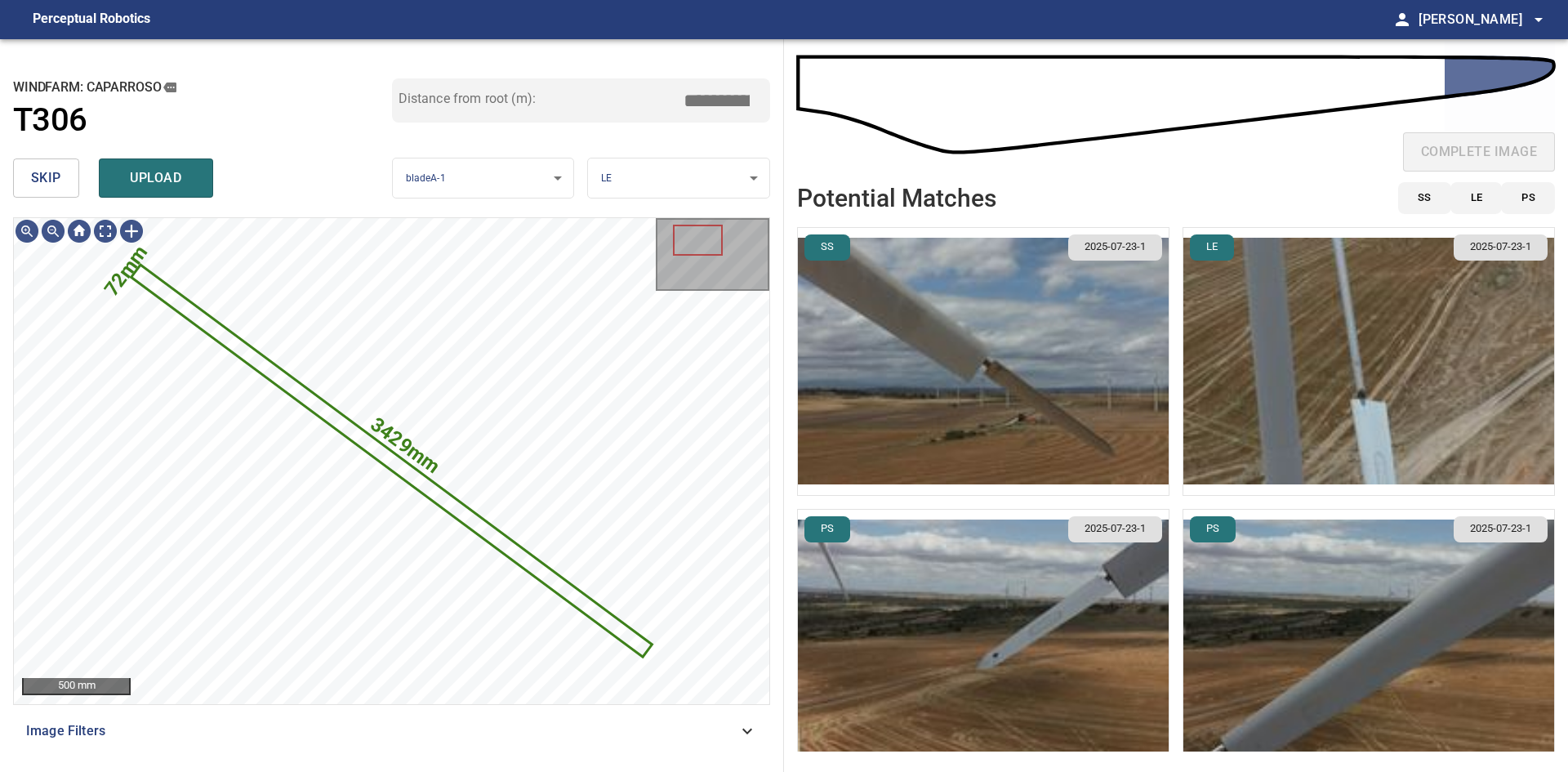
click at [679, 180] on body "**********" at bounding box center [784, 386] width 1568 height 772
click at [695, 215] on li "PS" at bounding box center [678, 205] width 182 height 27
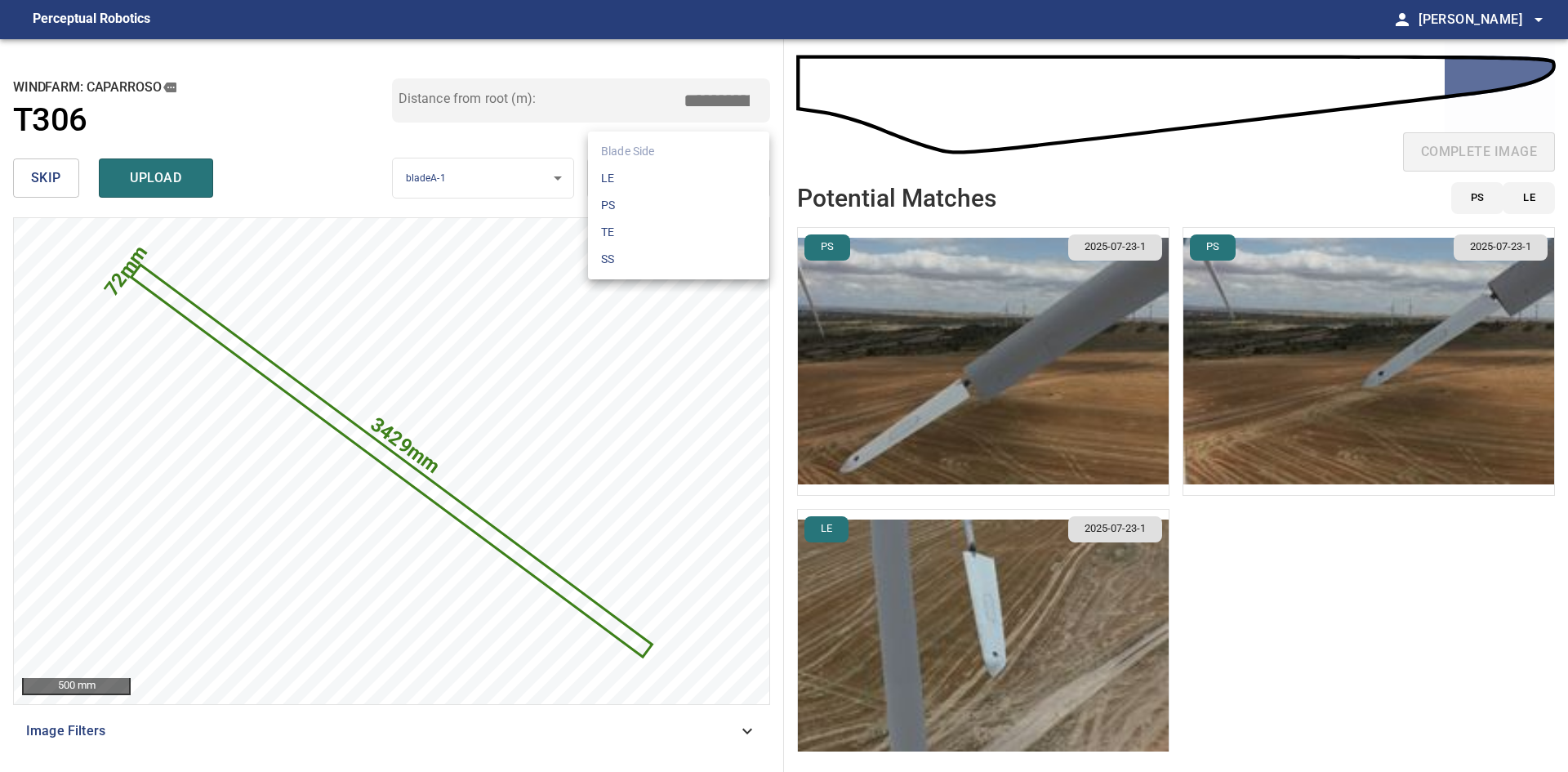
click at [683, 187] on body "**********" at bounding box center [784, 386] width 1568 height 772
click at [674, 228] on li "TE" at bounding box center [678, 232] width 182 height 27
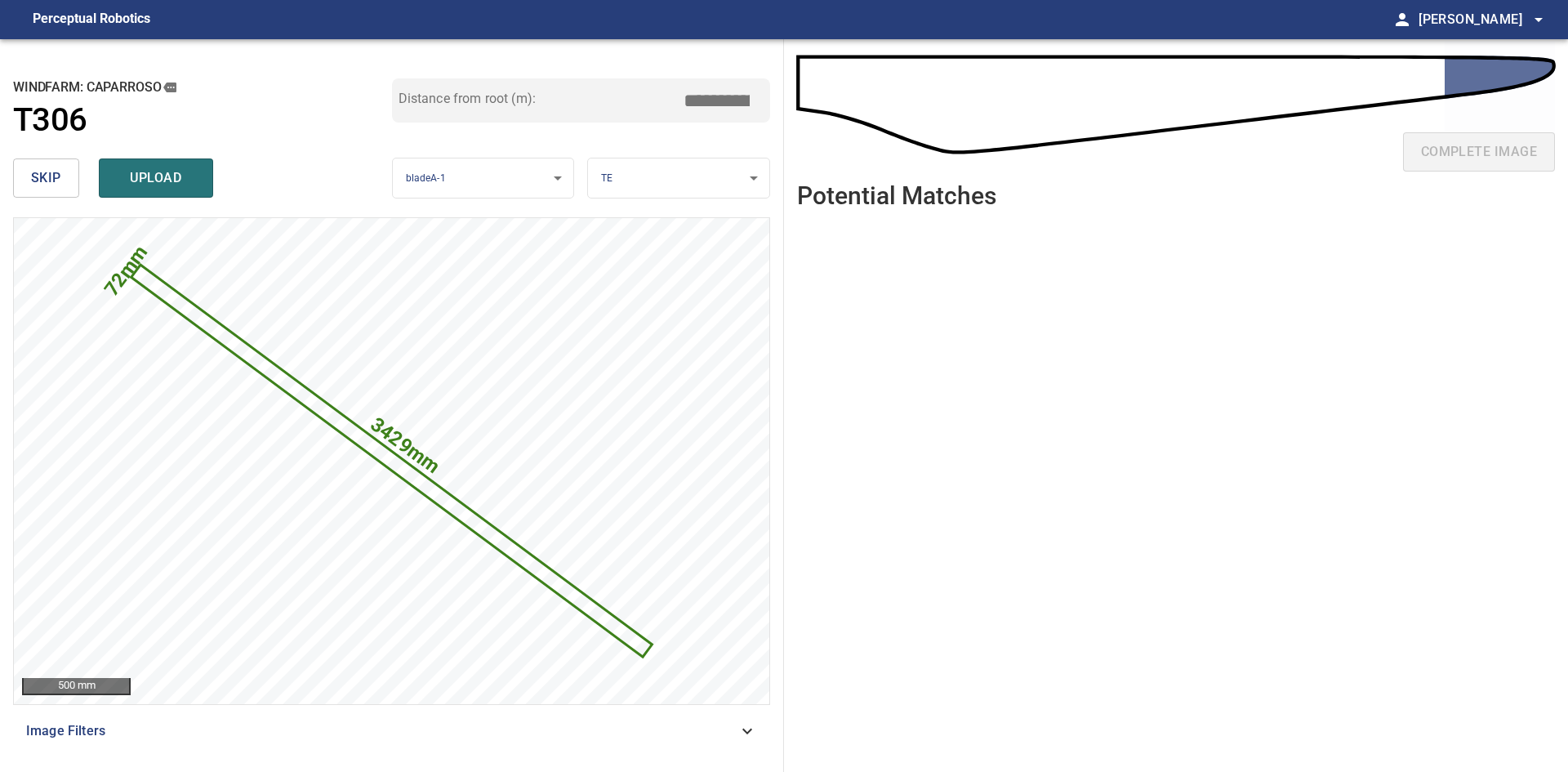
click at [683, 188] on body "**********" at bounding box center [784, 386] width 1568 height 772
click at [685, 264] on li "SS" at bounding box center [678, 259] width 182 height 27
click at [695, 180] on body "**********" at bounding box center [784, 386] width 1568 height 772
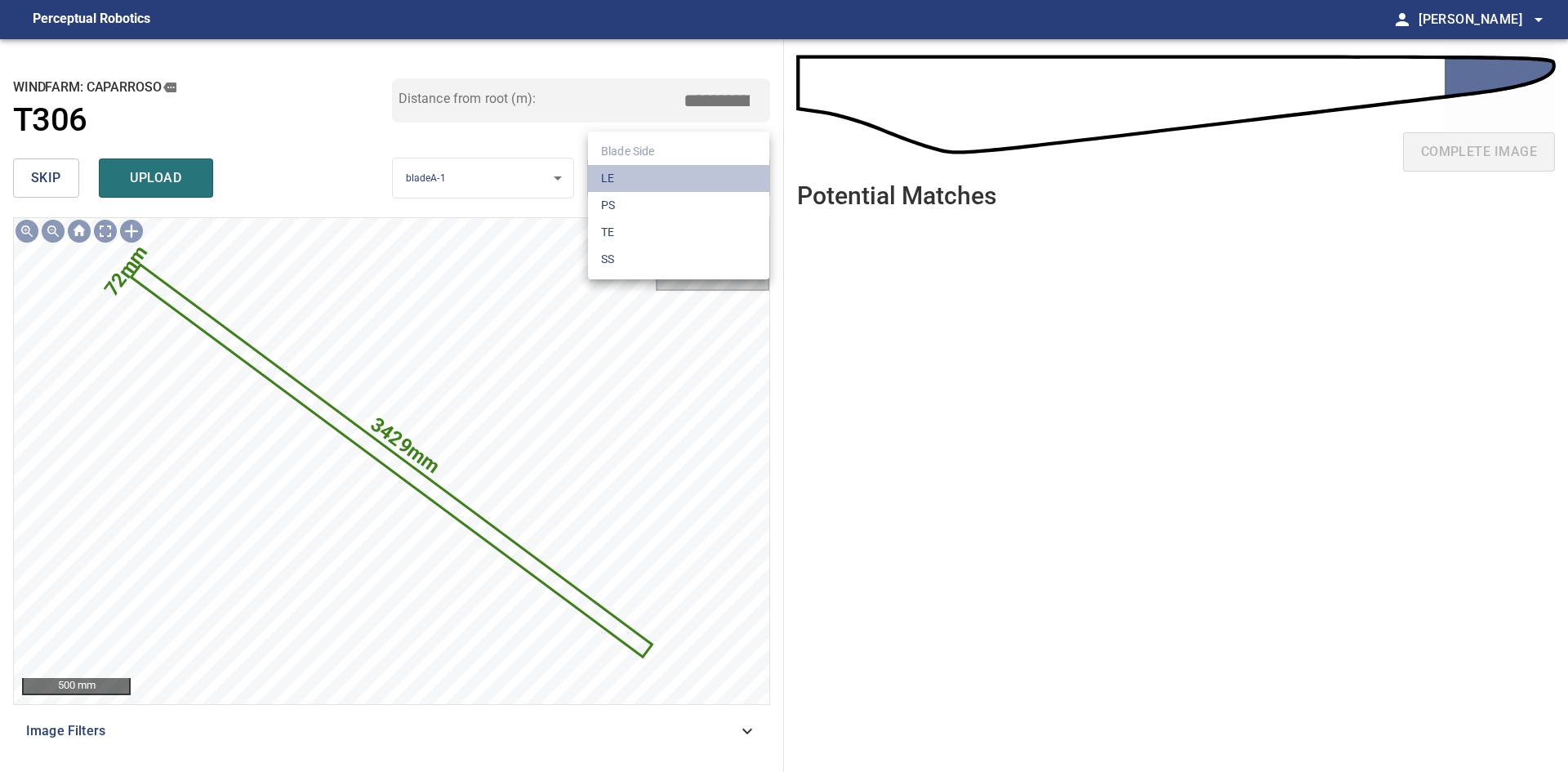
click at [695, 180] on li "LE" at bounding box center [678, 178] width 182 height 27
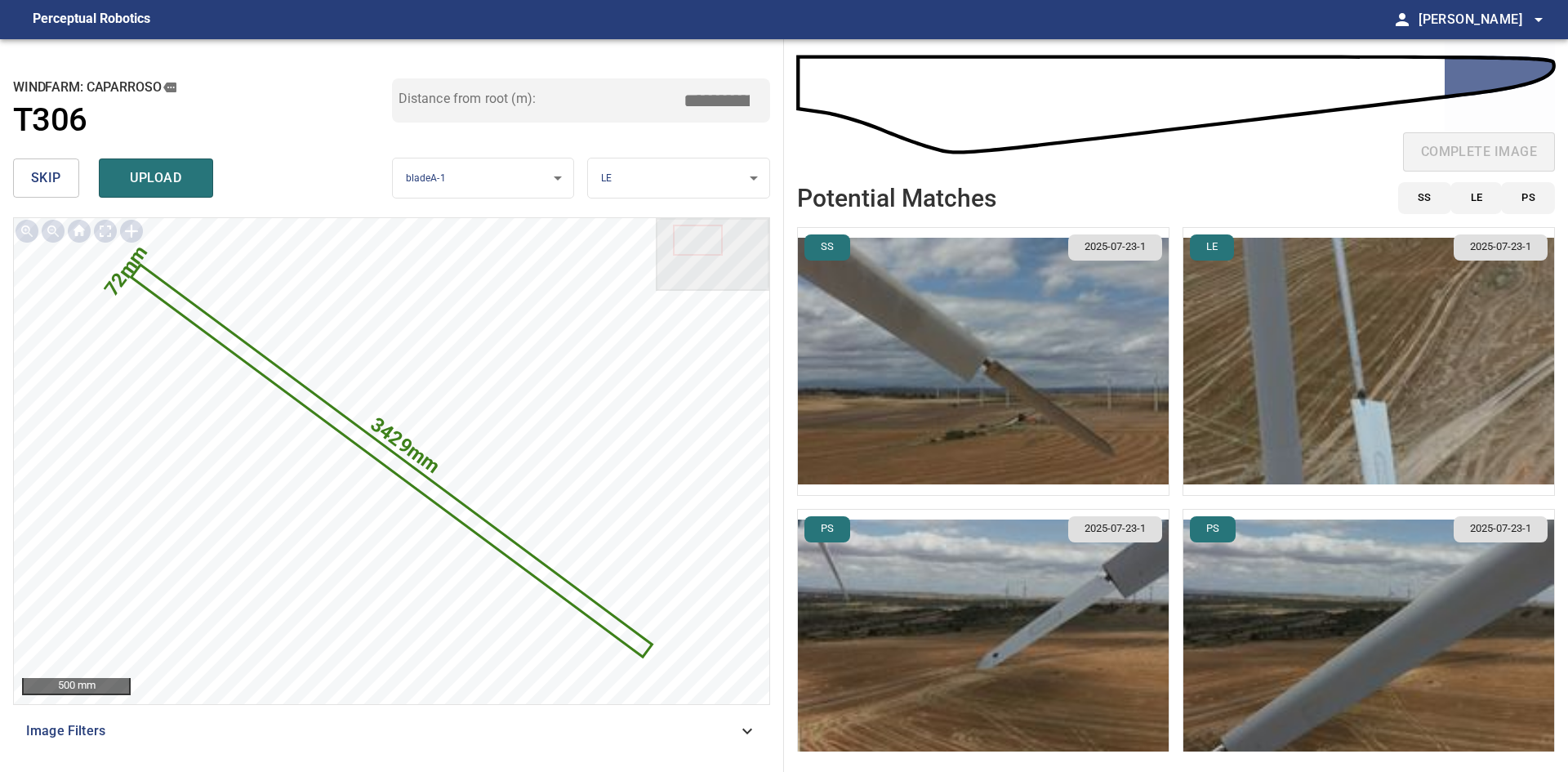
click at [38, 172] on span "skip" at bounding box center [46, 178] width 30 height 23
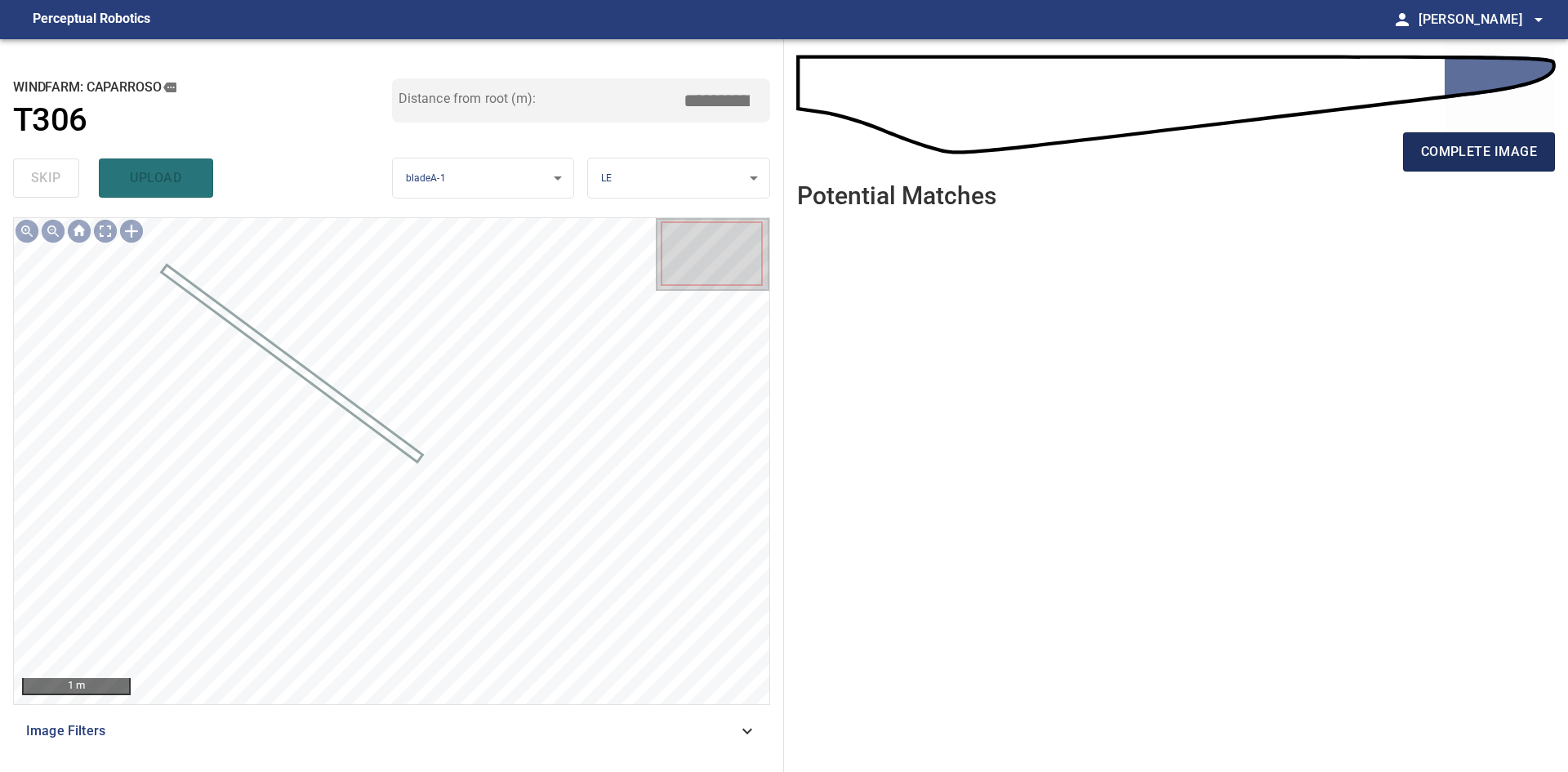
click at [1509, 153] on span "complete image" at bounding box center [1479, 152] width 116 height 23
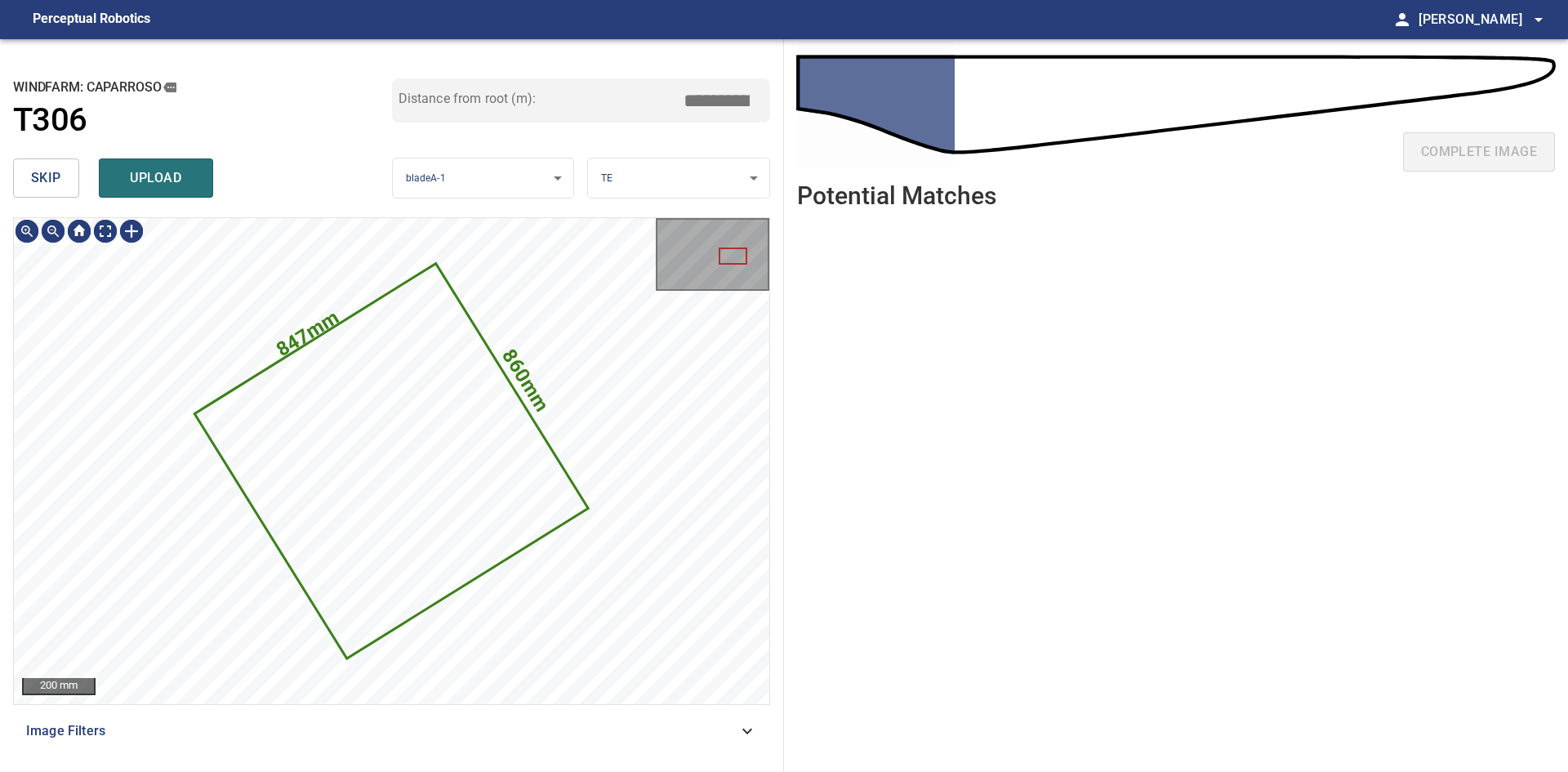
click at [40, 155] on div "skip upload" at bounding box center [203, 178] width 379 height 53
click at [43, 170] on span "skip" at bounding box center [46, 178] width 30 height 23
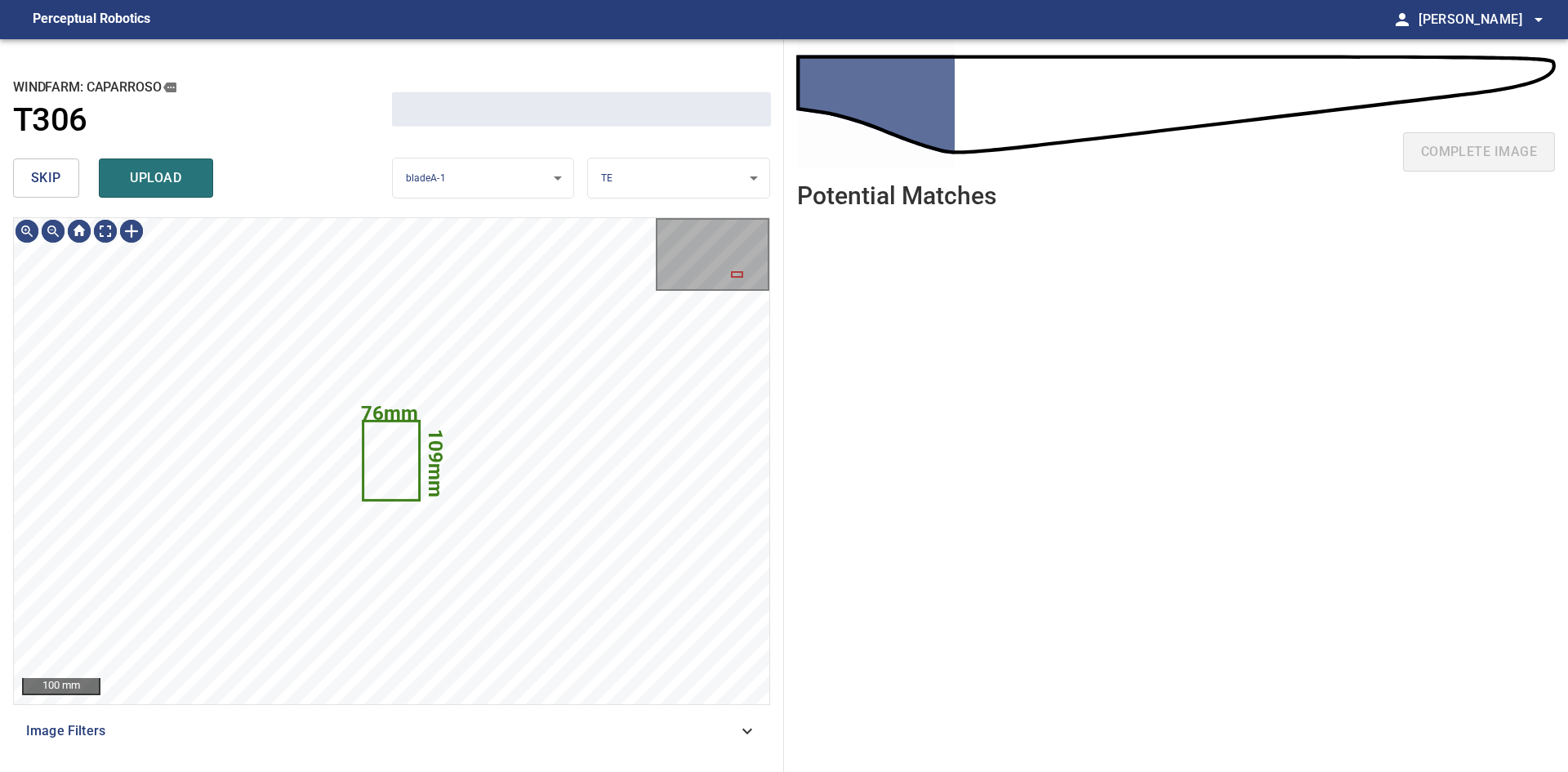
click at [43, 170] on span "skip" at bounding box center [46, 178] width 30 height 23
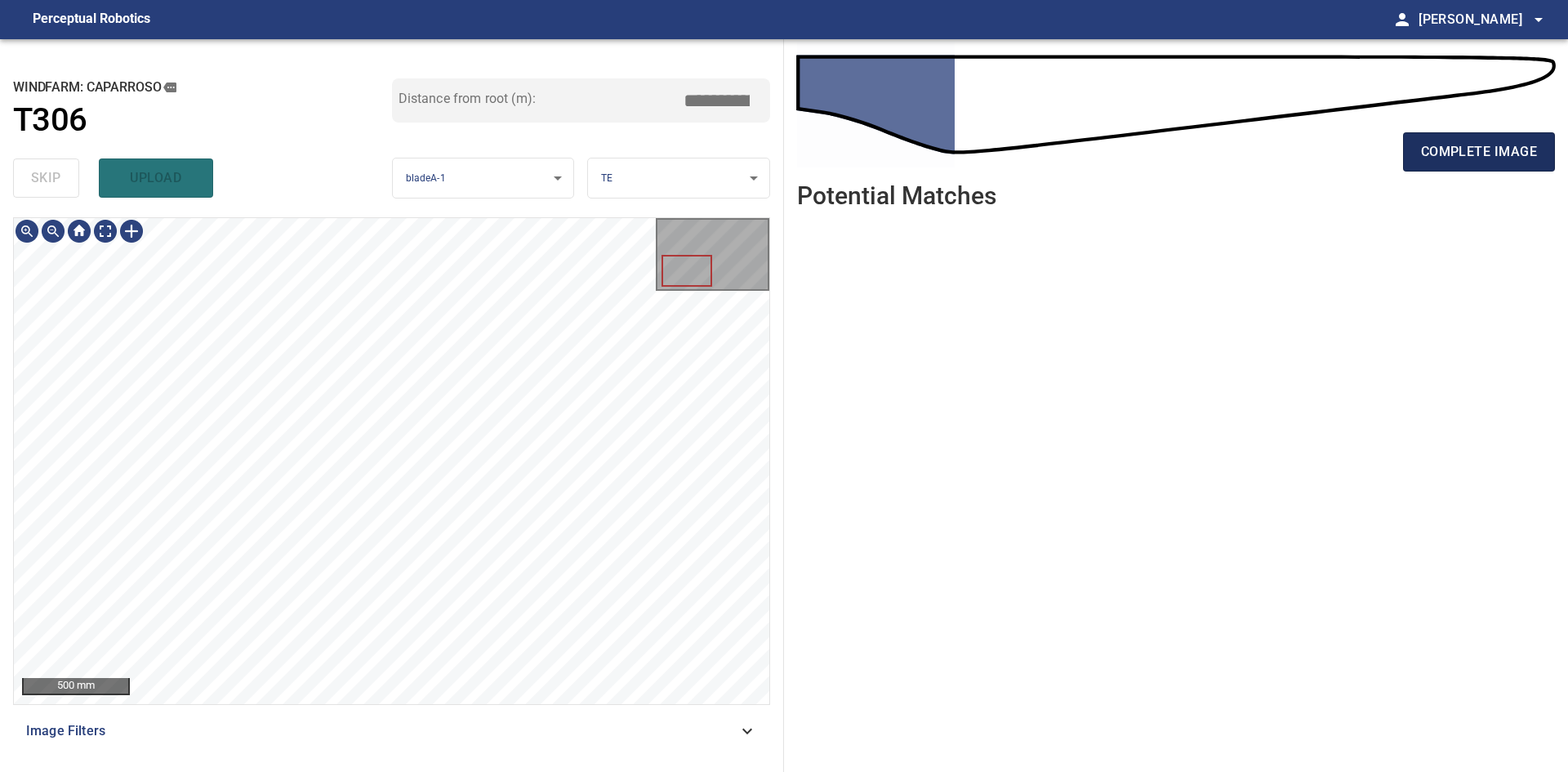
click at [1436, 148] on span "complete image" at bounding box center [1479, 152] width 116 height 23
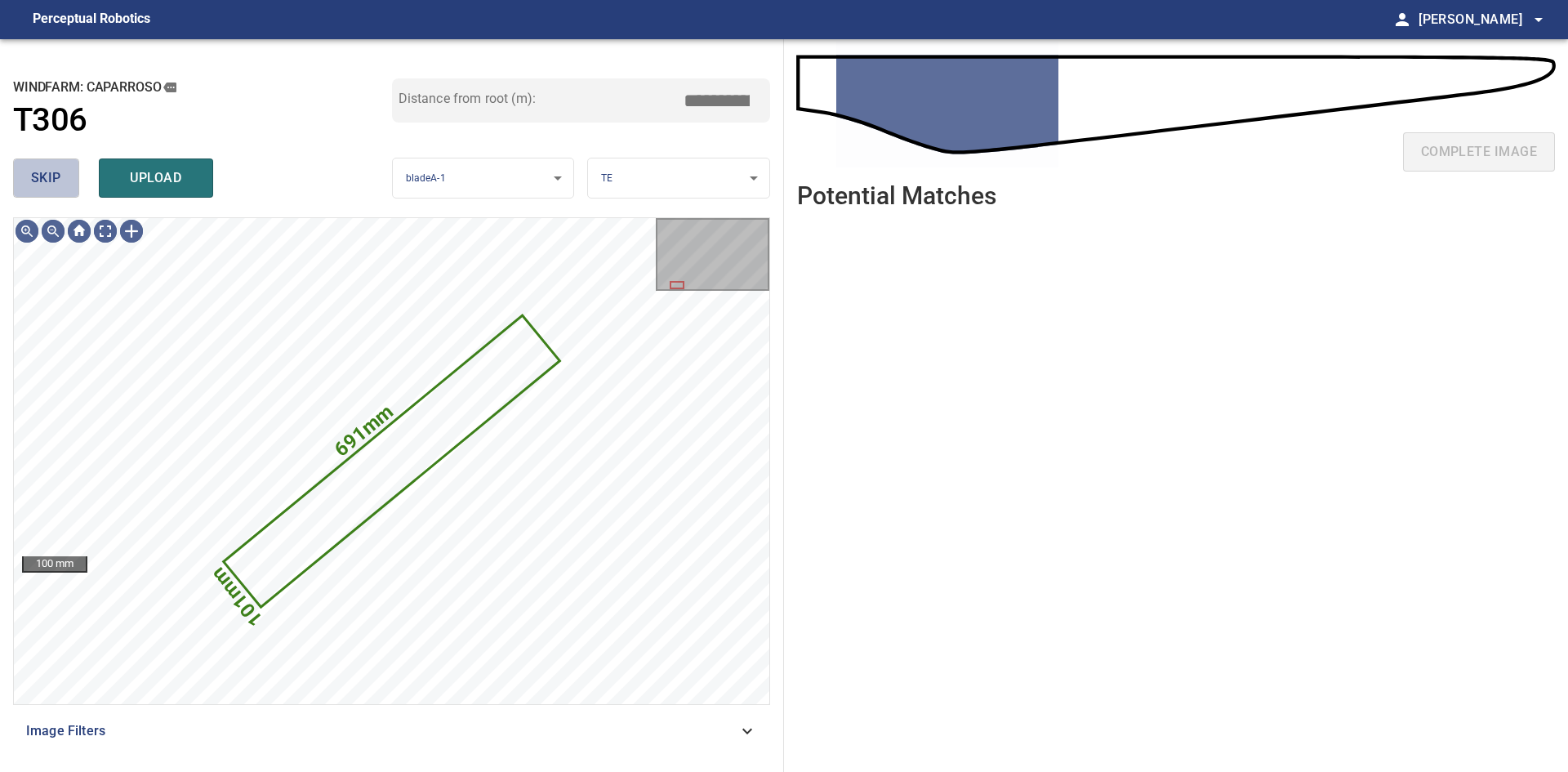
click at [35, 170] on span "skip" at bounding box center [46, 178] width 30 height 23
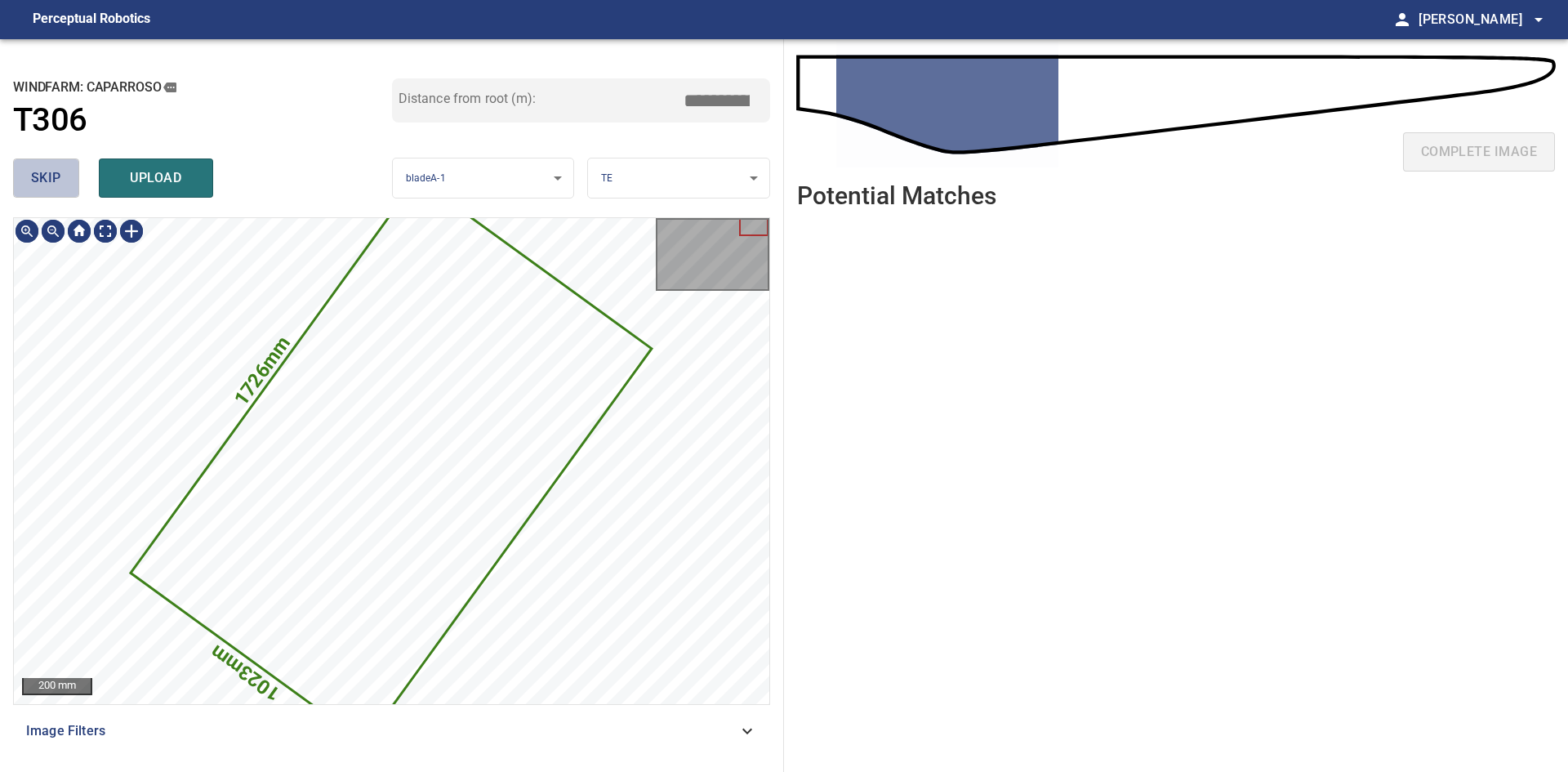
click at [35, 170] on span "skip" at bounding box center [46, 178] width 30 height 23
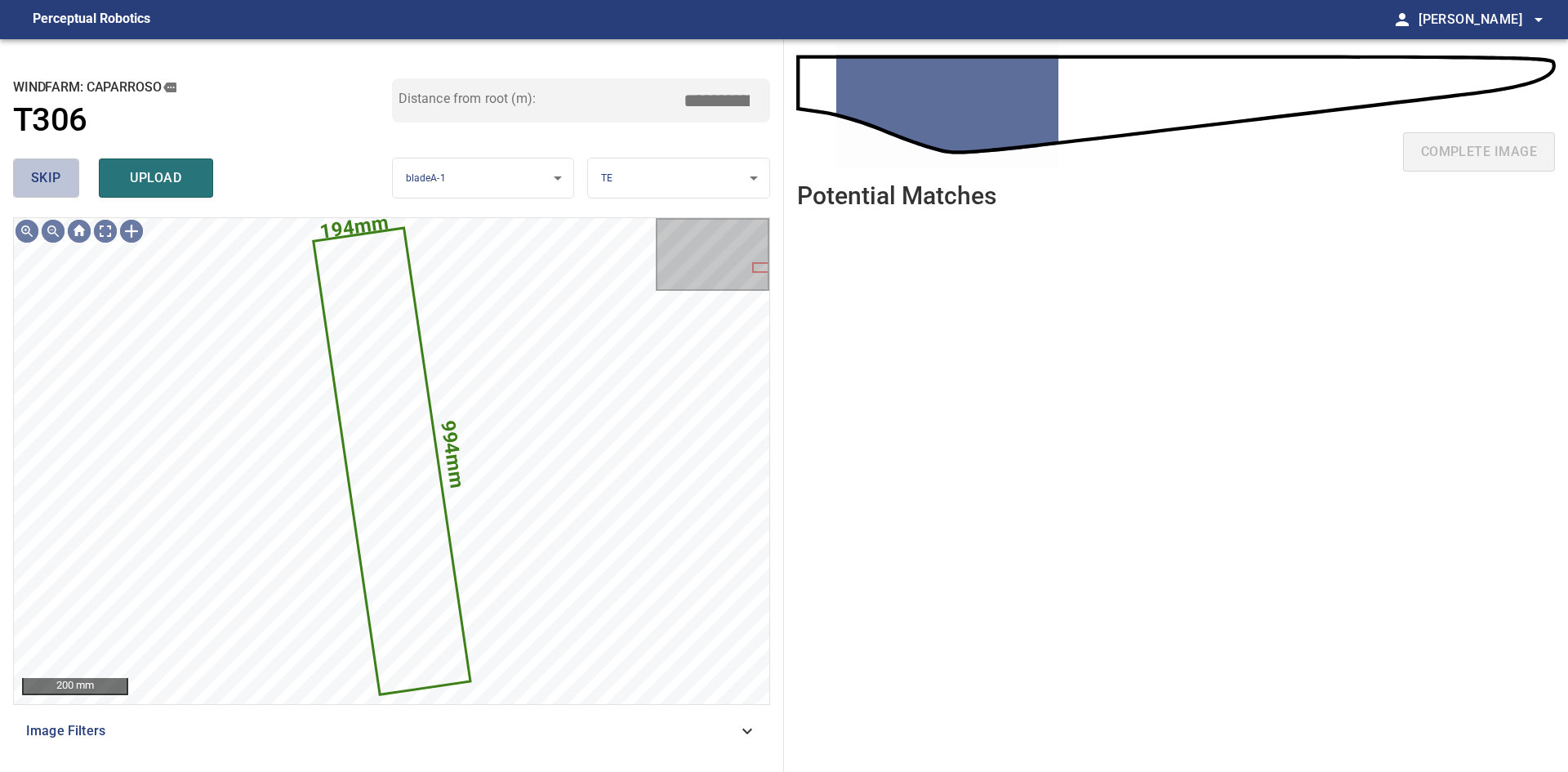
click at [35, 170] on span "skip" at bounding box center [46, 178] width 30 height 23
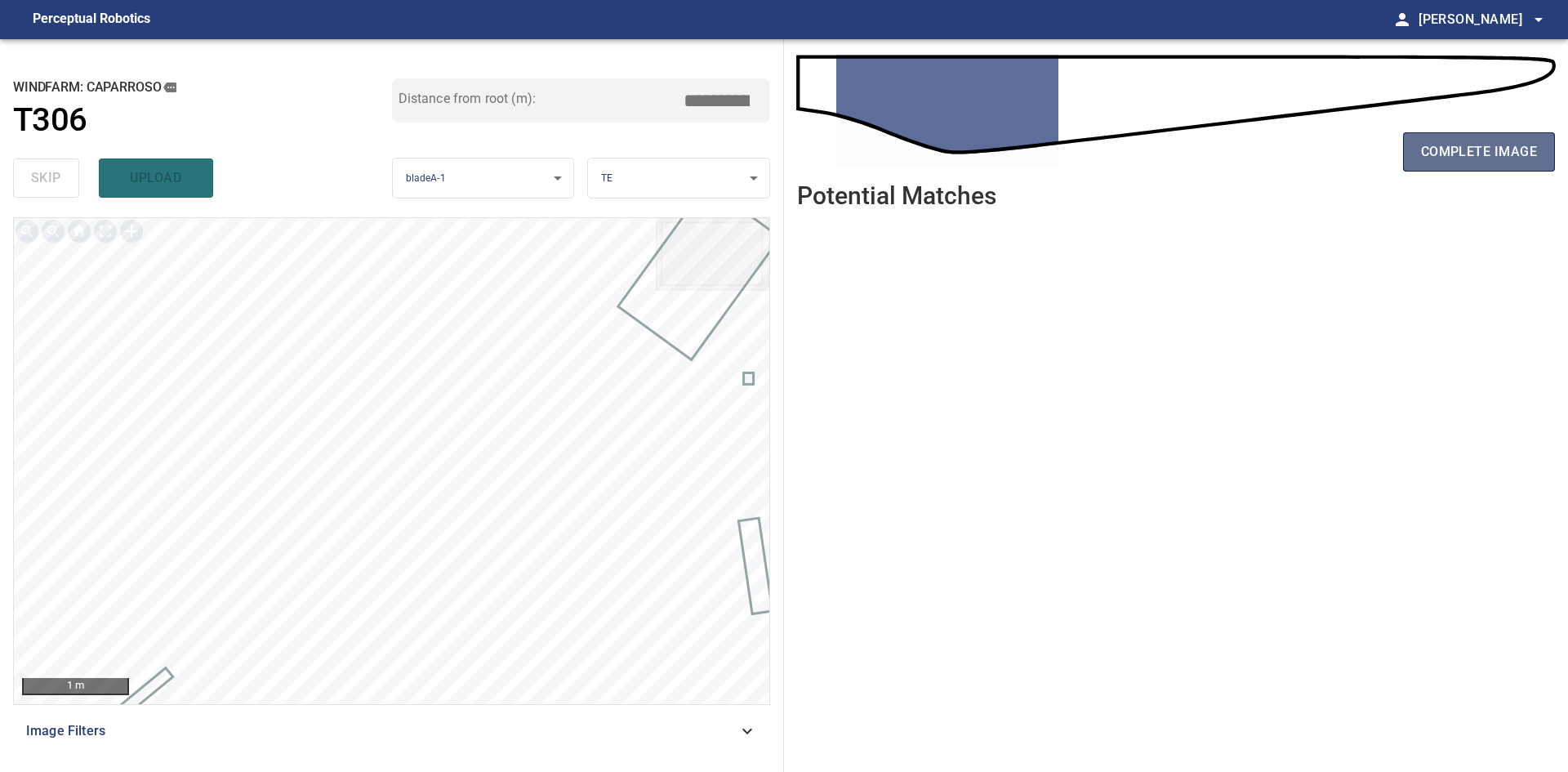
click at [1520, 160] on span "complete image" at bounding box center [1479, 152] width 116 height 23
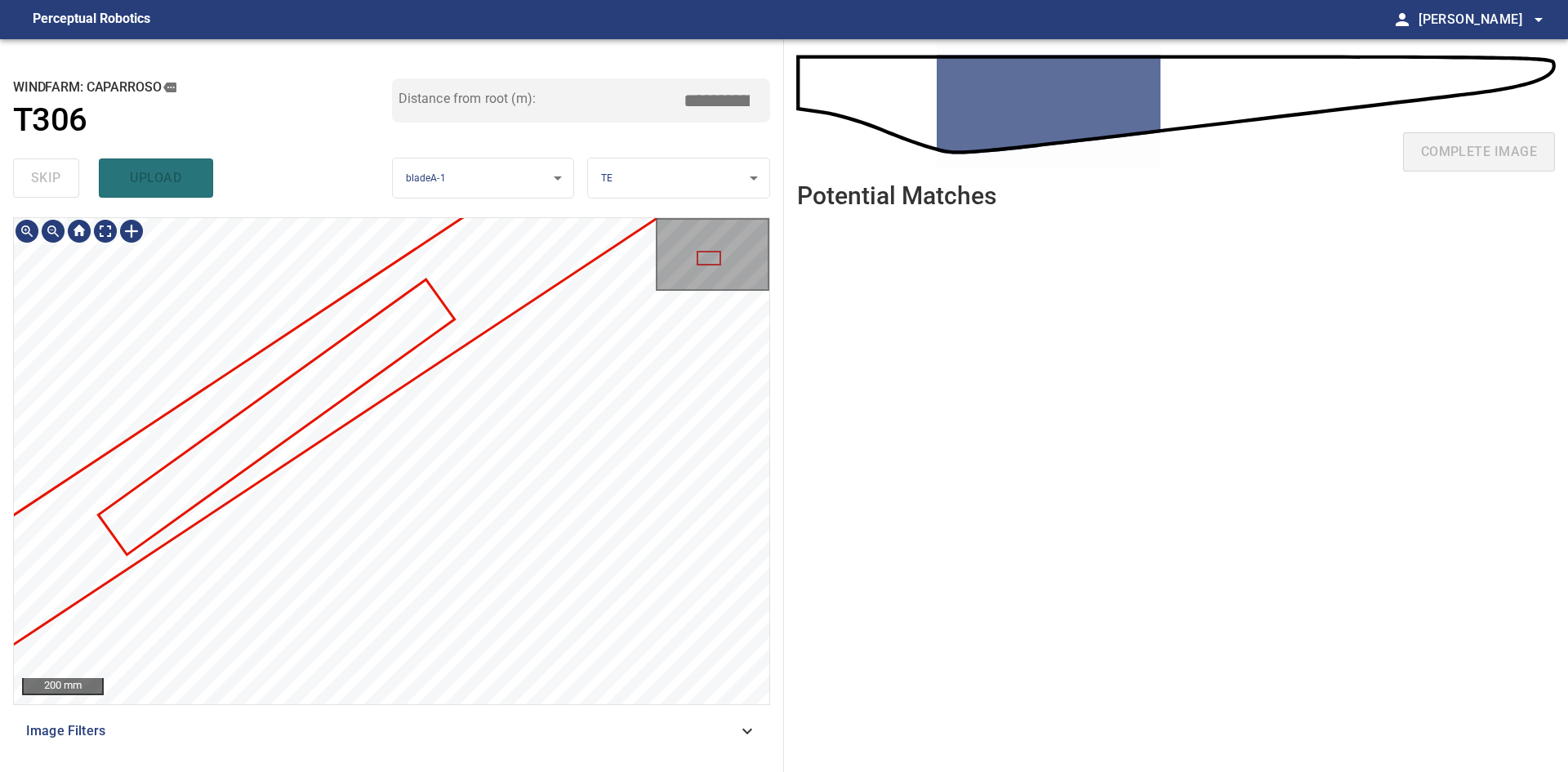
click at [802, 270] on div "**********" at bounding box center [784, 405] width 1568 height 733
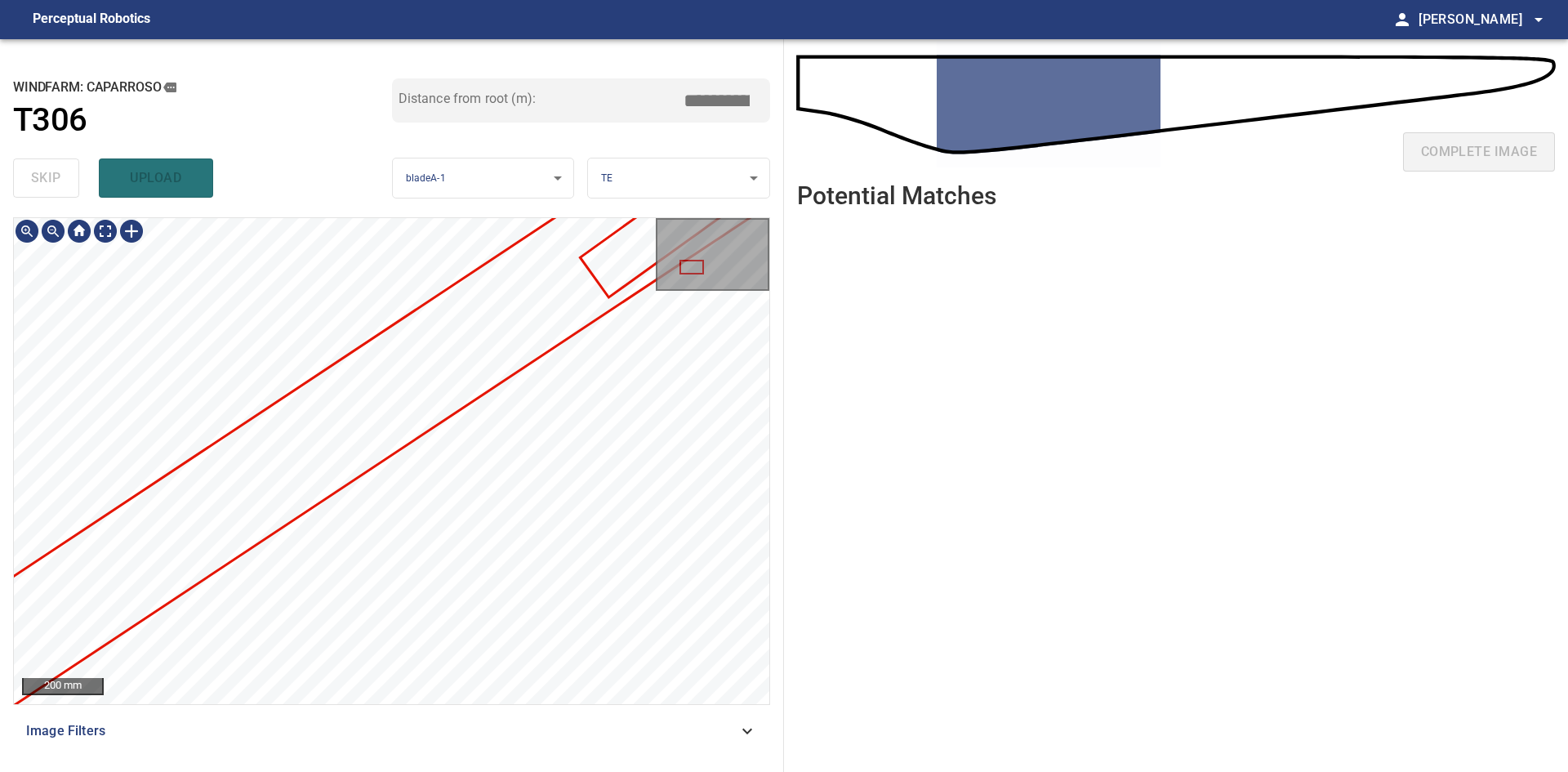
click at [904, 232] on div "**********" at bounding box center [784, 405] width 1568 height 733
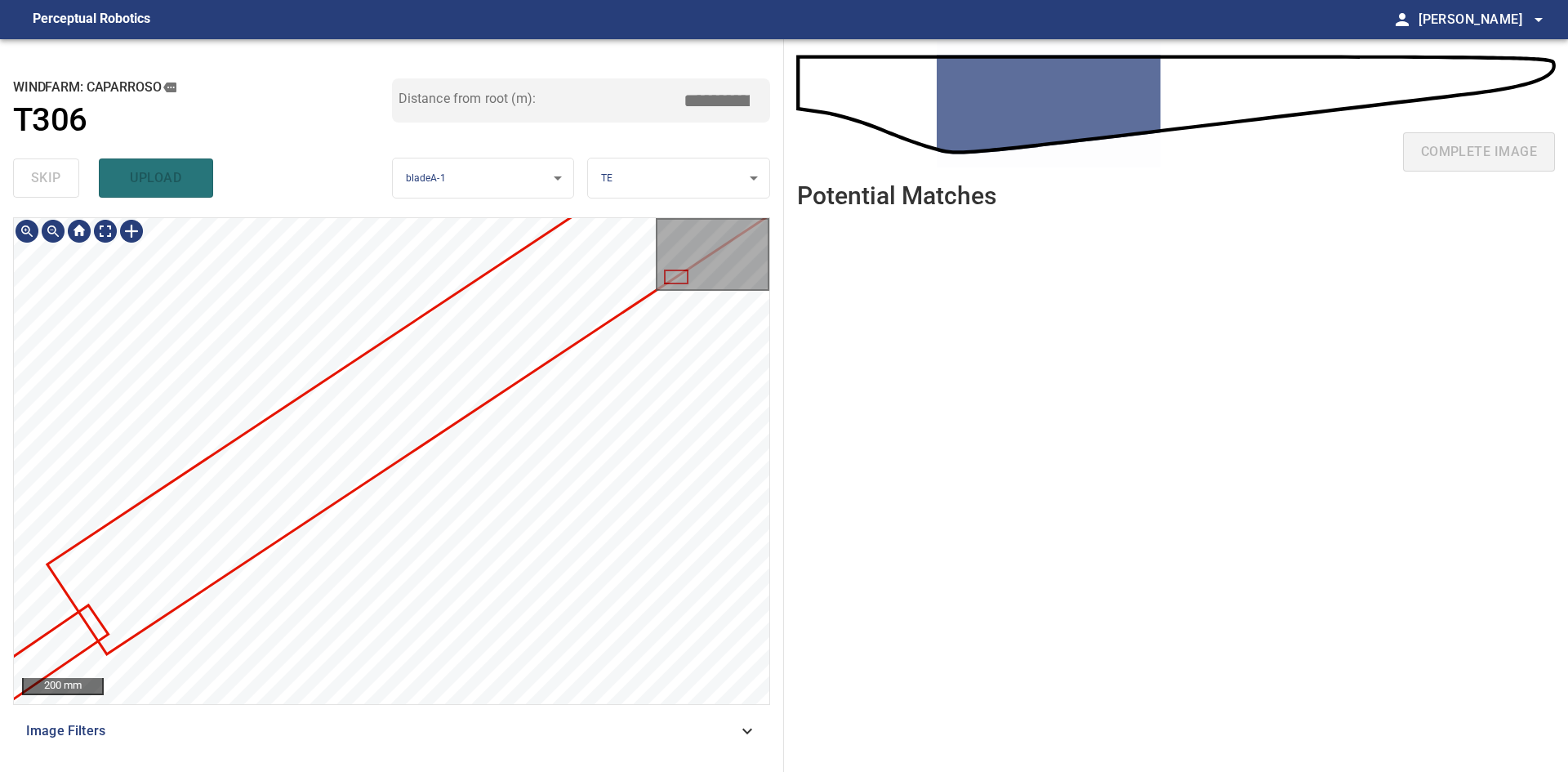
click at [949, 236] on div "**********" at bounding box center [784, 405] width 1568 height 733
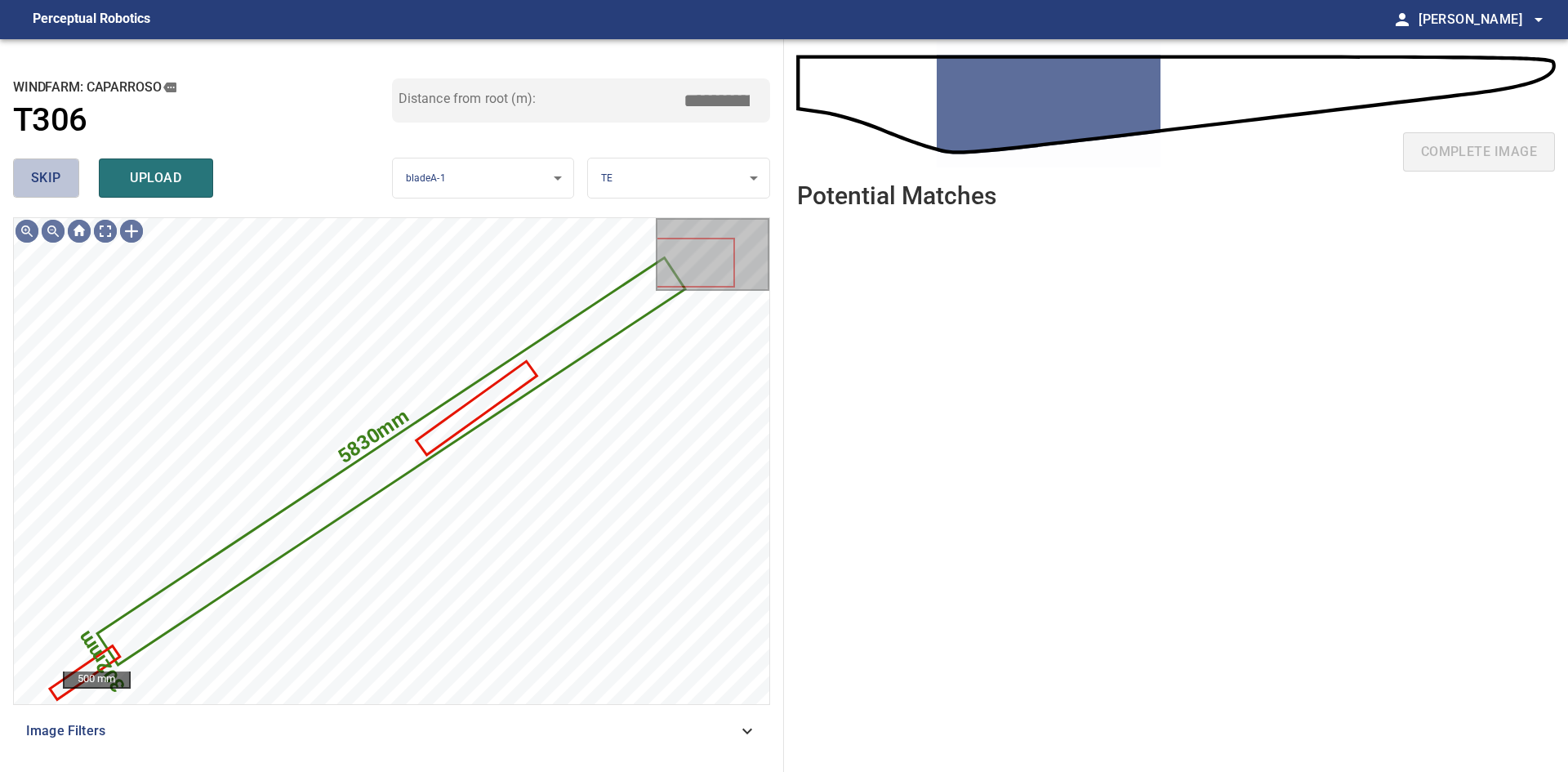
click at [37, 179] on span "skip" at bounding box center [46, 178] width 30 height 23
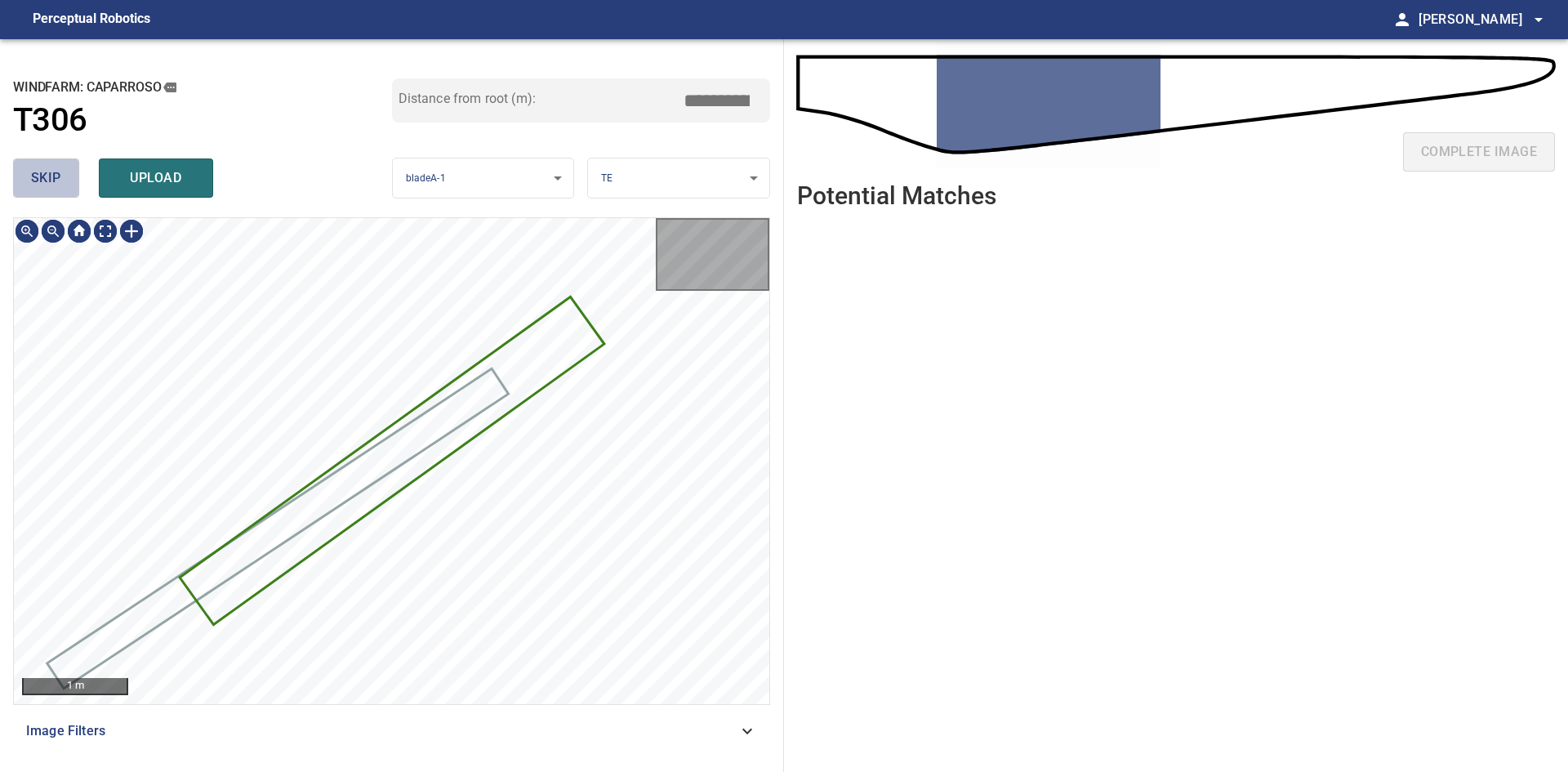
click at [37, 179] on span "skip" at bounding box center [46, 178] width 30 height 23
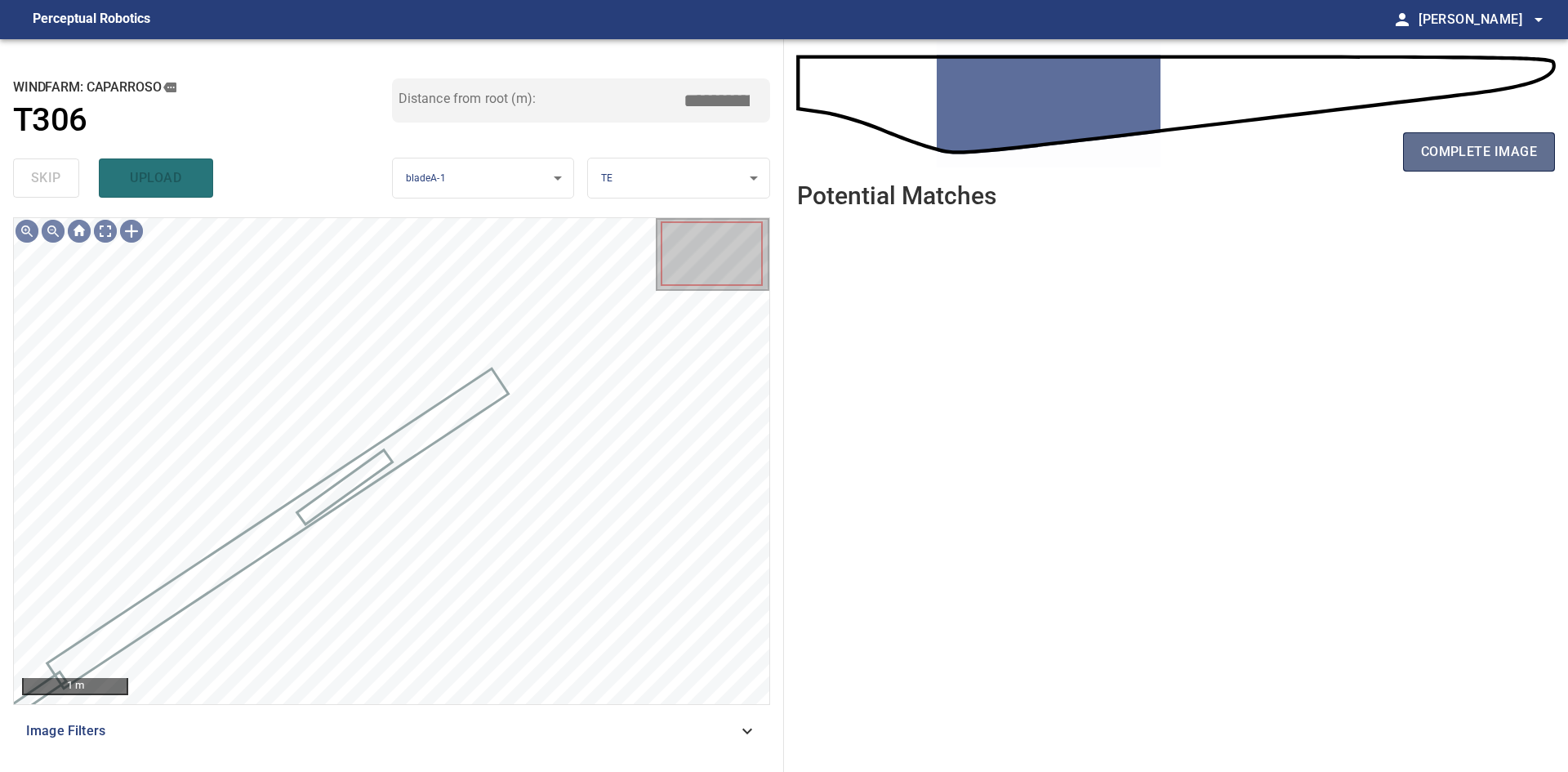
click at [1546, 147] on button "complete image" at bounding box center [1479, 152] width 152 height 39
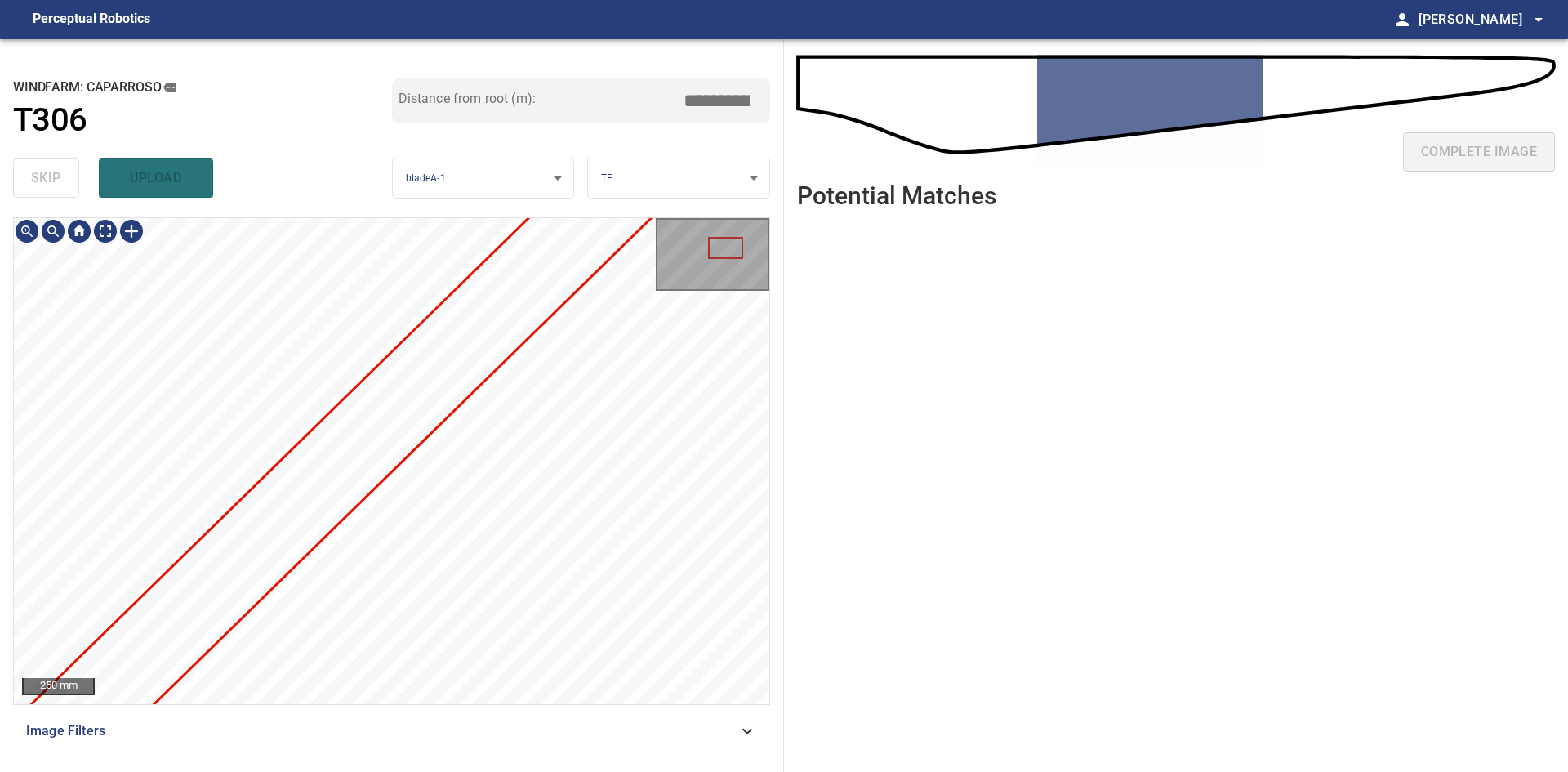
click at [765, 275] on div "250 mm" at bounding box center [391, 461] width 755 height 485
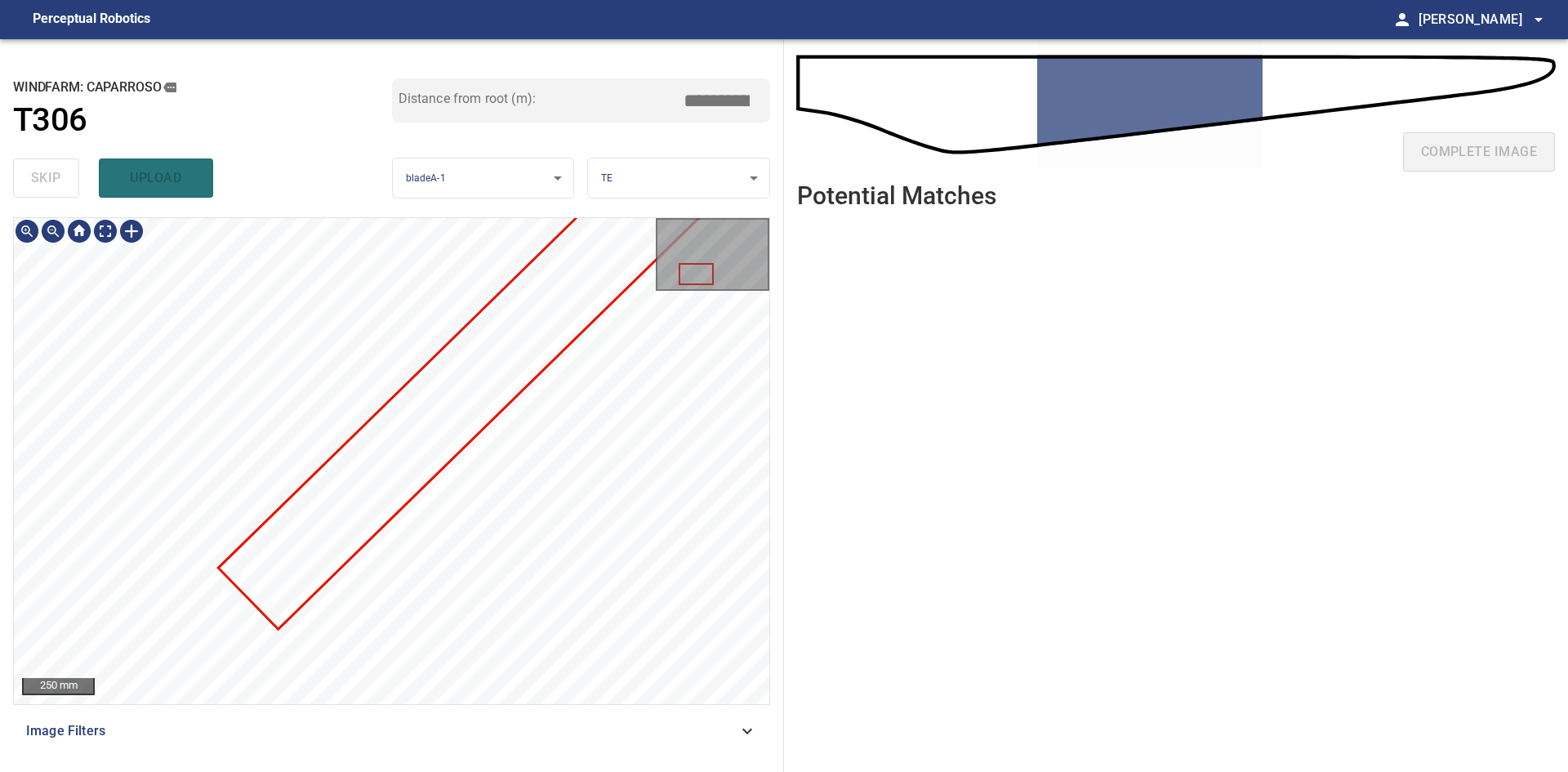
click at [674, 337] on div at bounding box center [391, 461] width 755 height 485
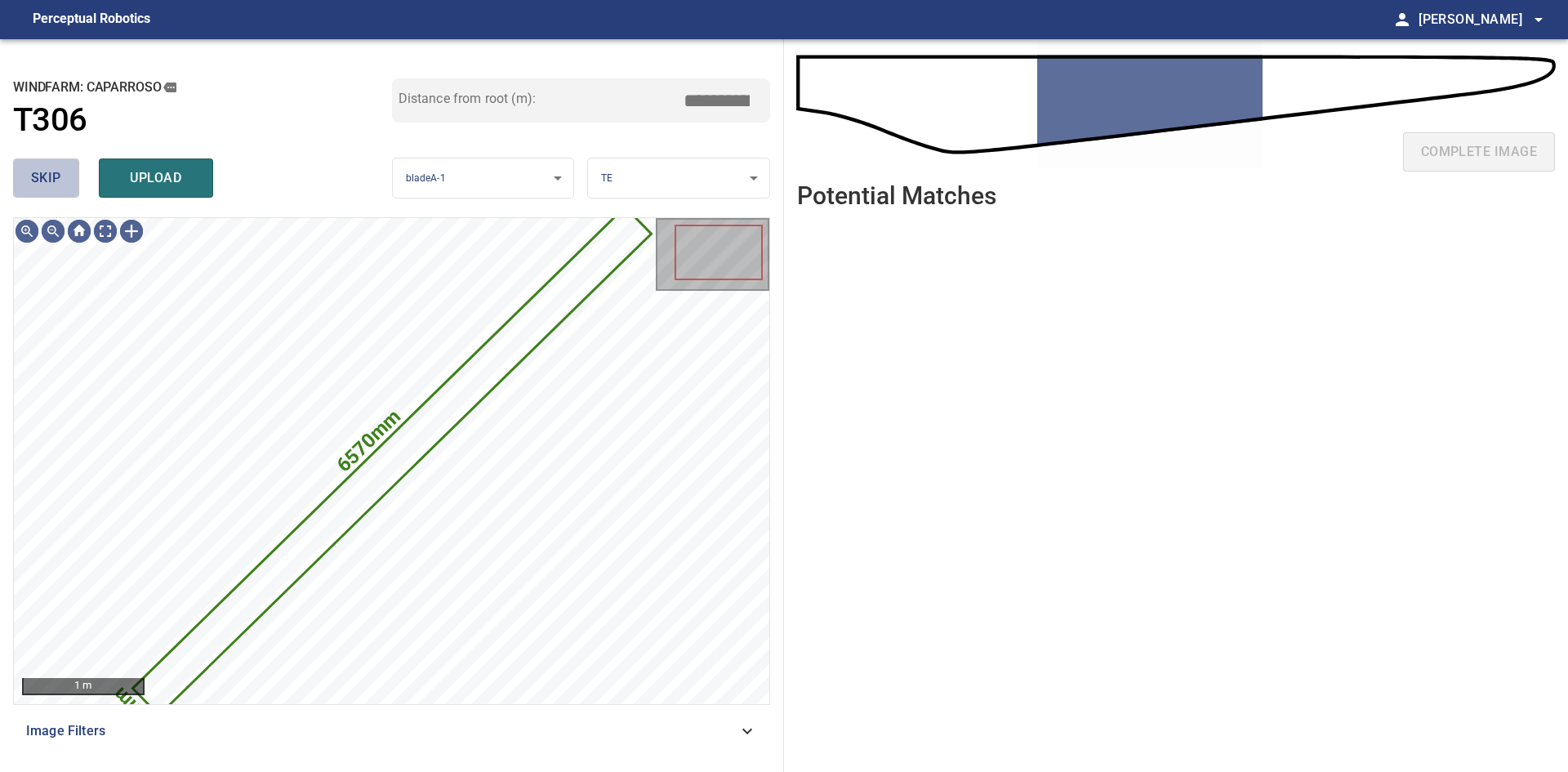
click at [54, 173] on span "skip" at bounding box center [46, 178] width 30 height 23
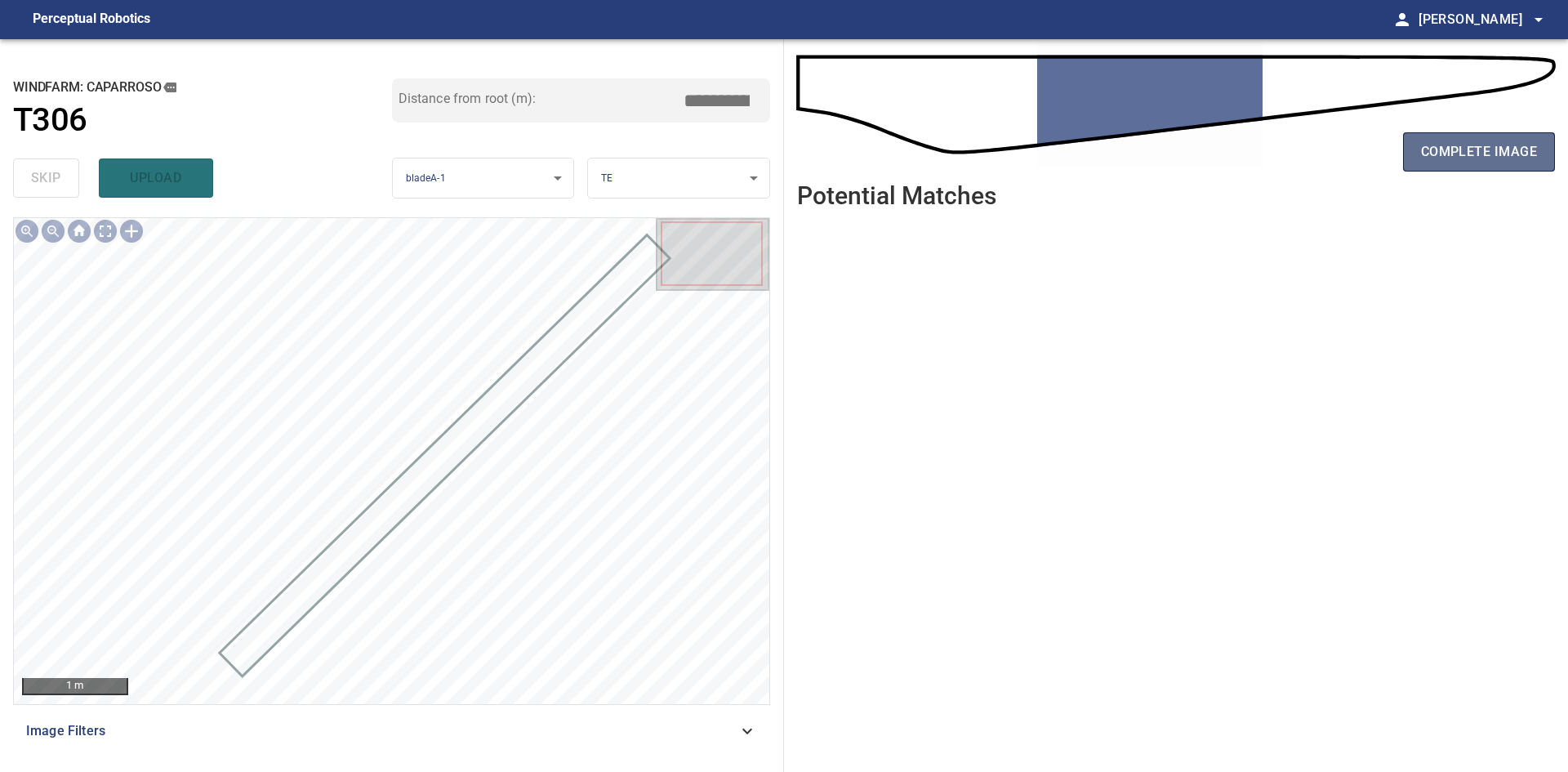
click at [1406, 161] on button "complete image" at bounding box center [1479, 152] width 152 height 39
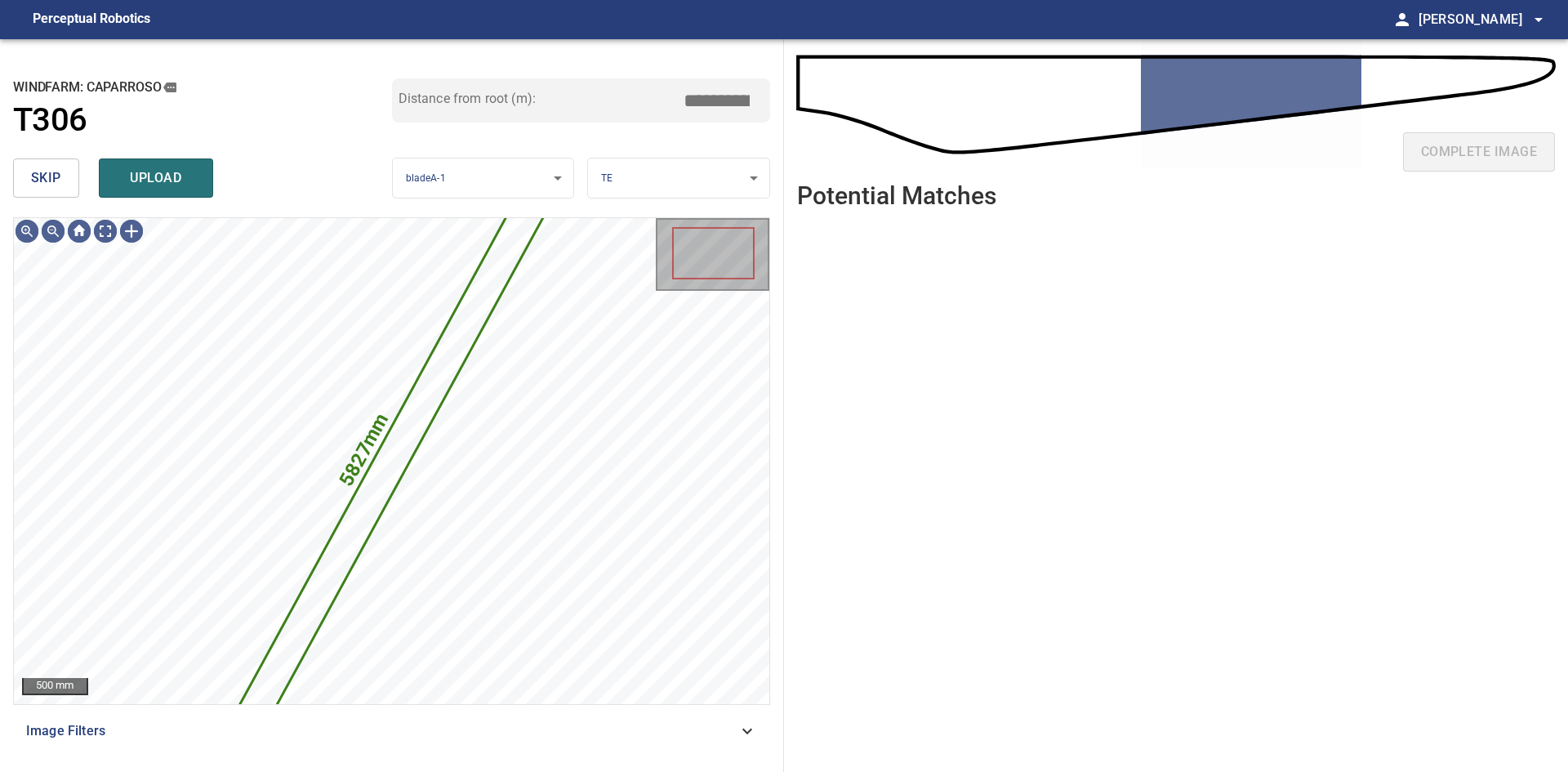
click at [32, 172] on span "skip" at bounding box center [46, 178] width 30 height 23
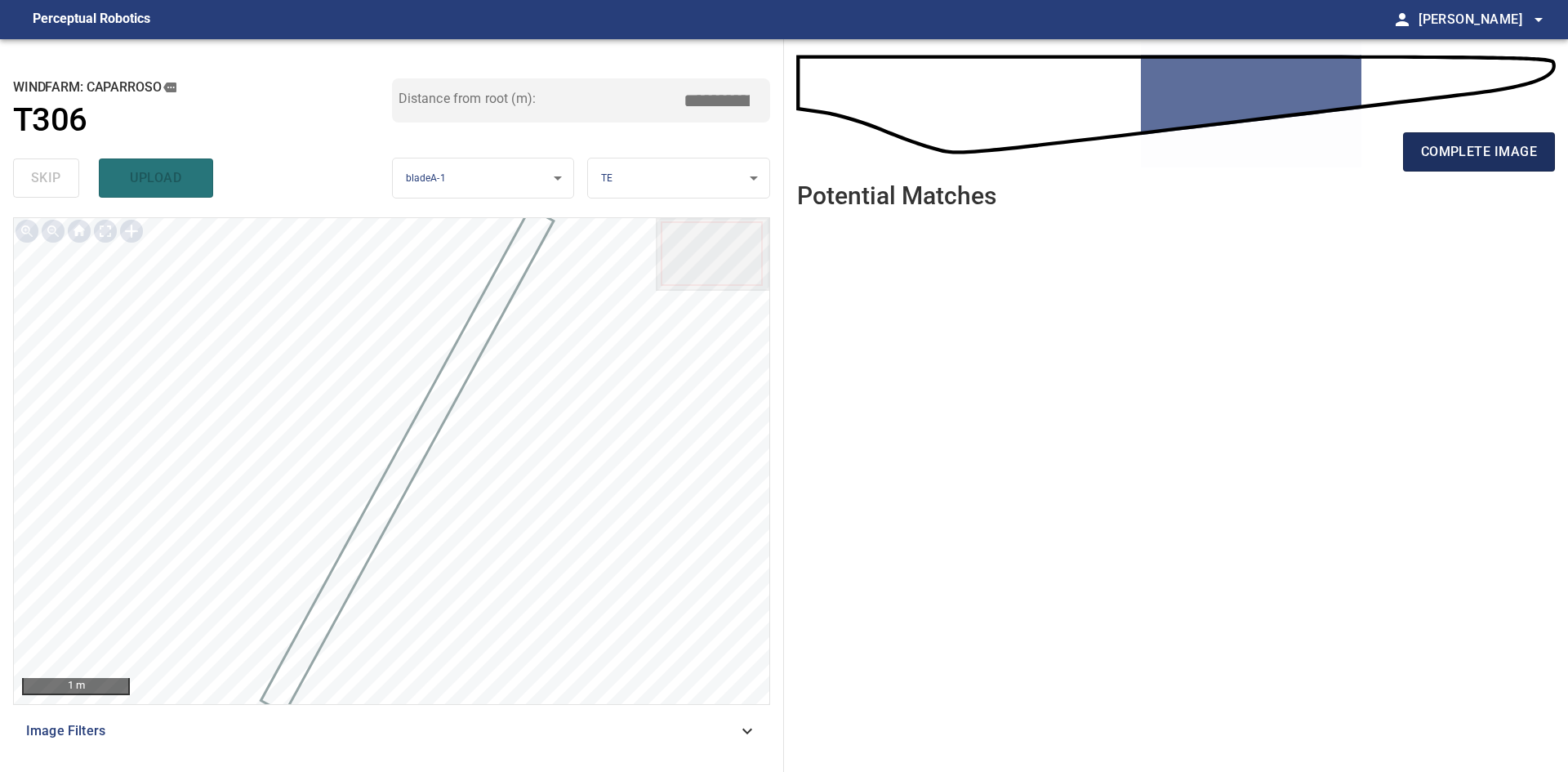
click at [1422, 149] on span "complete image" at bounding box center [1479, 152] width 116 height 23
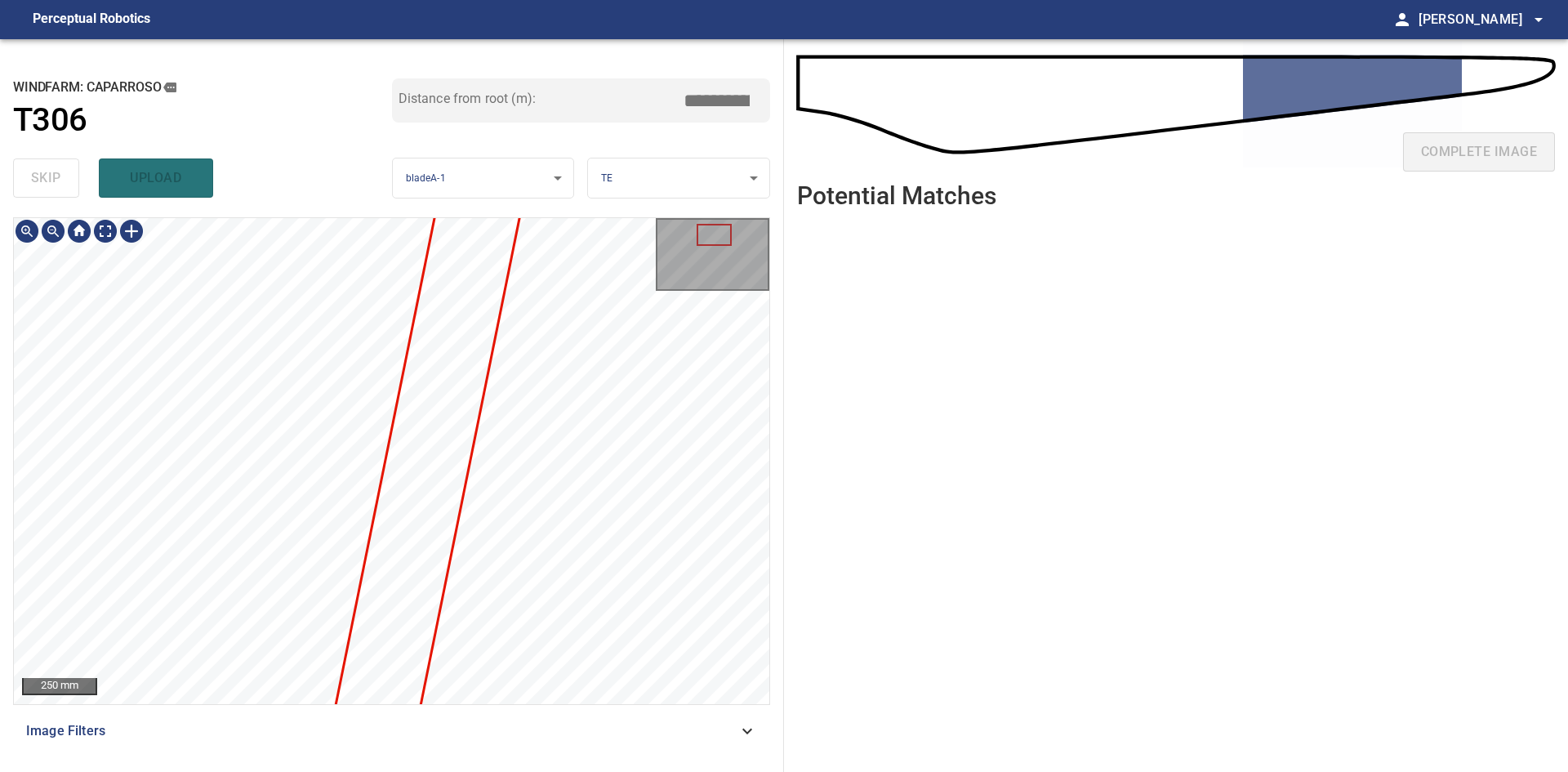
click at [564, 193] on div "**********" at bounding box center [392, 405] width 784 height 733
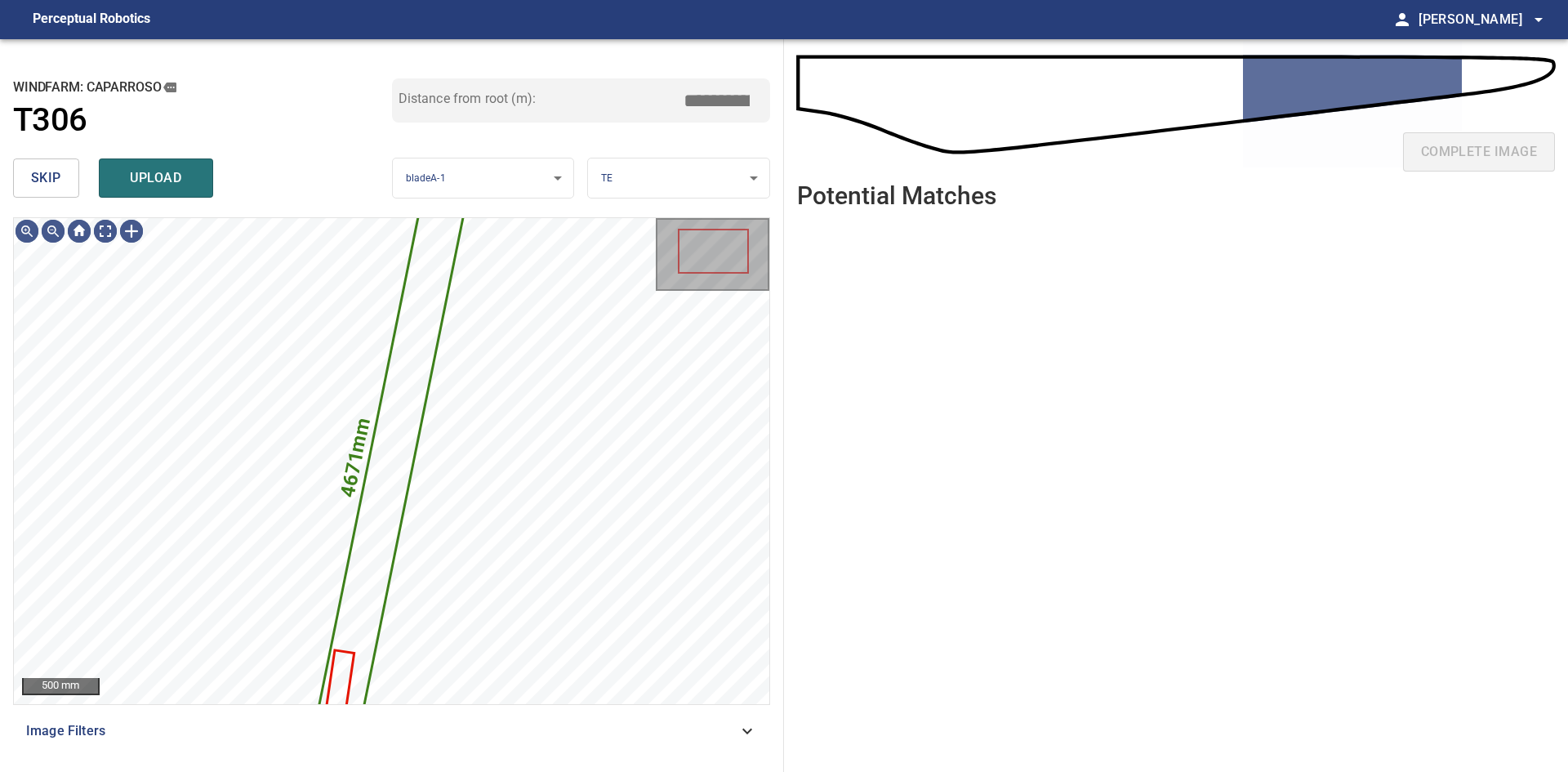
click at [61, 183] on span "skip" at bounding box center [46, 178] width 30 height 23
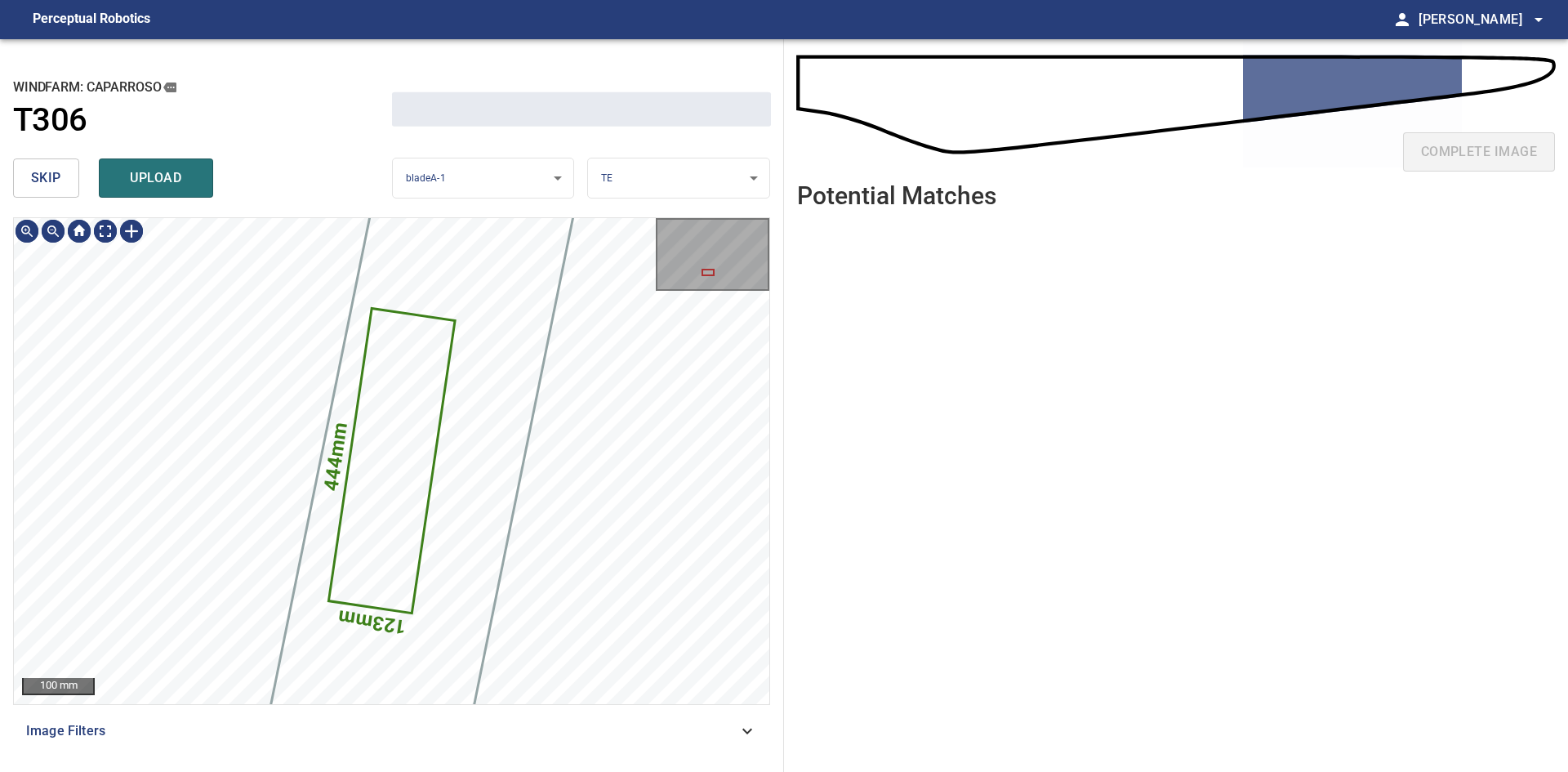
click at [61, 183] on span "skip" at bounding box center [46, 178] width 30 height 23
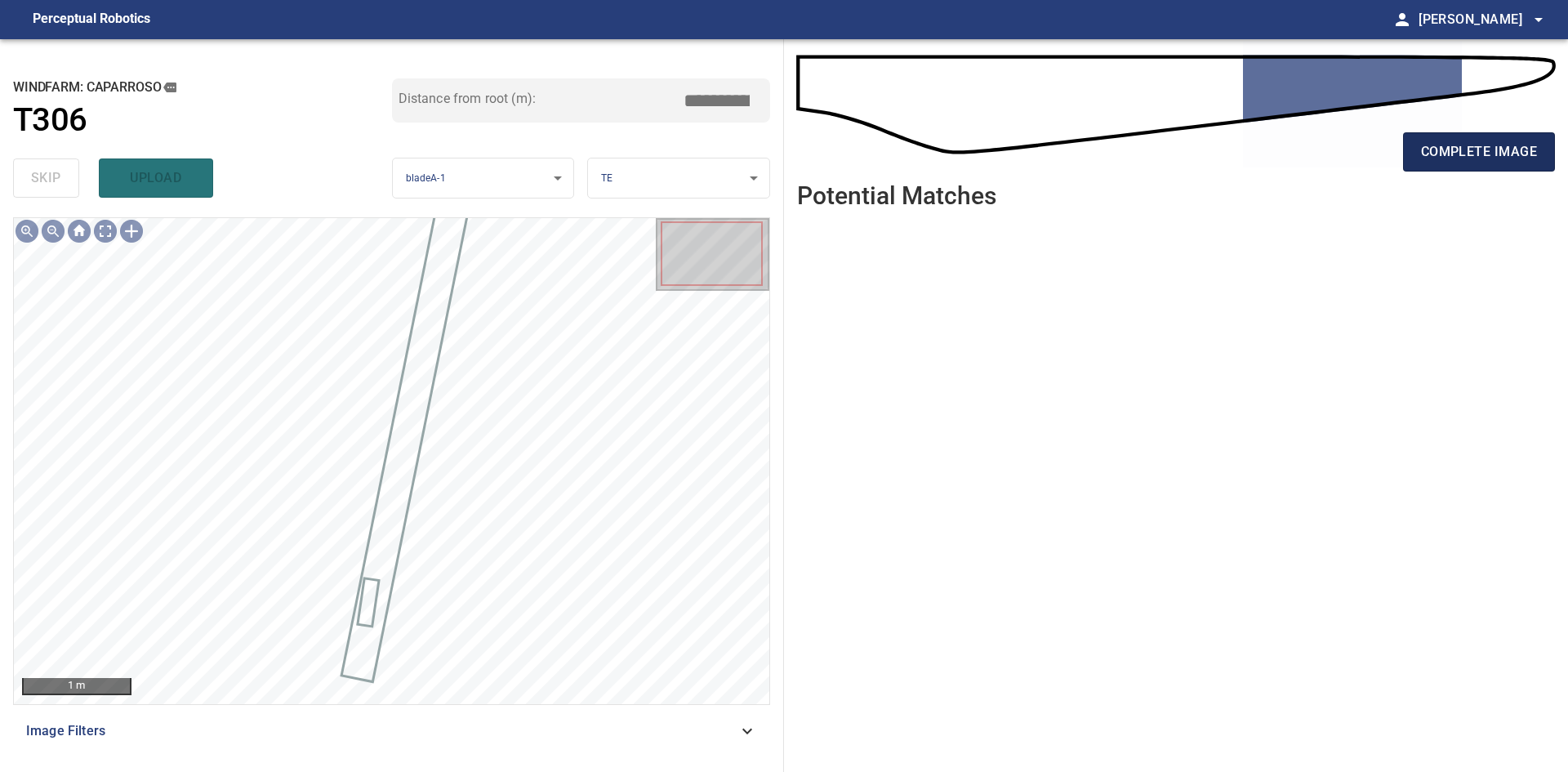
click at [1450, 168] on button "complete image" at bounding box center [1479, 152] width 152 height 39
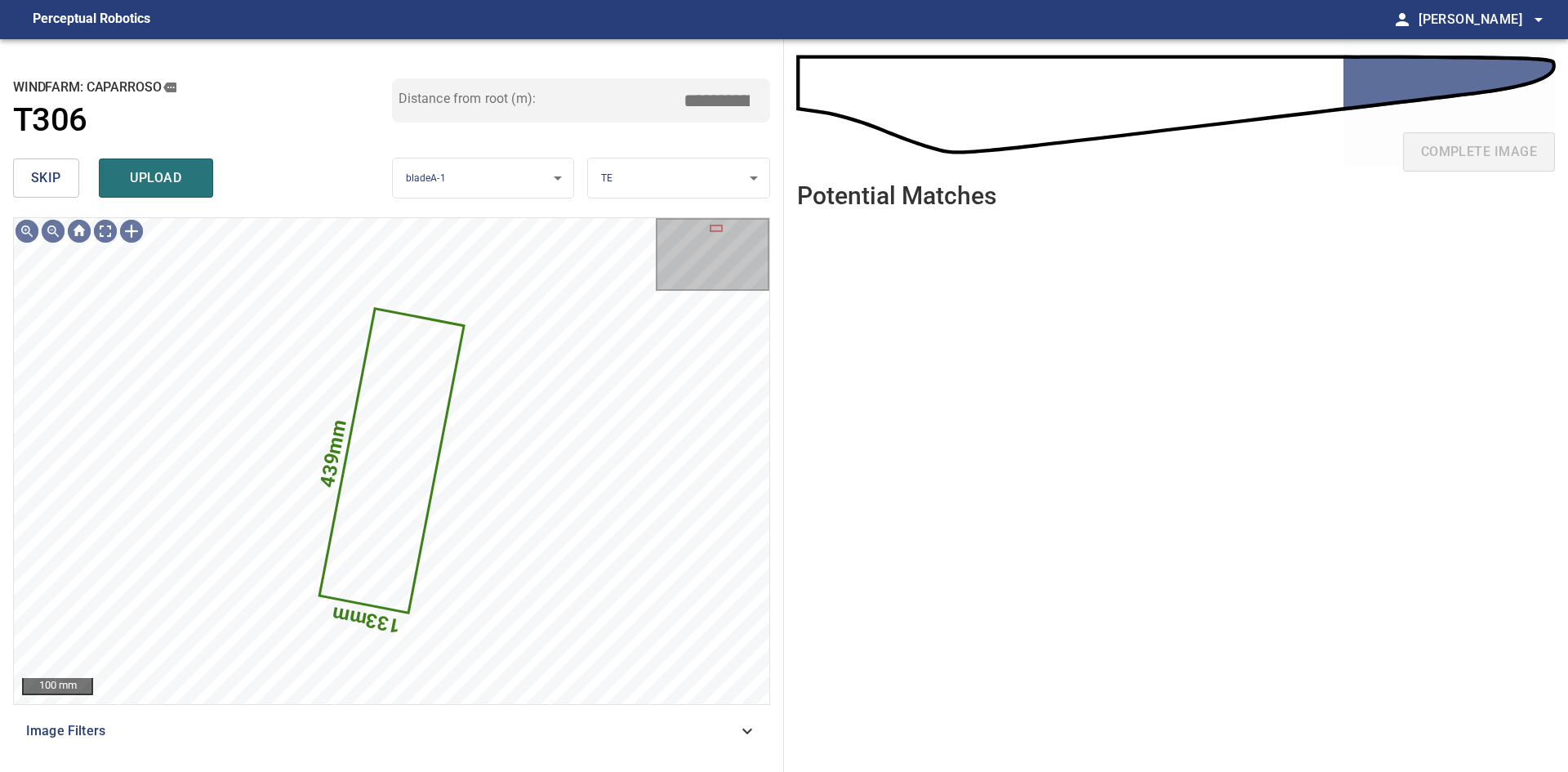
click at [50, 172] on span "skip" at bounding box center [46, 178] width 30 height 23
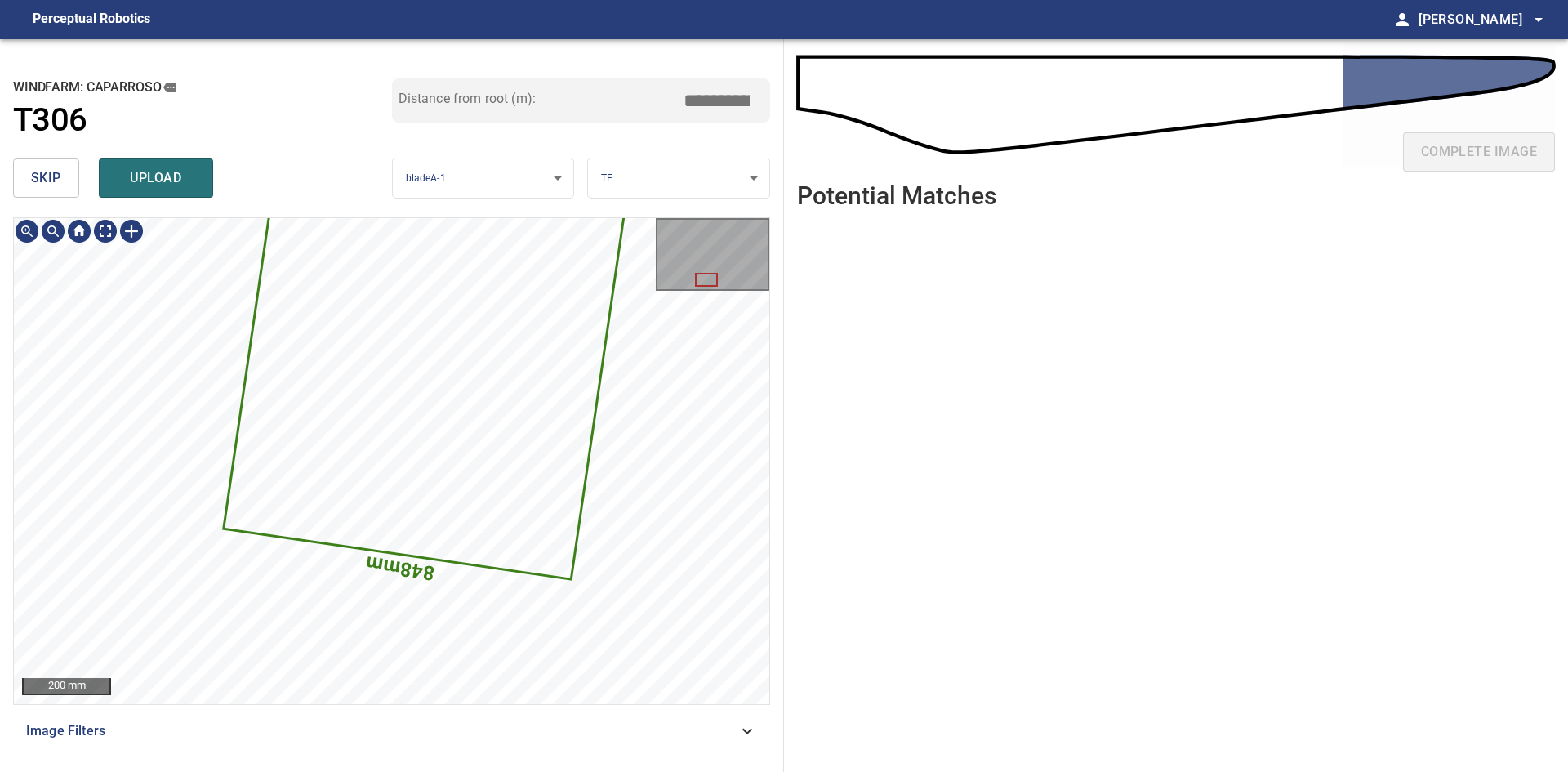
click at [352, 473] on div "1965mm 848mm" at bounding box center [391, 461] width 755 height 485
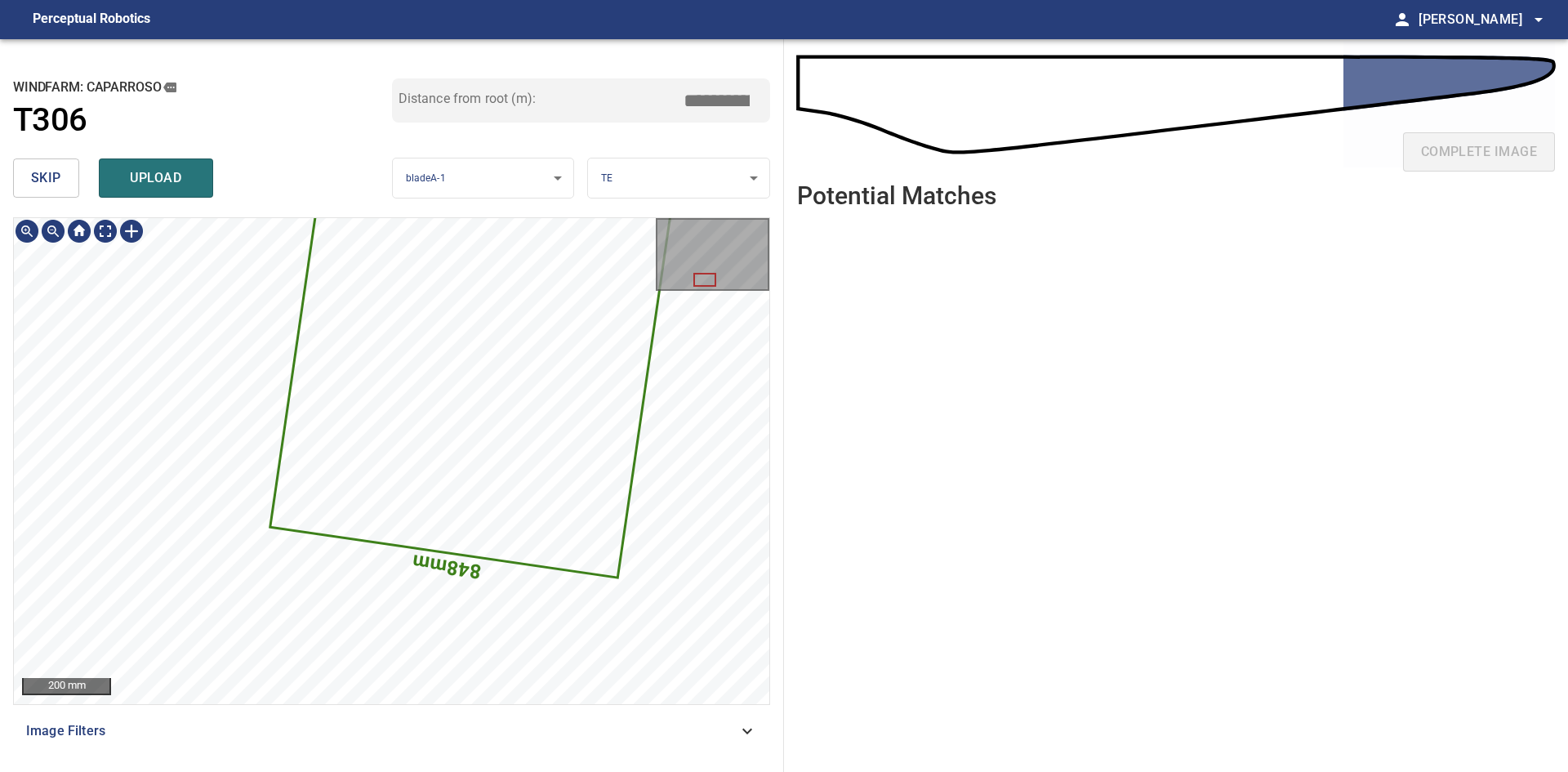
click at [364, 454] on icon at bounding box center [502, 150] width 461 height 851
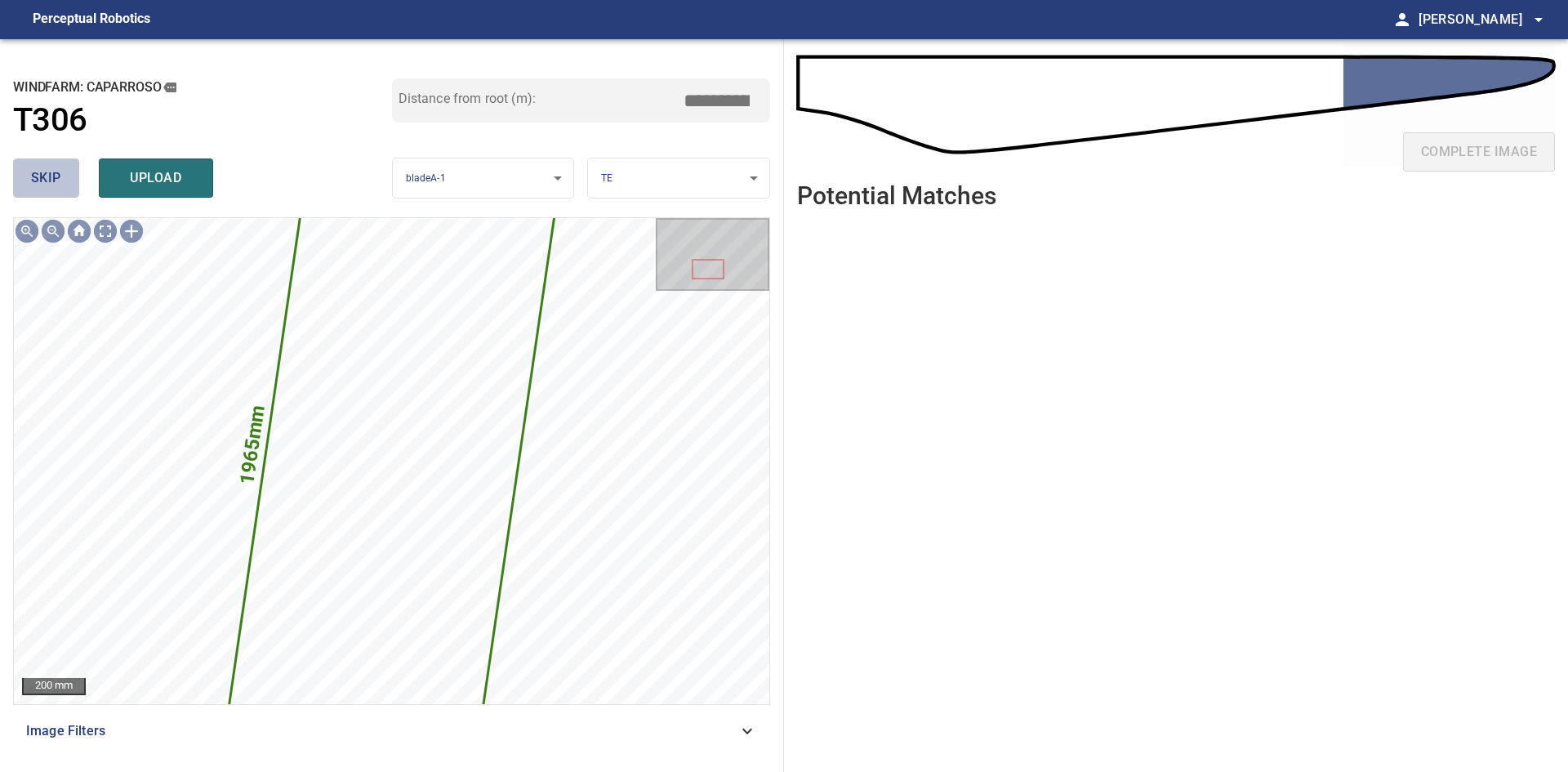
click at [37, 168] on span "skip" at bounding box center [46, 178] width 30 height 23
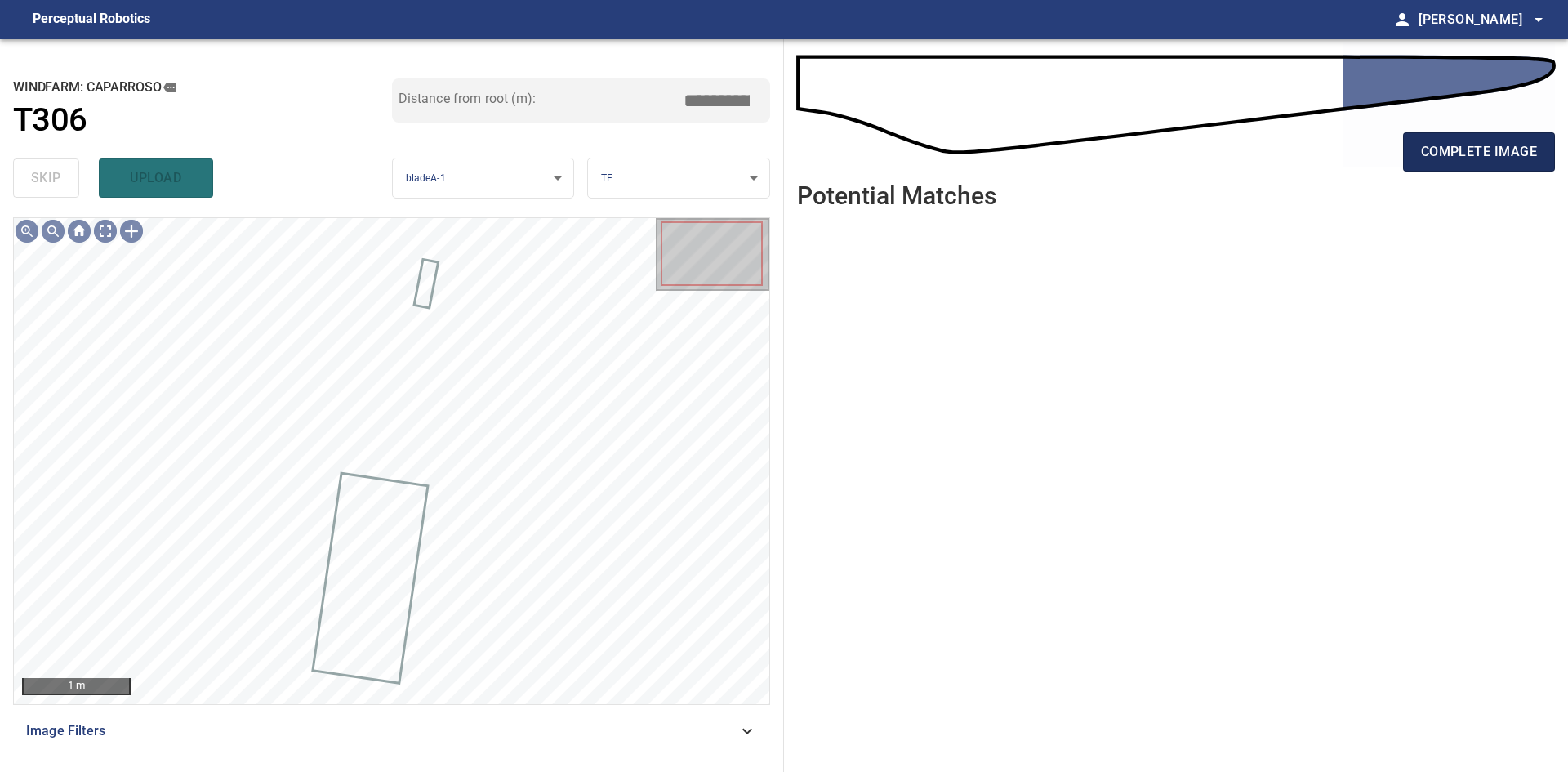
click at [1429, 163] on span "complete image" at bounding box center [1479, 152] width 116 height 23
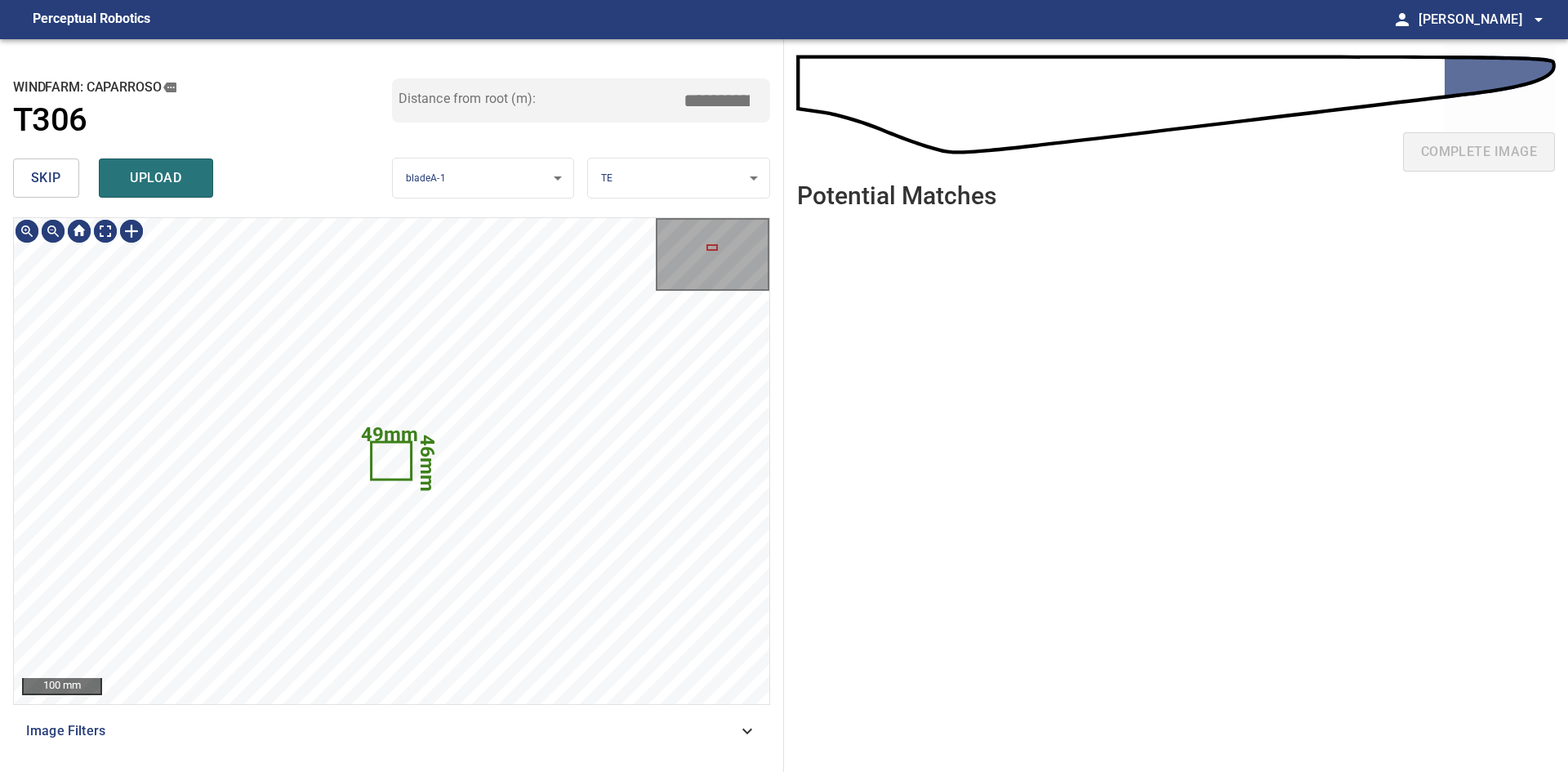
click at [66, 172] on button "skip" at bounding box center [46, 178] width 66 height 39
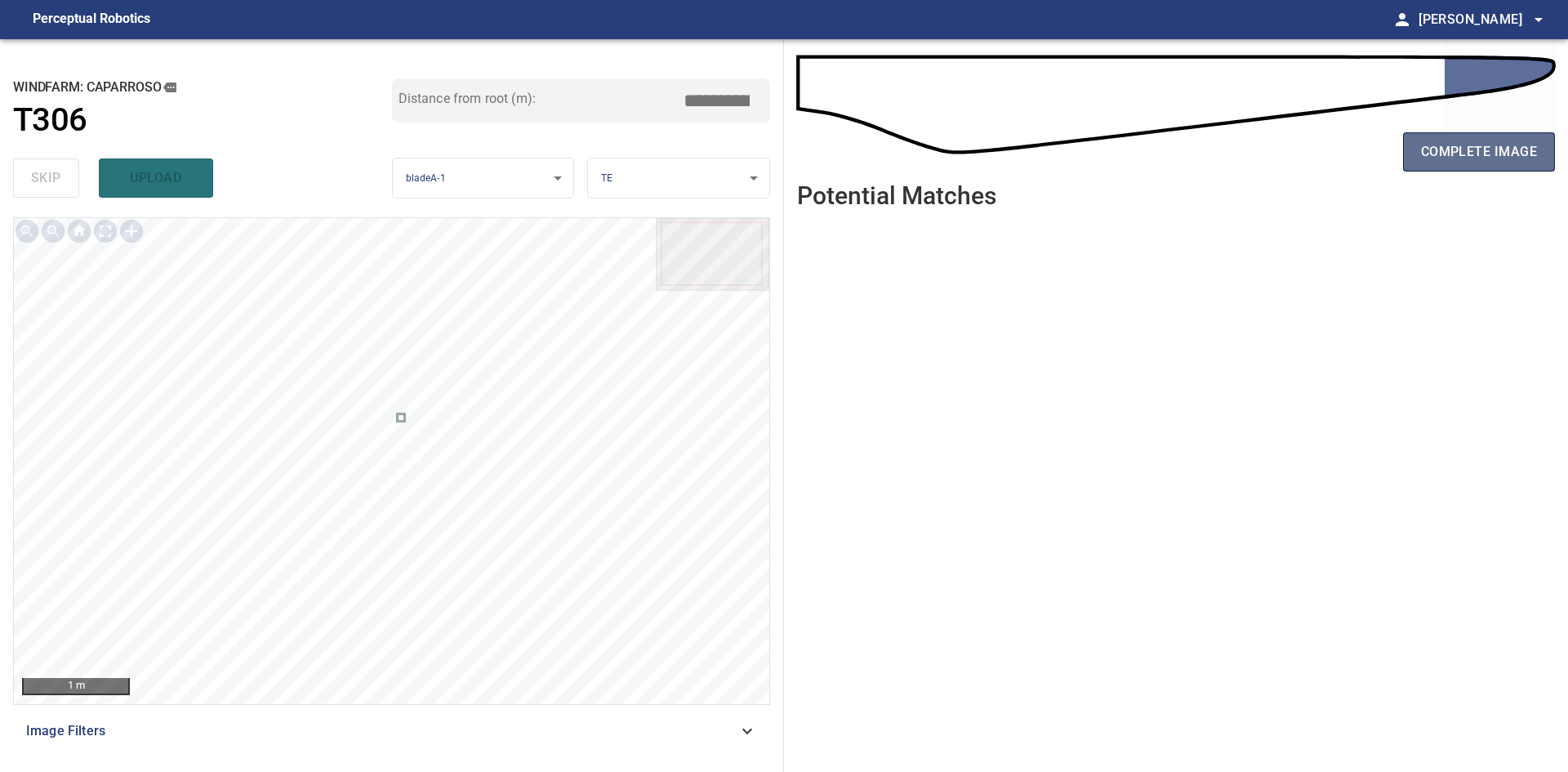
click at [1500, 147] on span "complete image" at bounding box center [1479, 152] width 116 height 23
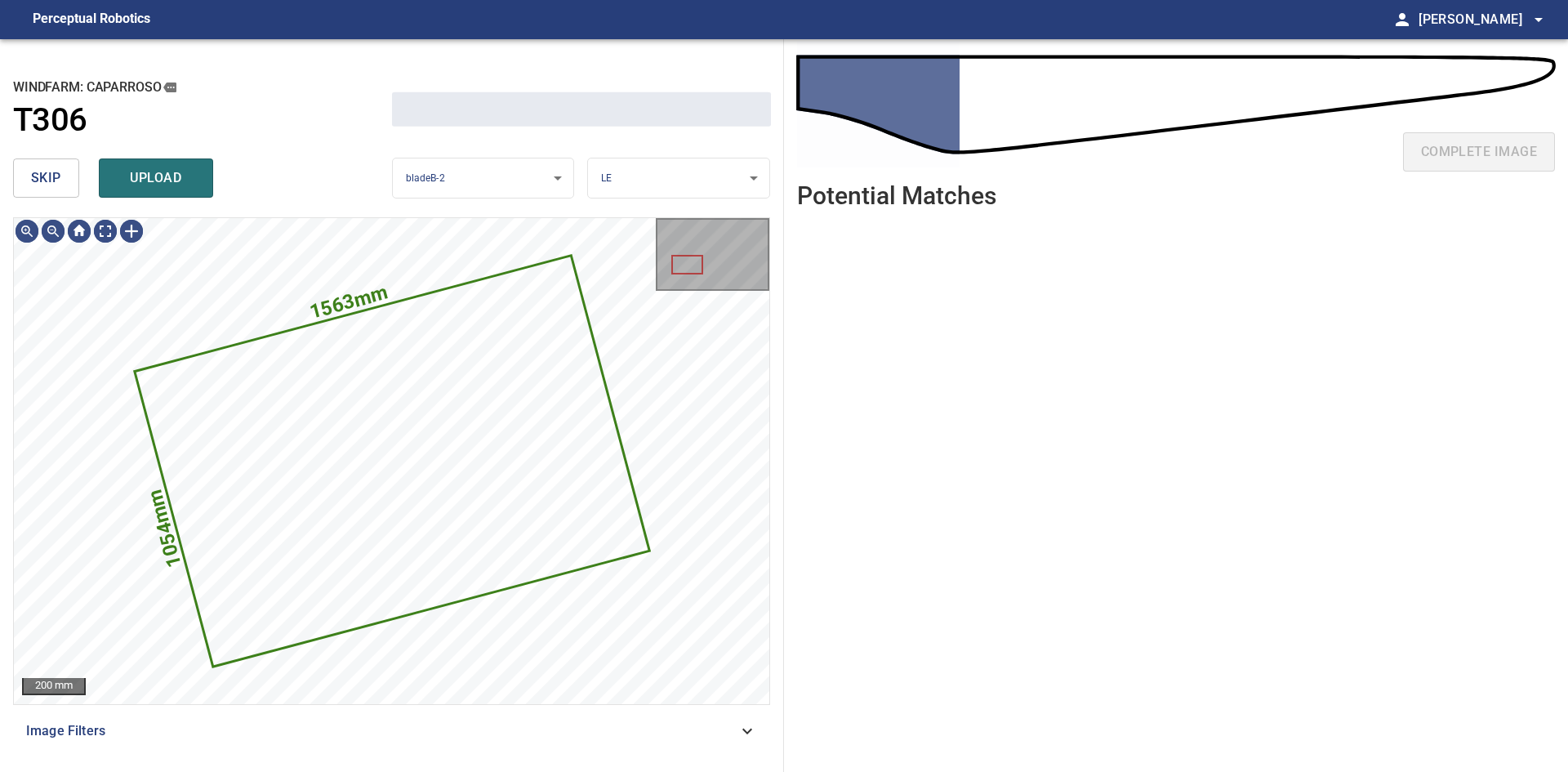
click at [32, 177] on span "skip" at bounding box center [46, 178] width 30 height 23
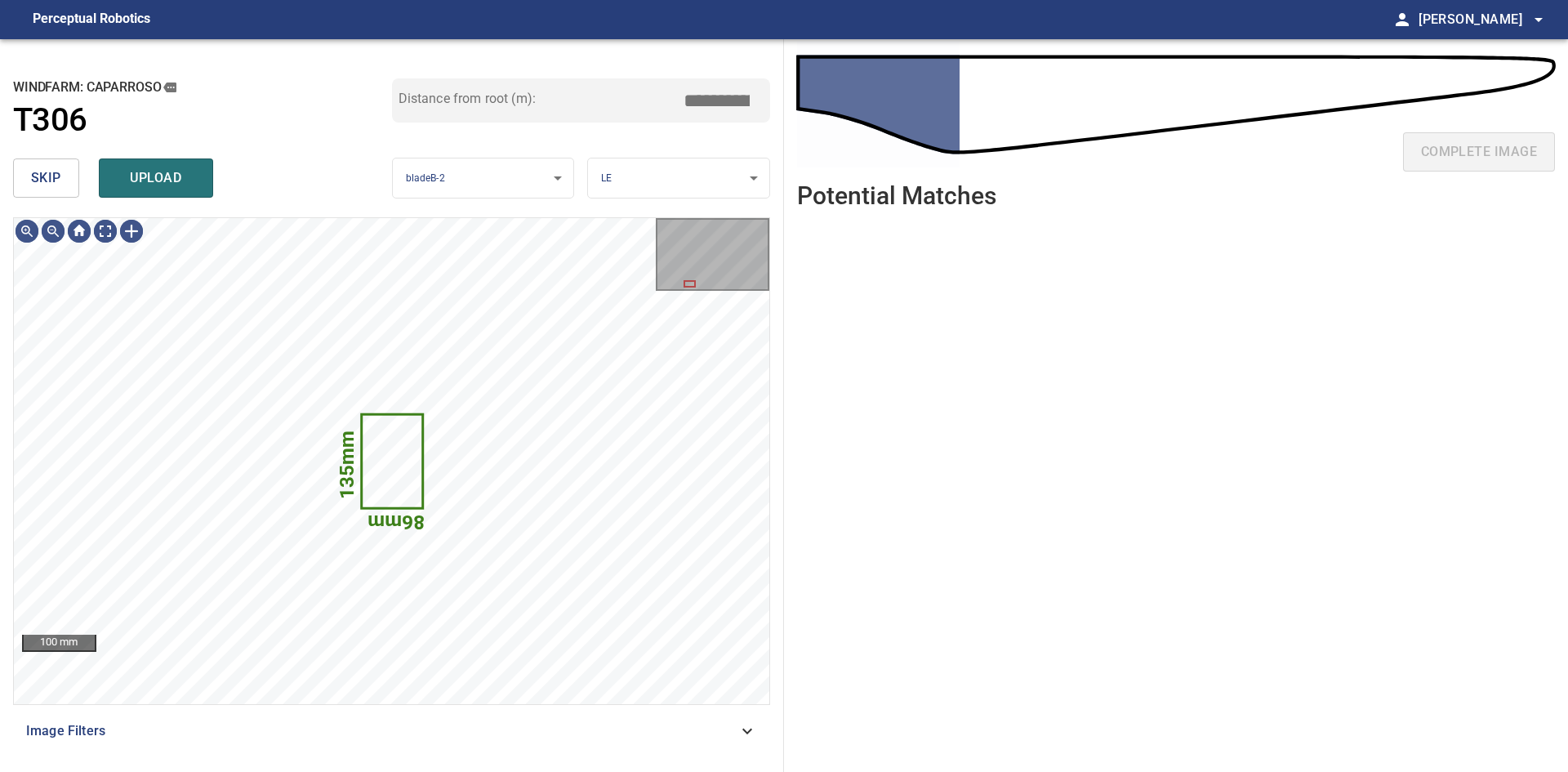
click at [32, 177] on span "skip" at bounding box center [46, 178] width 30 height 23
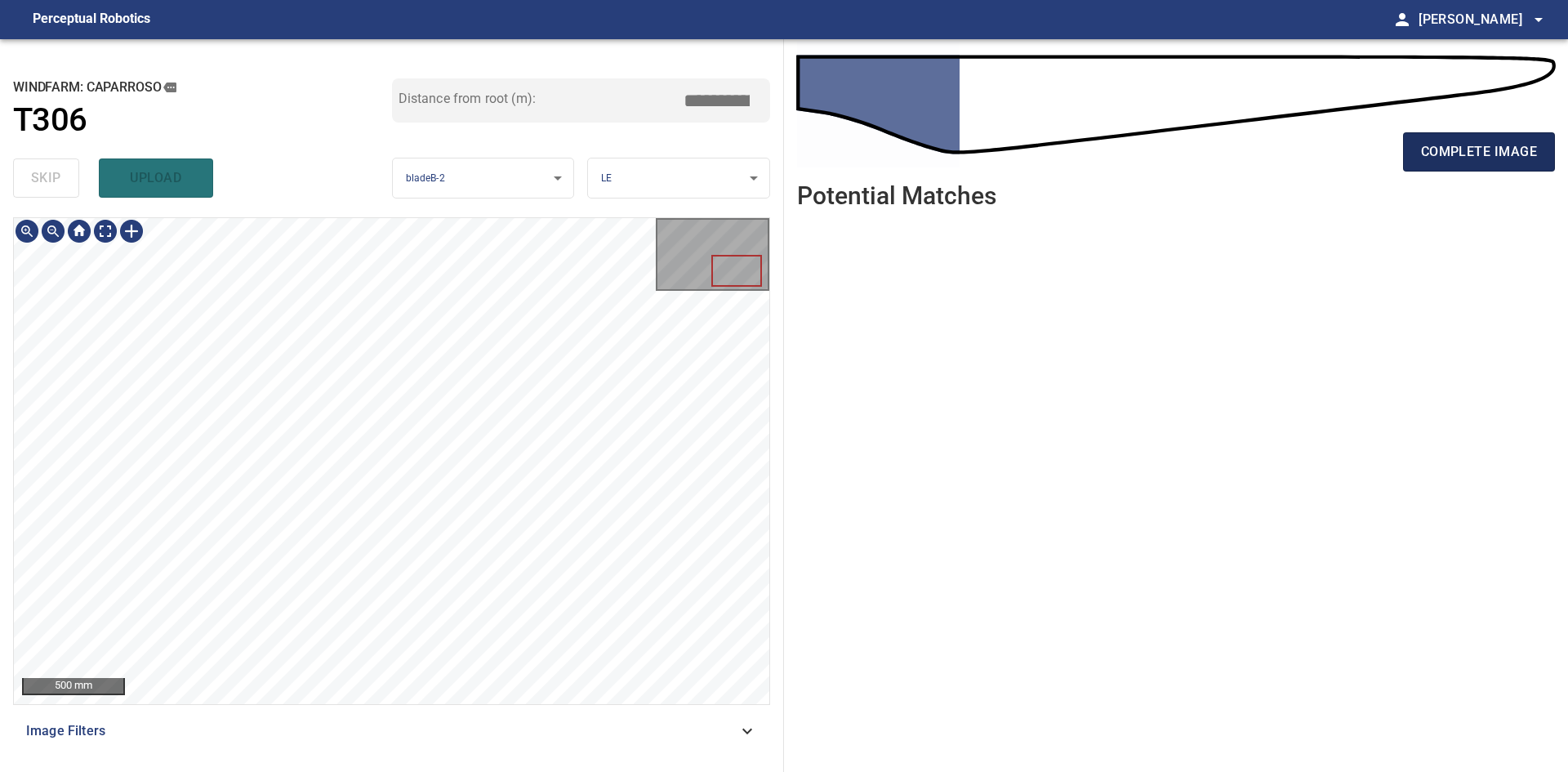
click at [1482, 164] on button "complete image" at bounding box center [1479, 152] width 152 height 39
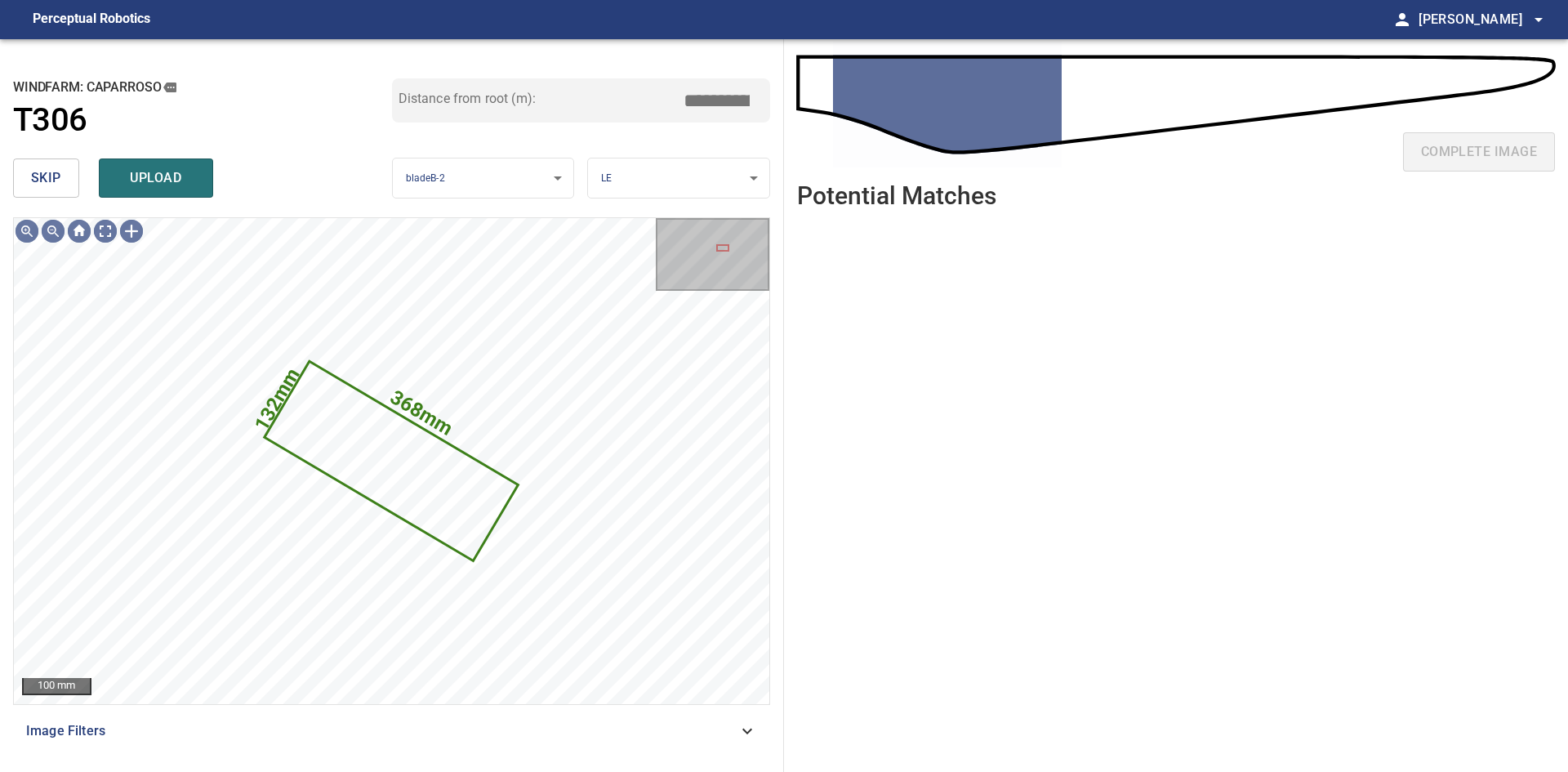
click at [34, 172] on span "skip" at bounding box center [46, 178] width 30 height 23
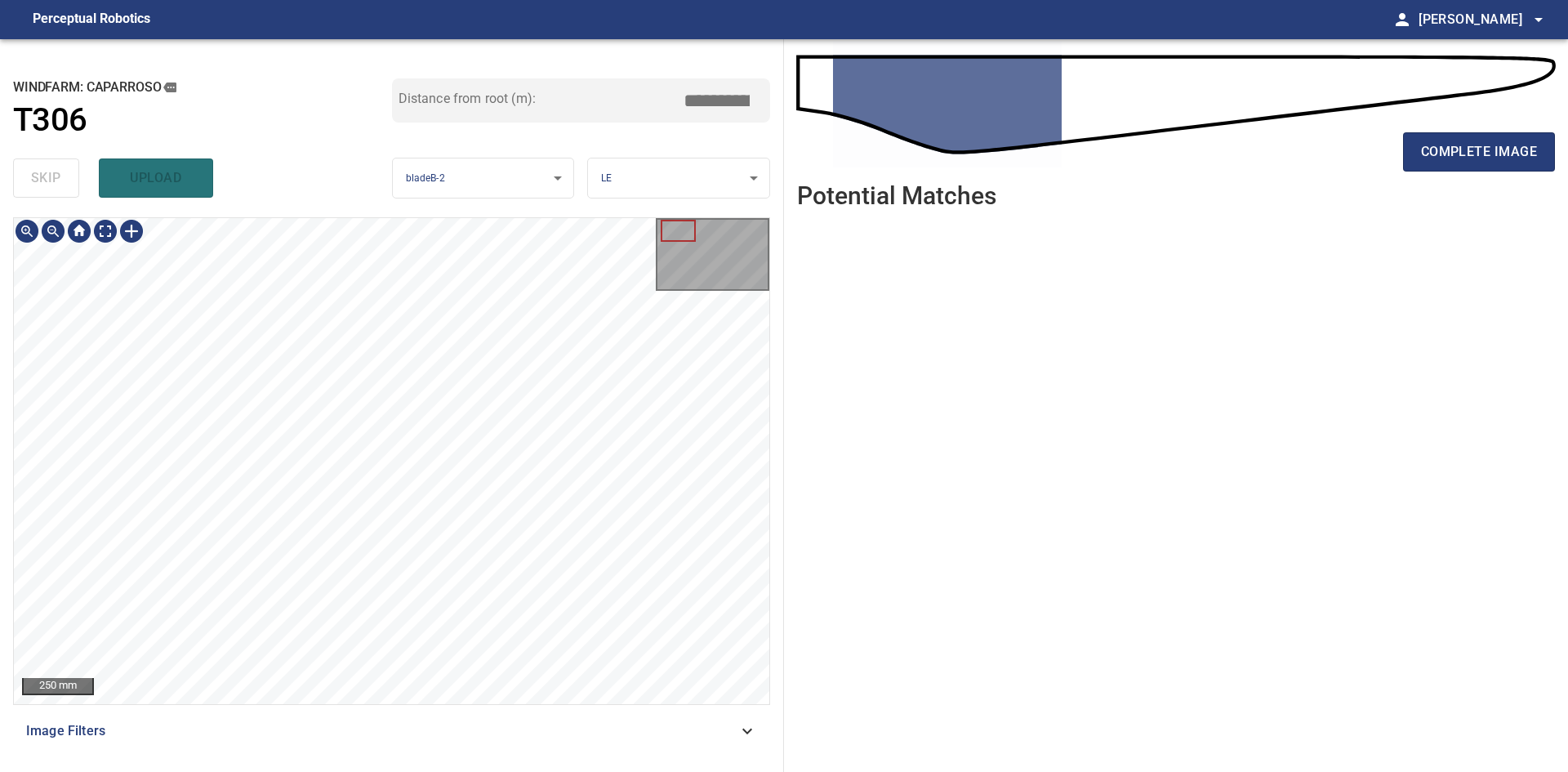
click at [788, 771] on html "**********" at bounding box center [784, 386] width 1568 height 772
click at [174, 253] on div at bounding box center [391, 461] width 755 height 485
click at [509, 433] on div at bounding box center [391, 461] width 755 height 485
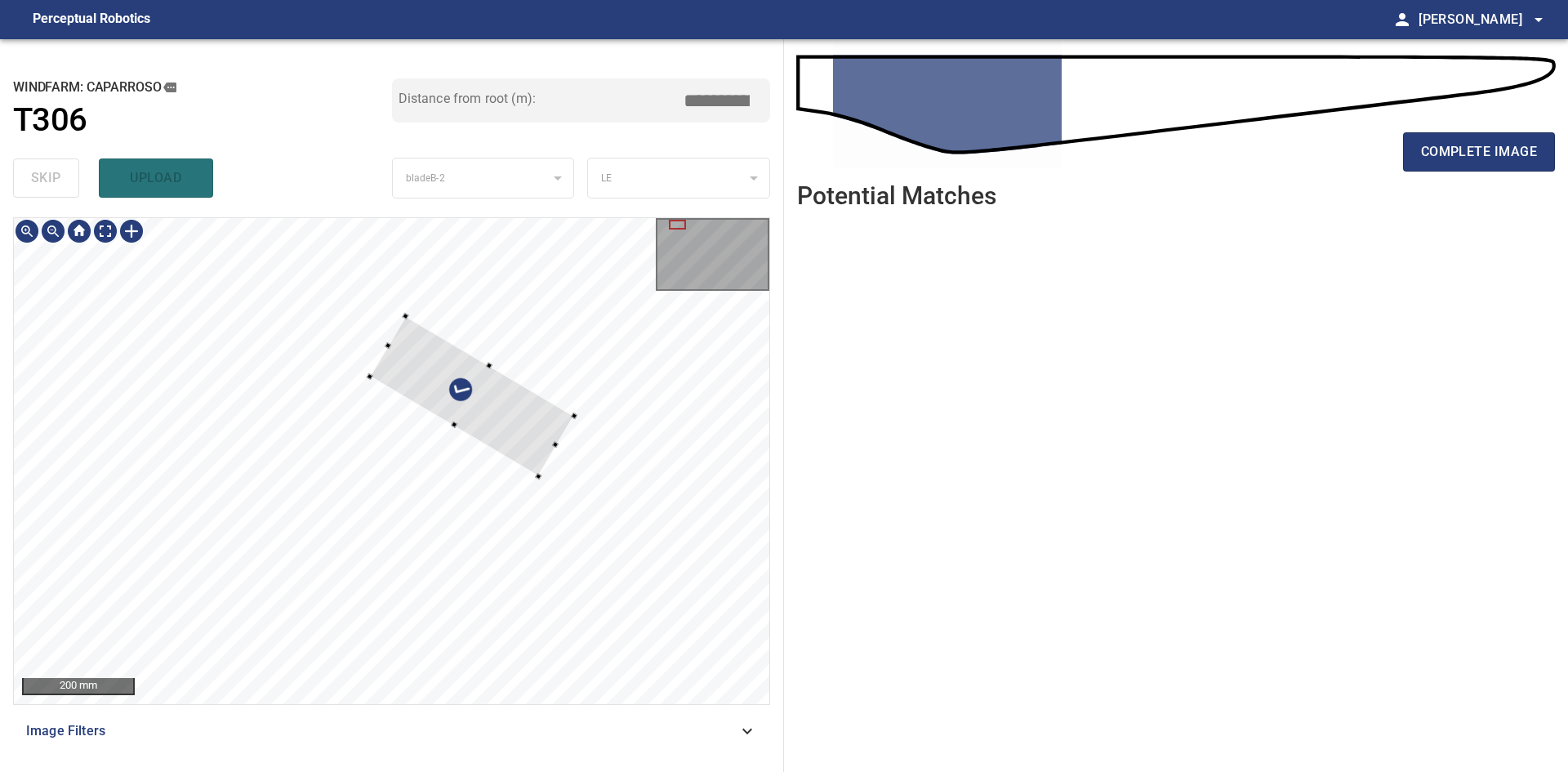
click at [490, 384] on div at bounding box center [472, 396] width 204 height 161
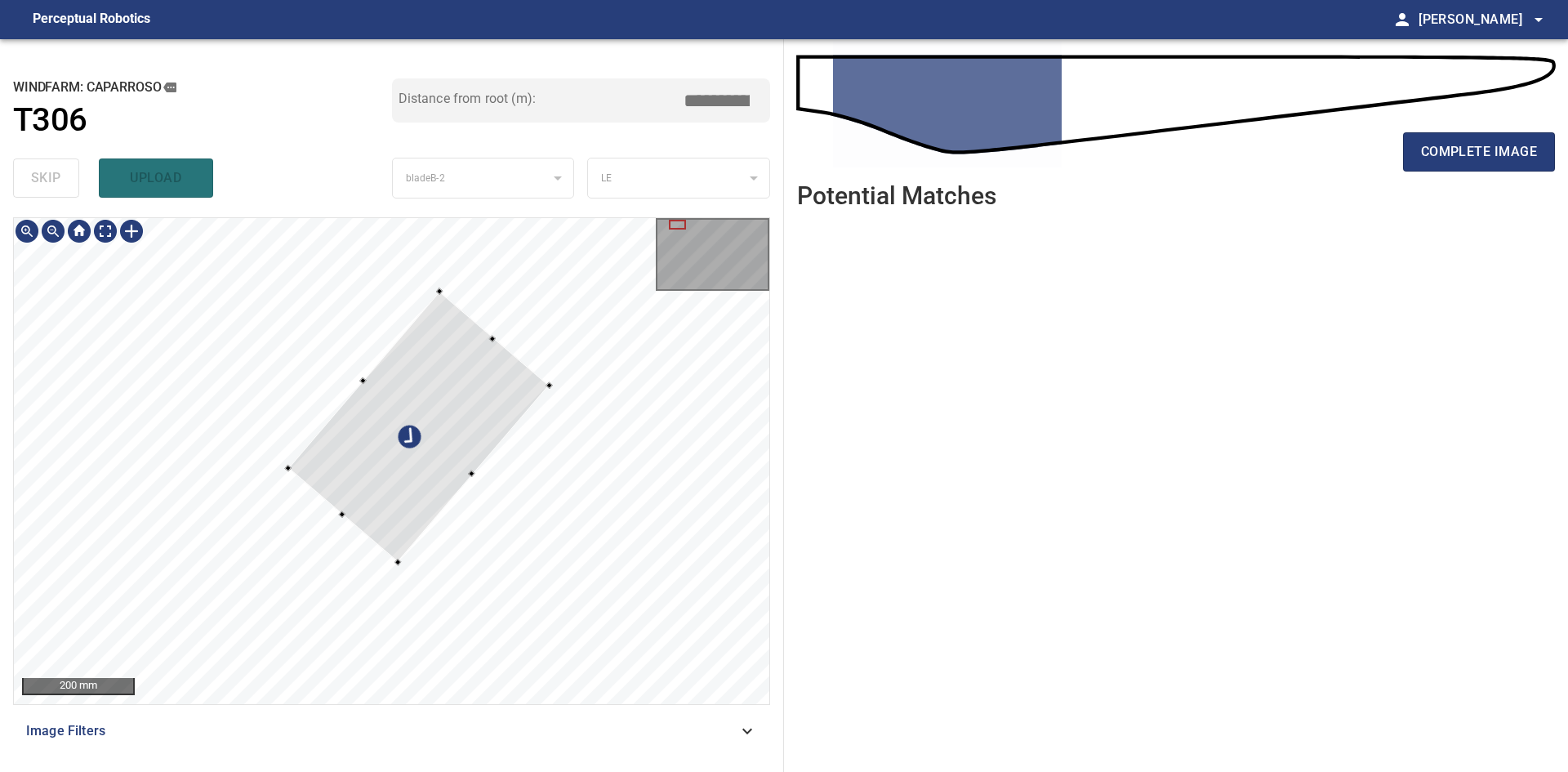
click at [492, 413] on div at bounding box center [417, 426] width 260 height 270
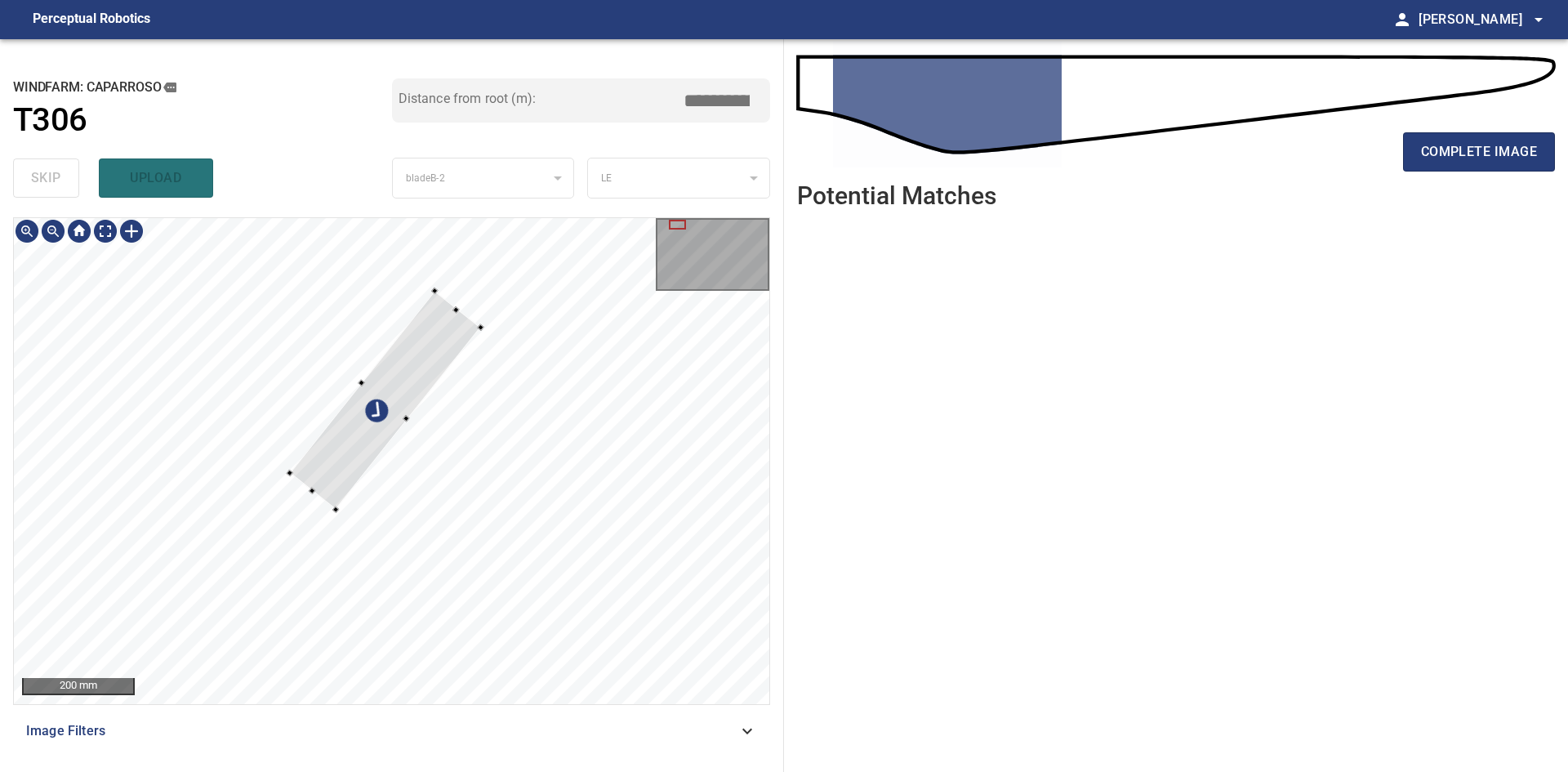
click at [417, 399] on div at bounding box center [384, 399] width 190 height 218
click at [408, 397] on div at bounding box center [381, 410] width 190 height 218
click at [508, 265] on div at bounding box center [391, 461] width 755 height 485
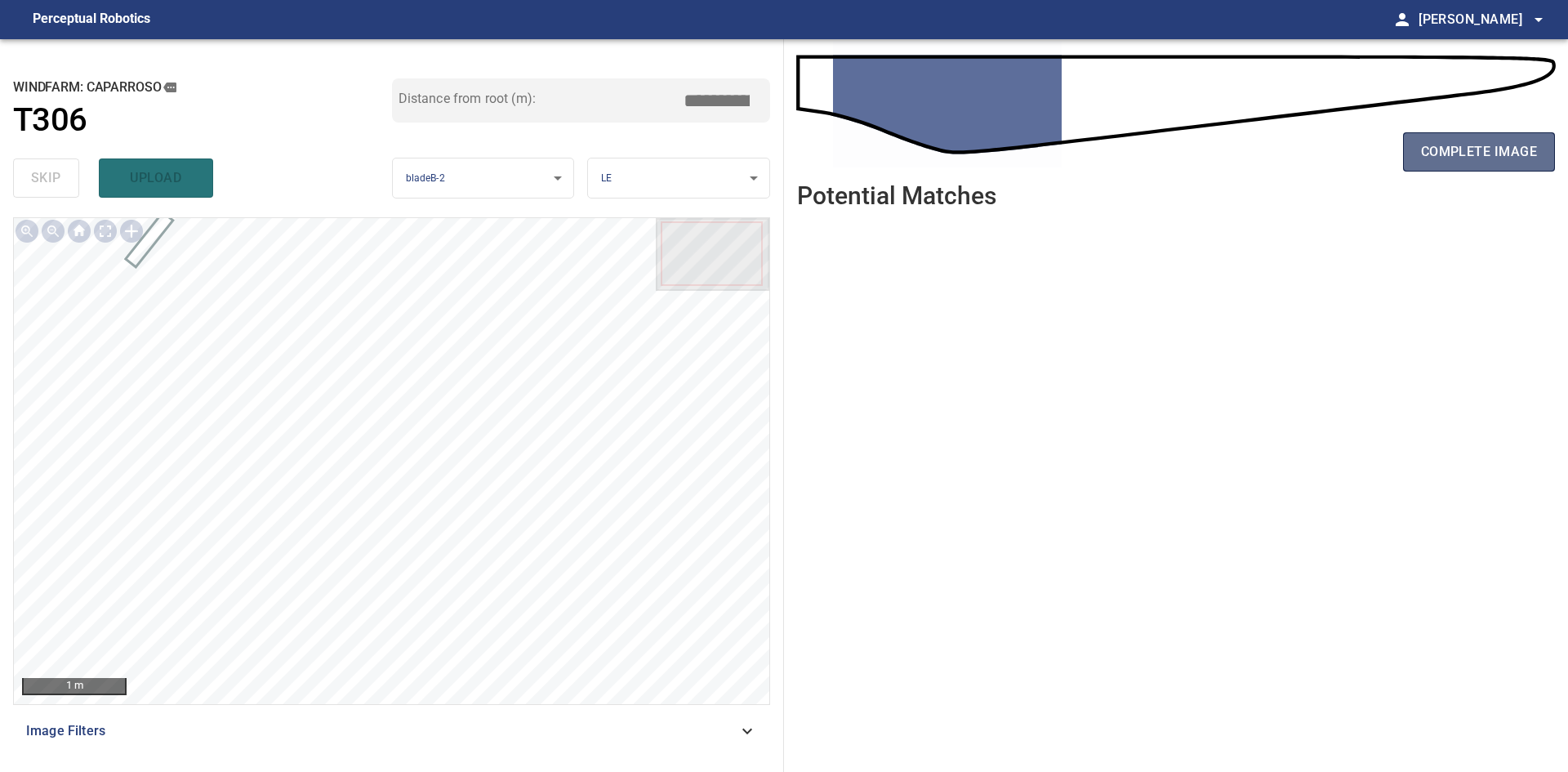
click at [1465, 153] on span "complete image" at bounding box center [1479, 152] width 116 height 23
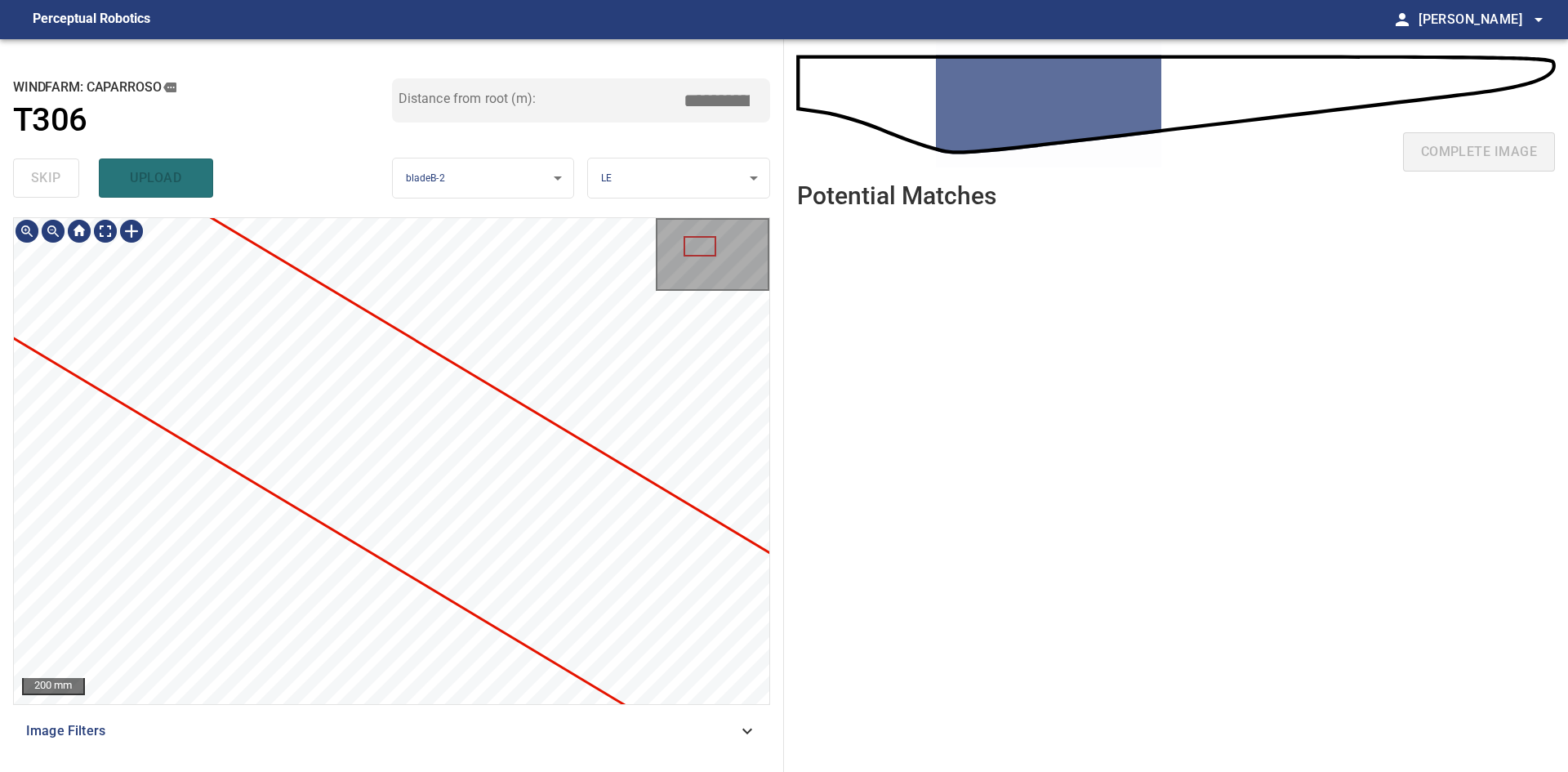
click at [697, 768] on div "**********" at bounding box center [392, 405] width 784 height 733
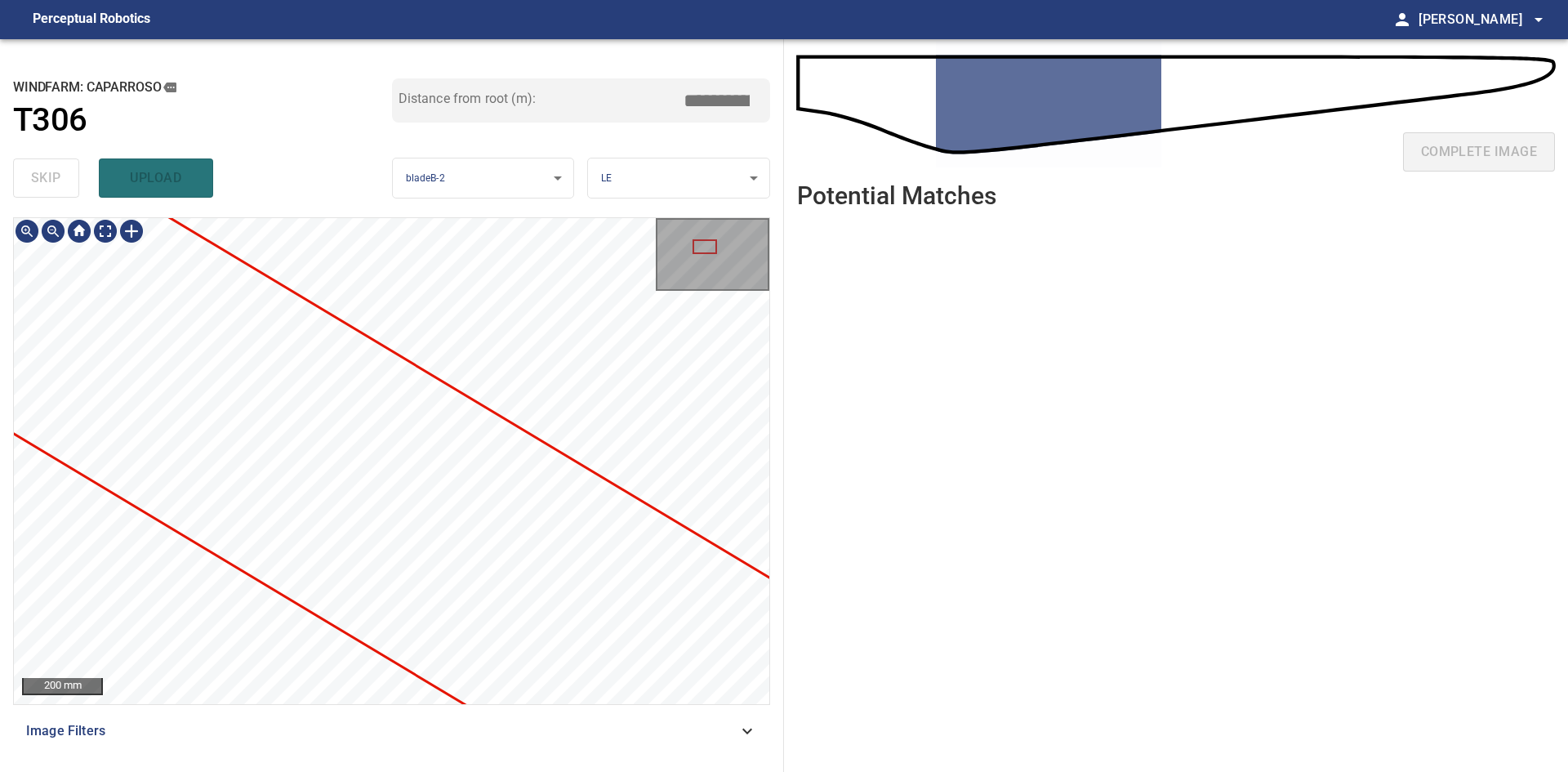
click at [167, 175] on div "**********" at bounding box center [392, 405] width 784 height 733
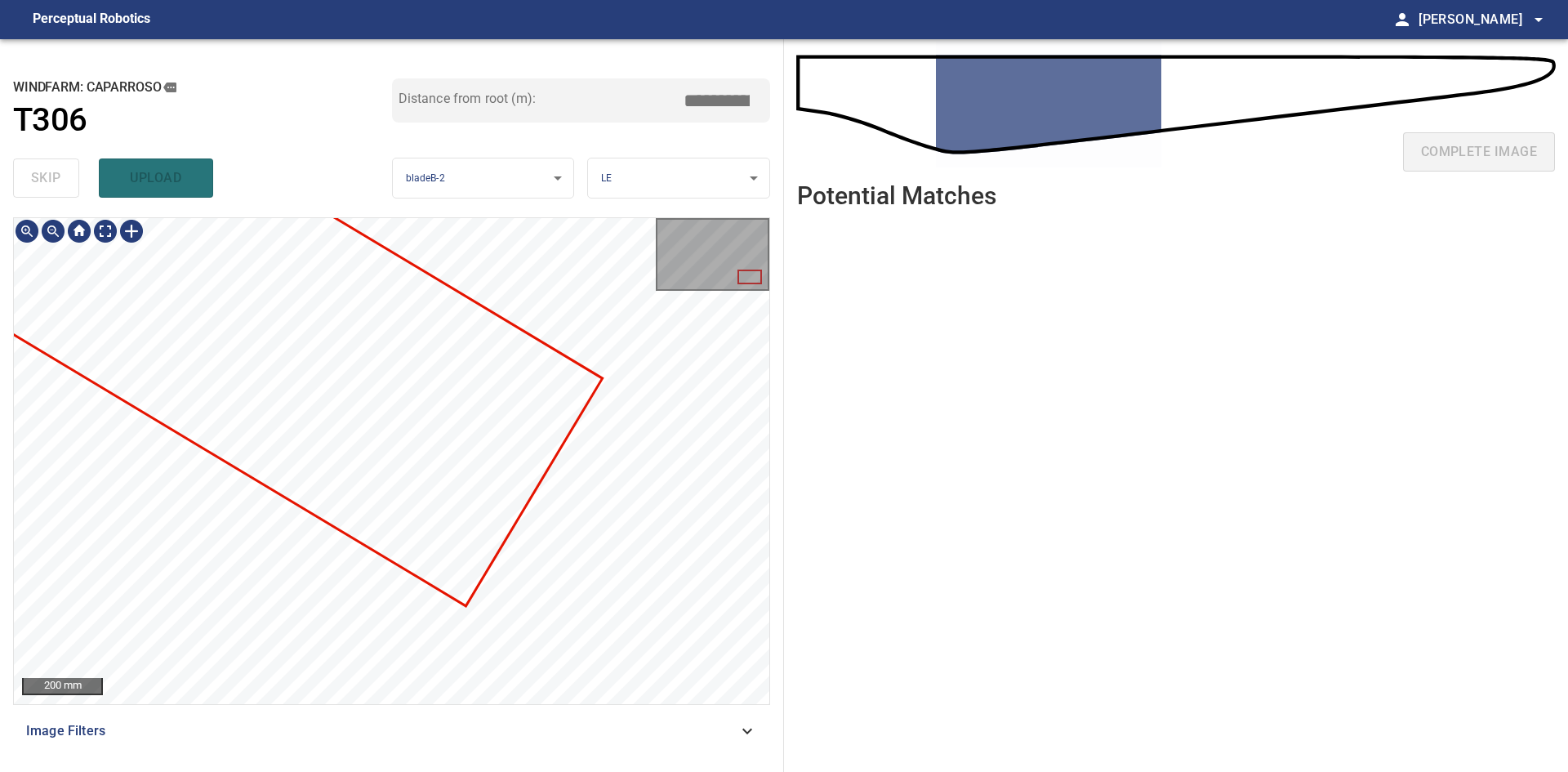
click at [478, 352] on div at bounding box center [391, 461] width 755 height 485
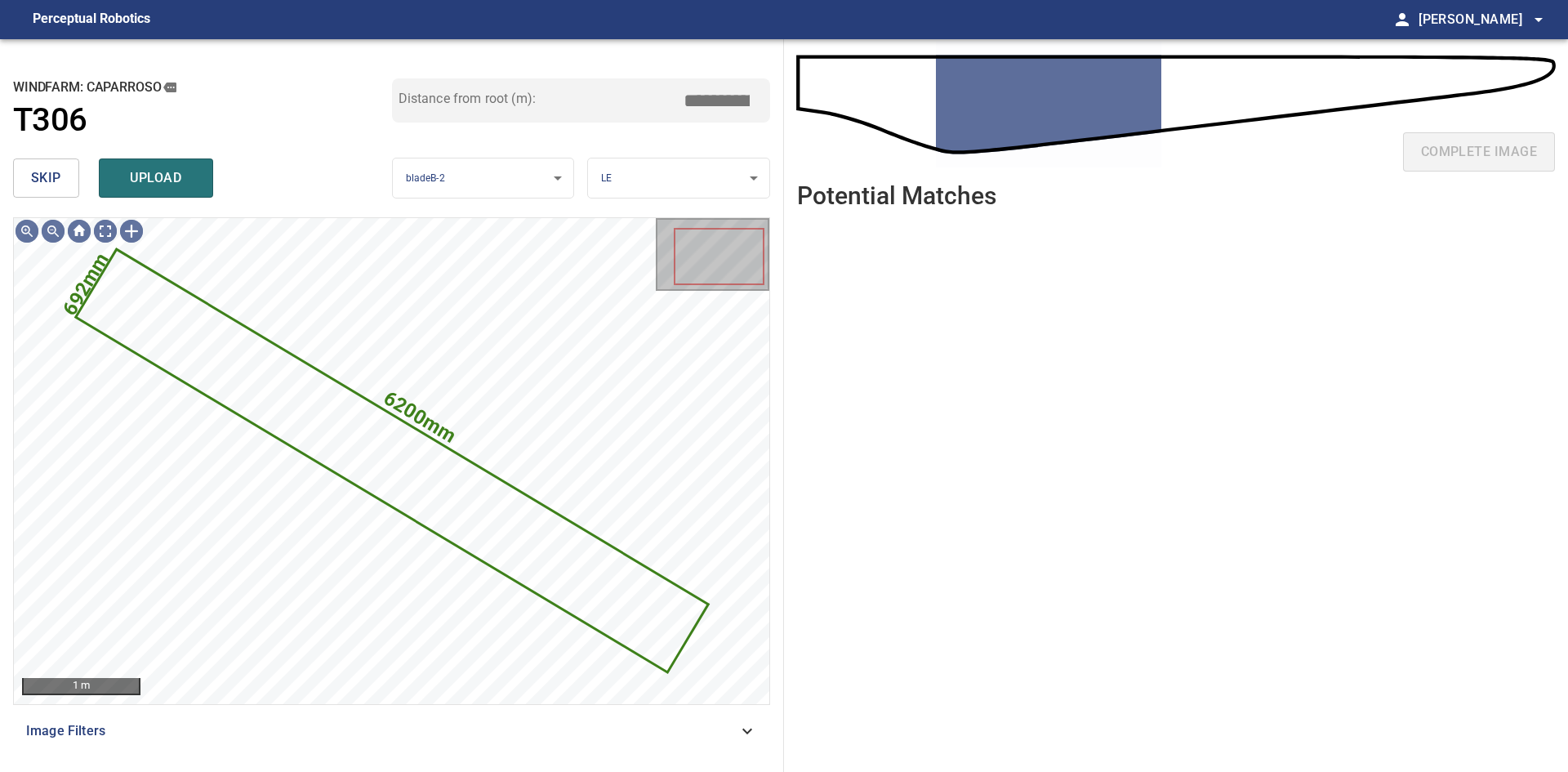
click at [26, 169] on button "skip" at bounding box center [46, 178] width 66 height 39
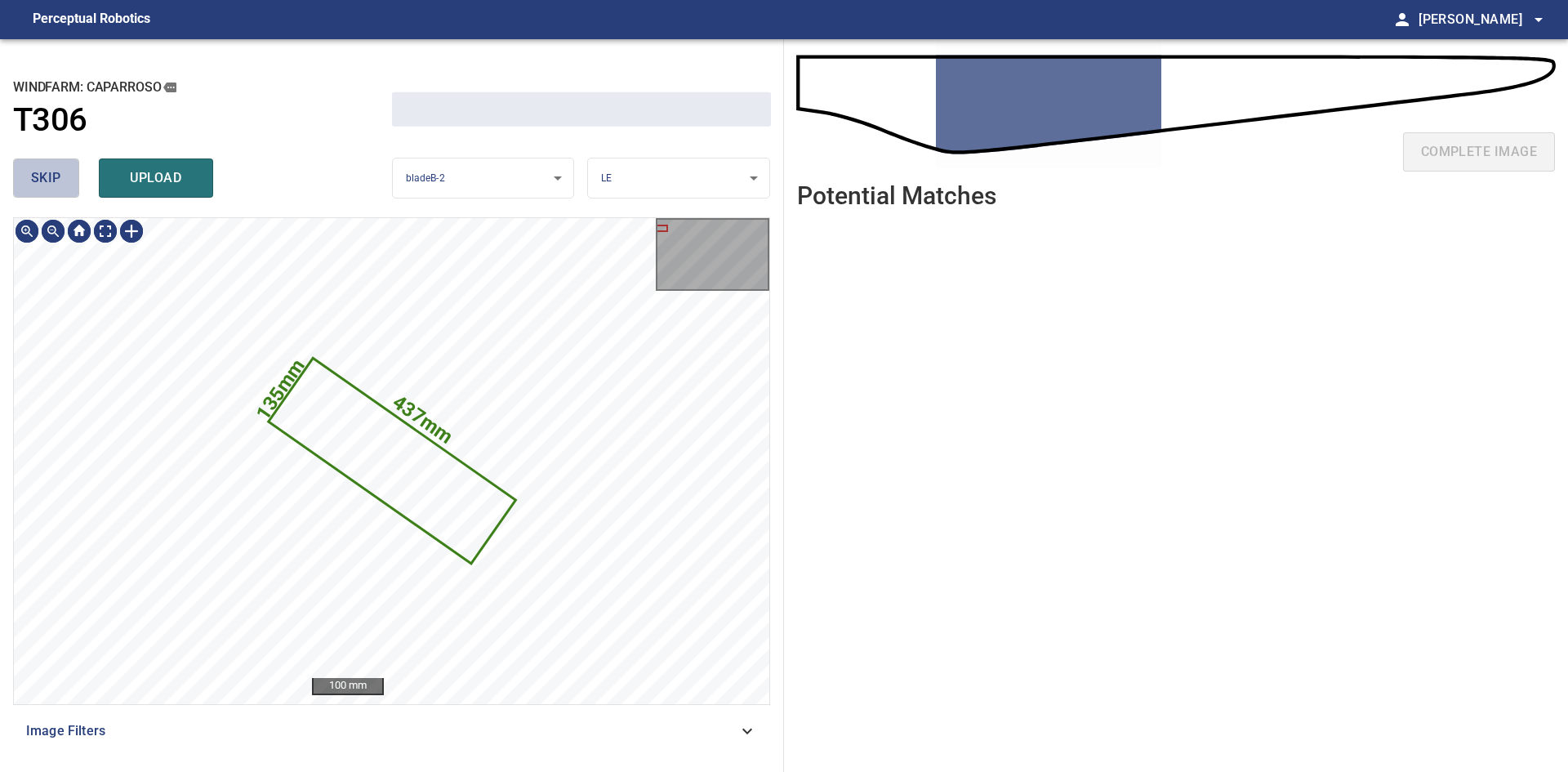
click at [26, 169] on button "skip" at bounding box center [46, 178] width 66 height 39
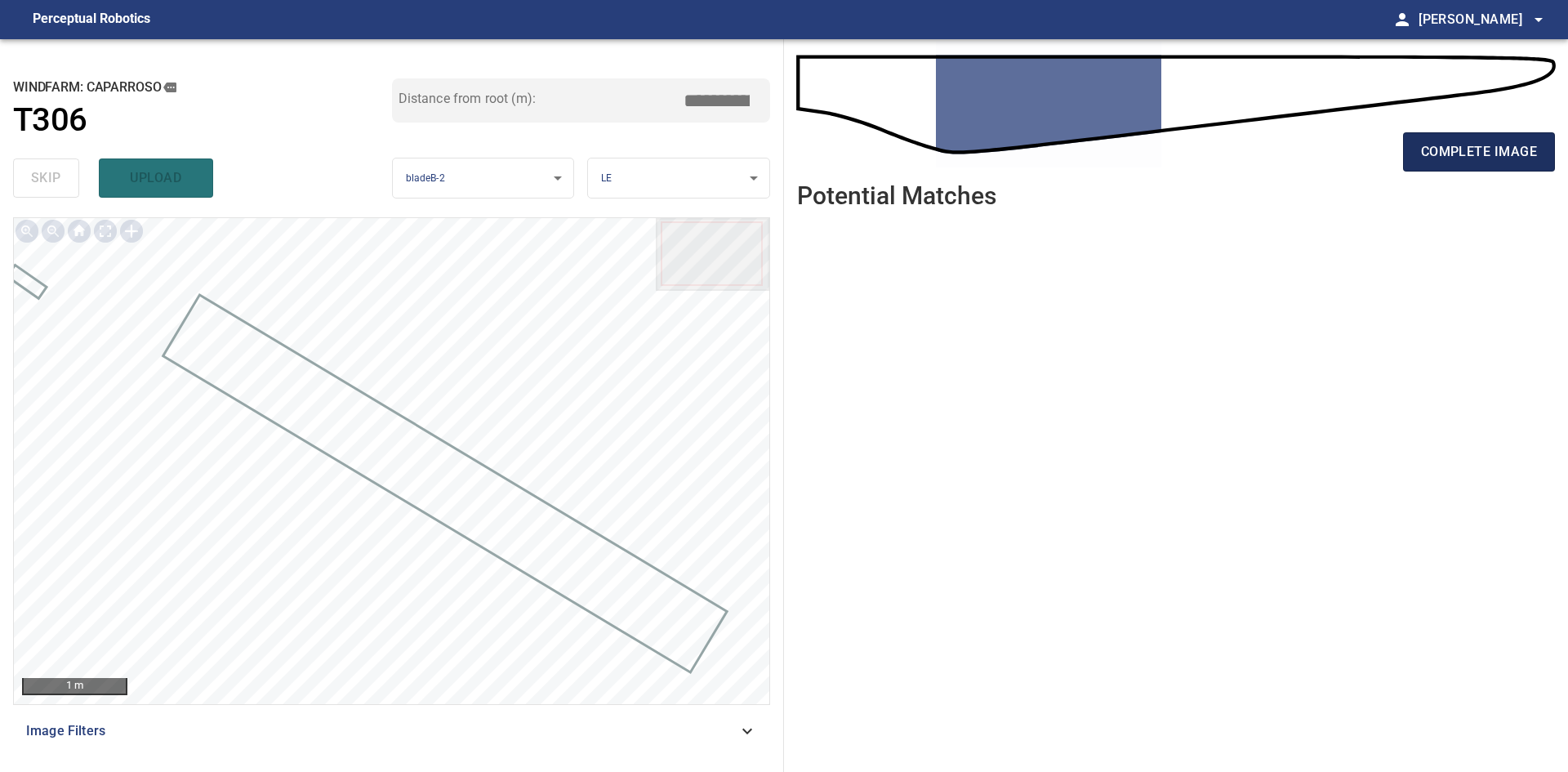
click at [1464, 161] on span "complete image" at bounding box center [1479, 152] width 116 height 23
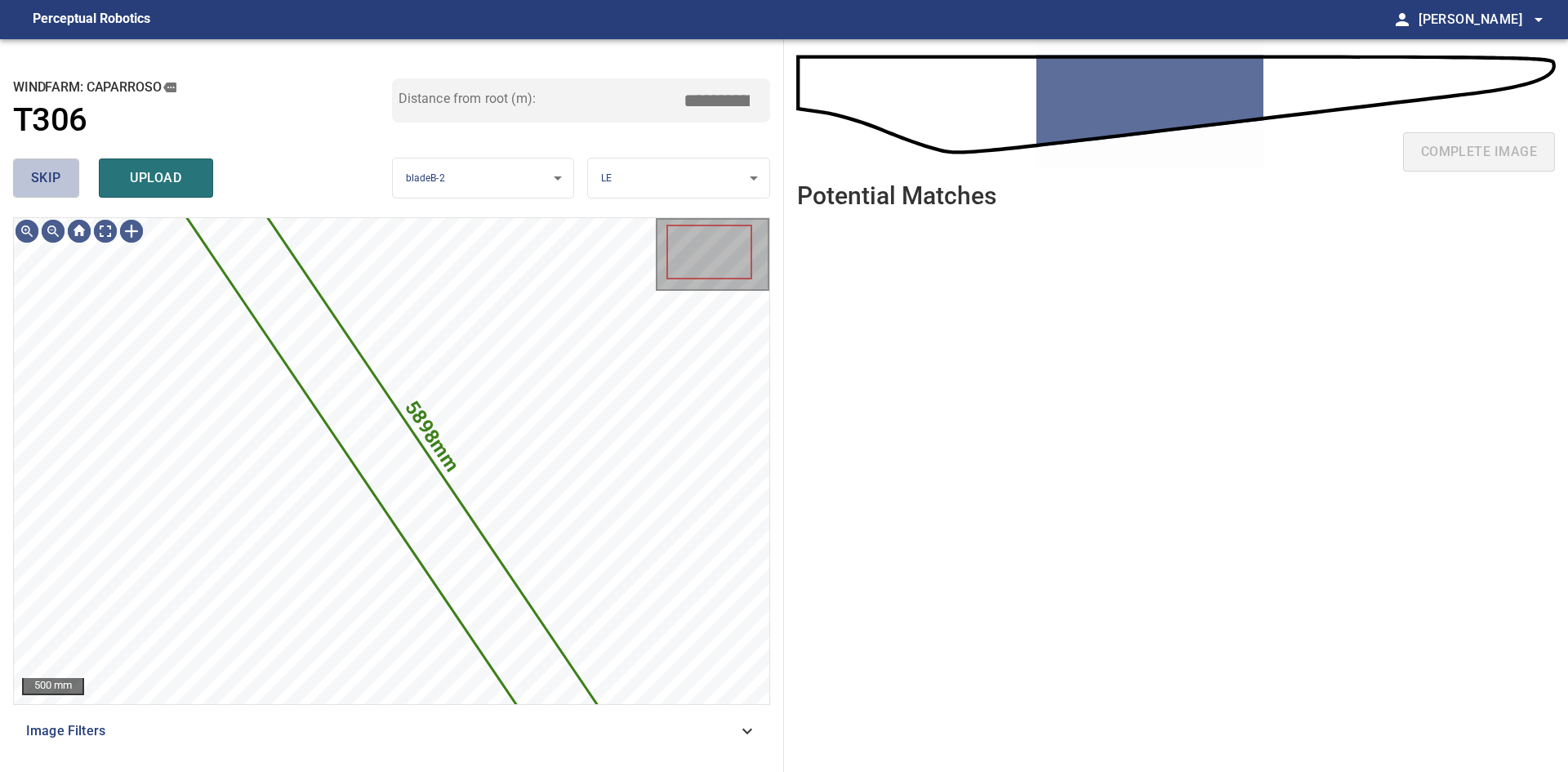
click at [47, 178] on span "skip" at bounding box center [46, 178] width 30 height 23
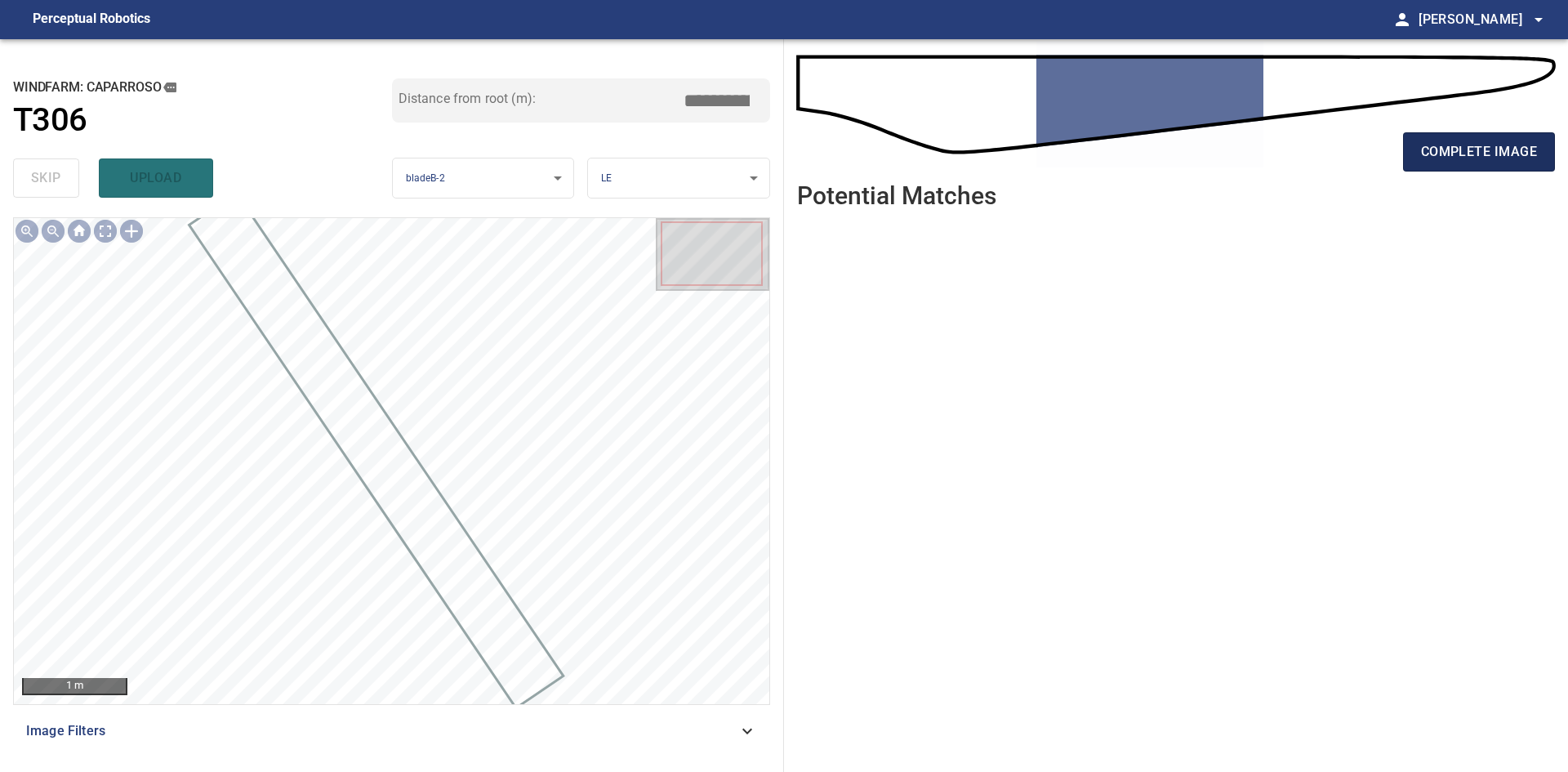
click at [1479, 148] on span "complete image" at bounding box center [1479, 152] width 116 height 23
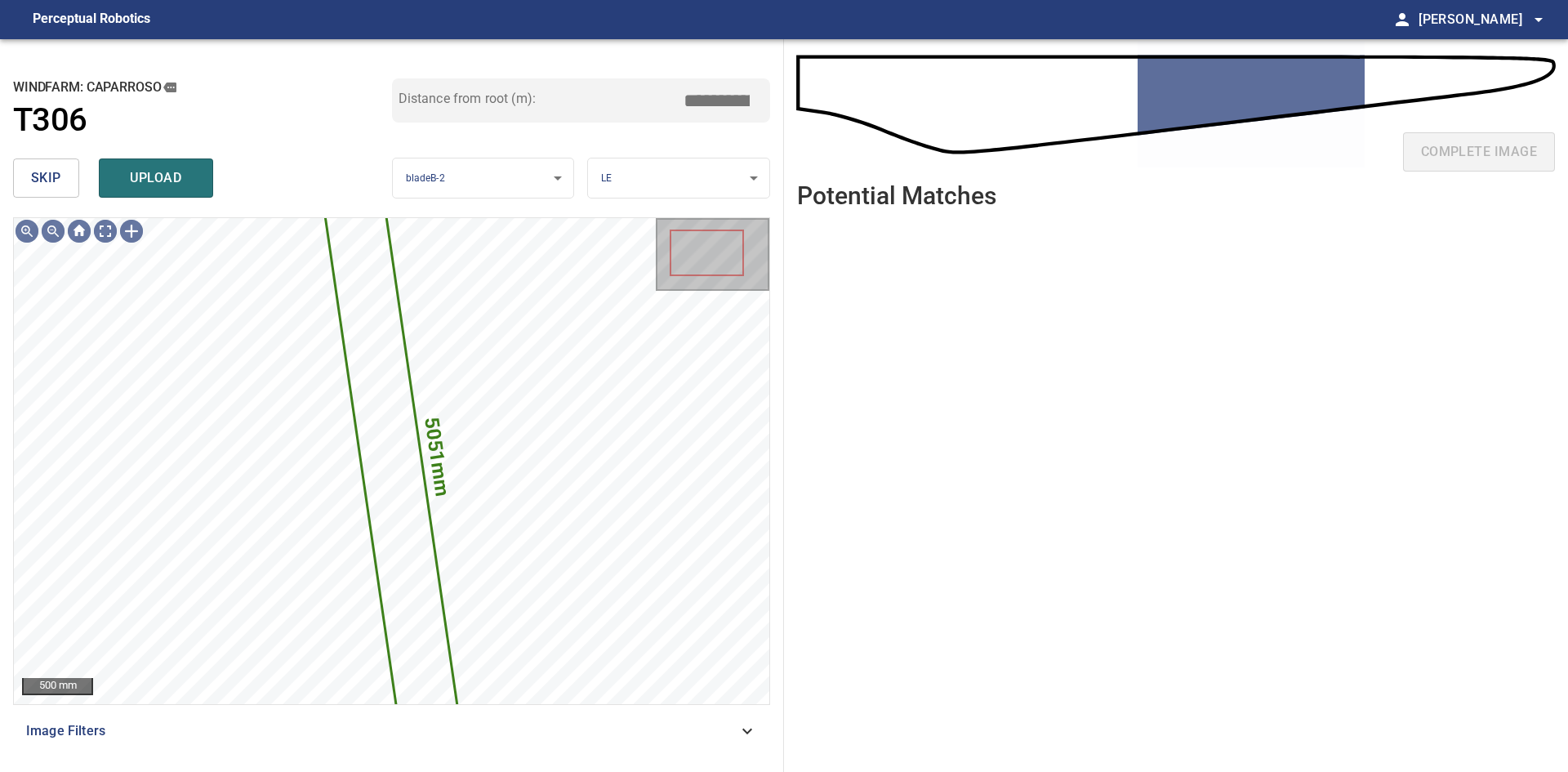
click at [47, 175] on span "skip" at bounding box center [46, 178] width 30 height 23
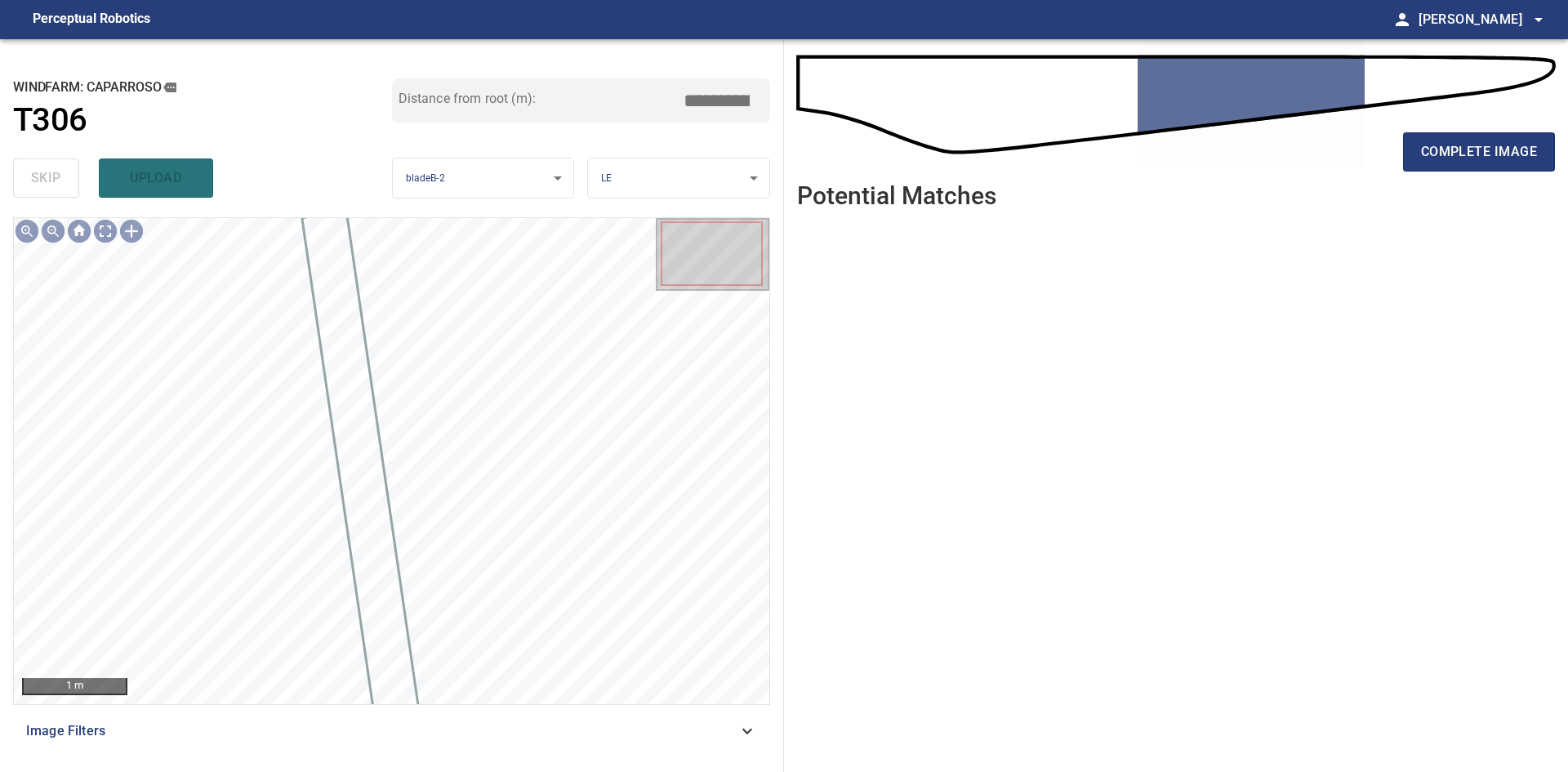
click at [1483, 174] on div "complete image" at bounding box center [1176, 158] width 758 height 65
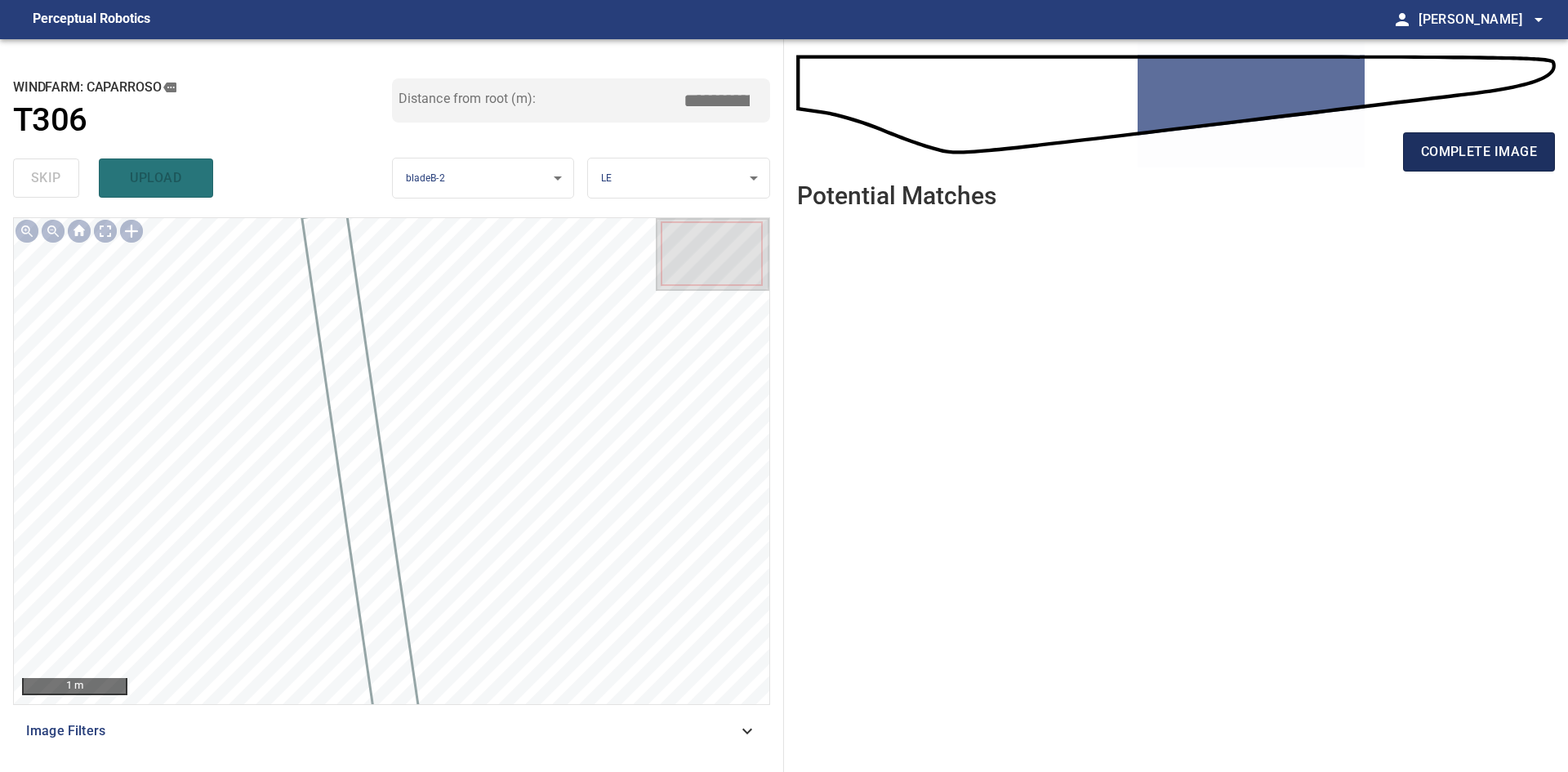
click at [1477, 161] on span "complete image" at bounding box center [1479, 152] width 116 height 23
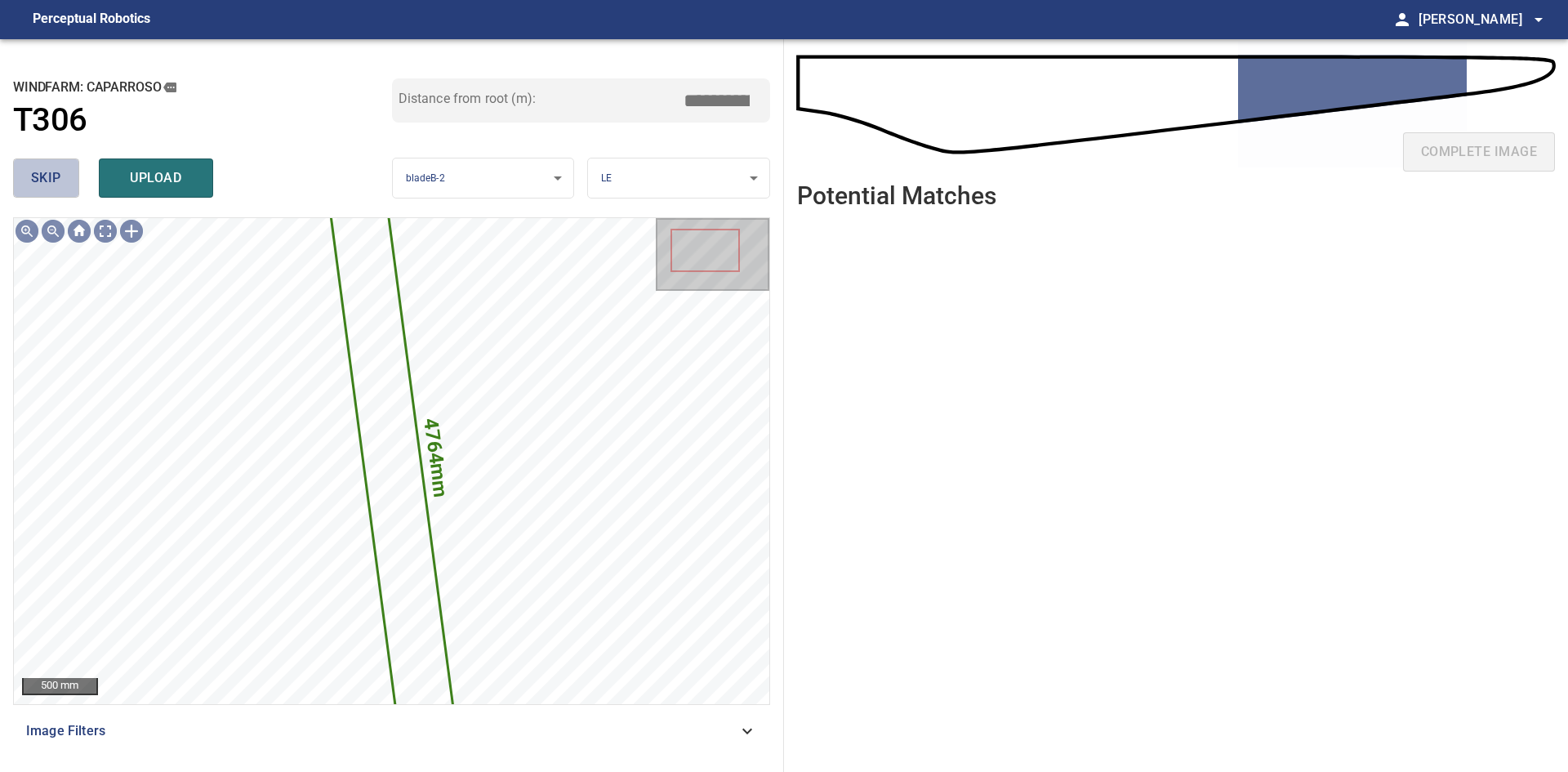
click at [73, 167] on button "skip" at bounding box center [46, 178] width 66 height 39
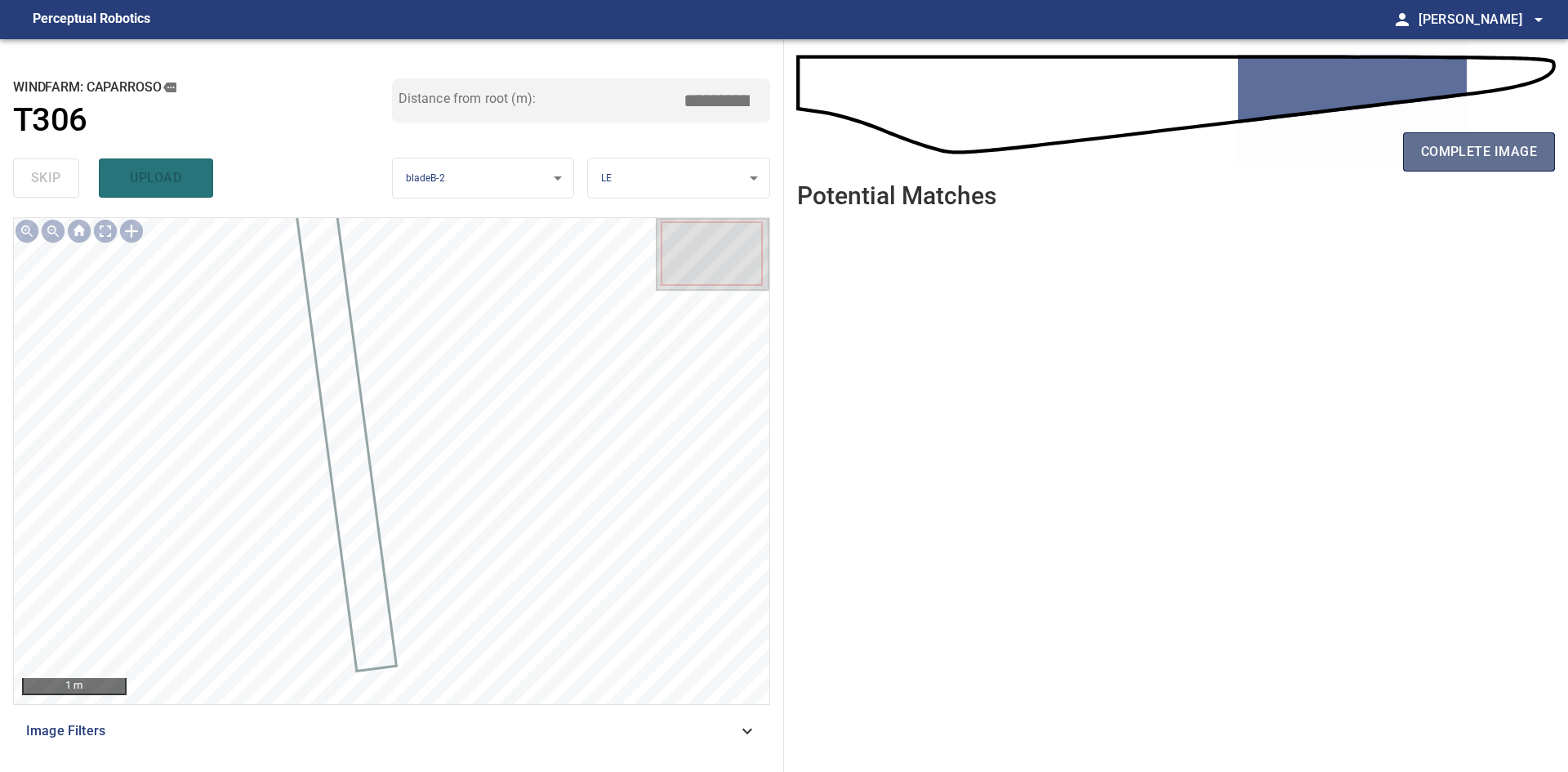
click at [1423, 132] on button "complete image" at bounding box center [1479, 152] width 152 height 39
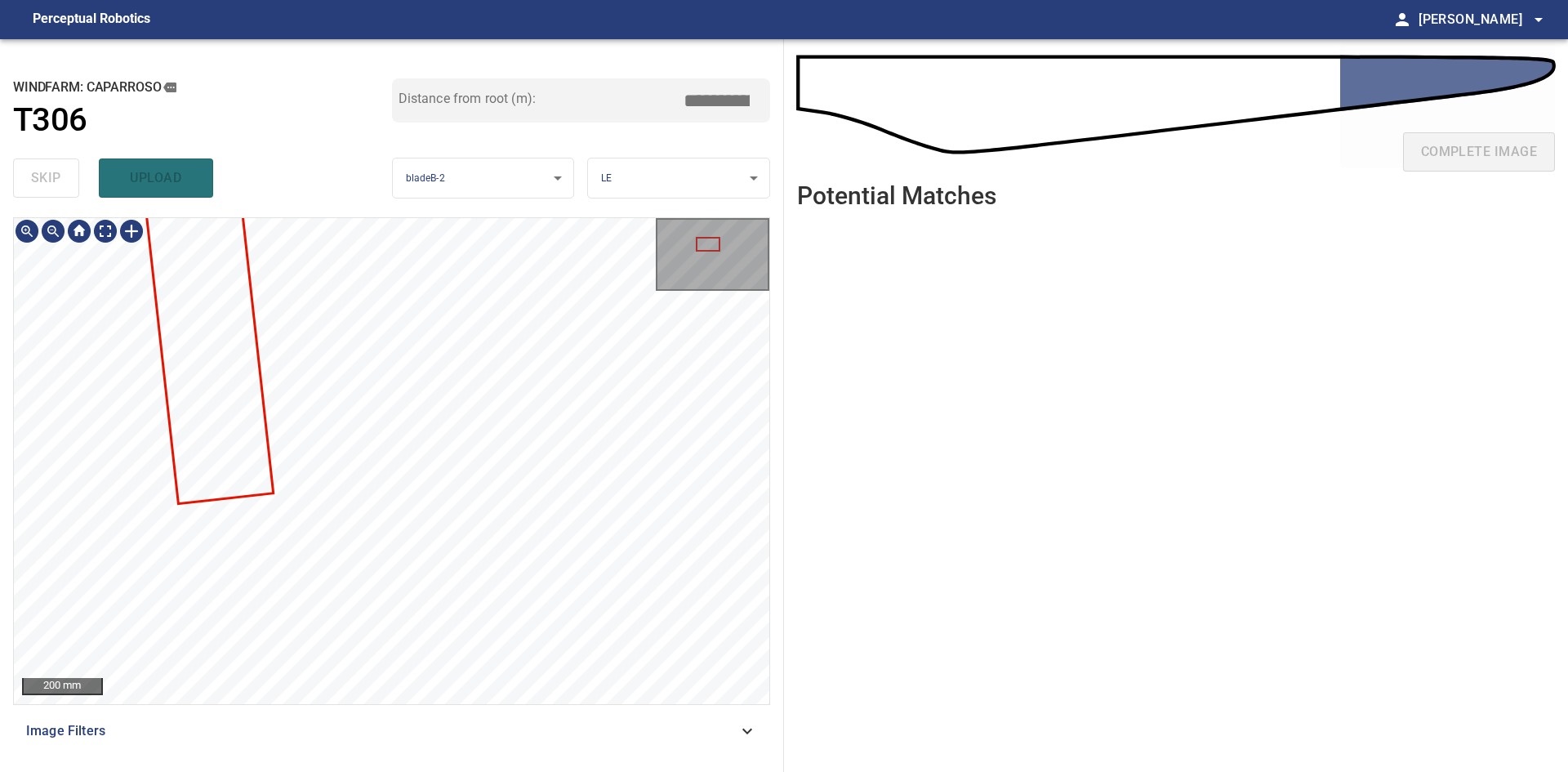
click at [317, 211] on div "**********" at bounding box center [392, 405] width 784 height 733
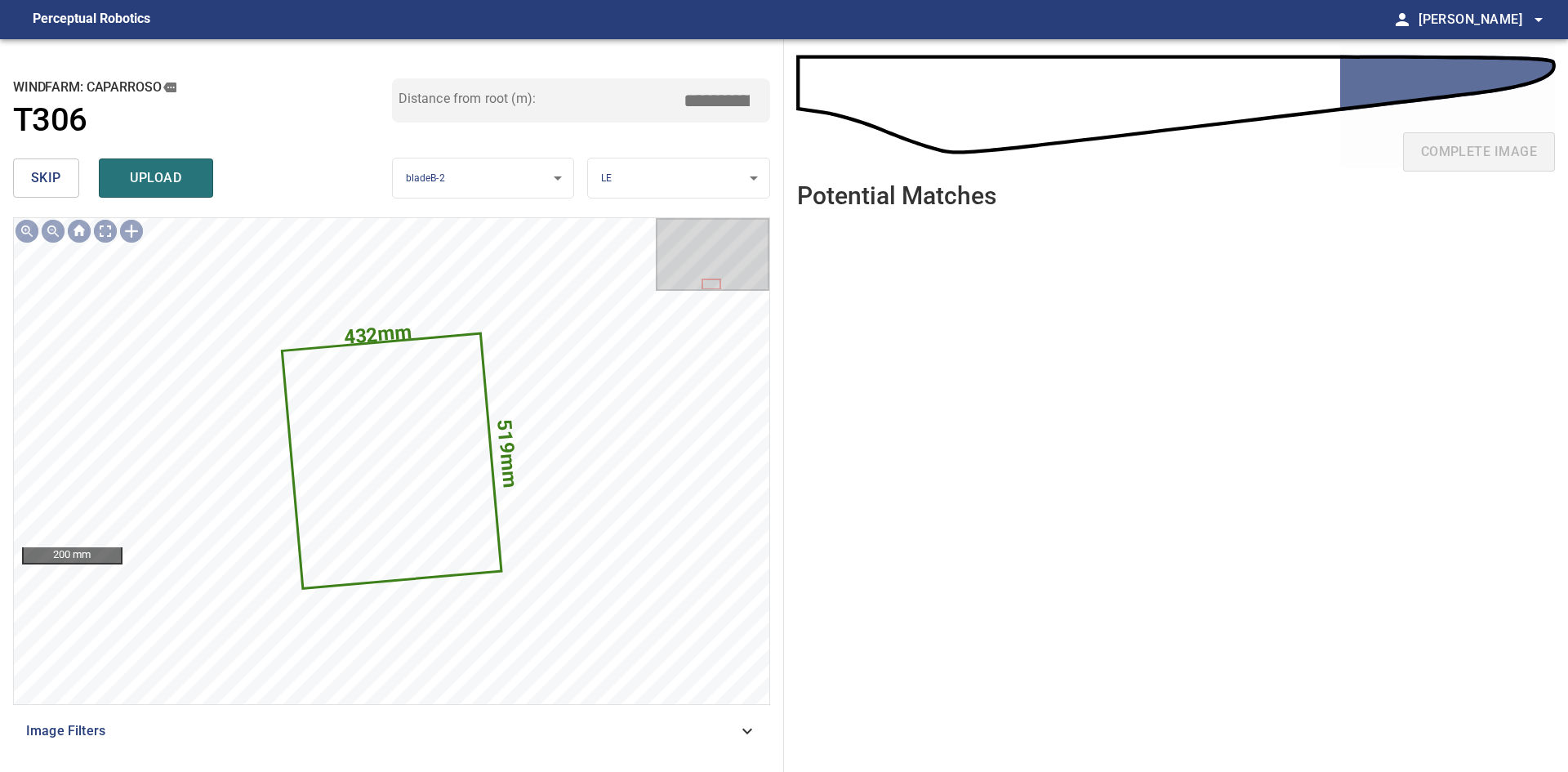
click at [58, 182] on span "skip" at bounding box center [46, 178] width 30 height 23
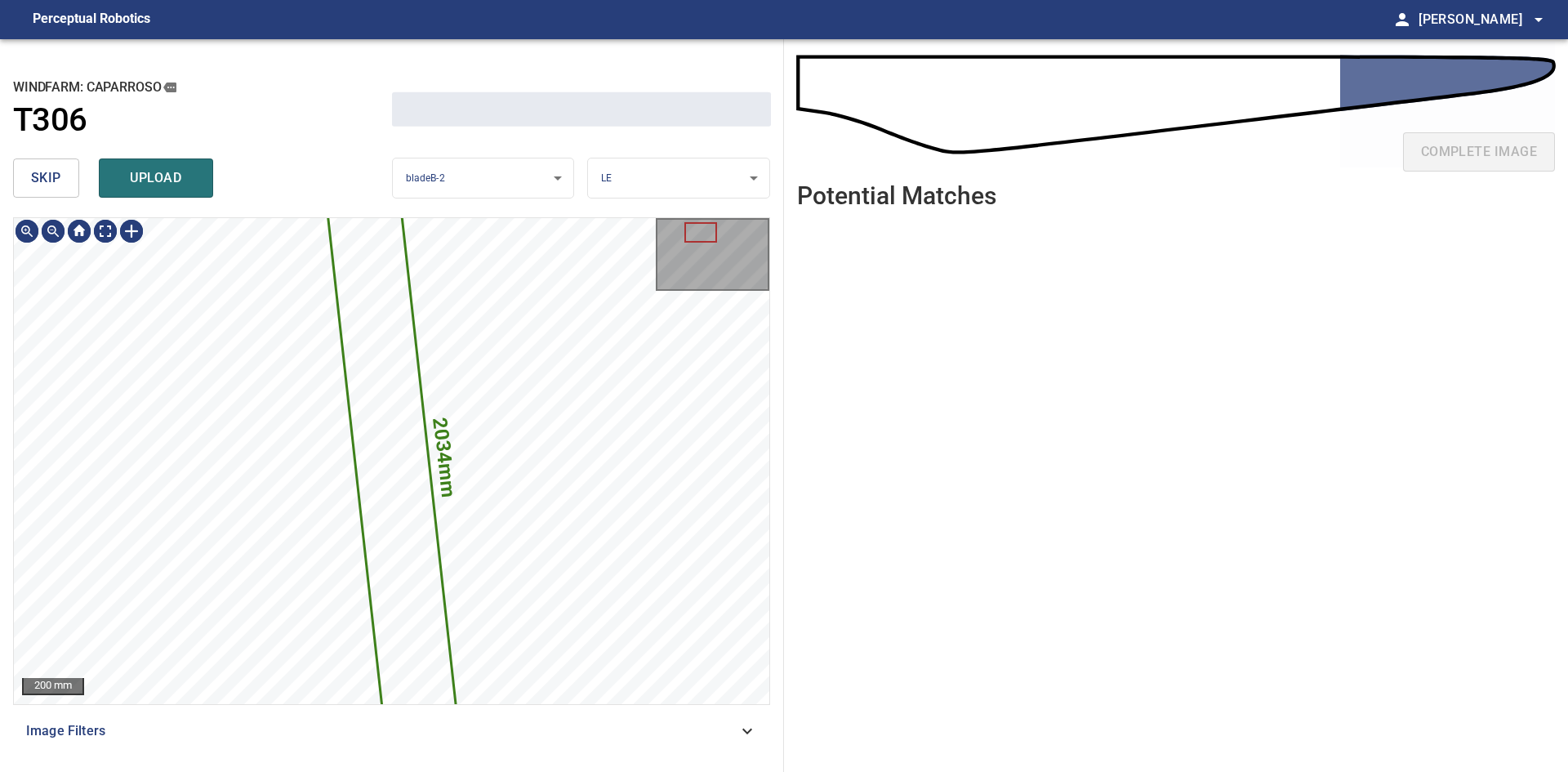
click at [58, 182] on span "skip" at bounding box center [46, 178] width 30 height 23
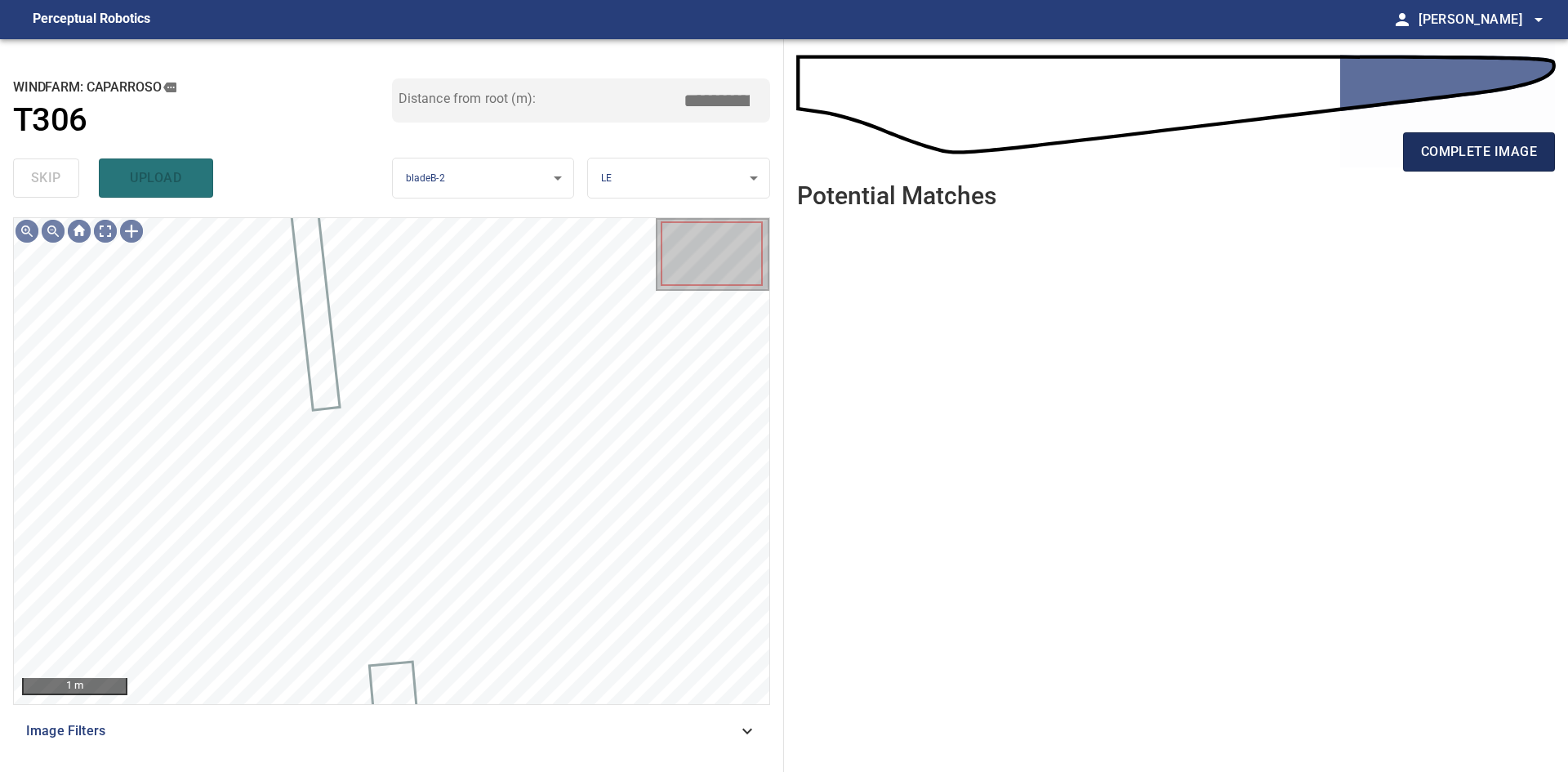
click at [1502, 154] on span "complete image" at bounding box center [1479, 152] width 116 height 23
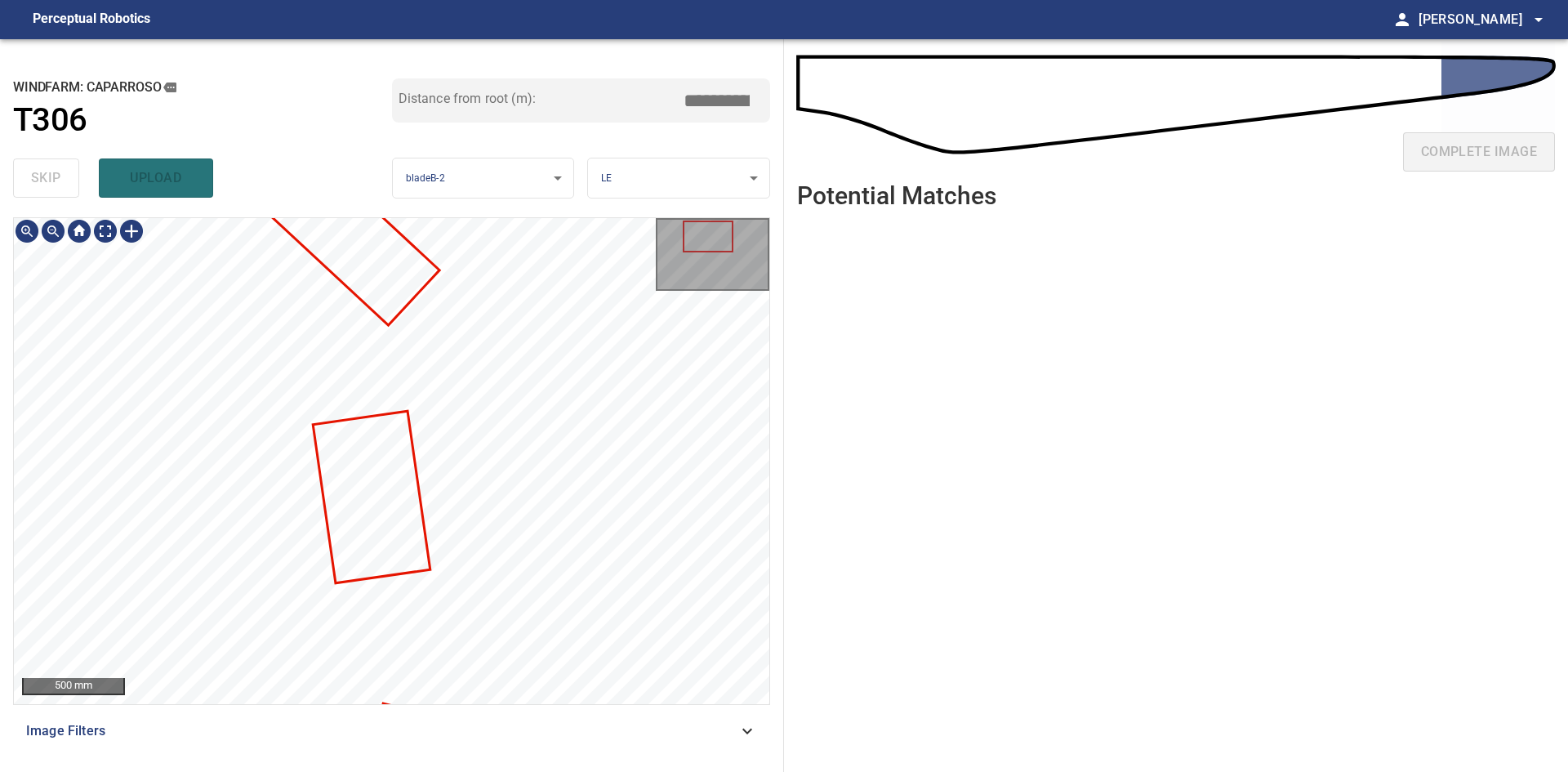
click at [521, 716] on div "500 mm Image Filters" at bounding box center [391, 488] width 757 height 541
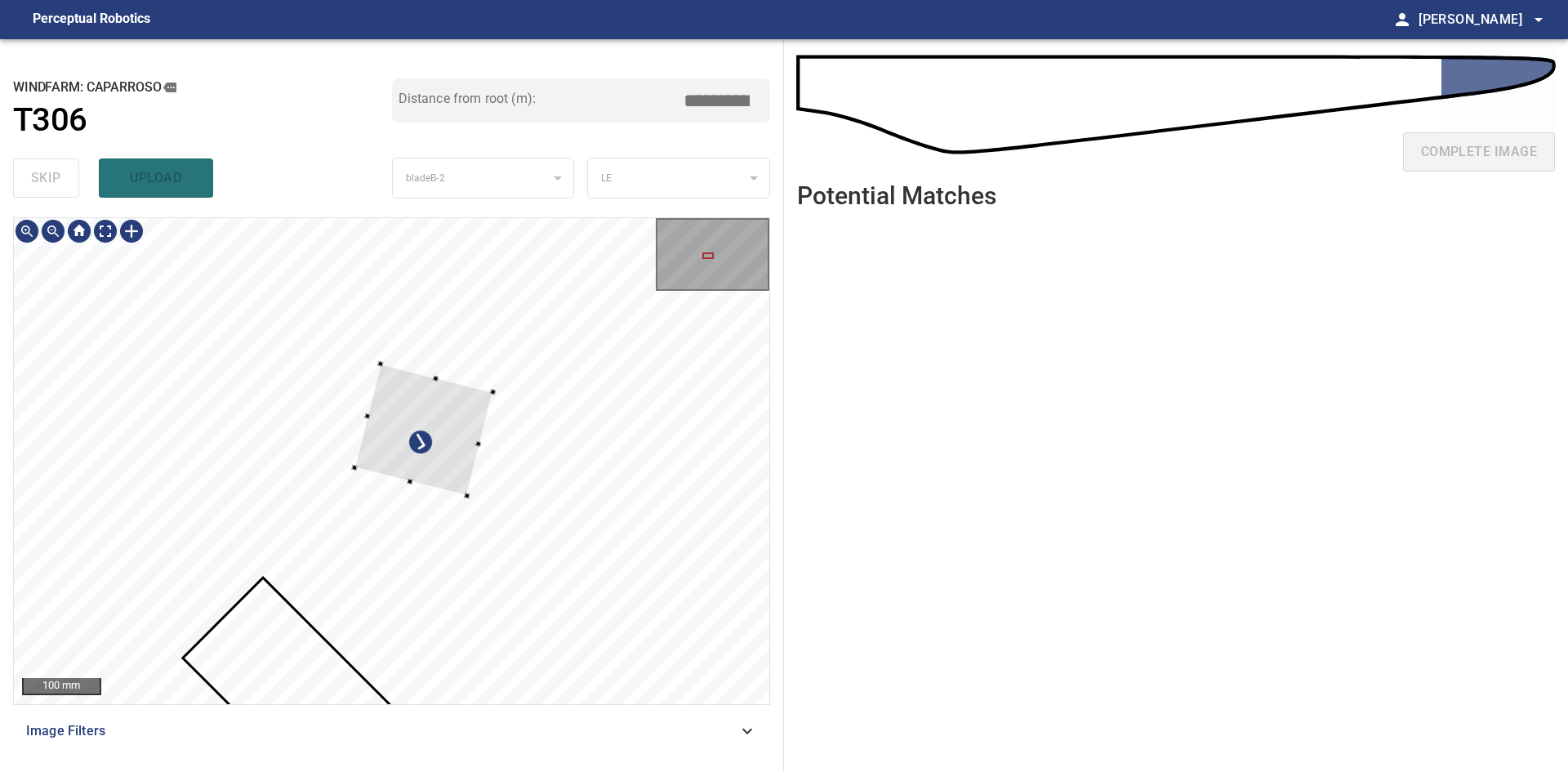
click at [447, 468] on div at bounding box center [423, 429] width 138 height 132
click at [410, 397] on div at bounding box center [432, 439] width 113 height 113
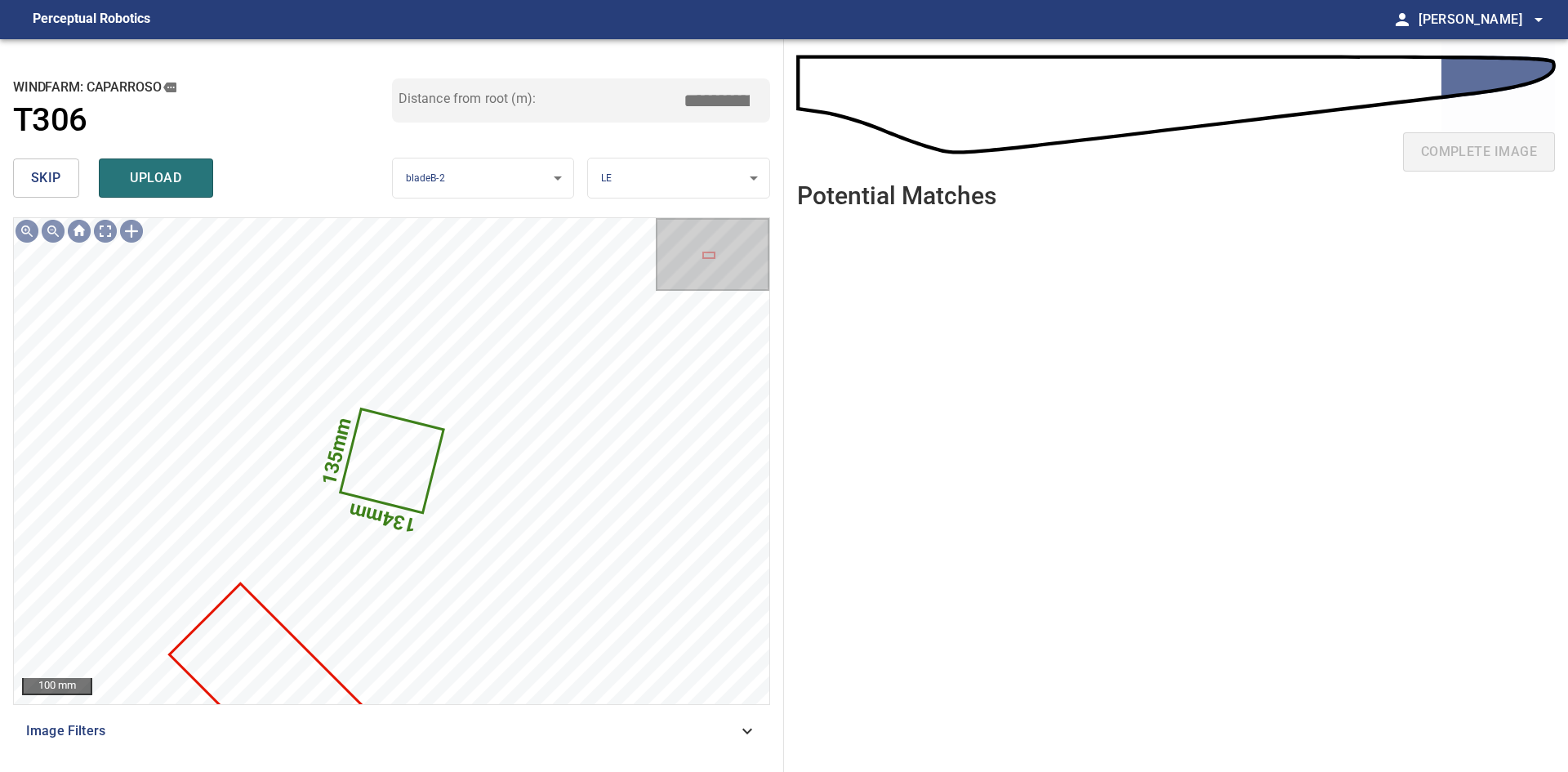
click at [633, 182] on body "**********" at bounding box center [784, 386] width 1568 height 772
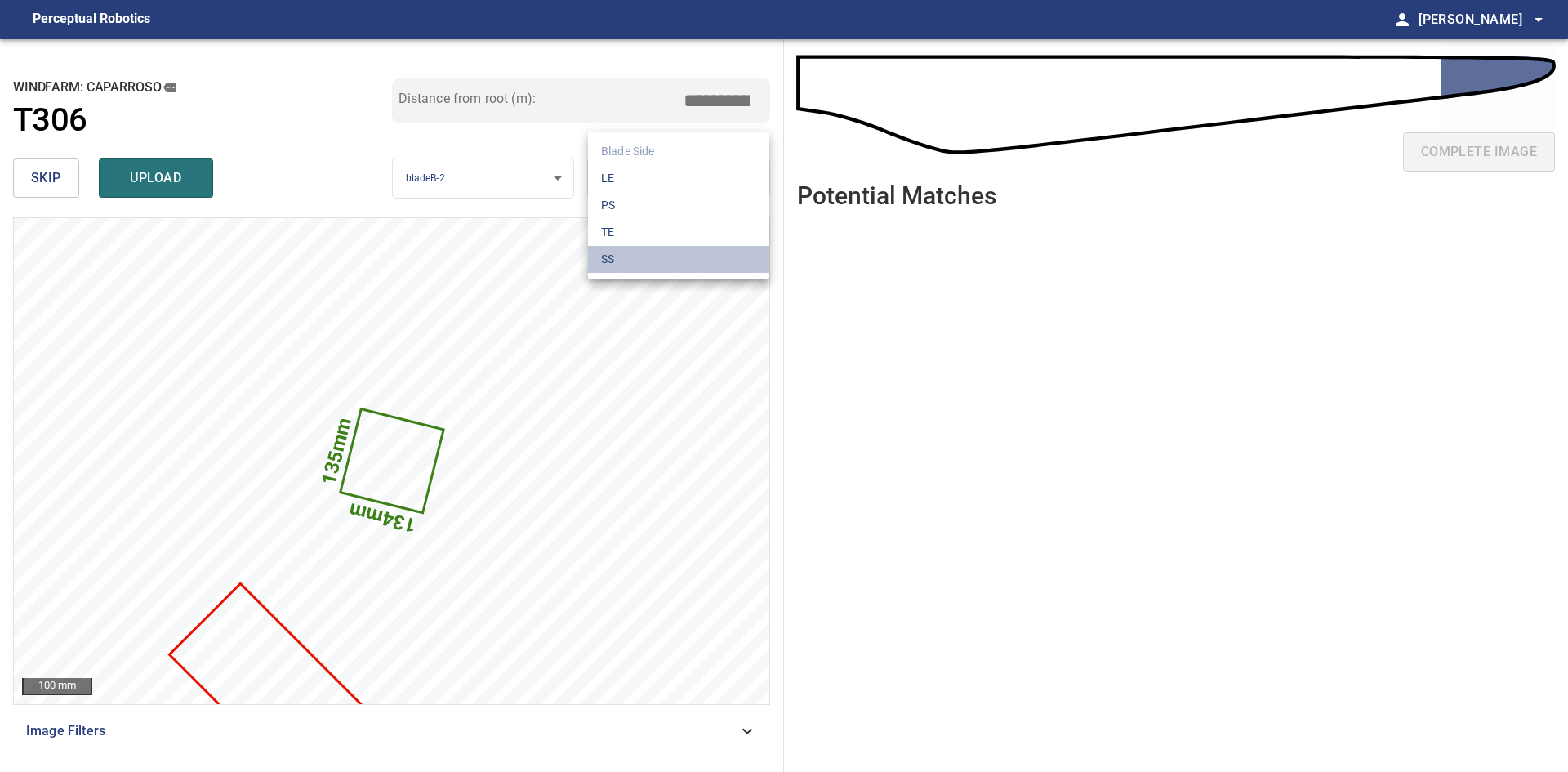
click at [664, 264] on li "SS" at bounding box center [678, 259] width 182 height 27
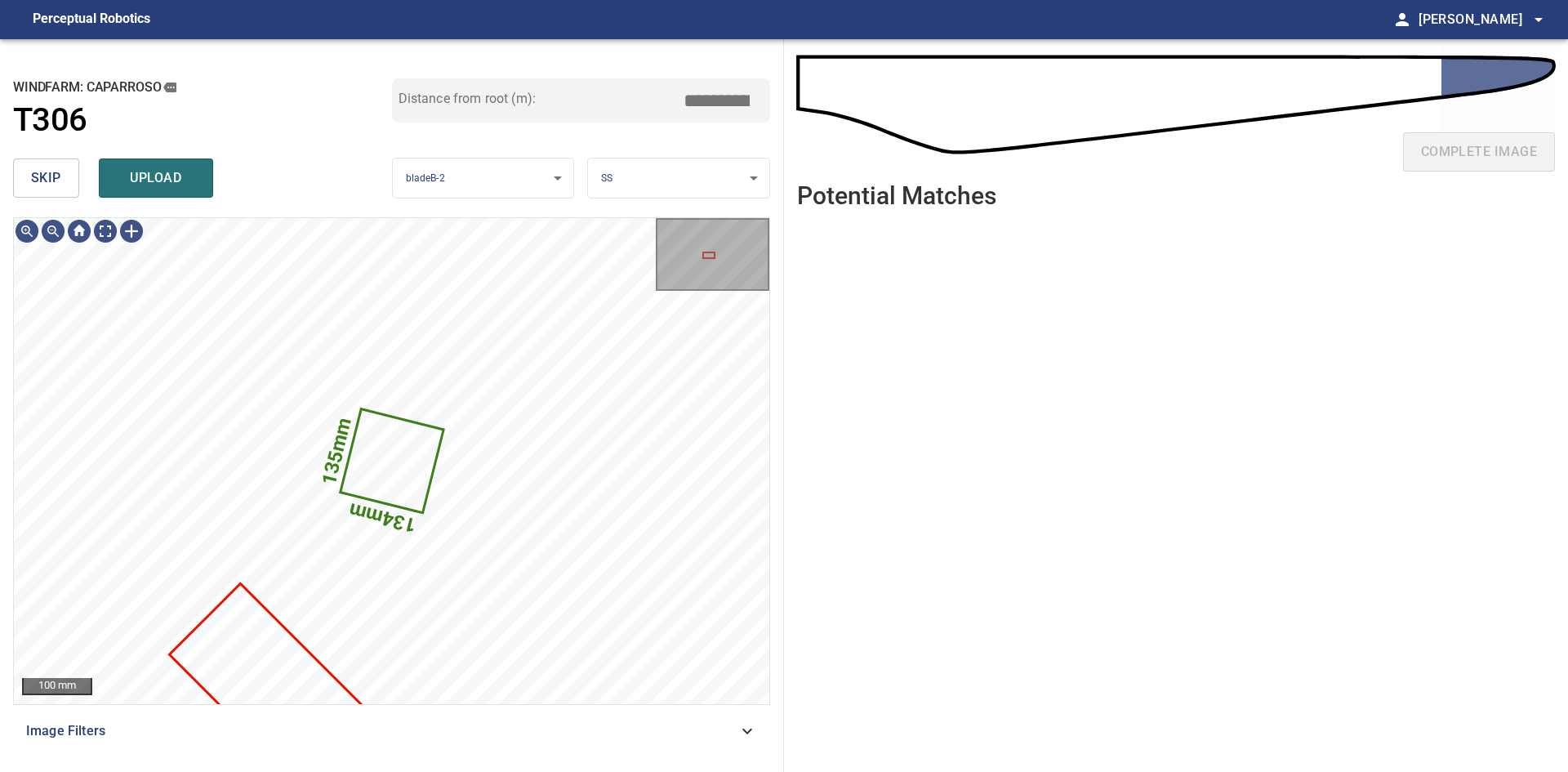
click at [625, 189] on body "**********" at bounding box center [784, 386] width 1568 height 772
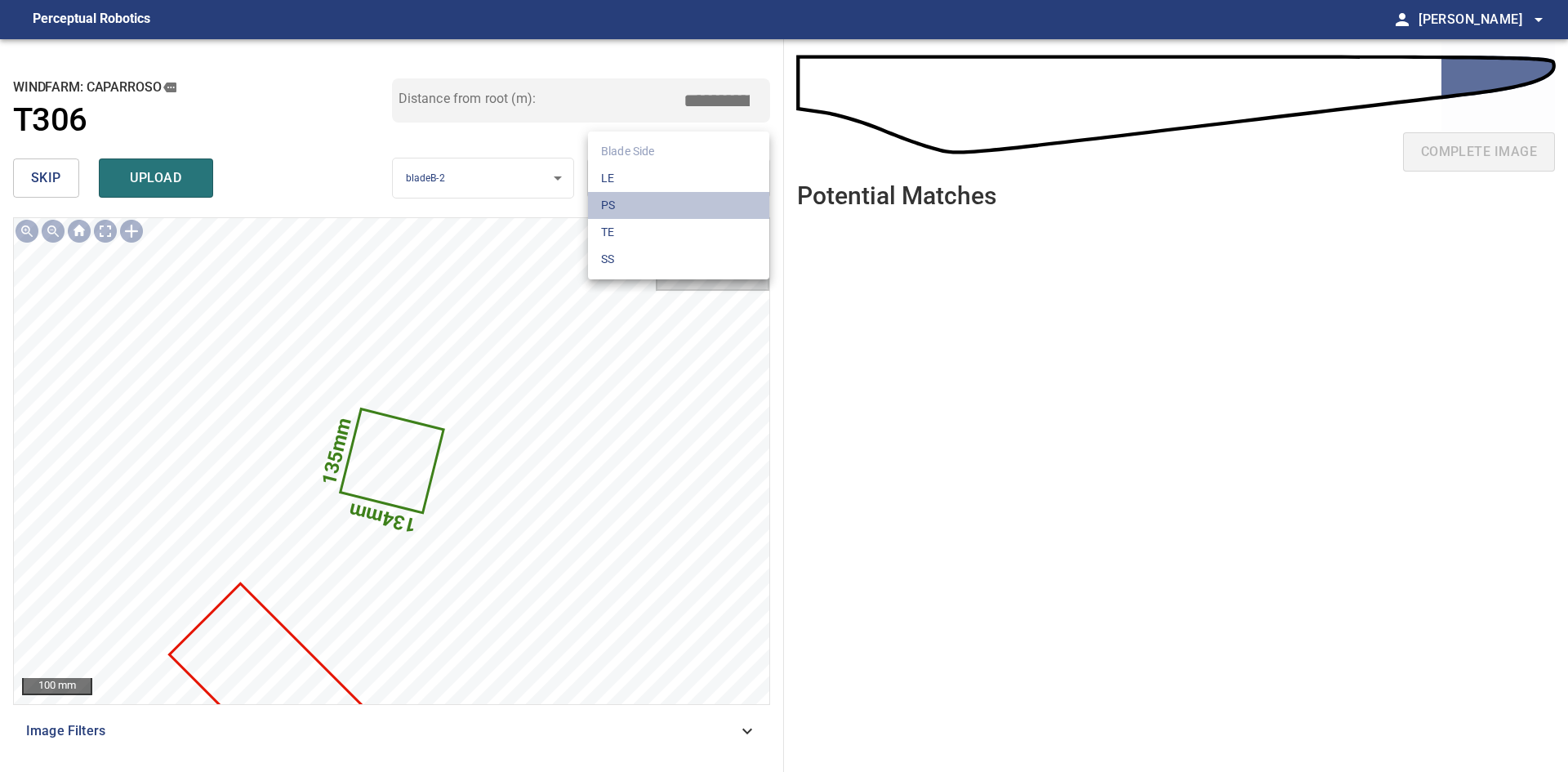
click at [621, 204] on li "PS" at bounding box center [678, 205] width 182 height 27
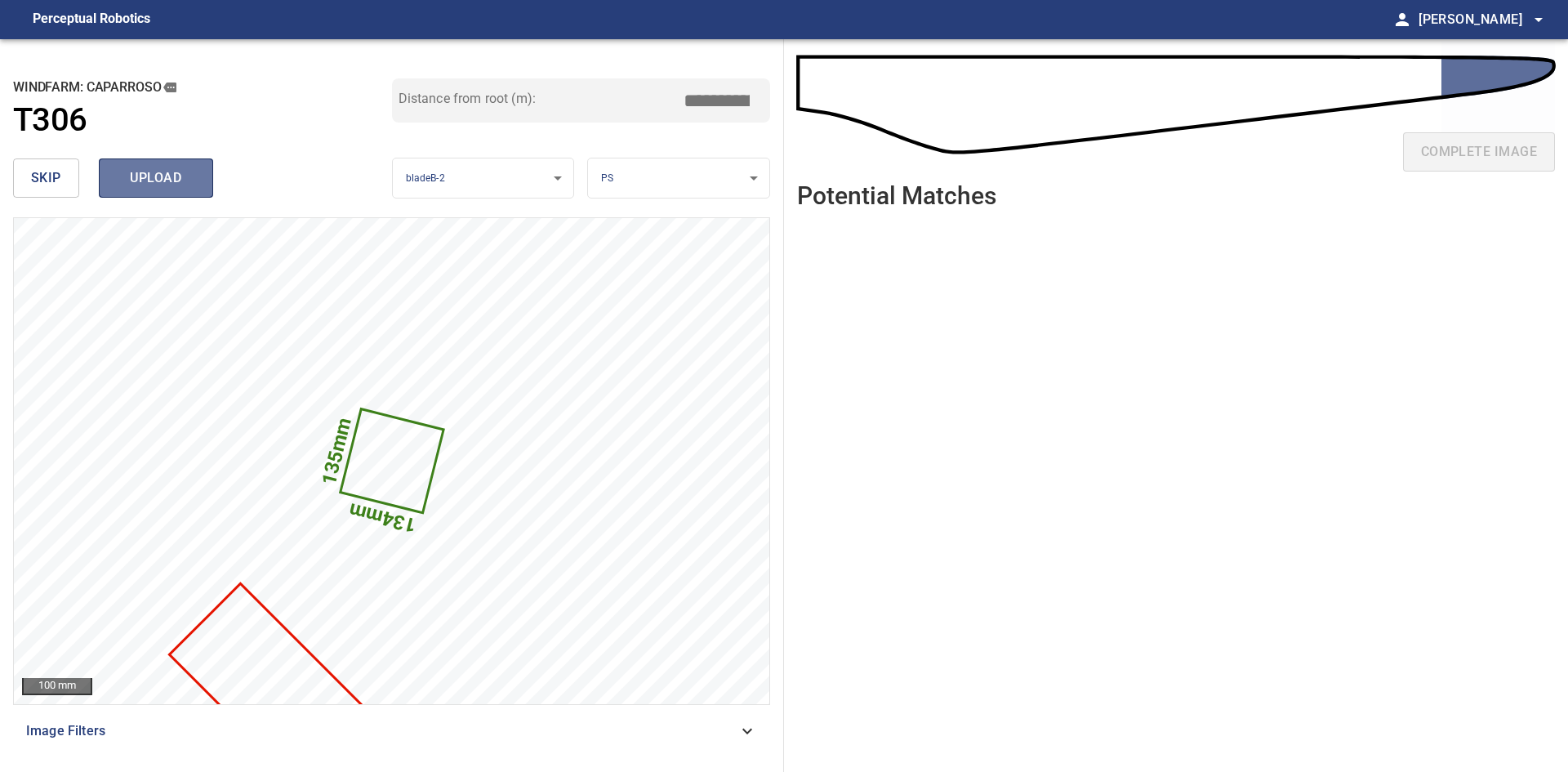
click at [176, 182] on span "upload" at bounding box center [155, 178] width 78 height 23
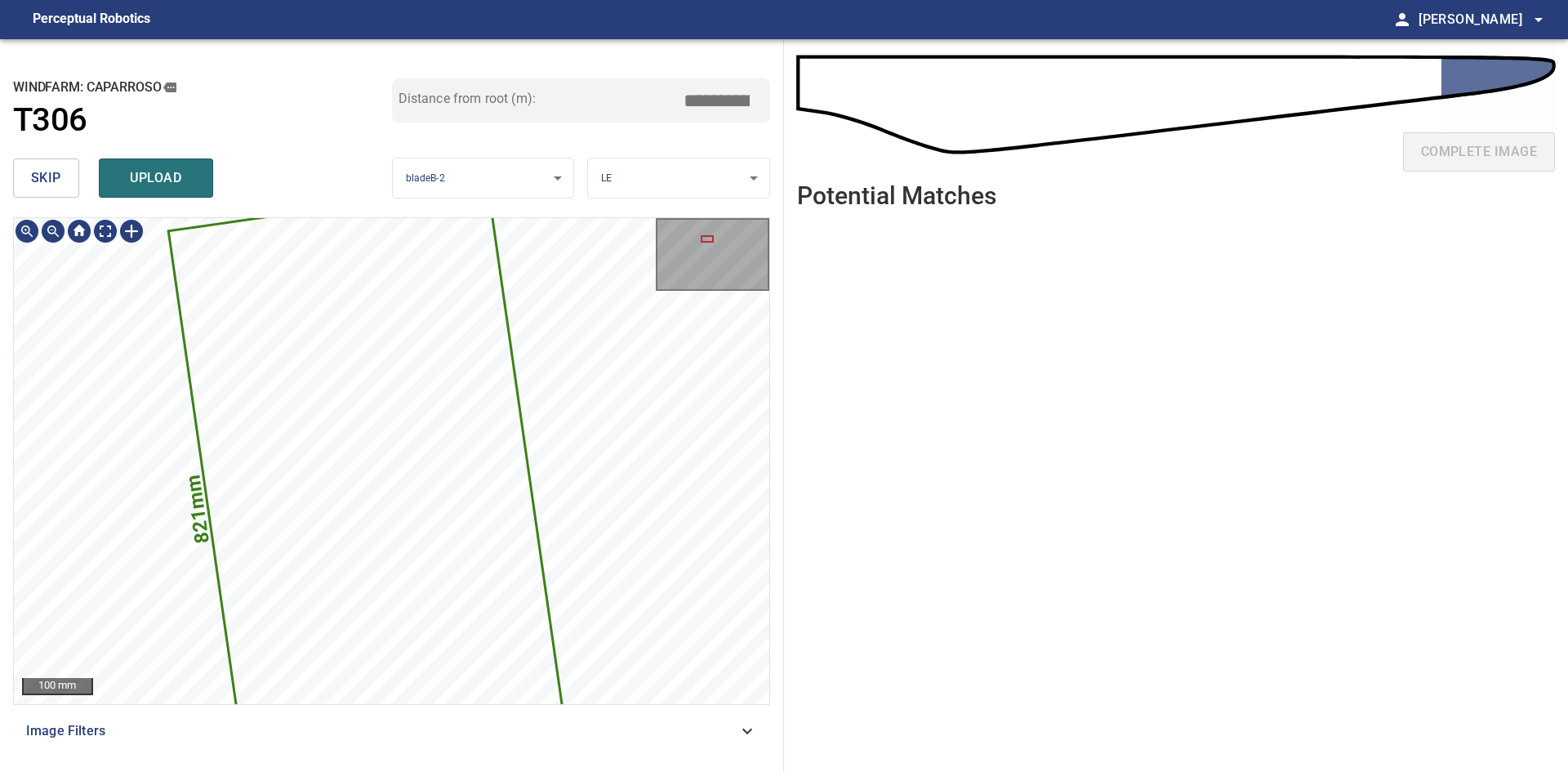
click at [38, 177] on span "skip" at bounding box center [46, 178] width 30 height 23
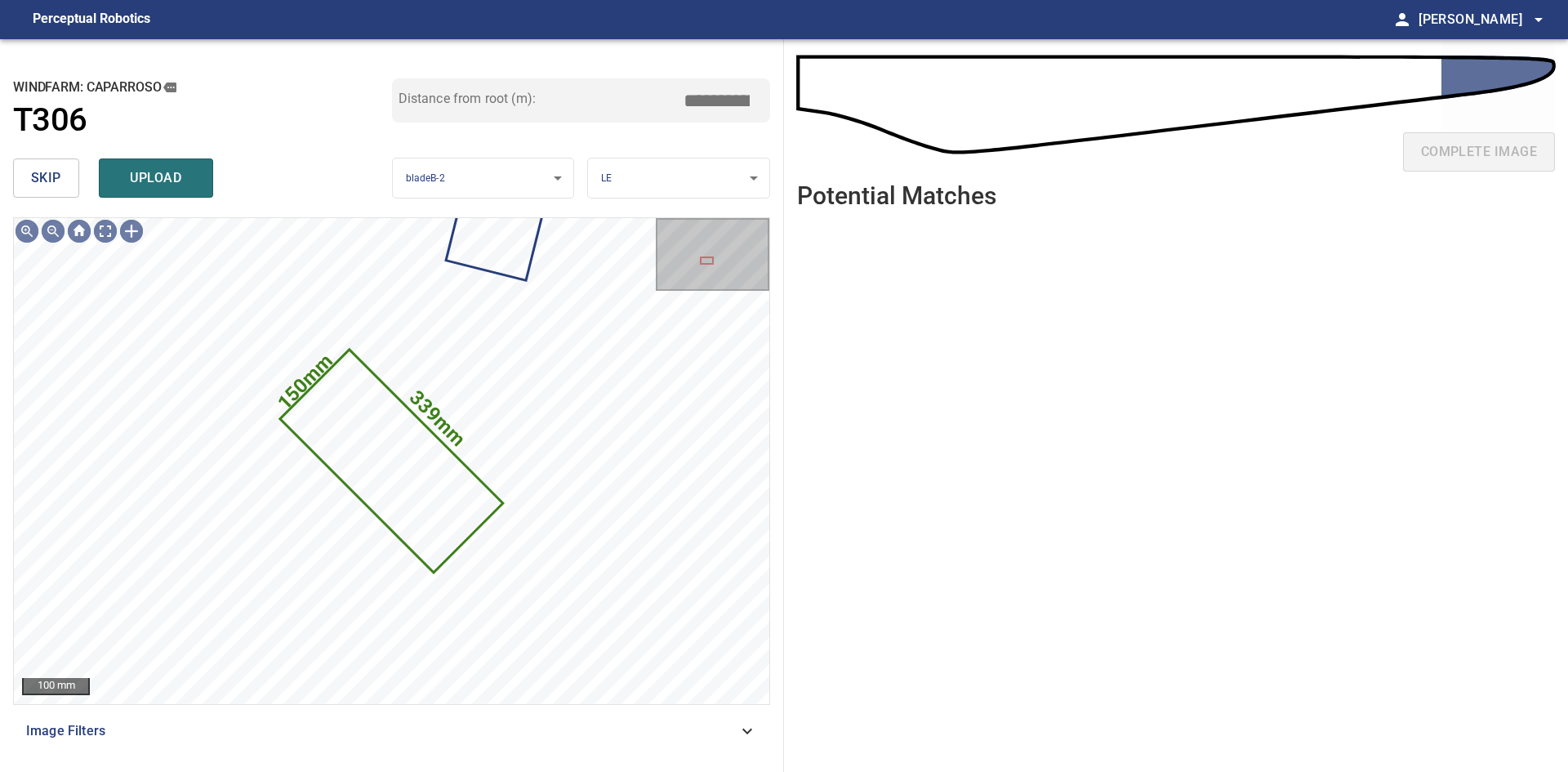
click at [38, 177] on span "skip" at bounding box center [46, 178] width 30 height 23
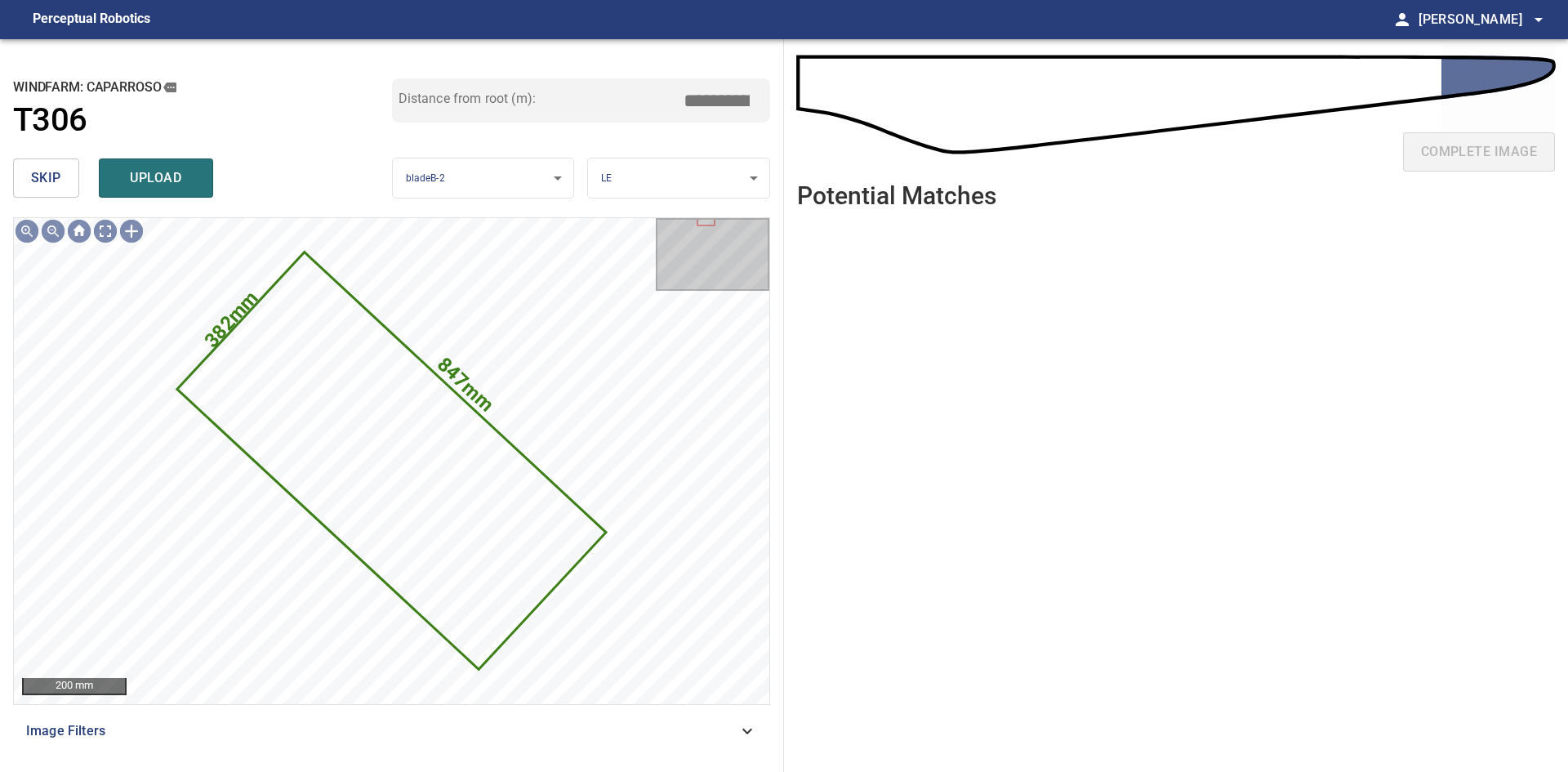
click at [38, 177] on span "skip" at bounding box center [46, 178] width 30 height 23
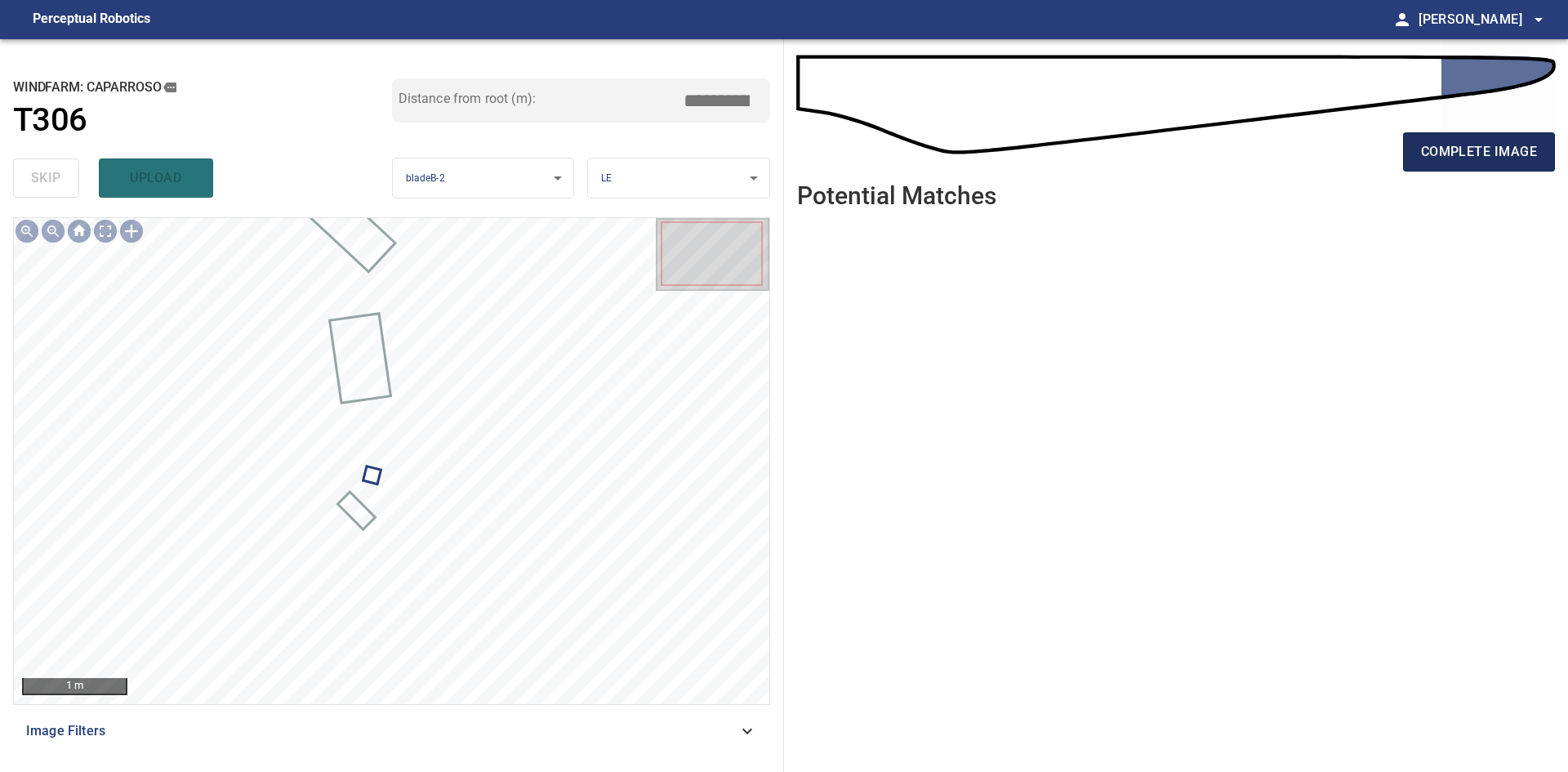
click at [1481, 165] on button "complete image" at bounding box center [1479, 152] width 152 height 39
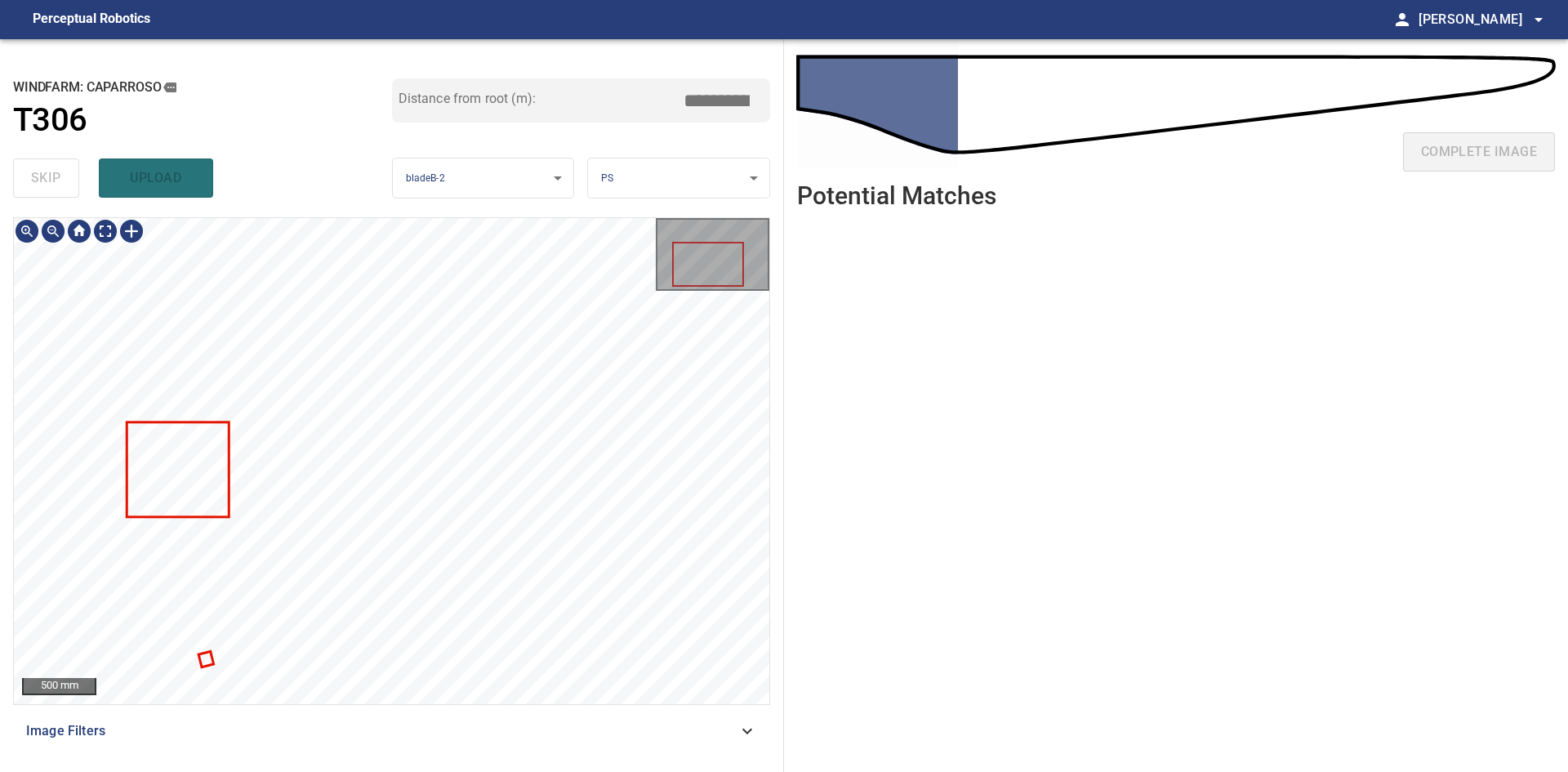
click at [788, 453] on div "**********" at bounding box center [784, 405] width 1568 height 733
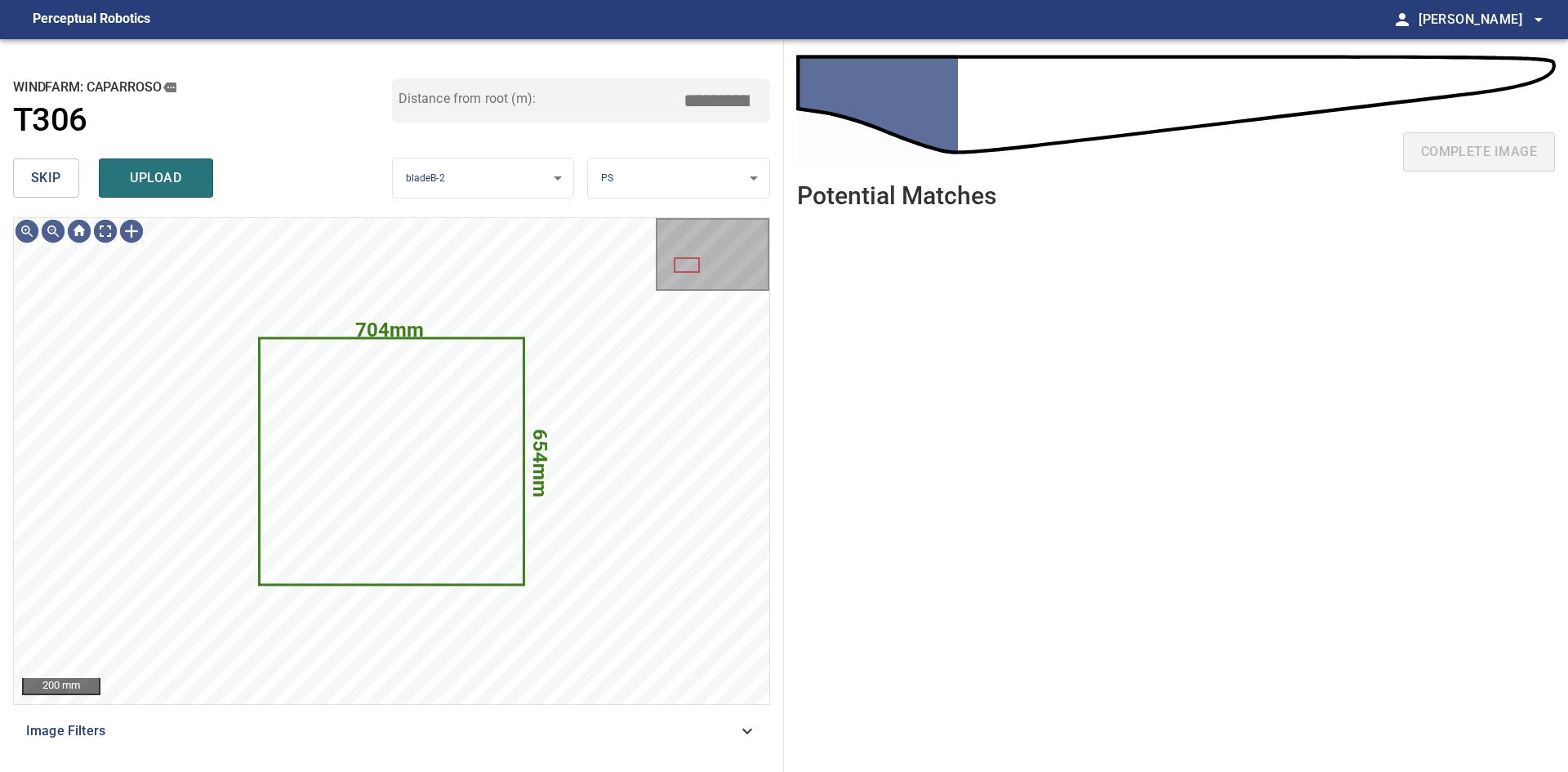
click at [45, 172] on span "skip" at bounding box center [46, 178] width 30 height 23
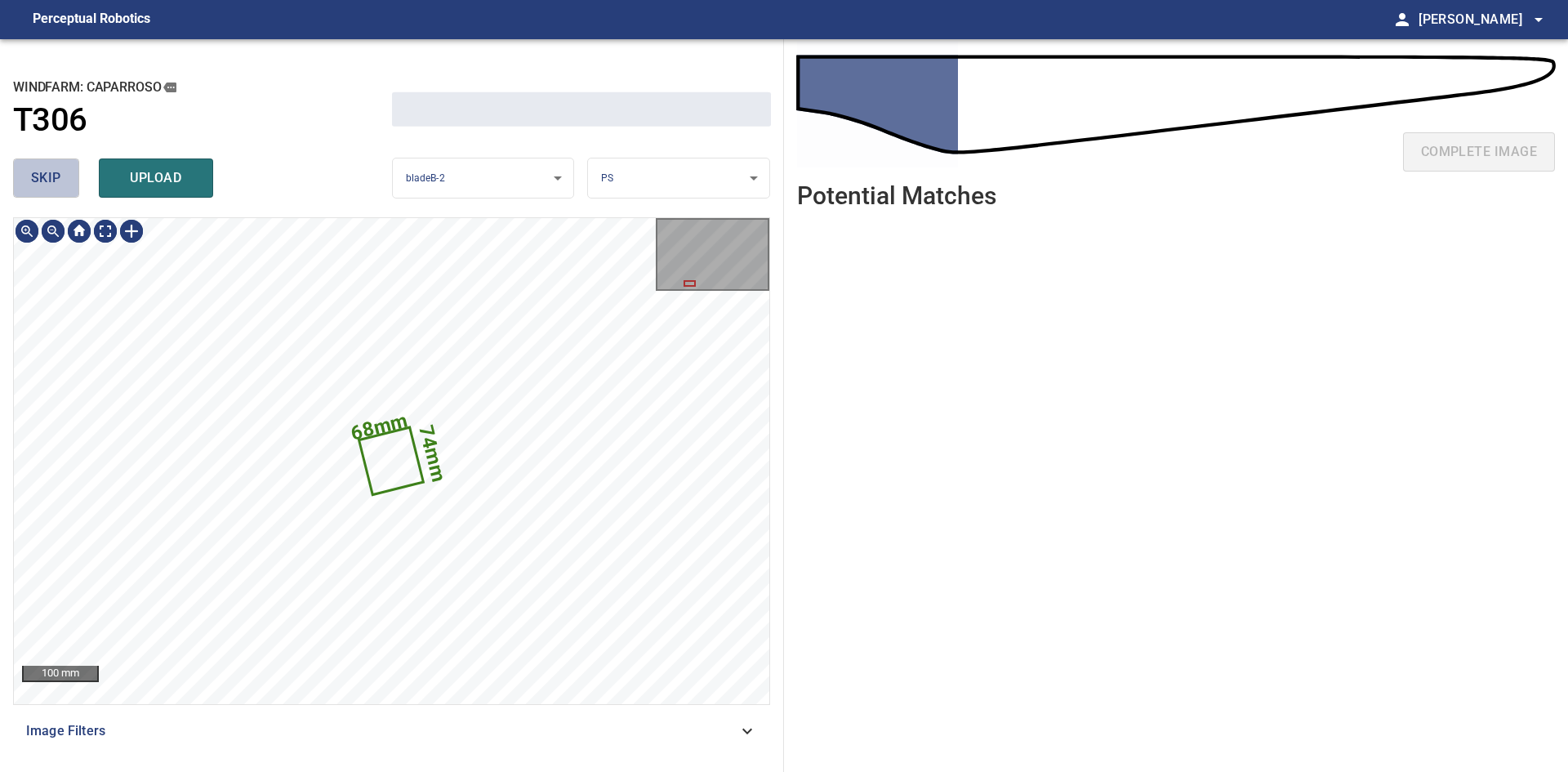
click at [45, 172] on span "skip" at bounding box center [46, 178] width 30 height 23
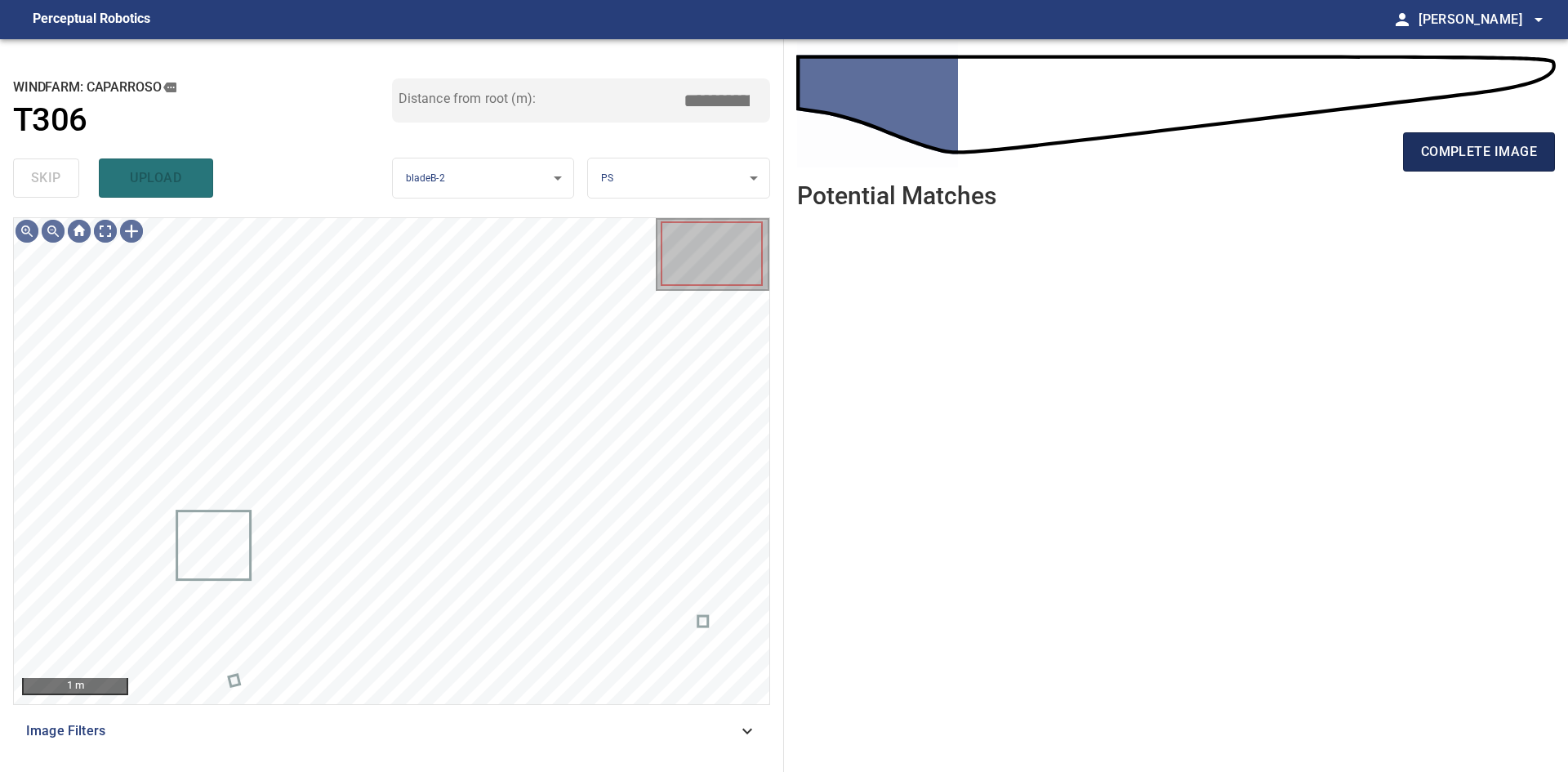
click at [1470, 147] on span "complete image" at bounding box center [1479, 152] width 116 height 23
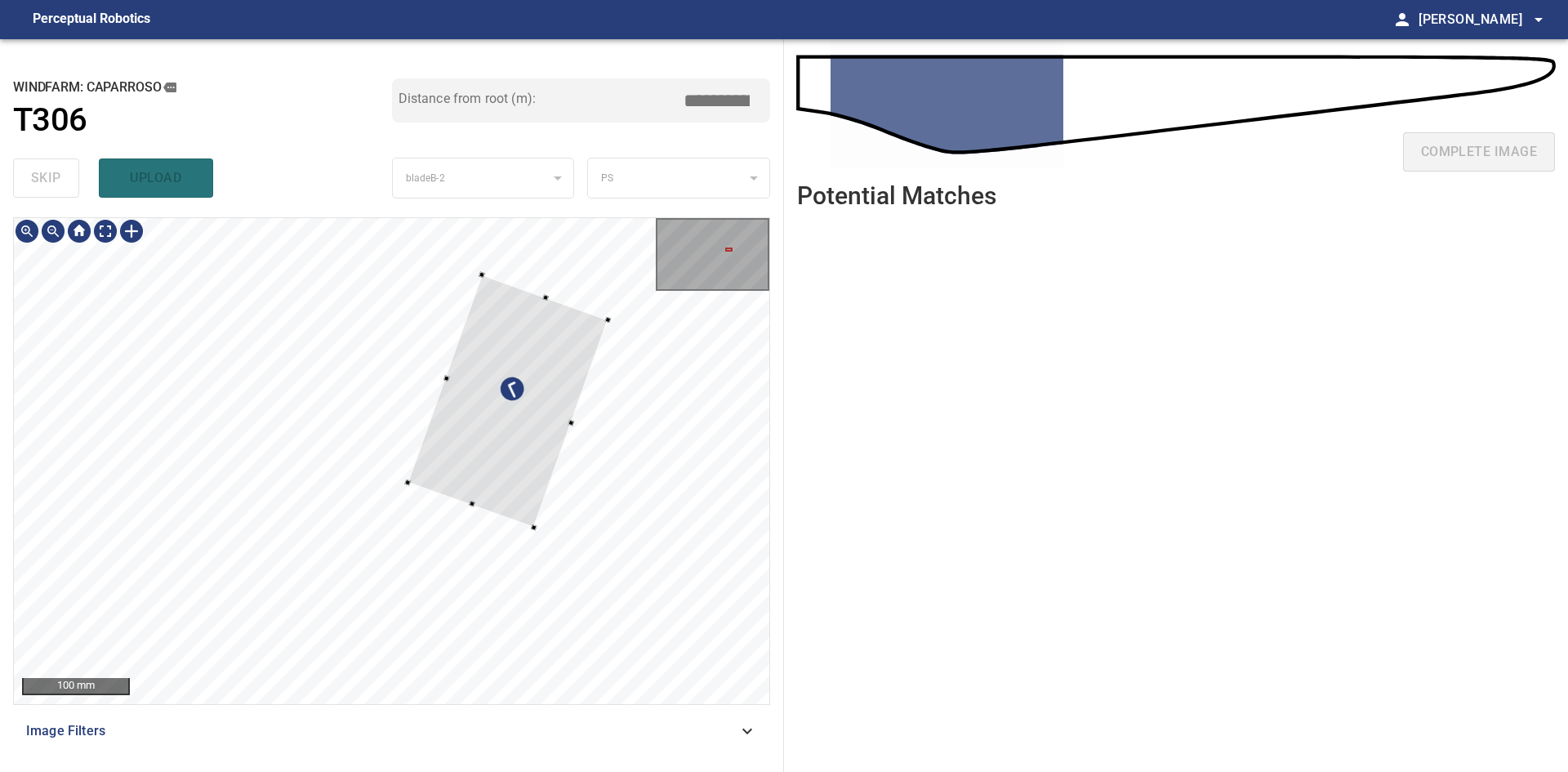
click at [531, 487] on div at bounding box center [508, 401] width 200 height 253
click at [467, 307] on div at bounding box center [467, 309] width 6 height 6
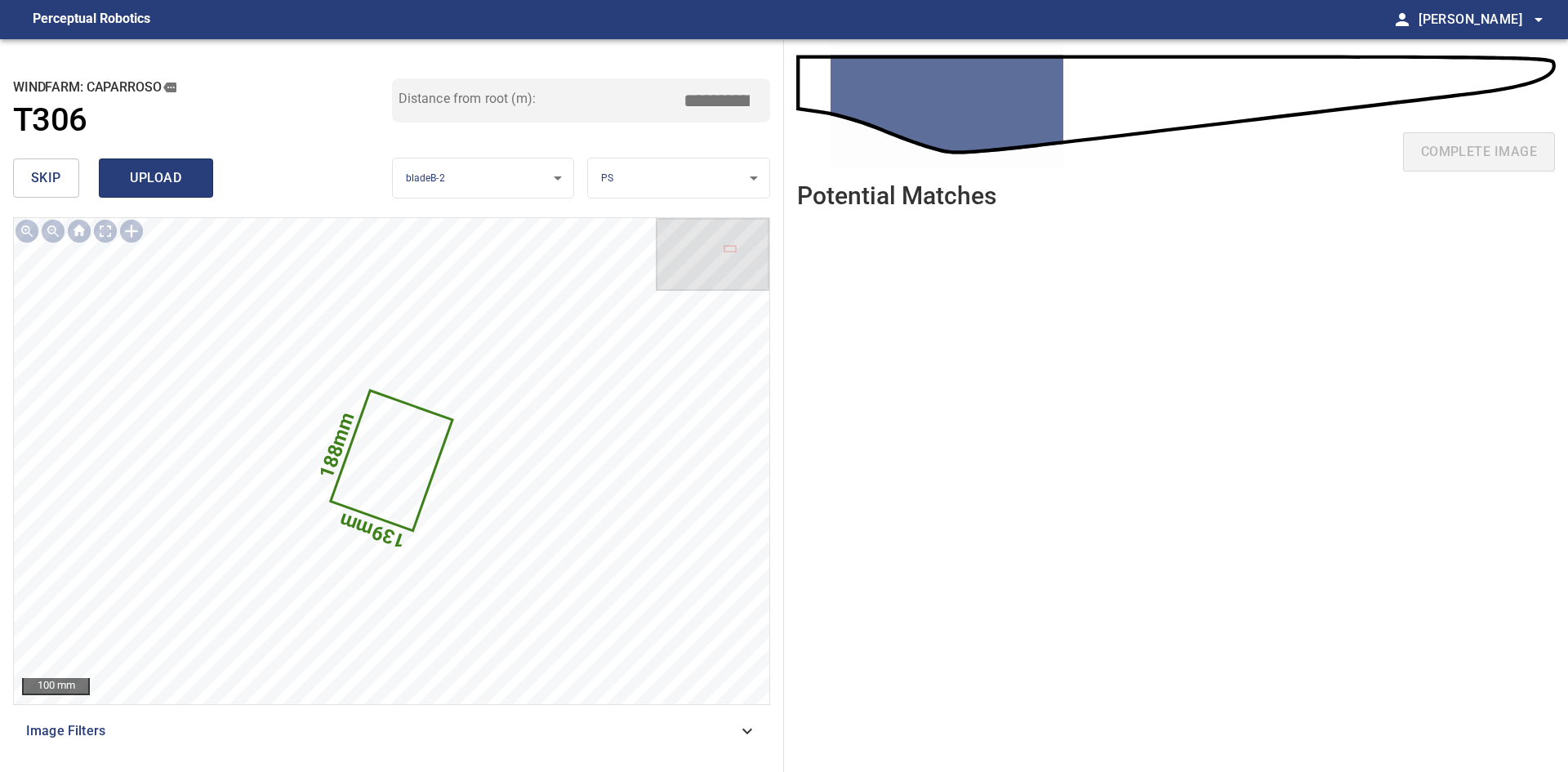
click at [139, 187] on span "upload" at bounding box center [155, 178] width 78 height 23
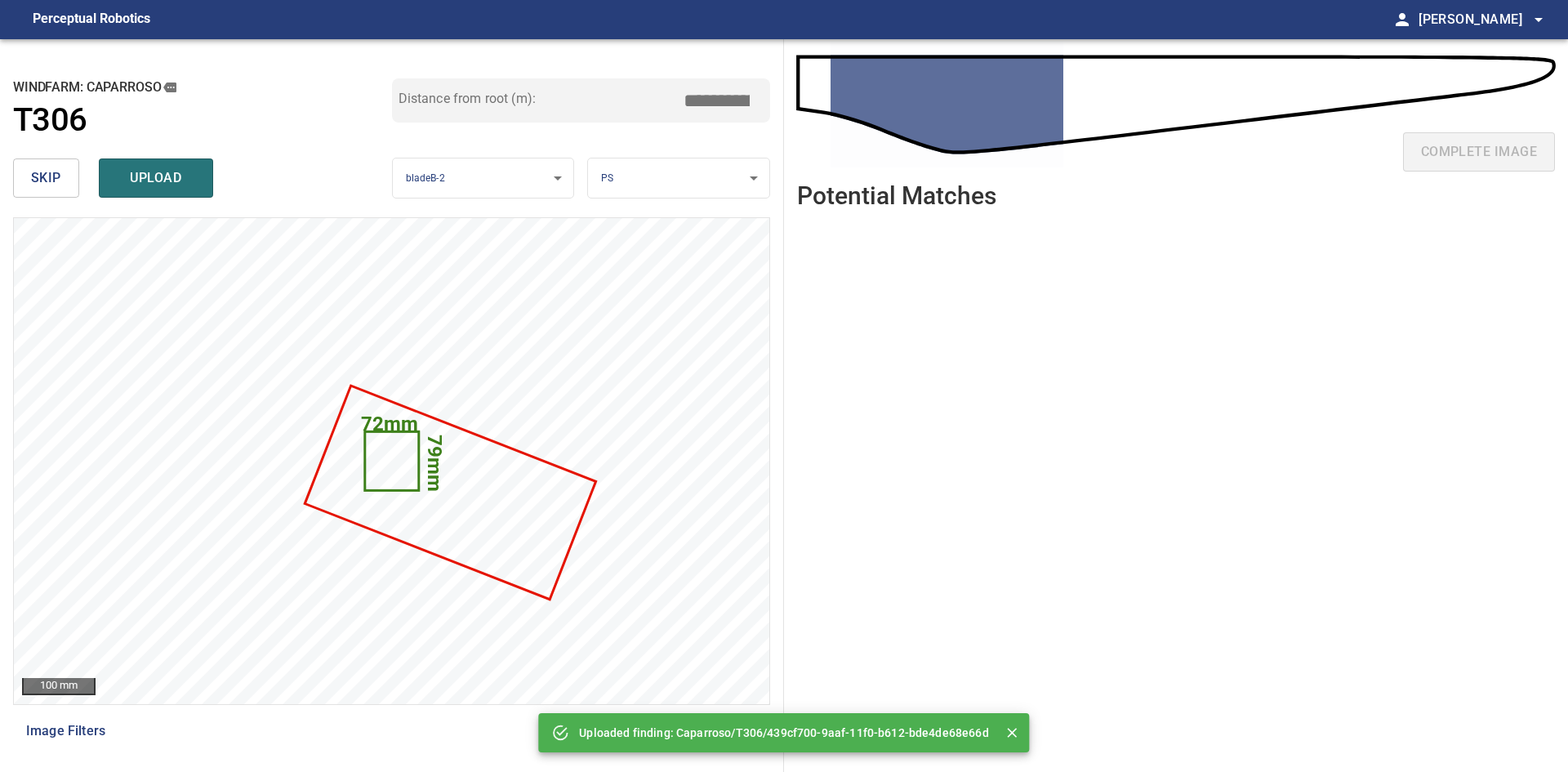
click at [34, 174] on span "skip" at bounding box center [46, 178] width 30 height 23
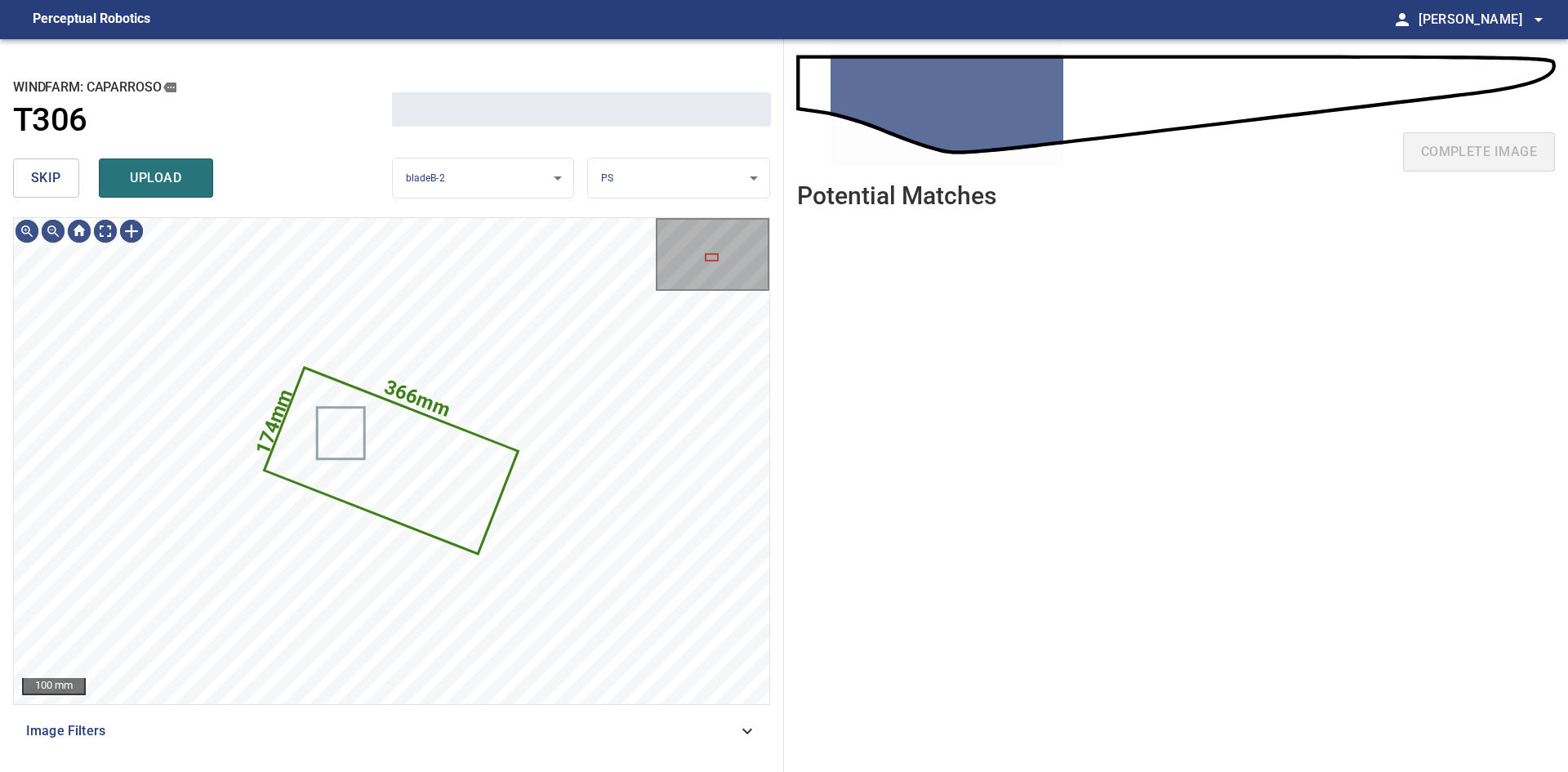
click at [34, 174] on span "skip" at bounding box center [46, 178] width 30 height 23
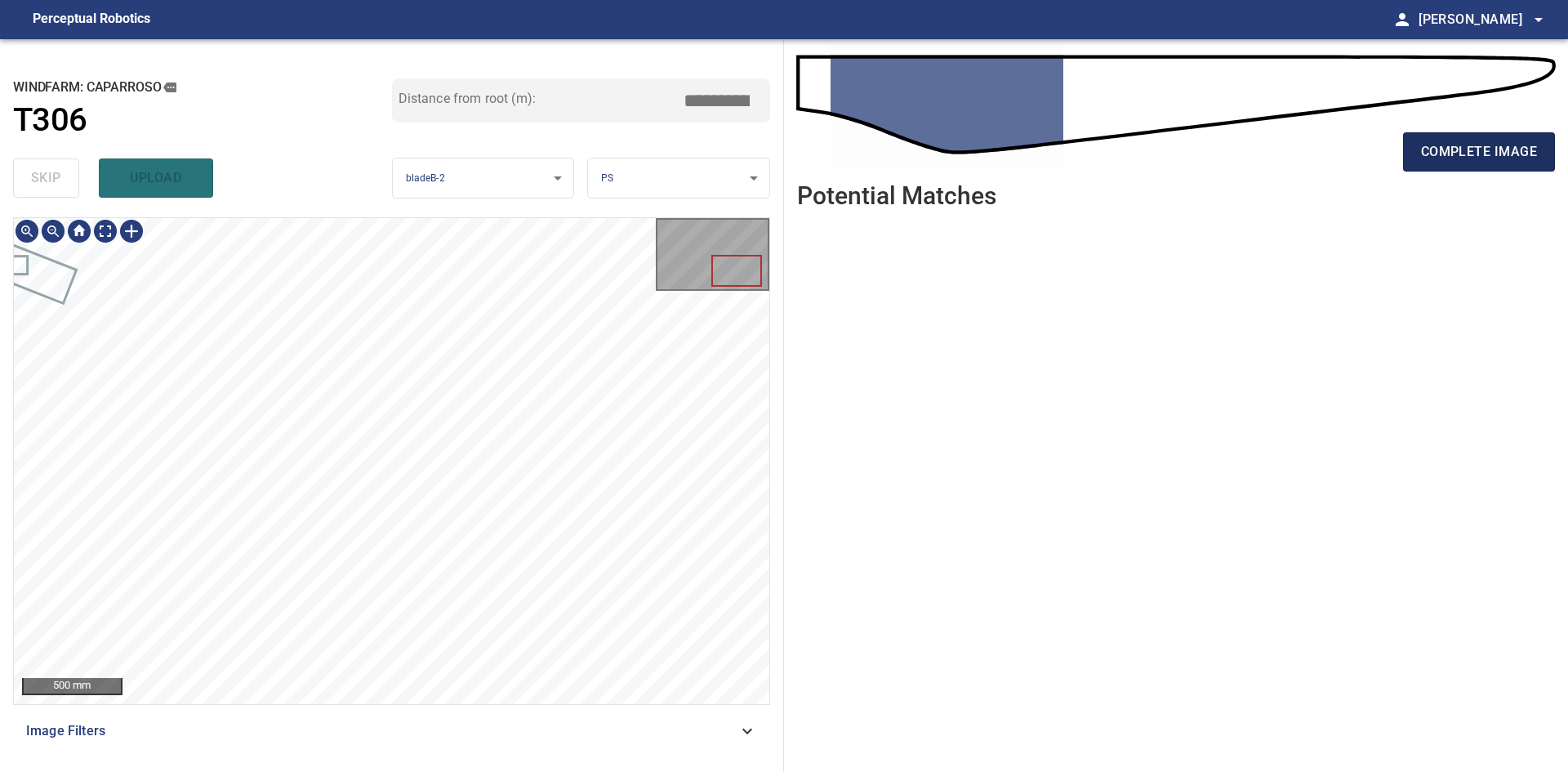
click at [1433, 150] on span "complete image" at bounding box center [1479, 152] width 116 height 23
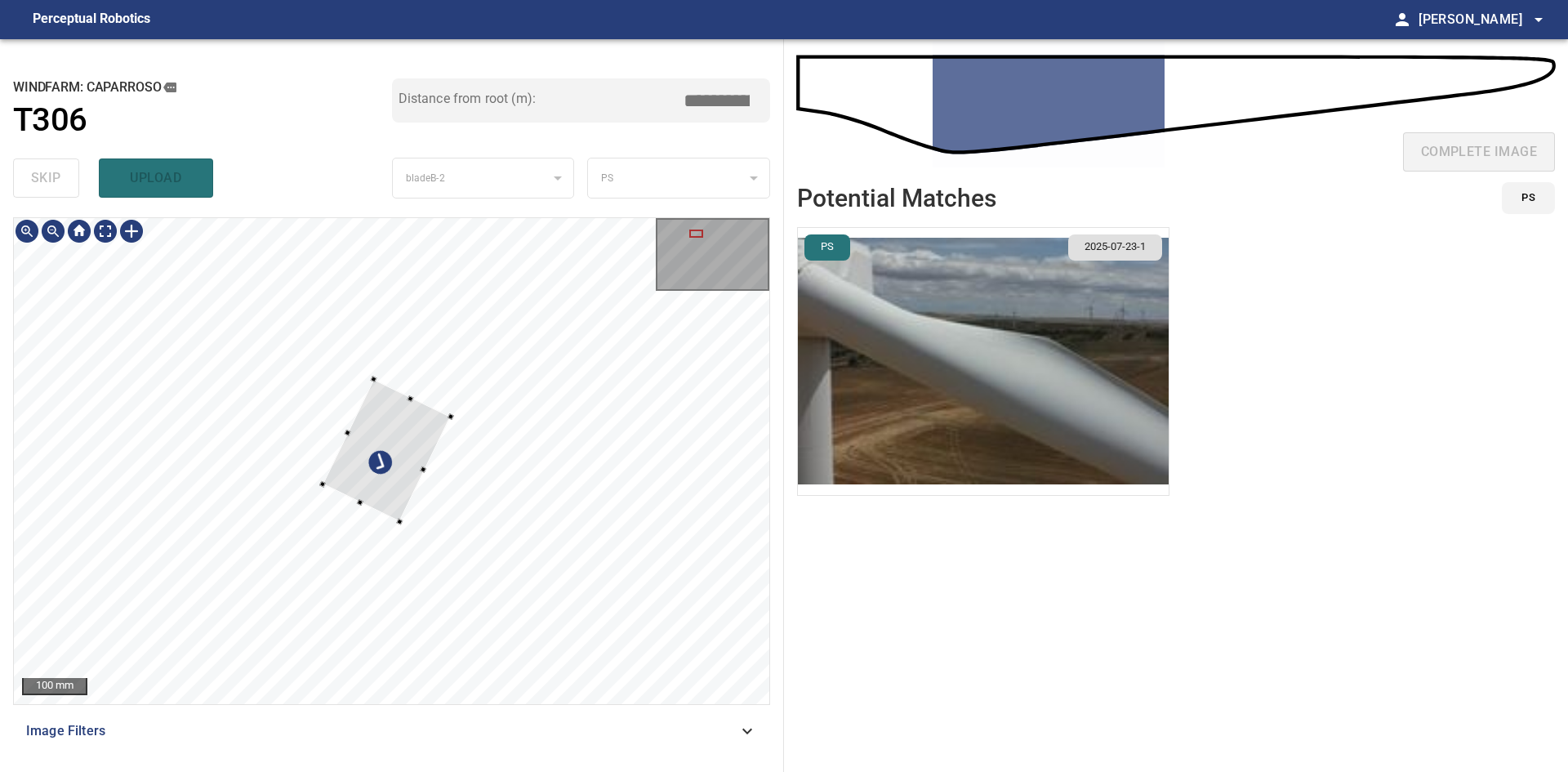
click at [388, 482] on div at bounding box center [387, 451] width 128 height 142
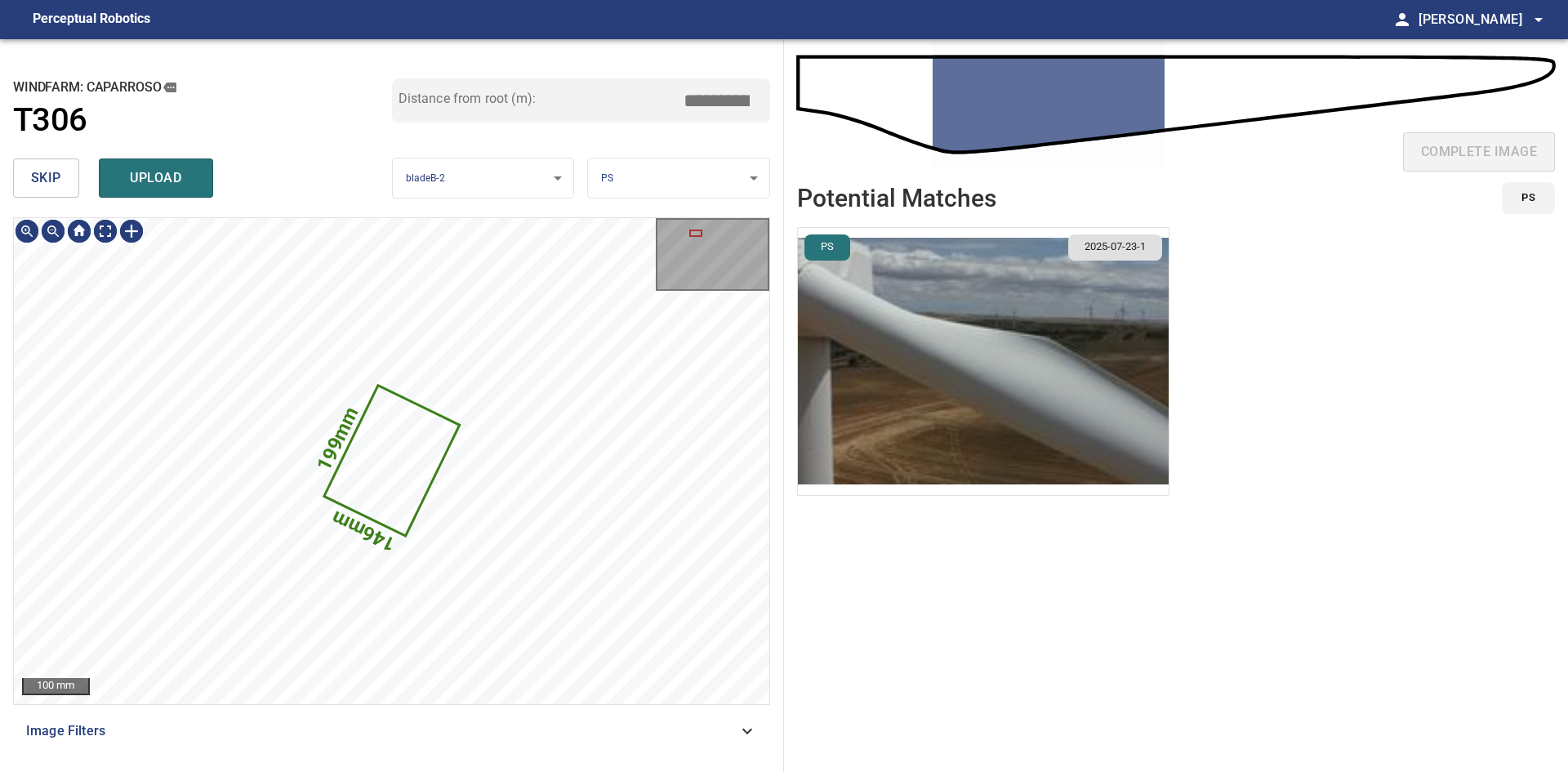
click at [937, 354] on img "button" at bounding box center [983, 361] width 371 height 267
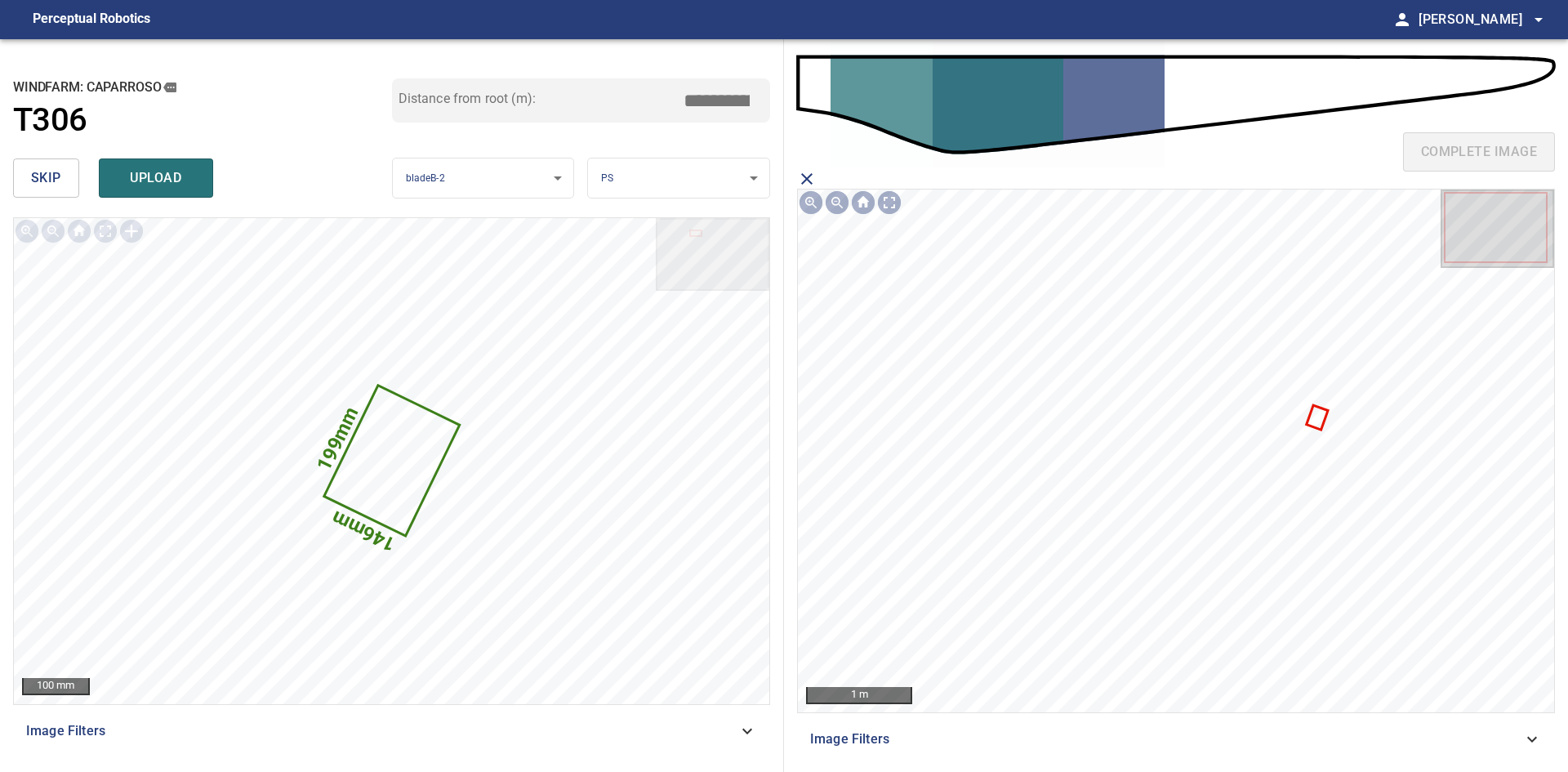
click at [1314, 421] on icon at bounding box center [1317, 418] width 18 height 21
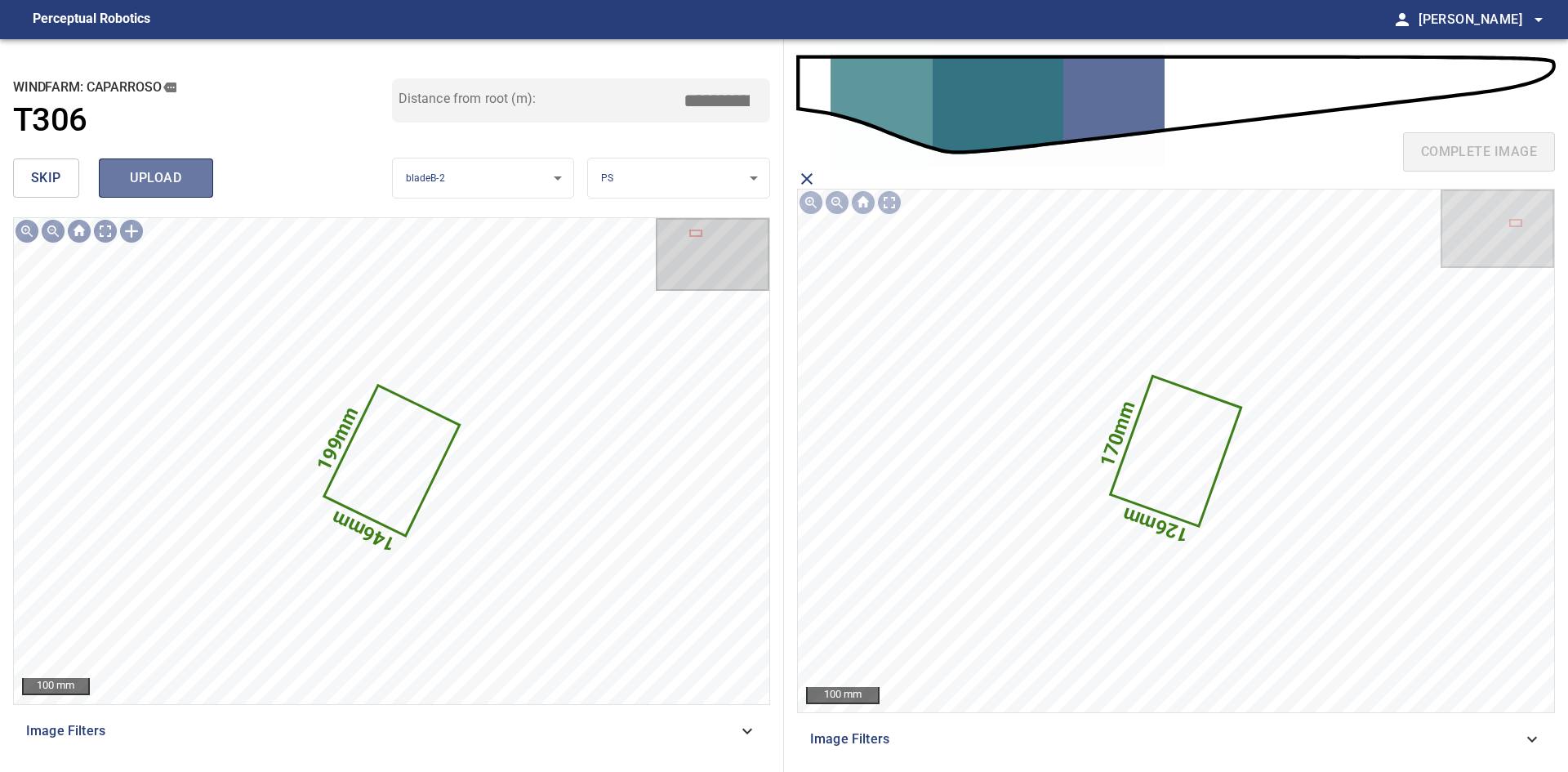
click at [189, 194] on button "upload" at bounding box center [156, 178] width 114 height 39
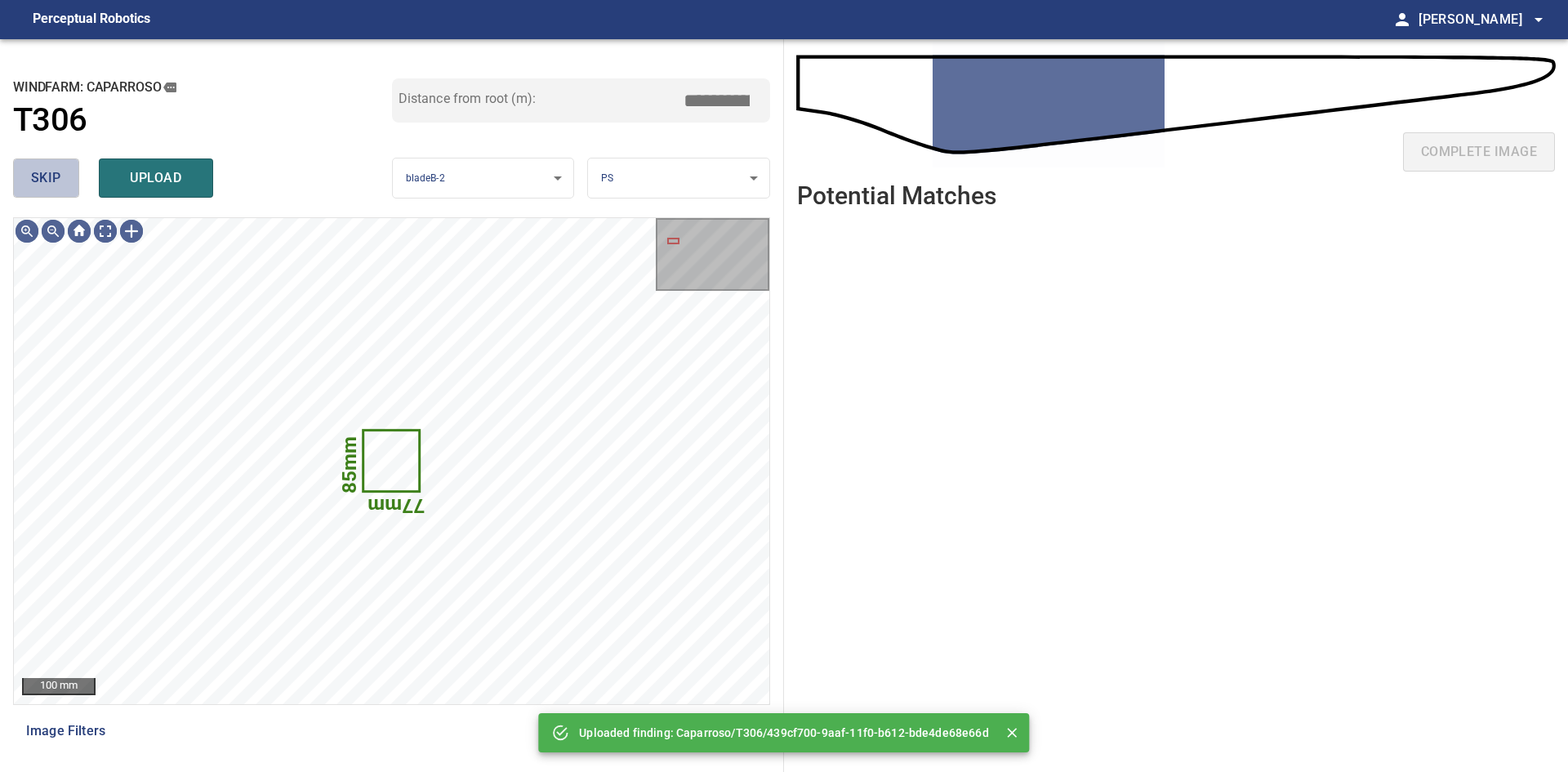
click at [46, 182] on span "skip" at bounding box center [46, 178] width 30 height 23
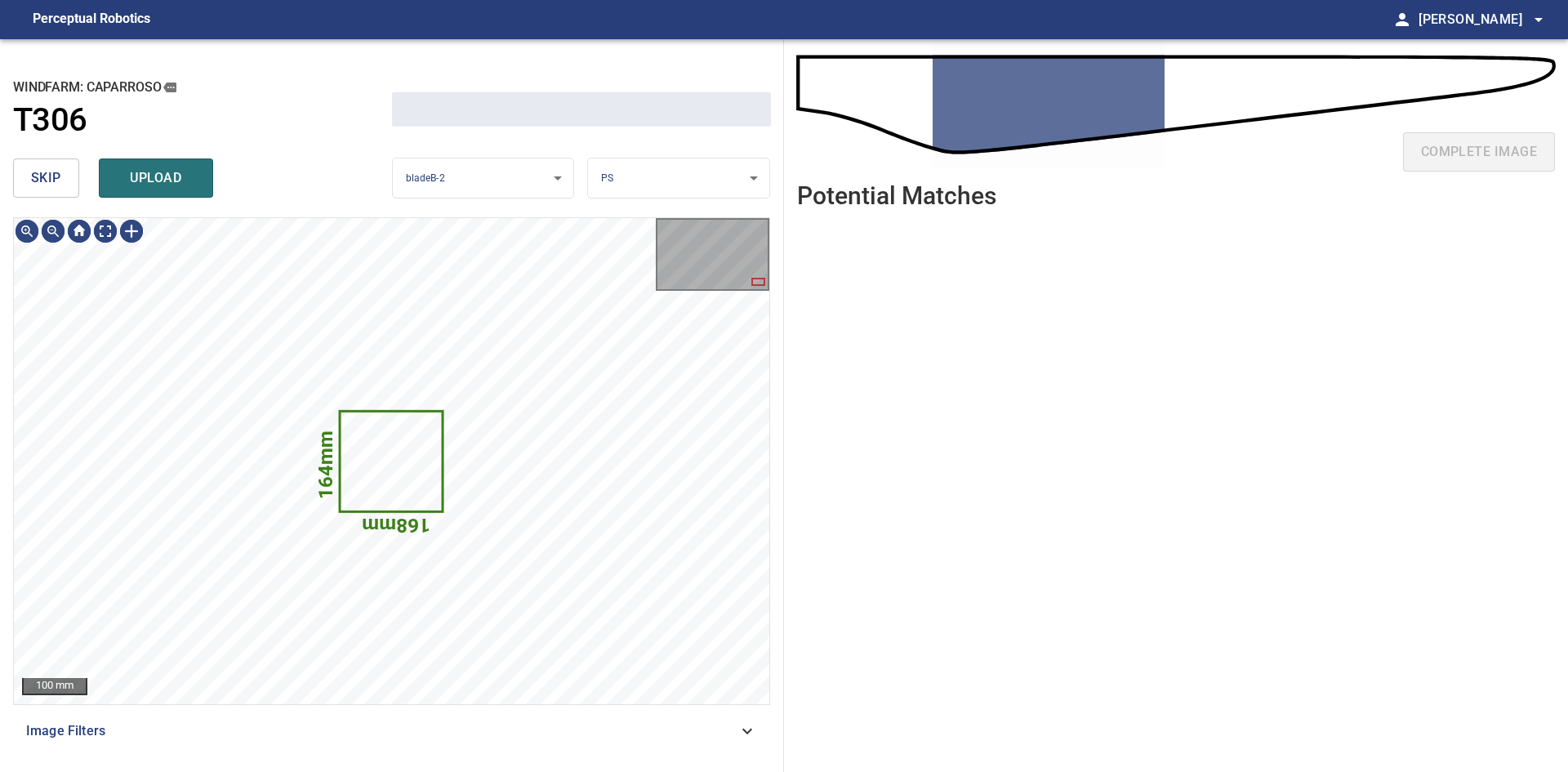
click at [46, 182] on span "skip" at bounding box center [46, 178] width 30 height 23
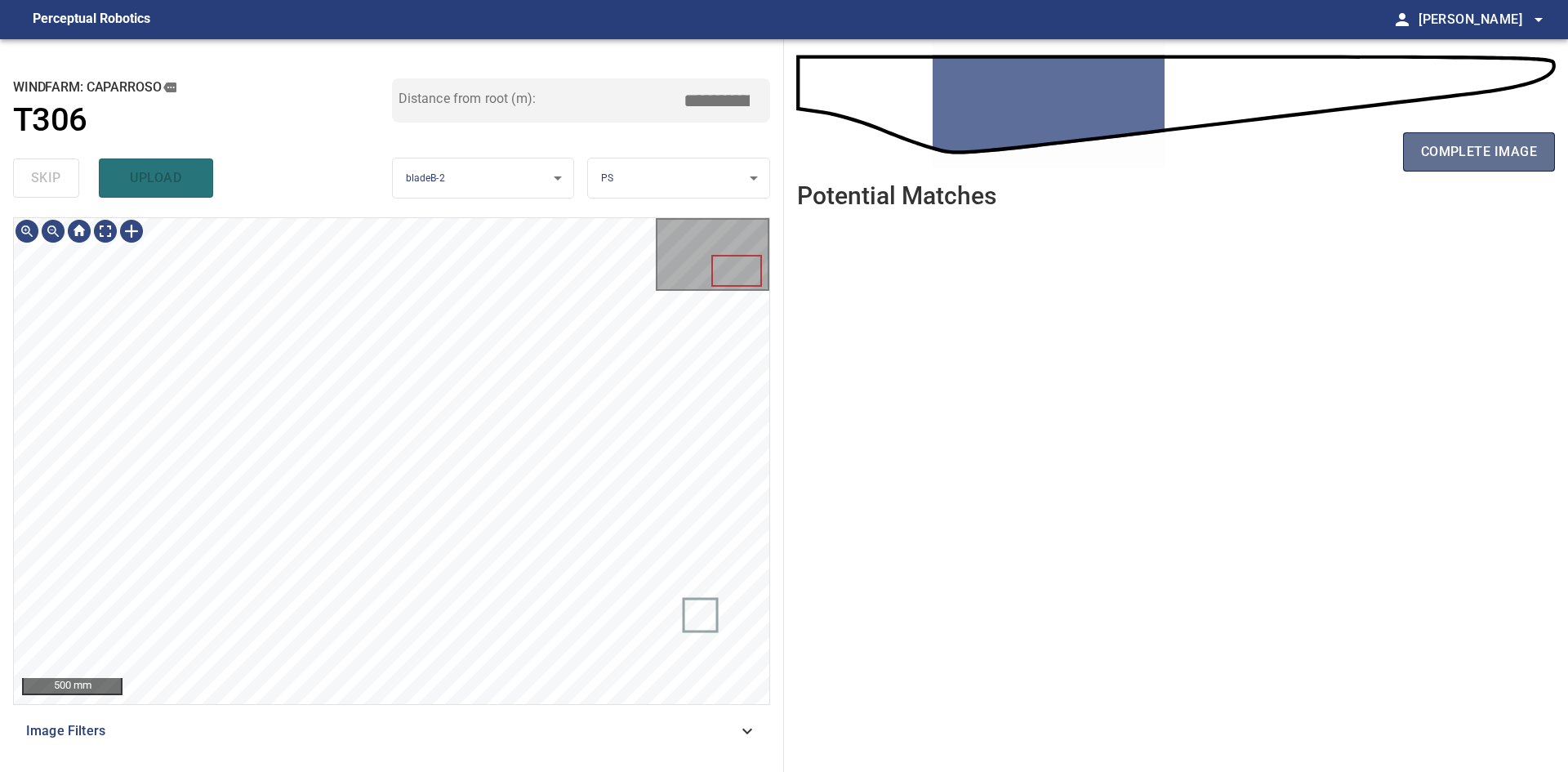
click at [1429, 157] on span "complete image" at bounding box center [1479, 152] width 116 height 23
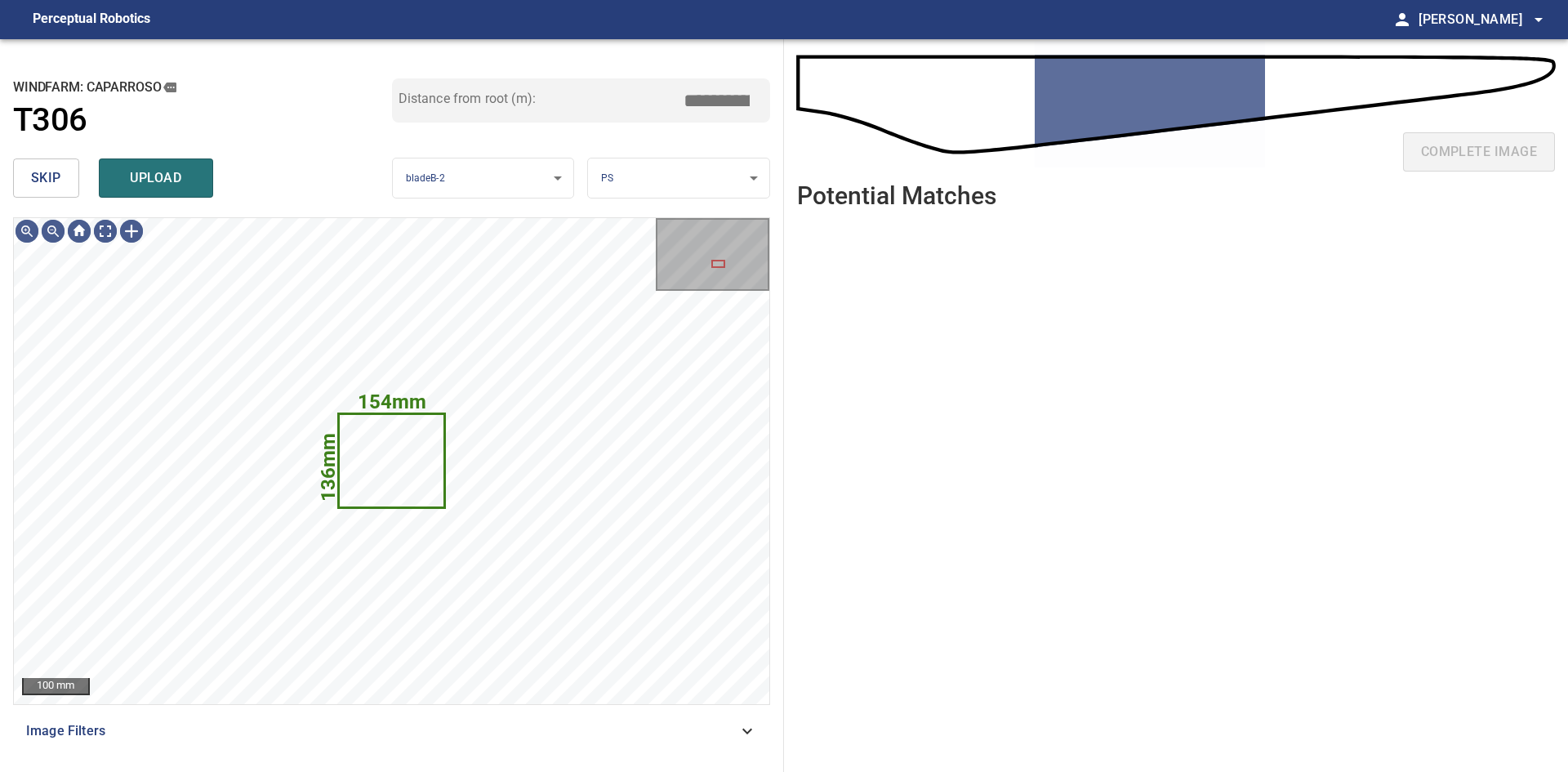
click at [48, 186] on span "skip" at bounding box center [46, 178] width 30 height 23
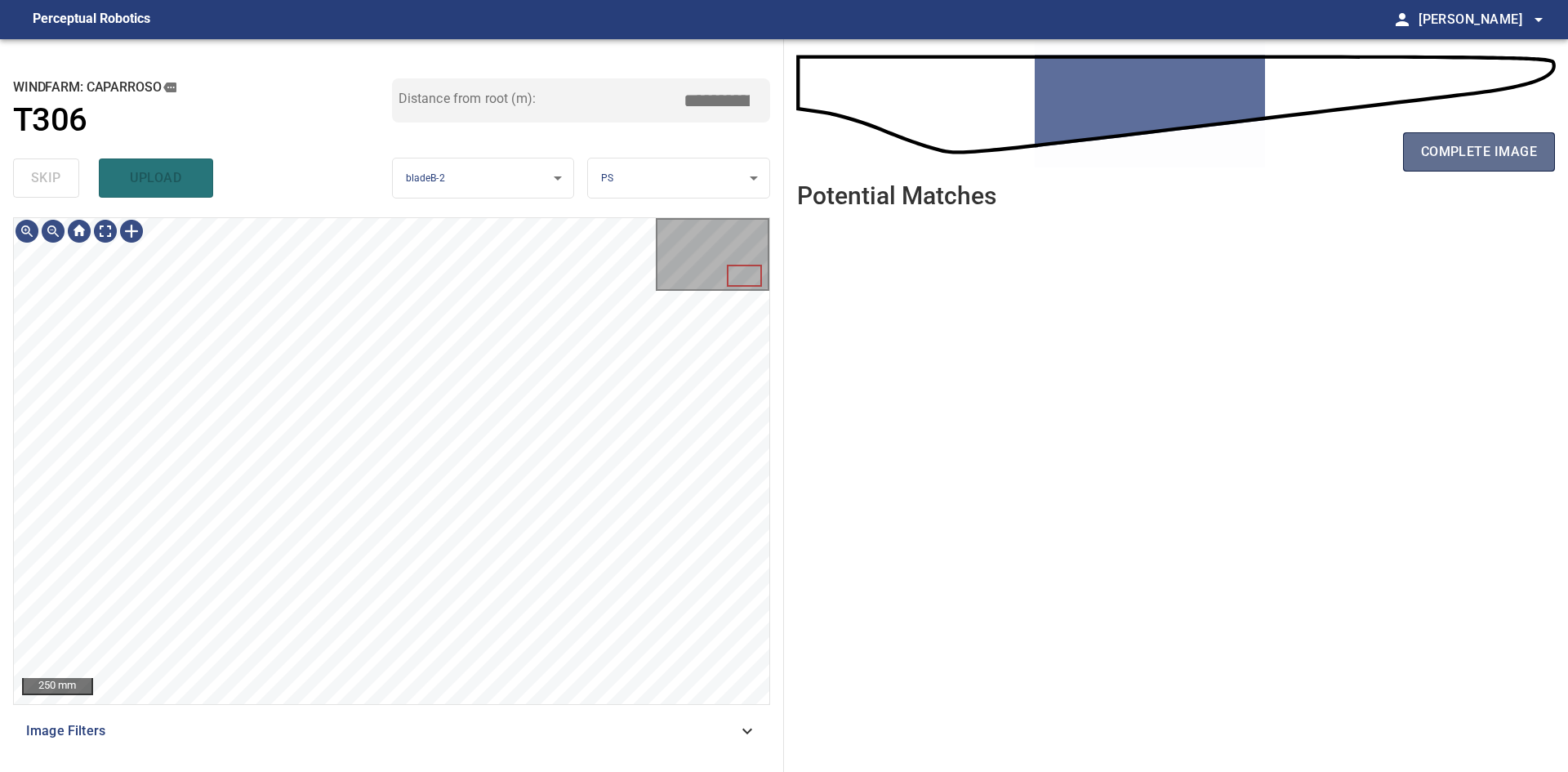
click at [1467, 161] on span "complete image" at bounding box center [1479, 152] width 116 height 23
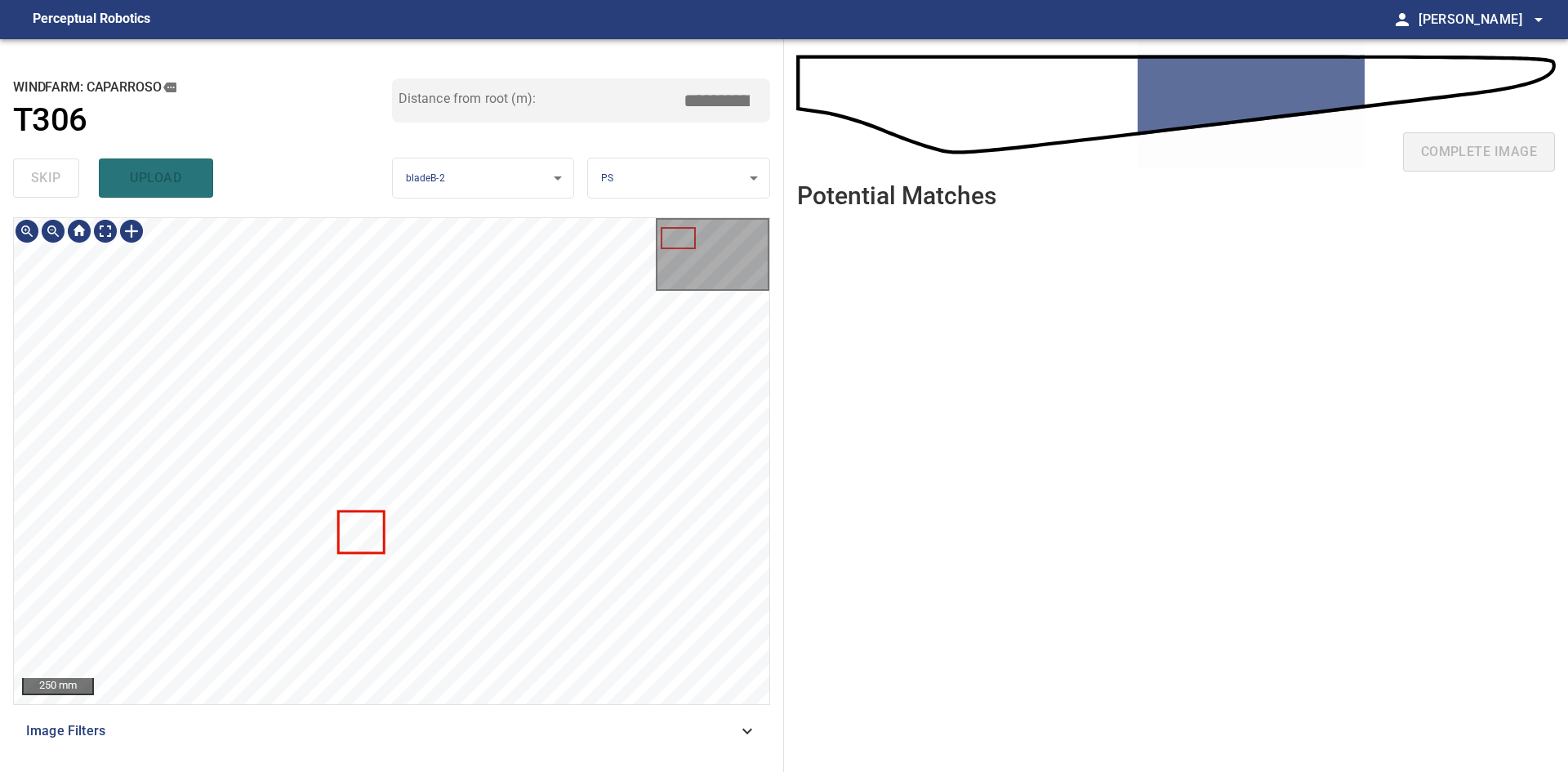
click at [848, 364] on div "**********" at bounding box center [784, 405] width 1568 height 733
click at [1549, 750] on div "**********" at bounding box center [784, 405] width 1568 height 733
click at [670, 771] on html "**********" at bounding box center [784, 386] width 1568 height 772
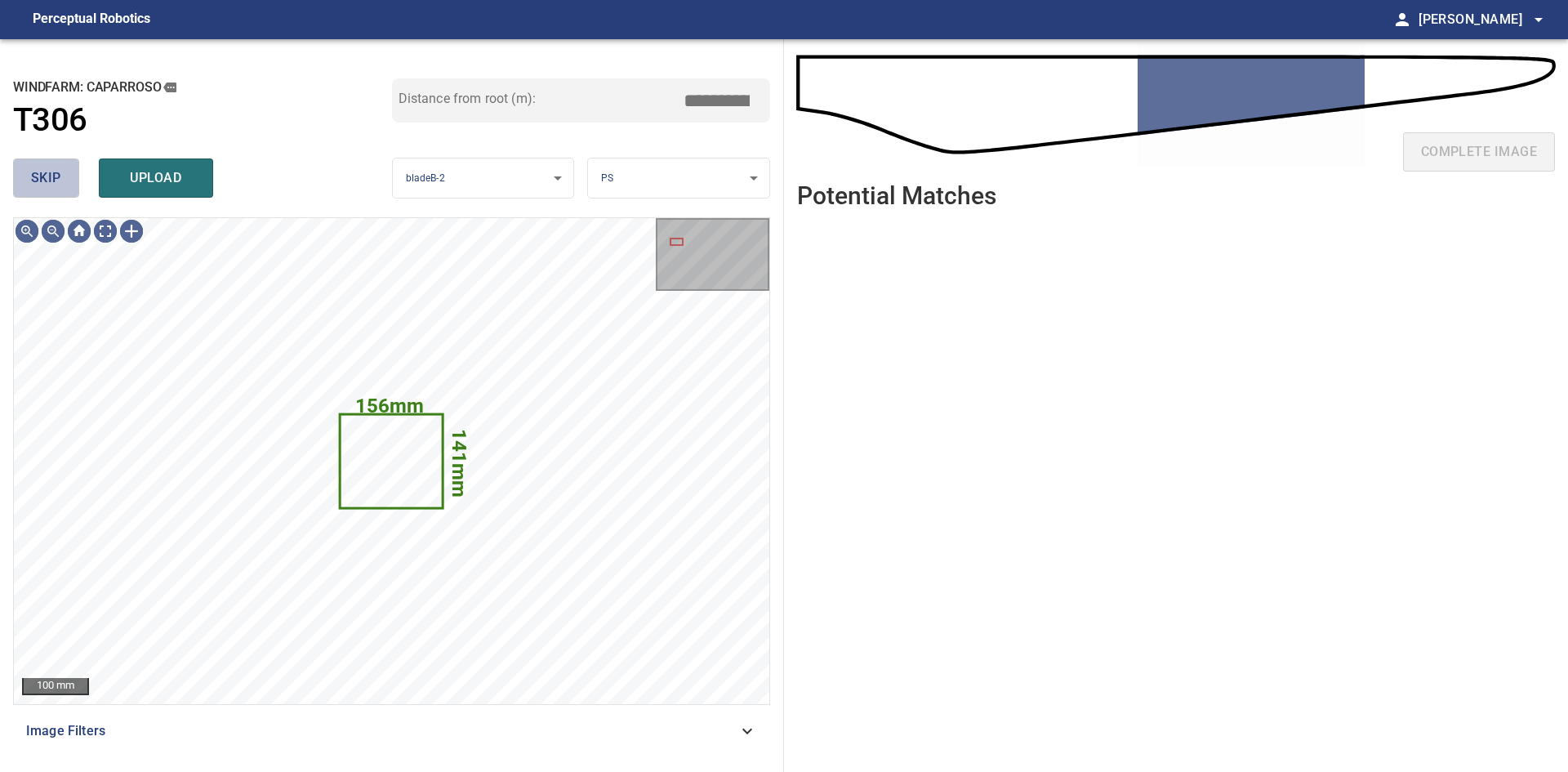
click at [35, 195] on button "skip" at bounding box center [46, 178] width 66 height 39
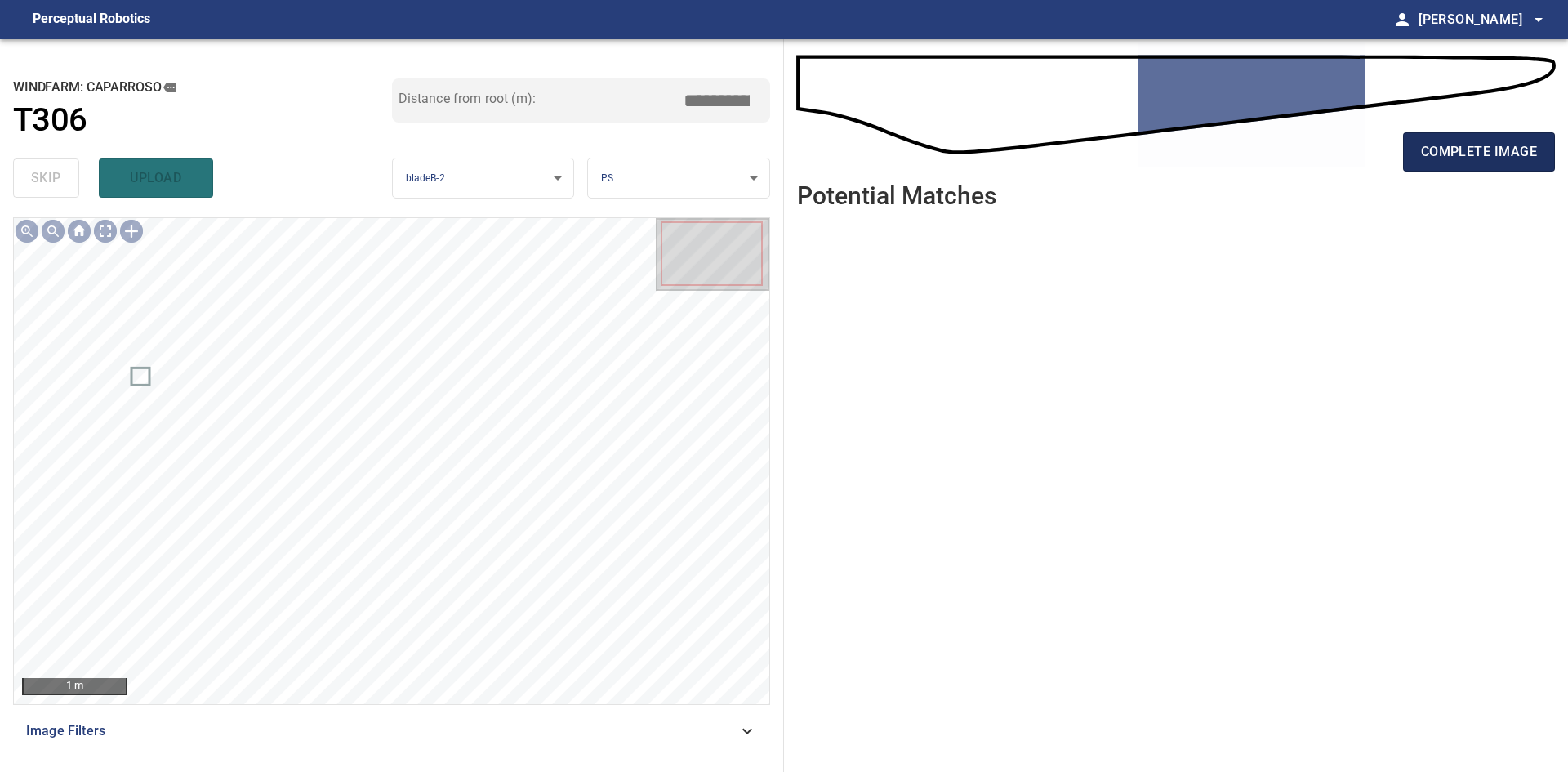
click at [1436, 151] on span "complete image" at bounding box center [1479, 152] width 116 height 23
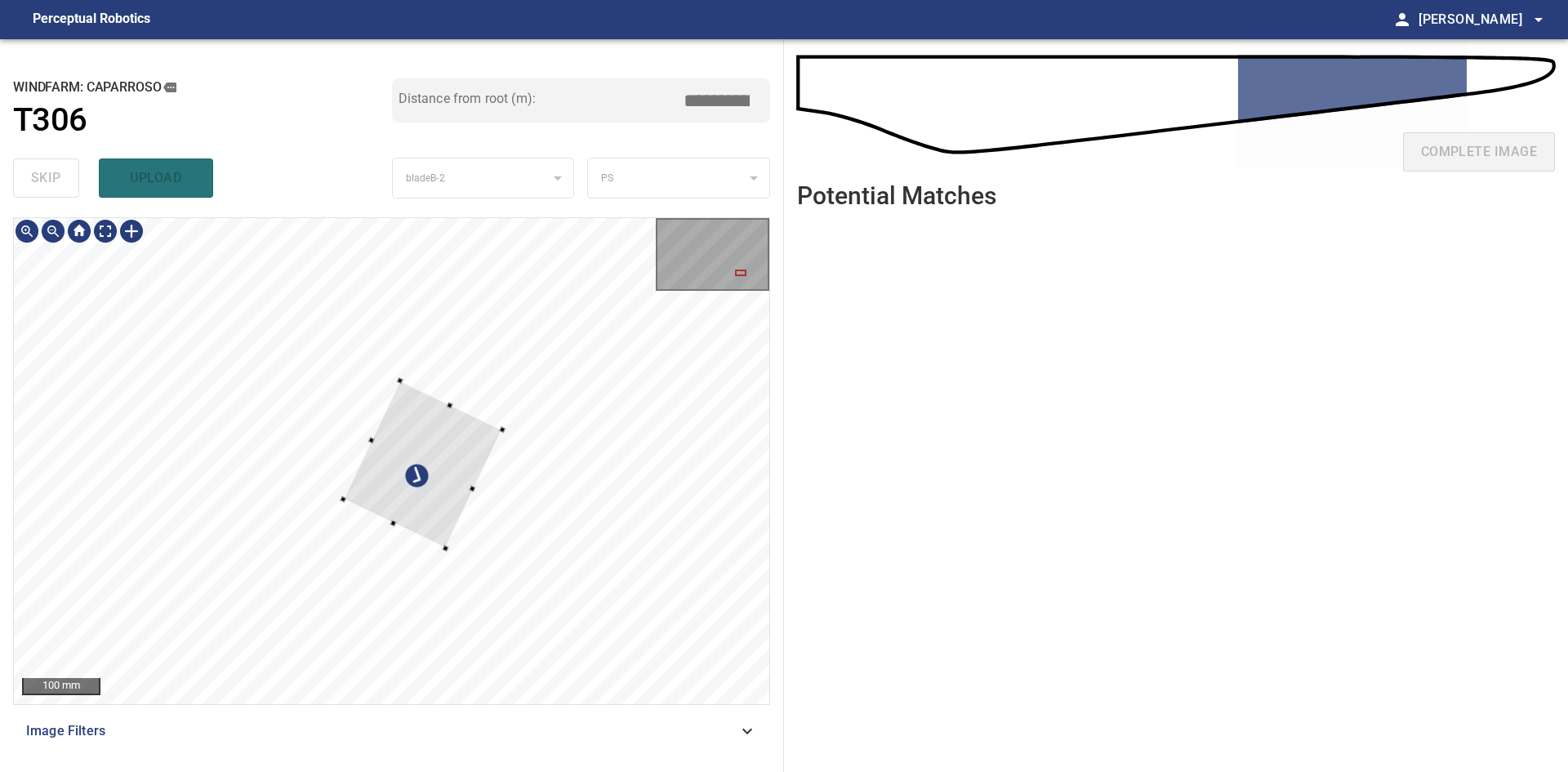
click at [449, 509] on div at bounding box center [423, 464] width 160 height 168
click at [460, 490] on div at bounding box center [424, 462] width 168 height 173
click at [439, 404] on div at bounding box center [436, 475] width 137 height 148
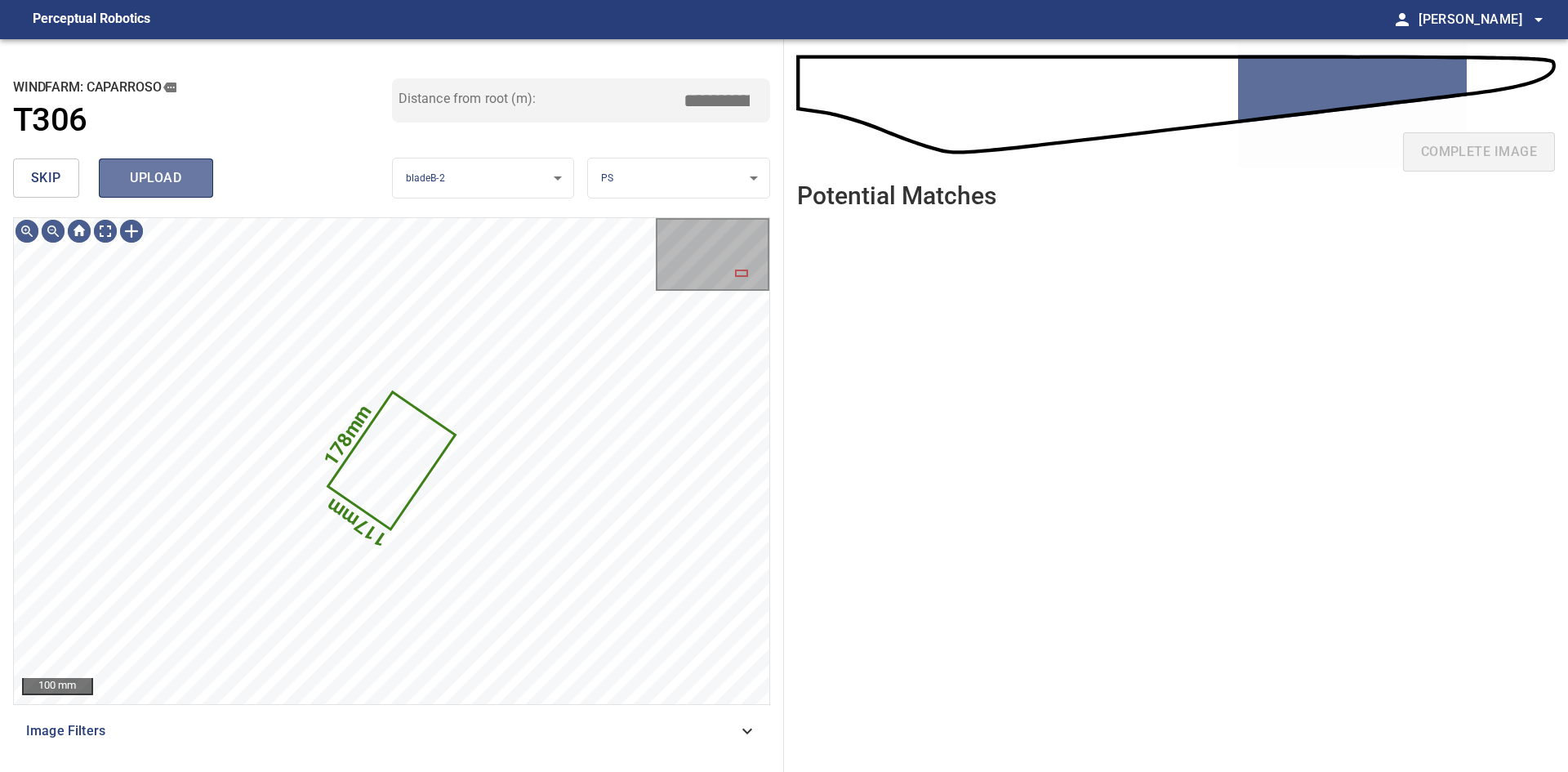
click at [176, 189] on span "upload" at bounding box center [155, 178] width 78 height 23
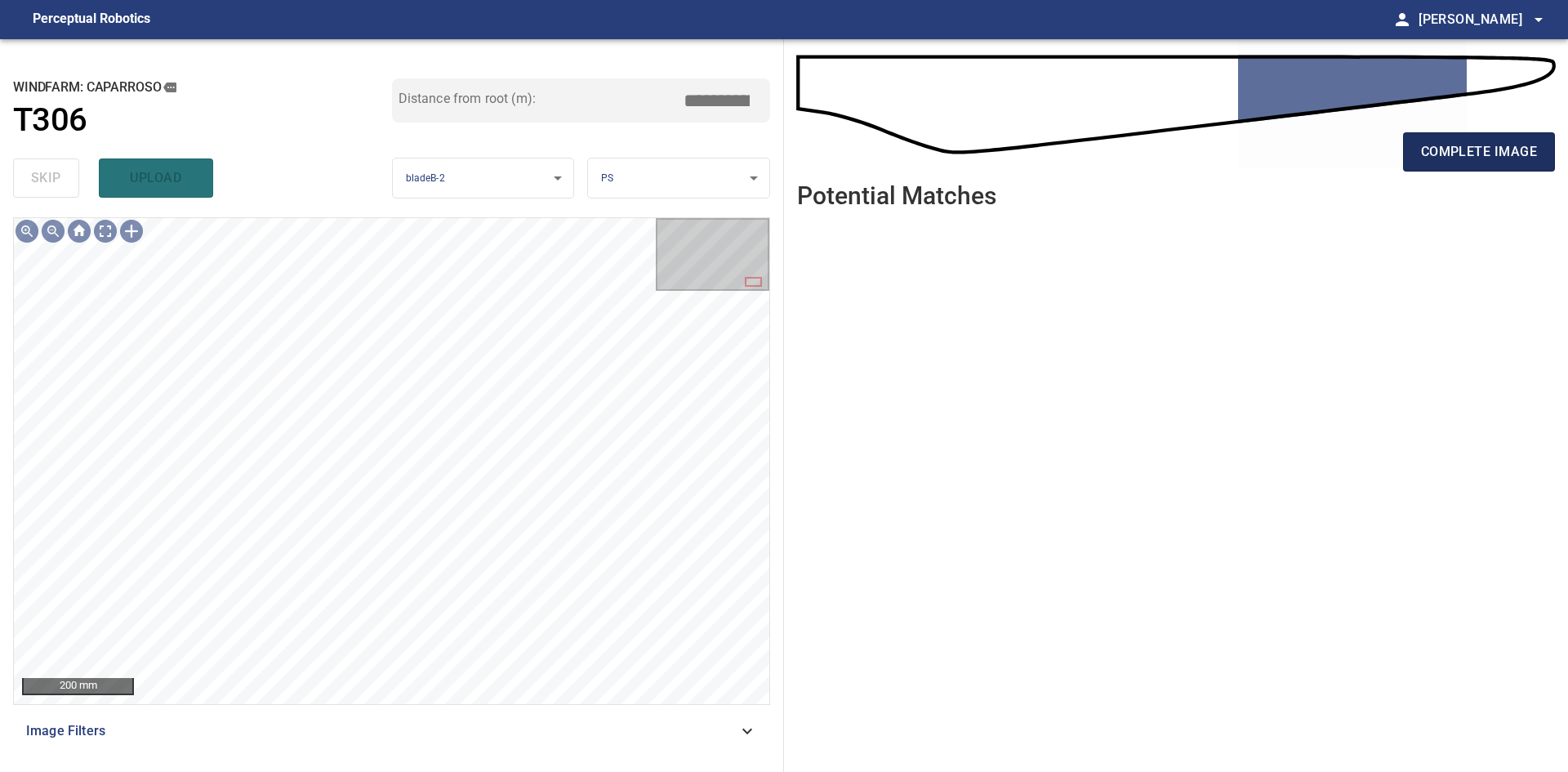
click at [1473, 160] on span "complete image" at bounding box center [1479, 152] width 116 height 23
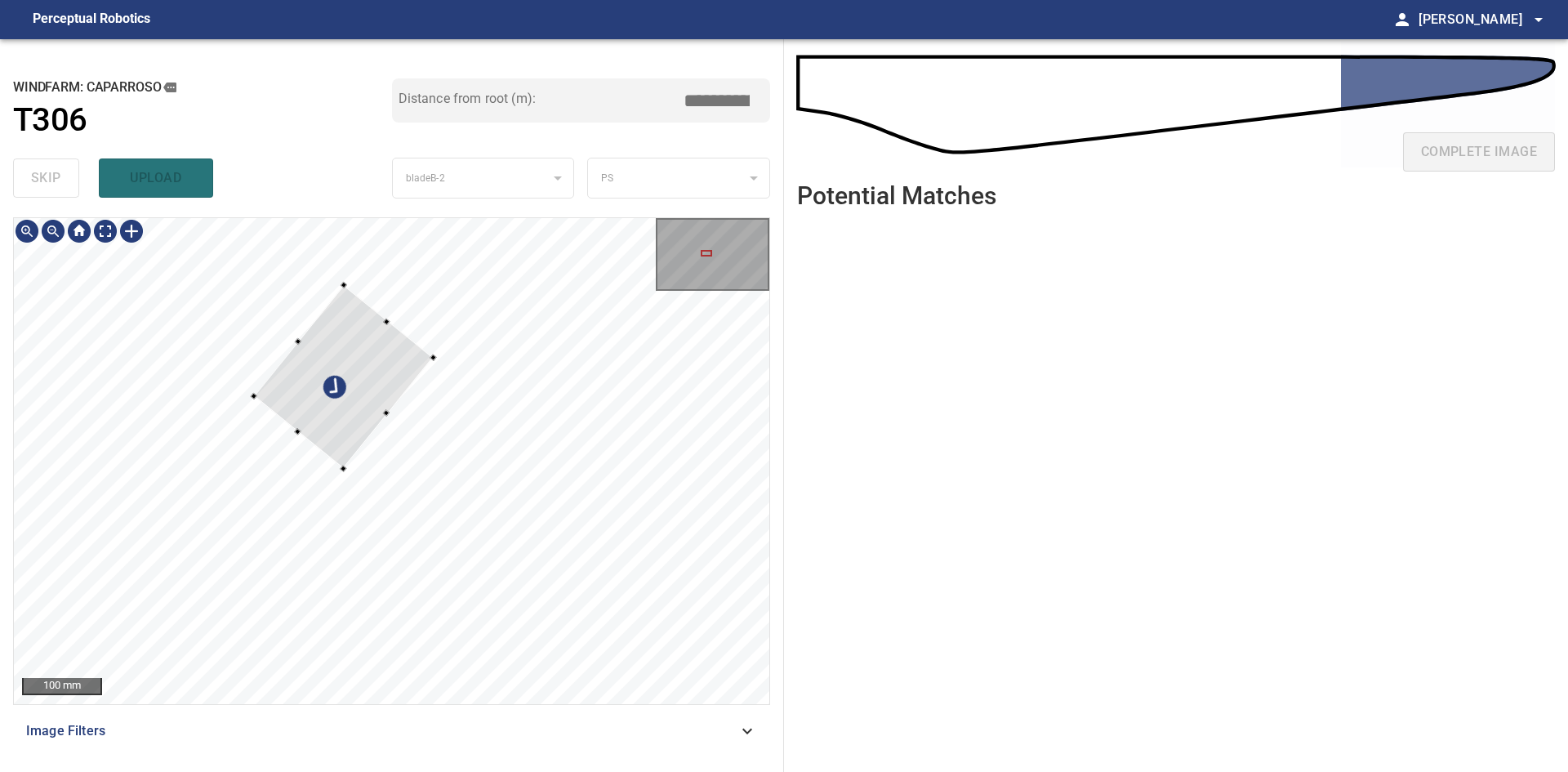
click at [350, 432] on div at bounding box center [344, 376] width 179 height 183
click at [358, 314] on div at bounding box center [358, 314] width 6 height 6
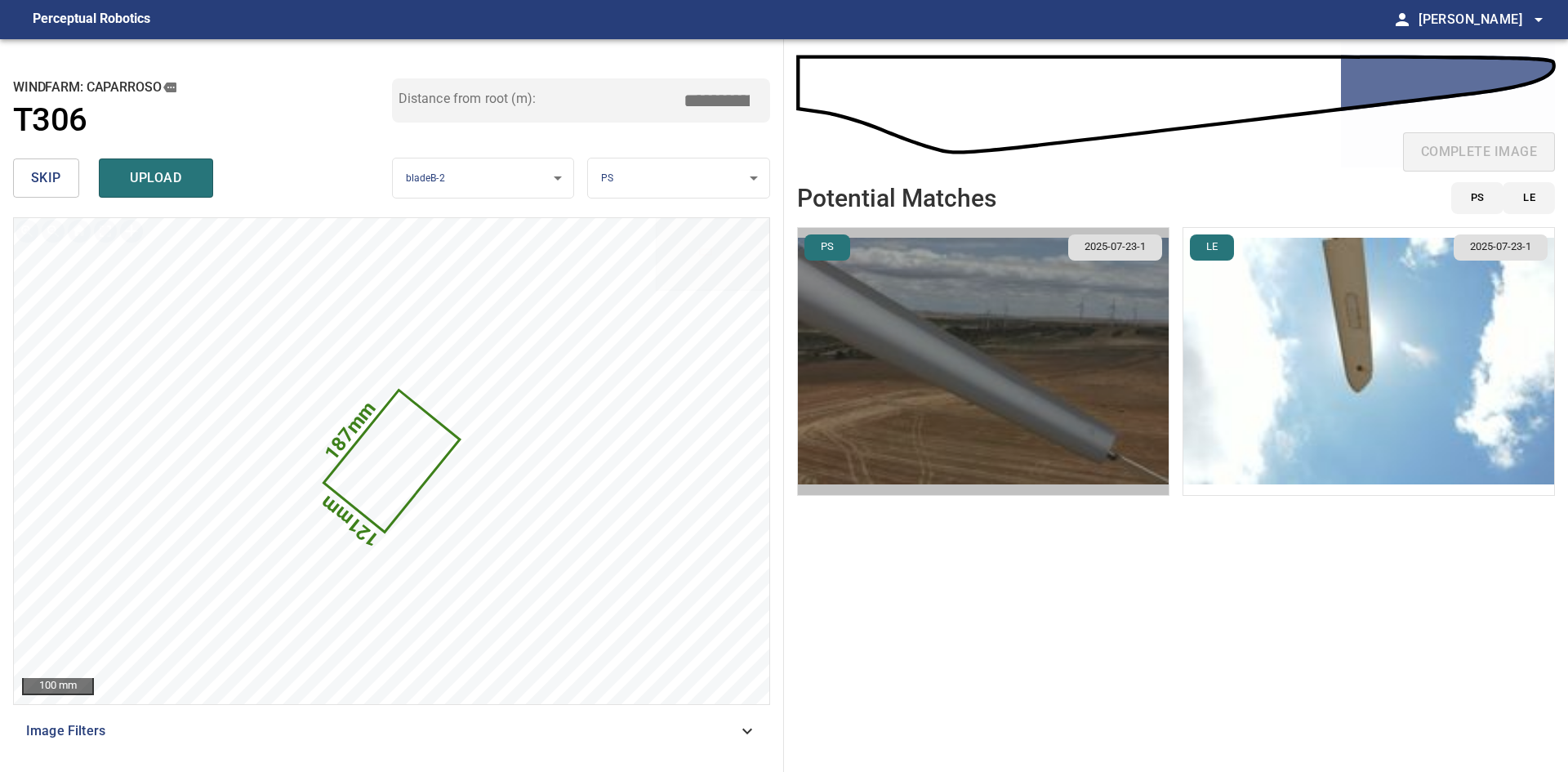
click at [1015, 373] on img "button" at bounding box center [983, 361] width 371 height 267
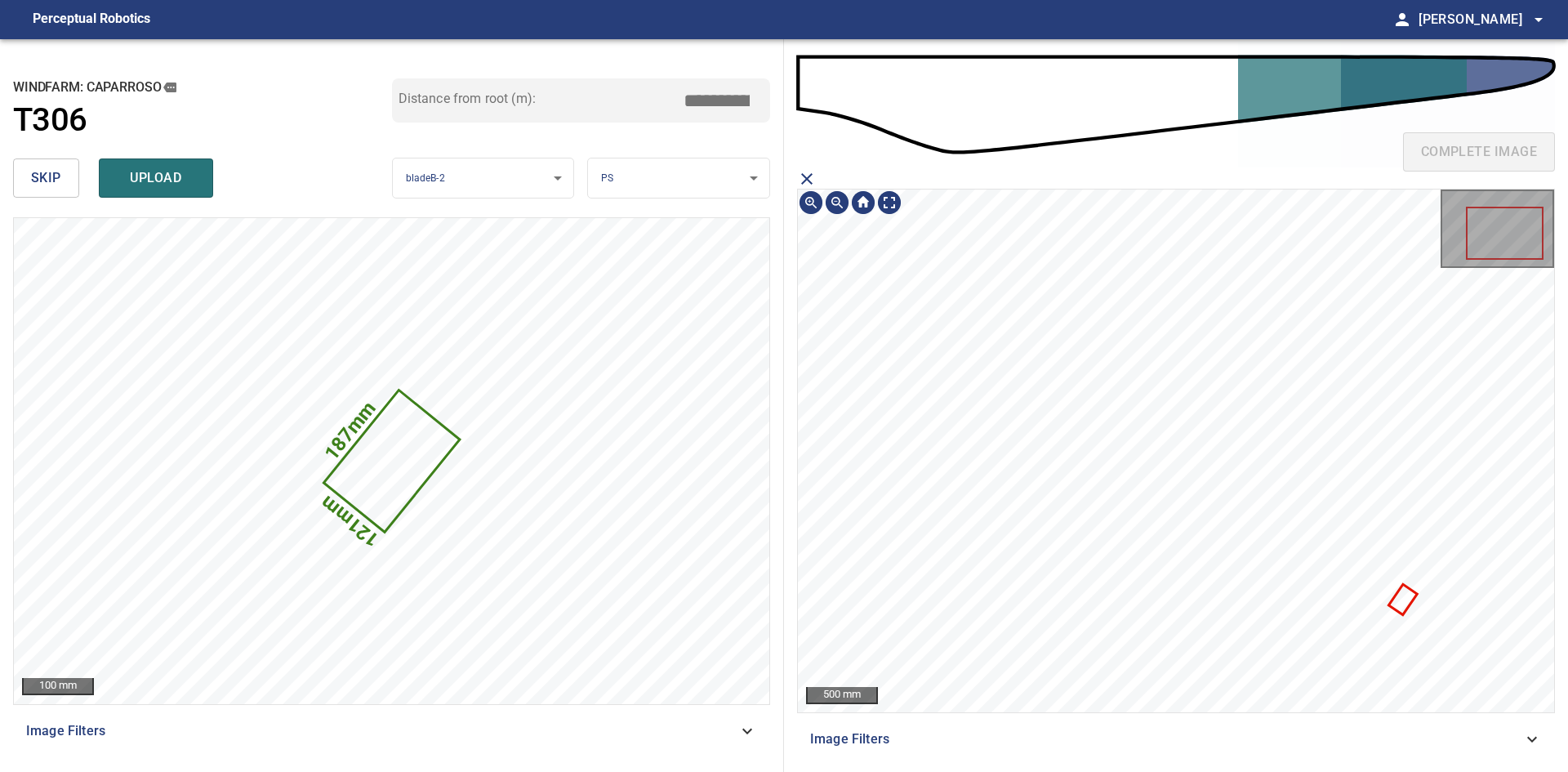
click at [1406, 600] on icon at bounding box center [1403, 599] width 25 height 27
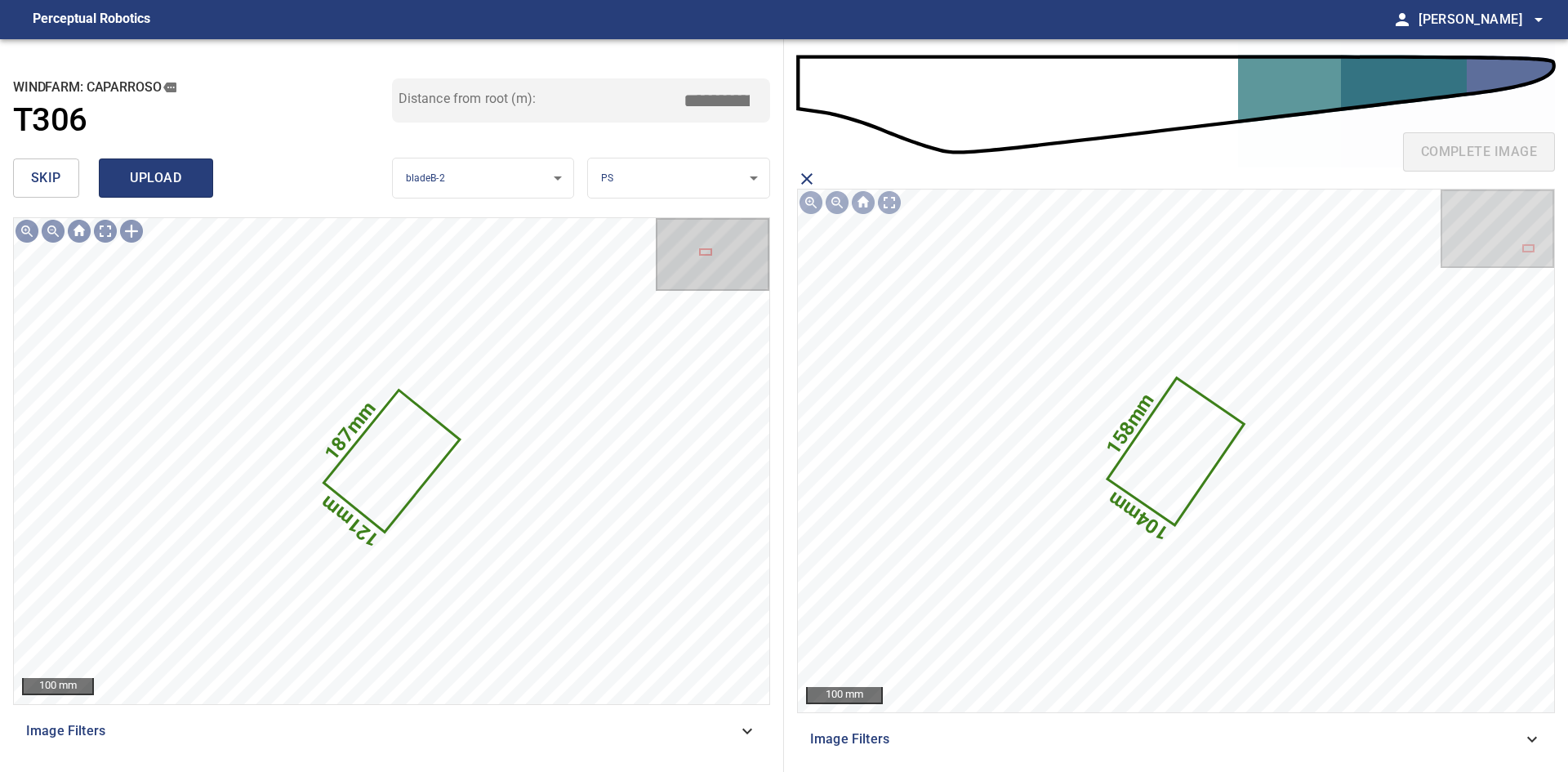
click at [147, 170] on span "upload" at bounding box center [155, 178] width 78 height 23
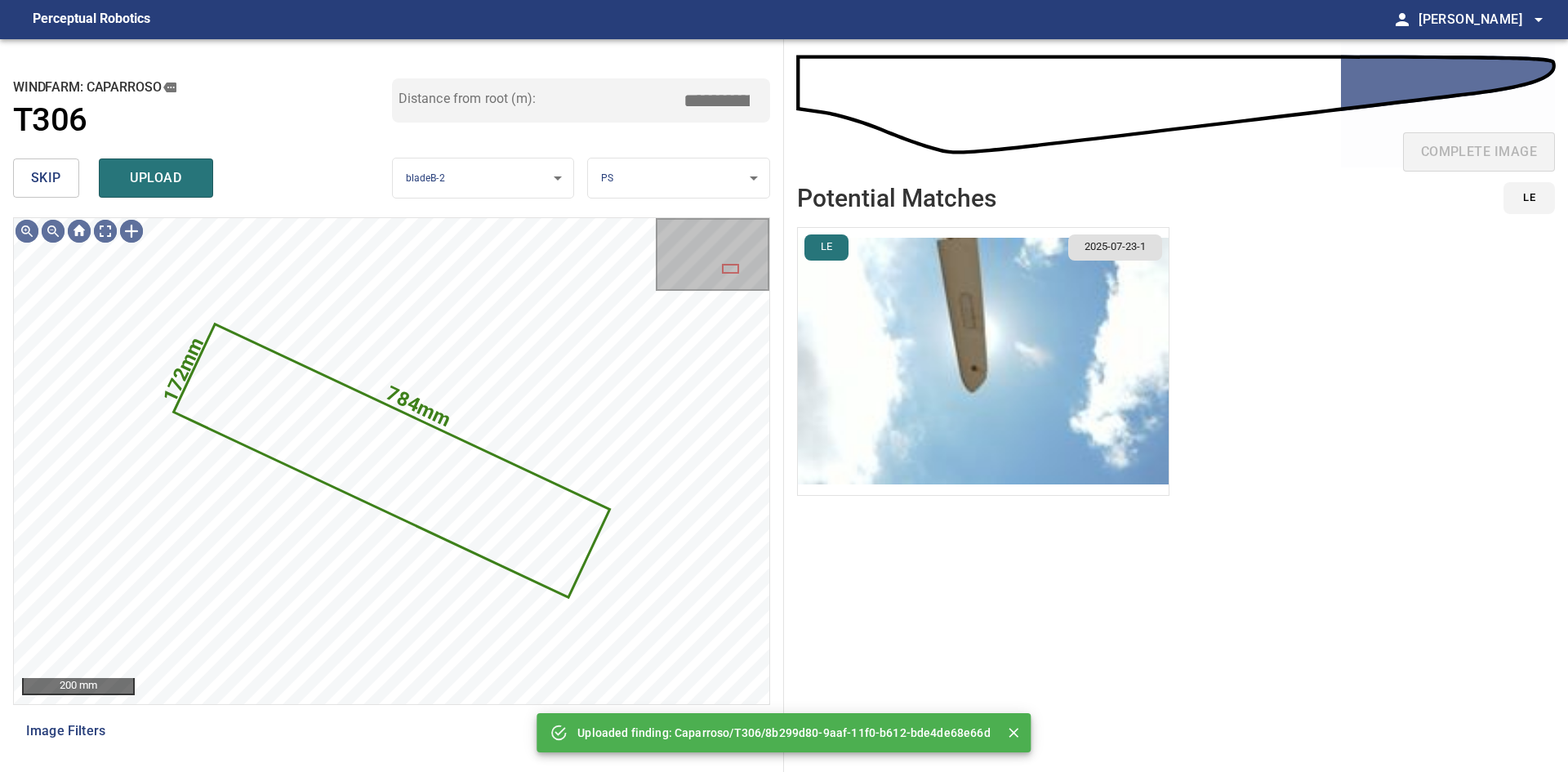
click at [32, 172] on span "skip" at bounding box center [46, 178] width 30 height 23
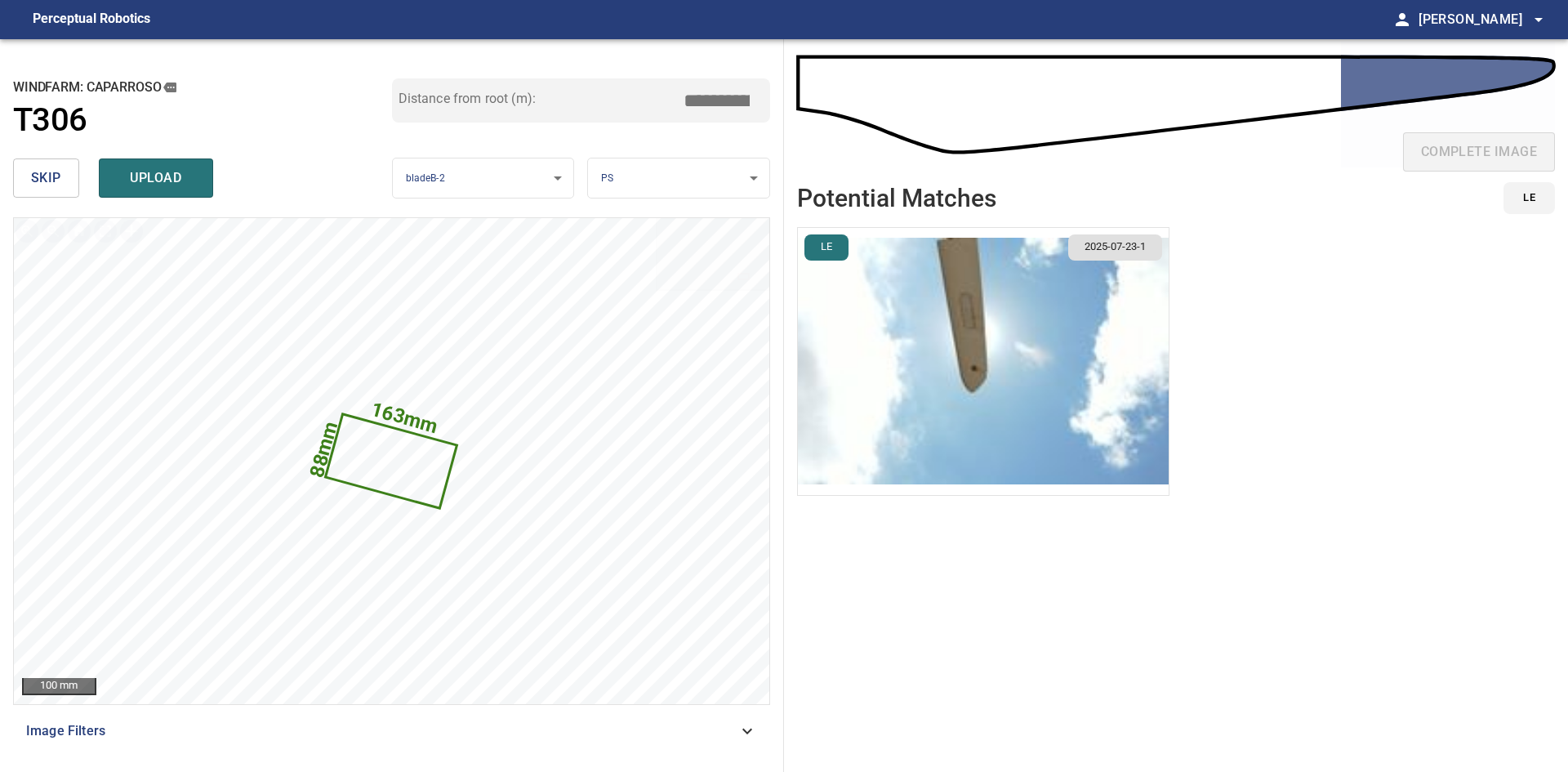
click at [32, 172] on span "skip" at bounding box center [46, 178] width 30 height 23
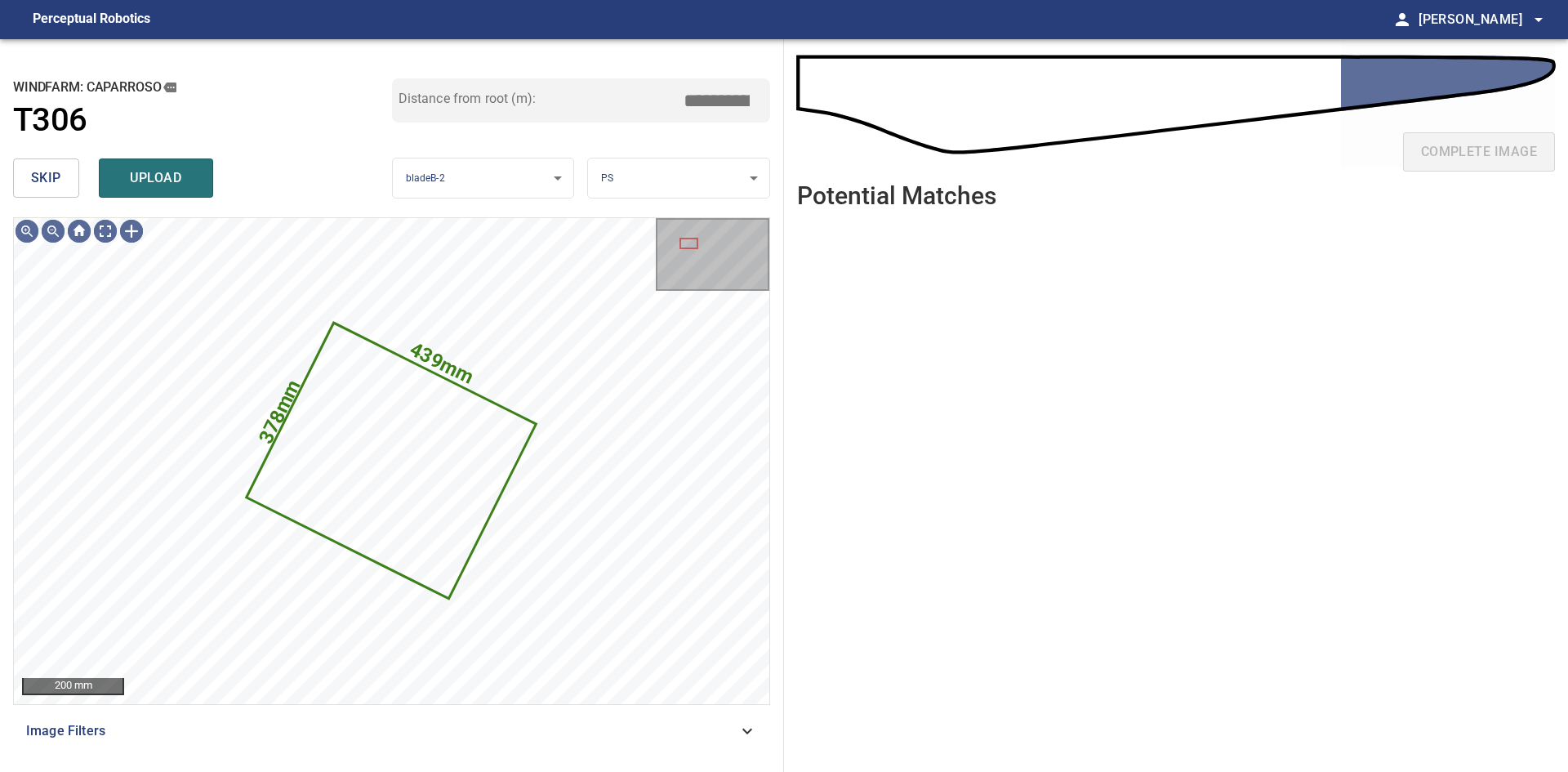
click at [32, 172] on span "skip" at bounding box center [46, 178] width 30 height 23
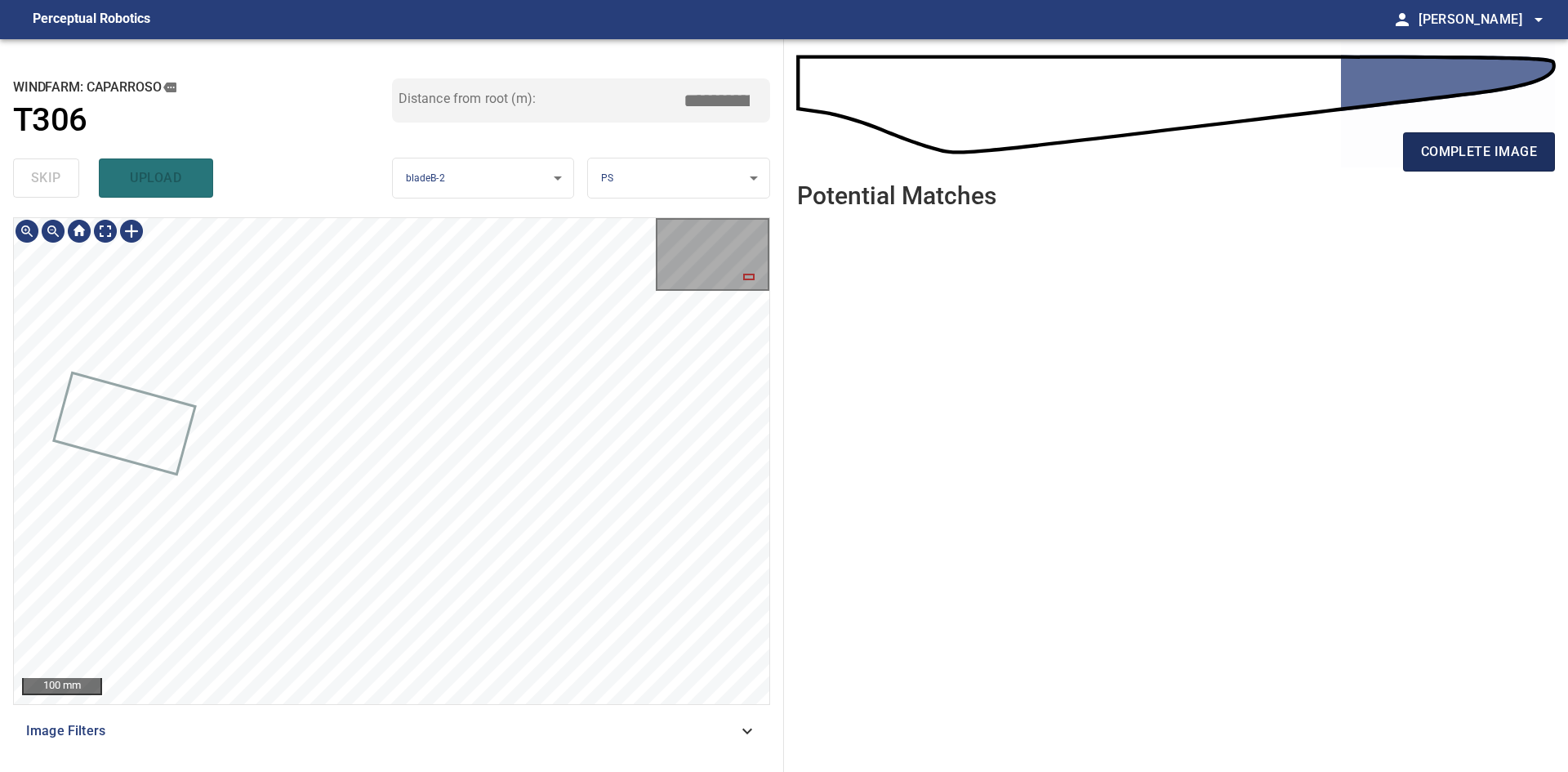
click at [1414, 159] on button "complete image" at bounding box center [1479, 152] width 152 height 39
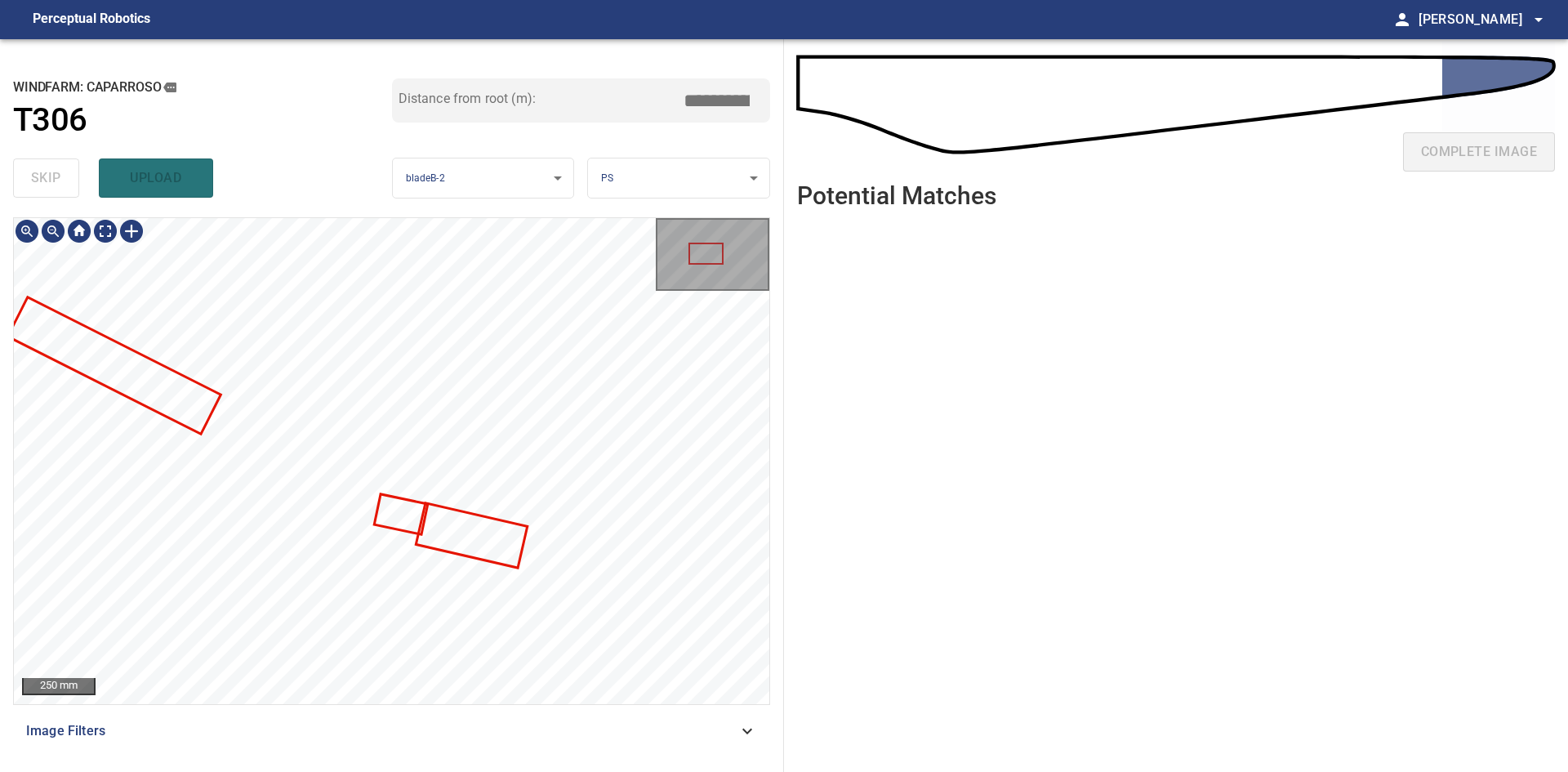
click at [792, 590] on div "**********" at bounding box center [784, 405] width 1568 height 733
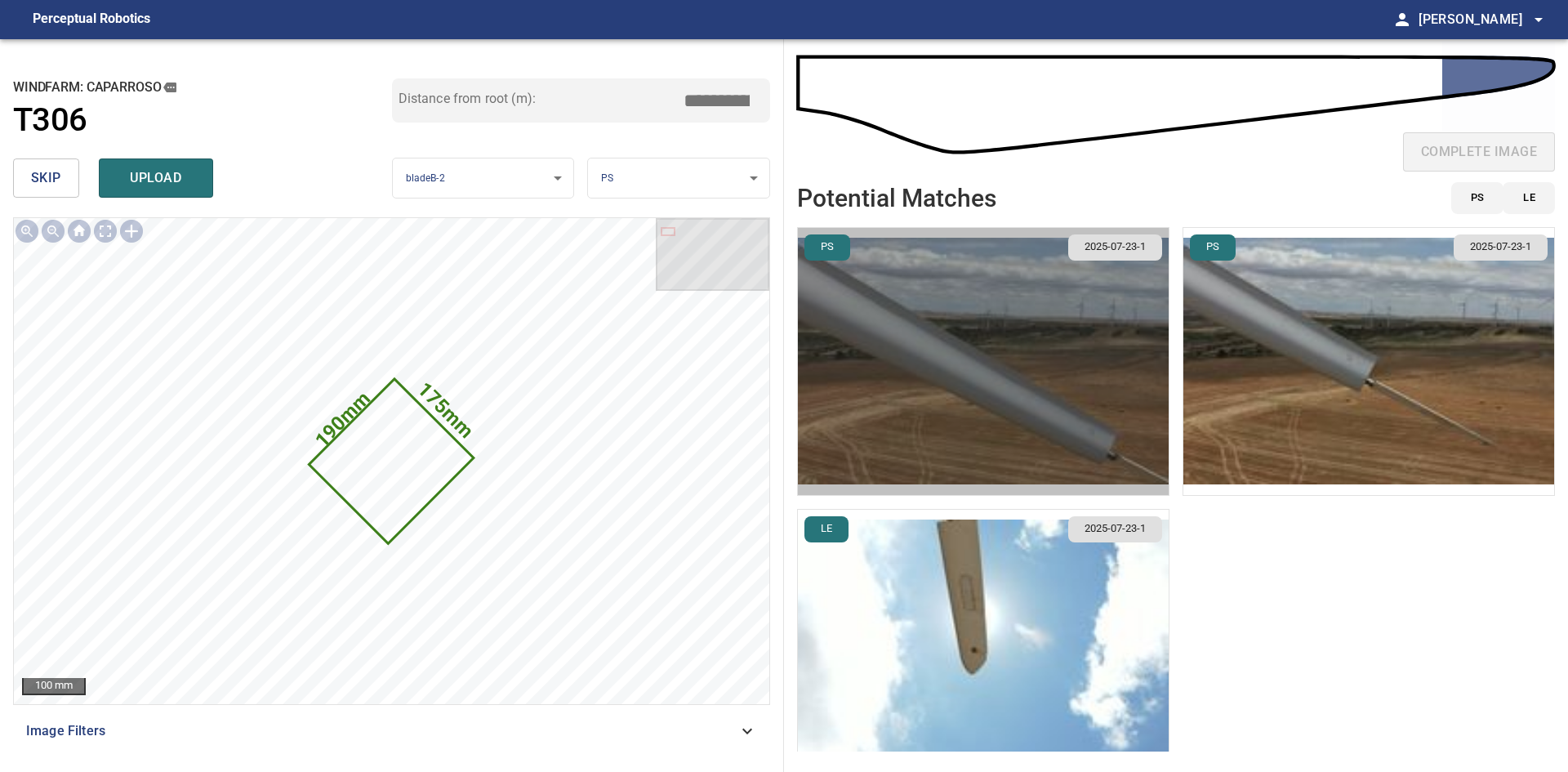
click at [1099, 406] on img "button" at bounding box center [983, 361] width 371 height 267
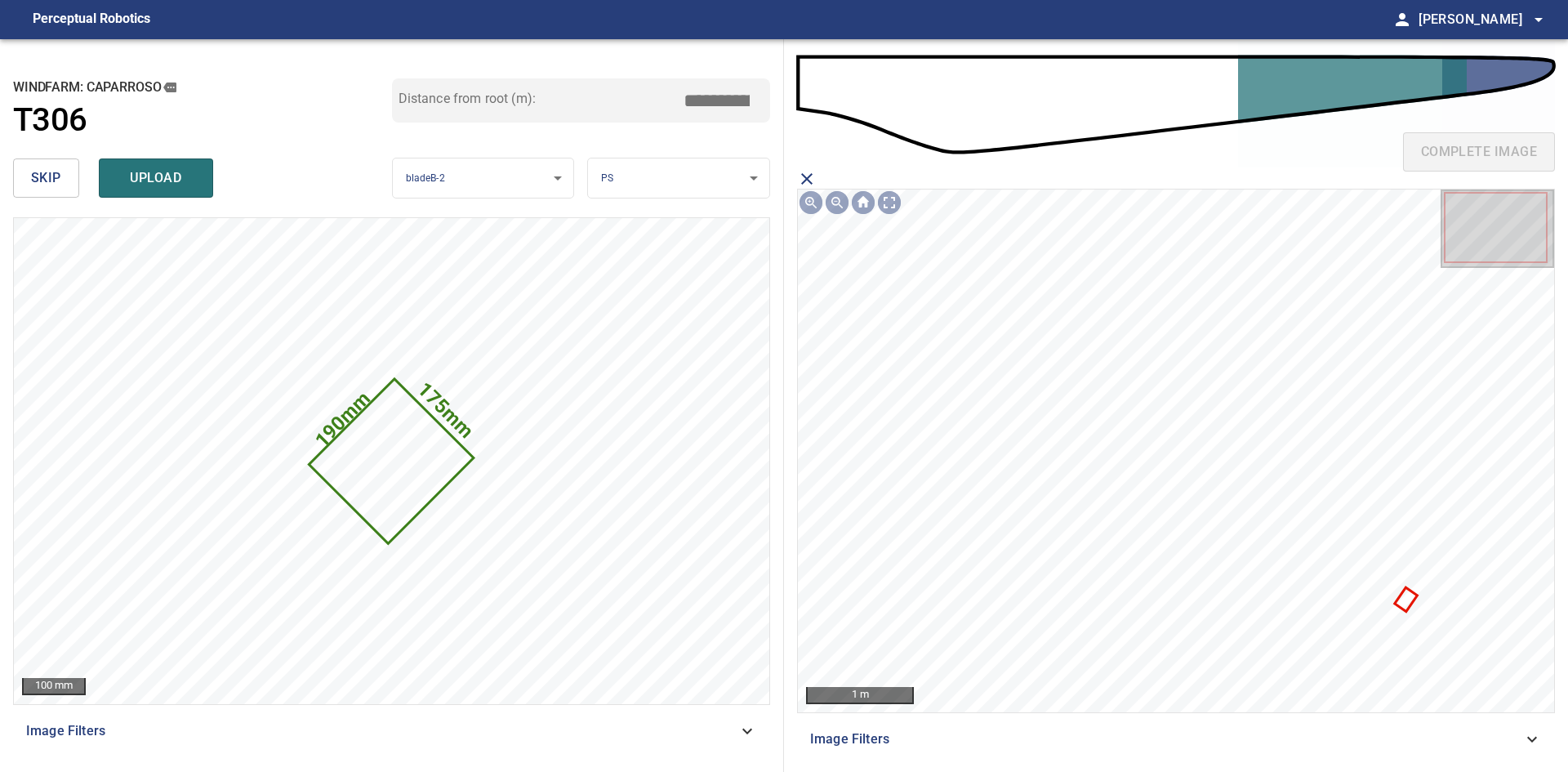
click at [1407, 597] on icon at bounding box center [1405, 598] width 18 height 20
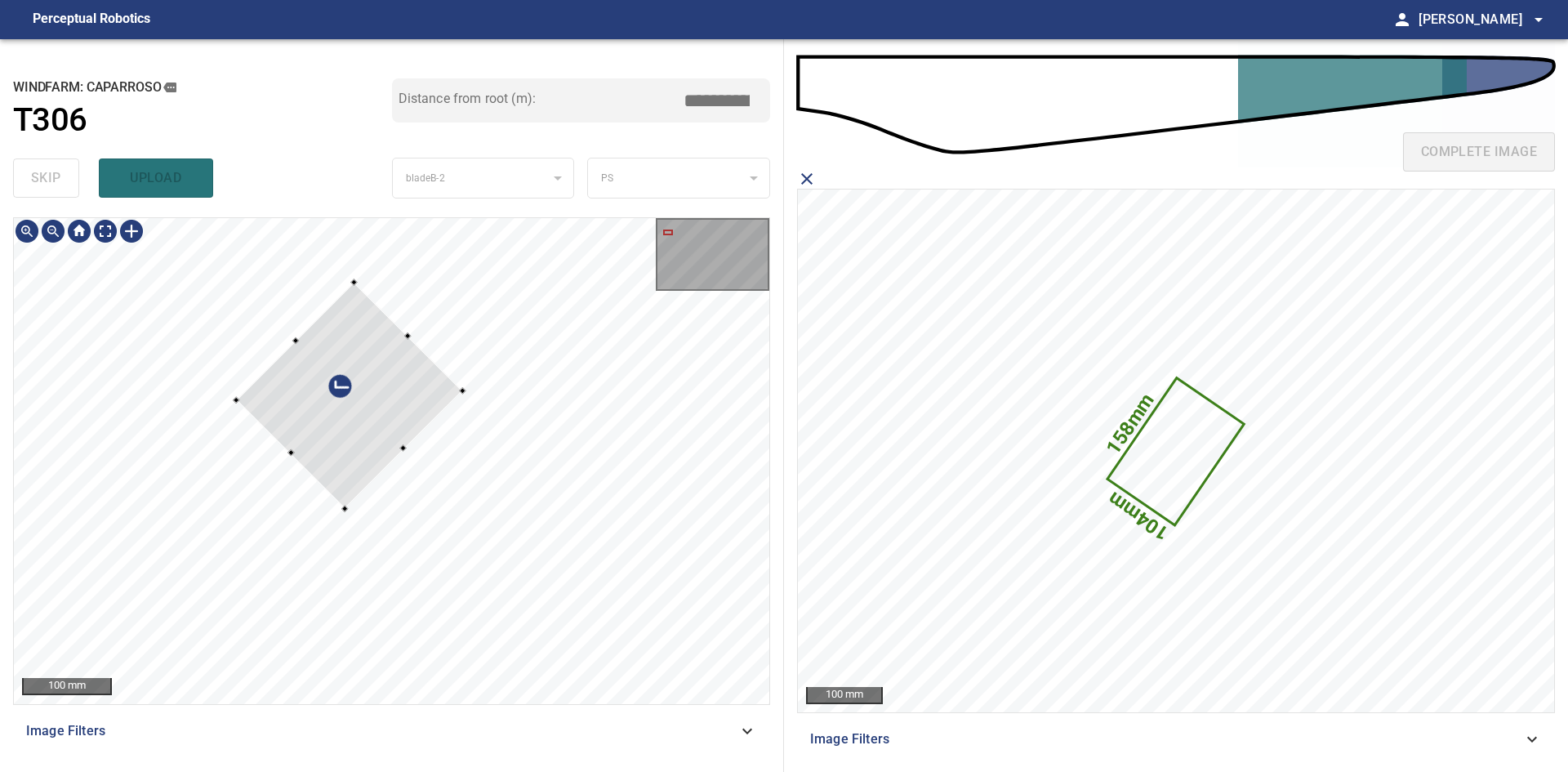
click at [355, 475] on div at bounding box center [350, 395] width 226 height 226
click at [377, 350] on div at bounding box center [362, 425] width 167 height 167
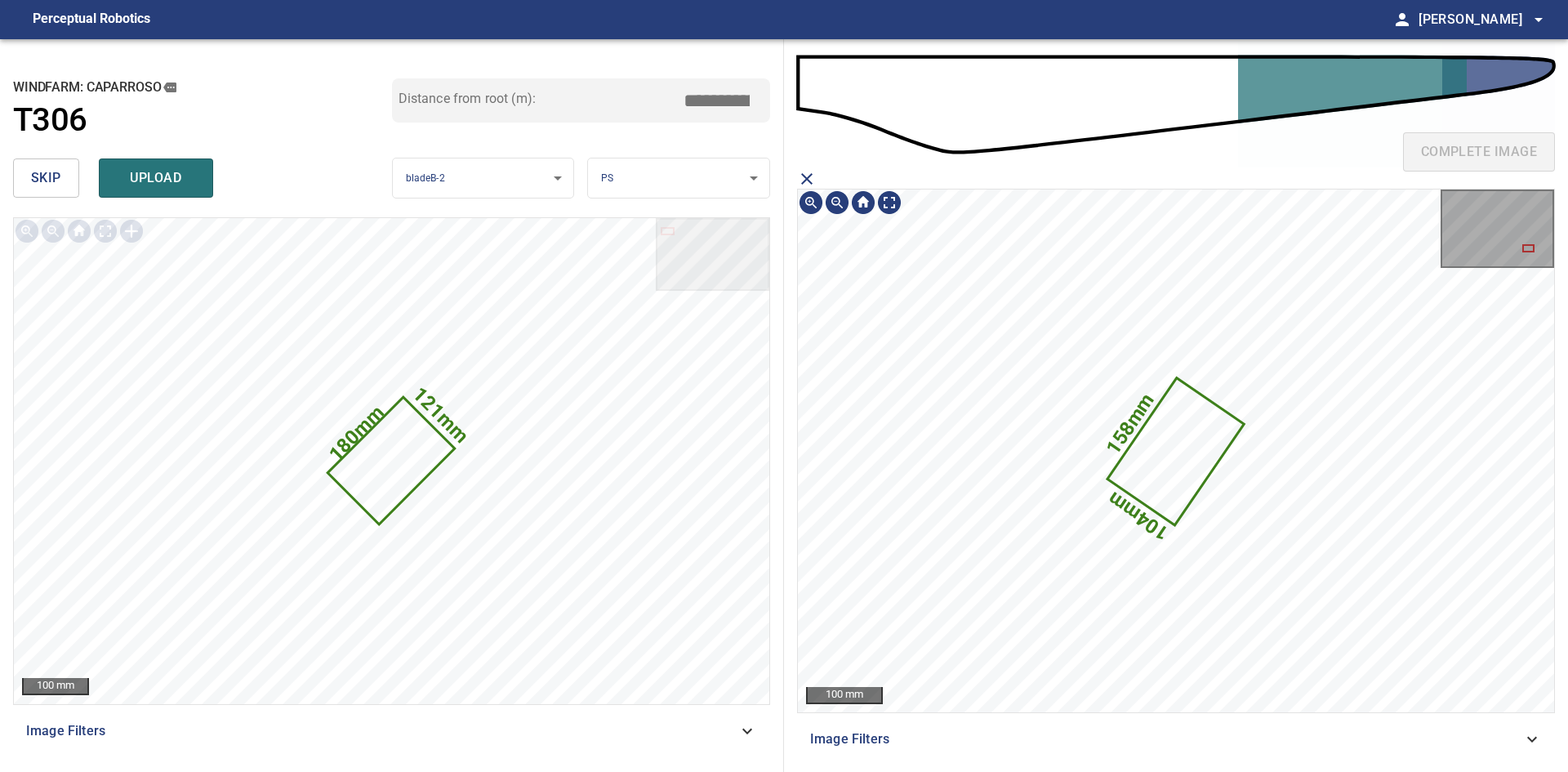
click at [1182, 433] on icon at bounding box center [1176, 451] width 133 height 144
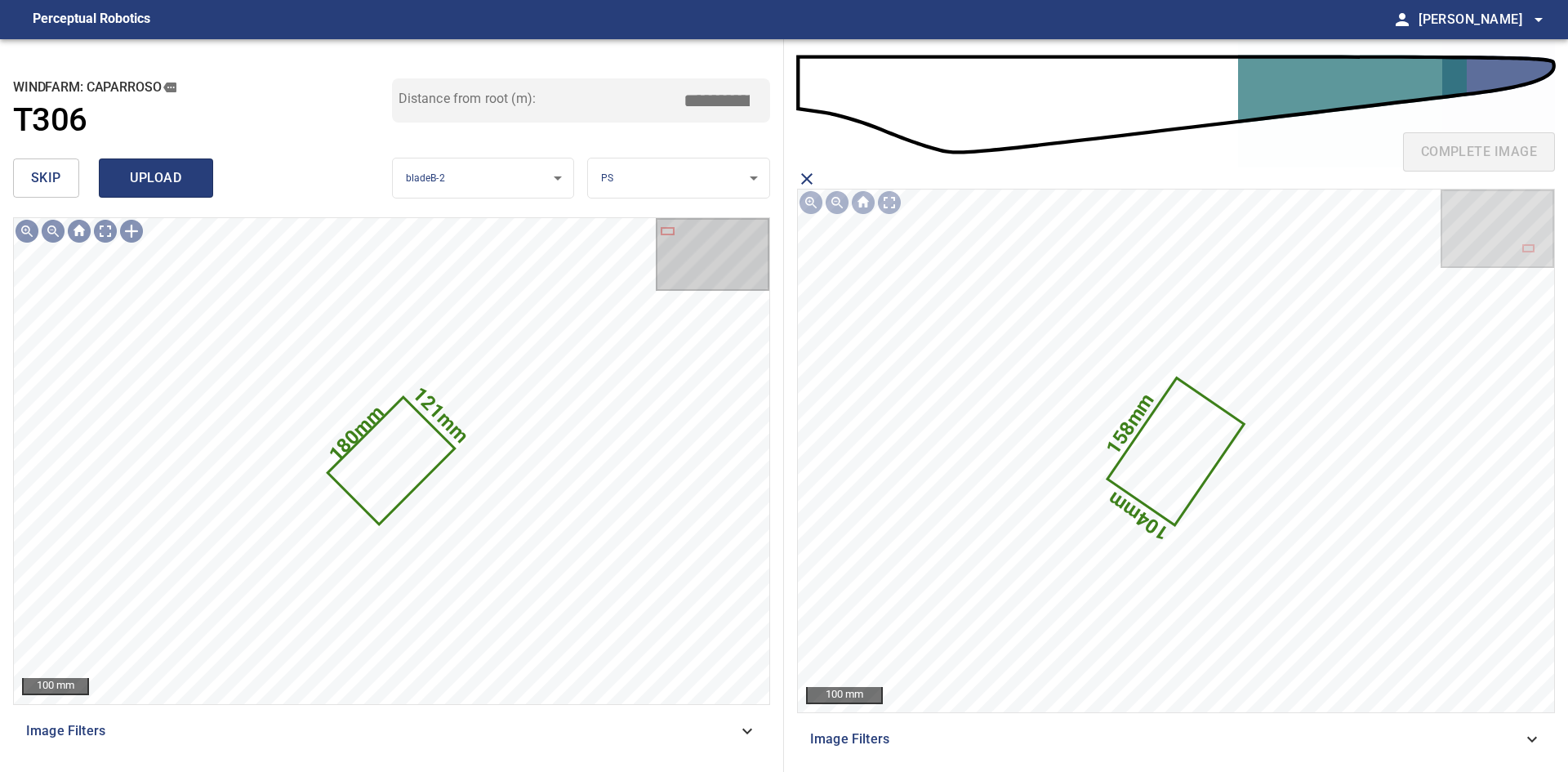
click at [198, 169] on button "upload" at bounding box center [156, 178] width 114 height 39
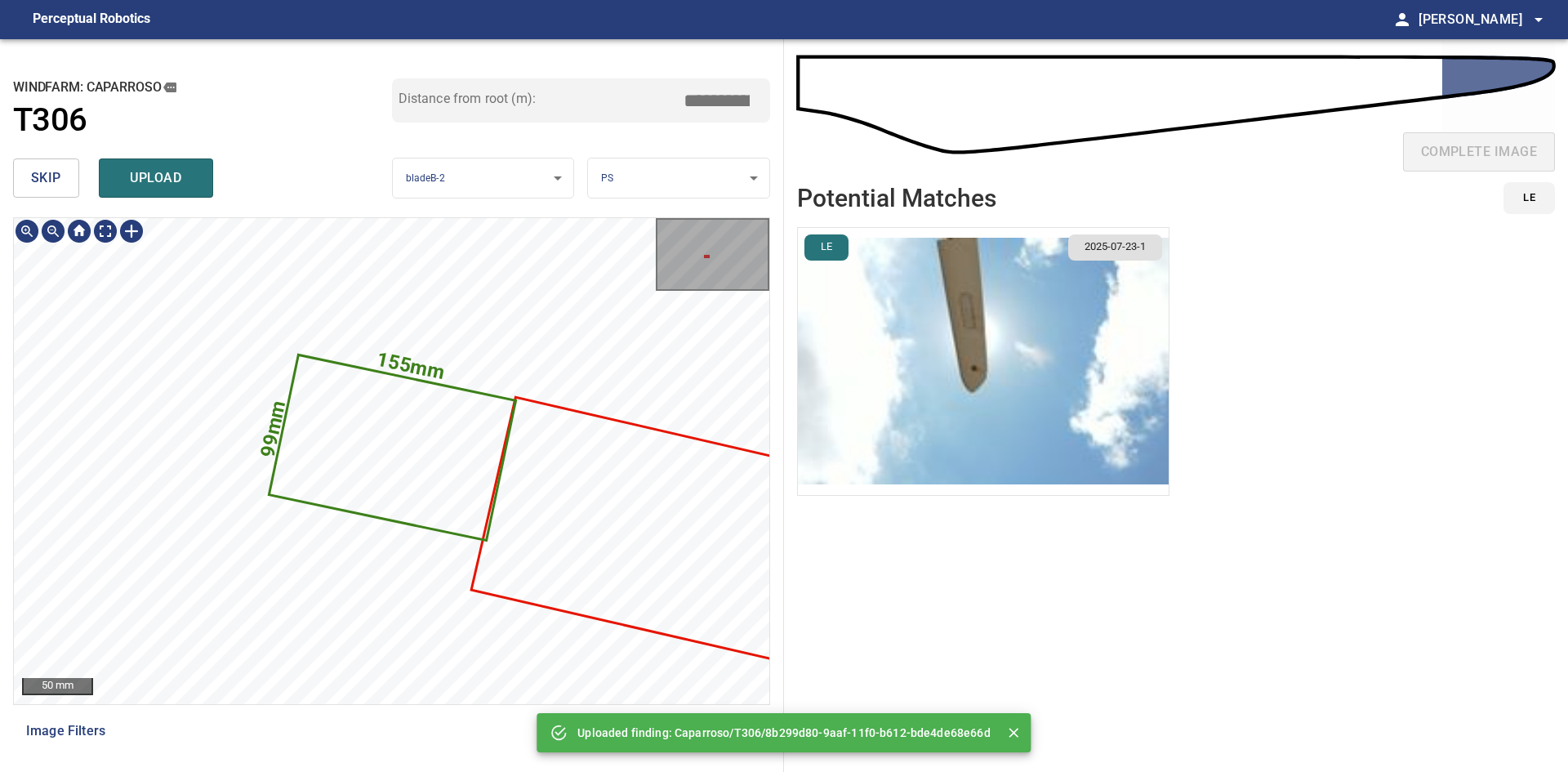
click at [393, 474] on icon at bounding box center [393, 447] width 244 height 182
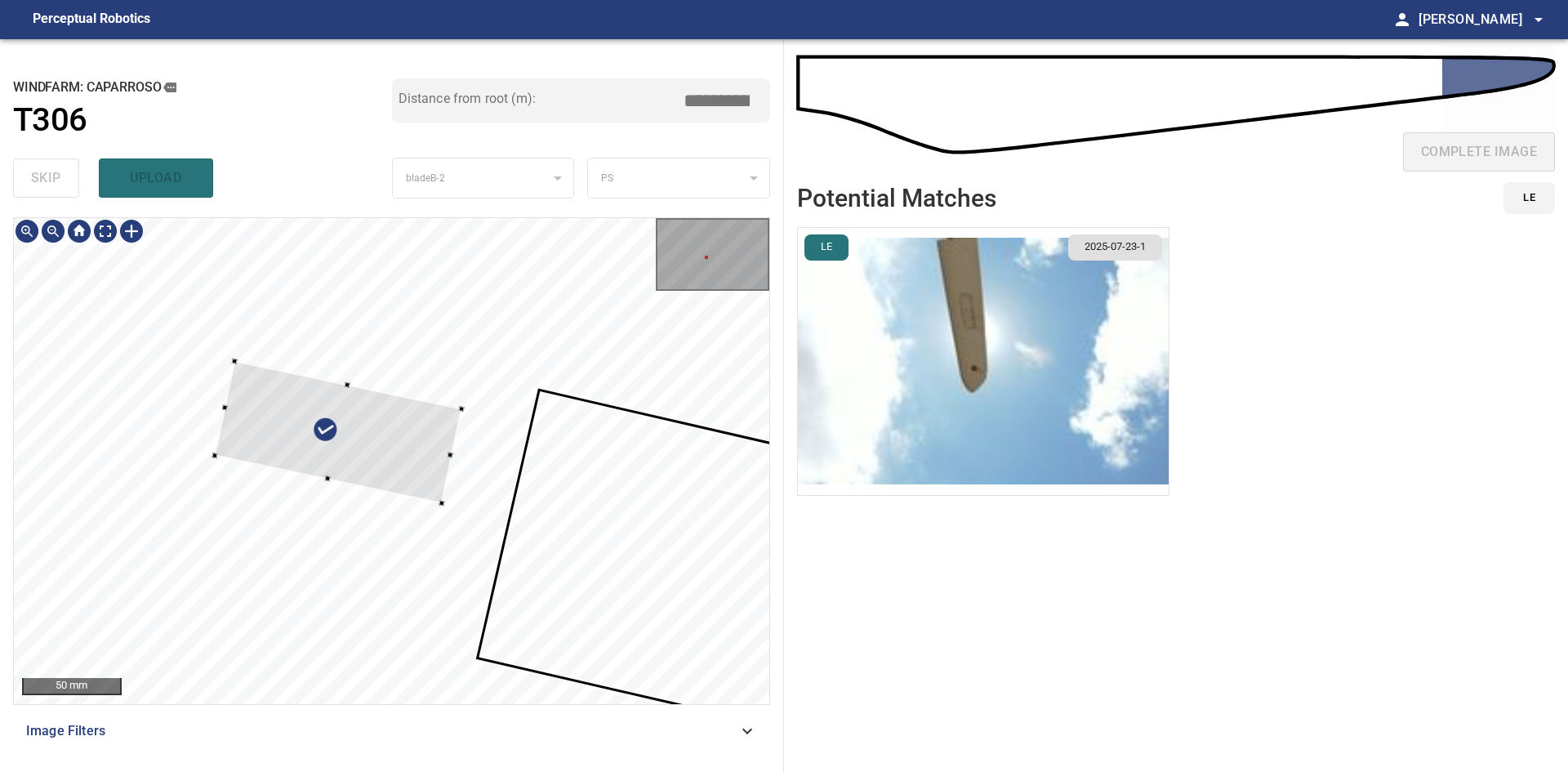
click at [390, 466] on div at bounding box center [338, 432] width 246 height 142
click at [409, 494] on div at bounding box center [374, 445] width 249 height 198
click at [407, 498] on div at bounding box center [373, 445] width 251 height 189
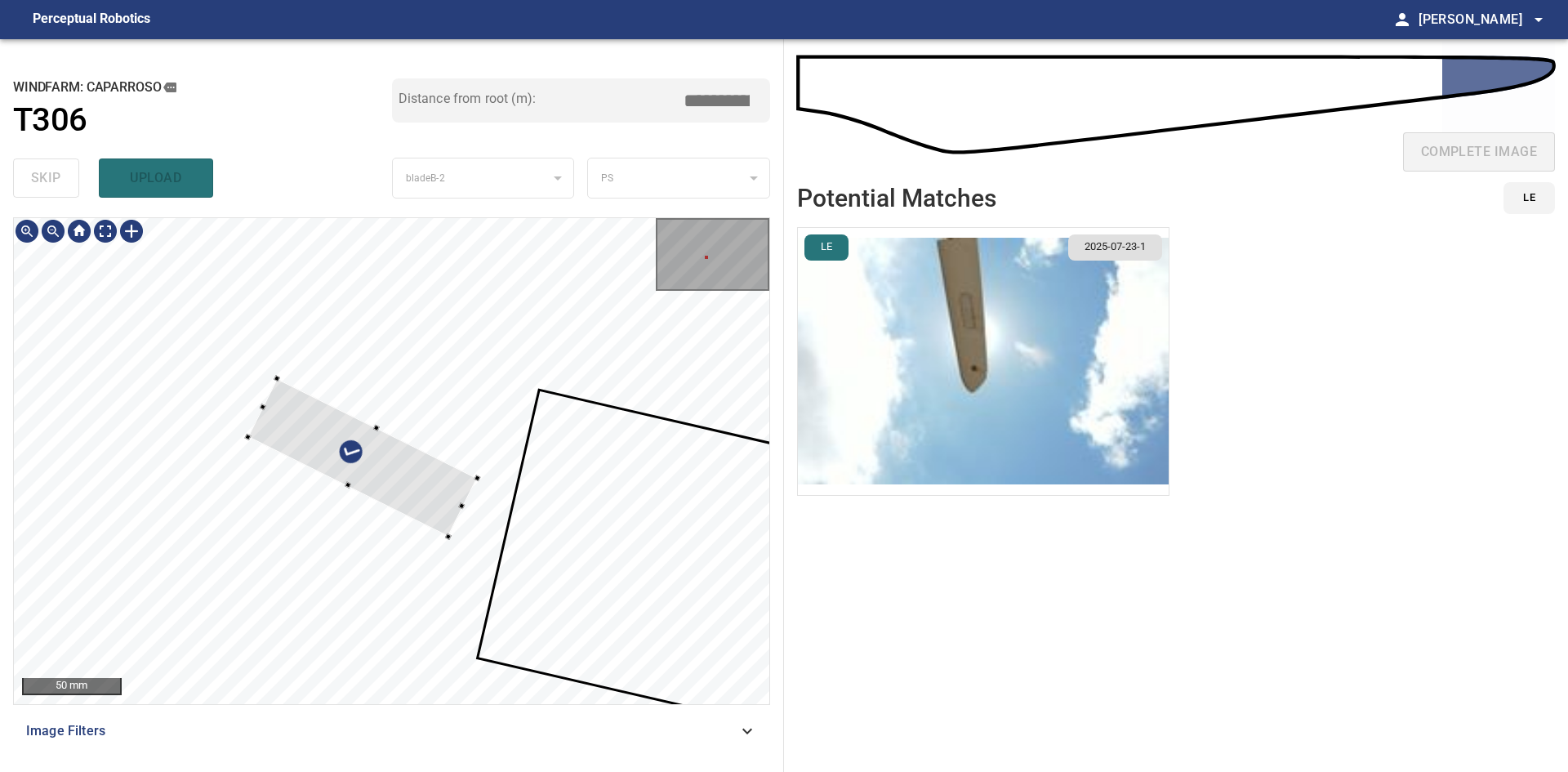
click at [477, 477] on div at bounding box center [476, 477] width 6 height 6
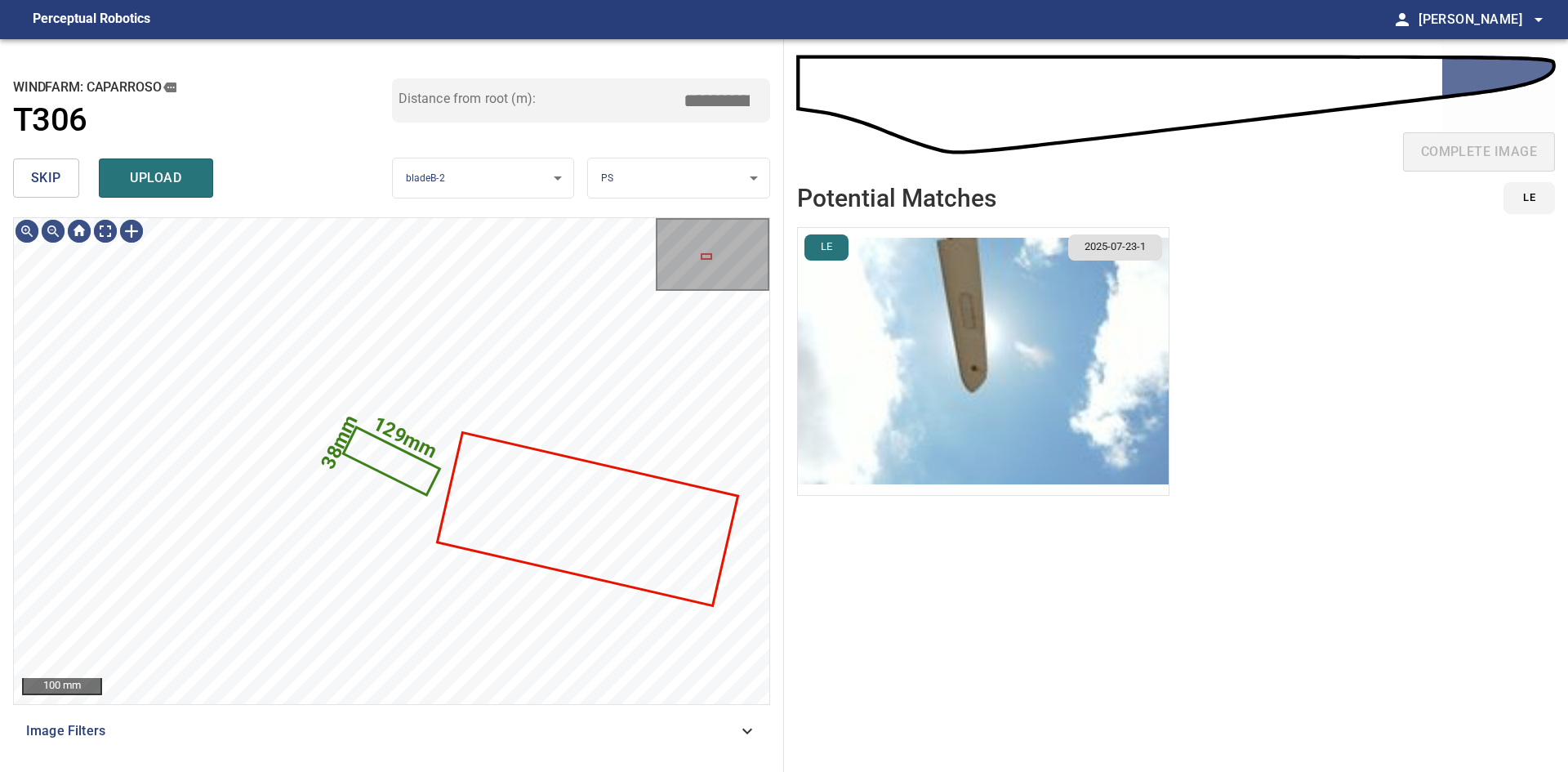
click at [987, 325] on img "button" at bounding box center [983, 361] width 371 height 267
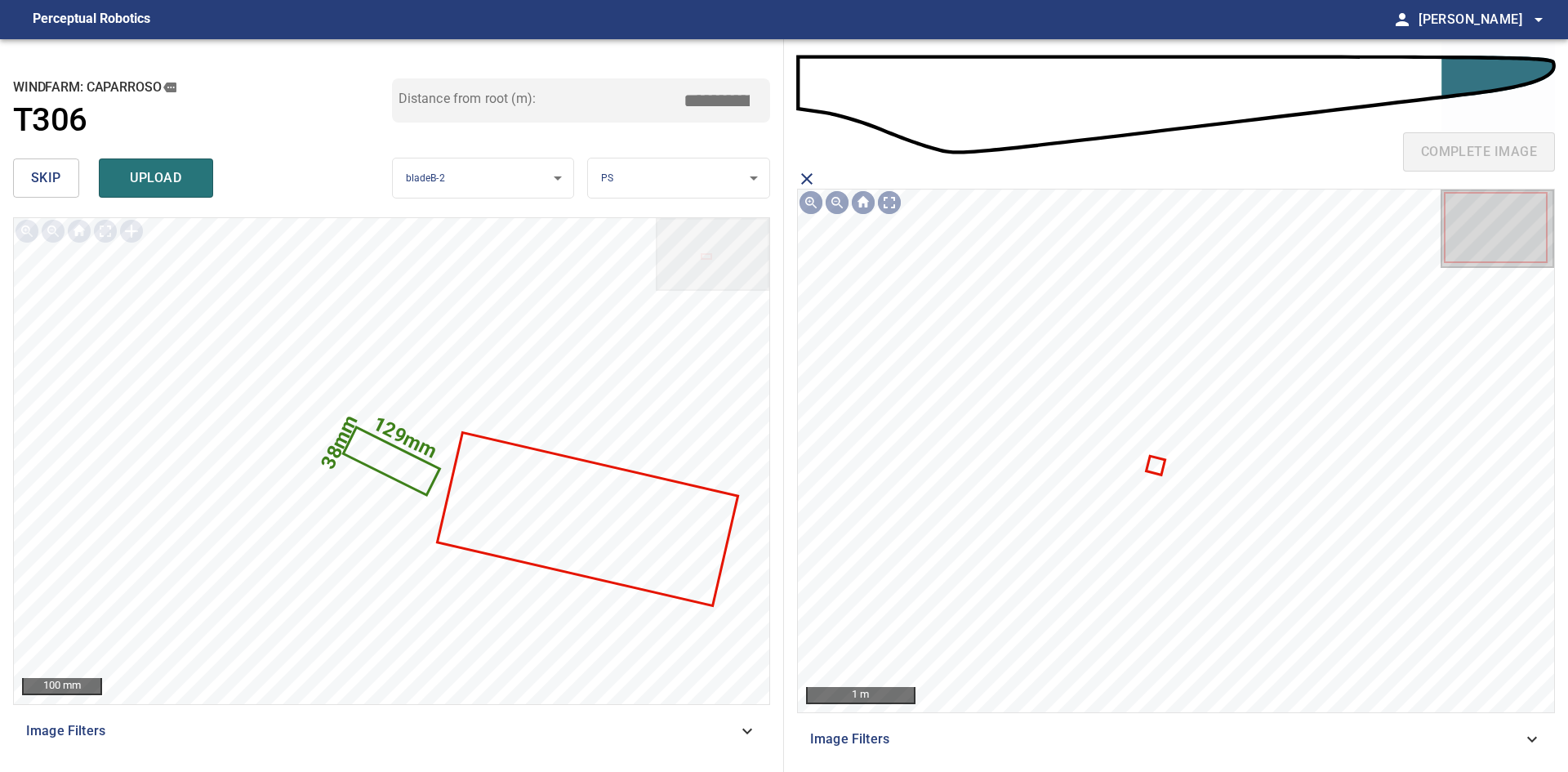
click at [1151, 468] on icon at bounding box center [1156, 465] width 16 height 16
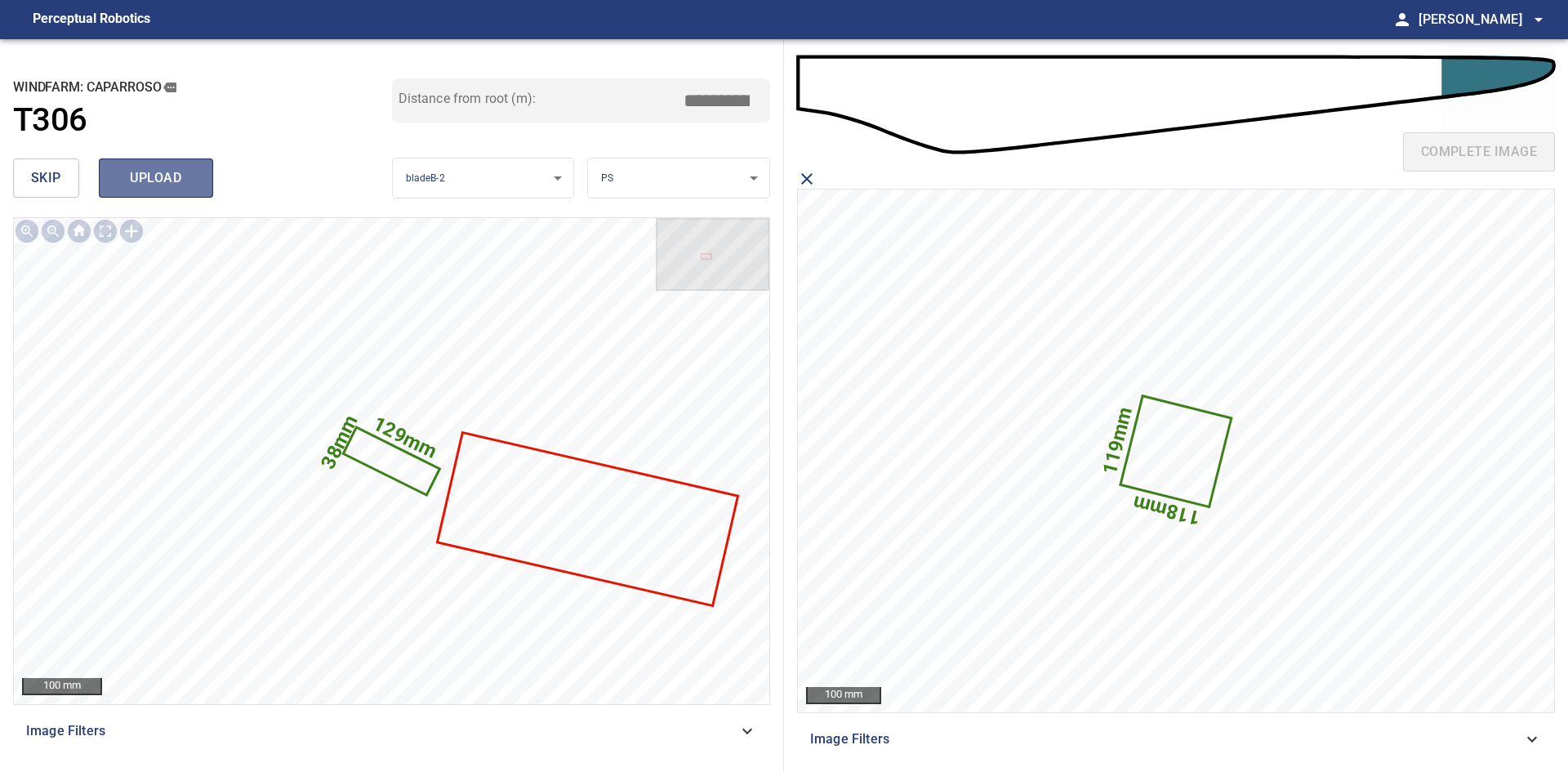
click at [125, 178] on span "upload" at bounding box center [155, 178] width 78 height 23
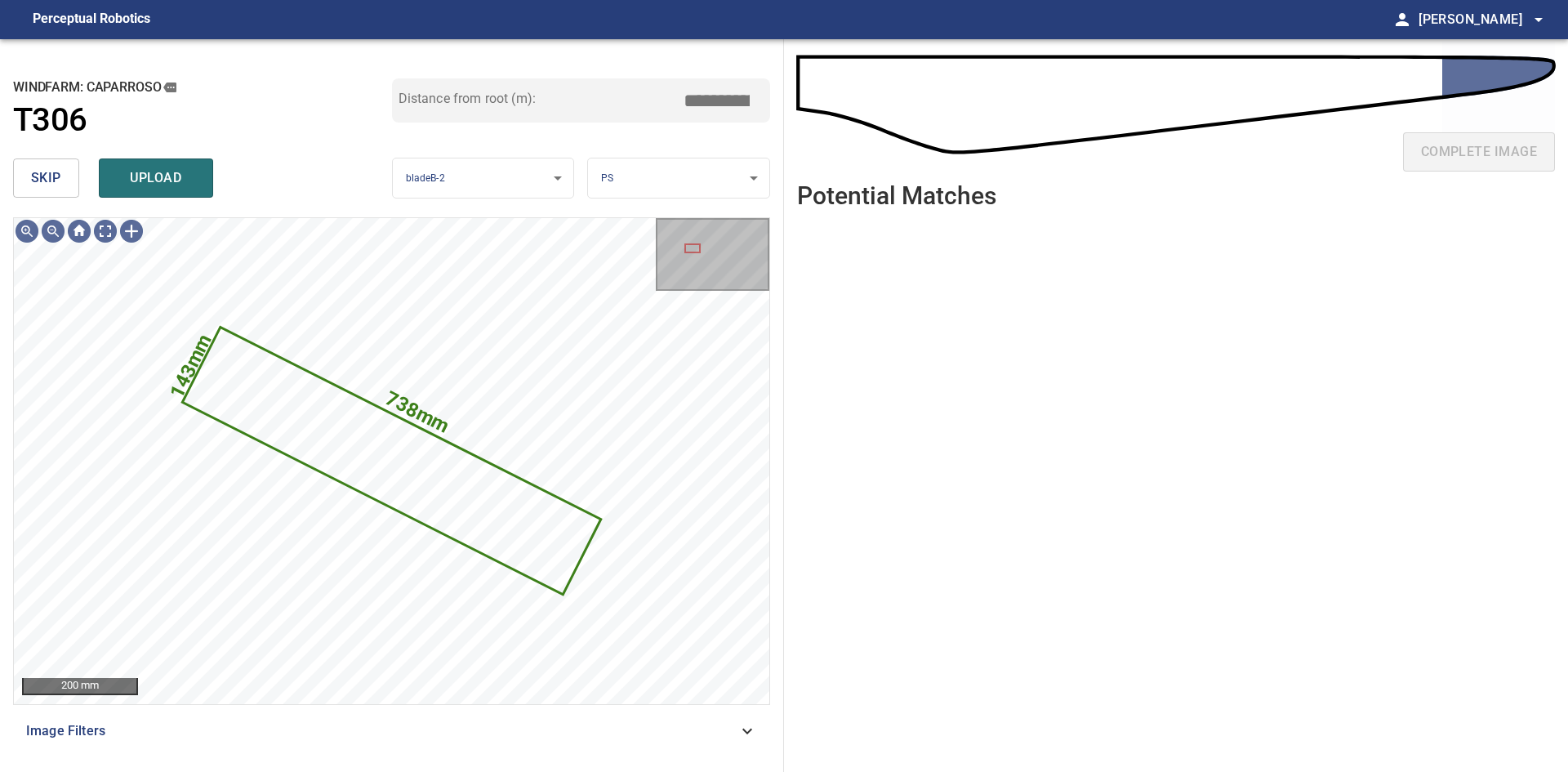
click at [30, 177] on button "skip" at bounding box center [46, 178] width 66 height 39
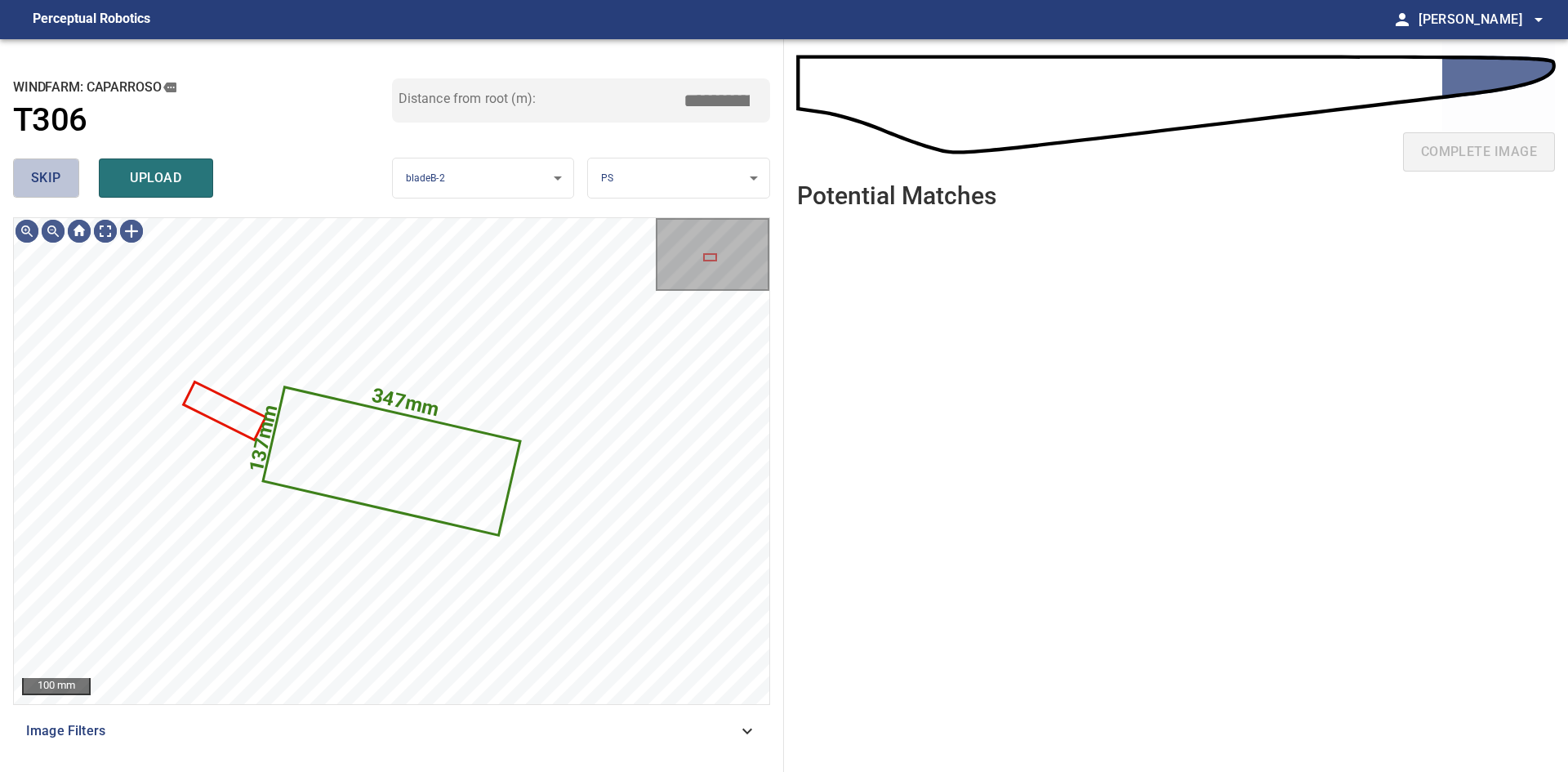
click at [45, 175] on span "skip" at bounding box center [46, 178] width 30 height 23
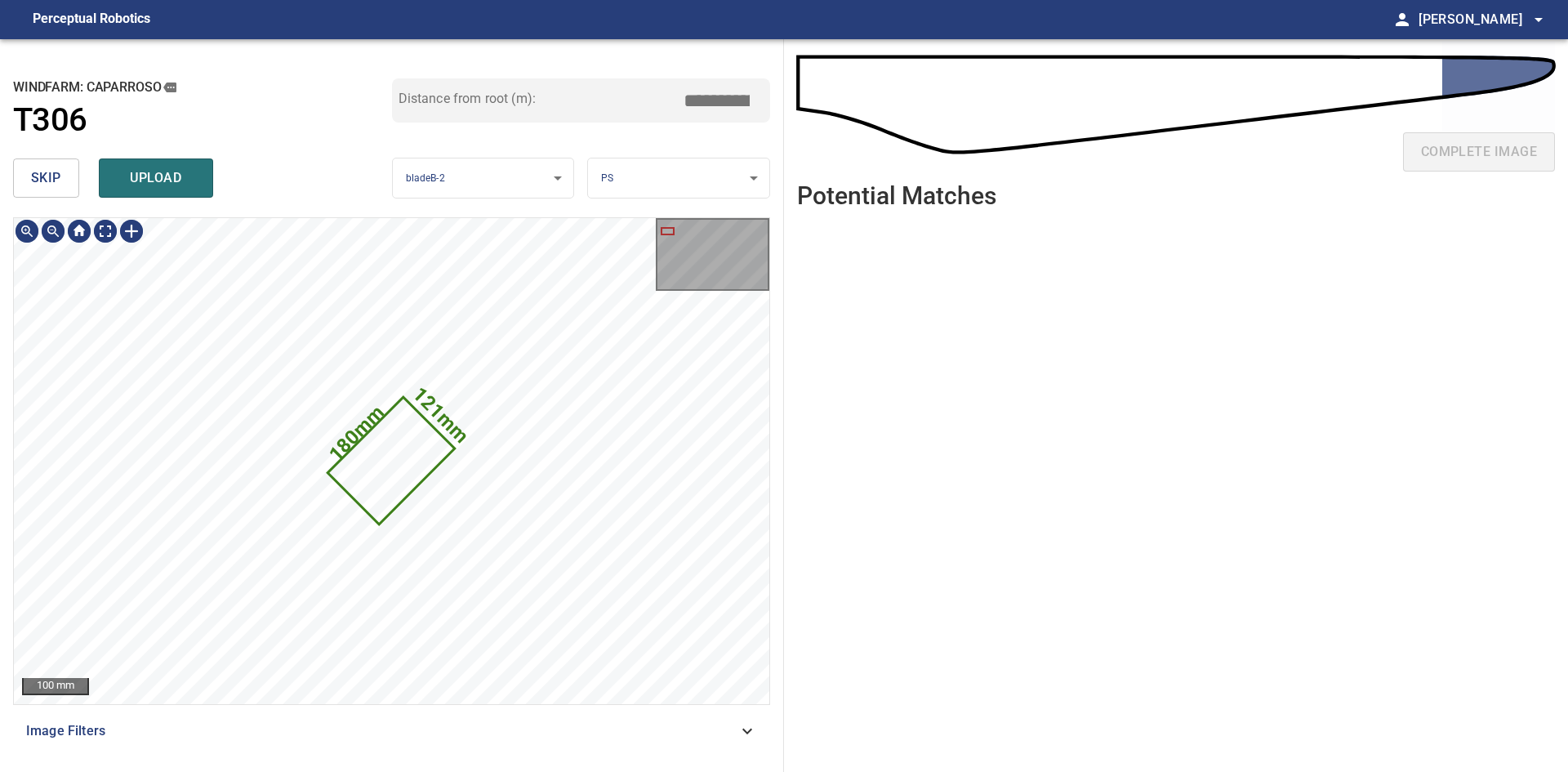
click at [377, 429] on text "180mm" at bounding box center [357, 432] width 65 height 65
click at [390, 449] on icon at bounding box center [397, 472] width 167 height 167
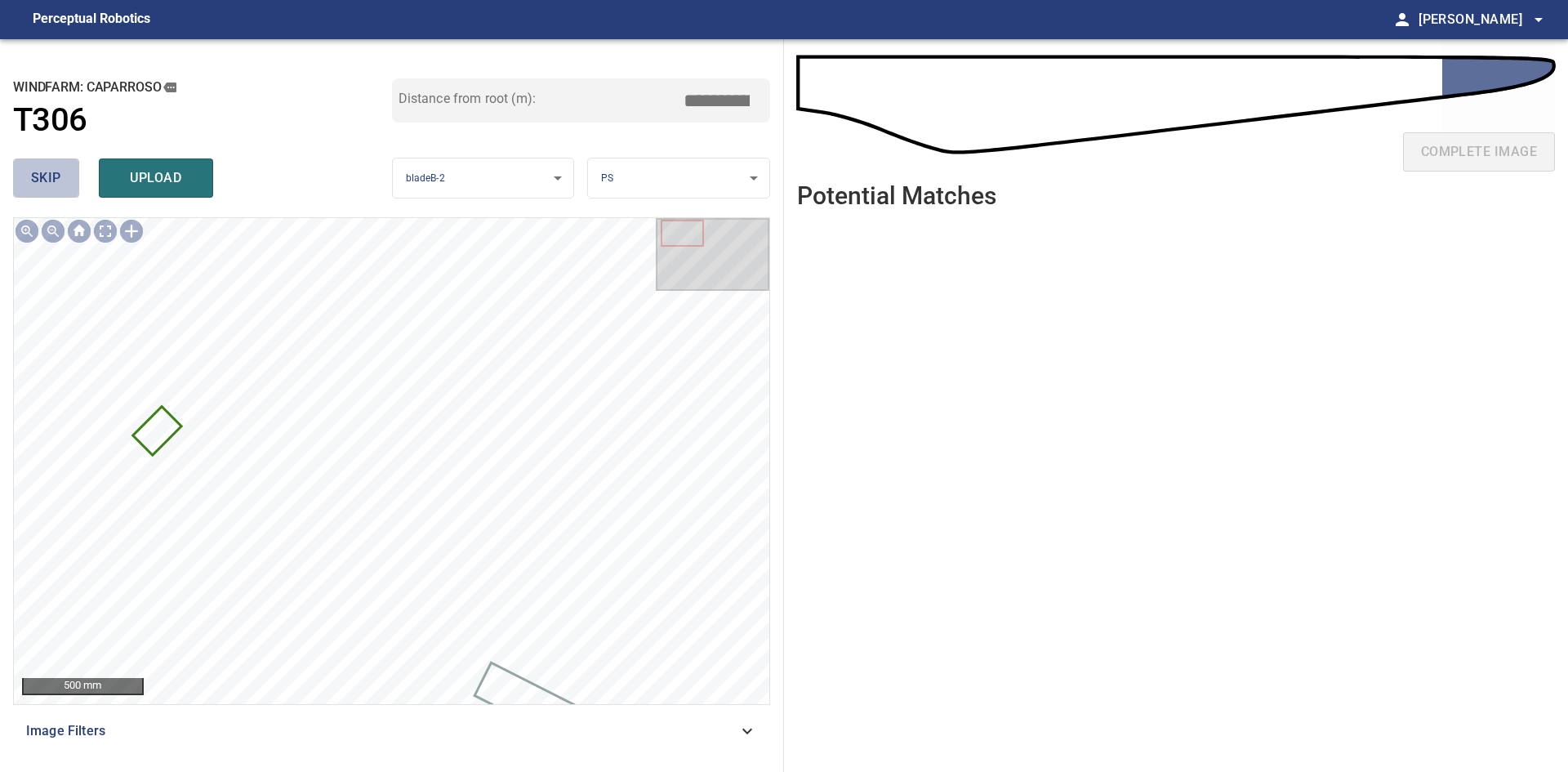
click at [39, 175] on span "skip" at bounding box center [46, 178] width 30 height 23
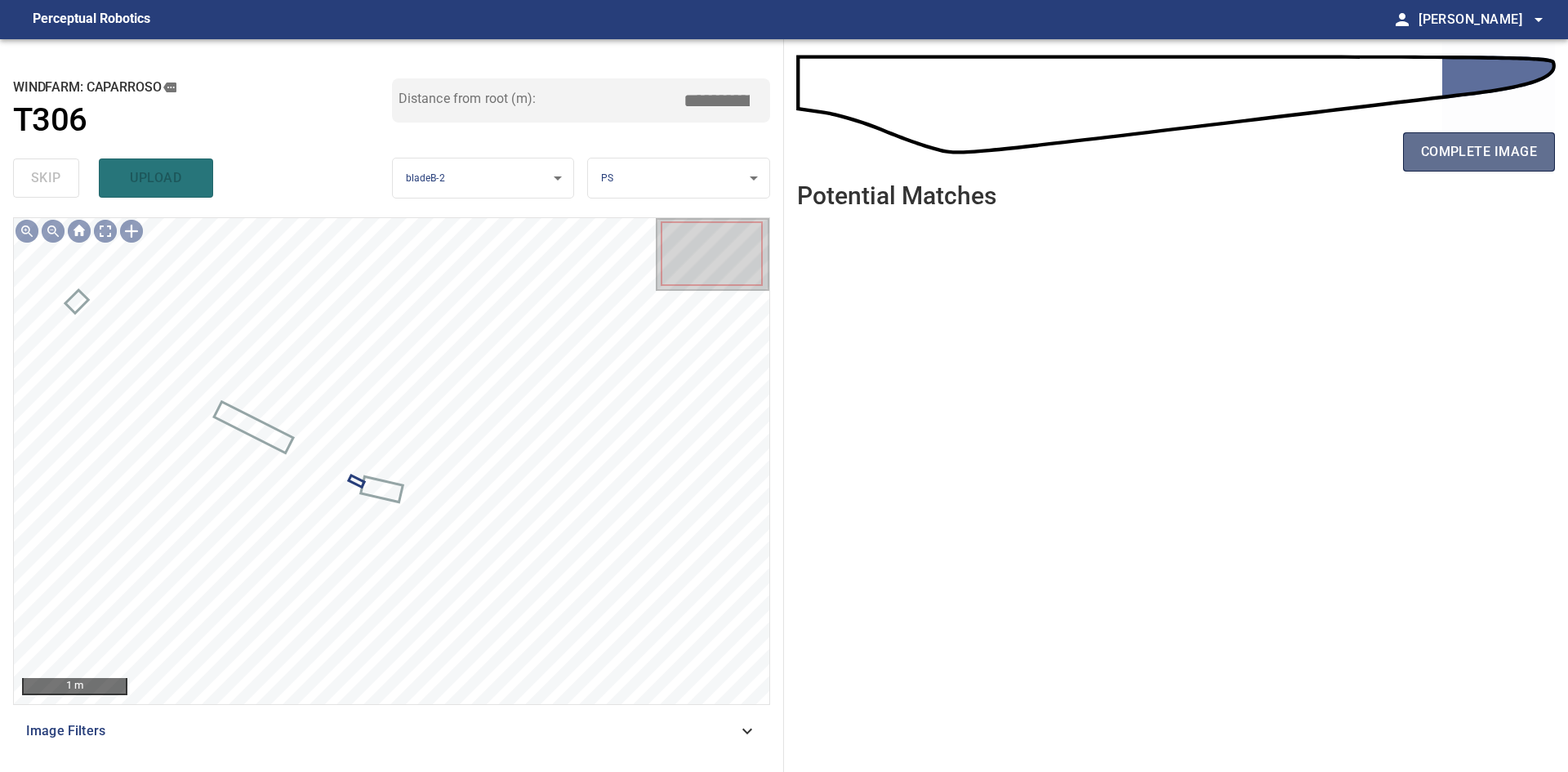
click at [1491, 153] on span "complete image" at bounding box center [1479, 152] width 116 height 23
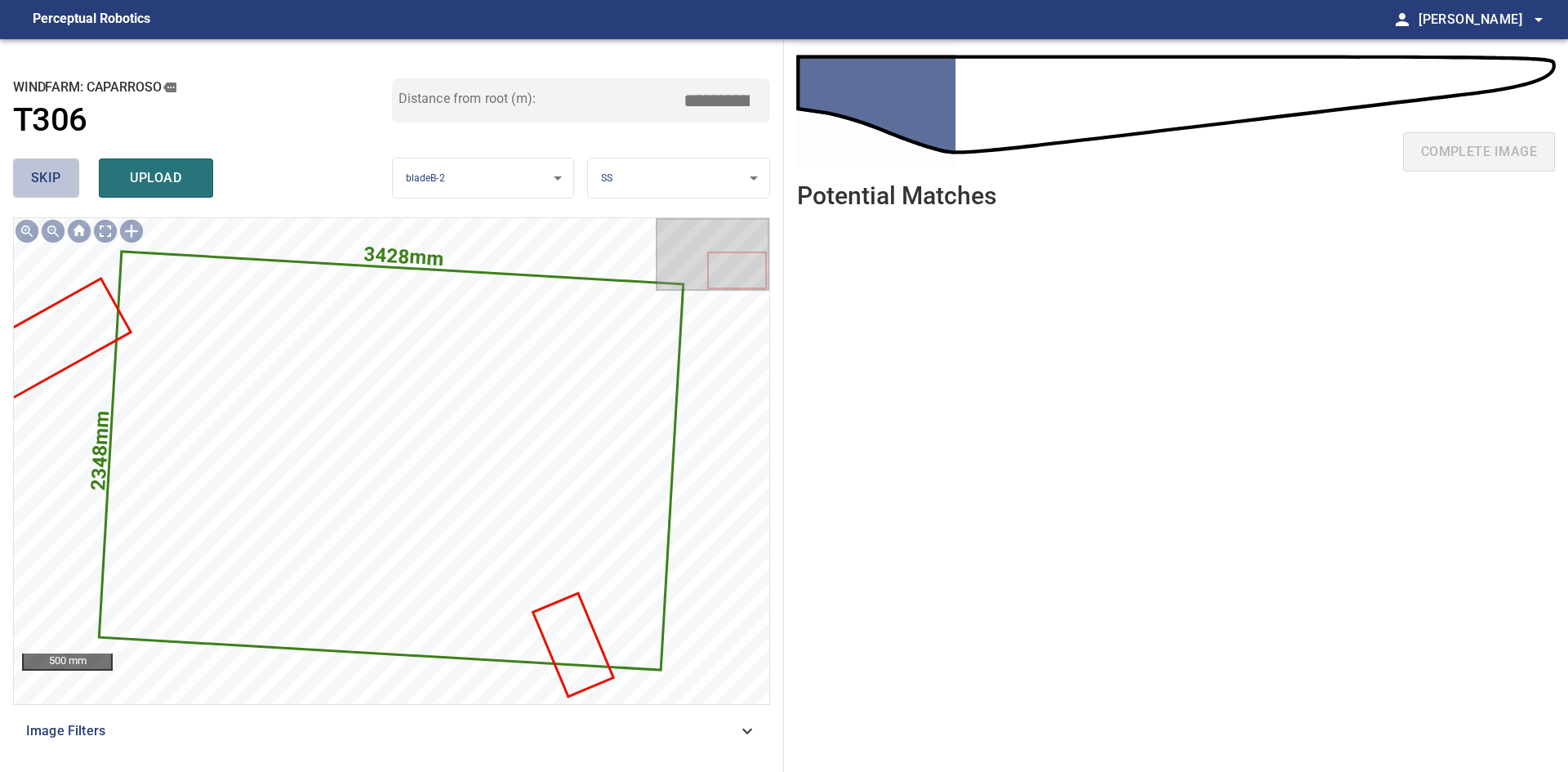
click at [47, 190] on button "skip" at bounding box center [46, 178] width 66 height 39
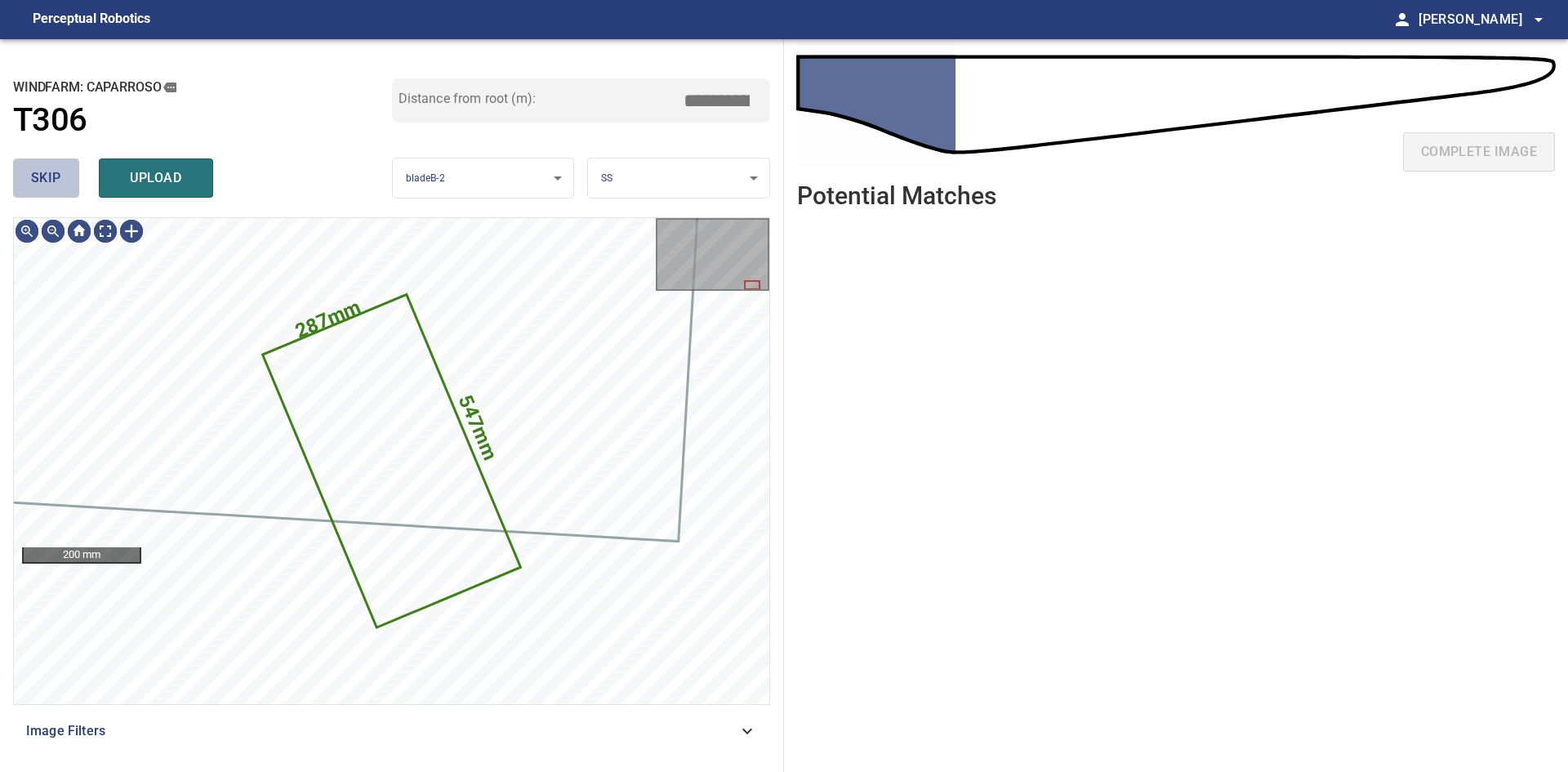
click at [47, 190] on button "skip" at bounding box center [46, 178] width 66 height 39
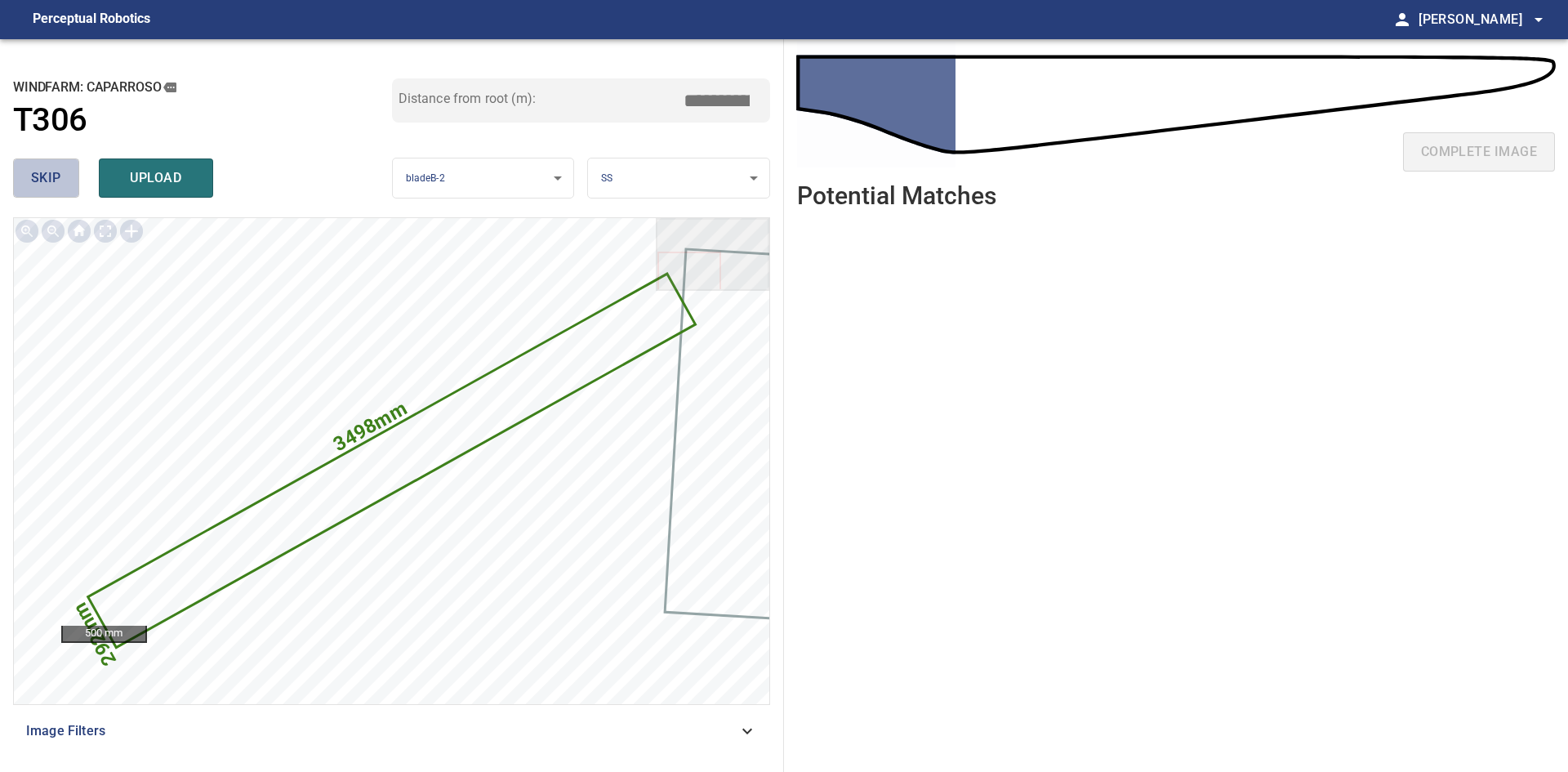
click at [39, 194] on button "skip" at bounding box center [46, 178] width 66 height 39
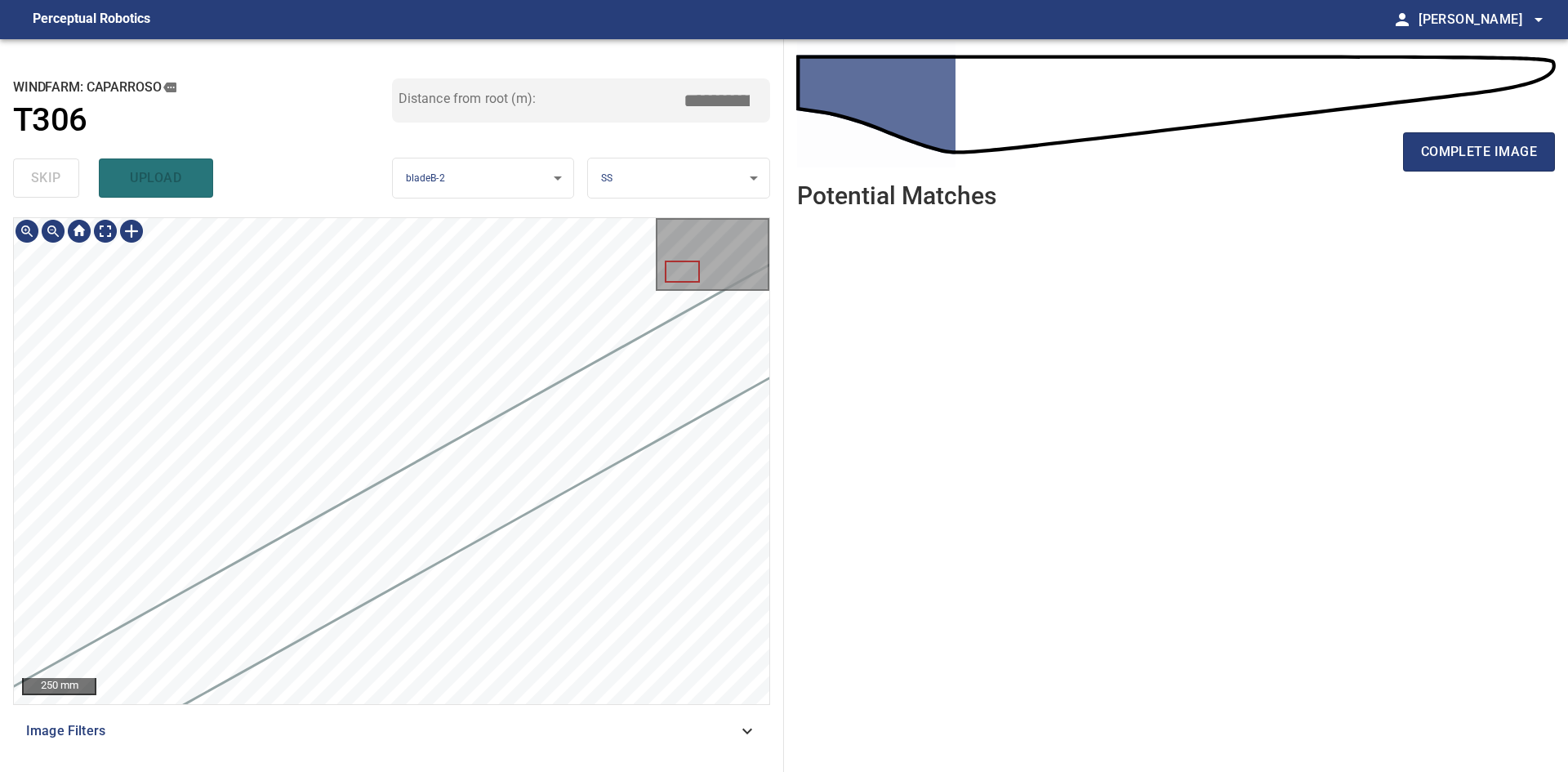
click at [608, 344] on div at bounding box center [391, 461] width 755 height 485
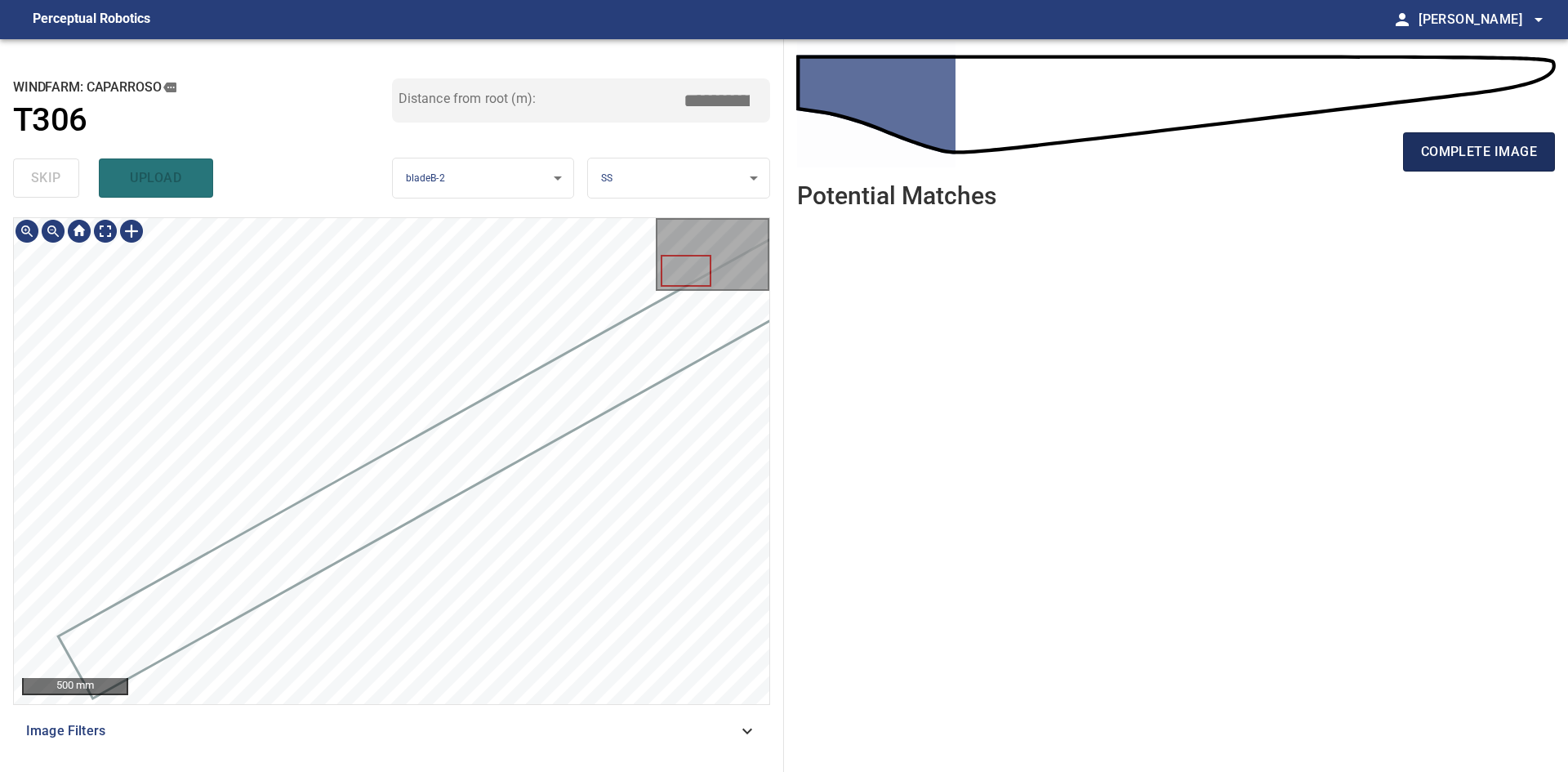
click at [1461, 148] on span "complete image" at bounding box center [1479, 152] width 116 height 23
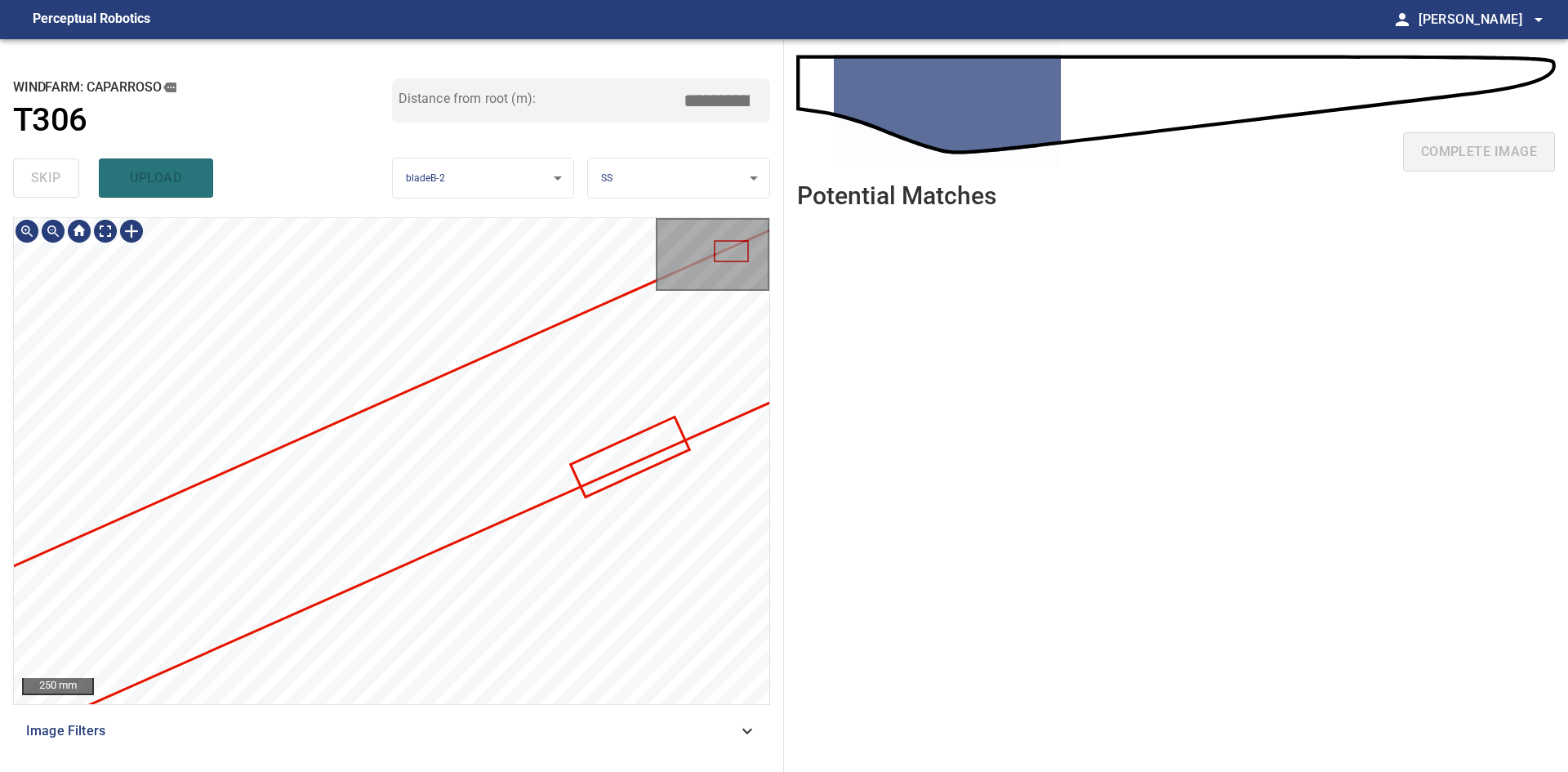
click at [788, 492] on div "**********" at bounding box center [784, 405] width 1568 height 733
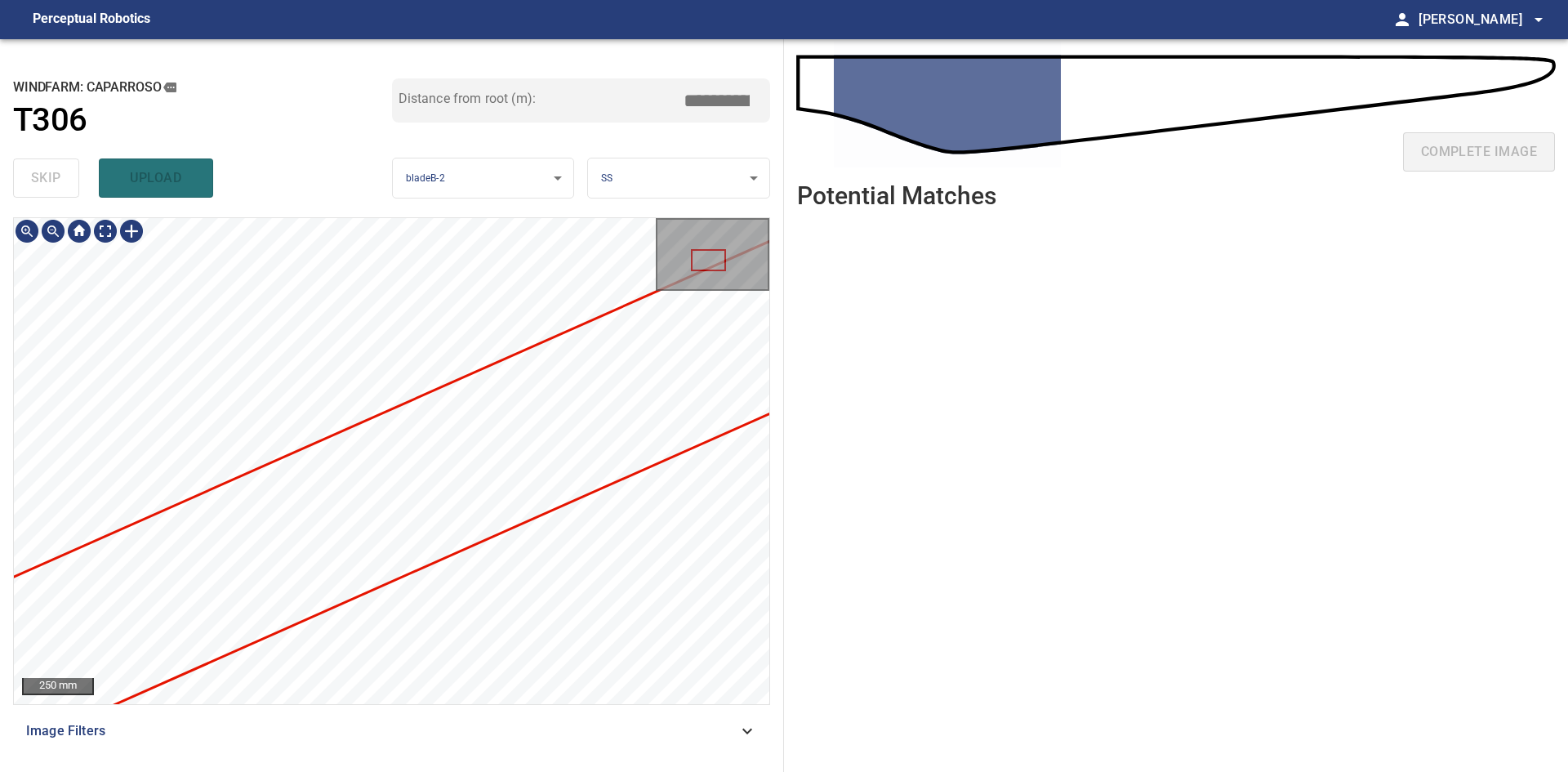
click at [902, 482] on div "**********" at bounding box center [784, 405] width 1568 height 733
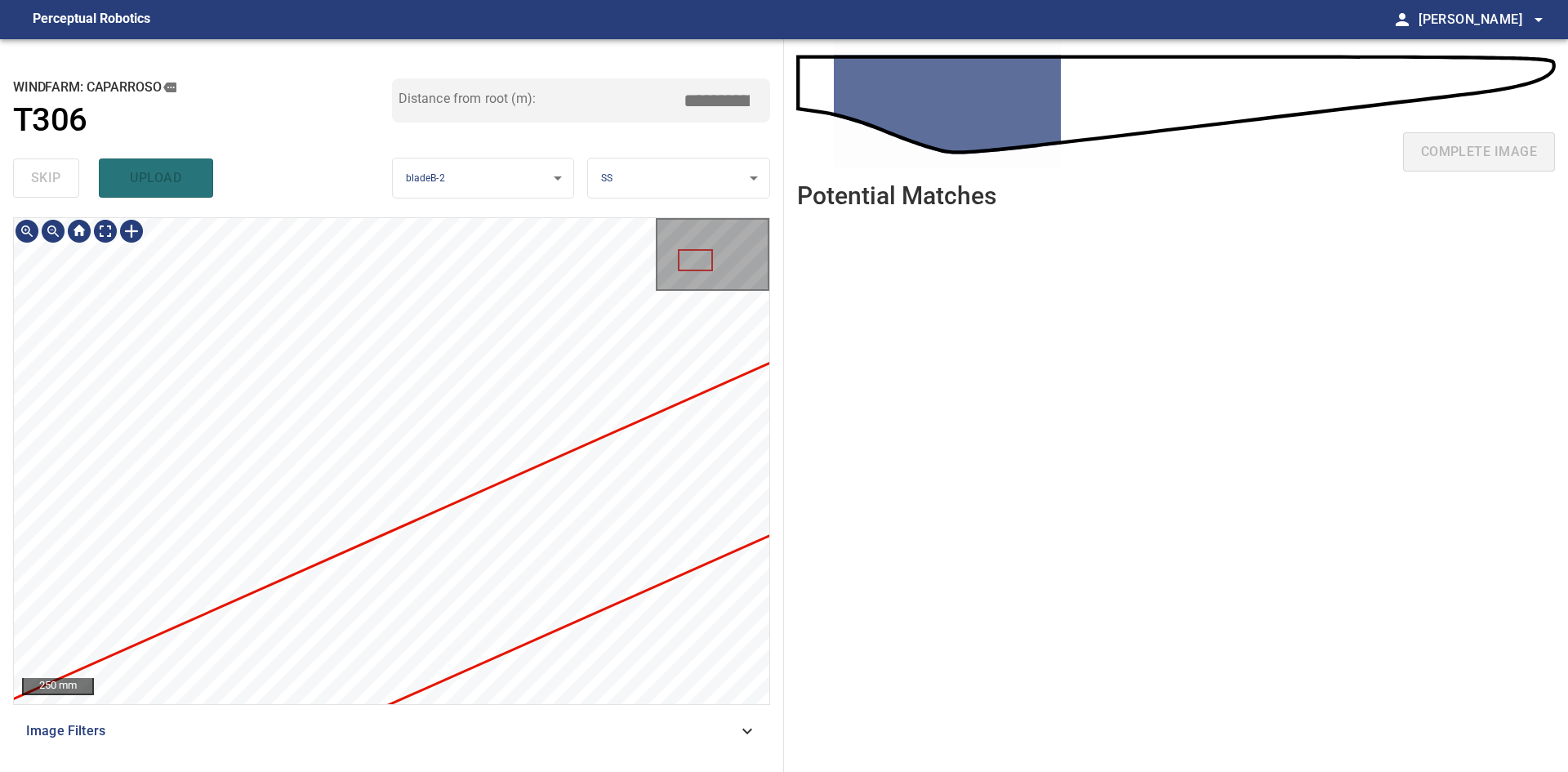
click at [839, 595] on div "**********" at bounding box center [784, 405] width 1568 height 733
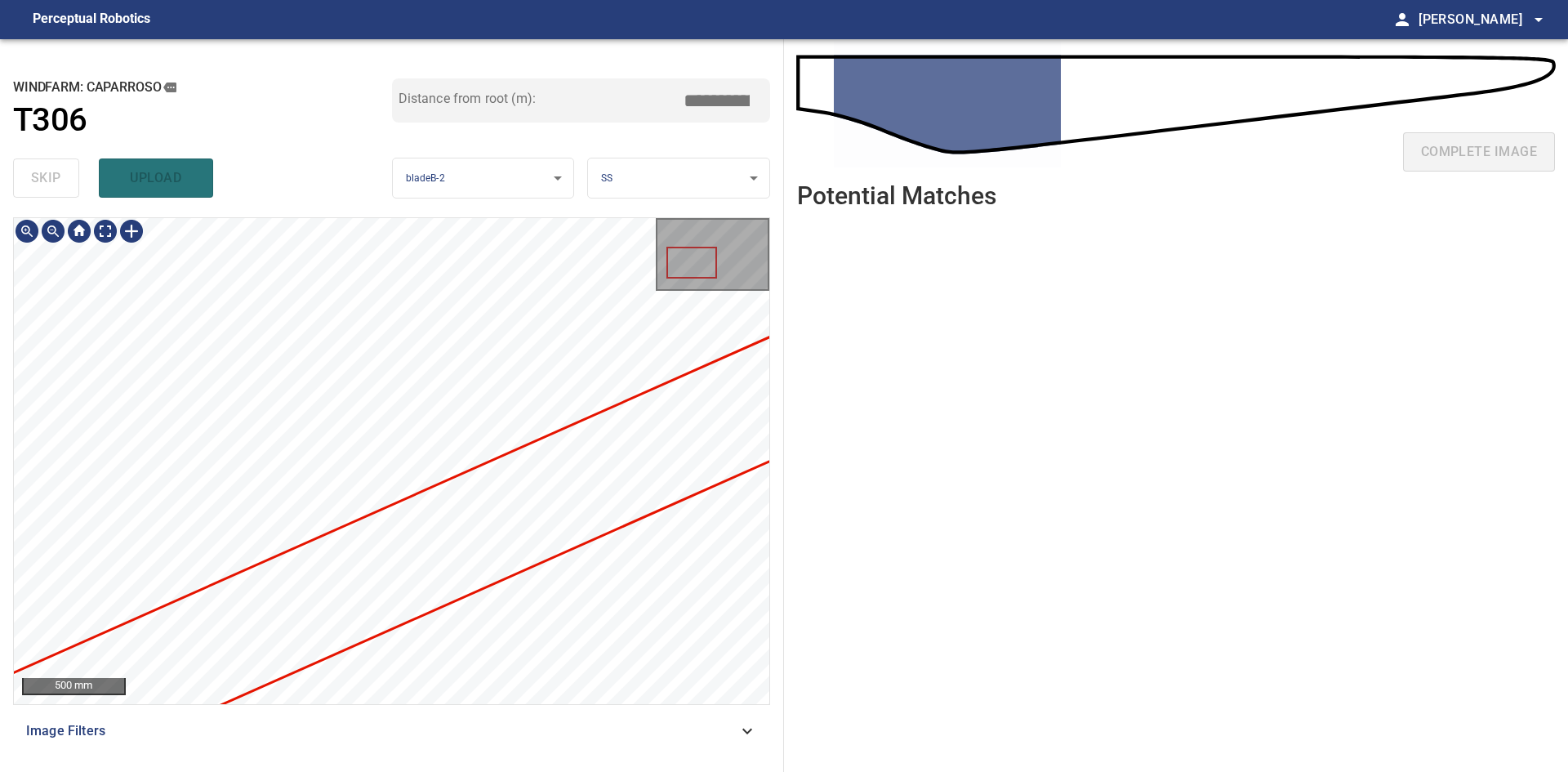
click at [665, 278] on div "500 mm" at bounding box center [391, 461] width 755 height 485
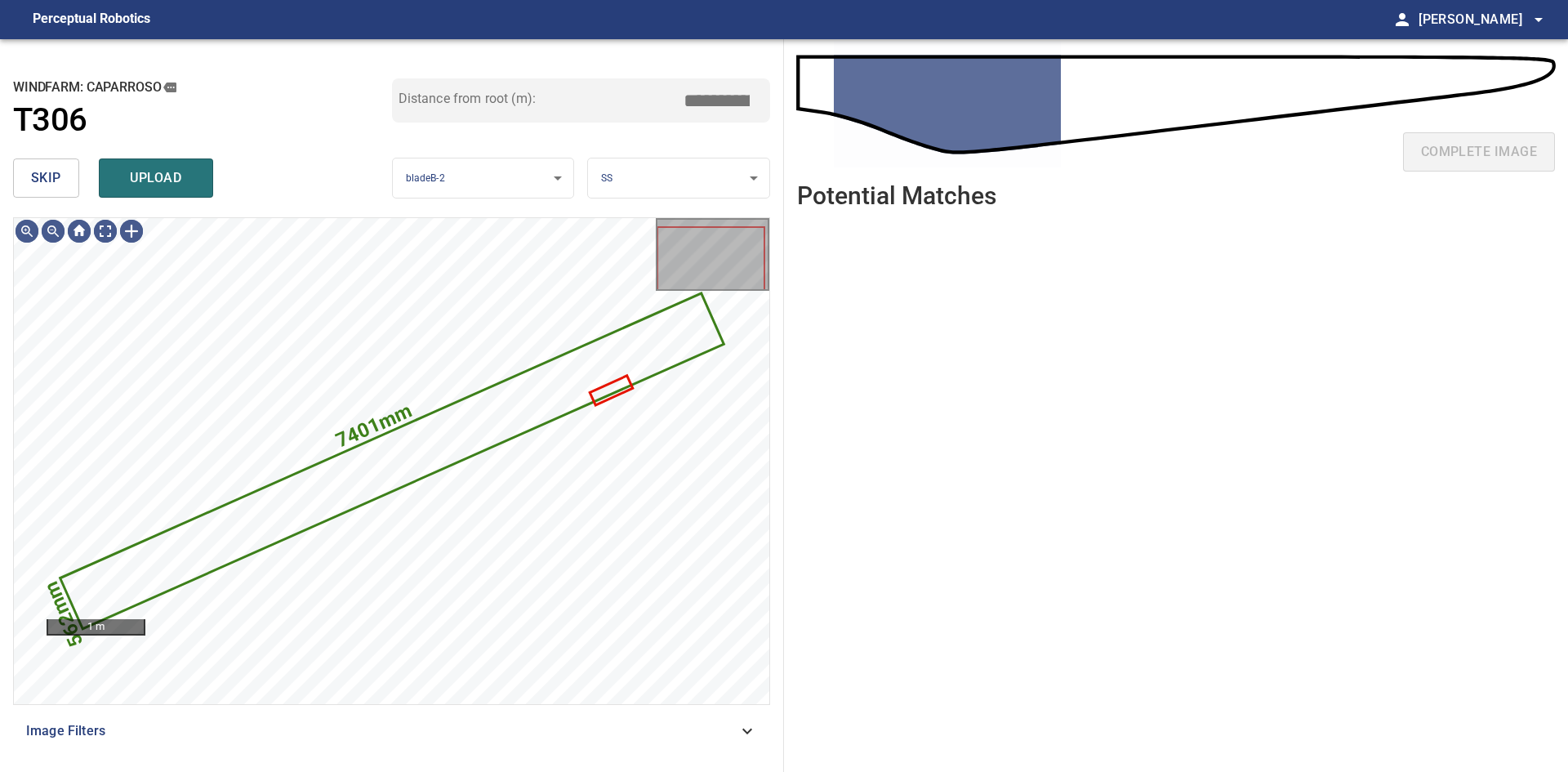
click at [59, 175] on span "skip" at bounding box center [46, 178] width 30 height 23
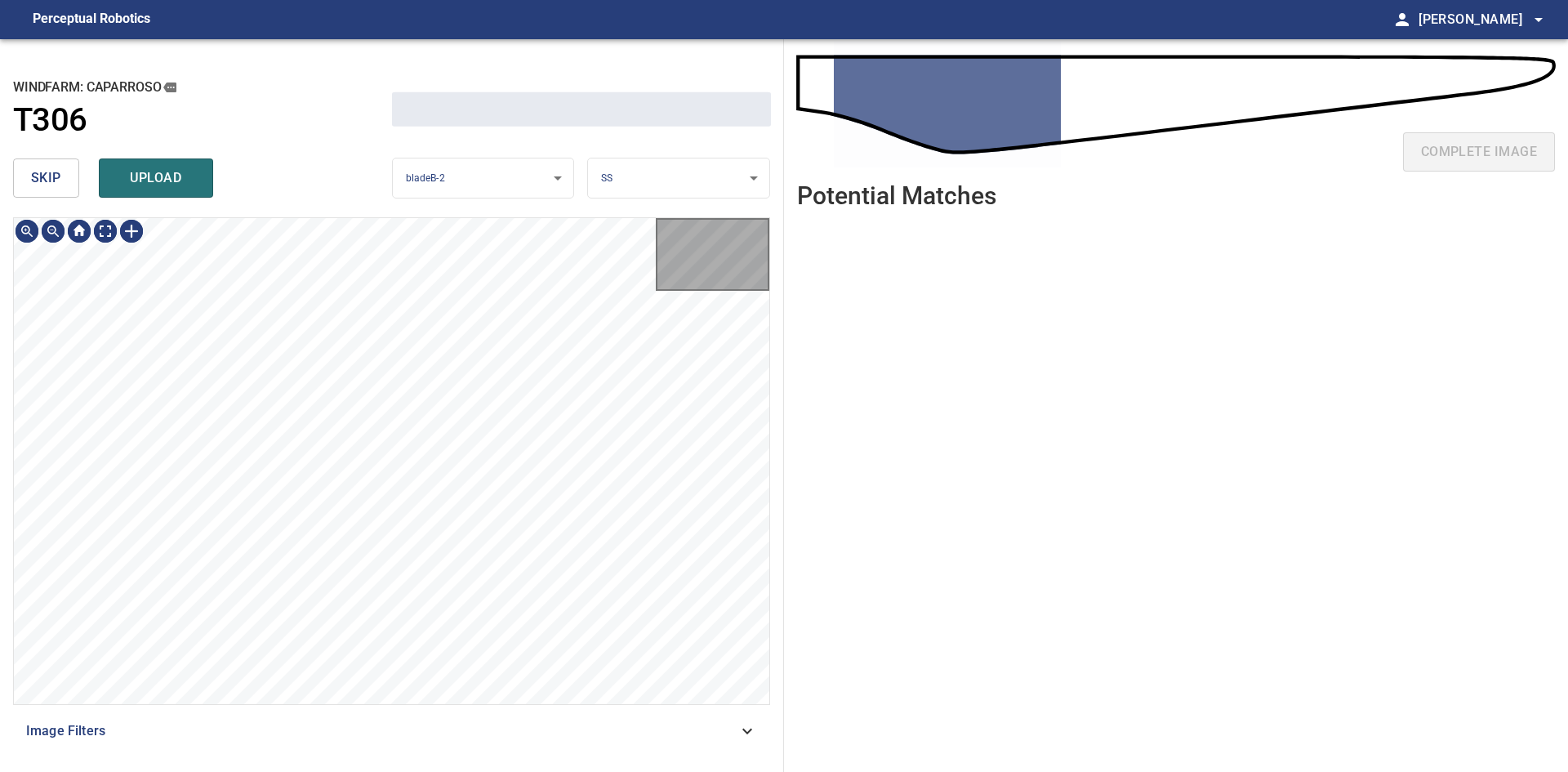
click at [59, 175] on span "skip" at bounding box center [46, 178] width 30 height 23
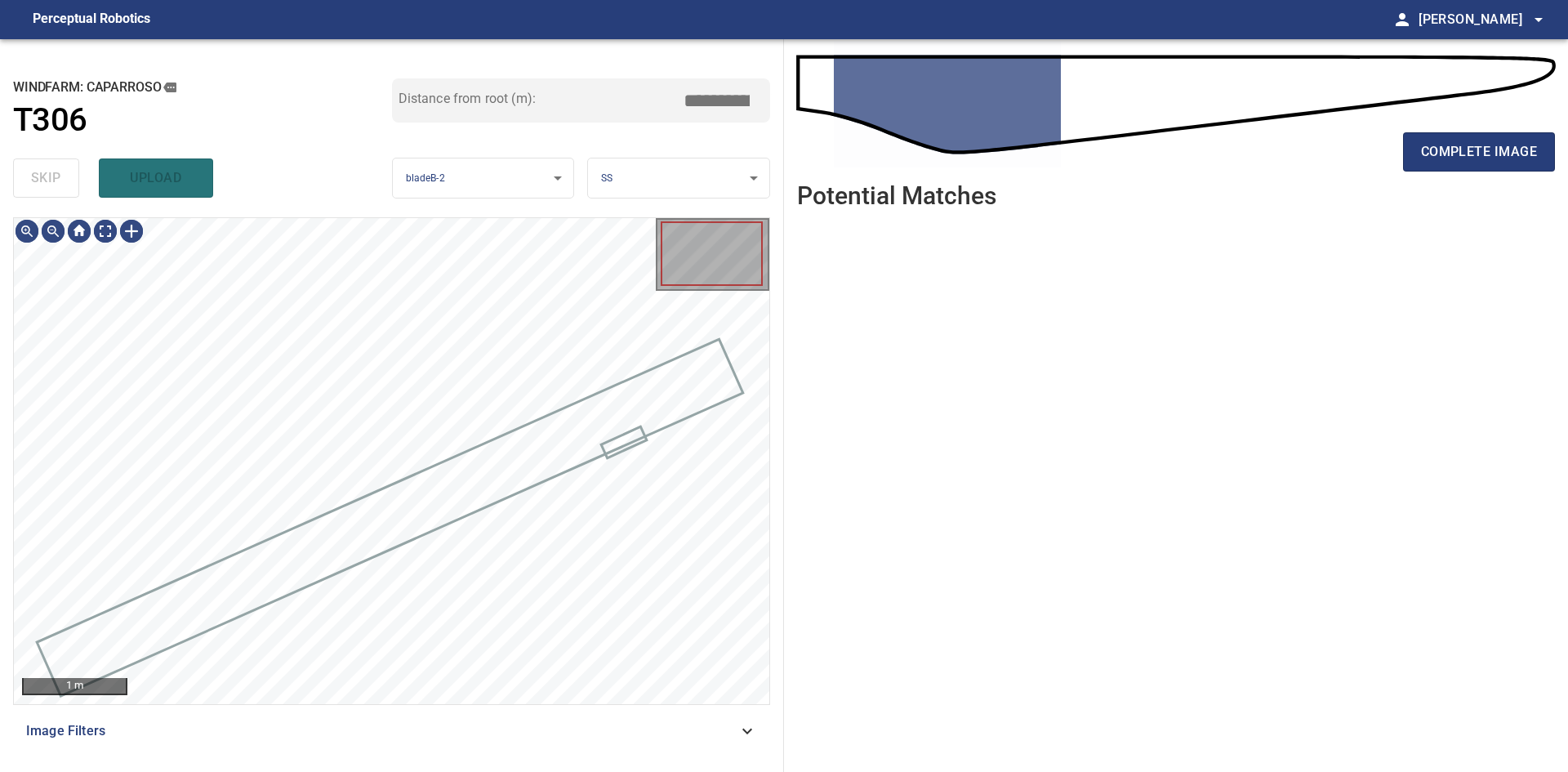
click at [59, 175] on div "skip upload" at bounding box center [203, 178] width 379 height 53
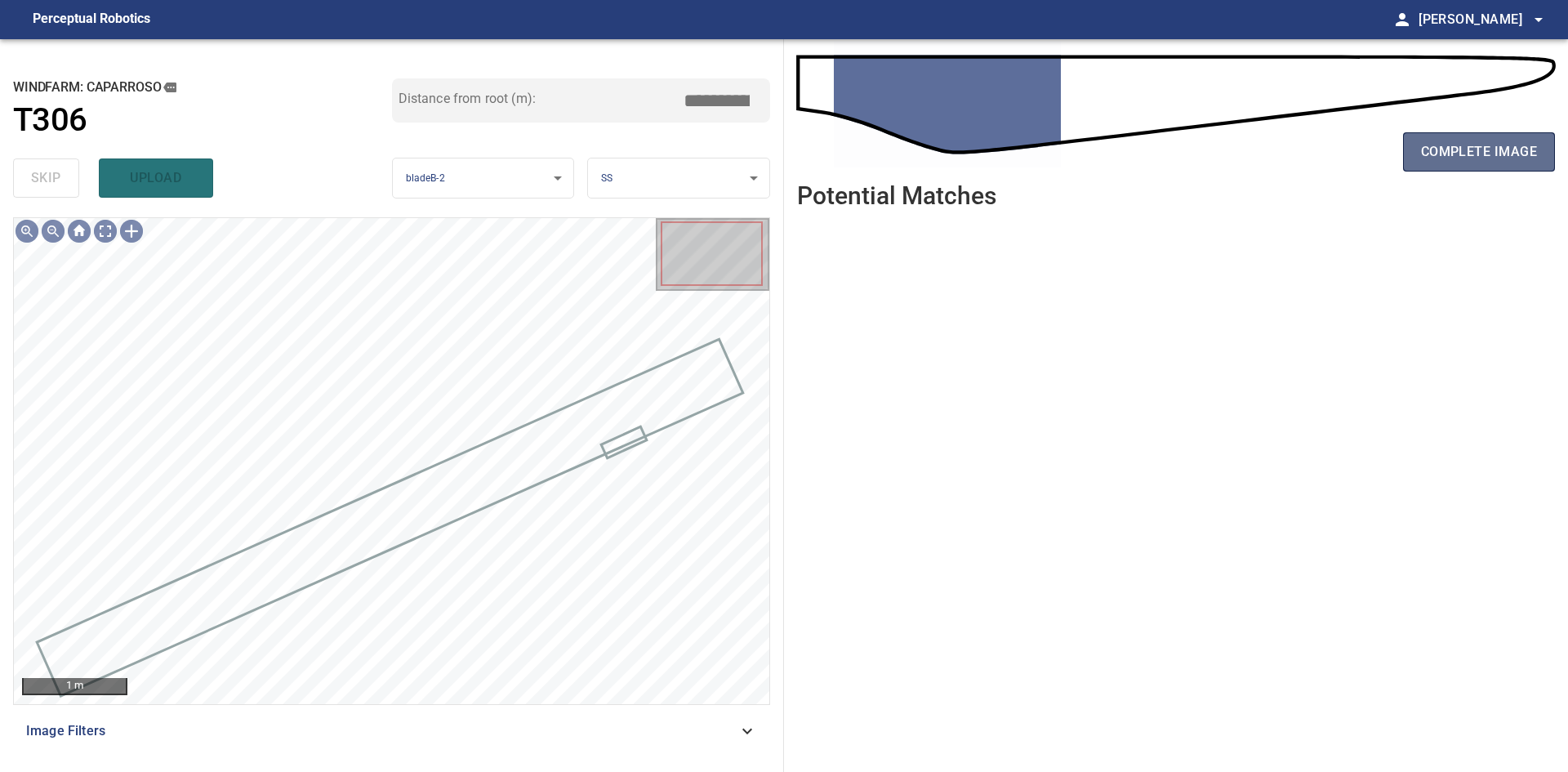
click at [1429, 140] on span "complete image" at bounding box center [1479, 152] width 116 height 23
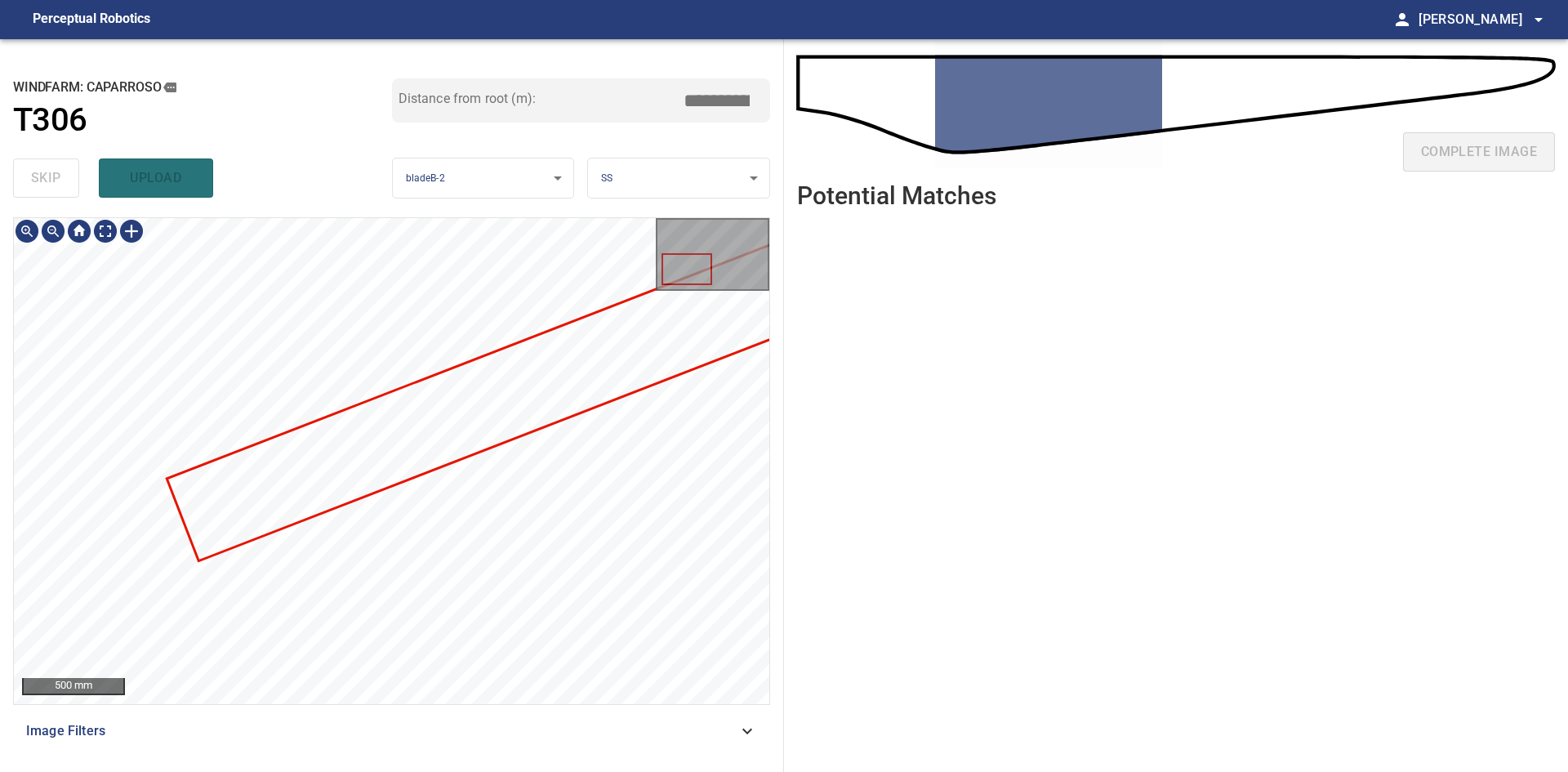
click at [734, 288] on div "500 mm" at bounding box center [391, 461] width 755 height 485
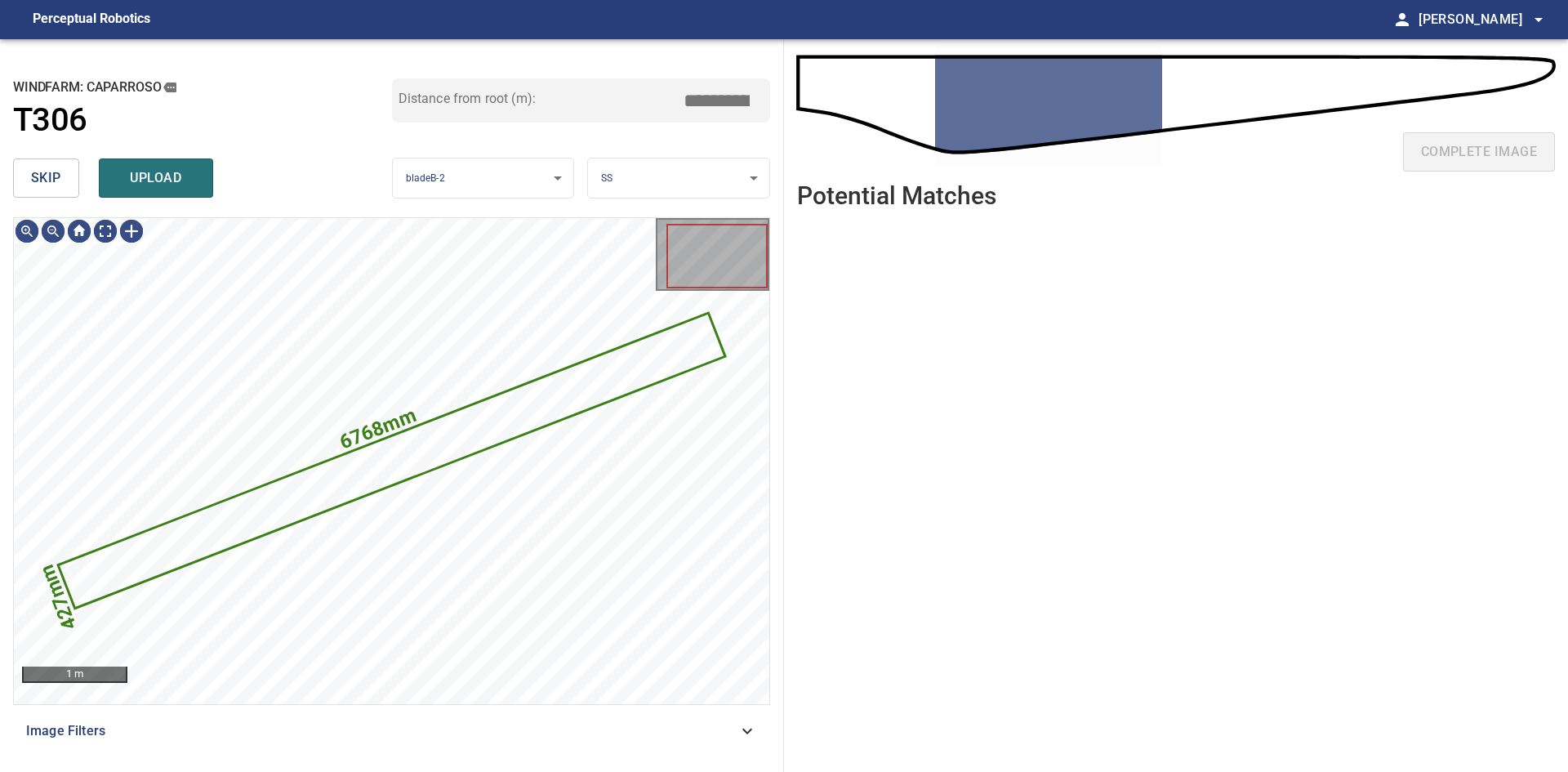
click at [42, 167] on span "skip" at bounding box center [46, 178] width 30 height 23
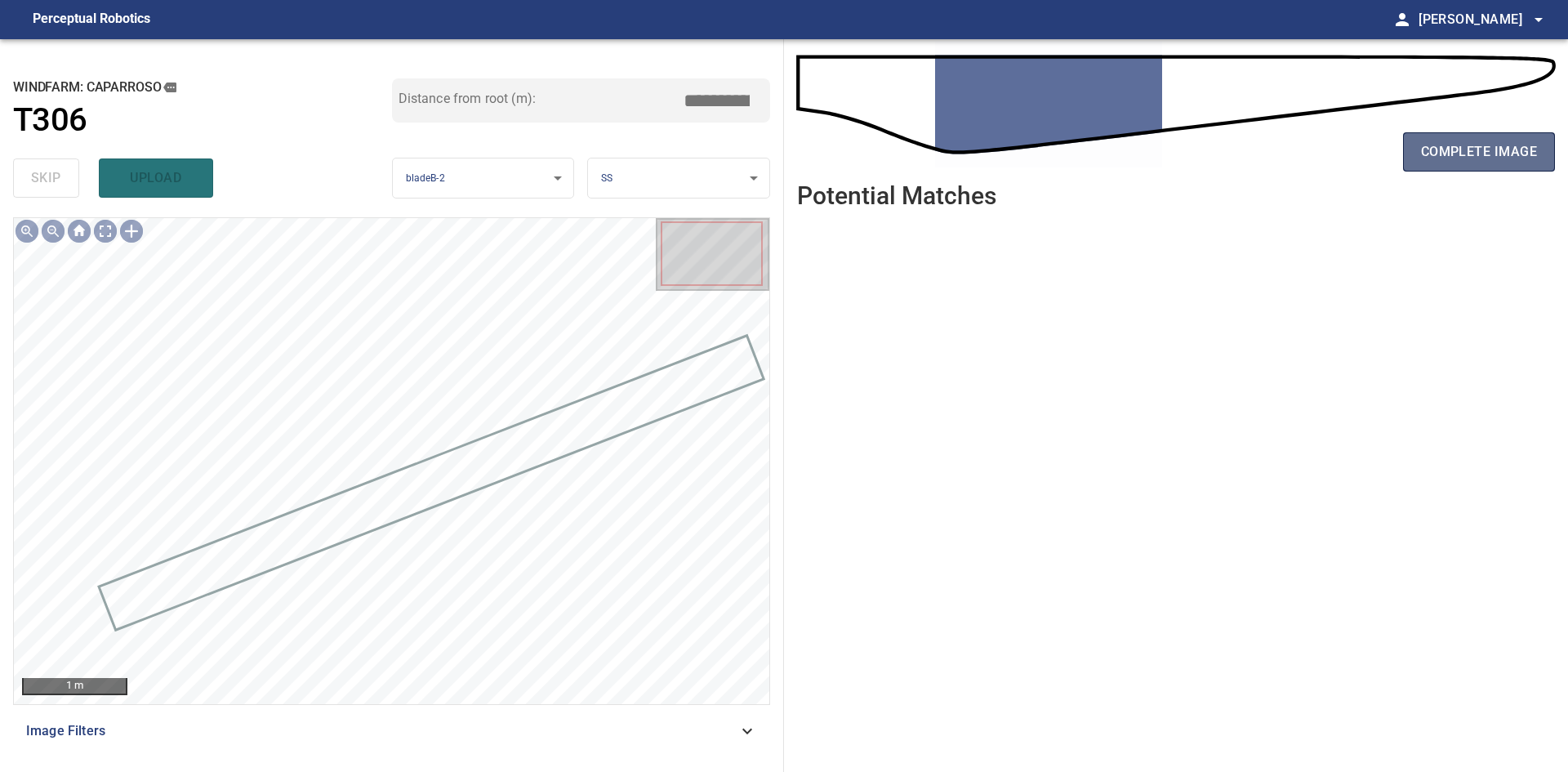
click at [1441, 151] on span "complete image" at bounding box center [1479, 152] width 116 height 23
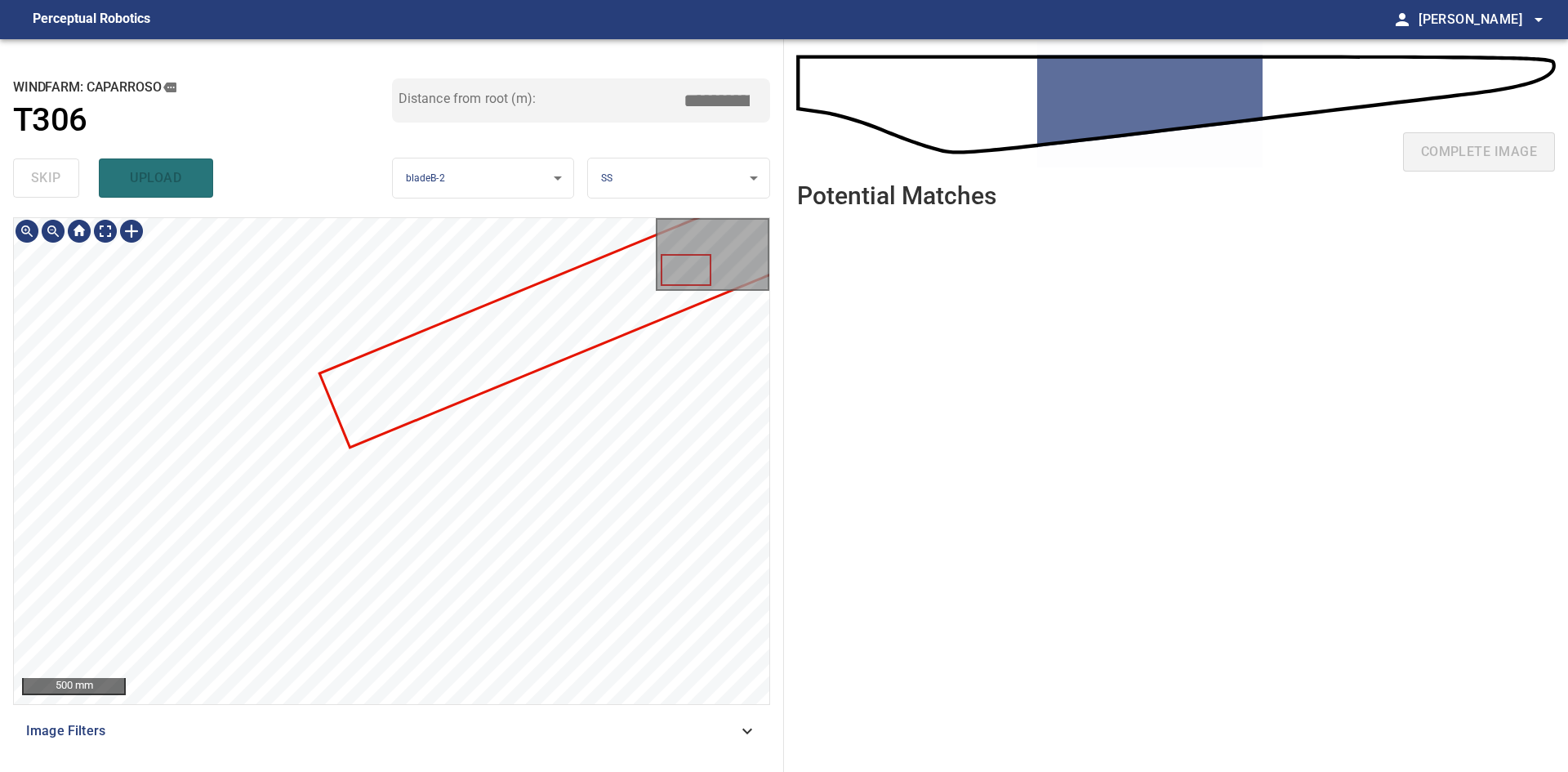
click at [426, 395] on div at bounding box center [391, 461] width 755 height 485
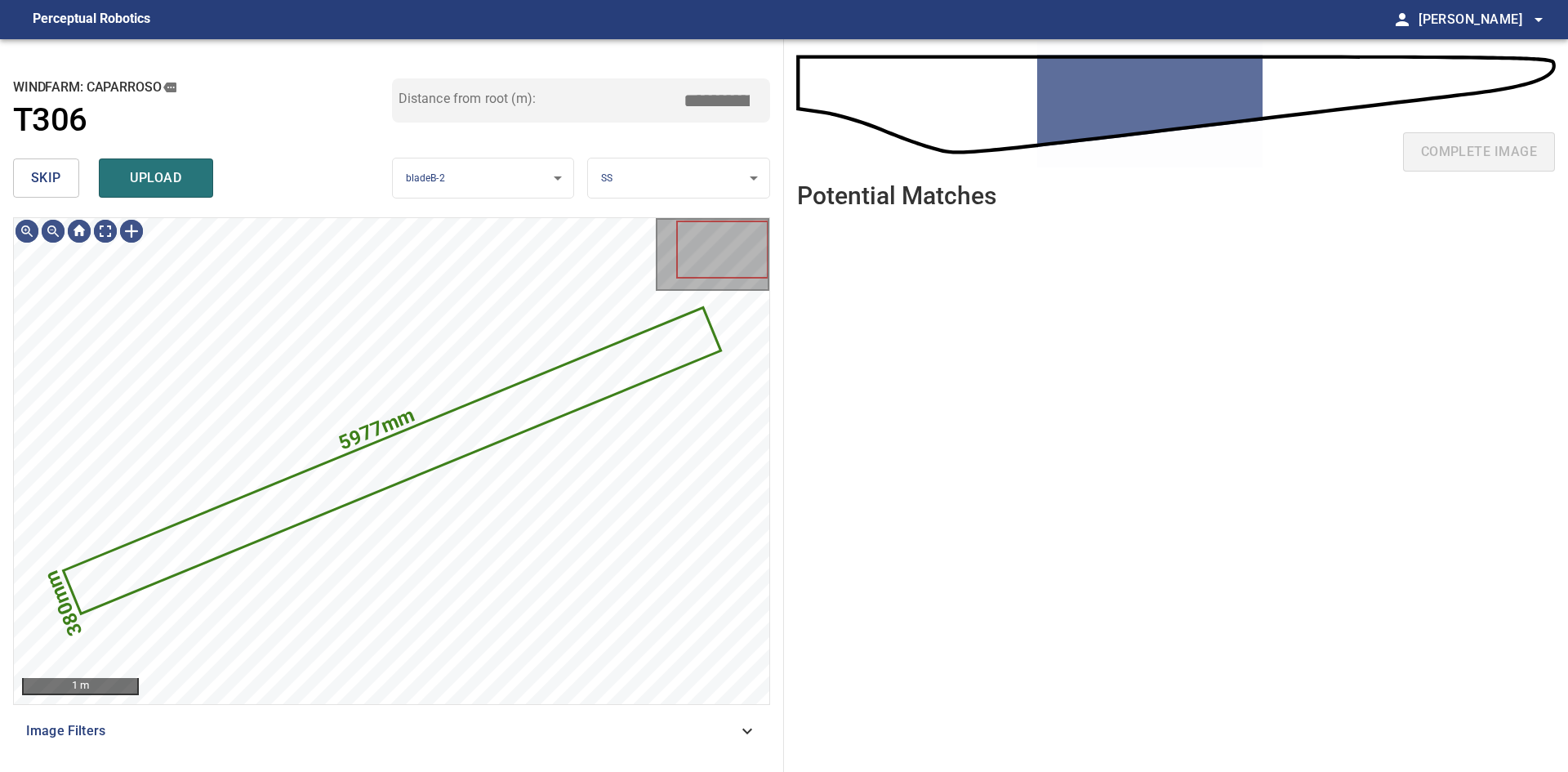
click at [71, 187] on button "skip" at bounding box center [46, 178] width 66 height 39
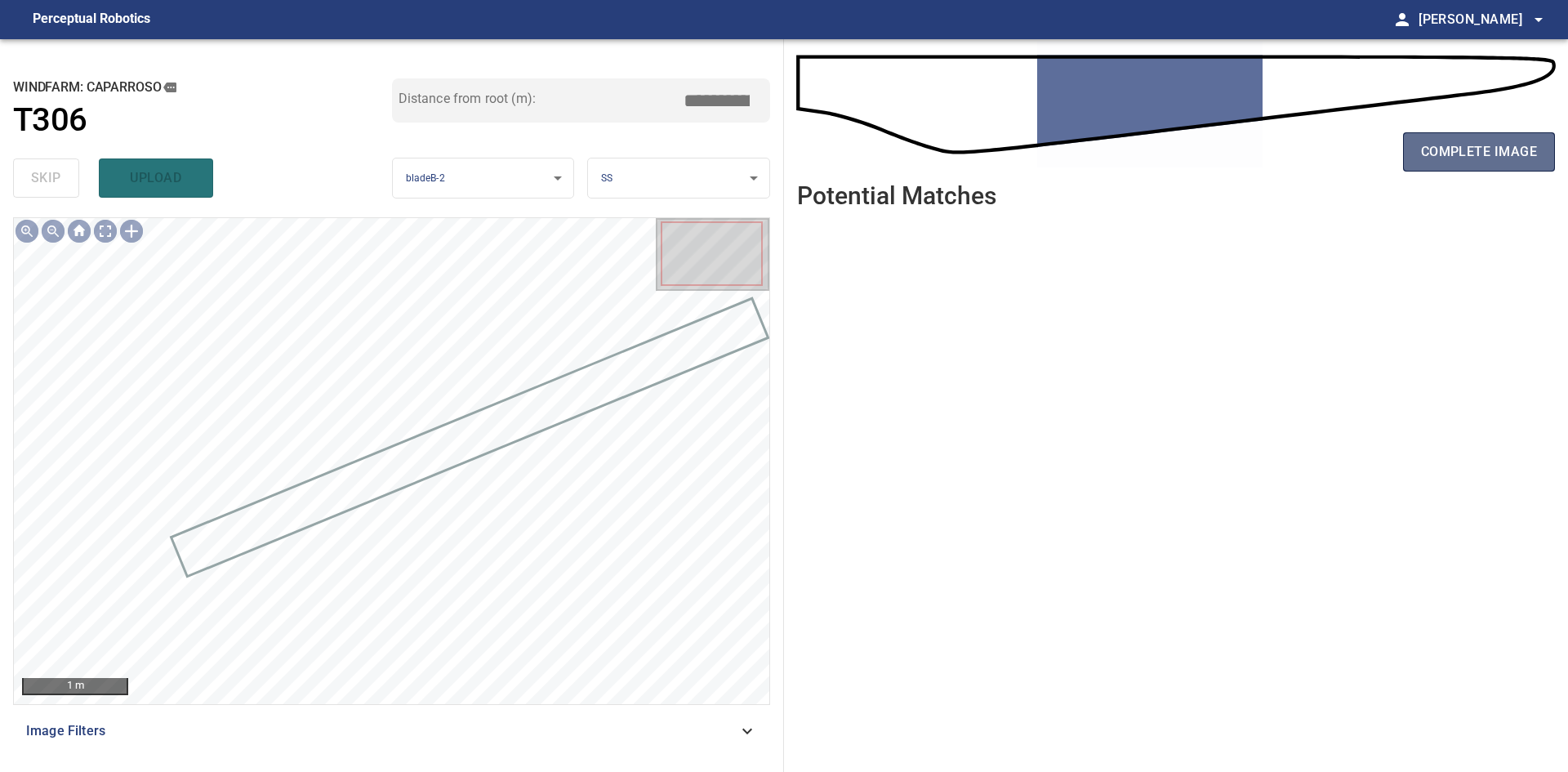
click at [1494, 163] on span "complete image" at bounding box center [1479, 152] width 116 height 23
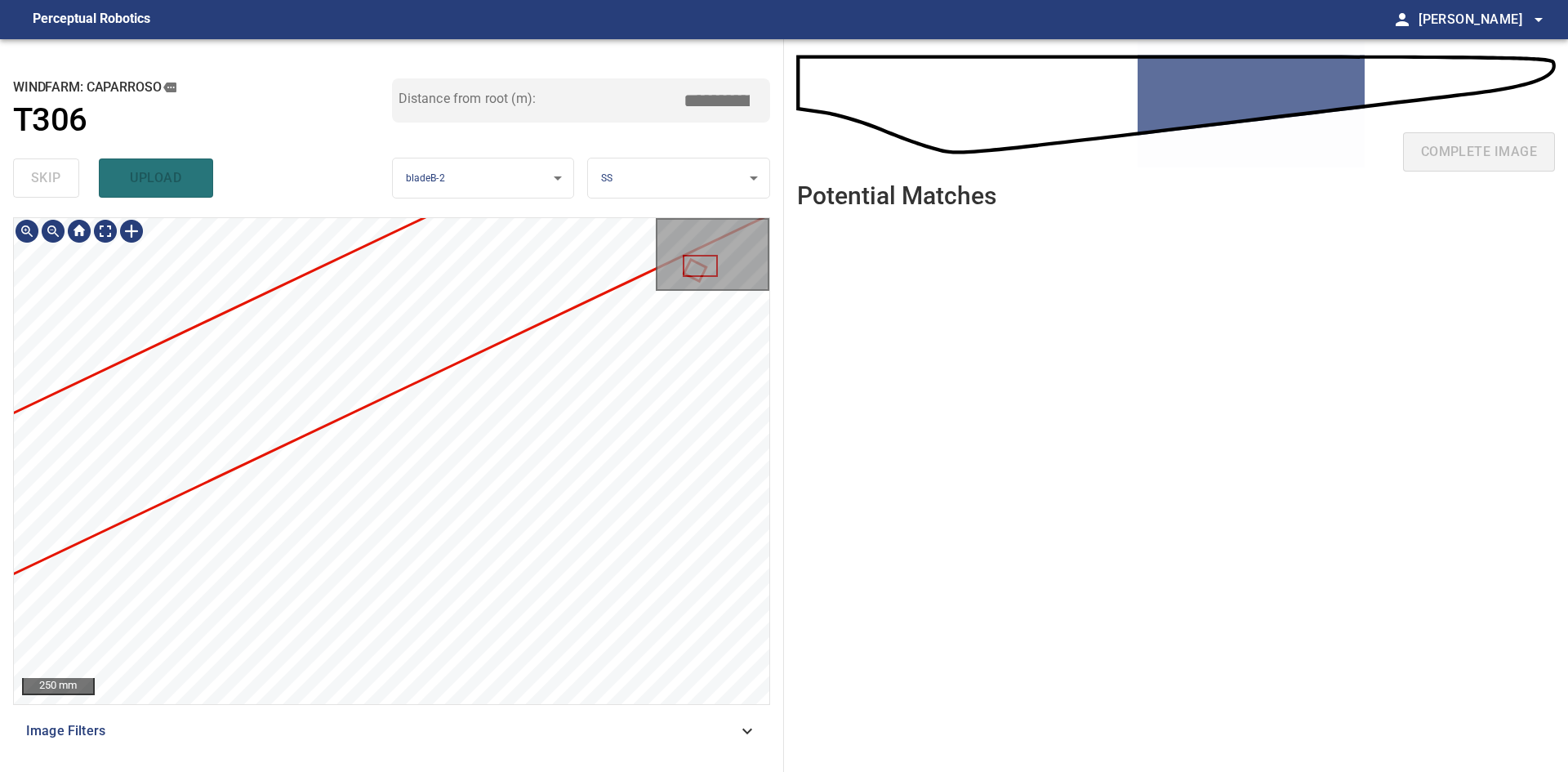
click at [1005, 363] on div "**********" at bounding box center [784, 405] width 1568 height 733
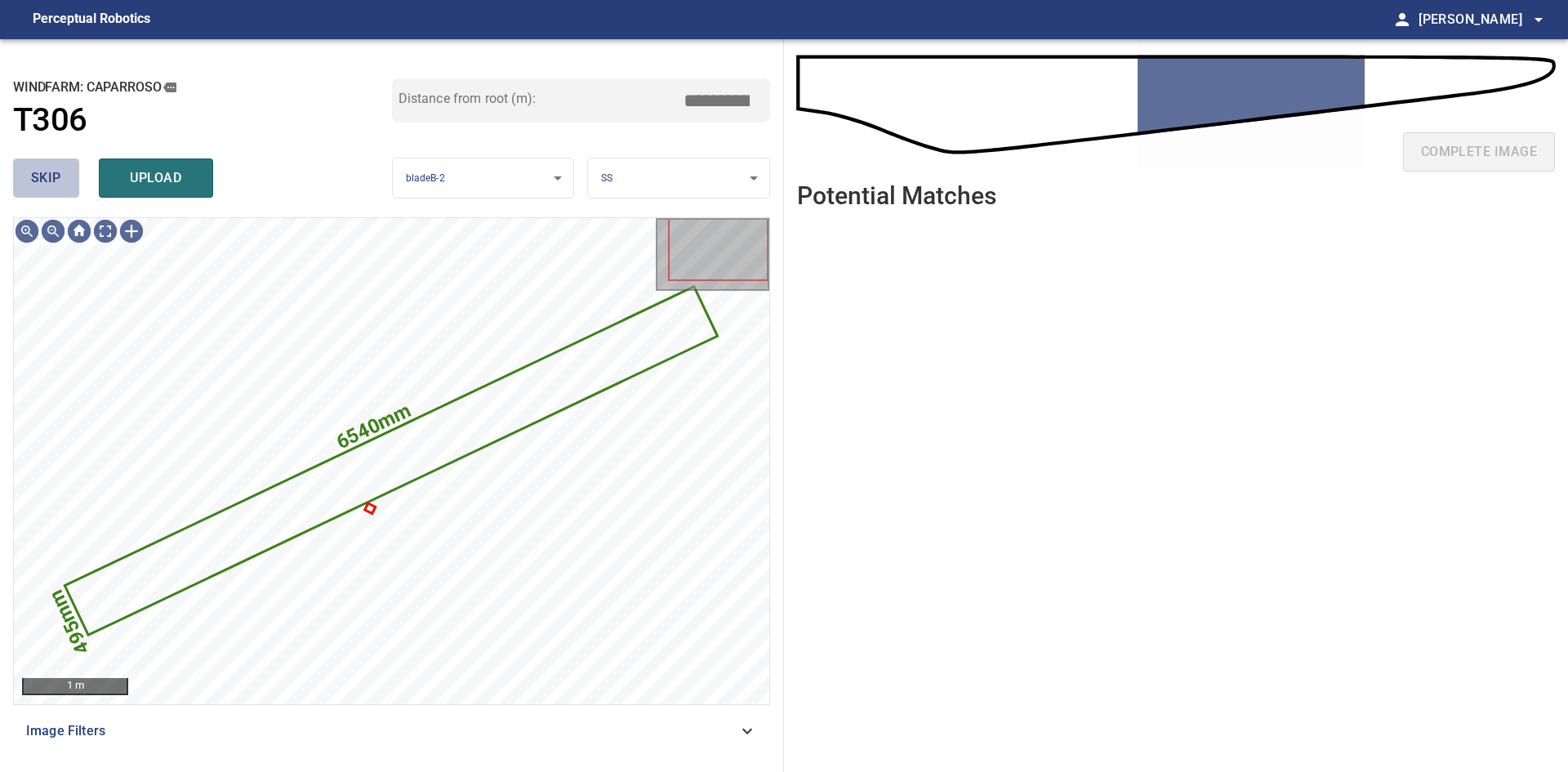
click at [53, 173] on span "skip" at bounding box center [46, 178] width 30 height 23
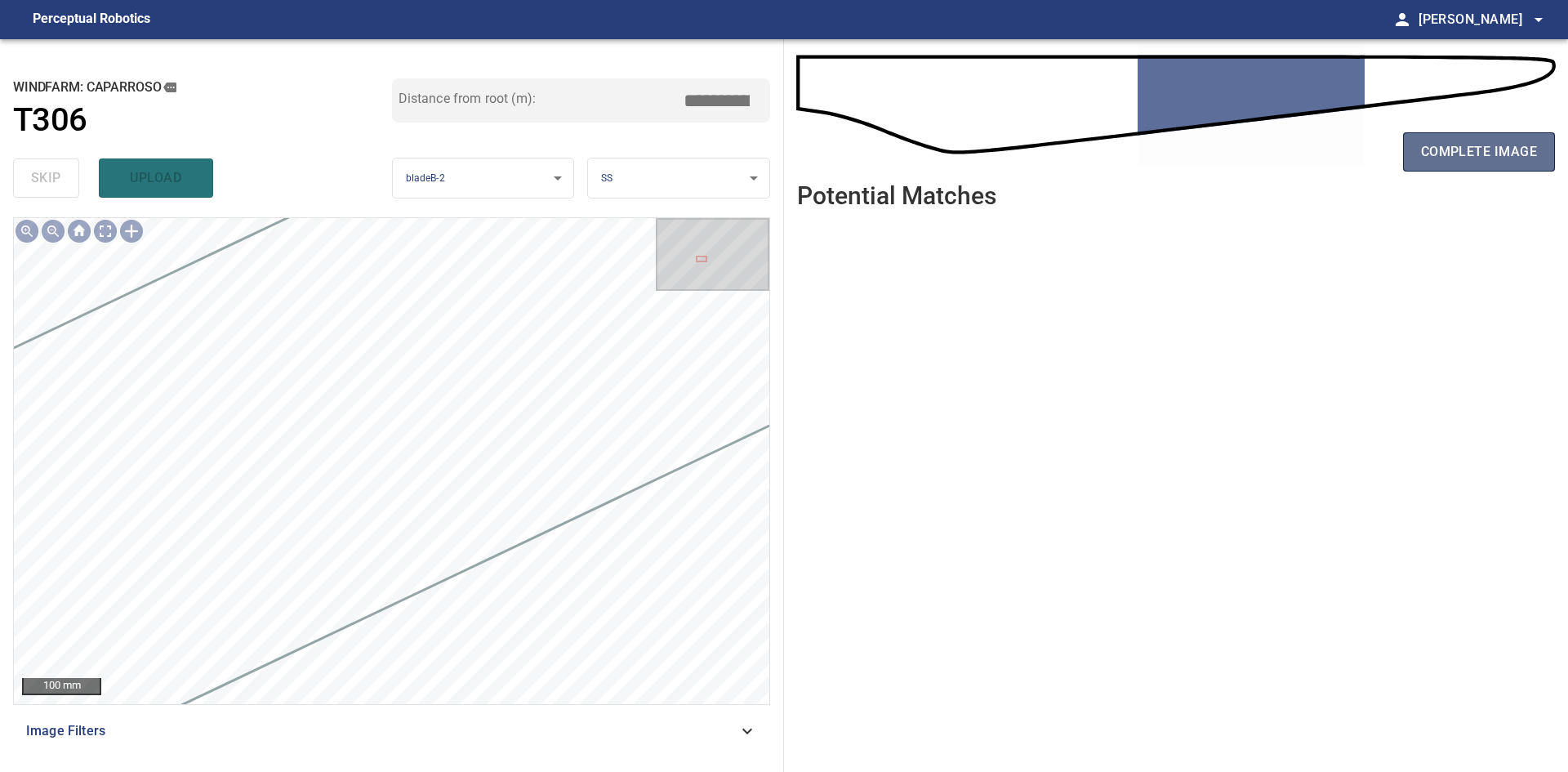
click at [1442, 159] on span "complete image" at bounding box center [1479, 152] width 116 height 23
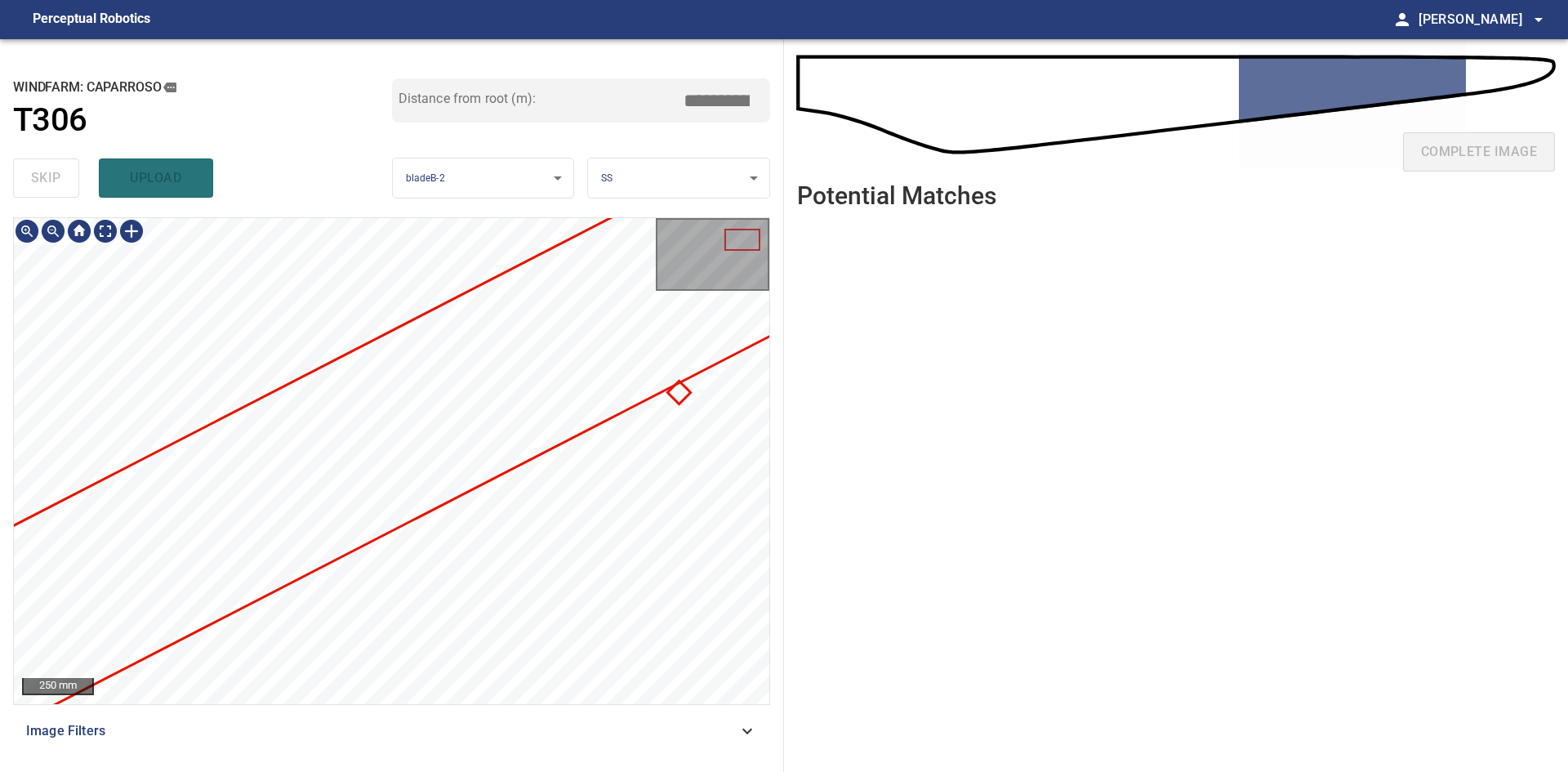
click at [185, 630] on div at bounding box center [391, 461] width 755 height 485
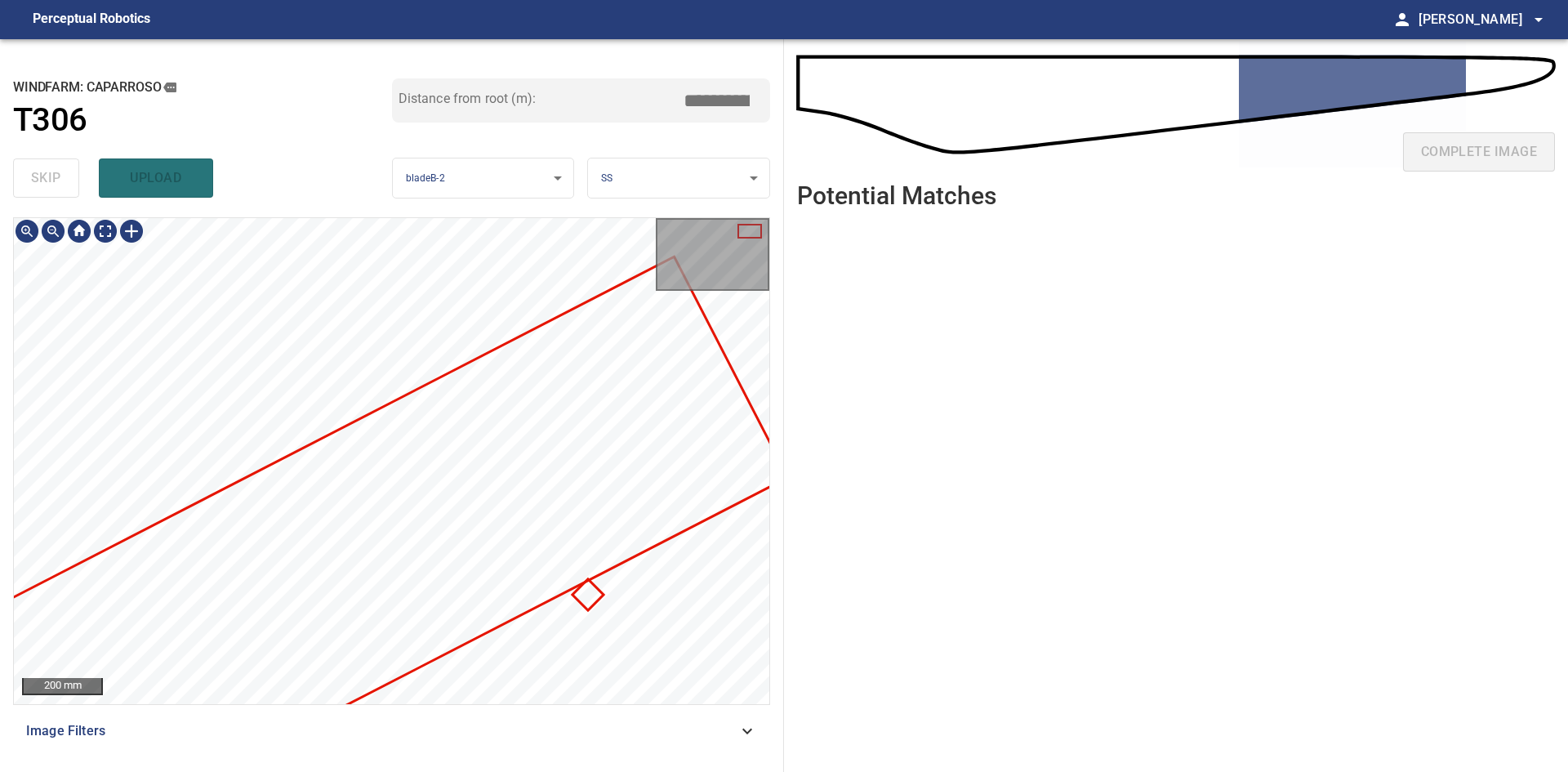
click at [684, 483] on div at bounding box center [391, 461] width 755 height 485
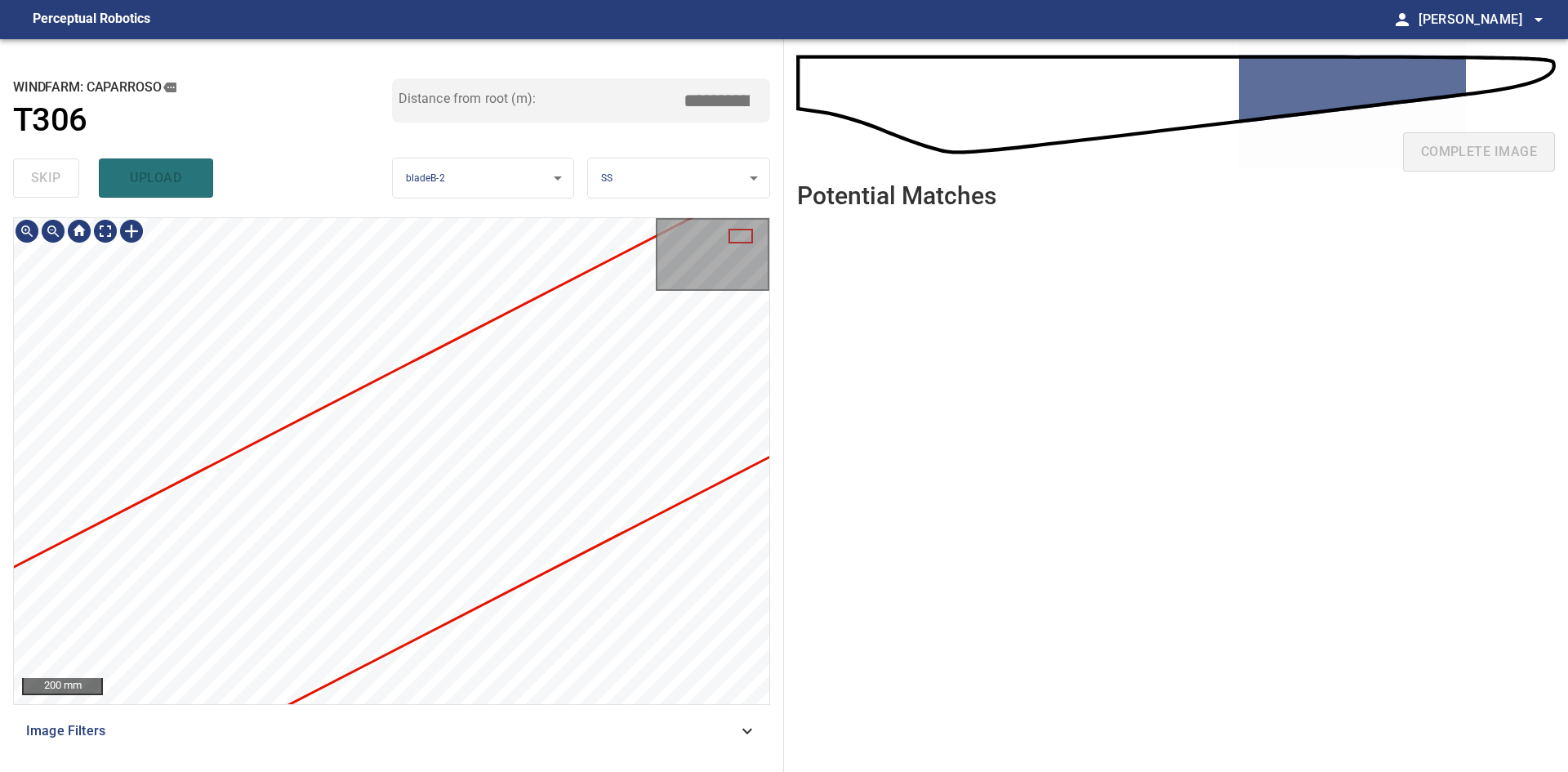
click at [830, 432] on div "**********" at bounding box center [784, 405] width 1568 height 733
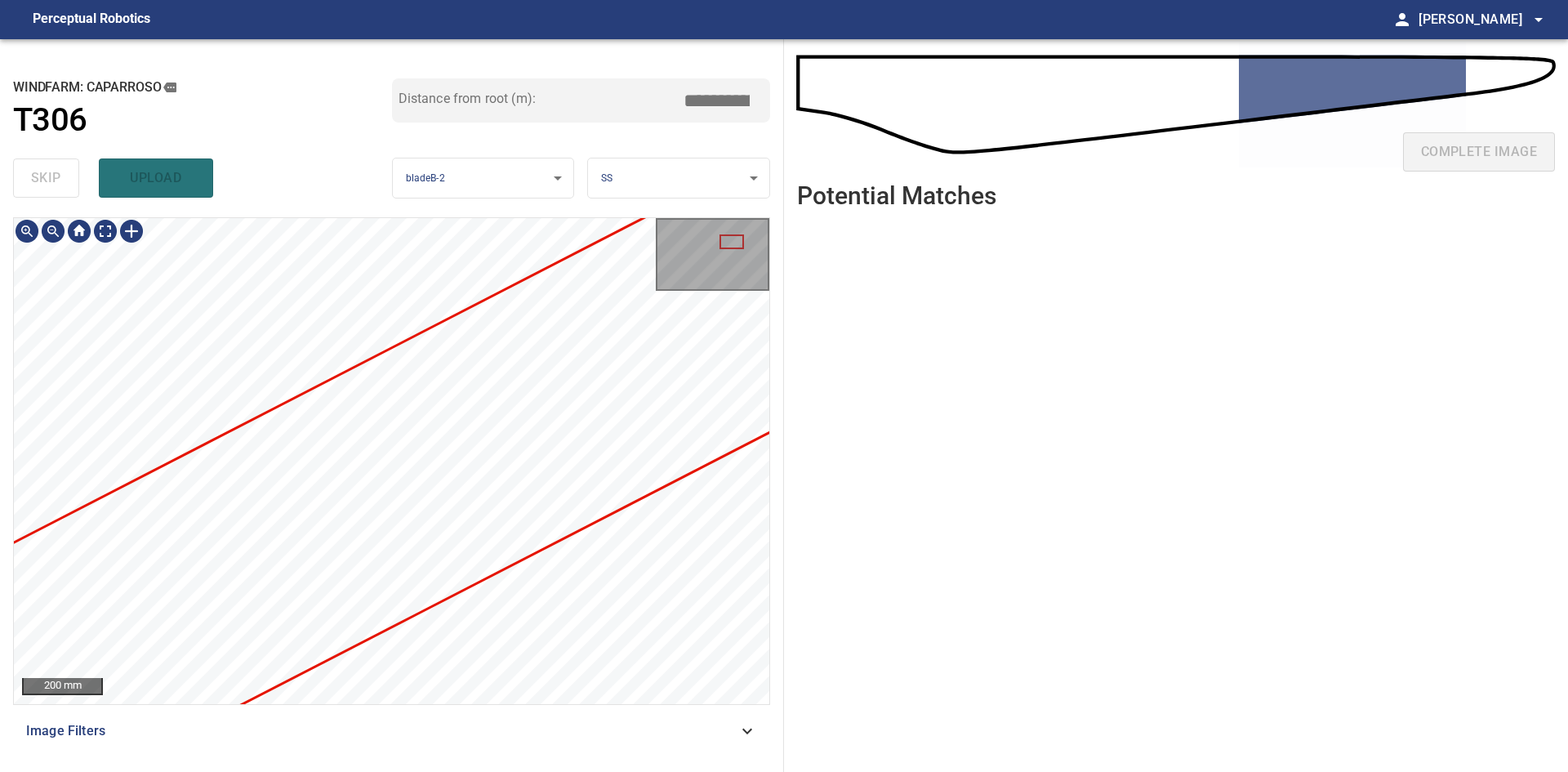
click at [914, 400] on div "**********" at bounding box center [784, 405] width 1568 height 733
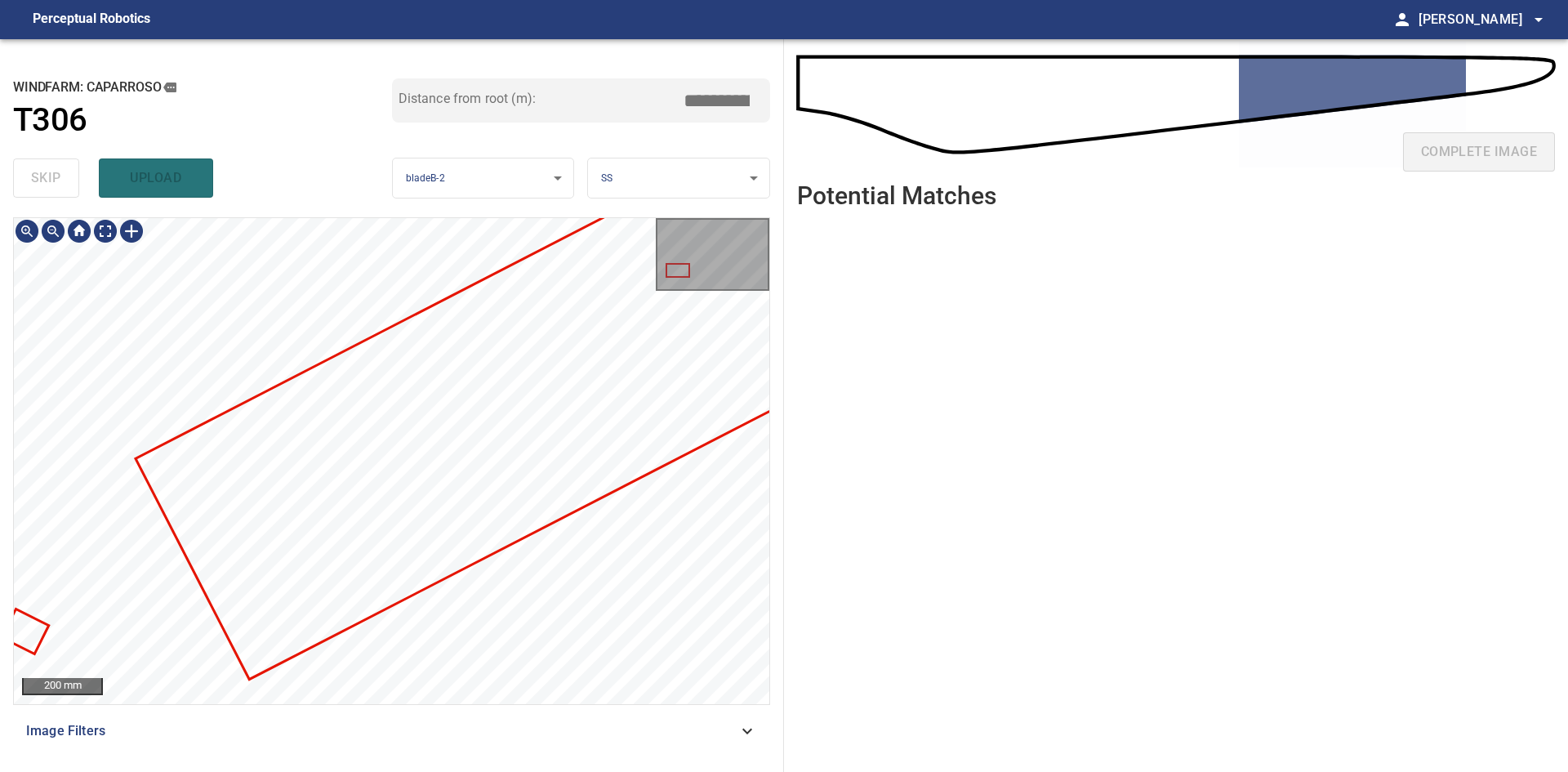
click at [795, 465] on div "**********" at bounding box center [784, 405] width 1568 height 733
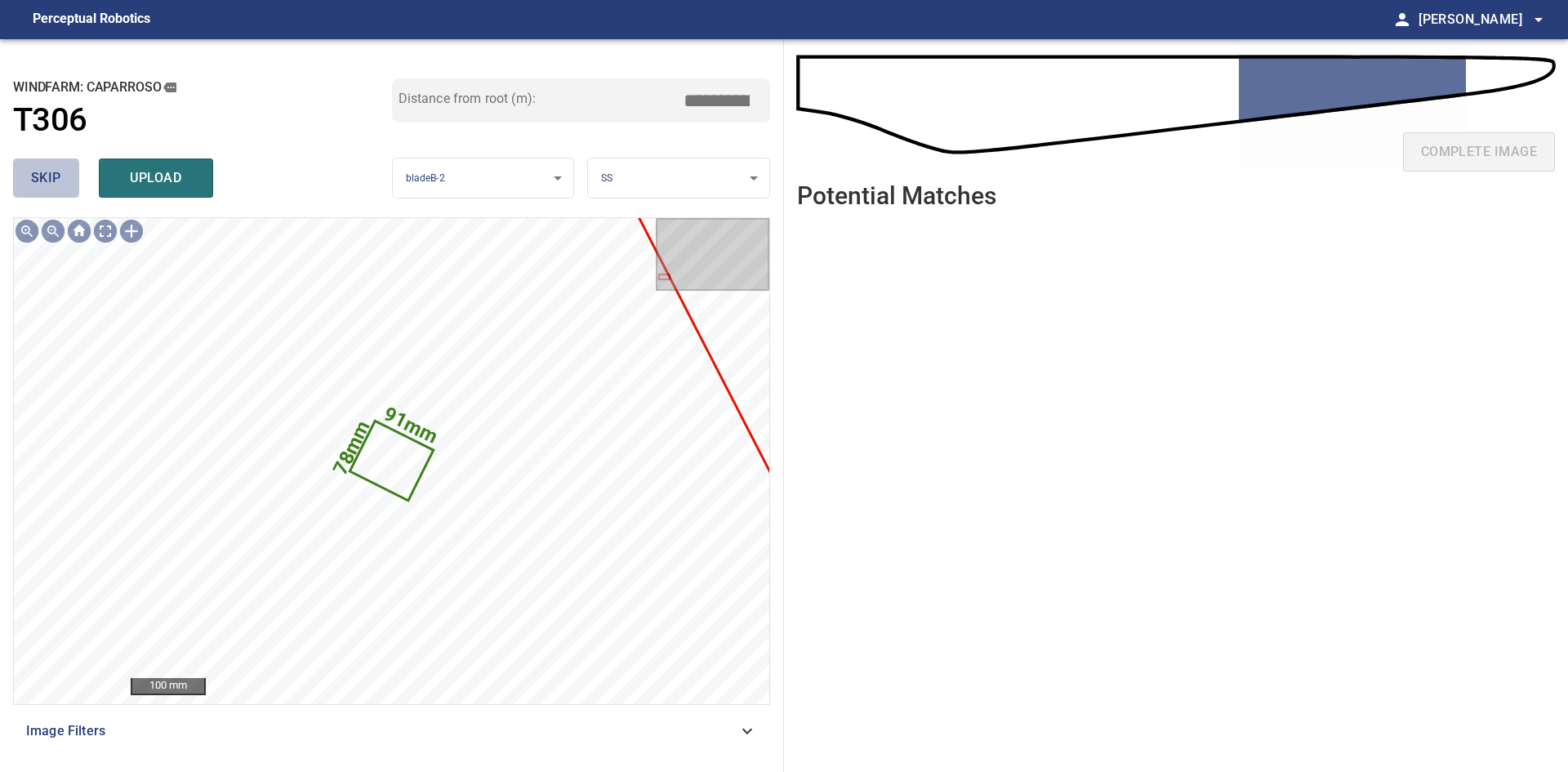
click at [59, 168] on span "skip" at bounding box center [46, 178] width 30 height 23
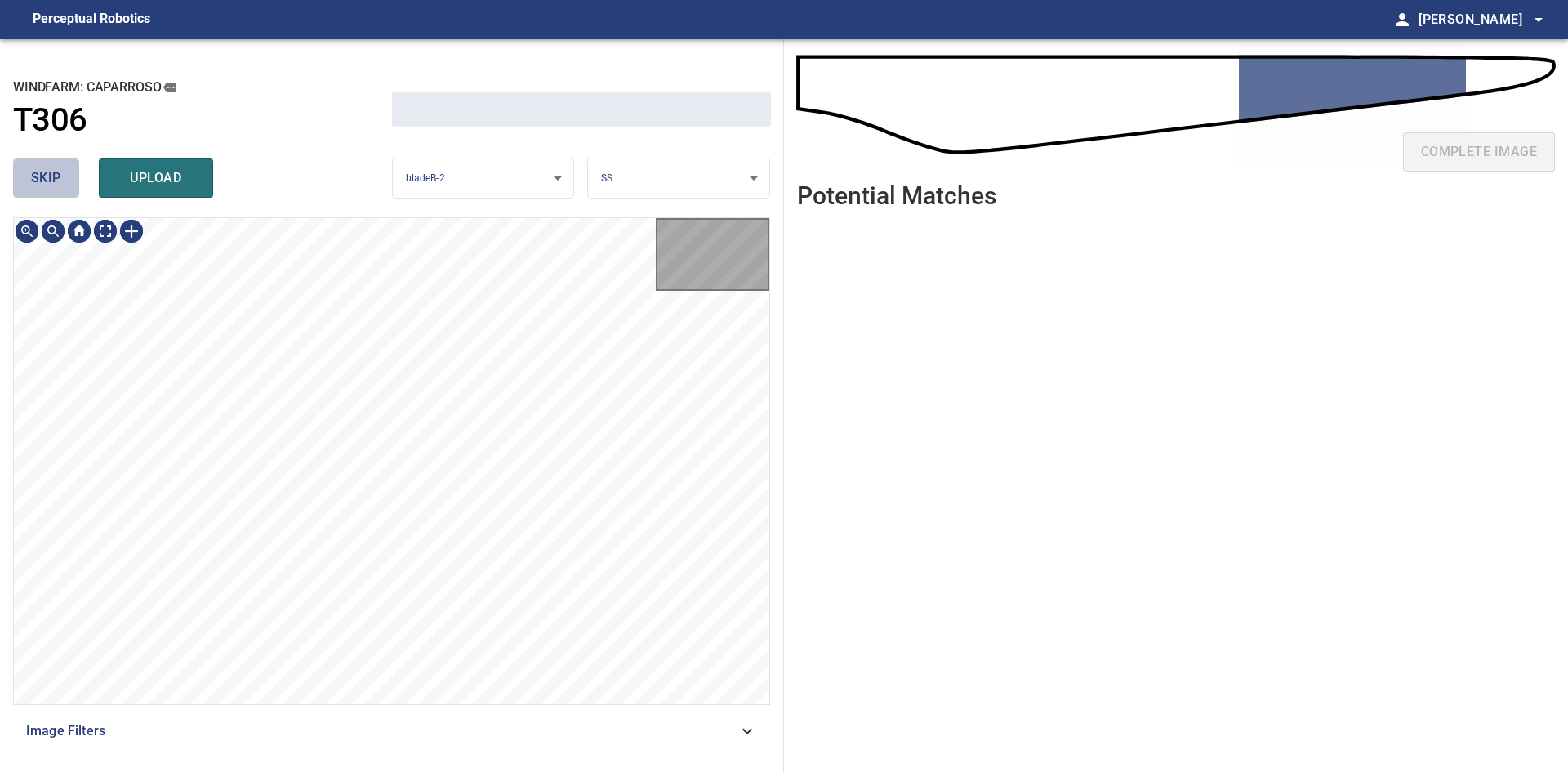
click at [59, 168] on span "skip" at bounding box center [46, 178] width 30 height 23
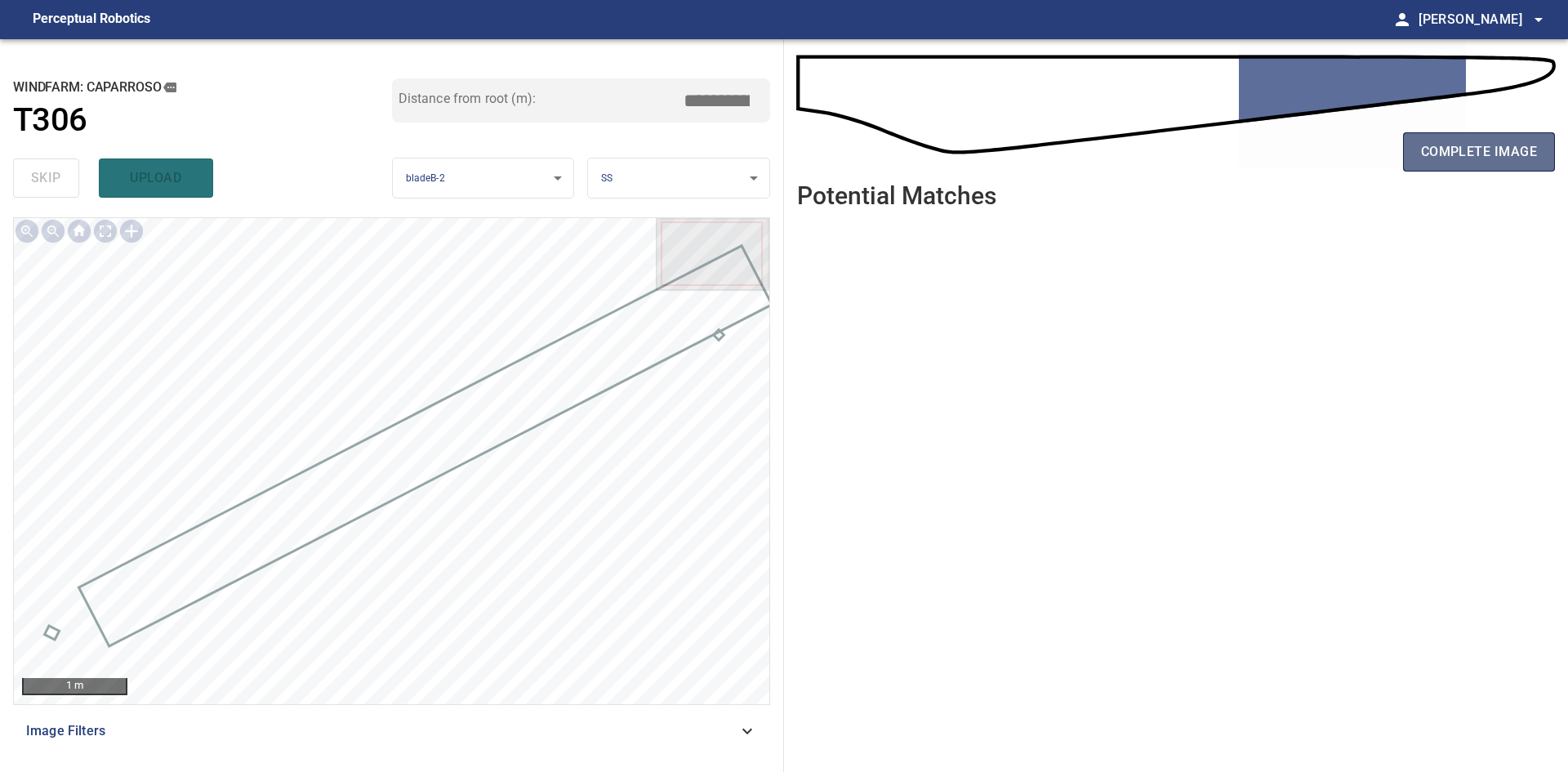
click at [1439, 147] on span "complete image" at bounding box center [1479, 152] width 116 height 23
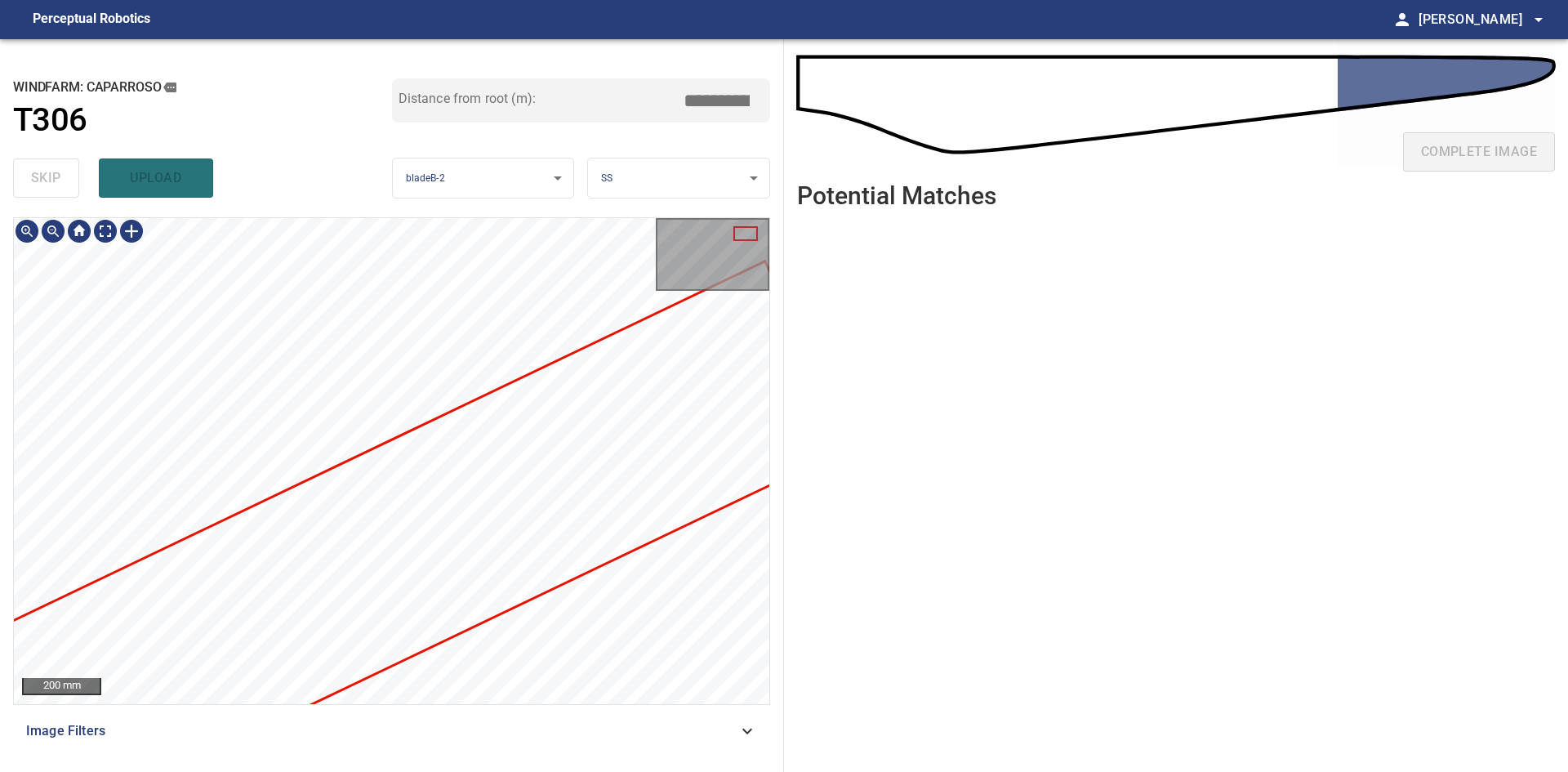
click at [567, 453] on div at bounding box center [391, 461] width 755 height 485
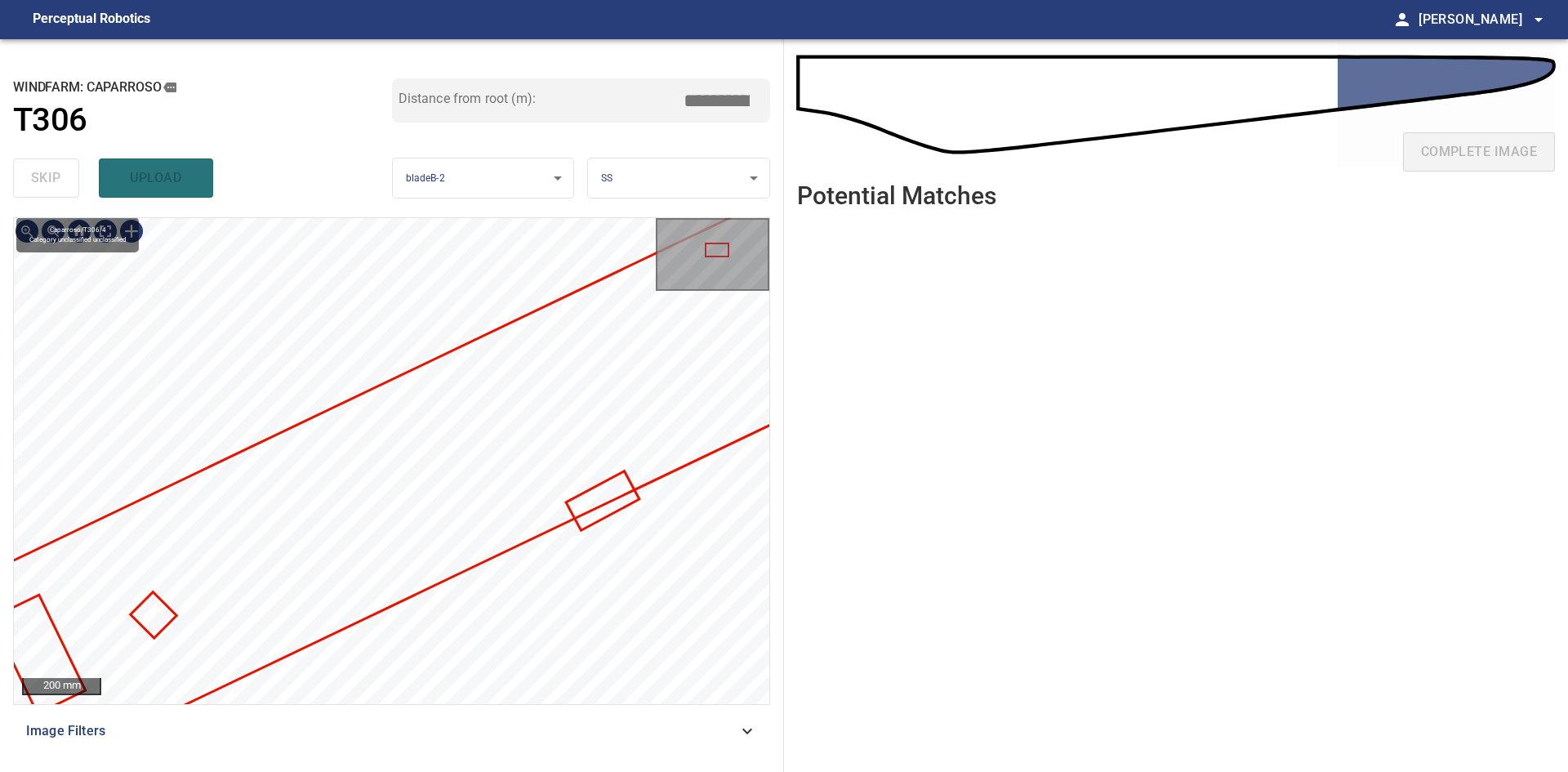
click at [611, 548] on div "Caparroso/T306/4 Category unclassified unclassified" at bounding box center [391, 461] width 755 height 485
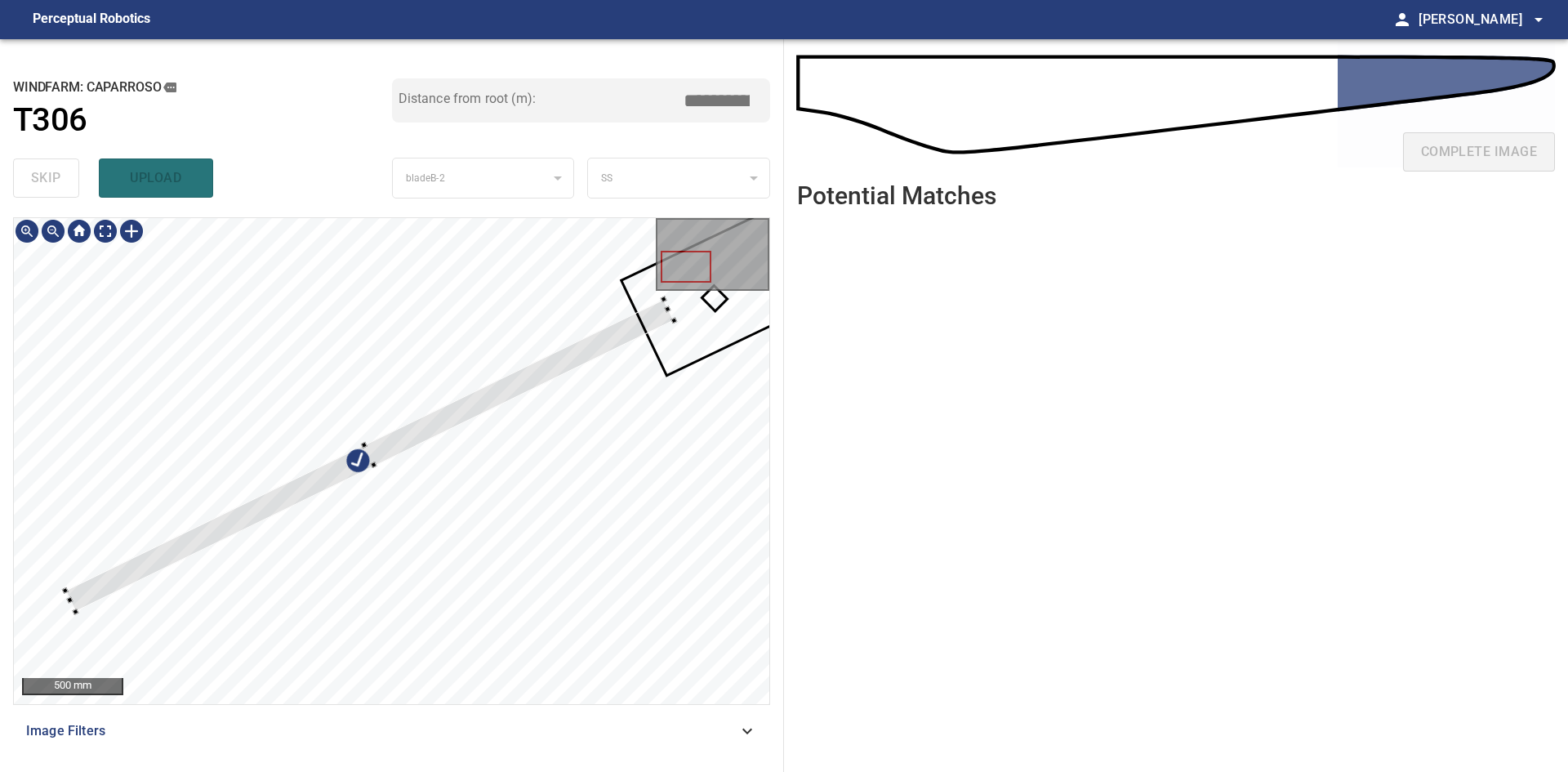
click at [626, 331] on div at bounding box center [369, 455] width 609 height 313
click at [617, 326] on div at bounding box center [391, 461] width 755 height 485
click at [610, 349] on div at bounding box center [355, 470] width 563 height 286
click at [219, 526] on div at bounding box center [350, 468] width 565 height 279
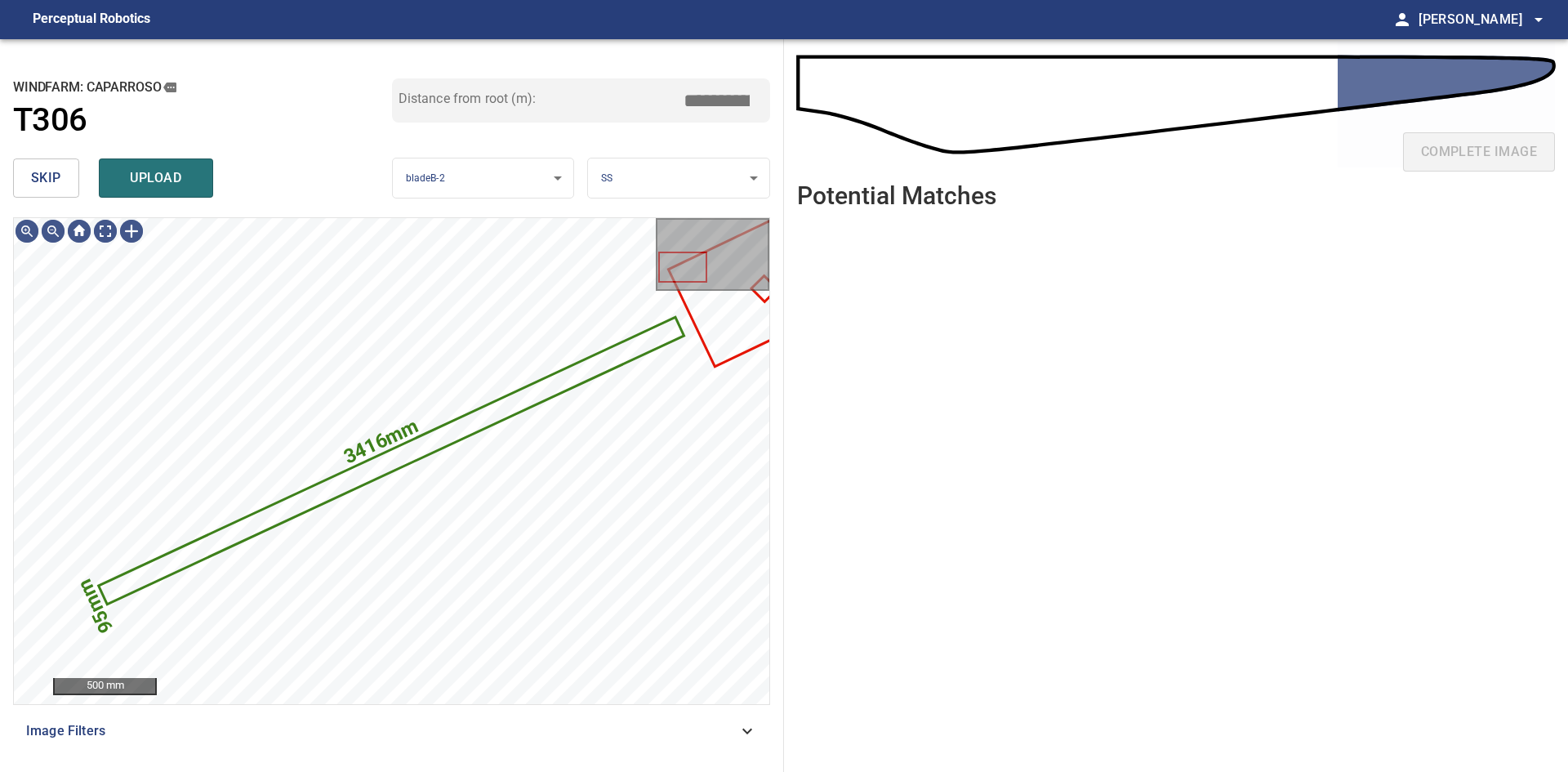
click at [675, 147] on div "Distance from root (m): *****" at bounding box center [581, 115] width 379 height 74
click at [688, 172] on body "**********" at bounding box center [784, 386] width 1568 height 772
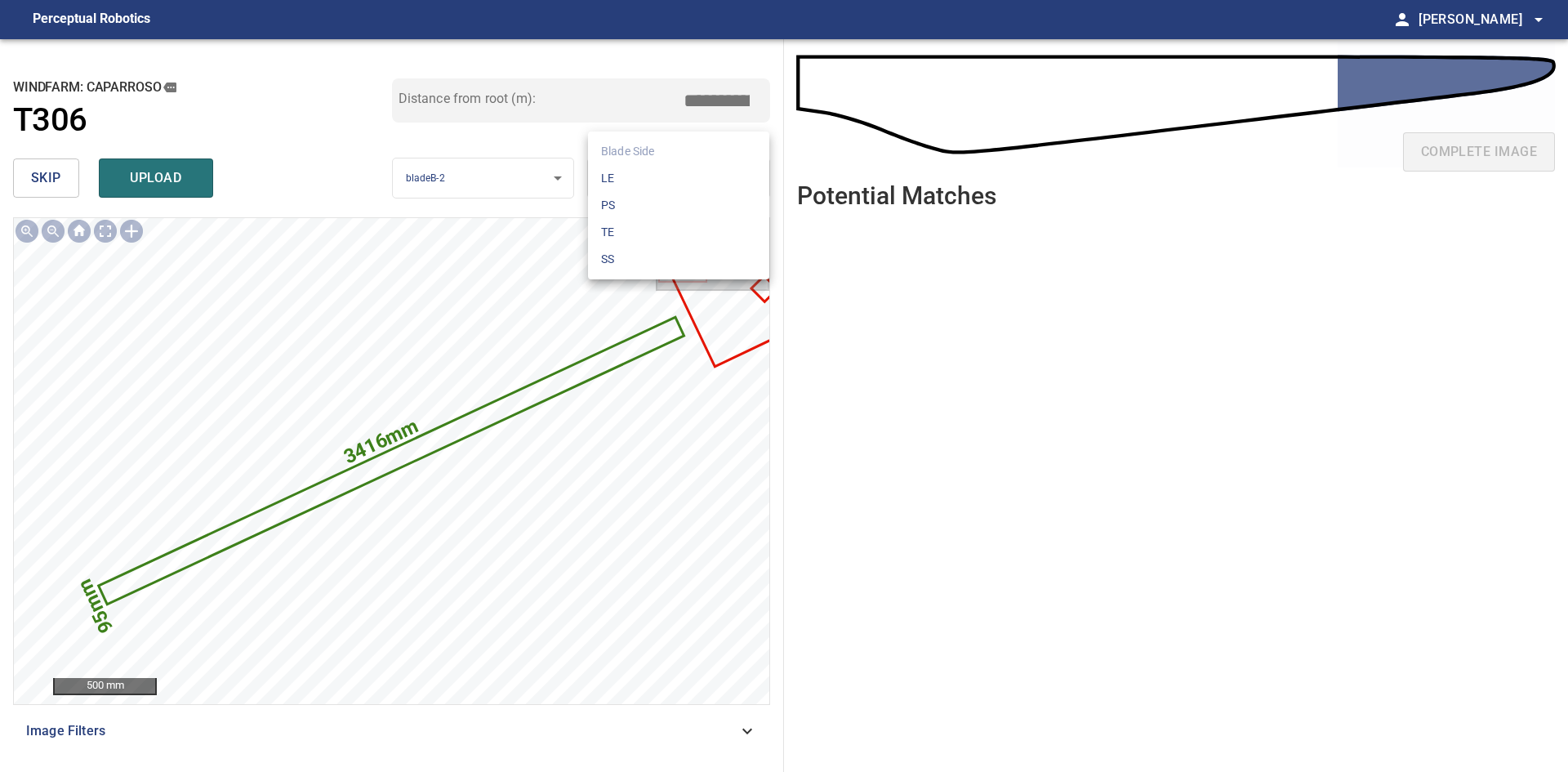
click at [694, 177] on li "LE" at bounding box center [678, 178] width 182 height 27
click at [159, 182] on span "upload" at bounding box center [155, 178] width 78 height 23
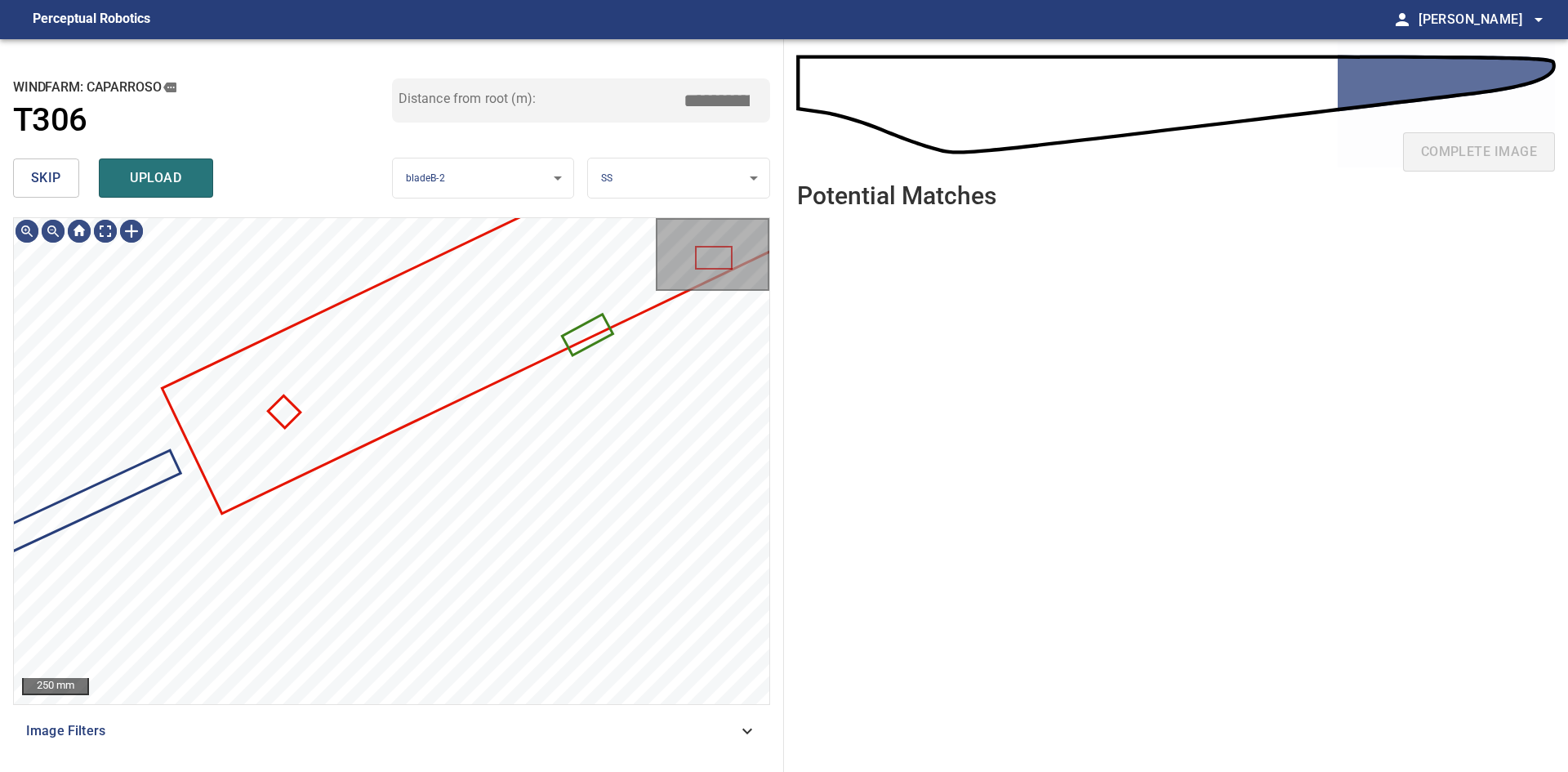
click at [61, 184] on button "skip" at bounding box center [46, 178] width 66 height 39
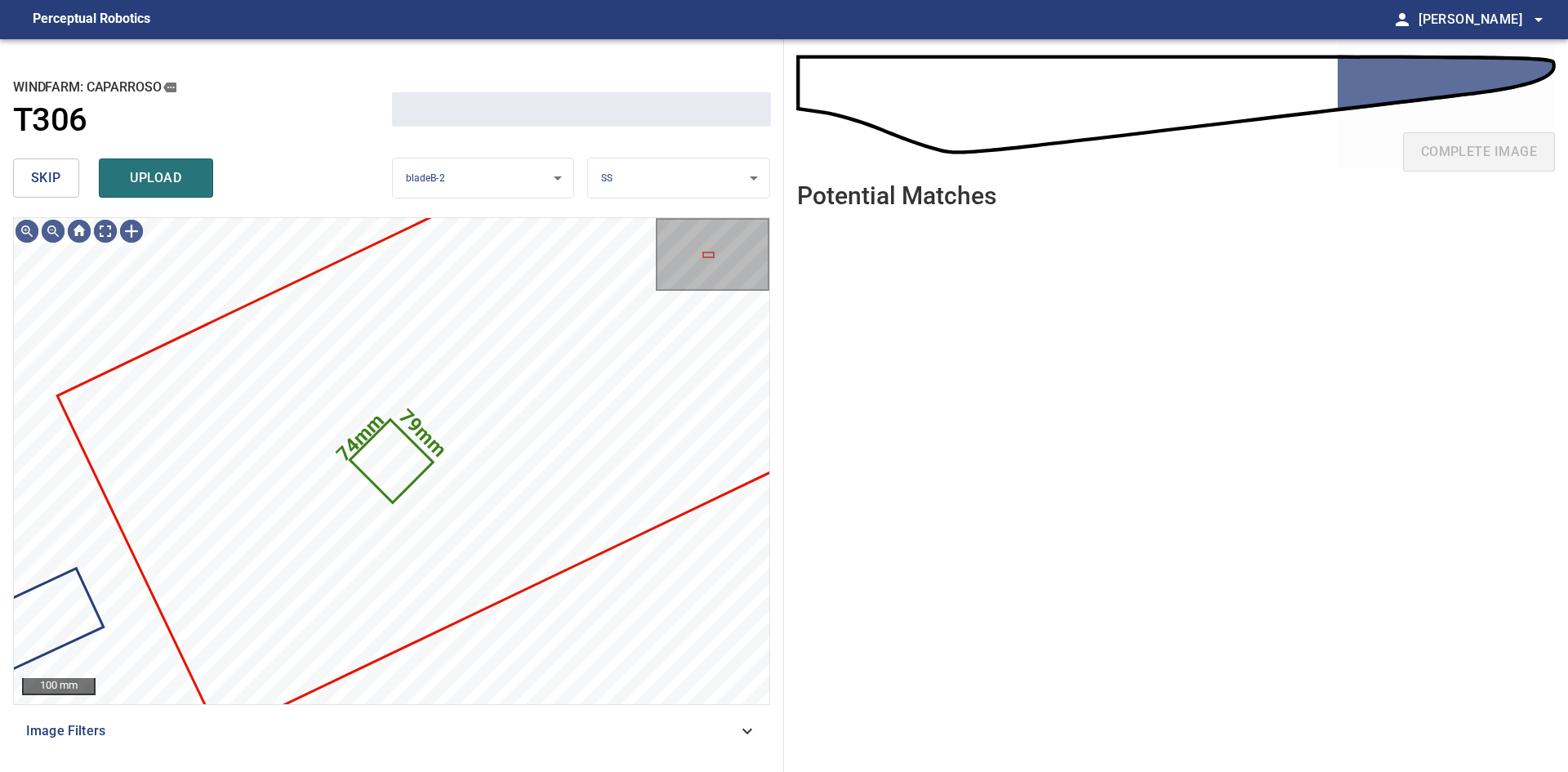
click at [61, 184] on button "skip" at bounding box center [46, 178] width 66 height 39
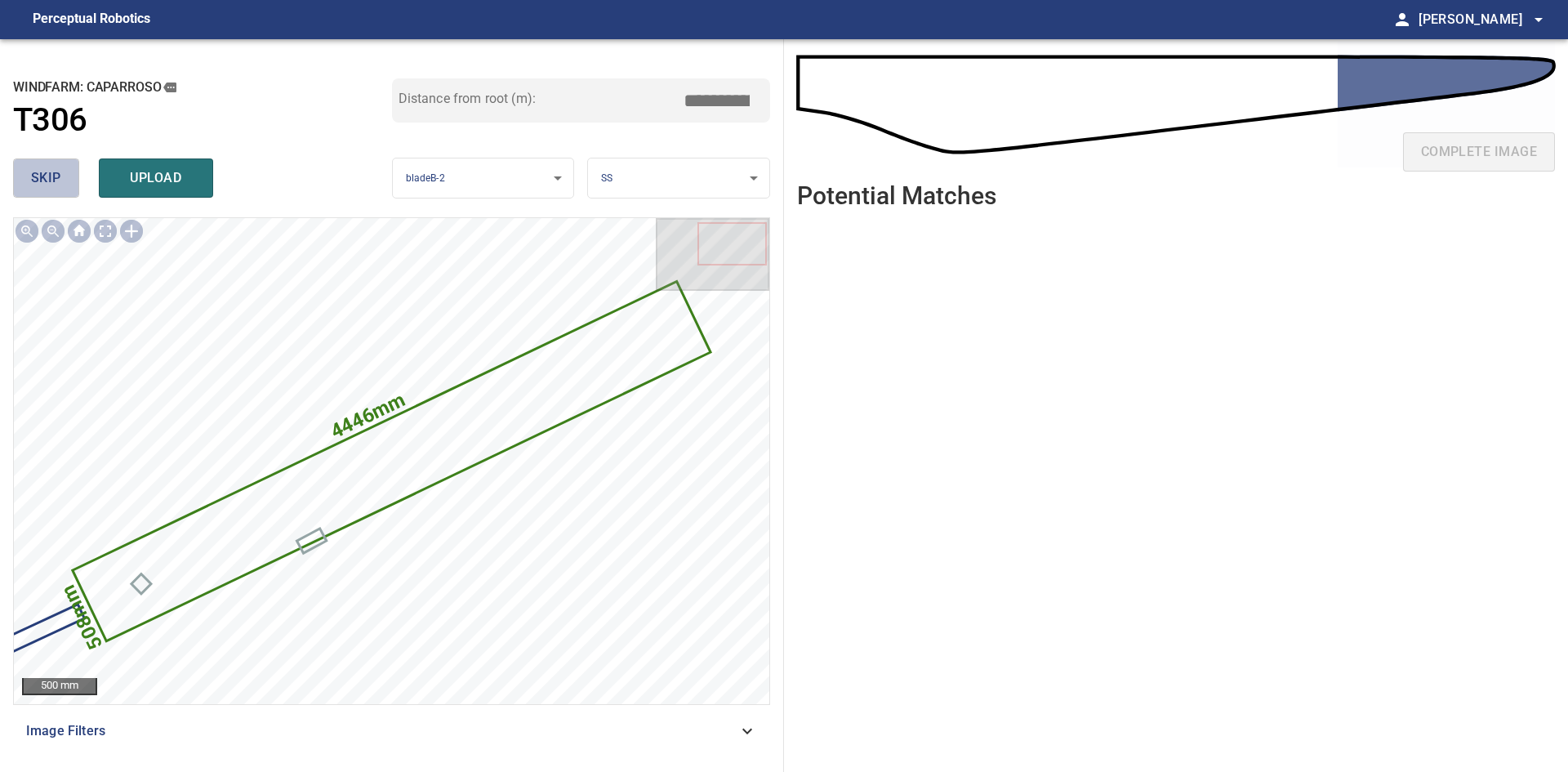
click at [61, 184] on button "skip" at bounding box center [46, 178] width 66 height 39
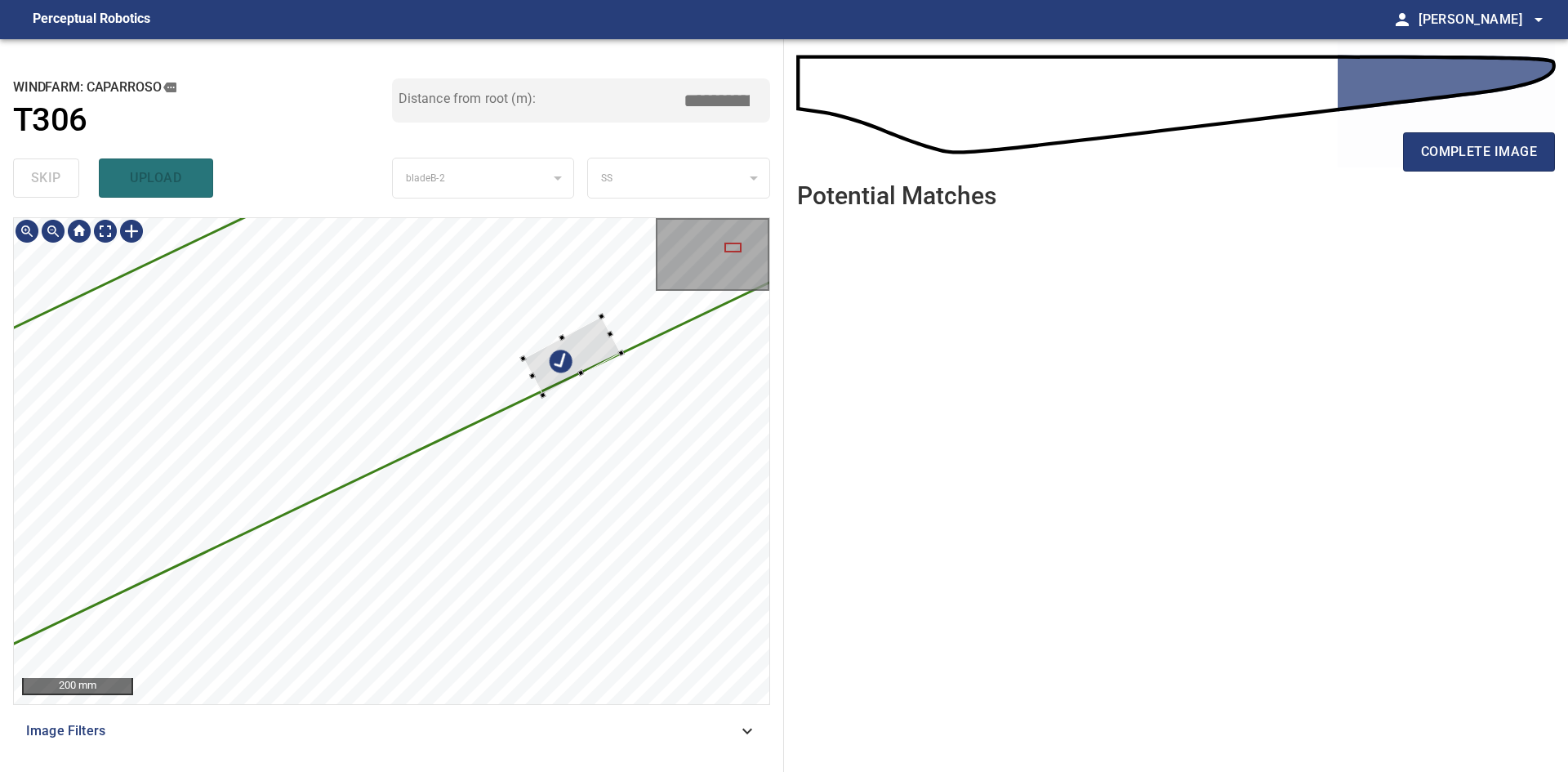
click at [621, 308] on div at bounding box center [391, 461] width 755 height 485
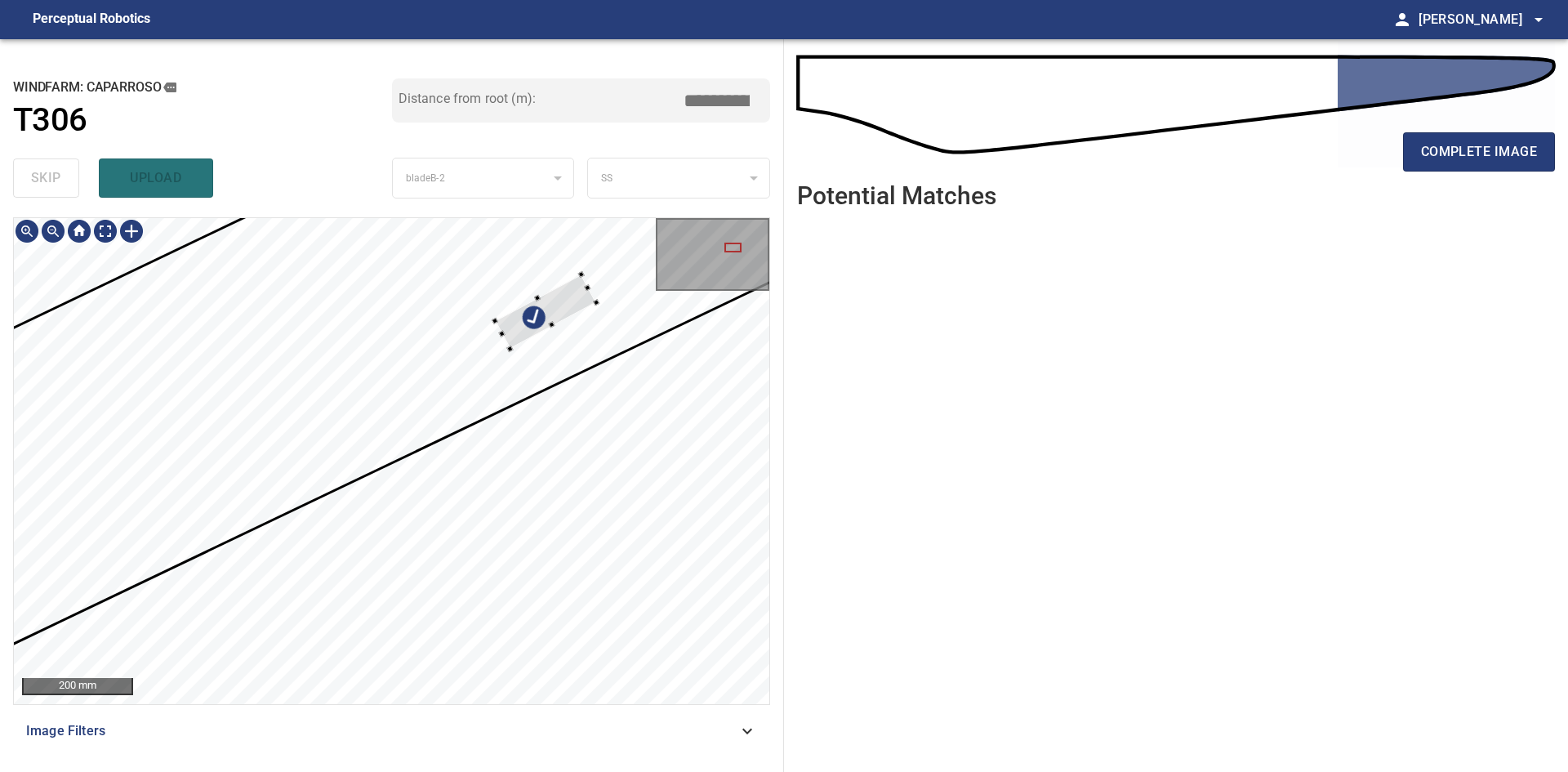
click at [571, 295] on div at bounding box center [545, 311] width 101 height 75
click at [565, 287] on div at bounding box center [538, 304] width 102 height 70
click at [487, 358] on div at bounding box center [486, 358] width 6 height 6
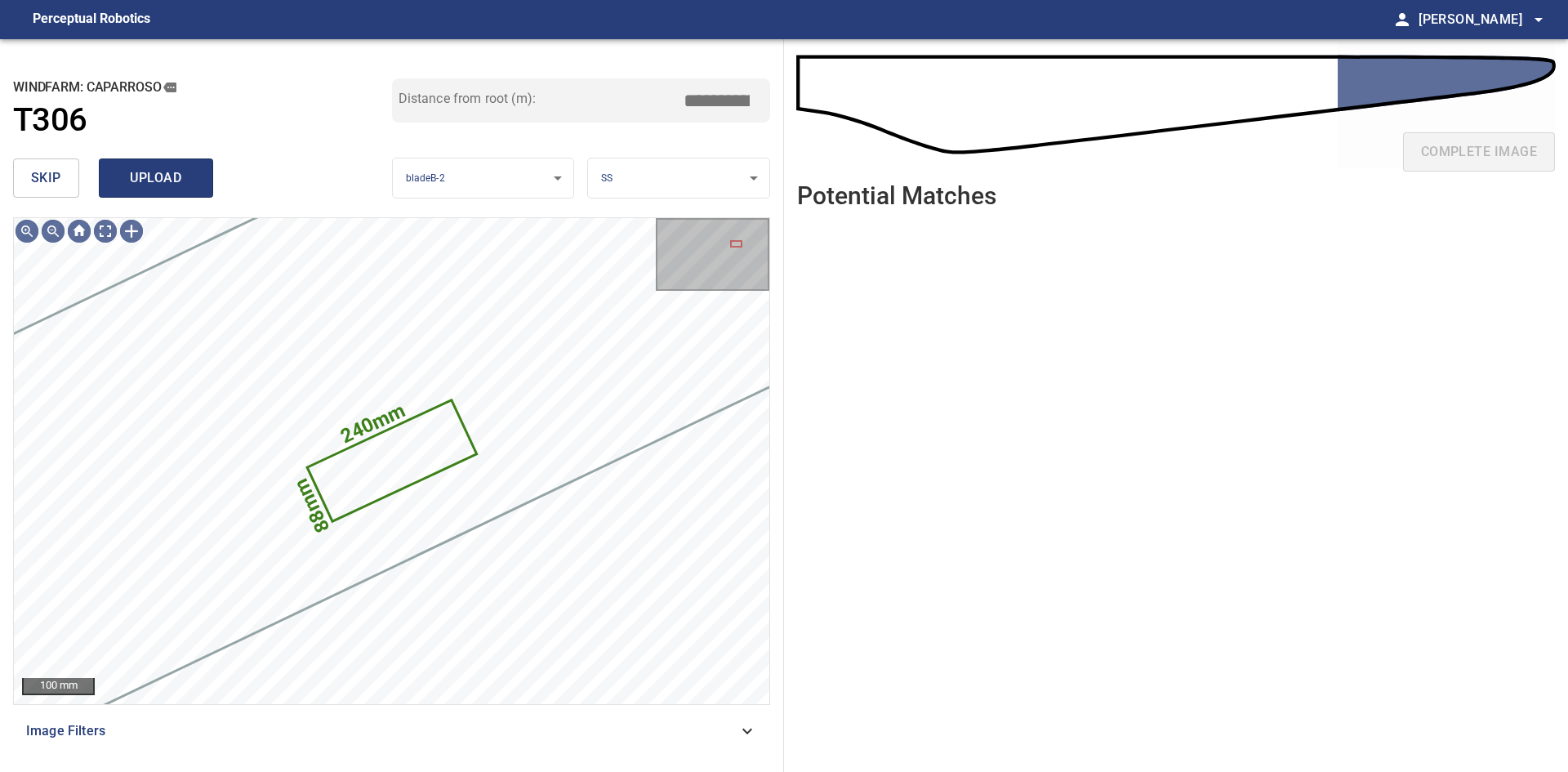
click at [149, 178] on span "upload" at bounding box center [155, 178] width 78 height 23
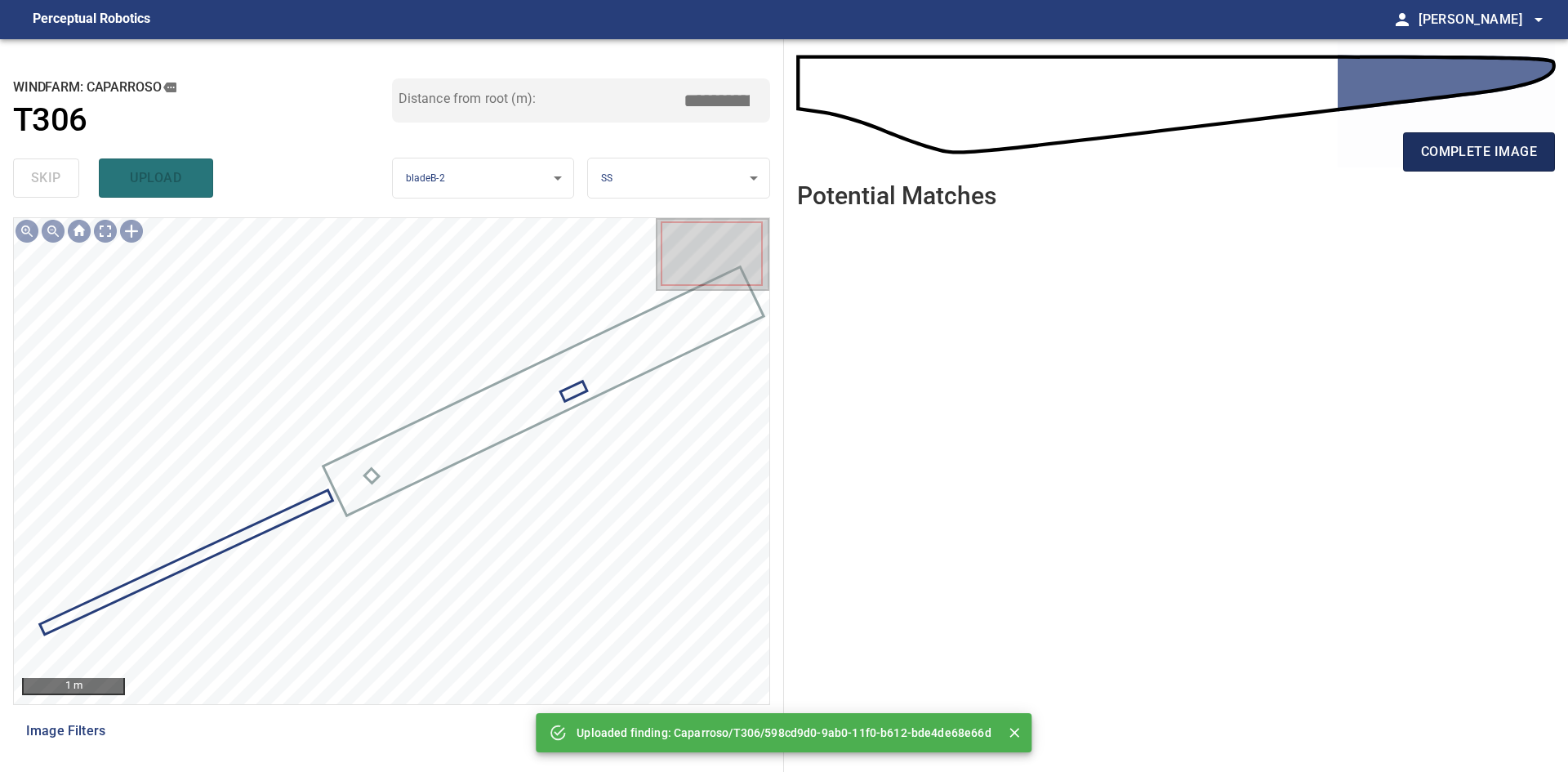
click at [1481, 148] on span "complete image" at bounding box center [1479, 152] width 116 height 23
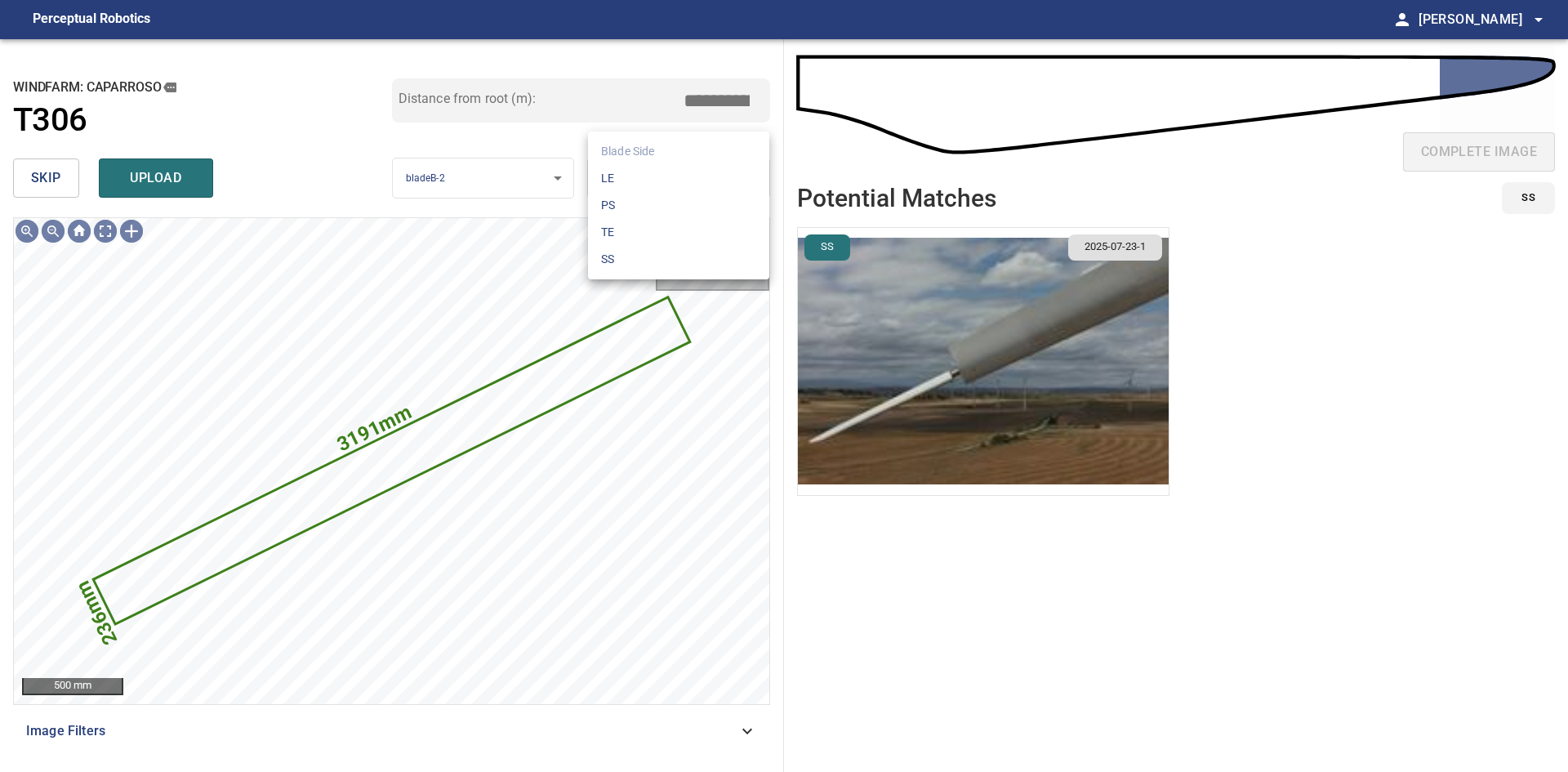
click at [647, 173] on body "**********" at bounding box center [784, 386] width 1568 height 772
click at [673, 185] on li "LE" at bounding box center [678, 178] width 182 height 27
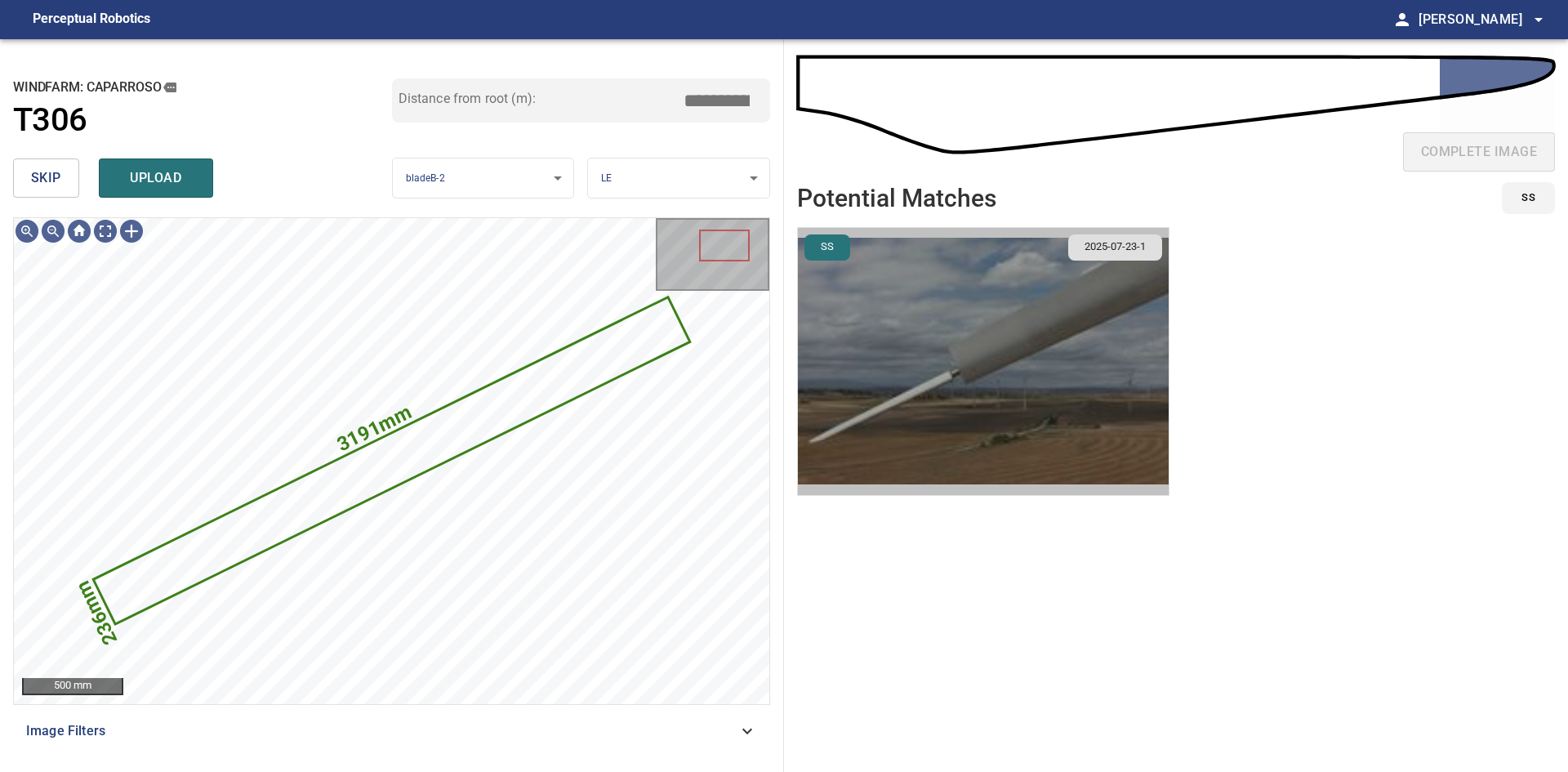
click at [1038, 373] on img "button" at bounding box center [983, 361] width 371 height 267
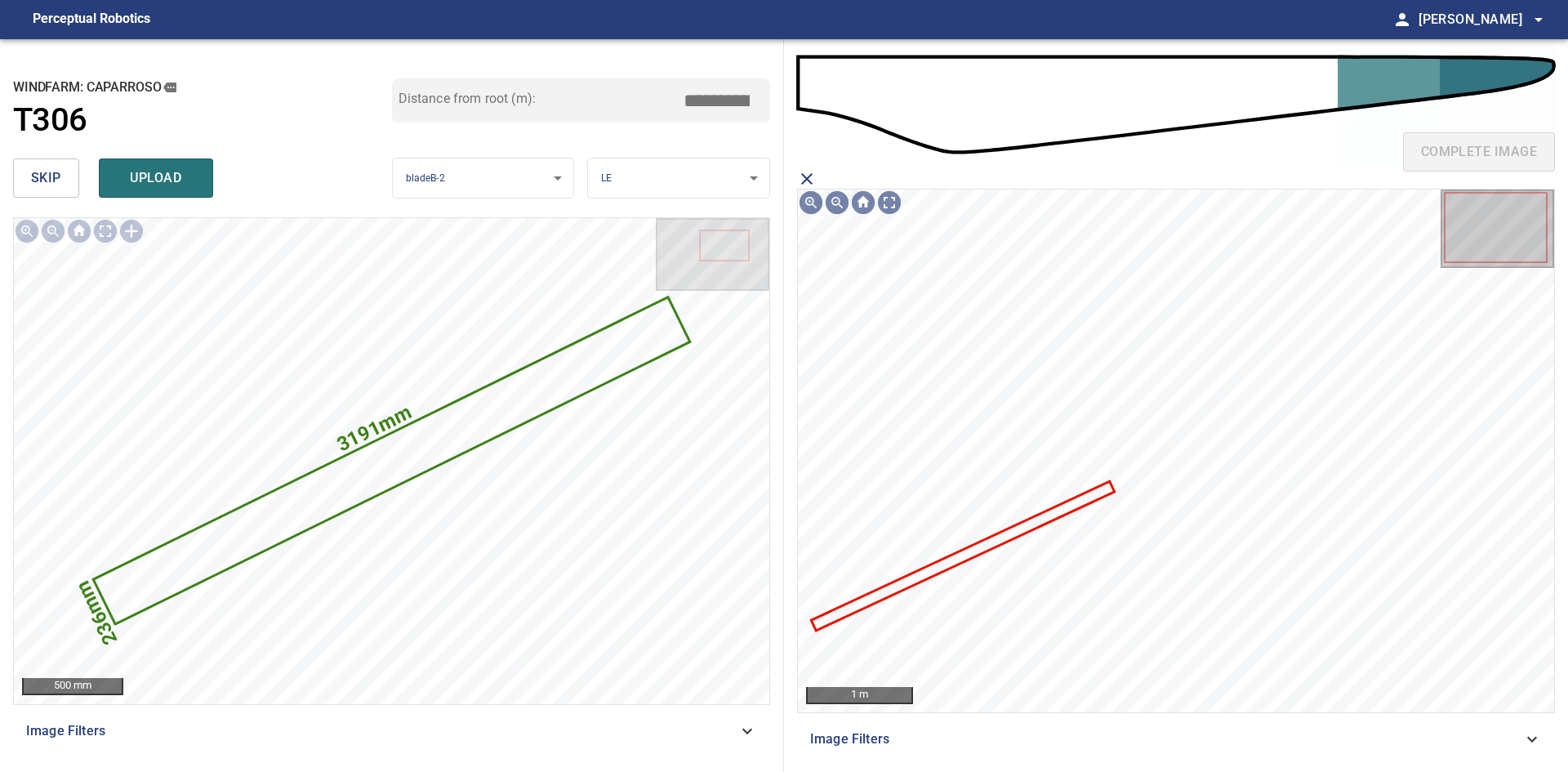
click at [987, 541] on icon at bounding box center [963, 555] width 301 height 147
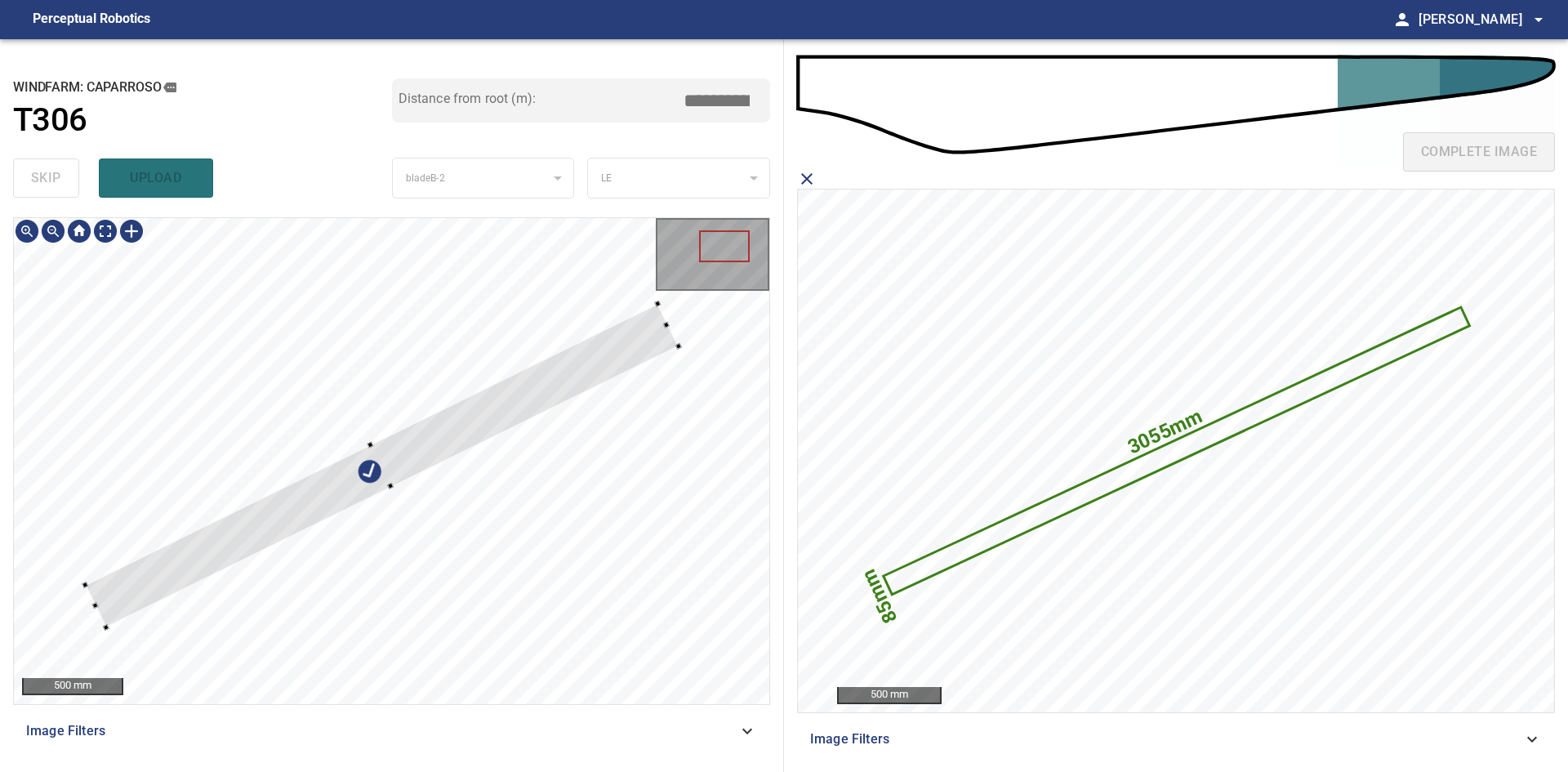
click at [606, 373] on div at bounding box center [382, 465] width 593 height 324
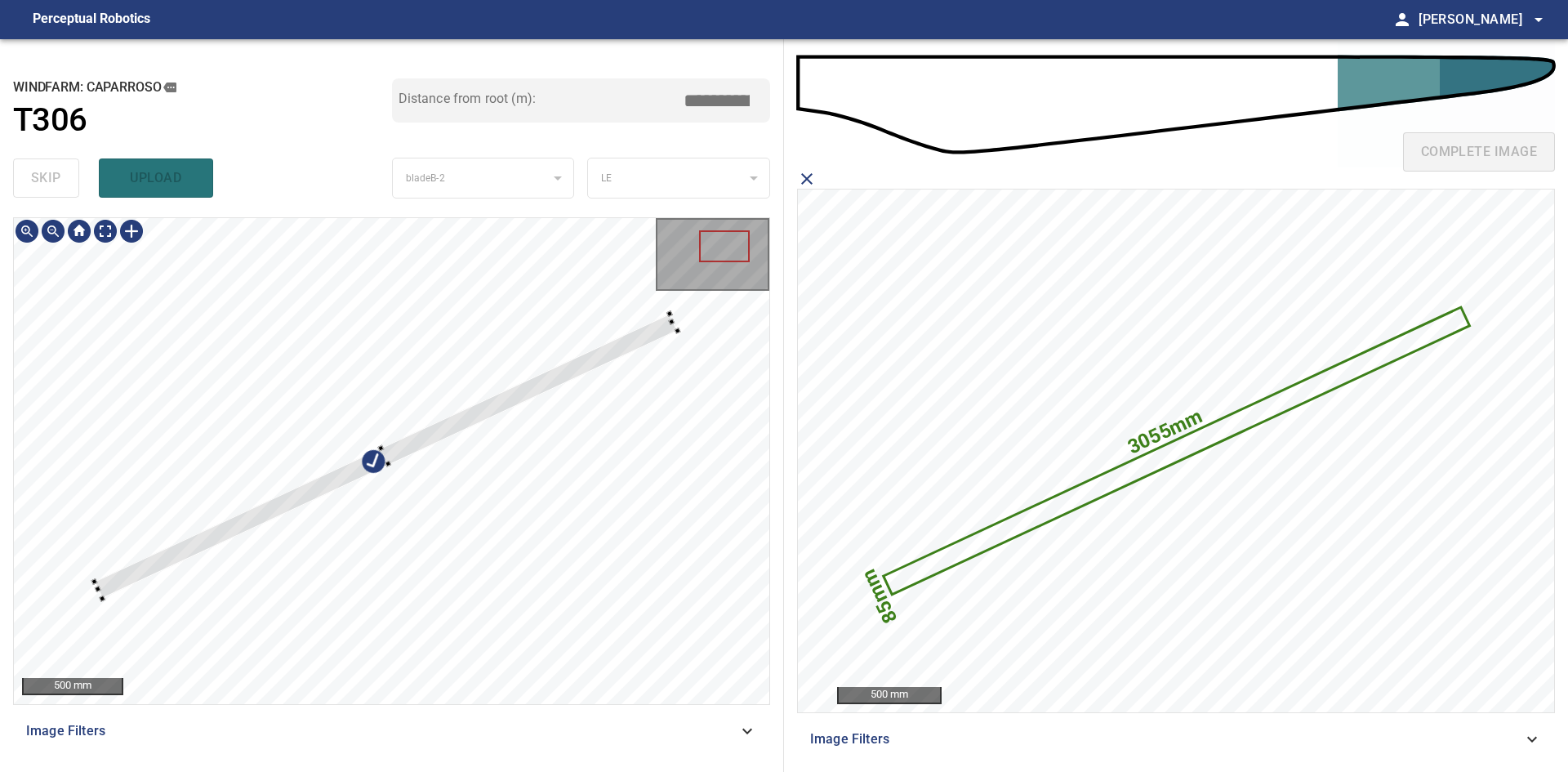
click at [544, 384] on div at bounding box center [386, 456] width 583 height 284
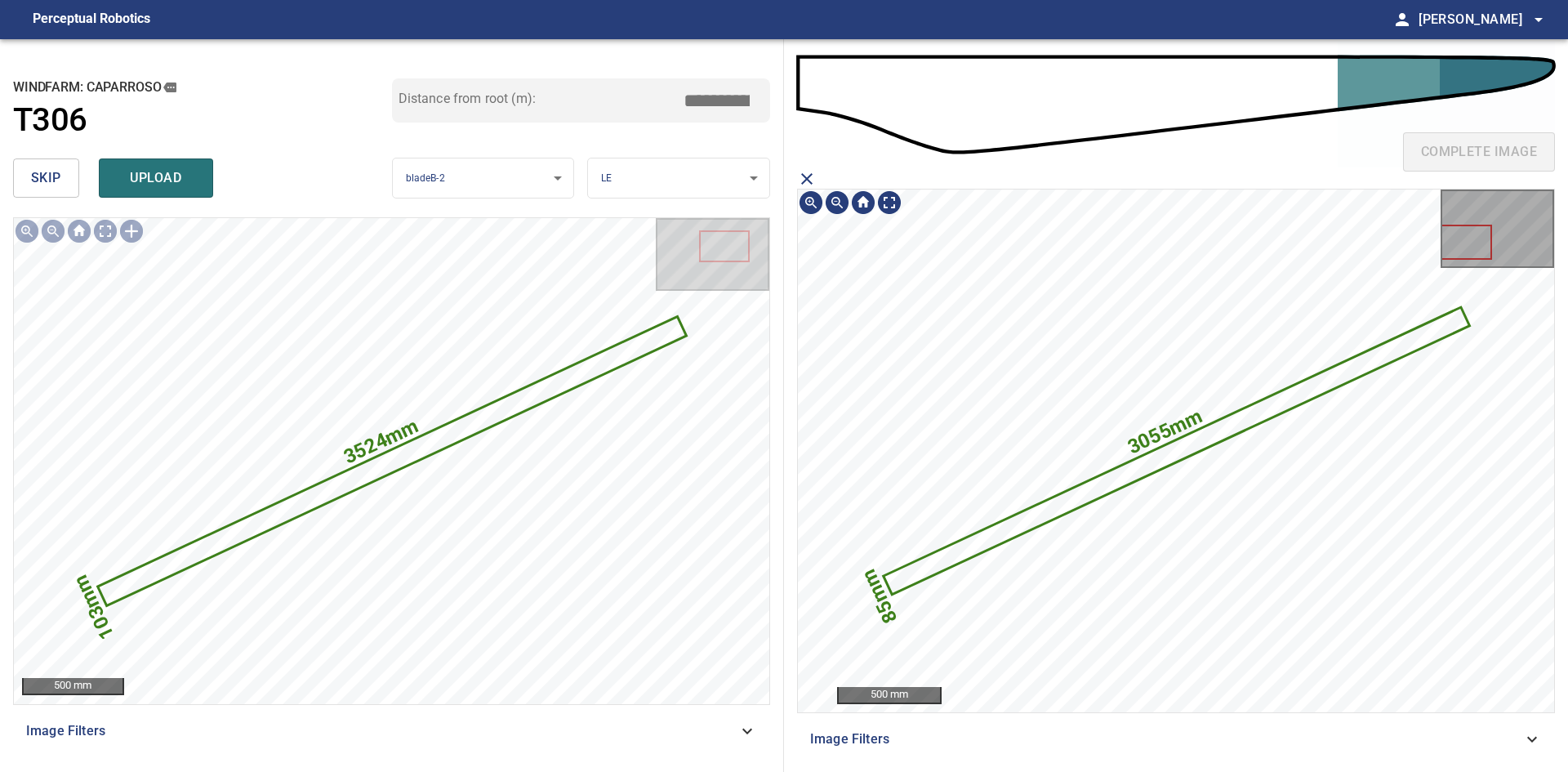
click at [1067, 497] on icon at bounding box center [1175, 450] width 583 height 283
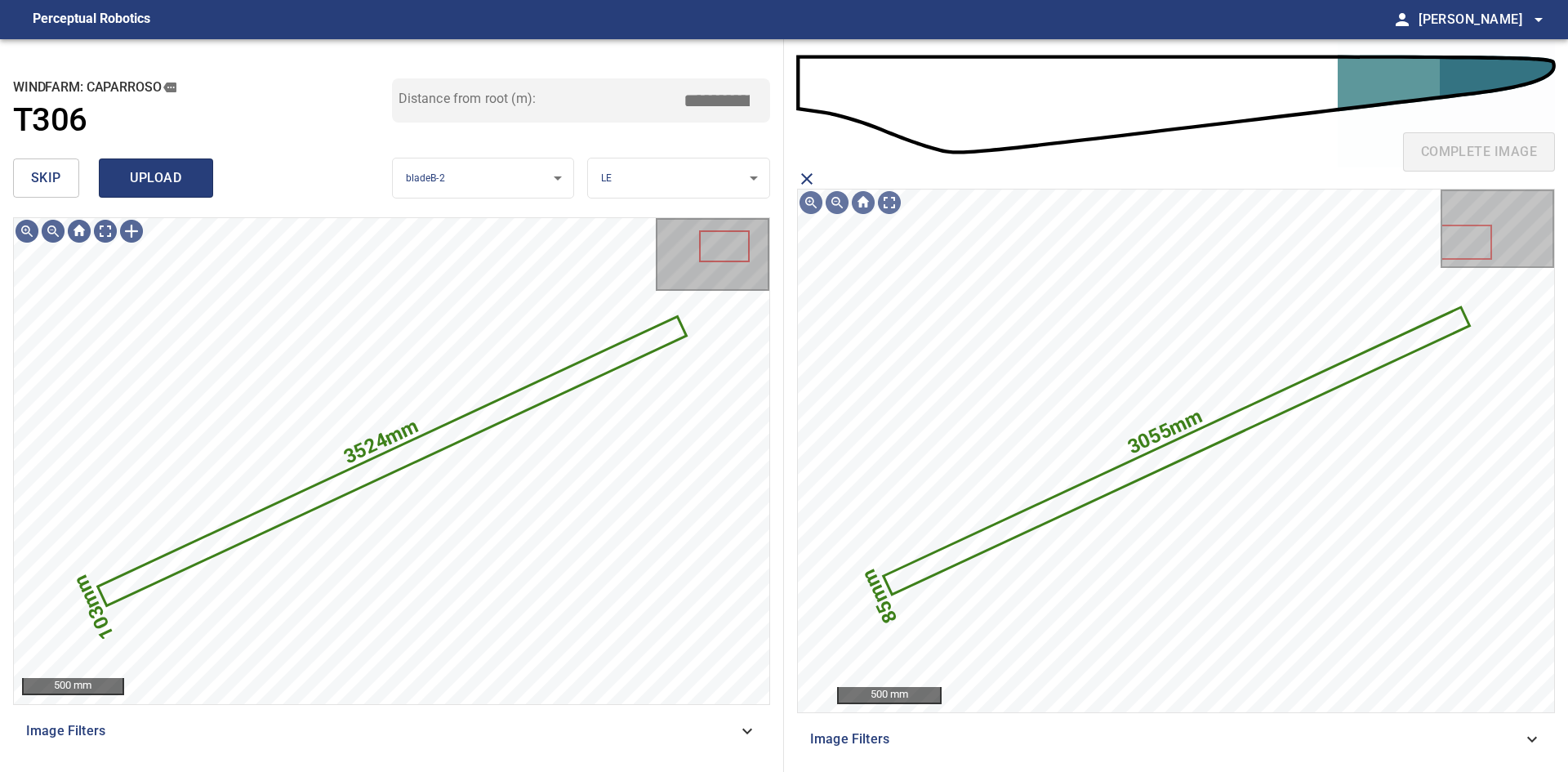
click at [171, 178] on span "upload" at bounding box center [155, 178] width 78 height 23
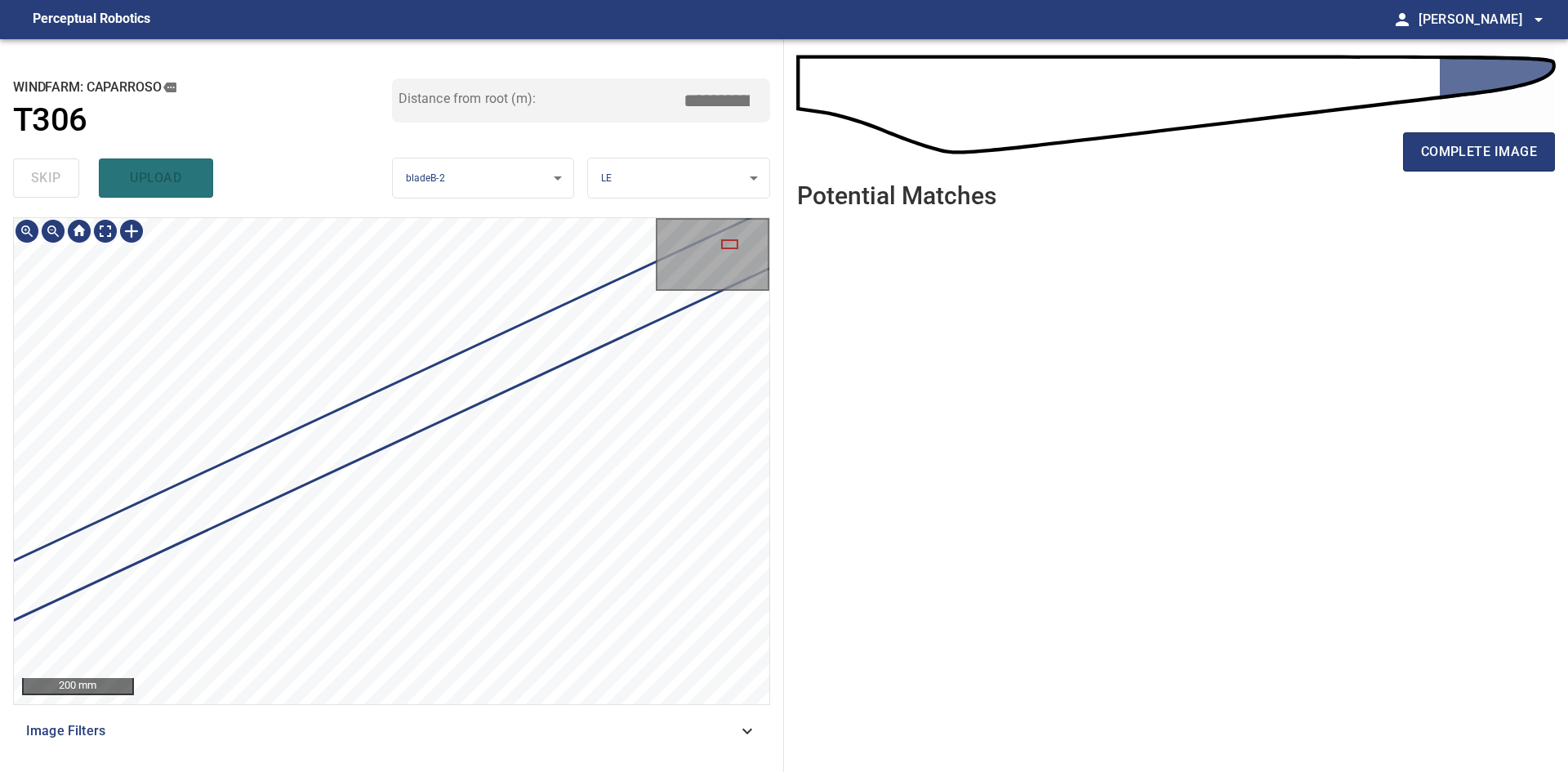
click at [629, 384] on div "Caparroso/T306/1 Category 1 unclassified" at bounding box center [391, 461] width 755 height 485
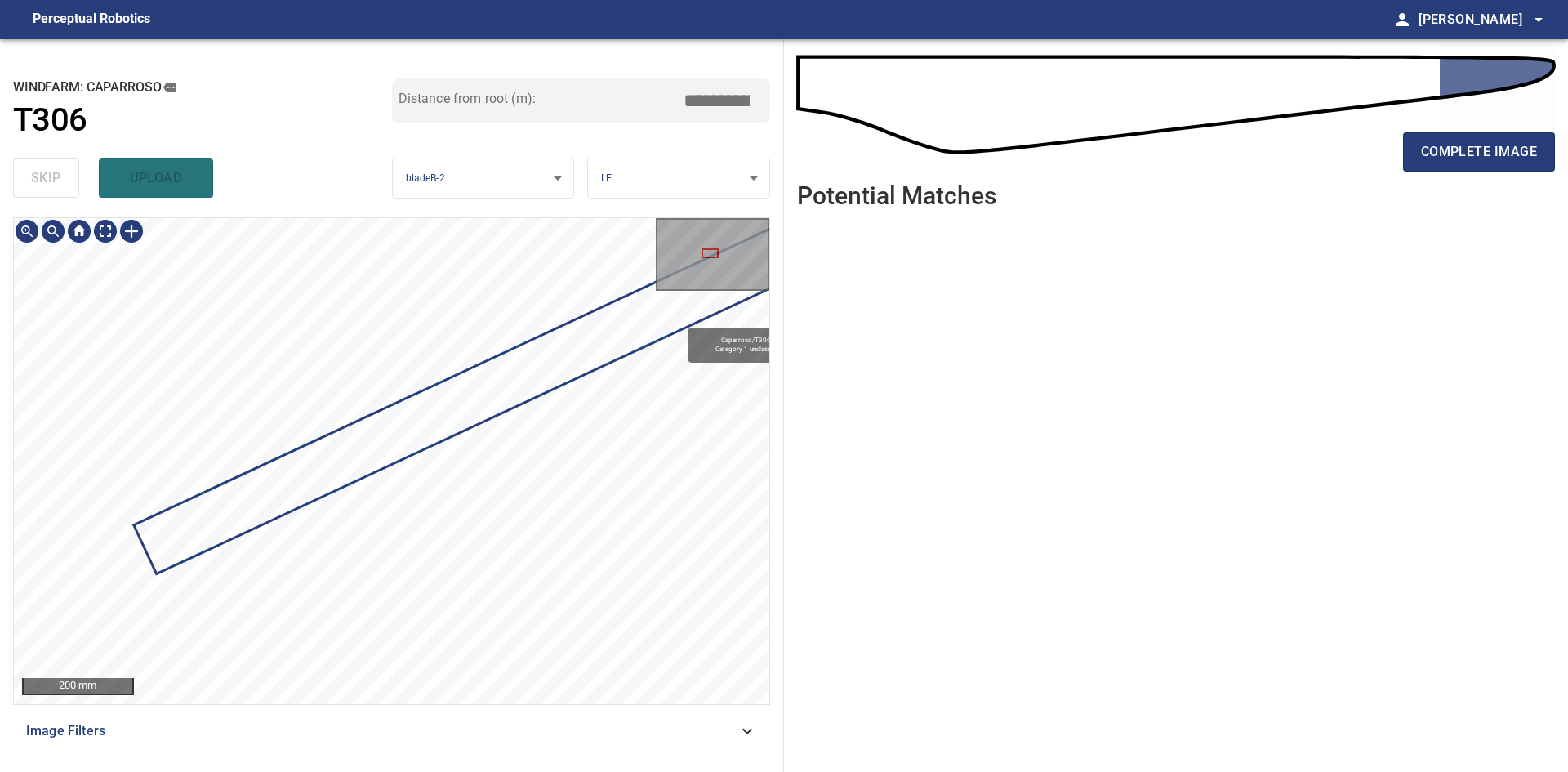
click at [983, 233] on div "**********" at bounding box center [784, 405] width 1568 height 733
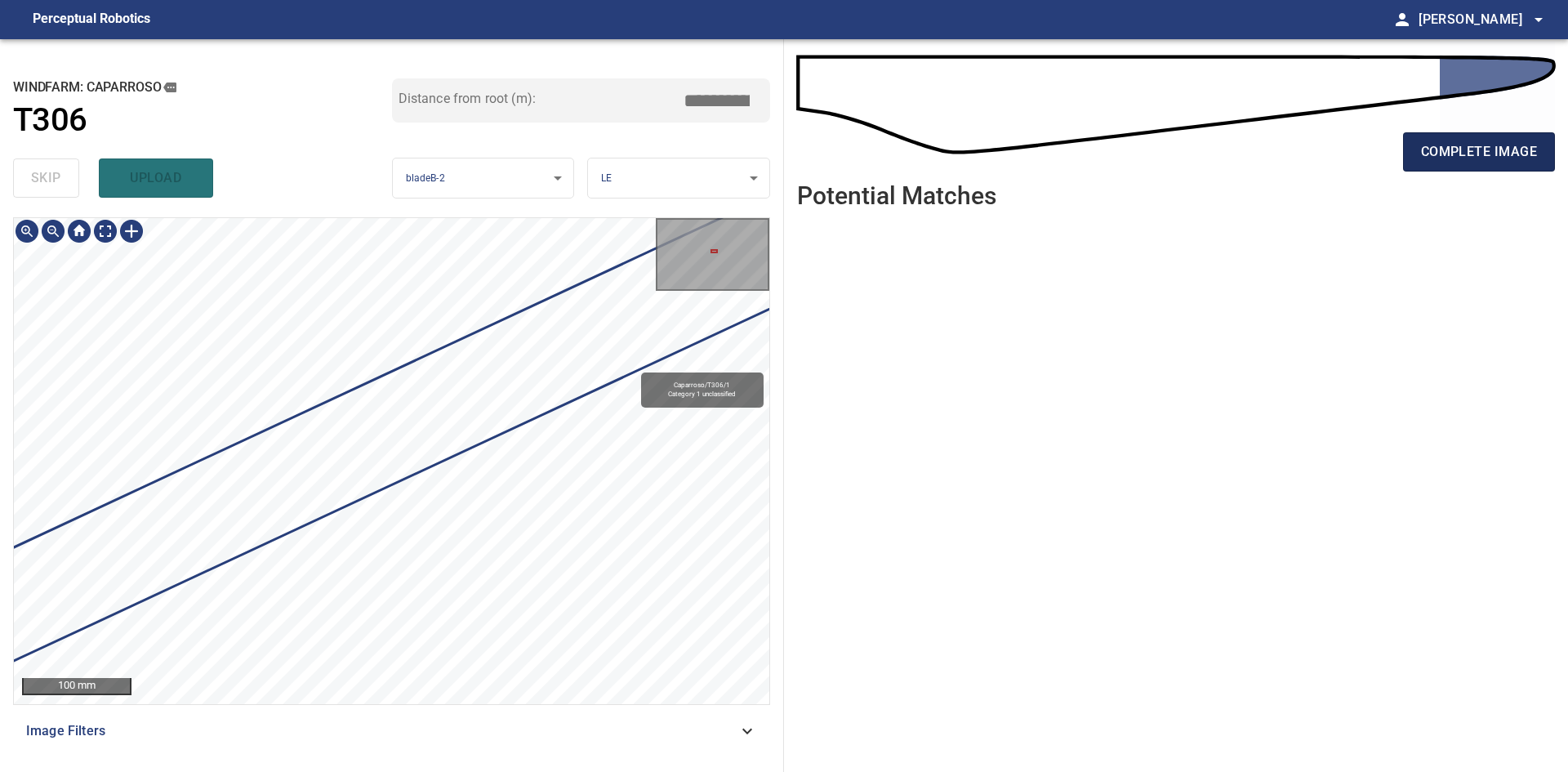
click at [1541, 160] on button "complete image" at bounding box center [1479, 152] width 152 height 39
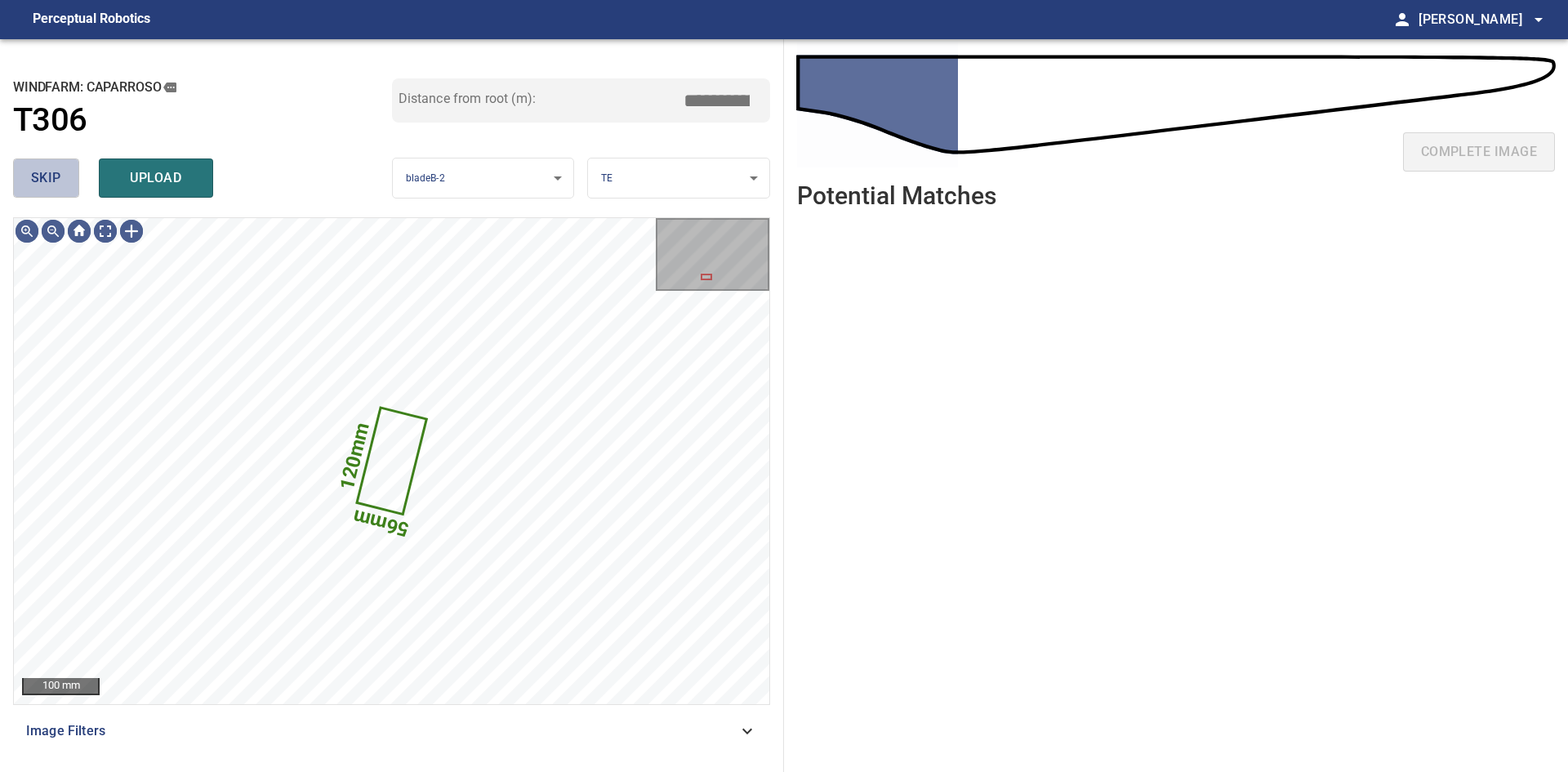
click at [36, 171] on span "skip" at bounding box center [46, 178] width 30 height 23
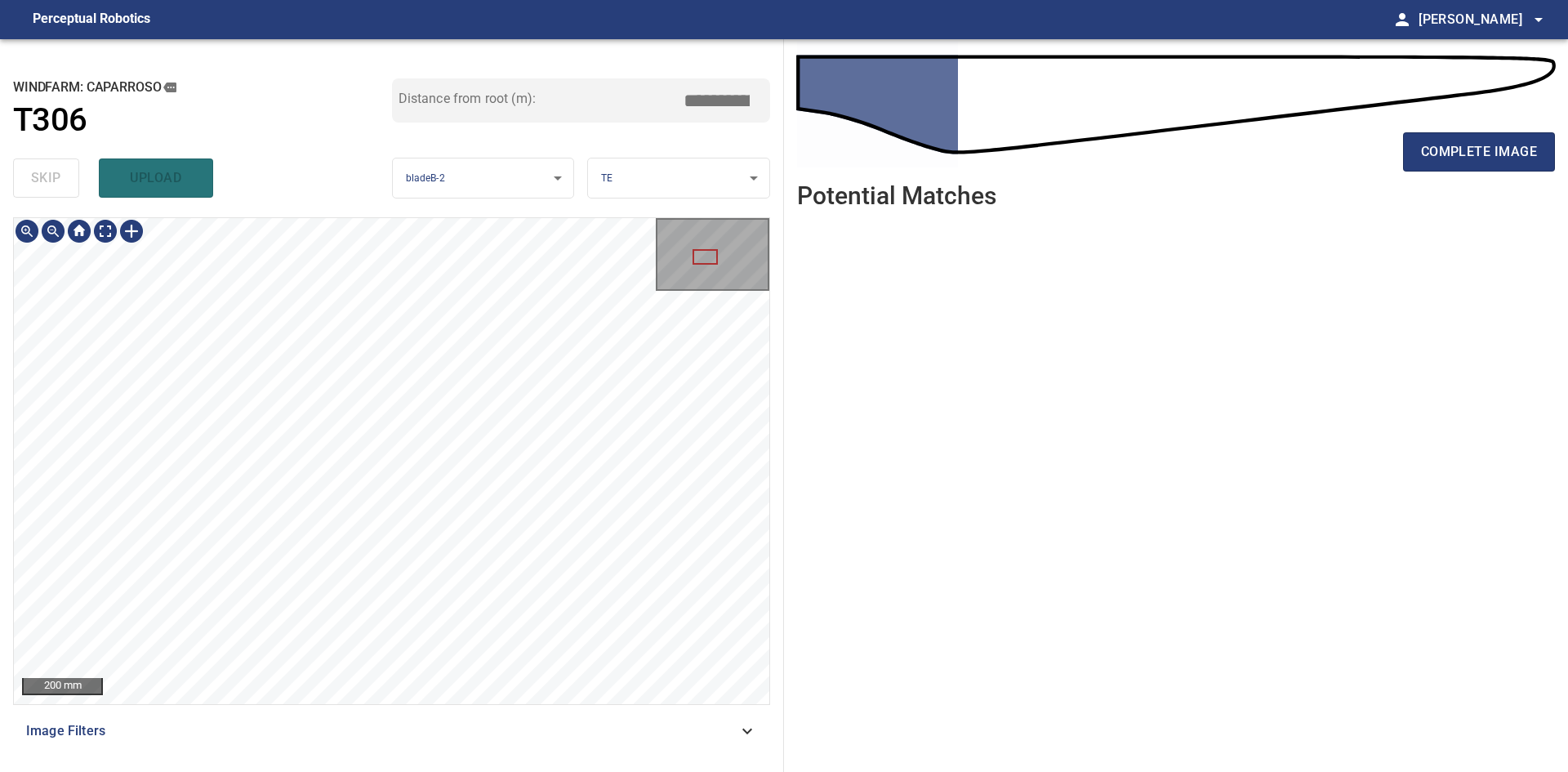
click at [499, 176] on div "**********" at bounding box center [392, 405] width 784 height 733
click at [1417, 153] on button "complete image" at bounding box center [1479, 152] width 152 height 39
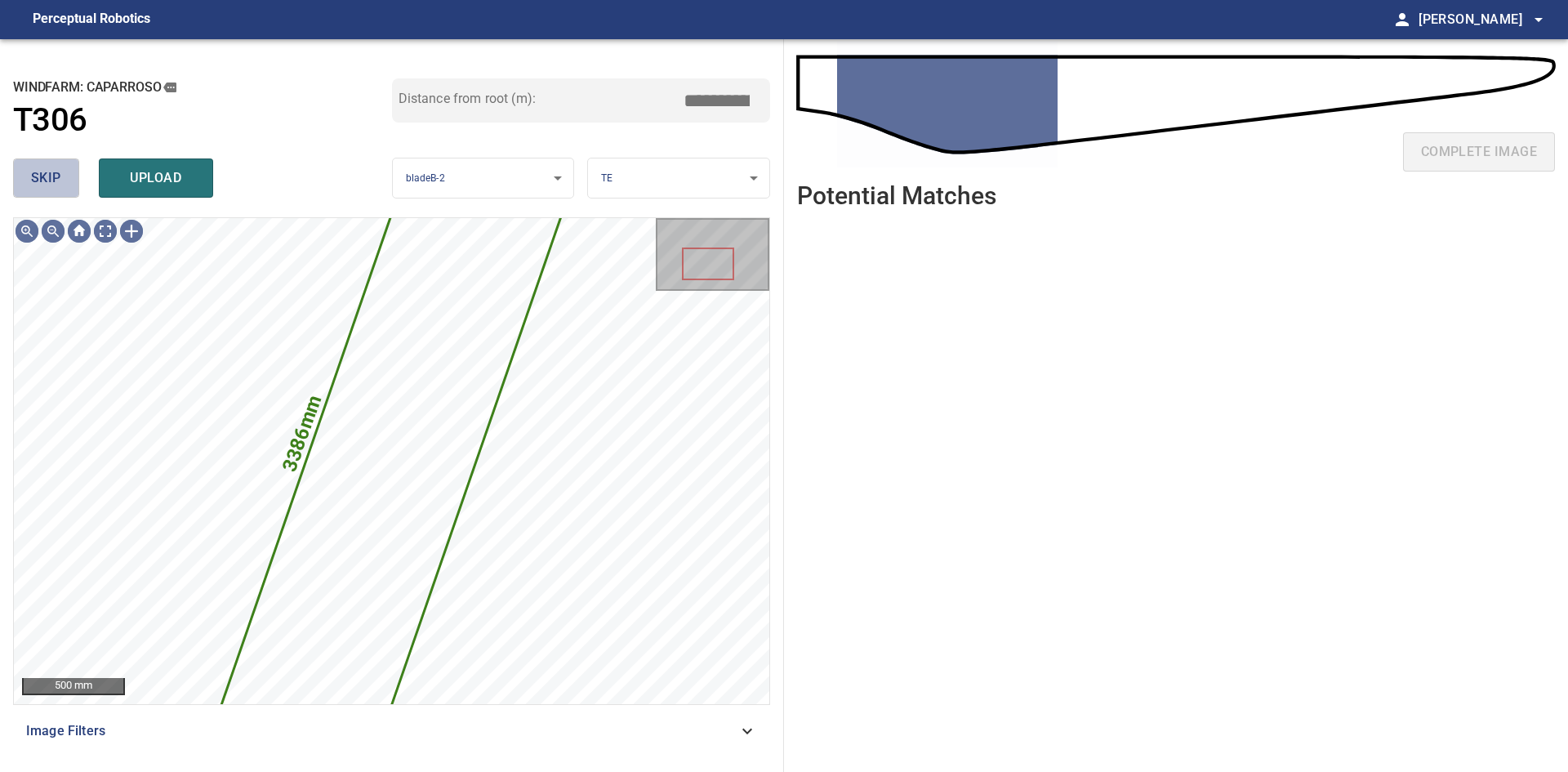
click at [29, 194] on button "skip" at bounding box center [46, 178] width 66 height 39
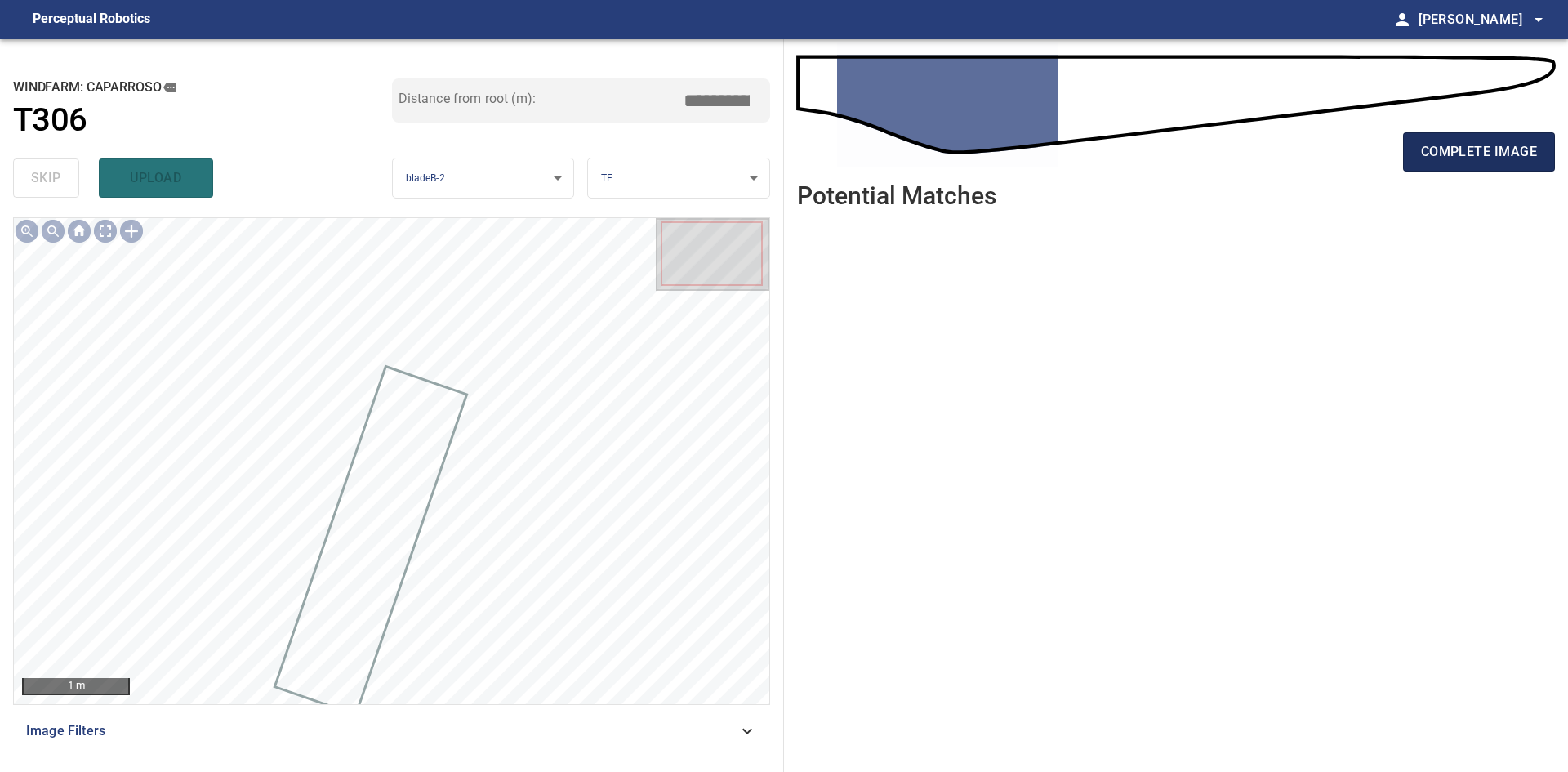
click at [1449, 154] on span "complete image" at bounding box center [1479, 152] width 116 height 23
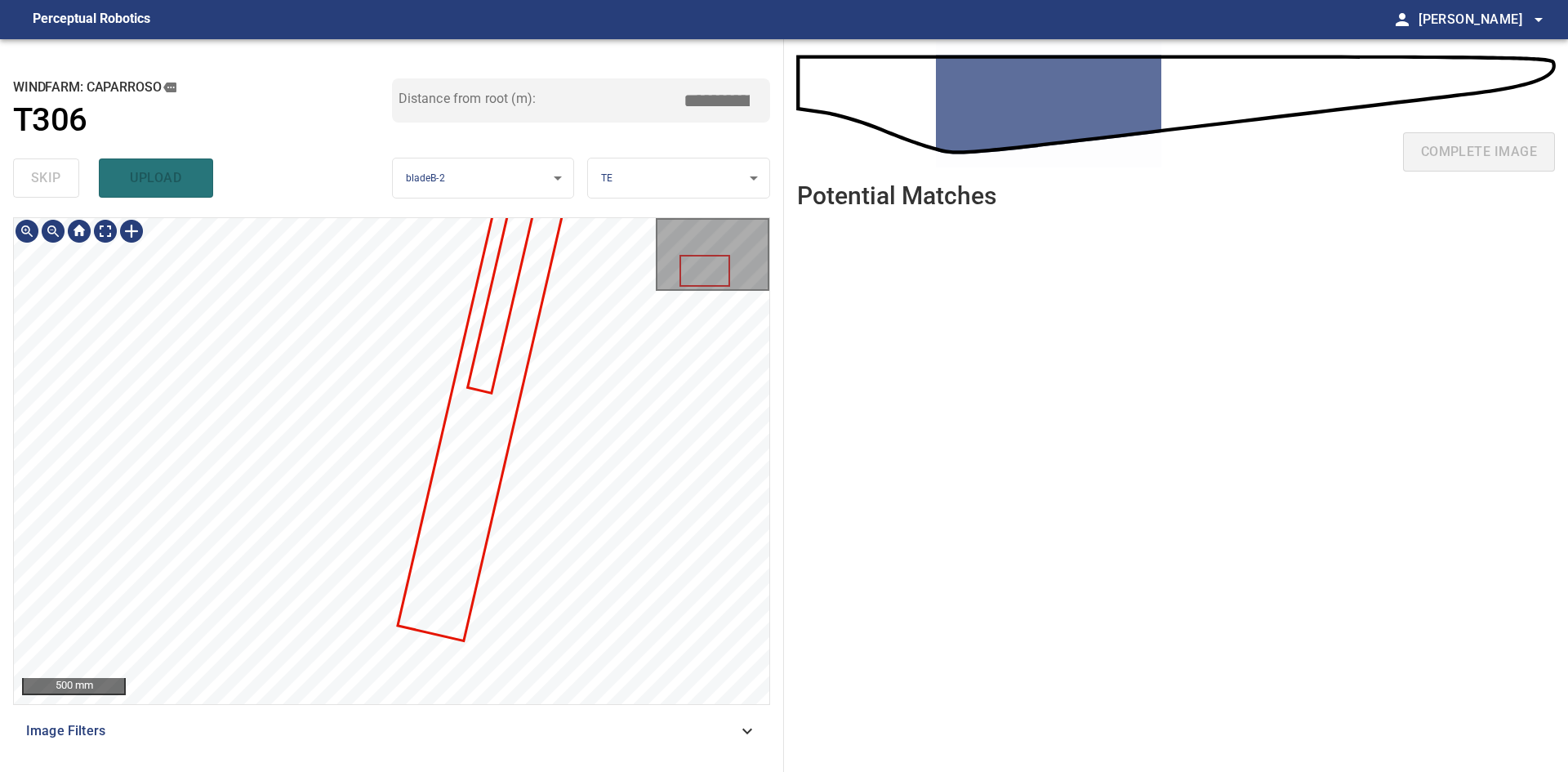
click at [531, 361] on div at bounding box center [391, 461] width 755 height 485
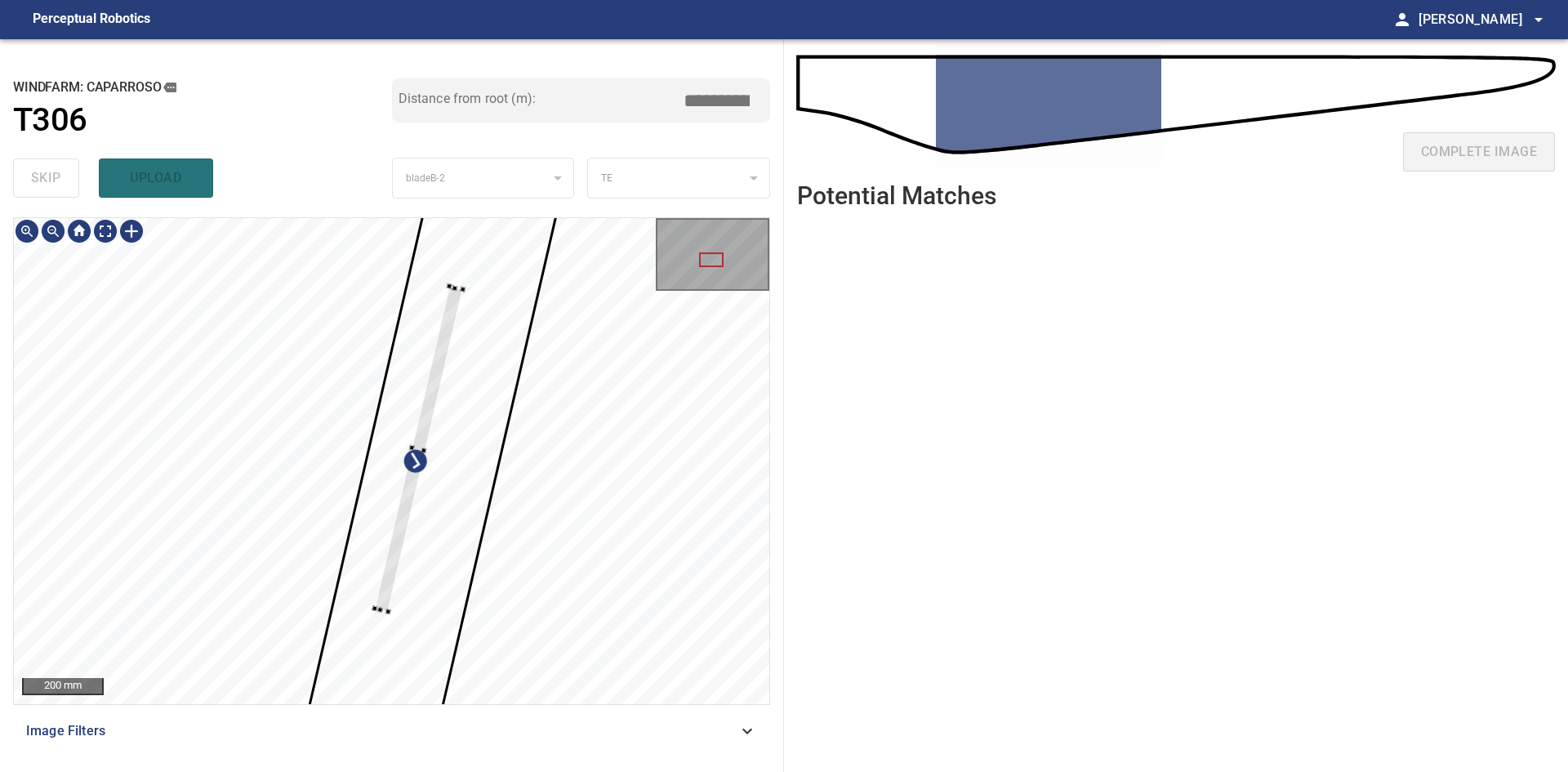
click at [402, 523] on div at bounding box center [418, 449] width 89 height 326
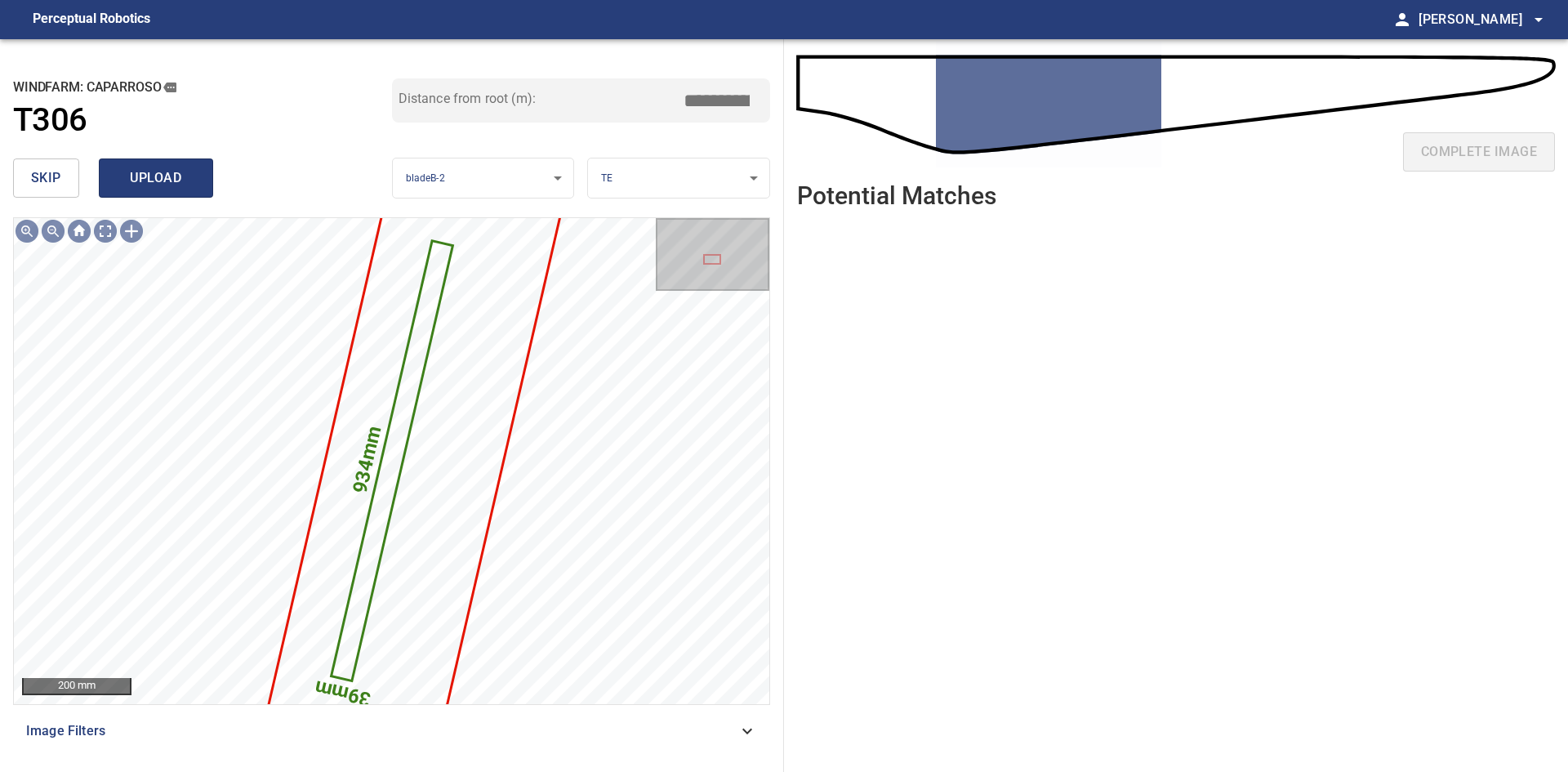
click at [198, 181] on button "upload" at bounding box center [156, 178] width 114 height 39
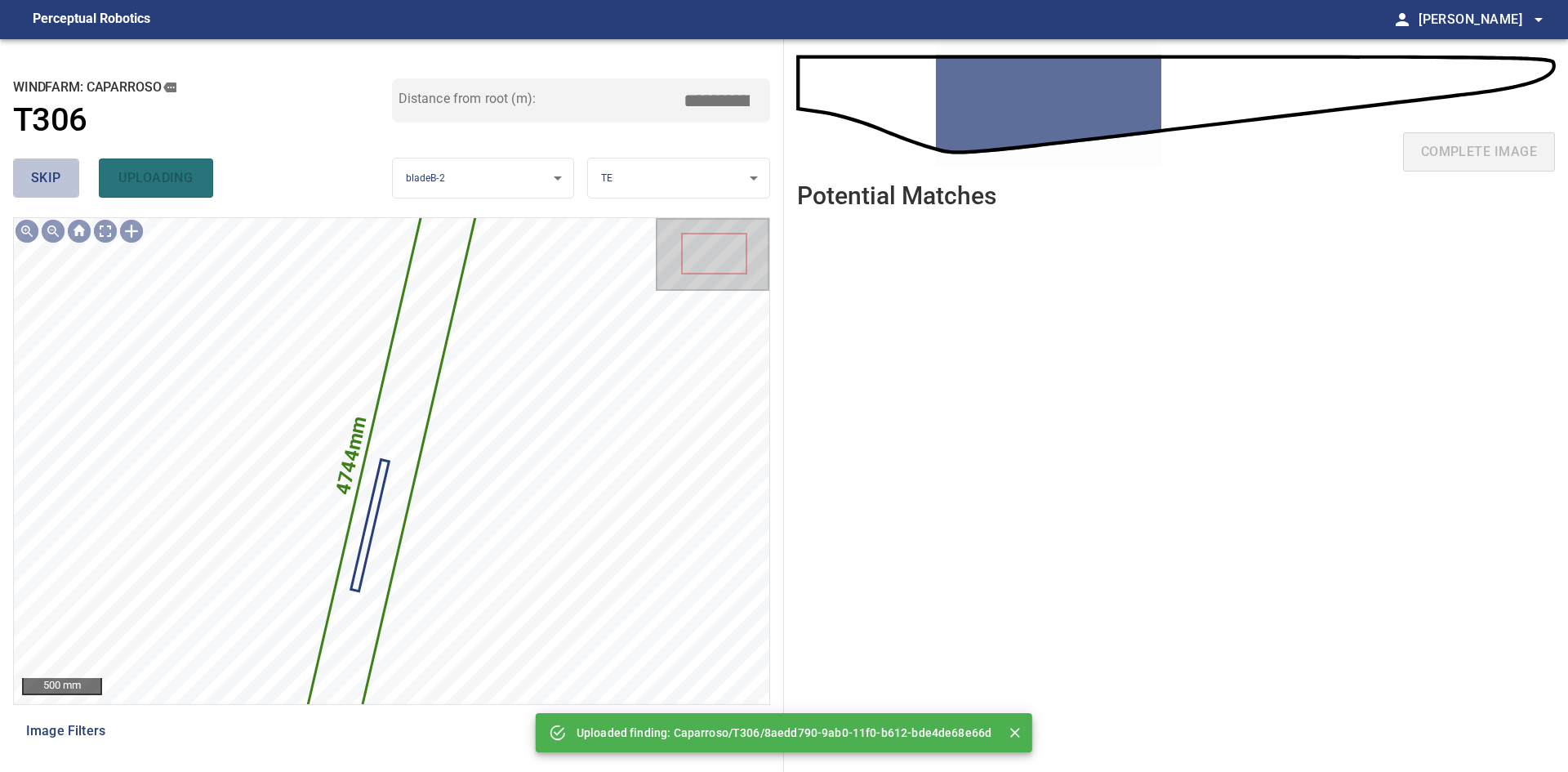
click at [57, 184] on span "skip" at bounding box center [46, 178] width 30 height 23
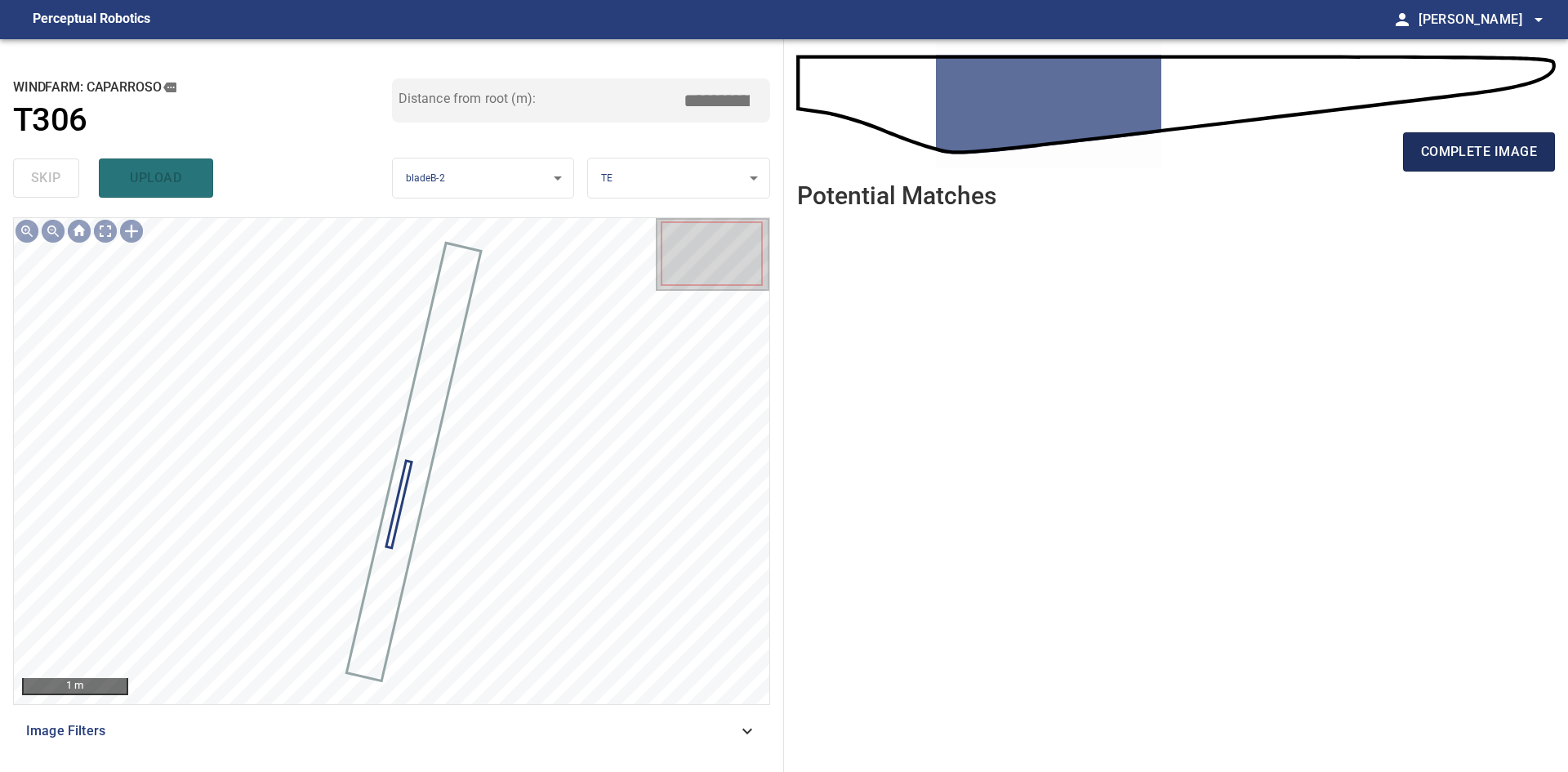
click at [1492, 143] on span "complete image" at bounding box center [1479, 152] width 116 height 23
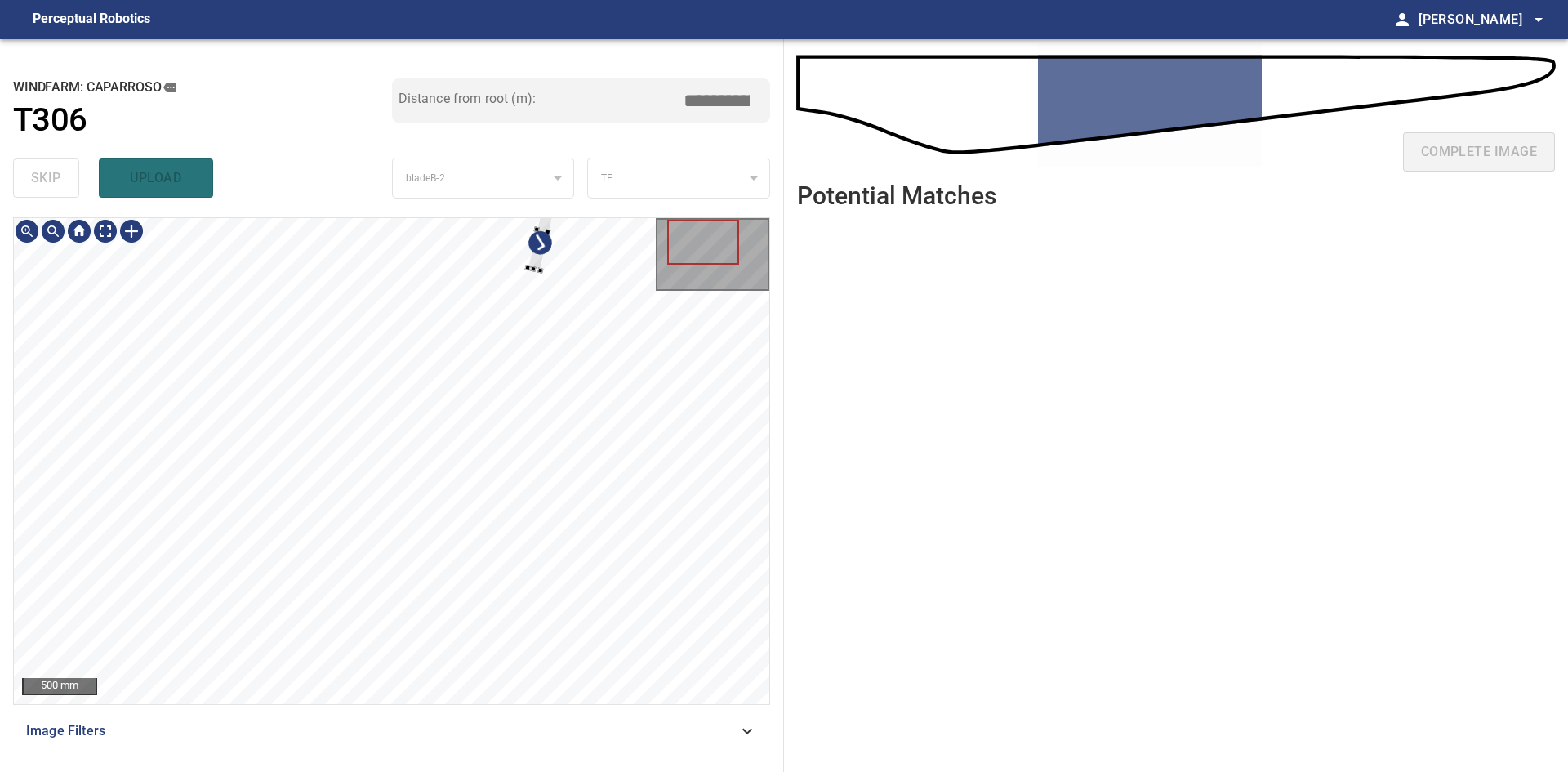
click at [538, 270] on div at bounding box center [543, 230] width 30 height 81
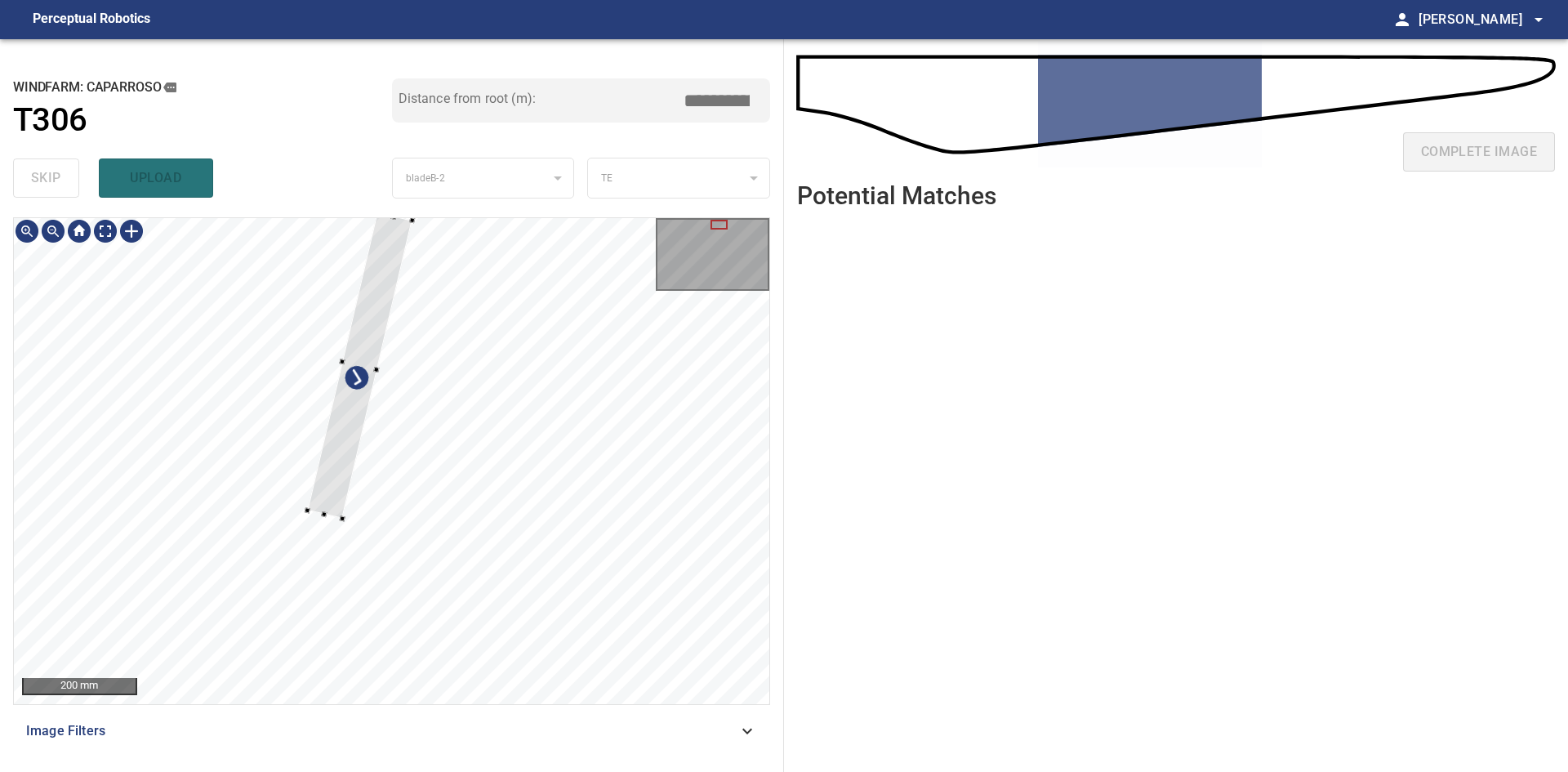
click at [377, 293] on div at bounding box center [360, 365] width 105 height 306
click at [305, 590] on div at bounding box center [391, 461] width 755 height 485
click at [310, 579] on div at bounding box center [310, 579] width 6 height 6
click at [303, 559] on div at bounding box center [345, 407] width 113 height 365
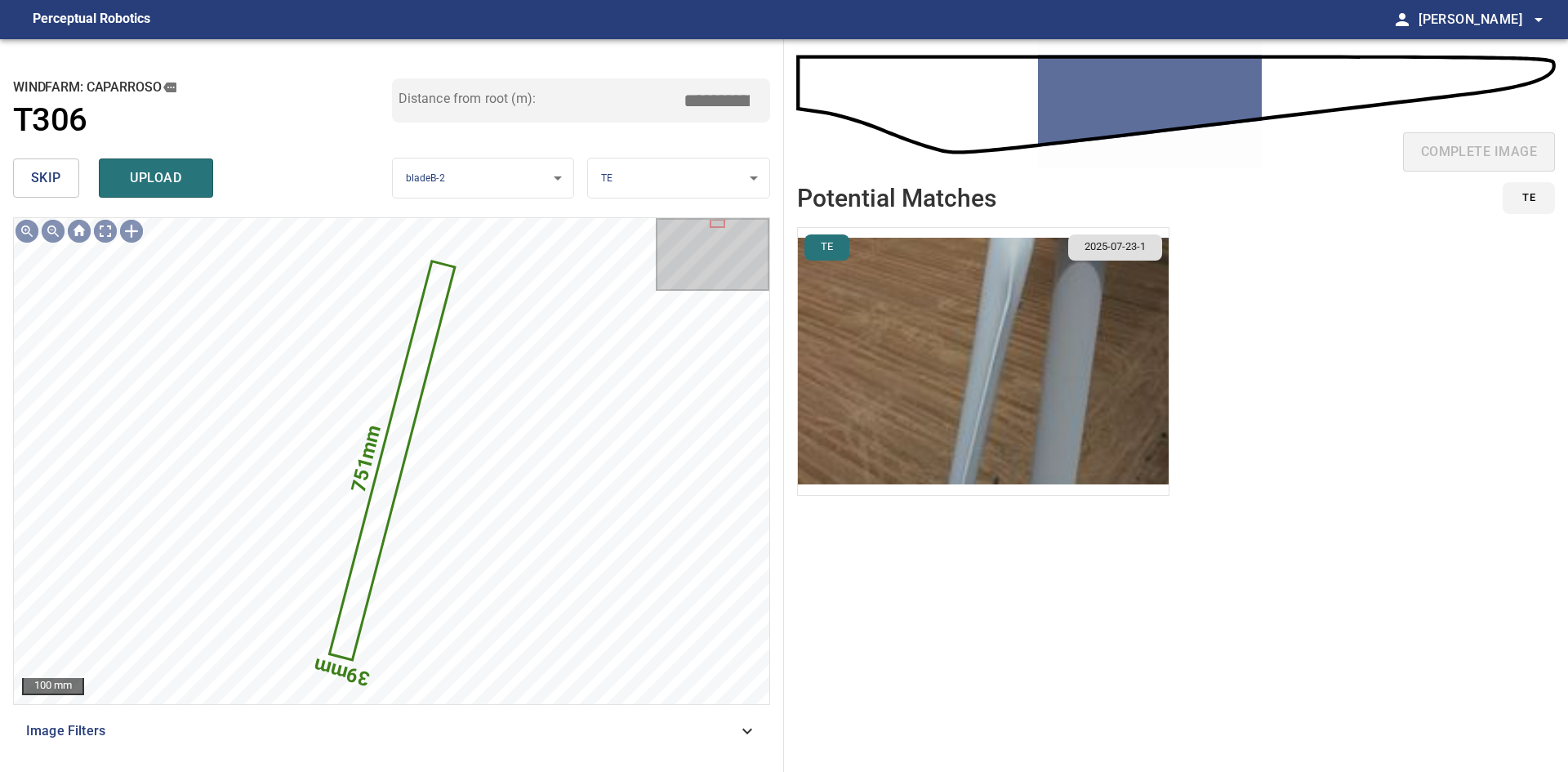
click at [973, 364] on img "button" at bounding box center [983, 361] width 371 height 267
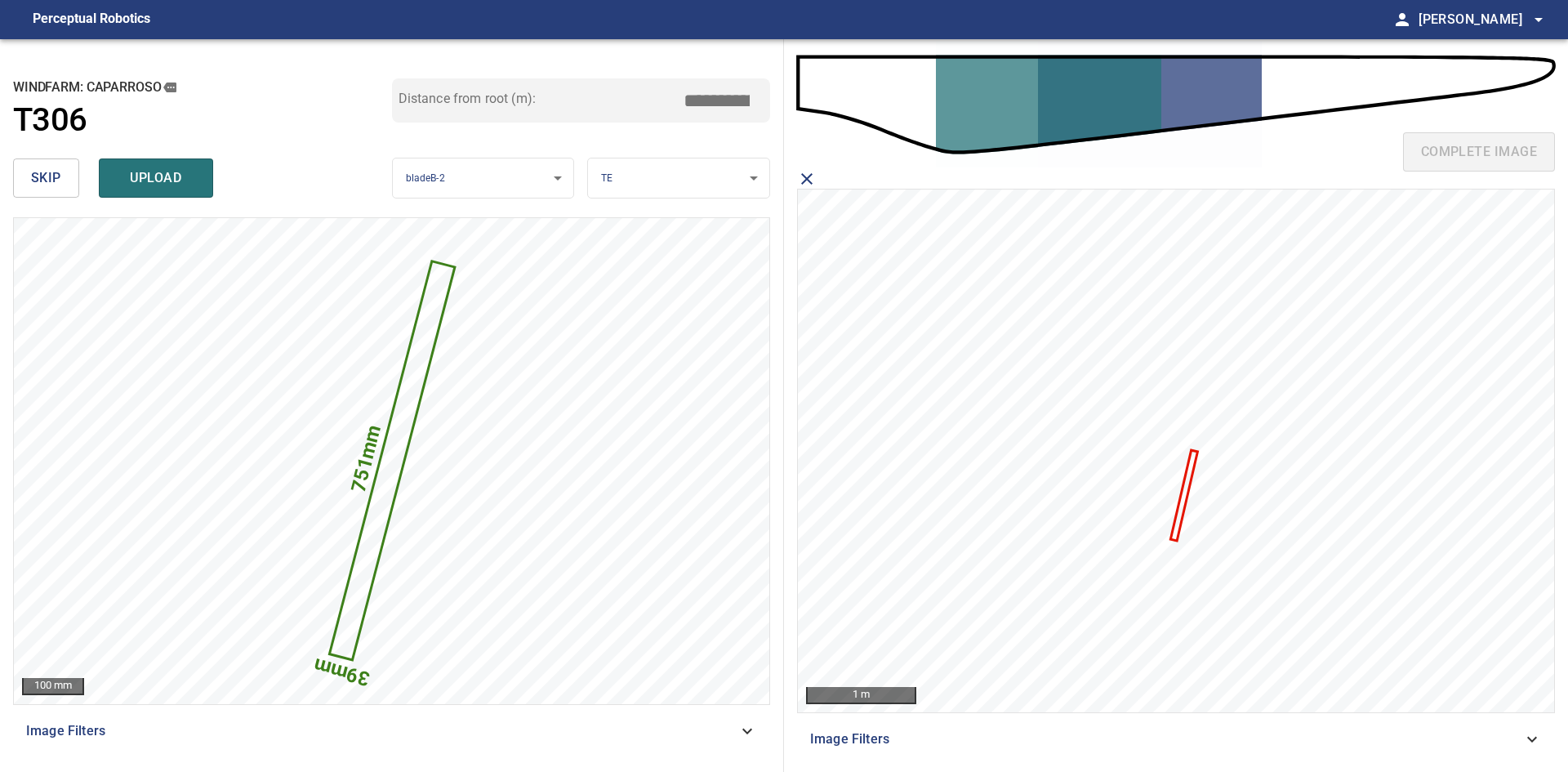
click at [1185, 498] on icon at bounding box center [1183, 496] width 24 height 89
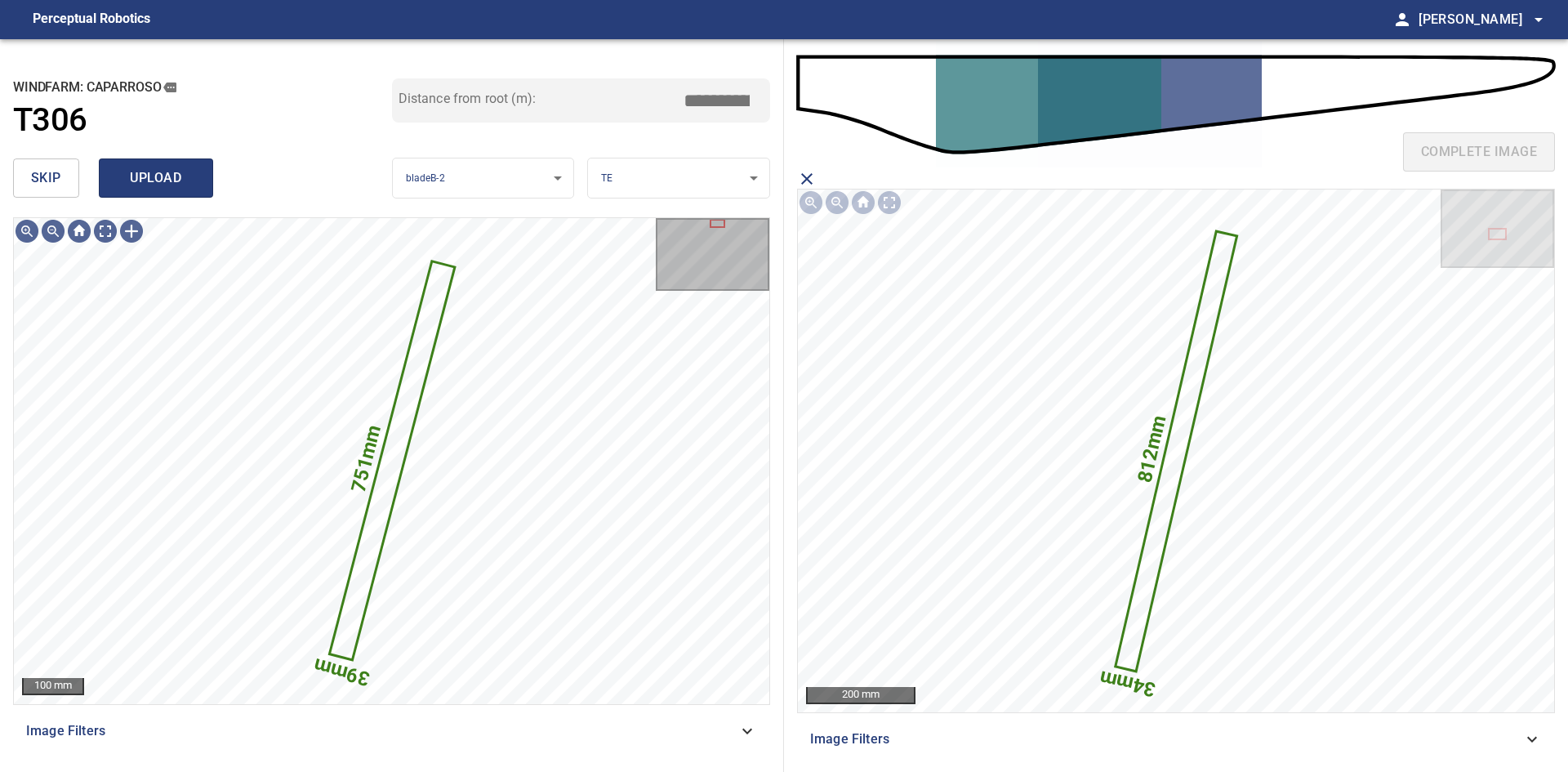
click at [175, 175] on span "upload" at bounding box center [155, 178] width 78 height 23
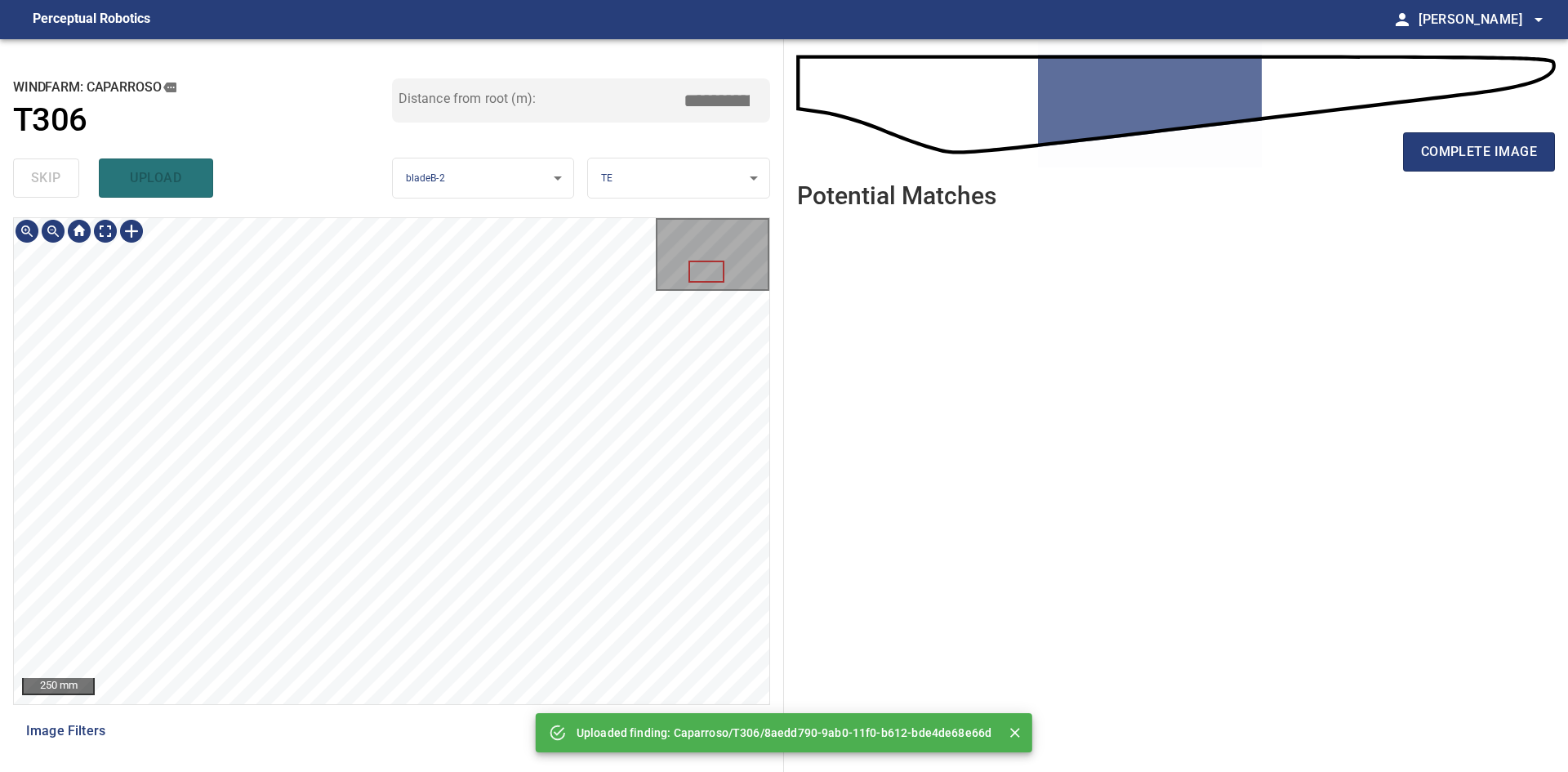
click at [449, 218] on div "250 mm" at bounding box center [391, 461] width 757 height 487
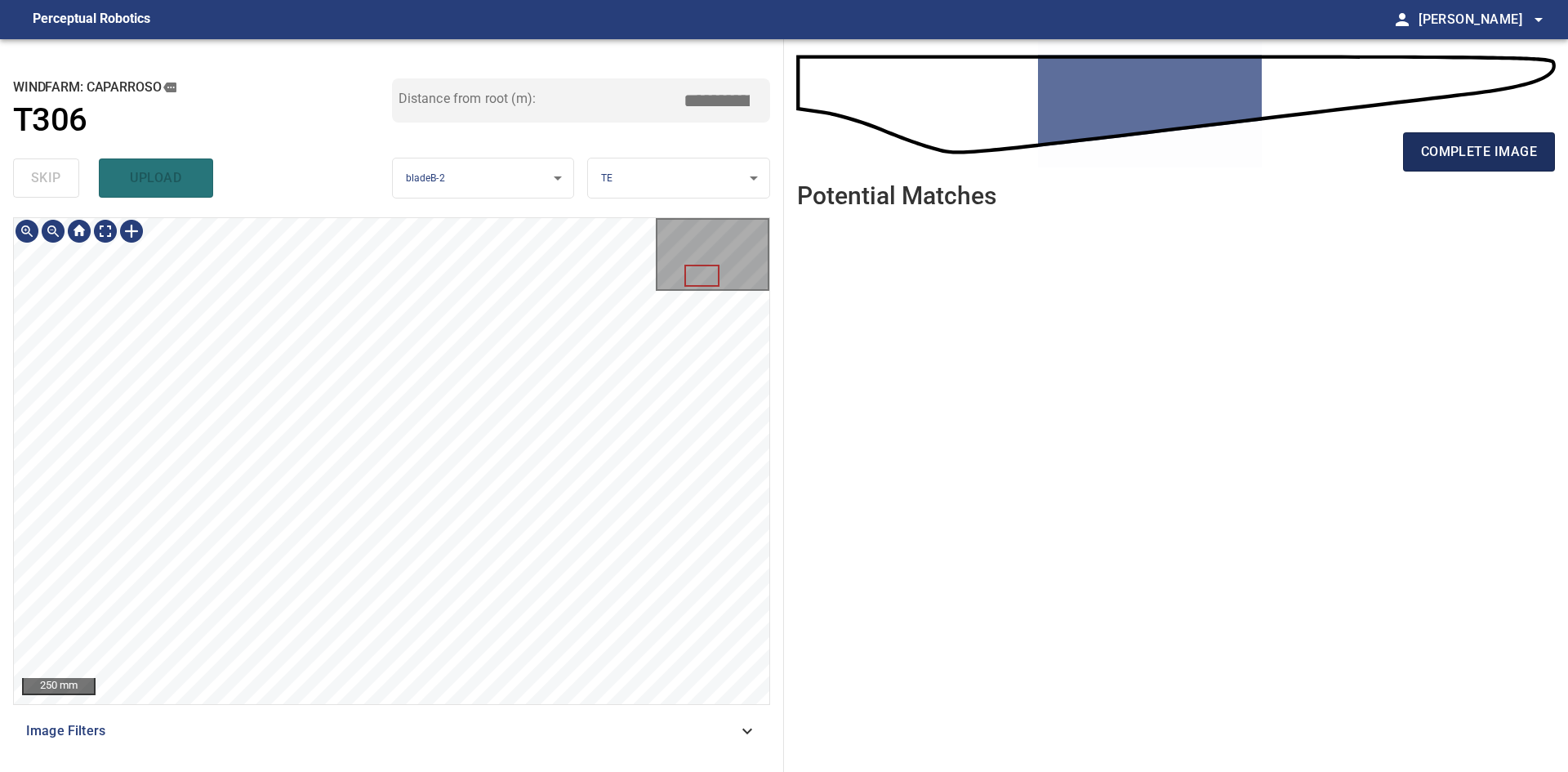
click at [1439, 165] on button "complete image" at bounding box center [1479, 152] width 152 height 39
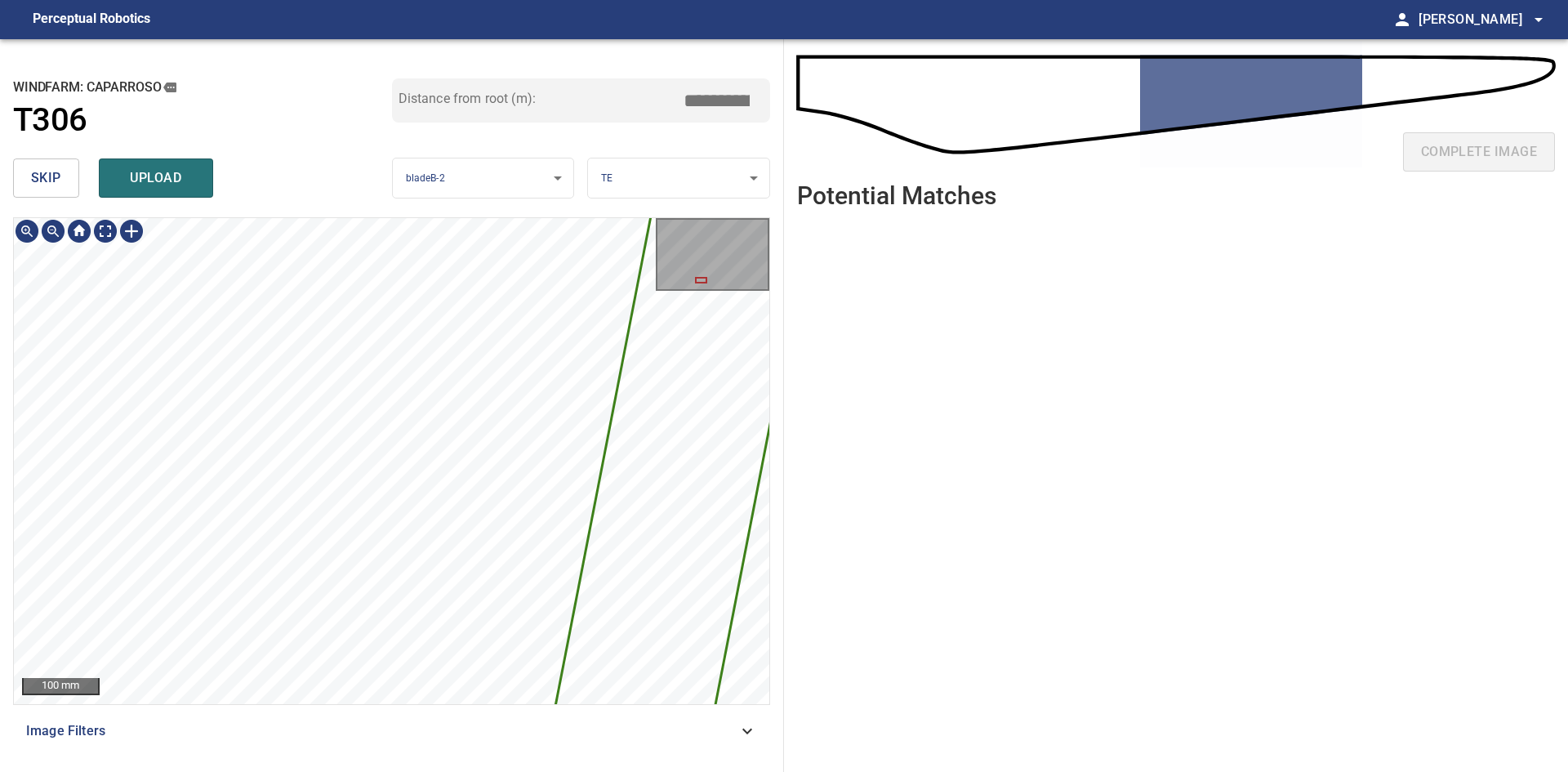
click at [468, 554] on div "5026mm 215mm 100 mm Image Filters" at bounding box center [391, 488] width 757 height 541
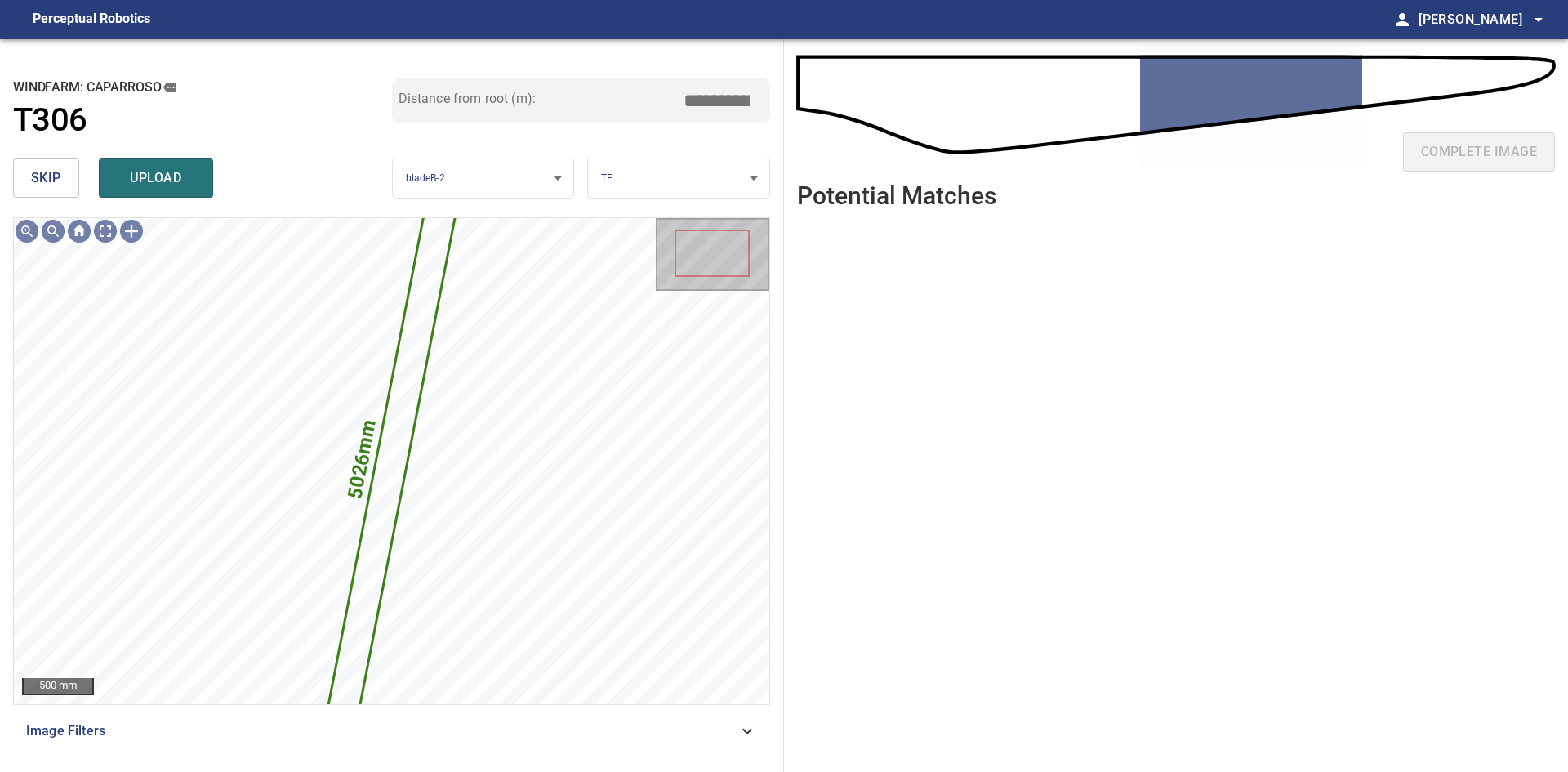
click at [75, 179] on button "skip" at bounding box center [46, 178] width 66 height 39
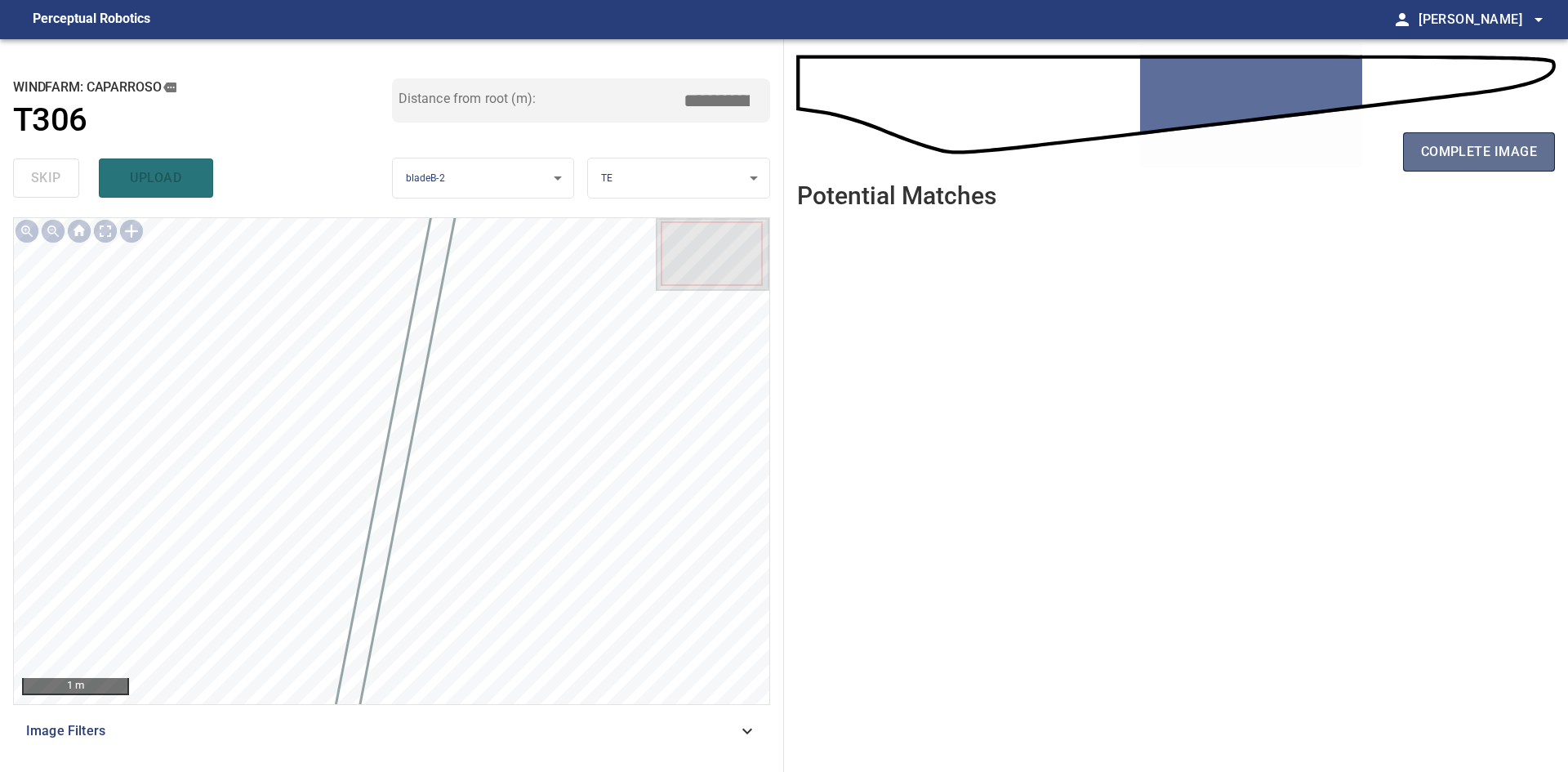
click at [1458, 141] on span "complete image" at bounding box center [1479, 152] width 116 height 23
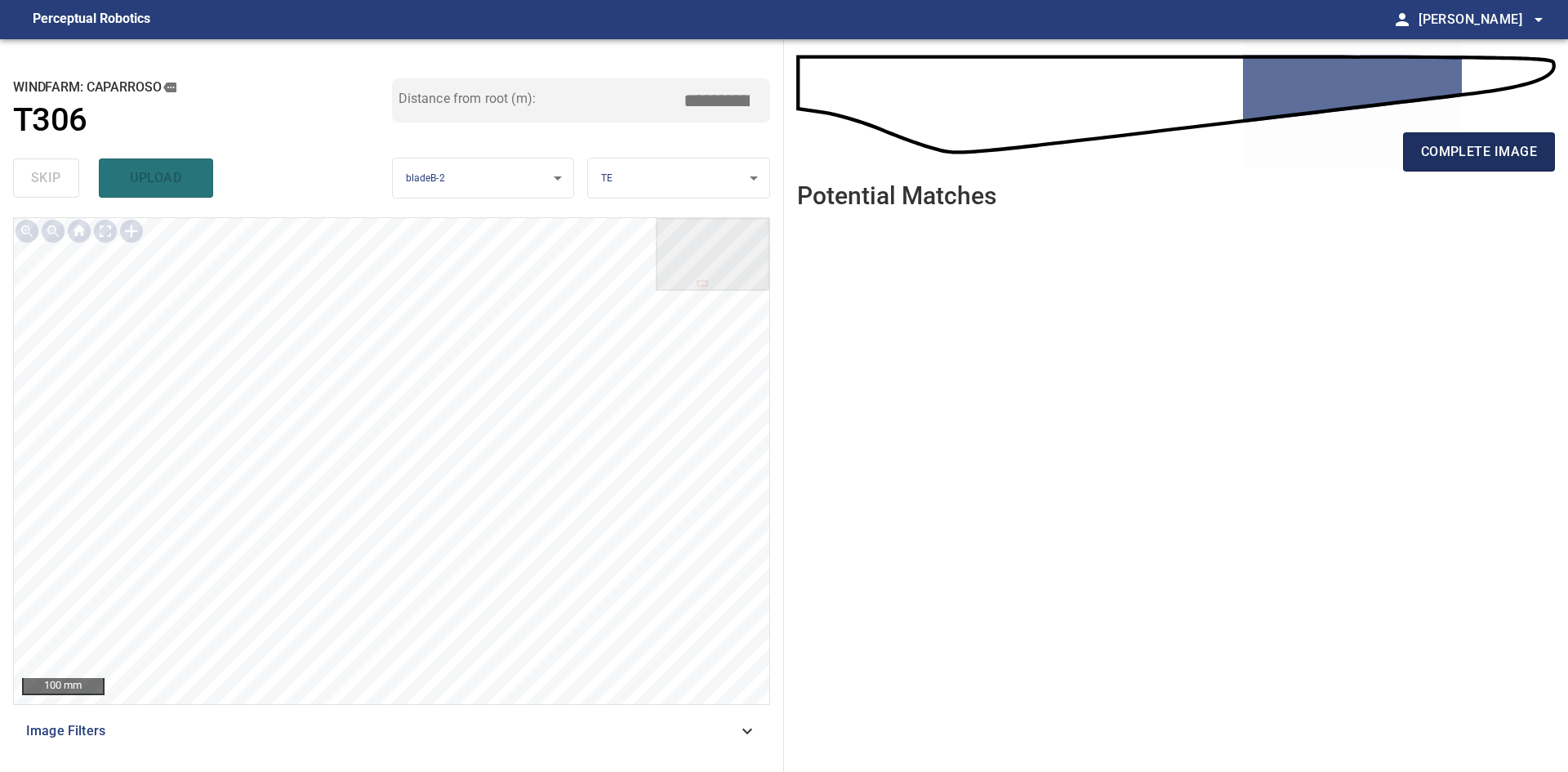
click at [1476, 164] on button "complete image" at bounding box center [1479, 152] width 152 height 39
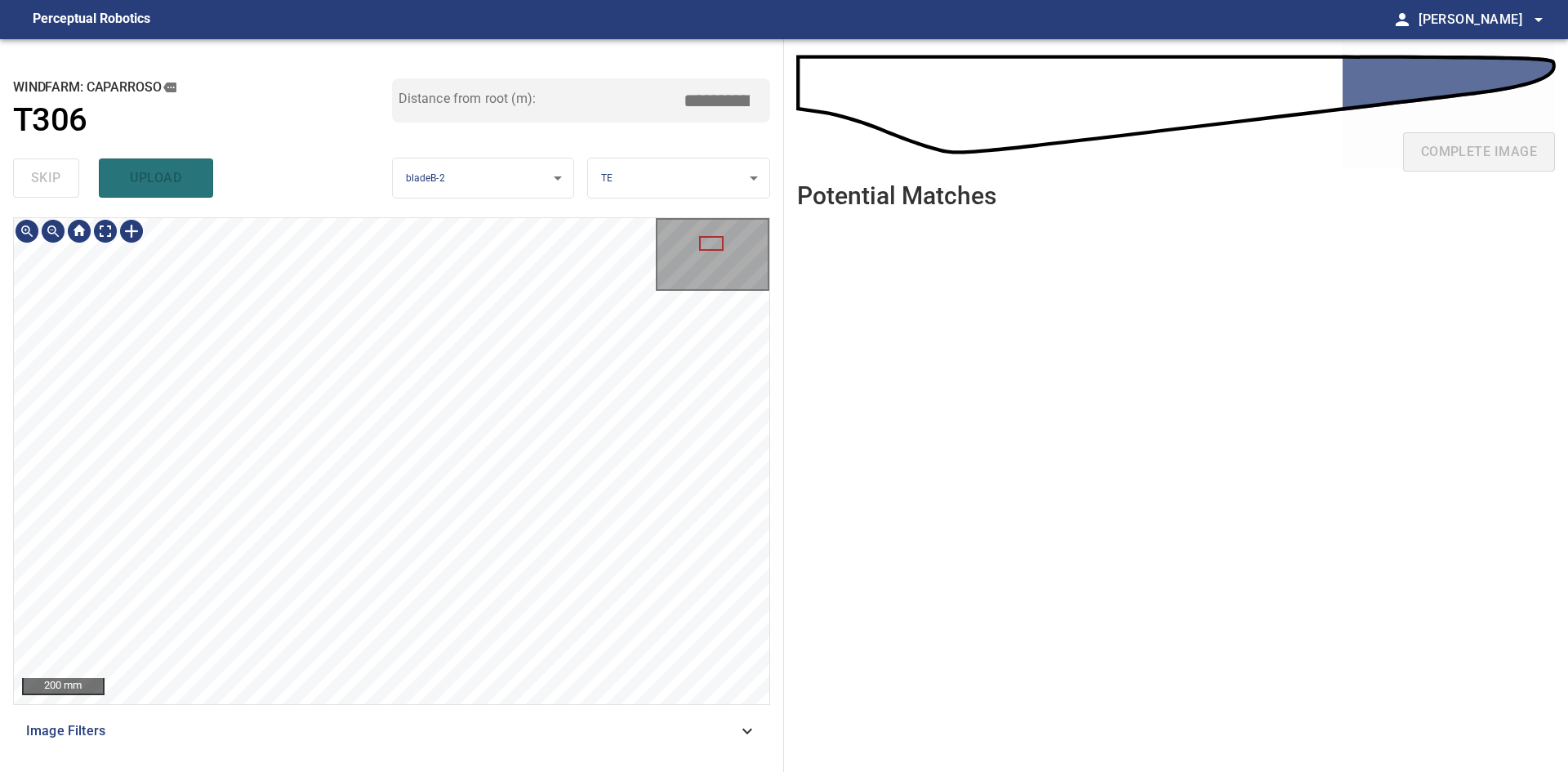
click at [577, 216] on div "**********" at bounding box center [392, 405] width 784 height 733
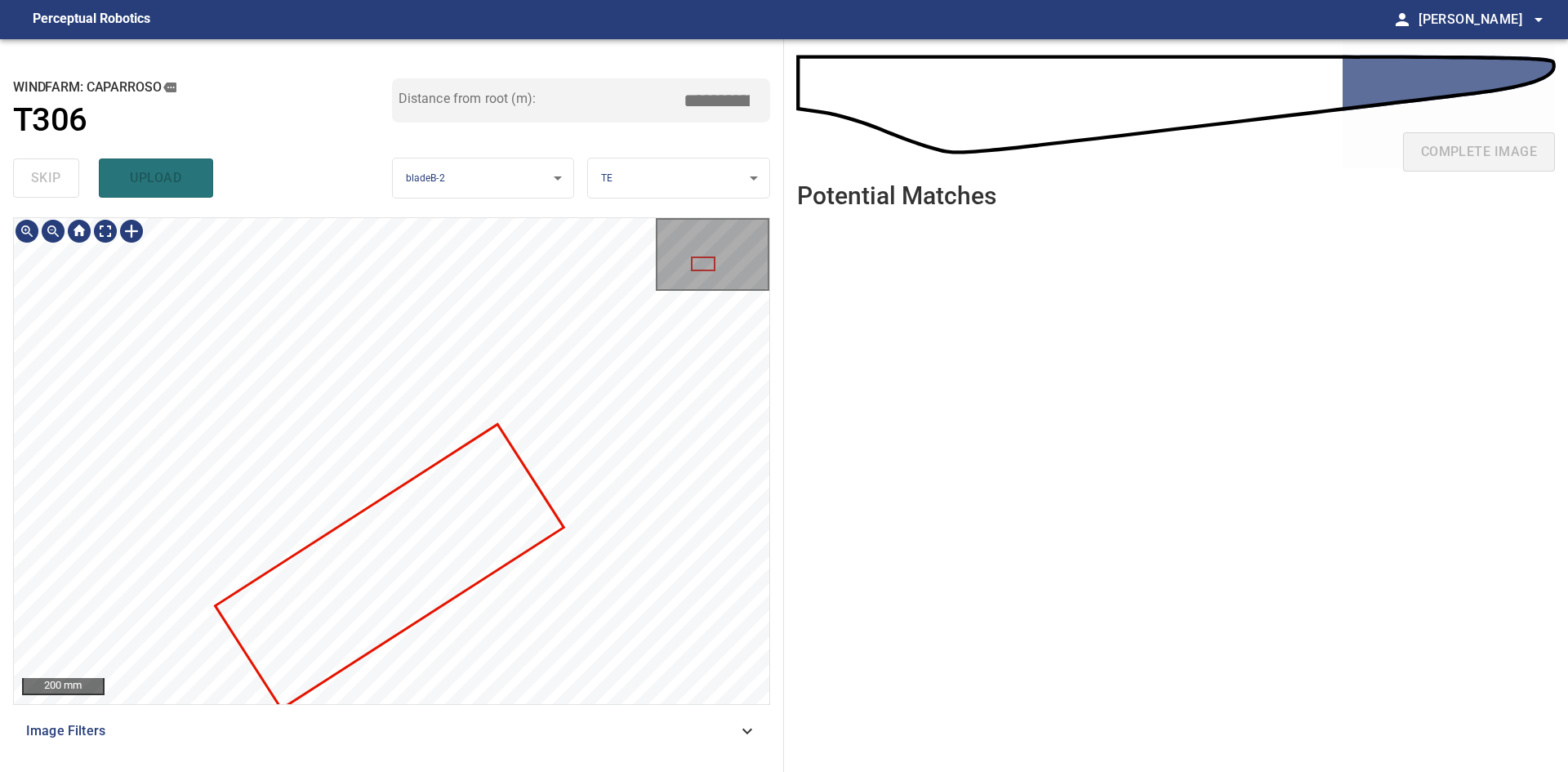
click at [657, 288] on div "200 mm" at bounding box center [391, 461] width 755 height 485
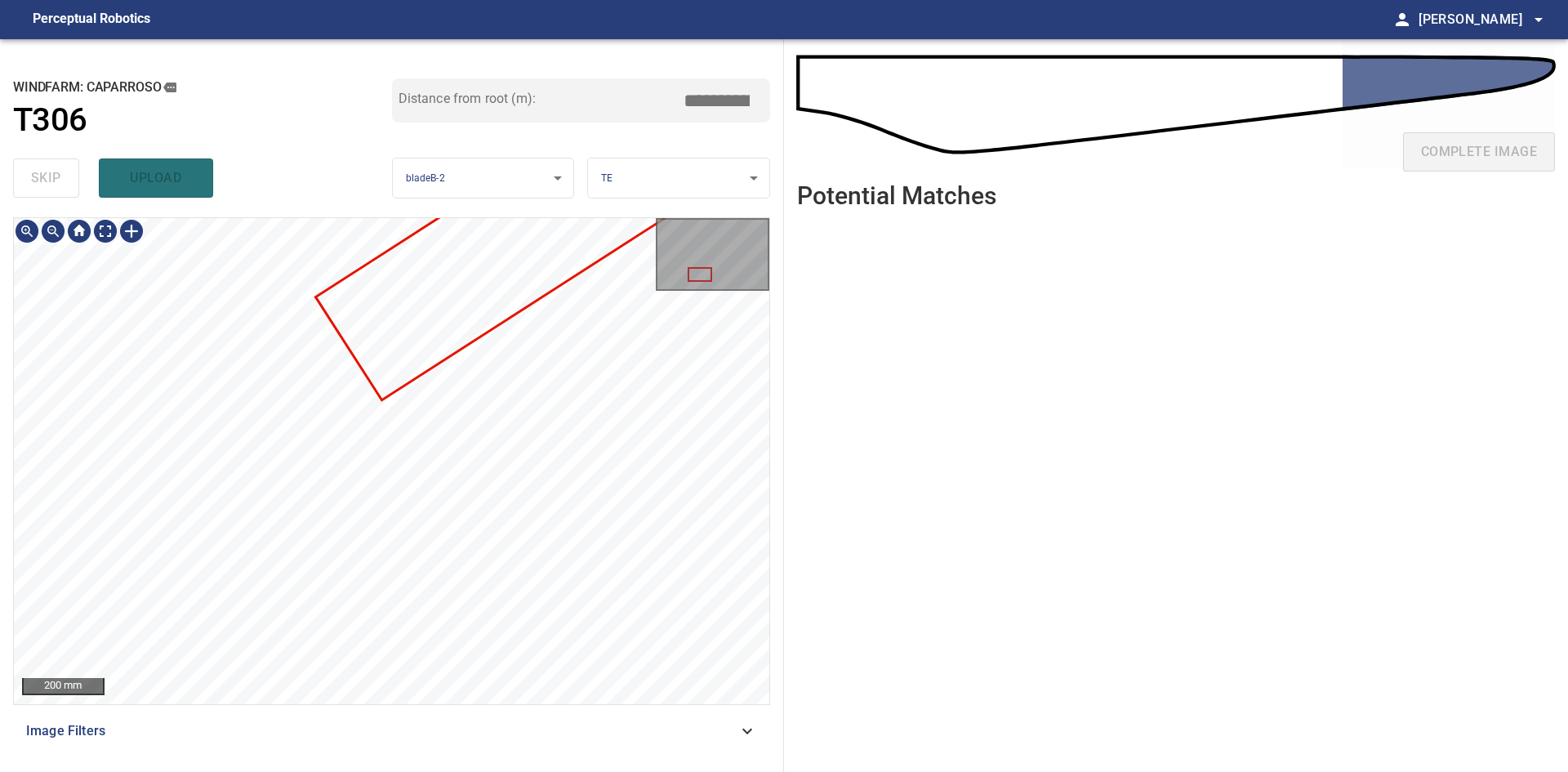
click at [622, 196] on div "**********" at bounding box center [392, 405] width 784 height 733
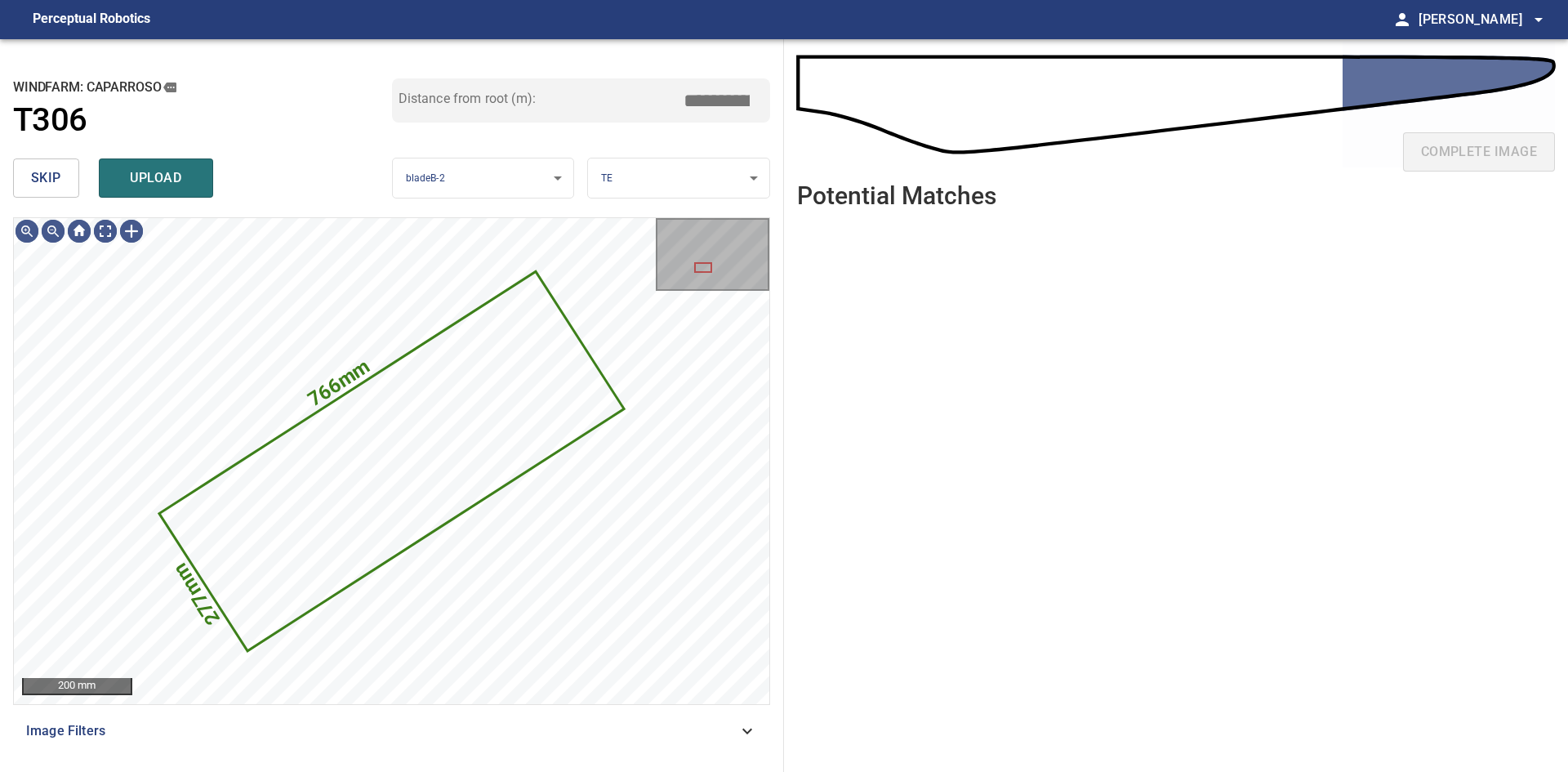
click at [54, 175] on span "skip" at bounding box center [46, 178] width 30 height 23
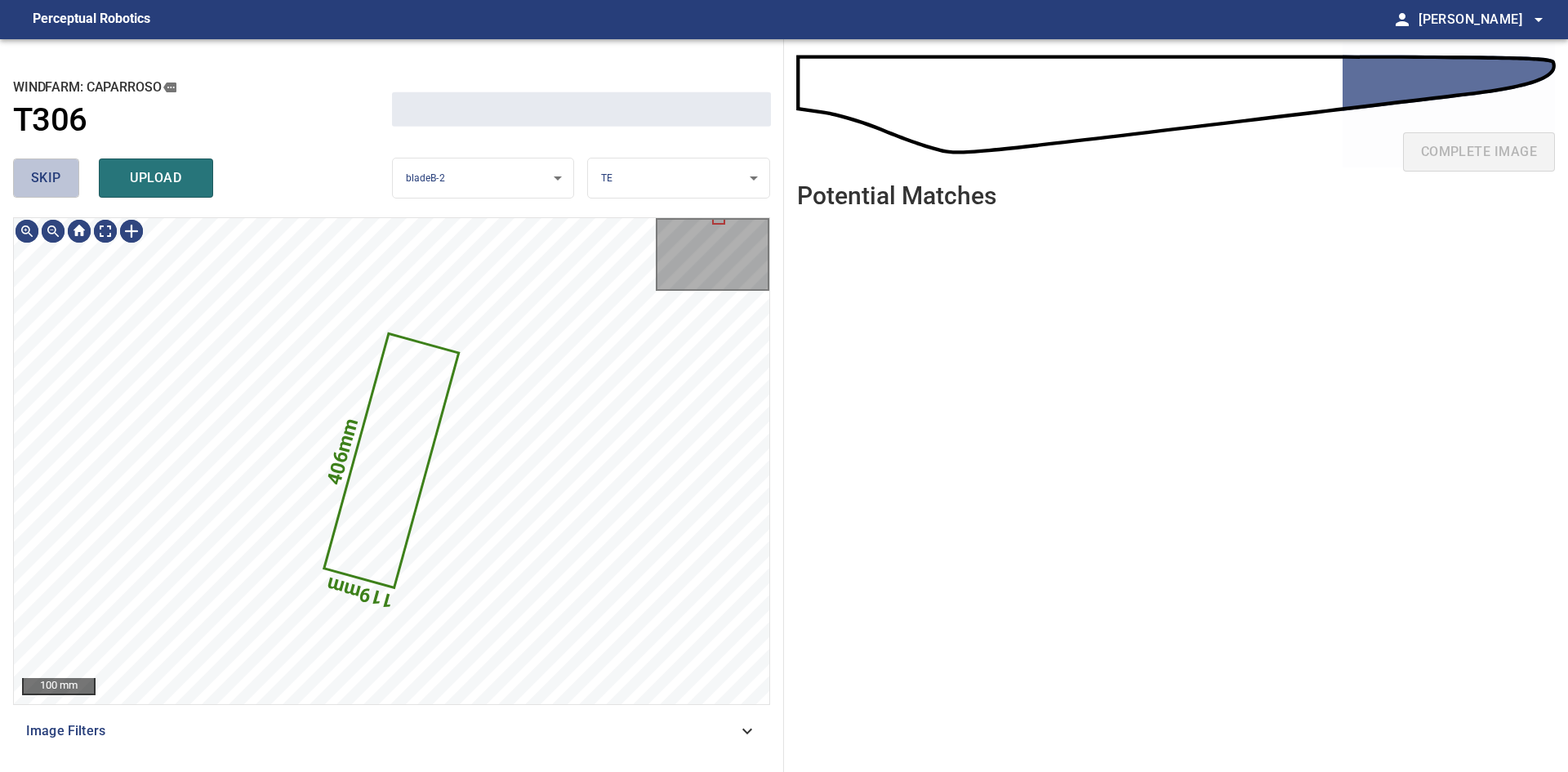
click at [54, 175] on span "skip" at bounding box center [46, 178] width 30 height 23
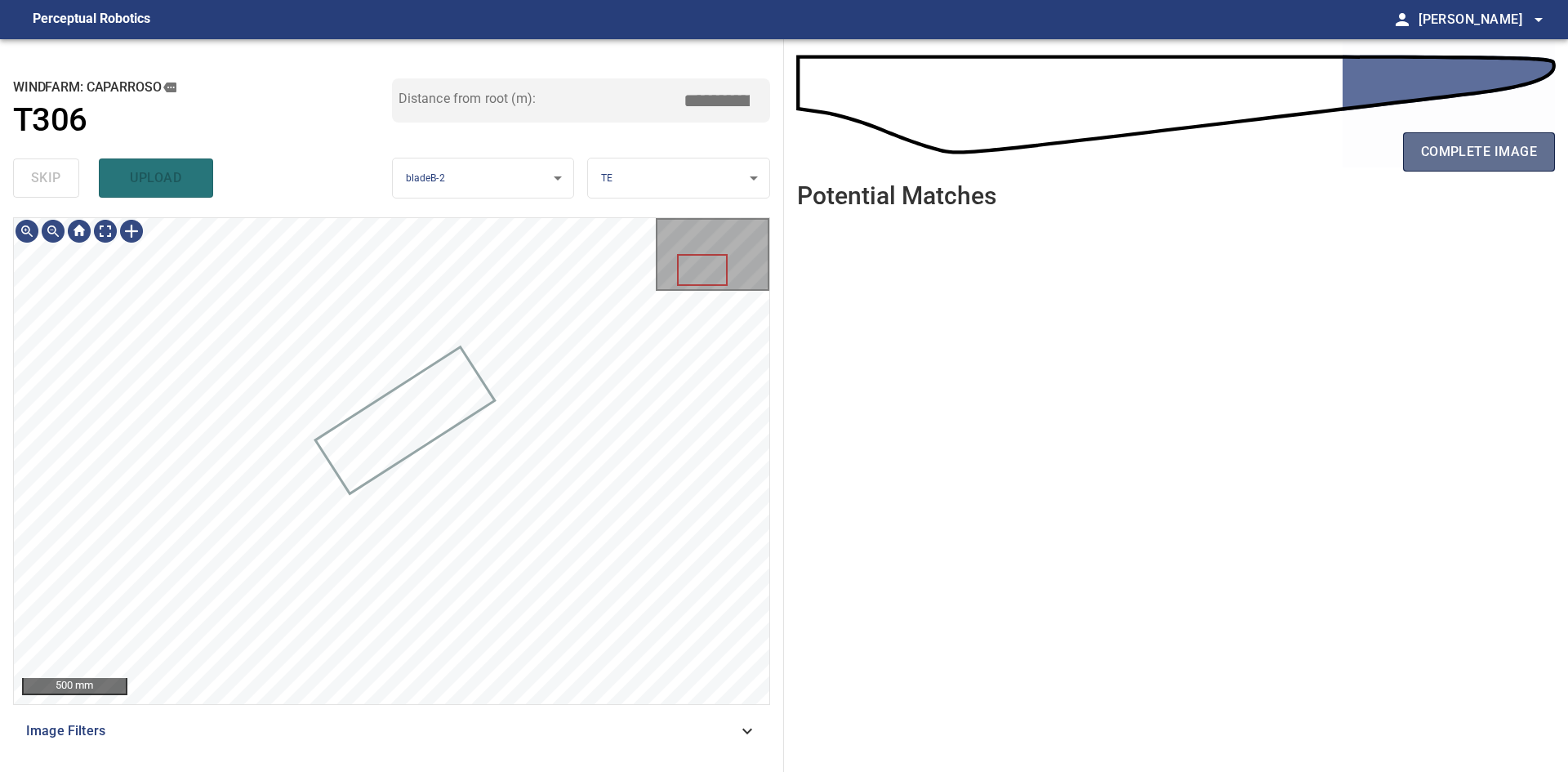
click at [1430, 165] on button "complete image" at bounding box center [1479, 152] width 152 height 39
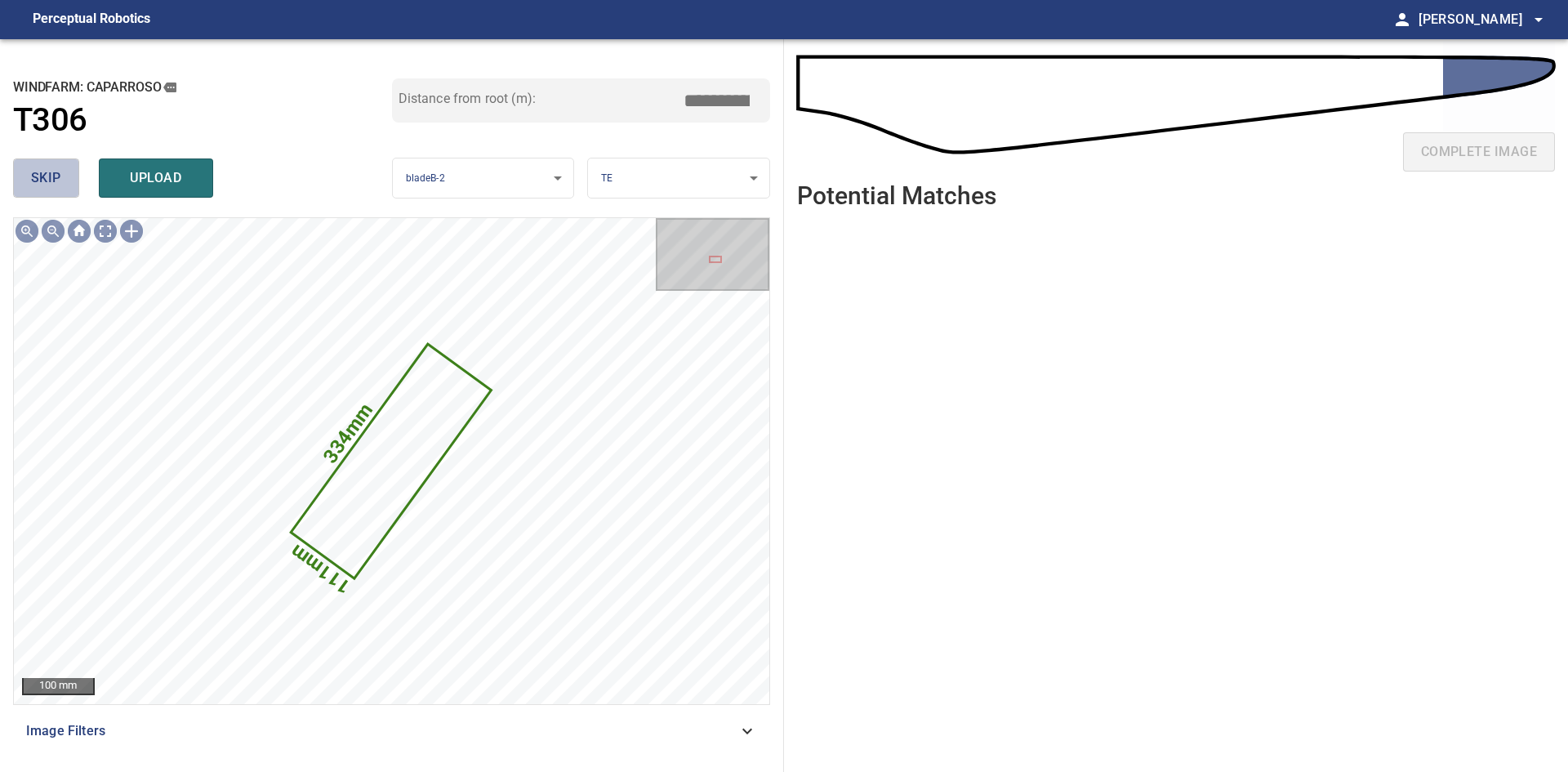
click at [61, 185] on button "skip" at bounding box center [46, 178] width 66 height 39
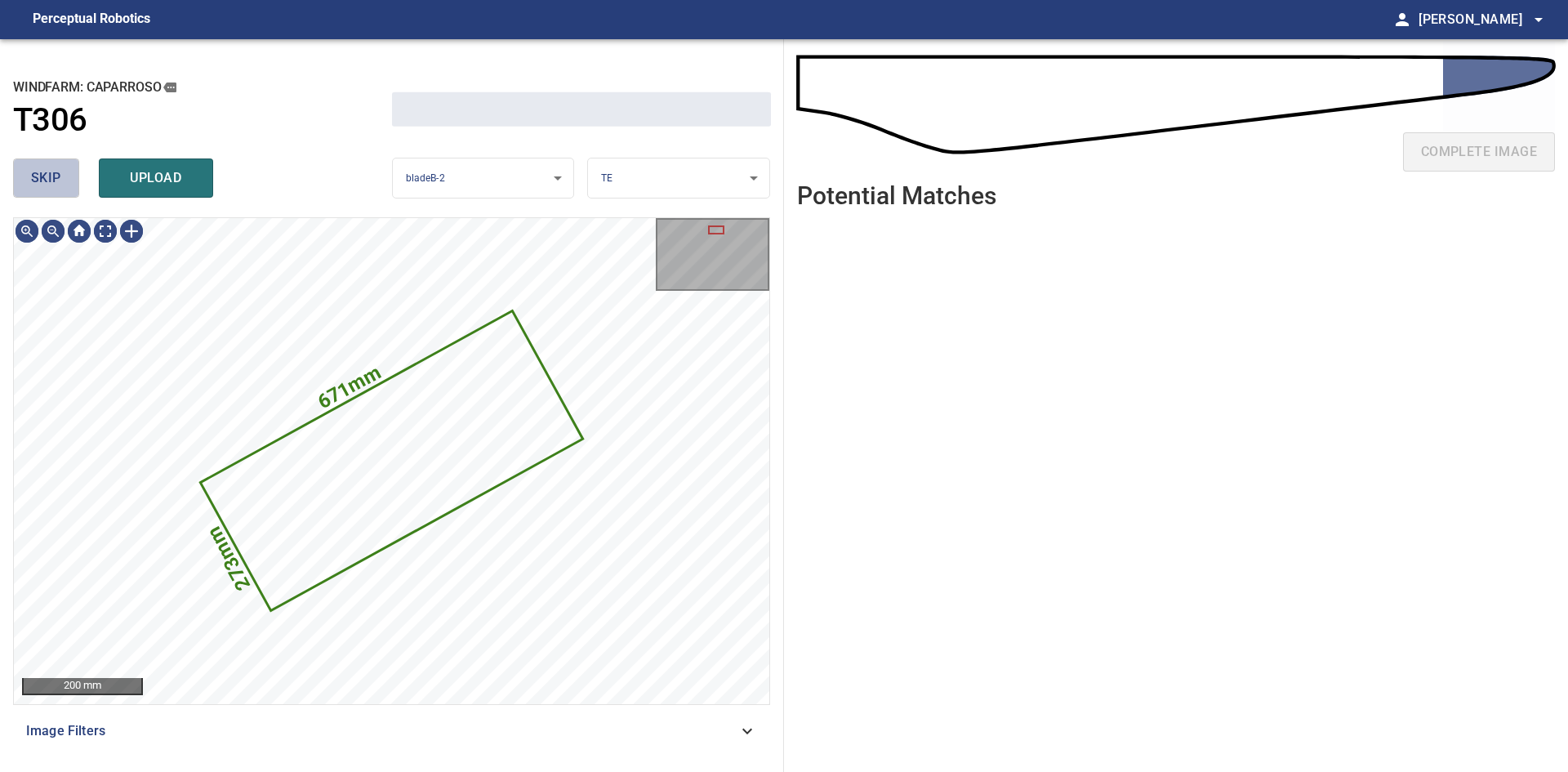
click at [61, 185] on button "skip" at bounding box center [46, 178] width 66 height 39
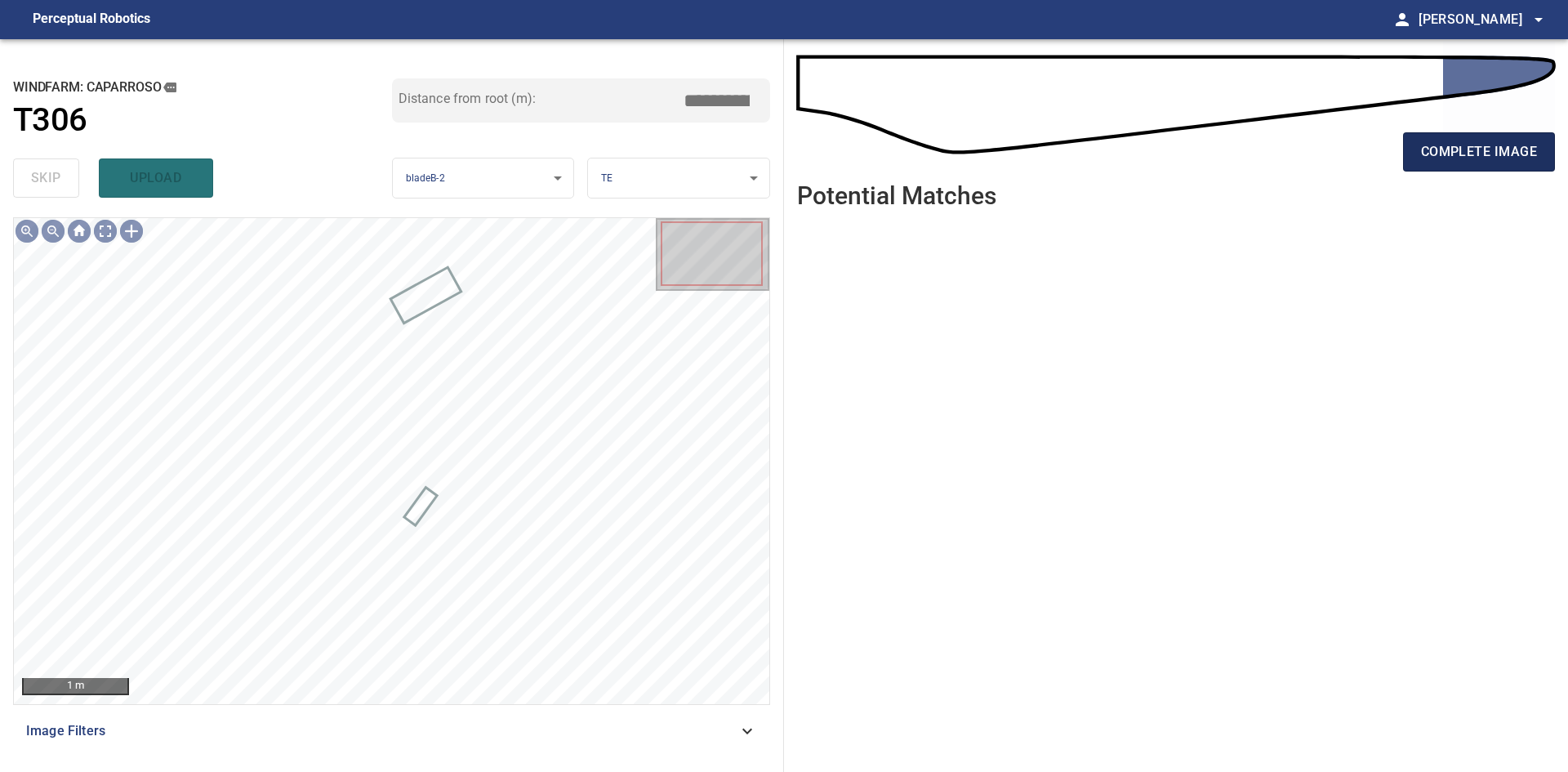
click at [1418, 148] on button "complete image" at bounding box center [1479, 152] width 152 height 39
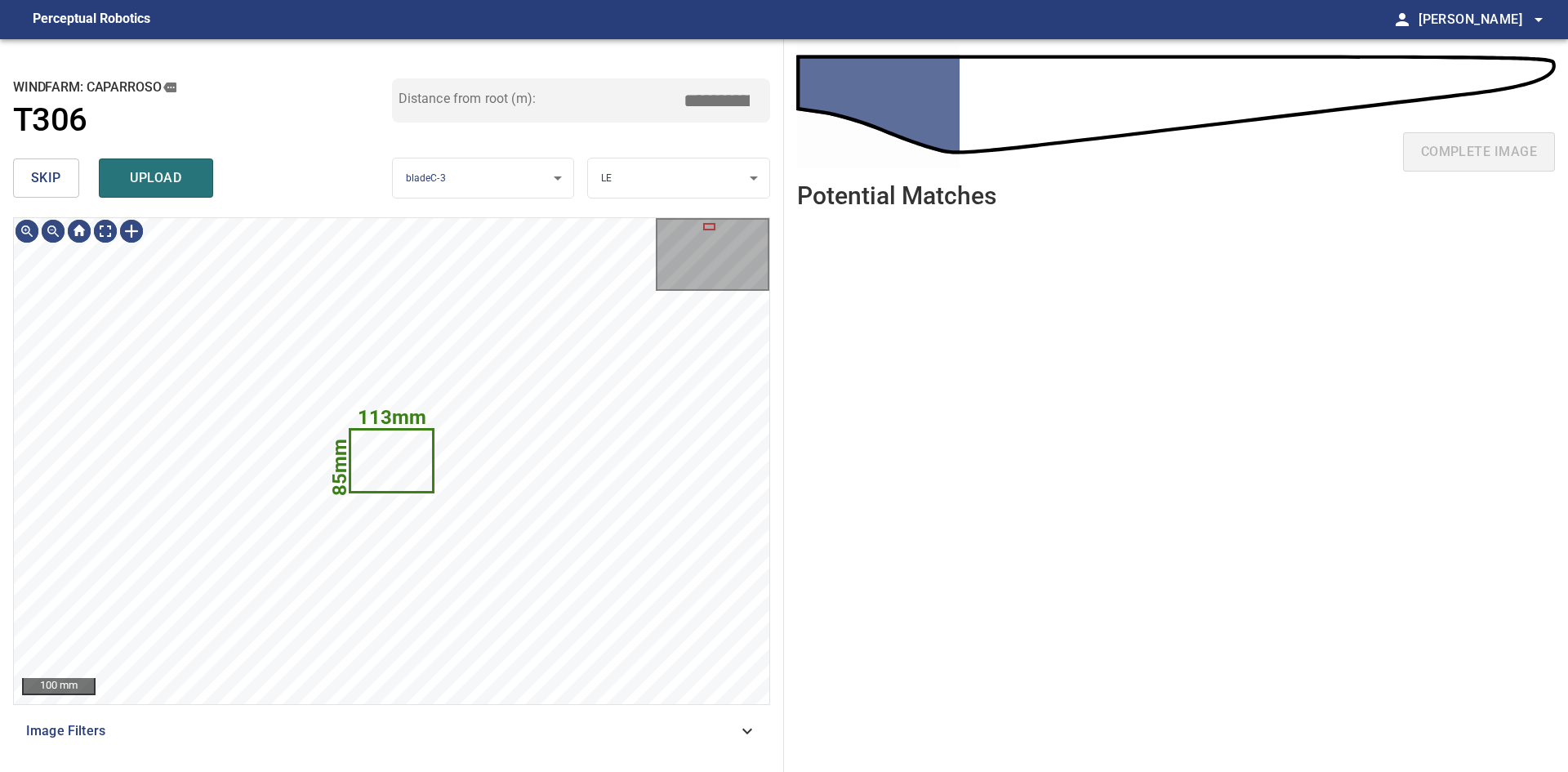
click at [41, 154] on div "skip upload" at bounding box center [203, 178] width 379 height 53
click at [45, 180] on span "skip" at bounding box center [46, 178] width 30 height 23
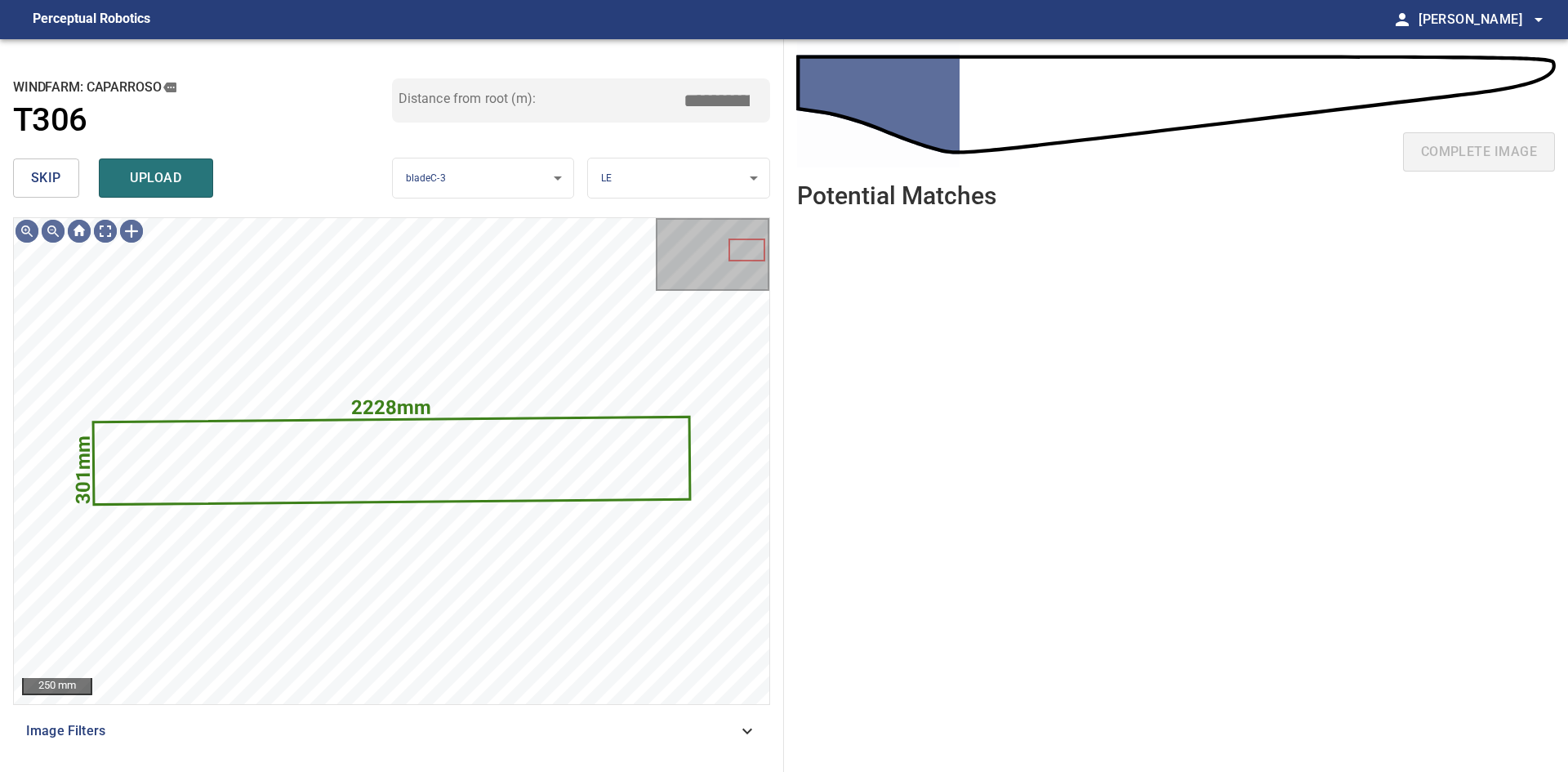
click at [45, 179] on span "skip" at bounding box center [46, 178] width 30 height 23
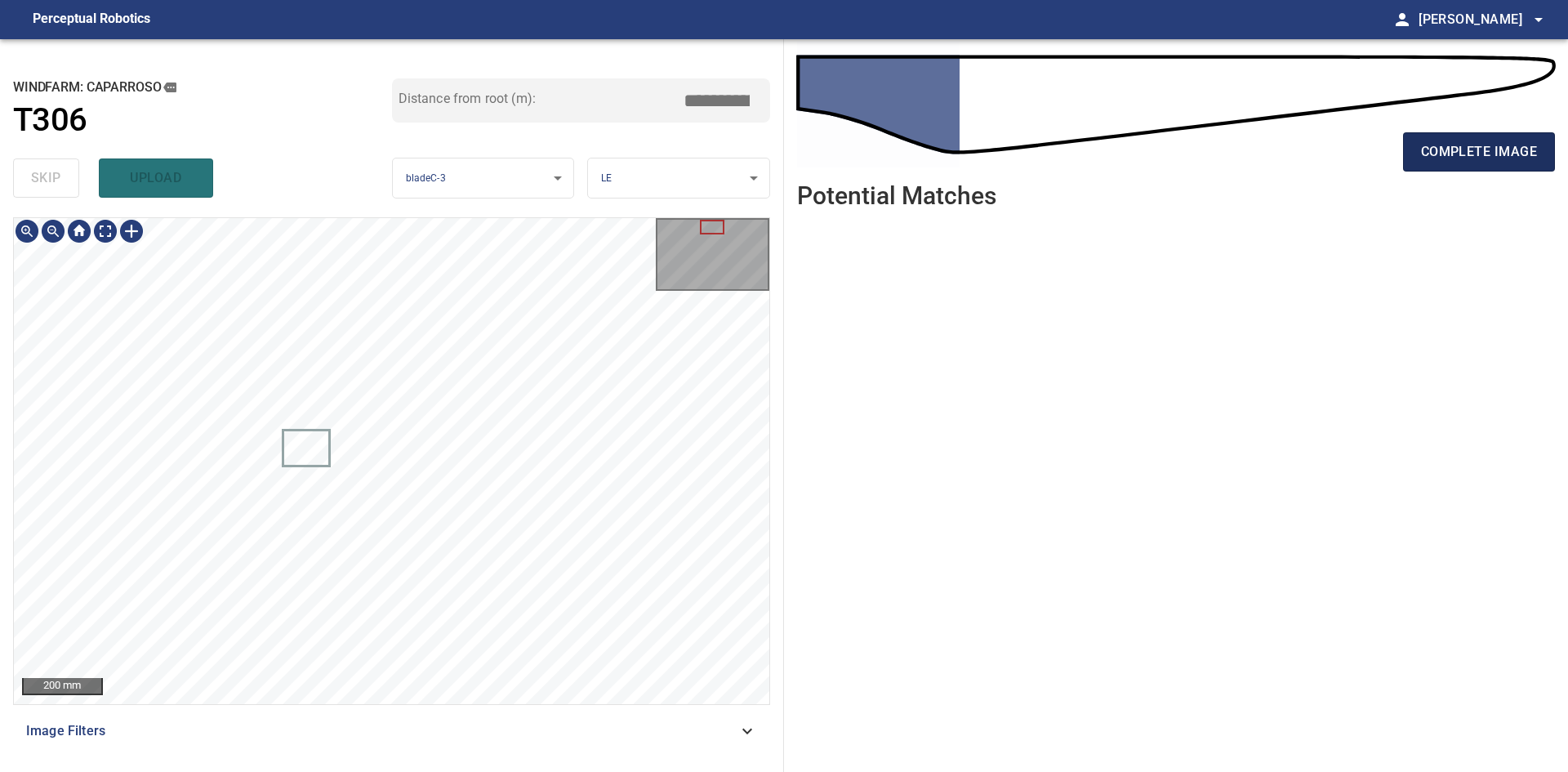
click at [1538, 151] on button "complete image" at bounding box center [1479, 152] width 152 height 39
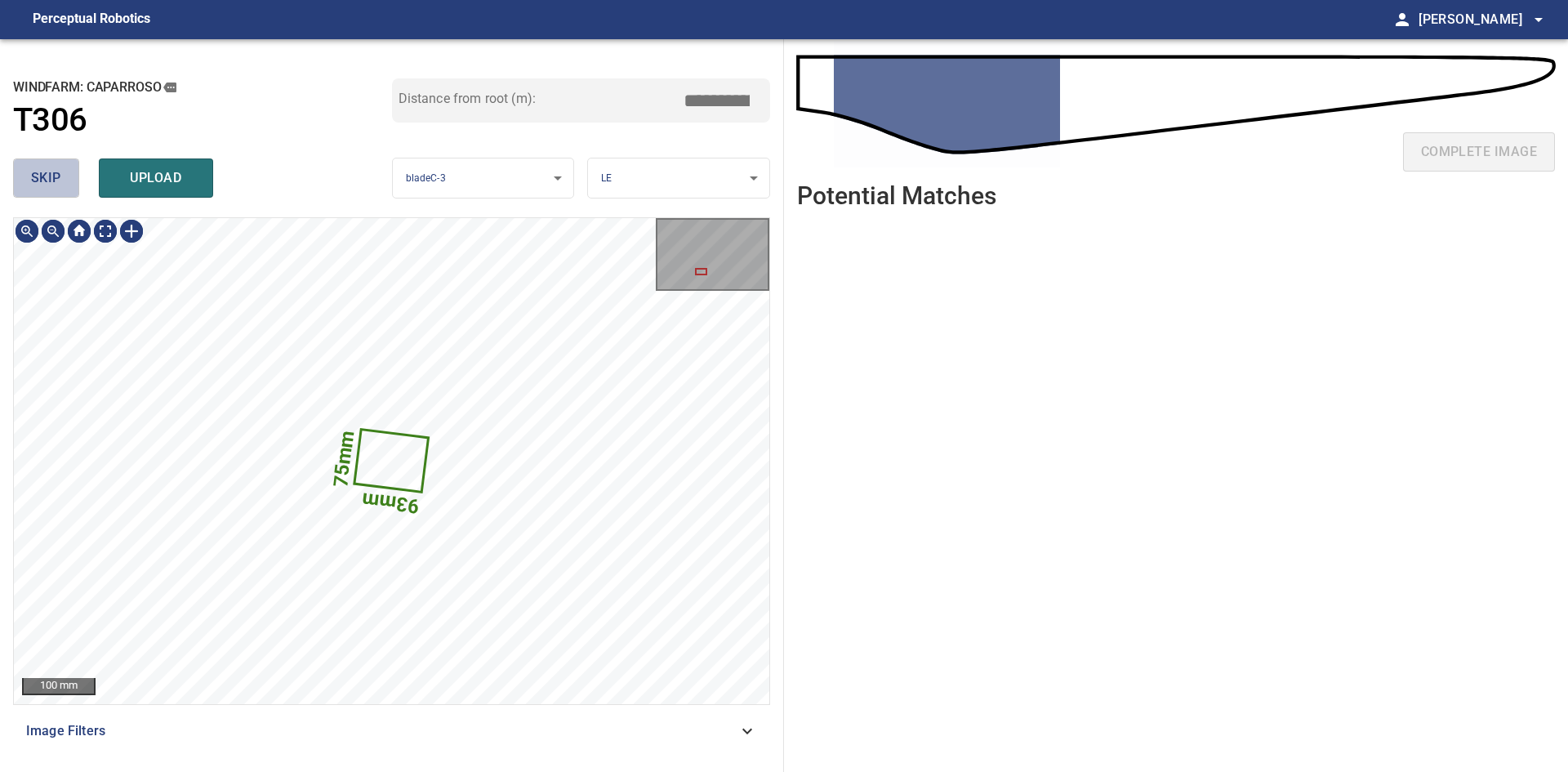
click at [45, 194] on button "skip" at bounding box center [46, 178] width 66 height 39
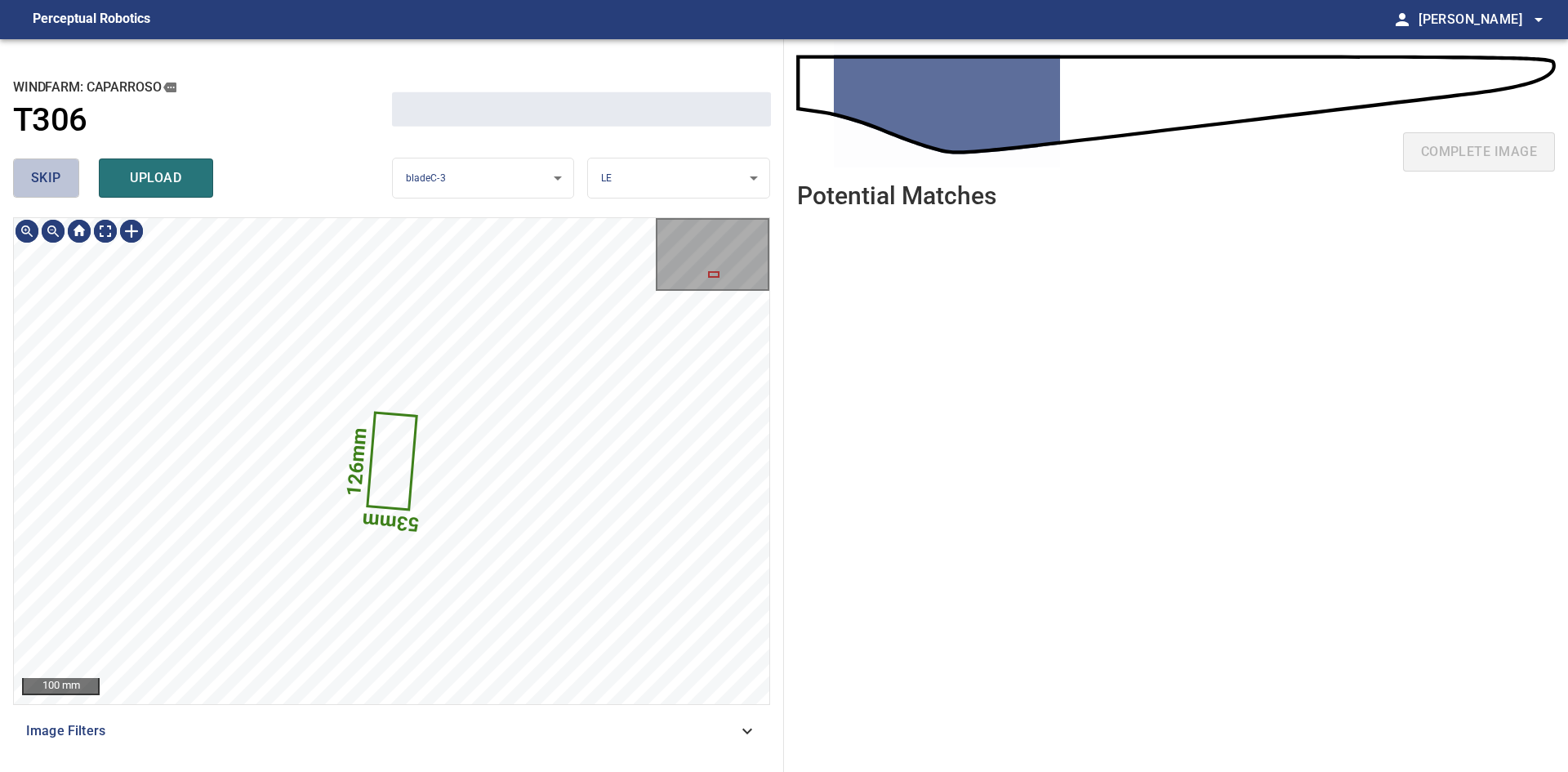
click at [45, 194] on button "skip" at bounding box center [46, 178] width 66 height 39
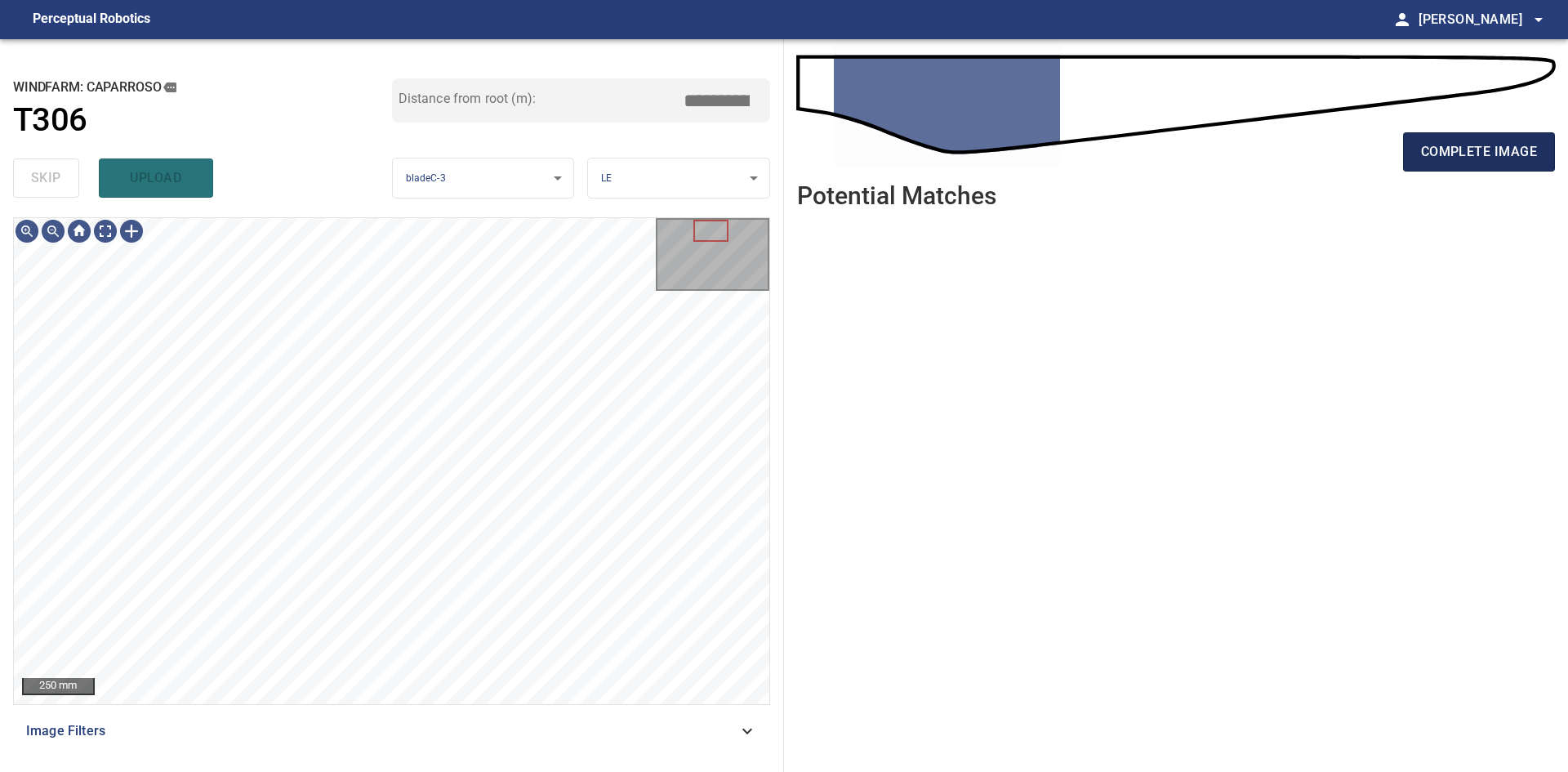
click at [1464, 168] on button "complete image" at bounding box center [1479, 152] width 152 height 39
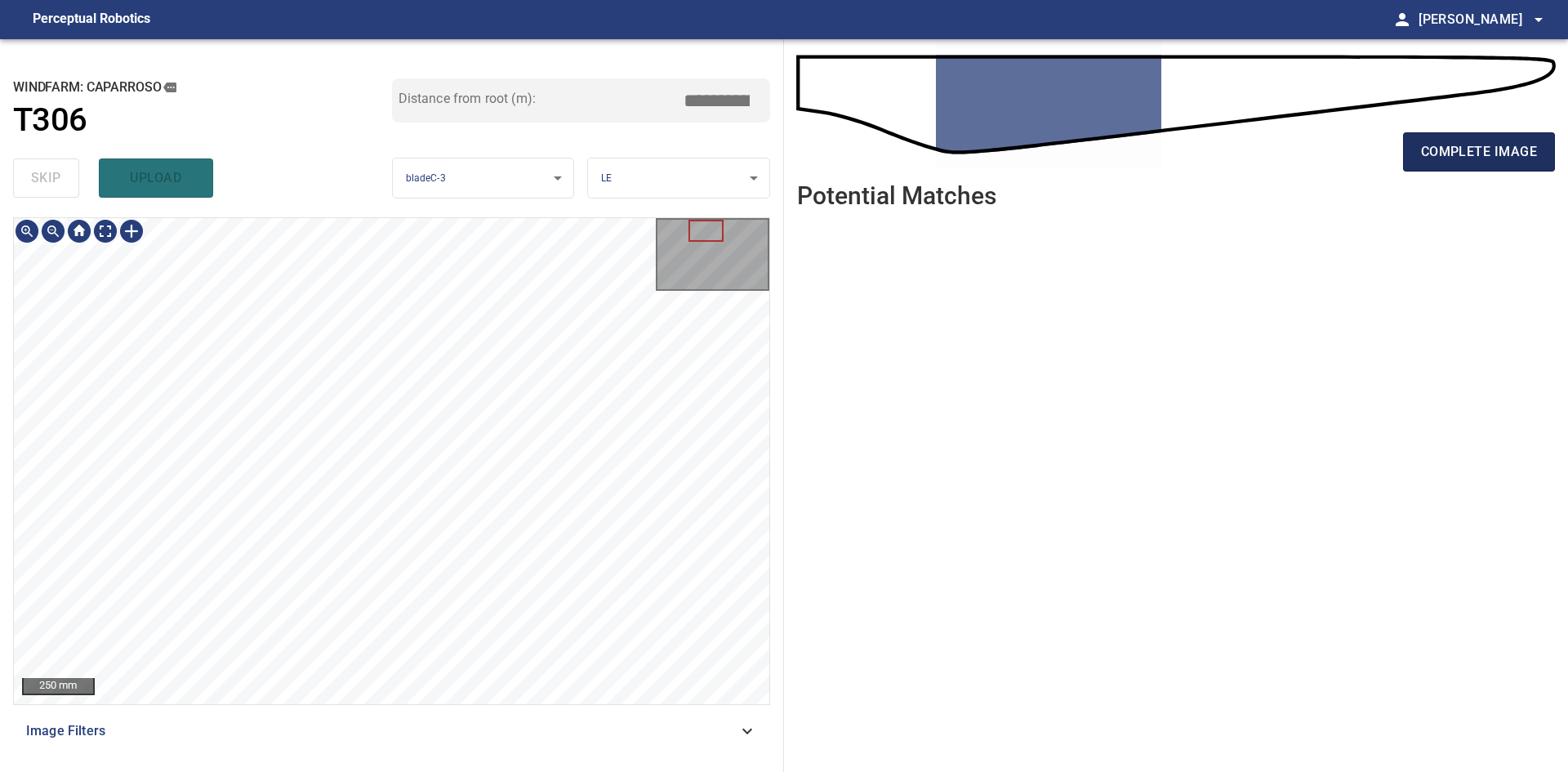
click at [1465, 157] on span "complete image" at bounding box center [1479, 152] width 116 height 23
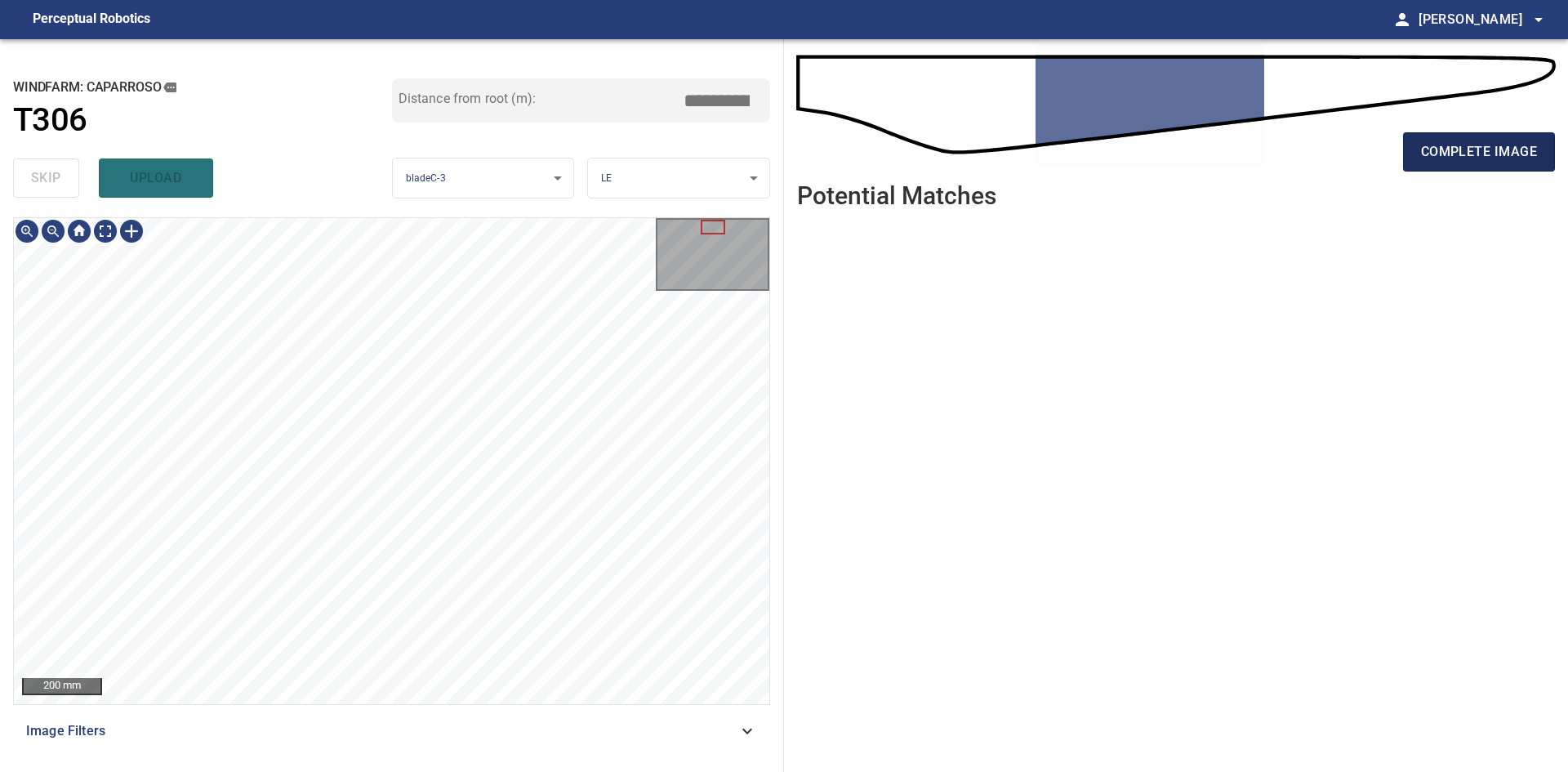
click at [1518, 156] on span "complete image" at bounding box center [1479, 152] width 116 height 23
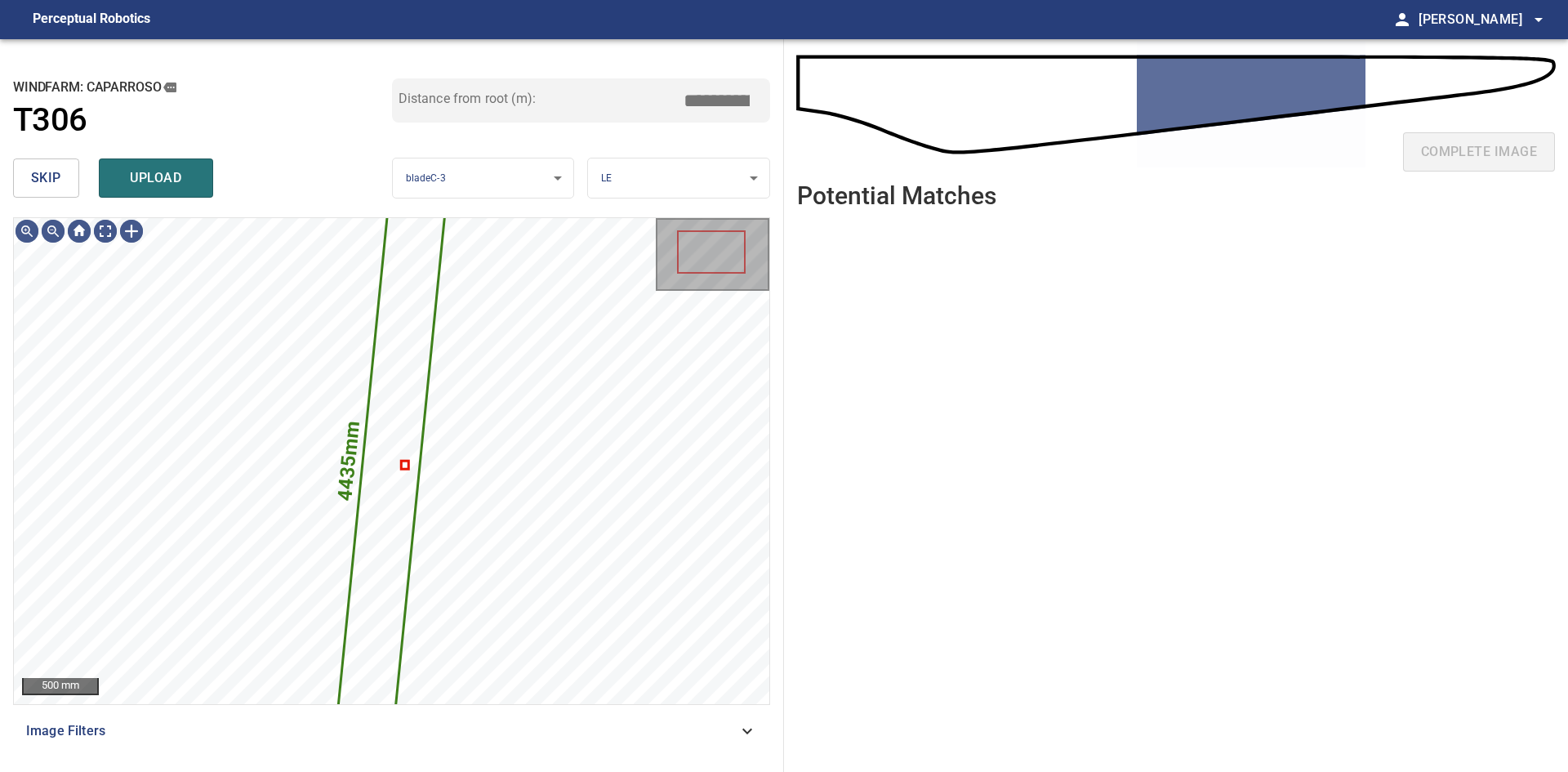
click at [79, 194] on div "skip upload" at bounding box center [203, 178] width 379 height 53
click at [64, 184] on button "skip" at bounding box center [46, 178] width 66 height 39
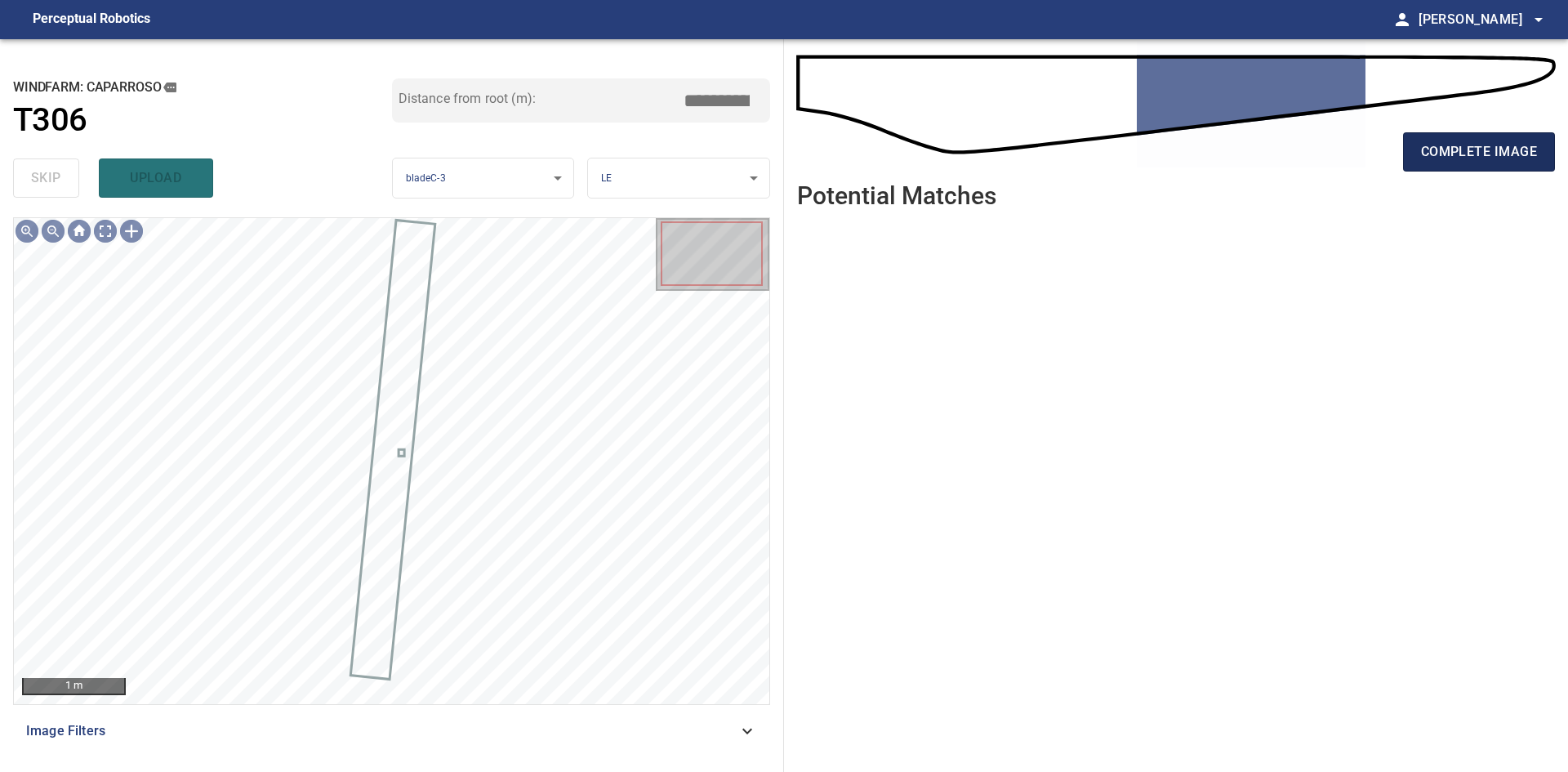
click at [1464, 169] on button "complete image" at bounding box center [1479, 152] width 152 height 39
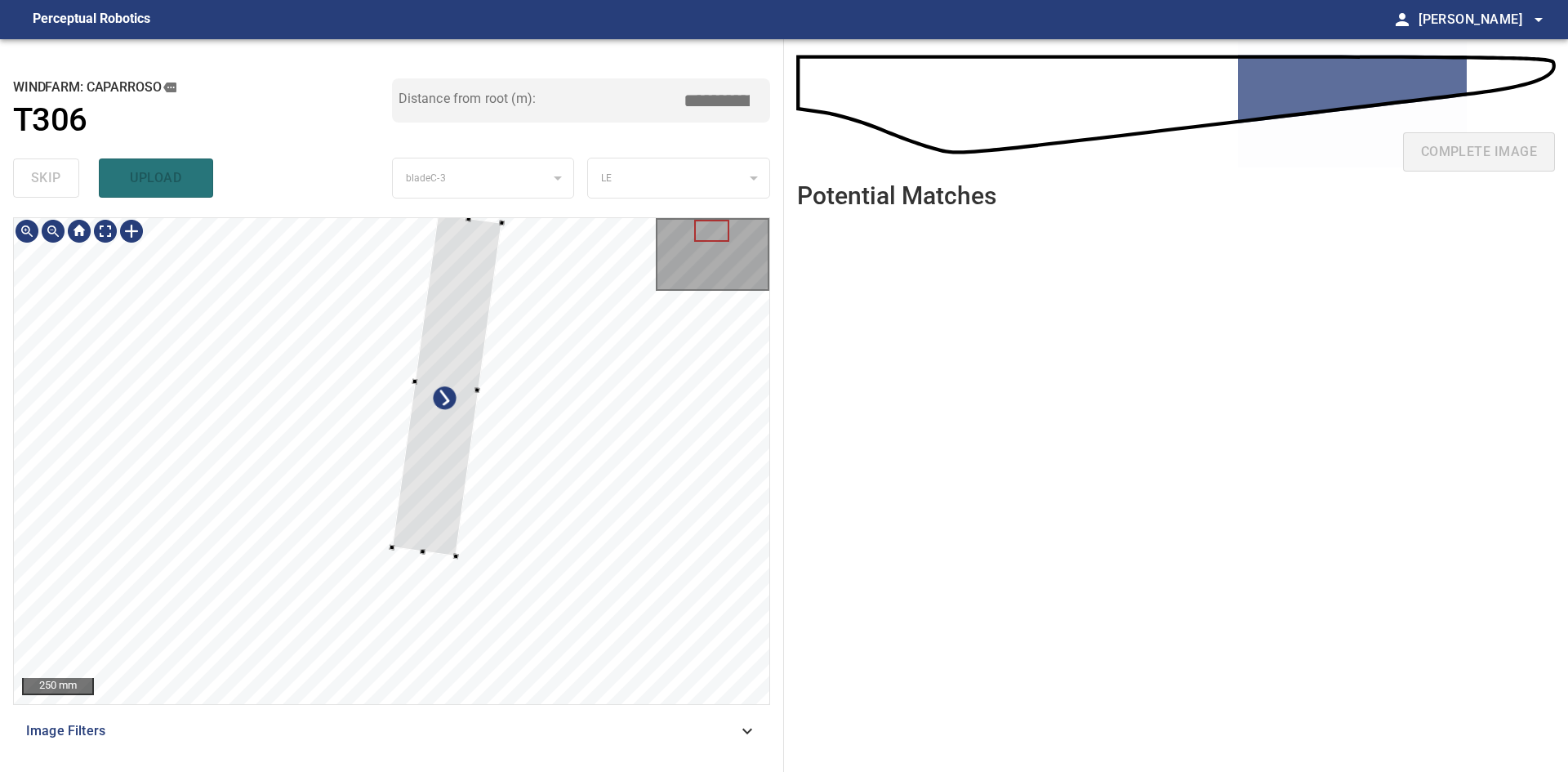
click at [453, 486] on div at bounding box center [446, 385] width 110 height 342
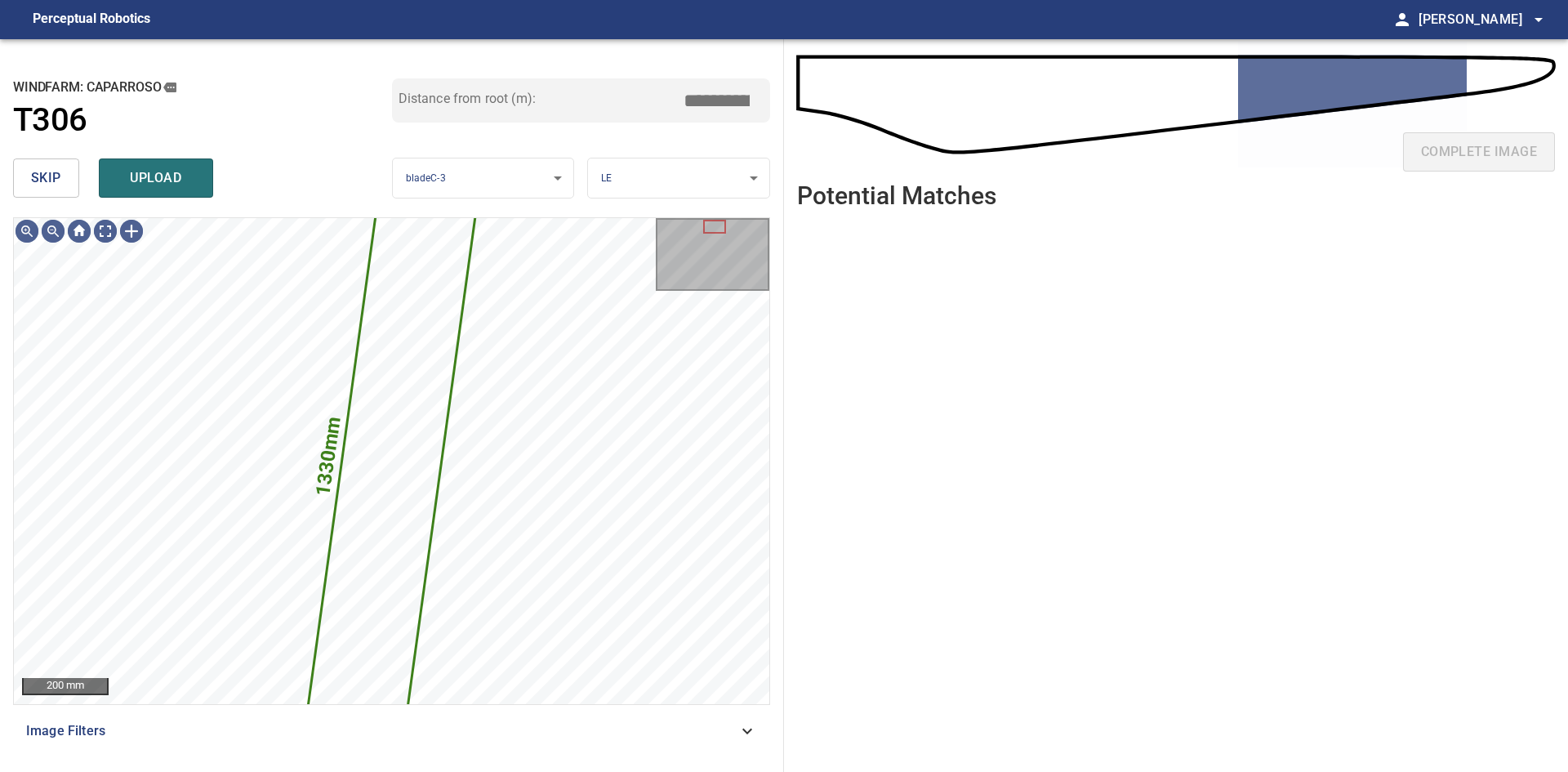
click at [38, 187] on span "skip" at bounding box center [46, 178] width 30 height 23
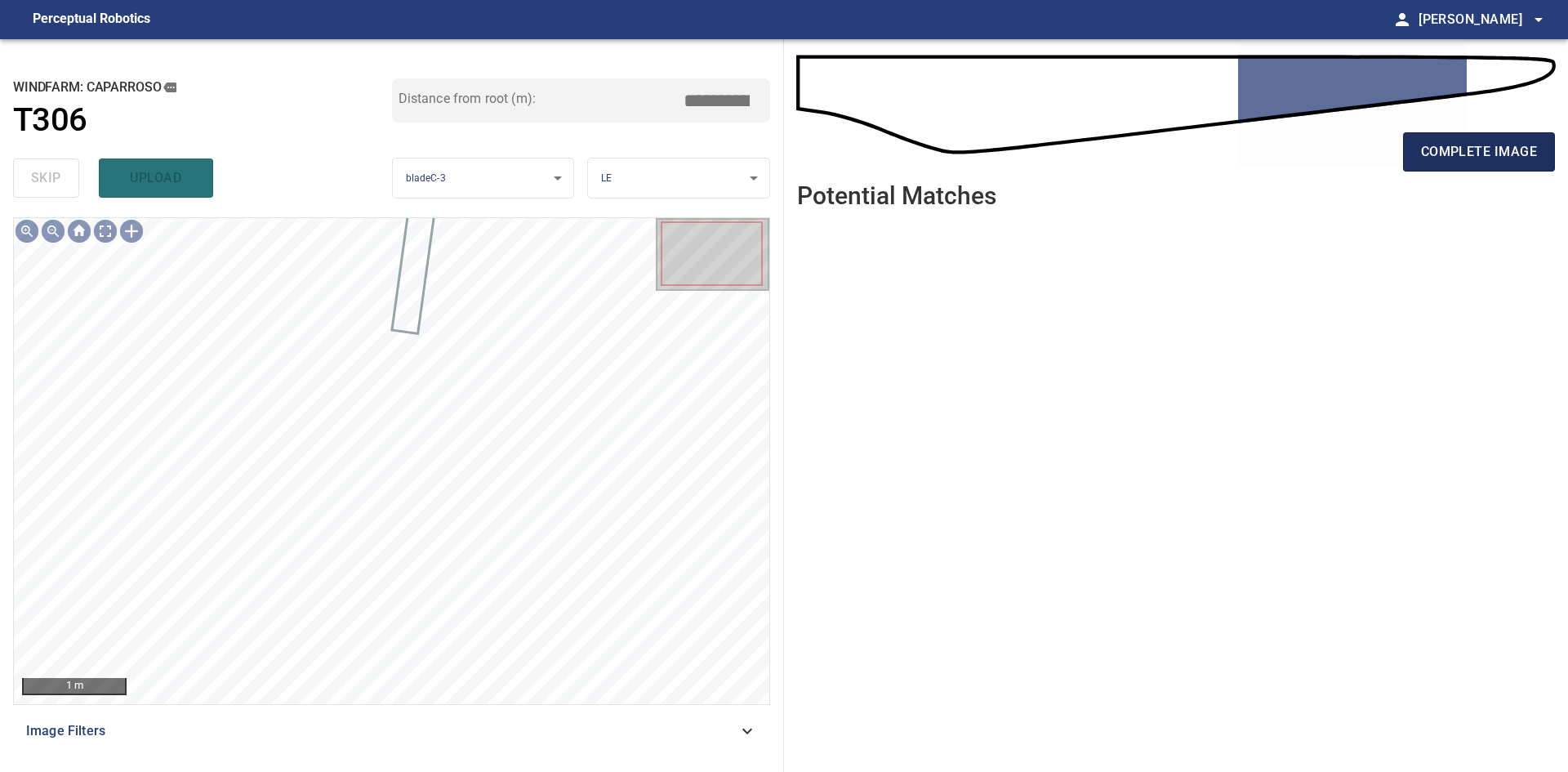
click at [1436, 148] on span "complete image" at bounding box center [1479, 152] width 116 height 23
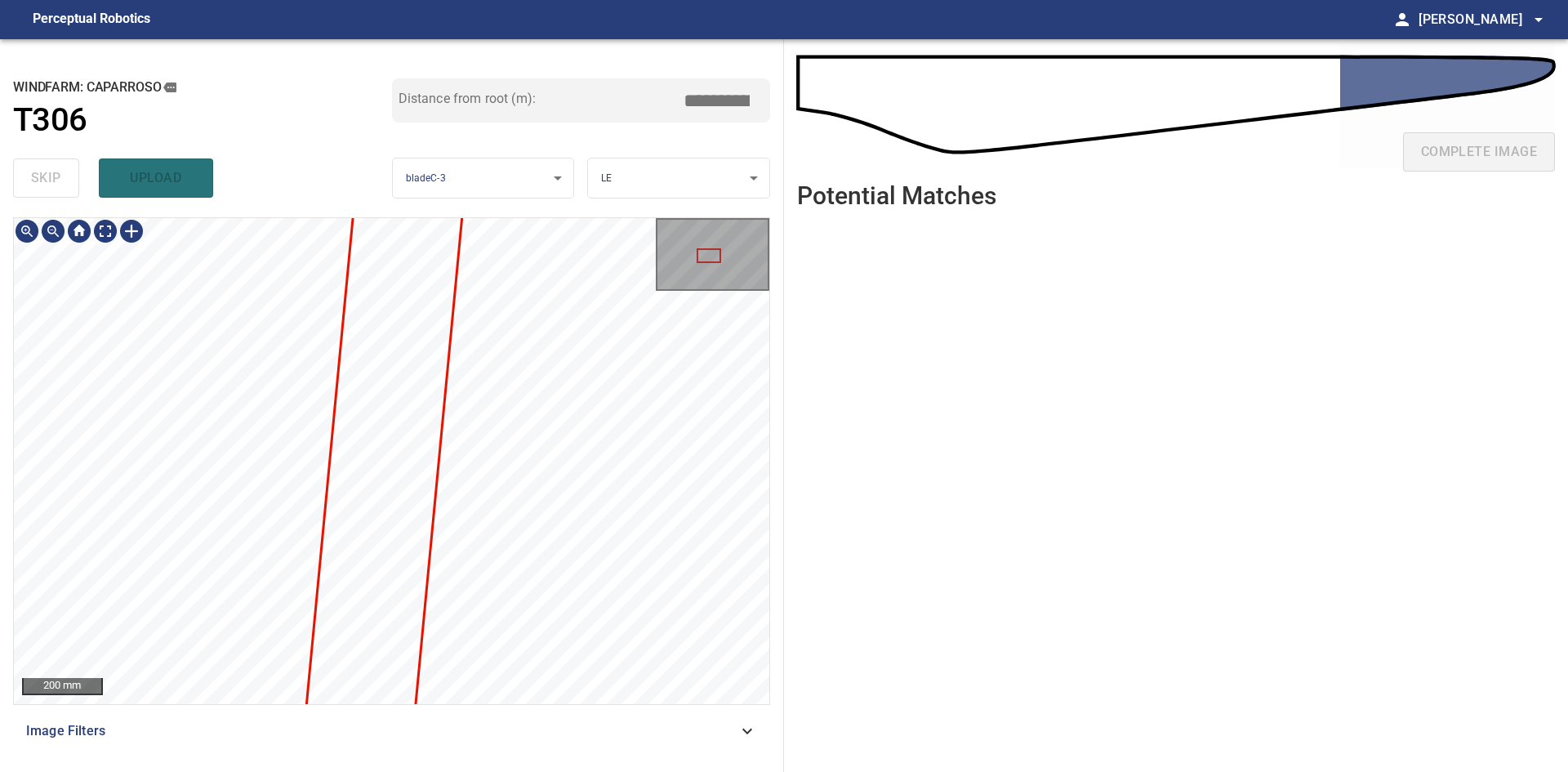
click at [443, 771] on html "**********" at bounding box center [784, 386] width 1568 height 772
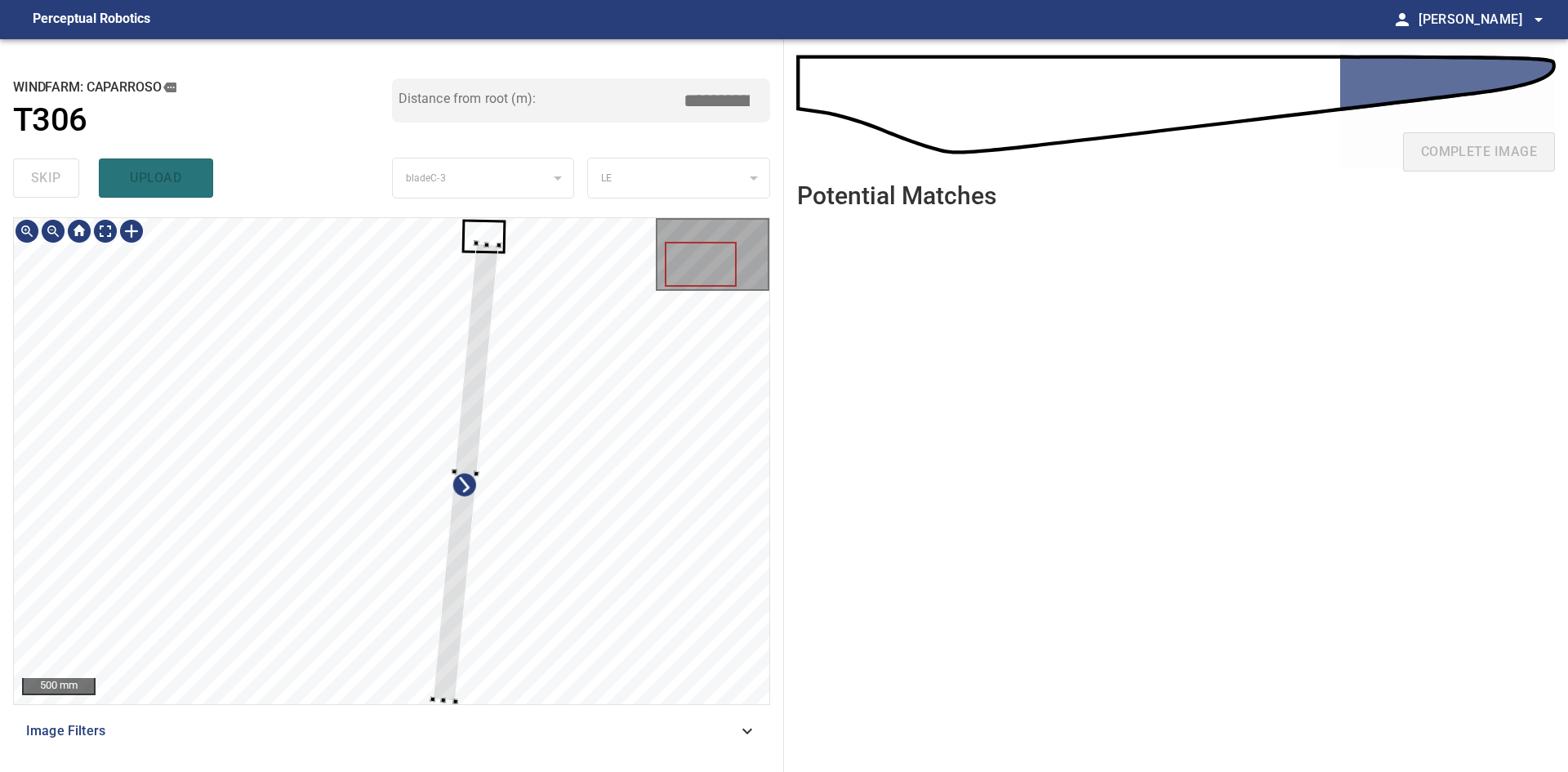
click at [454, 625] on div at bounding box center [466, 472] width 66 height 458
click at [446, 642] on div at bounding box center [463, 472] width 75 height 458
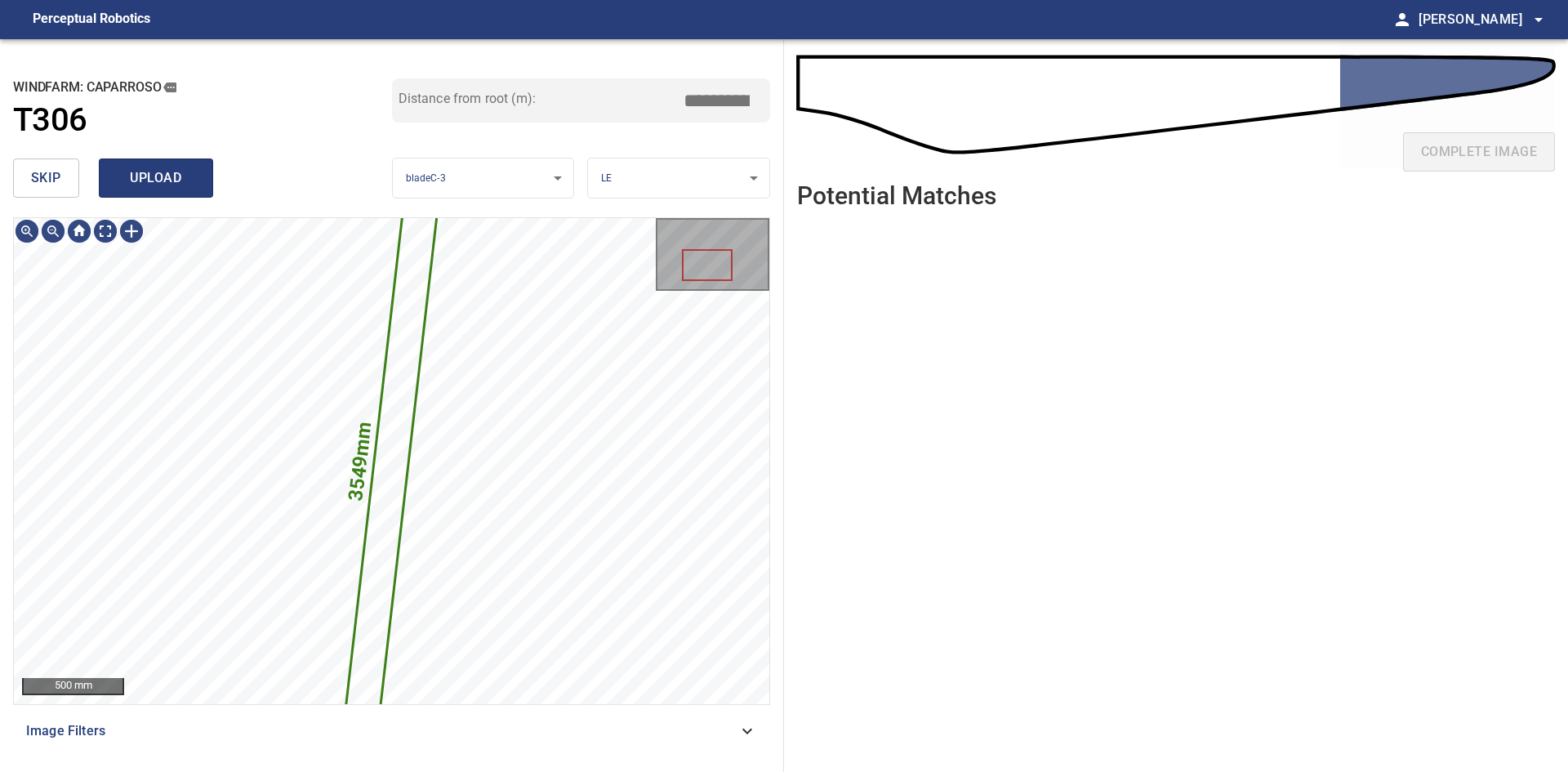
click at [158, 187] on span "upload" at bounding box center [155, 178] width 78 height 23
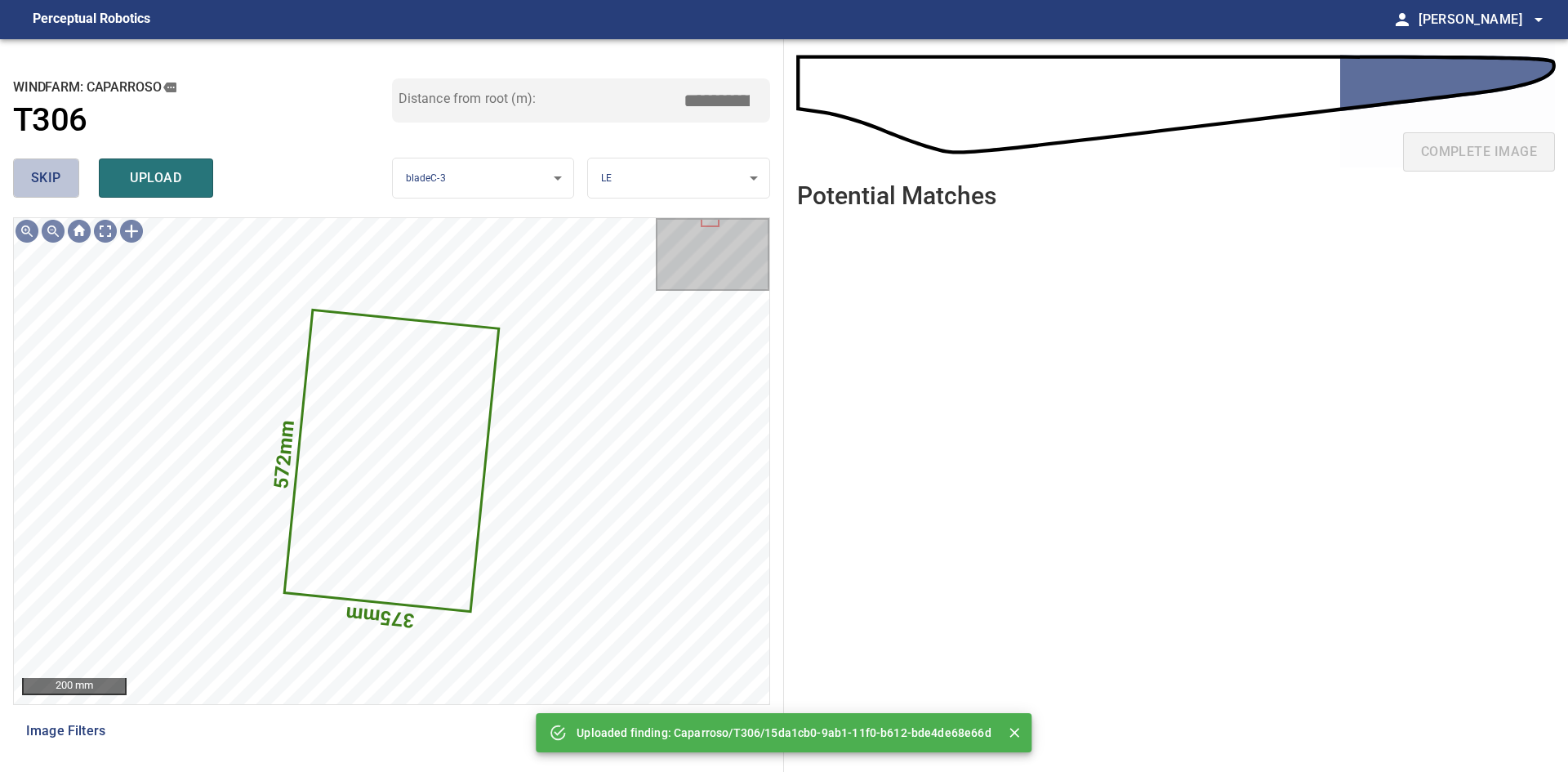
click at [64, 176] on button "skip" at bounding box center [46, 178] width 66 height 39
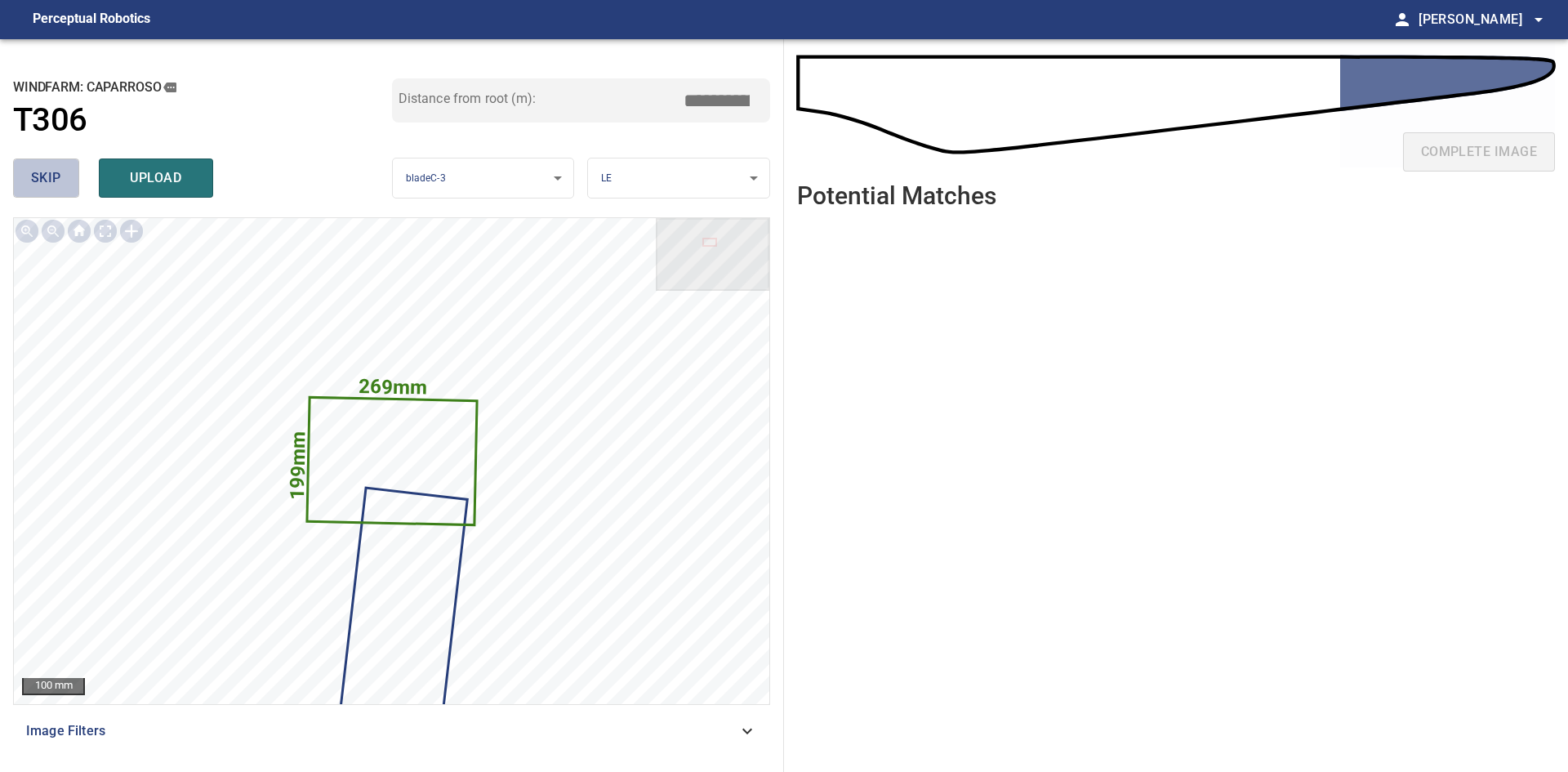
click at [64, 176] on button "skip" at bounding box center [46, 178] width 66 height 39
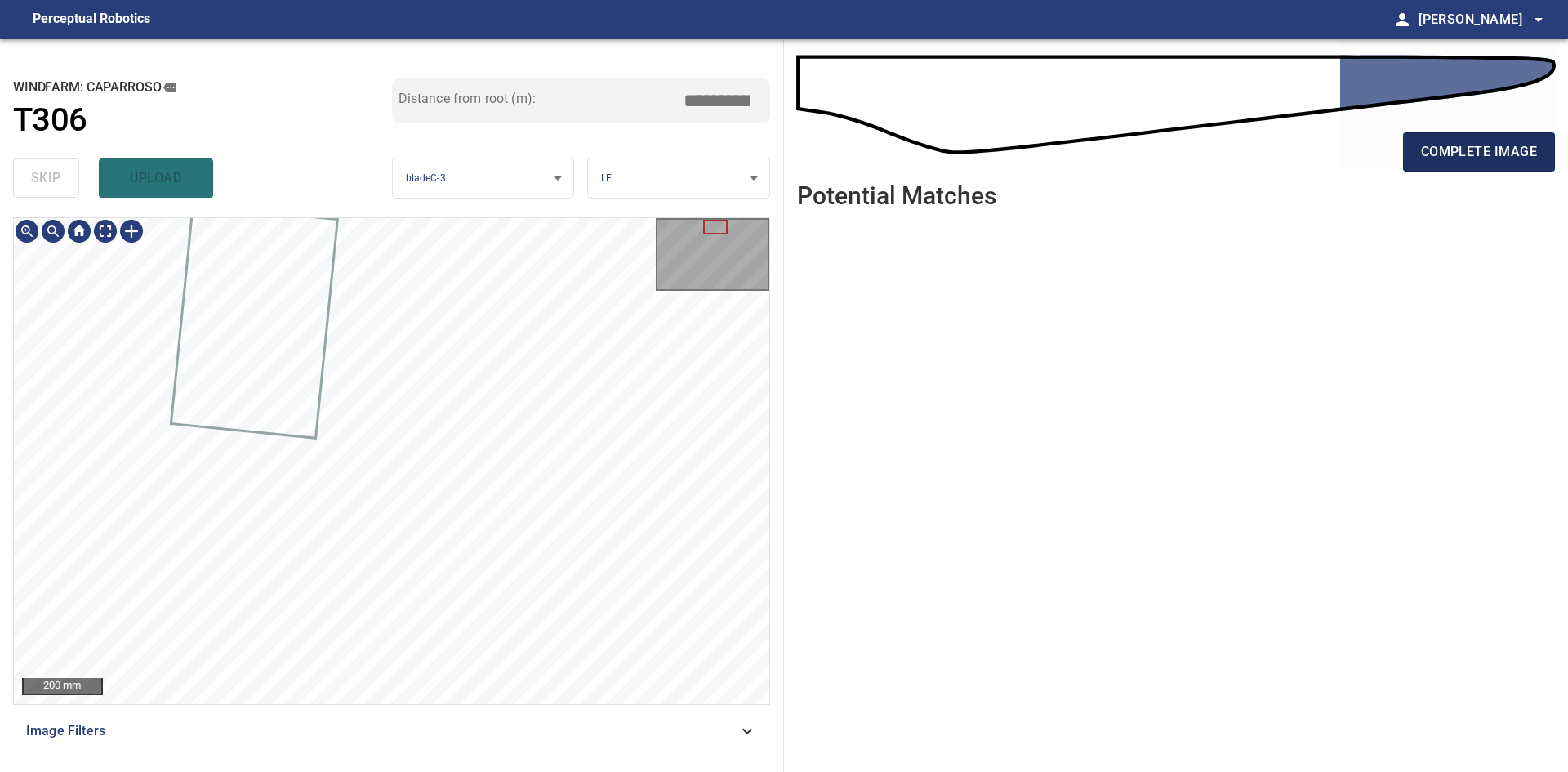
click at [1439, 154] on span "complete image" at bounding box center [1479, 152] width 116 height 23
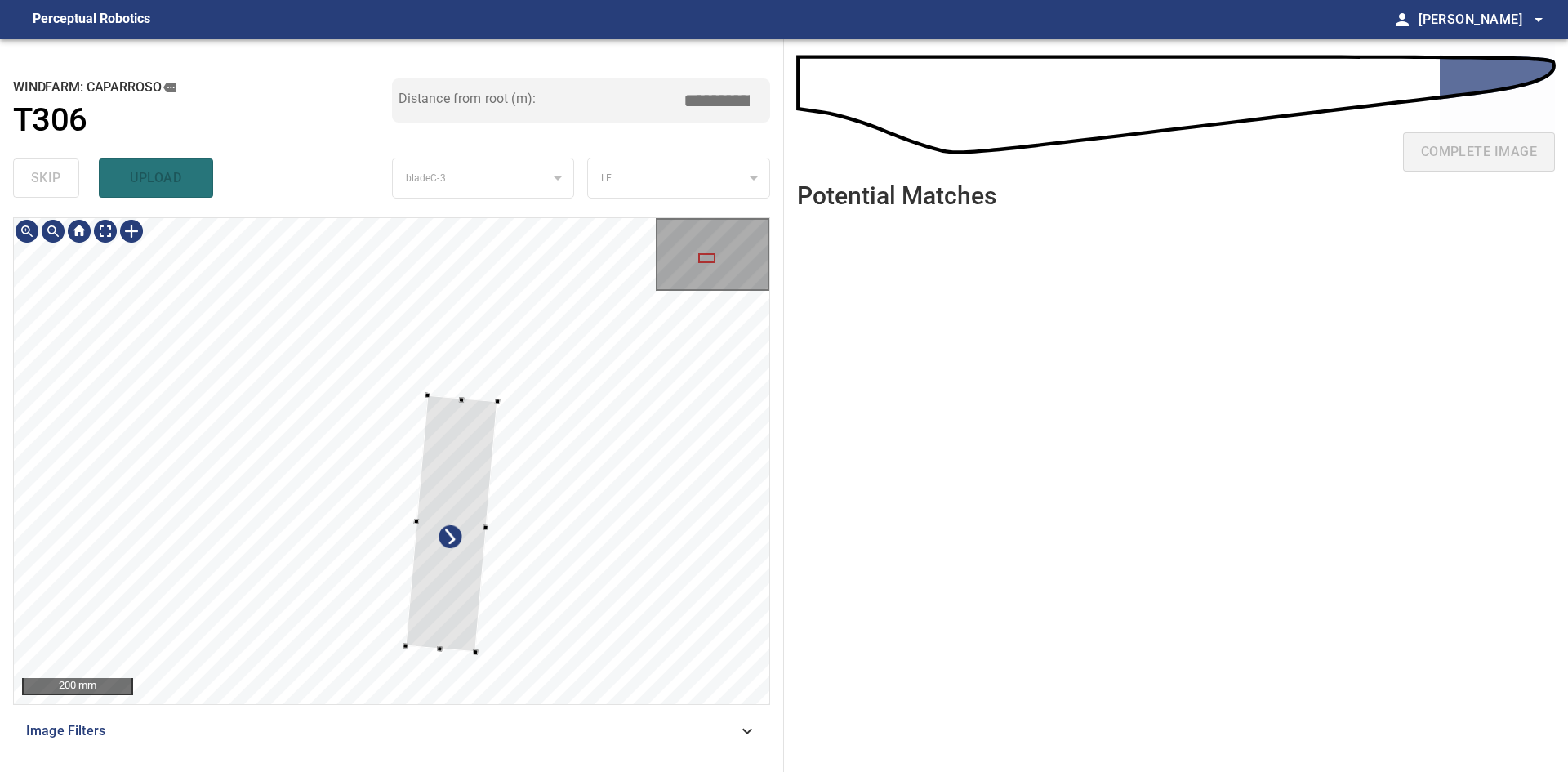
click at [477, 380] on div at bounding box center [391, 461] width 755 height 485
click at [449, 521] on div at bounding box center [438, 563] width 92 height 256
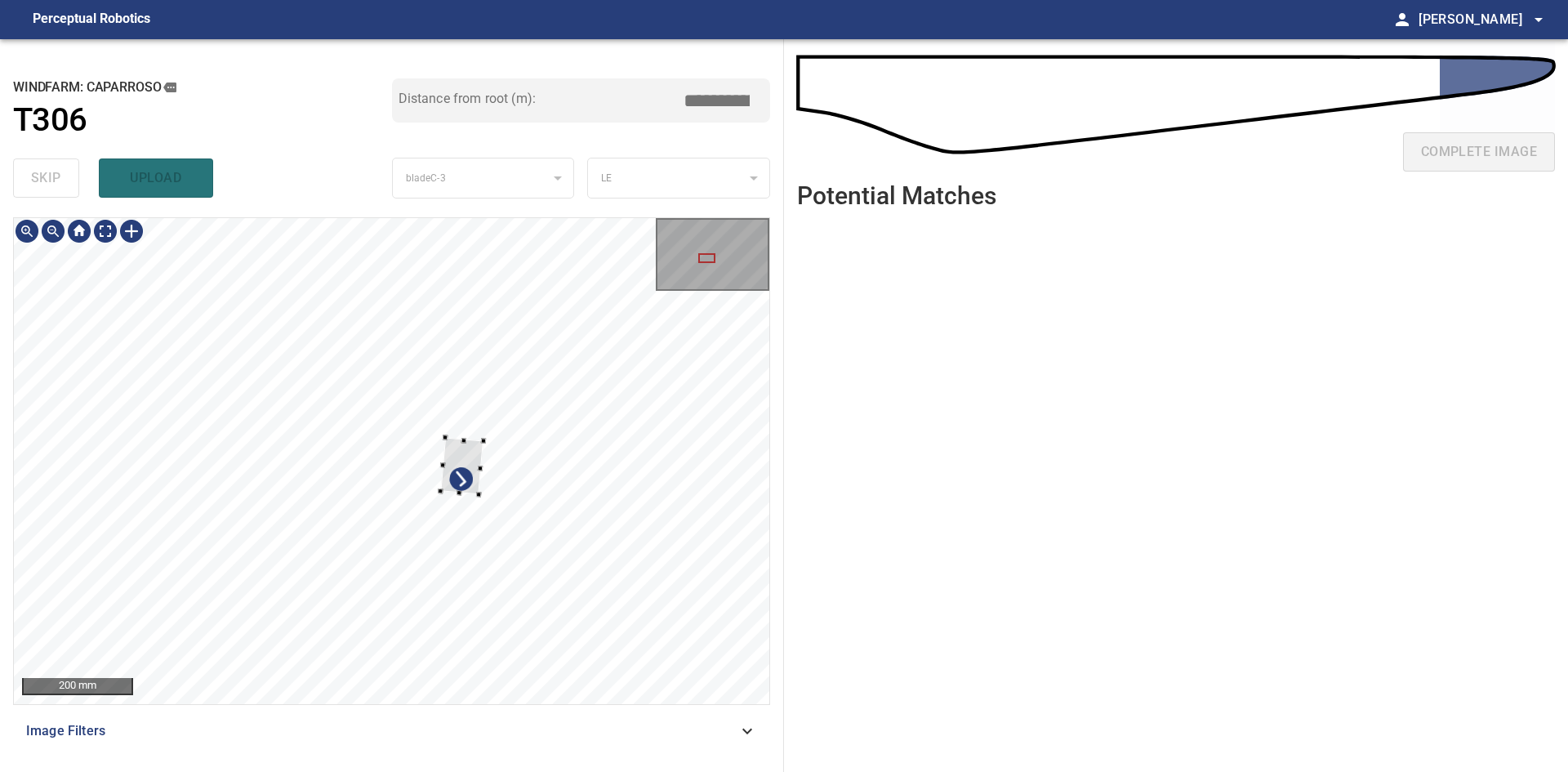
click at [441, 482] on div at bounding box center [462, 466] width 43 height 56
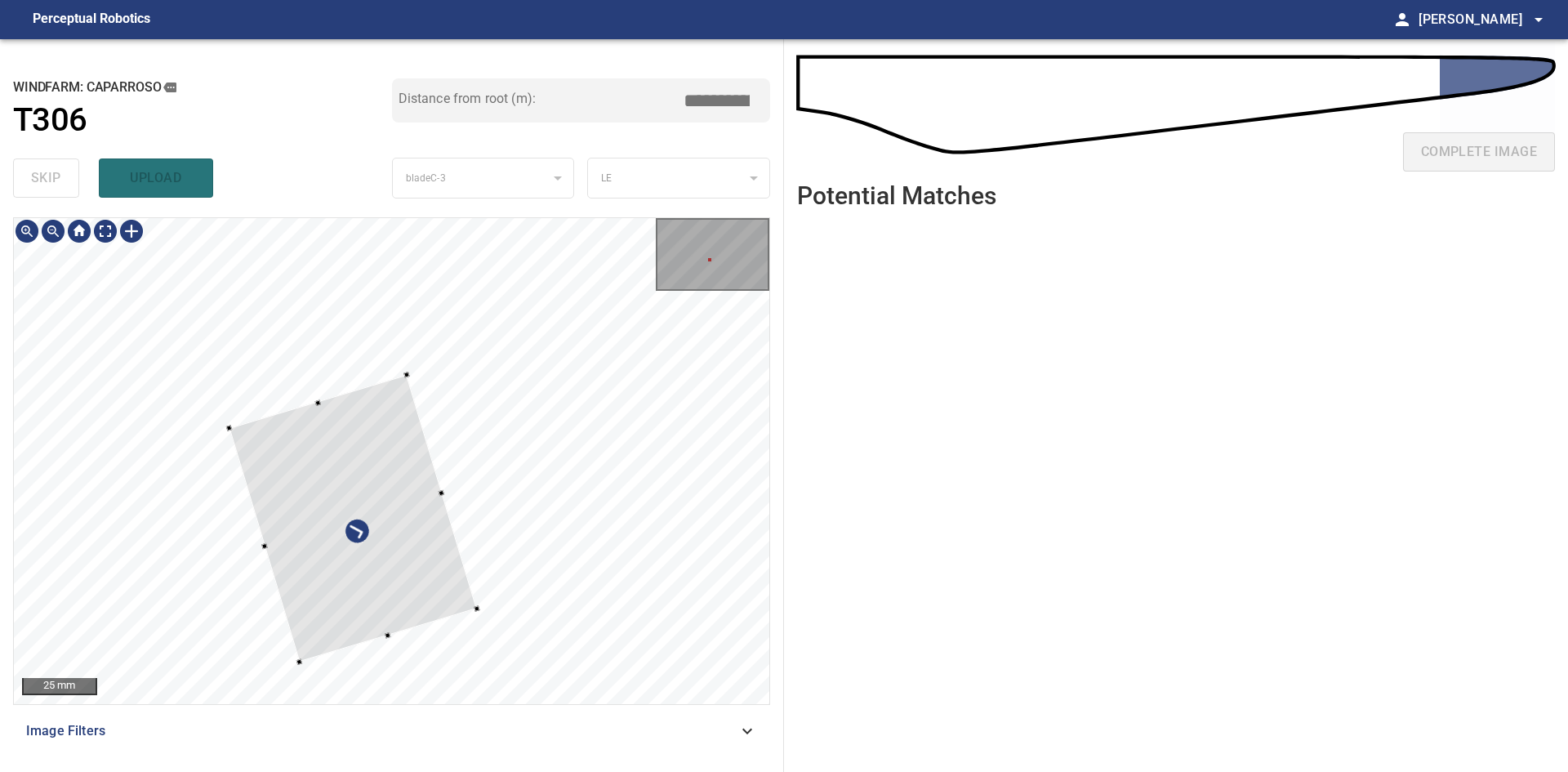
click at [350, 597] on div at bounding box center [353, 518] width 247 height 287
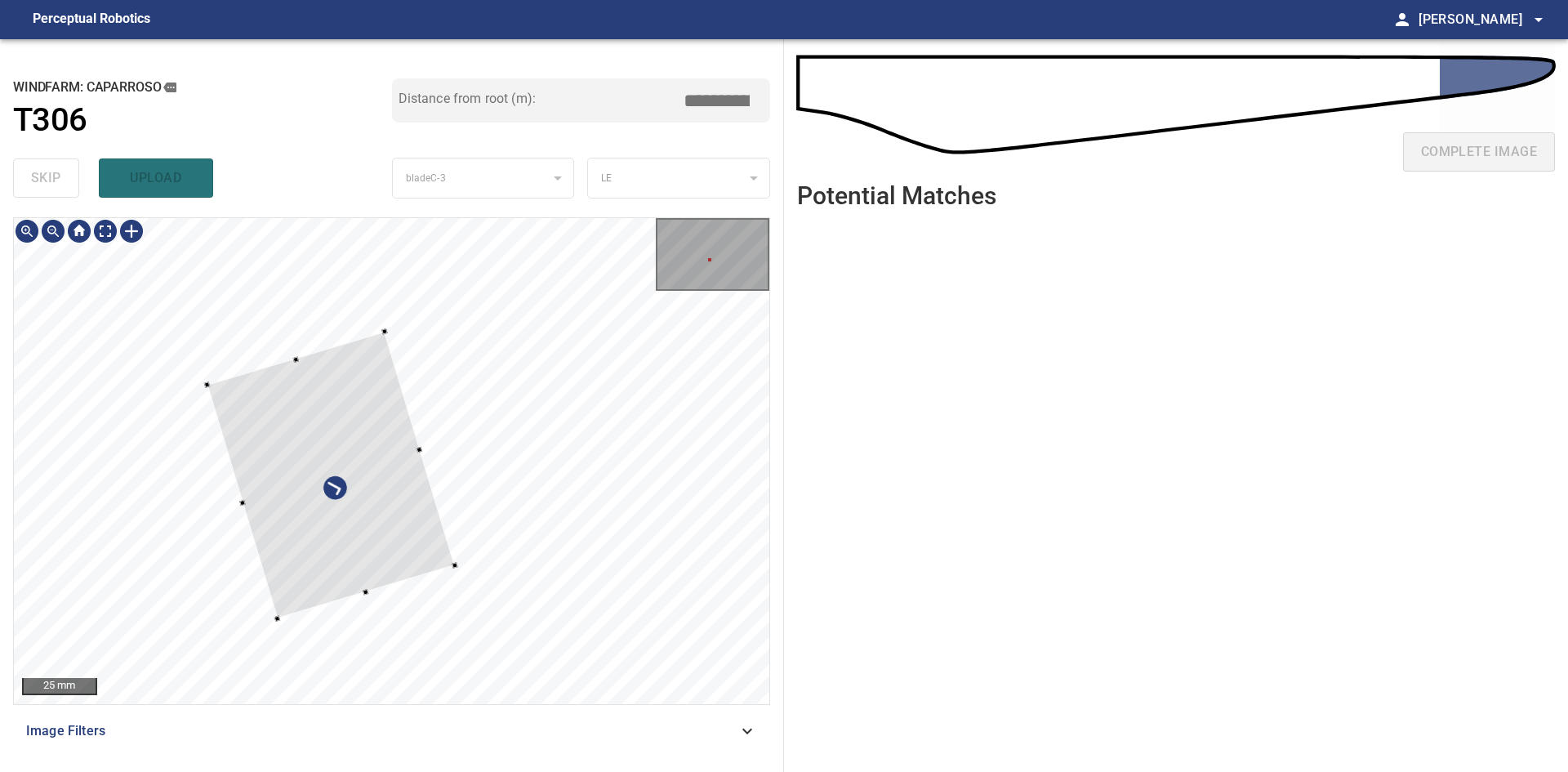
click at [294, 573] on div at bounding box center [331, 475] width 247 height 287
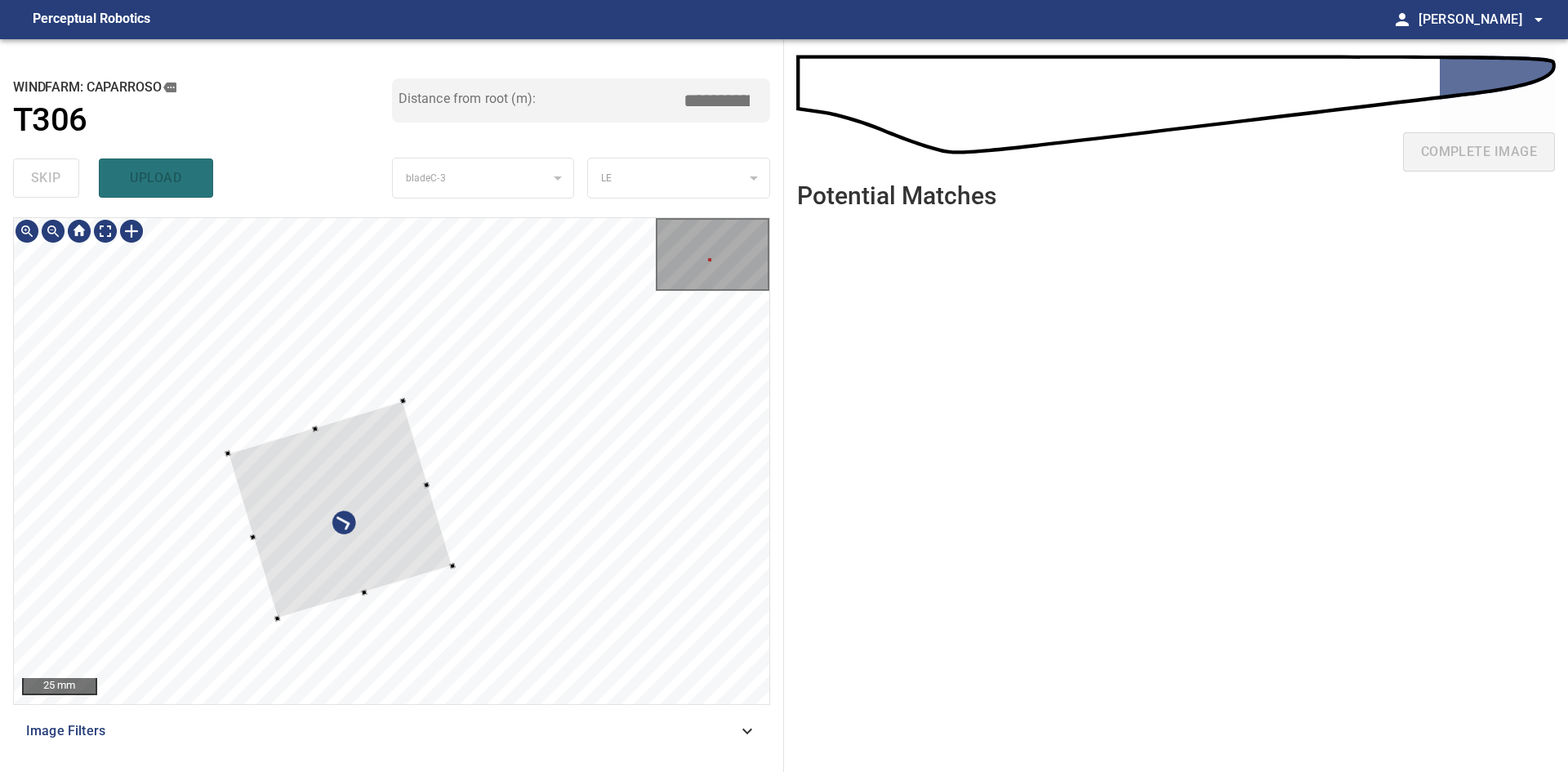
click at [400, 405] on div at bounding box center [340, 510] width 225 height 218
click at [296, 522] on div at bounding box center [360, 502] width 186 height 208
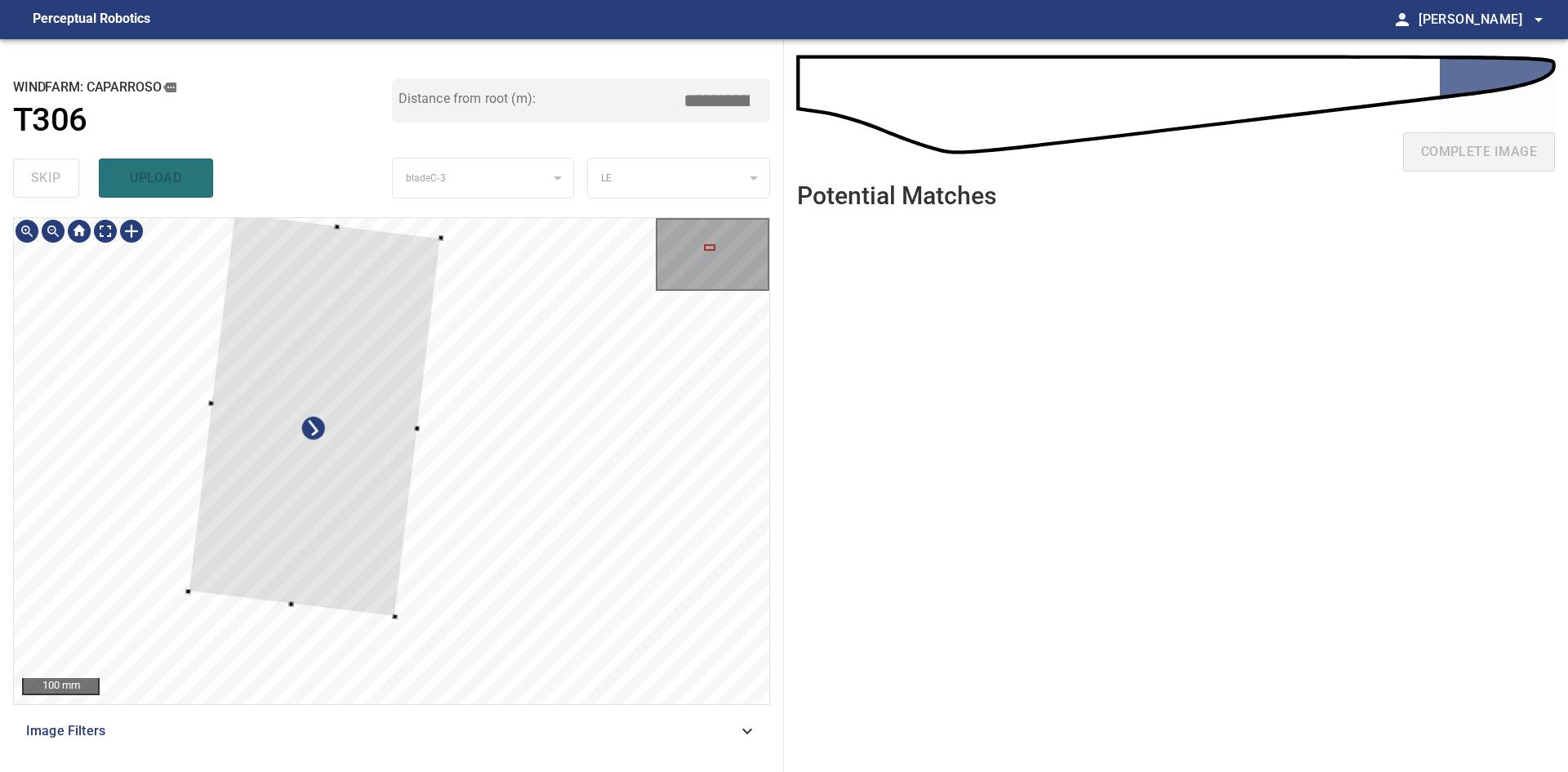
click at [361, 465] on div at bounding box center [315, 415] width 253 height 404
click at [339, 250] on div at bounding box center [314, 424] width 251 height 385
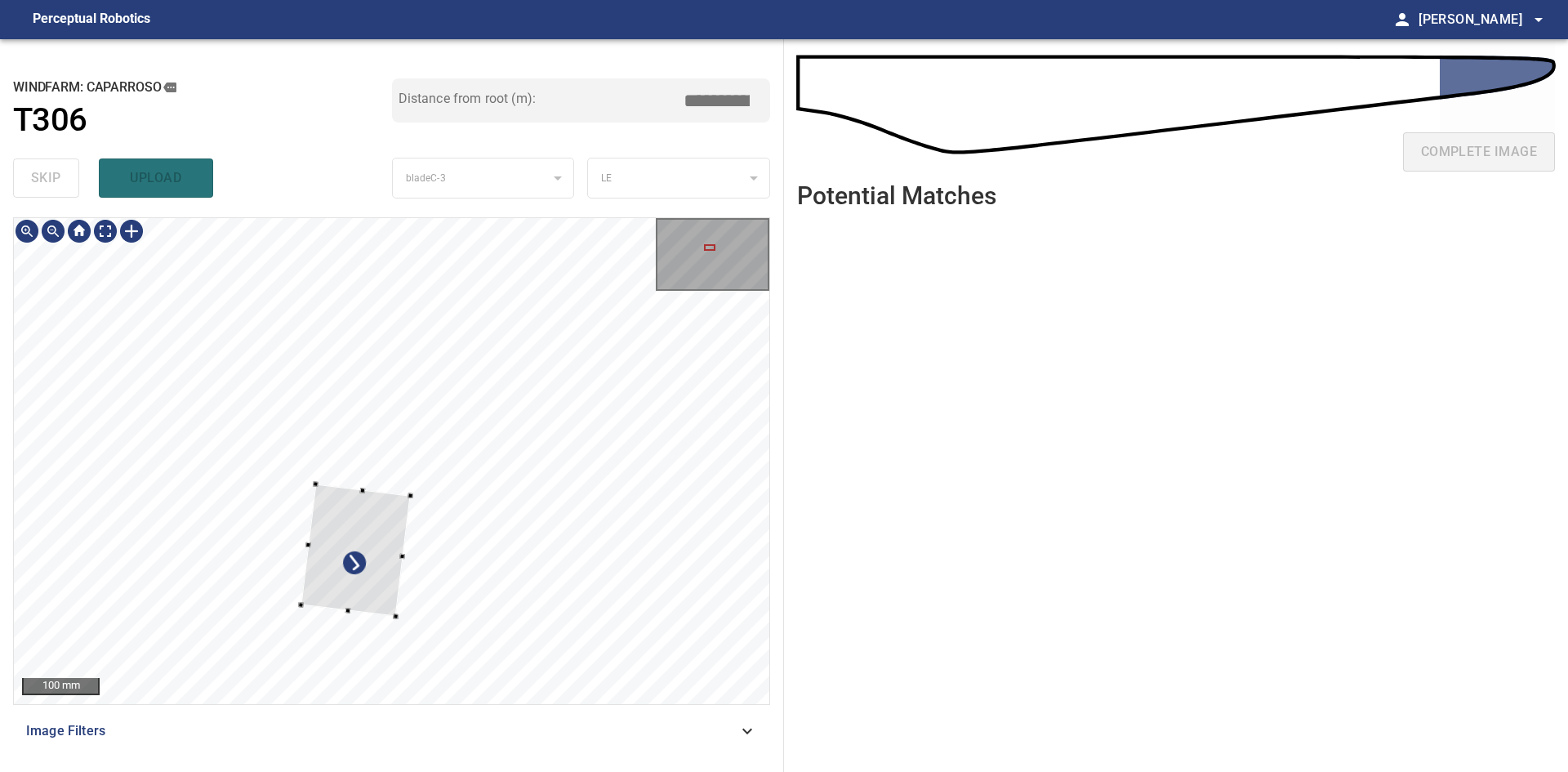
click at [317, 490] on div at bounding box center [355, 550] width 110 height 132
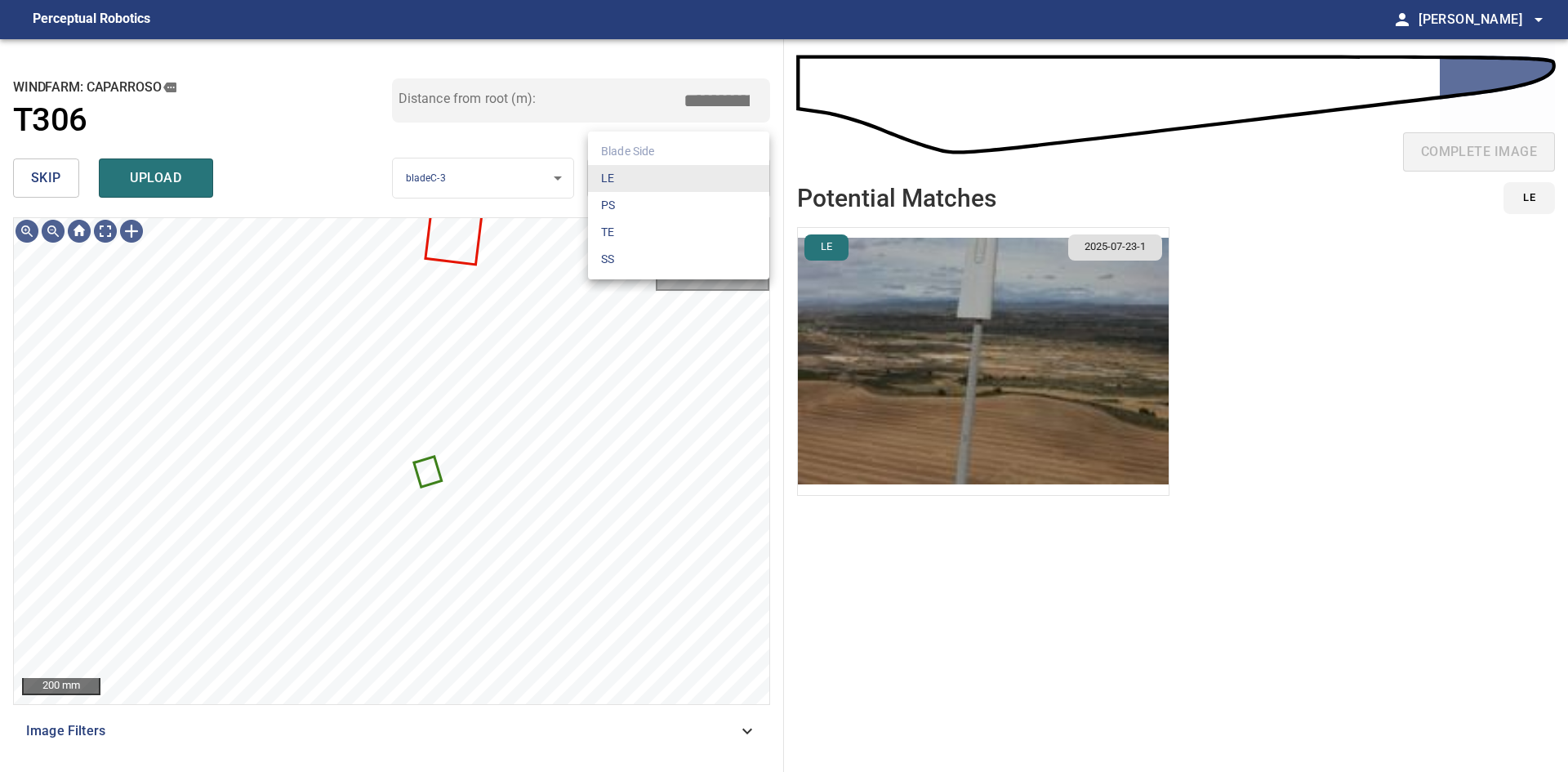
click at [646, 171] on body "**********" at bounding box center [784, 386] width 1568 height 772
click at [646, 206] on li "PS" at bounding box center [678, 205] width 182 height 27
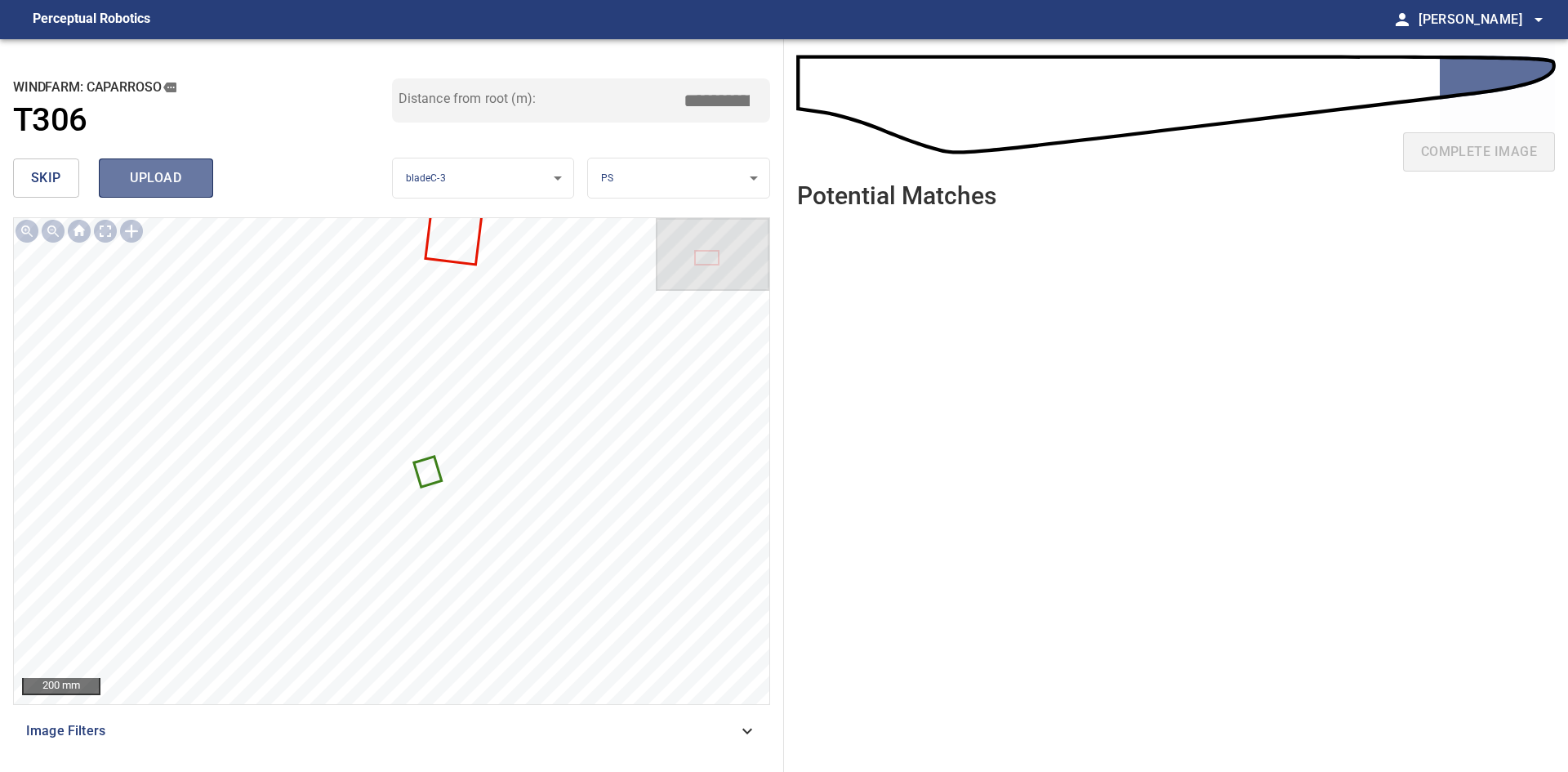
click at [158, 164] on button "upload" at bounding box center [156, 178] width 114 height 39
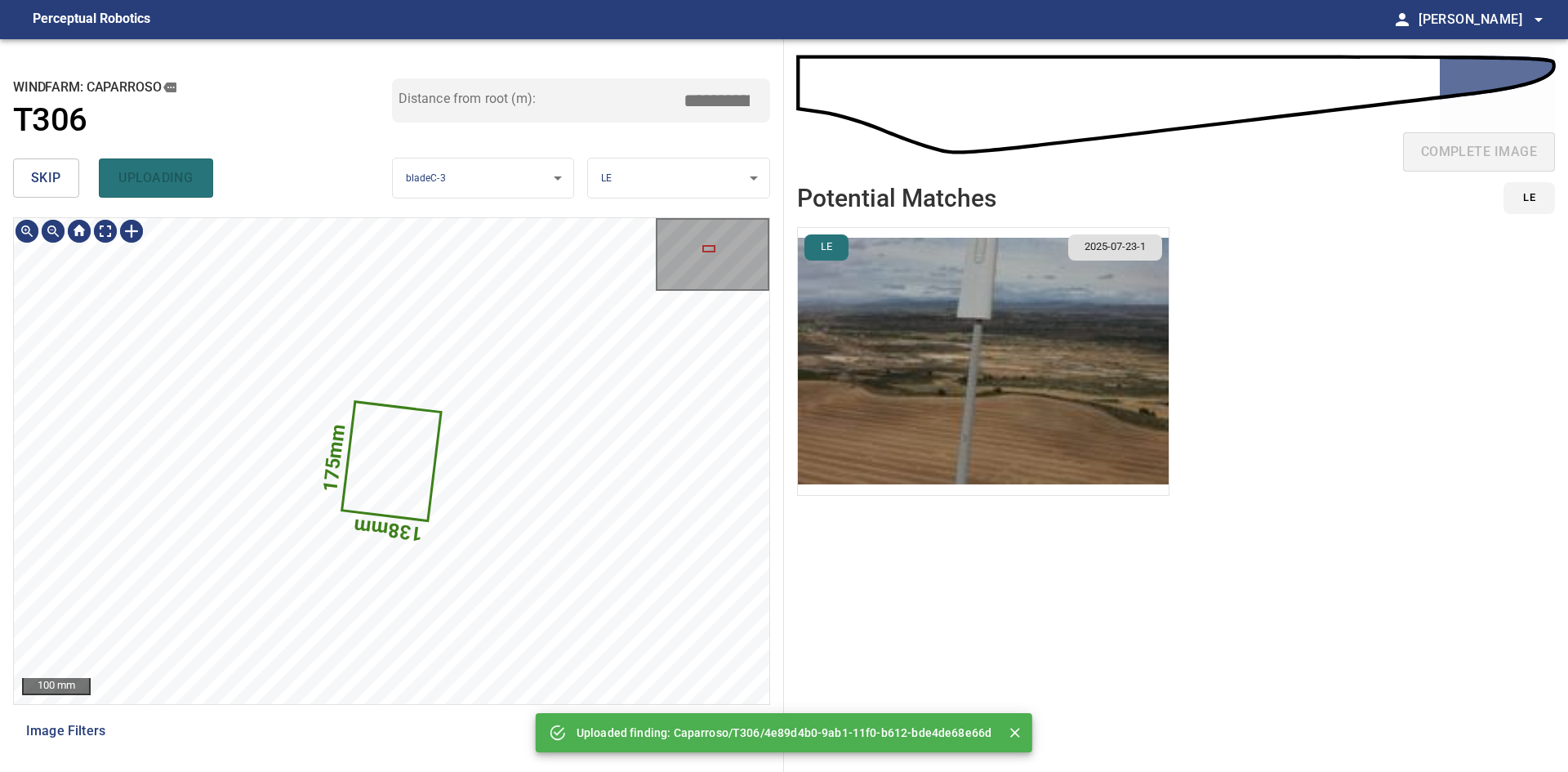
click at [661, 164] on body "**********" at bounding box center [784, 386] width 1568 height 772
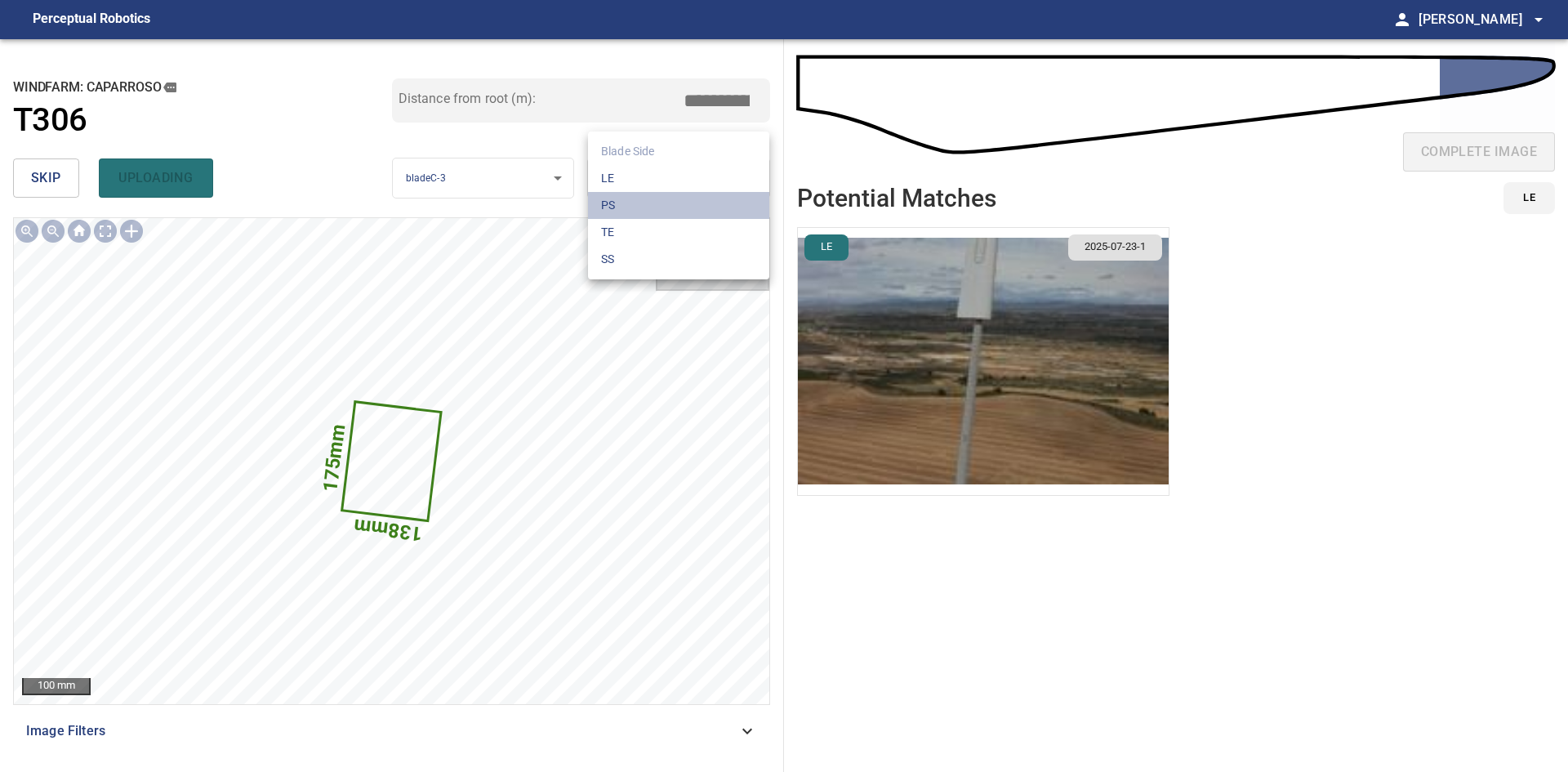
click at [647, 206] on li "PS" at bounding box center [678, 205] width 182 height 27
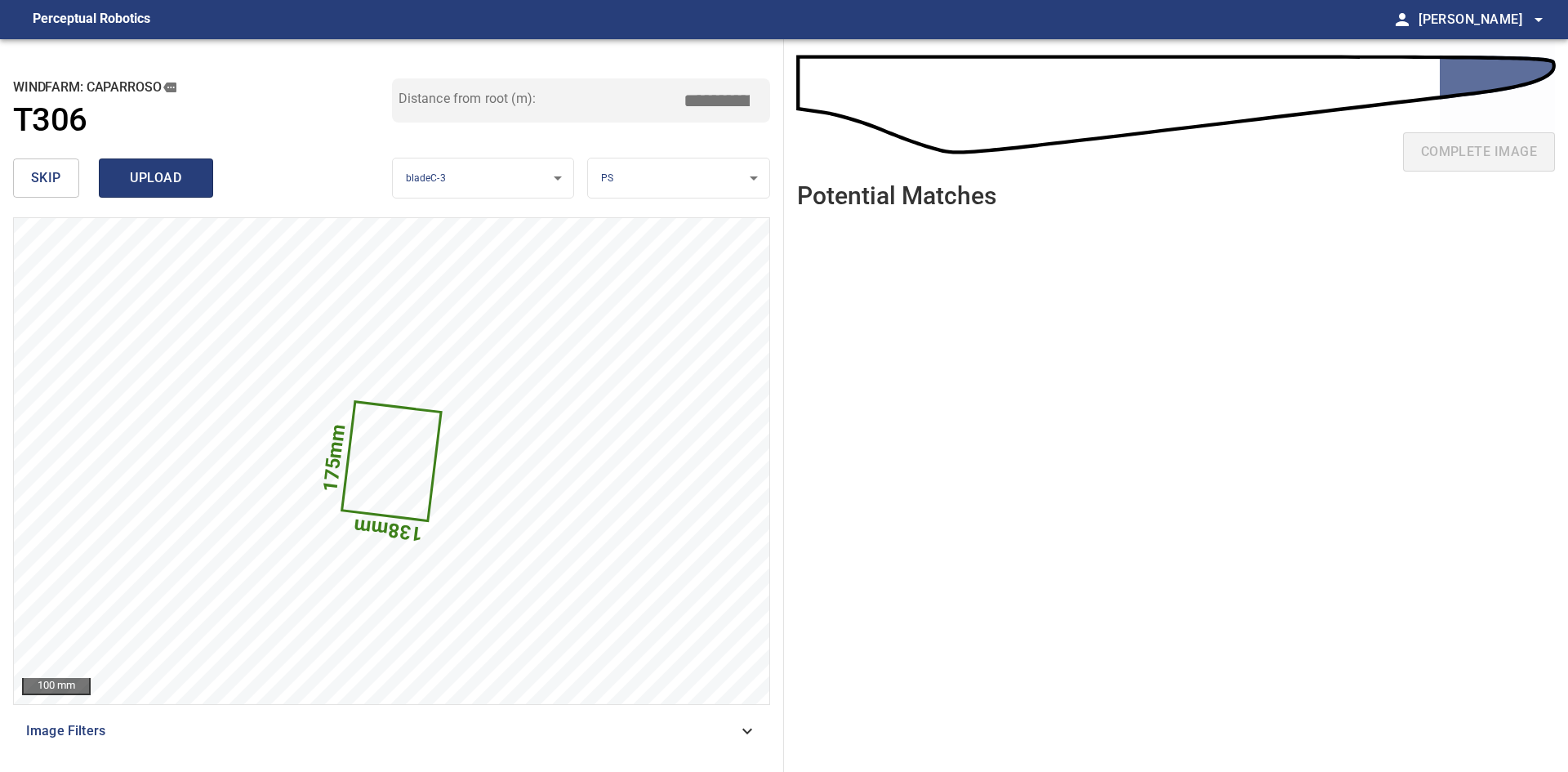
click at [200, 186] on button "upload" at bounding box center [156, 178] width 114 height 39
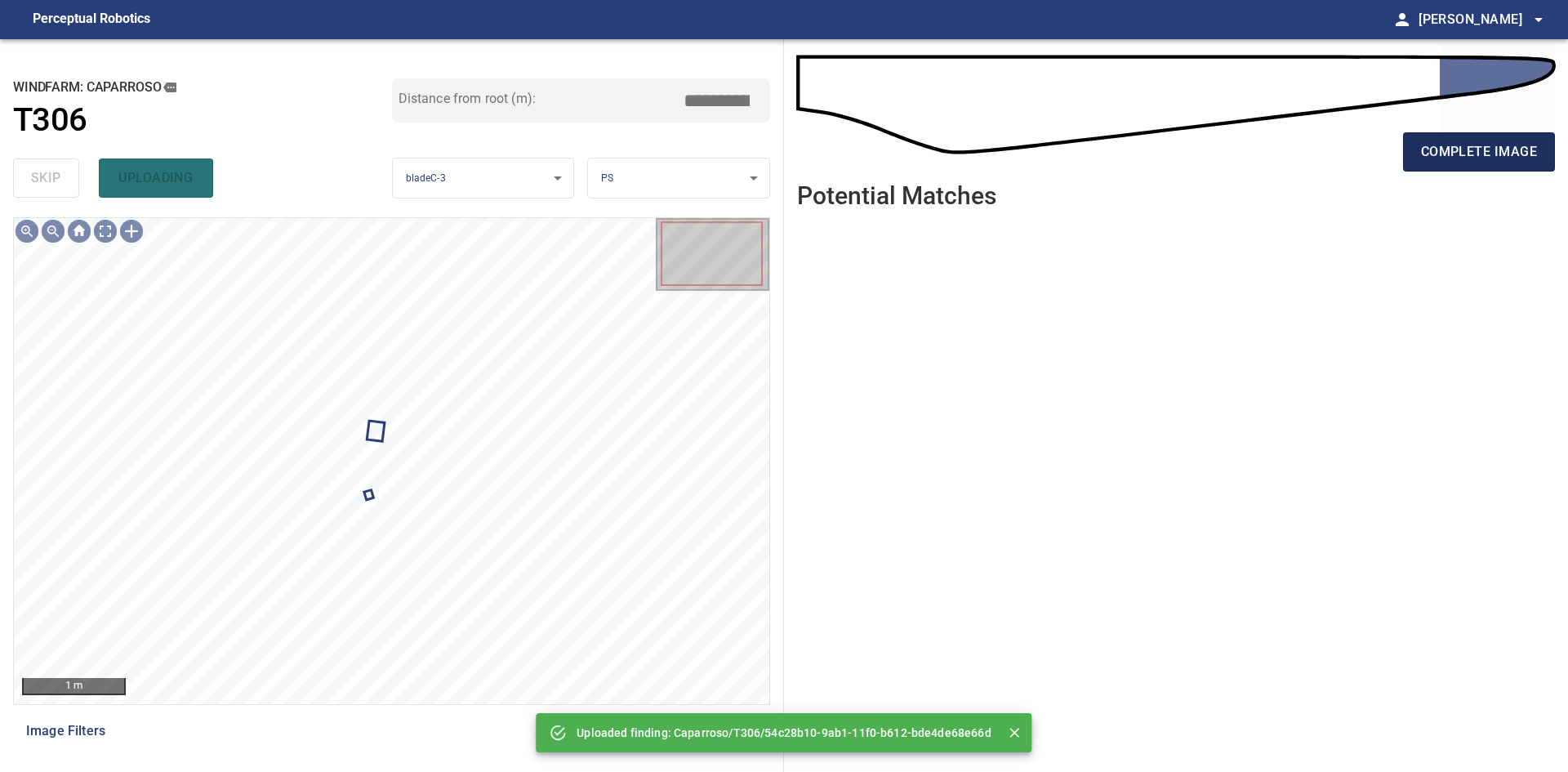
click at [1436, 151] on span "complete image" at bounding box center [1479, 152] width 116 height 23
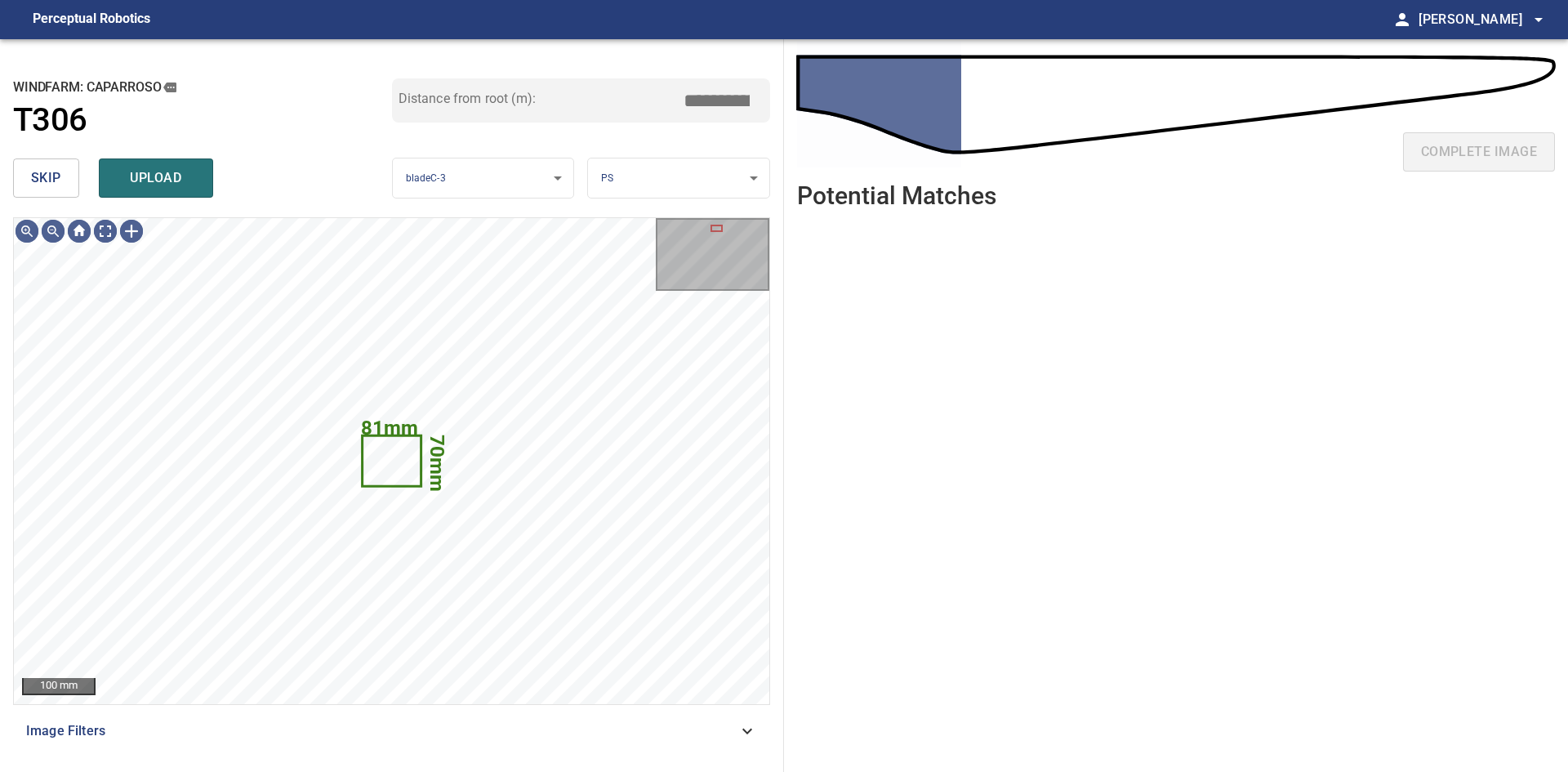
click at [46, 185] on span "skip" at bounding box center [46, 178] width 30 height 23
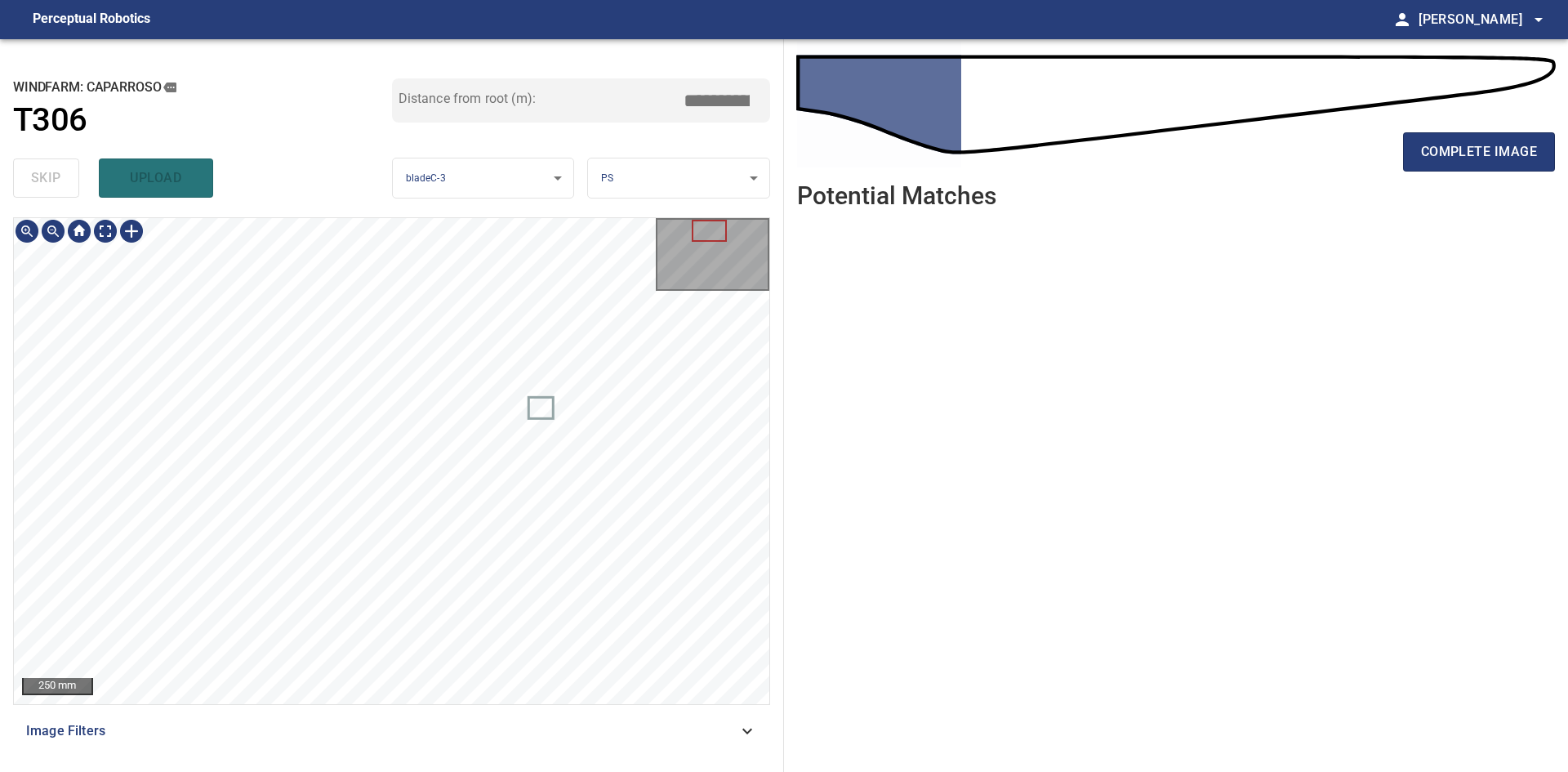
click at [1400, 154] on div "complete image" at bounding box center [1176, 158] width 758 height 65
click at [1428, 160] on span "complete image" at bounding box center [1479, 152] width 116 height 23
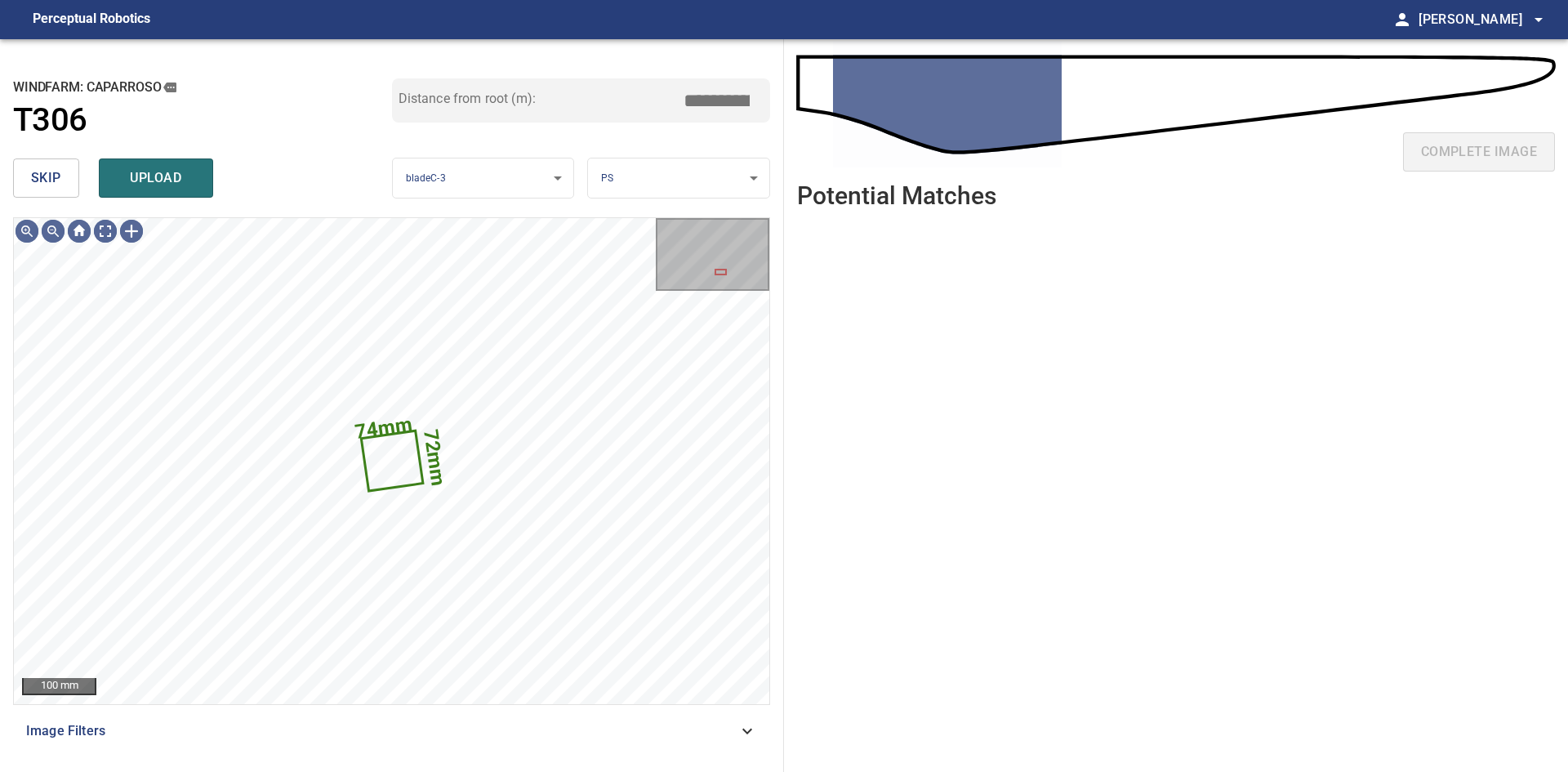
click at [39, 181] on span "skip" at bounding box center [46, 178] width 30 height 23
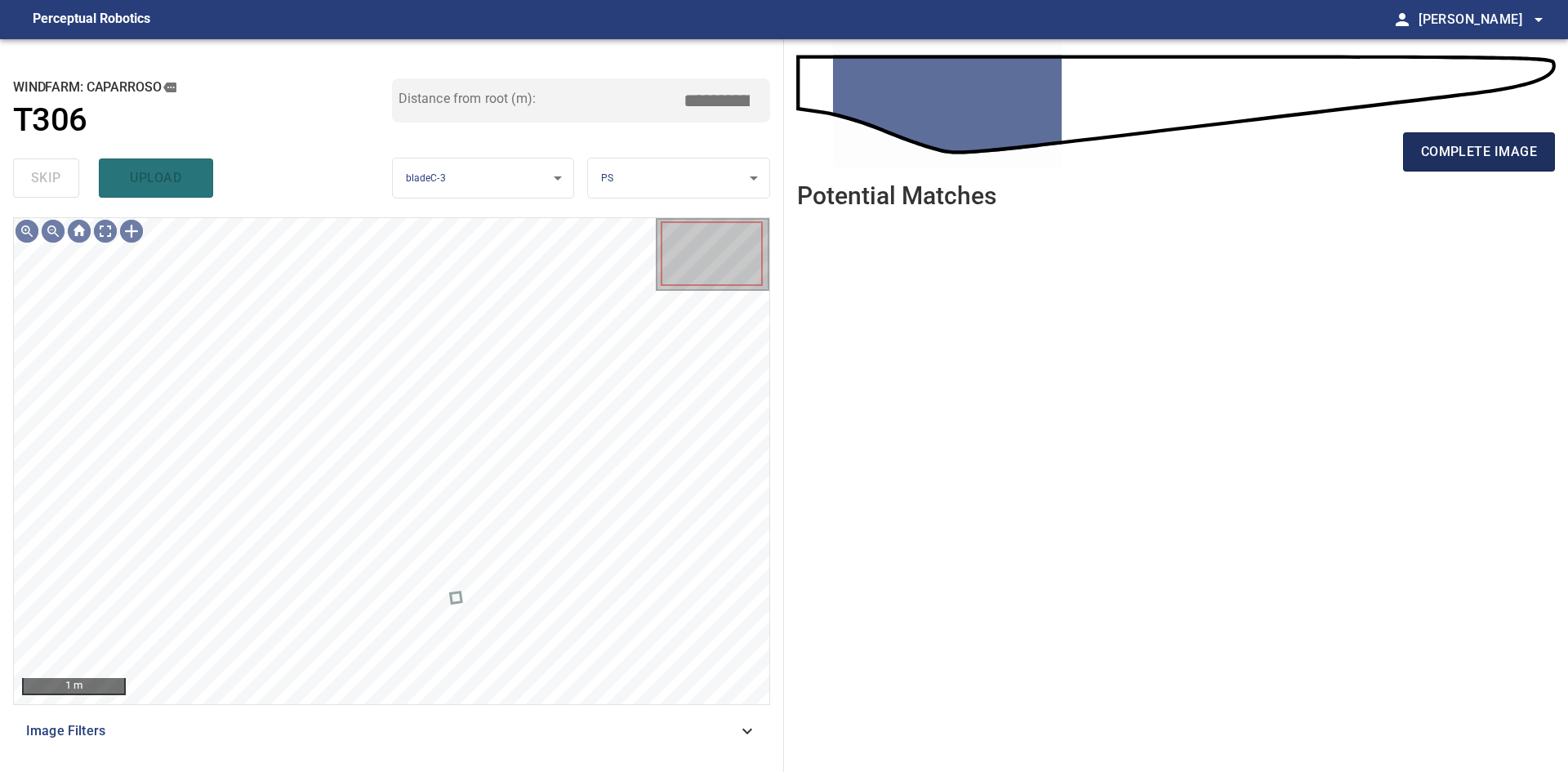
click at [1475, 155] on span "complete image" at bounding box center [1479, 152] width 116 height 23
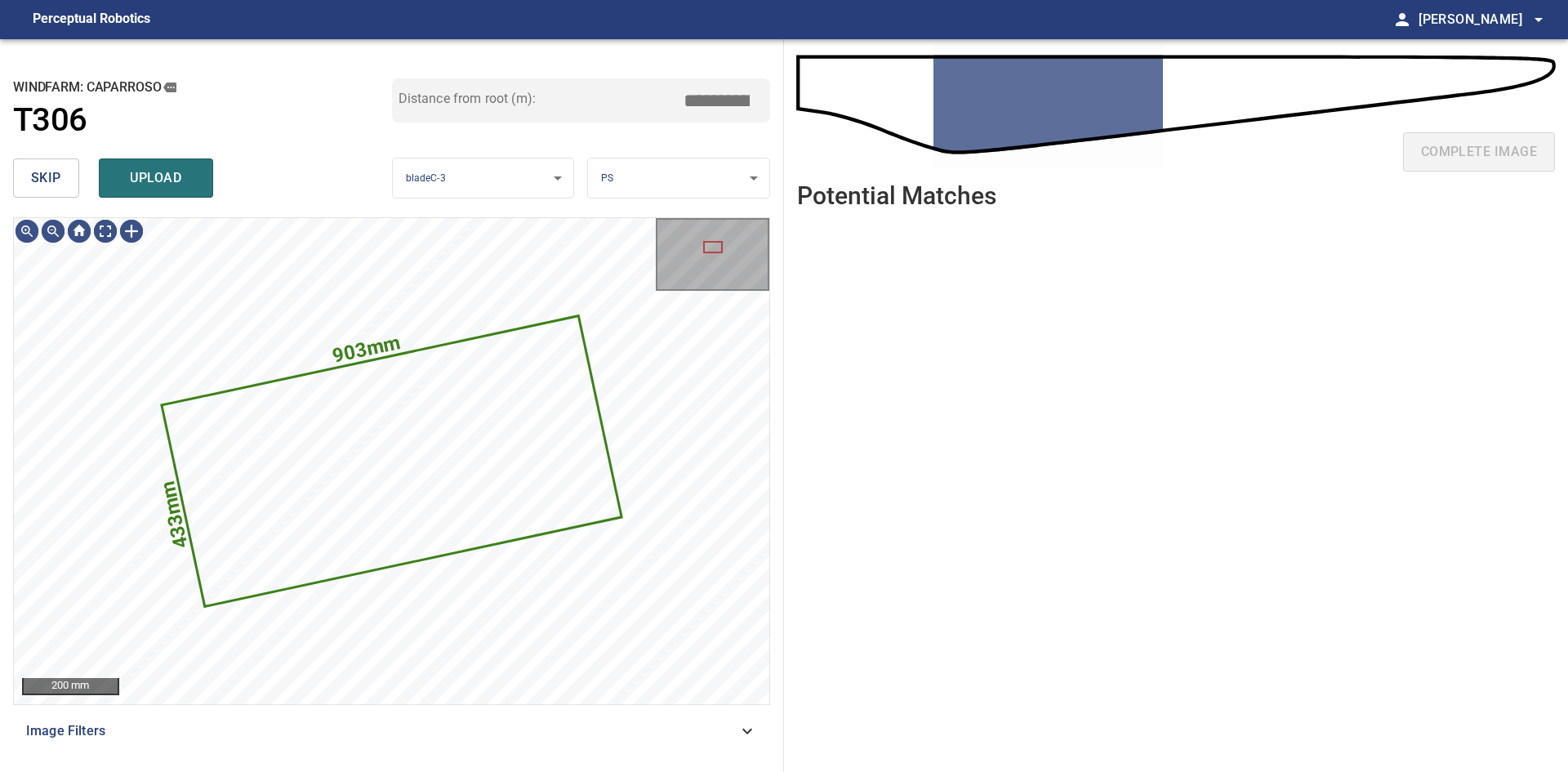
click at [32, 185] on span "skip" at bounding box center [46, 178] width 30 height 23
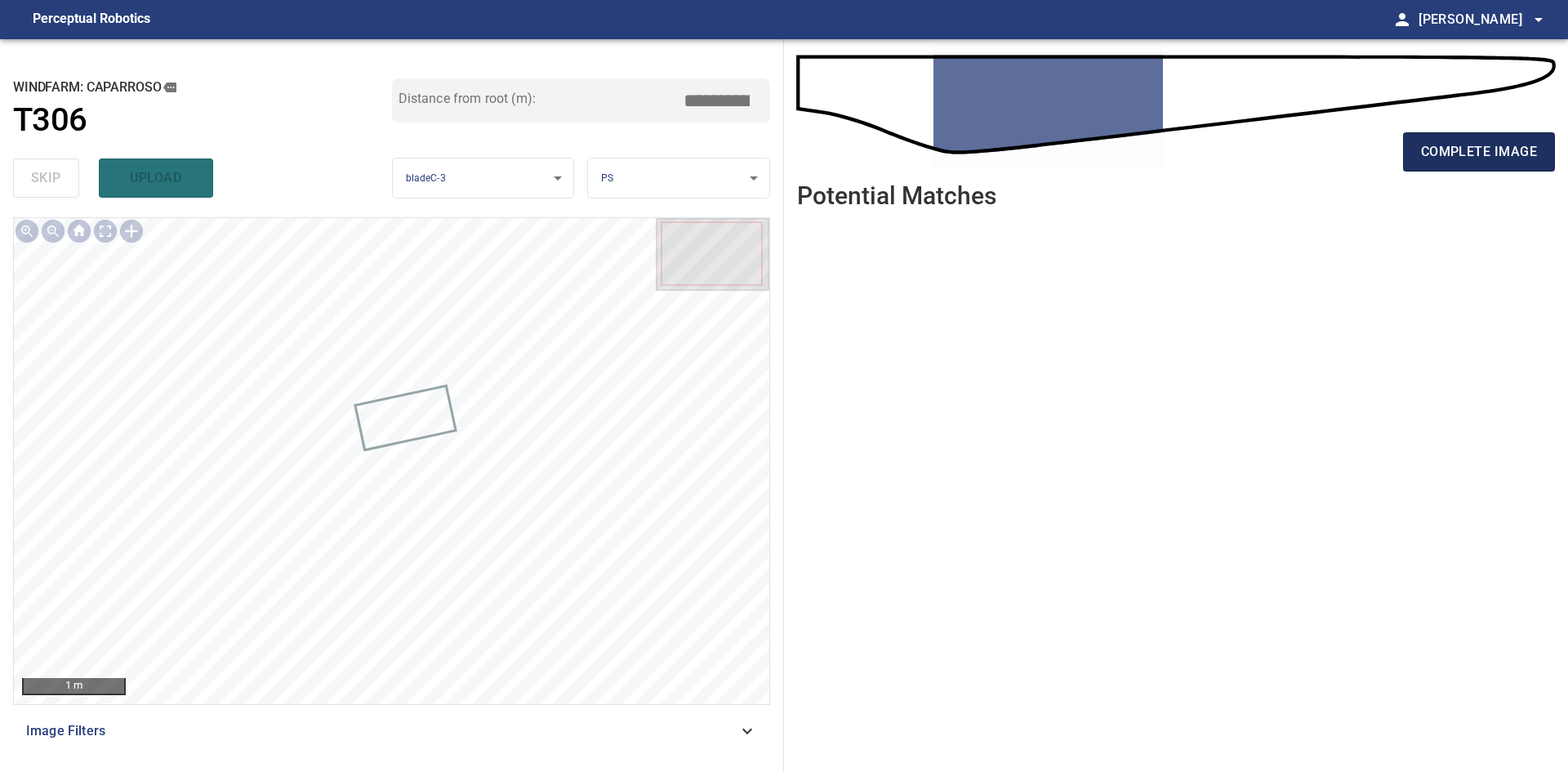
click at [1435, 166] on button "complete image" at bounding box center [1479, 152] width 152 height 39
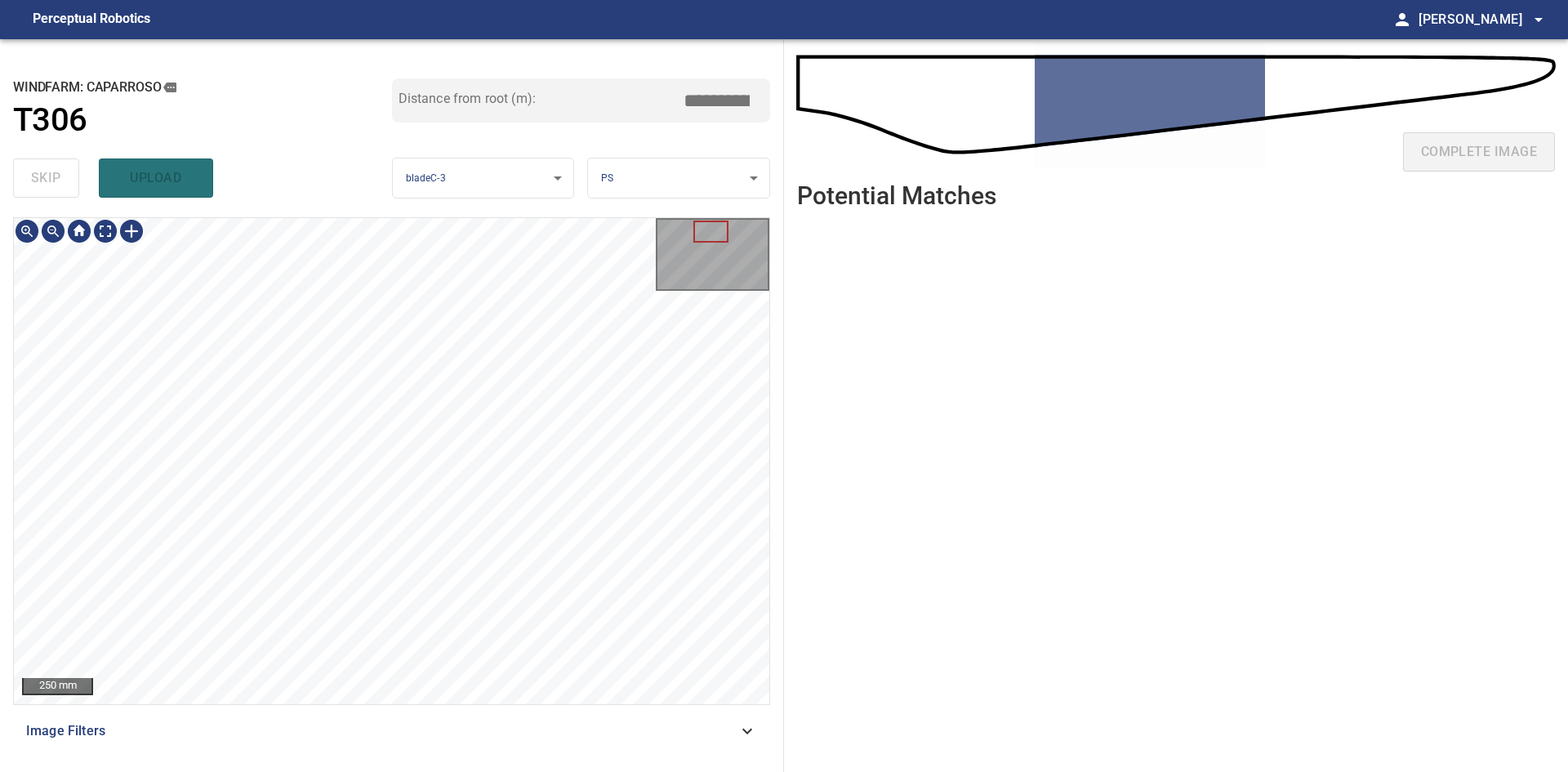
click at [403, 731] on div "250 mm Image Filters" at bounding box center [391, 488] width 757 height 541
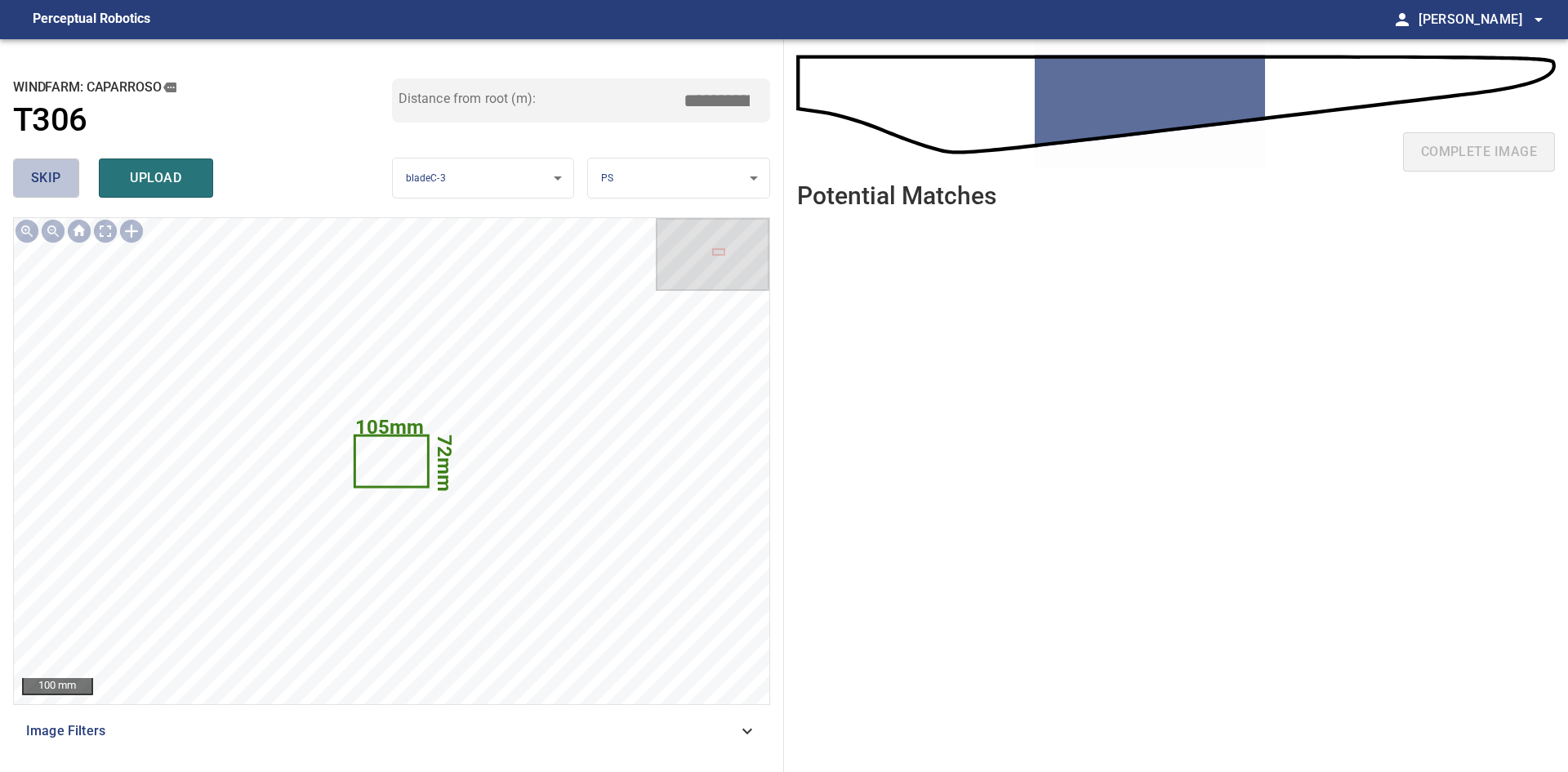
click at [57, 183] on span "skip" at bounding box center [46, 178] width 30 height 23
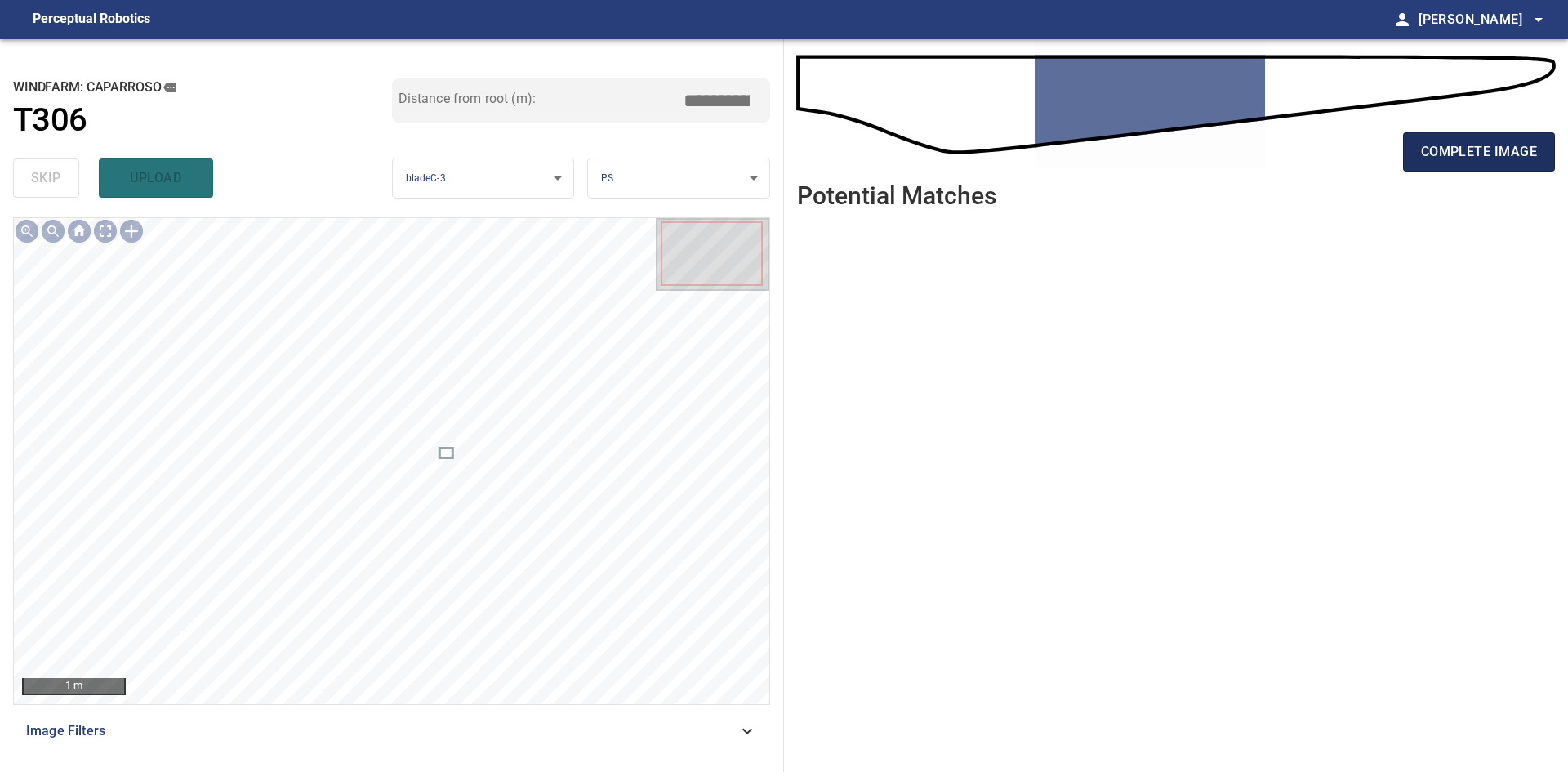
click at [1423, 165] on button "complete image" at bounding box center [1479, 152] width 152 height 39
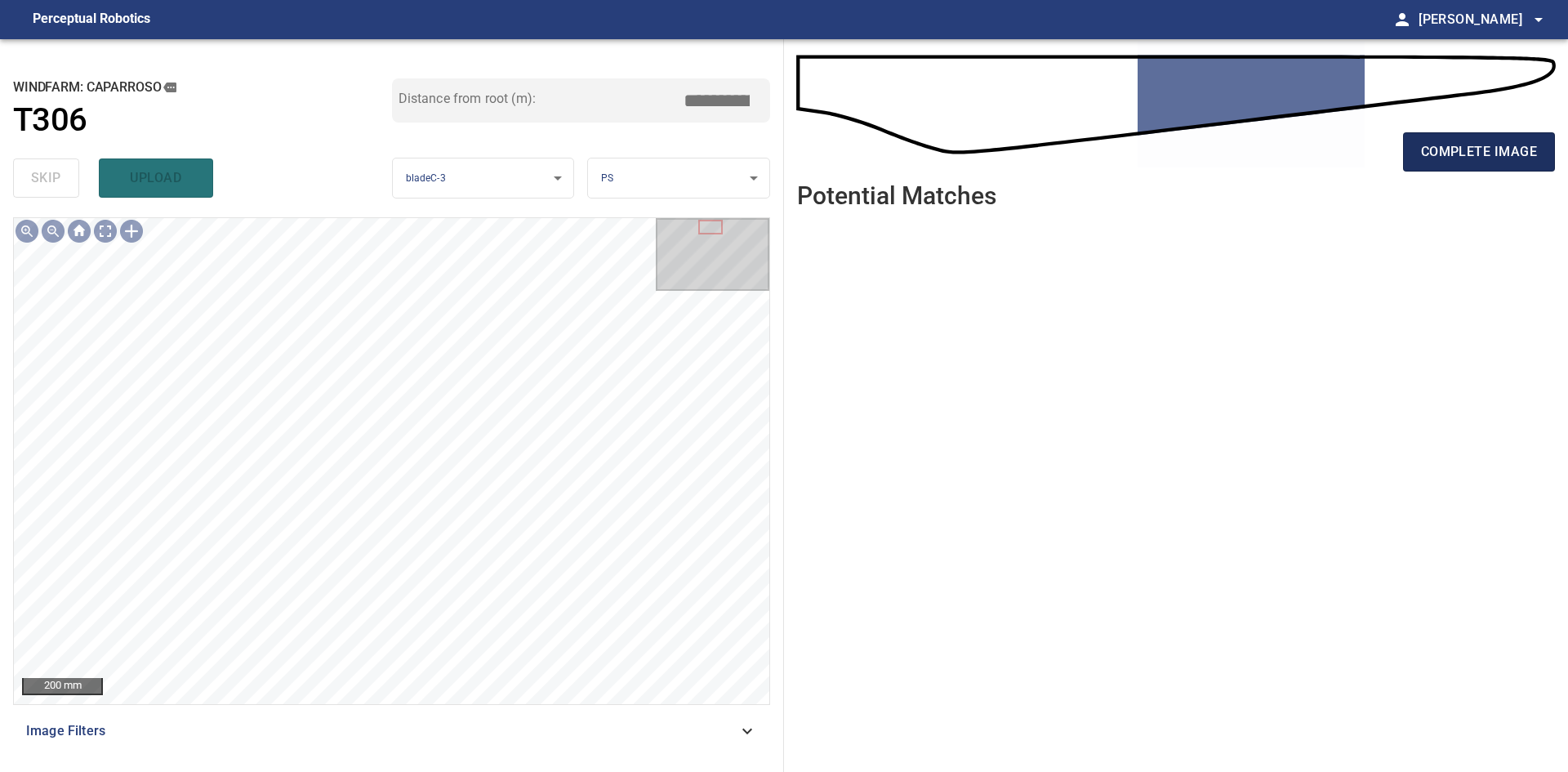
click at [1441, 156] on span "complete image" at bounding box center [1479, 152] width 116 height 23
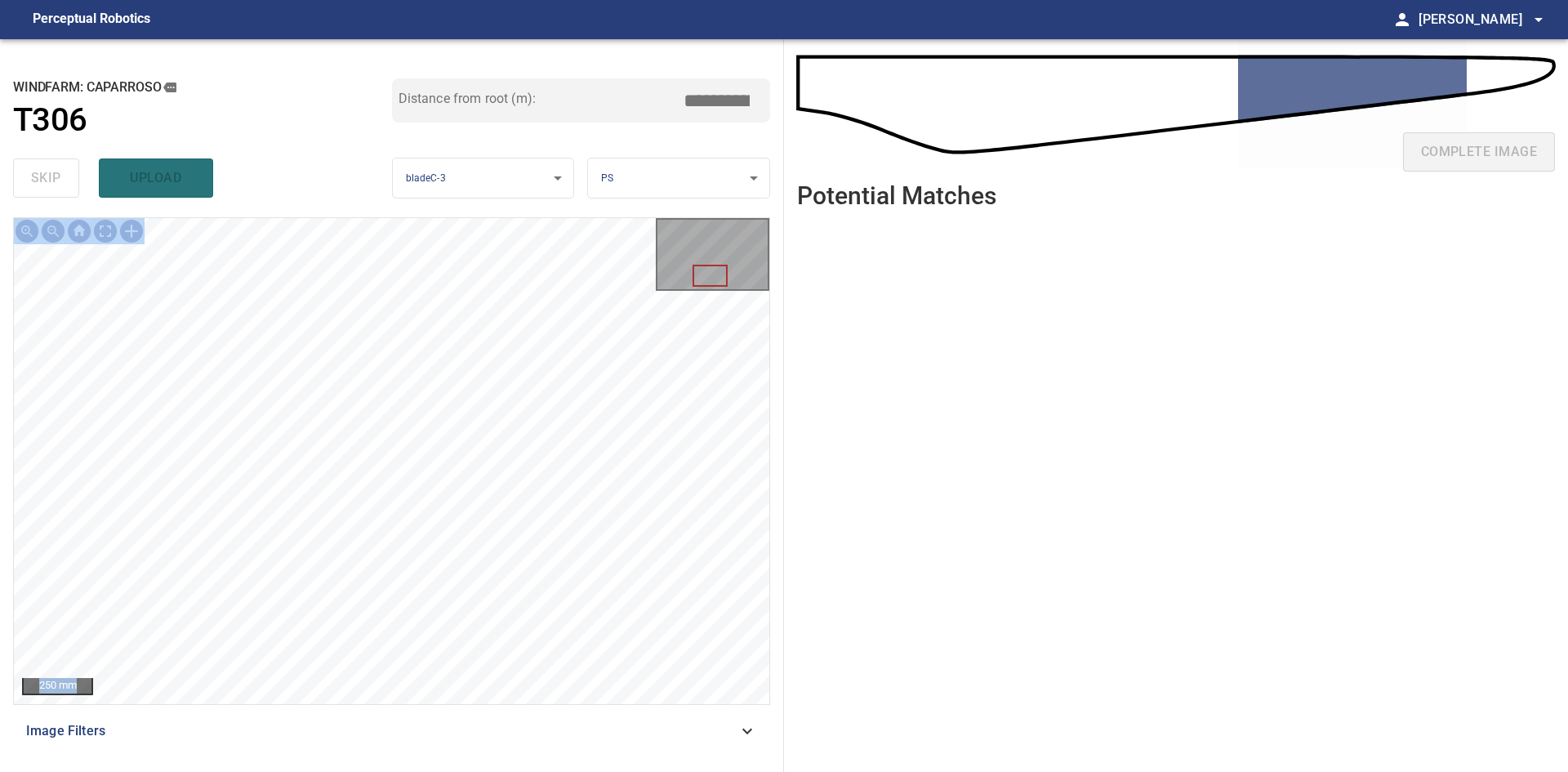
click at [512, 267] on div "**********" at bounding box center [392, 405] width 784 height 733
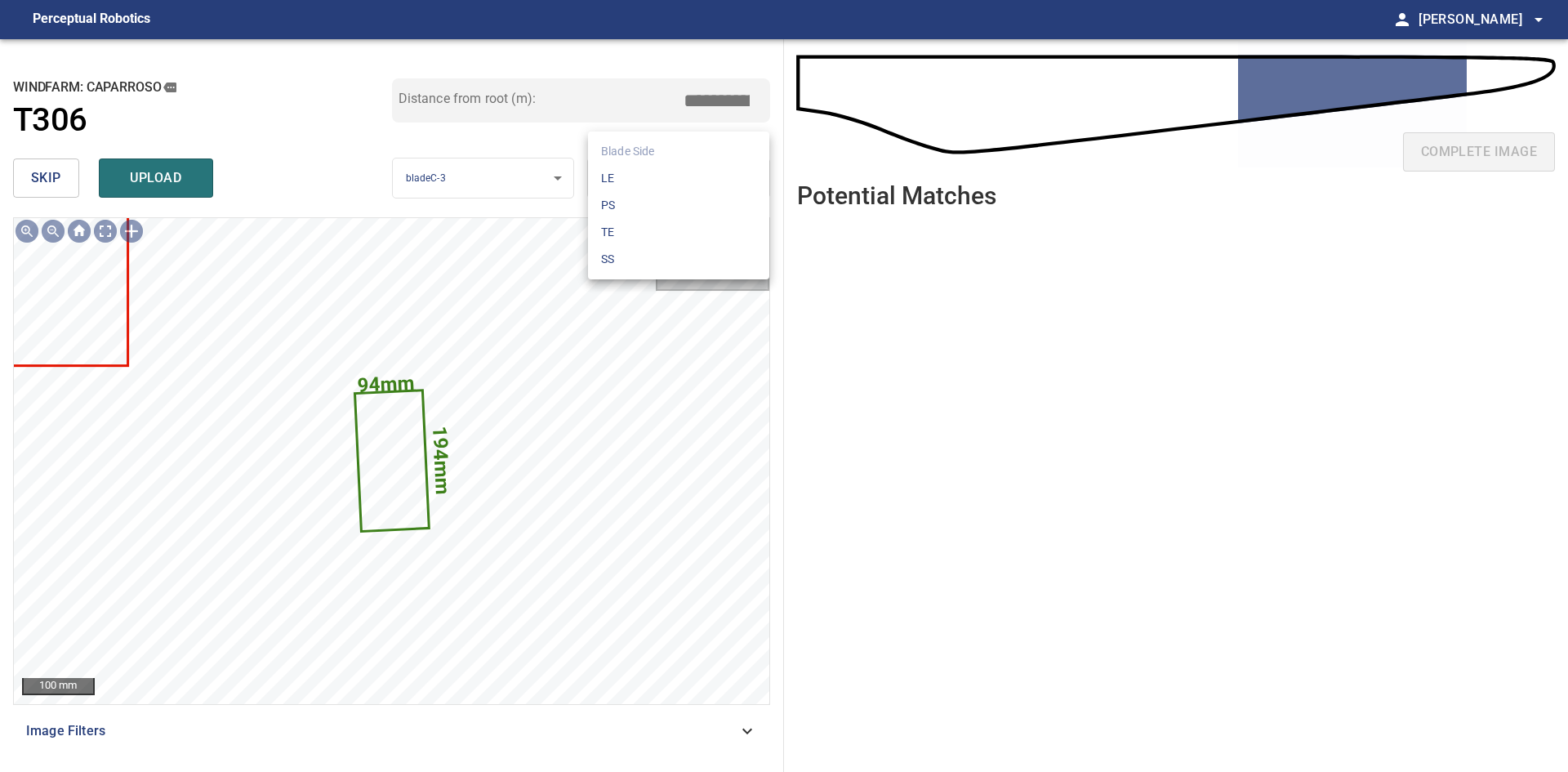
click at [622, 175] on body "**********" at bounding box center [784, 386] width 1568 height 772
click at [622, 184] on li "LE" at bounding box center [678, 178] width 182 height 27
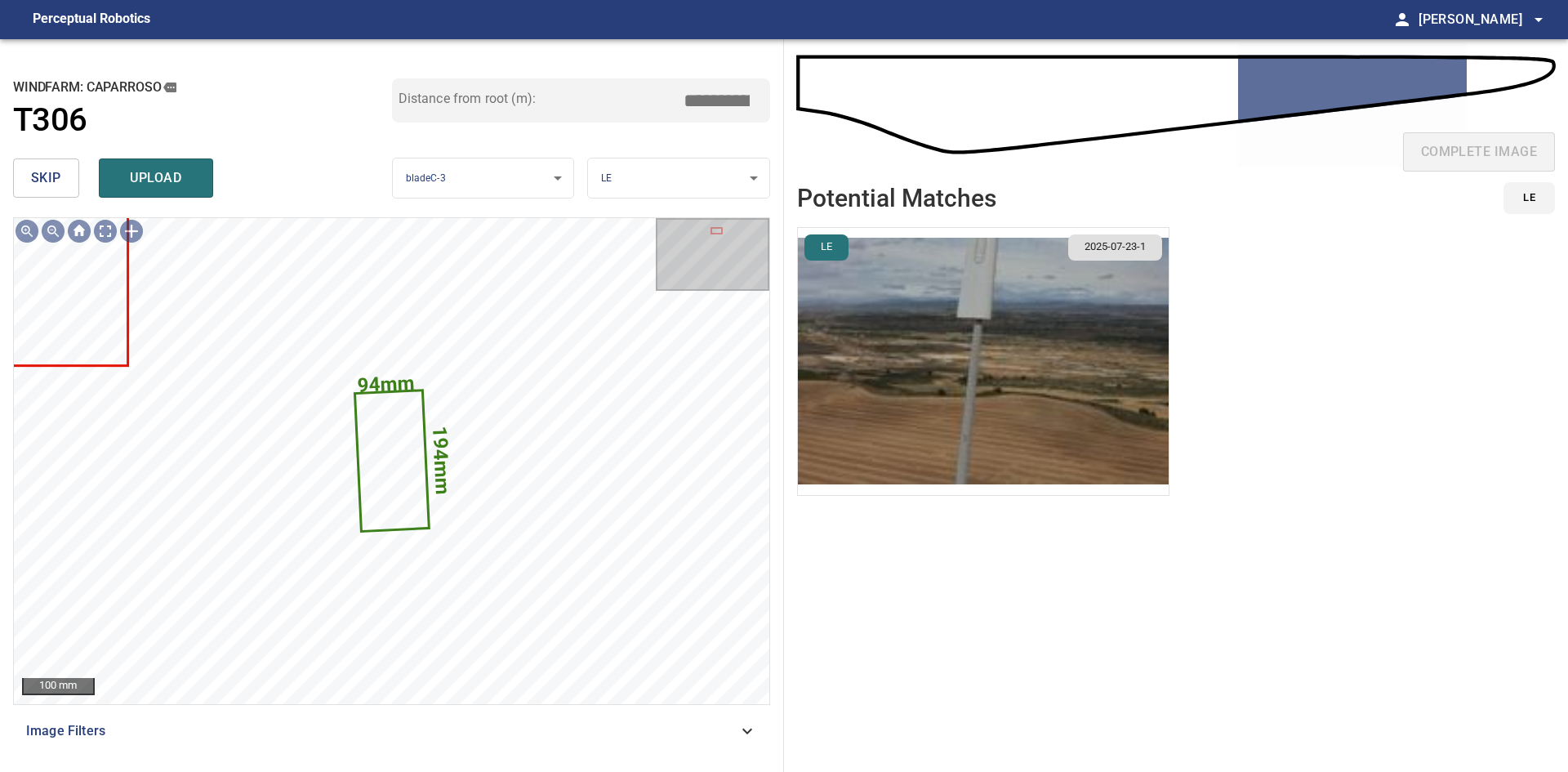
click at [1029, 410] on img "button" at bounding box center [983, 361] width 371 height 267
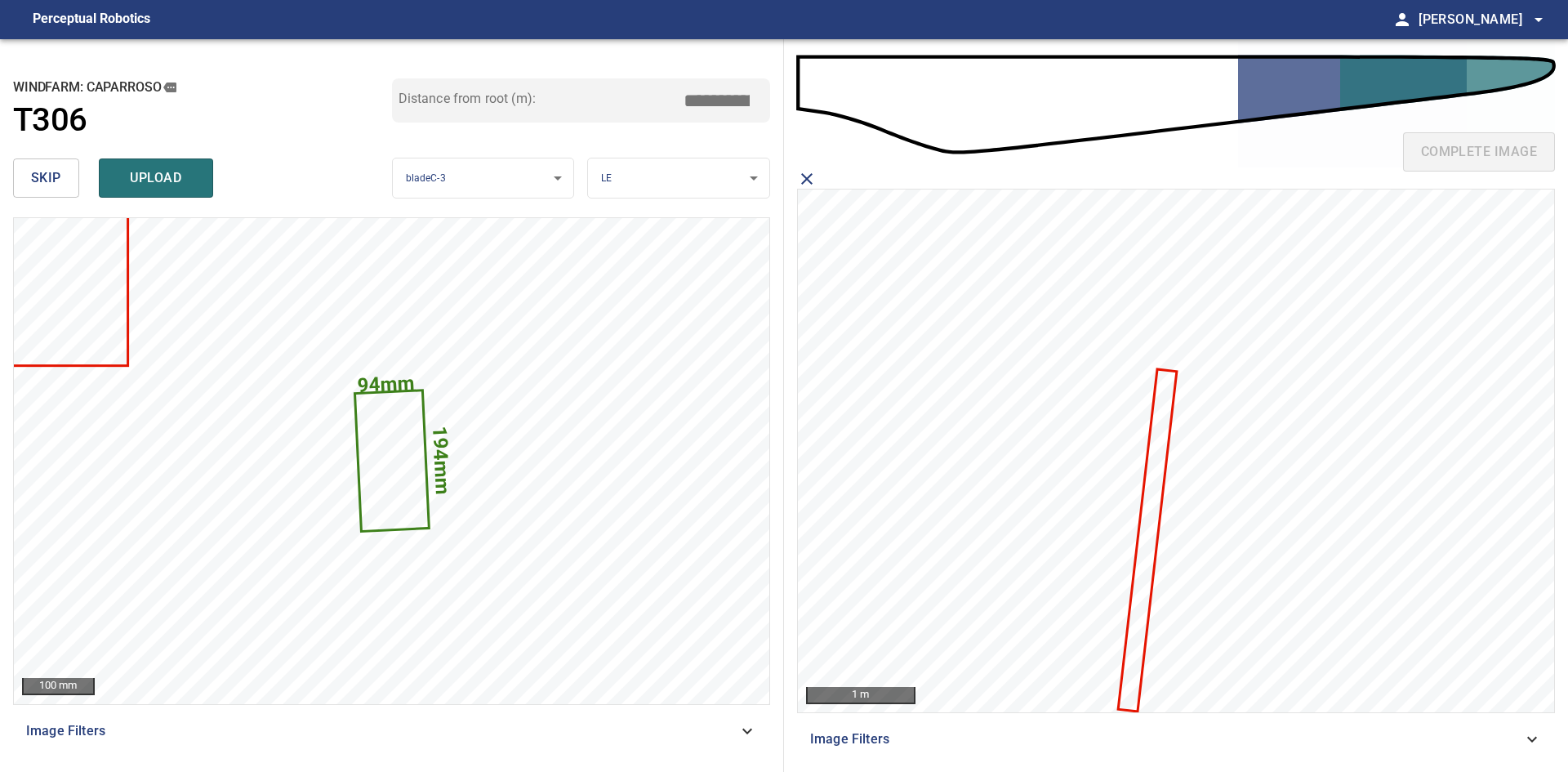
click at [1145, 521] on icon at bounding box center [1146, 540] width 55 height 340
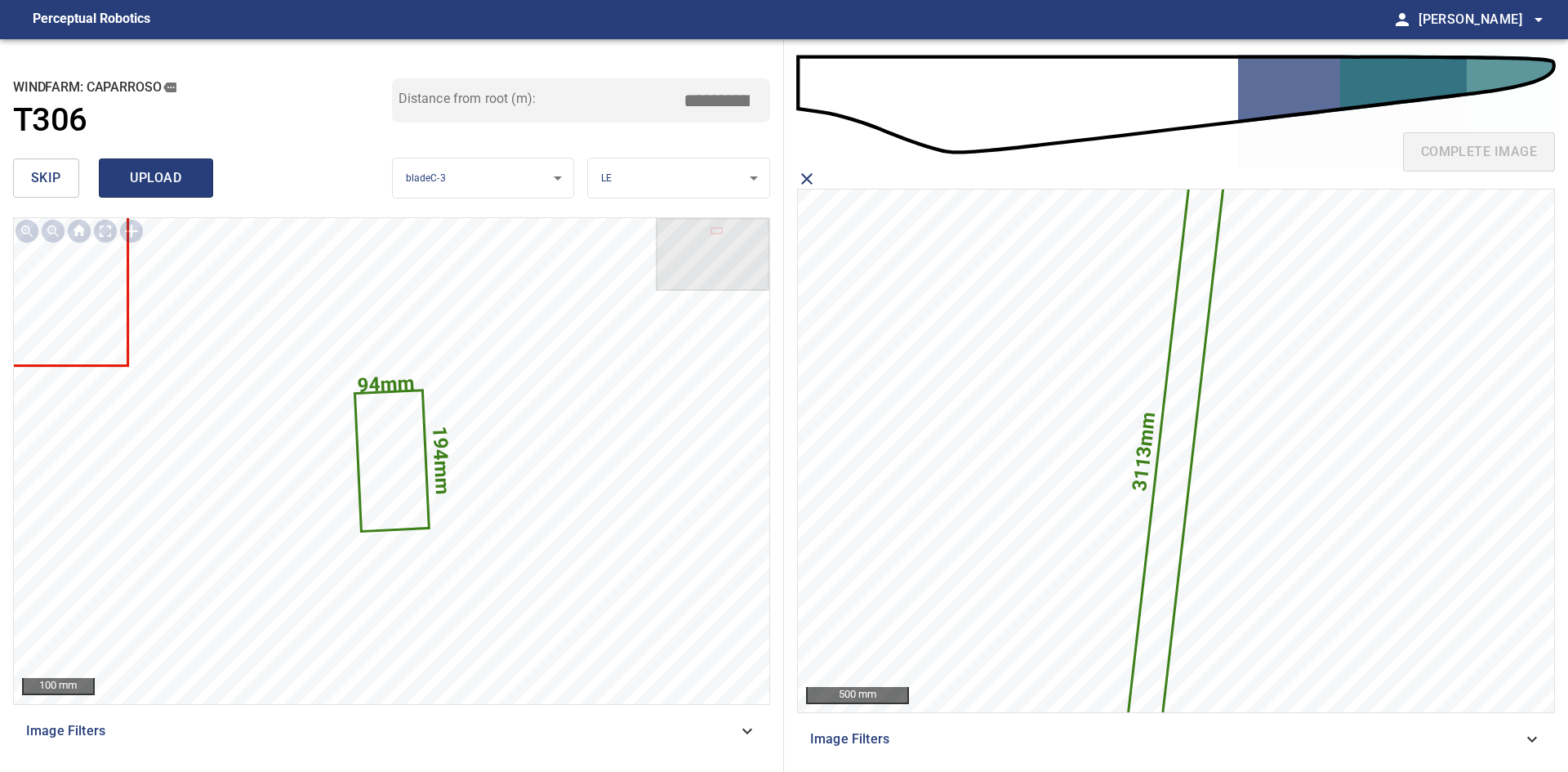
click at [169, 182] on span "upload" at bounding box center [155, 178] width 78 height 23
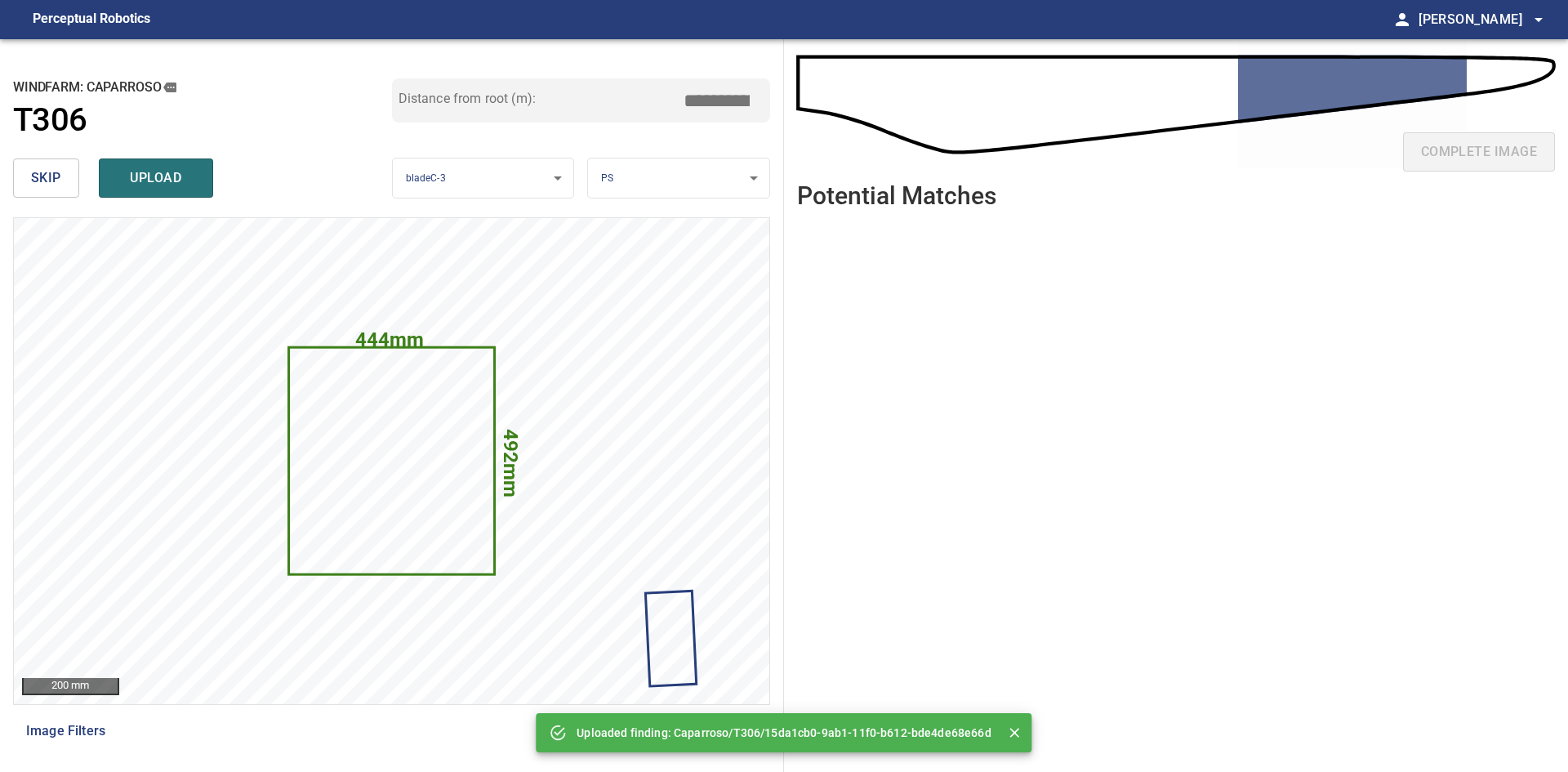
click at [33, 184] on span "skip" at bounding box center [46, 178] width 30 height 23
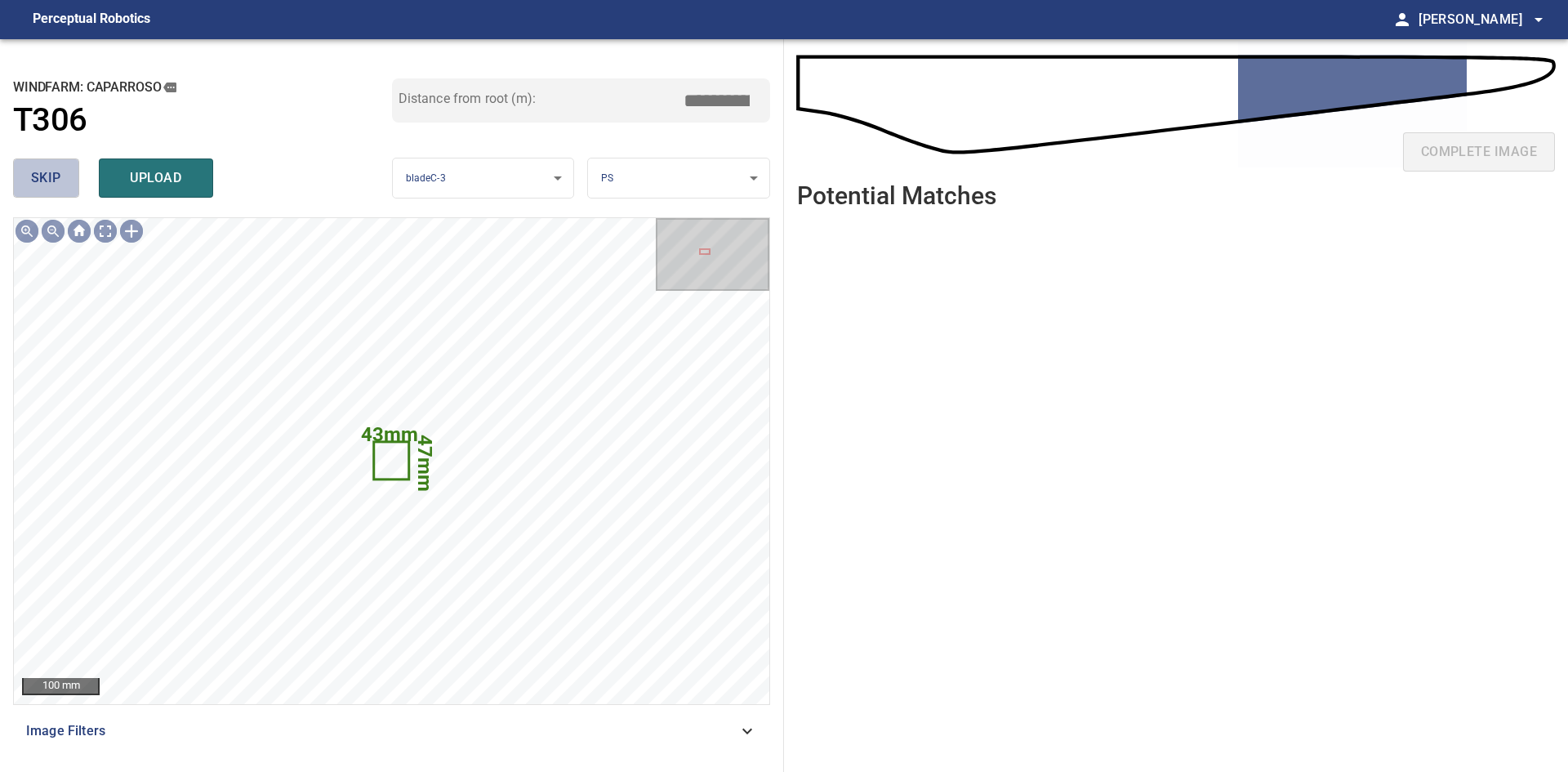
click at [33, 184] on span "skip" at bounding box center [46, 178] width 30 height 23
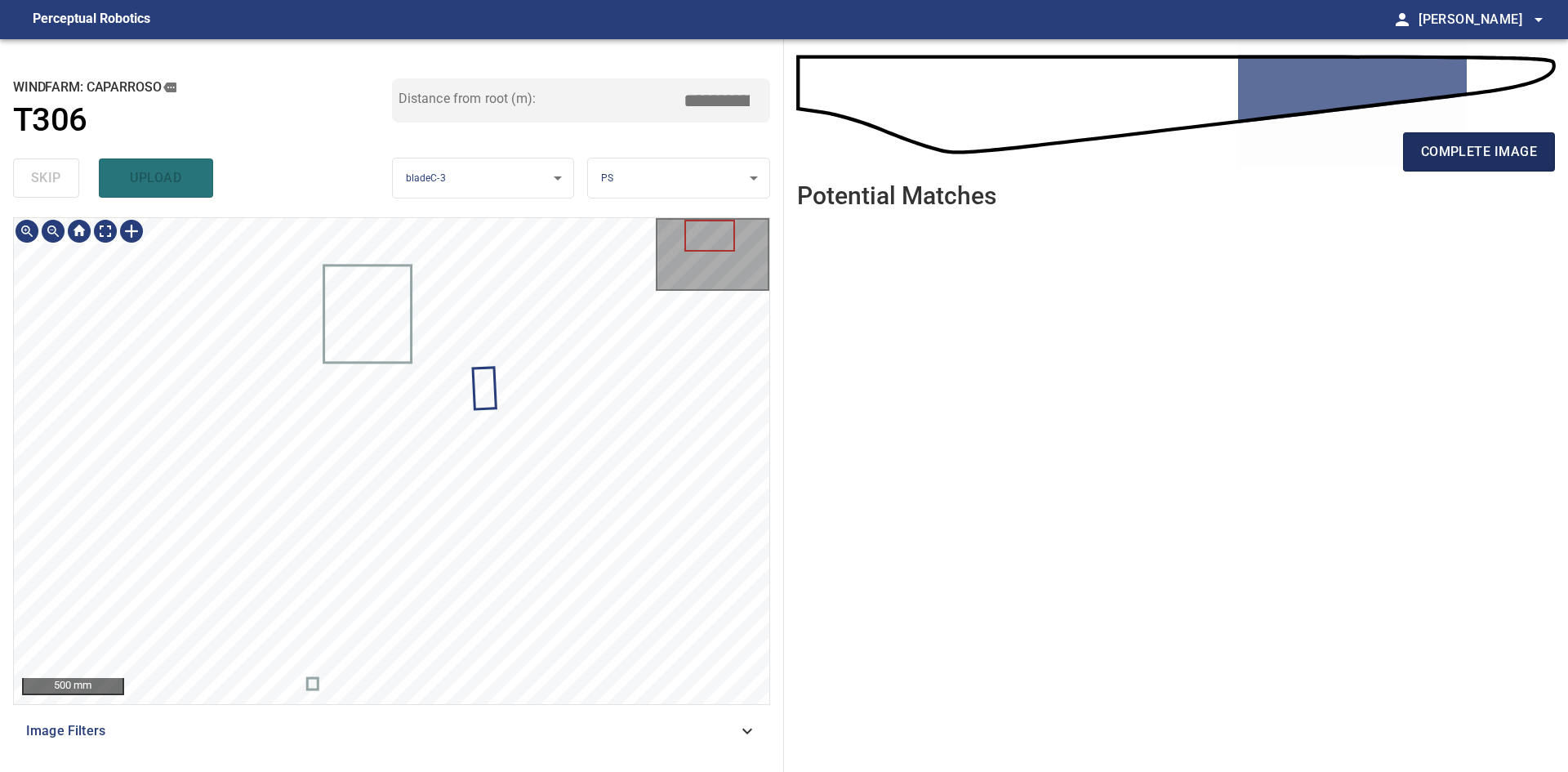
click at [1458, 162] on span "complete image" at bounding box center [1479, 152] width 116 height 23
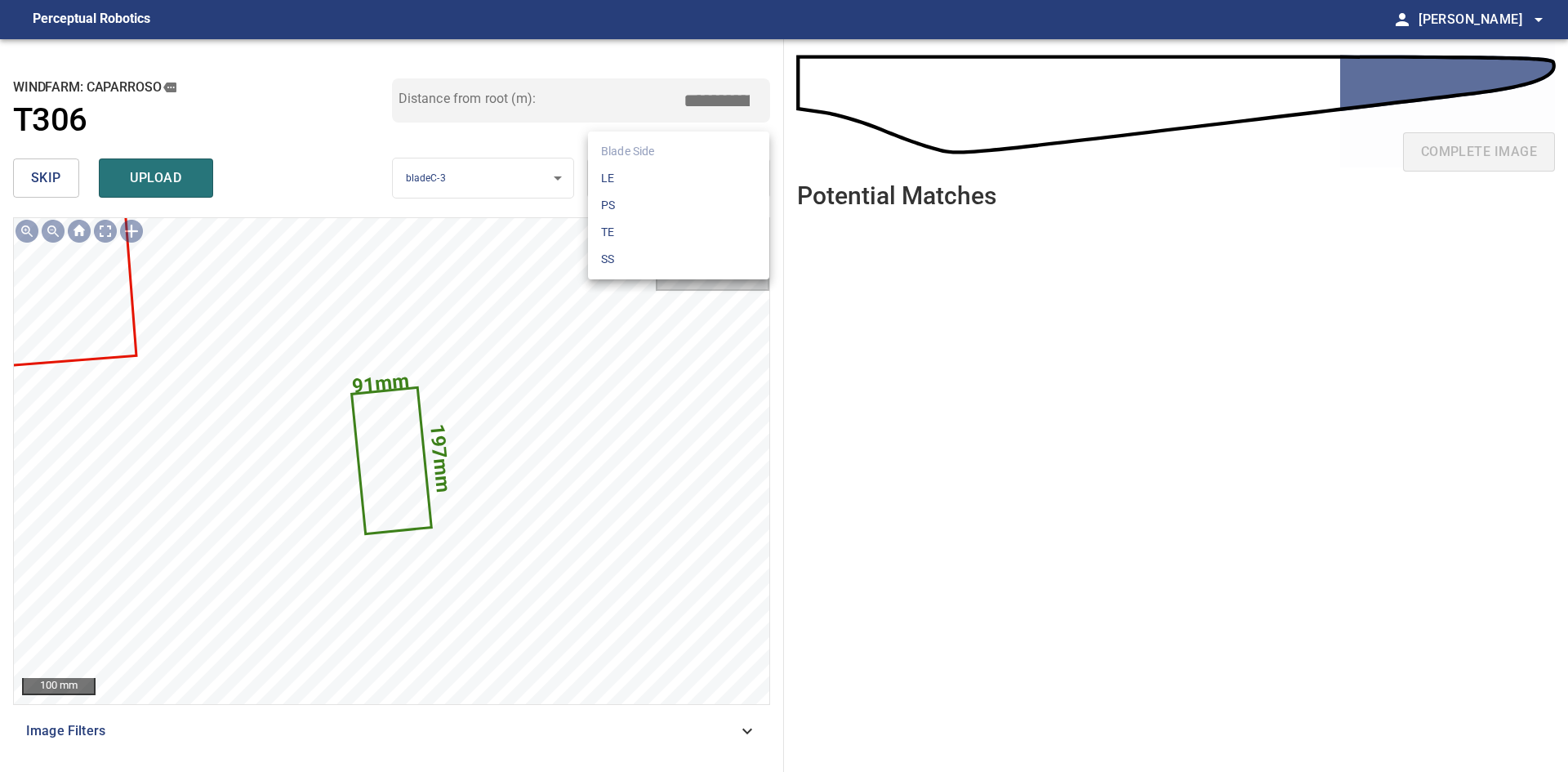
click at [627, 185] on body "**********" at bounding box center [784, 386] width 1568 height 772
click at [627, 185] on li "LE" at bounding box center [678, 178] width 182 height 27
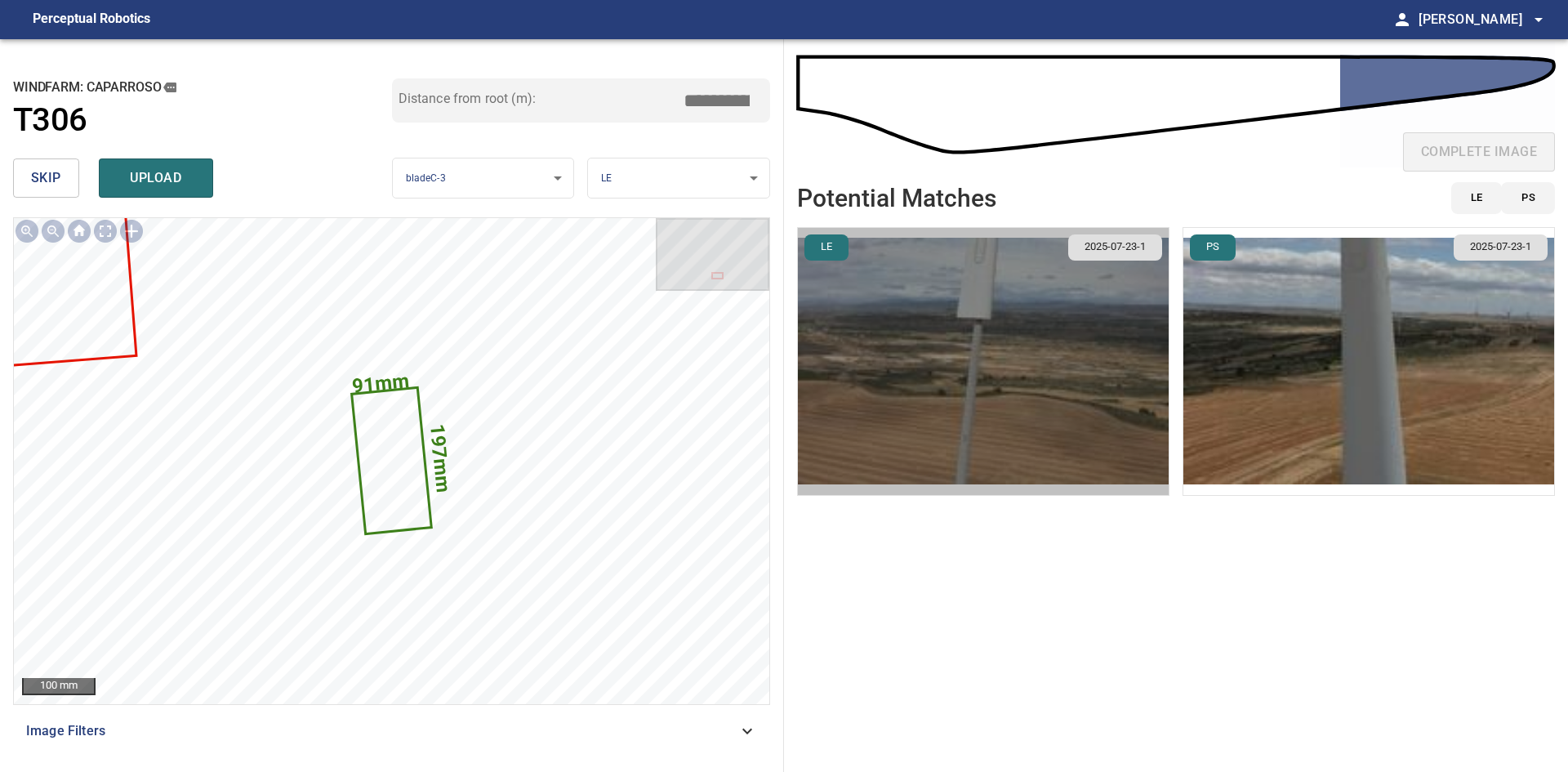
click at [1064, 417] on img "button" at bounding box center [983, 361] width 371 height 267
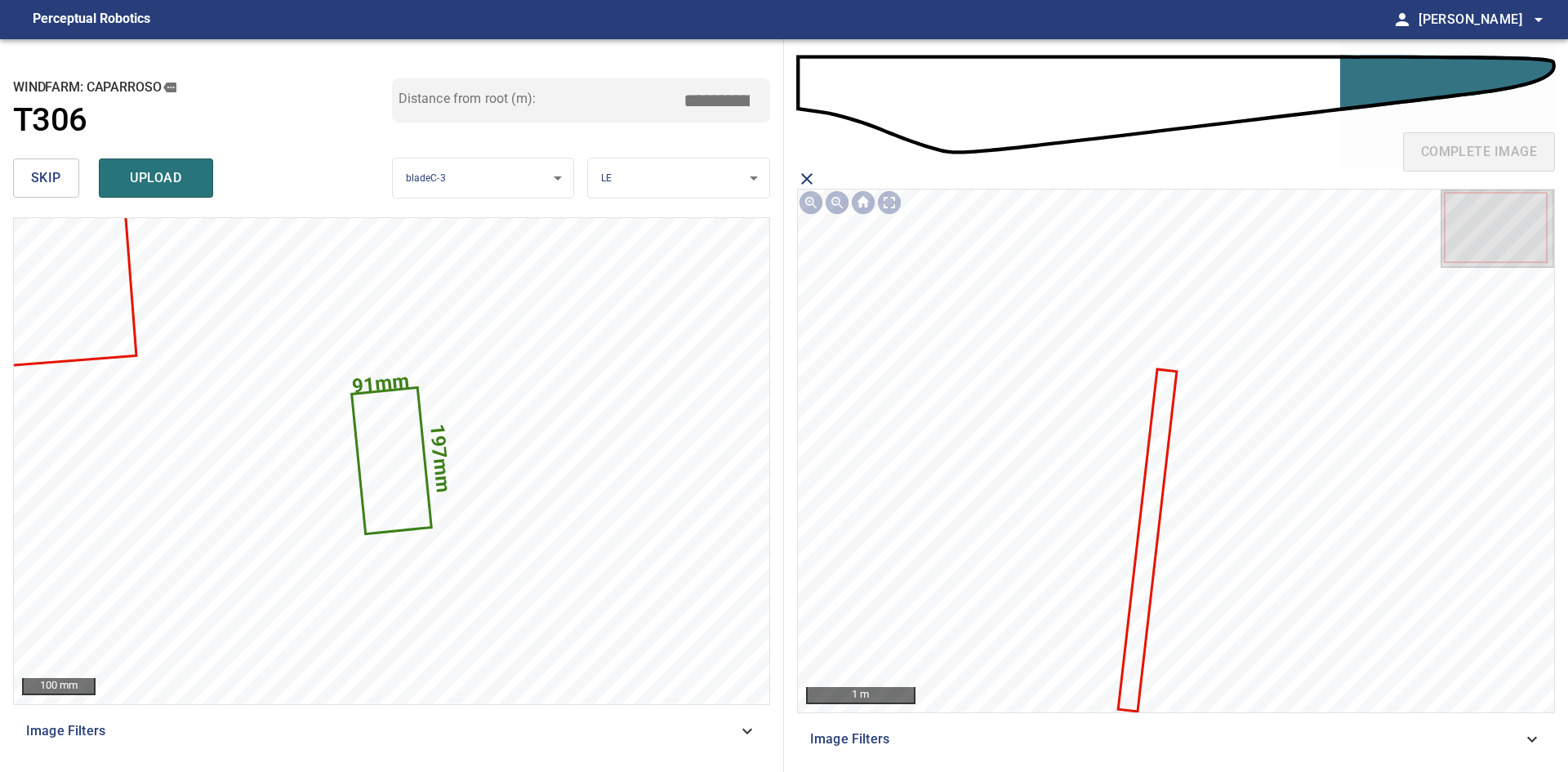
click at [1157, 497] on icon at bounding box center [1146, 540] width 55 height 340
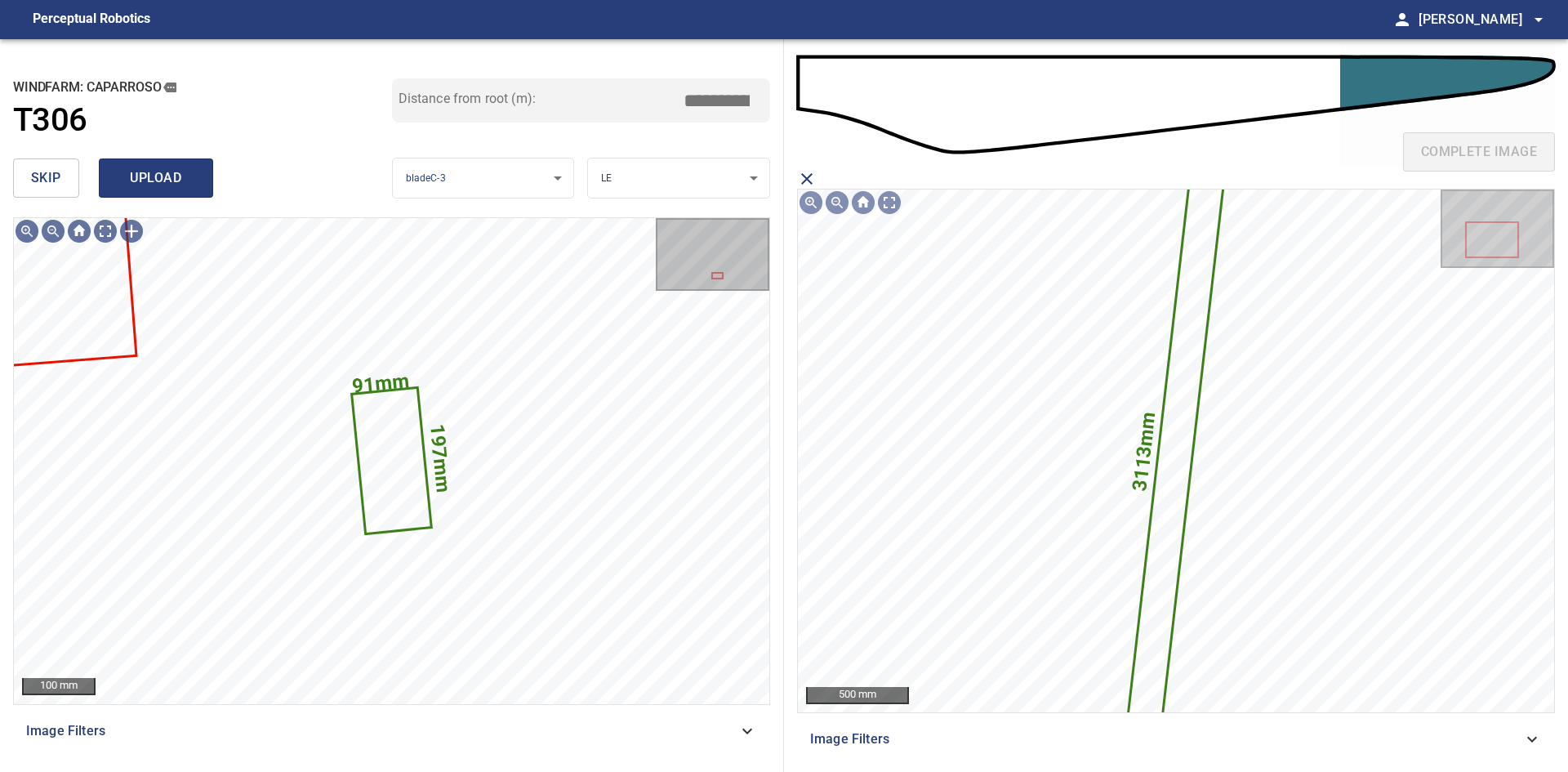
click at [151, 173] on span "upload" at bounding box center [155, 178] width 78 height 23
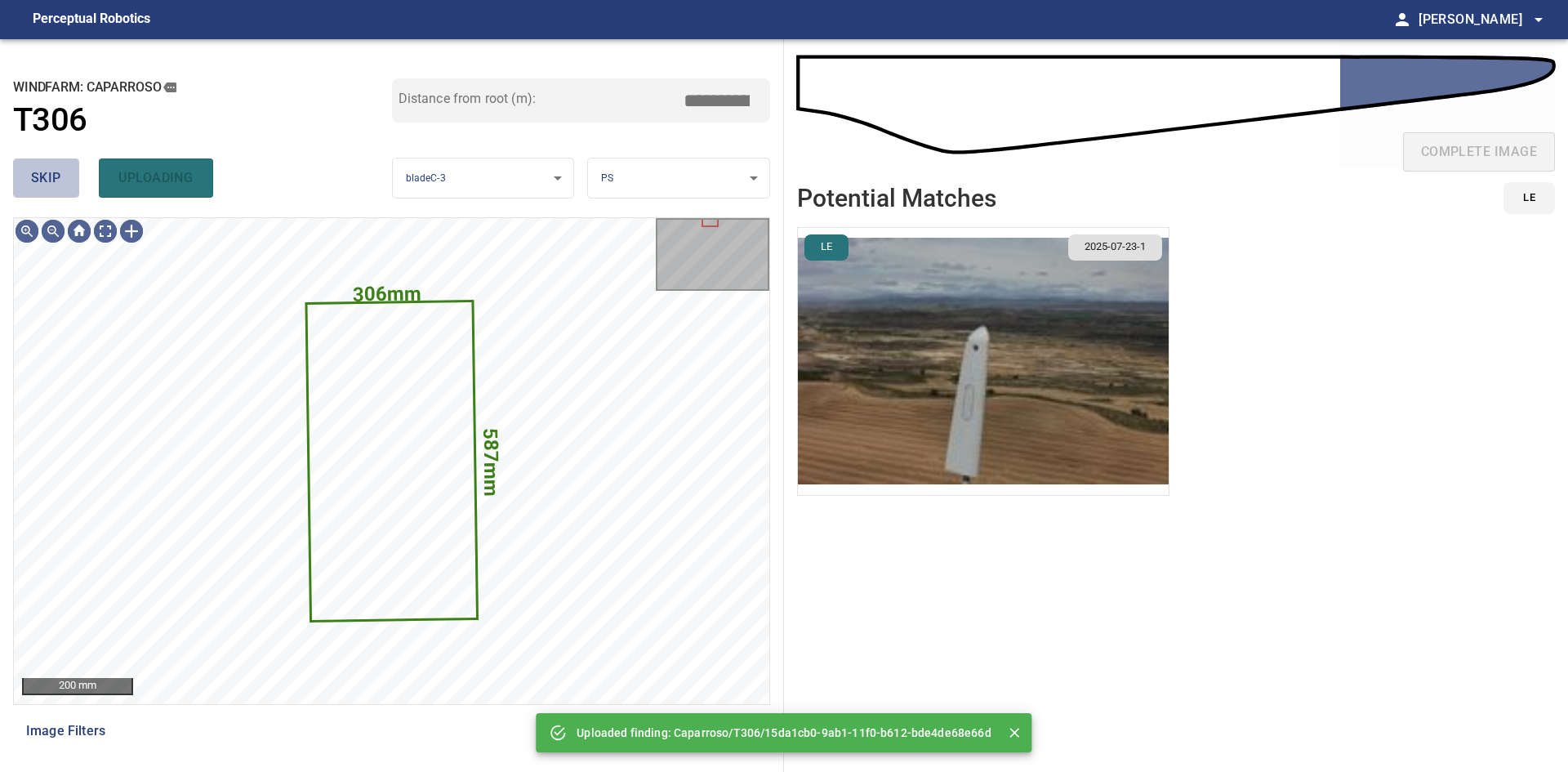
click at [43, 184] on span "skip" at bounding box center [46, 178] width 30 height 23
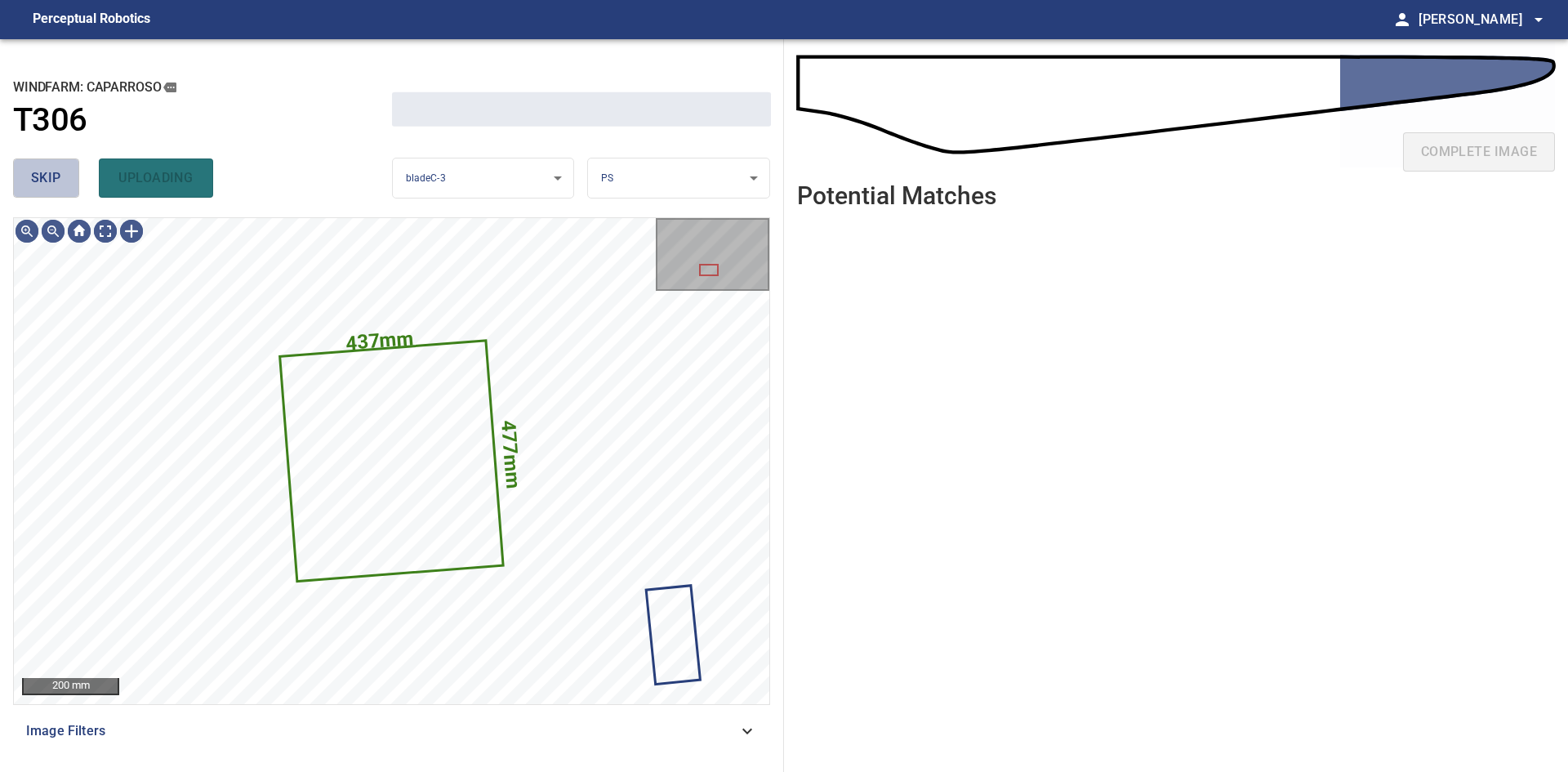
click at [43, 184] on span "skip" at bounding box center [46, 178] width 30 height 23
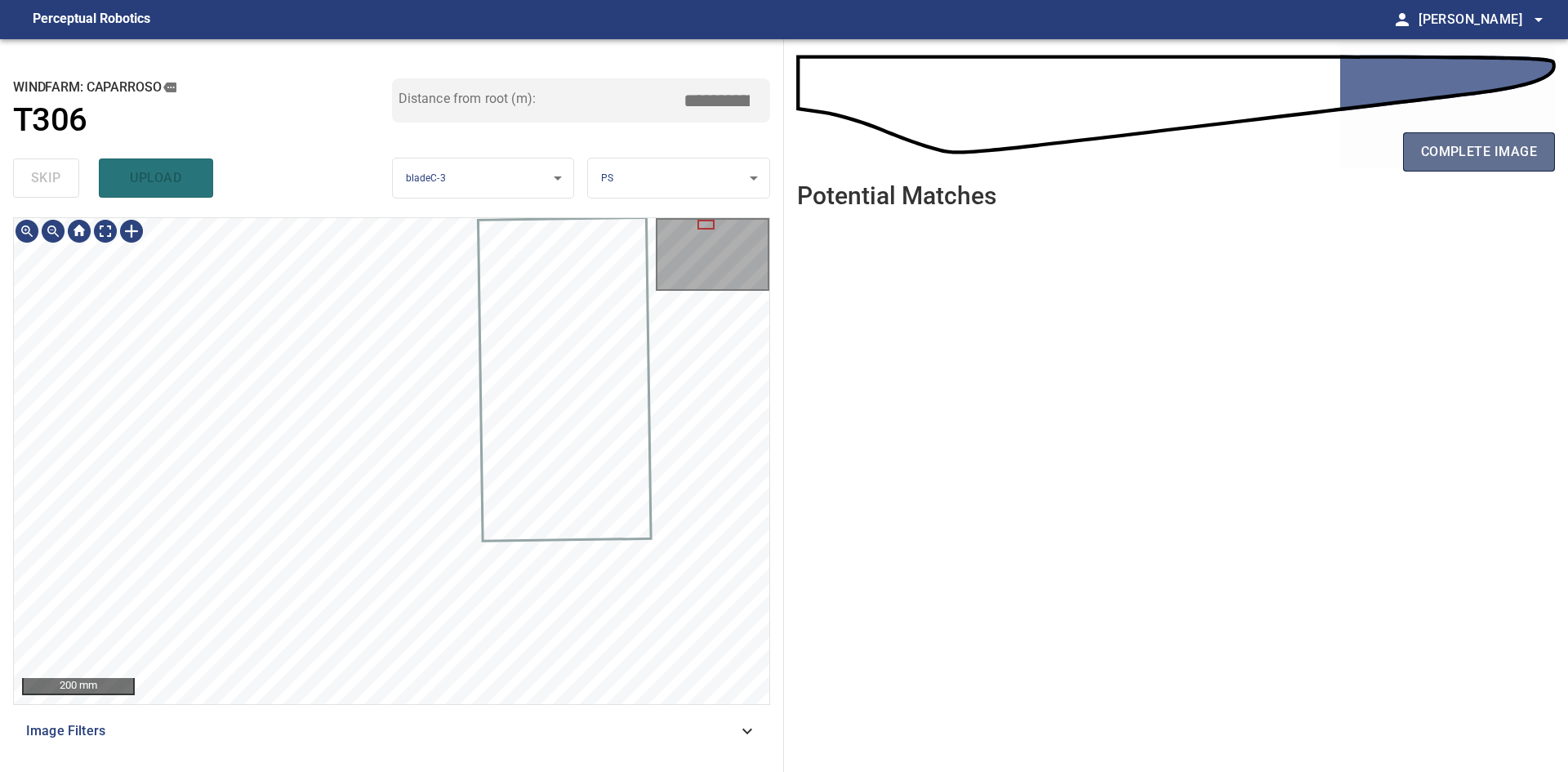
click at [1515, 153] on span "complete image" at bounding box center [1479, 152] width 116 height 23
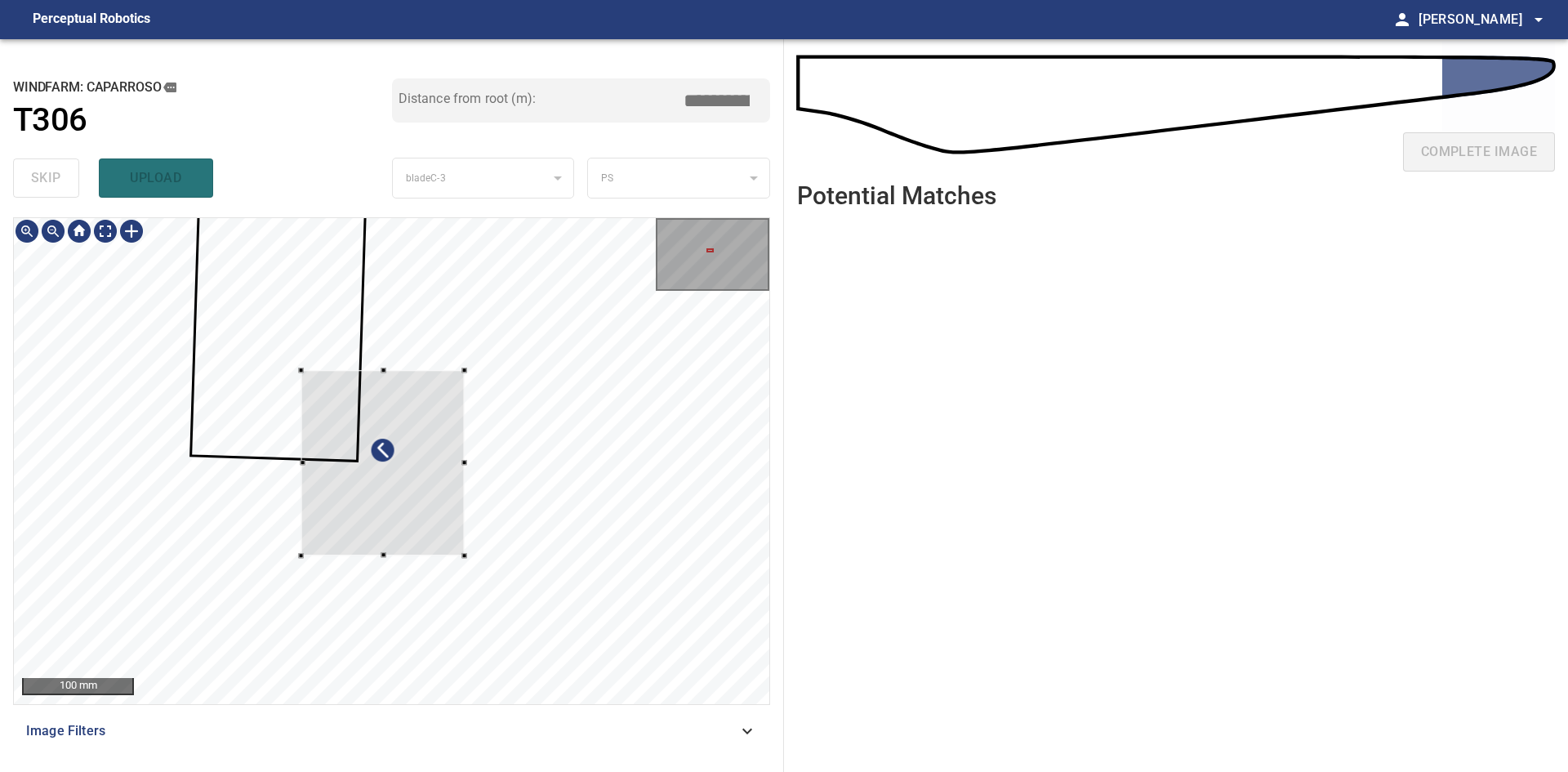
click at [409, 511] on div at bounding box center [383, 462] width 163 height 185
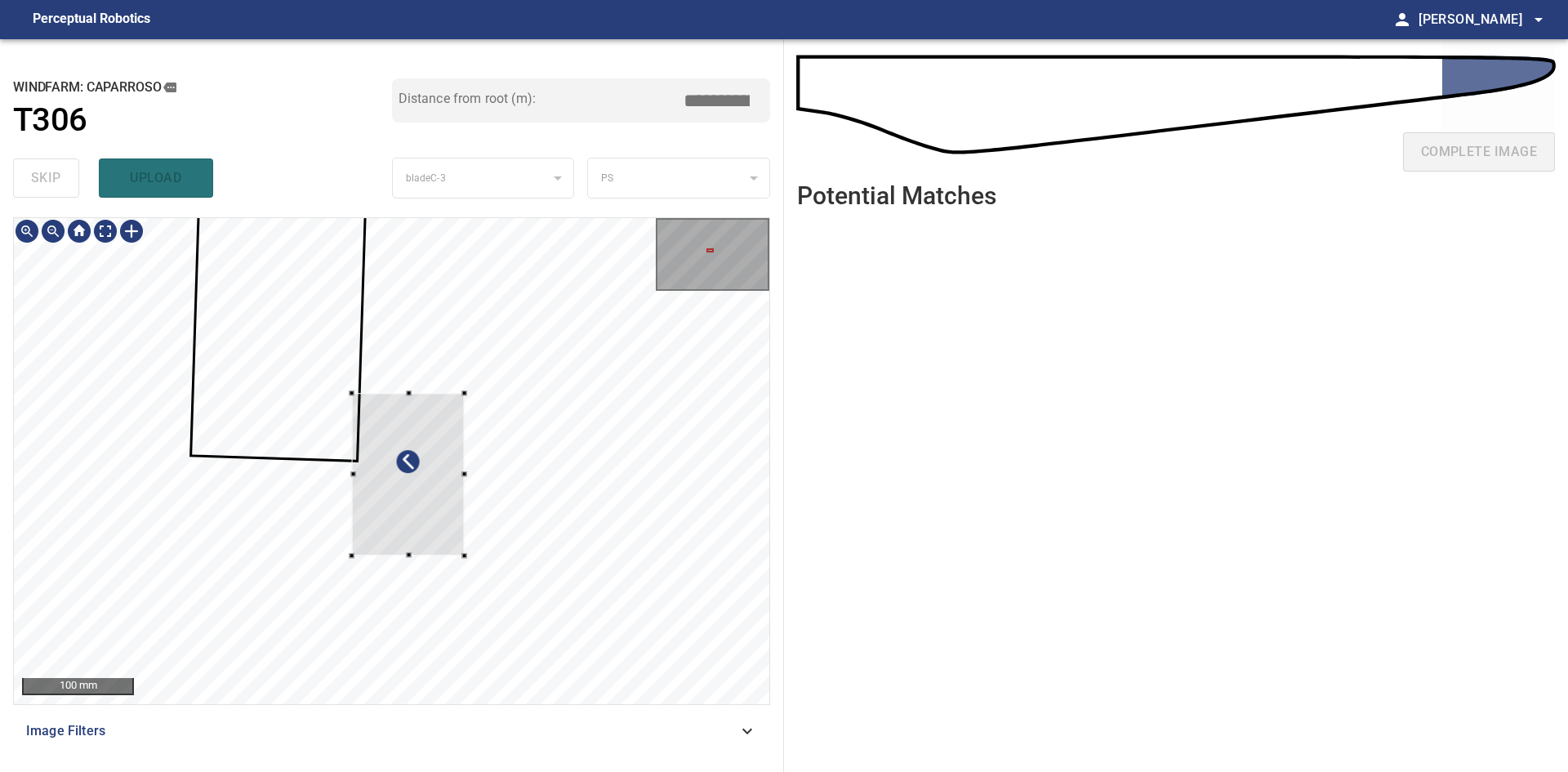
click at [350, 392] on div at bounding box center [353, 393] width 5 height 5
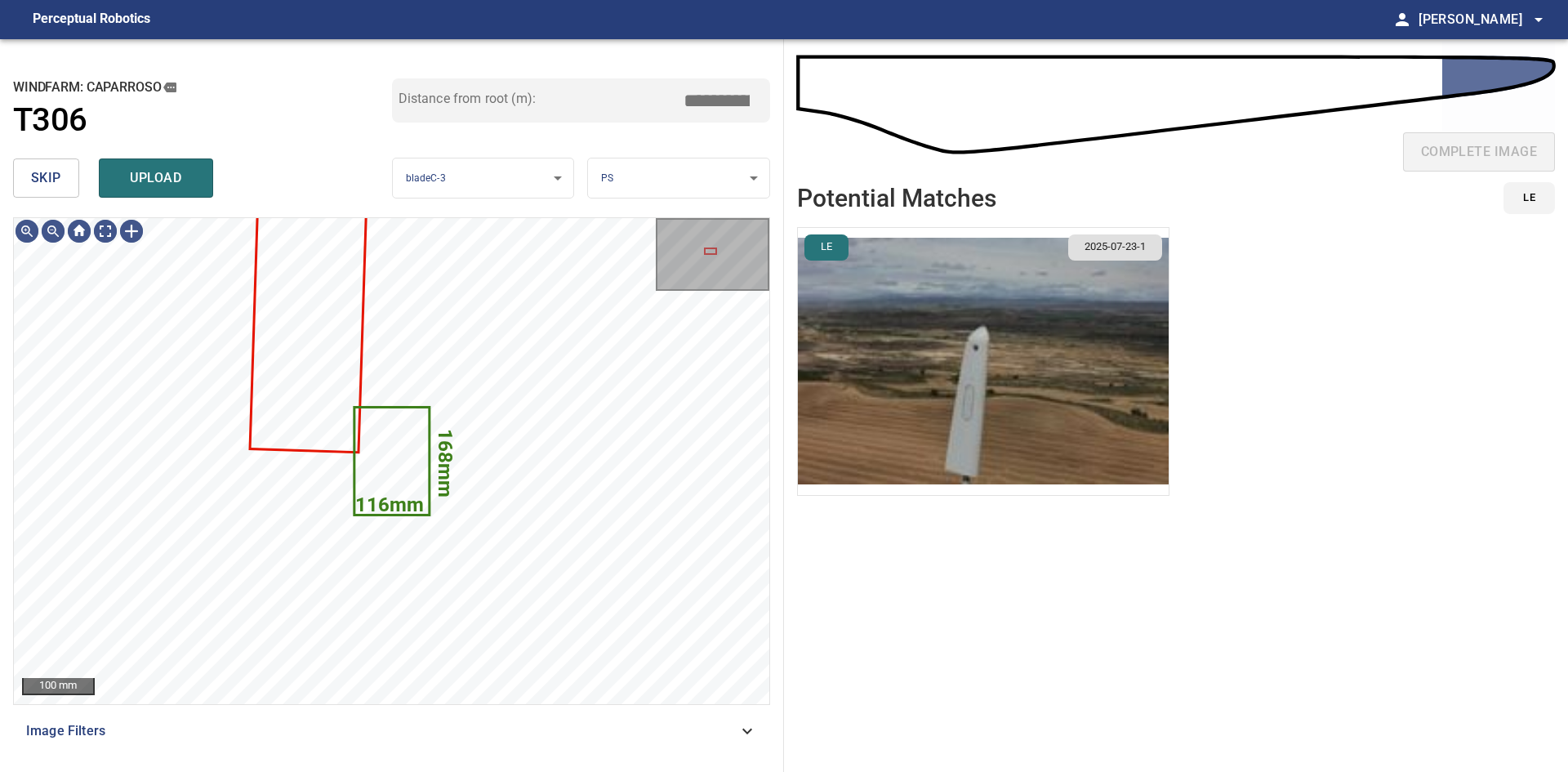
click at [1101, 333] on img "button" at bounding box center [983, 361] width 371 height 267
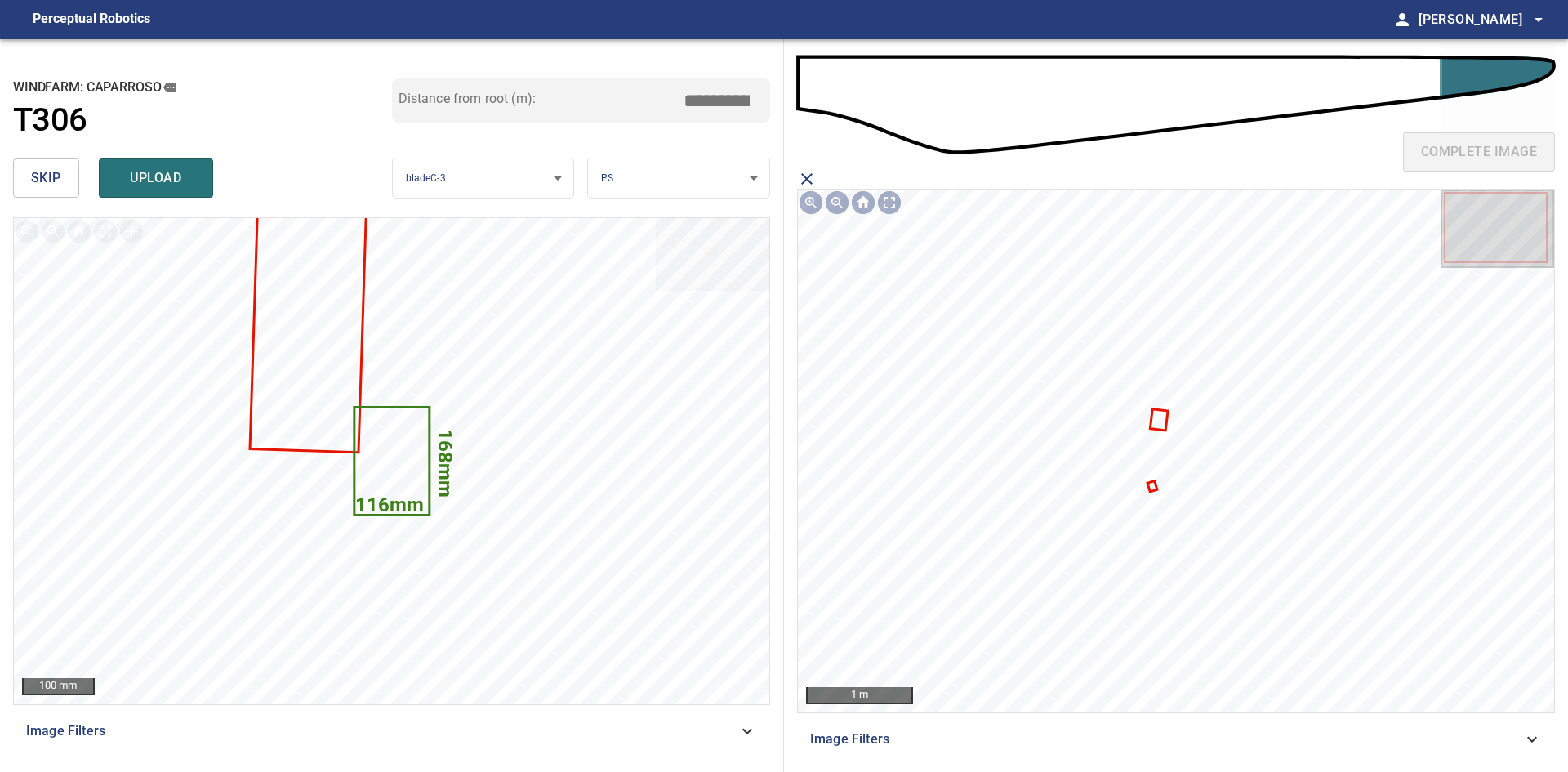
click at [1159, 425] on icon at bounding box center [1159, 419] width 16 height 18
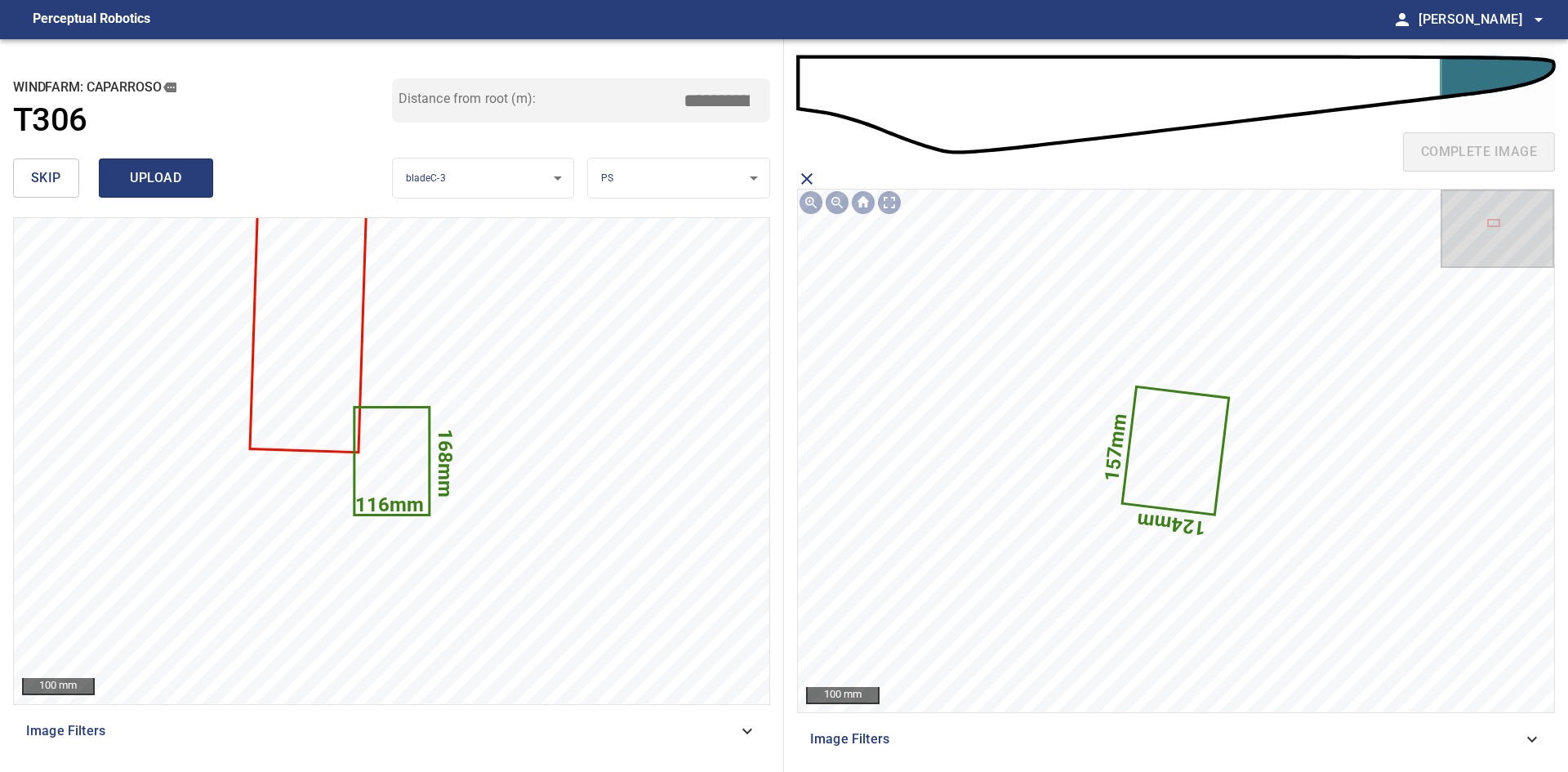
click at [149, 177] on span "upload" at bounding box center [155, 178] width 78 height 23
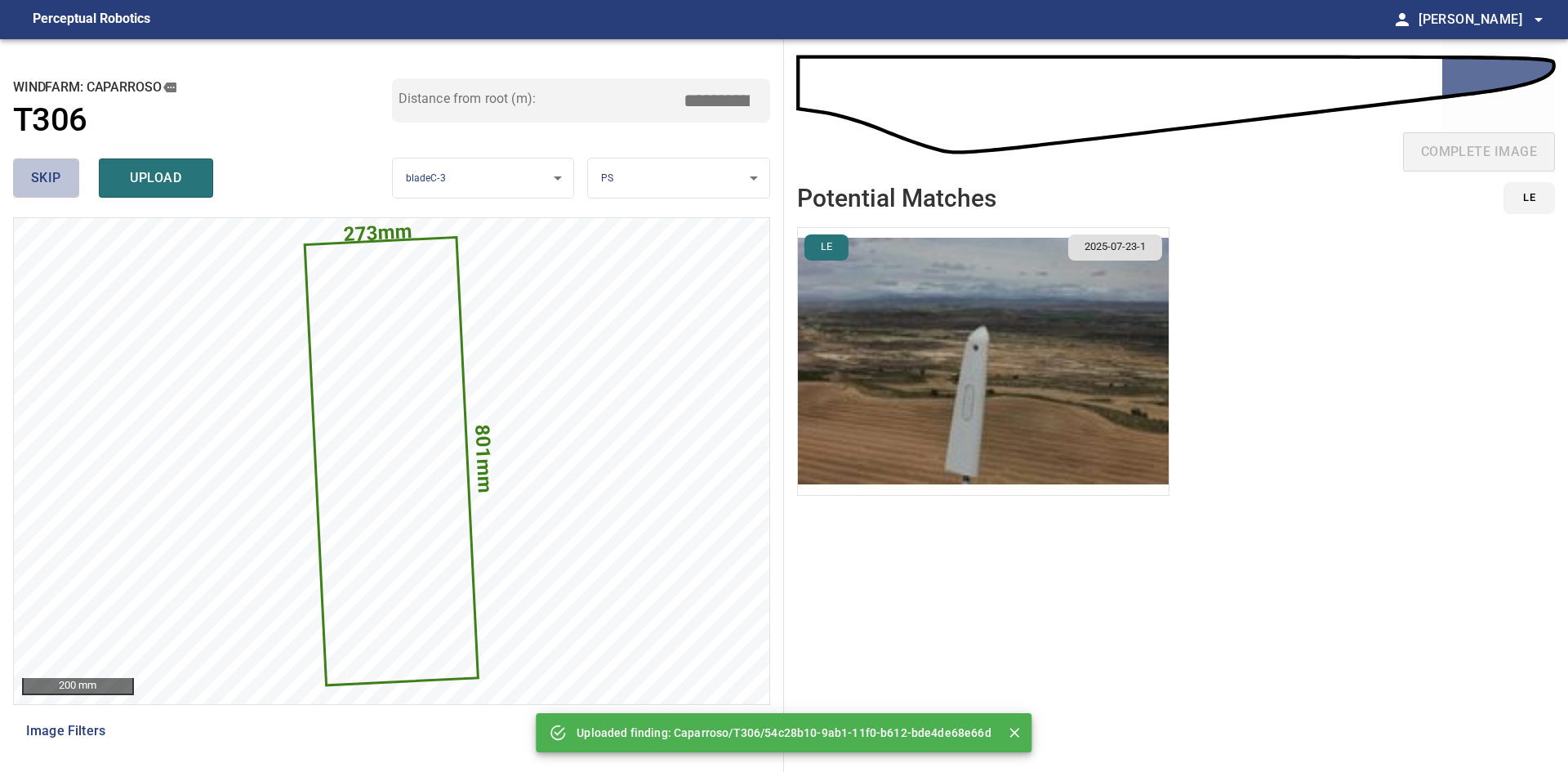
click at [60, 177] on span "skip" at bounding box center [46, 178] width 30 height 23
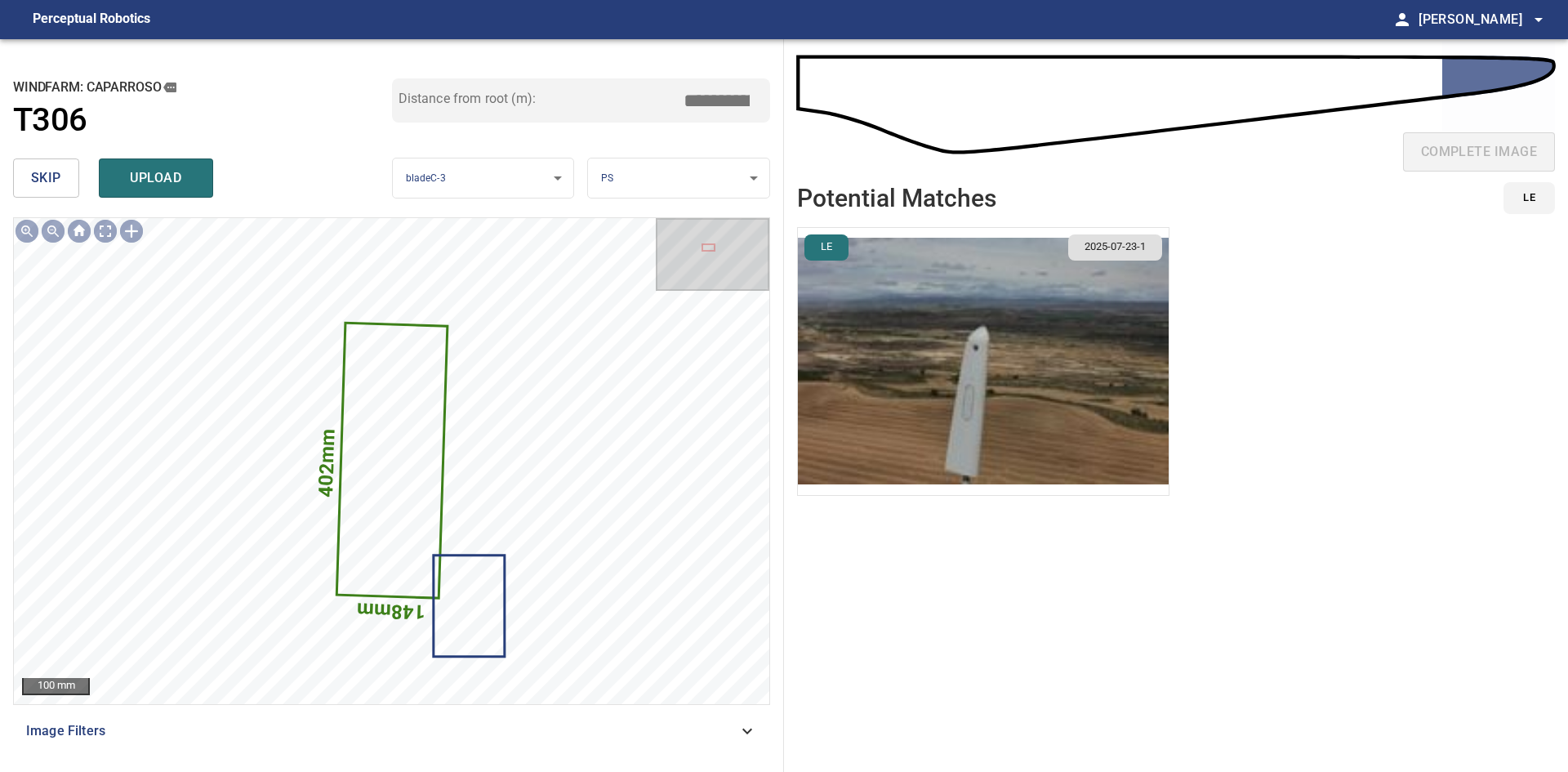
click at [60, 177] on span "skip" at bounding box center [46, 178] width 30 height 23
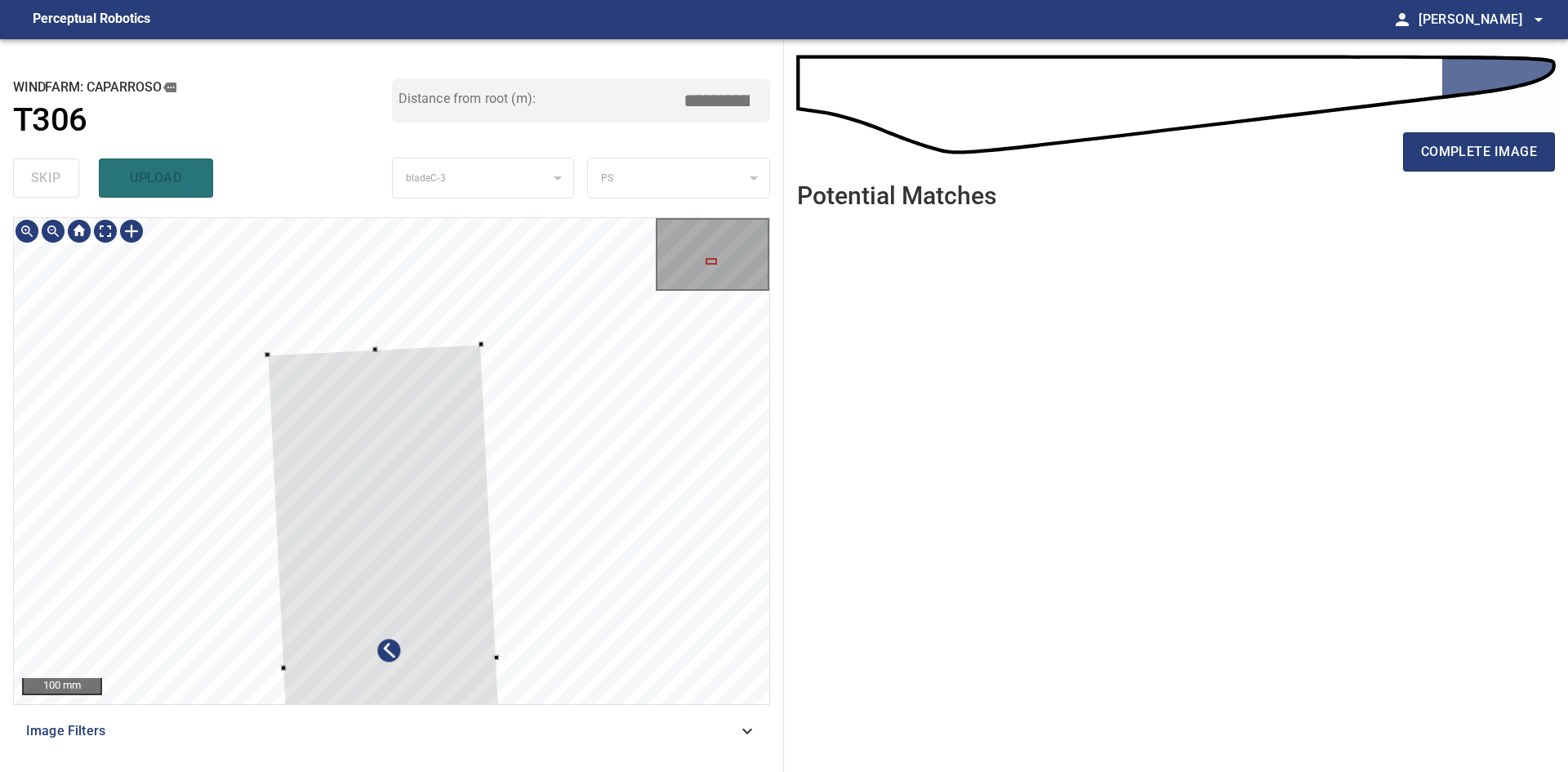
click at [383, 418] on div at bounding box center [388, 663] width 245 height 639
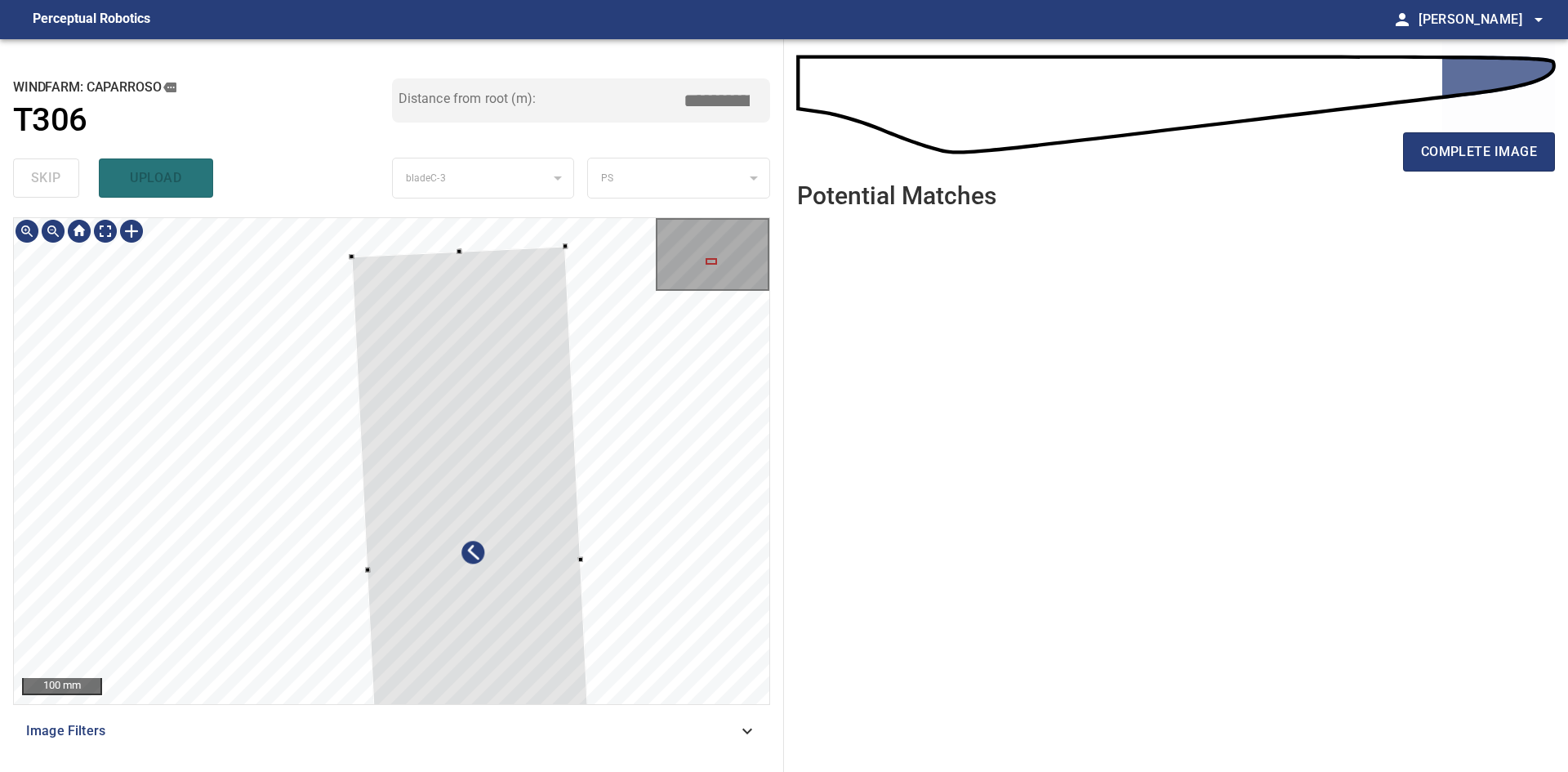
click at [467, 310] on div at bounding box center [473, 565] width 245 height 639
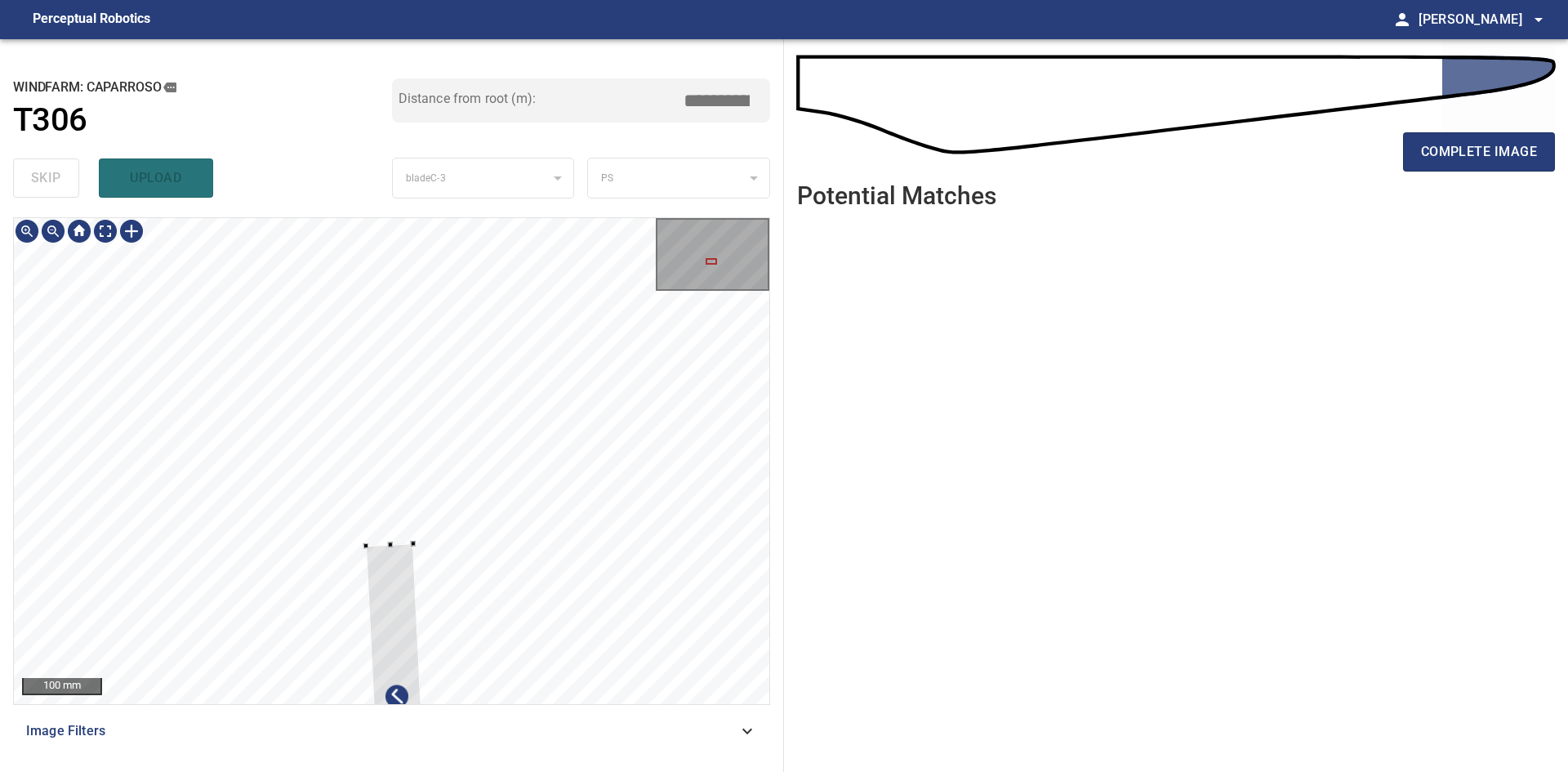
click at [408, 563] on div at bounding box center [397, 709] width 64 height 332
click at [381, 390] on div at bounding box center [388, 527] width 63 height 318
click at [364, 416] on div at bounding box center [391, 461] width 755 height 485
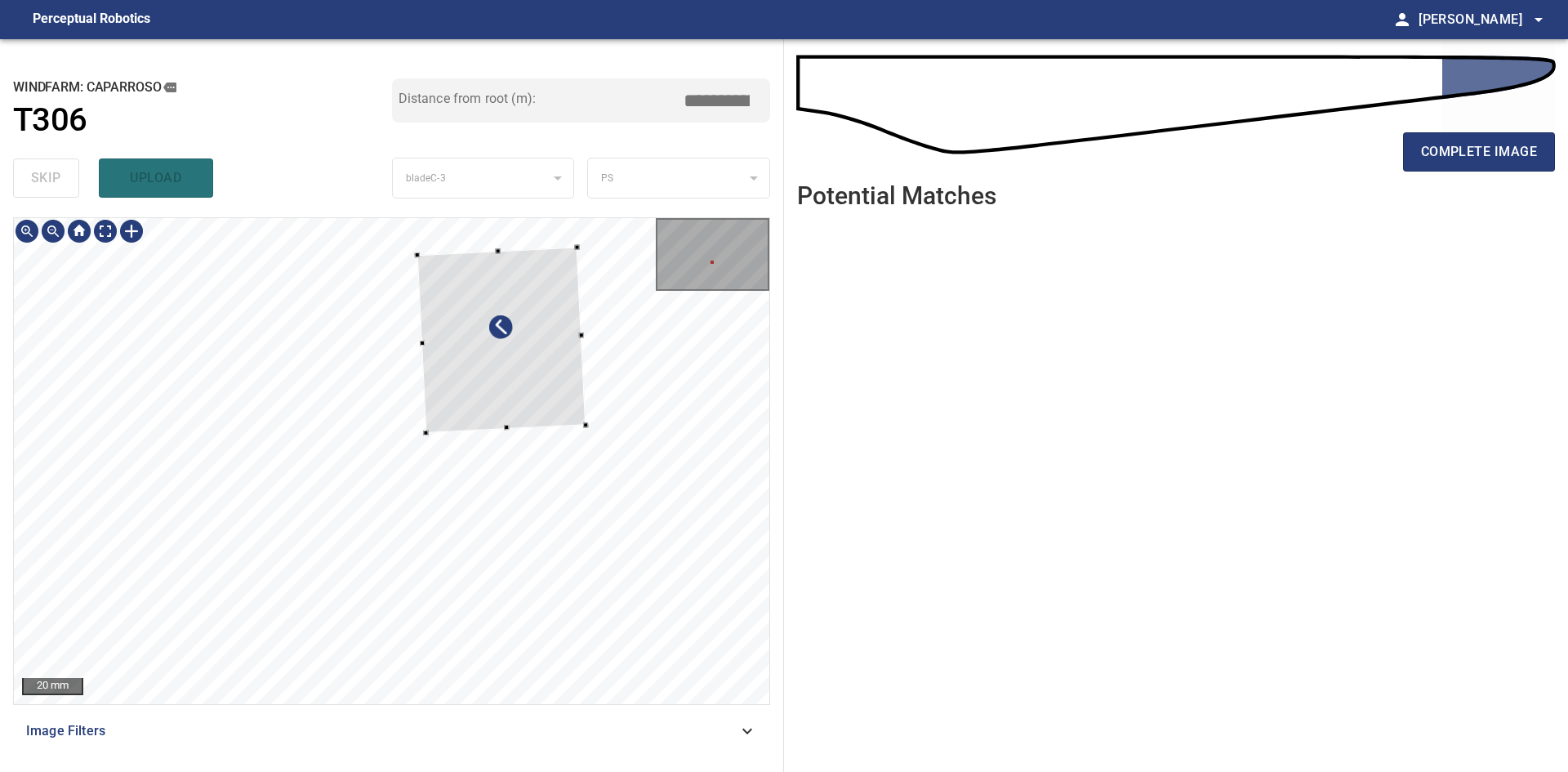
click at [475, 382] on div at bounding box center [501, 340] width 169 height 185
click at [524, 404] on div at bounding box center [520, 332] width 204 height 217
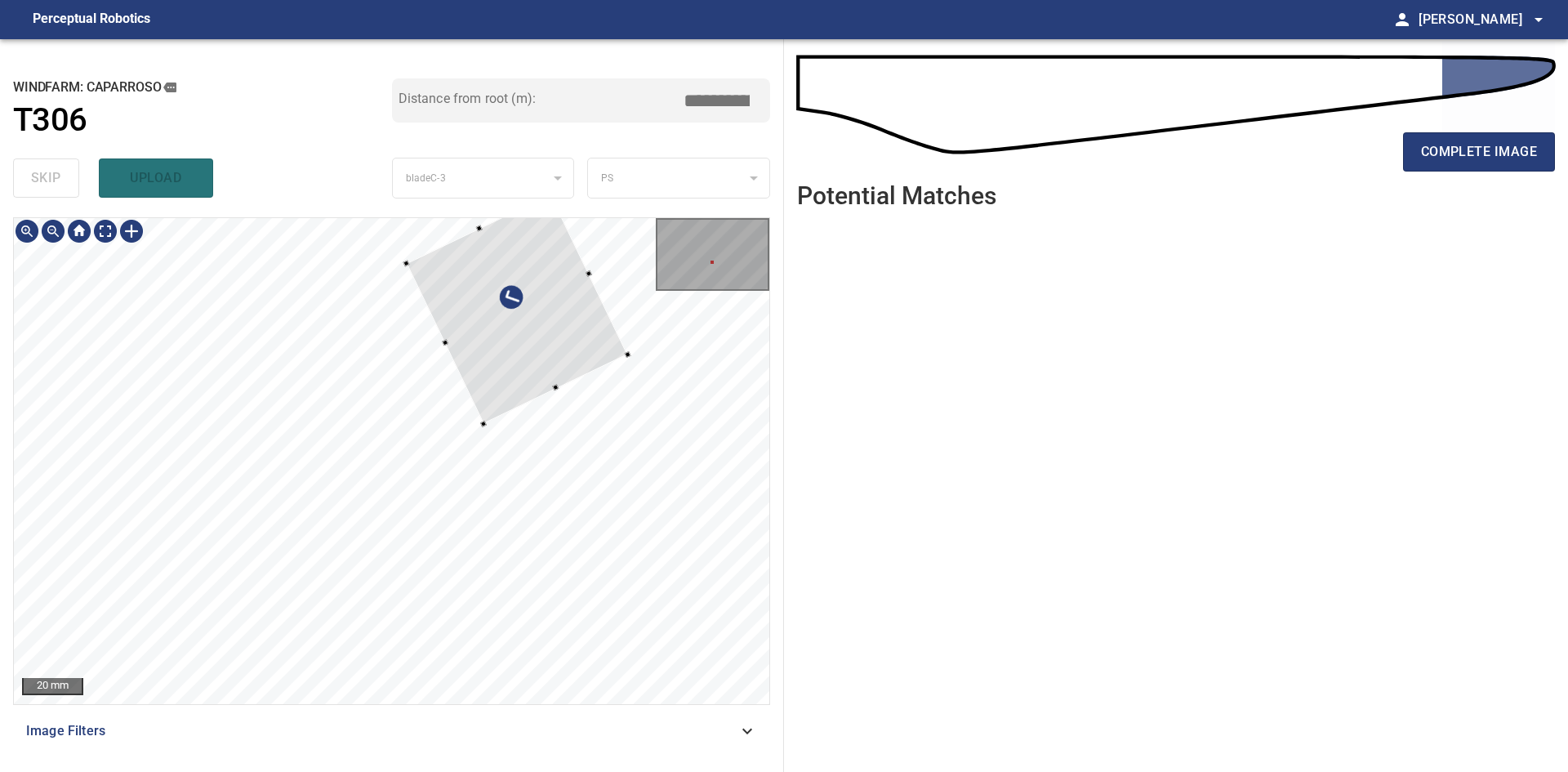
click at [492, 378] on div at bounding box center [517, 310] width 221 height 230
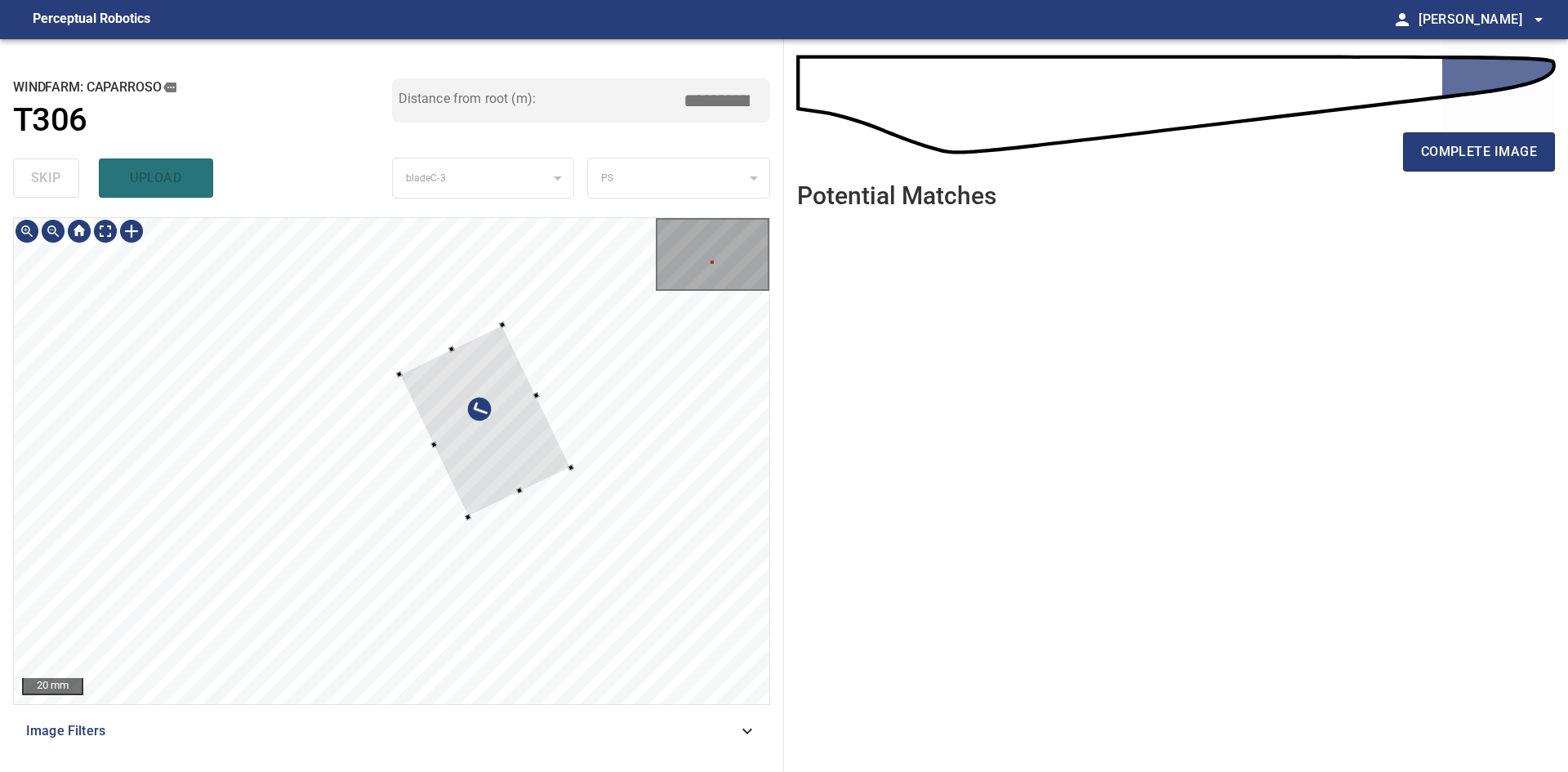
click at [501, 331] on div at bounding box center [484, 421] width 172 height 192
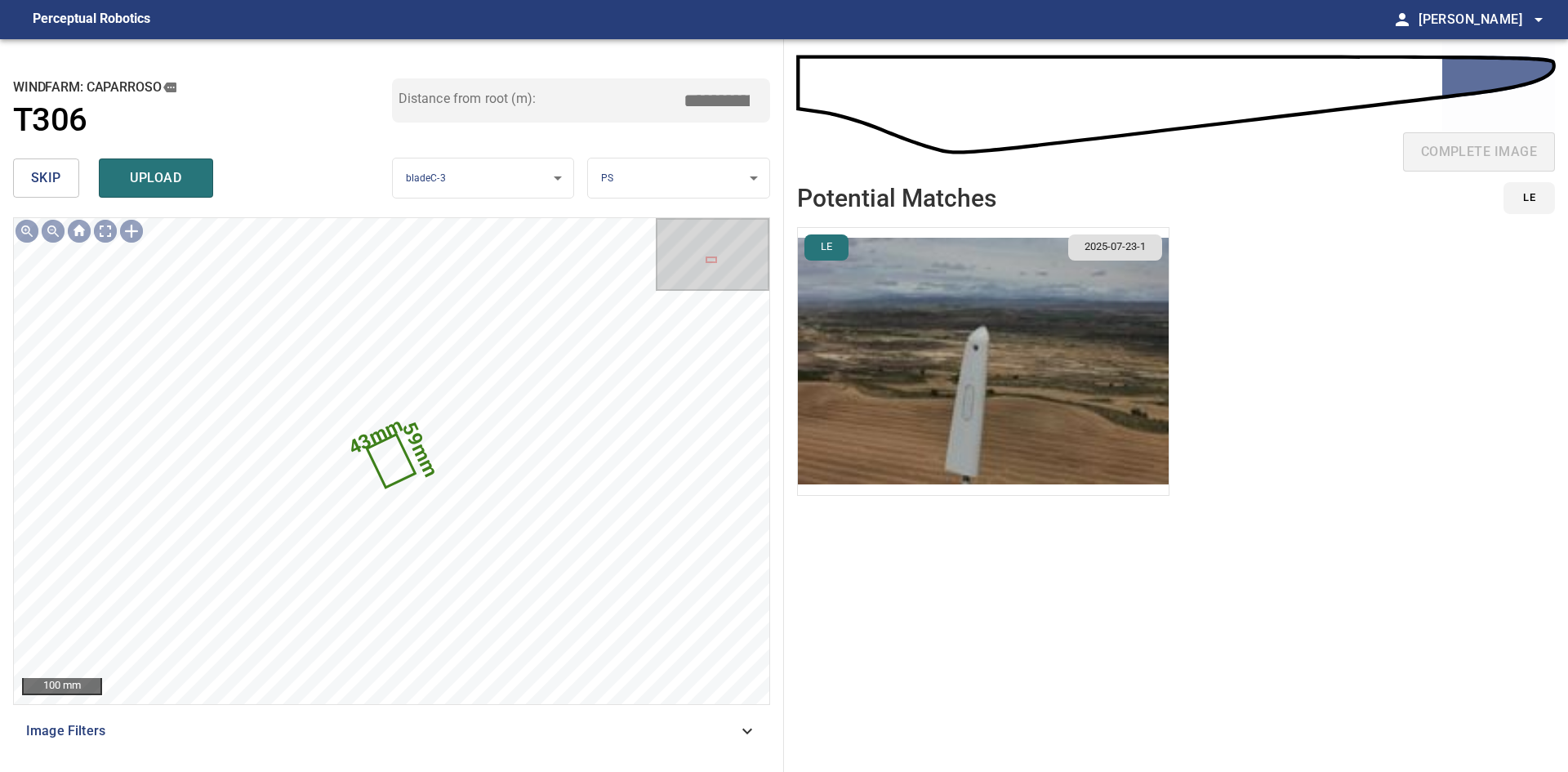
click at [974, 365] on img "button" at bounding box center [983, 361] width 371 height 267
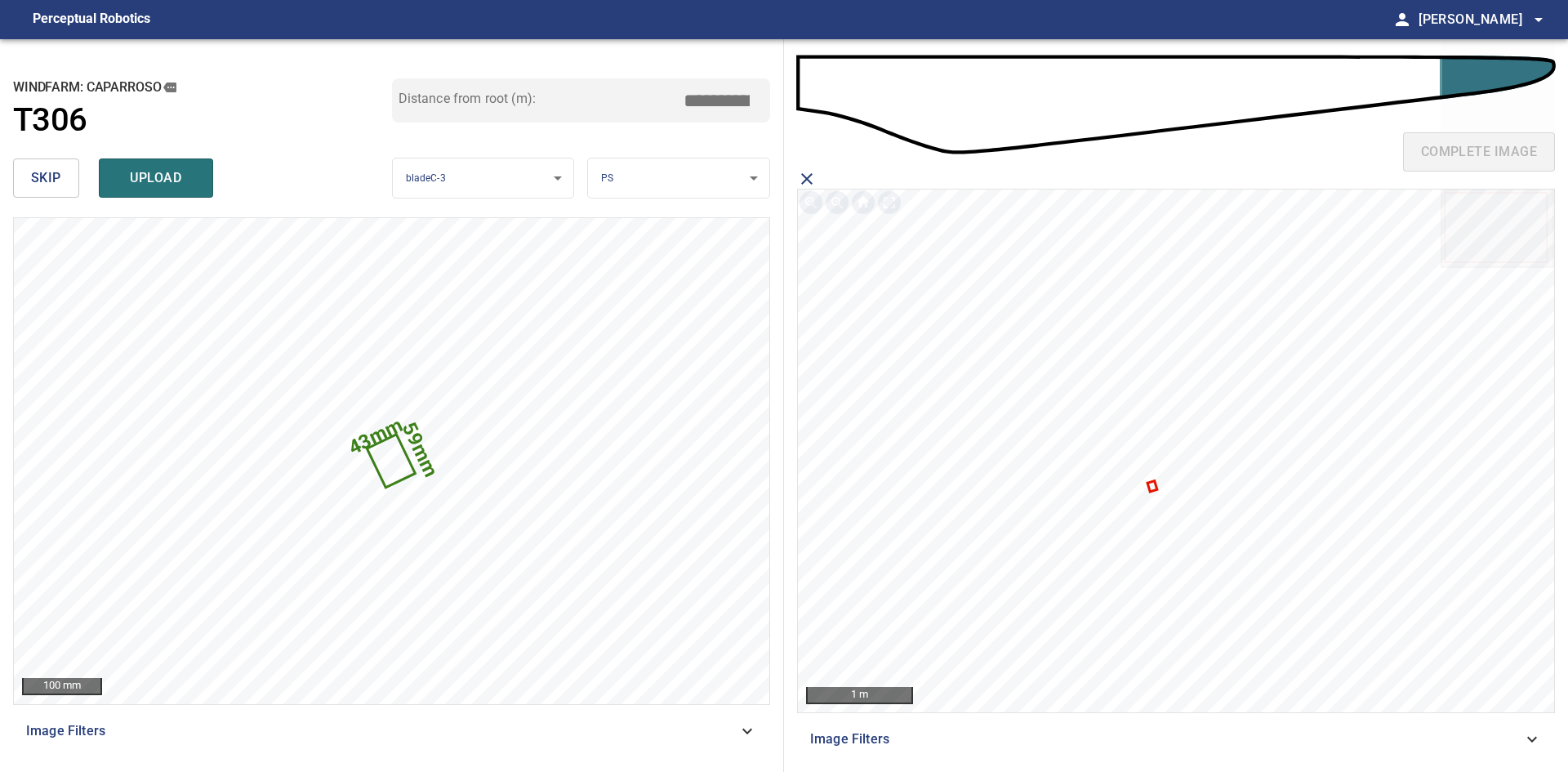
click at [1150, 487] on icon at bounding box center [1151, 486] width 6 height 7
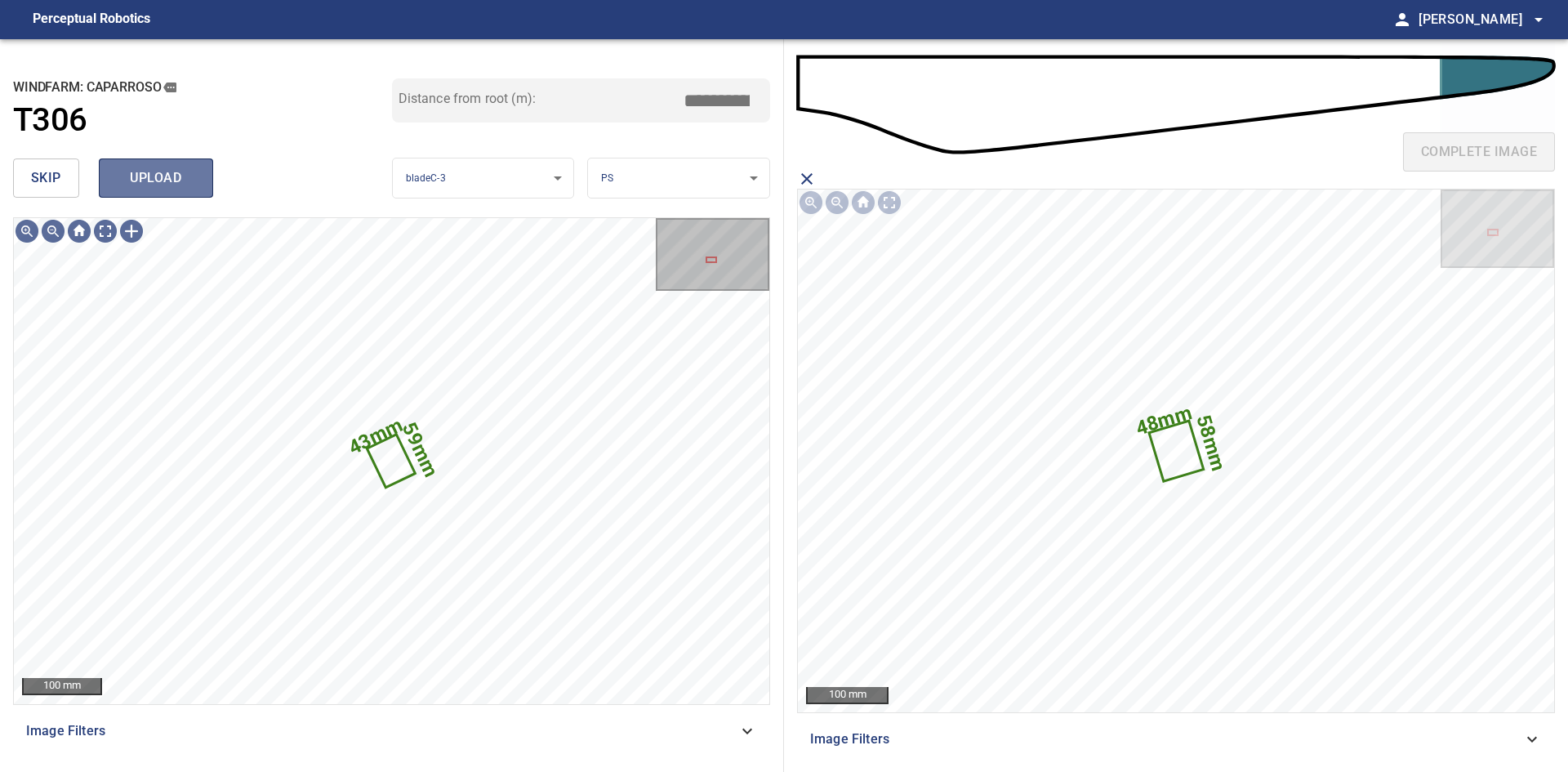
click at [164, 192] on button "upload" at bounding box center [156, 178] width 114 height 39
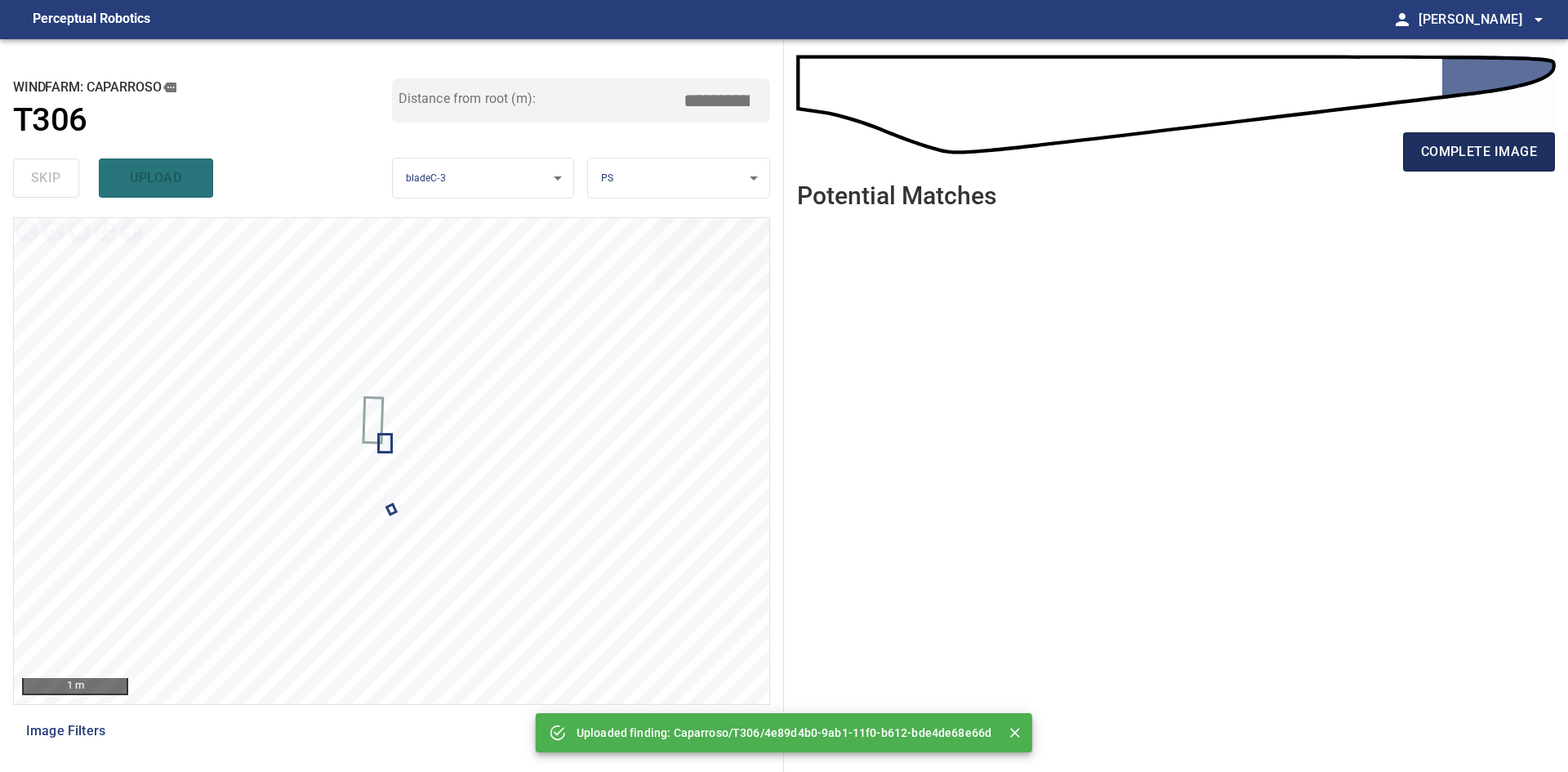
click at [1494, 157] on span "complete image" at bounding box center [1479, 152] width 116 height 23
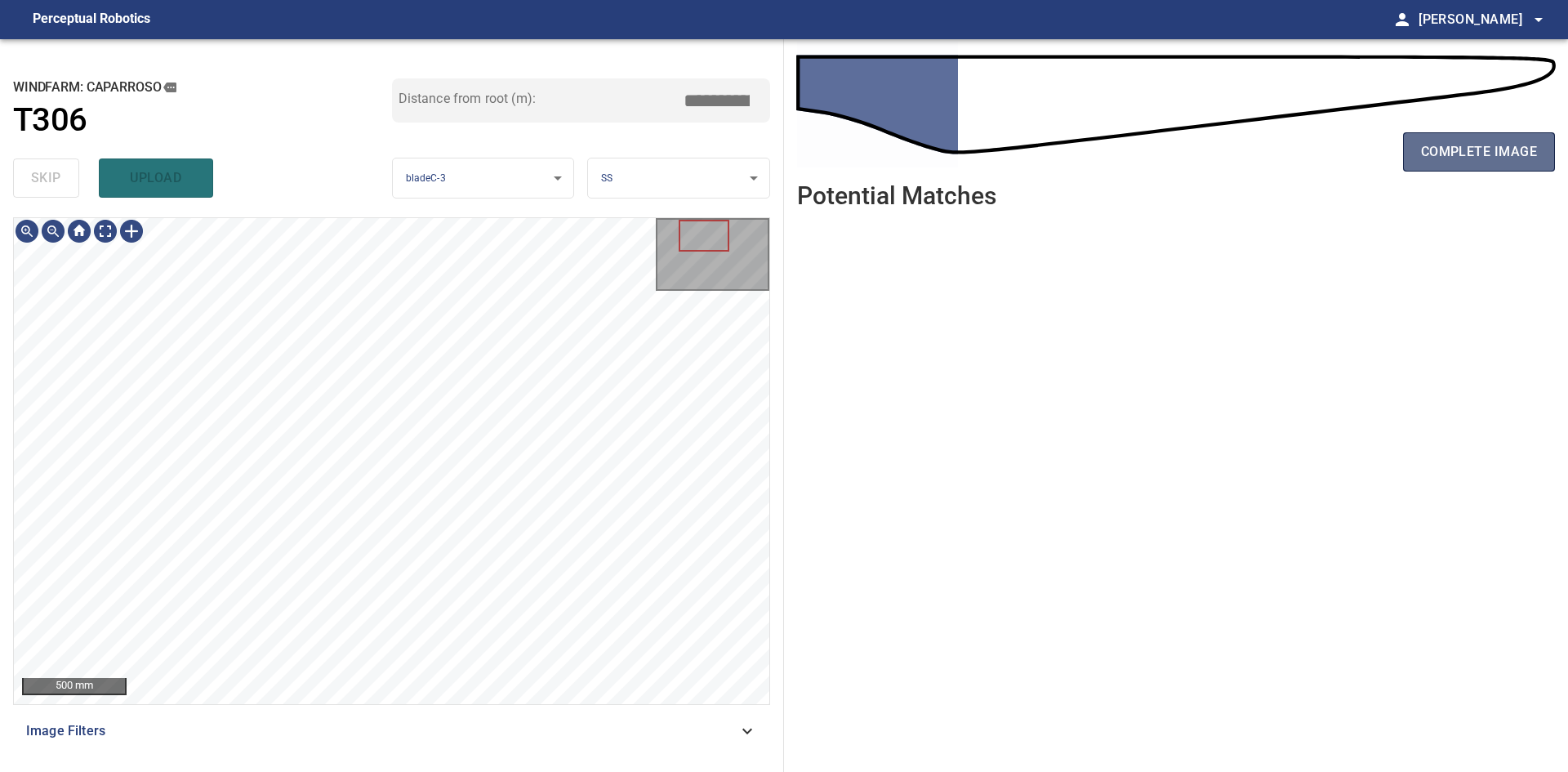
click at [1465, 157] on span "complete image" at bounding box center [1479, 152] width 116 height 23
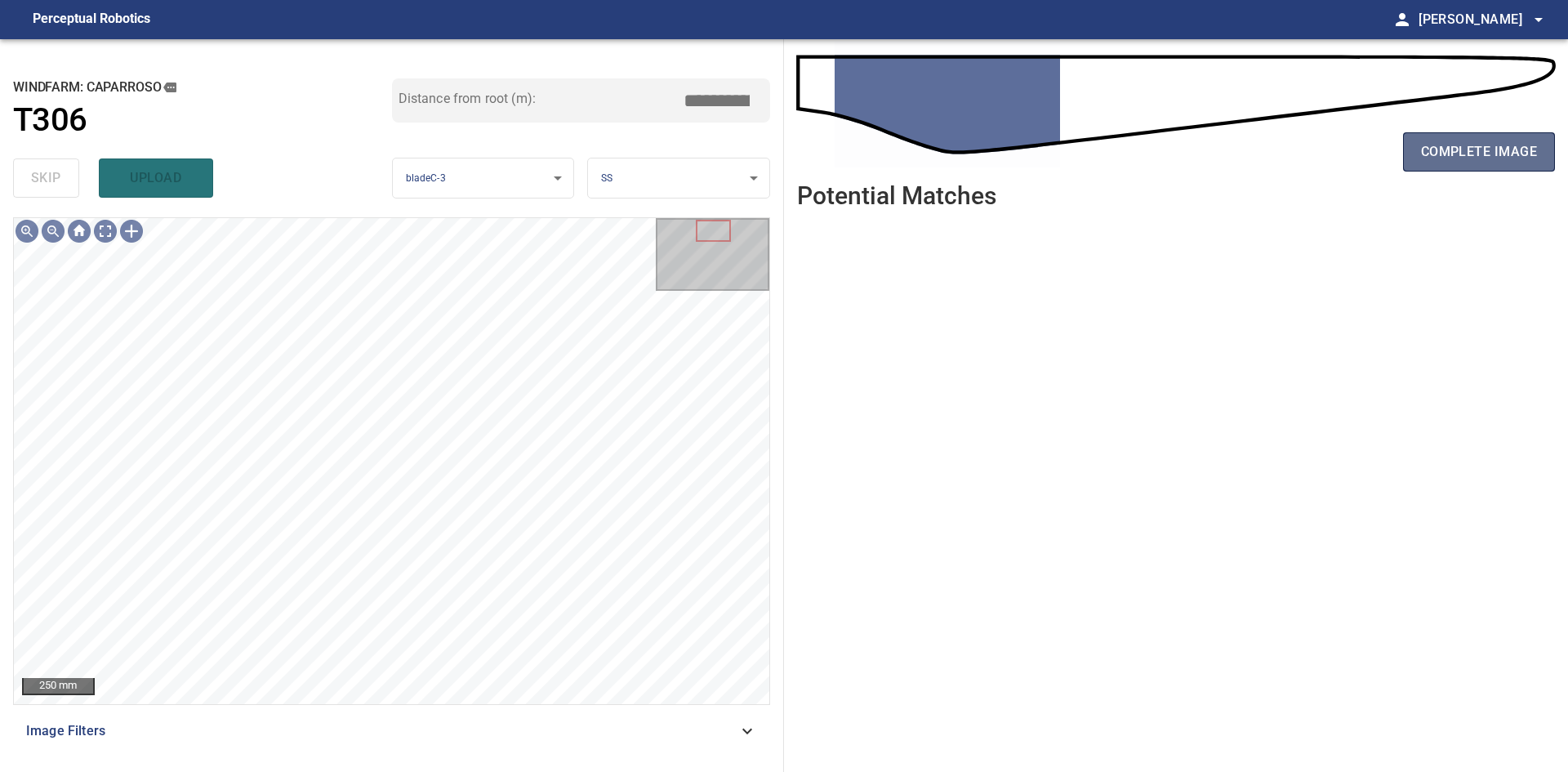
click at [1422, 161] on span "complete image" at bounding box center [1479, 152] width 116 height 23
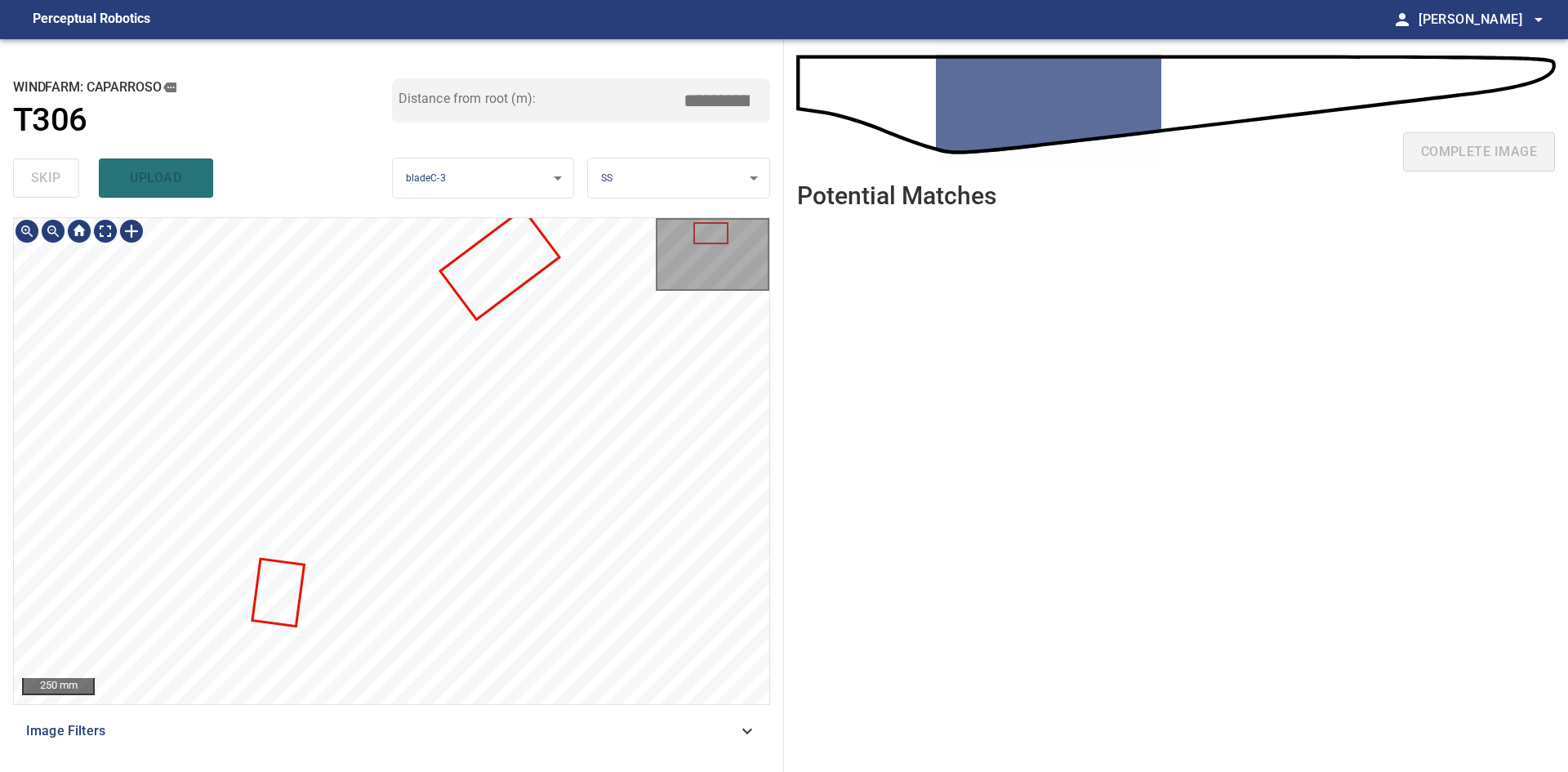
click at [383, 743] on div "250 mm Image Filters" at bounding box center [391, 488] width 757 height 541
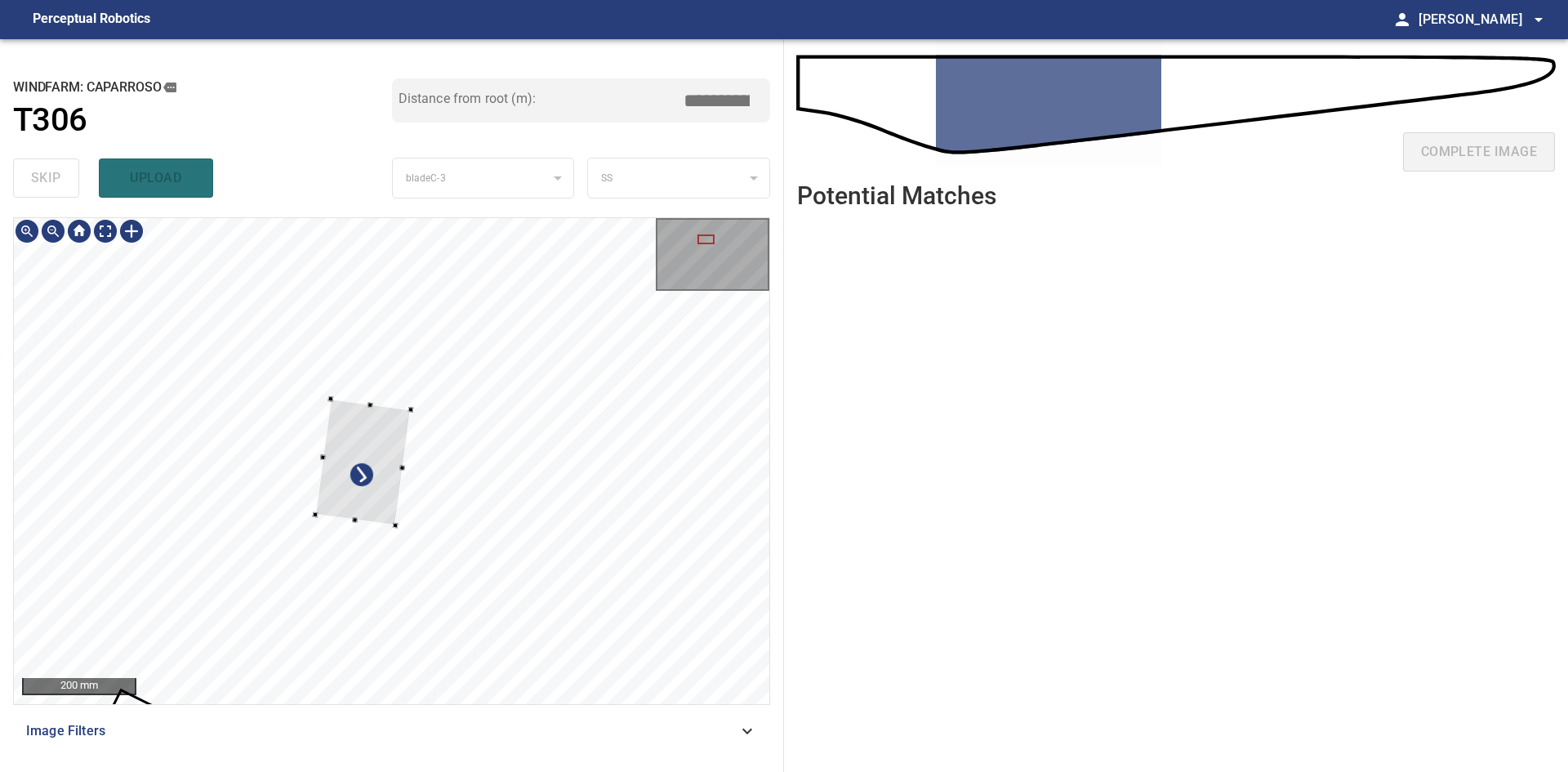
click at [374, 504] on div at bounding box center [362, 461] width 96 height 126
click at [365, 468] on div at bounding box center [348, 435] width 53 height 74
click at [362, 427] on div at bounding box center [347, 447] width 53 height 74
